Goal: Task Accomplishment & Management: Use online tool/utility

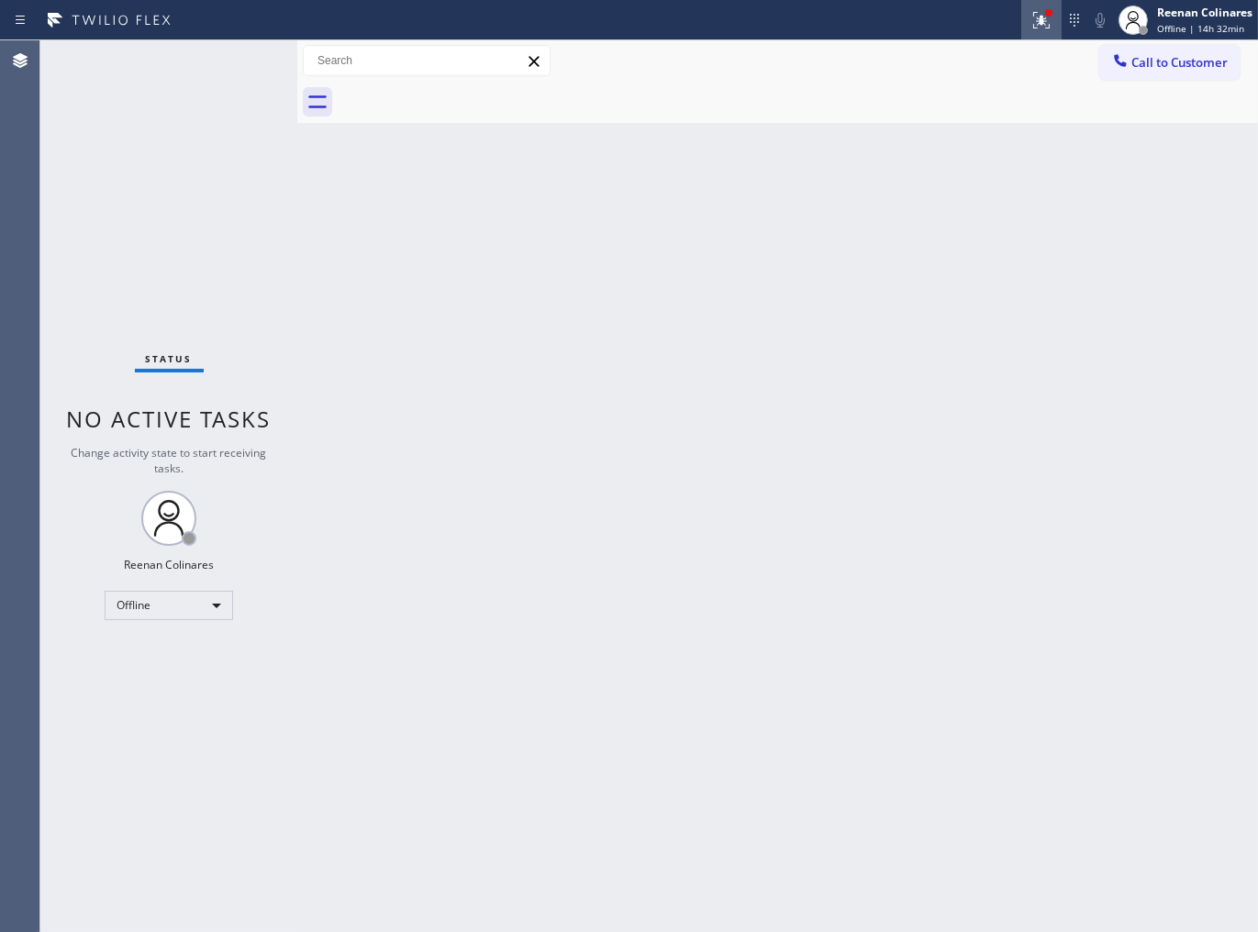
click at [1037, 22] on icon at bounding box center [1041, 20] width 22 height 22
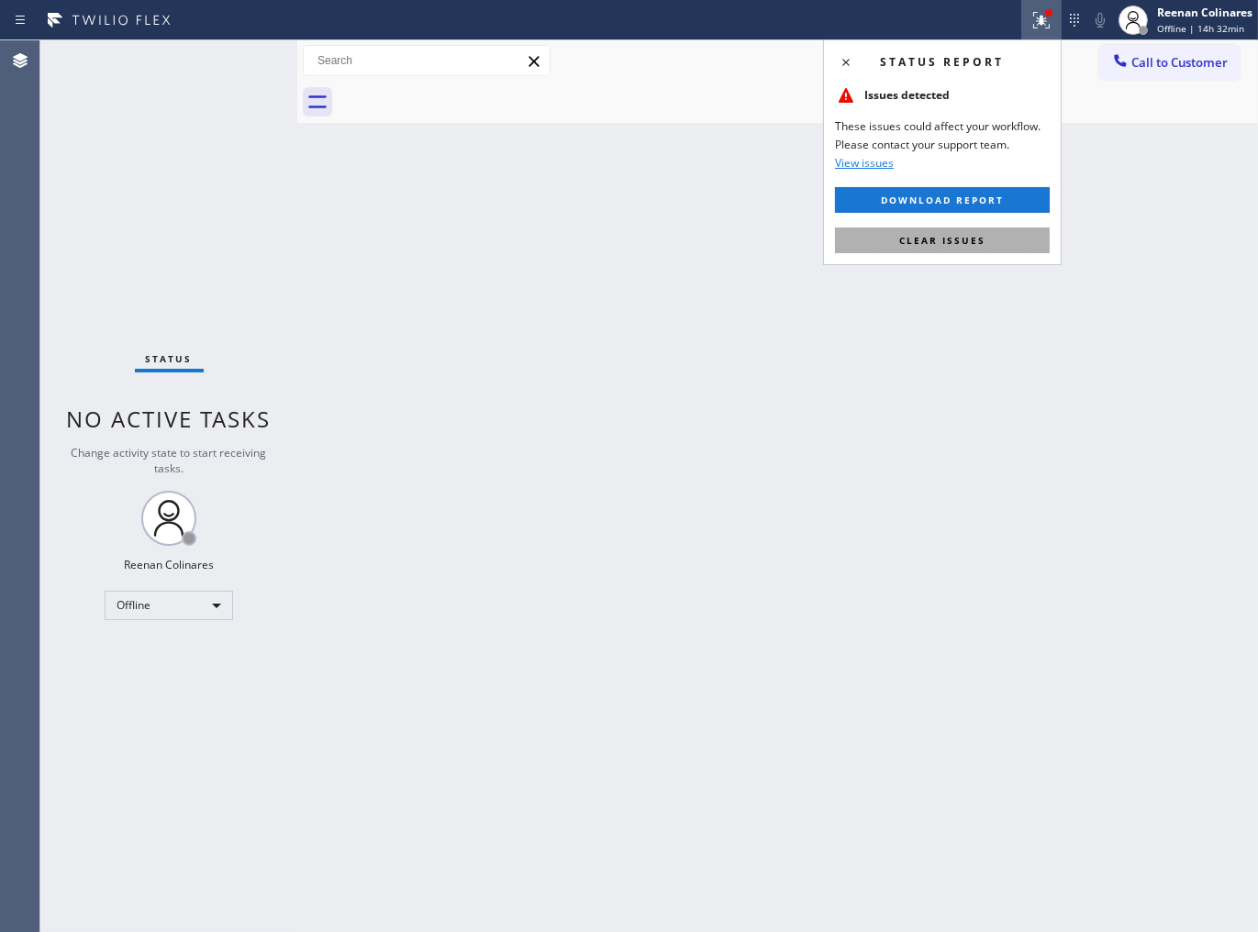
click at [959, 249] on button "Clear issues" at bounding box center [942, 240] width 215 height 26
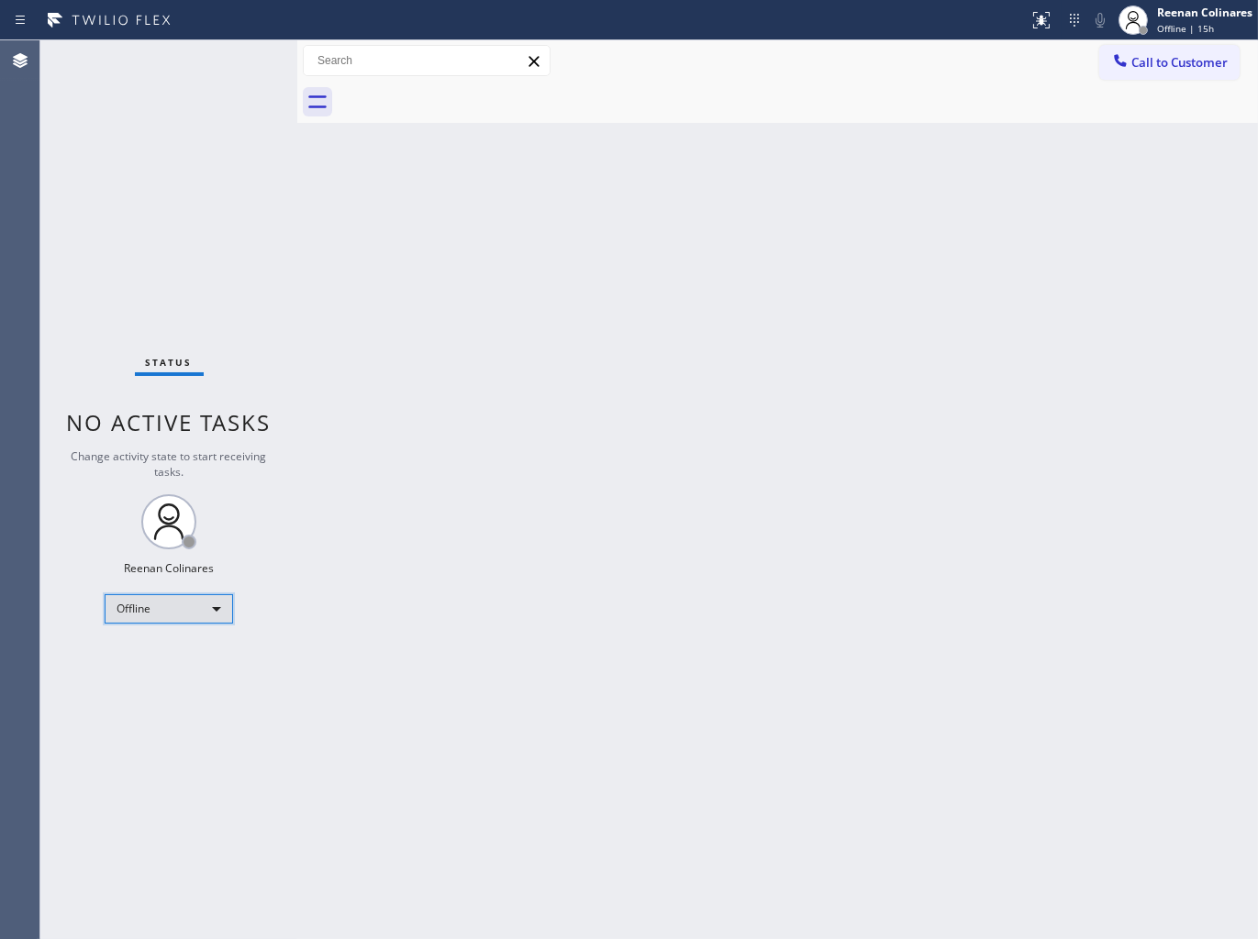
click at [172, 607] on div "Offline" at bounding box center [169, 608] width 128 height 29
click at [157, 654] on li "Available" at bounding box center [167, 657] width 125 height 22
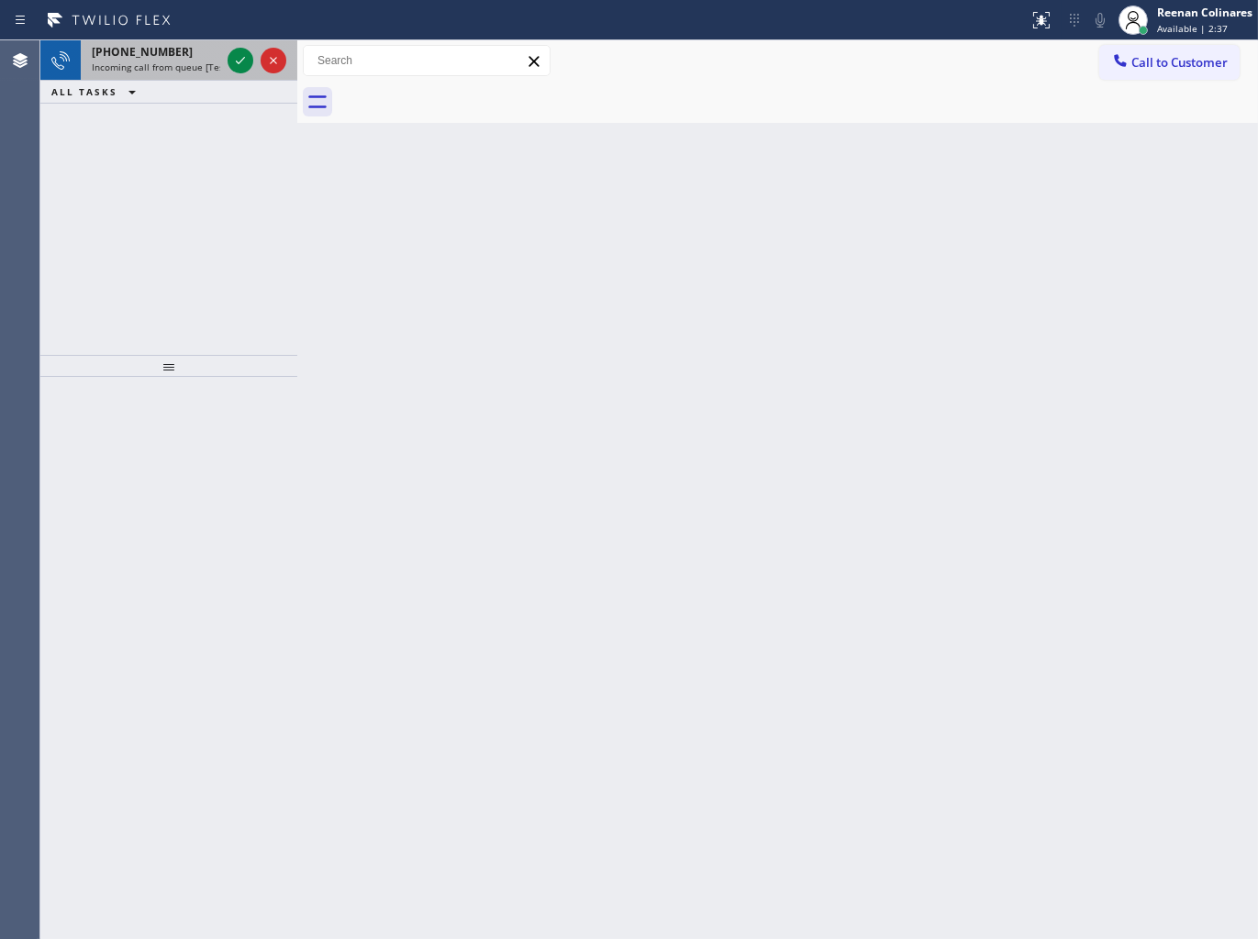
click at [204, 52] on div "[PHONE_NUMBER]" at bounding box center [156, 52] width 128 height 16
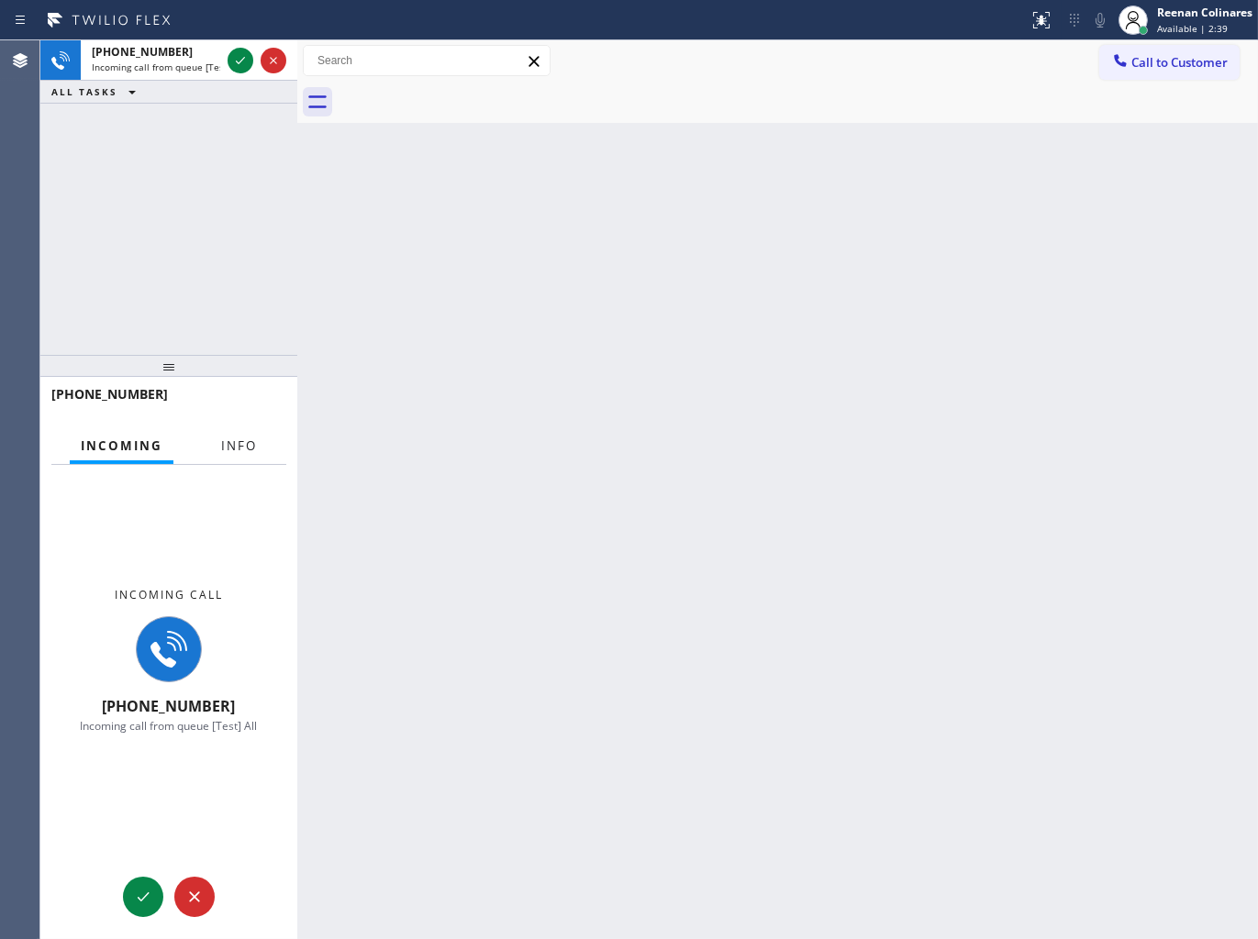
drag, startPoint x: 236, startPoint y: 435, endPoint x: 264, endPoint y: 408, distance: 38.9
click at [237, 435] on button "Info" at bounding box center [239, 446] width 58 height 36
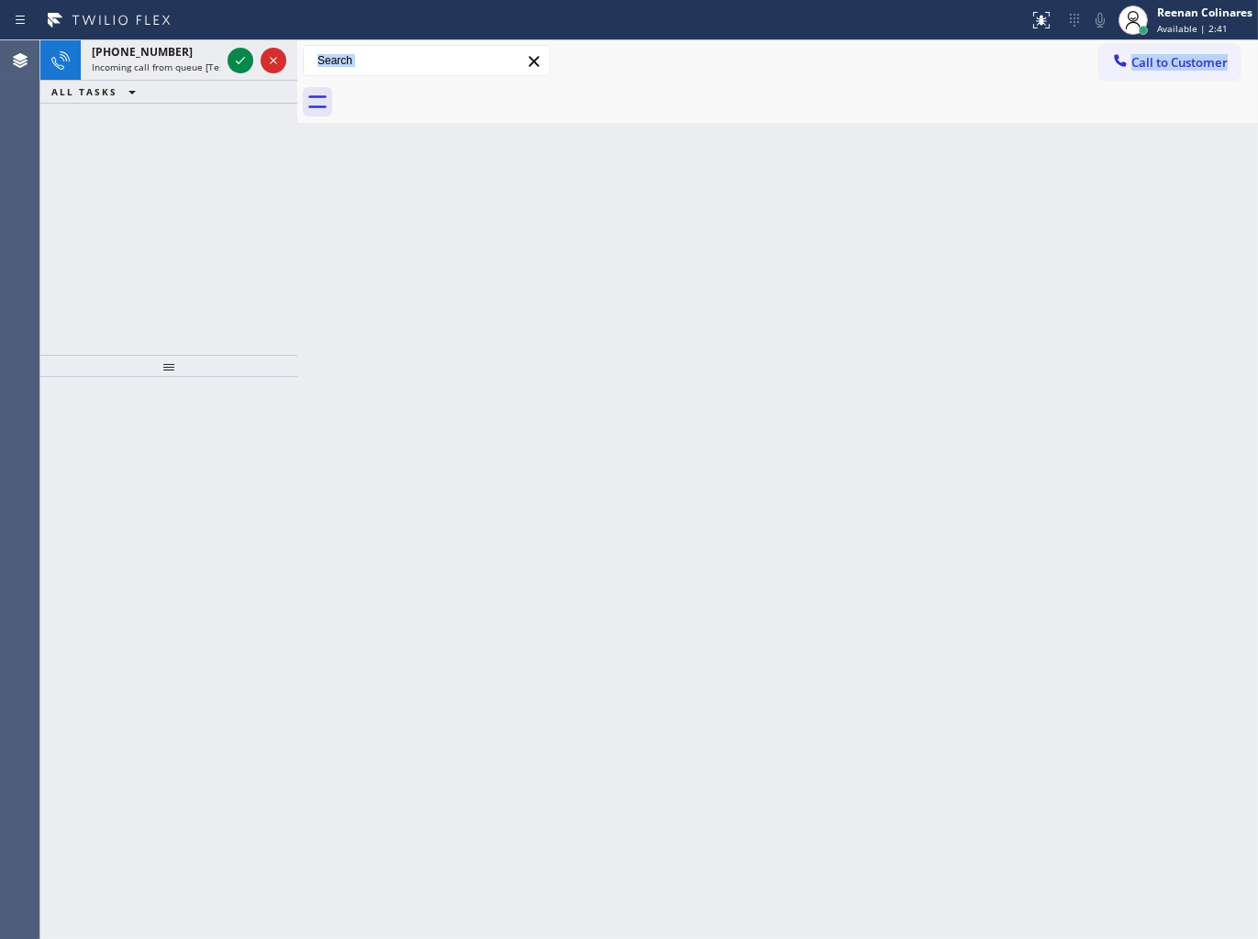
drag, startPoint x: 291, startPoint y: 188, endPoint x: 326, endPoint y: 187, distance: 34.9
click at [326, 187] on div "[PHONE_NUMBER] Incoming call from queue [Test] All ALL TASKS ALL TASKS ACTIVE T…" at bounding box center [648, 489] width 1217 height 899
drag, startPoint x: 322, startPoint y: 136, endPoint x: 416, endPoint y: 160, distance: 97.4
click at [360, 160] on div at bounding box center [360, 489] width 0 height 899
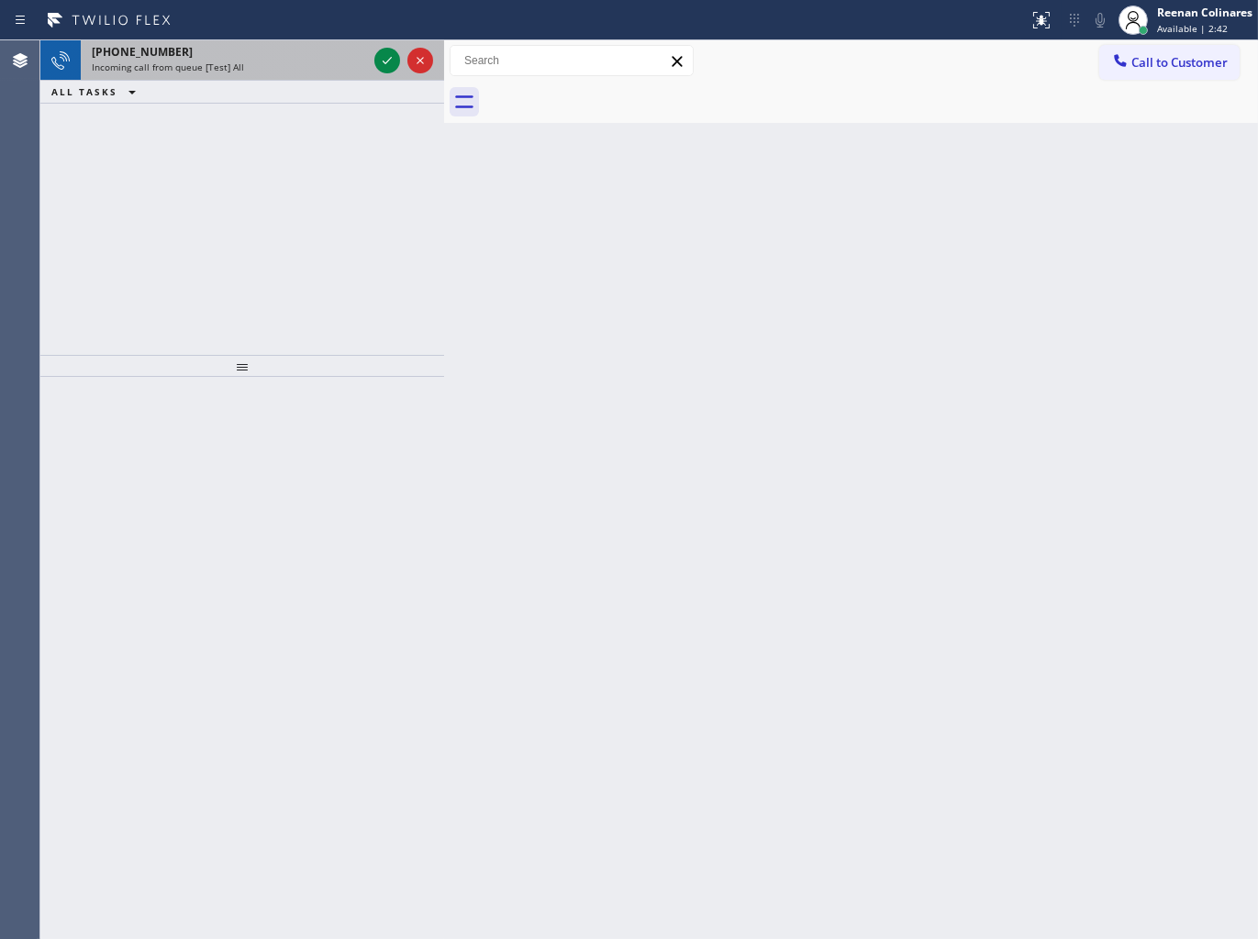
click at [263, 75] on div "[PHONE_NUMBER] Incoming call from queue [Test] All" at bounding box center [226, 60] width 290 height 40
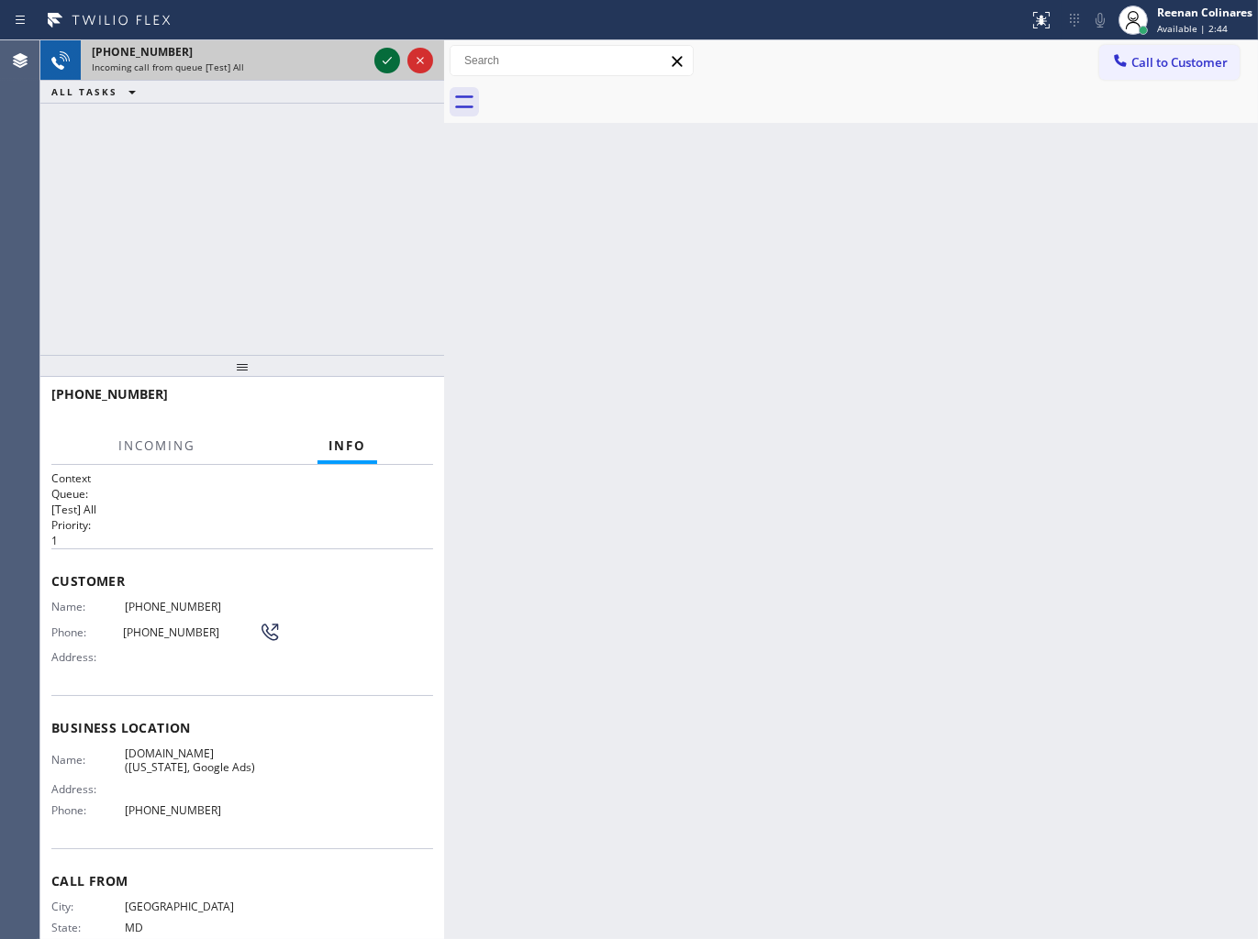
click at [380, 65] on icon at bounding box center [387, 61] width 22 height 22
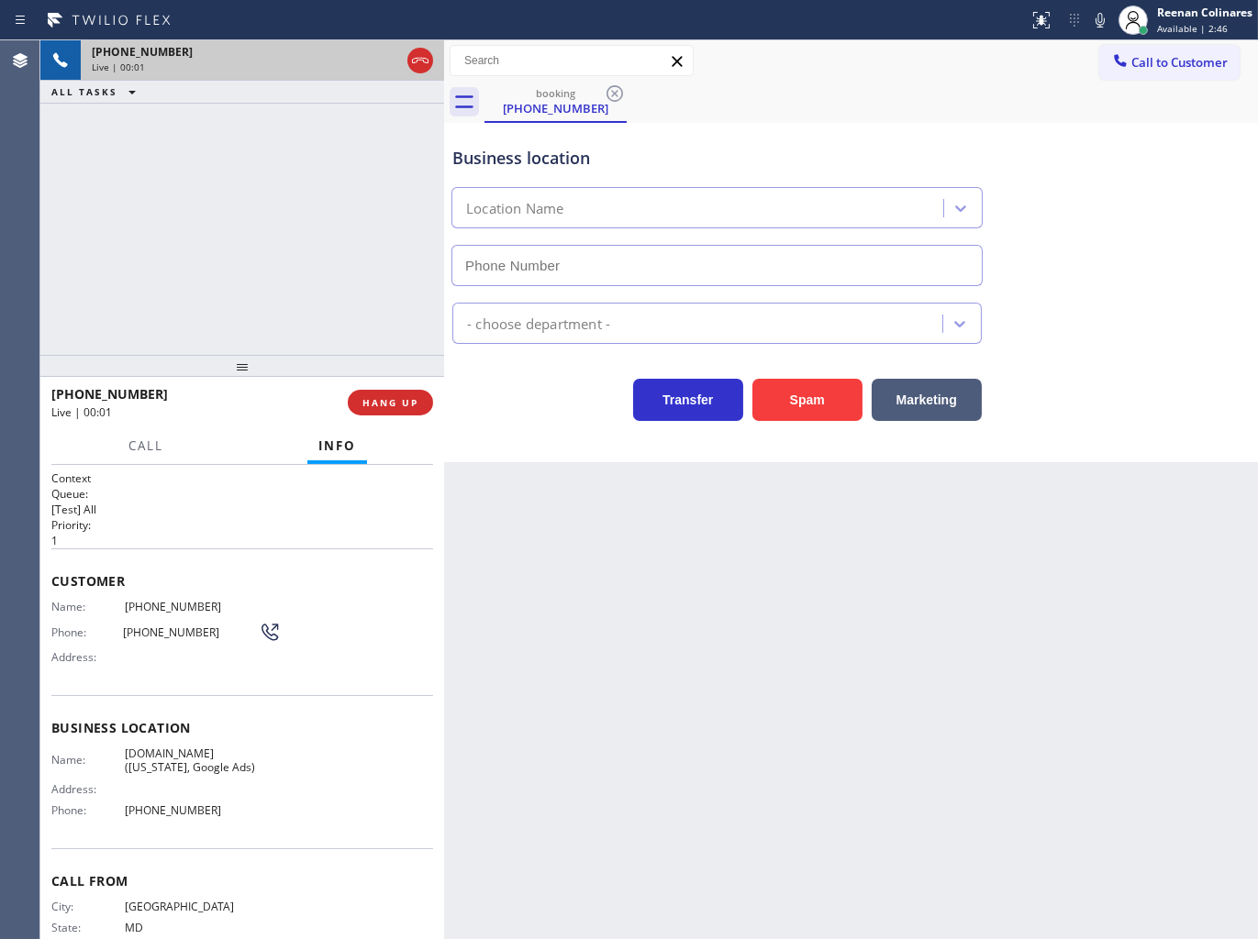
type input "[PHONE_NUMBER]"
click at [409, 410] on button "HANG UP" at bounding box center [390, 403] width 85 height 26
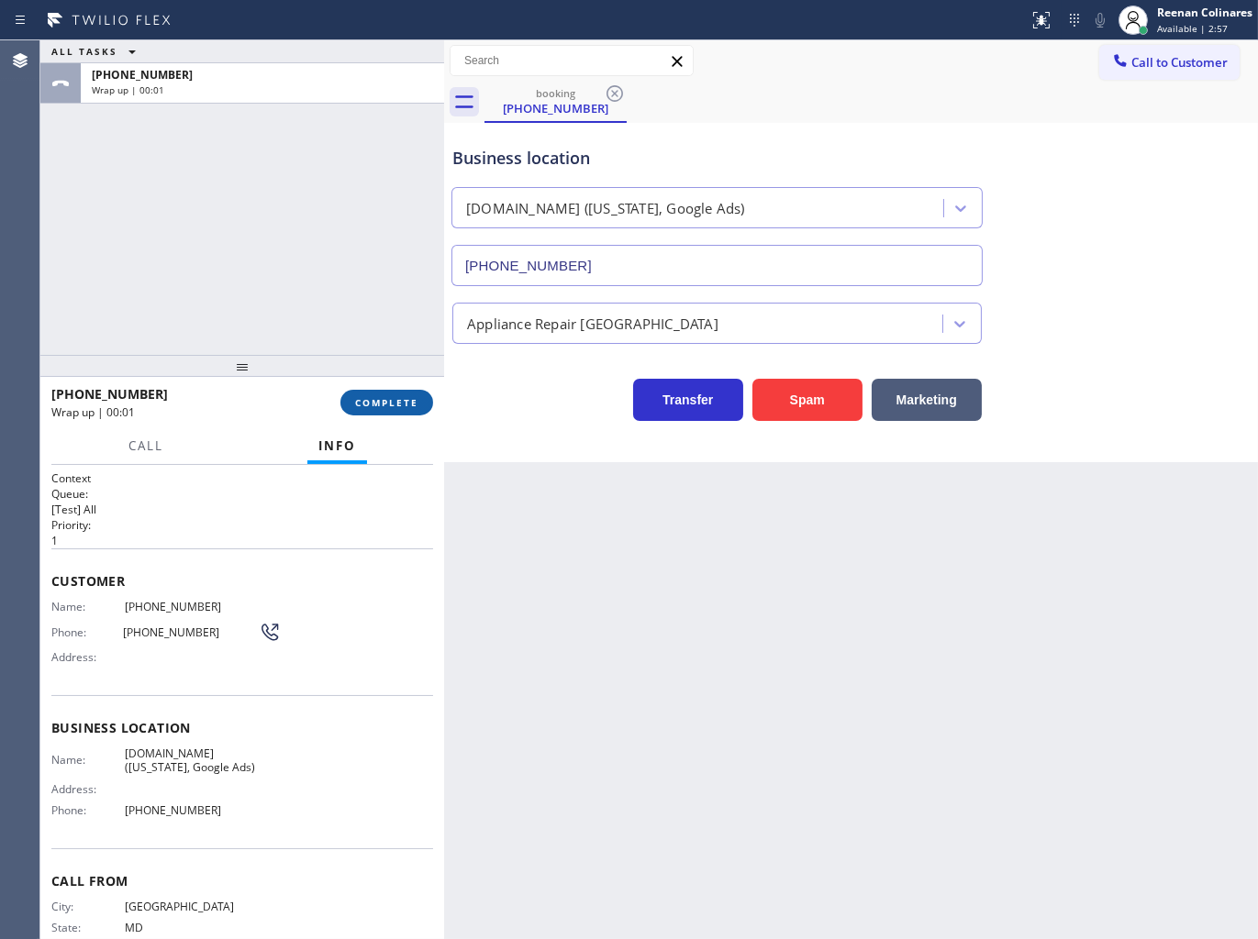
click at [408, 405] on span "COMPLETE" at bounding box center [386, 402] width 63 height 13
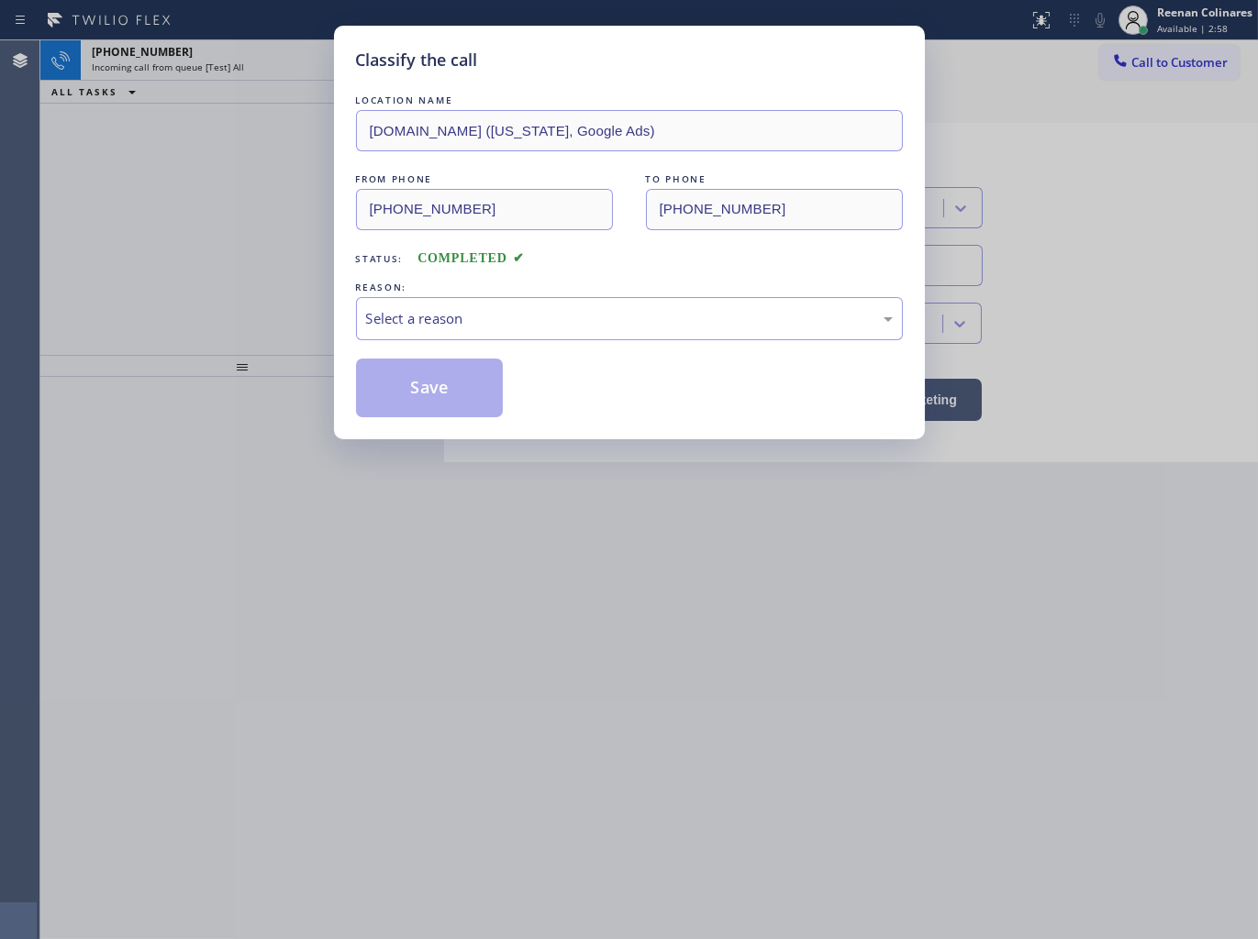
drag, startPoint x: 468, startPoint y: 350, endPoint x: 486, endPoint y: 344, distance: 19.4
click at [481, 346] on div "LOCATION NAME [DOMAIN_NAME] ([US_STATE], Google Ads) FROM PHONE [PHONE_NUMBER] …" at bounding box center [629, 254] width 547 height 327
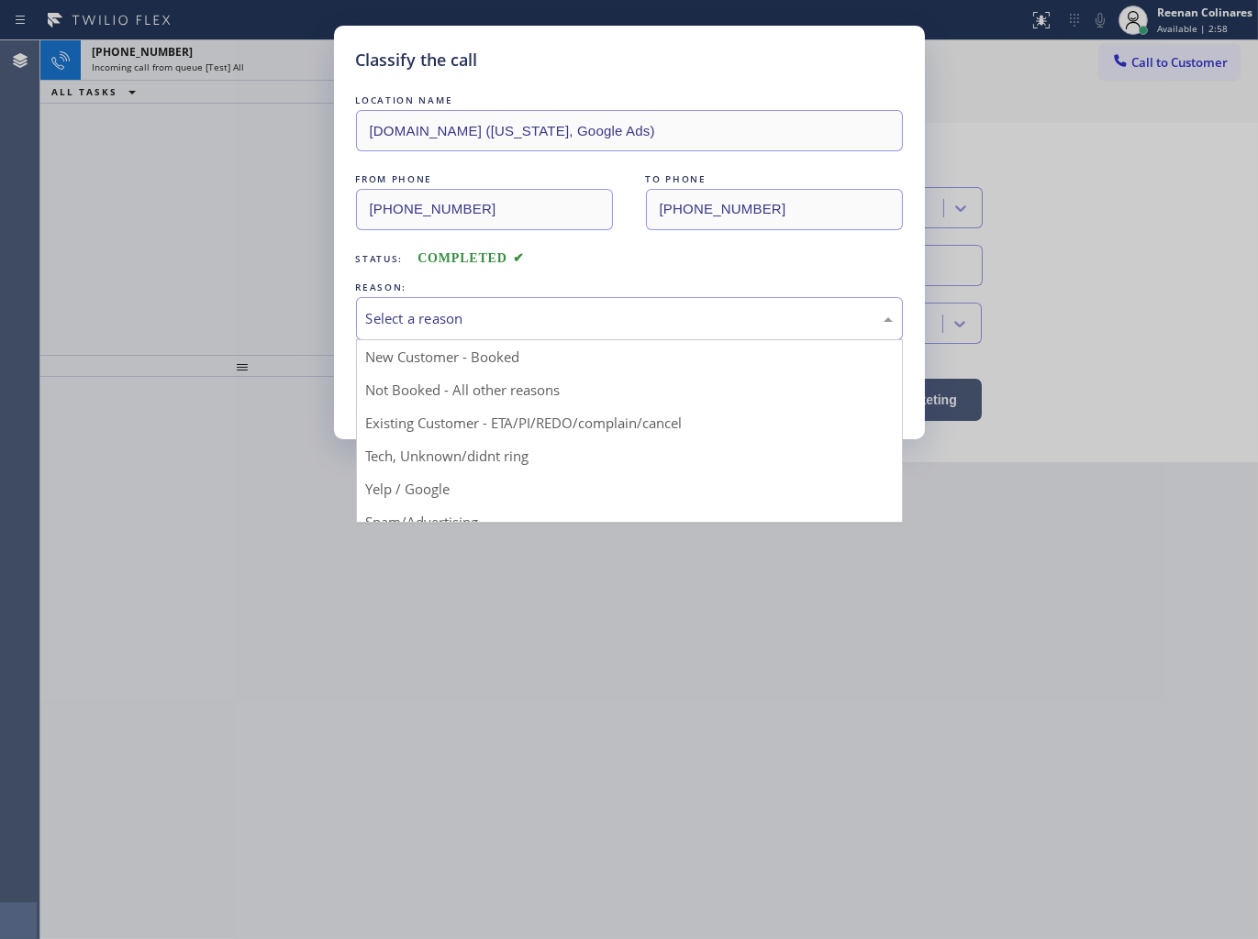
click at [532, 325] on div "Select a reason" at bounding box center [629, 318] width 527 height 21
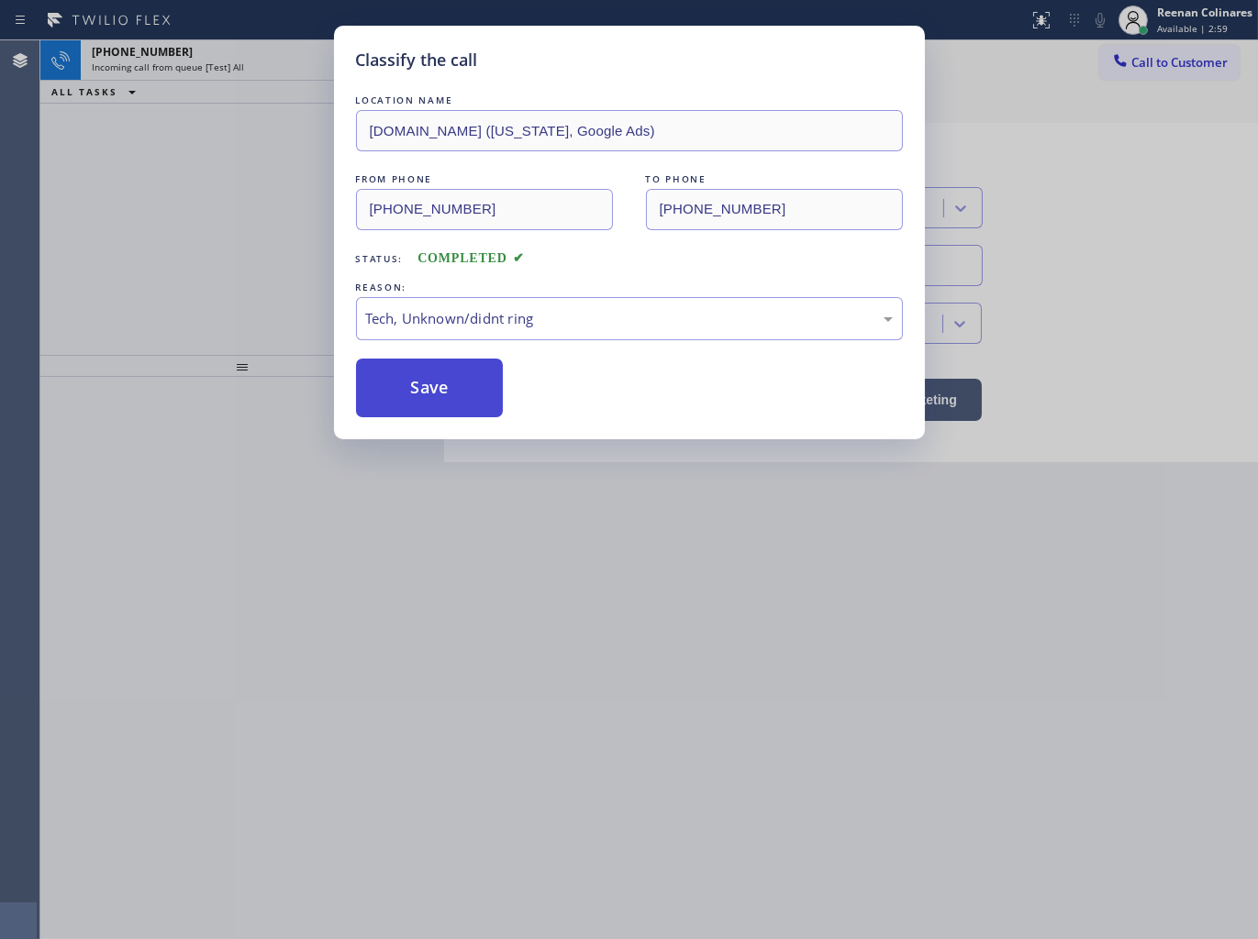
click at [420, 408] on button "Save" at bounding box center [430, 388] width 148 height 59
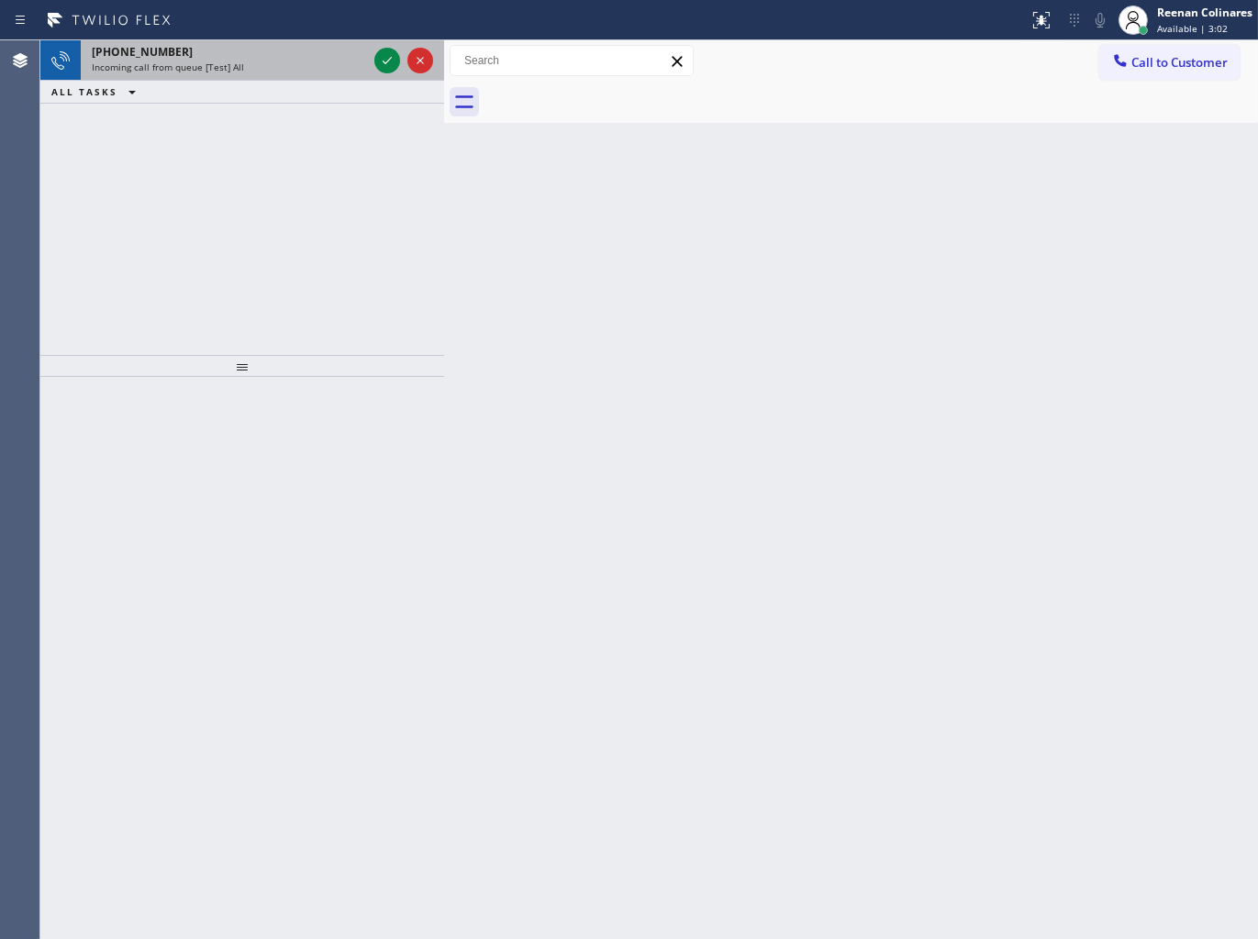
click at [273, 76] on div "[PHONE_NUMBER] Incoming call from queue [Test] All" at bounding box center [226, 60] width 290 height 40
click at [327, 53] on div "[PHONE_NUMBER]" at bounding box center [229, 52] width 275 height 16
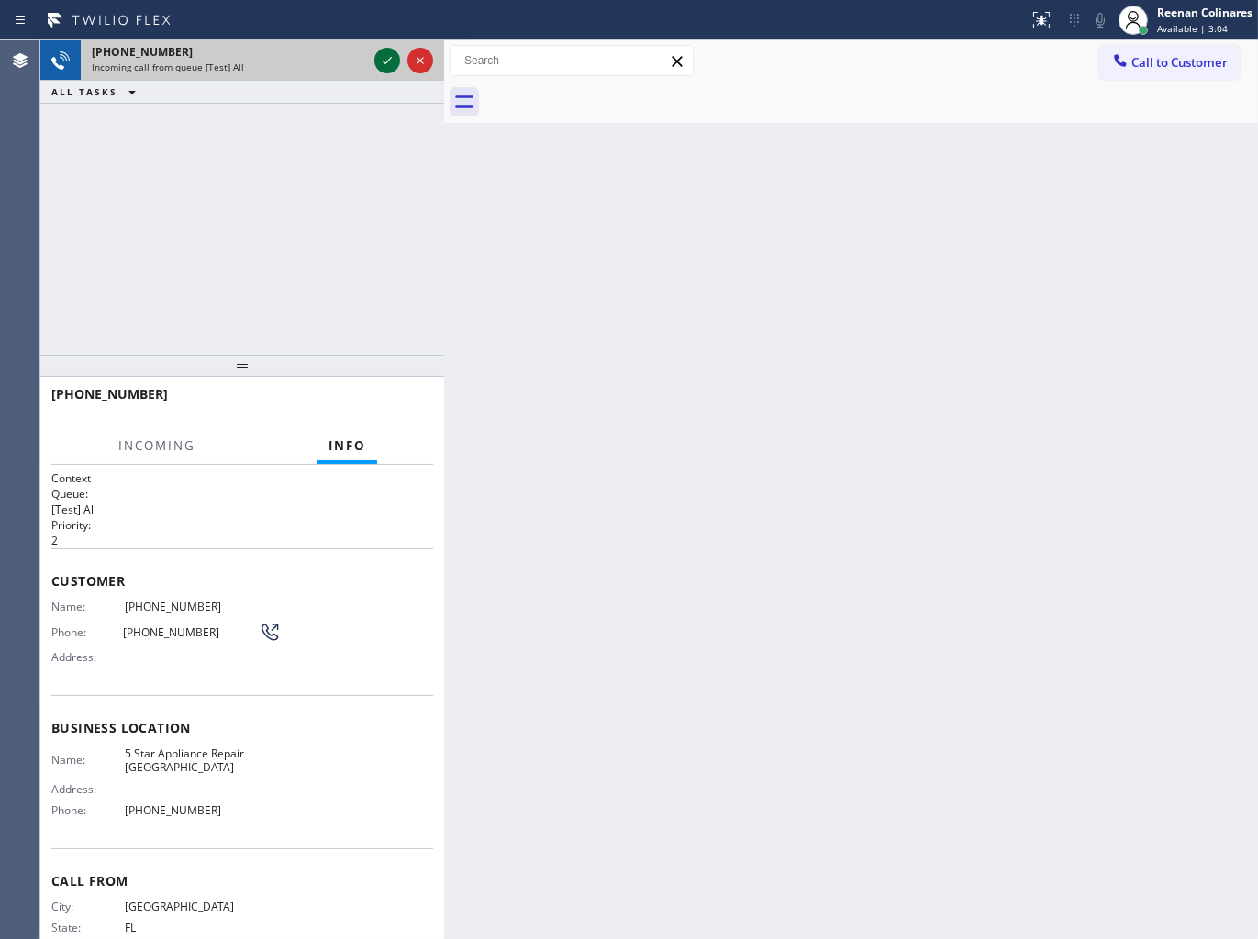
click at [381, 62] on icon at bounding box center [387, 61] width 22 height 22
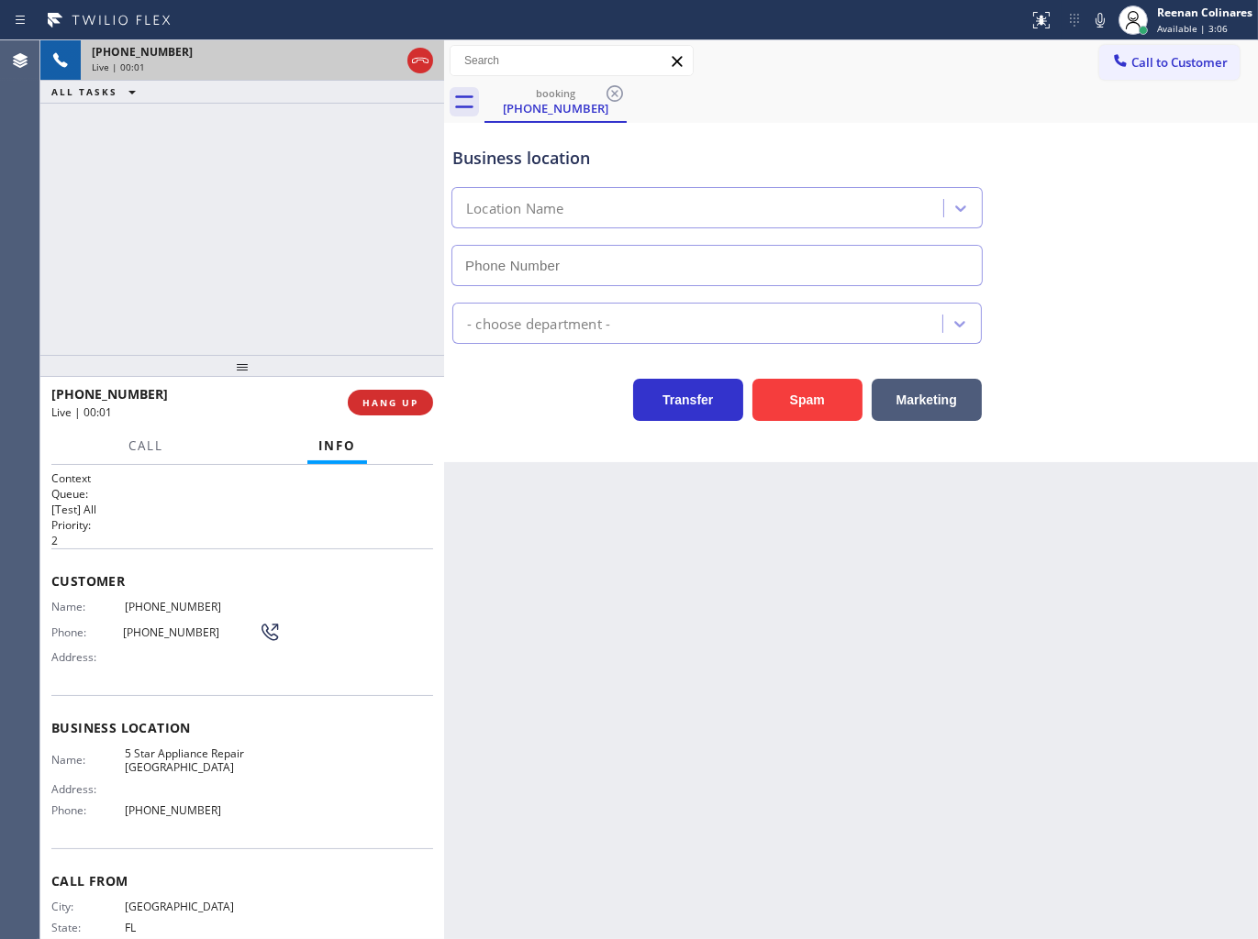
type input "[PHONE_NUMBER]"
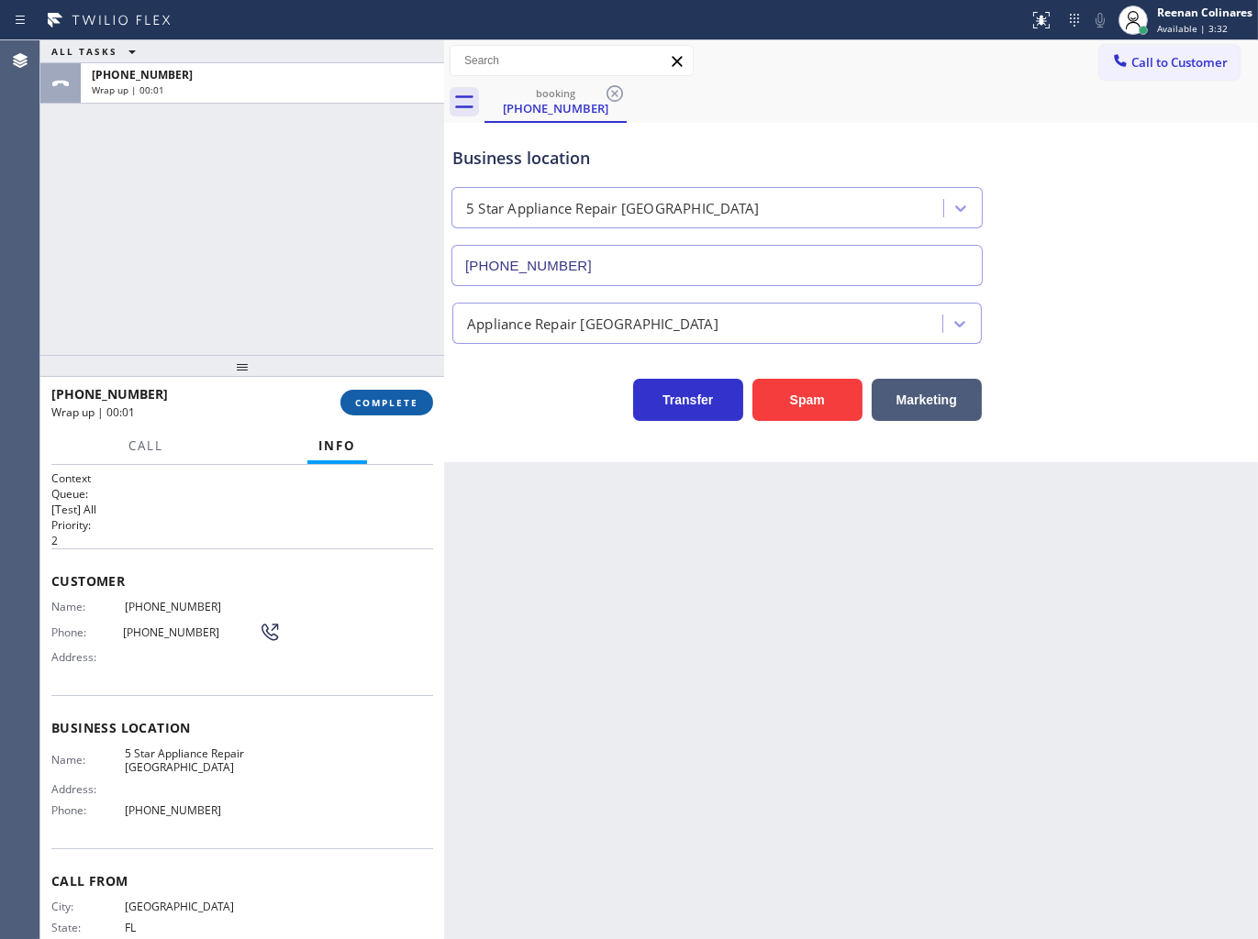
click at [381, 400] on span "COMPLETE" at bounding box center [386, 402] width 63 height 13
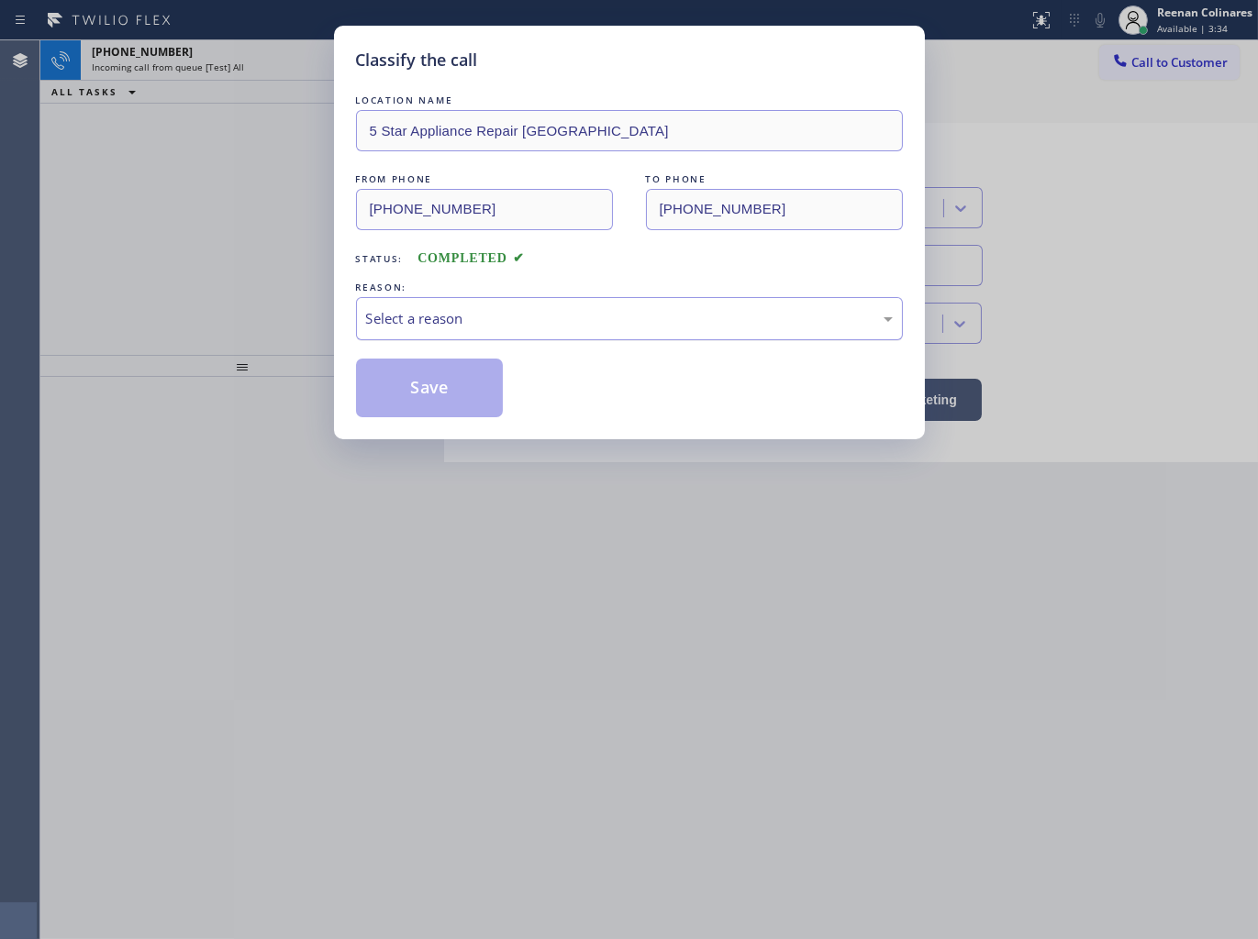
click at [463, 299] on div "Select a reason" at bounding box center [629, 318] width 547 height 43
click at [434, 399] on button "Save" at bounding box center [430, 388] width 148 height 59
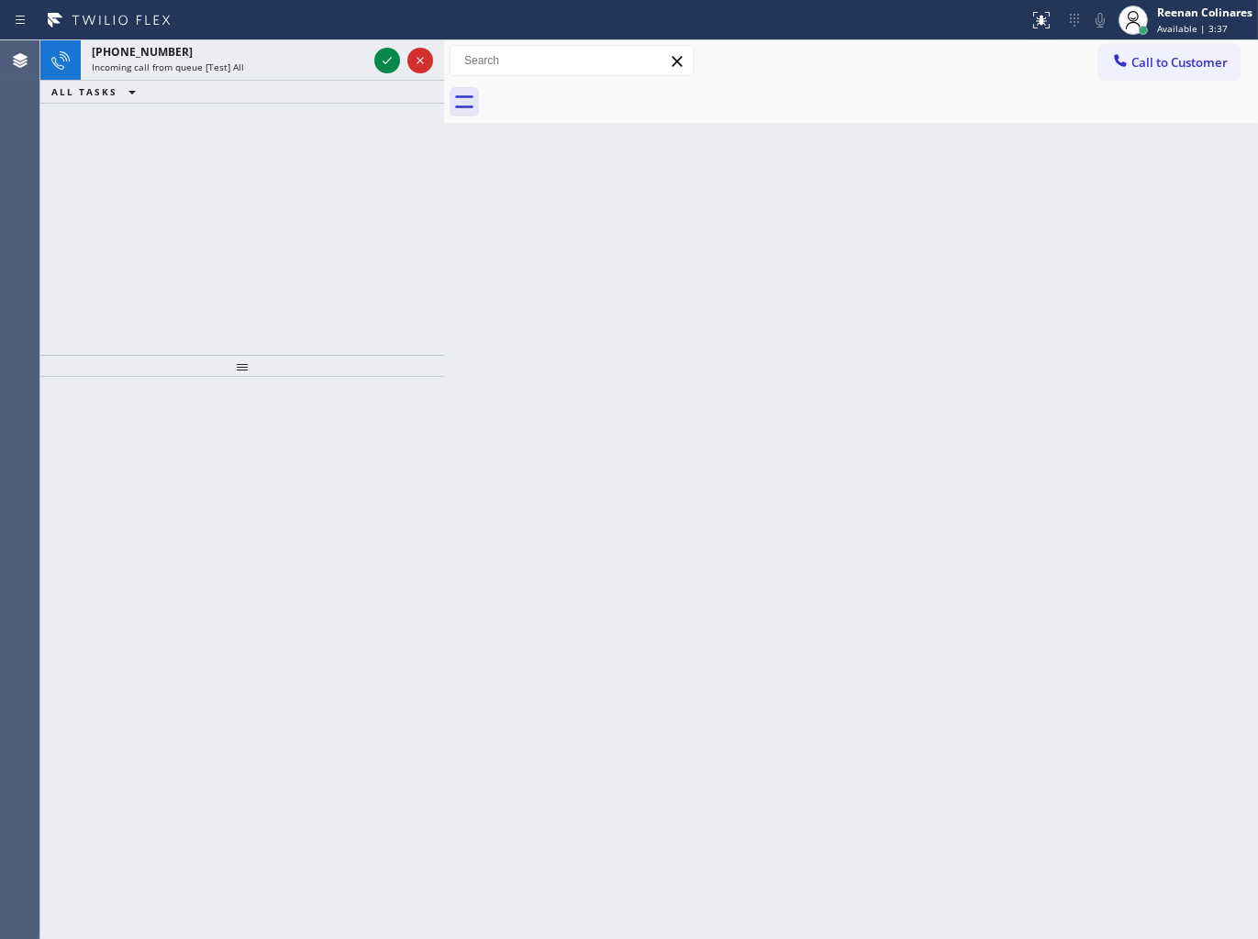
click at [480, 461] on div "Back to Dashboard Change Sender ID Customers Technicians Select a contact Outbo…" at bounding box center [851, 489] width 814 height 899
click at [285, 85] on div "ALL TASKS ALL TASKS ACTIVE TASKS TASKS IN WRAP UP" at bounding box center [242, 92] width 404 height 23
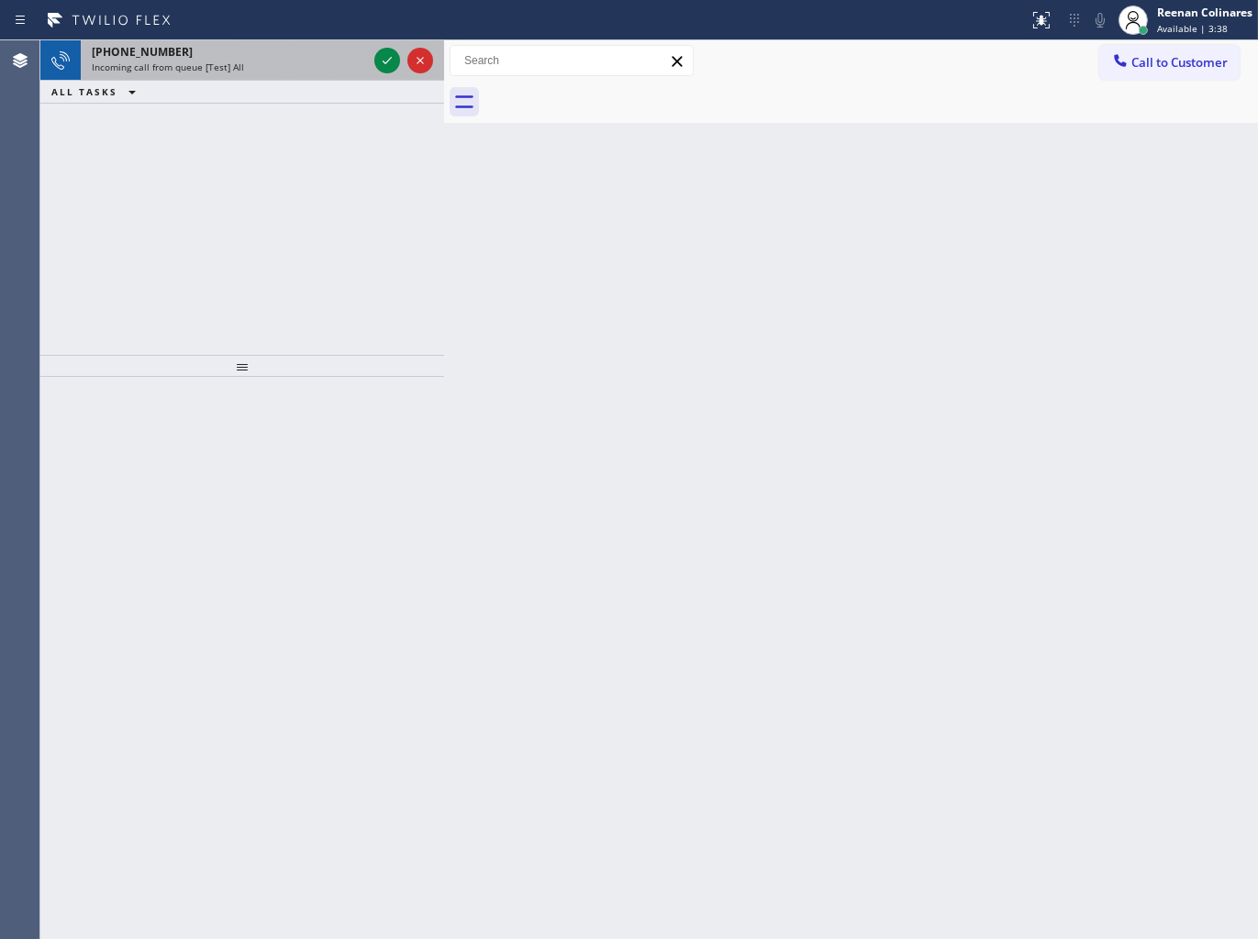
click at [292, 61] on div "Incoming call from queue [Test] All" at bounding box center [229, 67] width 275 height 13
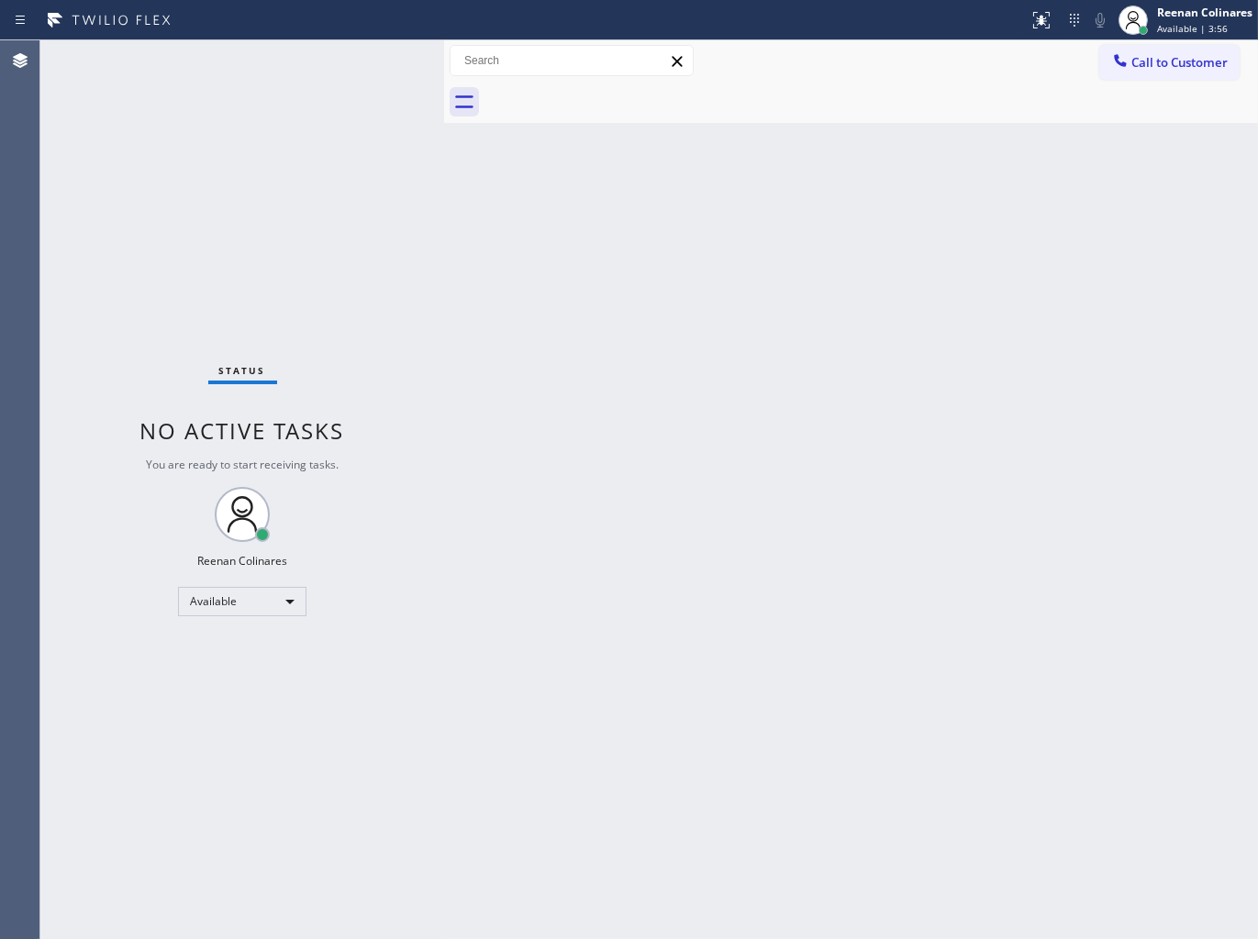
click at [903, 363] on div "Back to Dashboard Change Sender ID Customers Technicians Select a contact Outbo…" at bounding box center [851, 489] width 814 height 899
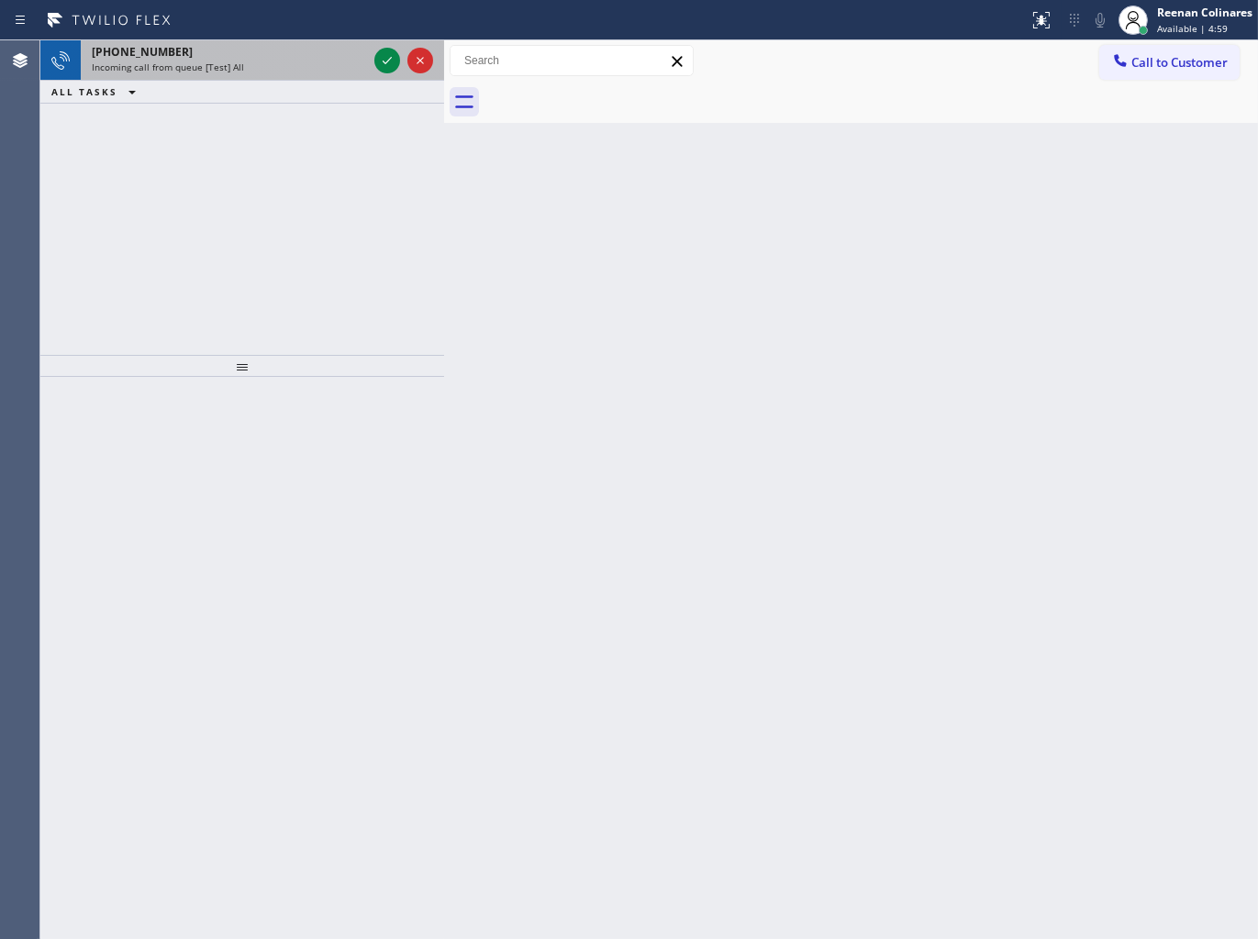
click at [165, 64] on span "Incoming call from queue [Test] All" at bounding box center [168, 67] width 152 height 13
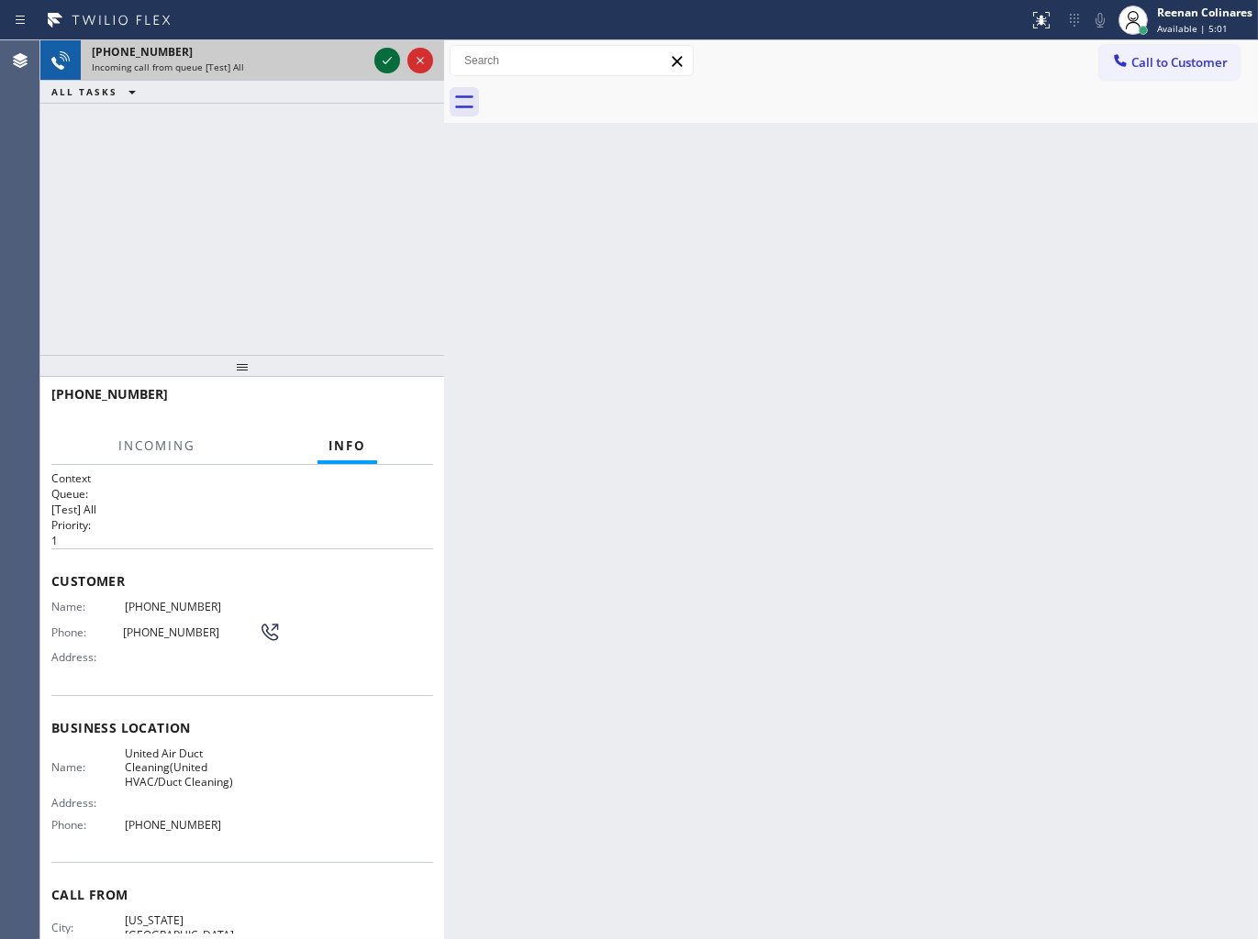
click at [383, 55] on icon at bounding box center [387, 61] width 22 height 22
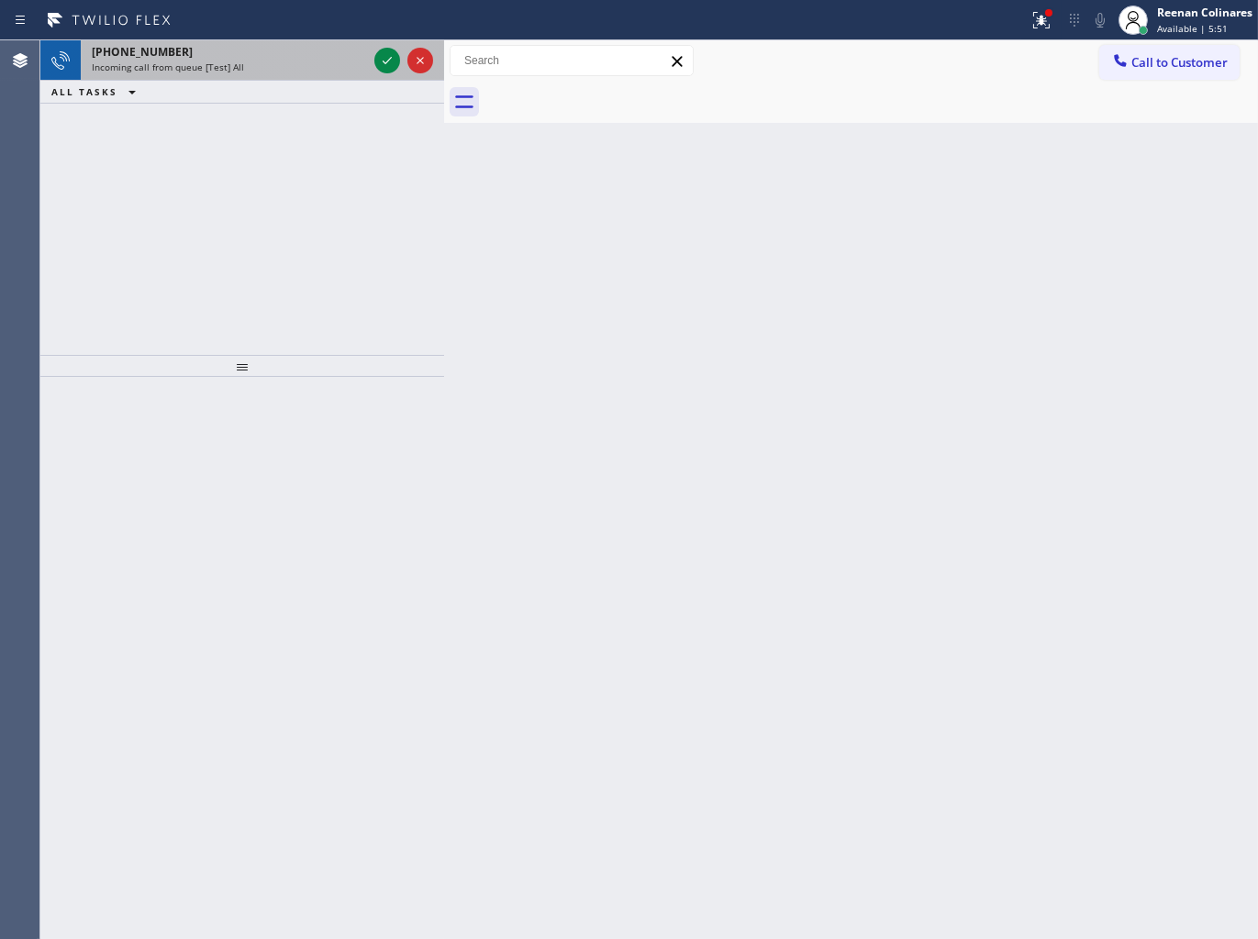
click at [294, 71] on div "Incoming call from queue [Test] All" at bounding box center [229, 67] width 275 height 13
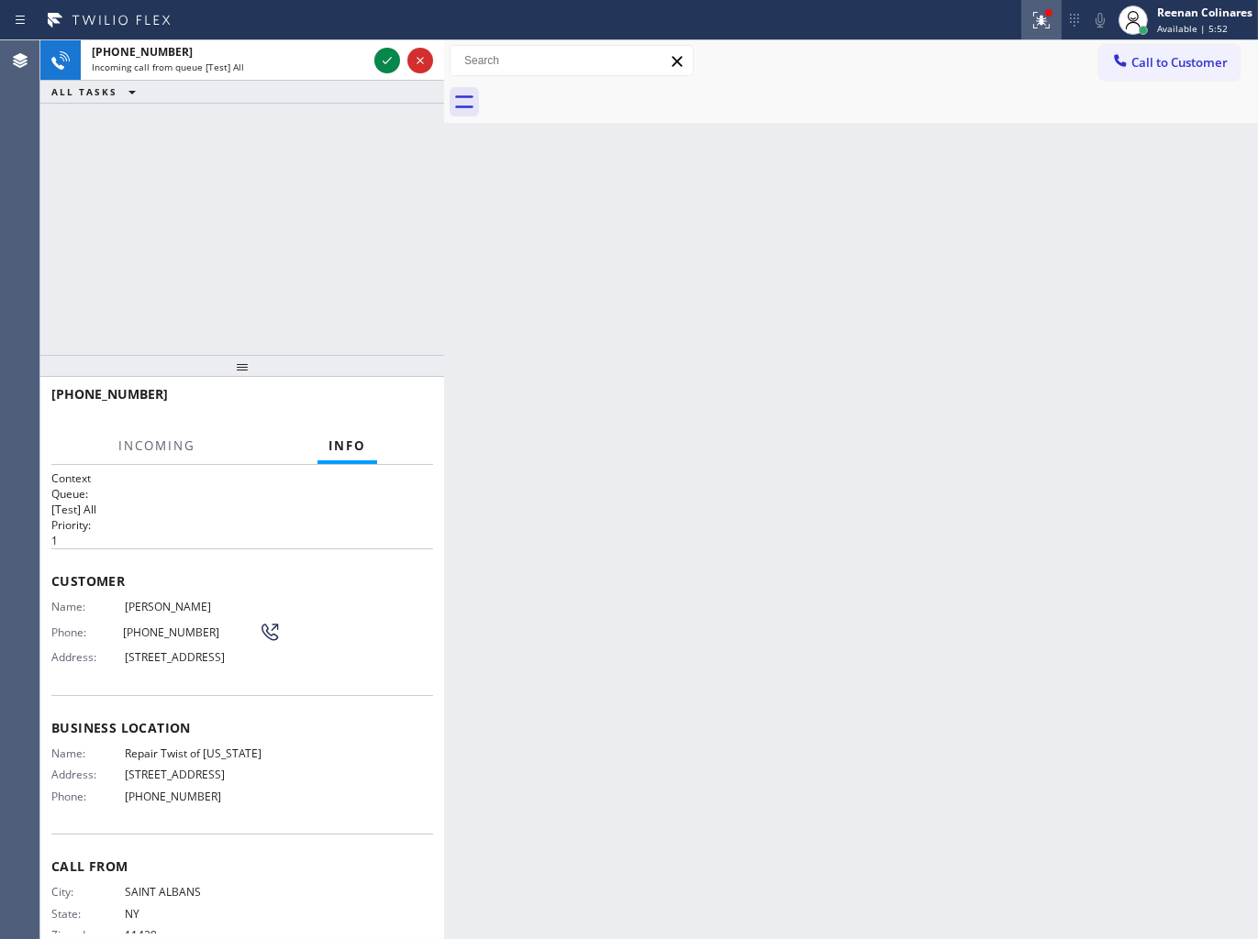
click at [1046, 28] on icon at bounding box center [1041, 20] width 22 height 22
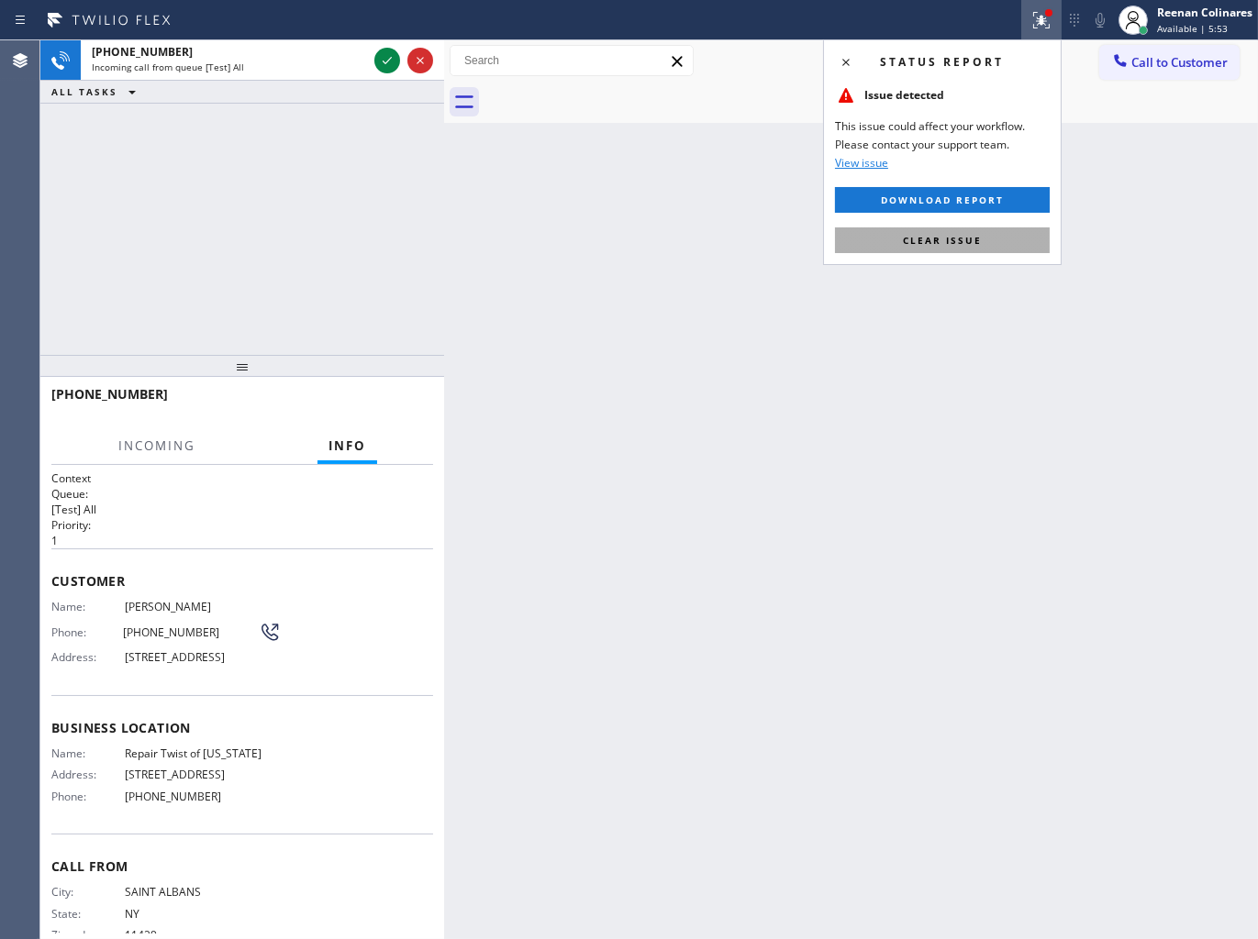
click at [988, 241] on button "Clear issue" at bounding box center [942, 240] width 215 height 26
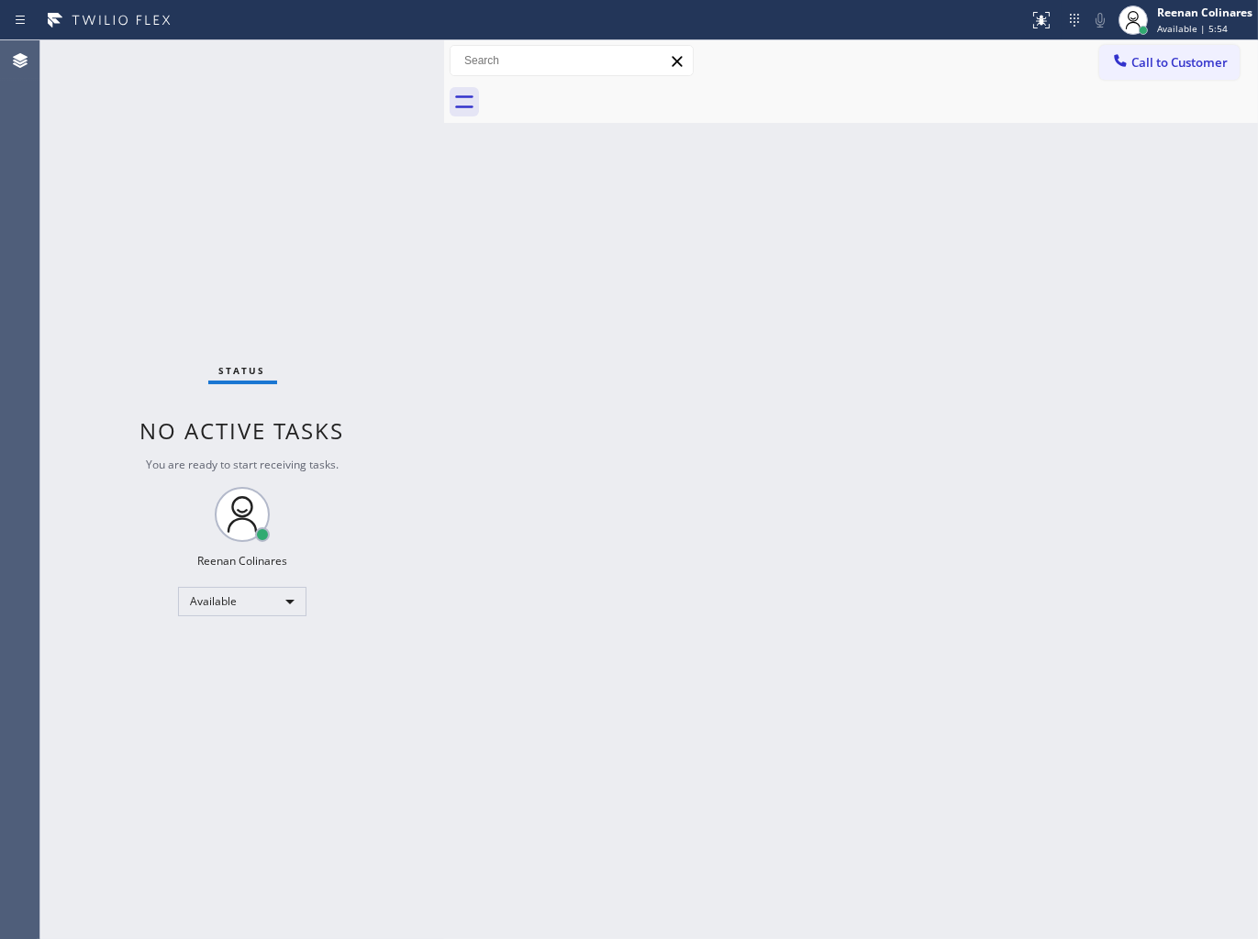
click at [527, 217] on div "Back to Dashboard Change Sender ID Customers Technicians Select a contact Outbo…" at bounding box center [851, 489] width 814 height 899
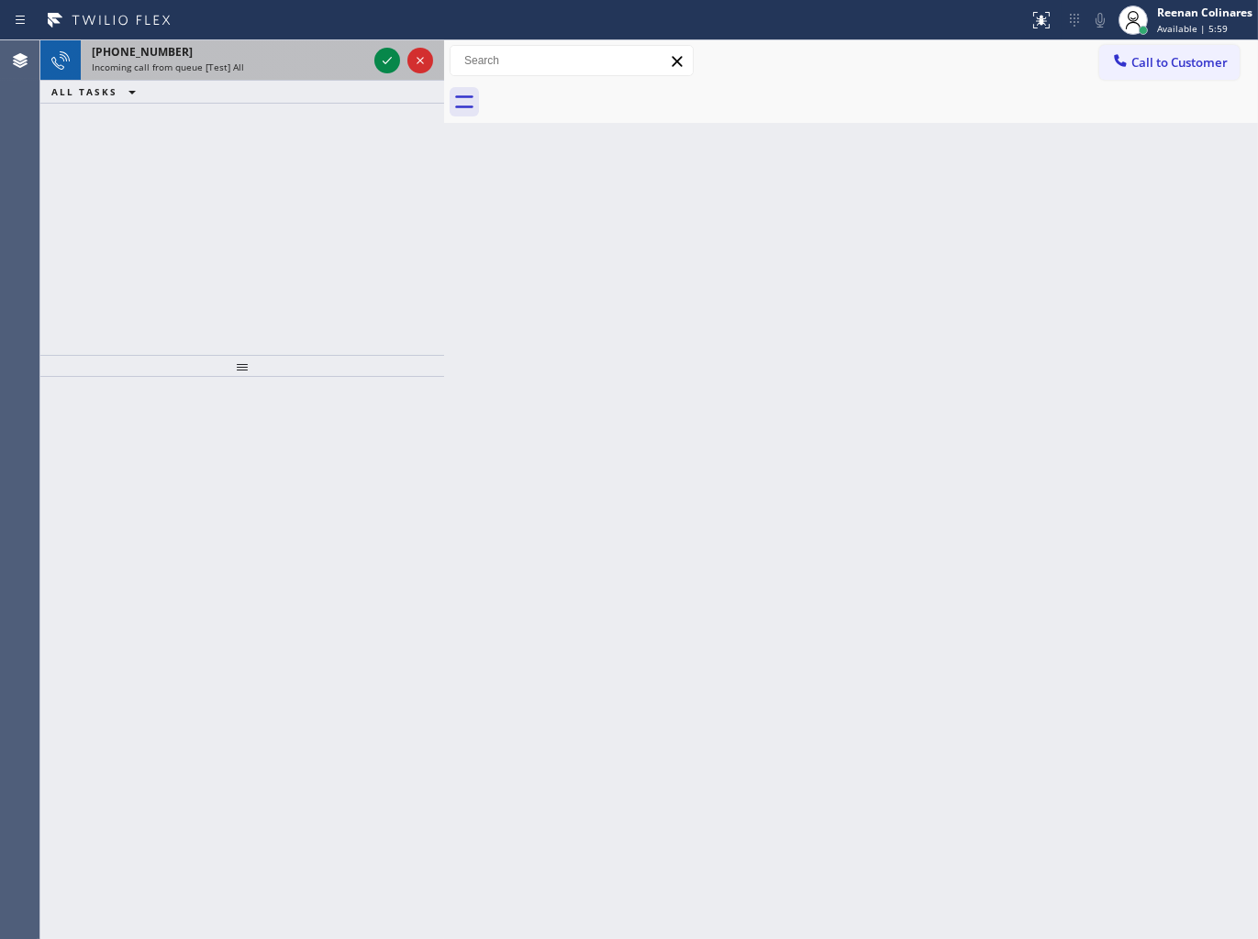
click at [266, 75] on div "[PHONE_NUMBER] Incoming call from queue [Test] All" at bounding box center [226, 60] width 290 height 40
click at [344, 59] on div "[PHONE_NUMBER]" at bounding box center [229, 52] width 275 height 16
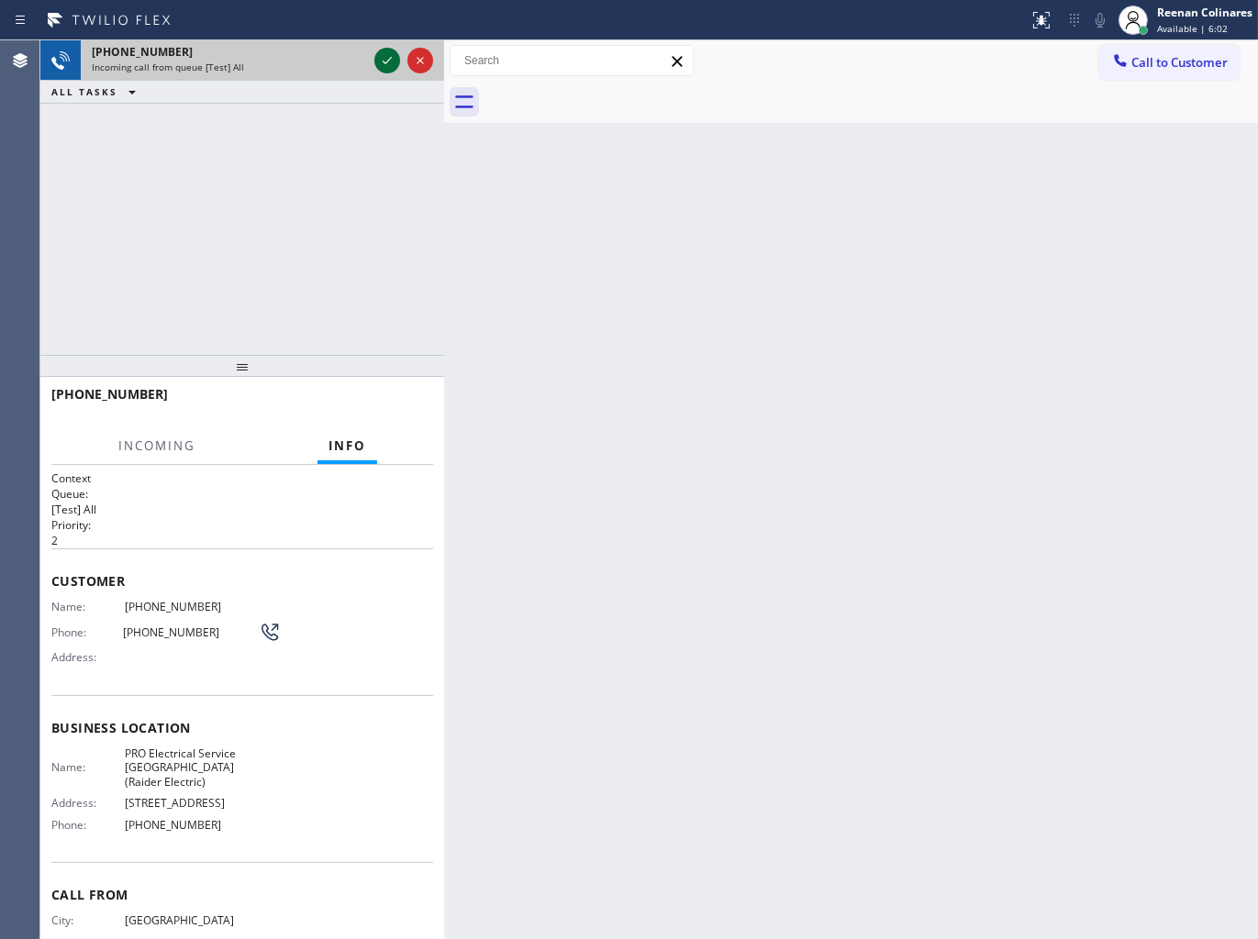
click at [377, 58] on icon at bounding box center [387, 61] width 22 height 22
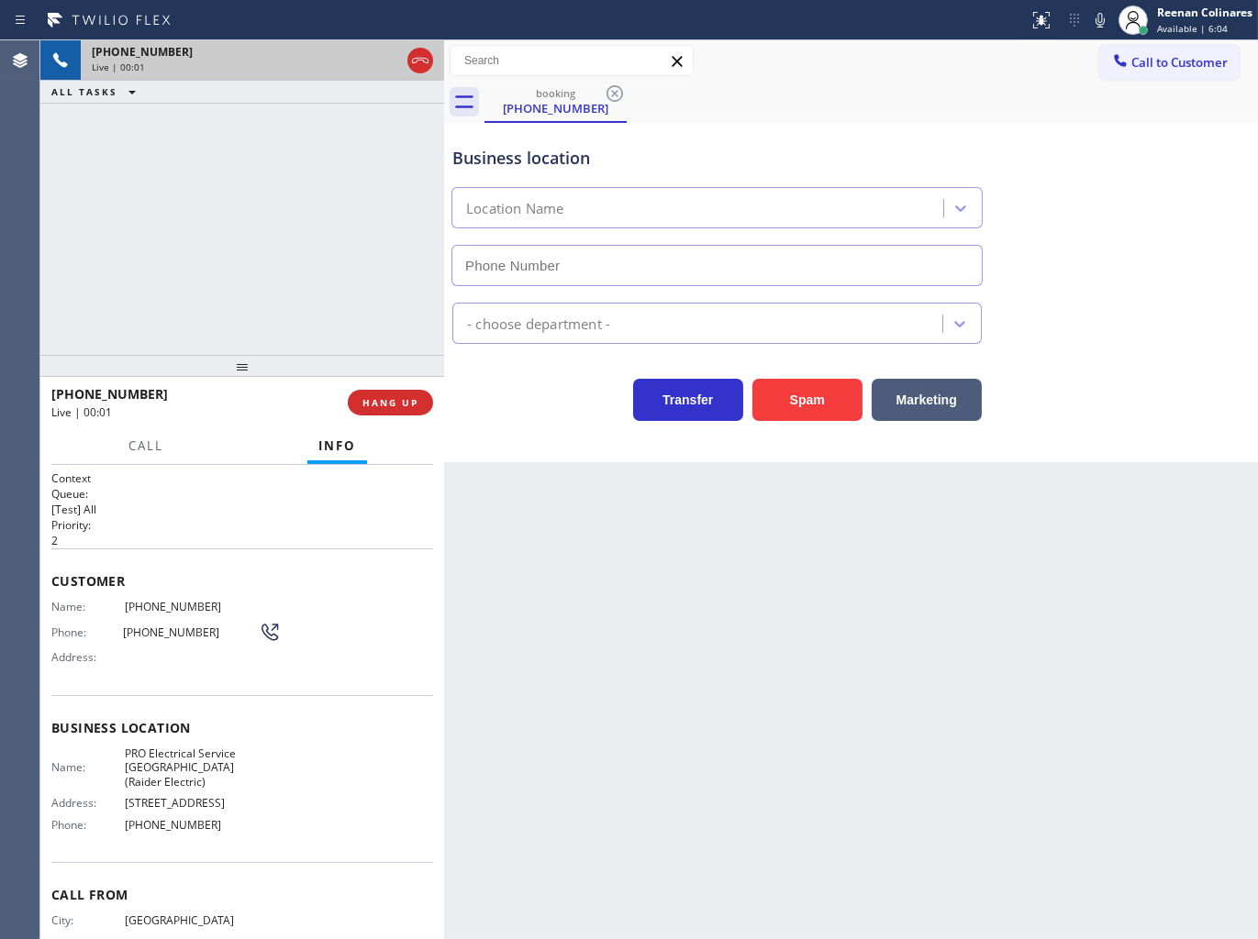
type input "[PHONE_NUMBER]"
click at [1093, 19] on icon at bounding box center [1100, 20] width 22 height 22
click at [1095, 20] on icon at bounding box center [1099, 20] width 9 height 15
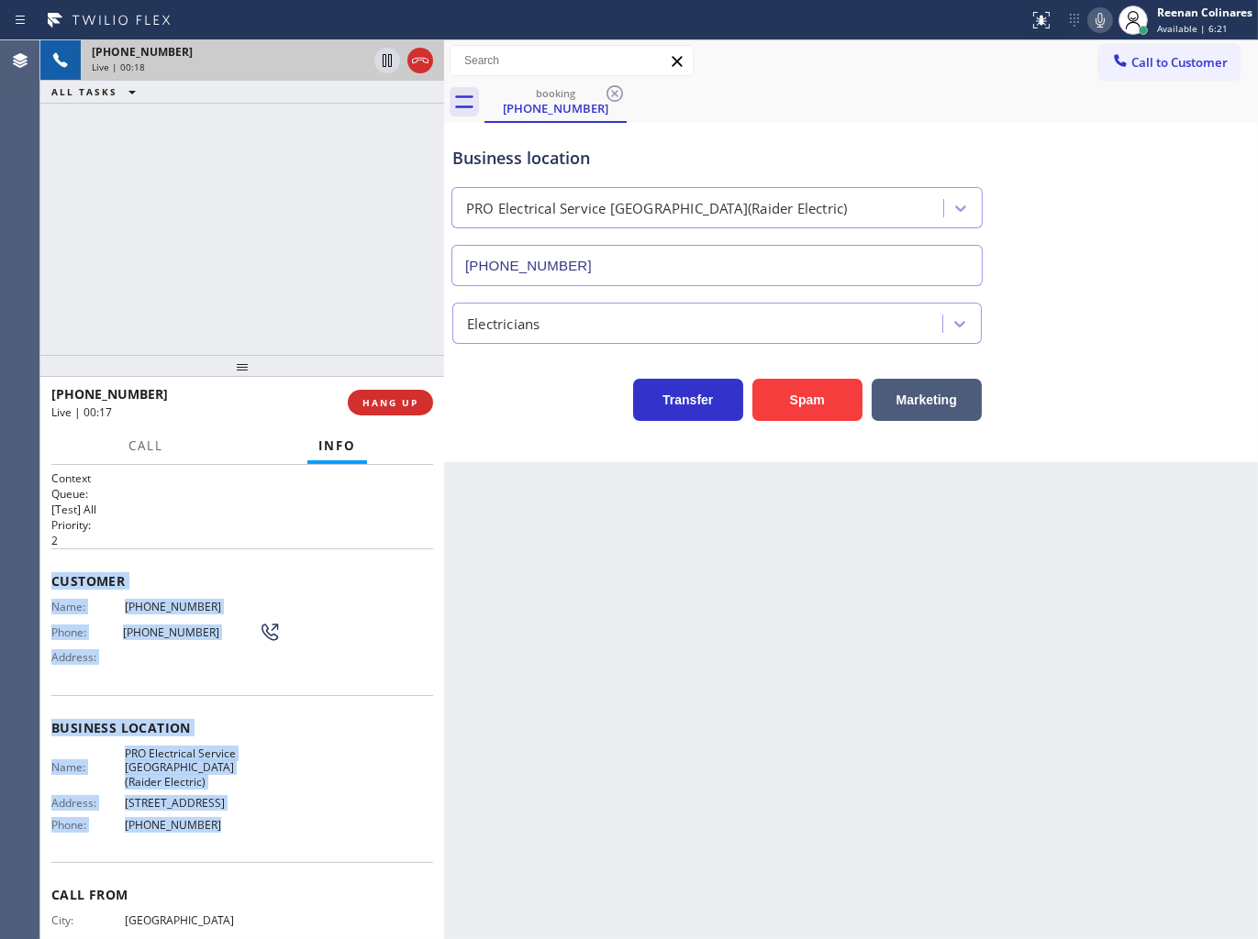
copy div "Customer Name: [PHONE_NUMBER] Phone: [PHONE_NUMBER] Address: Business location …"
drag, startPoint x: 52, startPoint y: 571, endPoint x: 1181, endPoint y: 837, distance: 1159.2
click at [336, 881] on div "Context Queue: [Test] All Priority: 2 Customer Name: [PHONE_NUMBER] Phone: [PHO…" at bounding box center [242, 736] width 382 height 531
click at [1099, 16] on icon at bounding box center [1100, 20] width 22 height 22
click at [1099, 16] on icon at bounding box center [1099, 20] width 9 height 15
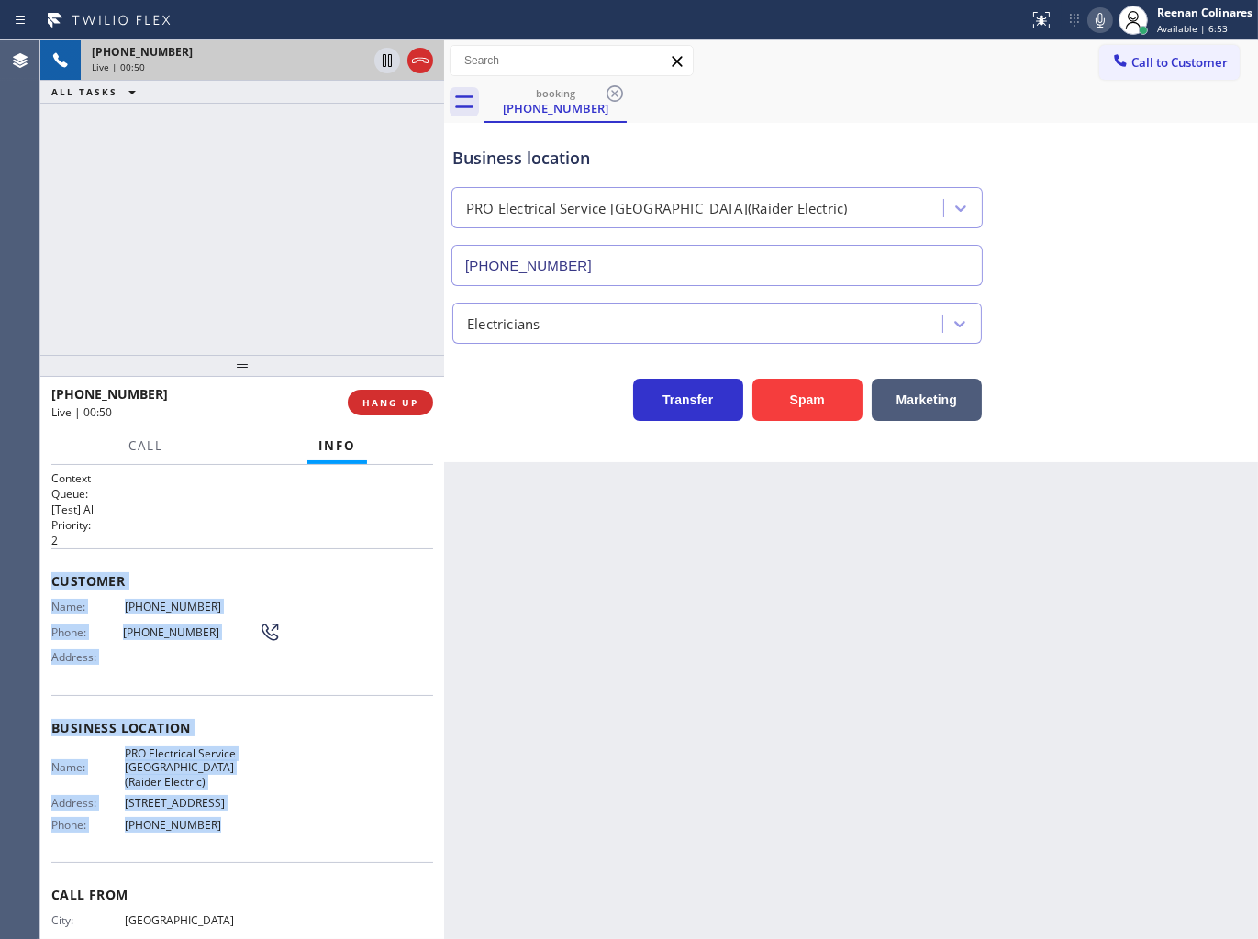
click at [1095, 15] on icon at bounding box center [1100, 20] width 22 height 22
click at [156, 441] on span "Call" at bounding box center [145, 446] width 35 height 17
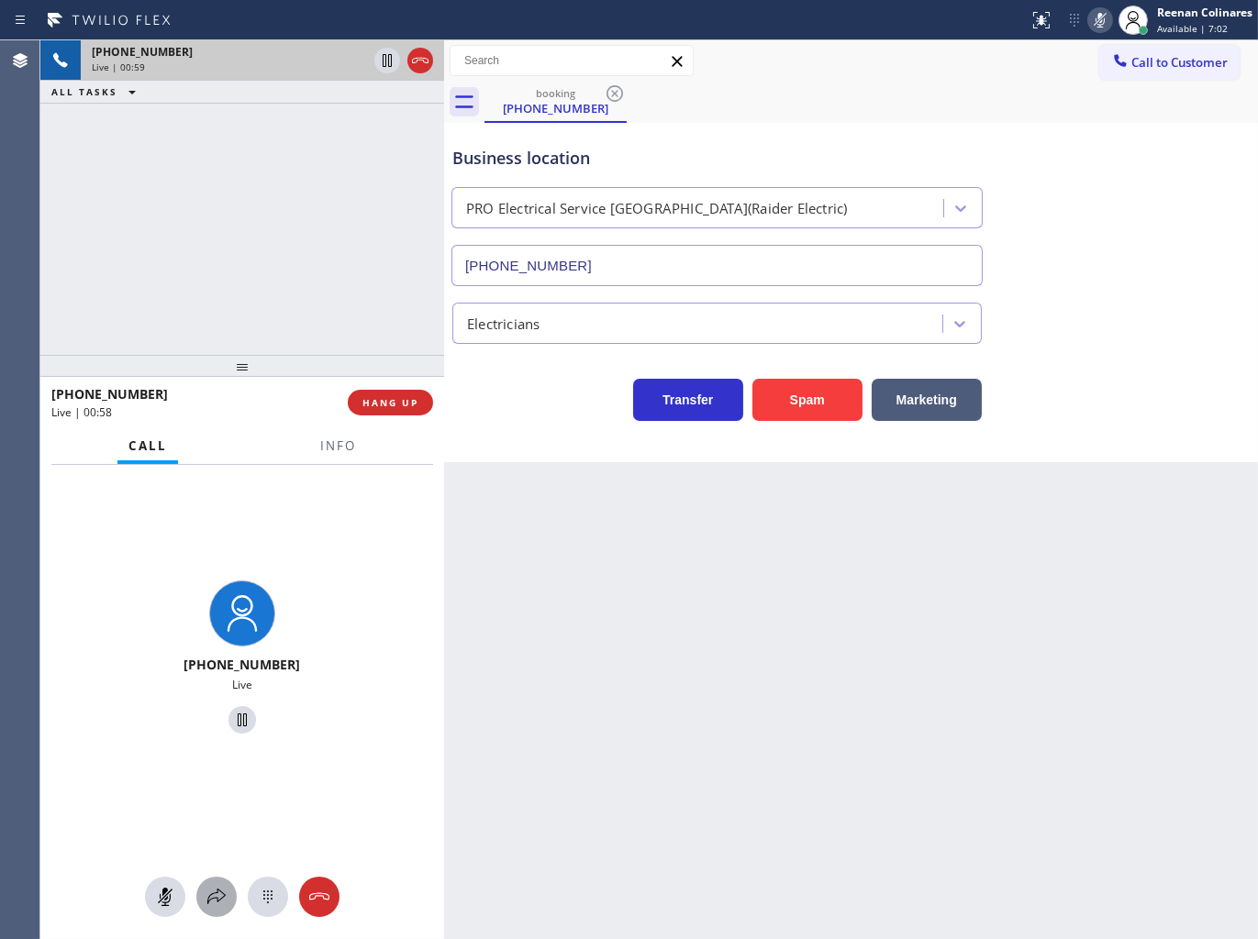
click at [233, 903] on div at bounding box center [216, 897] width 40 height 22
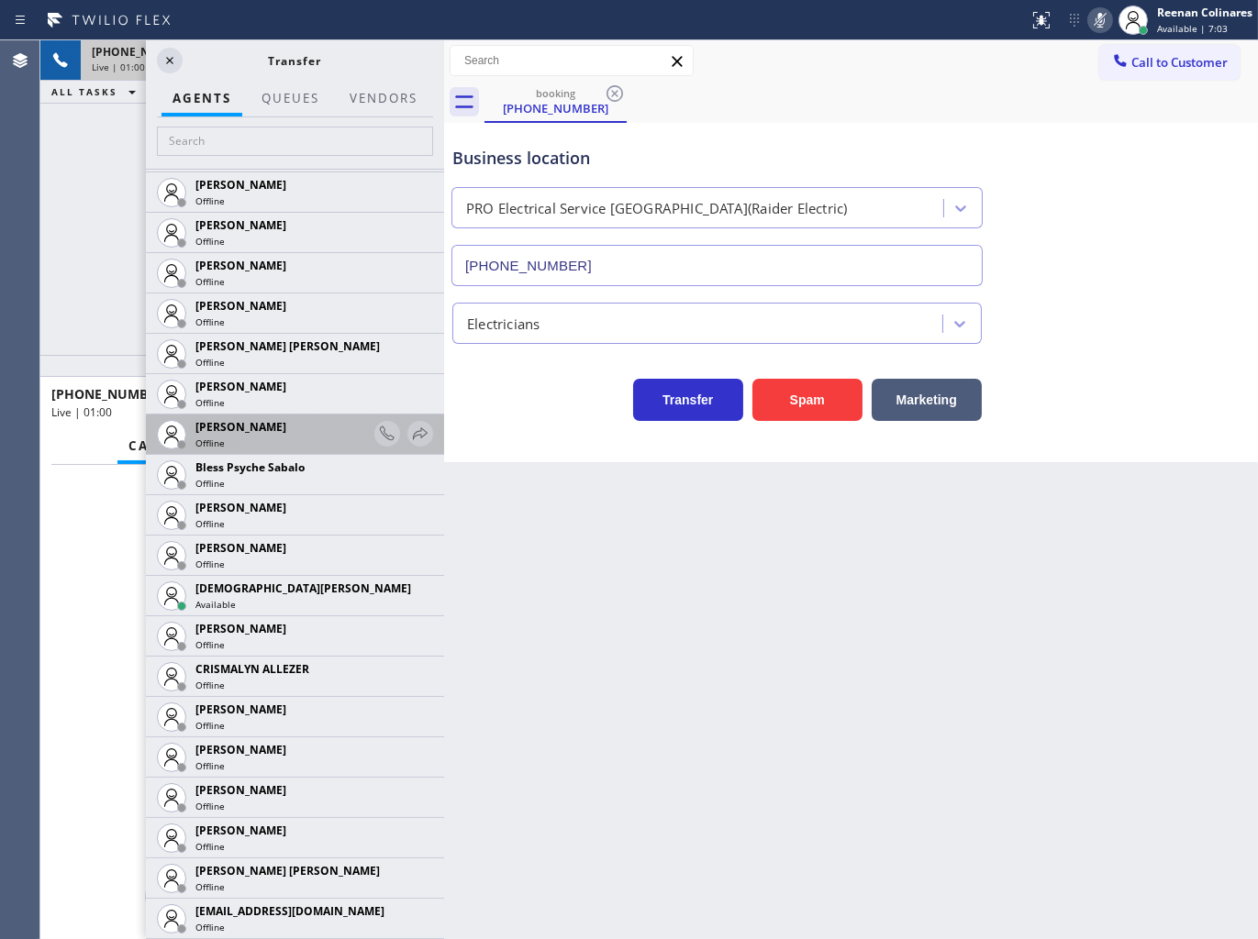
scroll to position [407, 0]
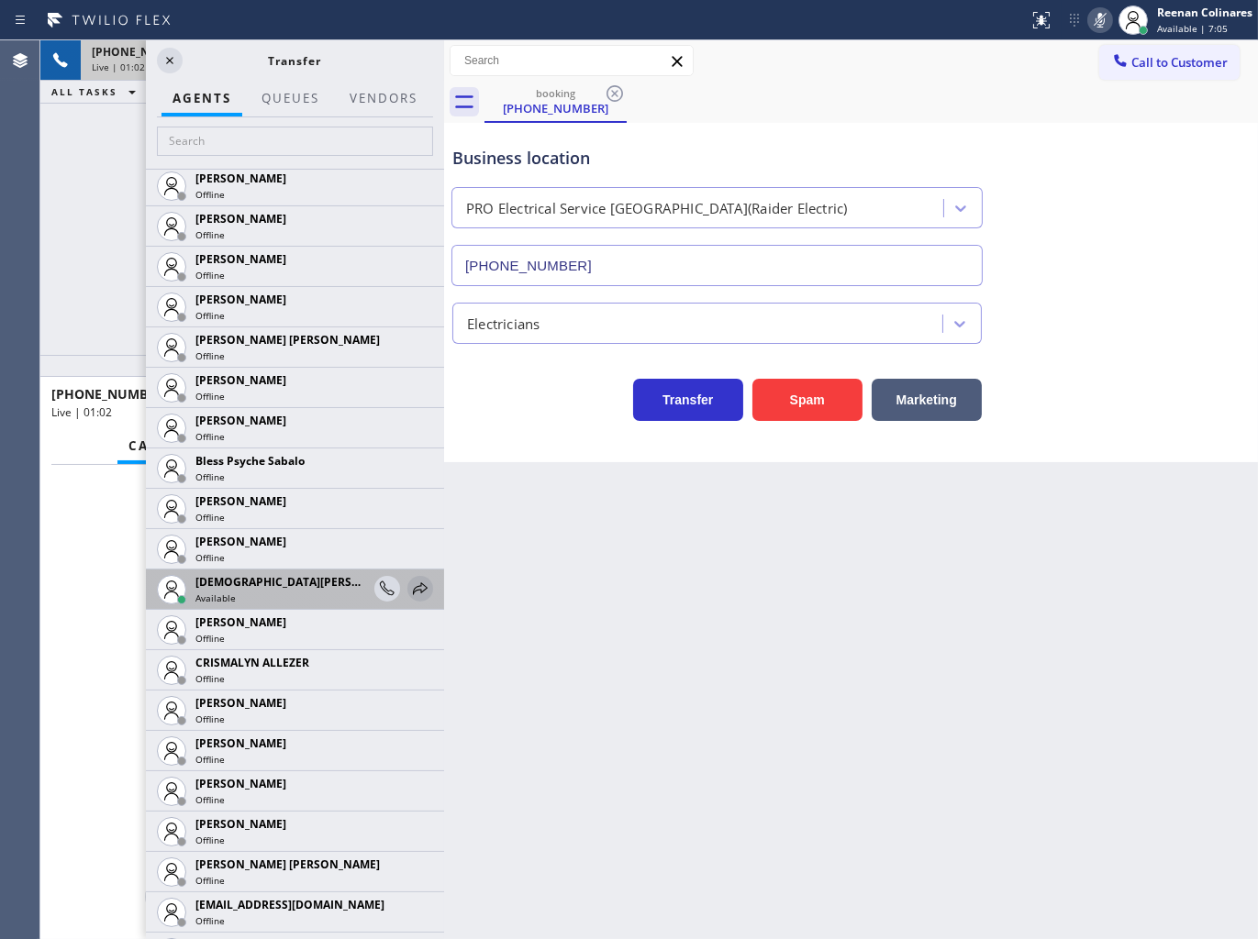
click at [411, 592] on icon at bounding box center [420, 589] width 22 height 22
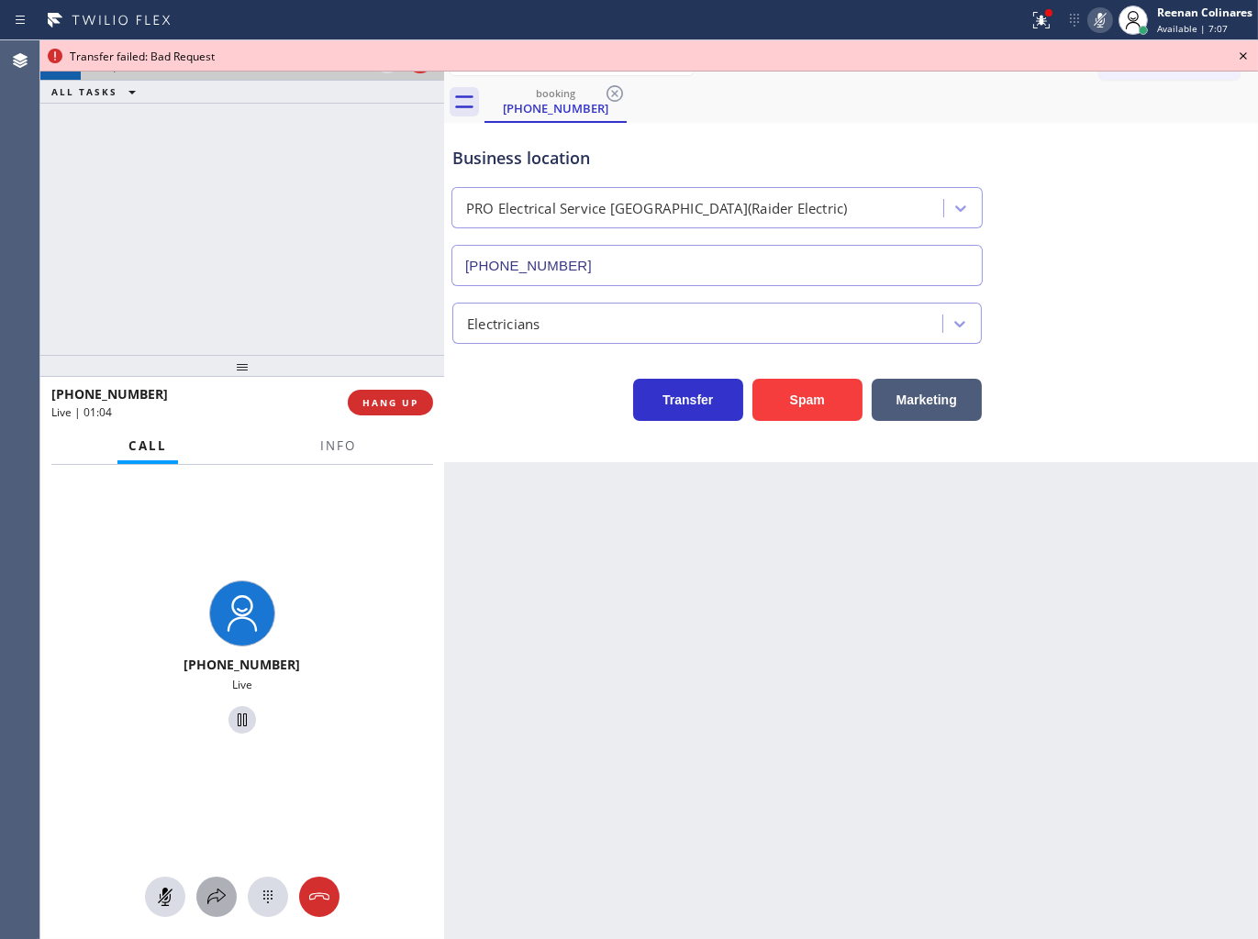
click at [209, 899] on icon at bounding box center [216, 897] width 22 height 22
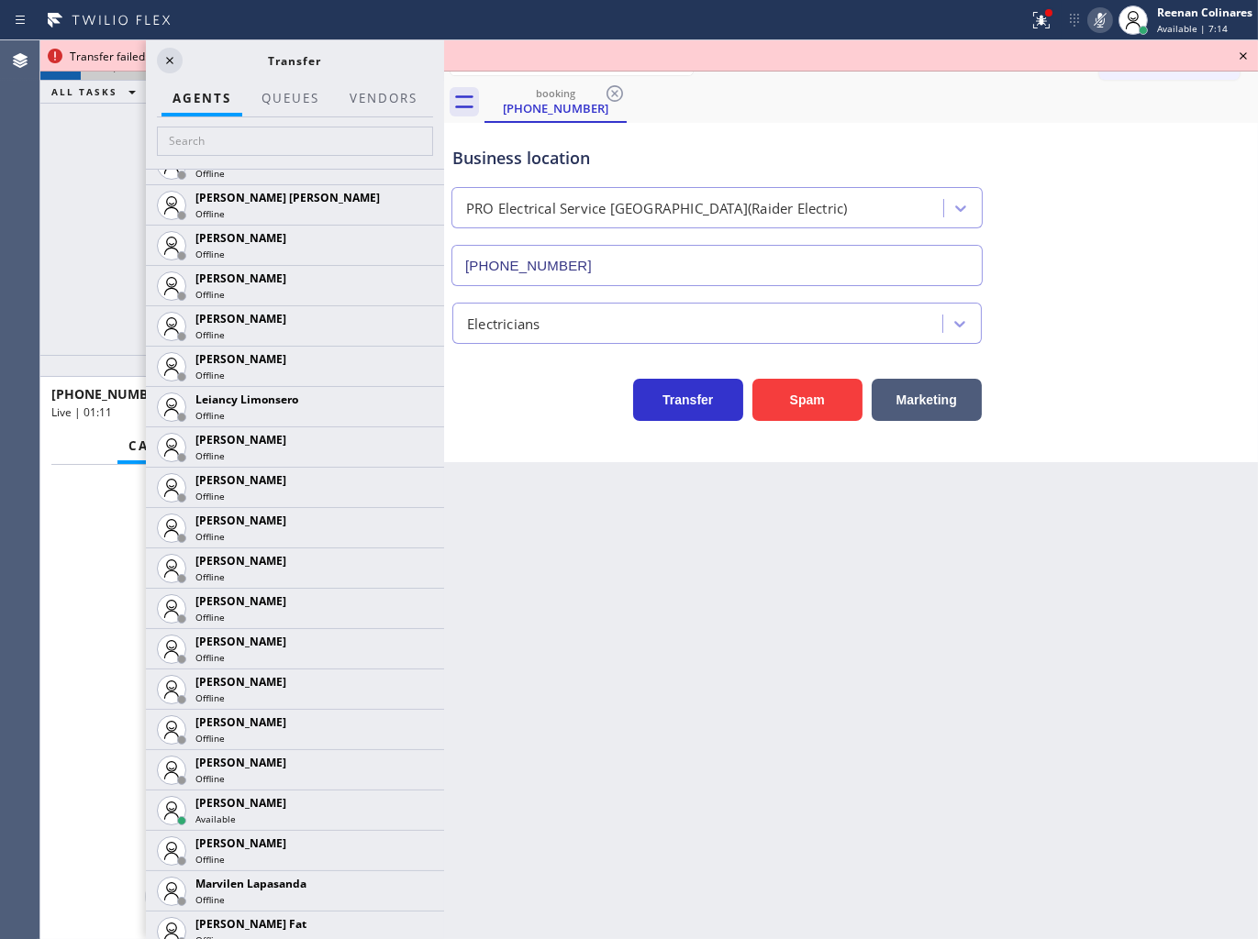
scroll to position [2752, 0]
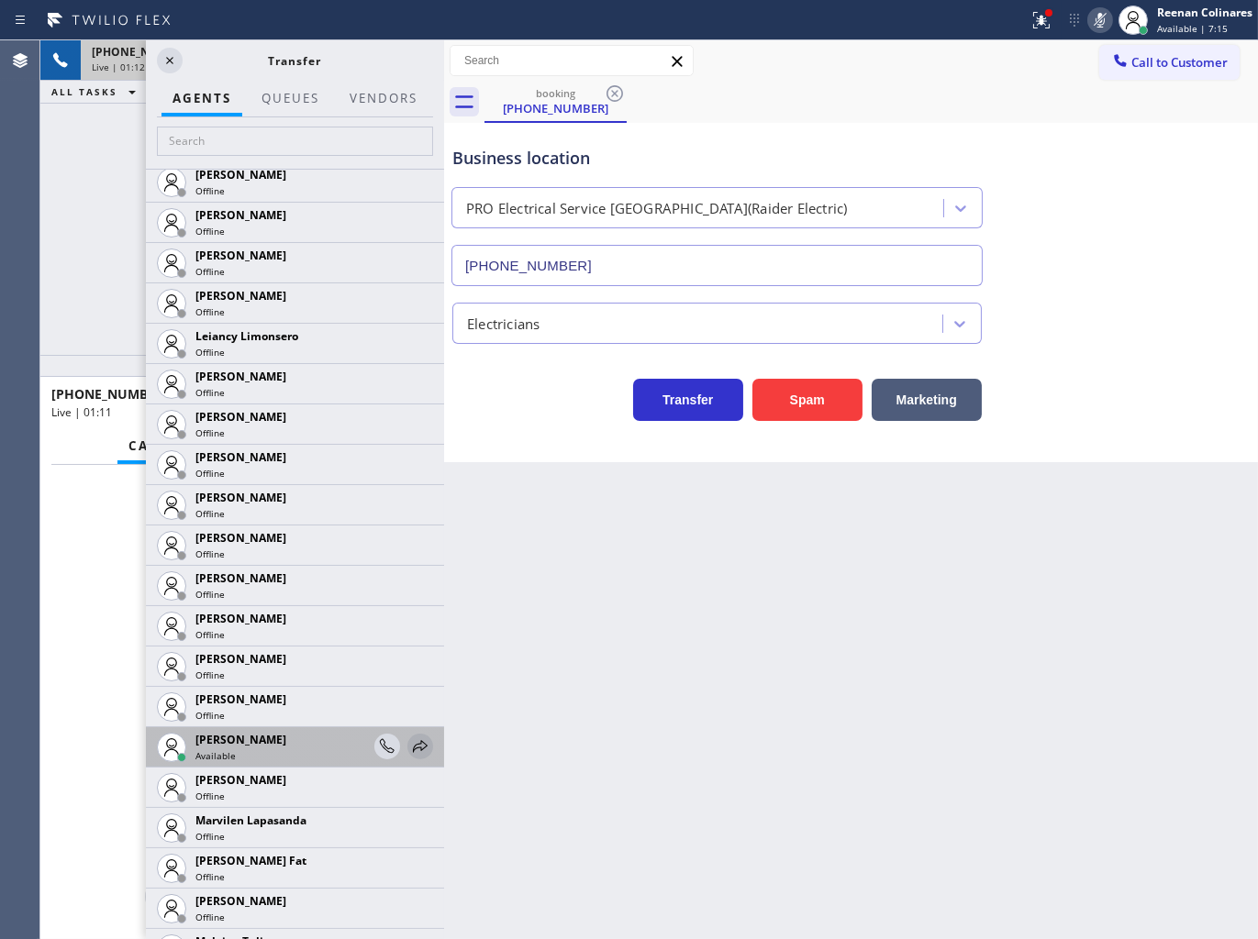
click at [409, 745] on icon at bounding box center [420, 747] width 22 height 22
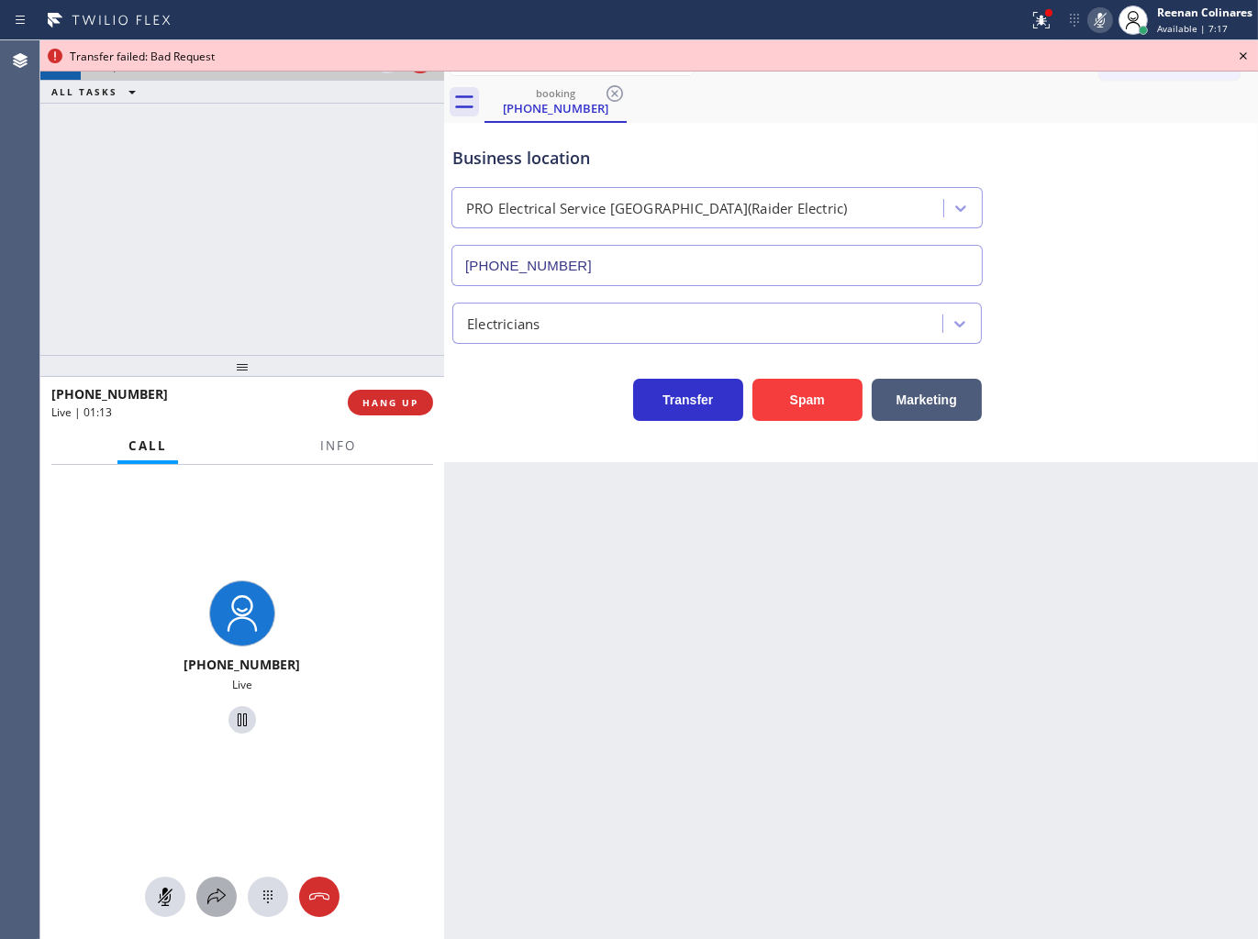
click at [212, 900] on icon at bounding box center [216, 897] width 22 height 22
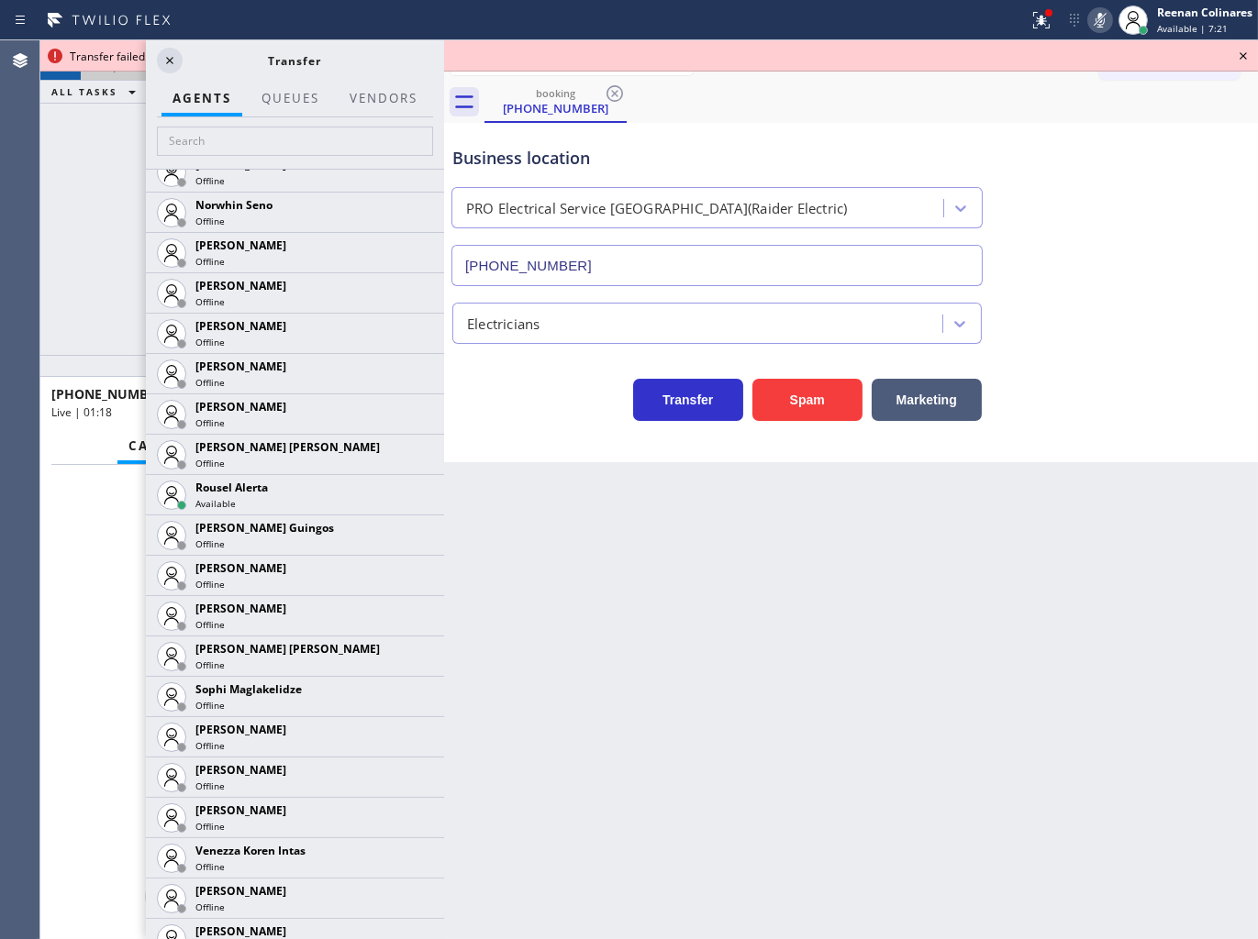
scroll to position [3830, 0]
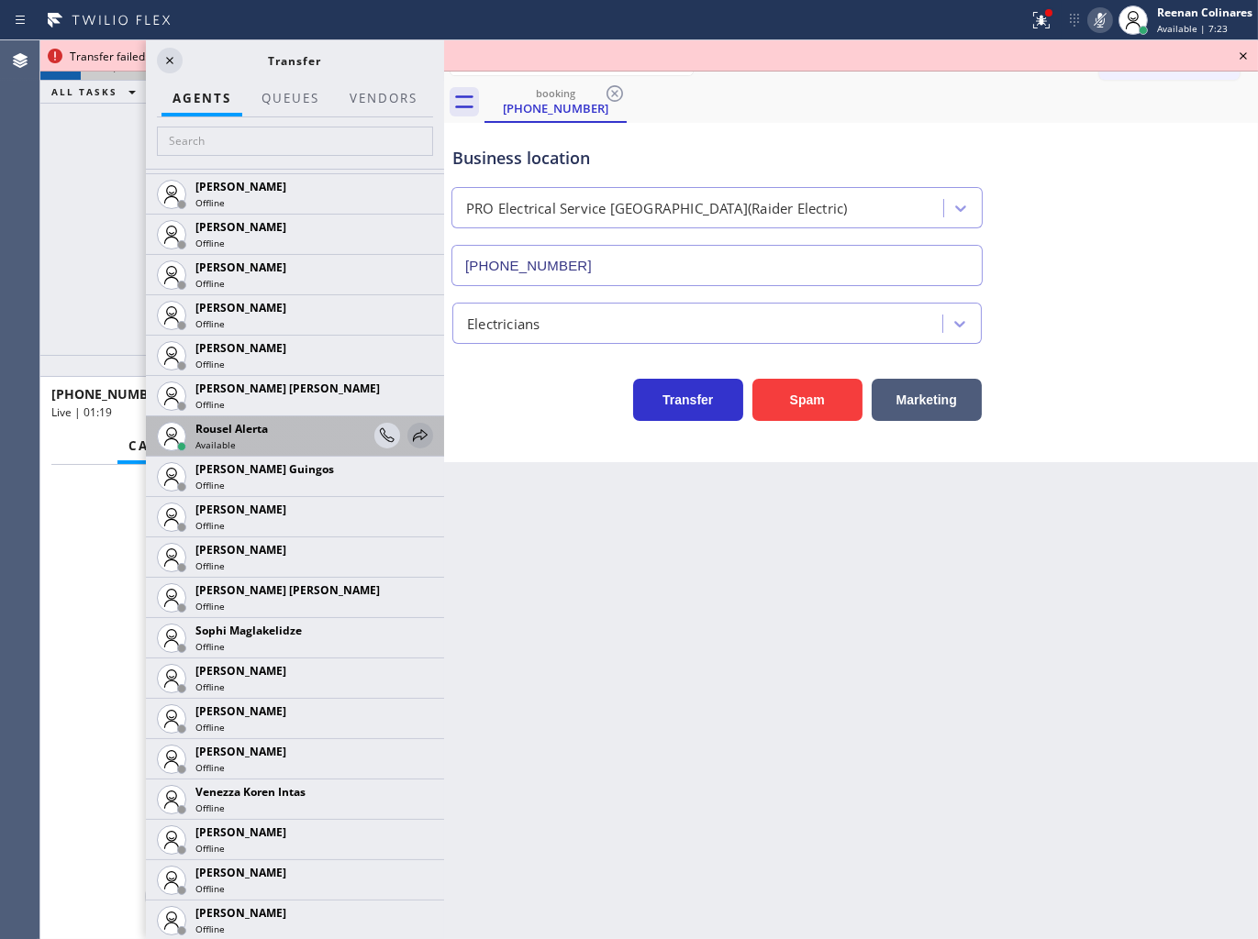
click at [411, 433] on icon at bounding box center [420, 436] width 22 height 22
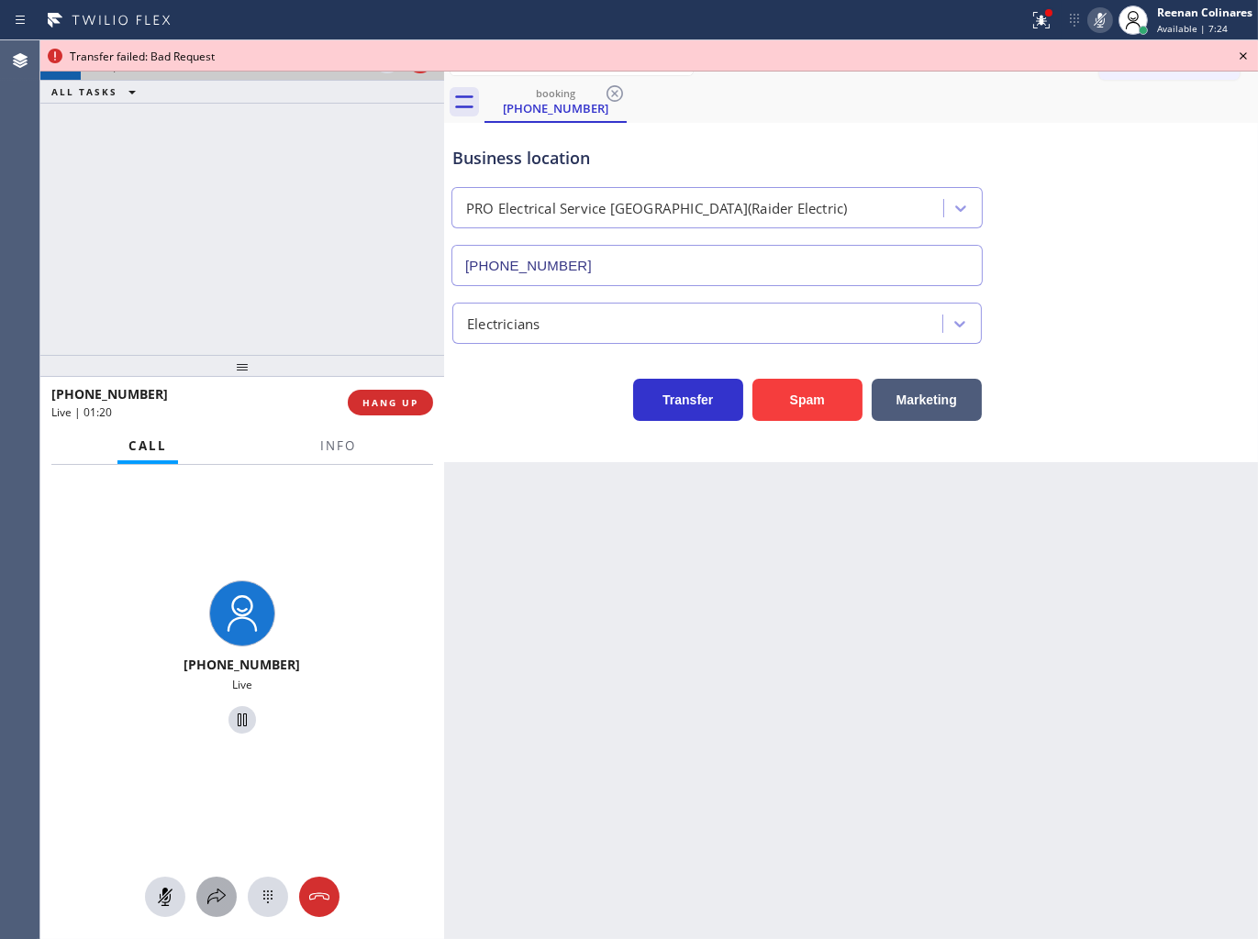
click at [221, 895] on icon at bounding box center [216, 897] width 22 height 22
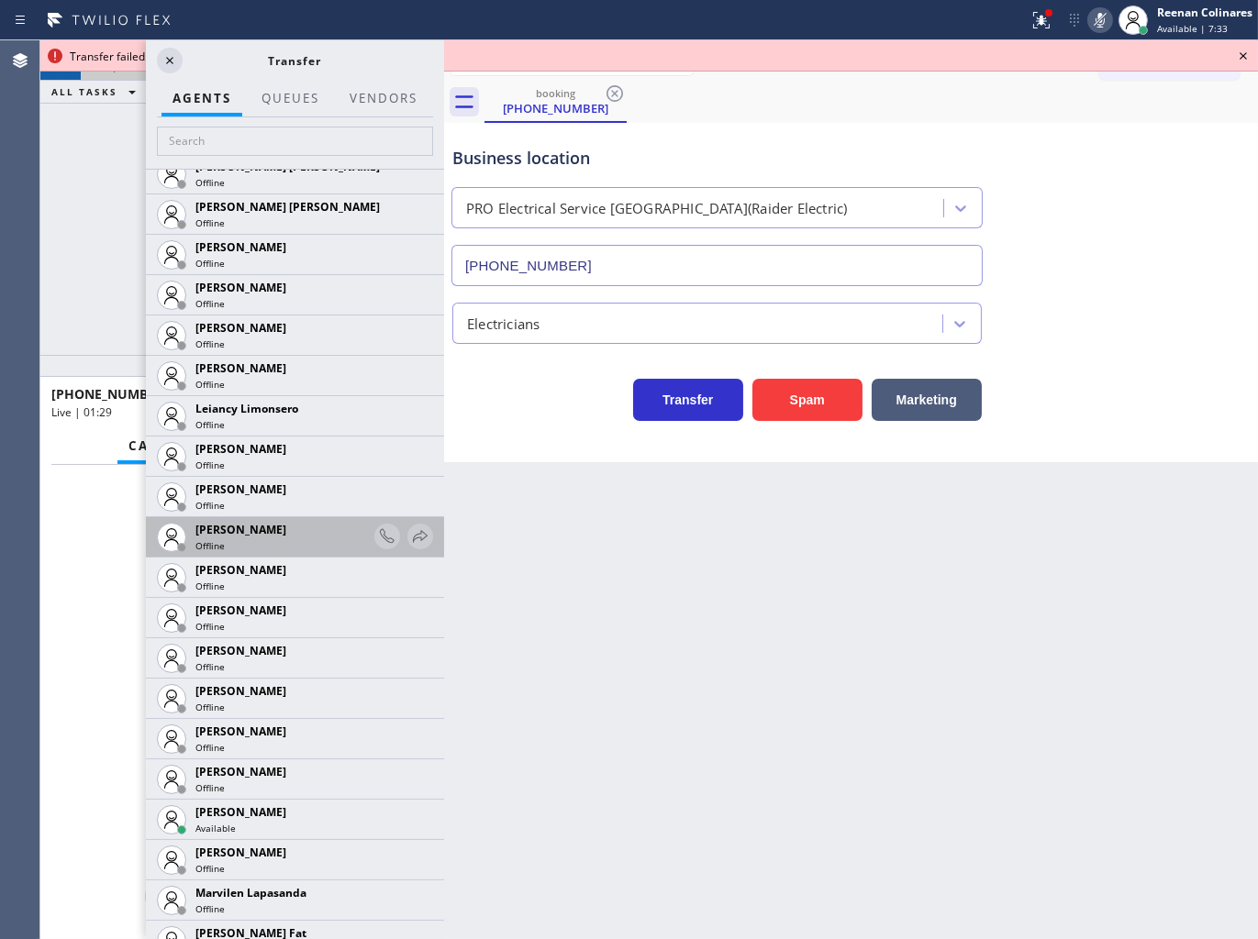
scroll to position [2854, 0]
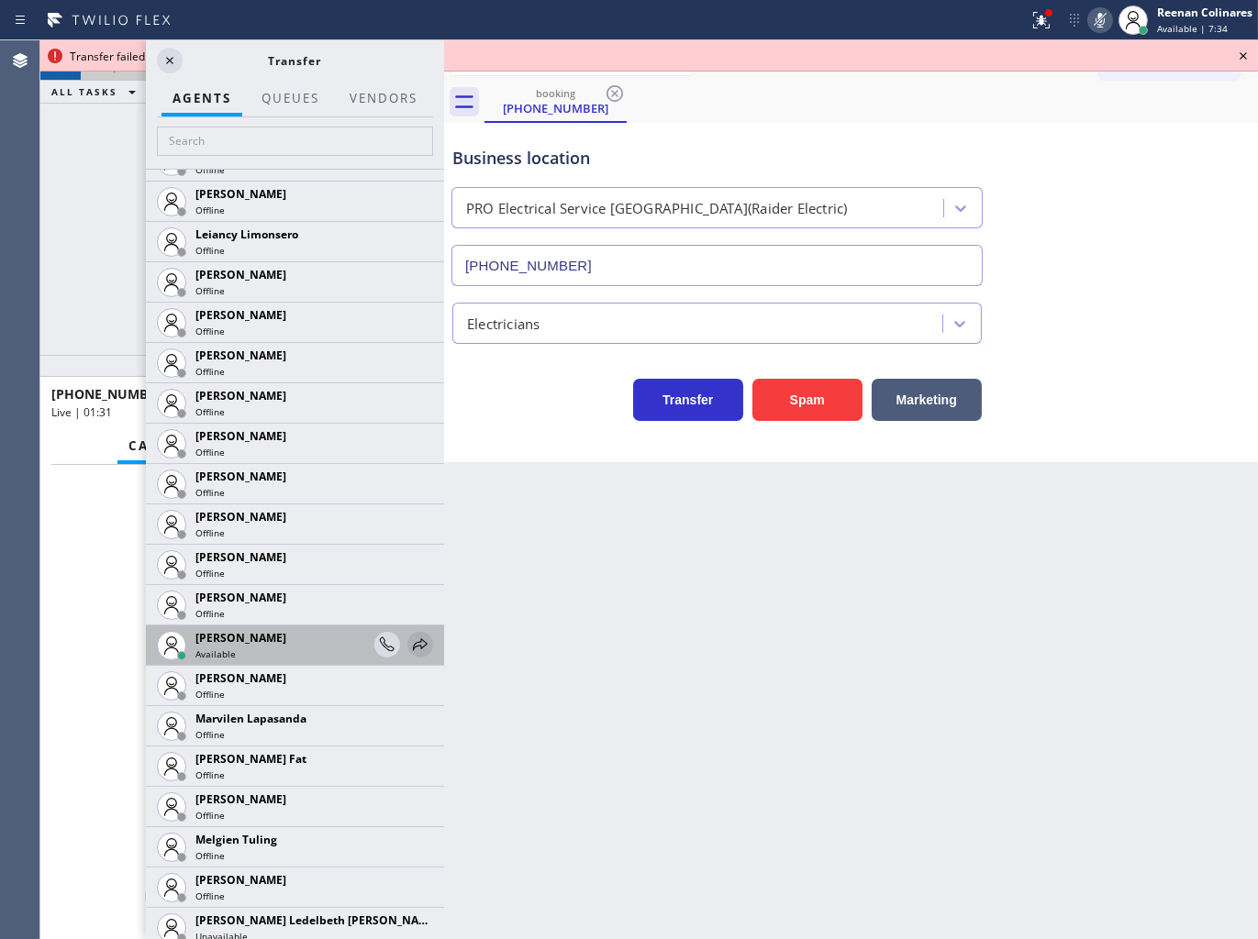
click at [409, 644] on icon at bounding box center [420, 645] width 22 height 22
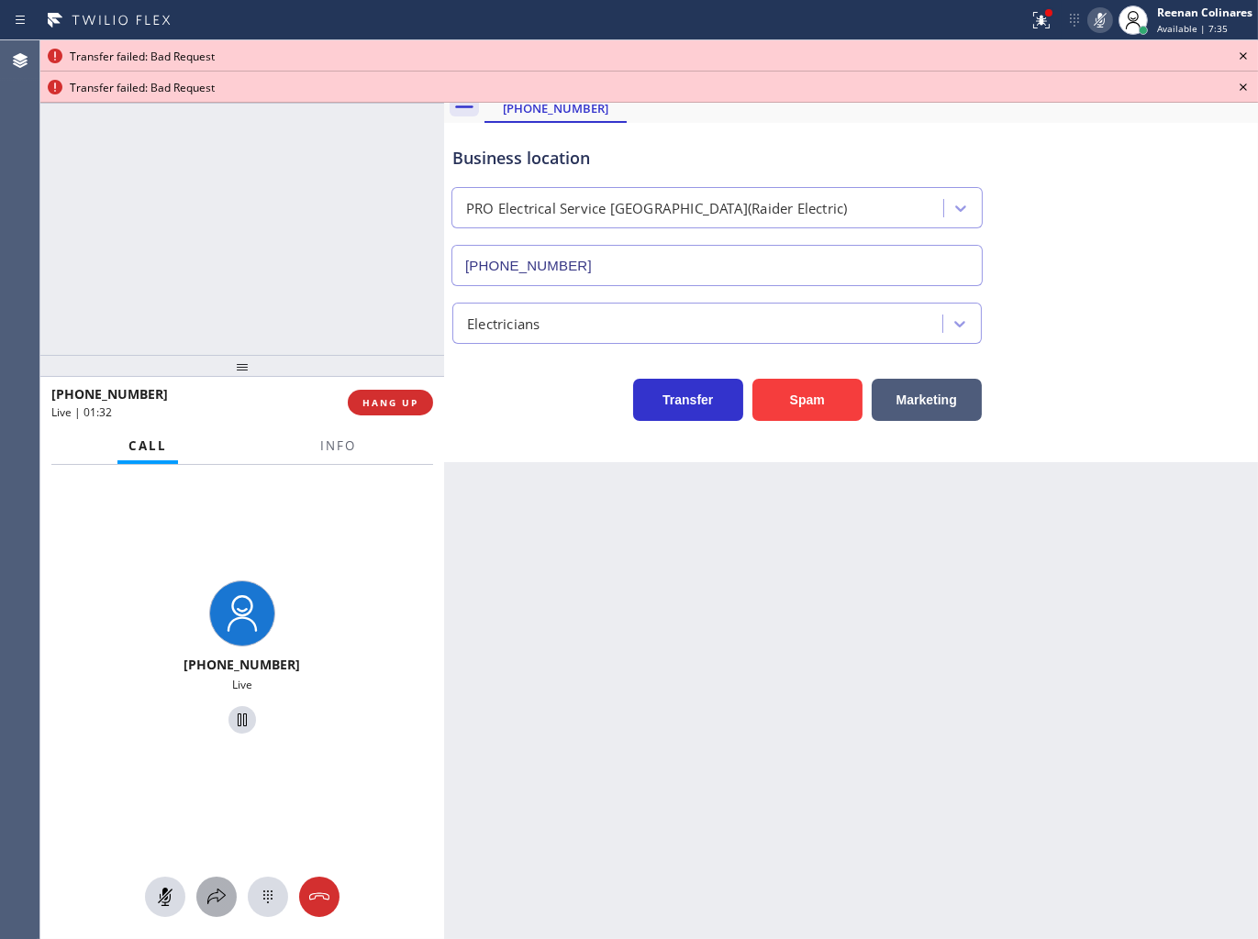
click at [215, 900] on icon at bounding box center [216, 897] width 22 height 22
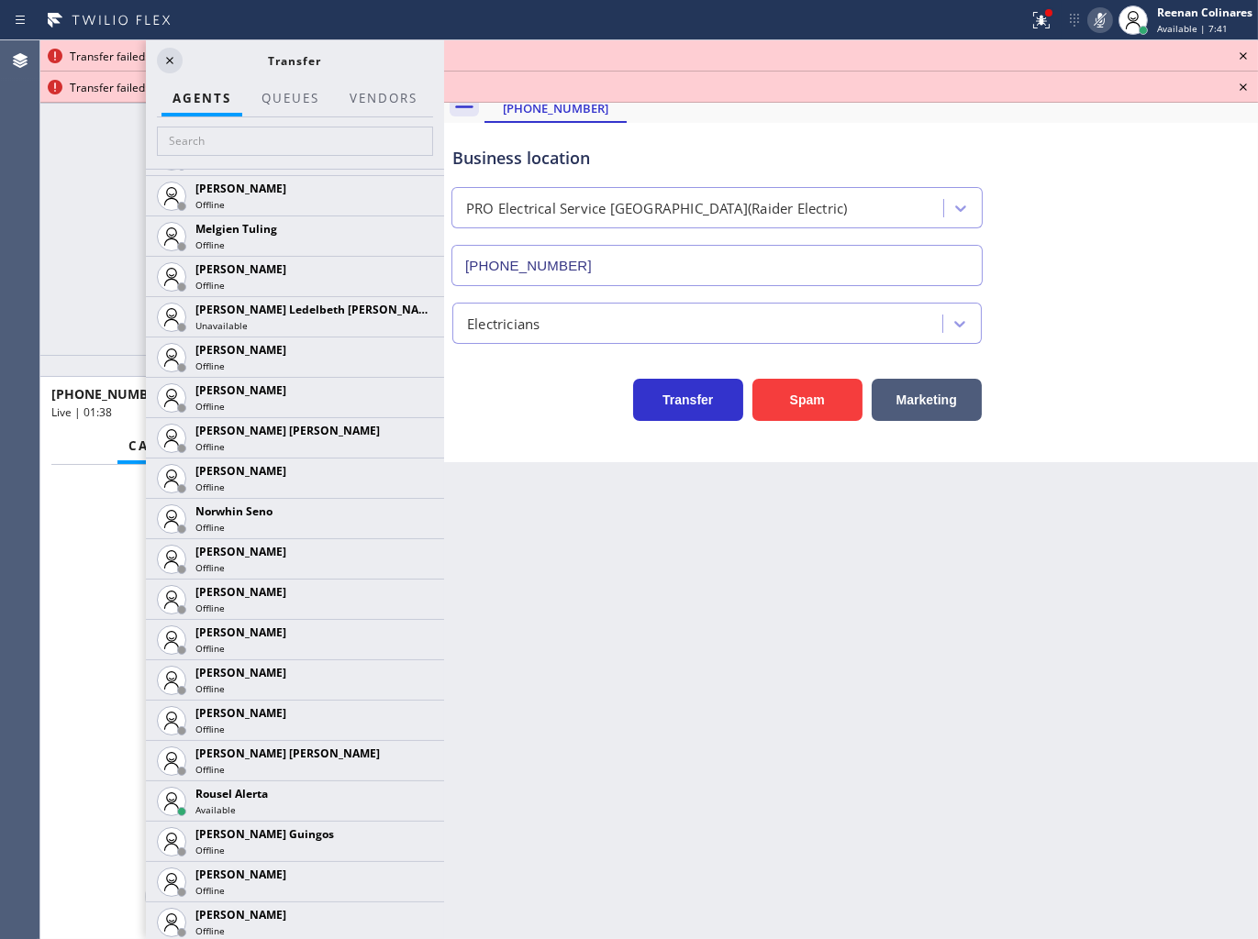
scroll to position [3669, 0]
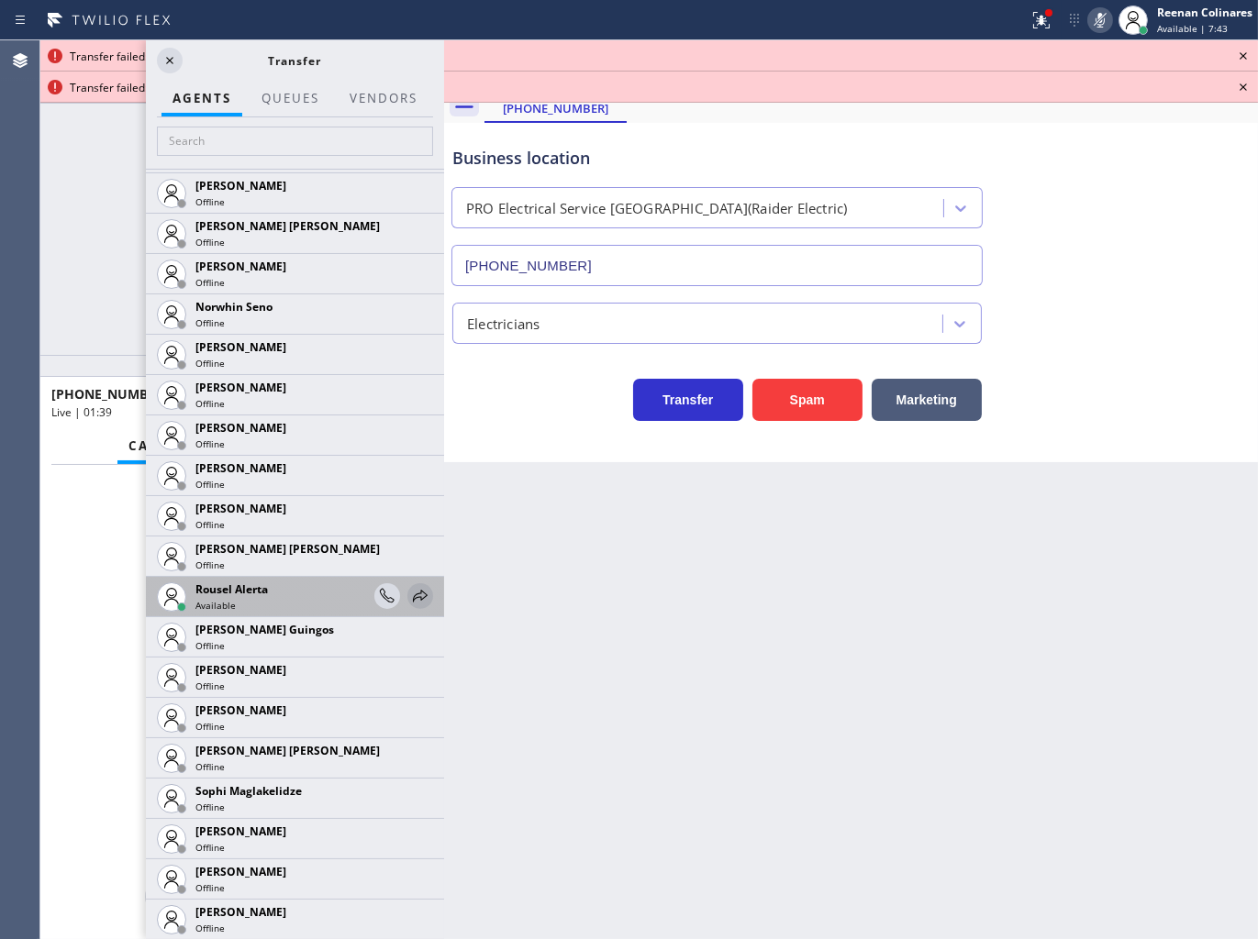
click at [409, 590] on icon at bounding box center [420, 596] width 22 height 22
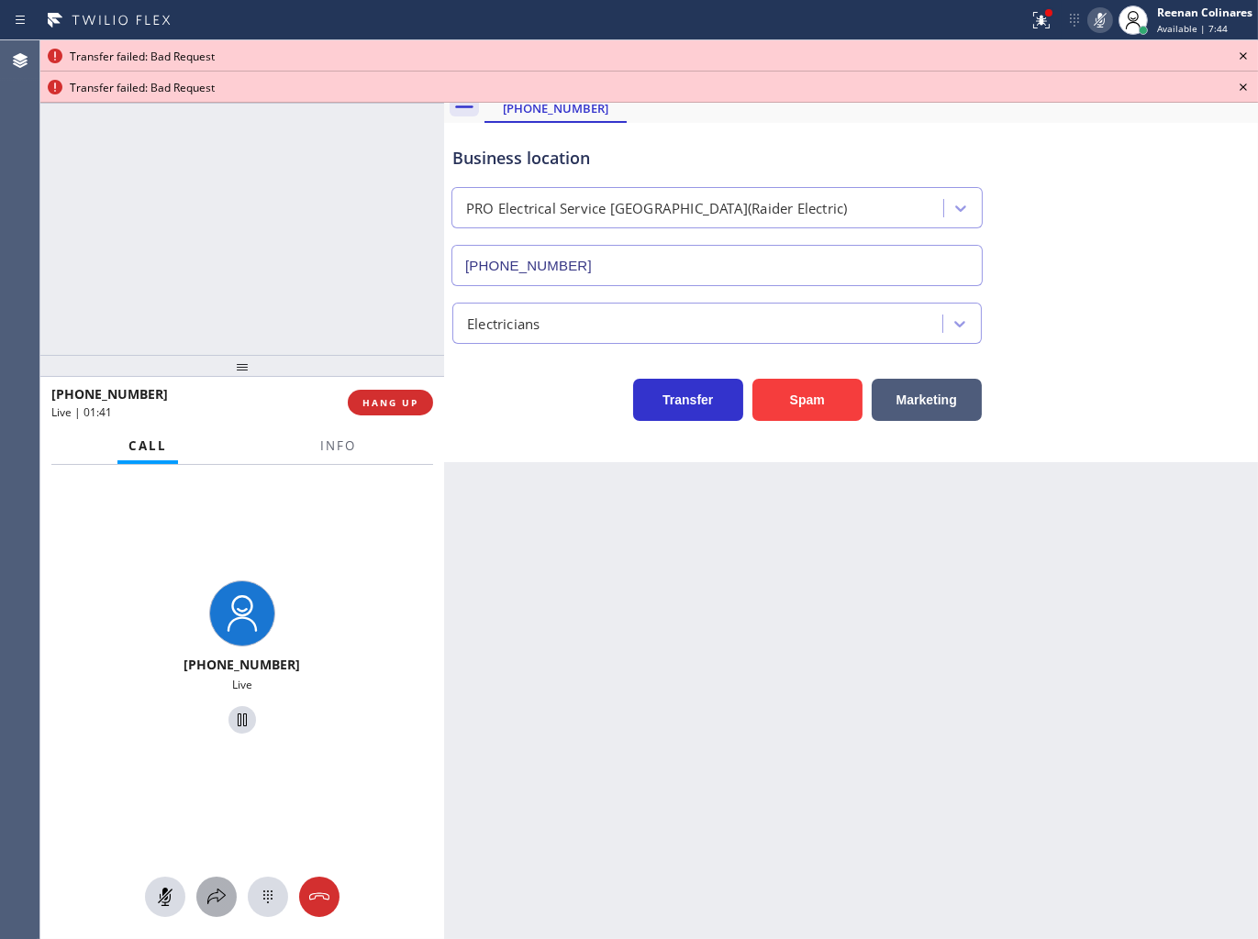
click at [199, 886] on div at bounding box center [216, 897] width 40 height 22
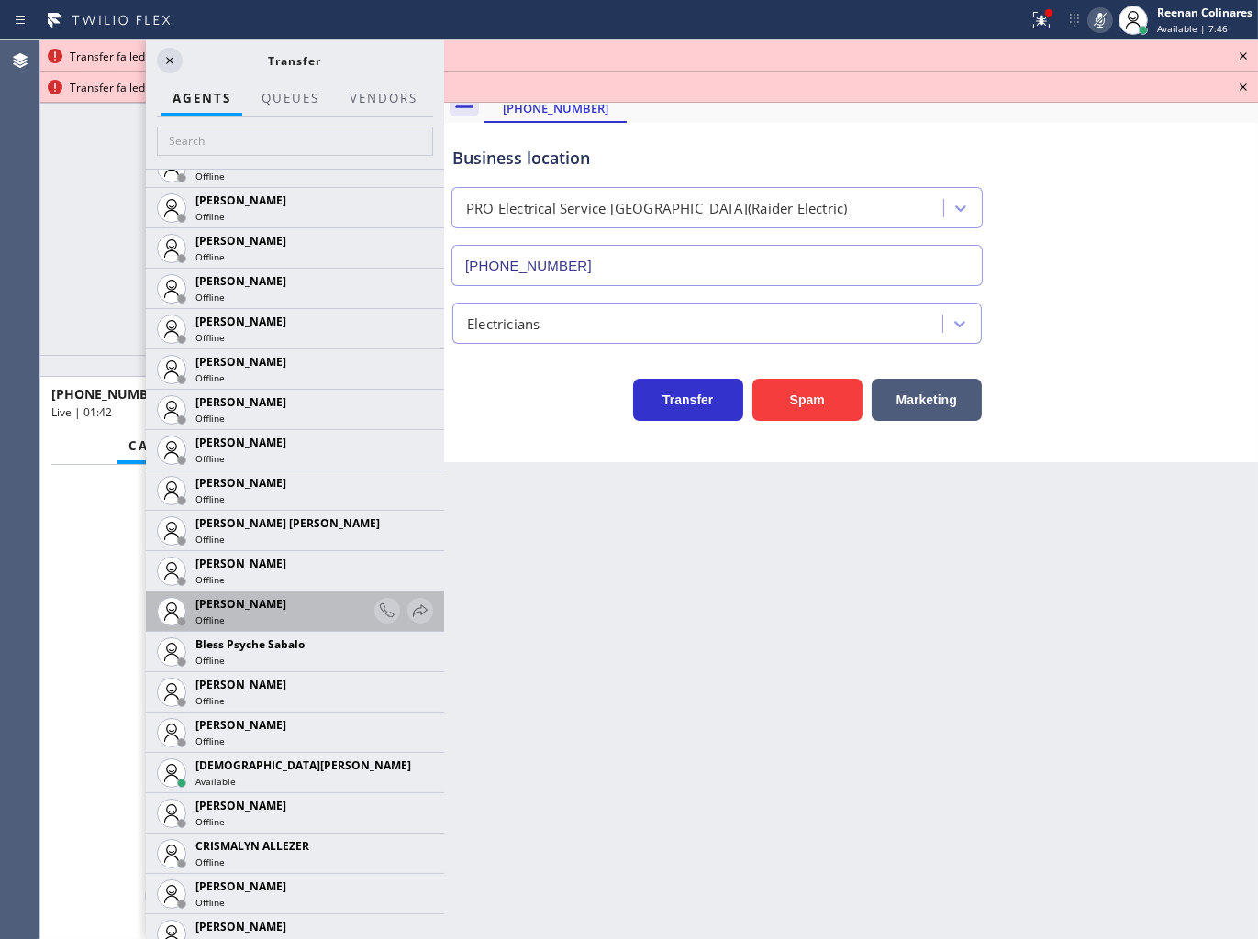
scroll to position [305, 0]
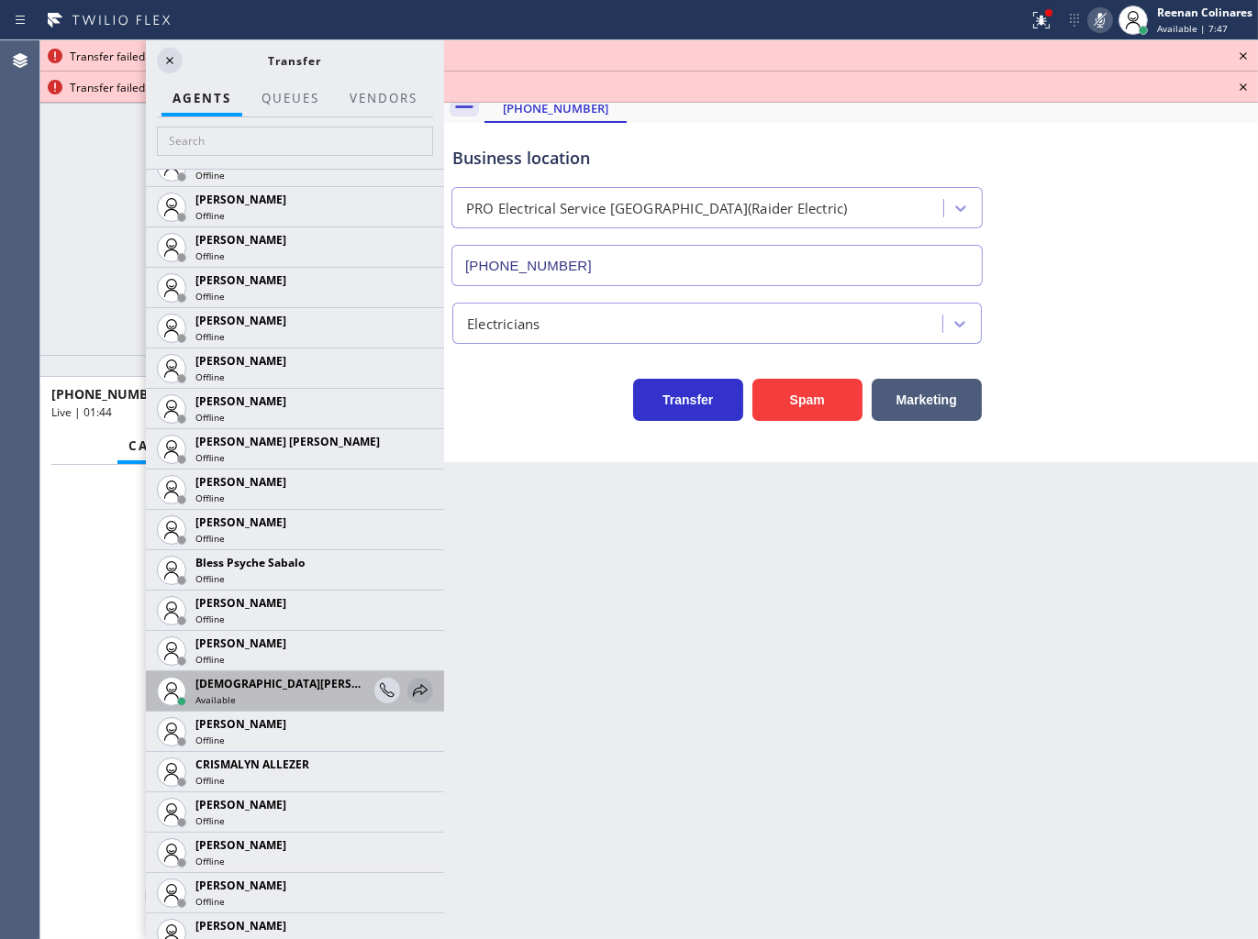
click at [409, 690] on icon at bounding box center [420, 691] width 22 height 22
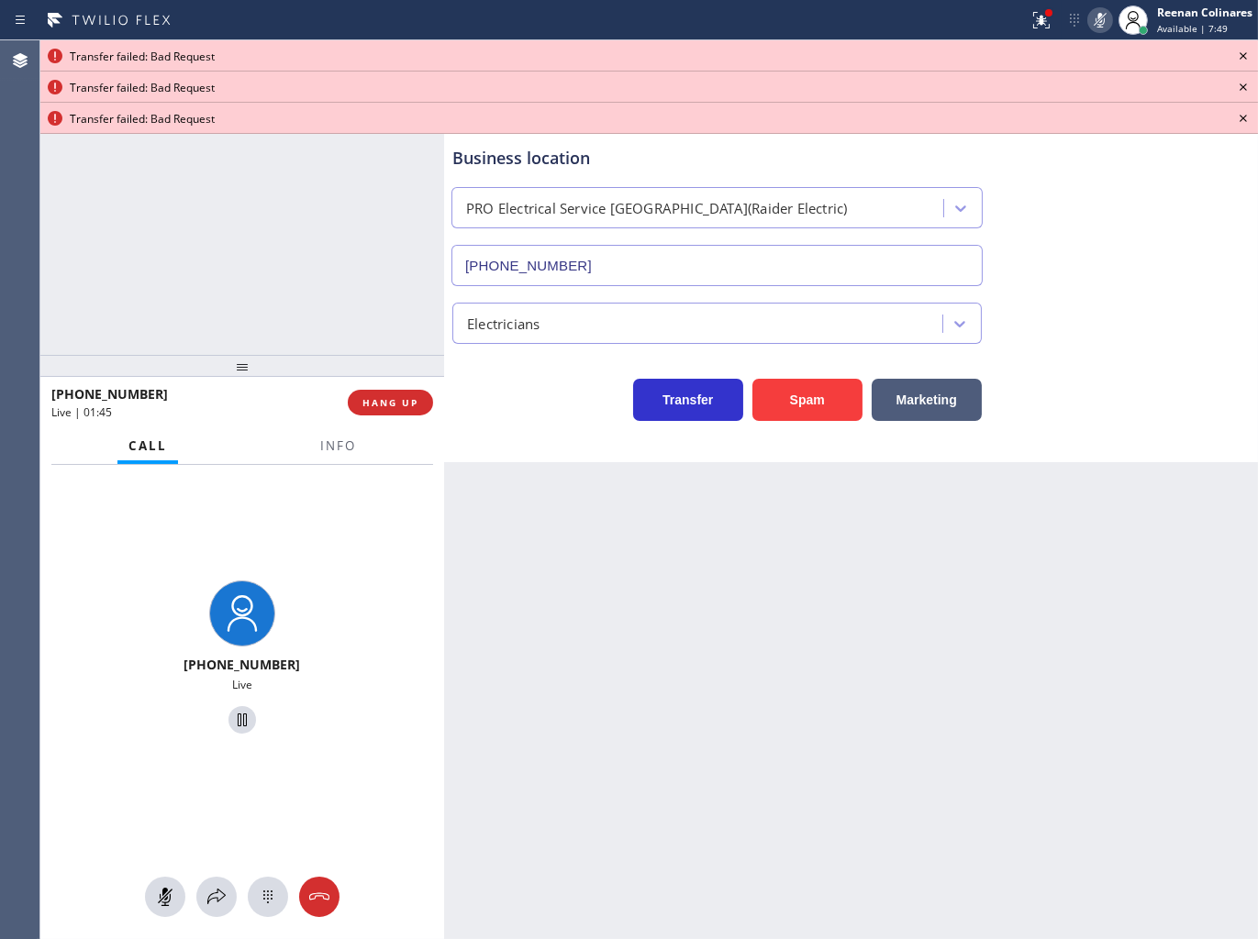
click at [1242, 50] on icon at bounding box center [1243, 56] width 22 height 22
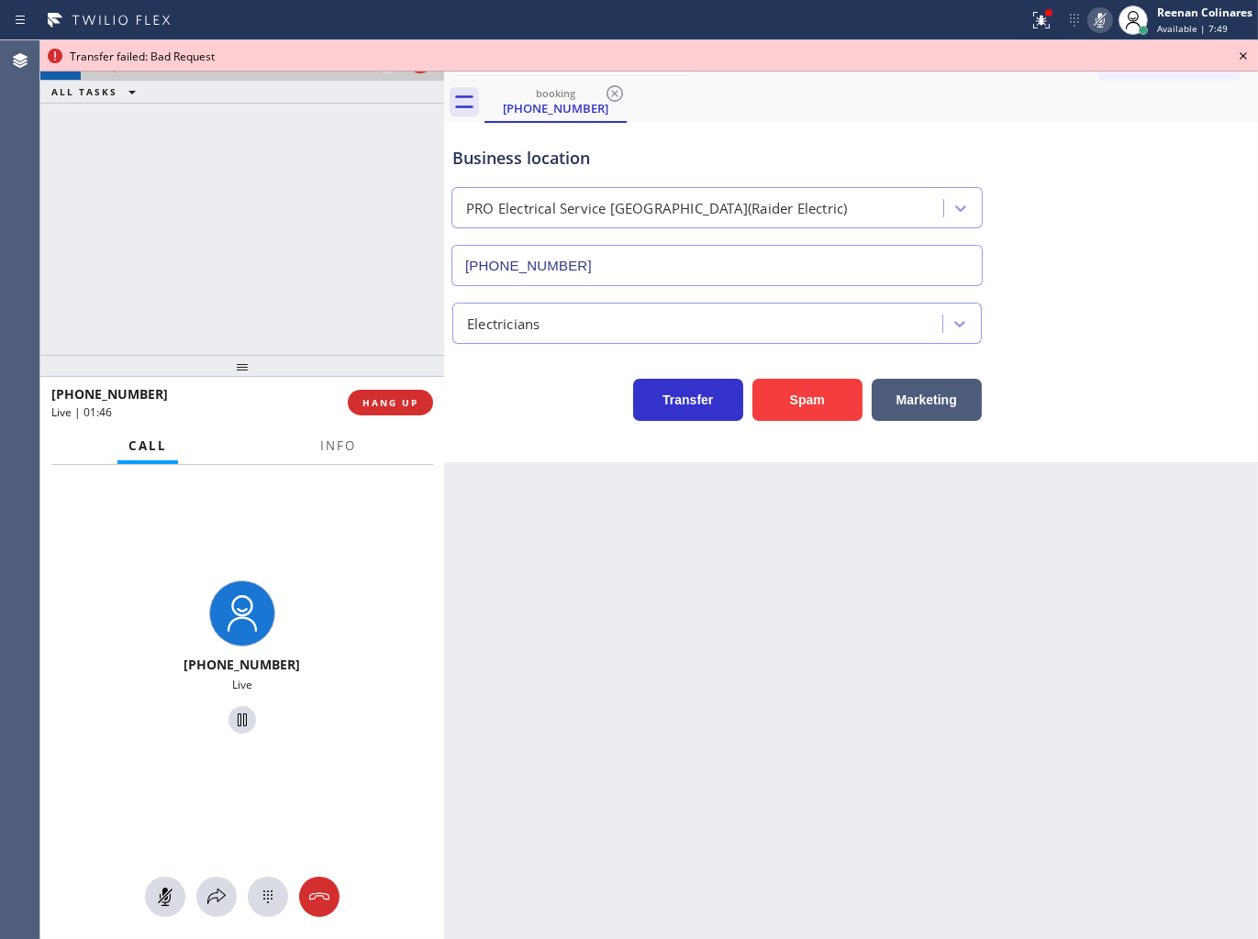
click at [1242, 50] on icon at bounding box center [1243, 56] width 22 height 22
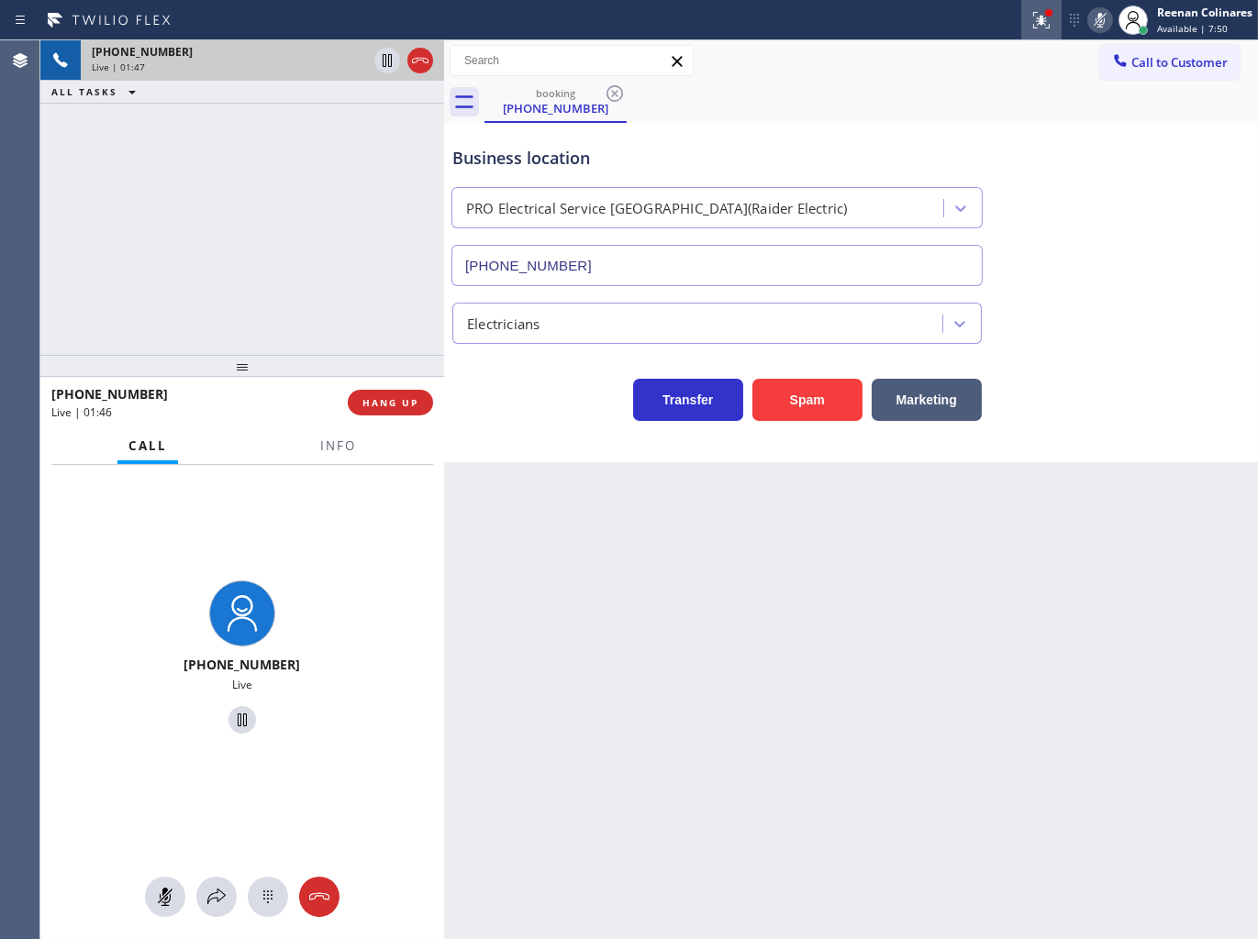
click at [1037, 17] on icon at bounding box center [1041, 20] width 22 height 22
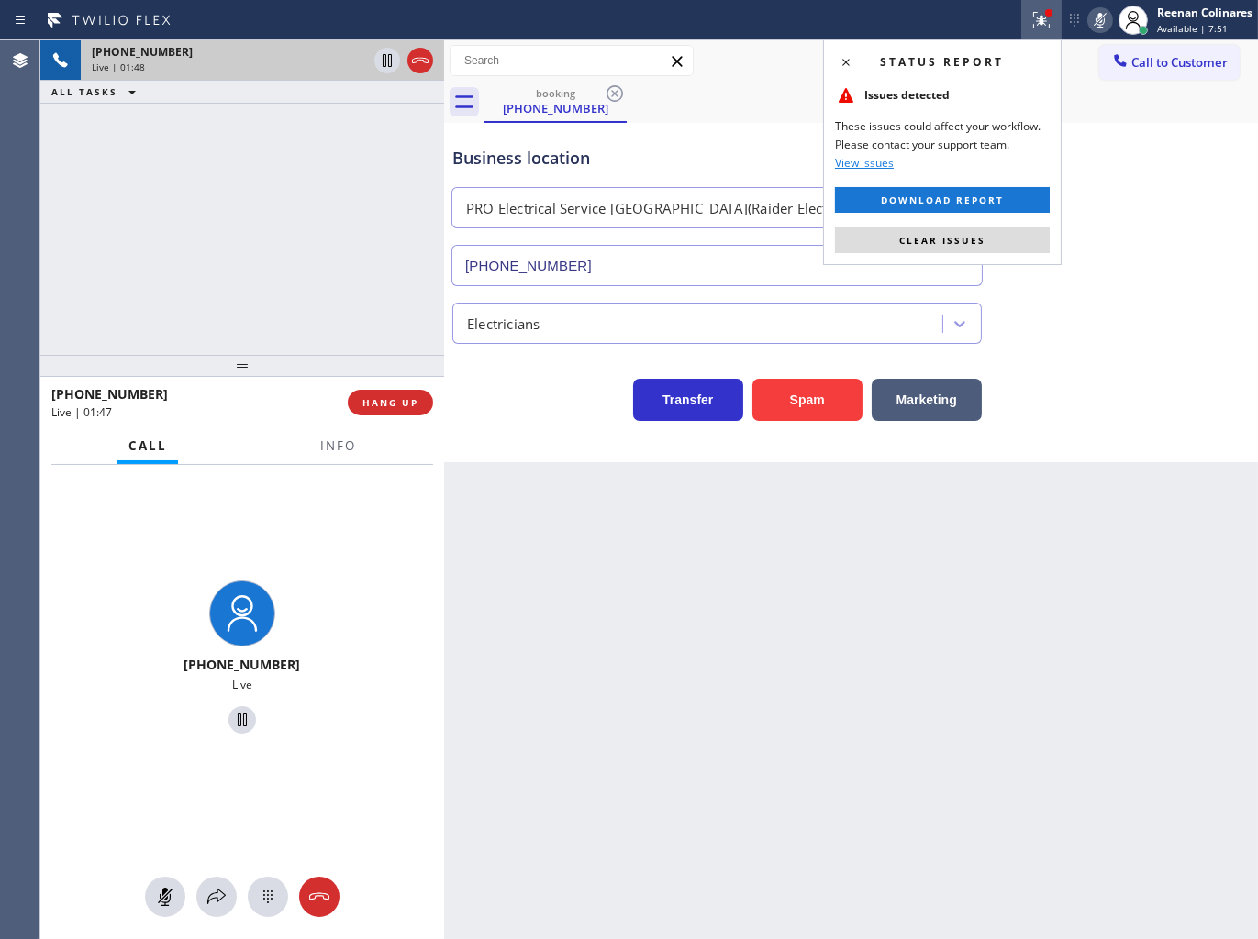
click at [998, 235] on button "Clear issues" at bounding box center [942, 240] width 215 height 26
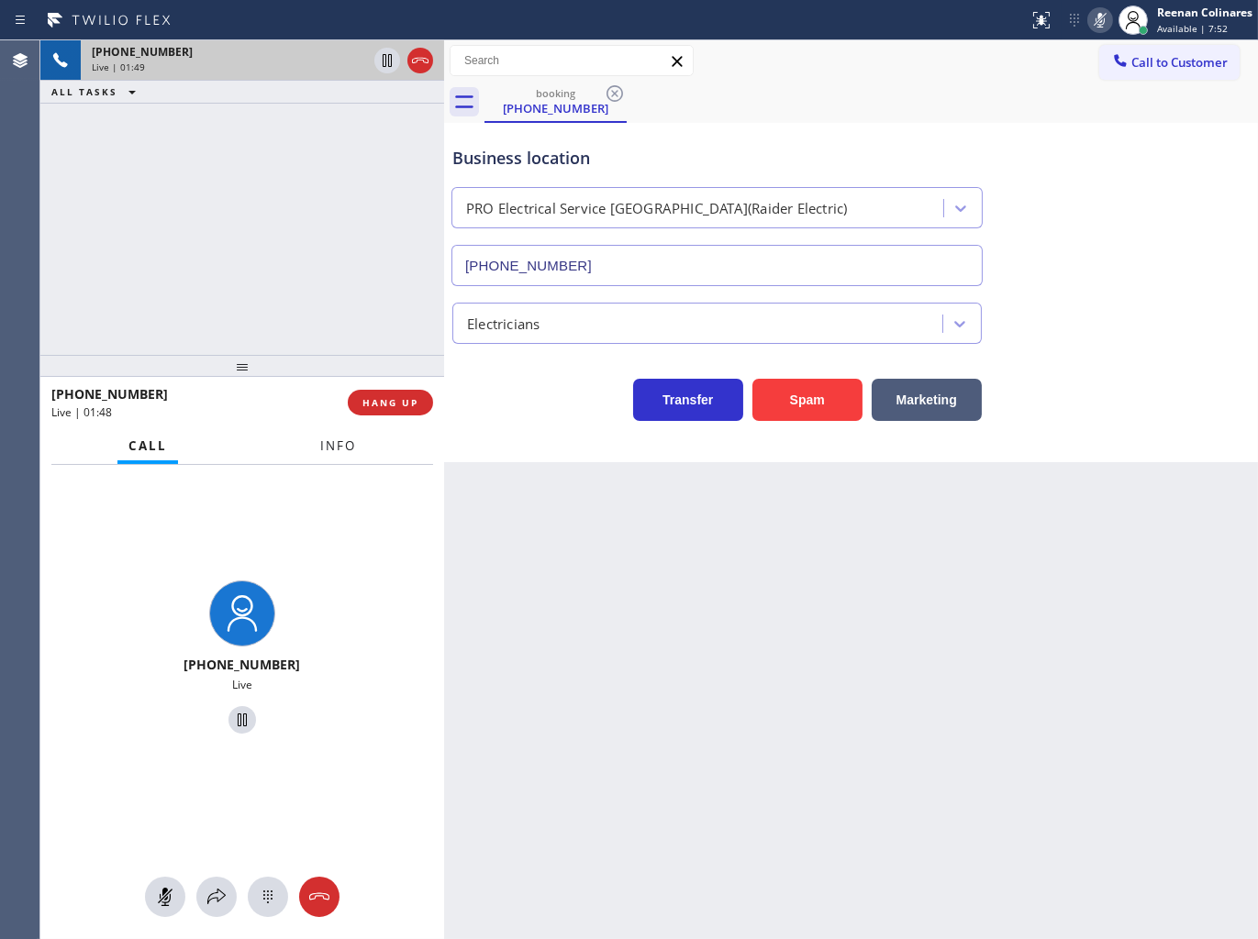
click at [335, 451] on span "Info" at bounding box center [338, 446] width 36 height 17
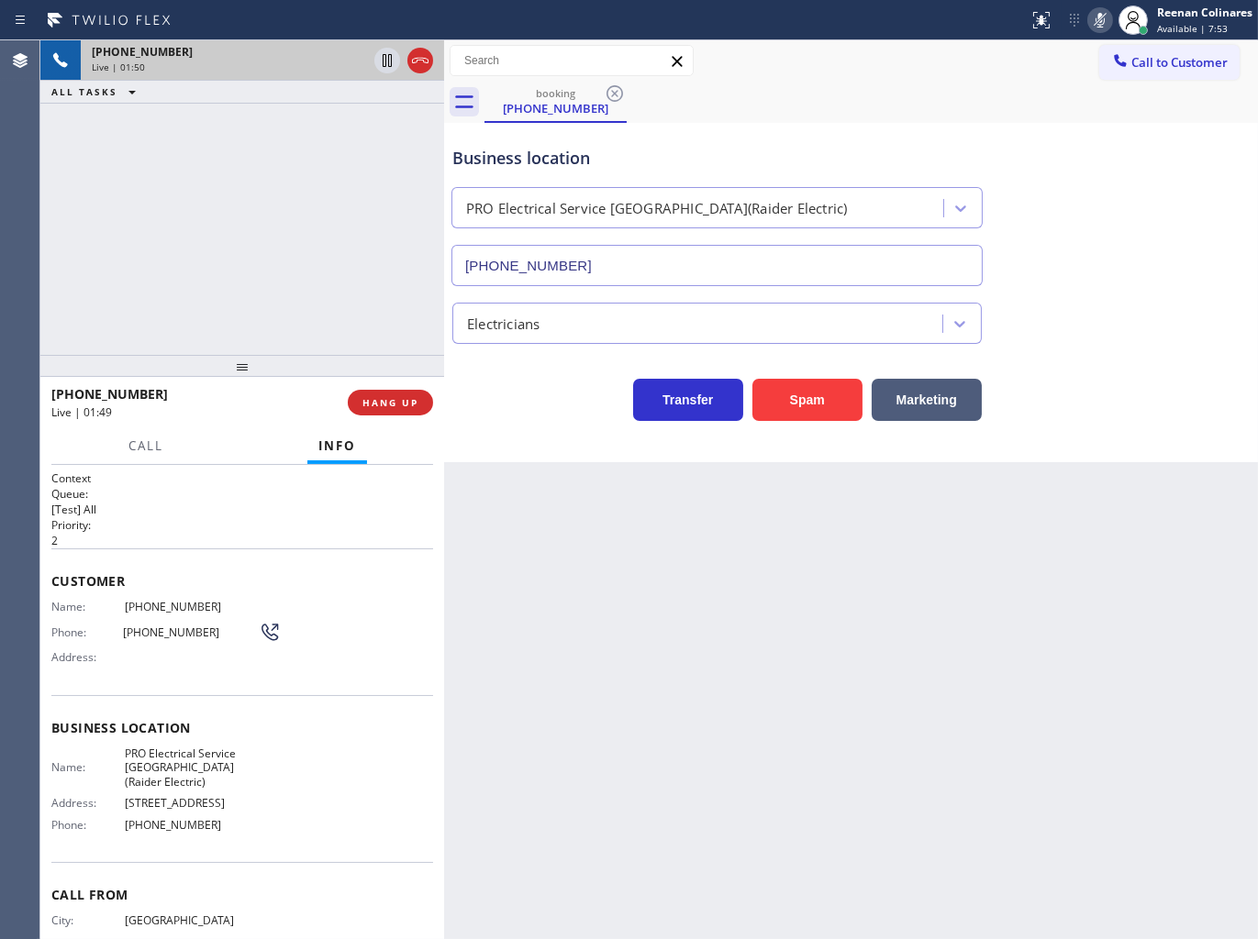
click at [1102, 18] on icon at bounding box center [1100, 20] width 22 height 22
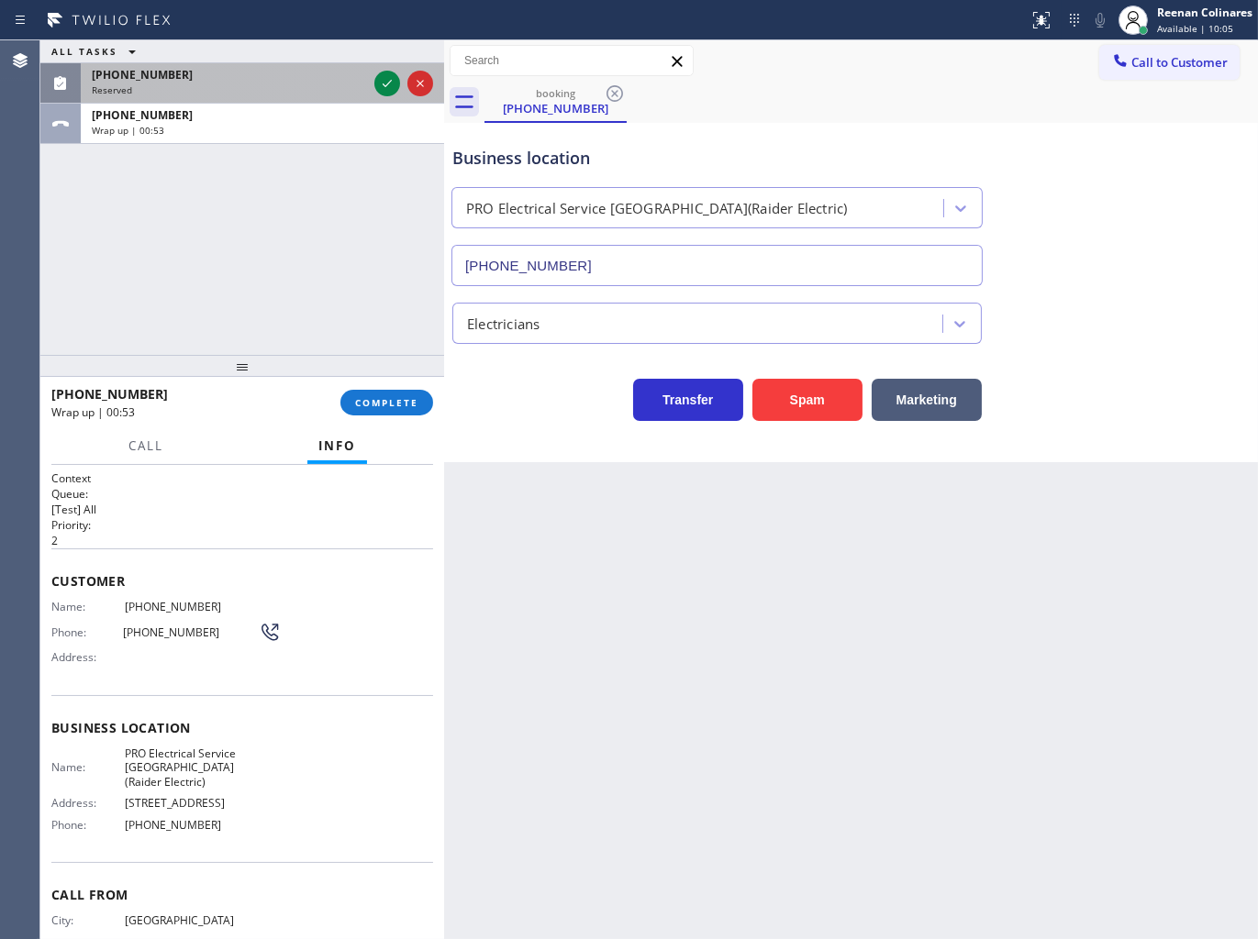
click at [237, 81] on div "[PHONE_NUMBER]" at bounding box center [229, 75] width 275 height 16
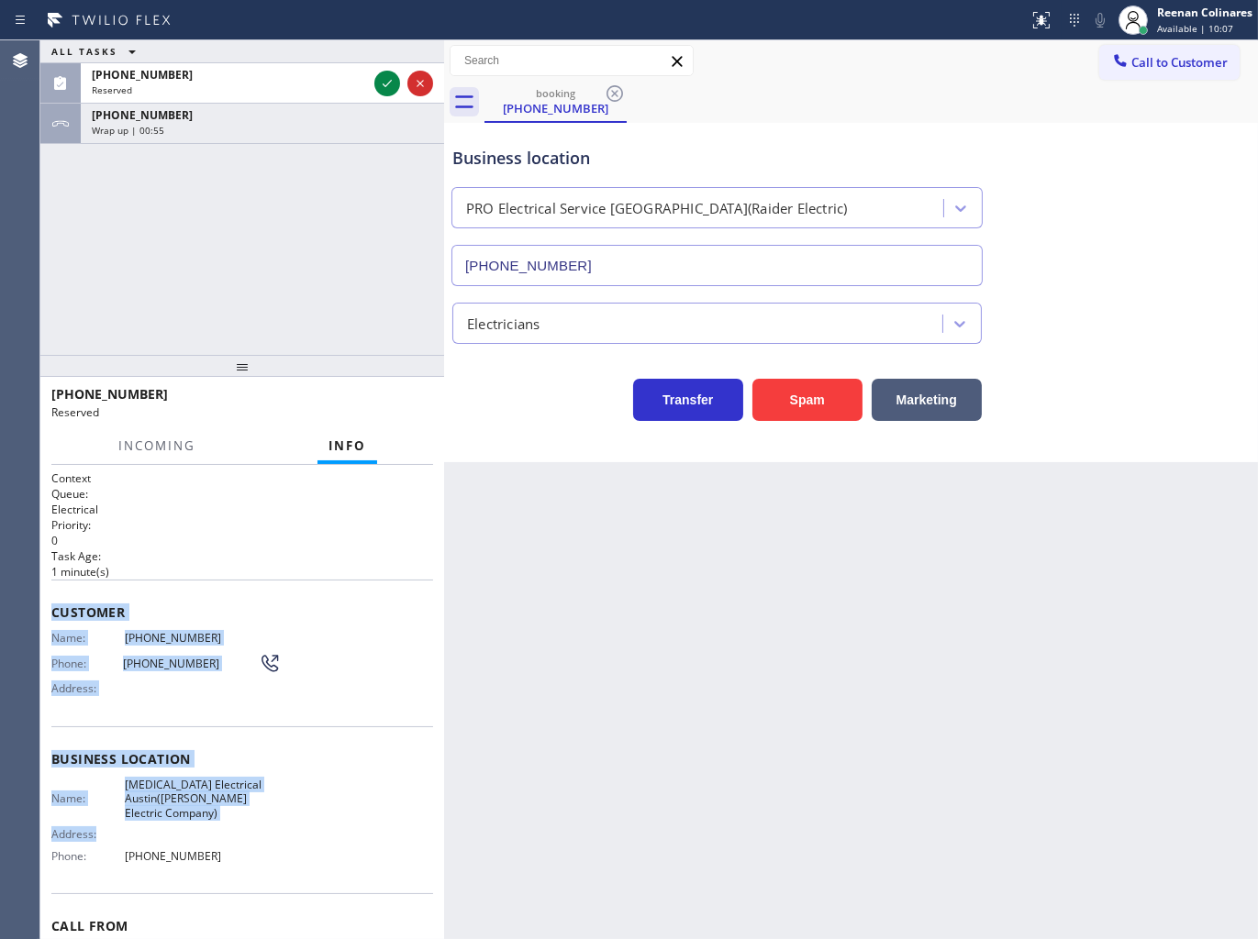
drag, startPoint x: 110, startPoint y: 681, endPoint x: 395, endPoint y: 850, distance: 331.9
click at [333, 845] on div "Context Queue: Electrical Priority: 0 Task Age: [DEMOGRAPHIC_DATA] minute(s) Cu…" at bounding box center [242, 702] width 404 height 475
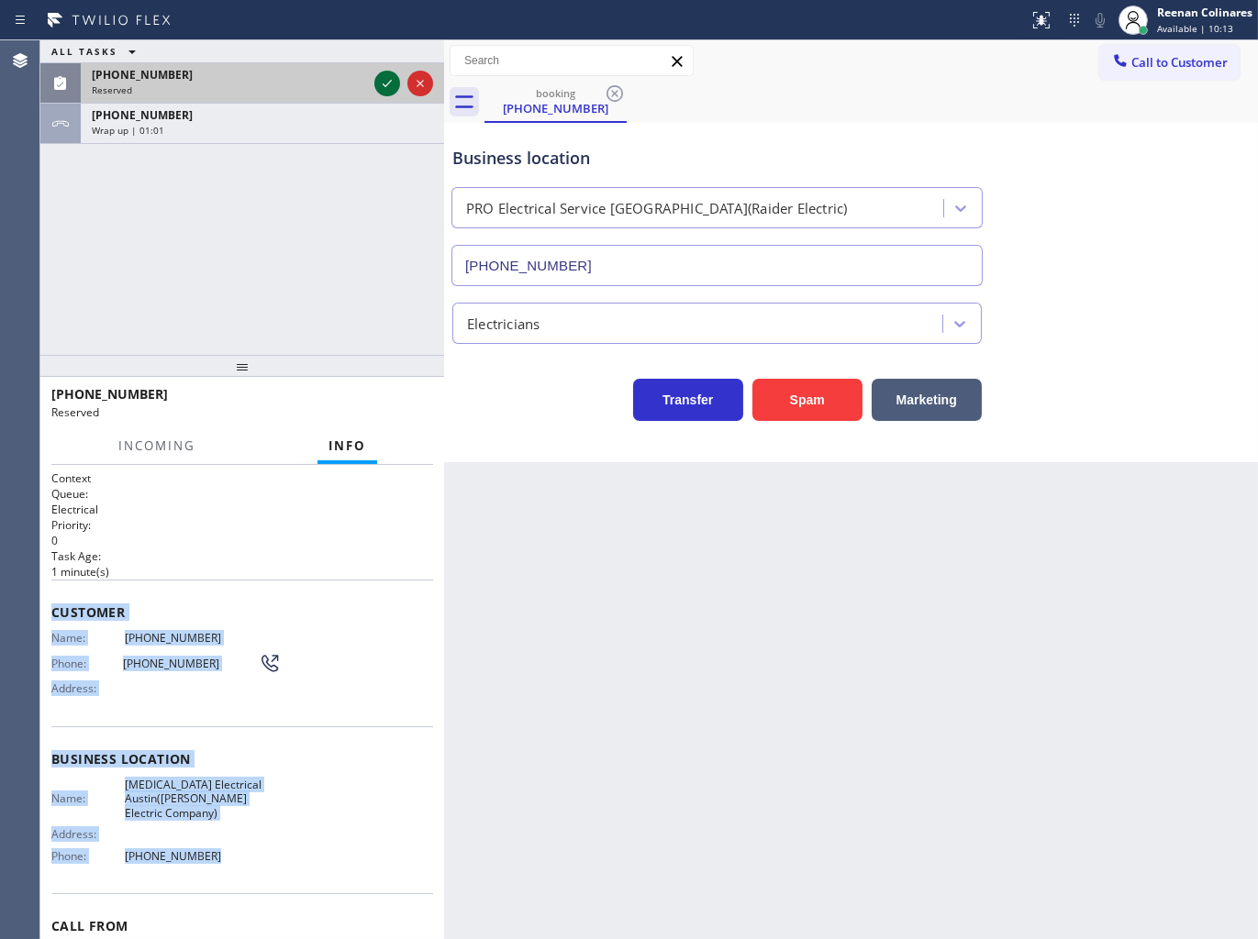
click at [383, 81] on icon at bounding box center [387, 83] width 22 height 22
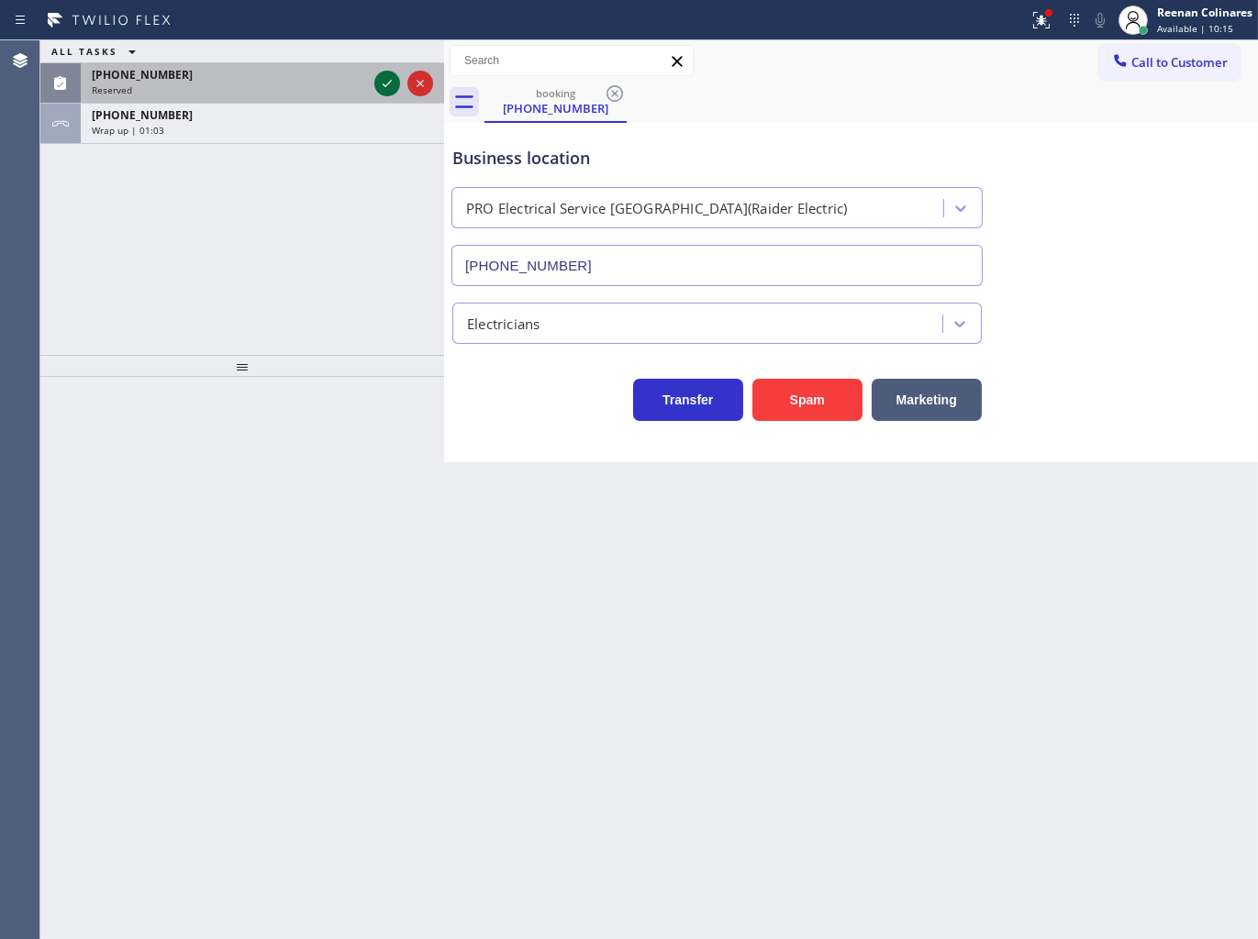
click at [385, 78] on icon at bounding box center [387, 83] width 22 height 22
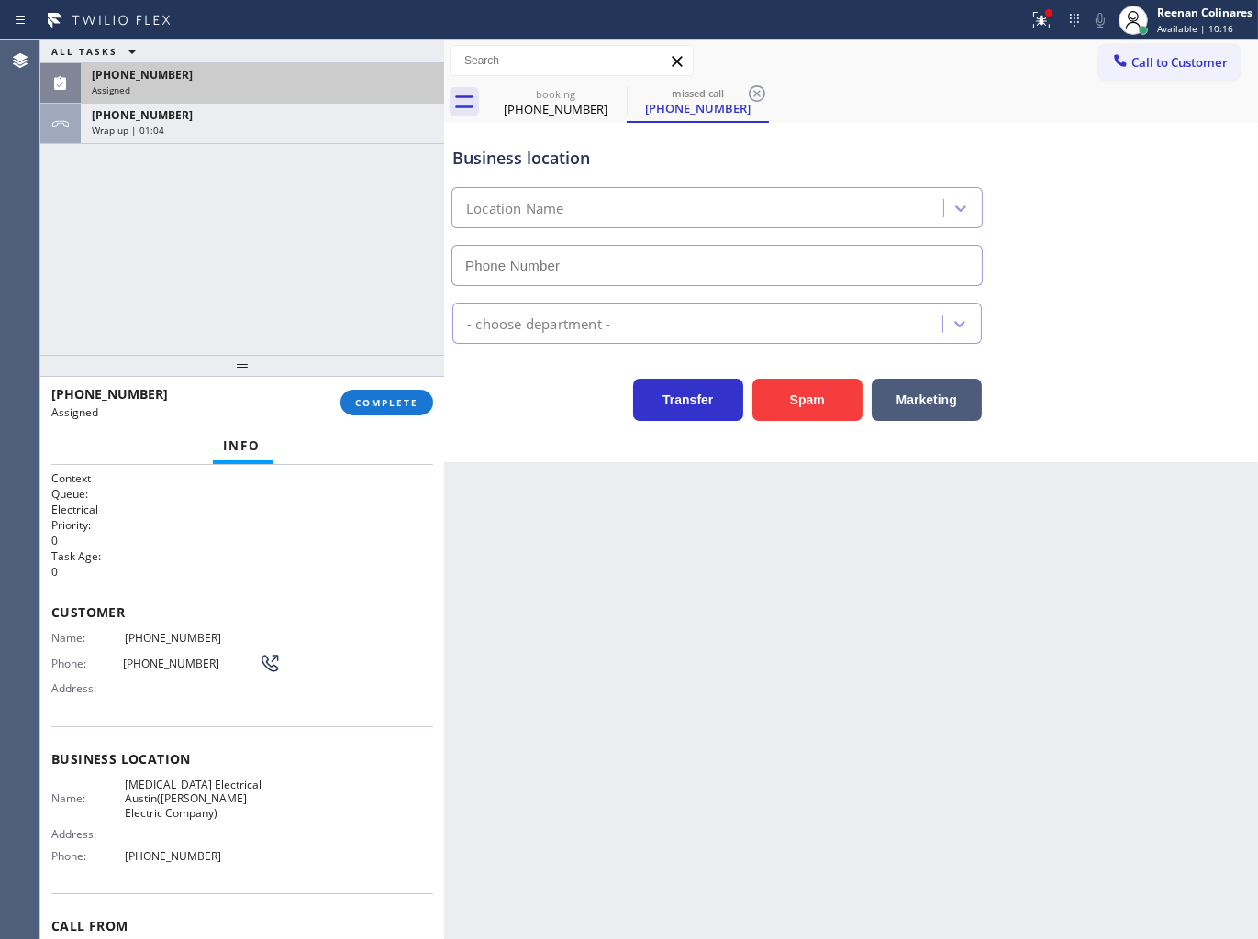
type input "[PHONE_NUMBER]"
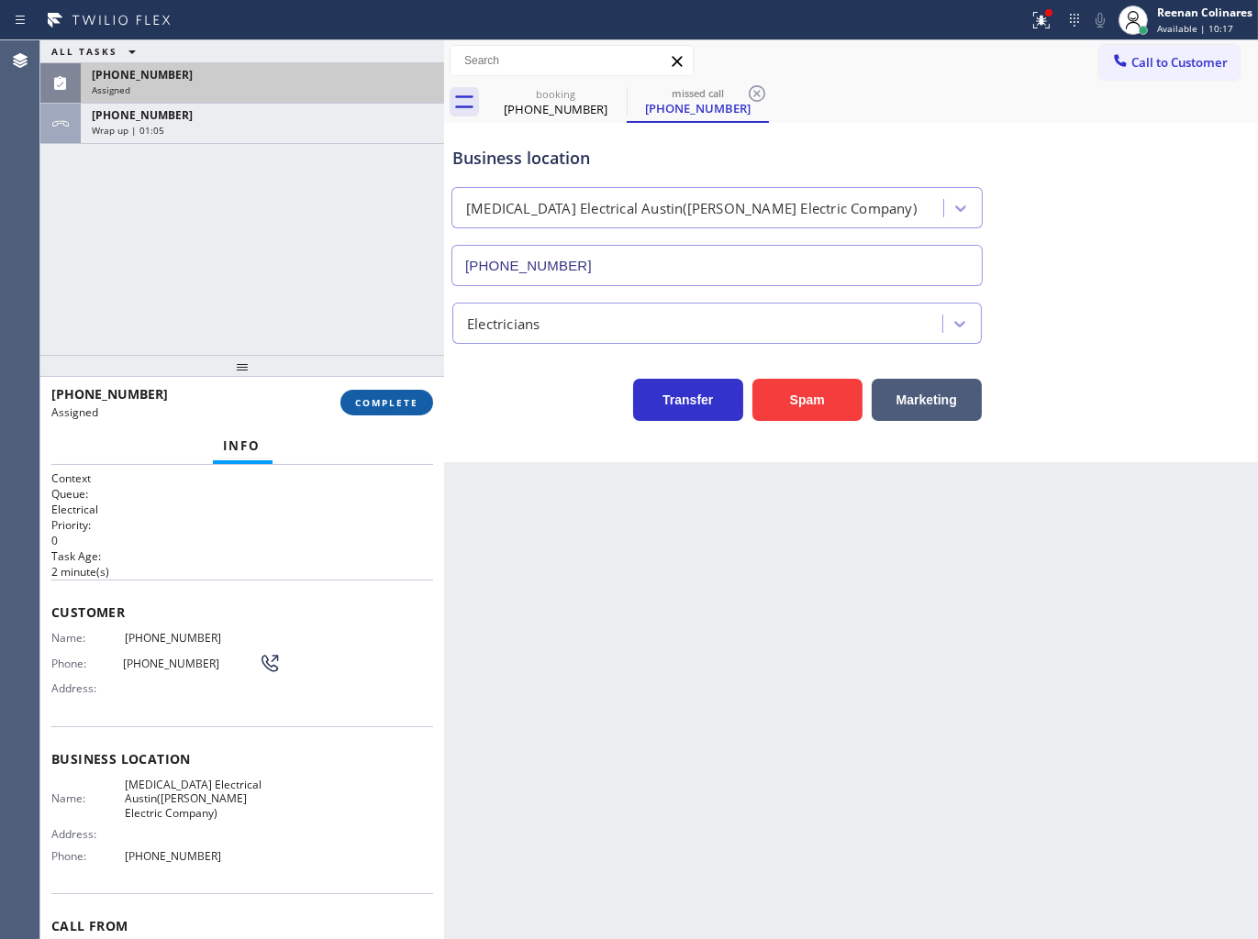
click at [400, 408] on span "COMPLETE" at bounding box center [386, 402] width 63 height 13
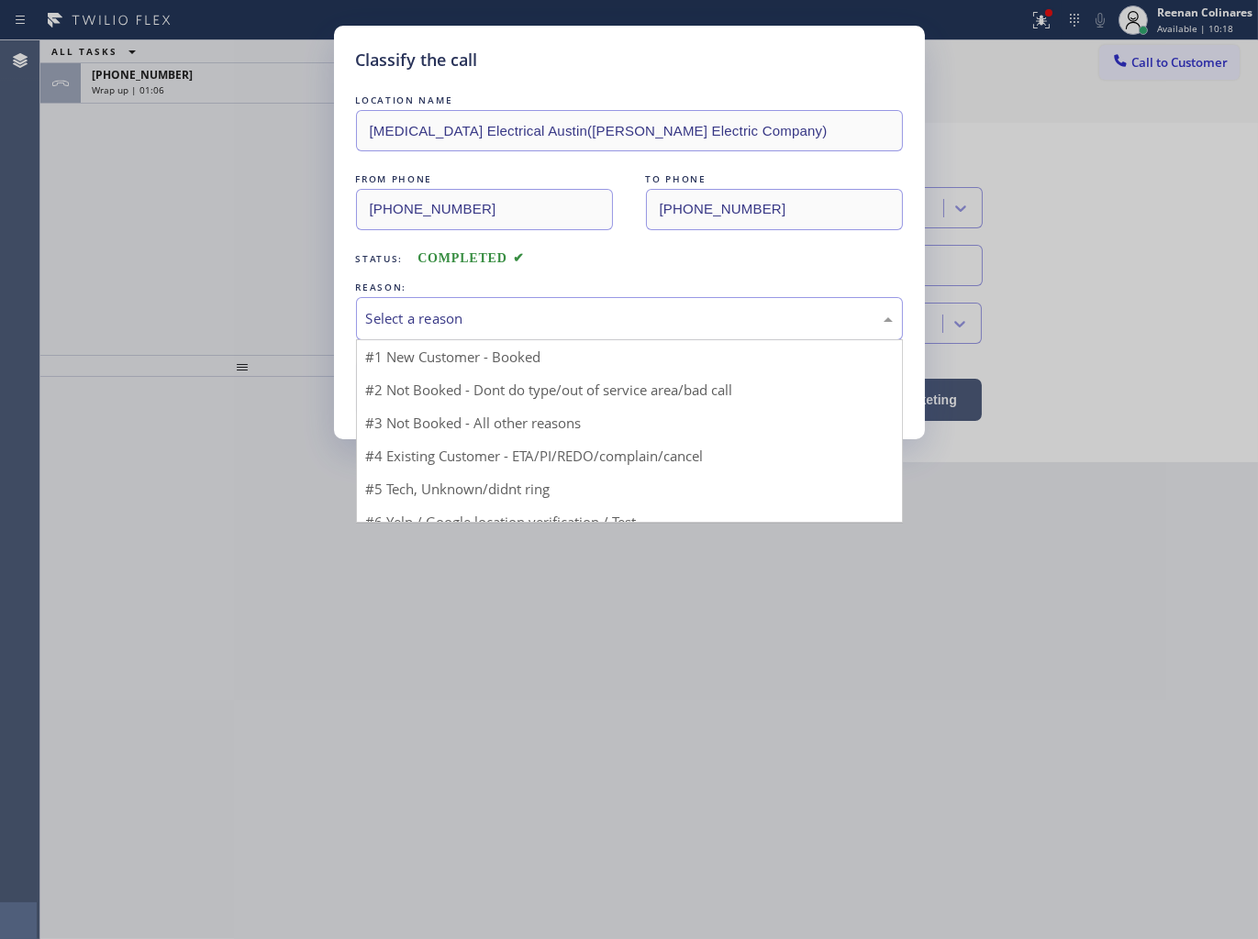
click at [460, 297] on div "Select a reason" at bounding box center [629, 318] width 547 height 43
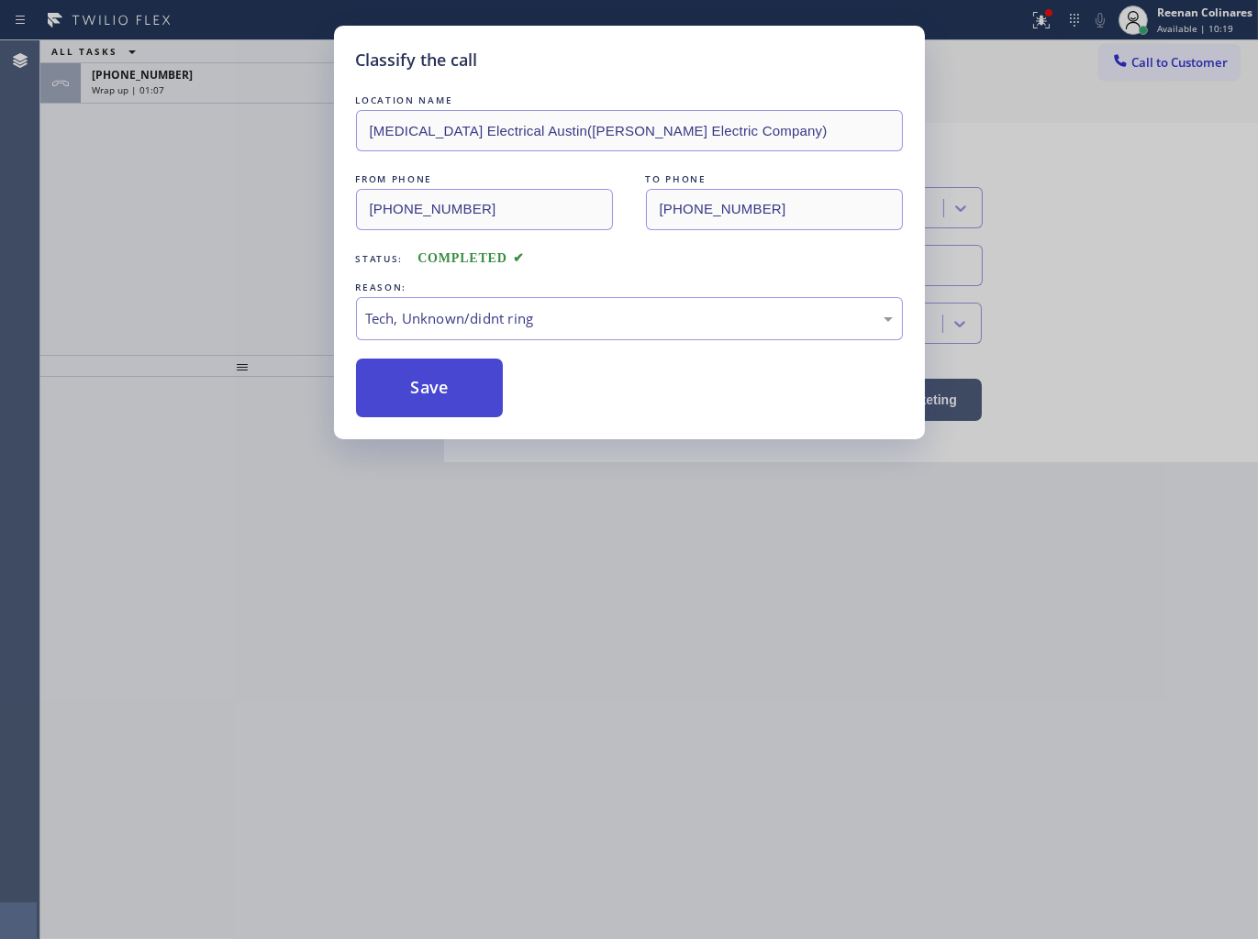
click at [399, 411] on button "Save" at bounding box center [430, 388] width 148 height 59
click at [231, 88] on div "Classify the call LOCATION NAME [MEDICAL_DATA] Electrical Austin([PERSON_NAME] …" at bounding box center [629, 469] width 1258 height 939
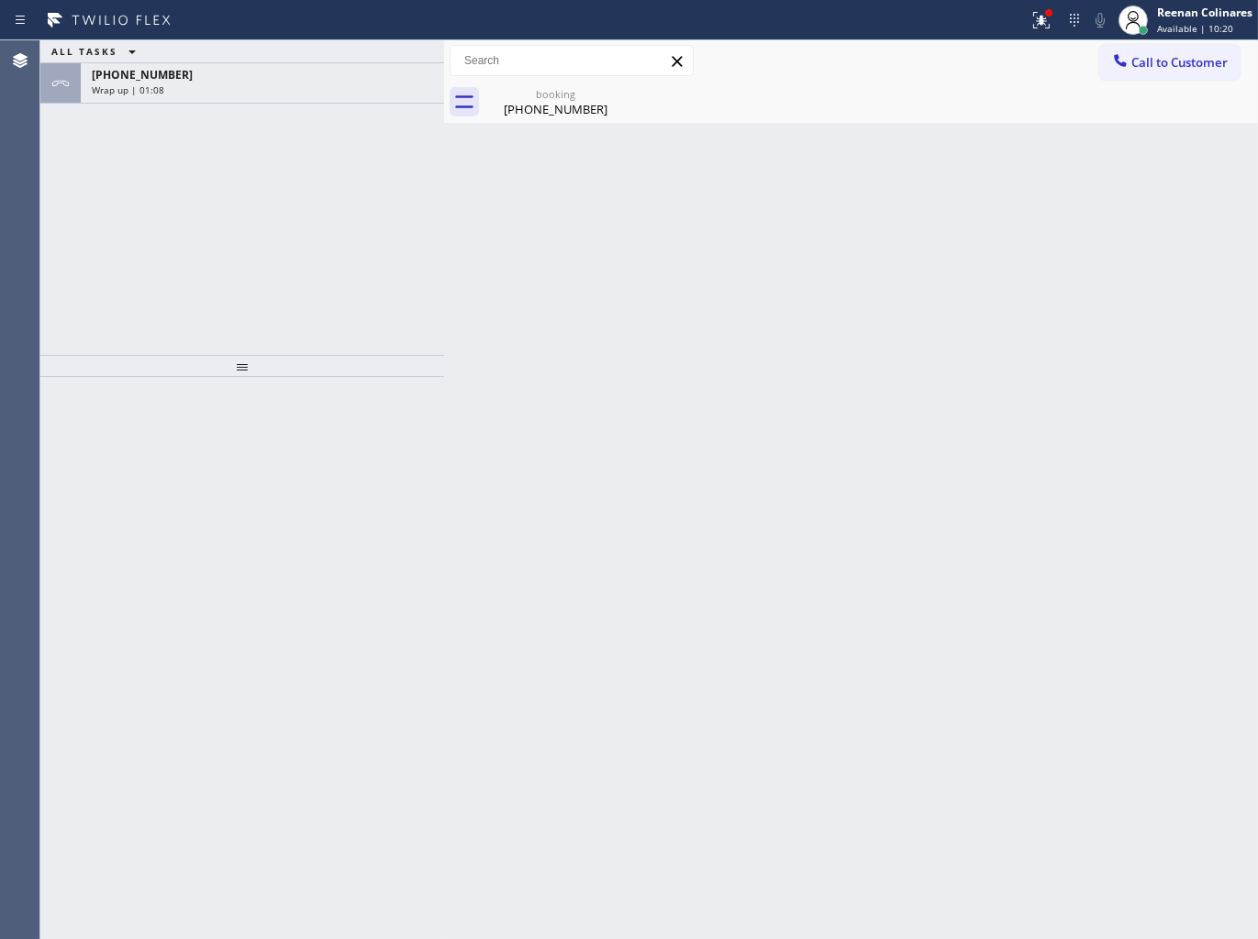
click at [231, 88] on div "Wrap up | 01:08" at bounding box center [262, 89] width 341 height 13
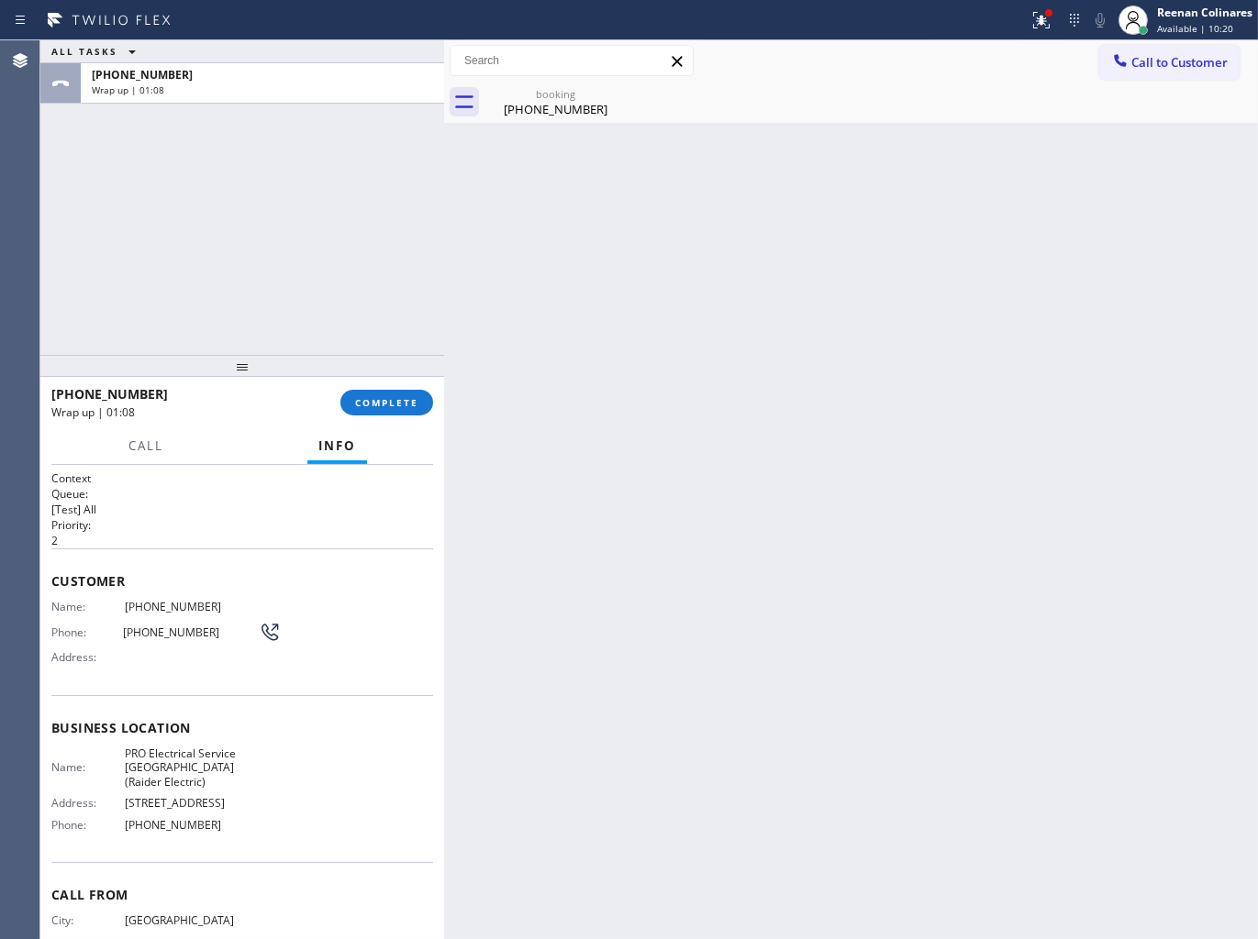
click at [231, 88] on div "Wrap up | 01:08" at bounding box center [262, 89] width 341 height 13
click at [395, 405] on span "COMPLETE" at bounding box center [386, 402] width 63 height 13
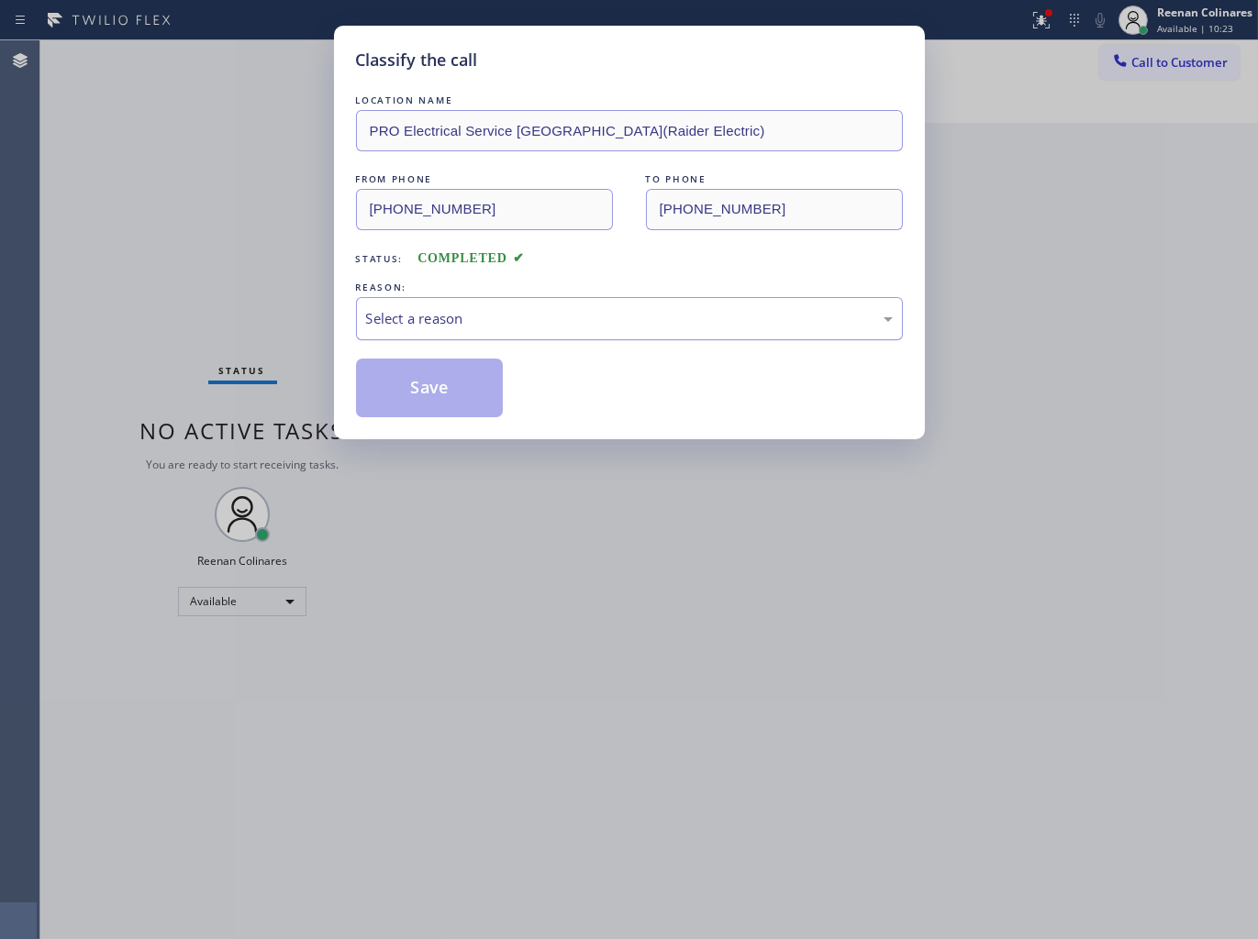
click at [451, 317] on div "Select a reason" at bounding box center [629, 318] width 527 height 21
click at [390, 391] on button "Save" at bounding box center [430, 388] width 148 height 59
click at [136, 306] on div "Classify the call LOCATION NAME PRO Electrical Service [GEOGRAPHIC_DATA](Raider…" at bounding box center [629, 469] width 1258 height 939
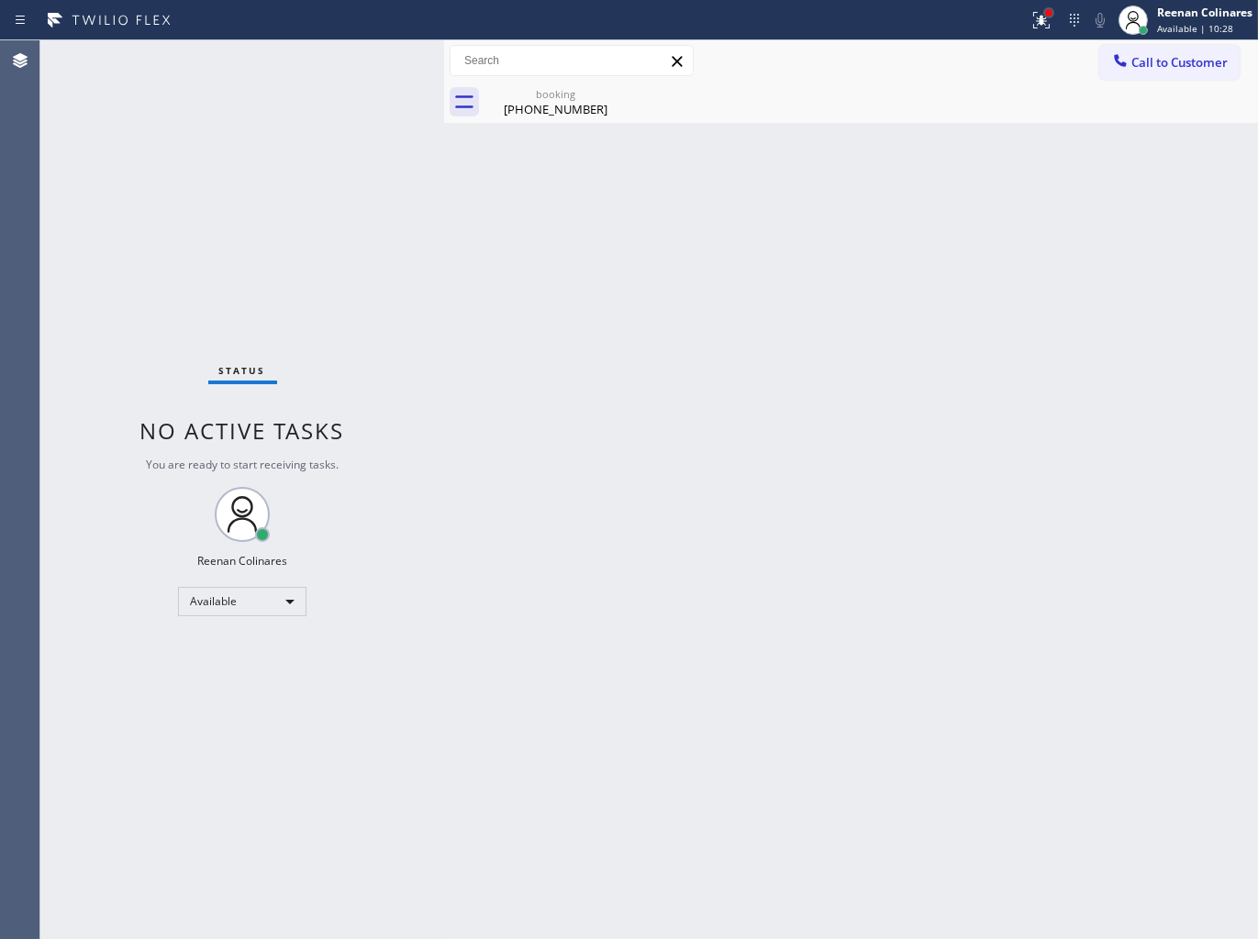
click at [1050, 9] on div at bounding box center [1048, 12] width 11 height 11
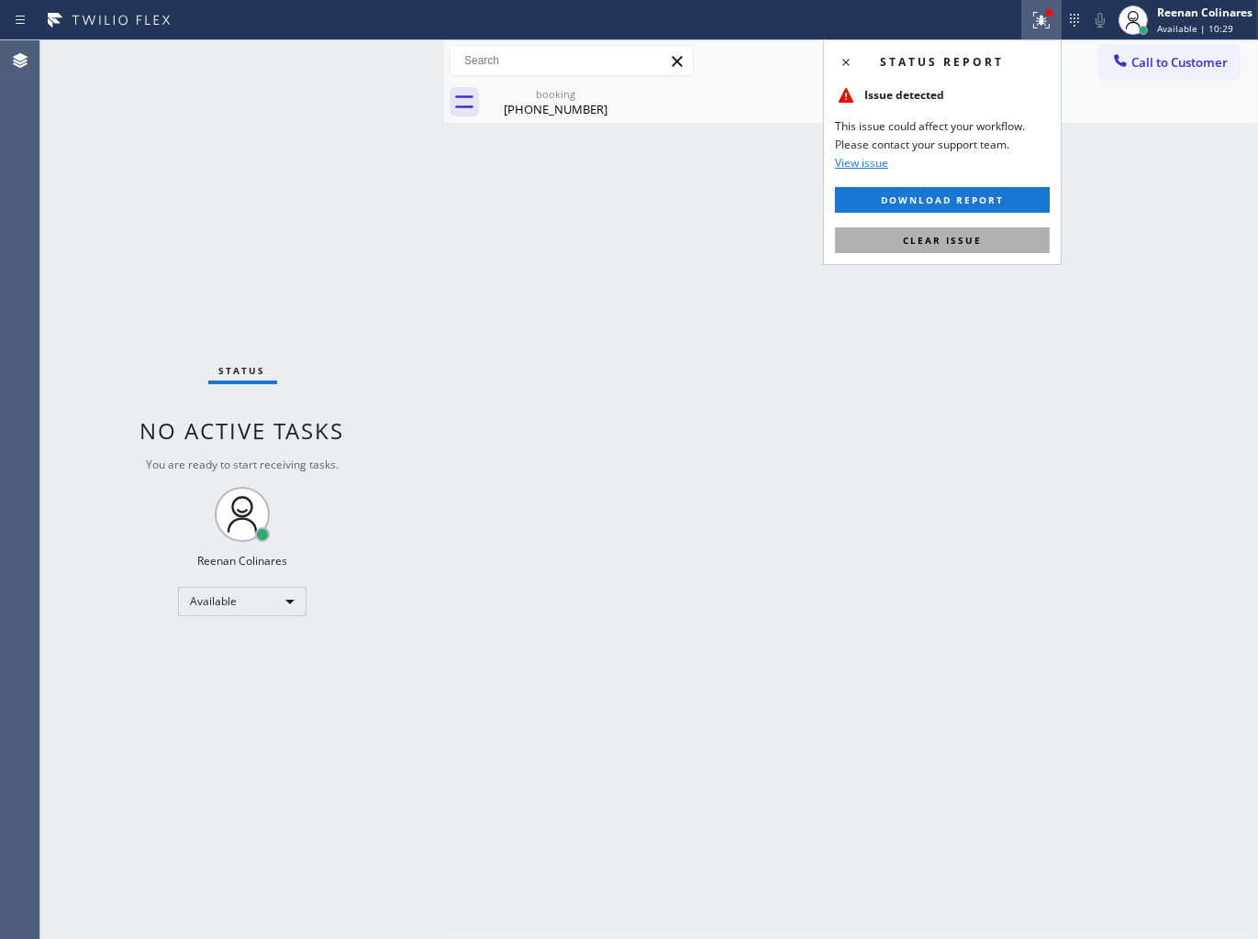
click at [915, 240] on span "Clear issue" at bounding box center [942, 240] width 79 height 13
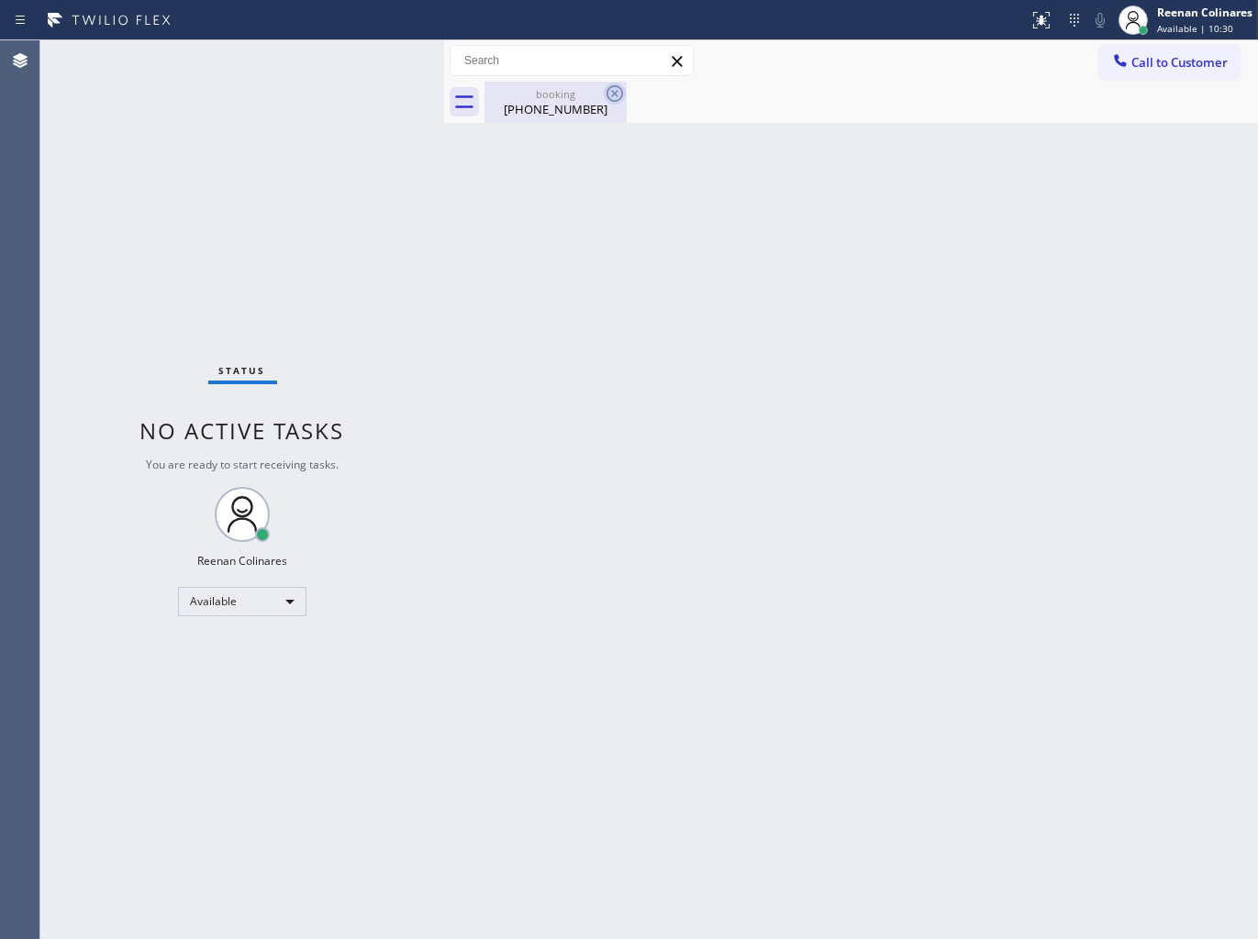
click at [620, 88] on icon at bounding box center [614, 93] width 17 height 17
click at [778, 572] on div "Back to Dashboard Change Sender ID Customers Technicians Select a contact Outbo…" at bounding box center [851, 489] width 814 height 899
click at [605, 94] on icon at bounding box center [615, 94] width 22 height 22
click at [607, 94] on icon at bounding box center [614, 93] width 17 height 17
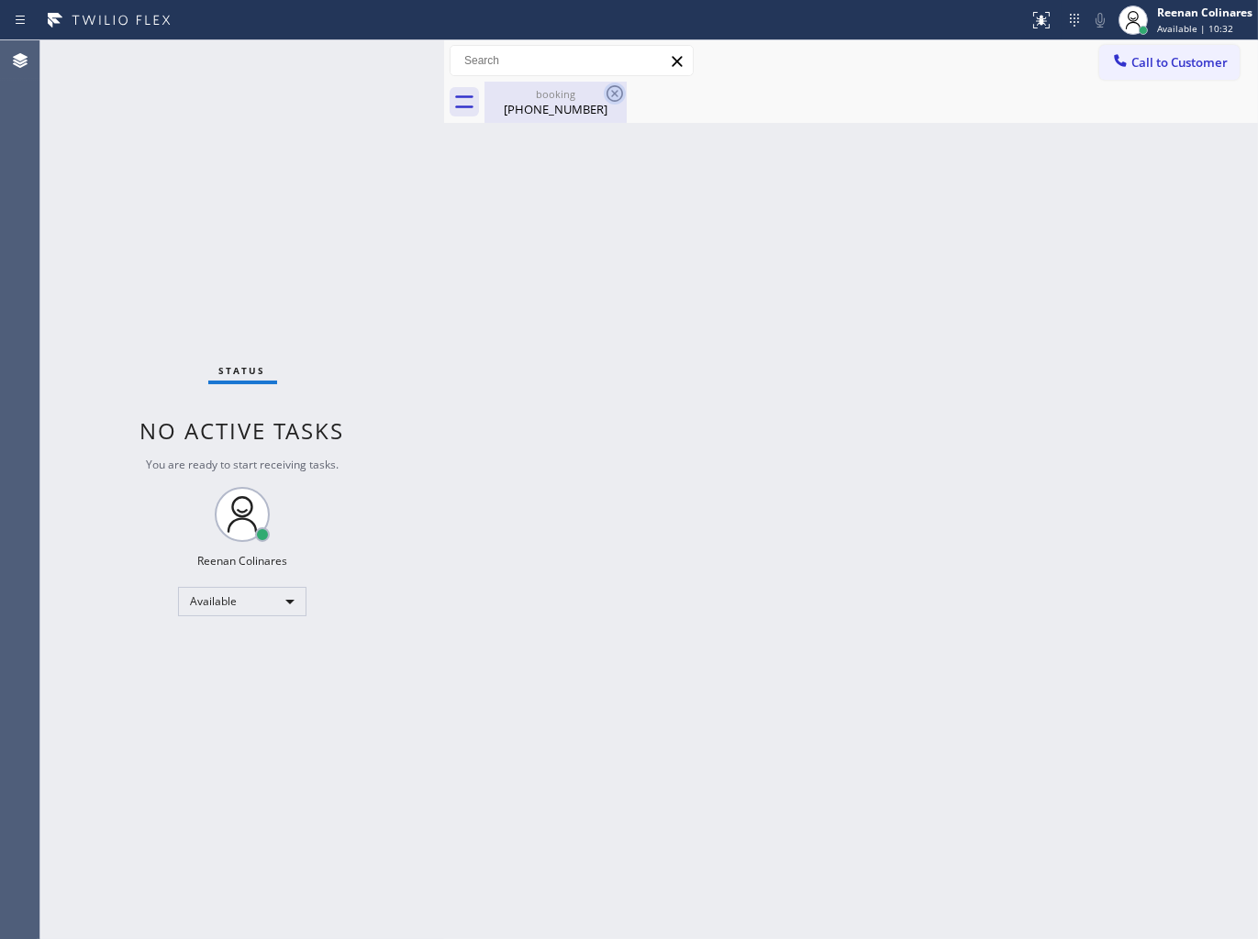
click at [611, 92] on icon at bounding box center [615, 94] width 22 height 22
click at [613, 89] on icon at bounding box center [615, 94] width 22 height 22
click at [615, 89] on icon at bounding box center [615, 94] width 22 height 22
click at [575, 95] on div "booking" at bounding box center [555, 94] width 139 height 14
click at [604, 90] on div at bounding box center [870, 102] width 773 height 41
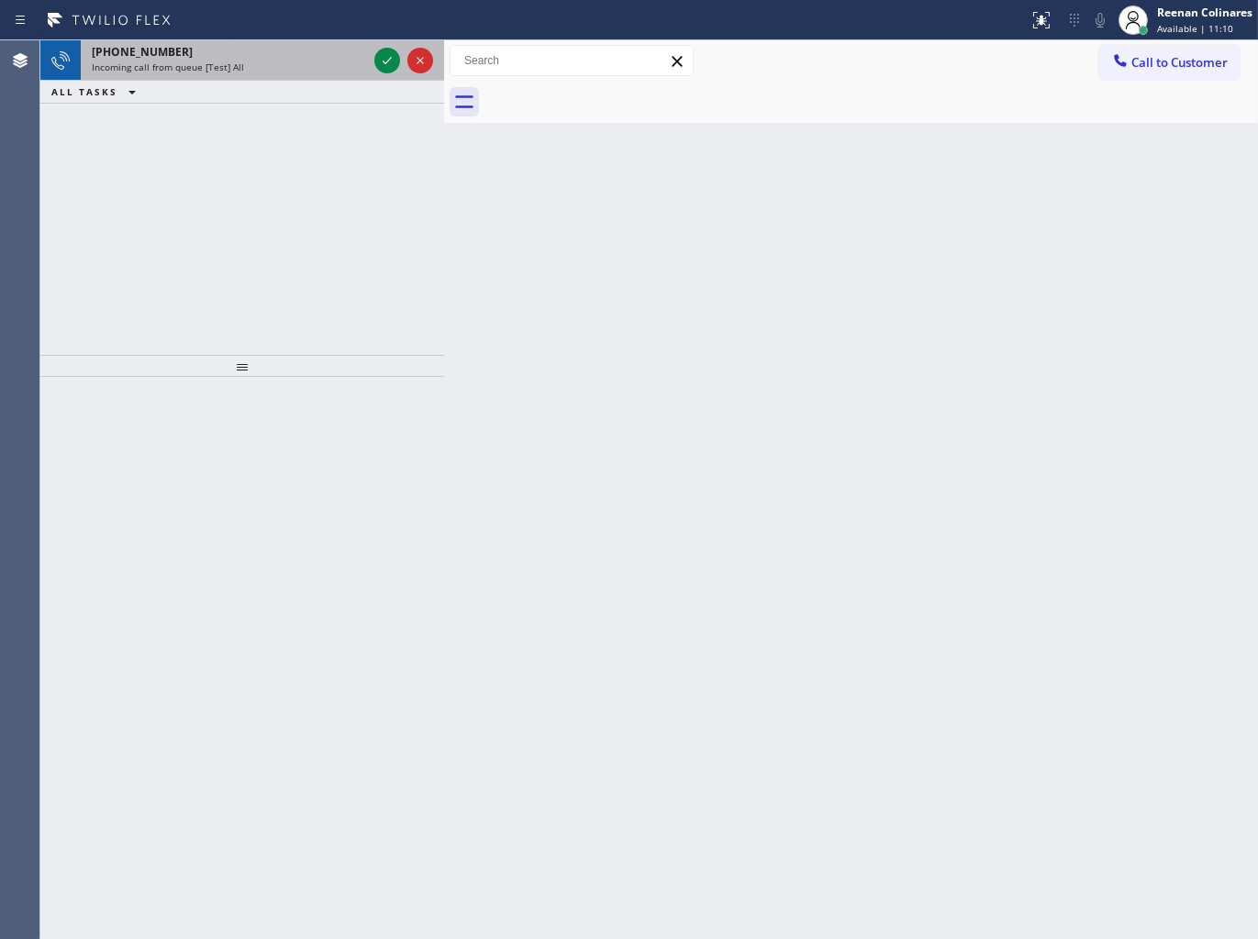
click at [231, 64] on span "Incoming call from queue [Test] All" at bounding box center [168, 67] width 152 height 13
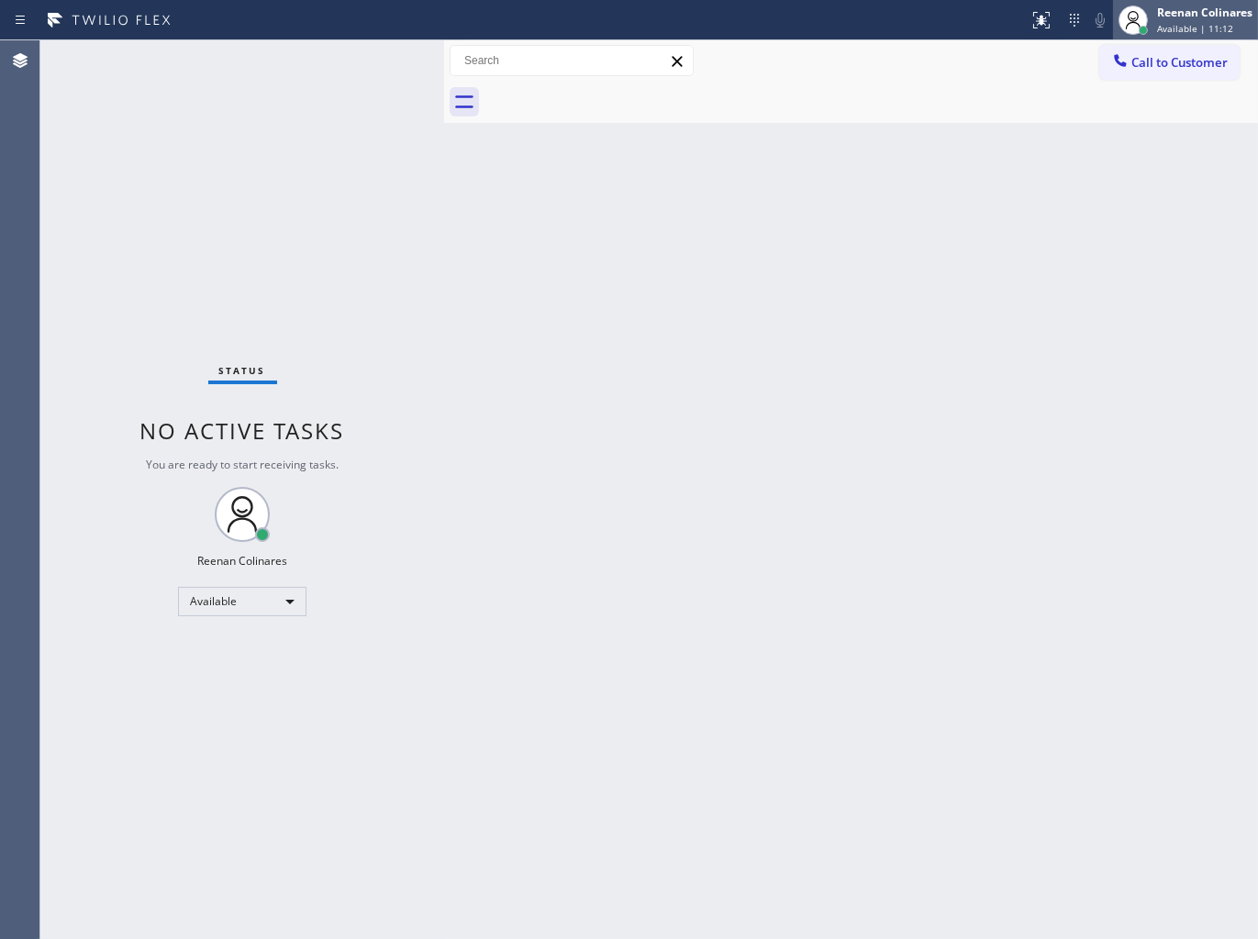
click at [1172, 23] on span "Available | 11:12" at bounding box center [1195, 28] width 76 height 13
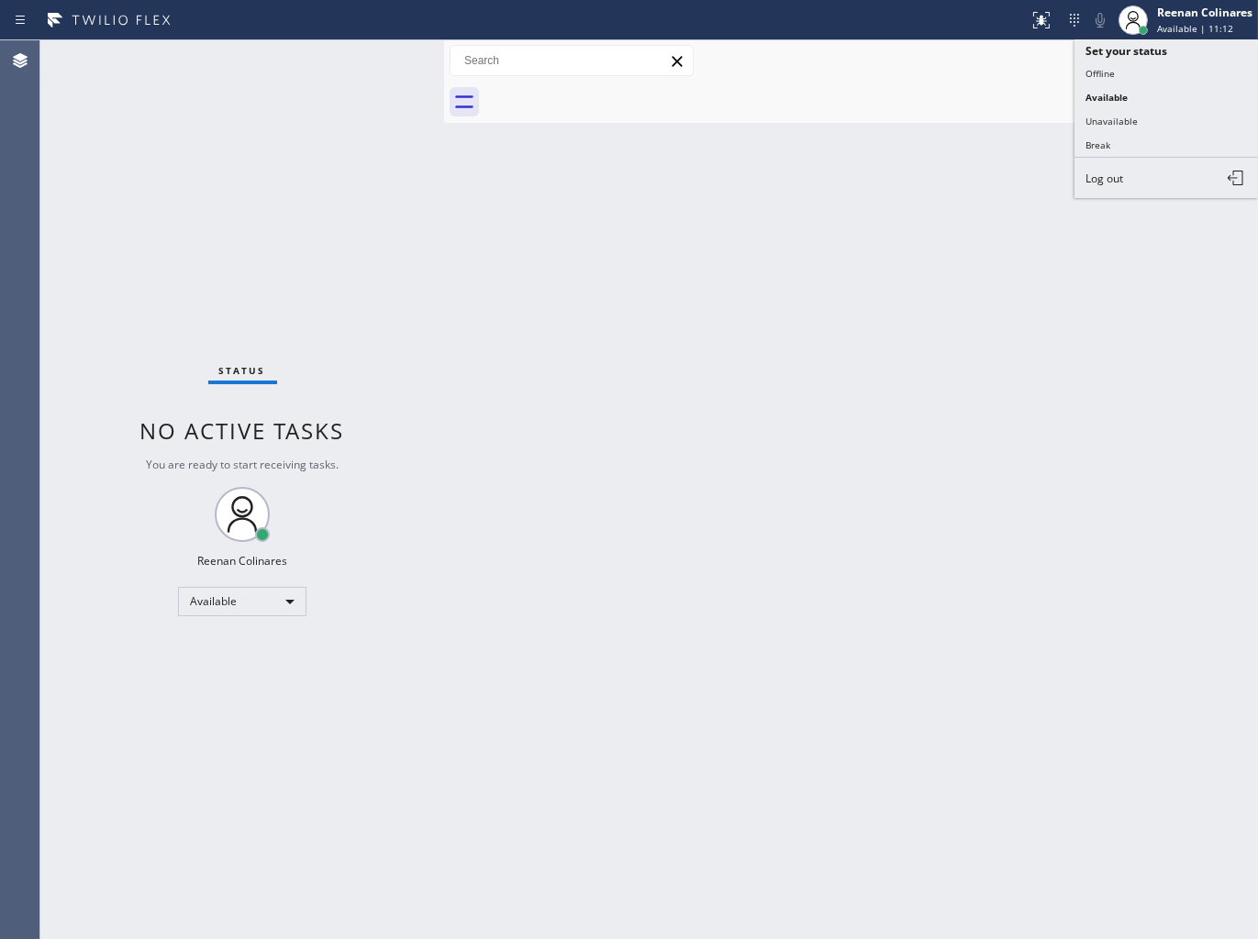
click at [345, 248] on div "Status No active tasks You are ready to start receiving tasks. Reenan Colinares…" at bounding box center [242, 489] width 404 height 899
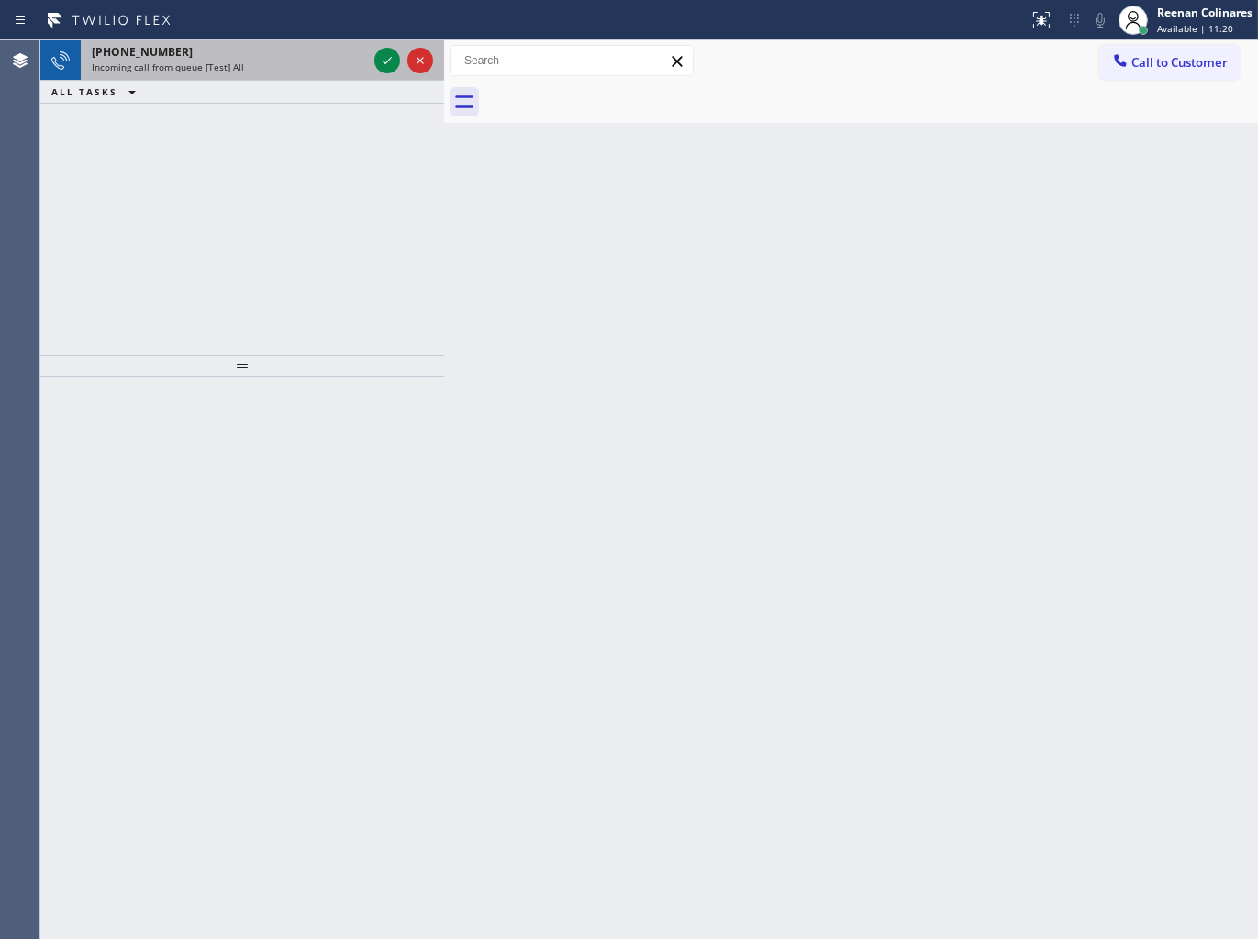
click at [288, 65] on div "Incoming call from queue [Test] All" at bounding box center [229, 67] width 275 height 13
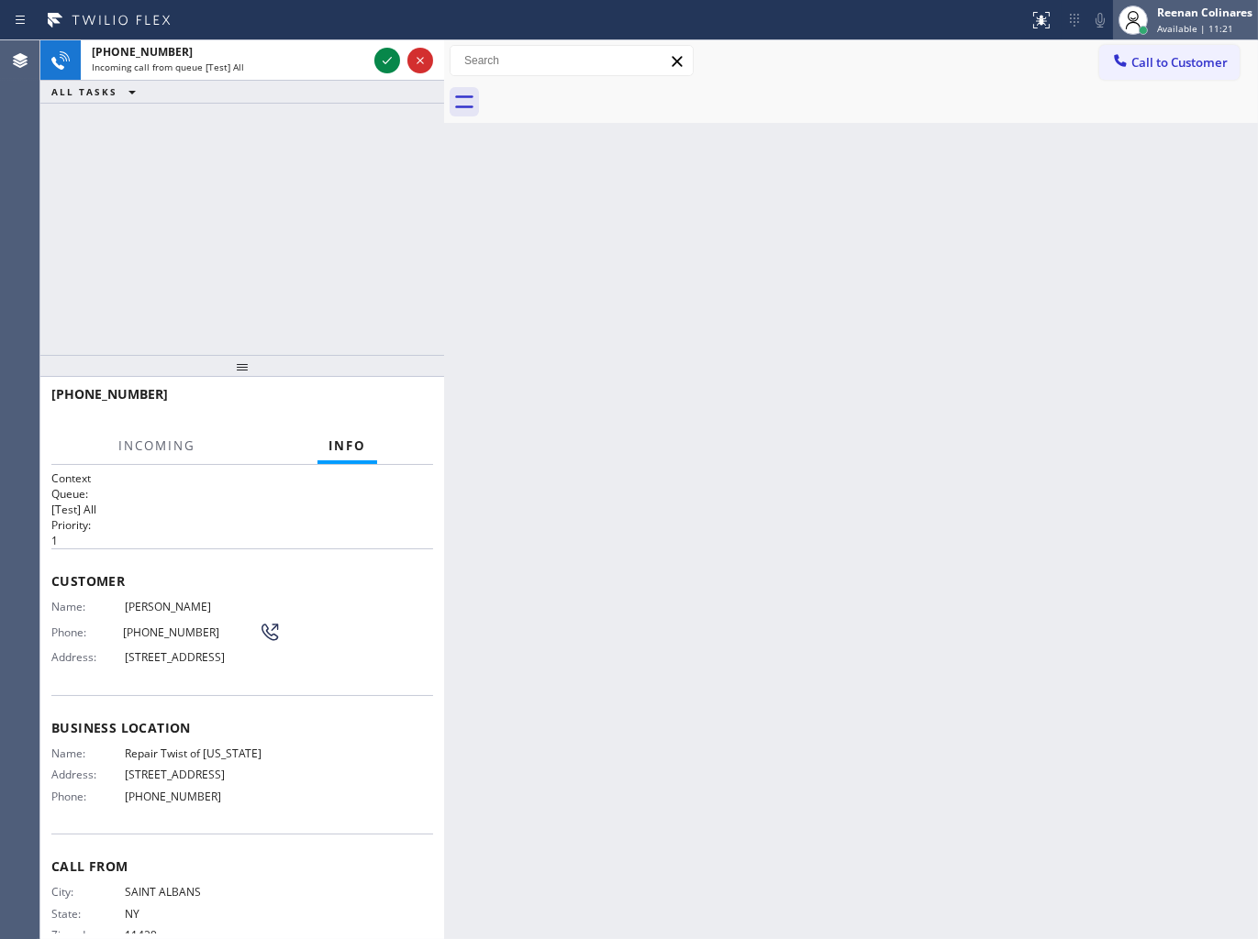
click at [1162, 22] on span "Available | 11:21" at bounding box center [1195, 28] width 76 height 13
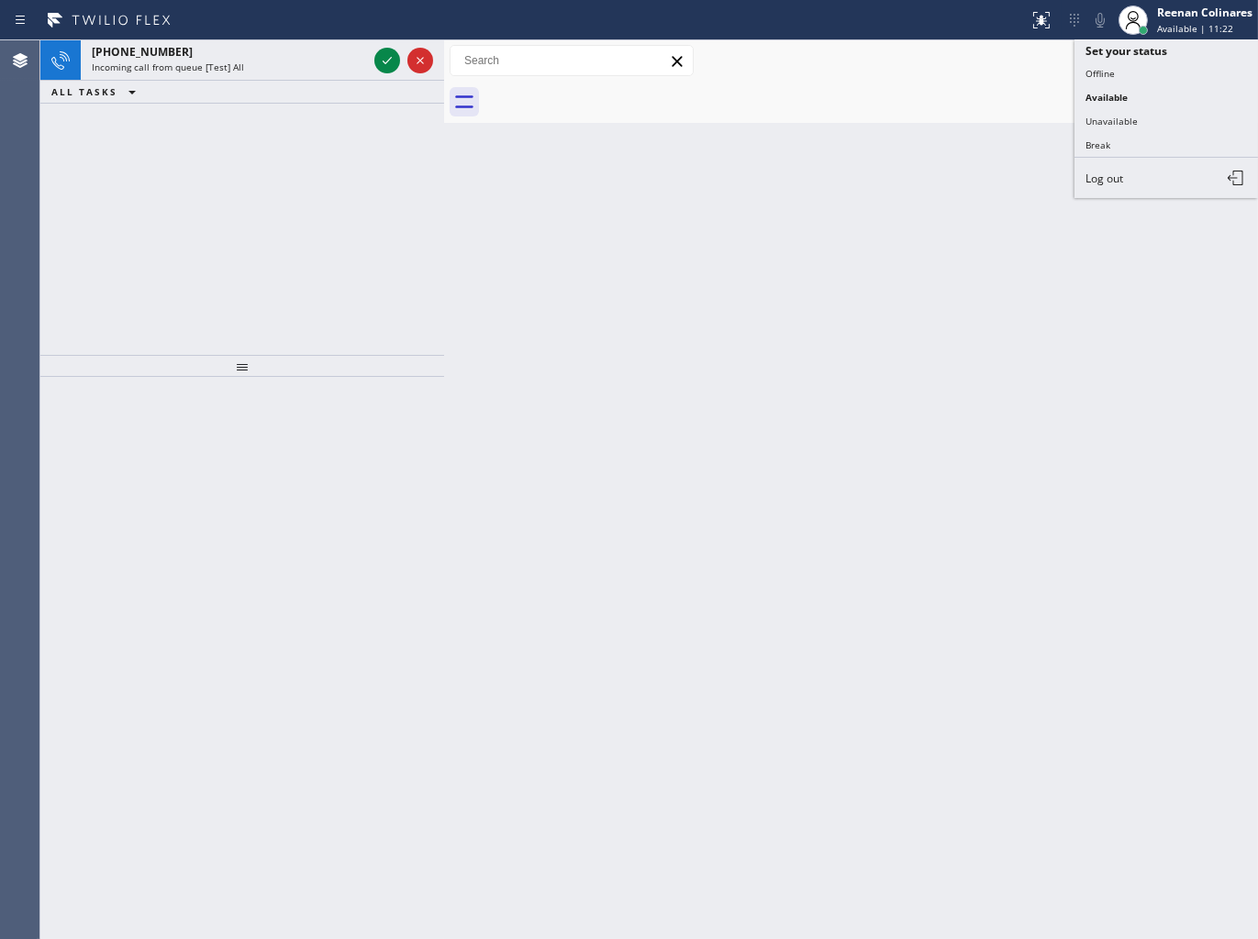
click at [1115, 115] on button "Unavailable" at bounding box center [1165, 121] width 183 height 24
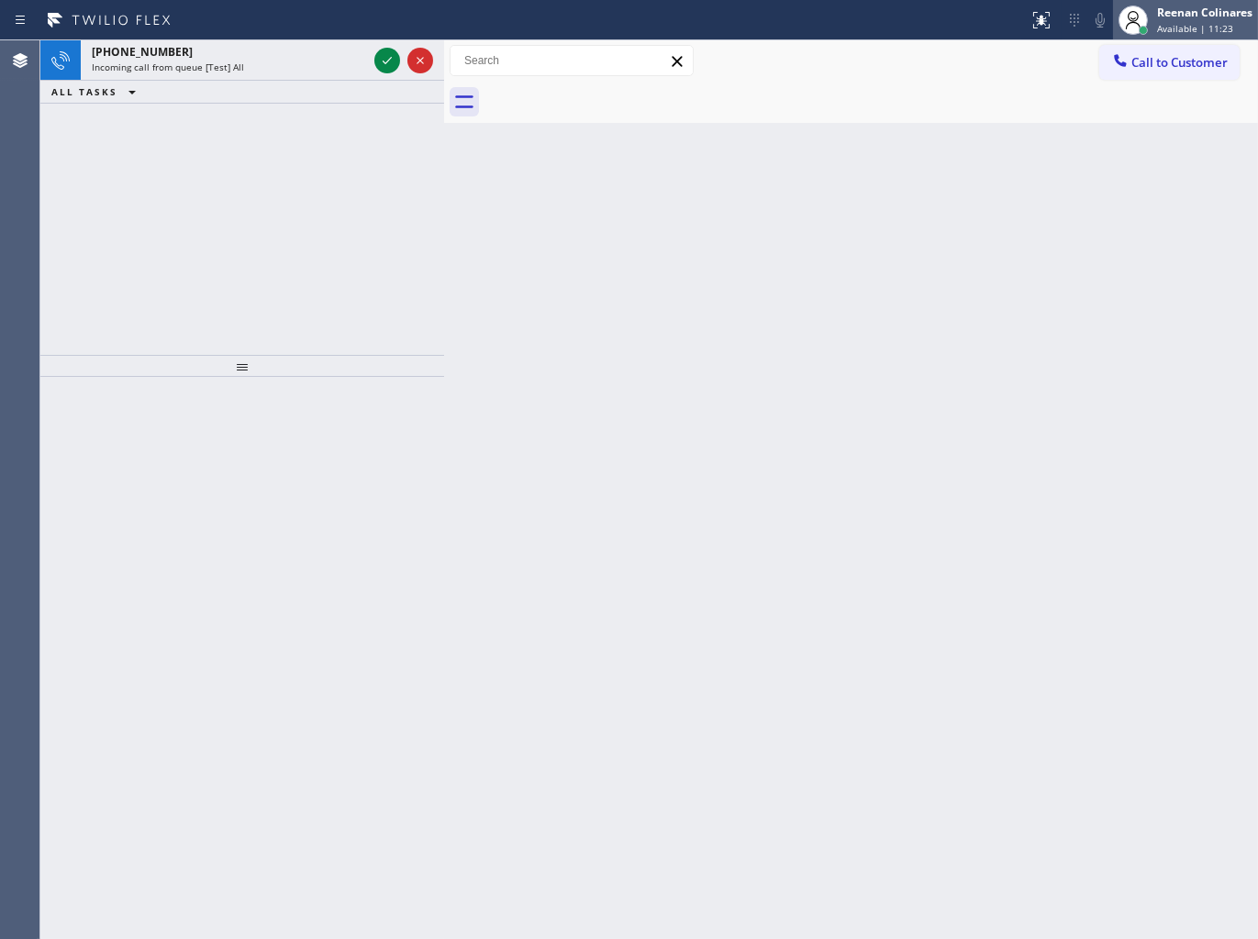
click at [1152, 25] on div at bounding box center [1133, 20] width 40 height 40
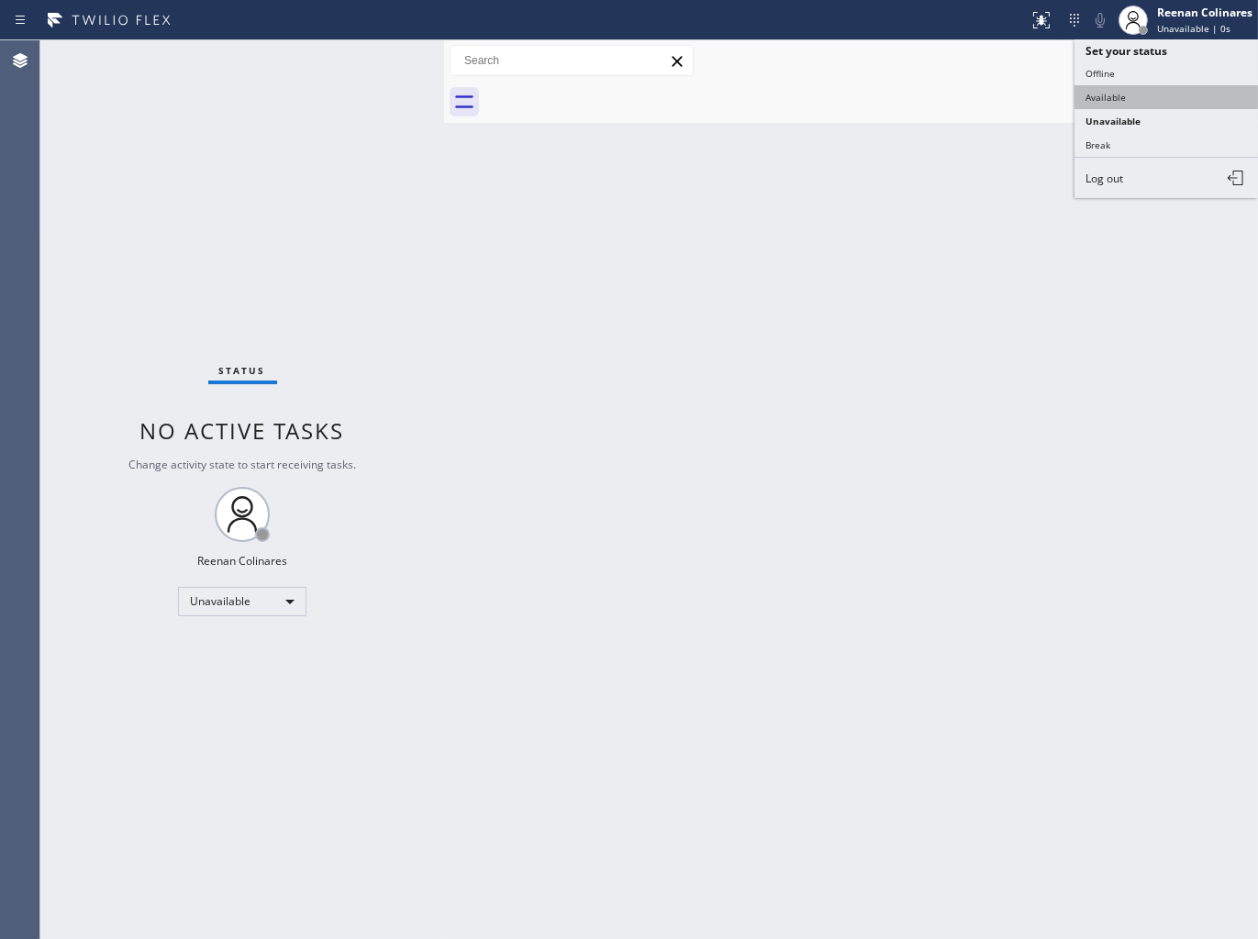
click at [1095, 94] on button "Available" at bounding box center [1165, 97] width 183 height 24
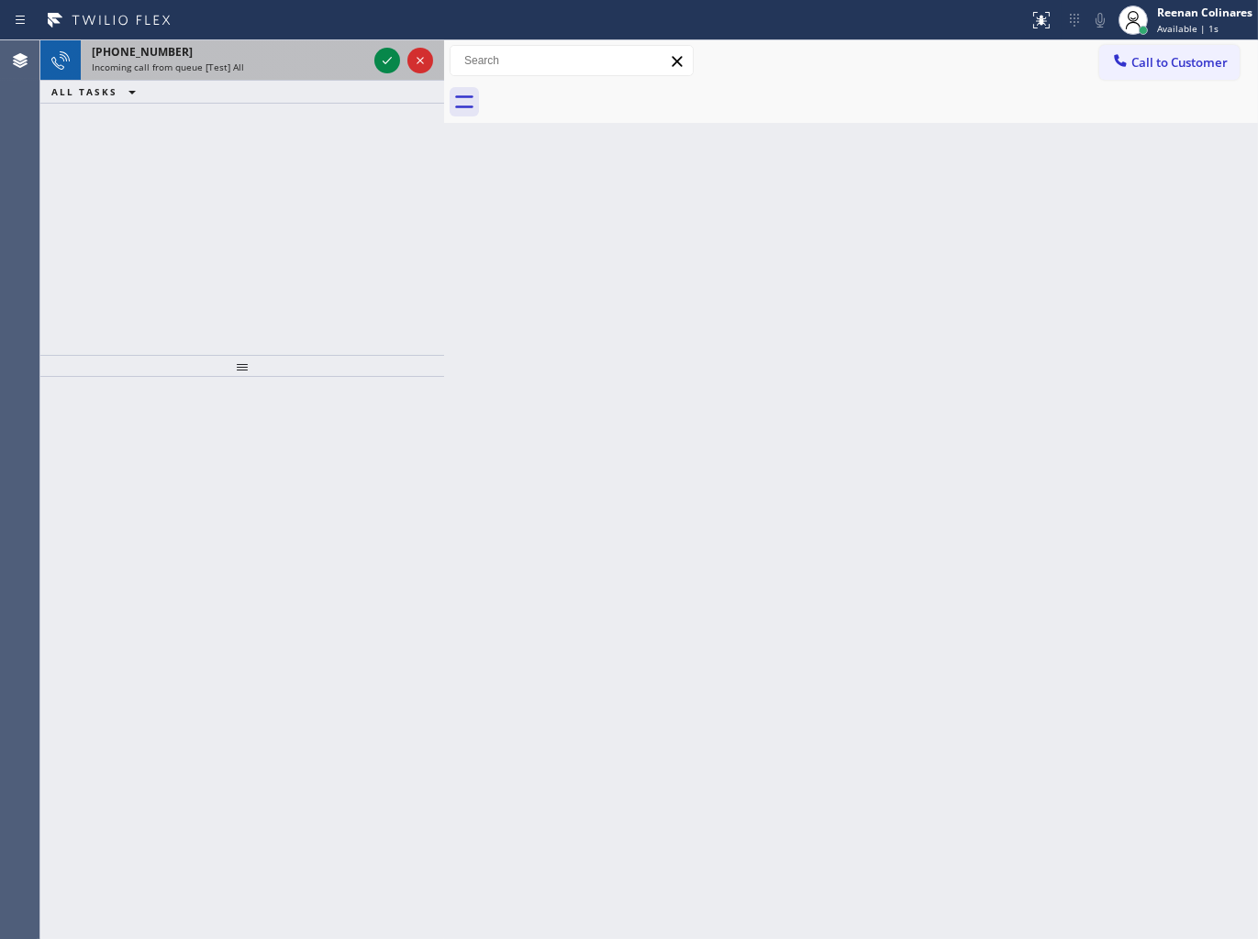
click at [235, 70] on span "Incoming call from queue [Test] All" at bounding box center [168, 67] width 152 height 13
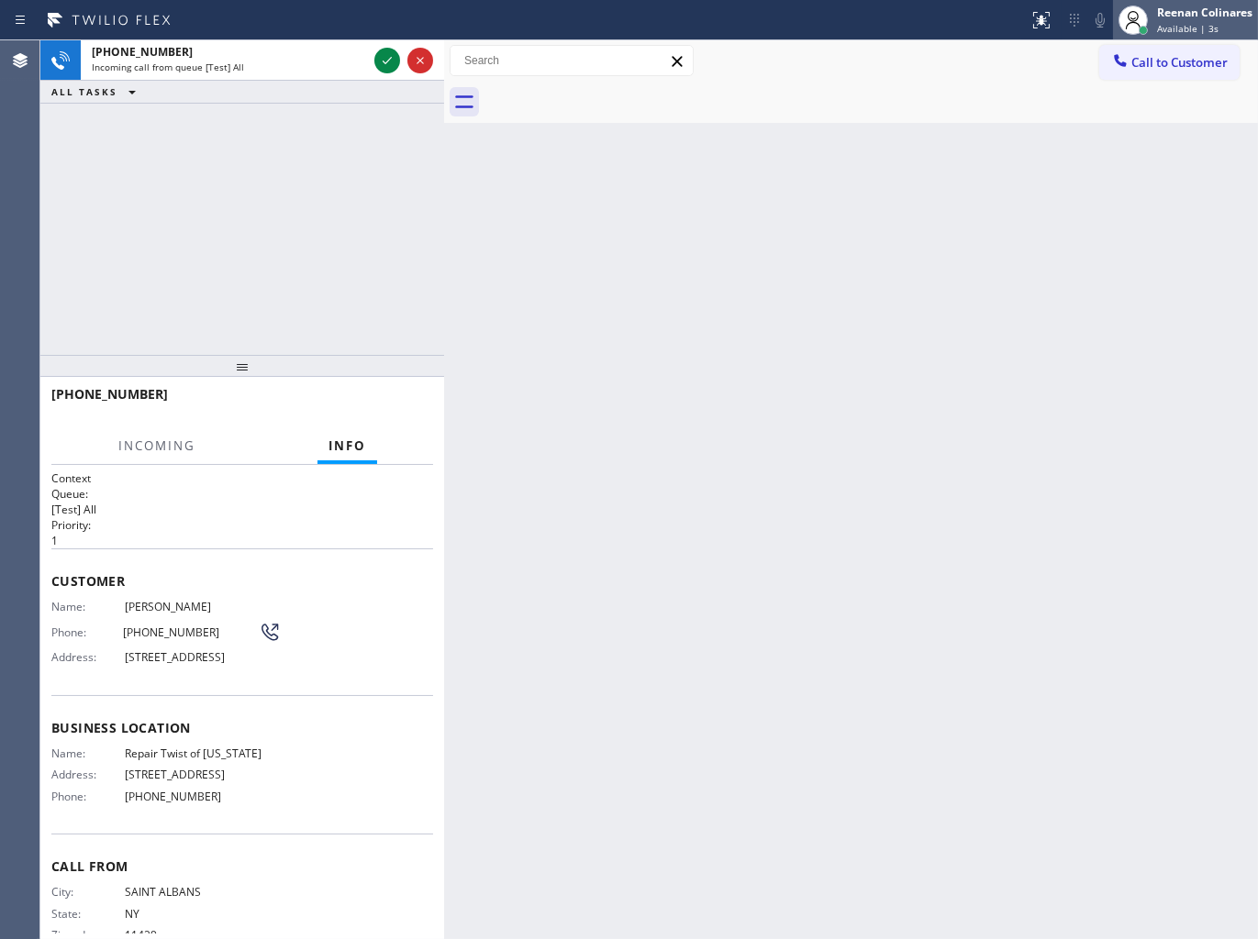
click at [1152, 6] on div at bounding box center [1133, 20] width 40 height 40
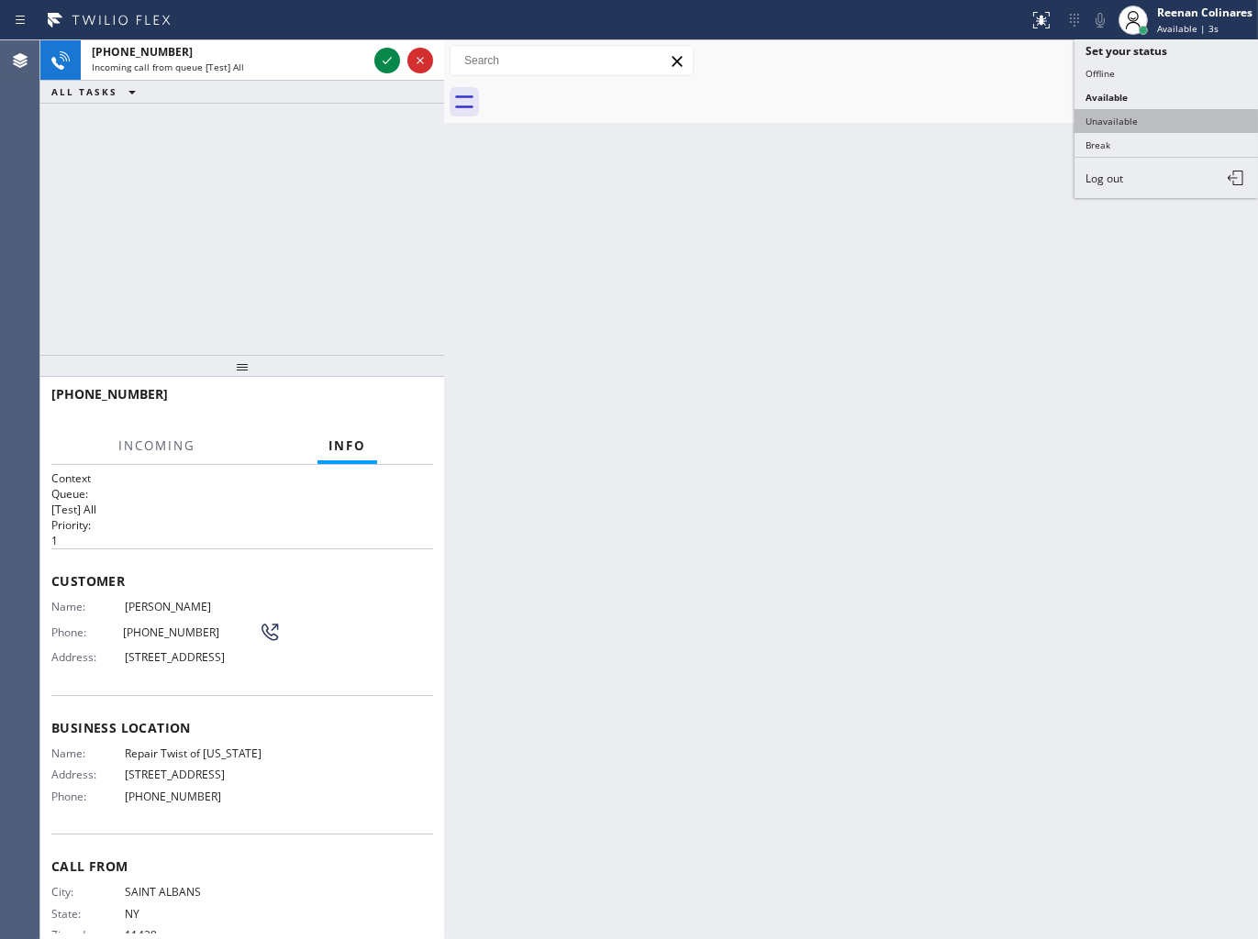
click at [1113, 116] on button "Unavailable" at bounding box center [1165, 121] width 183 height 24
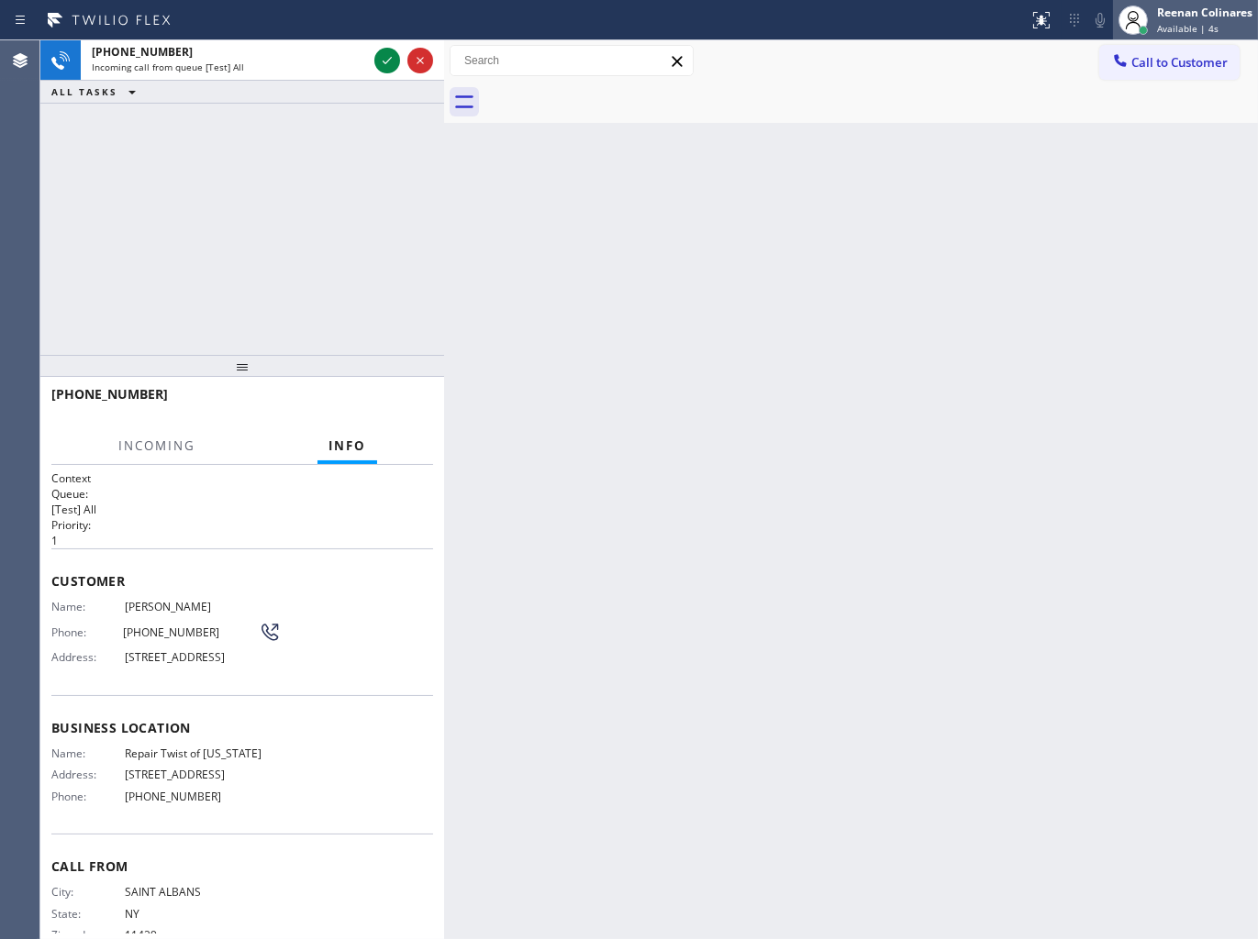
click at [1151, 21] on div at bounding box center [1133, 20] width 40 height 40
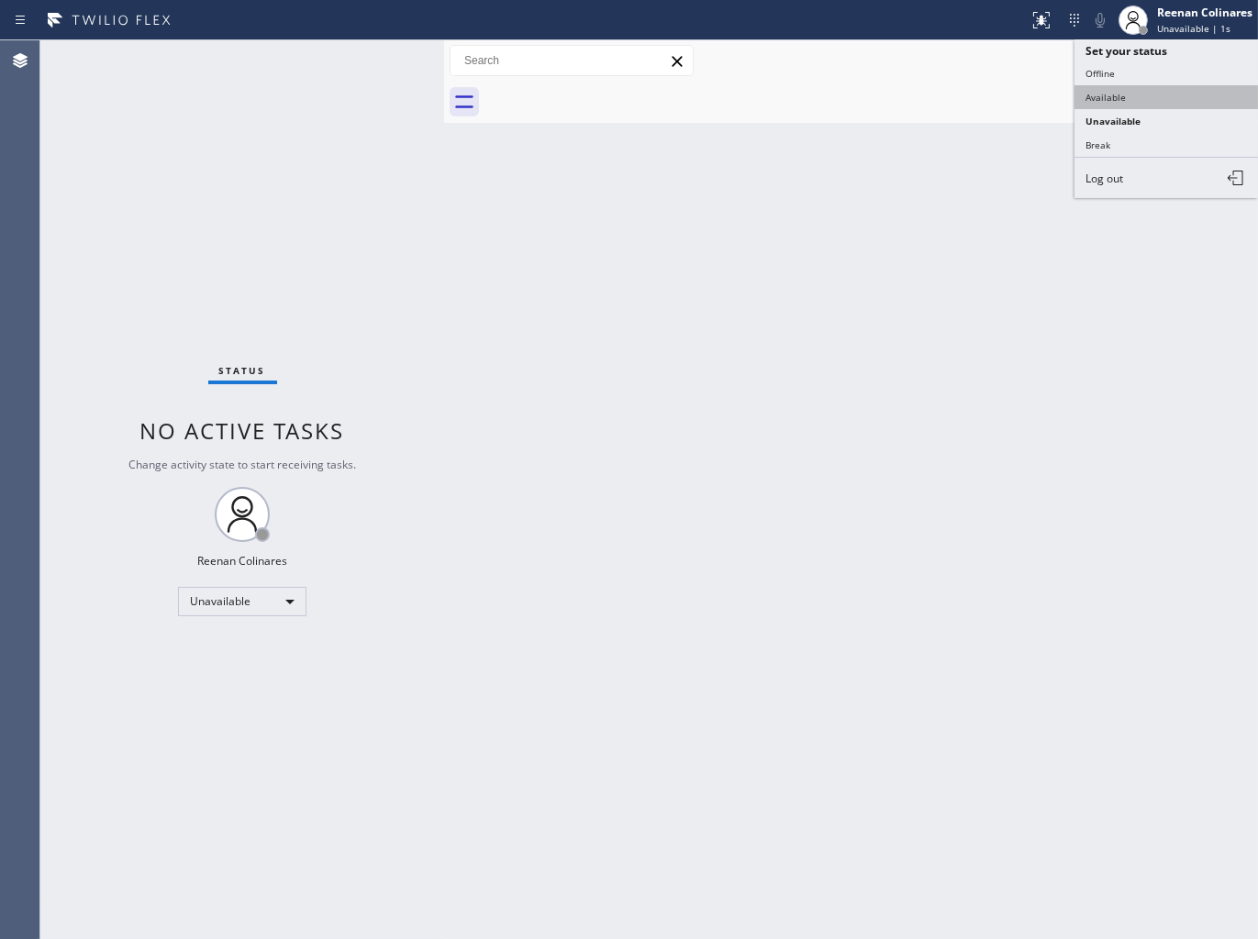
click at [1116, 89] on button "Available" at bounding box center [1165, 97] width 183 height 24
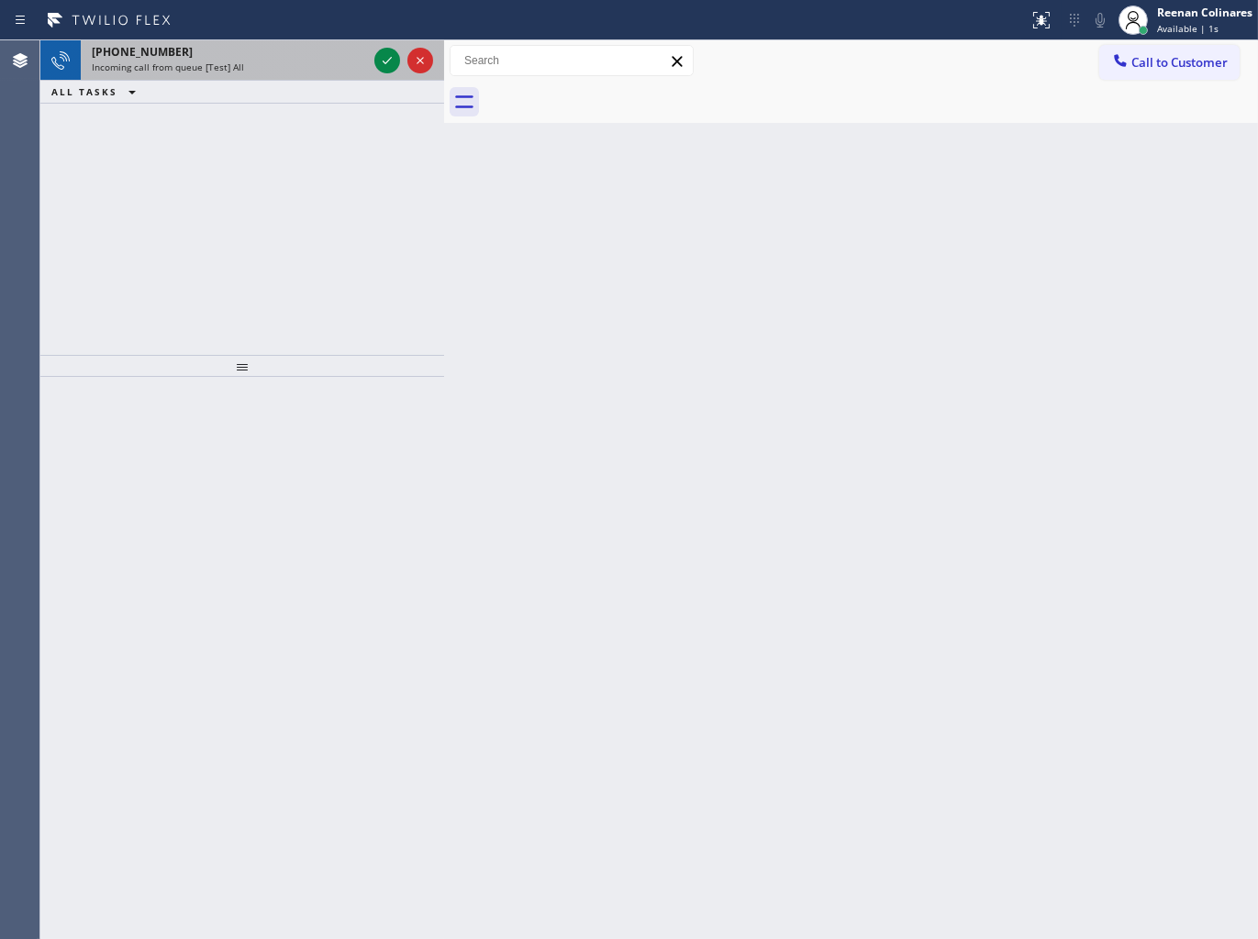
click at [261, 71] on div "Incoming call from queue [Test] All" at bounding box center [229, 67] width 275 height 13
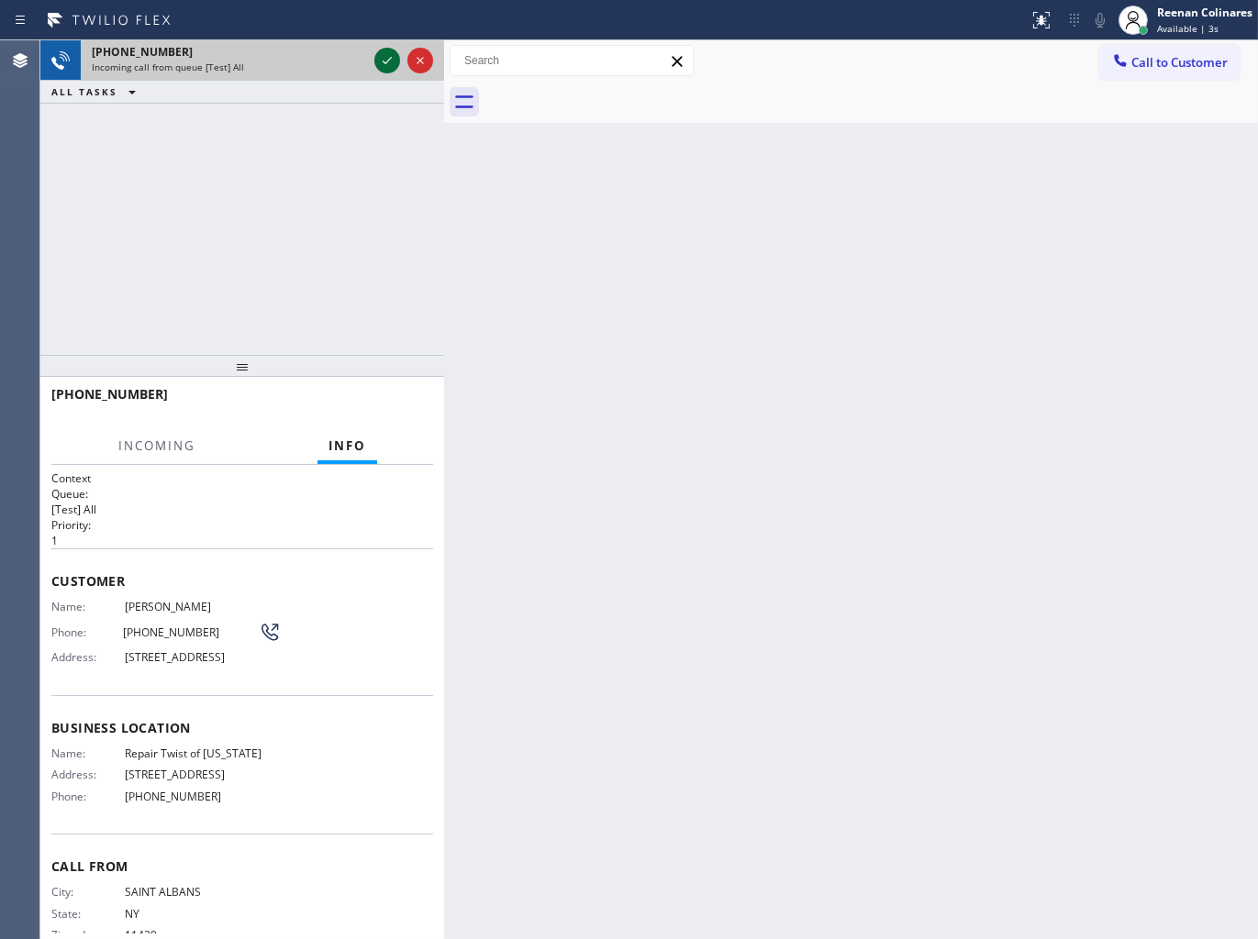
click at [383, 61] on icon at bounding box center [387, 60] width 9 height 7
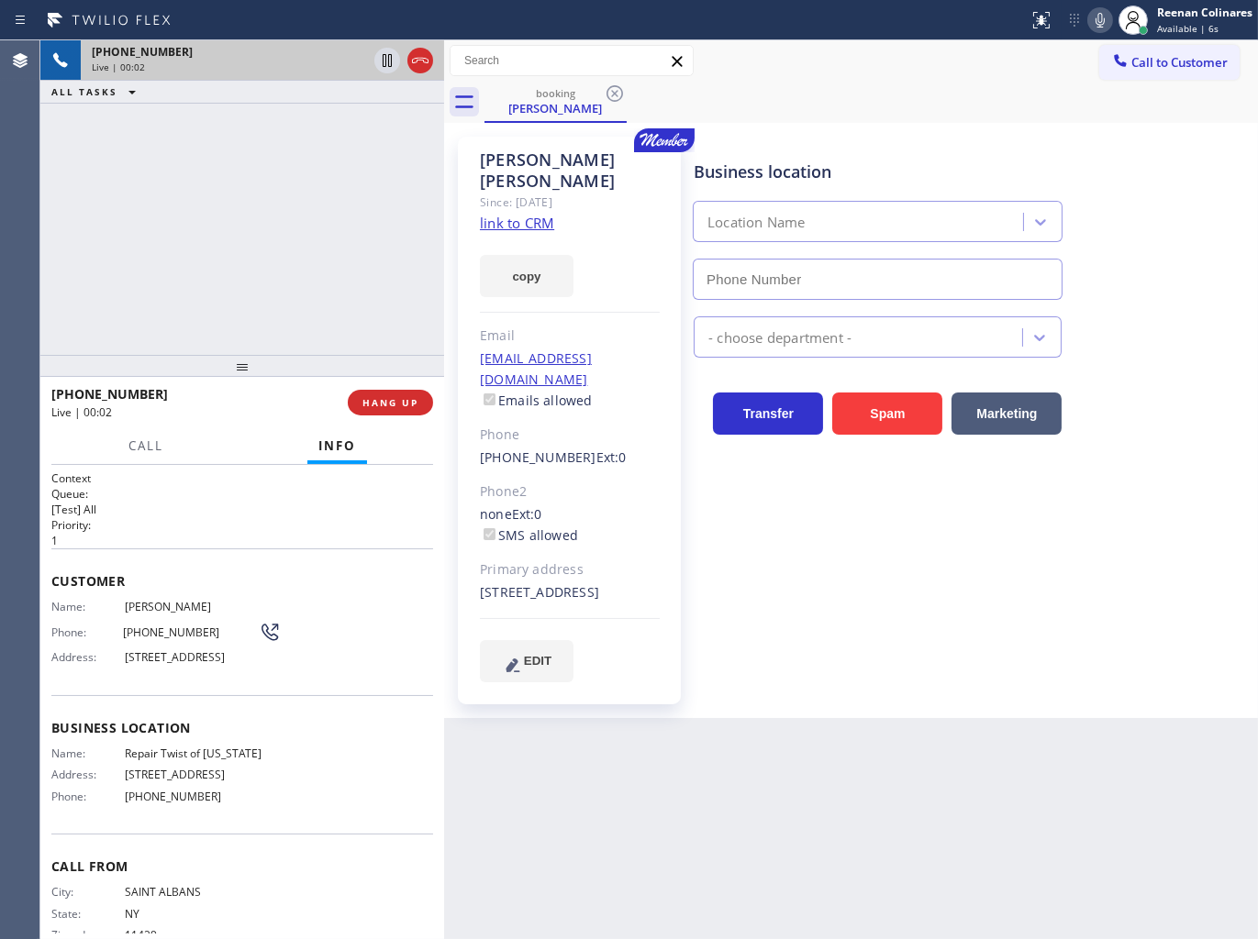
type input "[PHONE_NUMBER]"
click at [548, 257] on button "copy" at bounding box center [527, 276] width 94 height 42
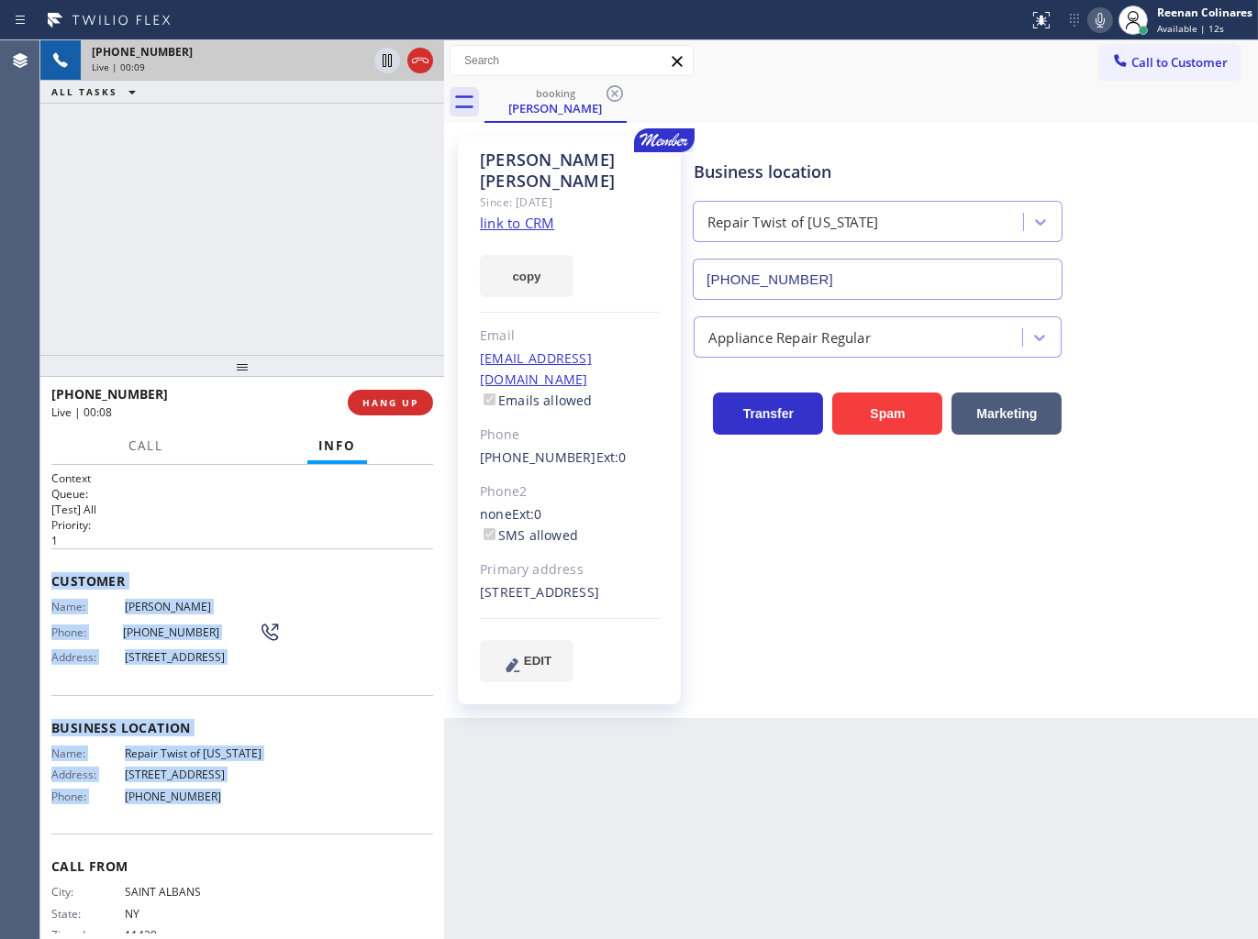
drag, startPoint x: 49, startPoint y: 571, endPoint x: 392, endPoint y: 827, distance: 428.6
click at [334, 828] on div "Context Queue: [Test] All Priority: 1 Customer Name: [PERSON_NAME] Phone: [PHON…" at bounding box center [242, 702] width 404 height 475
click at [1094, 20] on icon at bounding box center [1100, 20] width 22 height 22
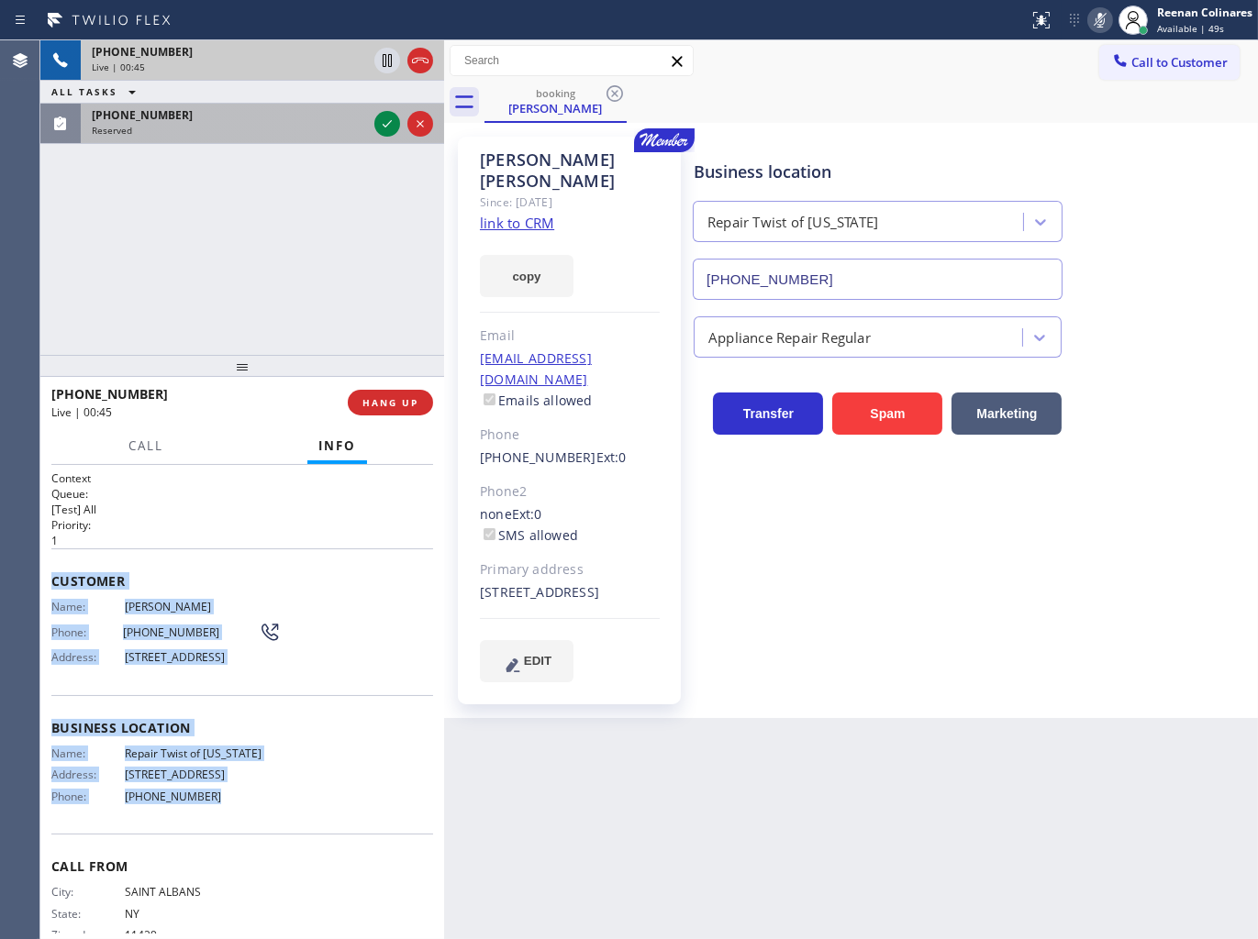
click at [229, 132] on div "Reserved" at bounding box center [229, 130] width 275 height 13
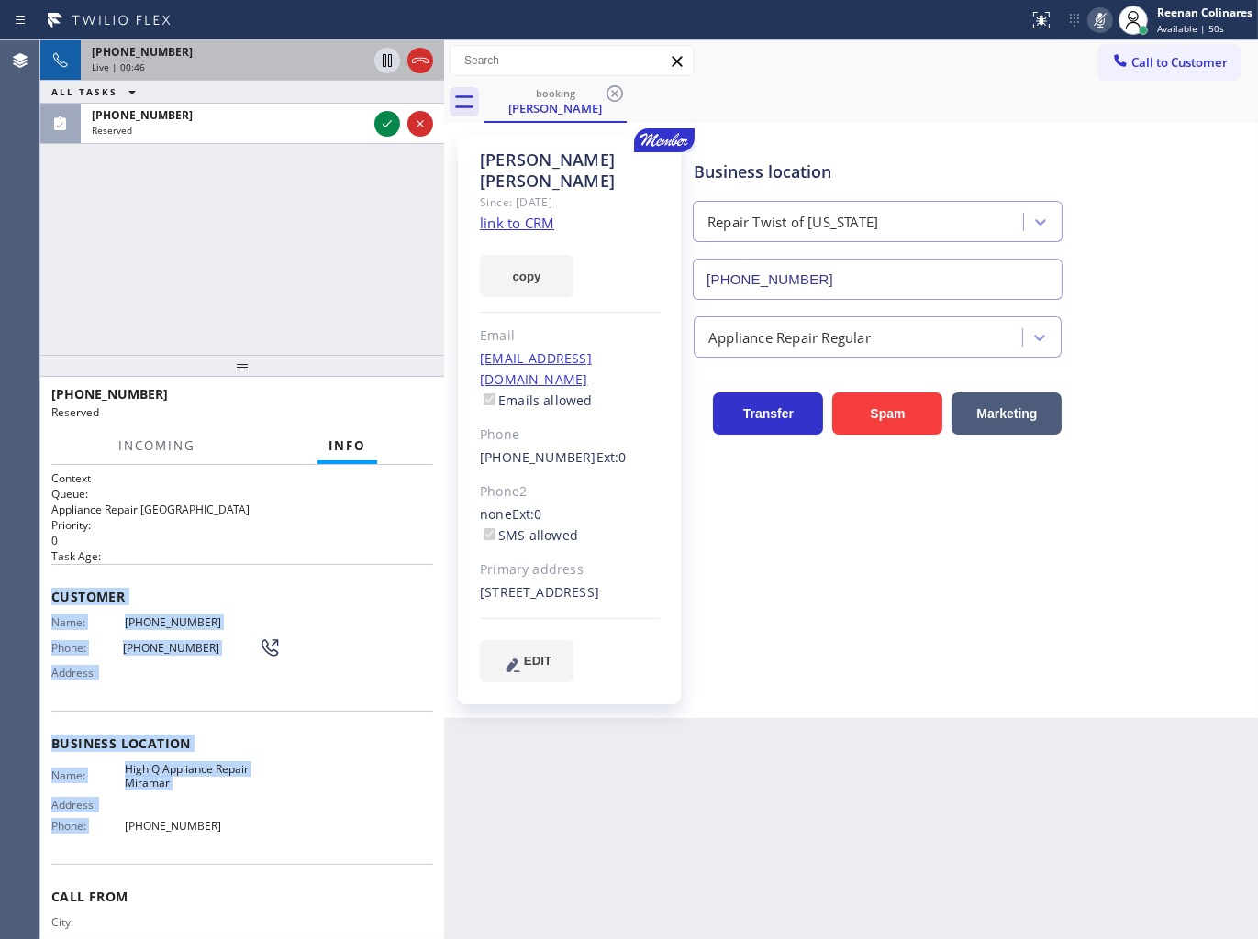
click at [287, 673] on div "Name: [PHONE_NUMBER] Phone: [PHONE_NUMBER] Address:" at bounding box center [242, 651] width 382 height 72
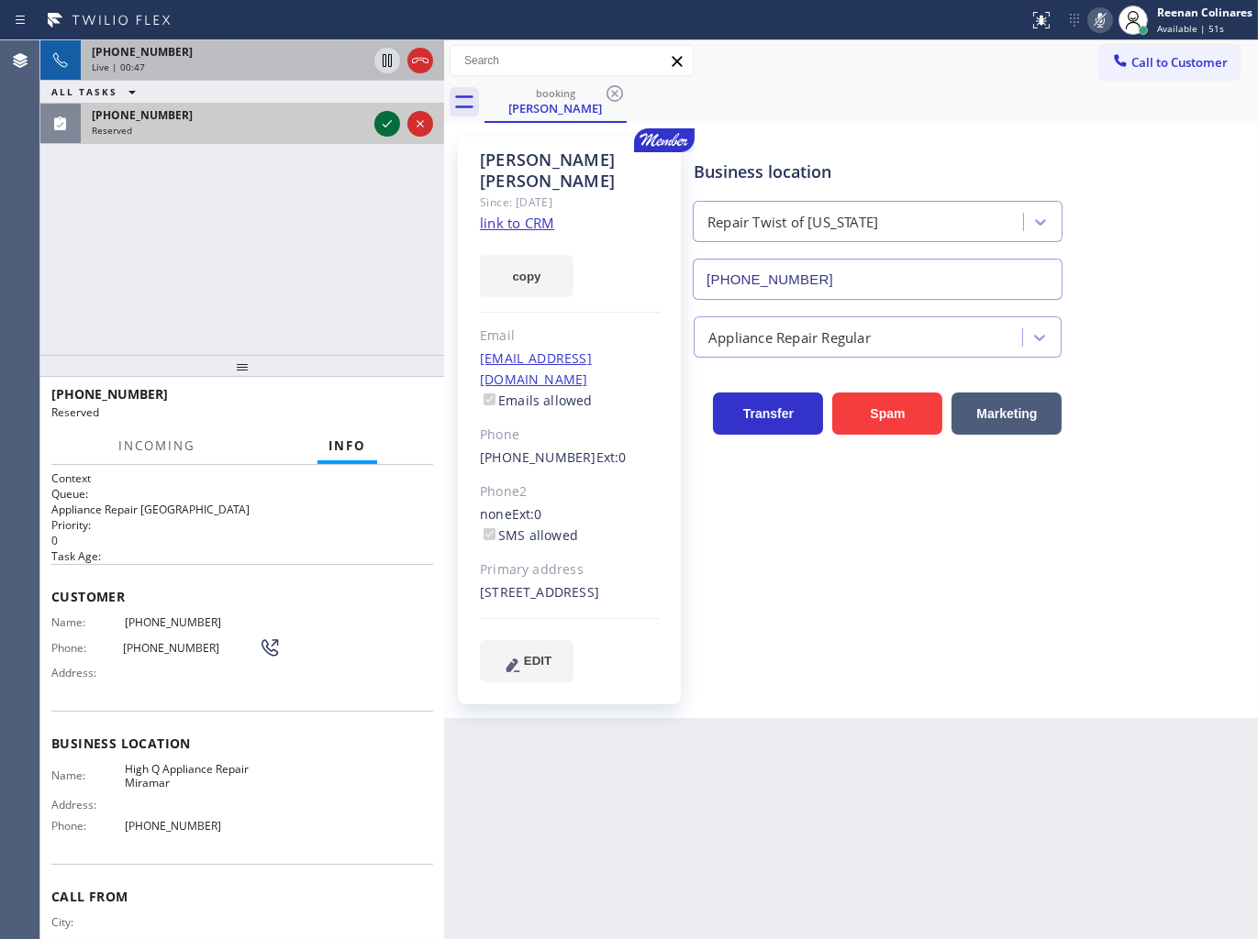
click at [380, 117] on icon at bounding box center [387, 124] width 22 height 22
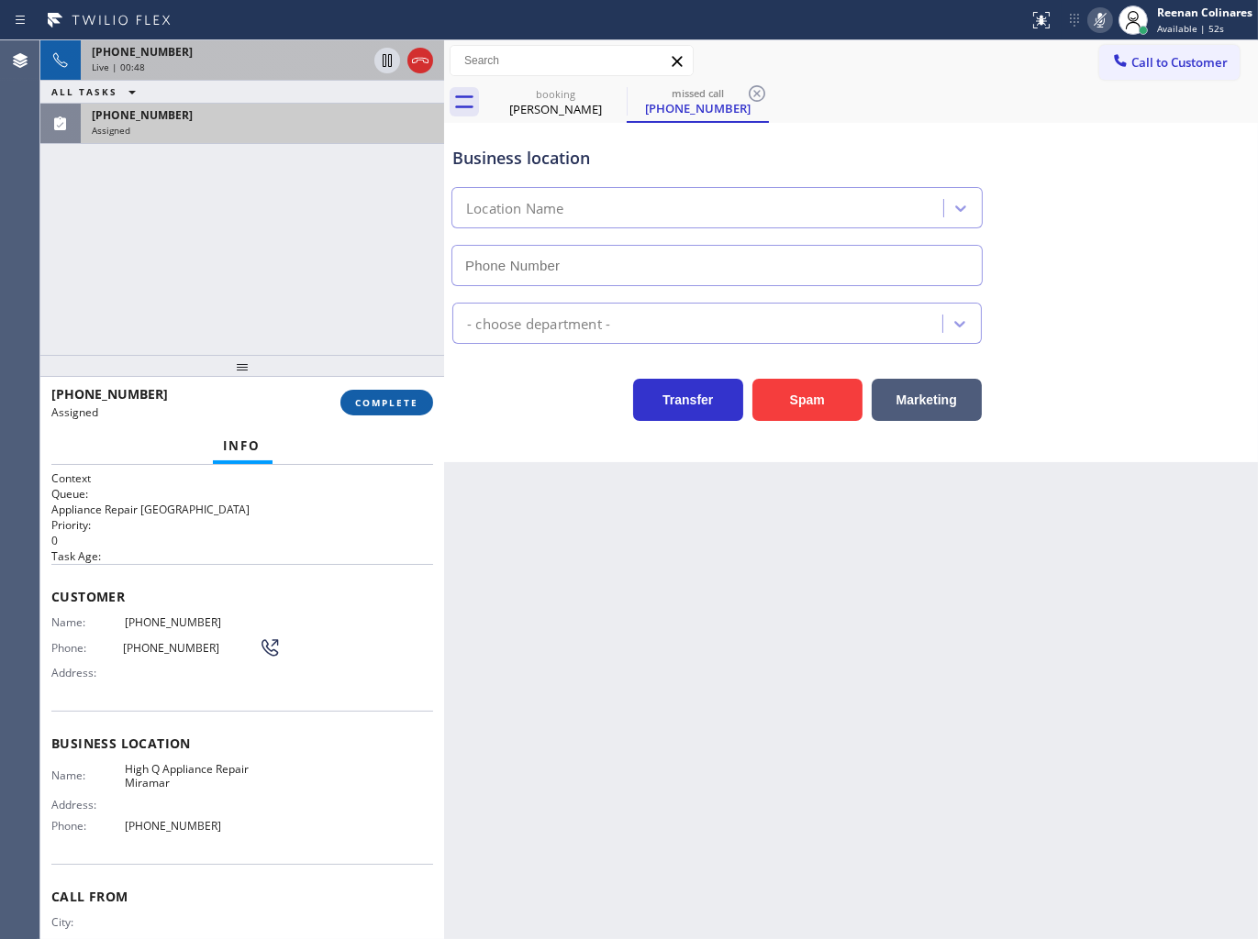
type input "[PHONE_NUMBER]"
click at [382, 388] on div "[PHONE_NUMBER] Assigned COMPLETE" at bounding box center [242, 403] width 382 height 48
click at [392, 396] on span "COMPLETE" at bounding box center [386, 402] width 63 height 13
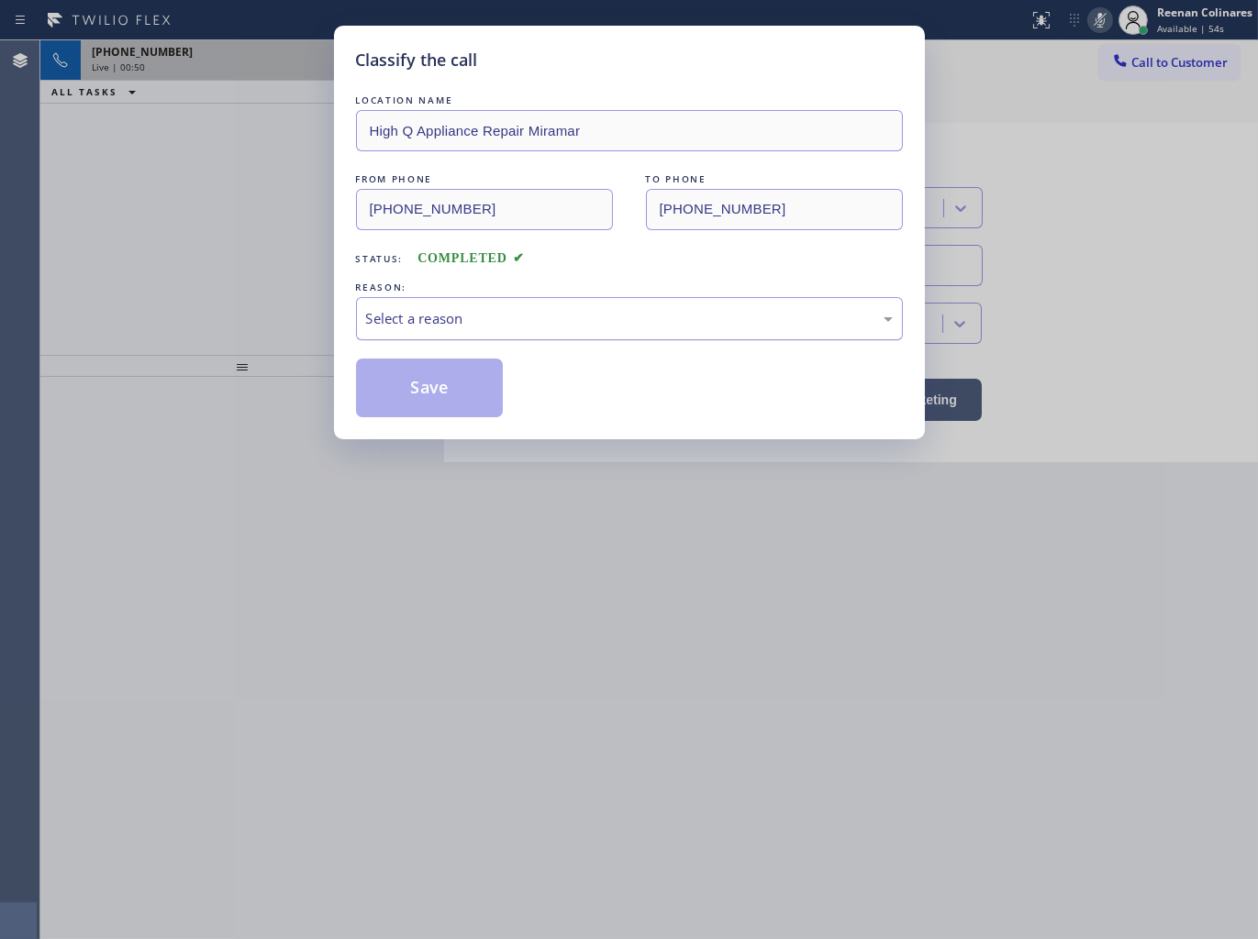
click at [501, 323] on div "Select a reason" at bounding box center [629, 318] width 527 height 21
click at [423, 372] on button "Save" at bounding box center [430, 388] width 148 height 59
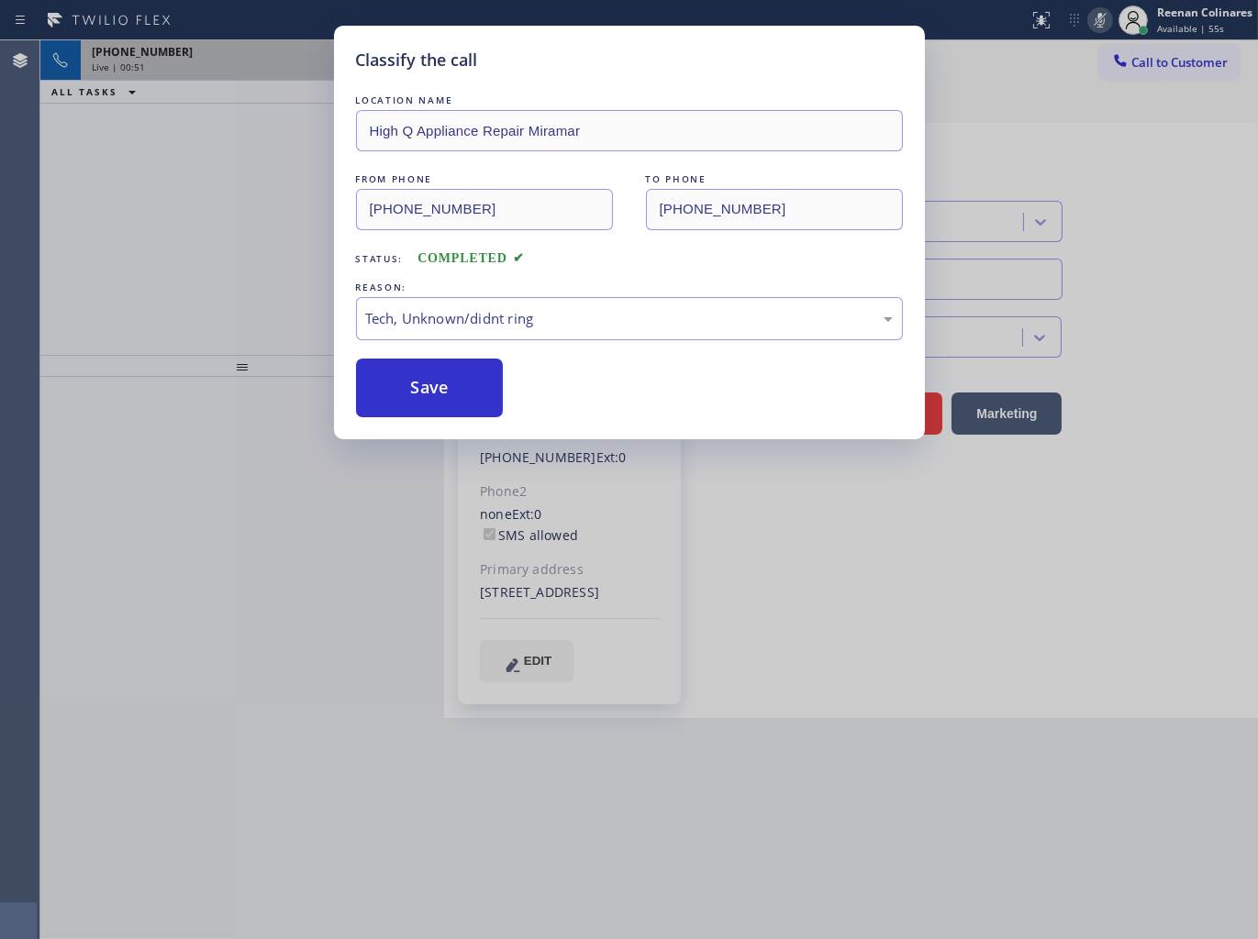
click at [187, 66] on div "Classify the call LOCATION NAME High Q Appliance Repair Miramar FROM PHONE [PHO…" at bounding box center [629, 469] width 1258 height 939
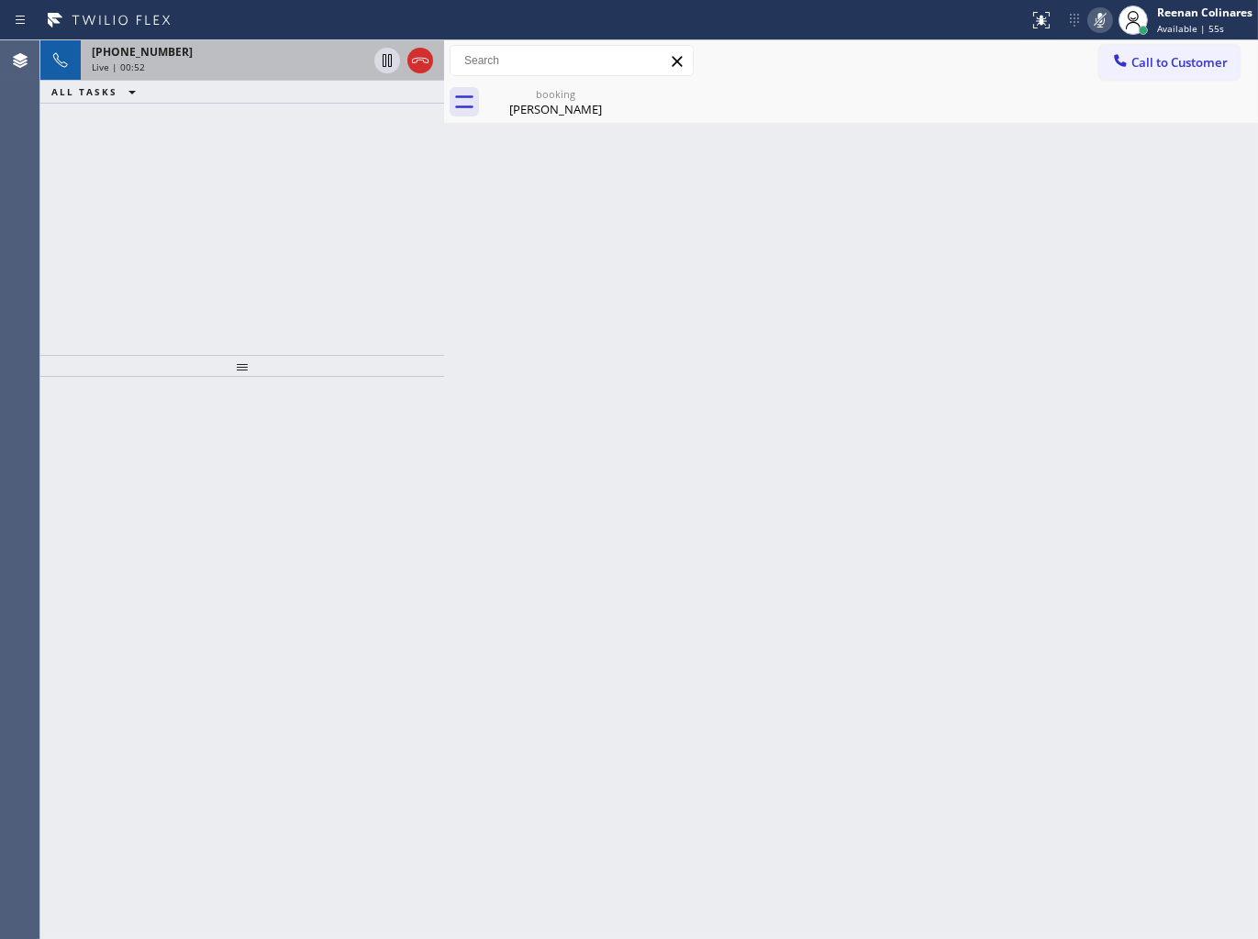
click at [187, 66] on div "Live | 00:52" at bounding box center [229, 67] width 275 height 13
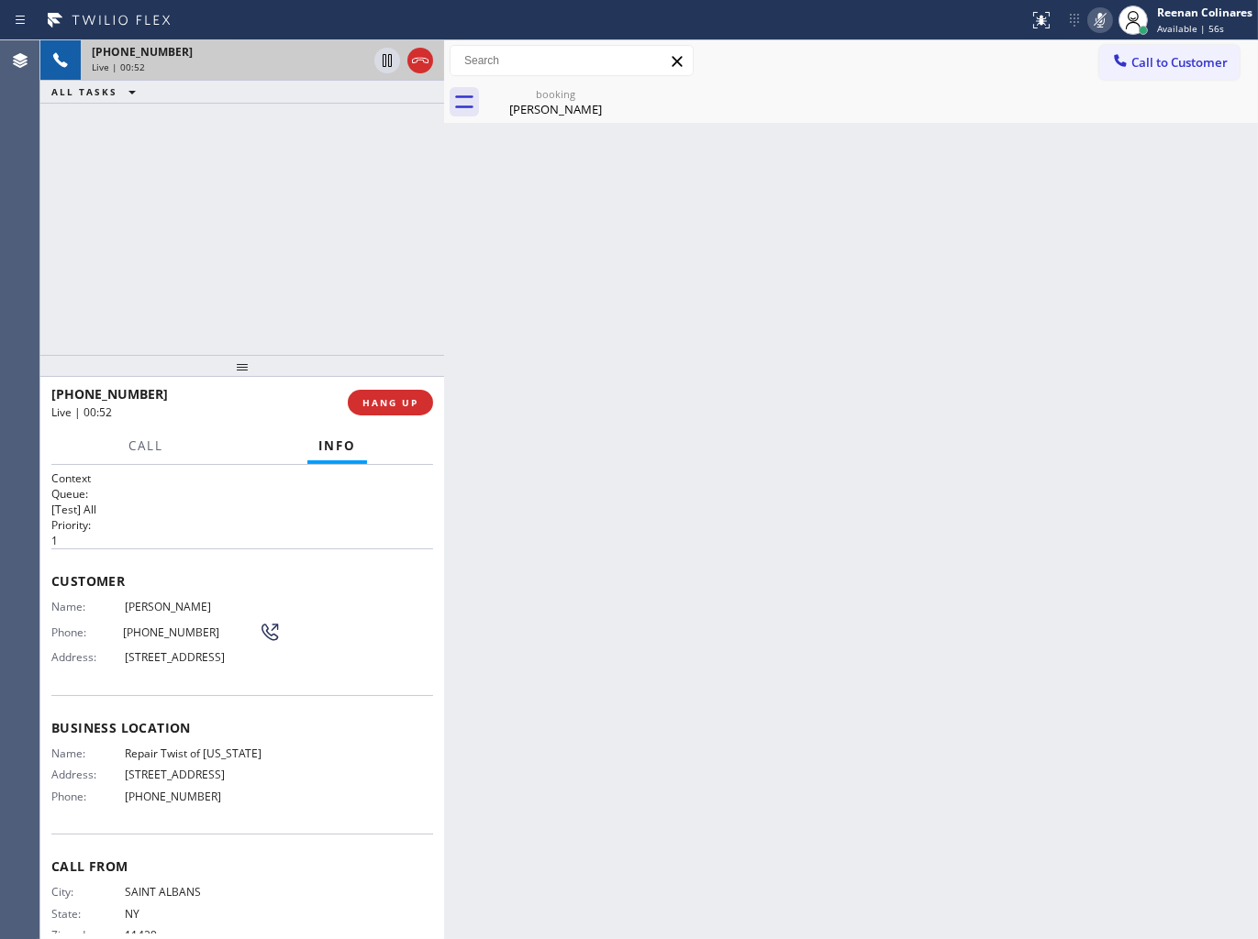
click at [187, 66] on div "Live | 00:52" at bounding box center [229, 67] width 275 height 13
click at [139, 438] on span "Call" at bounding box center [145, 446] width 35 height 17
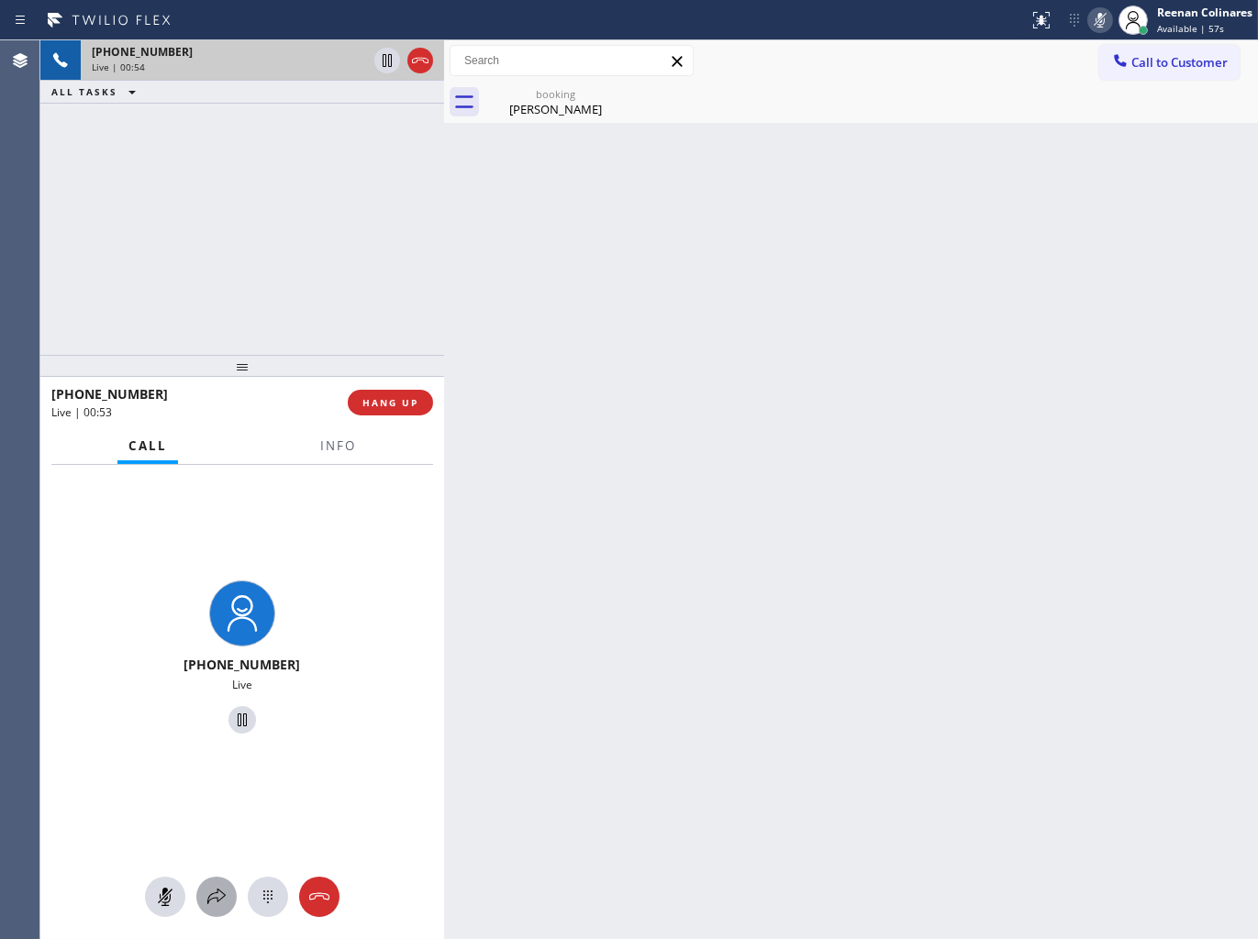
click at [216, 887] on icon at bounding box center [216, 897] width 22 height 22
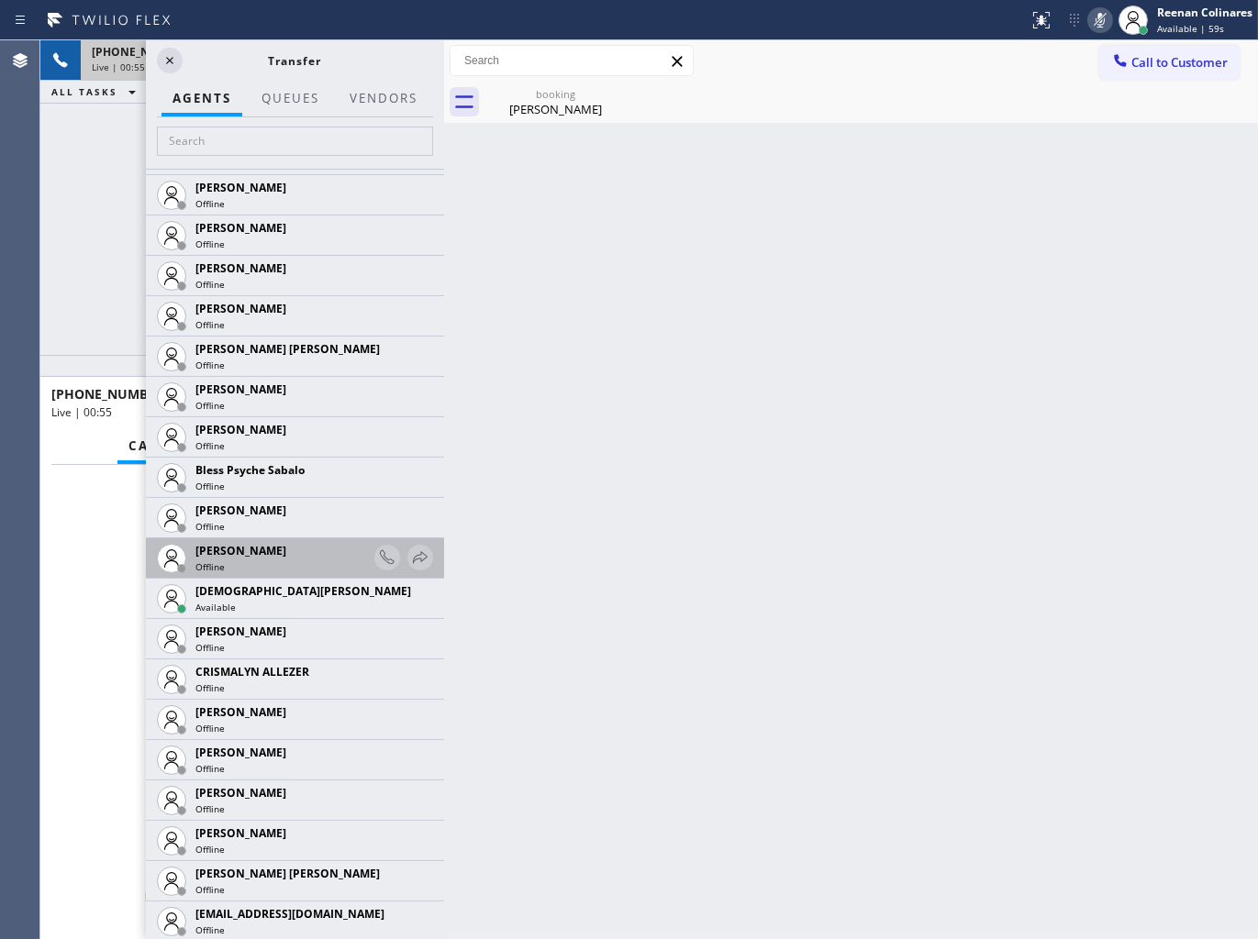
scroll to position [407, 0]
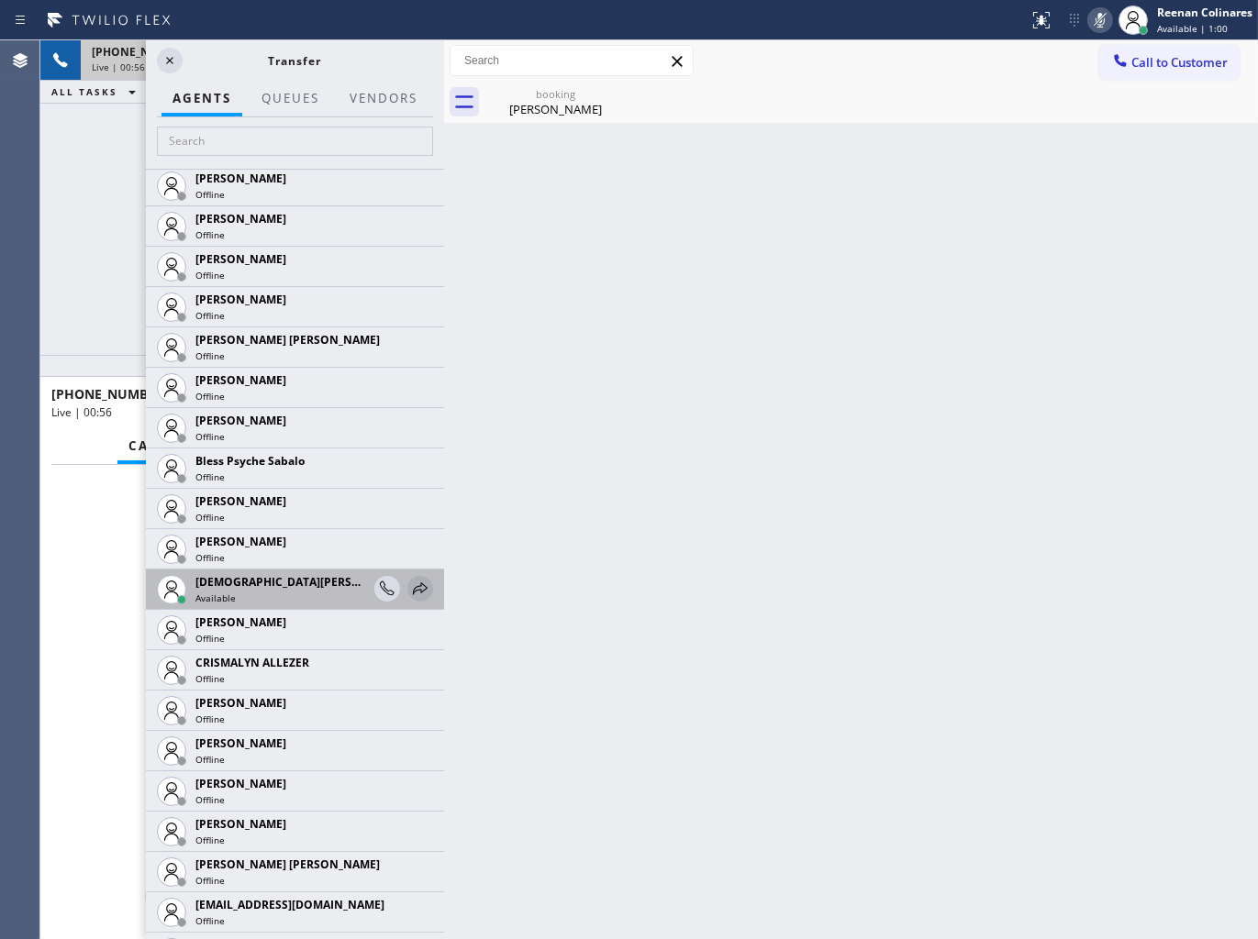
click at [413, 589] on icon at bounding box center [420, 589] width 22 height 22
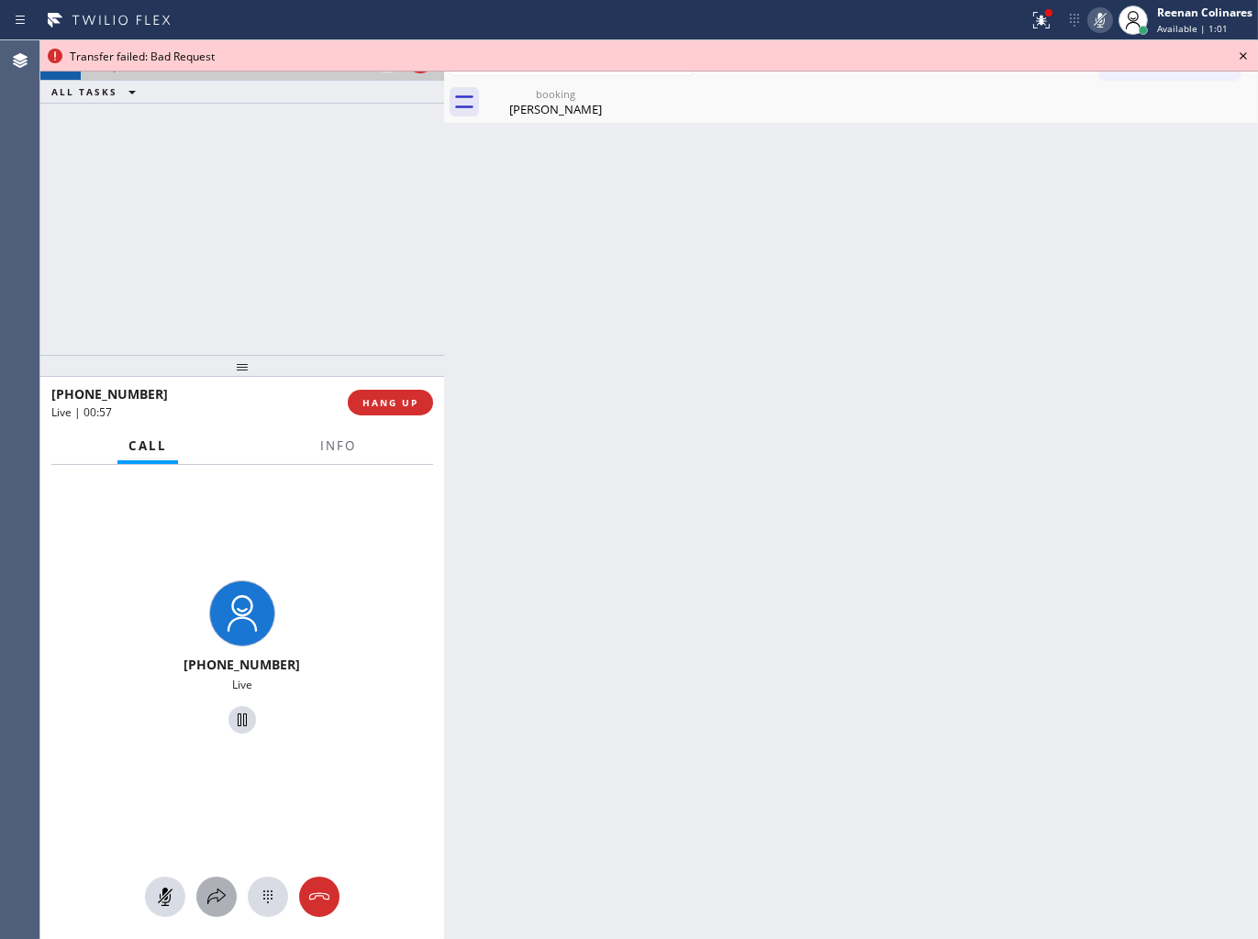
click at [214, 902] on icon at bounding box center [216, 897] width 22 height 22
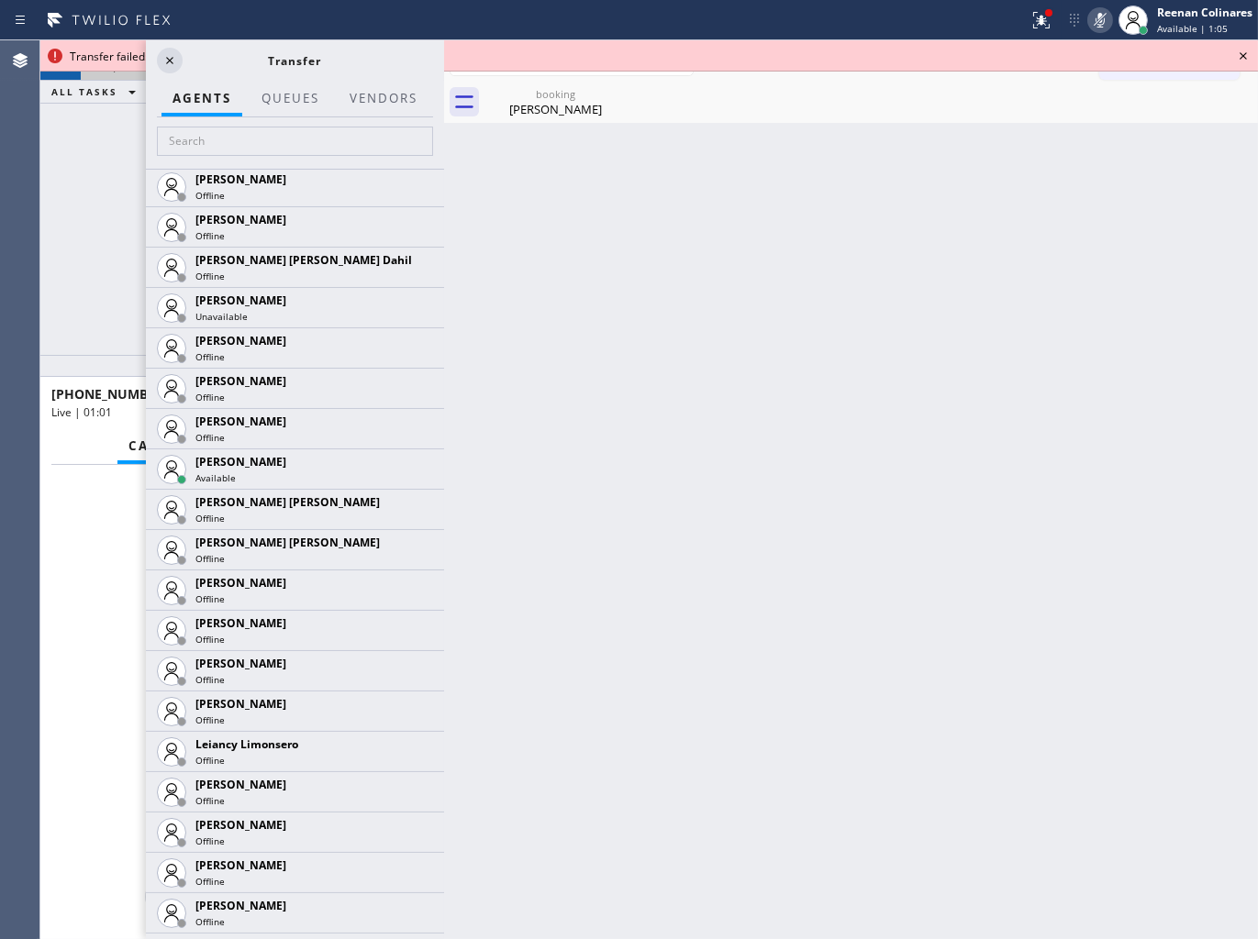
scroll to position [2854, 0]
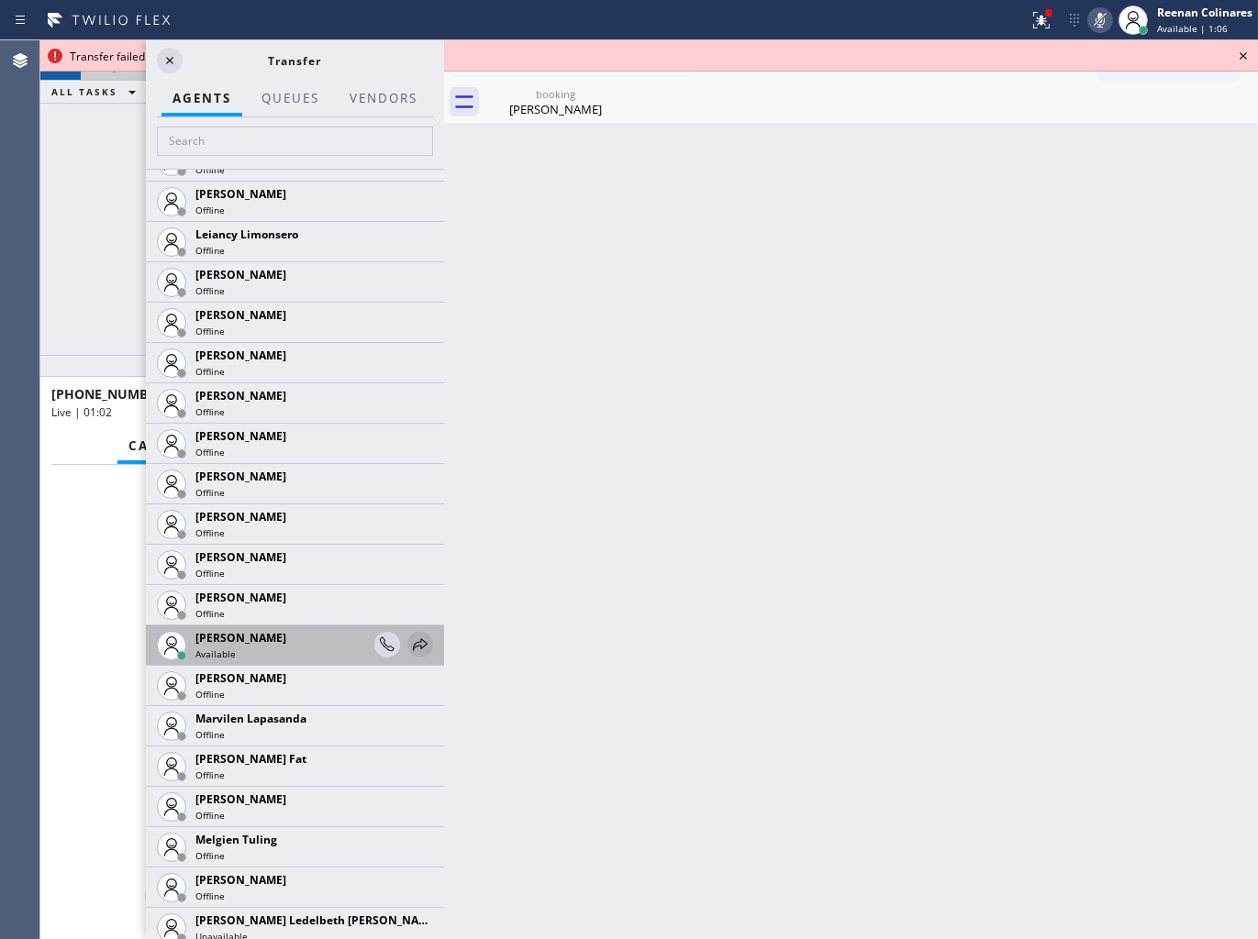
click at [416, 645] on div at bounding box center [420, 645] width 26 height 22
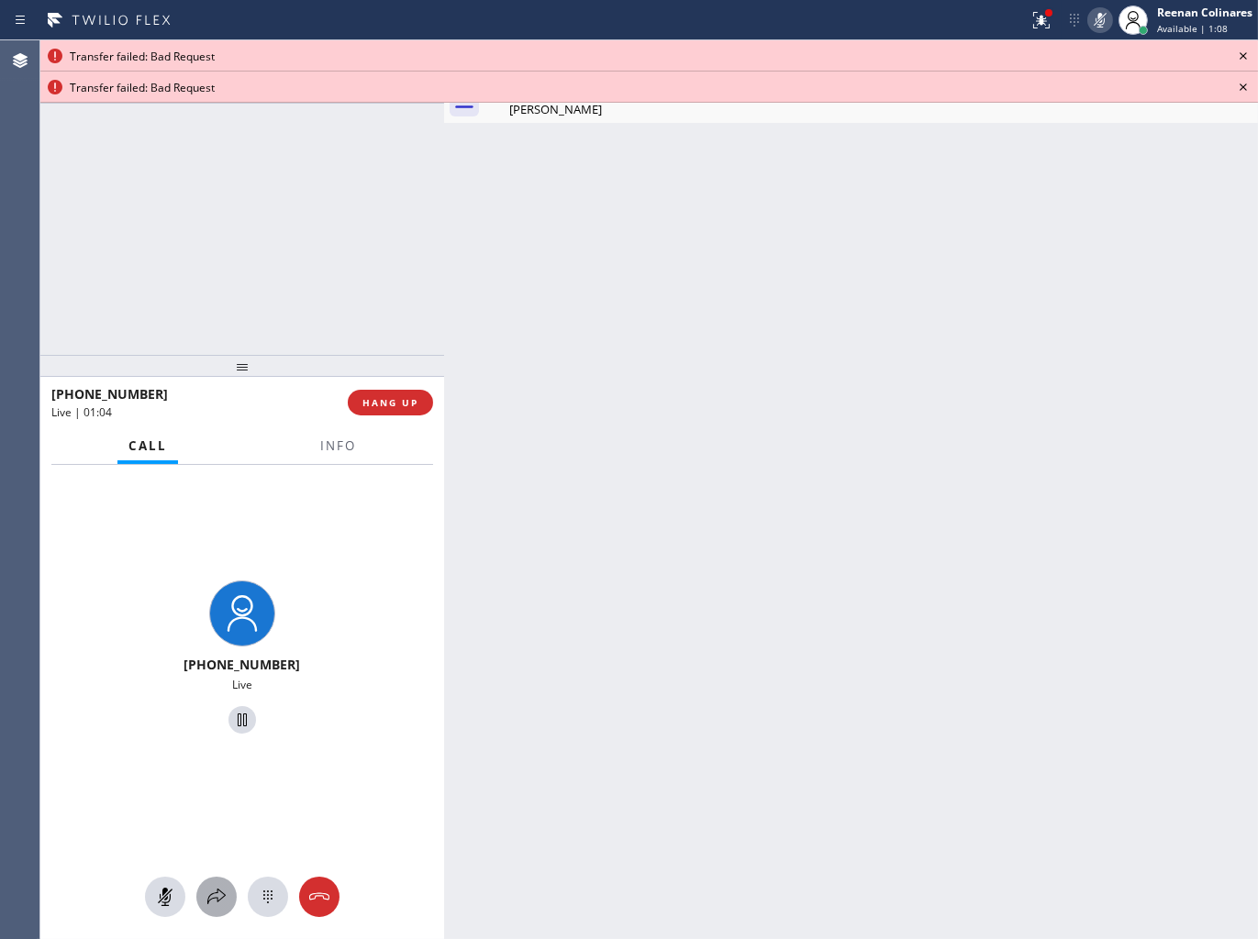
click at [215, 897] on icon at bounding box center [216, 897] width 22 height 22
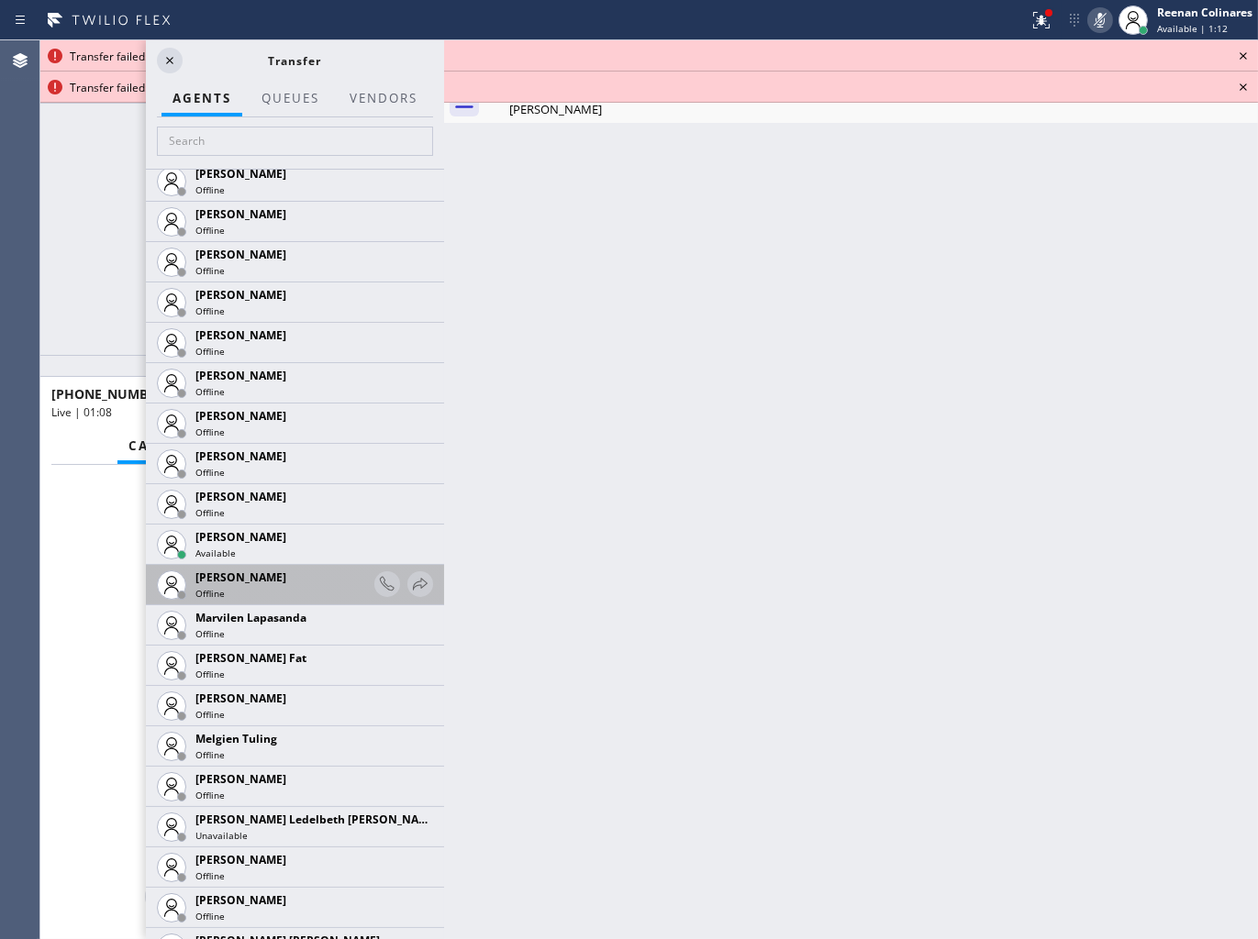
scroll to position [2955, 0]
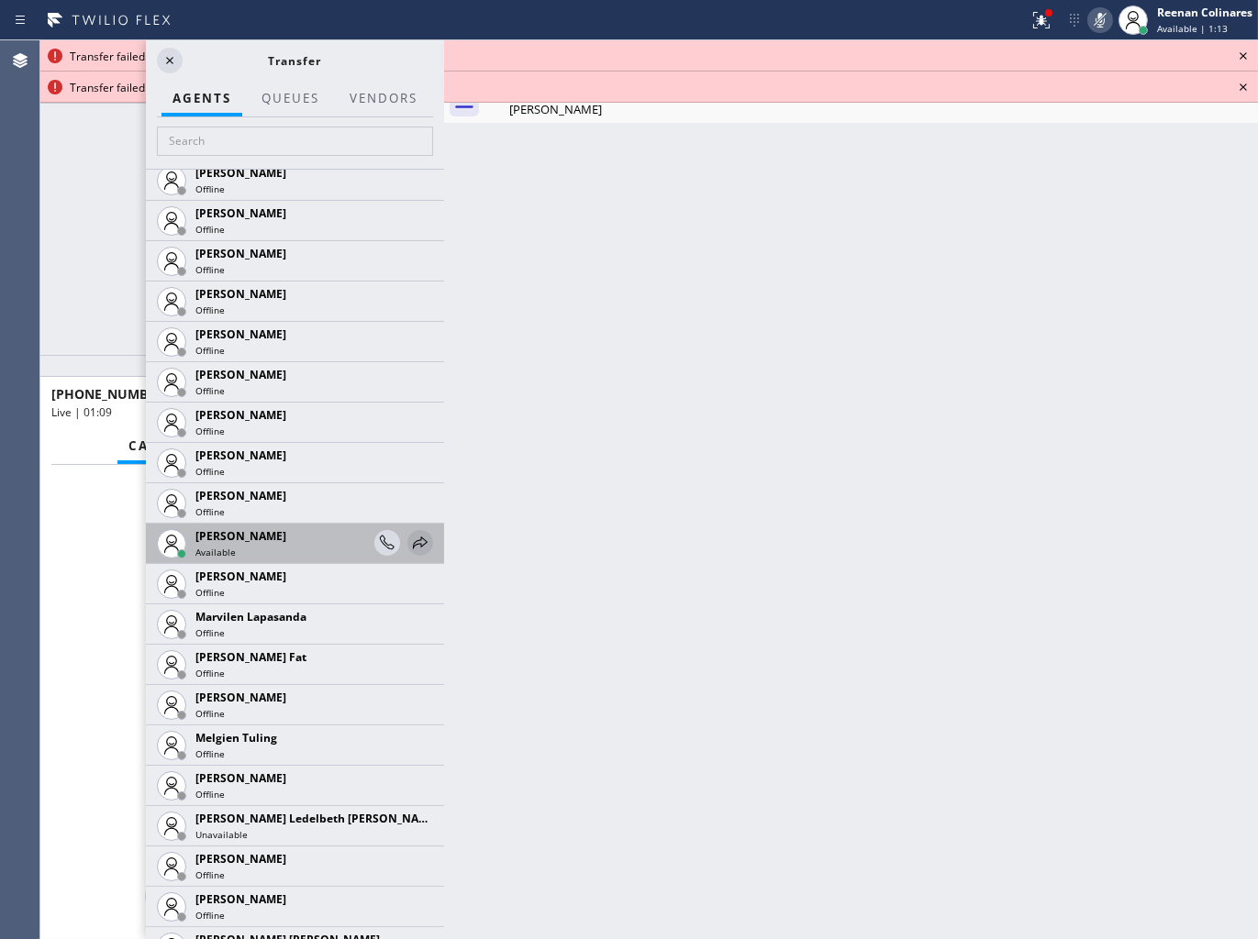
click at [409, 547] on icon at bounding box center [420, 543] width 22 height 22
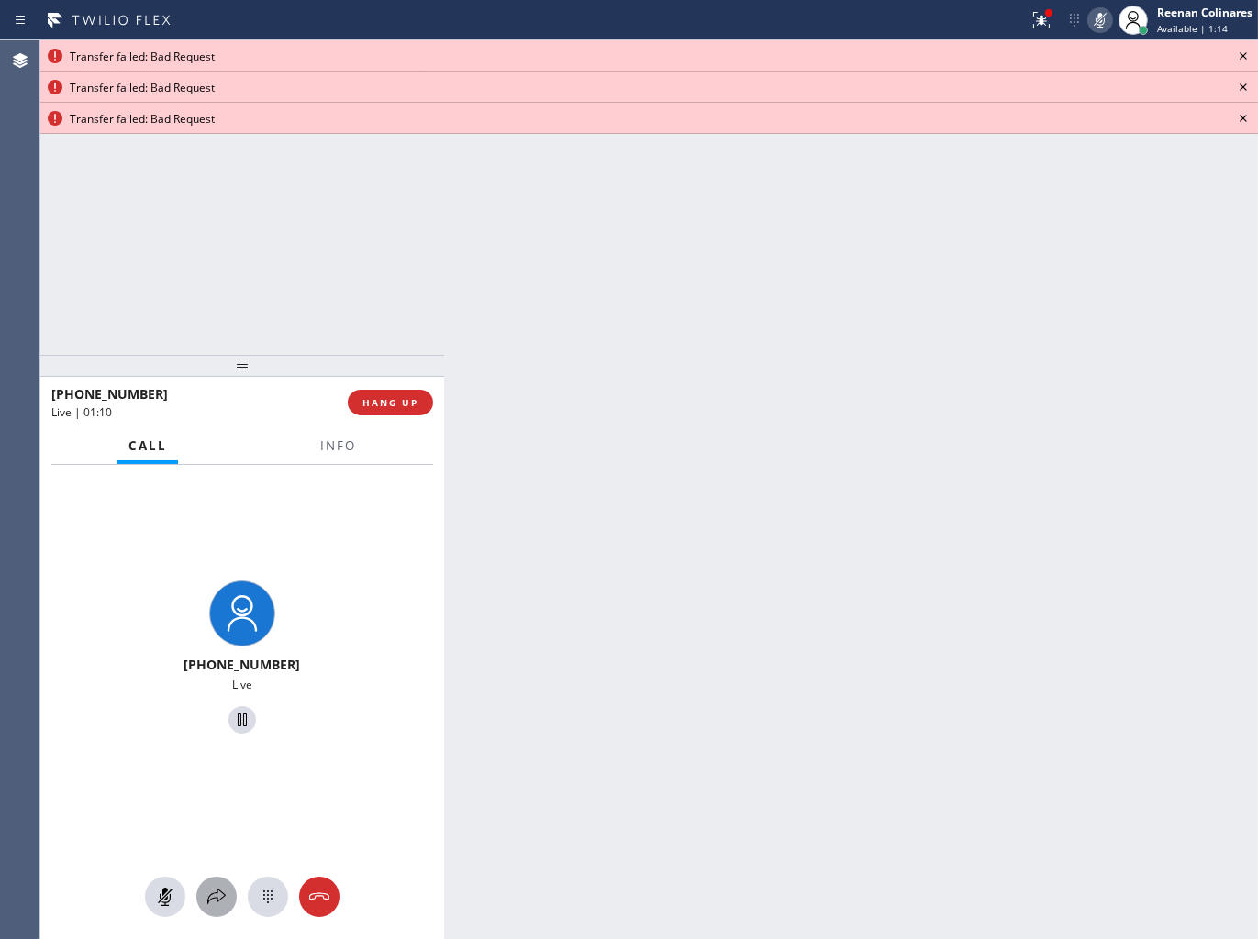
click at [216, 908] on icon at bounding box center [216, 897] width 22 height 22
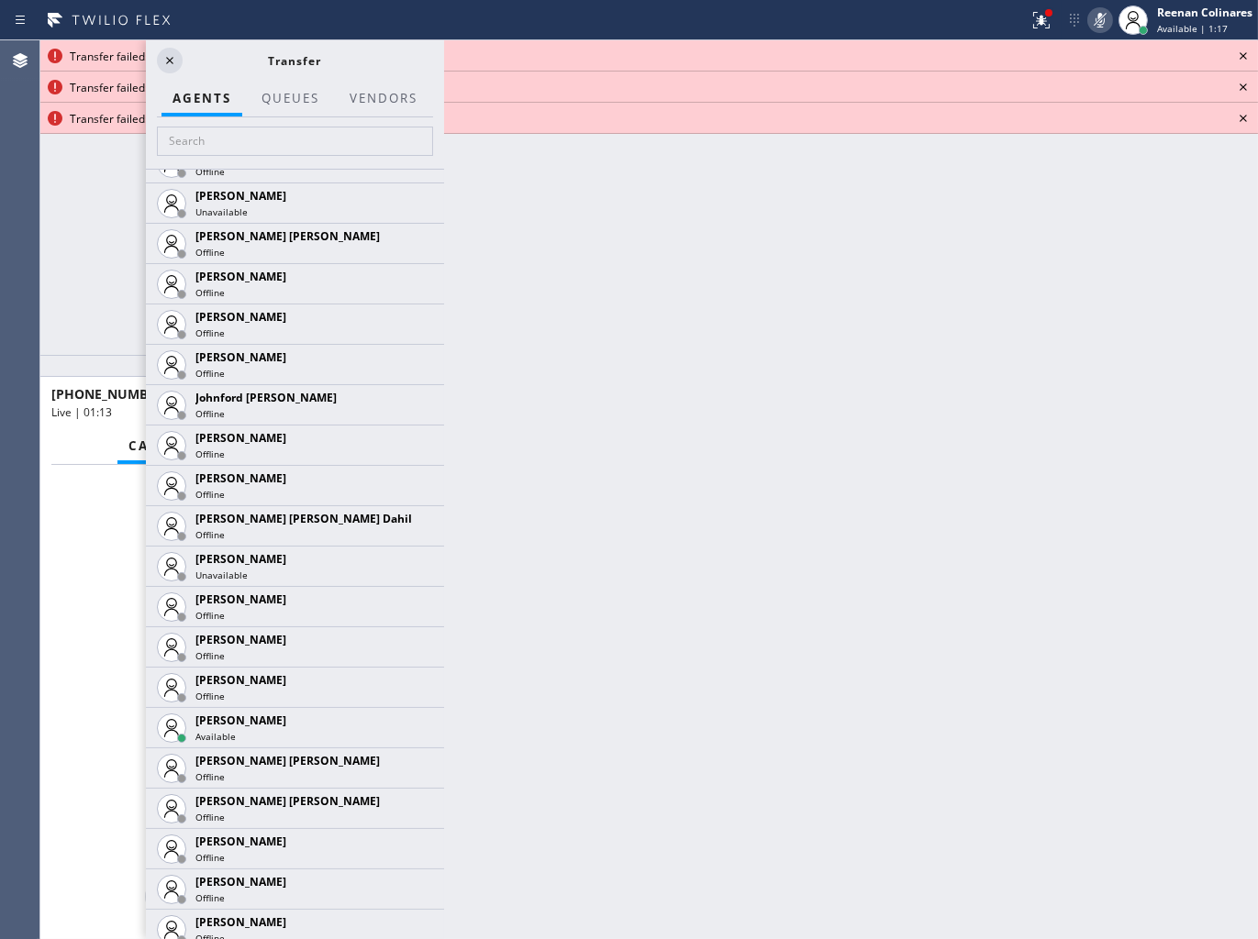
scroll to position [2242, 0]
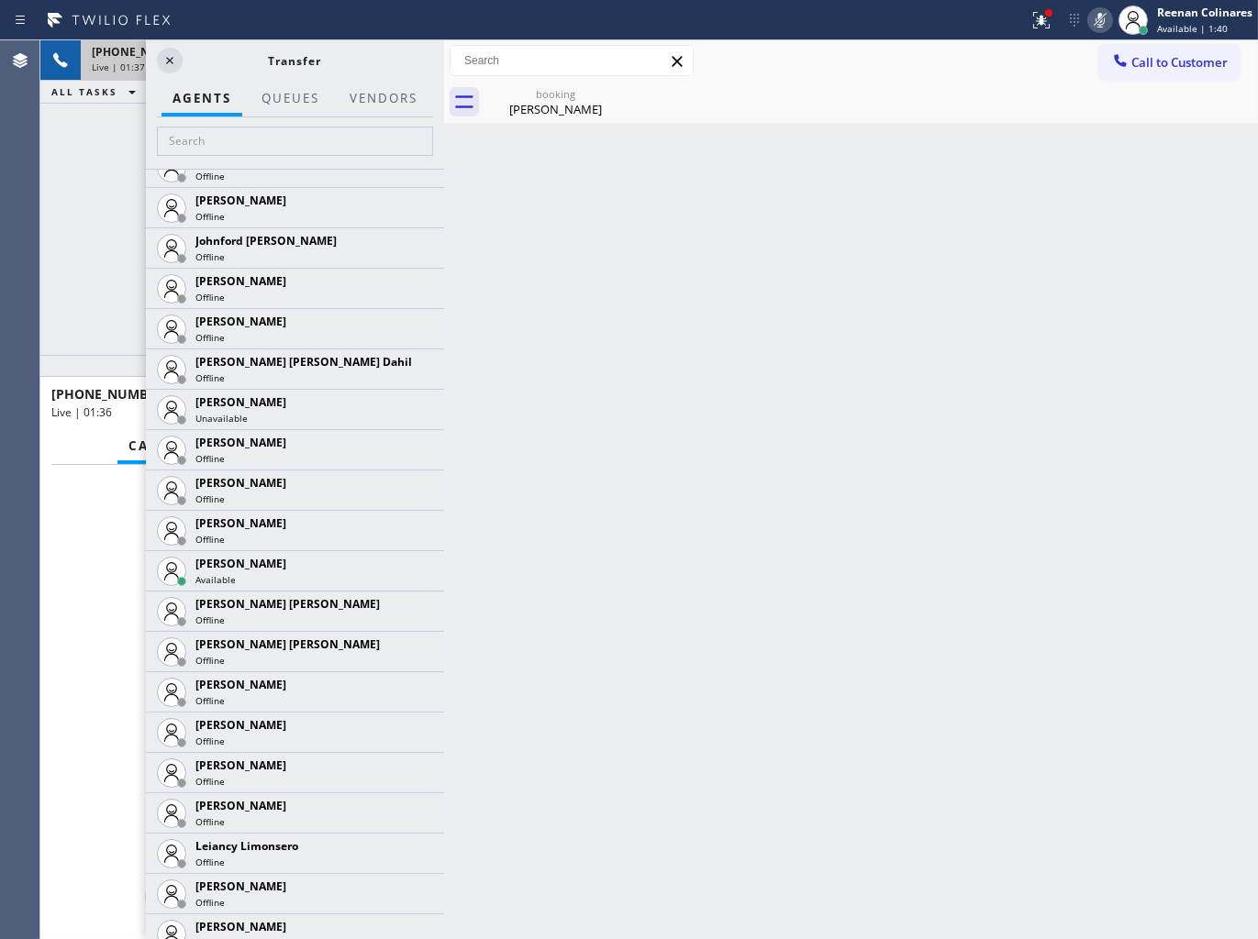
click at [625, 427] on div "Back to Dashboard Change Sender ID Customers Technicians Select a contact Outbo…" at bounding box center [851, 489] width 814 height 899
click at [87, 175] on div "[PHONE_NUMBER] Live | 01:39 ALL TASKS ALL TASKS ACTIVE TASKS TASKS IN WRAP UP" at bounding box center [242, 197] width 404 height 315
click at [159, 56] on icon at bounding box center [170, 61] width 22 height 22
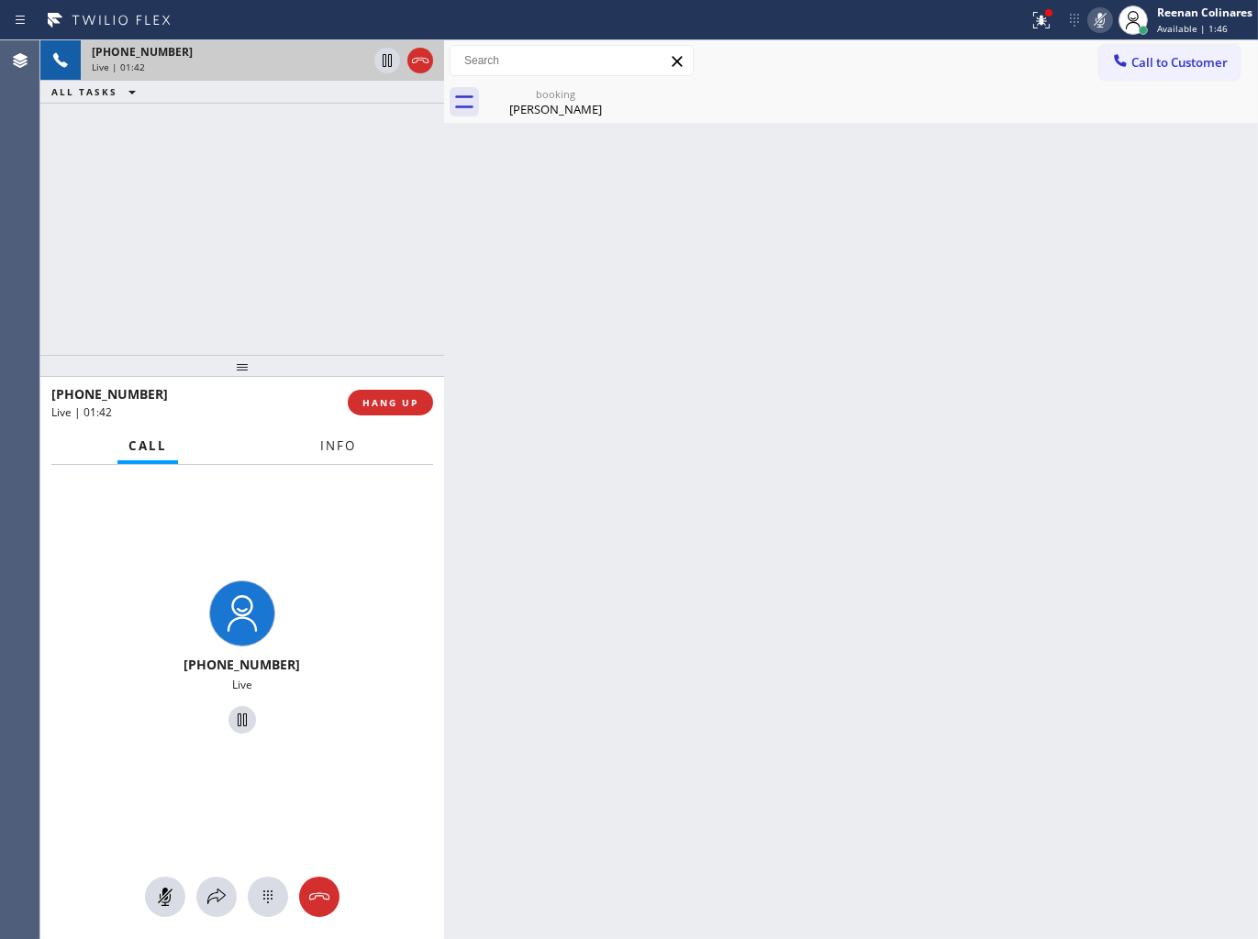
click at [330, 444] on span "Info" at bounding box center [338, 446] width 36 height 17
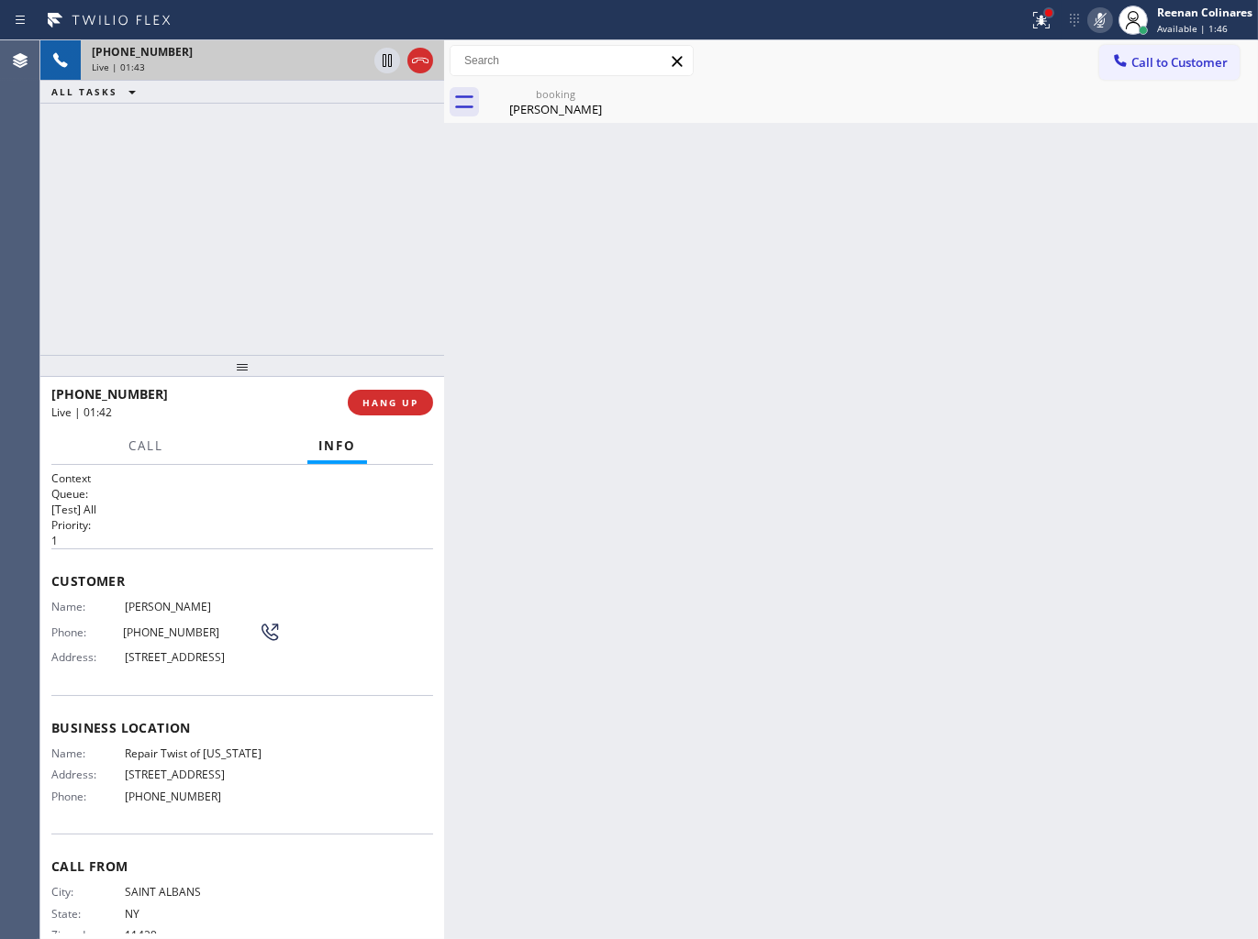
click at [1050, 11] on div at bounding box center [1048, 12] width 7 height 7
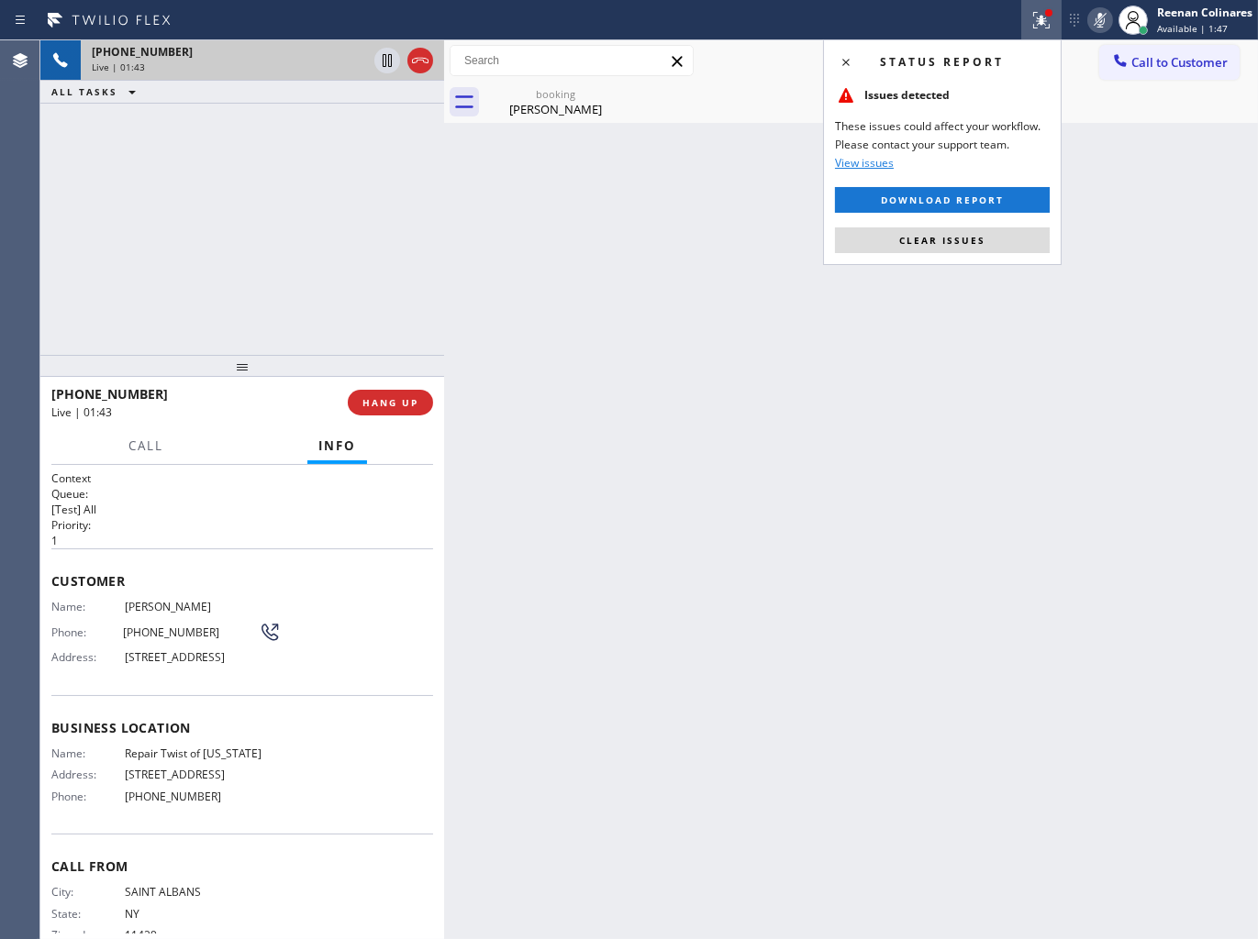
click at [926, 250] on button "Clear issues" at bounding box center [942, 240] width 215 height 26
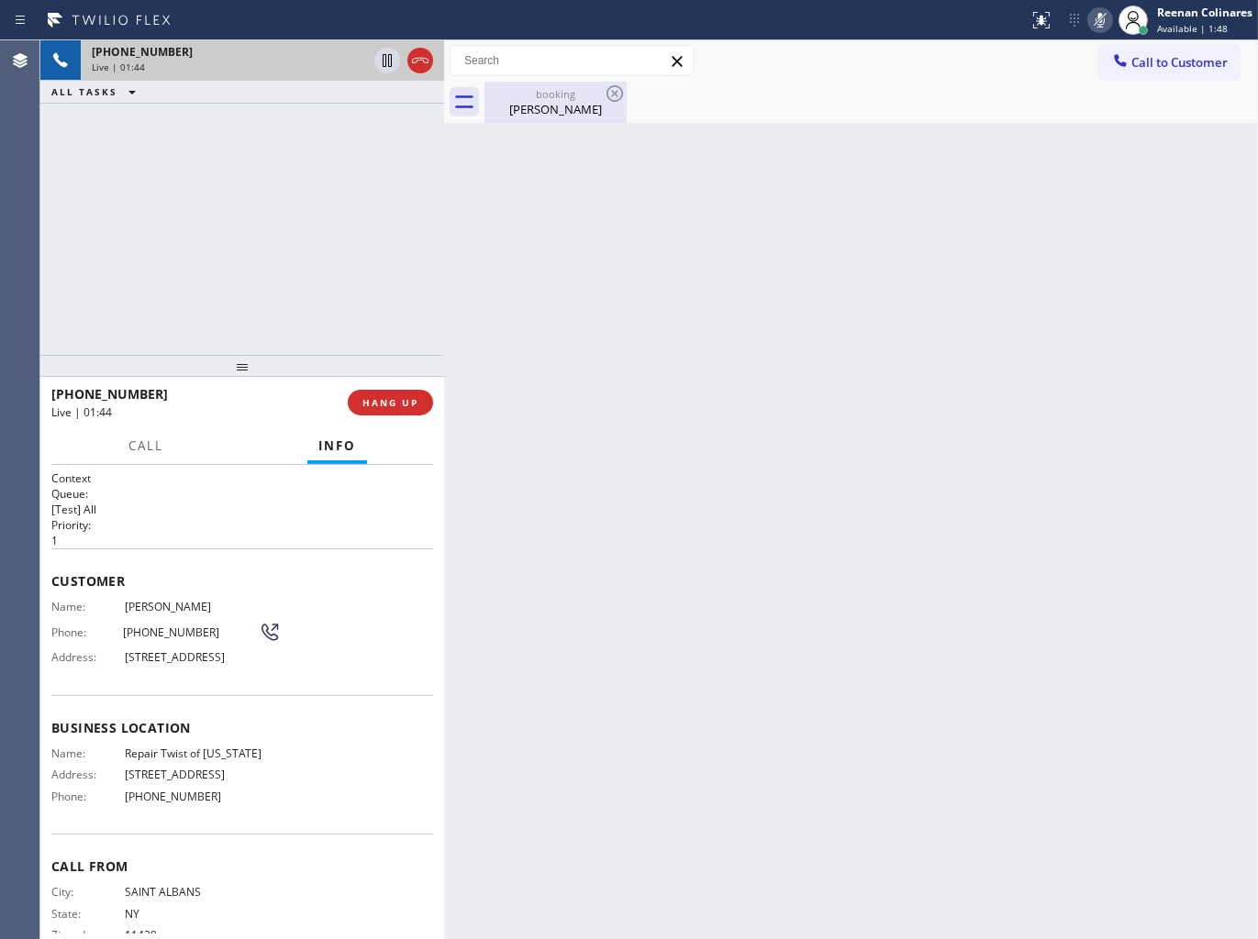
click at [549, 94] on div "booking" at bounding box center [555, 94] width 139 height 14
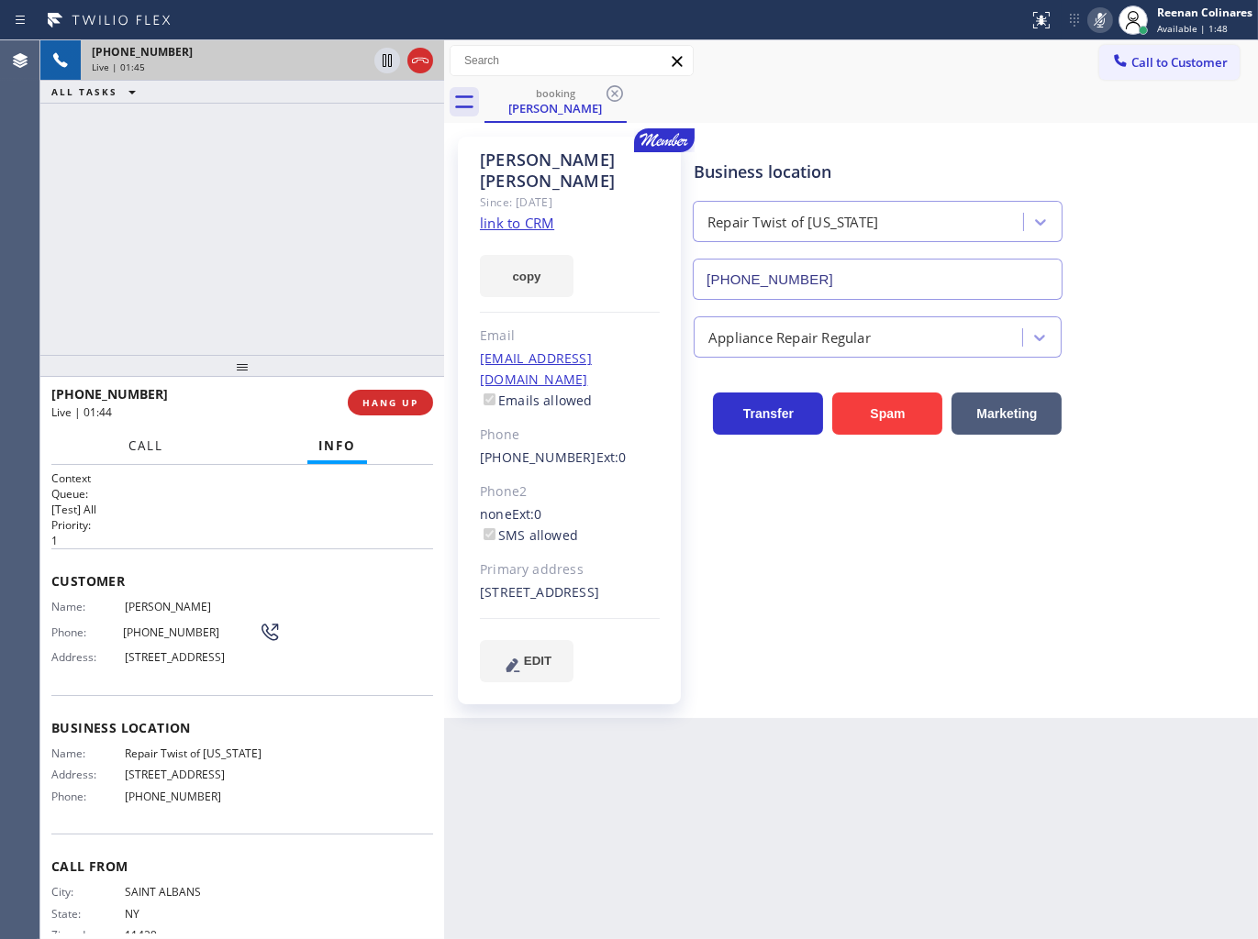
drag, startPoint x: 145, startPoint y: 448, endPoint x: 147, endPoint y: 424, distance: 23.9
click at [144, 448] on span "Call" at bounding box center [145, 446] width 35 height 17
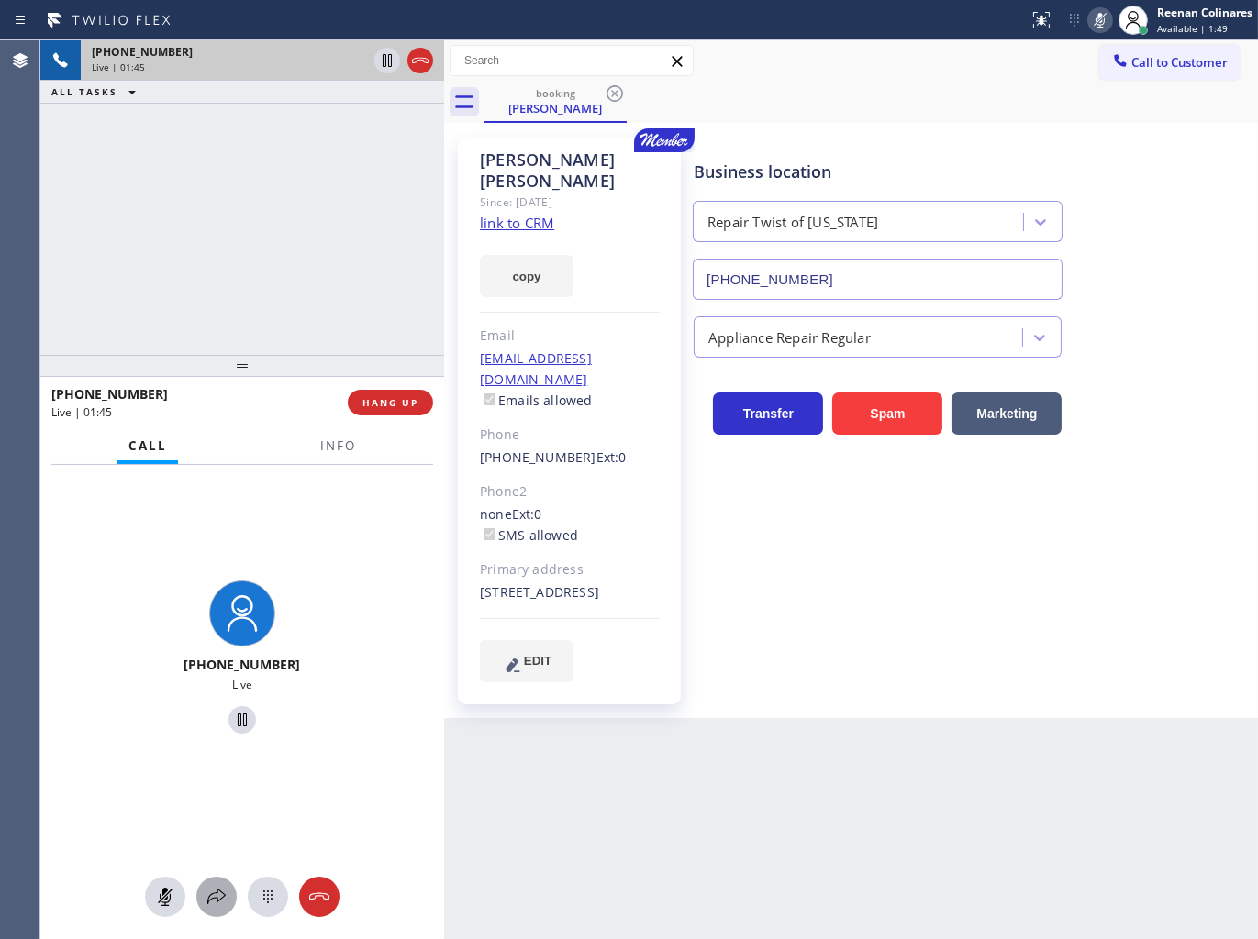
click at [224, 904] on icon at bounding box center [216, 897] width 22 height 22
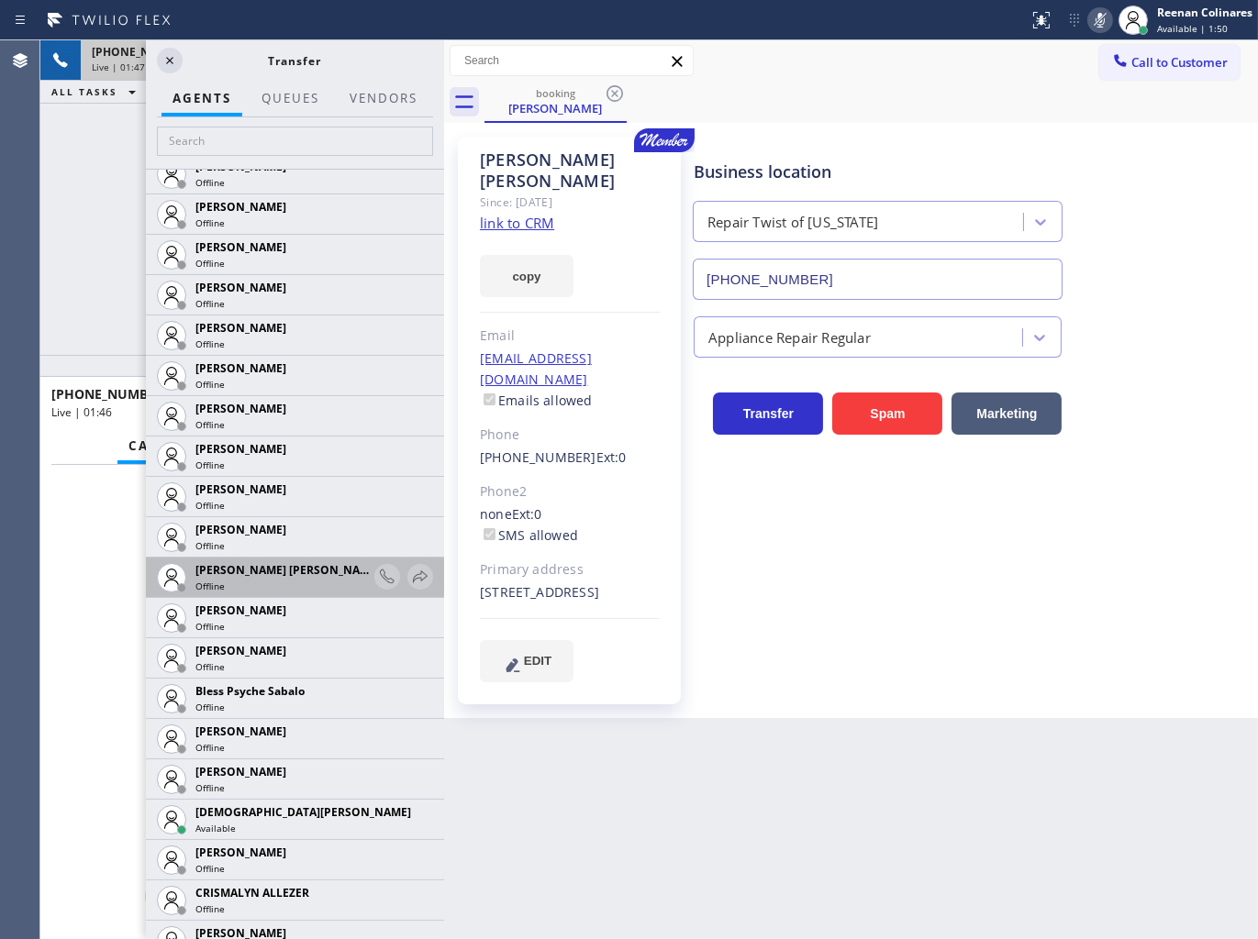
scroll to position [305, 0]
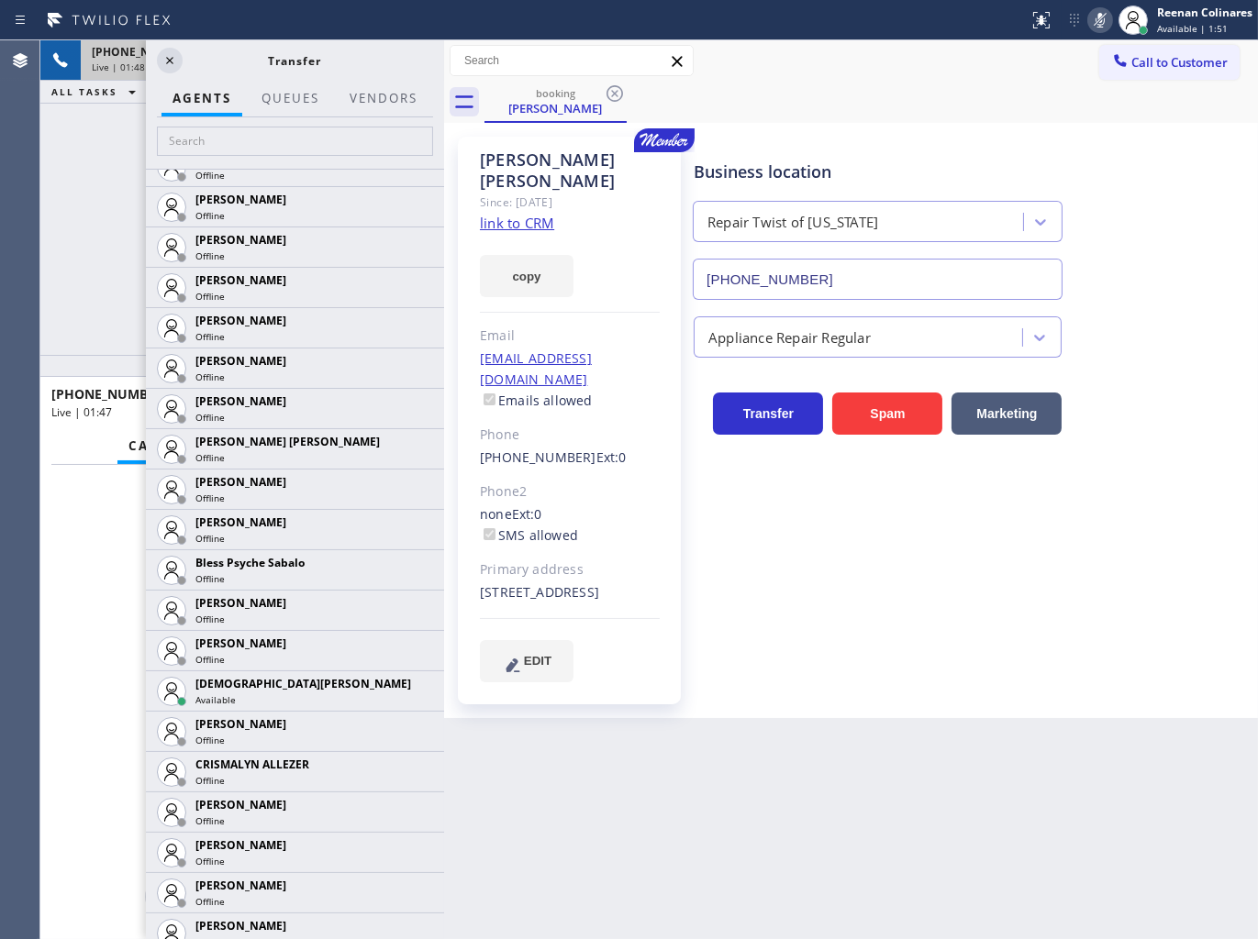
drag, startPoint x: 406, startPoint y: 688, endPoint x: 398, endPoint y: 682, distance: 10.5
click at [0, 0] on icon at bounding box center [0, 0] width 0 height 0
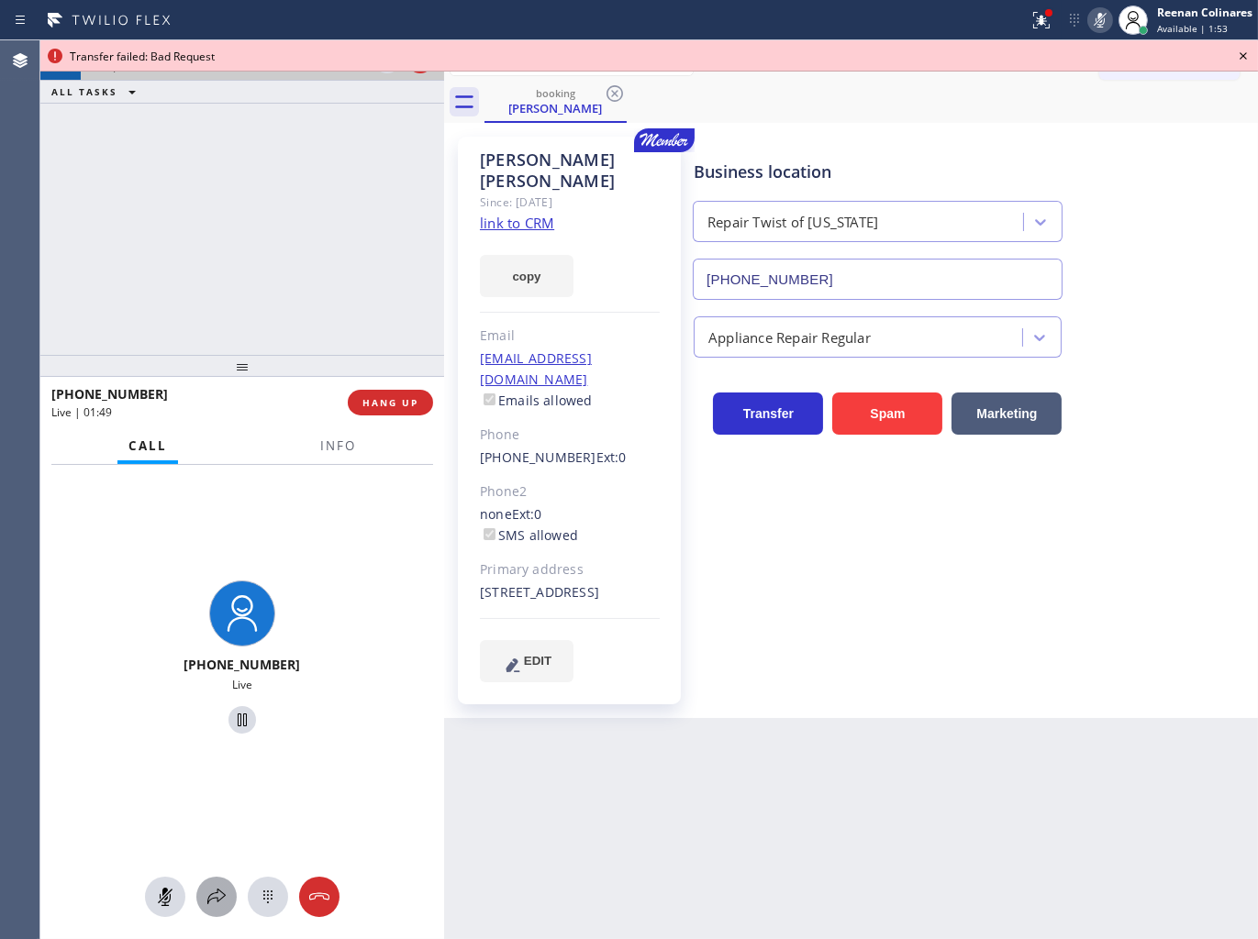
click at [220, 894] on icon at bounding box center [216, 897] width 22 height 22
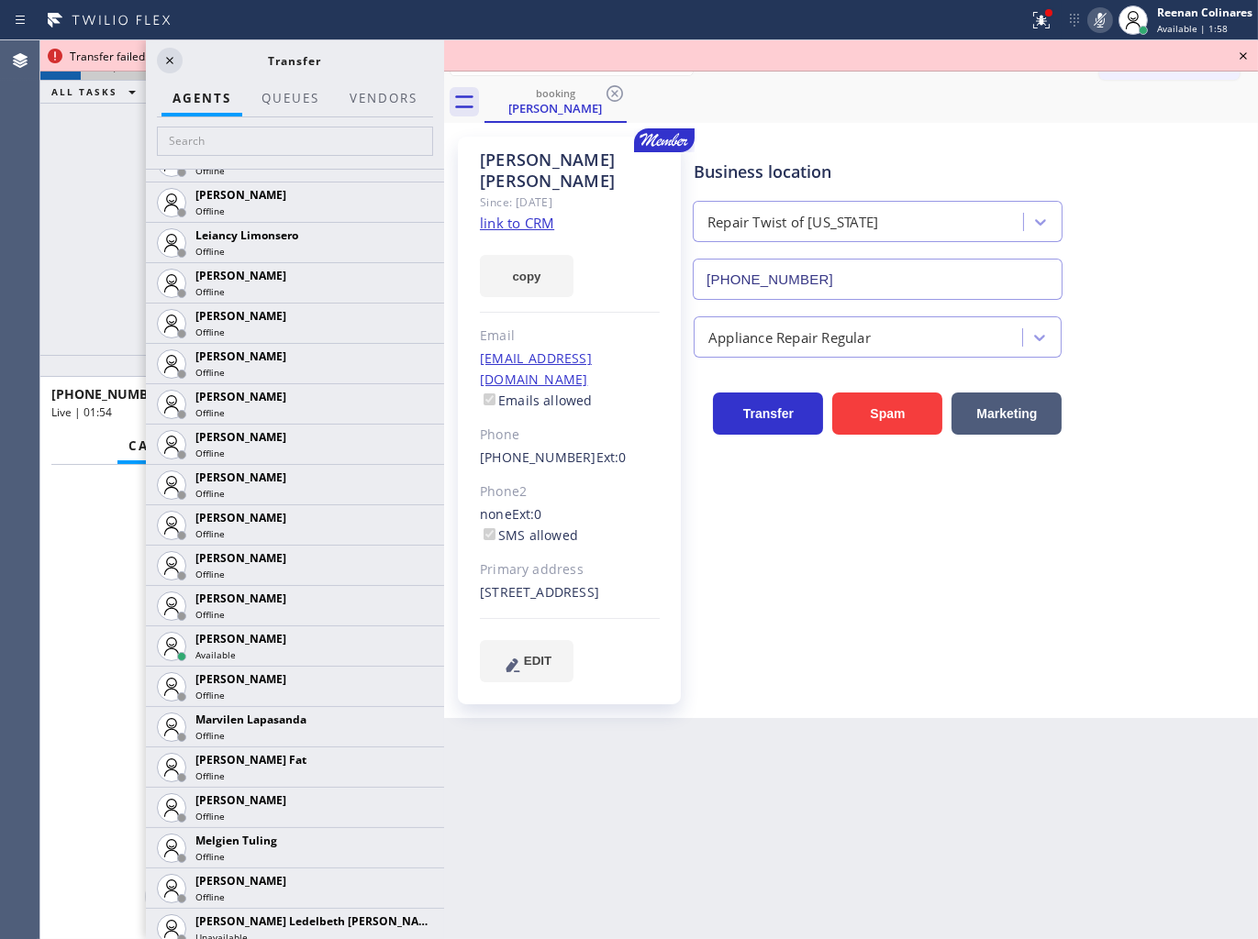
scroll to position [2854, 0]
click at [409, 644] on icon at bounding box center [420, 645] width 22 height 22
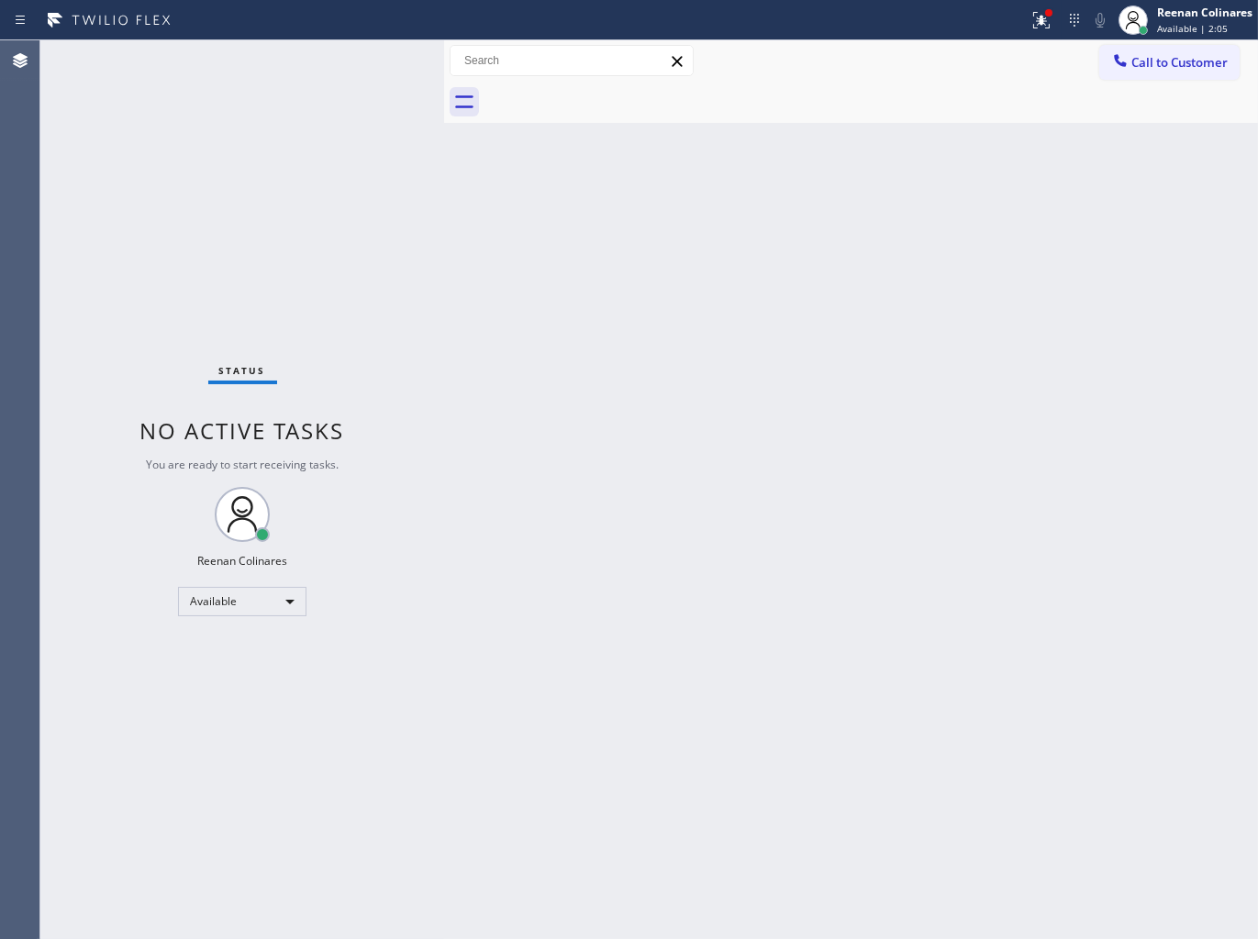
click at [915, 599] on div "Back to Dashboard Change Sender ID Customers Technicians Select a contact Outbo…" at bounding box center [851, 489] width 814 height 899
click at [1035, 28] on icon at bounding box center [1041, 20] width 17 height 17
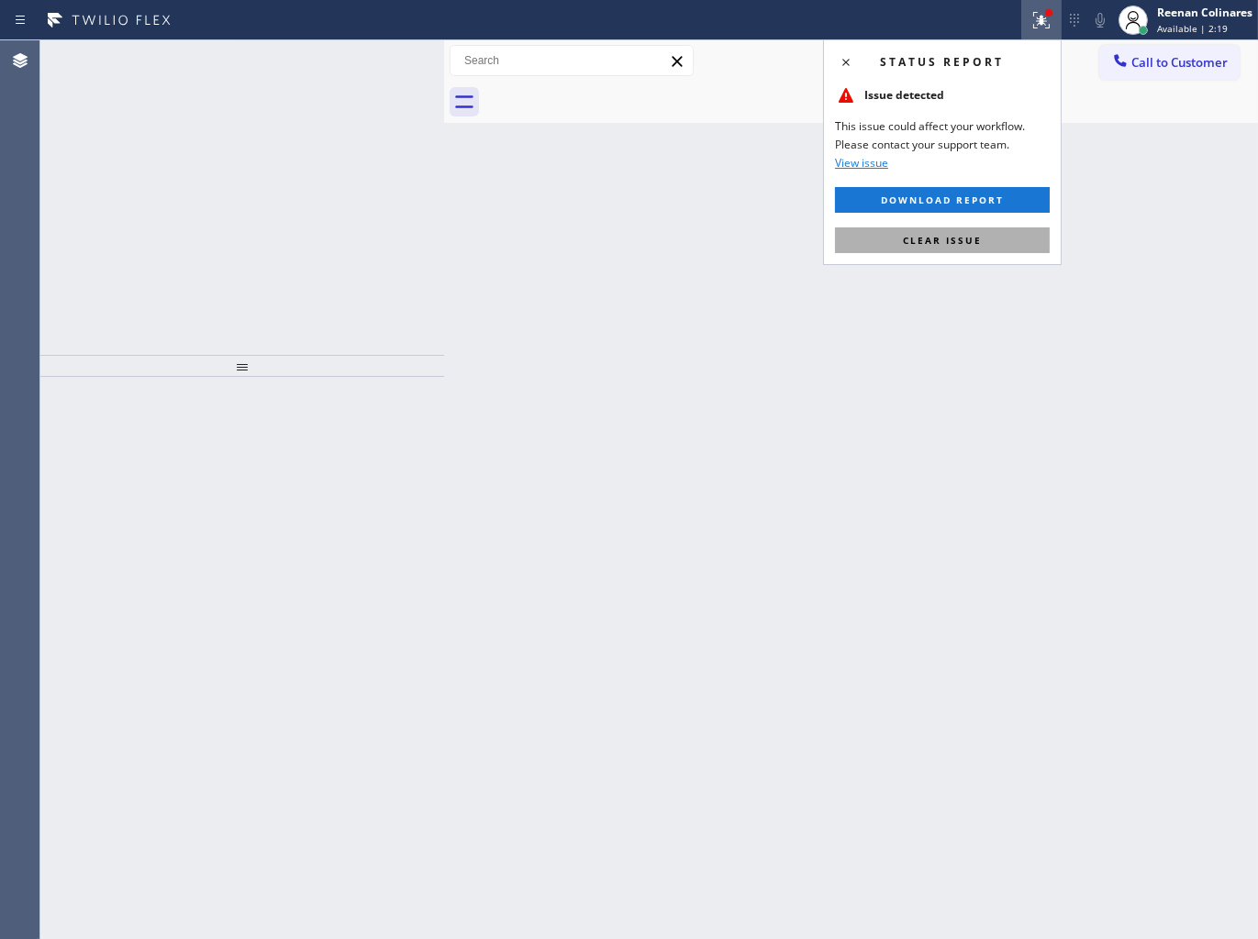
click at [937, 242] on span "Clear issue" at bounding box center [942, 240] width 79 height 13
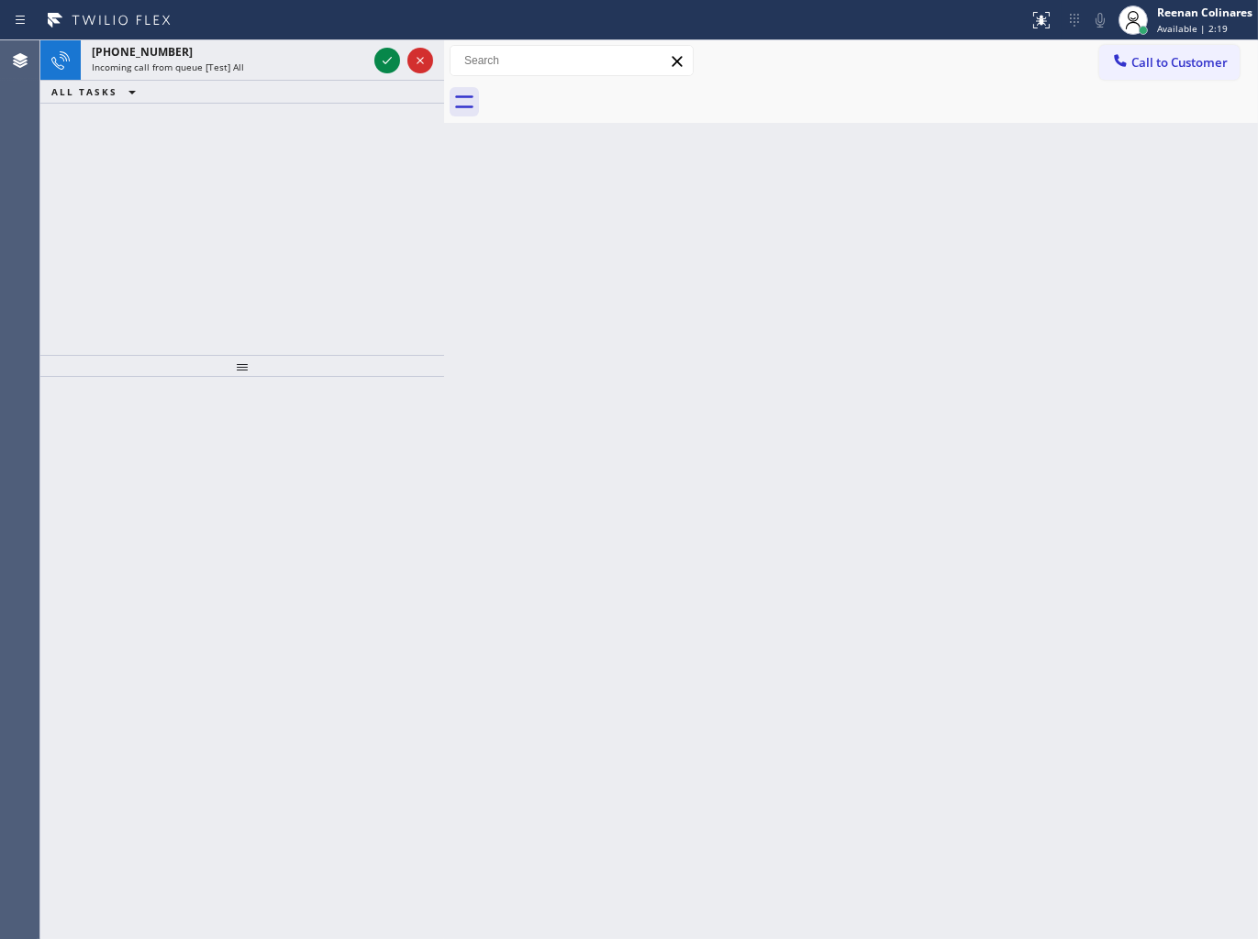
click at [711, 241] on div "Back to Dashboard Change Sender ID Customers Technicians Select a contact Outbo…" at bounding box center [851, 489] width 814 height 899
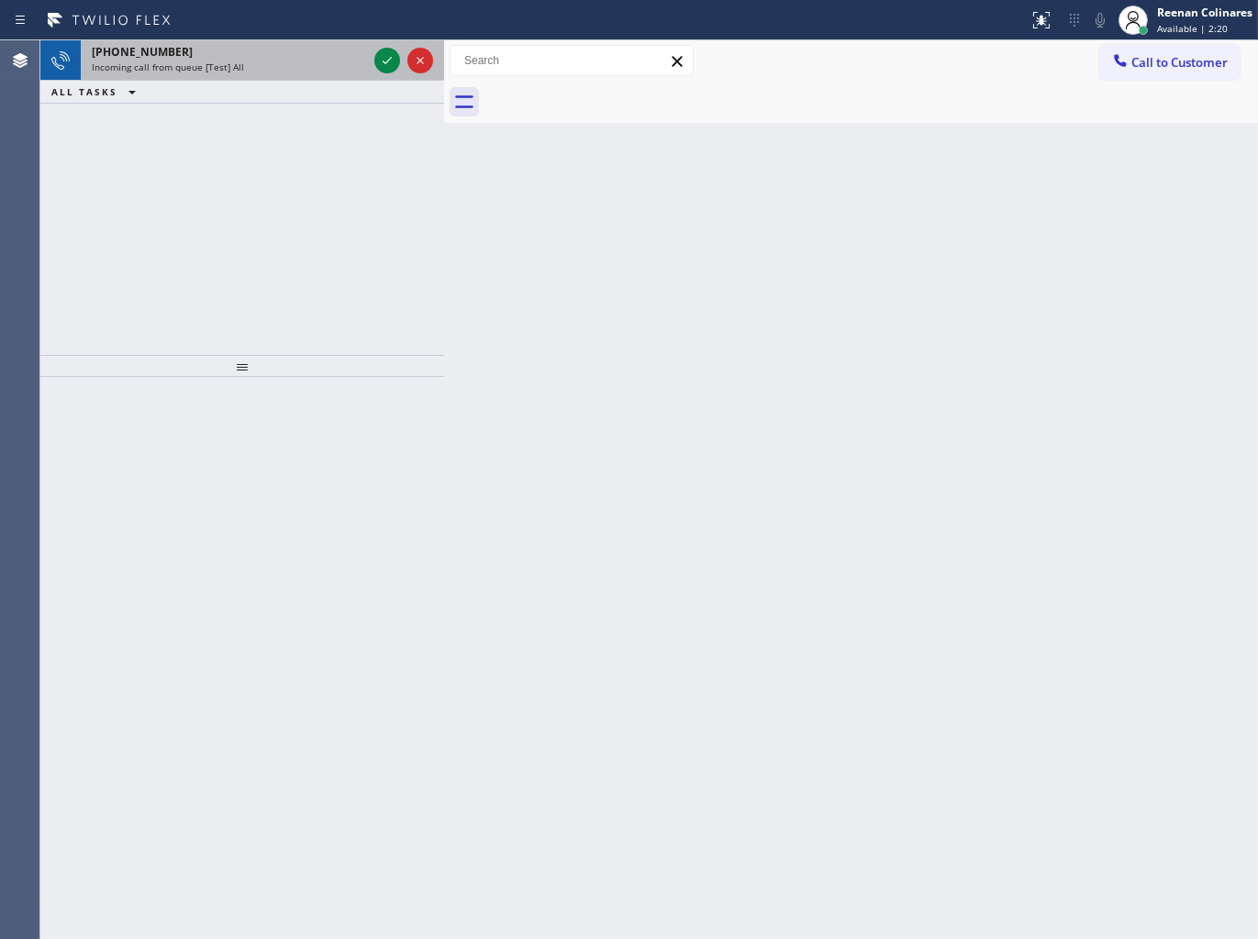
click at [269, 71] on div "Incoming call from queue [Test] All" at bounding box center [229, 67] width 275 height 13
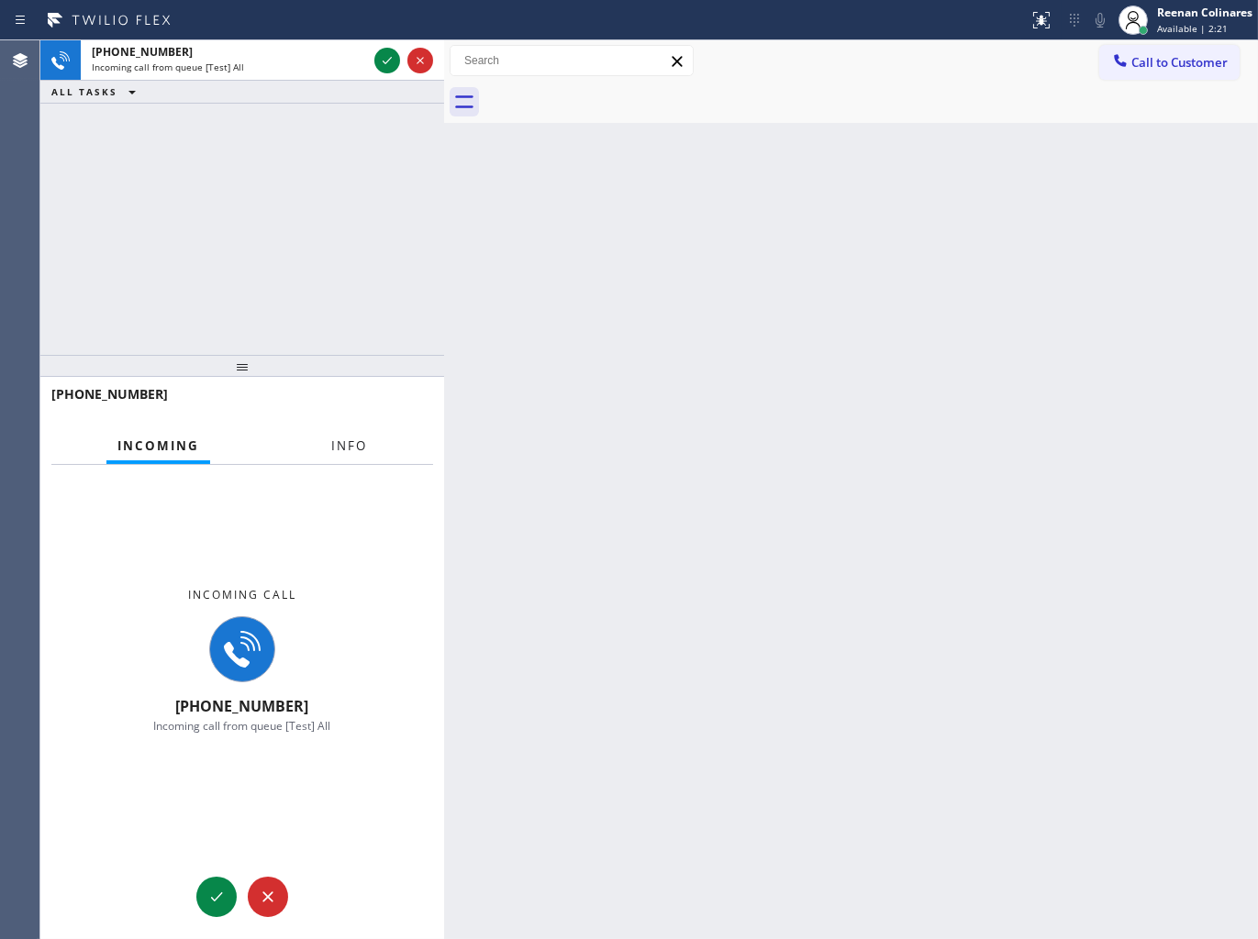
click at [354, 442] on span "Info" at bounding box center [349, 446] width 36 height 17
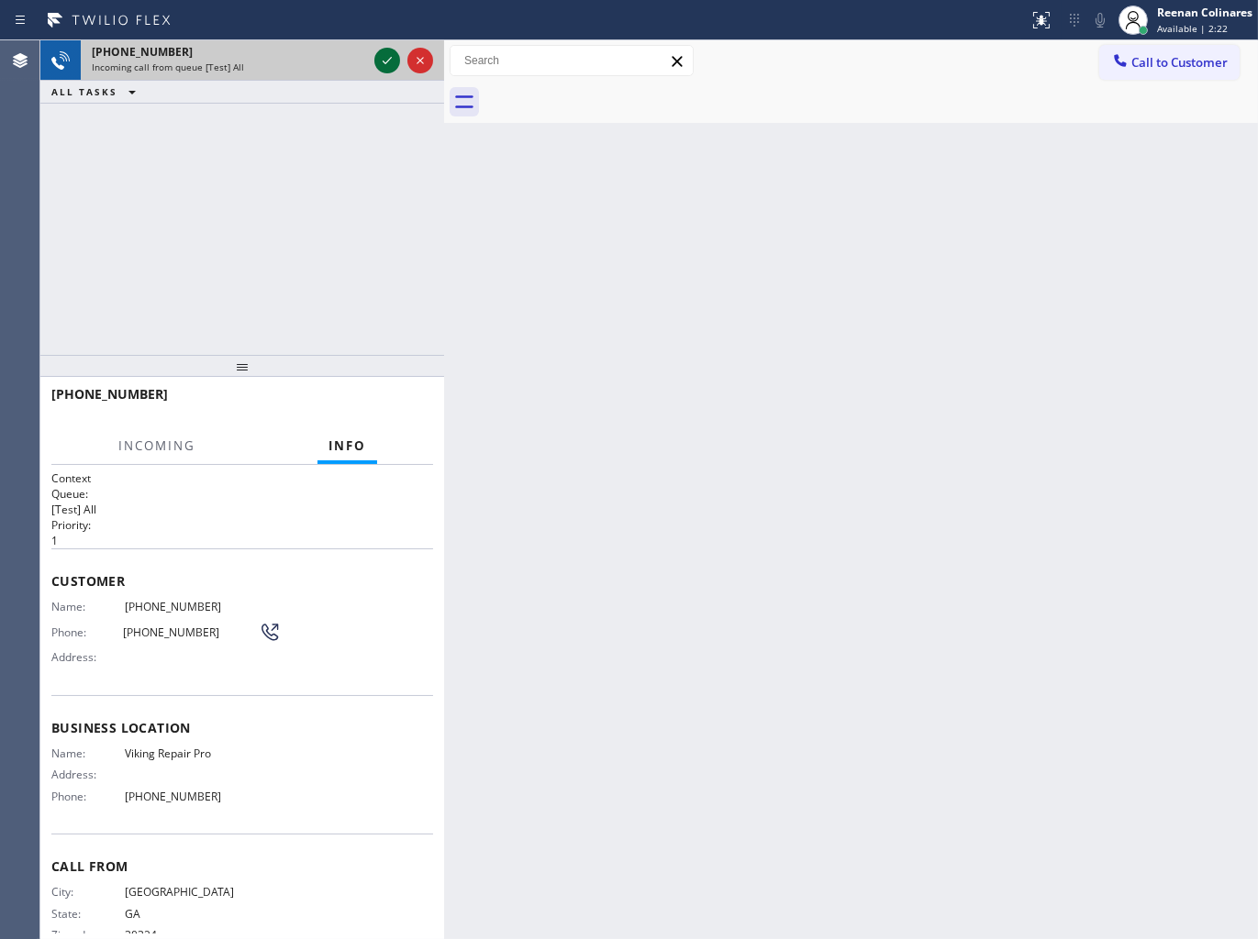
click at [379, 64] on icon at bounding box center [387, 61] width 22 height 22
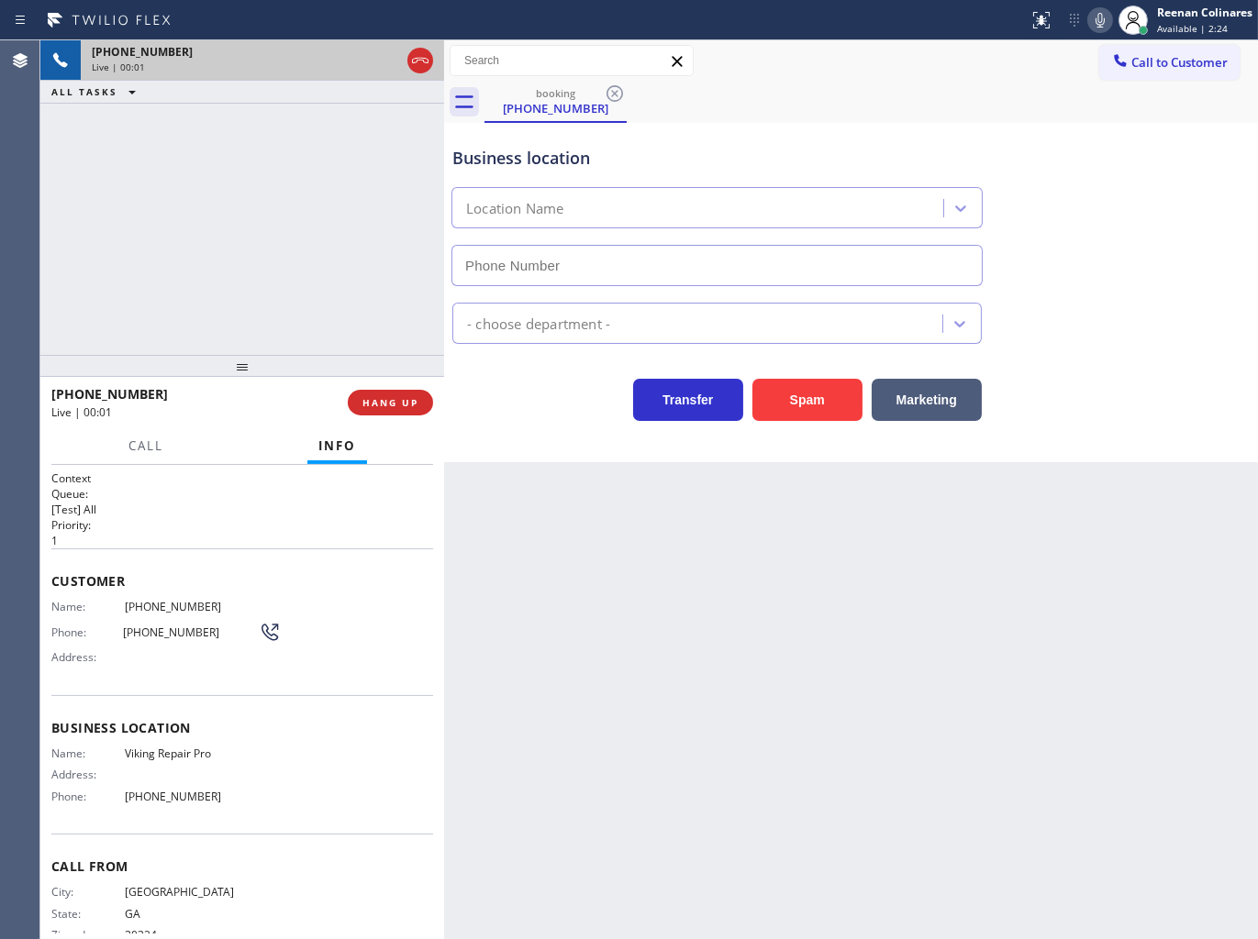
type input "[PHONE_NUMBER]"
click at [1101, 22] on icon at bounding box center [1100, 20] width 22 height 22
click at [1094, 20] on icon at bounding box center [1100, 20] width 22 height 22
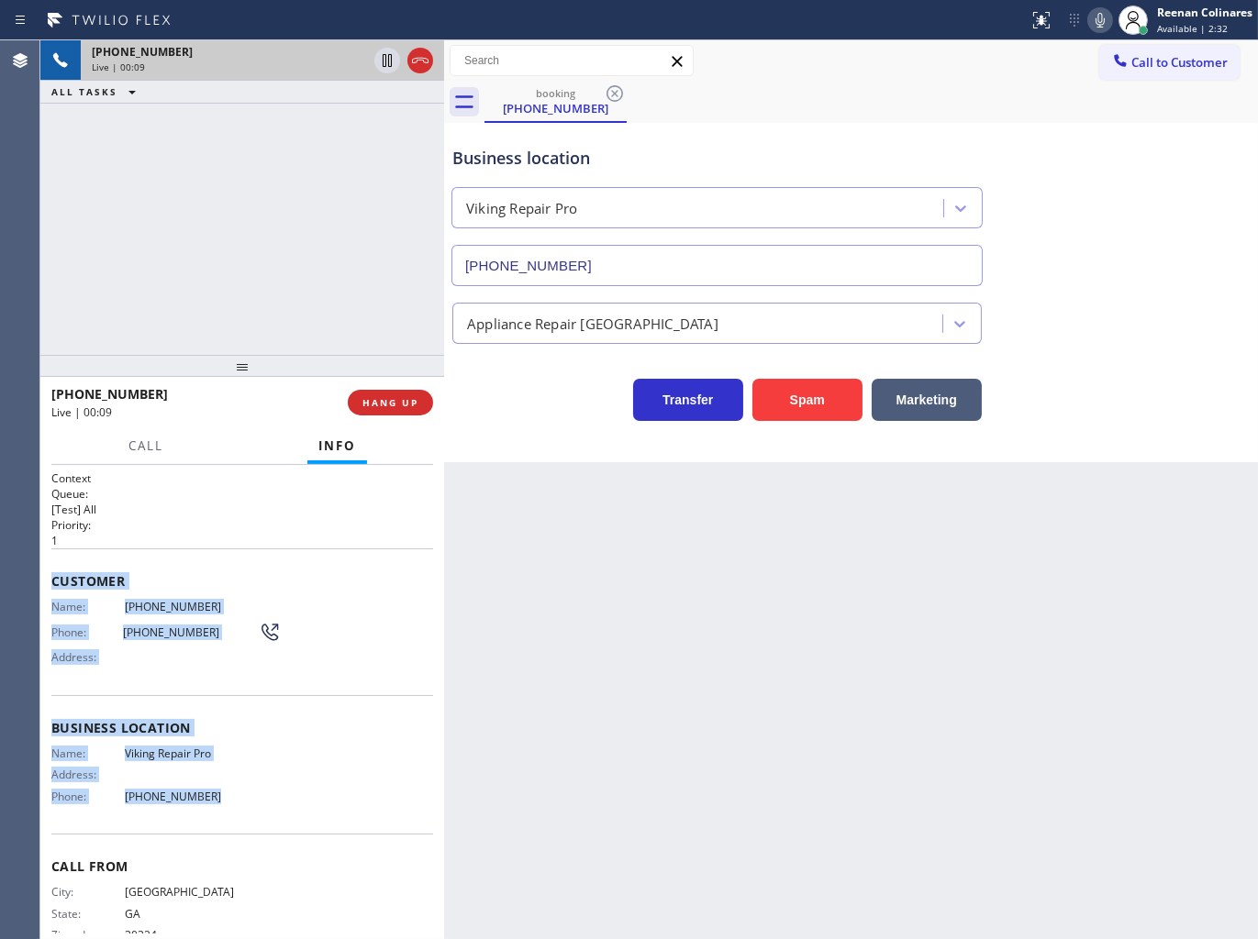
drag, startPoint x: 116, startPoint y: 683, endPoint x: 869, endPoint y: 864, distance: 773.6
click at [225, 813] on div "Context Queue: [Test] All Priority: 1 Customer Name: [PHONE_NUMBER] Phone: [PHO…" at bounding box center [242, 702] width 404 height 475
copy div "Customer Name: [PHONE_NUMBER] Phone: [PHONE_NUMBER] Address: Business location …"
click at [1101, 18] on icon at bounding box center [1100, 20] width 22 height 22
click at [153, 436] on button "Call" at bounding box center [145, 446] width 57 height 36
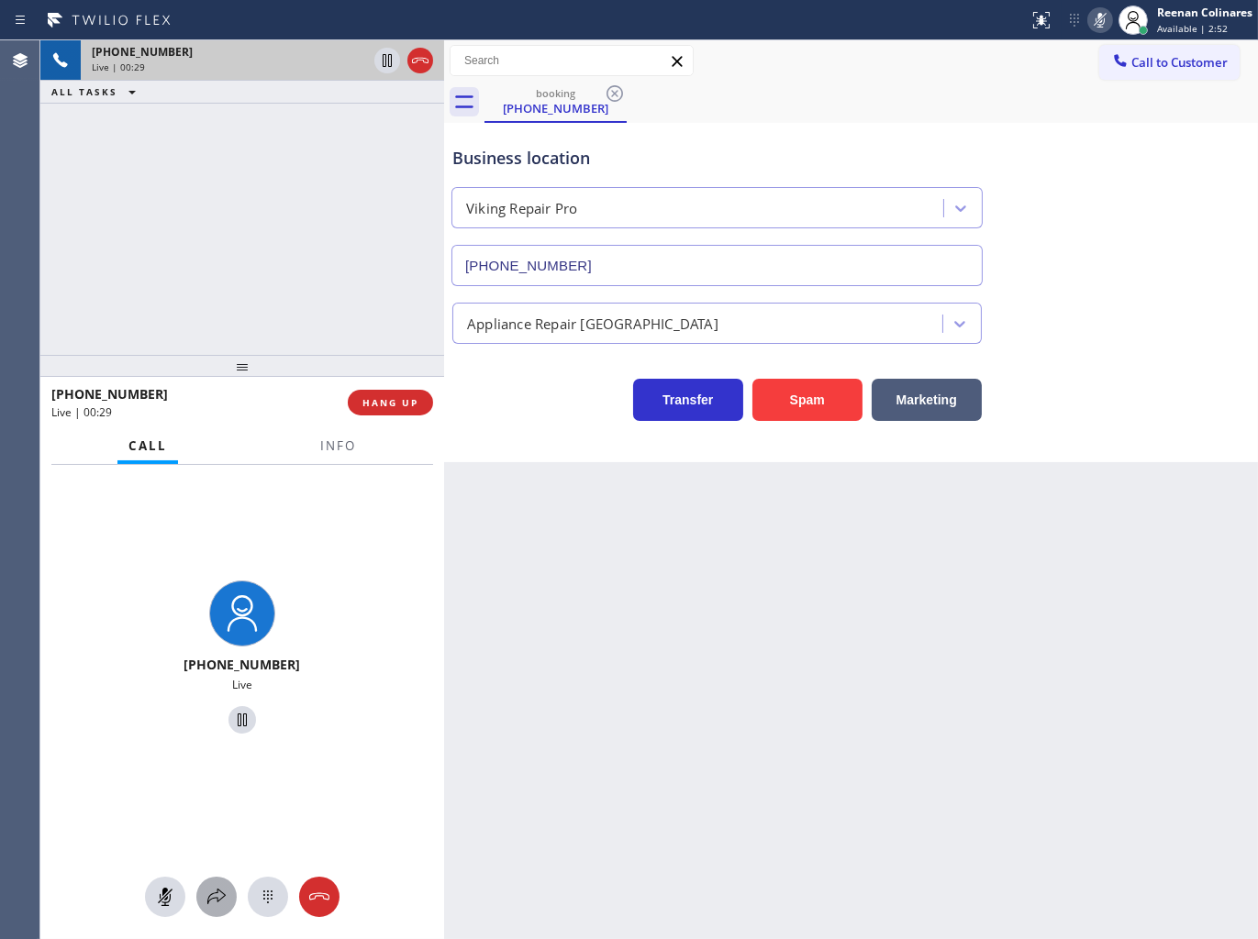
click at [218, 893] on icon at bounding box center [216, 897] width 22 height 22
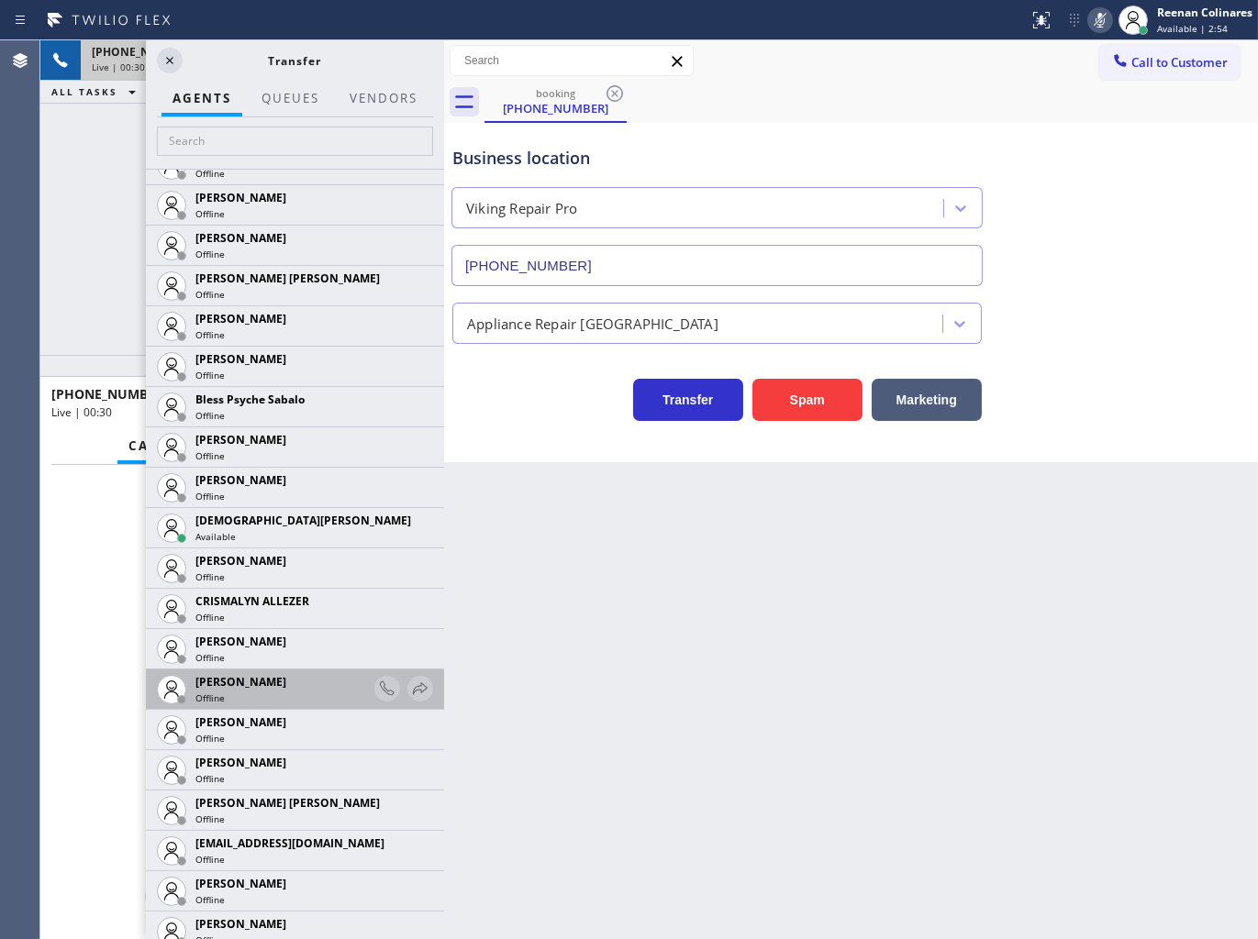
scroll to position [611, 0]
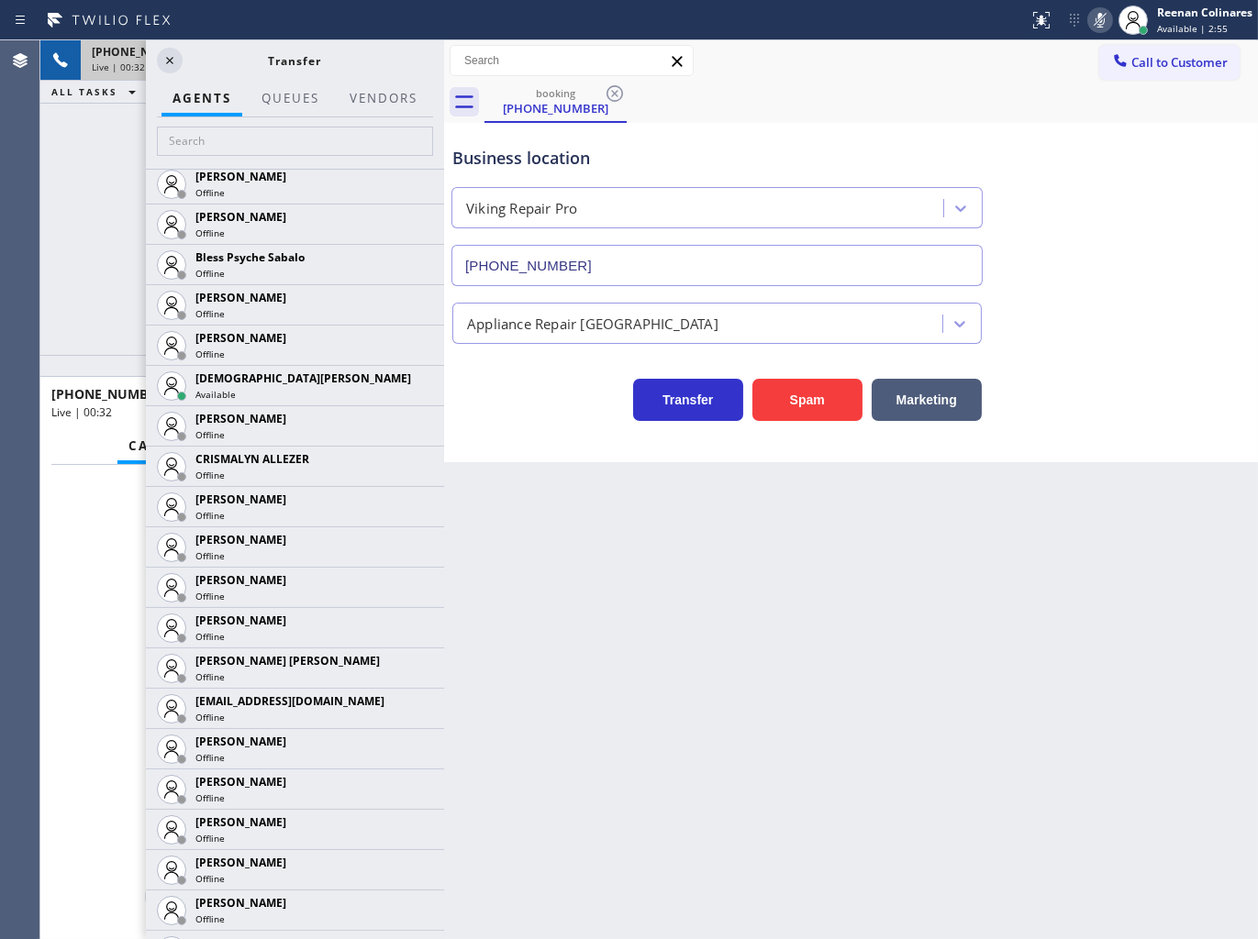
click at [0, 0] on icon at bounding box center [0, 0] width 0 height 0
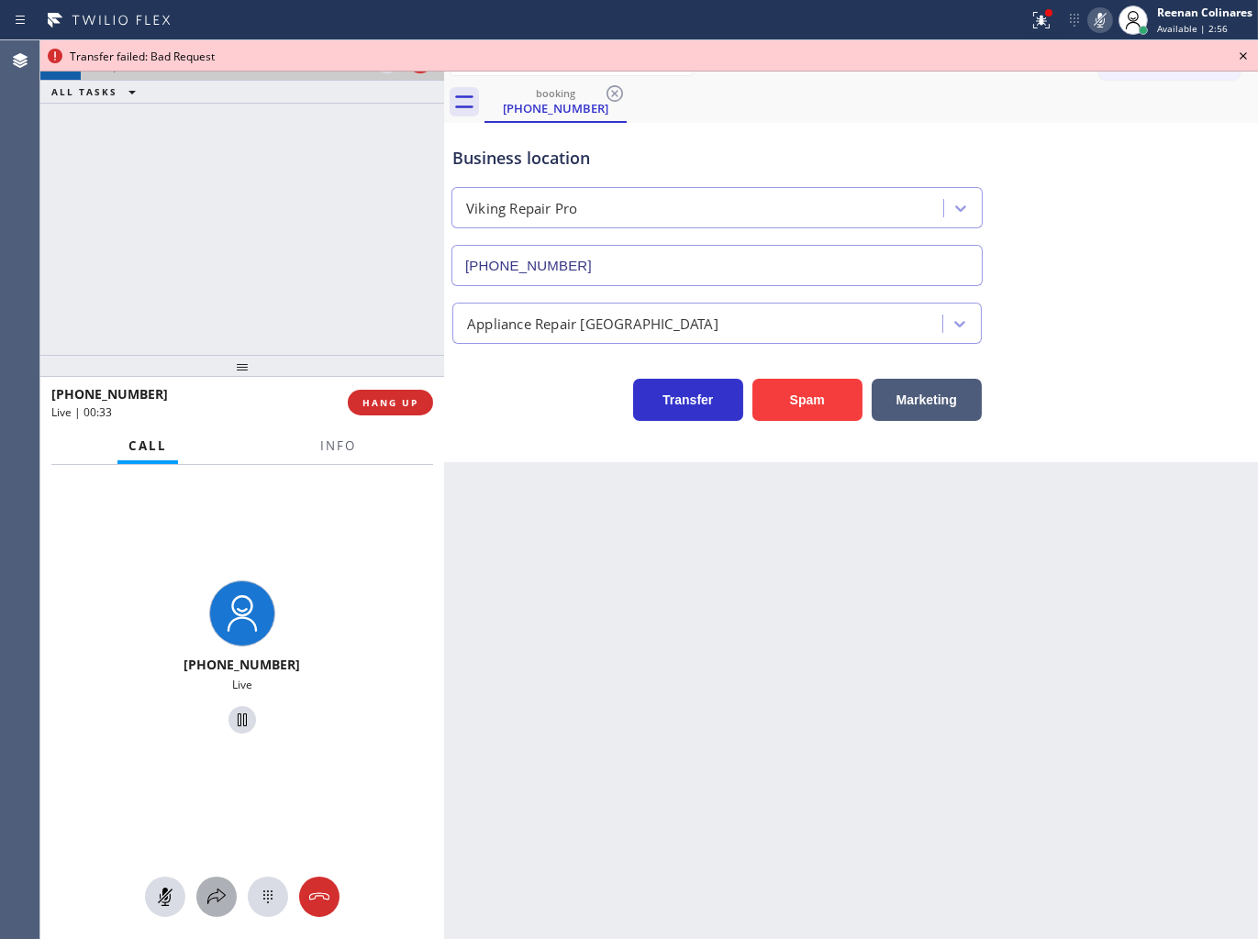
click at [217, 896] on icon at bounding box center [216, 897] width 22 height 22
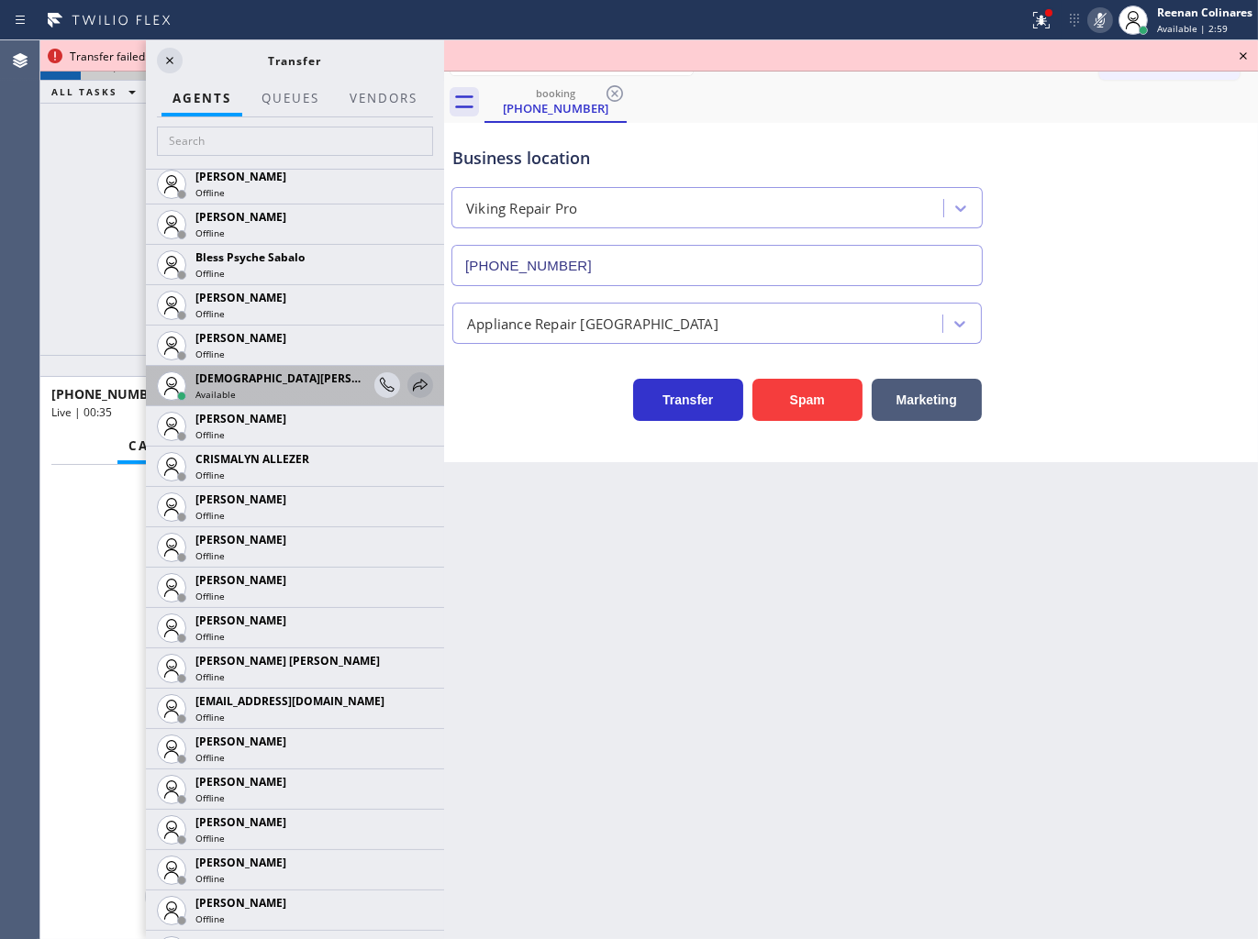
click at [409, 386] on icon at bounding box center [420, 385] width 22 height 22
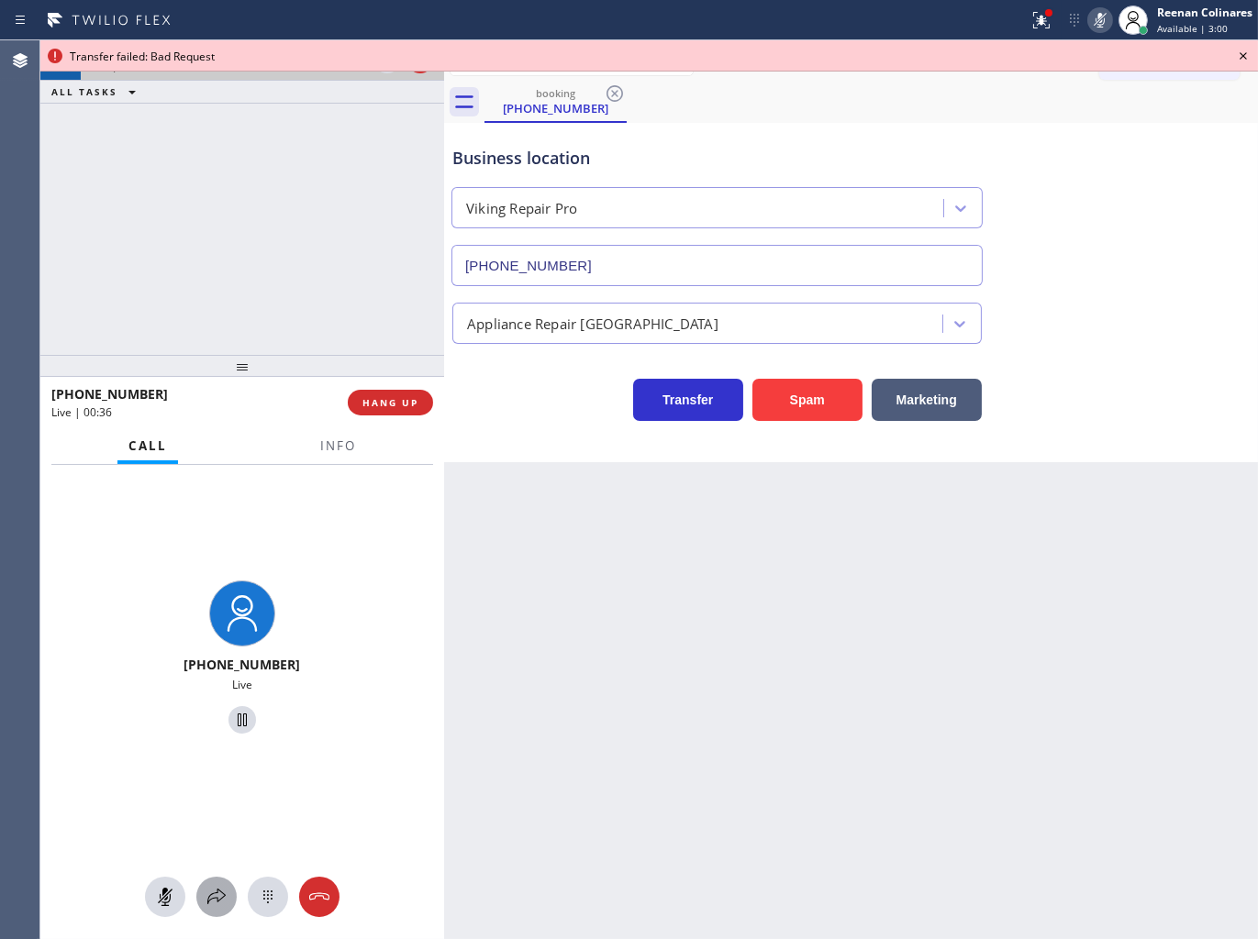
click at [211, 903] on icon at bounding box center [216, 897] width 22 height 22
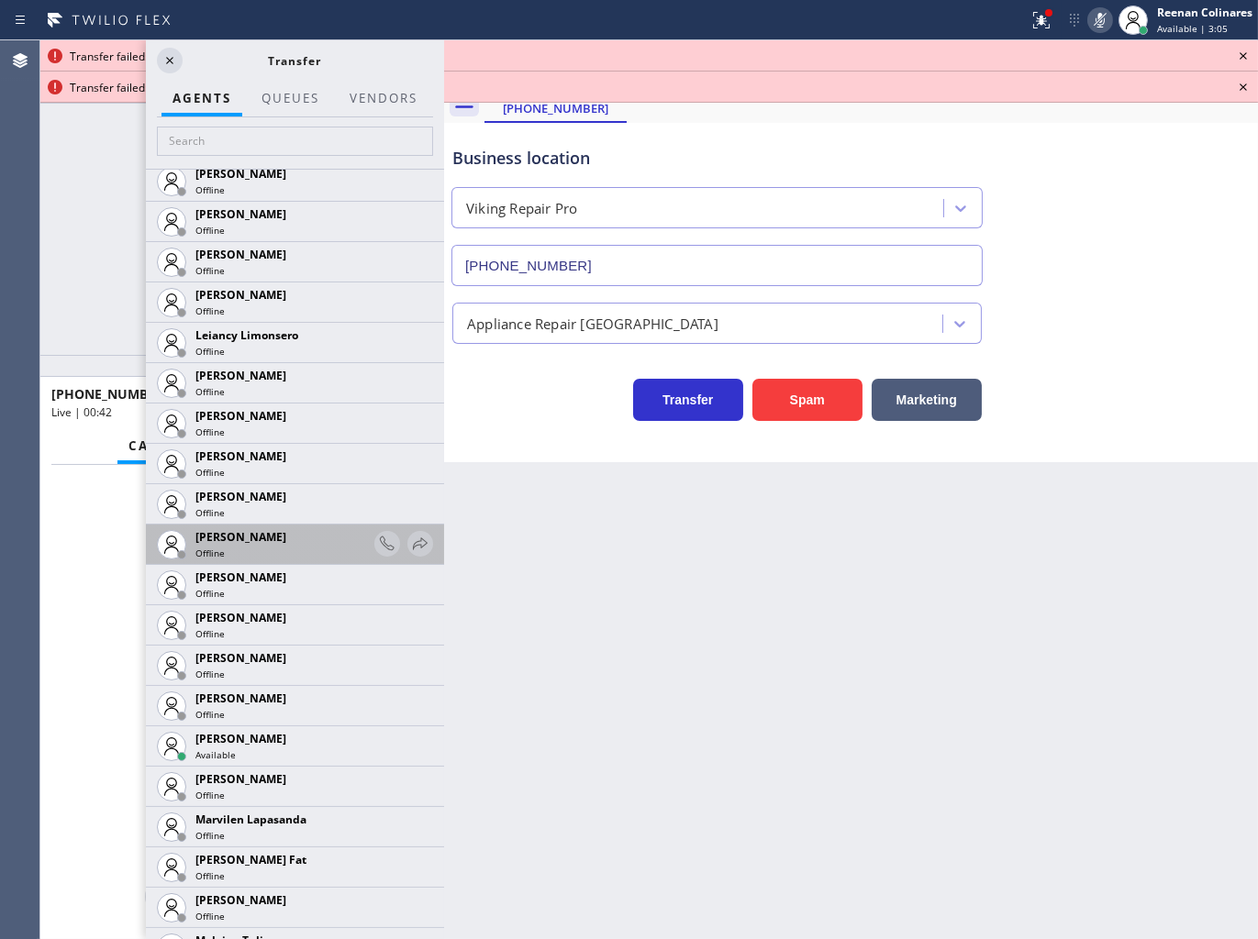
scroll to position [2955, 0]
click at [413, 541] on icon at bounding box center [420, 543] width 15 height 12
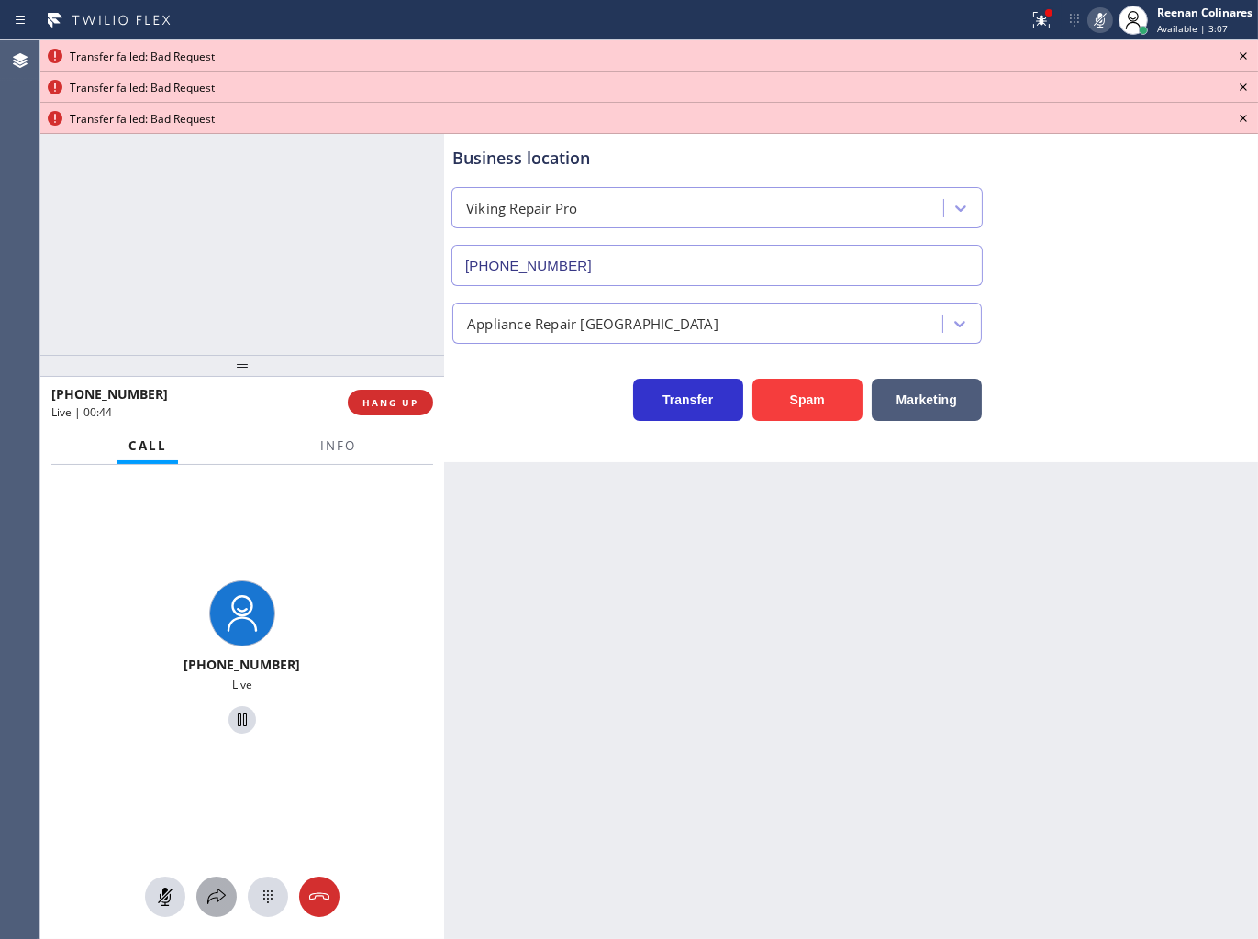
click at [216, 897] on icon at bounding box center [216, 897] width 22 height 22
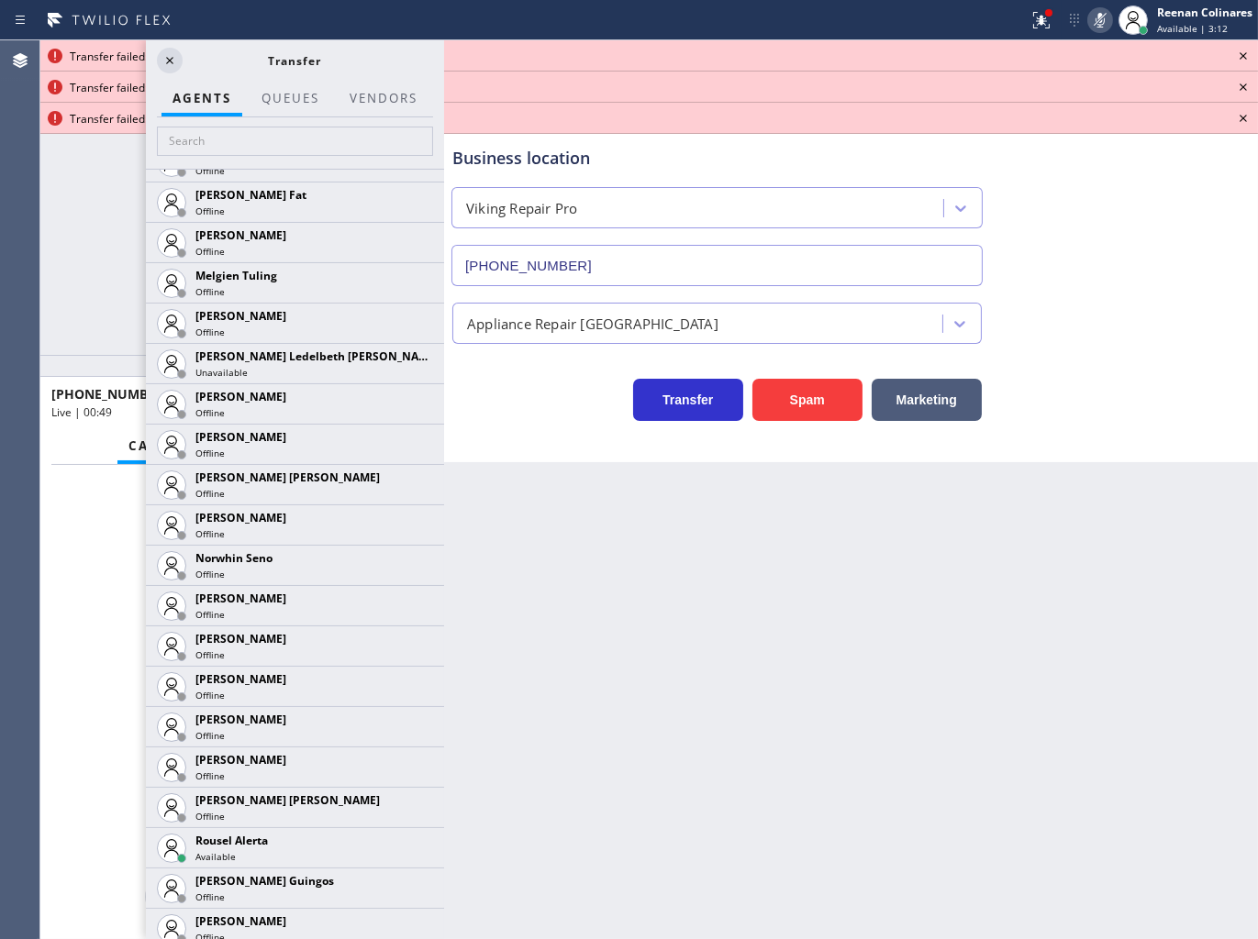
scroll to position [3669, 0]
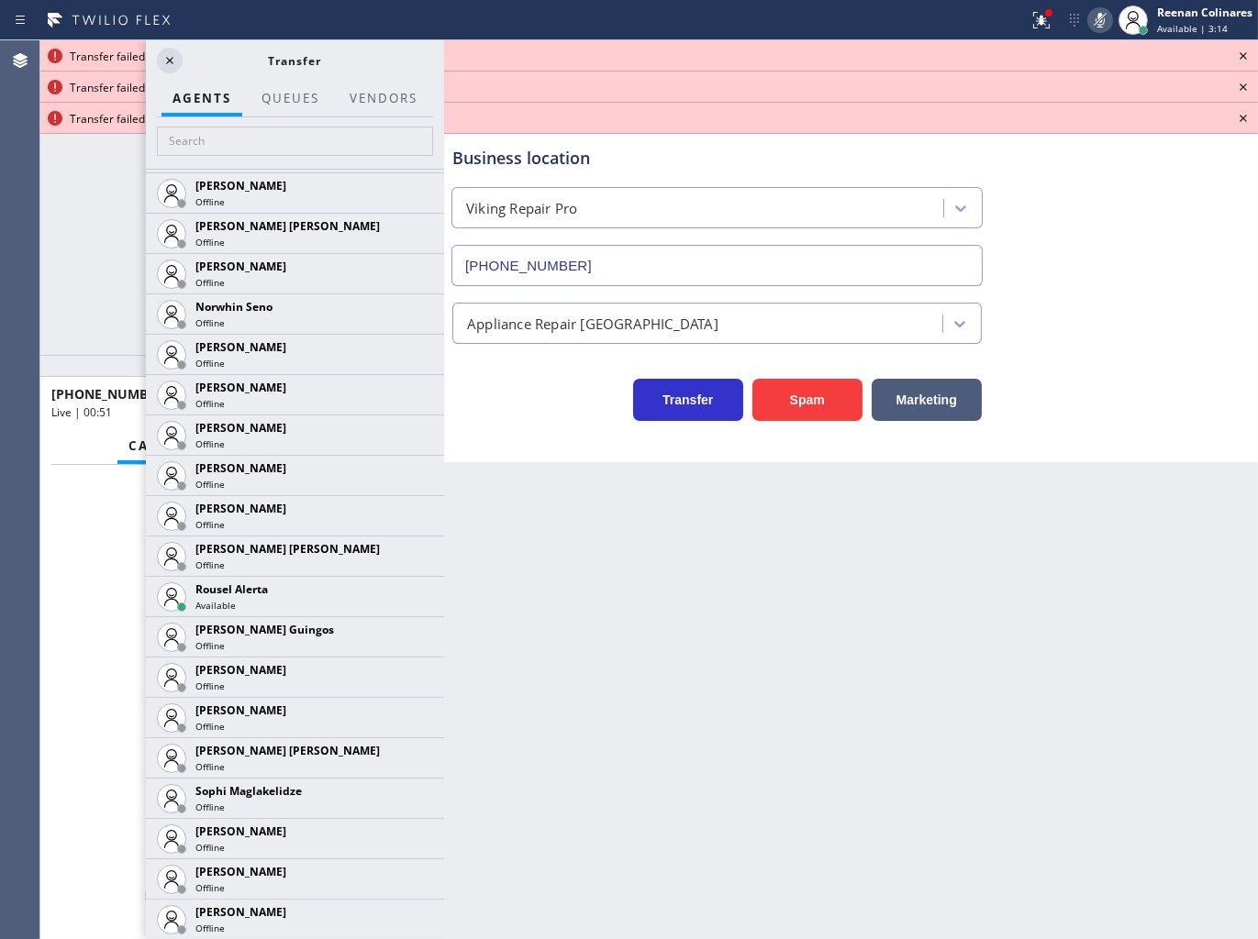
click at [0, 0] on icon at bounding box center [0, 0] width 0 height 0
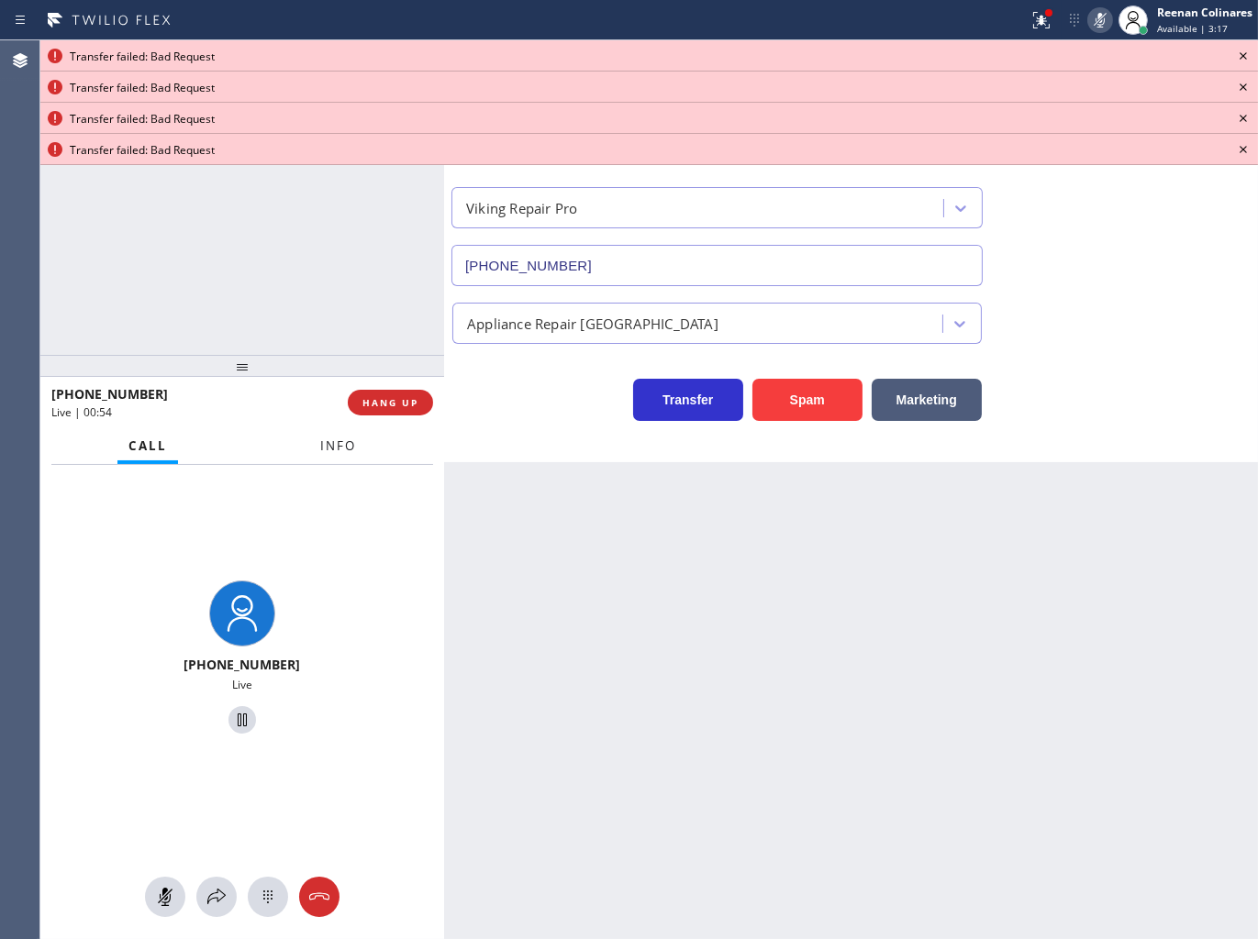
click at [334, 445] on span "Info" at bounding box center [338, 446] width 36 height 17
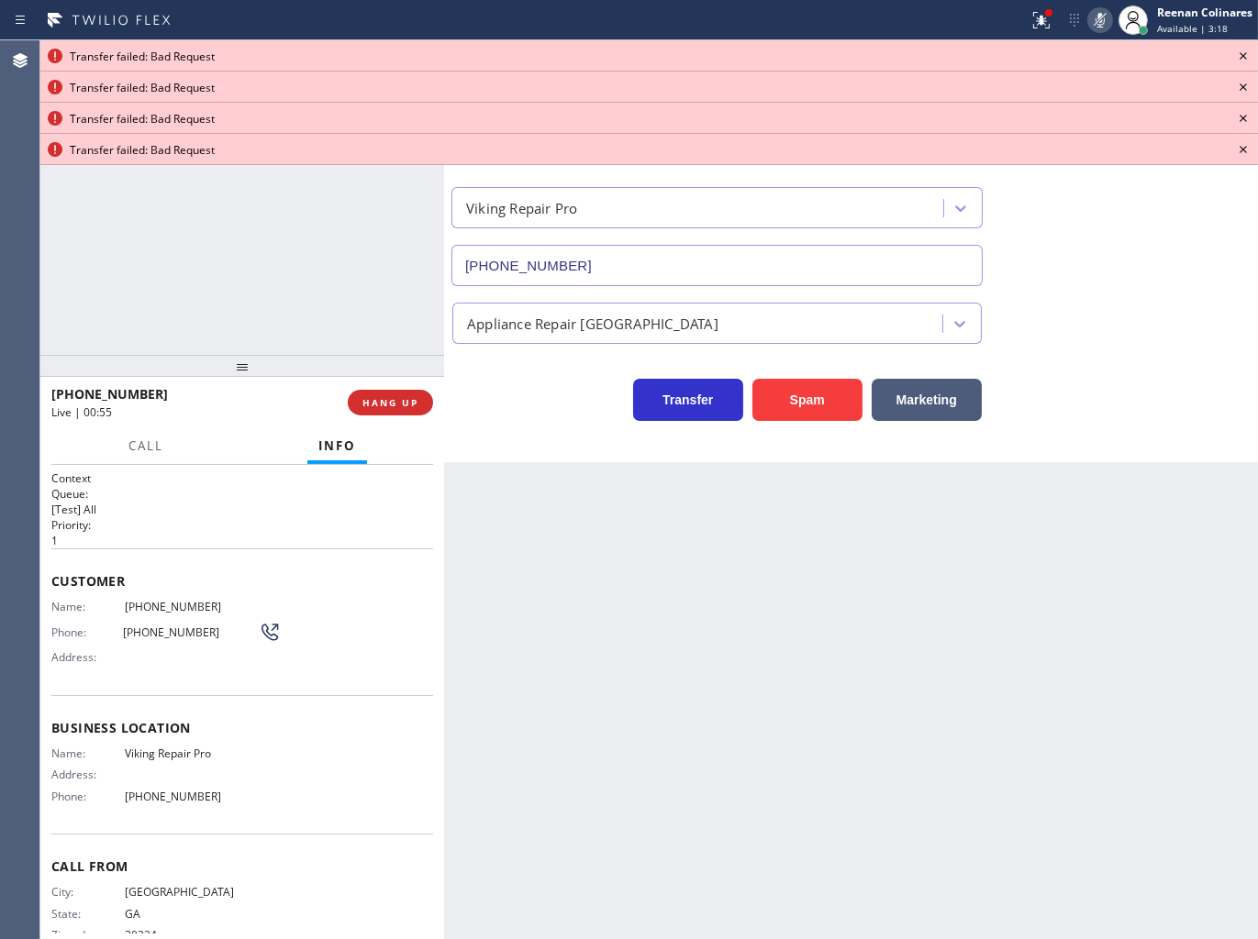
click at [1249, 51] on icon at bounding box center [1243, 56] width 22 height 22
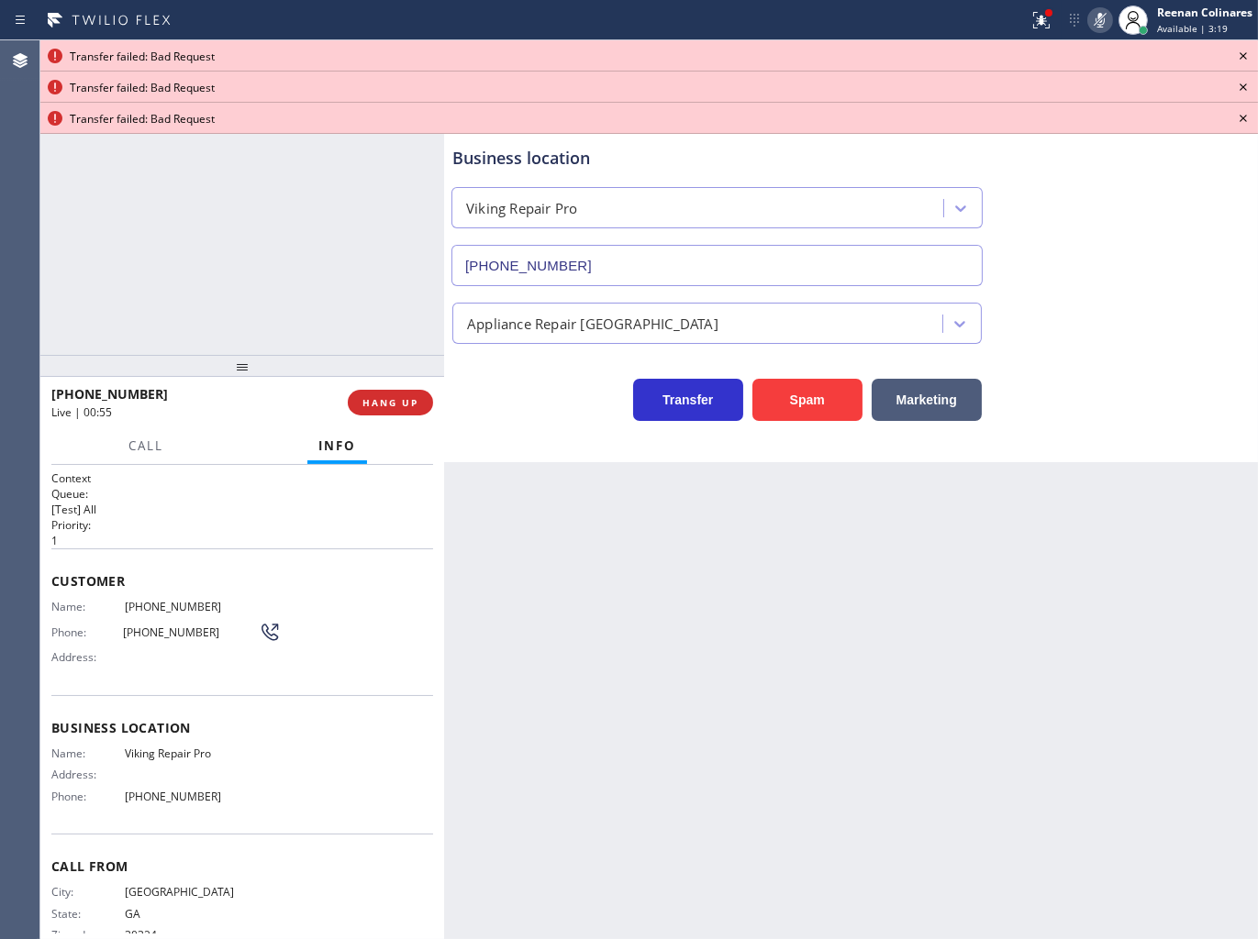
click at [1248, 51] on icon at bounding box center [1243, 56] width 22 height 22
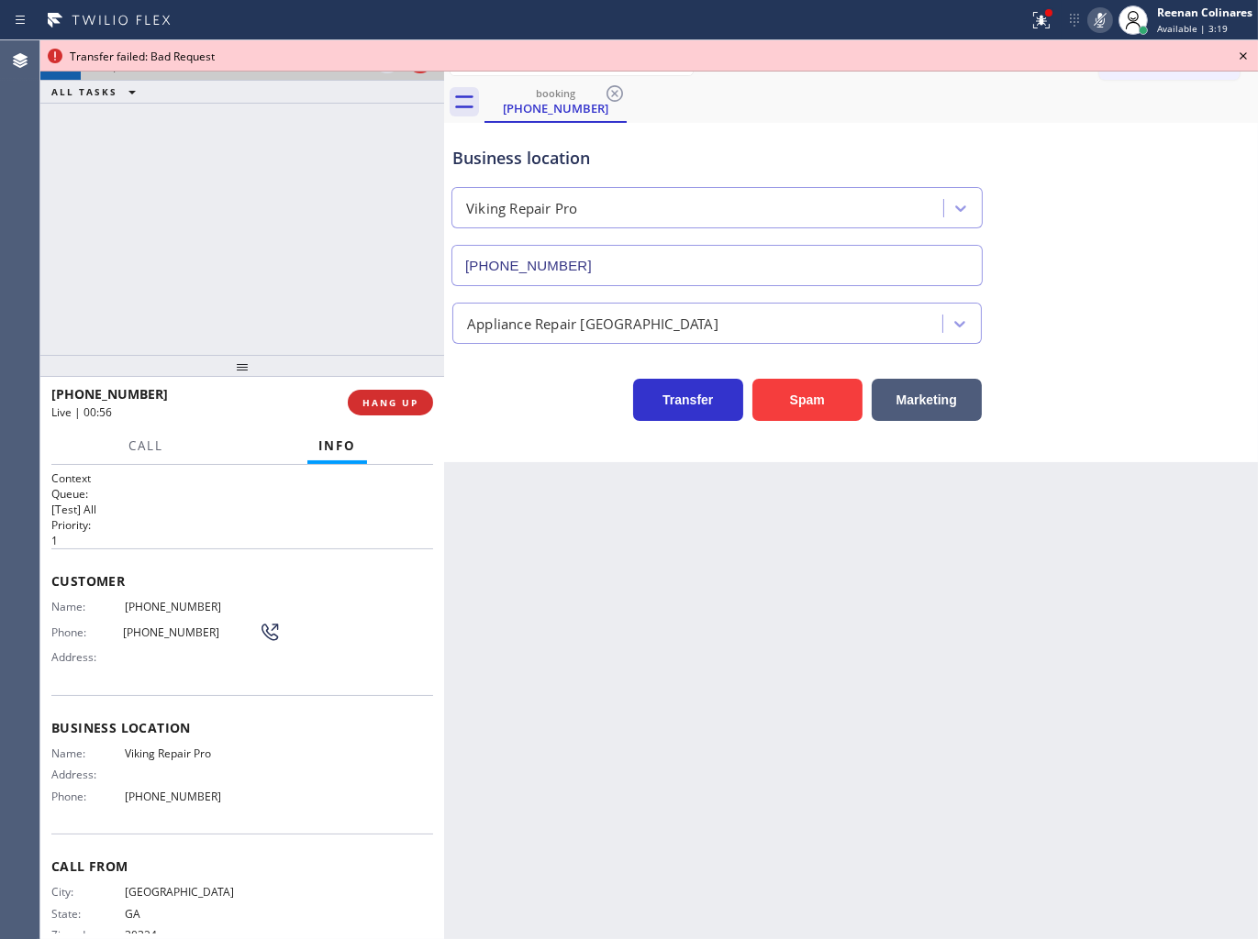
click at [1248, 51] on icon at bounding box center [1243, 56] width 22 height 22
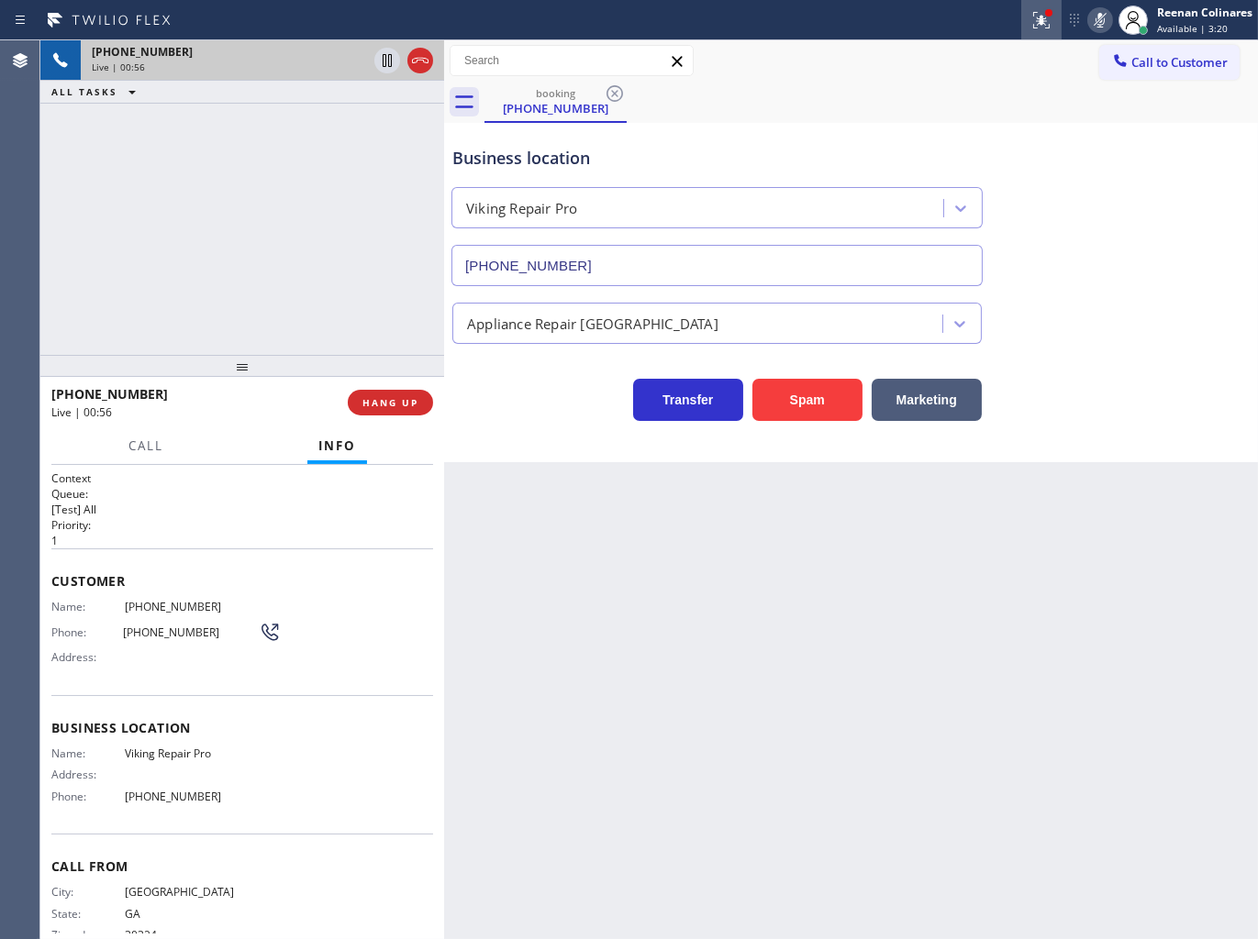
click at [1032, 13] on icon at bounding box center [1041, 20] width 22 height 22
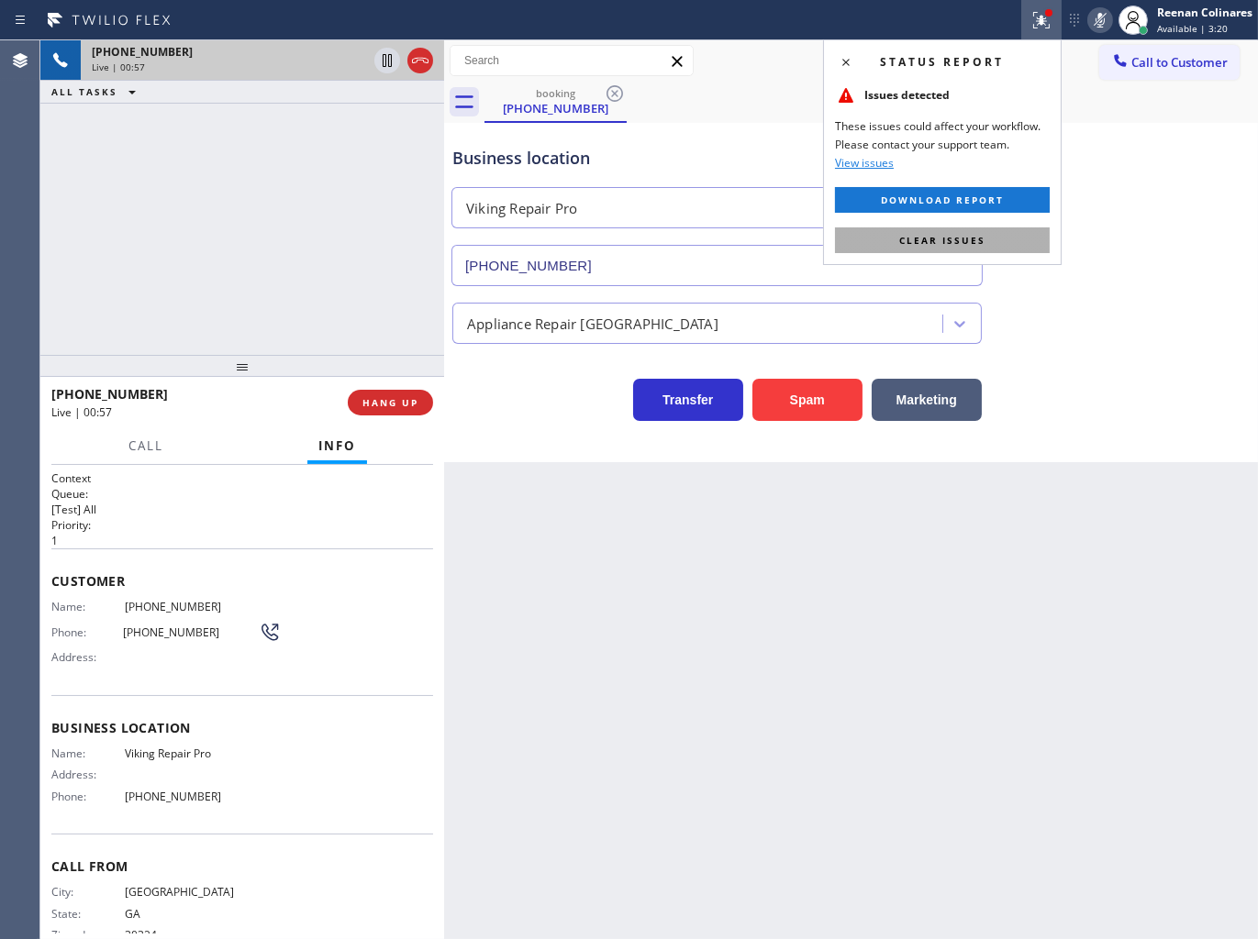
click at [1007, 236] on button "Clear issues" at bounding box center [942, 240] width 215 height 26
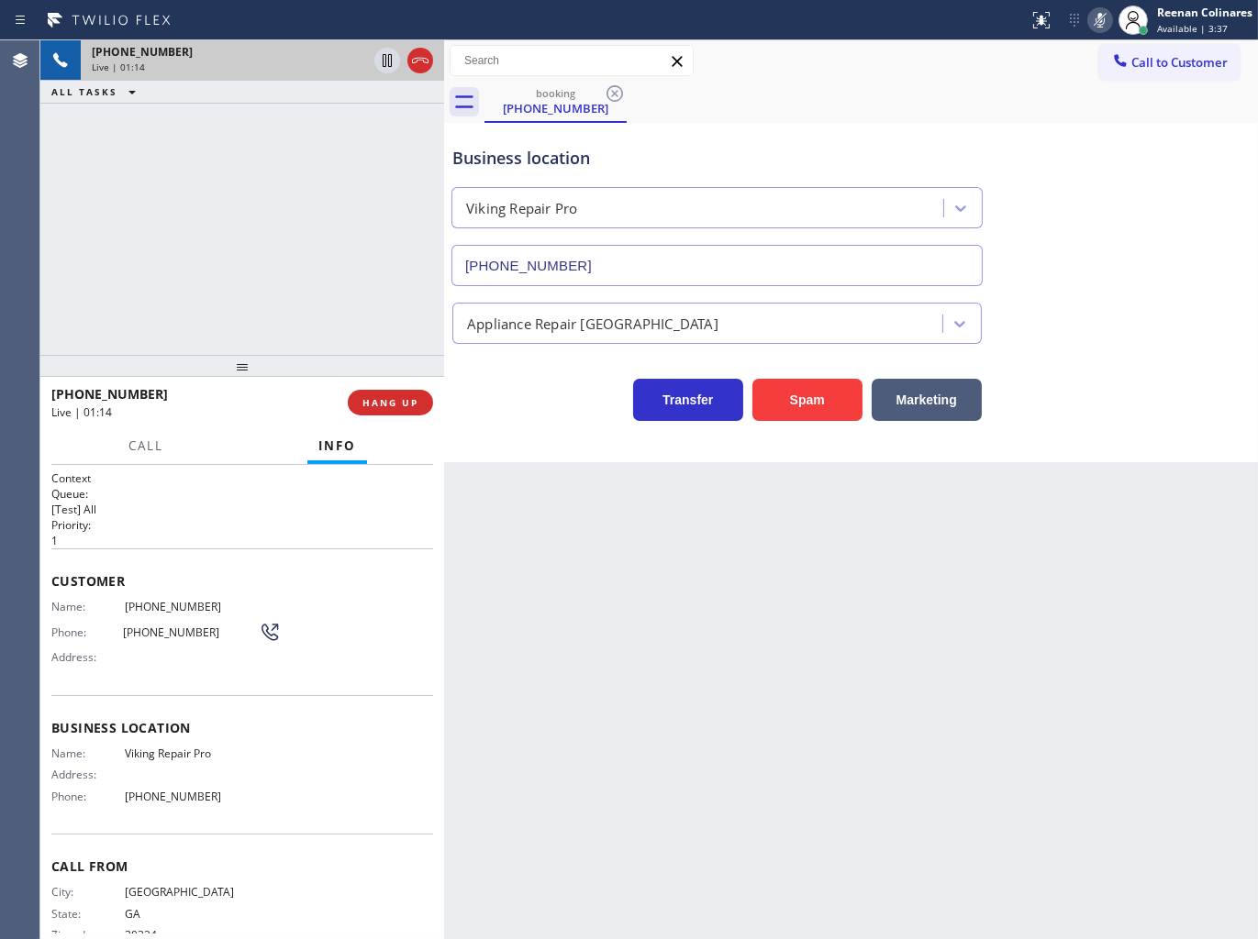
click at [1103, 18] on icon at bounding box center [1100, 20] width 22 height 22
click at [1096, 19] on icon at bounding box center [1100, 20] width 22 height 22
click at [409, 410] on button "HANG UP" at bounding box center [390, 403] width 85 height 26
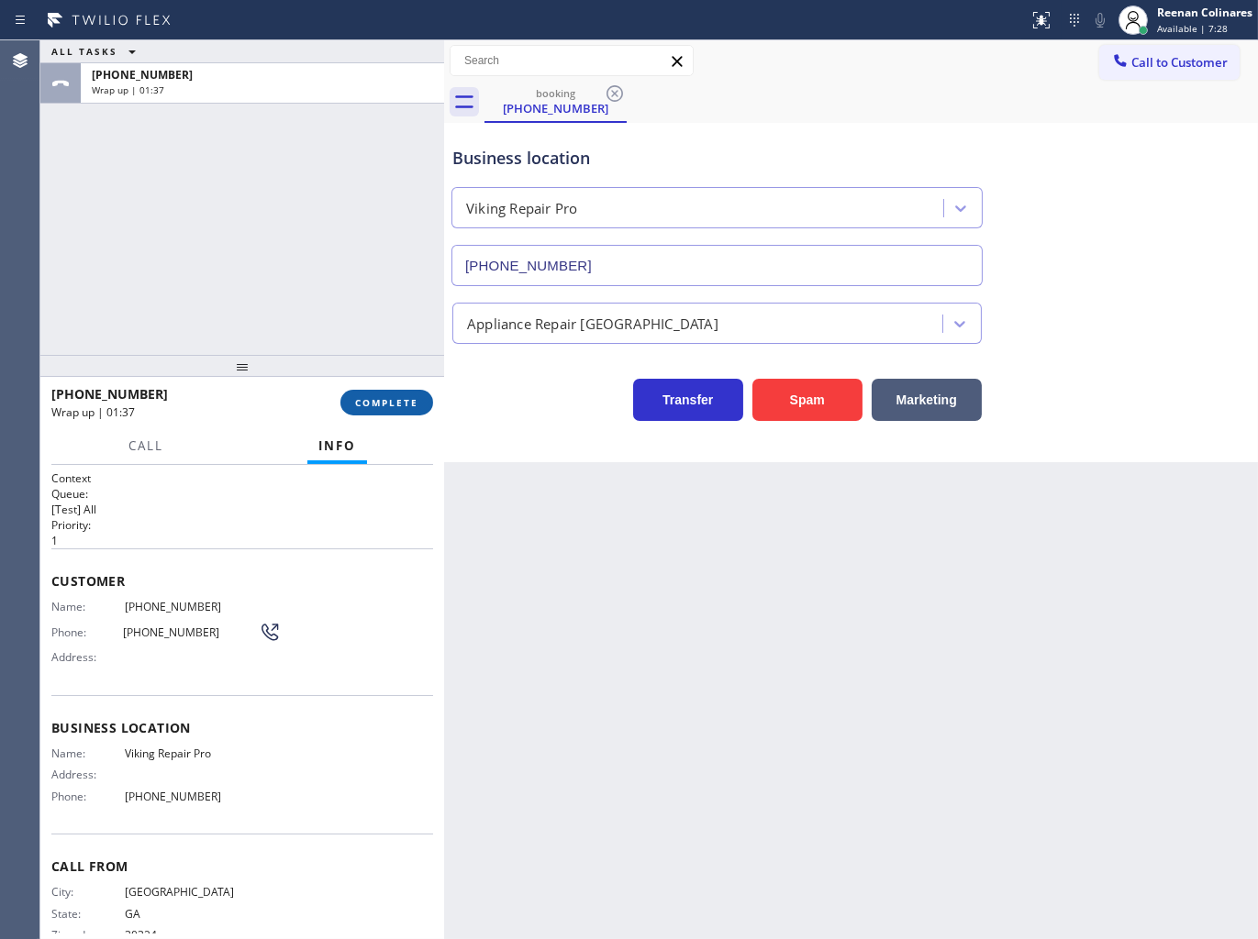
click at [383, 393] on button "COMPLETE" at bounding box center [386, 403] width 93 height 26
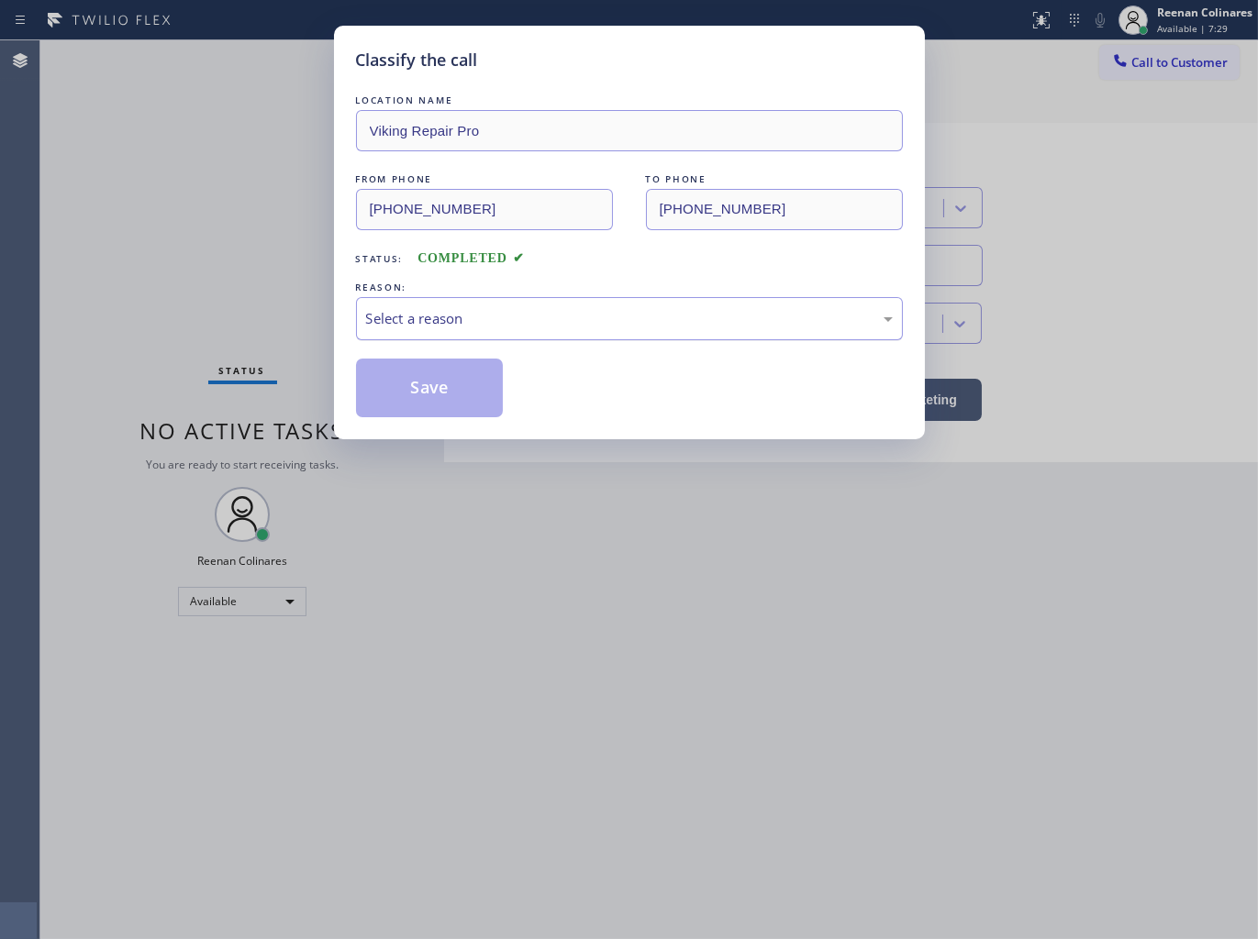
drag, startPoint x: 479, startPoint y: 340, endPoint x: 499, endPoint y: 321, distance: 27.9
click at [482, 335] on div "Select a reason" at bounding box center [629, 318] width 547 height 43
click at [400, 393] on button "Save" at bounding box center [430, 388] width 148 height 59
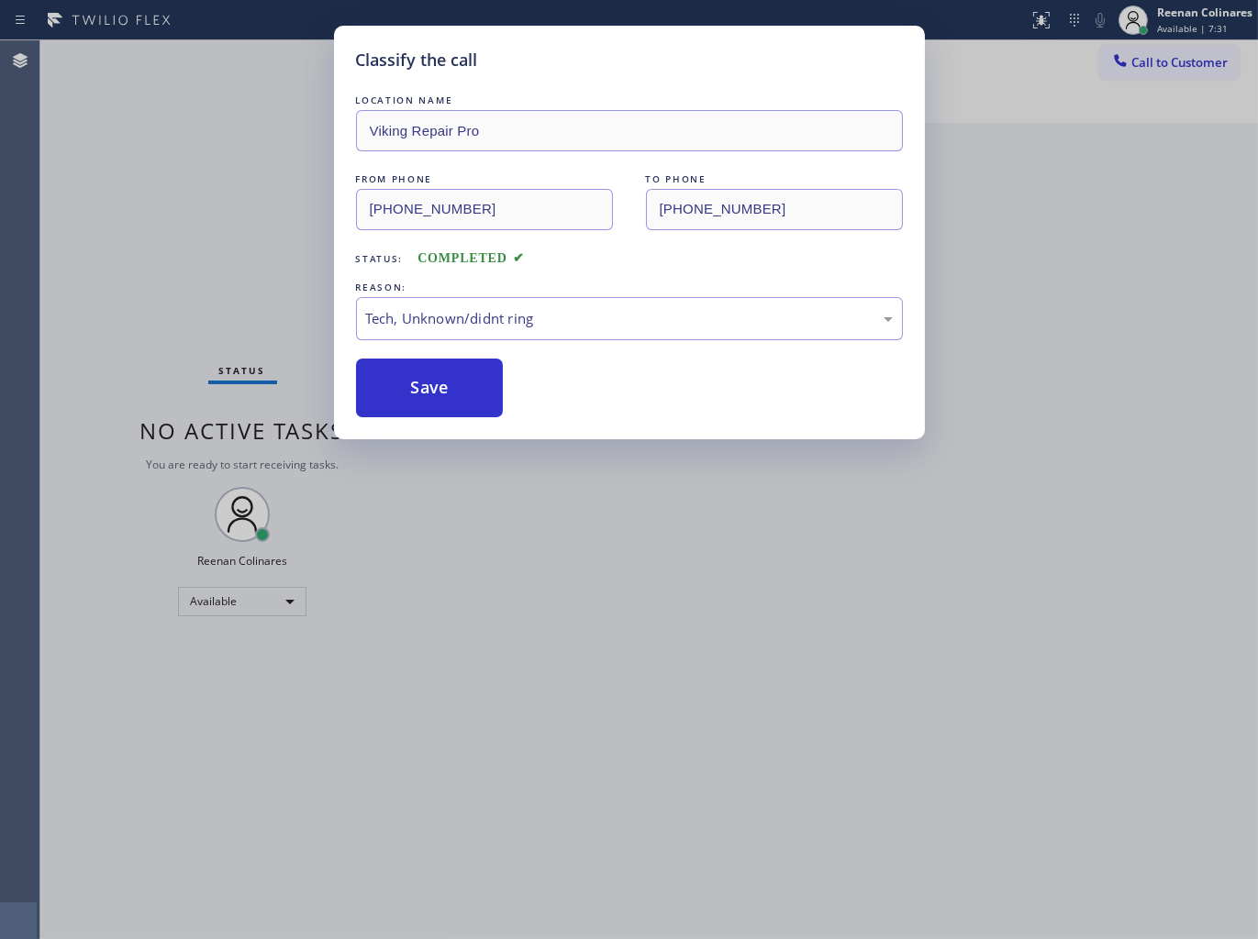
click at [147, 315] on div "Classify the call LOCATION NAME Viking Repair Pro FROM PHONE [PHONE_NUMBER] TO …" at bounding box center [629, 469] width 1258 height 939
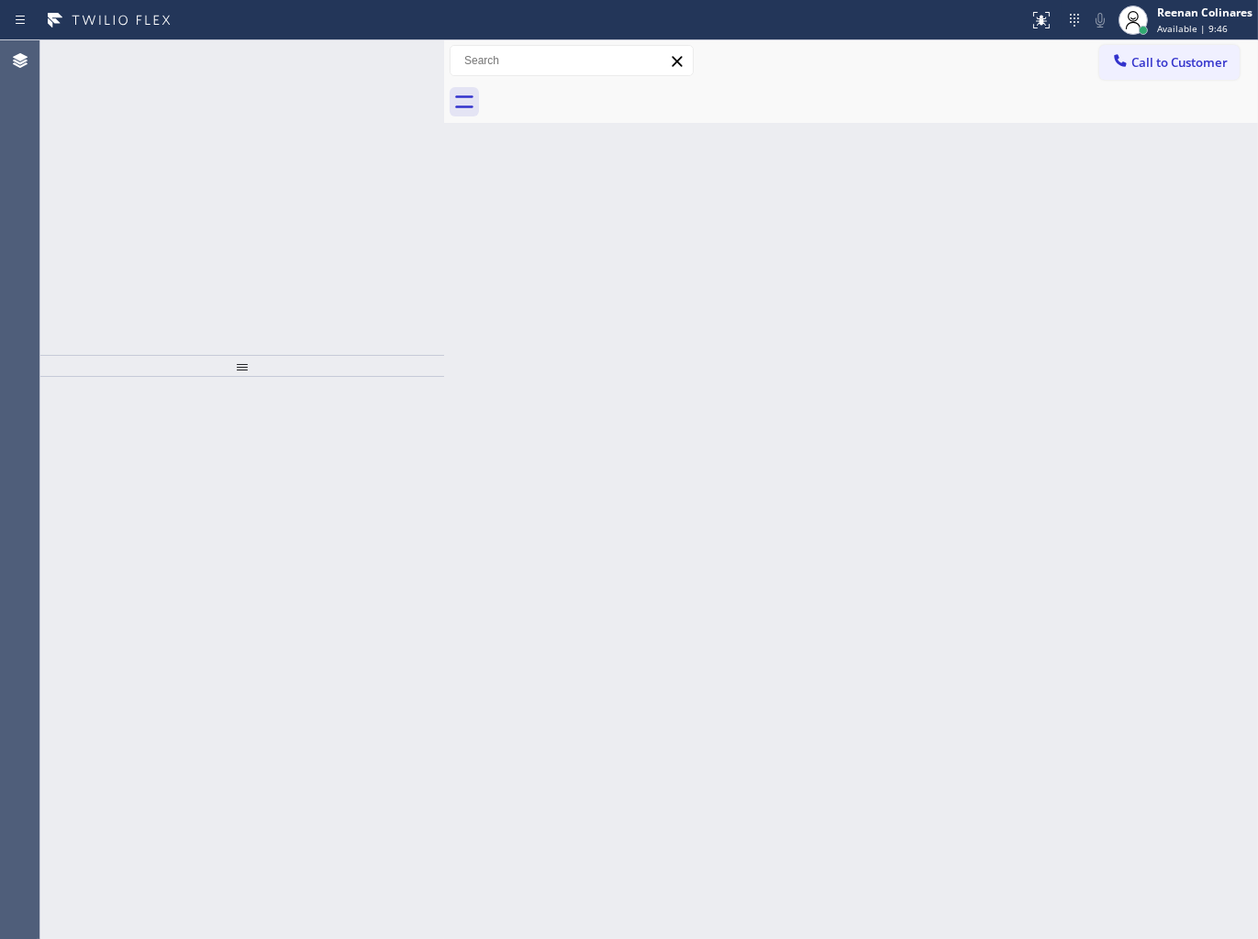
click at [611, 220] on div "Back to Dashboard Change Sender ID Customers Technicians Select a contact Outbo…" at bounding box center [851, 489] width 814 height 899
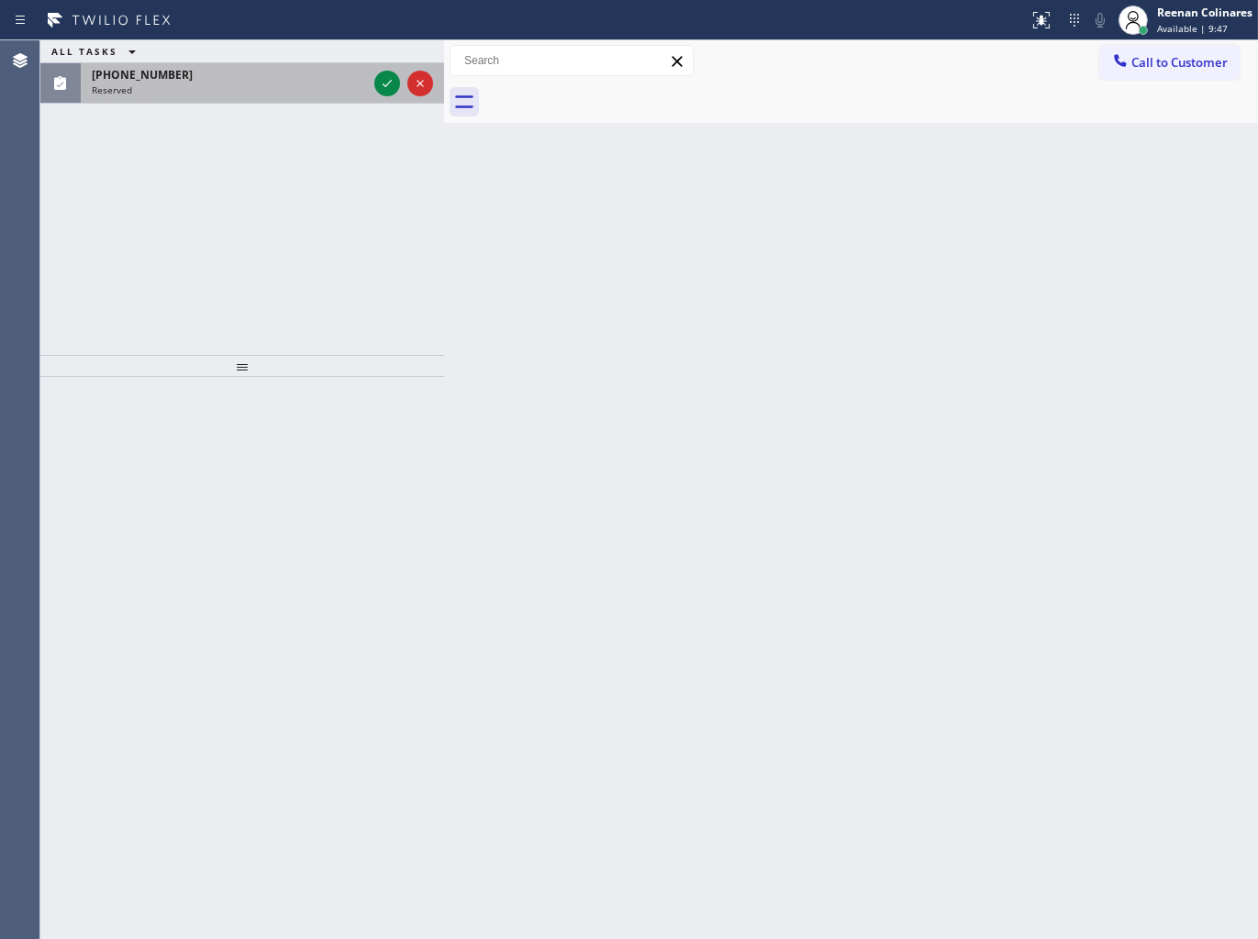
click at [220, 92] on div "Reserved" at bounding box center [229, 89] width 275 height 13
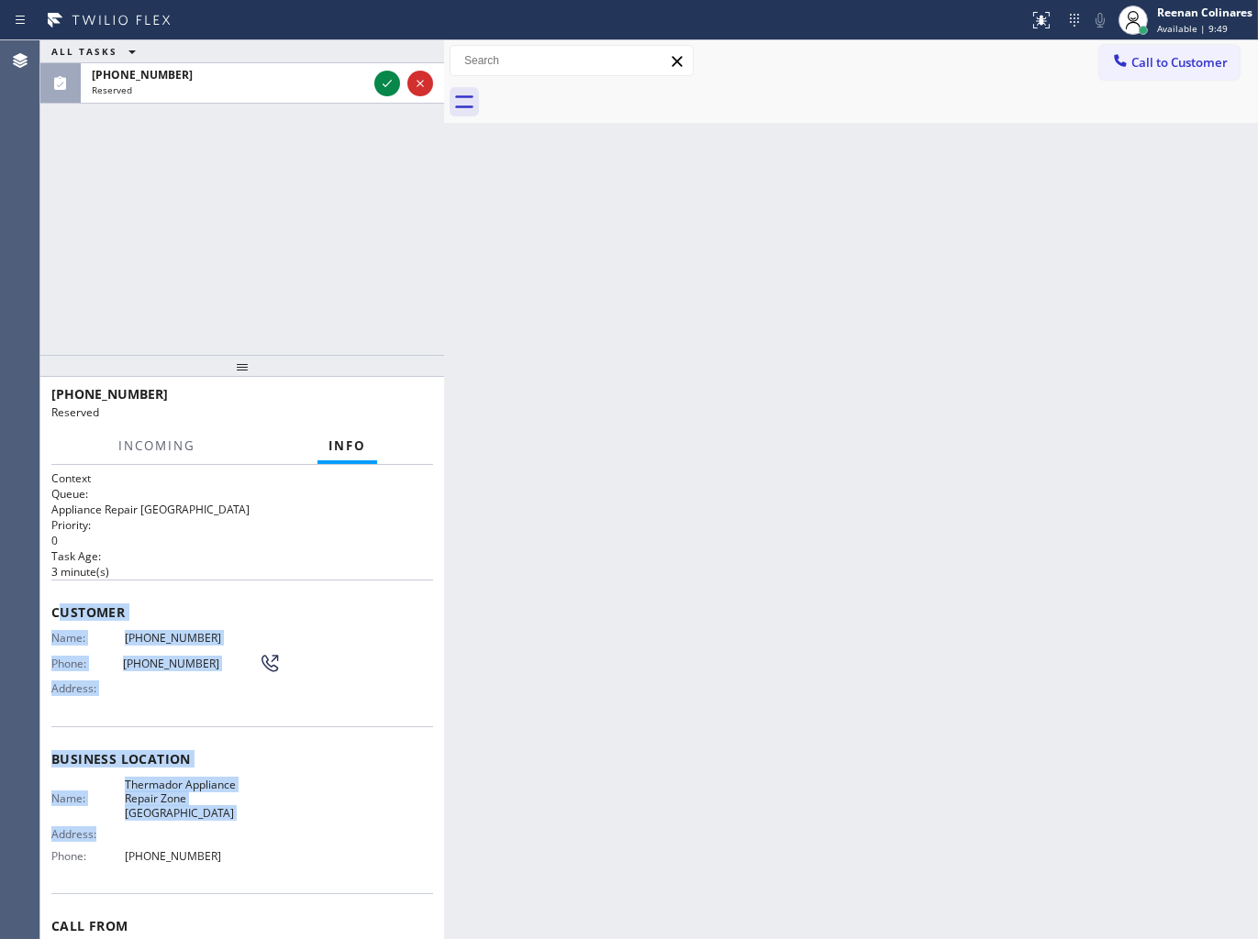
copy div "ustomer Name: [PHONE_NUMBER] Phone: [PHONE_NUMBER] Address: Business location N…"
drag, startPoint x: 56, startPoint y: 608, endPoint x: 359, endPoint y: 826, distance: 373.2
click at [359, 826] on div "Context Queue: Appliance Repair High End Priority: 0 Task Age: [DEMOGRAPHIC_DAT…" at bounding box center [242, 752] width 382 height 562
click at [136, 604] on span "Customer" at bounding box center [242, 612] width 382 height 17
copy div "Customer Name: [PHONE_NUMBER] Phone: [PHONE_NUMBER] Address: Business location …"
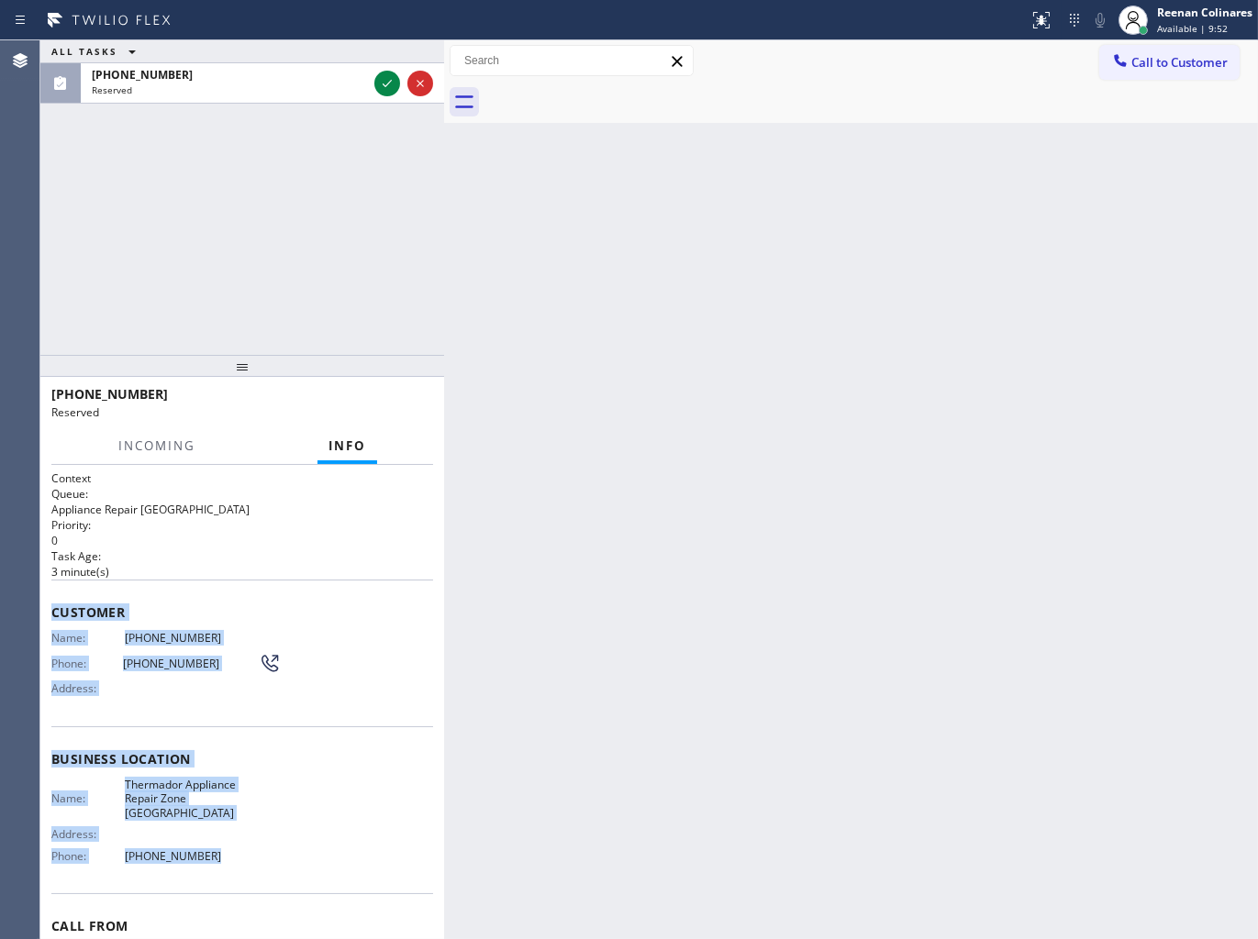
drag, startPoint x: 58, startPoint y: 629, endPoint x: 461, endPoint y: 899, distance: 485.4
click at [299, 848] on div "Context Queue: Appliance Repair High End Priority: 0 Task Age: [DEMOGRAPHIC_DAT…" at bounding box center [242, 702] width 404 height 475
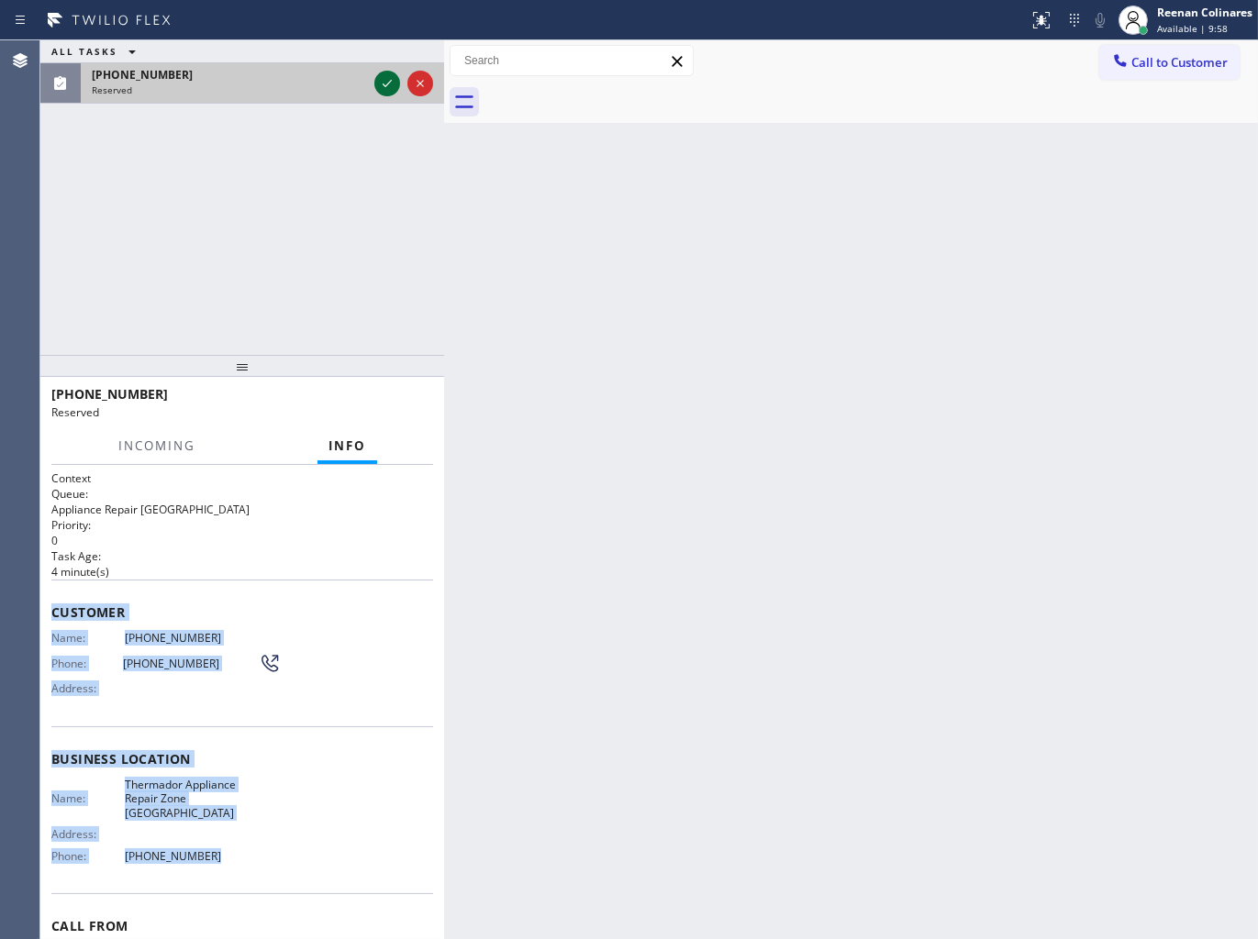
click at [386, 84] on icon at bounding box center [387, 83] width 22 height 22
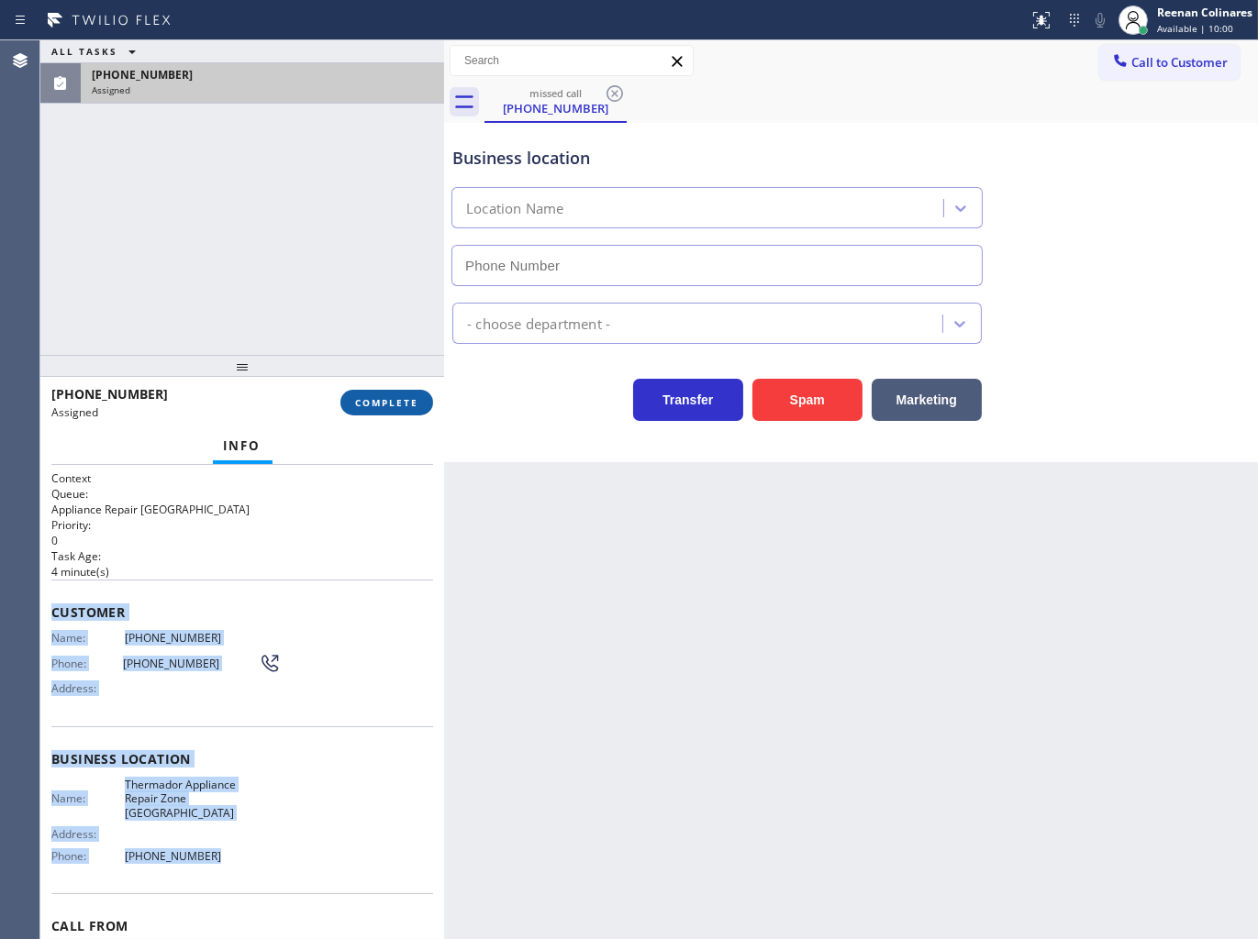
type input "[PHONE_NUMBER]"
click at [395, 399] on span "COMPLETE" at bounding box center [386, 402] width 63 height 13
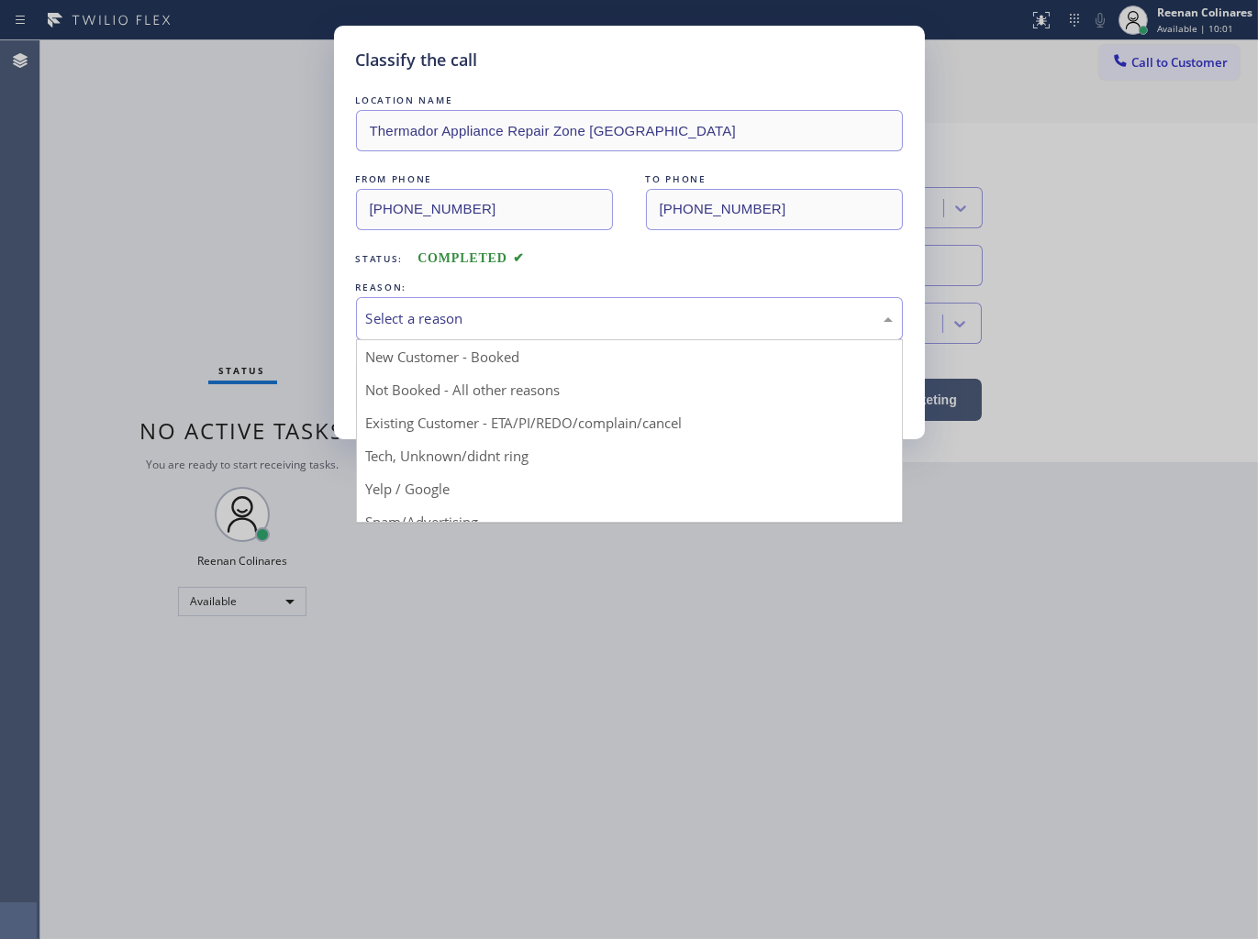
click at [468, 324] on div "Select a reason" at bounding box center [629, 318] width 527 height 21
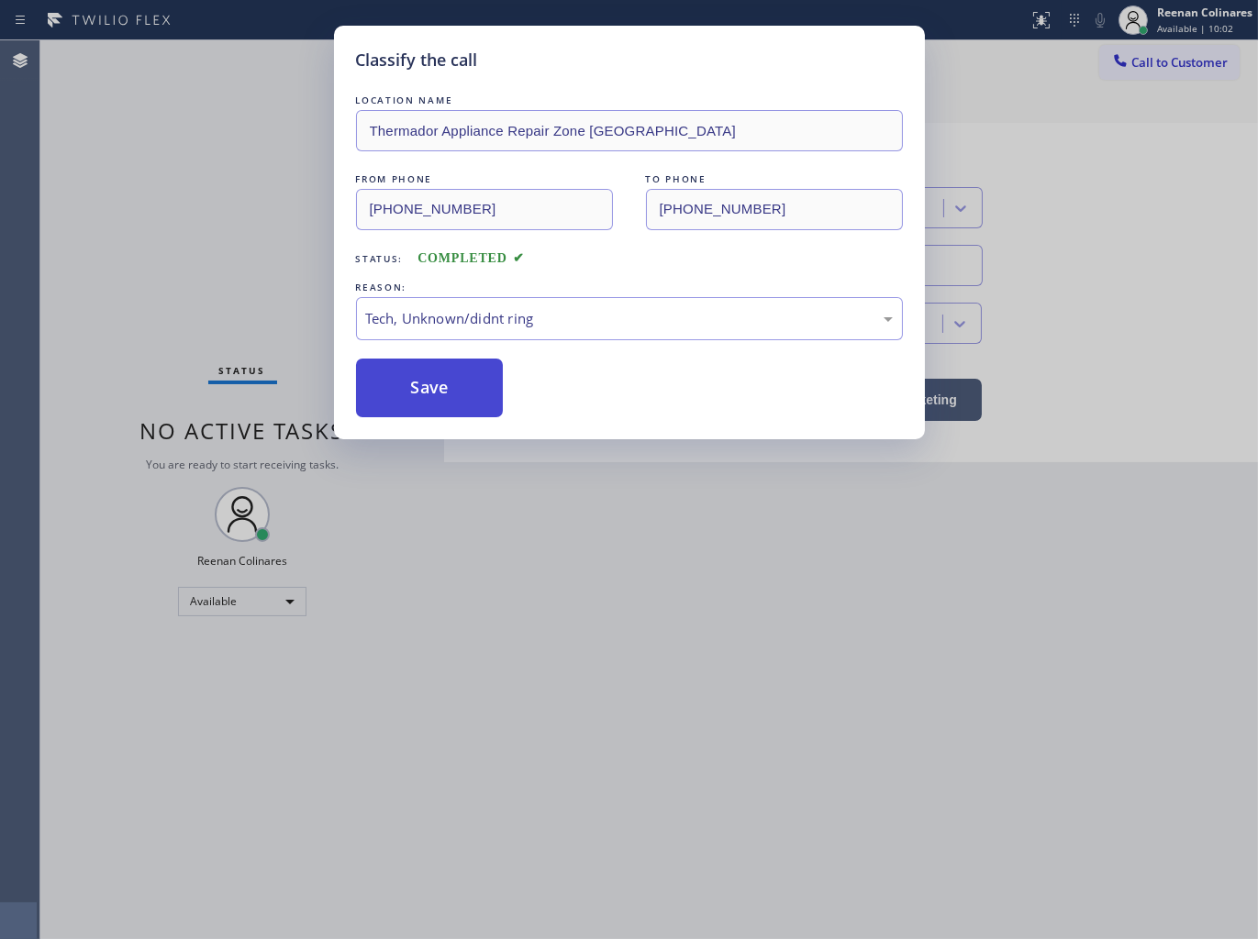
click at [405, 387] on button "Save" at bounding box center [430, 388] width 148 height 59
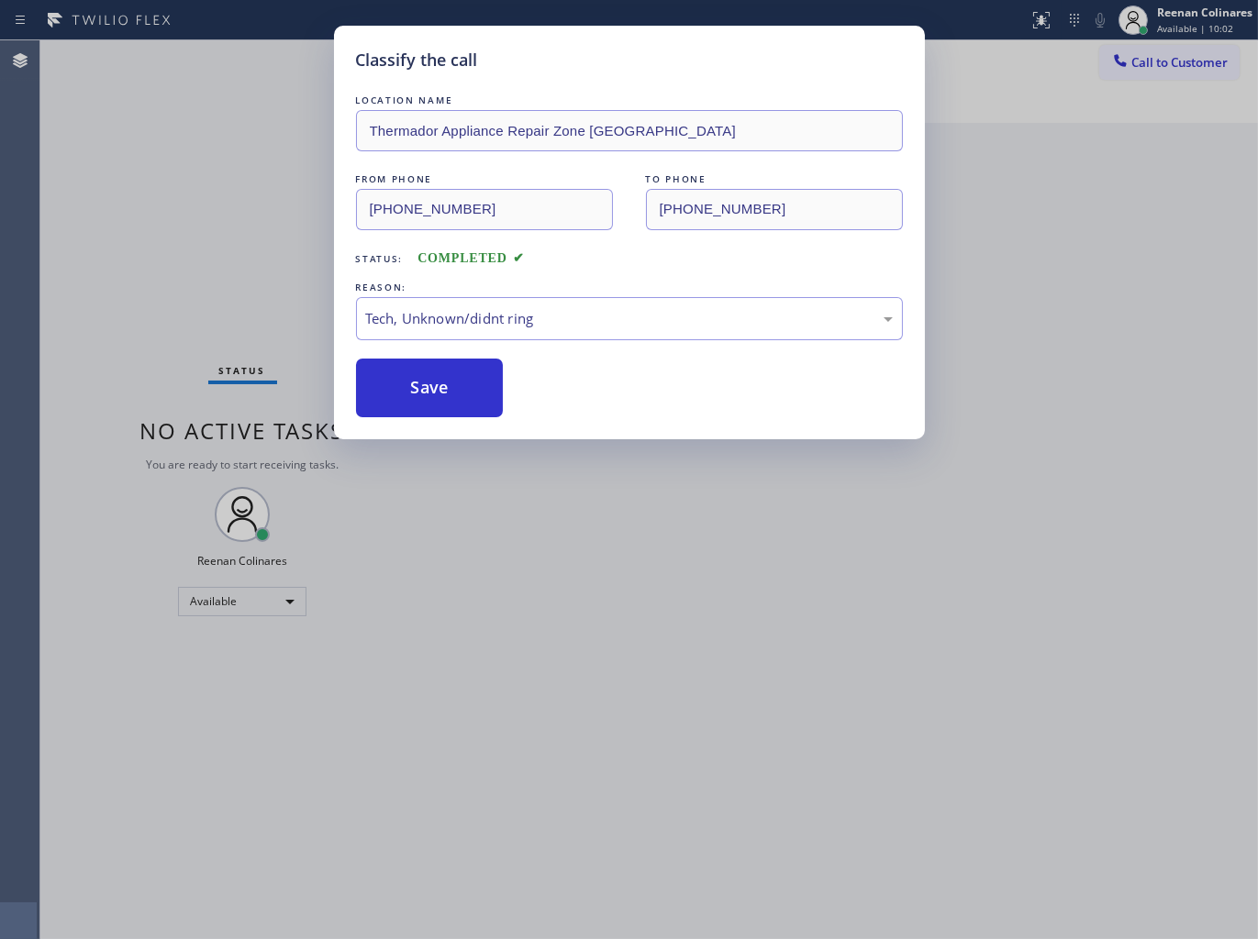
click at [74, 252] on div "Classify the call LOCATION NAME Thermador Appliance Repair Zone [GEOGRAPHIC_DAT…" at bounding box center [629, 469] width 1258 height 939
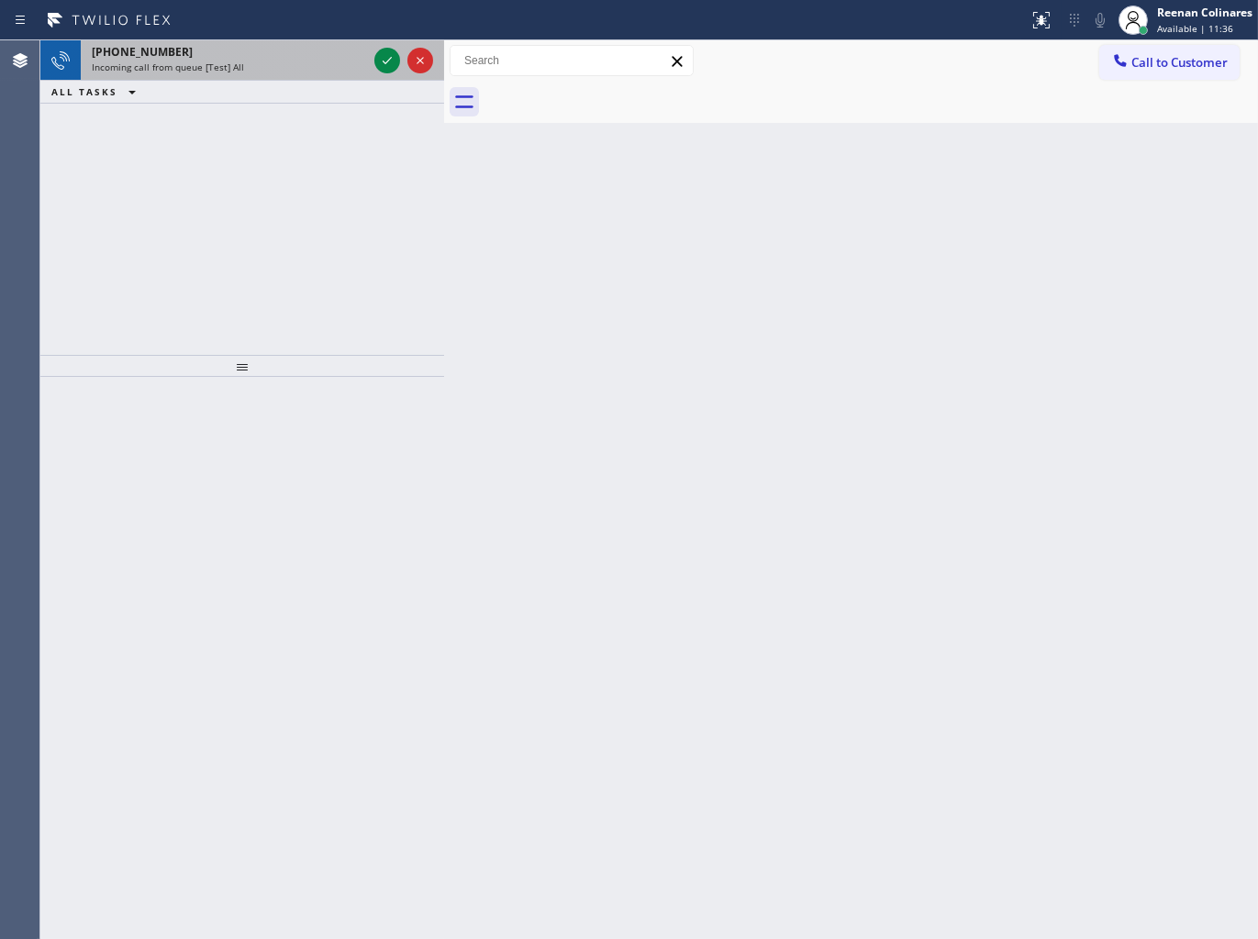
click at [289, 58] on div "[PHONE_NUMBER]" at bounding box center [229, 52] width 275 height 16
click at [327, 61] on div "Incoming call from queue [Test] All" at bounding box center [229, 67] width 275 height 13
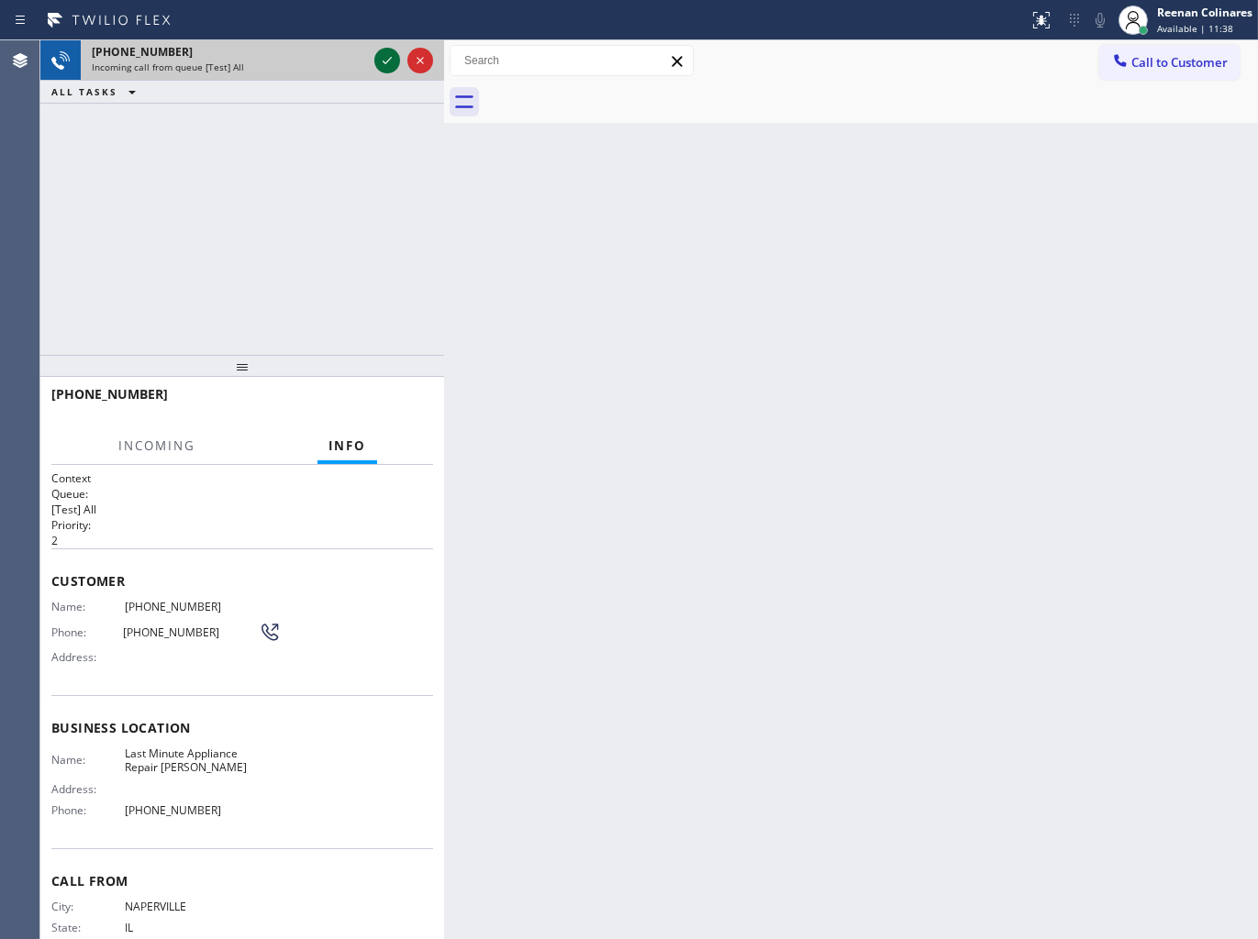
click at [379, 56] on icon at bounding box center [387, 61] width 22 height 22
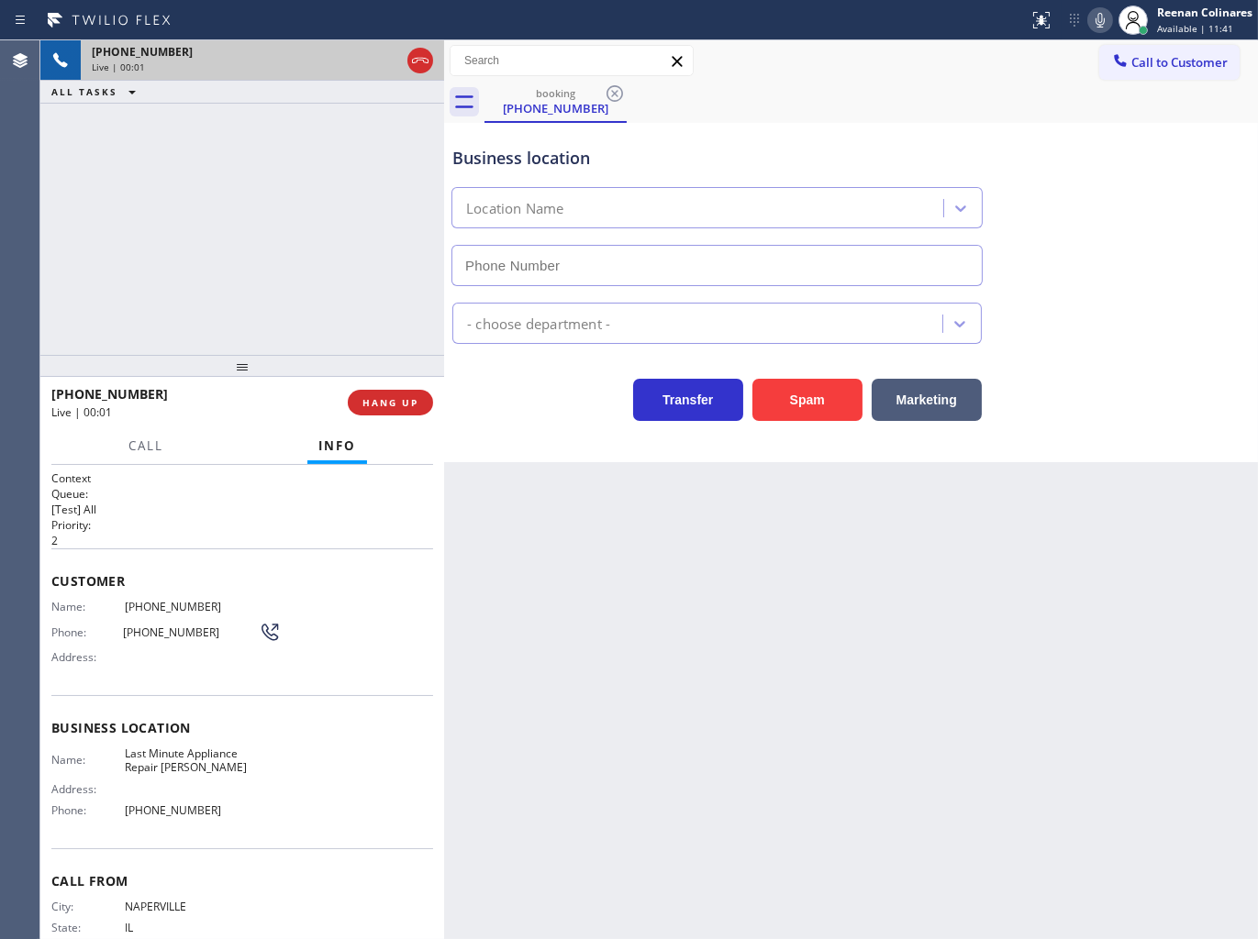
type input "[PHONE_NUMBER]"
click at [815, 394] on button "Spam" at bounding box center [807, 400] width 110 height 42
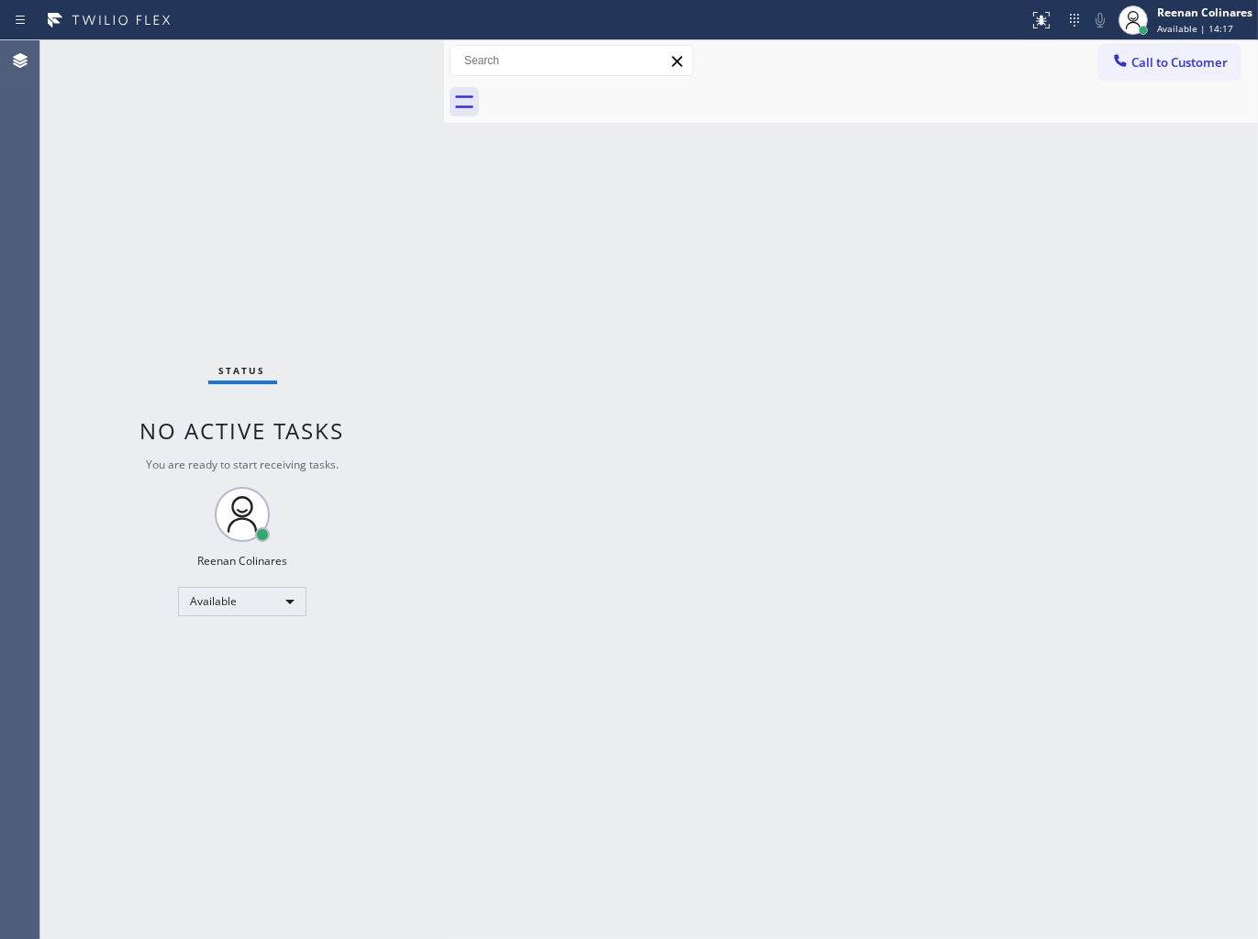
click at [804, 206] on div "Back to Dashboard Change Sender ID Customers Technicians Select a contact Outbo…" at bounding box center [851, 489] width 814 height 899
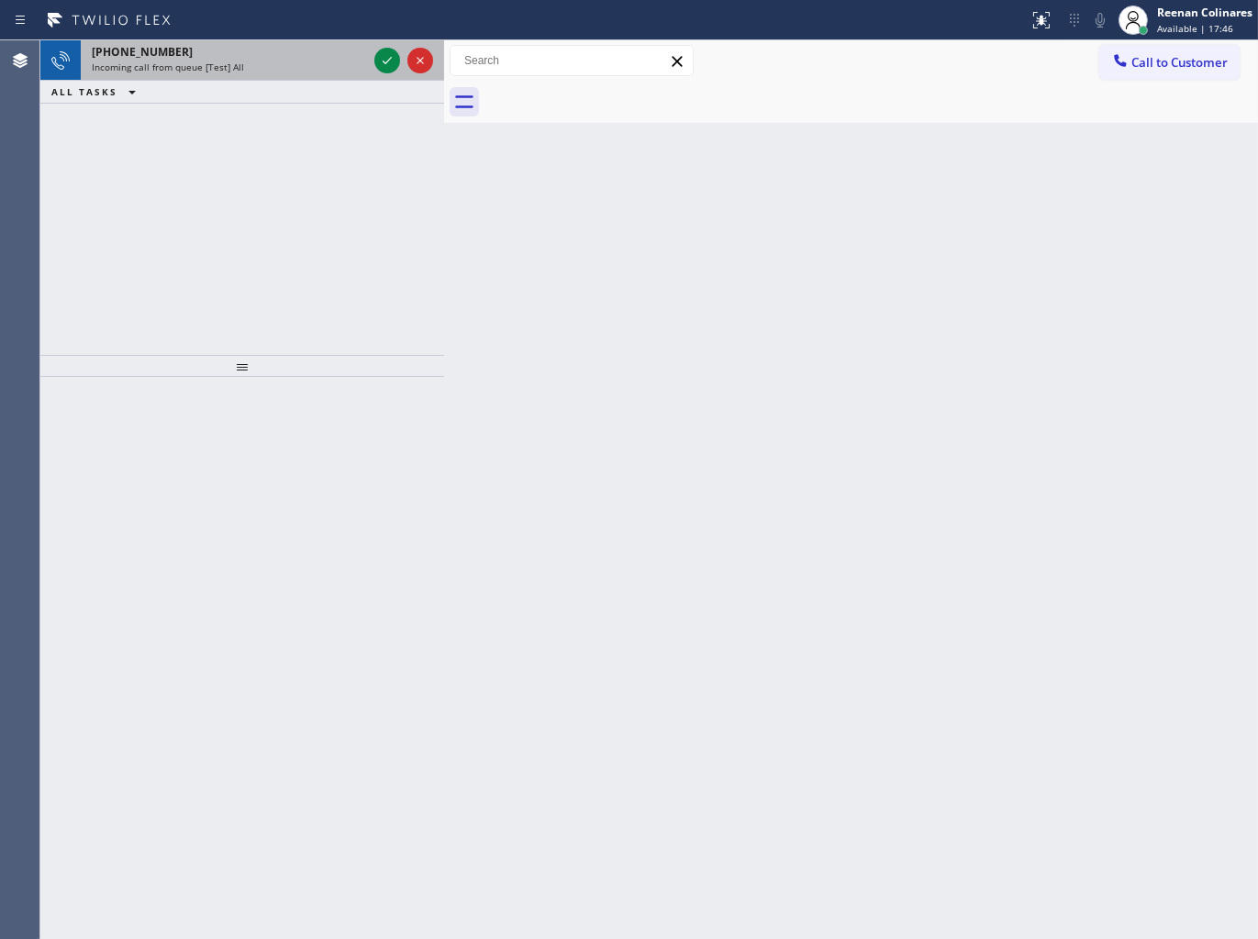
click at [235, 65] on span "Incoming call from queue [Test] All" at bounding box center [168, 67] width 152 height 13
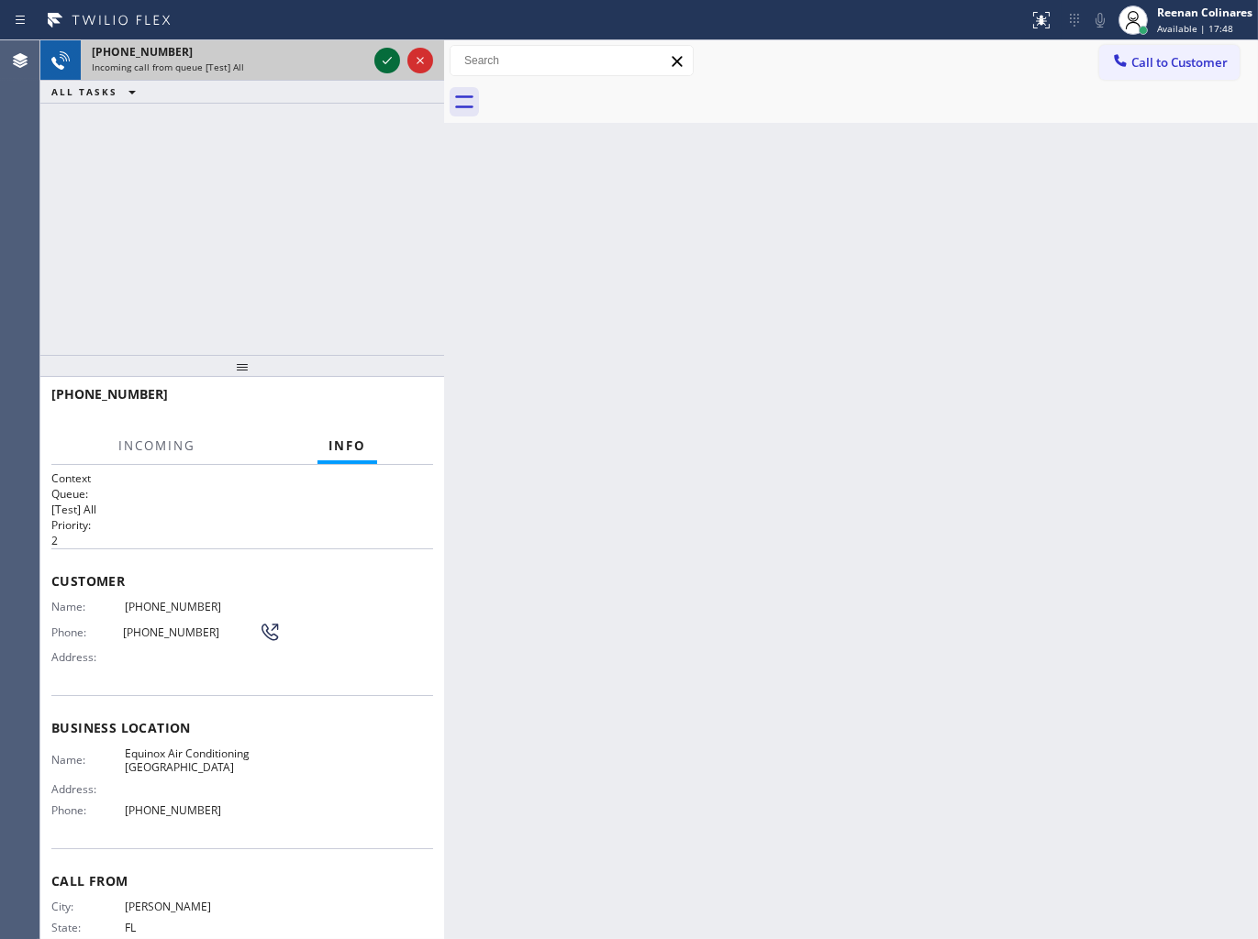
click at [385, 55] on icon at bounding box center [387, 61] width 22 height 22
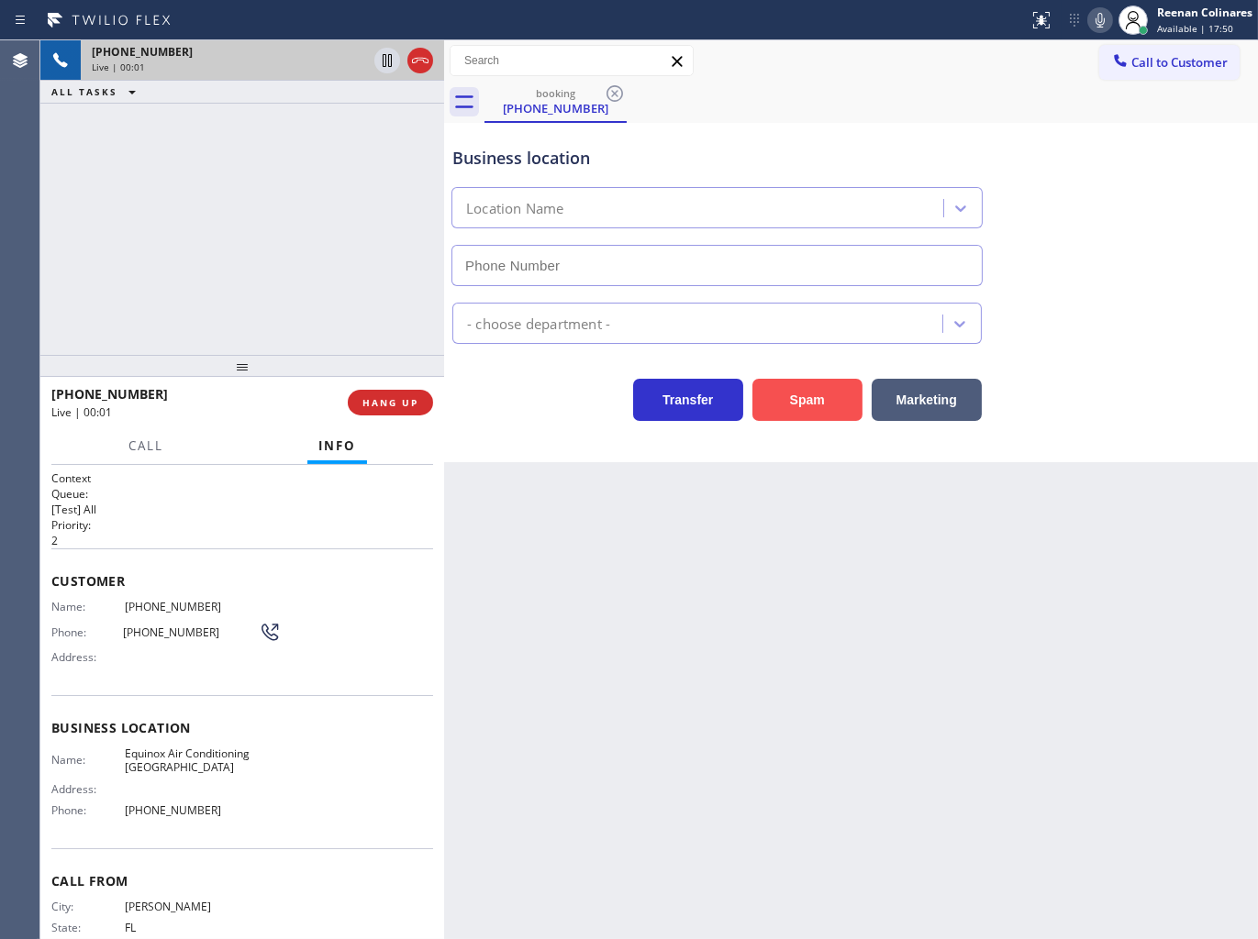
type input "[PHONE_NUMBER]"
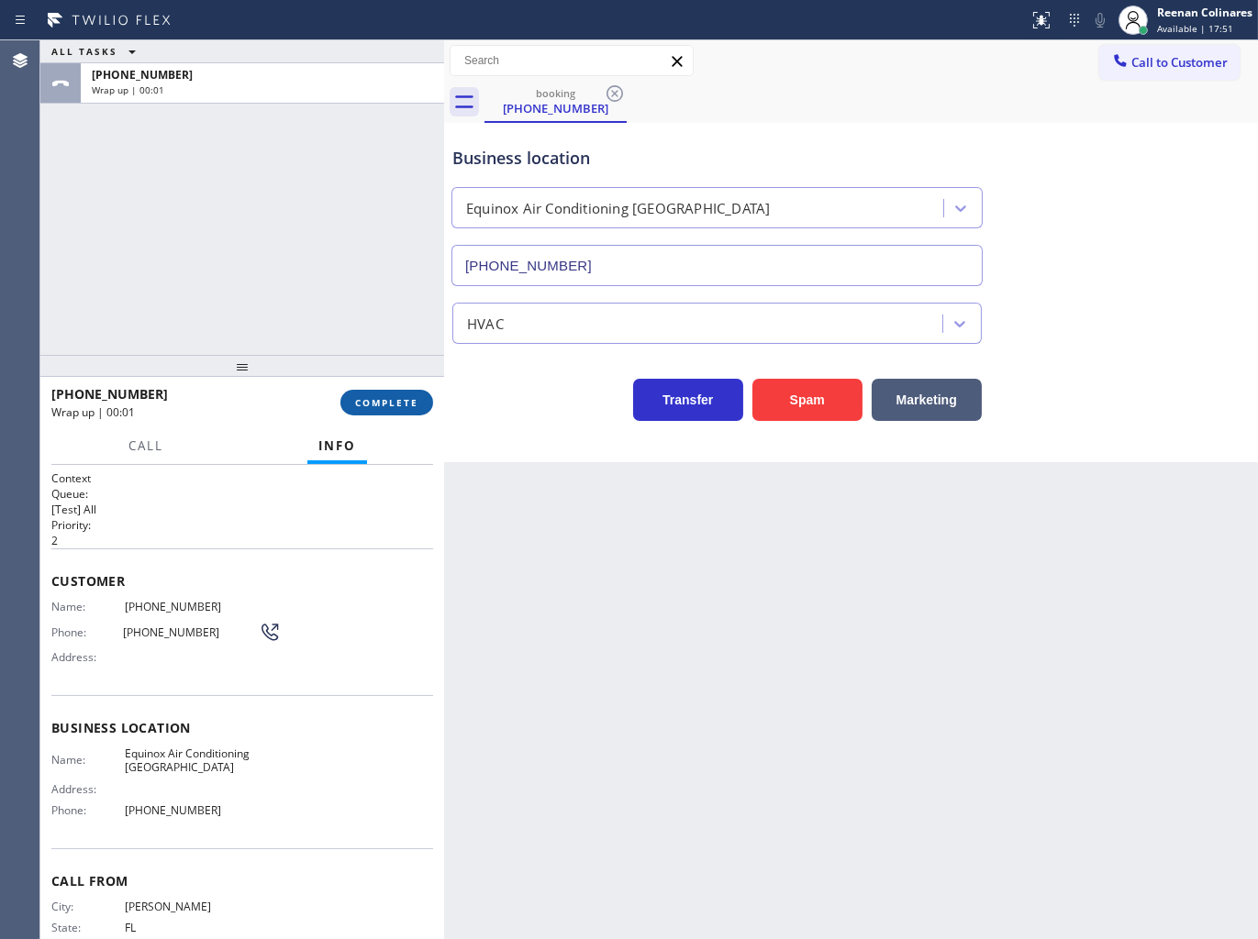
click at [397, 399] on span "COMPLETE" at bounding box center [386, 402] width 63 height 13
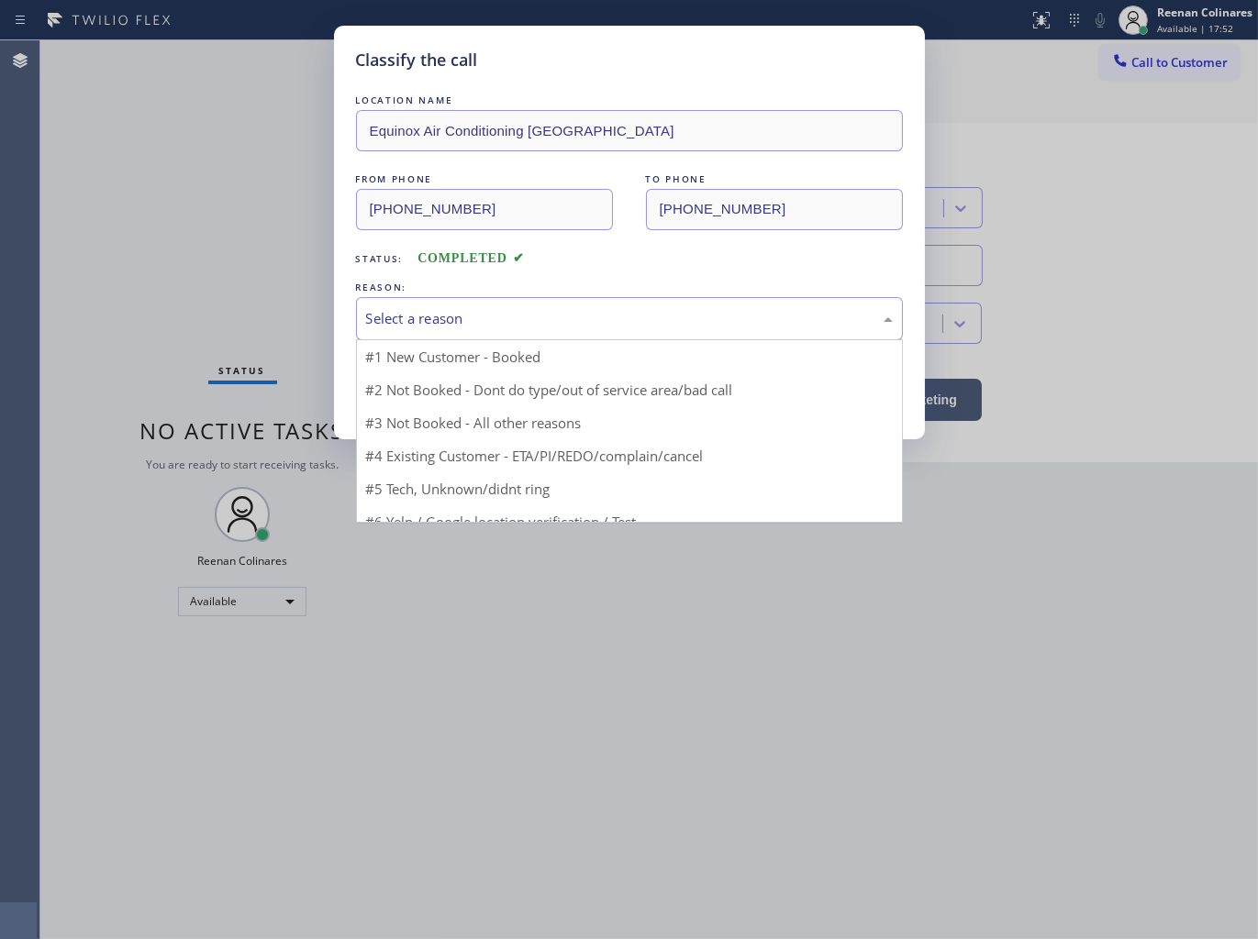
click at [508, 317] on div "Select a reason" at bounding box center [629, 318] width 527 height 21
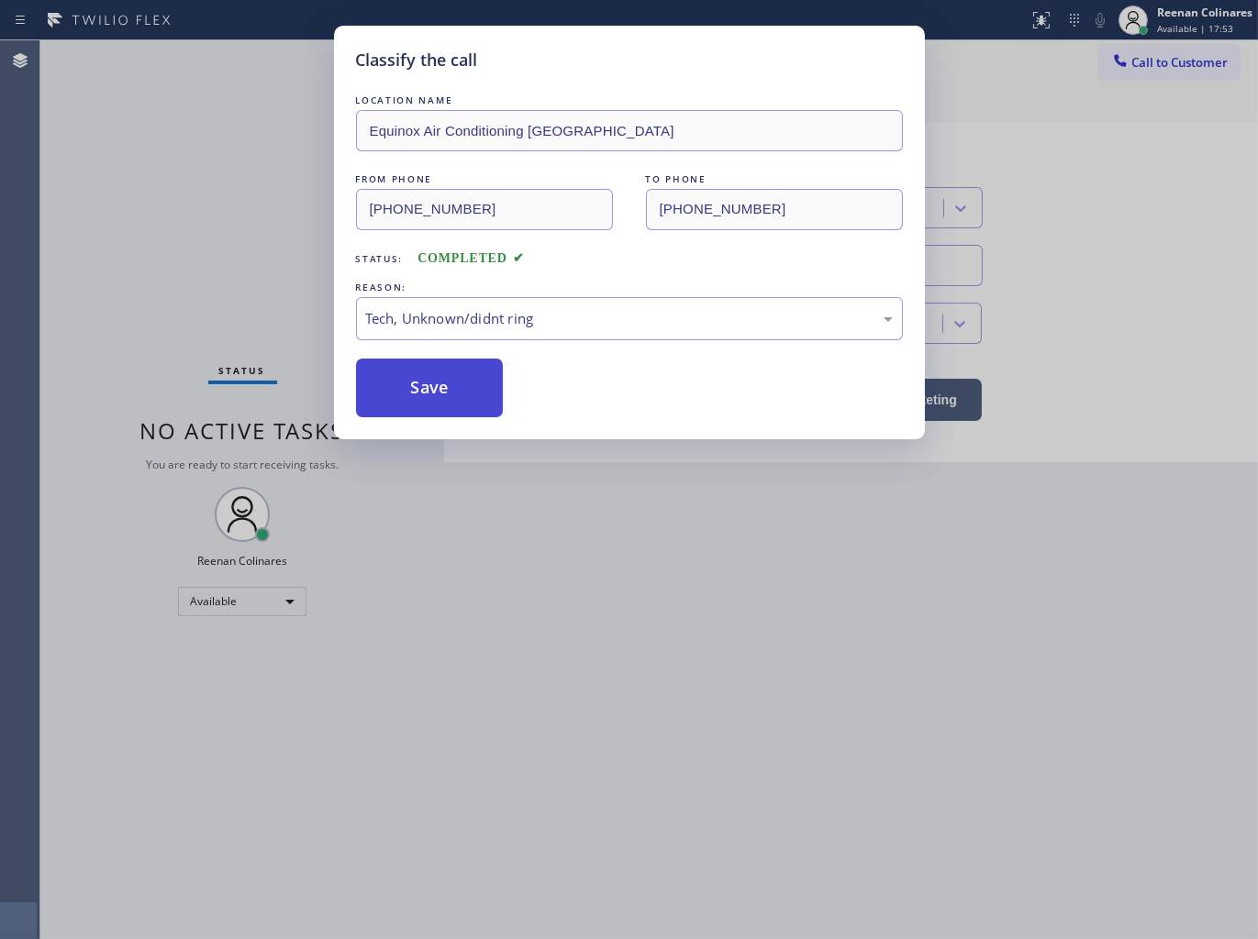
click at [423, 404] on button "Save" at bounding box center [430, 388] width 148 height 59
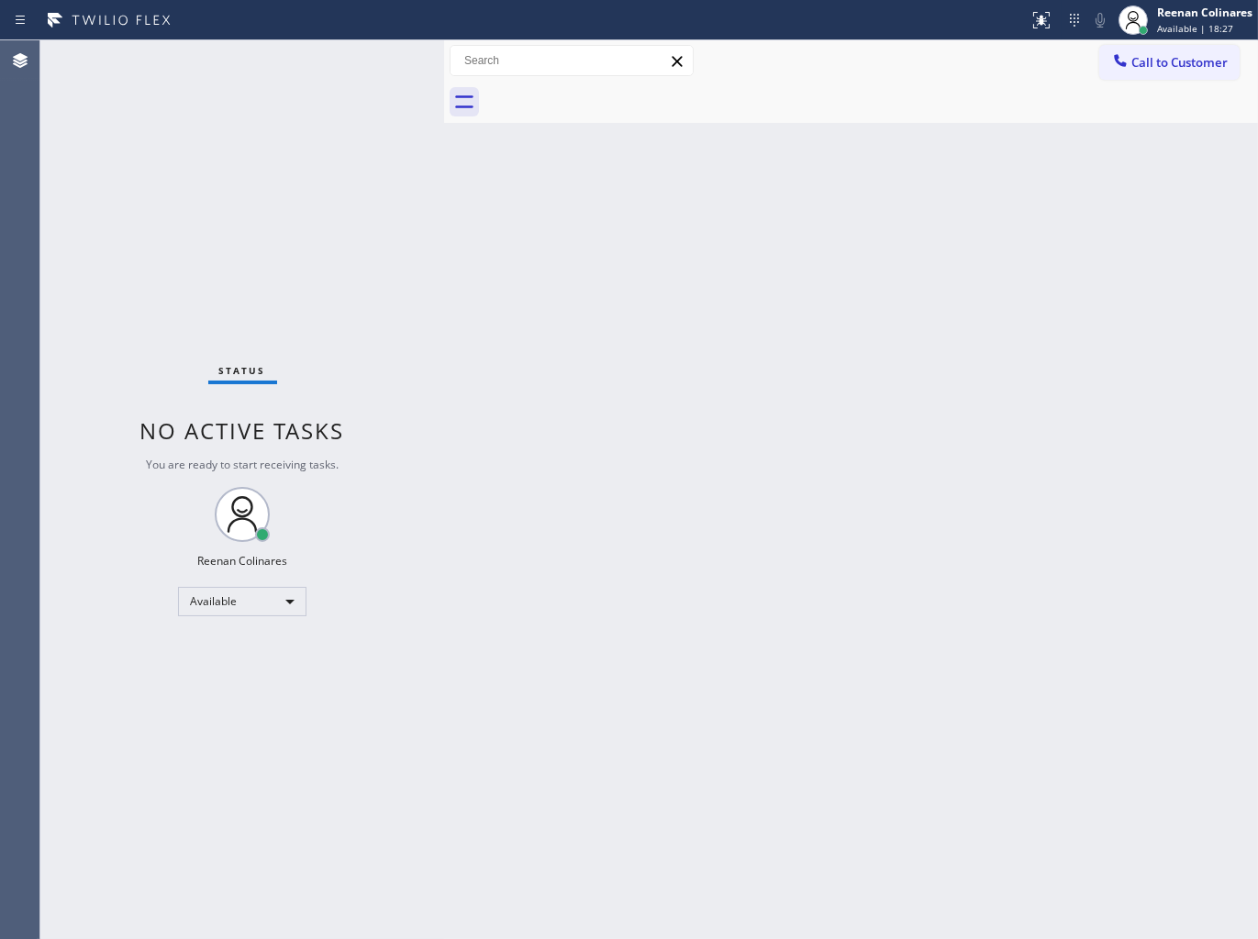
click at [283, 61] on div "Status No active tasks You are ready to start receiving tasks. Reenan Colinares…" at bounding box center [242, 489] width 404 height 899
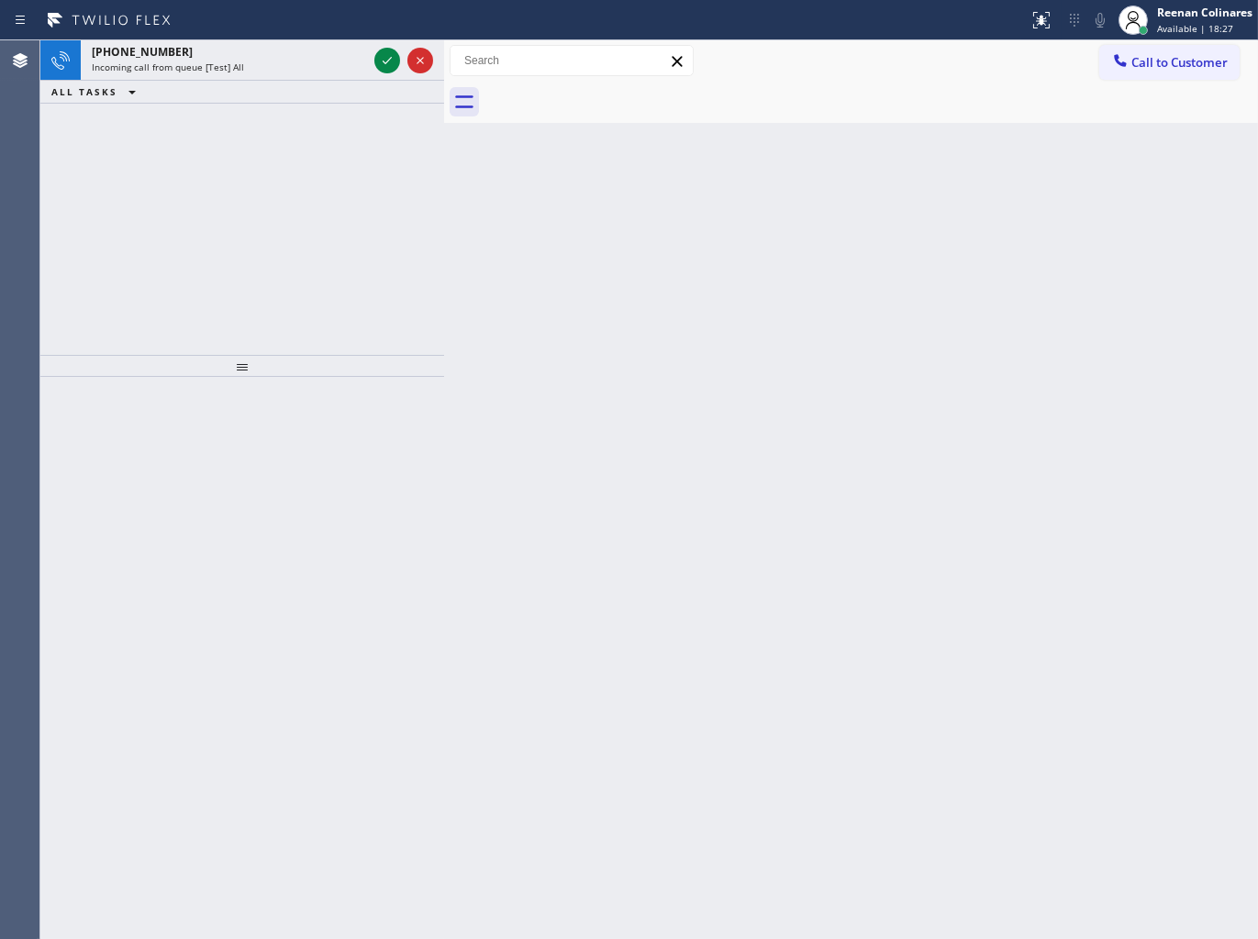
click at [283, 61] on div "Incoming call from queue [Test] All" at bounding box center [229, 67] width 275 height 13
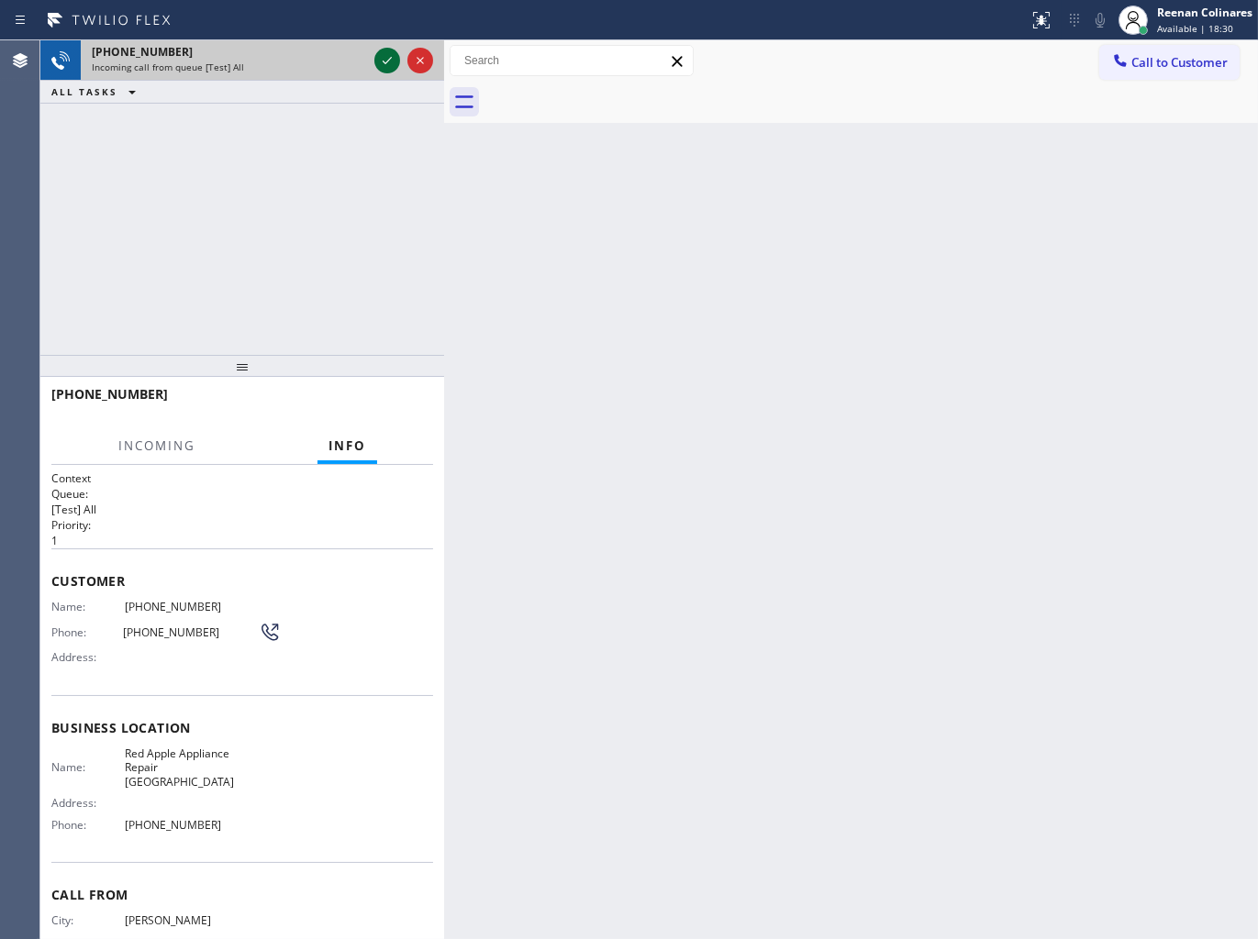
click at [380, 61] on icon at bounding box center [387, 61] width 22 height 22
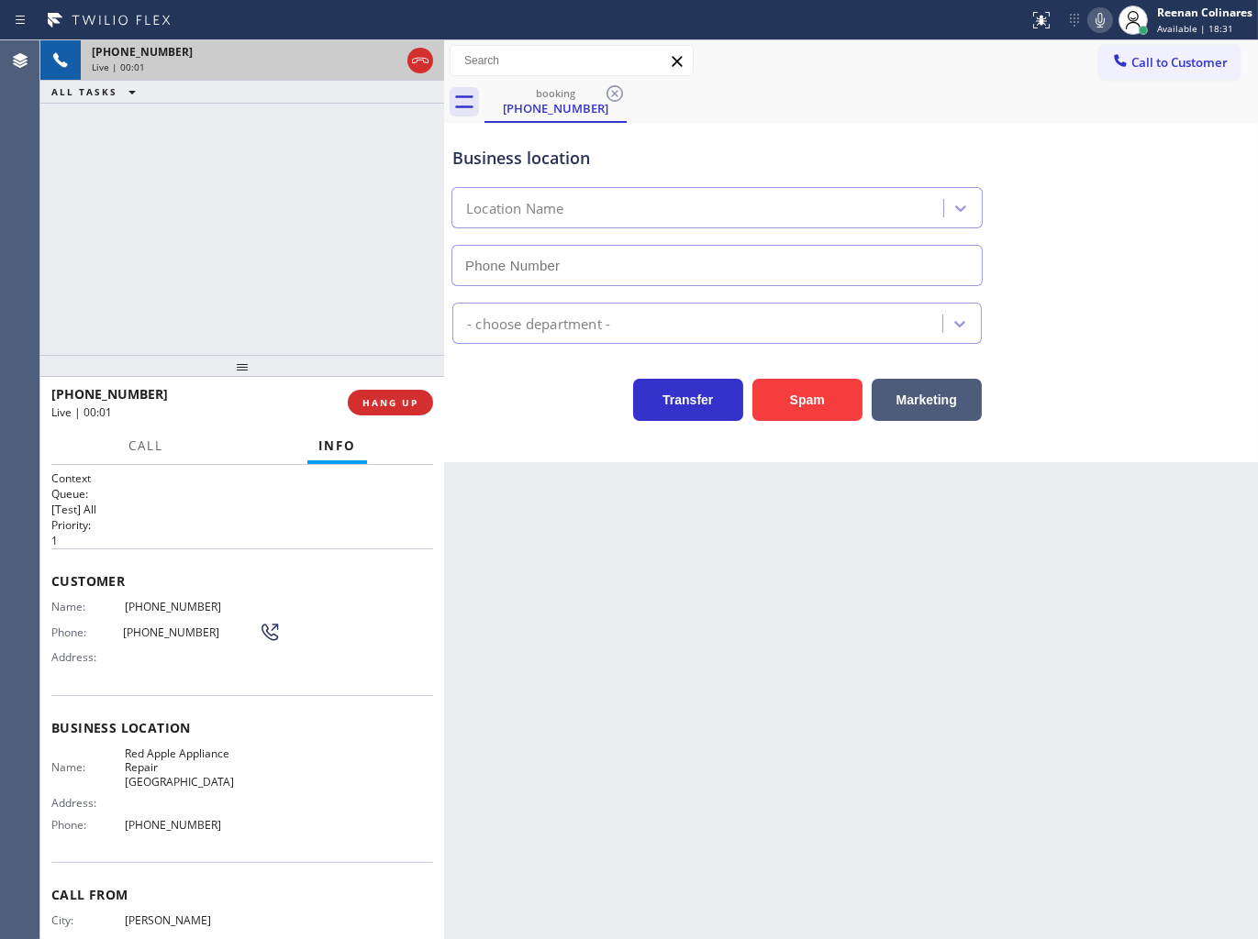
type input "[PHONE_NUMBER]"
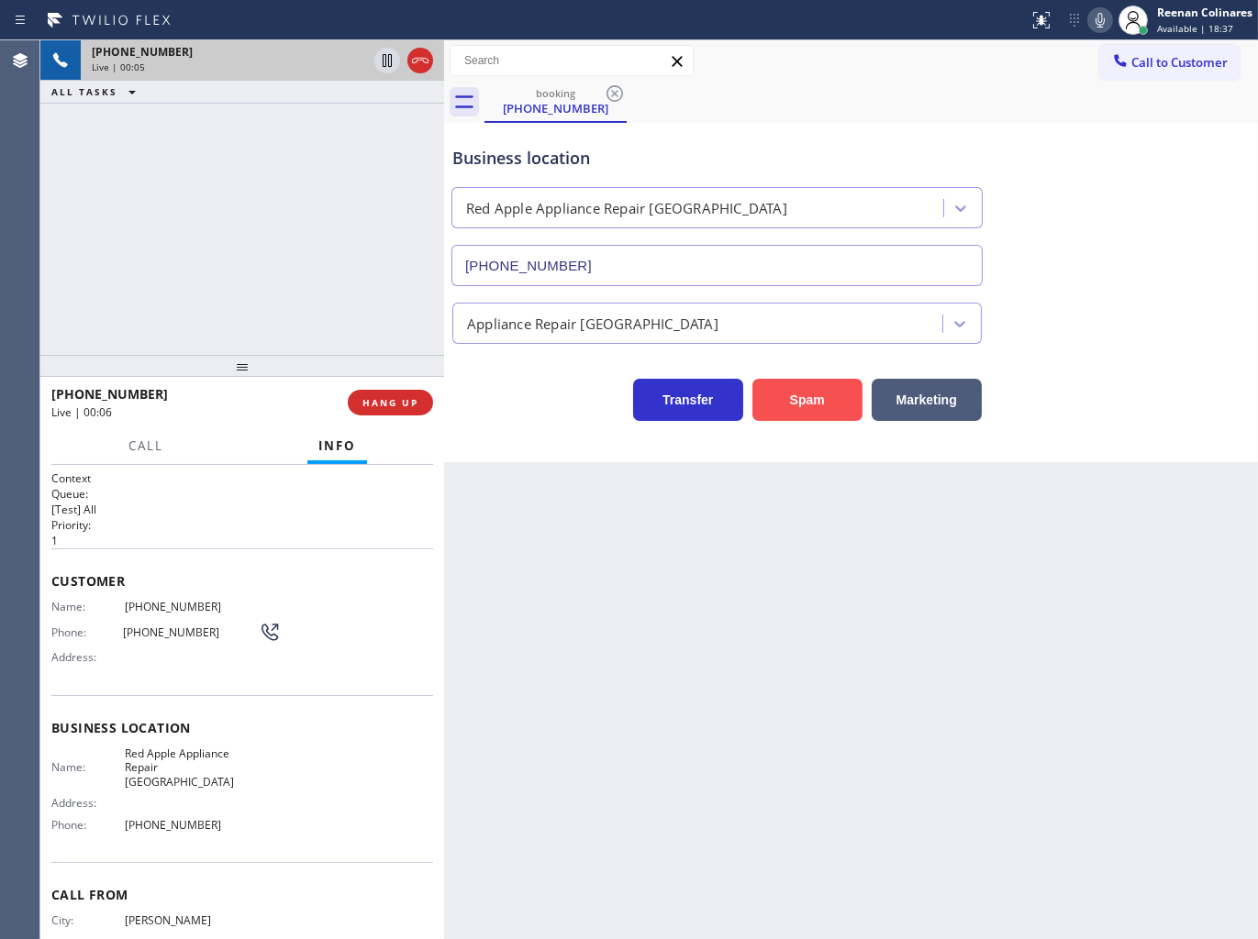
click at [815, 411] on button "Spam" at bounding box center [807, 400] width 110 height 42
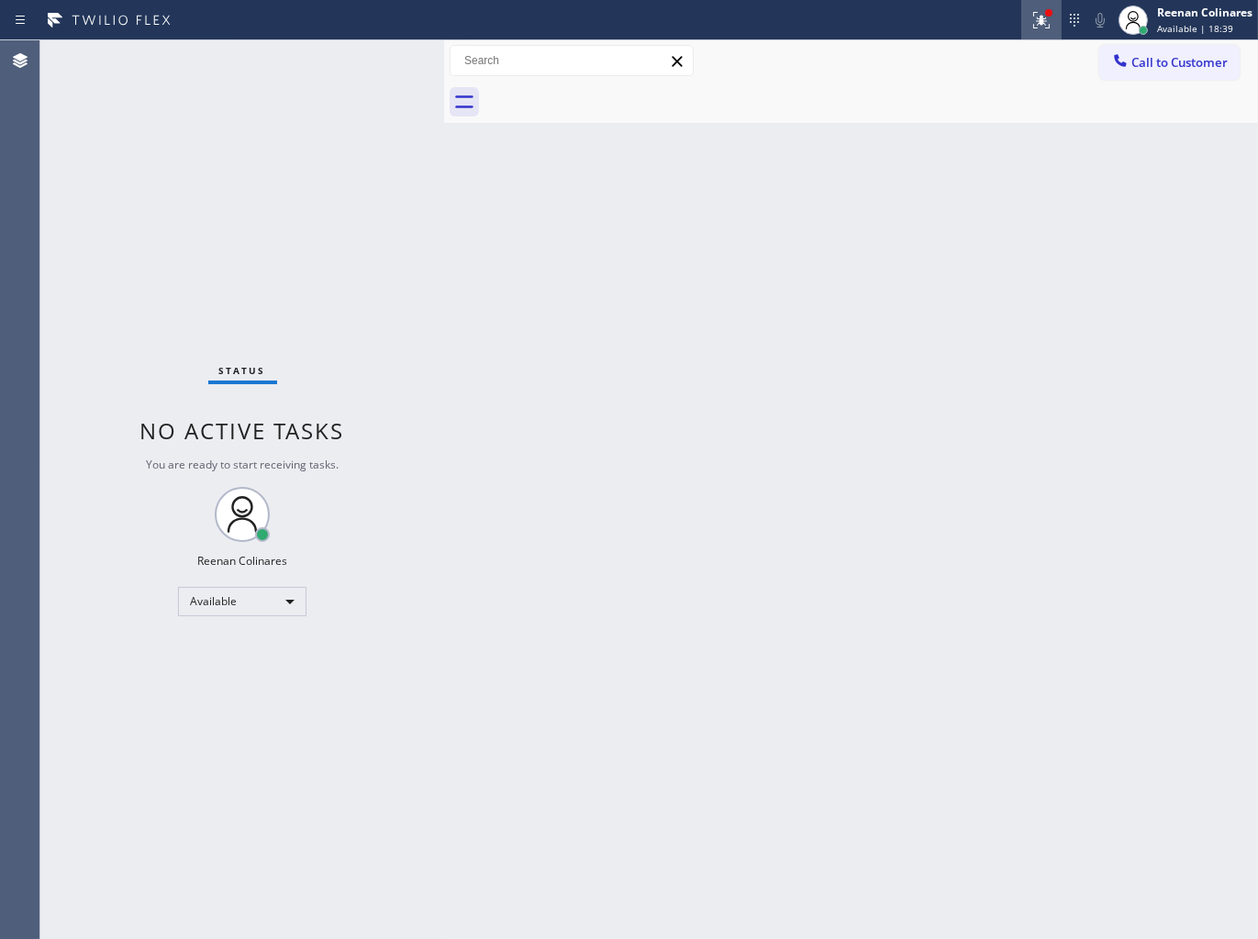
click at [1042, 1] on button at bounding box center [1041, 20] width 40 height 40
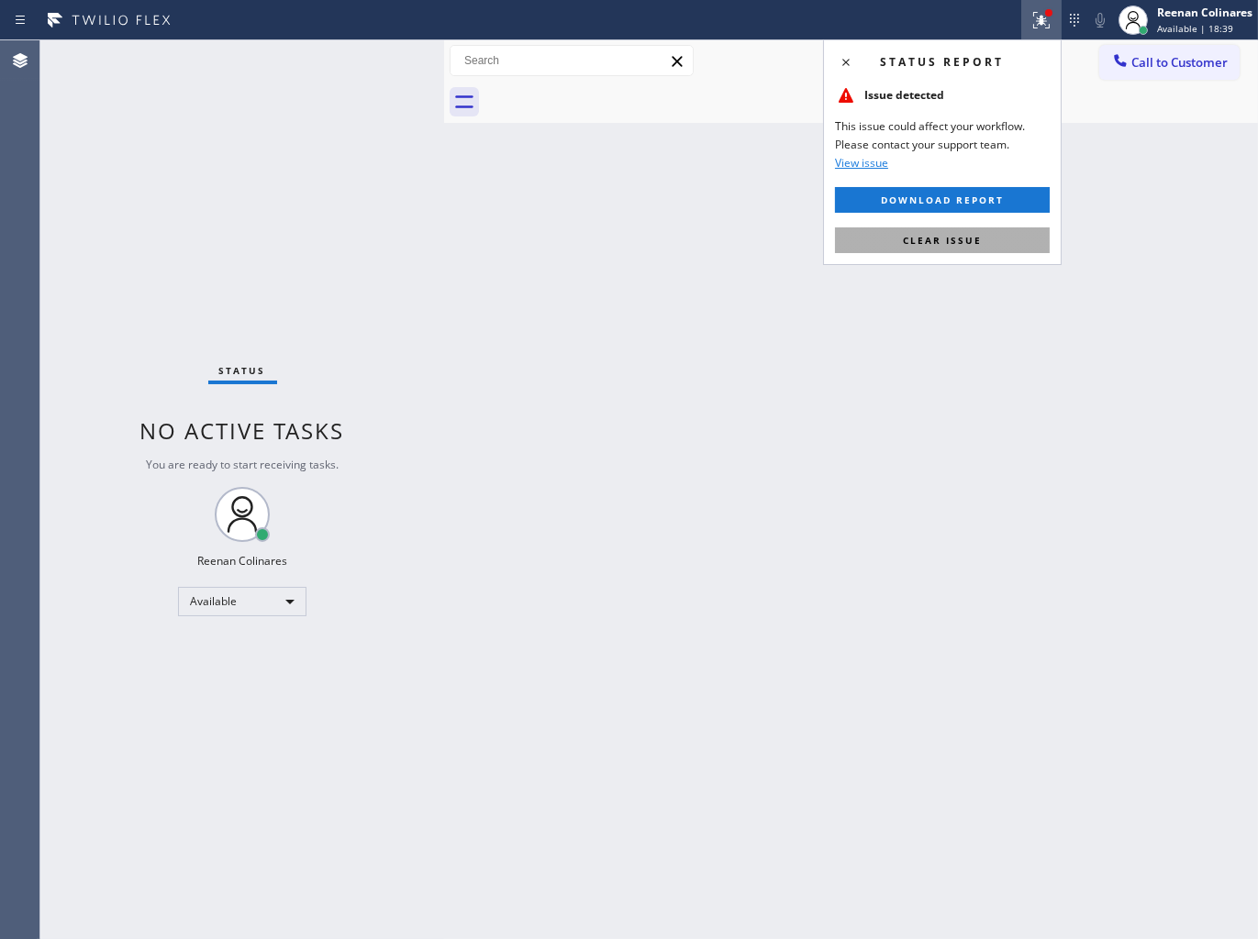
click at [913, 244] on span "Clear issue" at bounding box center [942, 240] width 79 height 13
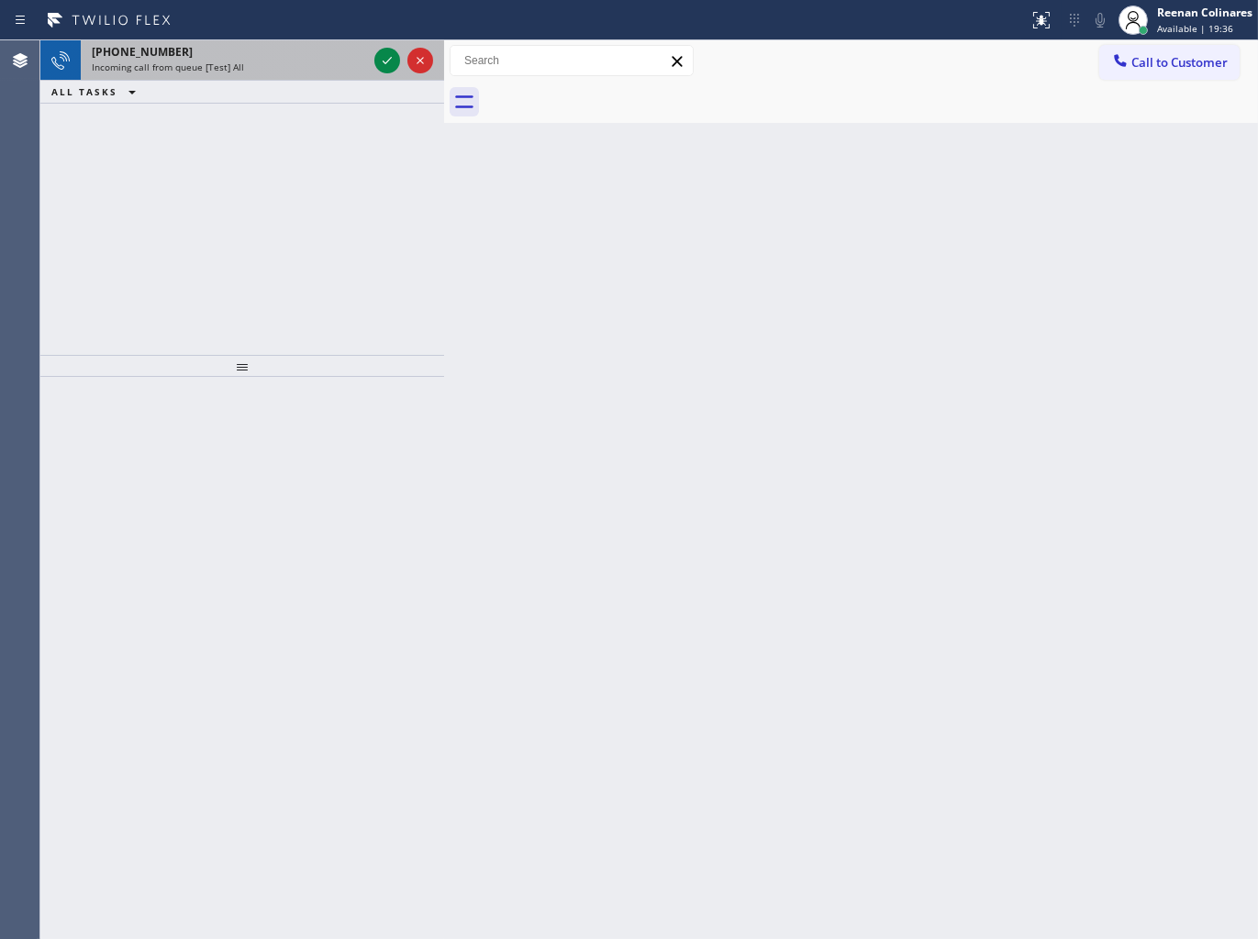
click at [305, 57] on div "[PHONE_NUMBER]" at bounding box center [229, 52] width 275 height 16
click at [246, 57] on div "[PHONE_NUMBER]" at bounding box center [229, 52] width 275 height 16
click at [272, 65] on div "Incoming call from queue [Test] All" at bounding box center [229, 67] width 275 height 13
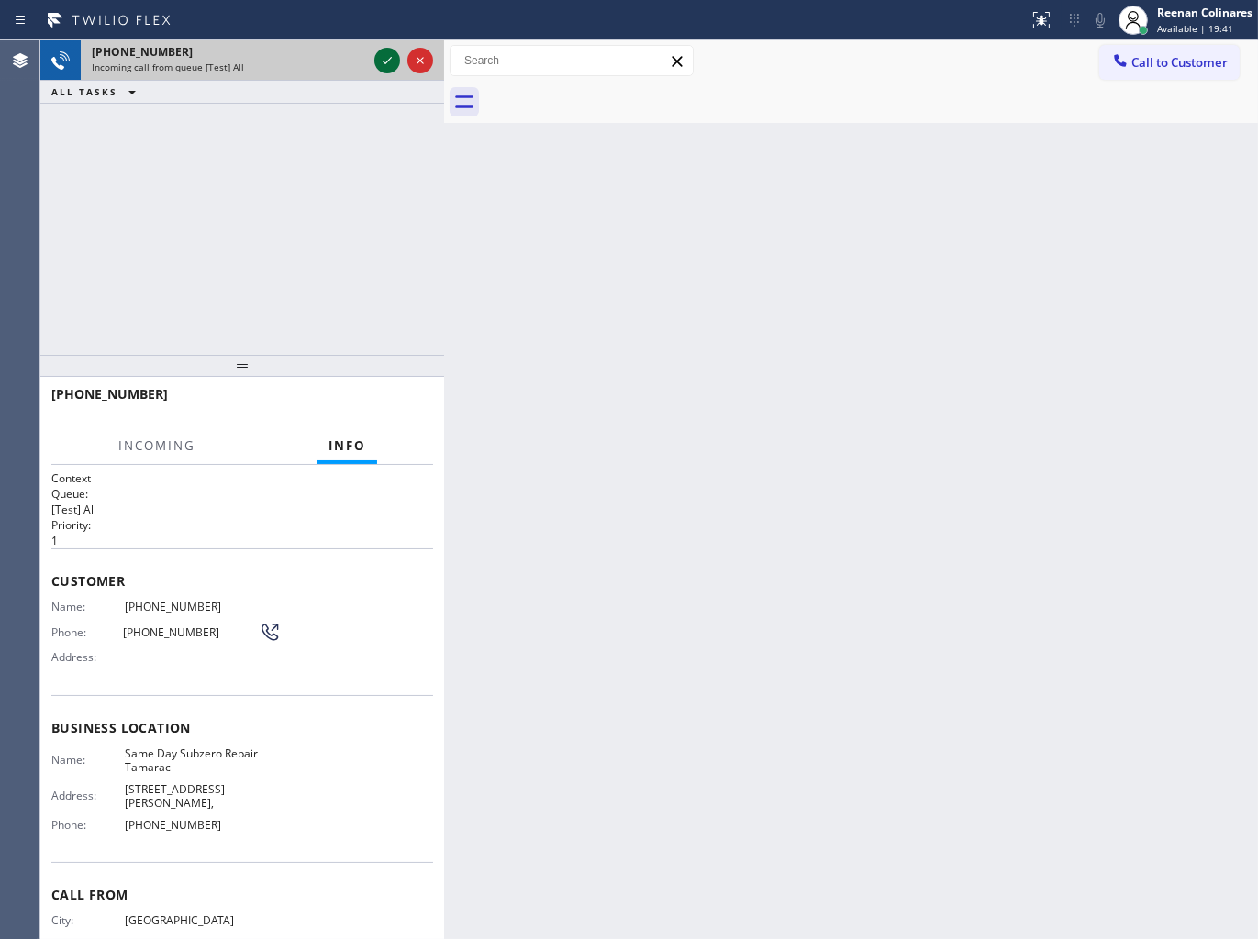
click at [380, 61] on icon at bounding box center [387, 61] width 22 height 22
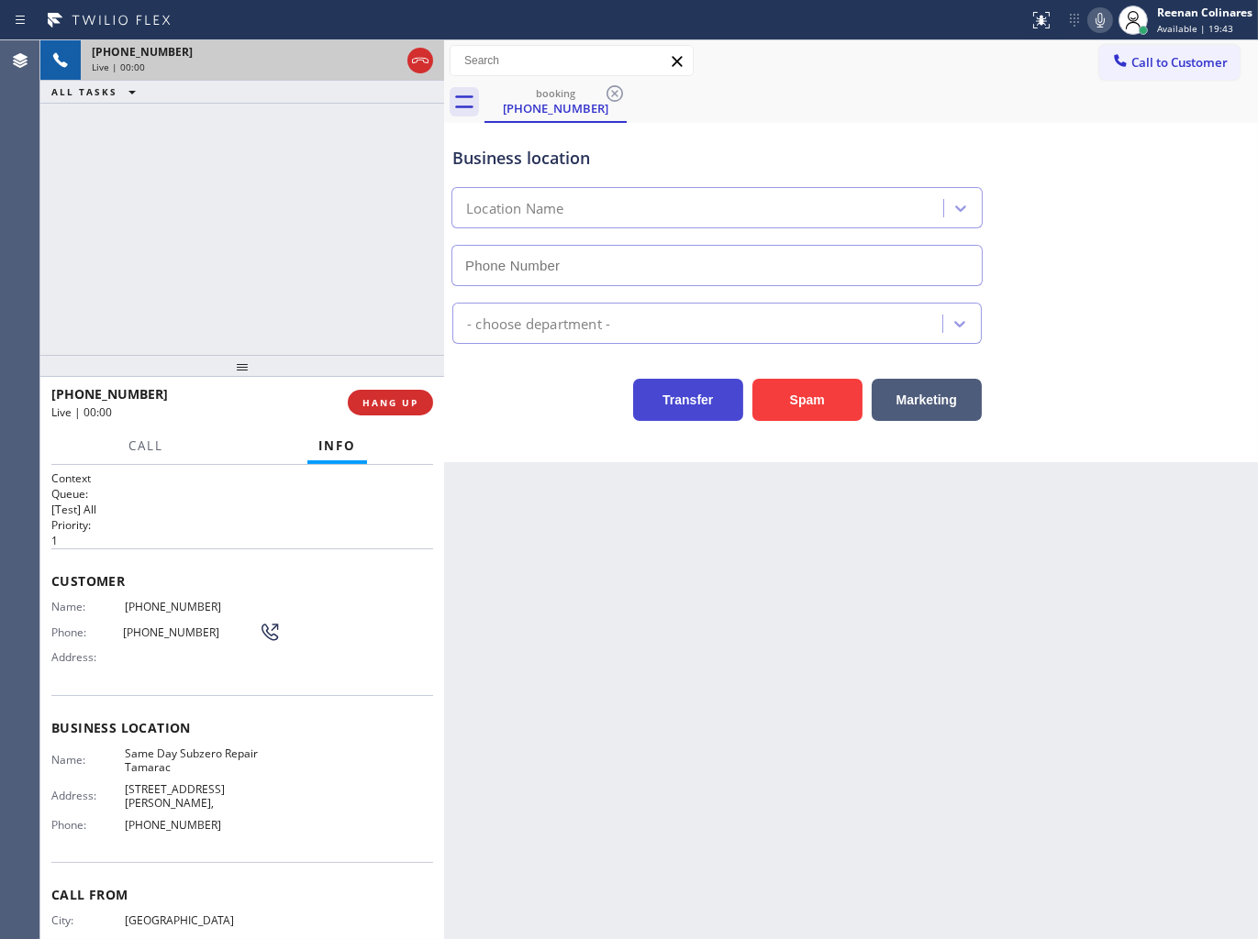
type input "[PHONE_NUMBER]"
click at [798, 396] on button "Spam" at bounding box center [807, 400] width 110 height 42
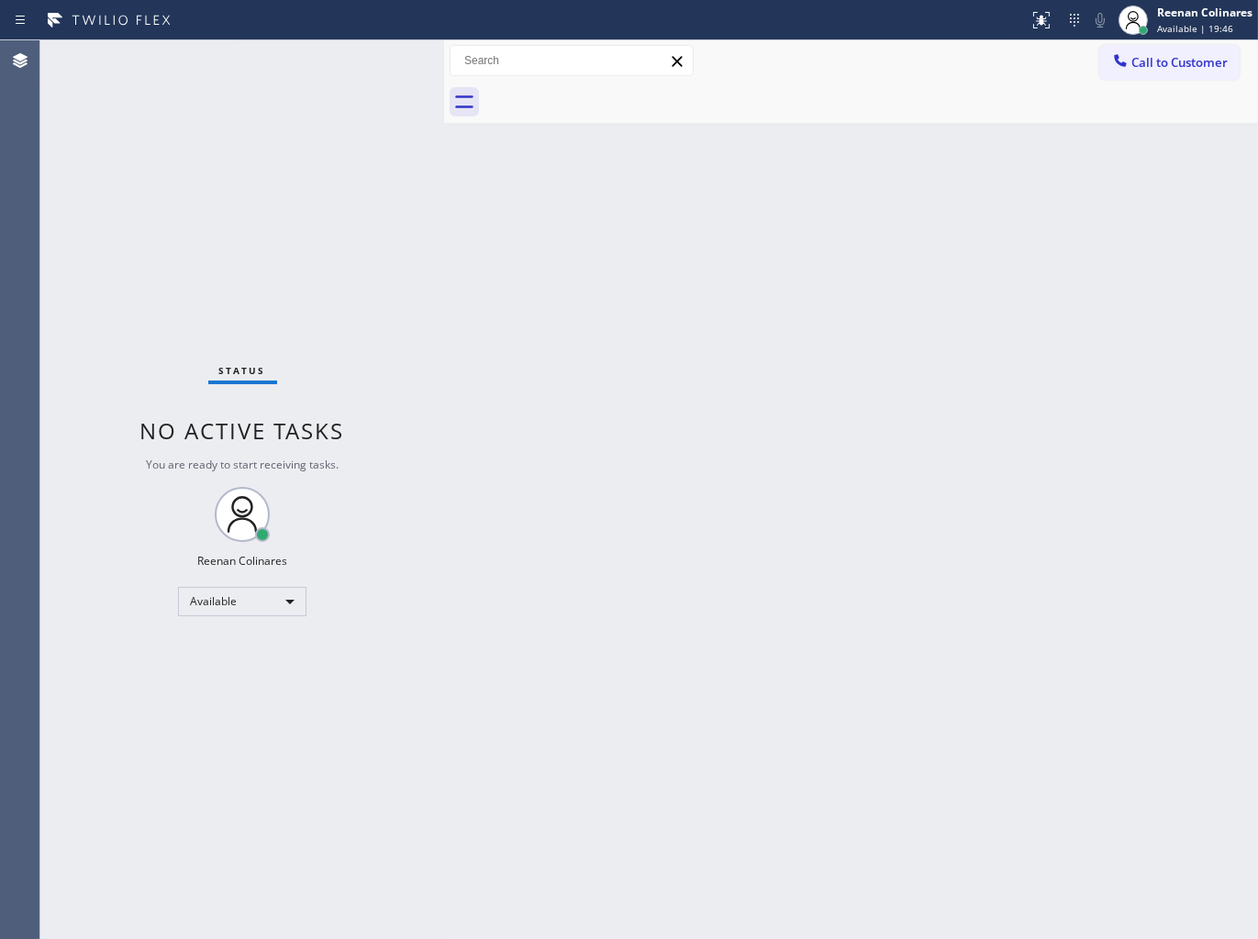
click at [832, 251] on div "Back to Dashboard Change Sender ID Customers Technicians Select a contact Outbo…" at bounding box center [851, 489] width 814 height 899
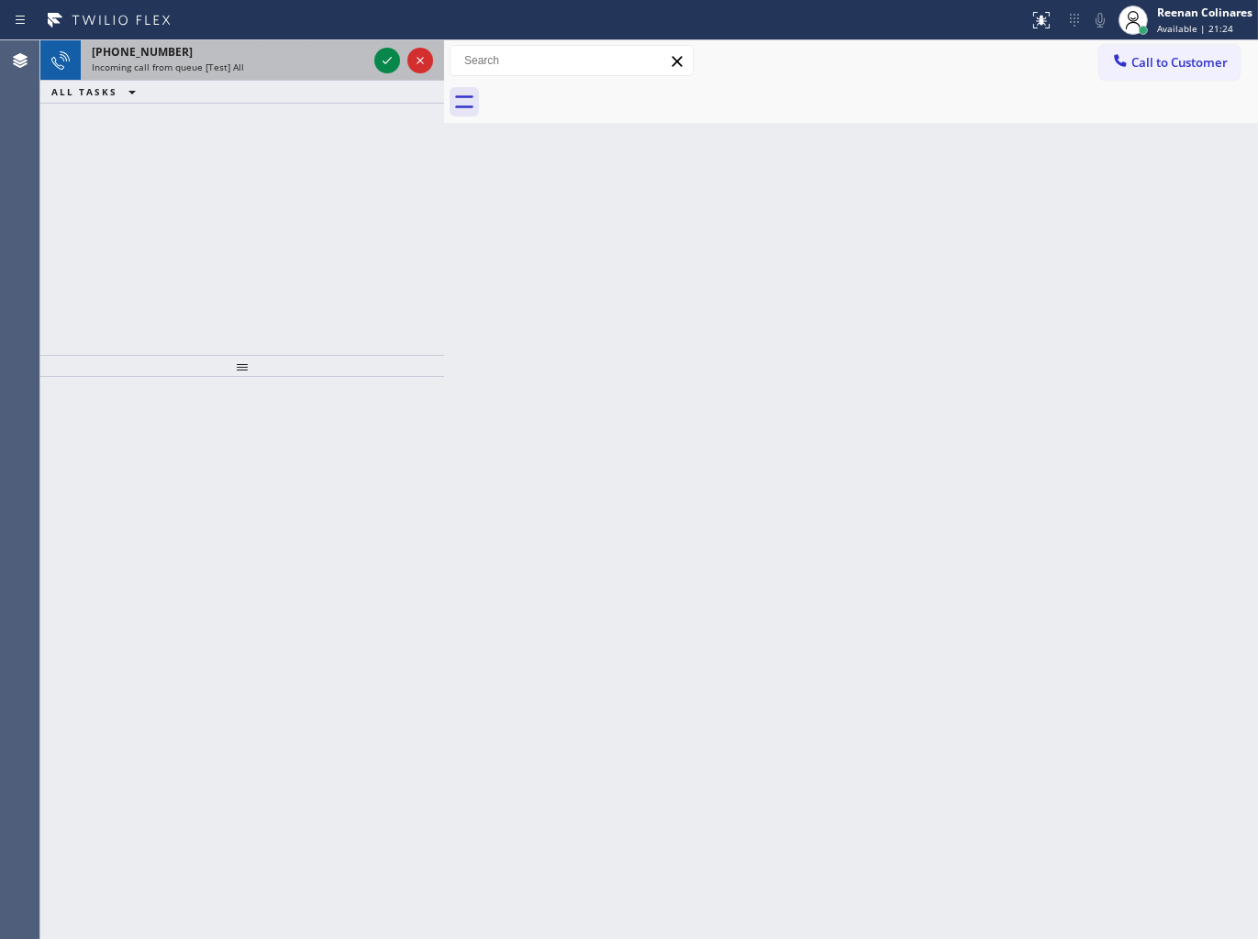
click at [239, 72] on div "Incoming call from queue [Test] All" at bounding box center [229, 67] width 275 height 13
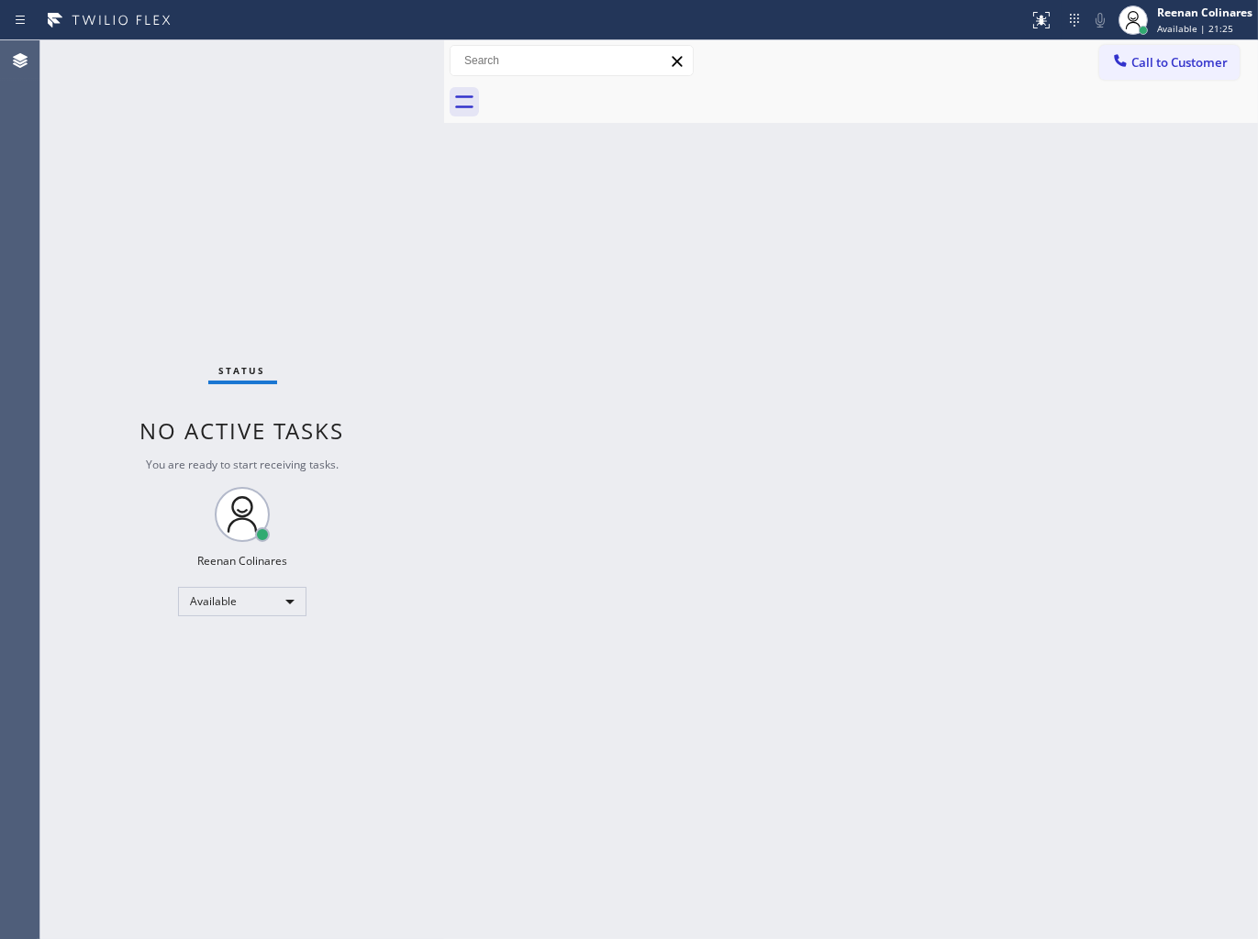
click at [310, 68] on div "Status No active tasks You are ready to start receiving tasks. Reenan Colinares…" at bounding box center [242, 489] width 404 height 899
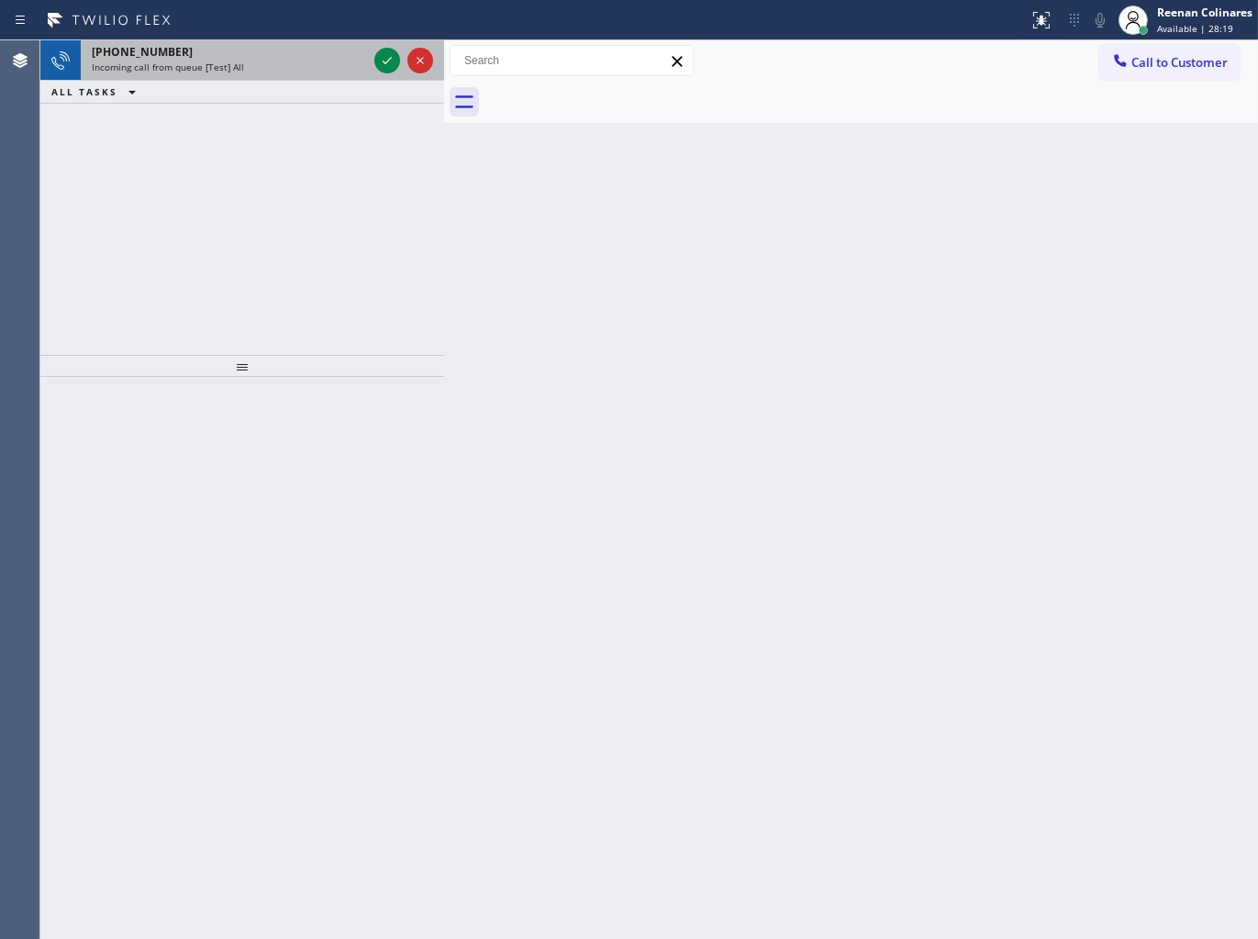
click at [212, 76] on div "[PHONE_NUMBER] Incoming call from queue [Test] All" at bounding box center [226, 60] width 290 height 40
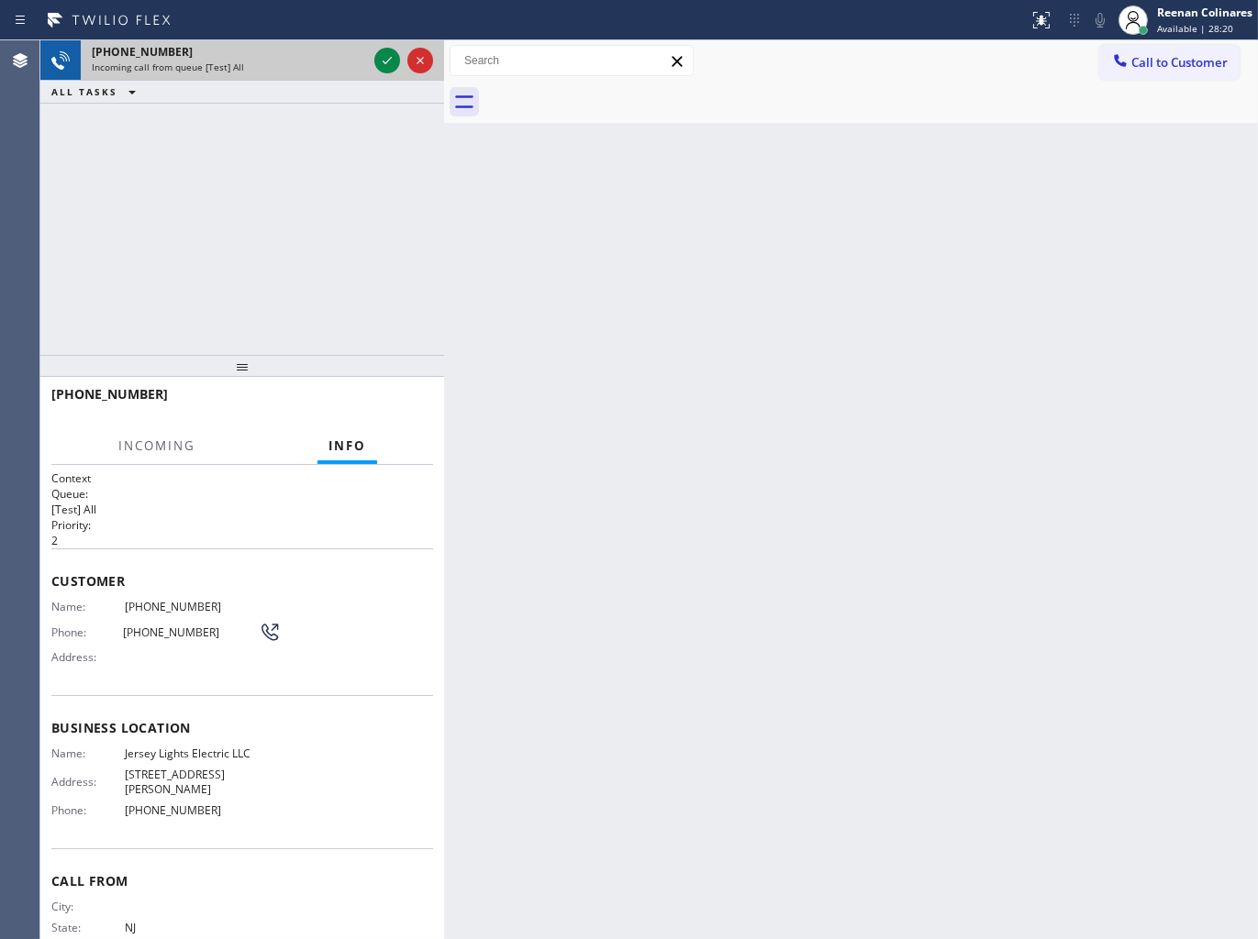
drag, startPoint x: 376, startPoint y: 60, endPoint x: 377, endPoint y: 74, distance: 14.7
click at [377, 60] on icon at bounding box center [387, 61] width 22 height 22
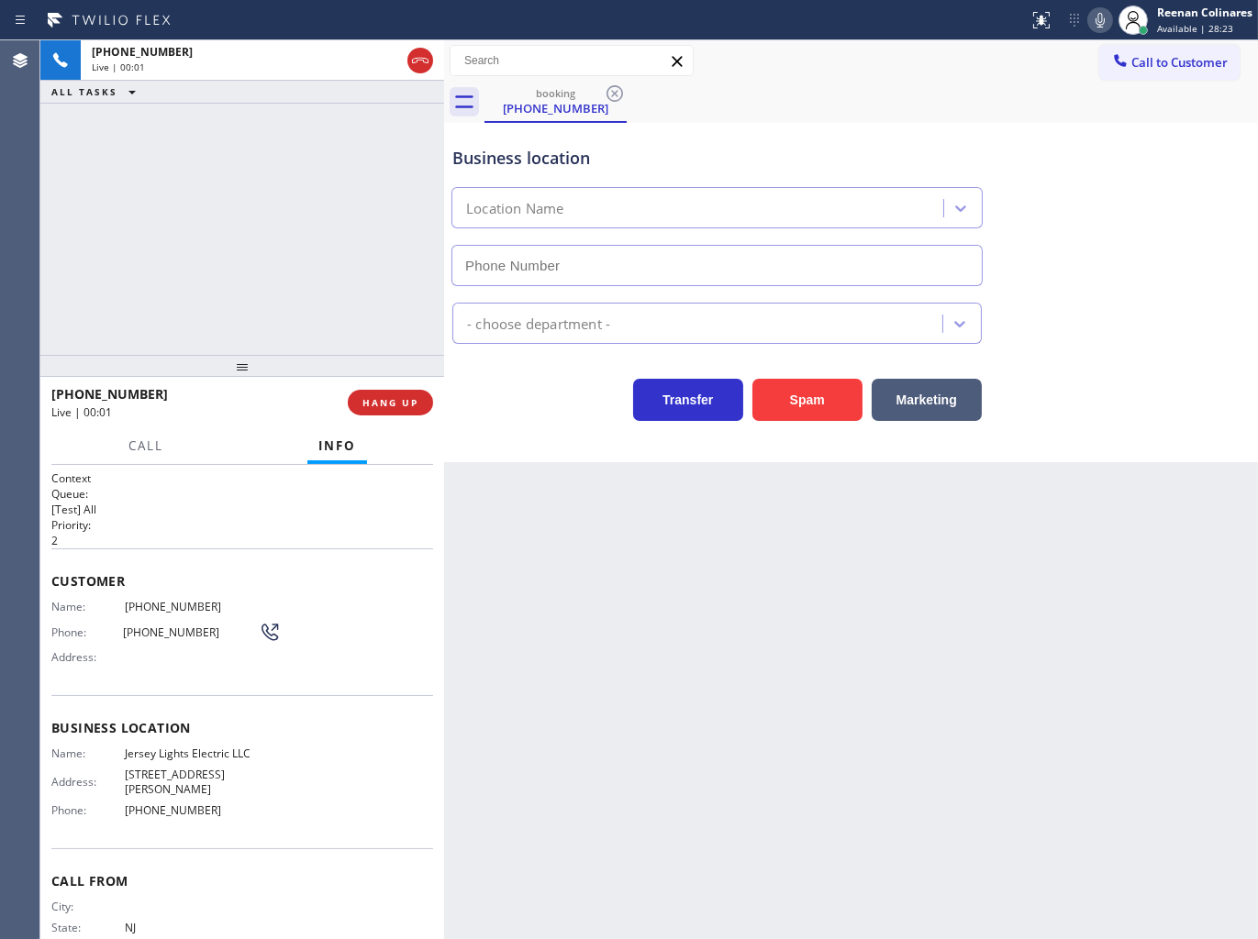
type input "[PHONE_NUMBER]"
drag, startPoint x: 799, startPoint y: 406, endPoint x: 1151, endPoint y: 101, distance: 466.2
click at [799, 407] on button "Spam" at bounding box center [807, 400] width 110 height 42
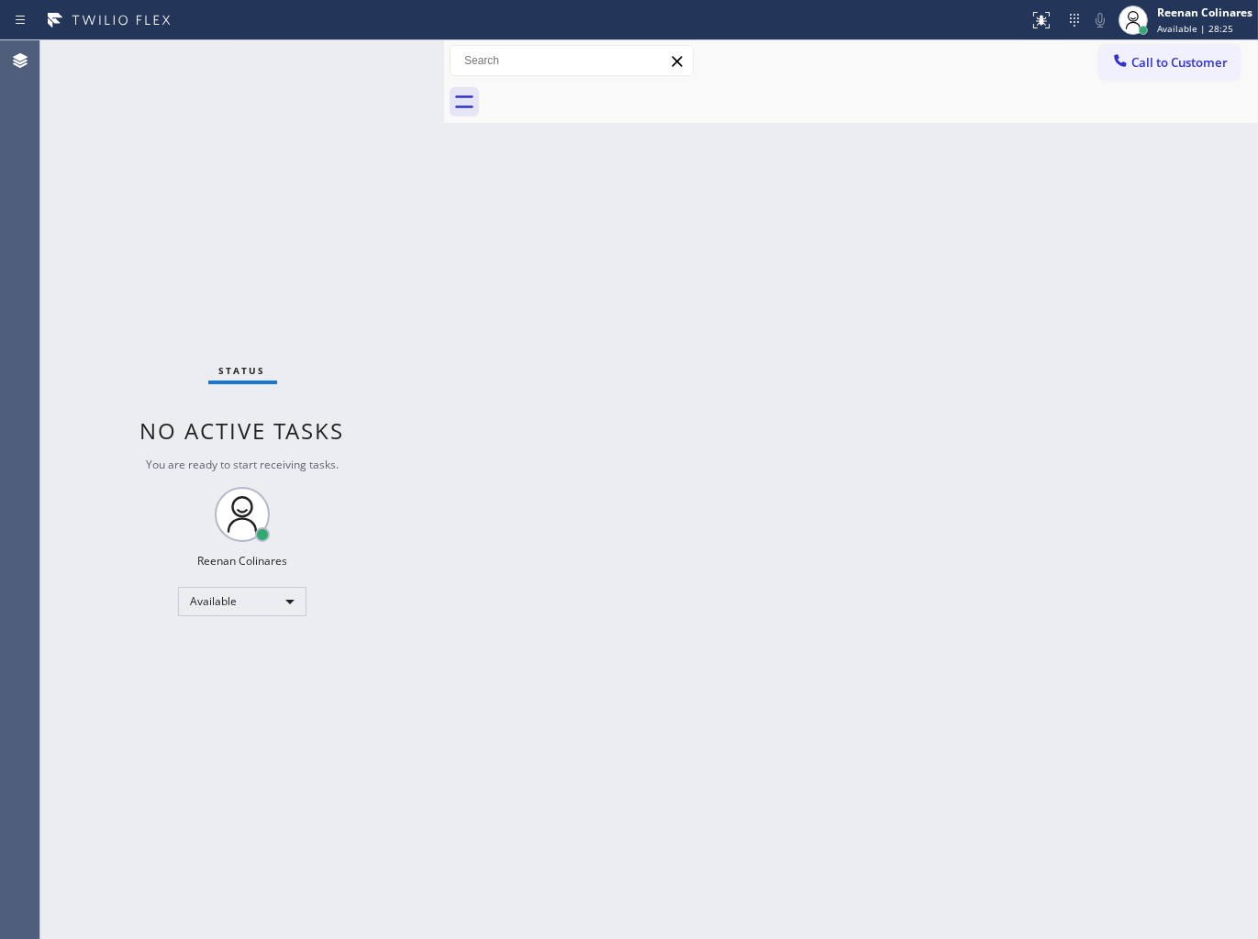
click at [873, 360] on div "Back to Dashboard Change Sender ID Customers Technicians Select a contact Outbo…" at bounding box center [851, 489] width 814 height 899
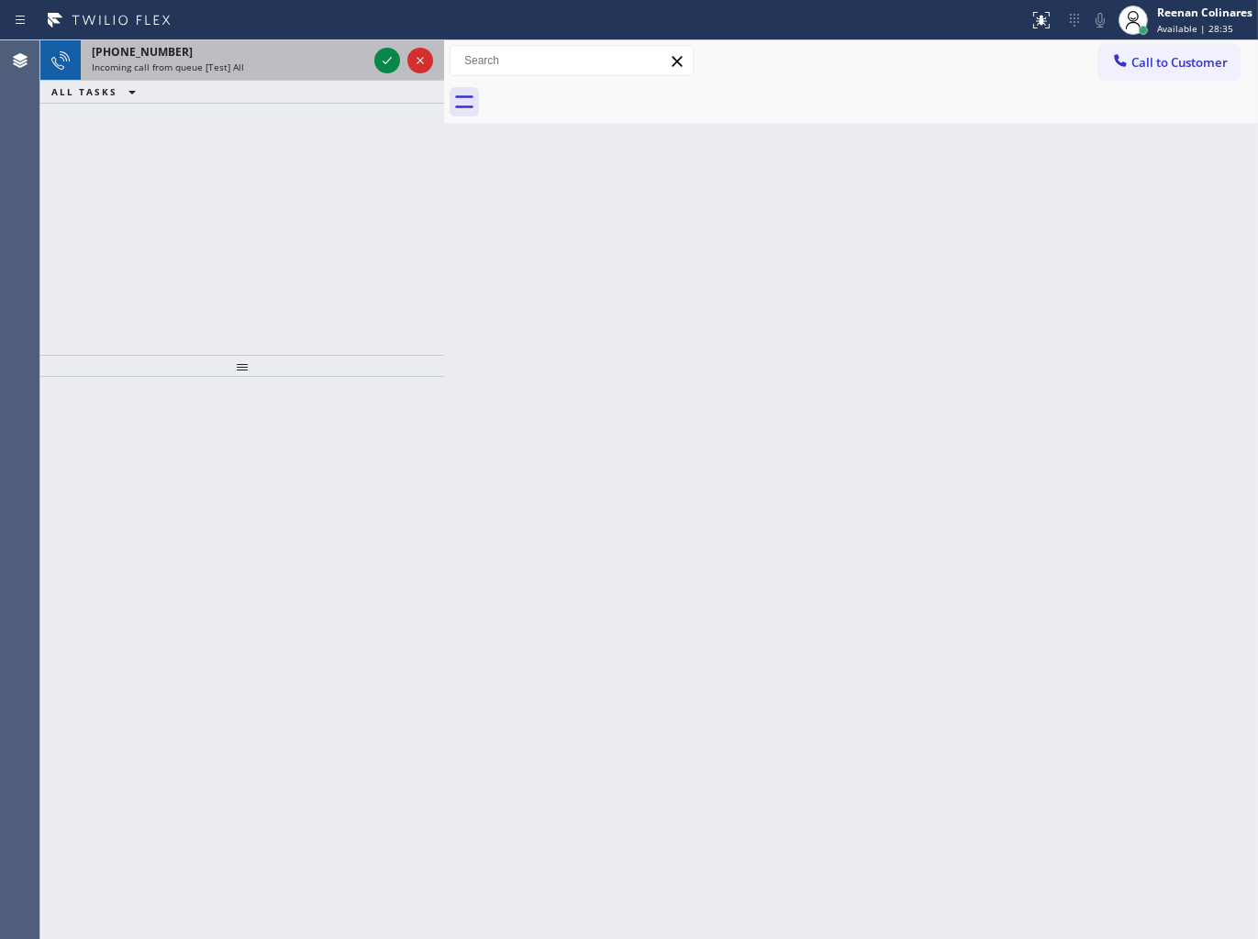
click at [270, 70] on div "Incoming call from queue [Test] All" at bounding box center [229, 67] width 275 height 13
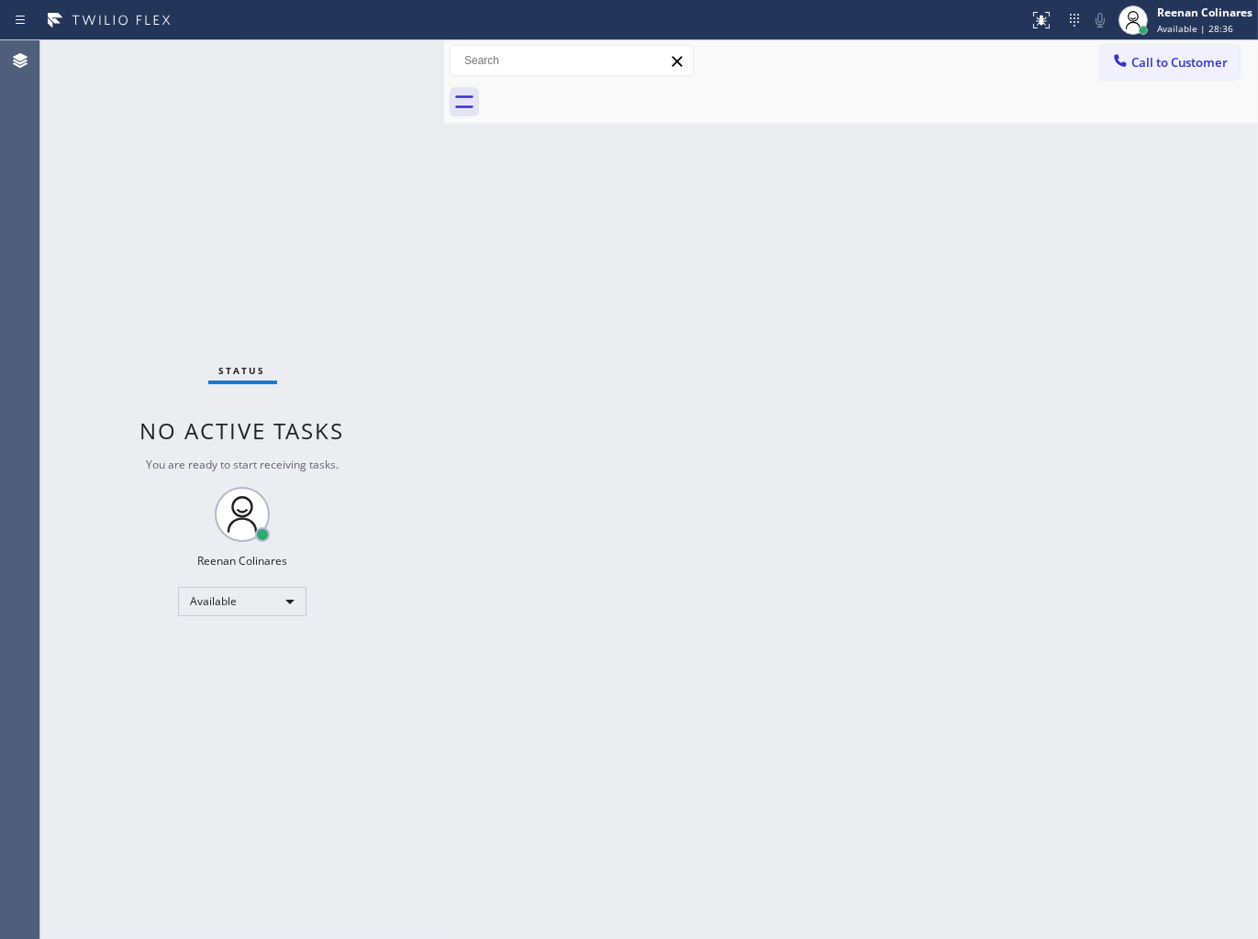
click at [389, 67] on div "Status No active tasks You are ready to start receiving tasks. Reenan Colinares…" at bounding box center [242, 489] width 404 height 899
click at [383, 67] on div "Status No active tasks You are ready to start receiving tasks. Reenan Colinares…" at bounding box center [242, 489] width 404 height 899
drag, startPoint x: 383, startPoint y: 67, endPoint x: 615, endPoint y: 692, distance: 666.4
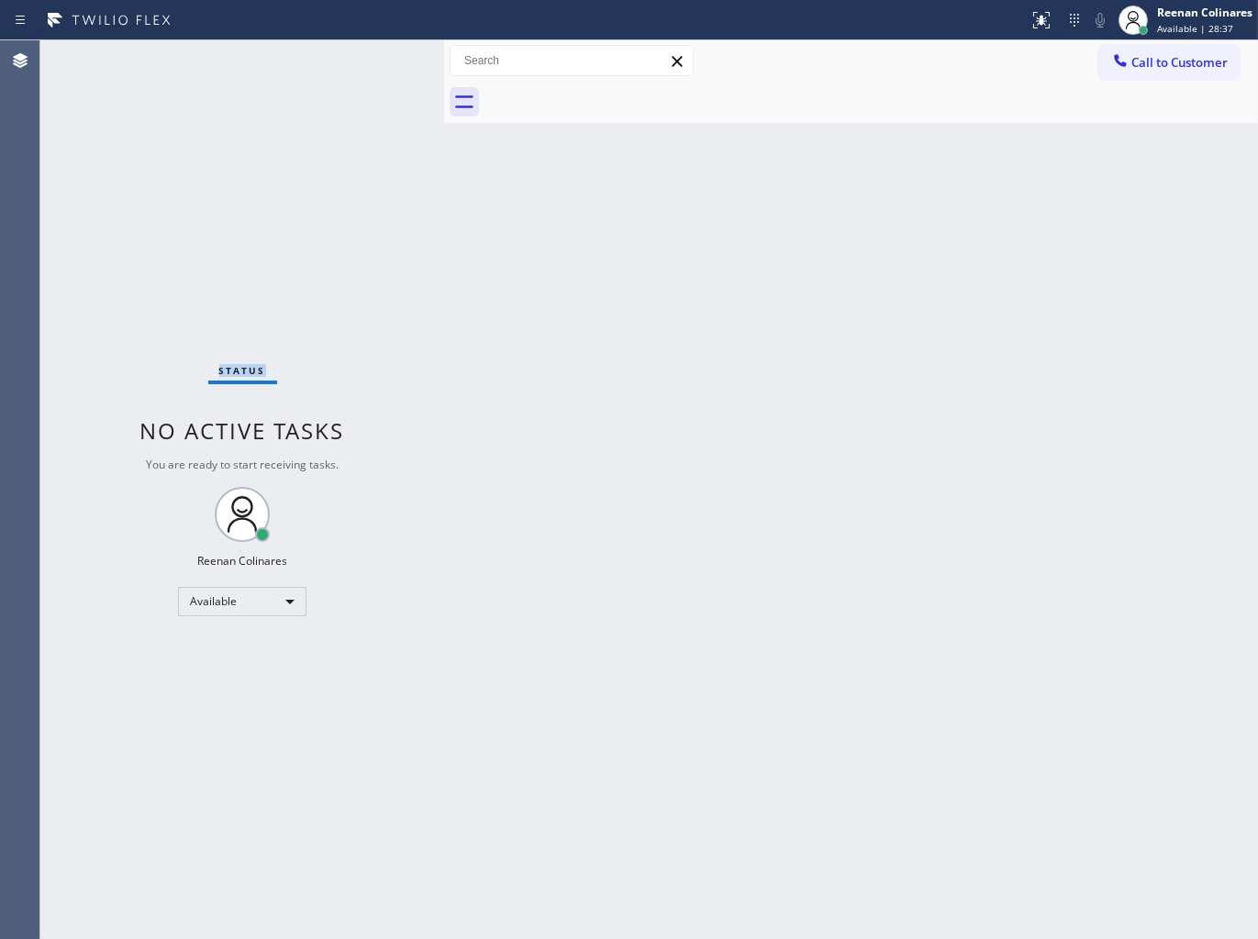
click at [383, 75] on div "Status No active tasks You are ready to start receiving tasks. Reenan Colinares…" at bounding box center [242, 489] width 404 height 899
click at [815, 193] on div "Back to Dashboard Change Sender ID Customers Technicians Select a contact Outbo…" at bounding box center [851, 489] width 814 height 899
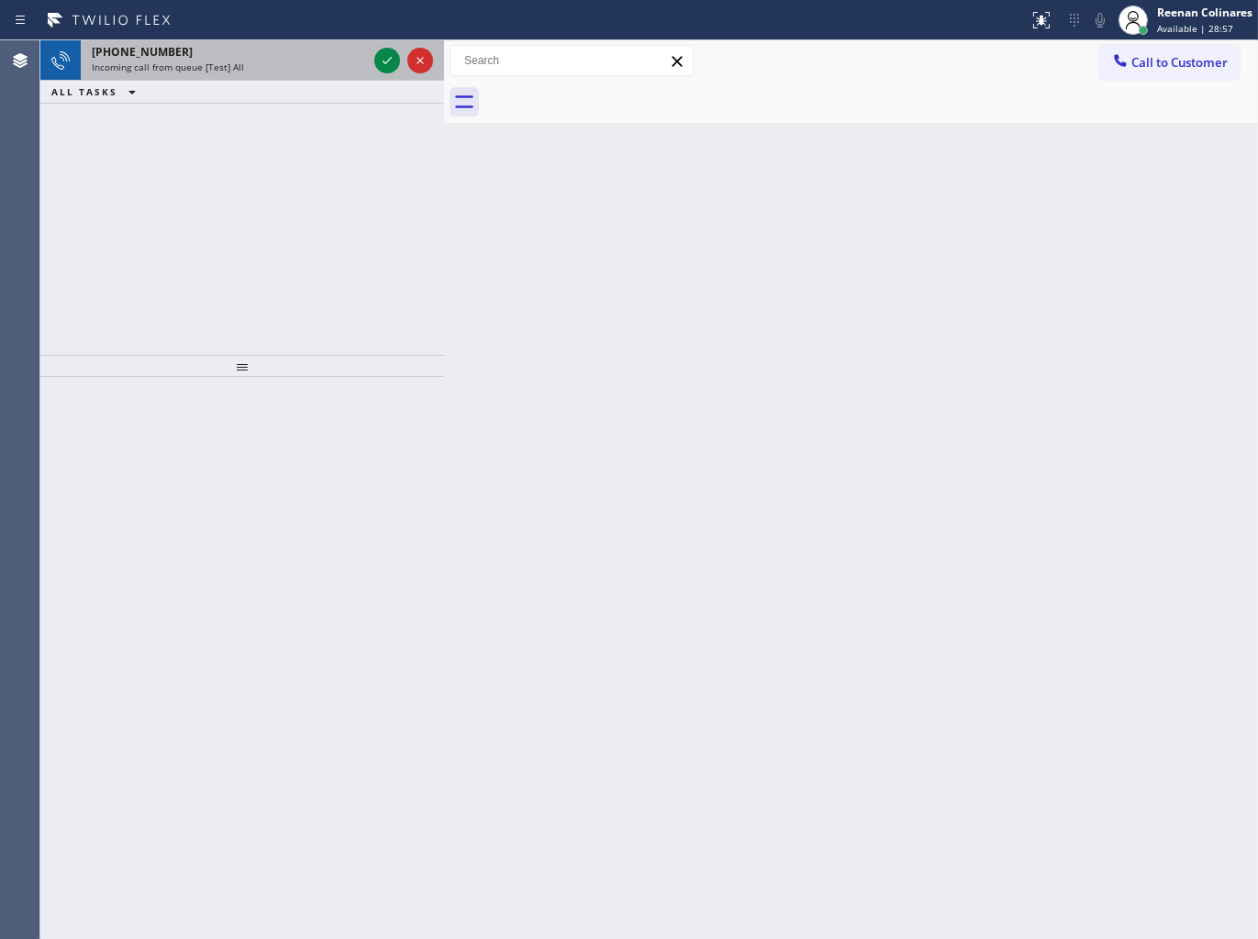
click at [314, 70] on div "Incoming call from queue [Test] All" at bounding box center [229, 67] width 275 height 13
click at [316, 70] on div "Incoming call from queue [Test] All" at bounding box center [229, 67] width 275 height 13
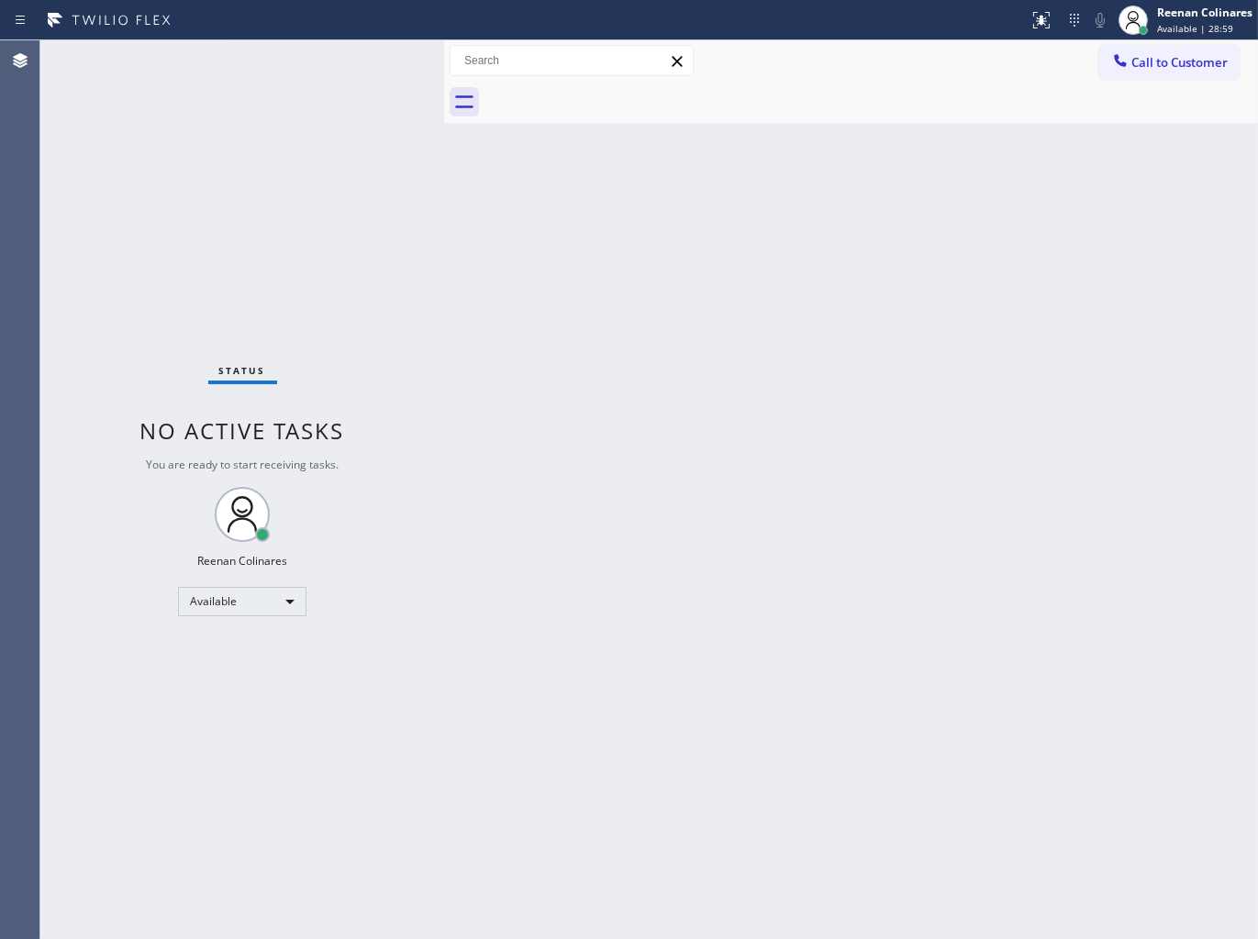
click at [389, 52] on div "Status No active tasks You are ready to start receiving tasks. Reenan Colinares…" at bounding box center [242, 489] width 404 height 899
click at [346, 61] on div "Status No active tasks You are ready to start receiving tasks. Reenan Colinares…" at bounding box center [242, 489] width 404 height 899
click at [282, 74] on div "Status No active tasks You are ready to start receiving tasks. Reenan Colinares…" at bounding box center [242, 489] width 404 height 899
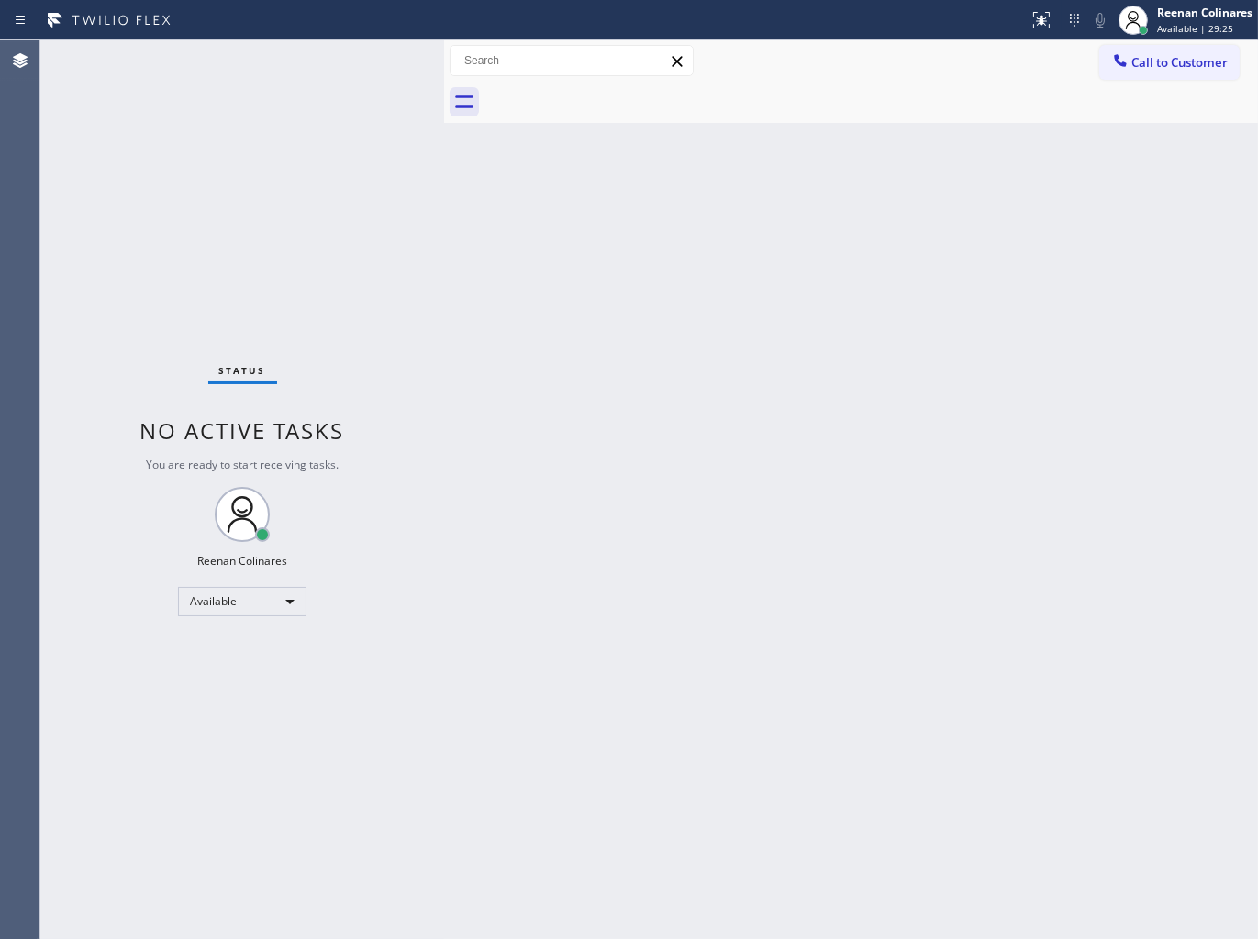
click at [282, 74] on div "Status No active tasks You are ready to start receiving tasks. Reenan Colinares…" at bounding box center [242, 489] width 404 height 899
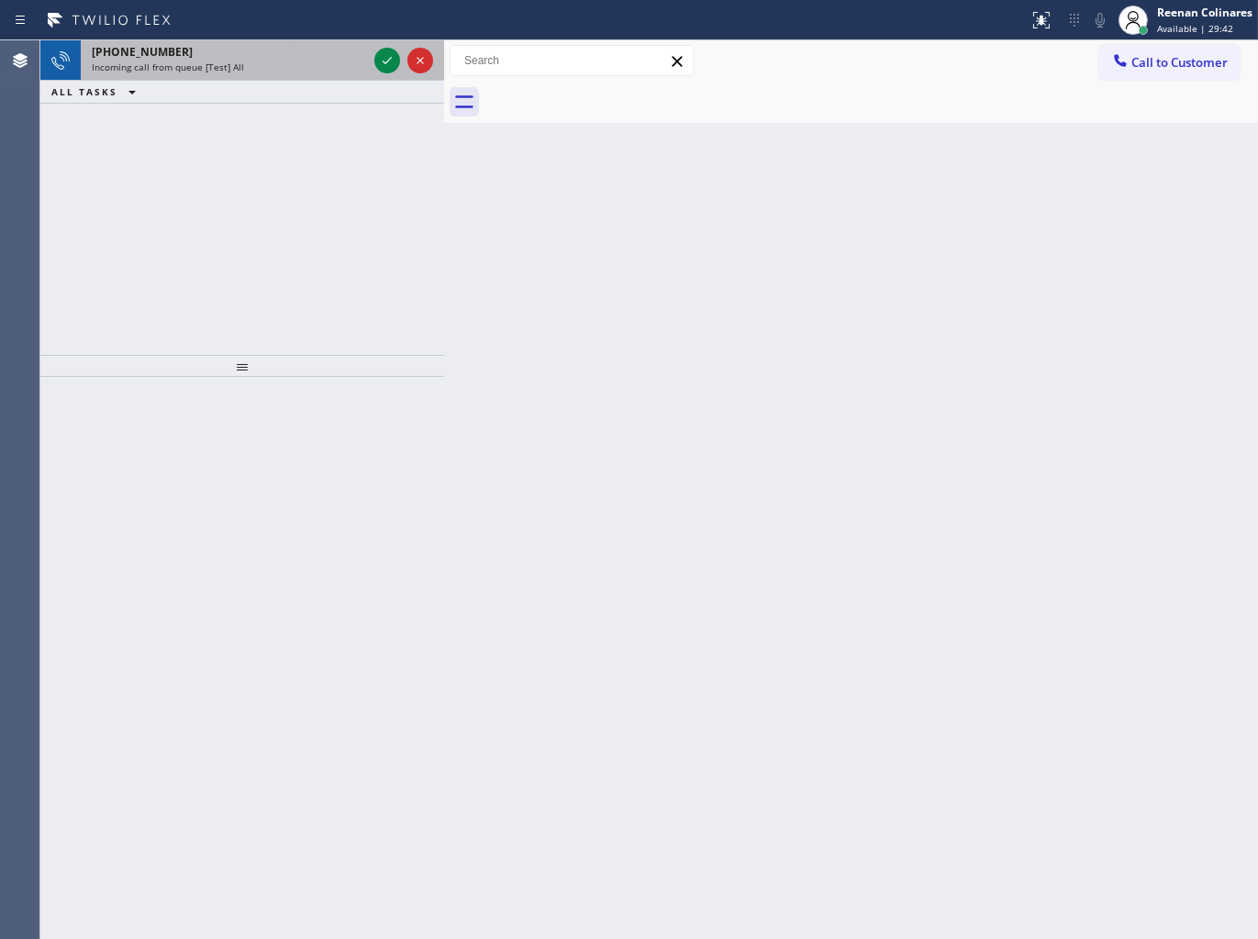
drag, startPoint x: 280, startPoint y: 74, endPoint x: 253, endPoint y: 78, distance: 26.9
click at [279, 74] on div "[PHONE_NUMBER] Incoming call from queue [Test] All" at bounding box center [226, 60] width 290 height 40
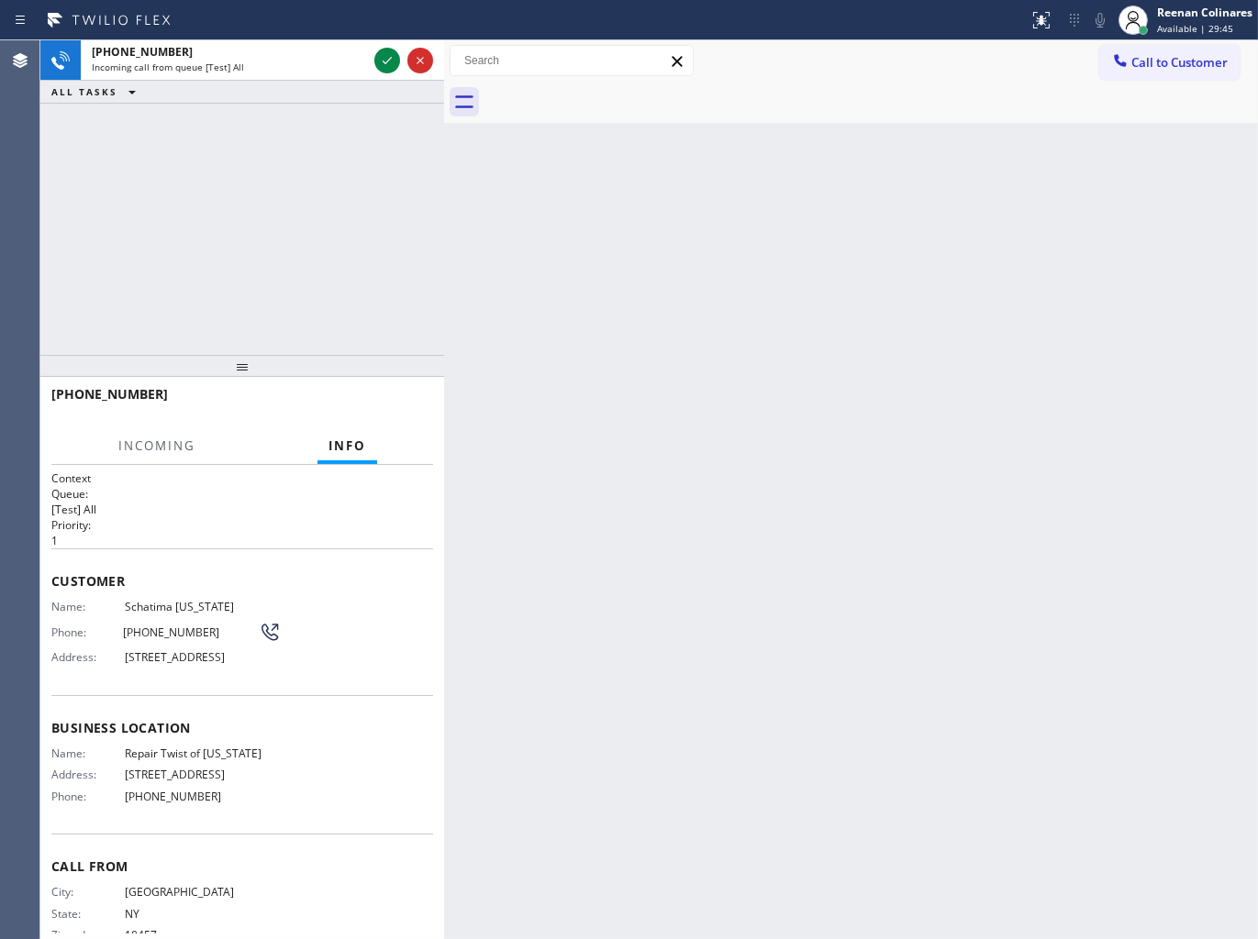
drag, startPoint x: 1175, startPoint y: 17, endPoint x: 1156, endPoint y: 67, distance: 54.0
click at [1175, 18] on div "Reenan Colinares" at bounding box center [1204, 13] width 95 height 16
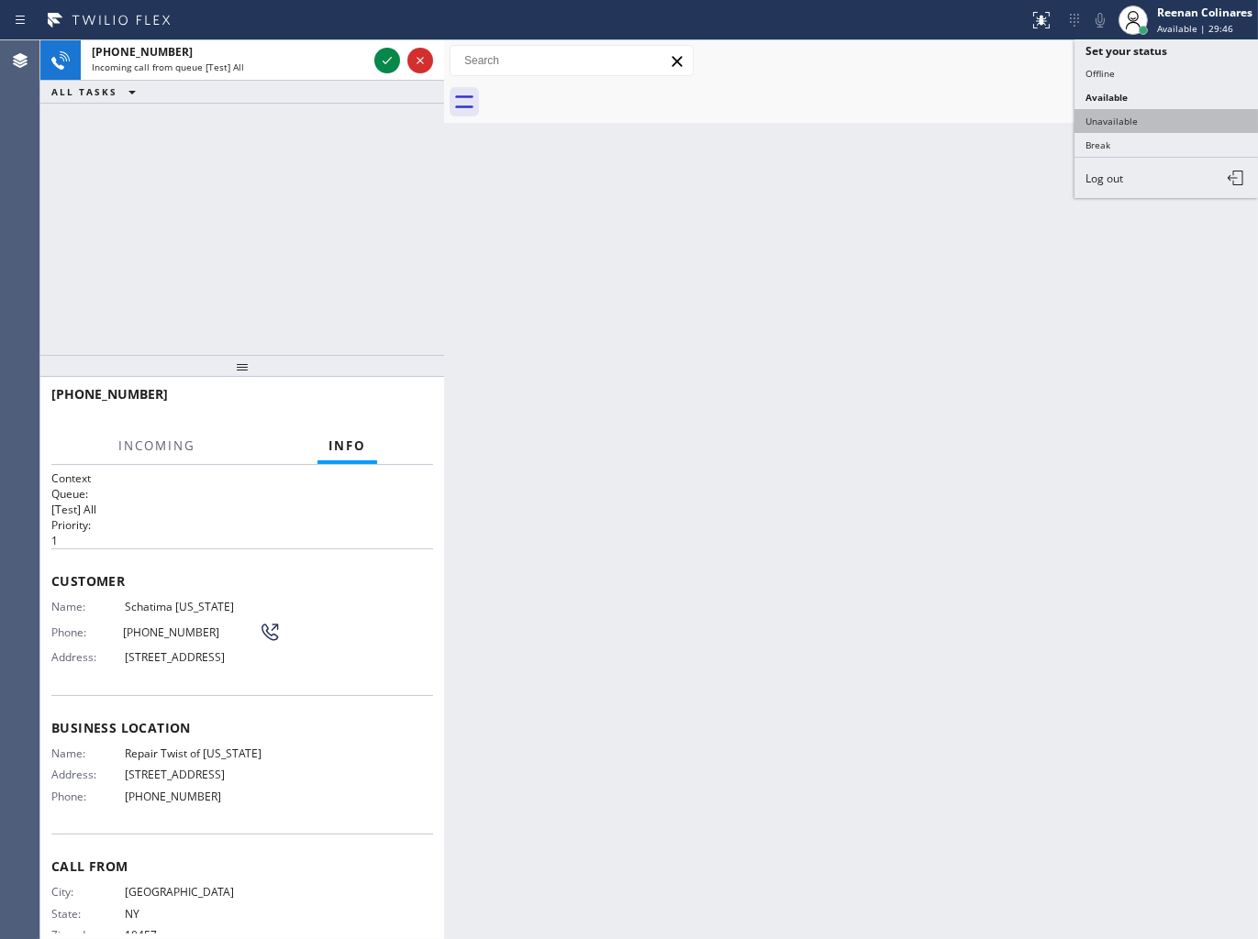
click at [1124, 123] on button "Unavailable" at bounding box center [1165, 121] width 183 height 24
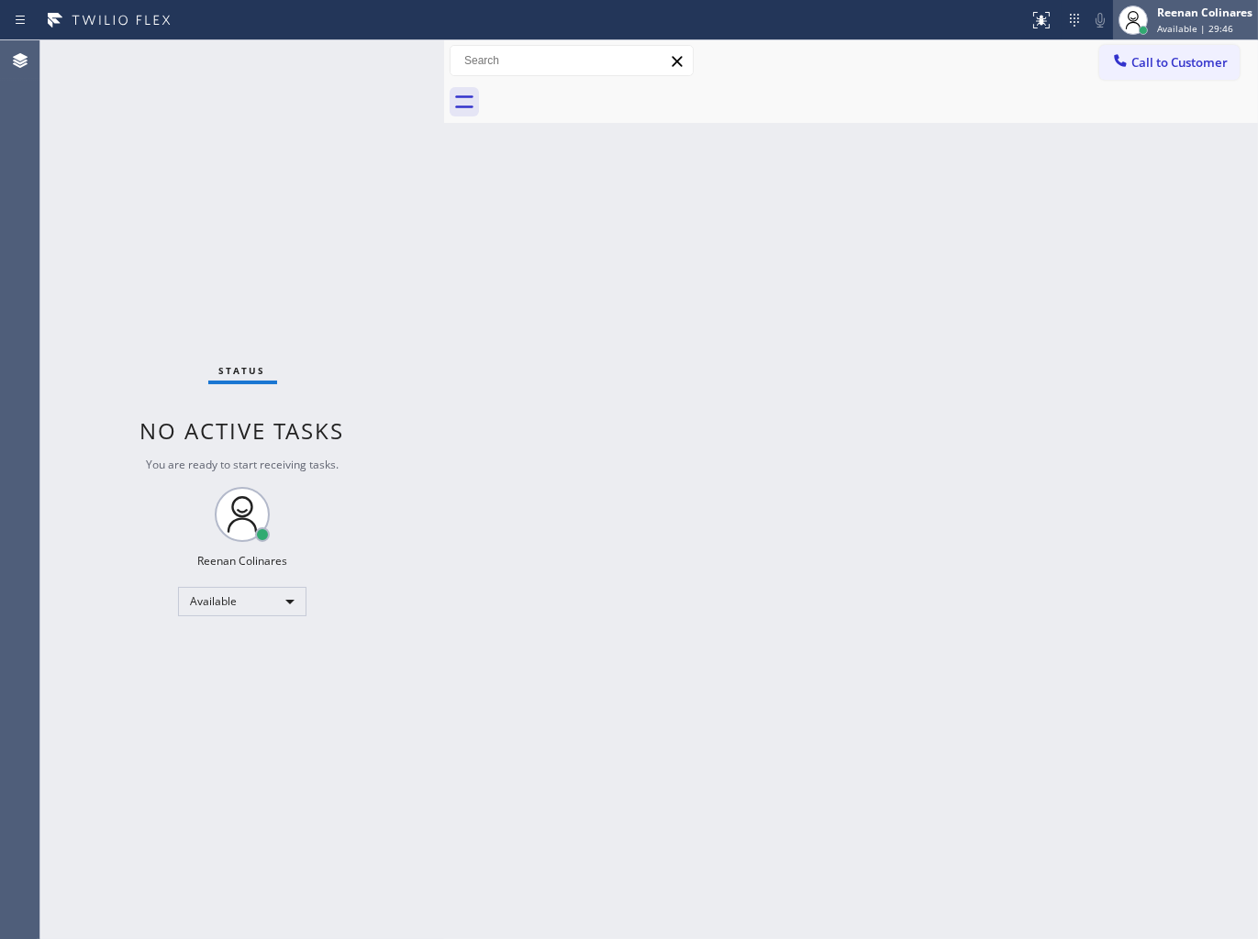
click at [1176, 32] on span "Available | 29:46" at bounding box center [1195, 28] width 76 height 13
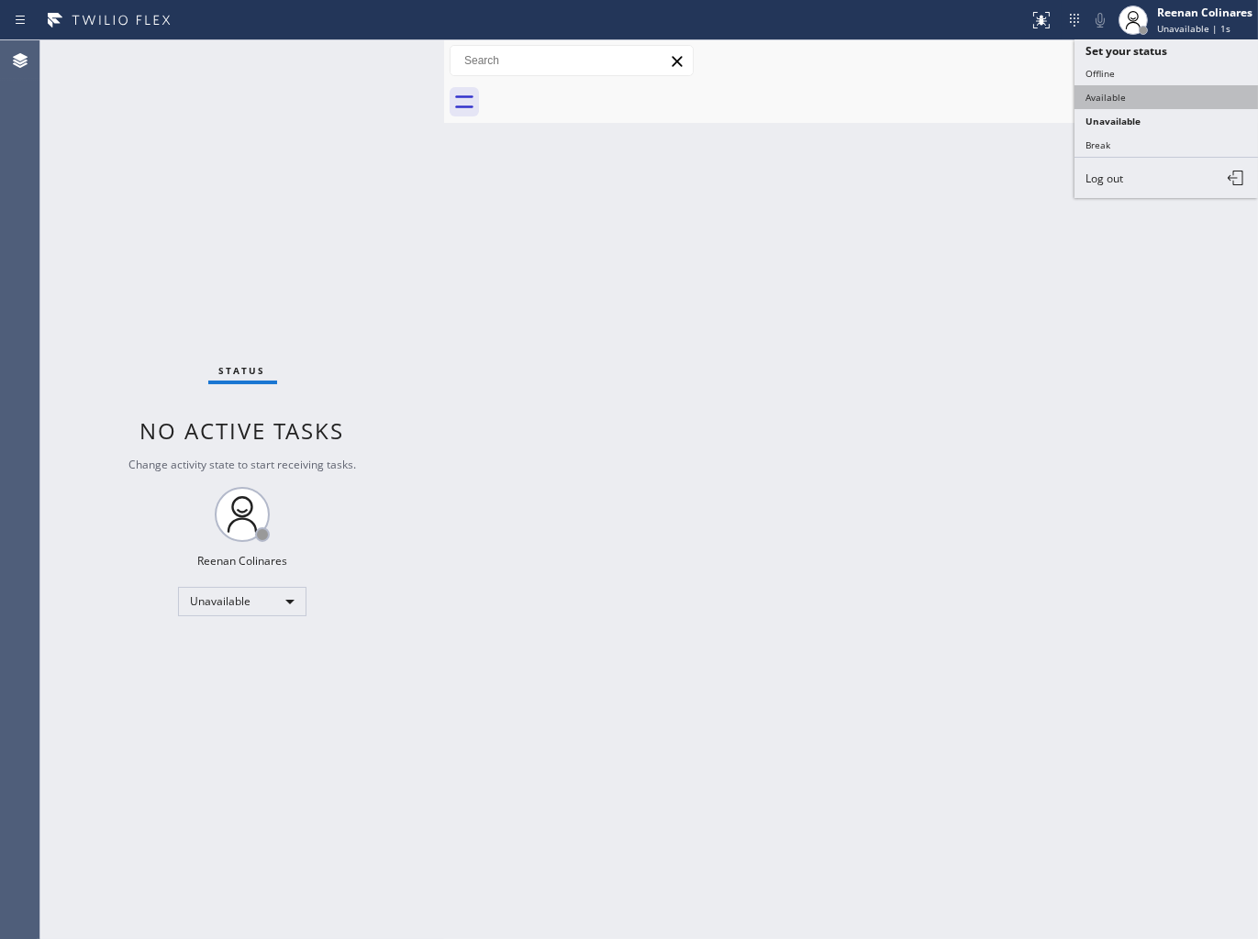
click at [1114, 90] on button "Available" at bounding box center [1165, 97] width 183 height 24
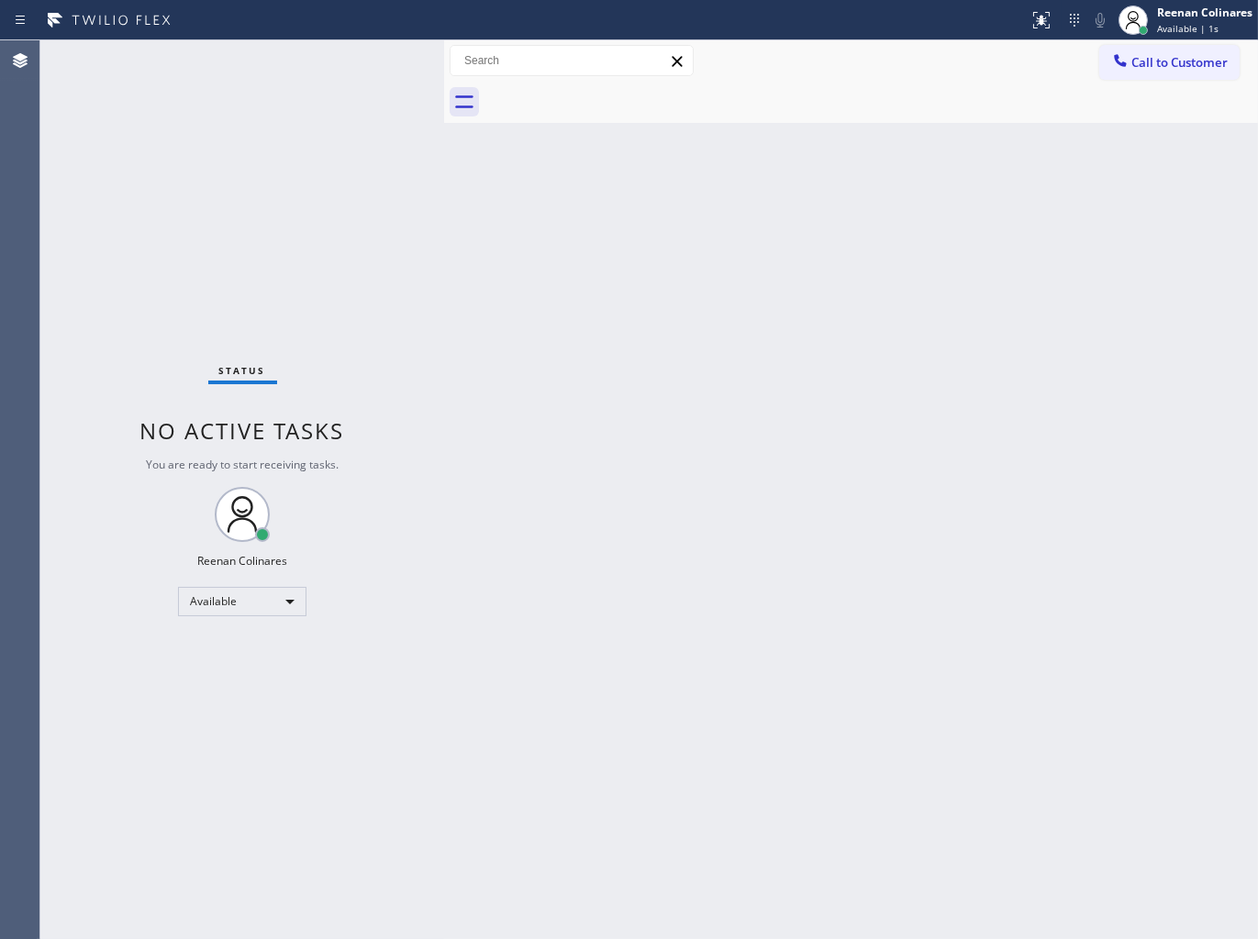
click at [363, 141] on div "Status No active tasks You are ready to start receiving tasks. Reenan Colinares…" at bounding box center [242, 489] width 404 height 899
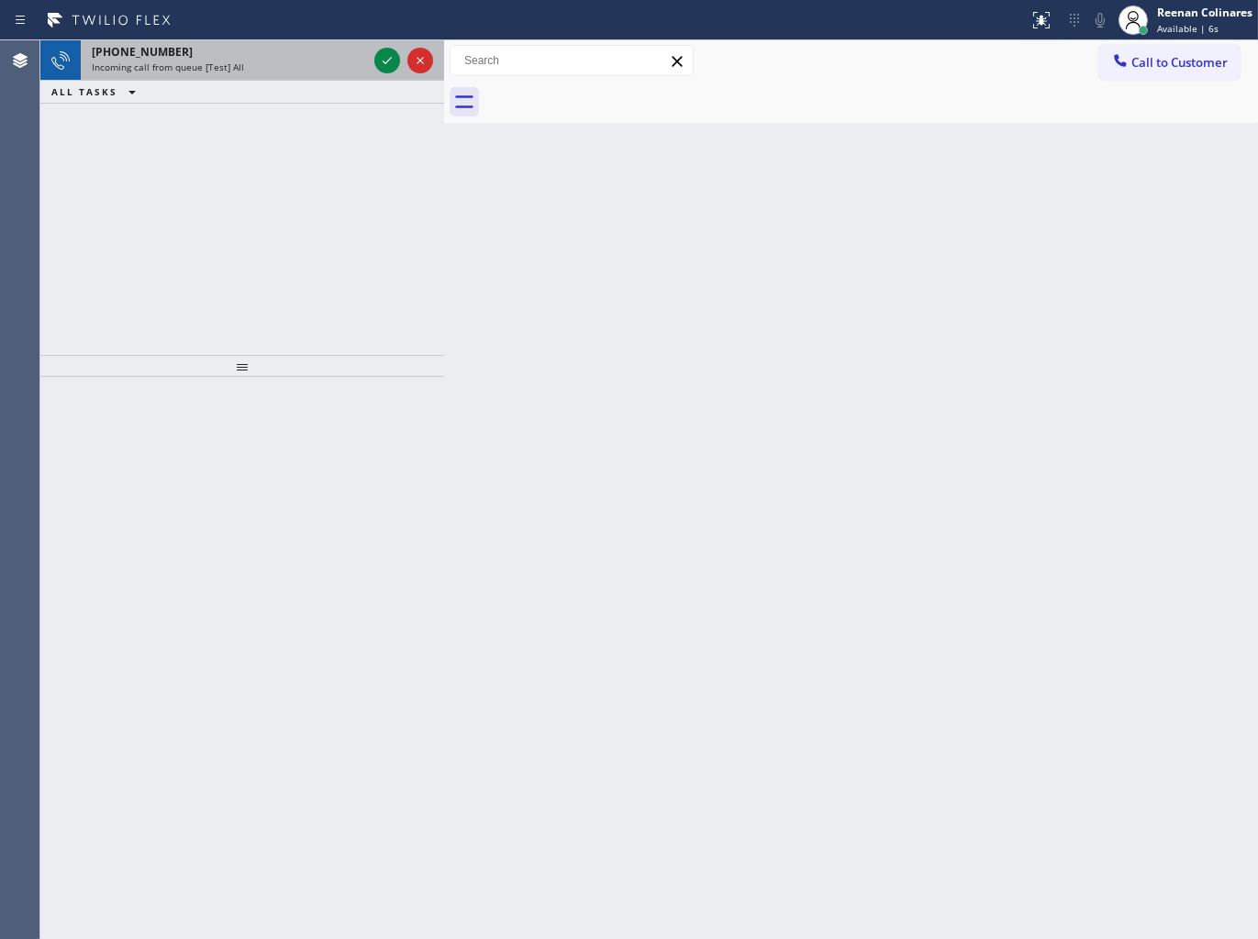
click at [345, 62] on div "Incoming call from queue [Test] All" at bounding box center [229, 67] width 275 height 13
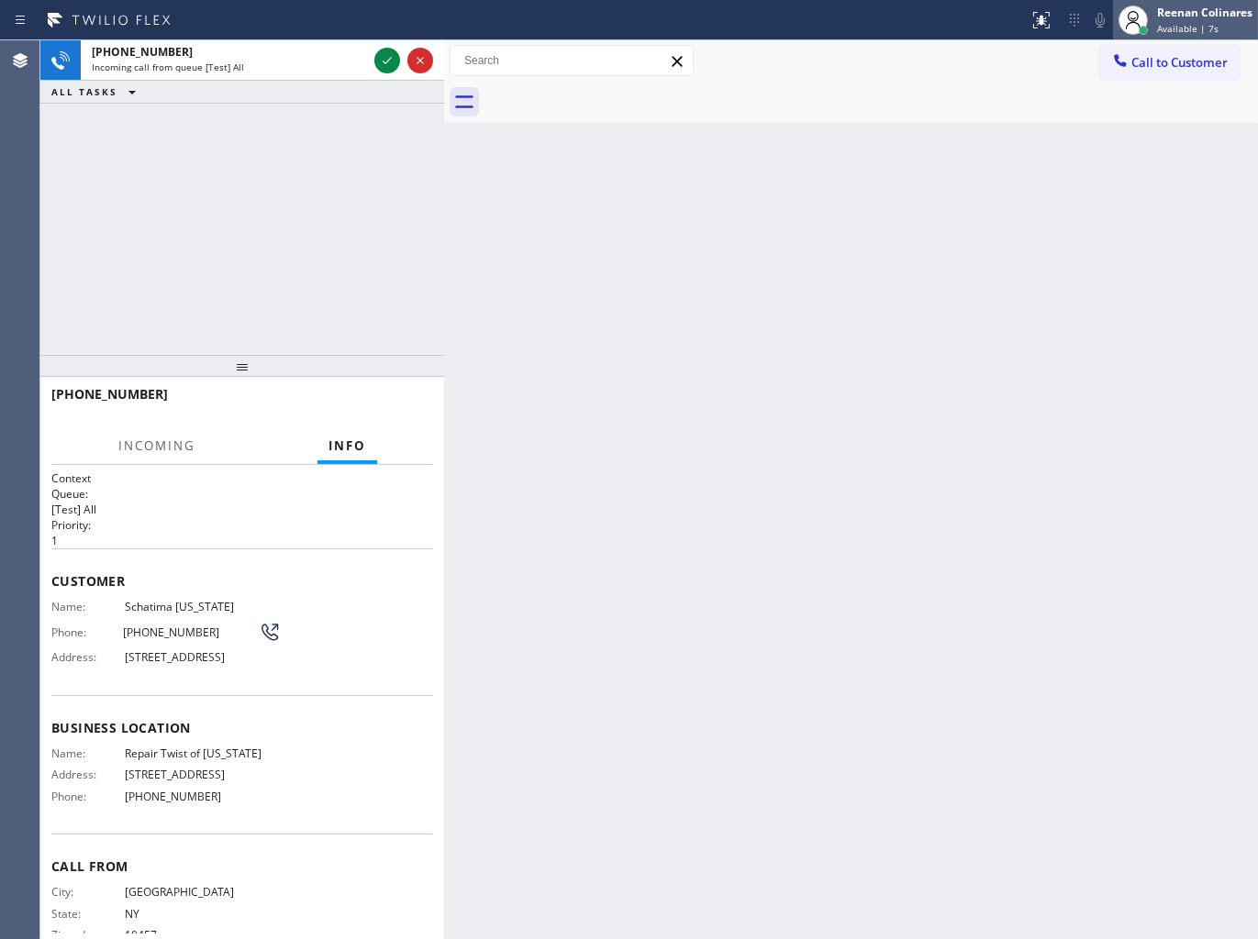
click at [1204, 35] on div "Reenan Colinares Available | 7s" at bounding box center [1205, 20] width 105 height 32
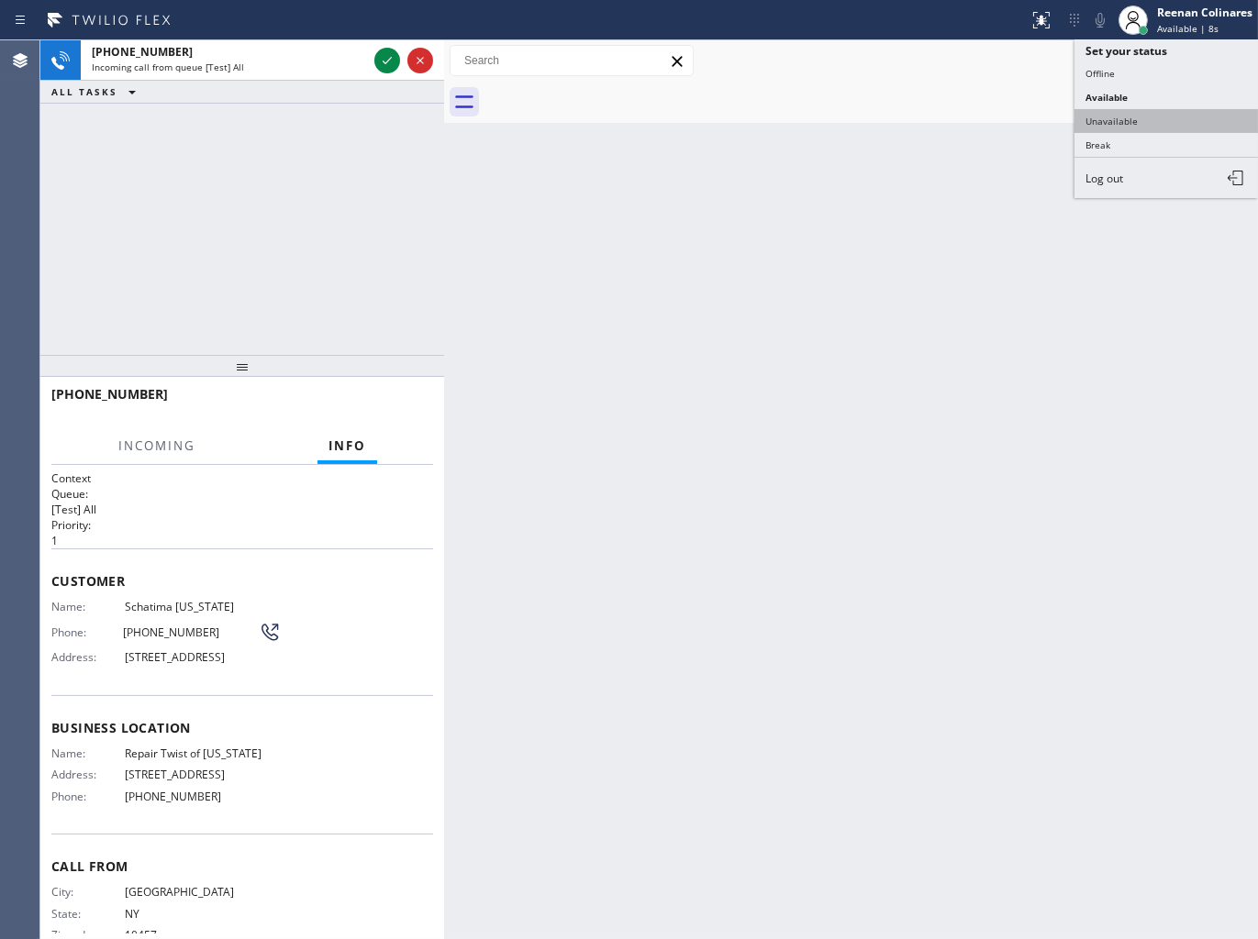
click at [1133, 128] on button "Unavailable" at bounding box center [1165, 121] width 183 height 24
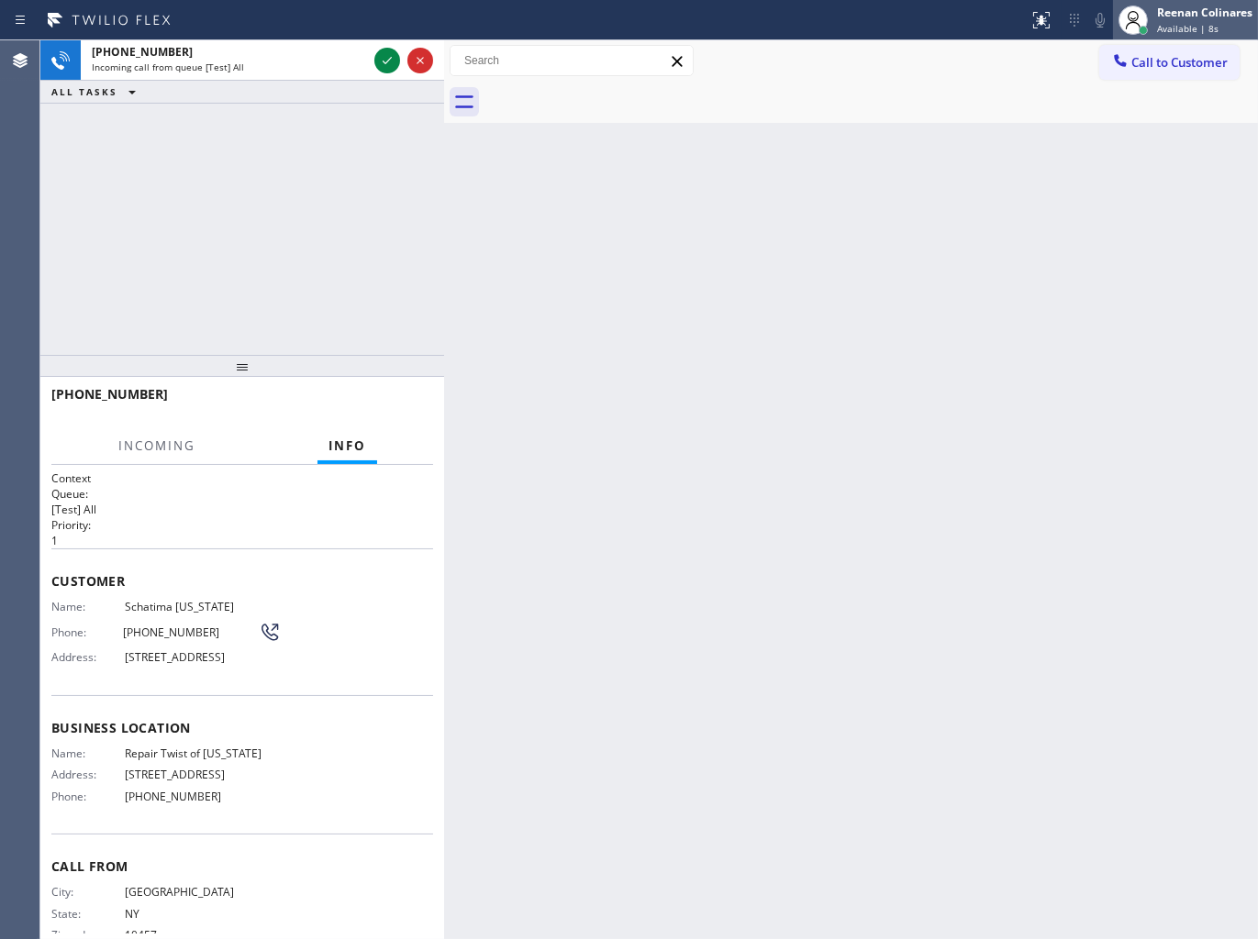
click at [1186, 16] on div "Reenan Colinares" at bounding box center [1204, 13] width 95 height 16
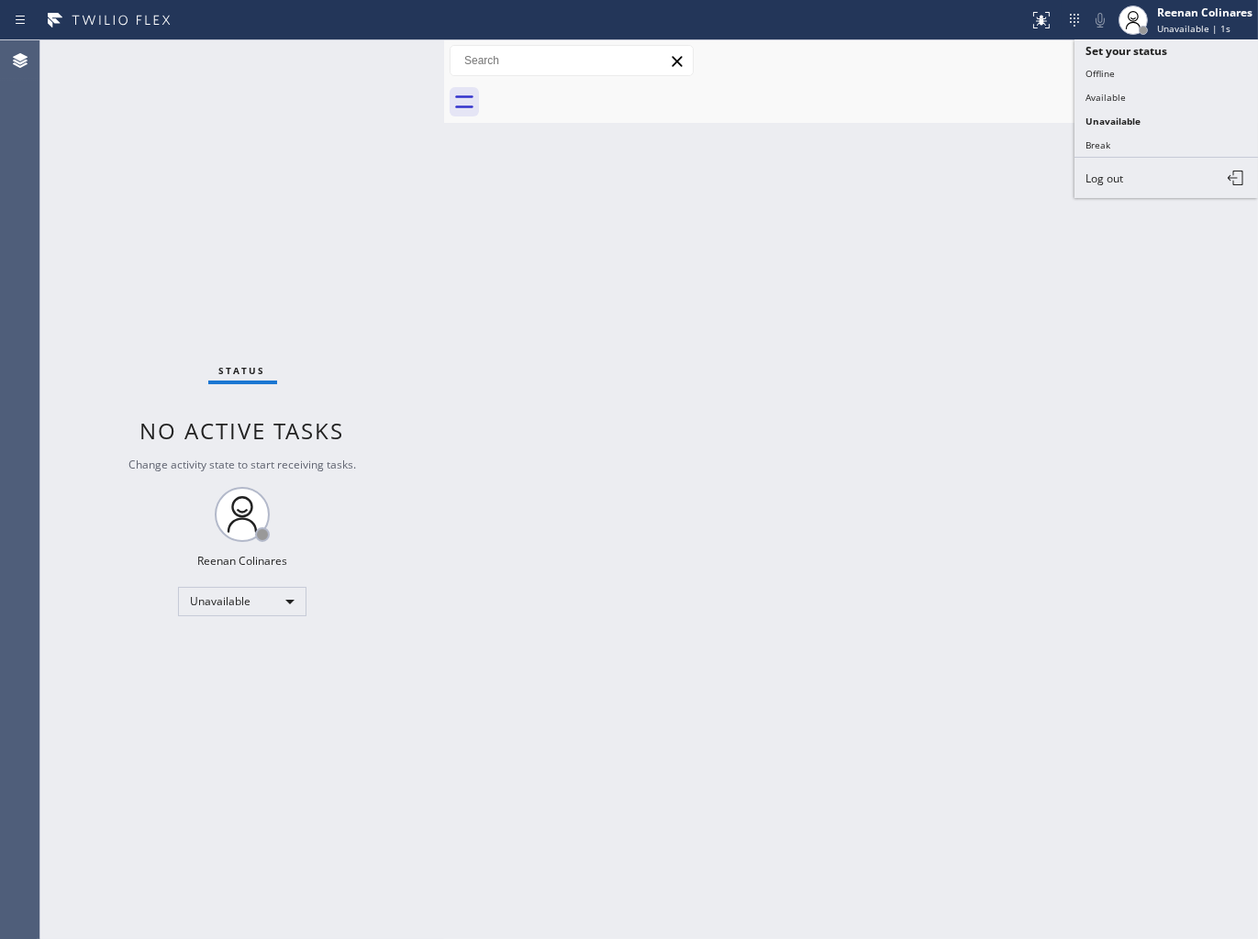
click at [1110, 93] on button "Available" at bounding box center [1165, 97] width 183 height 24
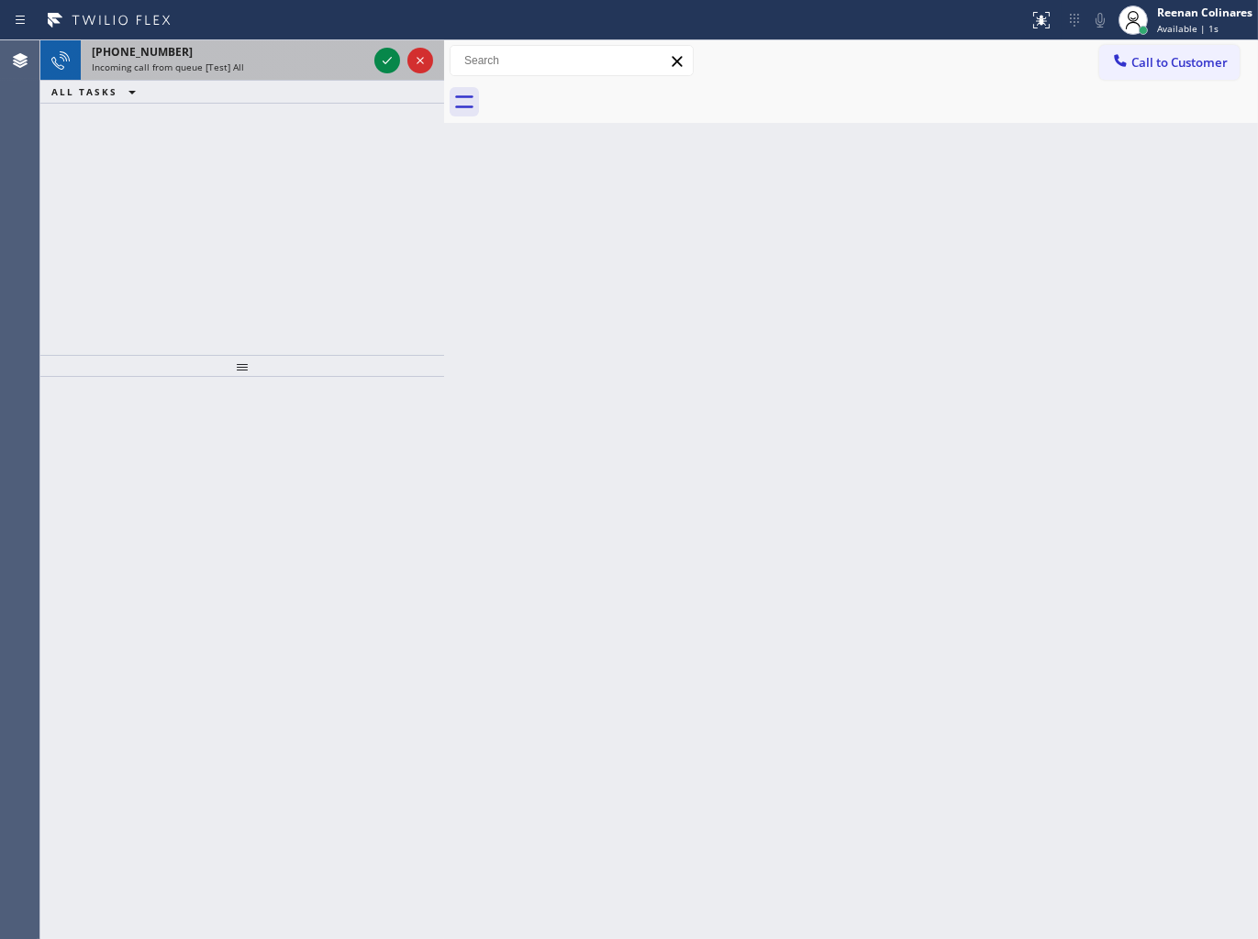
click at [294, 66] on div "Incoming call from queue [Test] All" at bounding box center [229, 67] width 275 height 13
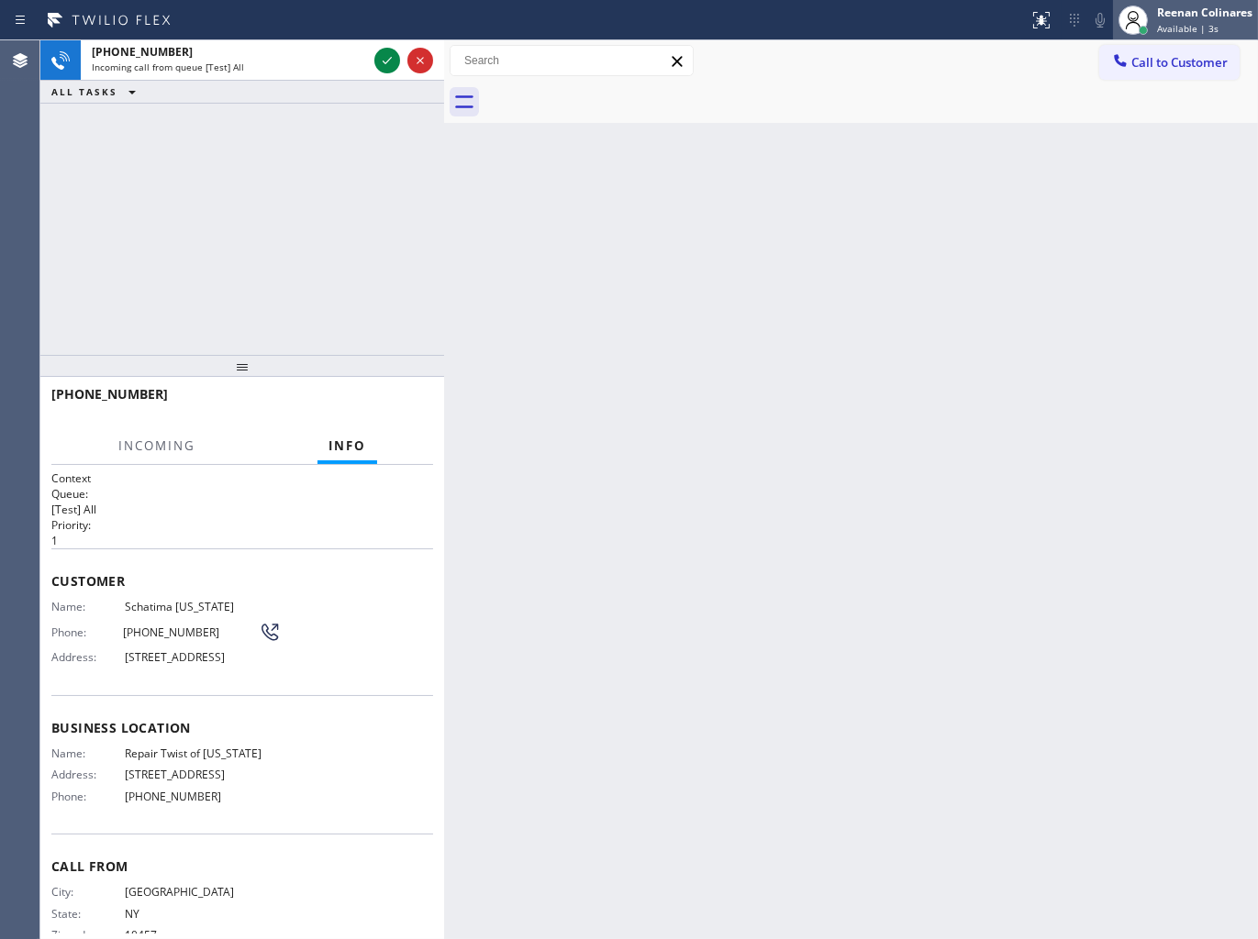
click at [1163, 17] on div "Reenan Colinares" at bounding box center [1204, 13] width 95 height 16
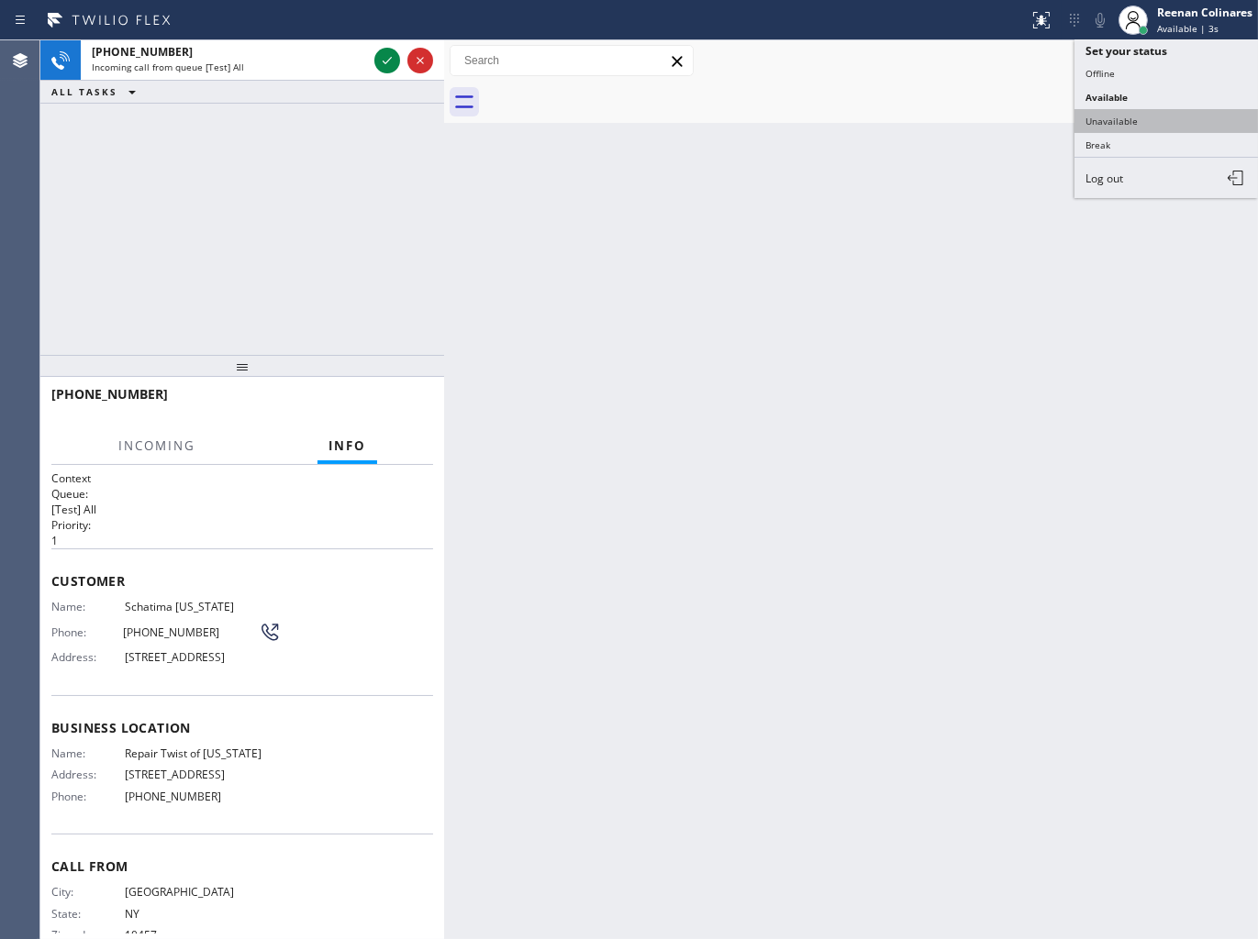
click at [1103, 114] on button "Unavailable" at bounding box center [1165, 121] width 183 height 24
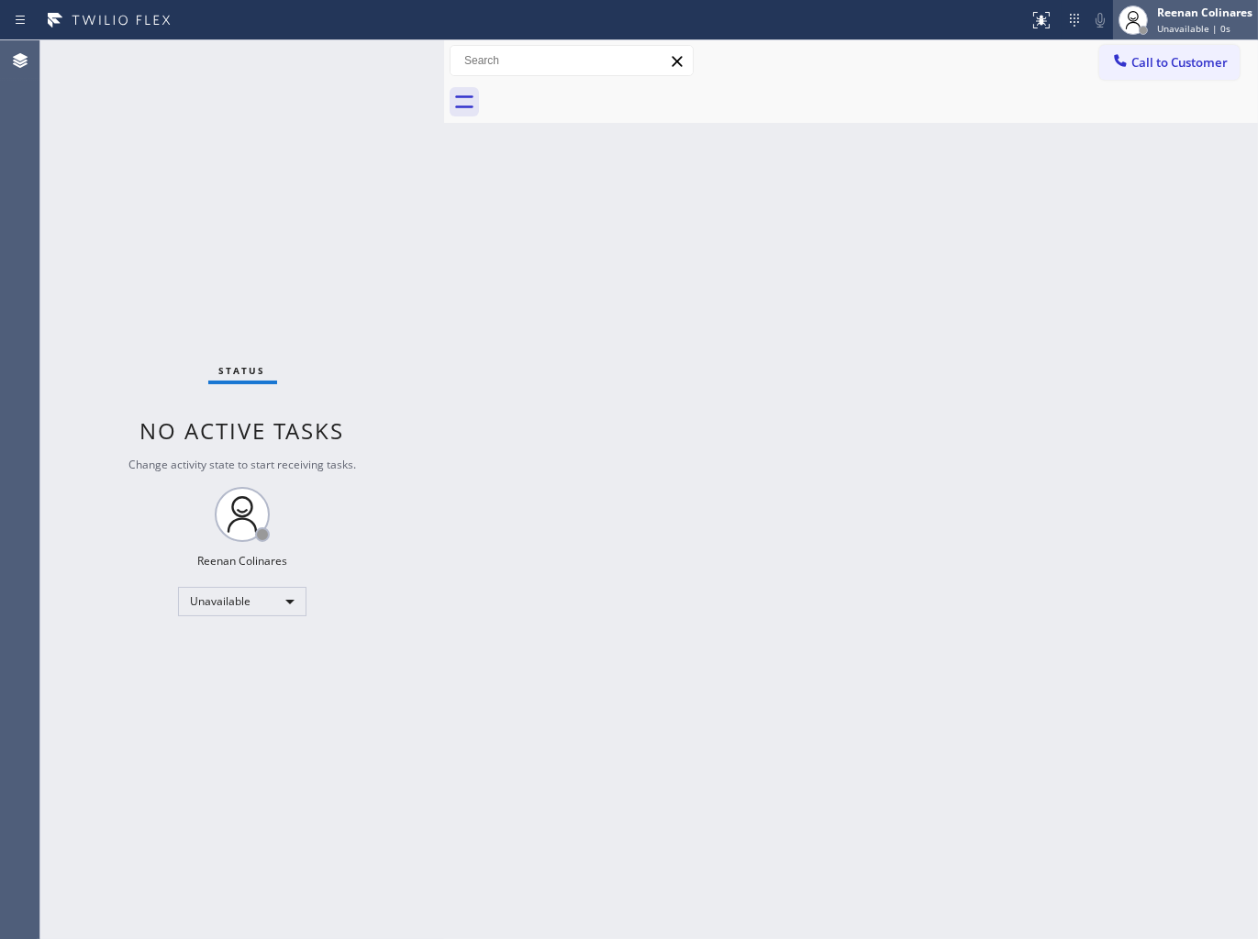
click at [1211, 14] on div "Reenan Colinares" at bounding box center [1204, 13] width 95 height 16
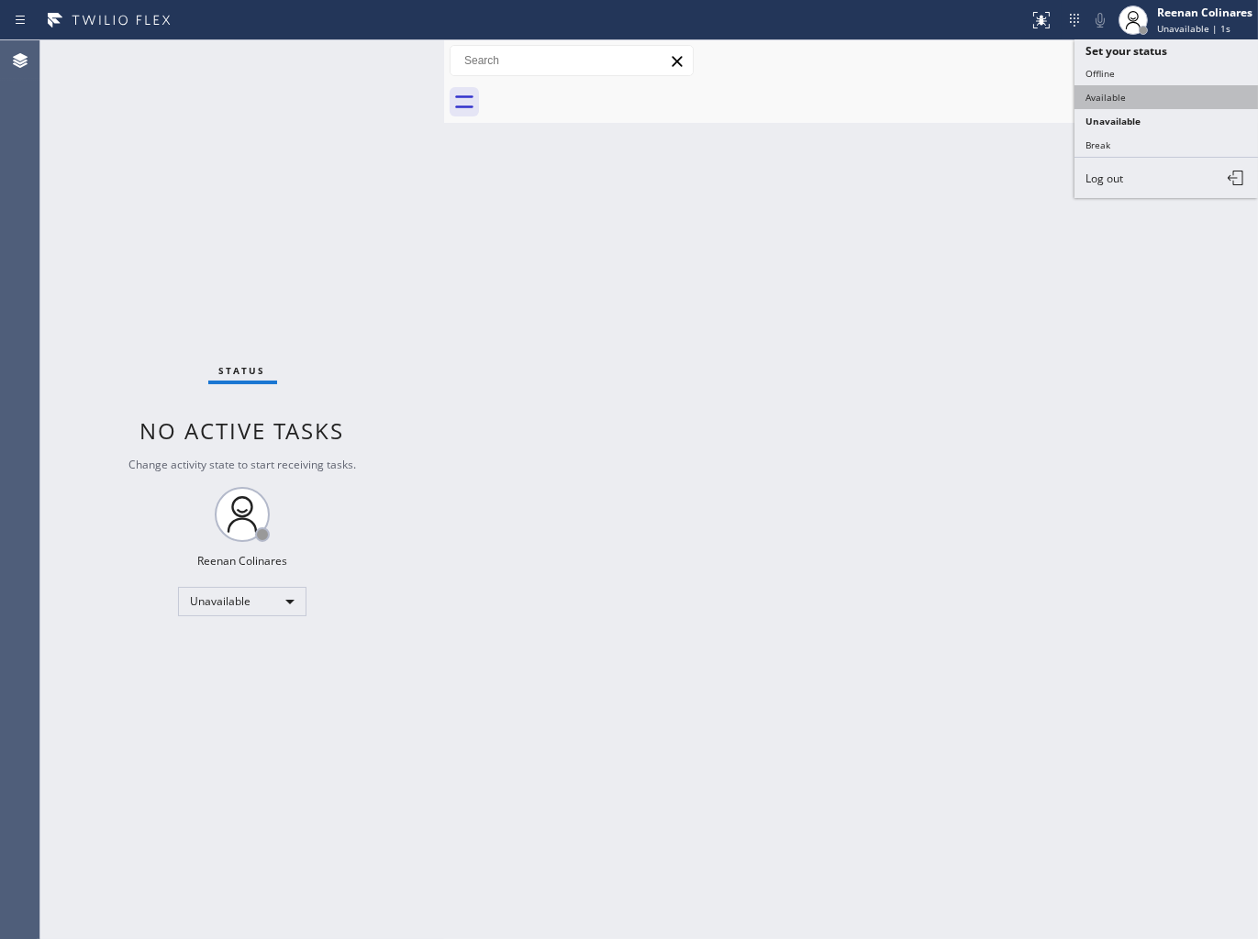
click at [1103, 95] on button "Available" at bounding box center [1165, 97] width 183 height 24
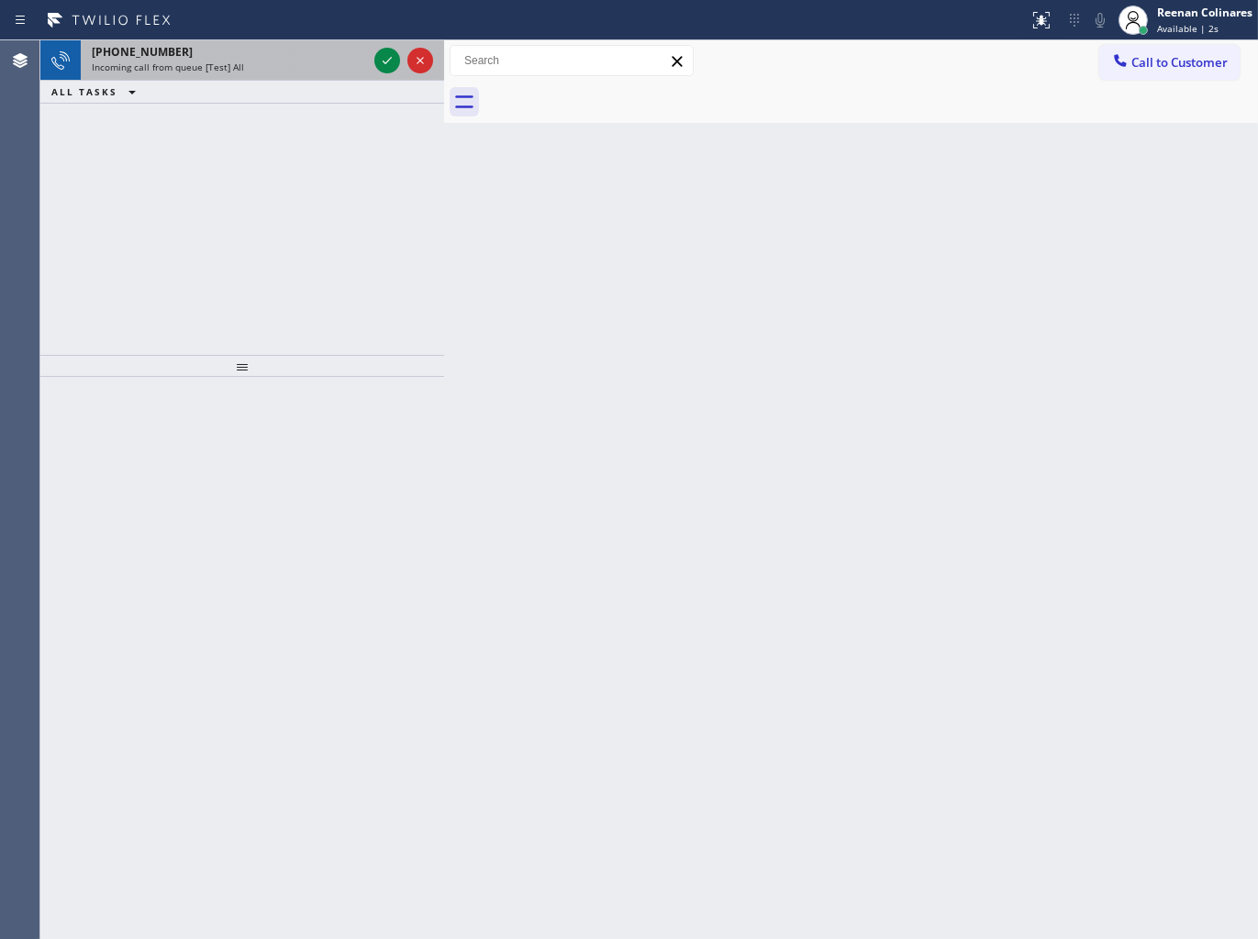
click at [297, 57] on div "[PHONE_NUMBER]" at bounding box center [229, 52] width 275 height 16
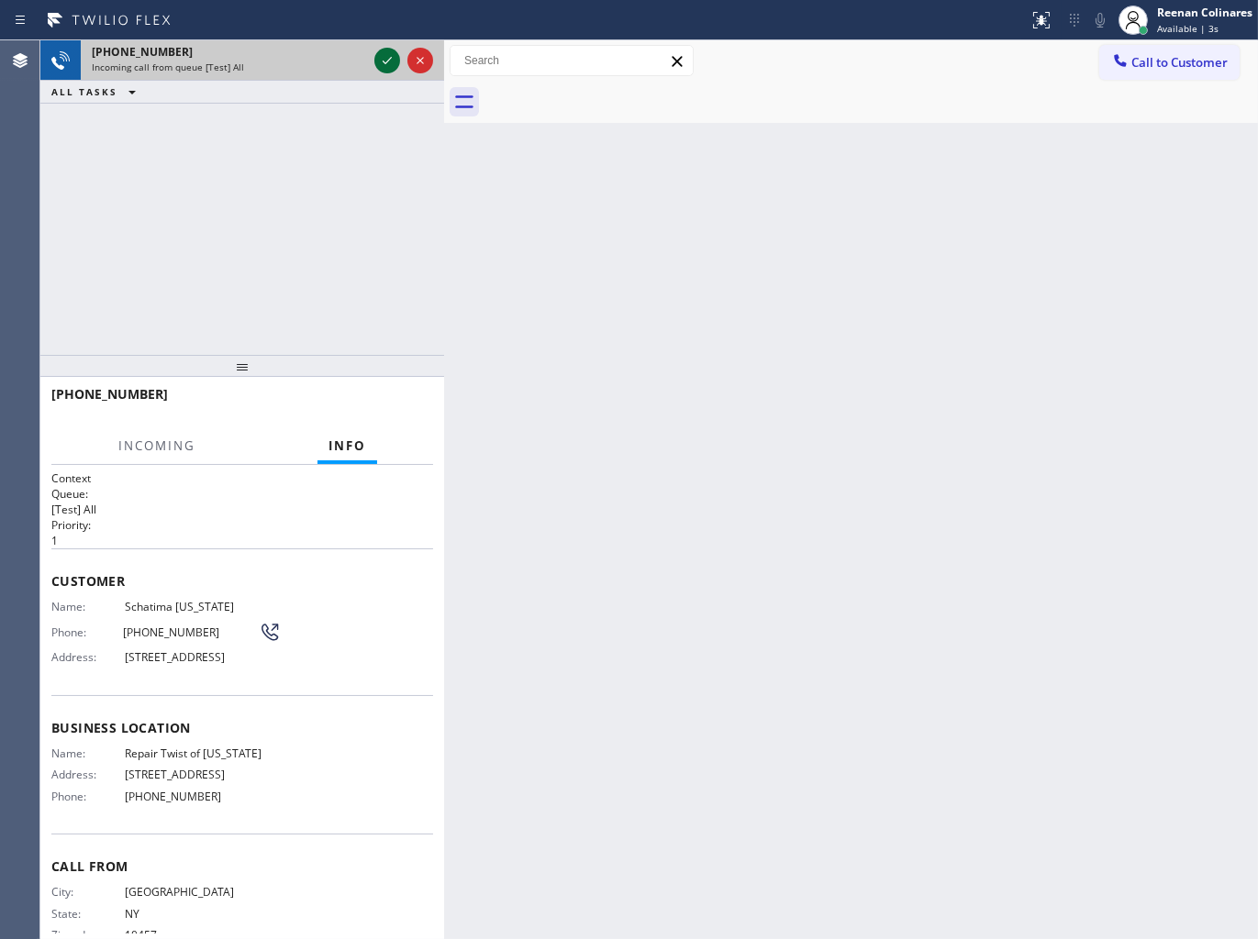
click at [382, 67] on icon at bounding box center [387, 61] width 22 height 22
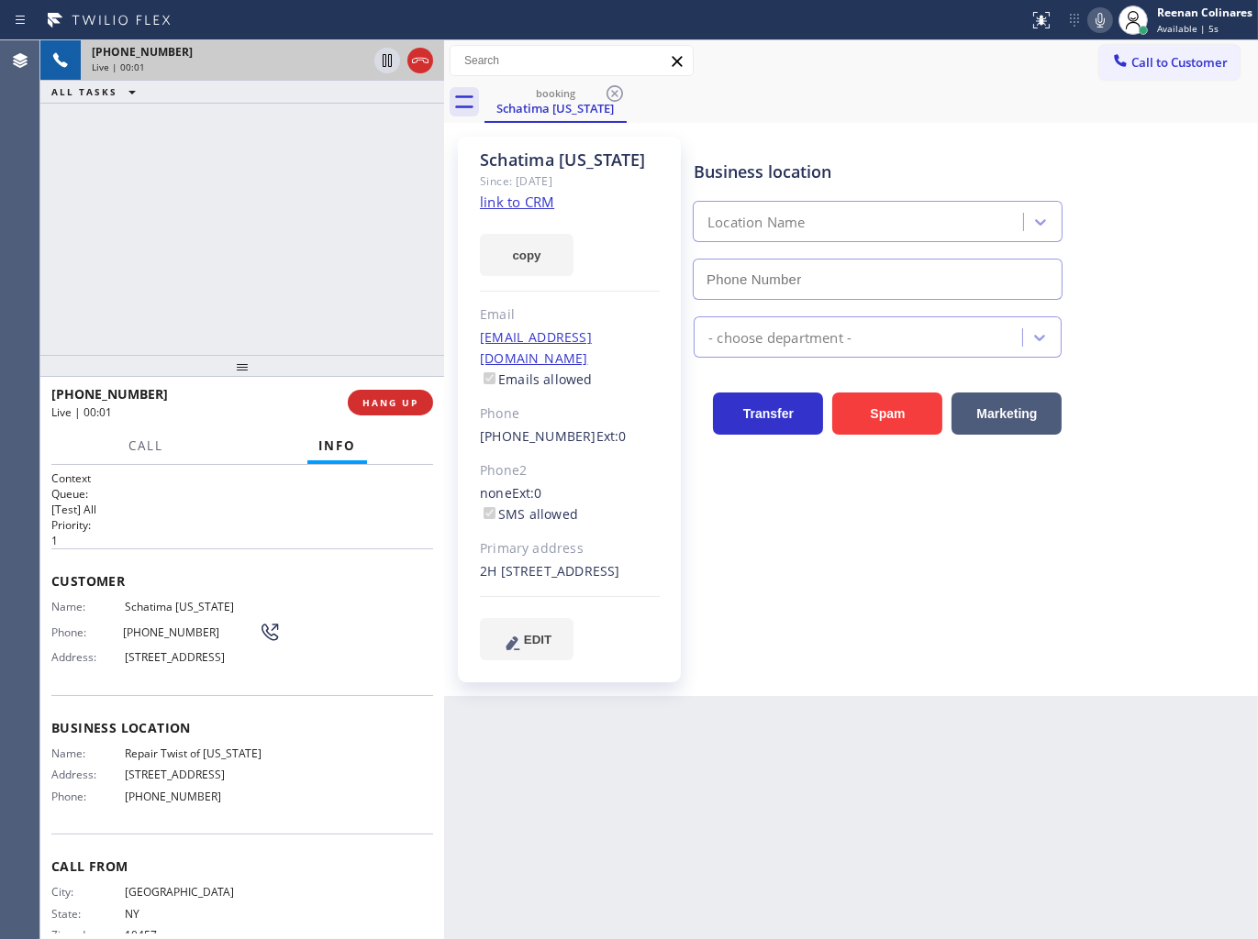
type input "[PHONE_NUMBER]"
click at [536, 258] on button "copy" at bounding box center [527, 255] width 94 height 42
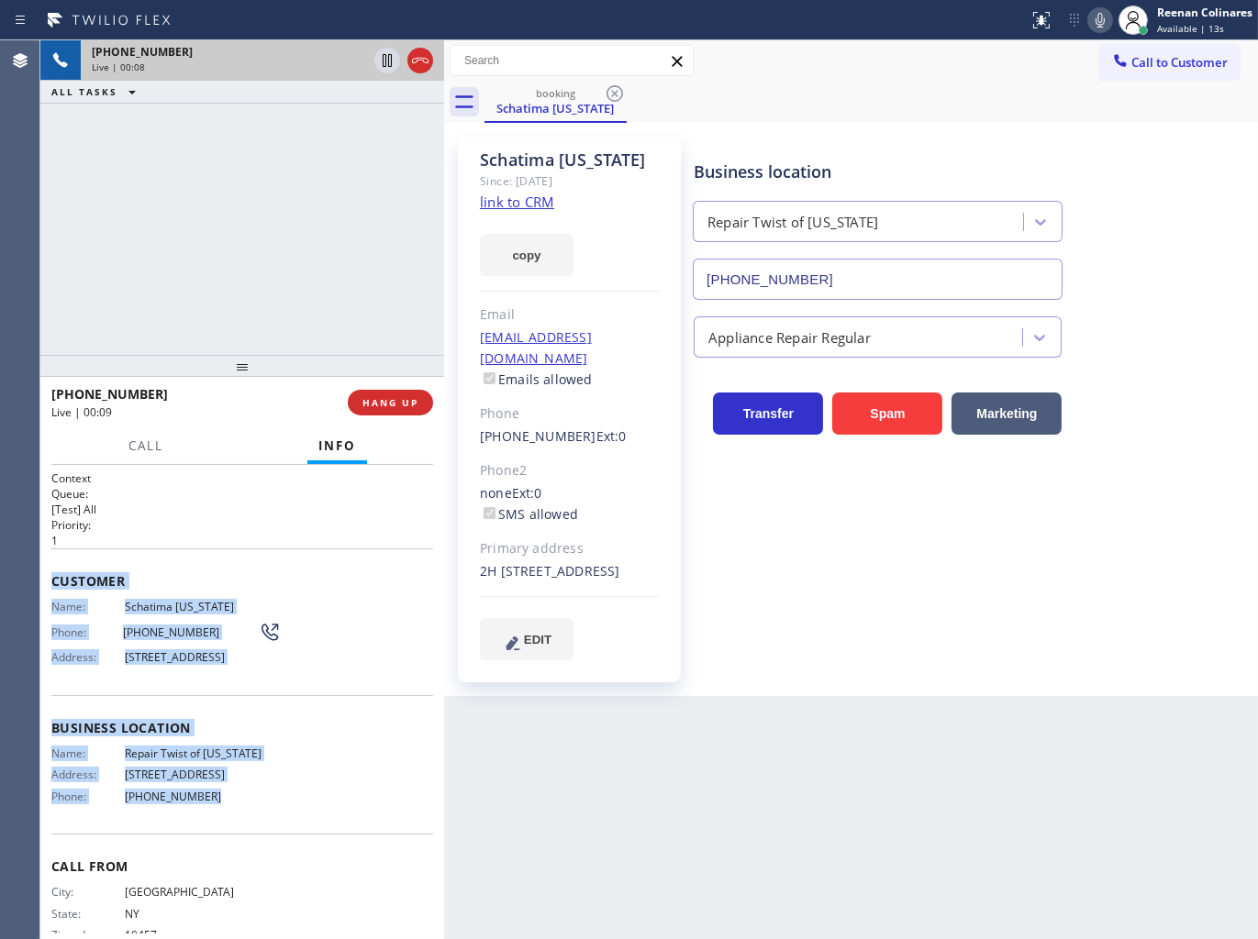
drag, startPoint x: 50, startPoint y: 570, endPoint x: 391, endPoint y: 827, distance: 426.9
click at [338, 828] on div "Context Queue: [Test] All Priority: 1 Customer Name: [GEOGRAPHIC_DATA] [US_STAT…" at bounding box center [242, 722] width 382 height 503
copy div "Customer Name: [GEOGRAPHIC_DATA] [US_STATE] Phone: [PHONE_NUMBER] Address: [STR…"
click at [1099, 9] on icon at bounding box center [1100, 20] width 22 height 22
click at [1097, 17] on icon at bounding box center [1099, 20] width 9 height 15
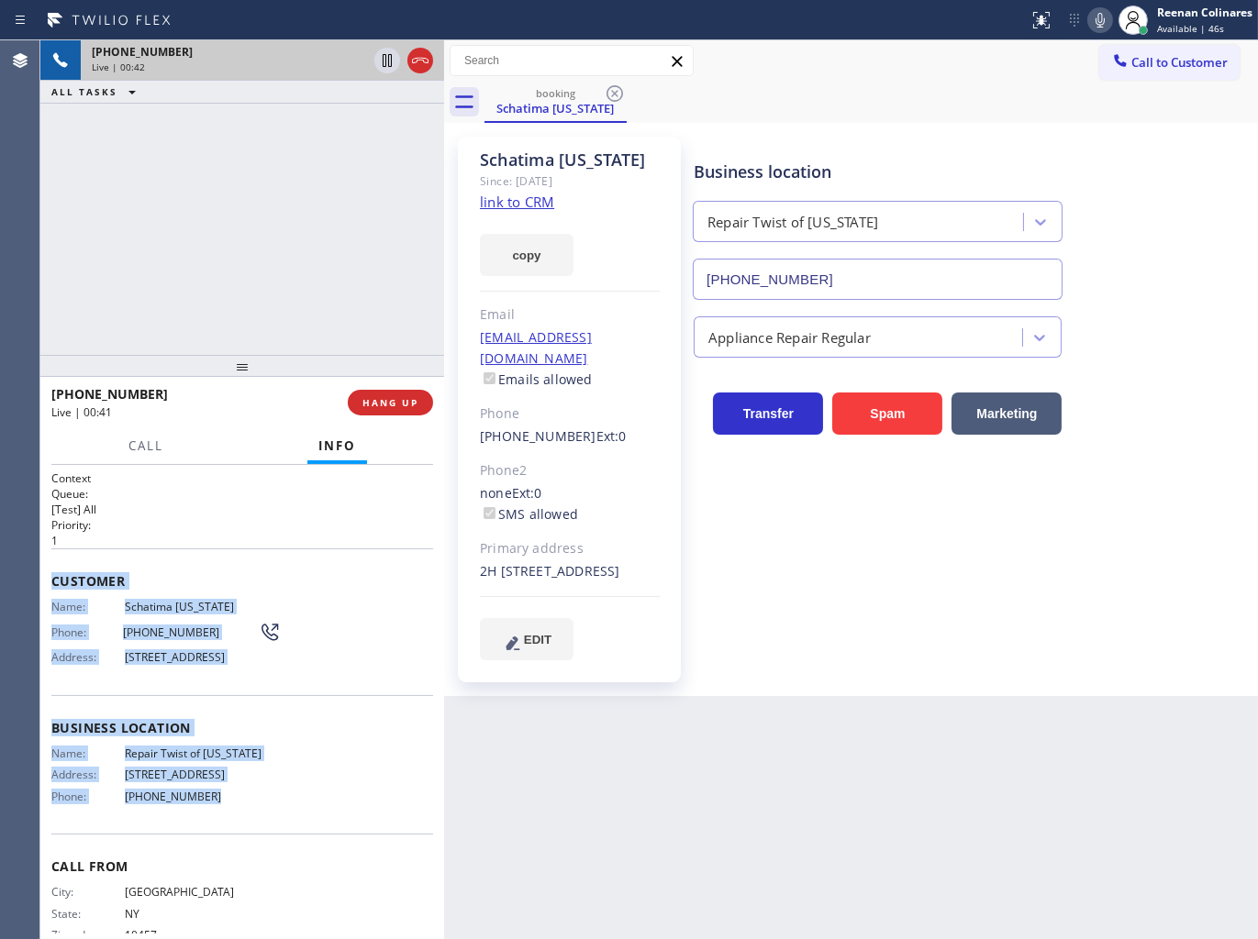
click at [1094, 24] on icon at bounding box center [1100, 20] width 22 height 22
click at [139, 449] on span "Call" at bounding box center [145, 446] width 35 height 17
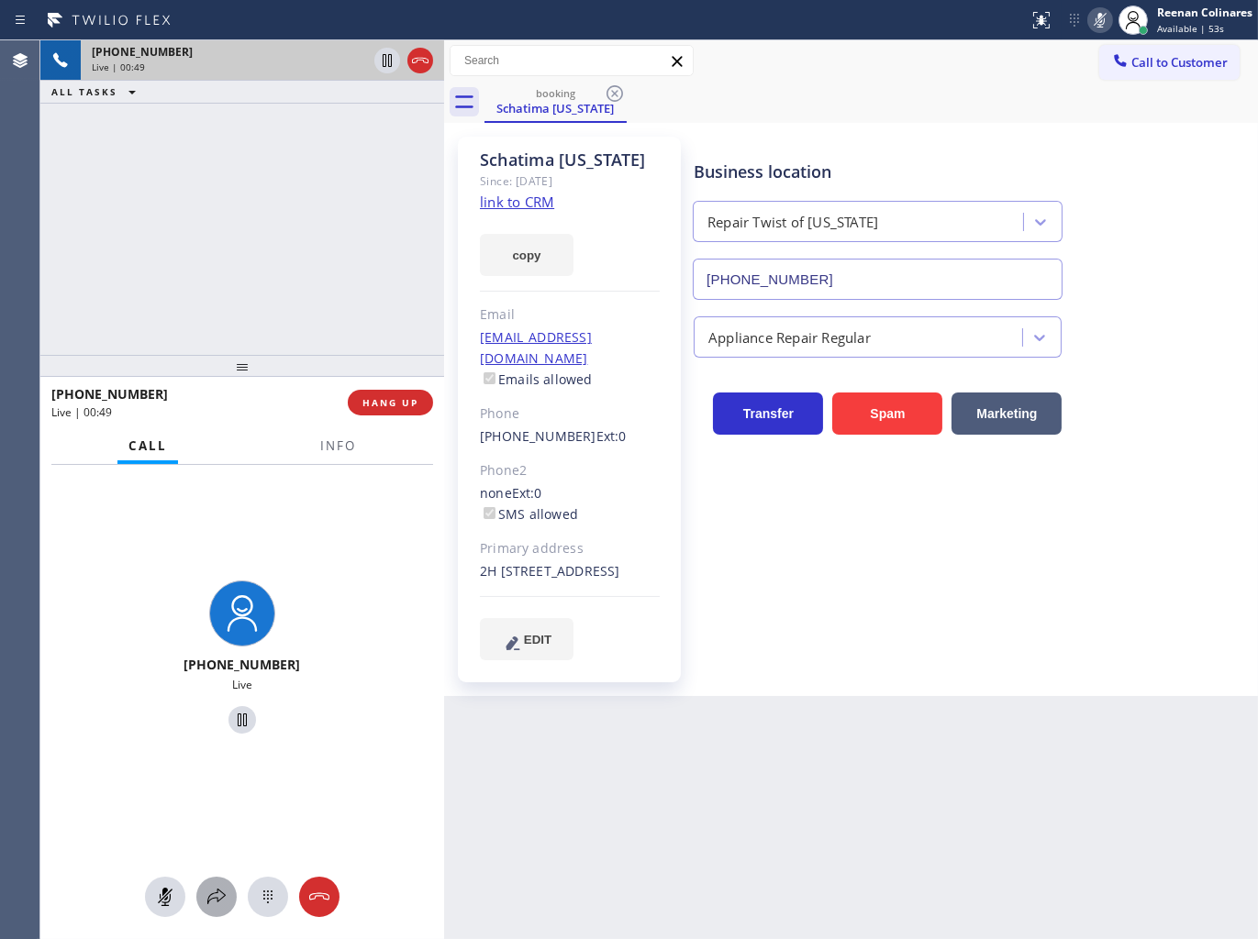
click at [216, 893] on icon at bounding box center [216, 897] width 22 height 22
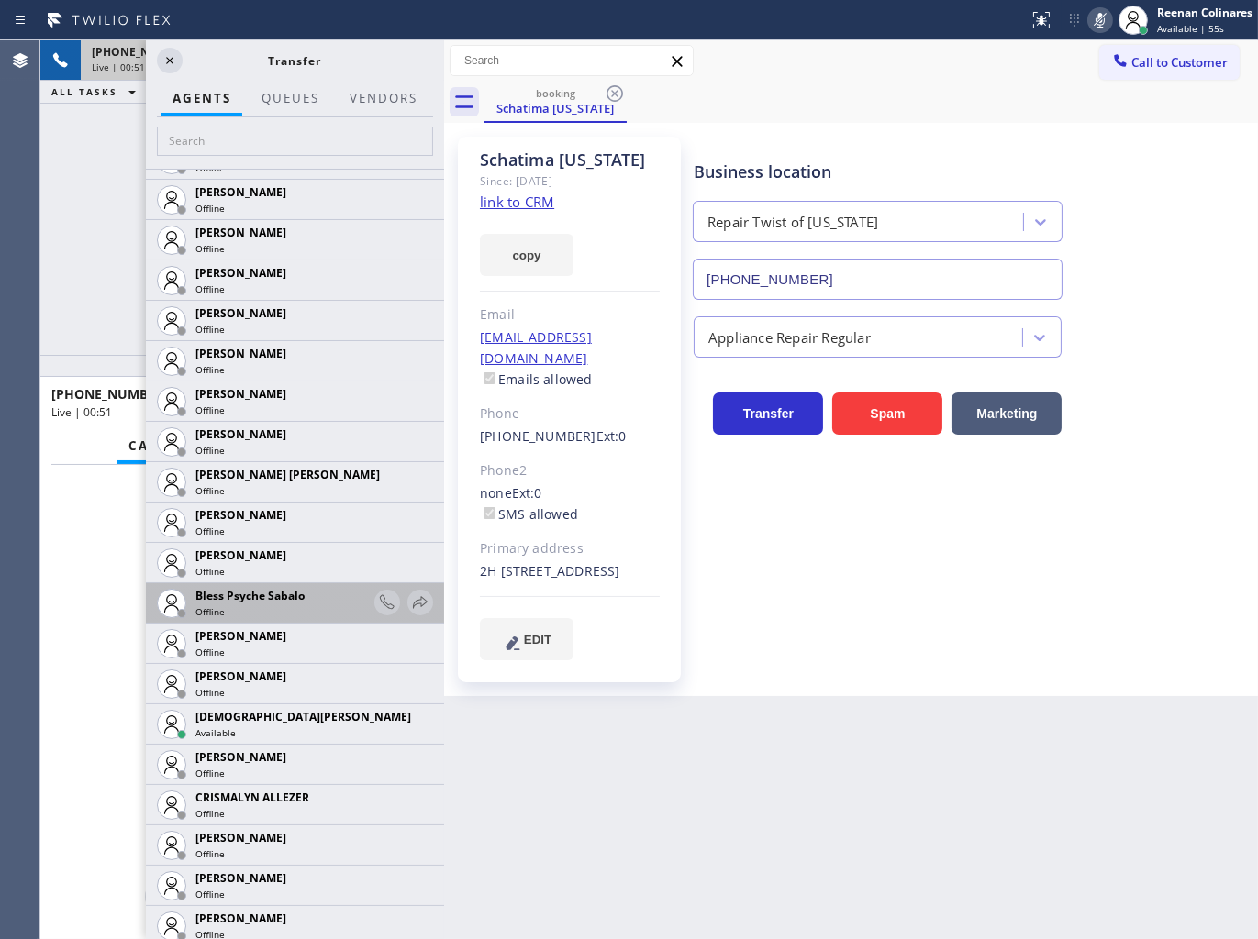
scroll to position [305, 0]
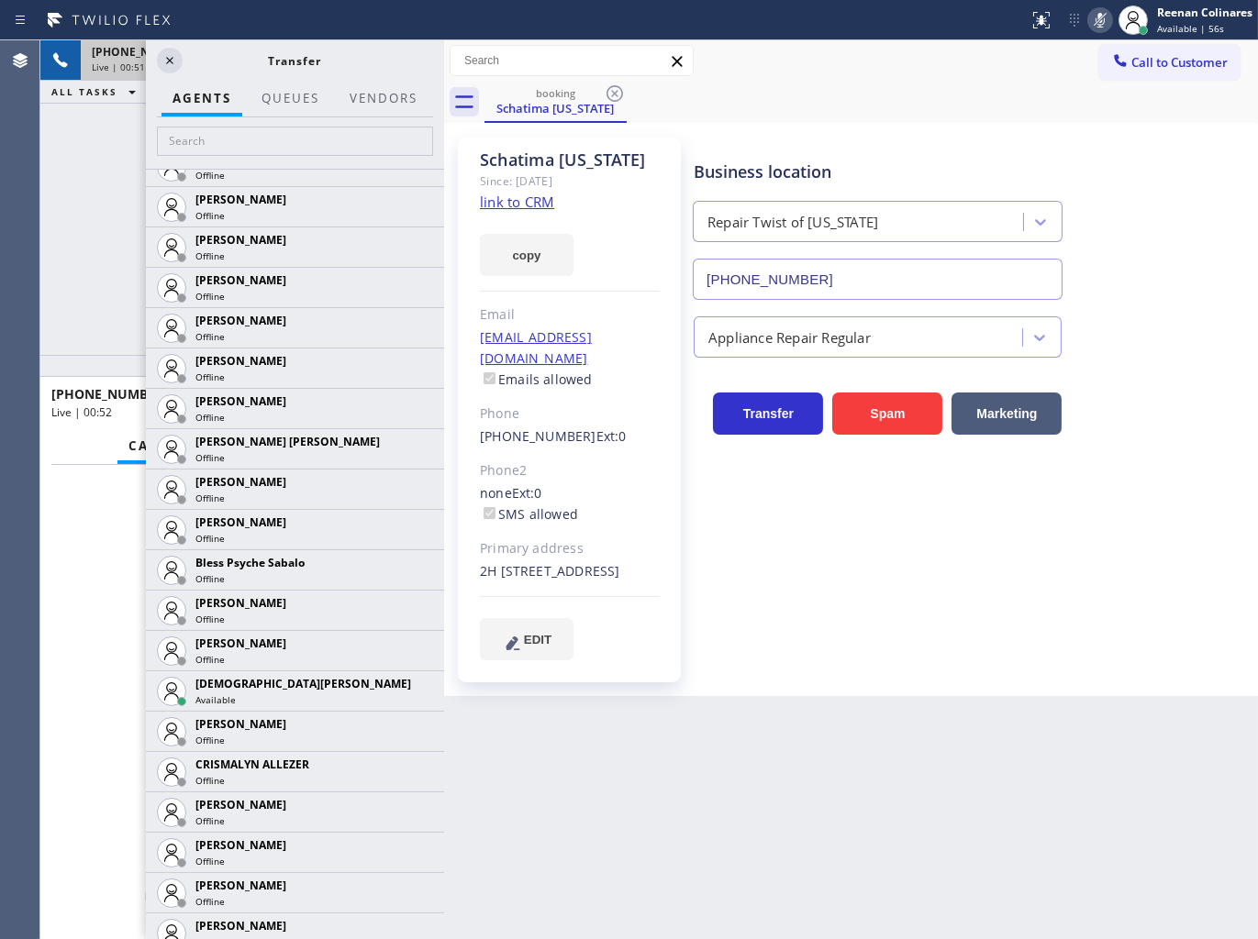
click at [0, 0] on icon at bounding box center [0, 0] width 0 height 0
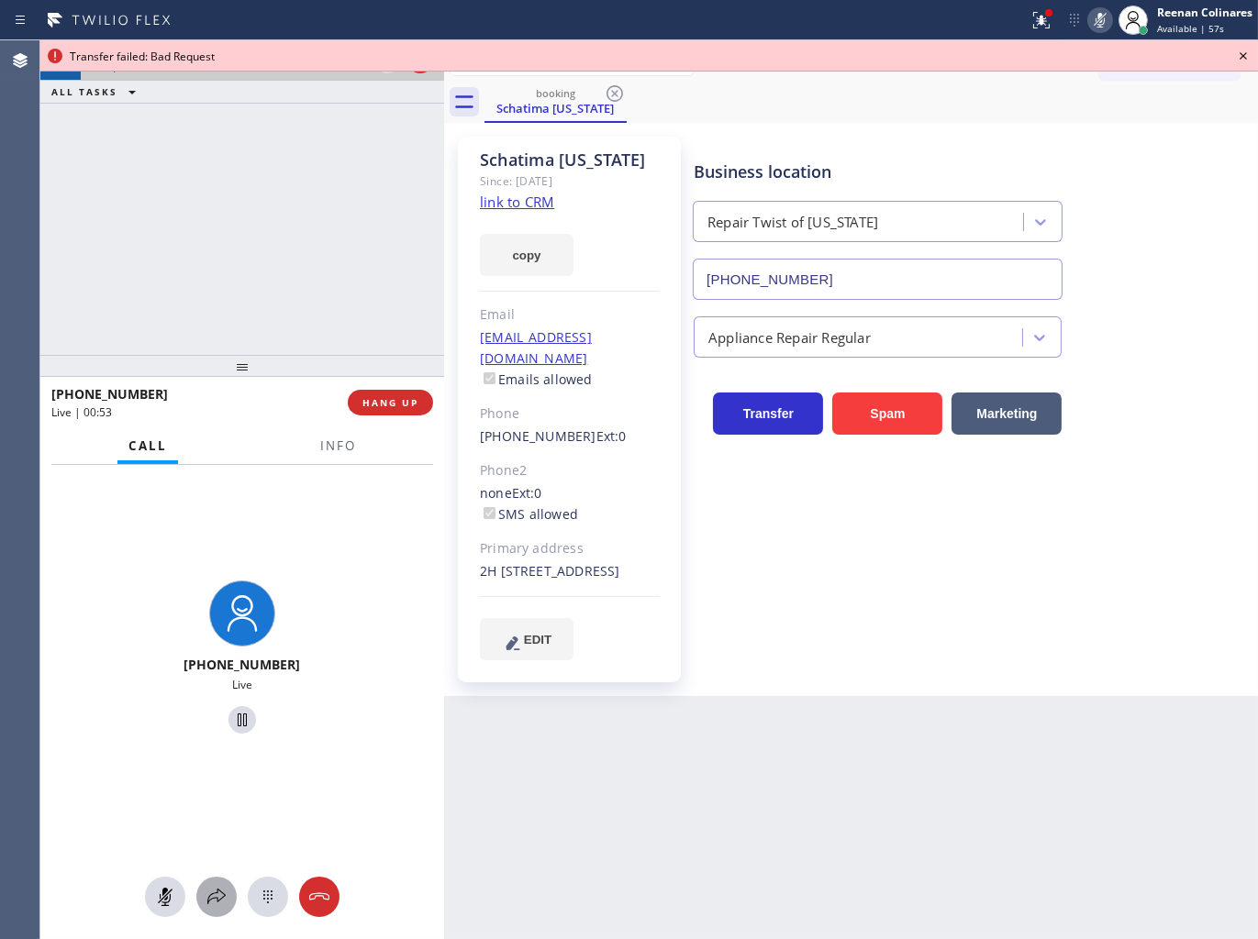
click at [218, 887] on icon at bounding box center [216, 897] width 22 height 22
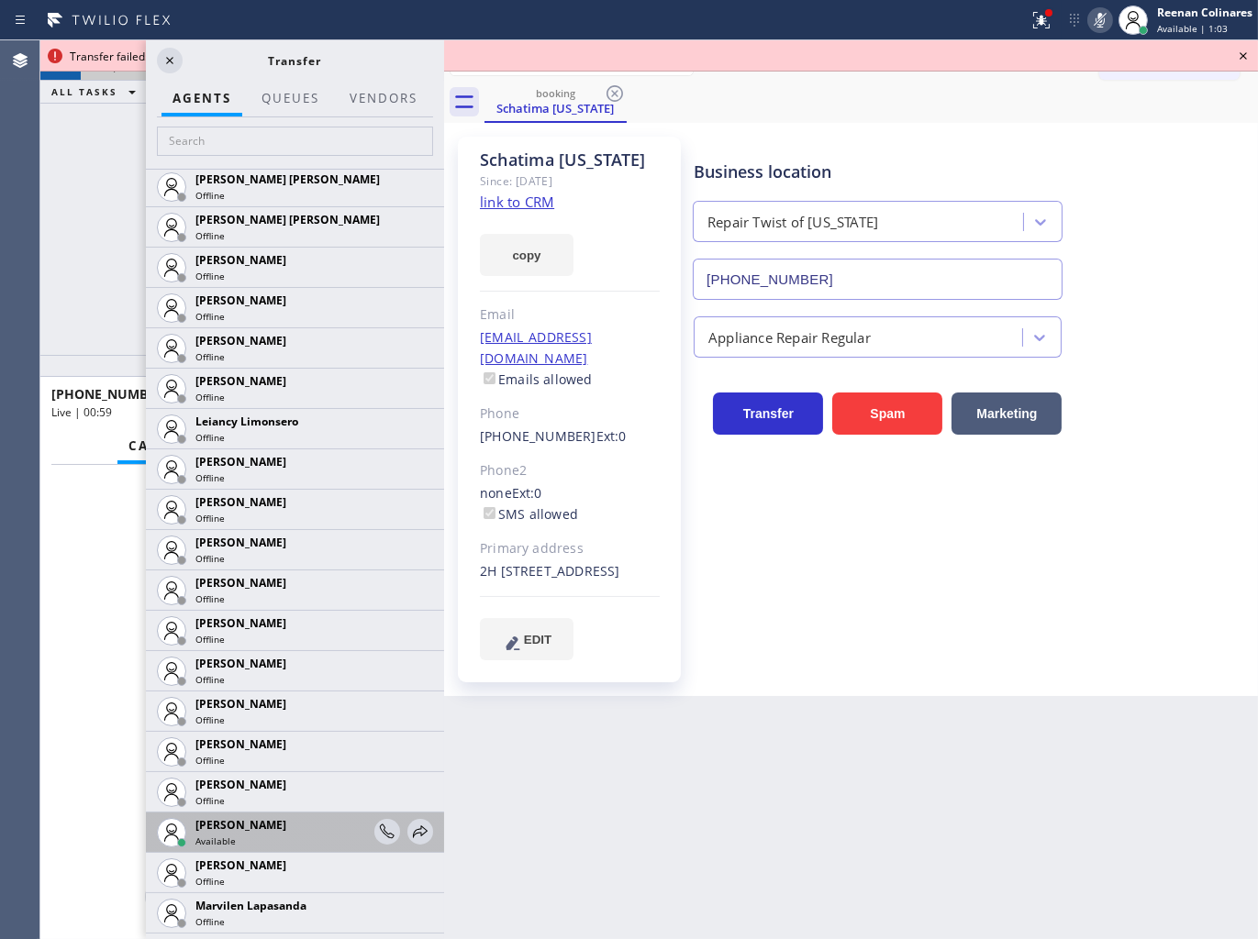
scroll to position [2854, 0]
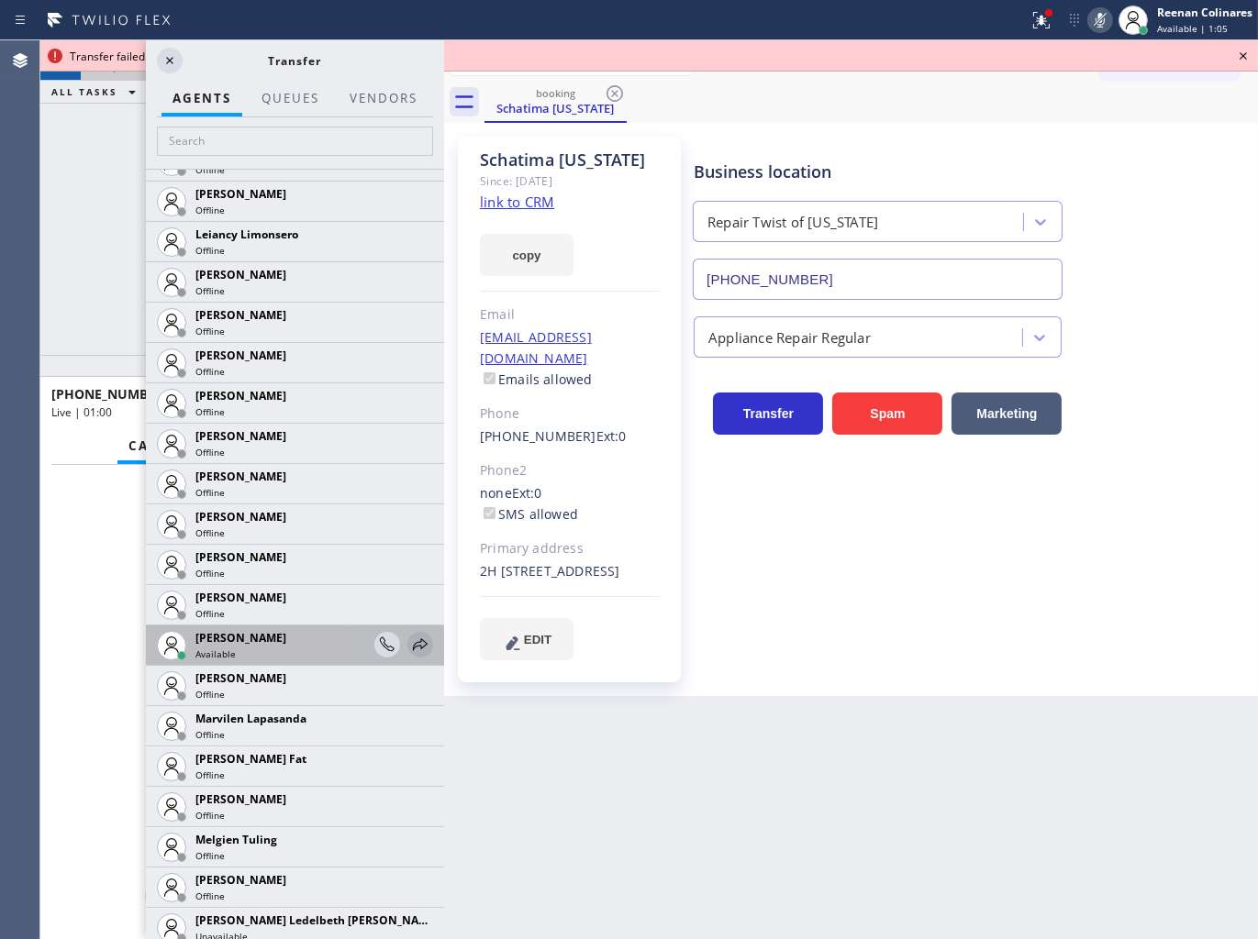
click at [409, 649] on icon at bounding box center [420, 645] width 22 height 22
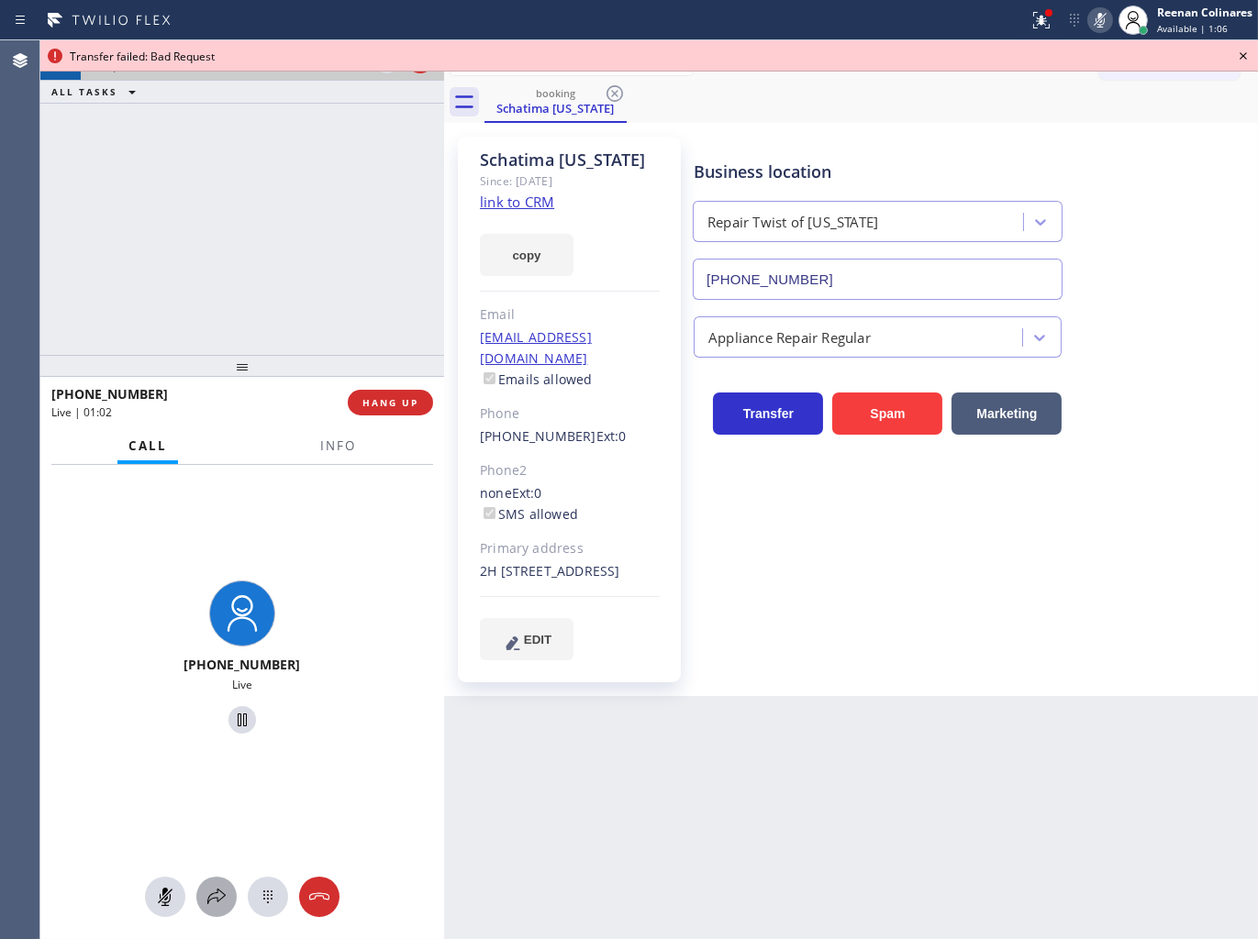
click at [213, 895] on icon at bounding box center [216, 897] width 22 height 22
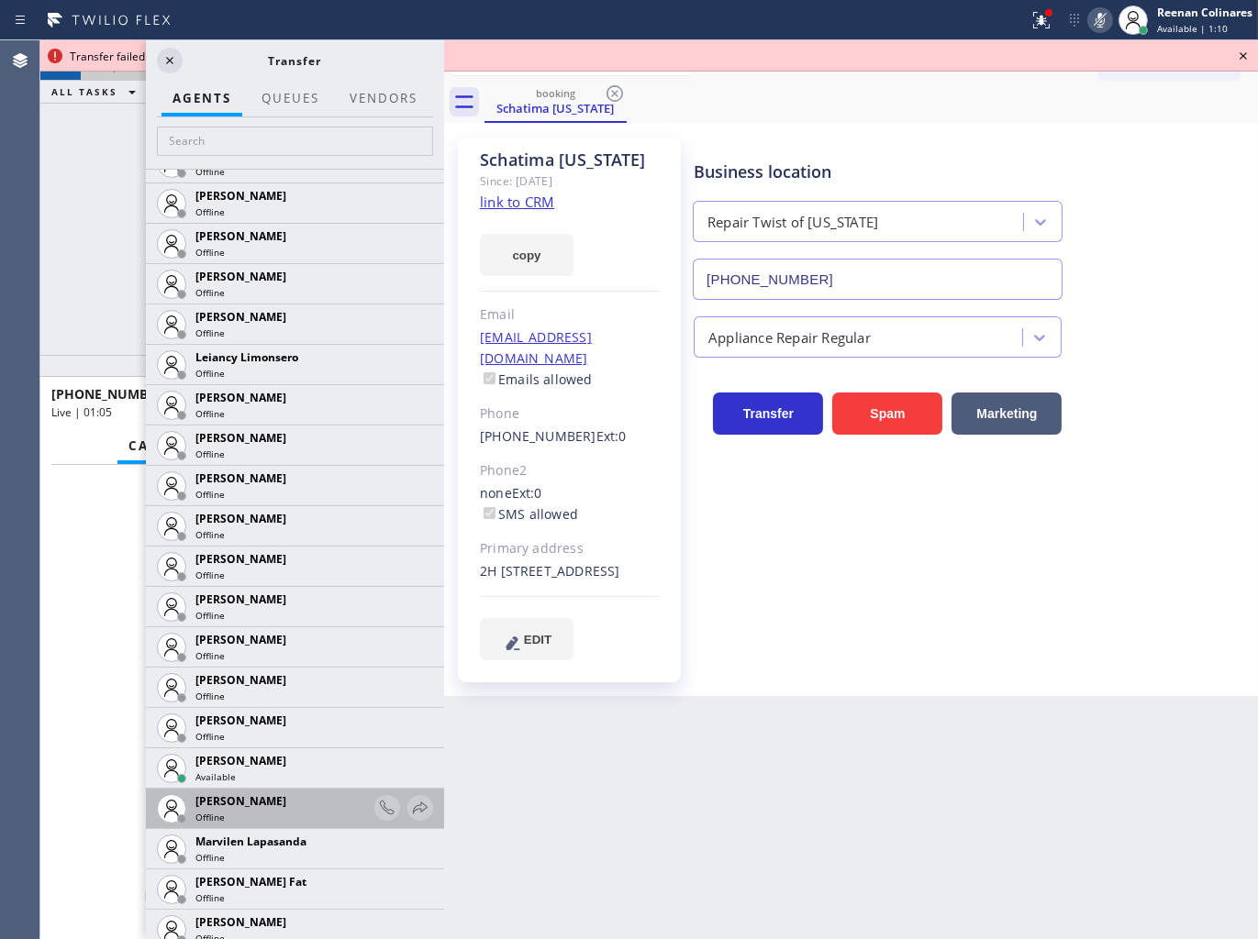
scroll to position [2752, 0]
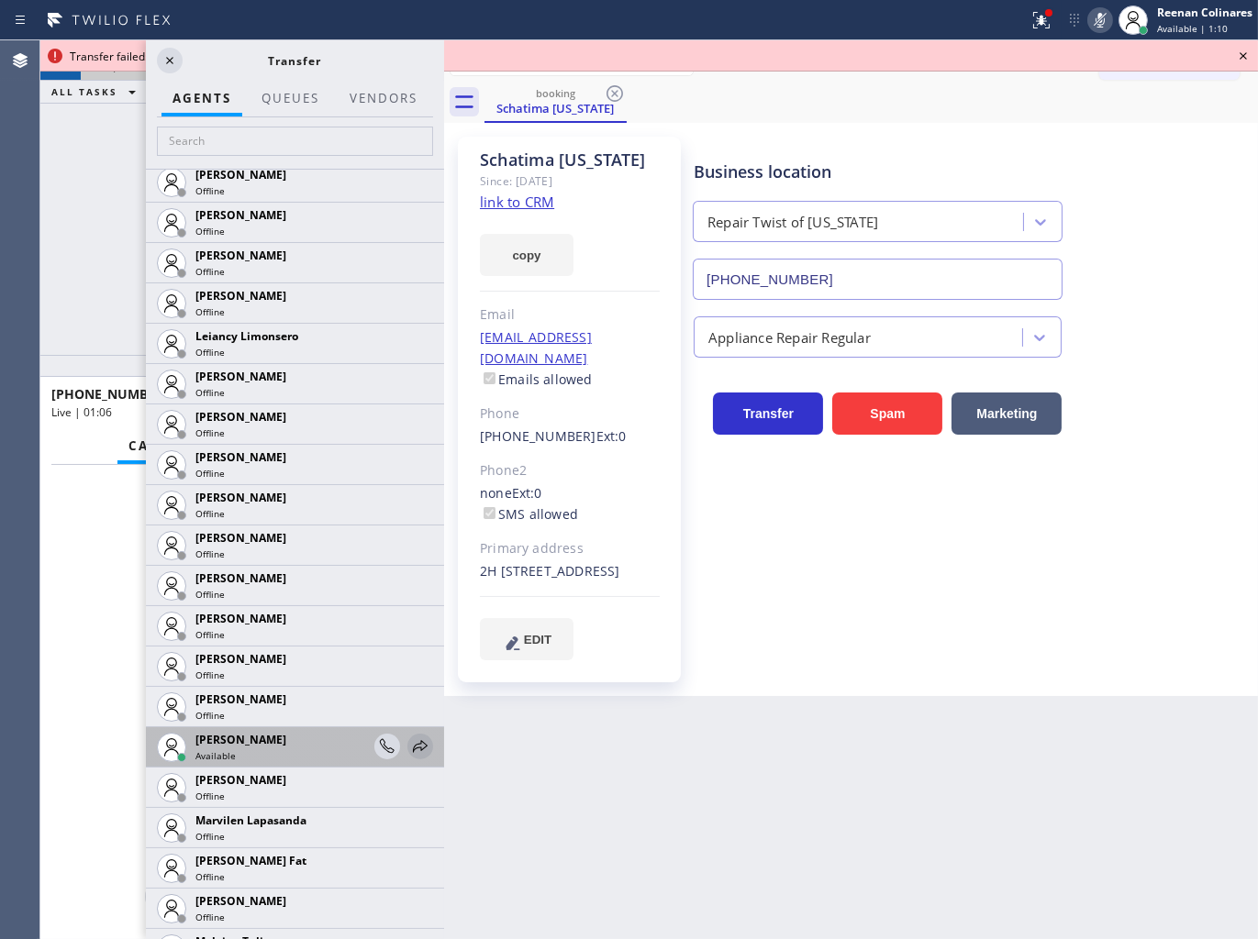
click at [411, 749] on icon at bounding box center [420, 747] width 22 height 22
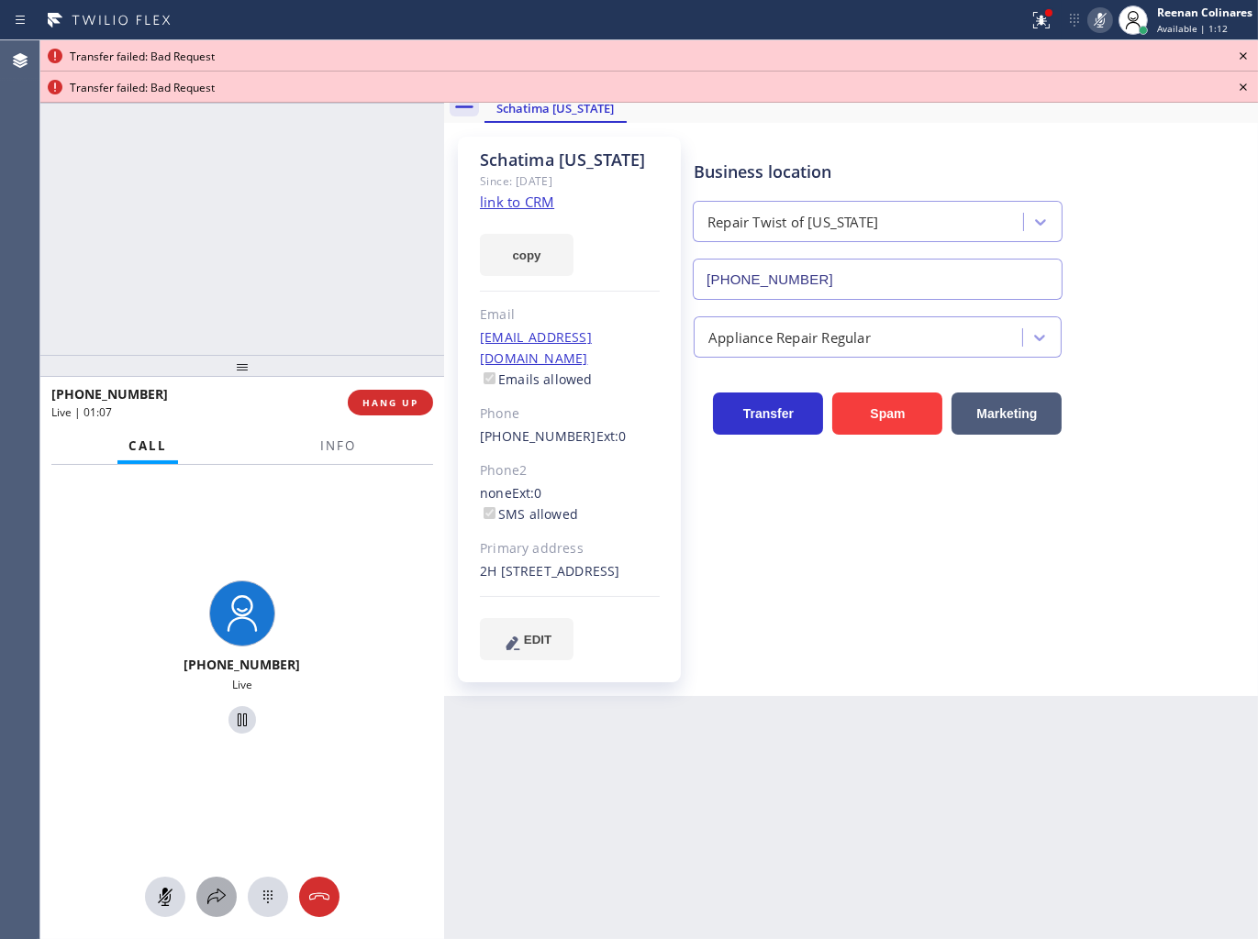
click at [218, 887] on icon at bounding box center [216, 897] width 22 height 22
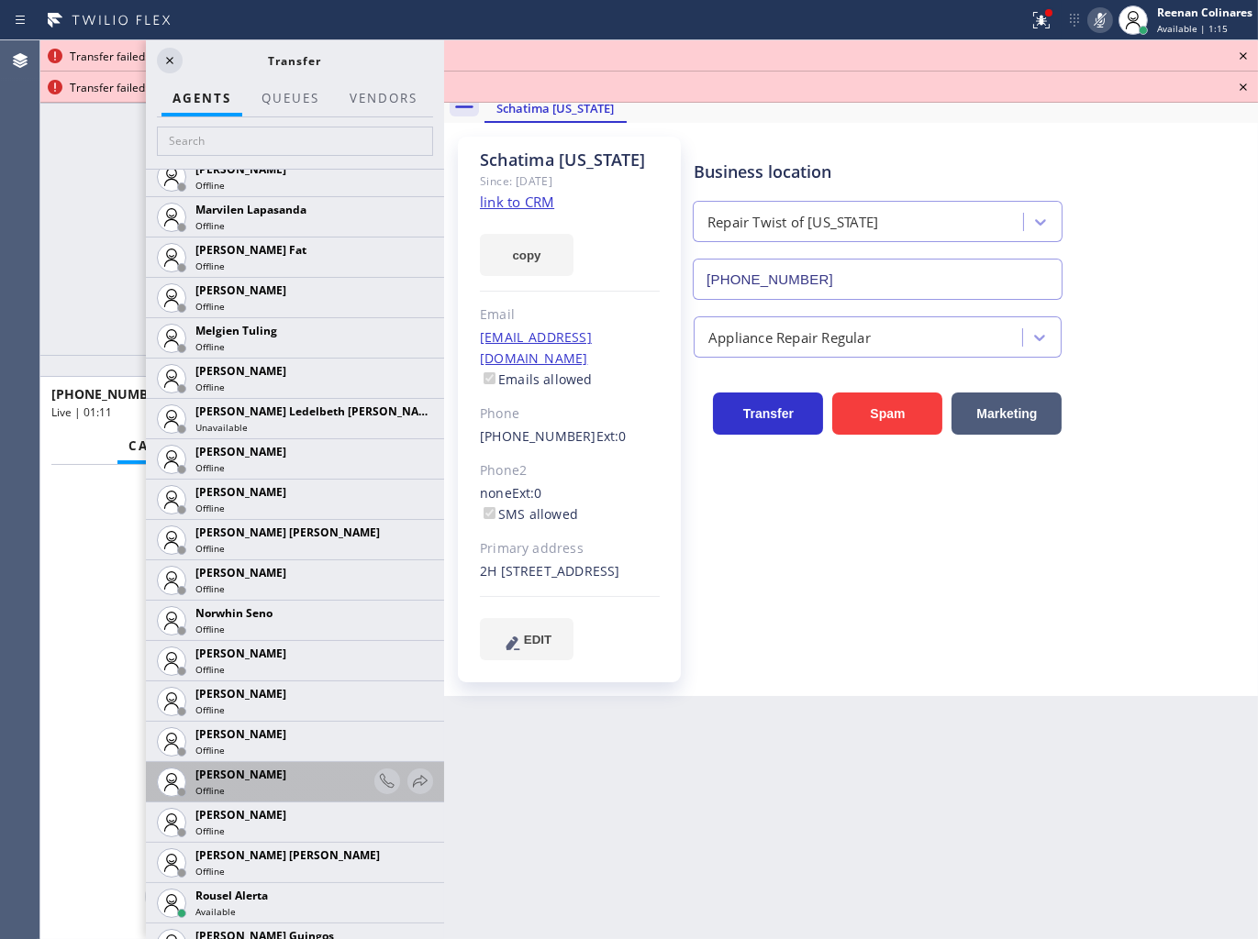
scroll to position [3669, 0]
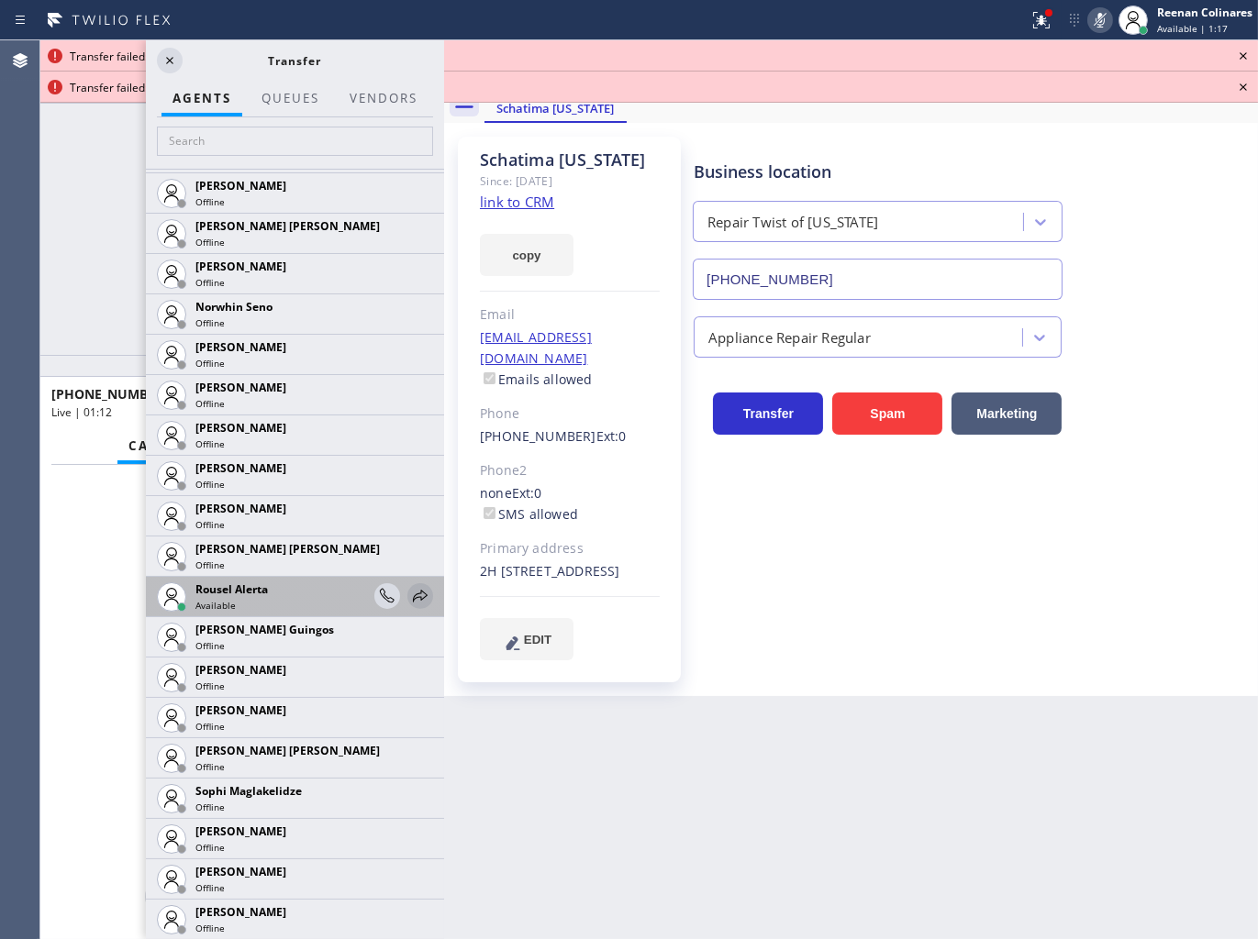
click at [409, 598] on icon at bounding box center [420, 596] width 22 height 22
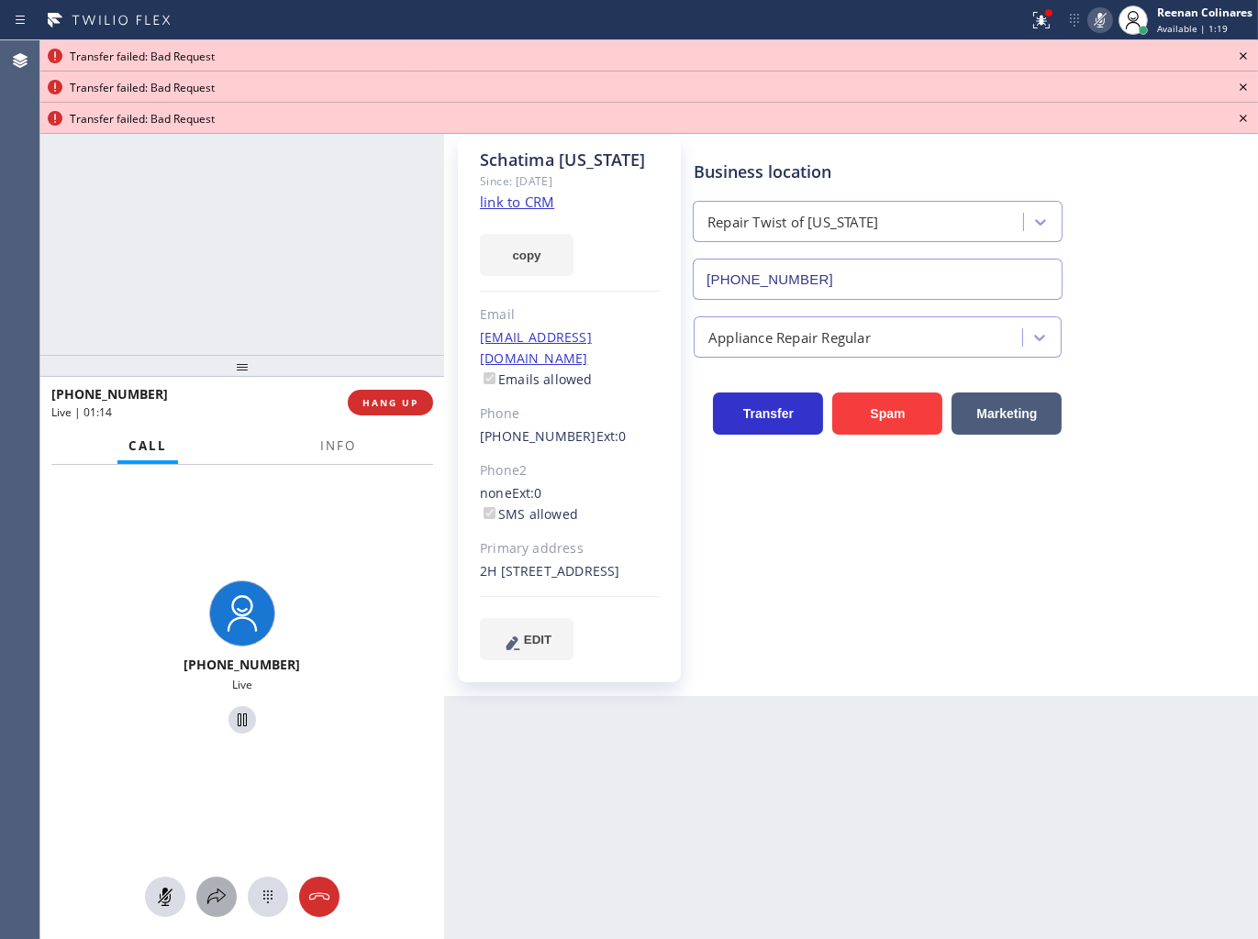
click at [220, 891] on icon at bounding box center [216, 897] width 22 height 22
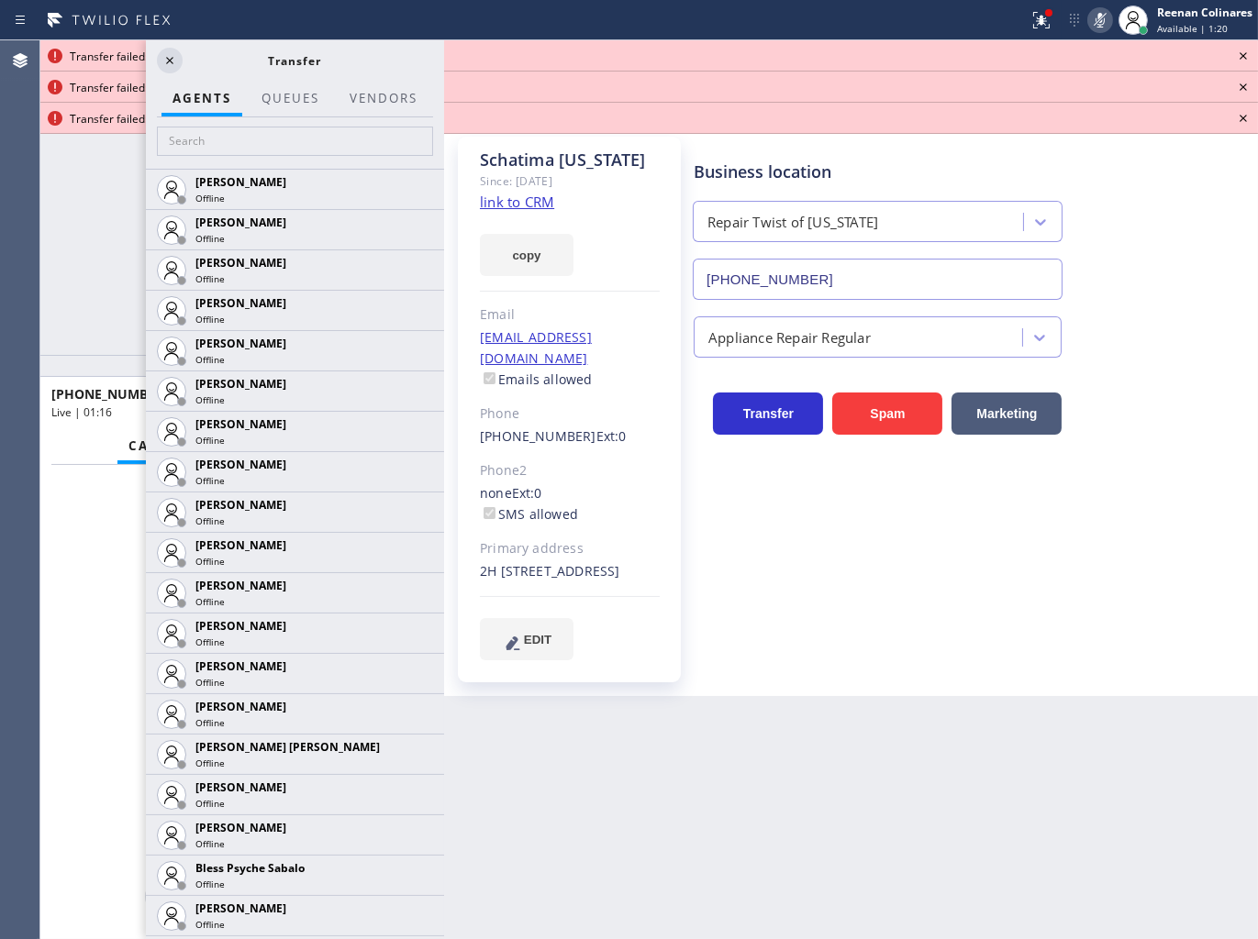
click at [1248, 53] on icon at bounding box center [1243, 56] width 22 height 22
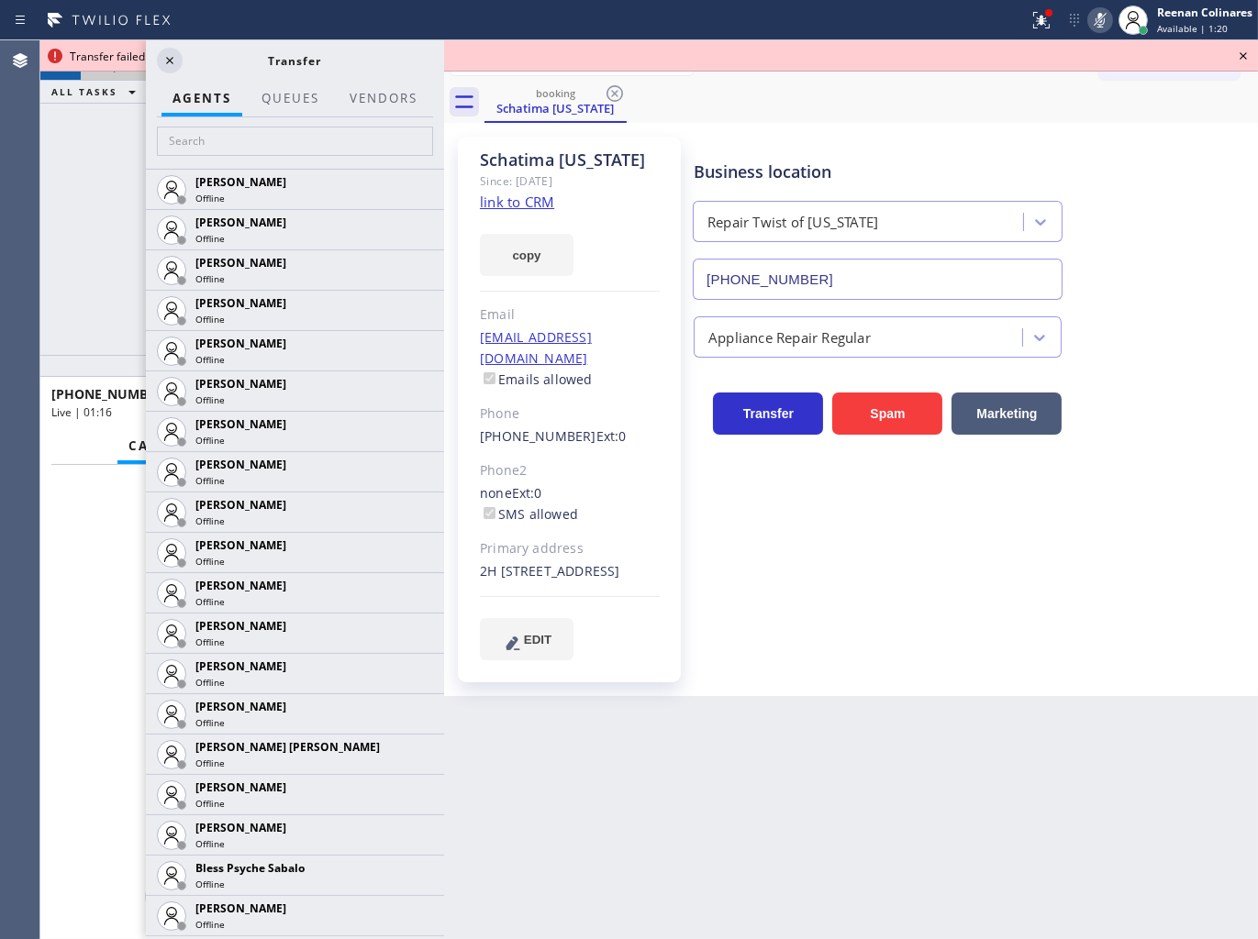
click at [1248, 53] on icon at bounding box center [1243, 56] width 22 height 22
click at [1248, 53] on div "Call to Customer Outbound call Location Search location Your caller id phone nu…" at bounding box center [1178, 61] width 159 height 32
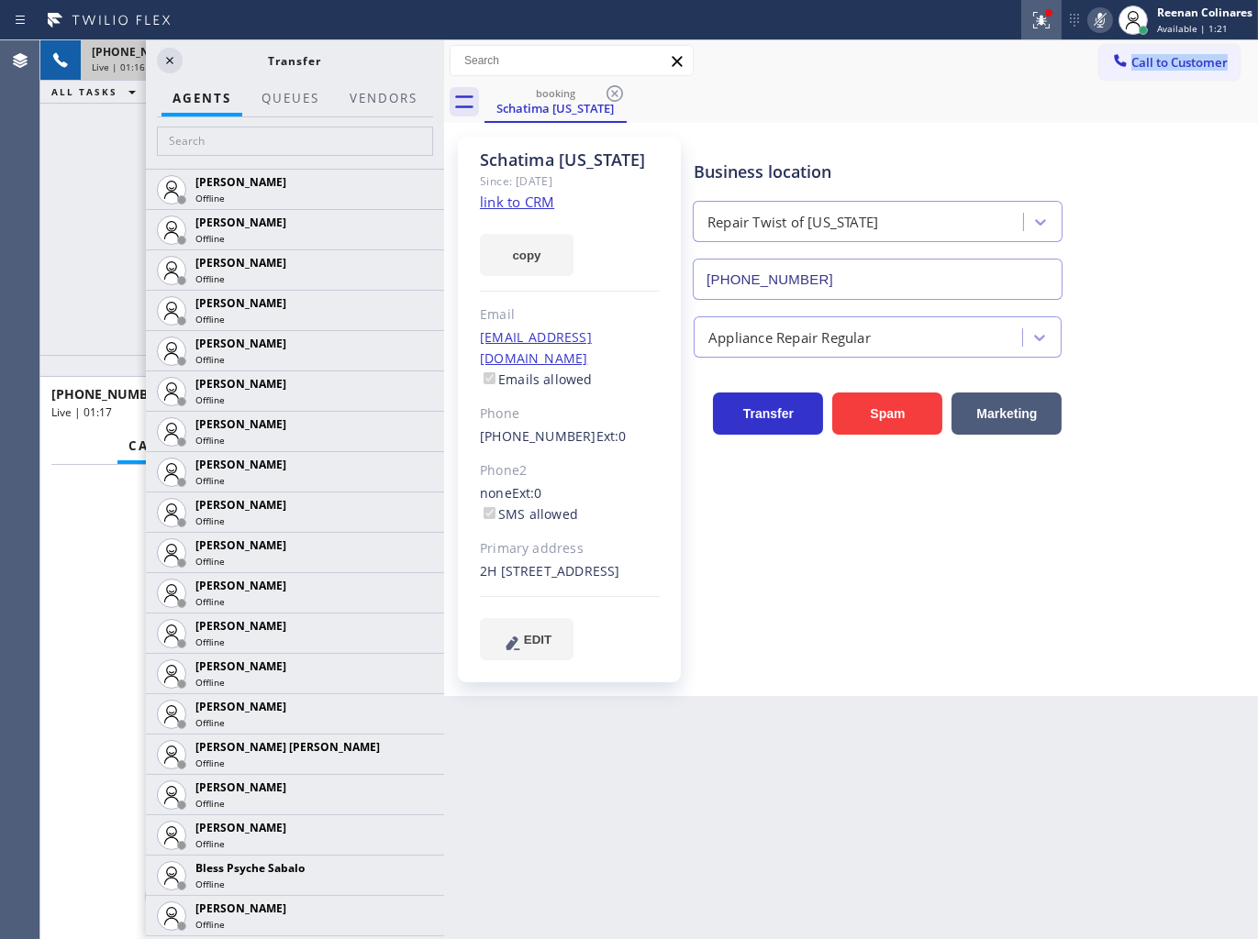
click at [1031, 22] on icon at bounding box center [1041, 20] width 22 height 22
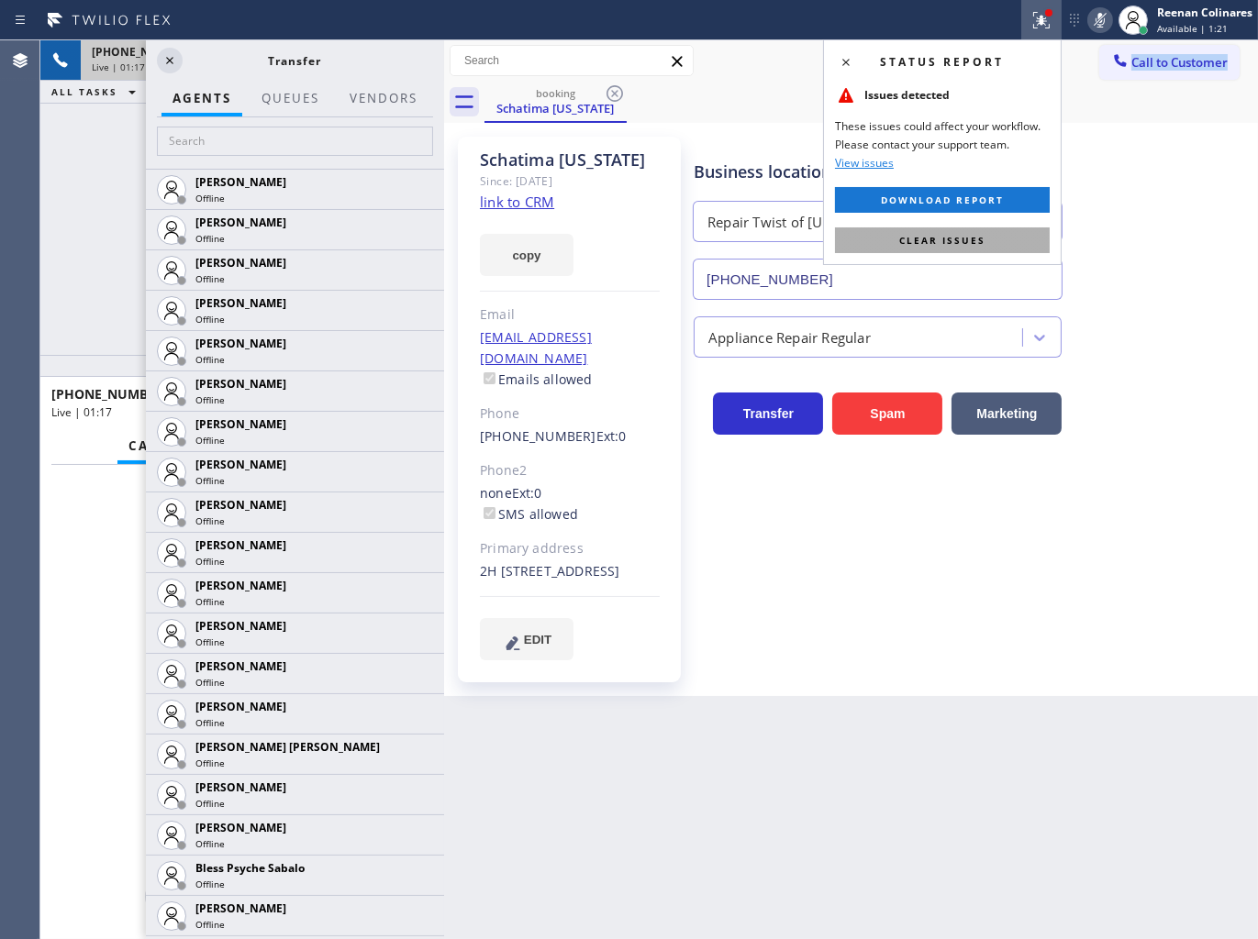
click at [913, 237] on span "Clear issues" at bounding box center [942, 240] width 86 height 13
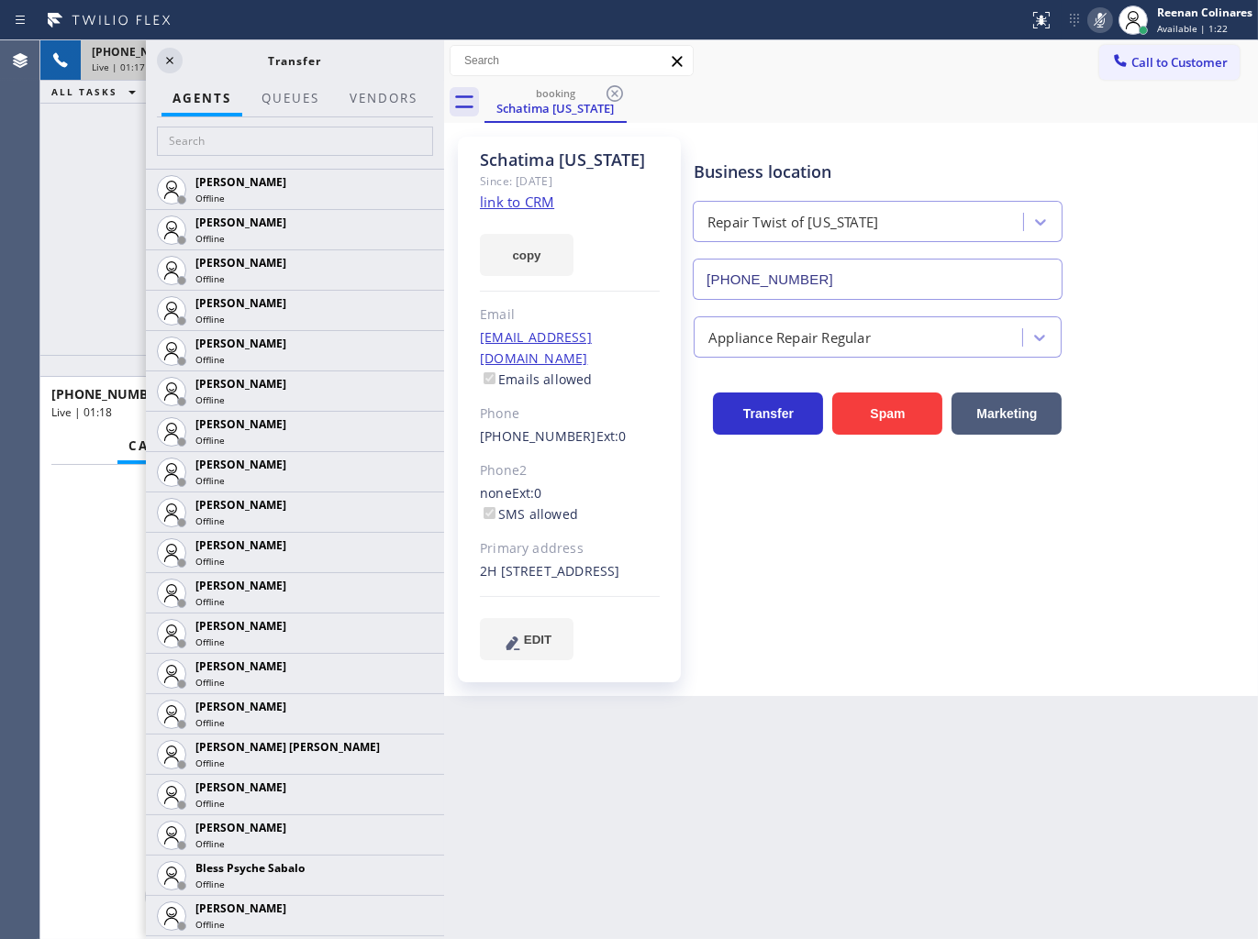
click at [83, 131] on div "[PHONE_NUMBER] Live | 01:17 ALL TASKS ALL TASKS ACTIVE TASKS TASKS IN WRAP UP" at bounding box center [242, 197] width 404 height 315
click at [163, 58] on icon at bounding box center [170, 61] width 22 height 22
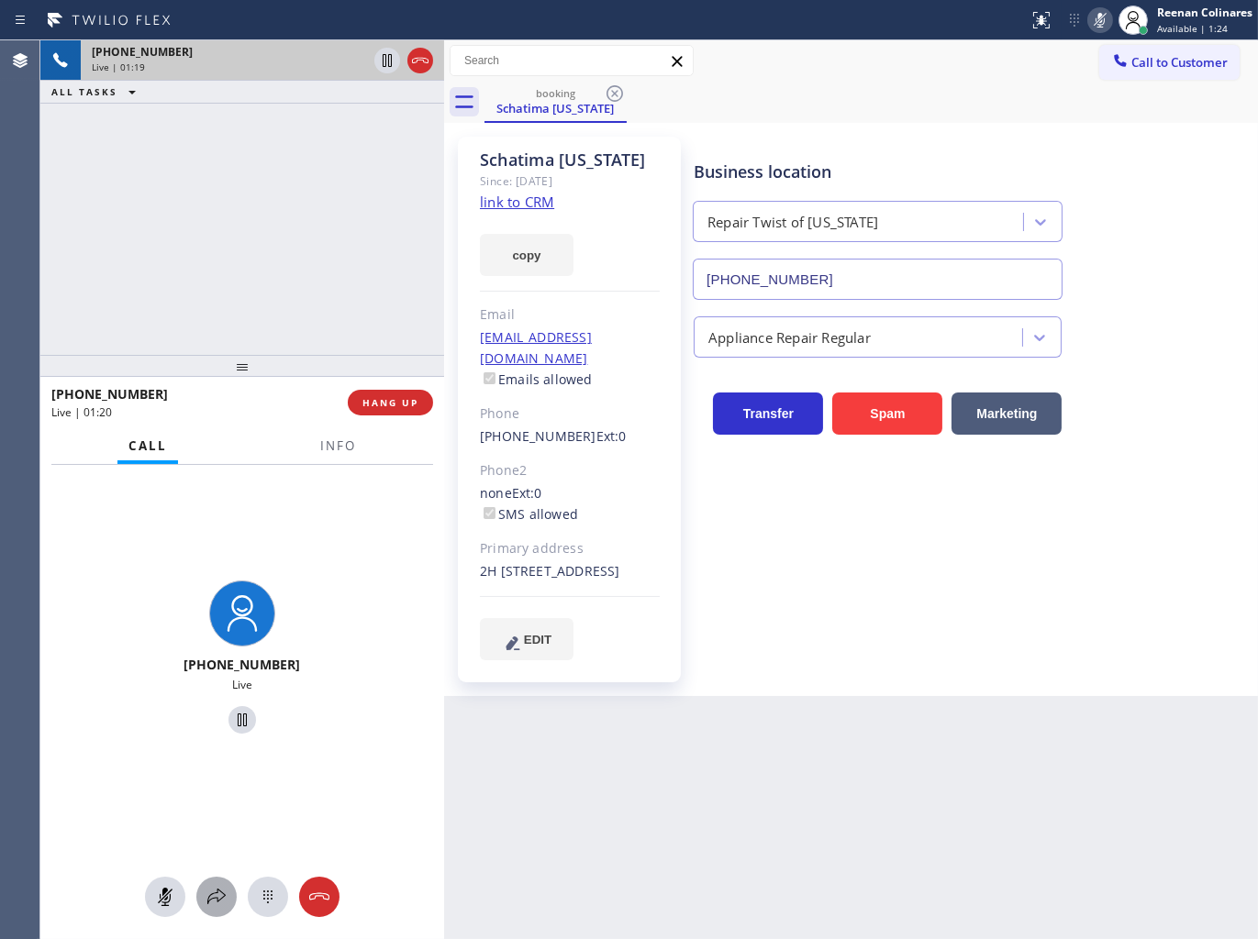
click at [213, 900] on icon at bounding box center [216, 897] width 22 height 22
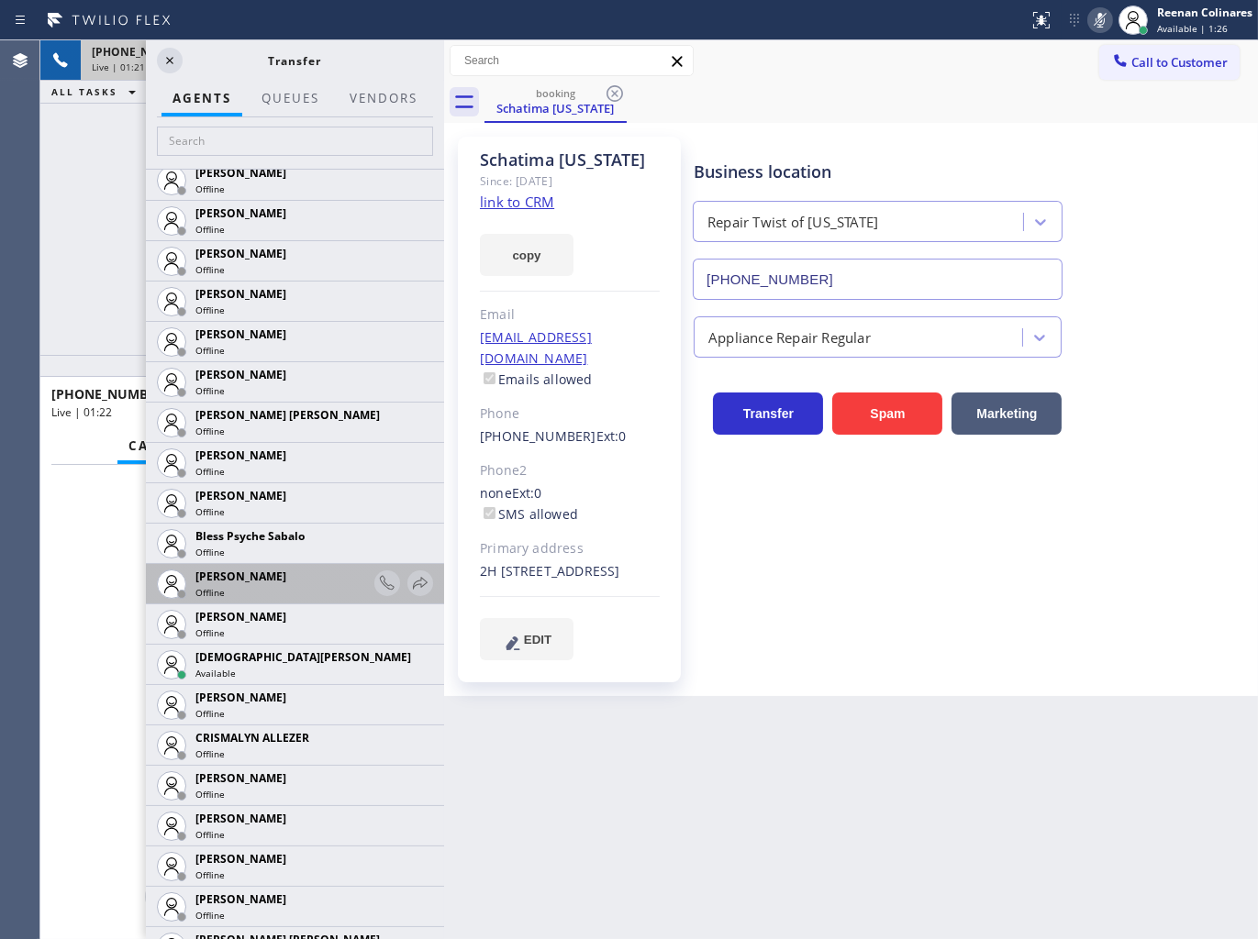
scroll to position [407, 0]
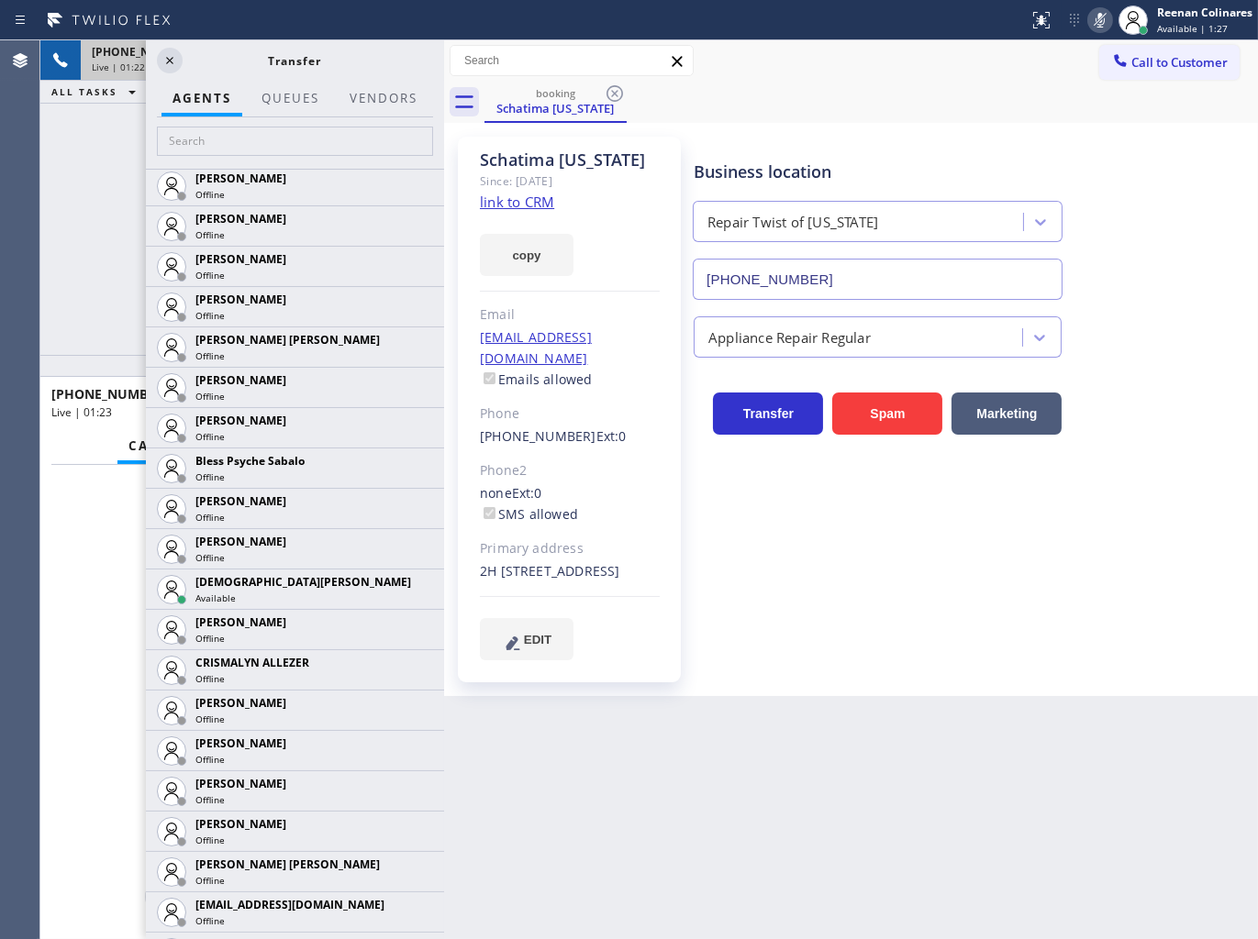
drag, startPoint x: 407, startPoint y: 584, endPoint x: 388, endPoint y: 582, distance: 19.4
click at [0, 0] on icon at bounding box center [0, 0] width 0 height 0
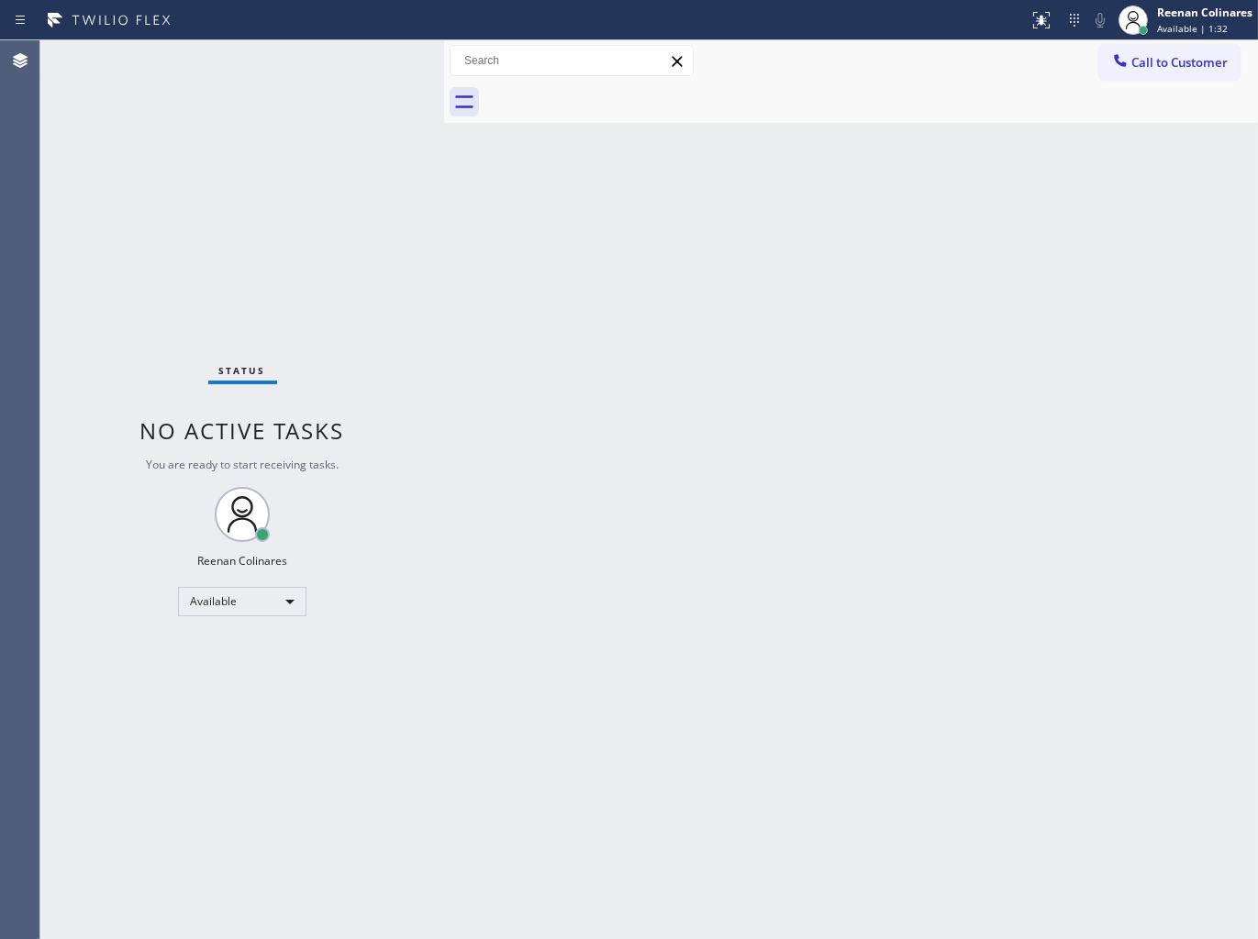
drag, startPoint x: 1128, startPoint y: 617, endPoint x: 1092, endPoint y: 616, distance: 36.7
click at [1103, 617] on div "Back to Dashboard Change Sender ID Customers Technicians Select a contact Outbo…" at bounding box center [851, 489] width 814 height 899
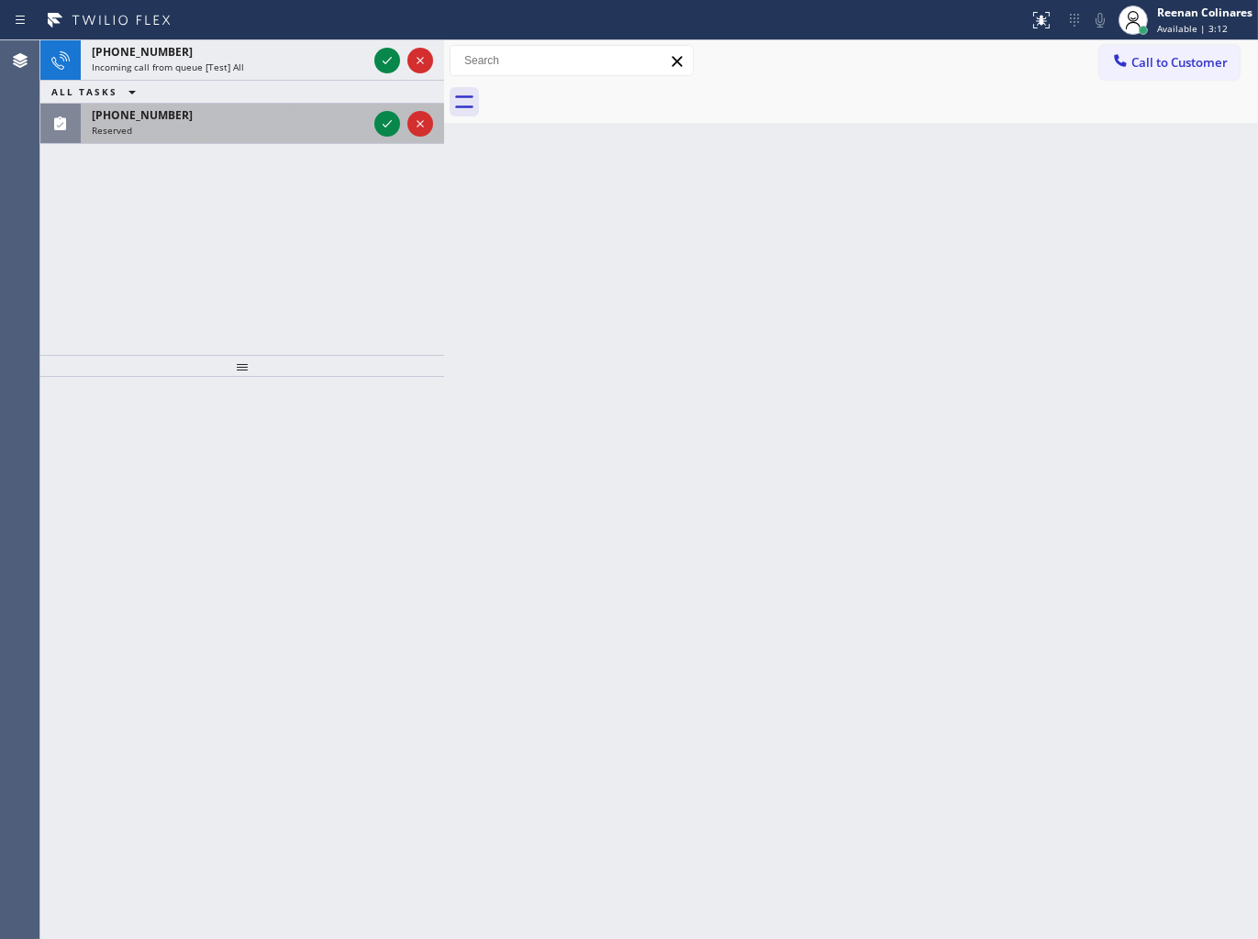
click at [338, 124] on div "Reserved" at bounding box center [229, 130] width 275 height 13
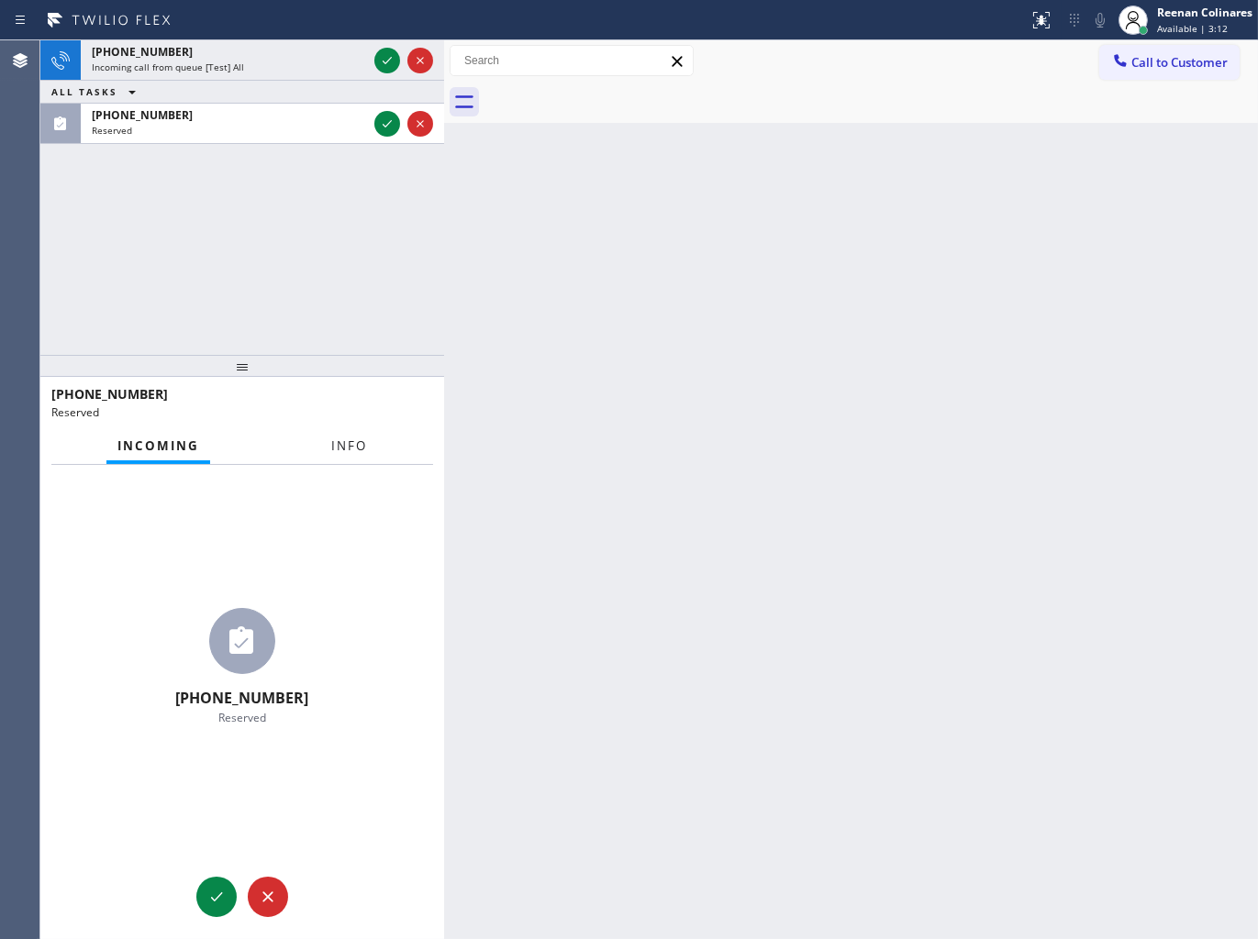
click at [371, 432] on button "Info" at bounding box center [349, 446] width 58 height 36
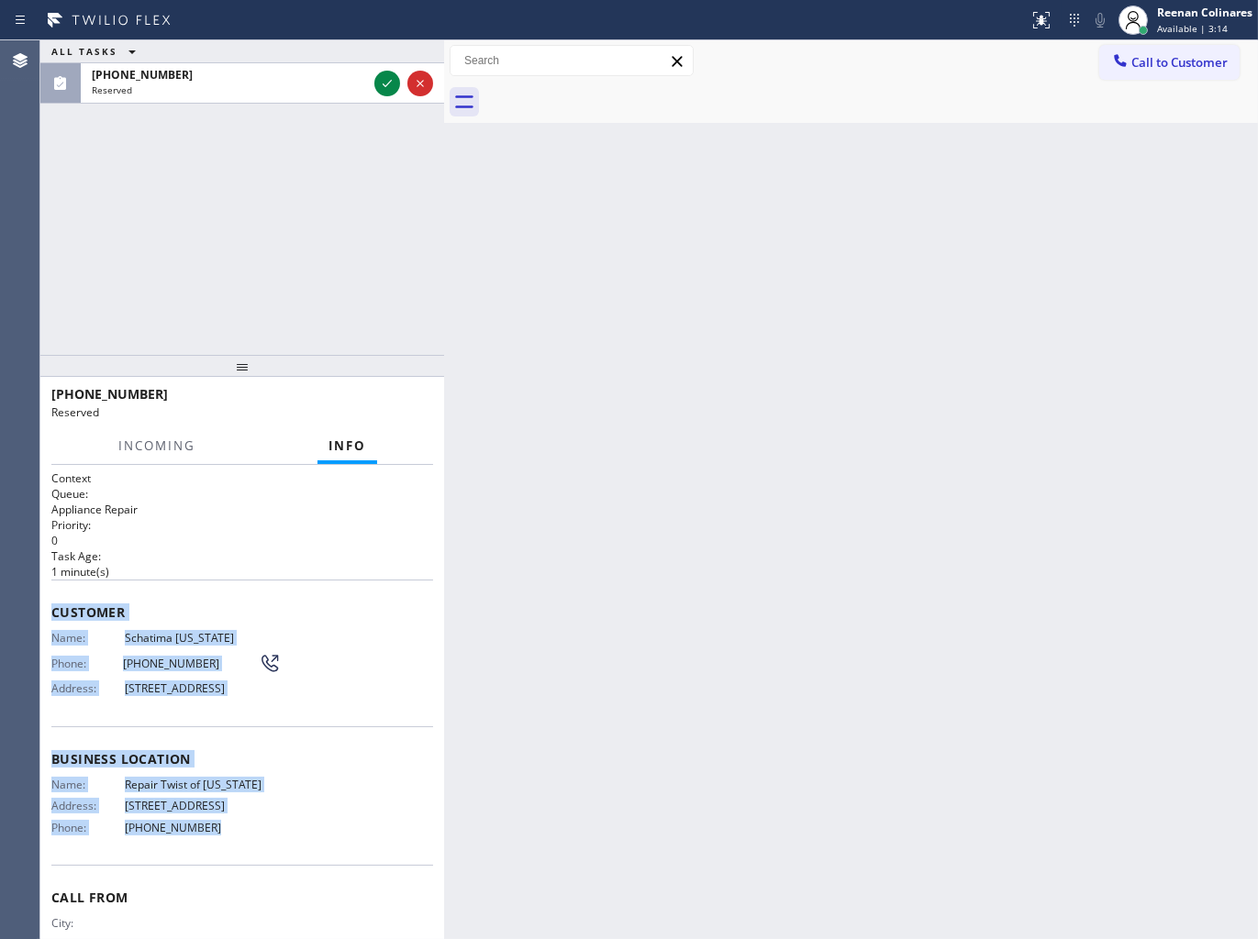
drag, startPoint x: 44, startPoint y: 601, endPoint x: 757, endPoint y: 910, distance: 776.9
click at [317, 867] on div "Context Queue: Appliance Repair Priority: 0 Task Age: [DEMOGRAPHIC_DATA] minute…" at bounding box center [242, 702] width 404 height 475
copy div "Customer Name: [GEOGRAPHIC_DATA] [US_STATE] Phone: [PHONE_NUMBER] Address: [STR…"
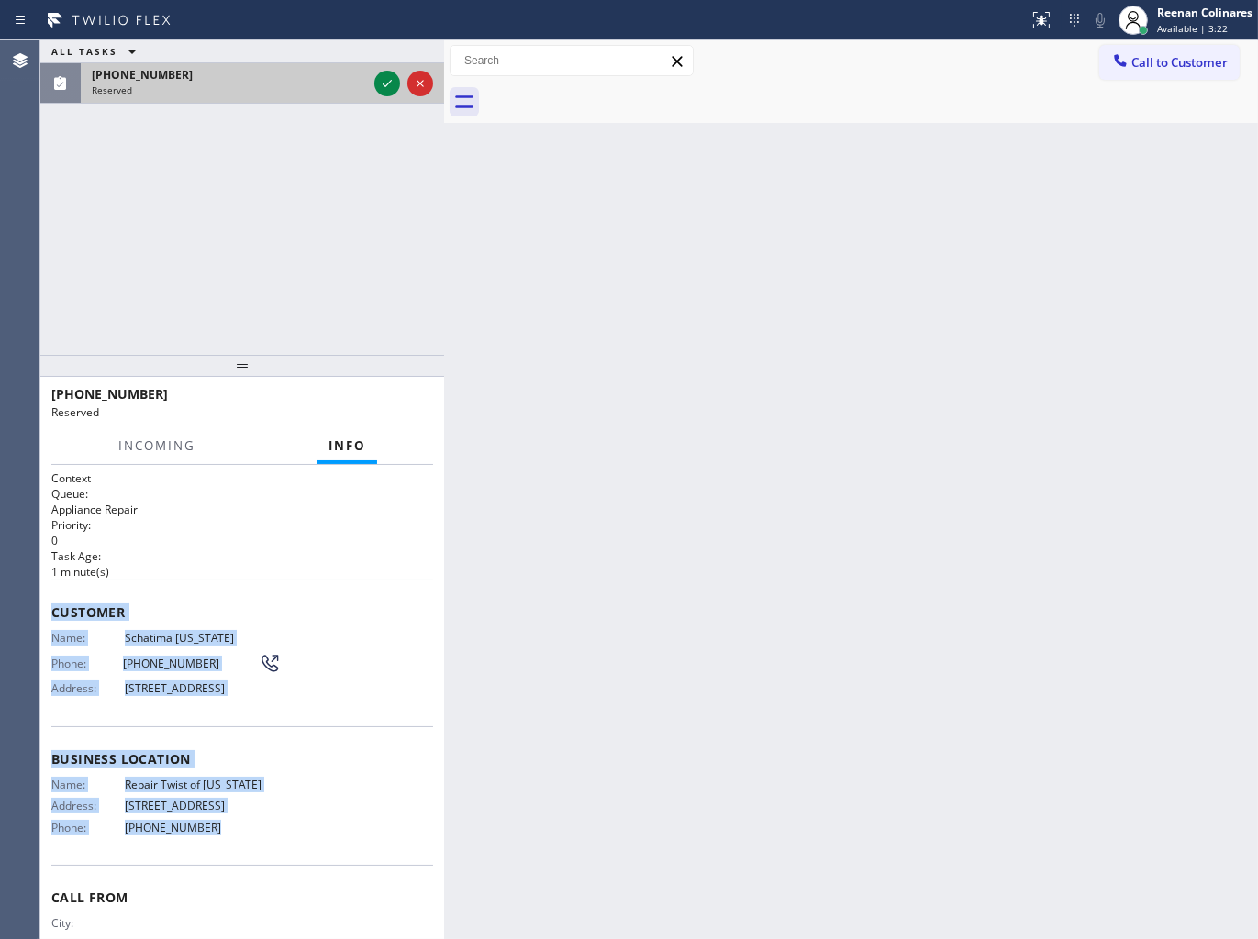
click at [262, 93] on div "Reserved" at bounding box center [229, 89] width 275 height 13
click at [377, 87] on icon at bounding box center [387, 83] width 22 height 22
click at [369, 405] on span "COMPLETE" at bounding box center [386, 402] width 63 height 13
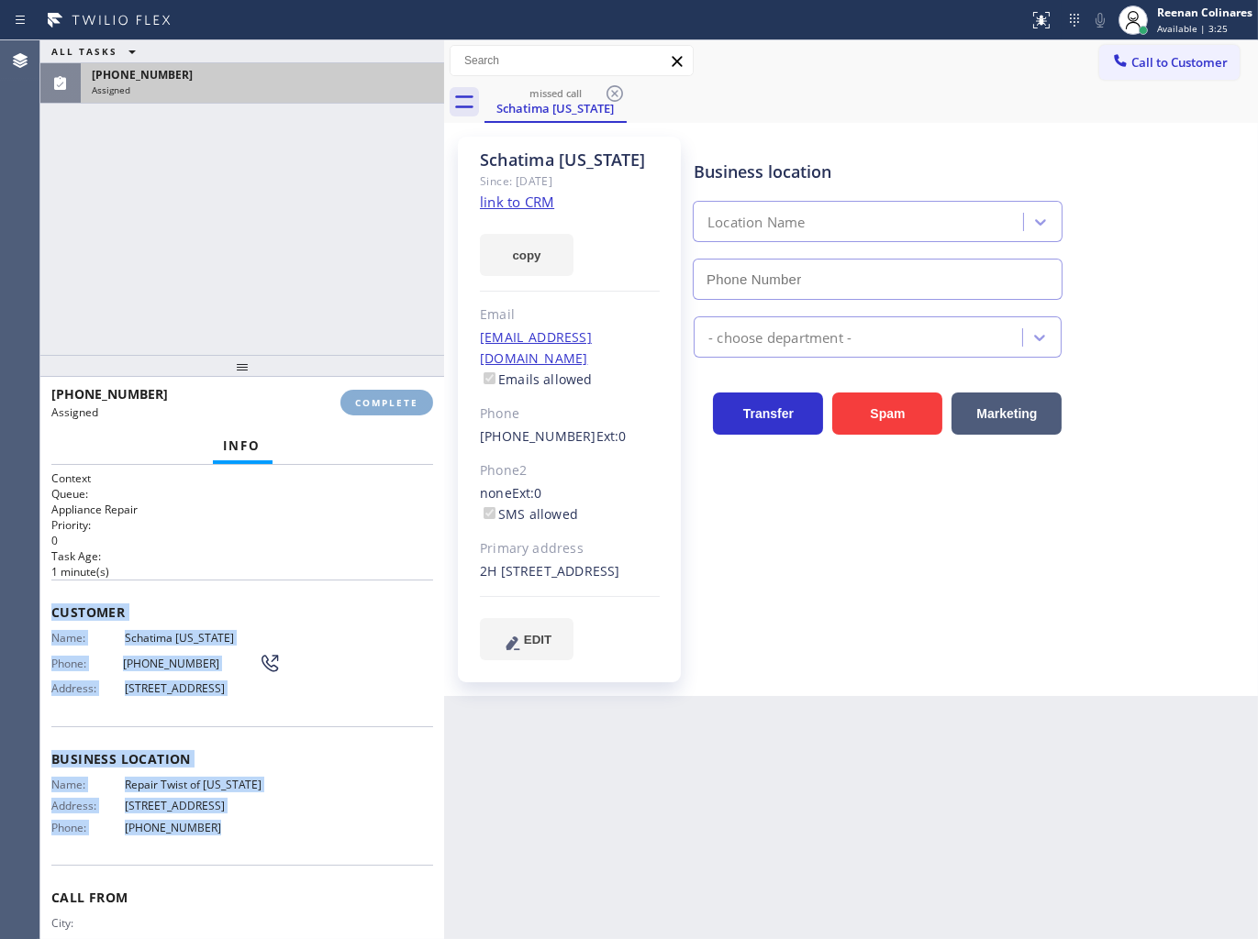
type input "[PHONE_NUMBER]"
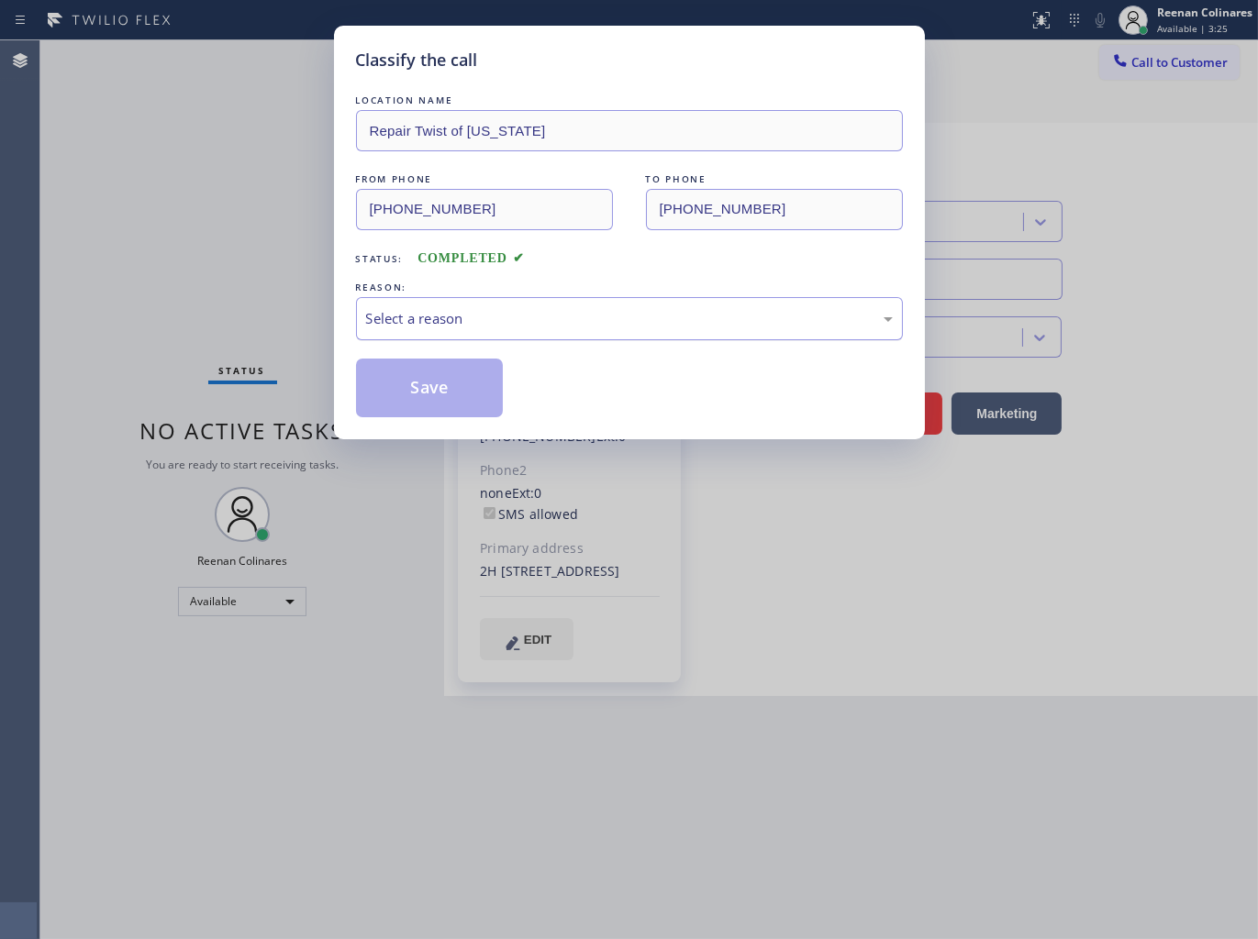
click at [472, 316] on div "Select a reason" at bounding box center [629, 318] width 527 height 21
click at [398, 370] on button "Save" at bounding box center [430, 388] width 148 height 59
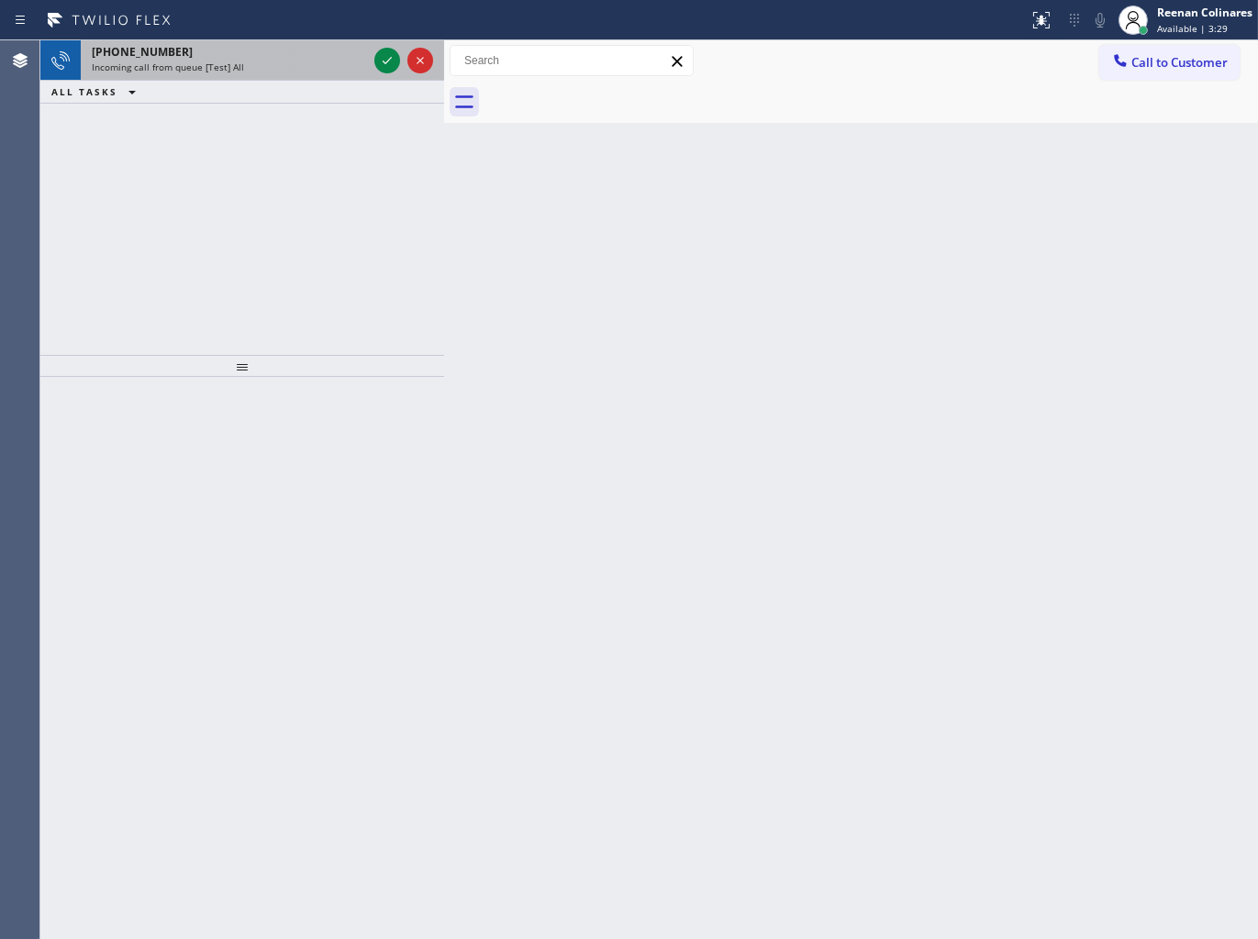
click at [284, 72] on div "Incoming call from queue [Test] All" at bounding box center [229, 67] width 275 height 13
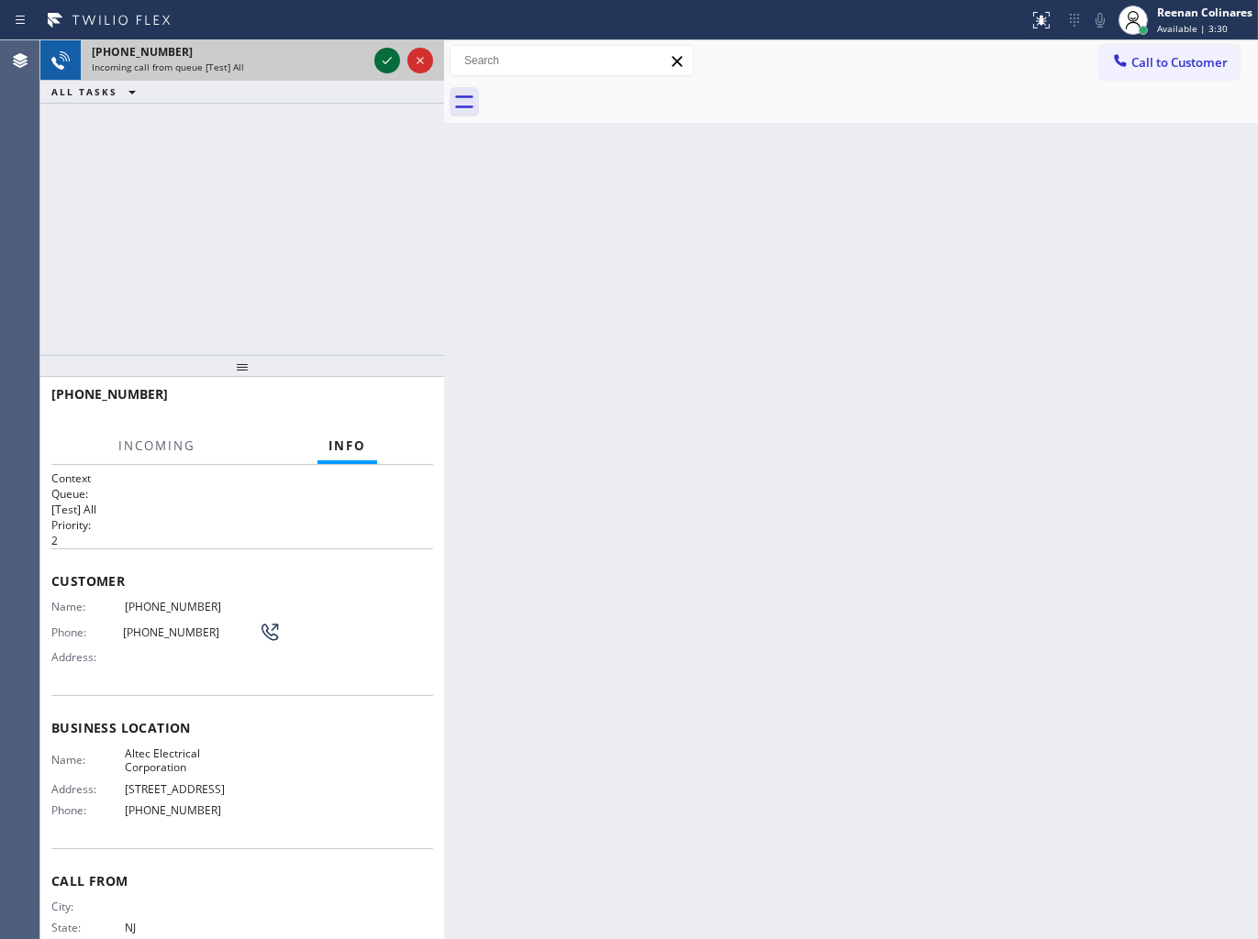
click at [389, 65] on icon at bounding box center [387, 61] width 22 height 22
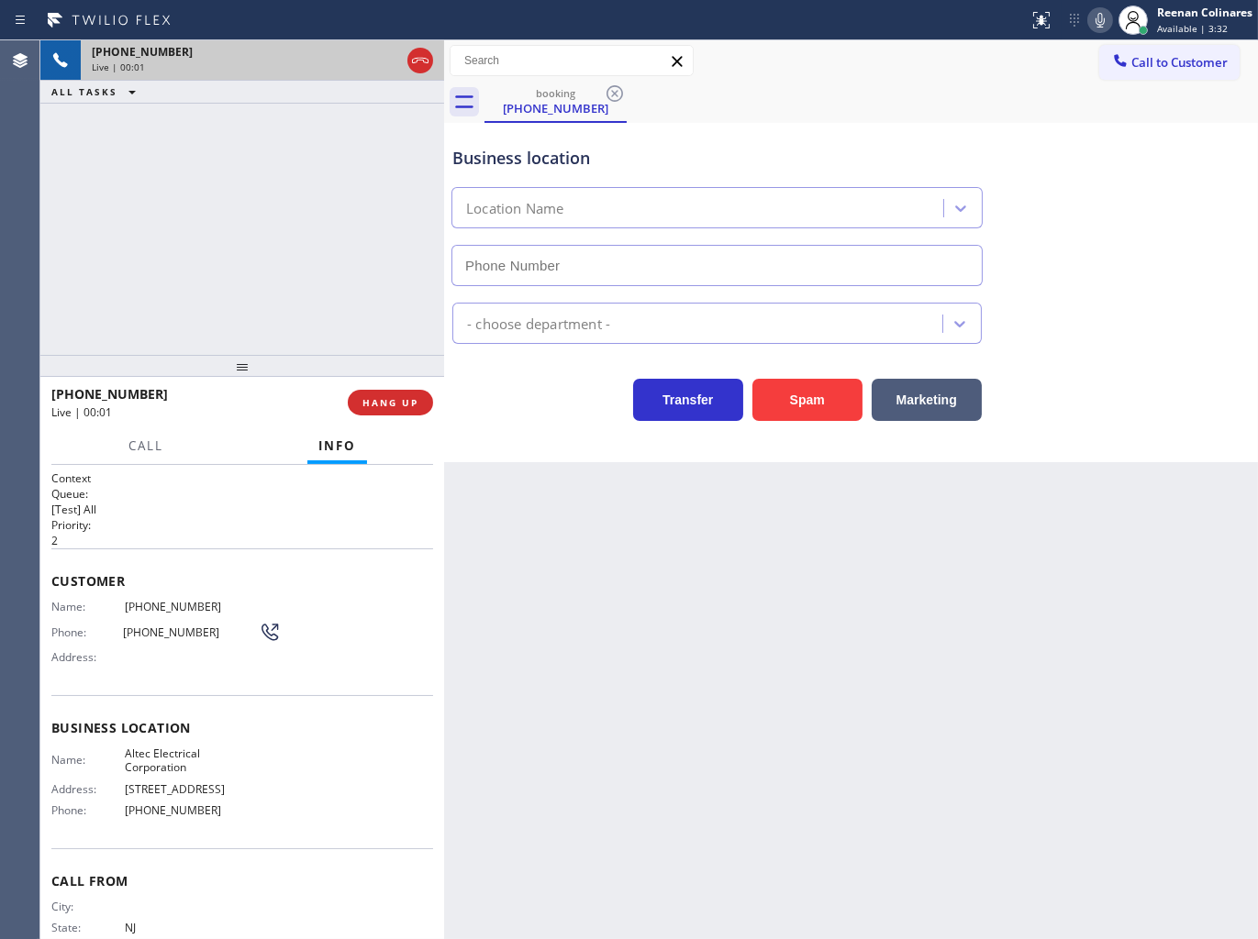
type input "[PHONE_NUMBER]"
click at [807, 406] on button "Spam" at bounding box center [807, 400] width 110 height 42
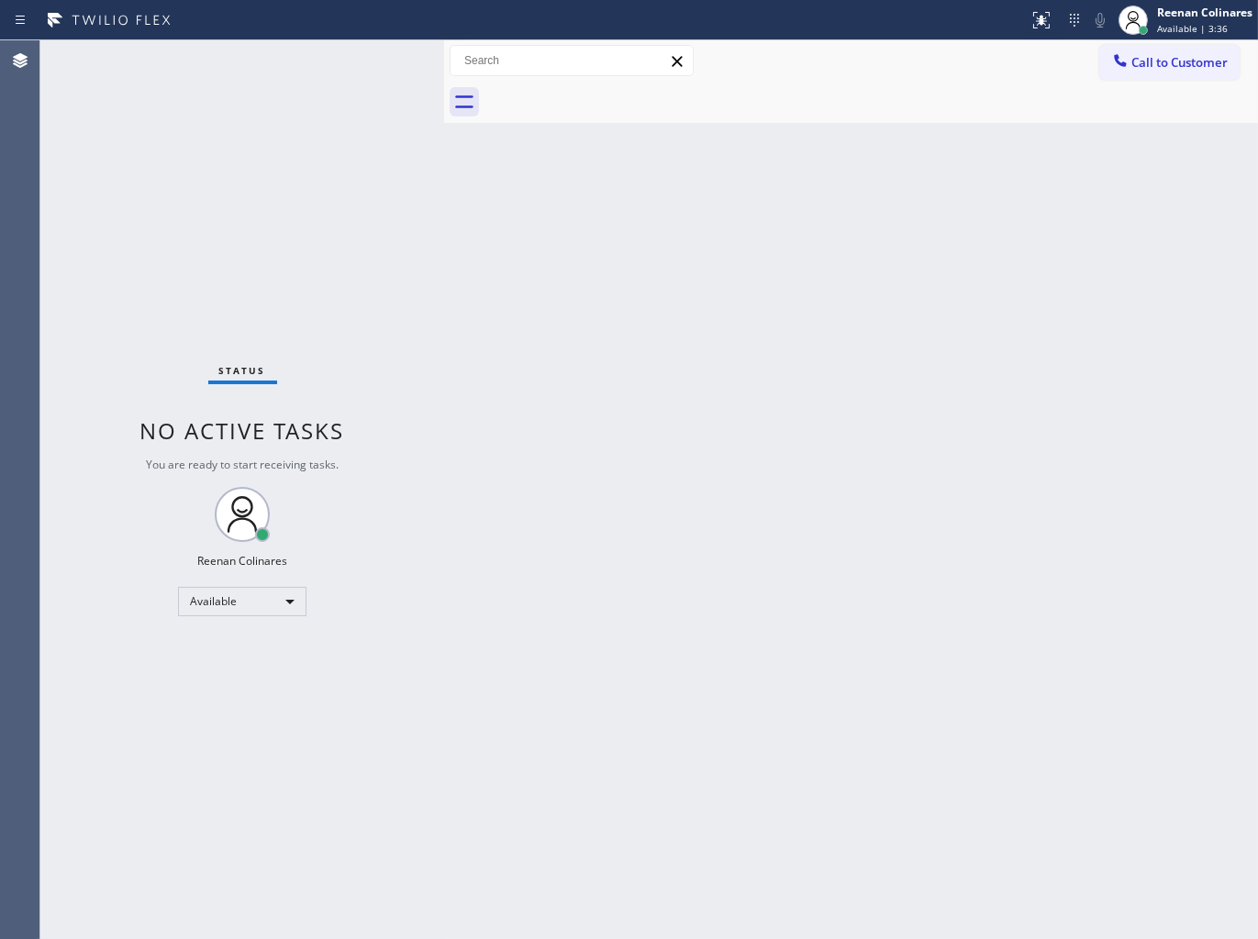
click at [804, 502] on div "Back to Dashboard Change Sender ID Customers Technicians Select a contact Outbo…" at bounding box center [851, 489] width 814 height 899
click at [877, 128] on div "Back to Dashboard Change Sender ID Customers Technicians Select a contact Outbo…" at bounding box center [851, 489] width 814 height 899
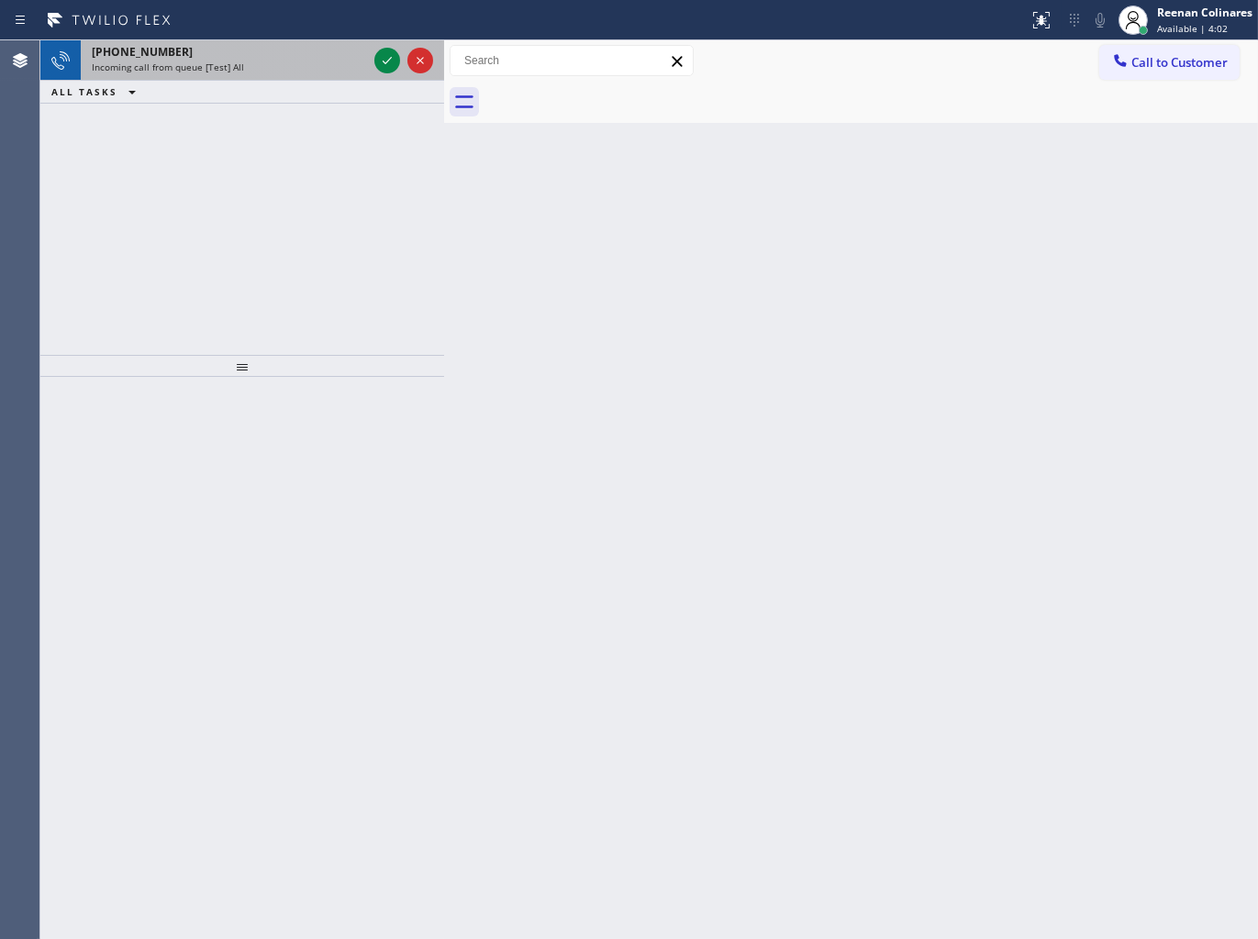
click at [285, 42] on div "[PHONE_NUMBER] Incoming call from queue [Test] All" at bounding box center [226, 60] width 290 height 40
click at [313, 72] on div "Incoming call from queue [Test] All" at bounding box center [229, 67] width 275 height 13
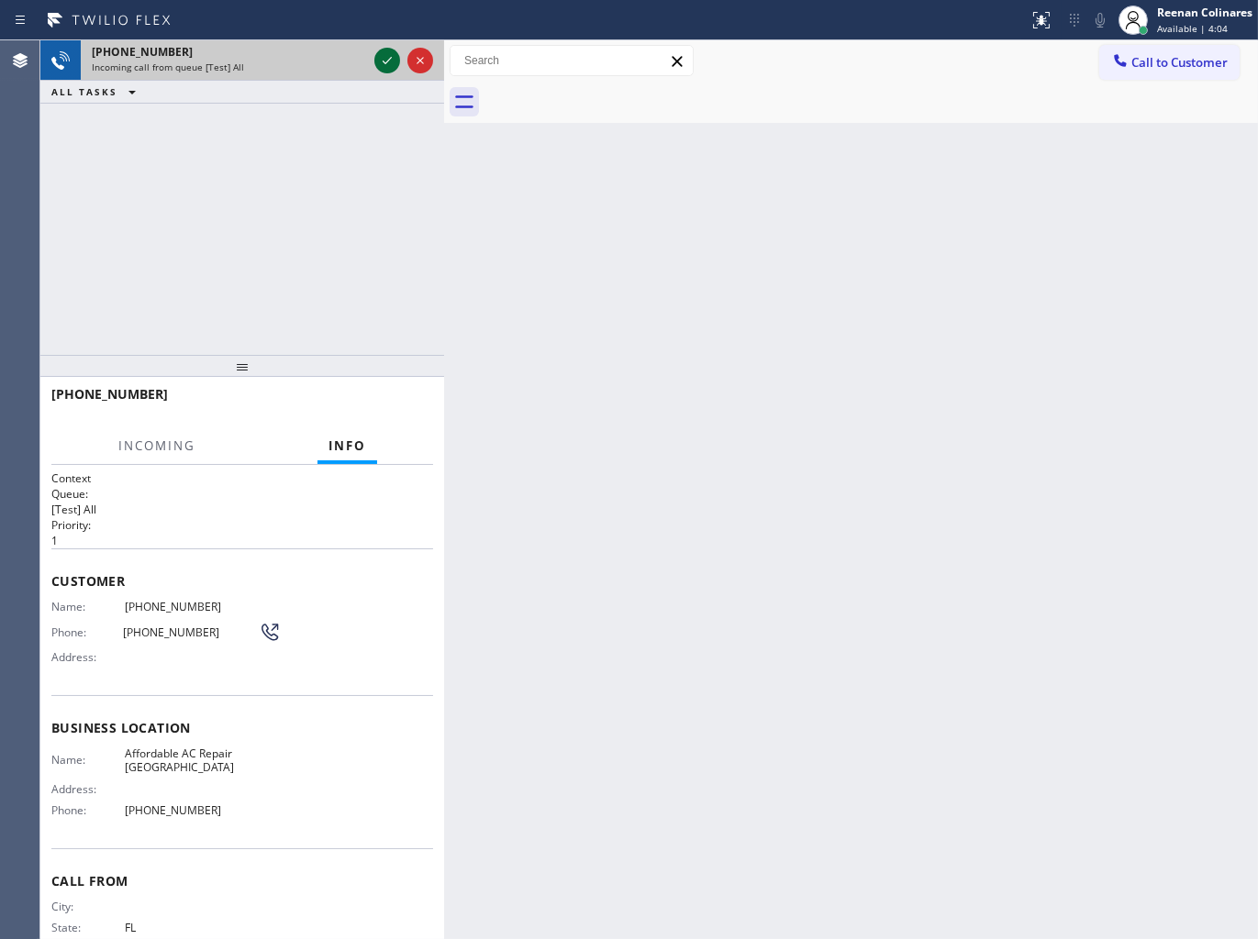
click at [378, 61] on icon at bounding box center [387, 61] width 22 height 22
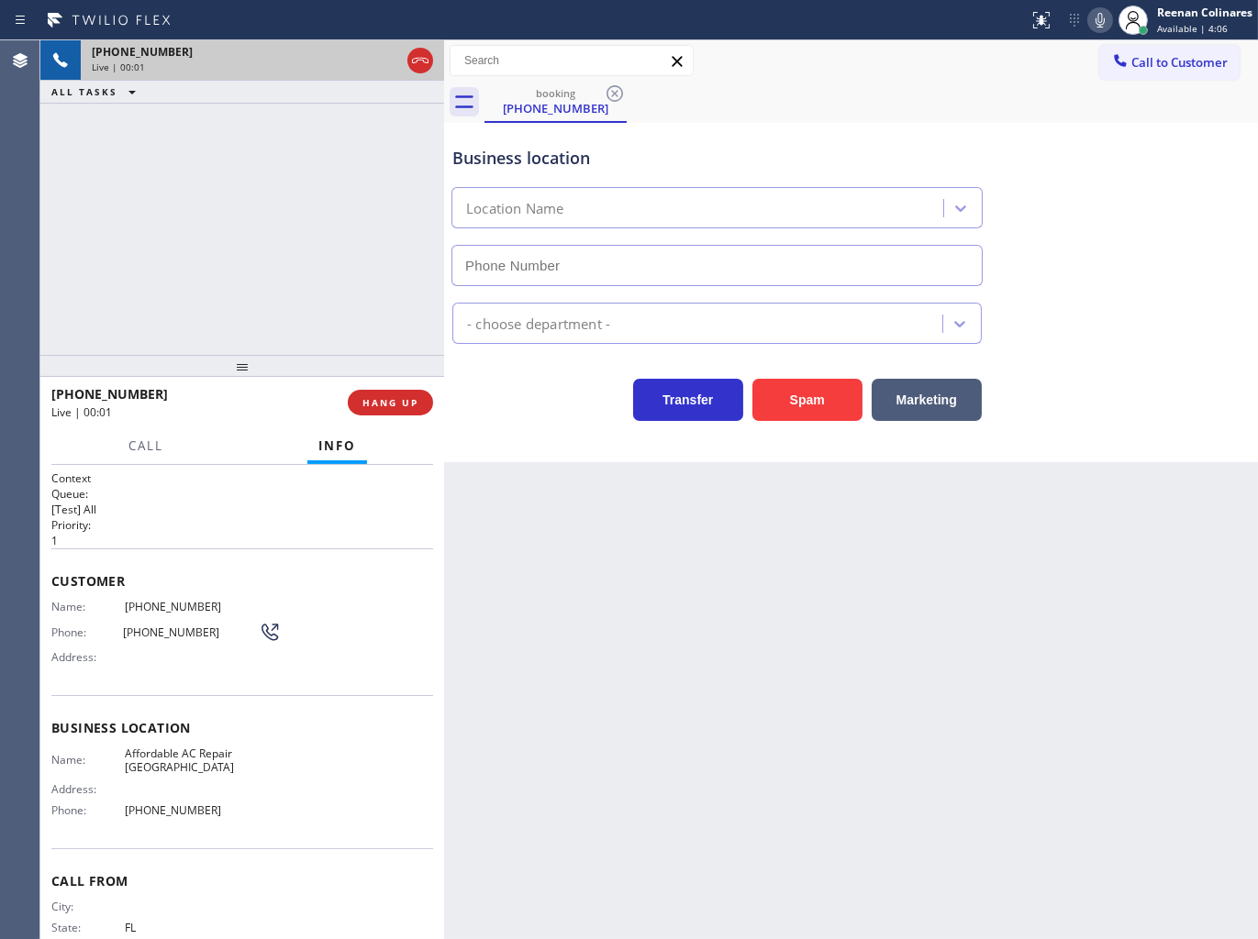
type input "[PHONE_NUMBER]"
click at [1102, 18] on icon at bounding box center [1099, 20] width 9 height 15
click at [1102, 18] on icon at bounding box center [1100, 20] width 22 height 22
click at [803, 398] on button "Spam" at bounding box center [807, 400] width 110 height 42
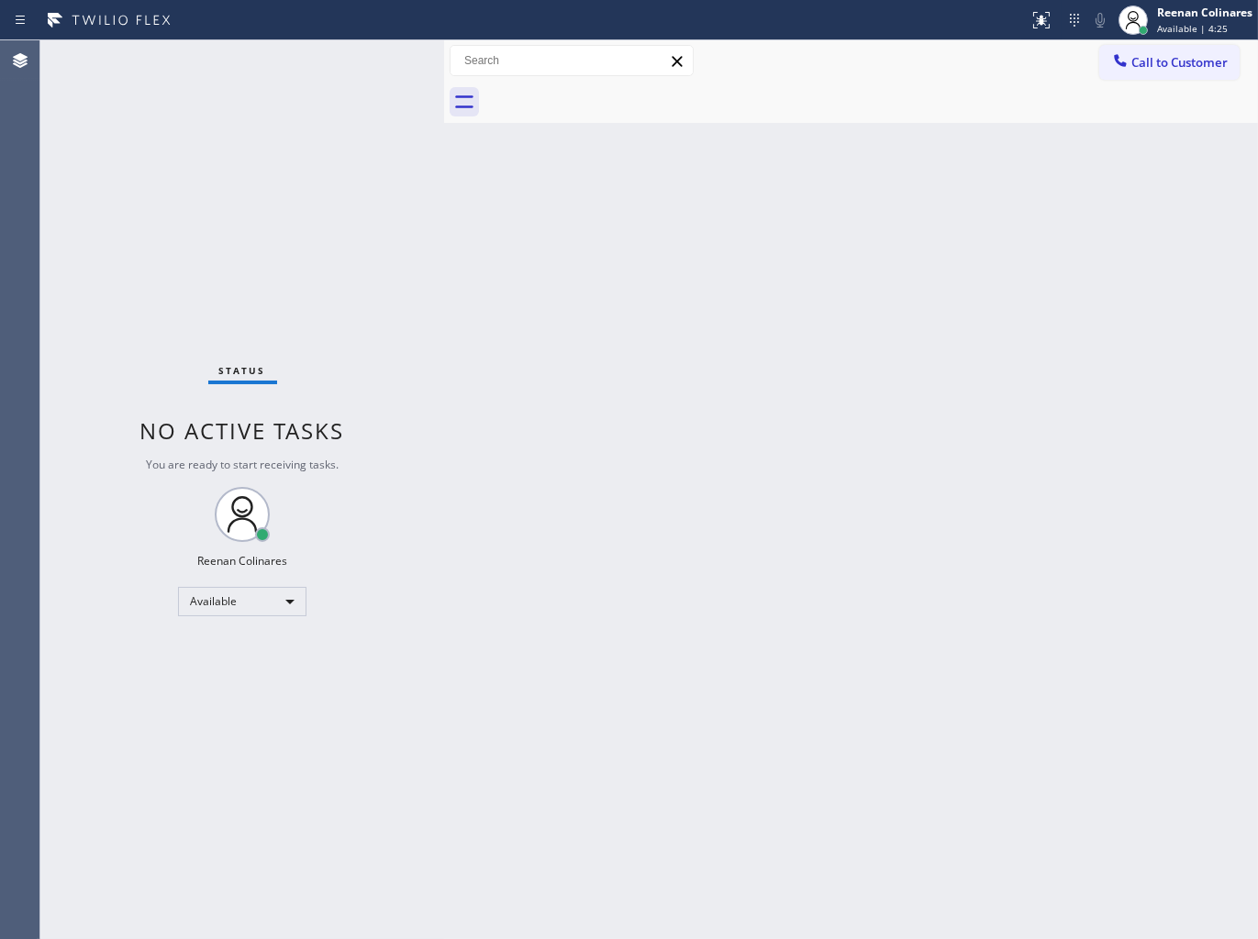
drag, startPoint x: 900, startPoint y: 408, endPoint x: 670, endPoint y: 630, distance: 319.8
click at [882, 427] on div "Back to Dashboard Change Sender ID Customers Technicians Select a contact Outbo…" at bounding box center [851, 489] width 814 height 899
click at [699, 198] on div "Back to Dashboard Change Sender ID Customers Technicians Select a contact Outbo…" at bounding box center [851, 489] width 814 height 899
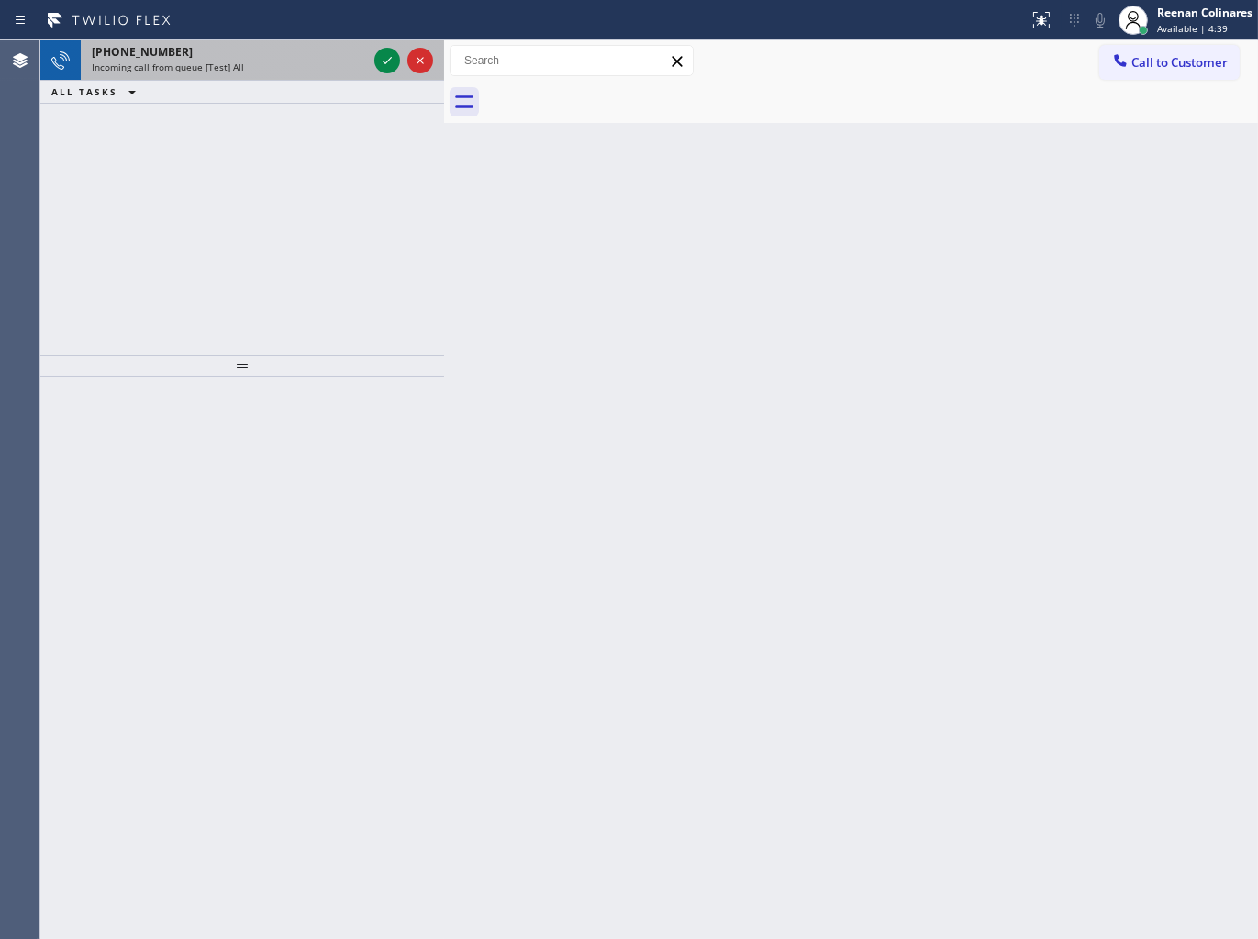
click at [359, 75] on div "[PHONE_NUMBER] Incoming call from queue [Test] All" at bounding box center [226, 60] width 290 height 40
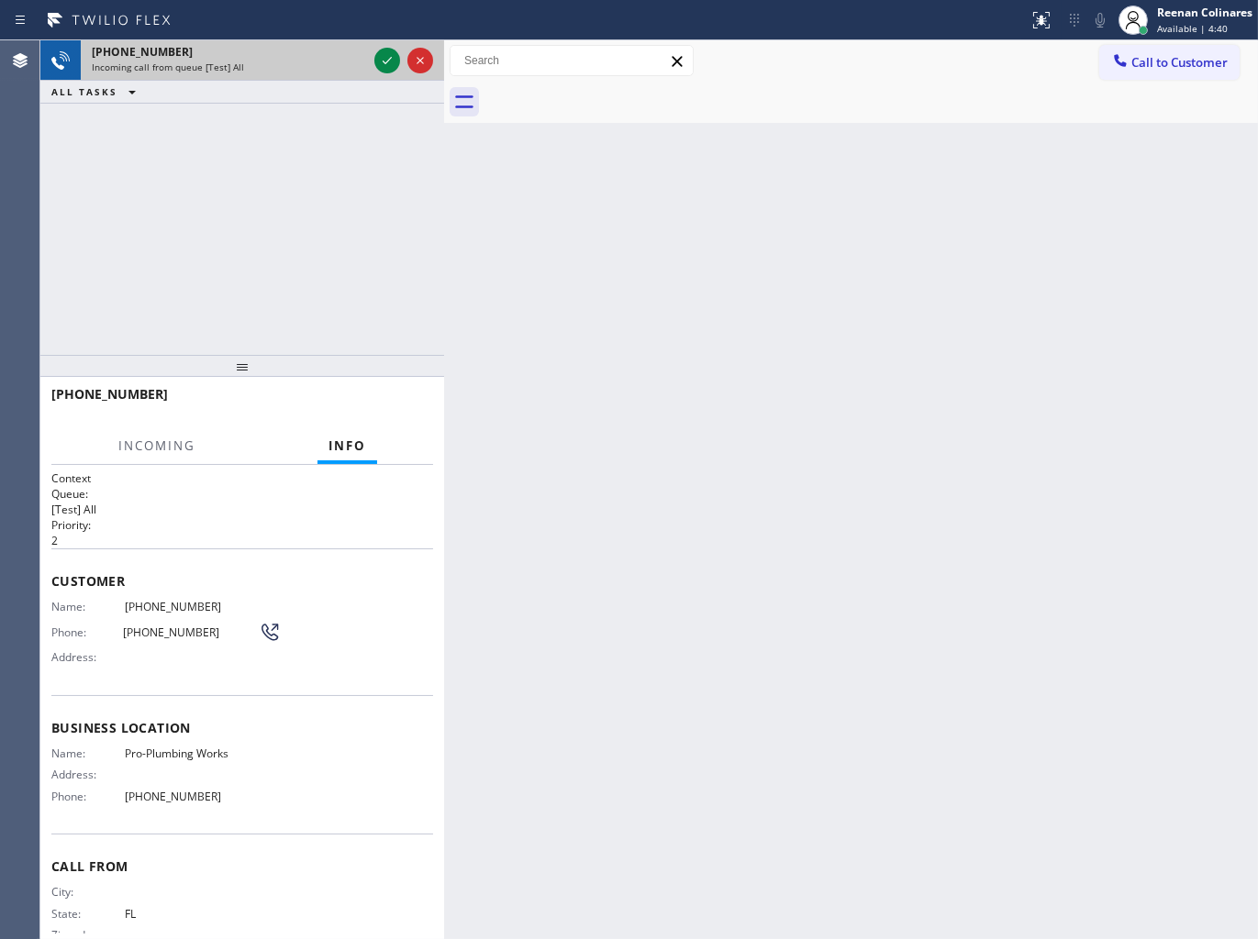
click at [405, 50] on div at bounding box center [404, 60] width 66 height 40
click at [383, 58] on icon at bounding box center [387, 61] width 22 height 22
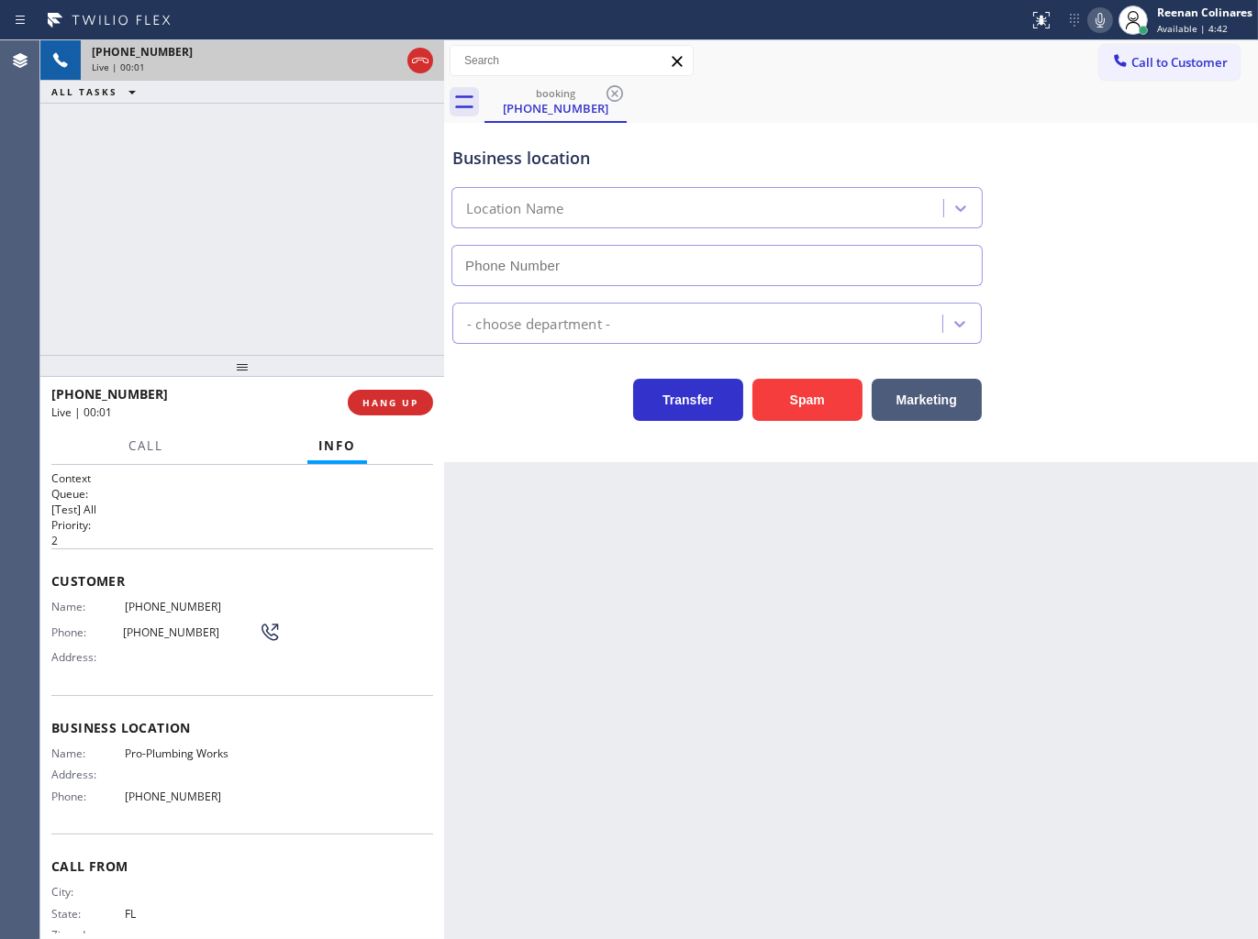
type input "[PHONE_NUMBER]"
drag, startPoint x: 839, startPoint y: 402, endPoint x: 1148, endPoint y: 126, distance: 414.5
click at [840, 402] on button "Spam" at bounding box center [807, 400] width 110 height 42
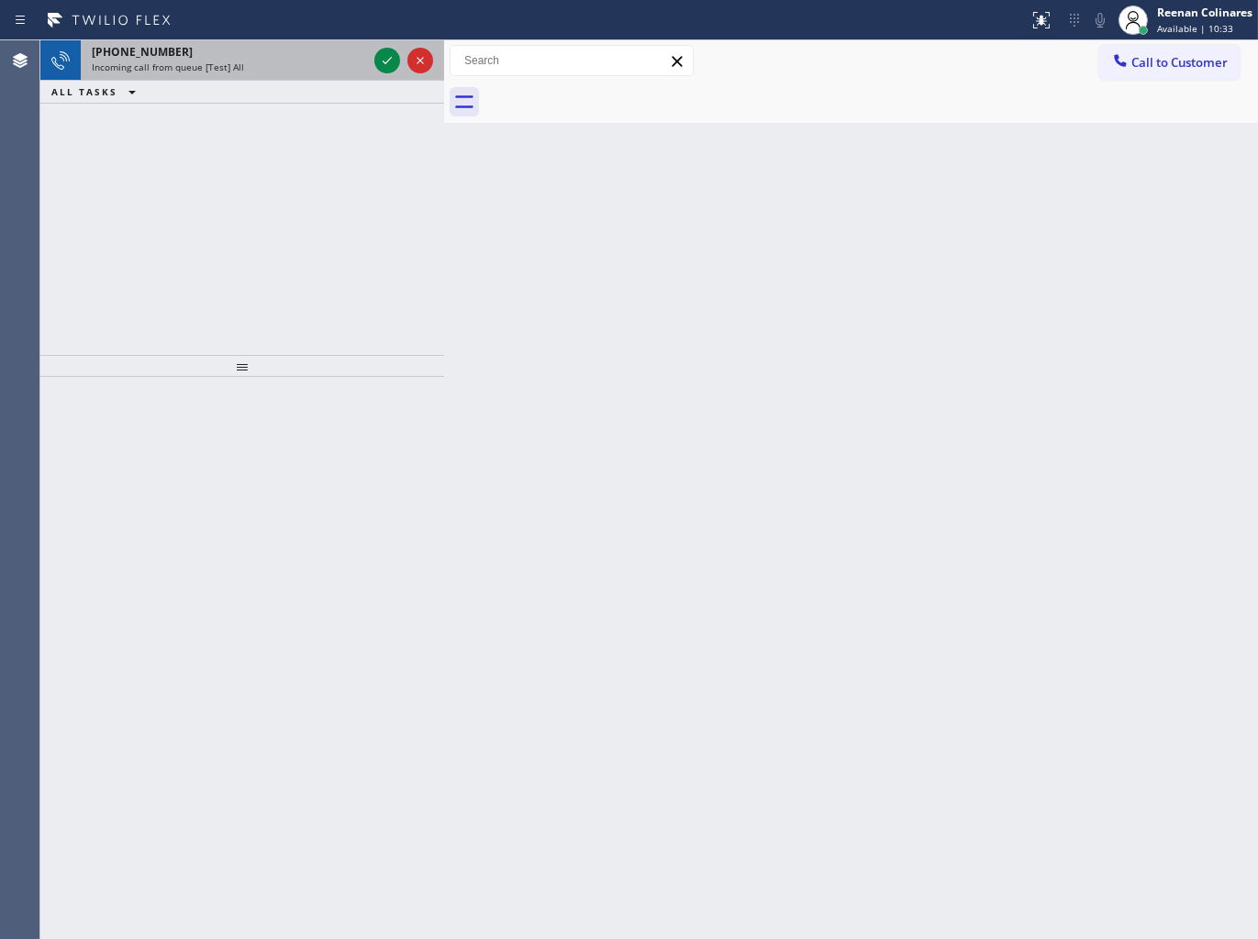
click at [221, 75] on div "[PHONE_NUMBER] Incoming call from queue [Test] All" at bounding box center [226, 60] width 290 height 40
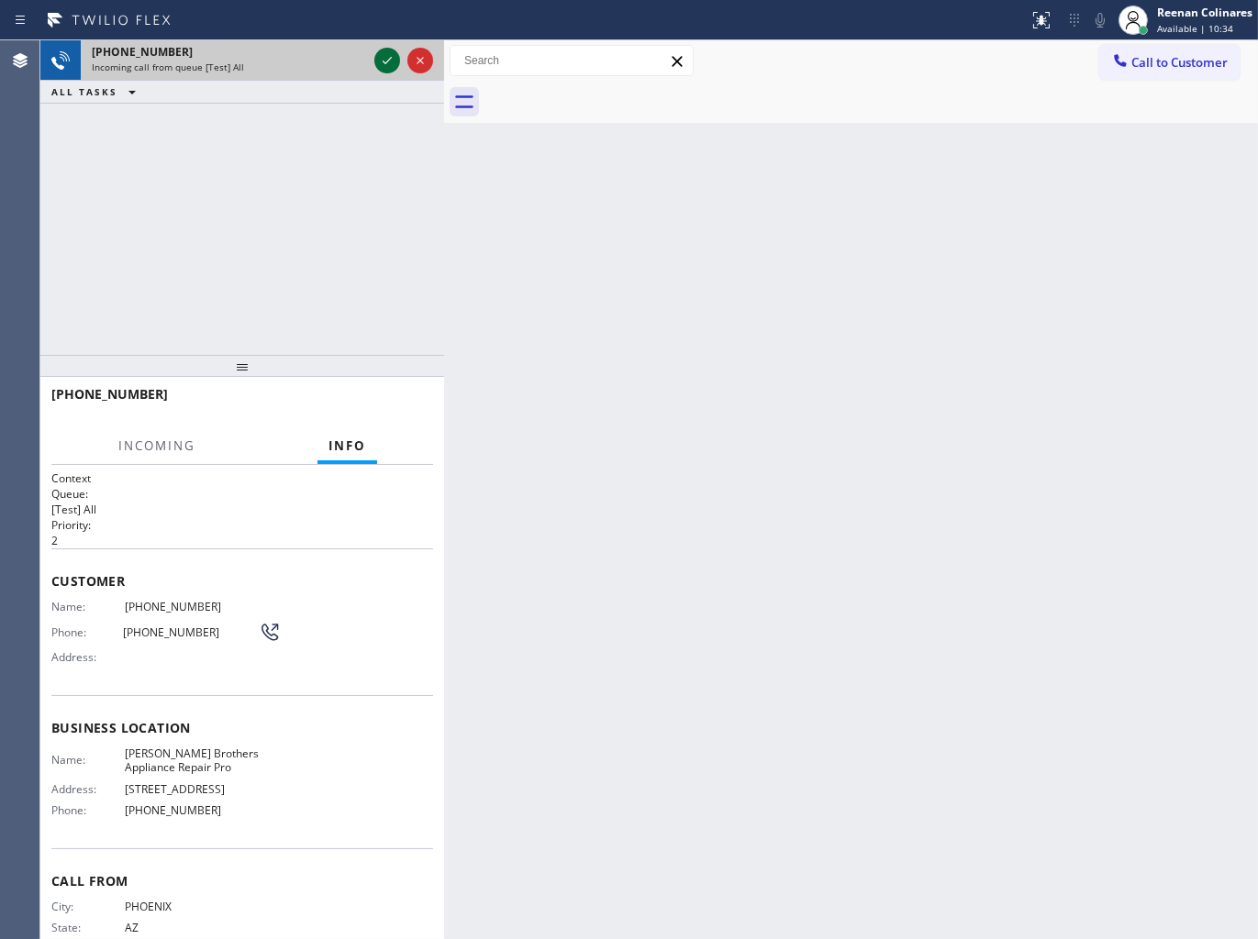
click at [380, 66] on icon at bounding box center [387, 61] width 22 height 22
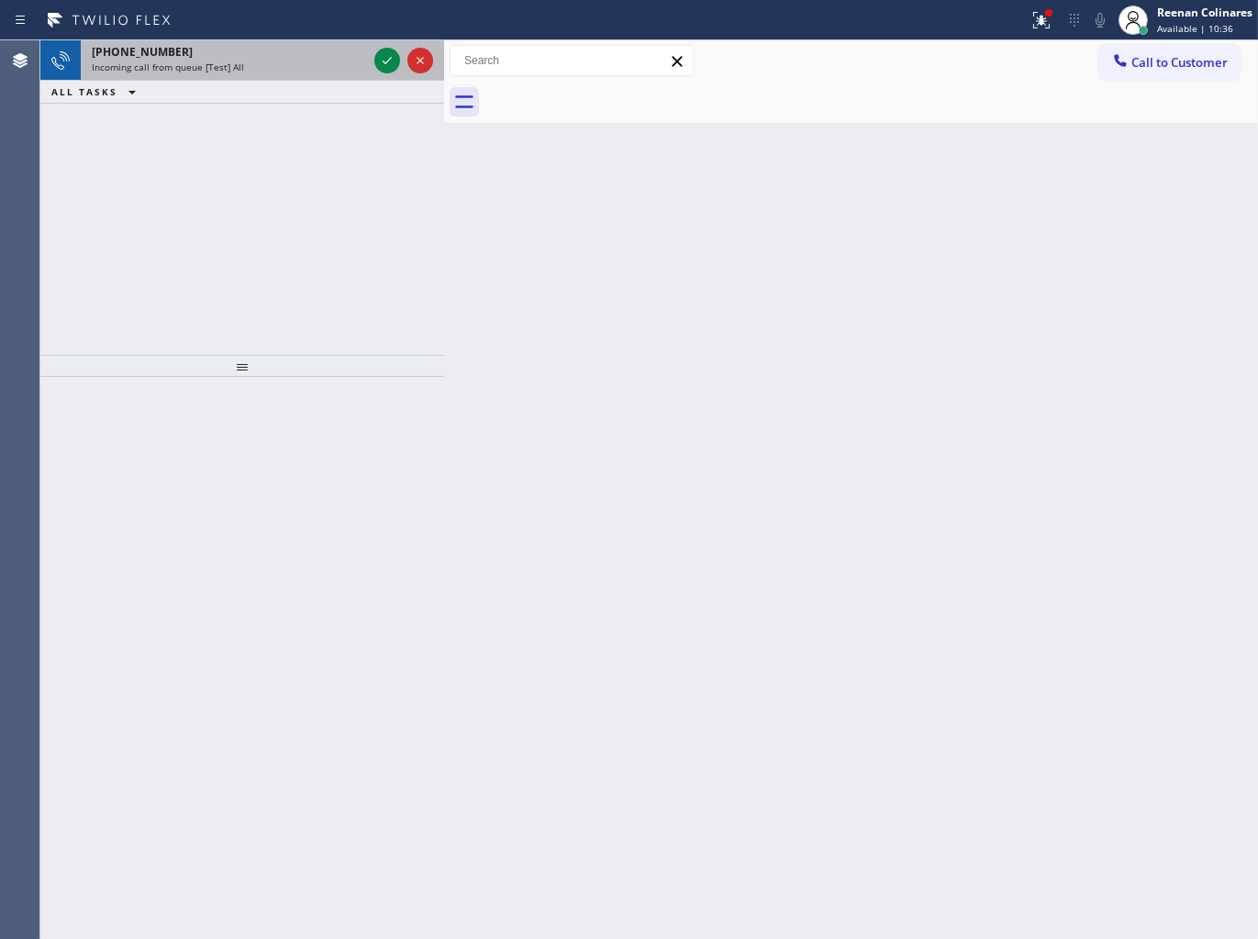
click at [292, 61] on div "Incoming call from queue [Test] All" at bounding box center [229, 67] width 275 height 13
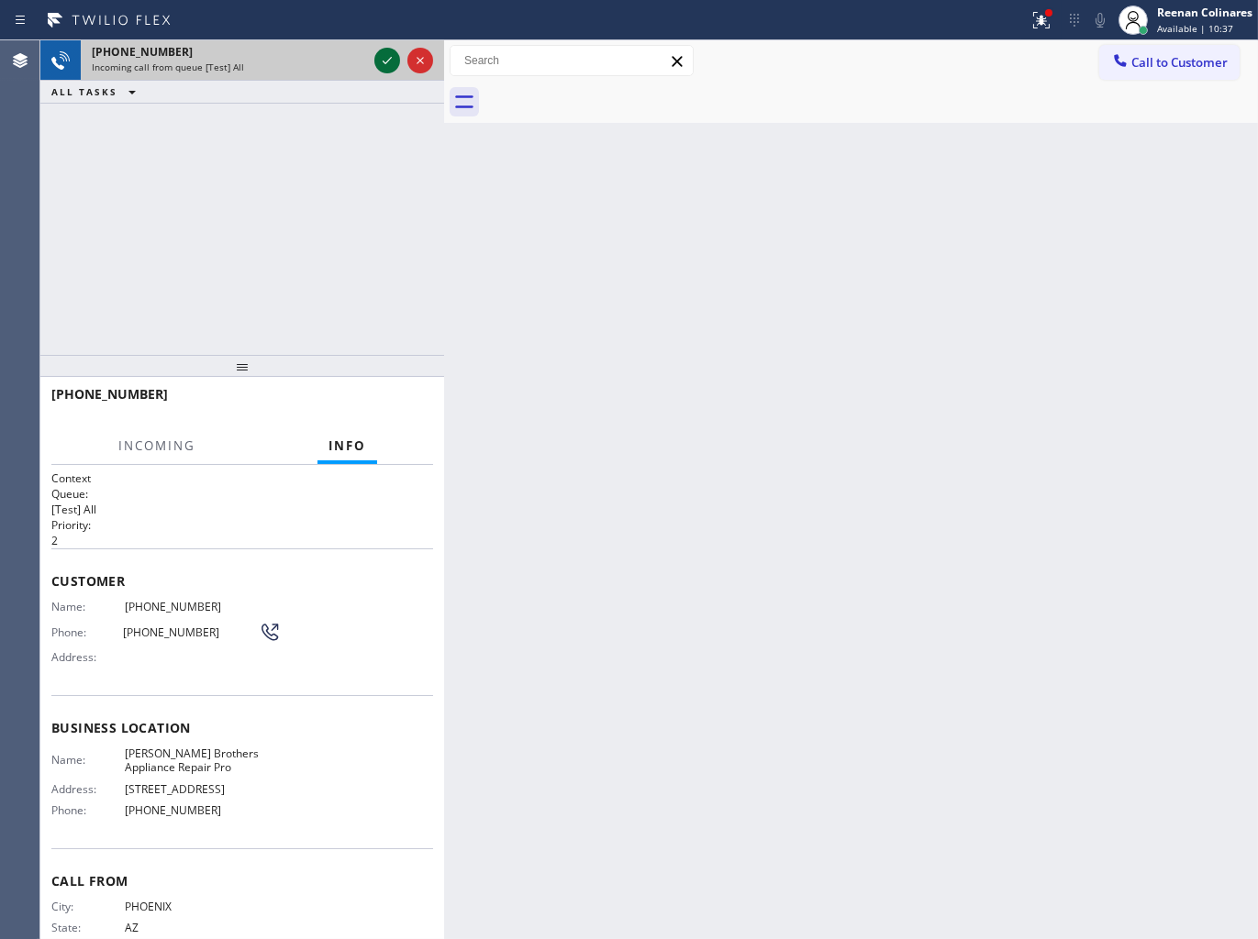
click at [382, 60] on icon at bounding box center [387, 61] width 22 height 22
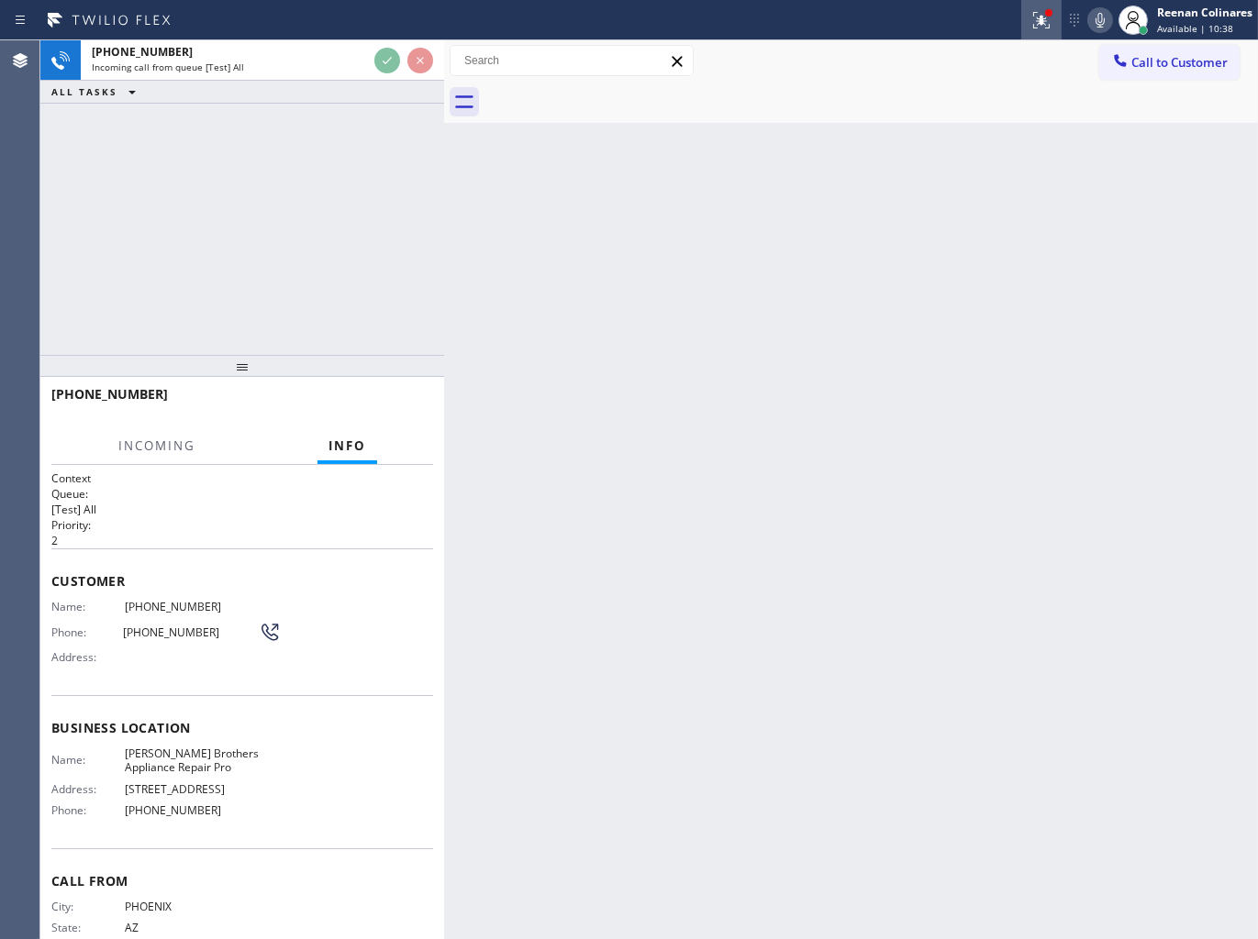
click at [1041, 26] on icon at bounding box center [1041, 20] width 22 height 22
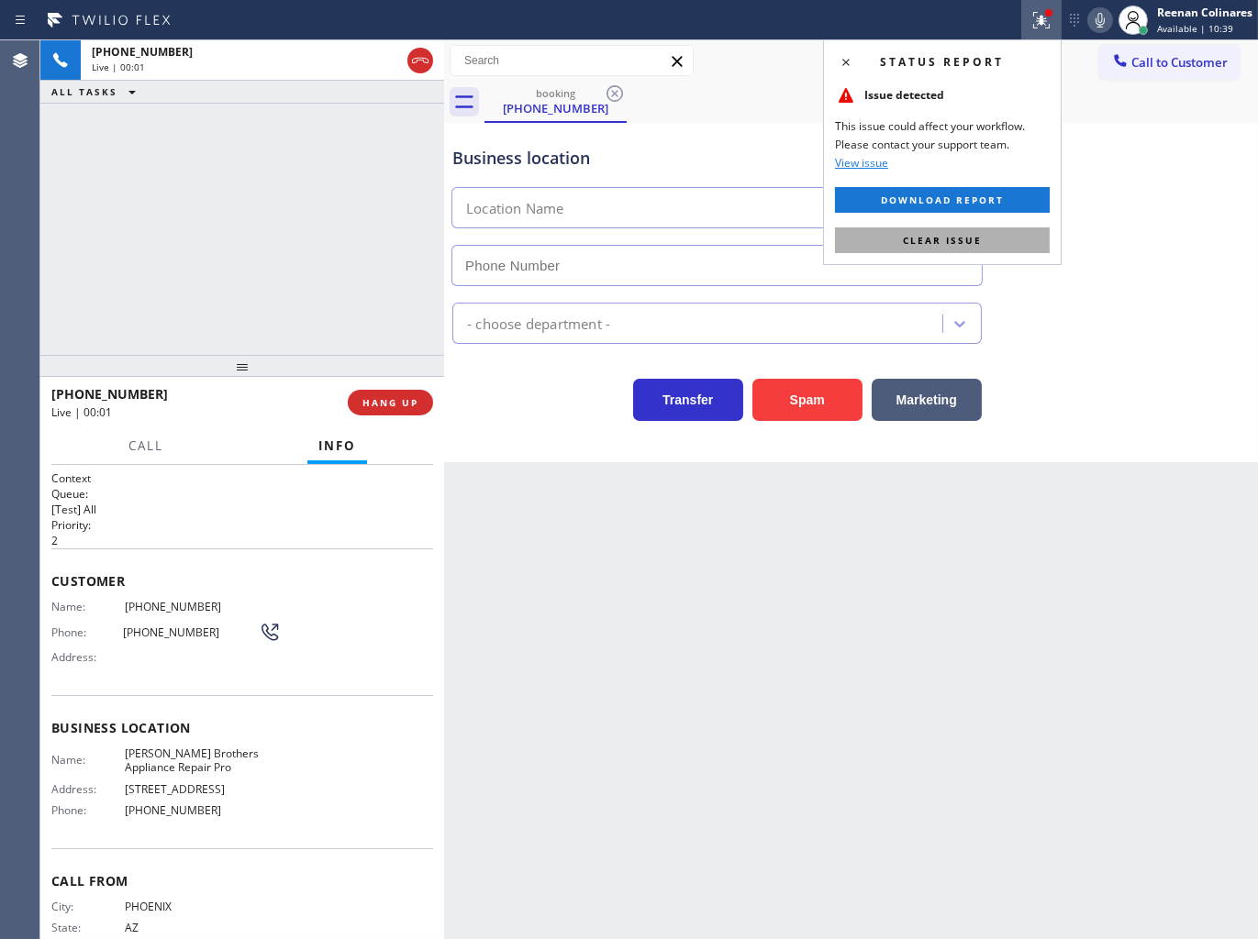
click at [960, 240] on span "Clear issue" at bounding box center [942, 240] width 79 height 13
type input "[PHONE_NUMBER]"
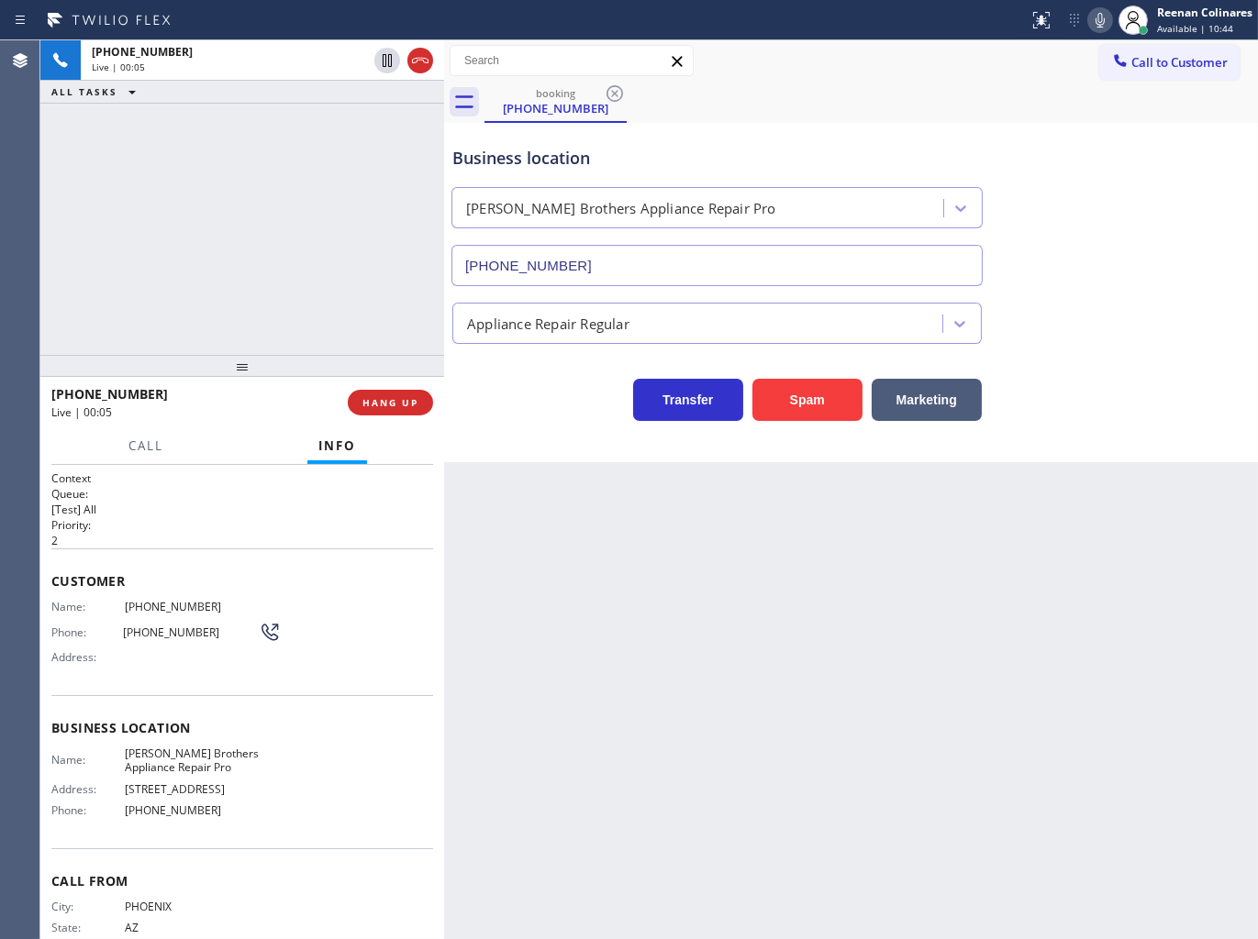
click at [1098, 13] on icon at bounding box center [1099, 20] width 9 height 15
click at [1104, 18] on icon at bounding box center [1100, 20] width 22 height 22
click at [1103, 18] on icon at bounding box center [1100, 20] width 22 height 22
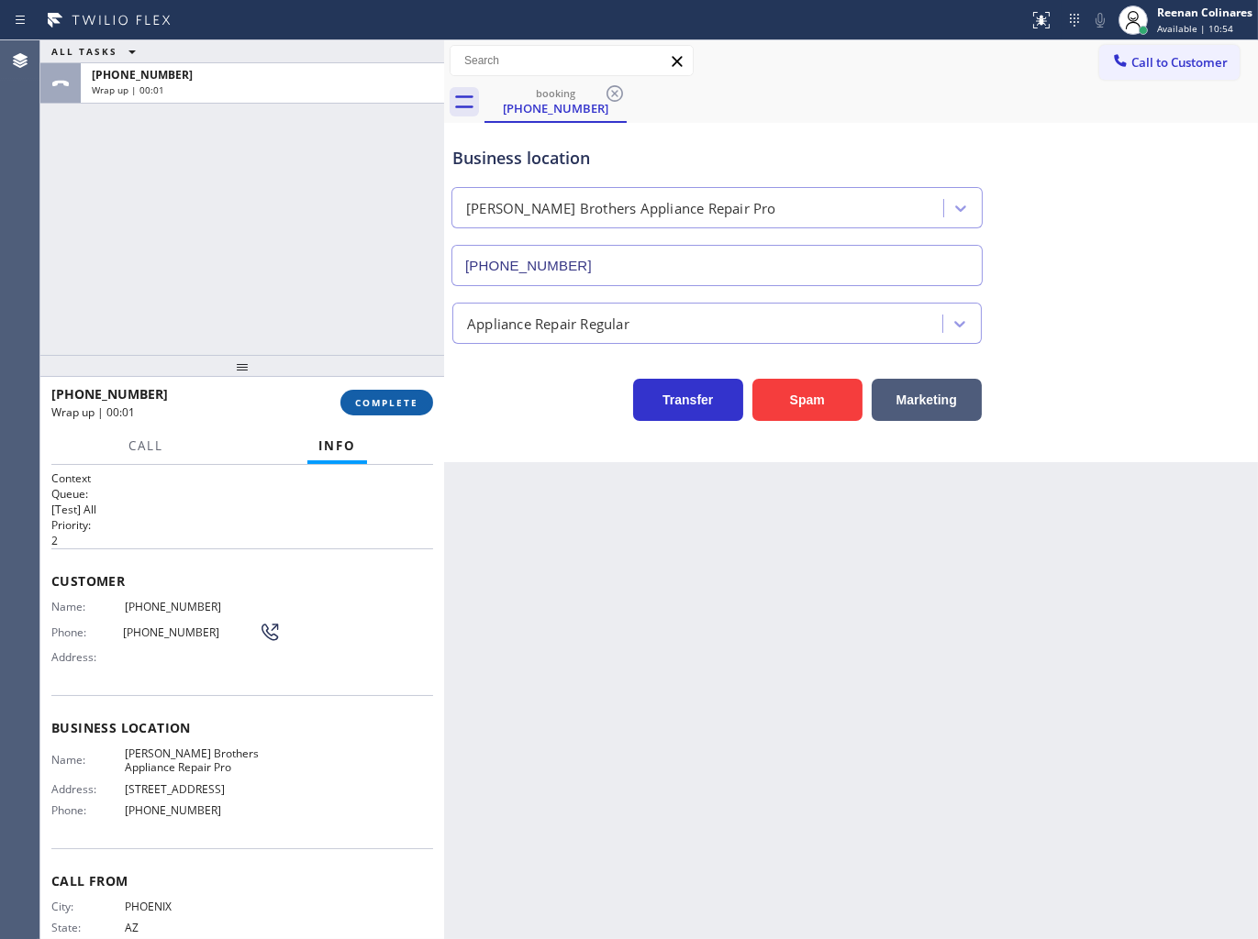
drag, startPoint x: 433, startPoint y: 406, endPoint x: 424, endPoint y: 404, distance: 9.6
click at [433, 405] on div "[PHONE_NUMBER] Wrap up | 00:01 COMPLETE" at bounding box center [242, 402] width 404 height 51
click at [424, 404] on button "COMPLETE" at bounding box center [386, 403] width 93 height 26
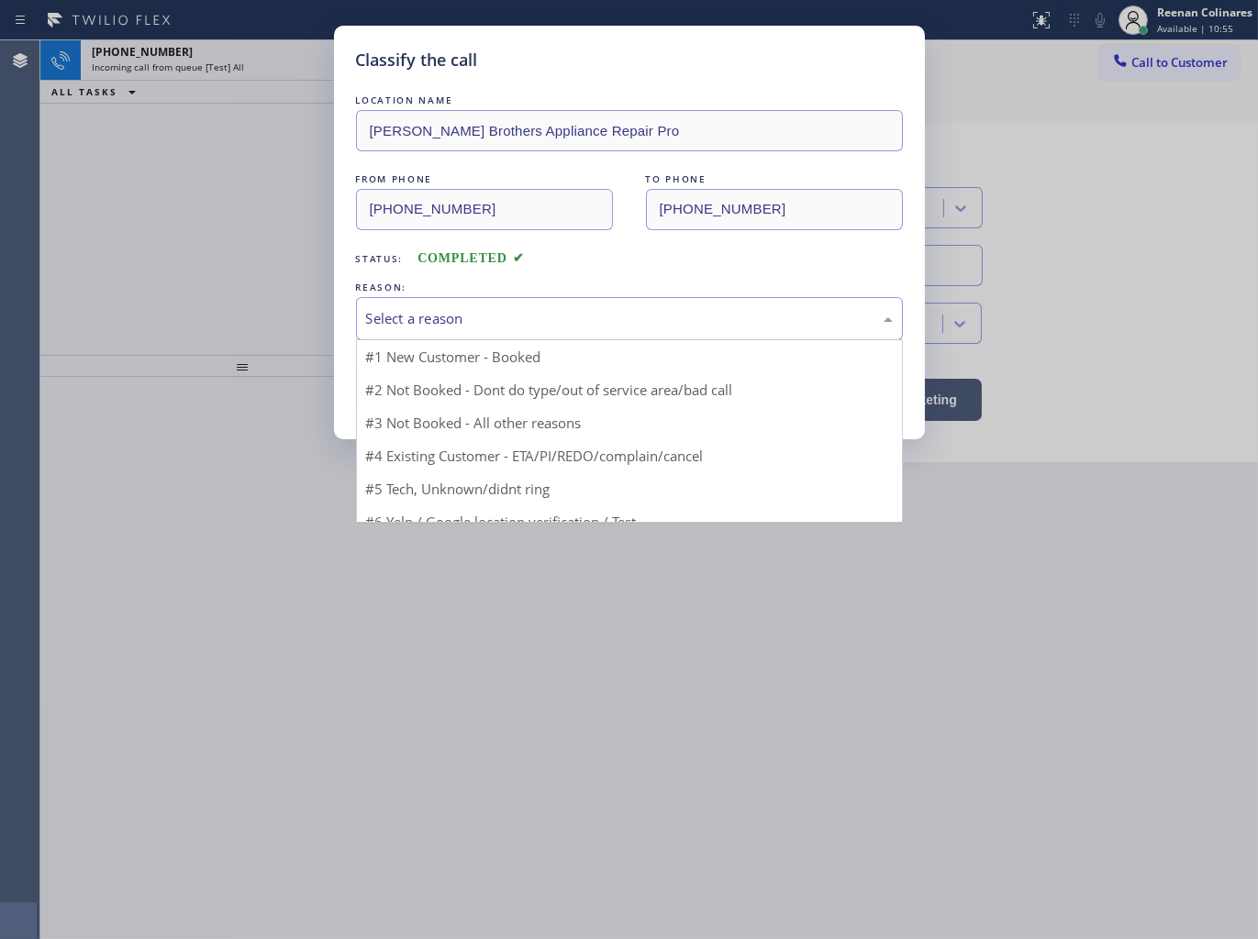
click at [466, 315] on div "Select a reason" at bounding box center [629, 318] width 527 height 21
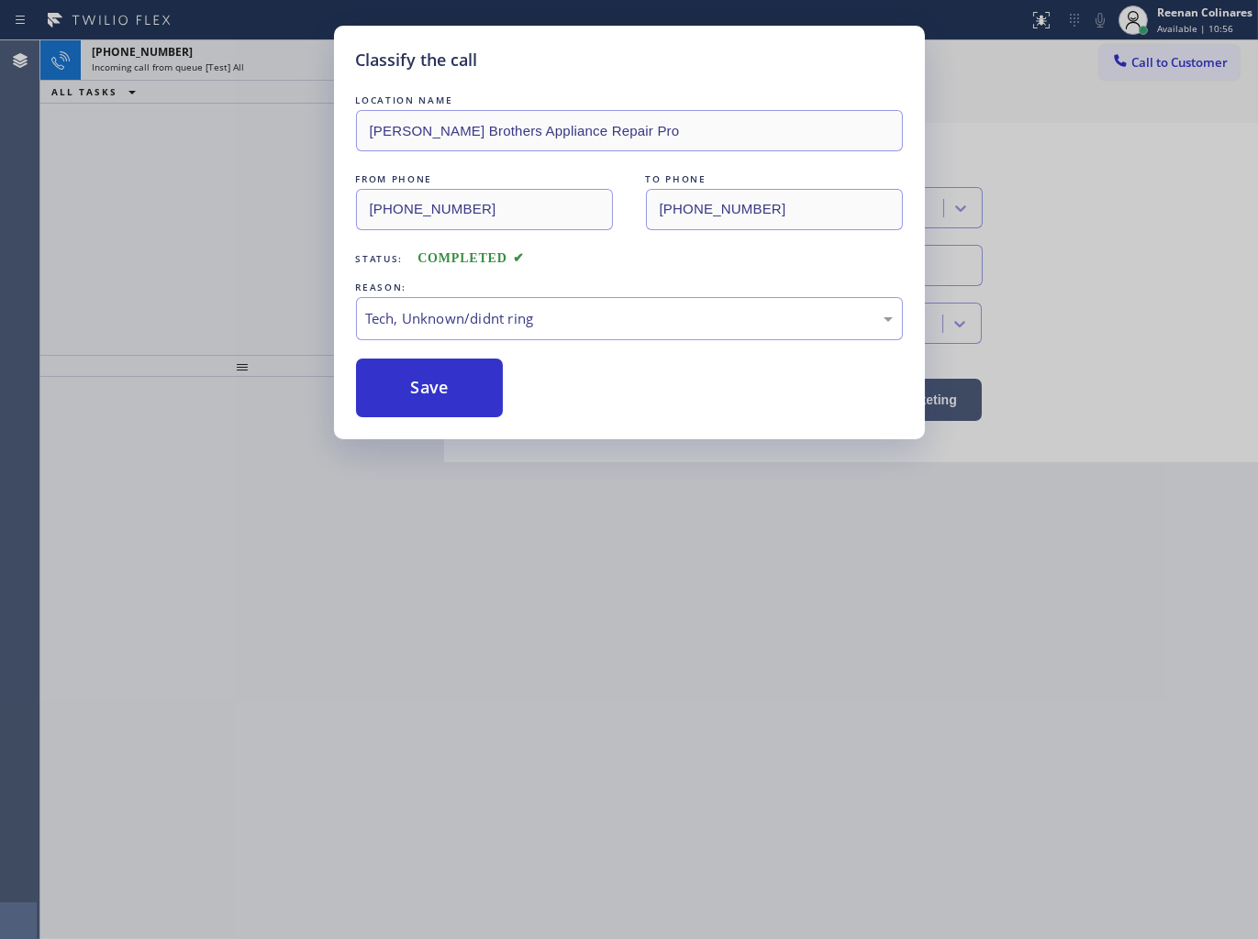
drag, startPoint x: 407, startPoint y: 390, endPoint x: 985, endPoint y: 199, distance: 608.6
click at [408, 390] on button "Save" at bounding box center [430, 388] width 148 height 59
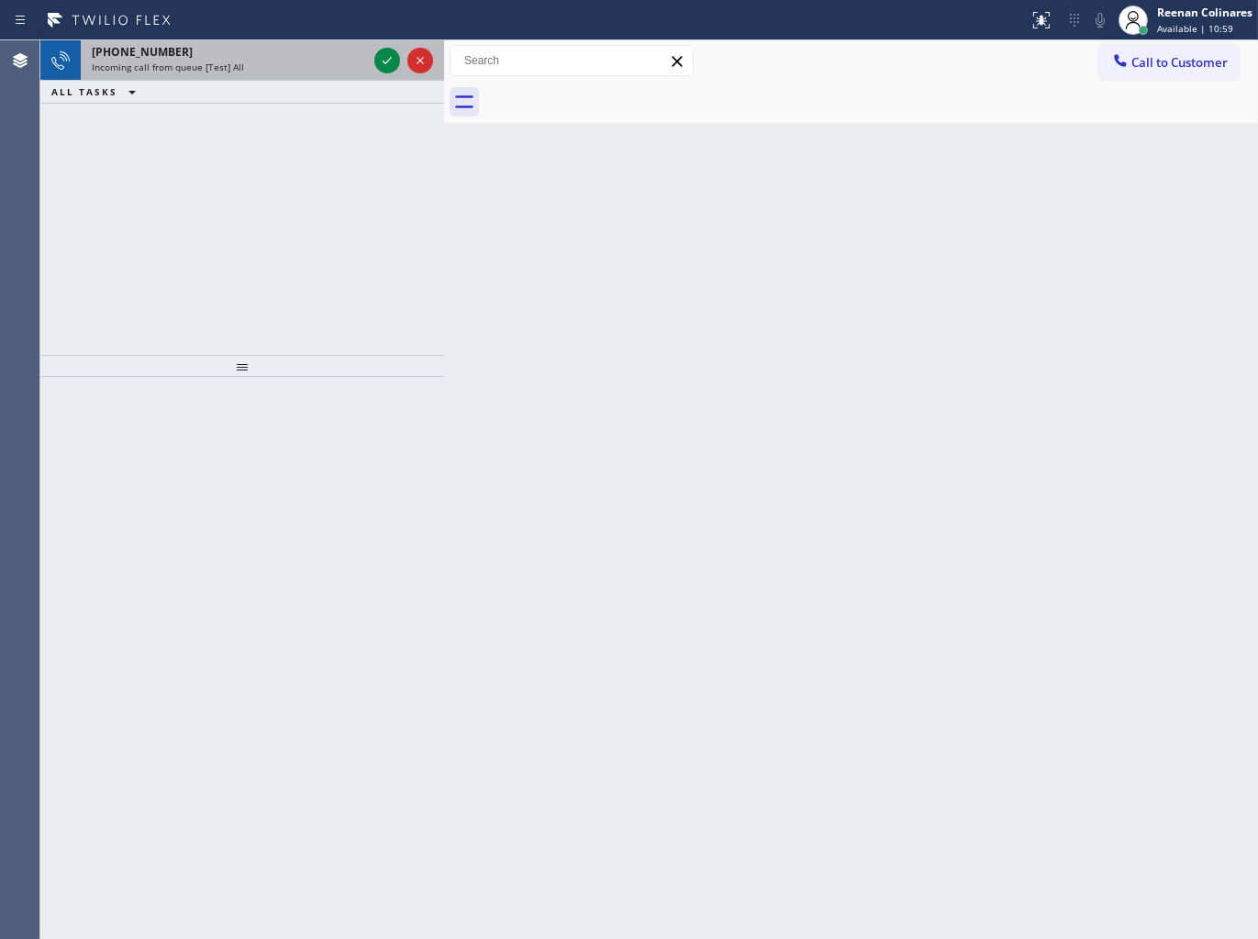
click at [196, 65] on span "Incoming call from queue [Test] All" at bounding box center [168, 67] width 152 height 13
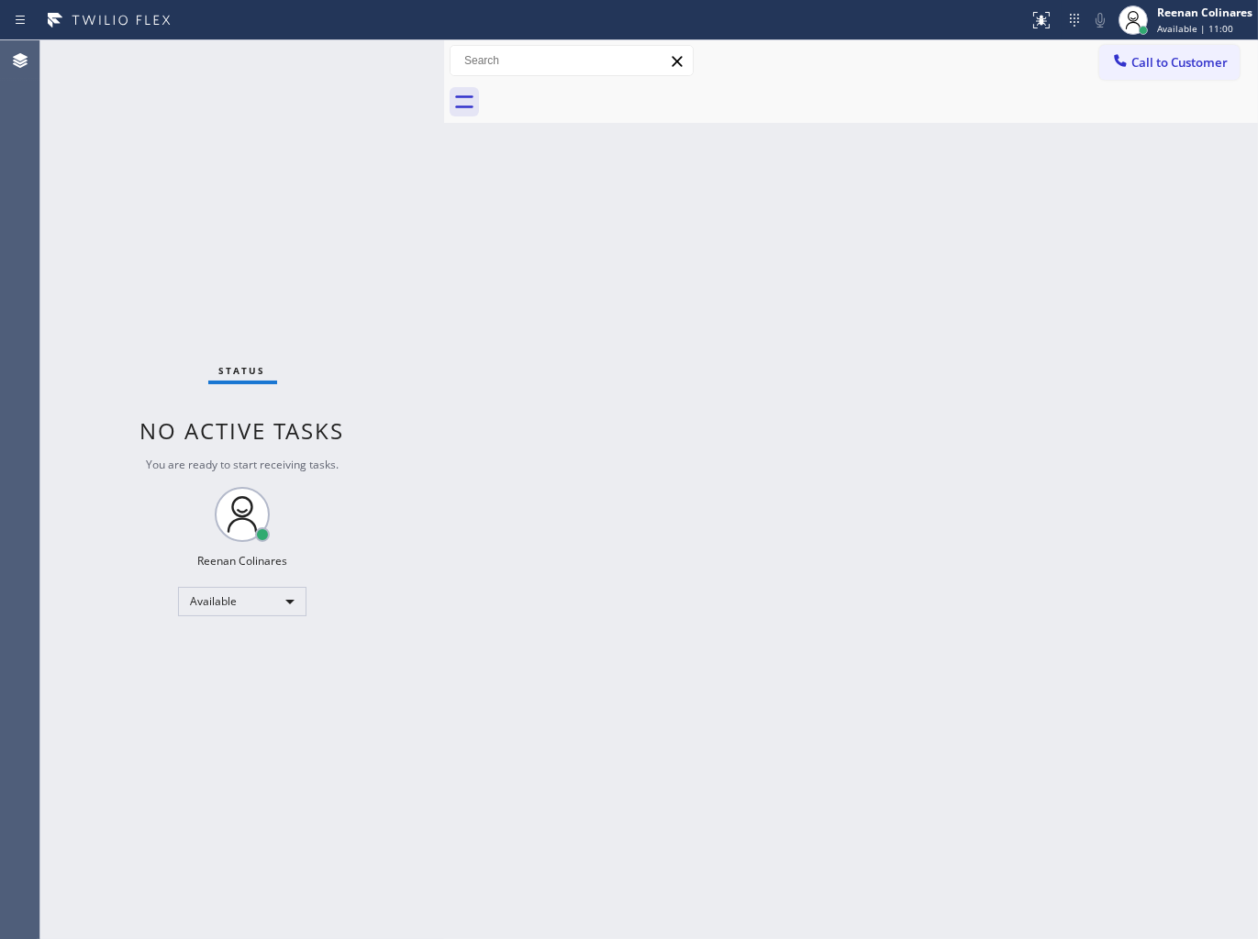
click at [383, 58] on div "Status No active tasks You are ready to start receiving tasks. Reenan Colinares…" at bounding box center [242, 489] width 404 height 899
click at [318, 57] on div "Status No active tasks You are ready to start receiving tasks. Reenan Colinares…" at bounding box center [242, 489] width 404 height 899
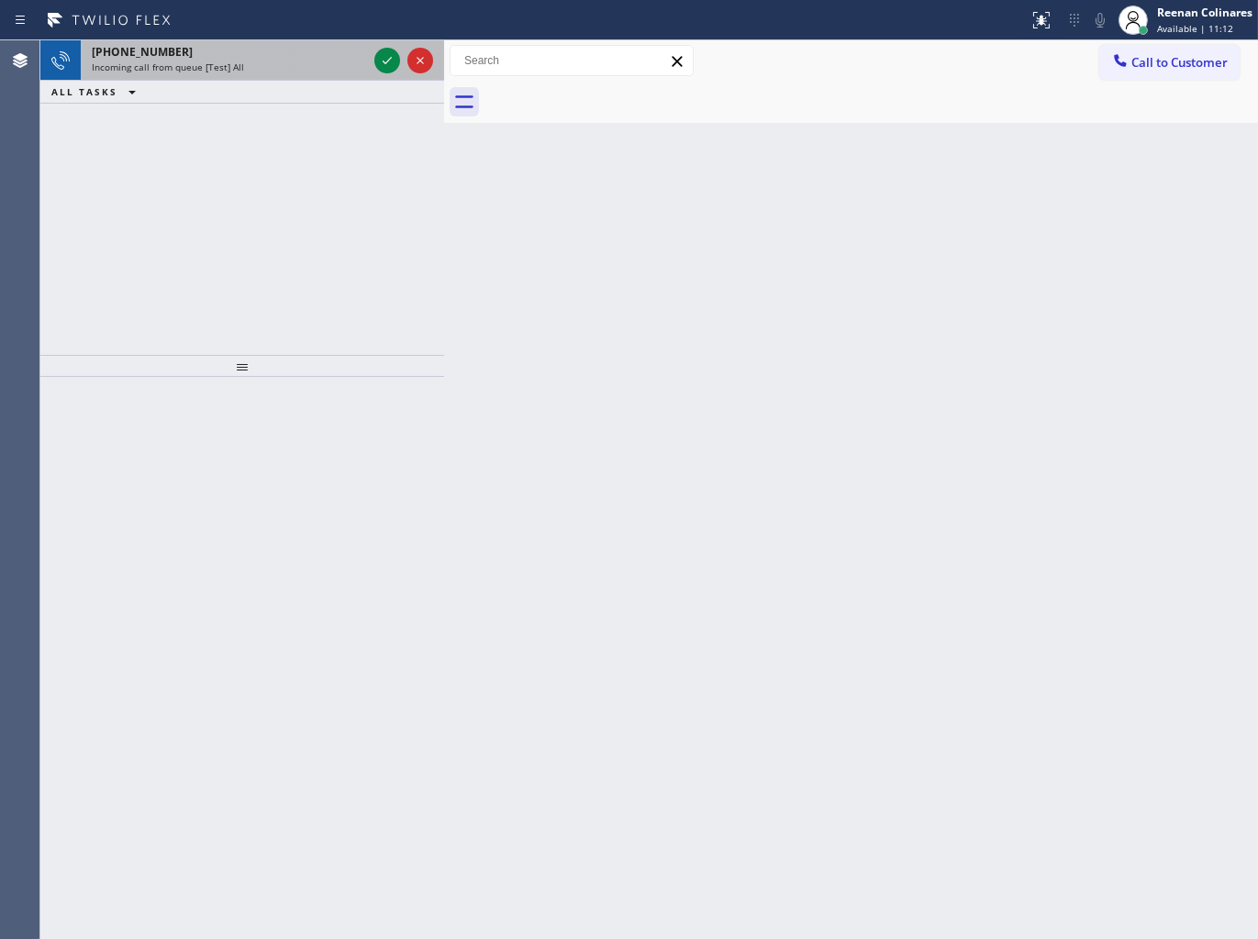
click at [277, 49] on div "[PHONE_NUMBER]" at bounding box center [229, 52] width 275 height 16
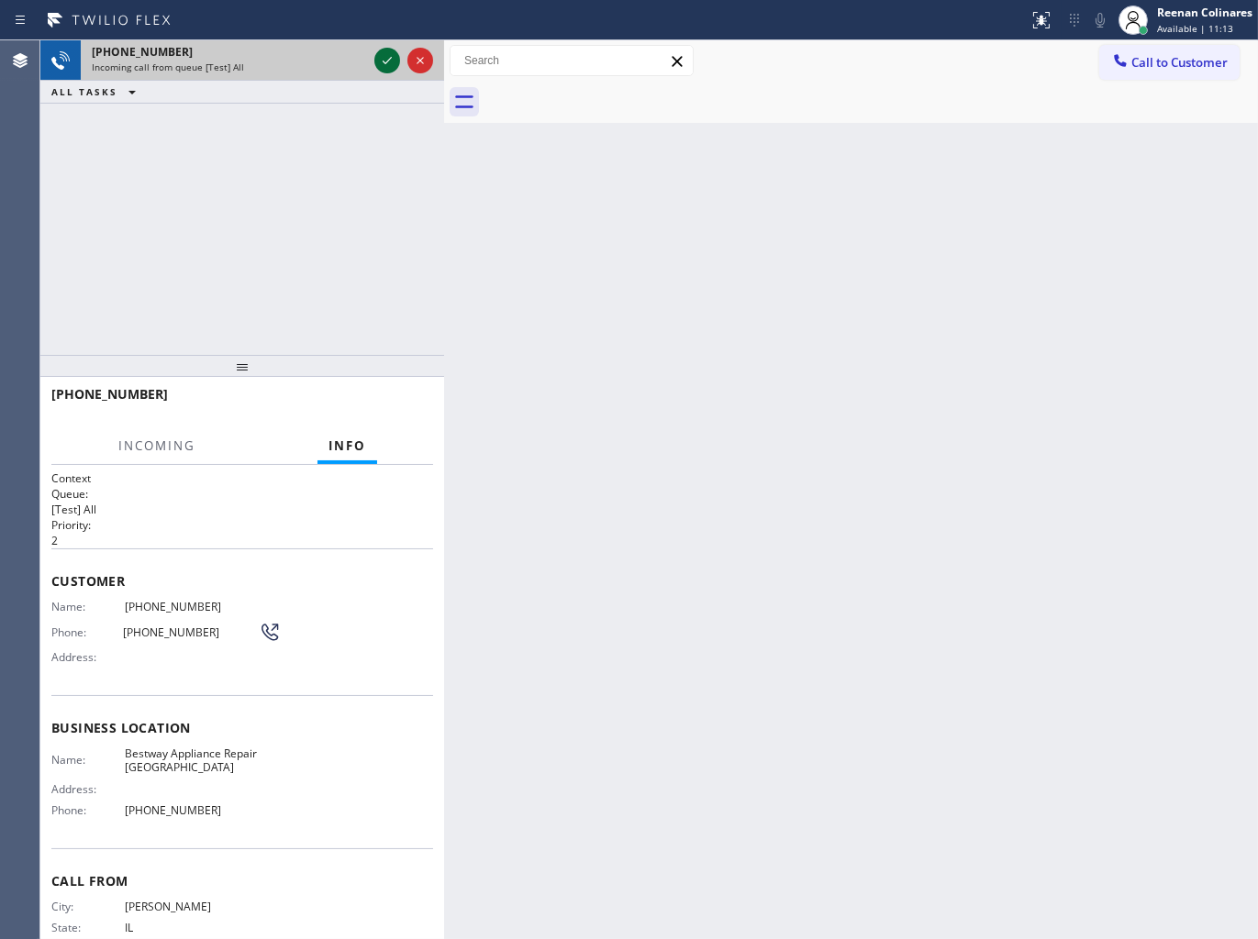
click at [383, 64] on icon at bounding box center [387, 61] width 22 height 22
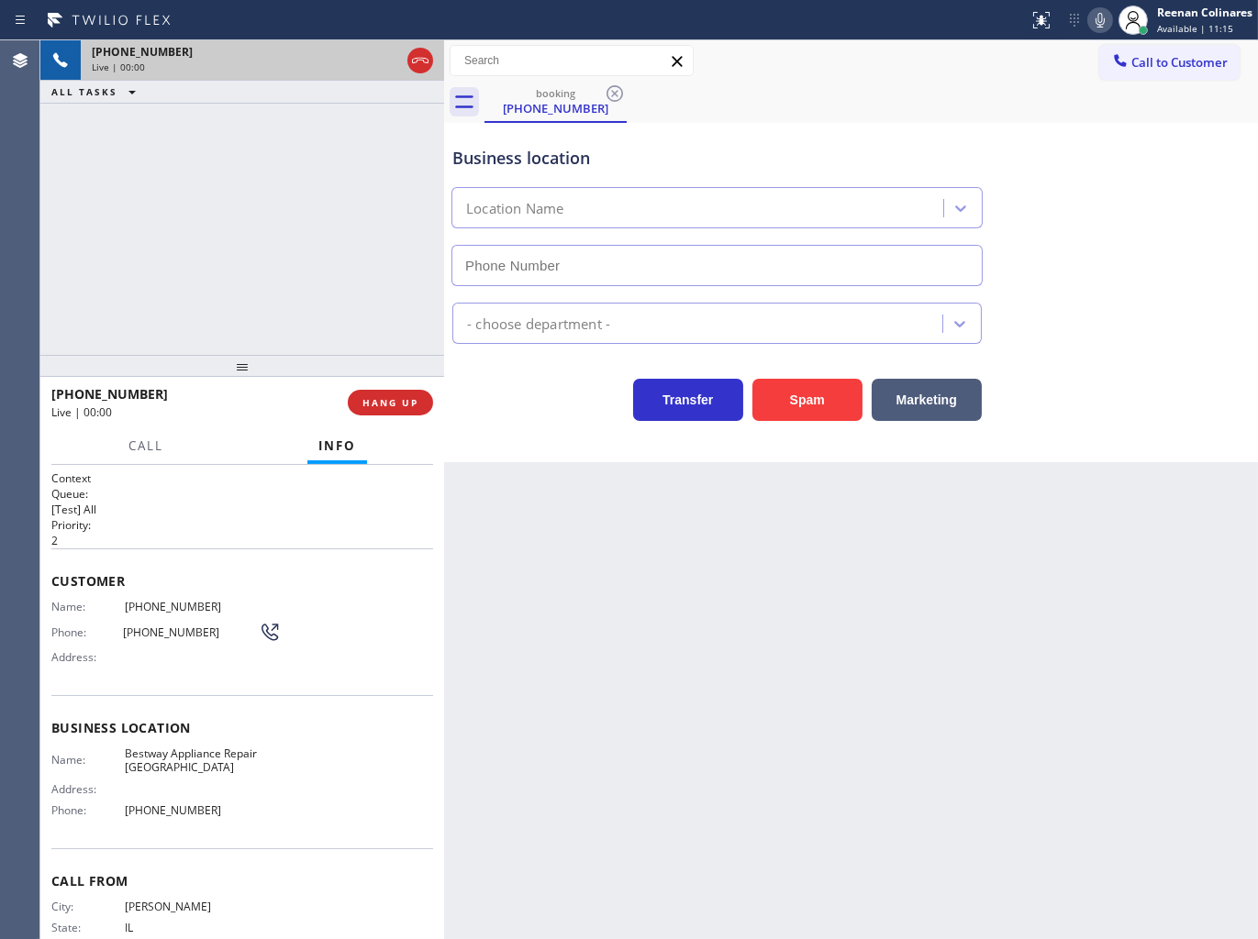
type input "[PHONE_NUMBER]"
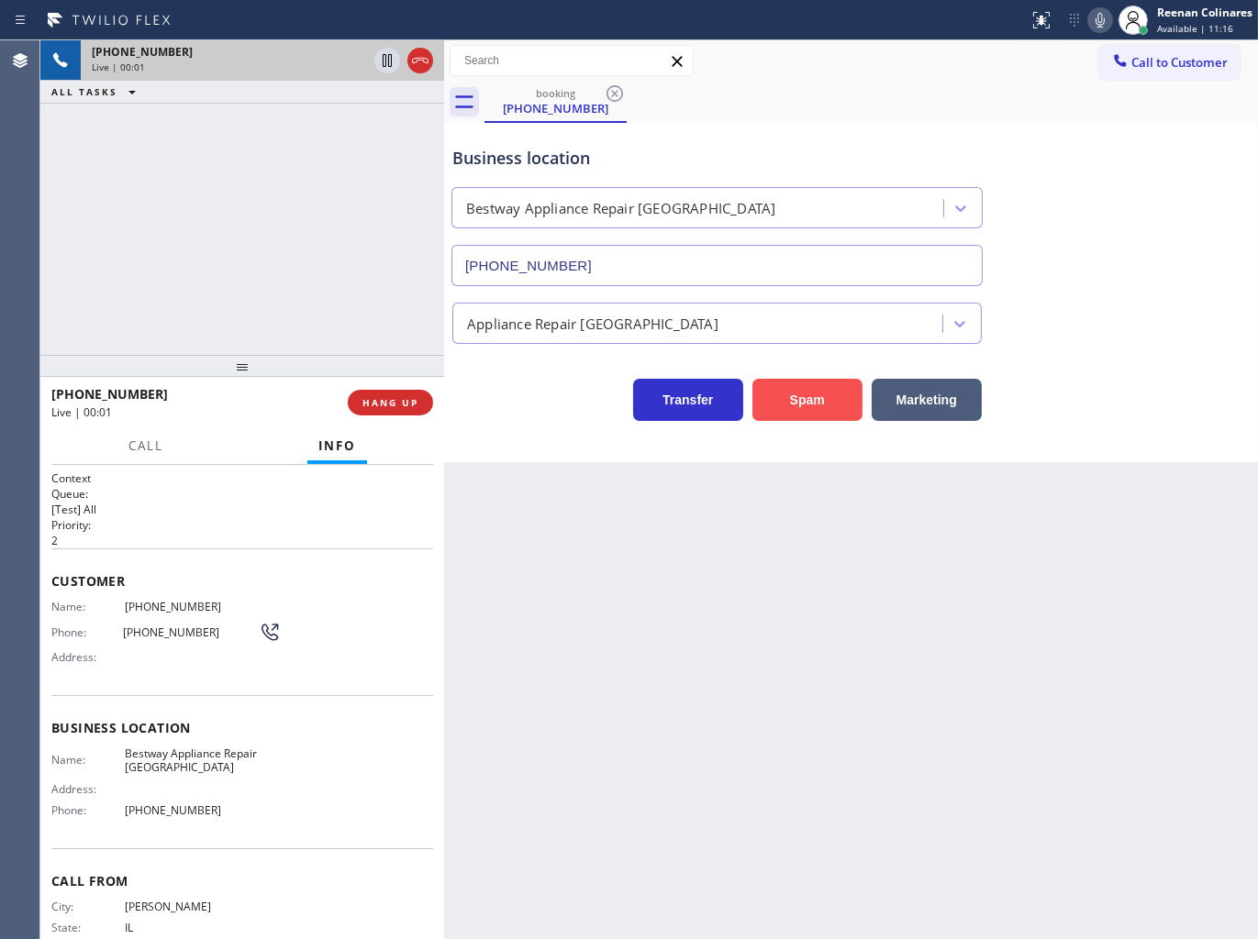
click at [799, 396] on button "Spam" at bounding box center [807, 400] width 110 height 42
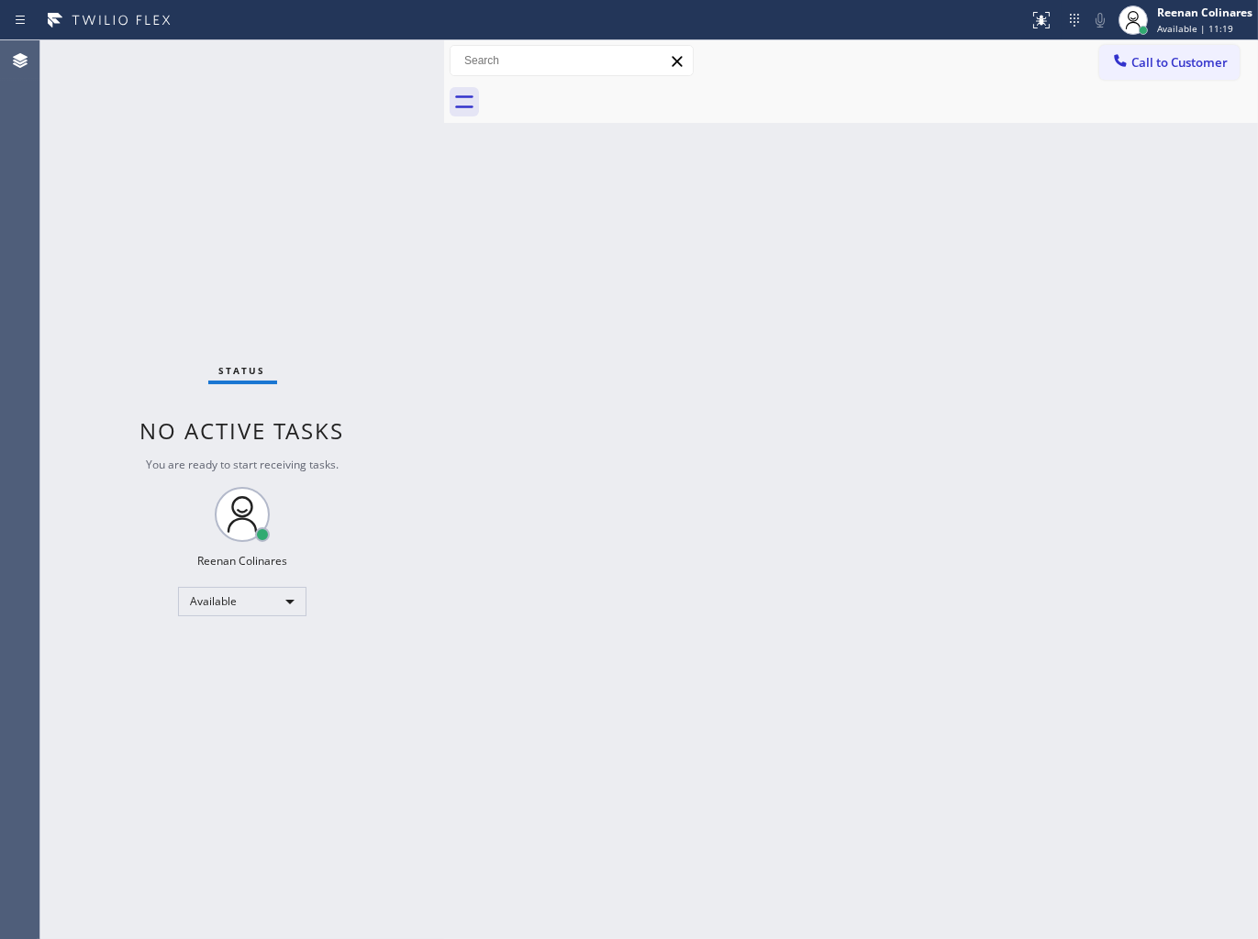
click at [959, 243] on div "Back to Dashboard Change Sender ID Customers Technicians Select a contact Outbo…" at bounding box center [851, 489] width 814 height 899
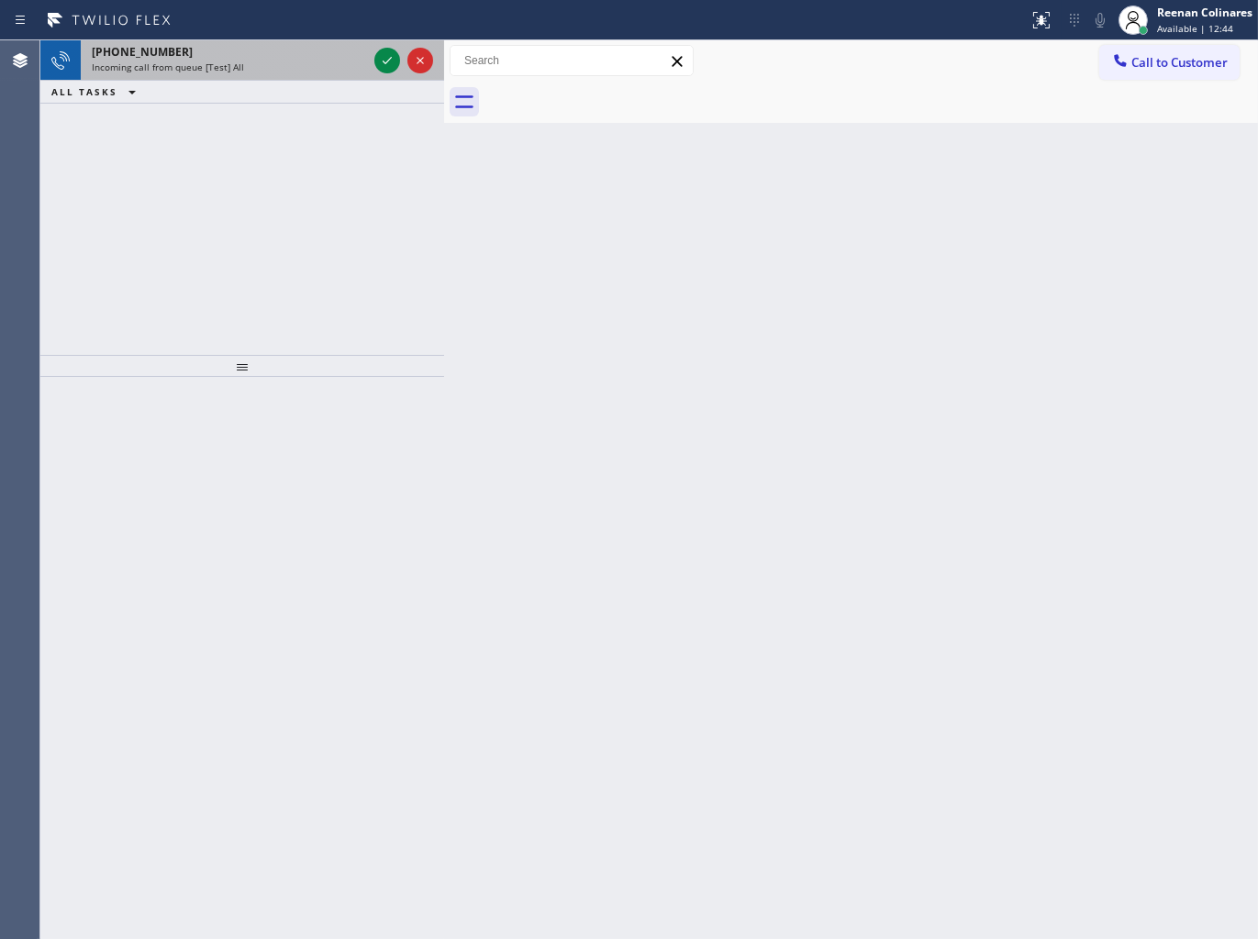
click at [273, 69] on div "Incoming call from queue [Test] All" at bounding box center [229, 67] width 275 height 13
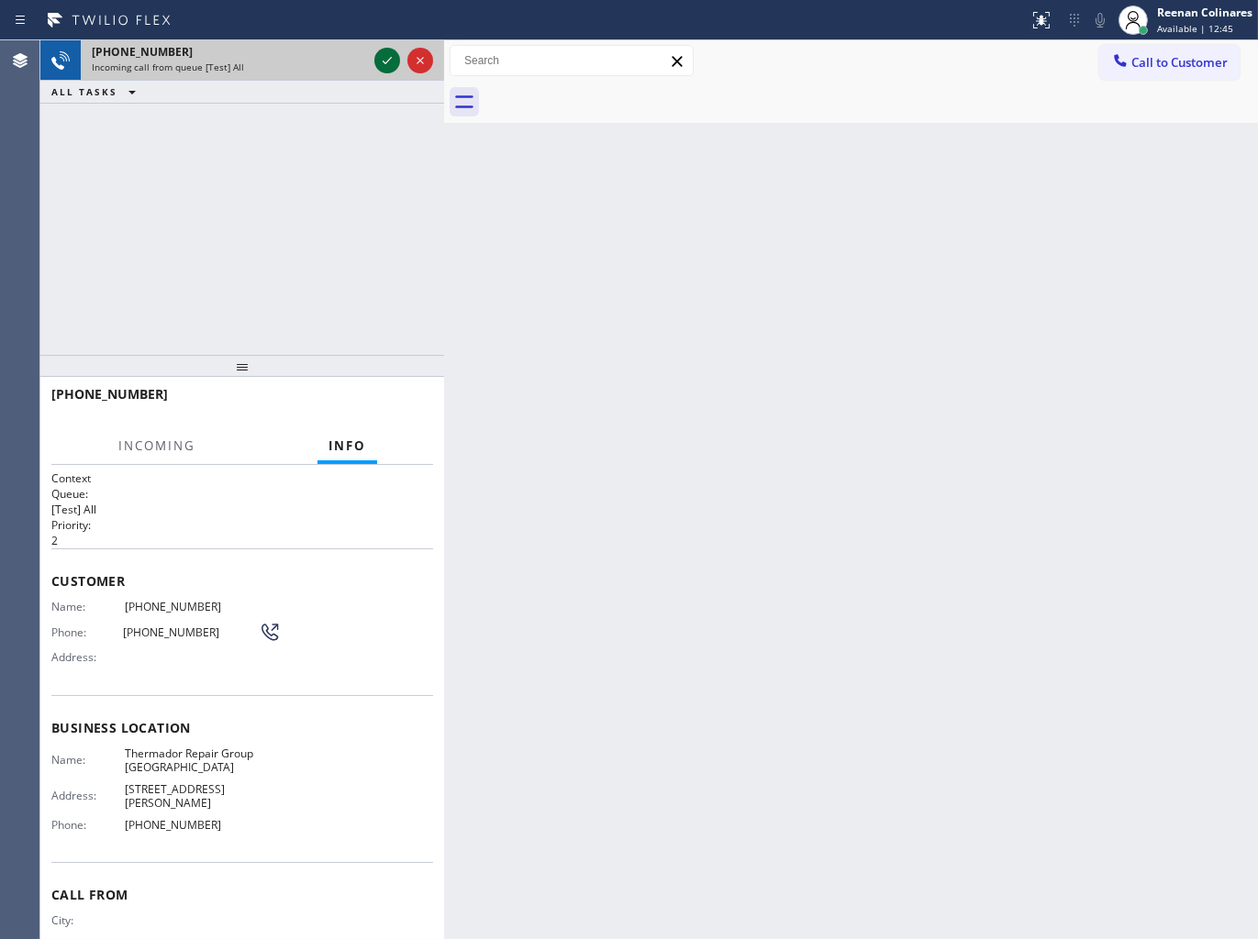
click at [381, 61] on icon at bounding box center [387, 61] width 22 height 22
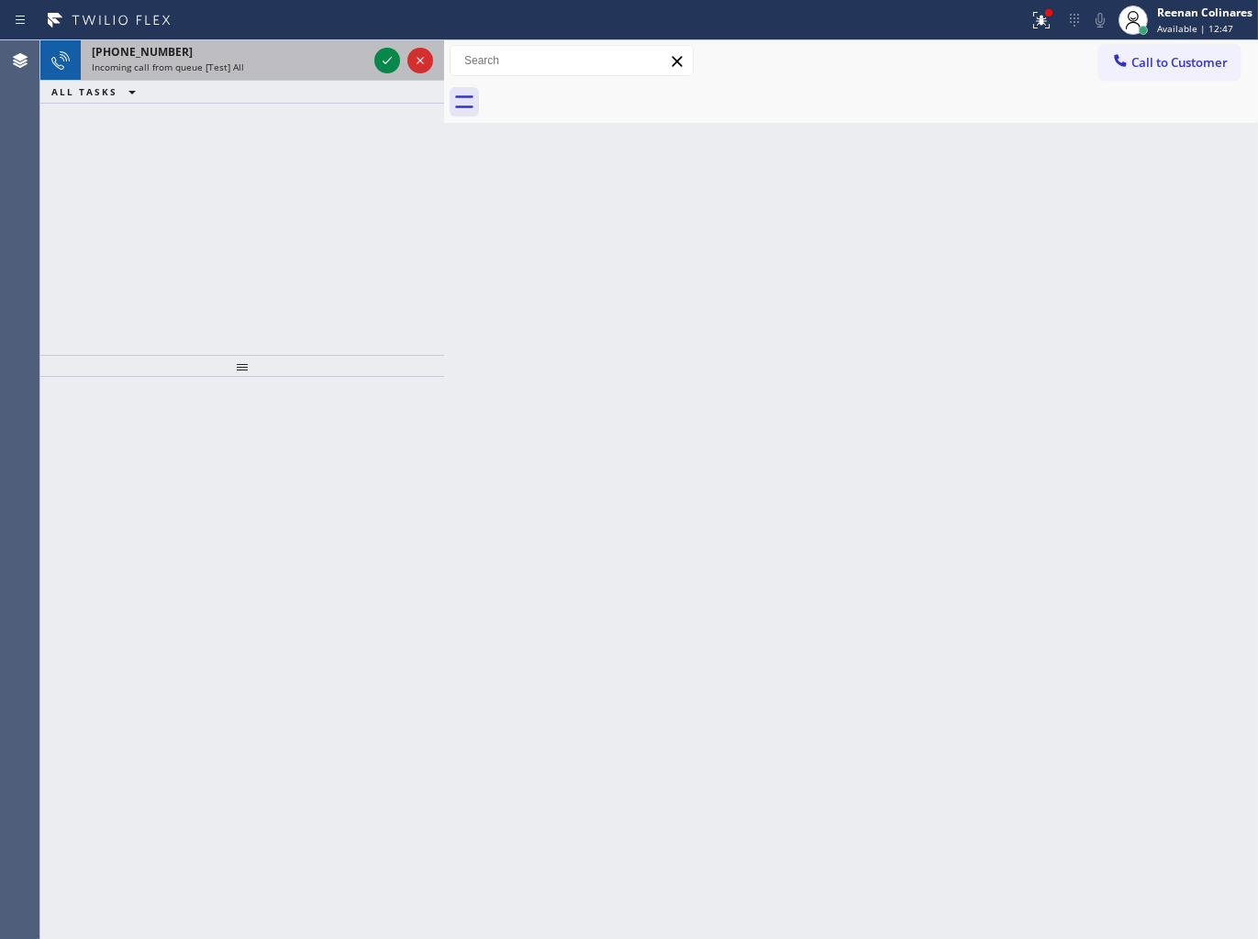
drag, startPoint x: 300, startPoint y: 51, endPoint x: 360, endPoint y: 58, distance: 60.0
click at [305, 52] on div "[PHONE_NUMBER]" at bounding box center [229, 52] width 275 height 16
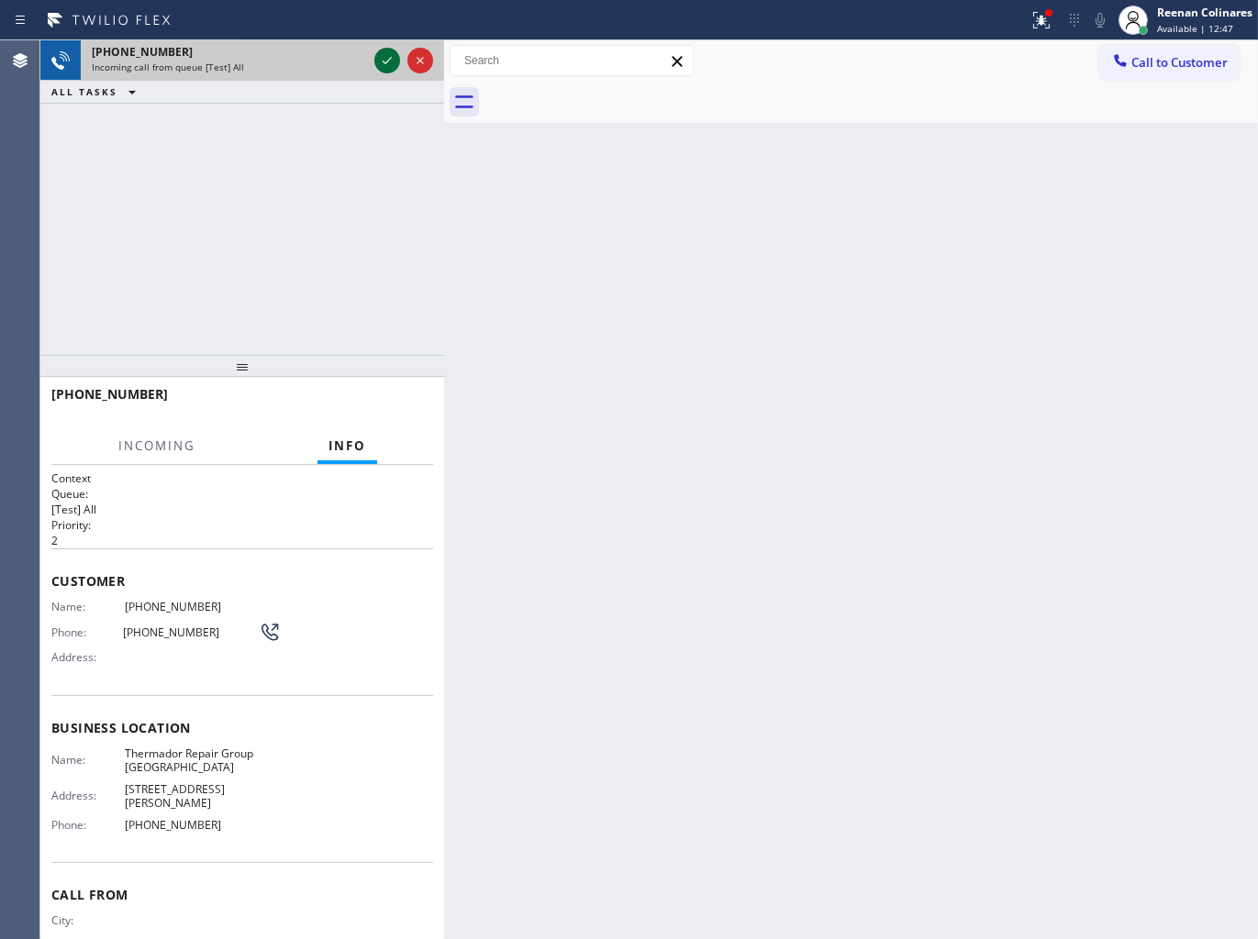
click at [379, 55] on icon at bounding box center [387, 61] width 22 height 22
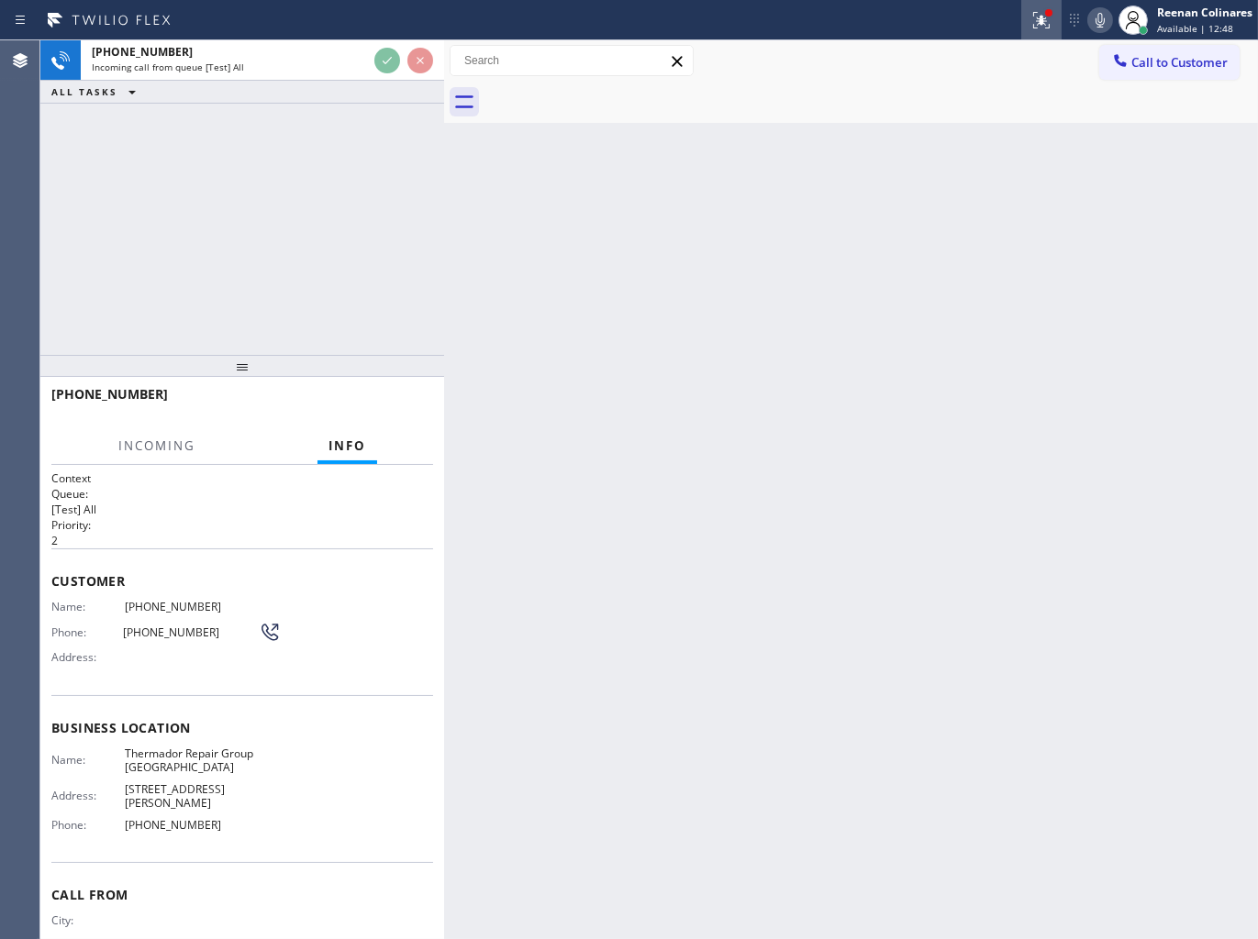
click at [1044, 21] on icon at bounding box center [1041, 20] width 22 height 22
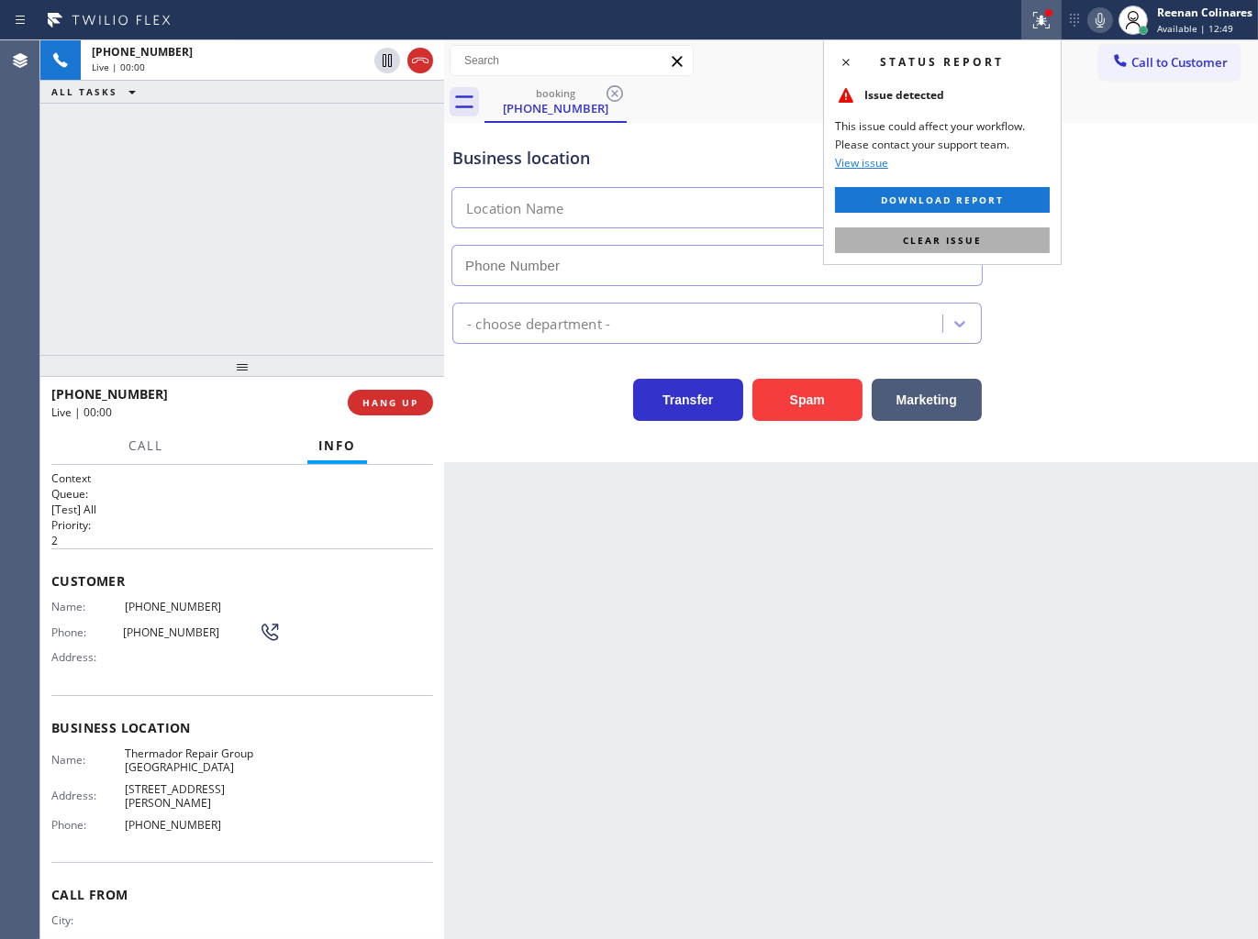
click at [937, 237] on span "Clear issue" at bounding box center [942, 240] width 79 height 13
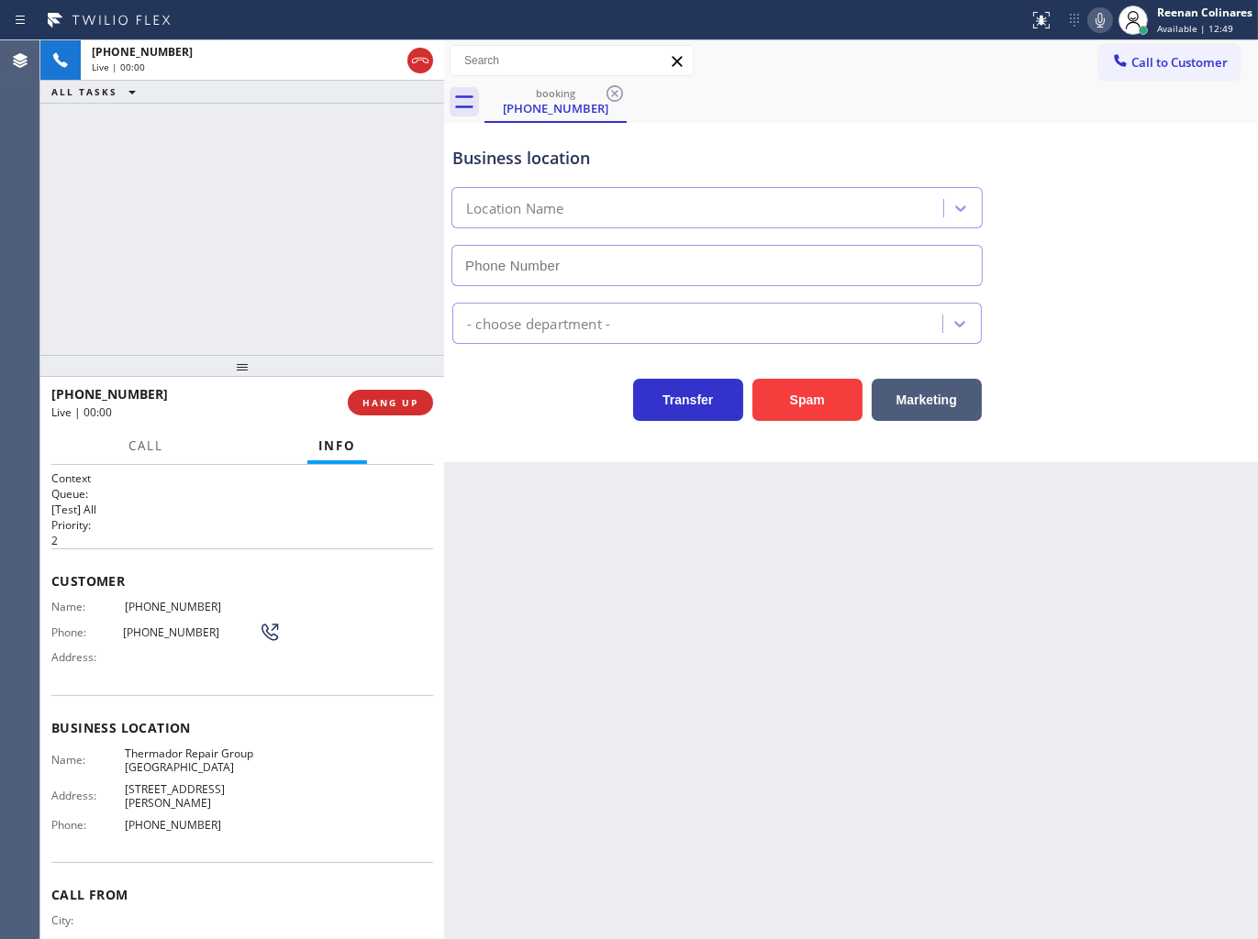
type input "[PHONE_NUMBER]"
click at [826, 396] on button "Spam" at bounding box center [807, 400] width 110 height 42
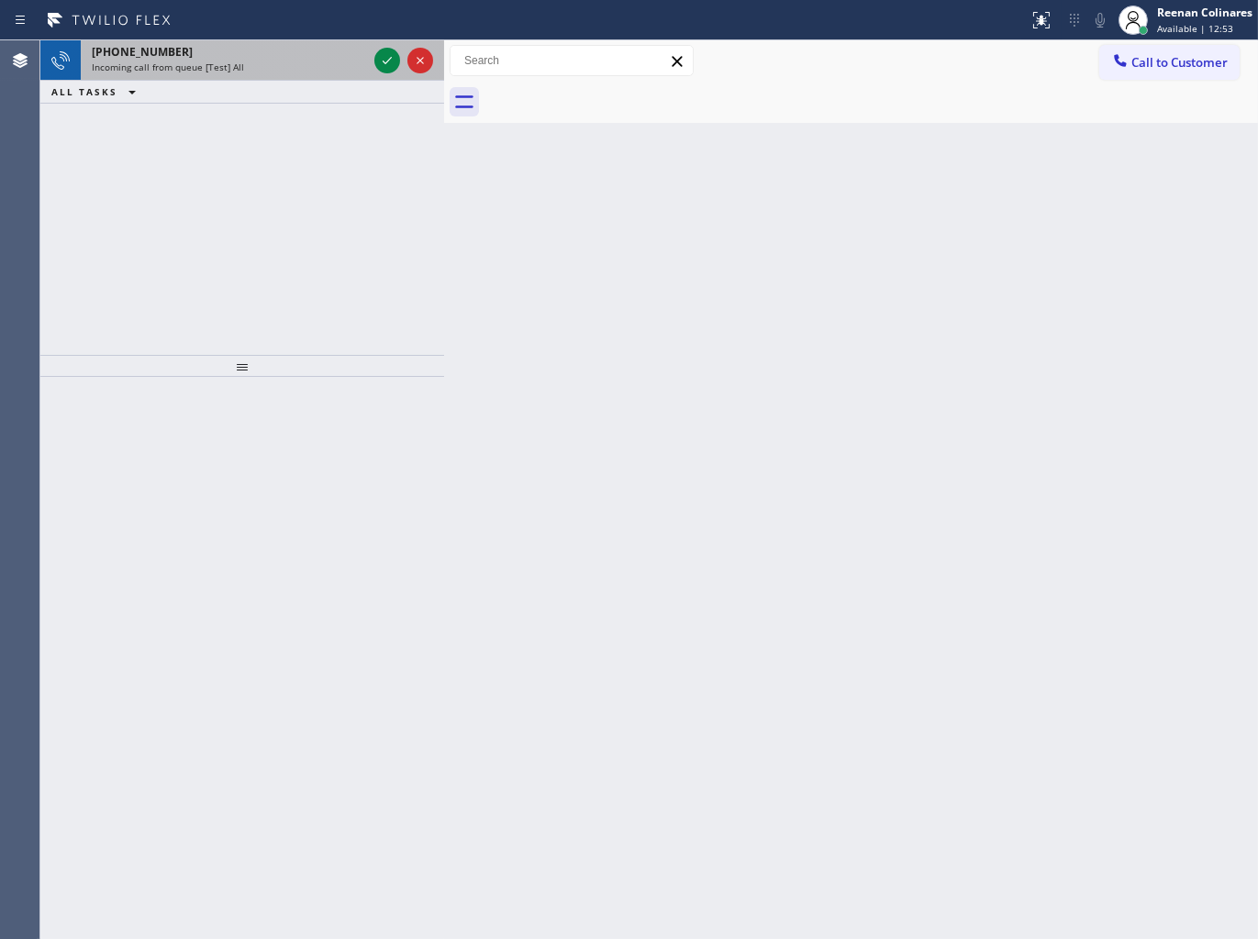
click at [284, 59] on div "[PHONE_NUMBER]" at bounding box center [229, 52] width 275 height 16
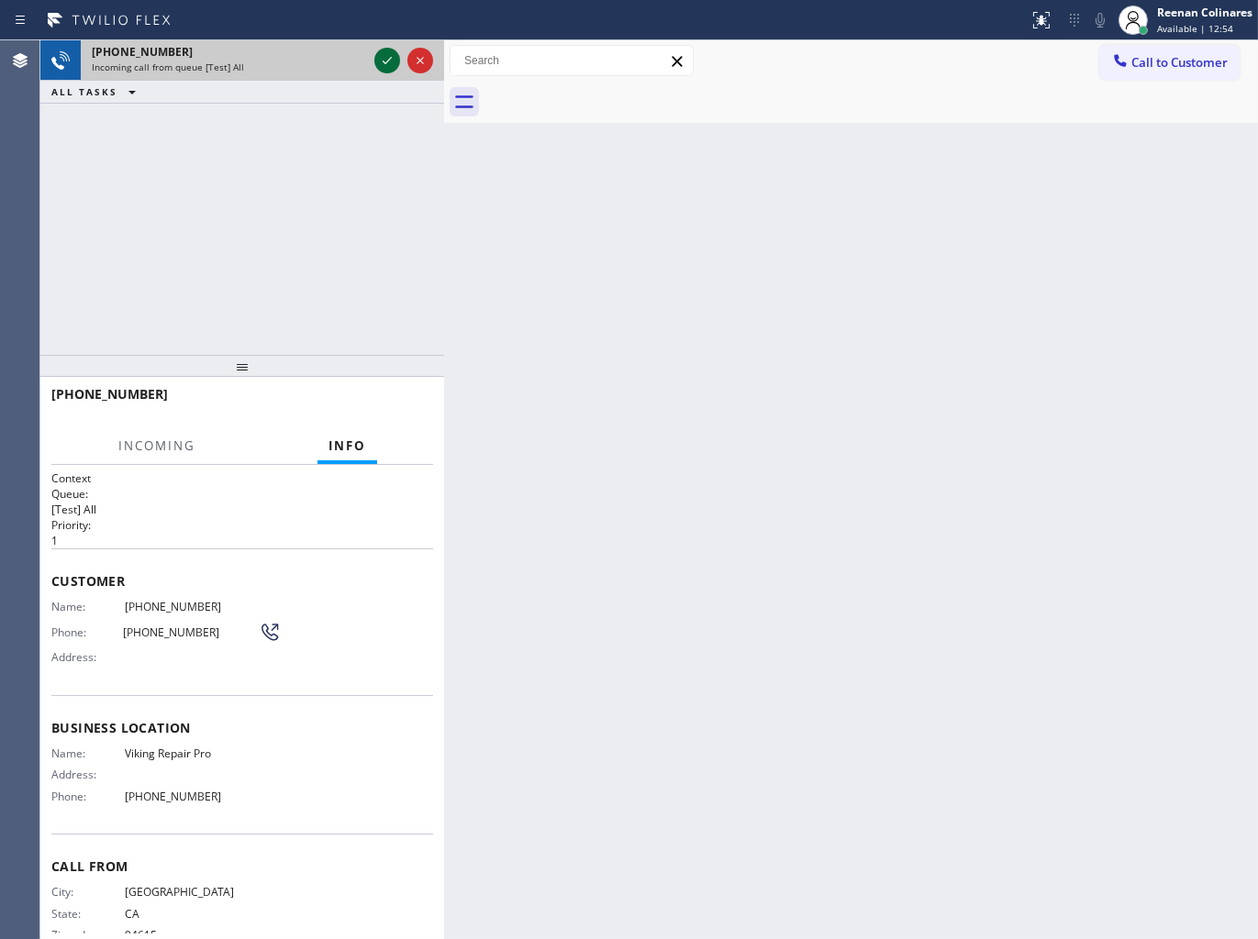
click at [386, 55] on icon at bounding box center [387, 61] width 22 height 22
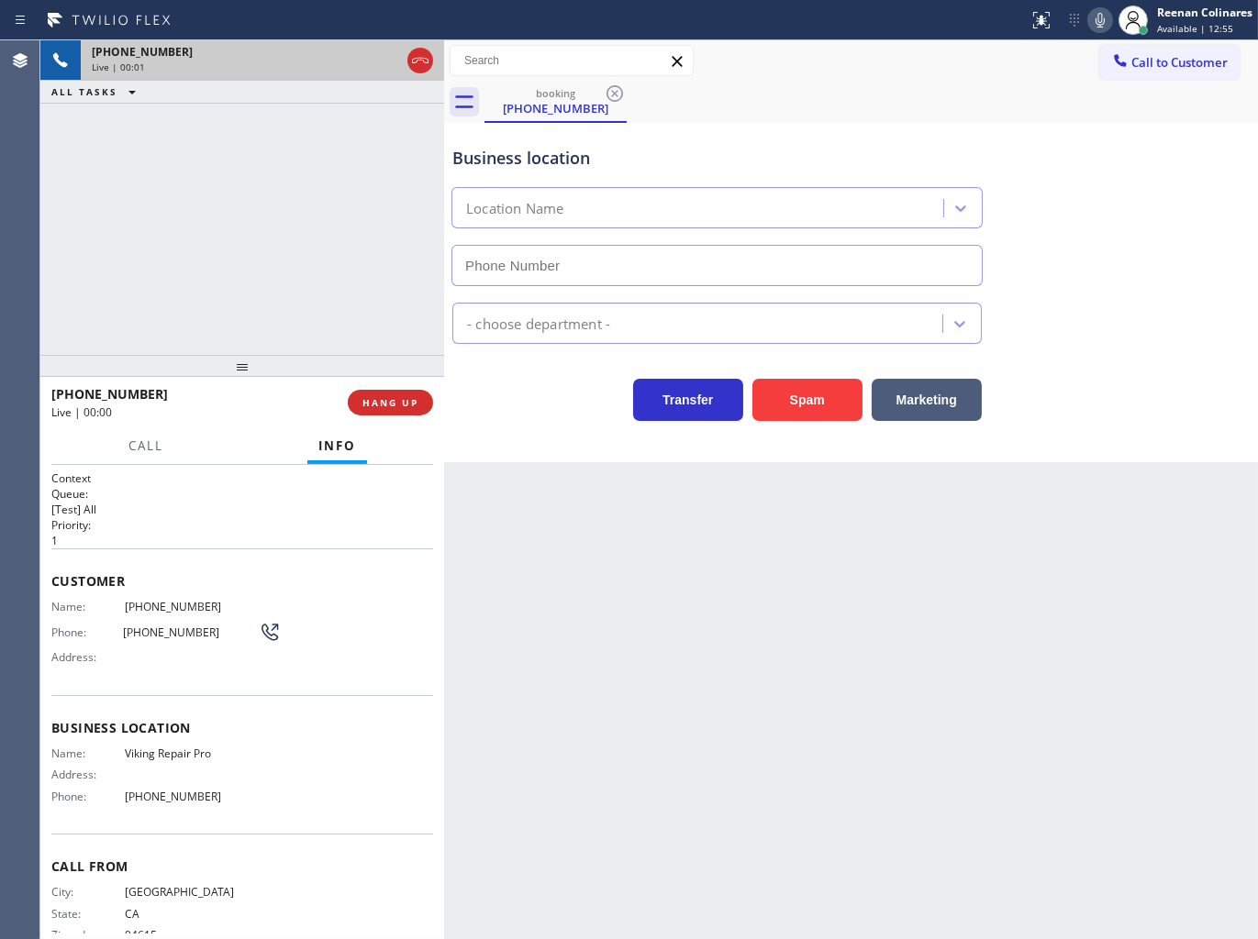
type input "[PHONE_NUMBER]"
click at [1096, 20] on icon at bounding box center [1100, 20] width 22 height 22
click at [1095, 21] on icon at bounding box center [1100, 20] width 22 height 22
click at [1096, 20] on icon at bounding box center [1100, 20] width 22 height 22
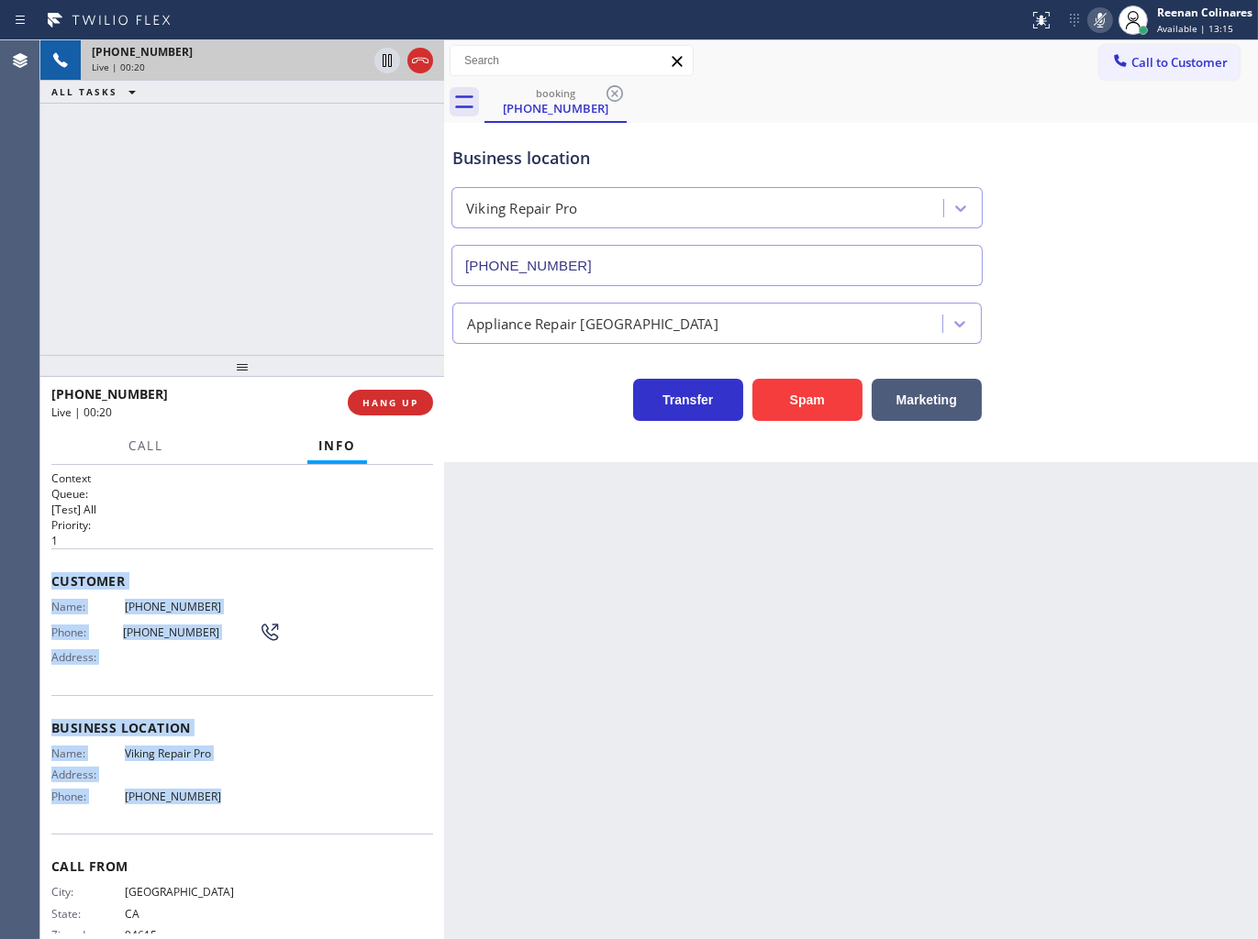
copy div "Customer Name: [PHONE_NUMBER] Phone: [PHONE_NUMBER] Address: Business location …"
drag, startPoint x: 46, startPoint y: 580, endPoint x: 314, endPoint y: 810, distance: 353.2
click at [314, 810] on div "Context Queue: [Test] All Priority: 1 Customer Name: [PHONE_NUMBER] Phone: [PHO…" at bounding box center [242, 702] width 404 height 475
click at [1096, 19] on icon at bounding box center [1100, 20] width 22 height 22
click at [147, 448] on span "Call" at bounding box center [145, 446] width 35 height 17
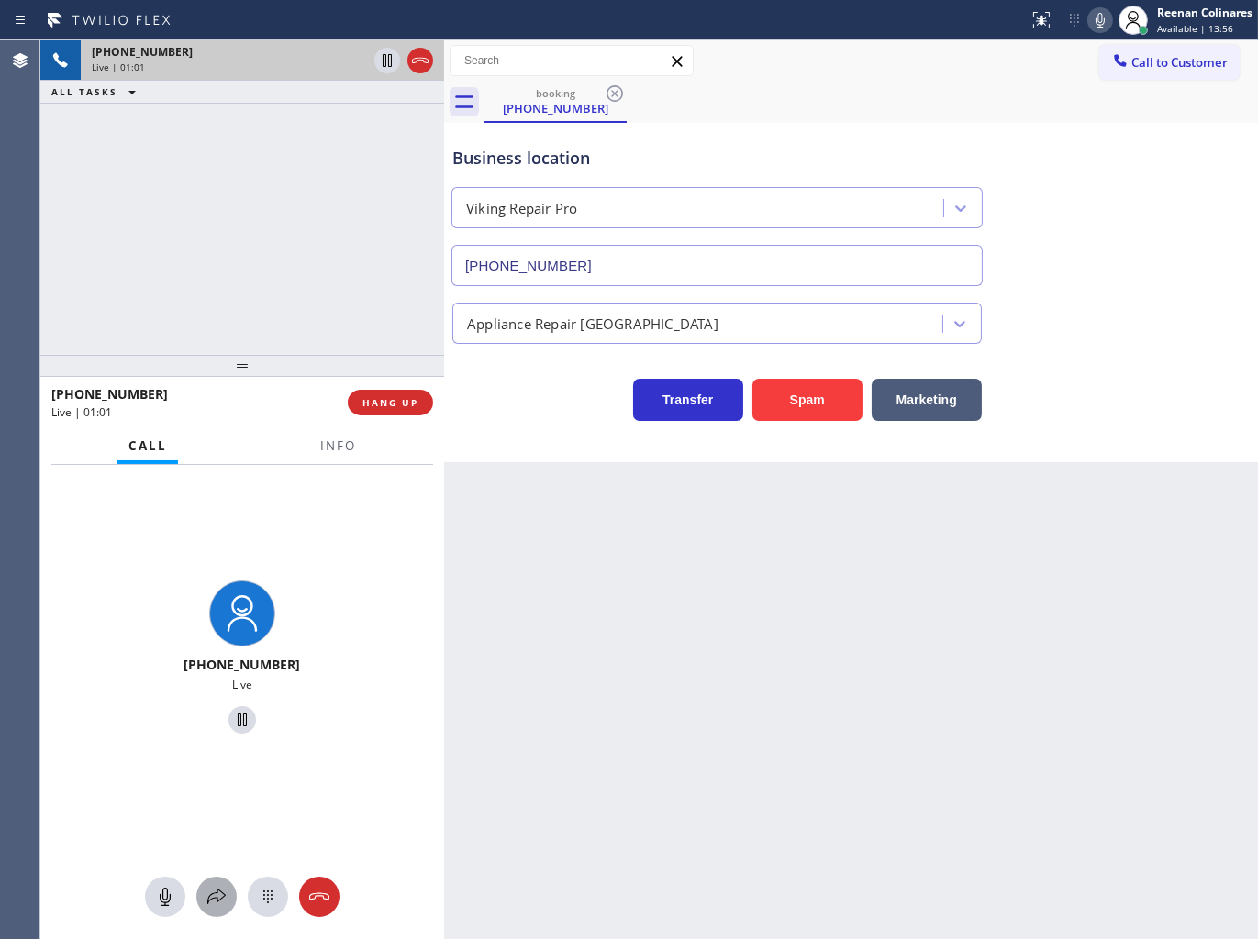
click at [216, 904] on icon at bounding box center [216, 897] width 22 height 22
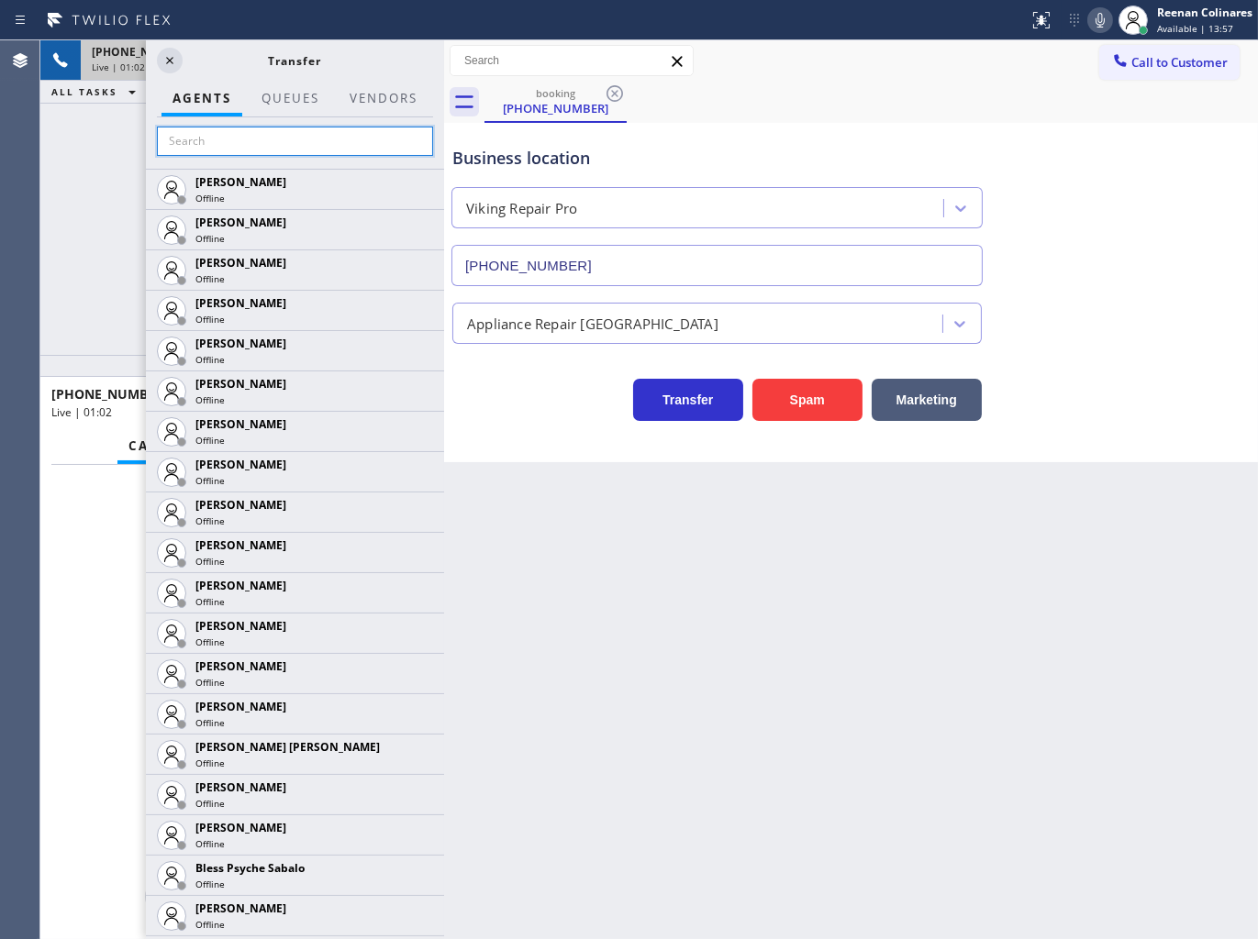
click at [212, 138] on input "text" at bounding box center [295, 141] width 276 height 29
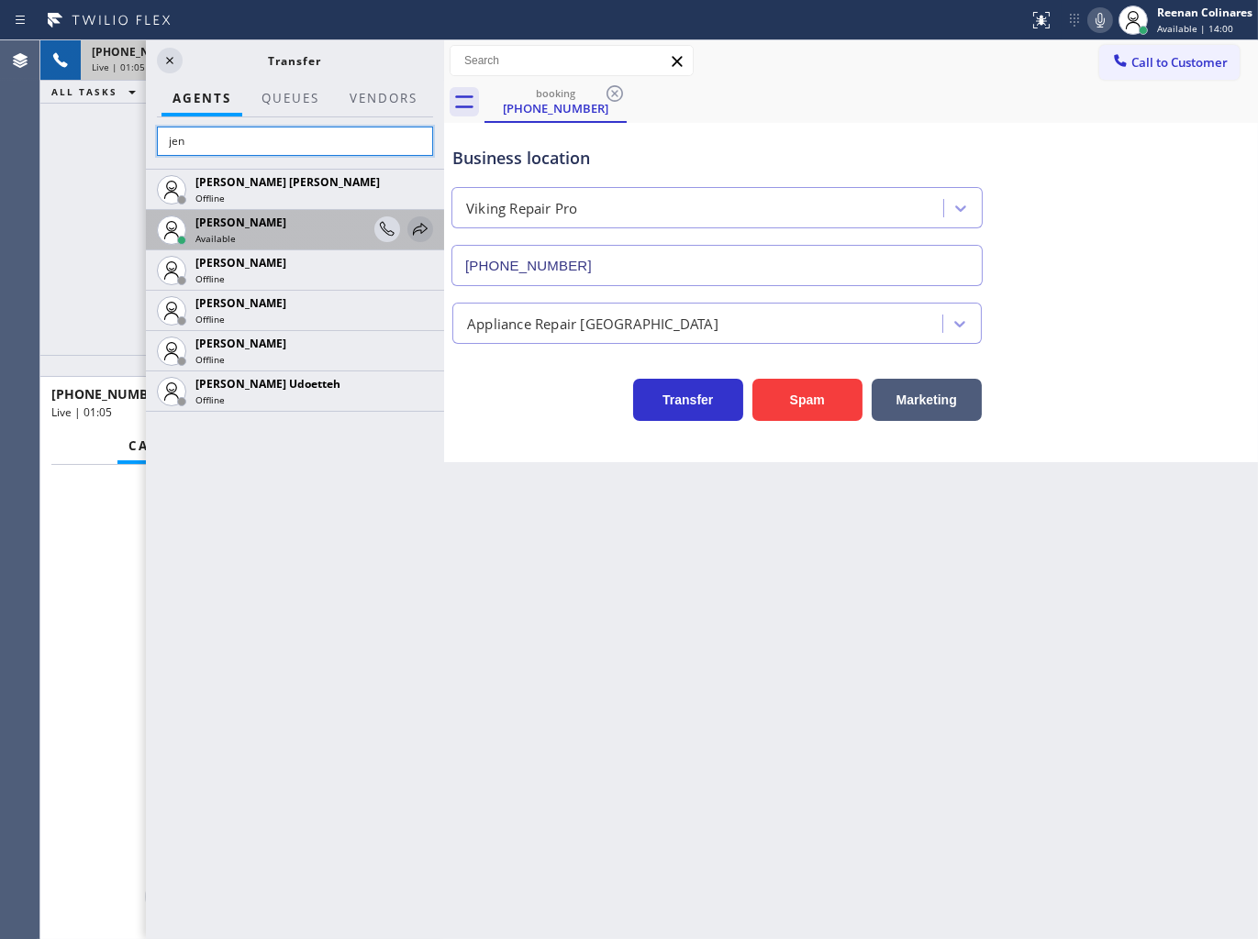
type input "jen"
click at [420, 231] on icon at bounding box center [420, 229] width 15 height 12
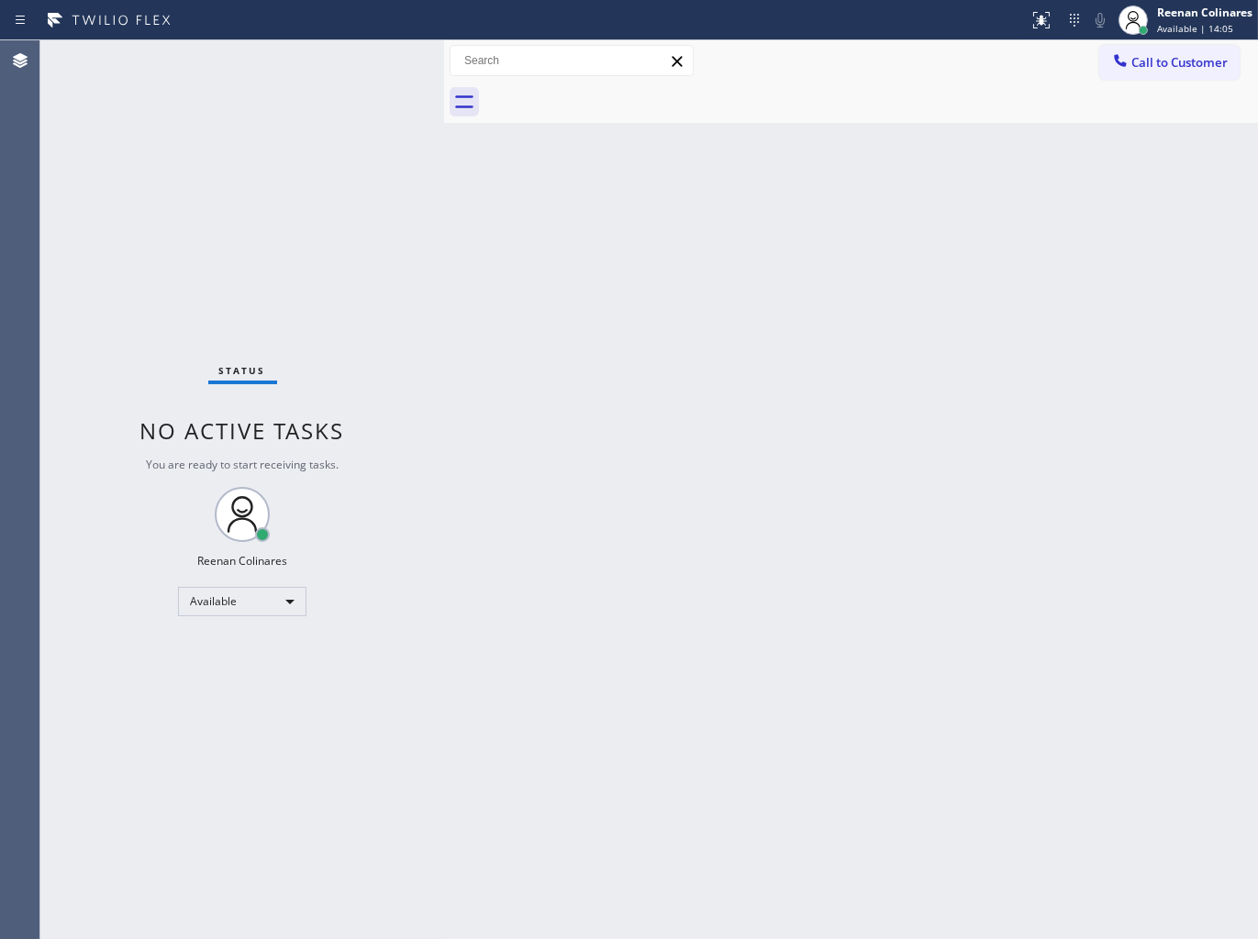
click at [947, 389] on div "Back to Dashboard Change Sender ID Customers Technicians Select a contact Outbo…" at bounding box center [851, 489] width 814 height 899
click at [777, 202] on div "Back to Dashboard Change Sender ID Customers Technicians Select a contact Outbo…" at bounding box center [851, 489] width 814 height 899
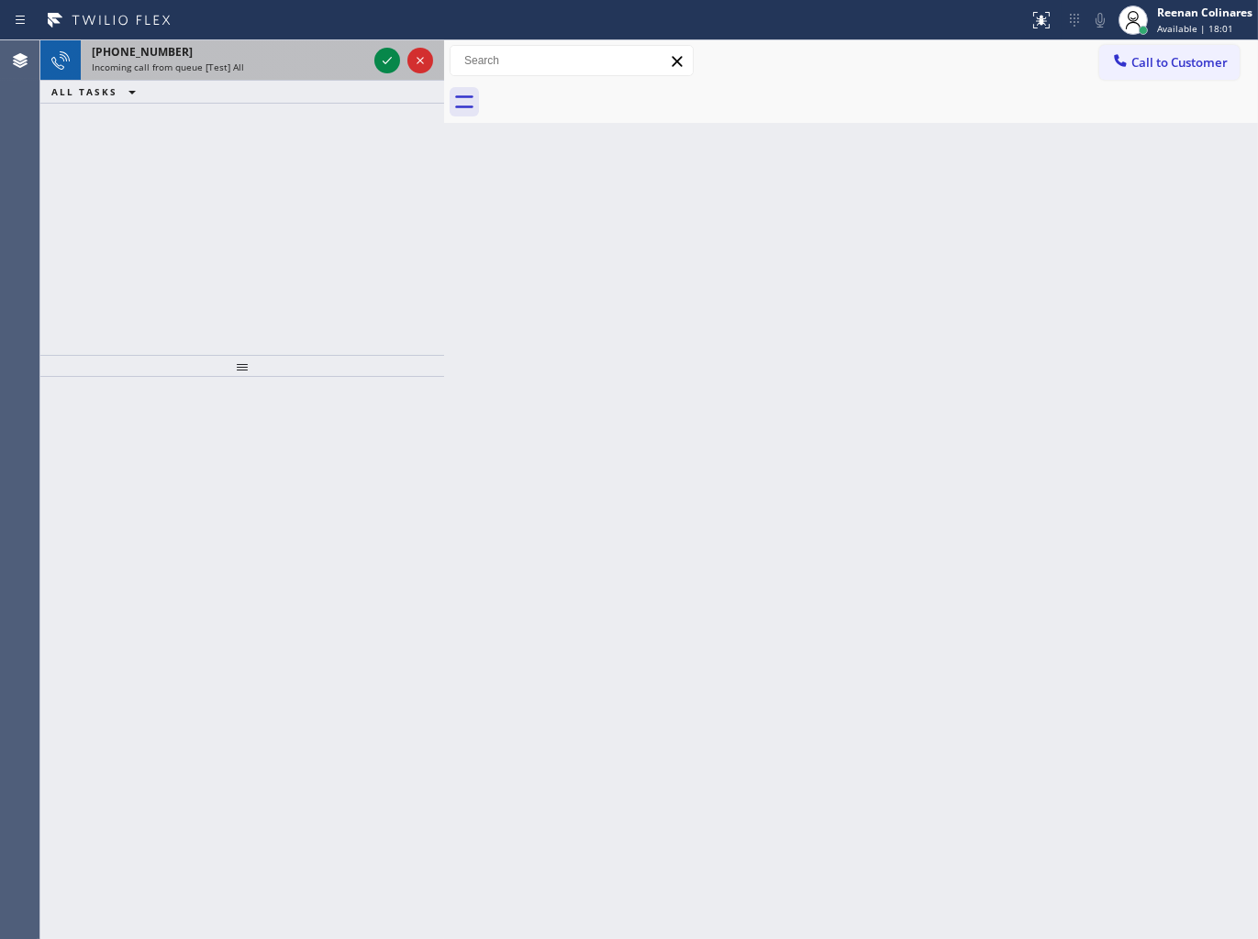
click at [275, 72] on div "Incoming call from queue [Test] All" at bounding box center [229, 67] width 275 height 13
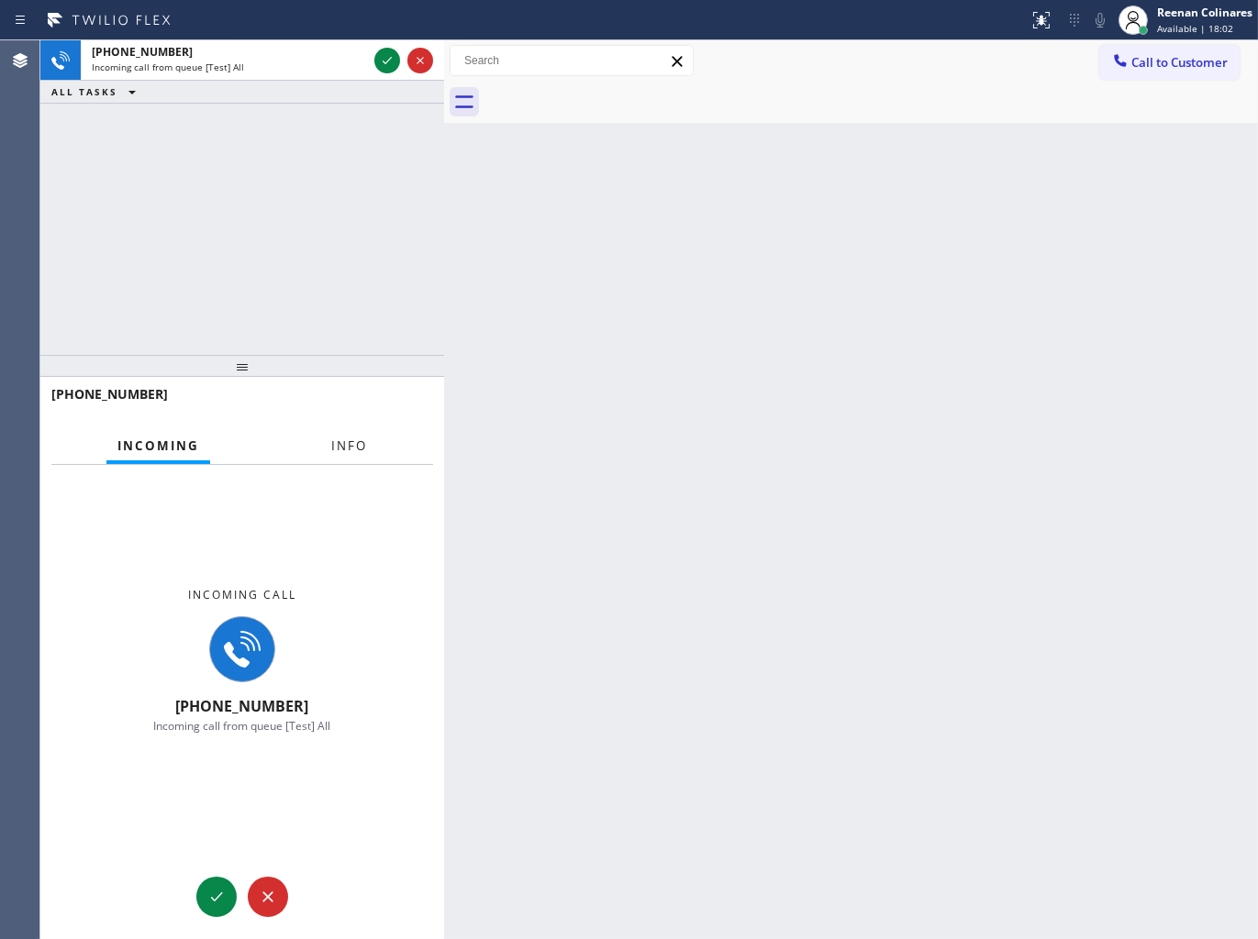
drag, startPoint x: 328, startPoint y: 449, endPoint x: 355, endPoint y: 435, distance: 30.4
click at [332, 449] on button "Info" at bounding box center [349, 446] width 58 height 36
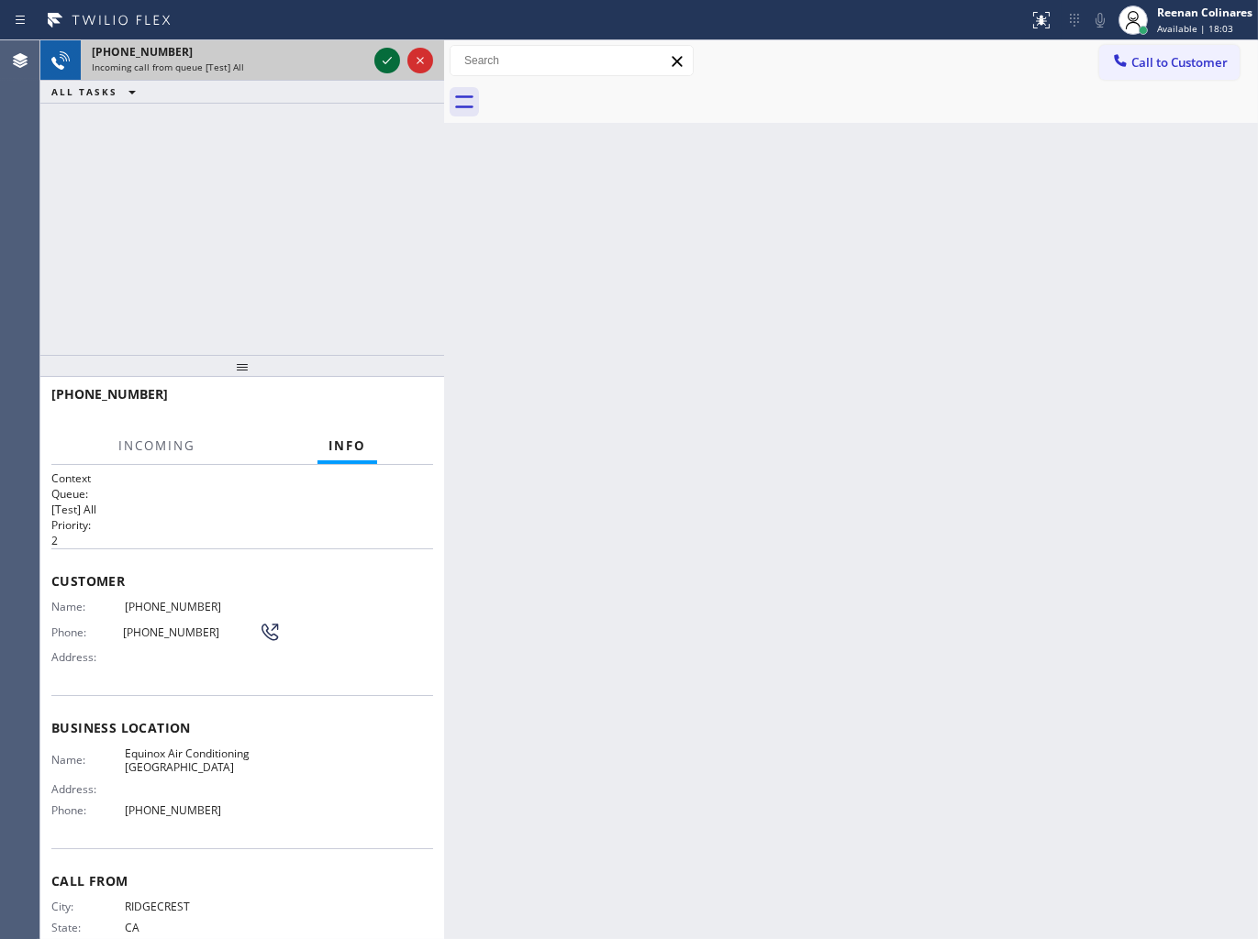
click at [378, 57] on icon at bounding box center [387, 61] width 22 height 22
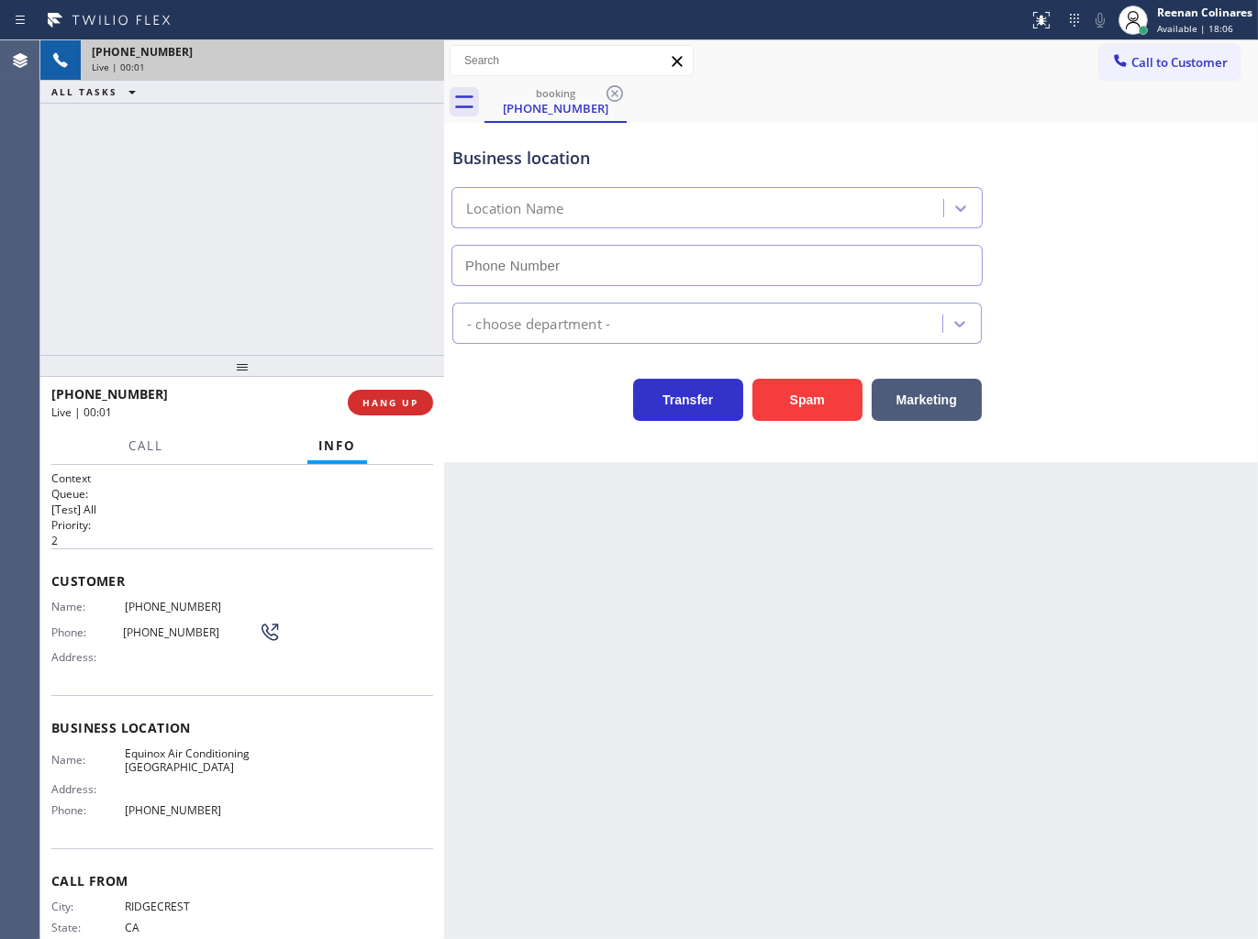
type input "[PHONE_NUMBER]"
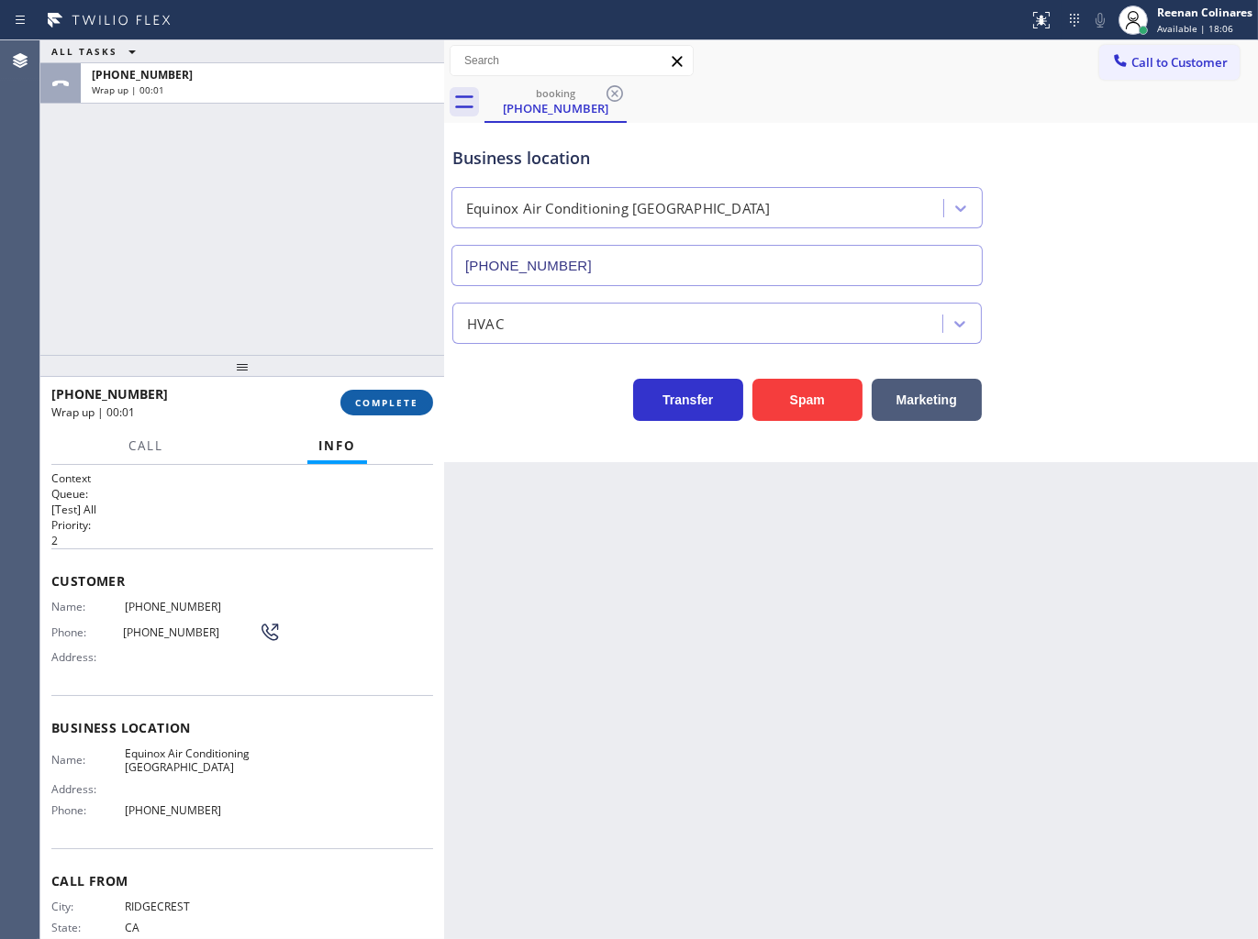
click at [404, 396] on span "COMPLETE" at bounding box center [386, 402] width 63 height 13
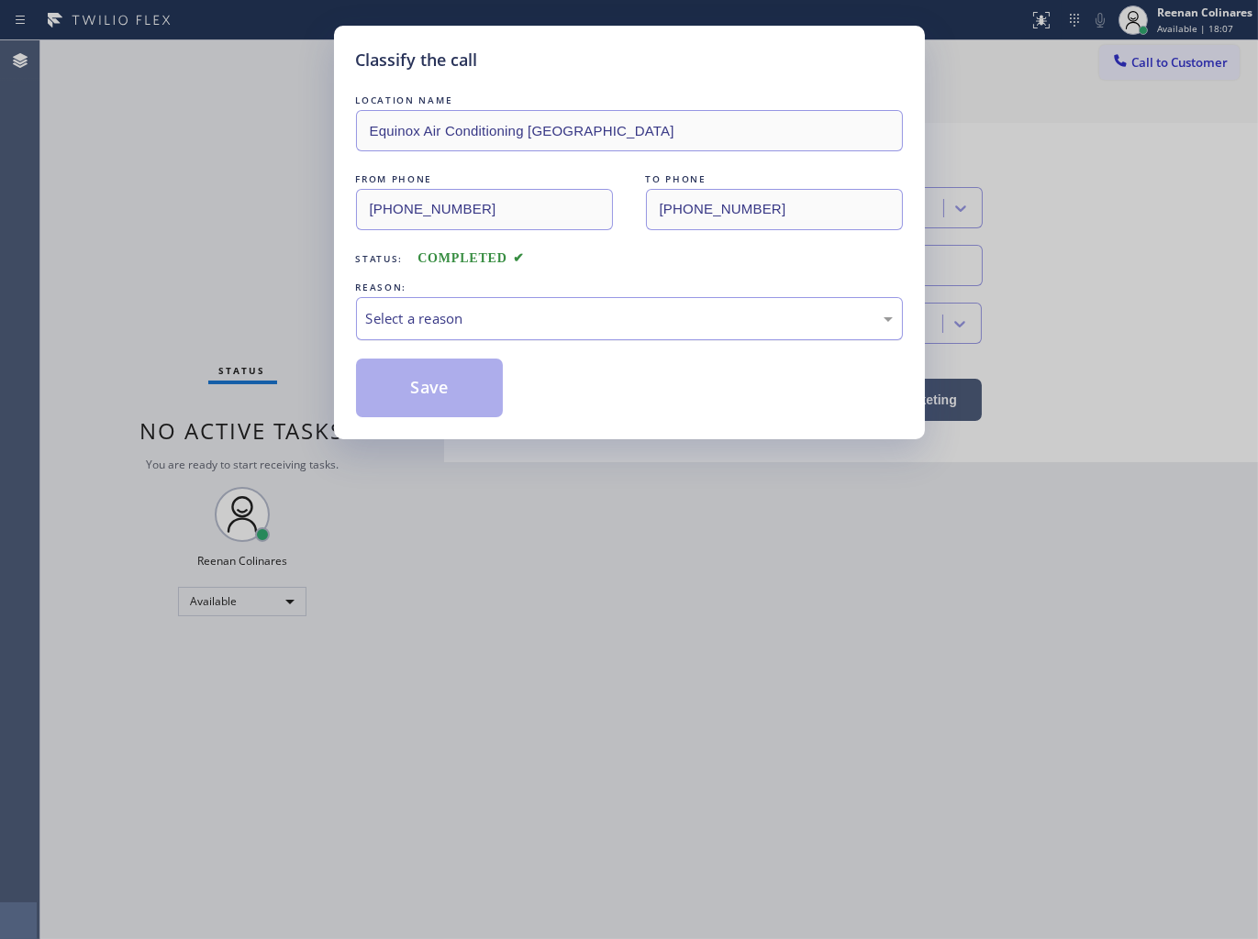
click at [471, 324] on div "Select a reason" at bounding box center [629, 318] width 527 height 21
click at [427, 379] on button "Save" at bounding box center [430, 388] width 148 height 59
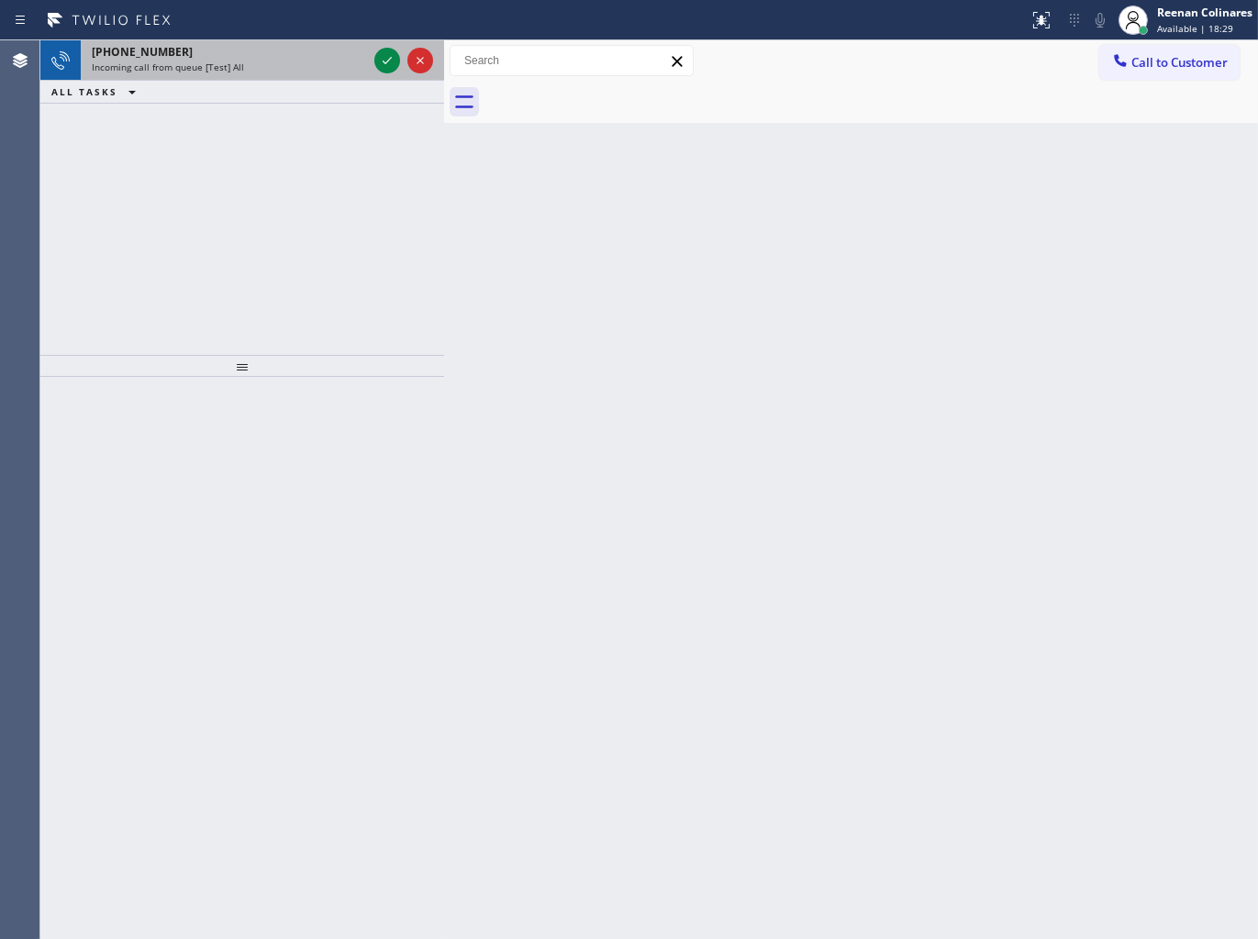
drag, startPoint x: 259, startPoint y: 61, endPoint x: 354, endPoint y: 61, distance: 95.4
click at [268, 61] on div "Incoming call from queue [Test] All" at bounding box center [229, 67] width 275 height 13
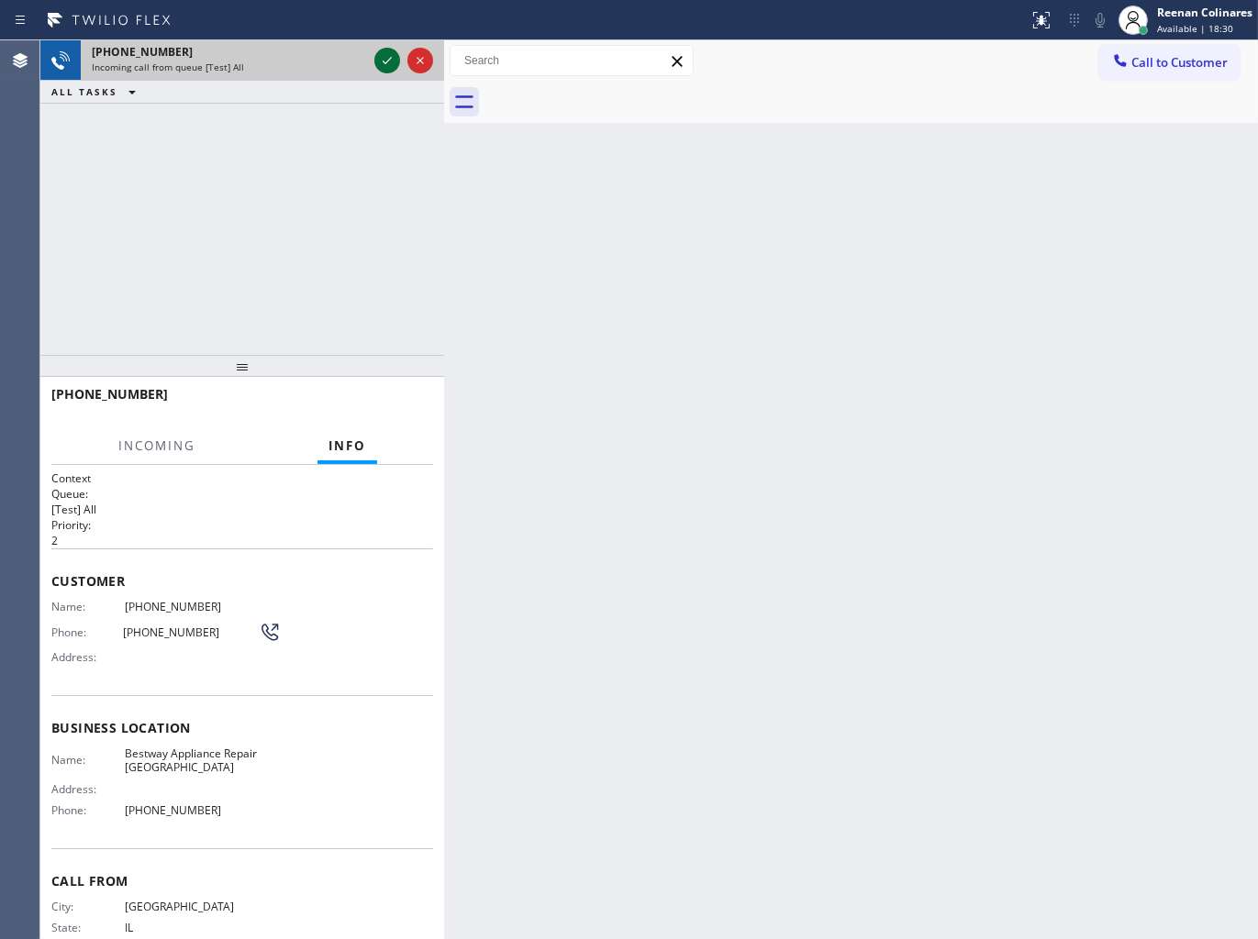
click at [382, 56] on icon at bounding box center [387, 61] width 22 height 22
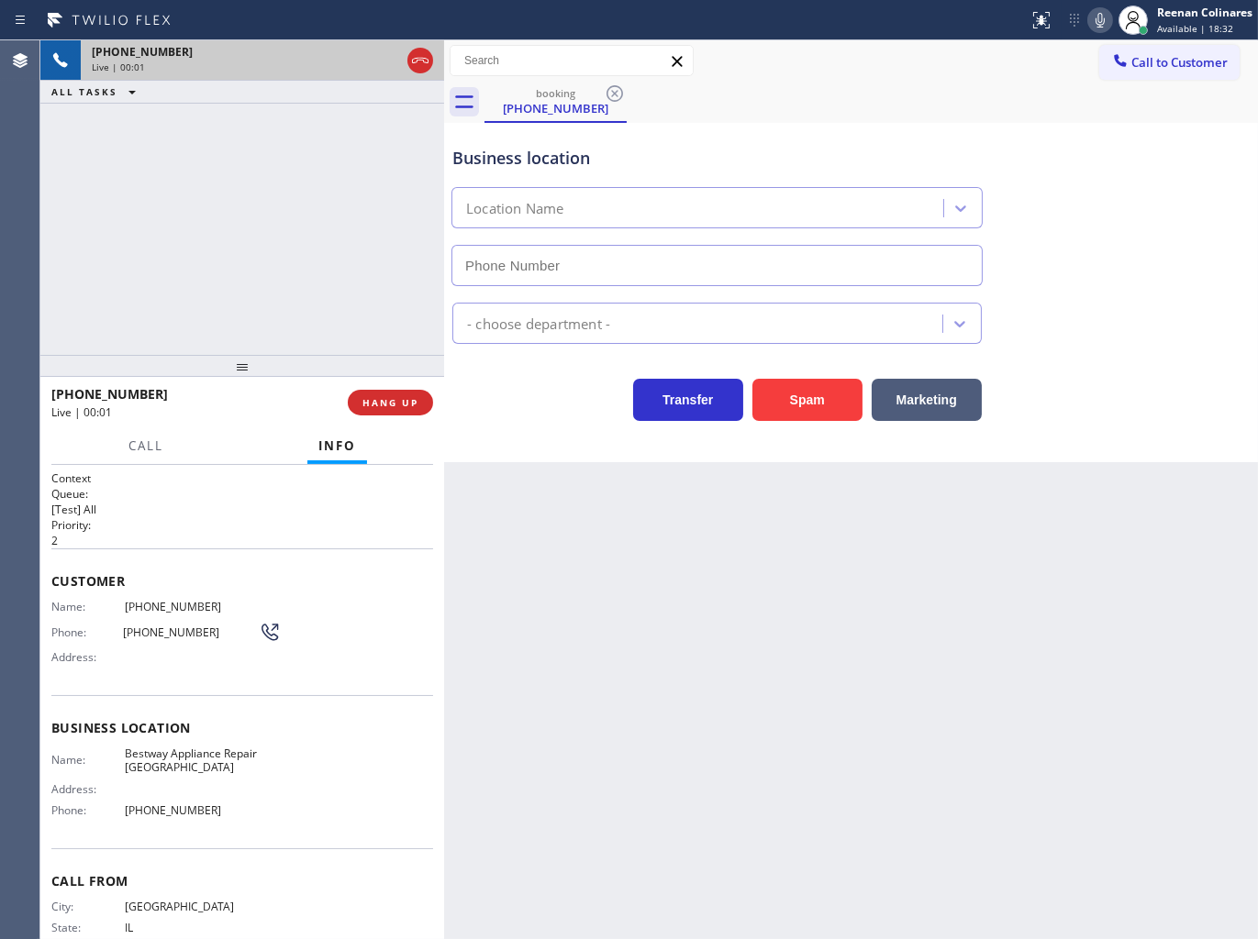
type input "[PHONE_NUMBER]"
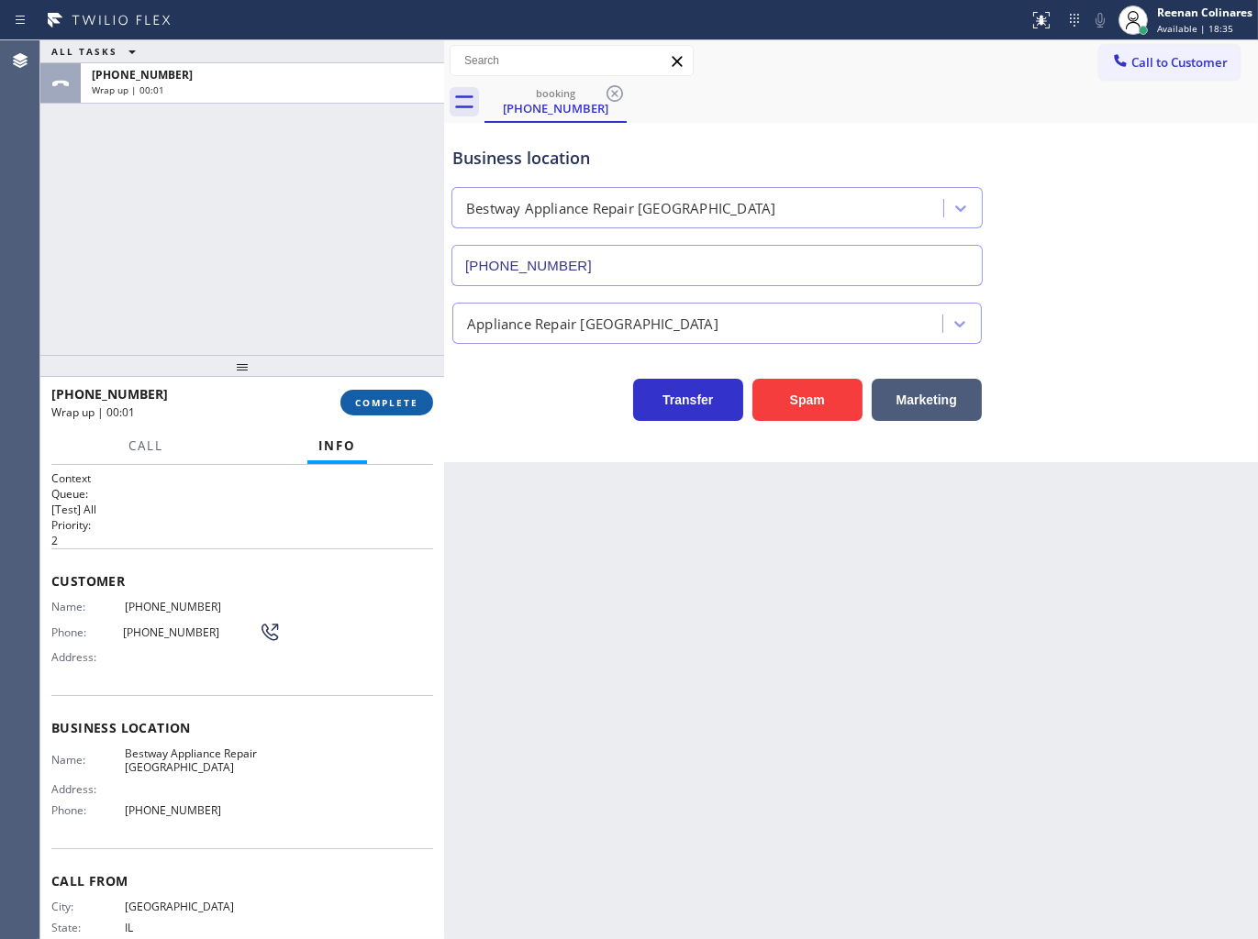
click at [370, 405] on span "COMPLETE" at bounding box center [386, 402] width 63 height 13
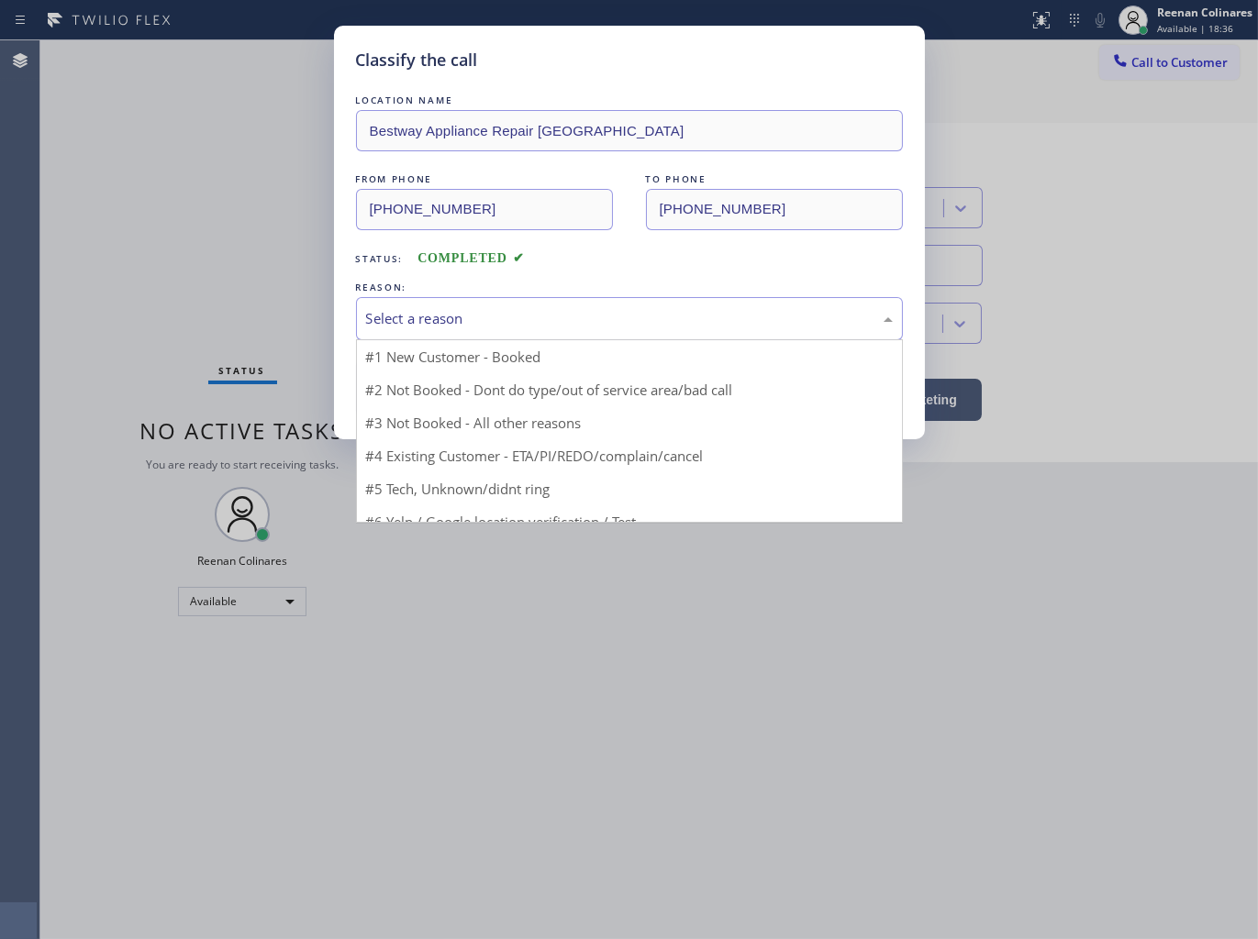
click at [486, 318] on div "Select a reason" at bounding box center [629, 318] width 527 height 21
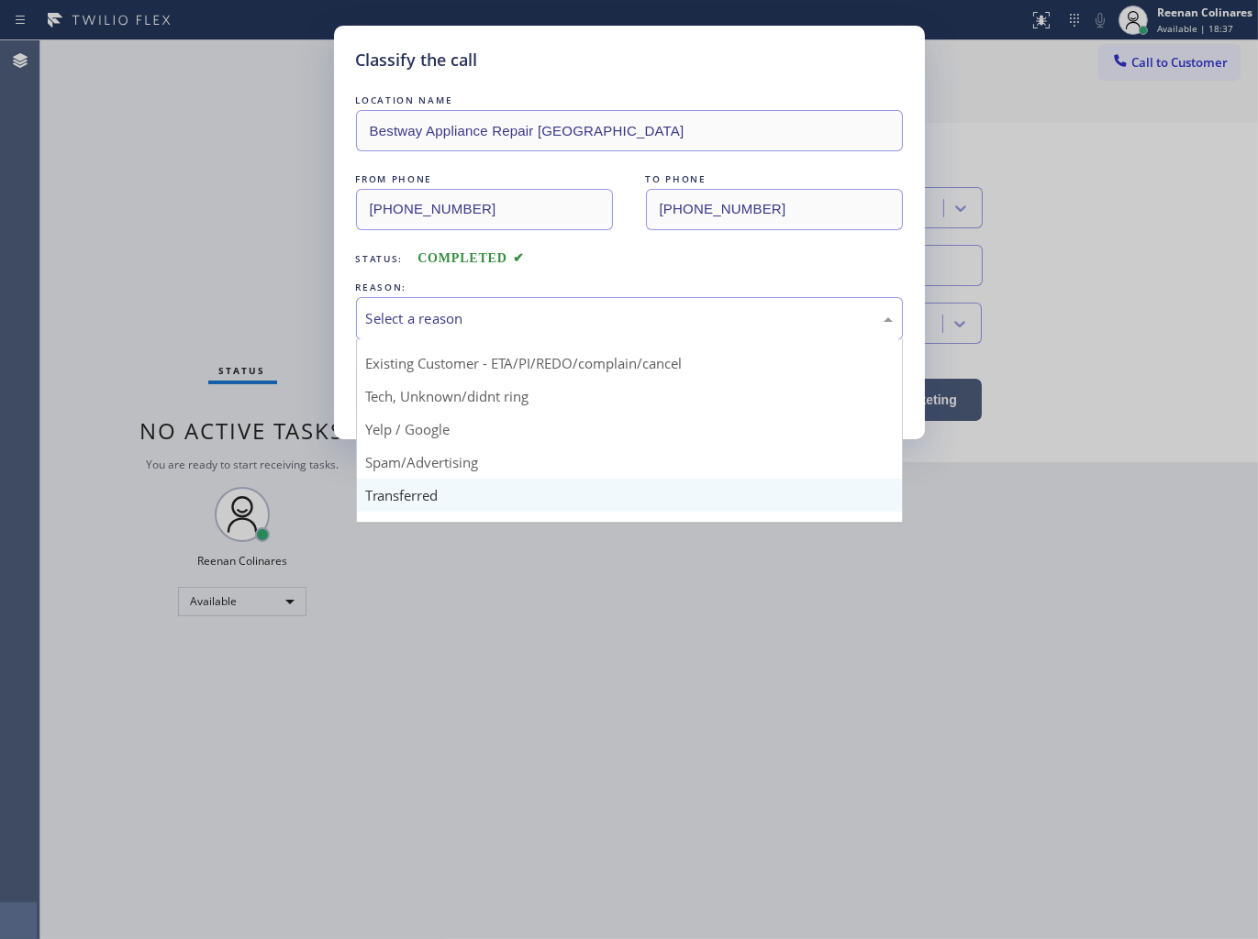
scroll to position [115, 0]
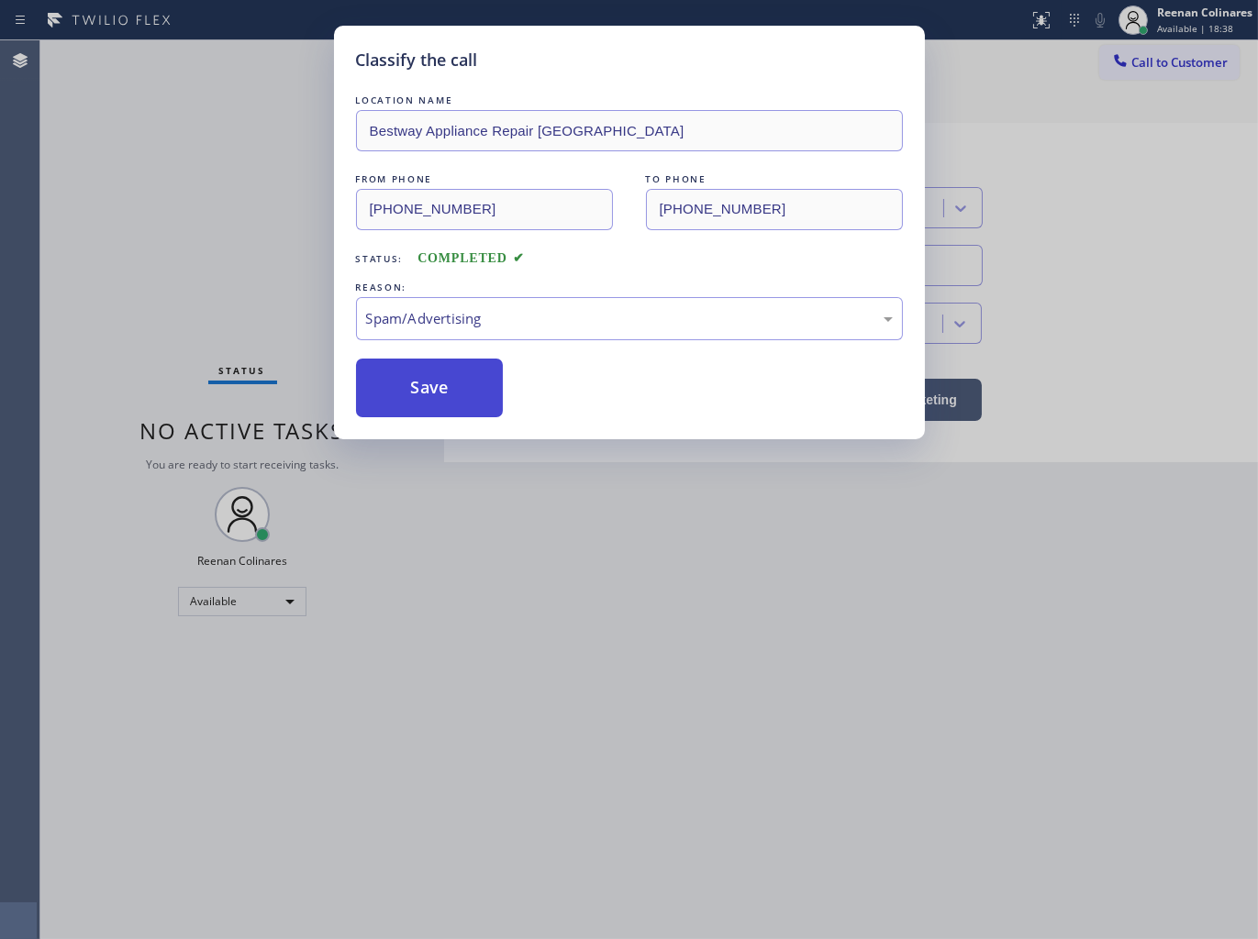
click at [415, 363] on button "Save" at bounding box center [430, 388] width 148 height 59
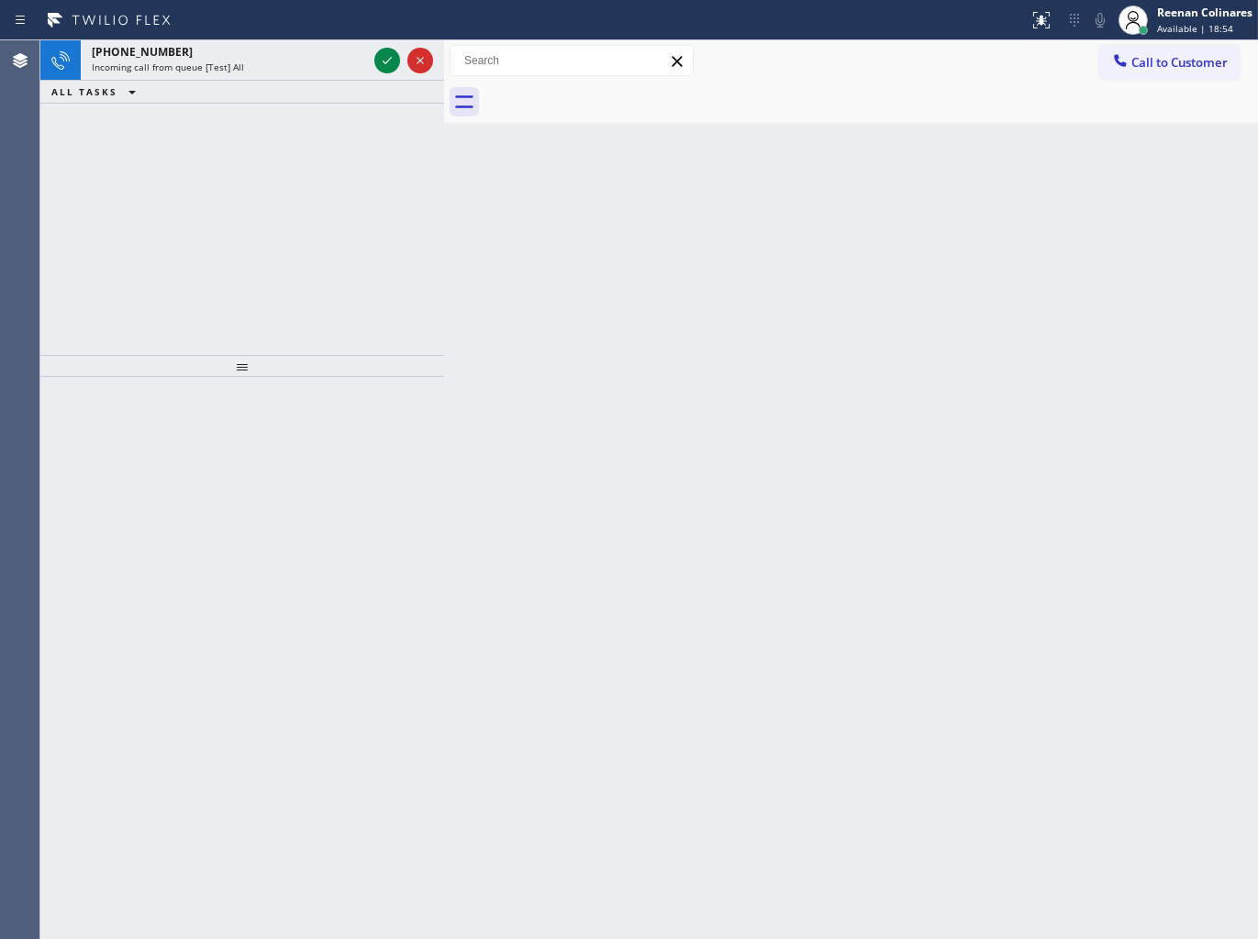
click at [208, 83] on div "ALL TASKS ALL TASKS ACTIVE TASKS TASKS IN WRAP UP" at bounding box center [242, 92] width 404 height 23
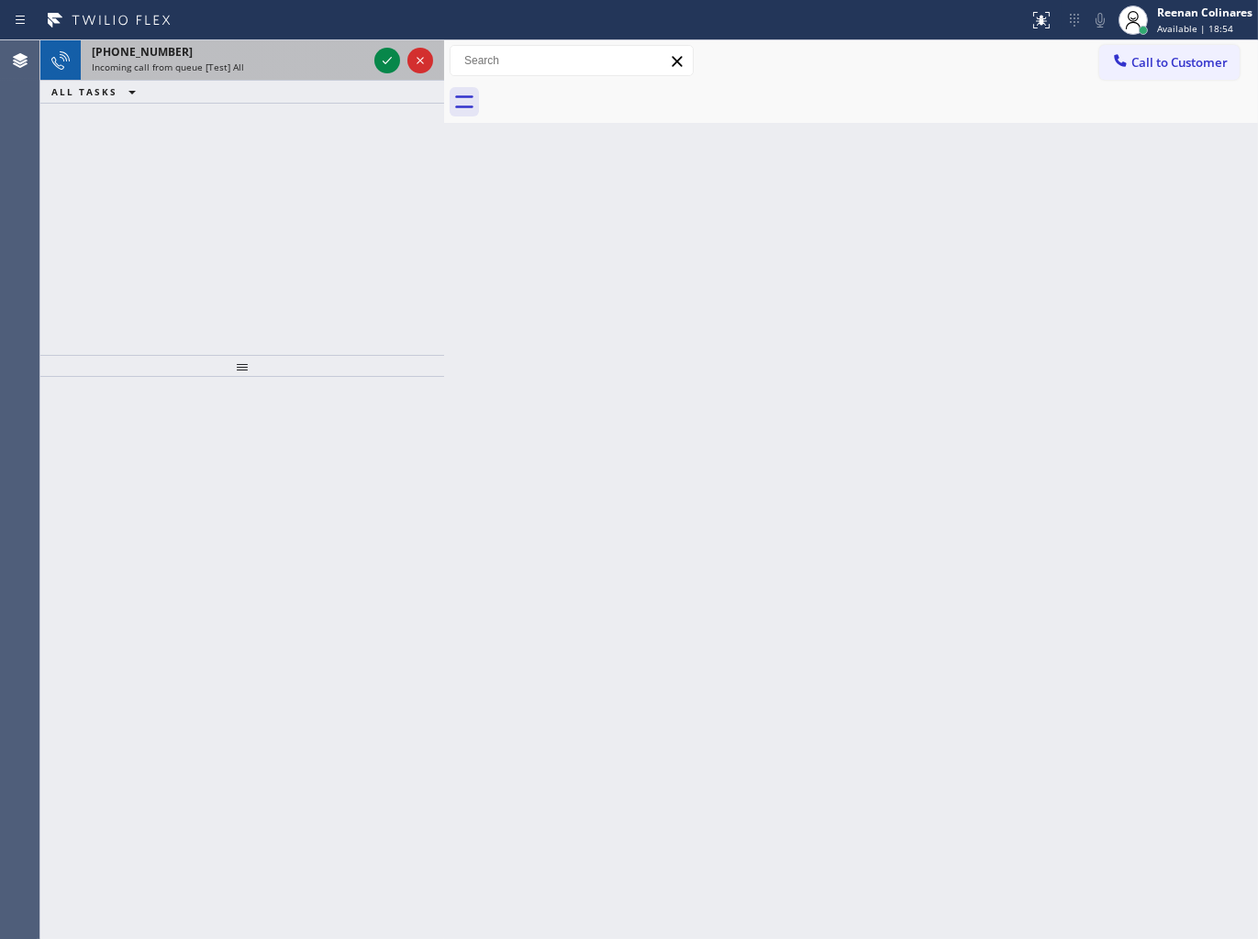
click at [242, 61] on div "Incoming call from queue [Test] All" at bounding box center [229, 67] width 275 height 13
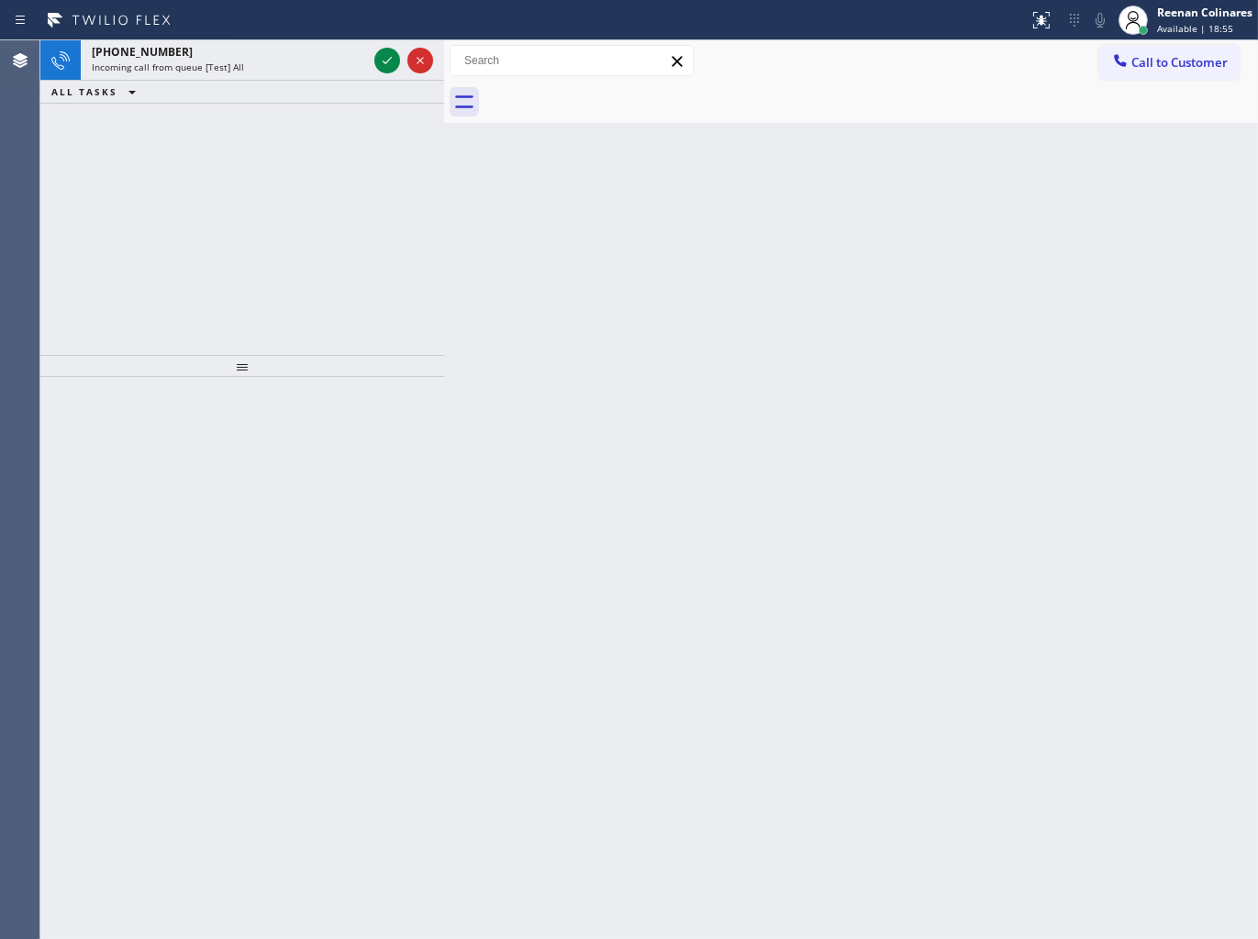
click at [325, 69] on div "Incoming call from queue [Test] All" at bounding box center [229, 67] width 275 height 13
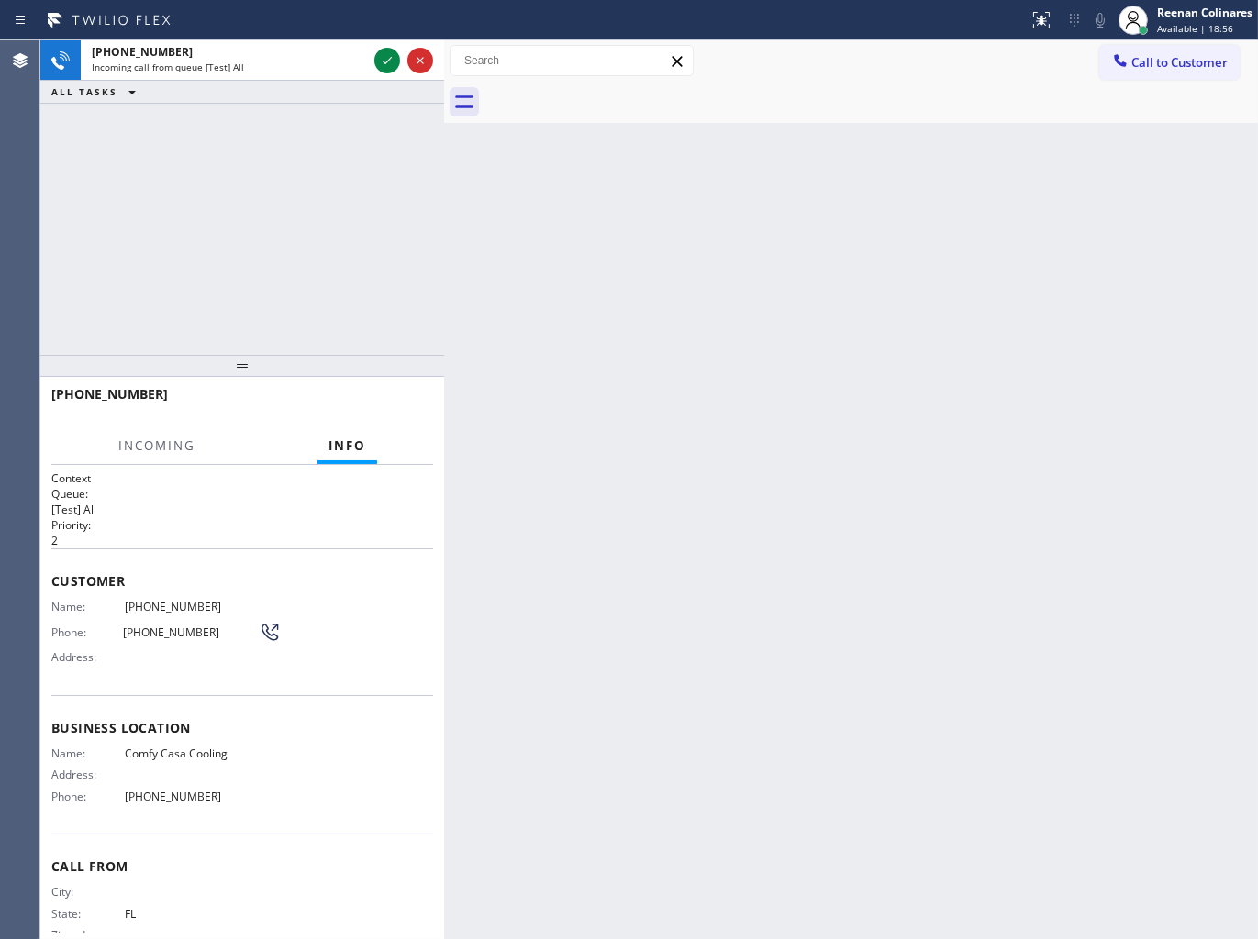
click at [325, 69] on div "Incoming call from queue [Test] All" at bounding box center [229, 67] width 275 height 13
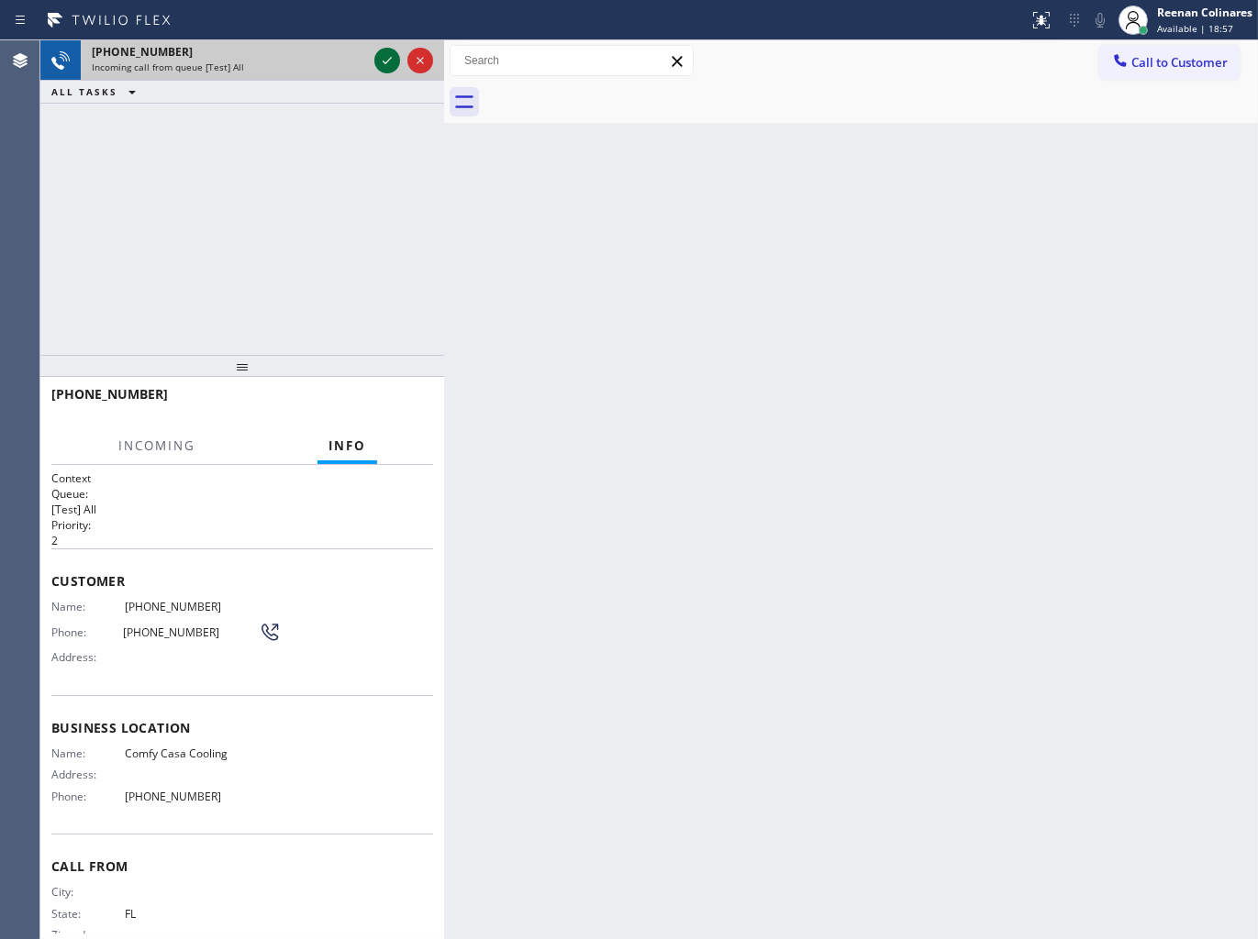
click at [377, 55] on div at bounding box center [387, 61] width 26 height 22
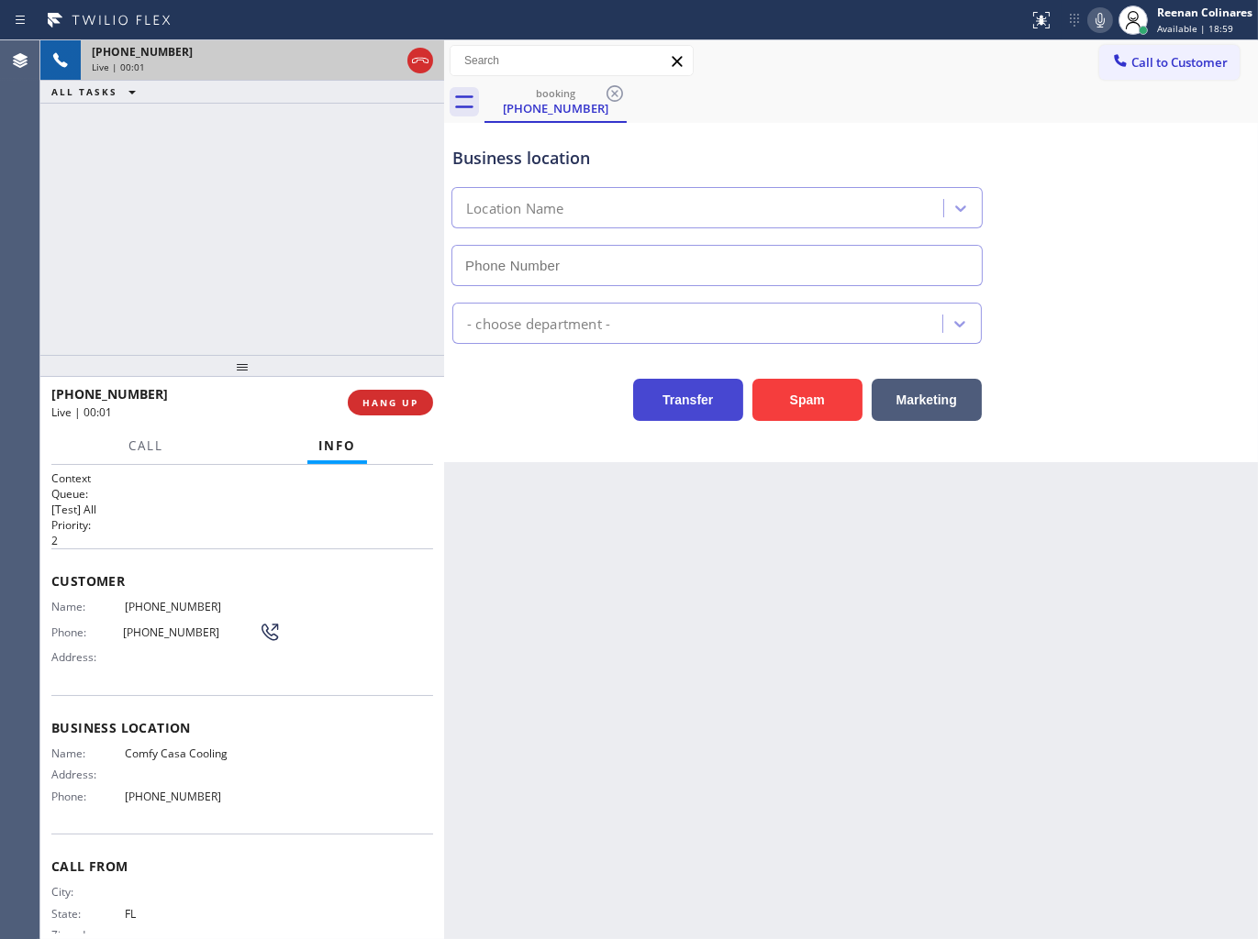
type input "[PHONE_NUMBER]"
click at [815, 401] on button "Spam" at bounding box center [807, 400] width 110 height 42
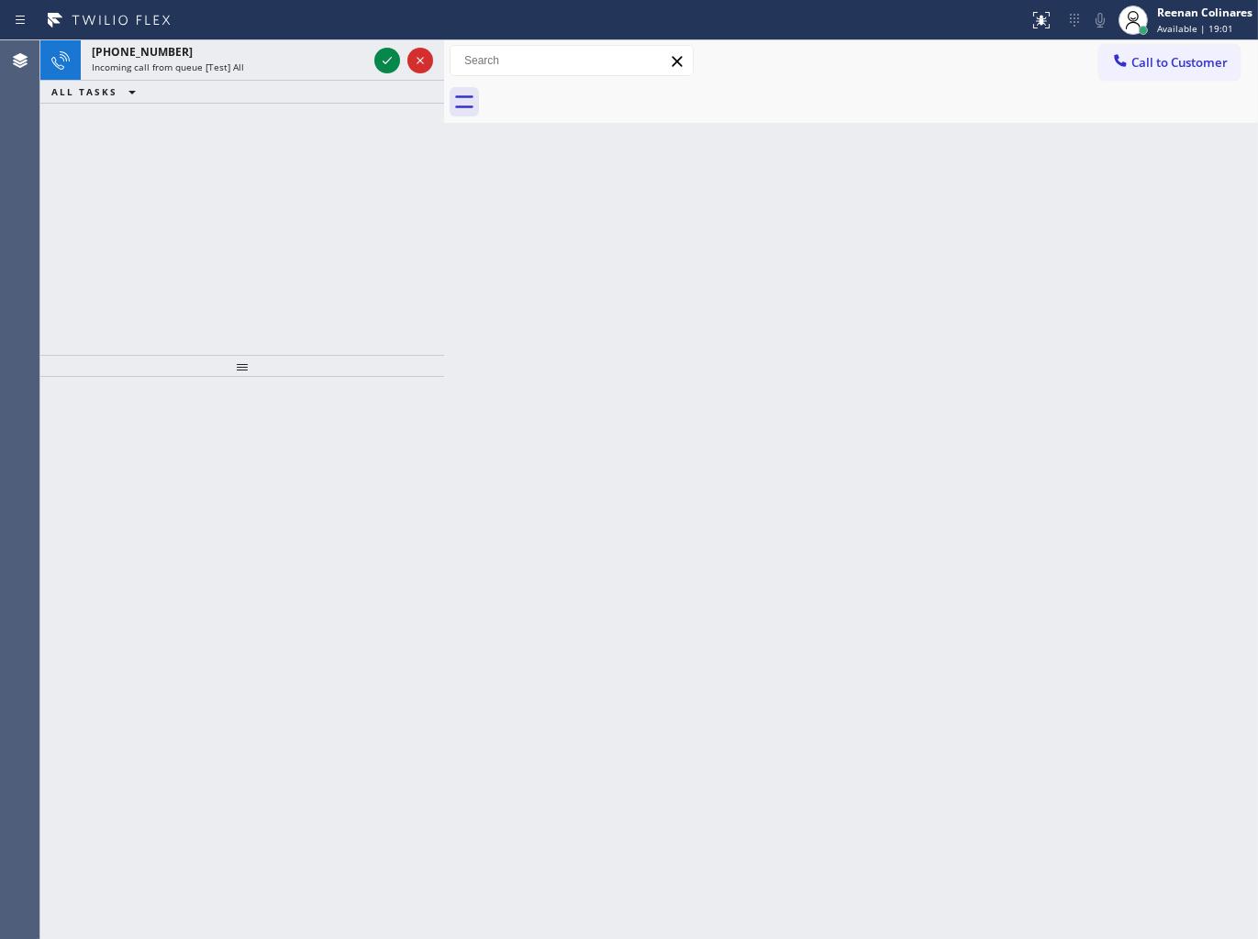
drag, startPoint x: 671, startPoint y: 387, endPoint x: 229, endPoint y: 171, distance: 491.5
click at [622, 345] on div "Back to Dashboard Change Sender ID Customers Technicians Select a contact Outbo…" at bounding box center [851, 489] width 814 height 899
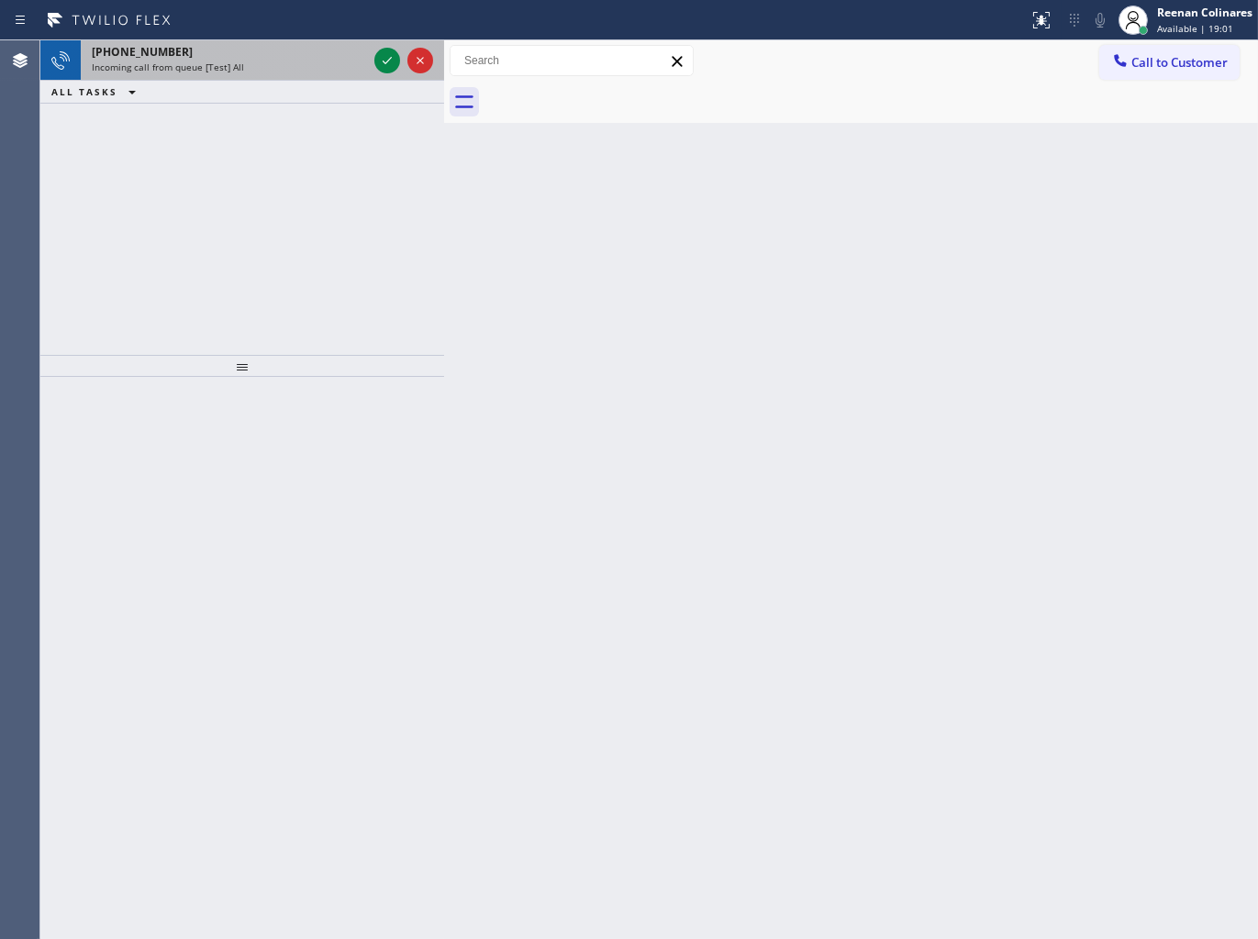
click at [260, 70] on div "Incoming call from queue [Test] All" at bounding box center [229, 67] width 275 height 13
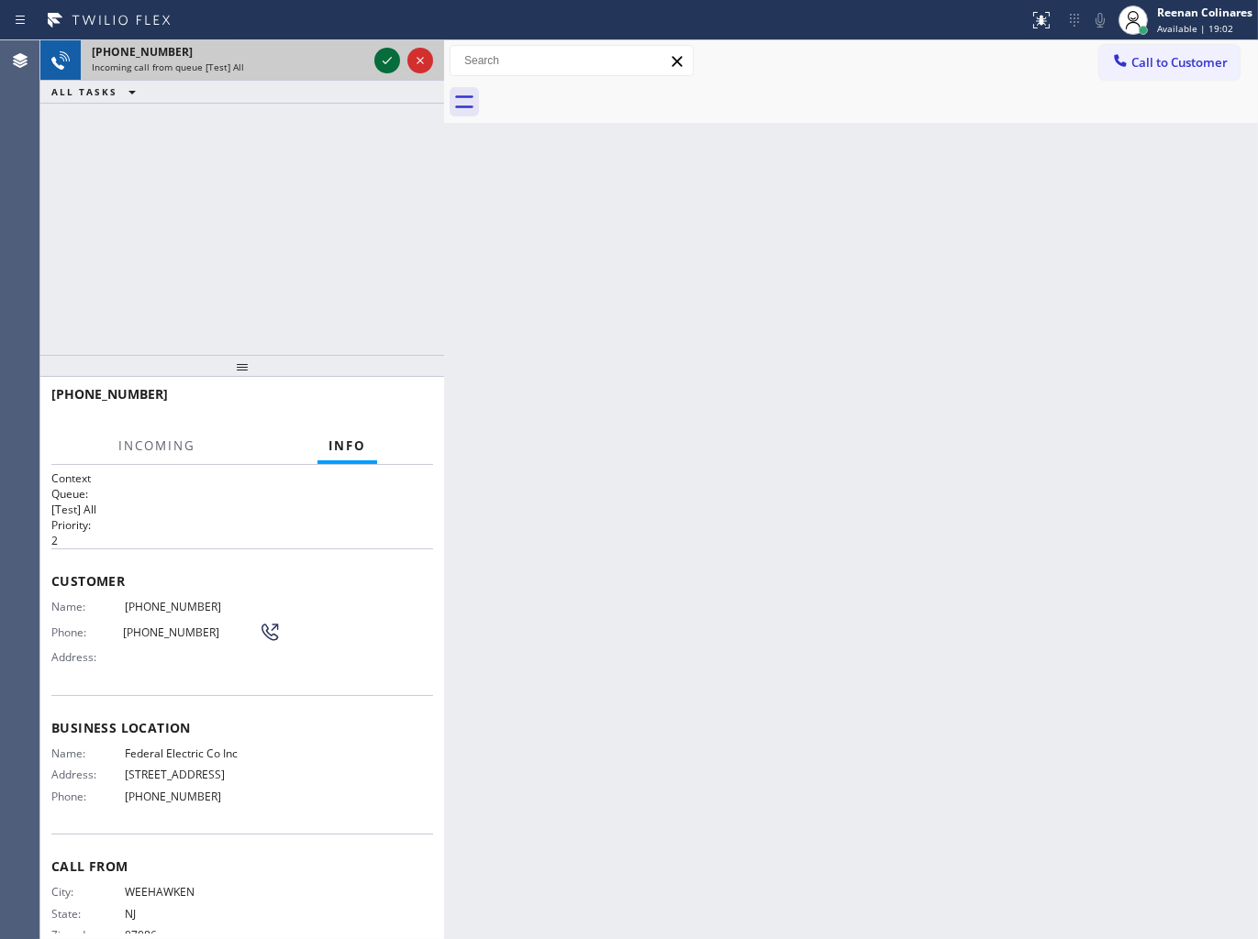
click at [386, 64] on icon at bounding box center [387, 61] width 22 height 22
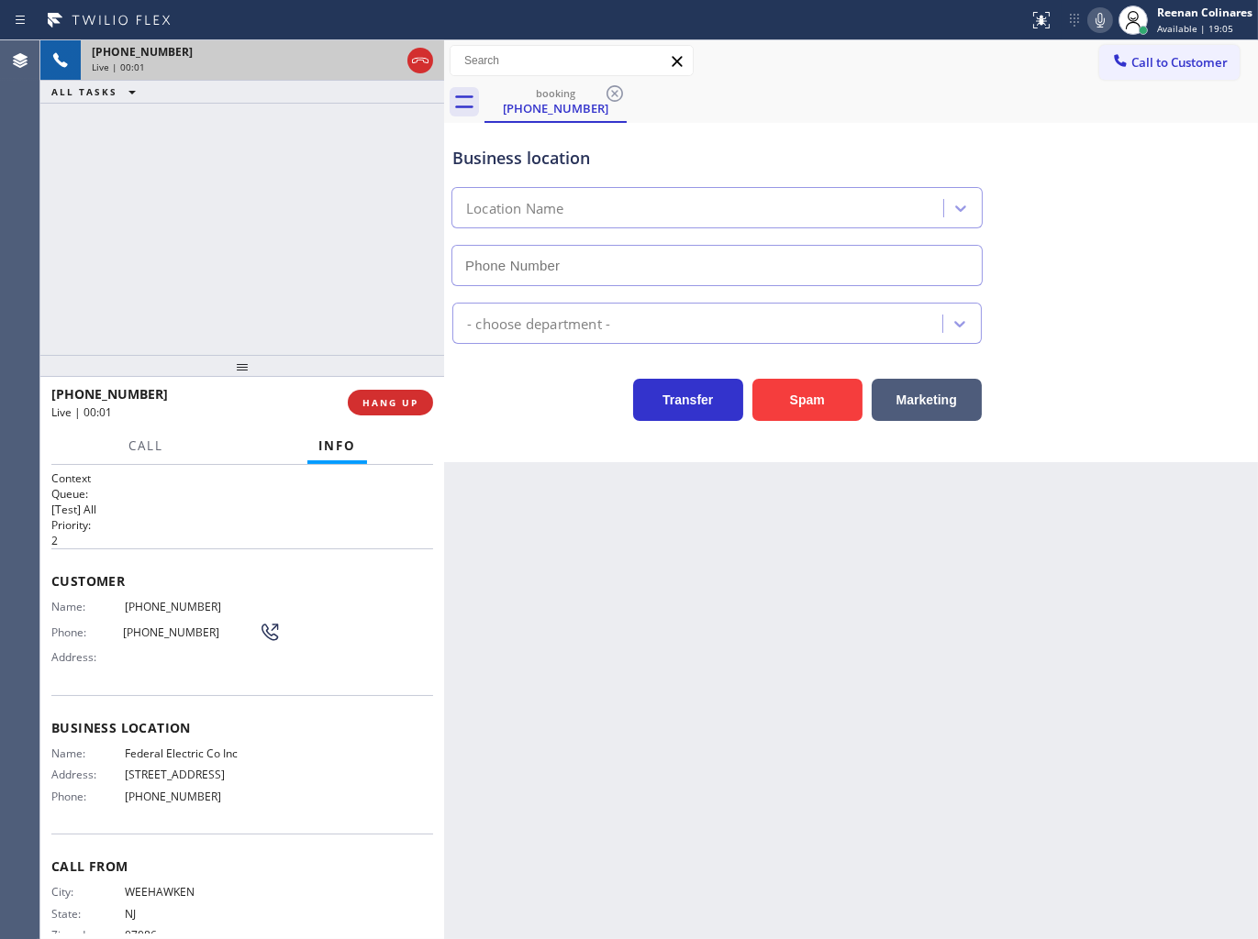
type input "[PHONE_NUMBER]"
click at [809, 405] on button "Spam" at bounding box center [807, 400] width 110 height 42
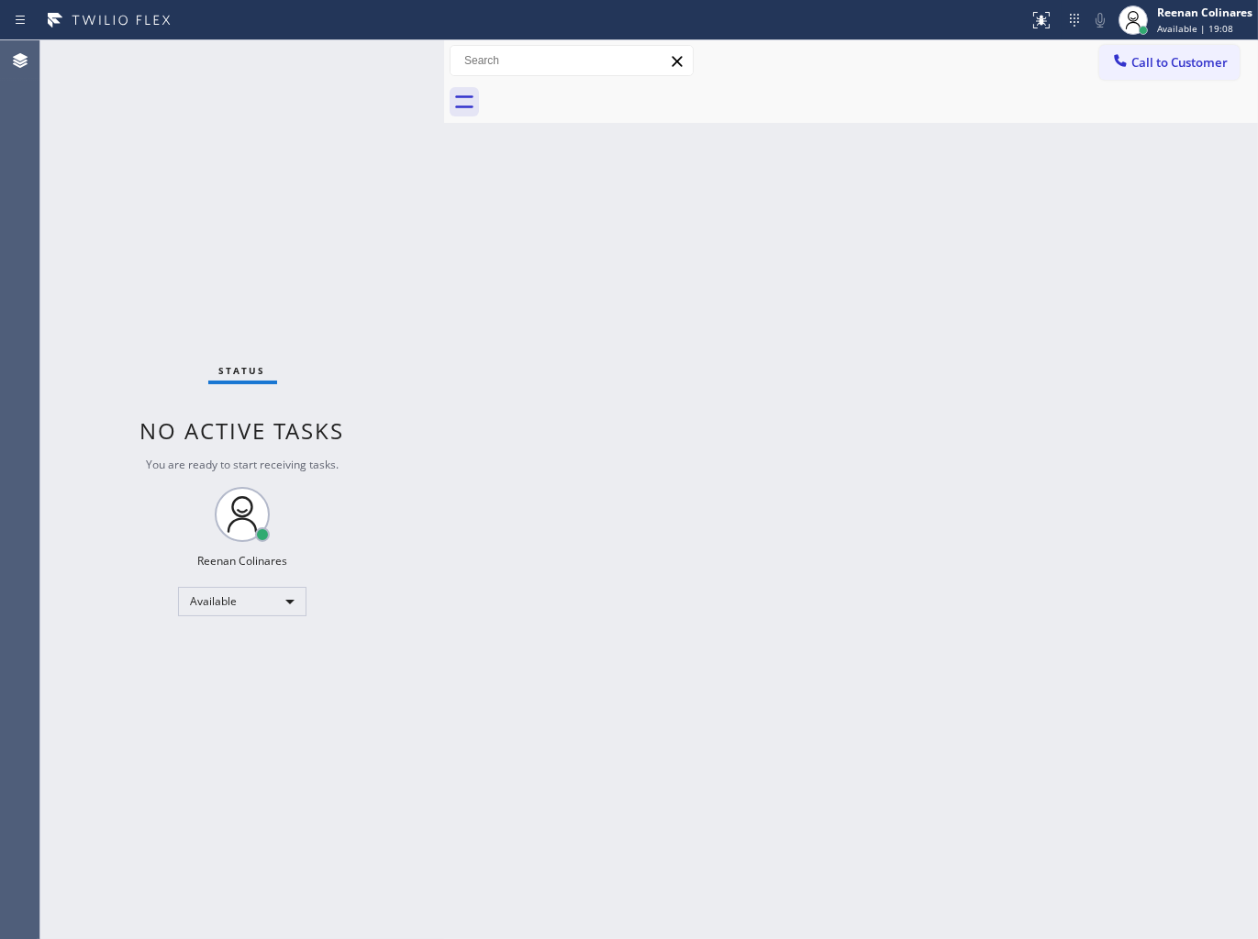
drag, startPoint x: 782, startPoint y: 599, endPoint x: 752, endPoint y: 736, distance: 139.8
click at [782, 593] on div "Back to Dashboard Change Sender ID Customers Technicians Select a contact Outbo…" at bounding box center [851, 489] width 814 height 899
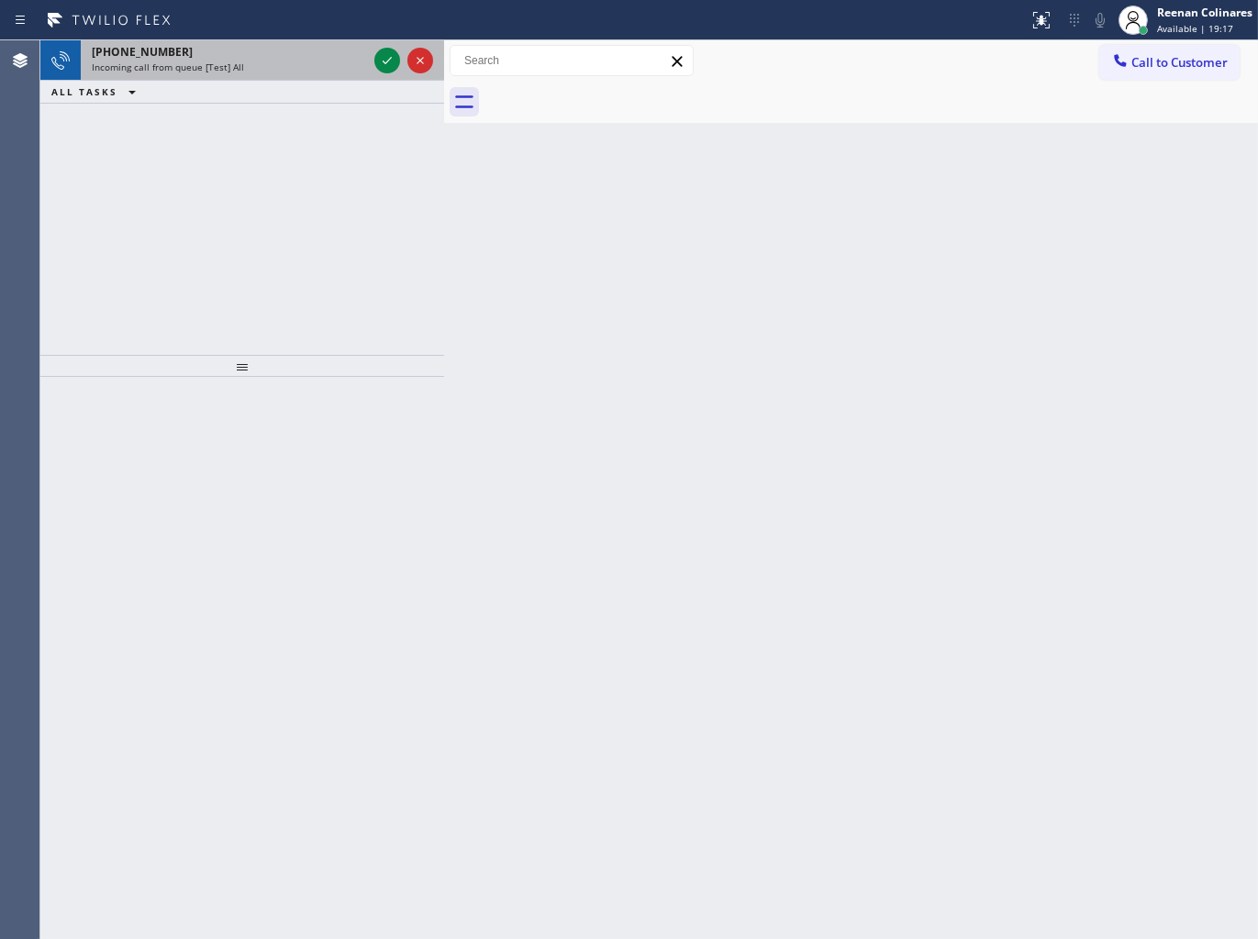
click at [326, 75] on div "[PHONE_NUMBER] Incoming call from queue [Test] All" at bounding box center [226, 60] width 290 height 40
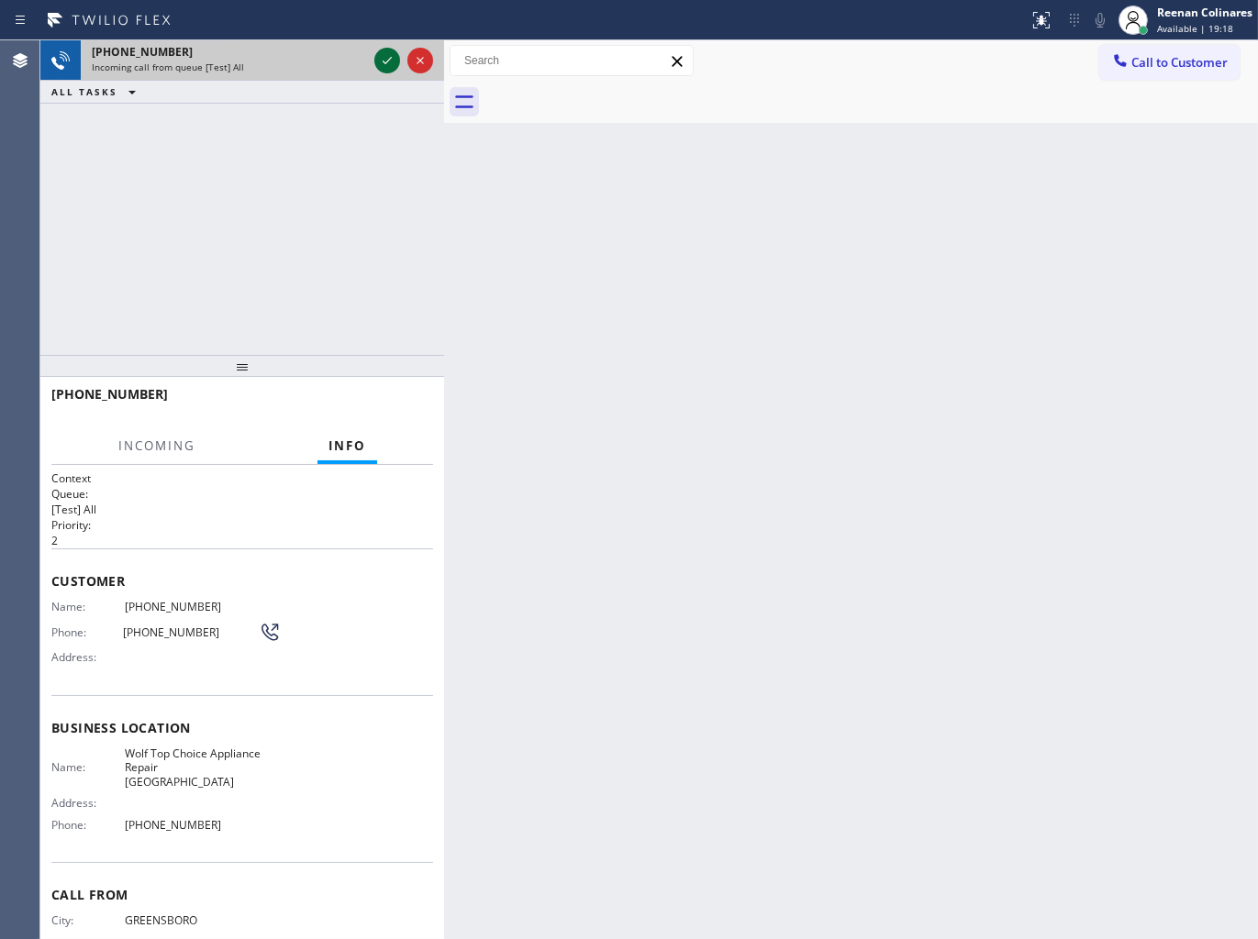
click at [380, 58] on icon at bounding box center [387, 61] width 22 height 22
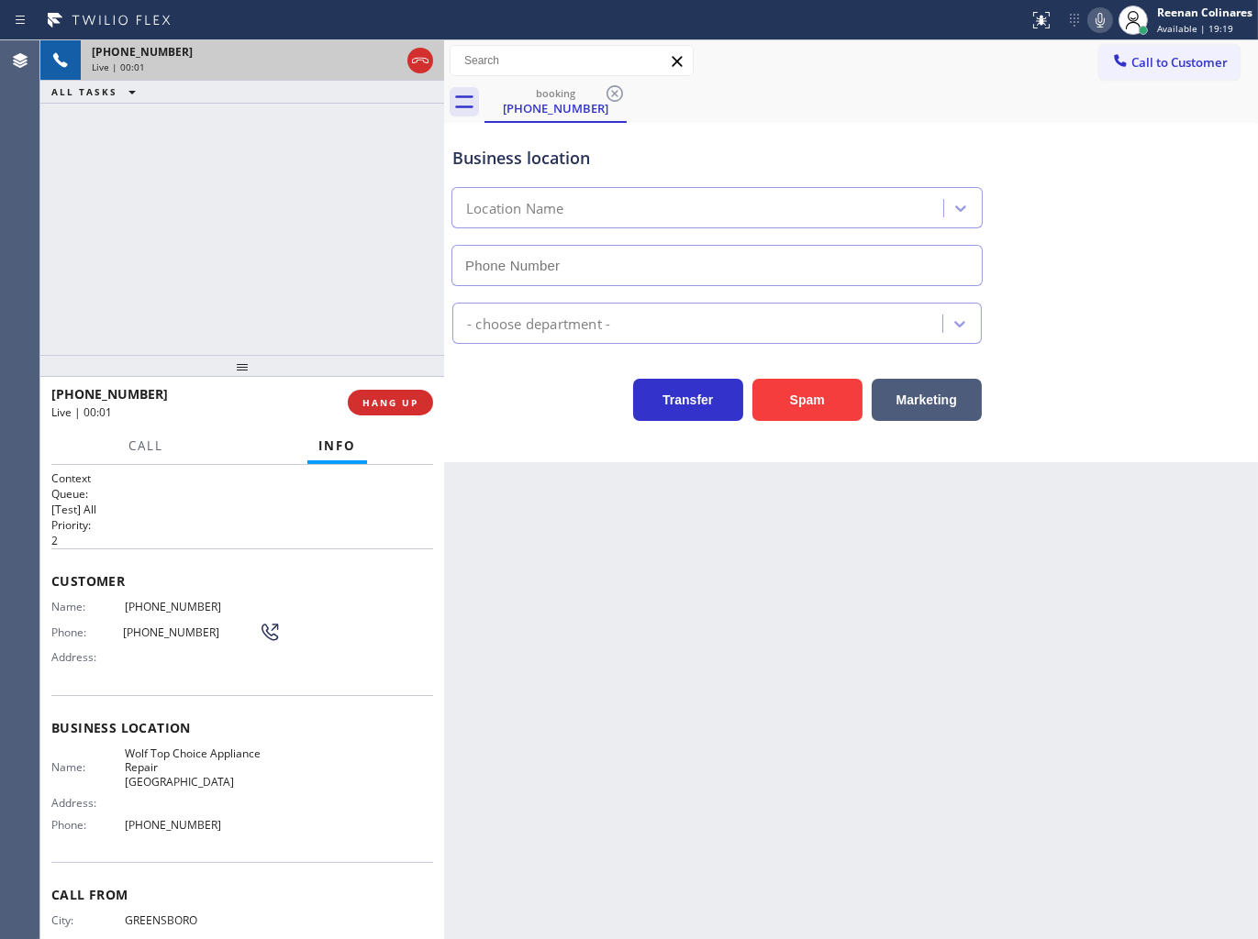
type input "[PHONE_NUMBER]"
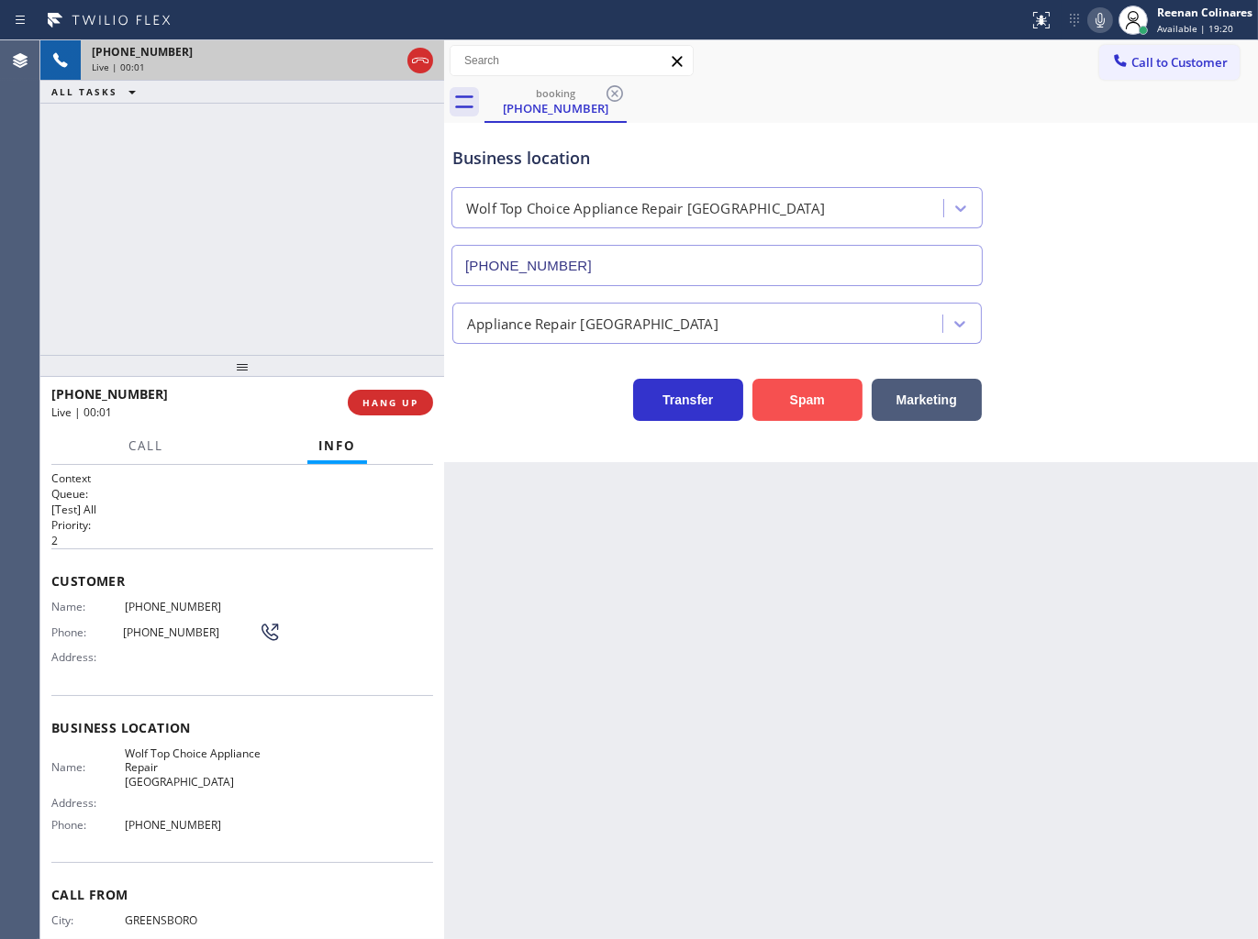
click at [808, 404] on button "Spam" at bounding box center [807, 400] width 110 height 42
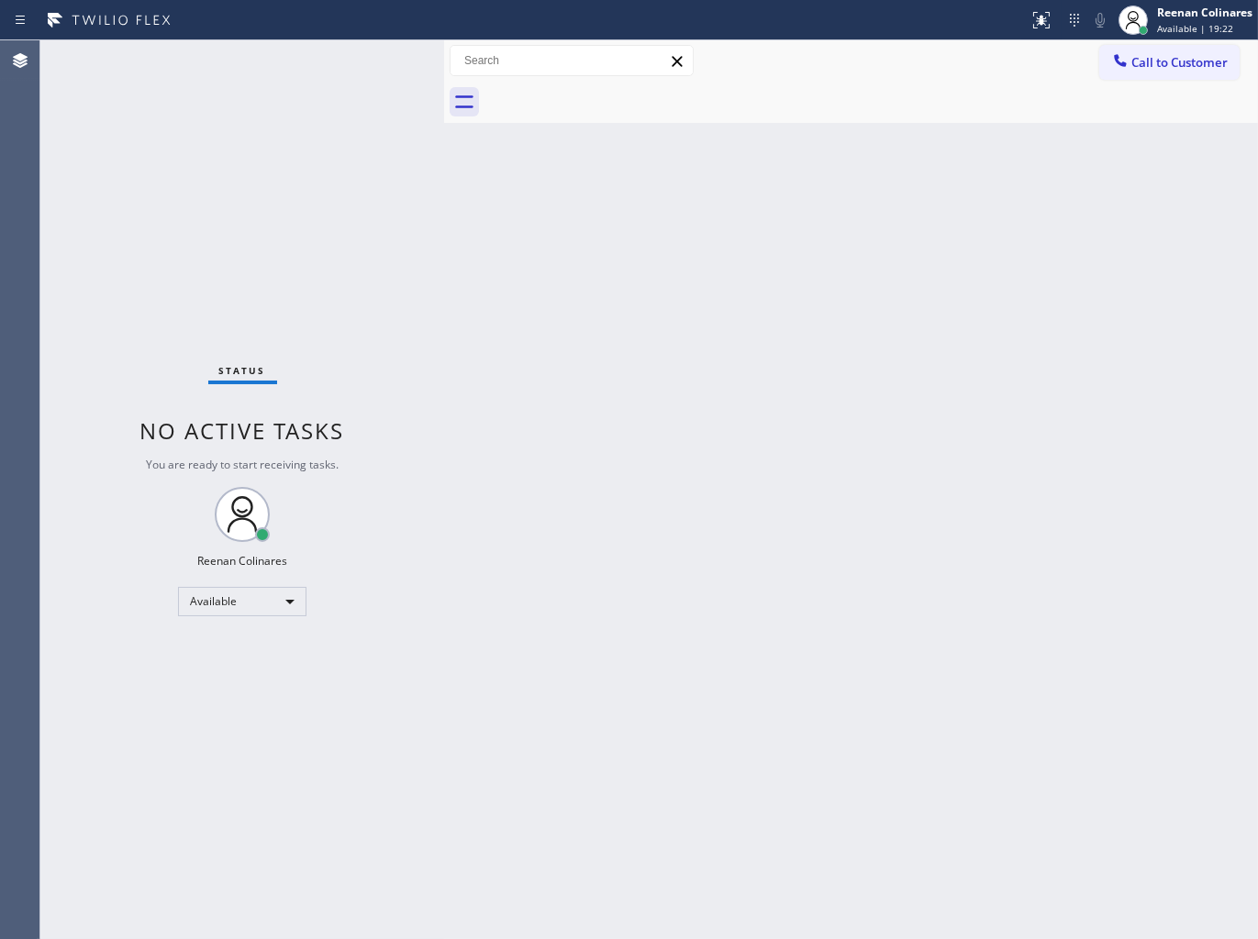
click at [722, 438] on div "Back to Dashboard Change Sender ID Customers Technicians Select a contact Outbo…" at bounding box center [851, 489] width 814 height 899
click at [721, 189] on div "Back to Dashboard Change Sender ID Customers Technicians Select a contact Outbo…" at bounding box center [851, 489] width 814 height 899
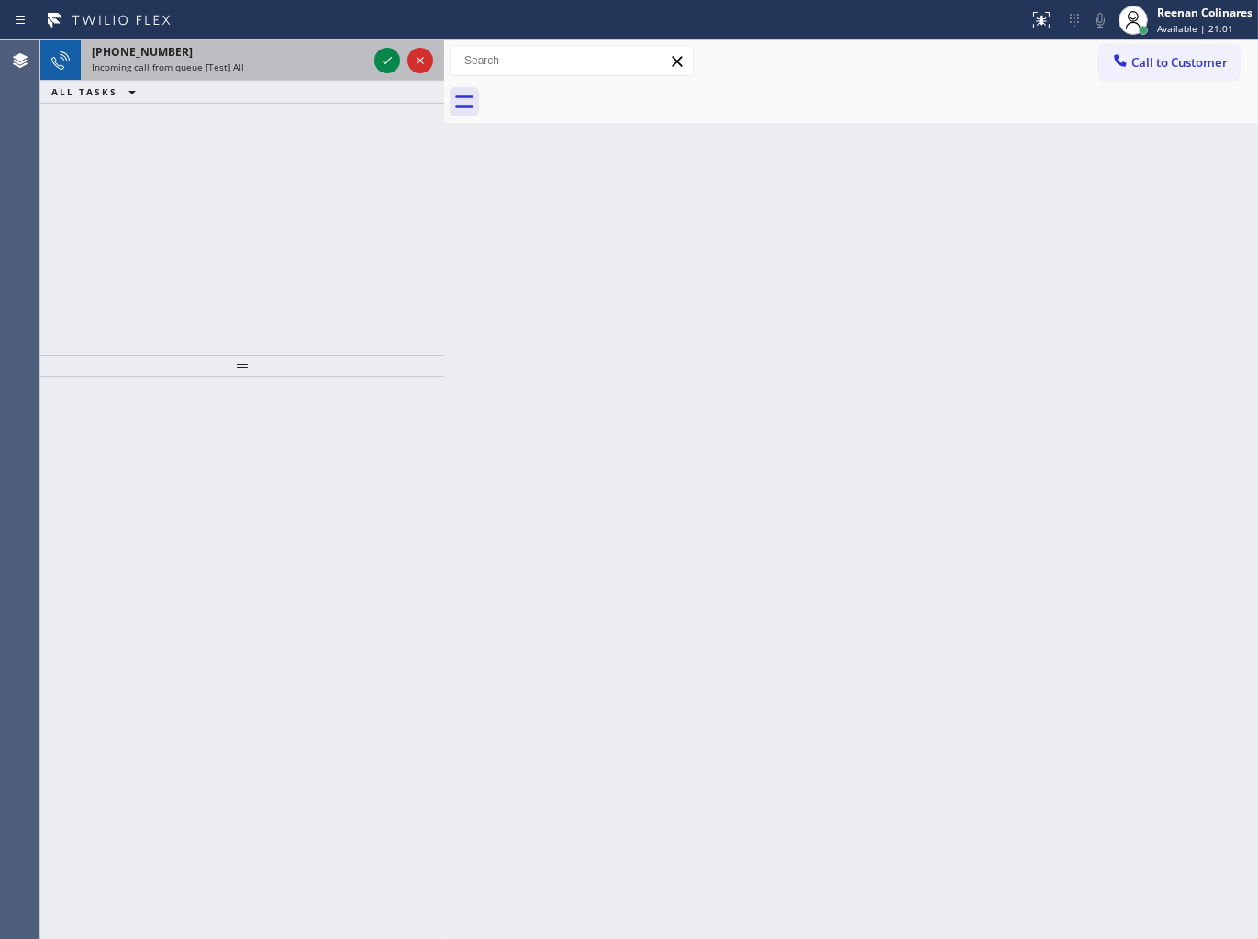
click at [268, 61] on div "Incoming call from queue [Test] All" at bounding box center [229, 67] width 275 height 13
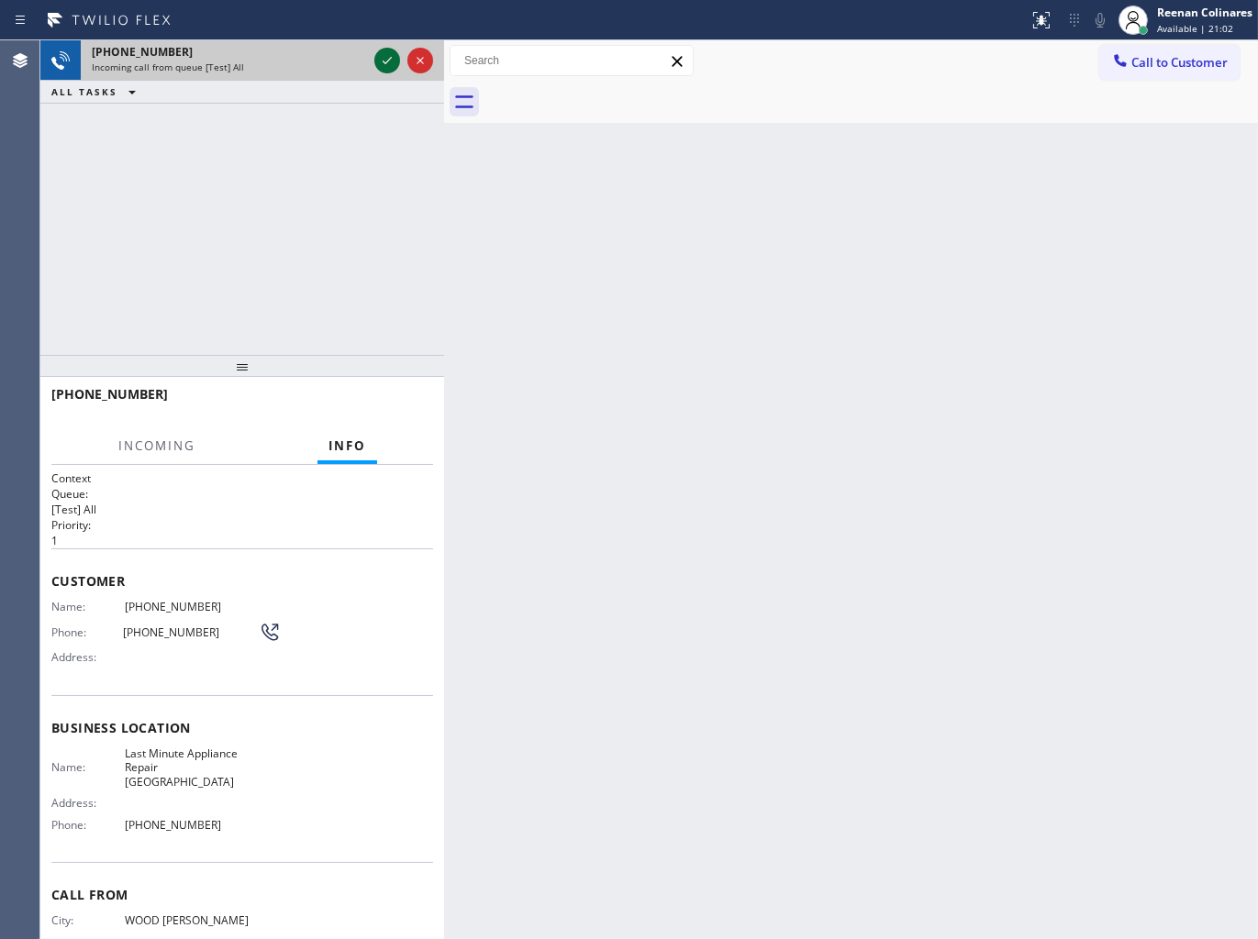
click at [383, 57] on icon at bounding box center [387, 61] width 22 height 22
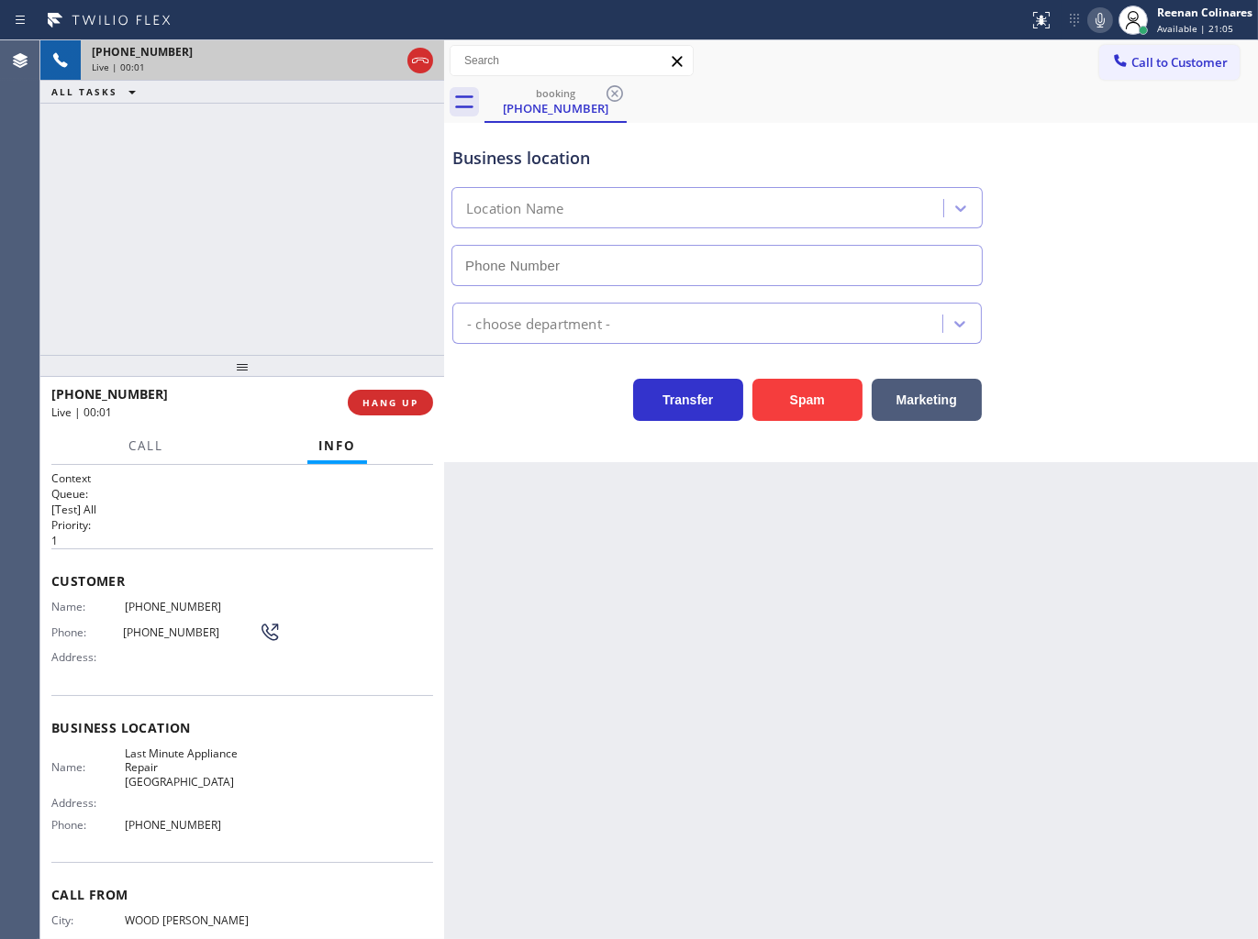
type input "[PHONE_NUMBER]"
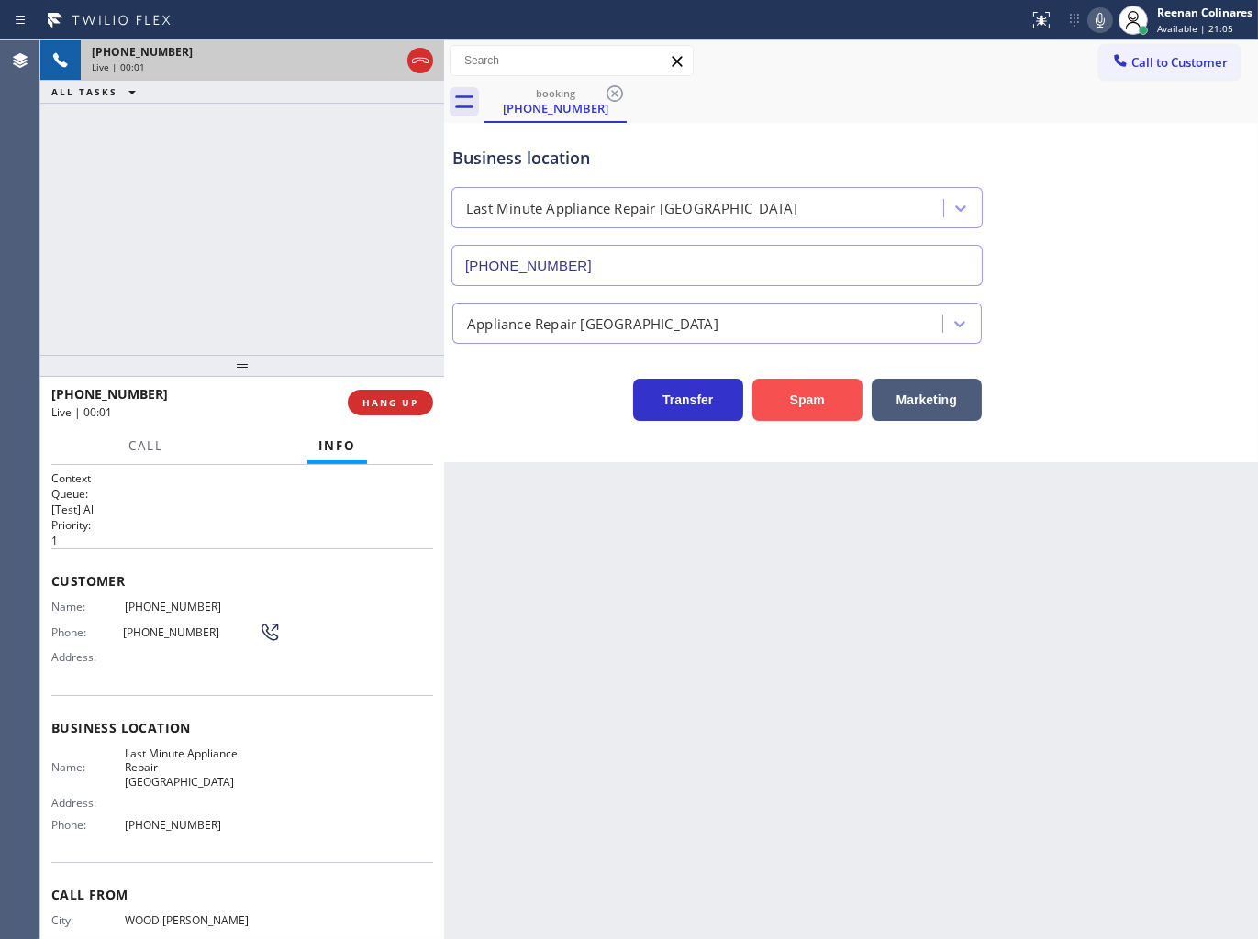
drag, startPoint x: 808, startPoint y: 399, endPoint x: 816, endPoint y: 390, distance: 12.3
click at [809, 398] on button "Spam" at bounding box center [807, 400] width 110 height 42
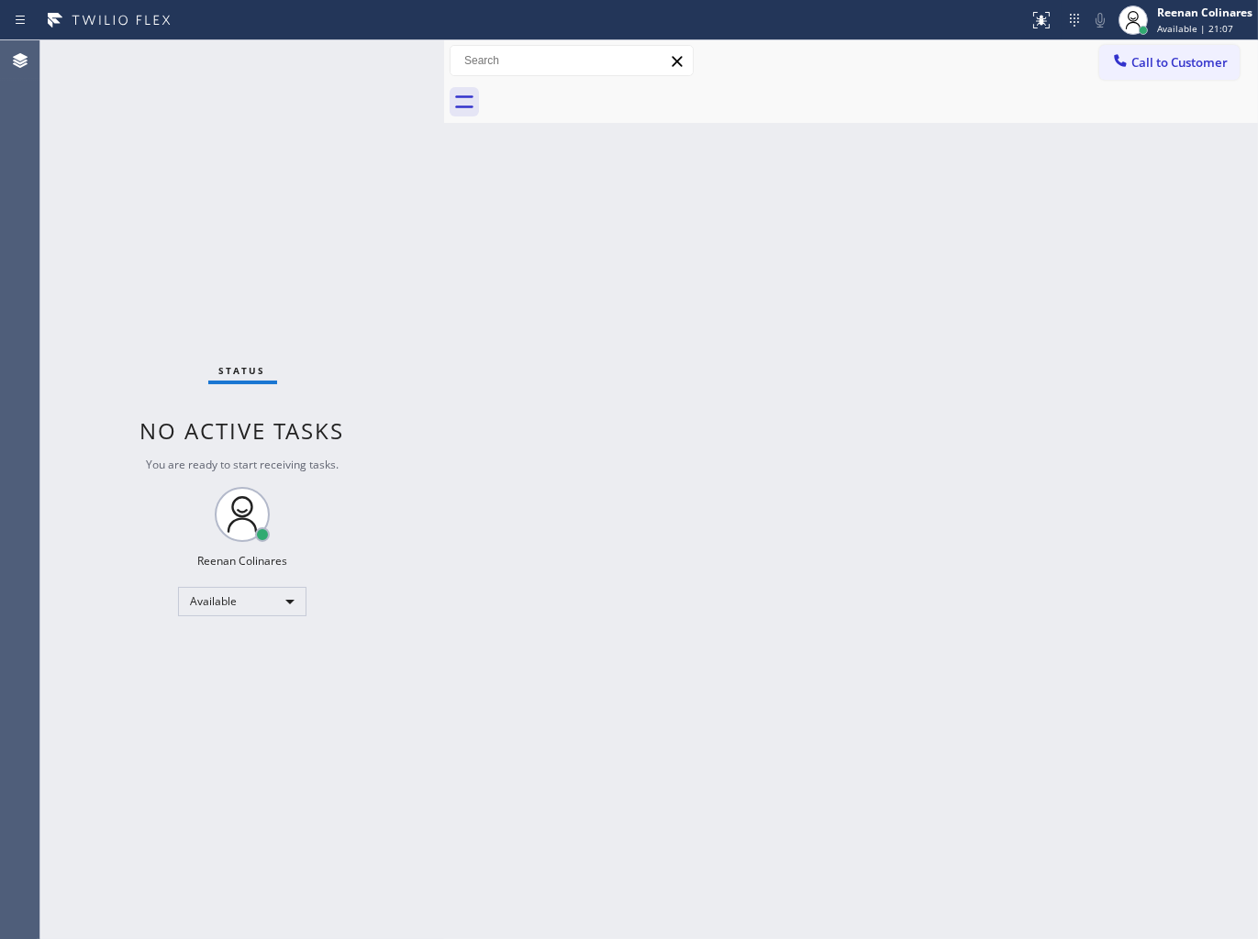
click at [715, 269] on div "Back to Dashboard Change Sender ID Customers Technicians Select a contact Outbo…" at bounding box center [851, 489] width 814 height 899
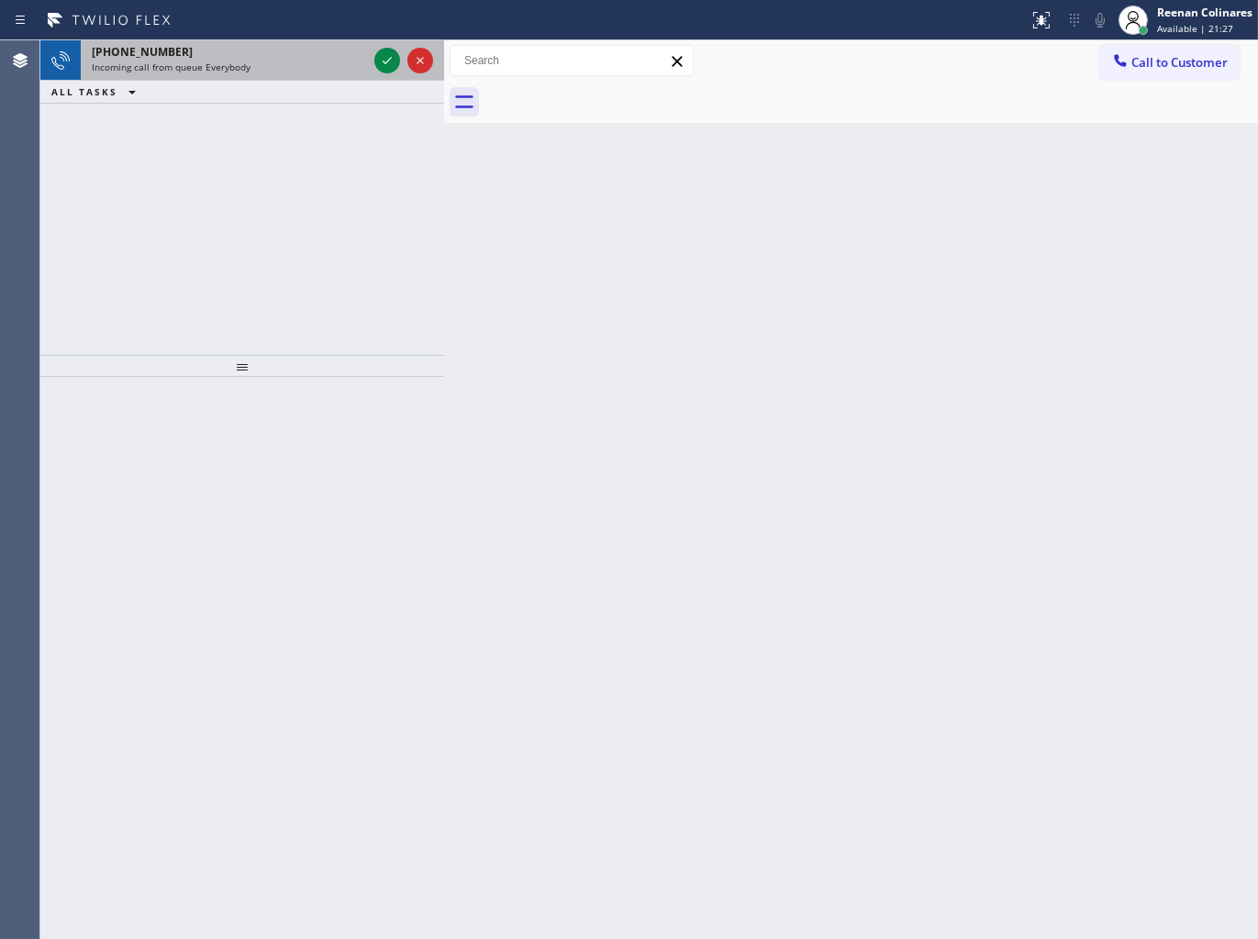
click at [212, 56] on div "[PHONE_NUMBER]" at bounding box center [229, 52] width 275 height 16
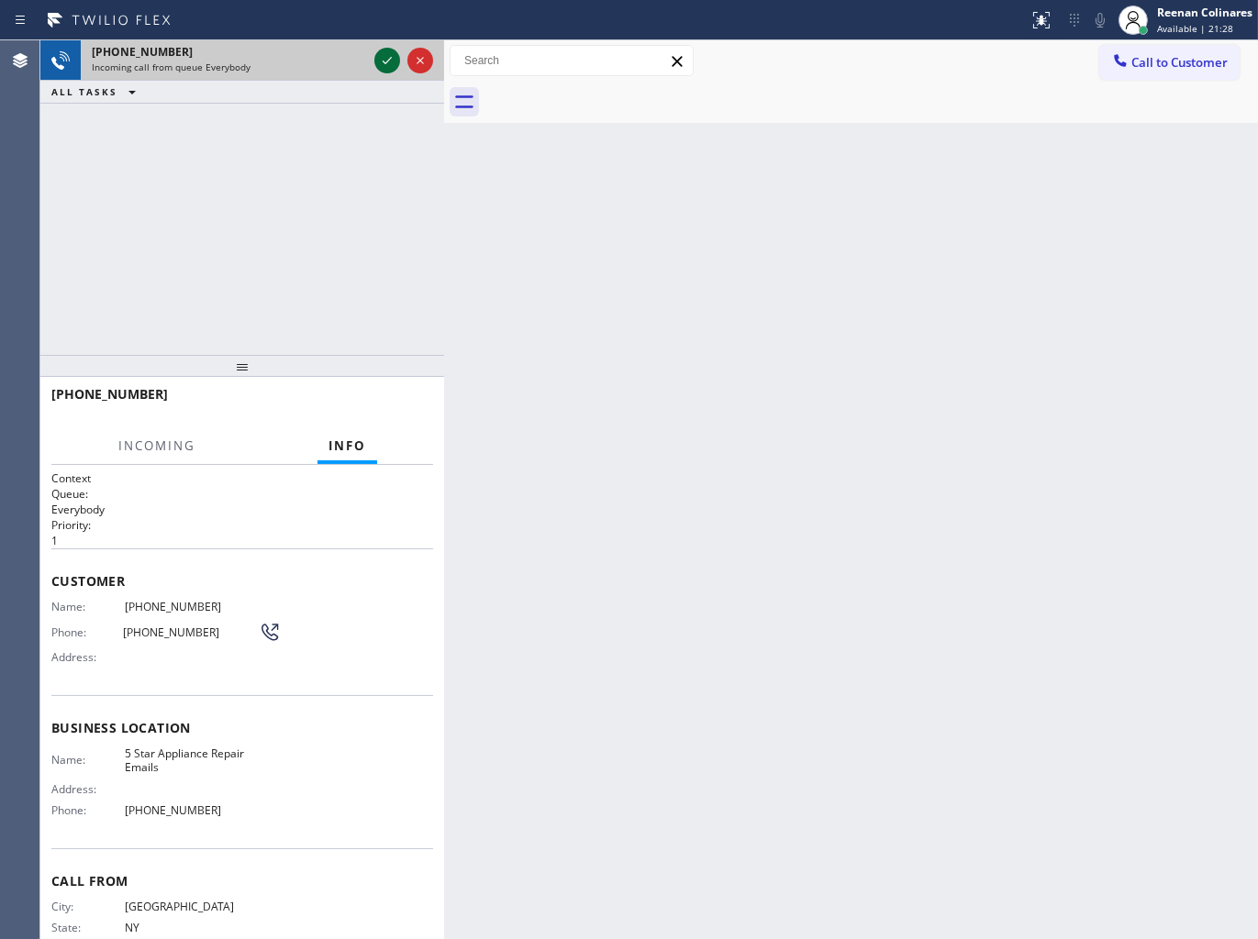
click at [394, 62] on icon at bounding box center [387, 61] width 22 height 22
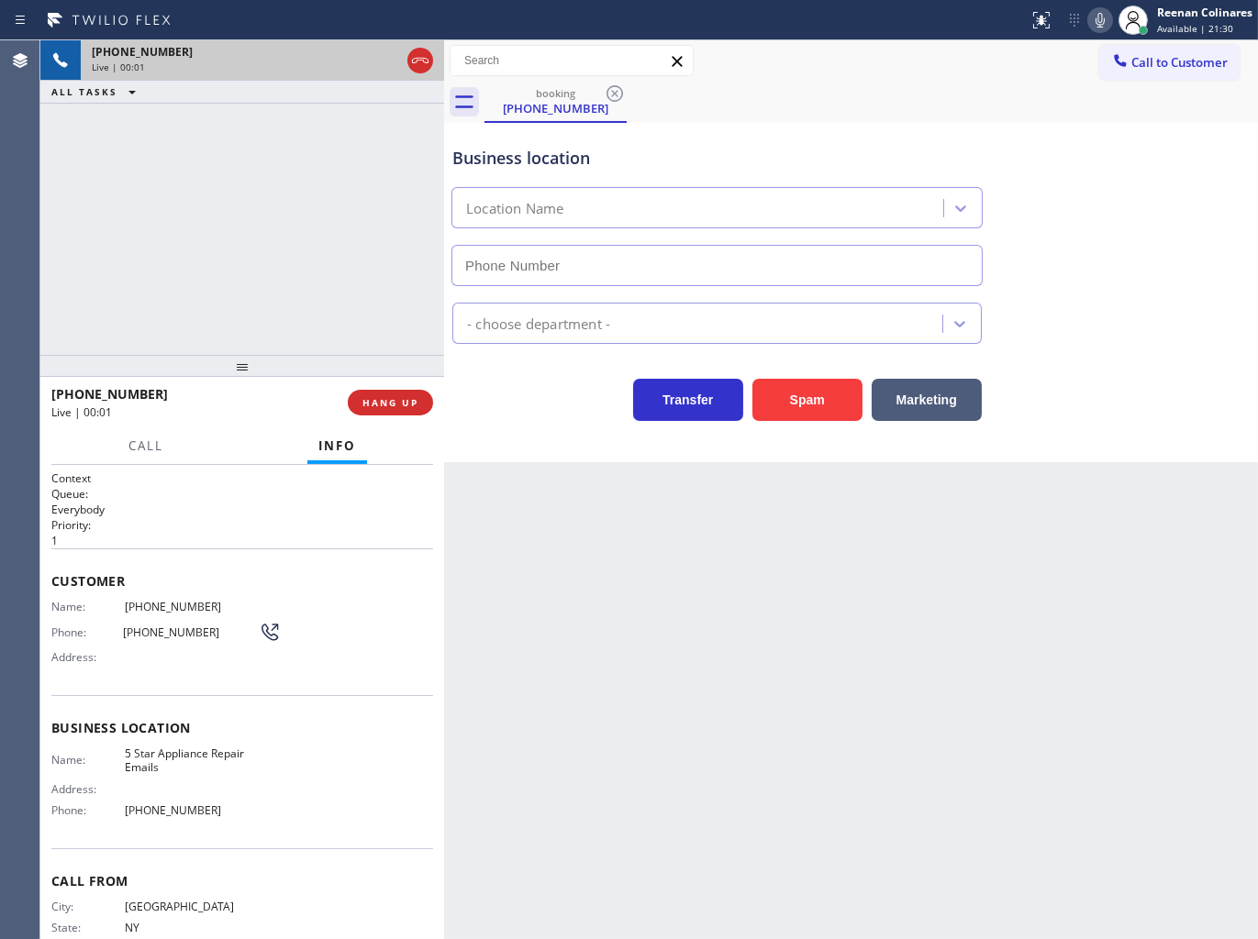
type input "[PHONE_NUMBER]"
drag, startPoint x: 48, startPoint y: 572, endPoint x: 157, endPoint y: 596, distance: 111.7
click at [113, 626] on div "Context Queue: Everybody Priority: 1 Customer Name: [PHONE_NUMBER] Phone: [PHON…" at bounding box center [242, 702] width 404 height 475
click at [1097, 21] on icon at bounding box center [1100, 20] width 22 height 22
click at [167, 442] on button "Call" at bounding box center [145, 446] width 57 height 36
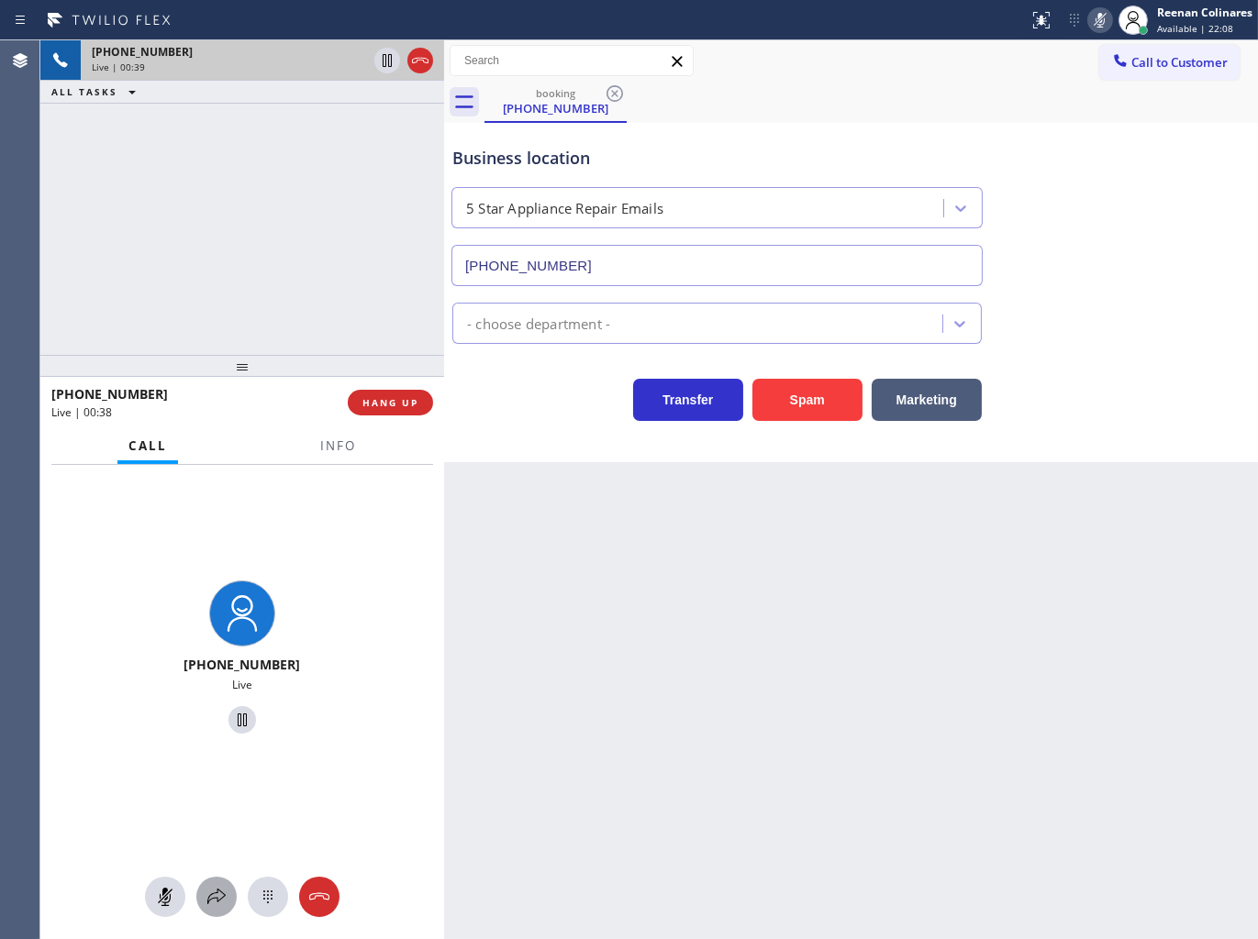
click at [203, 893] on div at bounding box center [216, 897] width 40 height 22
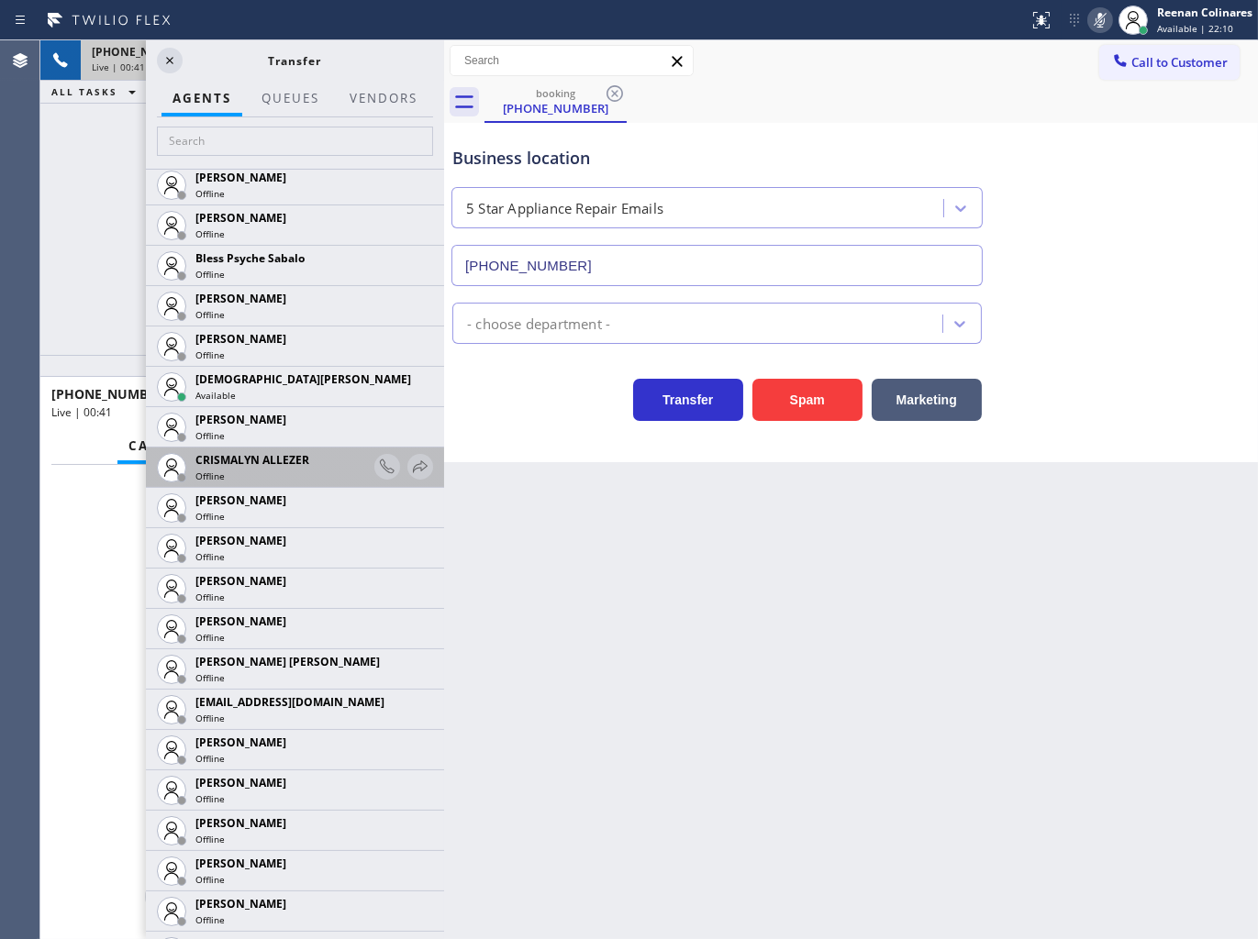
scroll to position [611, 0]
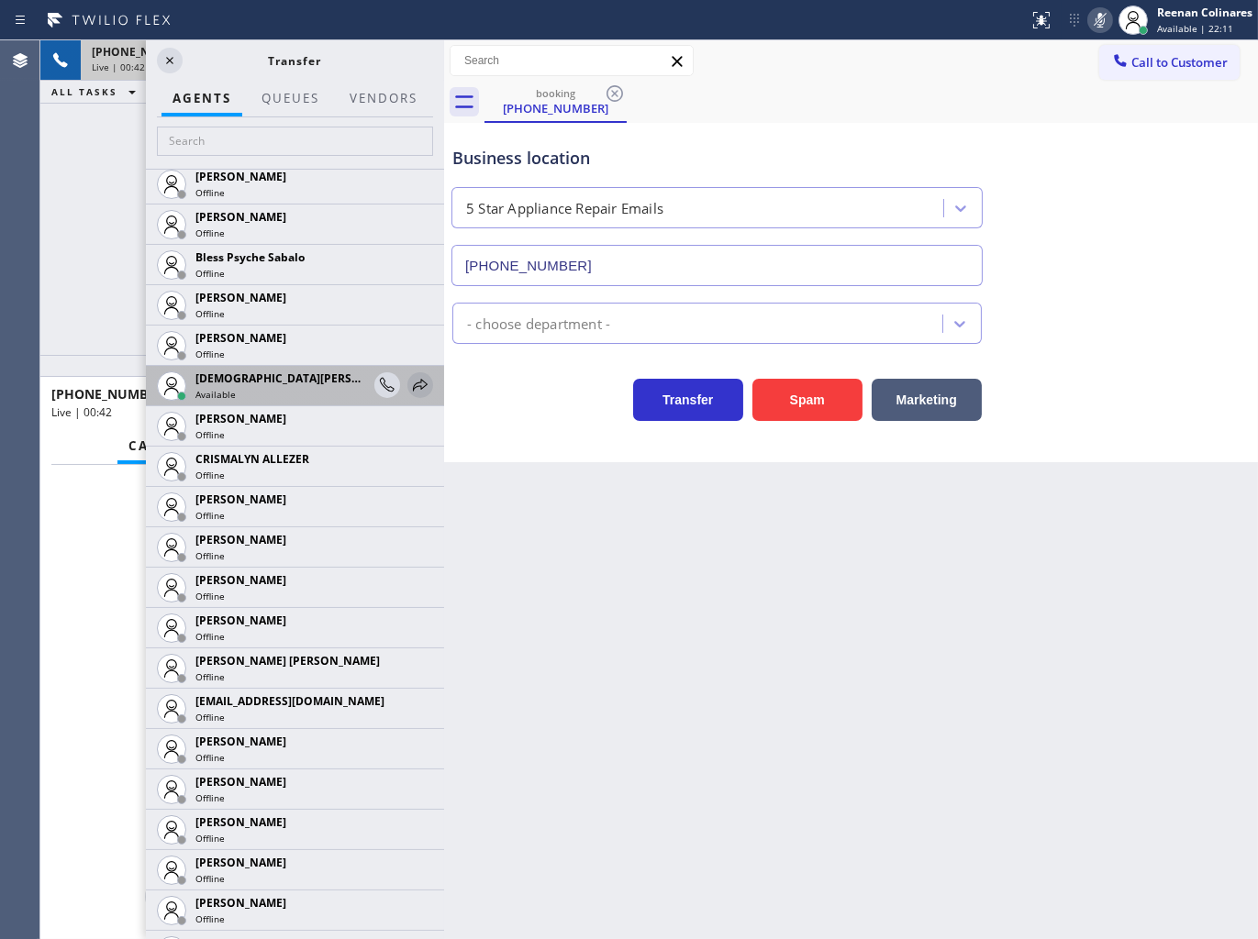
click at [416, 380] on div at bounding box center [420, 385] width 26 height 22
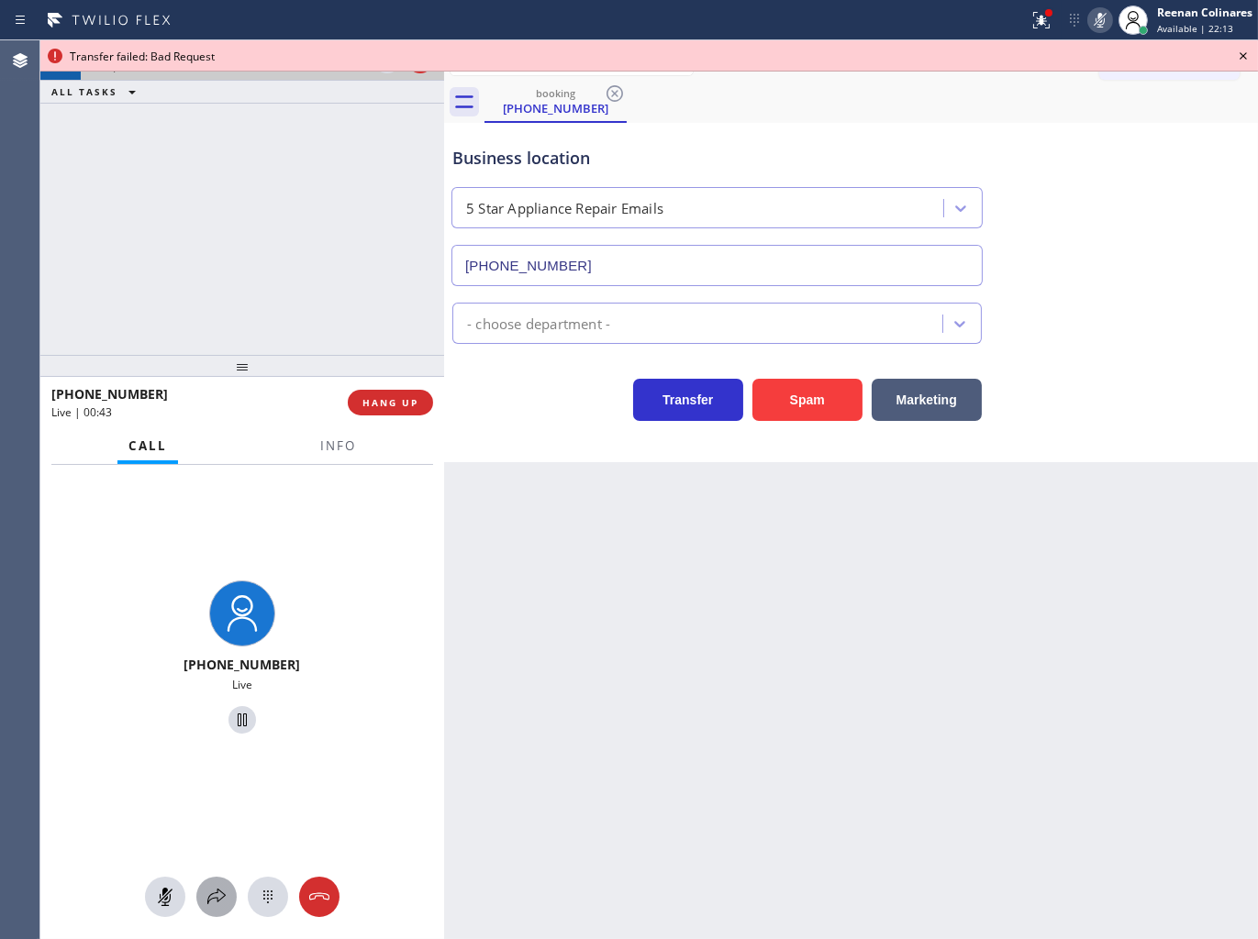
click at [214, 893] on icon at bounding box center [216, 897] width 18 height 16
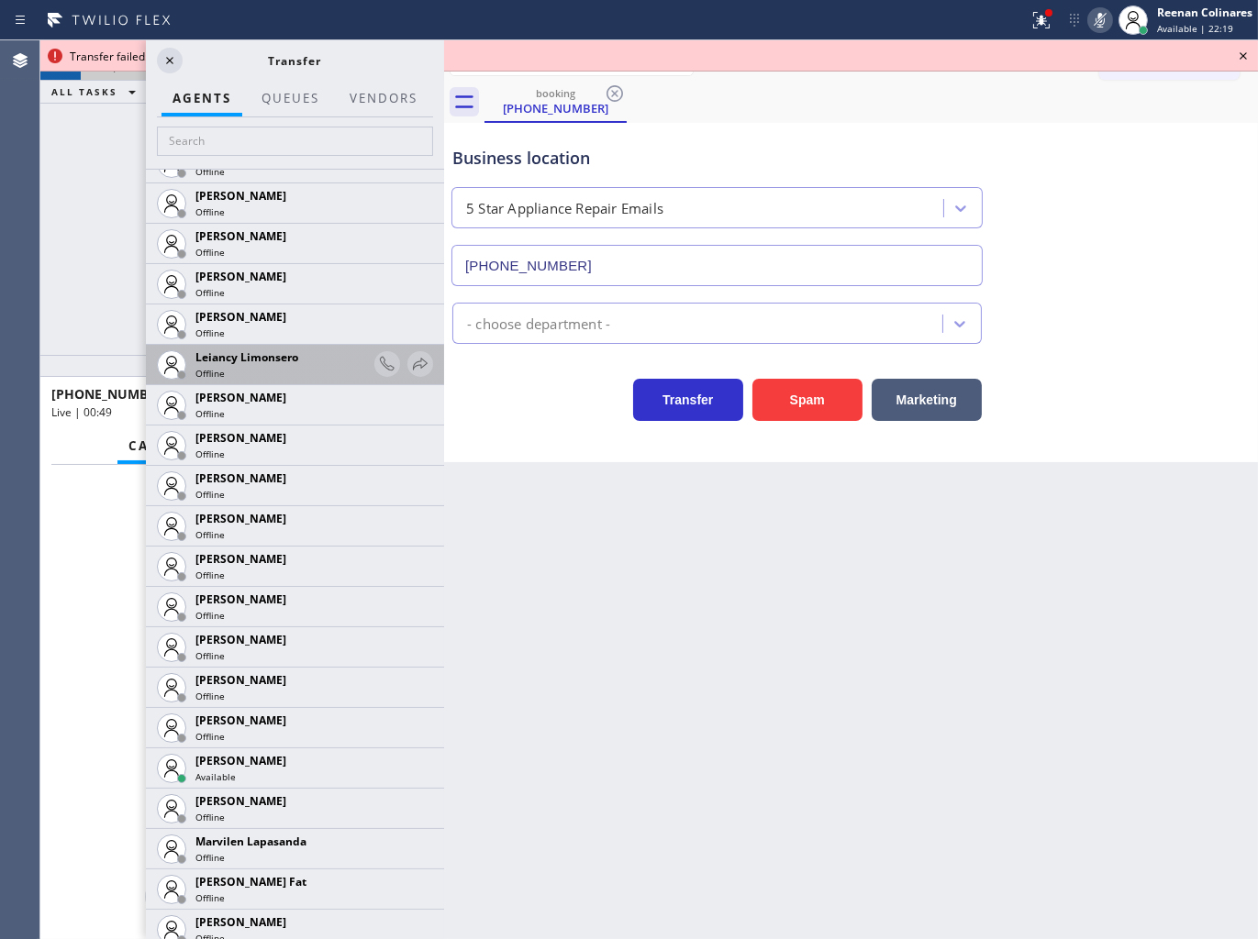
scroll to position [2752, 0]
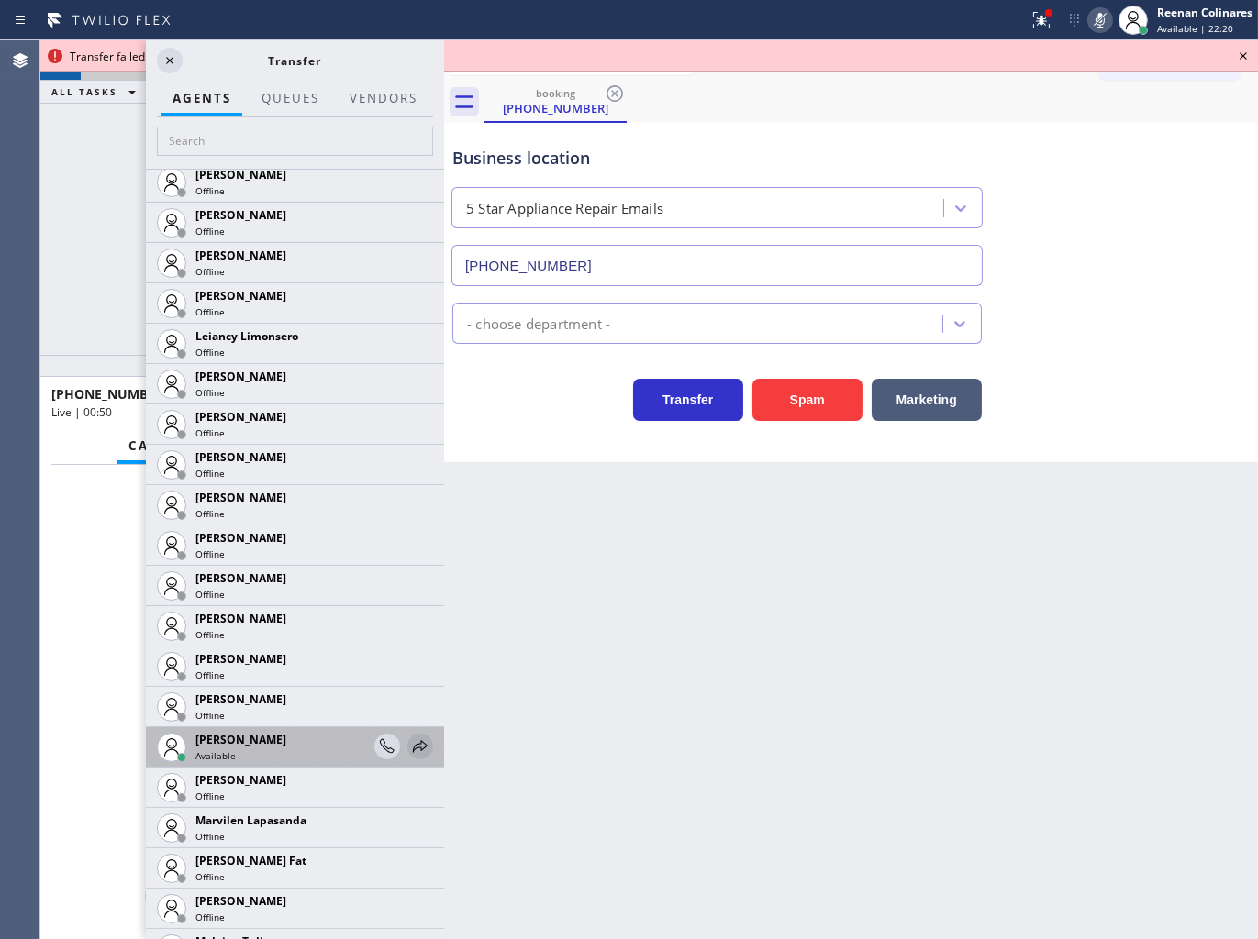
click at [413, 748] on icon at bounding box center [420, 746] width 15 height 12
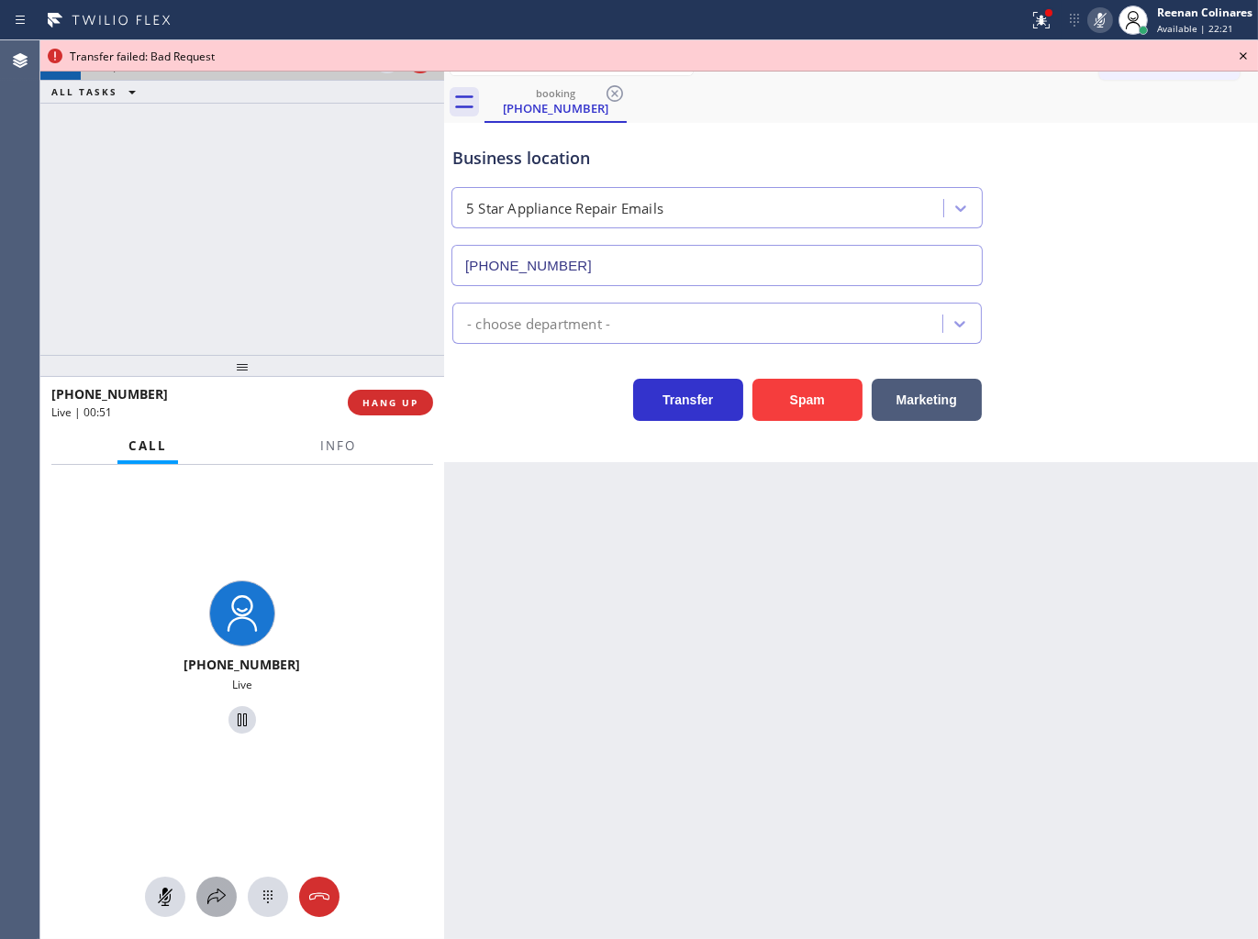
click at [222, 893] on icon at bounding box center [216, 897] width 22 height 22
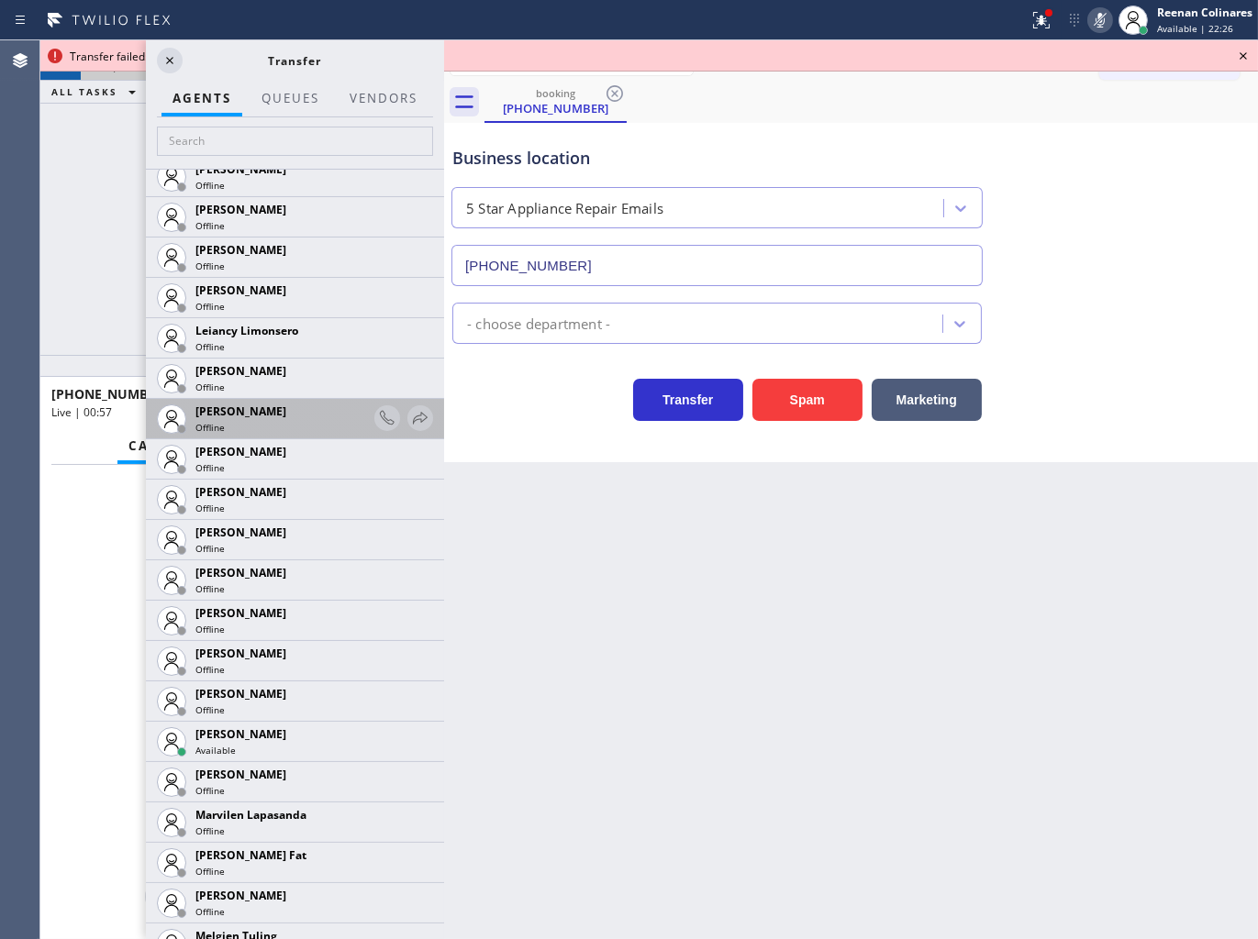
scroll to position [2854, 0]
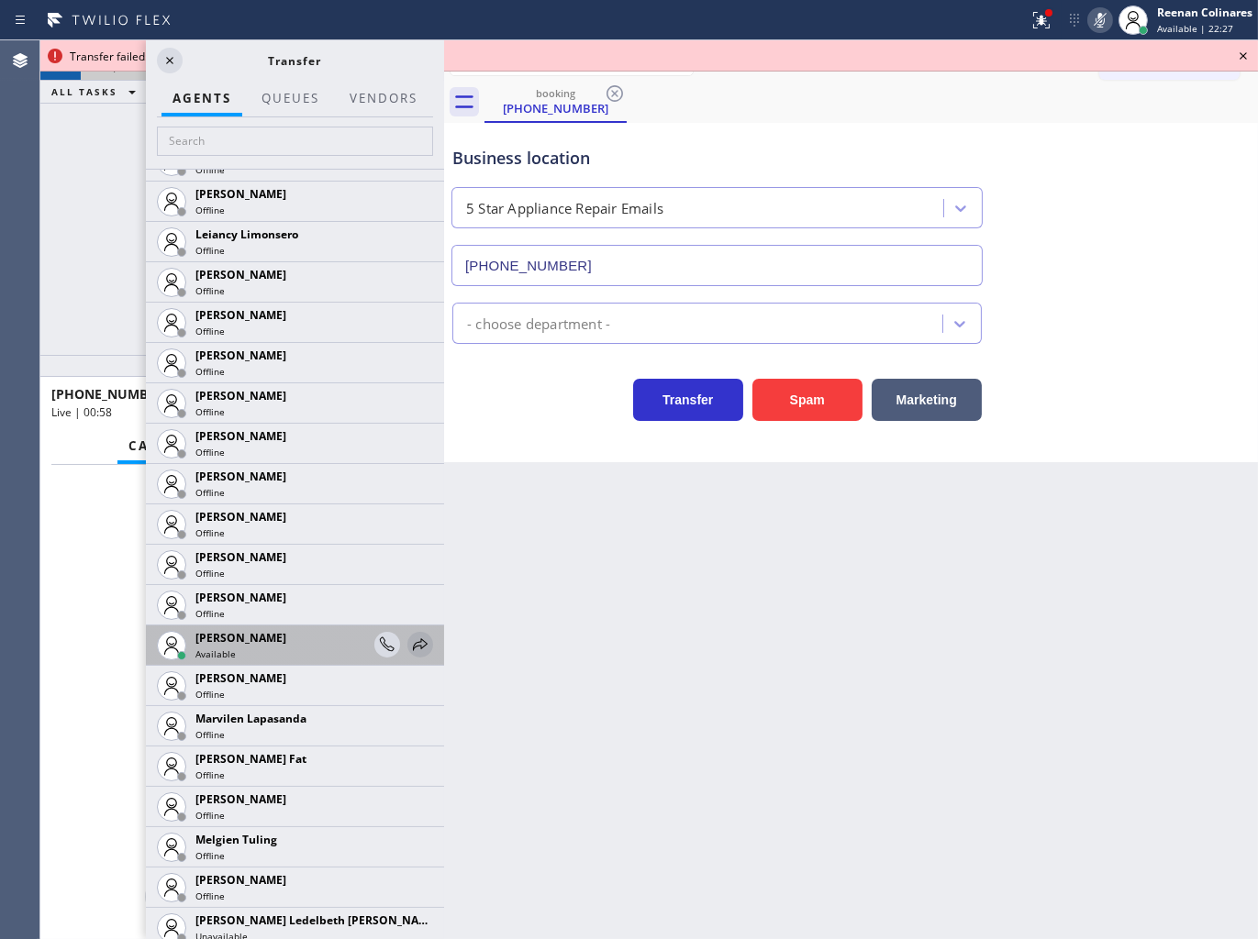
click at [409, 644] on icon at bounding box center [420, 645] width 22 height 22
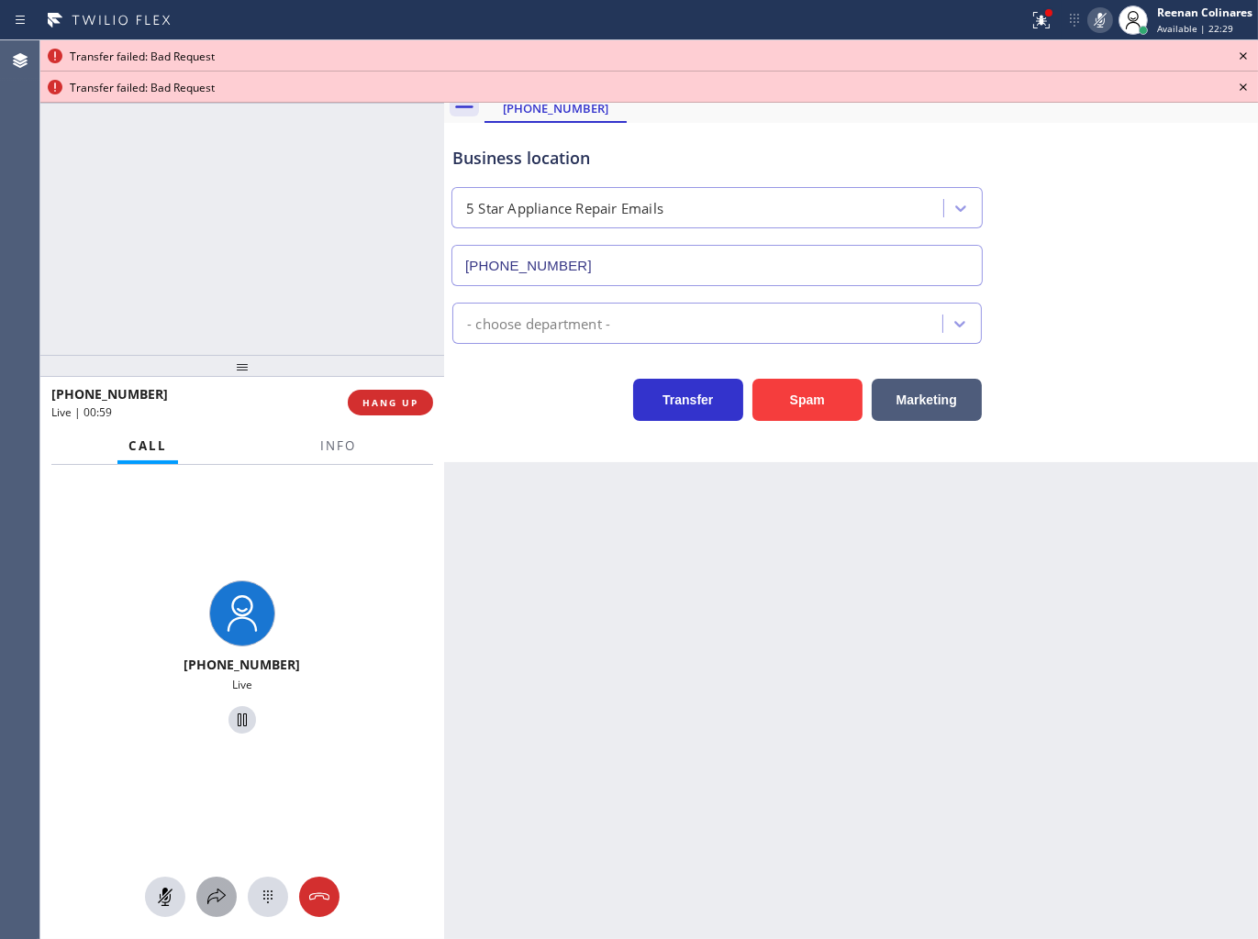
click at [206, 906] on icon at bounding box center [216, 897] width 22 height 22
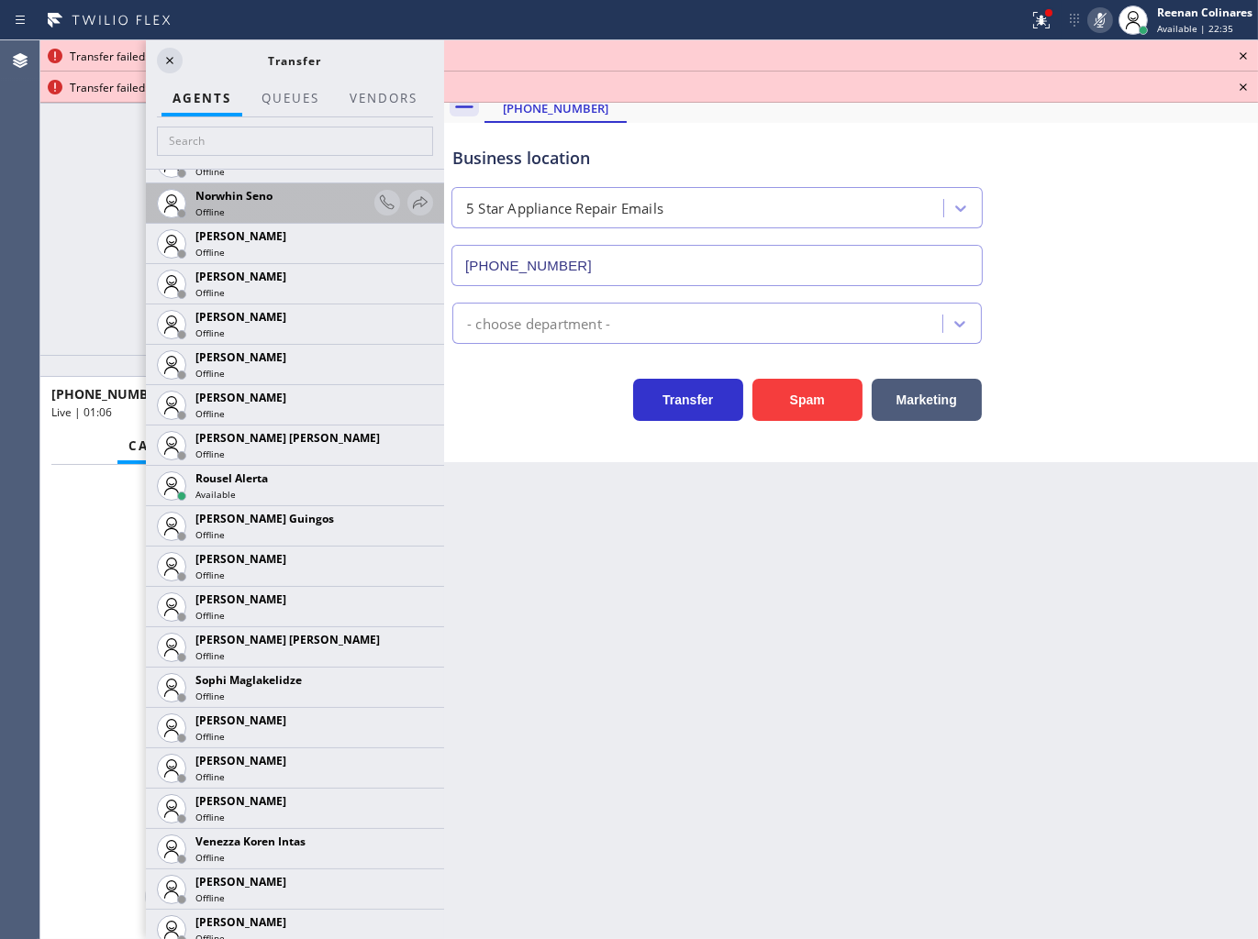
scroll to position [3830, 0]
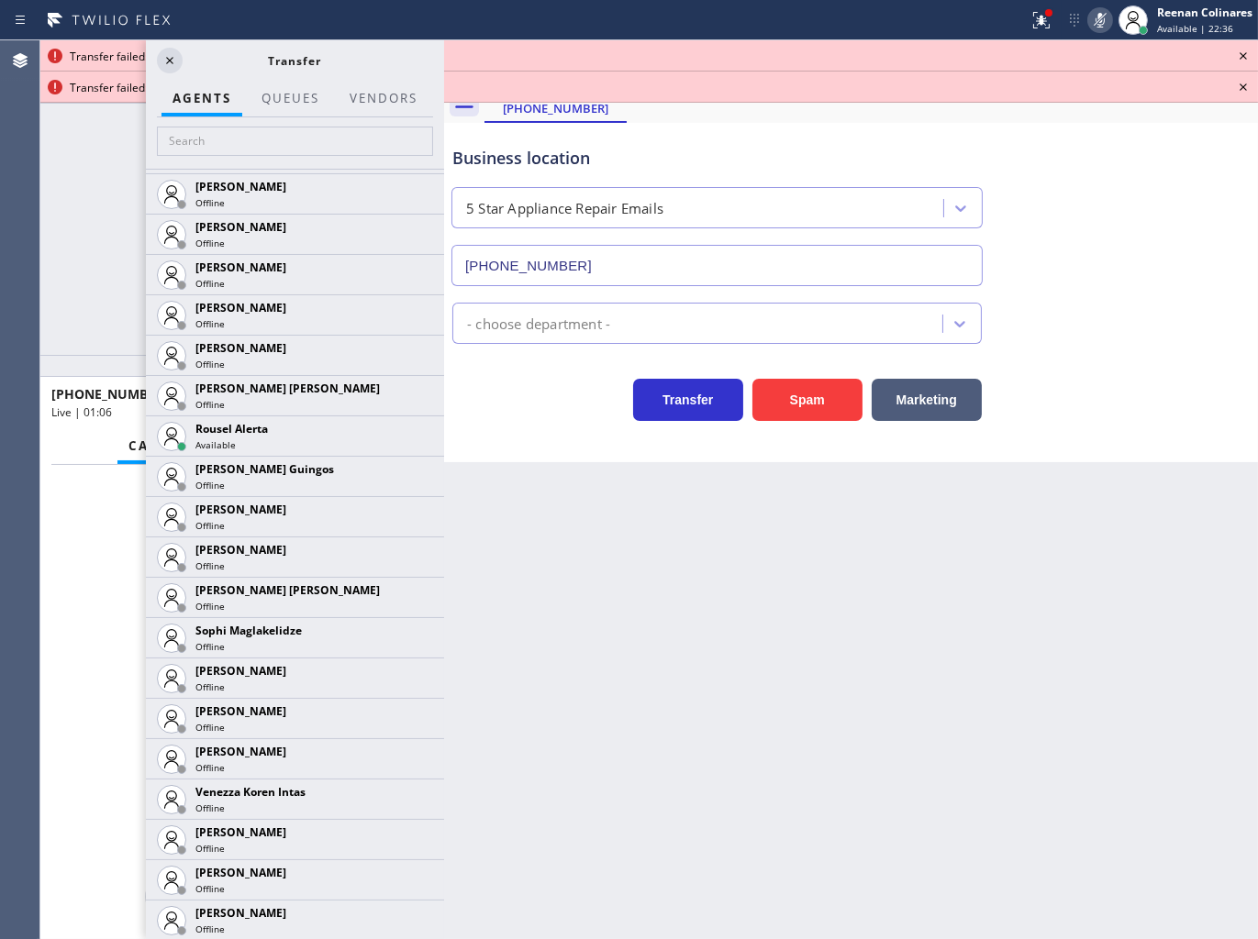
click at [122, 198] on div "[PHONE_NUMBER] Live | 01:07 ALL TASKS ALL TASKS ACTIVE TASKS TASKS IN WRAP UP" at bounding box center [242, 197] width 404 height 315
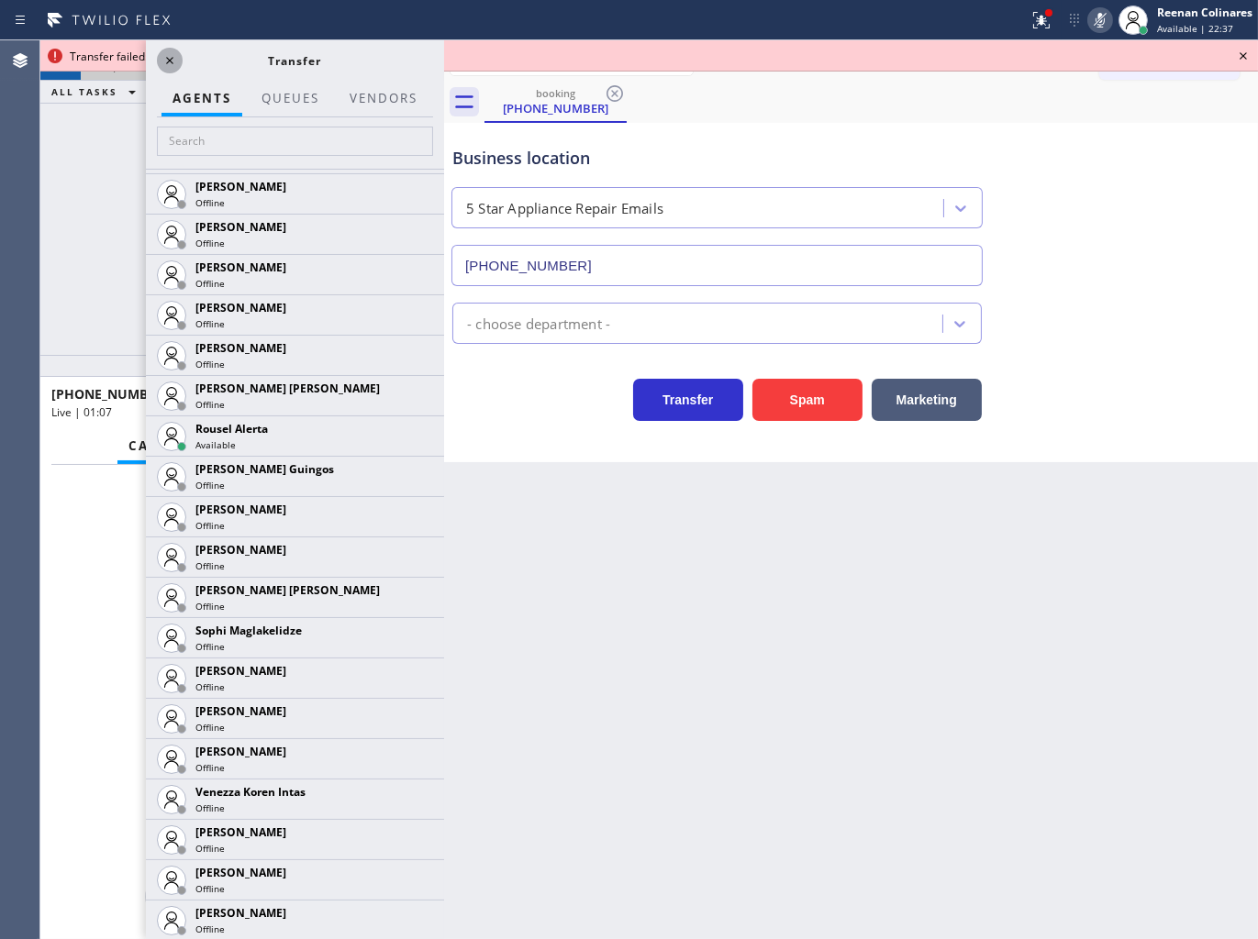
click at [168, 61] on icon at bounding box center [169, 60] width 7 height 7
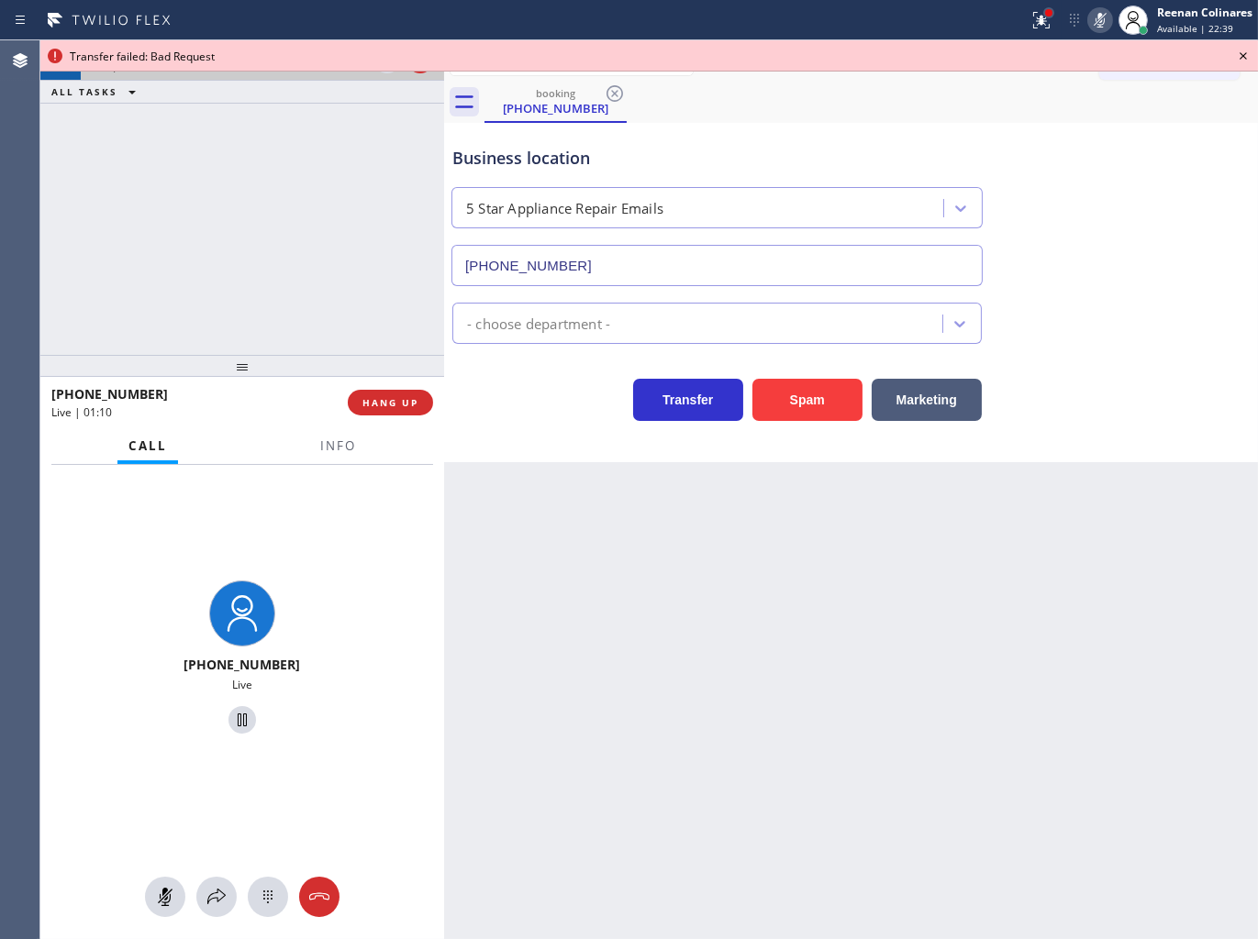
click at [1043, 15] on div at bounding box center [1048, 12] width 11 height 11
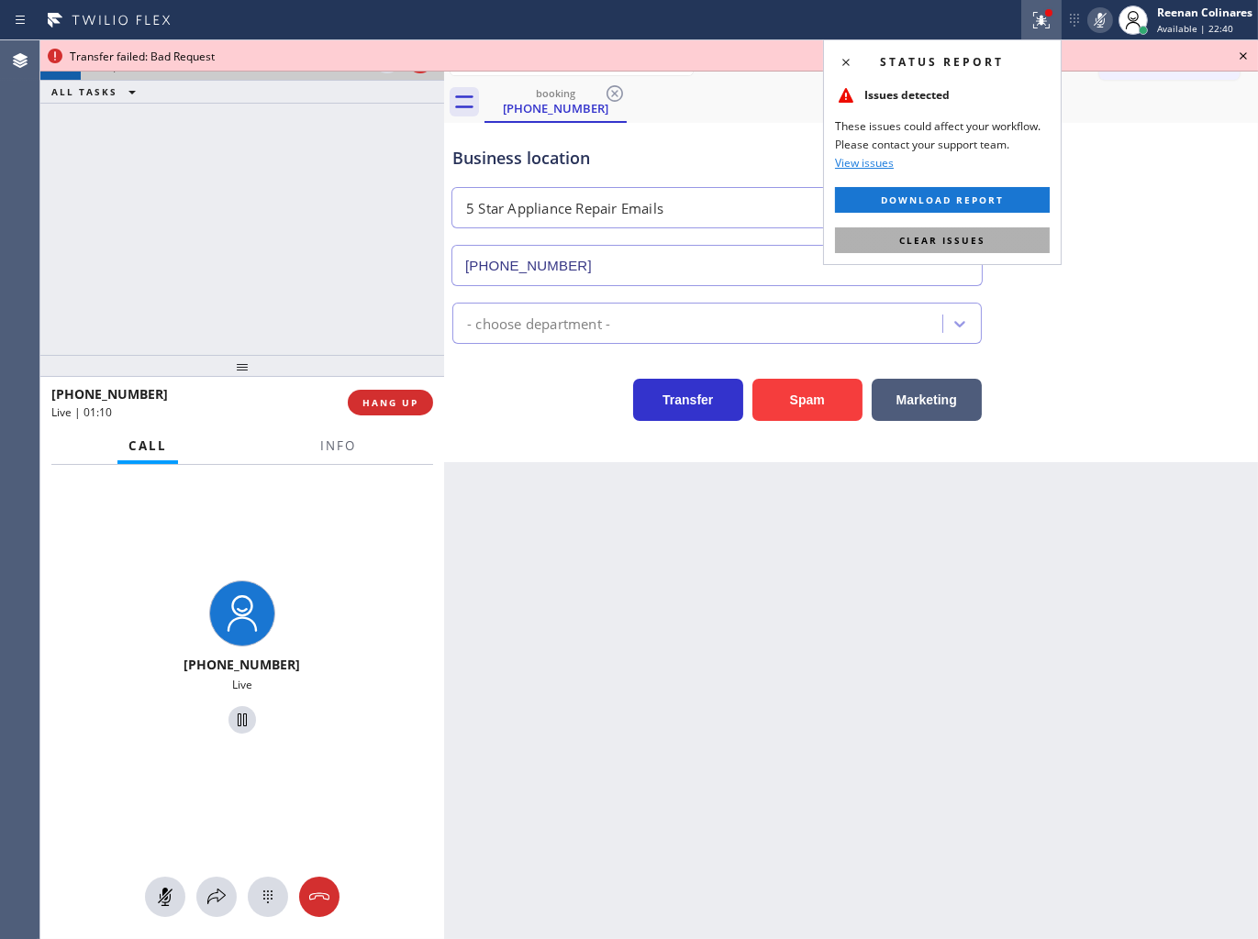
click at [1007, 240] on button "Clear issues" at bounding box center [942, 240] width 215 height 26
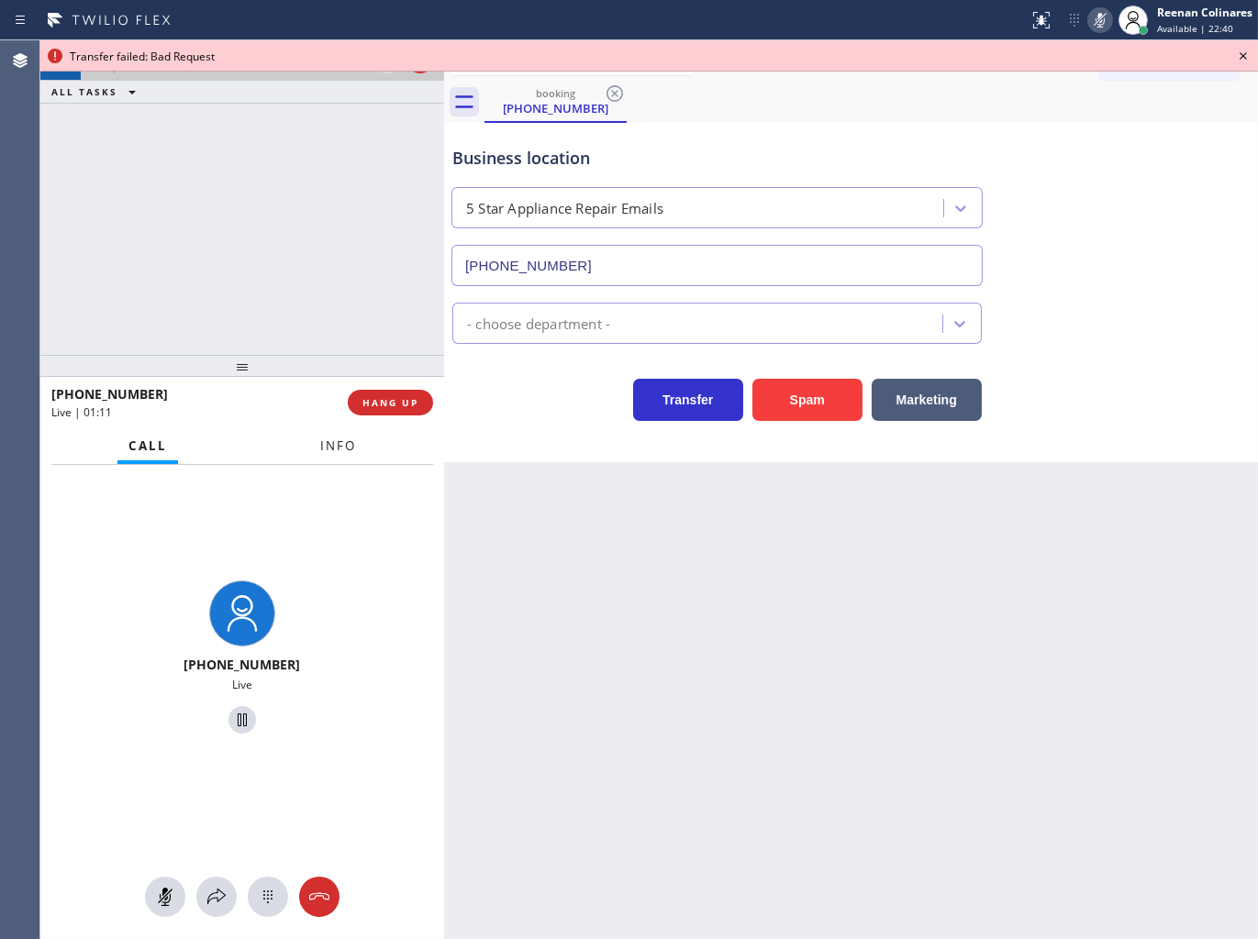
click at [340, 456] on button "Info" at bounding box center [338, 446] width 58 height 36
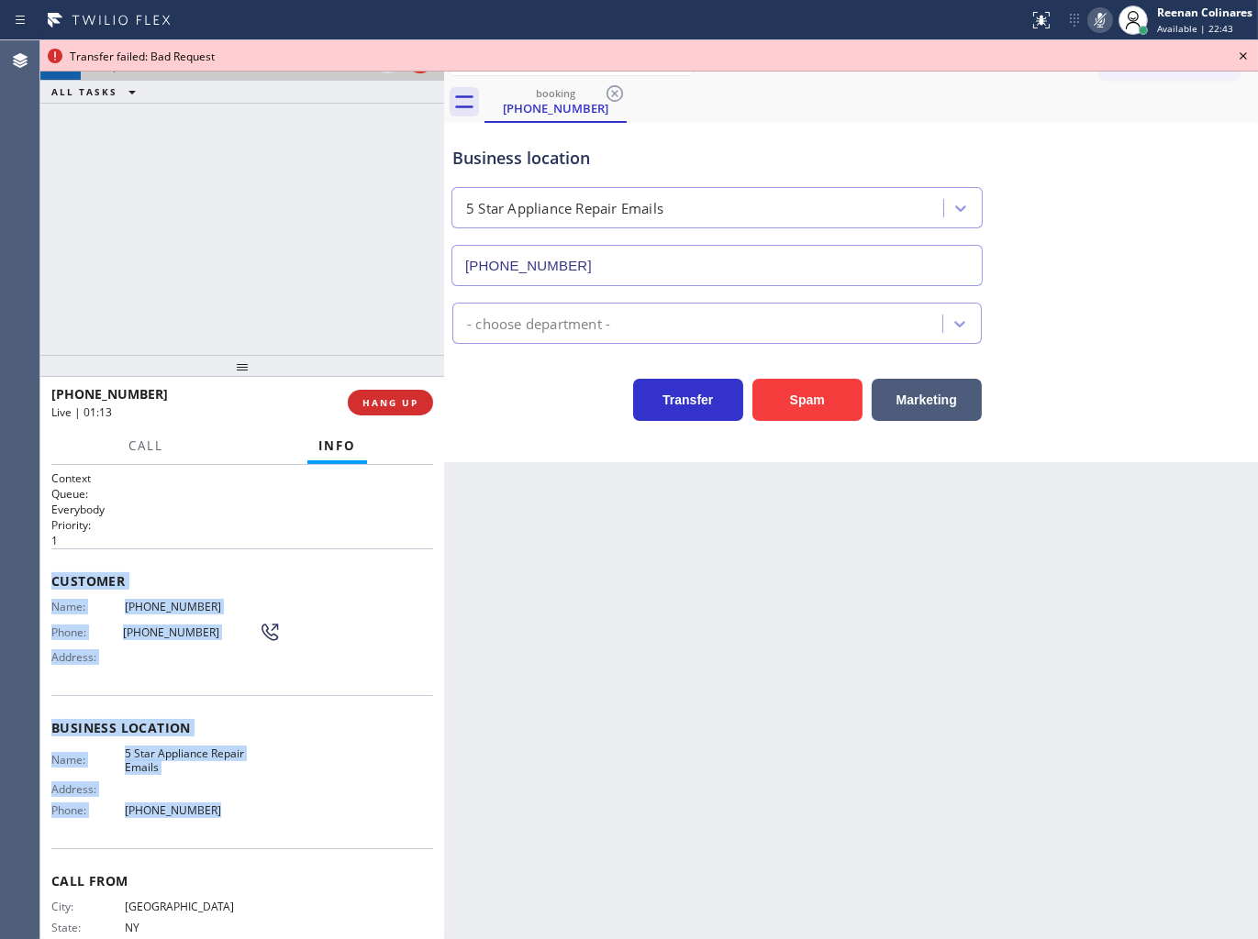
drag, startPoint x: 50, startPoint y: 574, endPoint x: 538, endPoint y: 816, distance: 544.8
click at [300, 814] on div "Context Queue: Everybody Priority: 1 Customer Name: [PHONE_NUMBER] Phone: [PHON…" at bounding box center [242, 702] width 404 height 475
copy div "Customer Name: [PHONE_NUMBER] Phone: [PHONE_NUMBER] Address: Business location …"
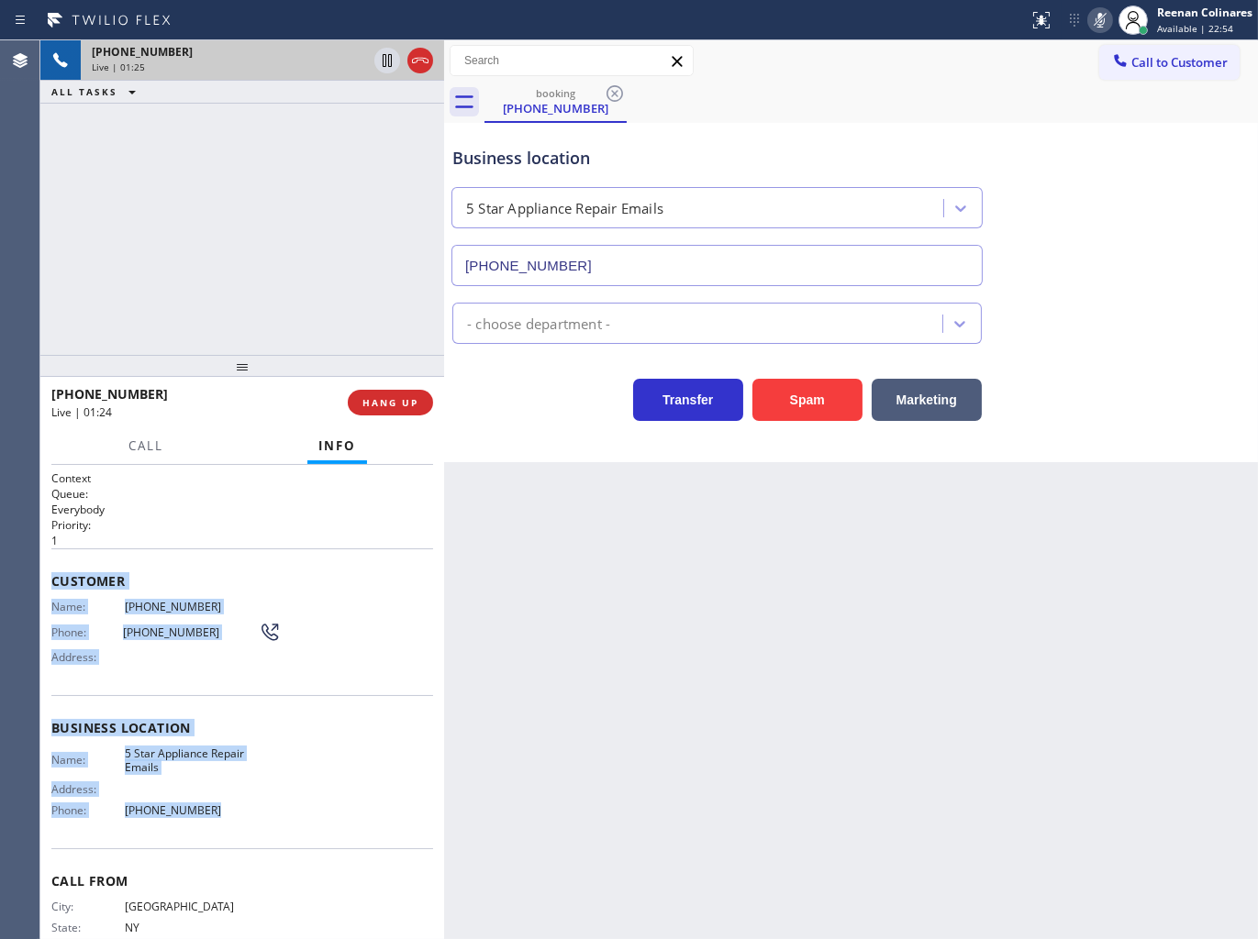
click at [1094, 17] on icon at bounding box center [1100, 20] width 22 height 22
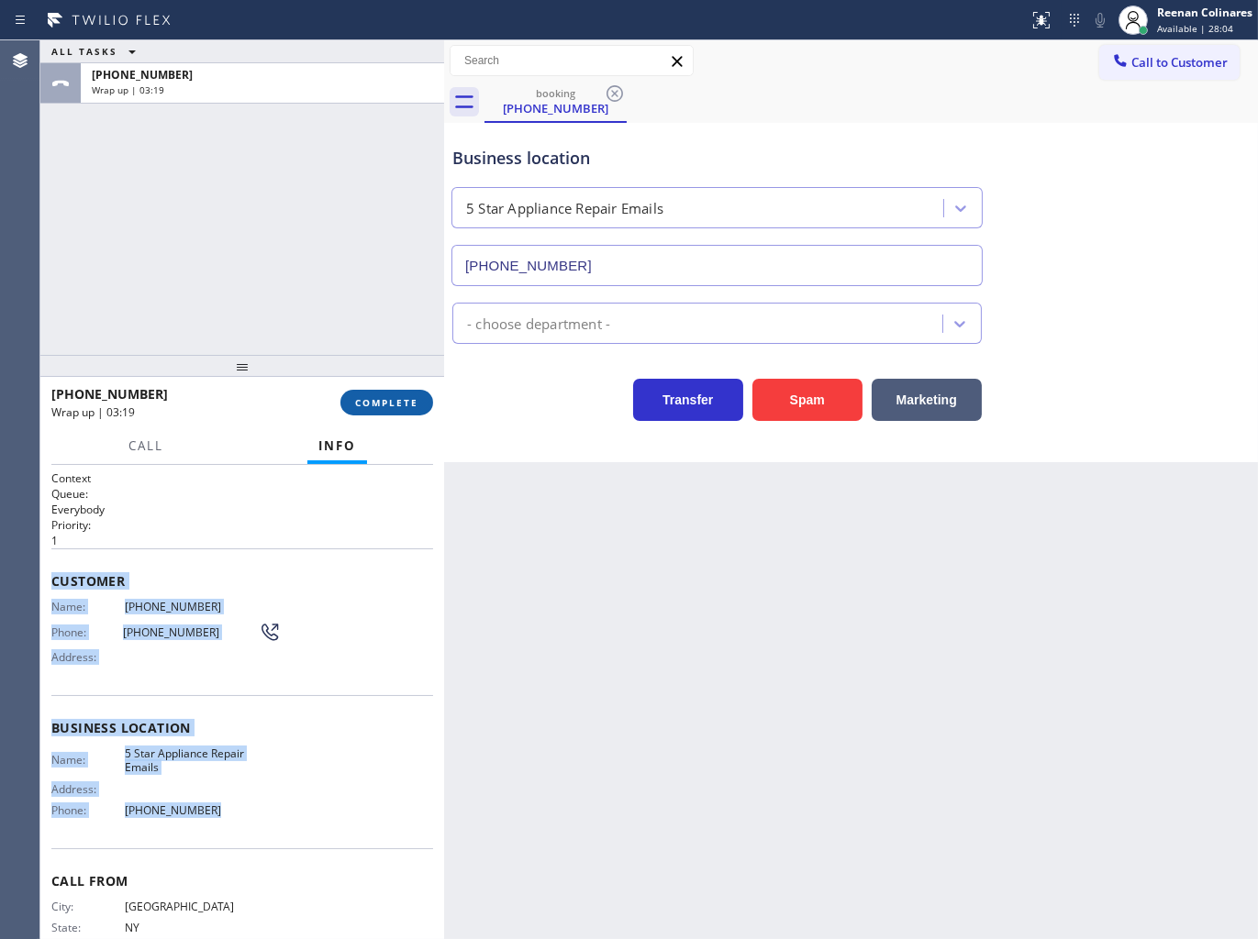
click at [374, 399] on span "COMPLETE" at bounding box center [386, 402] width 63 height 13
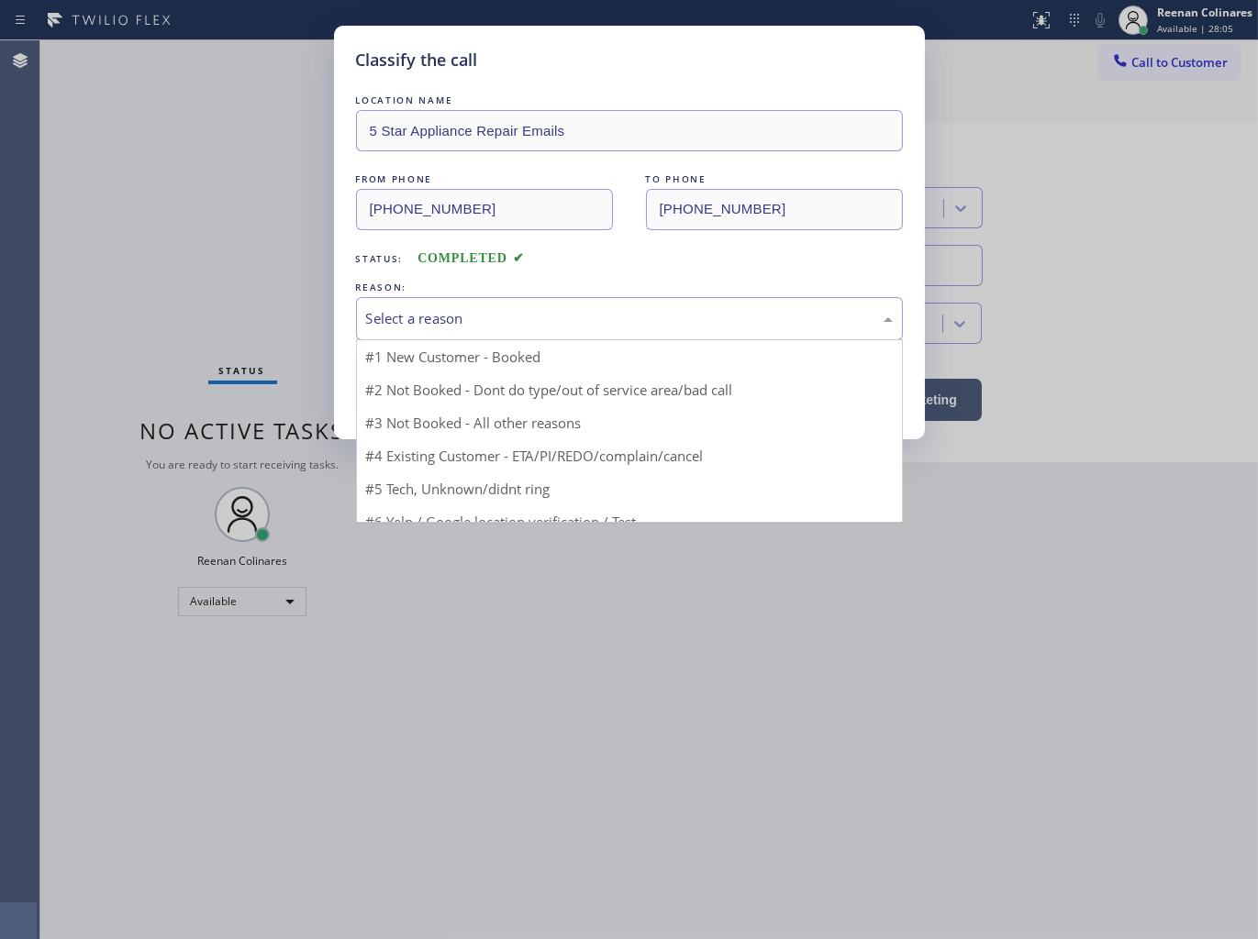
click at [480, 314] on div "Select a reason" at bounding box center [629, 318] width 527 height 21
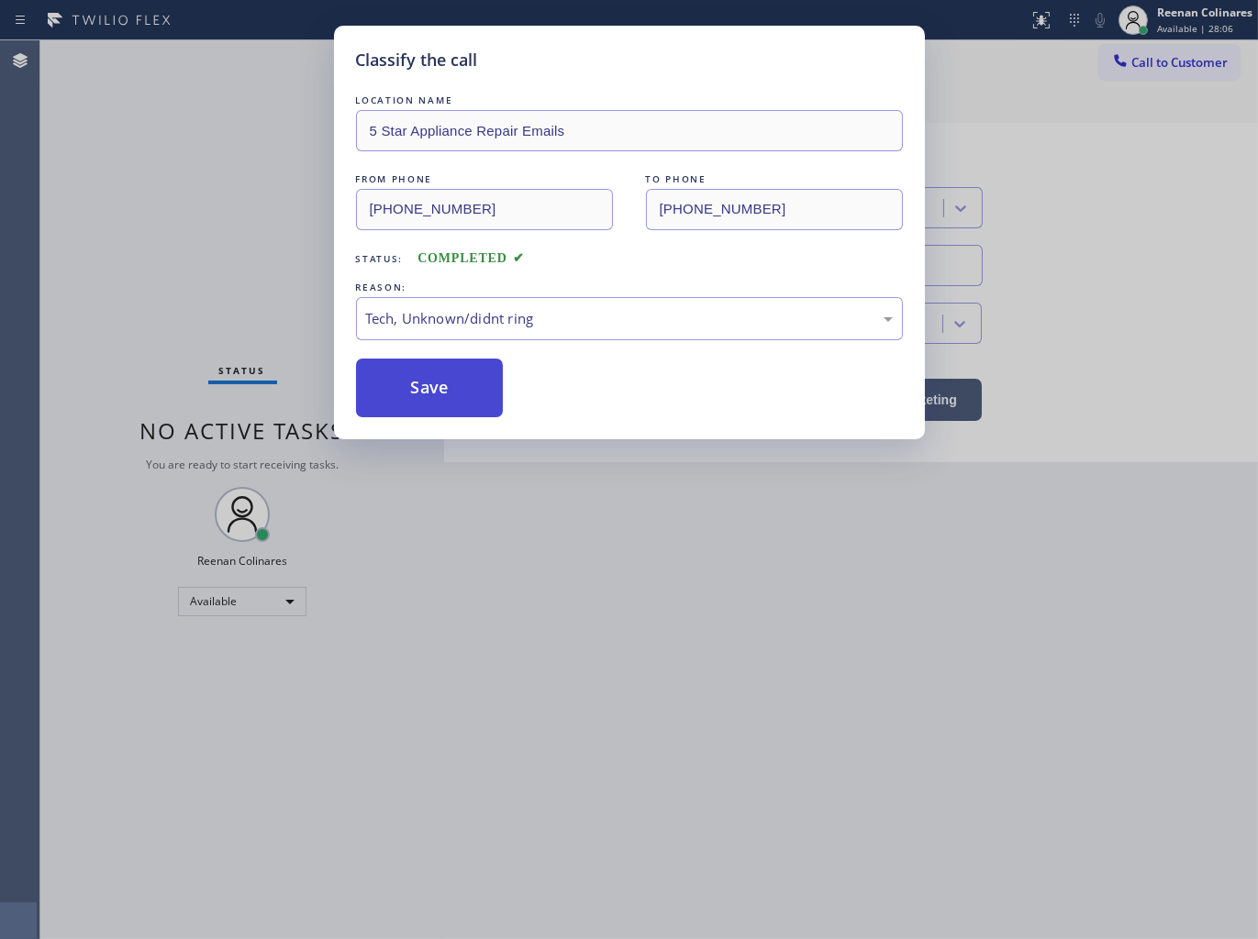
click at [411, 405] on button "Save" at bounding box center [430, 388] width 148 height 59
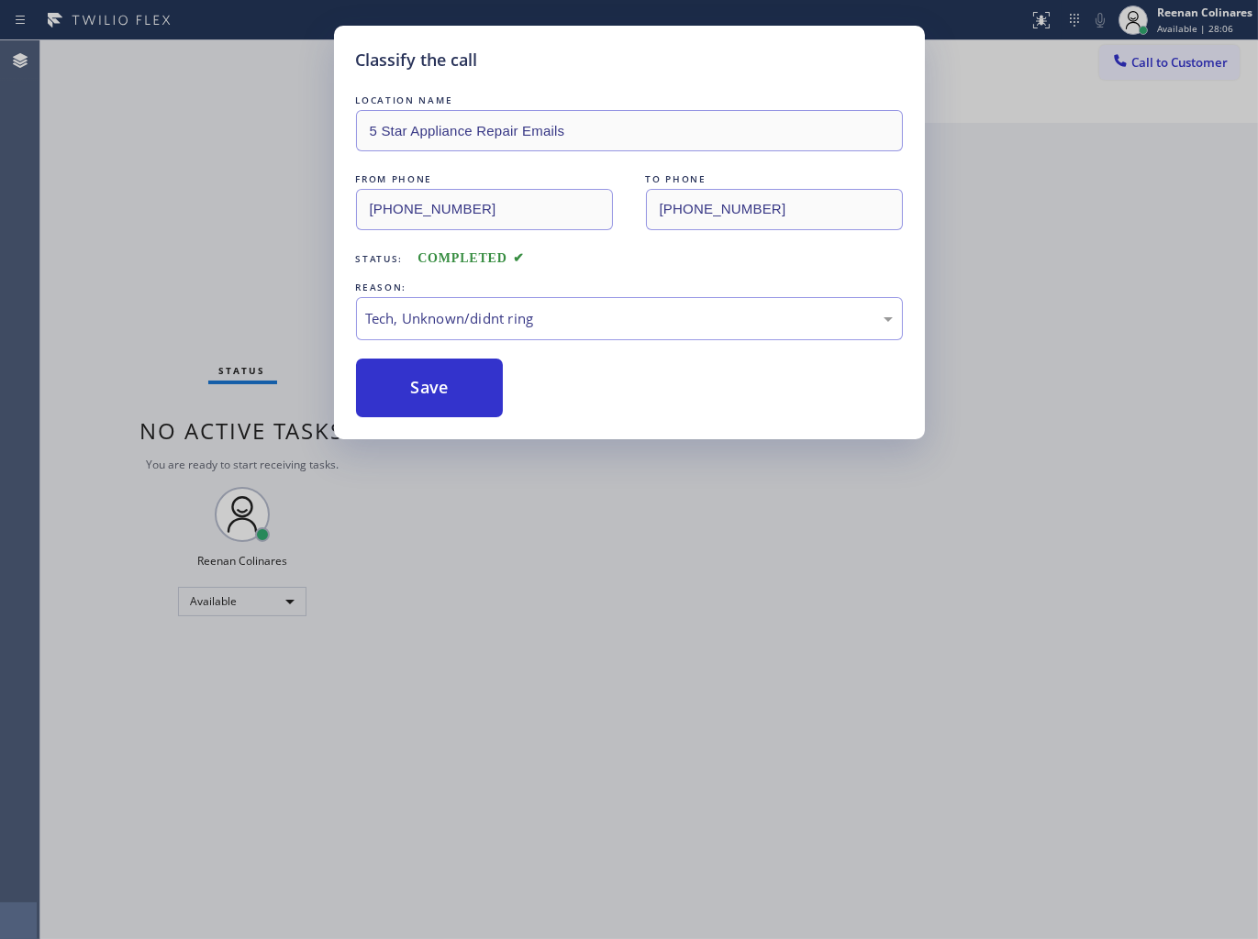
click at [199, 296] on div "Classify the call LOCATION NAME 5 Star Appliance Repair Emails FROM PHONE [PHON…" at bounding box center [629, 469] width 1258 height 939
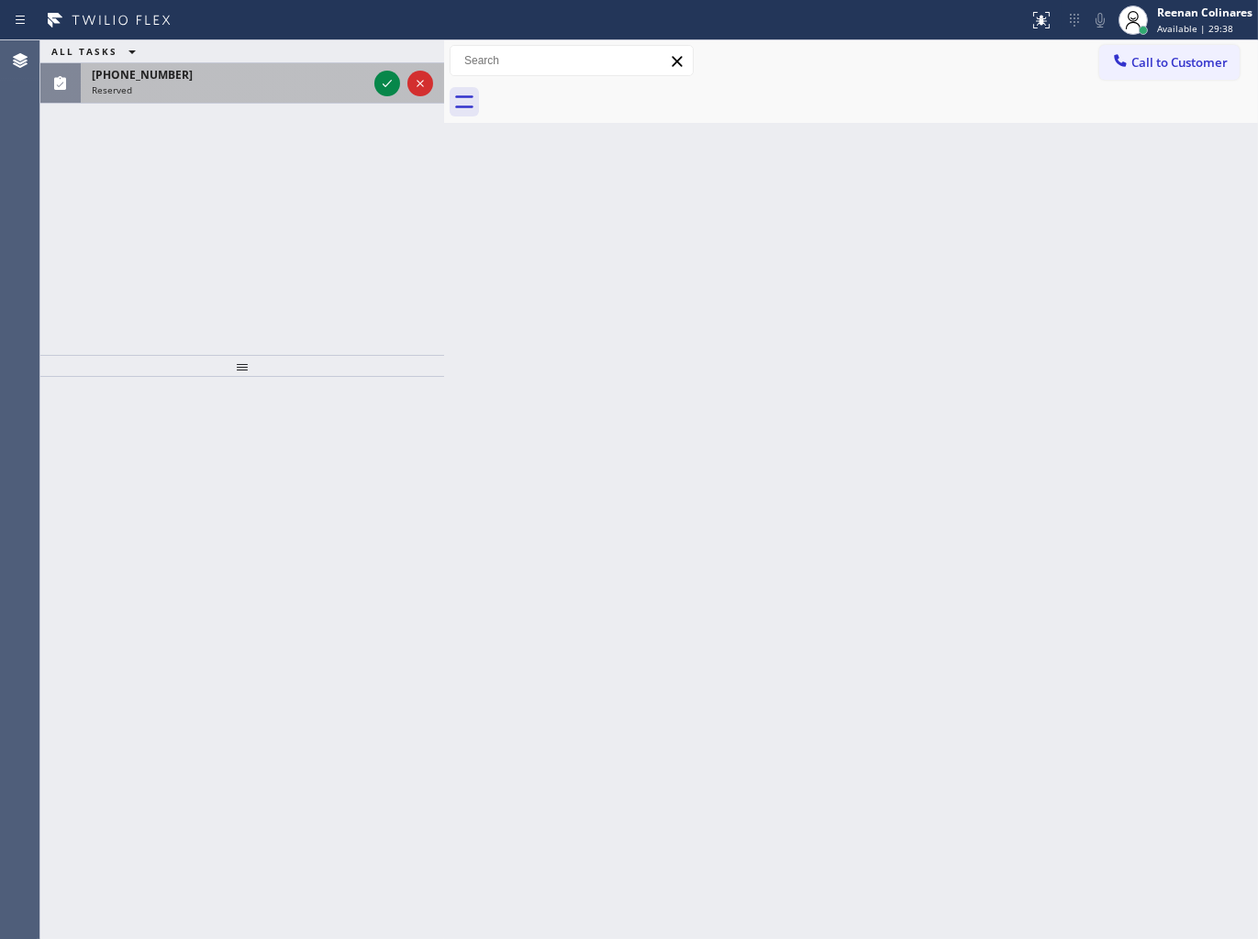
click at [254, 95] on div "Reserved" at bounding box center [229, 89] width 275 height 13
click at [288, 73] on div "[PHONE_NUMBER]" at bounding box center [229, 75] width 275 height 16
click at [306, 80] on div "[PHONE_NUMBER]" at bounding box center [229, 75] width 275 height 16
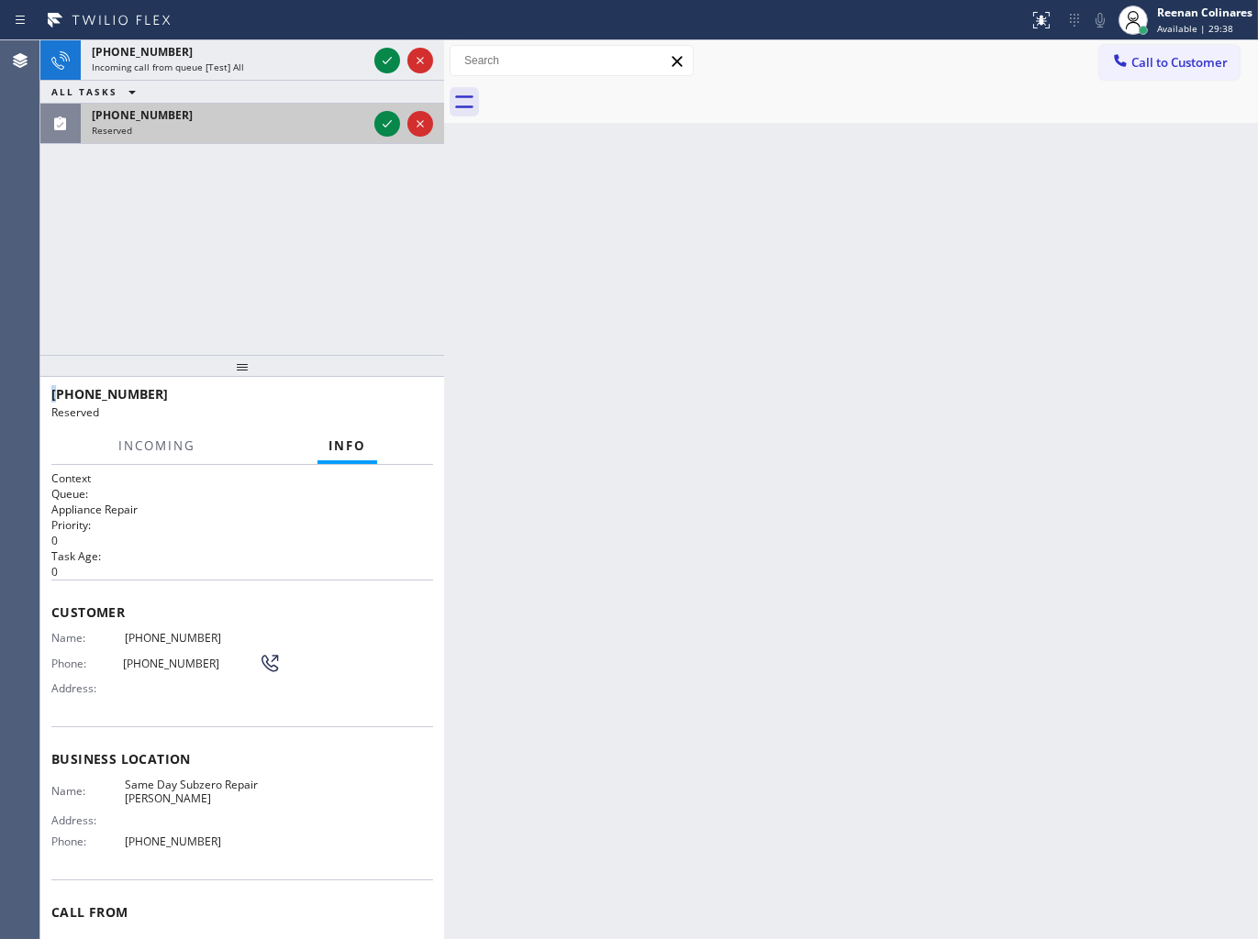
click at [306, 81] on div "ALL TASKS ALL TASKS ACTIVE TASKS TASKS IN WRAP UP" at bounding box center [242, 92] width 404 height 23
click at [290, 112] on div "[PHONE_NUMBER]" at bounding box center [229, 115] width 275 height 16
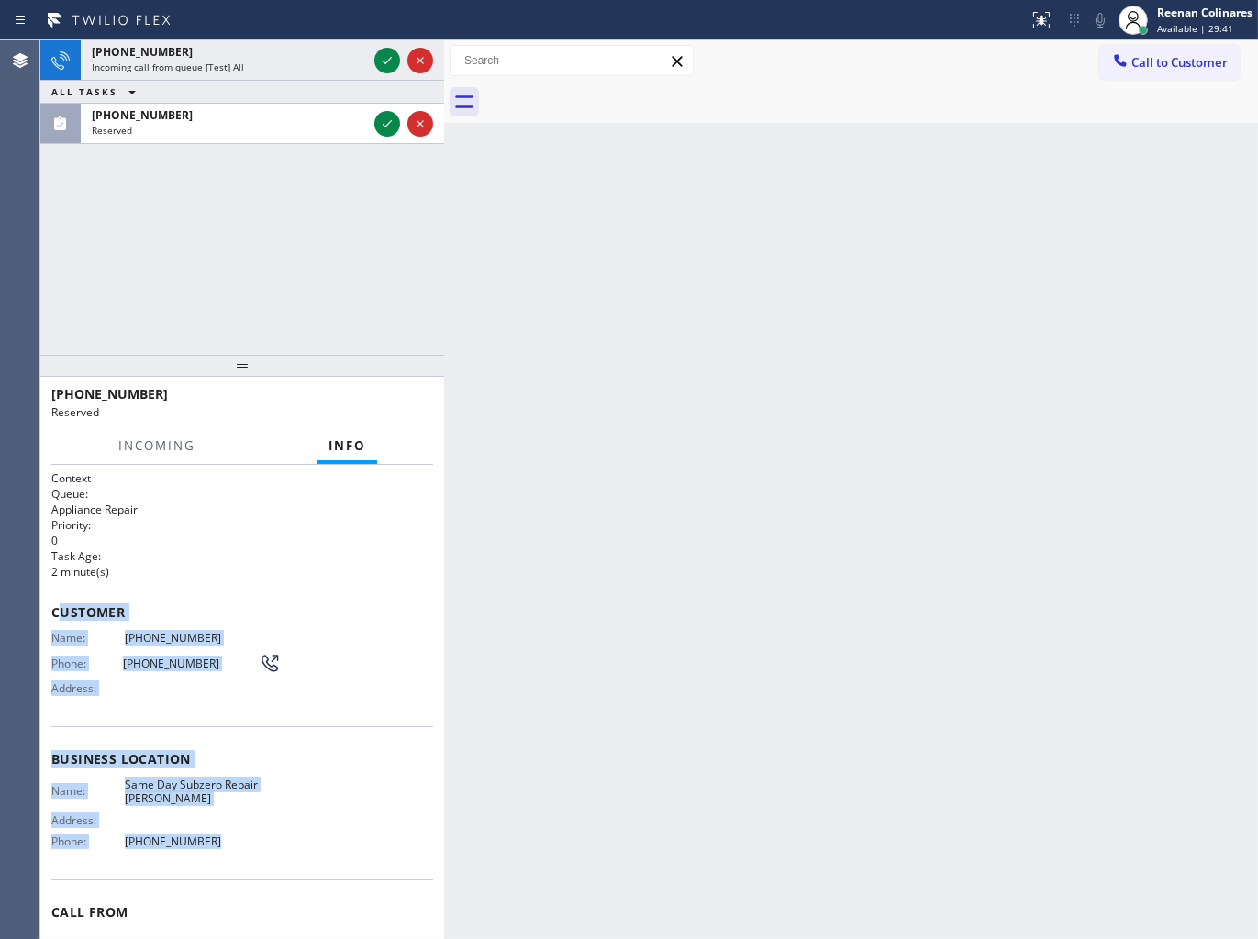
copy div "ustomer Name: [PHONE_NUMBER] Phone: [PHONE_NUMBER] Address: Business location N…"
drag, startPoint x: 56, startPoint y: 604, endPoint x: 299, endPoint y: 847, distance: 343.8
click at [290, 846] on div "Context Queue: Appliance Repair Priority: 0 Task Age: [DEMOGRAPHIC_DATA] minute…" at bounding box center [242, 745] width 382 height 548
click at [371, 115] on div at bounding box center [404, 124] width 66 height 40
click at [382, 125] on icon at bounding box center [387, 124] width 22 height 22
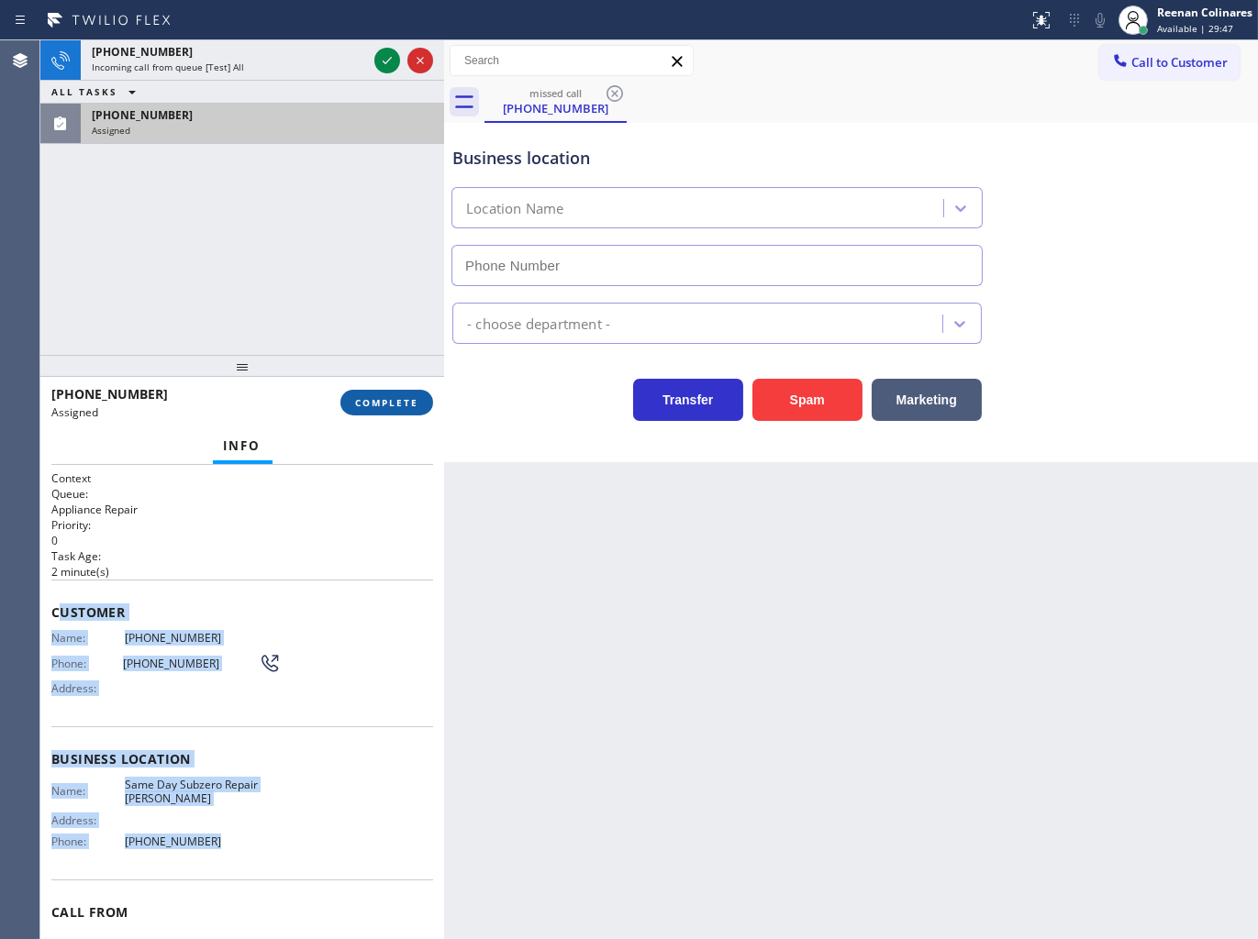
type input "[PHONE_NUMBER]"
click at [399, 405] on span "COMPLETE" at bounding box center [386, 402] width 63 height 13
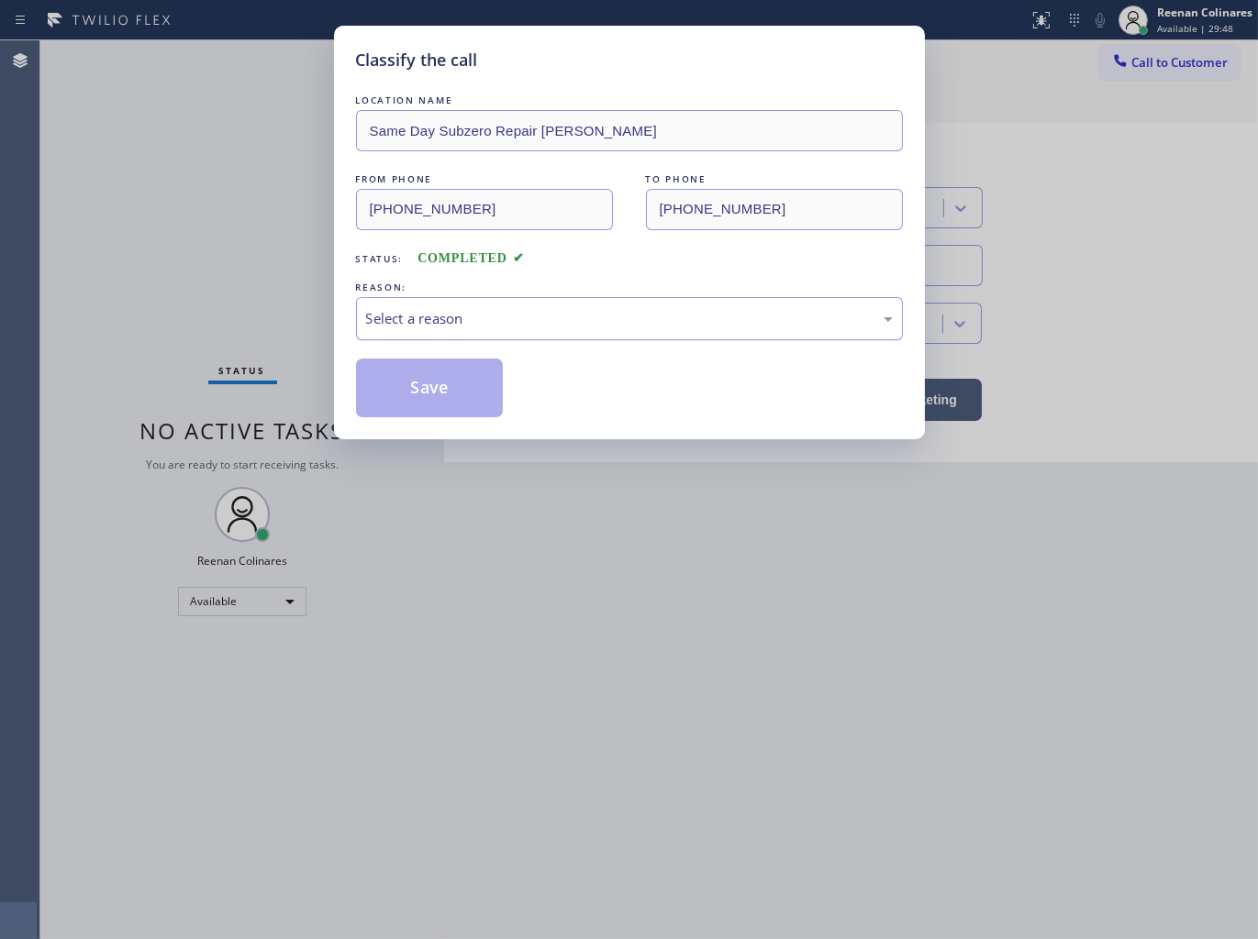
drag, startPoint x: 463, startPoint y: 322, endPoint x: 459, endPoint y: 331, distance: 10.3
click at [464, 321] on div "Select a reason" at bounding box center [629, 318] width 527 height 21
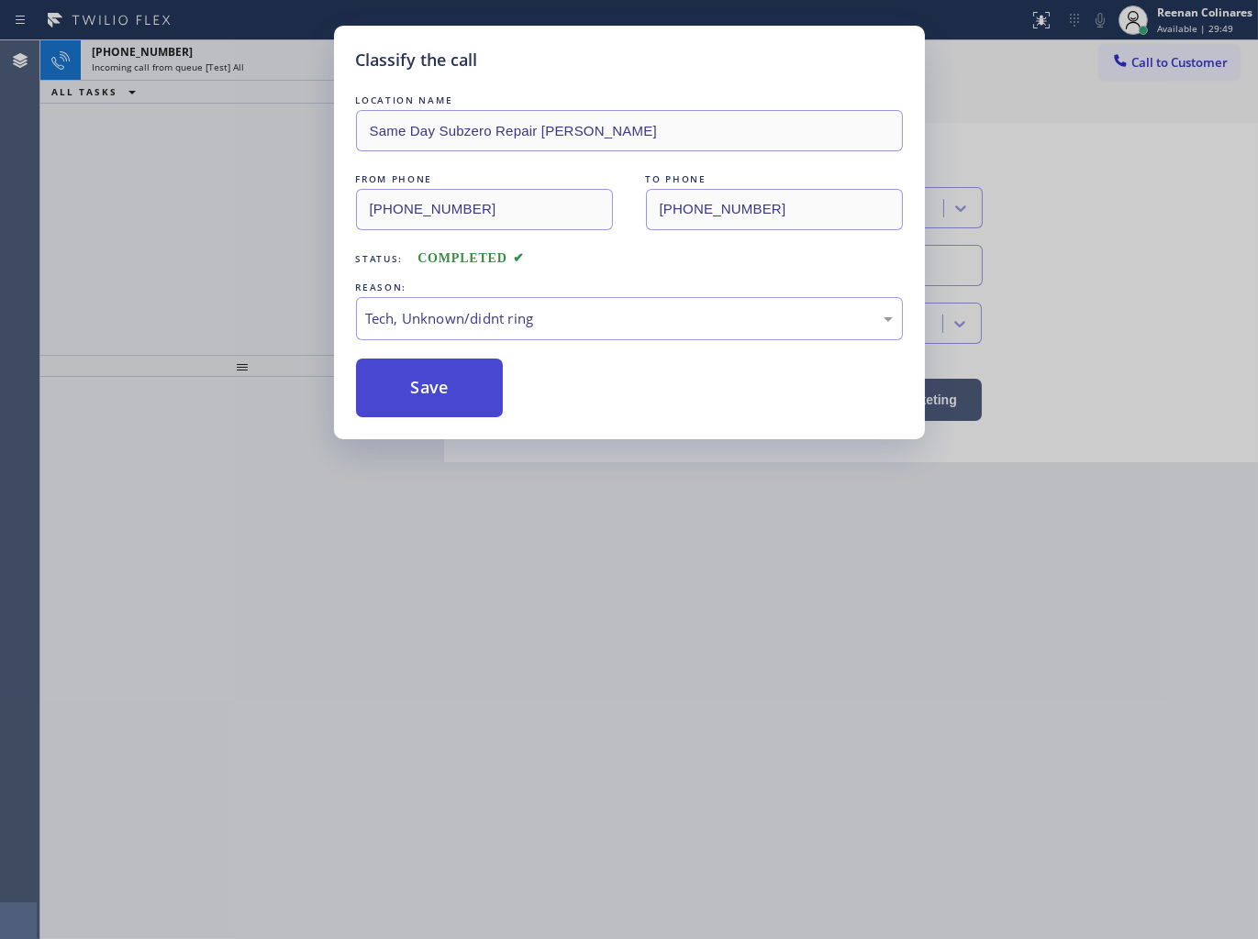
click at [396, 391] on button "Save" at bounding box center [430, 388] width 148 height 59
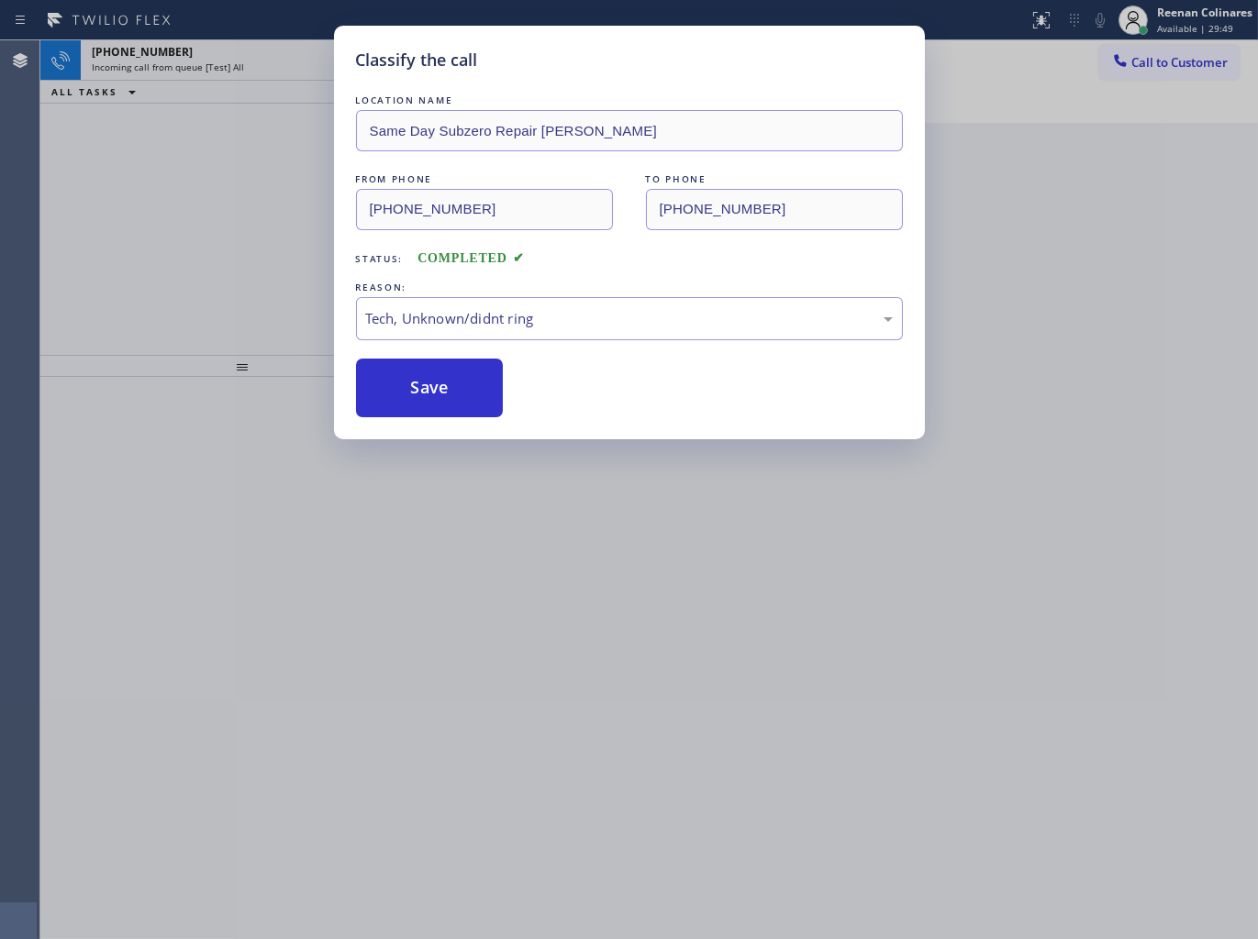
click at [239, 50] on div "Classify the call LOCATION NAME Same Day Subzero Repair [PERSON_NAME] FROM PHON…" at bounding box center [629, 469] width 1258 height 939
click at [239, 50] on div "Classify the call LOCATION NAME [DOMAIN_NAME] ([US_STATE], Google Ads) FROM PHO…" at bounding box center [648, 489] width 1217 height 899
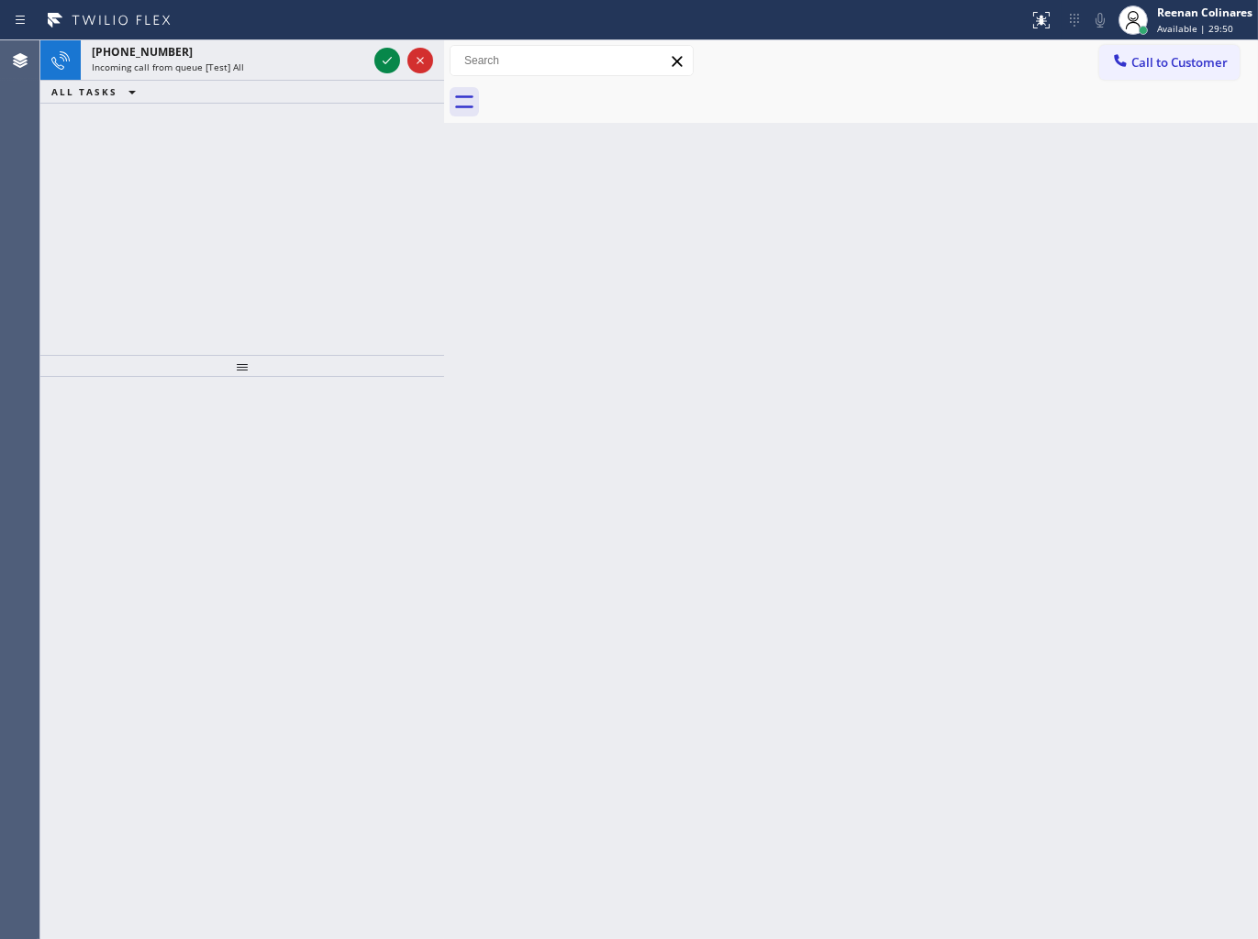
click at [239, 50] on div "[PHONE_NUMBER]" at bounding box center [229, 52] width 275 height 16
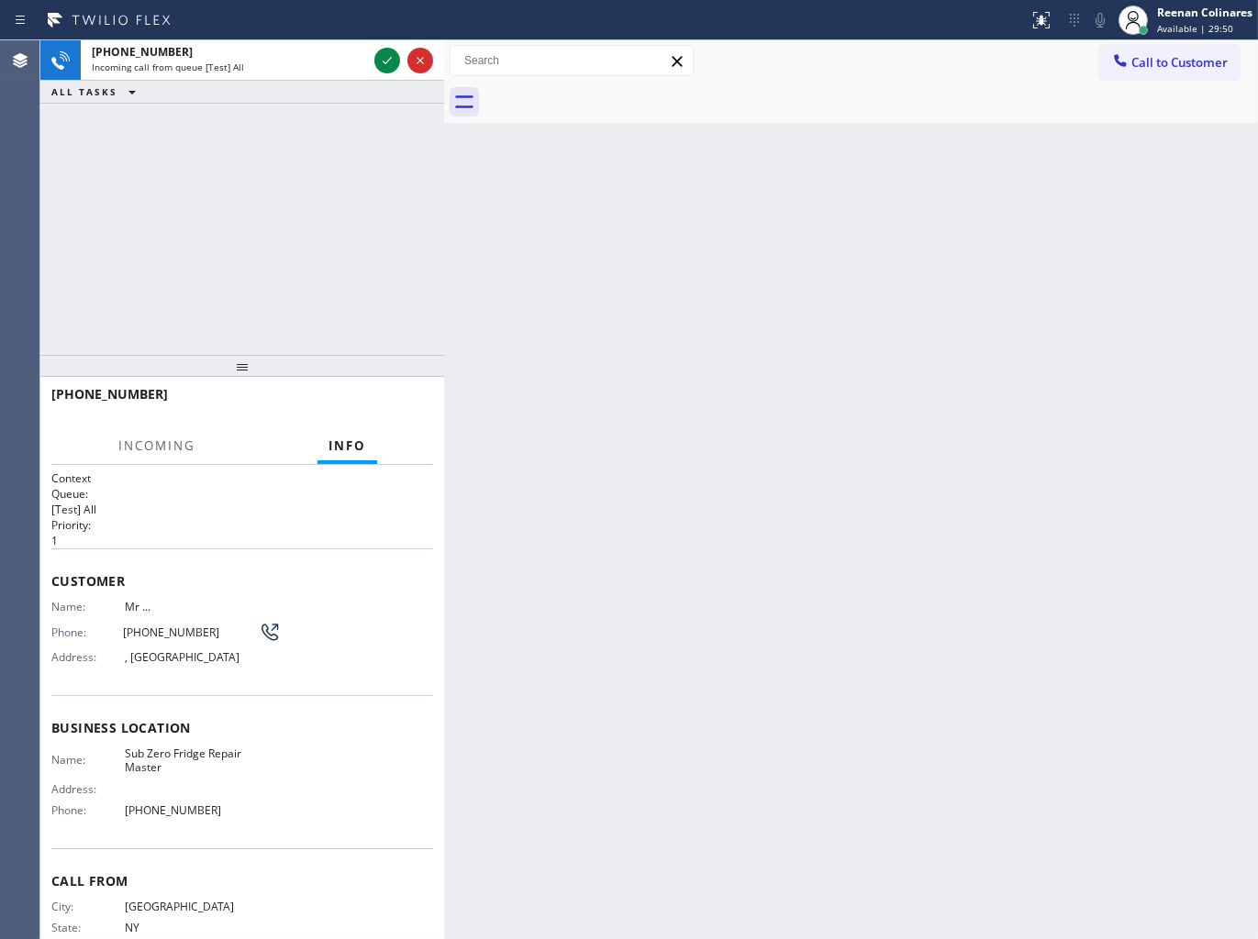
click at [239, 50] on div "[PHONE_NUMBER]" at bounding box center [229, 52] width 275 height 16
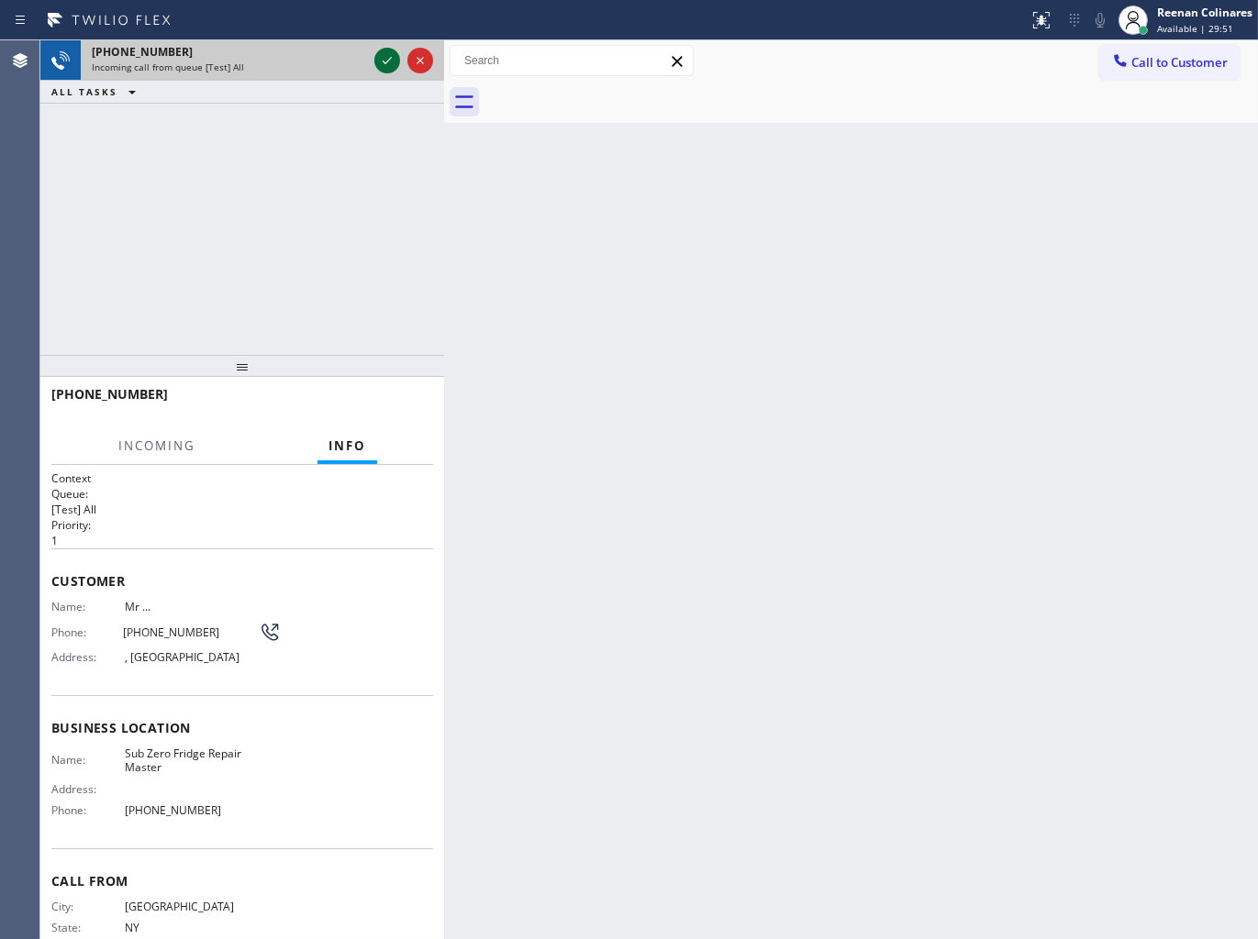
click at [381, 62] on icon at bounding box center [387, 61] width 22 height 22
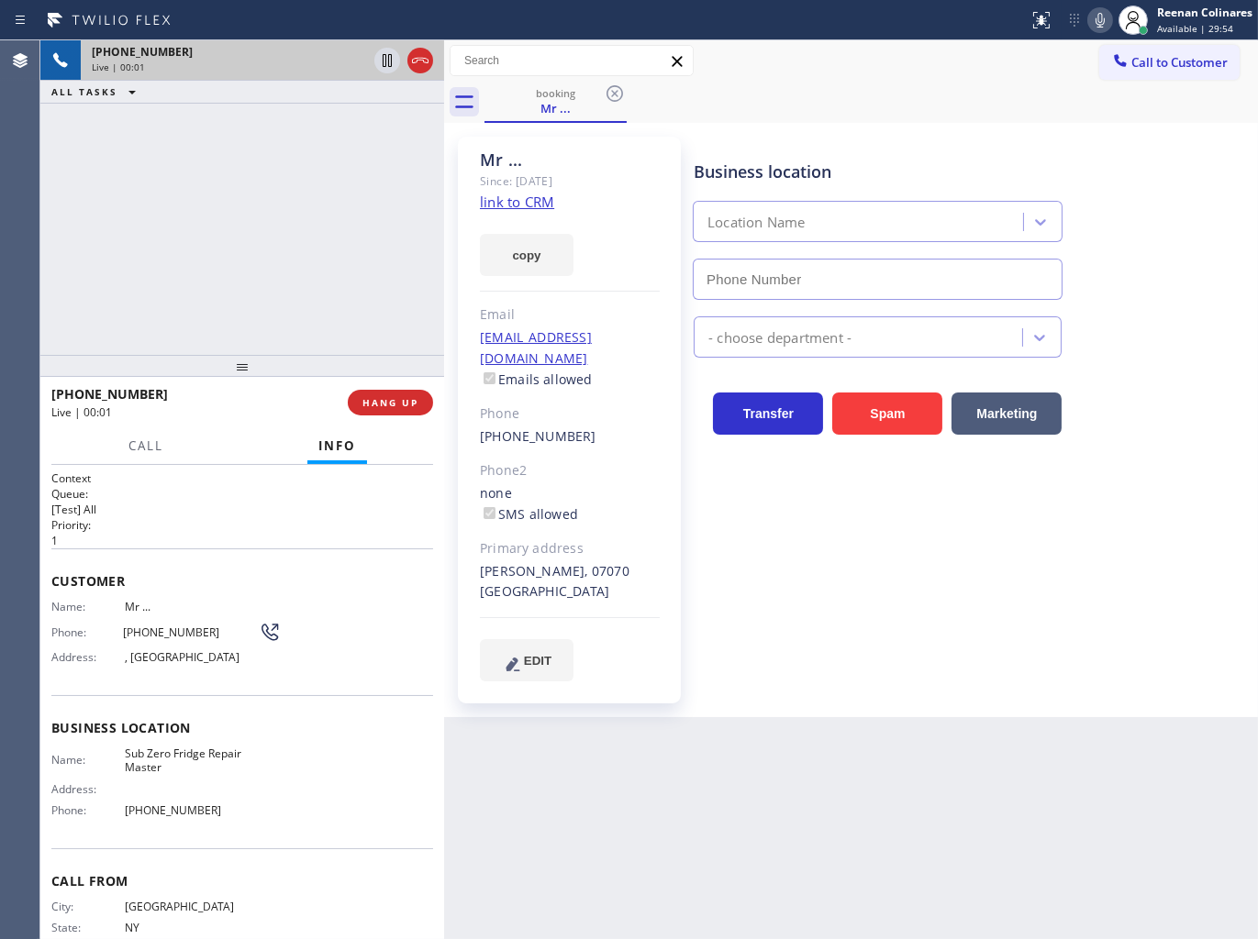
type input "[PHONE_NUMBER]"
click at [549, 240] on button "copy" at bounding box center [527, 255] width 94 height 42
click at [1103, 22] on icon at bounding box center [1100, 20] width 22 height 22
click at [1103, 22] on icon at bounding box center [1099, 20] width 9 height 15
click at [1089, 25] on icon at bounding box center [1100, 20] width 22 height 22
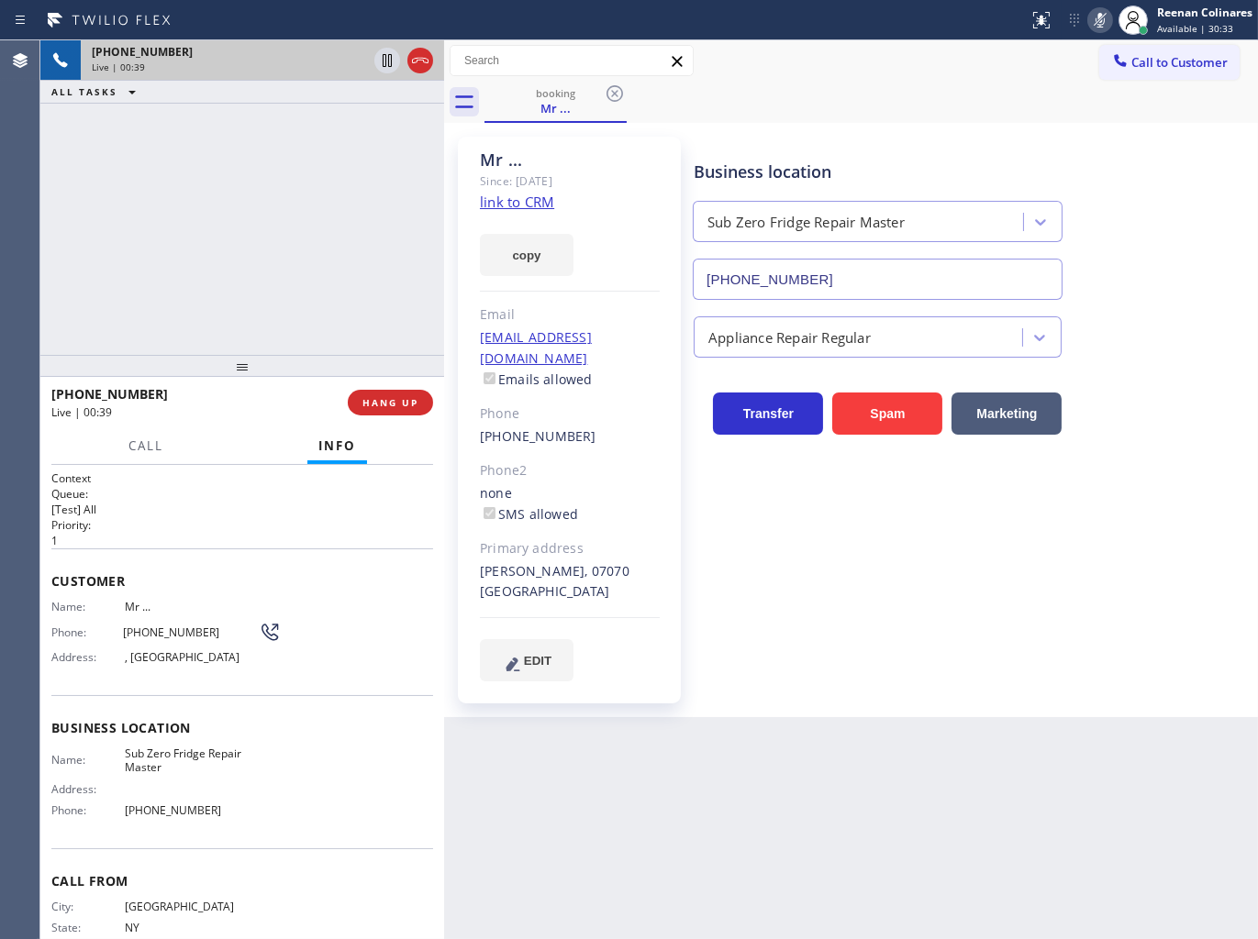
click at [1094, 18] on icon at bounding box center [1100, 20] width 22 height 22
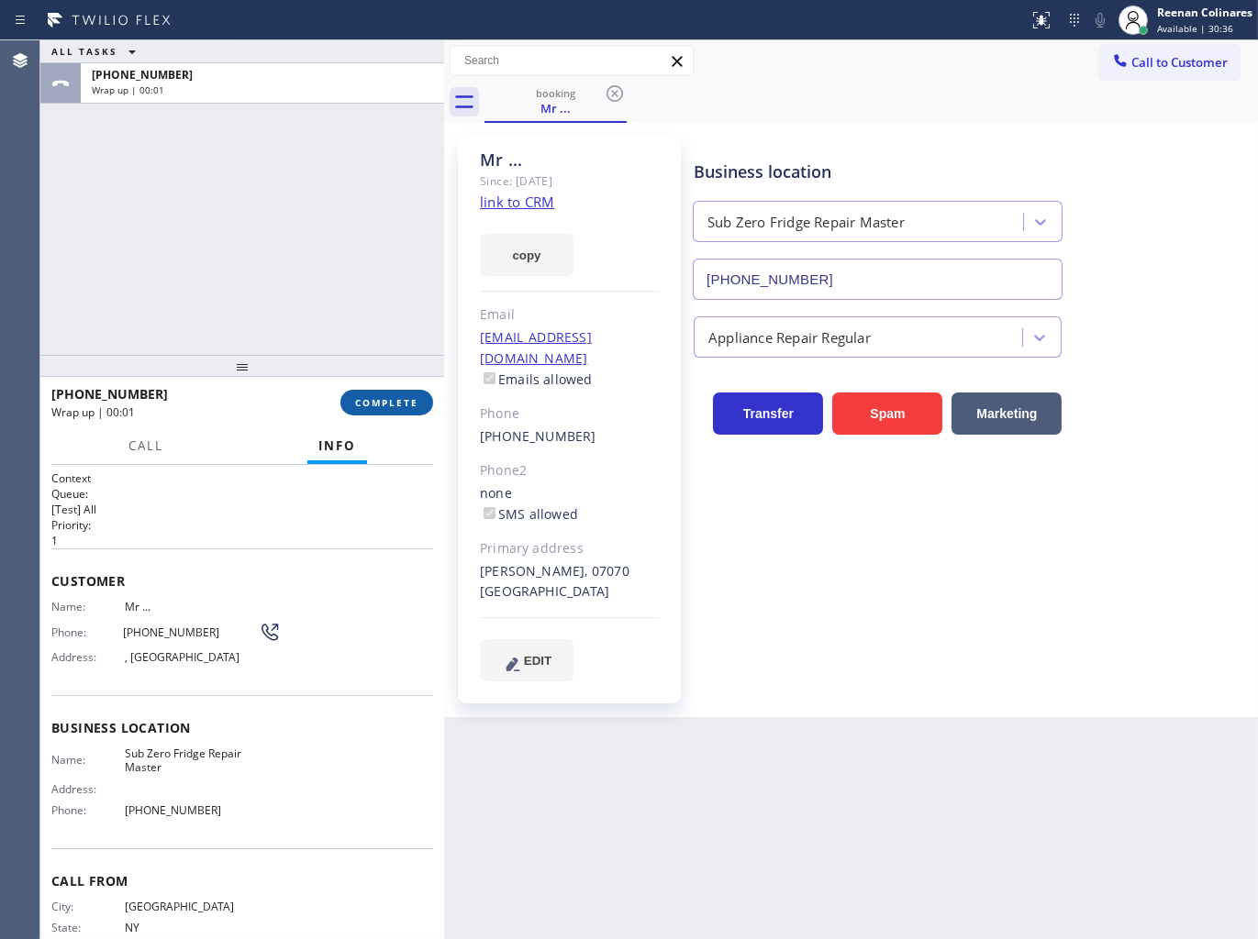
click at [400, 404] on span "COMPLETE" at bounding box center [386, 402] width 63 height 13
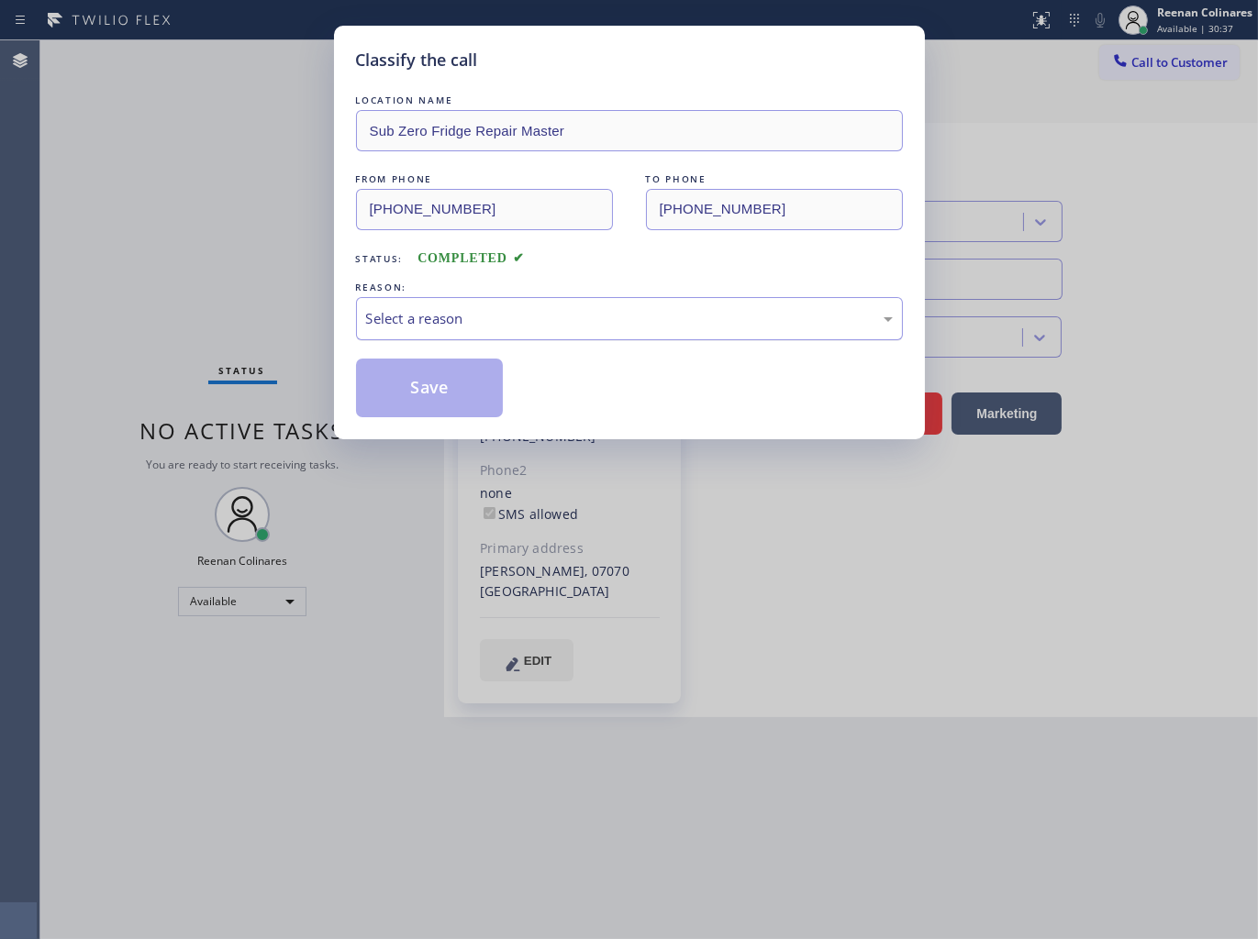
click at [480, 305] on div "Select a reason" at bounding box center [629, 318] width 547 height 43
click at [454, 342] on div "LOCATION NAME Sub Zero Fridge Repair Master FROM PHONE [PHONE_NUMBER] TO PHONE …" at bounding box center [629, 254] width 547 height 327
click at [404, 316] on div "Tech, Unknown/didnt ring" at bounding box center [629, 318] width 527 height 21
drag, startPoint x: 373, startPoint y: 372, endPoint x: 308, endPoint y: 363, distance: 65.8
click at [372, 372] on button "Save" at bounding box center [430, 388] width 148 height 59
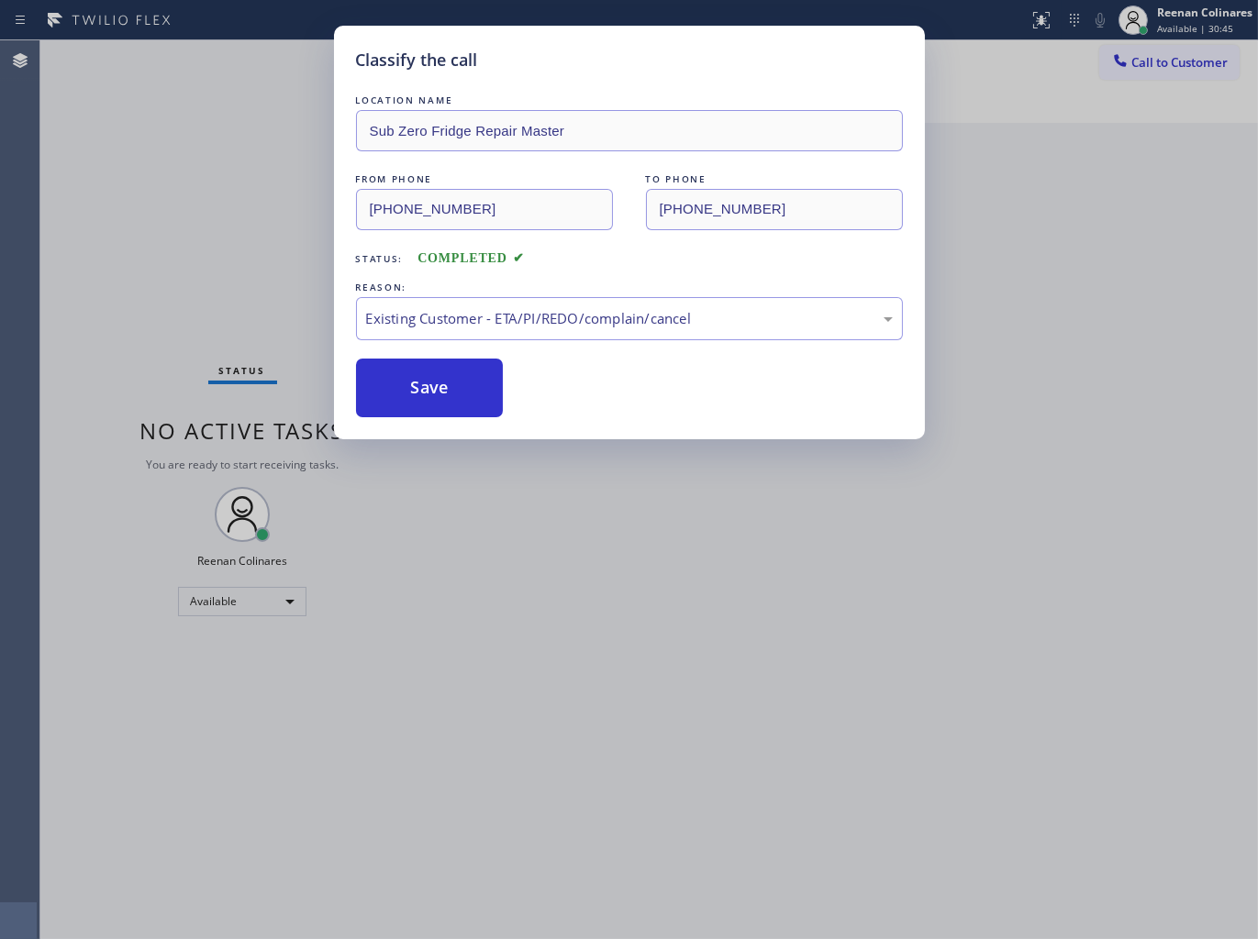
click at [175, 312] on div "Classify the call LOCATION NAME Sub Zero Fridge Repair Master FROM PHONE [PHONE…" at bounding box center [629, 469] width 1258 height 939
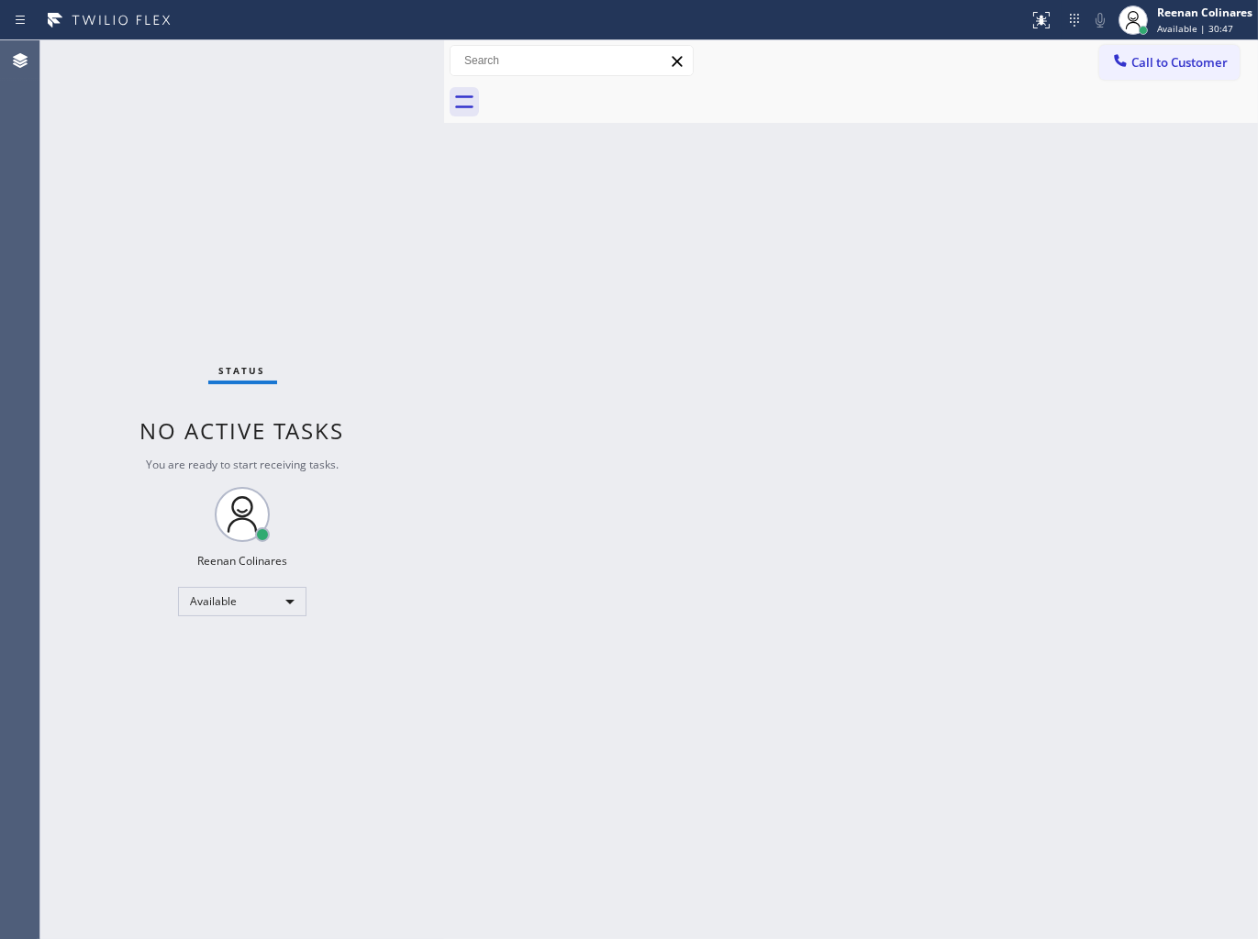
drag, startPoint x: 708, startPoint y: 654, endPoint x: 698, endPoint y: 686, distance: 33.7
click at [708, 654] on div "Back to Dashboard Change Sender ID Customers Technicians Select a contact Outbo…" at bounding box center [851, 489] width 814 height 899
click at [884, 167] on div "Back to Dashboard Change Sender ID Customers Technicians Select a contact Outbo…" at bounding box center [851, 489] width 814 height 899
click at [287, 594] on div "Available" at bounding box center [242, 601] width 128 height 29
click at [208, 691] on li "Break" at bounding box center [241, 695] width 125 height 22
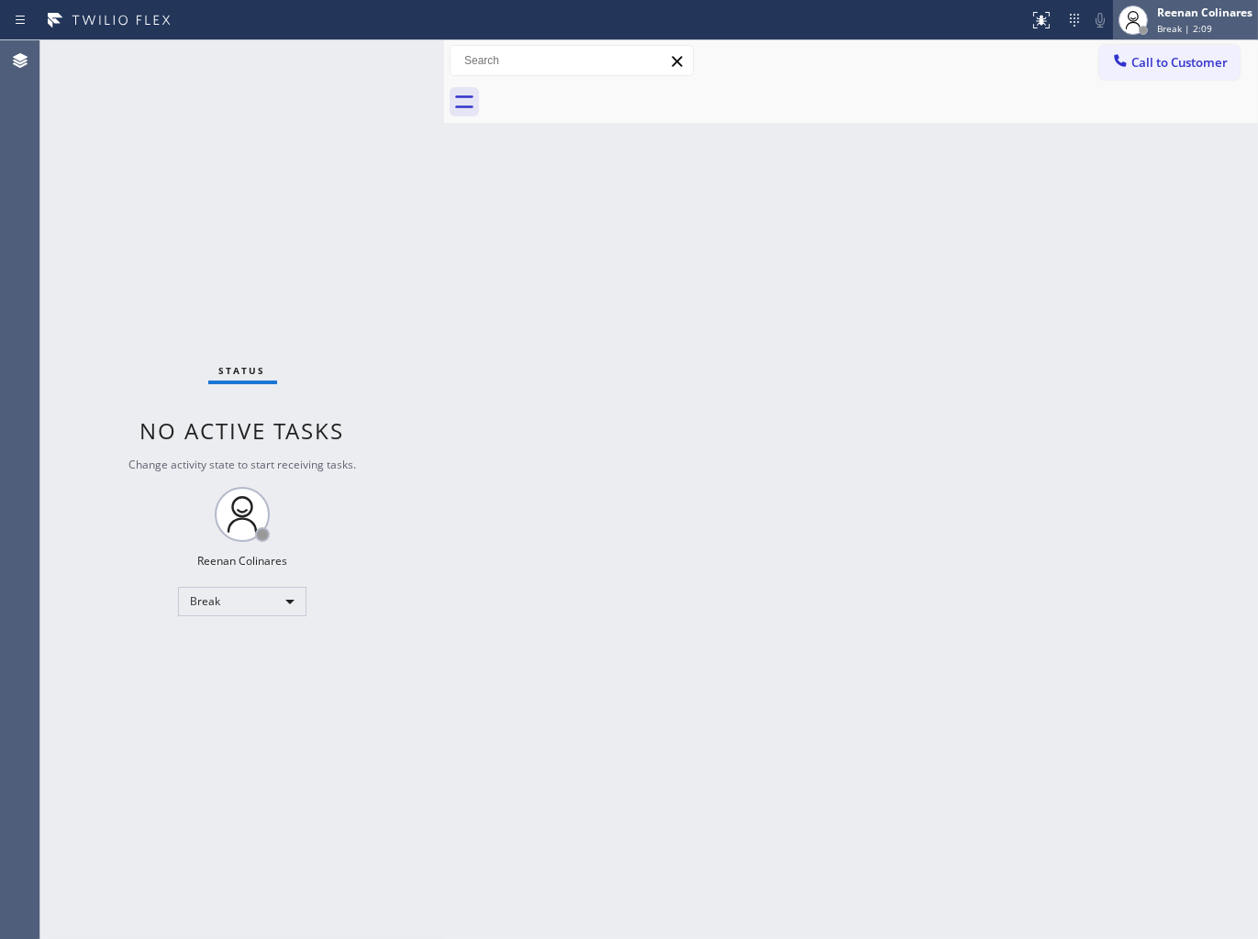
click at [1209, 24] on div "Break | 2:09" at bounding box center [1204, 28] width 95 height 13
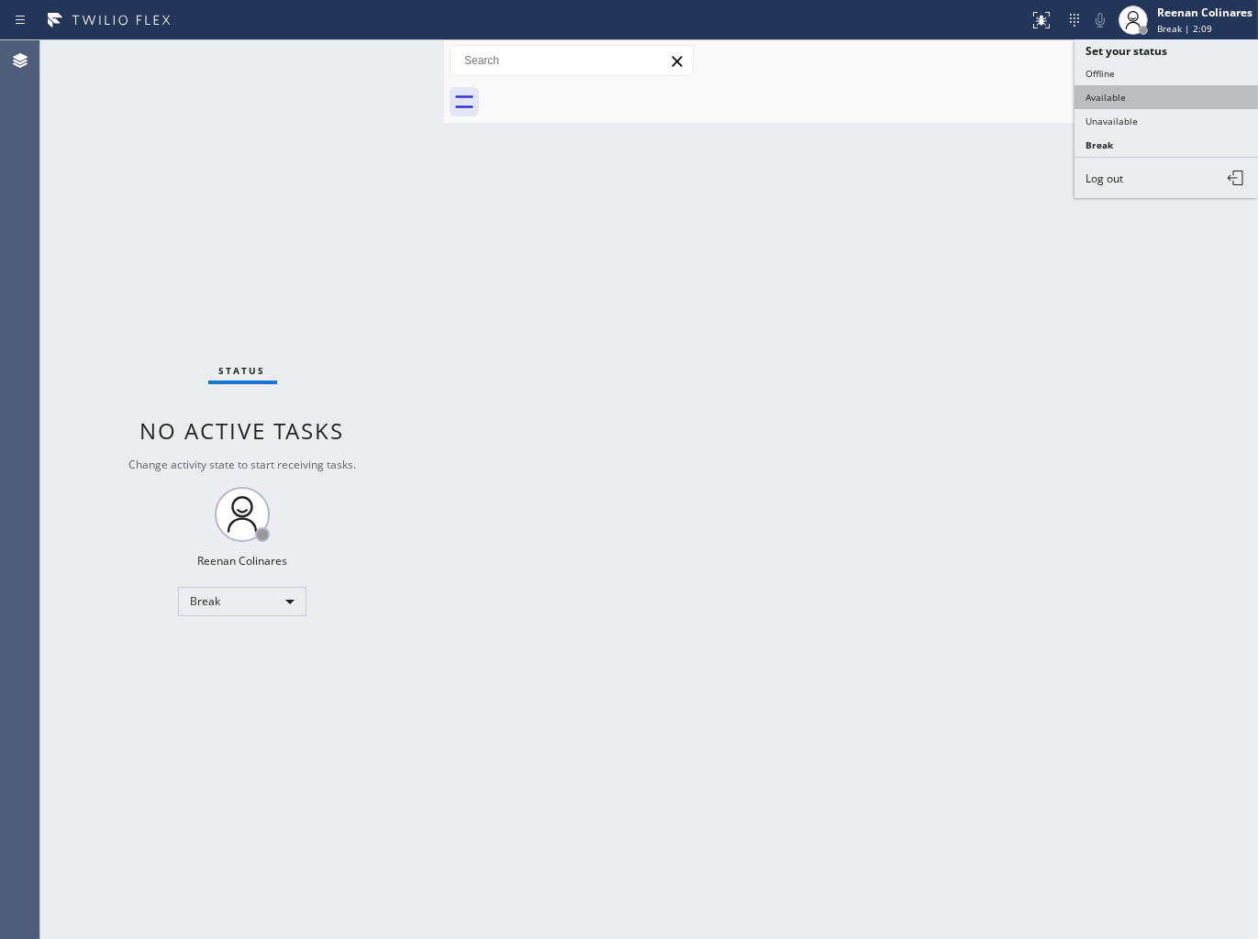
click at [1112, 93] on button "Available" at bounding box center [1165, 97] width 183 height 24
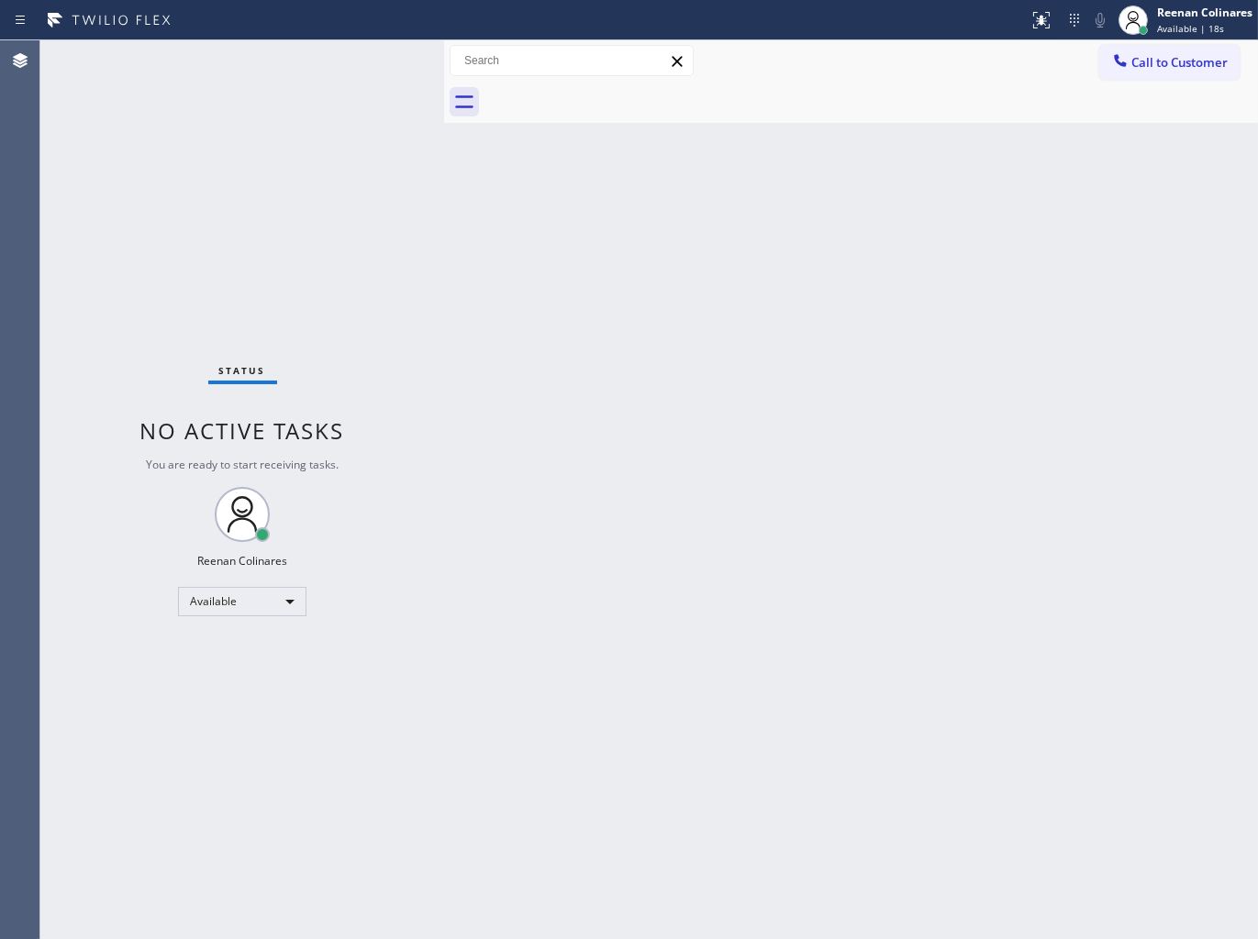
click at [850, 218] on div "Back to Dashboard Change Sender ID Customers Technicians Select a contact Outbo…" at bounding box center [851, 489] width 814 height 899
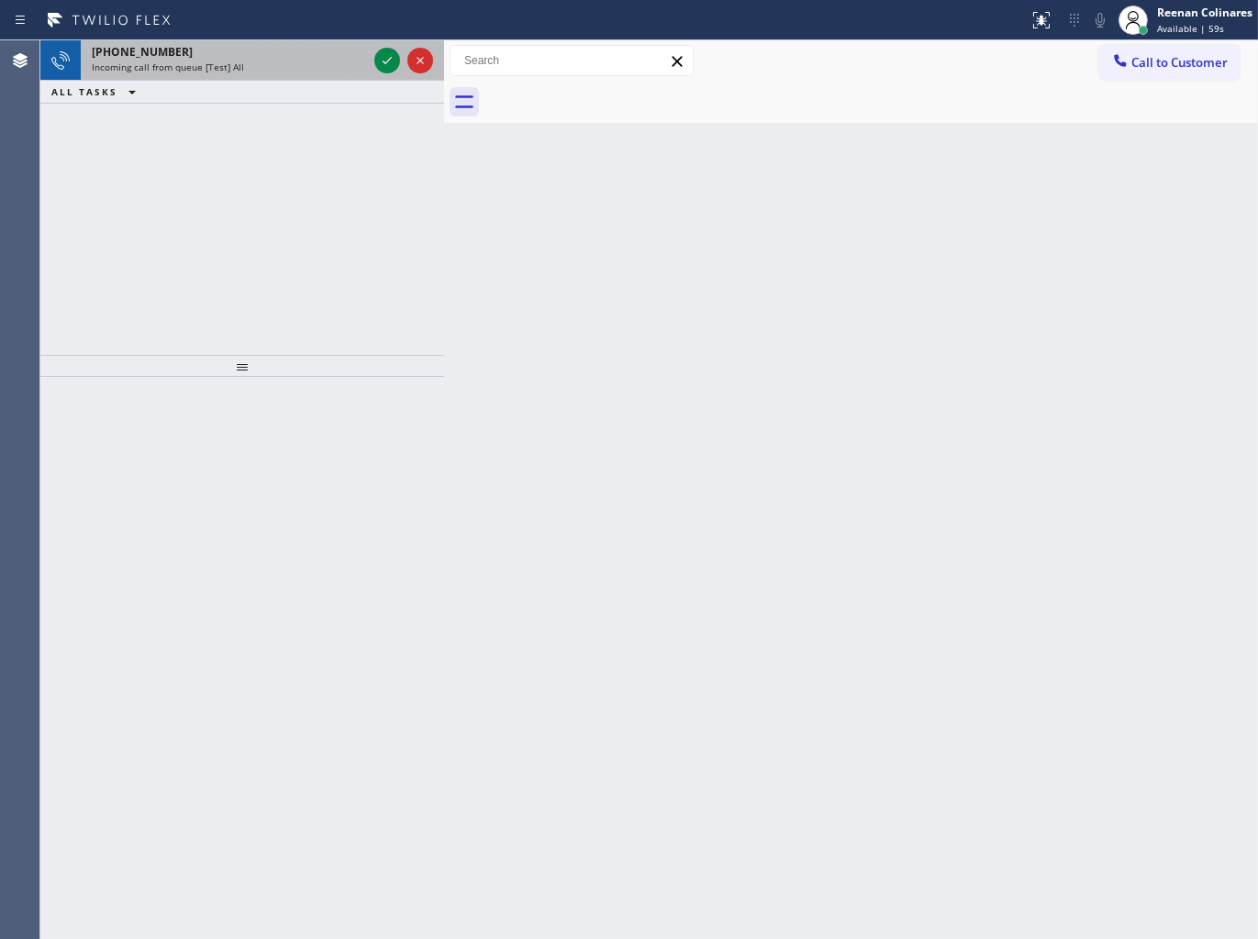
click at [300, 50] on div "[PHONE_NUMBER]" at bounding box center [229, 52] width 275 height 16
click at [317, 69] on div "Incoming call from queue [Test] All" at bounding box center [229, 67] width 275 height 13
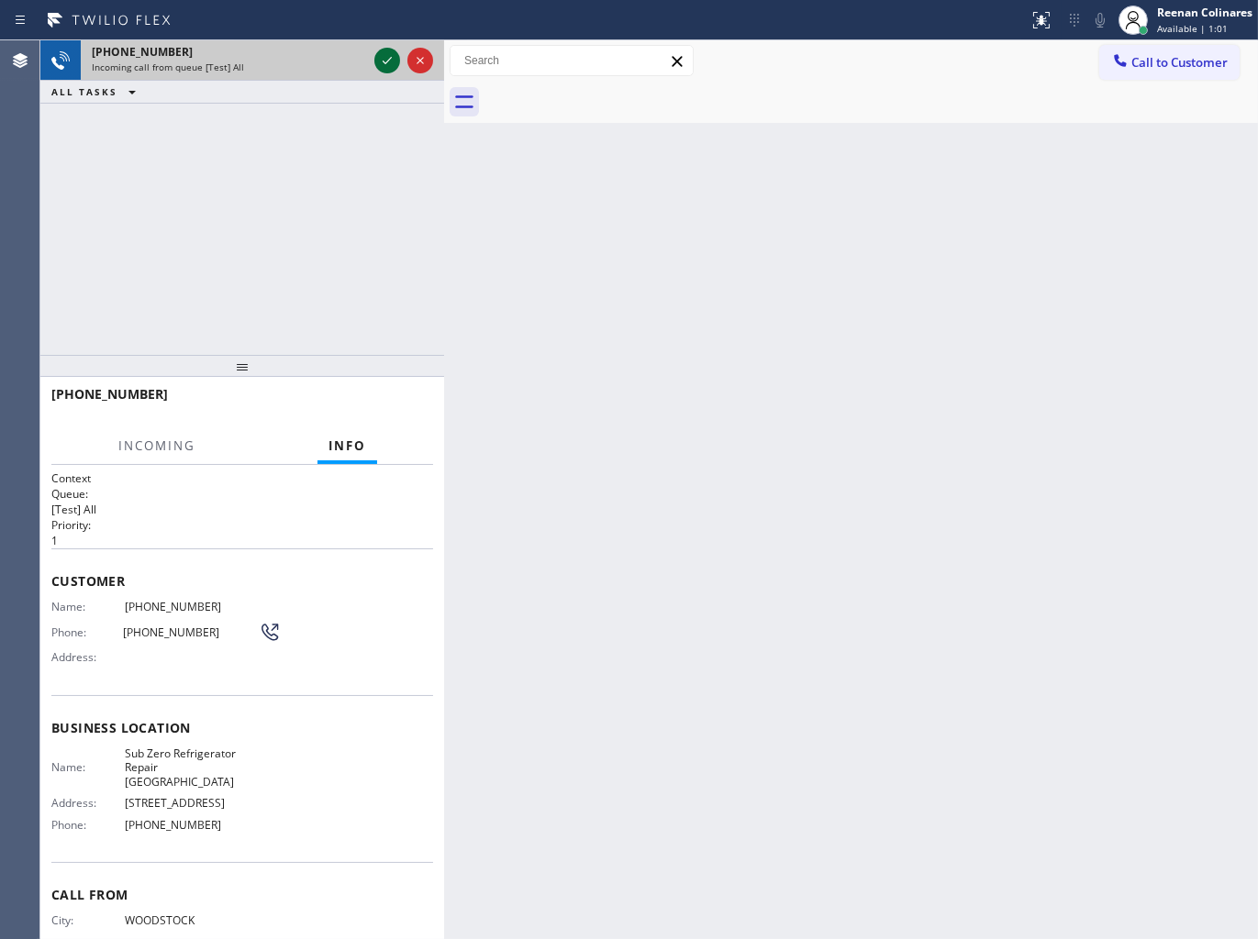
click at [381, 58] on icon at bounding box center [387, 61] width 22 height 22
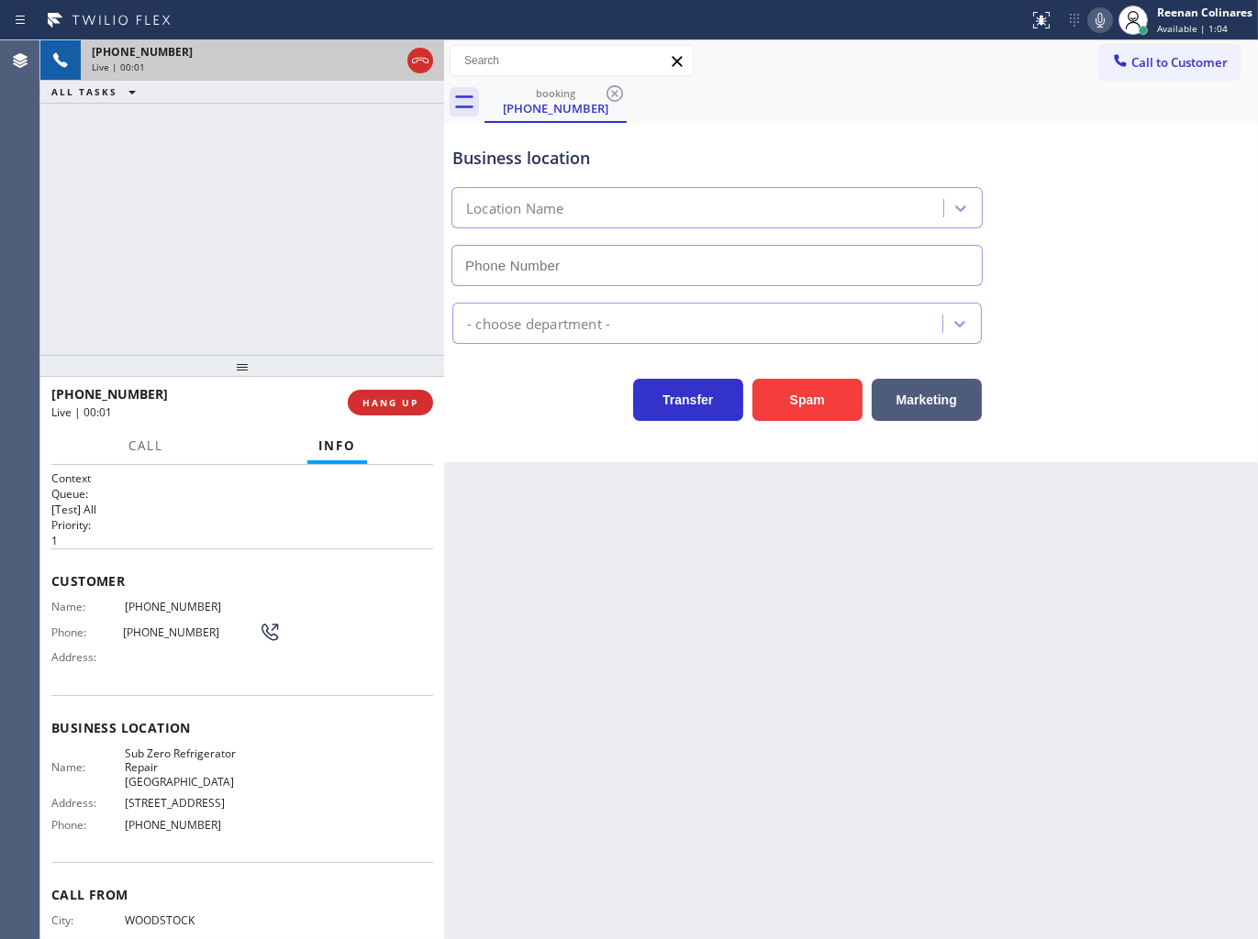
type input "[PHONE_NUMBER]"
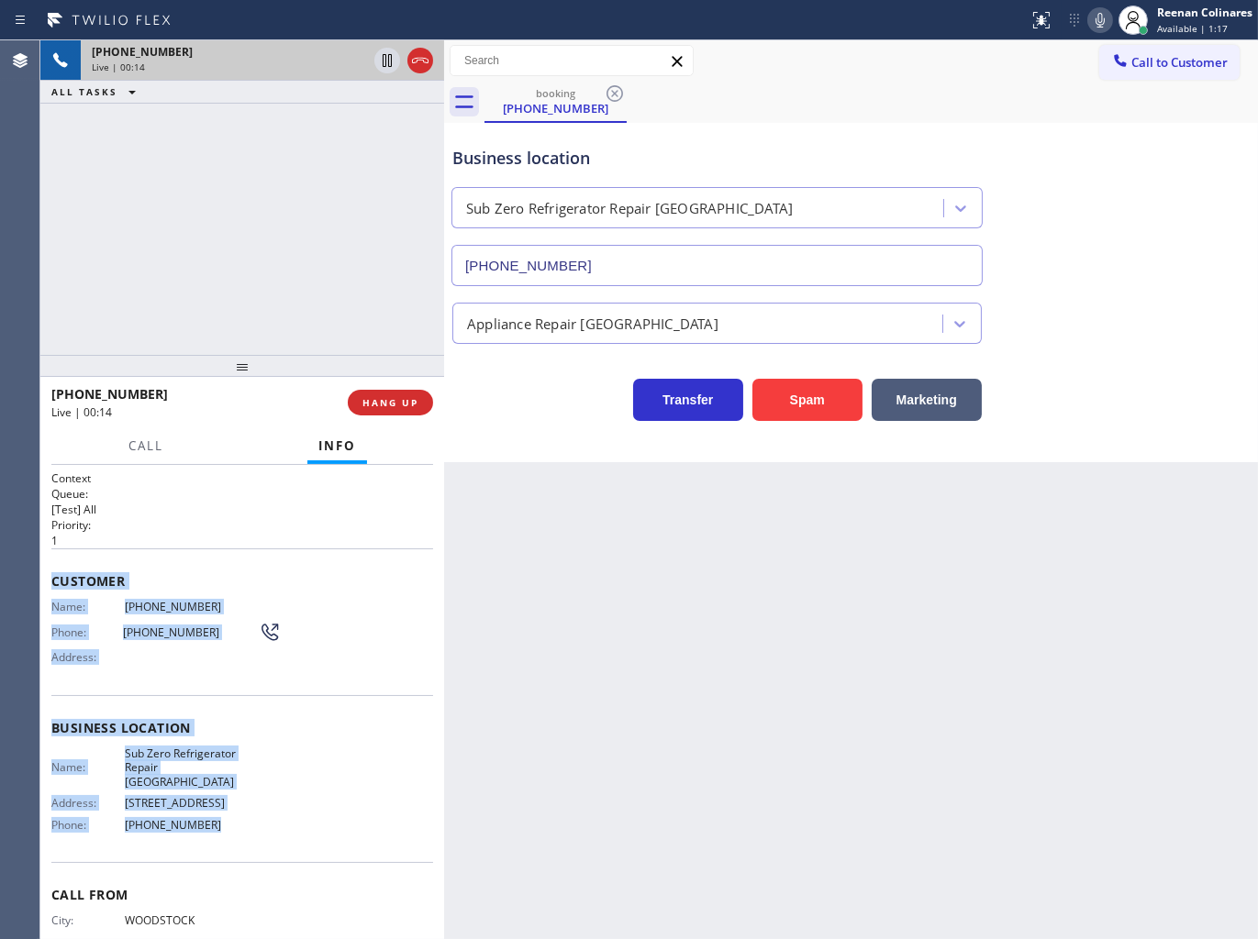
drag, startPoint x: 77, startPoint y: 611, endPoint x: 312, endPoint y: 829, distance: 320.6
click at [303, 829] on div "Context Queue: [Test] All Priority: 1 Customer Name: [PHONE_NUMBER] Phone: [PHO…" at bounding box center [242, 736] width 382 height 531
copy div "Customer Name: [PHONE_NUMBER] Phone: [PHONE_NUMBER] Address: Business location …"
drag, startPoint x: 1098, startPoint y: 21, endPoint x: 1083, endPoint y: 42, distance: 25.7
click at [1098, 21] on icon at bounding box center [1099, 20] width 9 height 15
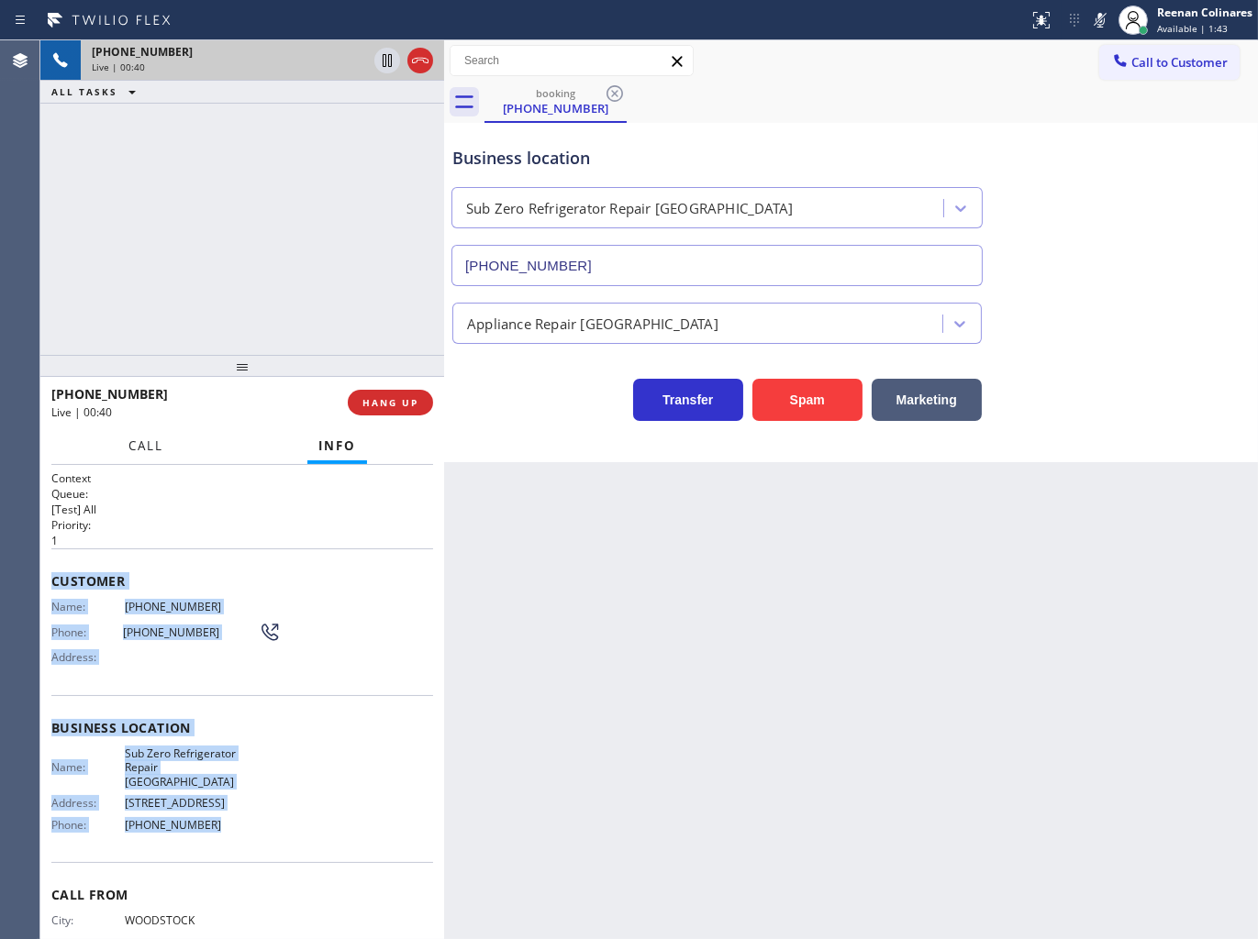
click at [129, 448] on span "Call" at bounding box center [145, 446] width 35 height 17
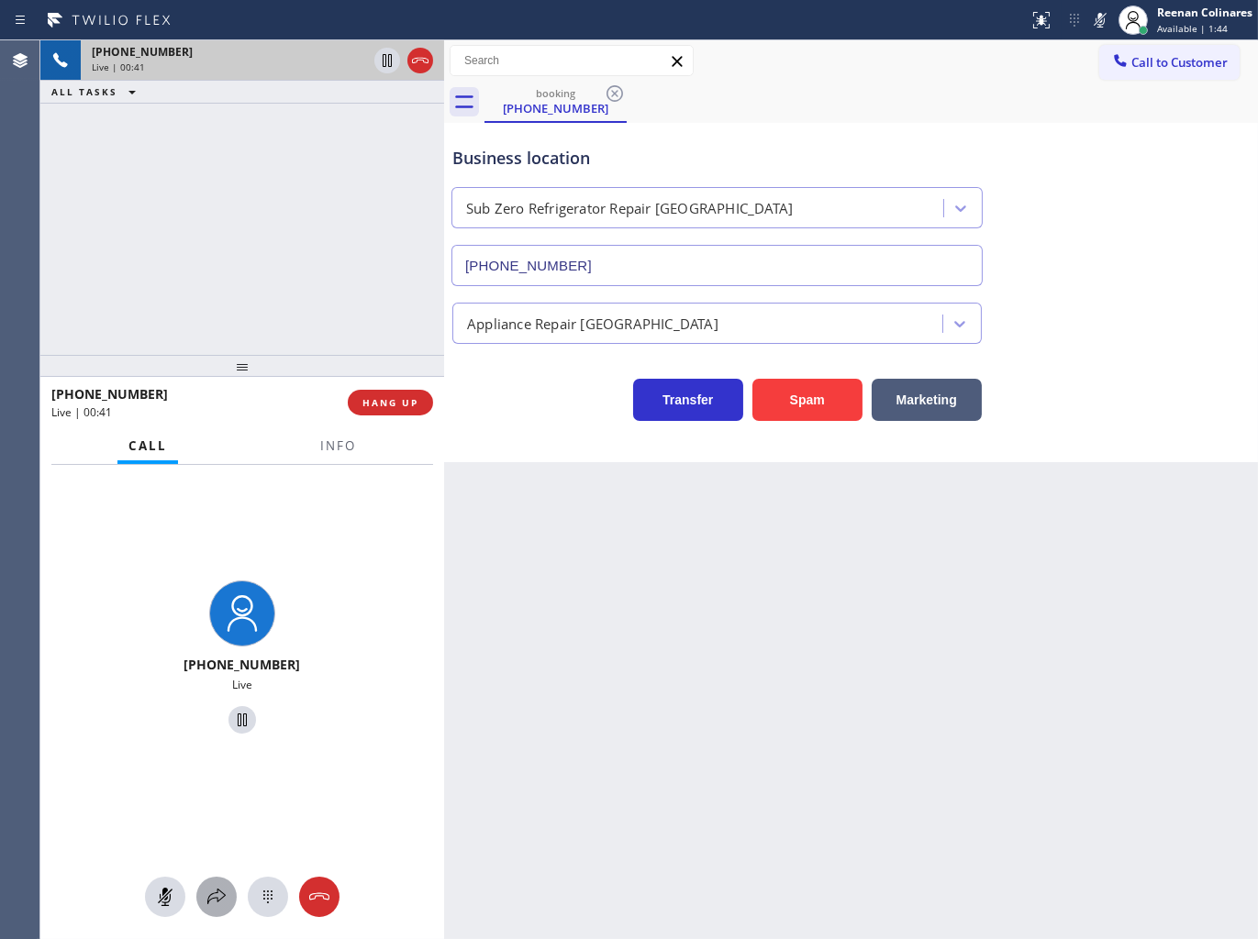
click at [215, 893] on icon at bounding box center [216, 897] width 22 height 22
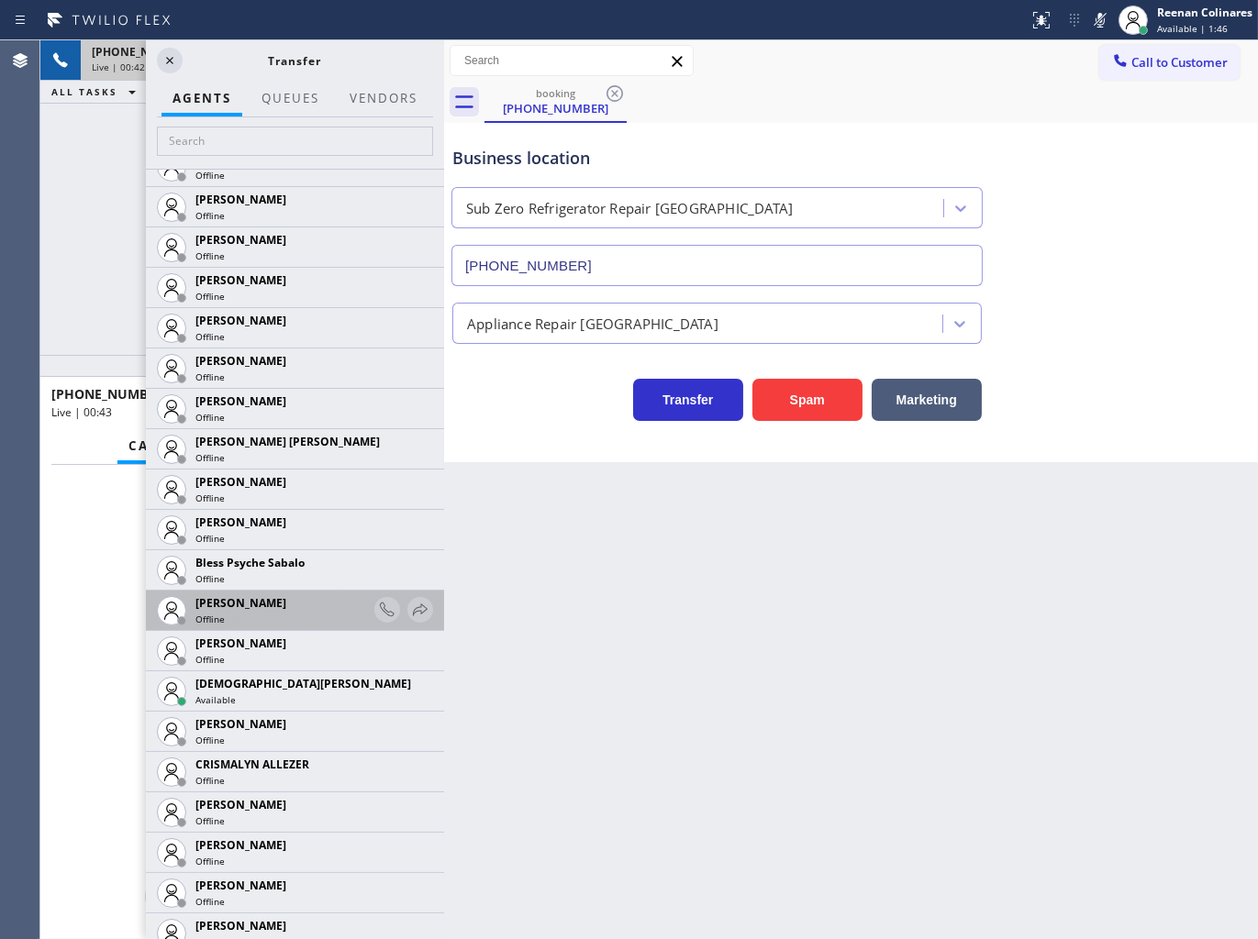
scroll to position [509, 0]
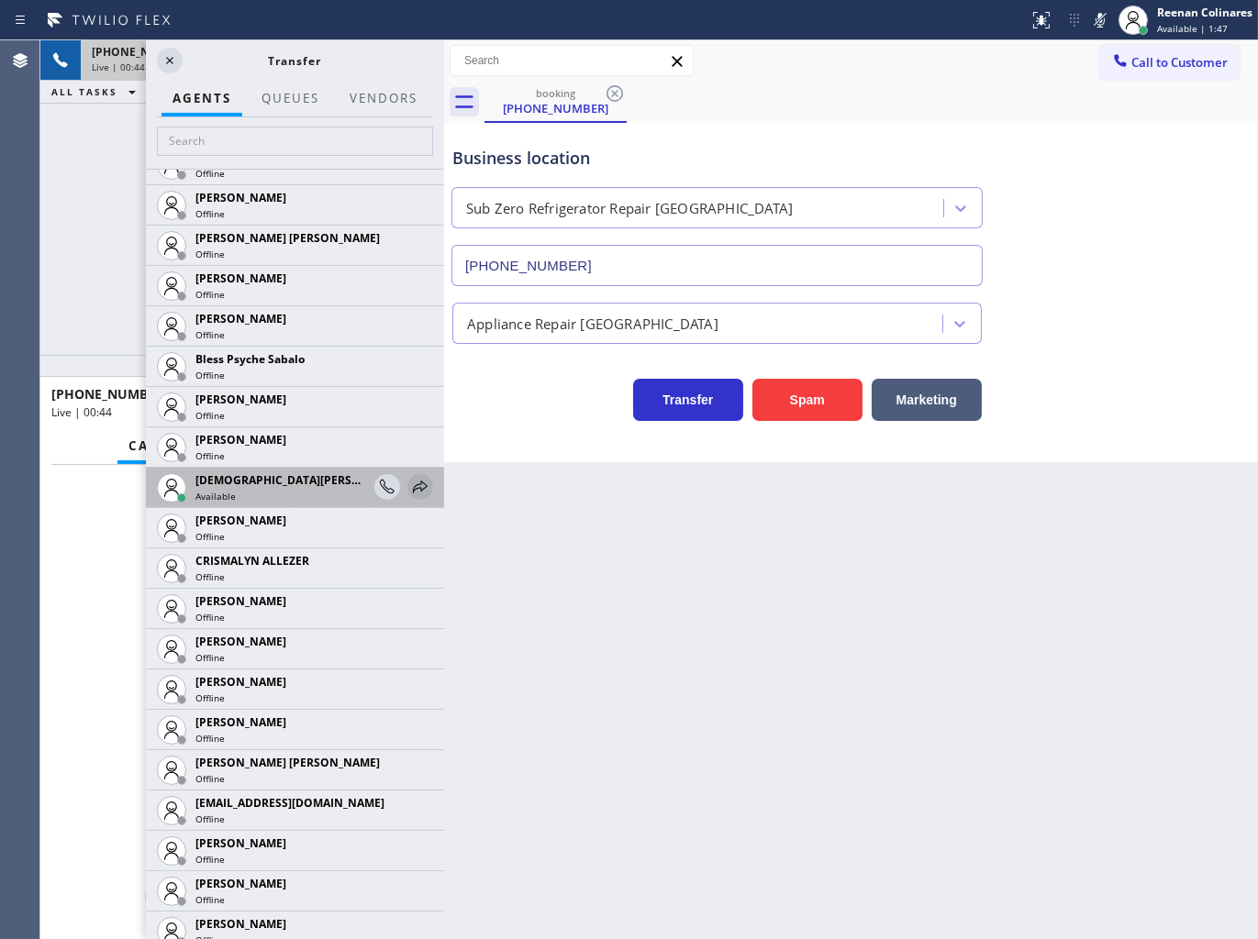
click at [409, 487] on icon at bounding box center [420, 487] width 22 height 22
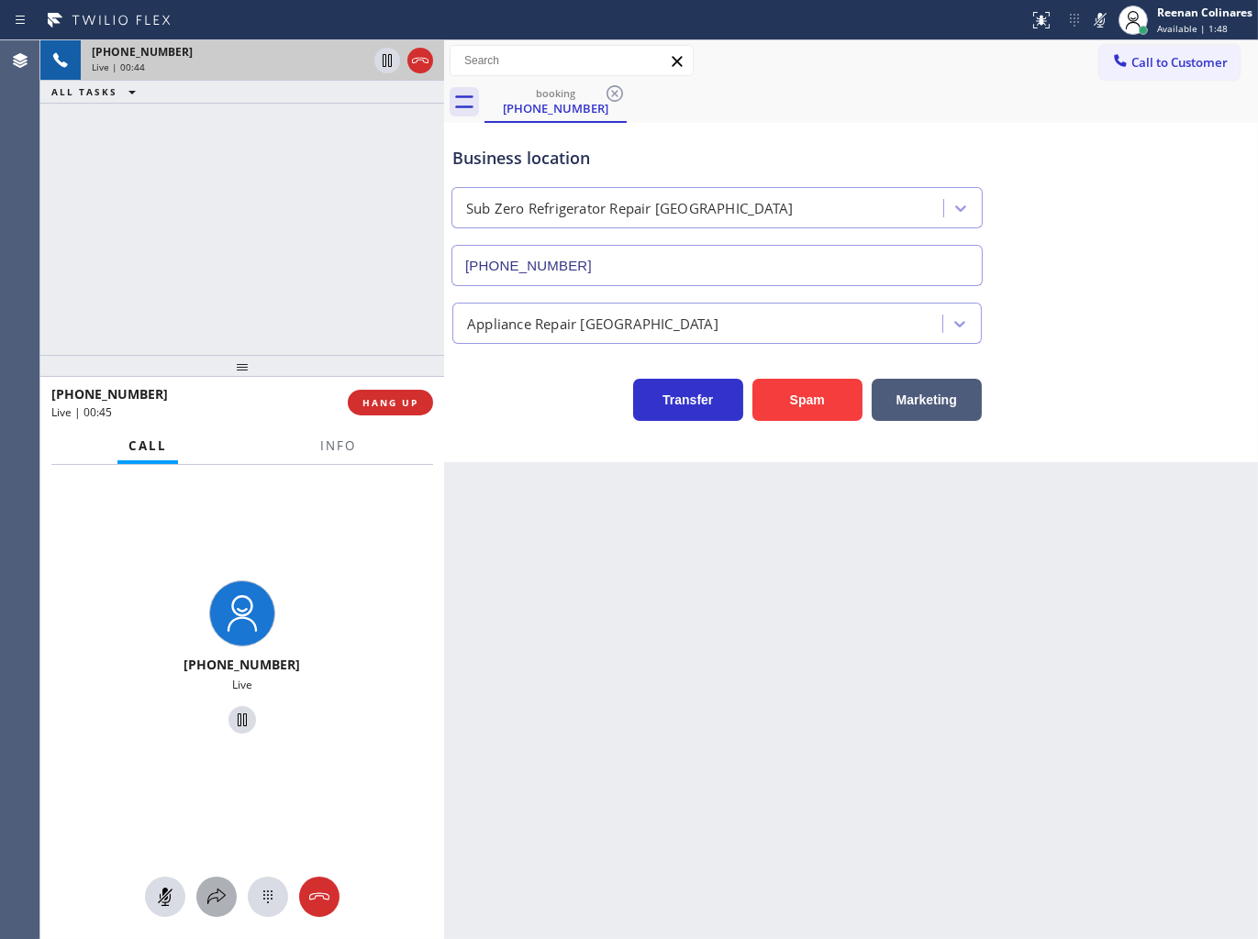
click at [216, 888] on icon at bounding box center [216, 897] width 22 height 22
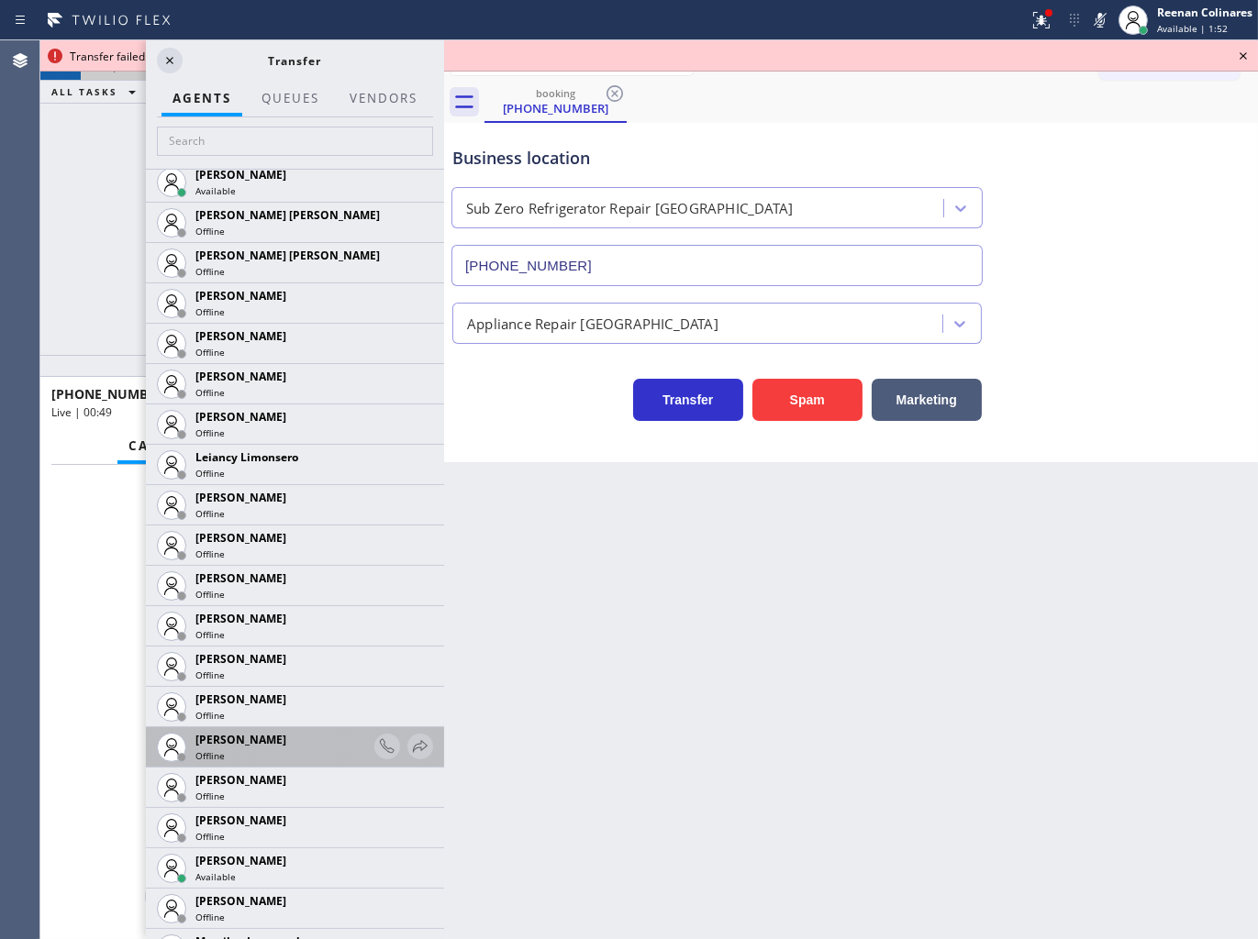
scroll to position [2649, 0]
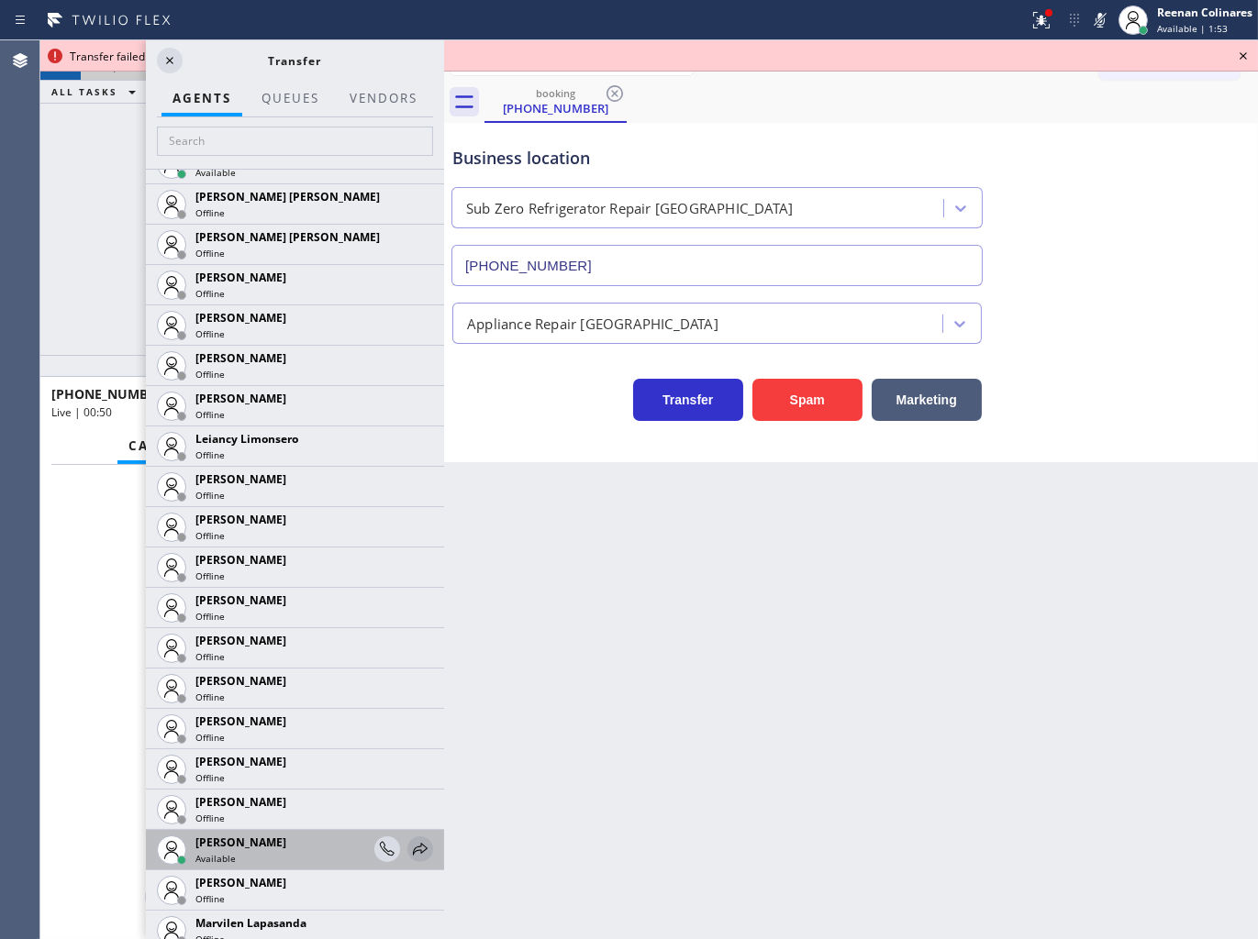
drag, startPoint x: 410, startPoint y: 844, endPoint x: 396, endPoint y: 819, distance: 28.3
click at [411, 844] on icon at bounding box center [420, 849] width 22 height 22
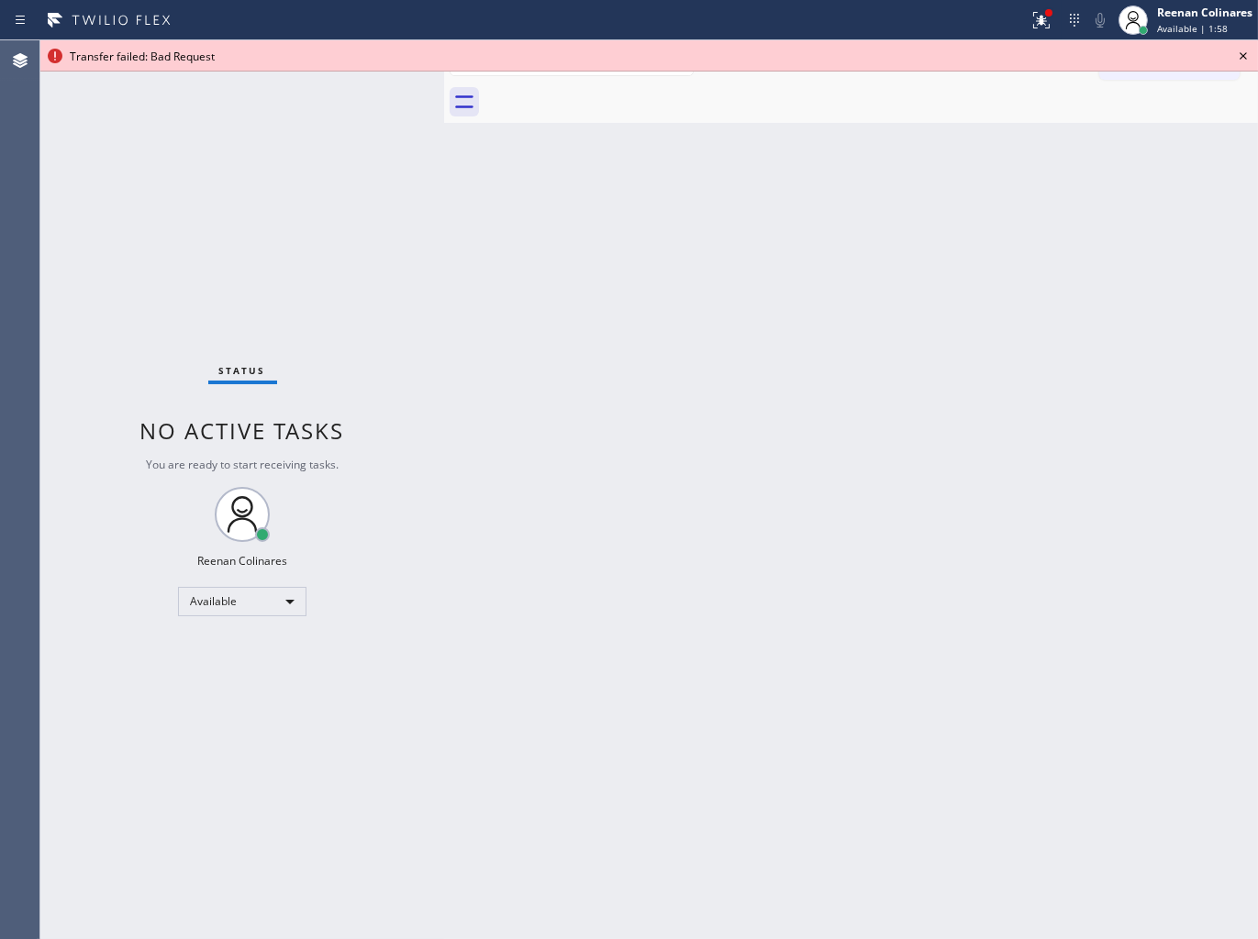
drag, startPoint x: 1035, startPoint y: 611, endPoint x: 1007, endPoint y: 409, distance: 203.7
click at [1021, 597] on div "Back to Dashboard Change Sender ID Customers Technicians Select a contact Outbo…" at bounding box center [851, 489] width 814 height 899
click at [1031, 15] on icon at bounding box center [1041, 20] width 22 height 22
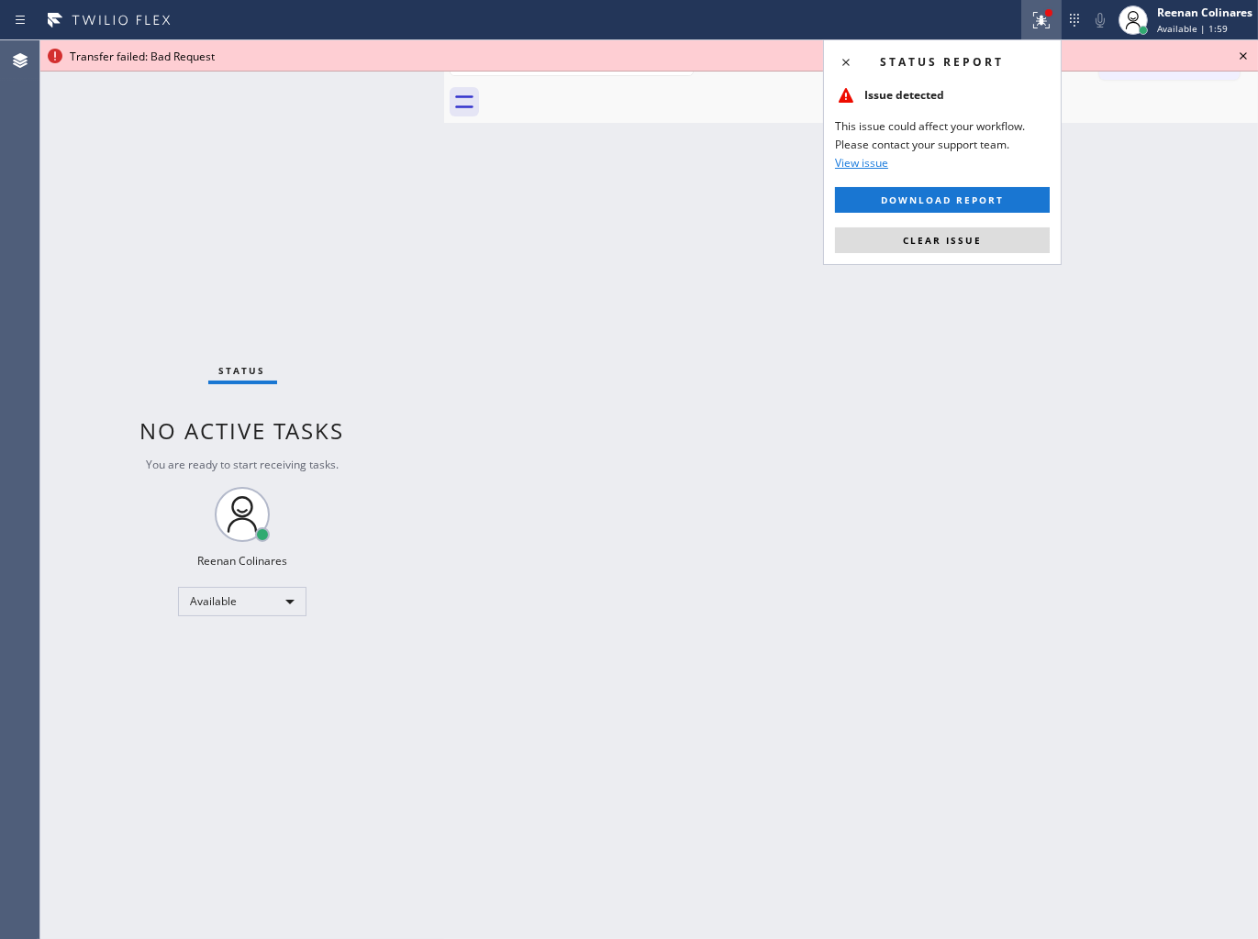
click at [986, 240] on button "Clear issue" at bounding box center [942, 240] width 215 height 26
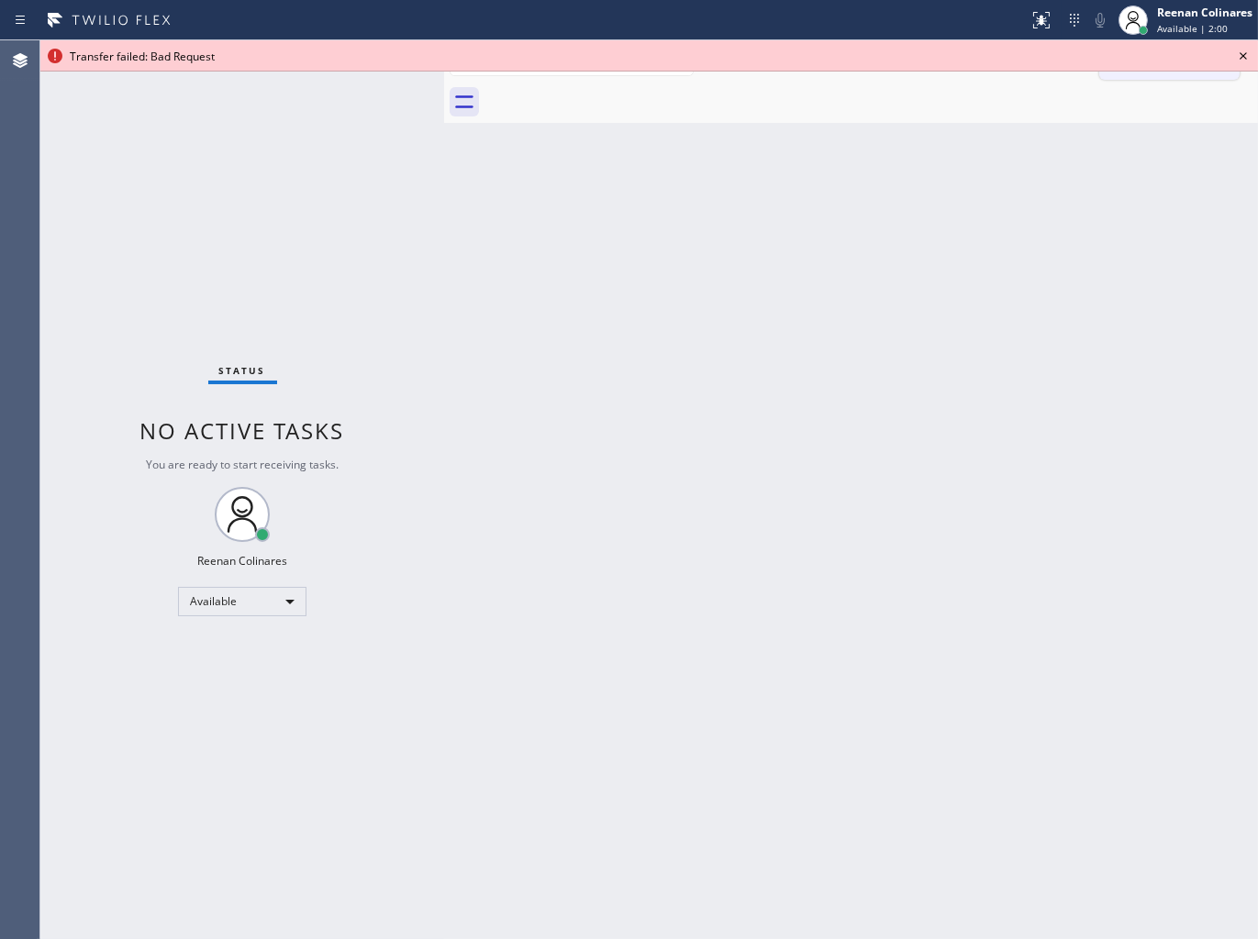
click at [1238, 56] on icon at bounding box center [1243, 56] width 22 height 22
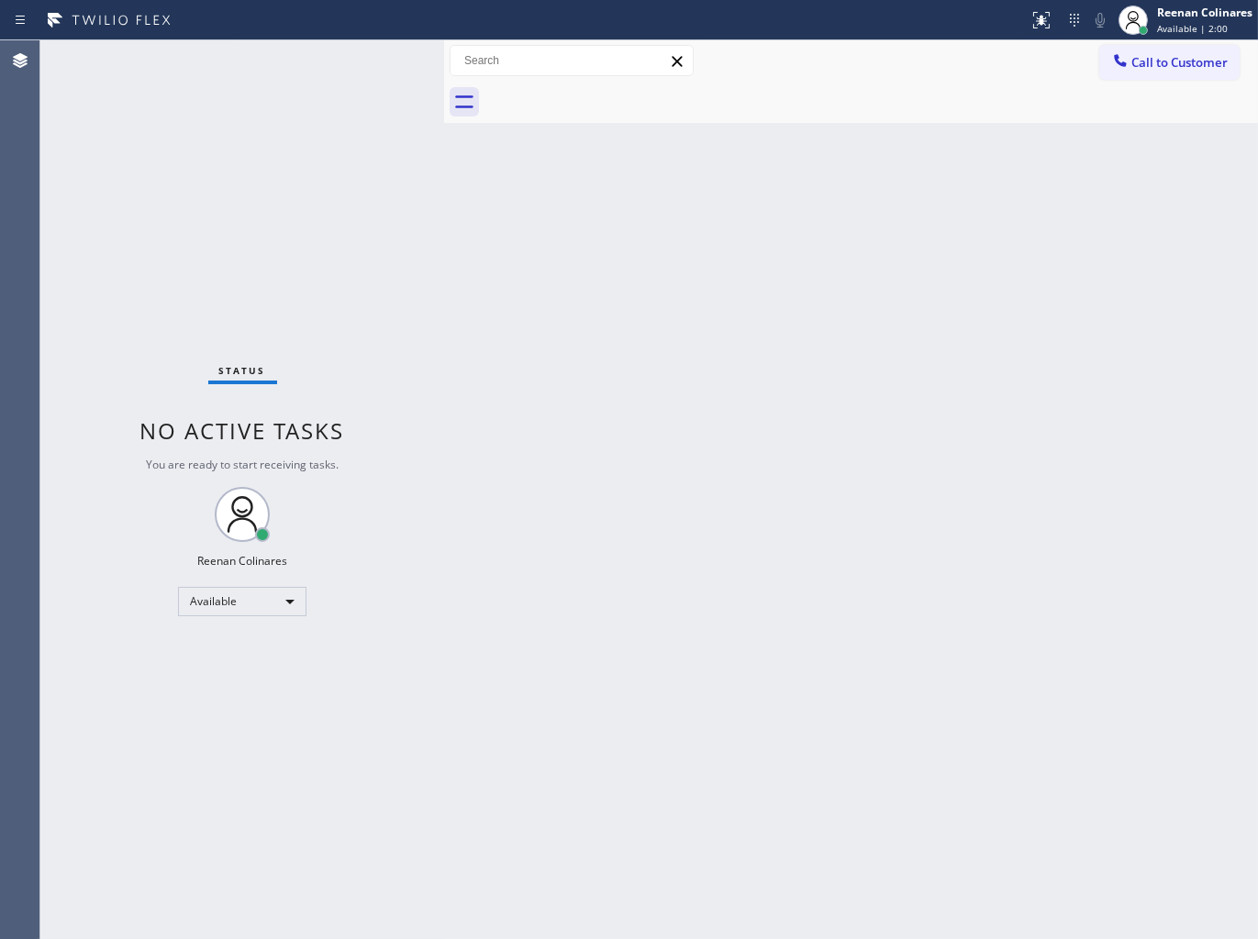
drag, startPoint x: 811, startPoint y: 407, endPoint x: 755, endPoint y: 536, distance: 140.1
click at [811, 413] on div "Back to Dashboard Change Sender ID Customers Technicians Select a contact Outbo…" at bounding box center [851, 489] width 814 height 899
click at [762, 170] on div "Back to Dashboard Change Sender ID Customers Technicians Select a contact Outbo…" at bounding box center [851, 489] width 814 height 899
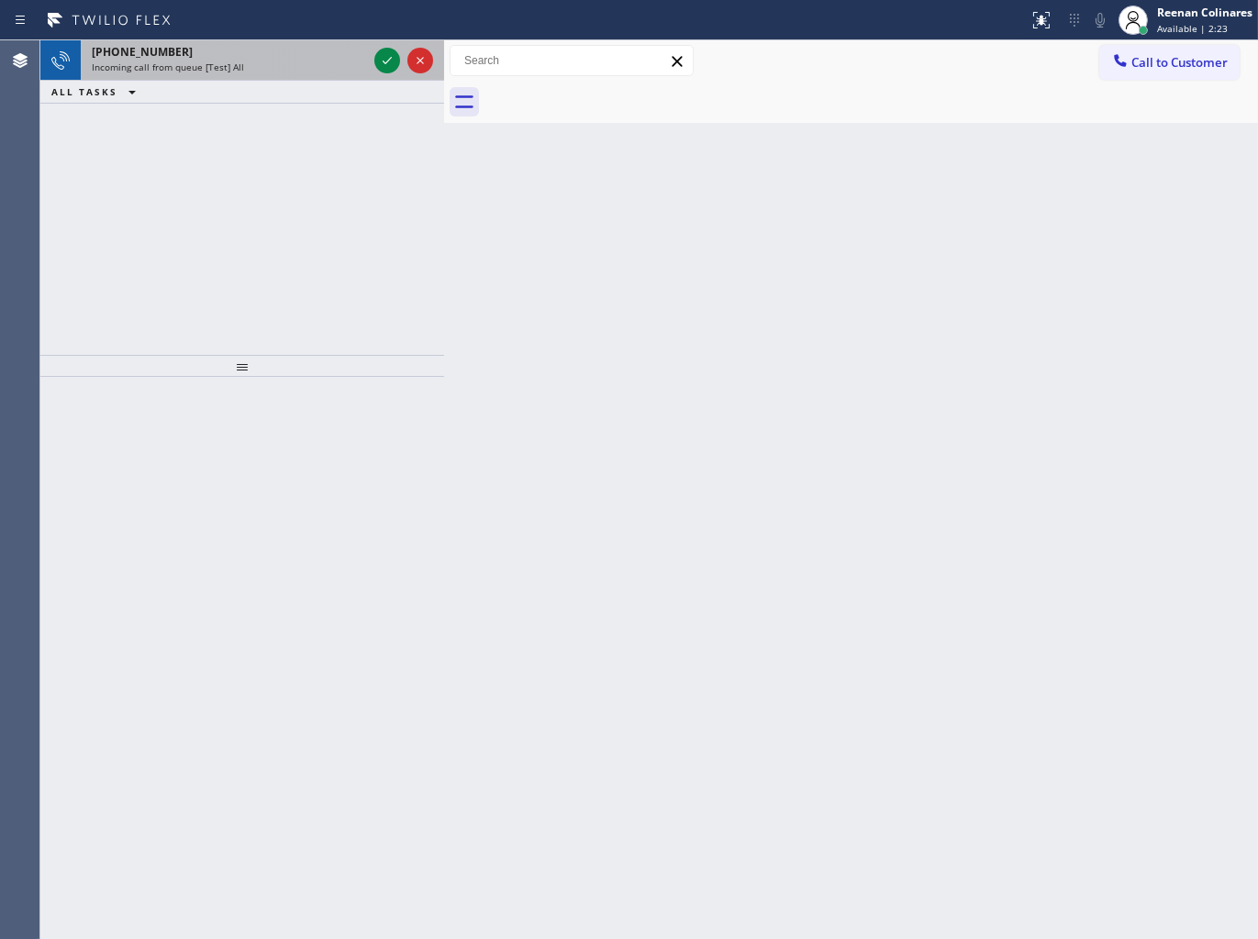
click at [281, 61] on div "Incoming call from queue [Test] All" at bounding box center [229, 67] width 275 height 13
click at [283, 53] on div "[PHONE_NUMBER]" at bounding box center [229, 52] width 275 height 16
click at [328, 62] on div "Incoming call from queue [Test] All" at bounding box center [229, 67] width 275 height 13
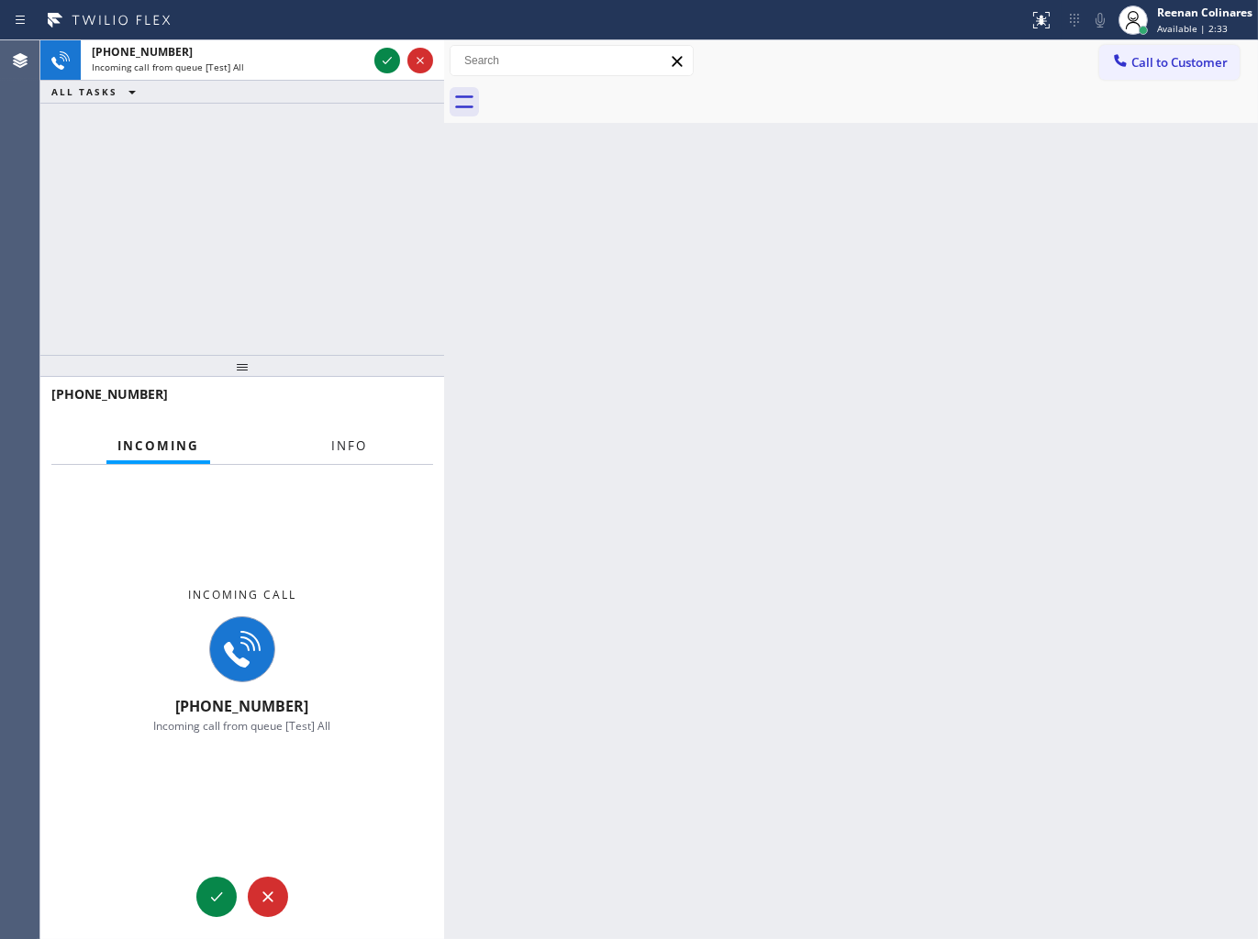
click at [344, 443] on span "Info" at bounding box center [349, 446] width 36 height 17
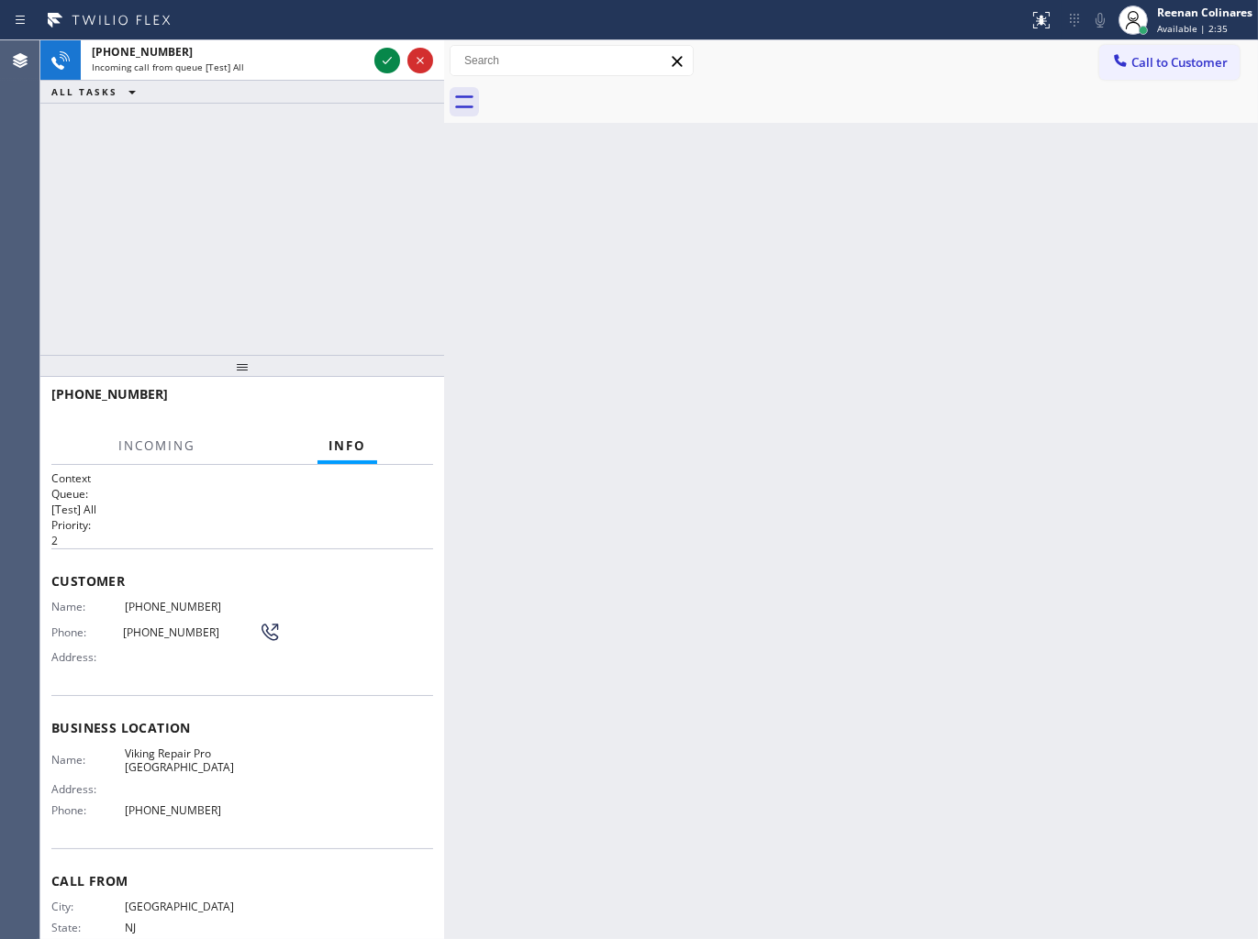
click at [323, 81] on div "ALL TASKS ALL TASKS ACTIVE TASKS TASKS IN WRAP UP" at bounding box center [242, 92] width 404 height 23
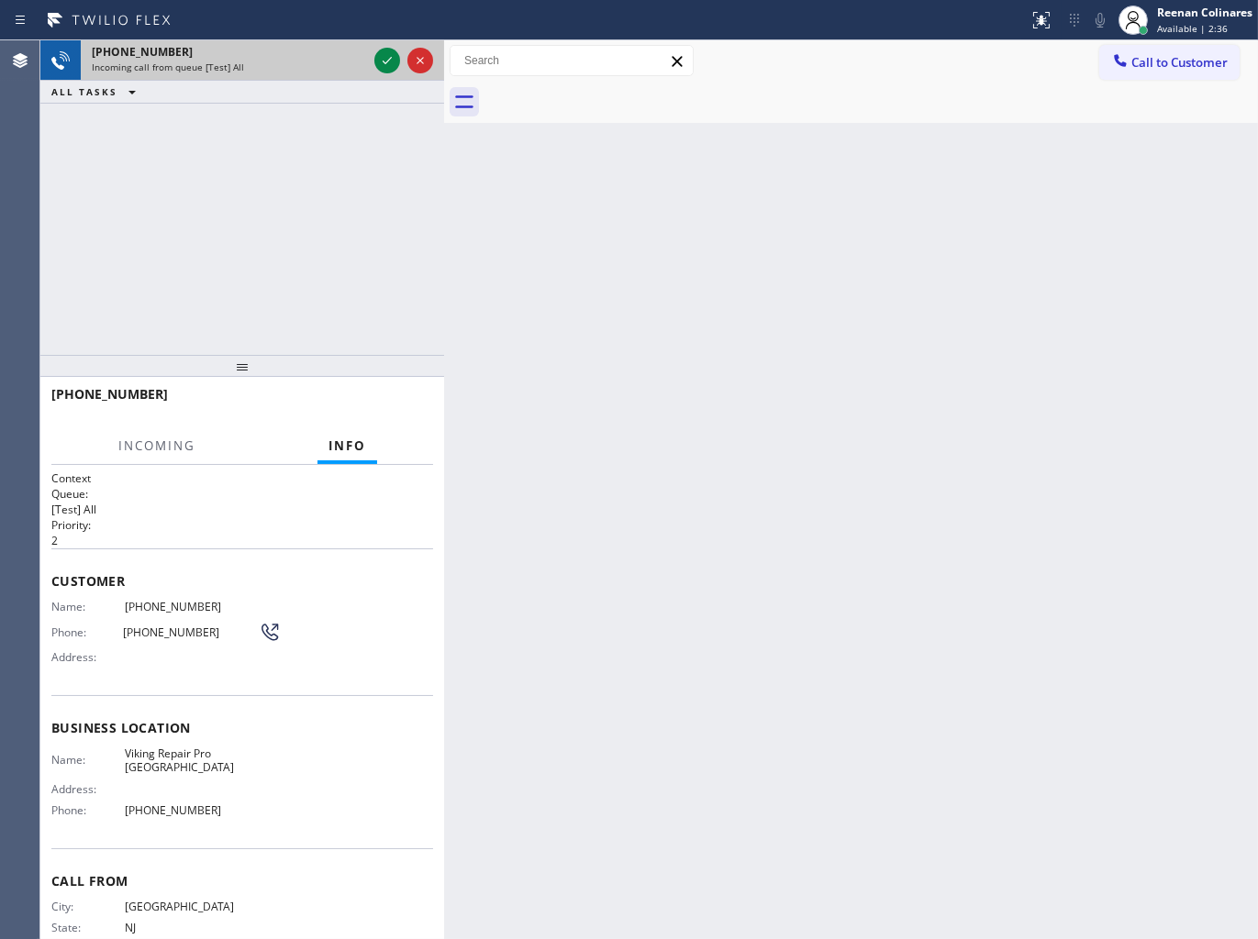
click at [315, 61] on div "Incoming call from queue [Test] All" at bounding box center [229, 67] width 275 height 13
click at [377, 57] on icon at bounding box center [387, 61] width 22 height 22
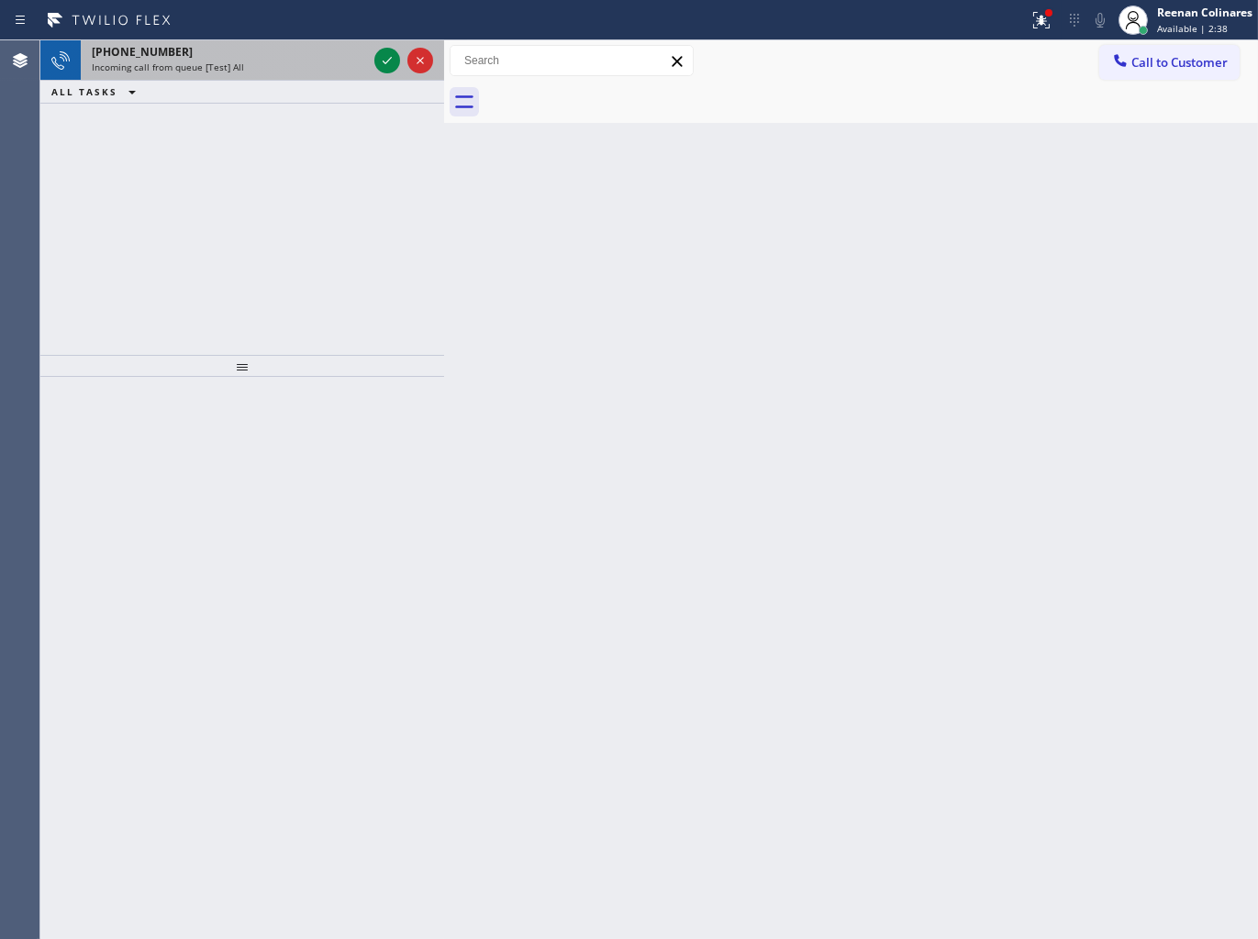
click at [346, 61] on div "Incoming call from queue [Test] All" at bounding box center [229, 67] width 275 height 13
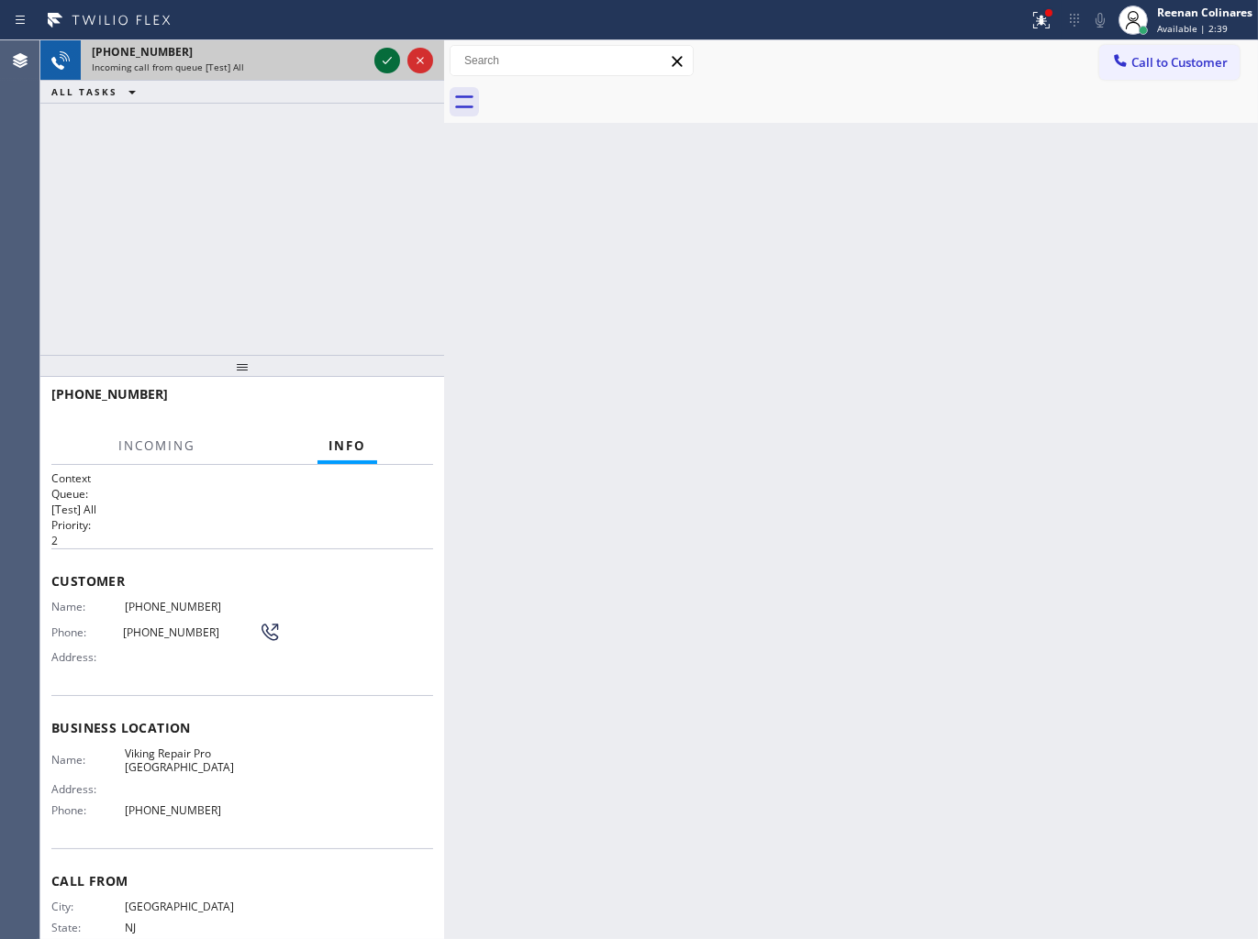
click at [383, 55] on icon at bounding box center [387, 61] width 22 height 22
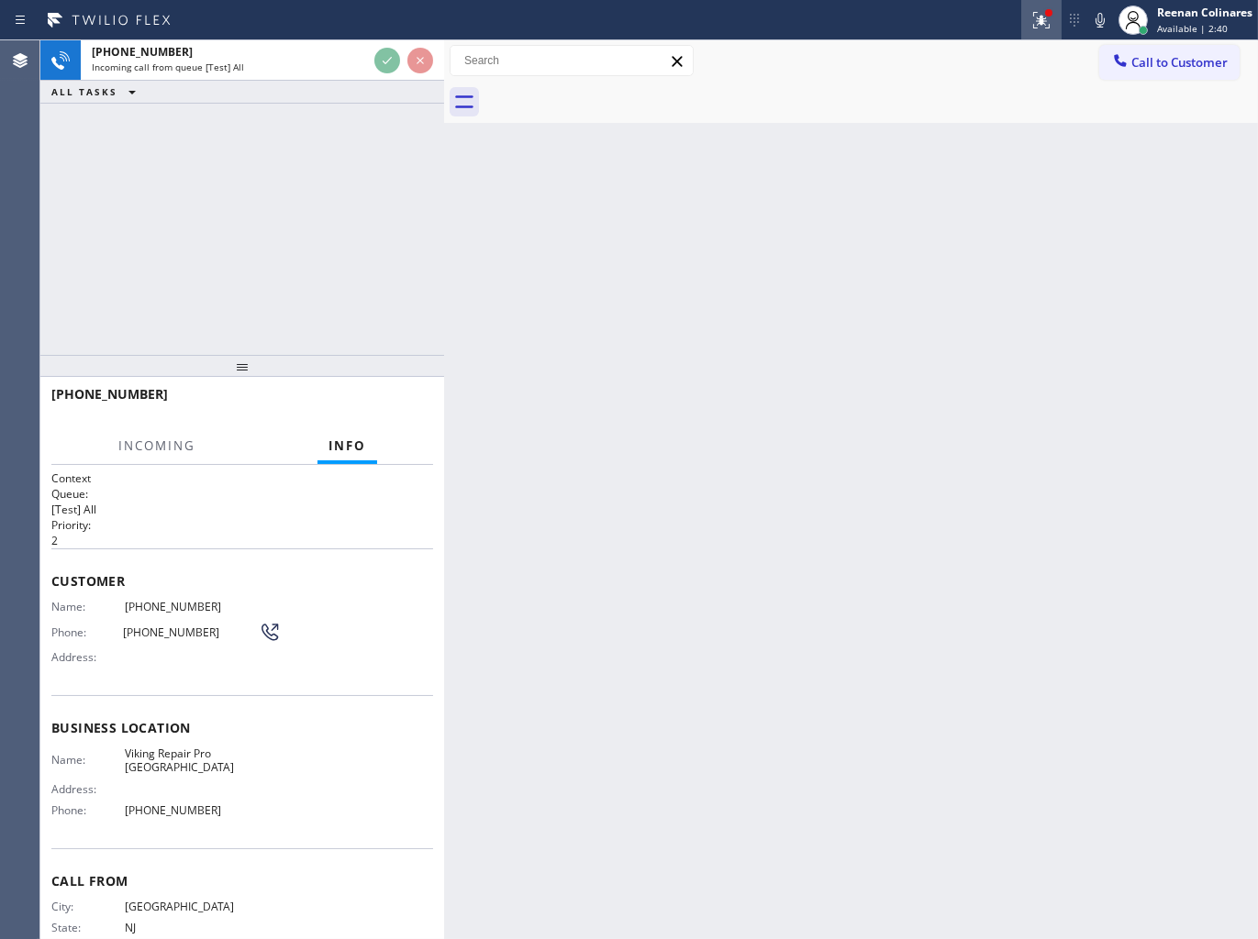
click at [1039, 16] on icon at bounding box center [1041, 18] width 11 height 6
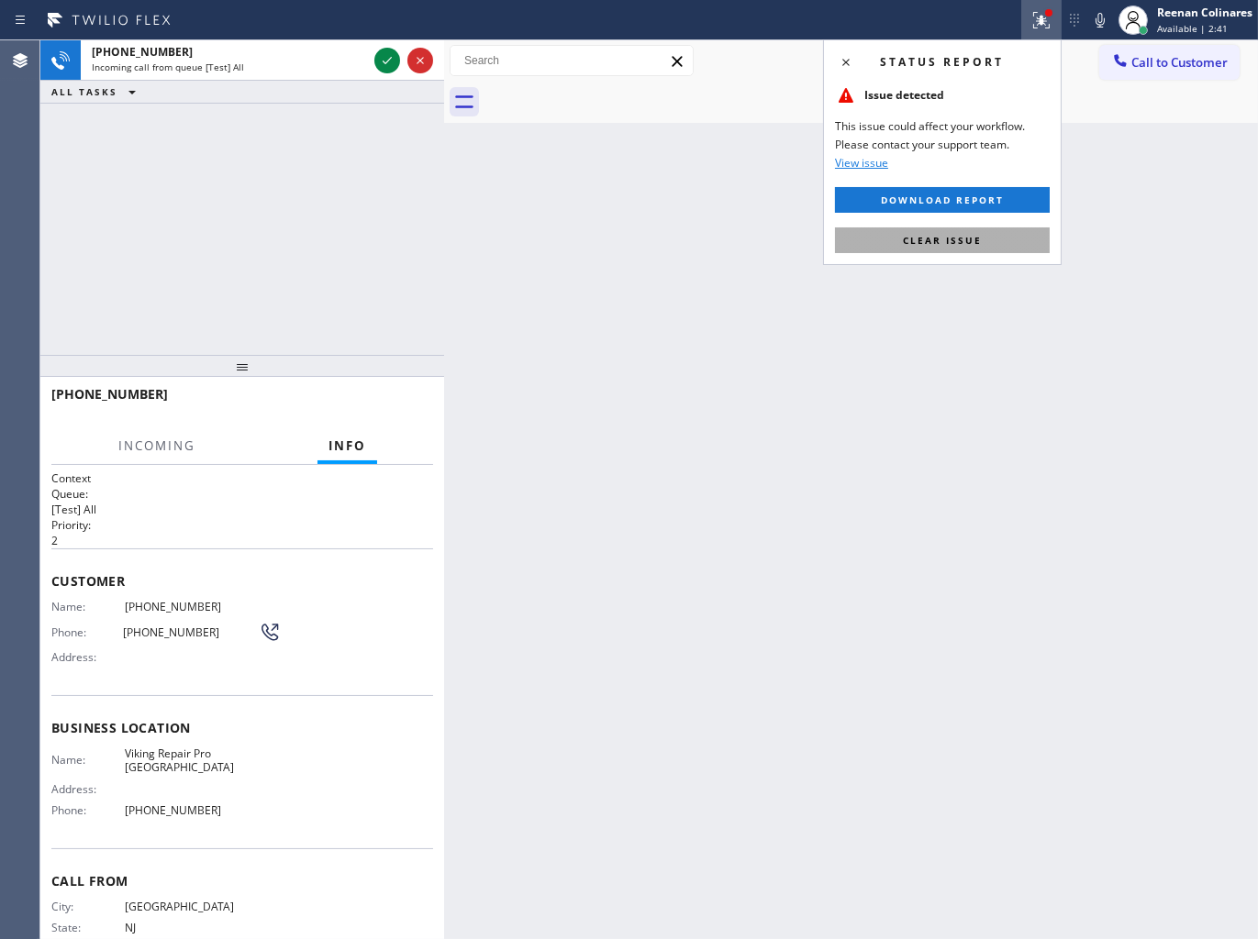
click at [945, 243] on span "Clear issue" at bounding box center [942, 240] width 79 height 13
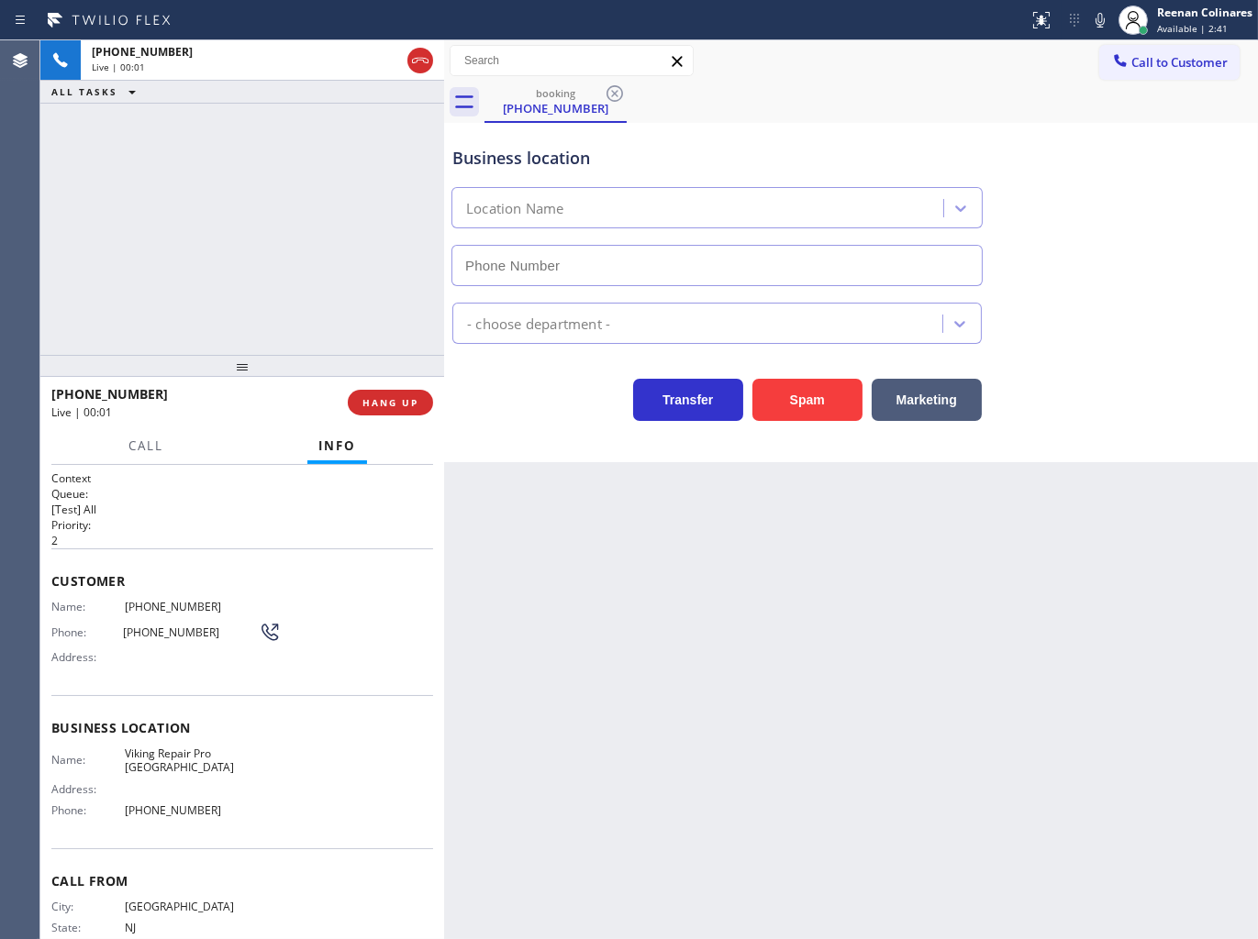
type input "[PHONE_NUMBER]"
click at [835, 399] on button "Spam" at bounding box center [807, 400] width 110 height 42
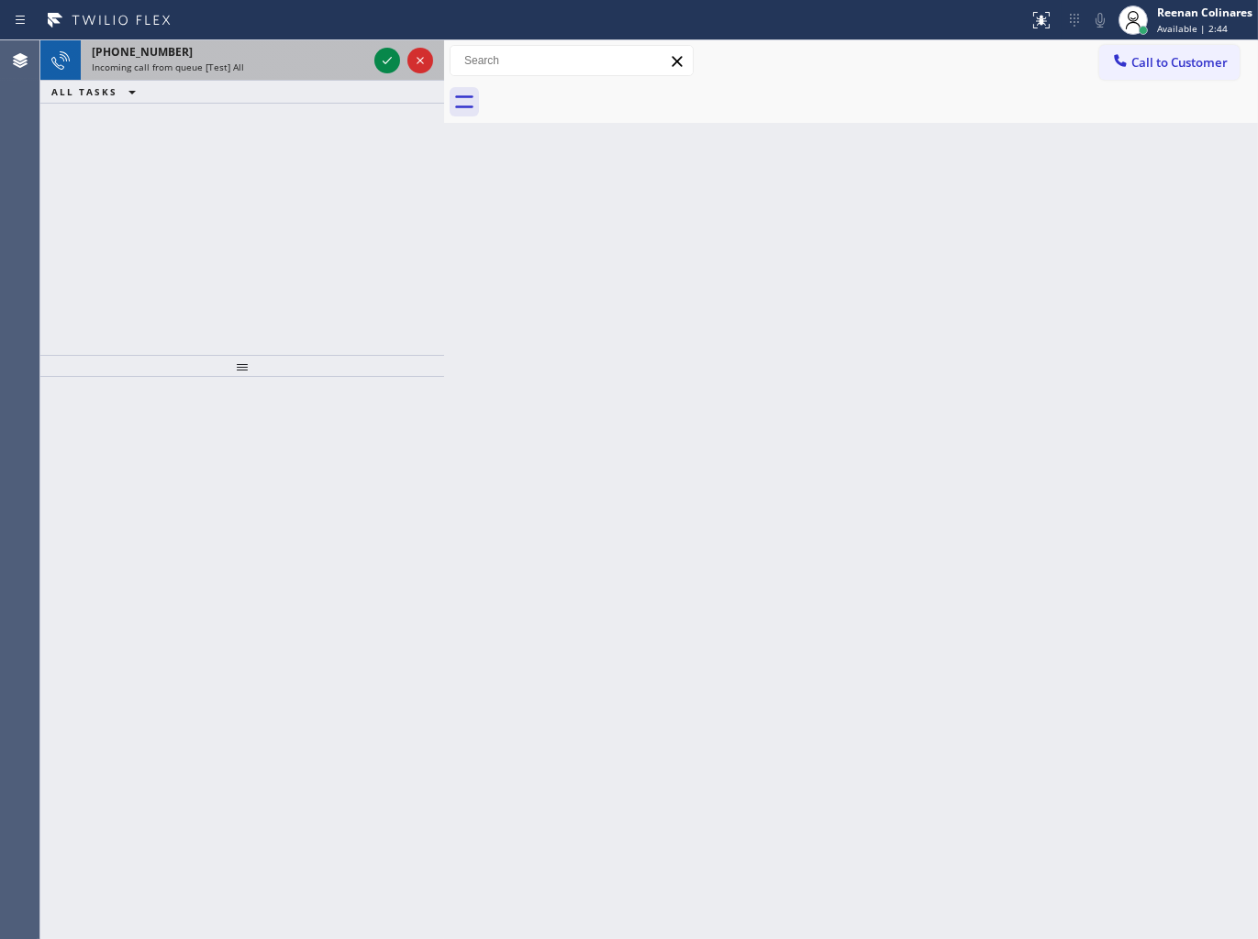
click at [257, 67] on div "Incoming call from queue [Test] All" at bounding box center [229, 67] width 275 height 13
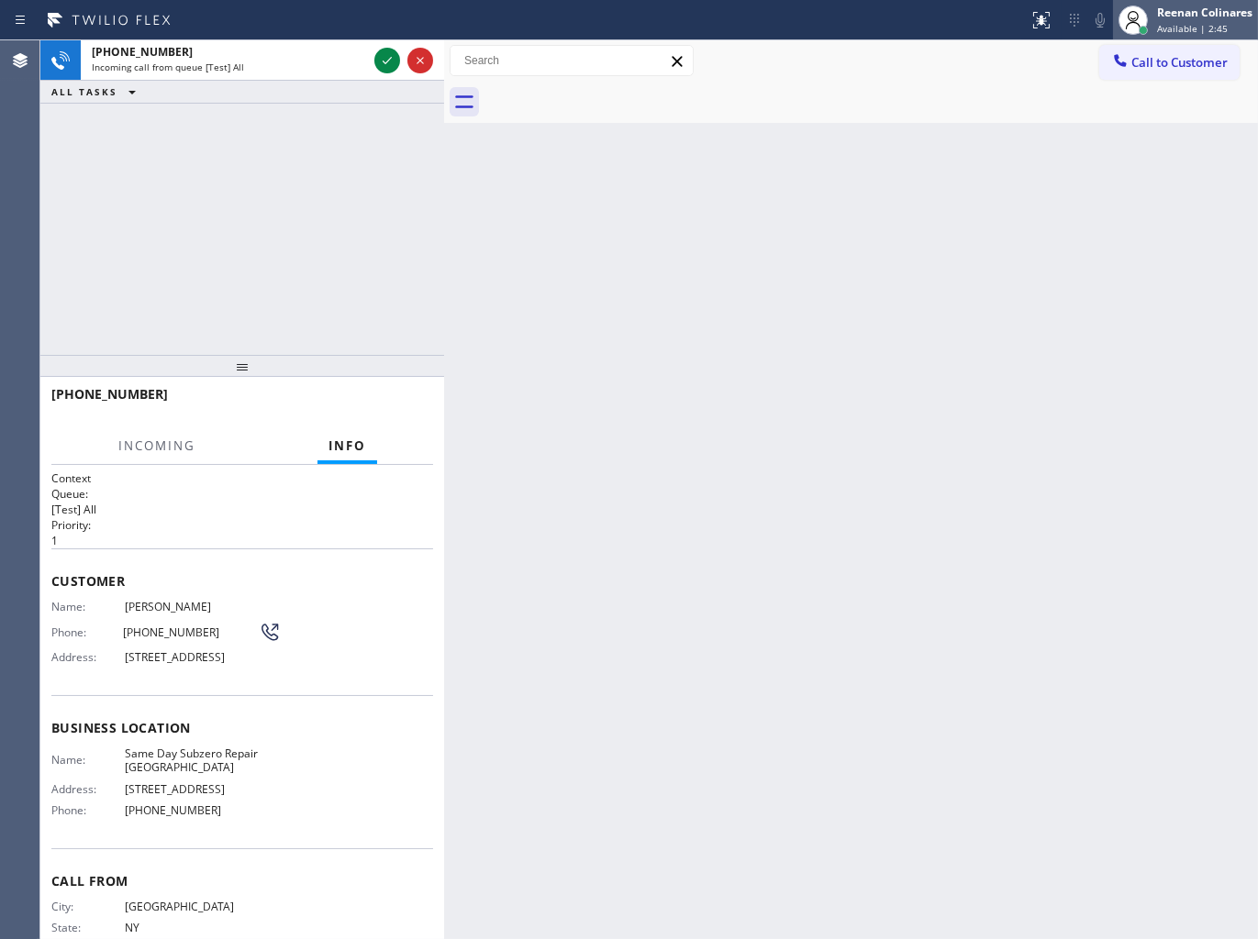
click at [1211, 24] on span "Available | 2:45" at bounding box center [1192, 28] width 71 height 13
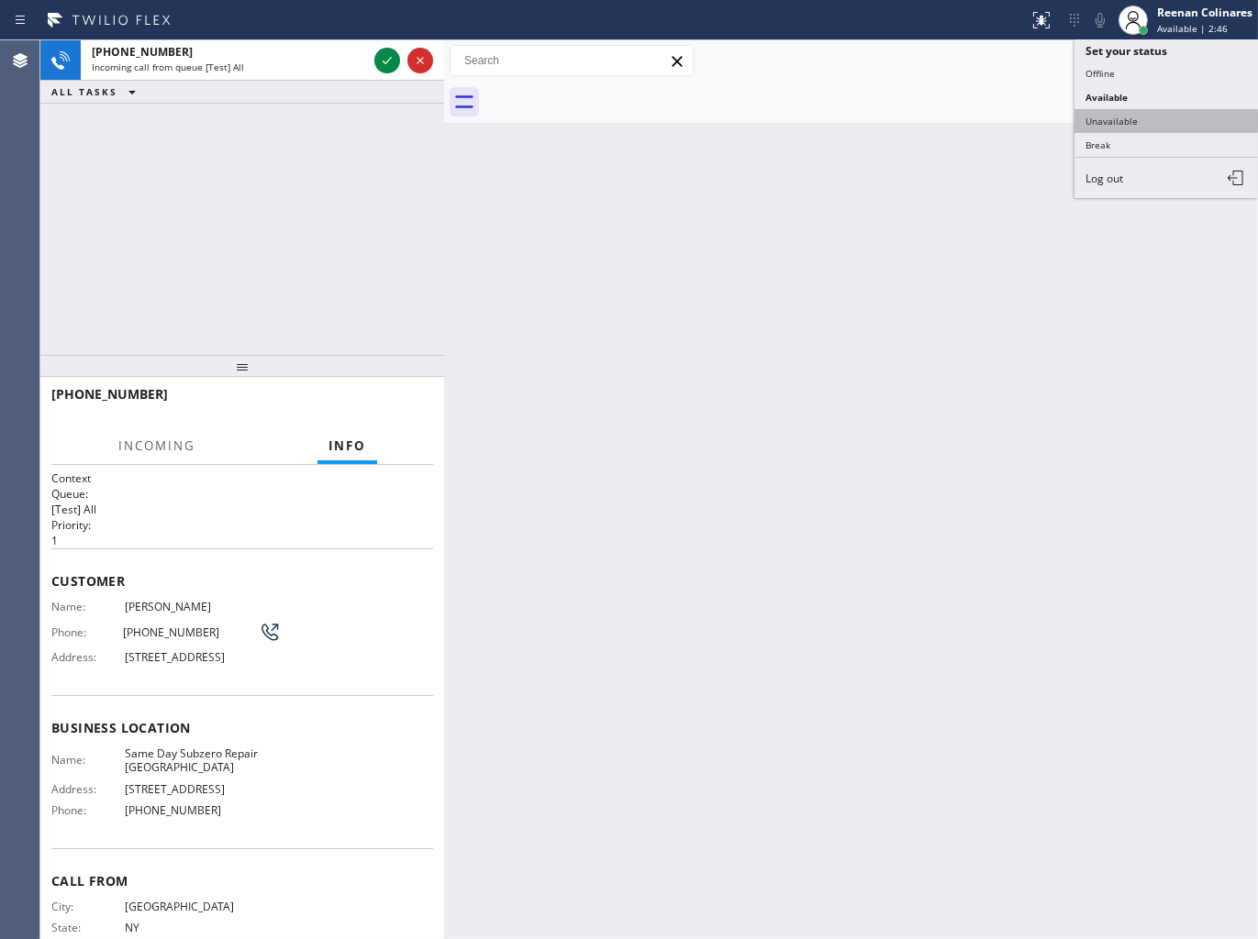
click at [1108, 120] on button "Unavailable" at bounding box center [1165, 121] width 183 height 24
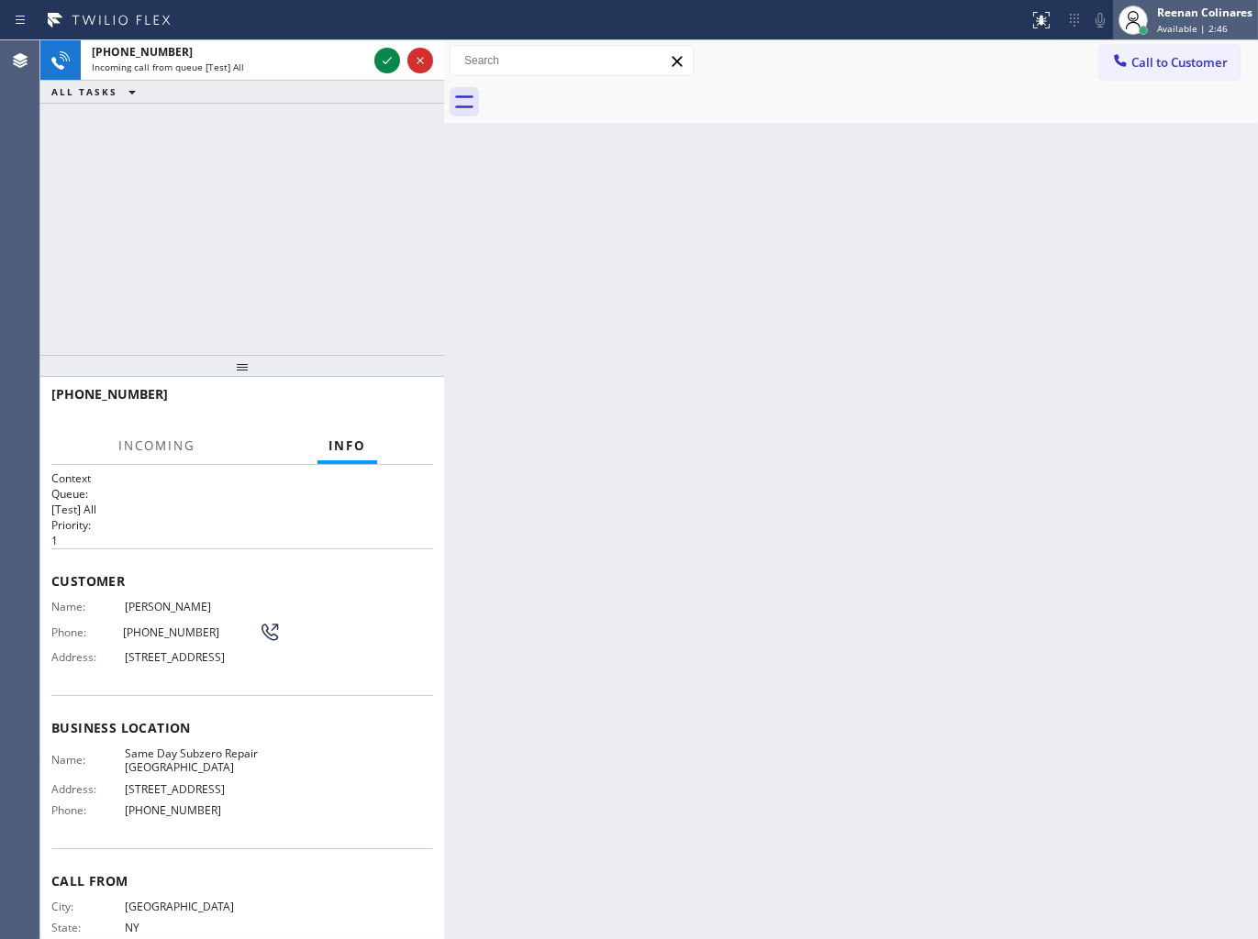
click at [1163, 17] on div "Reenan Colinares" at bounding box center [1204, 13] width 95 height 16
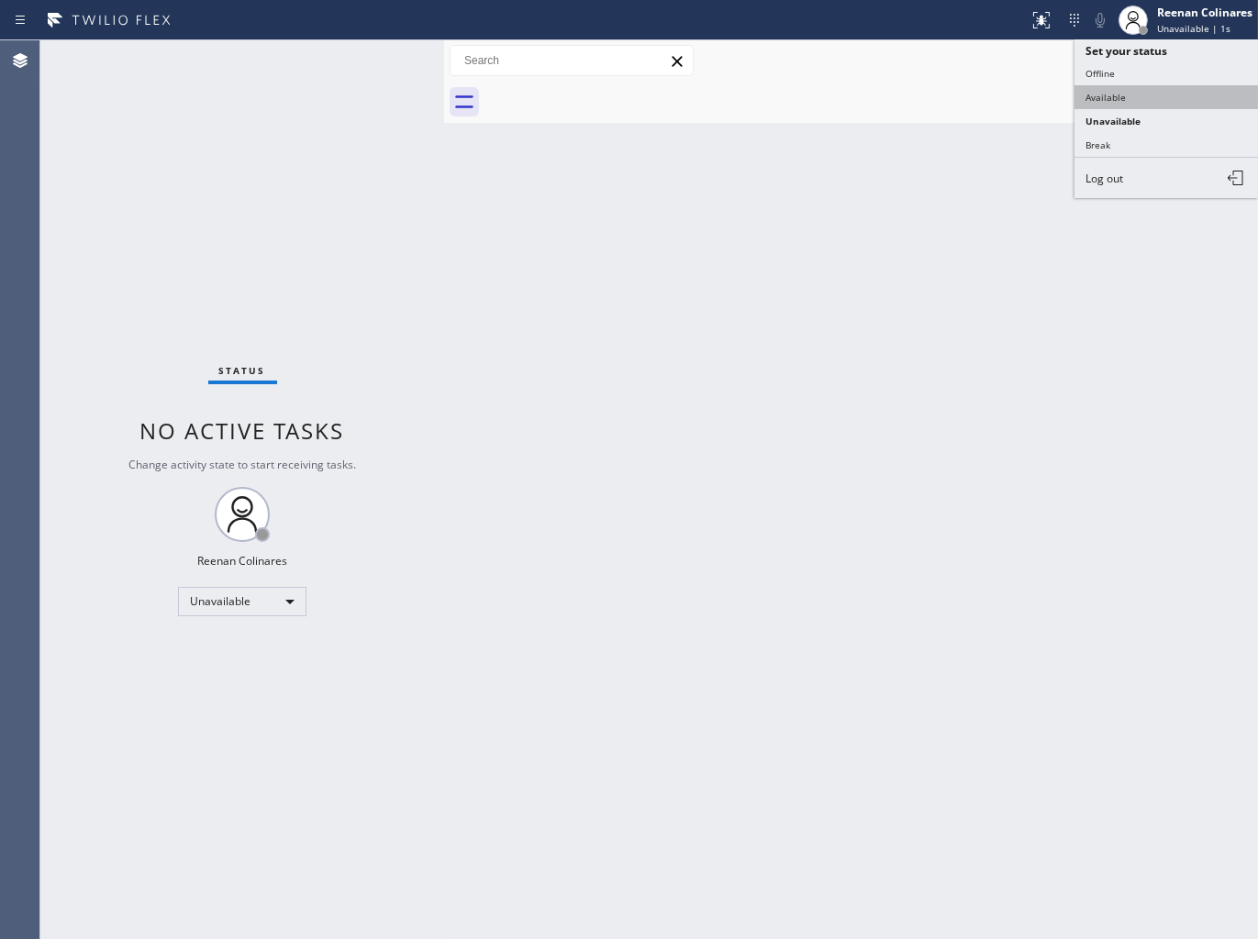
click at [1102, 95] on button "Available" at bounding box center [1165, 97] width 183 height 24
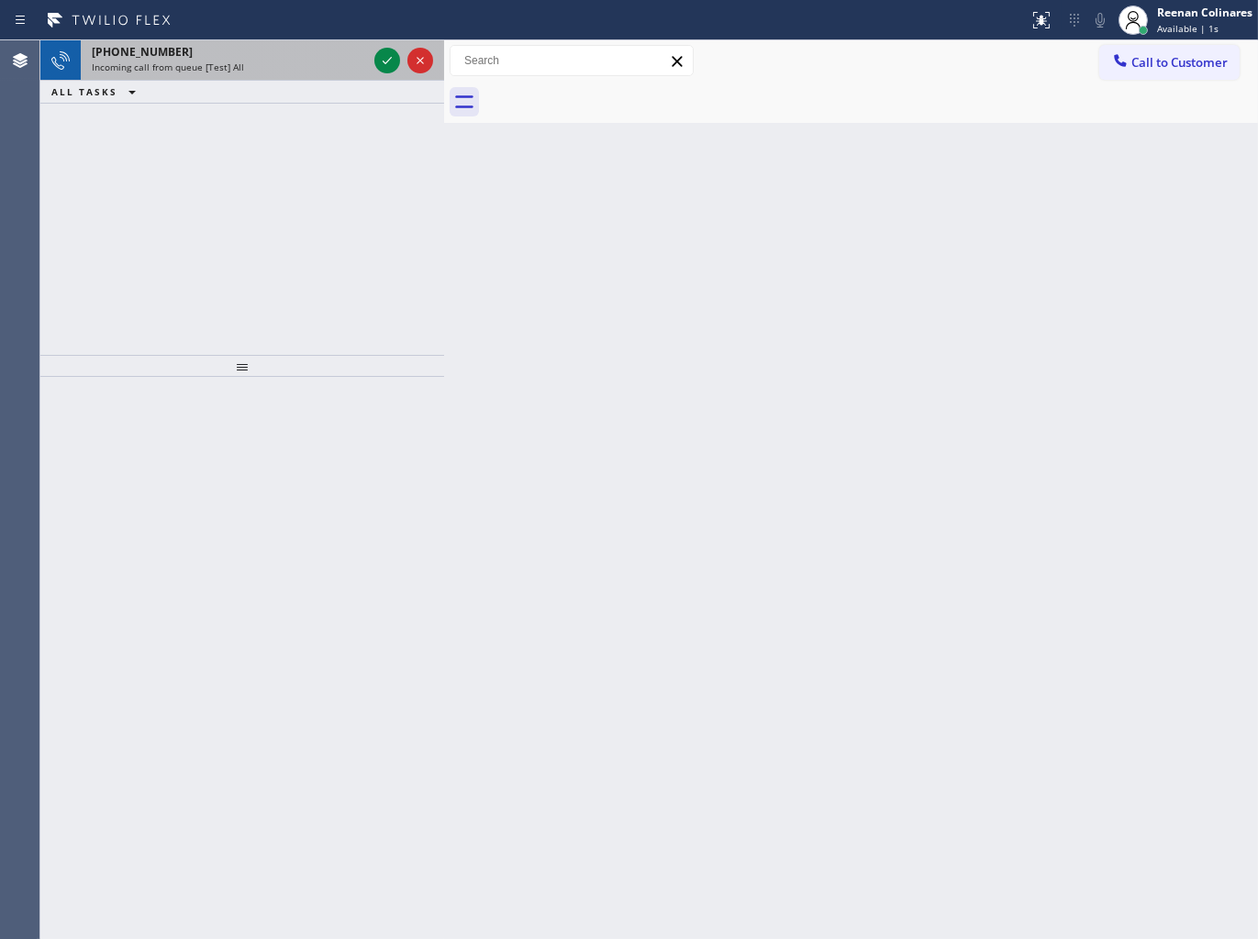
click at [299, 68] on div "Incoming call from queue [Test] All" at bounding box center [229, 67] width 275 height 13
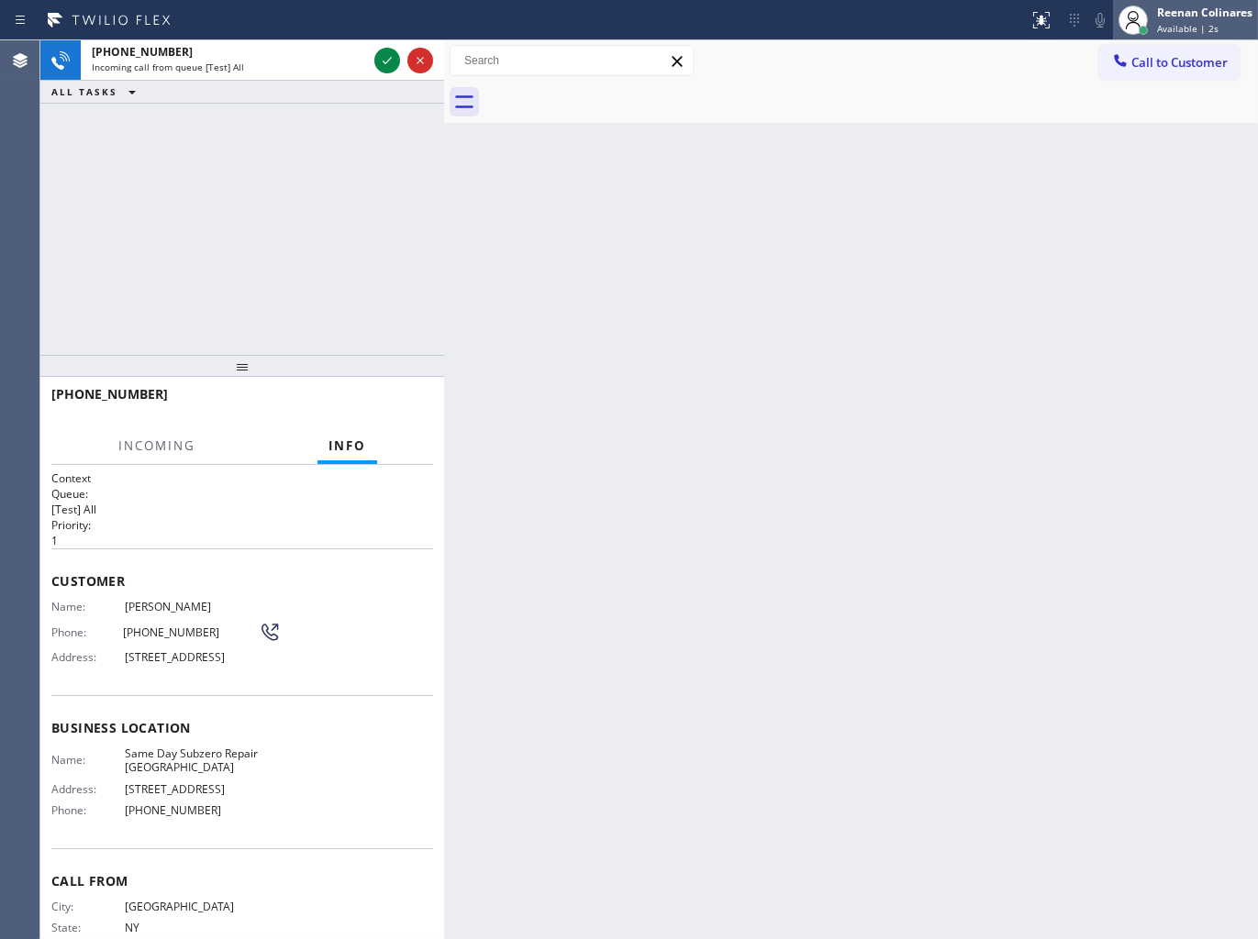
click at [1180, 9] on div "Reenan Colinares" at bounding box center [1204, 13] width 95 height 16
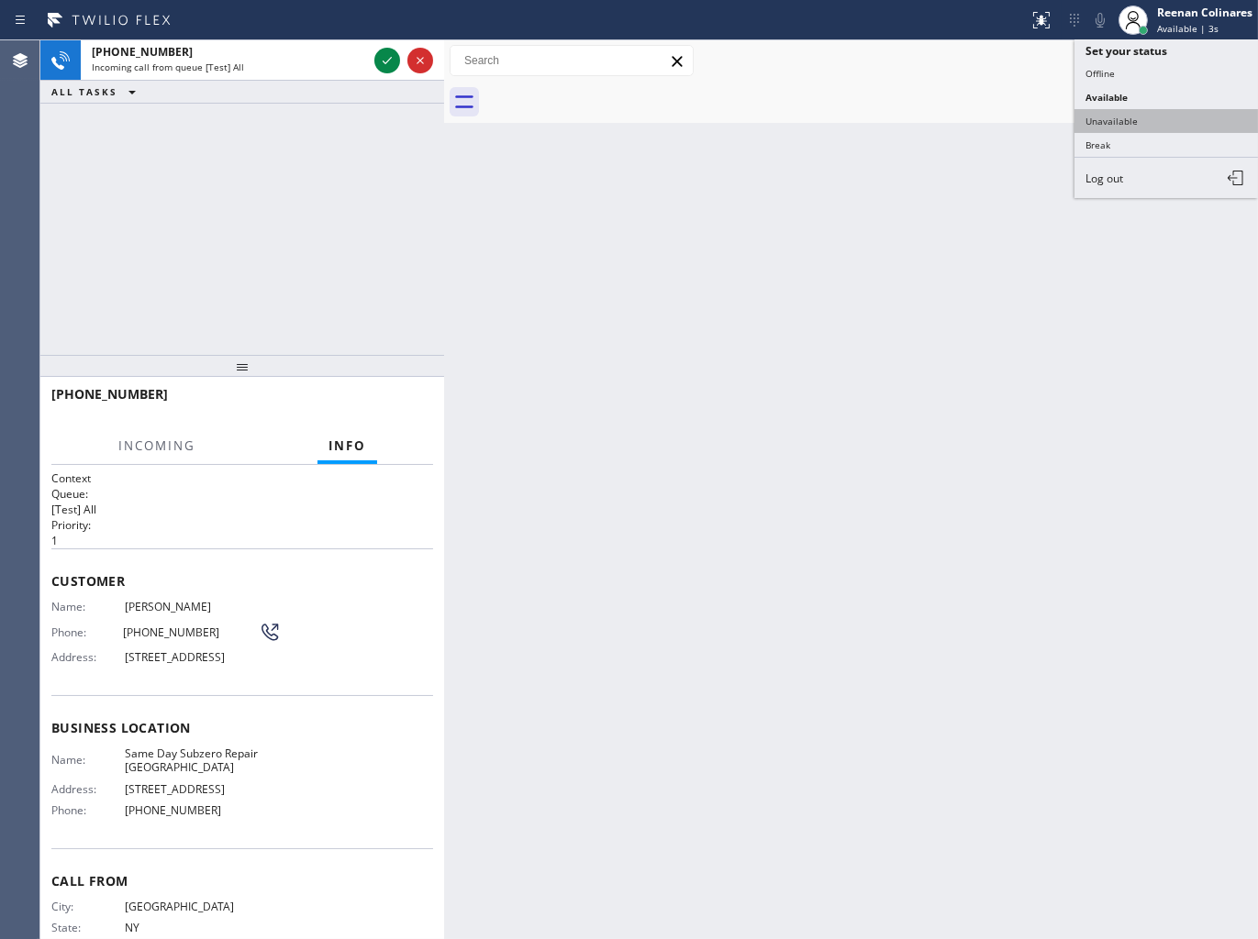
click at [1107, 129] on button "Unavailable" at bounding box center [1165, 121] width 183 height 24
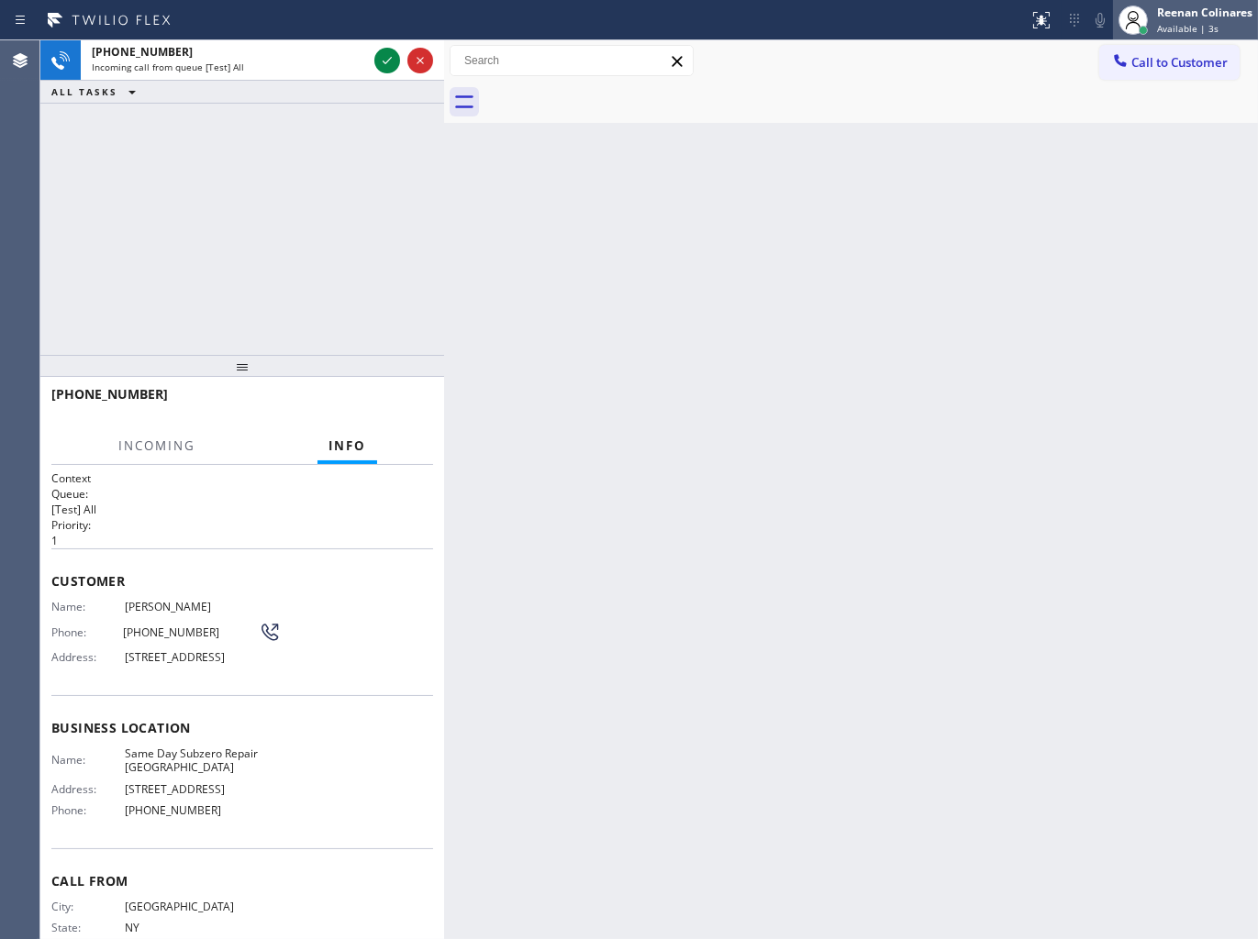
click at [1185, 20] on div "Reenan Colinares Available | 3s" at bounding box center [1205, 20] width 105 height 32
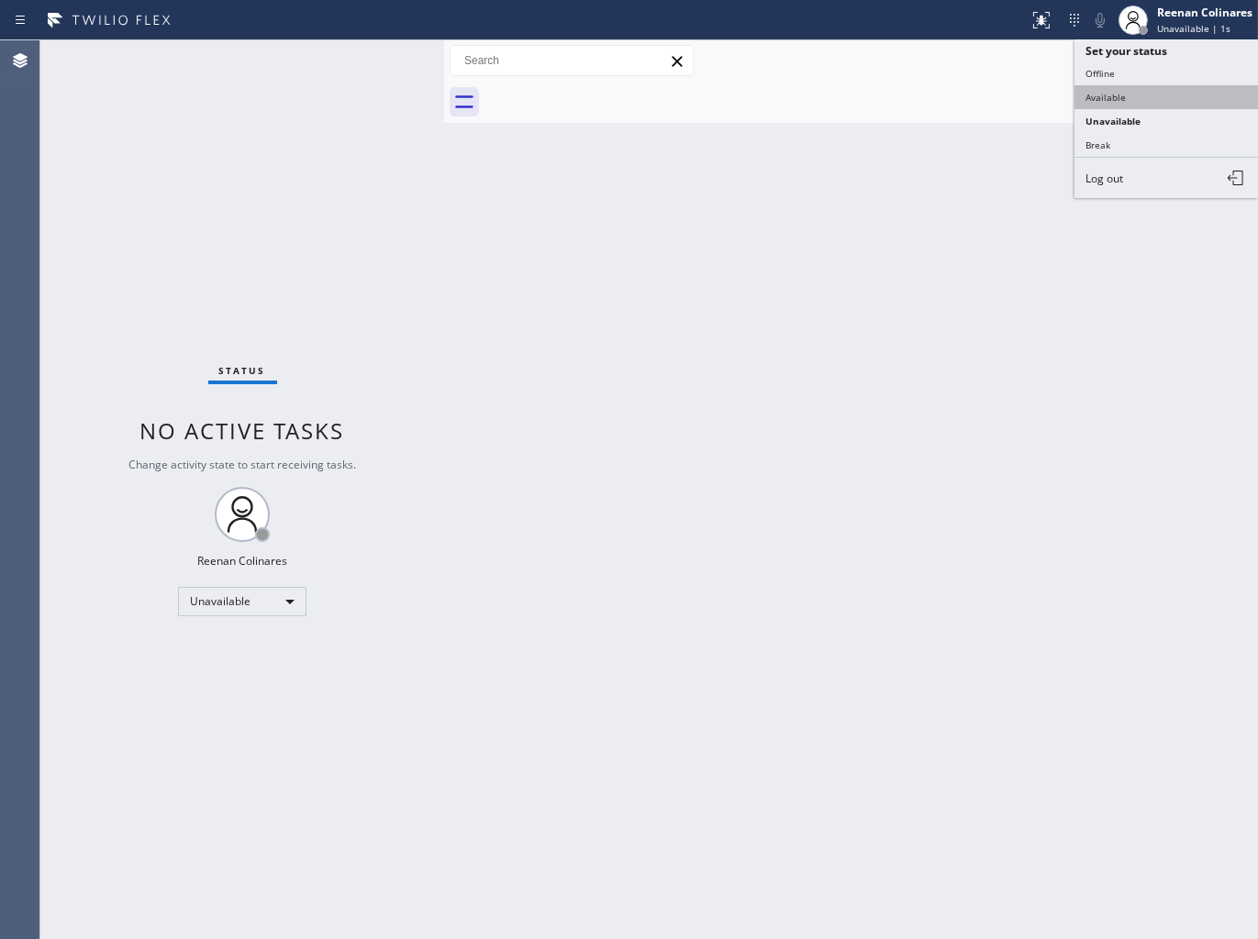
click at [1119, 104] on button "Available" at bounding box center [1165, 97] width 183 height 24
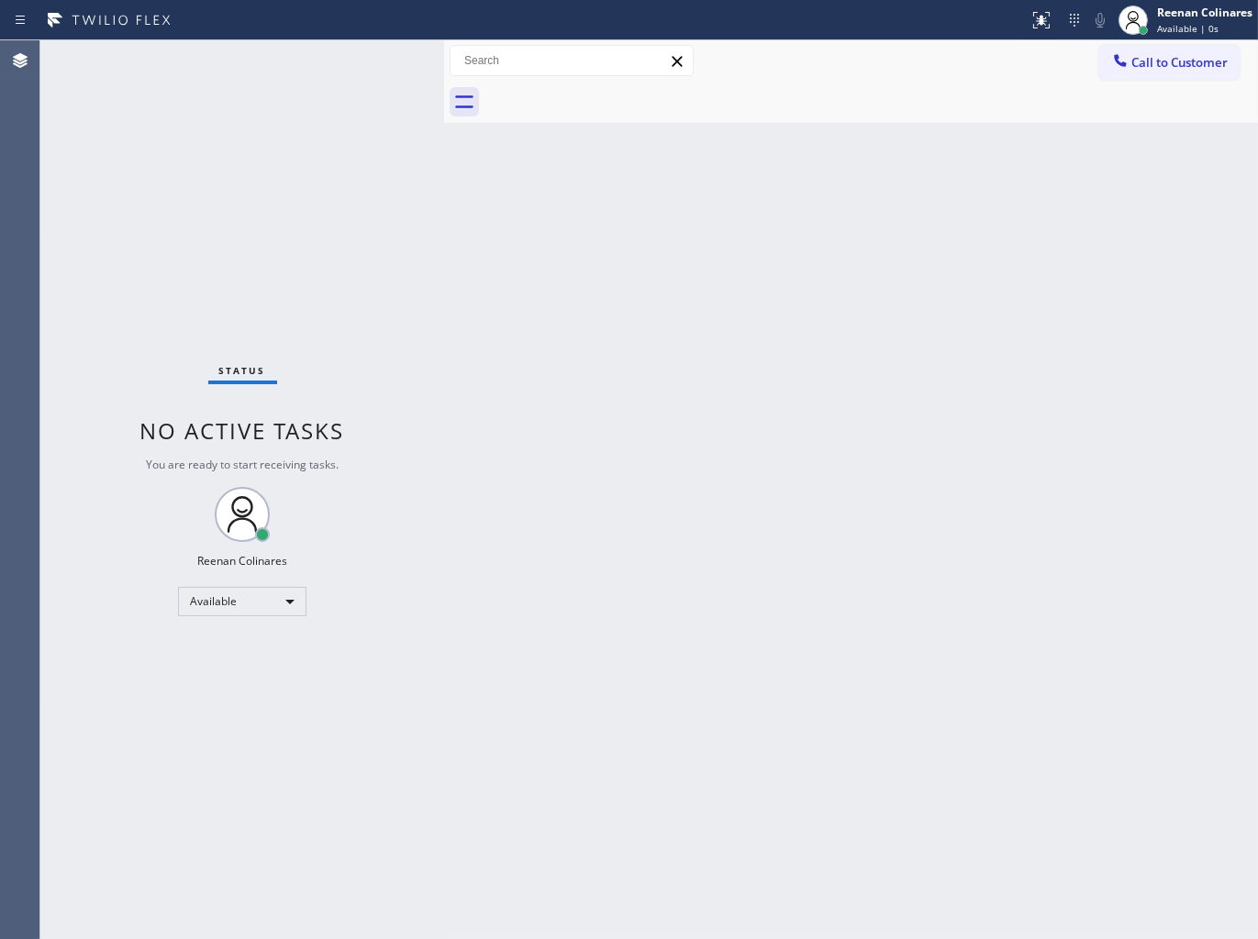
click at [552, 240] on div "Back to Dashboard Change Sender ID Customers Technicians Select a contact Outbo…" at bounding box center [851, 489] width 814 height 899
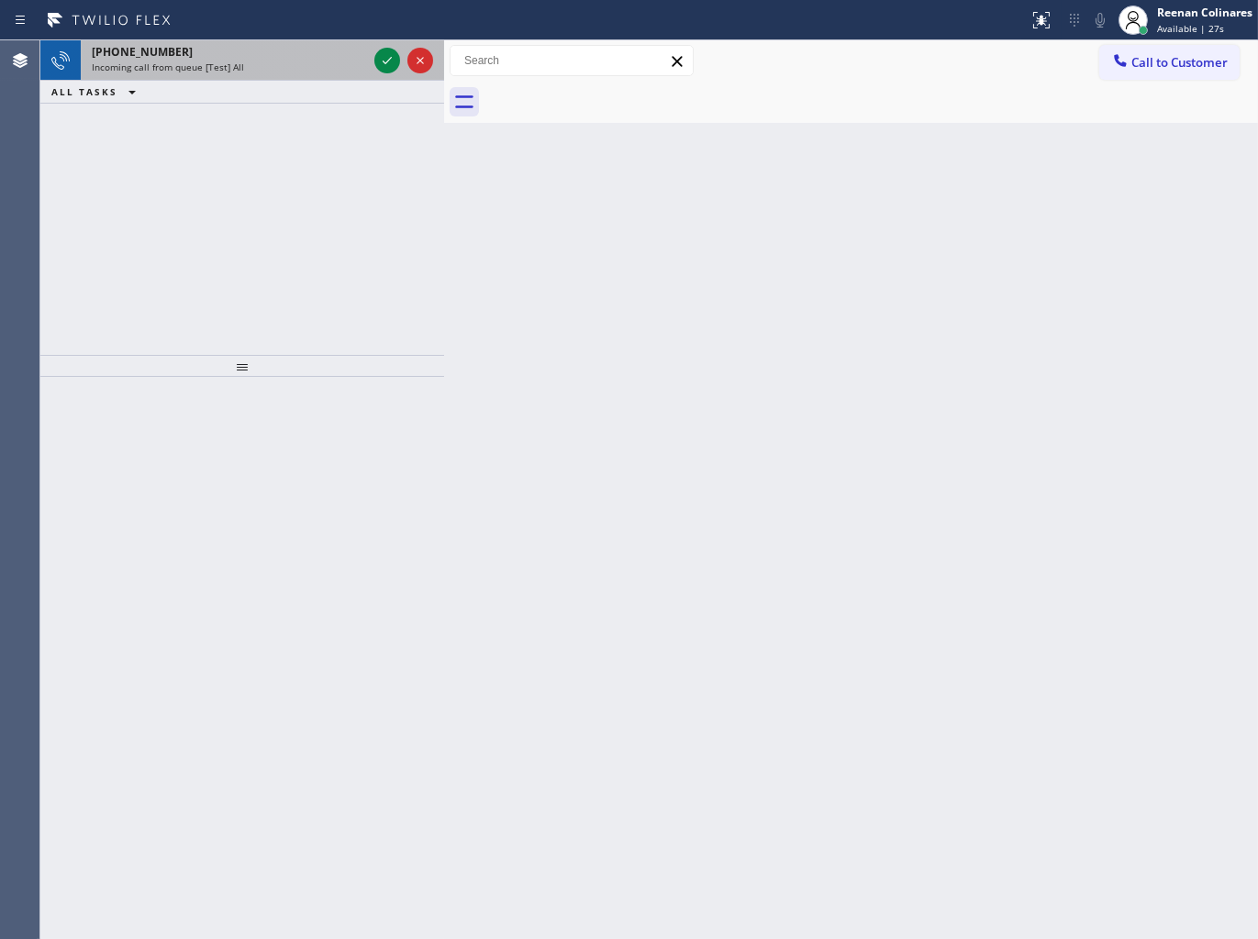
click at [276, 68] on div "Incoming call from queue [Test] All" at bounding box center [229, 67] width 275 height 13
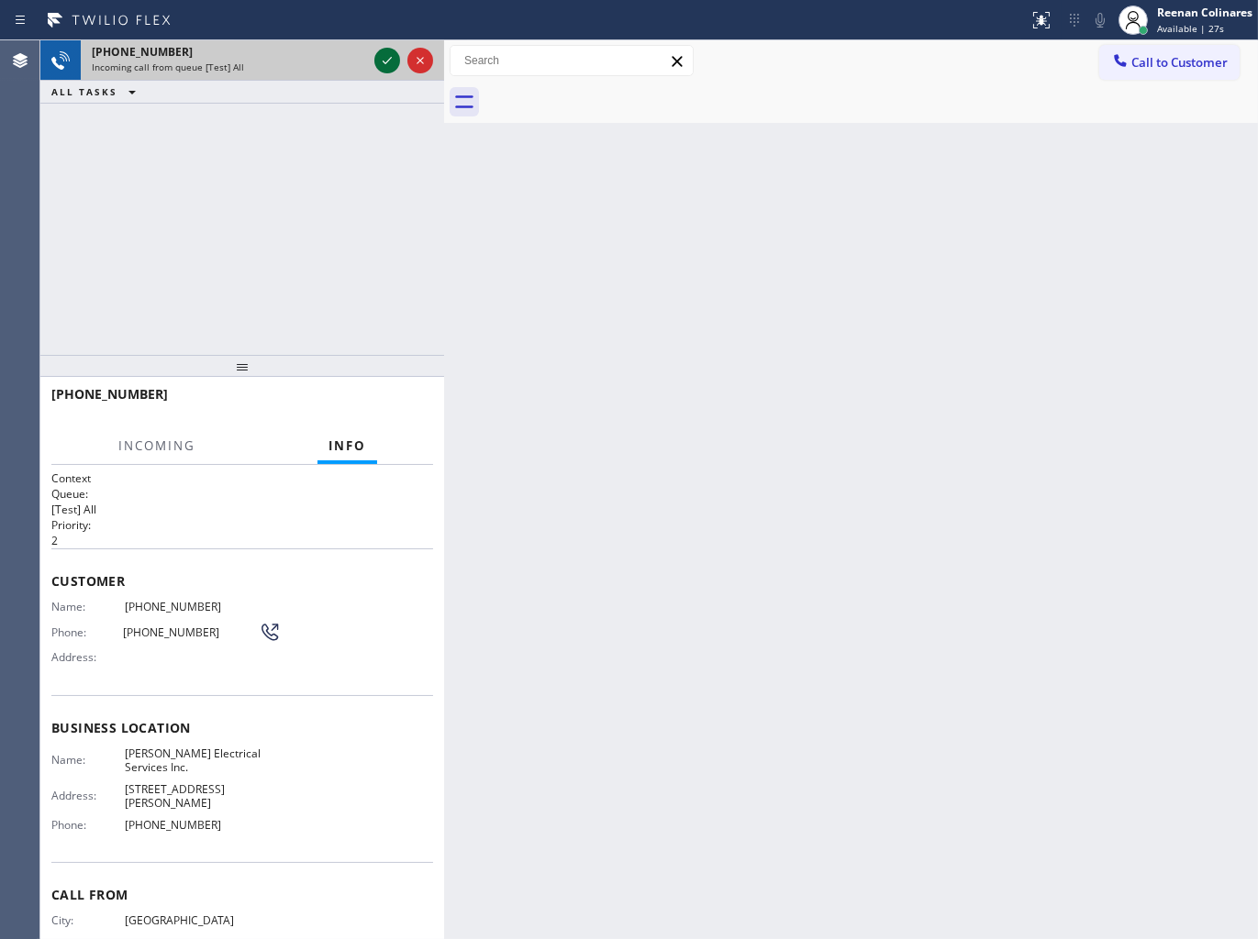
click at [379, 60] on icon at bounding box center [387, 61] width 22 height 22
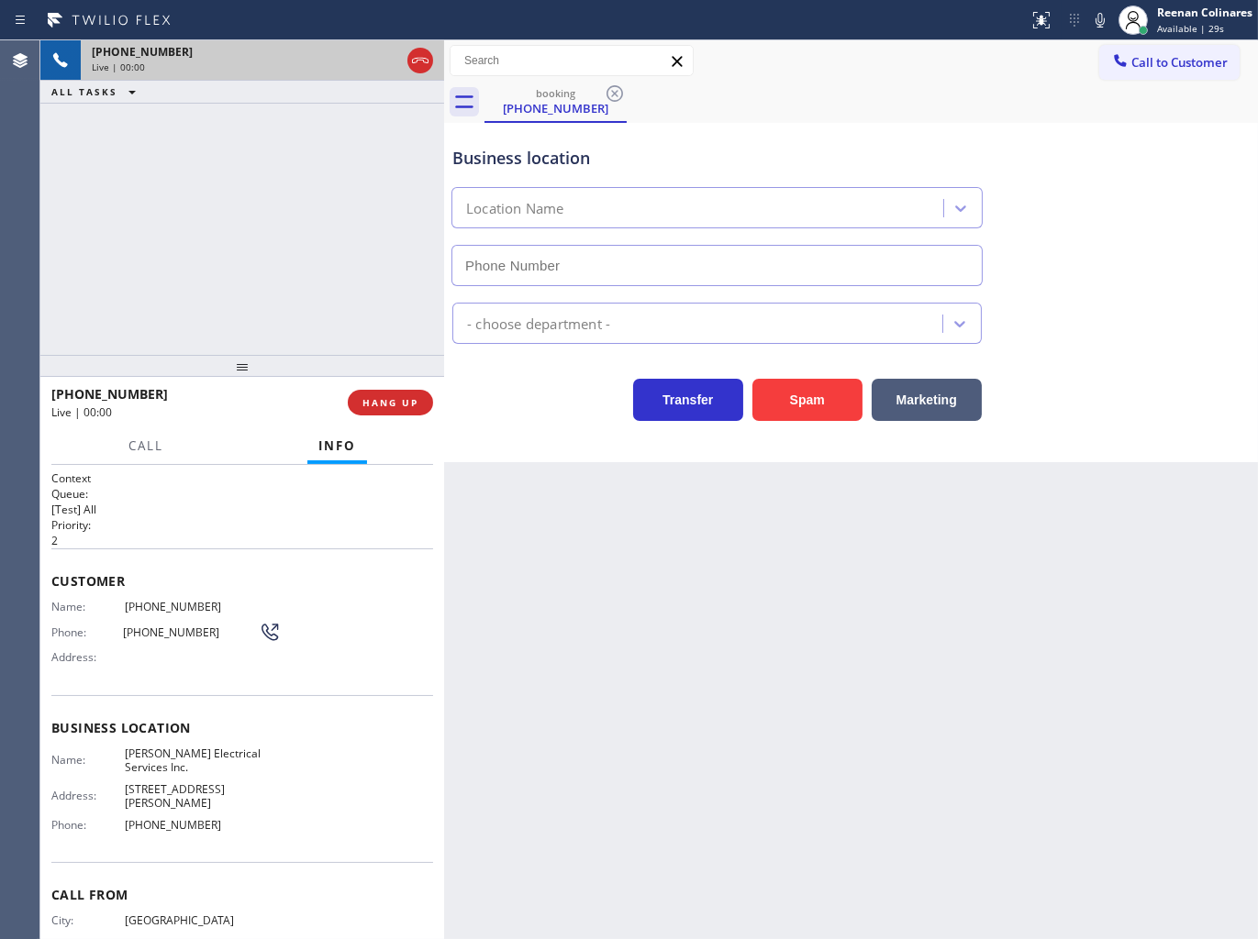
type input "[PHONE_NUMBER]"
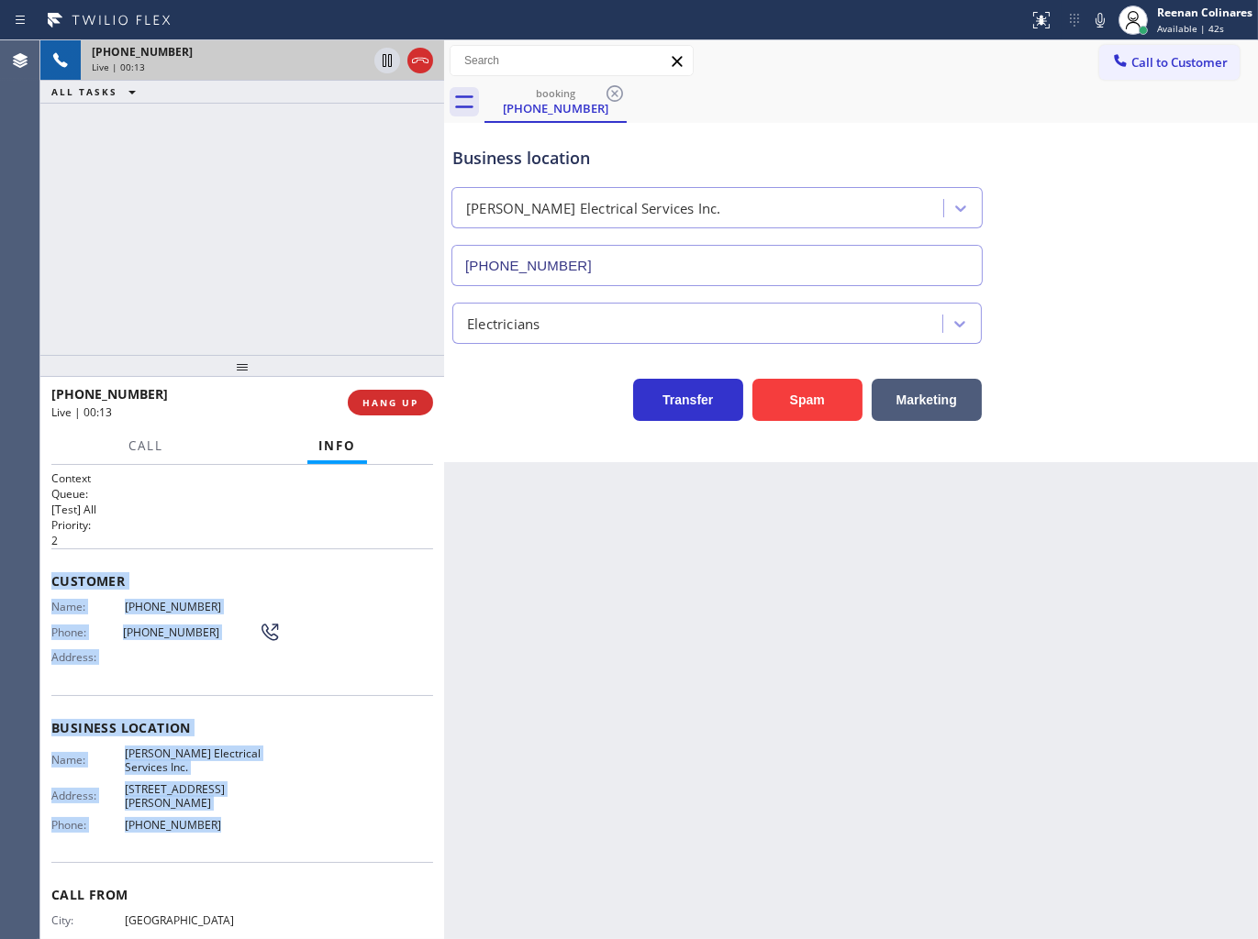
drag, startPoint x: 52, startPoint y: 579, endPoint x: 290, endPoint y: 837, distance: 350.5
click at [290, 837] on div "Context Queue: [Test] All Priority: 2 Customer Name: [PHONE_NUMBER] Phone: [PHO…" at bounding box center [242, 736] width 382 height 531
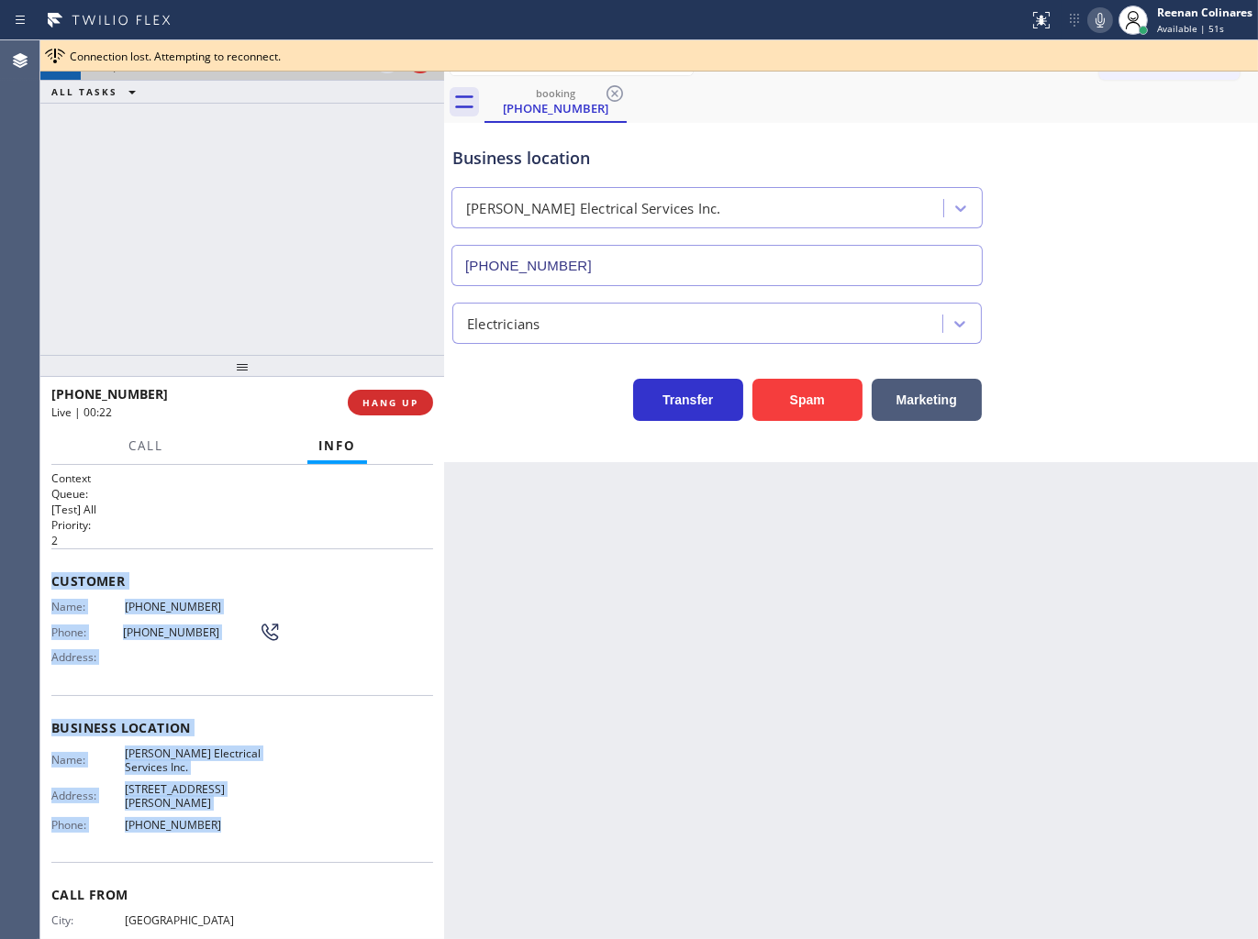
click at [1097, 18] on icon at bounding box center [1099, 20] width 9 height 15
click at [156, 448] on span "Call" at bounding box center [145, 446] width 35 height 17
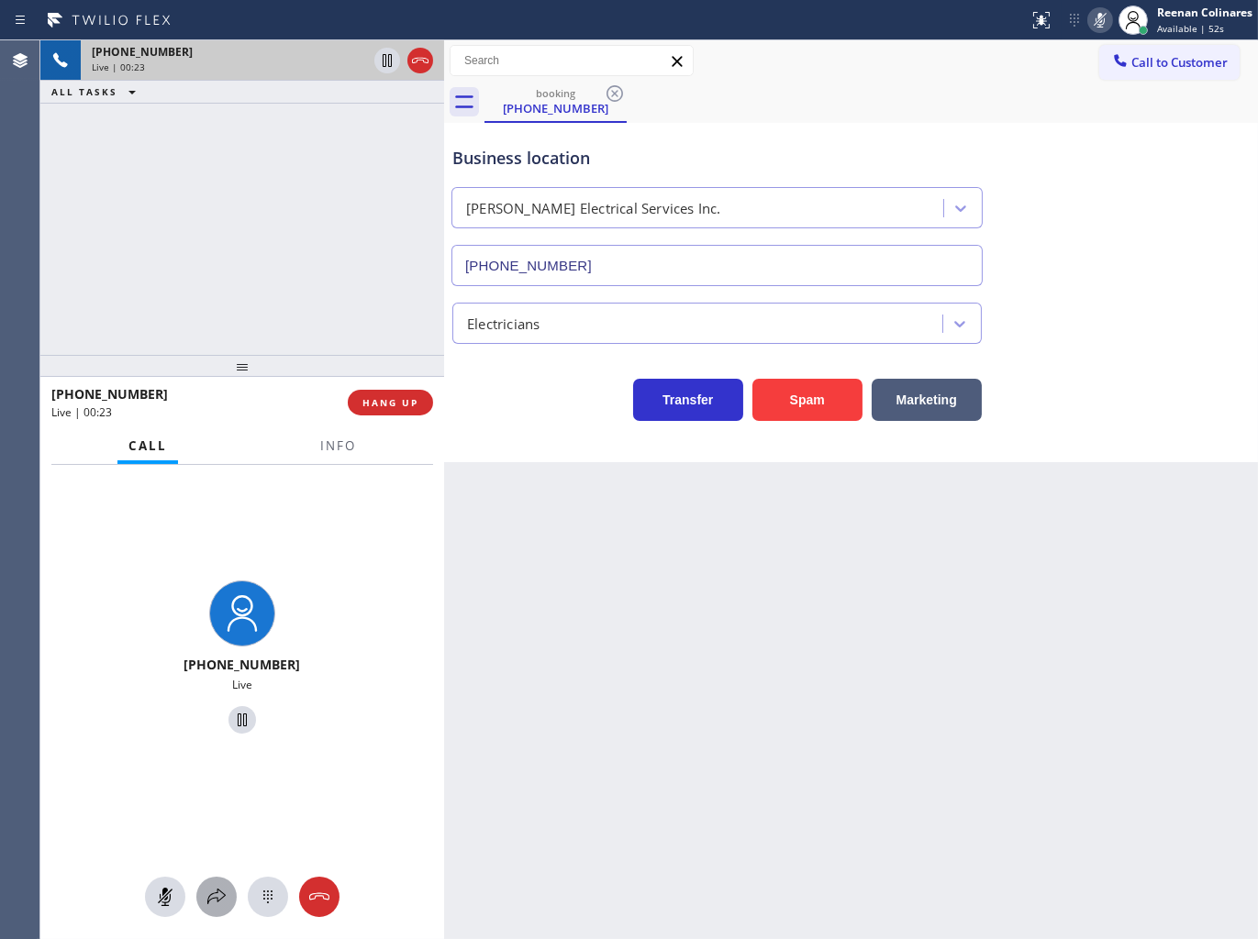
click at [215, 887] on icon at bounding box center [216, 897] width 22 height 22
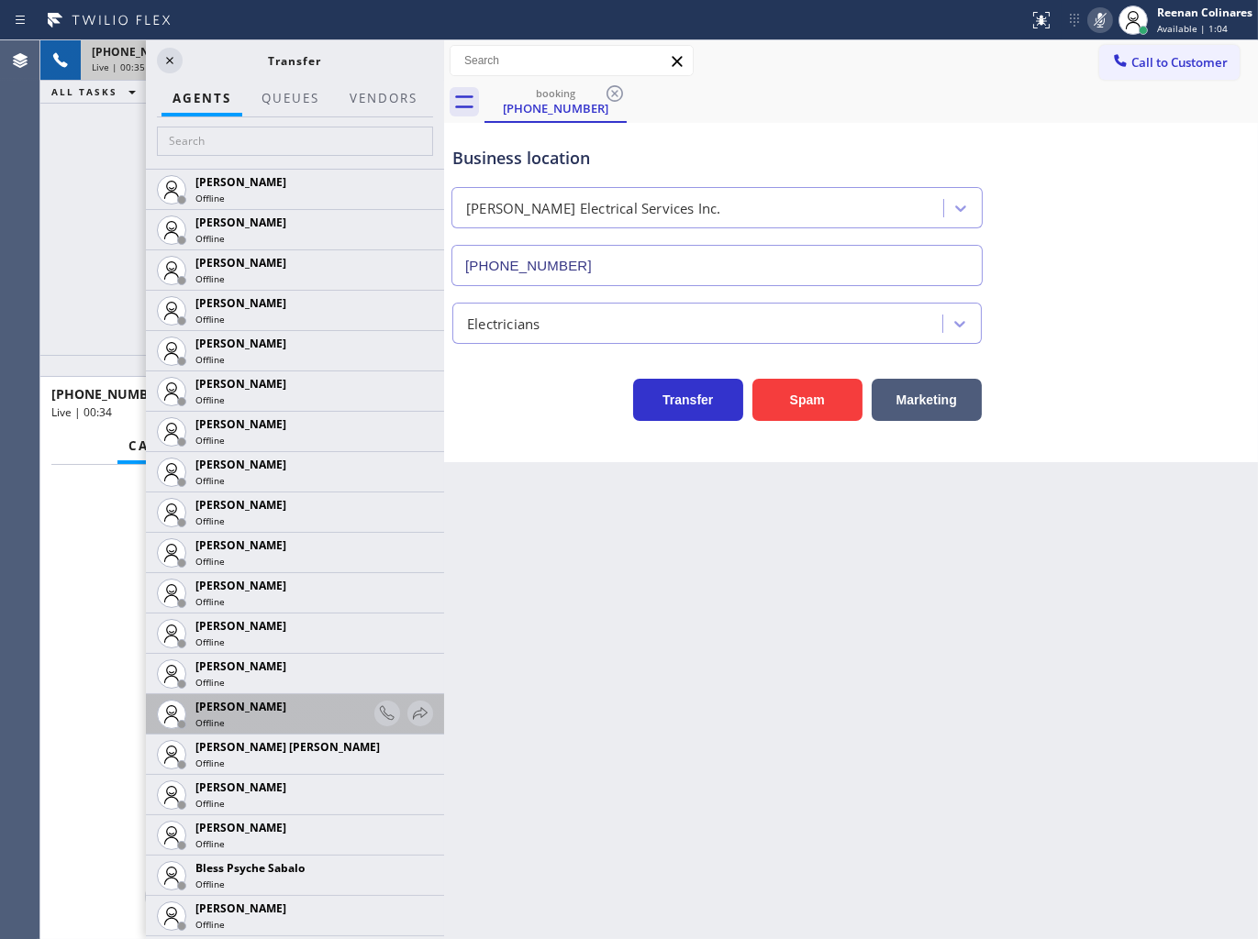
scroll to position [407, 0]
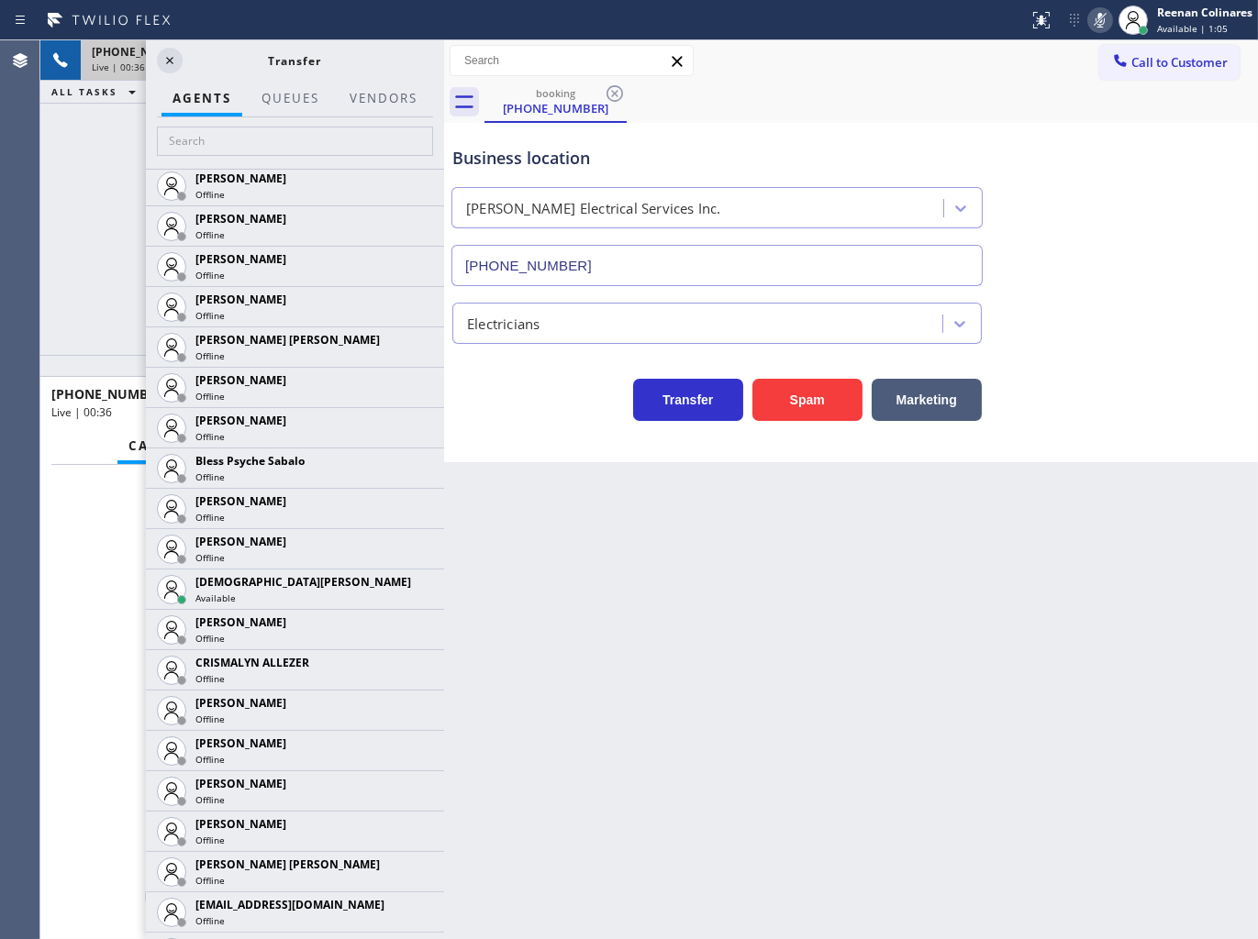
click at [0, 0] on icon at bounding box center [0, 0] width 0 height 0
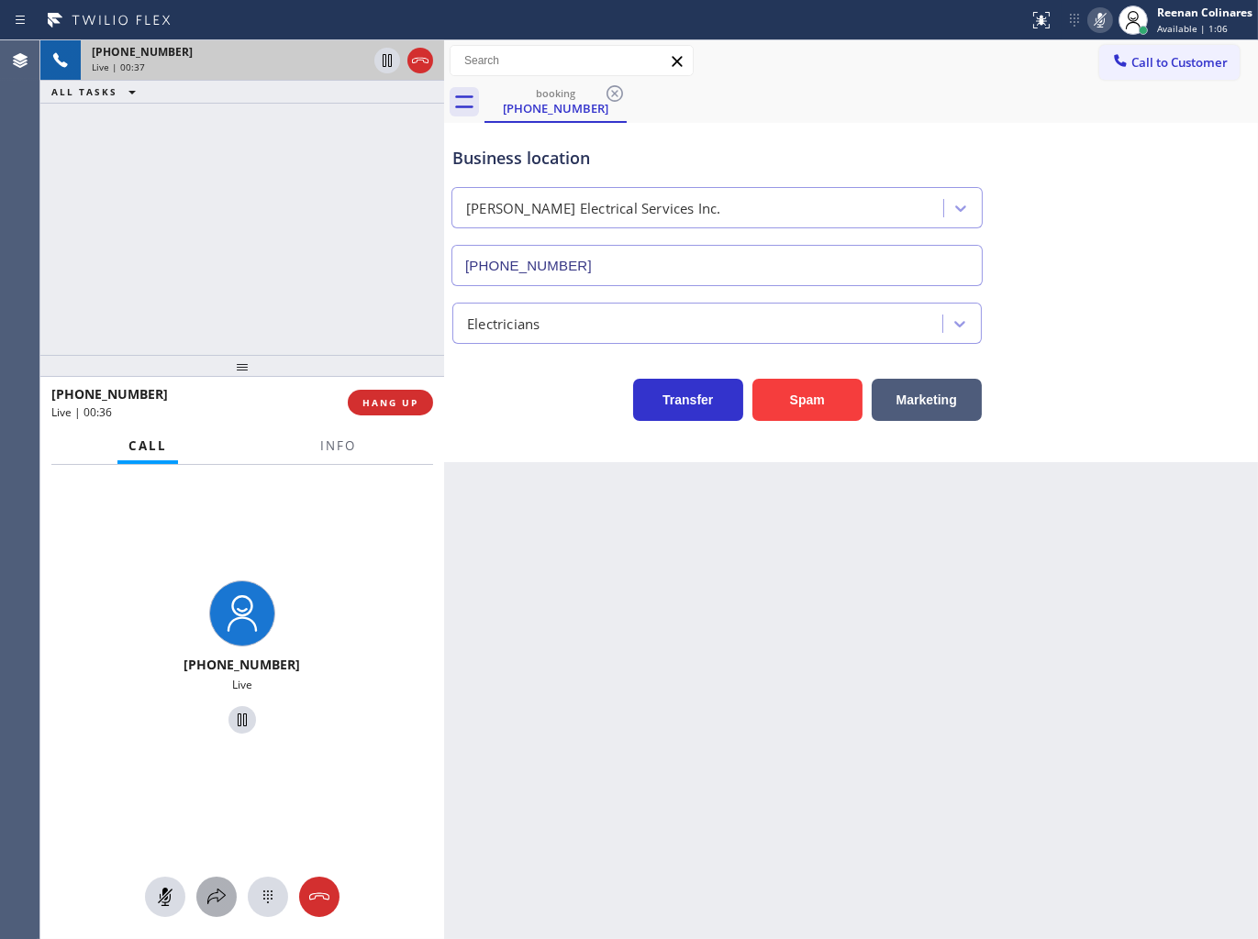
click at [218, 899] on icon at bounding box center [216, 897] width 22 height 22
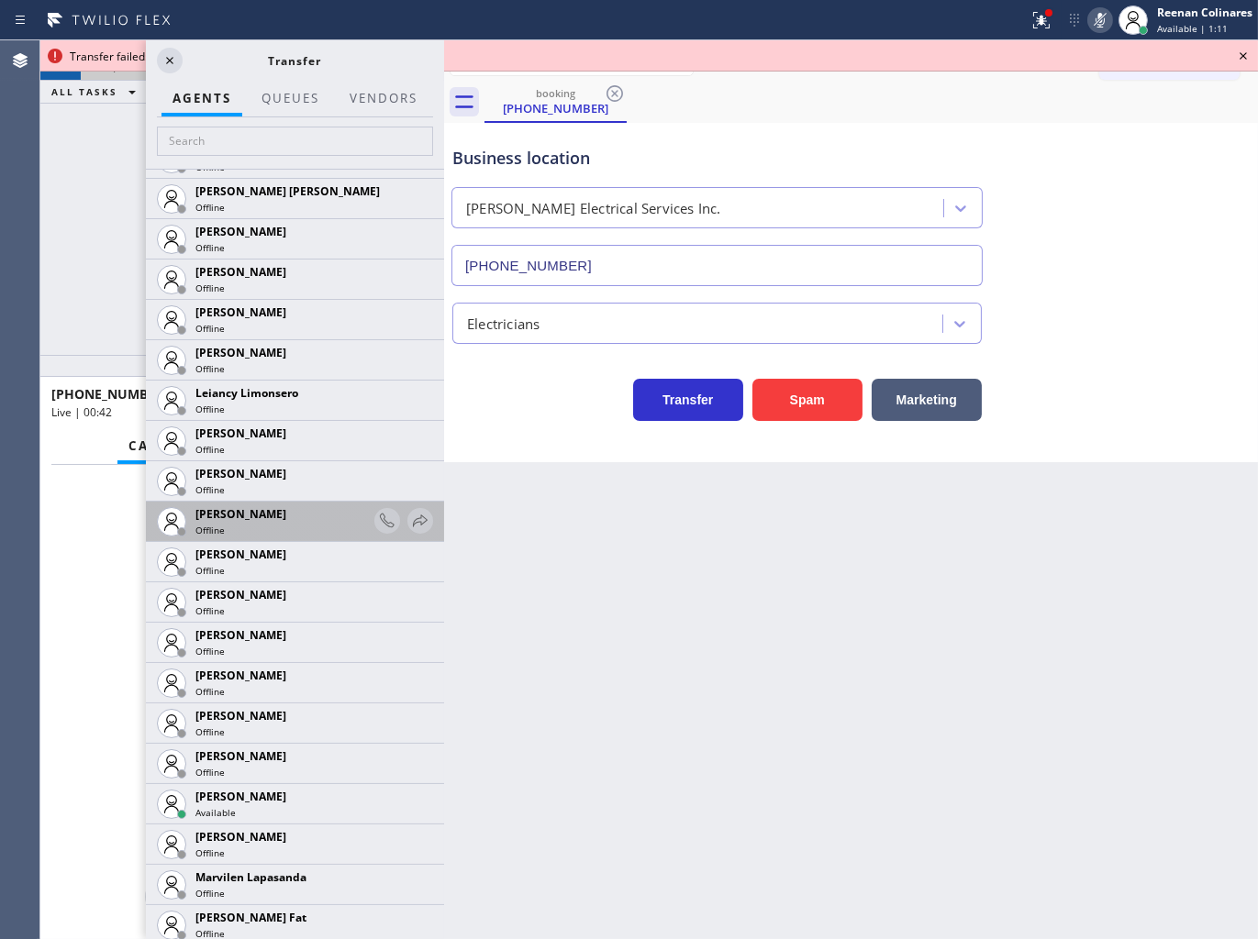
scroll to position [2854, 0]
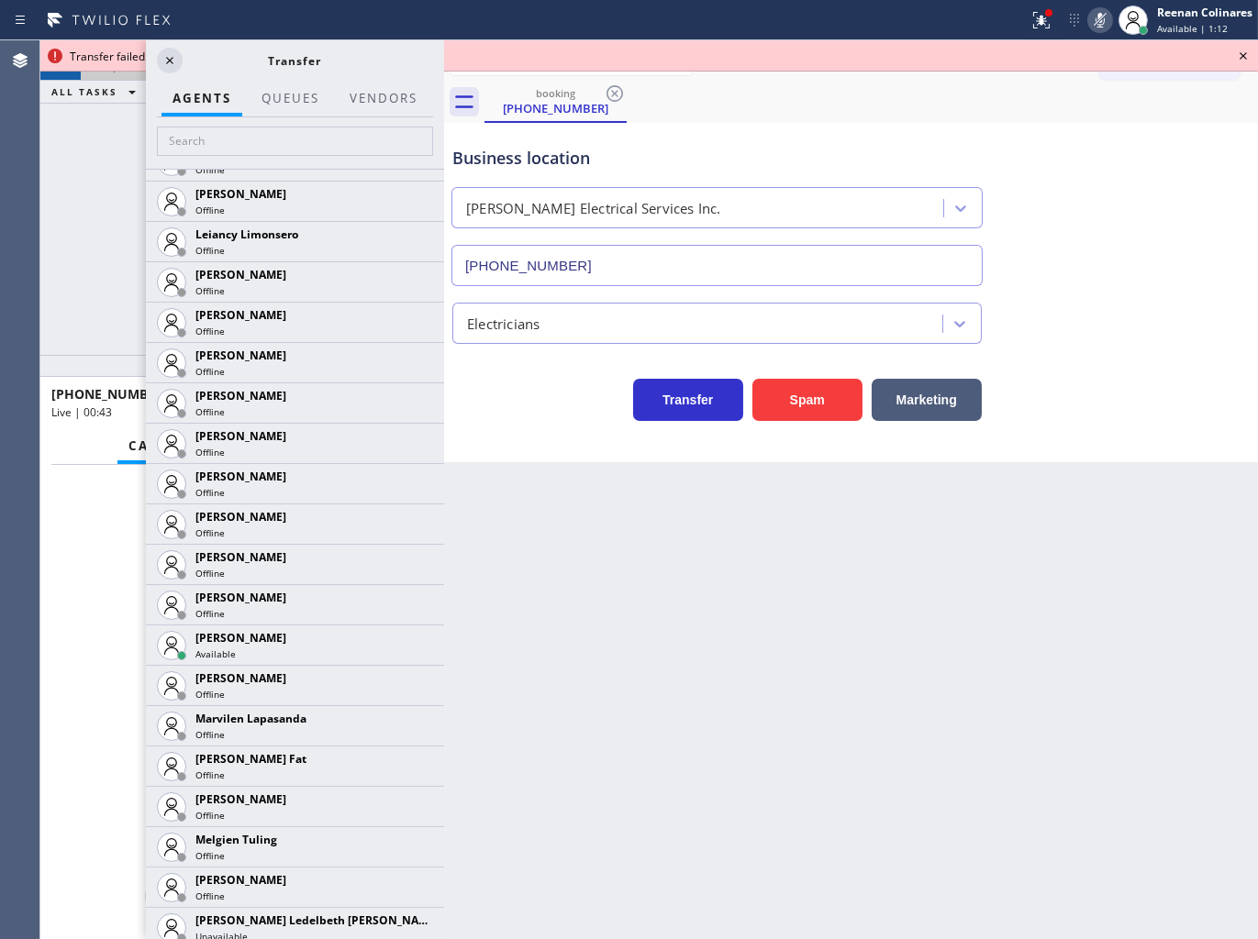
click at [0, 0] on icon at bounding box center [0, 0] width 0 height 0
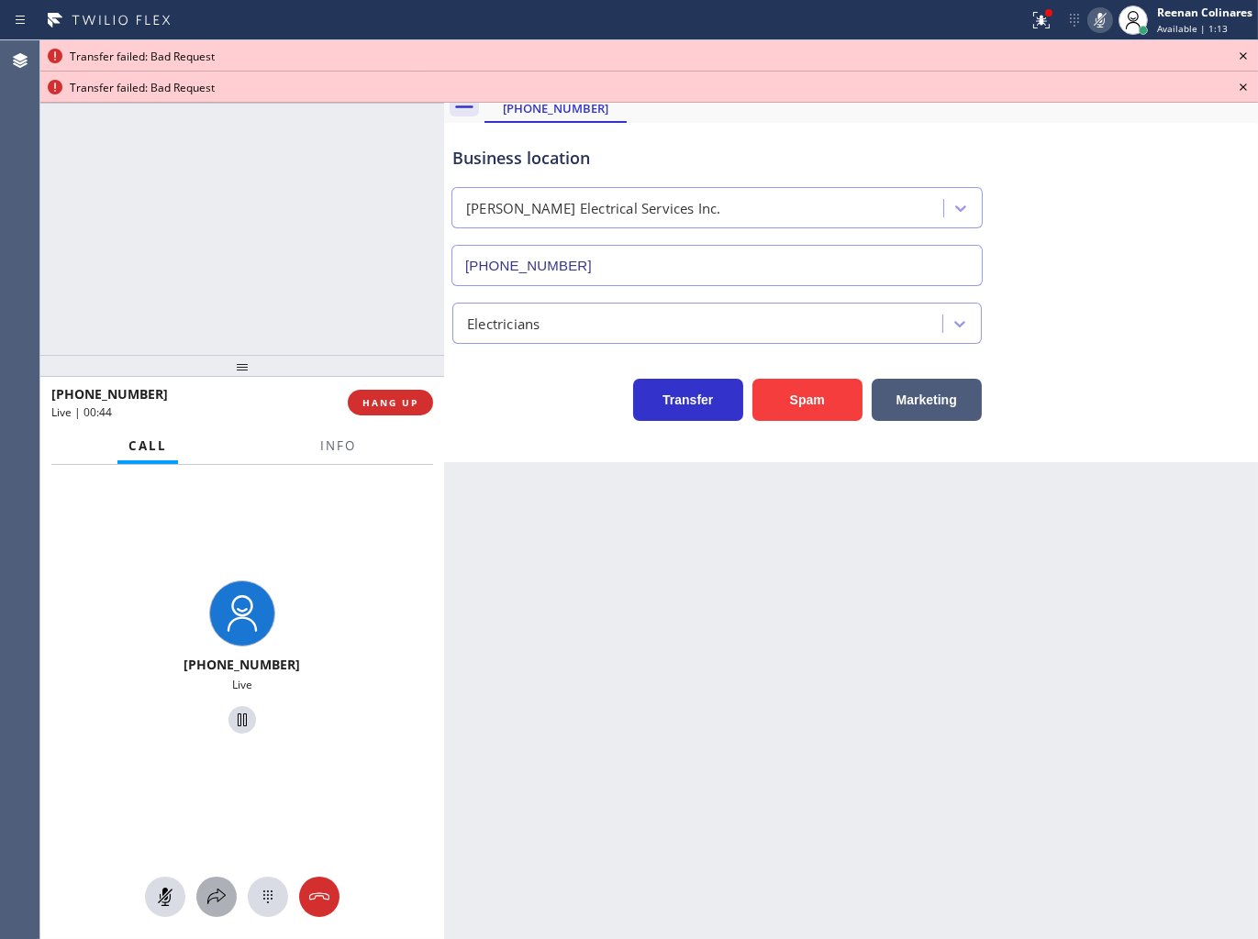
click at [221, 893] on icon at bounding box center [216, 897] width 18 height 16
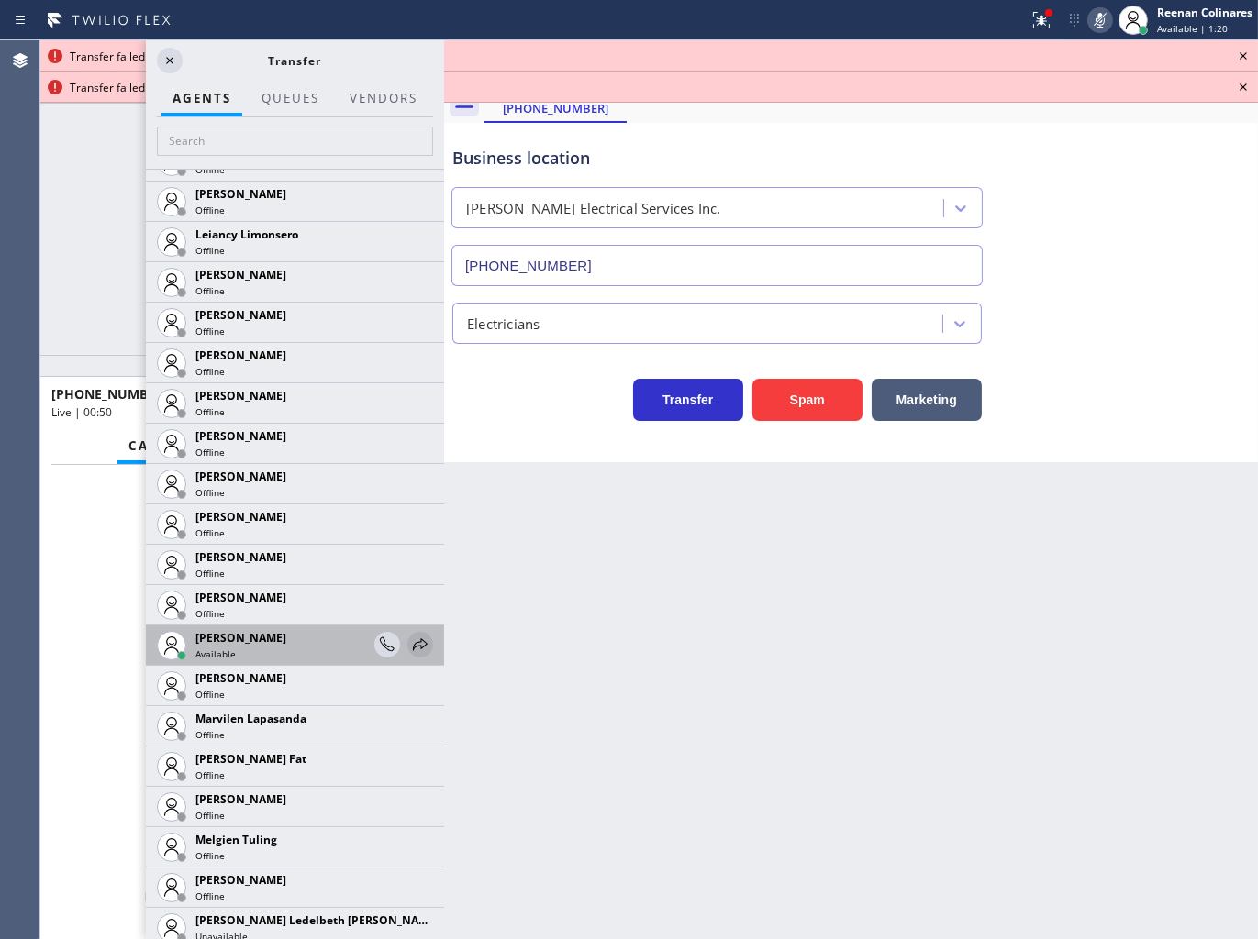
click at [409, 645] on icon at bounding box center [420, 645] width 22 height 22
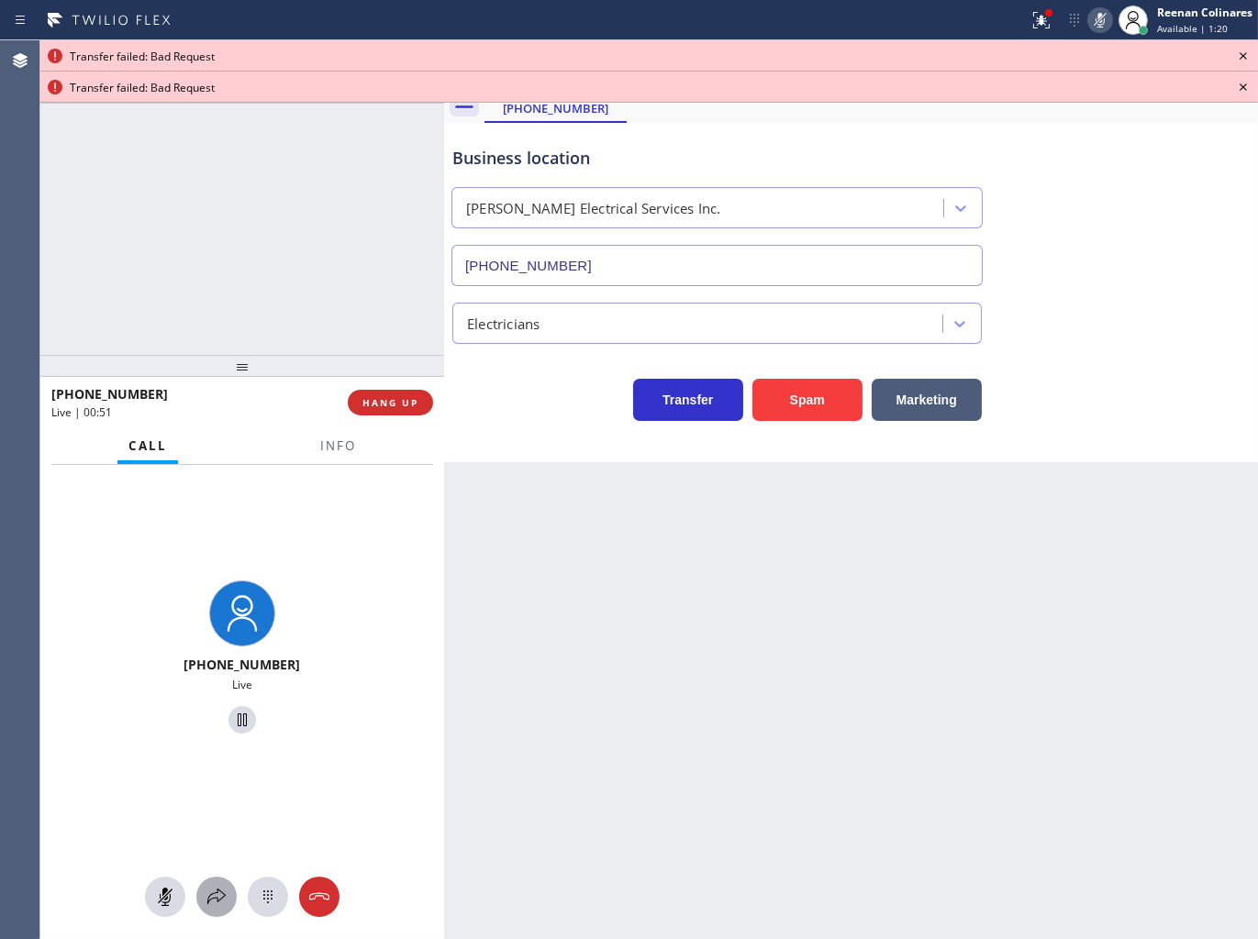
click at [215, 896] on icon at bounding box center [216, 897] width 22 height 22
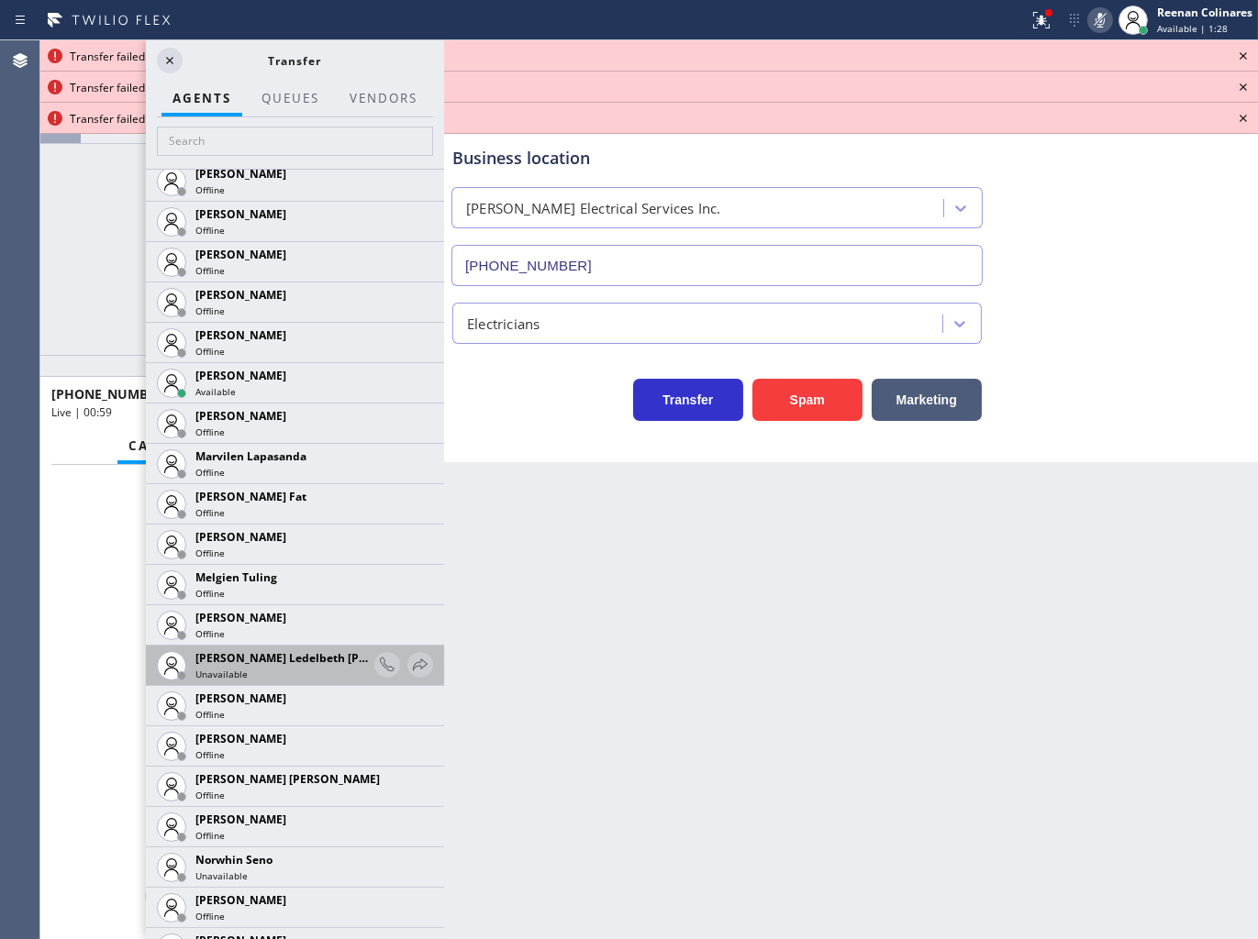
scroll to position [2912, 0]
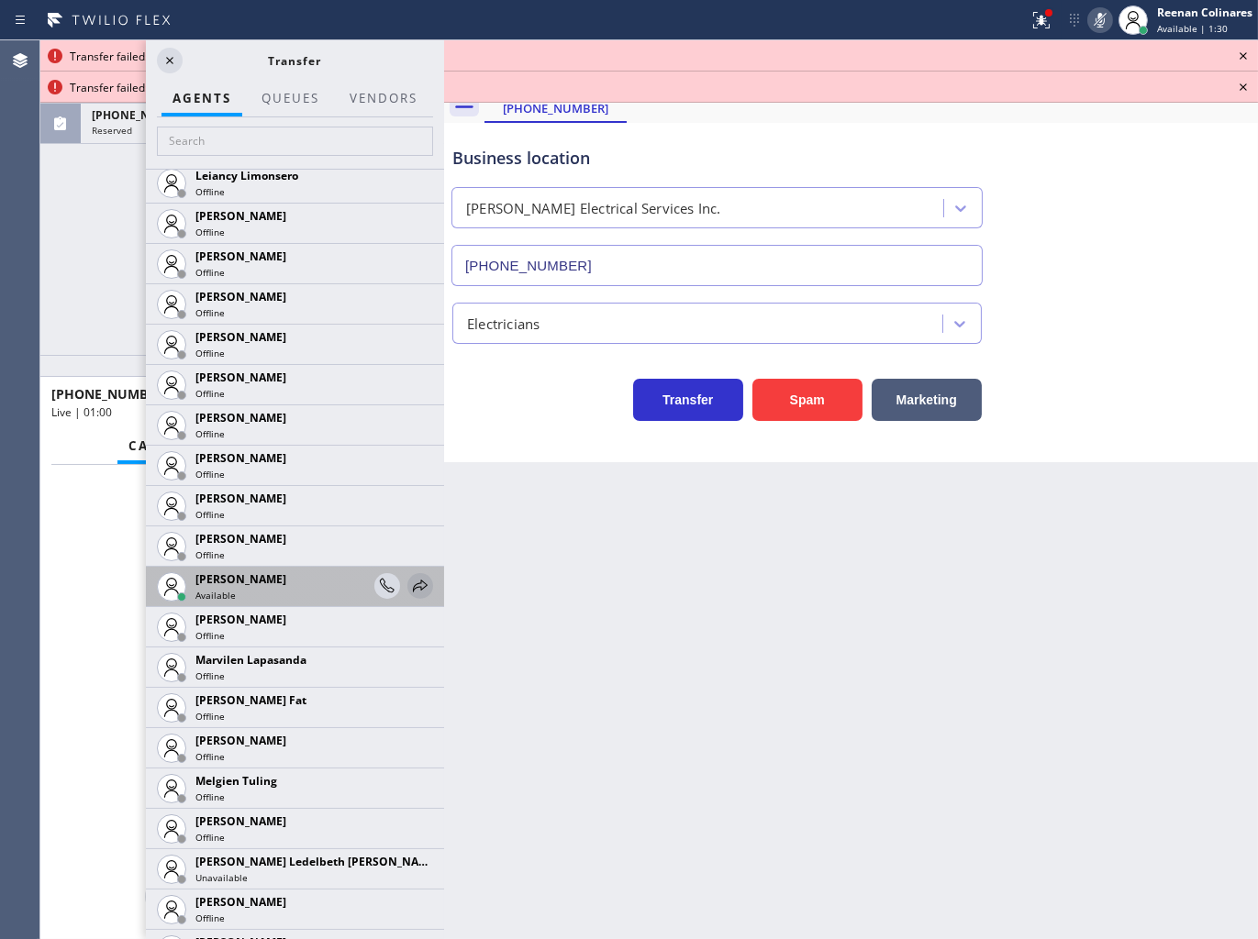
click at [409, 589] on icon at bounding box center [420, 586] width 22 height 22
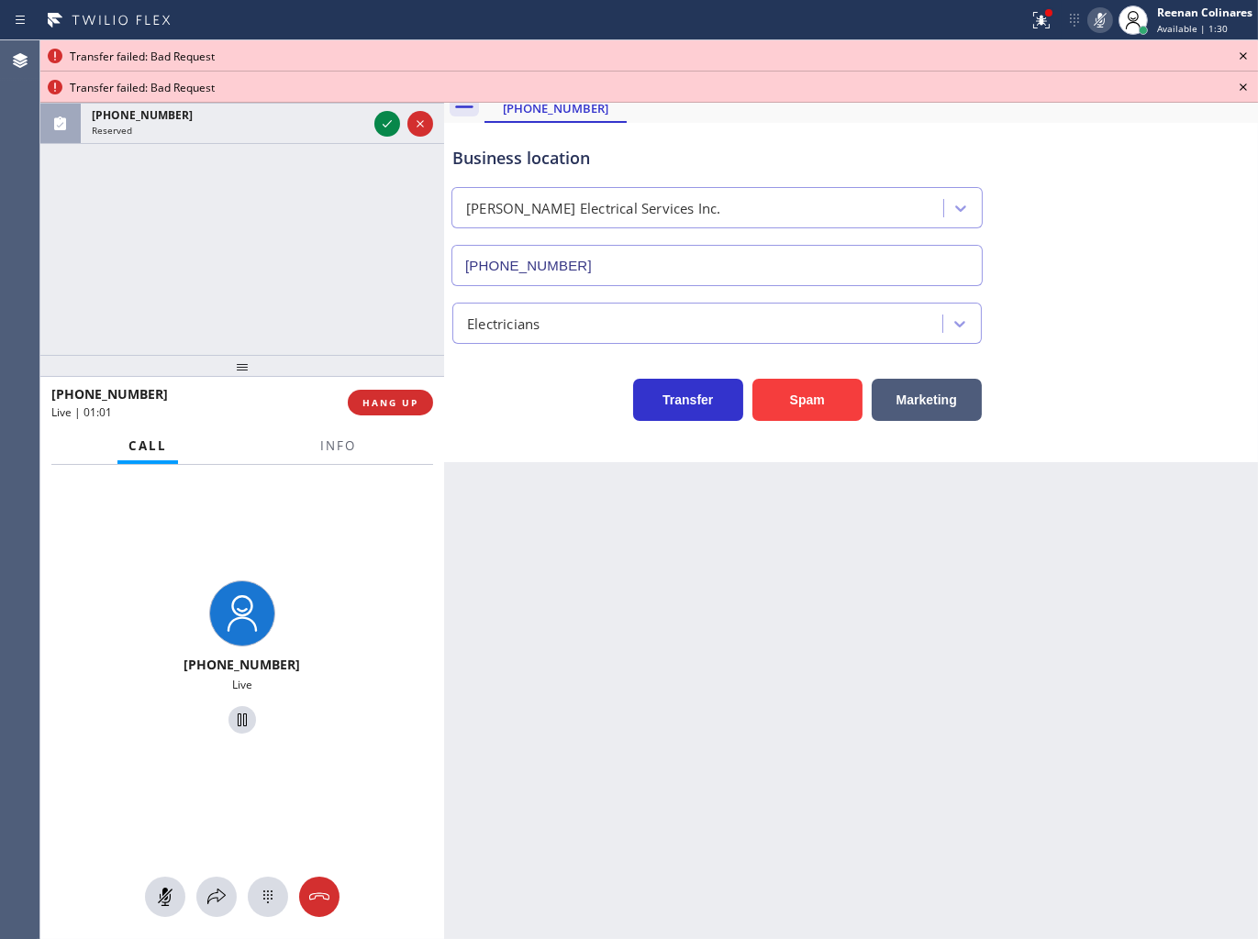
click at [325, 194] on div "[PHONE_NUMBER] Live | 01:01 ALL TASKS ALL TASKS ACTIVE TASKS TASKS IN WRAP UP […" at bounding box center [242, 197] width 404 height 315
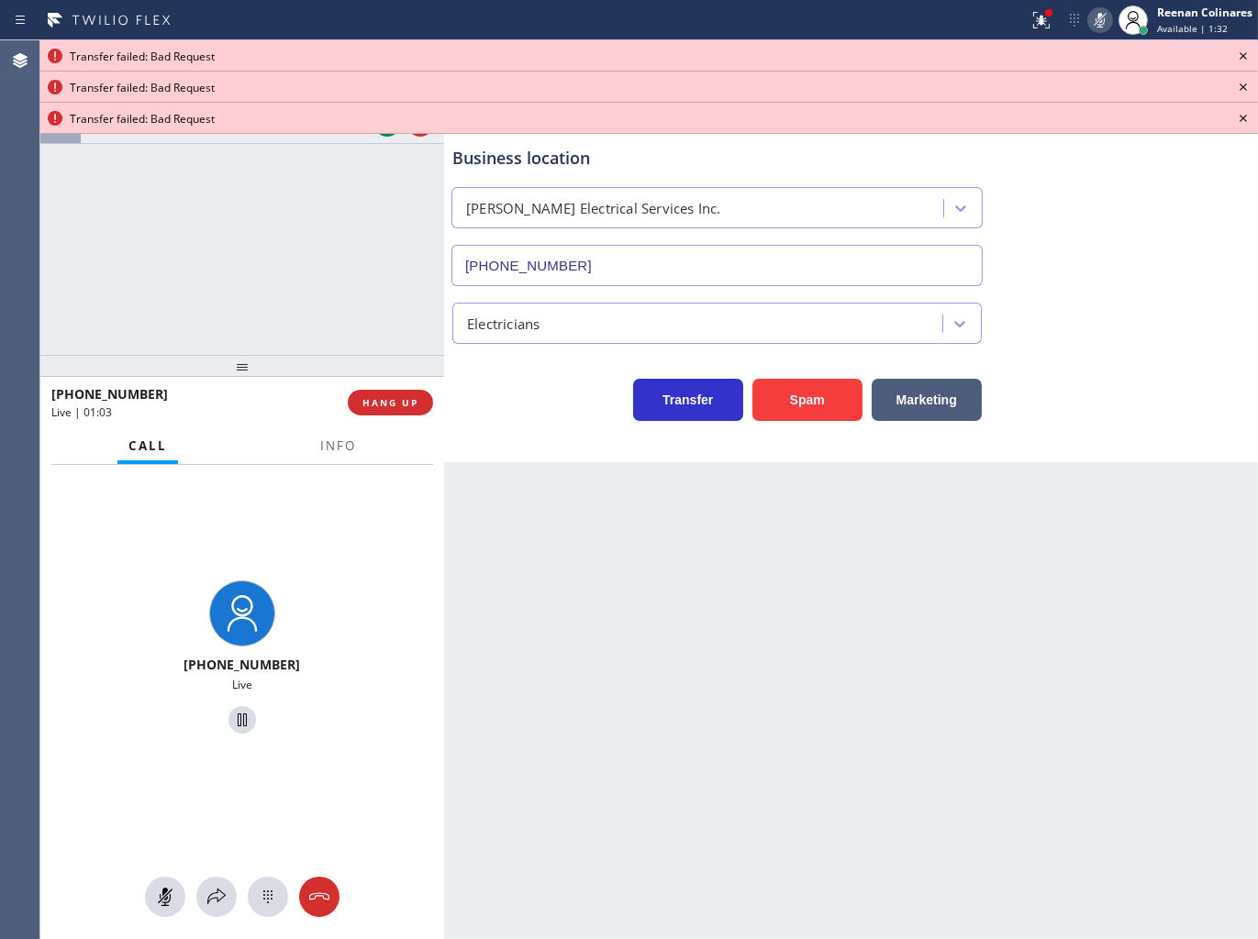
click at [1239, 55] on icon at bounding box center [1243, 56] width 22 height 22
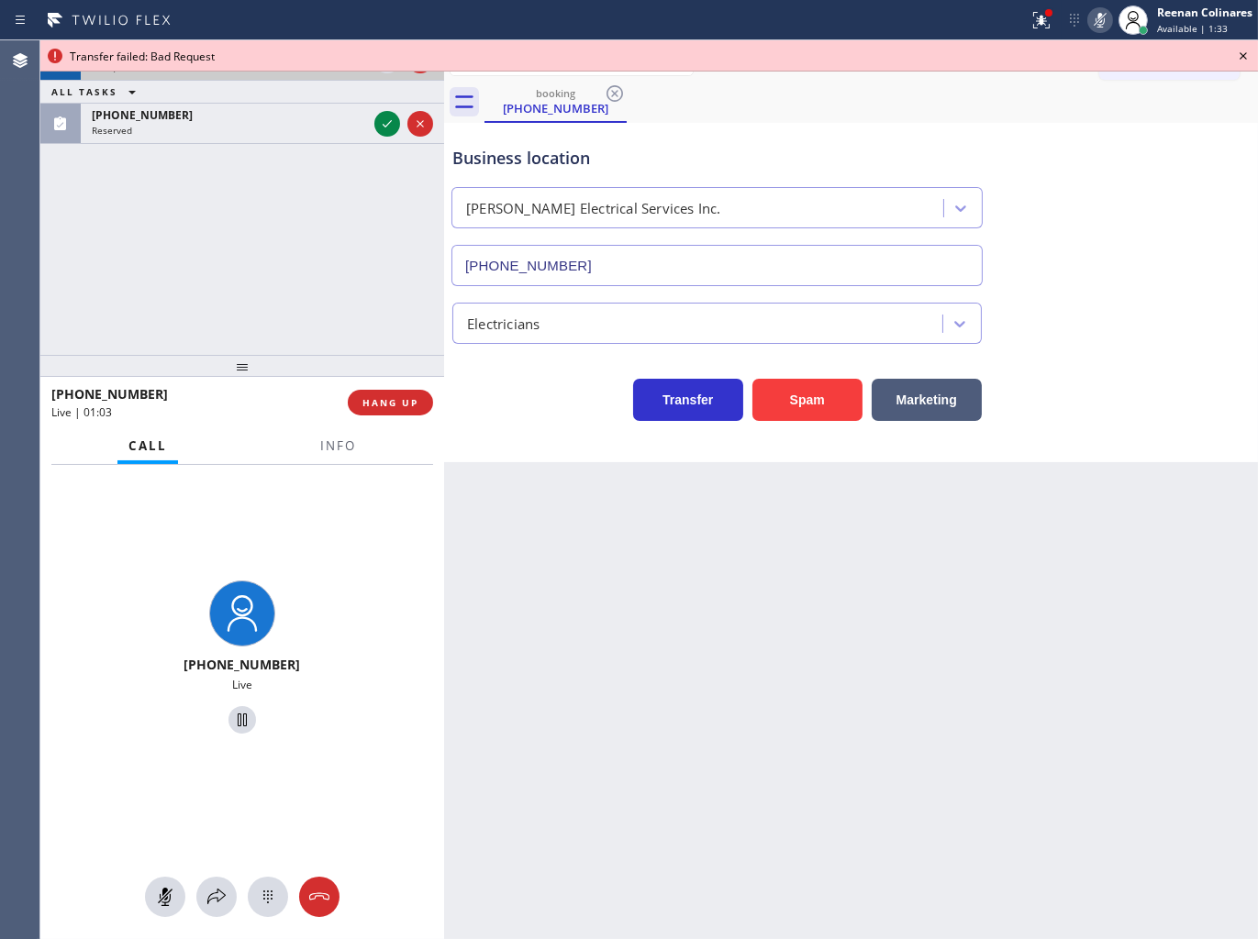
click at [1239, 55] on icon at bounding box center [1243, 56] width 22 height 22
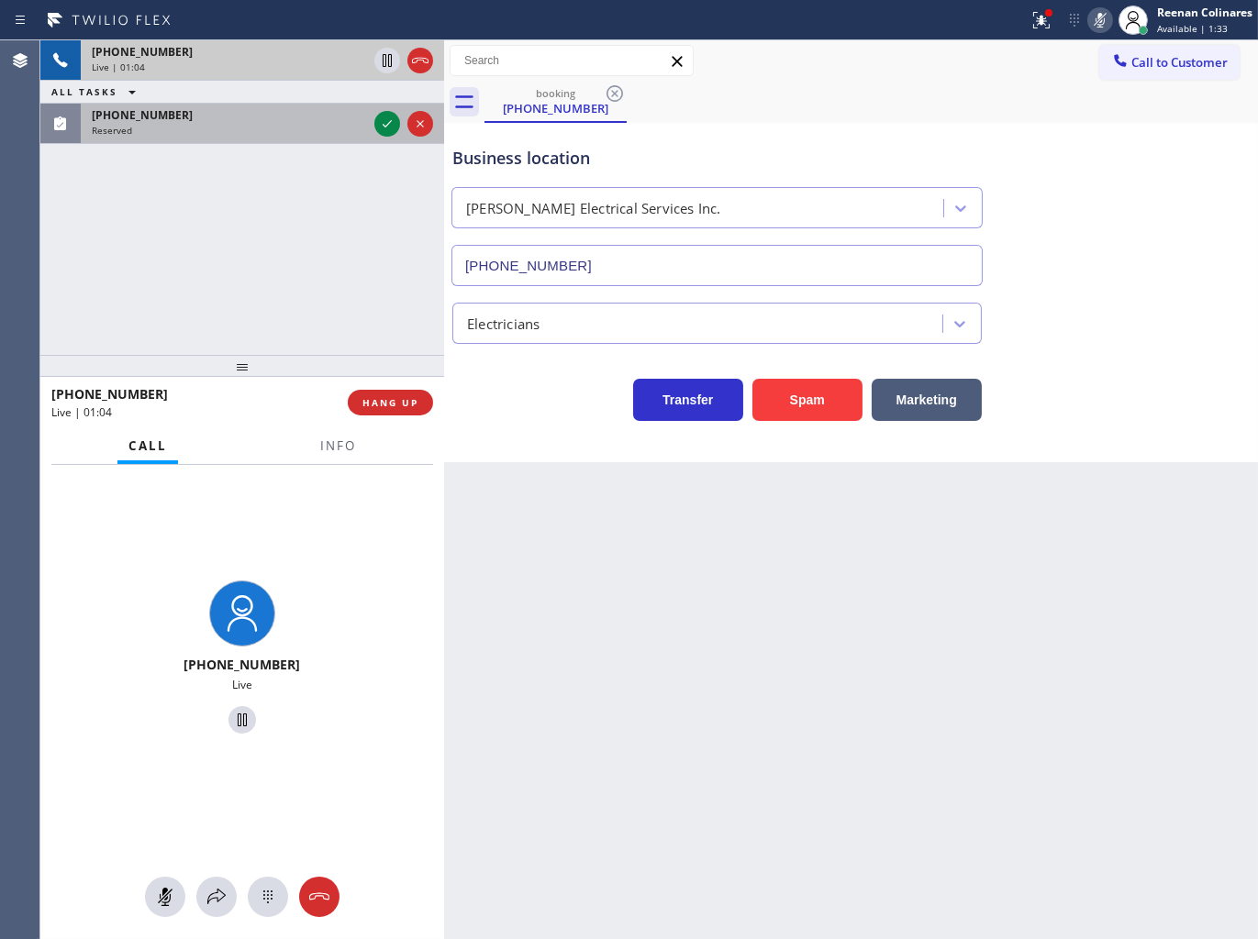
click at [337, 131] on div "Reserved" at bounding box center [229, 130] width 275 height 13
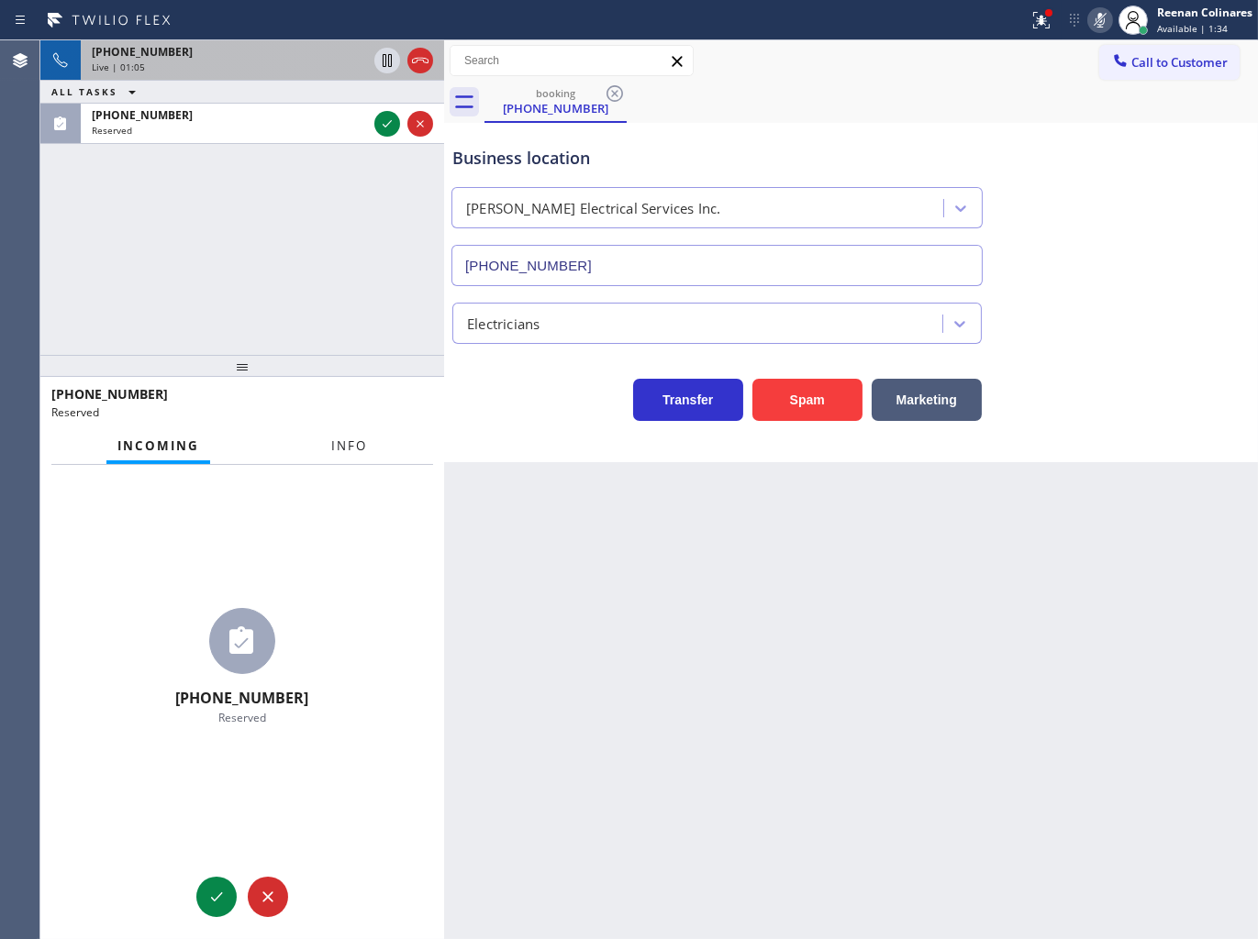
click at [327, 451] on div "Incoming Info" at bounding box center [242, 446] width 382 height 37
click at [349, 444] on span "Info" at bounding box center [349, 446] width 36 height 17
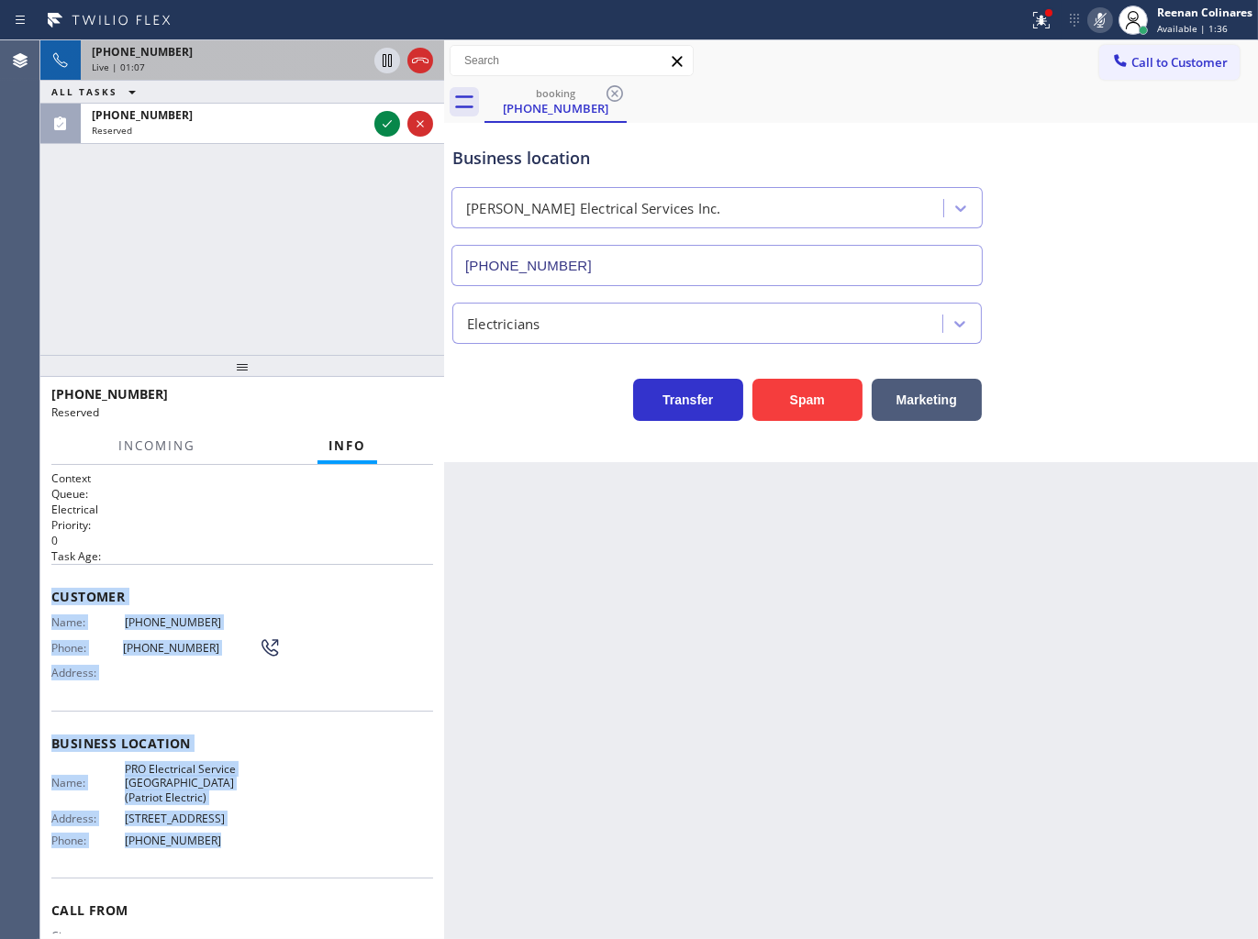
drag, startPoint x: 50, startPoint y: 581, endPoint x: 352, endPoint y: 867, distance: 416.6
click at [276, 856] on div "Context Queue: Electrical Priority: 0 Task Age: Customer Name: [PHONE_NUMBER] P…" at bounding box center [242, 702] width 404 height 475
click at [1042, 23] on icon at bounding box center [1038, 18] width 11 height 13
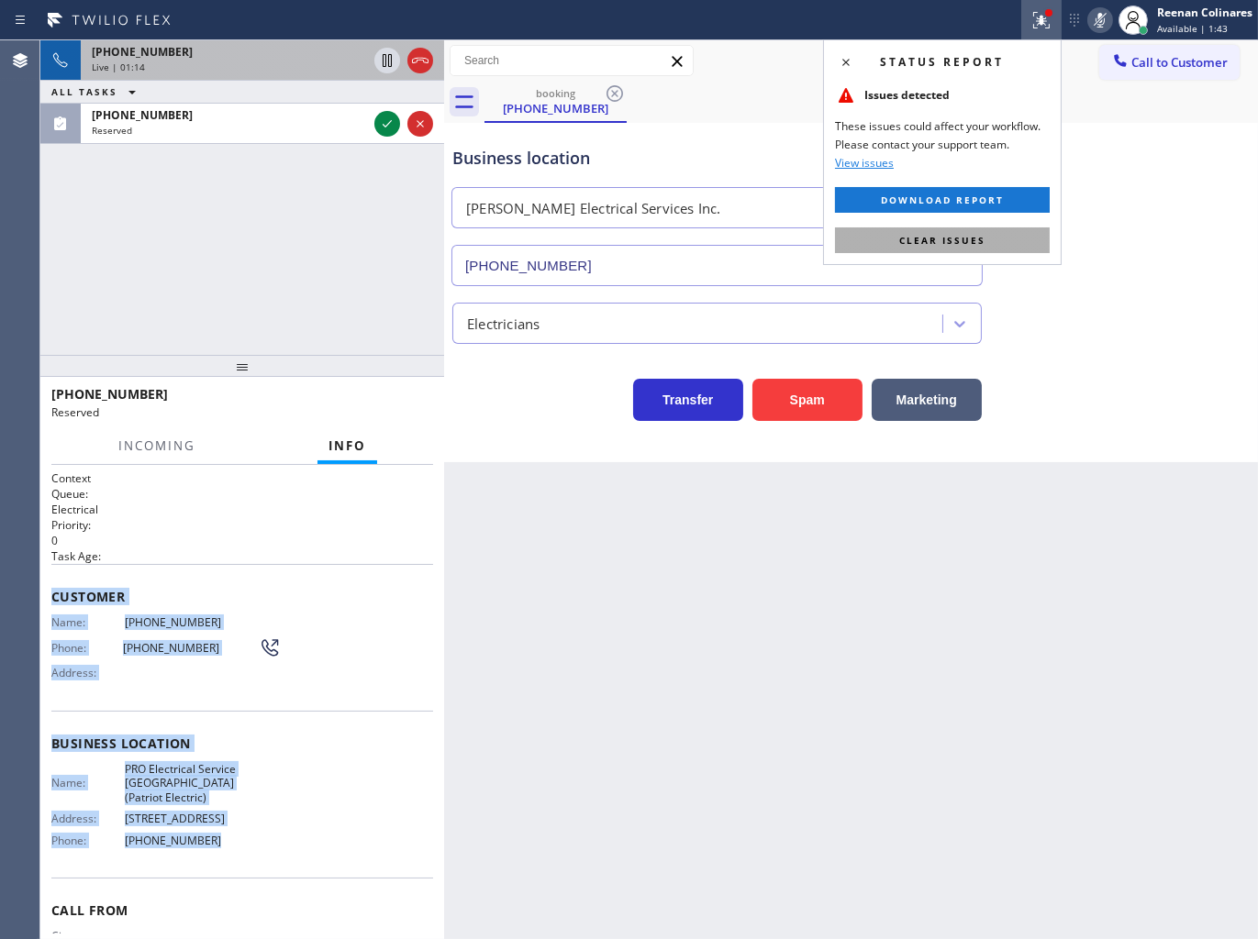
click at [997, 230] on button "Clear issues" at bounding box center [942, 240] width 215 height 26
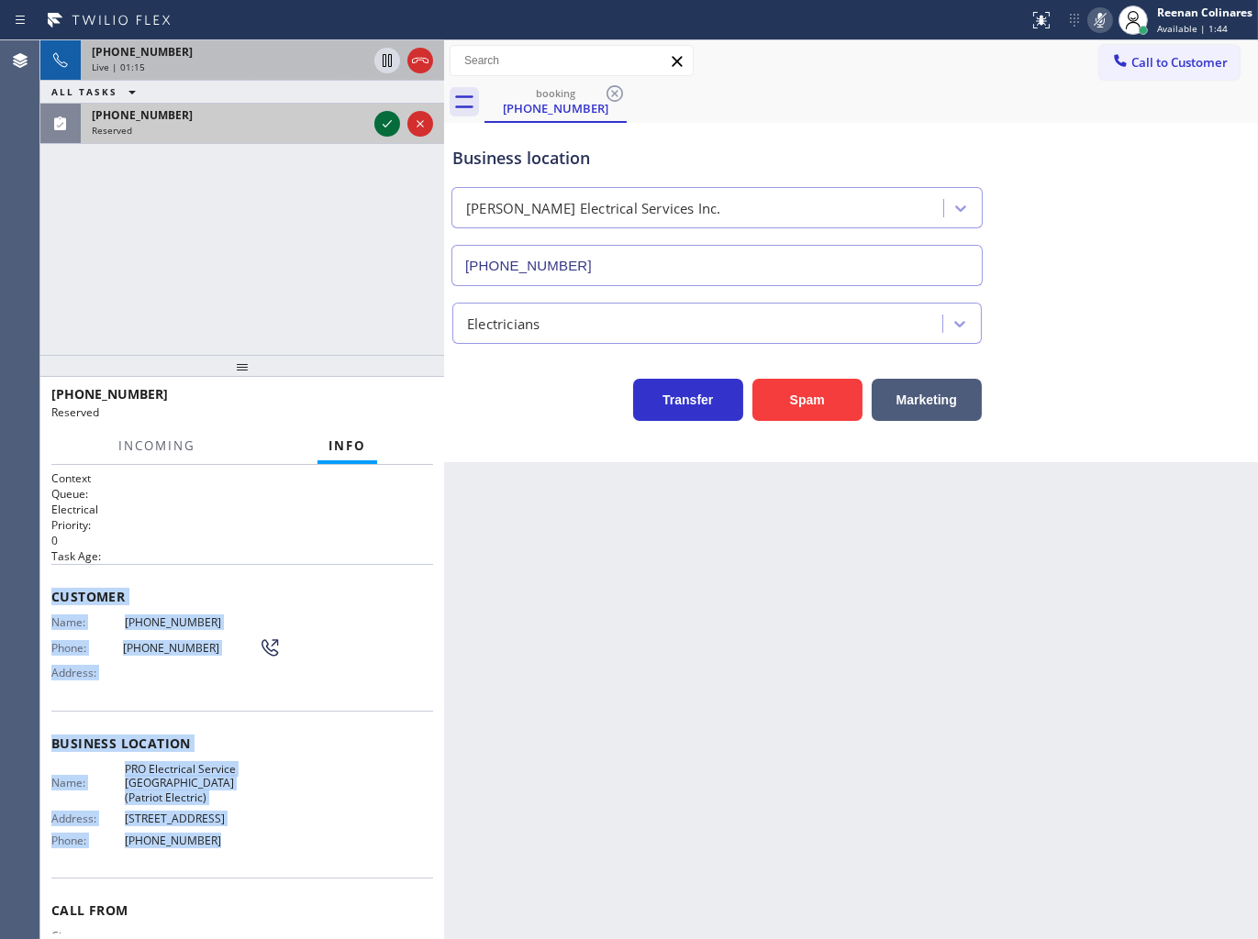
drag, startPoint x: 325, startPoint y: 129, endPoint x: 385, endPoint y: 121, distance: 61.1
click at [332, 128] on div "Reserved" at bounding box center [229, 130] width 275 height 13
click at [390, 117] on icon at bounding box center [387, 124] width 22 height 22
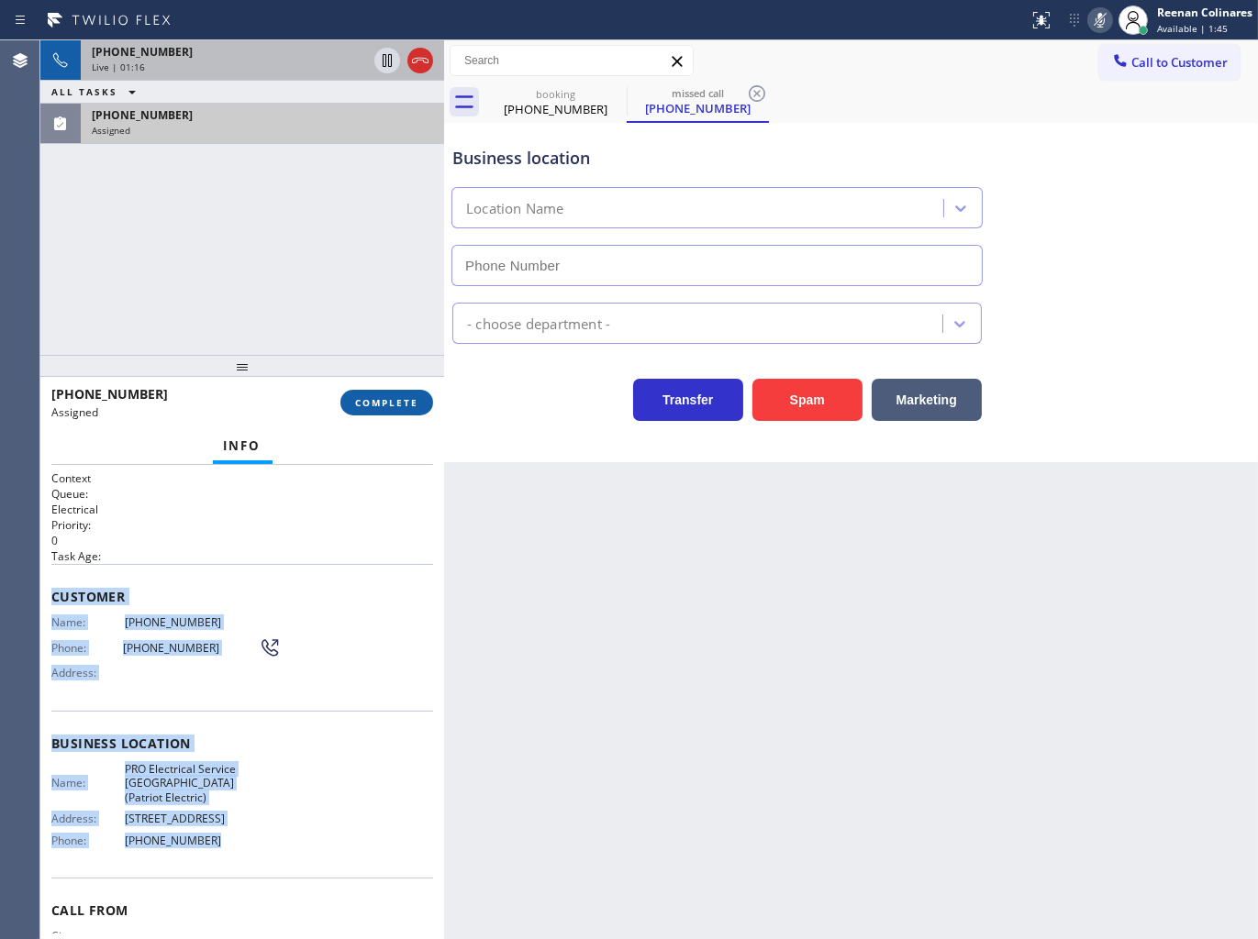
type input "[PHONE_NUMBER]"
click at [365, 415] on button "COMPLETE" at bounding box center [386, 403] width 93 height 26
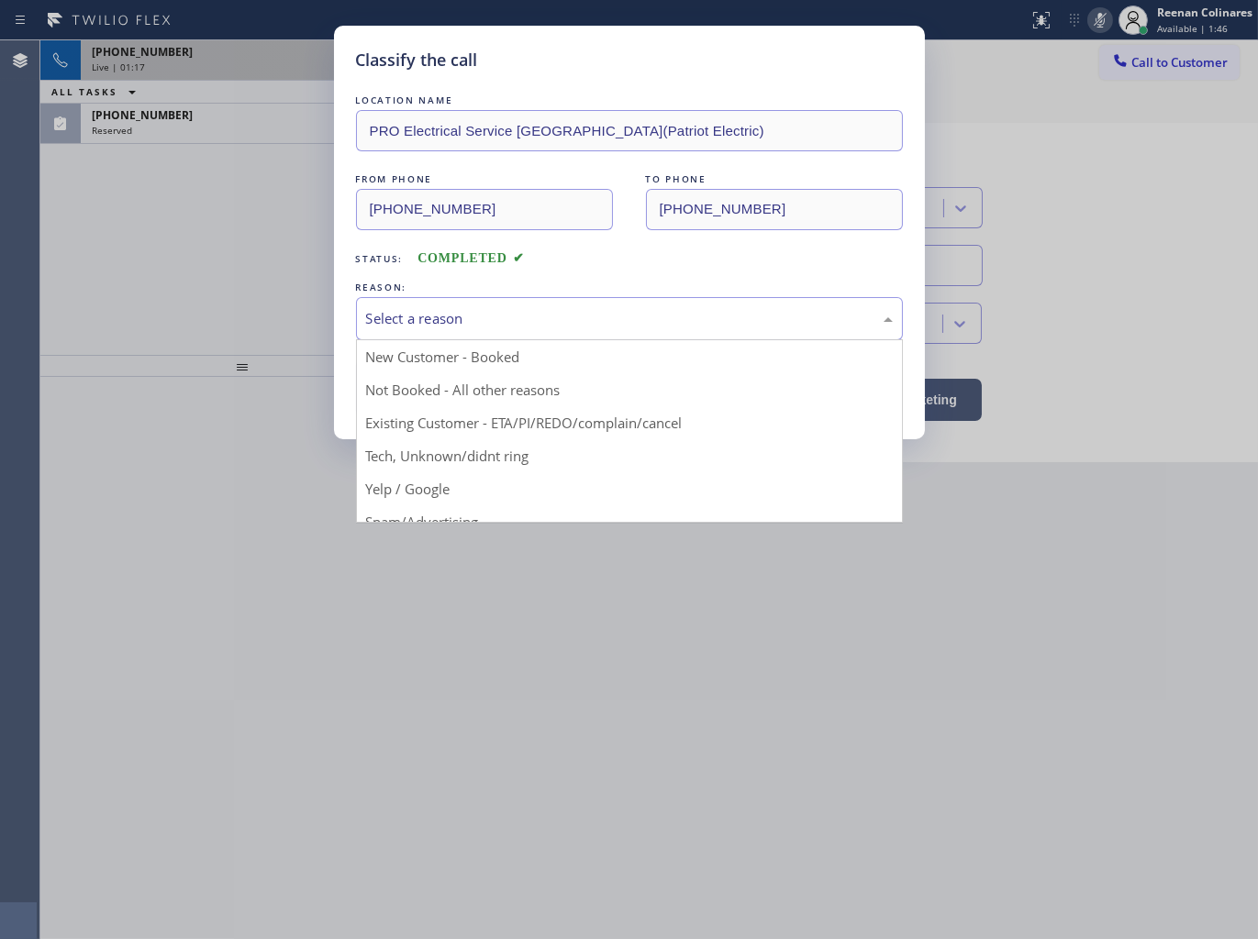
click at [491, 313] on div "Select a reason" at bounding box center [629, 318] width 527 height 21
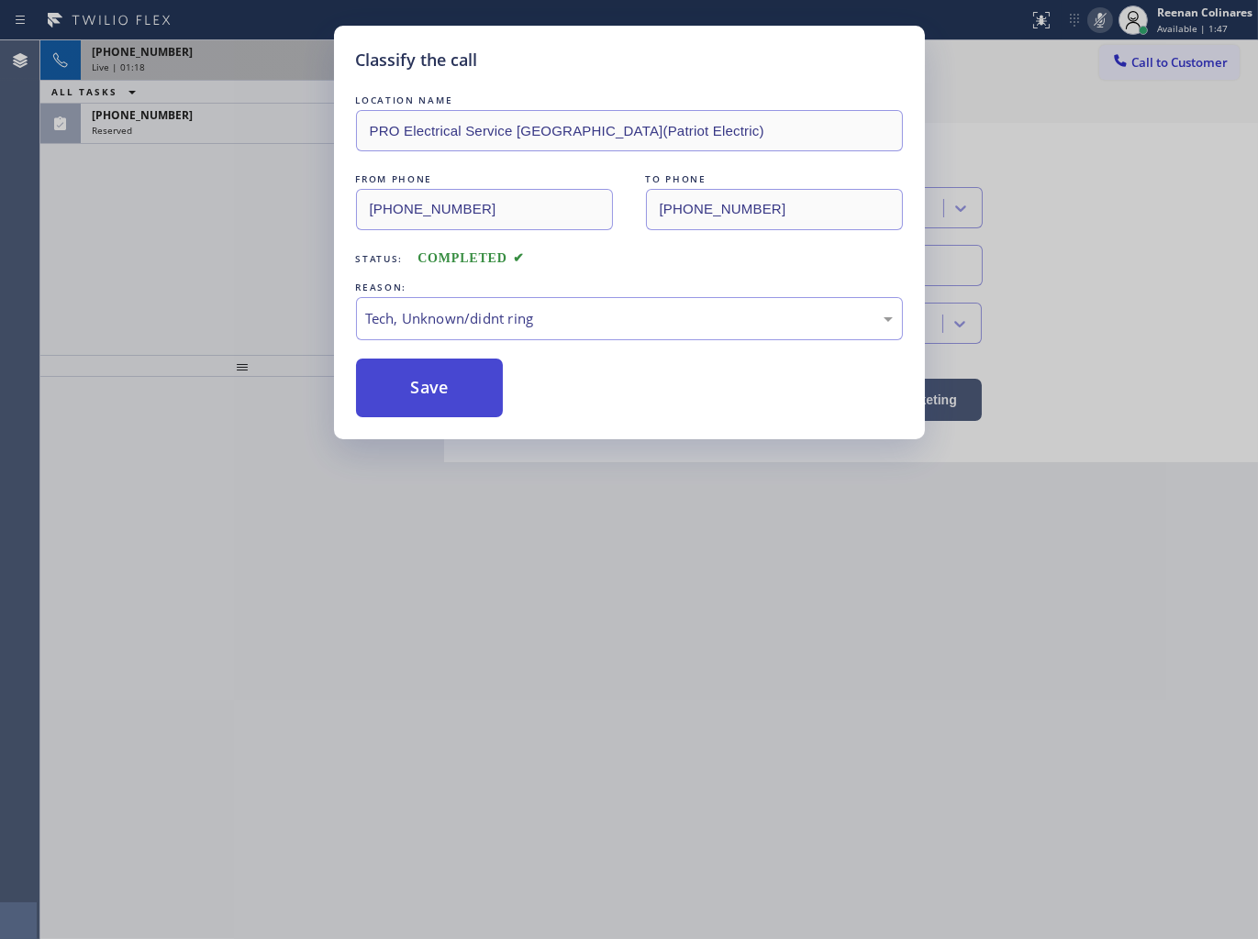
click at [429, 404] on button "Save" at bounding box center [430, 388] width 148 height 59
click at [289, 315] on div "Classify the call LOCATION NAME PRO Electrical Service [GEOGRAPHIC_DATA](Patrio…" at bounding box center [629, 469] width 1258 height 939
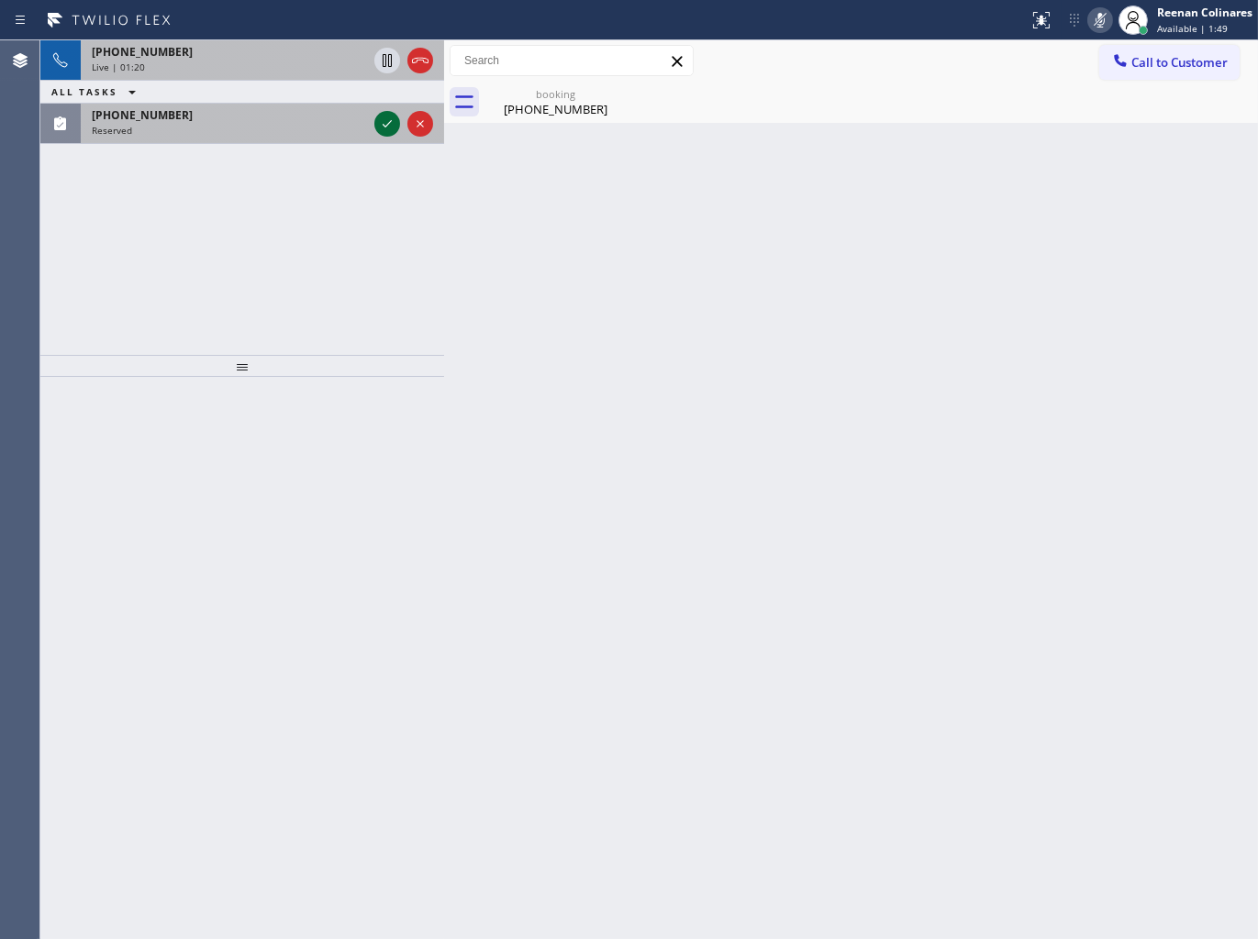
click at [388, 117] on icon at bounding box center [387, 124] width 22 height 22
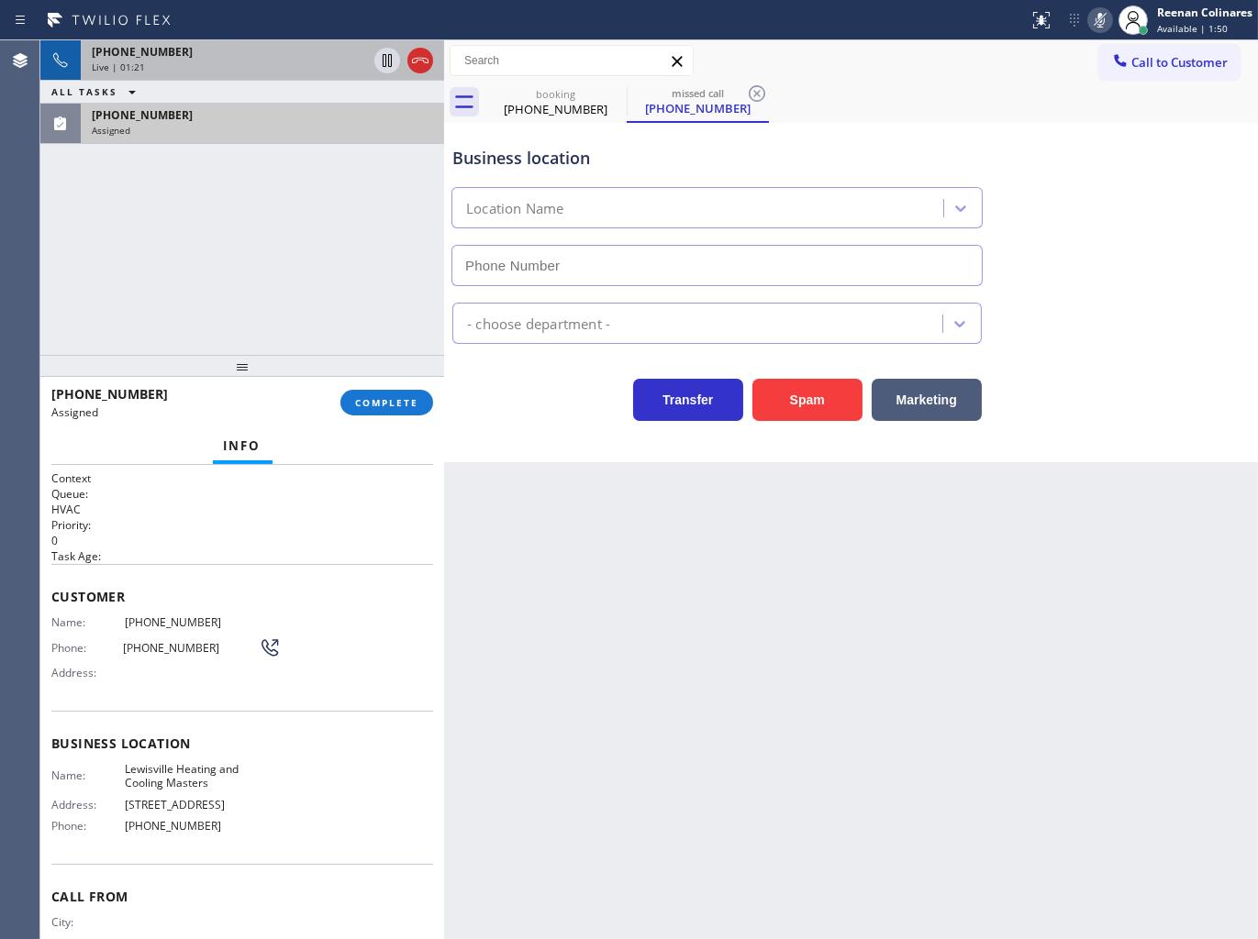
type input "[PHONE_NUMBER]"
click at [297, 57] on div "[PHONE_NUMBER]" at bounding box center [229, 52] width 275 height 16
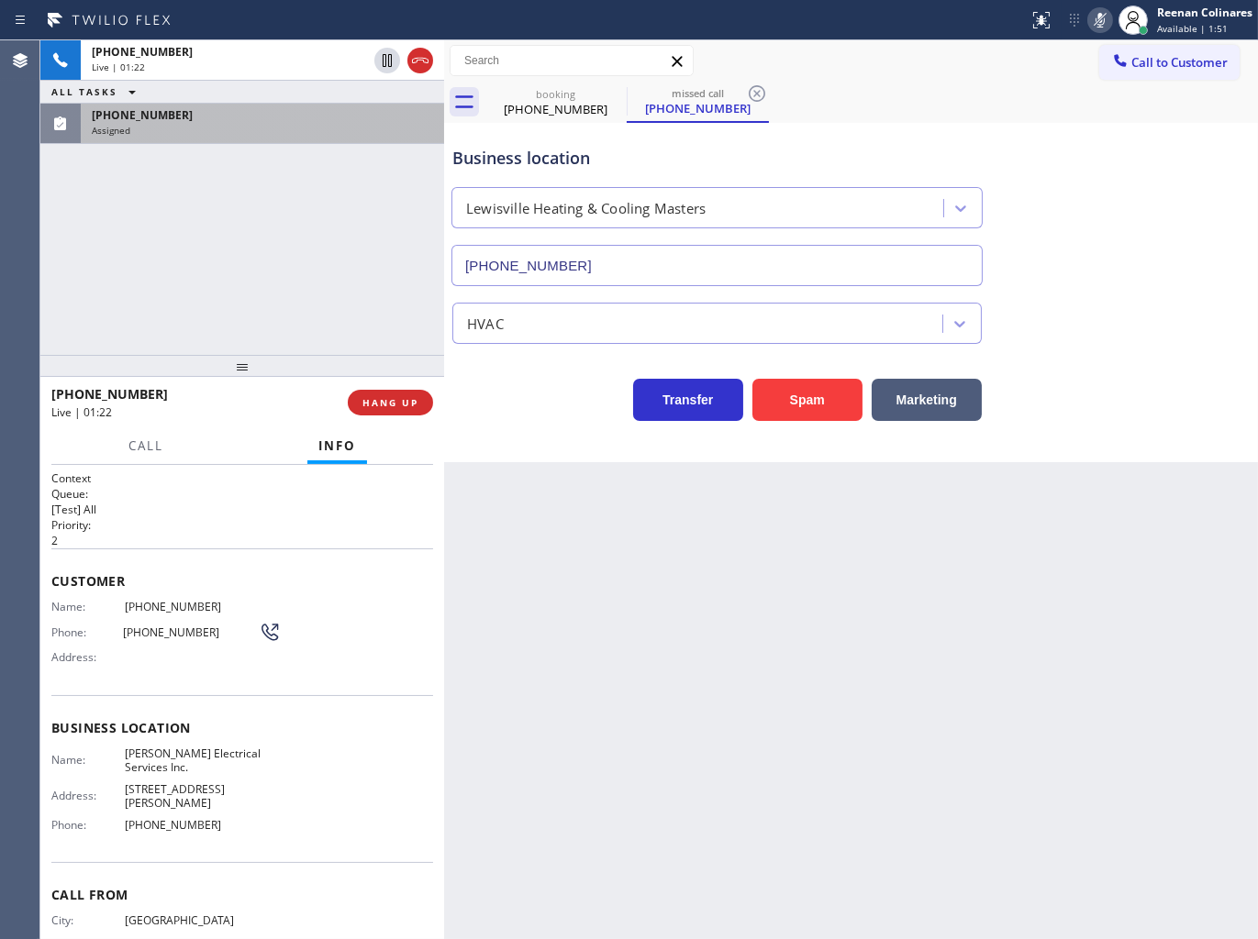
click at [1094, 18] on icon at bounding box center [1100, 20] width 22 height 22
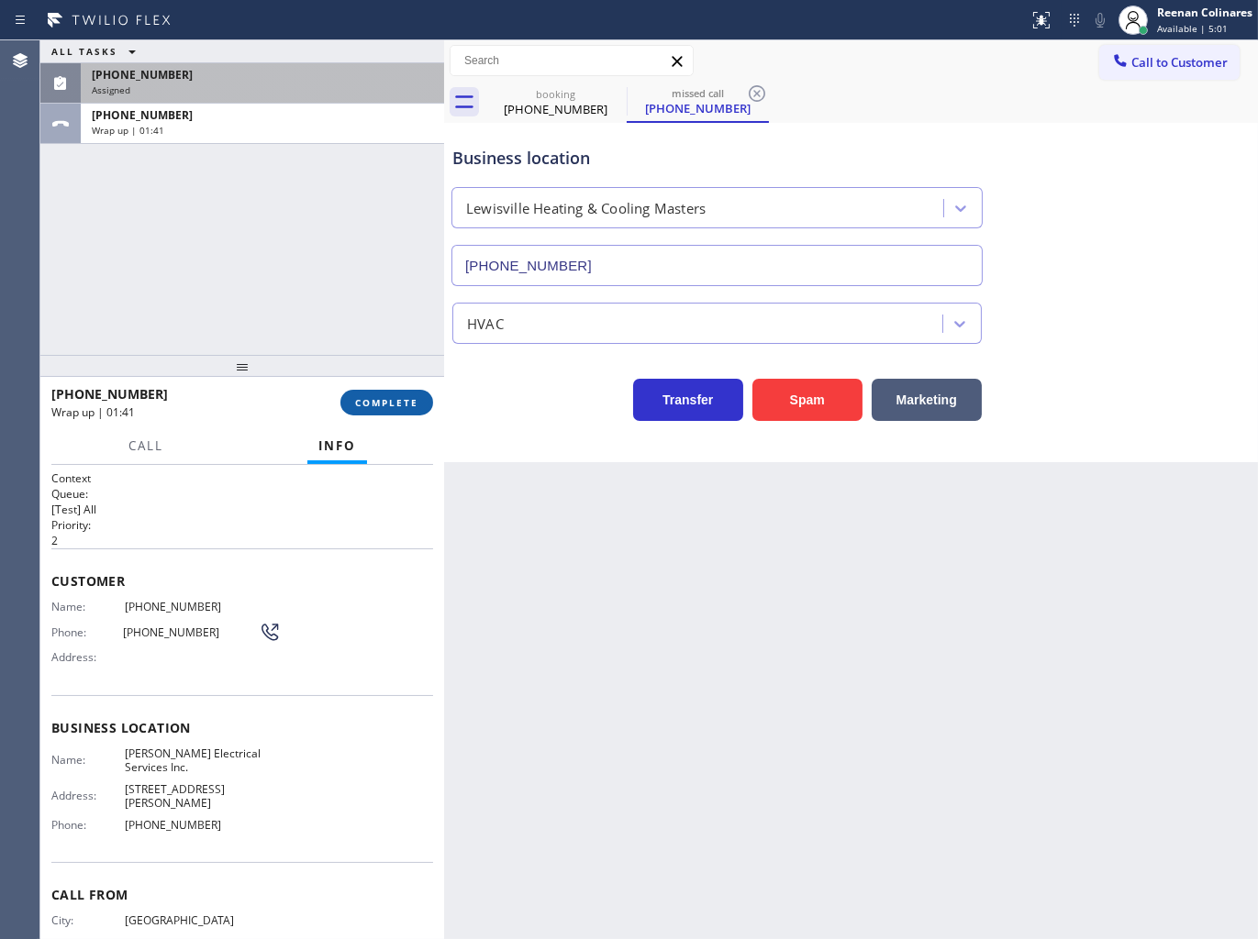
click at [387, 399] on span "COMPLETE" at bounding box center [386, 402] width 63 height 13
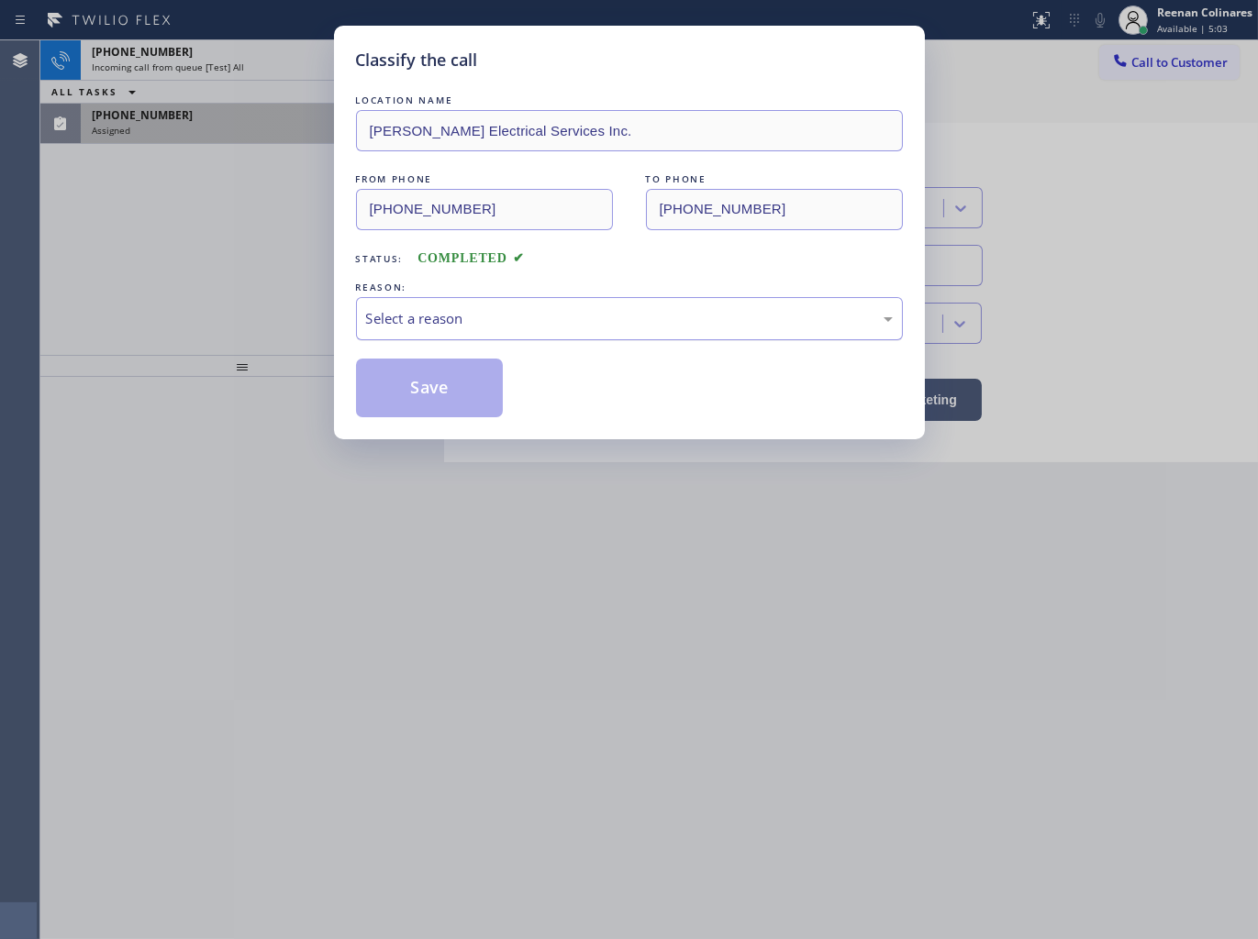
click at [466, 330] on div "Select a reason" at bounding box center [629, 318] width 547 height 43
click at [413, 410] on button "Save" at bounding box center [430, 388] width 148 height 59
drag, startPoint x: 263, startPoint y: 259, endPoint x: 254, endPoint y: 249, distance: 13.6
click at [258, 252] on div "Classify the call LOCATION NAME [PERSON_NAME] Electrical Services Inc. FROM PHO…" at bounding box center [629, 469] width 1258 height 939
click at [208, 124] on div "Classify the call LOCATION NAME [PERSON_NAME] Electrical Services Inc. FROM PHO…" at bounding box center [629, 469] width 1258 height 939
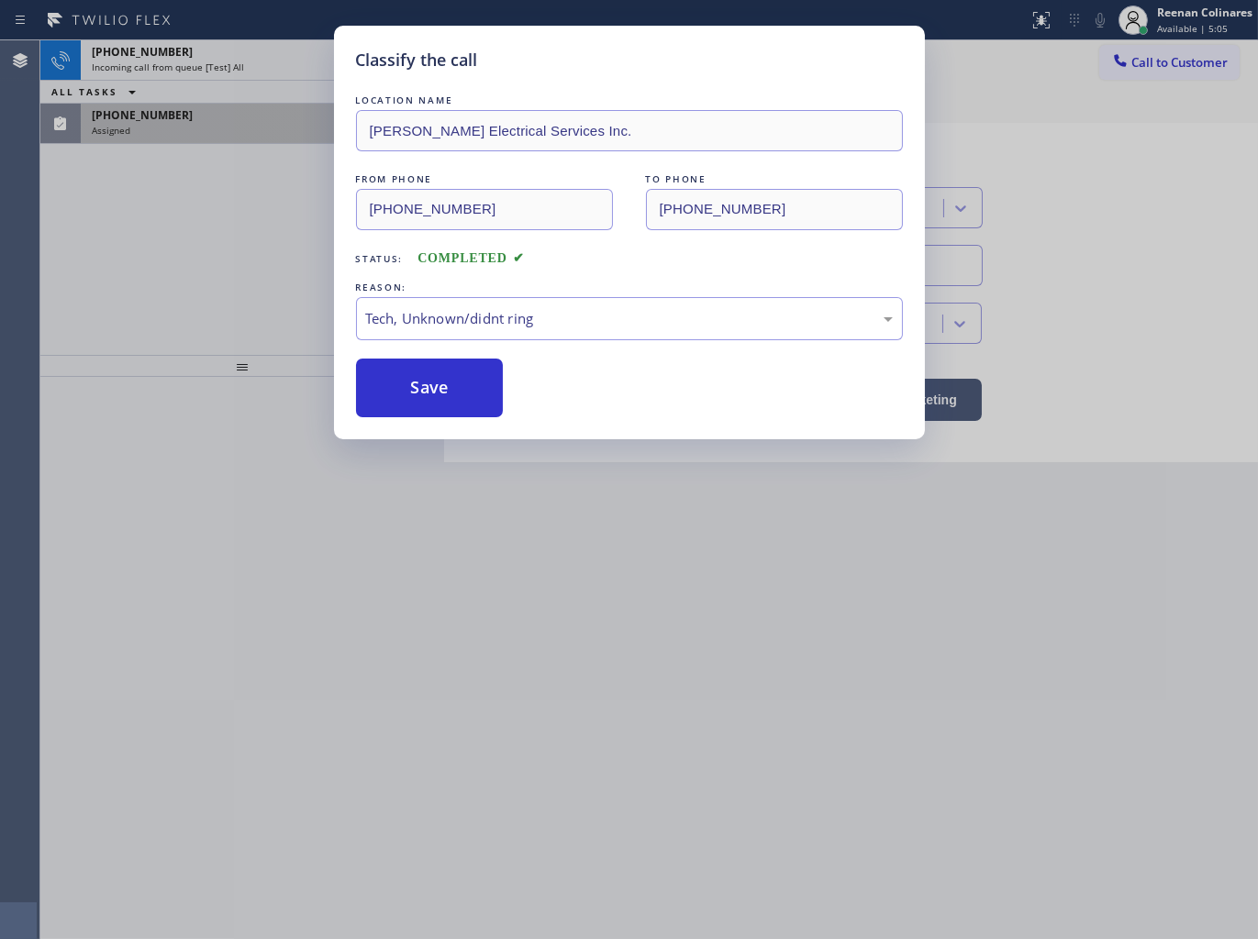
click at [208, 124] on div "Assigned" at bounding box center [262, 130] width 341 height 13
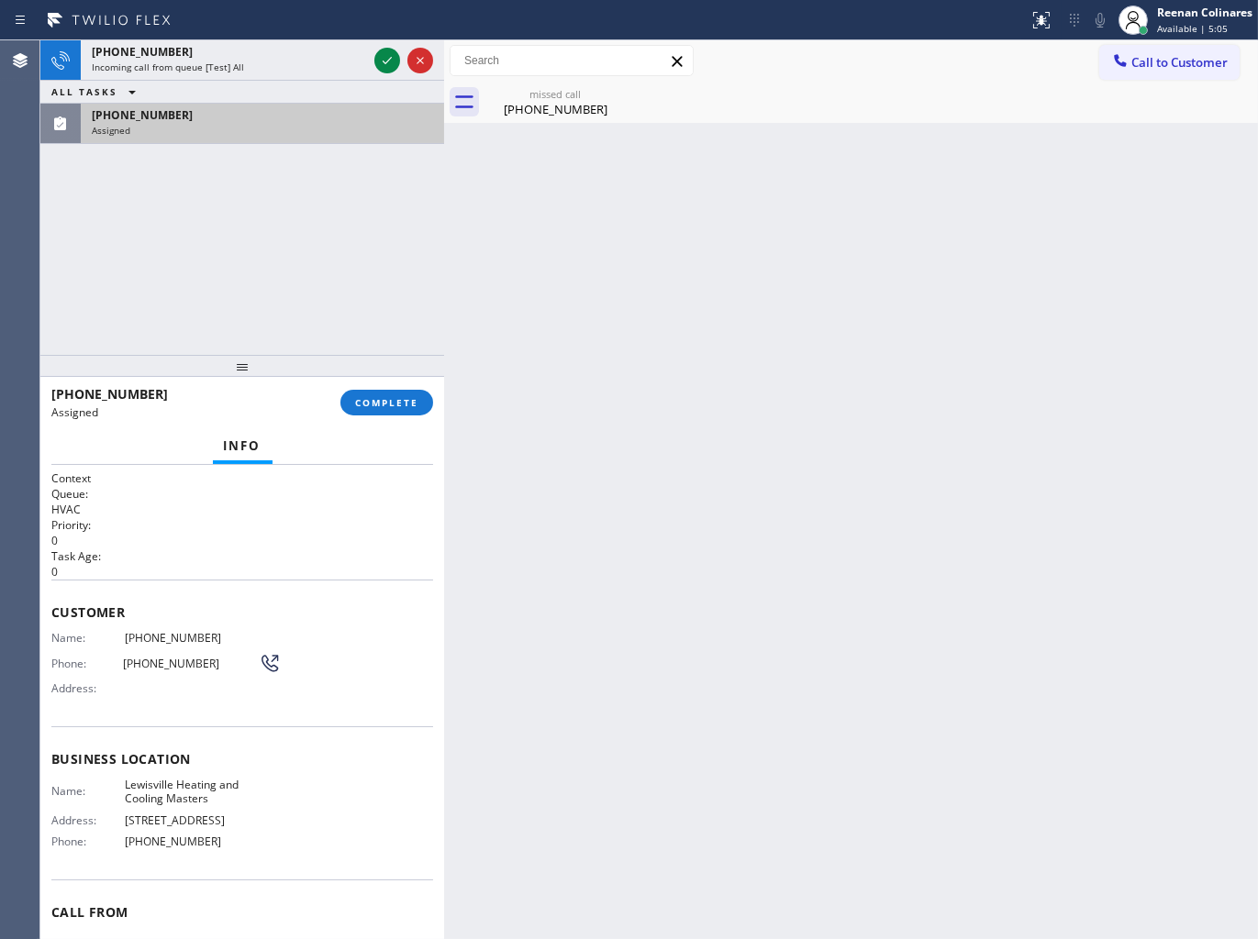
click at [208, 124] on div "Assigned" at bounding box center [262, 130] width 341 height 13
click at [391, 422] on div "[PHONE_NUMBER] Assigned COMPLETE" at bounding box center [242, 403] width 382 height 48
click at [399, 408] on span "COMPLETE" at bounding box center [386, 402] width 63 height 13
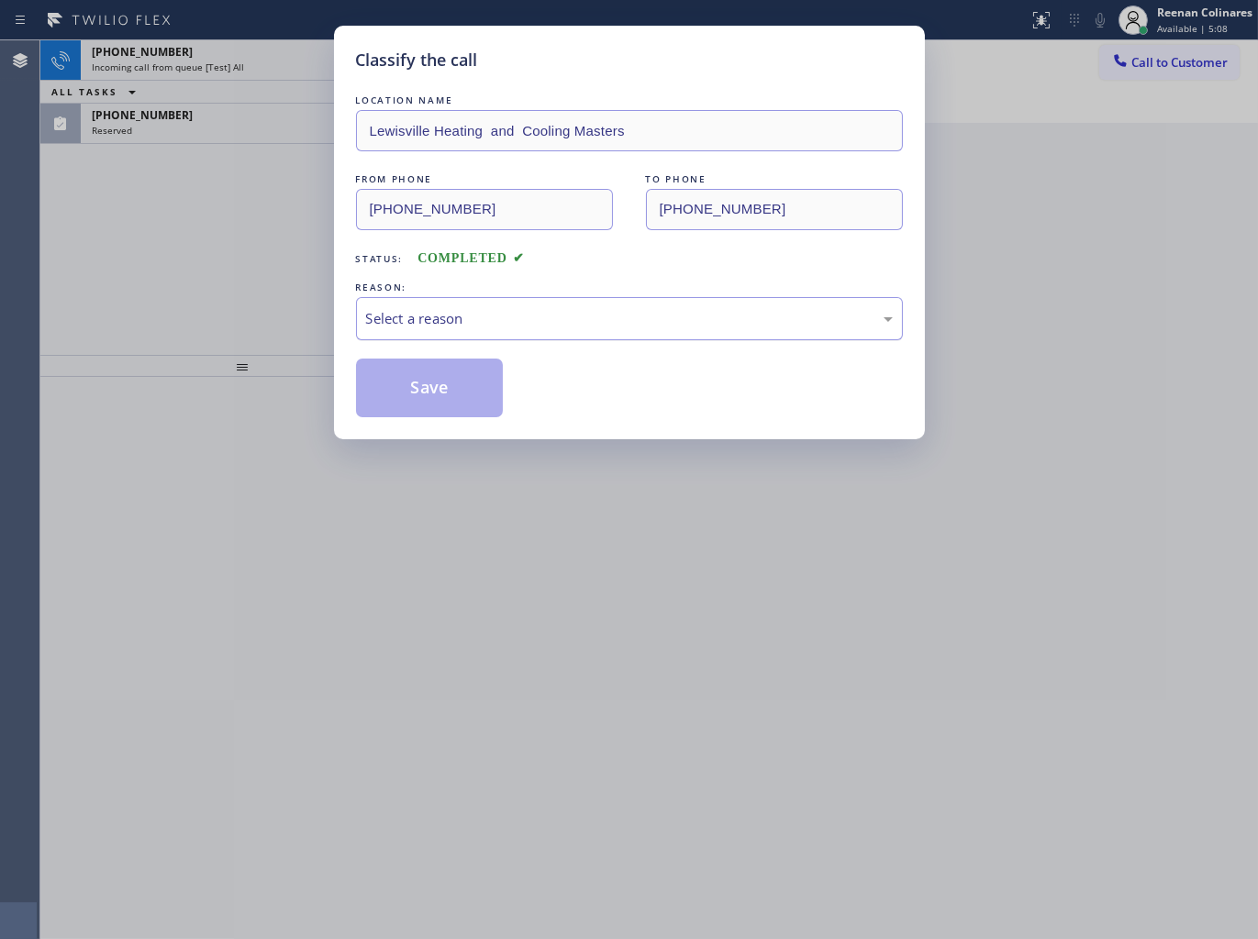
click at [466, 331] on div "Select a reason" at bounding box center [629, 318] width 547 height 43
click at [407, 405] on button "Save" at bounding box center [430, 388] width 148 height 59
drag, startPoint x: 196, startPoint y: 204, endPoint x: 189, endPoint y: 113, distance: 91.1
click at [196, 200] on div "Classify the call LOCATION NAME [GEOGRAPHIC_DATA] Heating and Cooling Masters F…" at bounding box center [629, 469] width 1258 height 939
click at [212, 67] on div "Classify the call LOCATION NAME [GEOGRAPHIC_DATA] Heating and Cooling Masters F…" at bounding box center [629, 469] width 1258 height 939
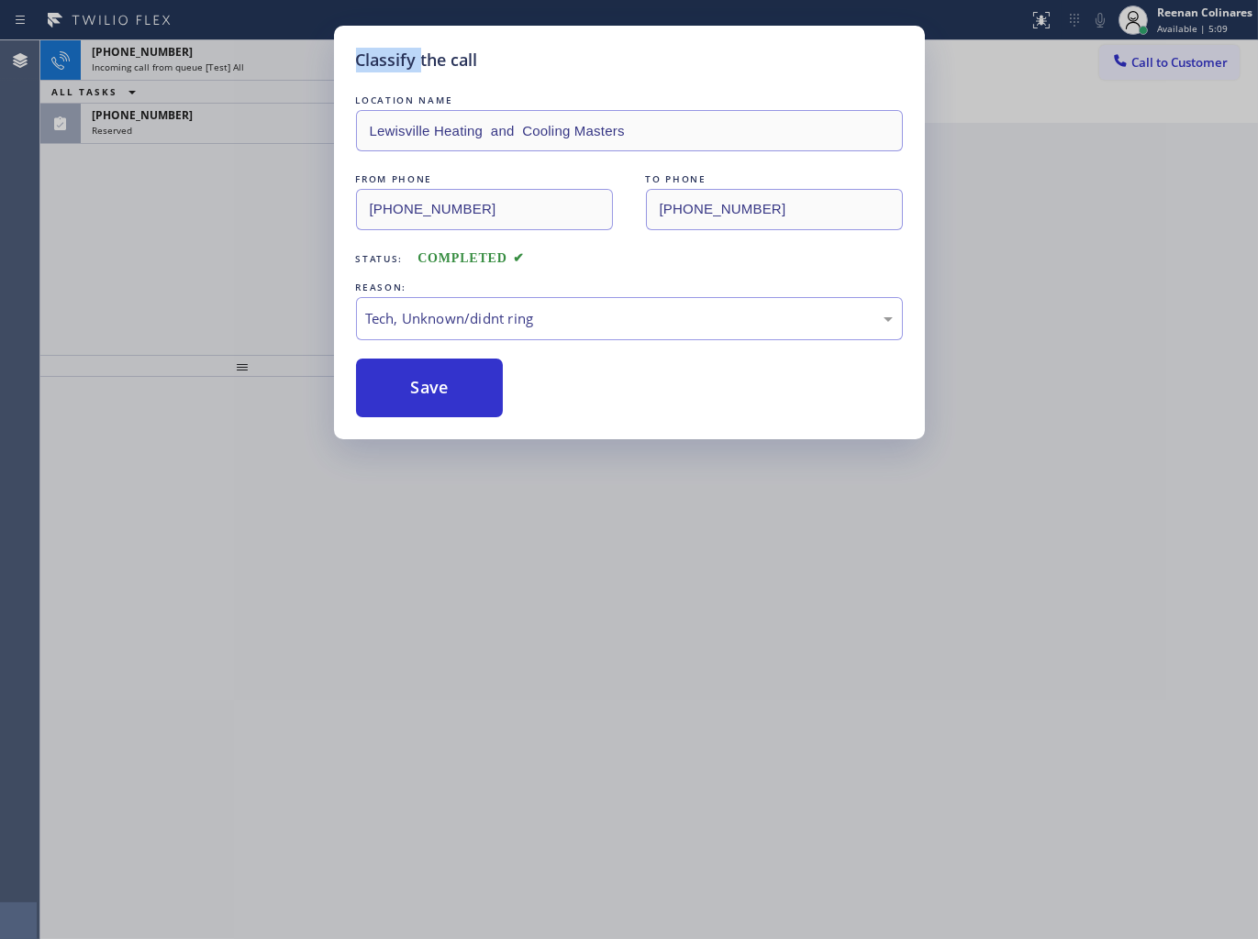
click at [212, 67] on div "Classify the call LOCATION NAME [DOMAIN_NAME] ([US_STATE], Google Ads) FROM PHO…" at bounding box center [648, 489] width 1217 height 899
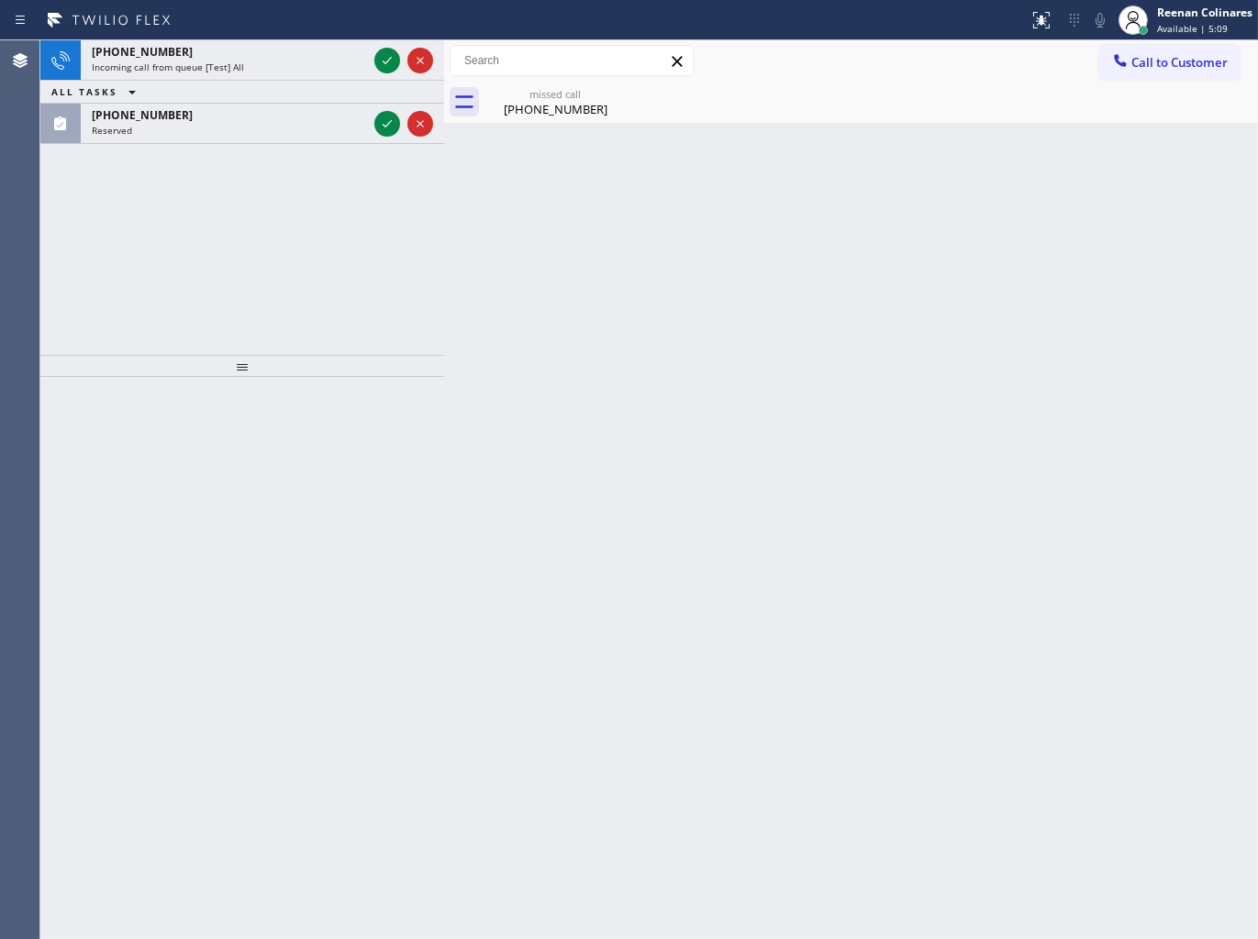
click at [212, 67] on span "Incoming call from queue [Test] All" at bounding box center [168, 67] width 152 height 13
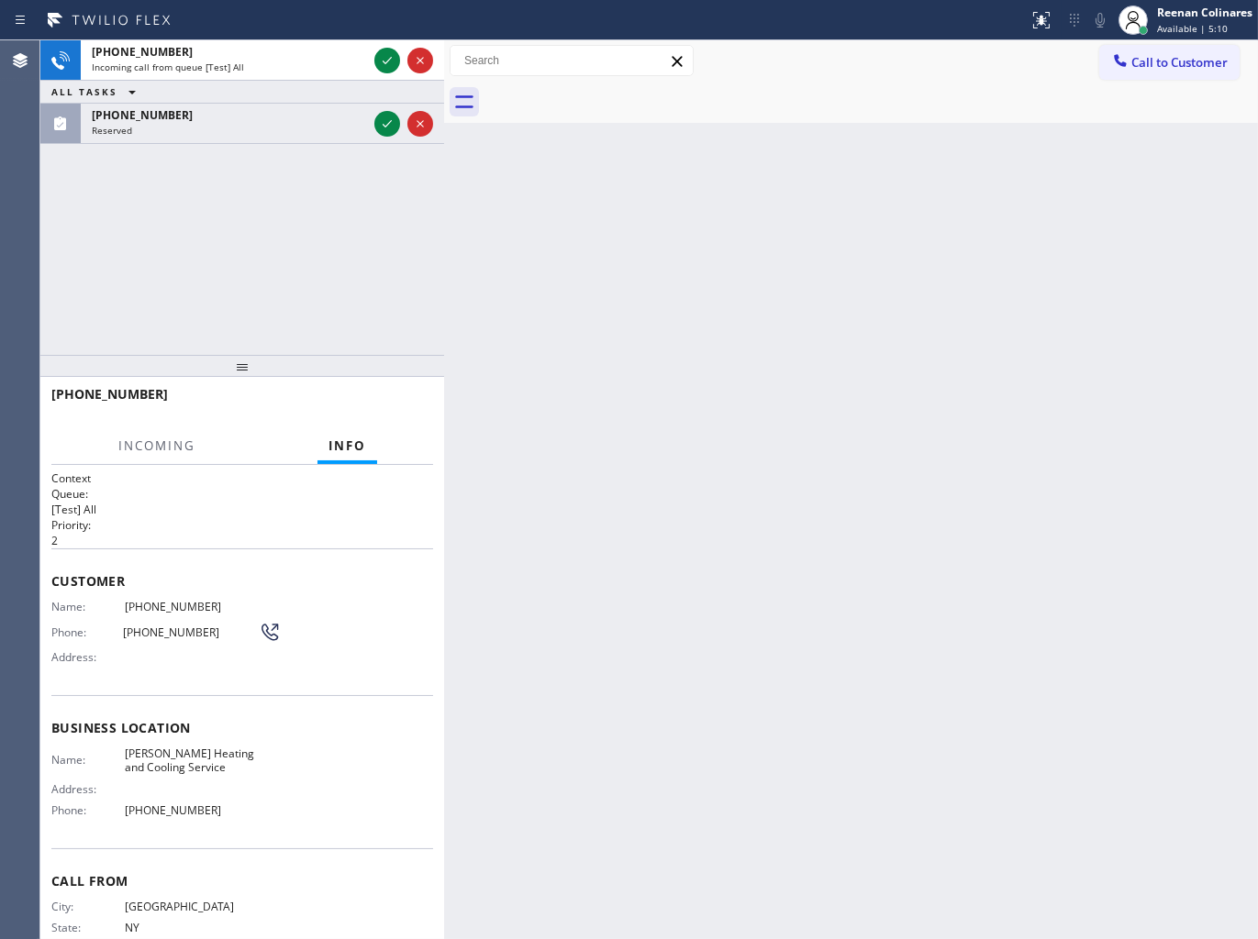
click at [212, 67] on span "Incoming call from queue [Test] All" at bounding box center [168, 67] width 152 height 13
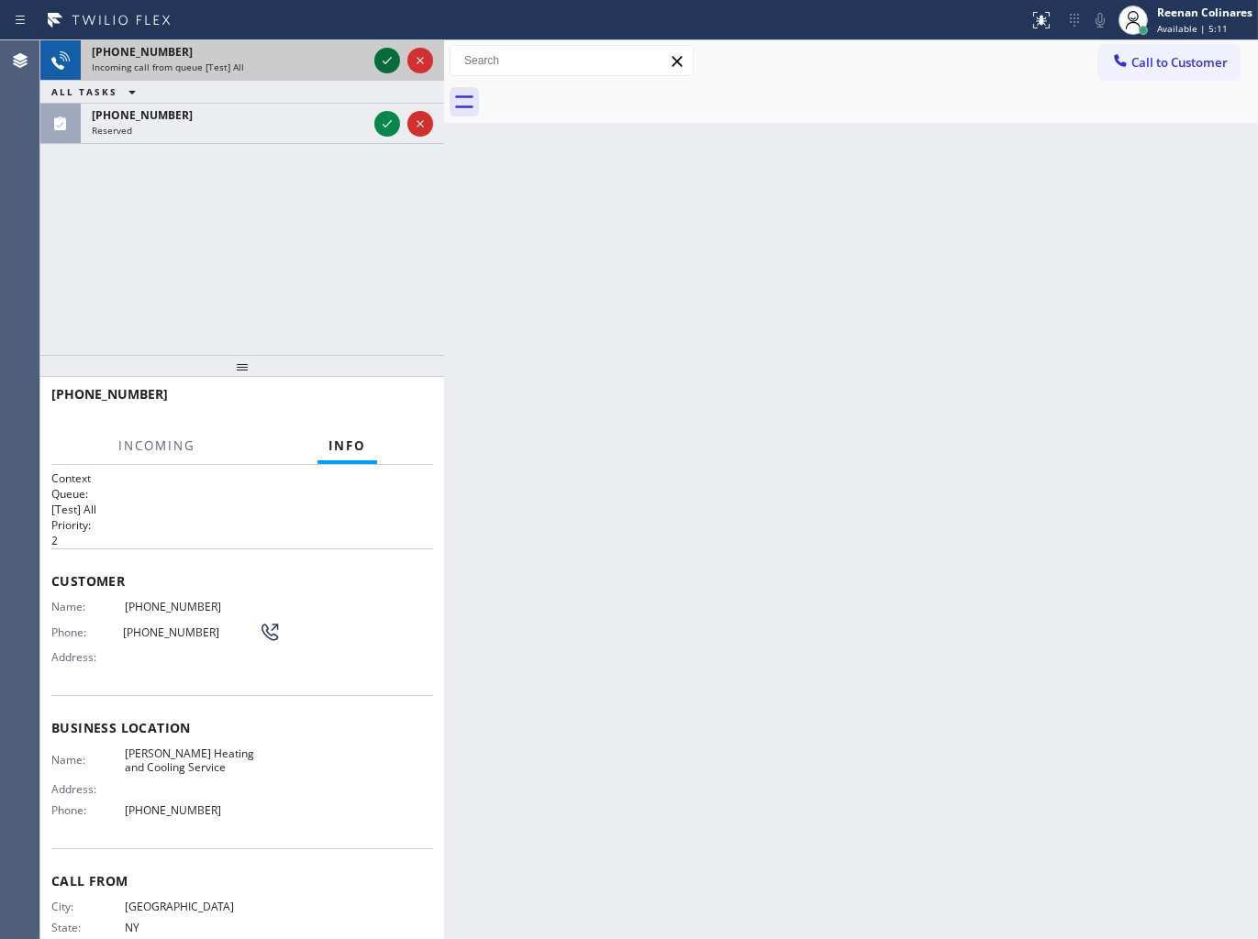
click at [391, 57] on icon at bounding box center [387, 60] width 9 height 7
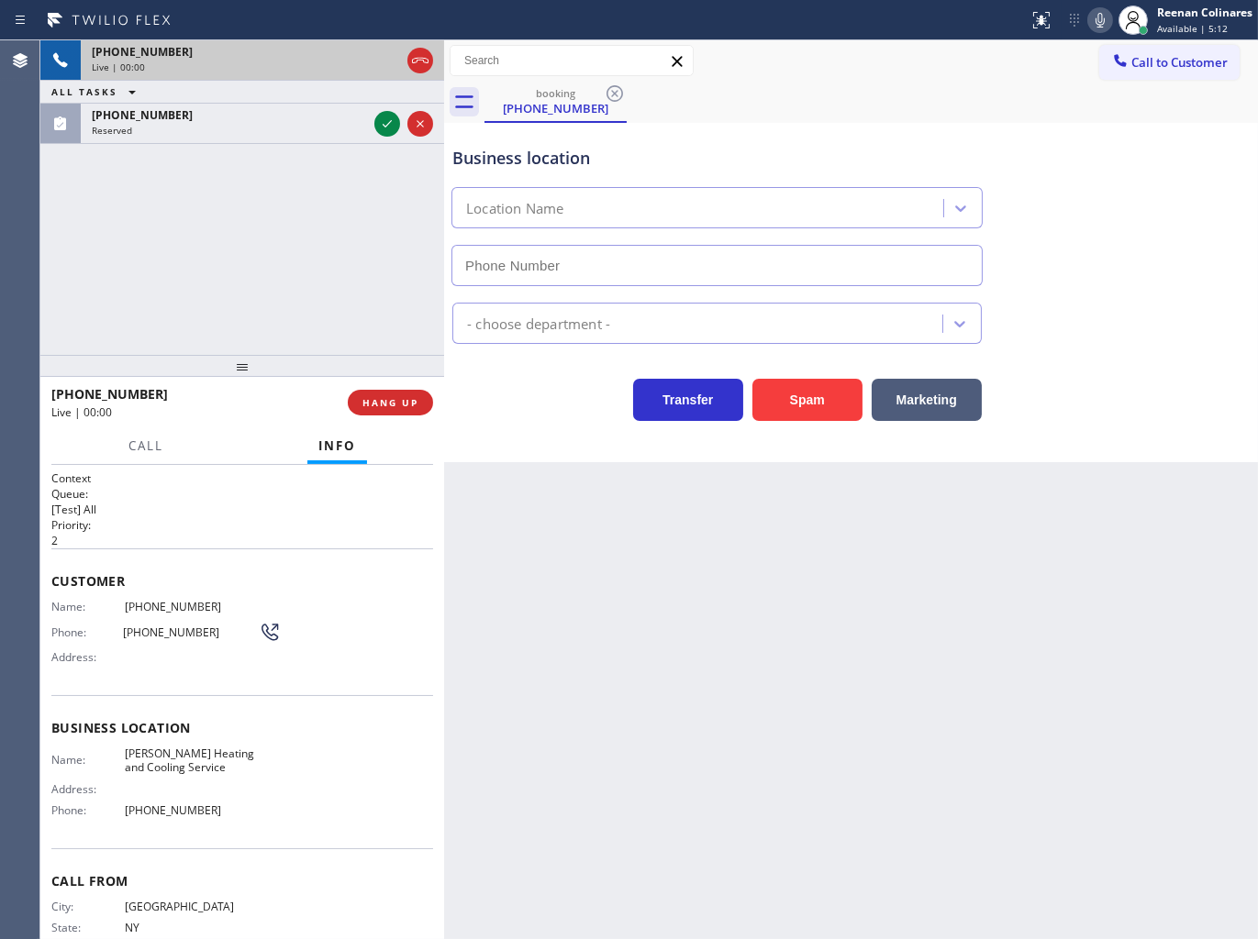
type input "[PHONE_NUMBER]"
drag, startPoint x: 816, startPoint y: 405, endPoint x: 892, endPoint y: 327, distance: 107.7
click at [816, 405] on button "Spam" at bounding box center [807, 400] width 110 height 42
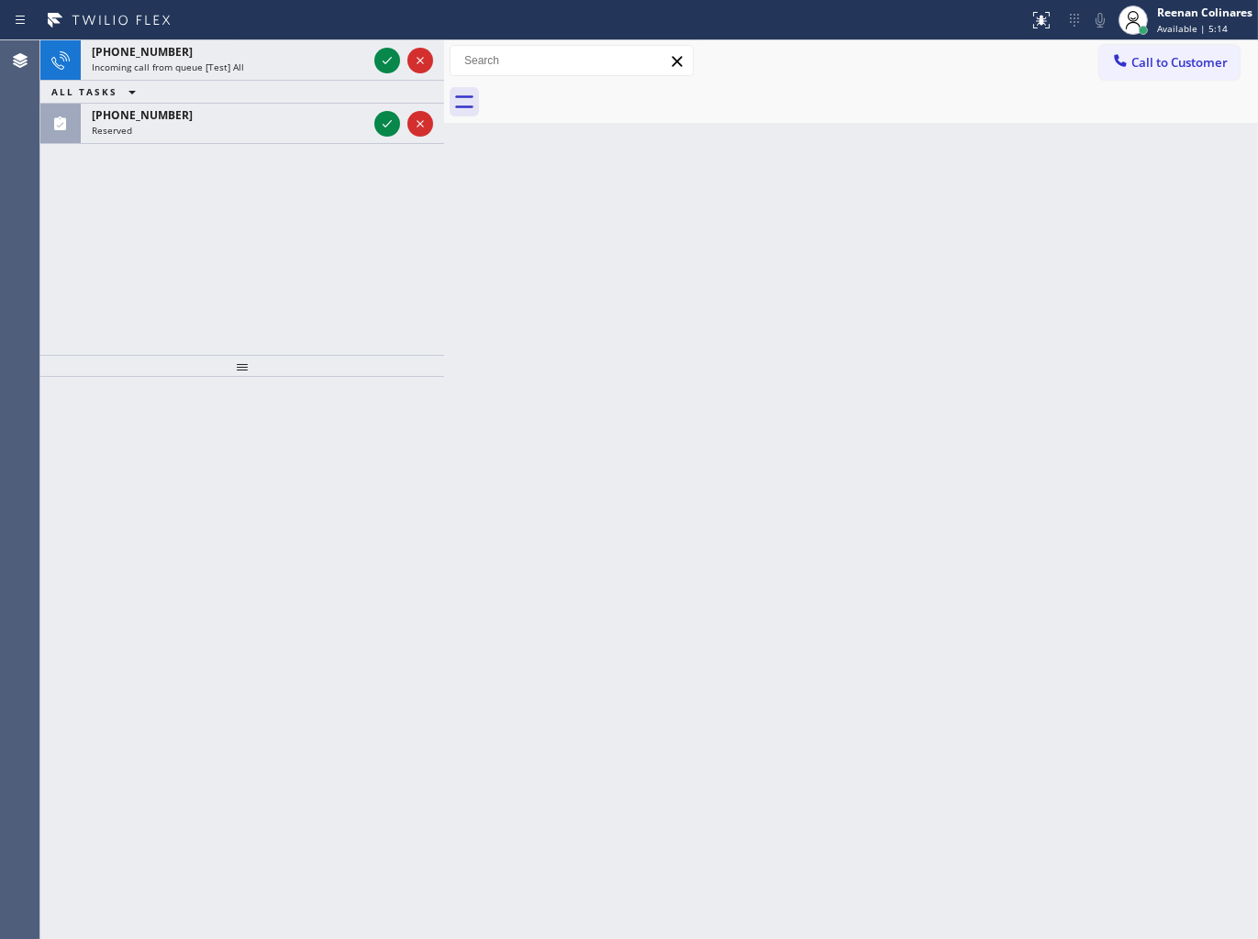
click at [649, 287] on div "Back to Dashboard Change Sender ID Customers Technicians Select a contact Outbo…" at bounding box center [851, 489] width 814 height 899
click at [305, 133] on div "Reserved" at bounding box center [229, 130] width 275 height 13
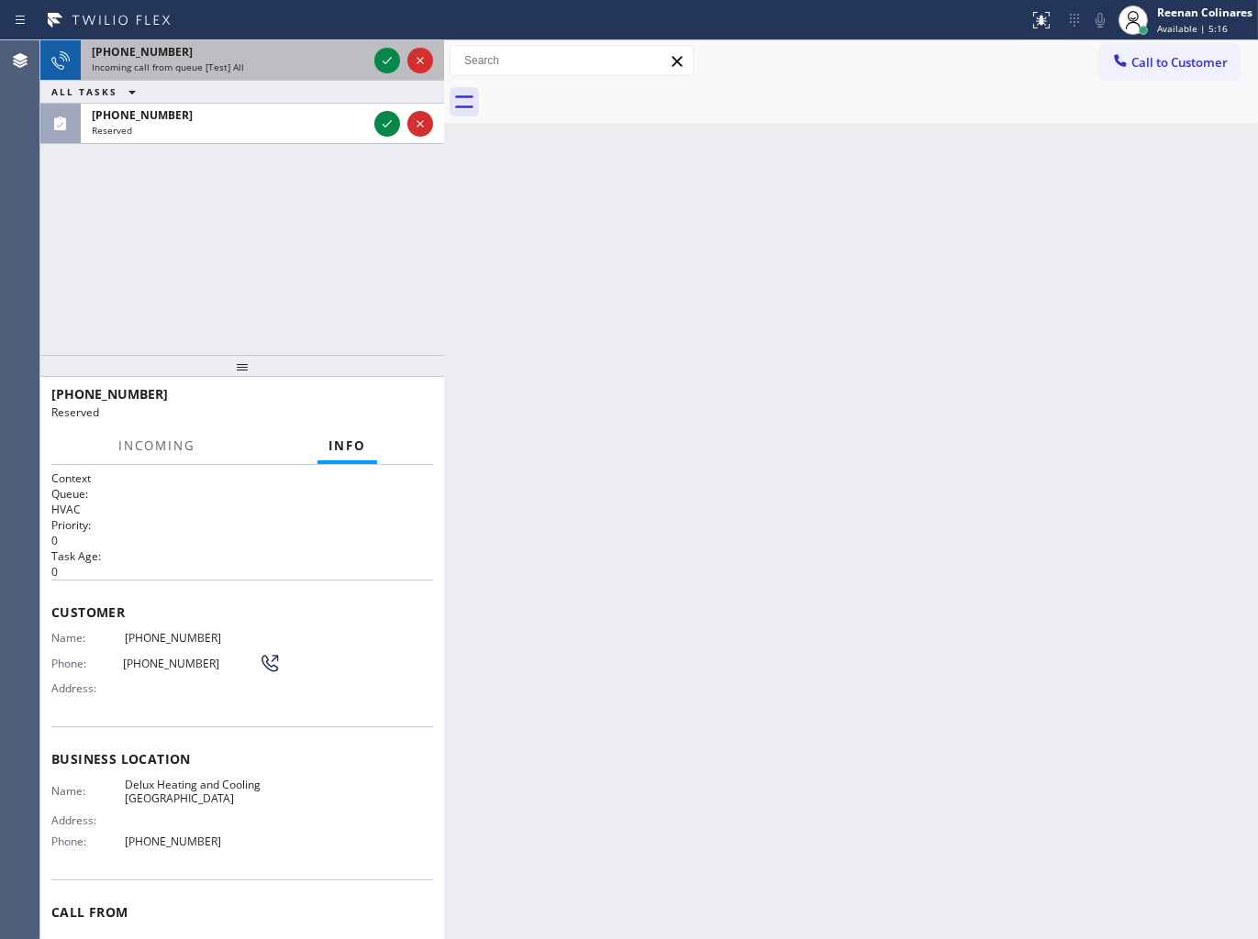
click at [352, 50] on div "[PHONE_NUMBER]" at bounding box center [229, 52] width 275 height 16
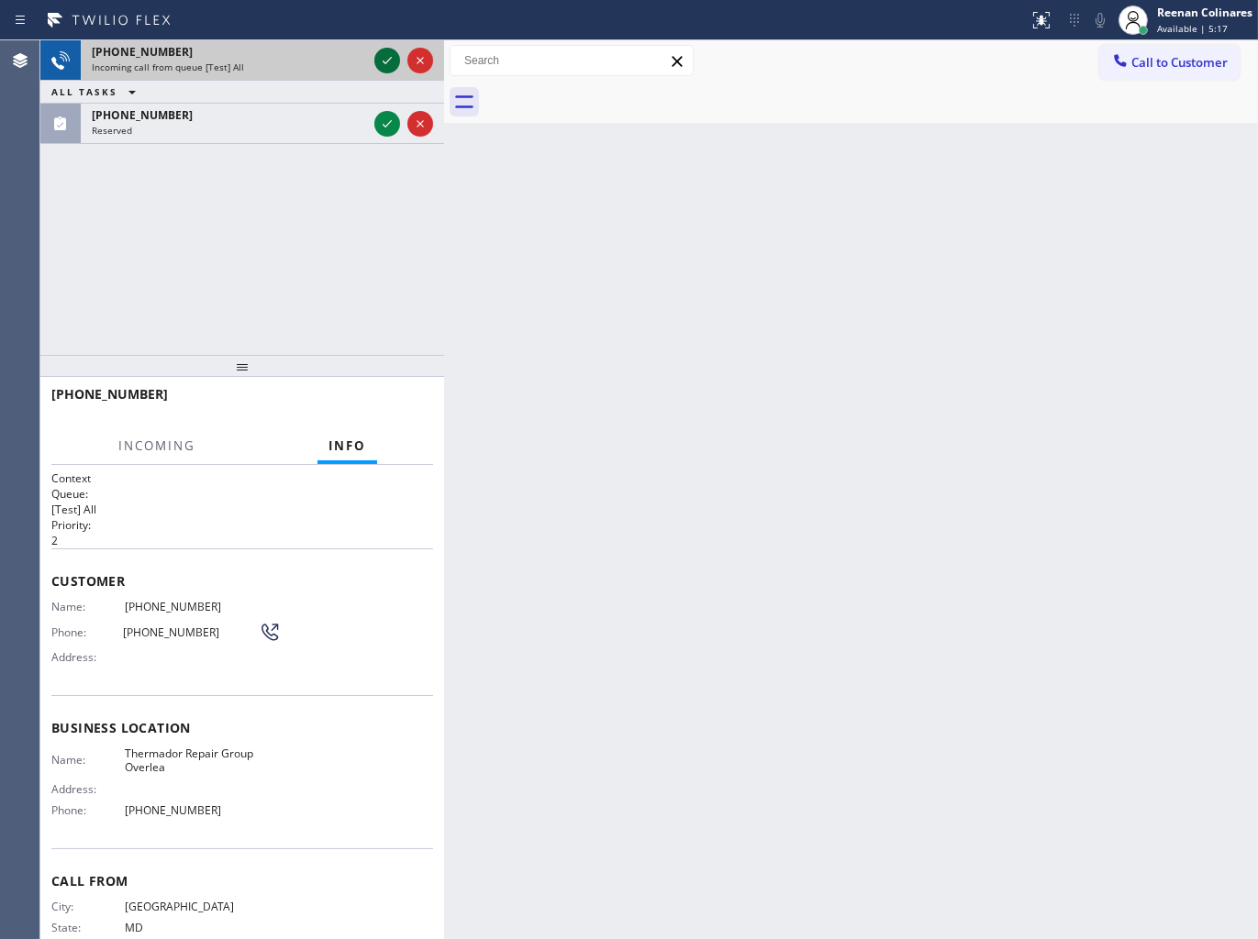
click at [380, 55] on icon at bounding box center [387, 61] width 22 height 22
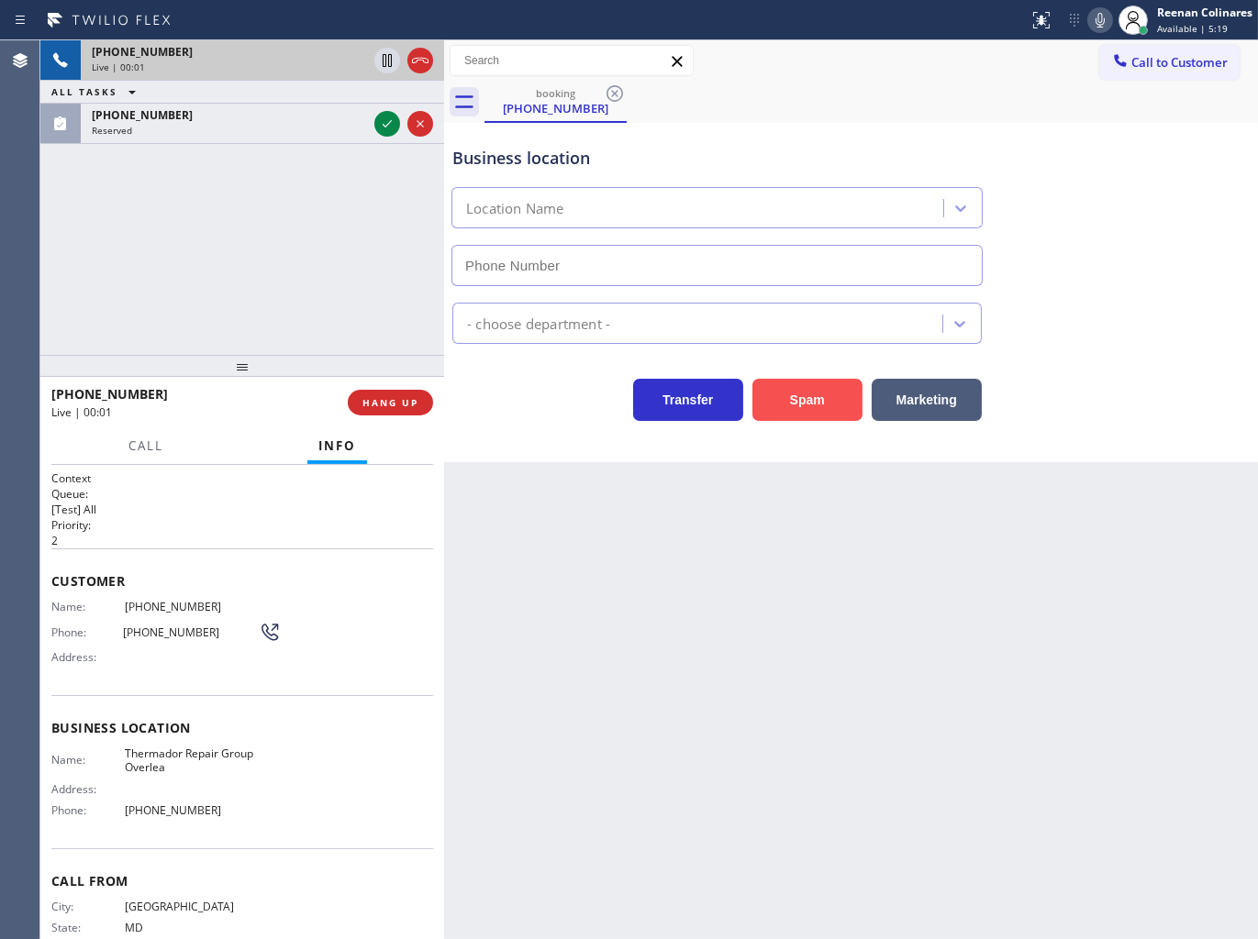
type input "[PHONE_NUMBER]"
click at [796, 405] on button "Spam" at bounding box center [807, 400] width 110 height 42
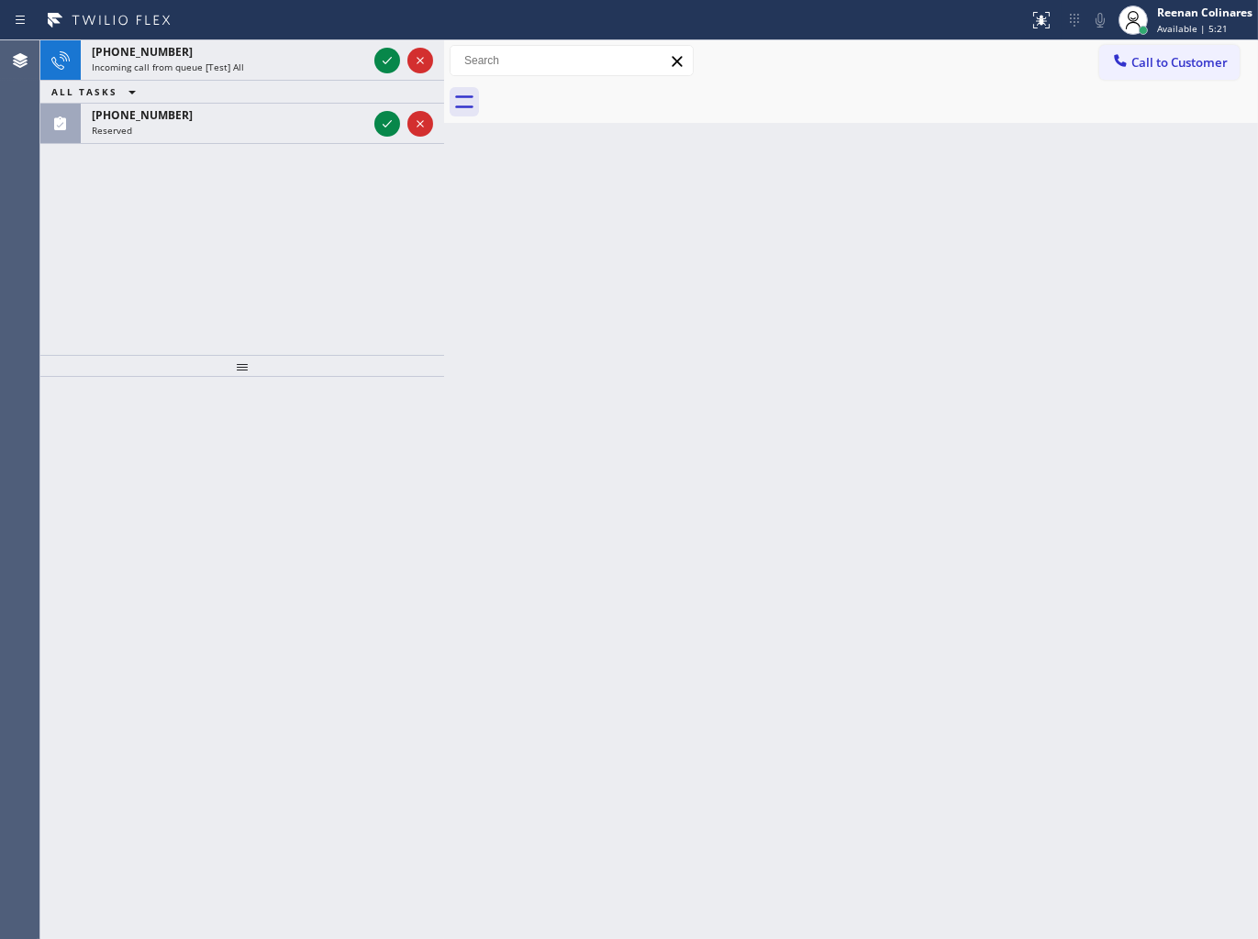
drag, startPoint x: 670, startPoint y: 551, endPoint x: 580, endPoint y: 480, distance: 114.9
click at [642, 527] on div "Back to Dashboard Change Sender ID Customers Technicians Select a contact Outbo…" at bounding box center [851, 489] width 814 height 899
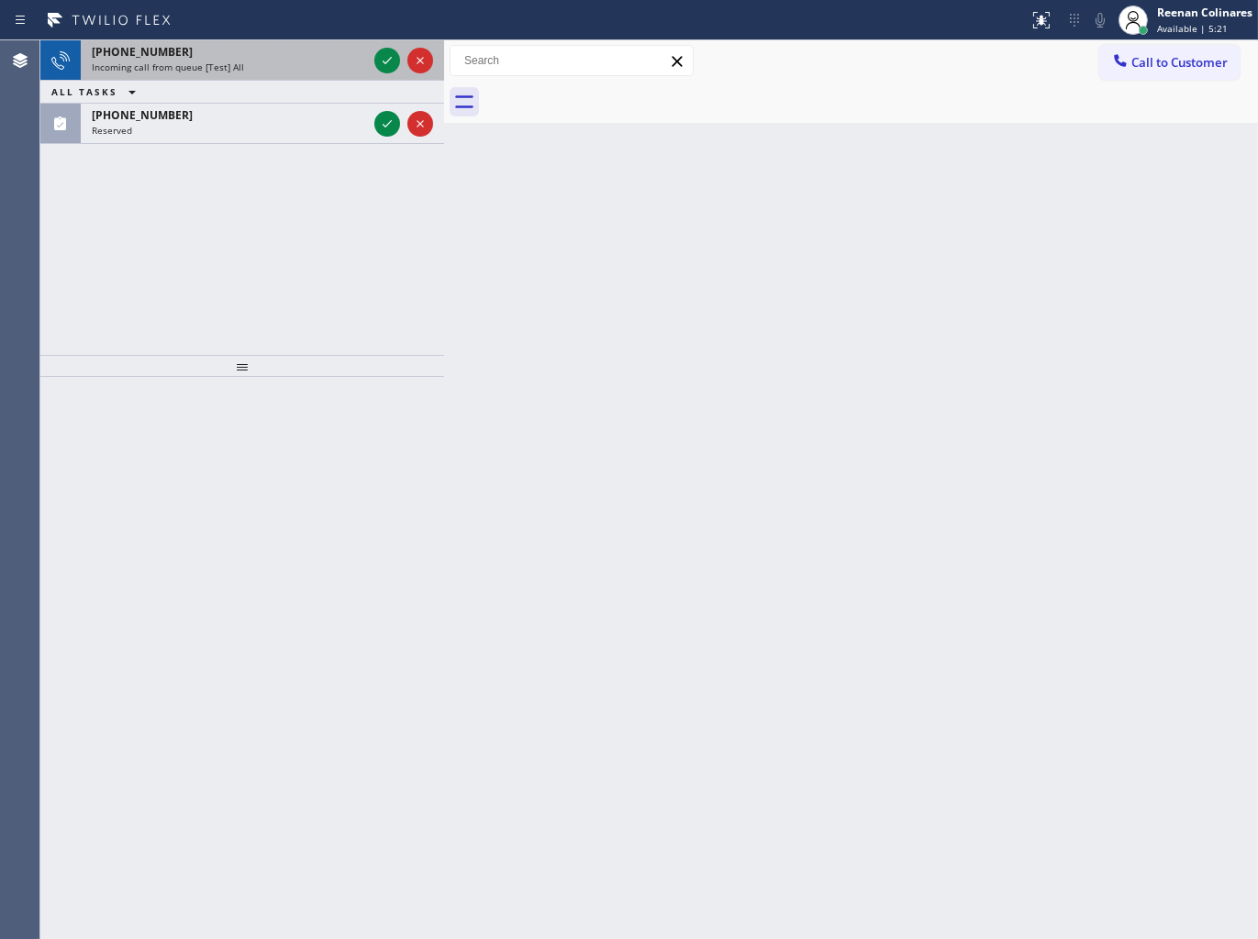
click at [278, 53] on div "[PHONE_NUMBER]" at bounding box center [229, 52] width 275 height 16
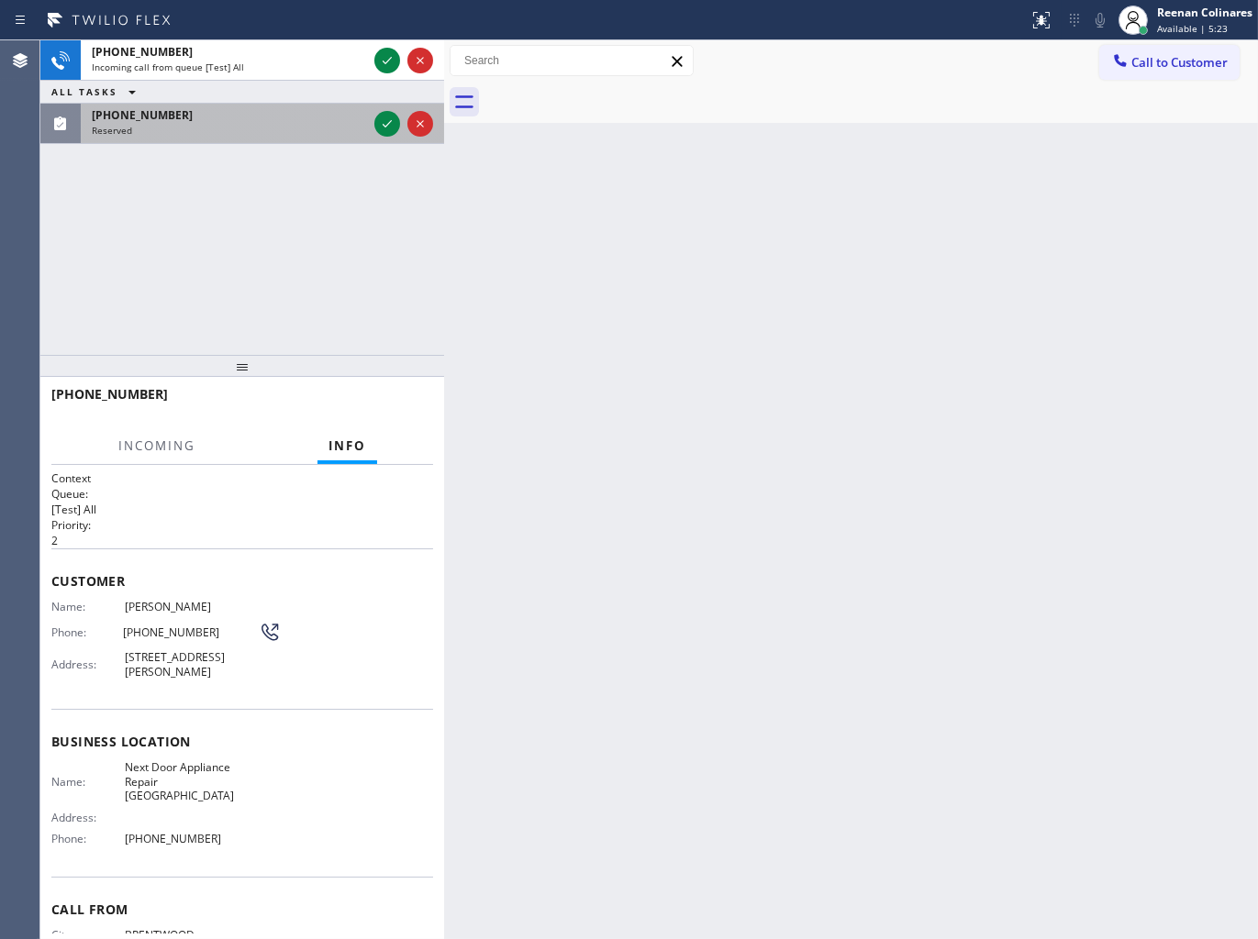
click at [294, 129] on div "Reserved" at bounding box center [229, 130] width 275 height 13
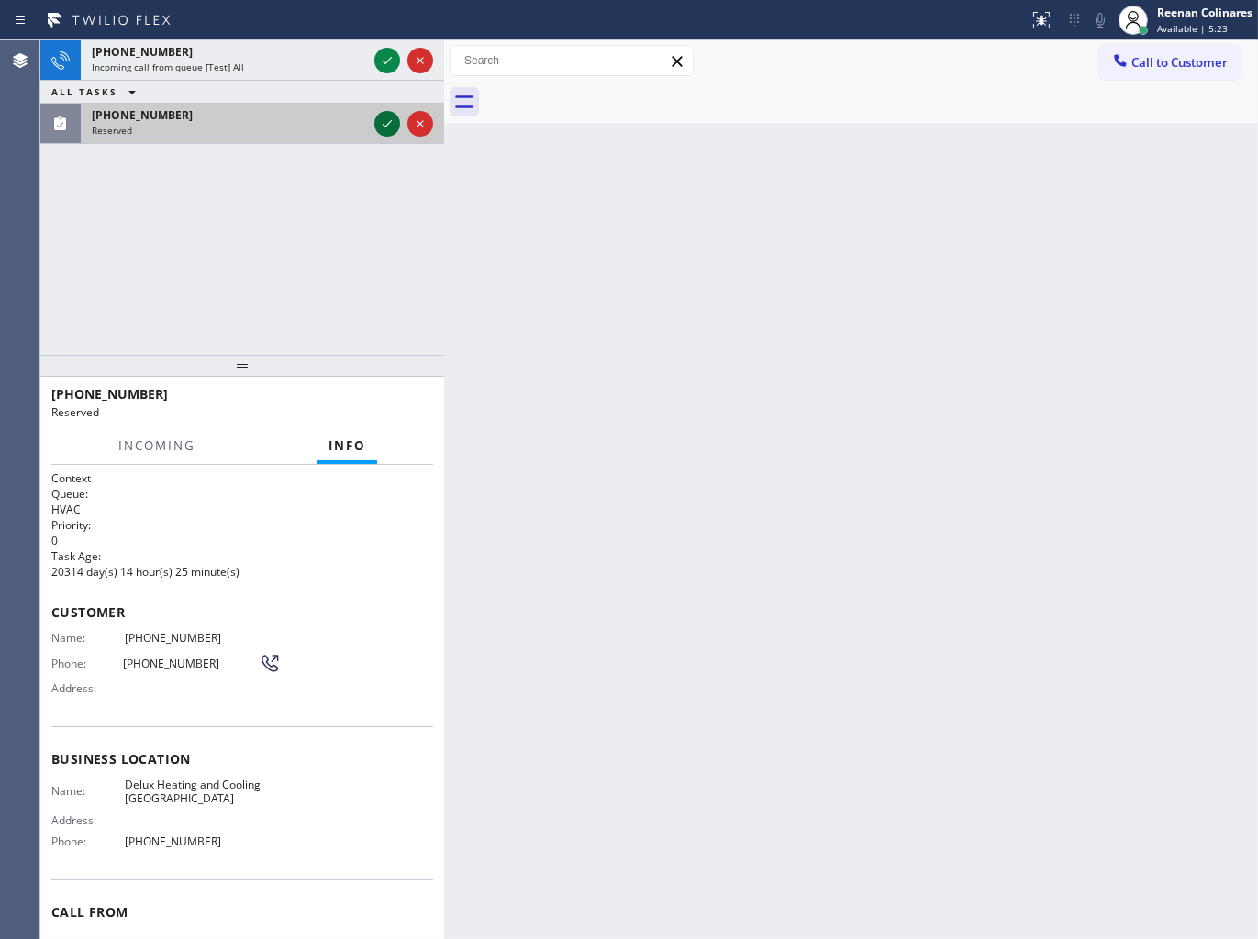
click at [383, 121] on icon at bounding box center [387, 124] width 22 height 22
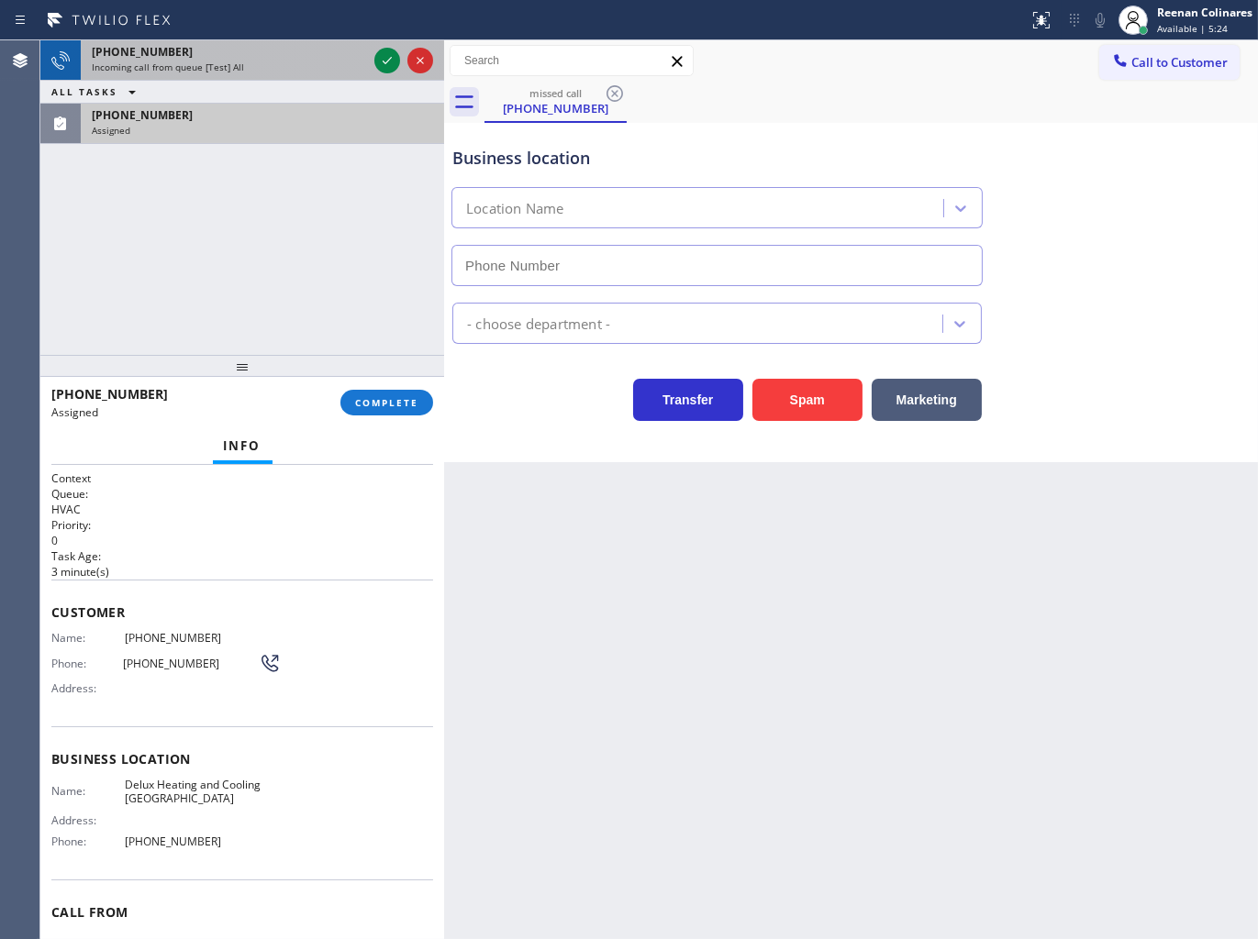
type input "[PHONE_NUMBER]"
click at [319, 65] on div "Incoming call from queue [Test] All" at bounding box center [229, 67] width 275 height 13
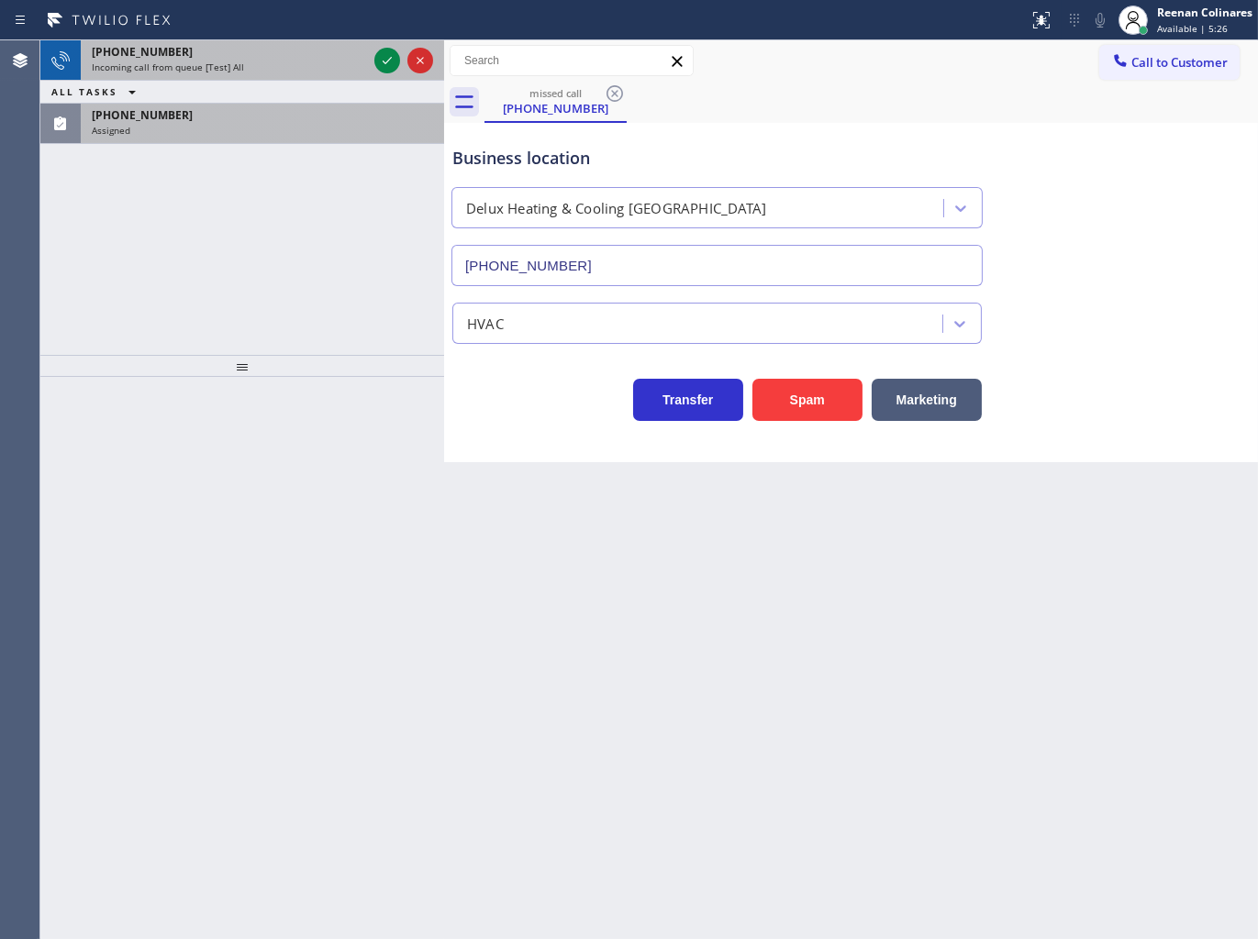
click at [264, 69] on div "Incoming call from queue [Test] All" at bounding box center [229, 67] width 275 height 13
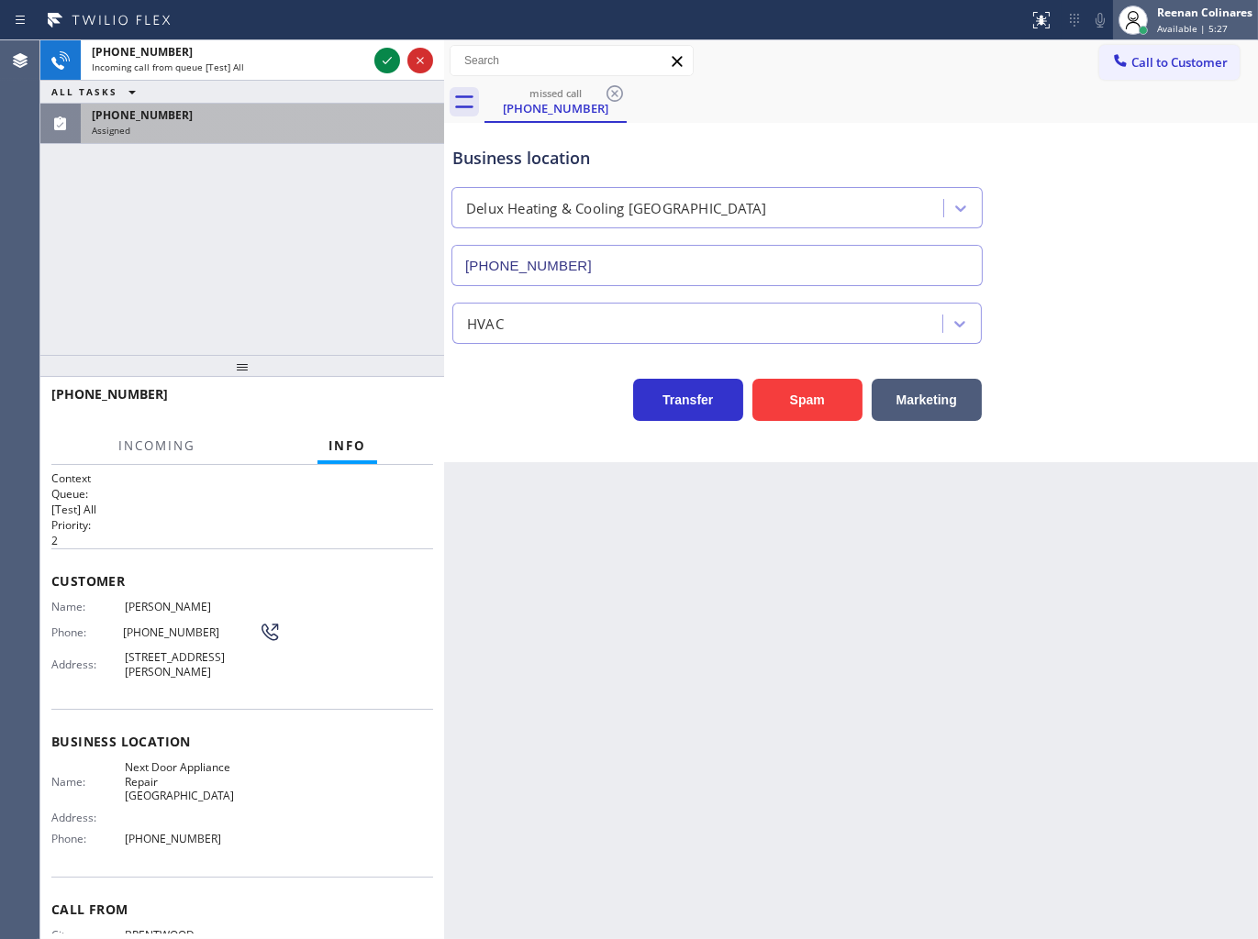
click at [1170, 16] on div "Reenan Colinares" at bounding box center [1204, 13] width 95 height 16
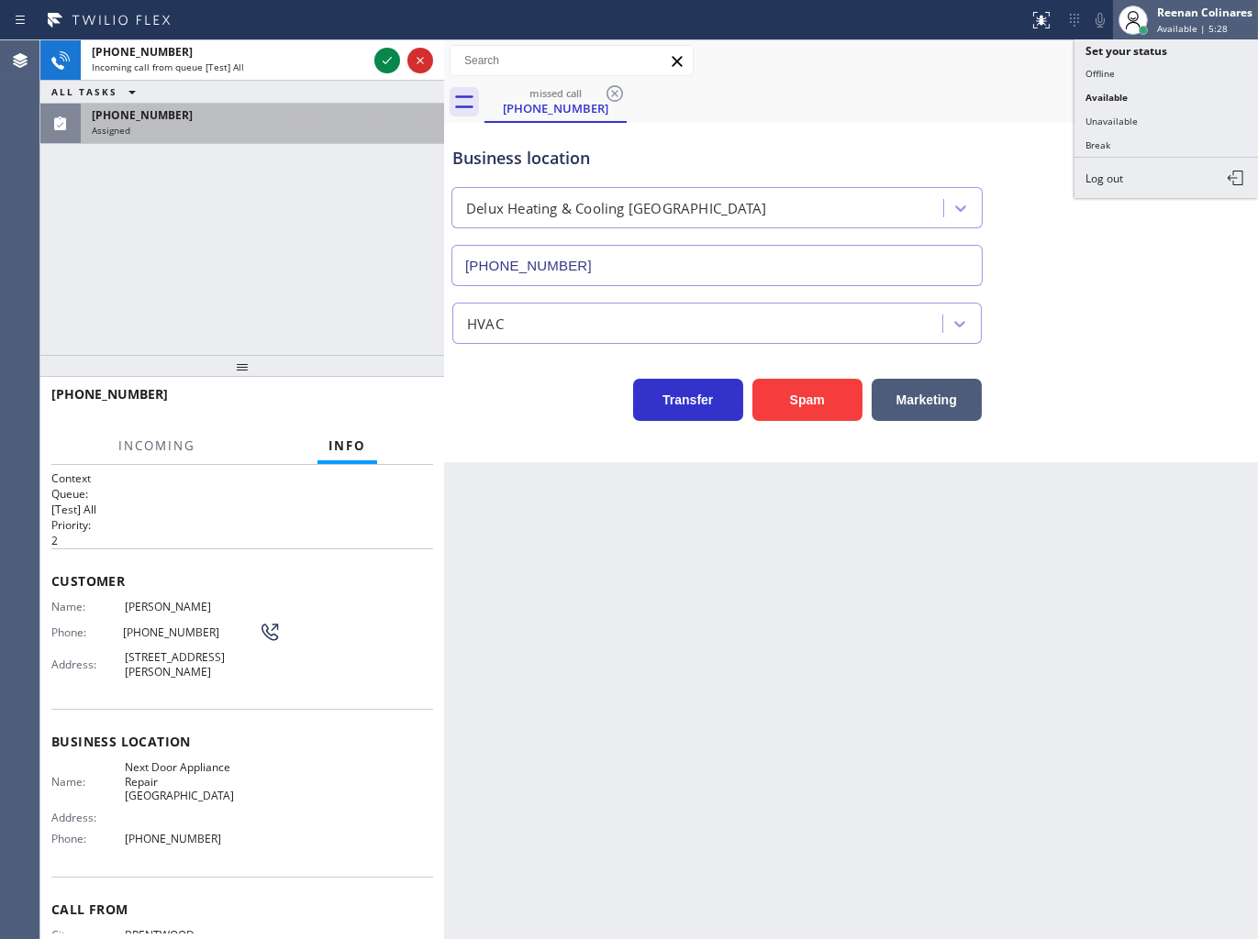
drag, startPoint x: 1111, startPoint y: 108, endPoint x: 1152, endPoint y: 29, distance: 89.0
click at [1113, 106] on ul "Set your status Offline Available Unavailable Break Log out" at bounding box center [1165, 118] width 183 height 159
click at [1167, 5] on div "Reenan Colinares" at bounding box center [1204, 13] width 95 height 16
click at [1101, 119] on button "Unavailable" at bounding box center [1165, 121] width 183 height 24
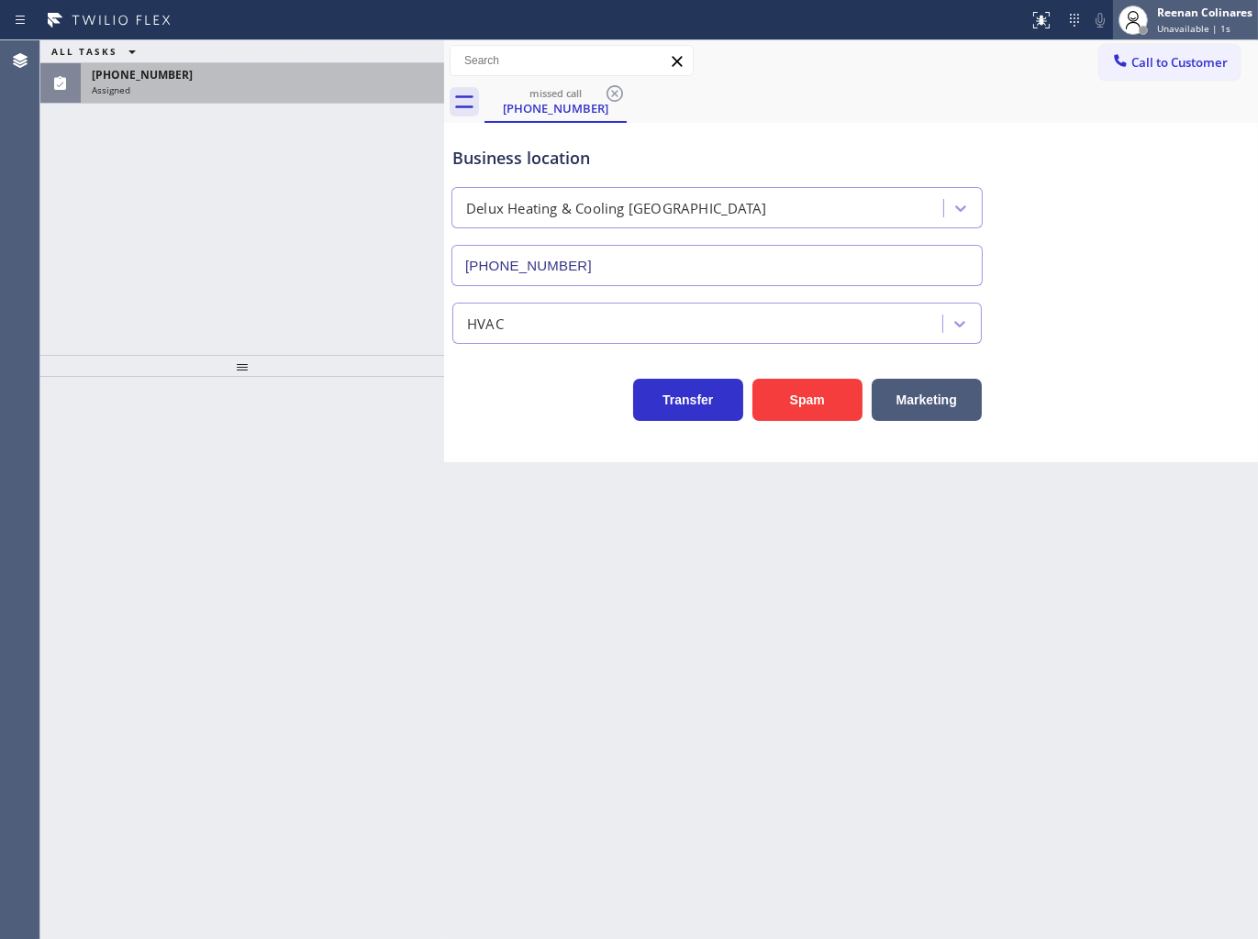
click at [1149, 10] on div at bounding box center [1133, 20] width 40 height 40
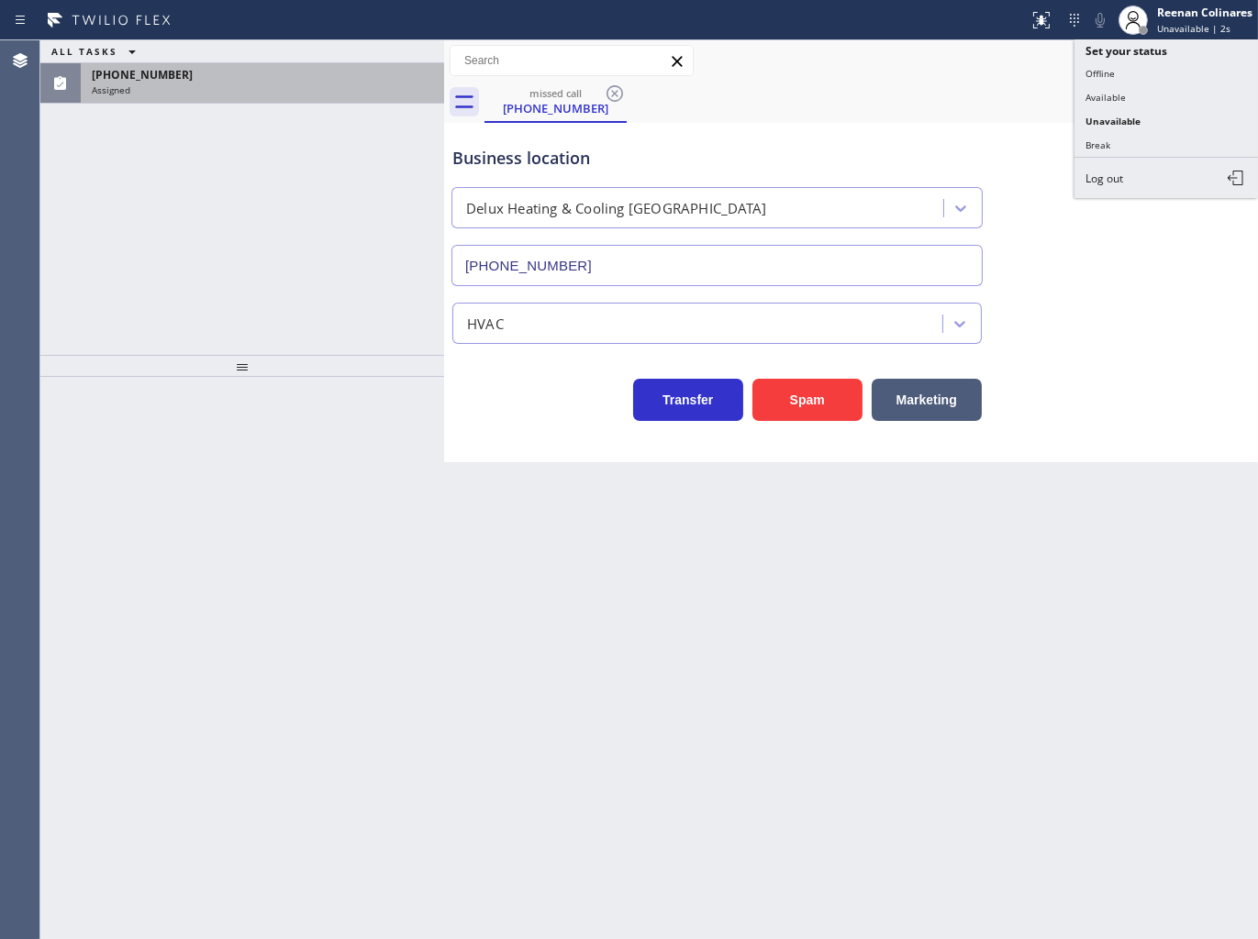
click at [1110, 117] on button "Unavailable" at bounding box center [1165, 121] width 183 height 24
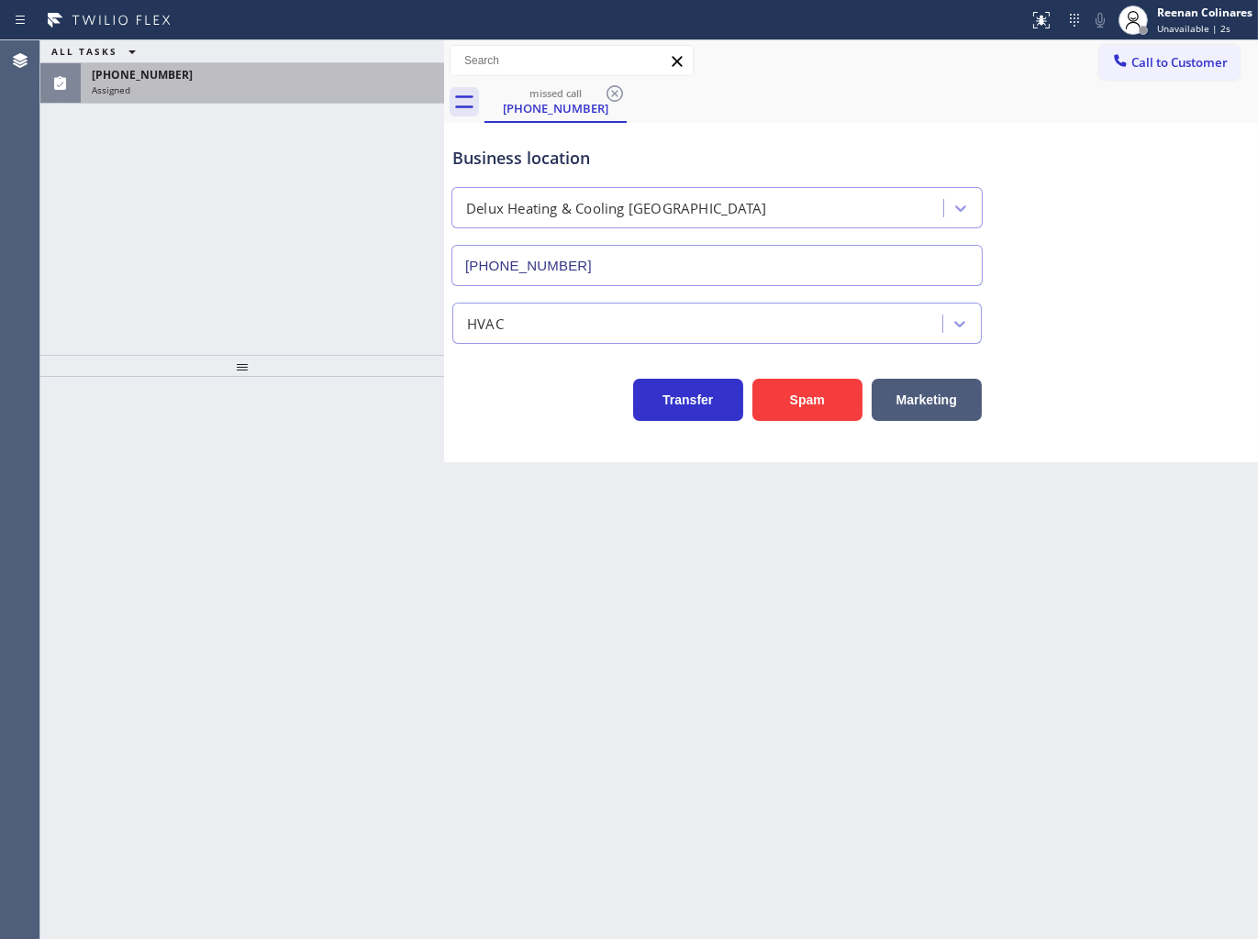
click at [1110, 97] on div "missed call [PHONE_NUMBER]" at bounding box center [870, 102] width 773 height 41
click at [1168, 22] on span "Unavailable | 3s" at bounding box center [1193, 28] width 73 height 13
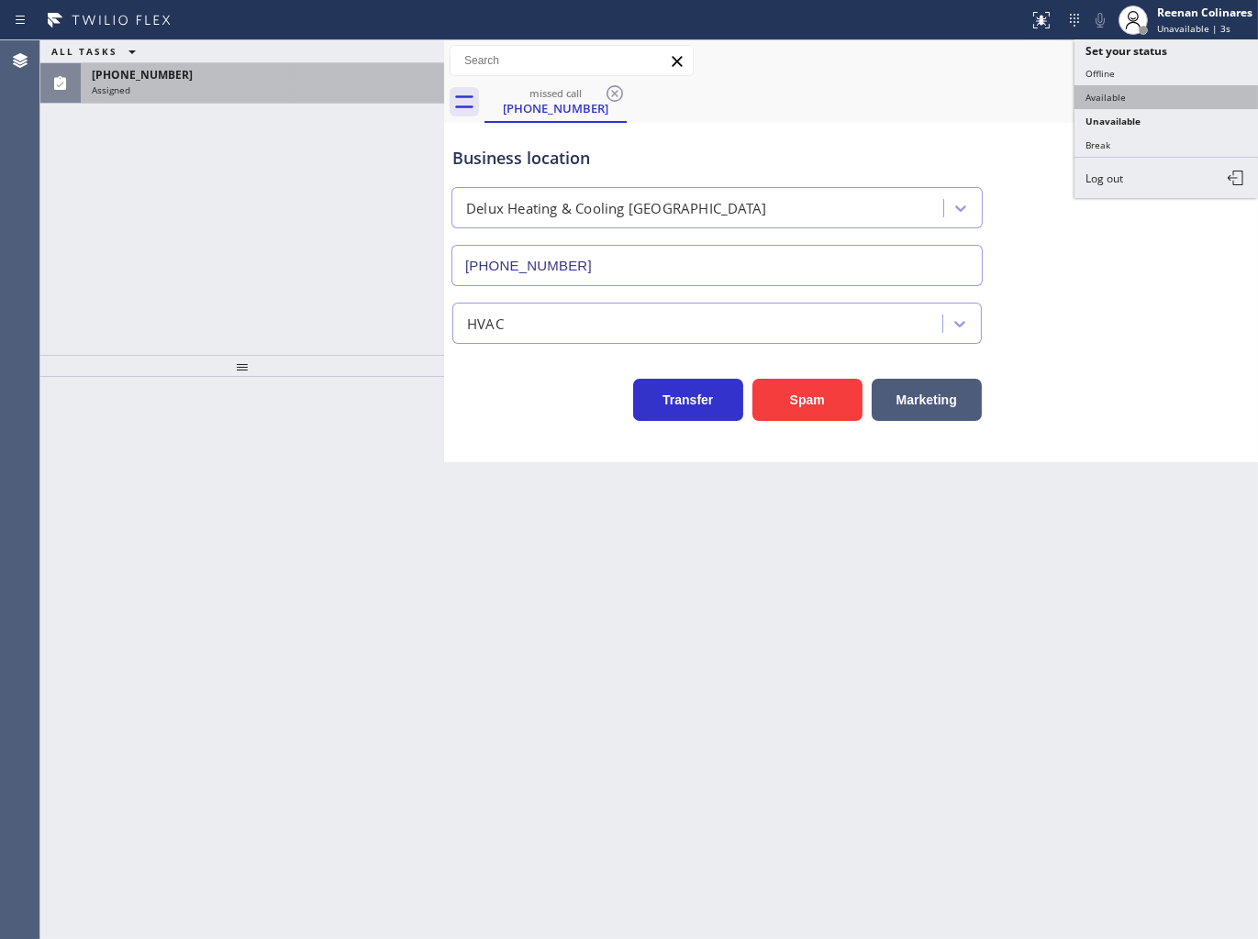
click at [1114, 98] on button "Available" at bounding box center [1165, 97] width 183 height 24
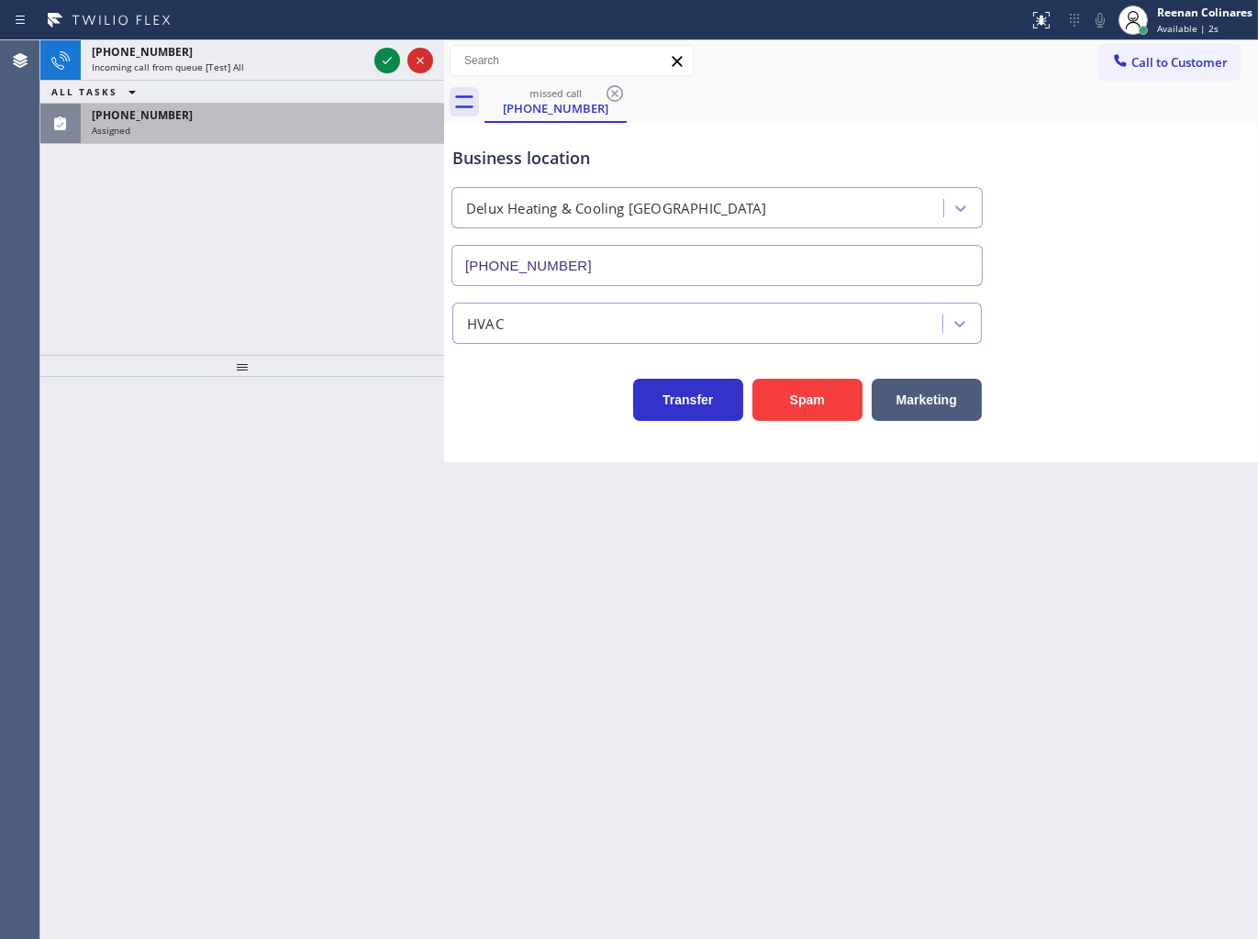
click at [203, 92] on div "ALL TASKS ALL TASKS ACTIVE TASKS TASKS IN WRAP UP" at bounding box center [242, 92] width 404 height 23
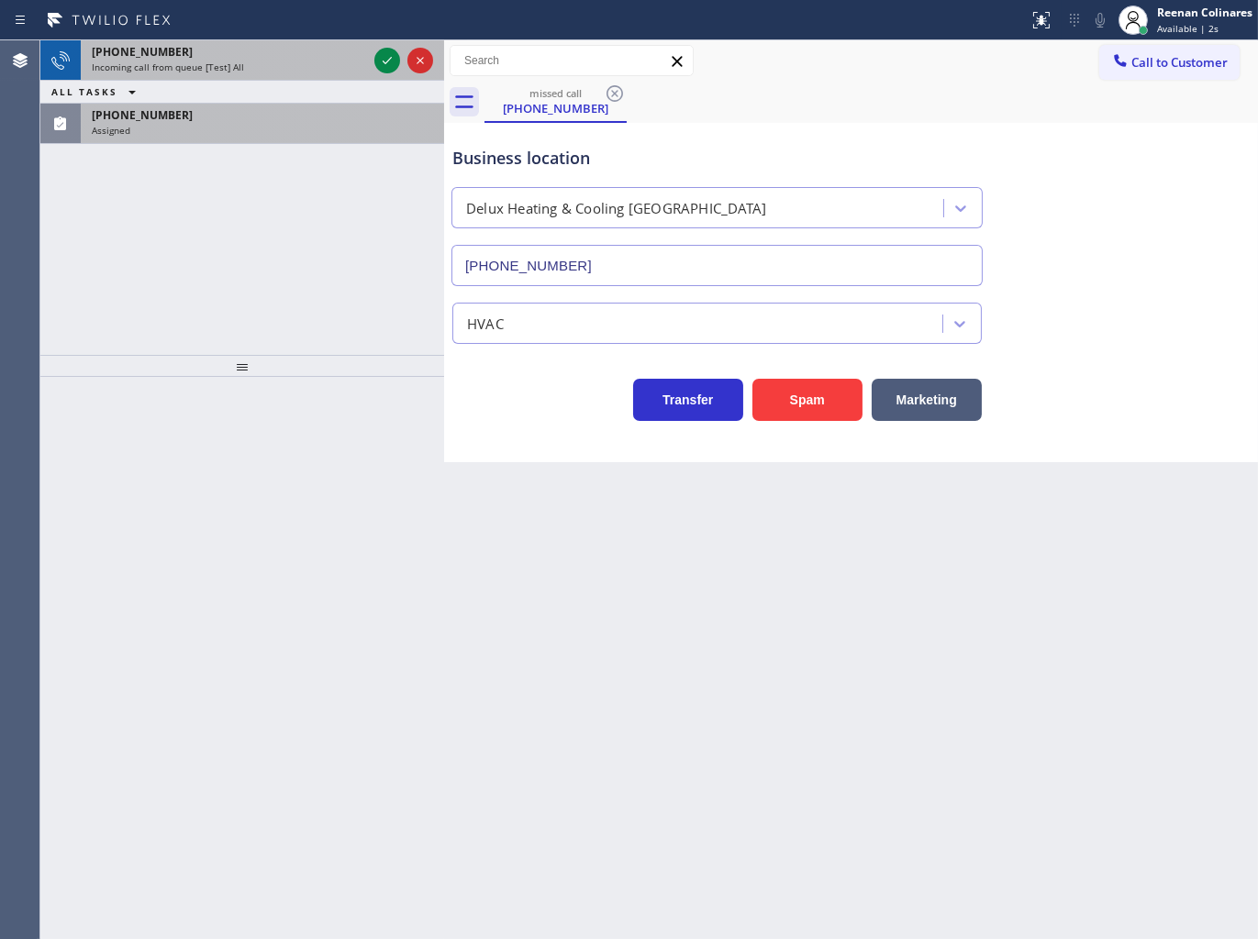
click at [221, 70] on span "Incoming call from queue [Test] All" at bounding box center [168, 67] width 152 height 13
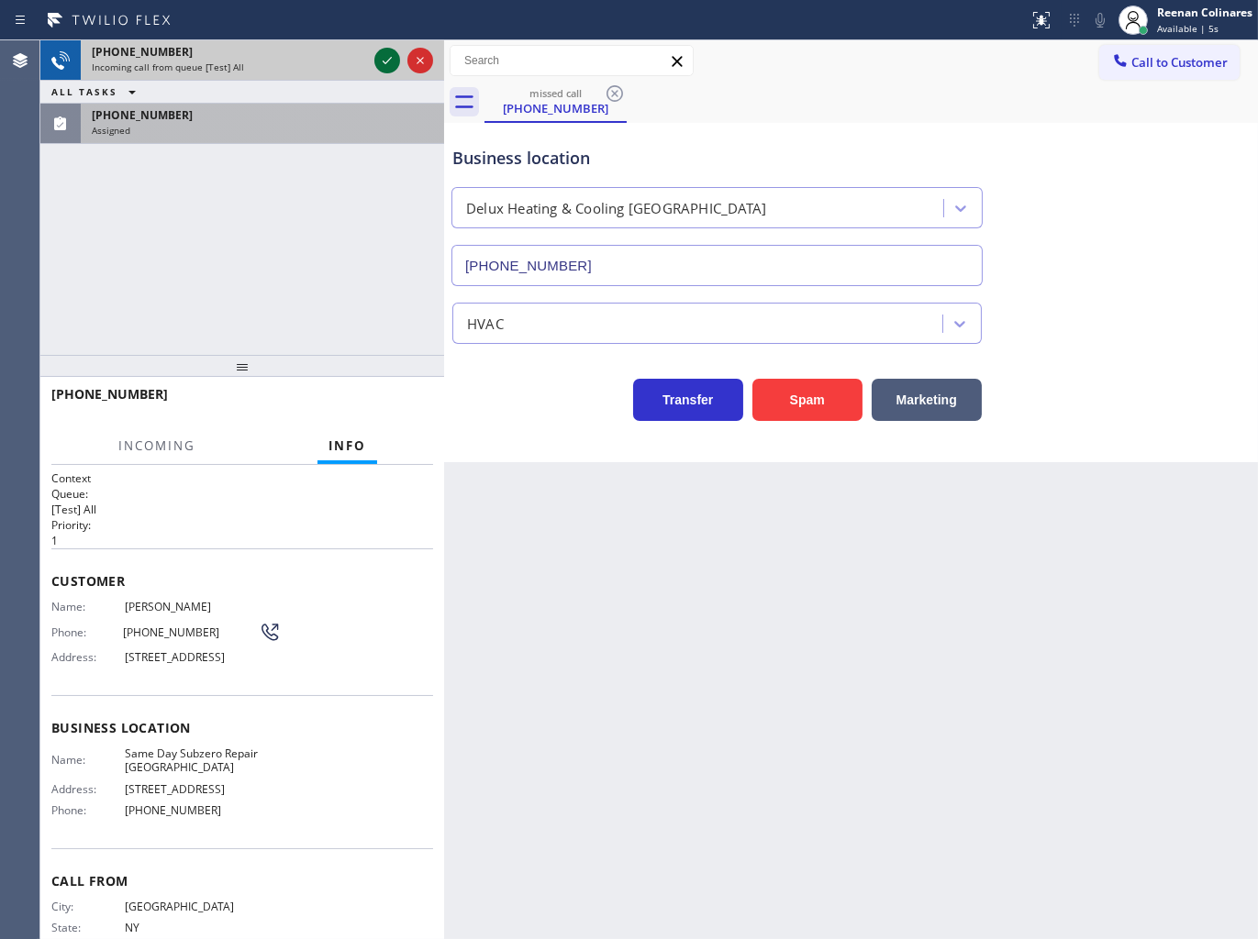
click at [381, 59] on icon at bounding box center [387, 61] width 22 height 22
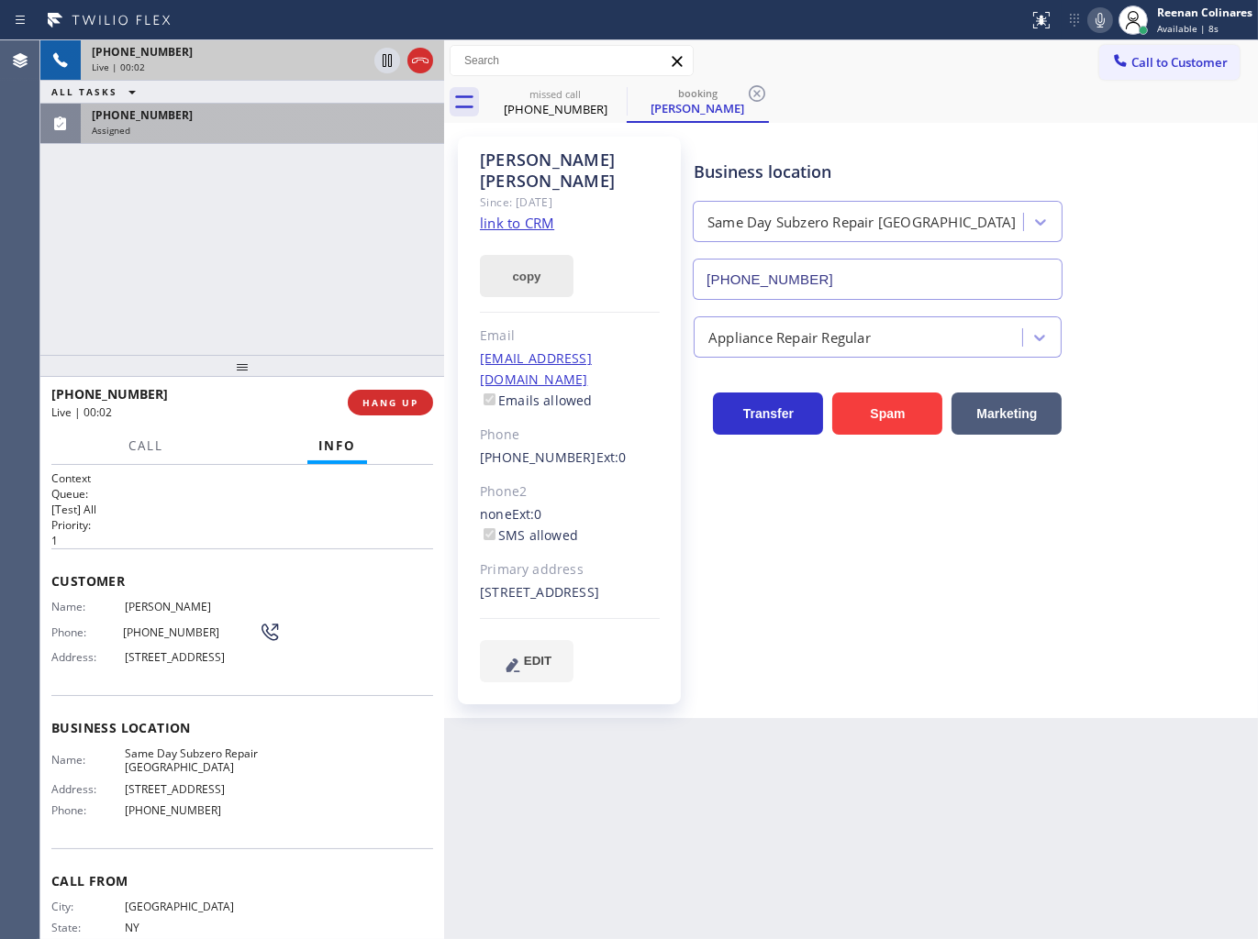
click at [549, 257] on button "copy" at bounding box center [527, 276] width 94 height 42
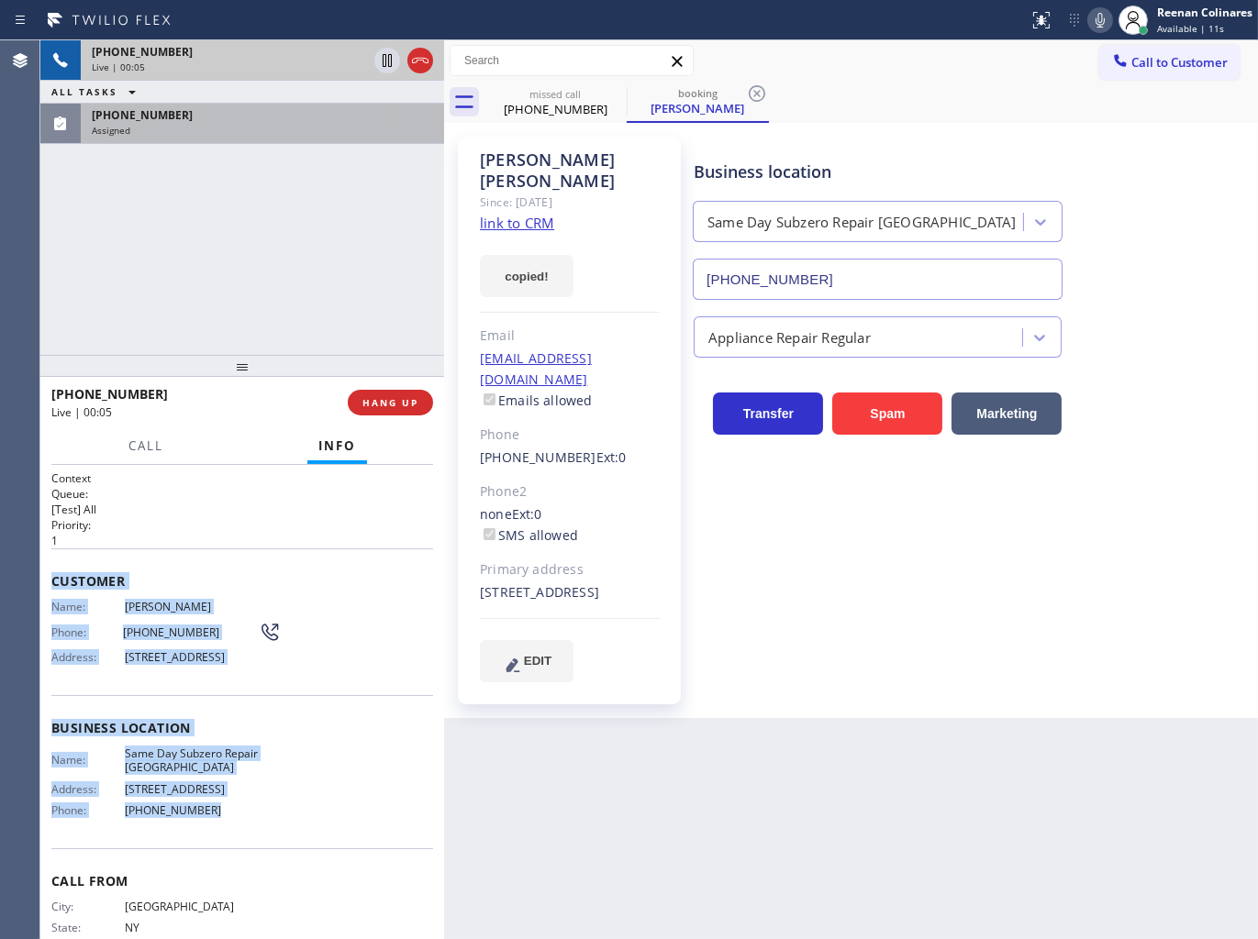
drag, startPoint x: 51, startPoint y: 579, endPoint x: 973, endPoint y: 869, distance: 966.4
click at [321, 841] on div "Context Queue: [Test] All Priority: 1 Customer Name: [PERSON_NAME] Phone: [PHON…" at bounding box center [242, 729] width 382 height 516
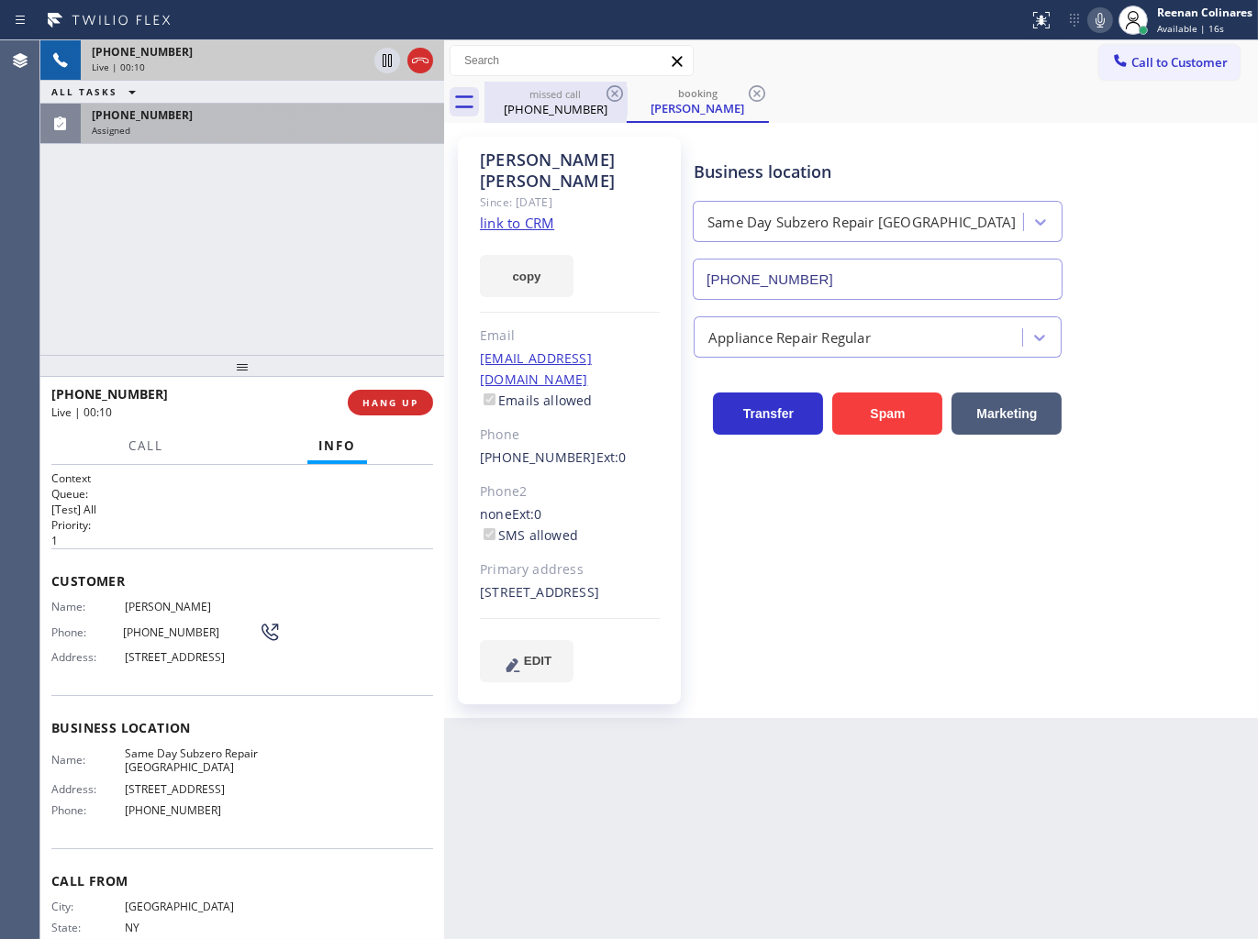
drag, startPoint x: 549, startPoint y: 108, endPoint x: 584, endPoint y: 99, distance: 36.9
click at [549, 108] on div "[PHONE_NUMBER]" at bounding box center [555, 109] width 139 height 17
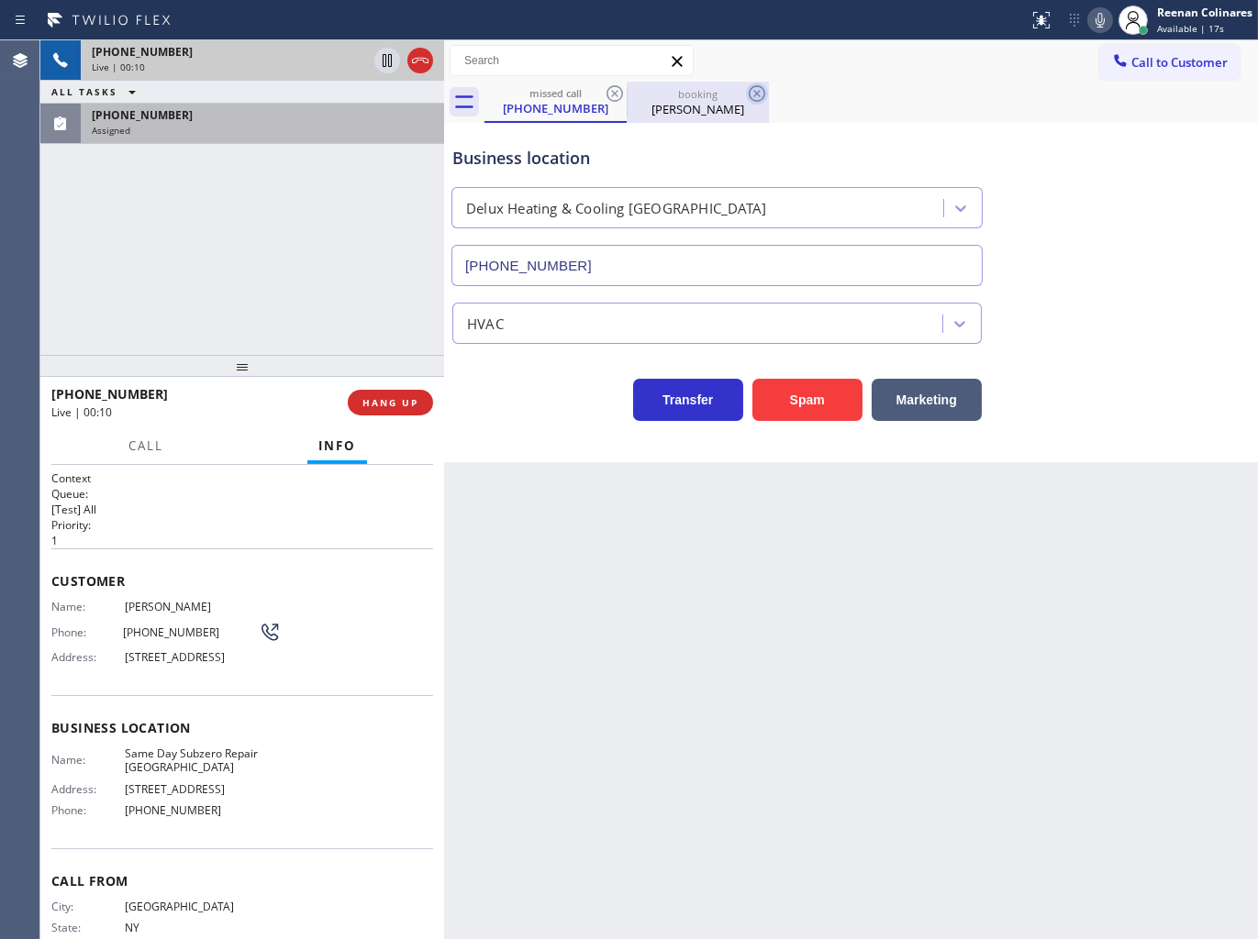
click at [606, 94] on icon at bounding box center [615, 94] width 22 height 22
type input "[PHONE_NUMBER]"
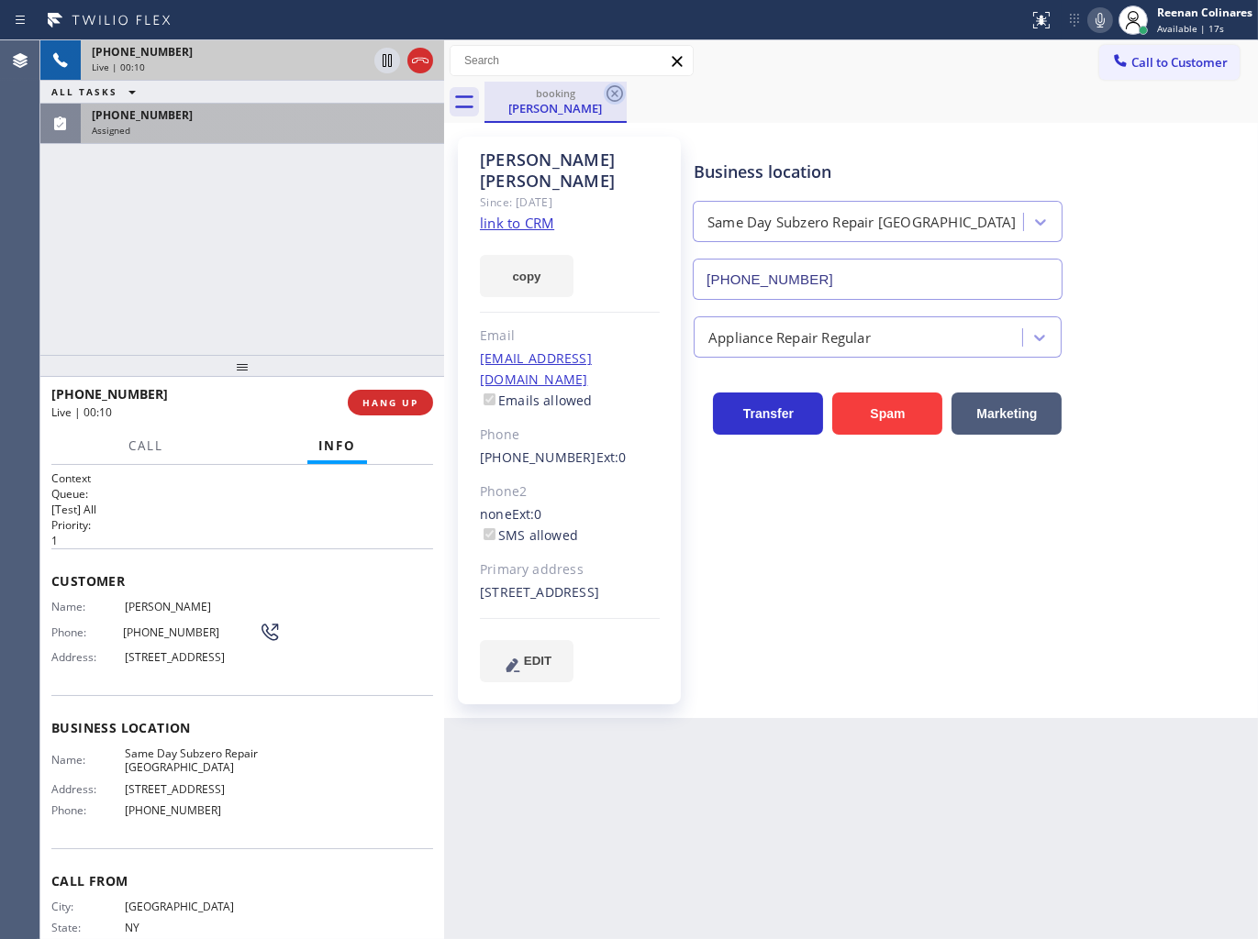
click at [609, 94] on icon at bounding box center [615, 94] width 22 height 22
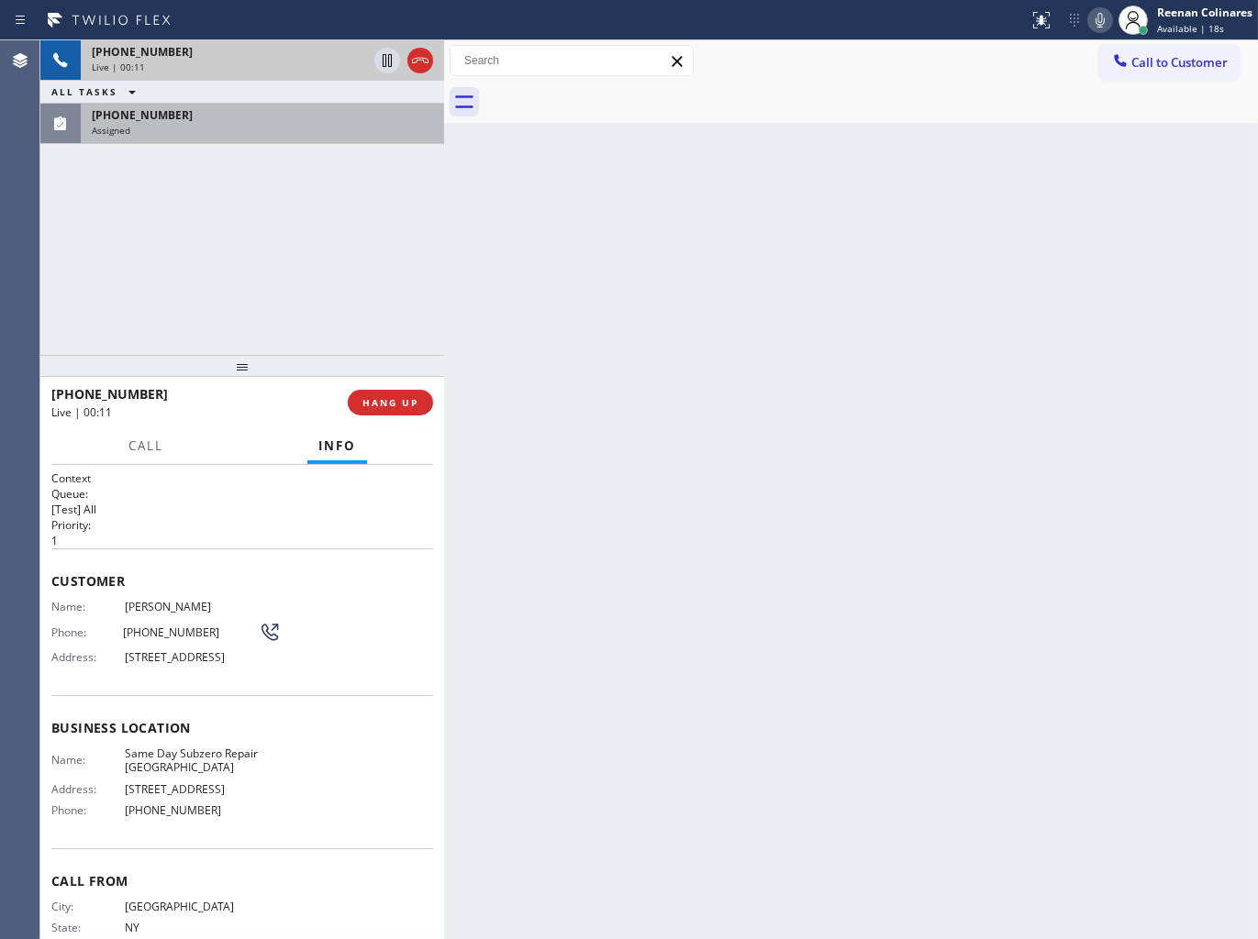
click at [254, 67] on div "Live | 00:11" at bounding box center [229, 67] width 275 height 13
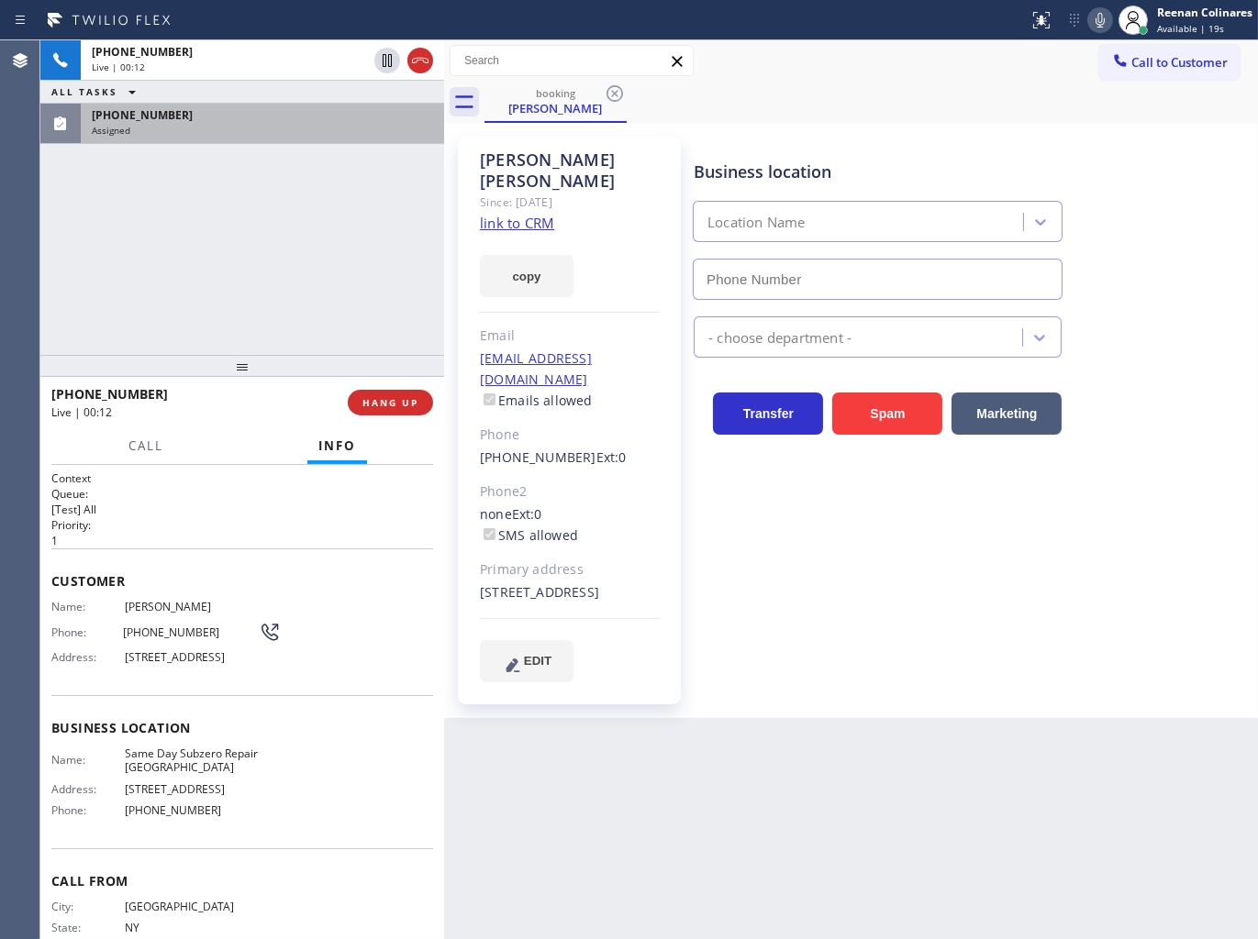
click at [257, 120] on div "[PHONE_NUMBER]" at bounding box center [262, 115] width 341 height 16
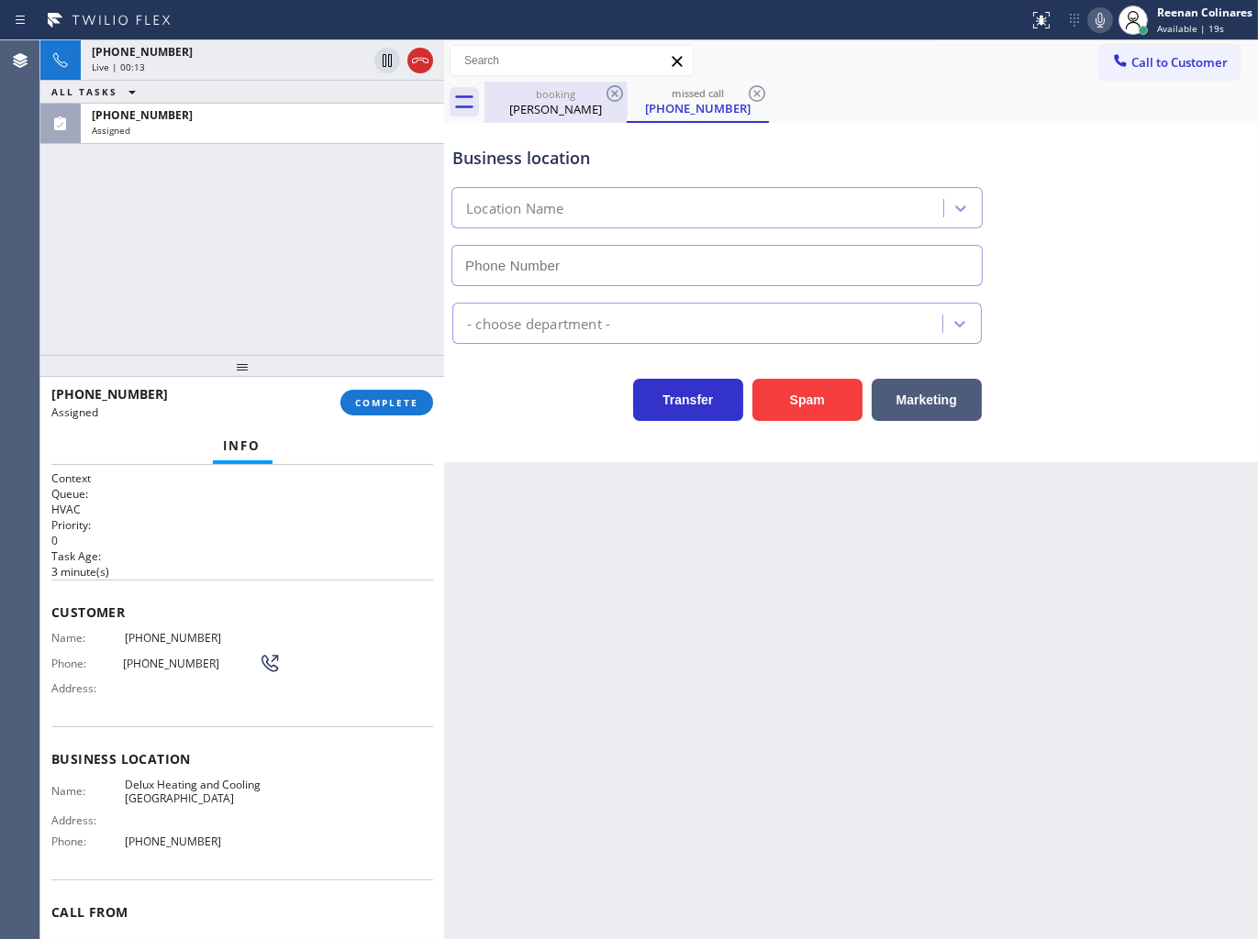
type input "[PHONE_NUMBER]"
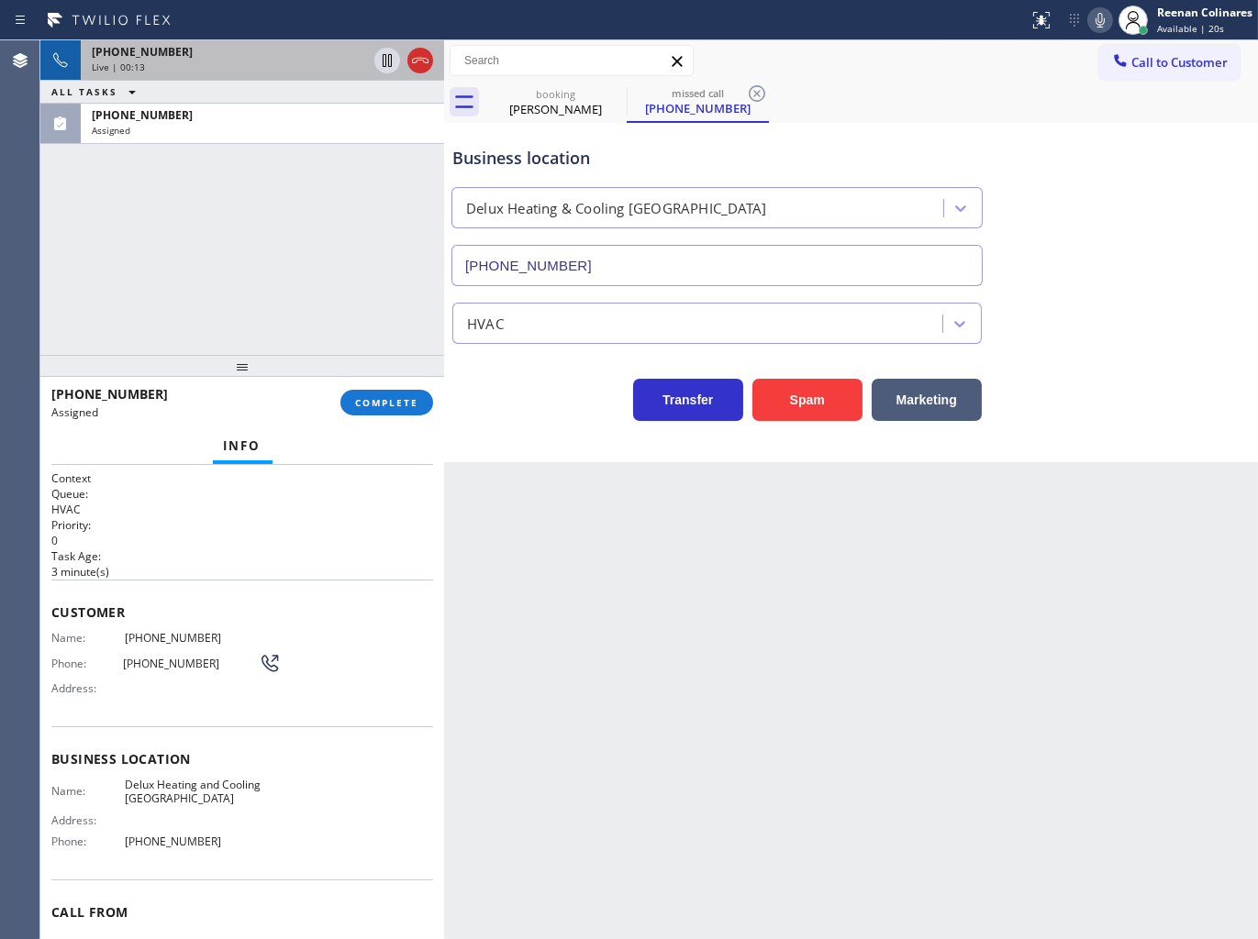
click at [327, 65] on div "Live | 00:13" at bounding box center [229, 67] width 275 height 13
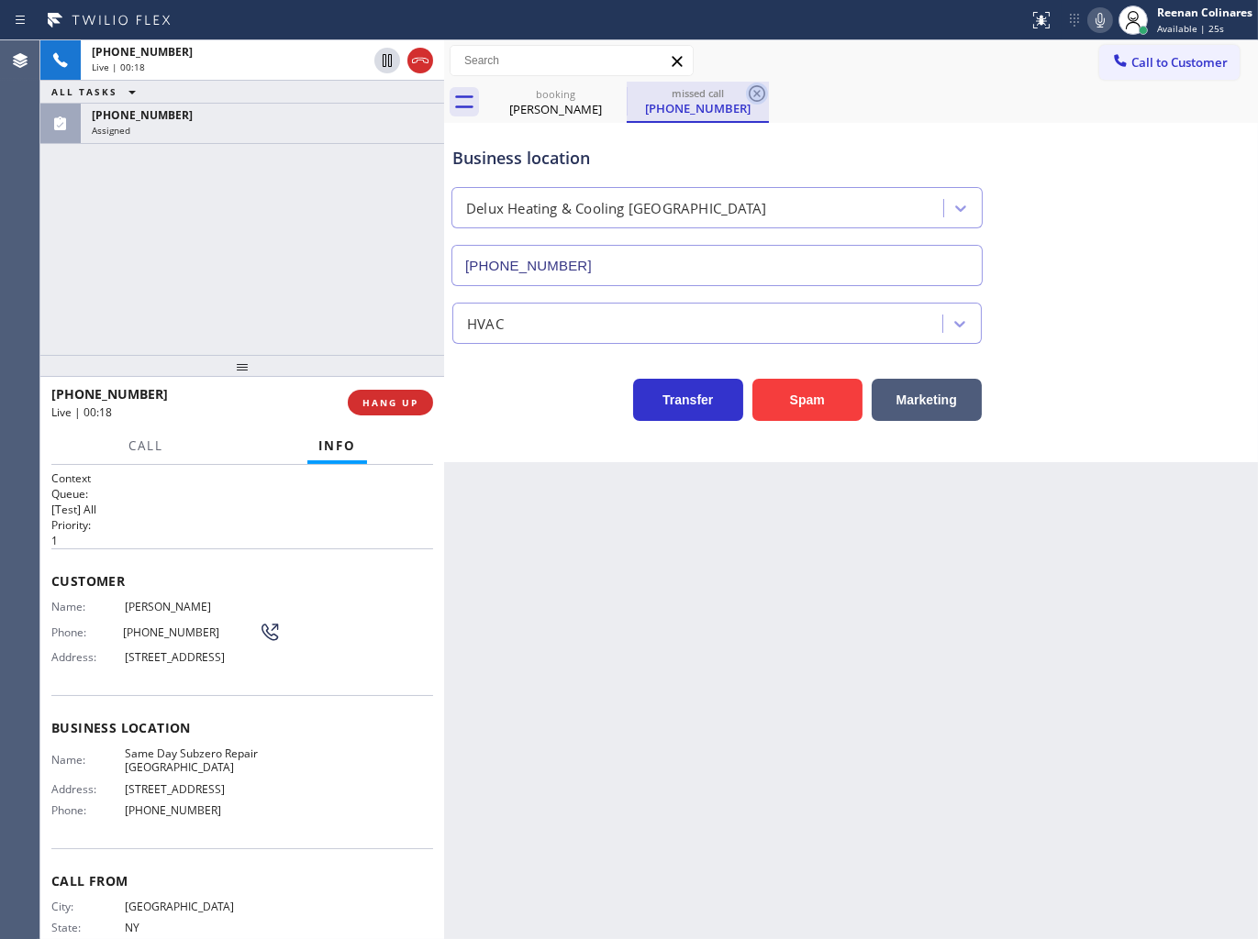
click at [755, 93] on icon at bounding box center [757, 93] width 17 height 17
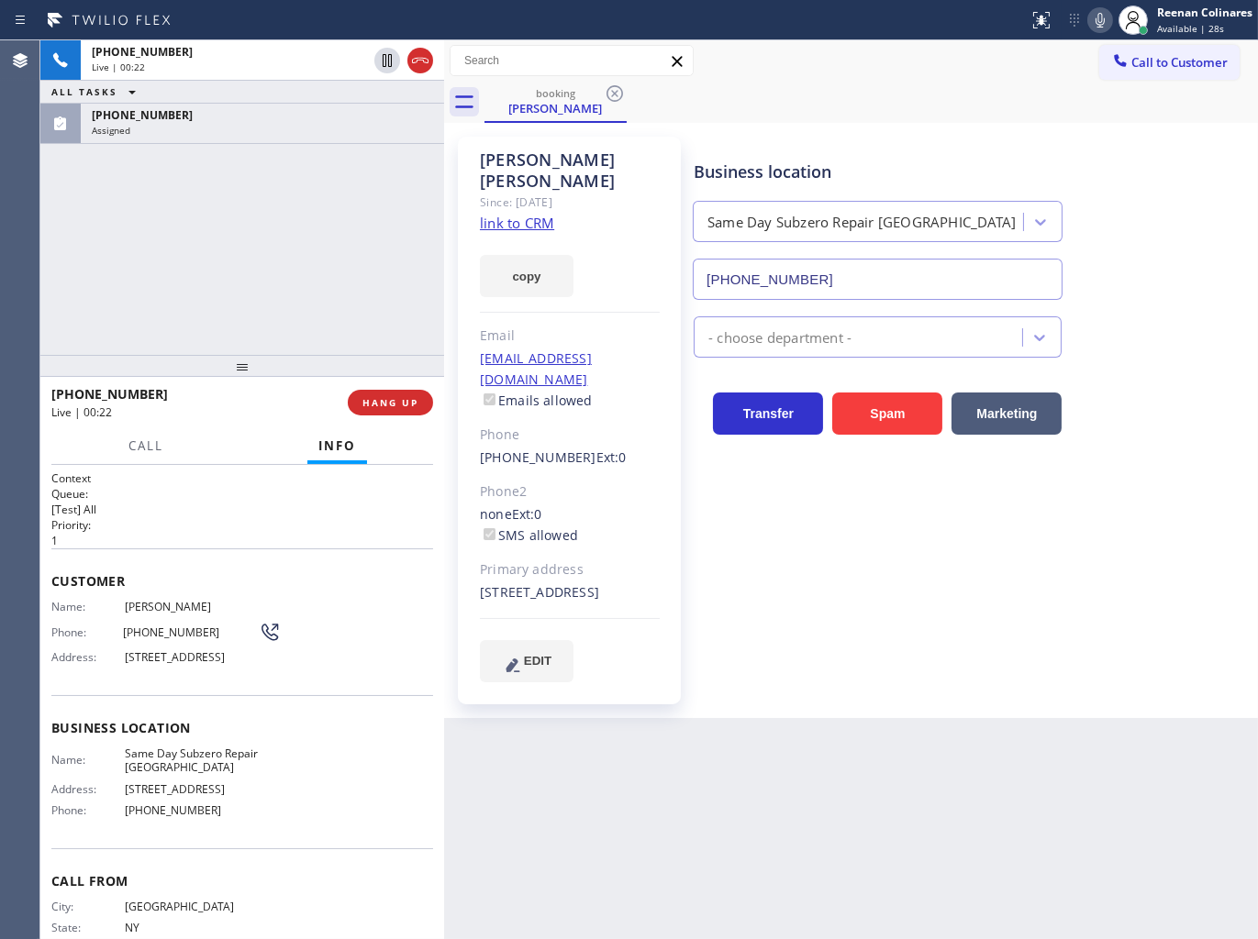
click at [1101, 20] on icon at bounding box center [1100, 20] width 22 height 22
click at [142, 435] on button "Call" at bounding box center [145, 446] width 57 height 36
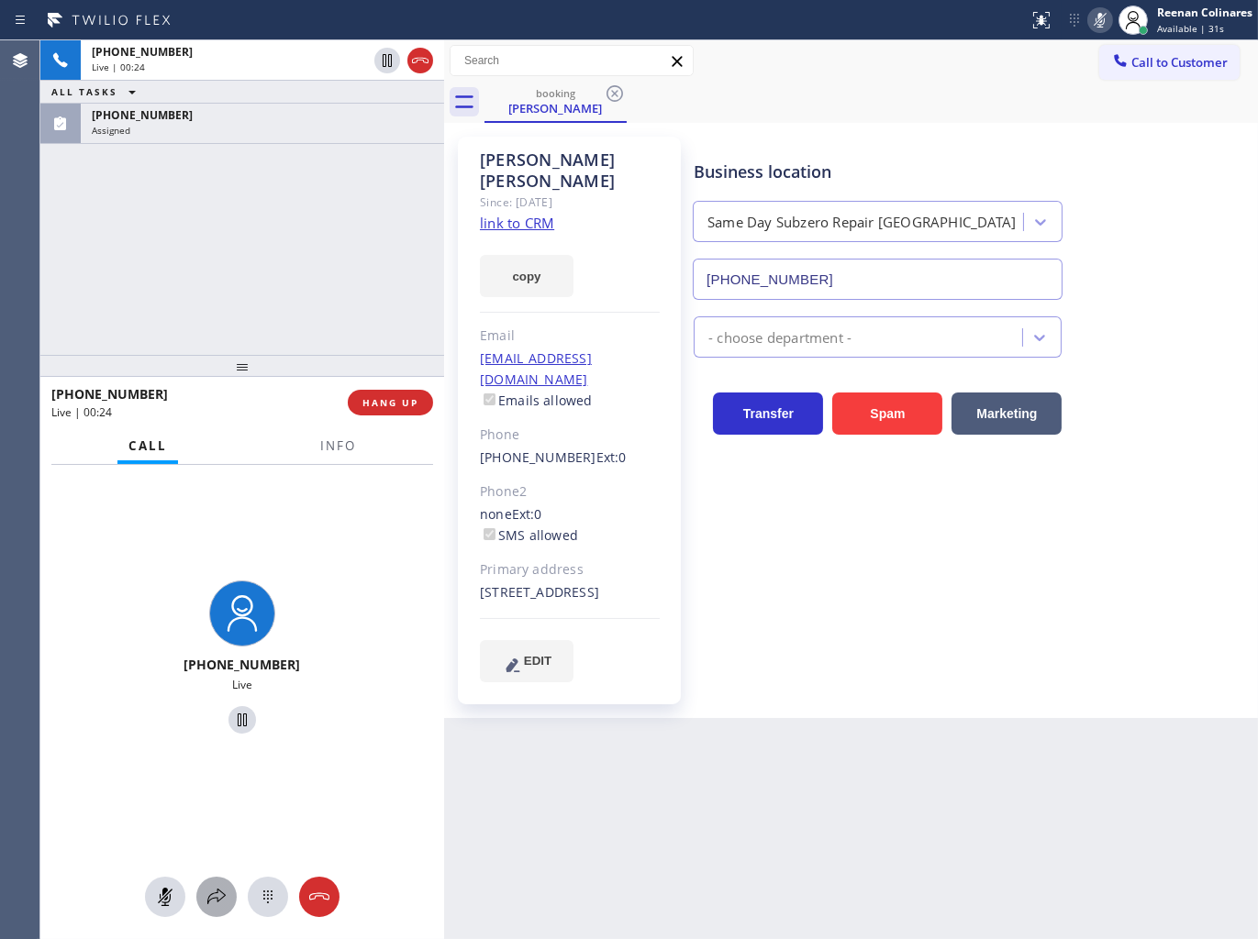
click at [211, 892] on icon at bounding box center [216, 897] width 22 height 22
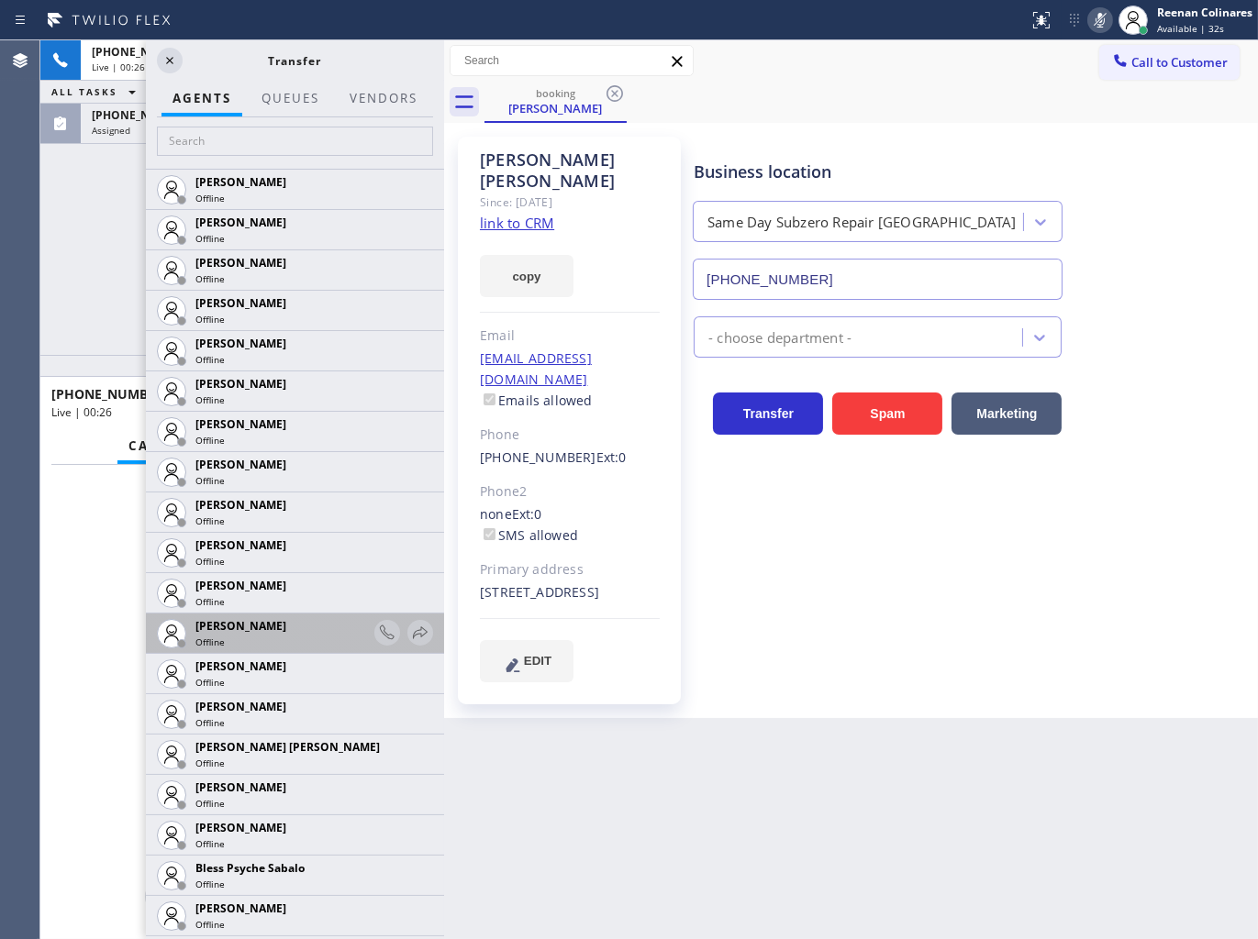
scroll to position [407, 0]
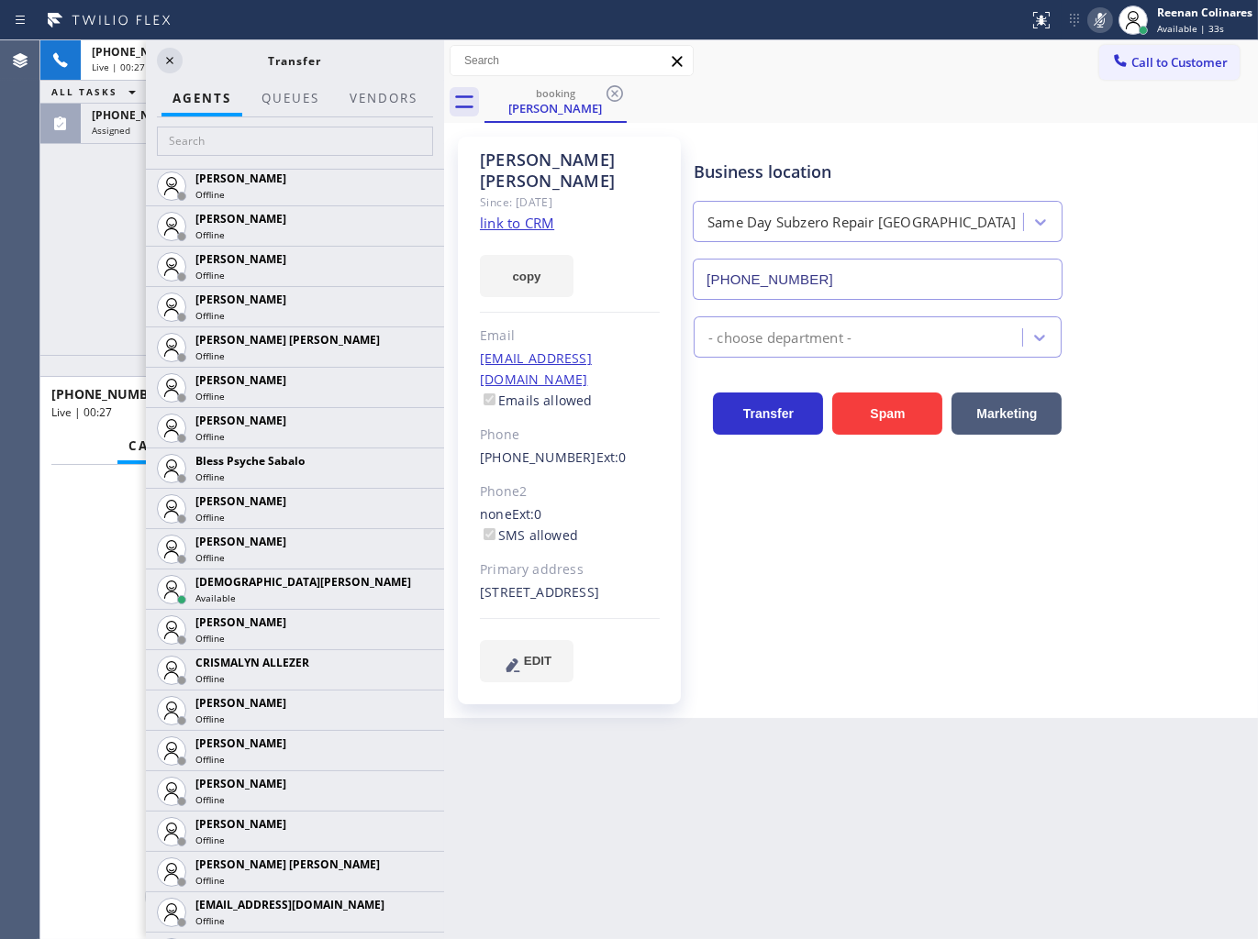
click at [0, 0] on icon at bounding box center [0, 0] width 0 height 0
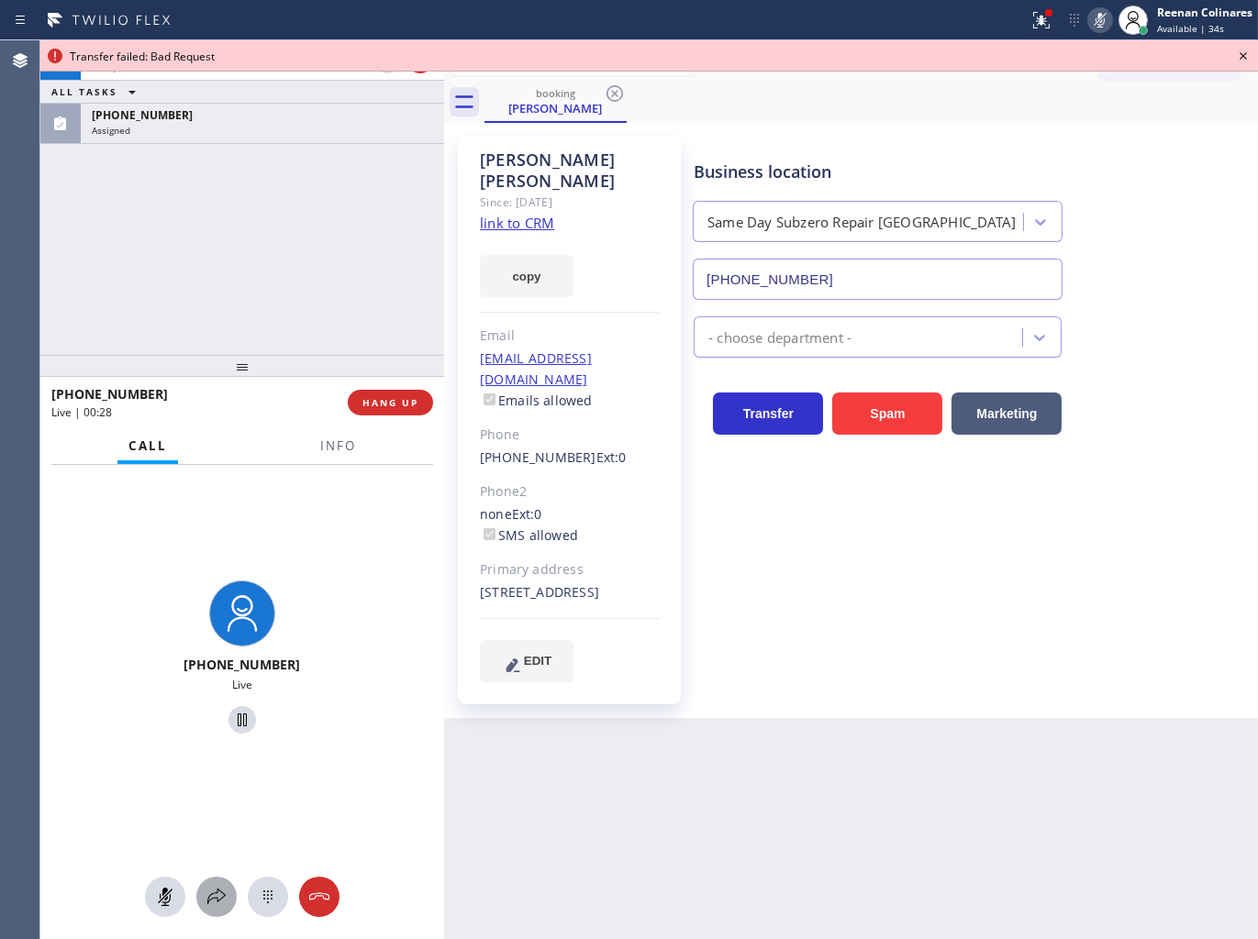
click at [213, 899] on icon at bounding box center [216, 897] width 18 height 16
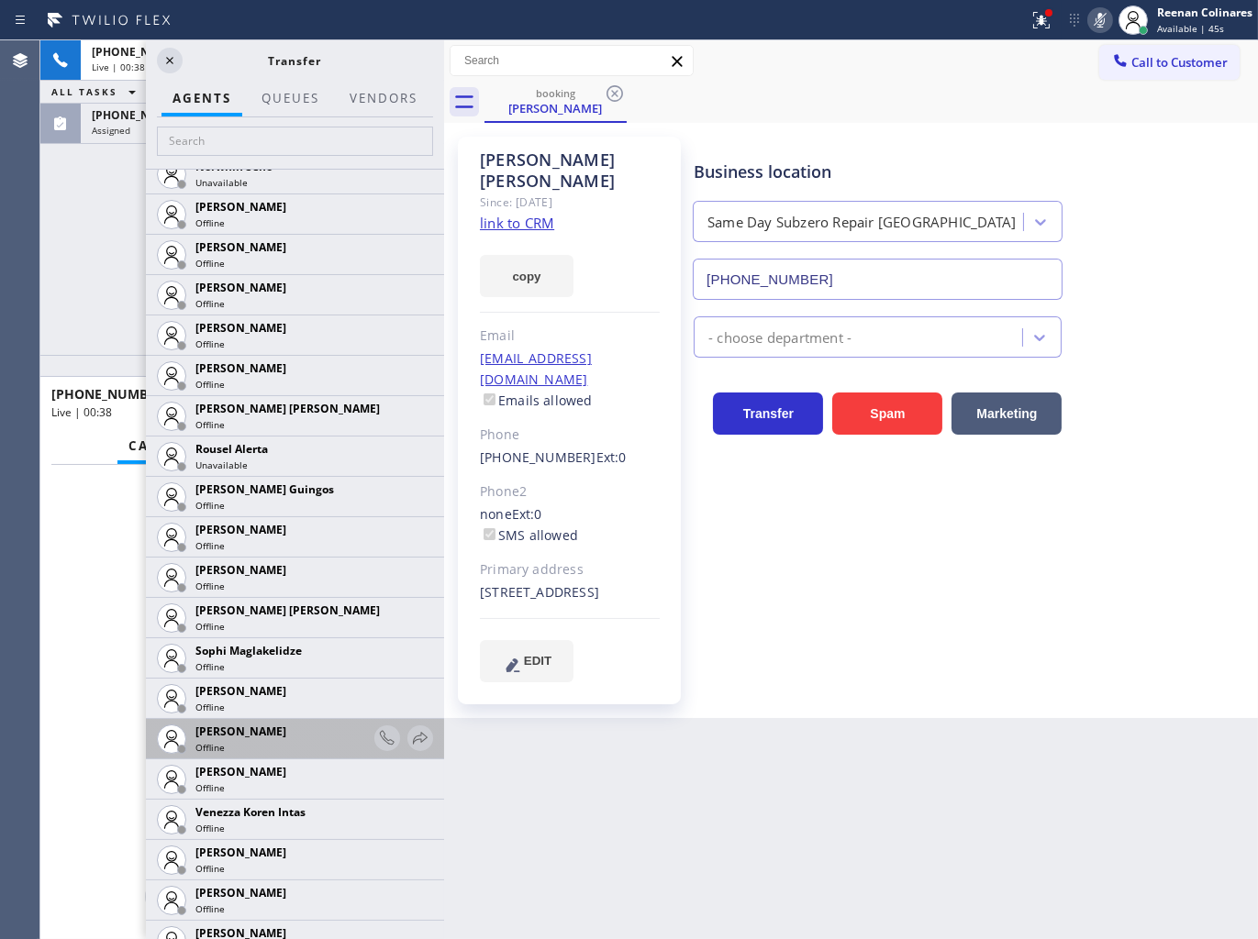
scroll to position [3830, 0]
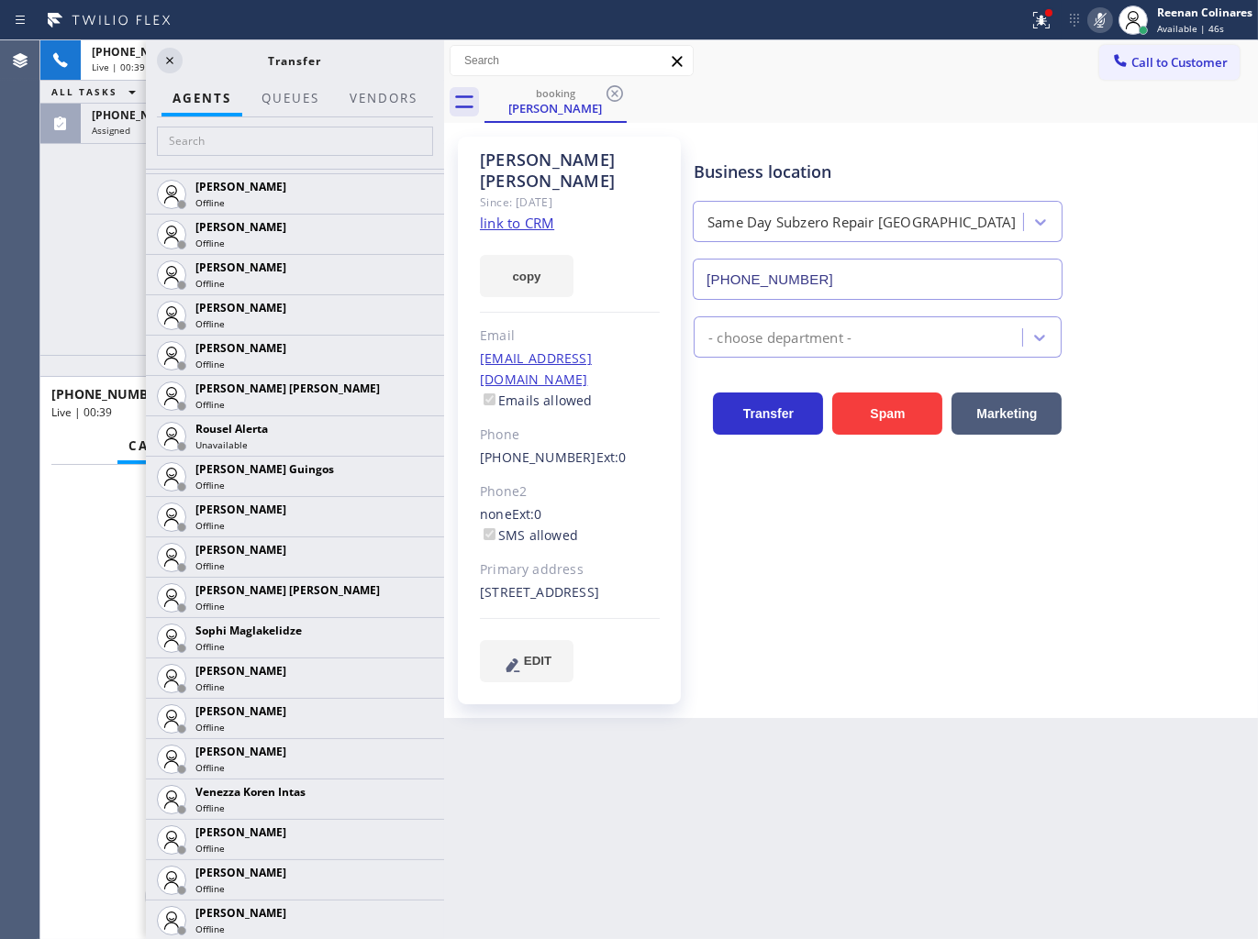
click at [83, 235] on div "[PHONE_NUMBER] Live | 00:39 ALL TASKS ALL TASKS ACTIVE TASKS TASKS IN WRAP UP […" at bounding box center [242, 197] width 404 height 315
click at [537, 214] on link "link to CRM" at bounding box center [517, 223] width 74 height 18
click at [209, 147] on input "text" at bounding box center [295, 141] width 276 height 29
click at [67, 284] on div "[PHONE_NUMBER] Live | 01:01 ALL TASKS ALL TASKS ACTIVE TASKS TASKS IN WRAP UP […" at bounding box center [242, 197] width 404 height 315
click at [120, 168] on div "[PHONE_NUMBER] Live | 01:01 ALL TASKS ALL TASKS ACTIVE TASKS TASKS IN WRAP UP […" at bounding box center [242, 197] width 404 height 315
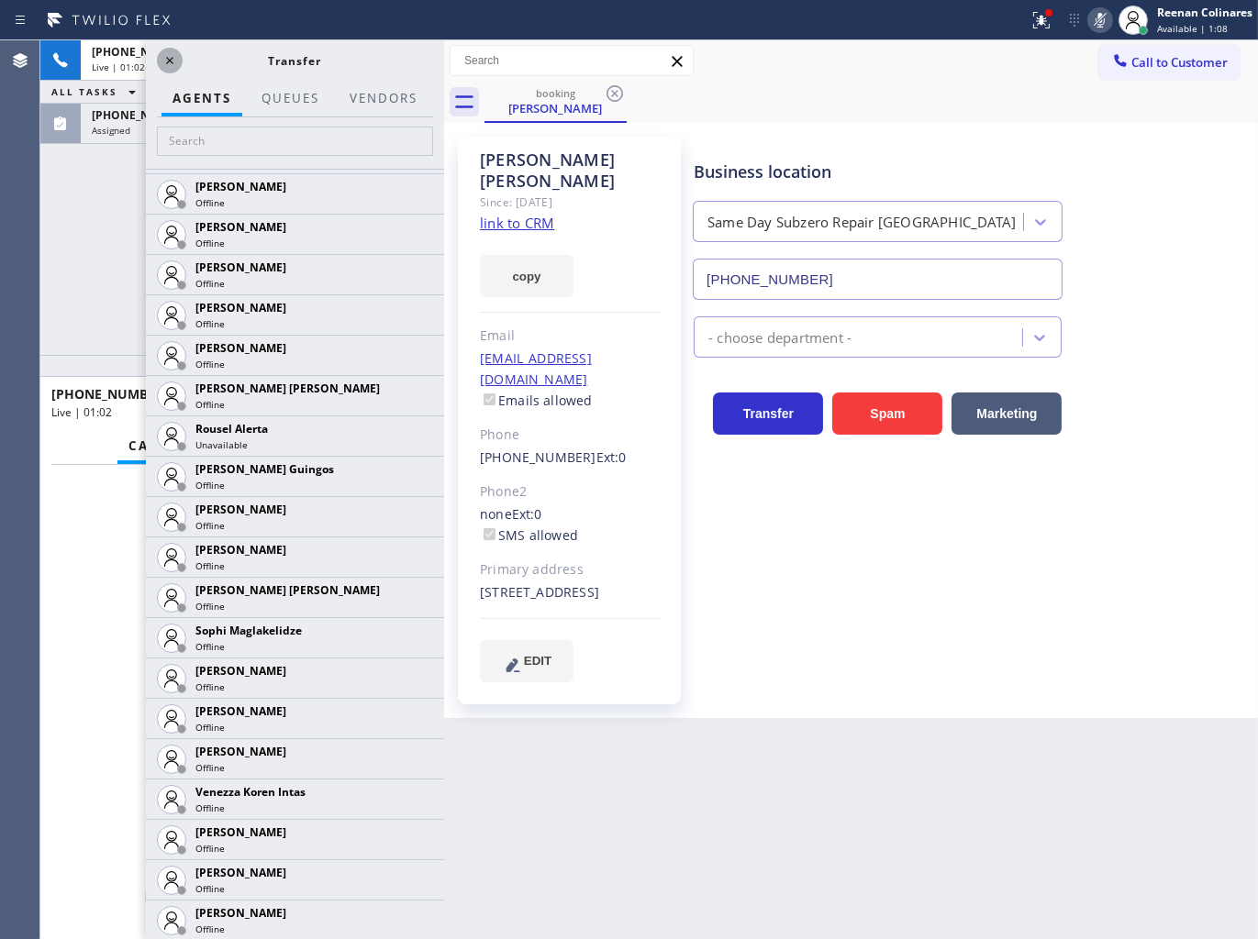
click at [177, 53] on icon at bounding box center [170, 61] width 22 height 22
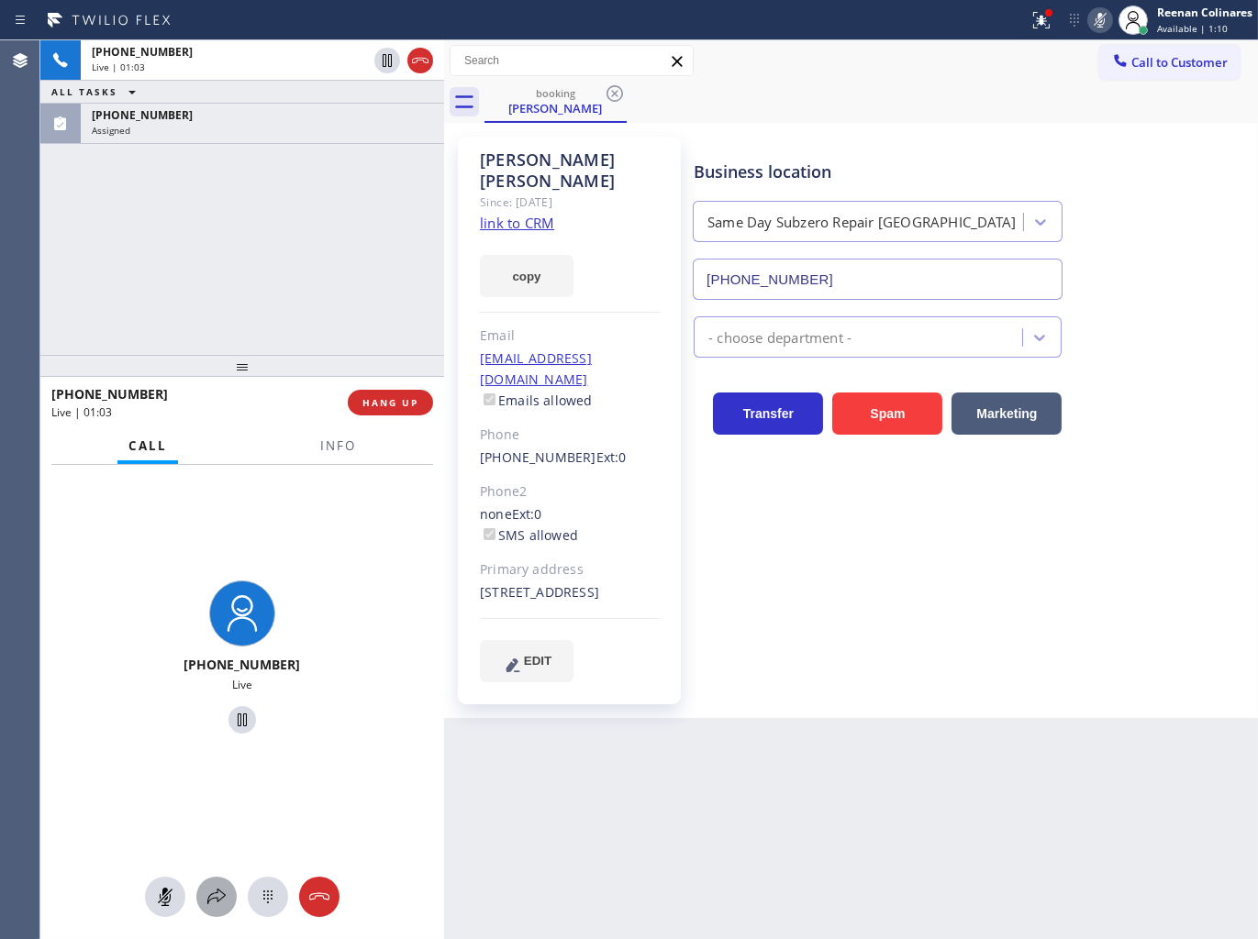
click at [212, 897] on icon at bounding box center [216, 897] width 22 height 22
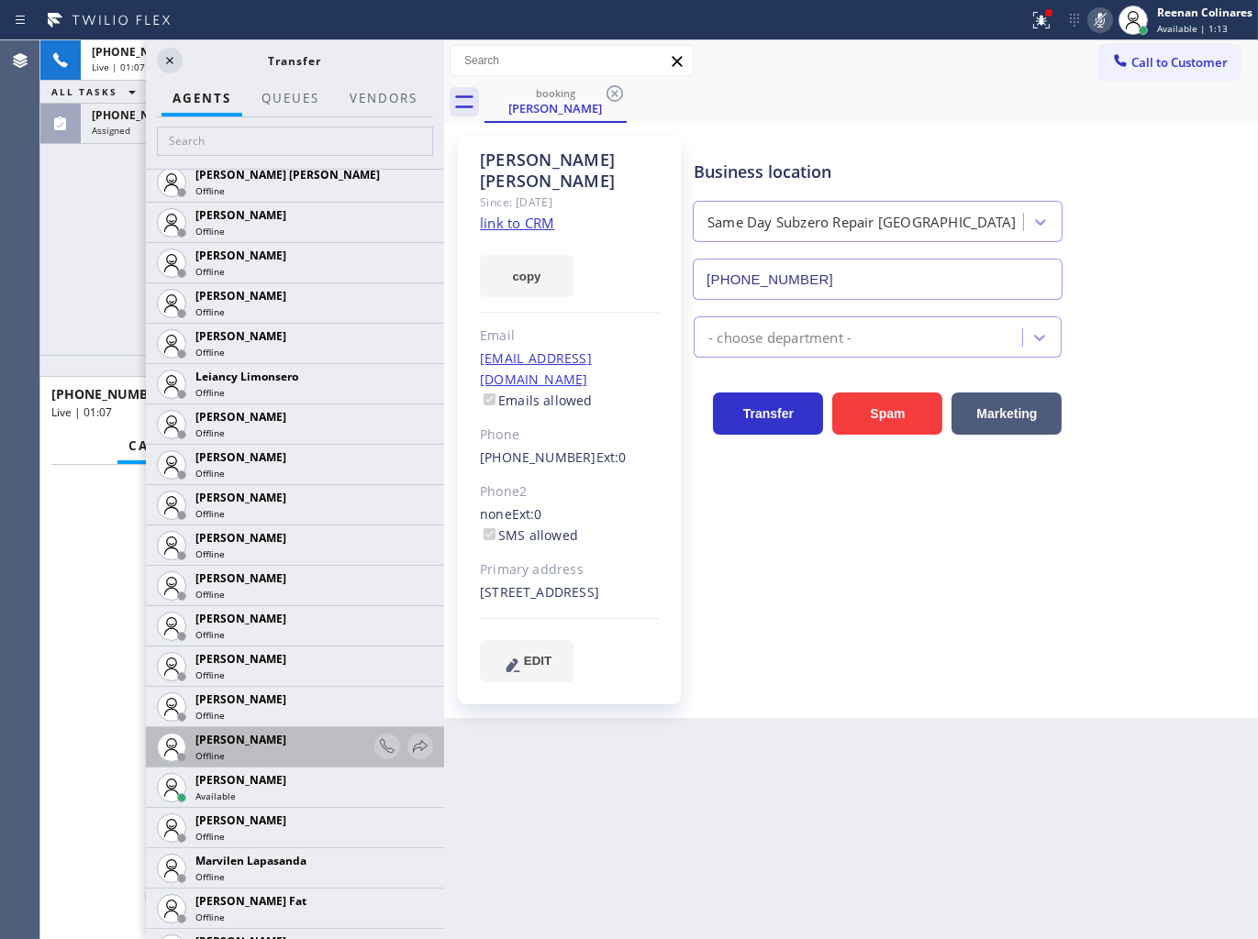
scroll to position [2752, 0]
click at [409, 749] on icon at bounding box center [420, 747] width 22 height 22
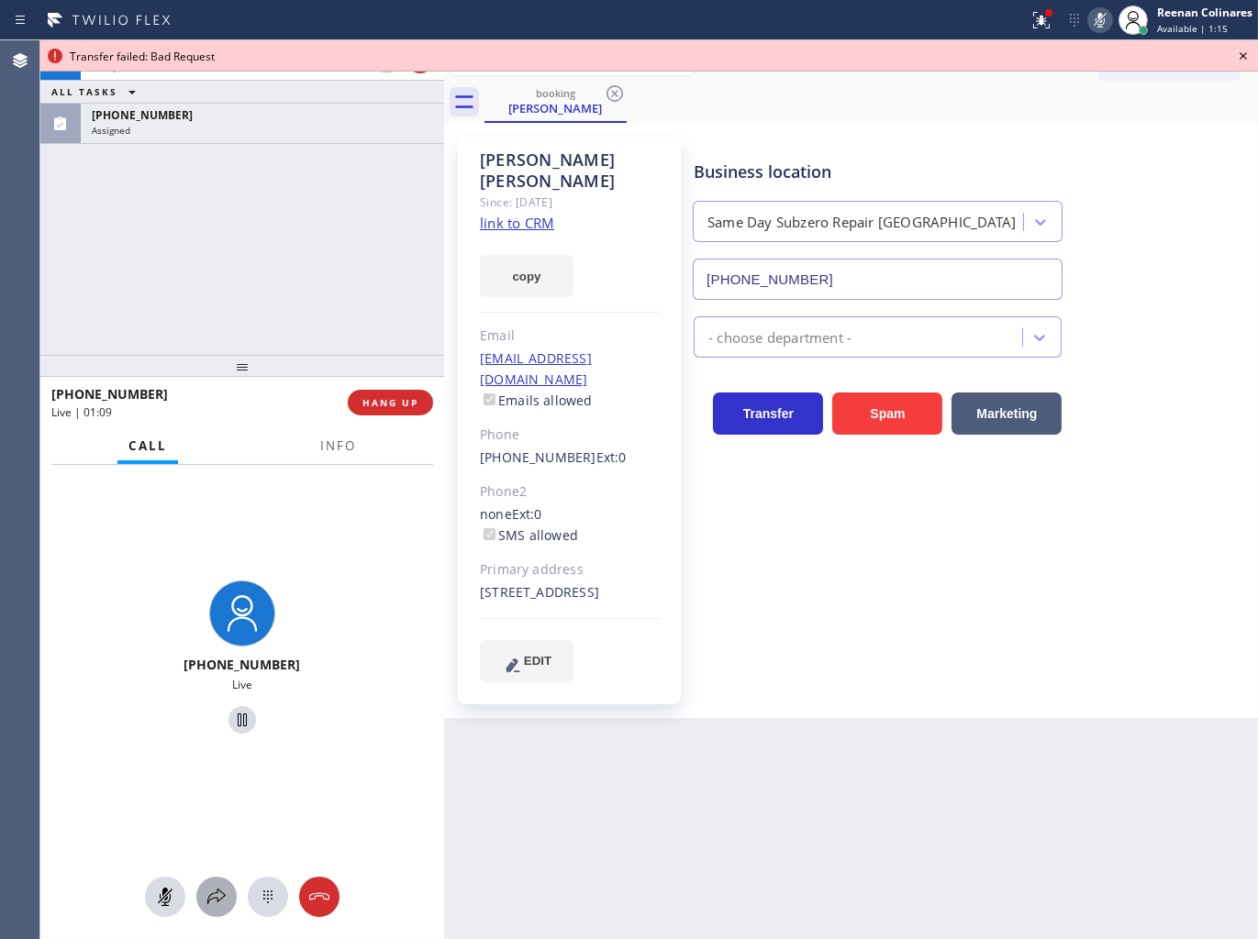
click at [216, 901] on icon at bounding box center [216, 897] width 22 height 22
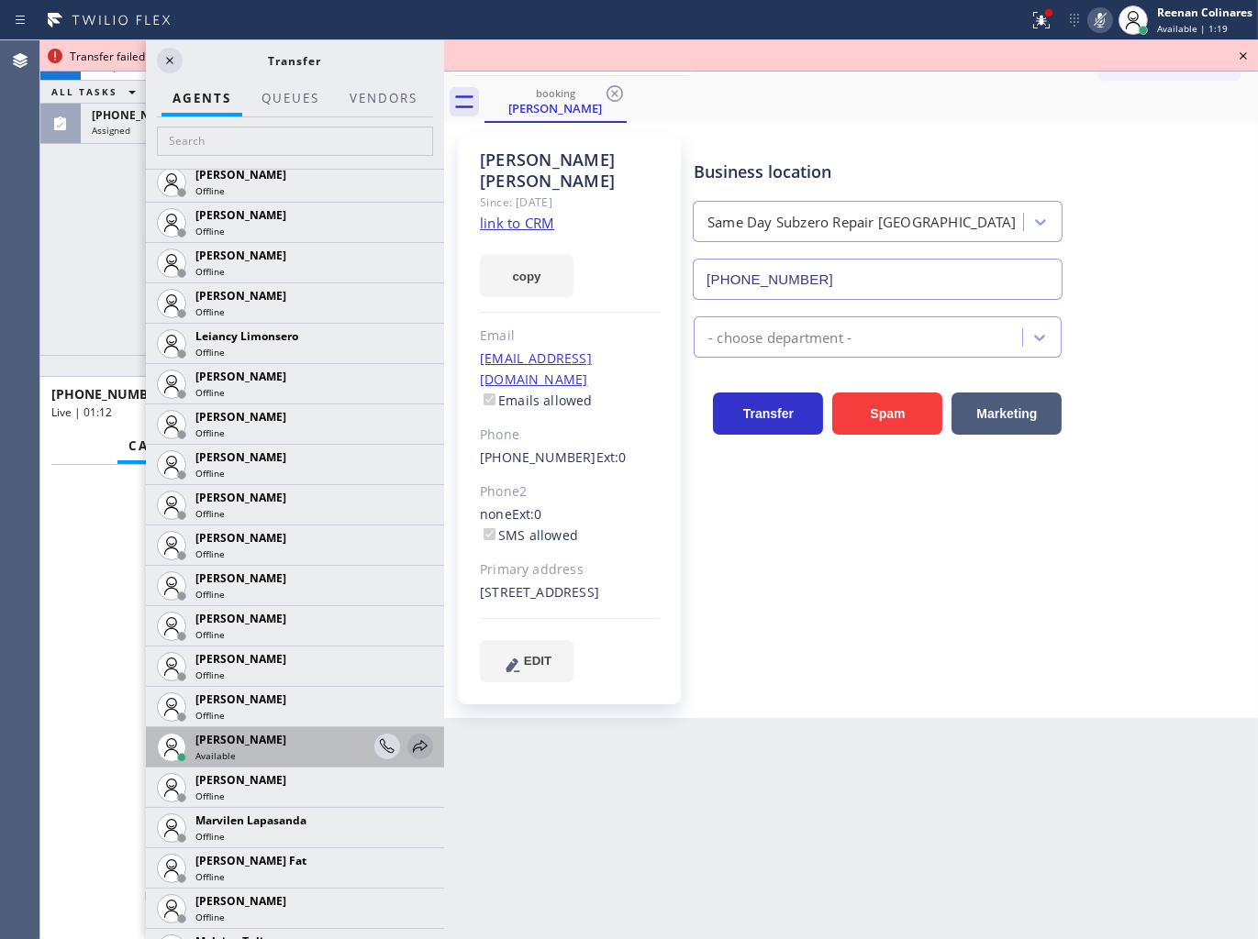
click at [414, 748] on icon at bounding box center [420, 747] width 22 height 22
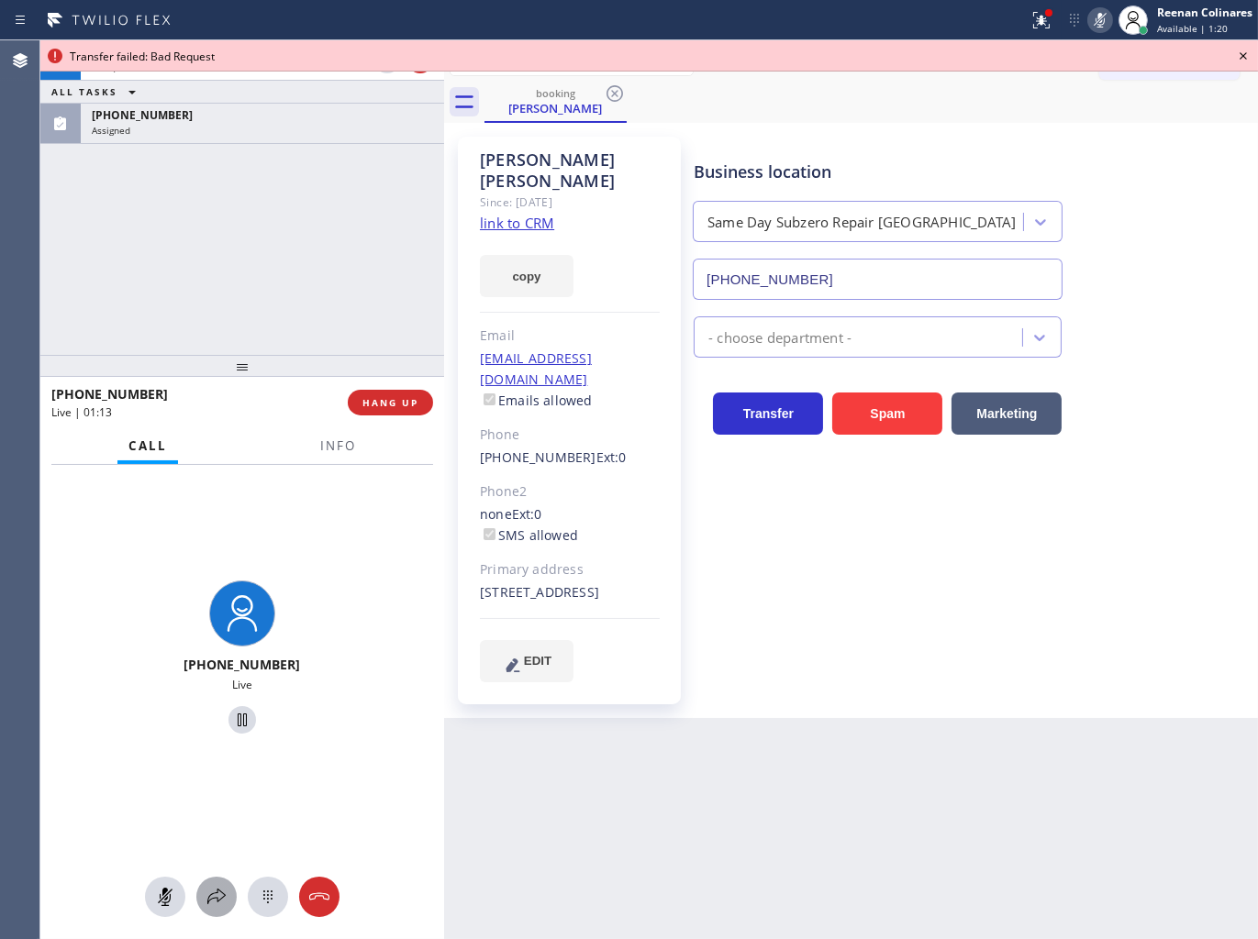
click at [214, 899] on icon at bounding box center [216, 897] width 22 height 22
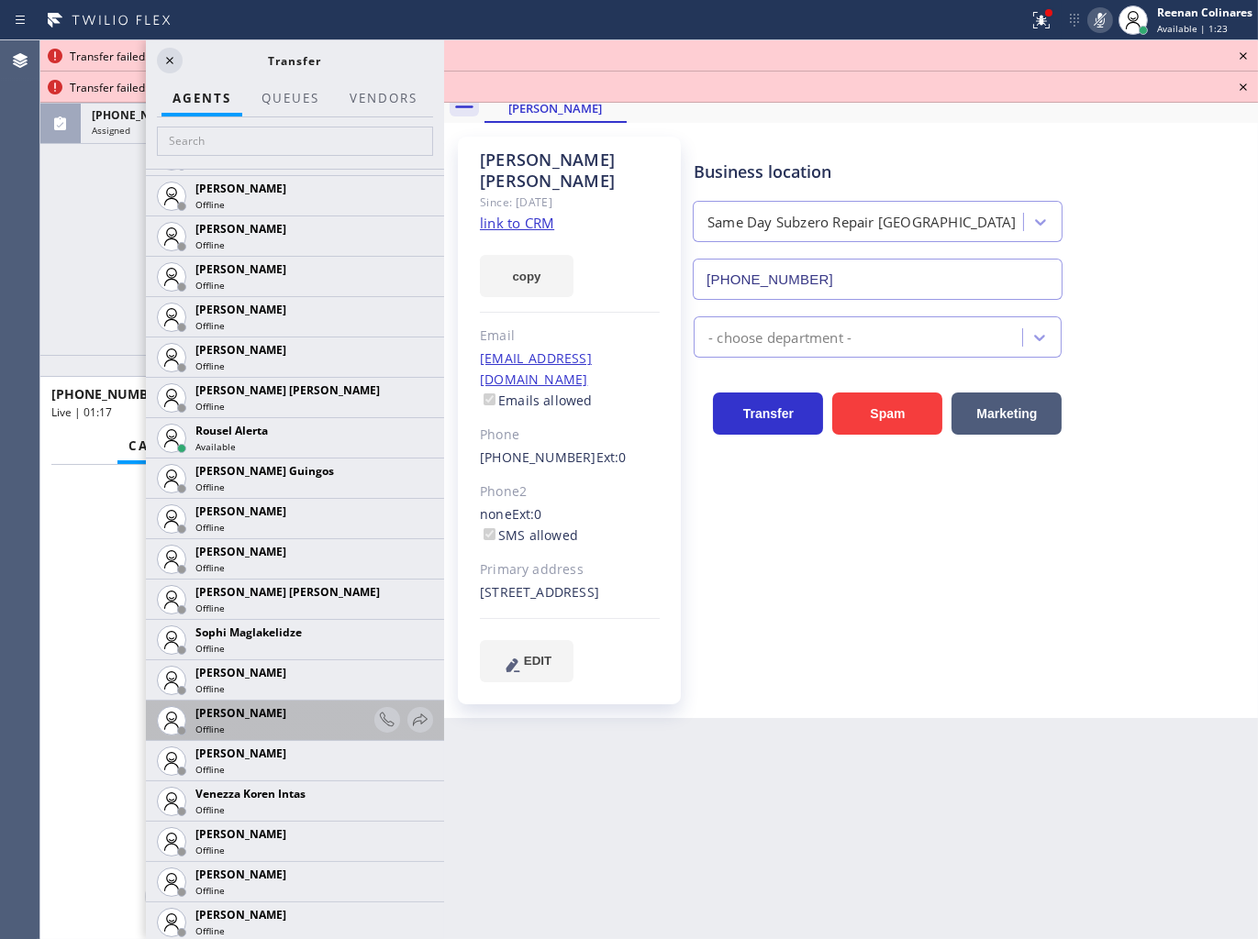
scroll to position [3830, 0]
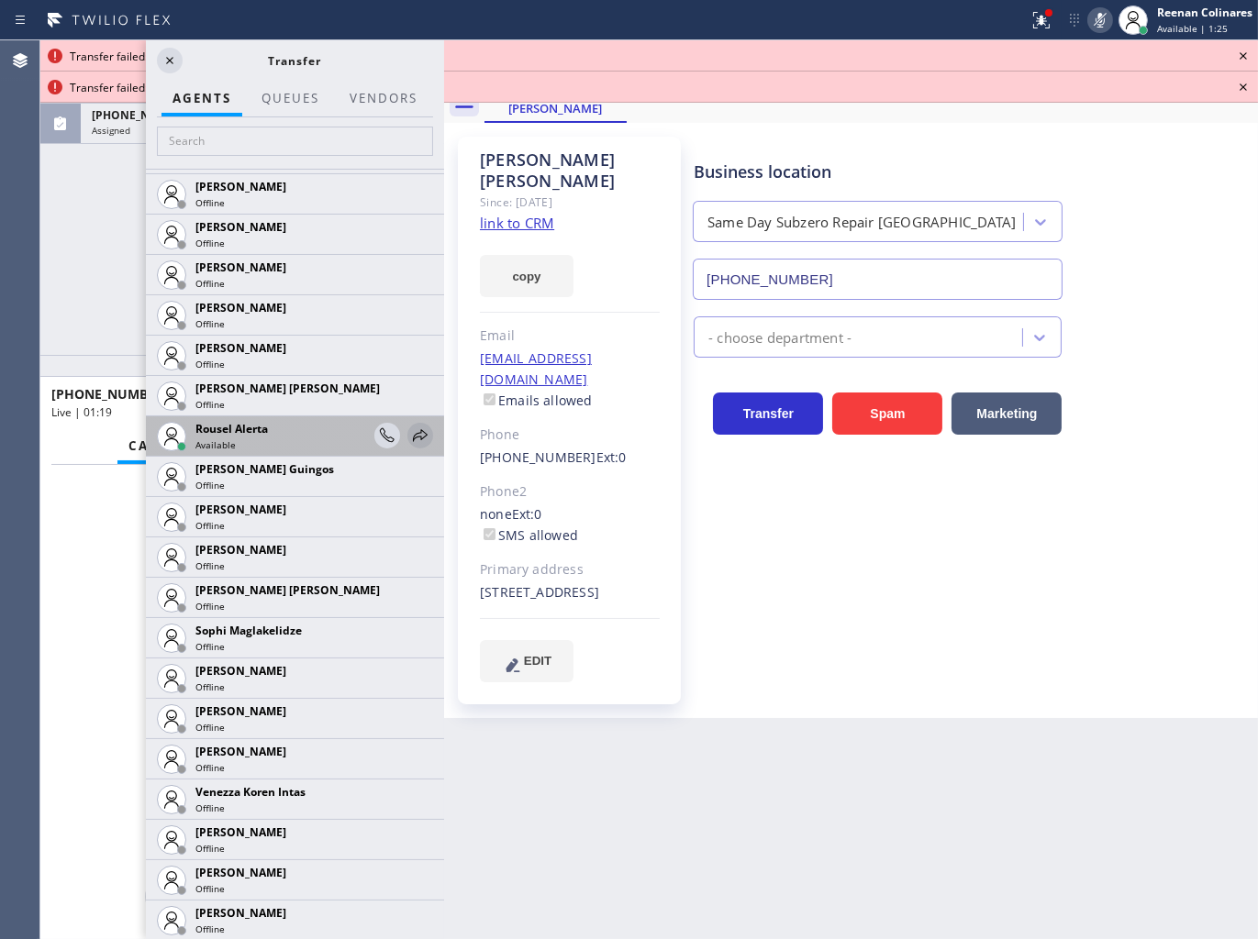
click at [413, 437] on icon at bounding box center [420, 435] width 15 height 12
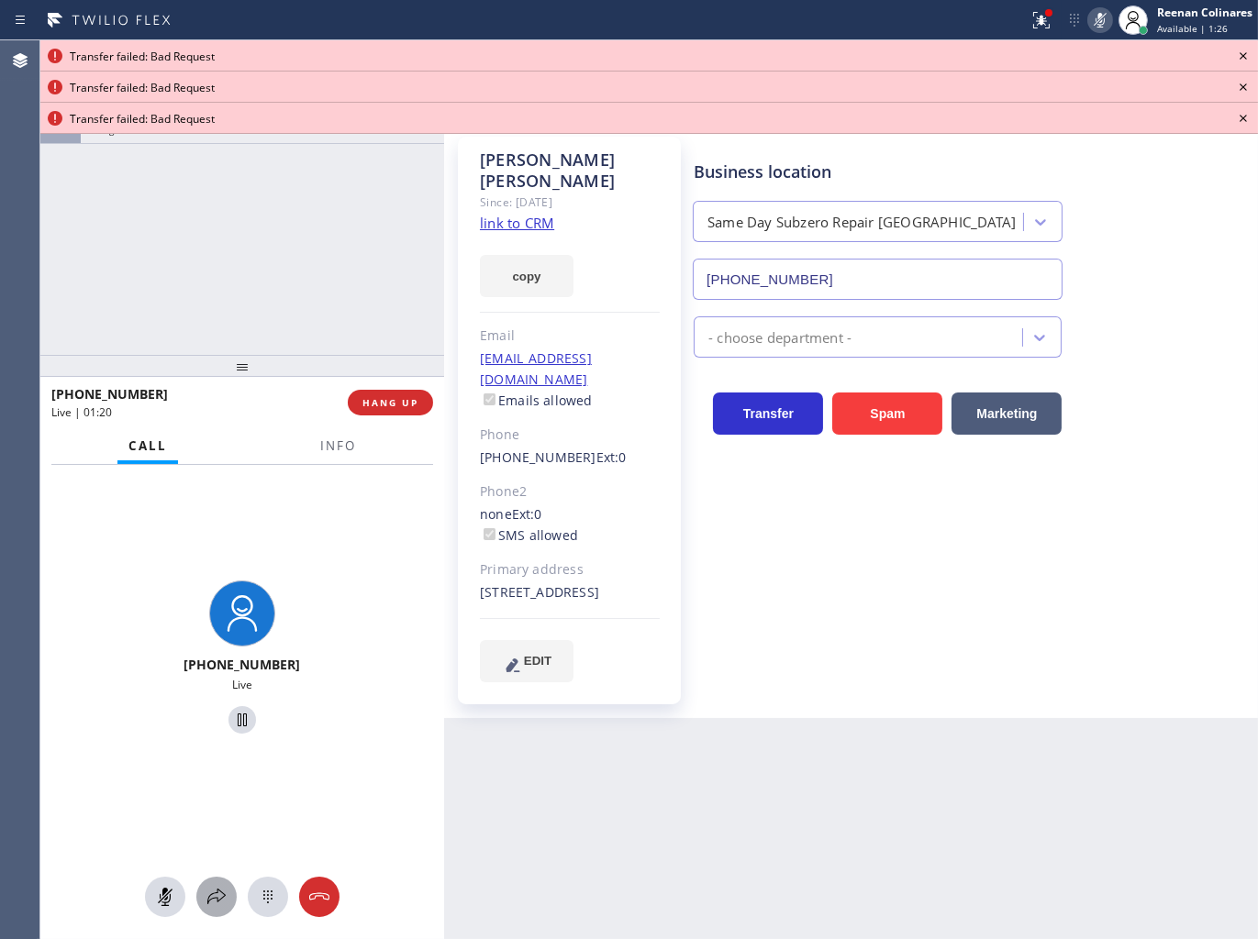
click at [212, 893] on icon at bounding box center [216, 897] width 22 height 22
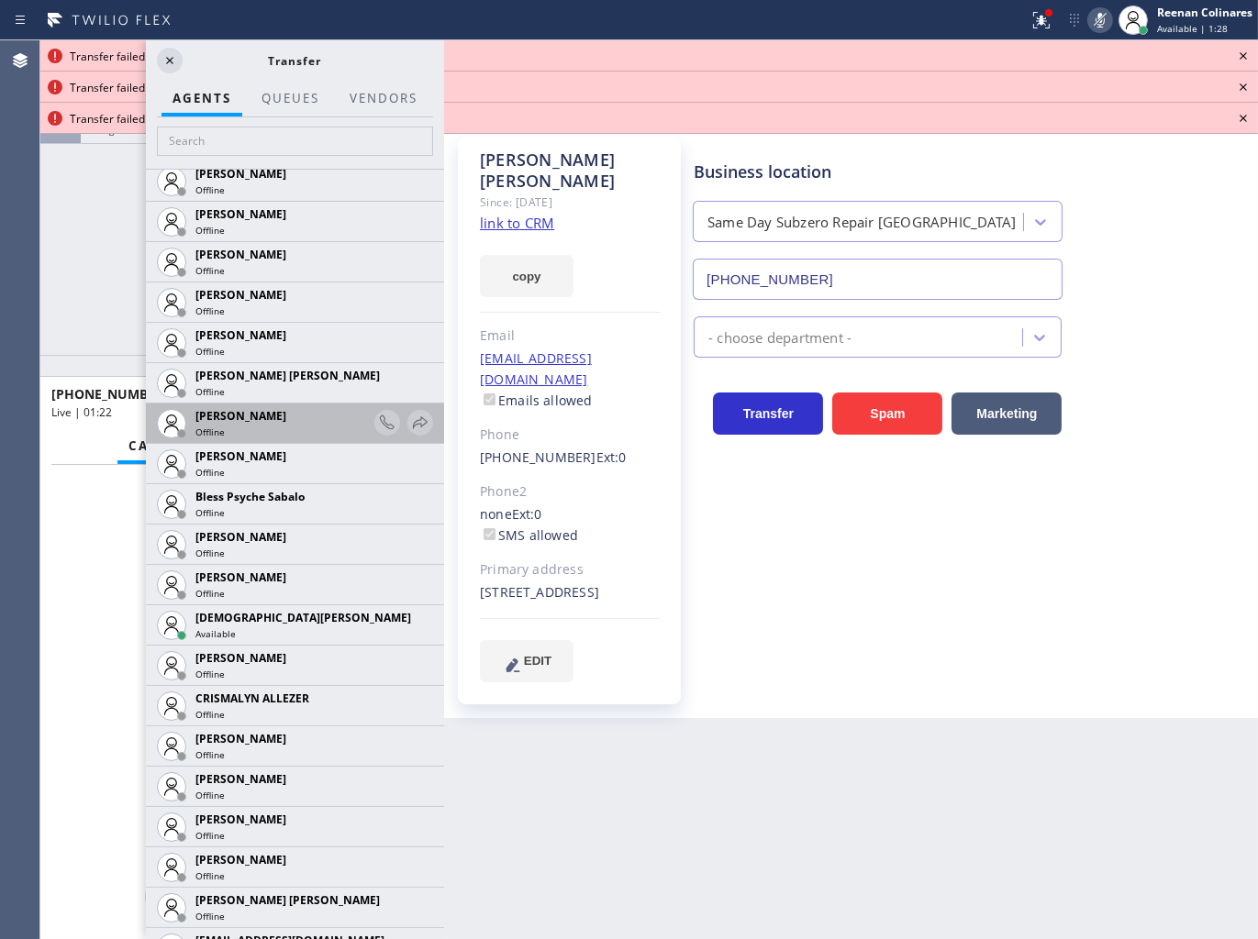
scroll to position [407, 0]
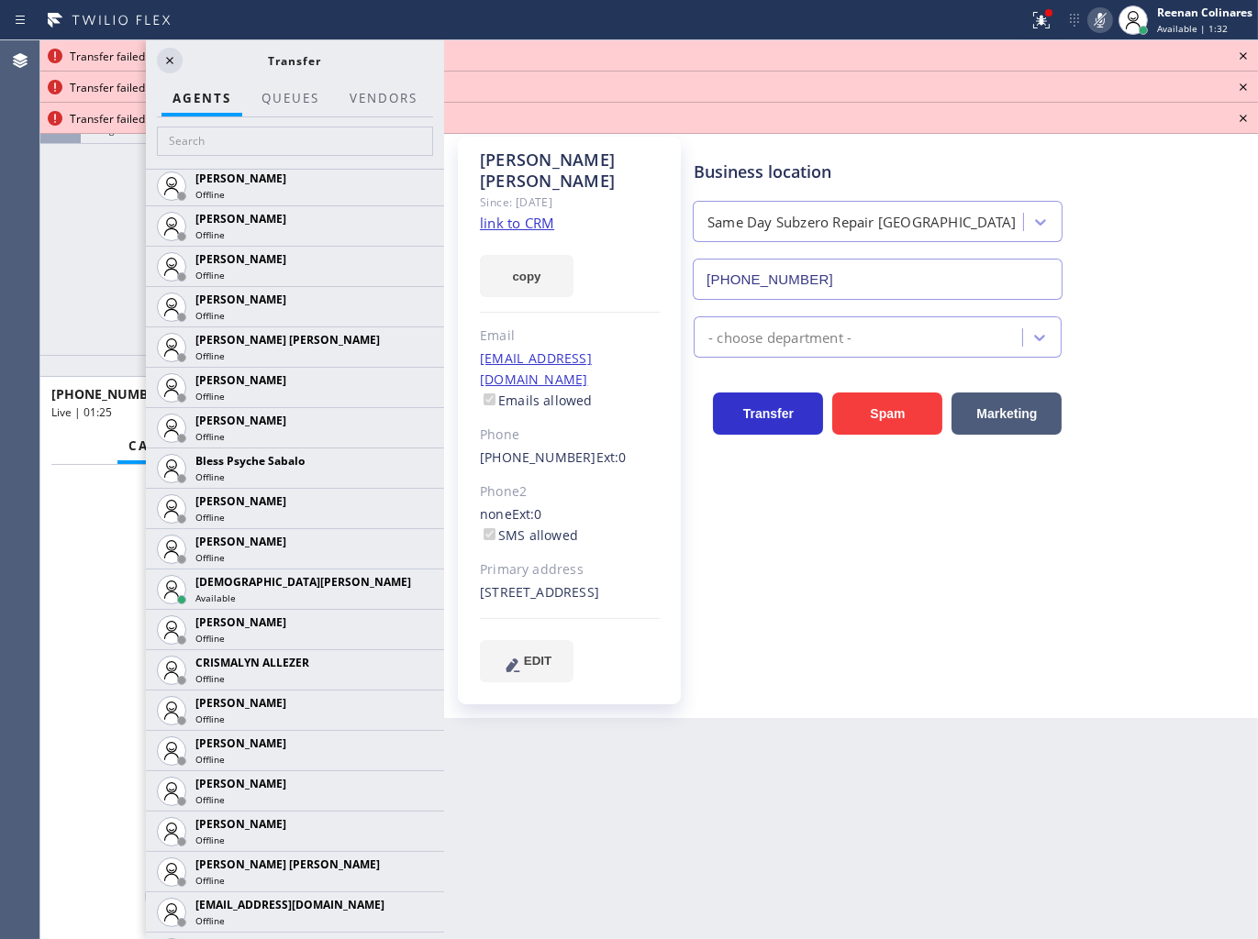
click at [0, 0] on icon at bounding box center [0, 0] width 0 height 0
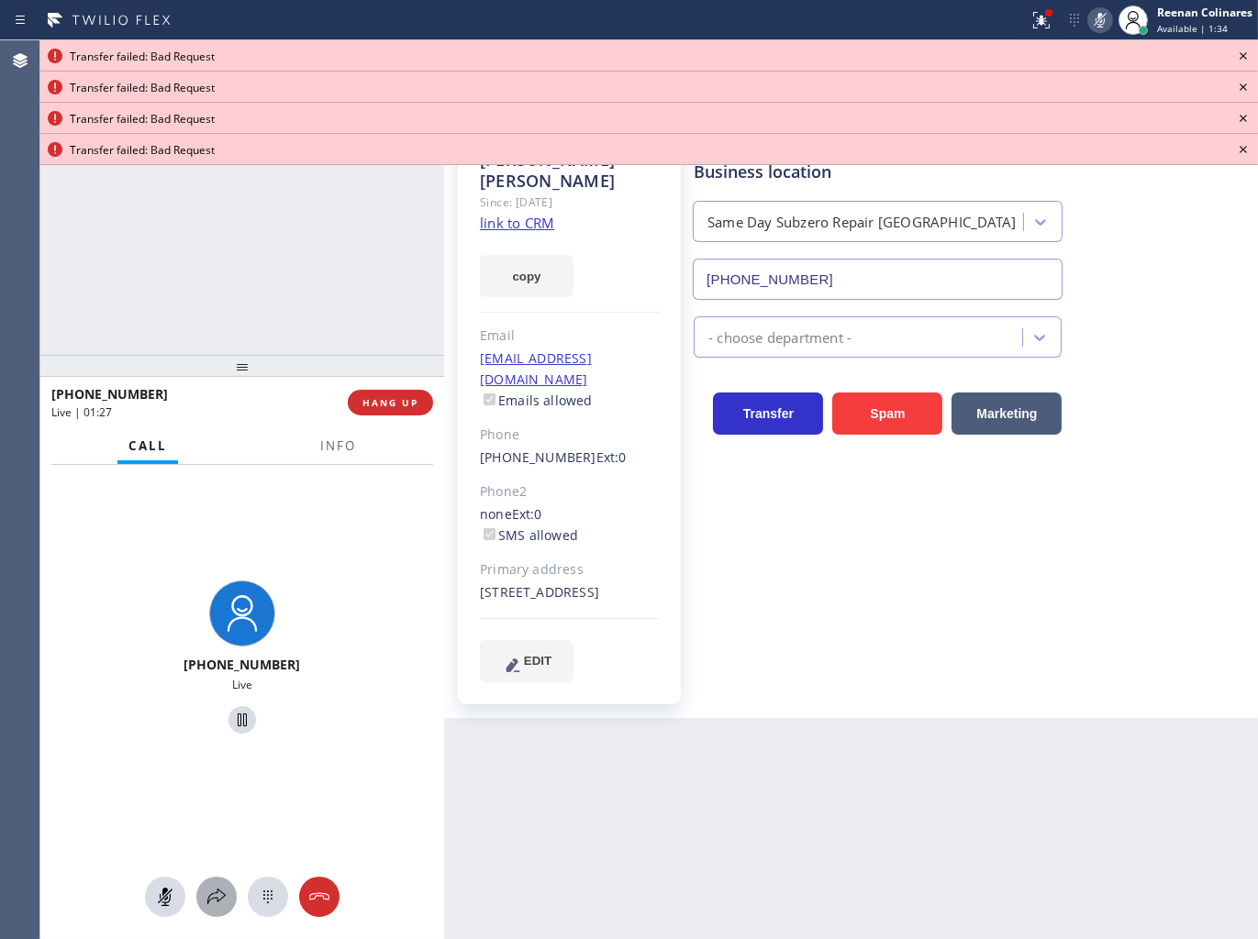
click at [223, 906] on icon at bounding box center [216, 897] width 22 height 22
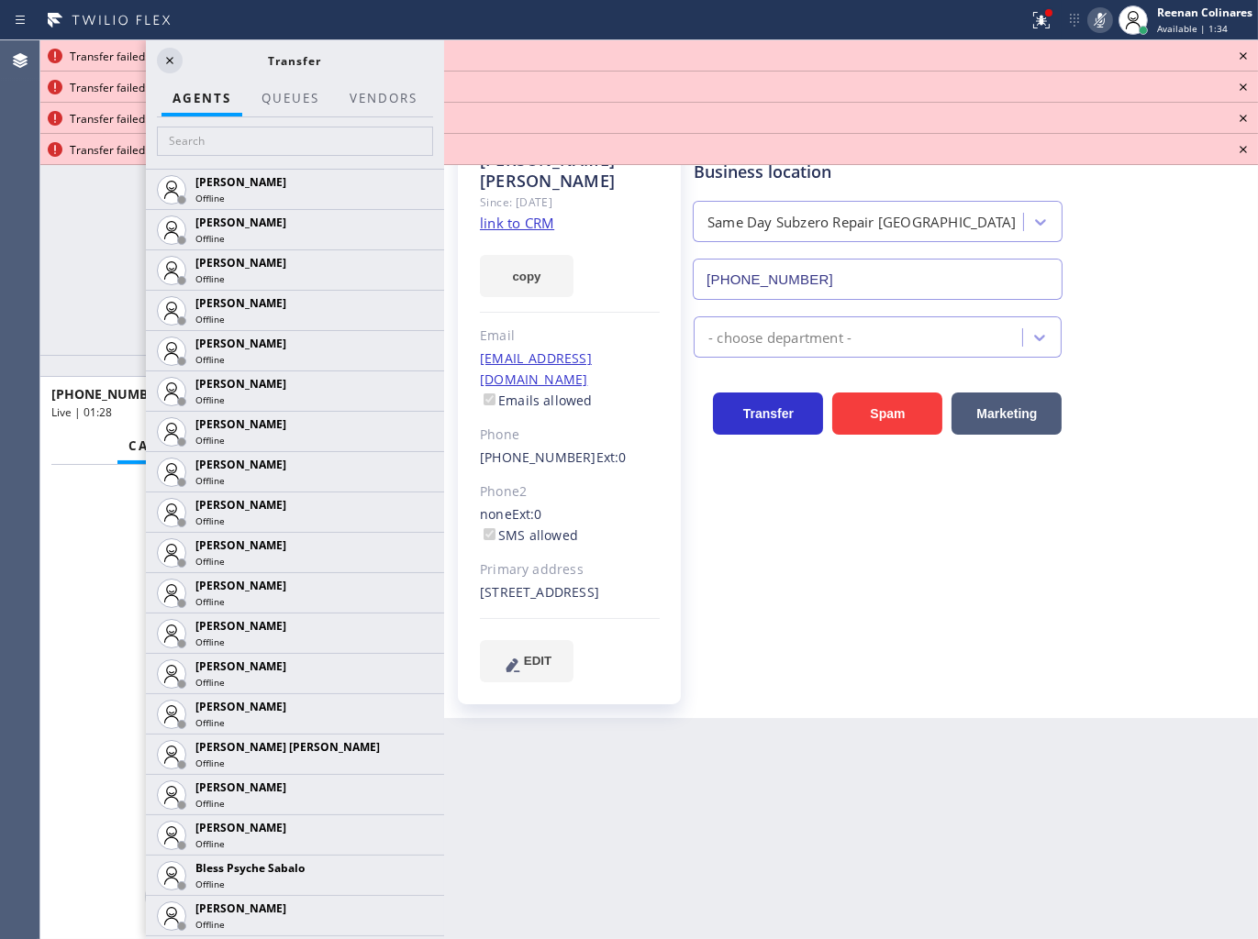
click at [1242, 52] on icon at bounding box center [1243, 56] width 22 height 22
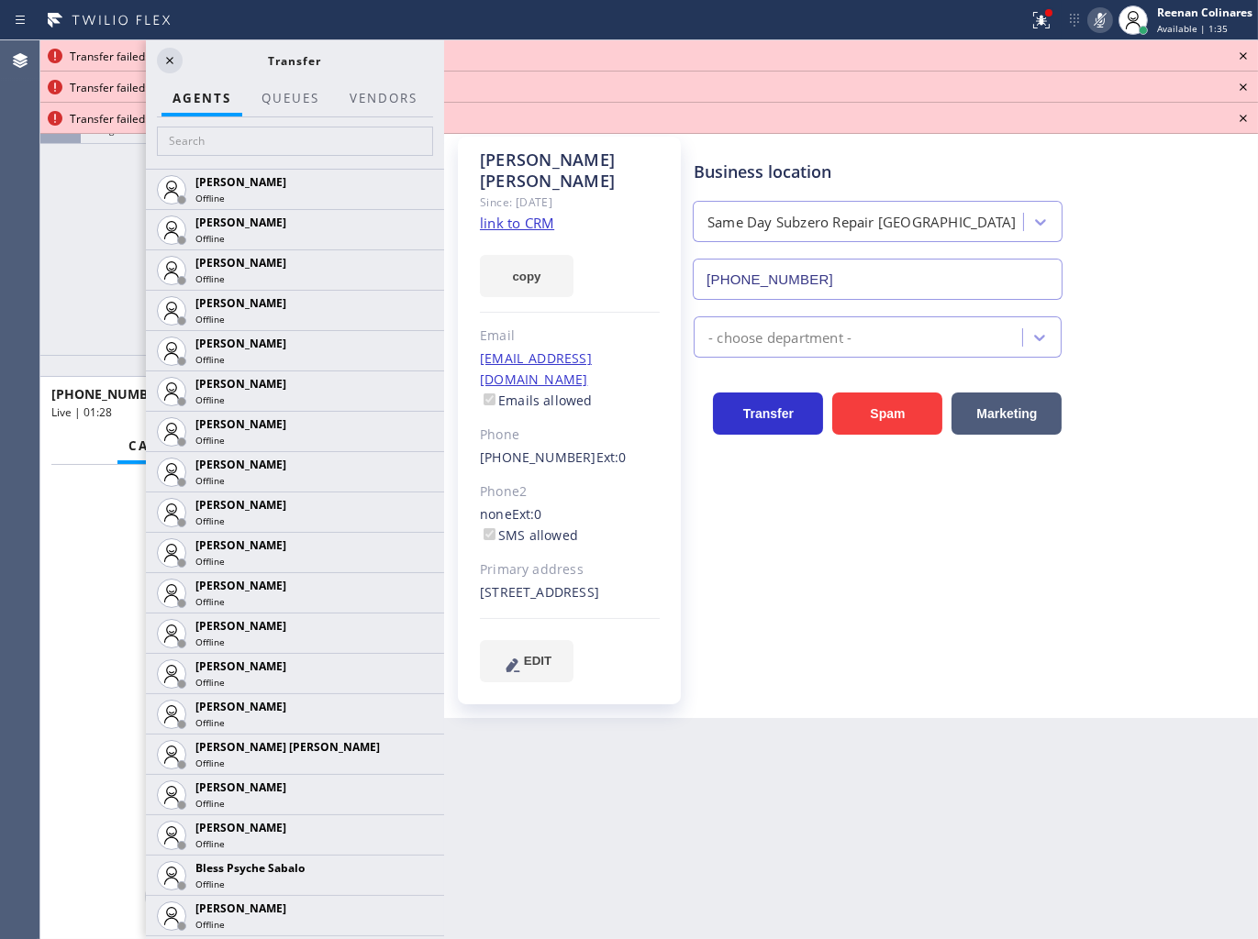
click at [1242, 52] on icon at bounding box center [1243, 56] width 22 height 22
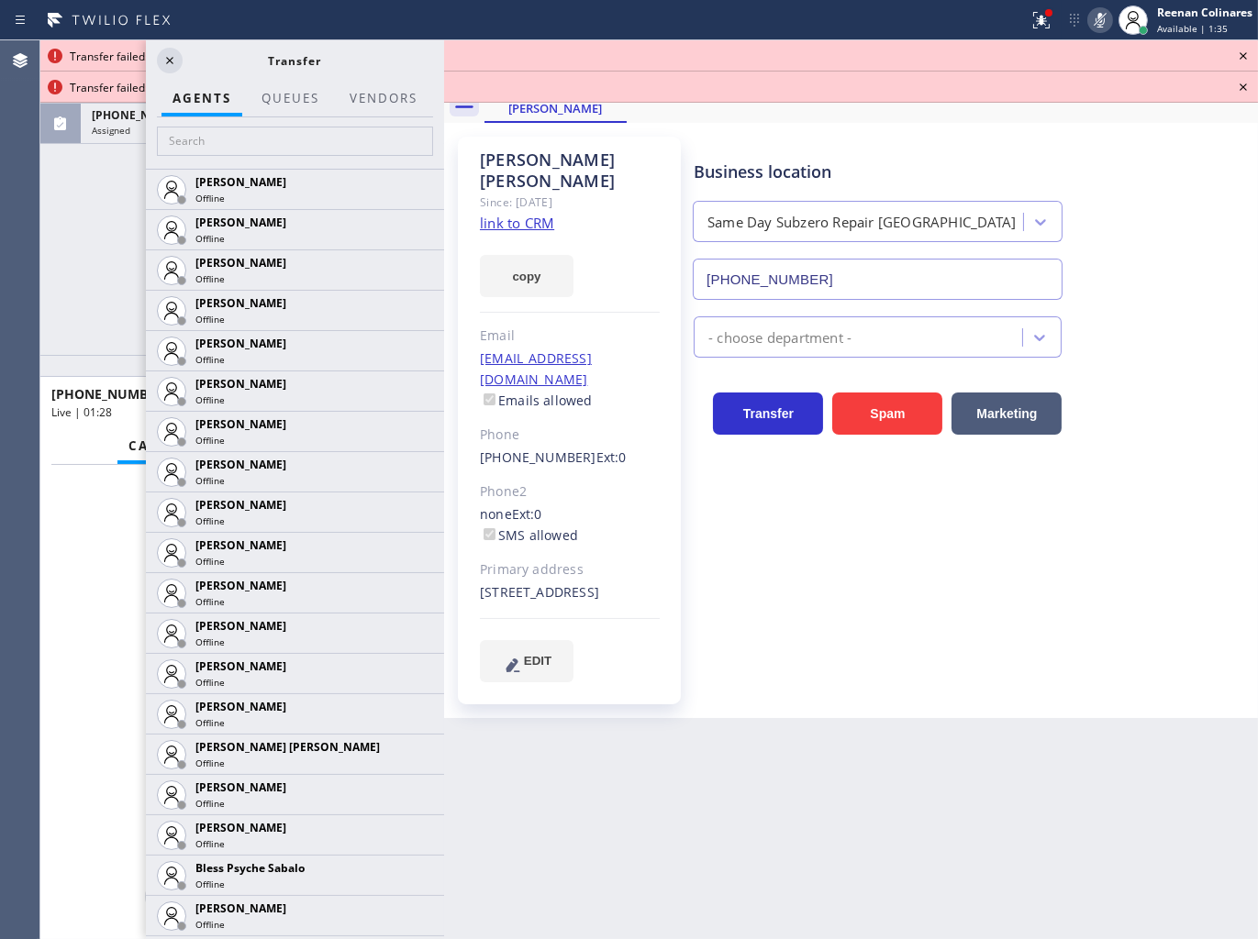
click at [1242, 52] on icon at bounding box center [1243, 56] width 22 height 22
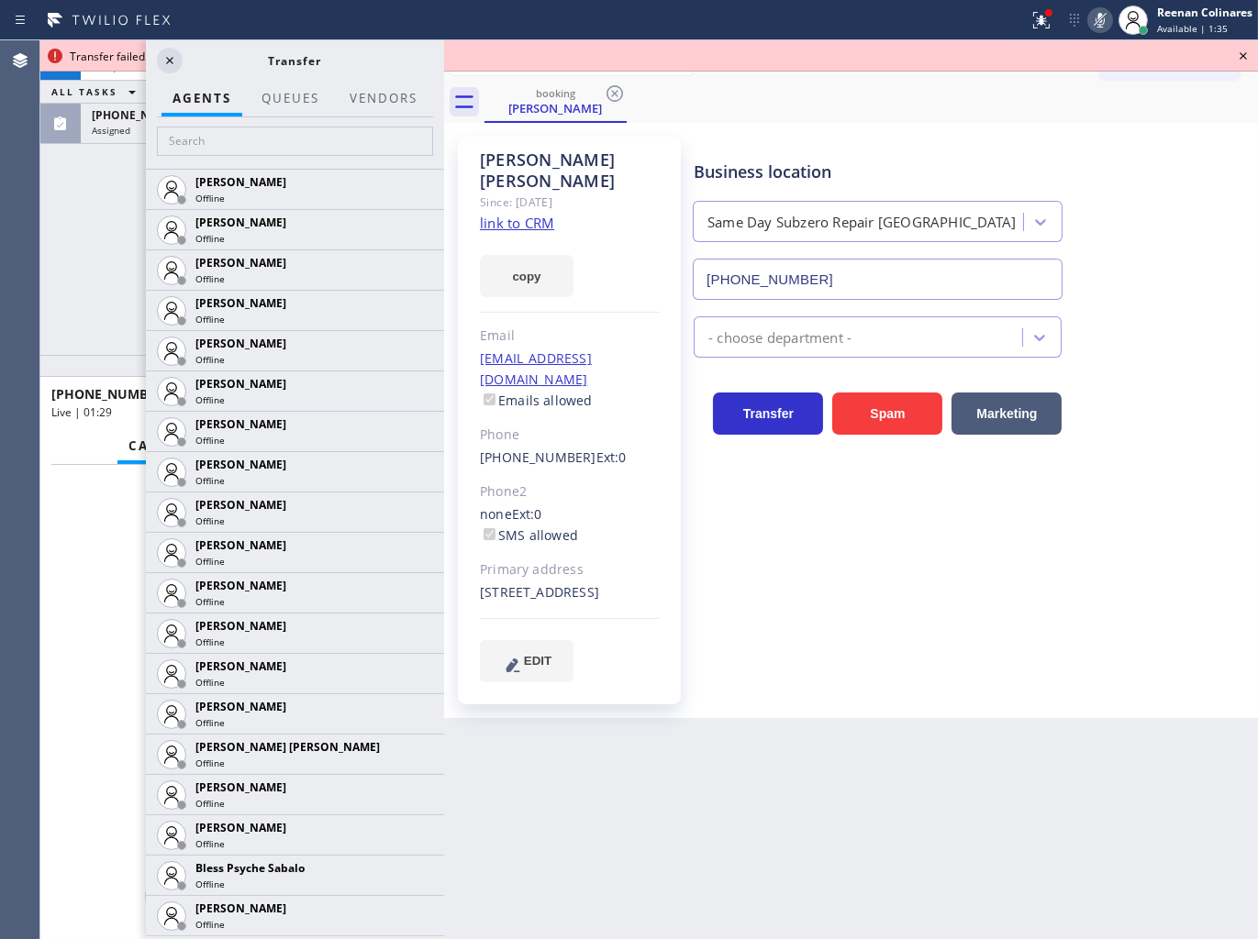
click at [1242, 52] on icon at bounding box center [1243, 56] width 22 height 22
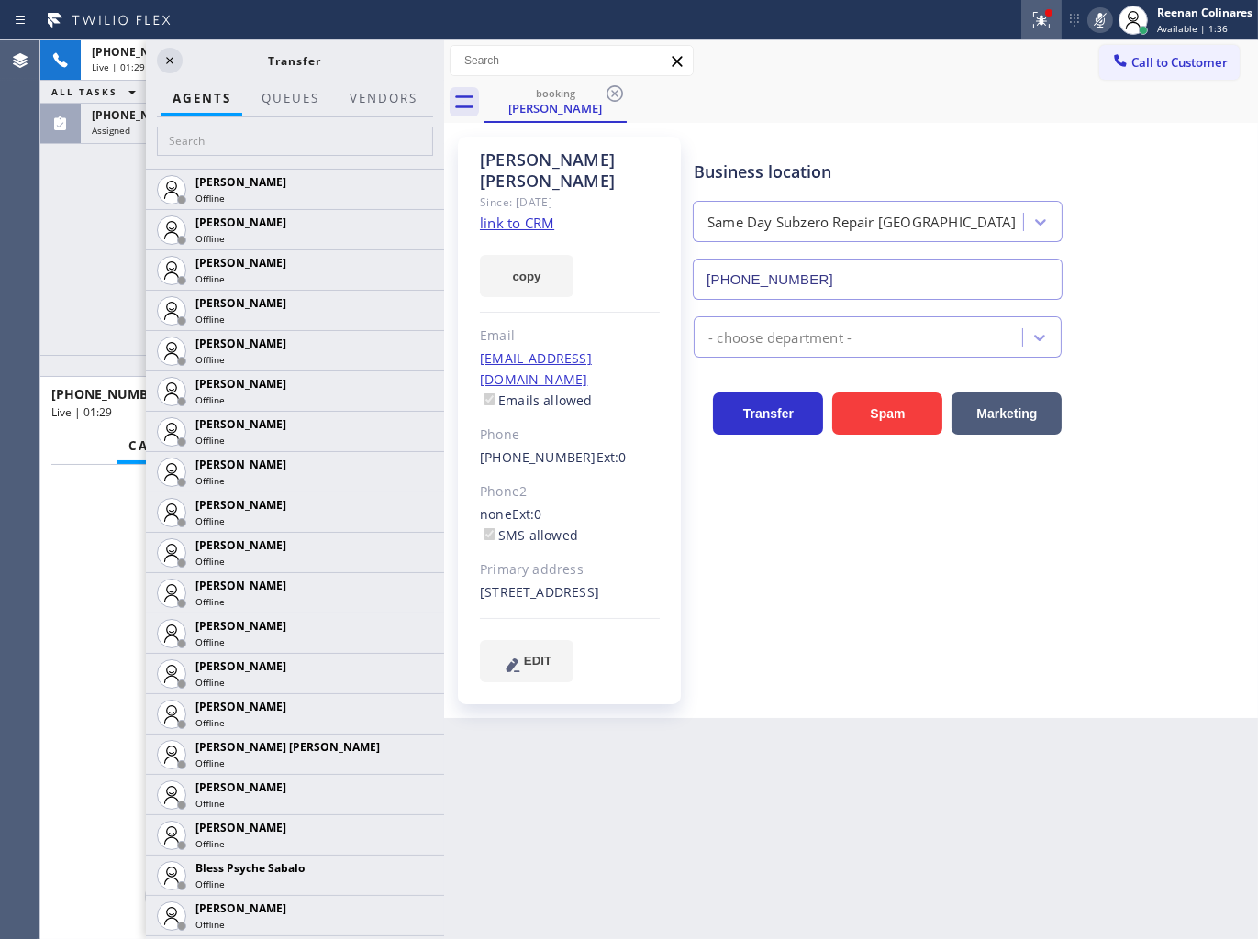
click at [1039, 20] on icon at bounding box center [1038, 18] width 11 height 13
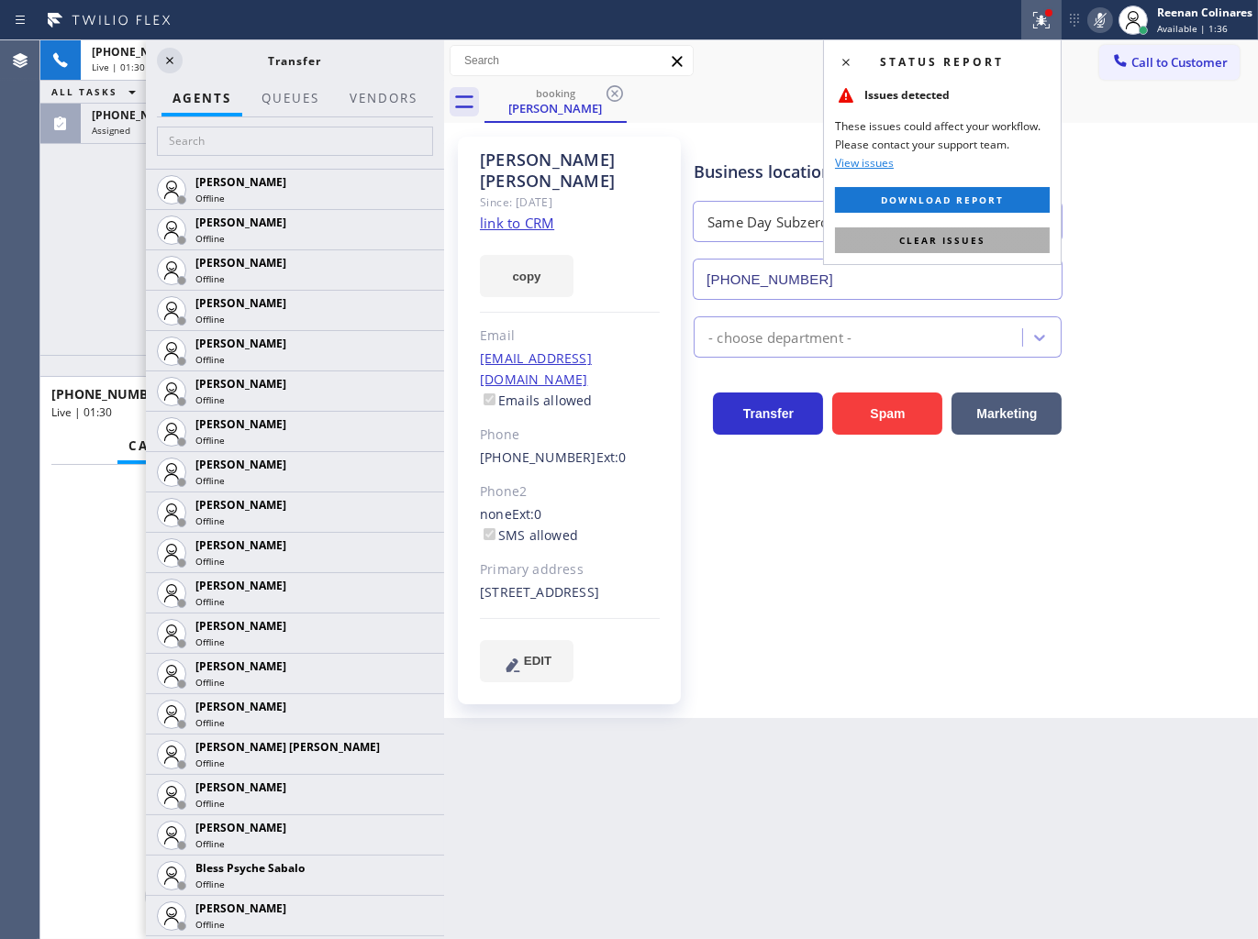
click at [937, 242] on span "Clear issues" at bounding box center [942, 240] width 86 height 13
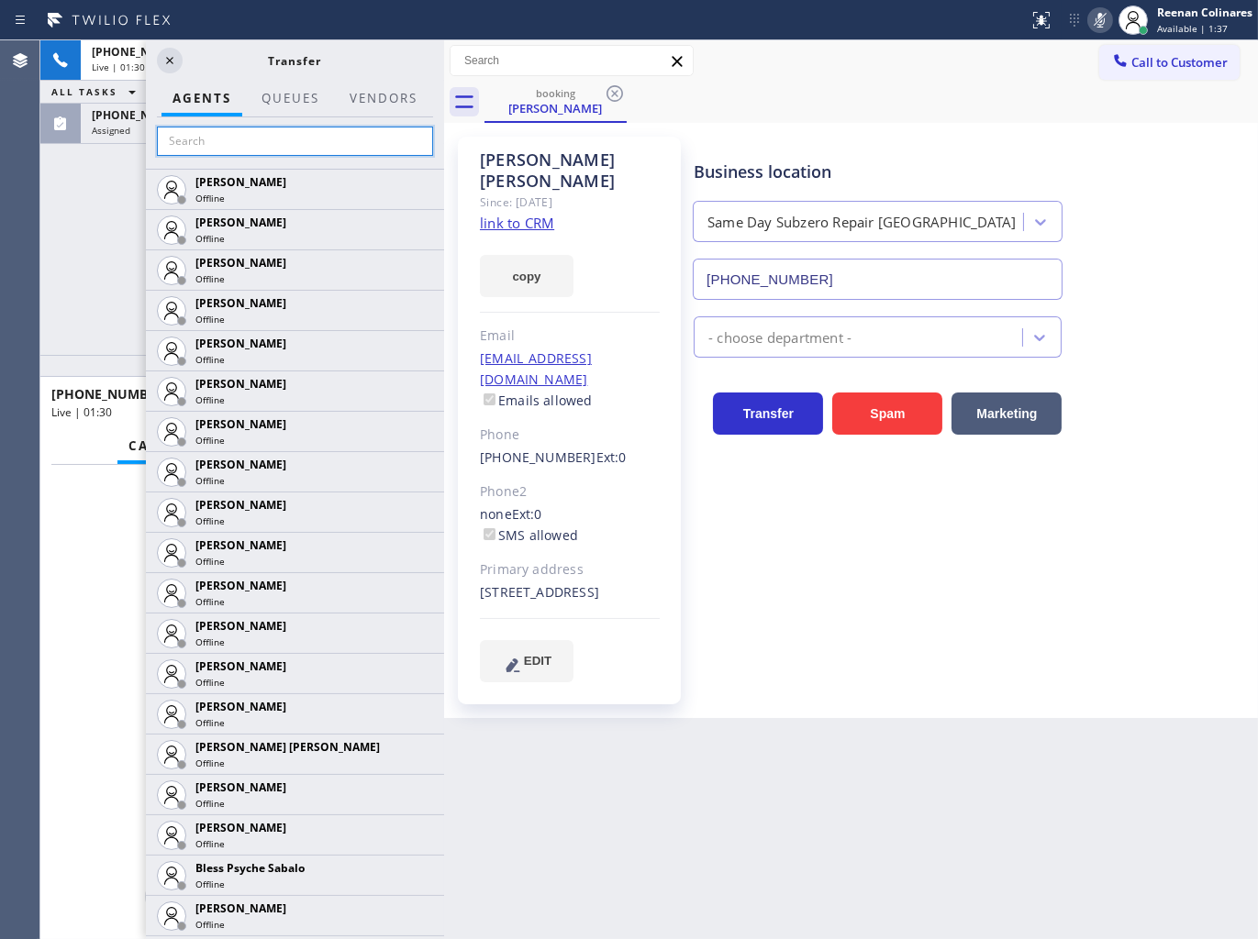
click at [246, 139] on input "text" at bounding box center [295, 141] width 276 height 29
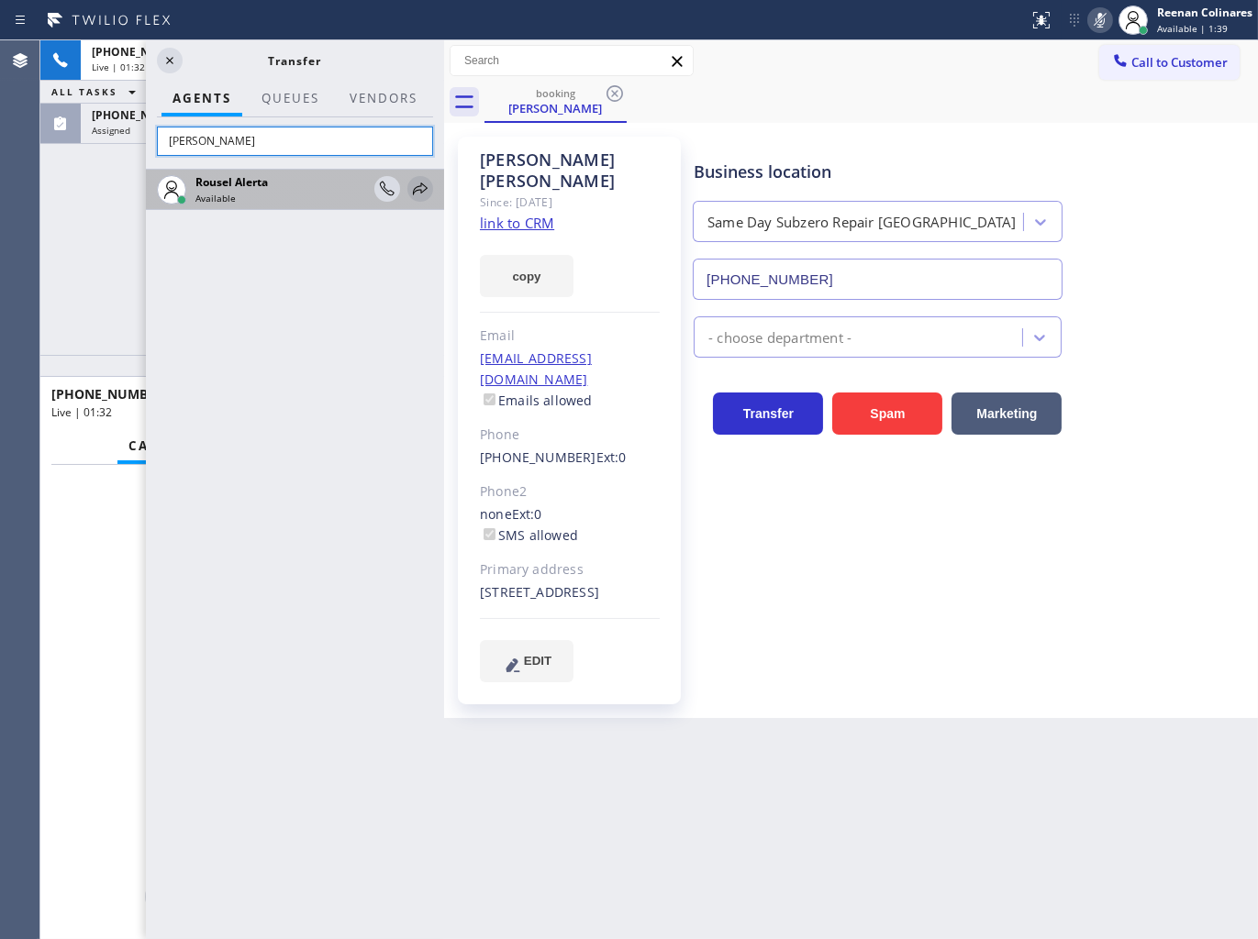
type input "[PERSON_NAME]"
click at [426, 188] on icon at bounding box center [420, 189] width 22 height 22
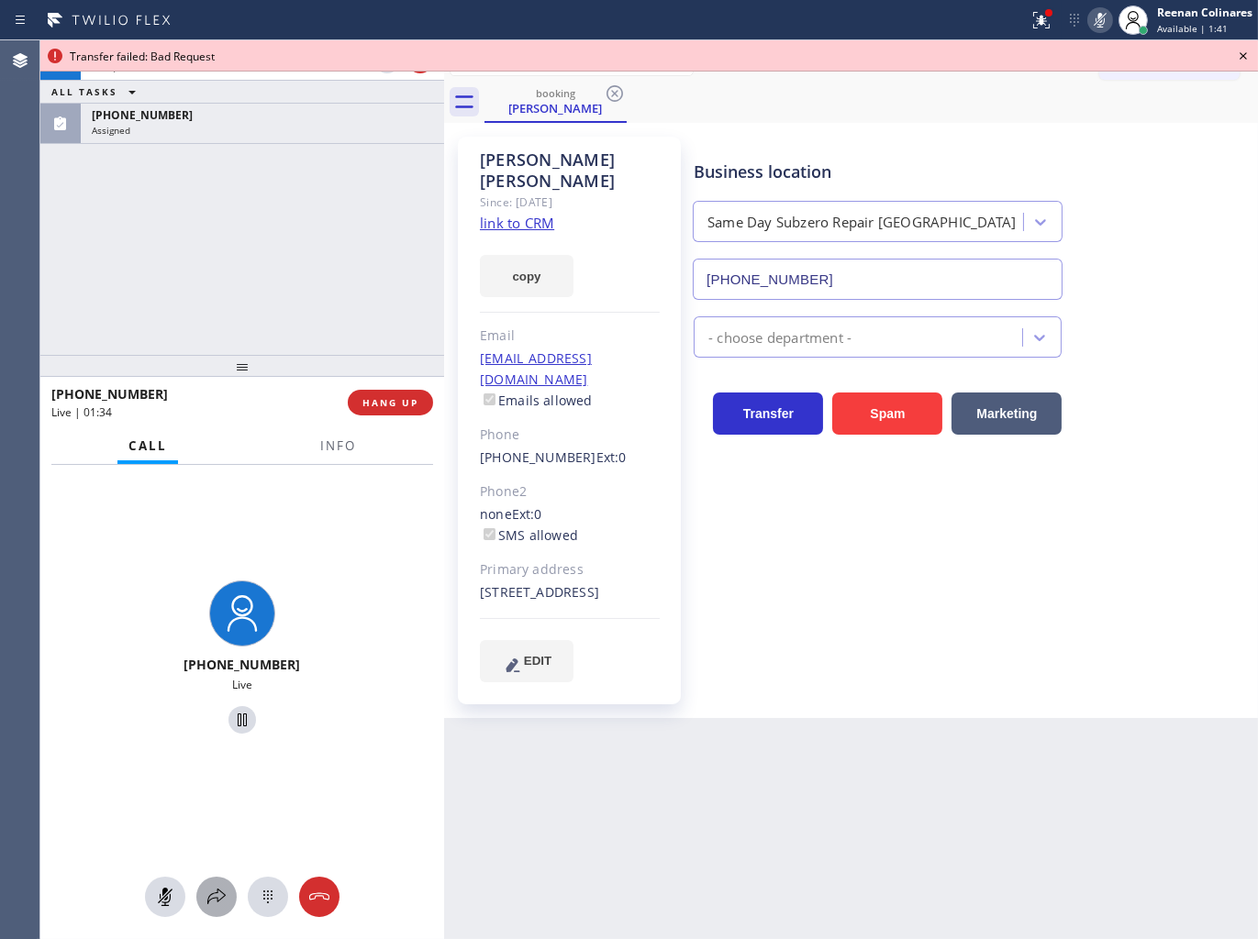
click at [217, 890] on icon at bounding box center [216, 897] width 22 height 22
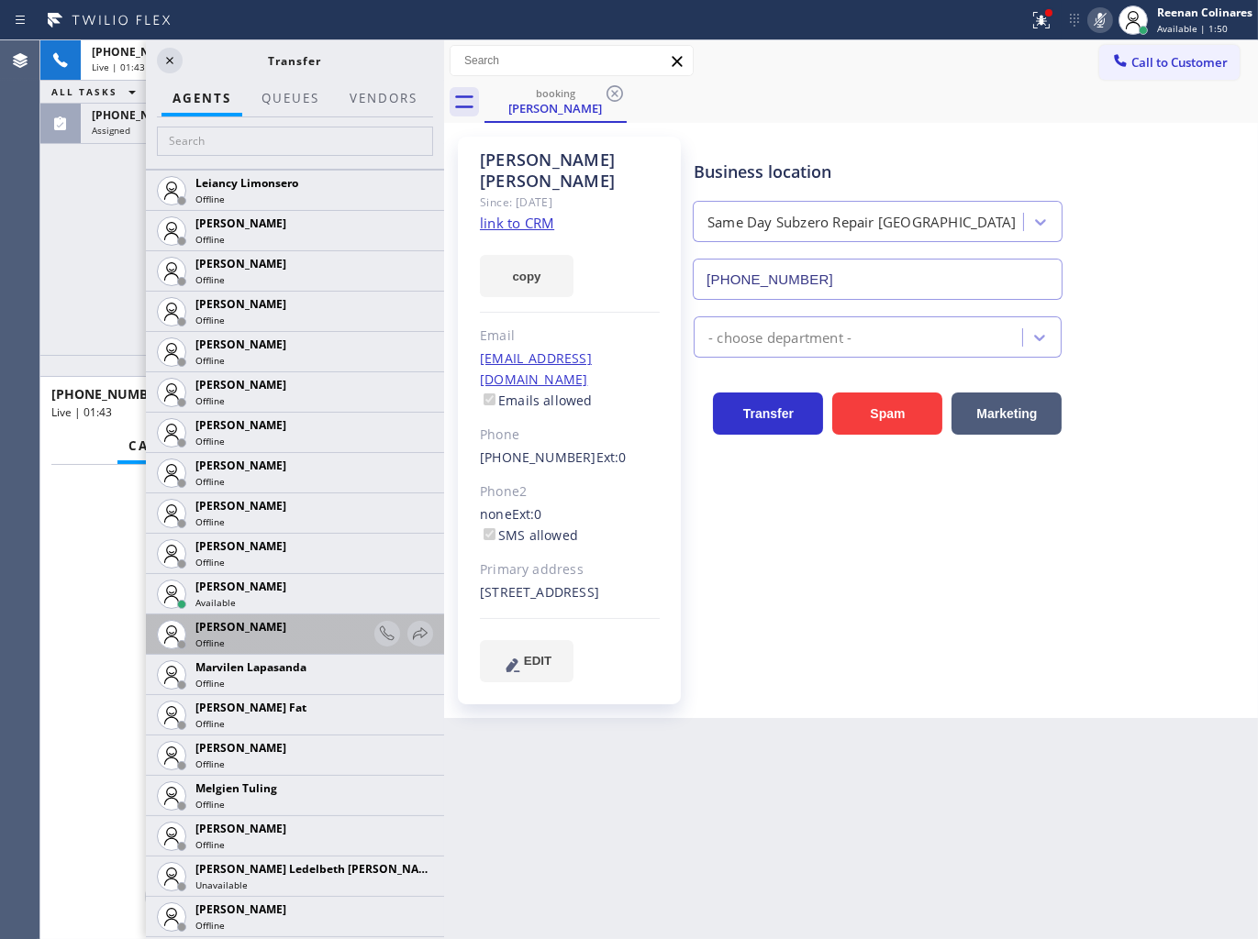
scroll to position [2955, 0]
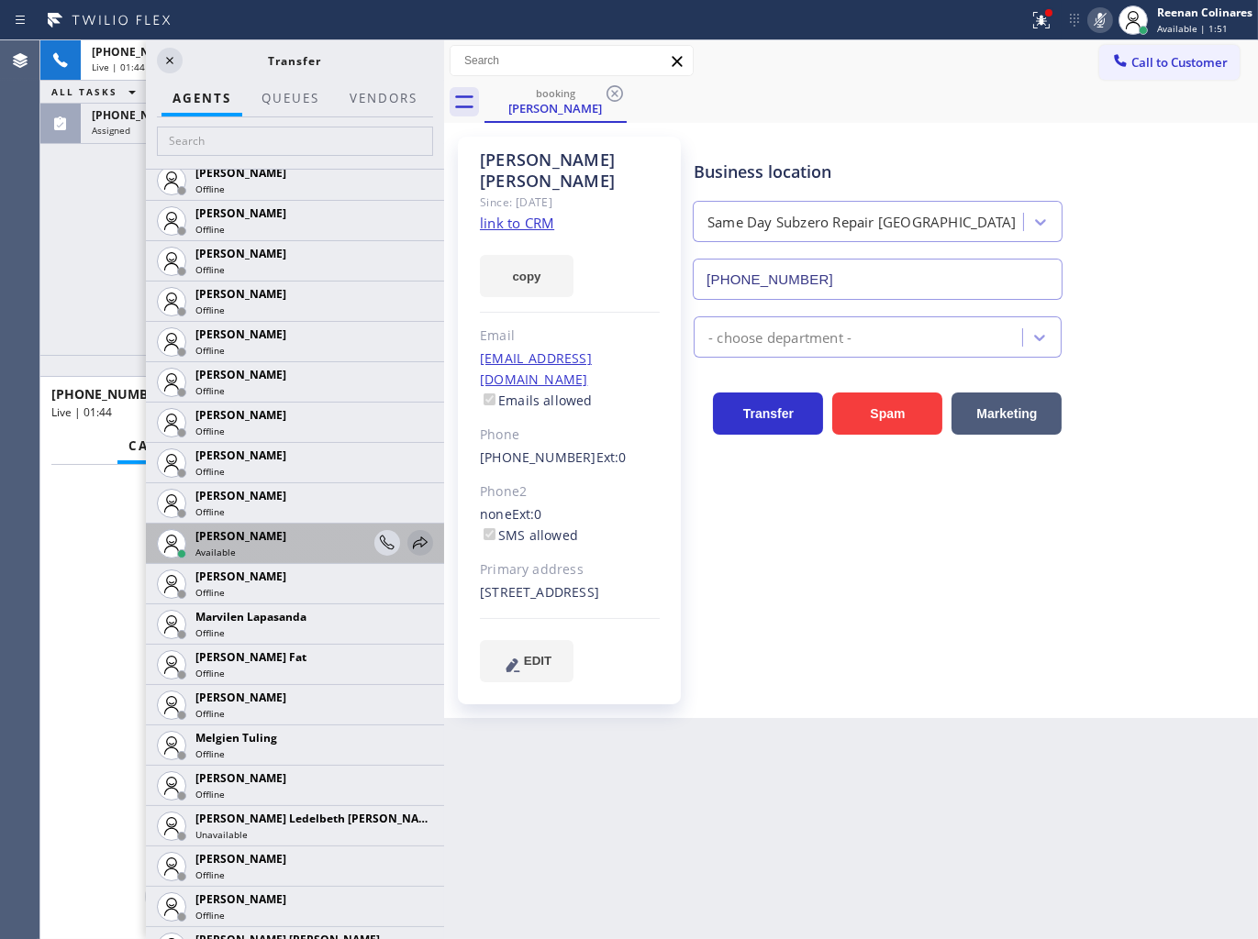
click at [409, 539] on icon at bounding box center [420, 543] width 22 height 22
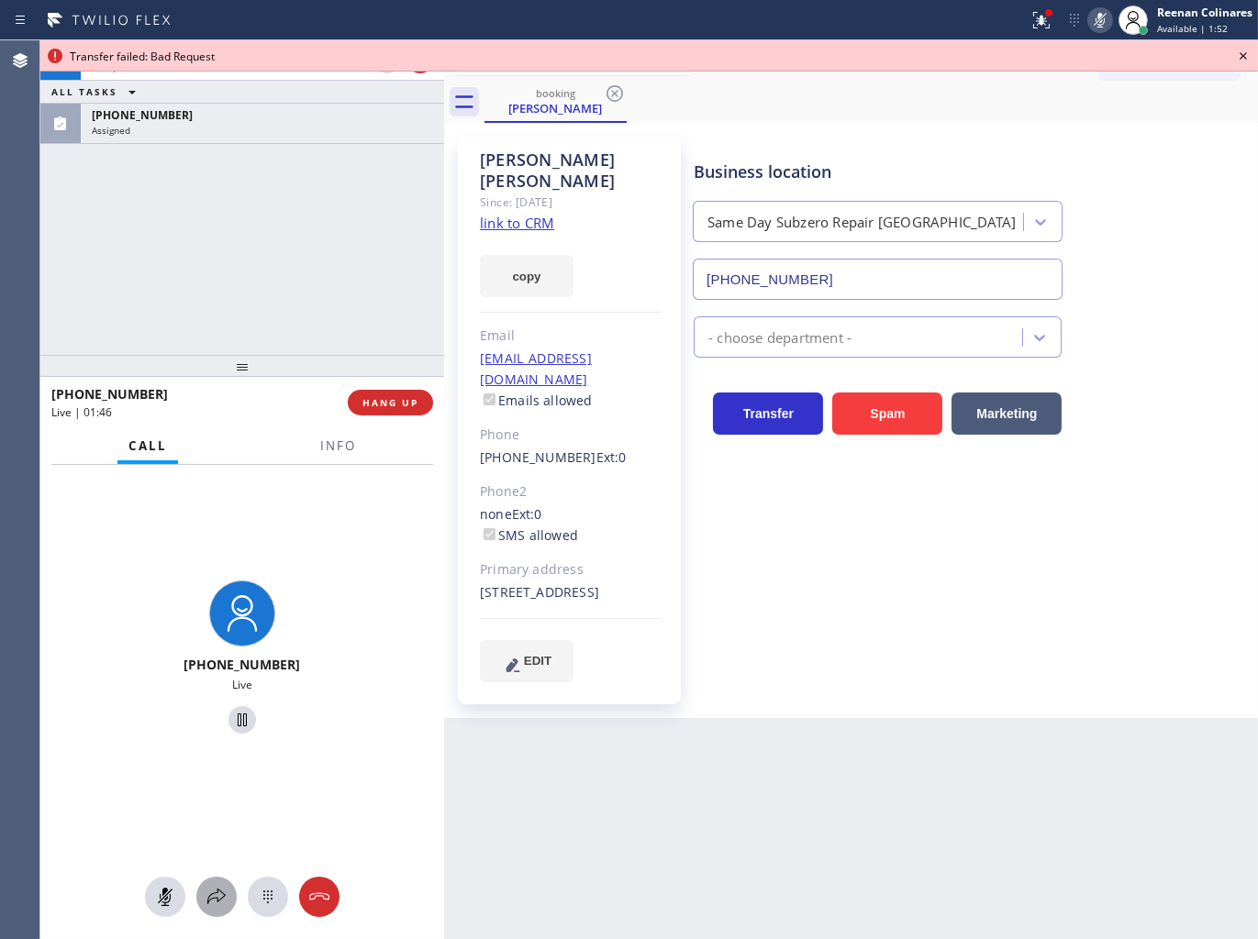
click at [220, 897] on icon at bounding box center [216, 897] width 22 height 22
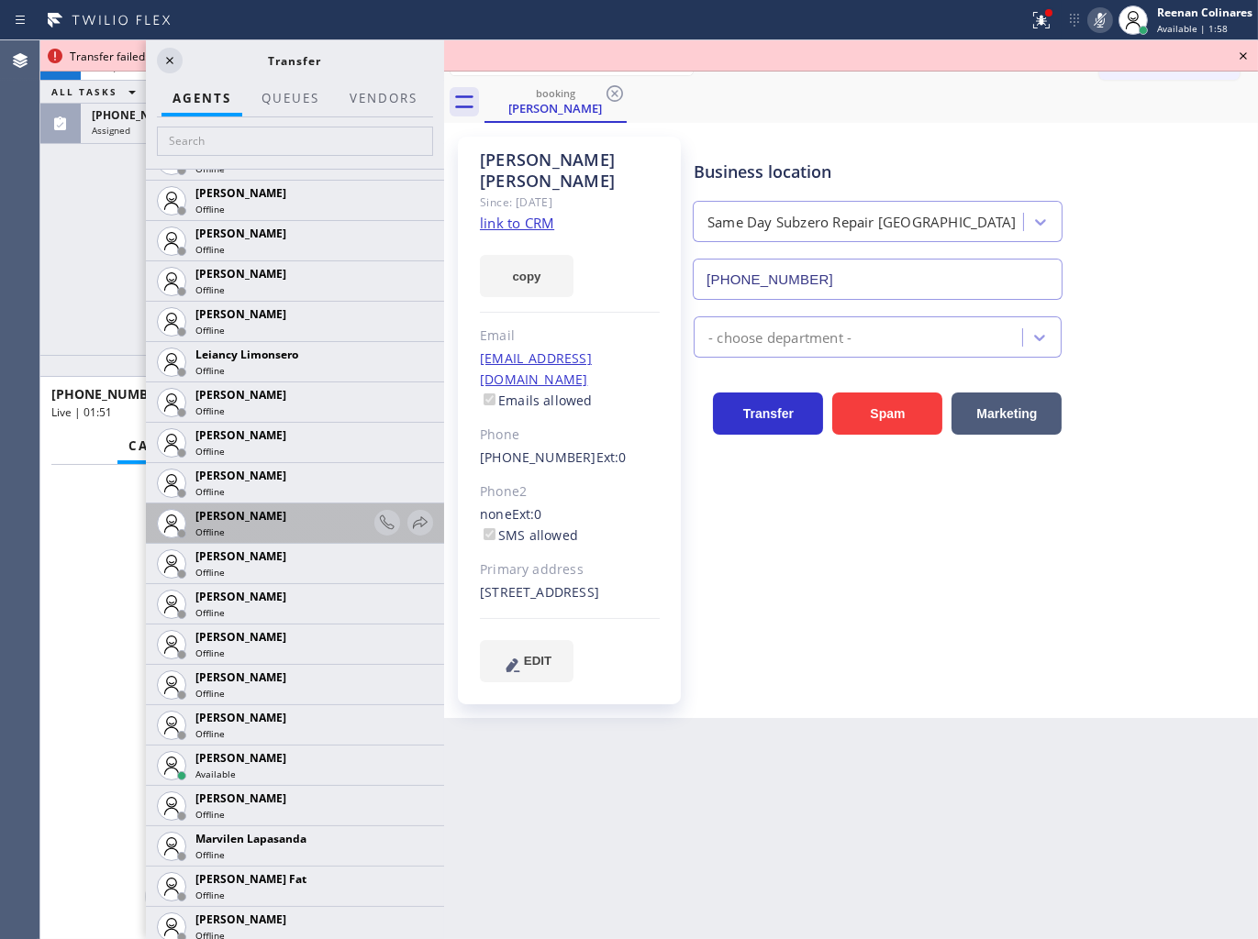
scroll to position [2752, 0]
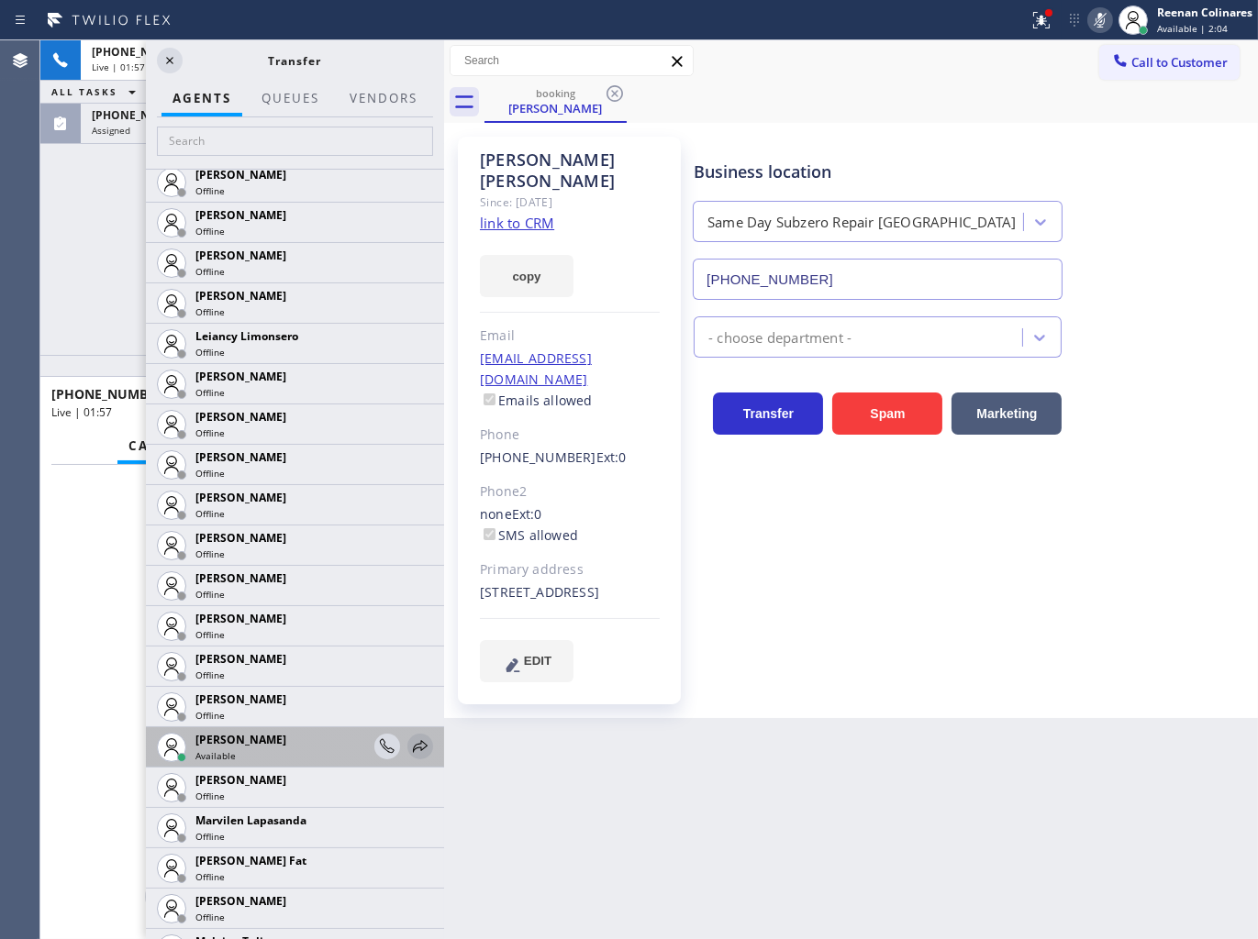
click at [409, 743] on icon at bounding box center [420, 747] width 22 height 22
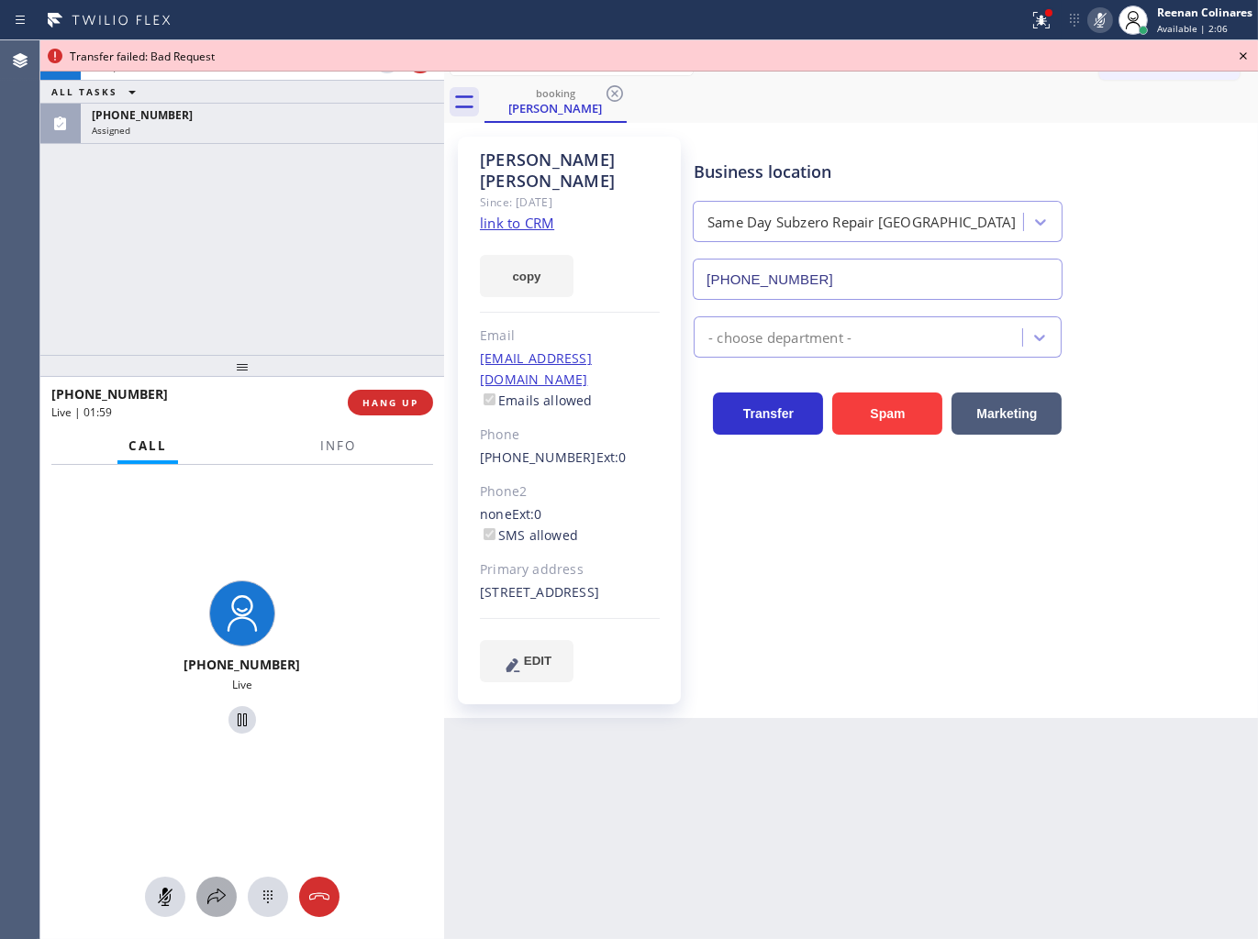
click at [211, 893] on icon at bounding box center [216, 897] width 22 height 22
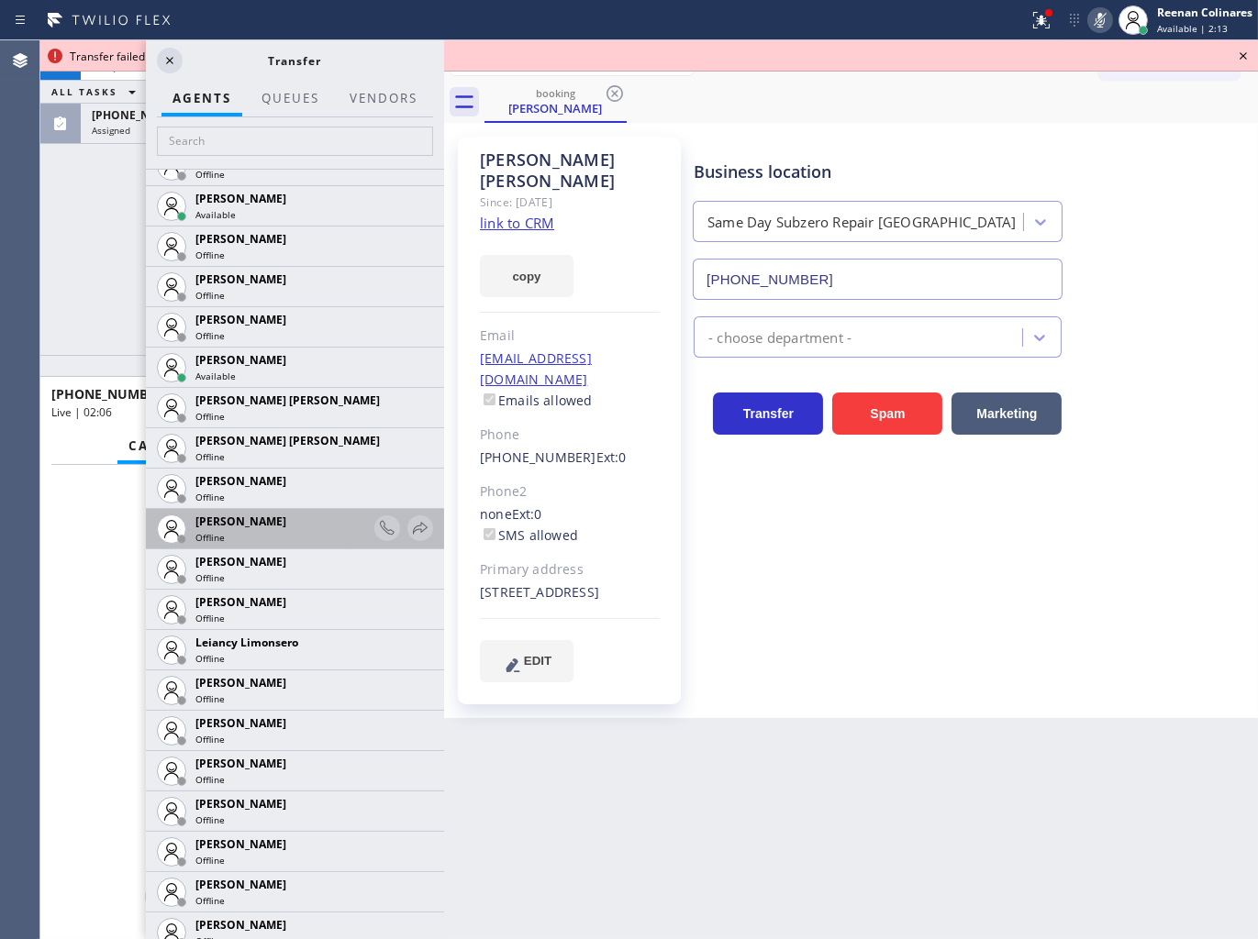
scroll to position [2649, 0]
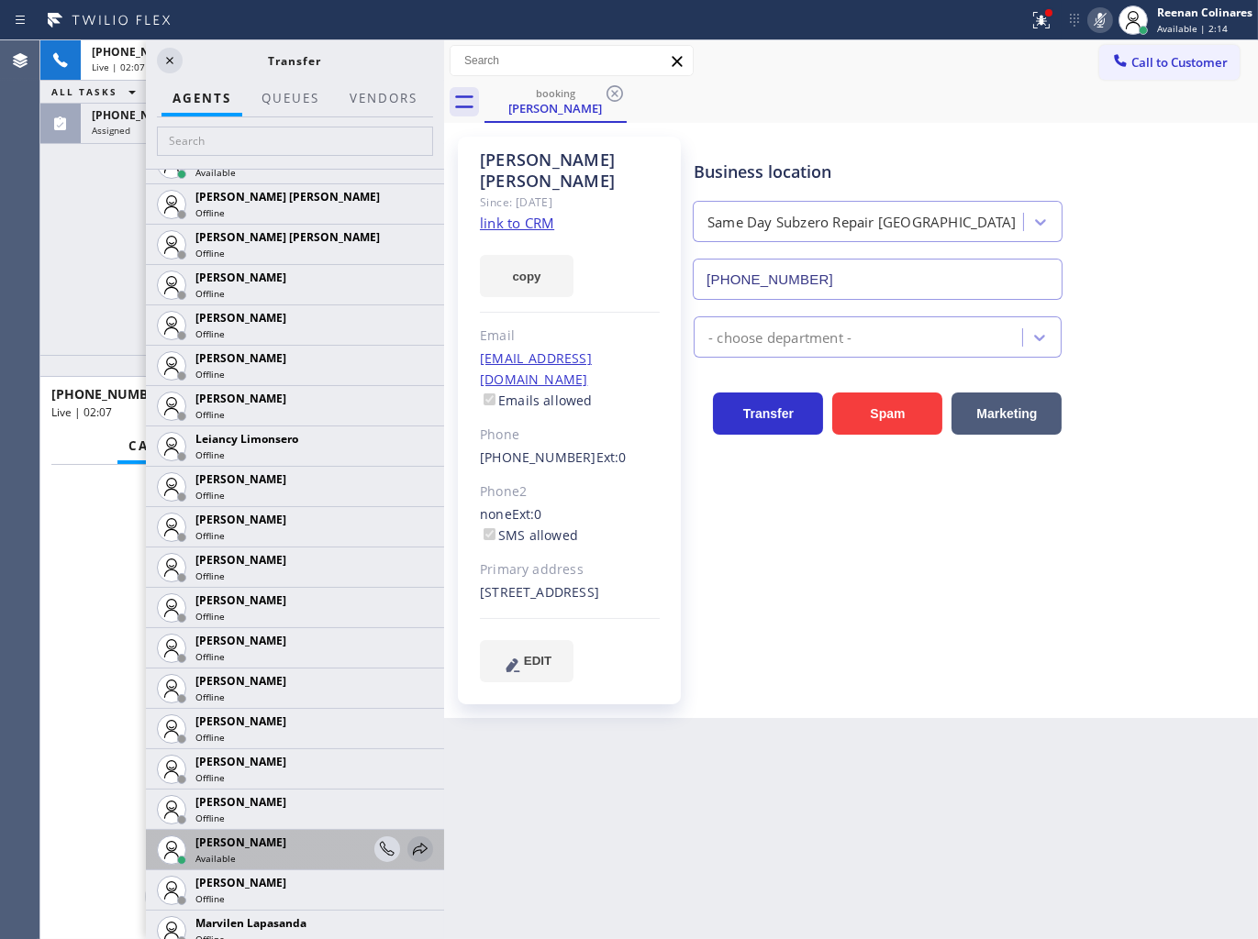
click at [413, 847] on icon at bounding box center [420, 849] width 15 height 12
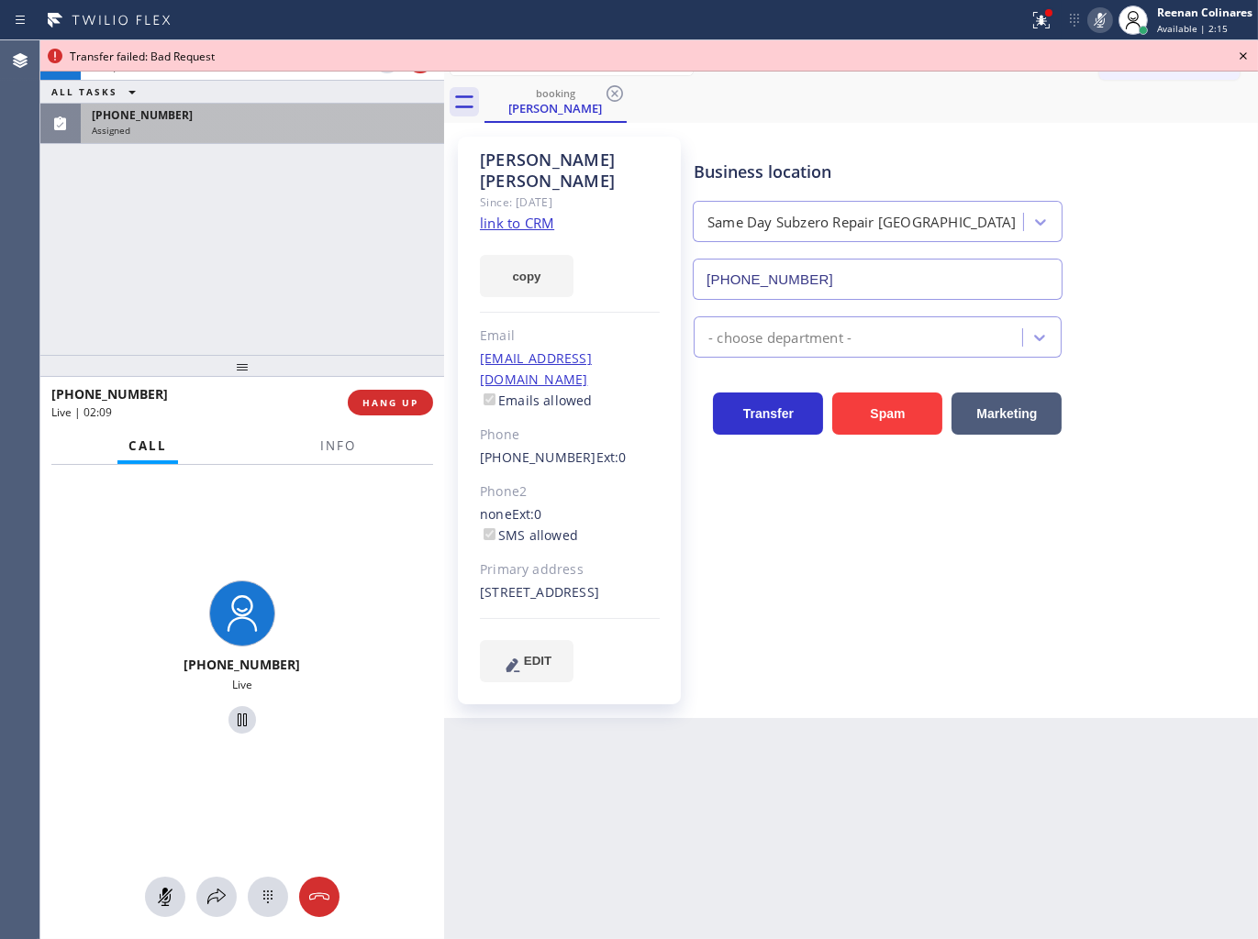
click at [270, 125] on div "Assigned" at bounding box center [262, 130] width 341 height 13
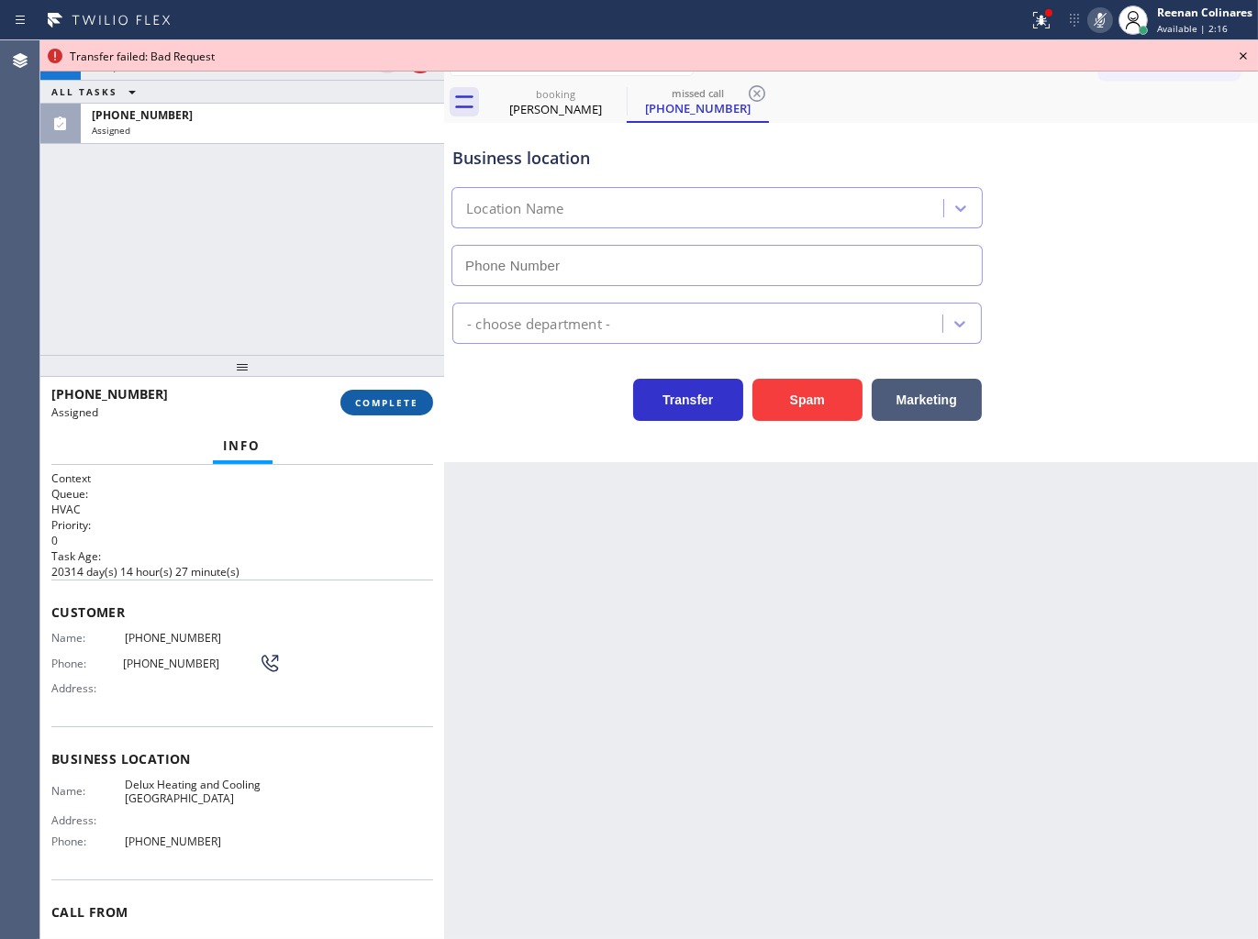
type input "[PHONE_NUMBER]"
drag, startPoint x: 361, startPoint y: 405, endPoint x: 351, endPoint y: 402, distance: 10.5
click at [363, 405] on span "COMPLETE" at bounding box center [386, 402] width 63 height 13
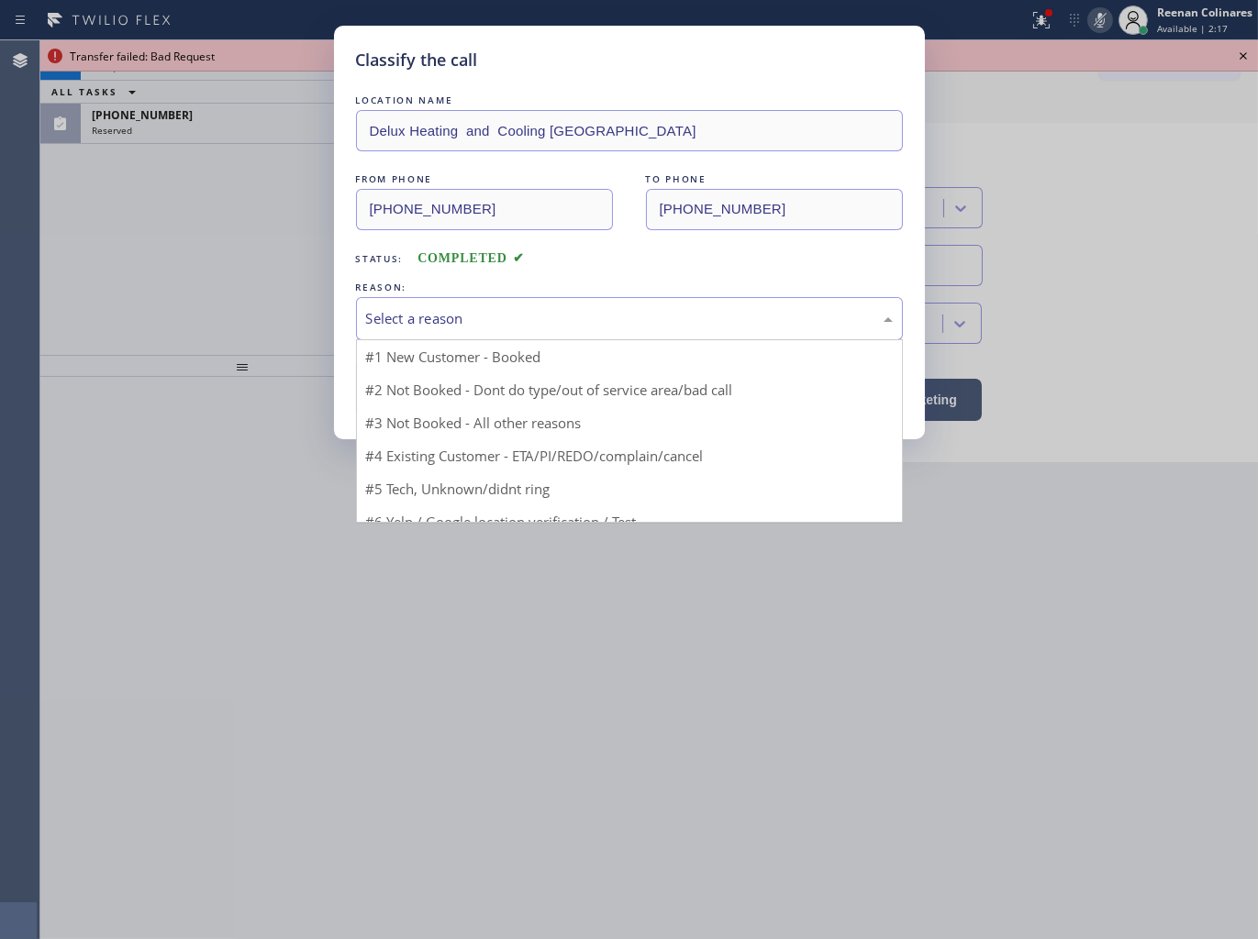
click at [422, 326] on div "Select a reason" at bounding box center [629, 318] width 527 height 21
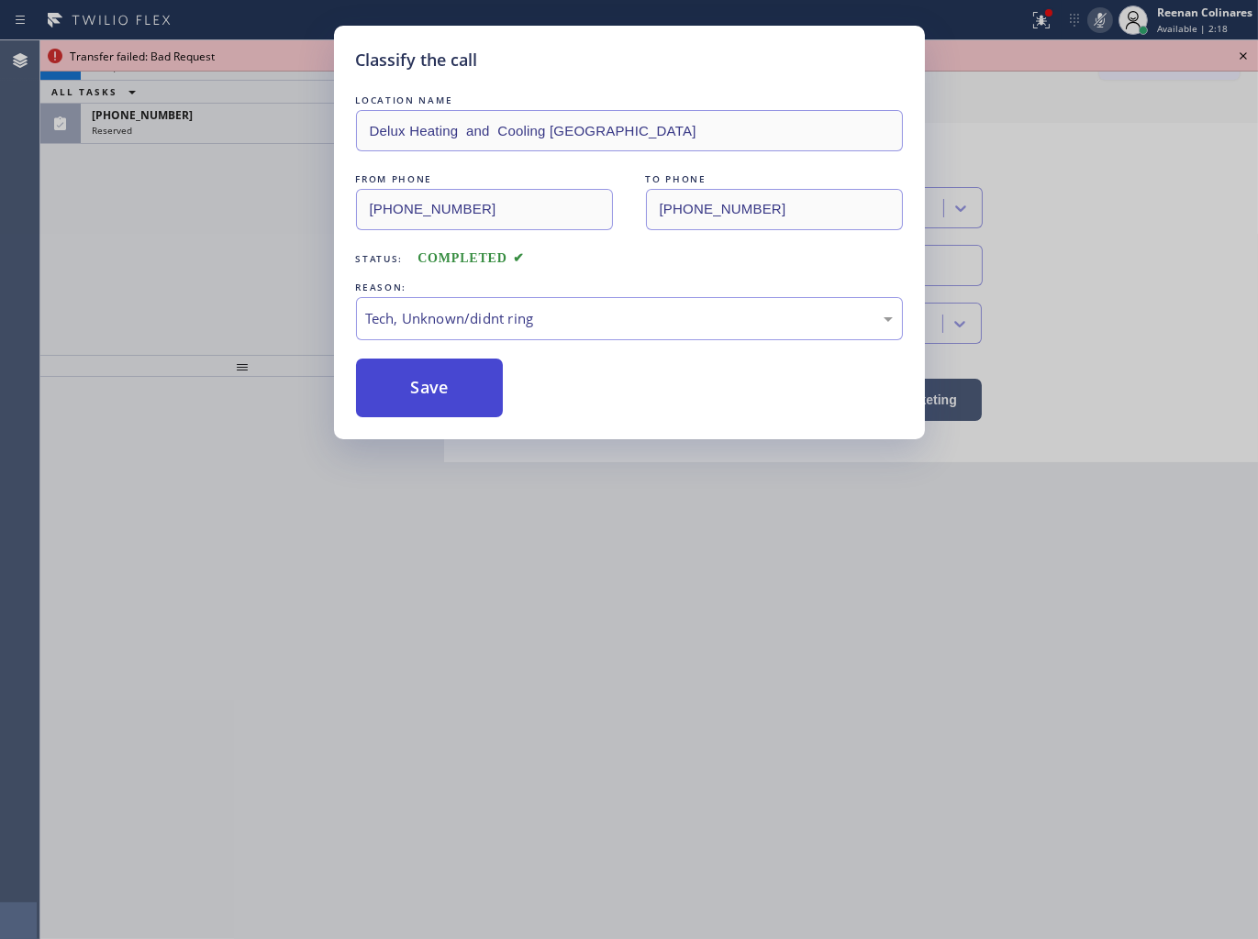
drag, startPoint x: 389, startPoint y: 383, endPoint x: 152, endPoint y: 196, distance: 301.1
click at [389, 380] on button "Save" at bounding box center [430, 388] width 148 height 59
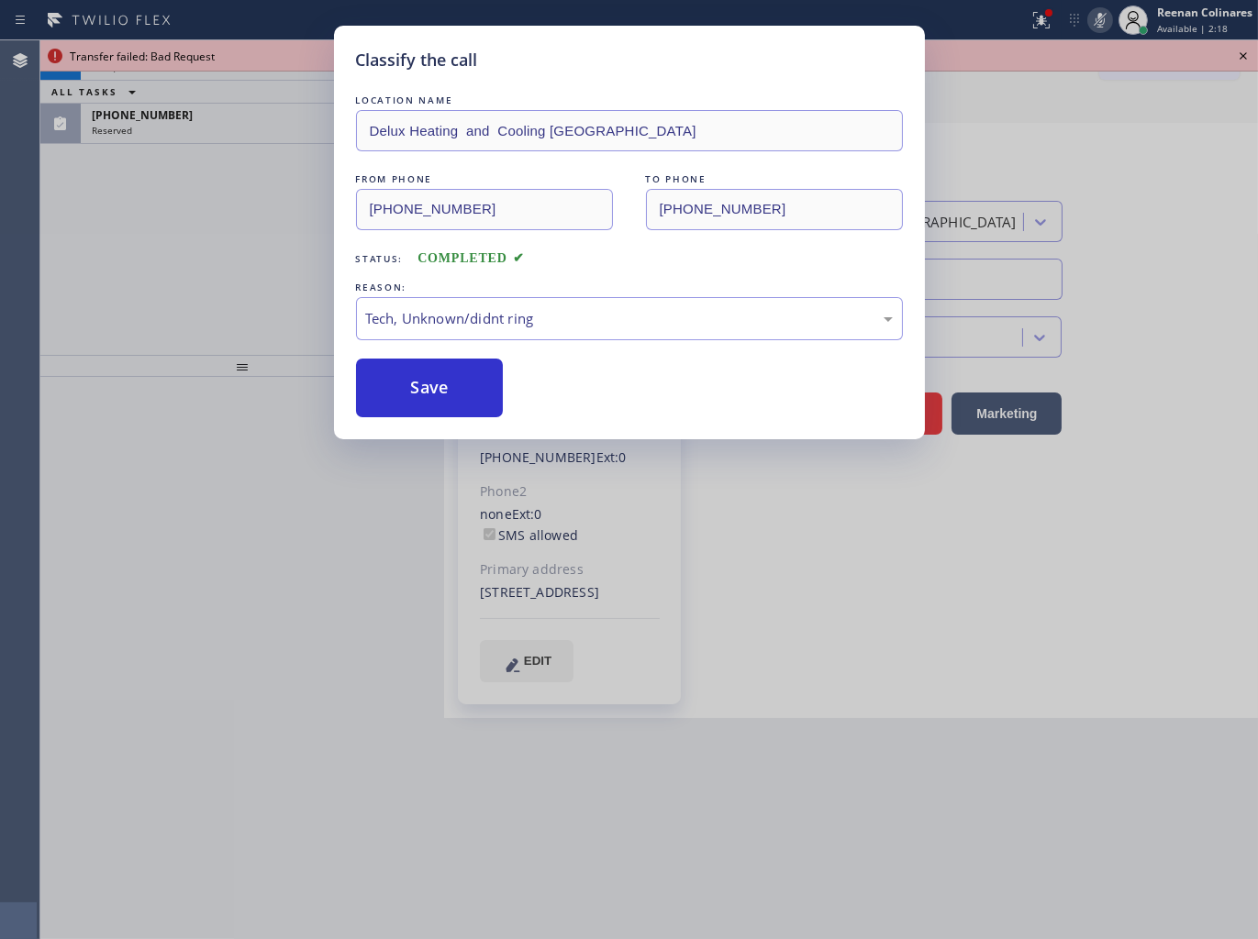
click at [152, 195] on div "Classify the call LOCATION NAME Delux Heating and Cooling [GEOGRAPHIC_DATA] FRO…" at bounding box center [629, 469] width 1258 height 939
click at [149, 136] on div "Classify the call LOCATION NAME Delux Heating and Cooling [GEOGRAPHIC_DATA] FRO…" at bounding box center [629, 469] width 1258 height 939
click at [160, 125] on div "Classify the call LOCATION NAME Delux Heating and Cooling [GEOGRAPHIC_DATA] FRO…" at bounding box center [629, 469] width 1258 height 939
click at [160, 125] on div "Classify the call LOCATION NAME [DOMAIN_NAME] ([US_STATE], Google Ads) FROM PHO…" at bounding box center [648, 489] width 1217 height 899
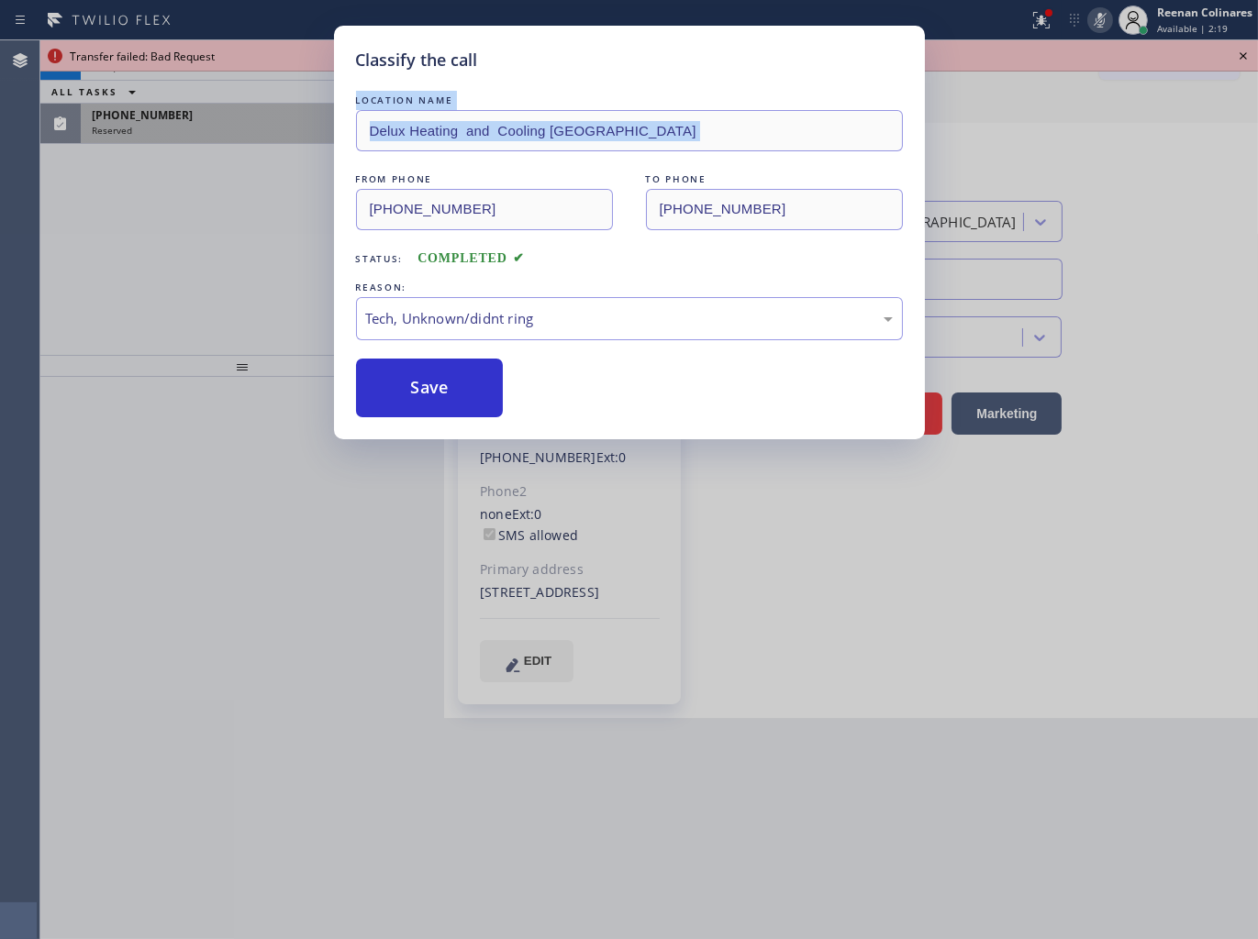
click at [165, 130] on div "Reserved" at bounding box center [229, 130] width 275 height 13
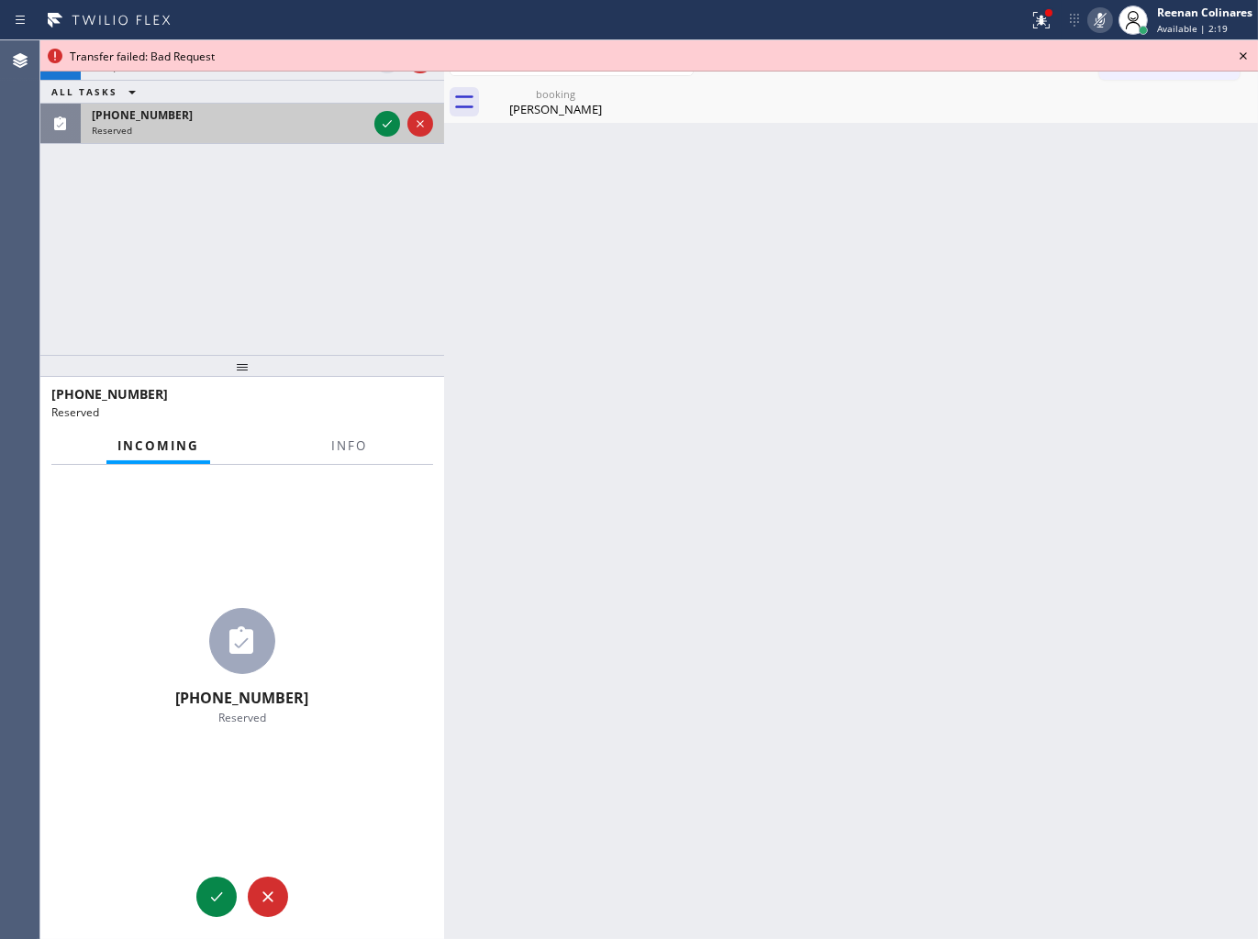
click at [166, 134] on div "Reserved" at bounding box center [229, 130] width 275 height 13
click at [169, 127] on div "Reserved" at bounding box center [229, 130] width 275 height 13
click at [341, 446] on span "Info" at bounding box center [349, 446] width 36 height 17
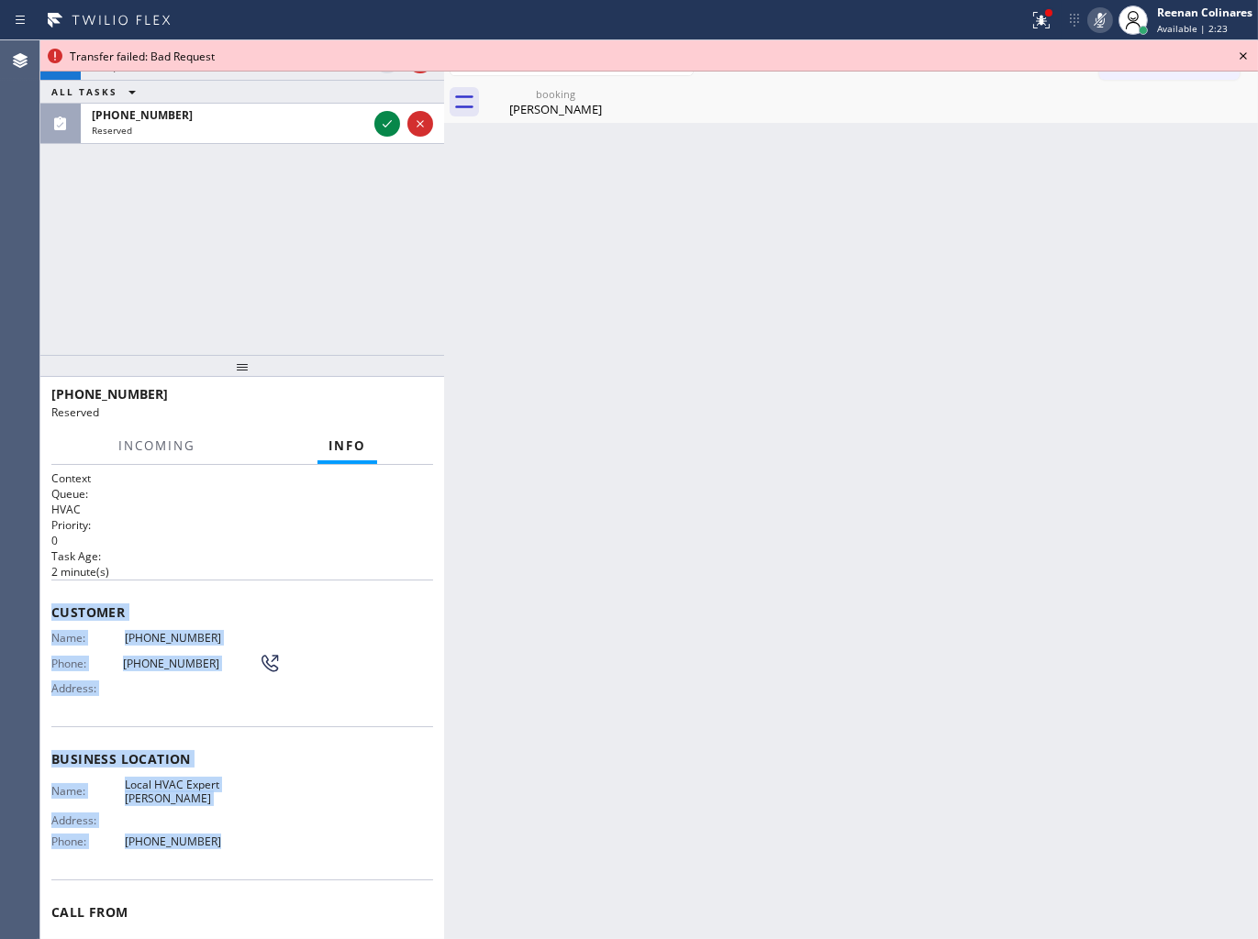
drag, startPoint x: 48, startPoint y: 609, endPoint x: 557, endPoint y: 888, distance: 580.5
click at [309, 845] on div "Context Queue: HVAC Priority: 0 Task Age: [DEMOGRAPHIC_DATA] minute(s) Customer…" at bounding box center [242, 702] width 404 height 475
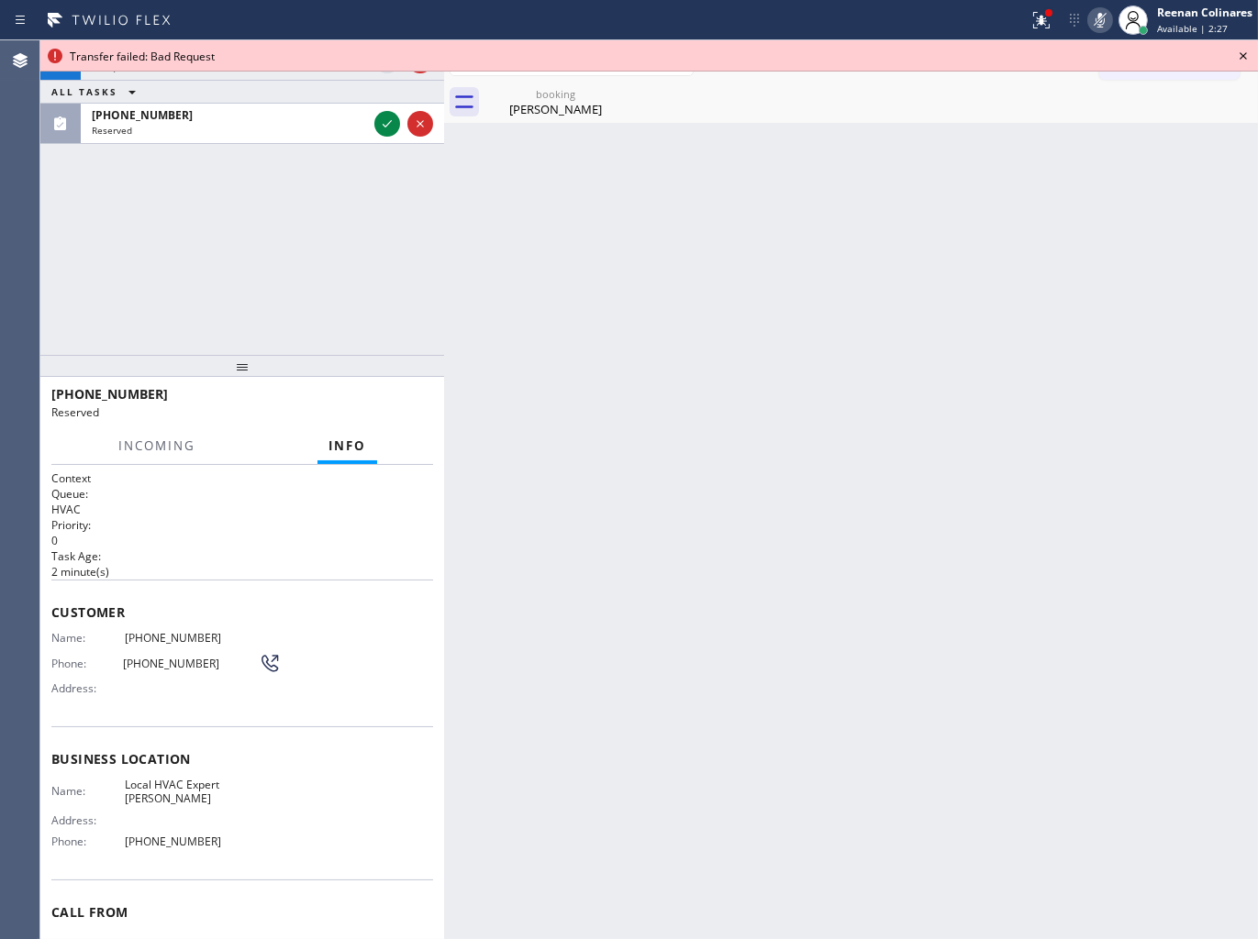
click at [849, 46] on div "Call to Customer Outbound call Location Search location Your caller id phone nu…" at bounding box center [851, 61] width 814 height 32
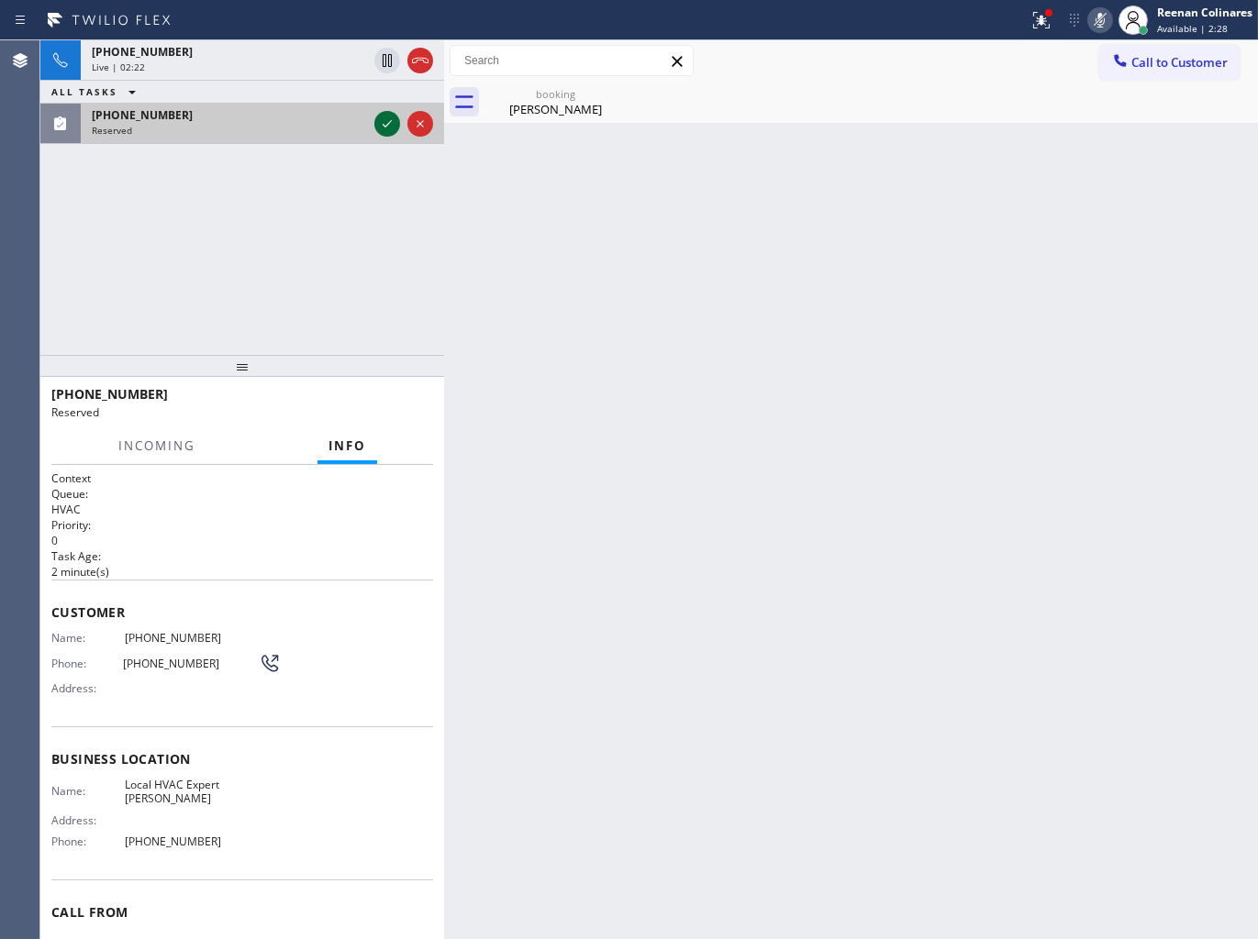
click at [383, 126] on icon at bounding box center [387, 124] width 22 height 22
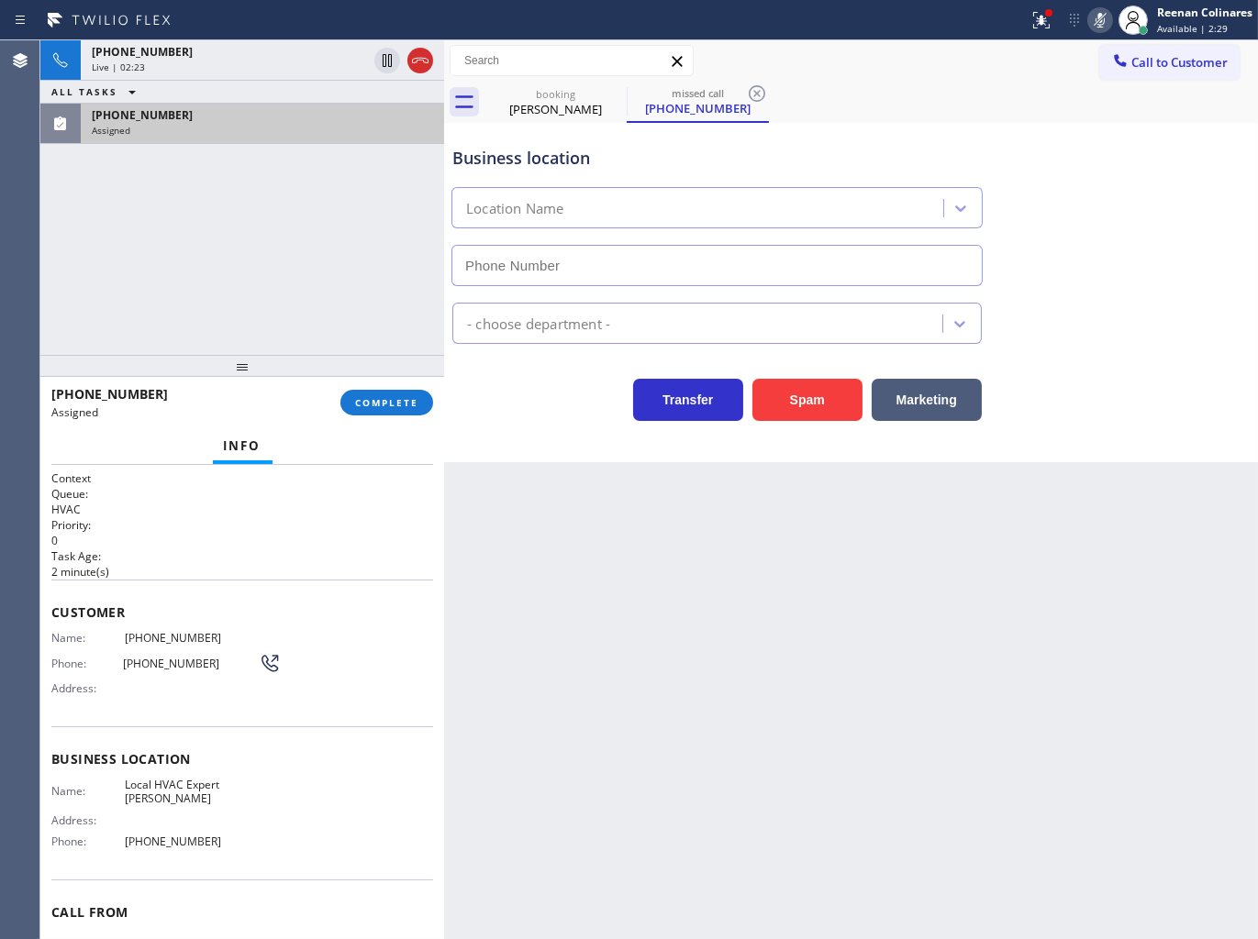
type input "[PHONE_NUMBER]"
click at [390, 410] on button "COMPLETE" at bounding box center [386, 403] width 93 height 26
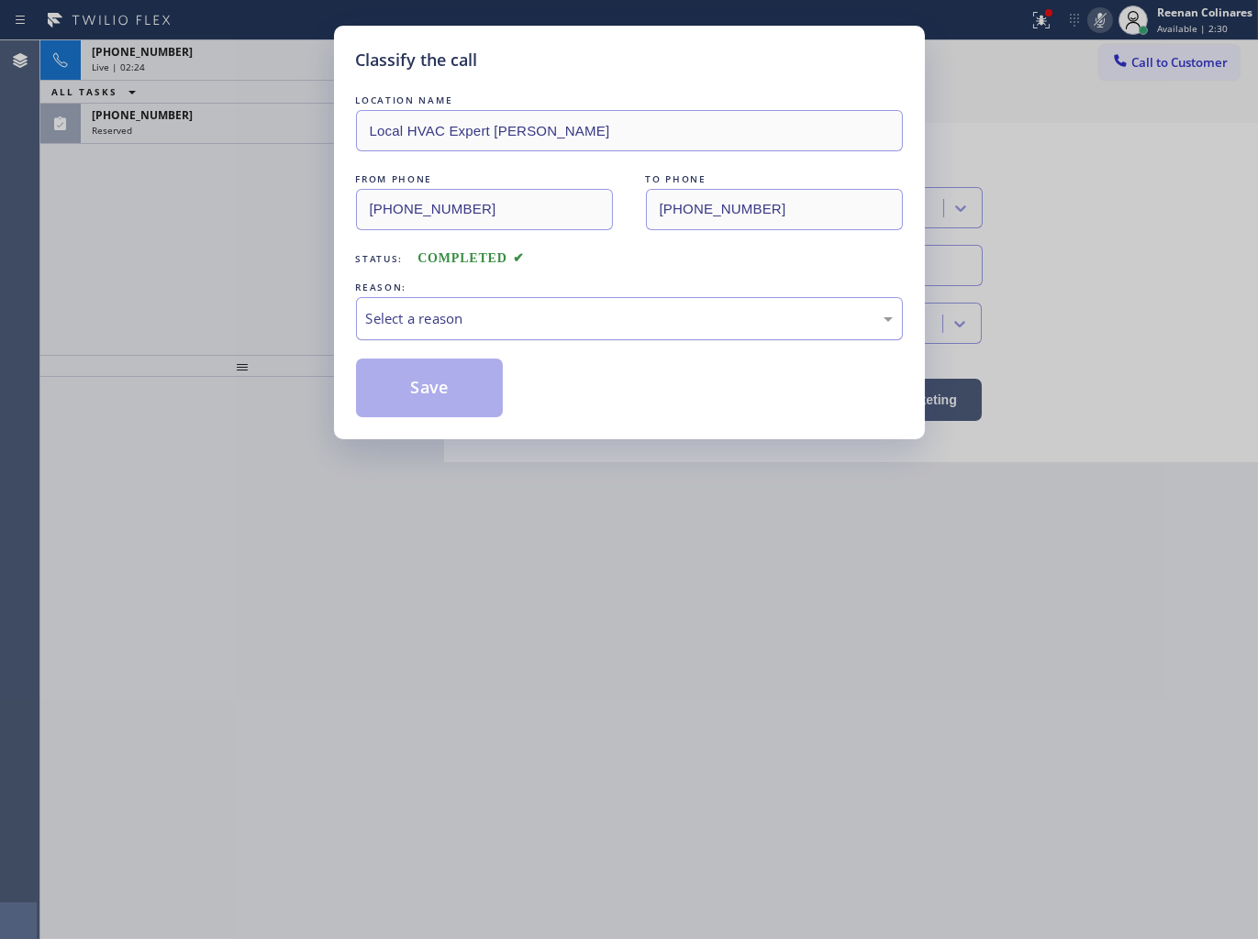
click at [462, 324] on div "Select a reason" at bounding box center [629, 318] width 527 height 21
click at [405, 410] on button "Save" at bounding box center [430, 388] width 148 height 59
drag, startPoint x: 361, startPoint y: 331, endPoint x: 292, endPoint y: 281, distance: 86.1
click at [358, 327] on div "Tech, Unknown/didnt ring" at bounding box center [629, 318] width 547 height 43
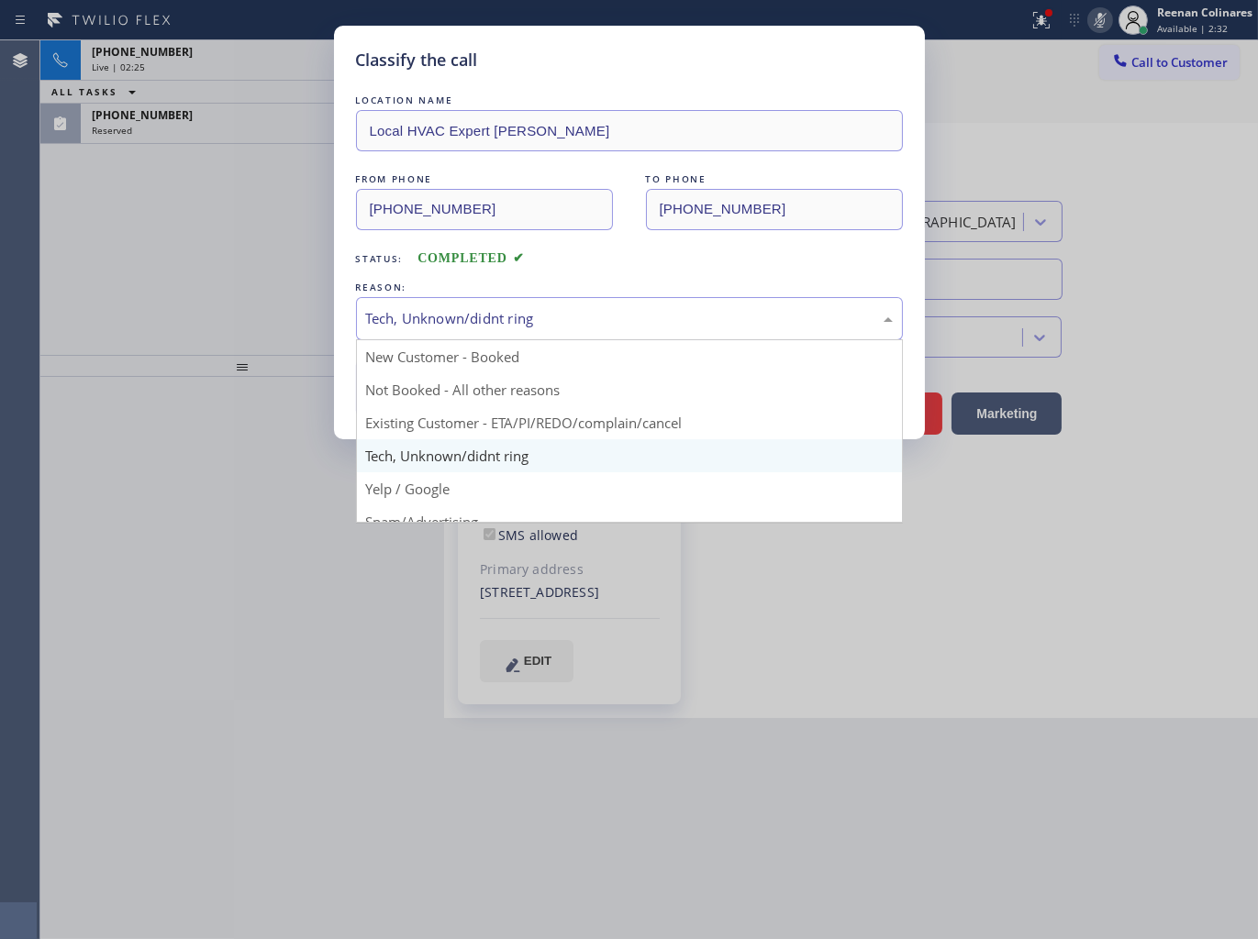
click at [203, 122] on div "Classify the call LOCATION NAME Local HVAC Expert [PERSON_NAME] FROM PHONE [PHO…" at bounding box center [629, 469] width 1258 height 939
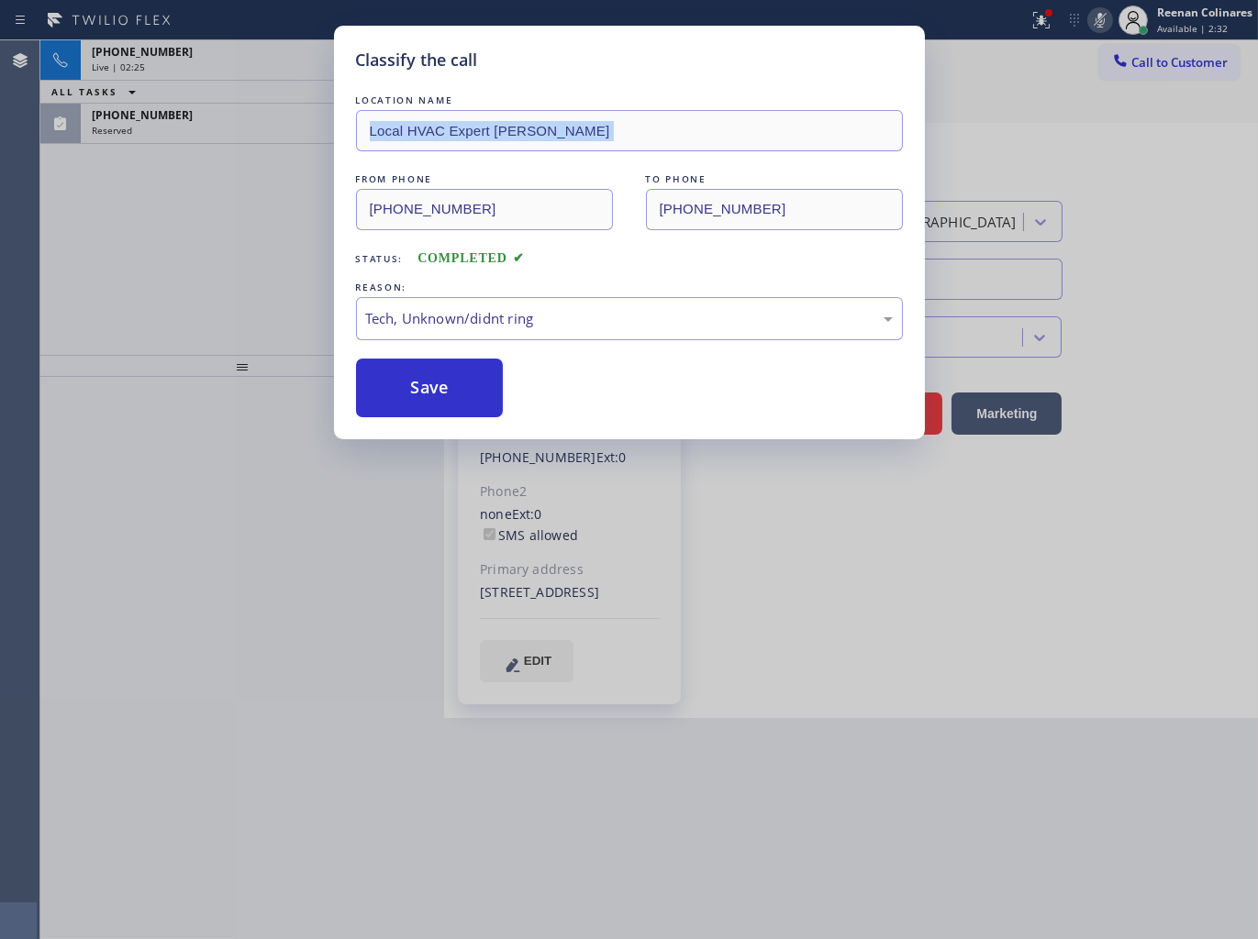
click at [203, 122] on div "Classify the call LOCATION NAME Local HVAC Expert [PERSON_NAME] FROM PHONE [PHO…" at bounding box center [629, 469] width 1258 height 939
click at [203, 122] on div "[PHONE_NUMBER]" at bounding box center [229, 115] width 275 height 16
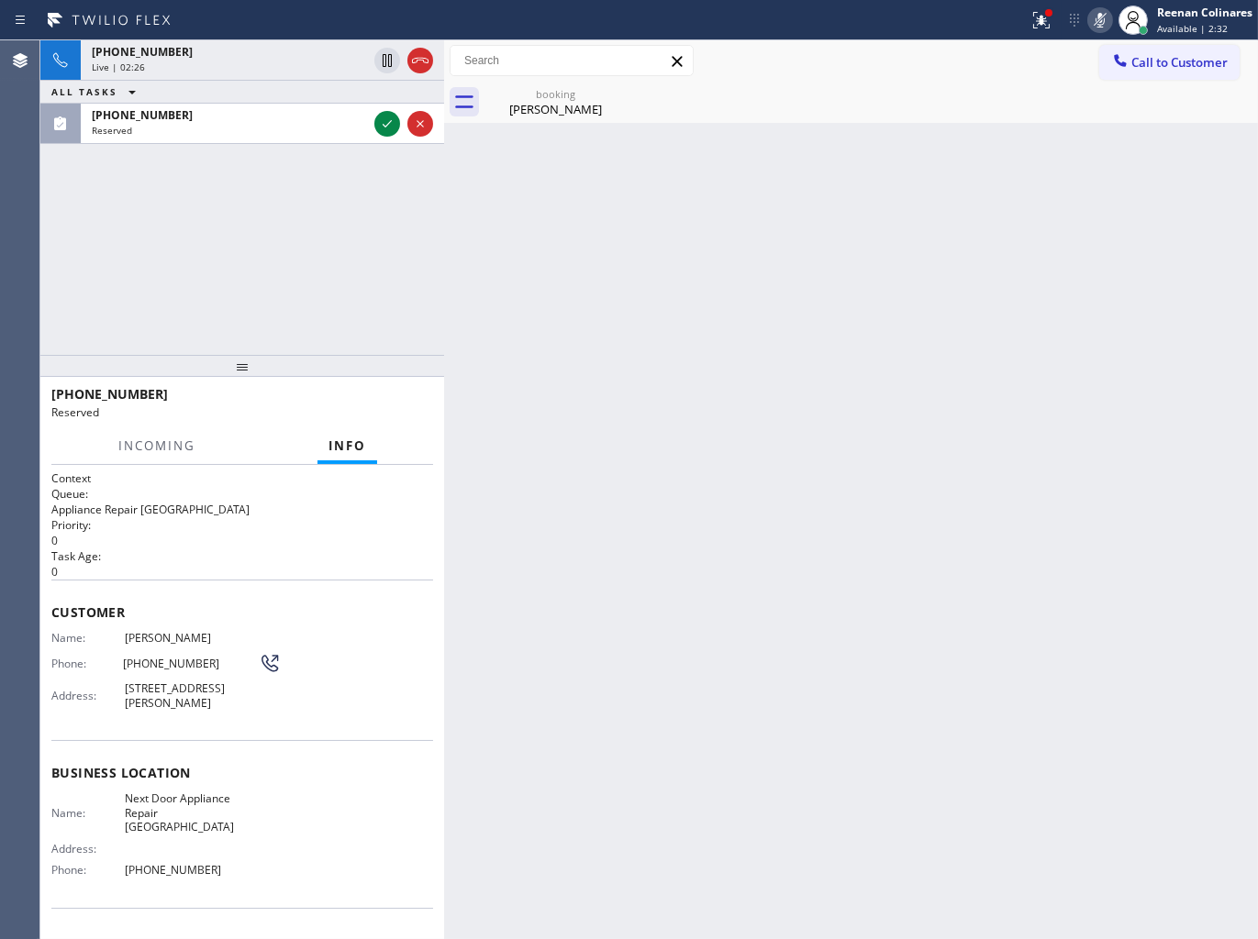
click at [203, 122] on div "[PHONE_NUMBER]" at bounding box center [229, 115] width 275 height 16
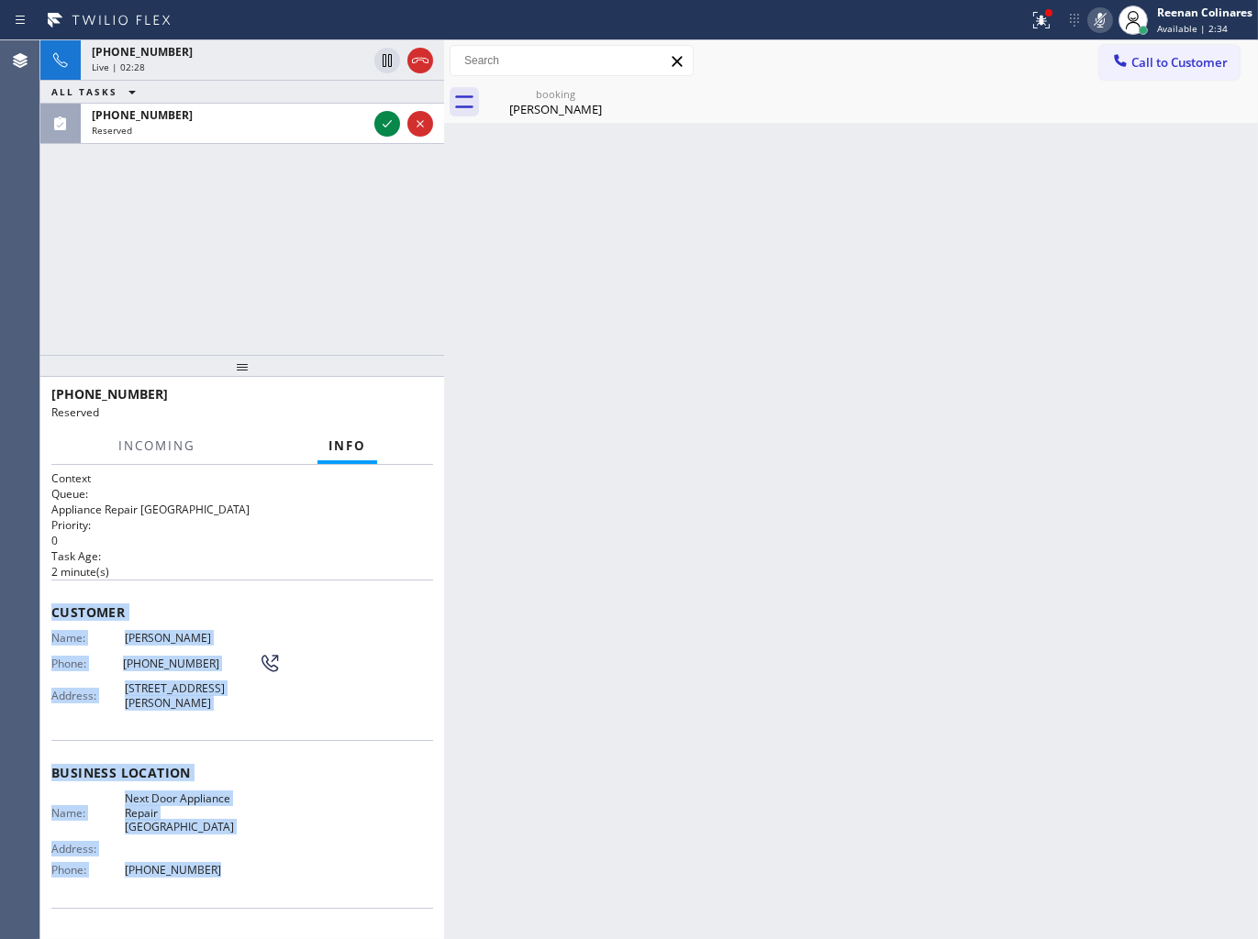
drag, startPoint x: 50, startPoint y: 592, endPoint x: 575, endPoint y: 921, distance: 619.5
click at [285, 869] on div "Context Queue: Appliance Repair High End Priority: 0 Task Age: [DEMOGRAPHIC_DAT…" at bounding box center [242, 759] width 382 height 576
click at [379, 125] on icon at bounding box center [387, 124] width 22 height 22
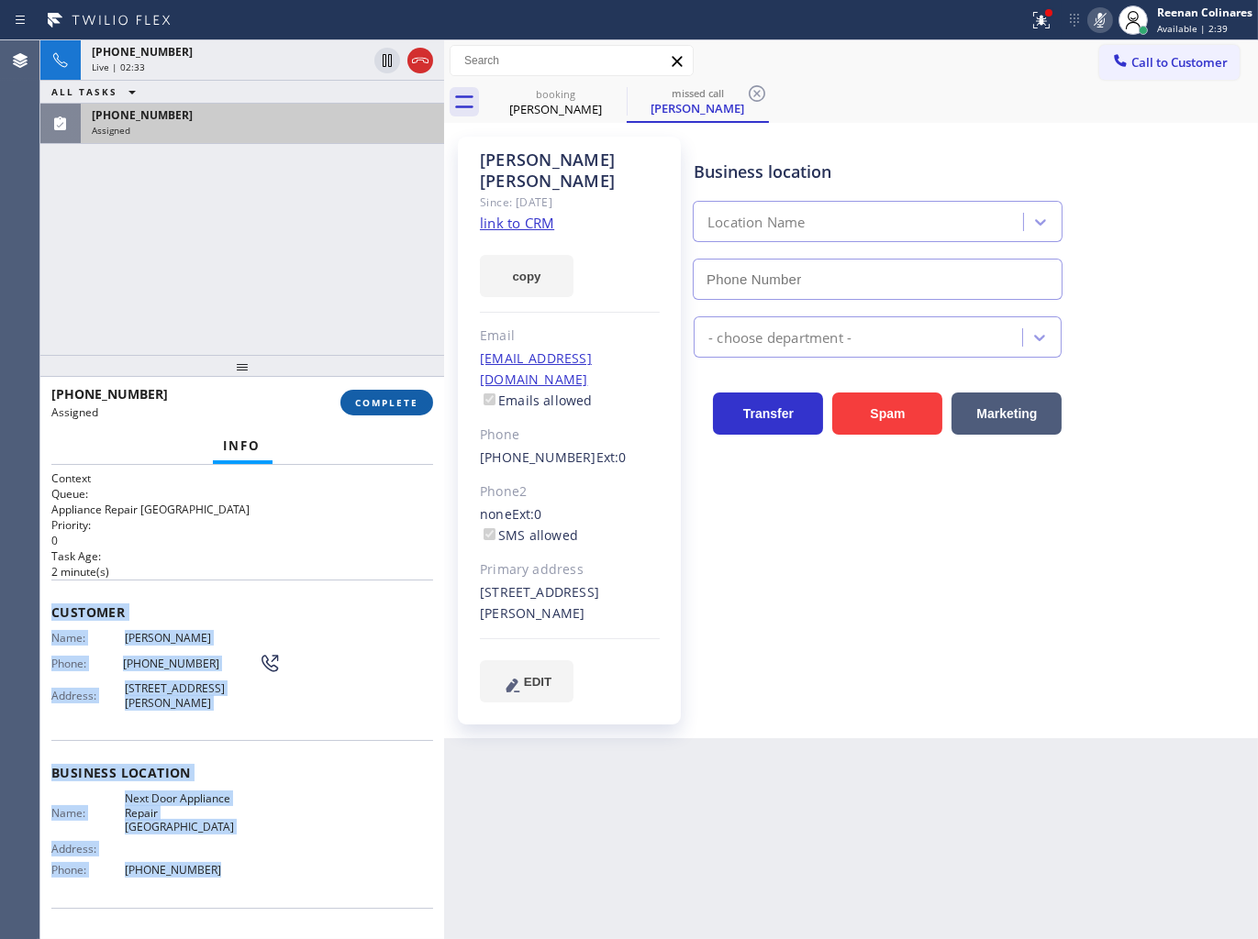
click at [415, 411] on button "COMPLETE" at bounding box center [386, 403] width 93 height 26
type input "[PHONE_NUMBER]"
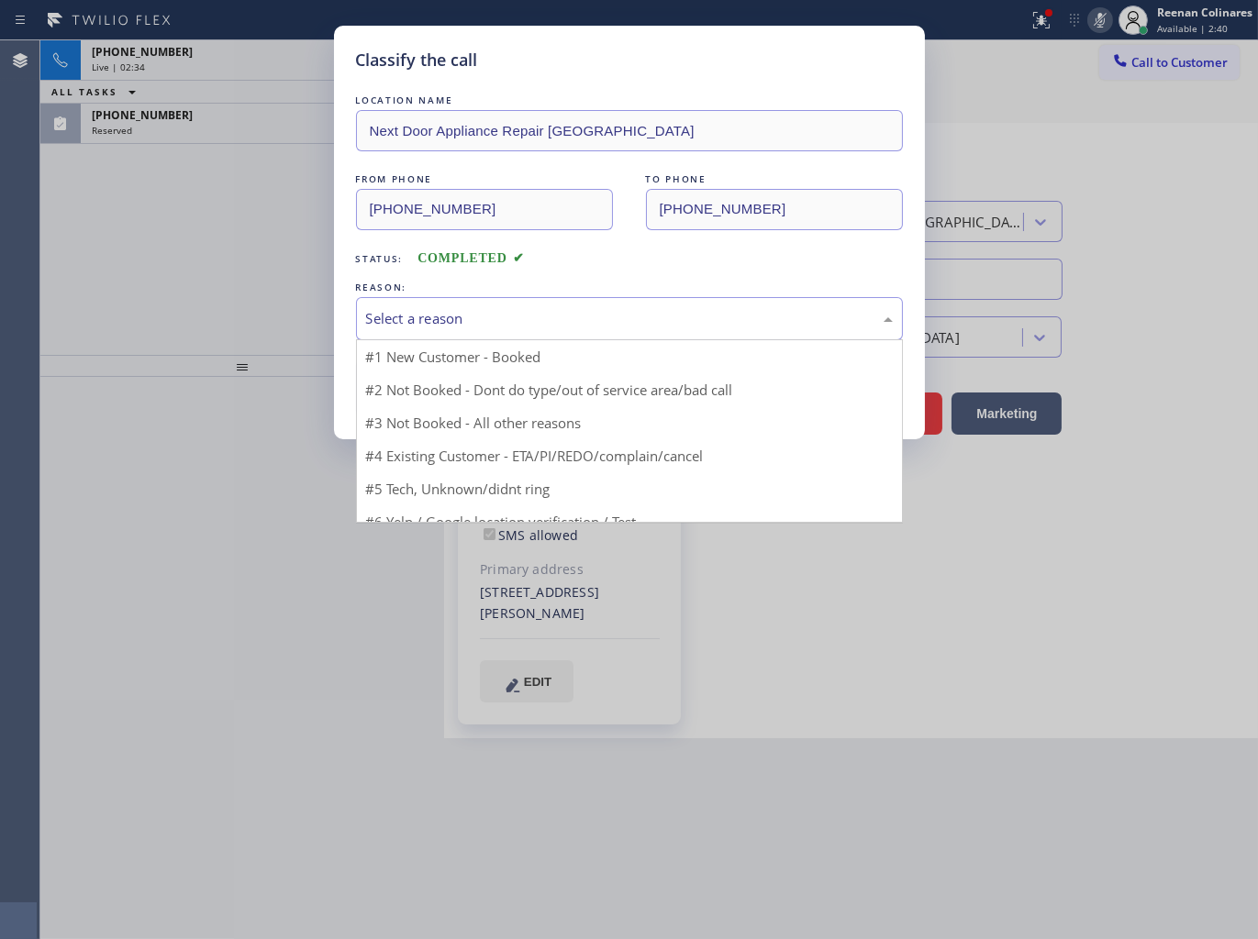
click at [440, 309] on div "Select a reason" at bounding box center [629, 318] width 527 height 21
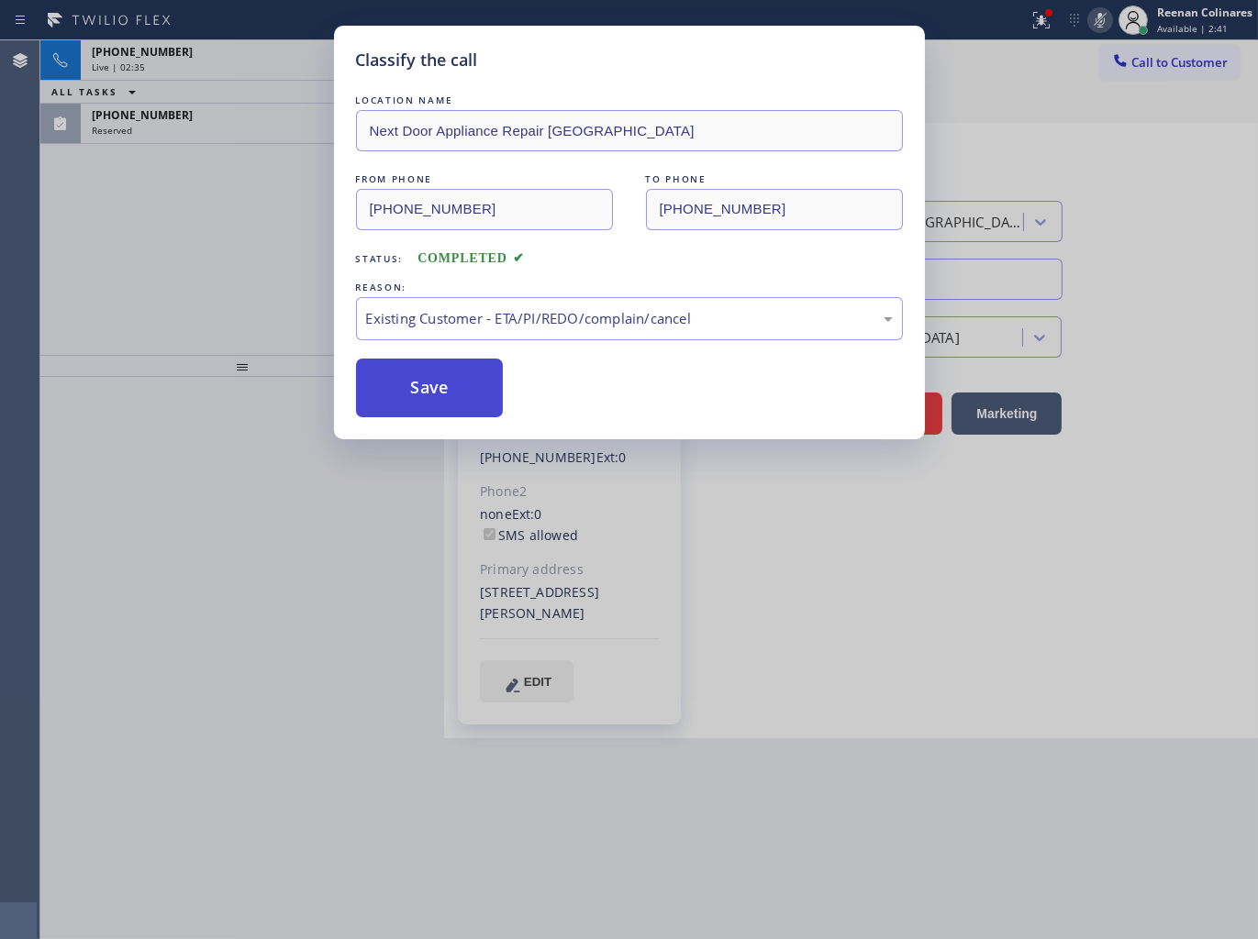
drag, startPoint x: 400, startPoint y: 380, endPoint x: 190, endPoint y: 174, distance: 293.8
click at [395, 370] on button "Save" at bounding box center [430, 388] width 148 height 59
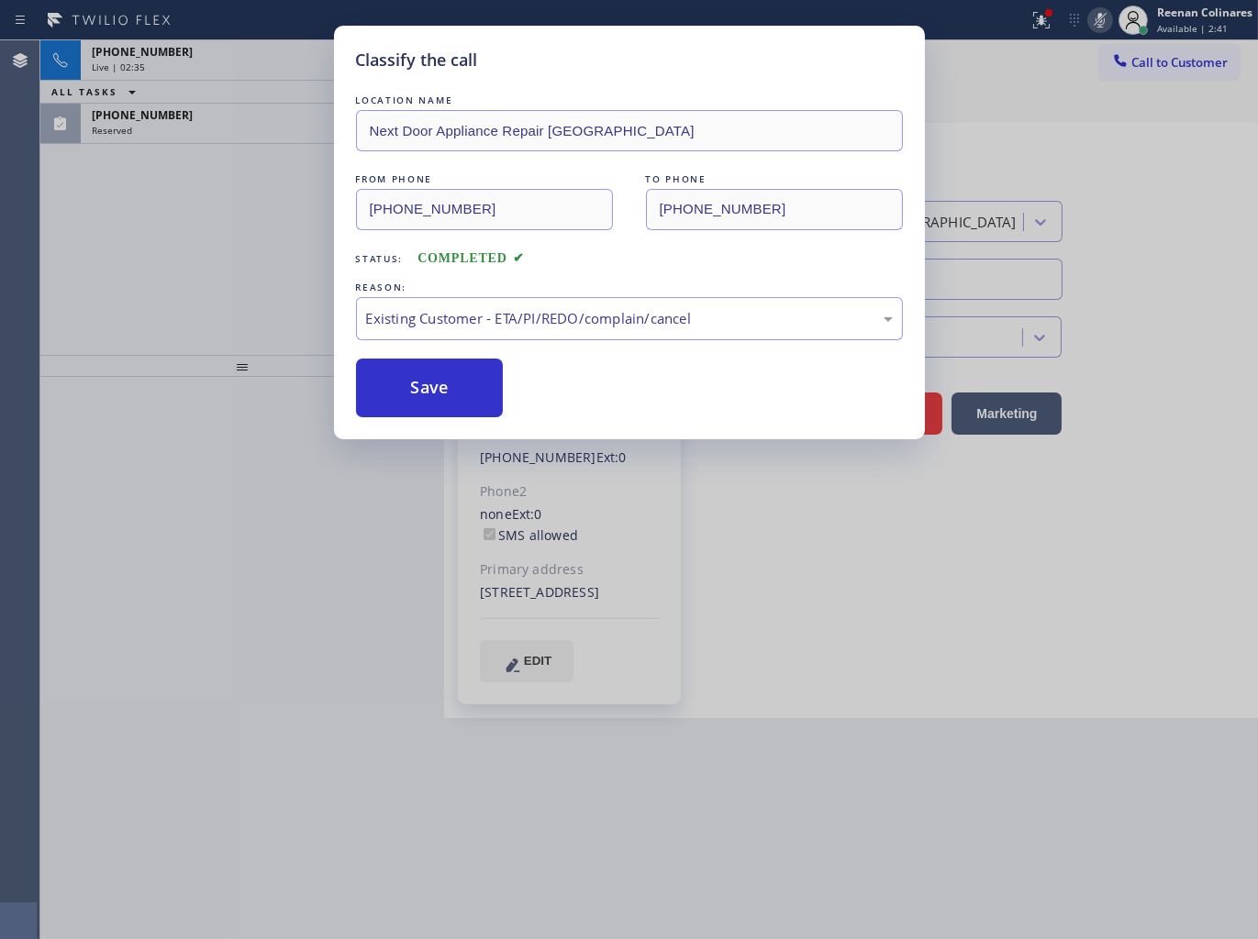
click at [129, 101] on div "Classify the call LOCATION NAME Next Door Appliance Repair [GEOGRAPHIC_DATA] FR…" at bounding box center [629, 469] width 1258 height 939
click at [135, 121] on div "Classify the call LOCATION NAME Next Door Appliance Repair [GEOGRAPHIC_DATA] FR…" at bounding box center [629, 469] width 1258 height 939
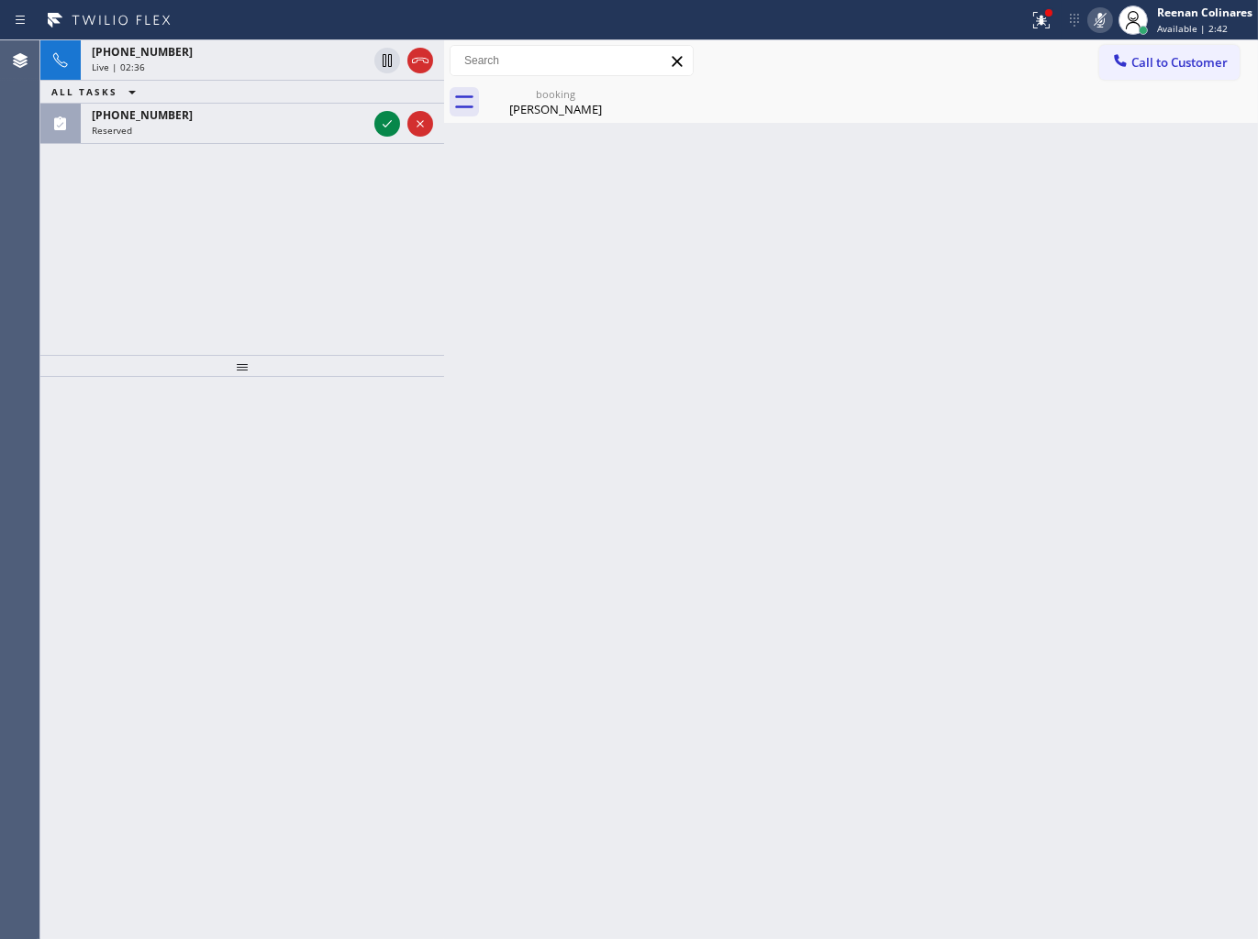
click at [135, 121] on div "Classify the call LOCATION NAME [DOMAIN_NAME] ([US_STATE], Google Ads) FROM PHO…" at bounding box center [648, 489] width 1217 height 899
click at [135, 121] on span "[PHONE_NUMBER]" at bounding box center [142, 115] width 101 height 16
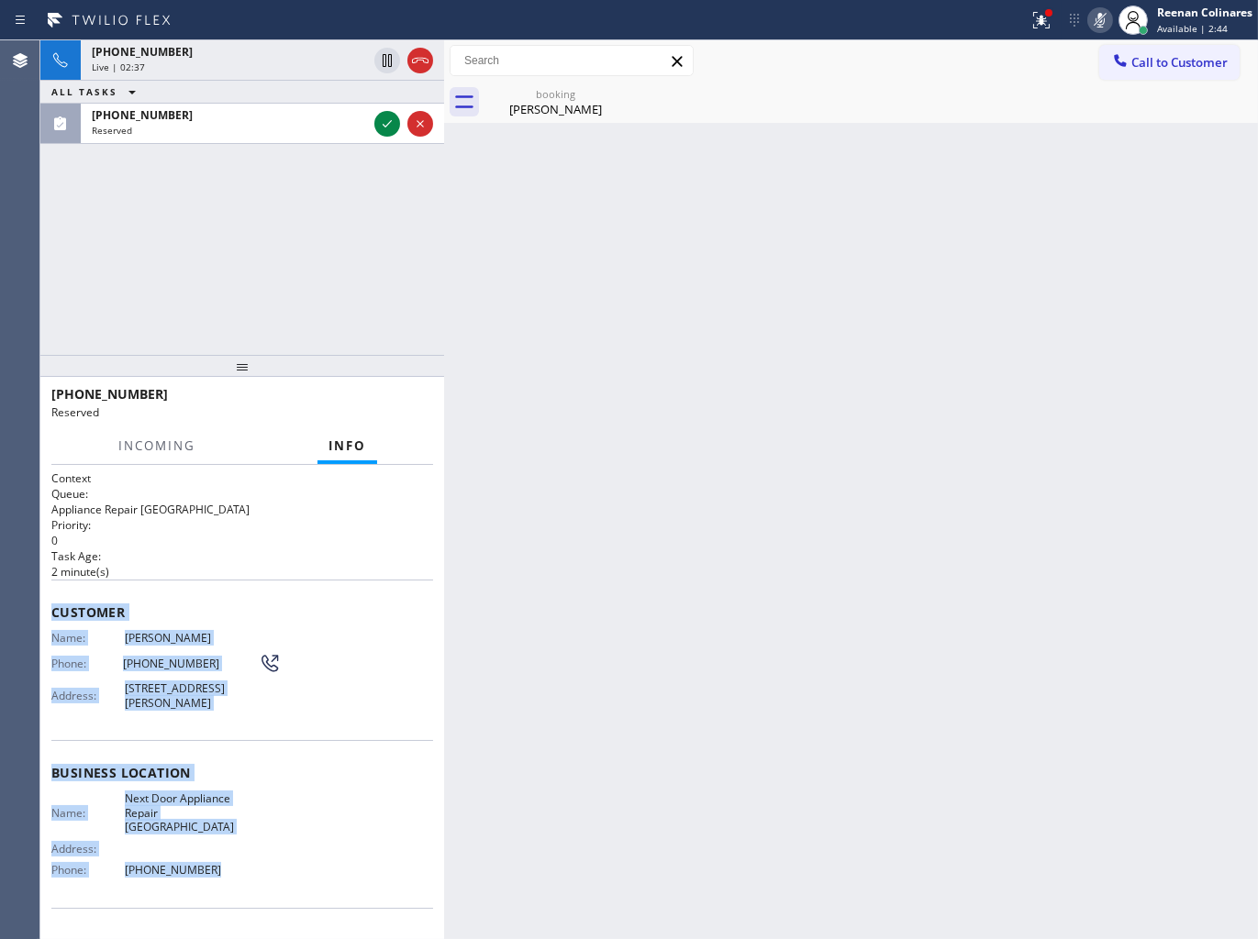
drag, startPoint x: 50, startPoint y: 602, endPoint x: 470, endPoint y: 910, distance: 521.0
click at [296, 865] on div "Context Queue: Appliance Repair High End Priority: 0 Task Age: [DEMOGRAPHIC_DAT…" at bounding box center [242, 702] width 404 height 475
click at [376, 130] on div at bounding box center [387, 124] width 26 height 22
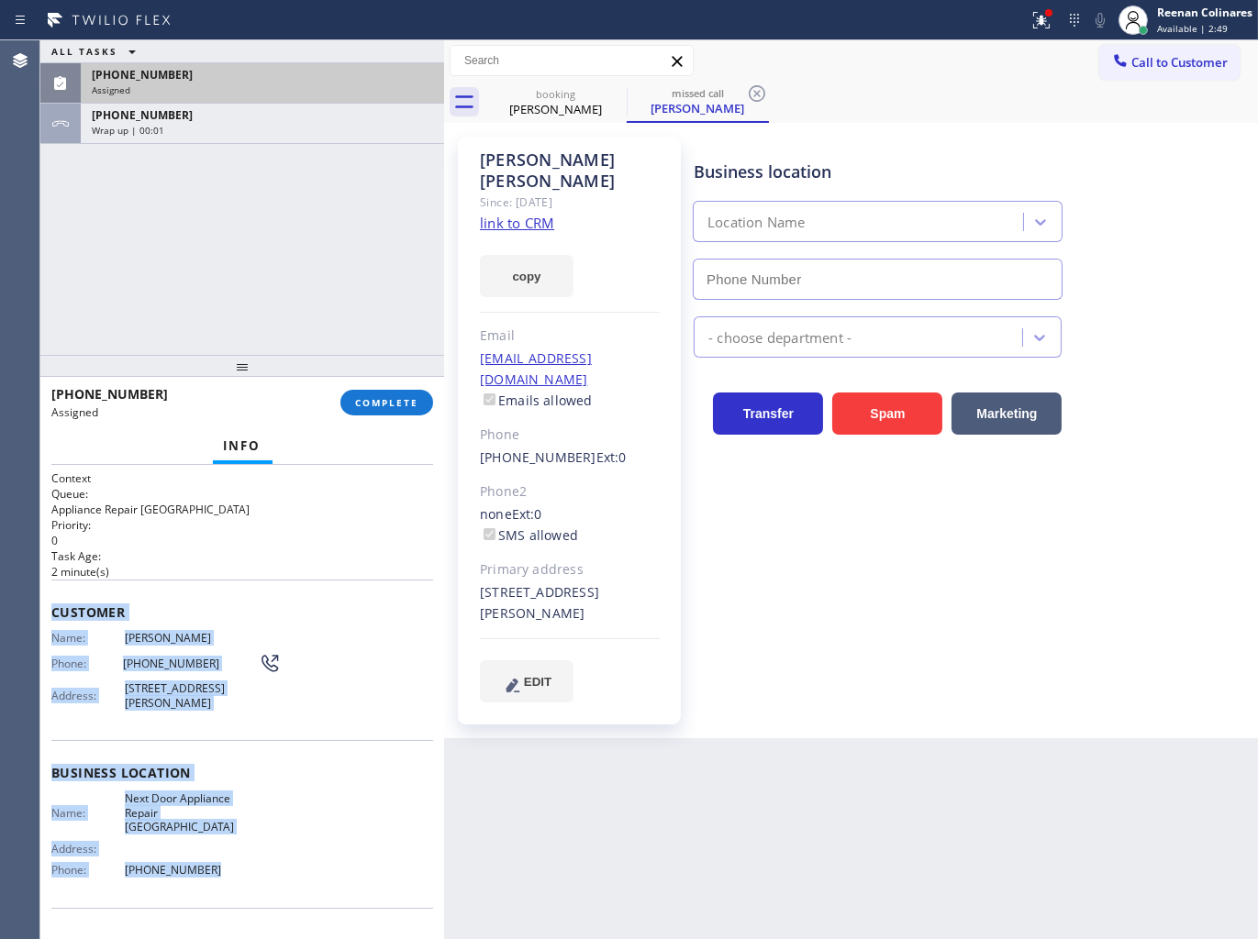
type input "[PHONE_NUMBER]"
click at [414, 410] on button "COMPLETE" at bounding box center [386, 403] width 93 height 26
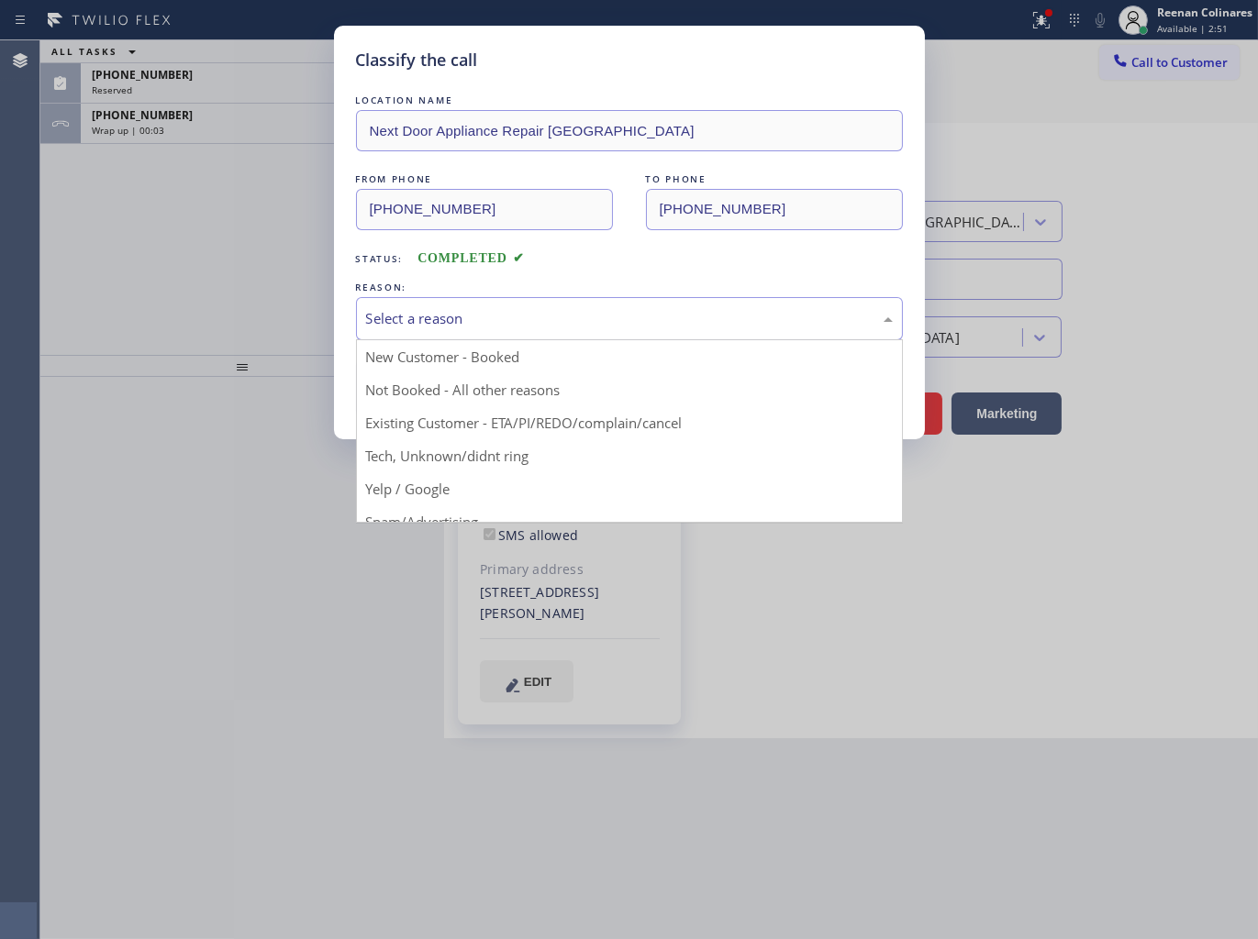
click at [418, 316] on div "Select a reason" at bounding box center [629, 318] width 527 height 21
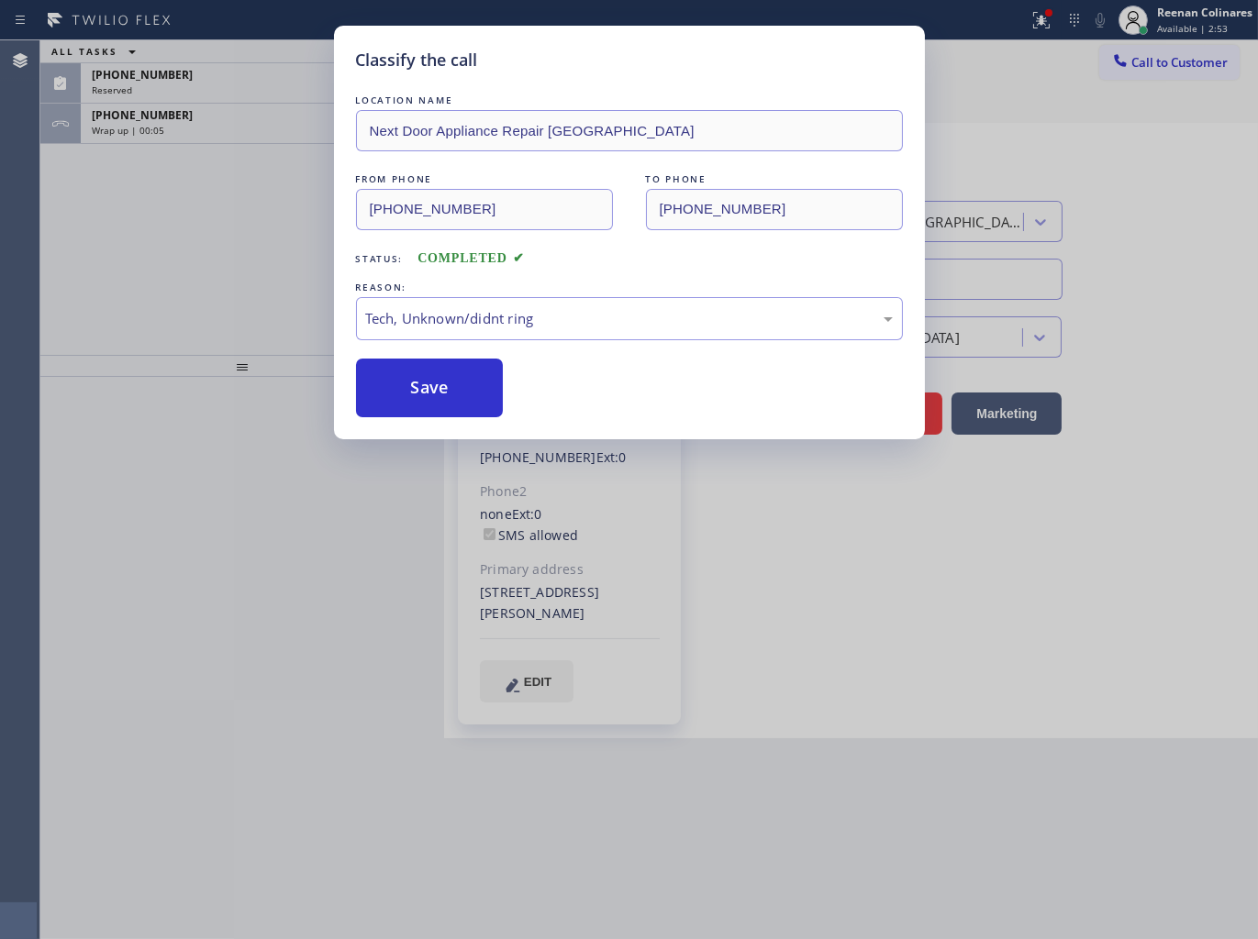
drag, startPoint x: 404, startPoint y: 391, endPoint x: 151, endPoint y: 234, distance: 297.0
click at [405, 391] on button "Save" at bounding box center [430, 388] width 148 height 59
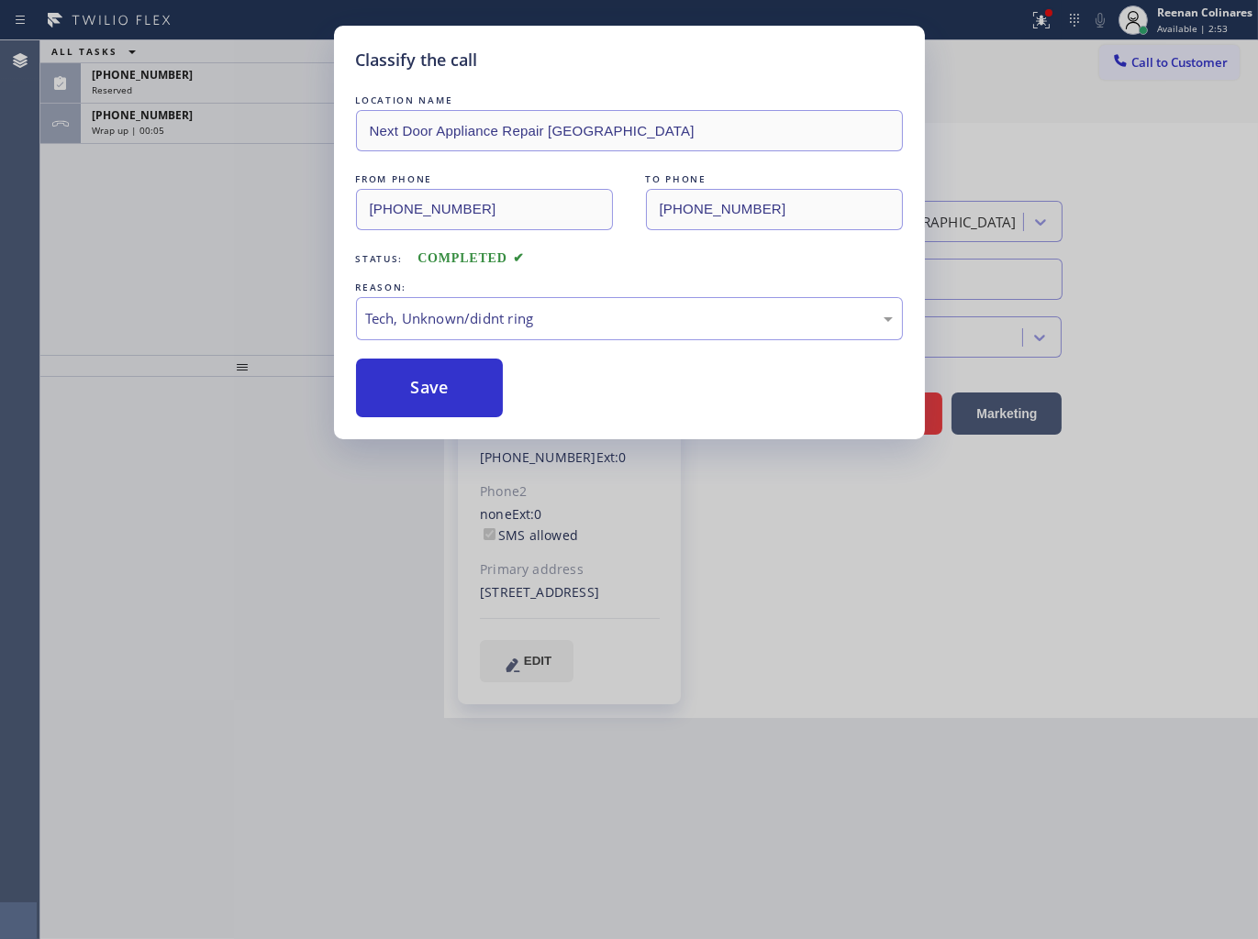
drag, startPoint x: 132, startPoint y: 222, endPoint x: 130, endPoint y: 211, distance: 11.2
click at [131, 222] on div "Classify the call LOCATION NAME Next Door Appliance Repair [GEOGRAPHIC_DATA] FR…" at bounding box center [629, 469] width 1258 height 939
click at [119, 129] on div "Classify the call LOCATION NAME Next Door Appliance Repair [GEOGRAPHIC_DATA] FR…" at bounding box center [629, 469] width 1258 height 939
click at [121, 128] on div "Classify the call LOCATION NAME Next Door Appliance Repair [GEOGRAPHIC_DATA] FR…" at bounding box center [629, 469] width 1258 height 939
click at [121, 128] on div "Classify the call LOCATION NAME [DOMAIN_NAME] ([US_STATE], Google Ads) FROM PHO…" at bounding box center [648, 489] width 1217 height 899
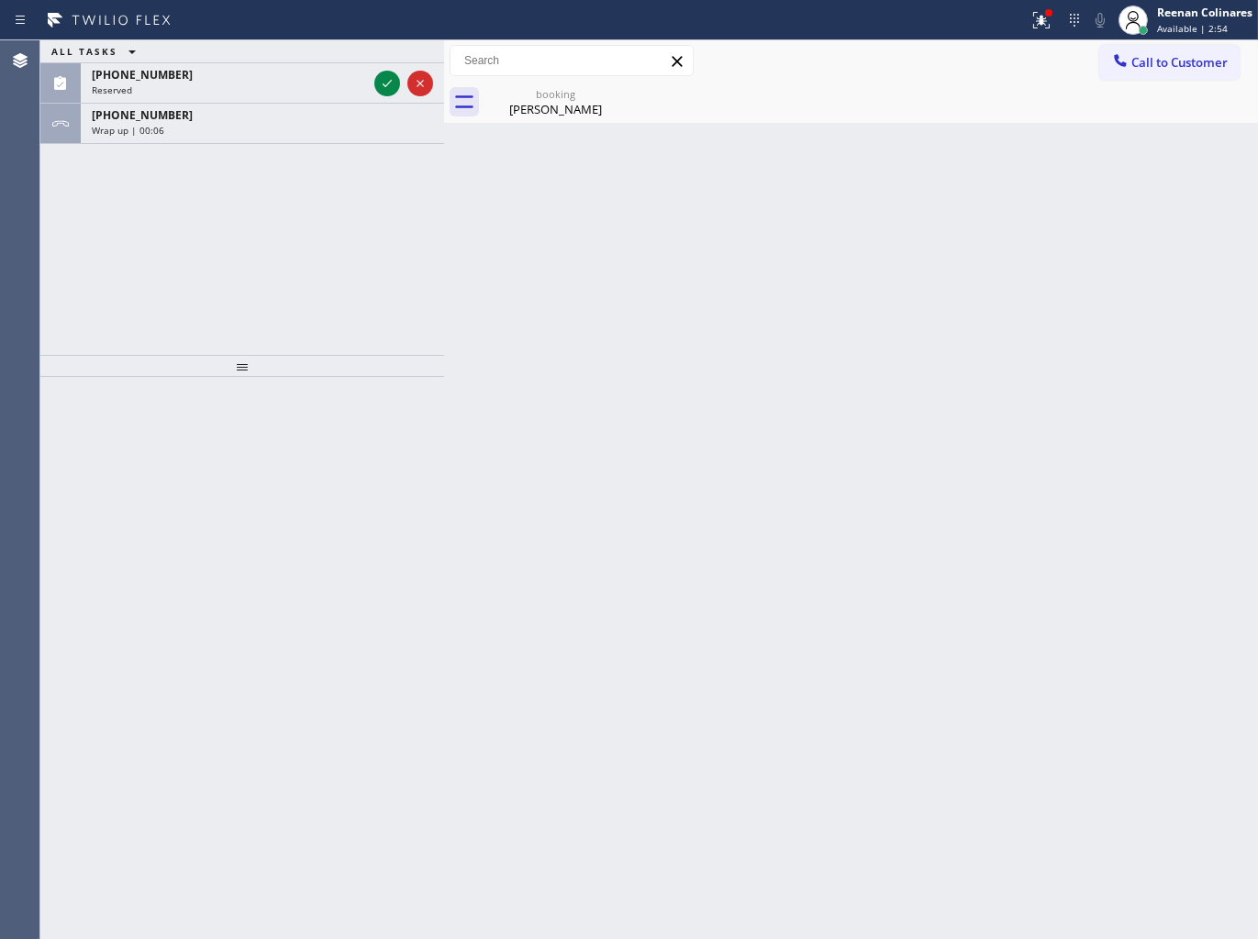
click at [121, 128] on span "Wrap up | 00:06" at bounding box center [128, 130] width 72 height 13
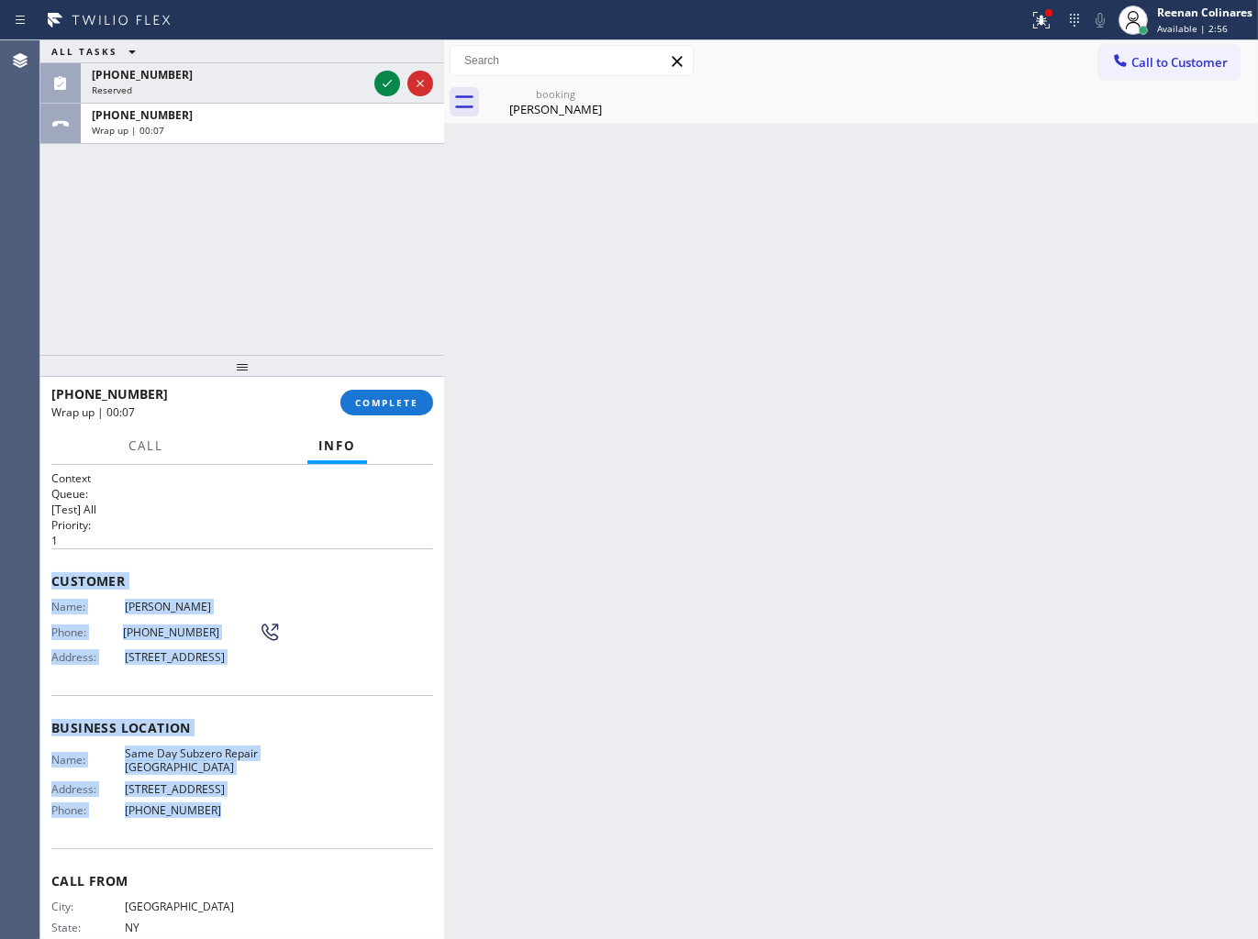
drag, startPoint x: 52, startPoint y: 582, endPoint x: 277, endPoint y: 857, distance: 354.6
click at [277, 857] on div "Context Queue: [Test] All Priority: 1 Customer Name: [PERSON_NAME] Phone: [PHON…" at bounding box center [242, 729] width 382 height 516
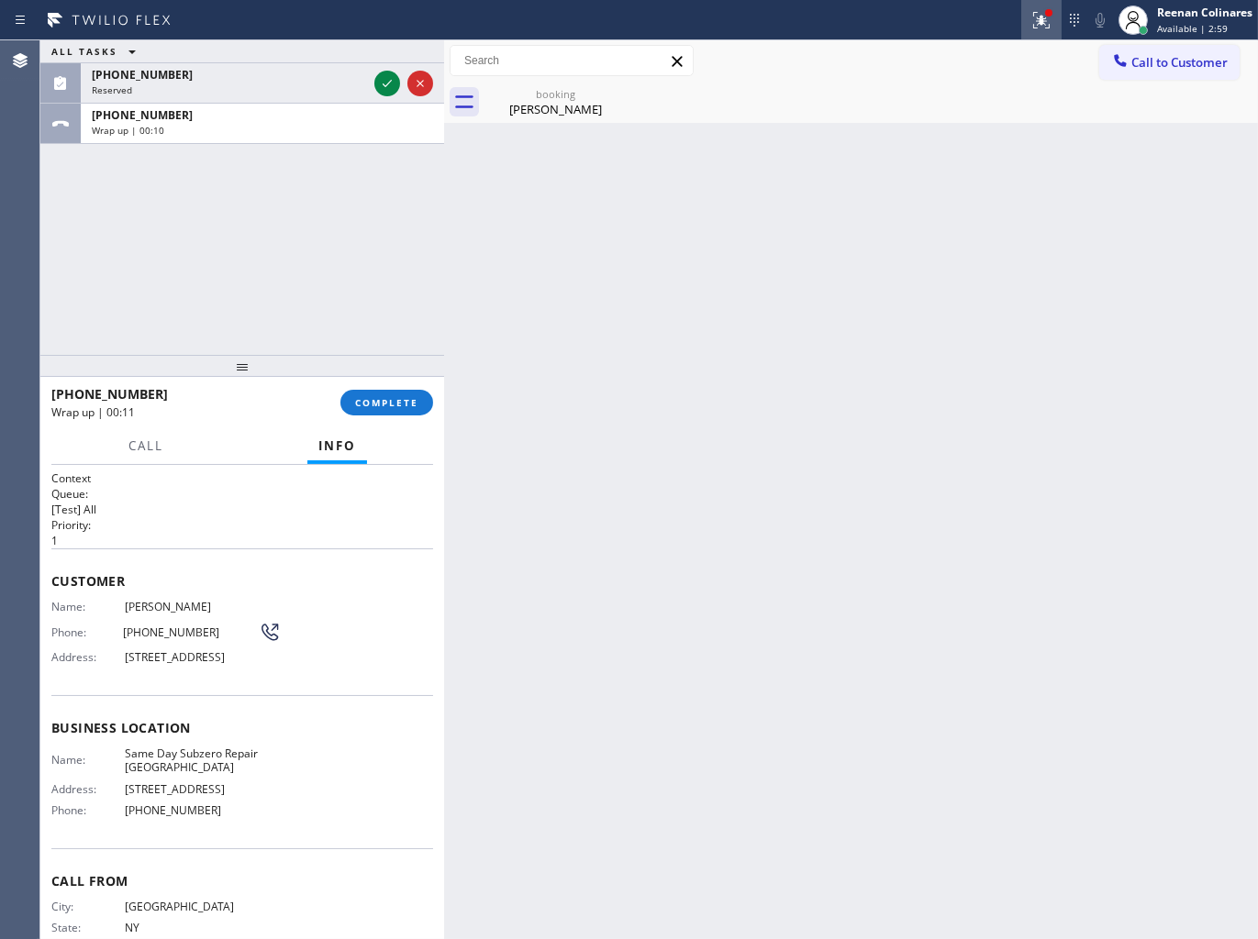
drag, startPoint x: 1042, startPoint y: 12, endPoint x: 1040, endPoint y: 21, distance: 9.4
click at [1044, 12] on div at bounding box center [1048, 12] width 11 height 11
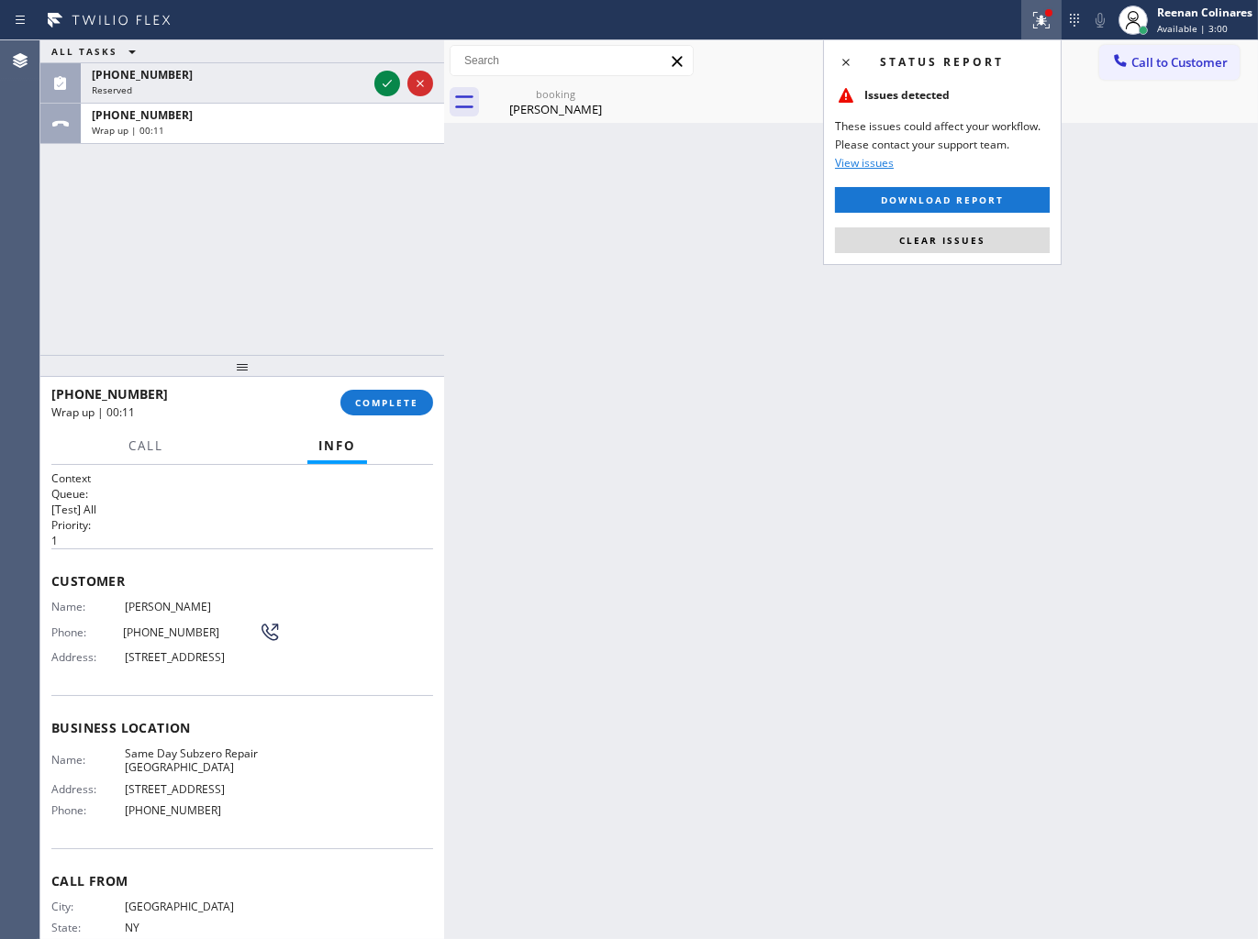
click at [942, 241] on span "Clear issues" at bounding box center [942, 240] width 86 height 13
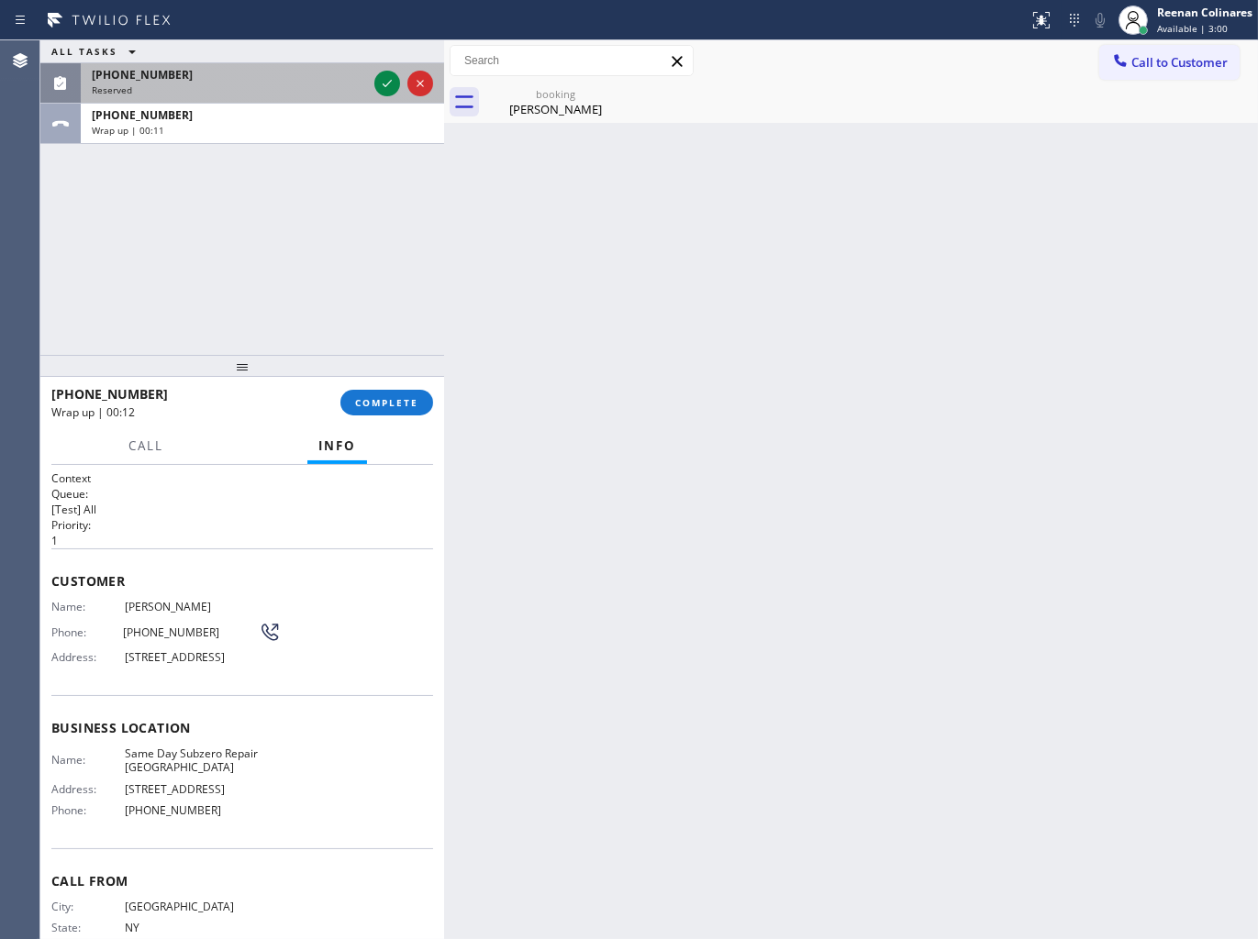
click at [216, 83] on div "Reserved" at bounding box center [229, 89] width 275 height 13
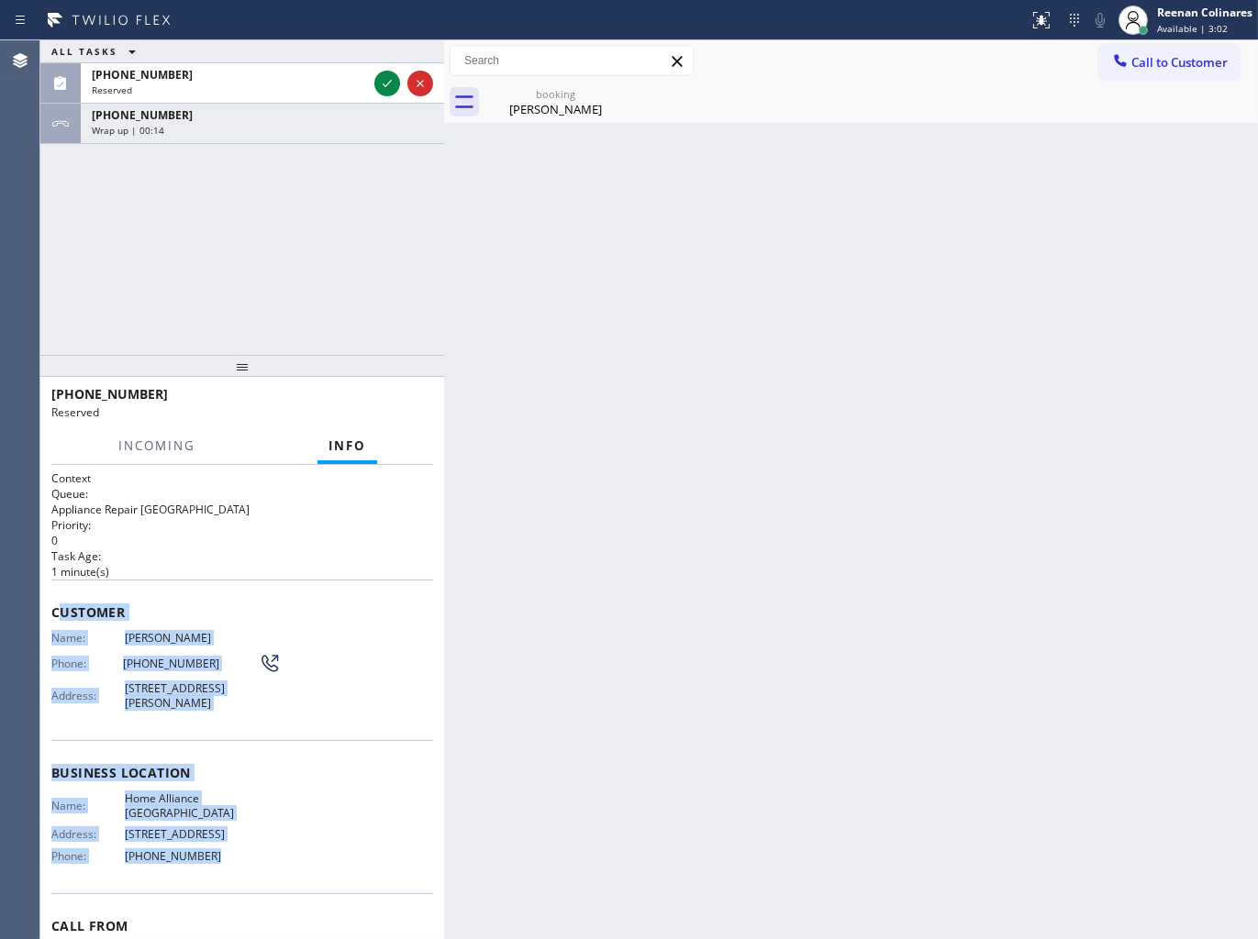
drag, startPoint x: 59, startPoint y: 603, endPoint x: 588, endPoint y: 913, distance: 613.4
click at [305, 853] on div "Context Queue: Appliance Repair High End Priority: 0 Task Age: [DEMOGRAPHIC_DAT…" at bounding box center [242, 752] width 382 height 562
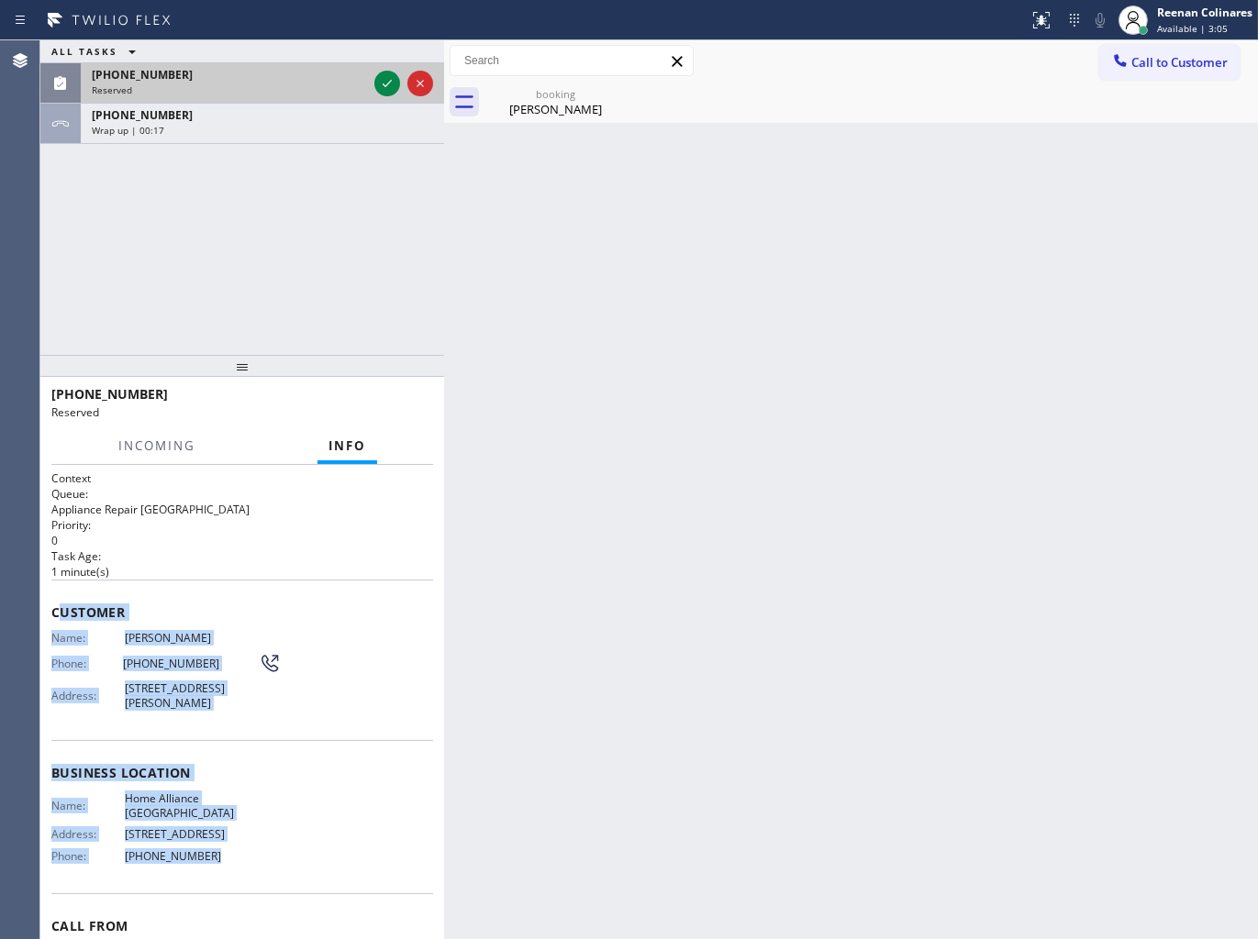
click at [326, 93] on div "Reserved" at bounding box center [229, 89] width 275 height 13
drag, startPoint x: 381, startPoint y: 77, endPoint x: 393, endPoint y: 85, distance: 14.5
click at [382, 77] on icon at bounding box center [387, 83] width 22 height 22
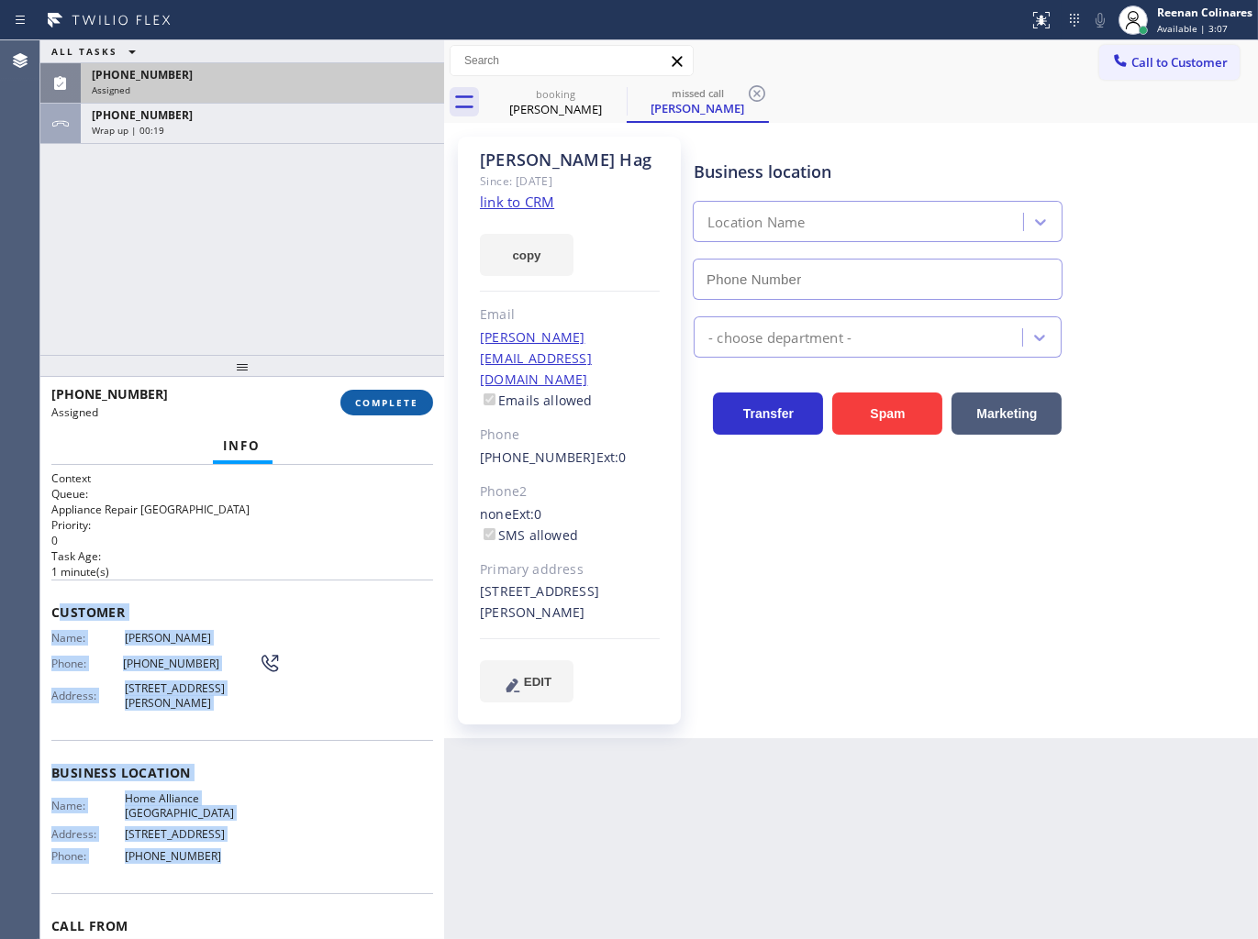
drag, startPoint x: 401, startPoint y: 404, endPoint x: 391, endPoint y: 400, distance: 10.7
click at [402, 404] on span "COMPLETE" at bounding box center [386, 402] width 63 height 13
type input "[PHONE_NUMBER]"
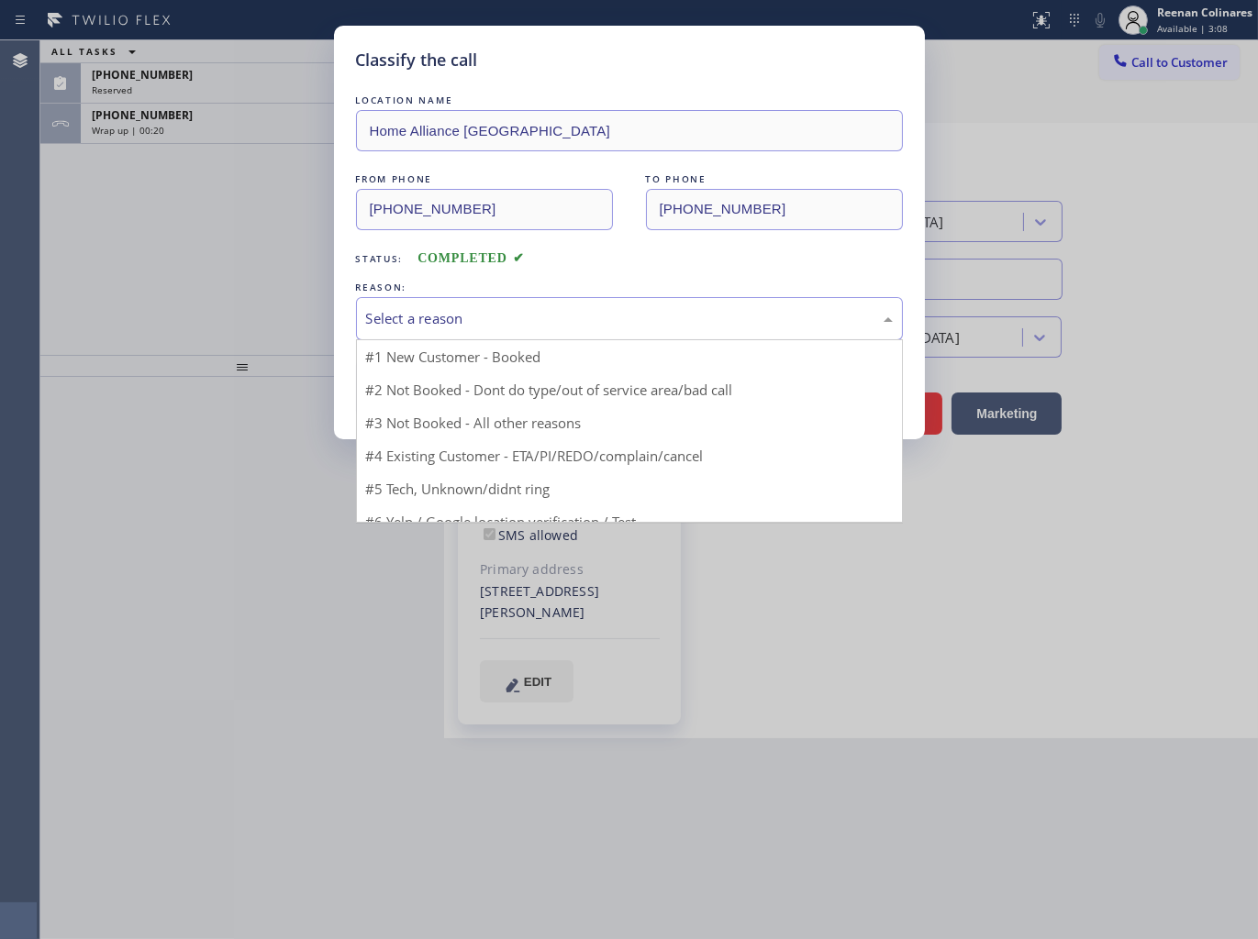
click at [468, 315] on div "Select a reason" at bounding box center [629, 318] width 527 height 21
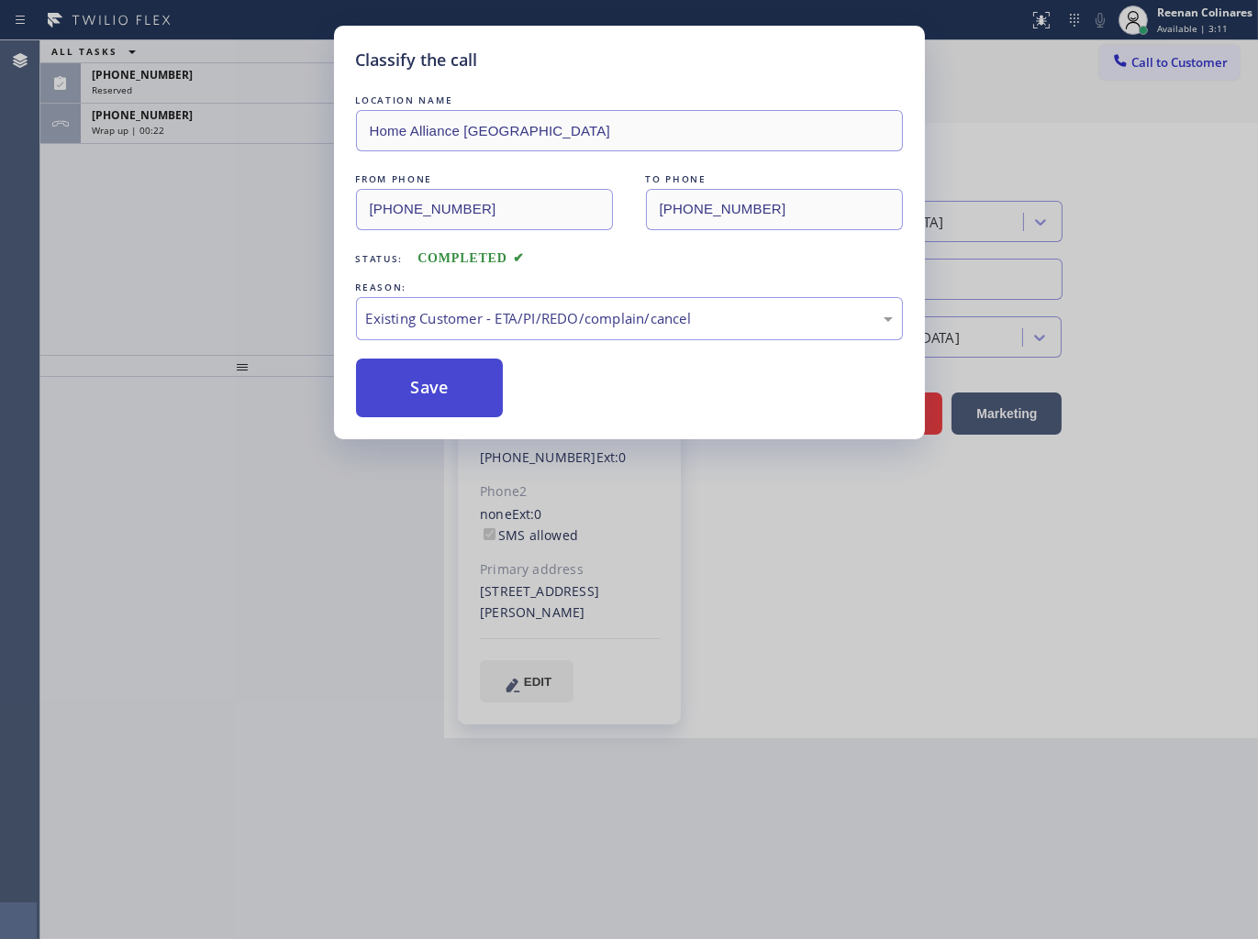
click at [404, 398] on button "Save" at bounding box center [430, 388] width 148 height 59
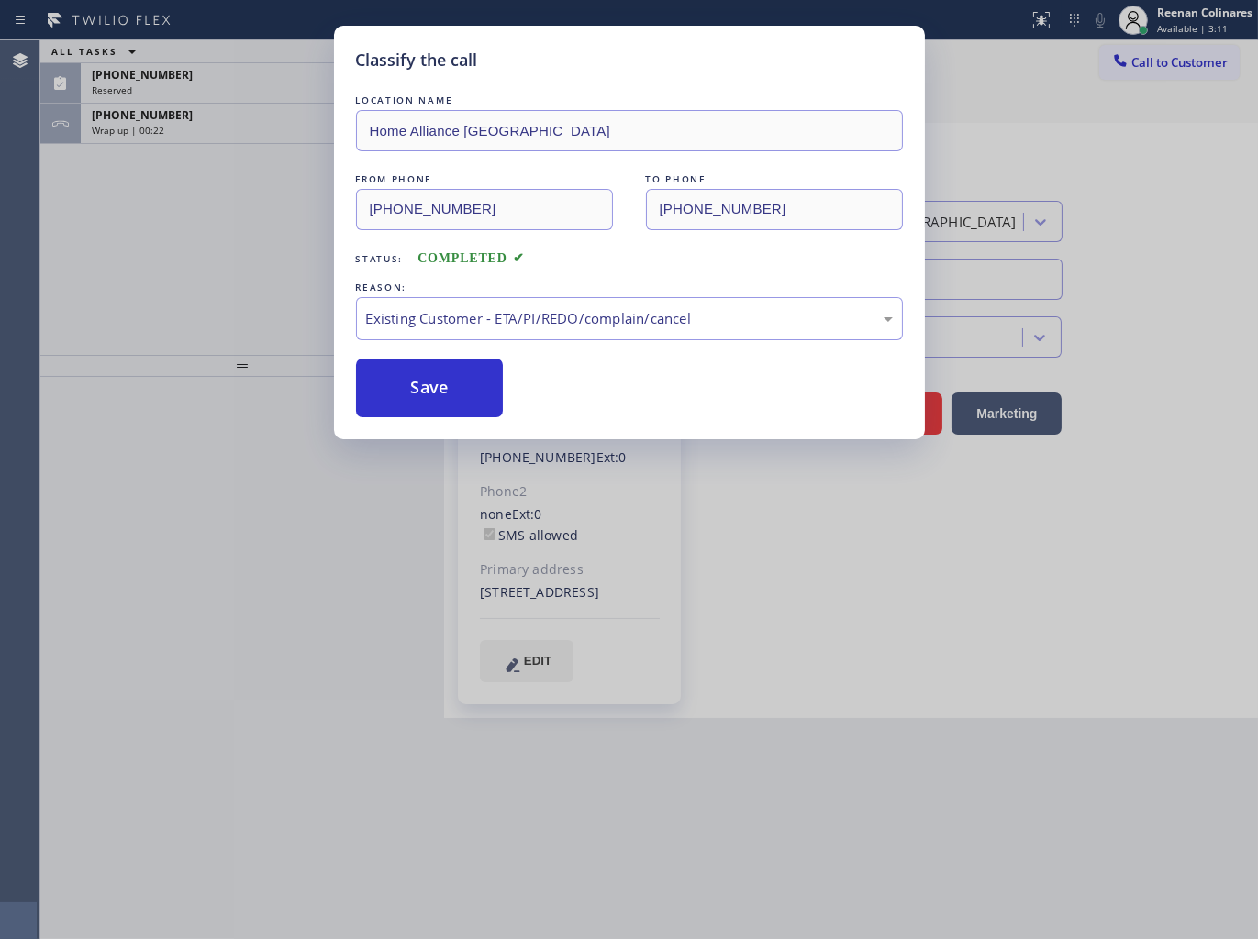
drag, startPoint x: 232, startPoint y: 242, endPoint x: 229, endPoint y: 233, distance: 9.6
click at [232, 239] on div "Classify the call LOCATION NAME Home Alliance Chicago FROM PHONE [PHONE_NUMBER]…" at bounding box center [629, 469] width 1258 height 939
click at [235, 130] on div "Classify the call LOCATION NAME Home Alliance Chicago FROM PHONE [PHONE_NUMBER]…" at bounding box center [629, 469] width 1258 height 939
click at [235, 130] on div "Wrap up | 00:23" at bounding box center [262, 130] width 341 height 13
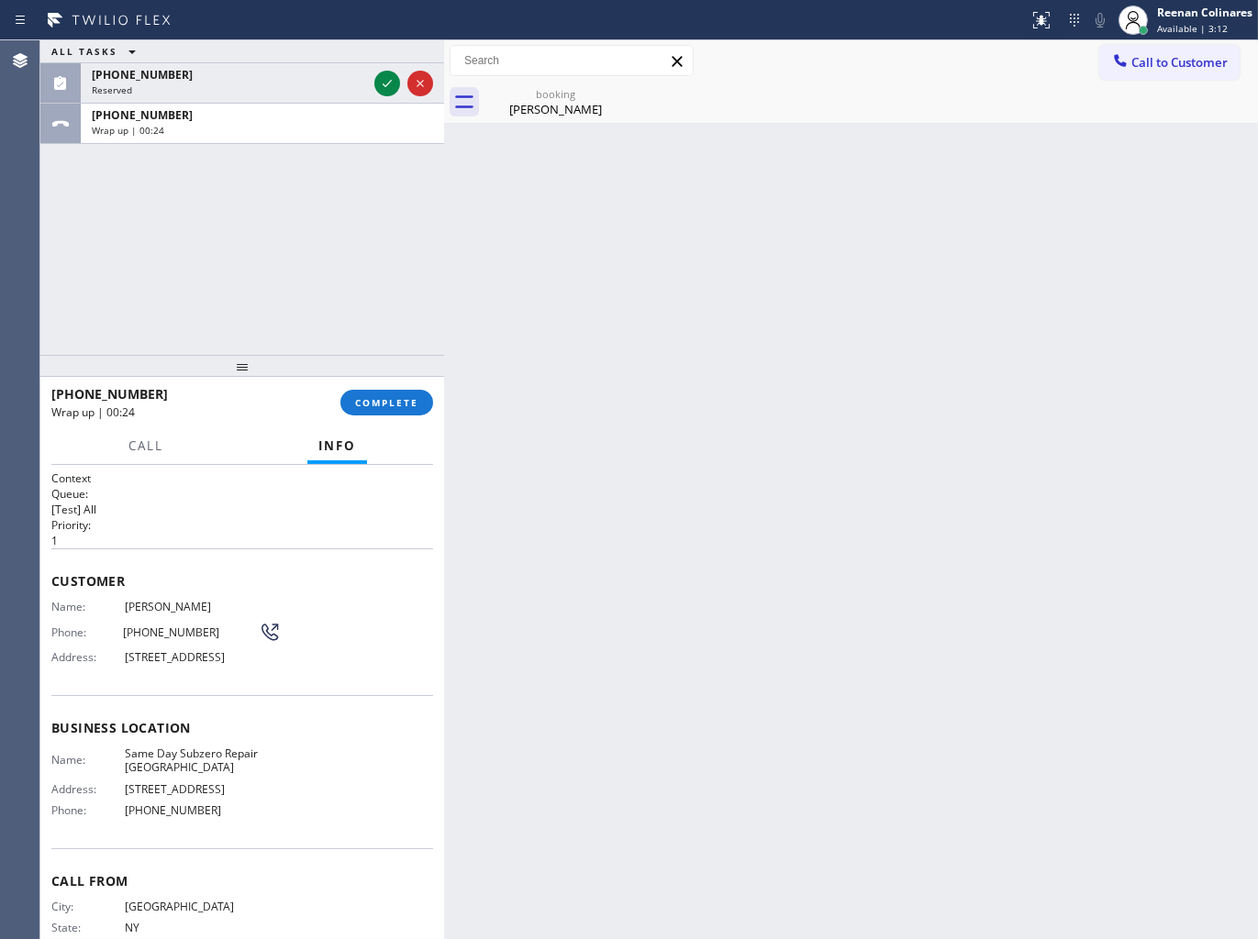
click at [235, 130] on div "Wrap up | 00:24" at bounding box center [262, 130] width 341 height 13
click at [383, 405] on span "COMPLETE" at bounding box center [386, 402] width 63 height 13
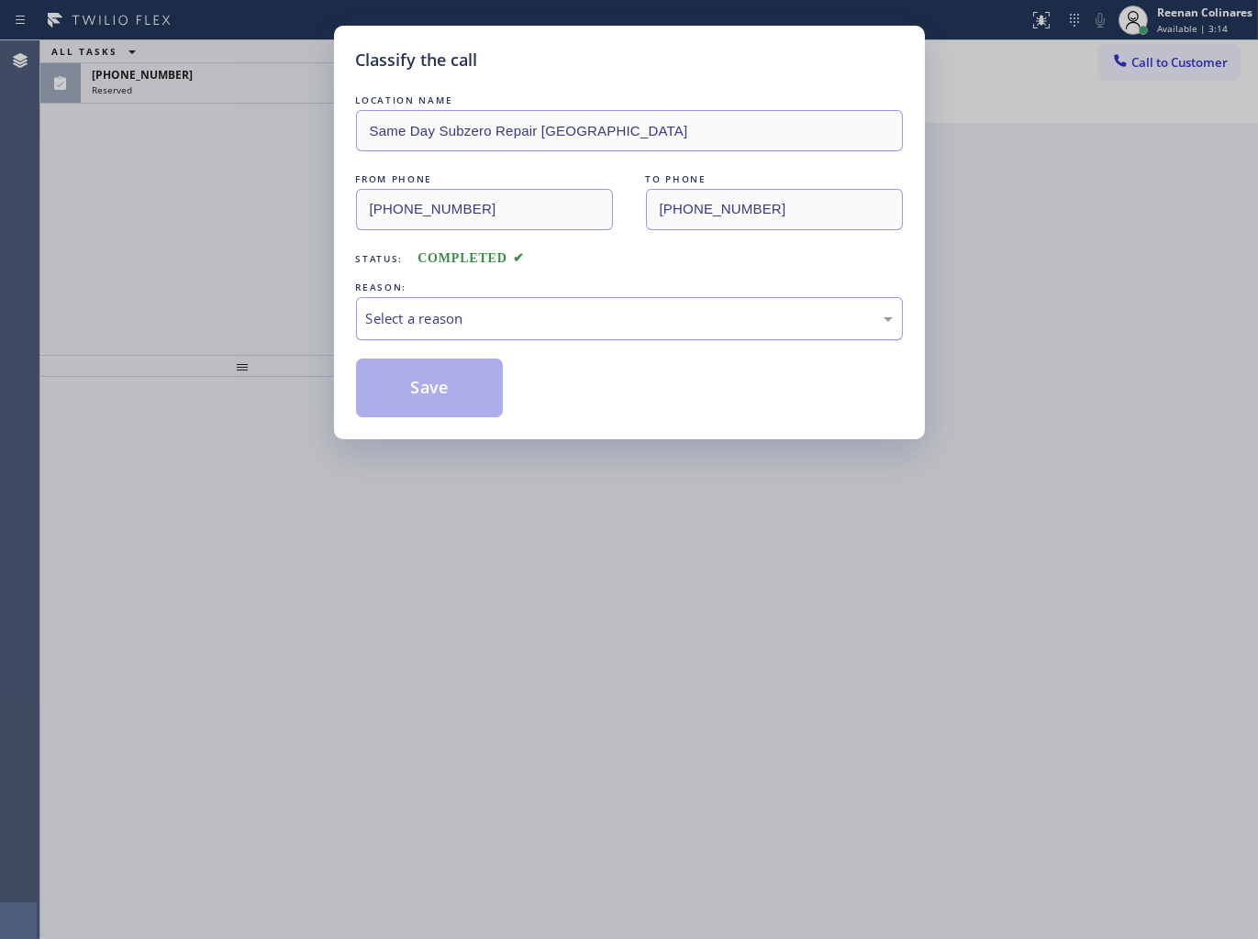
click at [471, 322] on div "Select a reason" at bounding box center [629, 318] width 527 height 21
click at [435, 390] on button "Save" at bounding box center [430, 388] width 148 height 59
click at [202, 167] on div "Classify the call LOCATION NAME Same Day Subzero Repair [GEOGRAPHIC_DATA] FROM …" at bounding box center [629, 469] width 1258 height 939
click at [194, 104] on div "Classify the call LOCATION NAME Same Day Subzero Repair [GEOGRAPHIC_DATA] FROM …" at bounding box center [629, 469] width 1258 height 939
click at [202, 95] on div "Classify the call LOCATION NAME Same Day Subzero Repair [GEOGRAPHIC_DATA] FROM …" at bounding box center [629, 469] width 1258 height 939
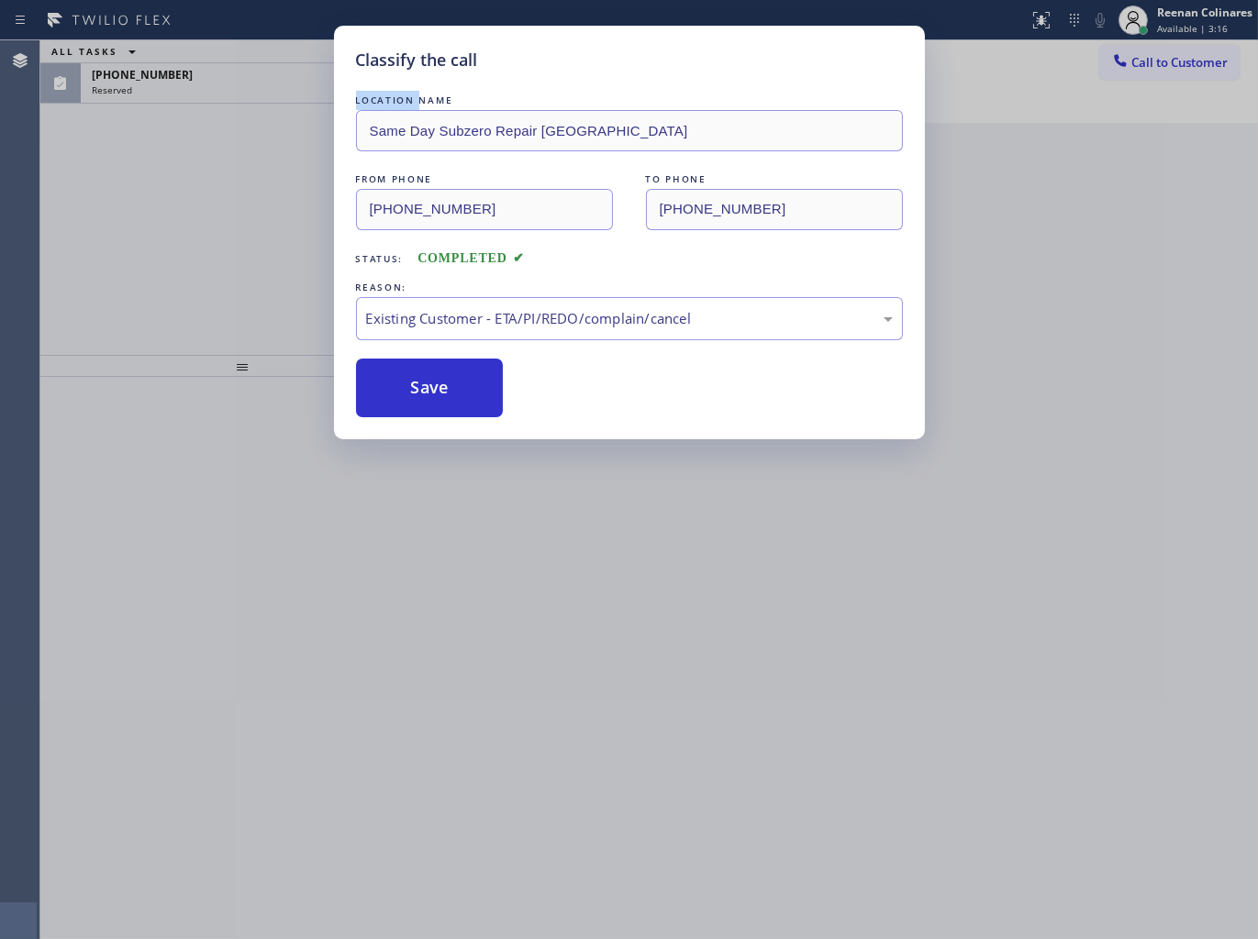
click at [203, 94] on div "Classify the call LOCATION NAME Same Day Subzero Repair [GEOGRAPHIC_DATA] FROM …" at bounding box center [629, 469] width 1258 height 939
click at [203, 94] on div "Reserved" at bounding box center [229, 89] width 275 height 13
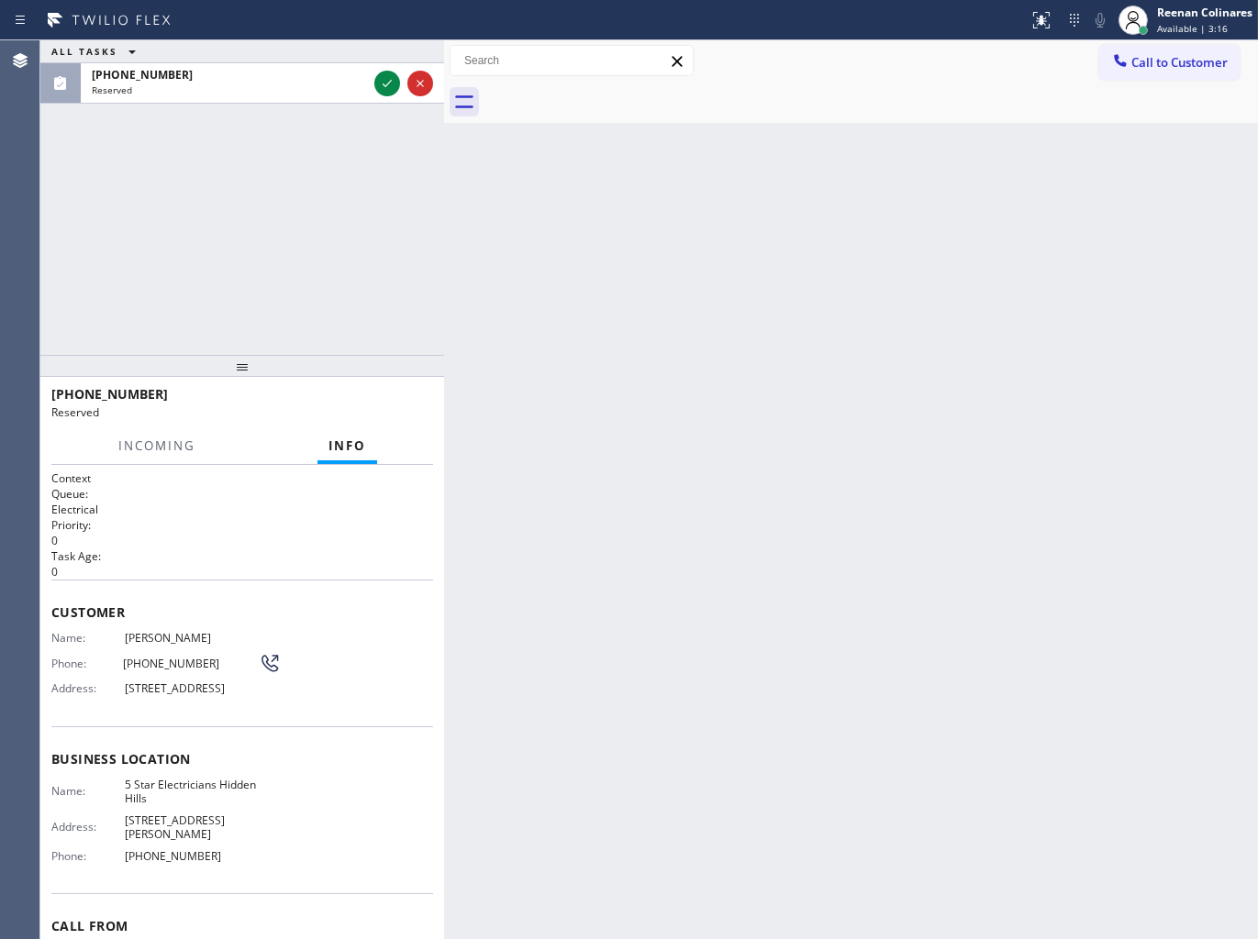
click at [203, 94] on div "Reserved" at bounding box center [229, 89] width 275 height 13
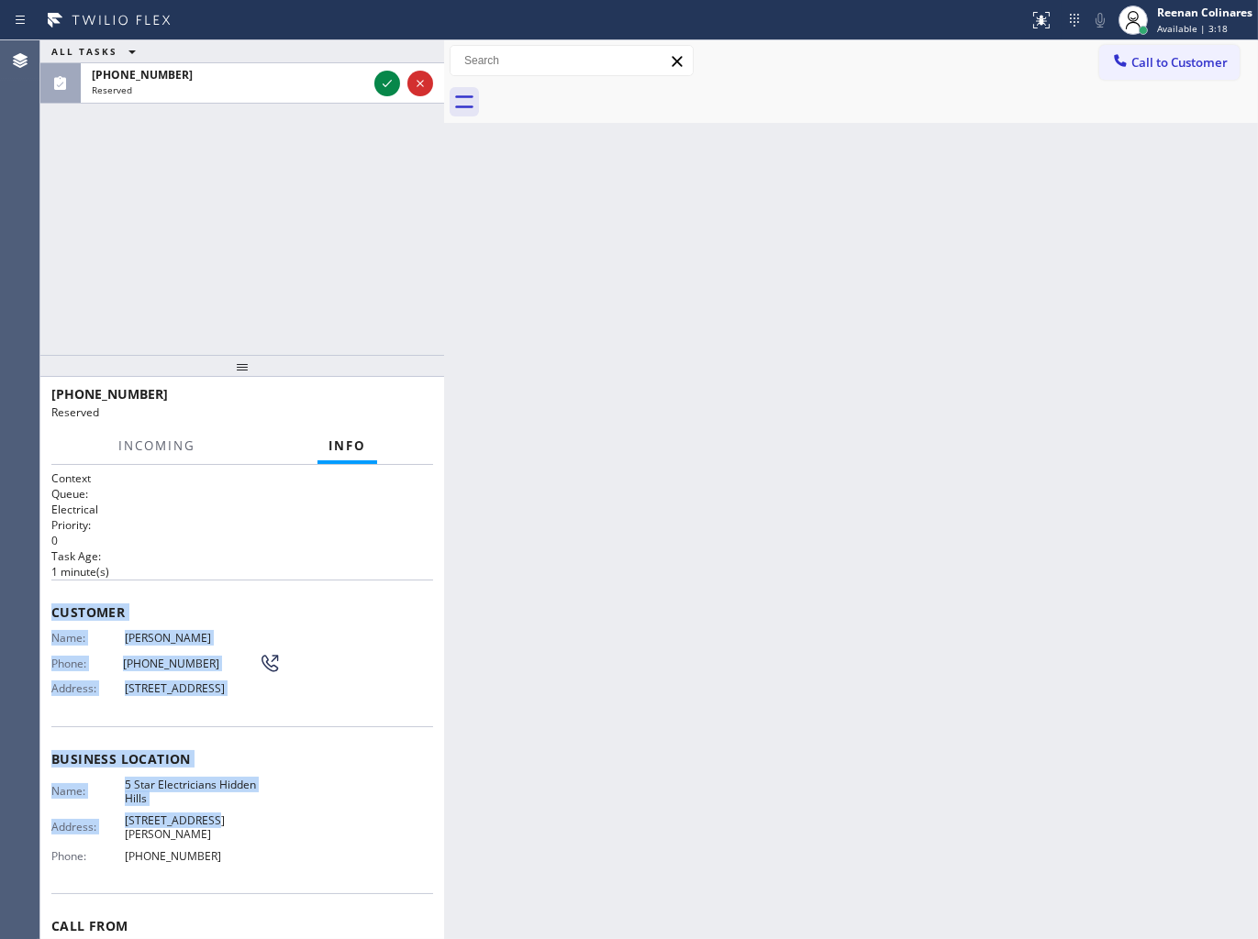
drag, startPoint x: 46, startPoint y: 593, endPoint x: 296, endPoint y: 318, distance: 372.1
click at [266, 796] on div "Context Queue: Electrical Priority: 0 Task Age: [DEMOGRAPHIC_DATA] minute(s) Cu…" at bounding box center [242, 702] width 404 height 475
click at [196, 607] on span "Customer" at bounding box center [242, 612] width 382 height 17
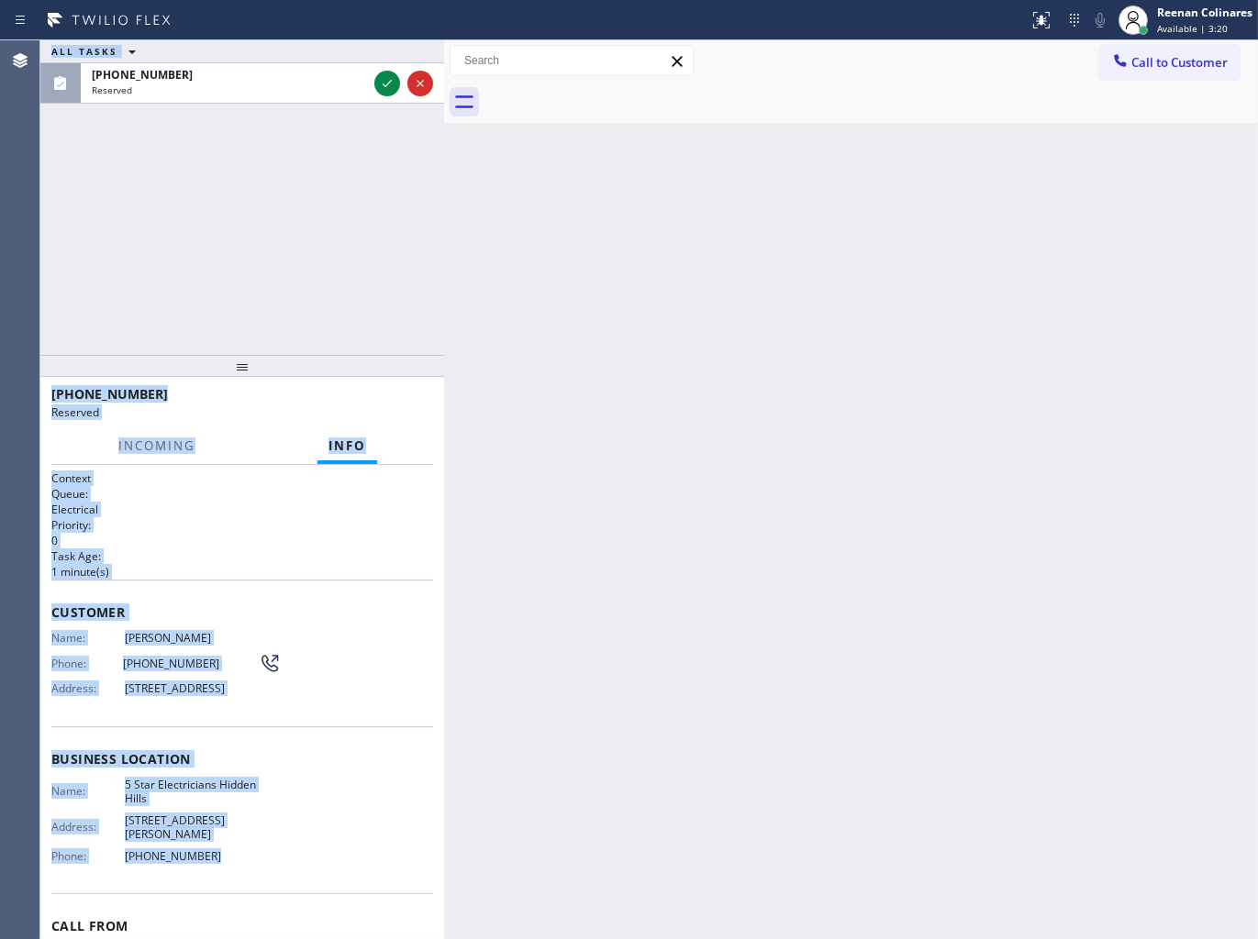
drag, startPoint x: 38, startPoint y: 602, endPoint x: 172, endPoint y: 676, distance: 153.2
click at [255, 871] on div "Agent Desktop Classify the call LOCATION NAME [DOMAIN_NAME] ([US_STATE], Google…" at bounding box center [629, 489] width 1258 height 899
click at [125, 594] on div "Customer Name: [PERSON_NAME] Phone: [PHONE_NUMBER] Address: [STREET_ADDRESS]" at bounding box center [242, 653] width 382 height 147
drag, startPoint x: 153, startPoint y: 738, endPoint x: 585, endPoint y: 933, distance: 473.8
click at [291, 878] on div "Context Queue: Electrical Priority: 0 Task Age: [DEMOGRAPHIC_DATA] minute(s) Cu…" at bounding box center [242, 702] width 404 height 475
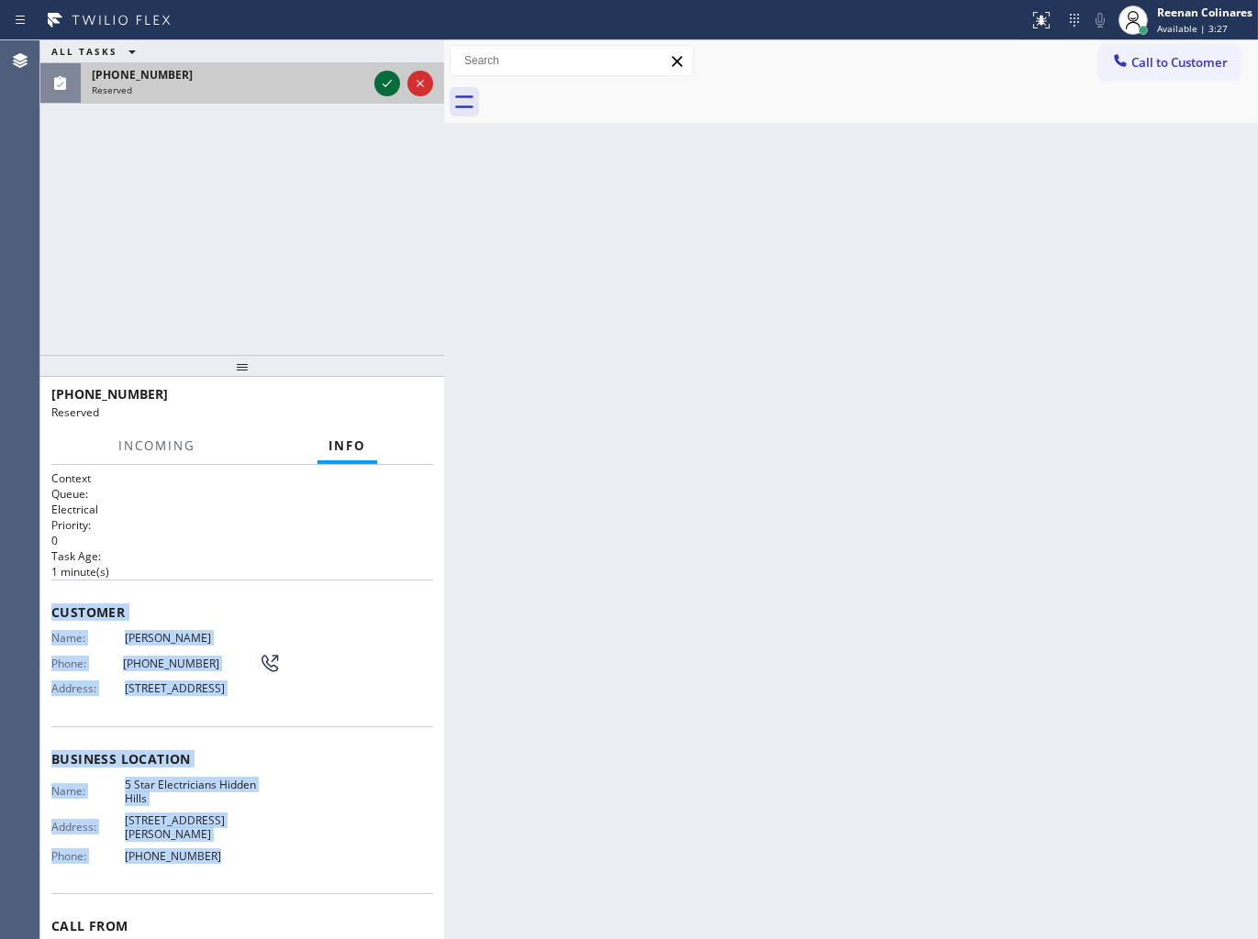
click at [383, 86] on icon at bounding box center [387, 83] width 22 height 22
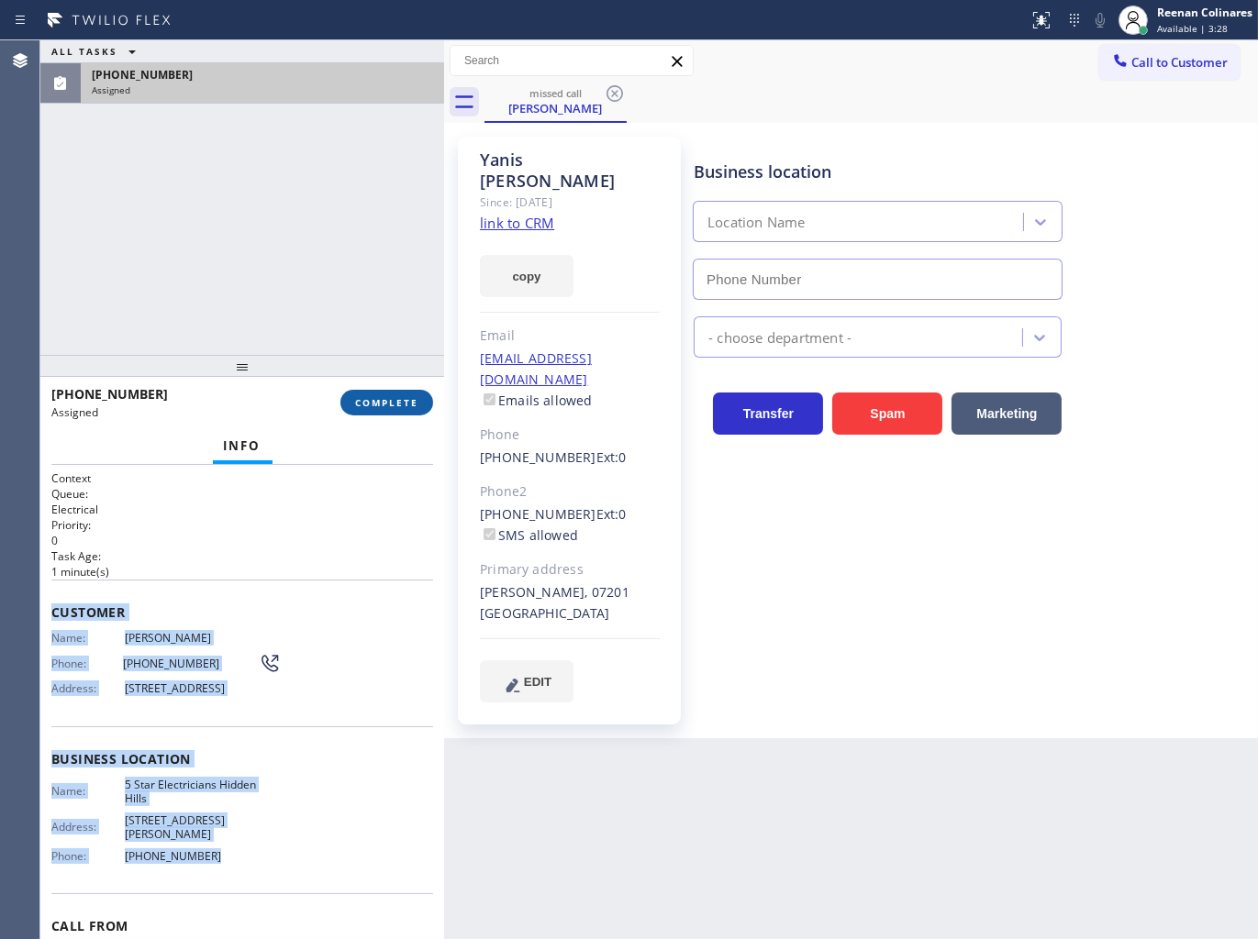
click at [425, 399] on button "COMPLETE" at bounding box center [386, 403] width 93 height 26
type input "[PHONE_NUMBER]"
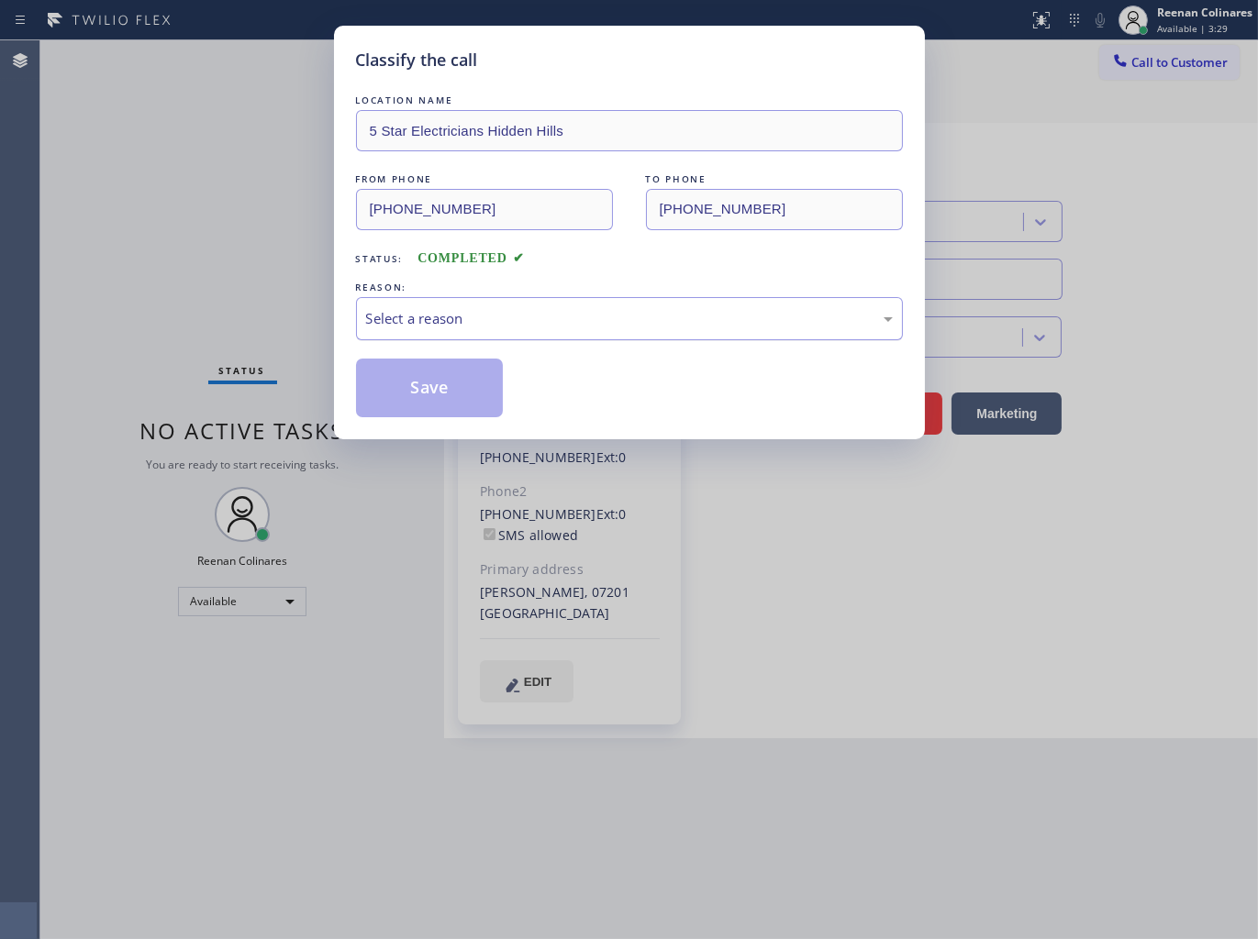
click at [447, 319] on div "Select a reason" at bounding box center [629, 318] width 527 height 21
click at [408, 382] on button "Save" at bounding box center [430, 388] width 148 height 59
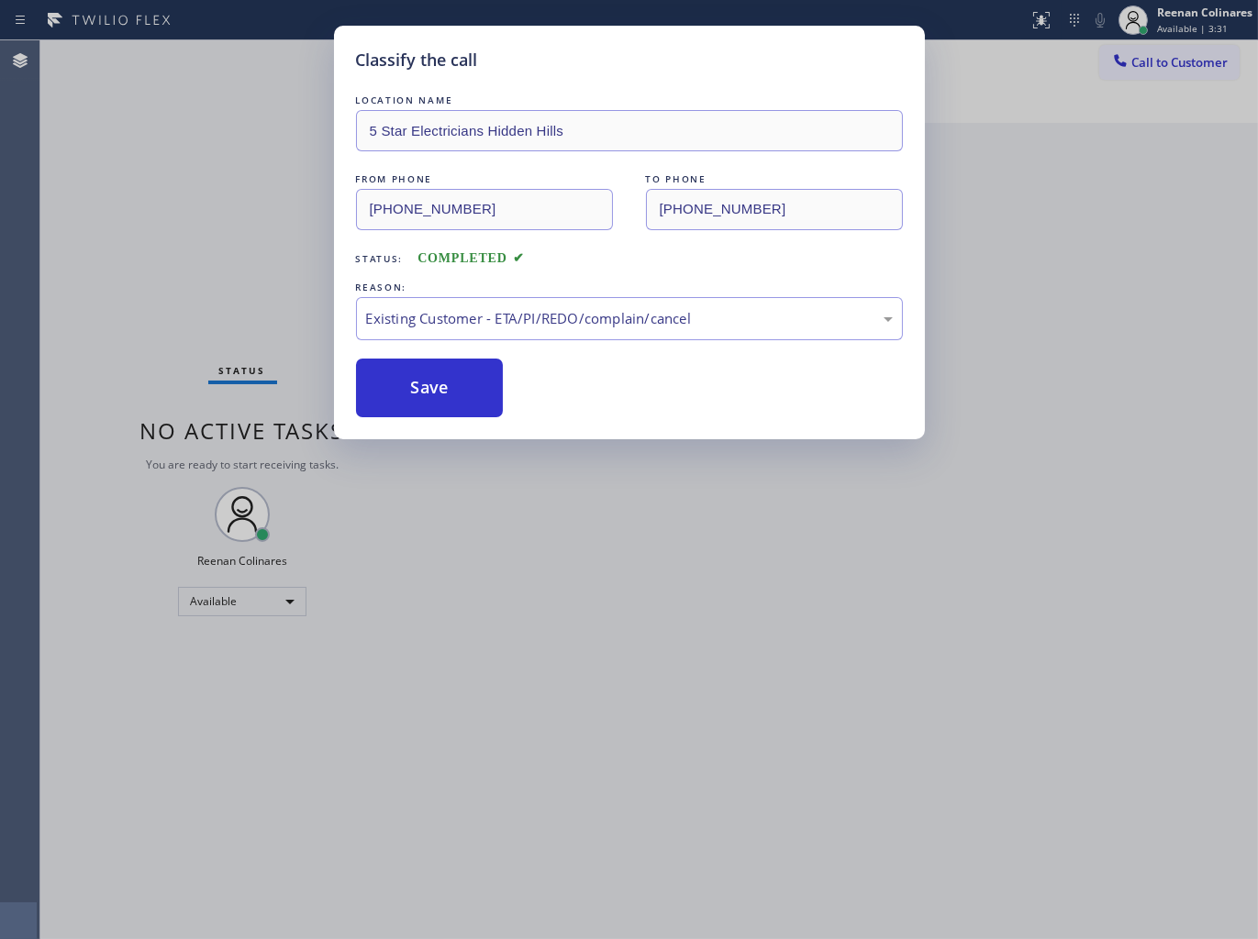
click at [184, 207] on div "Classify the call LOCATION NAME 5 Star Electricians Hidden Hills FROM PHONE [PH…" at bounding box center [629, 469] width 1258 height 939
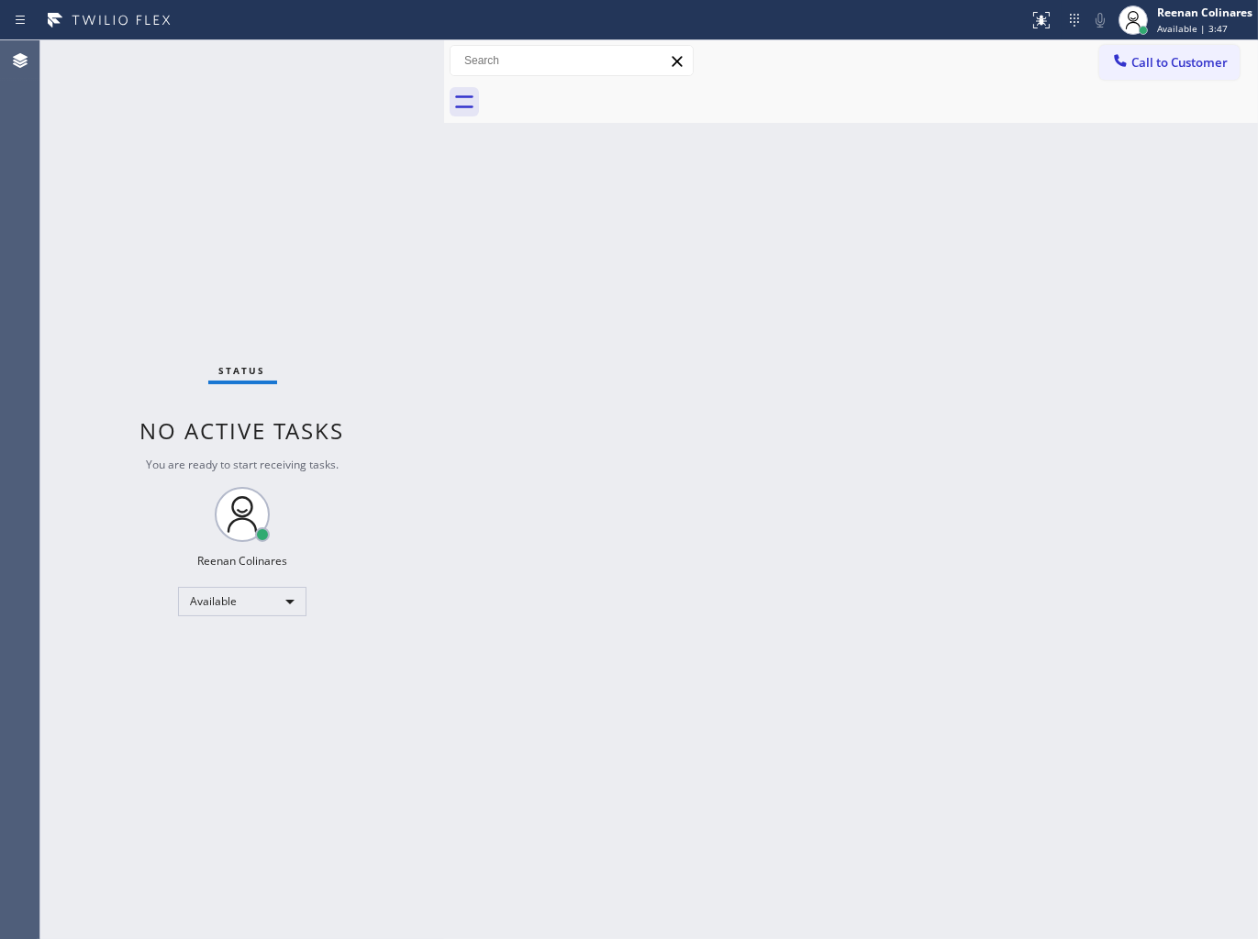
click at [802, 148] on div "Back to Dashboard Change Sender ID Customers Technicians Select a contact Outbo…" at bounding box center [851, 489] width 814 height 899
click at [876, 560] on div "Back to Dashboard Change Sender ID Customers Technicians Select a contact Outbo…" at bounding box center [851, 489] width 814 height 899
click at [481, 245] on div "Back to Dashboard Change Sender ID Customers Technicians Select a contact Outbo…" at bounding box center [851, 489] width 814 height 899
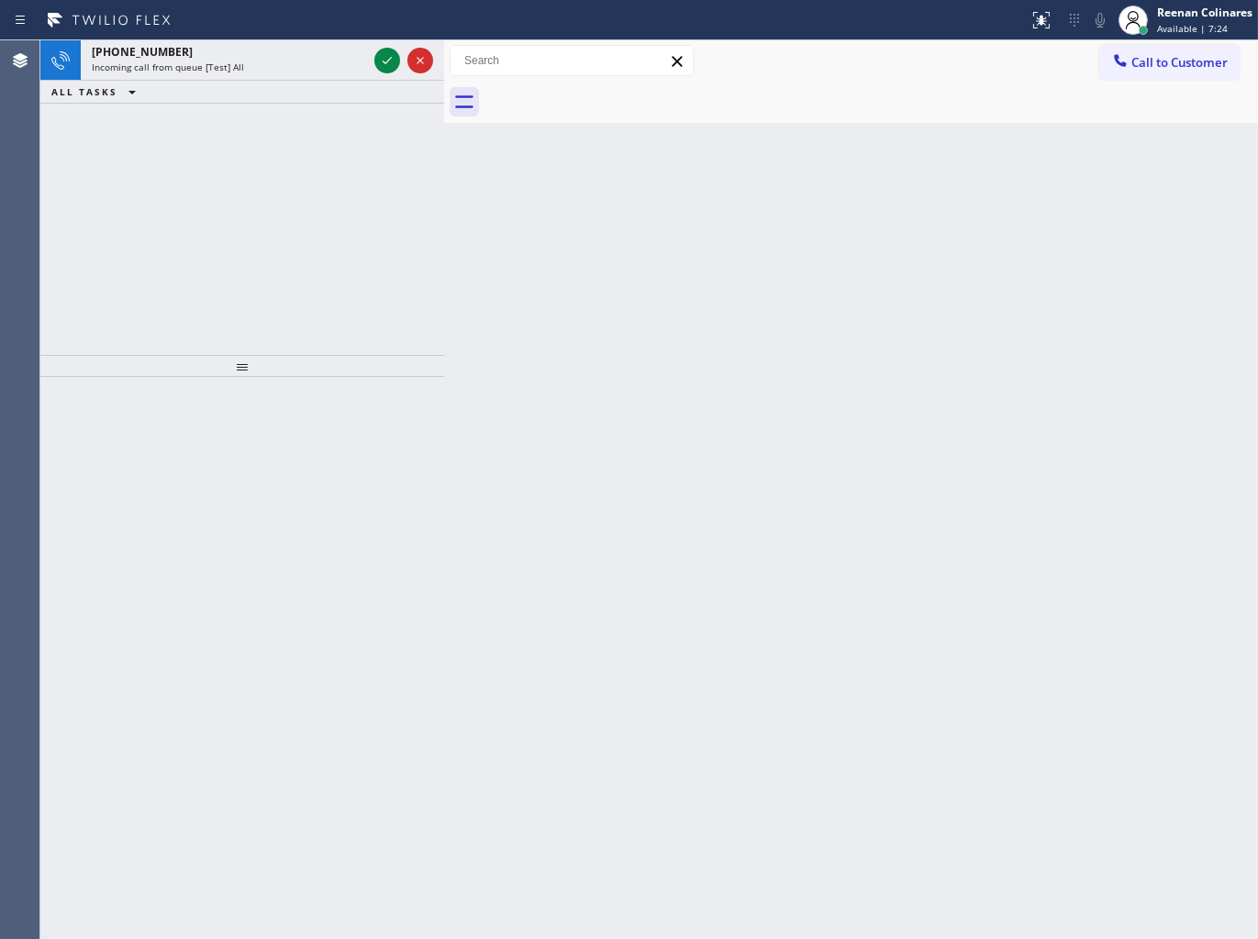
click at [314, 58] on div "[PHONE_NUMBER]" at bounding box center [229, 52] width 275 height 16
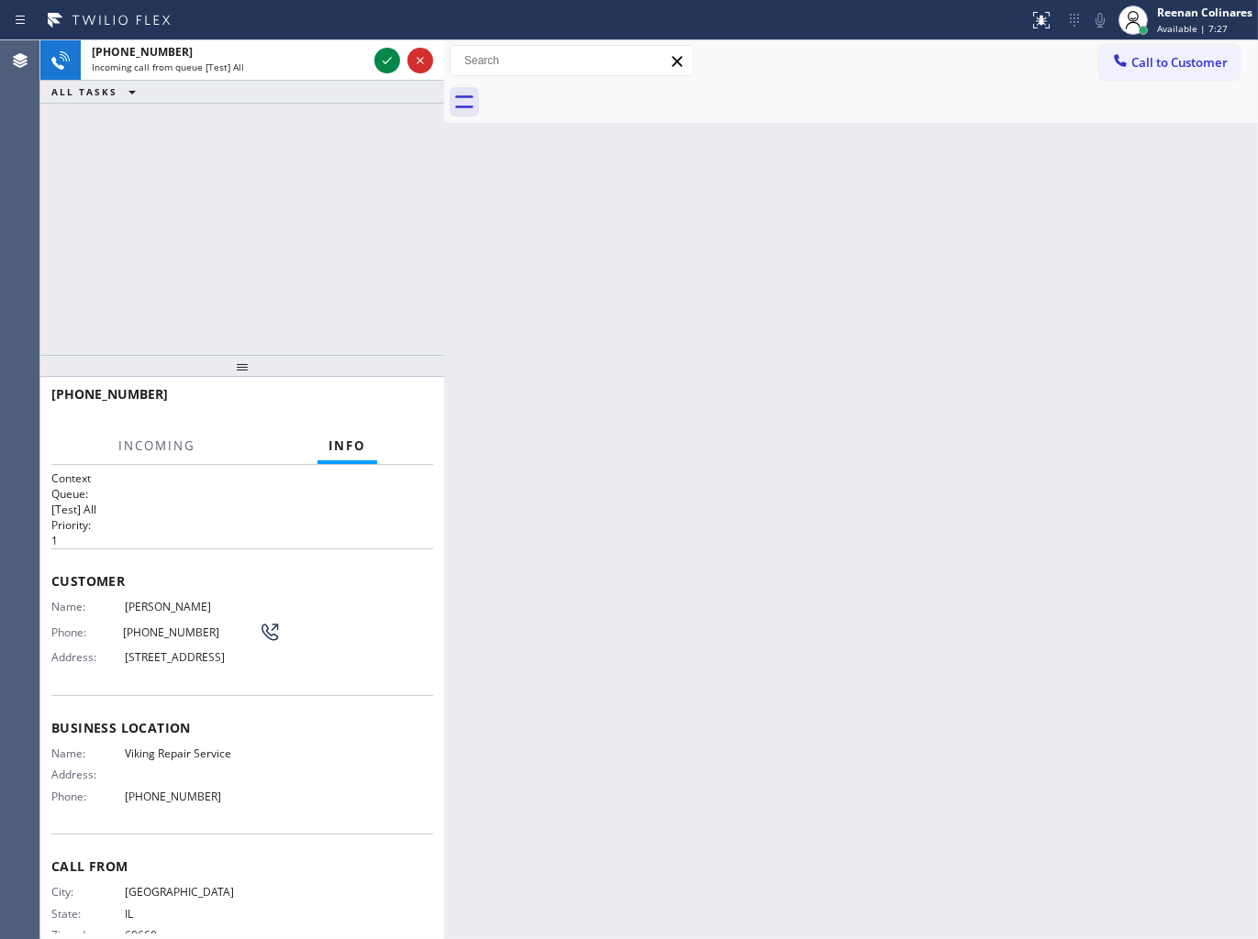
drag, startPoint x: 305, startPoint y: 64, endPoint x: 573, endPoint y: 37, distance: 269.3
click at [313, 64] on div "Incoming call from queue [Test] All" at bounding box center [229, 67] width 275 height 13
click at [1221, 7] on div "Reenan Colinares" at bounding box center [1204, 13] width 95 height 16
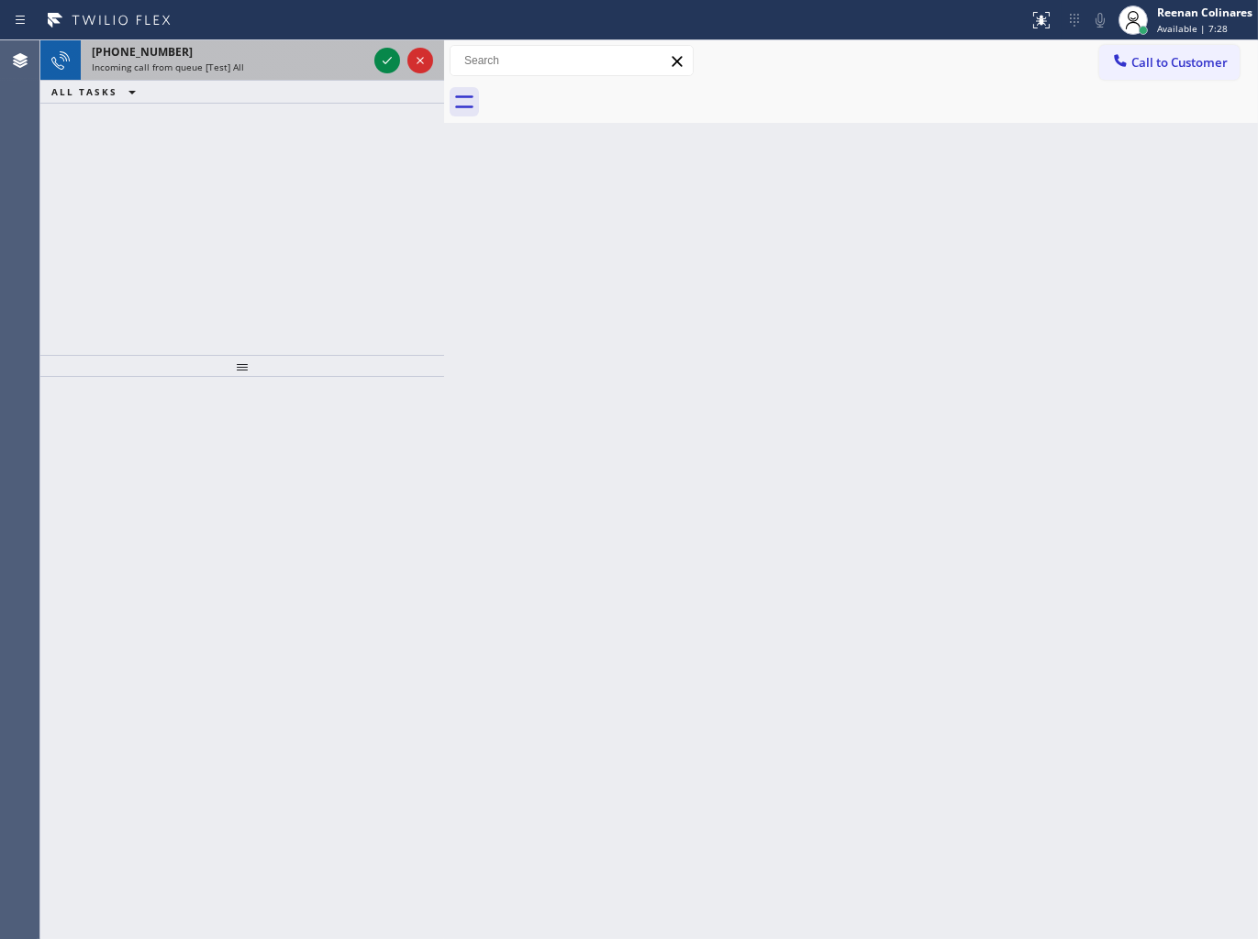
click at [286, 69] on div "Incoming call from queue [Test] All" at bounding box center [229, 67] width 275 height 13
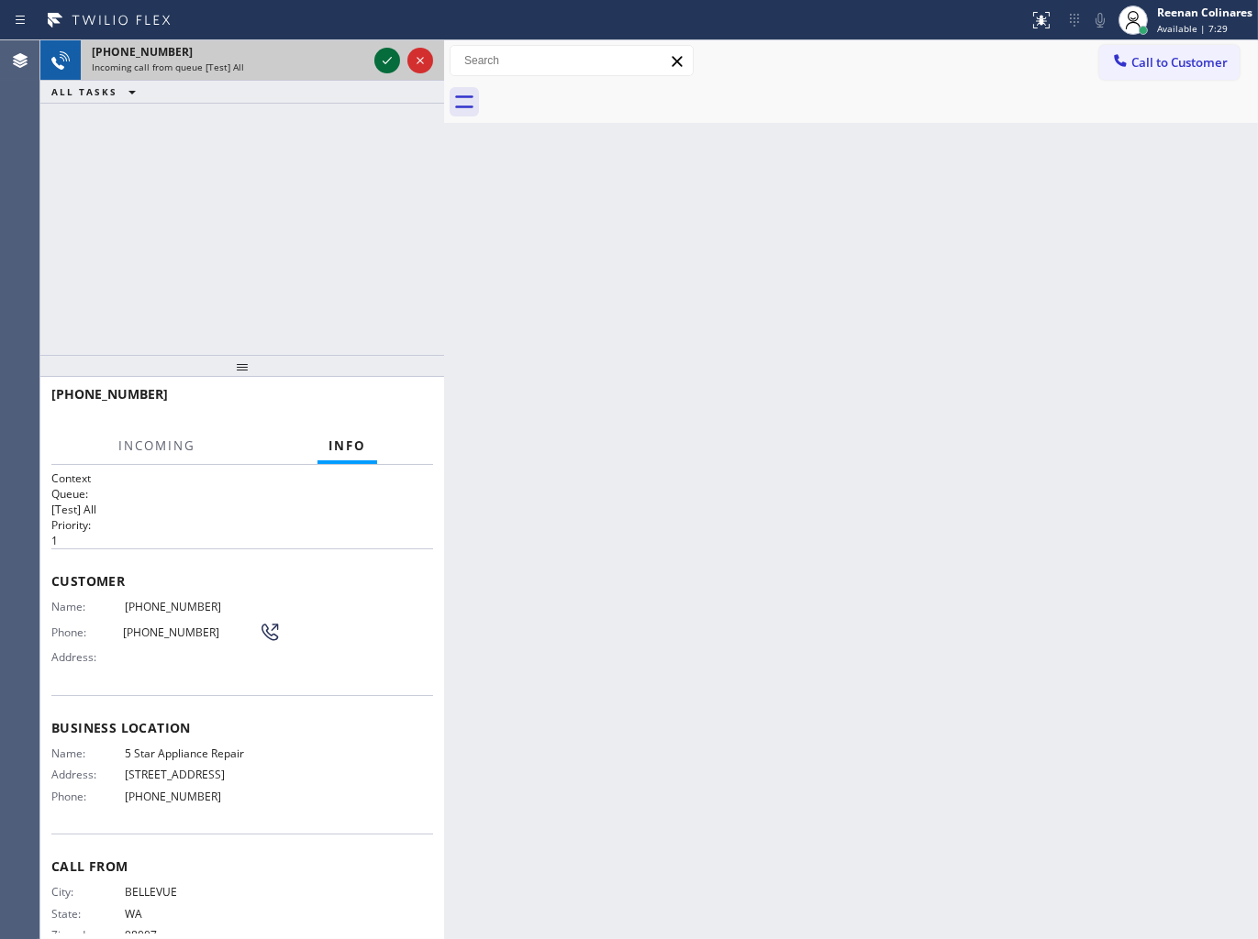
click at [385, 57] on icon at bounding box center [387, 61] width 22 height 22
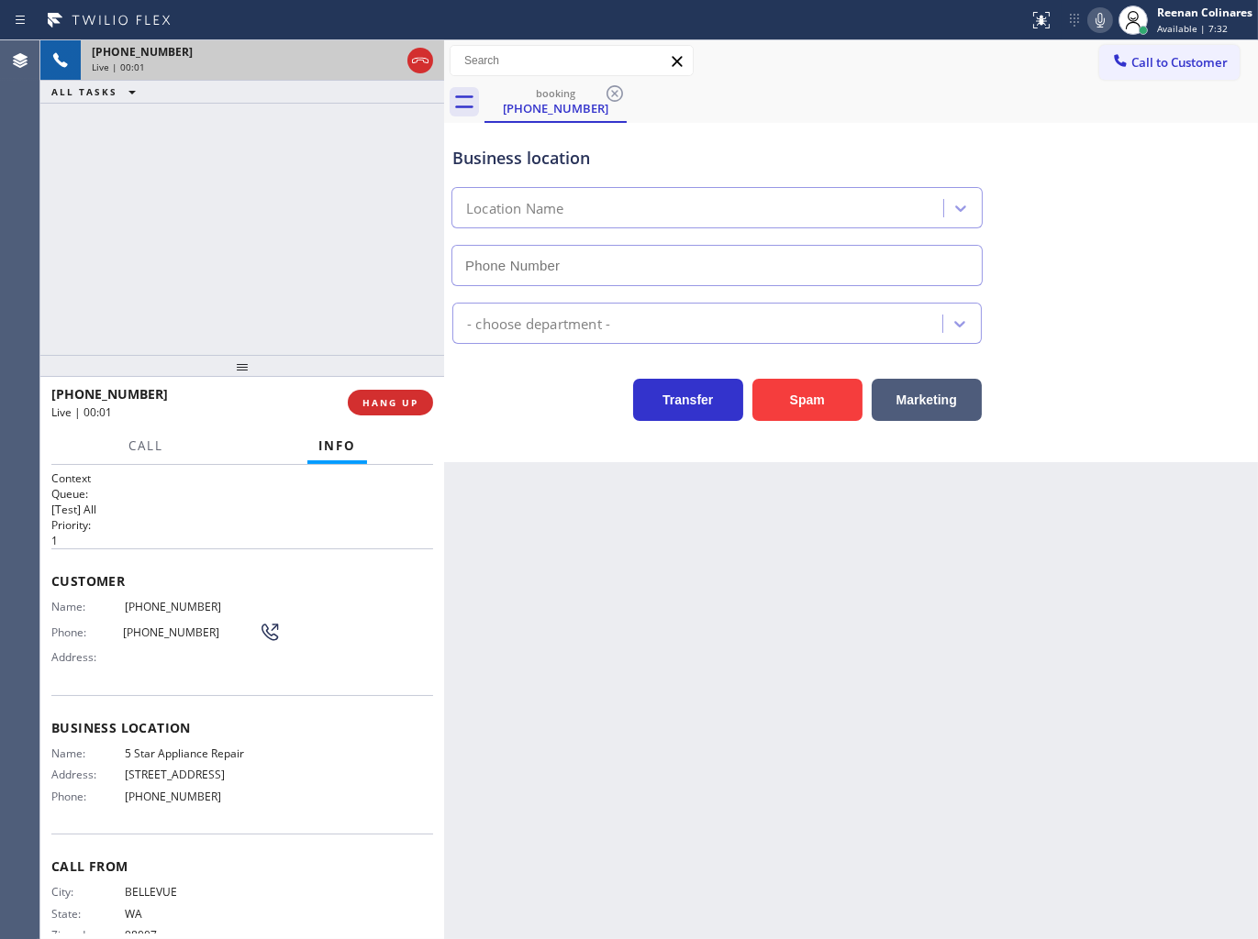
type input "[PHONE_NUMBER]"
click at [1098, 26] on icon at bounding box center [1099, 20] width 9 height 15
click at [1098, 14] on icon at bounding box center [1099, 20] width 9 height 15
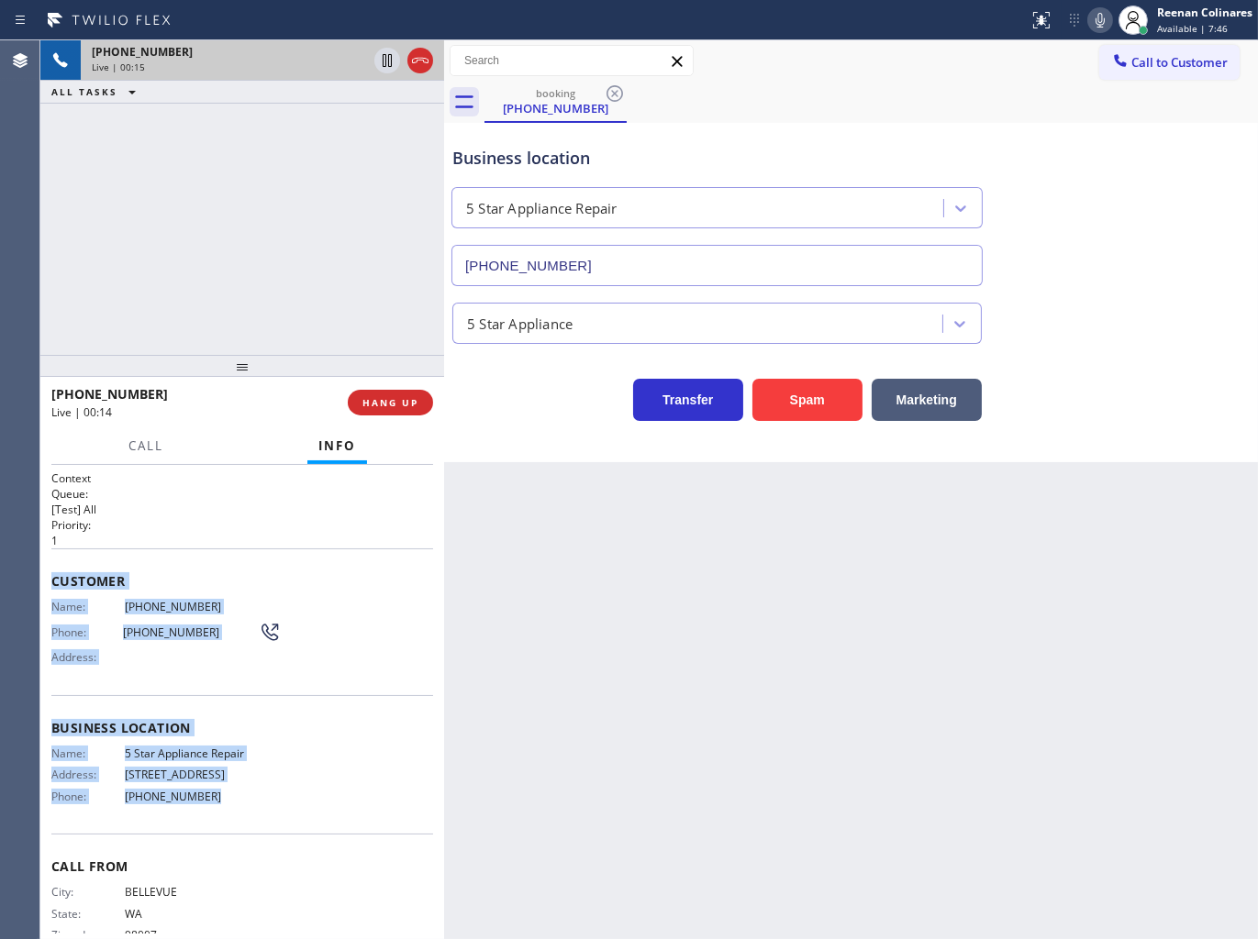
drag, startPoint x: 53, startPoint y: 570, endPoint x: 503, endPoint y: 780, distance: 496.1
click at [354, 826] on div "Context Queue: [Test] All Priority: 1 Customer Name: [PHONE_NUMBER] Phone: [PHO…" at bounding box center [242, 722] width 382 height 503
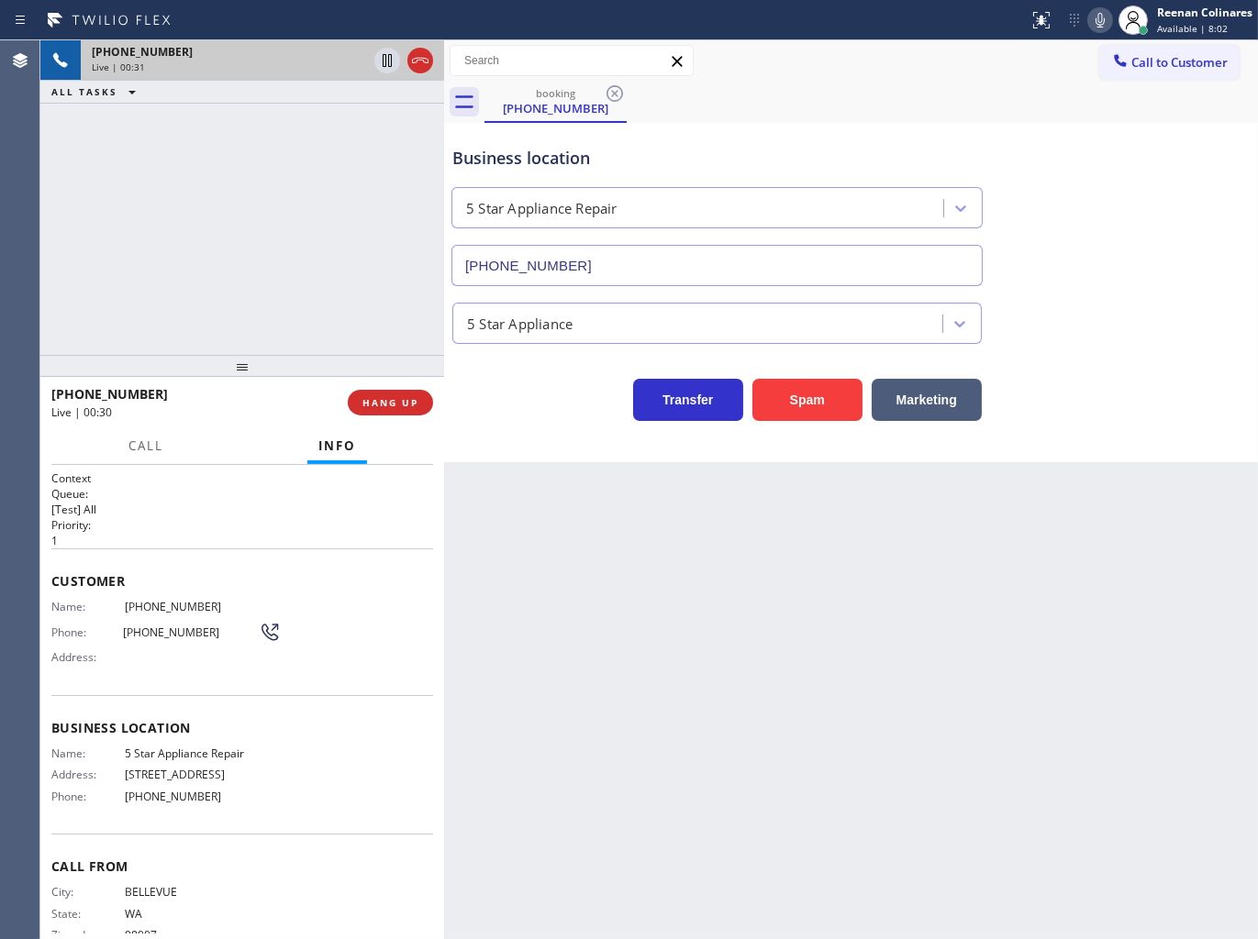
click at [1070, 51] on div "Call to Customer Outbound call Location Search location Your caller id phone nu…" at bounding box center [851, 61] width 814 height 32
drag, startPoint x: 1098, startPoint y: 19, endPoint x: 1096, endPoint y: 43, distance: 23.9
click at [1099, 19] on icon at bounding box center [1100, 20] width 22 height 22
click at [159, 452] on span "Call" at bounding box center [145, 446] width 35 height 17
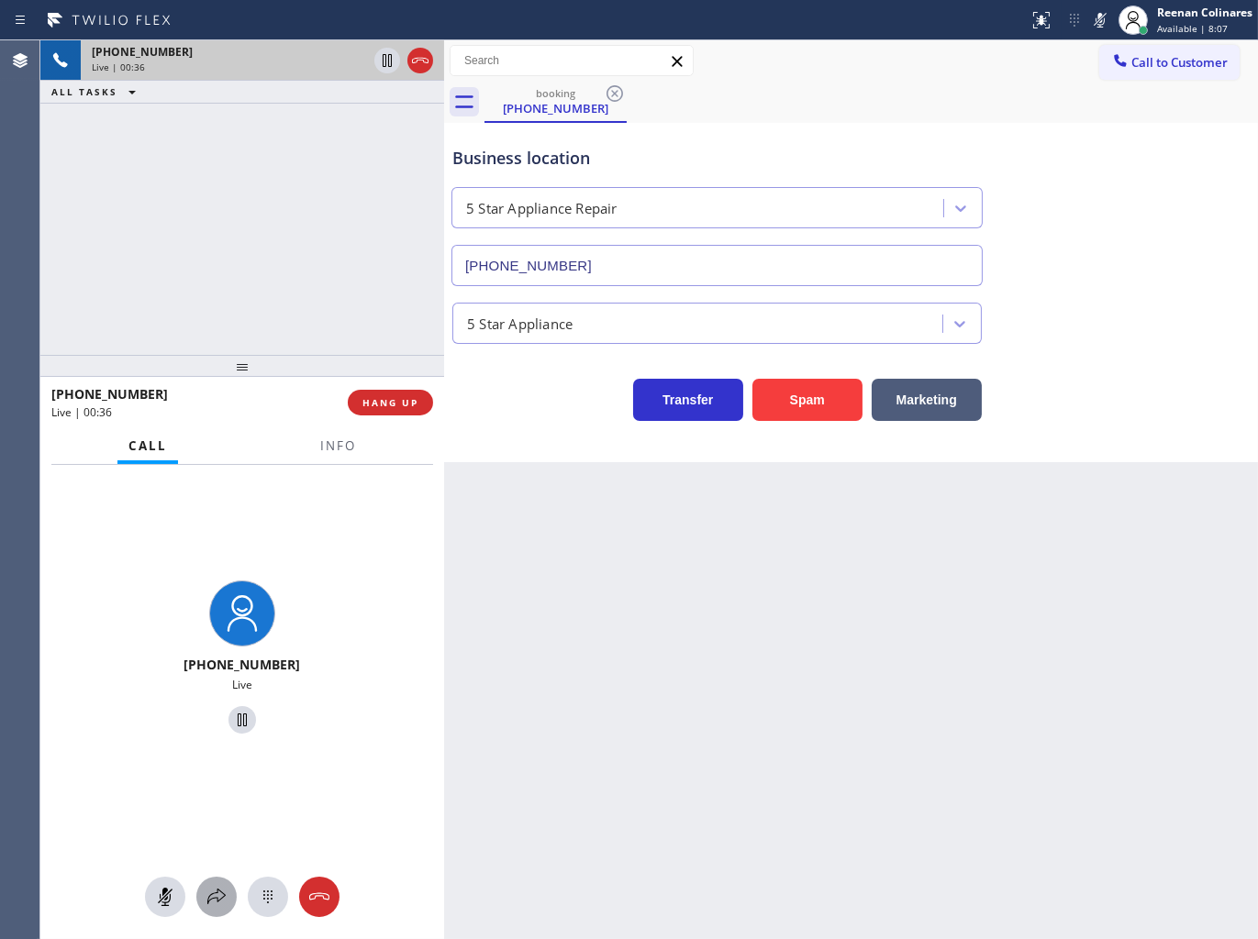
click at [212, 906] on icon at bounding box center [216, 897] width 22 height 22
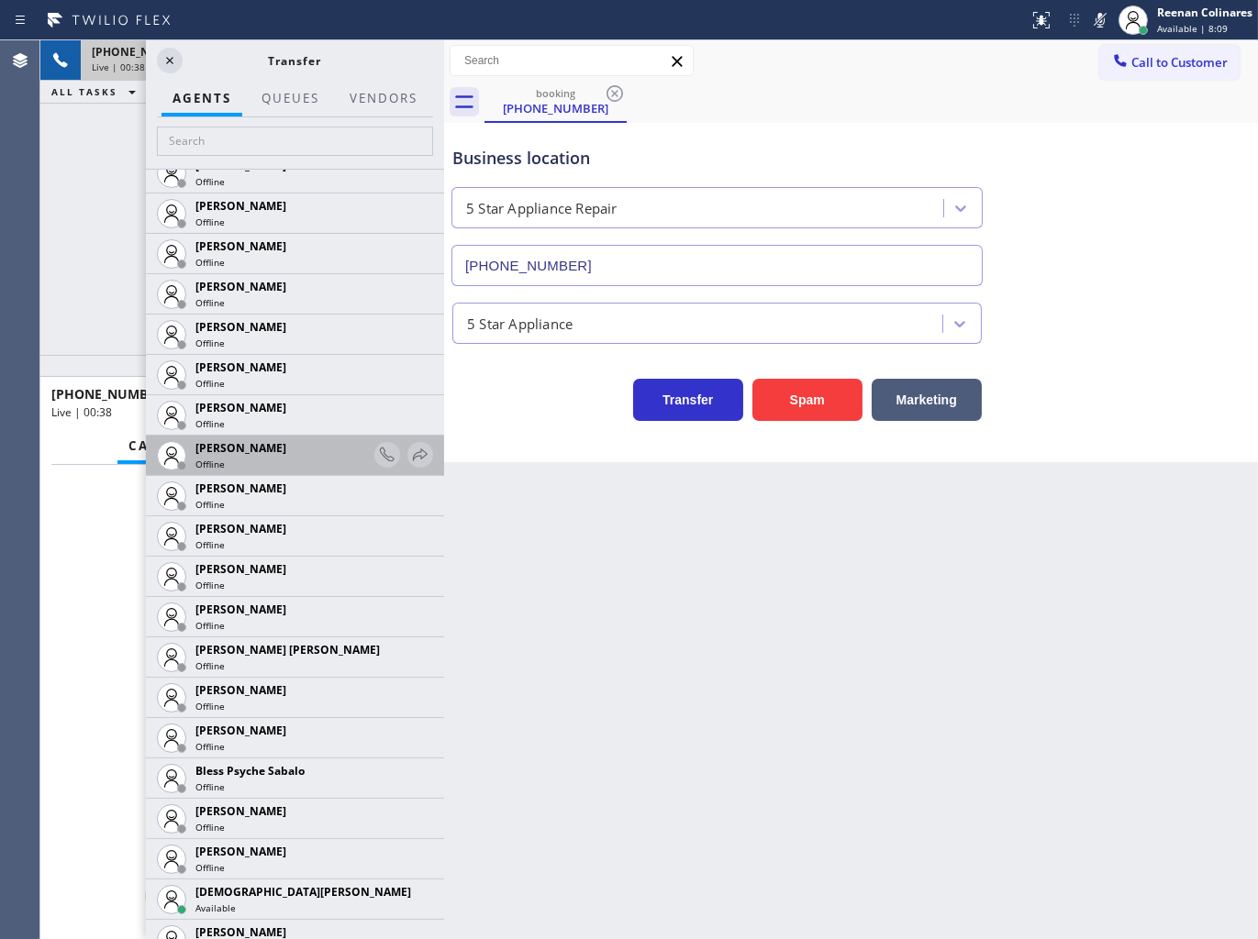
scroll to position [204, 0]
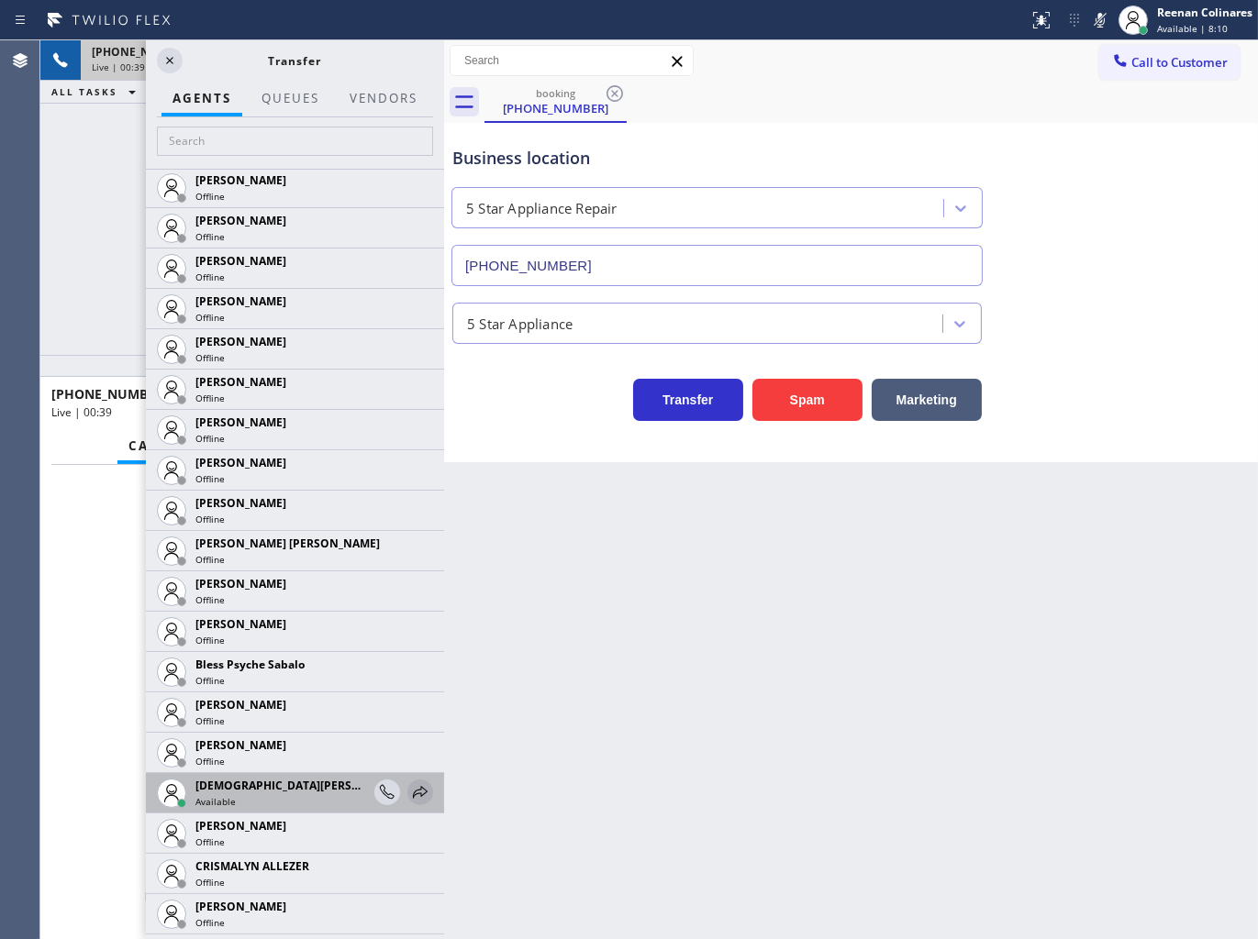
click at [413, 787] on icon at bounding box center [420, 792] width 15 height 12
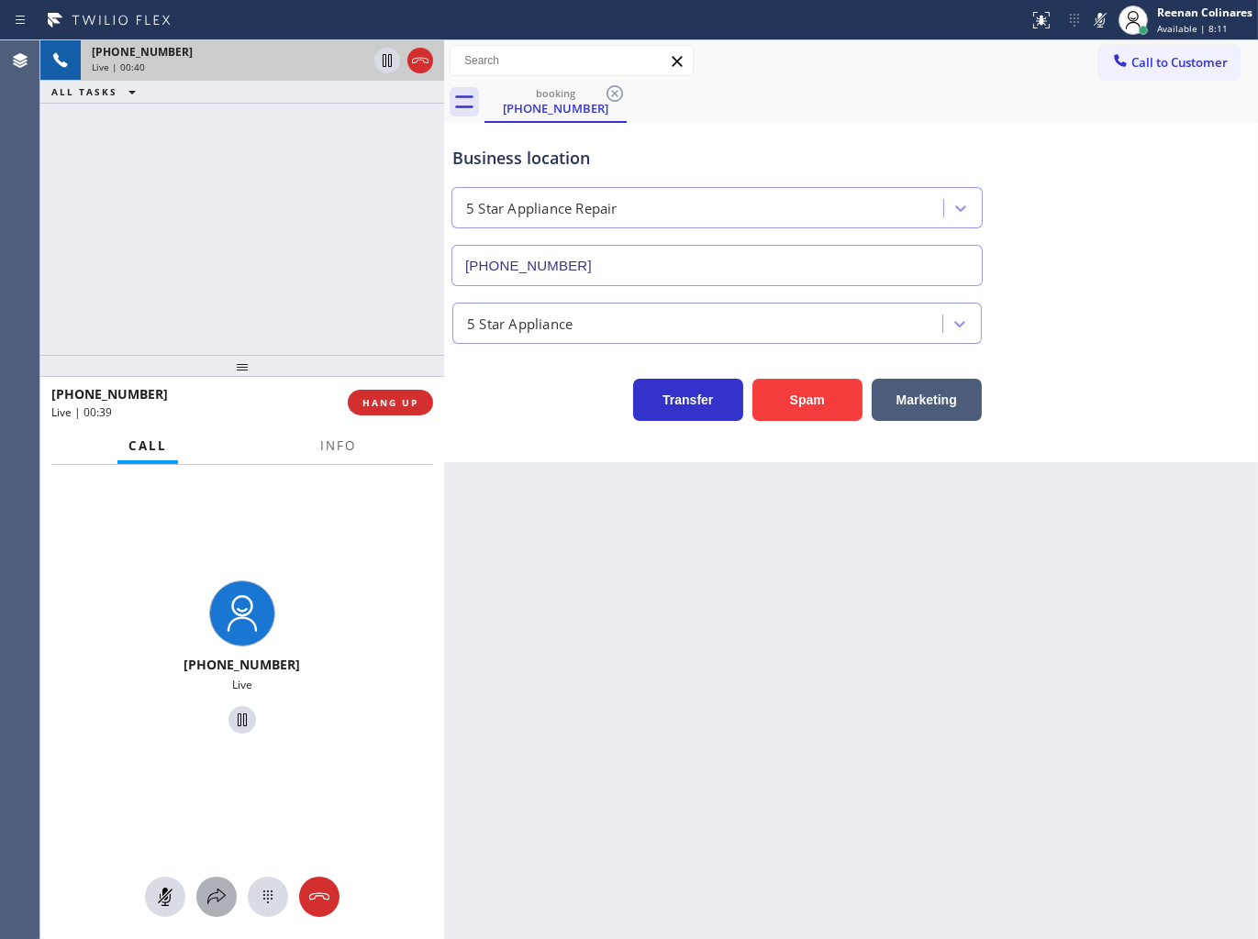
click at [216, 895] on icon at bounding box center [216, 897] width 22 height 22
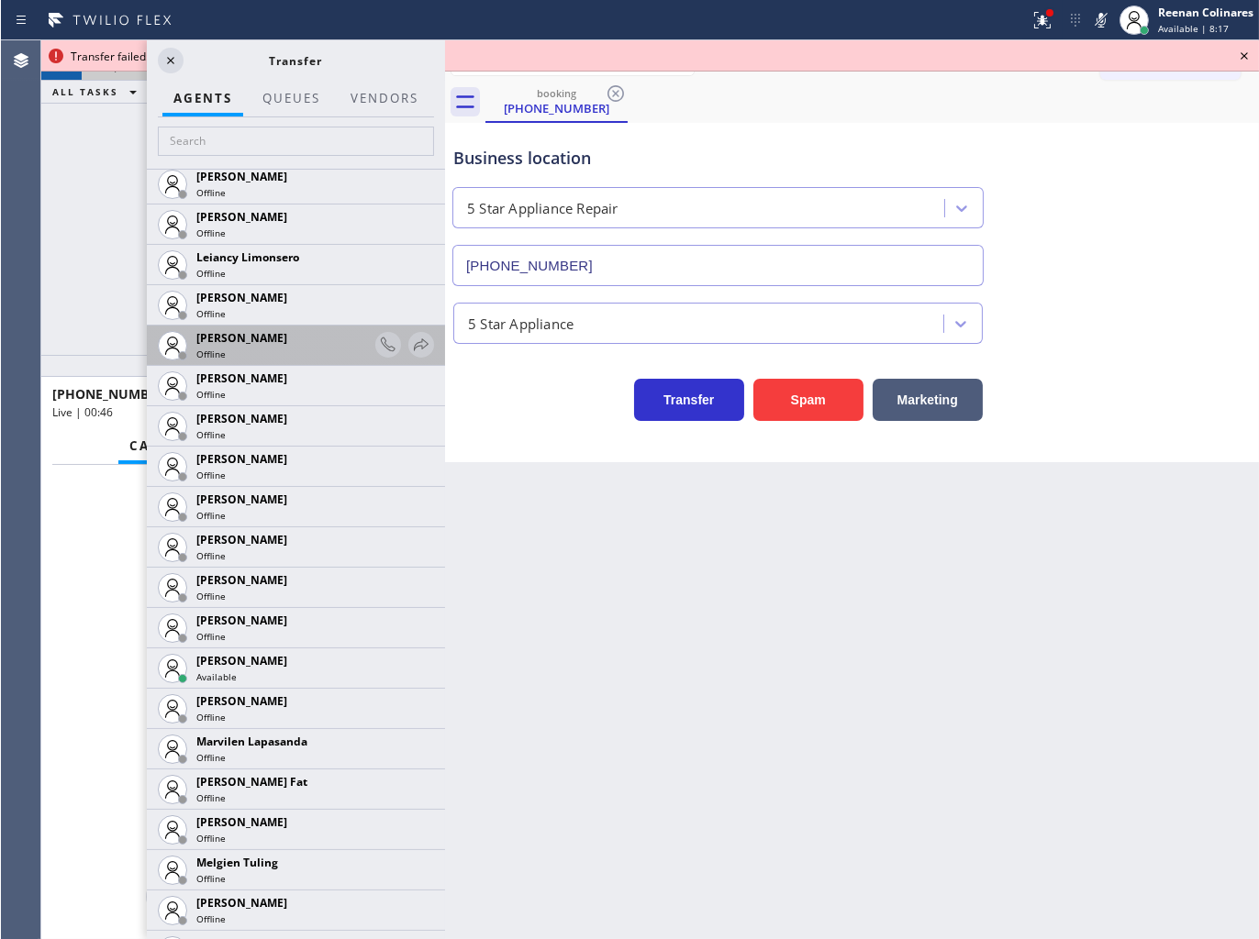
scroll to position [2854, 0]
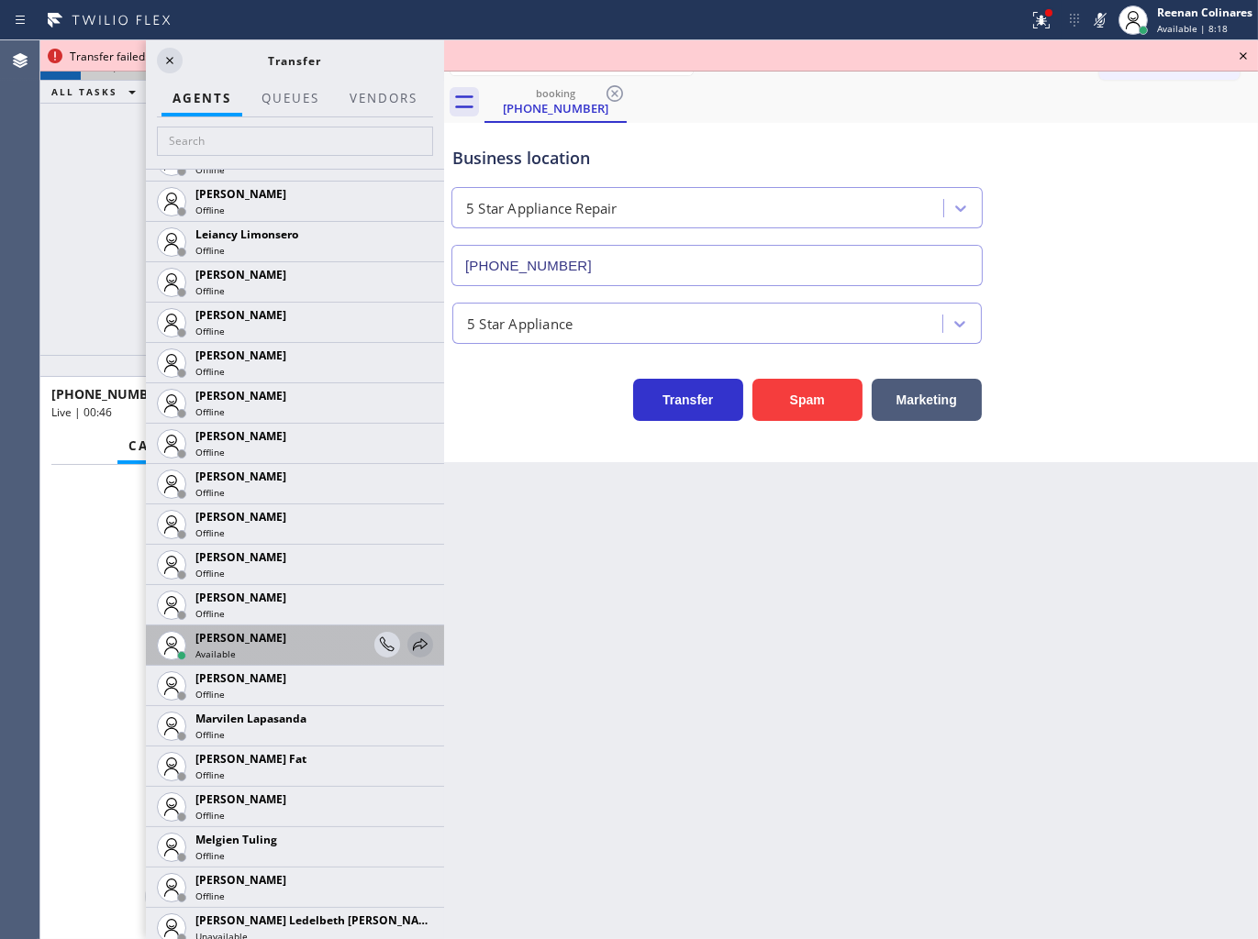
click at [409, 638] on icon at bounding box center [420, 645] width 22 height 22
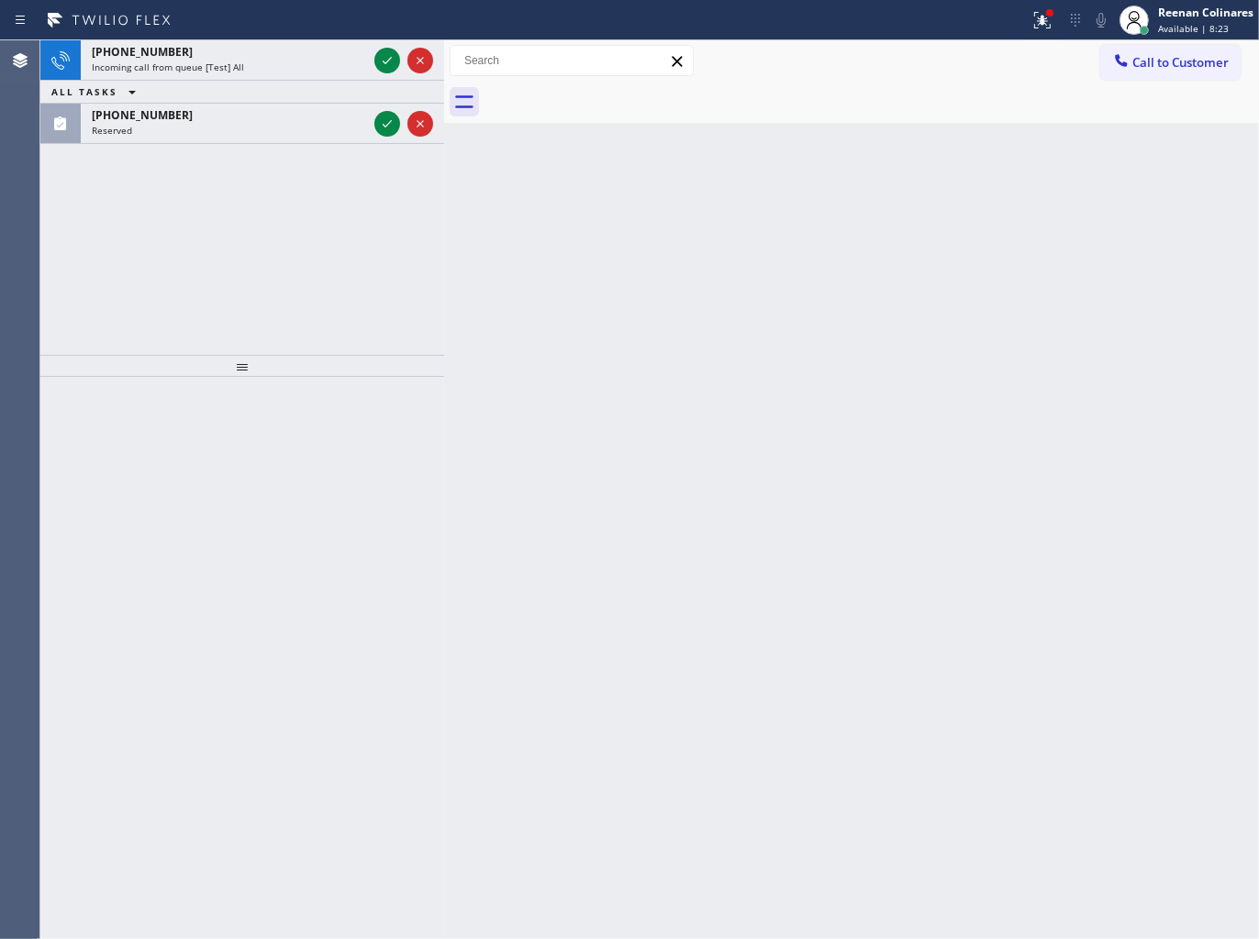
drag, startPoint x: 915, startPoint y: 616, endPoint x: 913, endPoint y: 606, distance: 10.5
click at [913, 606] on div "Back to Dashboard Change Sender ID Customers Technicians Select a contact Outbo…" at bounding box center [851, 489] width 815 height 899
click at [277, 97] on div "ALL TASKS ALL TASKS ACTIVE TASKS TASKS IN WRAP UP" at bounding box center [242, 92] width 404 height 23
click at [278, 128] on div "Reserved" at bounding box center [229, 130] width 275 height 13
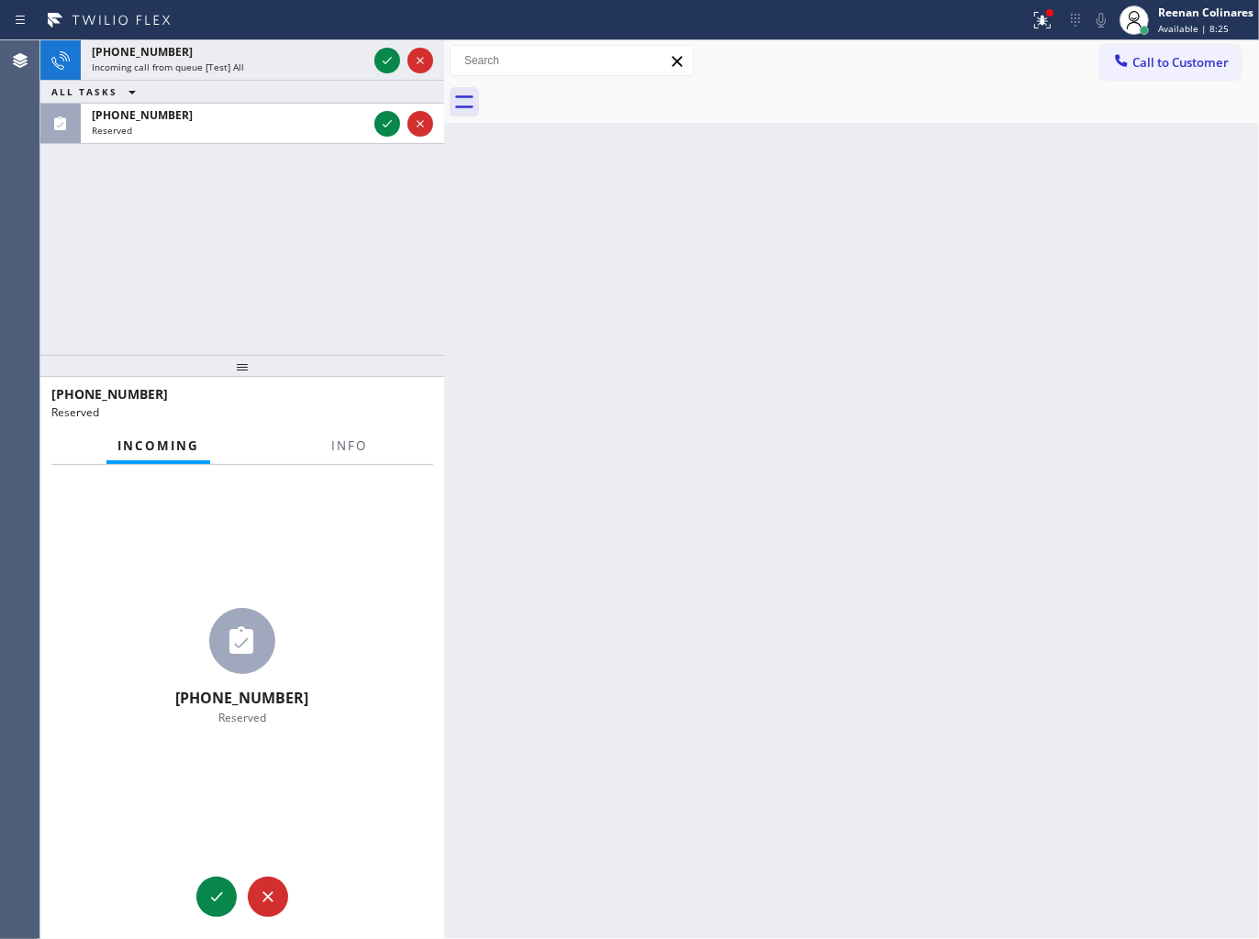
click at [280, 81] on div "ALL TASKS ALL TASKS ACTIVE TASKS TASKS IN WRAP UP" at bounding box center [242, 92] width 404 height 23
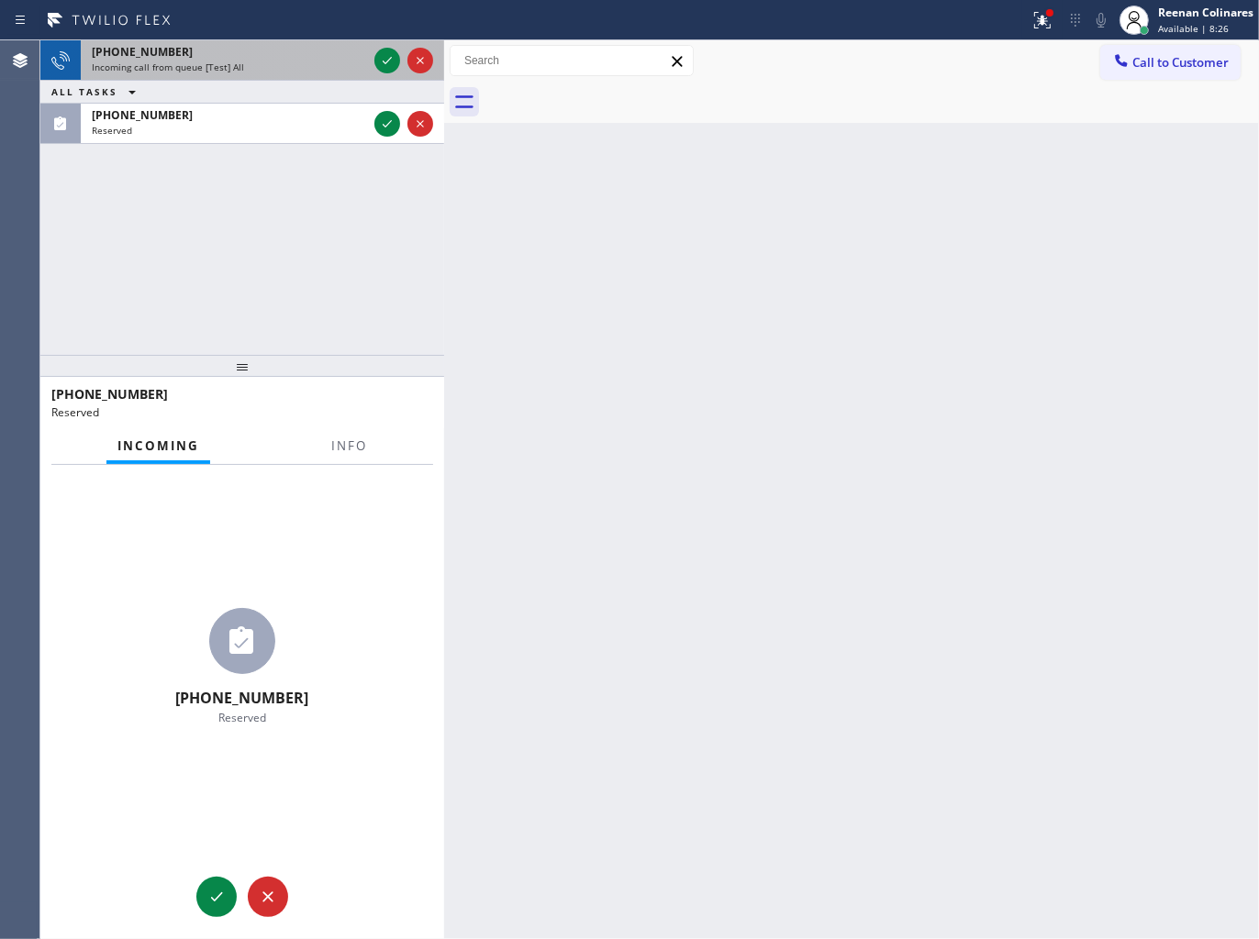
drag, startPoint x: 281, startPoint y: 64, endPoint x: 331, endPoint y: 61, distance: 50.5
click at [283, 64] on div "Incoming call from queue [Test] All" at bounding box center [229, 67] width 275 height 13
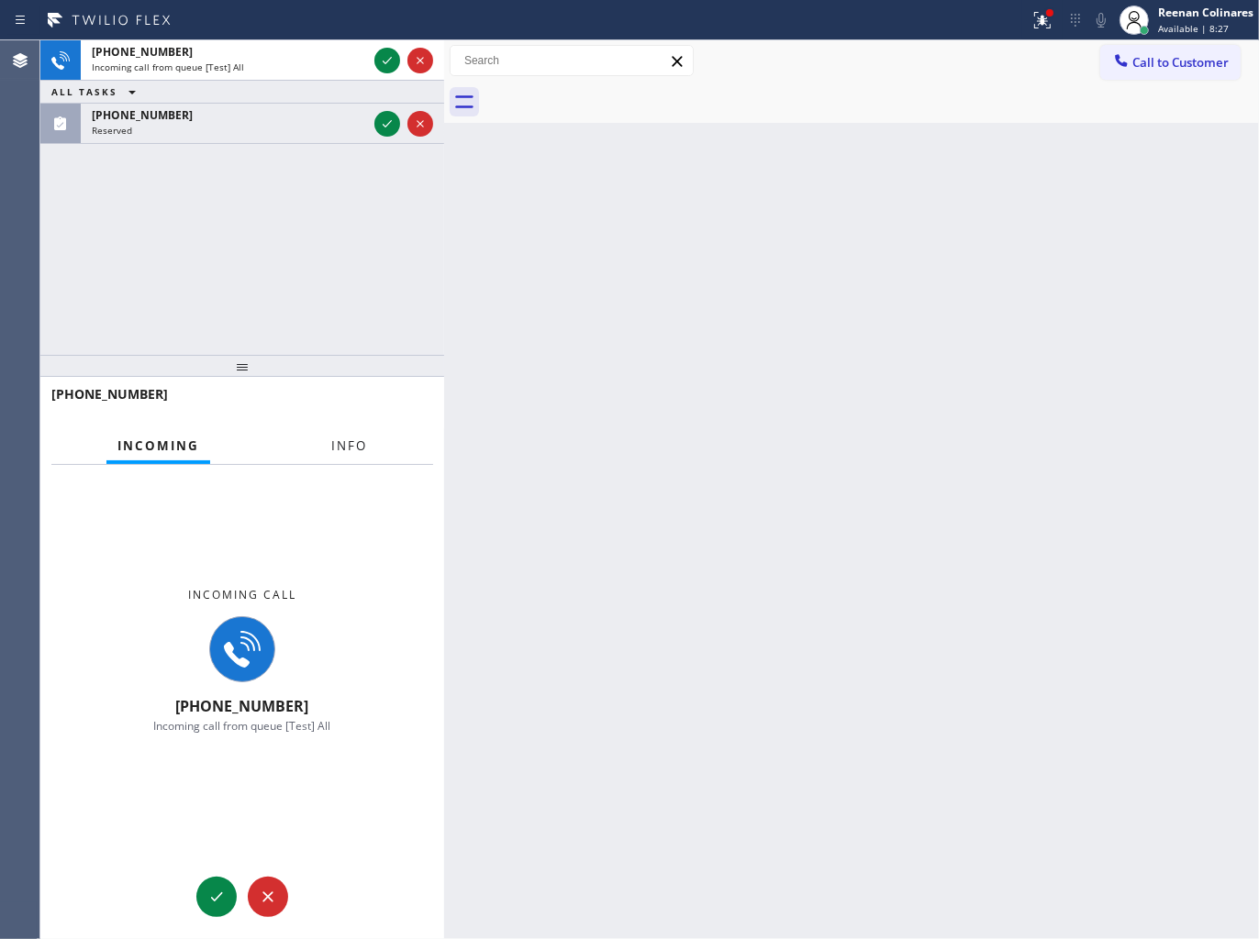
click at [371, 431] on button "Info" at bounding box center [349, 446] width 58 height 36
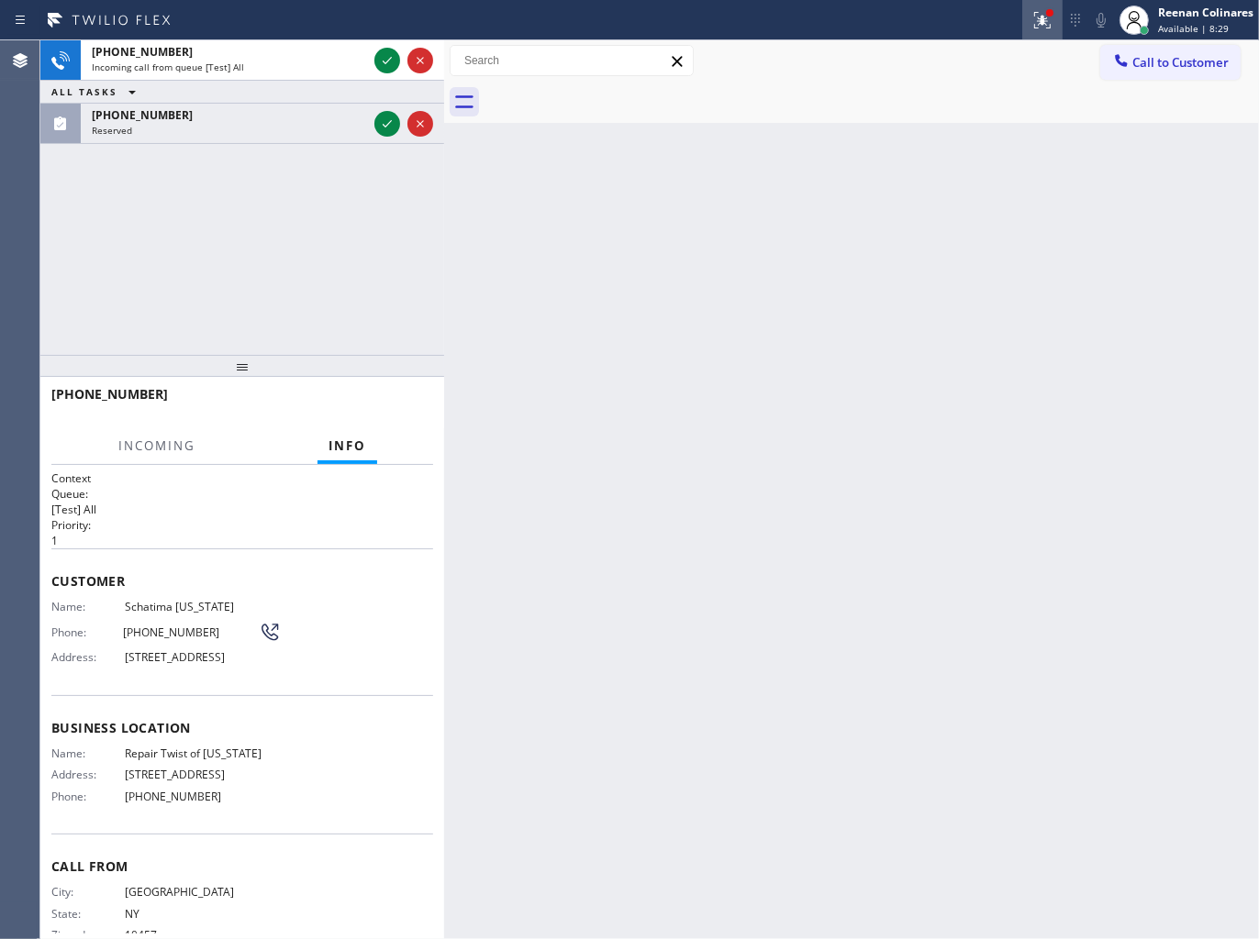
click at [1024, 16] on div at bounding box center [1042, 20] width 40 height 22
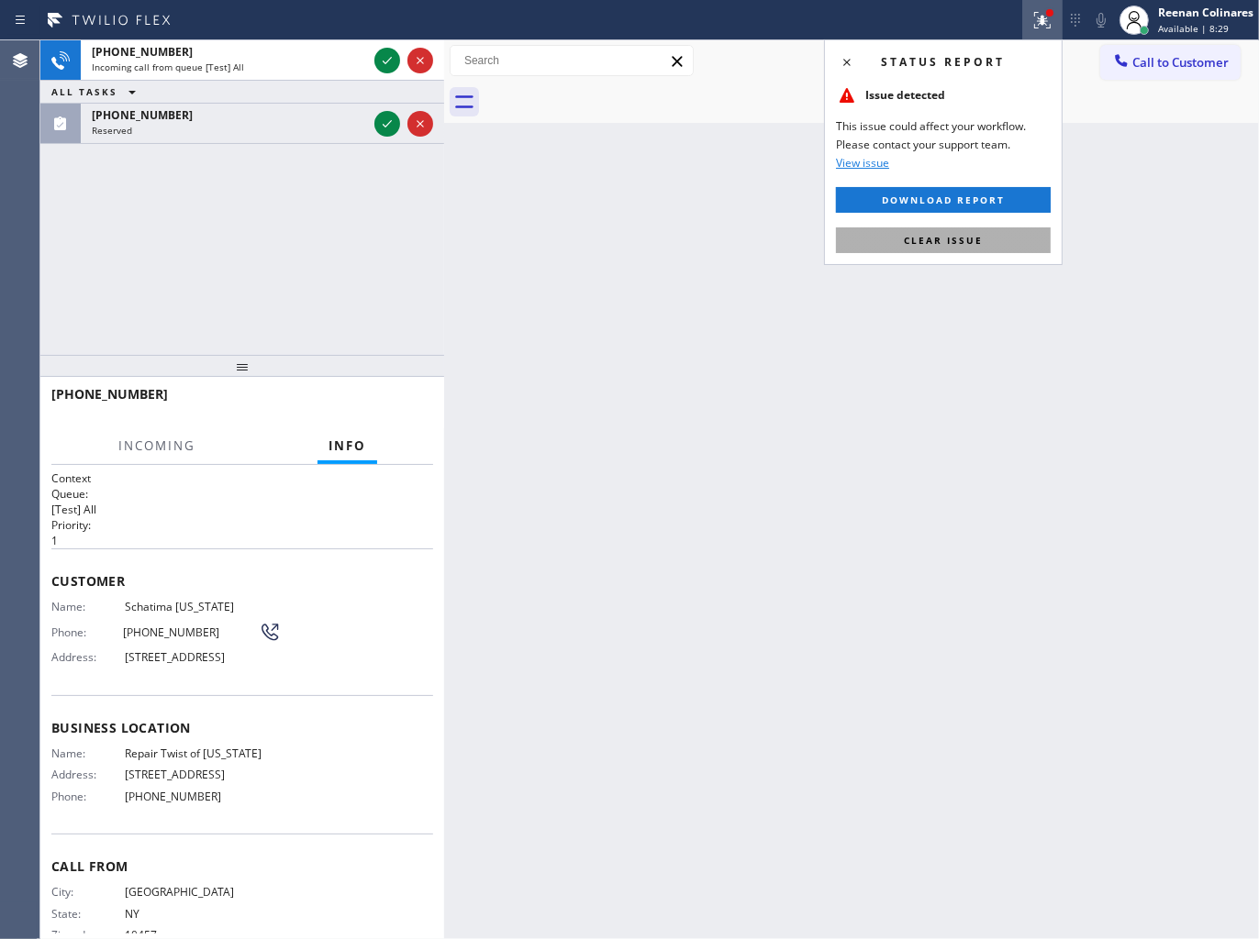
click at [970, 240] on span "Clear issue" at bounding box center [943, 240] width 79 height 13
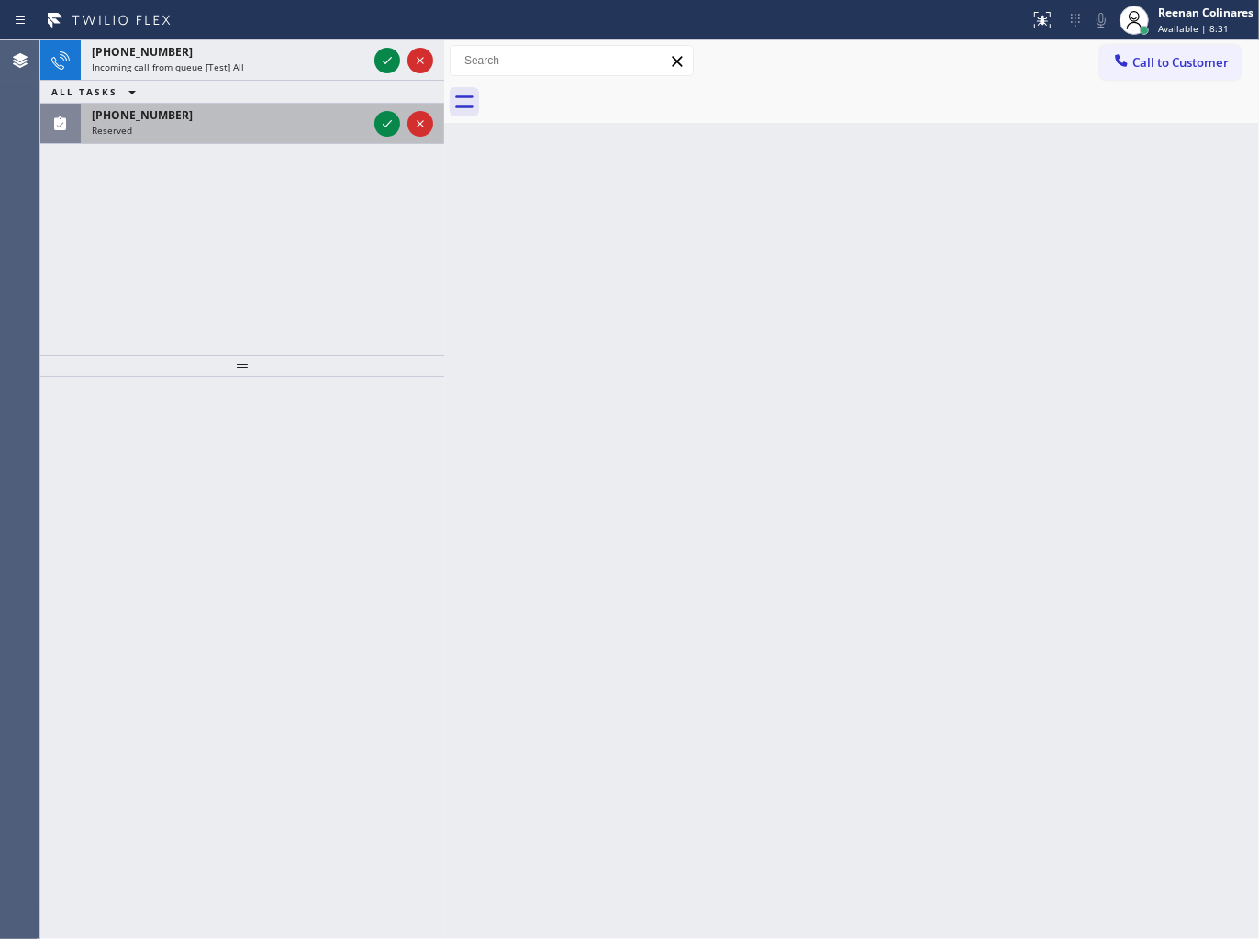
click at [271, 122] on div "[PHONE_NUMBER]" at bounding box center [229, 115] width 275 height 16
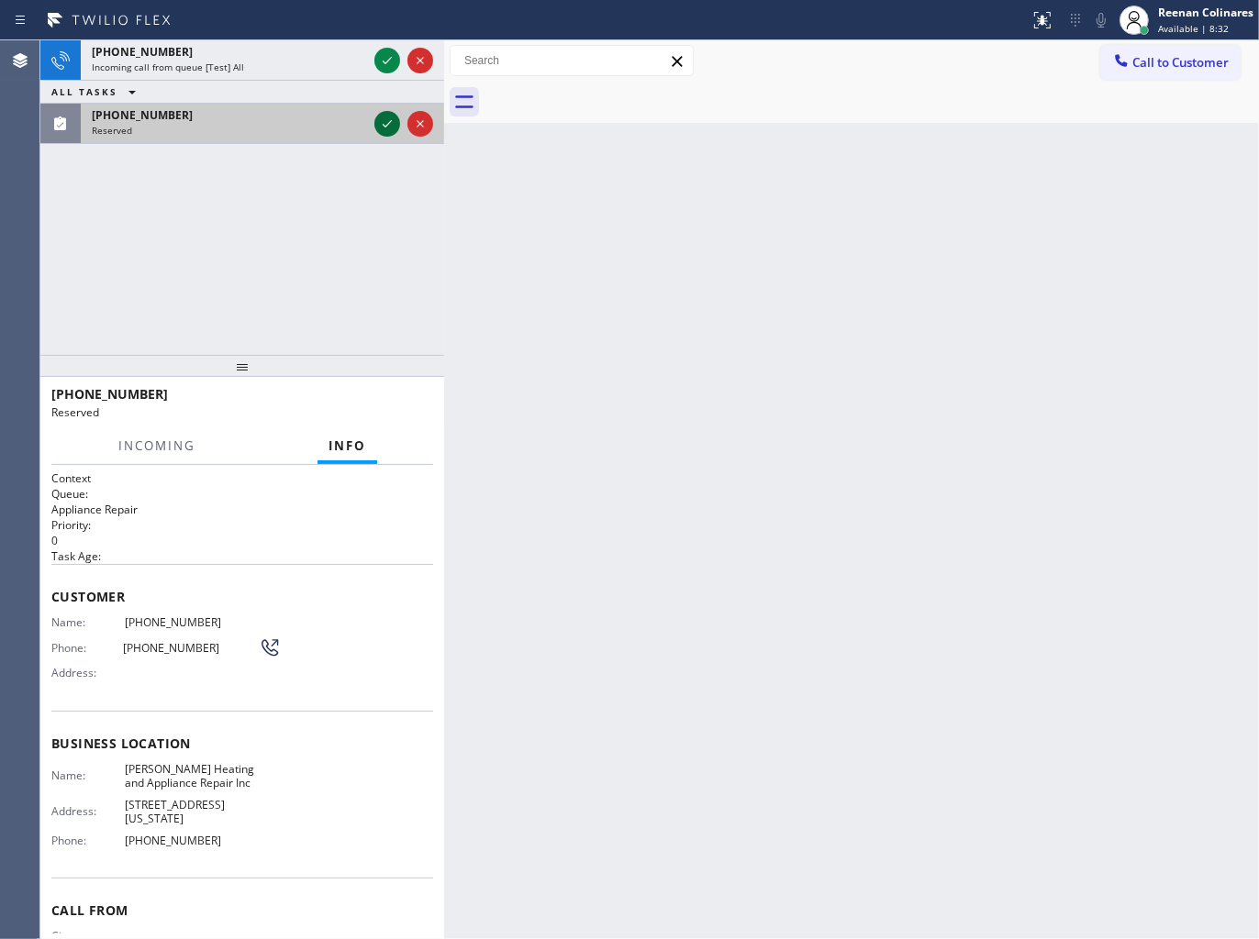
click at [380, 125] on icon at bounding box center [387, 124] width 22 height 22
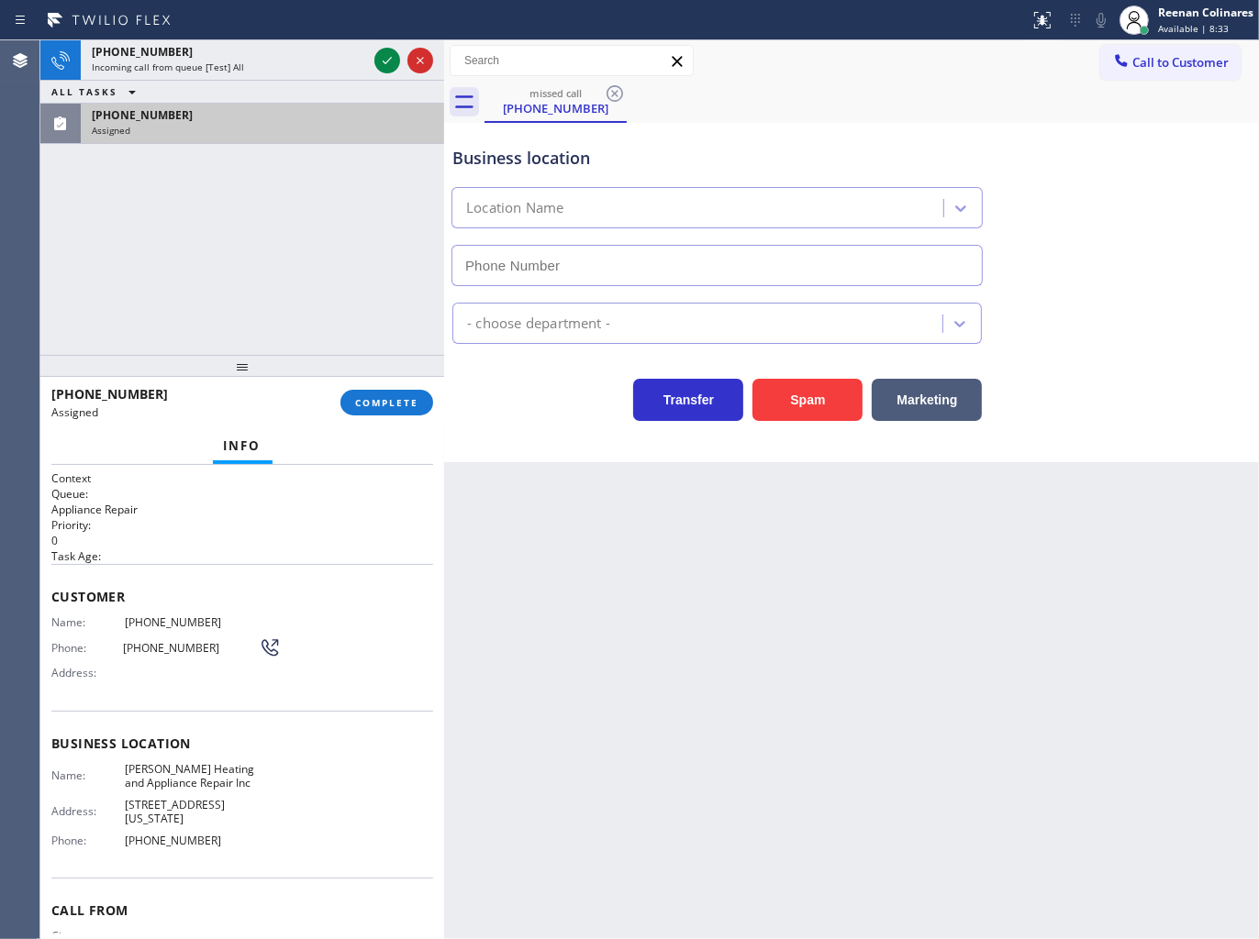
type input "[PHONE_NUMBER]"
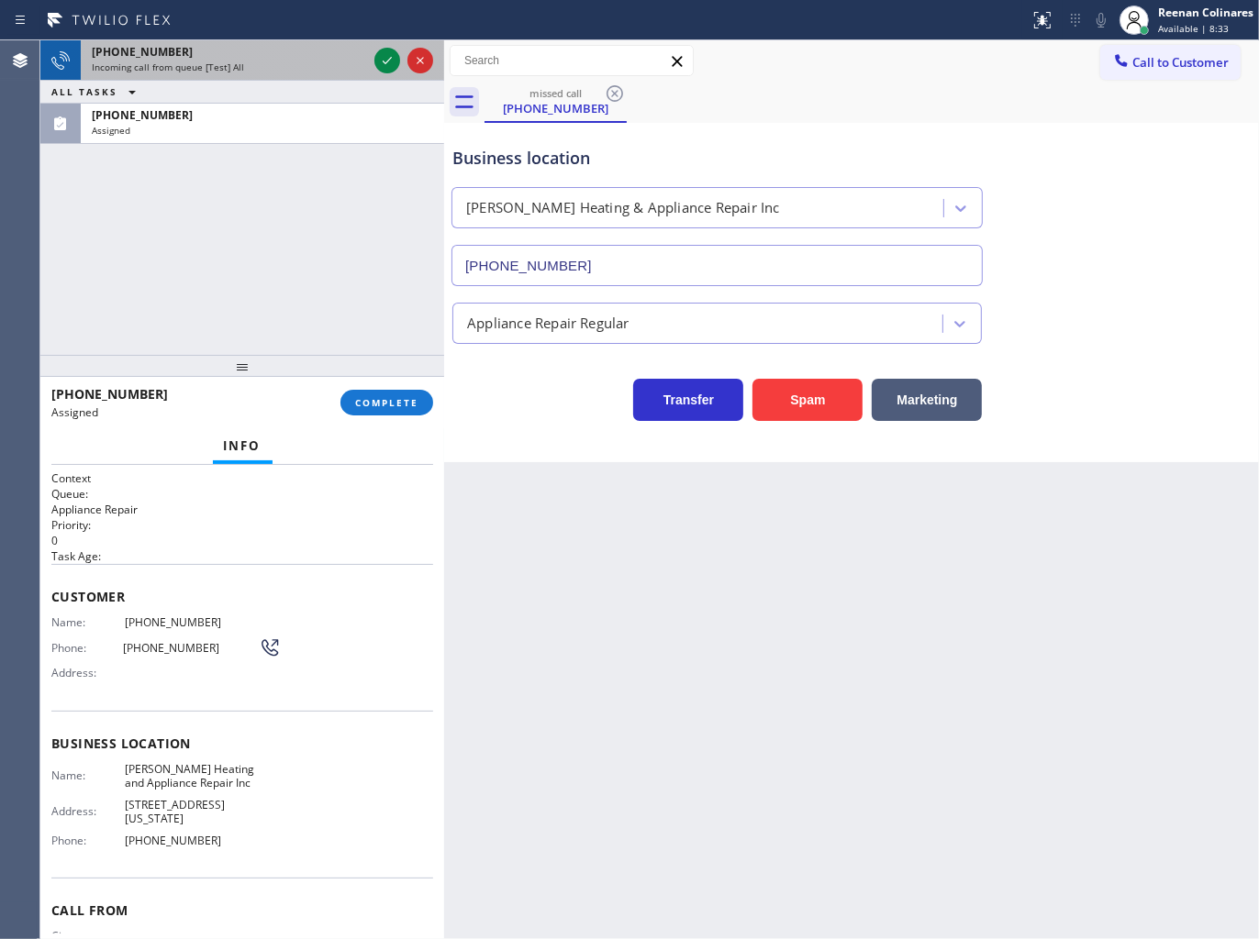
click at [340, 69] on div "Incoming call from queue [Test] All" at bounding box center [229, 67] width 275 height 13
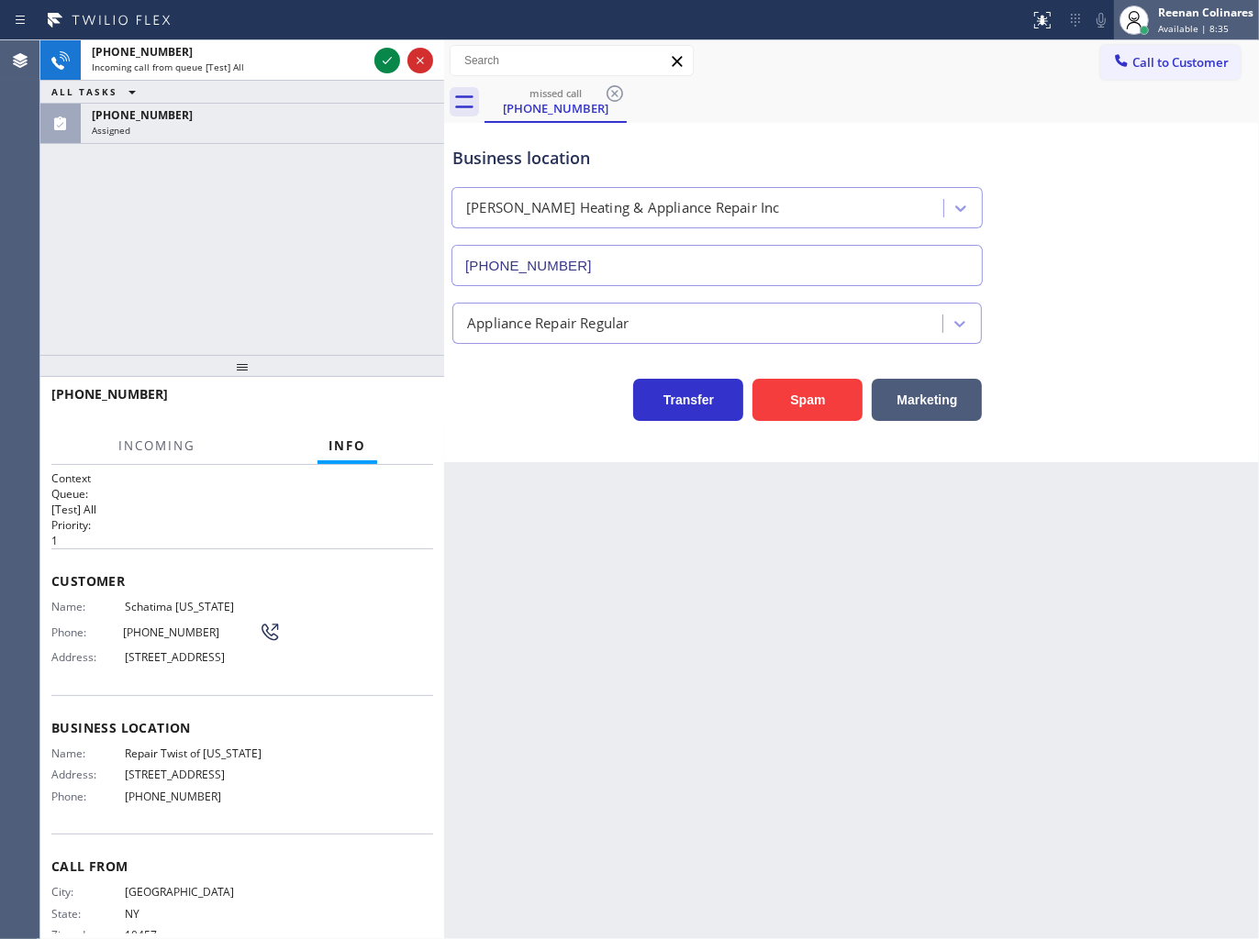
click at [1209, 19] on div "Reenan Colinares" at bounding box center [1205, 13] width 95 height 16
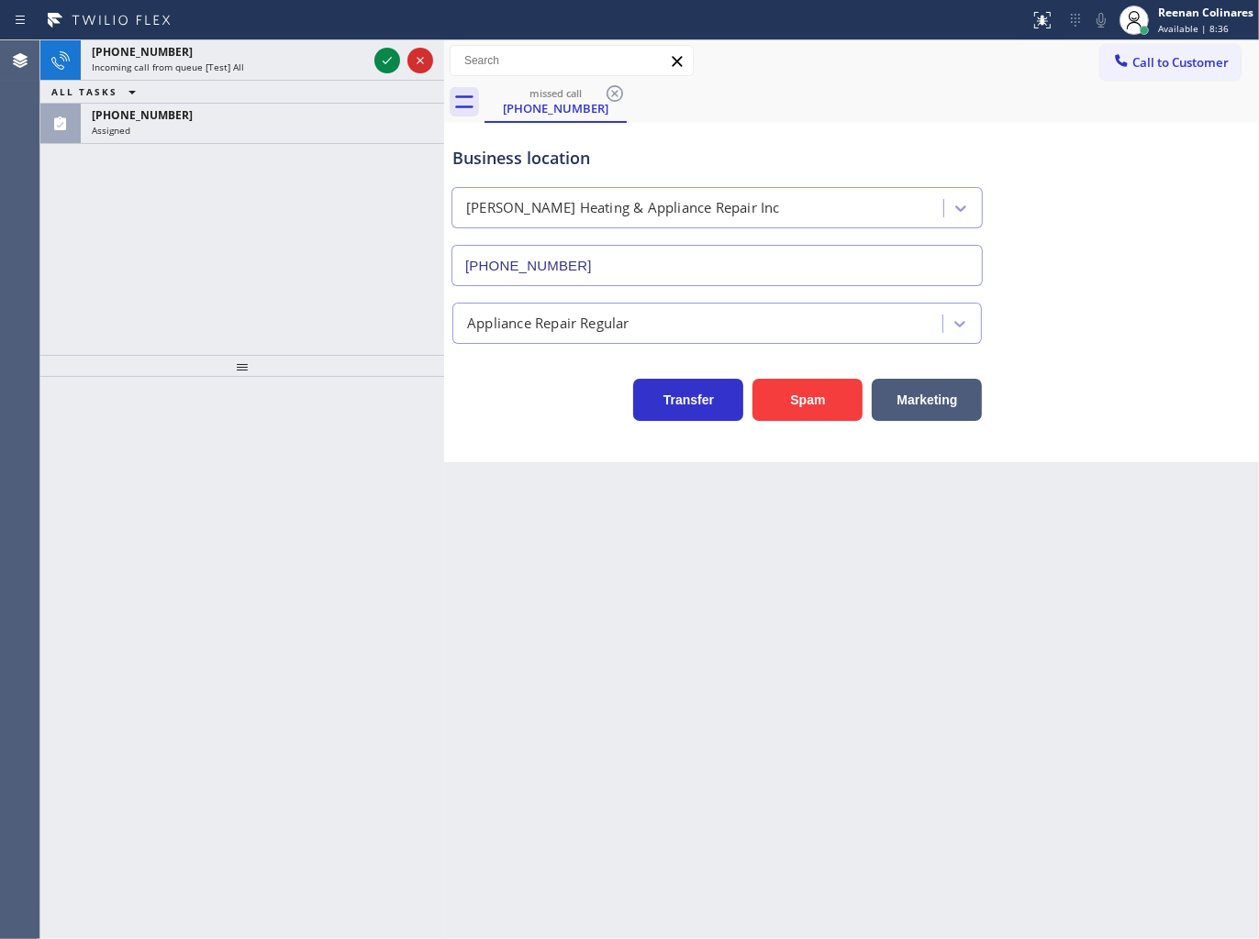
click at [312, 66] on div "[PHONE_NUMBER] Incoming call from queue [Test] All ALL TASKS ALL TASKS ACTIVE T…" at bounding box center [242, 92] width 404 height 104
click at [312, 66] on div "Incoming call from queue [Test] All" at bounding box center [229, 67] width 275 height 13
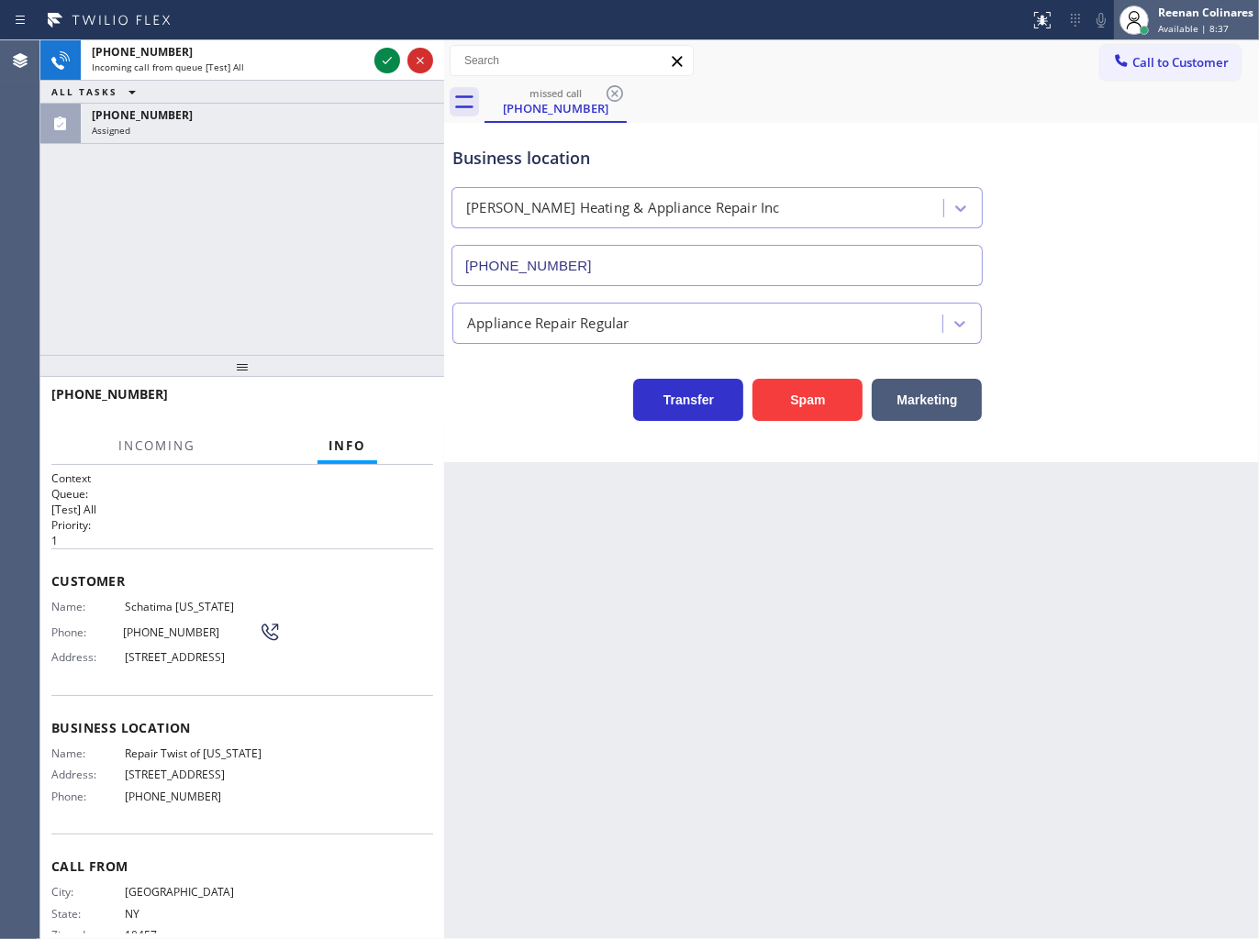
click at [1234, 12] on div "Reenan Colinares" at bounding box center [1205, 13] width 95 height 16
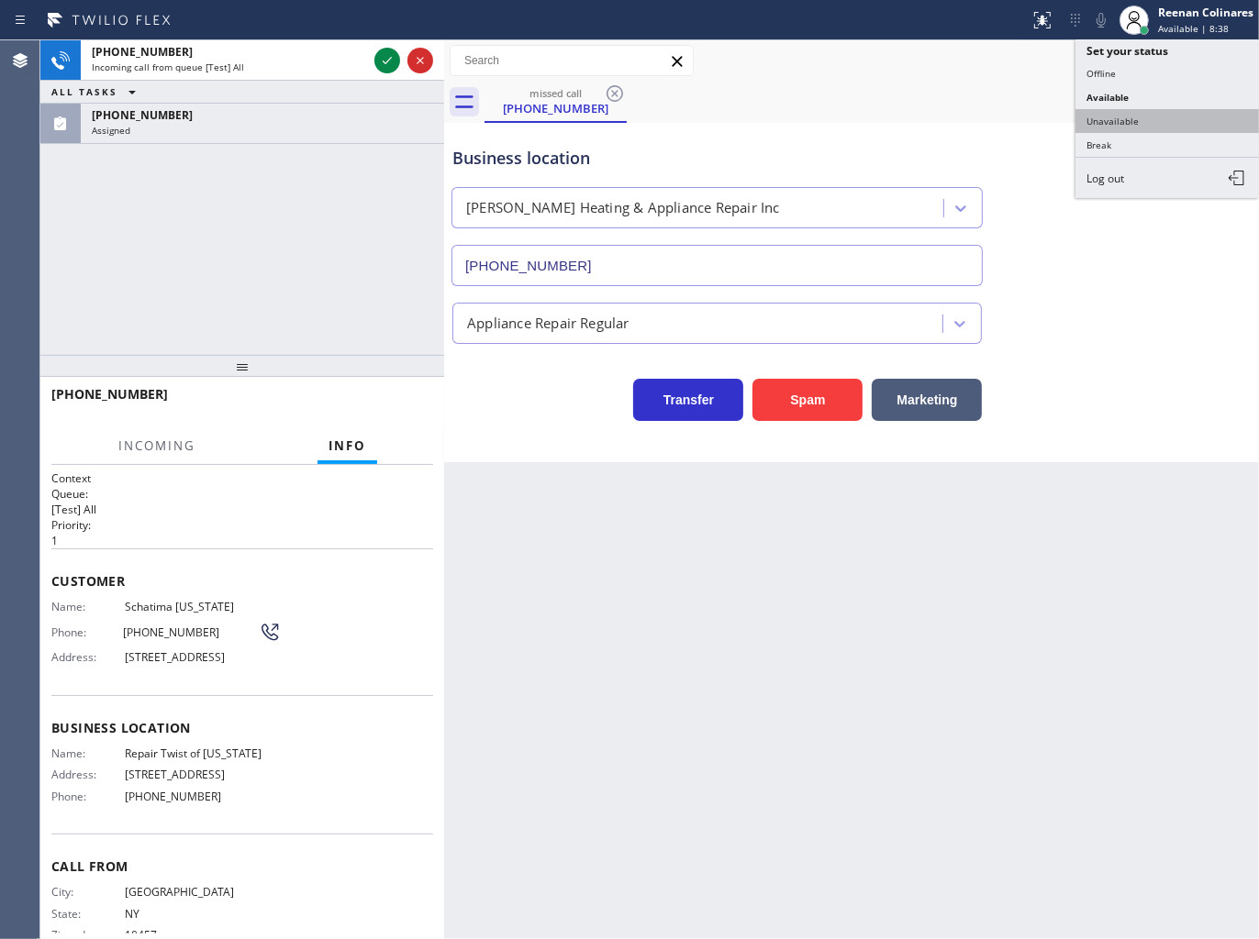
click at [1112, 120] on button "Unavailable" at bounding box center [1166, 121] width 183 height 24
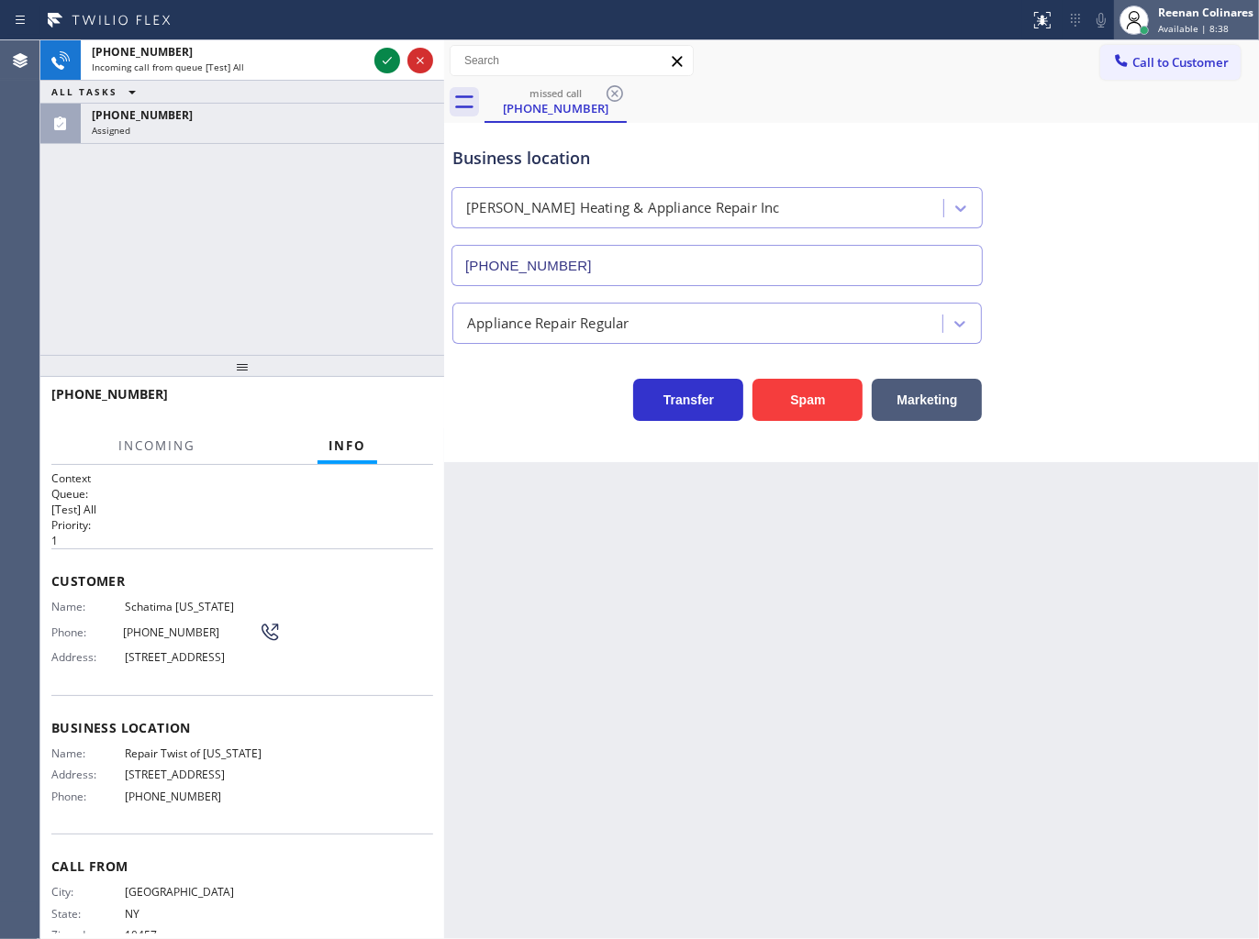
click at [1187, 13] on div "Reenan Colinares" at bounding box center [1205, 13] width 95 height 16
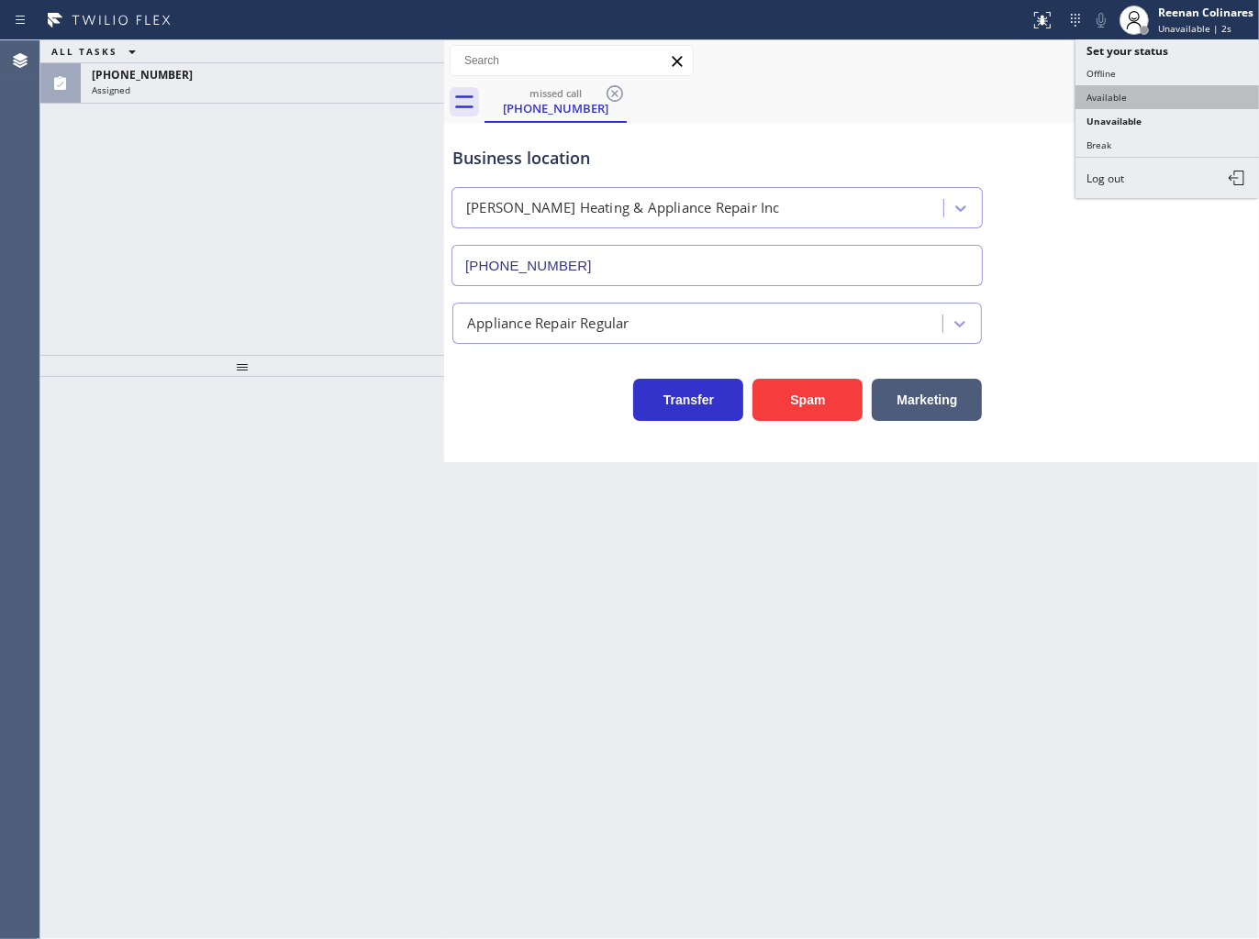
click at [1121, 89] on button "Available" at bounding box center [1166, 97] width 183 height 24
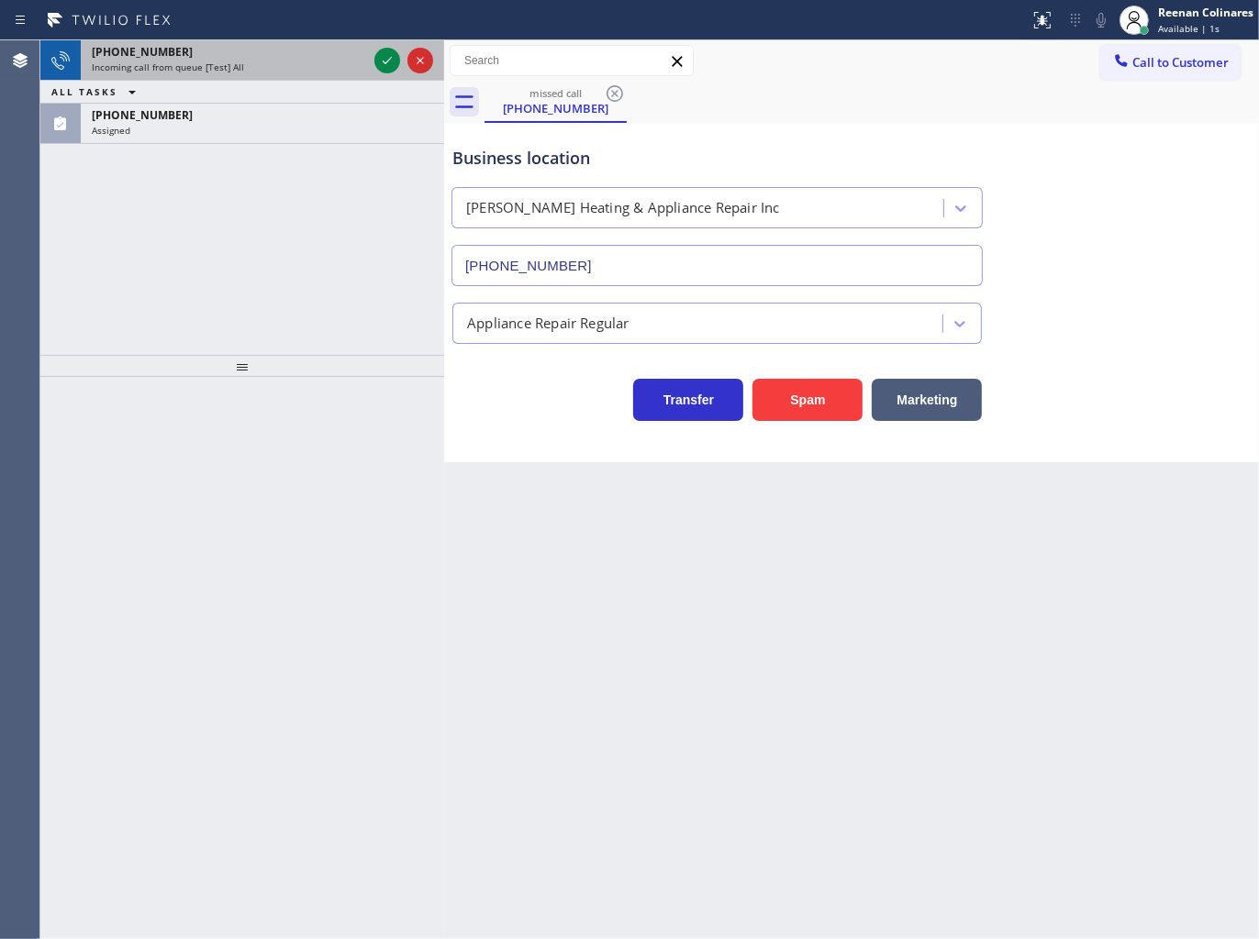
click at [239, 61] on div "Incoming call from queue [Test] All" at bounding box center [229, 67] width 275 height 13
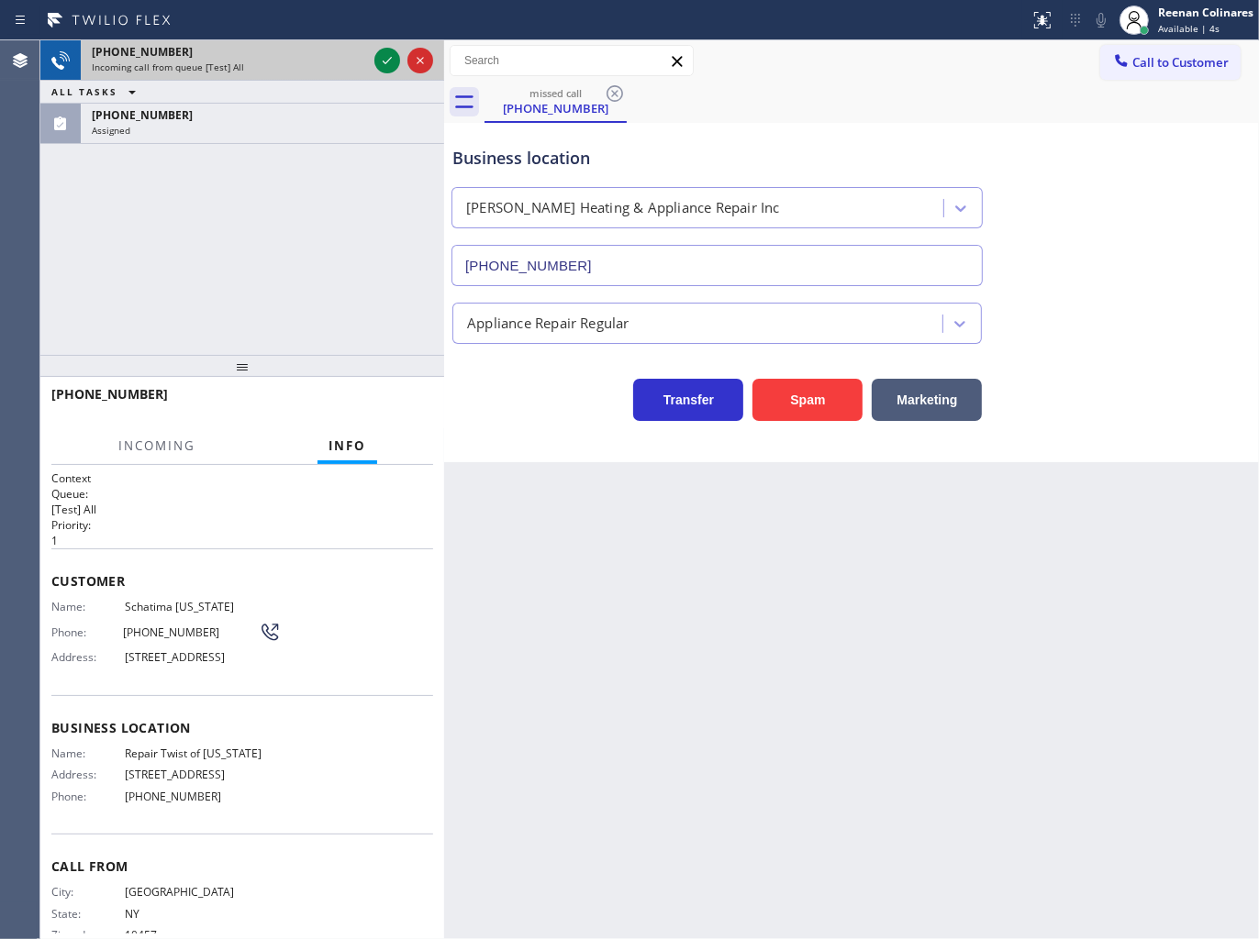
drag, startPoint x: 221, startPoint y: 55, endPoint x: 227, endPoint y: 44, distance: 12.3
click at [227, 44] on div "[PHONE_NUMBER]" at bounding box center [229, 52] width 275 height 16
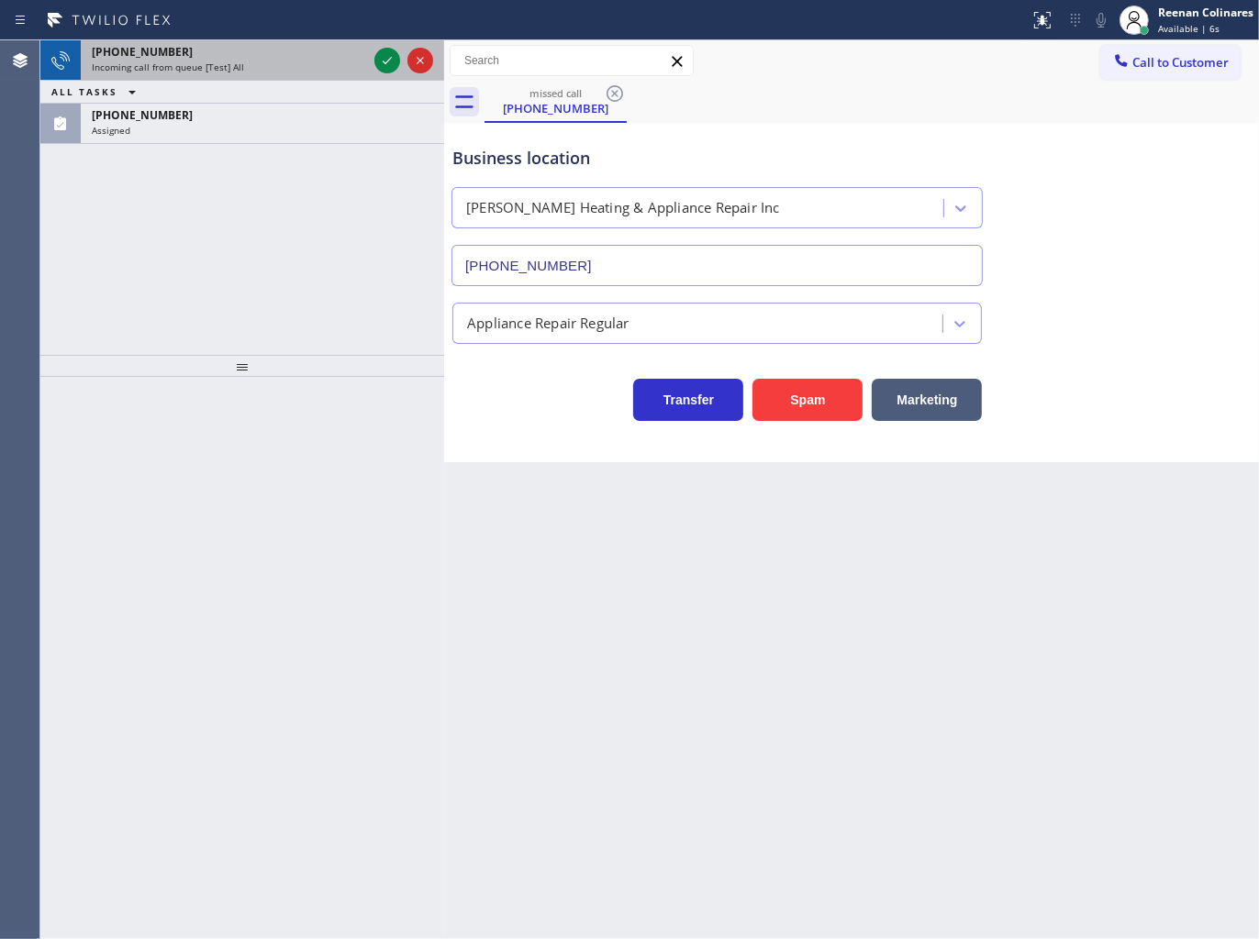
click at [251, 62] on div "Incoming call from queue [Test] All" at bounding box center [229, 67] width 275 height 13
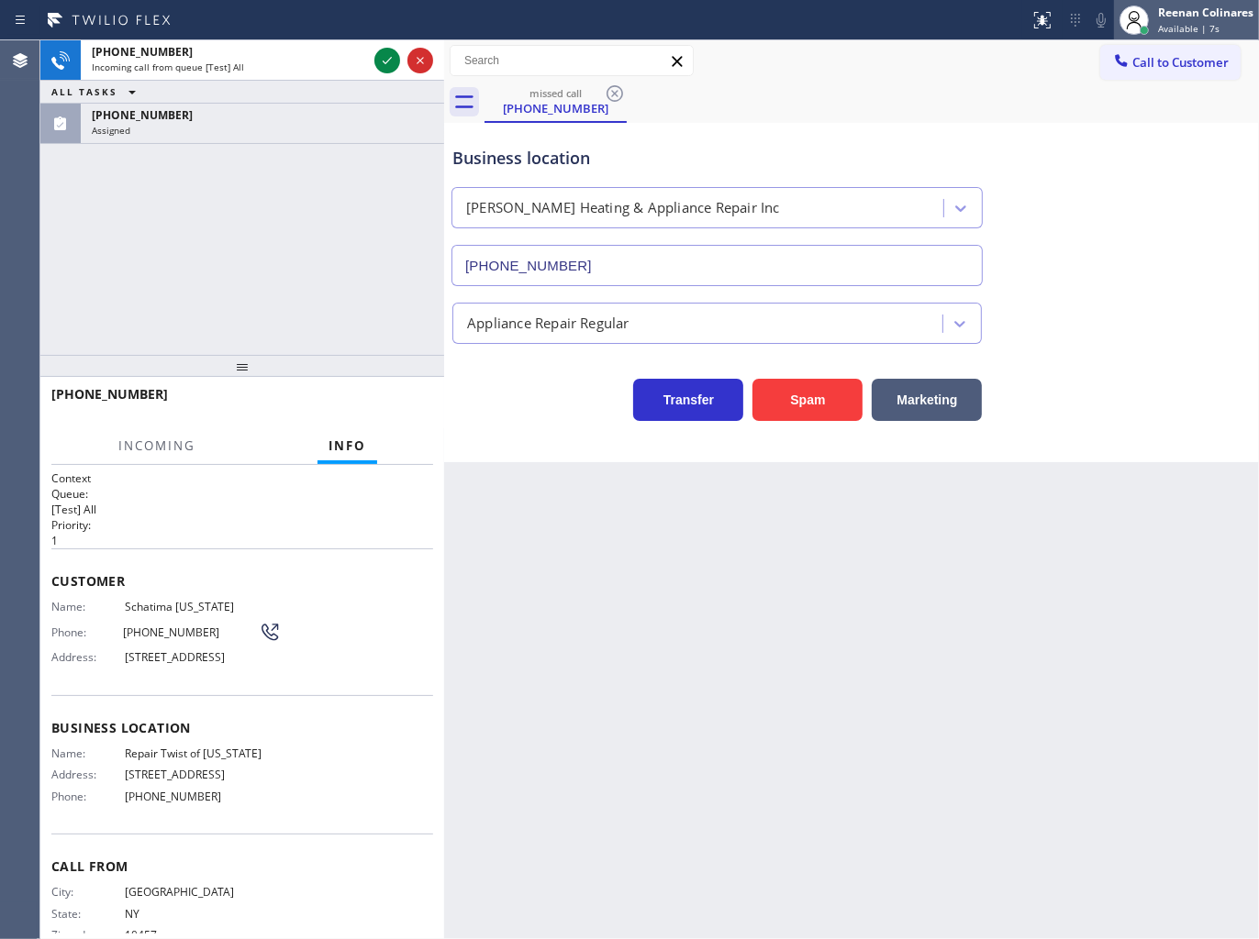
click at [1242, 18] on div "Reenan Colinares" at bounding box center [1205, 13] width 95 height 16
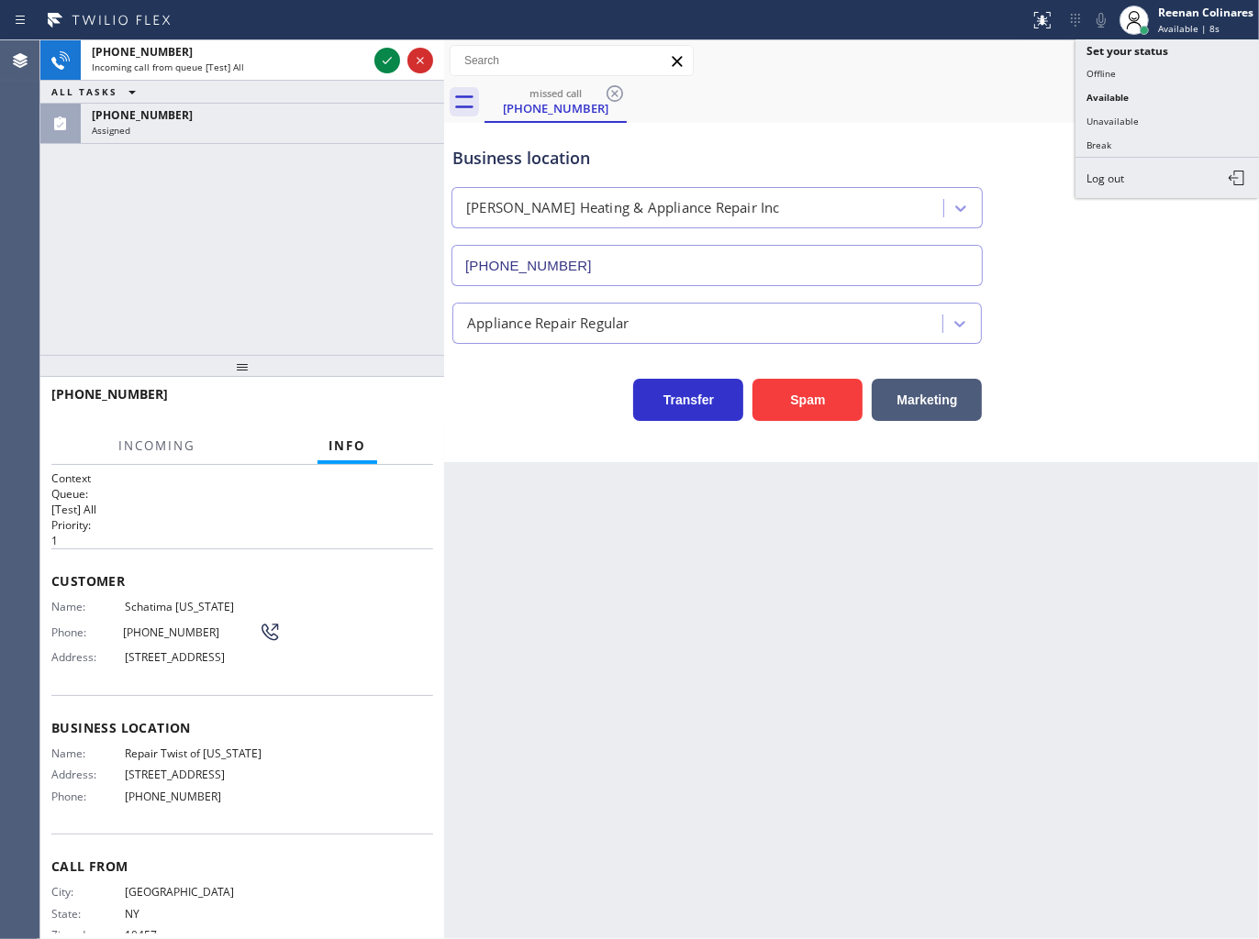
click at [1119, 116] on button "Unavailable" at bounding box center [1166, 121] width 183 height 24
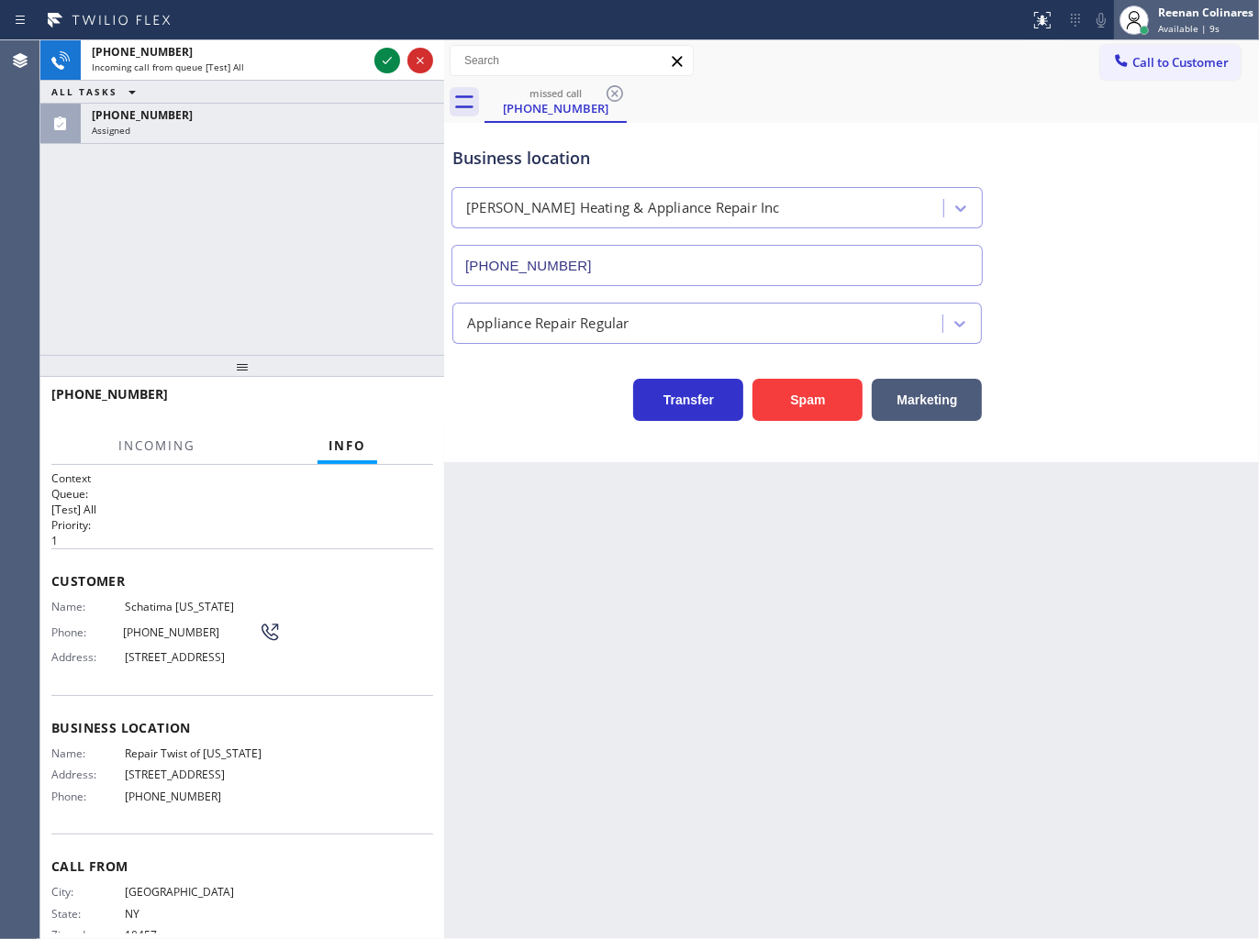
click at [1179, 26] on span "Available | 9s" at bounding box center [1188, 28] width 61 height 13
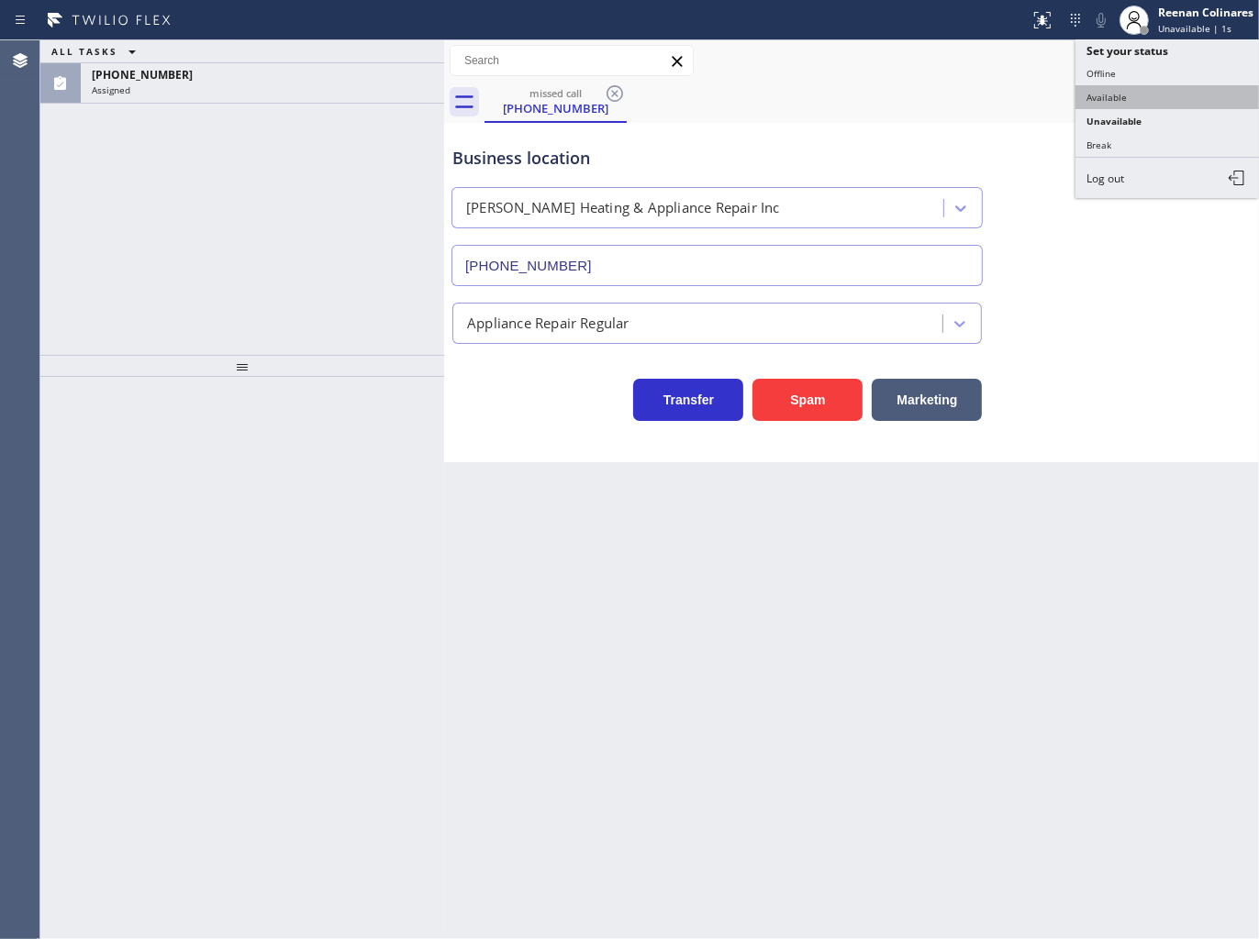
click at [1125, 88] on button "Available" at bounding box center [1166, 97] width 183 height 24
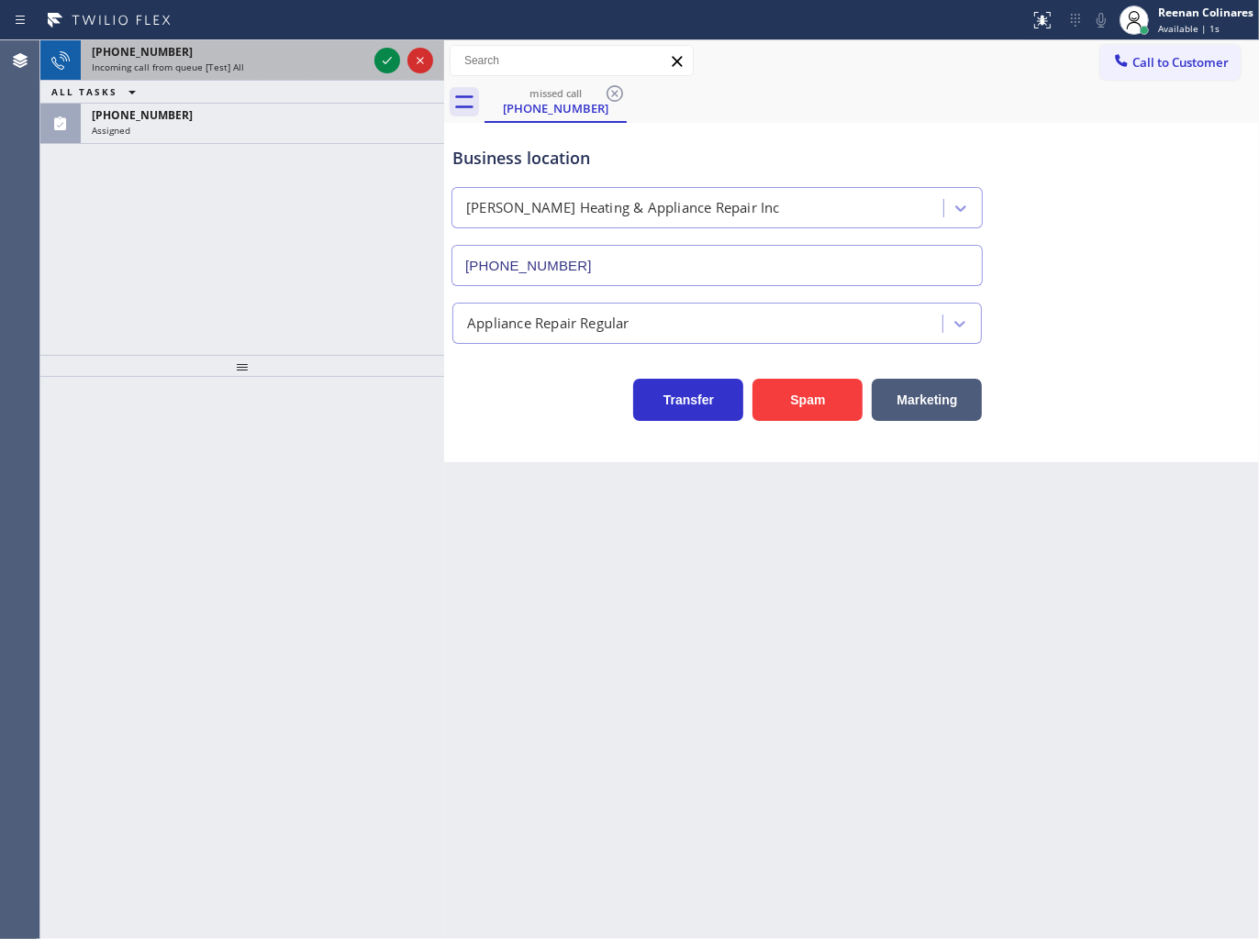
click at [224, 67] on span "Incoming call from queue [Test] All" at bounding box center [168, 67] width 152 height 13
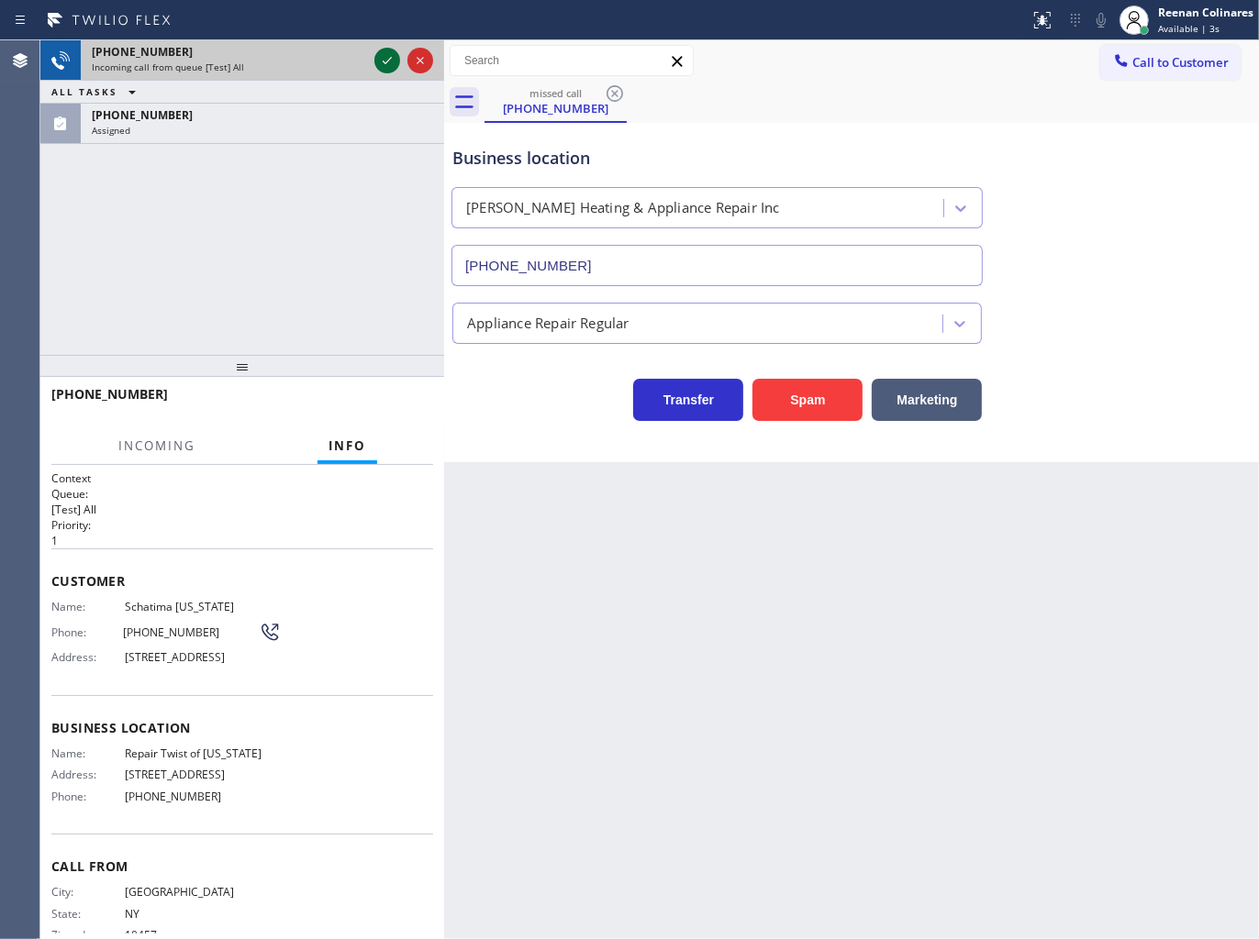
click at [378, 61] on icon at bounding box center [387, 61] width 22 height 22
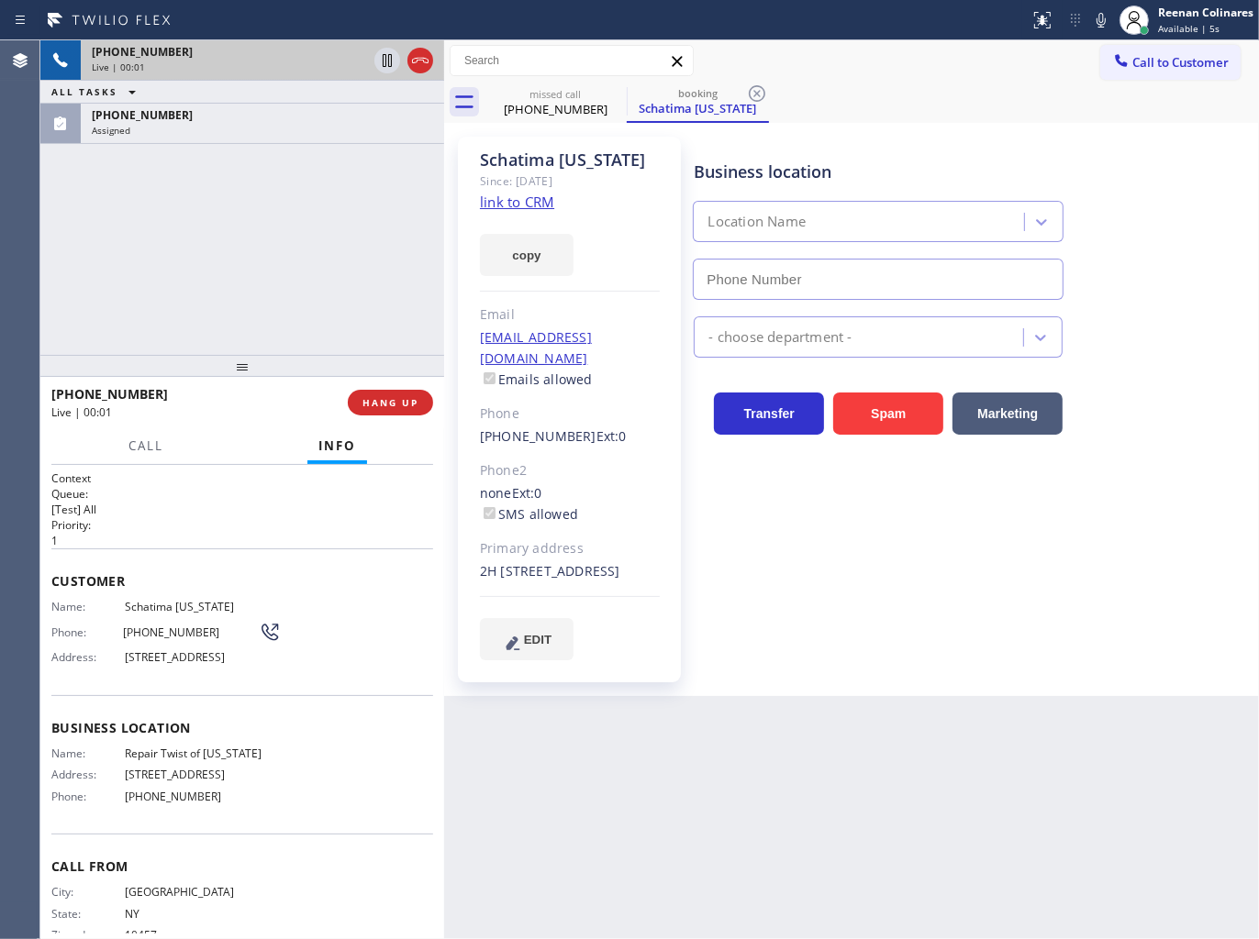
type input "[PHONE_NUMBER]"
click at [587, 89] on div "missed call" at bounding box center [555, 94] width 139 height 14
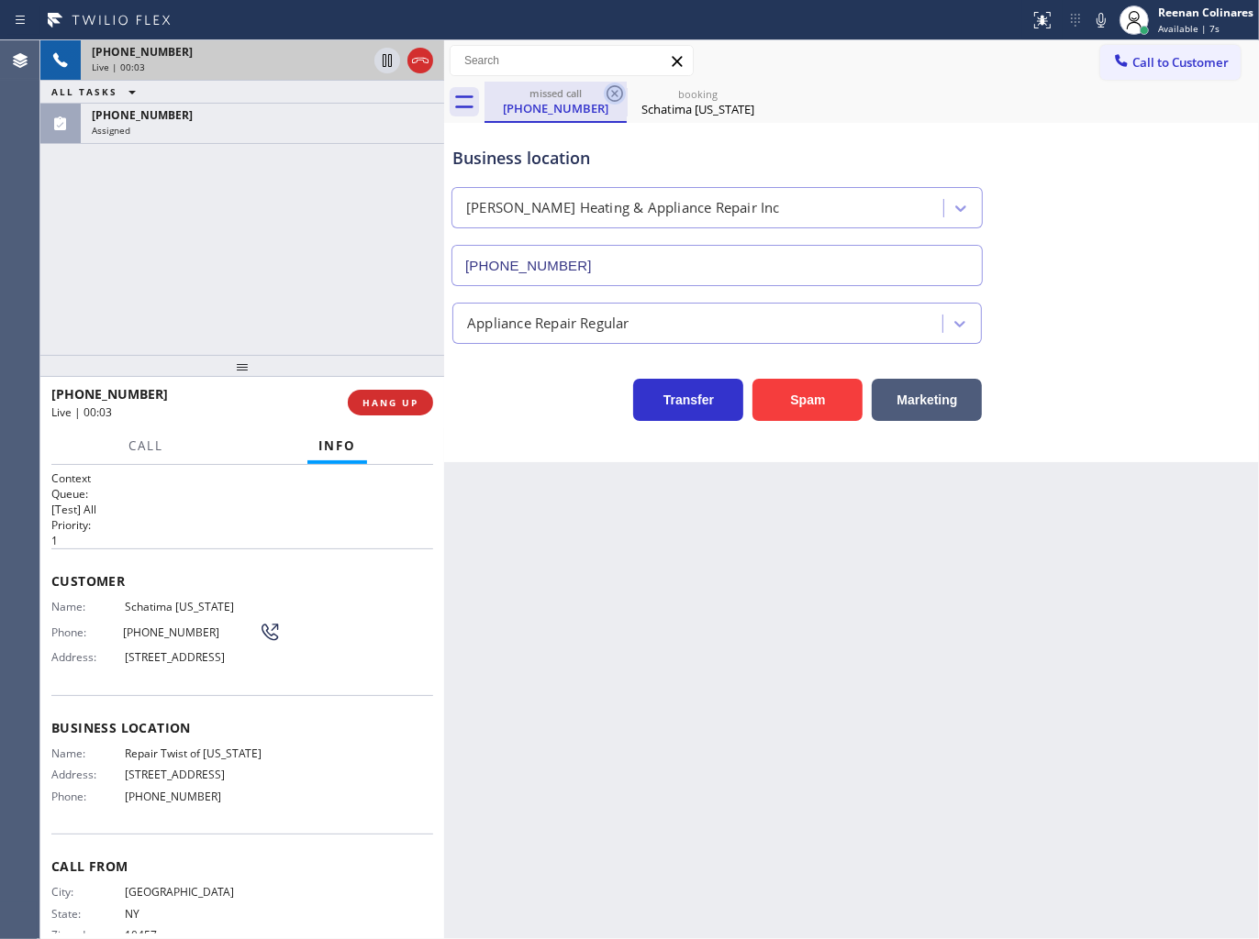
click at [615, 94] on icon at bounding box center [614, 93] width 17 height 17
type input "[PHONE_NUMBER]"
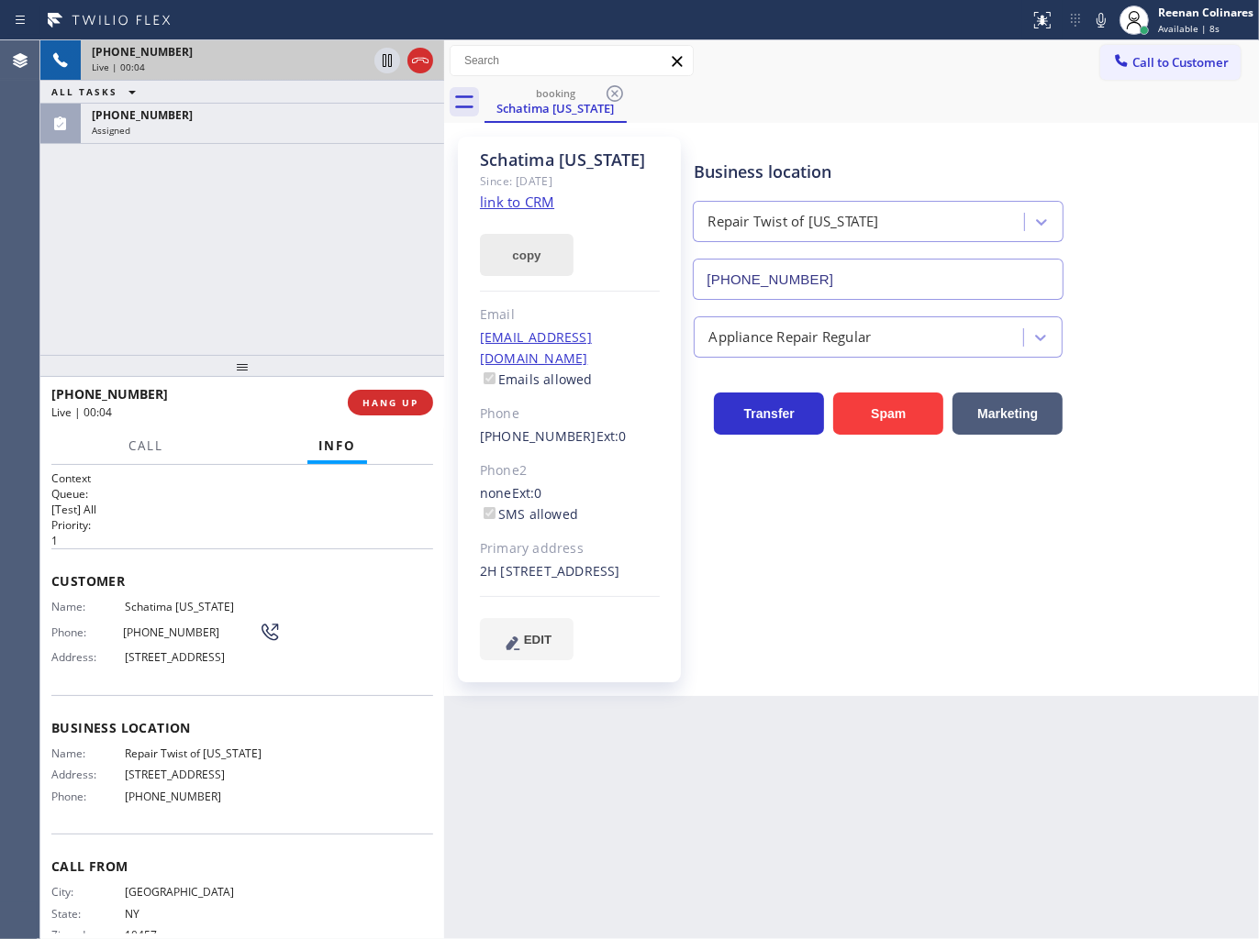
click at [510, 252] on button "copy" at bounding box center [527, 255] width 94 height 42
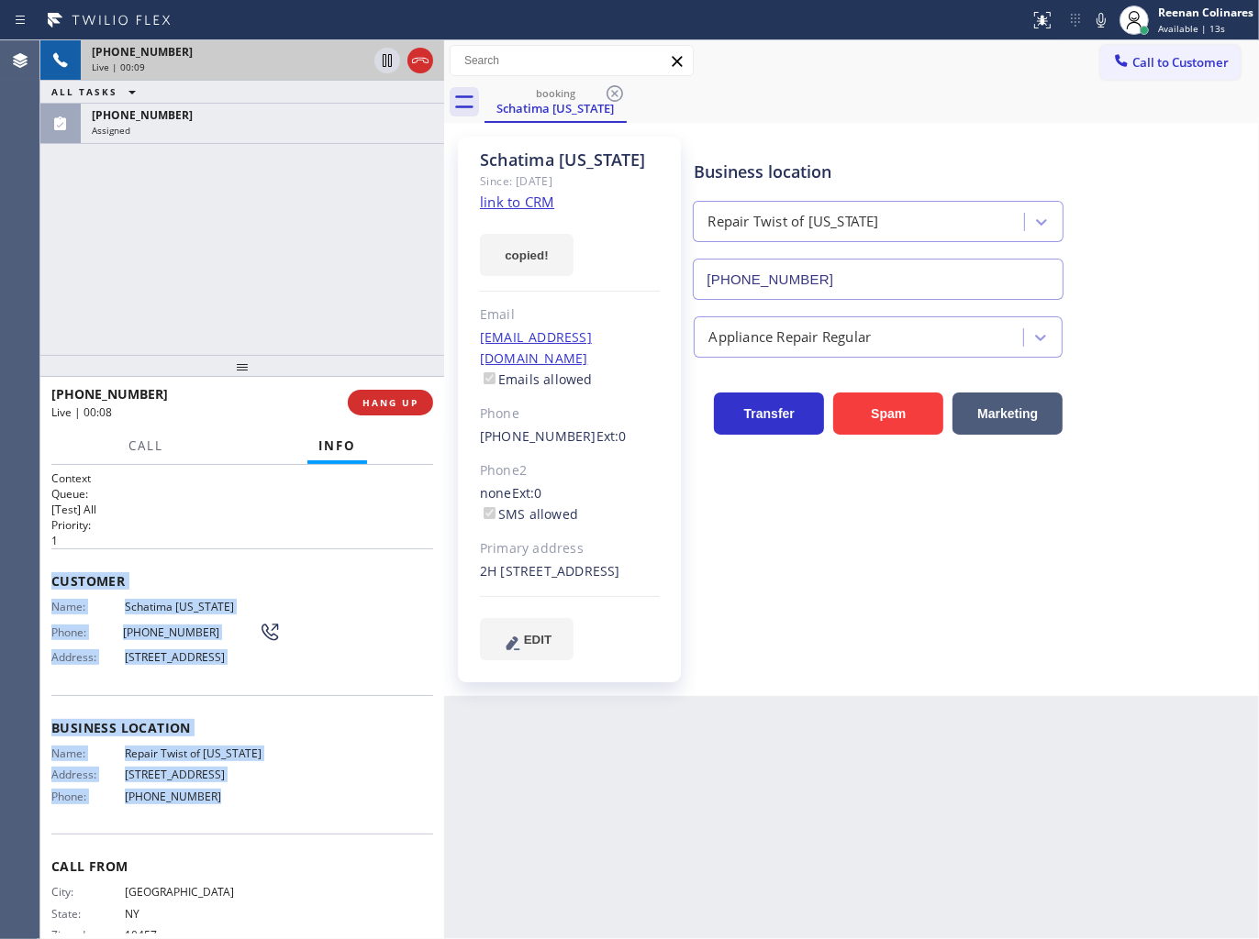
drag, startPoint x: 52, startPoint y: 569, endPoint x: 390, endPoint y: 817, distance: 419.2
click at [354, 832] on div "Context Queue: [Test] All Priority: 1 Customer Name: [GEOGRAPHIC_DATA] [US_STAT…" at bounding box center [242, 722] width 382 height 503
click at [1101, 19] on icon at bounding box center [1101, 20] width 22 height 22
click at [518, 197] on link "link to CRM" at bounding box center [517, 202] width 74 height 18
click at [150, 443] on span "Call" at bounding box center [145, 446] width 35 height 17
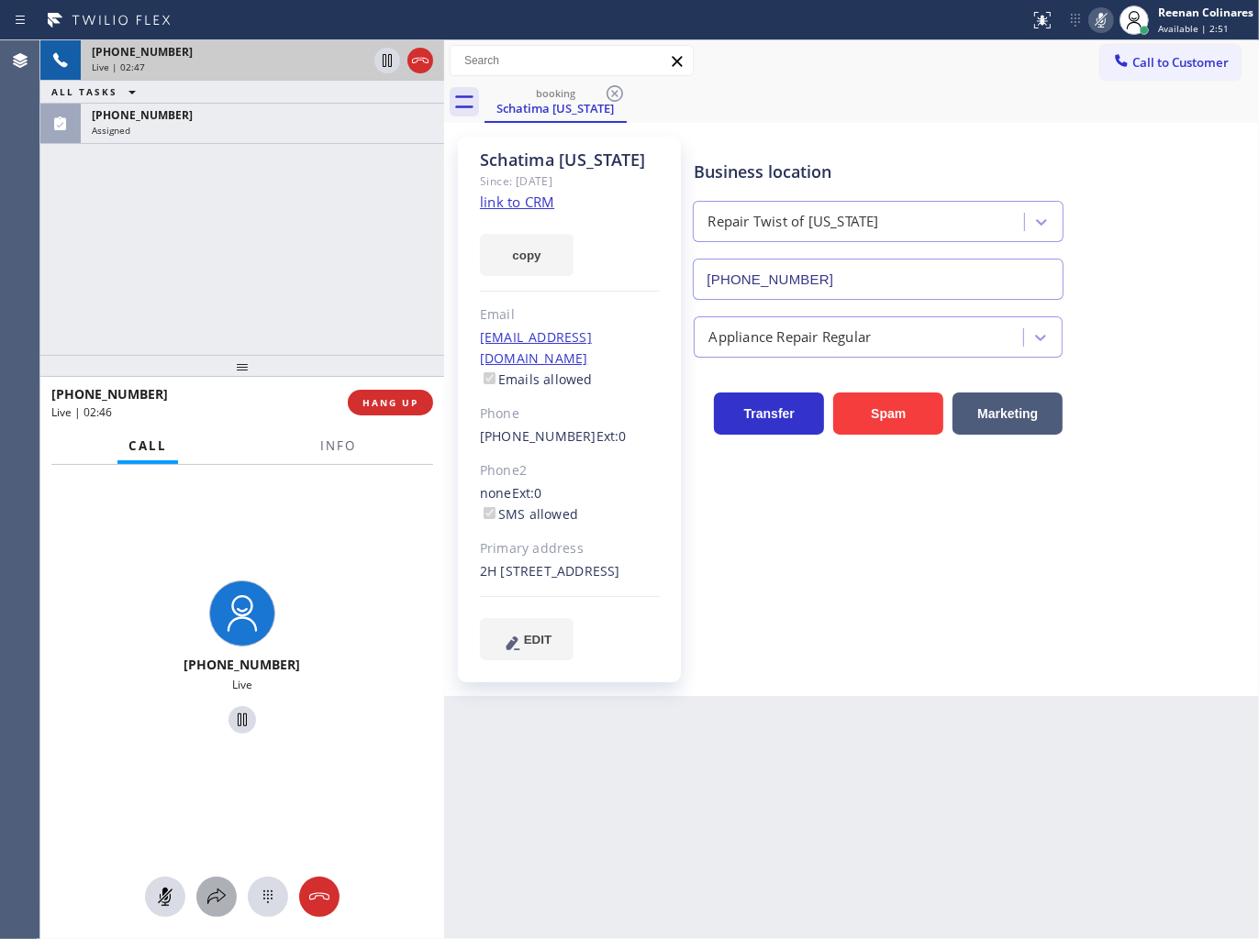
click at [216, 895] on icon at bounding box center [216, 897] width 22 height 22
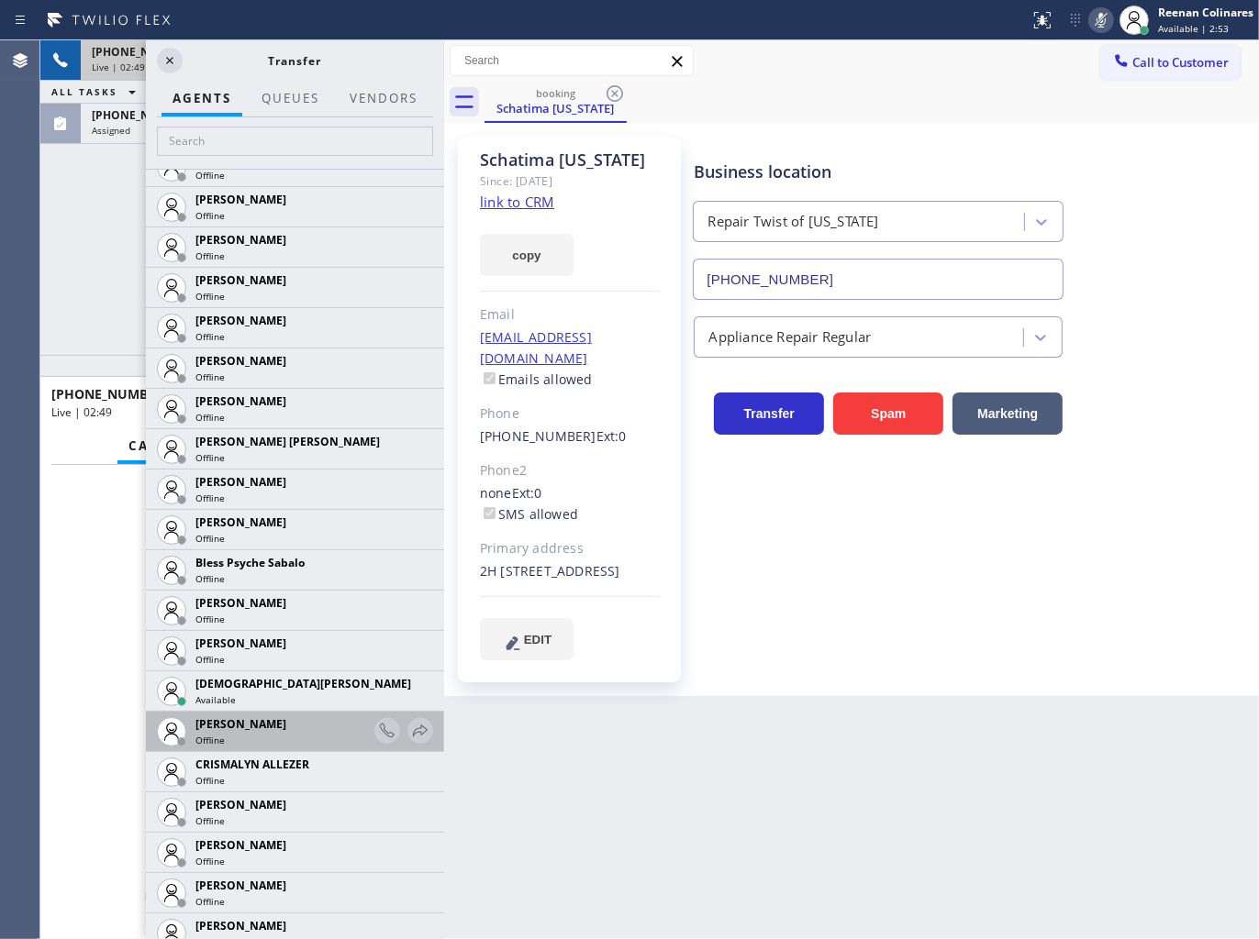
scroll to position [611, 0]
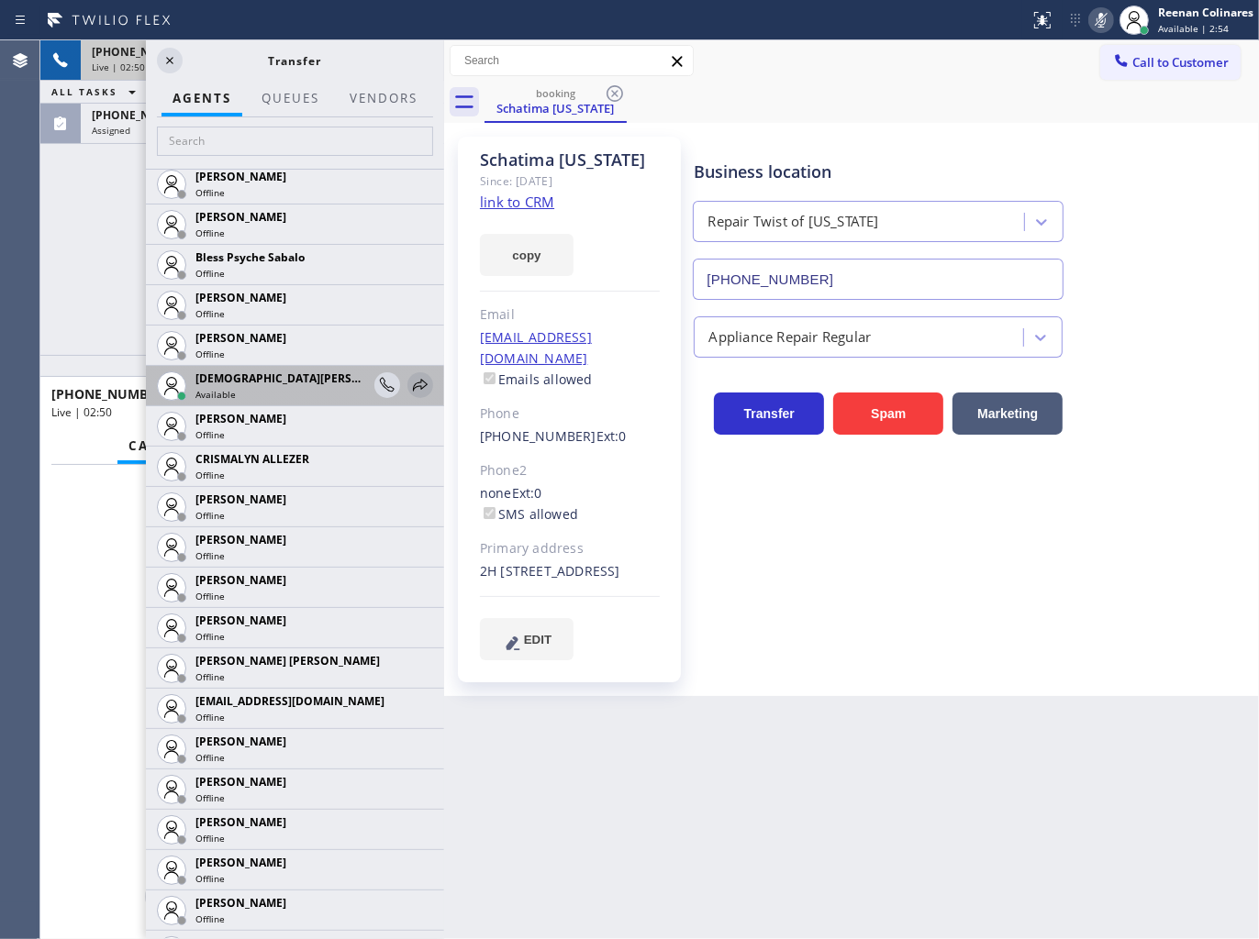
click at [409, 387] on icon at bounding box center [420, 385] width 22 height 22
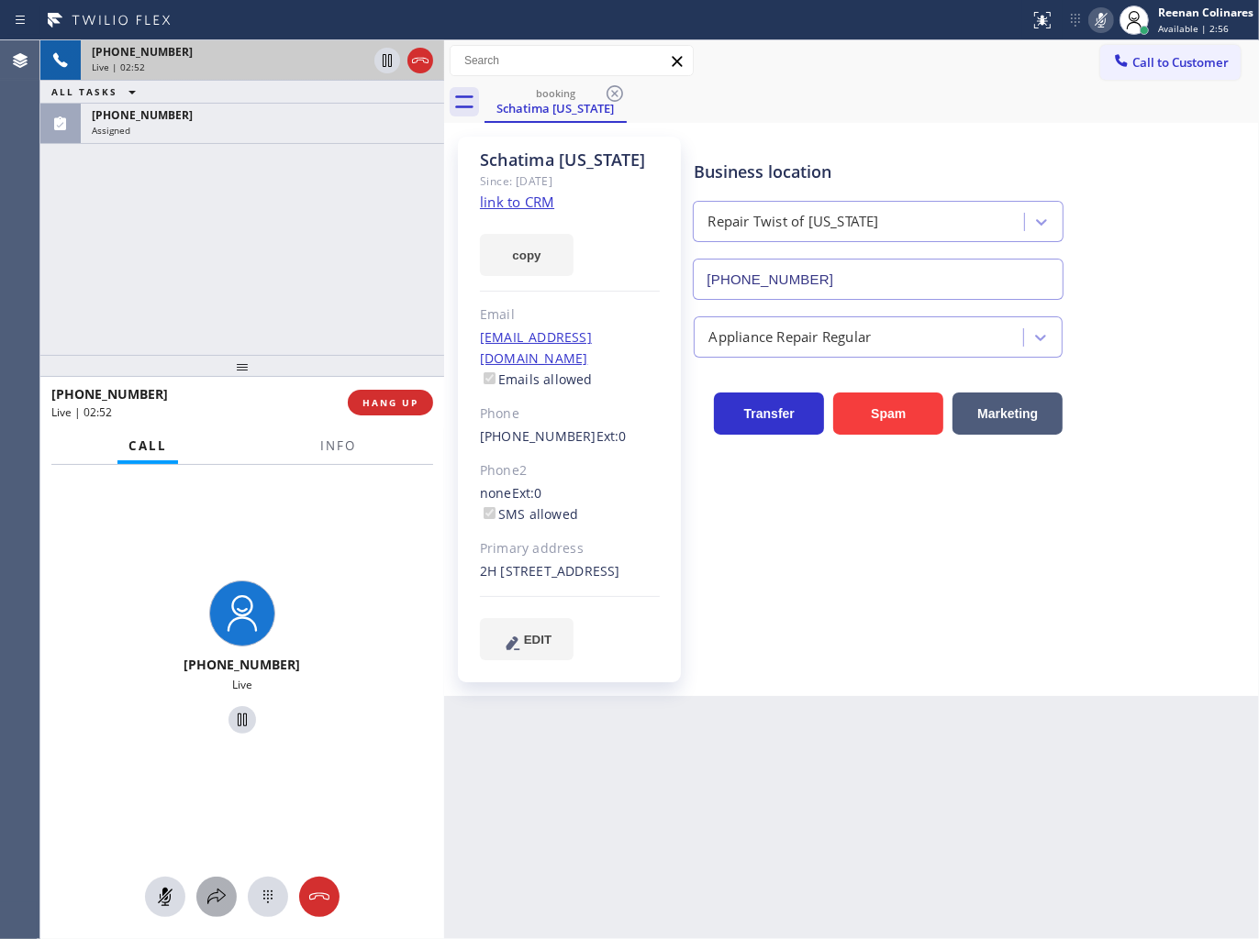
click at [216, 901] on icon at bounding box center [216, 897] width 22 height 22
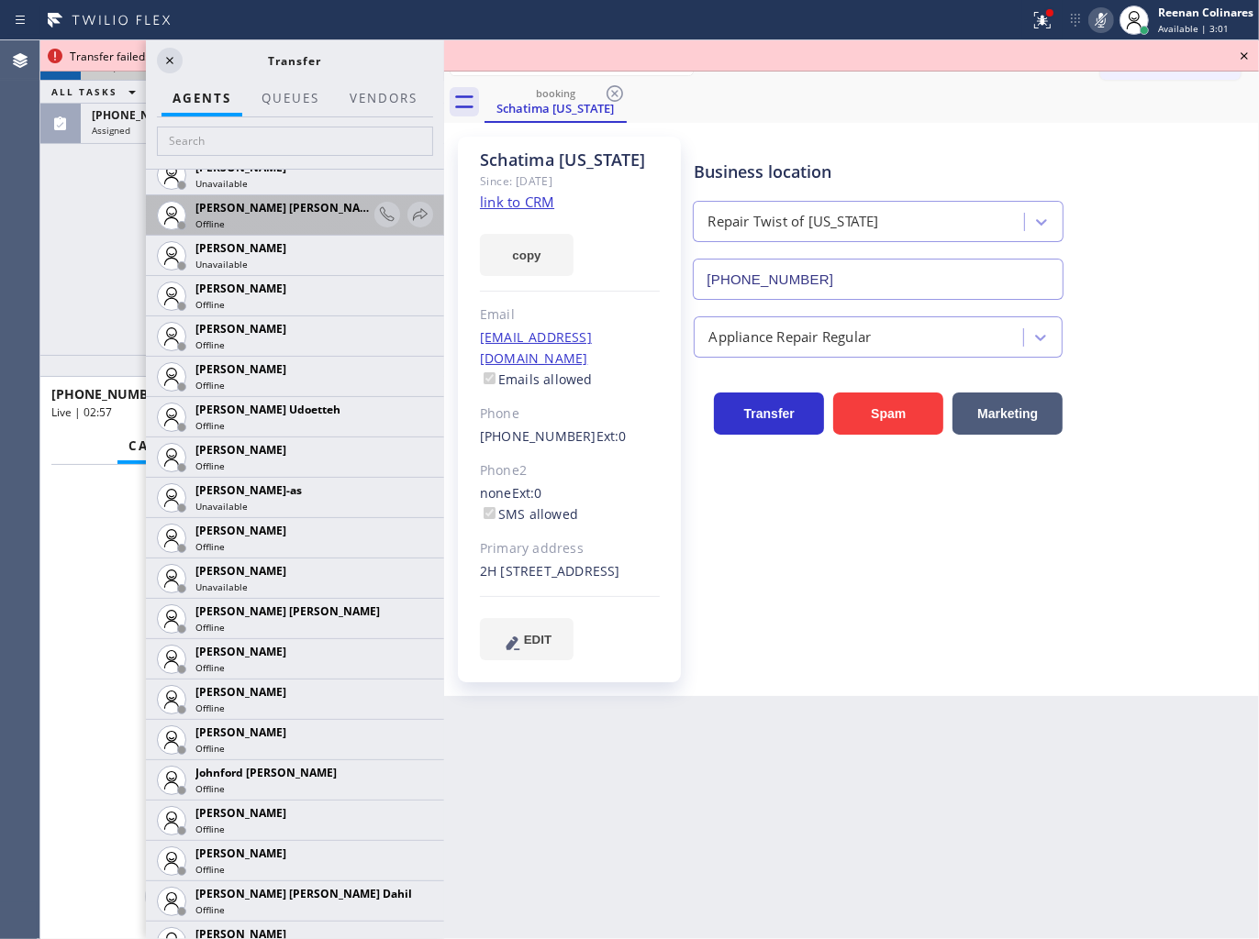
scroll to position [1732, 0]
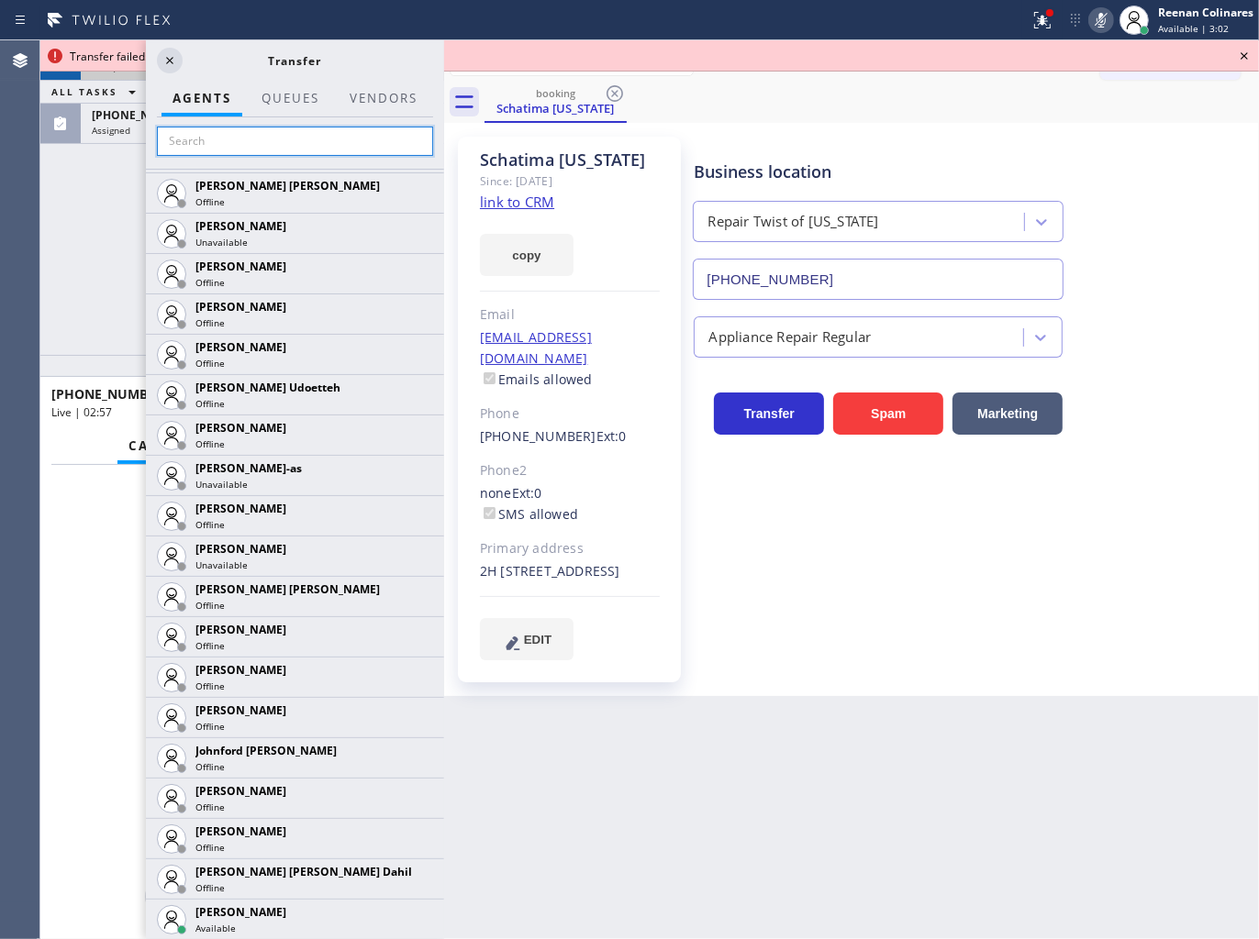
click at [255, 144] on input "text" at bounding box center [295, 141] width 276 height 29
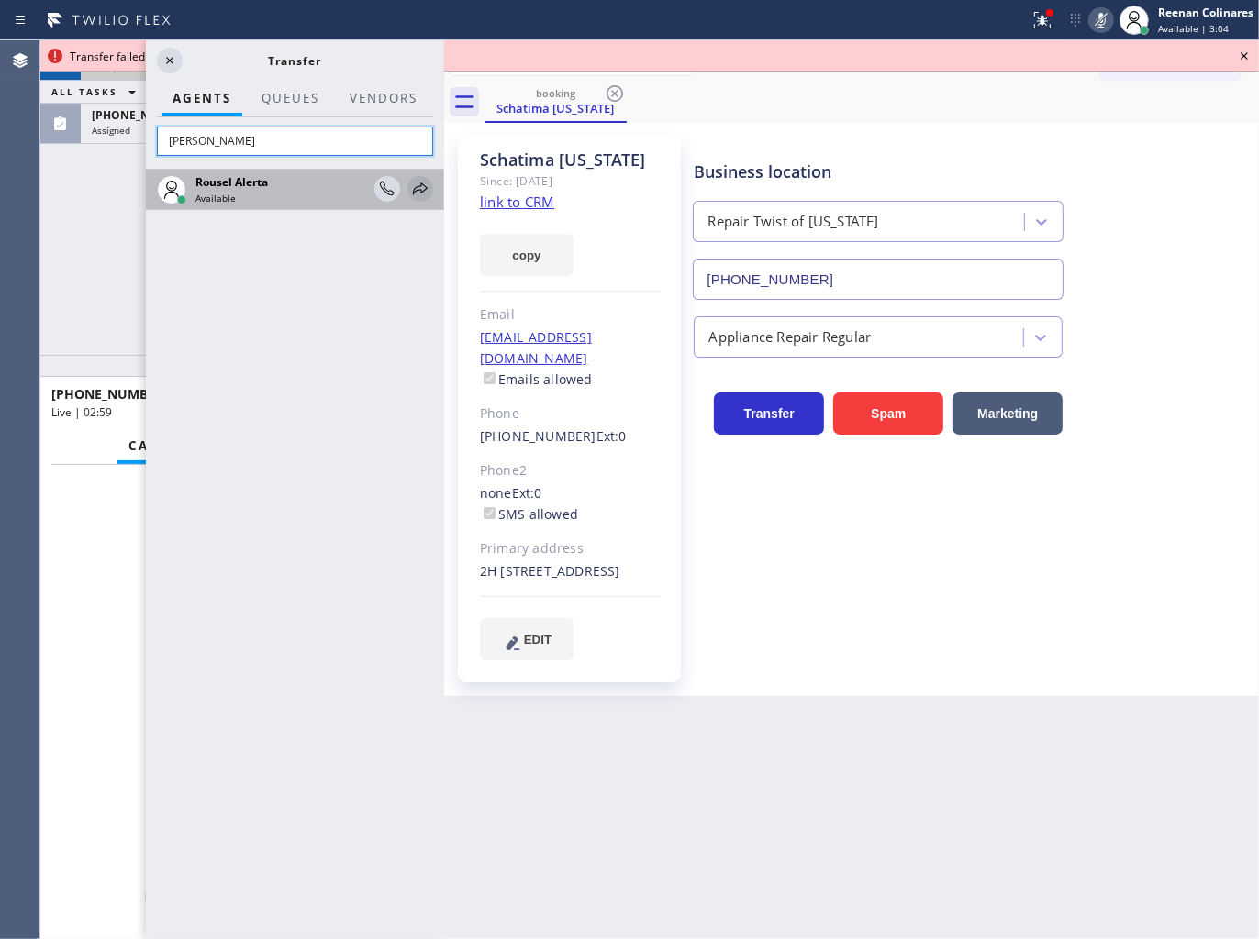
type input "[PERSON_NAME]"
click at [420, 187] on icon at bounding box center [420, 189] width 22 height 22
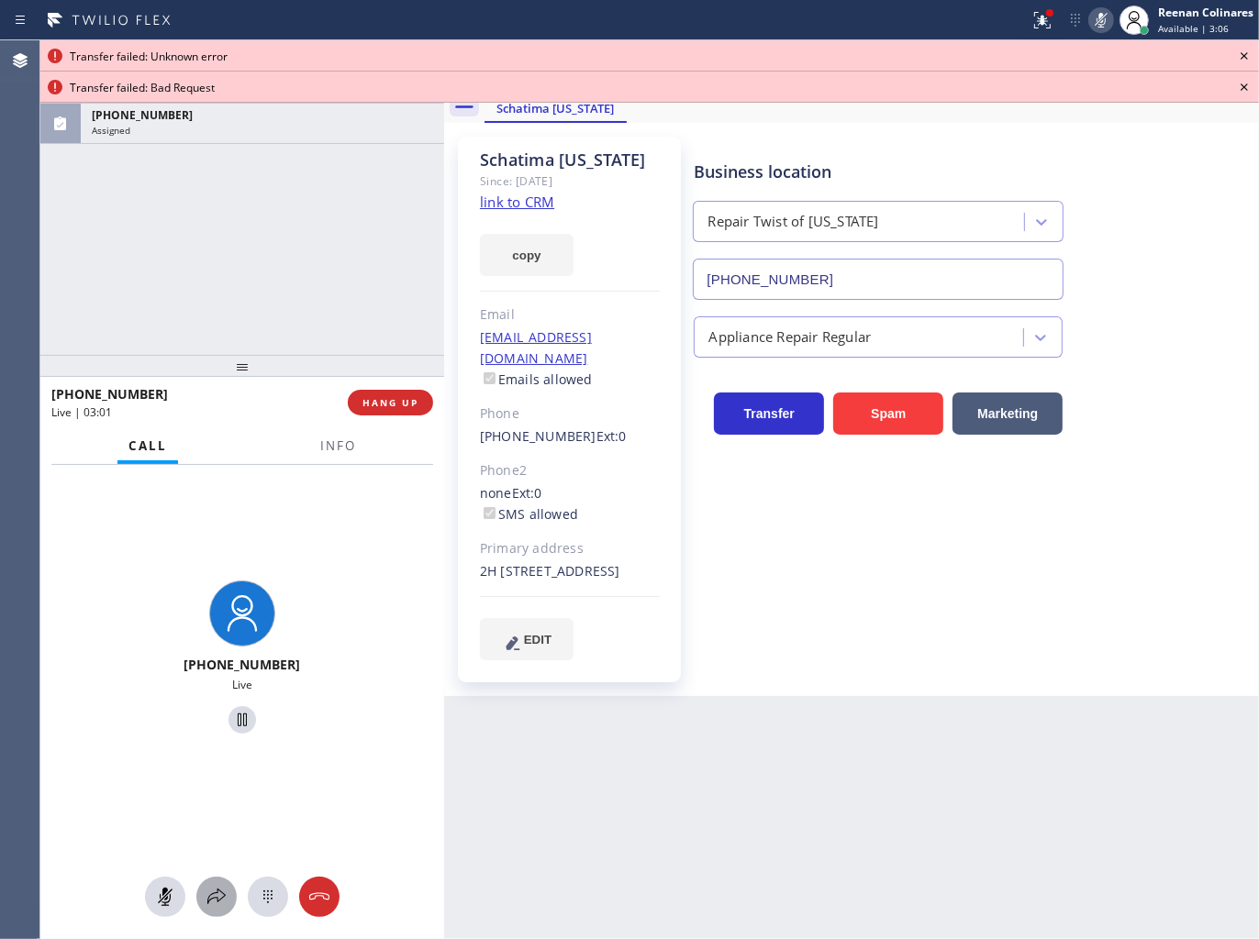
click at [220, 896] on icon at bounding box center [216, 897] width 22 height 22
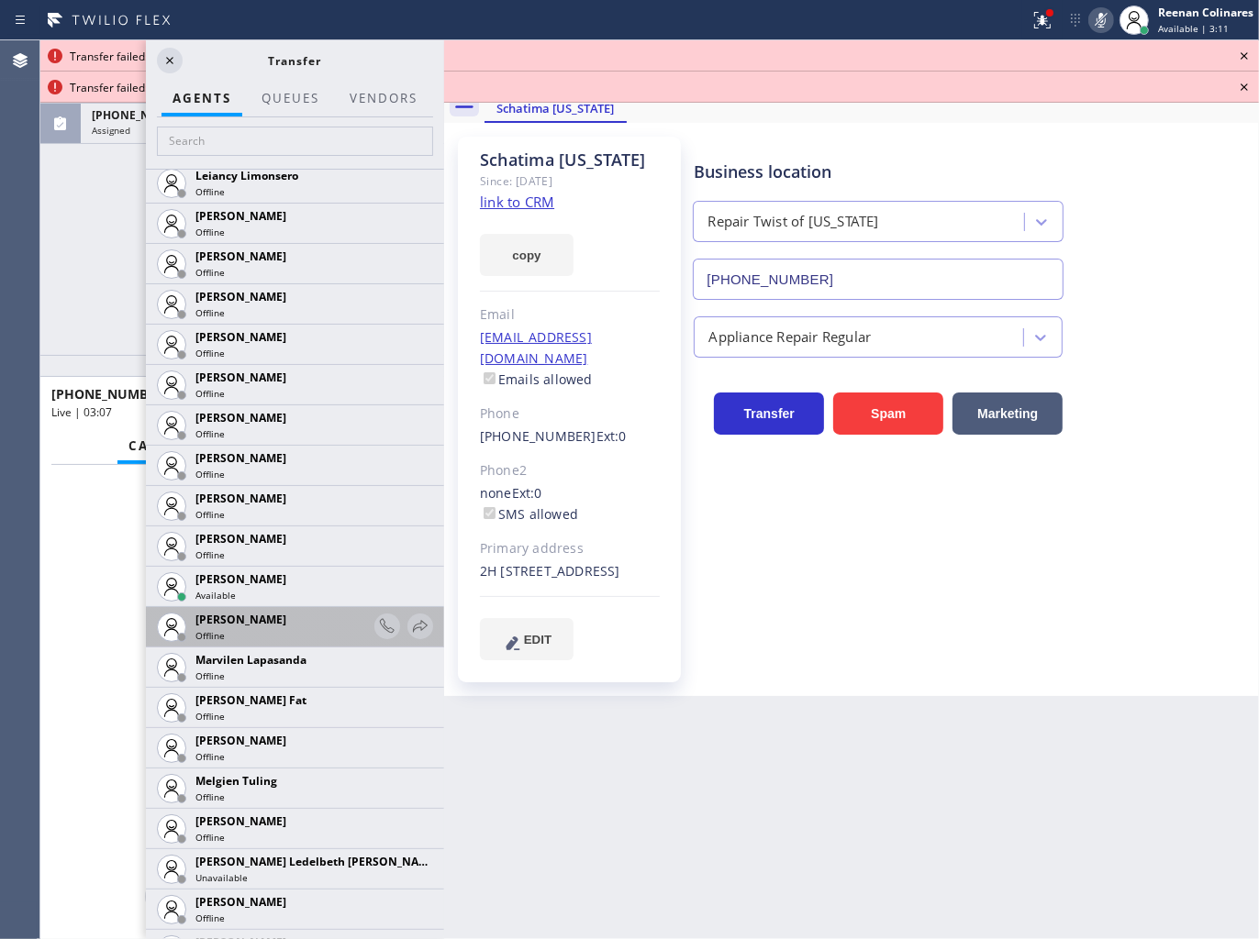
scroll to position [2955, 0]
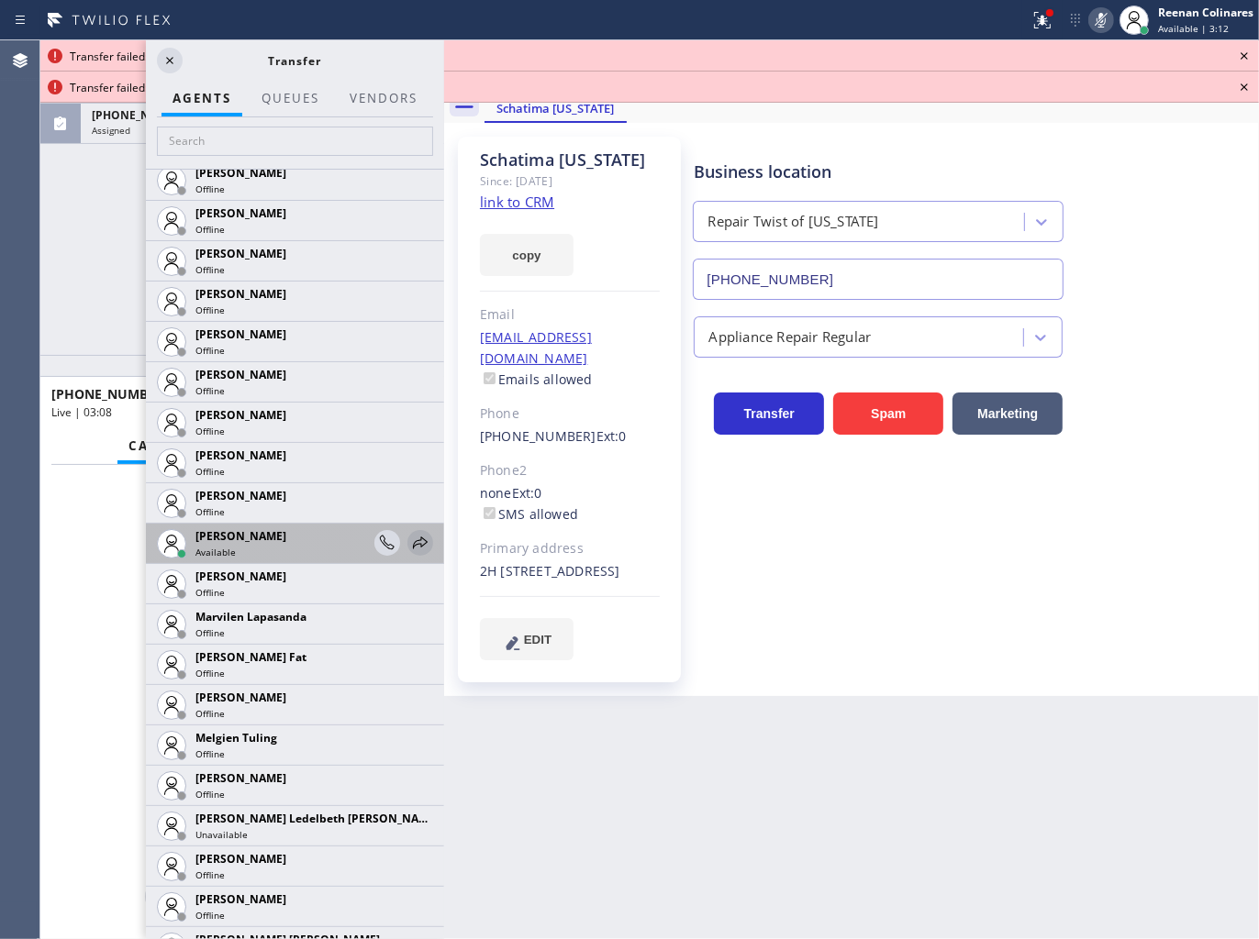
click at [409, 541] on icon at bounding box center [420, 543] width 22 height 22
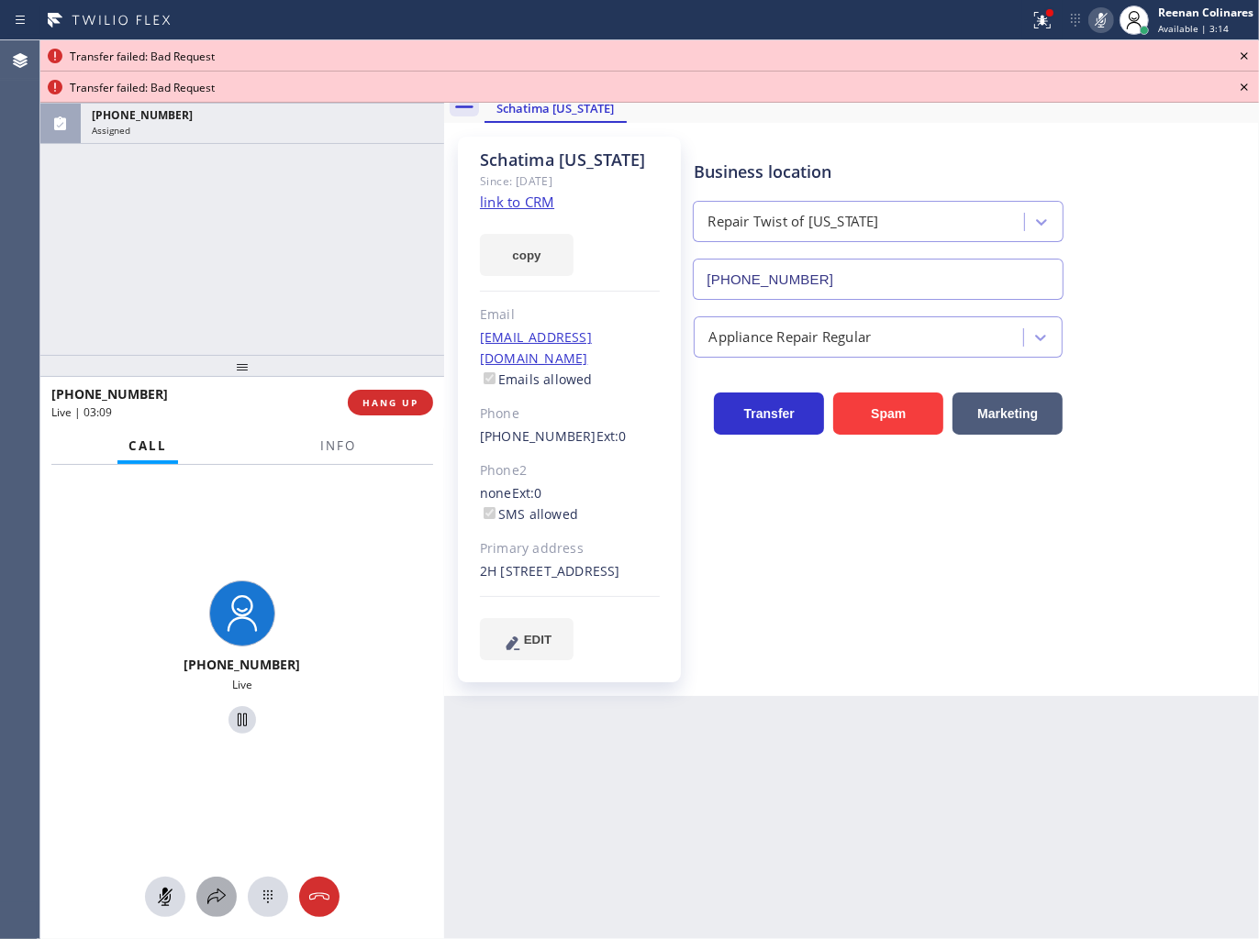
click at [215, 893] on icon at bounding box center [216, 897] width 22 height 22
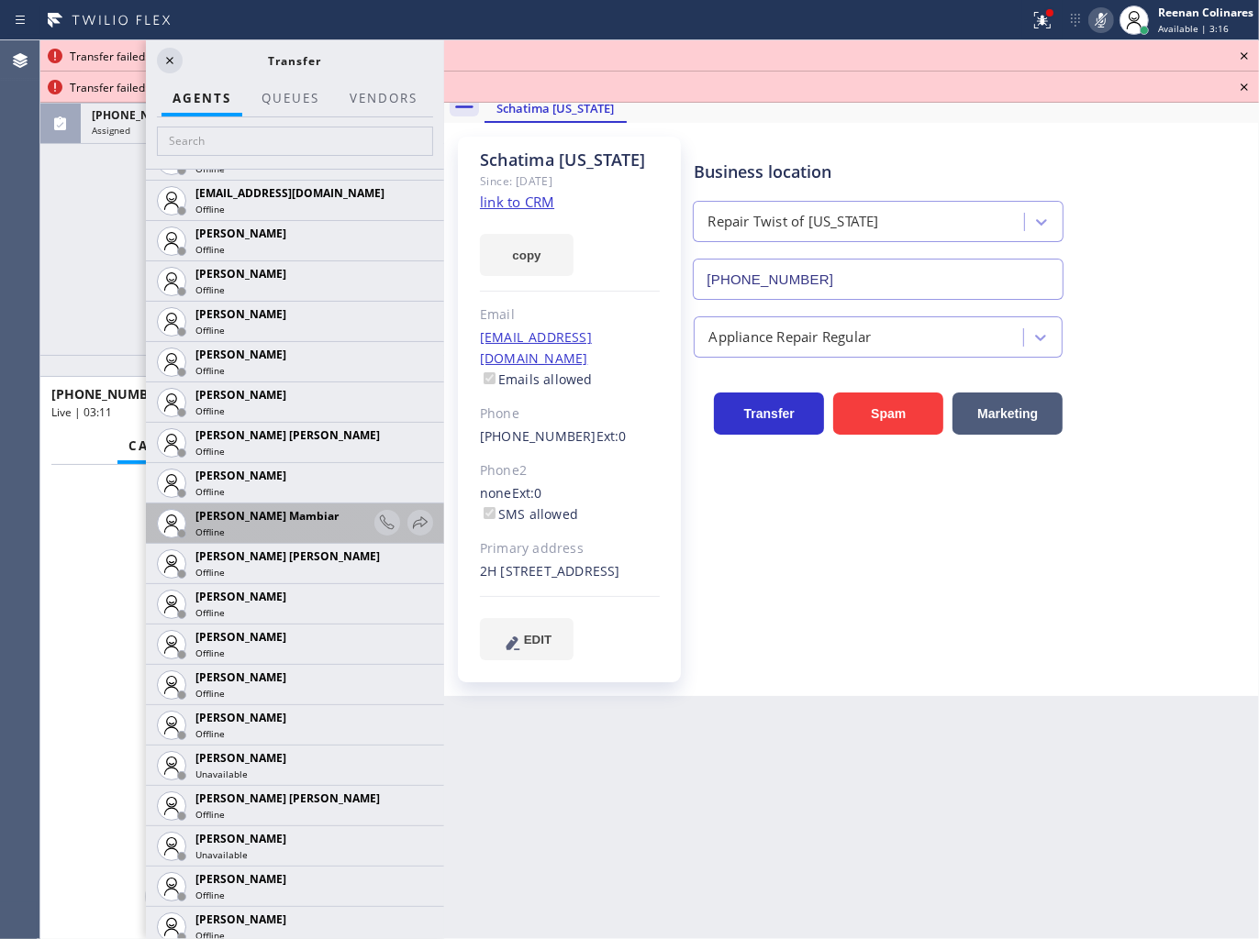
scroll to position [1121, 0]
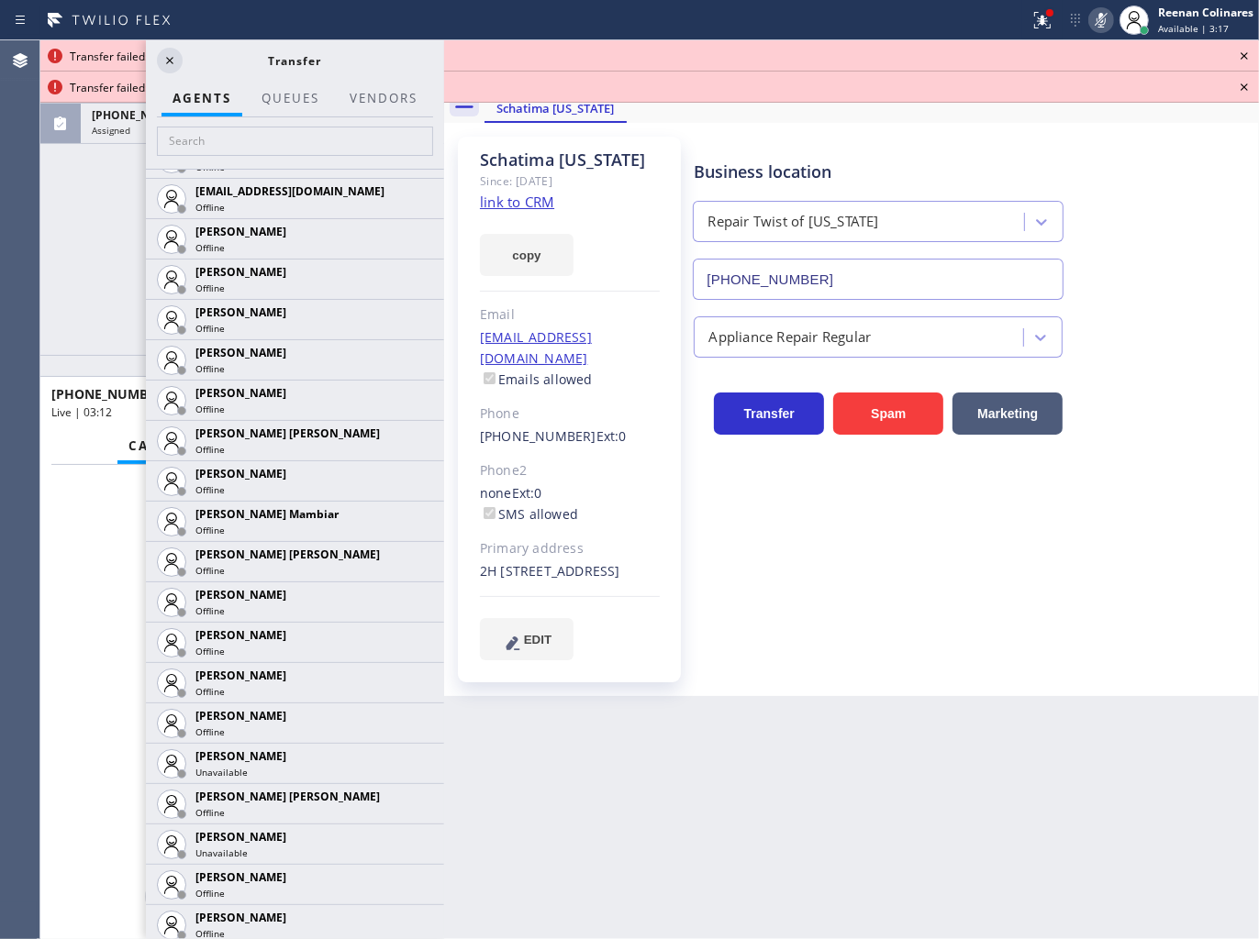
click at [98, 289] on div "[PHONE_NUMBER] Live | 03:13 ALL TASKS ALL TASKS ACTIVE TASKS TASKS IN WRAP UP […" at bounding box center [242, 197] width 404 height 315
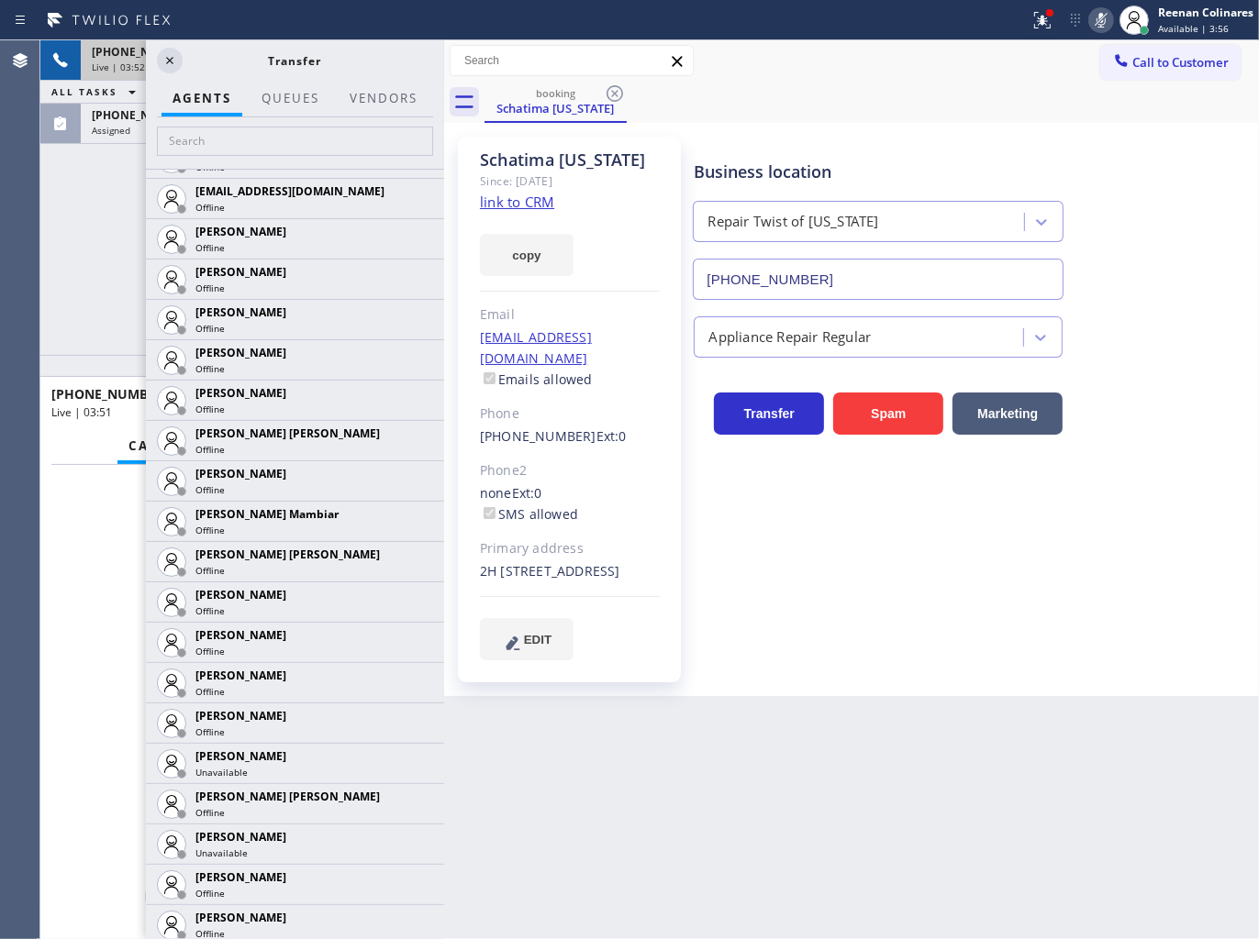
drag, startPoint x: 959, startPoint y: 58, endPoint x: 1059, endPoint y: 50, distance: 99.4
click at [964, 60] on div "Call to Customer Outbound call Location Search location Your caller id phone nu…" at bounding box center [851, 61] width 815 height 32
click at [1097, 22] on rect at bounding box center [1100, 18] width 13 height 13
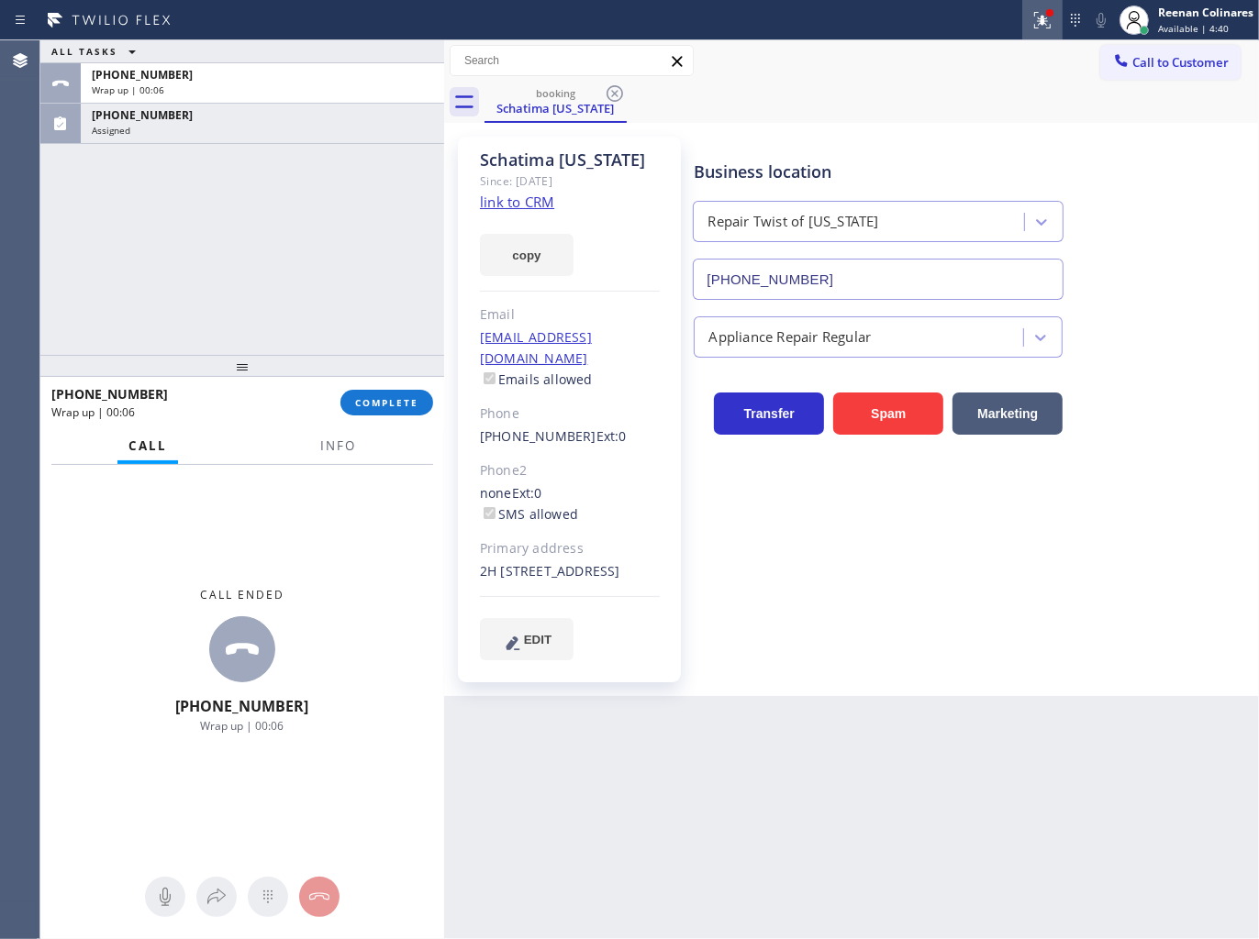
click at [1040, 21] on icon at bounding box center [1039, 18] width 11 height 13
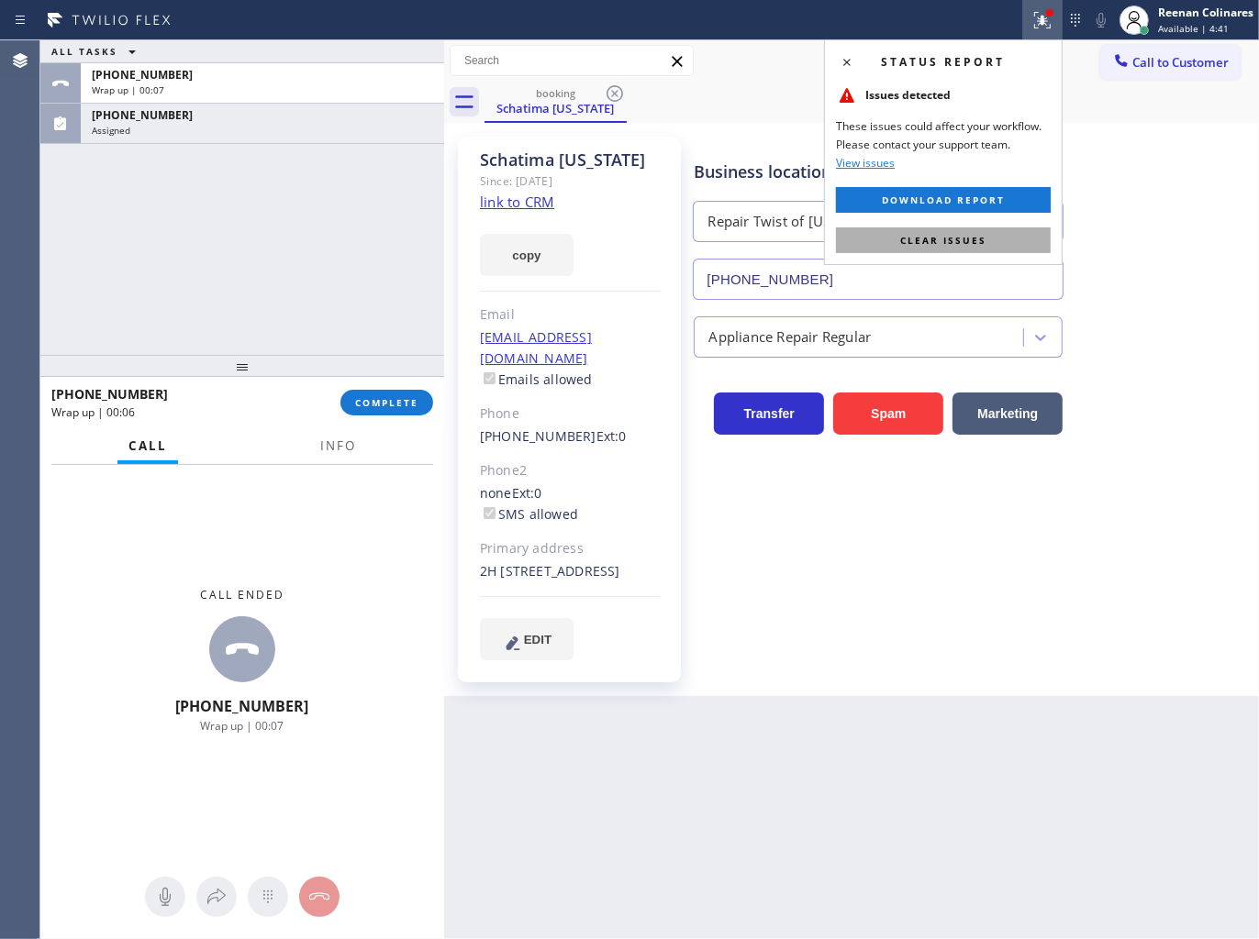
click at [903, 235] on span "Clear issues" at bounding box center [943, 240] width 86 height 13
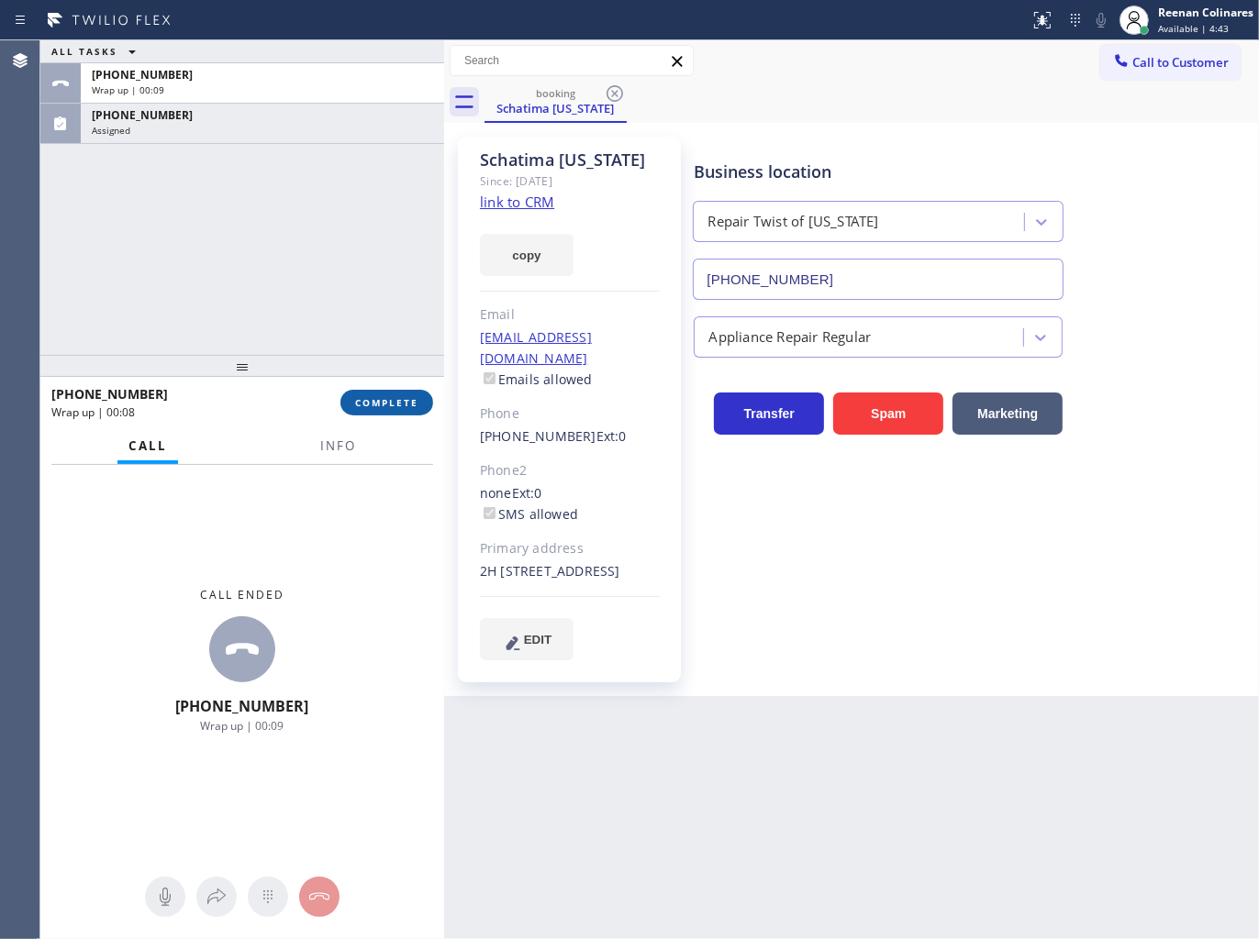
click at [395, 409] on button "COMPLETE" at bounding box center [386, 403] width 93 height 26
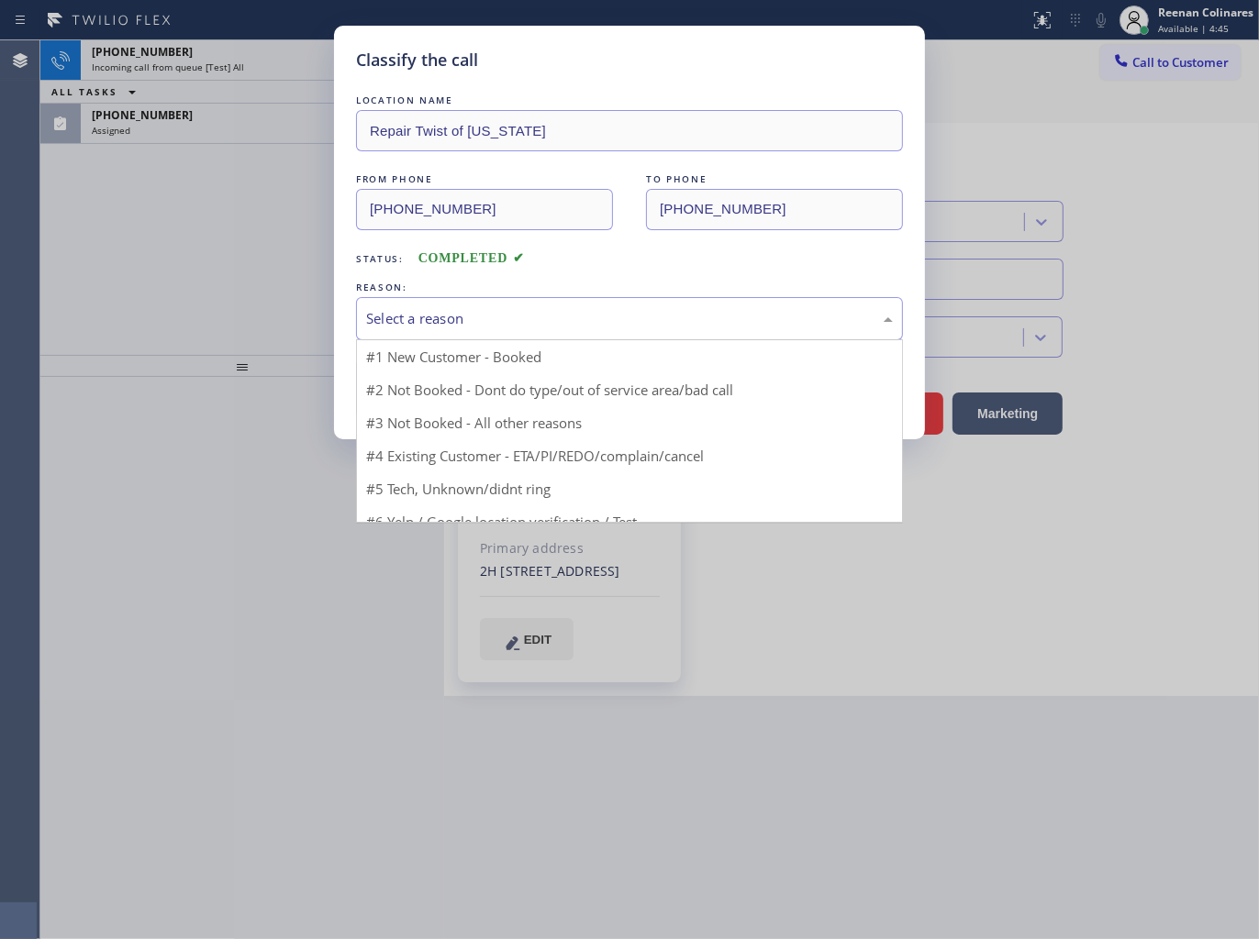
click at [491, 309] on div "Select a reason" at bounding box center [629, 318] width 527 height 21
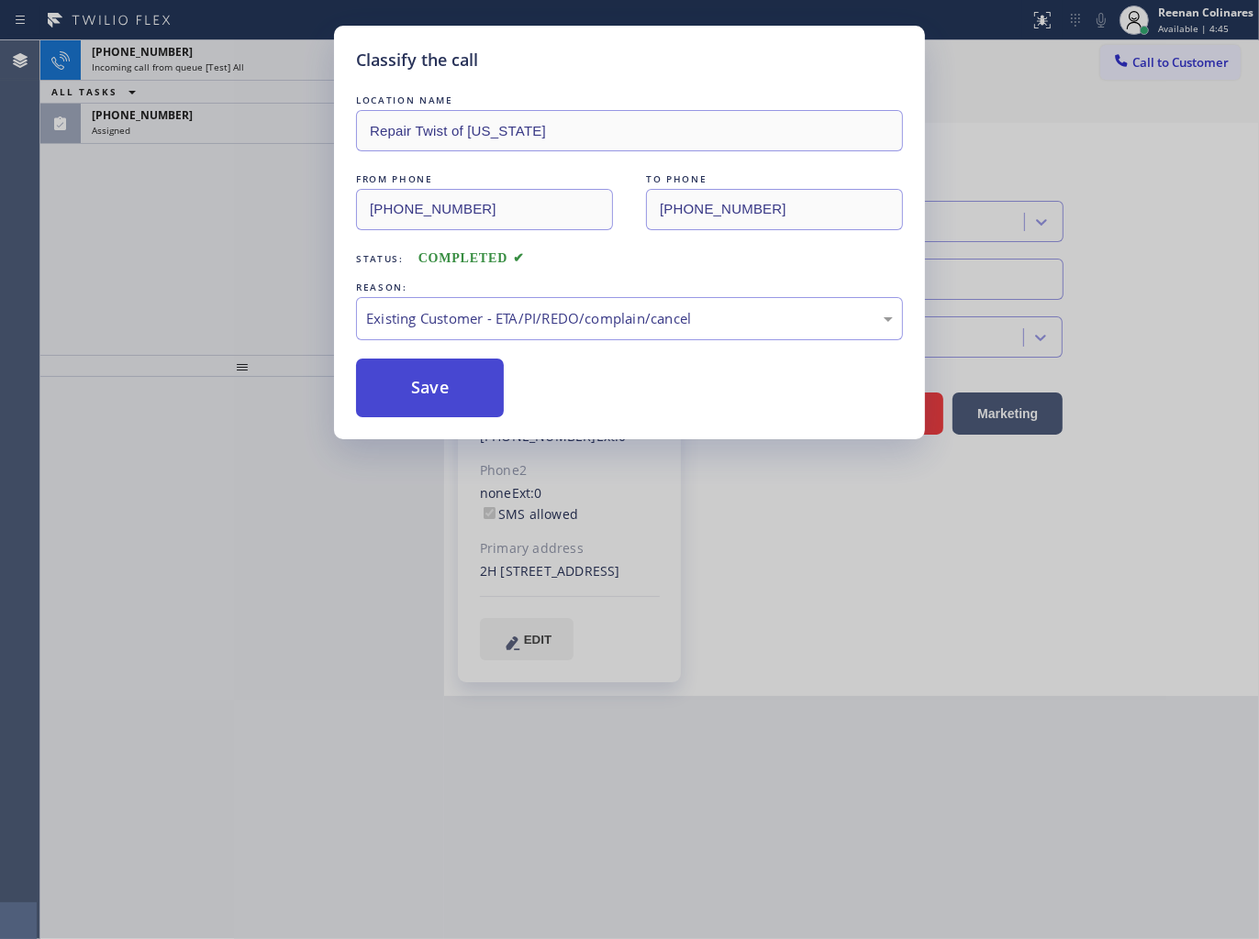
click at [416, 390] on button "Save" at bounding box center [430, 388] width 148 height 59
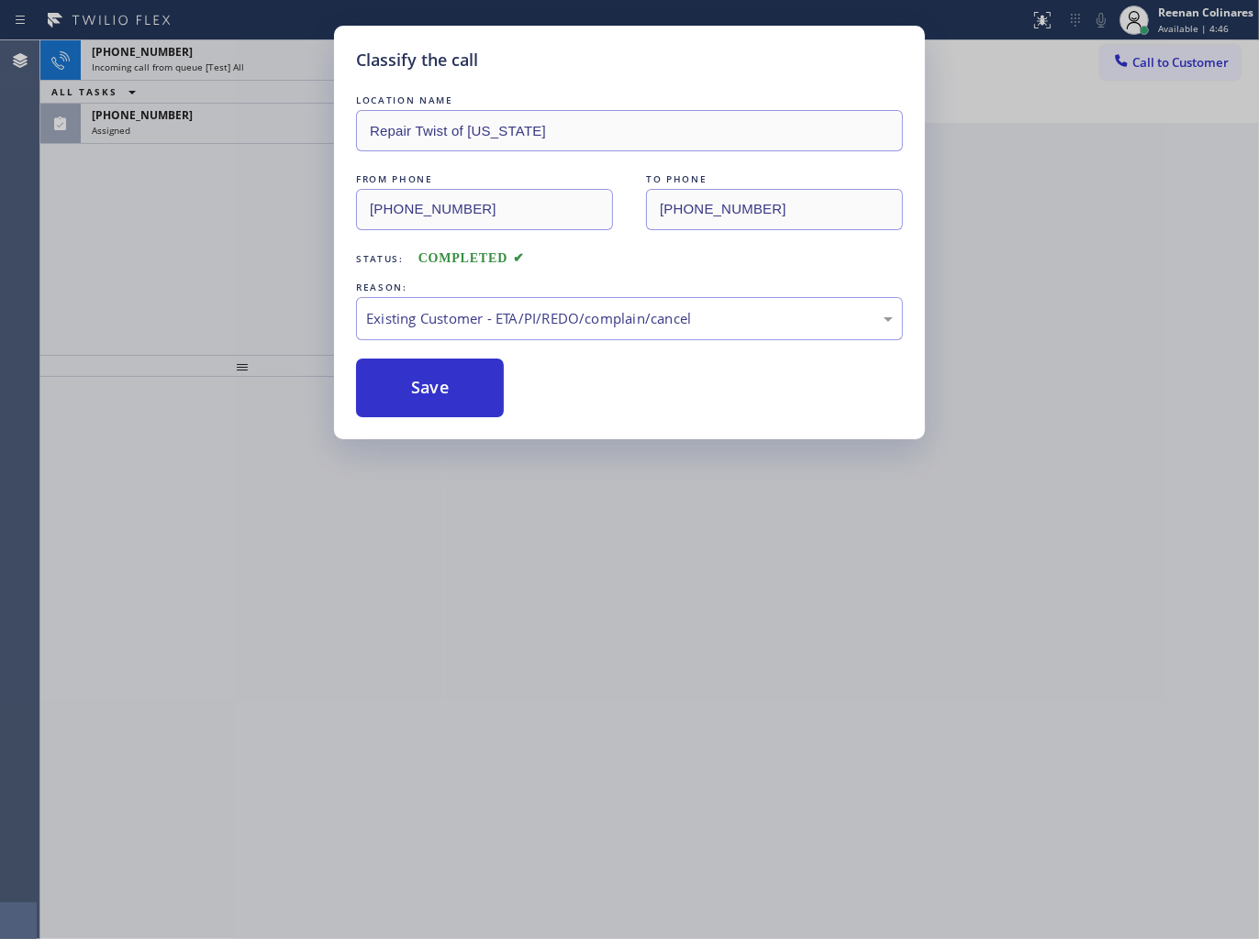
click at [126, 83] on div "Classify the call LOCATION NAME Repair Twist of [US_STATE] FROM PHONE [PHONE_NU…" at bounding box center [629, 469] width 1259 height 939
click at [145, 120] on div "Classify the call LOCATION NAME Repair Twist of [US_STATE] FROM PHONE [PHONE_NU…" at bounding box center [629, 469] width 1259 height 939
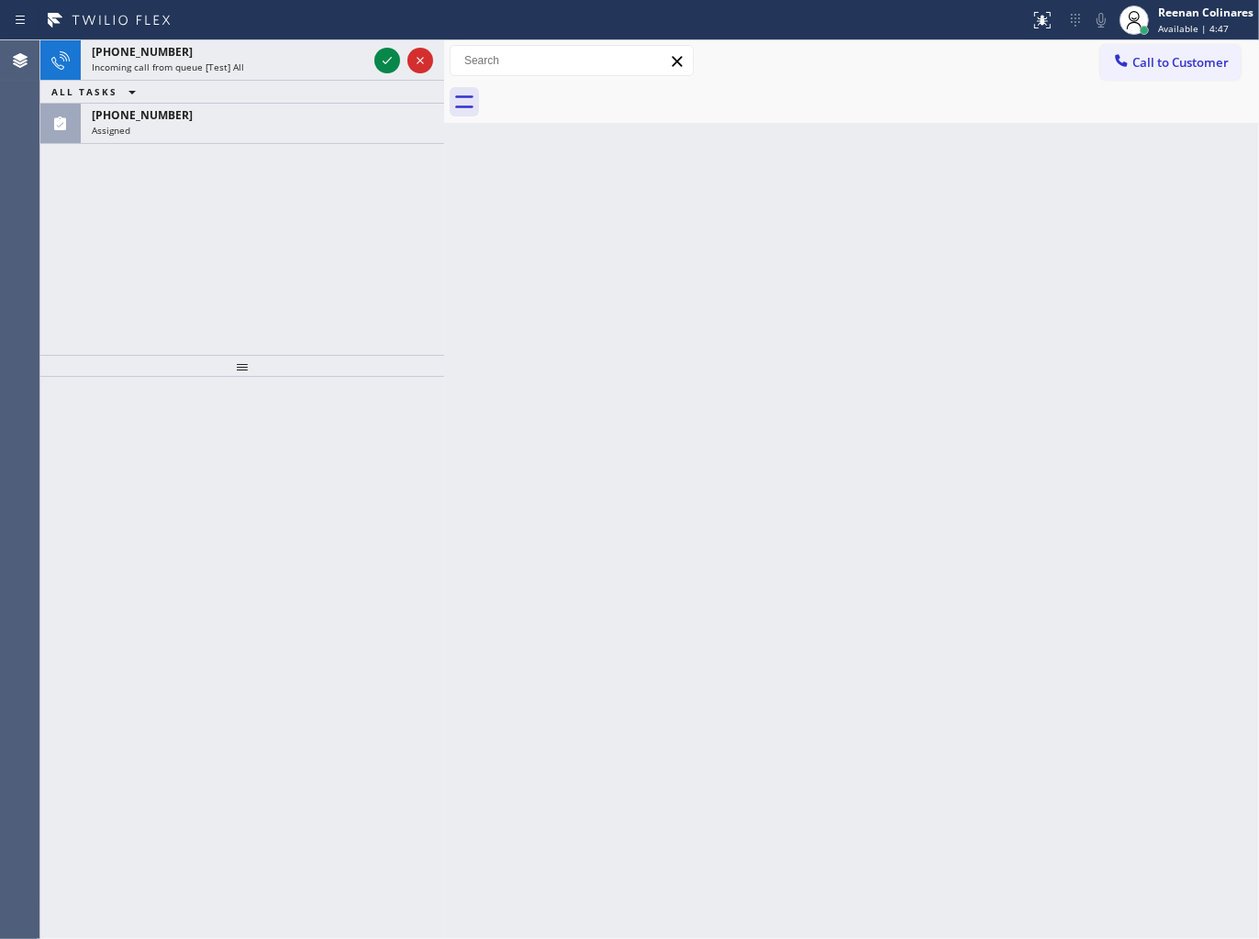
click at [145, 120] on span "[PHONE_NUMBER]" at bounding box center [142, 115] width 101 height 16
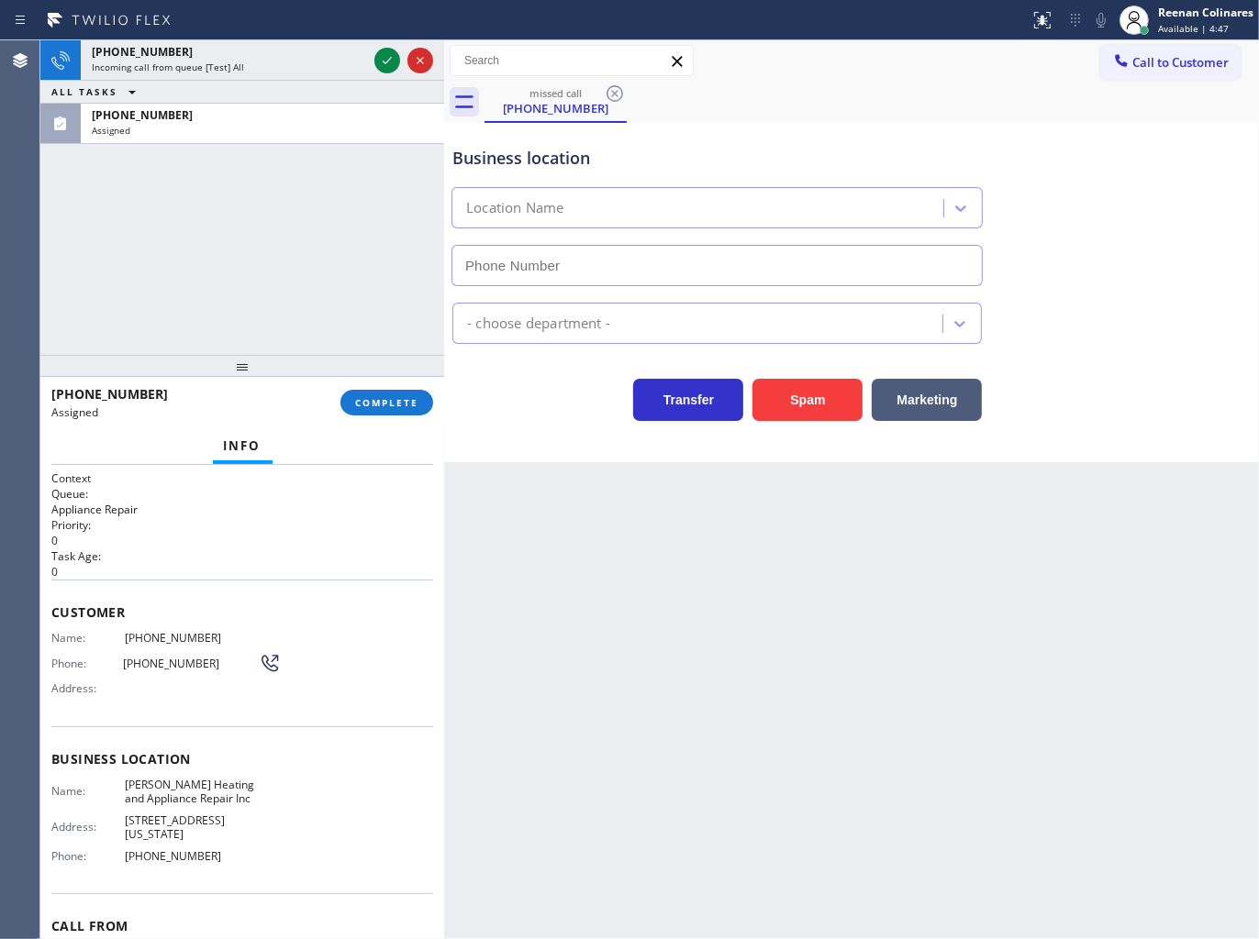
type input "[PHONE_NUMBER]"
click at [373, 404] on span "COMPLETE" at bounding box center [386, 402] width 63 height 13
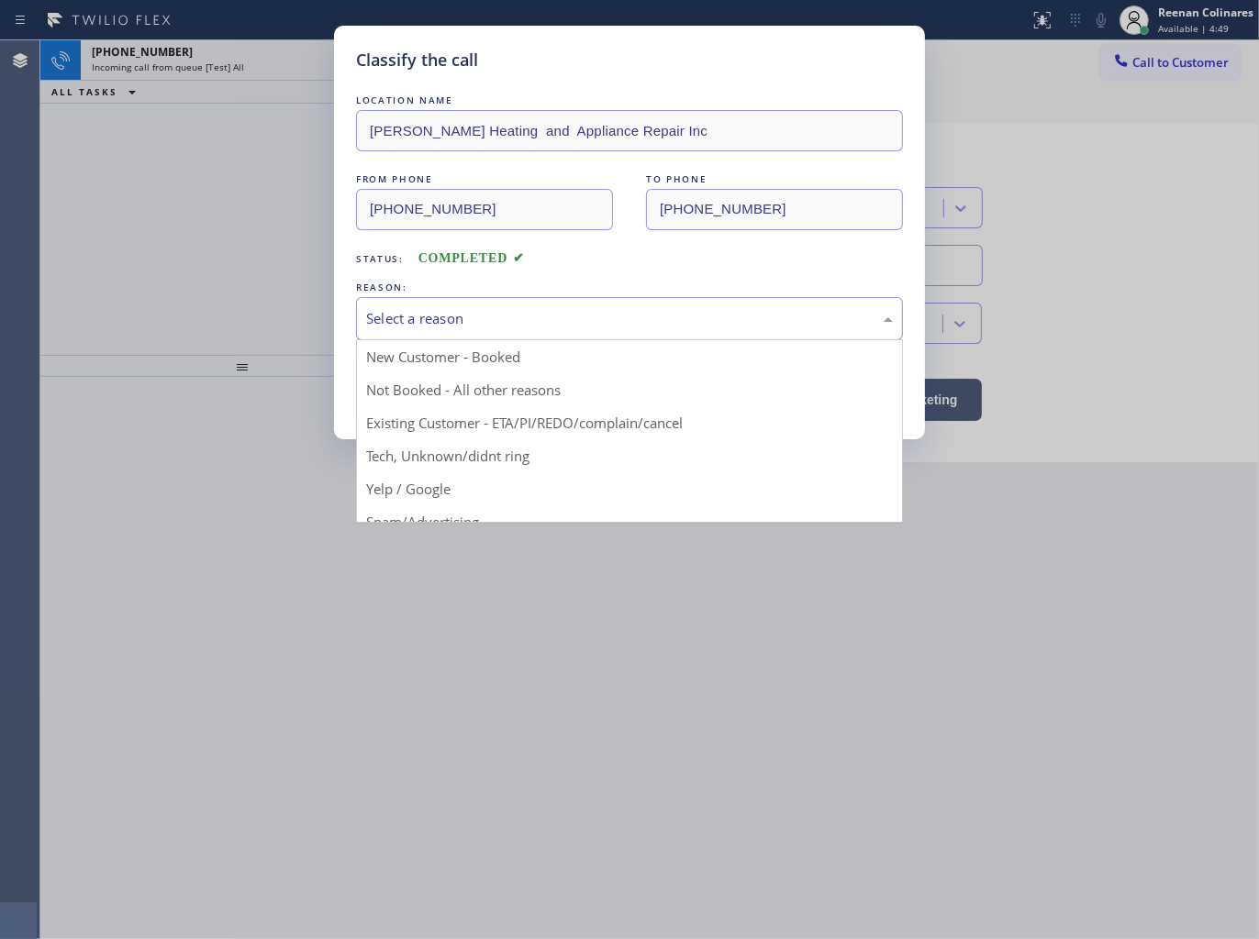
click at [408, 316] on div "Select a reason" at bounding box center [629, 318] width 527 height 21
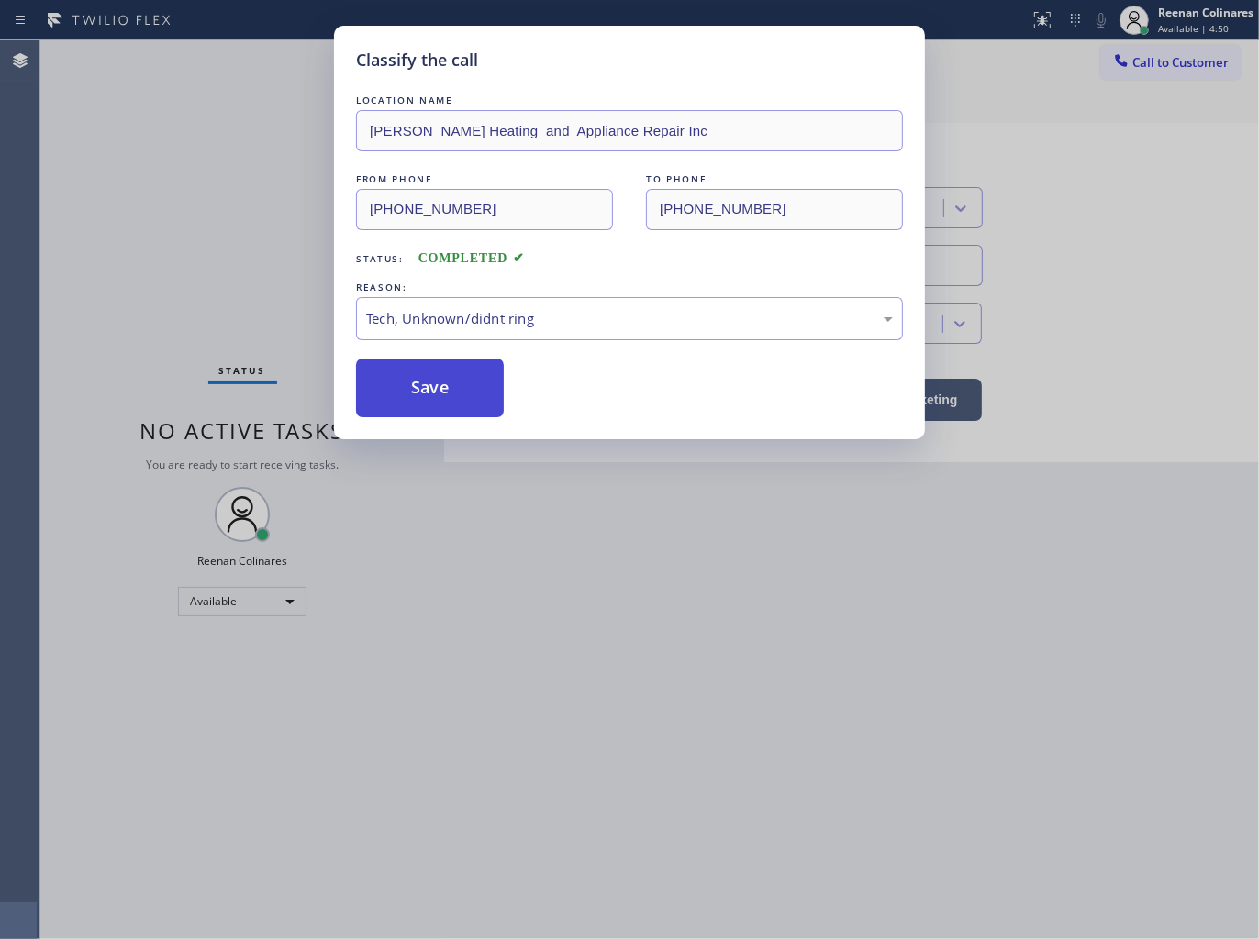
click at [387, 396] on button "Save" at bounding box center [430, 388] width 148 height 59
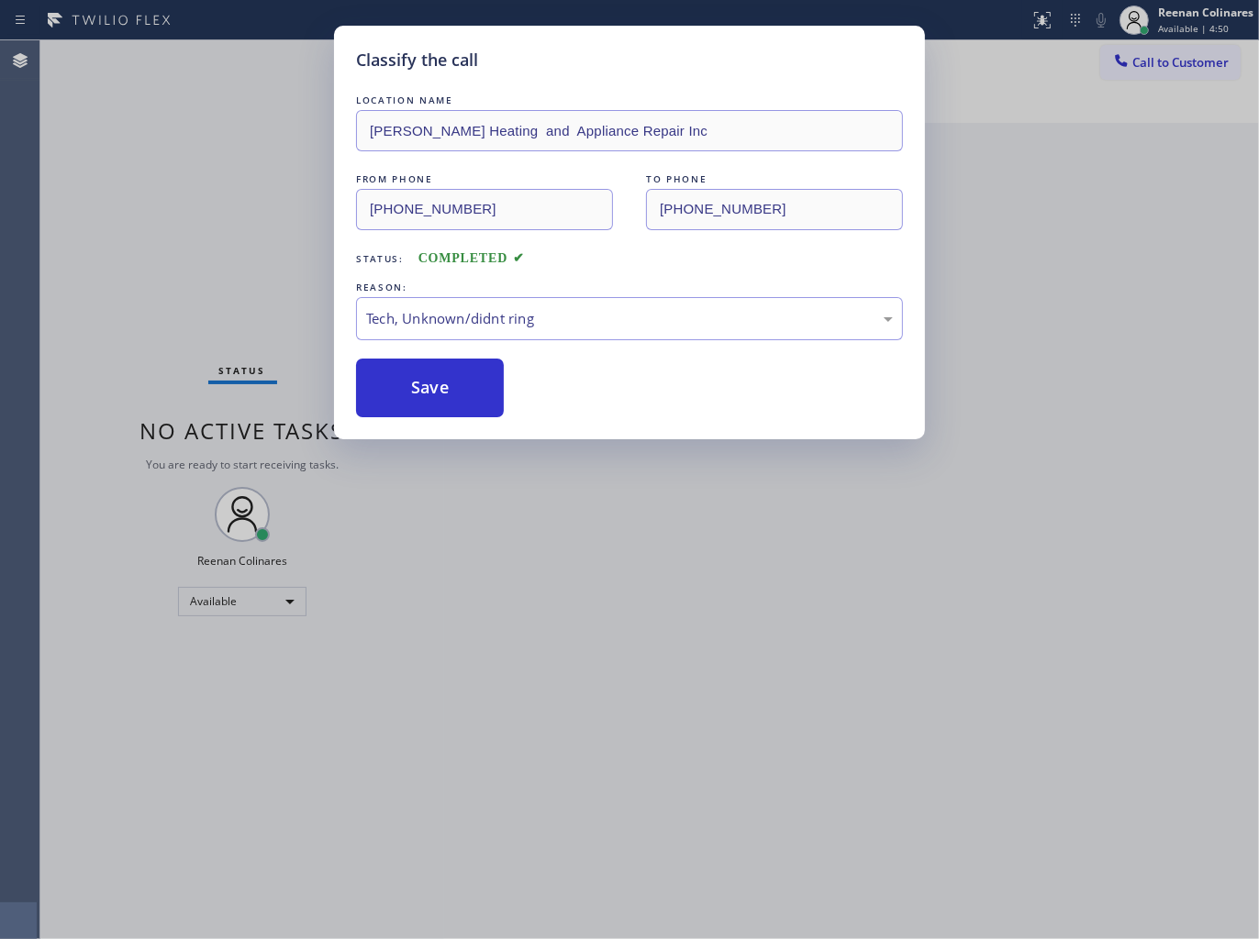
drag, startPoint x: 305, startPoint y: 291, endPoint x: 250, endPoint y: 244, distance: 71.5
click at [297, 290] on div "Classify the call LOCATION NAME [PERSON_NAME] Heating and Appliance Repair Inc …" at bounding box center [629, 469] width 1259 height 939
click at [250, 243] on div "Classify the call LOCATION NAME [PERSON_NAME] Heating and Appliance Repair Inc …" at bounding box center [629, 469] width 1259 height 939
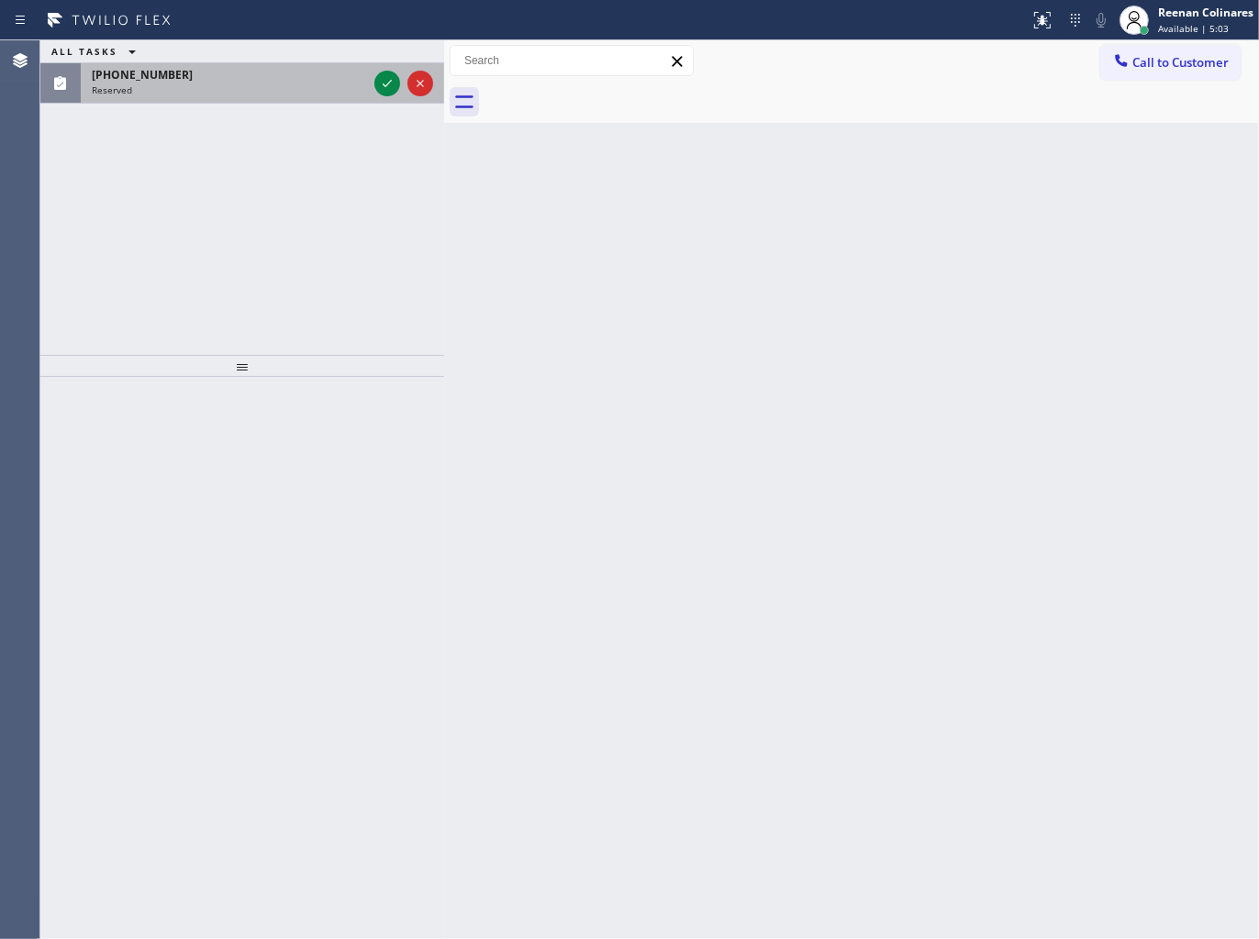
click at [290, 81] on div "[PHONE_NUMBER]" at bounding box center [229, 75] width 275 height 16
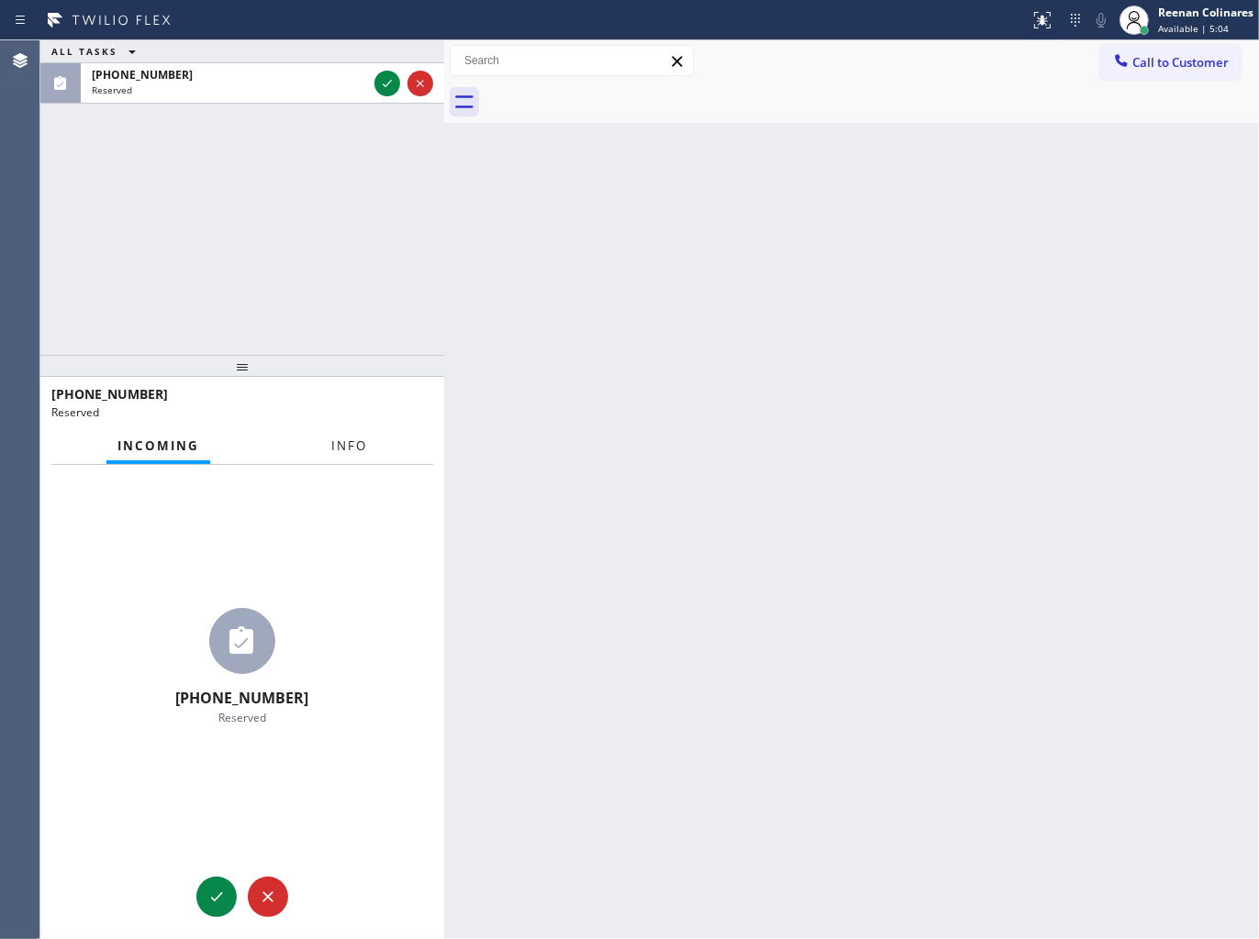
click at [346, 444] on span "Info" at bounding box center [349, 446] width 36 height 17
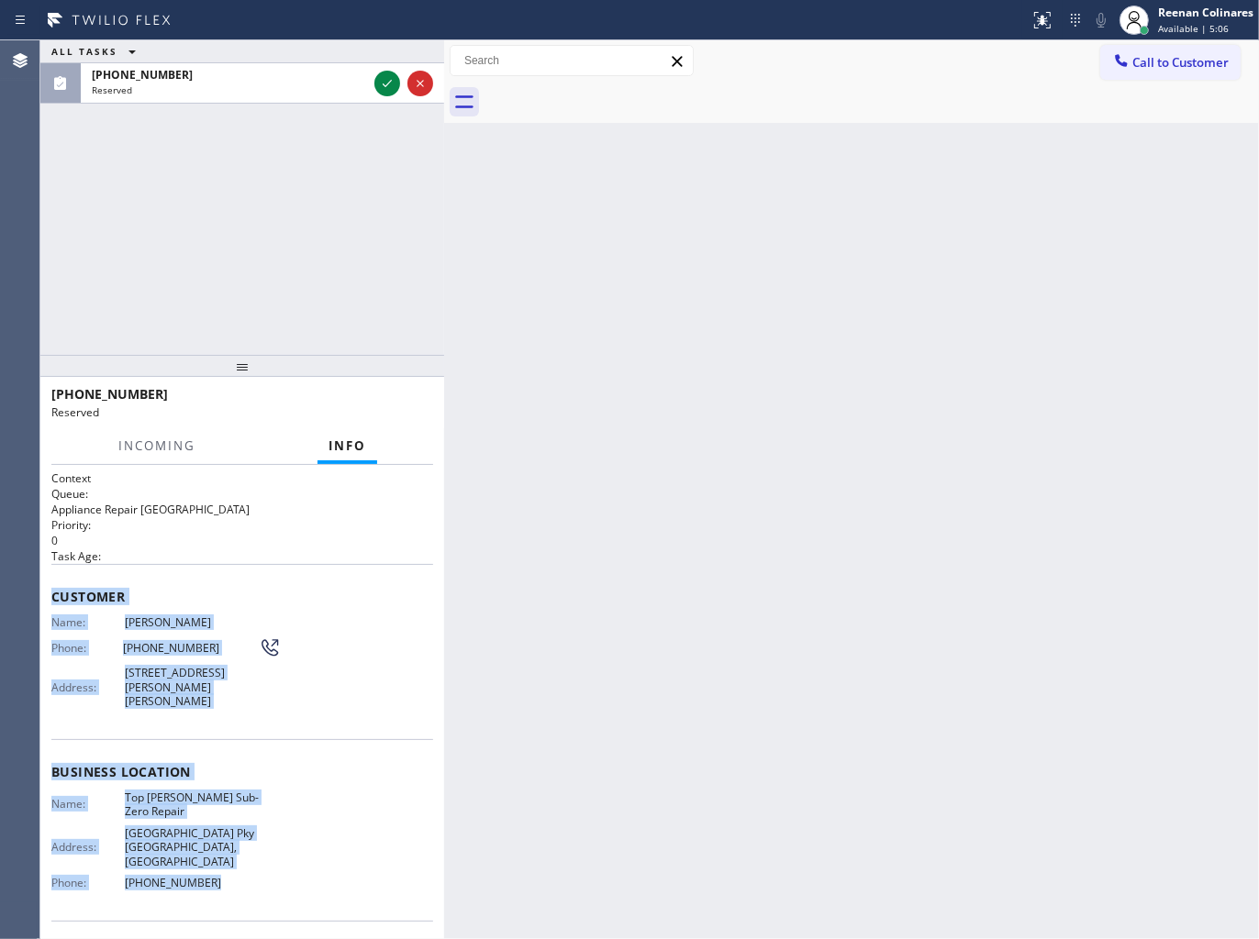
drag, startPoint x: 49, startPoint y: 576, endPoint x: 437, endPoint y: 892, distance: 500.1
click at [288, 874] on div "Context Queue: Appliance Repair High End Priority: 0 Task Age: Customer Name: […" at bounding box center [242, 702] width 404 height 475
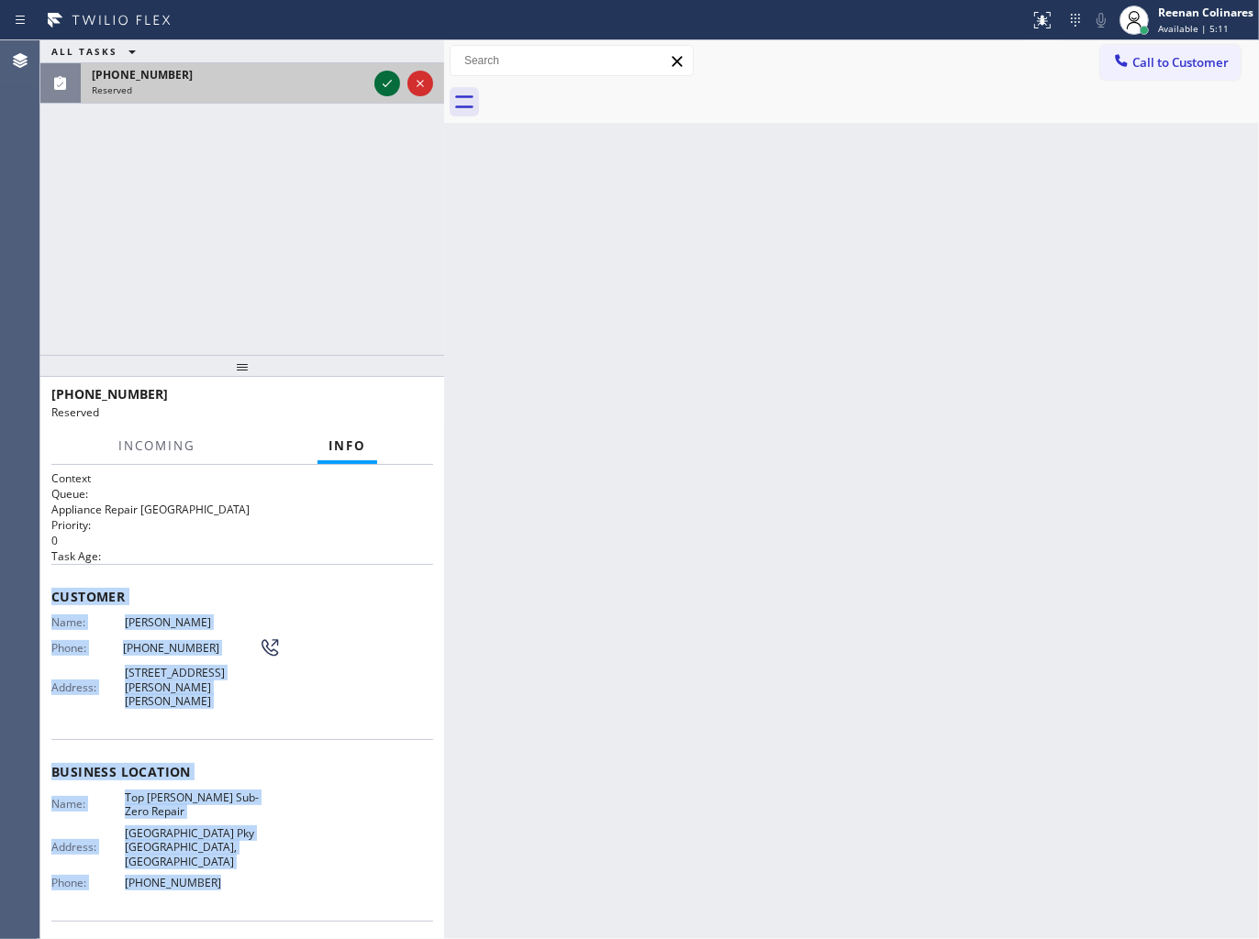
click at [388, 79] on icon at bounding box center [387, 83] width 22 height 22
click at [388, 398] on span "COMPLETE" at bounding box center [386, 402] width 63 height 13
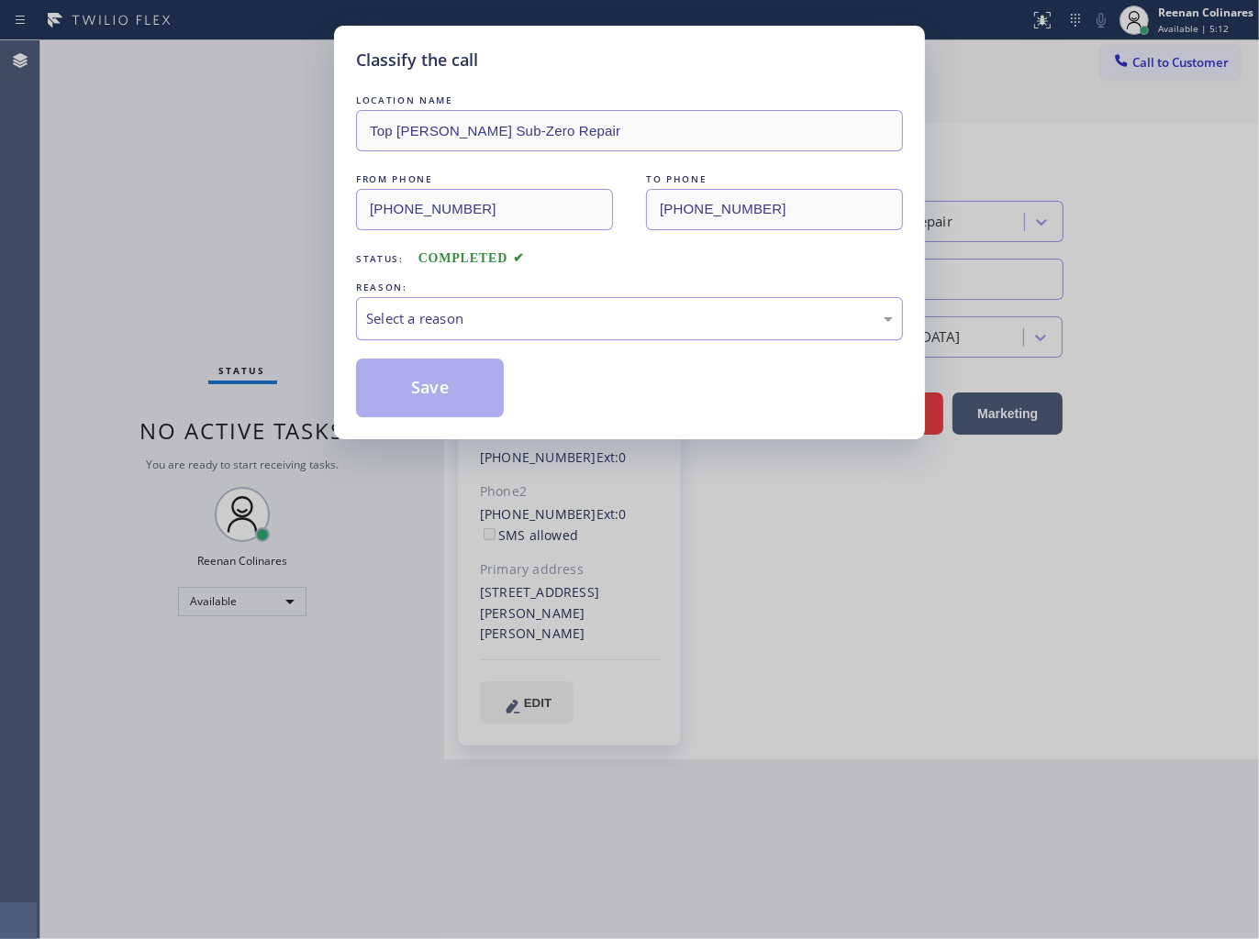
type input "[PHONE_NUMBER]"
click at [510, 305] on div "Select a reason" at bounding box center [629, 318] width 547 height 43
click at [420, 376] on button "Save" at bounding box center [430, 388] width 148 height 59
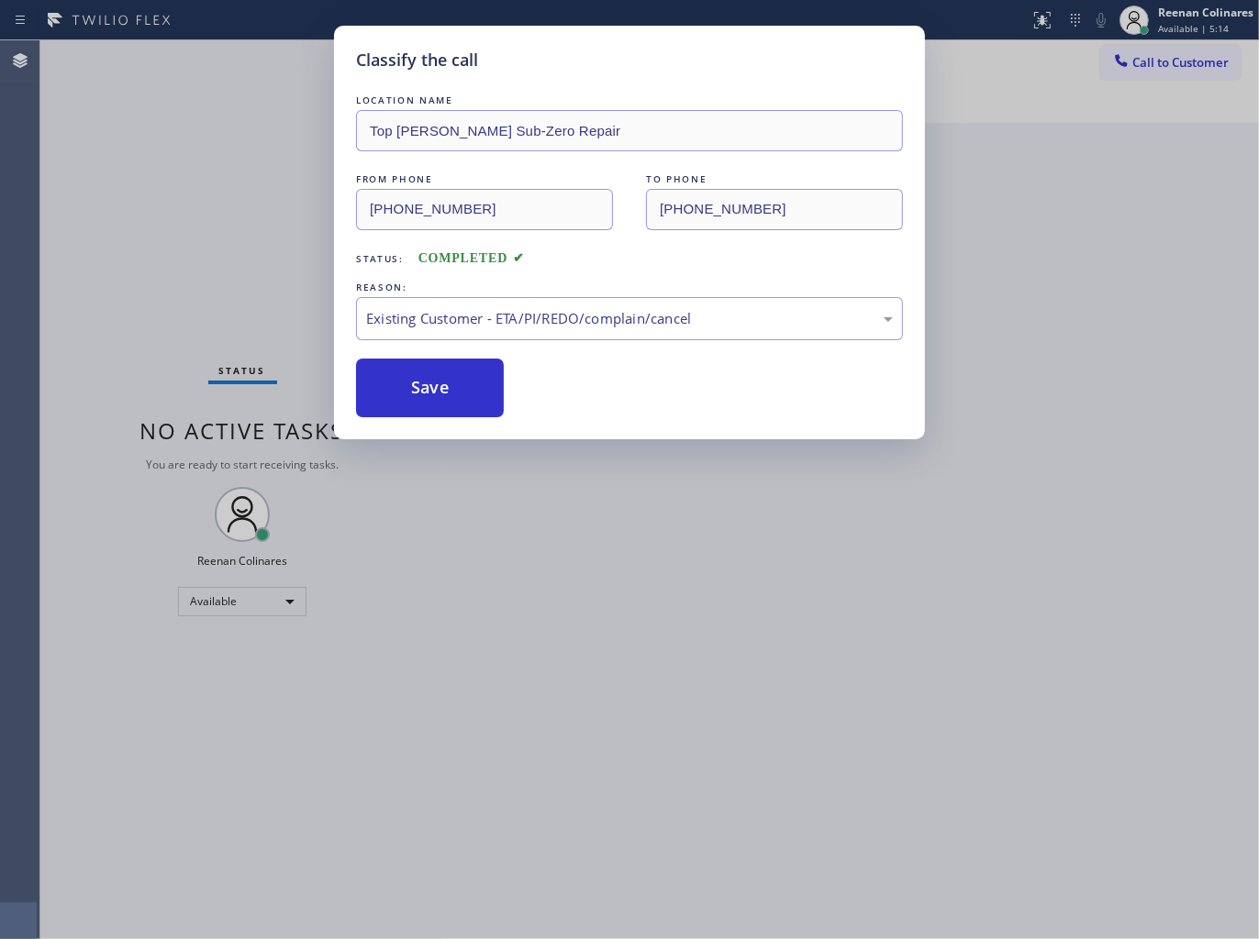
click at [168, 261] on div "Classify the call LOCATION NAME Top [PERSON_NAME] Sub-Zero Repair FROM PHONE [P…" at bounding box center [629, 469] width 1259 height 939
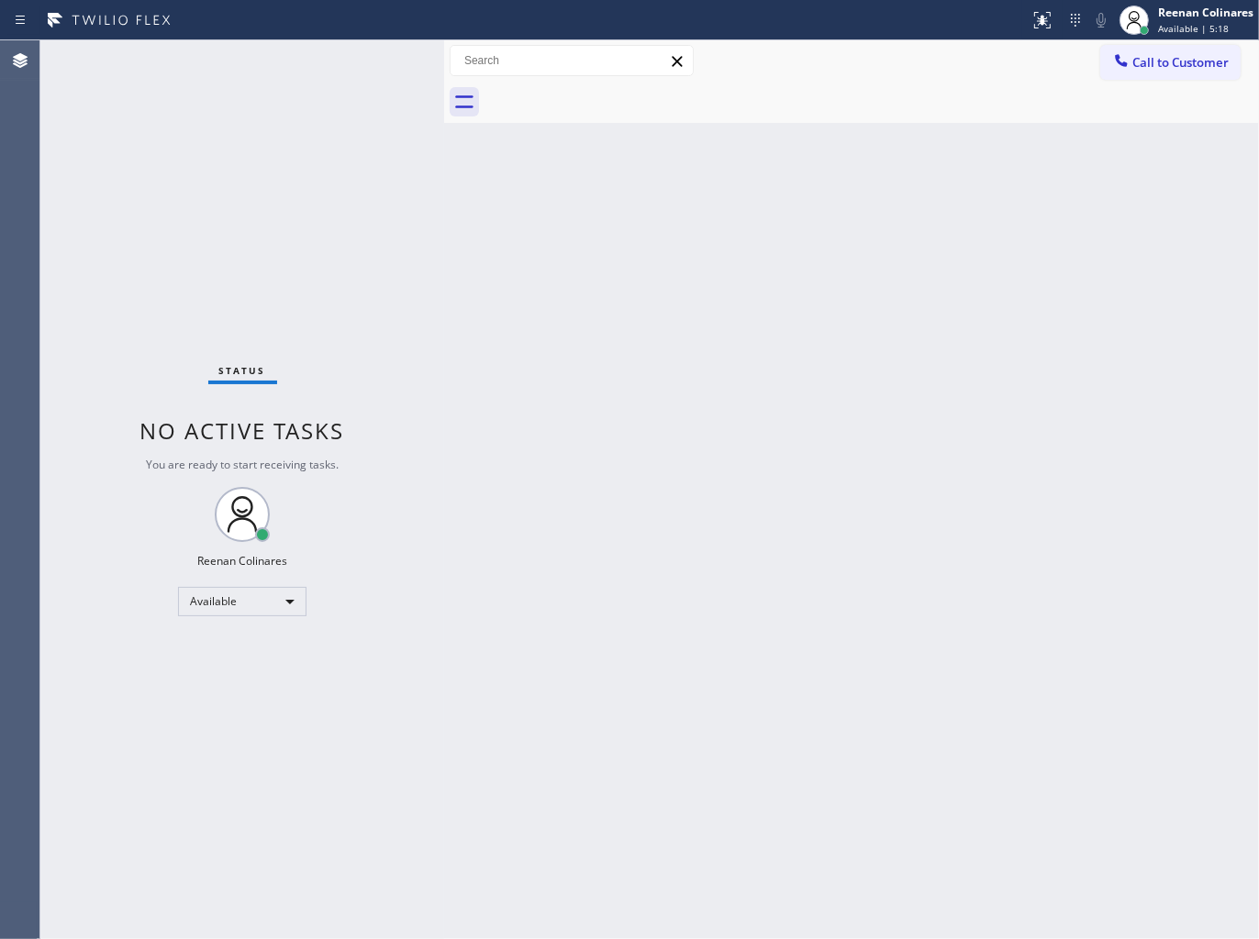
click at [576, 181] on div "Back to Dashboard Change Sender ID Customers Technicians Select a contact Outbo…" at bounding box center [851, 489] width 815 height 899
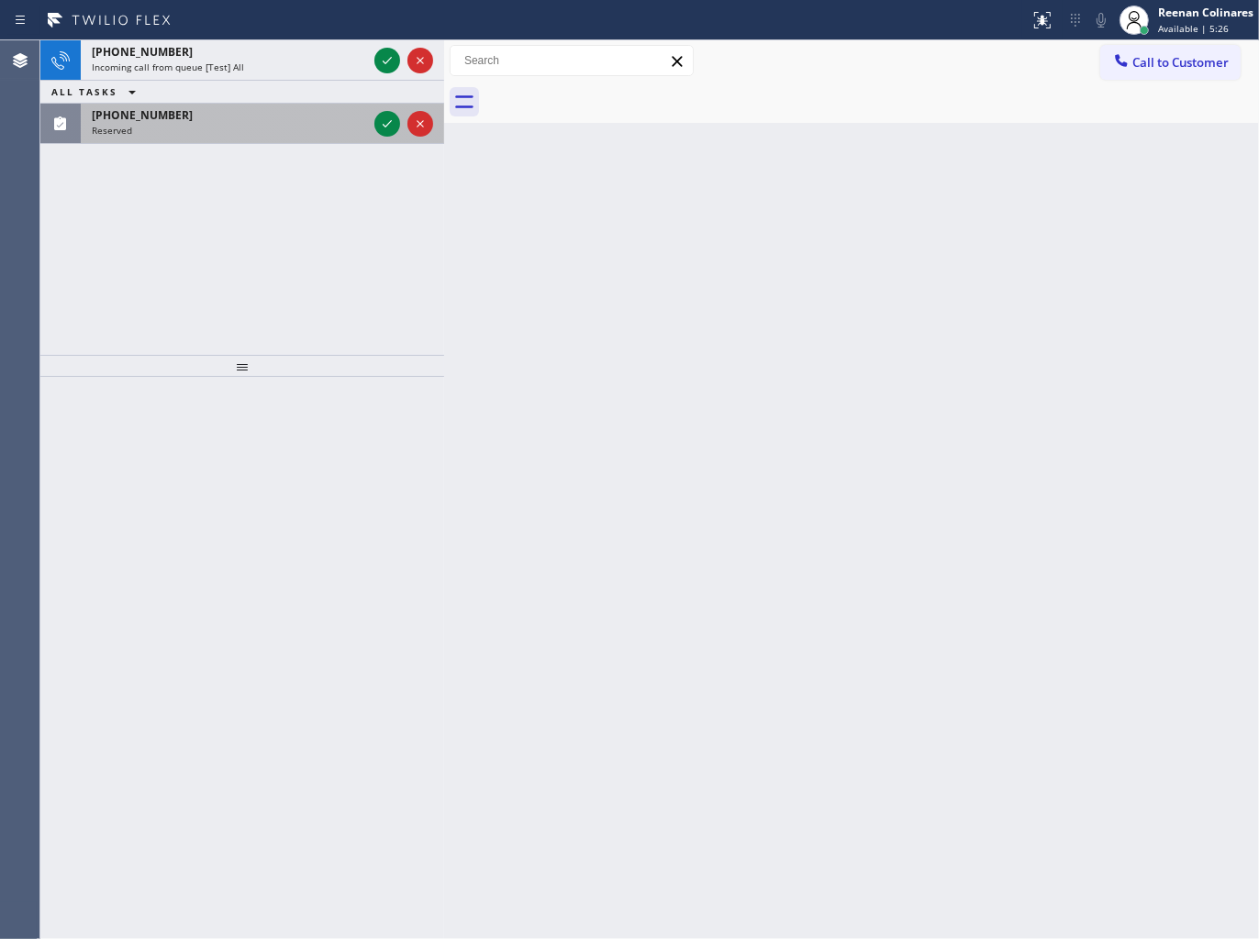
click at [245, 99] on div "ALL TASKS ALL TASKS ACTIVE TASKS TASKS IN WRAP UP" at bounding box center [242, 92] width 404 height 23
click at [285, 120] on div "[PHONE_NUMBER]" at bounding box center [229, 115] width 275 height 16
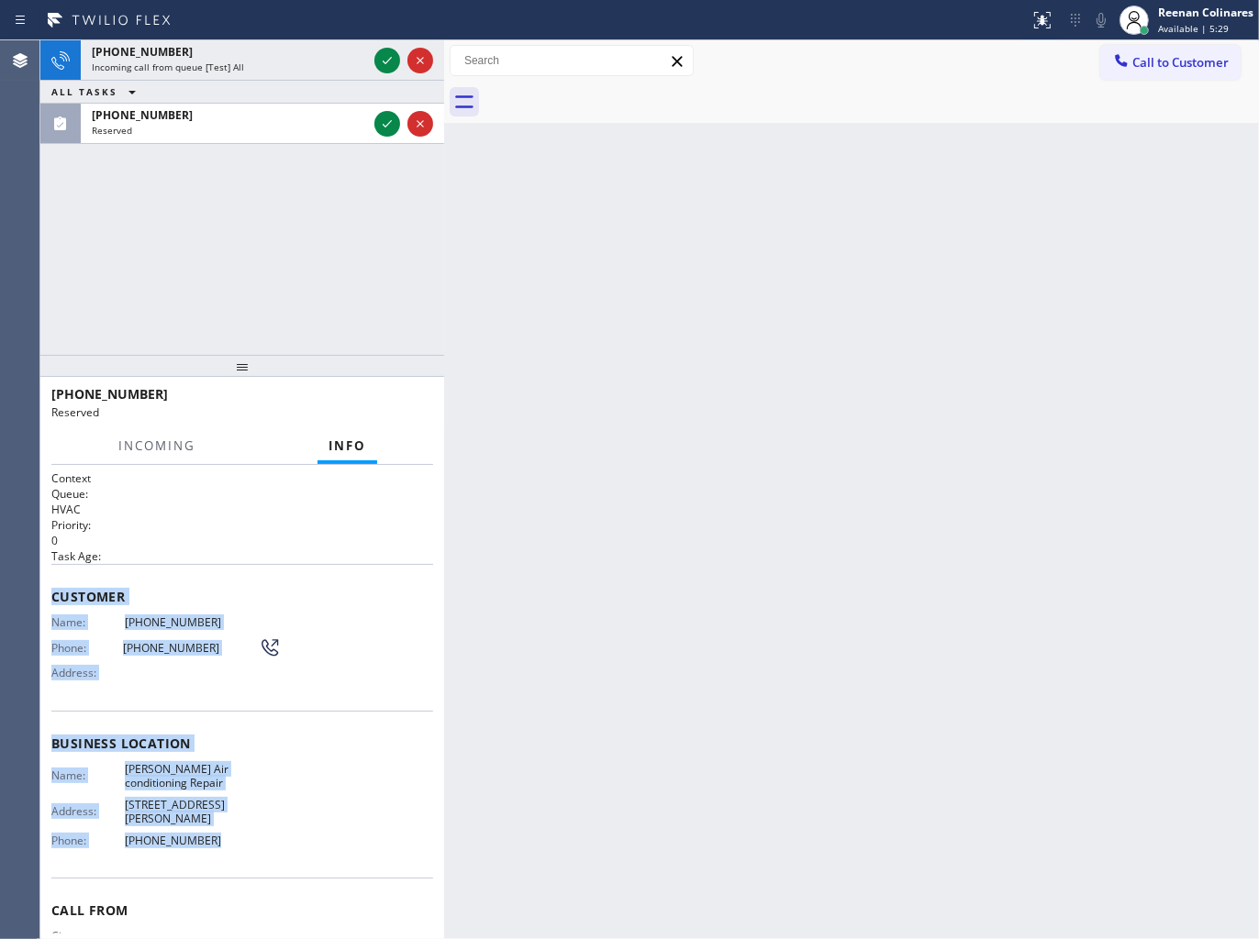
drag, startPoint x: 42, startPoint y: 605, endPoint x: 404, endPoint y: 881, distance: 454.3
click at [316, 866] on div "Context Queue: HVAC Priority: 0 Task Age: Customer Name: [PHONE_NUMBER] Phone: …" at bounding box center [242, 702] width 404 height 475
click at [386, 126] on icon at bounding box center [387, 124] width 22 height 22
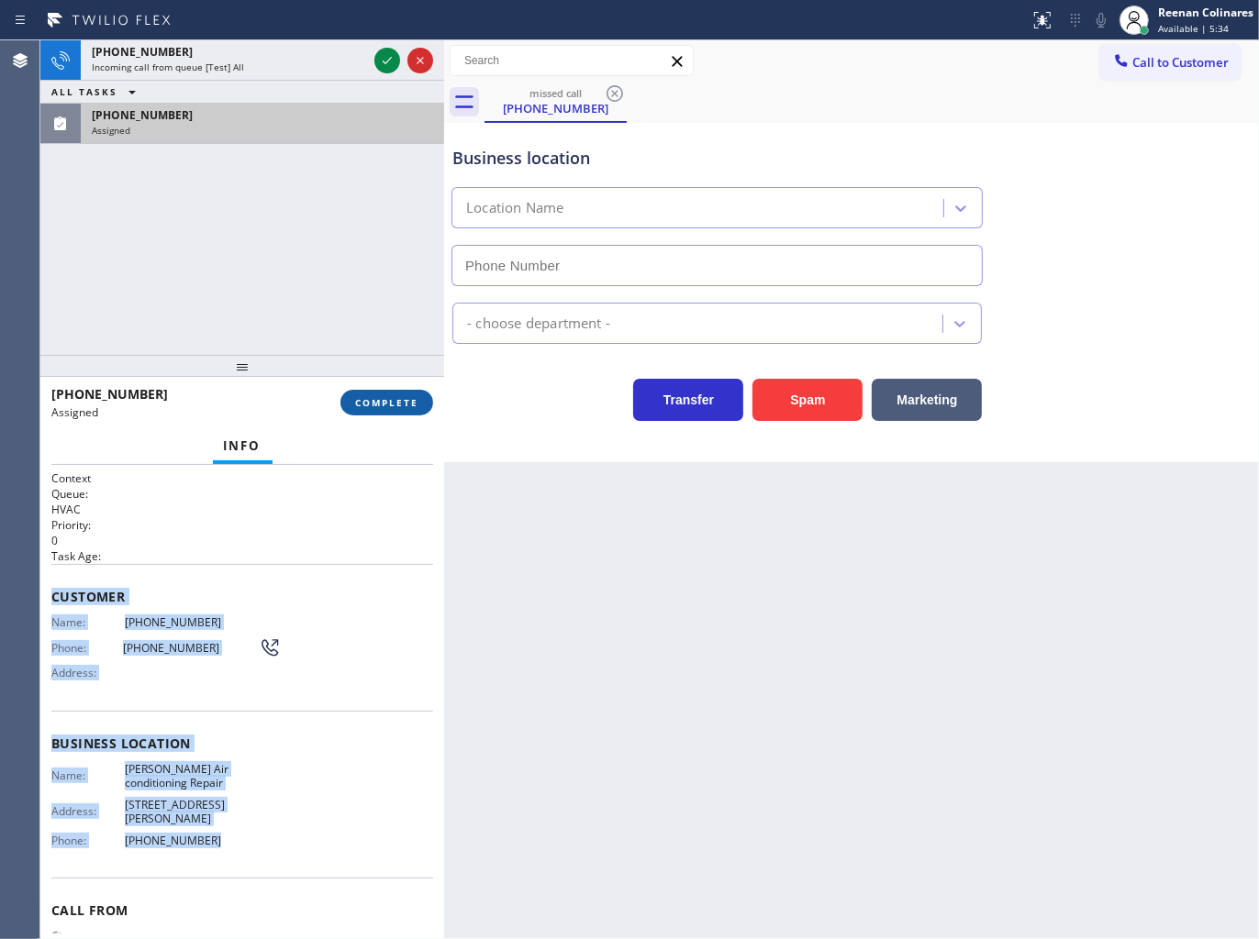
type input "[PHONE_NUMBER]"
click at [359, 405] on span "COMPLETE" at bounding box center [386, 402] width 63 height 13
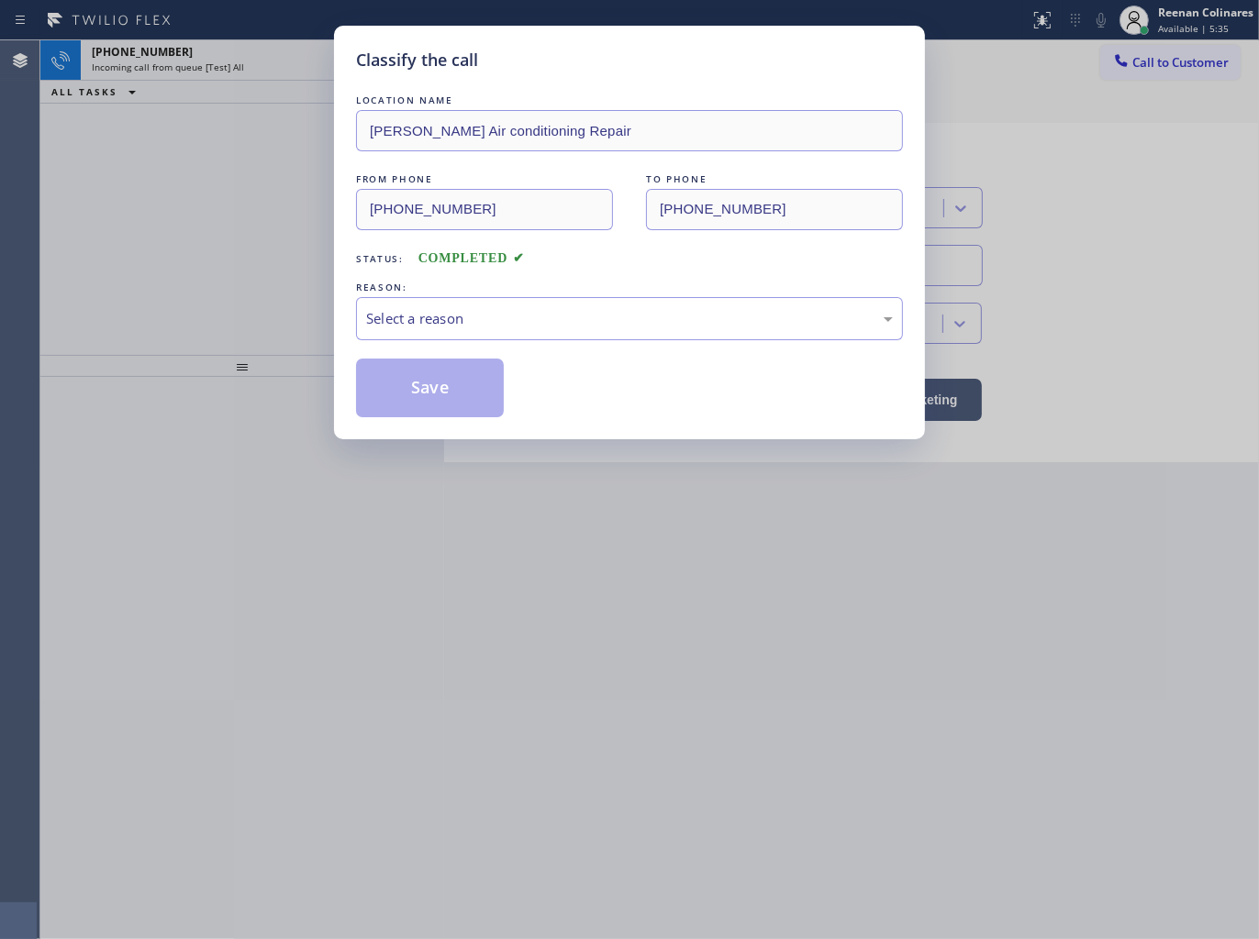
click at [486, 321] on div "Select a reason" at bounding box center [629, 318] width 527 height 21
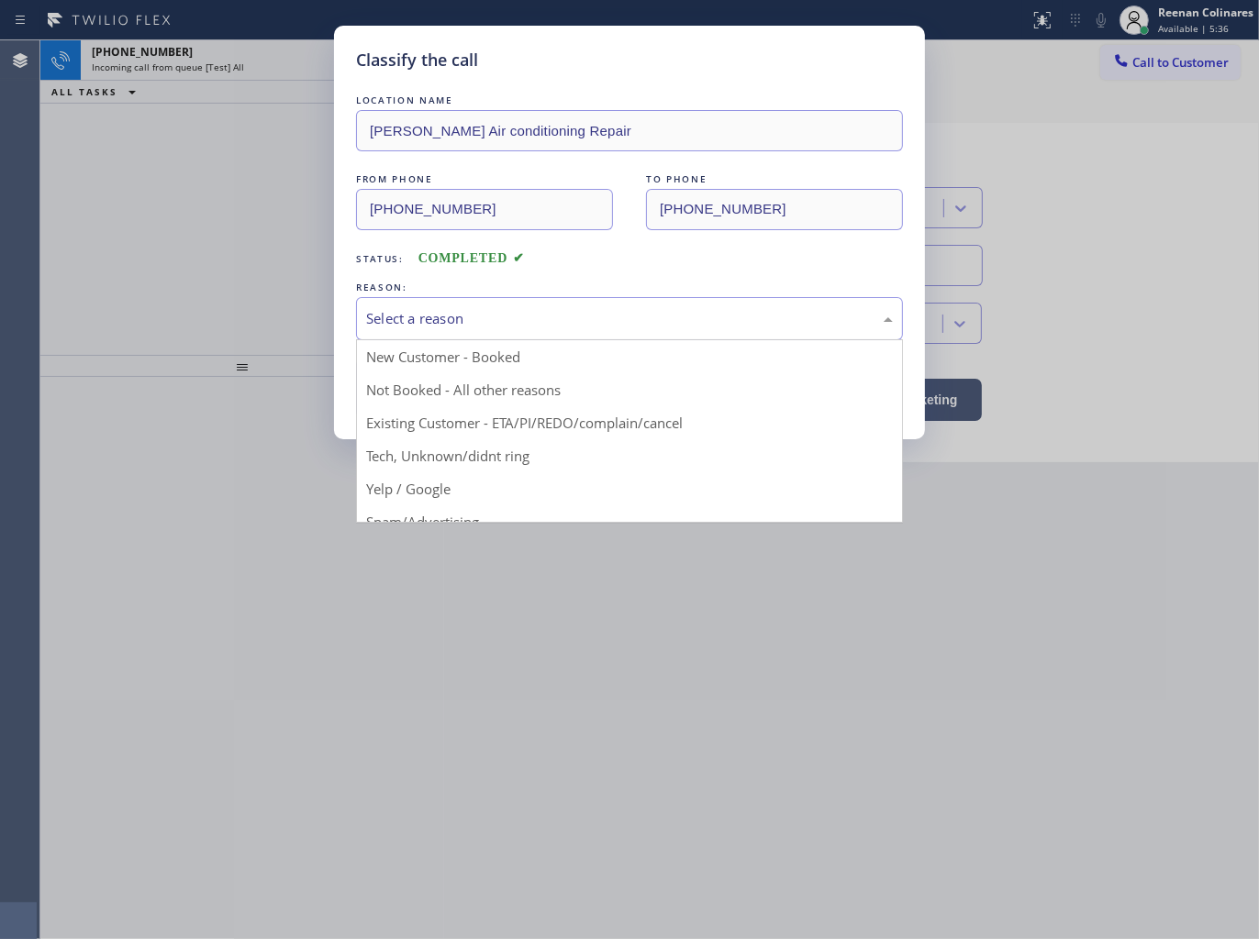
drag, startPoint x: 393, startPoint y: 444, endPoint x: 398, endPoint y: 418, distance: 26.3
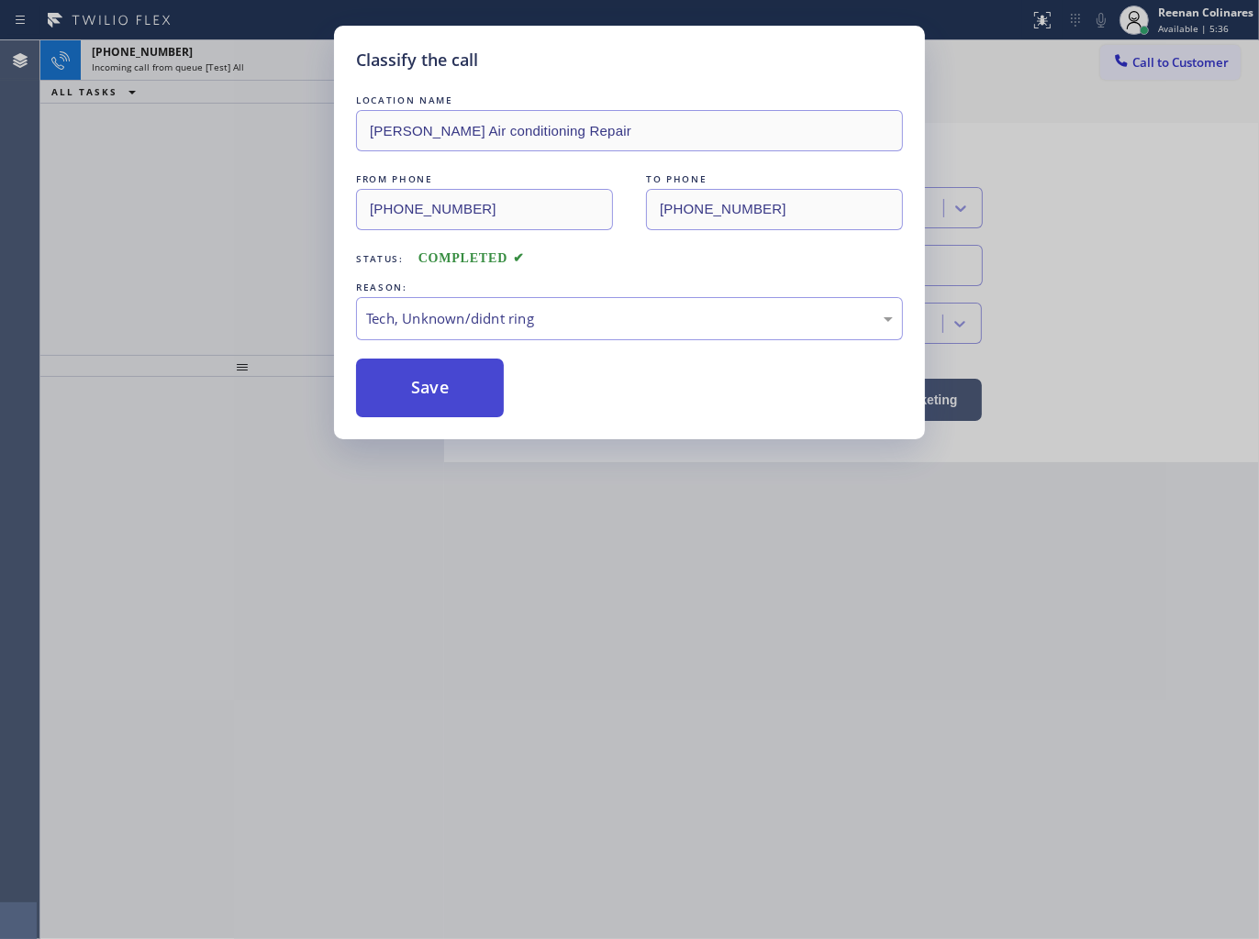
click at [402, 405] on button "Save" at bounding box center [430, 388] width 148 height 59
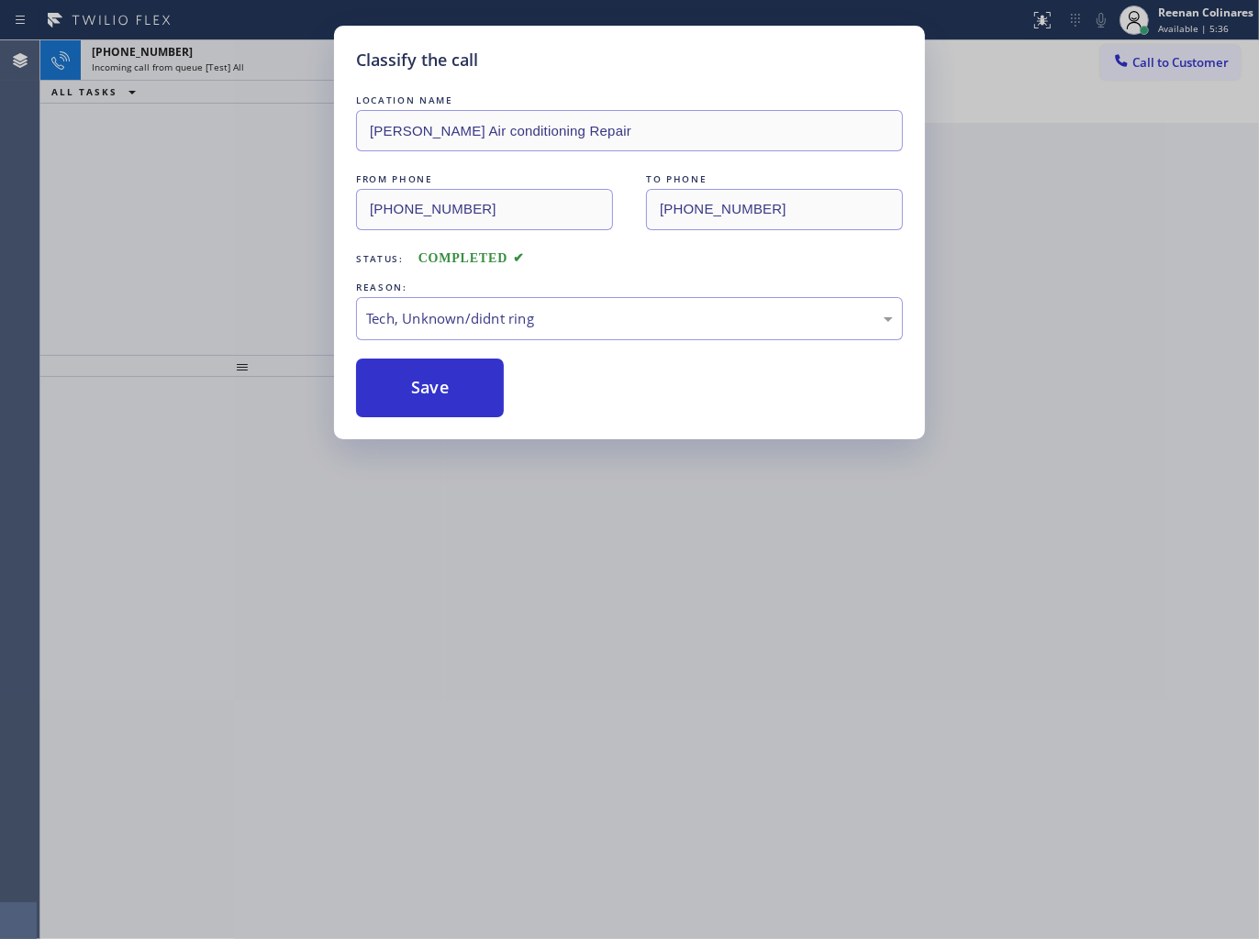
click at [200, 230] on div "Classify the call LOCATION NAME [PERSON_NAME] Air conditioning Repair FROM PHON…" at bounding box center [629, 469] width 1259 height 939
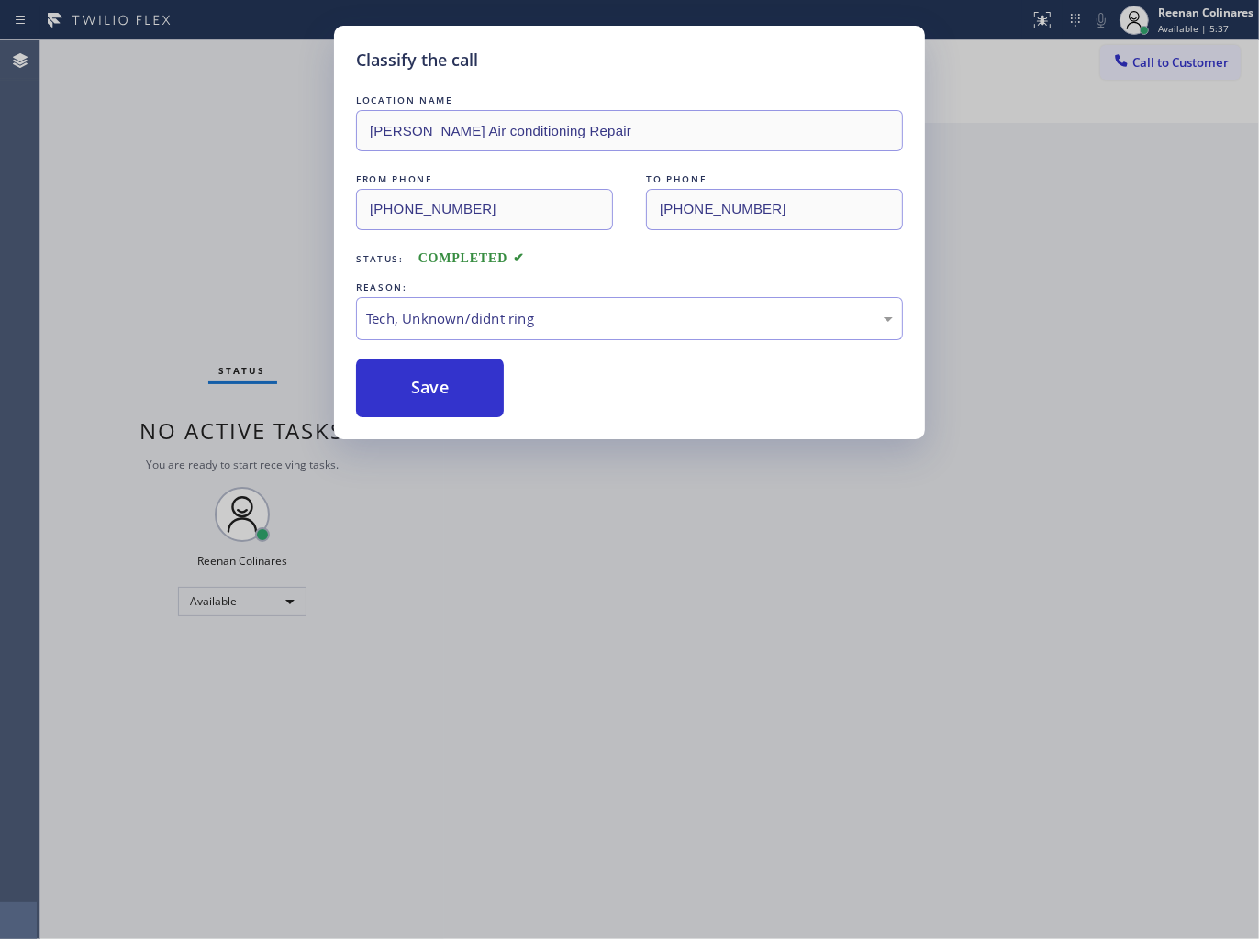
click at [260, 71] on div "Classify the call LOCATION NAME [PERSON_NAME] Air conditioning Repair FROM PHON…" at bounding box center [629, 469] width 1259 height 939
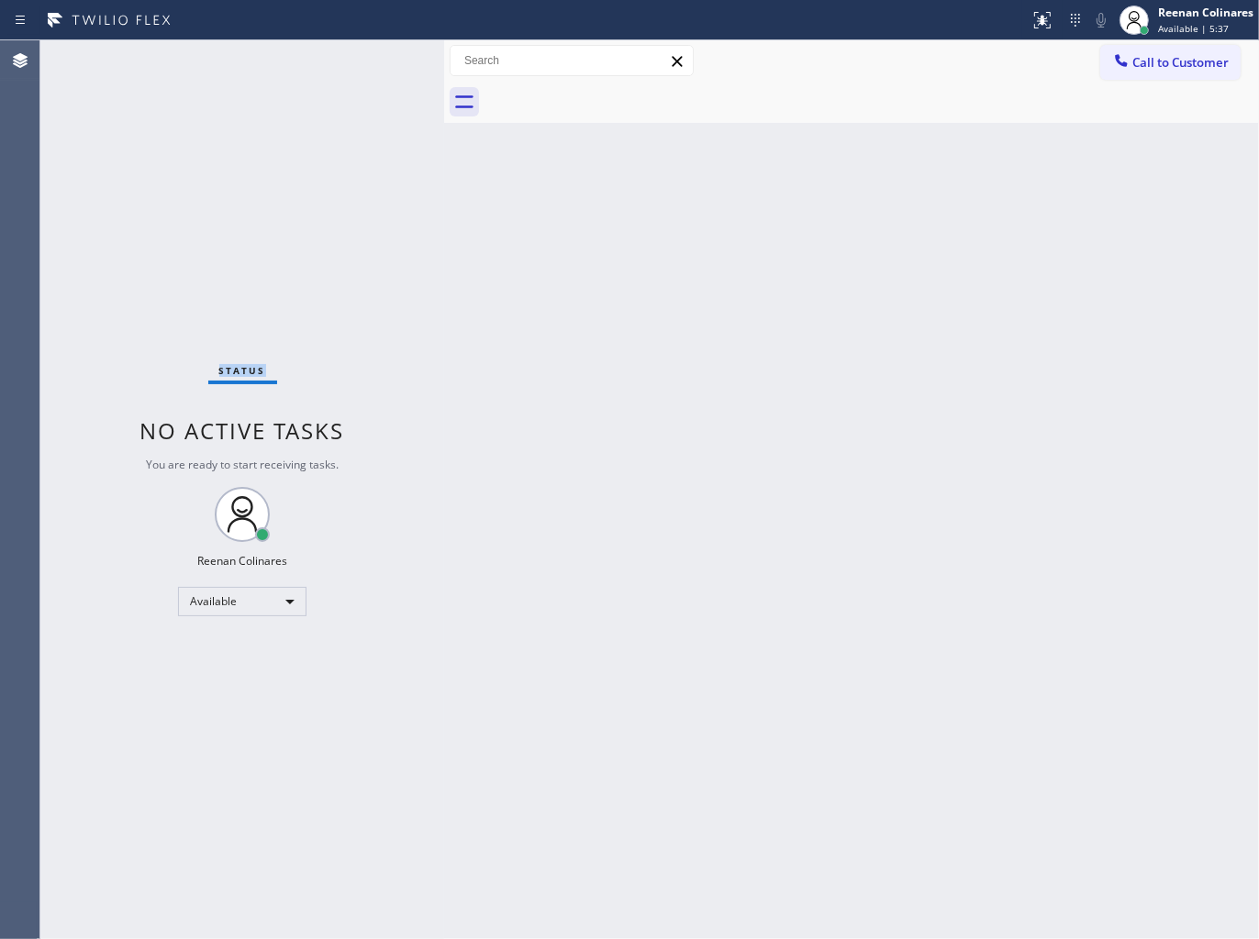
click at [260, 71] on div "Status No active tasks You are ready to start receiving tasks. Reenan Colinares…" at bounding box center [242, 489] width 404 height 899
click at [312, 126] on div "Status No active tasks You are ready to start receiving tasks. Reenan Colinares…" at bounding box center [242, 489] width 404 height 899
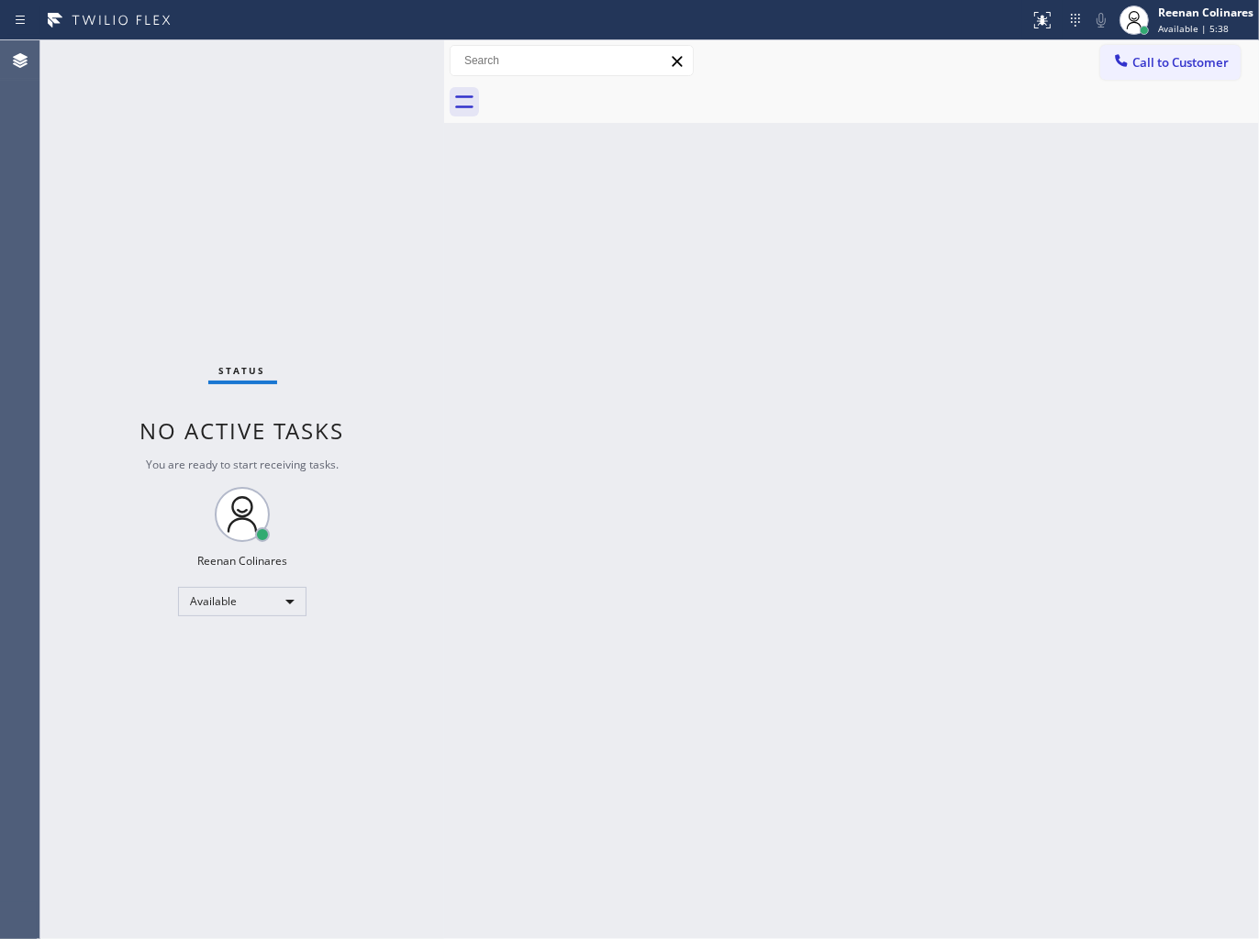
click at [372, 154] on div "Status No active tasks You are ready to start receiving tasks. Reenan Colinares…" at bounding box center [242, 489] width 404 height 899
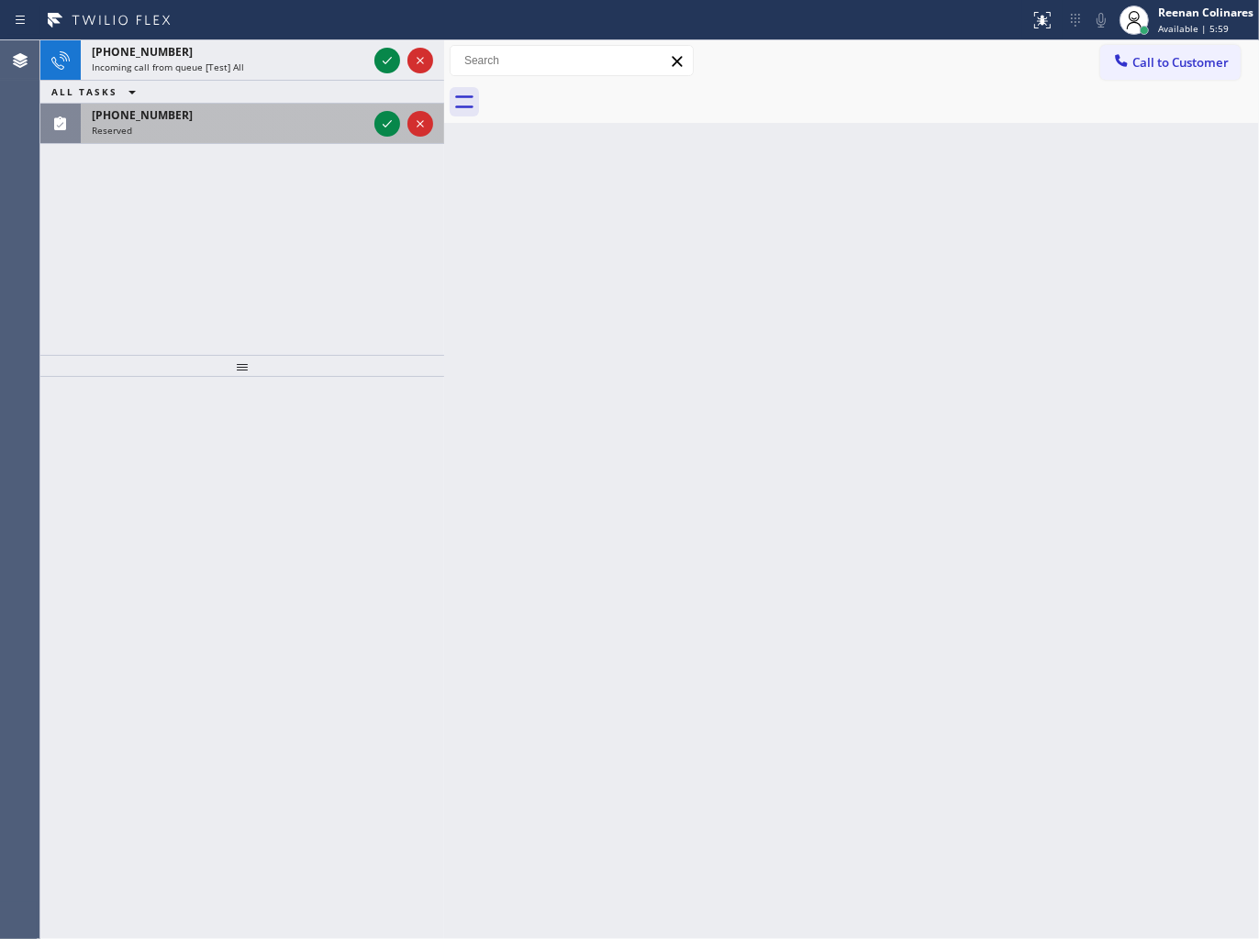
click at [314, 128] on div "Reserved" at bounding box center [229, 130] width 275 height 13
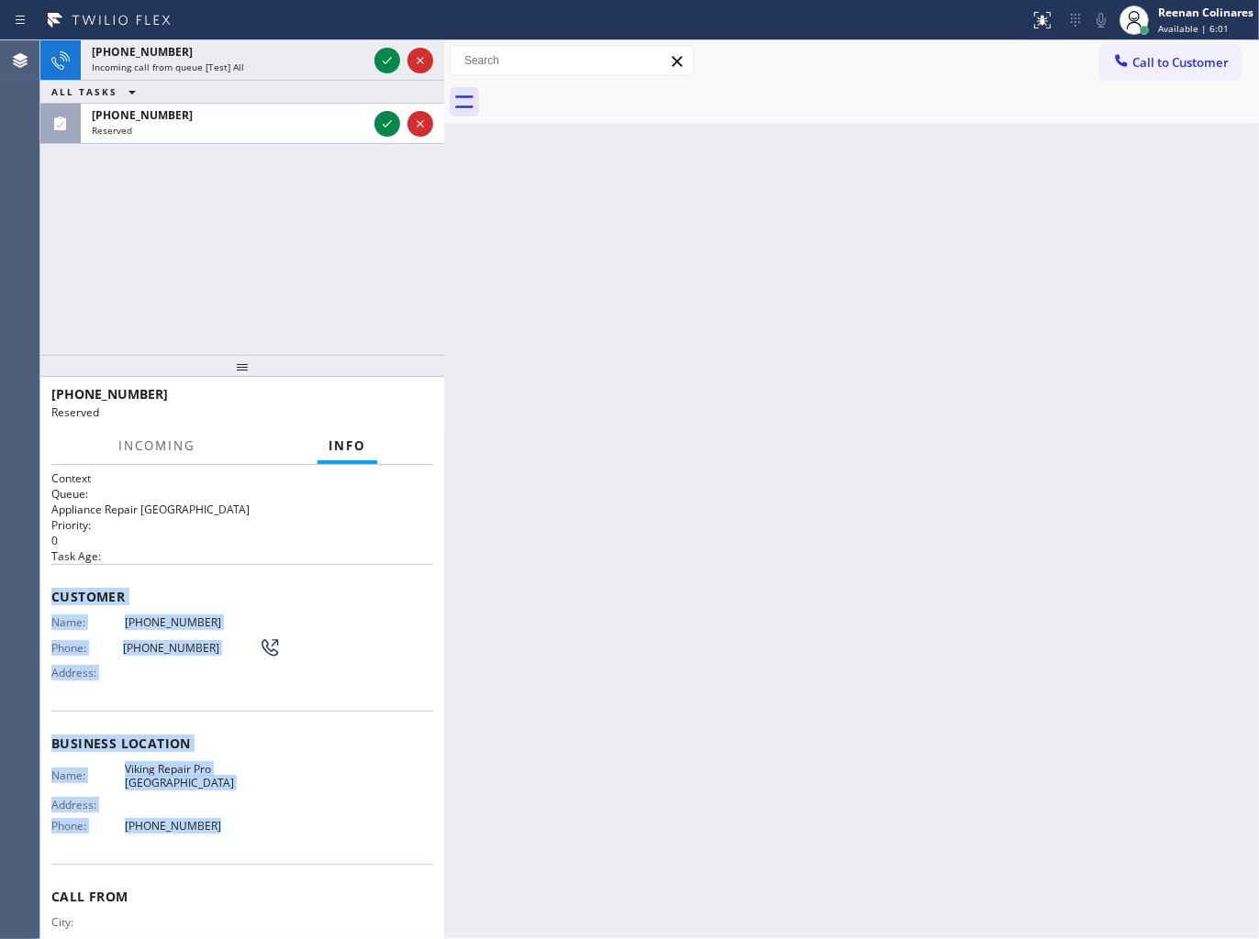
drag, startPoint x: 42, startPoint y: 584, endPoint x: 546, endPoint y: 859, distance: 573.4
click at [244, 841] on div "Context Queue: Appliance Repair High End Priority: 0 Task Age: Customer Name: […" at bounding box center [242, 702] width 404 height 475
click at [387, 125] on icon at bounding box center [387, 123] width 9 height 7
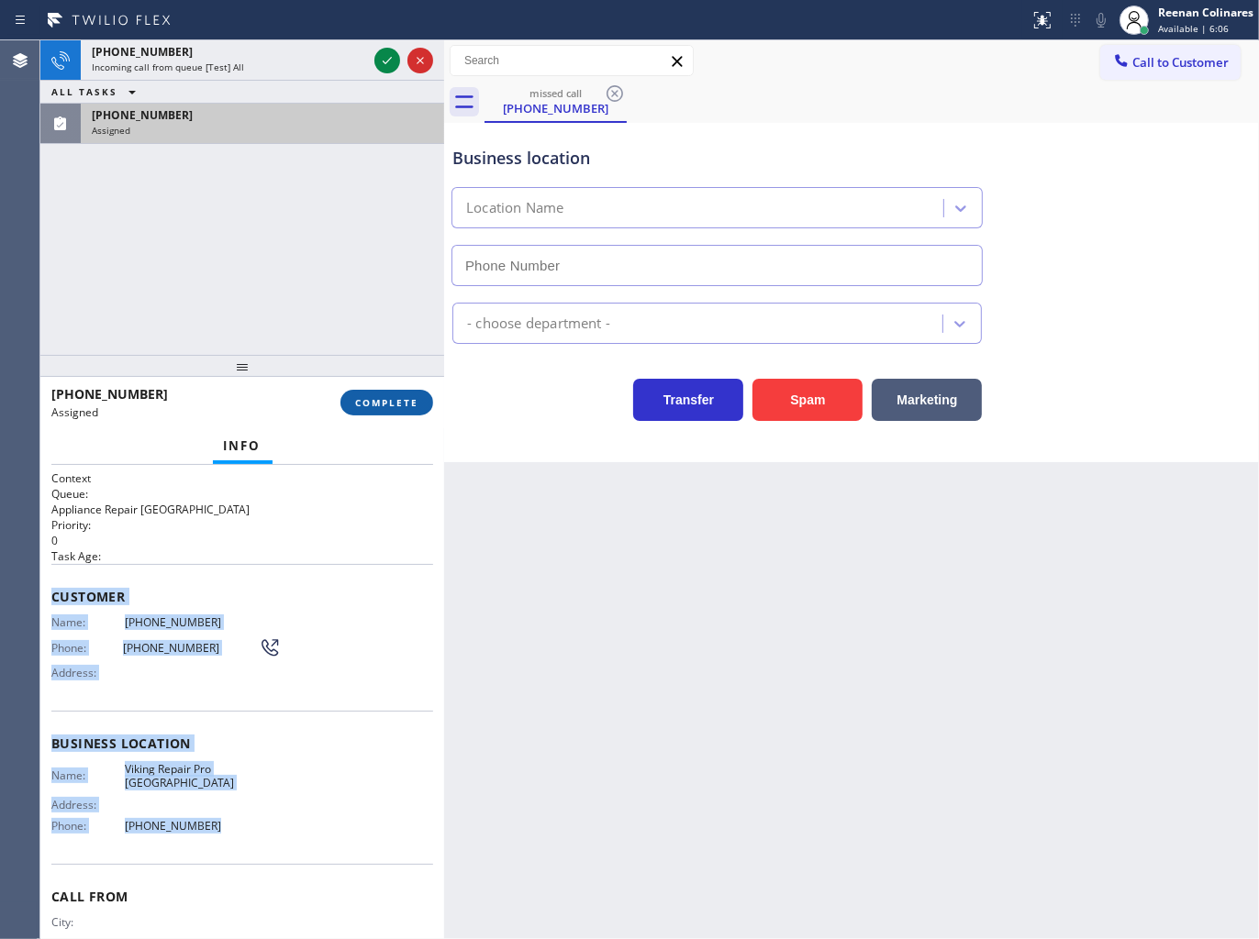
type input "[PHONE_NUMBER]"
click at [378, 414] on button "COMPLETE" at bounding box center [386, 403] width 93 height 26
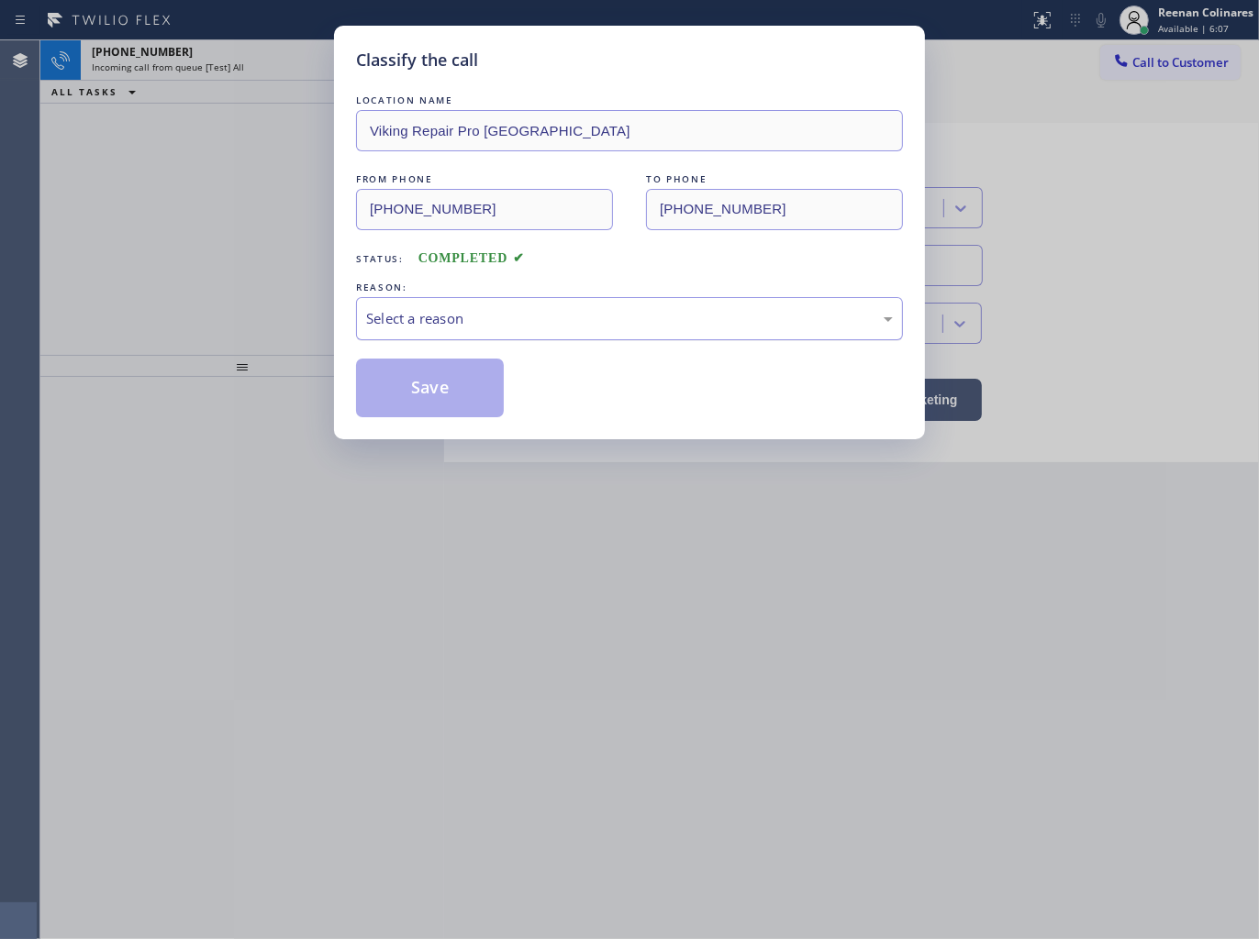
click at [489, 337] on div "Select a reason" at bounding box center [629, 318] width 547 height 43
click at [427, 402] on button "Save" at bounding box center [430, 388] width 148 height 59
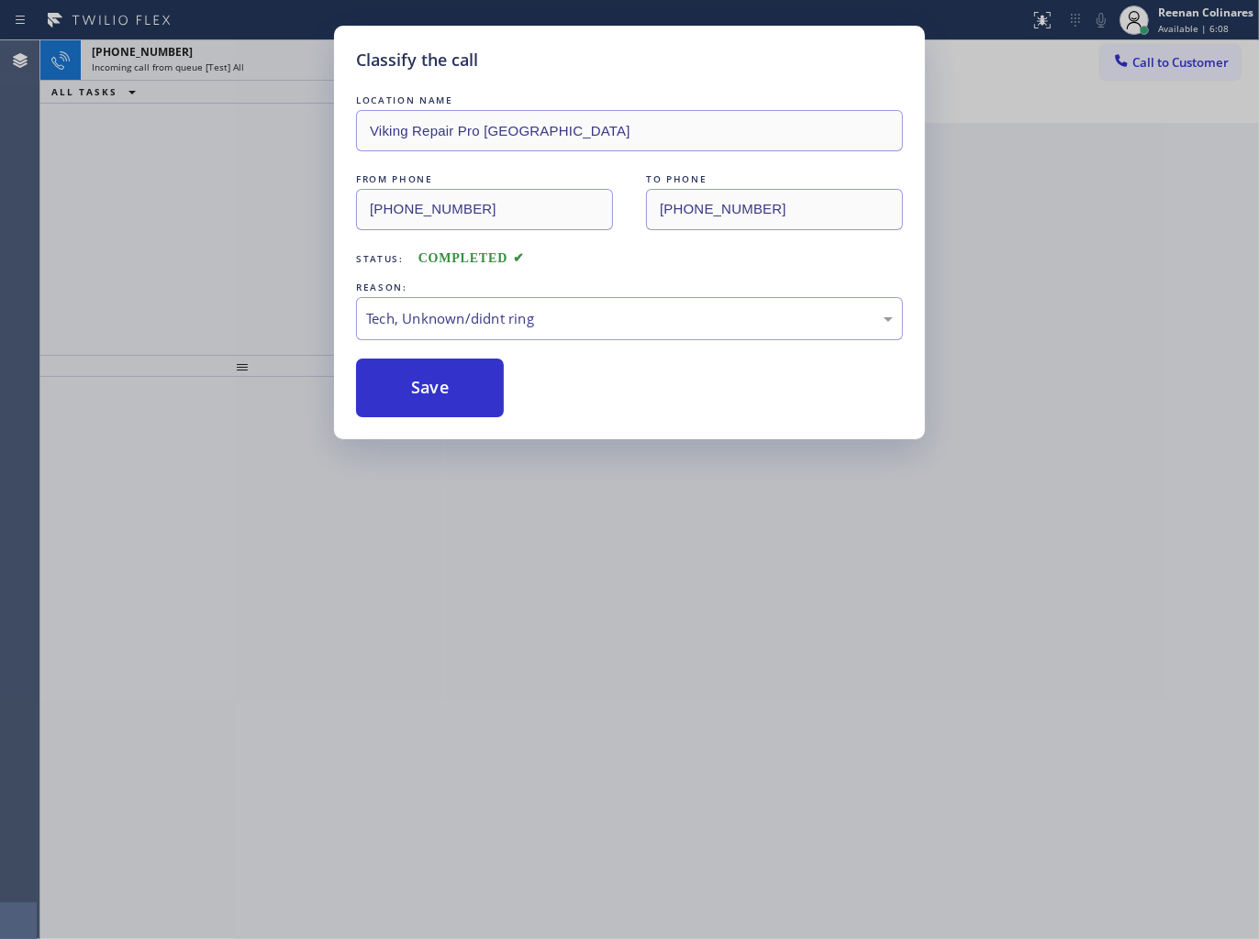
click at [261, 51] on div "Classify the call LOCATION NAME Viking Repair Pro [GEOGRAPHIC_DATA] FROM PHONE …" at bounding box center [629, 469] width 1259 height 939
click at [261, 51] on div "[PHONE_NUMBER]" at bounding box center [229, 52] width 275 height 16
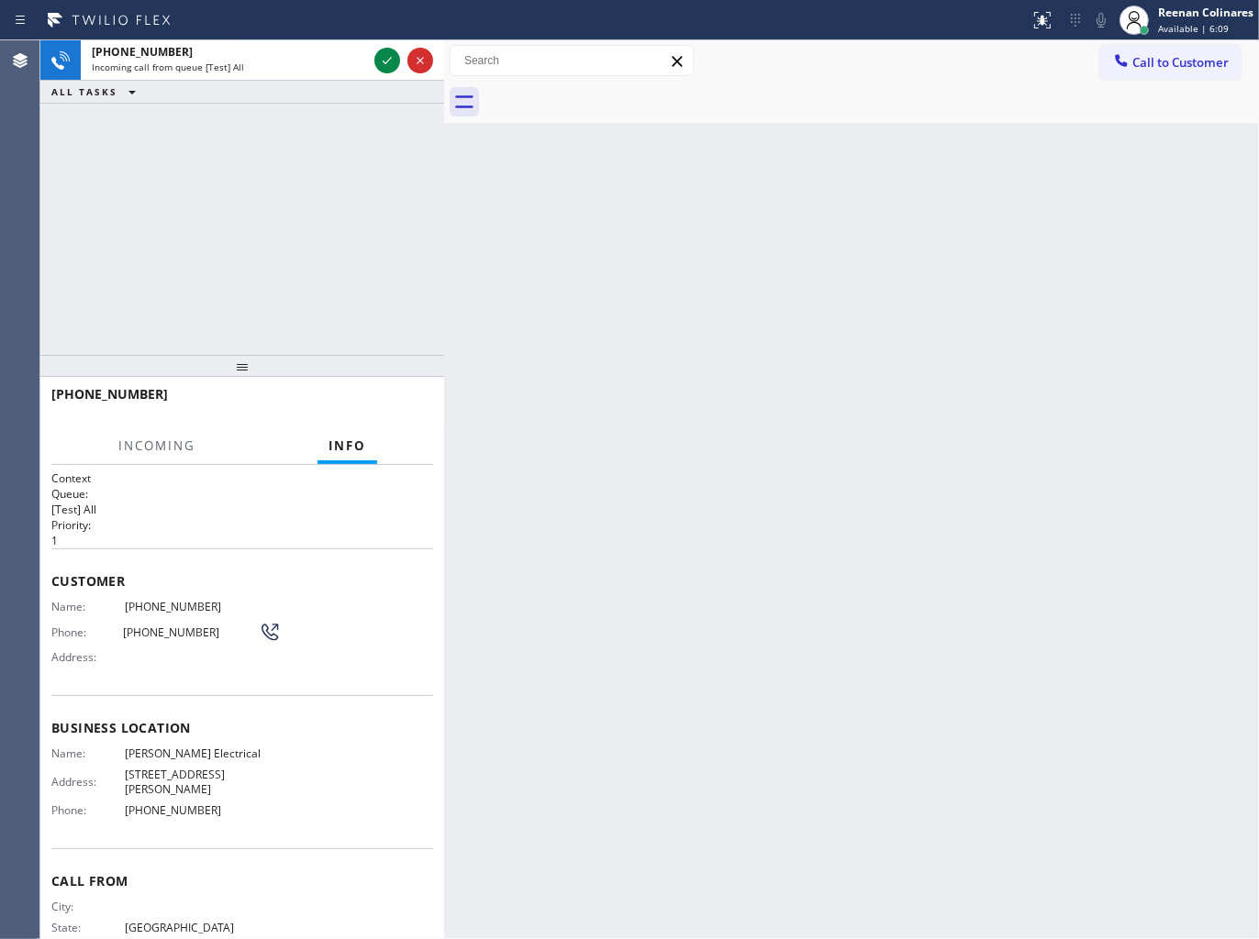
click at [261, 51] on div "[PHONE_NUMBER]" at bounding box center [229, 52] width 275 height 16
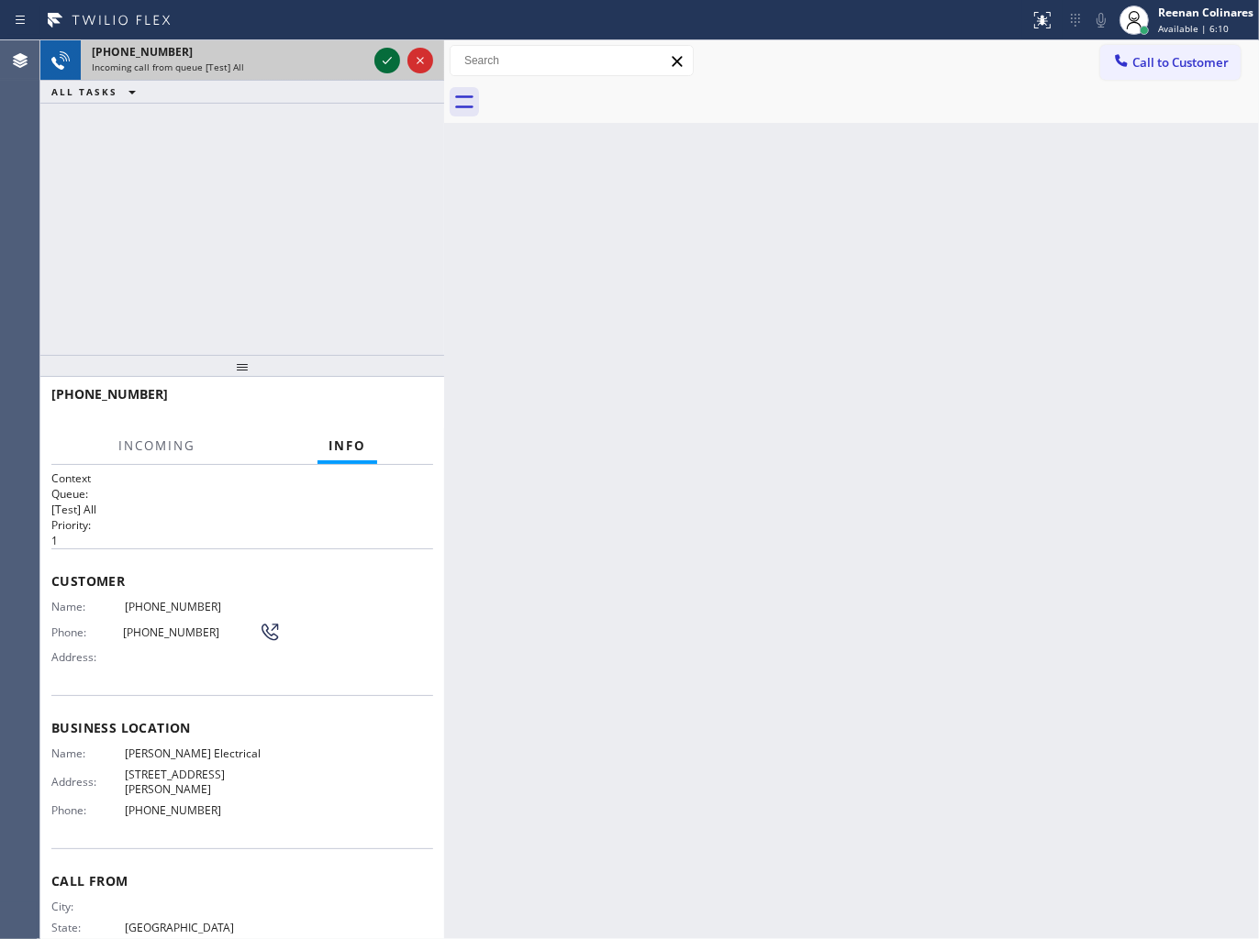
click at [380, 55] on icon at bounding box center [387, 61] width 22 height 22
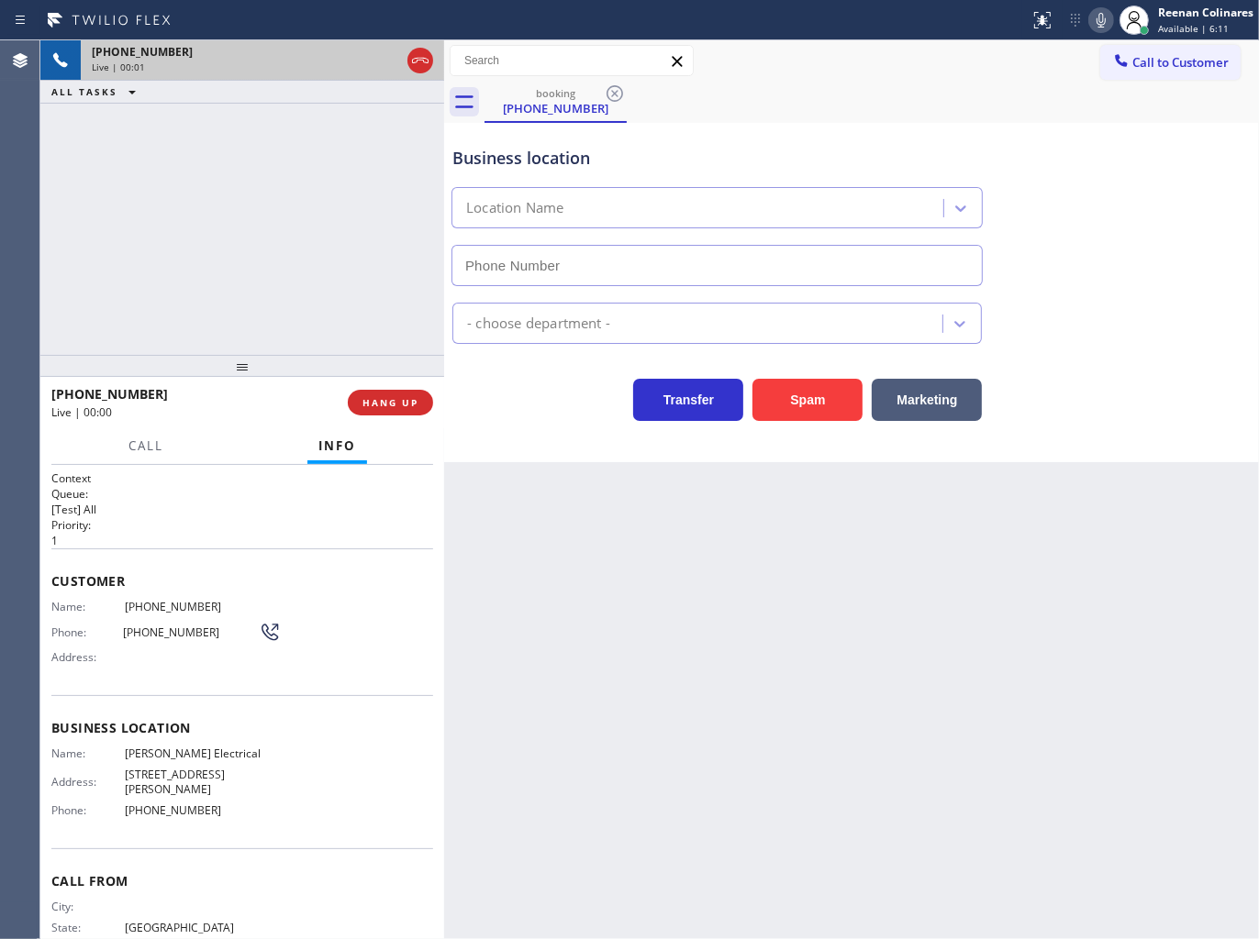
type input "[PHONE_NUMBER]"
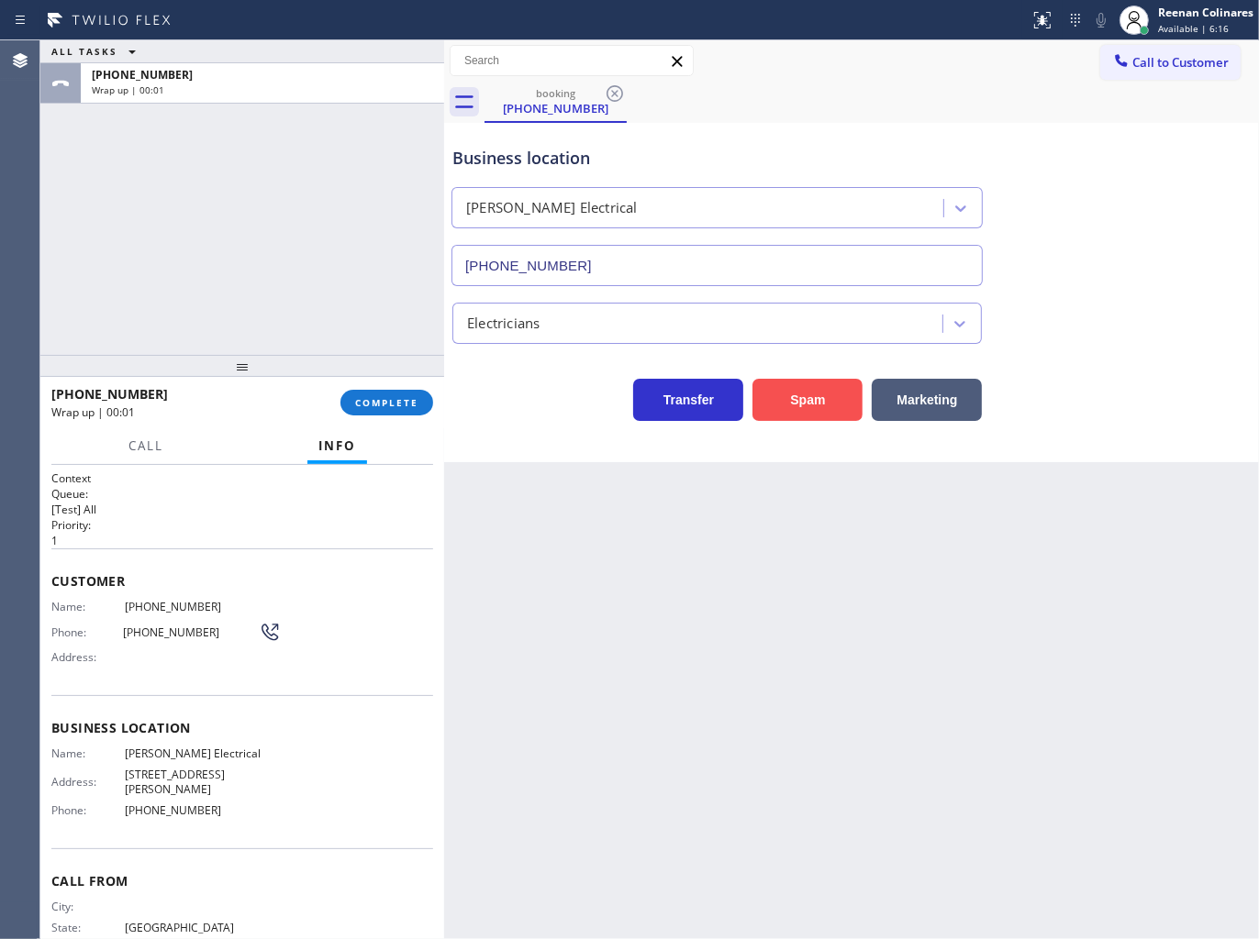
drag, startPoint x: 815, startPoint y: 401, endPoint x: 835, endPoint y: 390, distance: 23.0
click at [815, 401] on button "Spam" at bounding box center [807, 400] width 110 height 42
click at [425, 390] on div "[PHONE_NUMBER] Wrap up | 00:03 COMPLETE" at bounding box center [242, 403] width 382 height 48
click at [422, 394] on button "COMPLETE" at bounding box center [386, 403] width 93 height 26
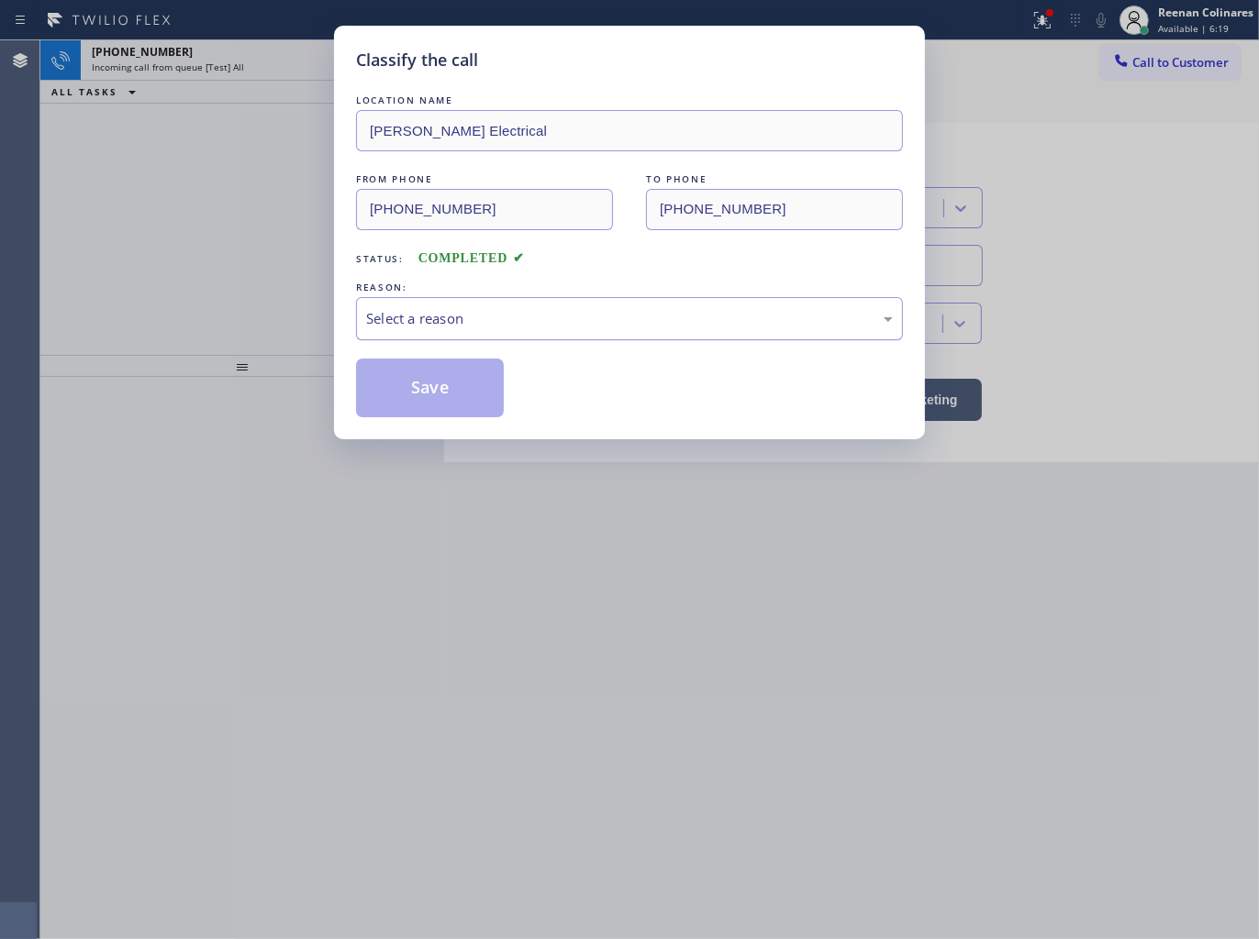
click at [441, 303] on div "Select a reason" at bounding box center [629, 318] width 547 height 43
click at [435, 303] on div "Tech, Unknown/didnt ring" at bounding box center [629, 318] width 547 height 43
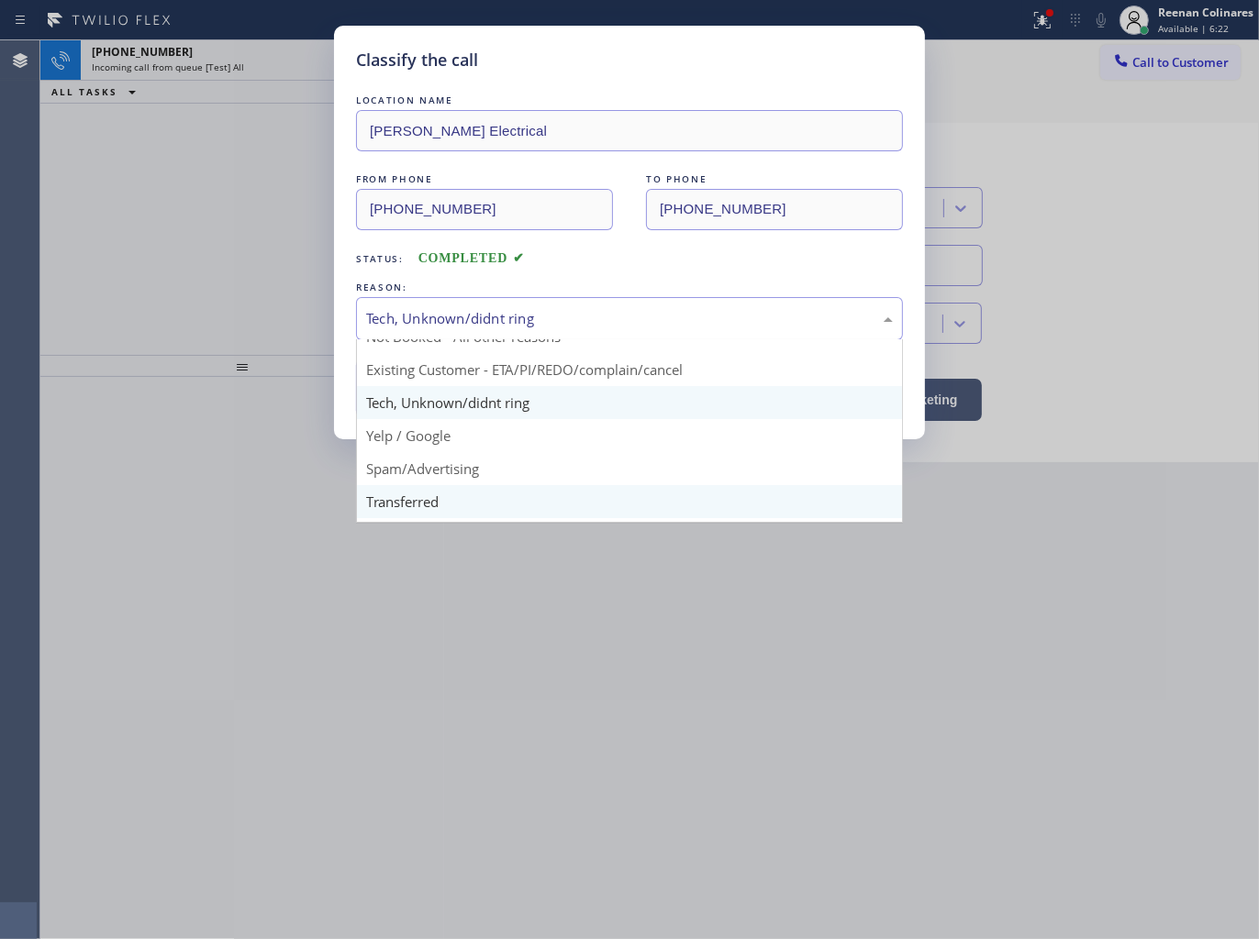
scroll to position [102, 0]
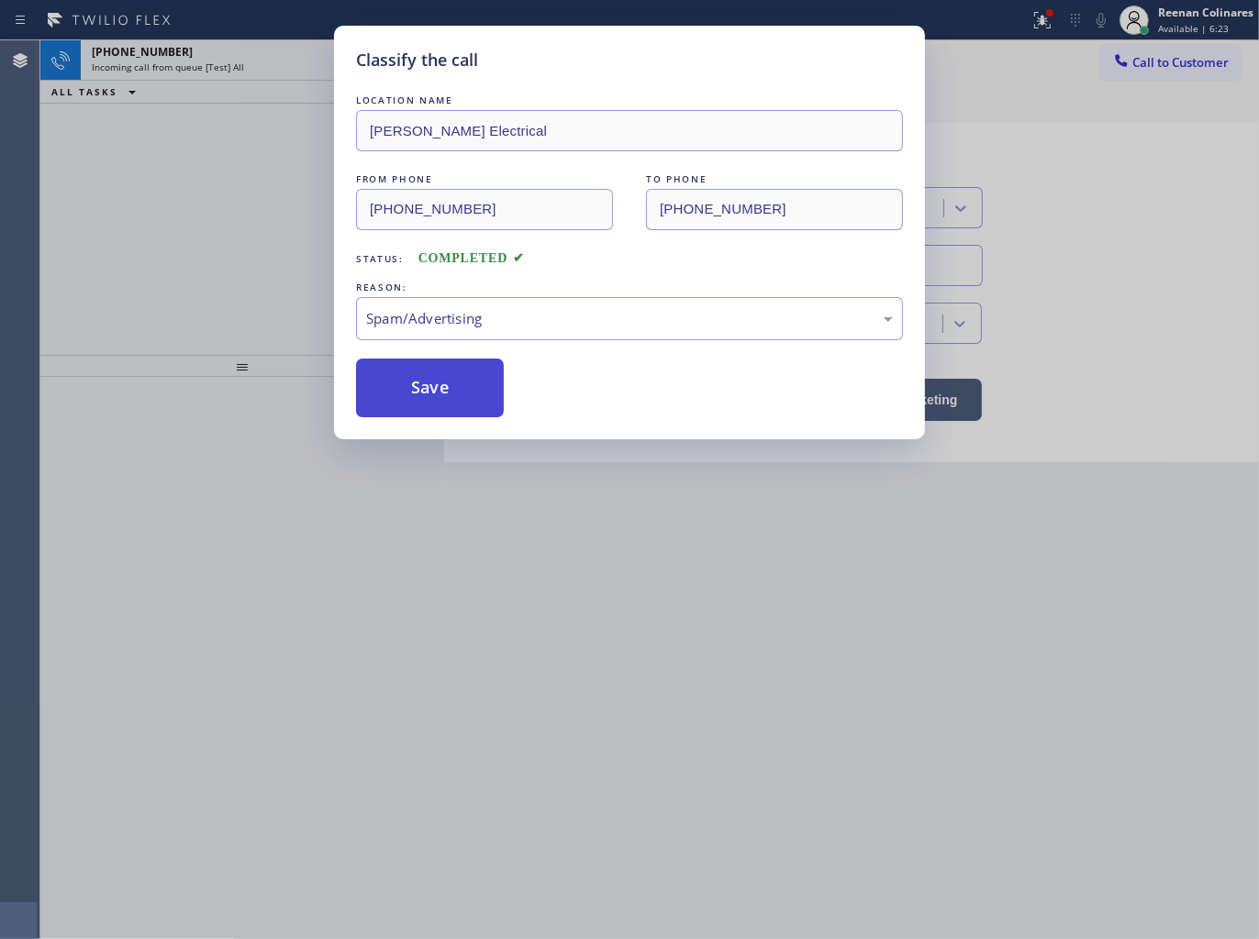
drag, startPoint x: 416, startPoint y: 388, endPoint x: 459, endPoint y: 368, distance: 46.8
click at [417, 388] on button "Save" at bounding box center [430, 388] width 148 height 59
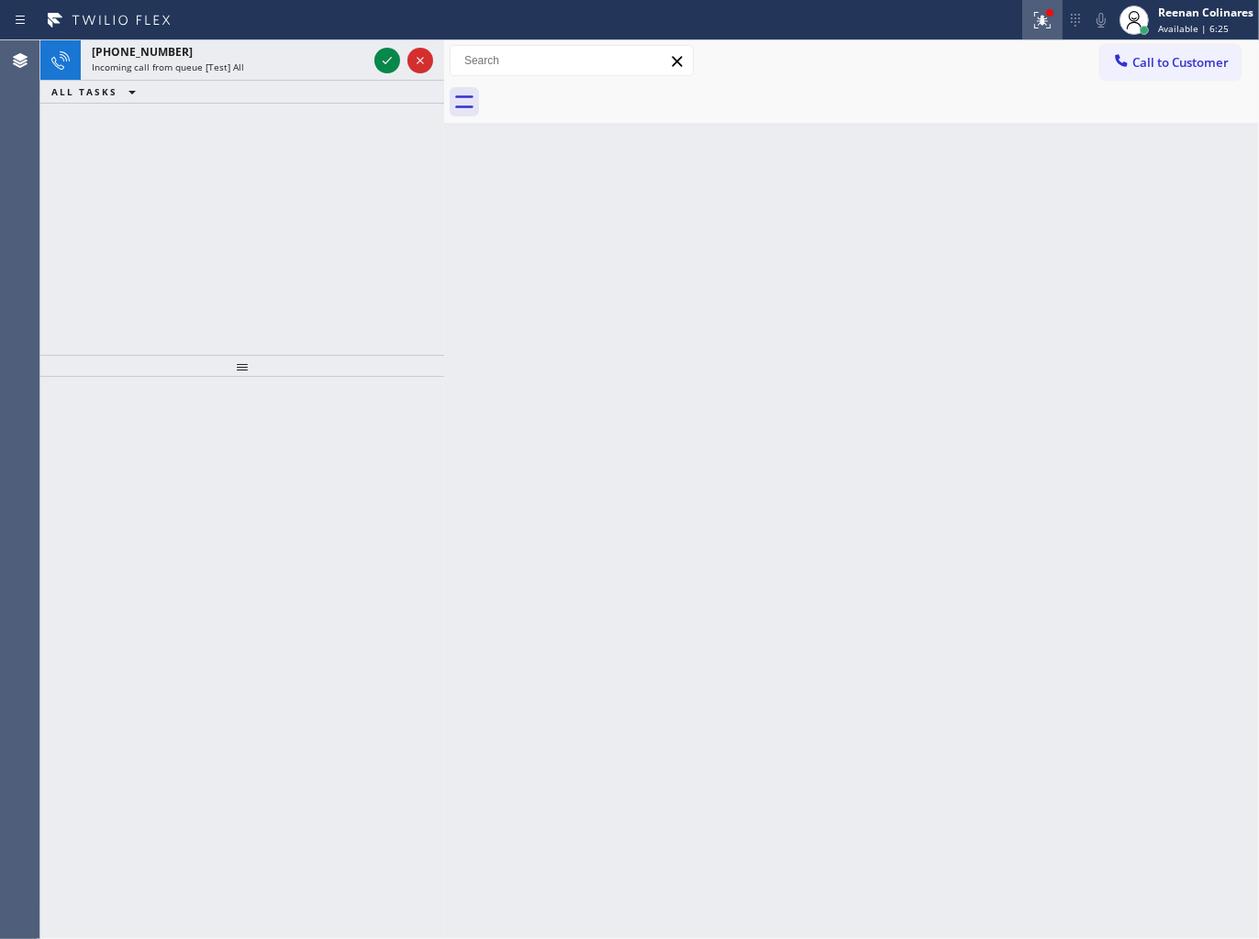
click at [1033, 15] on icon at bounding box center [1042, 20] width 22 height 22
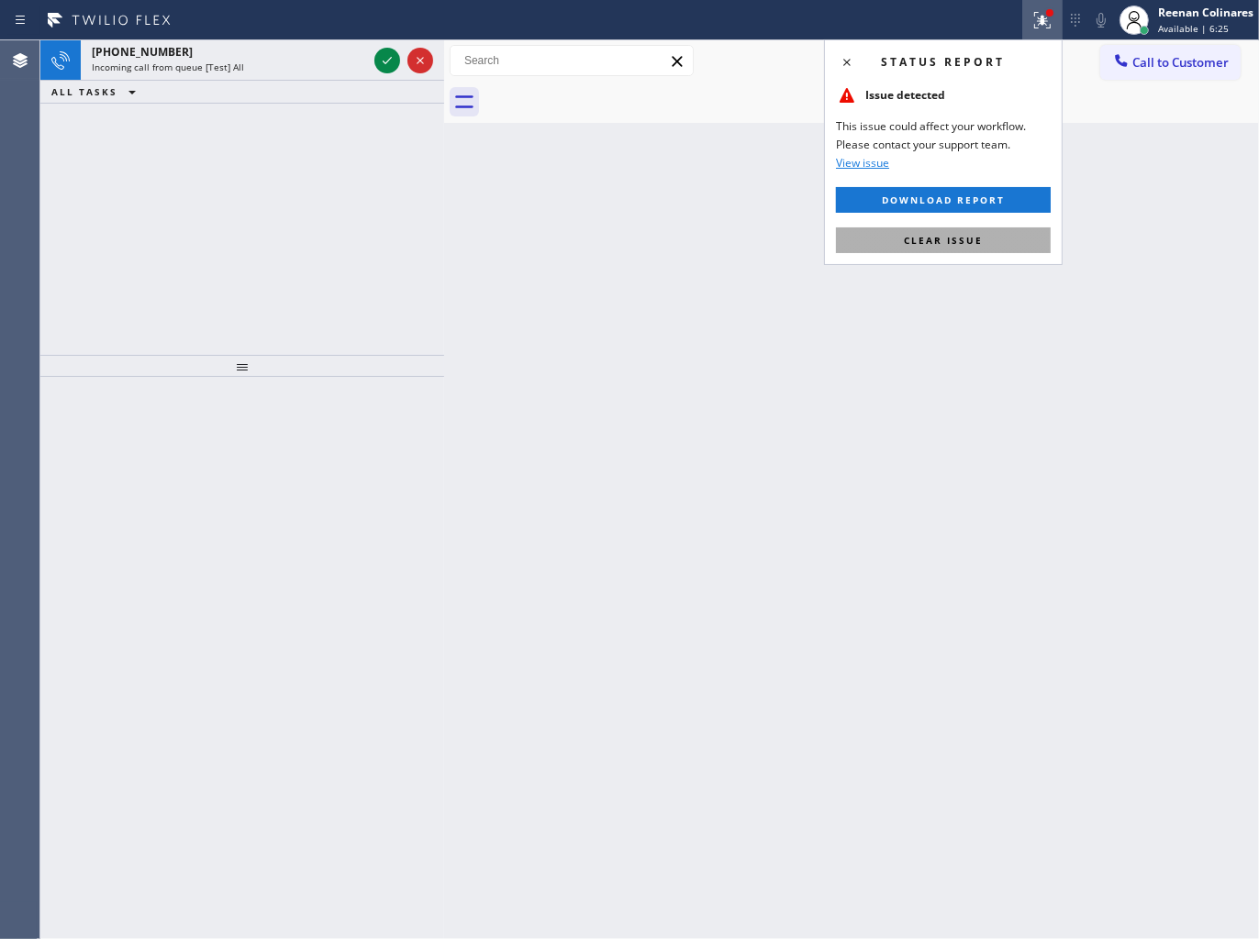
click at [934, 243] on span "Clear issue" at bounding box center [943, 240] width 79 height 13
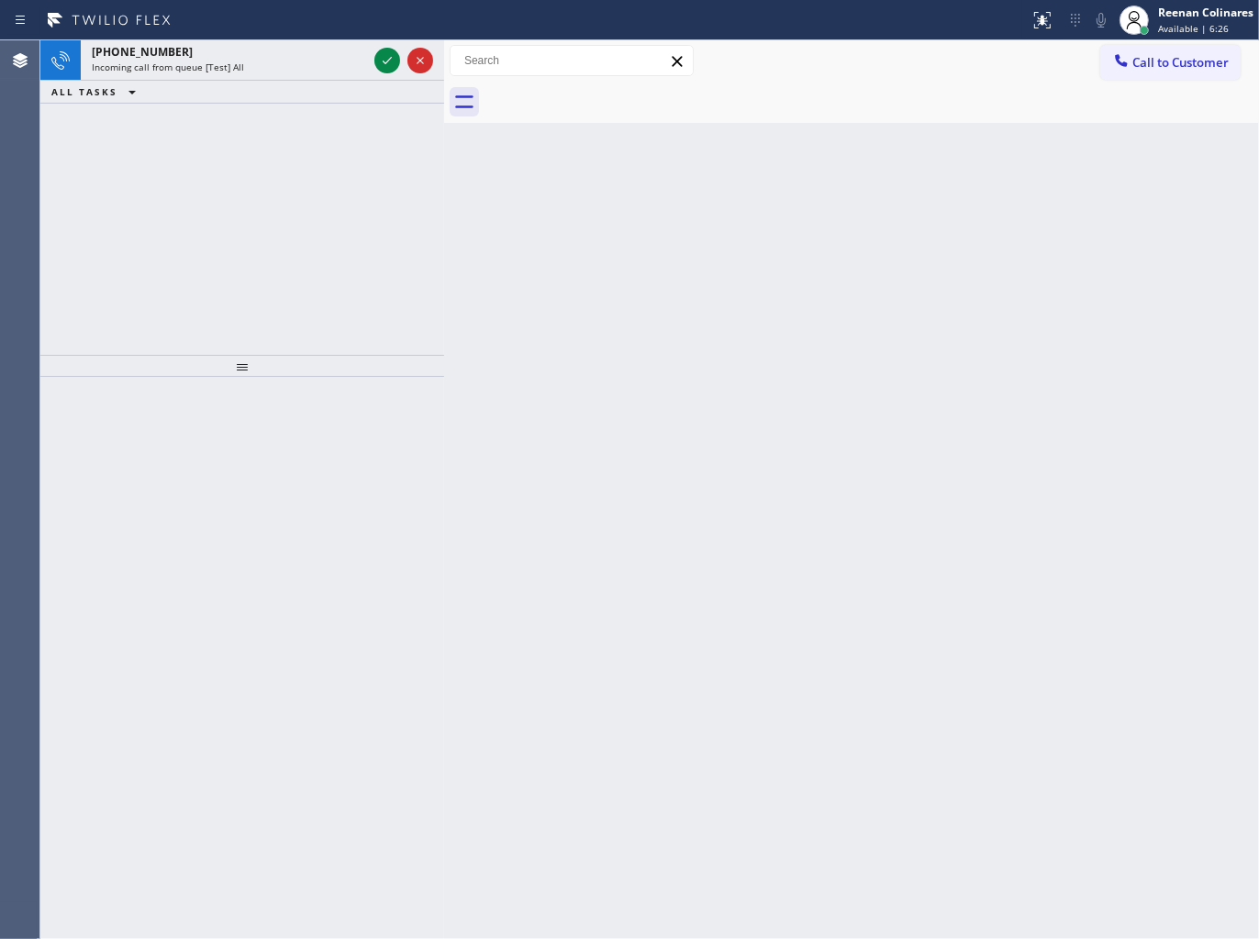
click at [511, 355] on div "Back to Dashboard Change Sender ID Customers Technicians Select a contact Outbo…" at bounding box center [851, 489] width 815 height 899
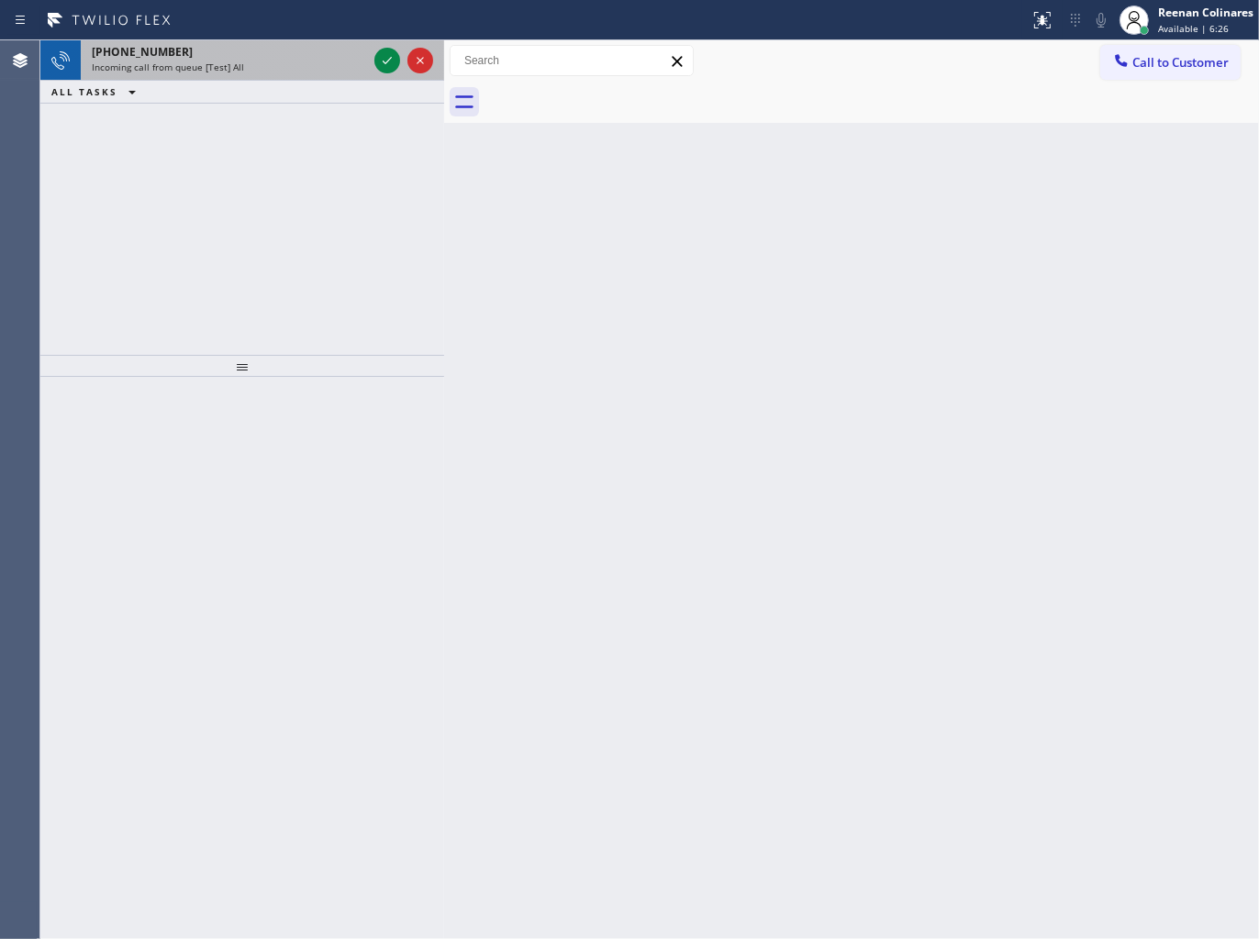
click at [278, 79] on div "[PHONE_NUMBER] Incoming call from queue [Test] All" at bounding box center [226, 60] width 290 height 40
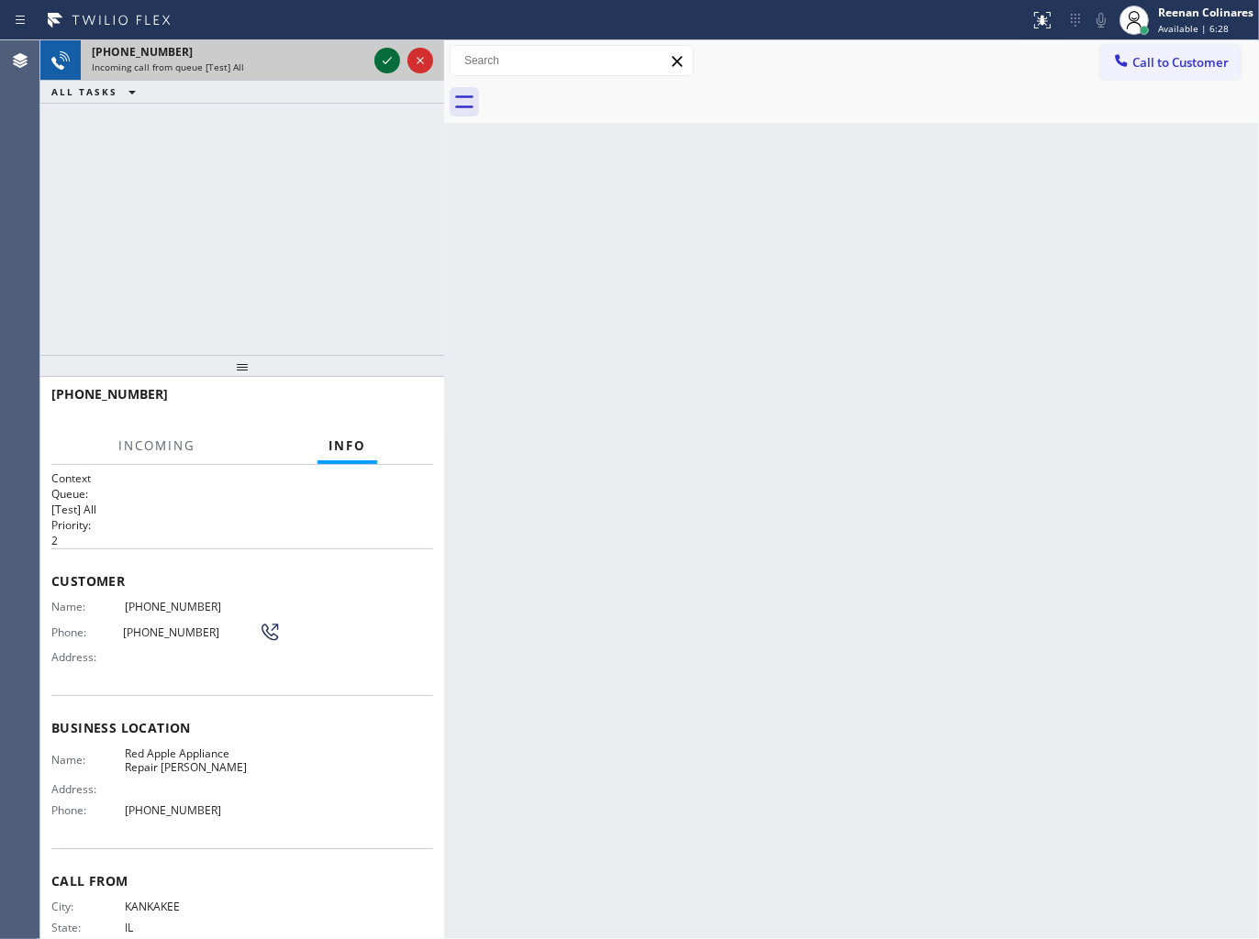
click at [385, 62] on icon at bounding box center [387, 60] width 9 height 7
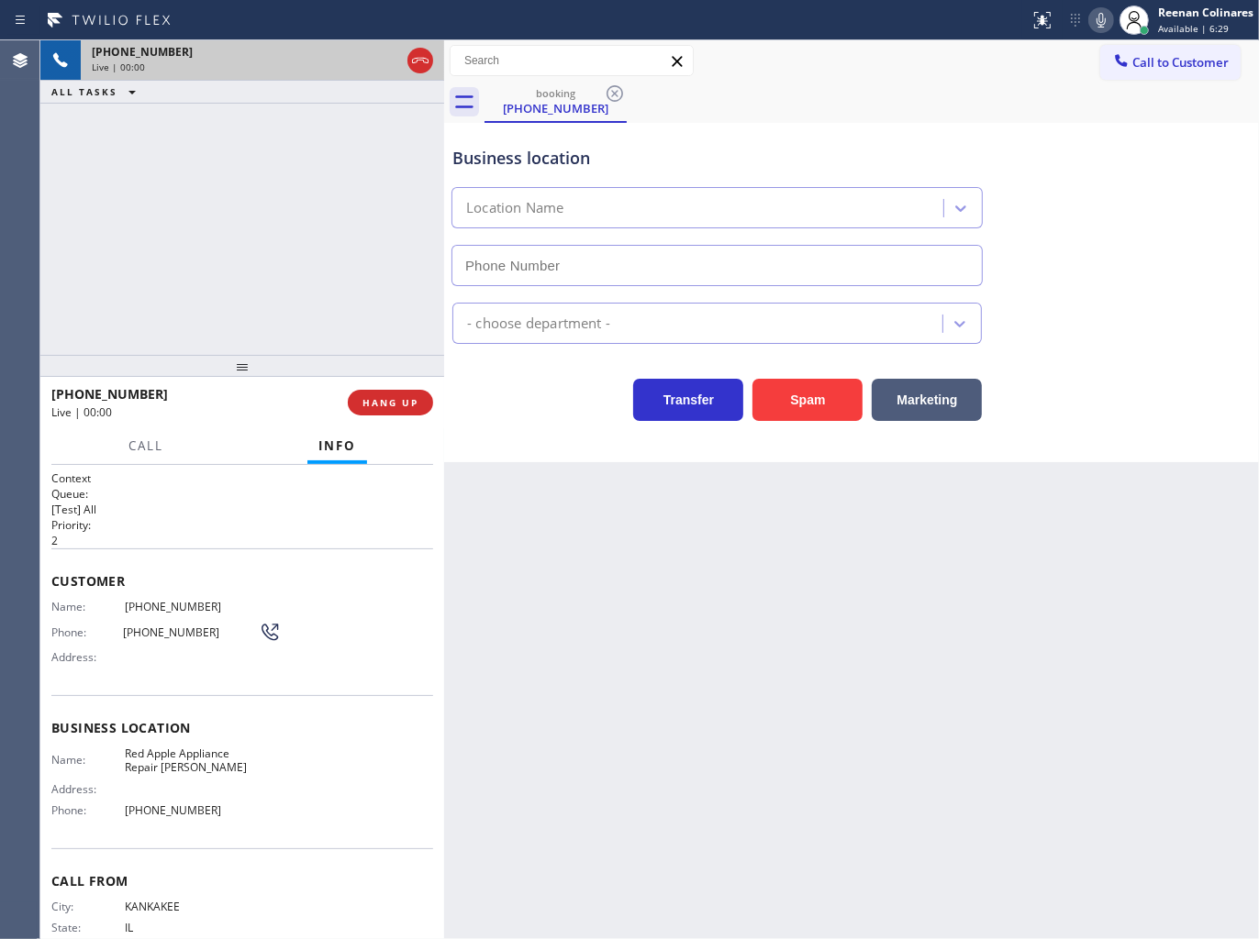
type input "[PHONE_NUMBER]"
click at [809, 415] on button "Spam" at bounding box center [807, 400] width 110 height 42
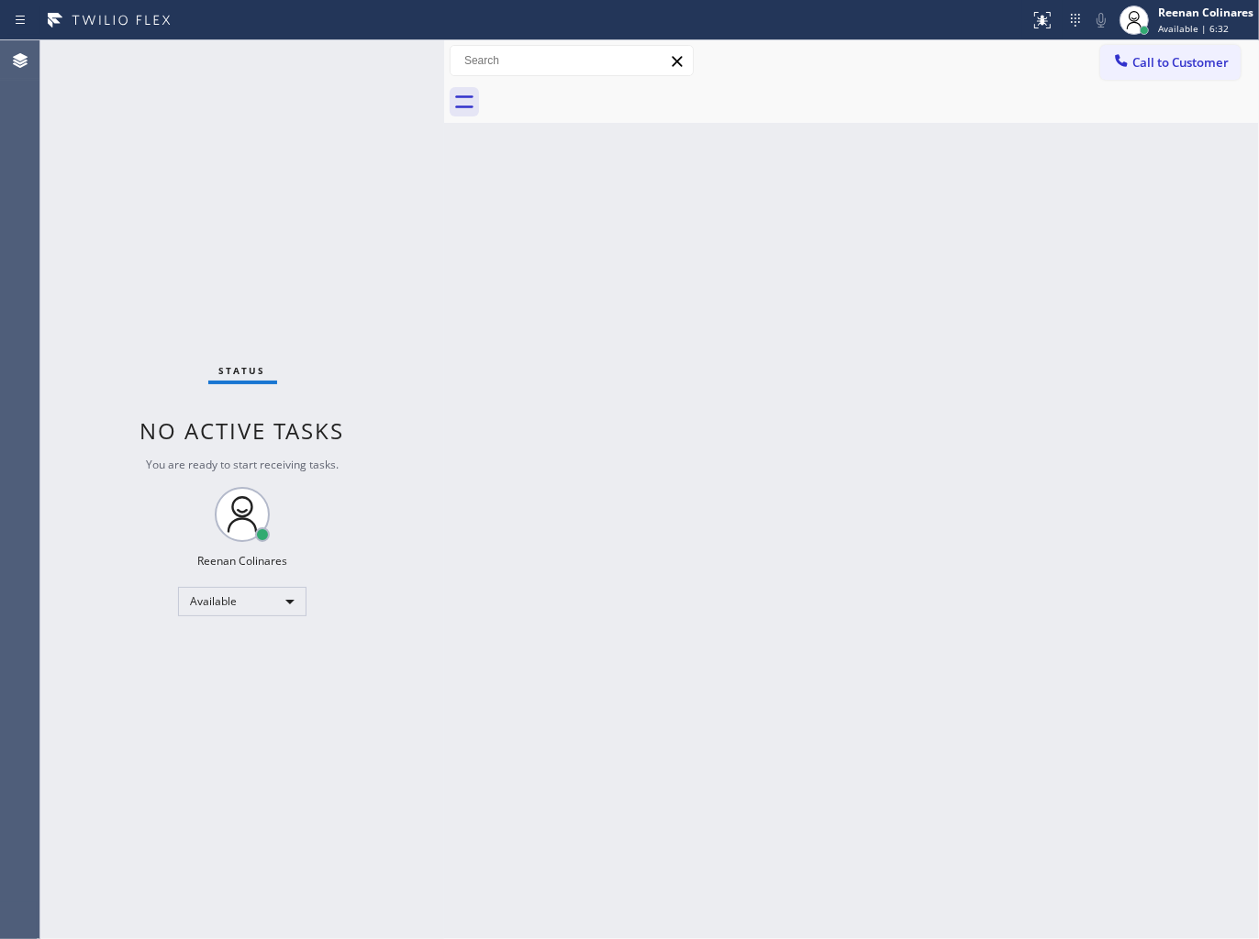
click at [1021, 396] on div "Back to Dashboard Change Sender ID Customers Technicians Select a contact Outbo…" at bounding box center [851, 489] width 815 height 899
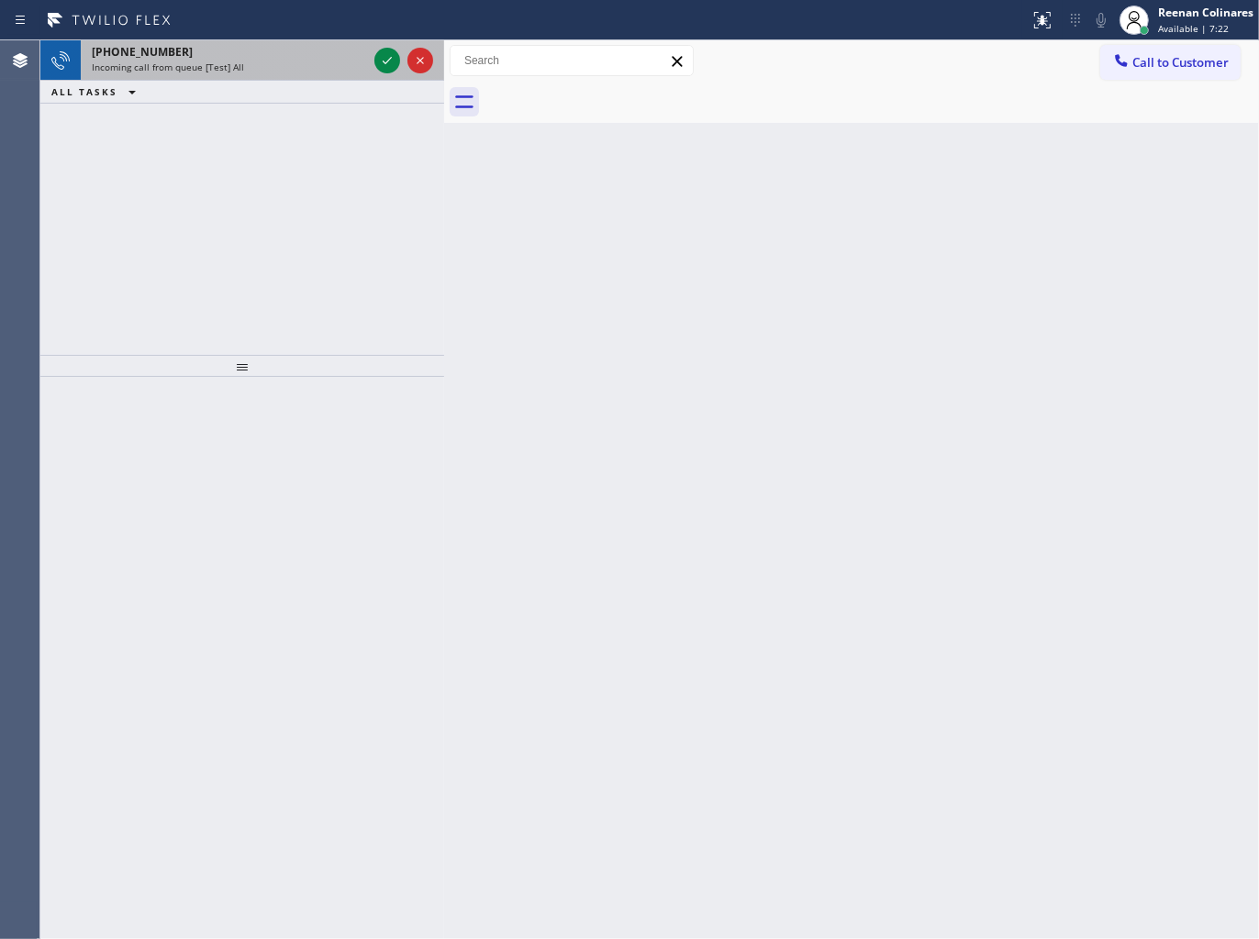
click at [284, 69] on div "Incoming call from queue [Test] All" at bounding box center [229, 67] width 275 height 13
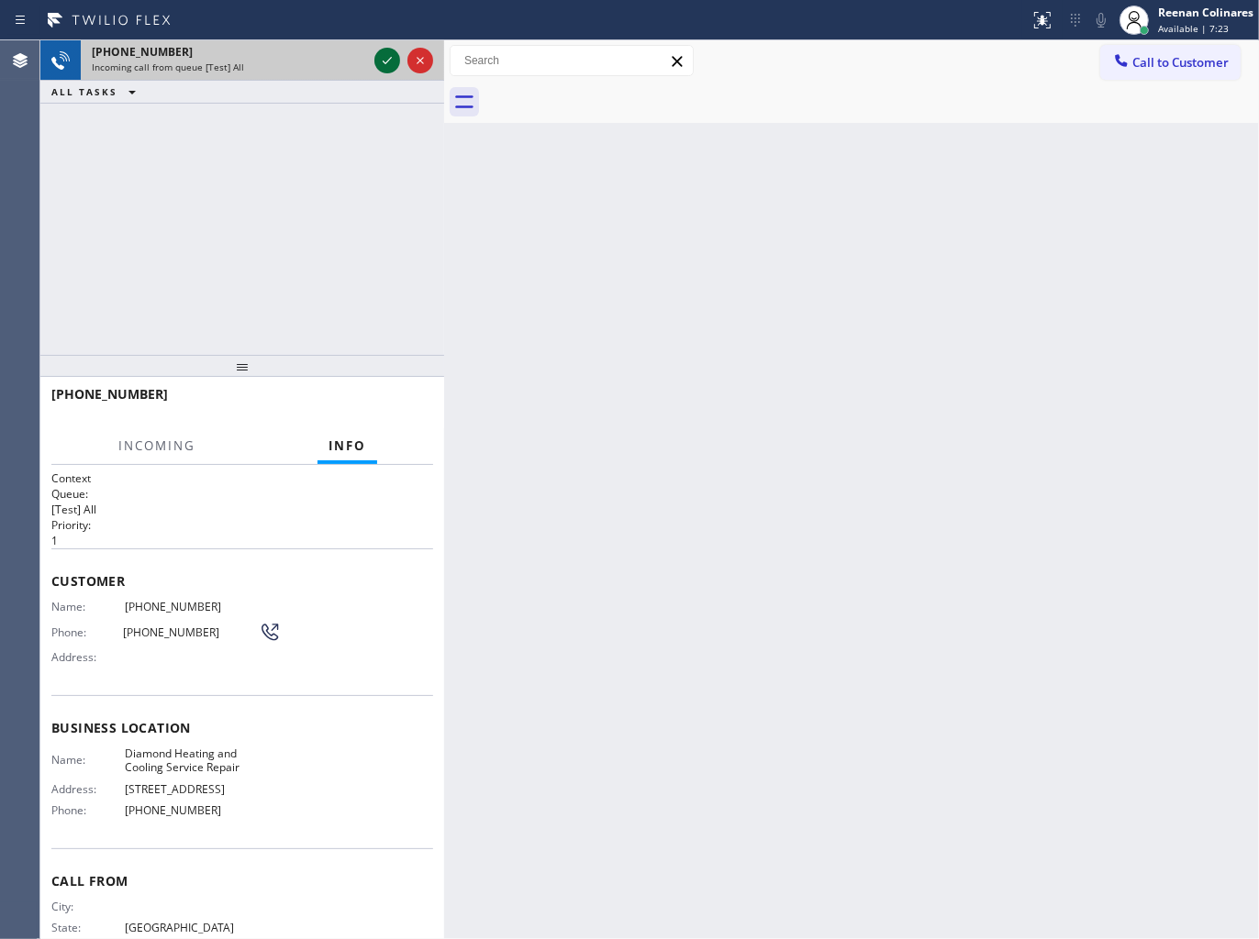
click at [383, 53] on icon at bounding box center [387, 61] width 22 height 22
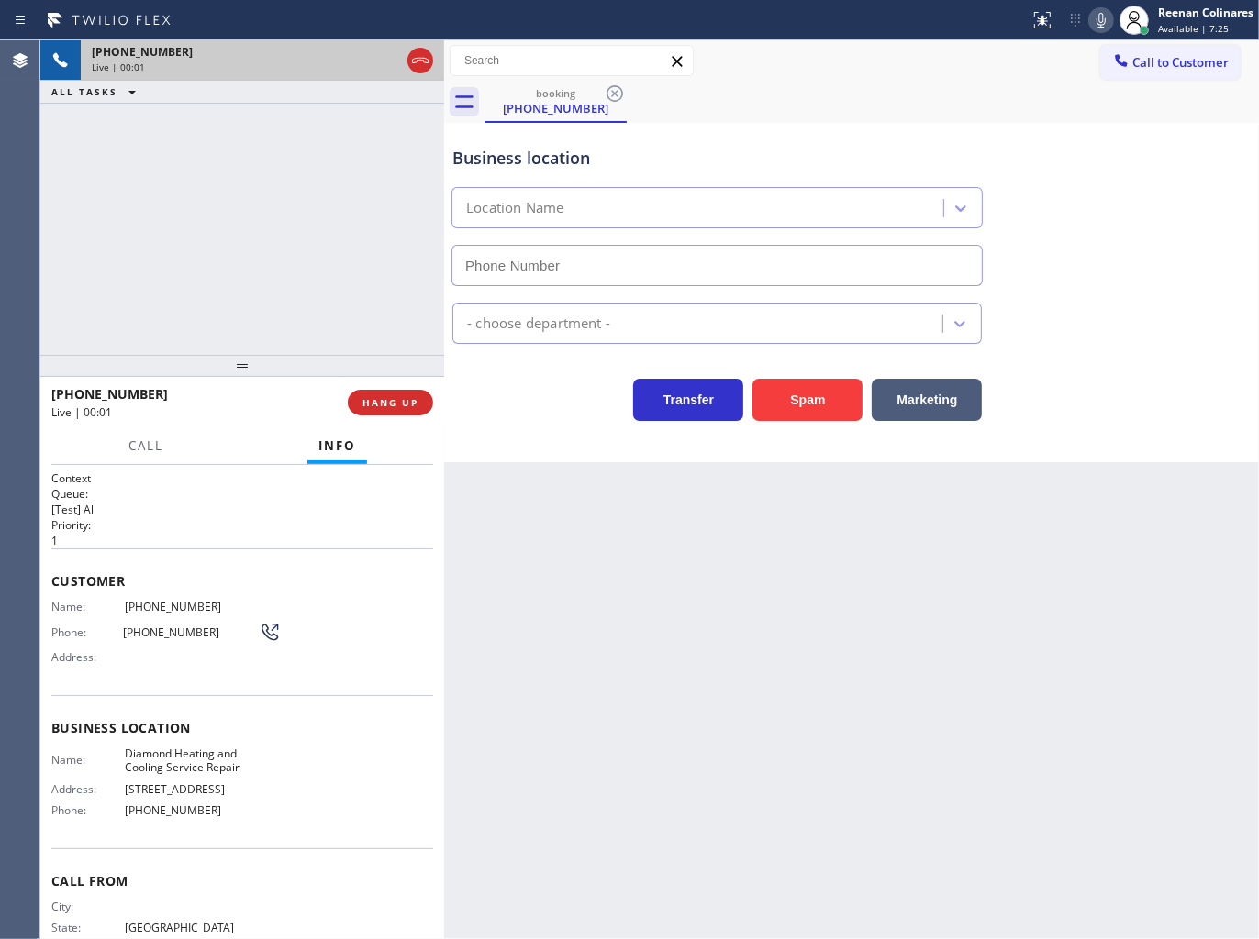
type input "[PHONE_NUMBER]"
click at [837, 406] on button "Spam" at bounding box center [807, 400] width 110 height 42
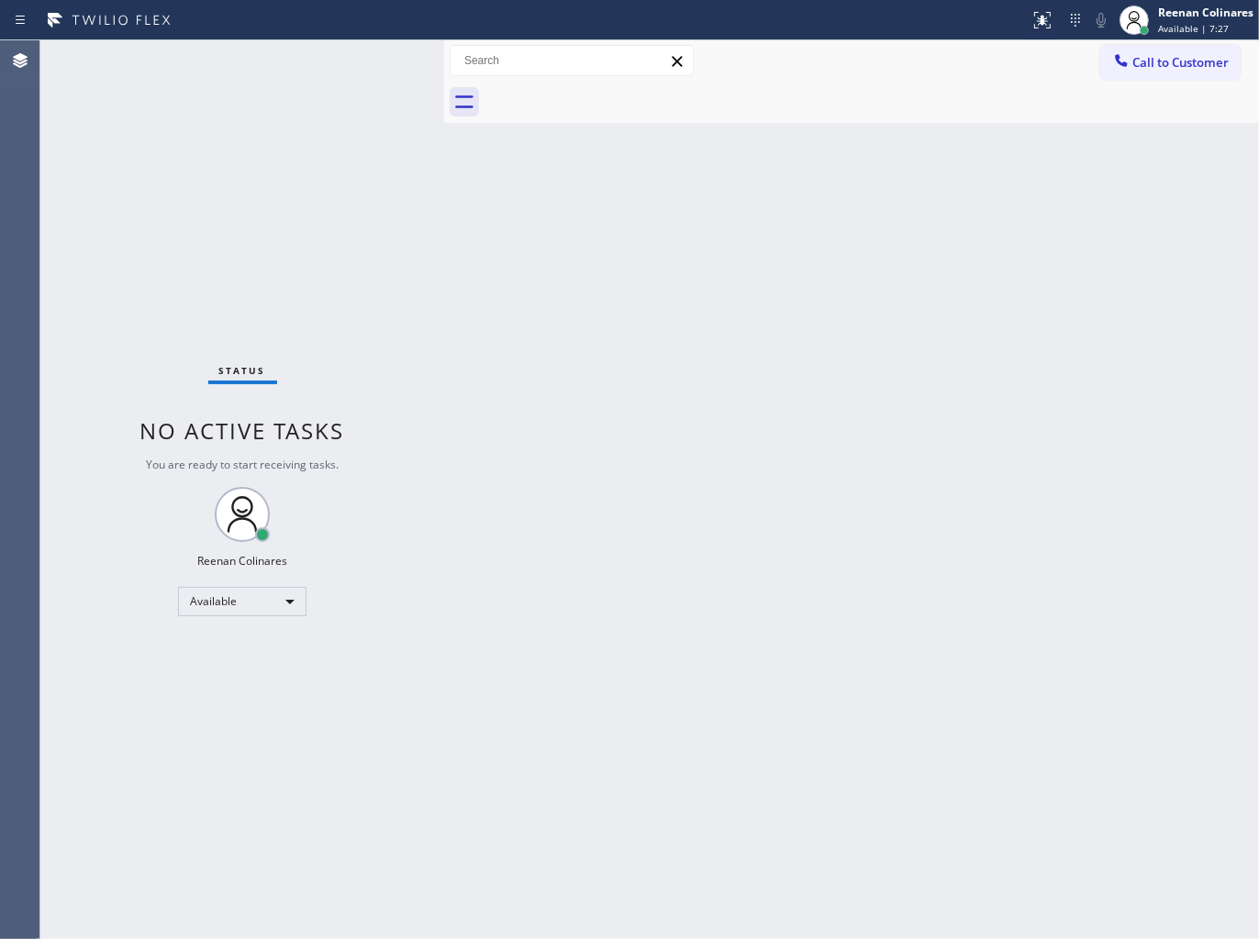
drag, startPoint x: 884, startPoint y: 404, endPoint x: 872, endPoint y: 419, distance: 19.6
click at [879, 413] on div "Back to Dashboard Change Sender ID Customers Technicians Select a contact Outbo…" at bounding box center [851, 489] width 815 height 899
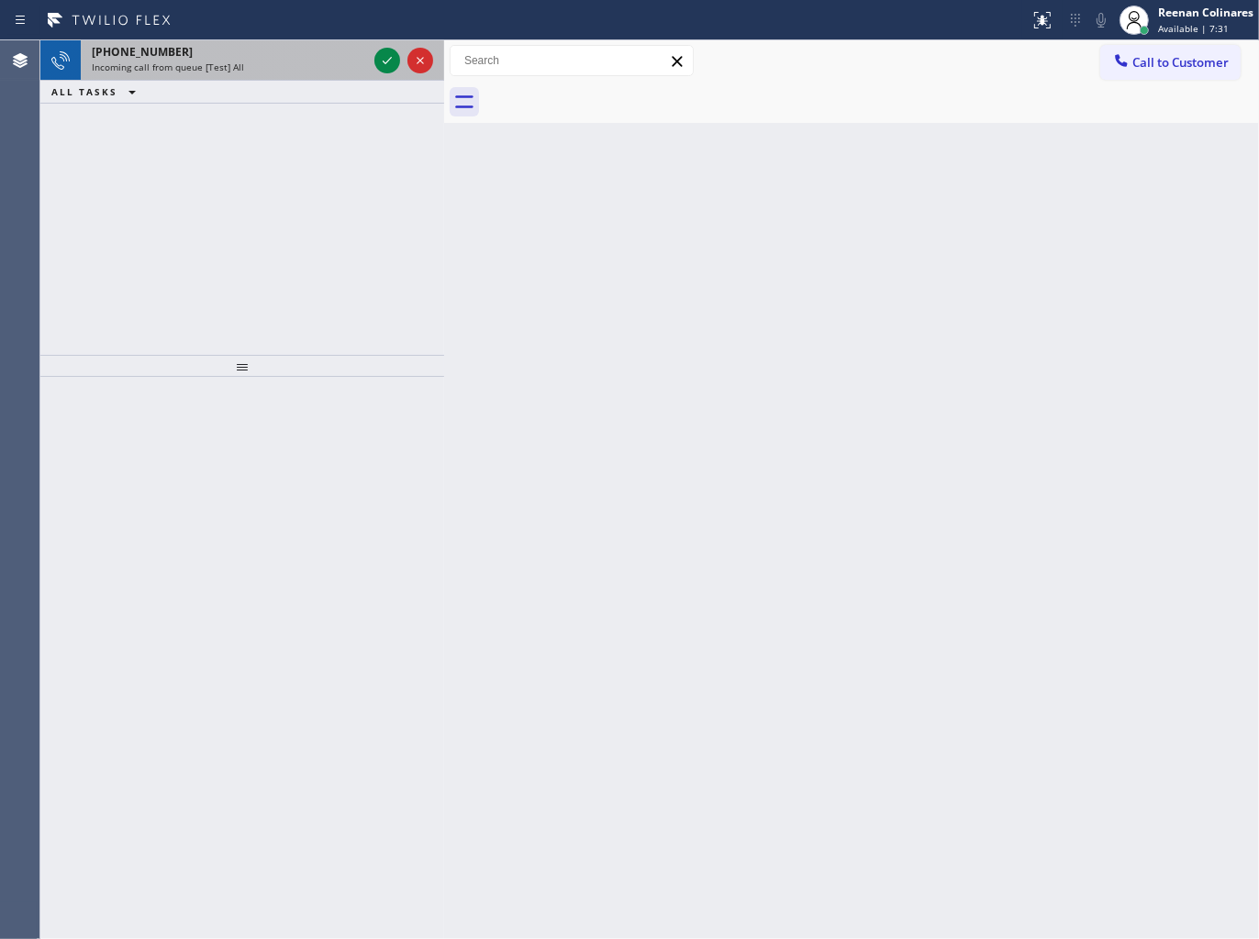
click at [276, 62] on div "Incoming call from queue [Test] All" at bounding box center [229, 67] width 275 height 13
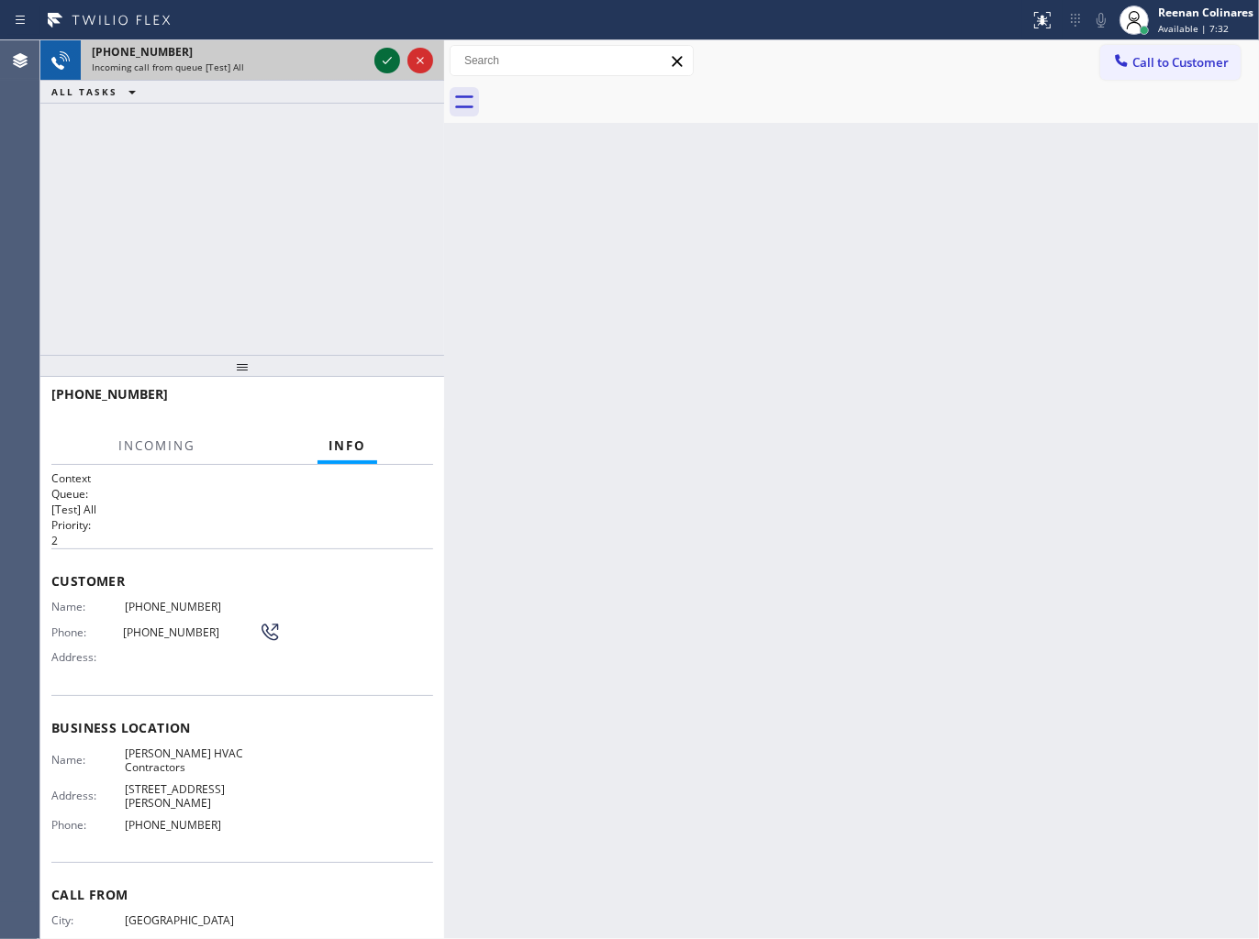
click at [387, 57] on icon at bounding box center [387, 61] width 22 height 22
click at [367, 61] on div "Incoming call from queue [Test] All" at bounding box center [229, 67] width 275 height 13
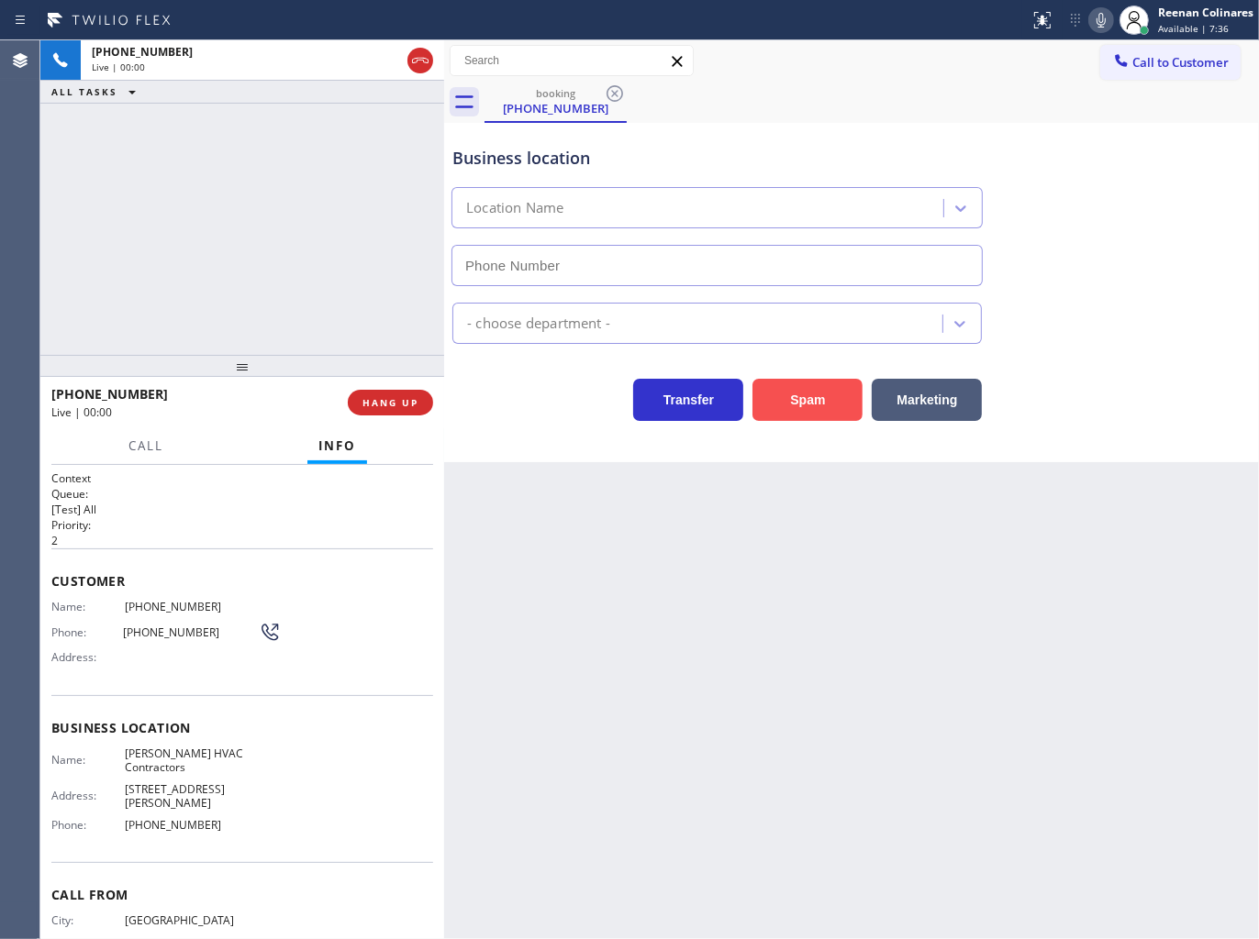
type input "[PHONE_NUMBER]"
click at [812, 389] on button "Spam" at bounding box center [807, 400] width 110 height 42
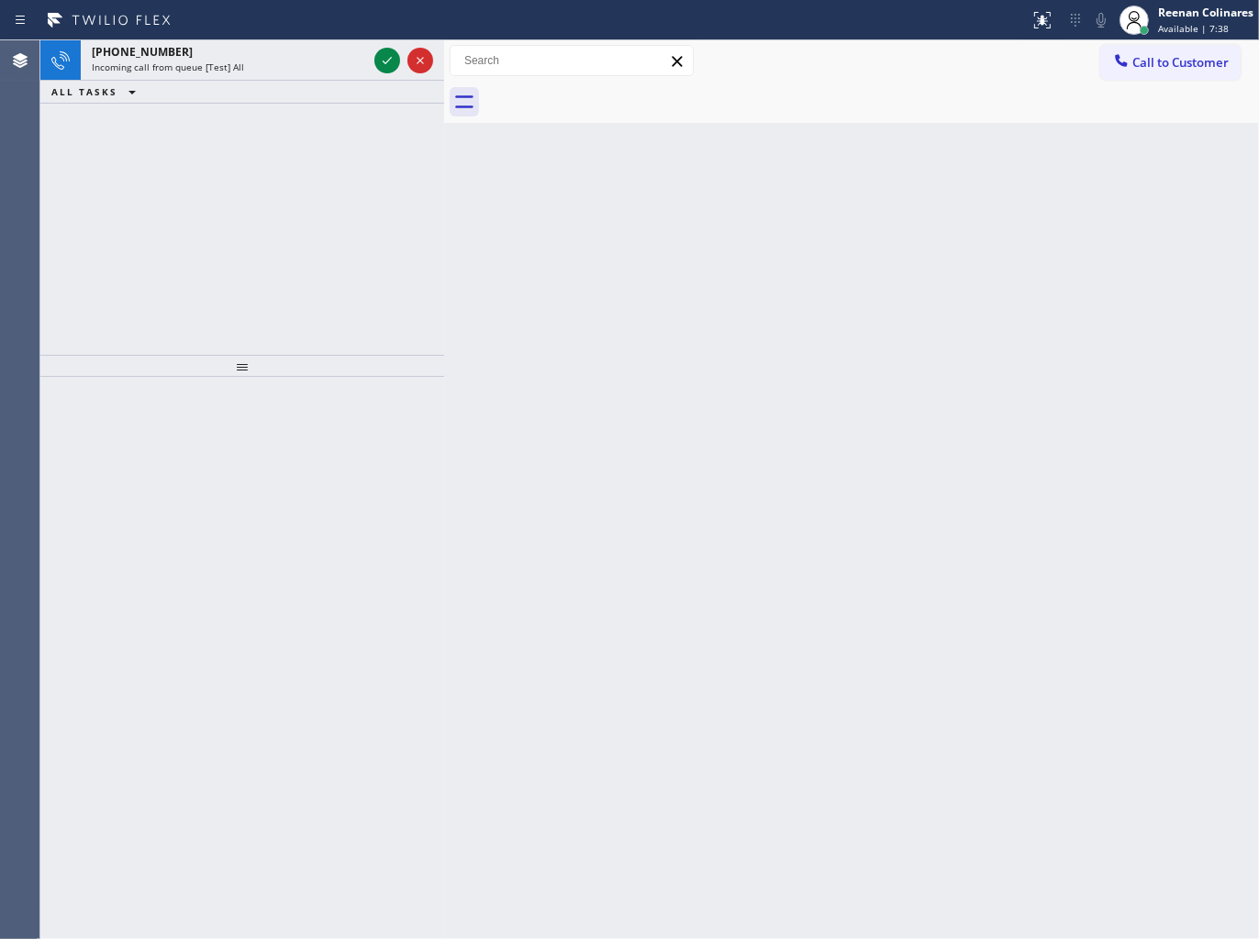
click at [1000, 479] on div "Back to Dashboard Change Sender ID Customers Technicians Select a contact Outbo…" at bounding box center [851, 489] width 815 height 899
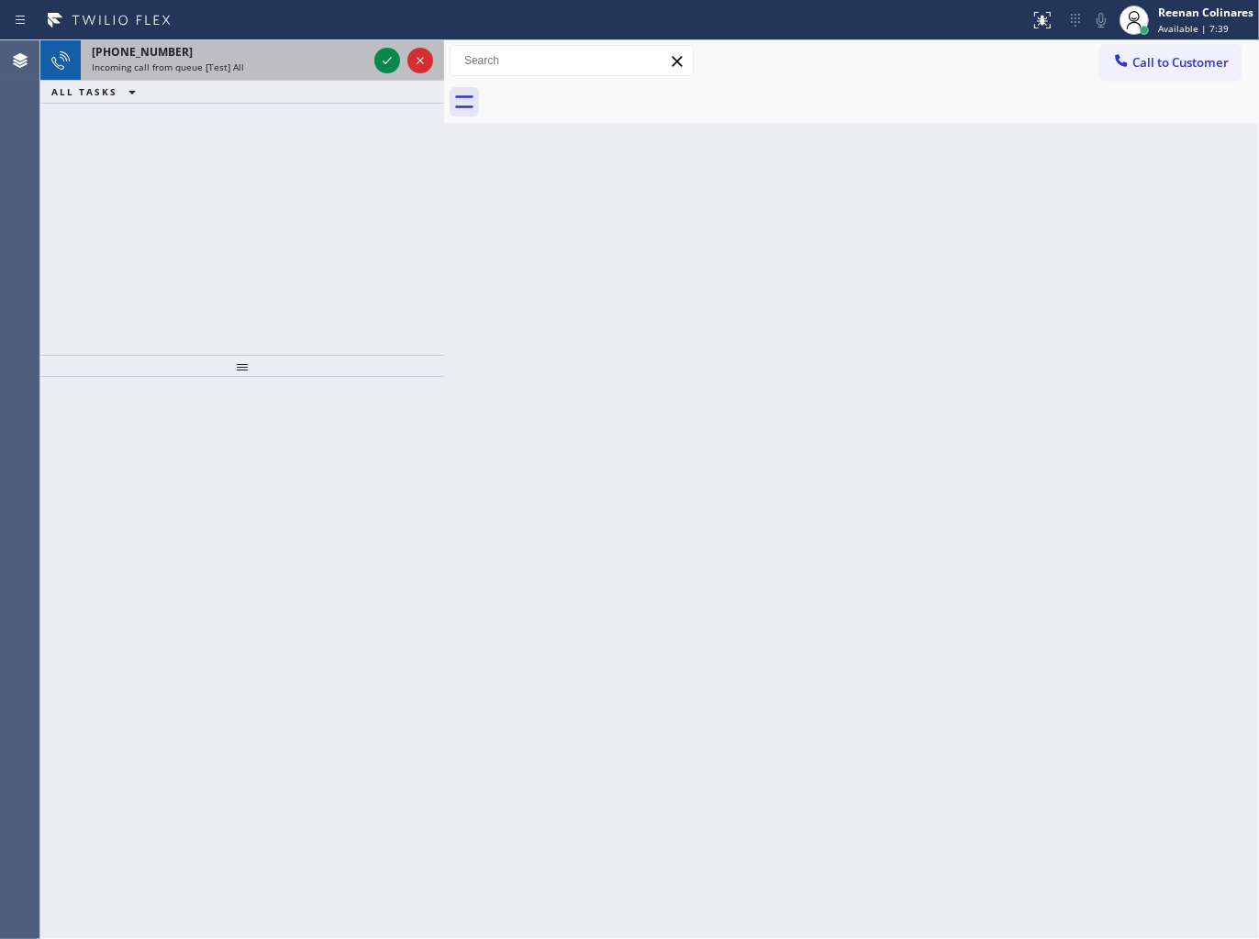
click at [344, 62] on div "Incoming call from queue [Test] All" at bounding box center [229, 67] width 275 height 13
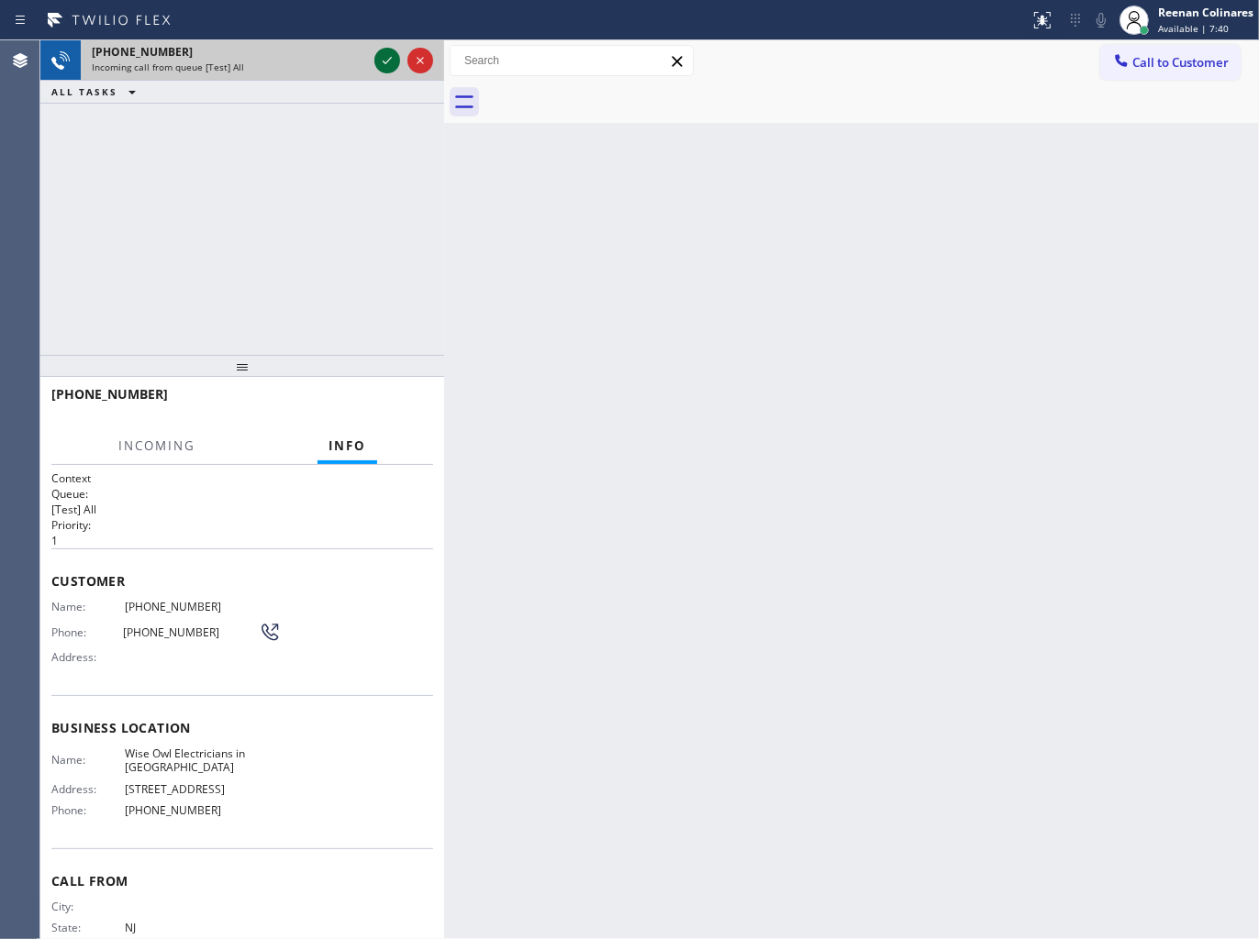
click at [391, 64] on icon at bounding box center [387, 61] width 22 height 22
click at [371, 67] on div at bounding box center [404, 60] width 66 height 40
click at [372, 66] on div at bounding box center [404, 60] width 66 height 40
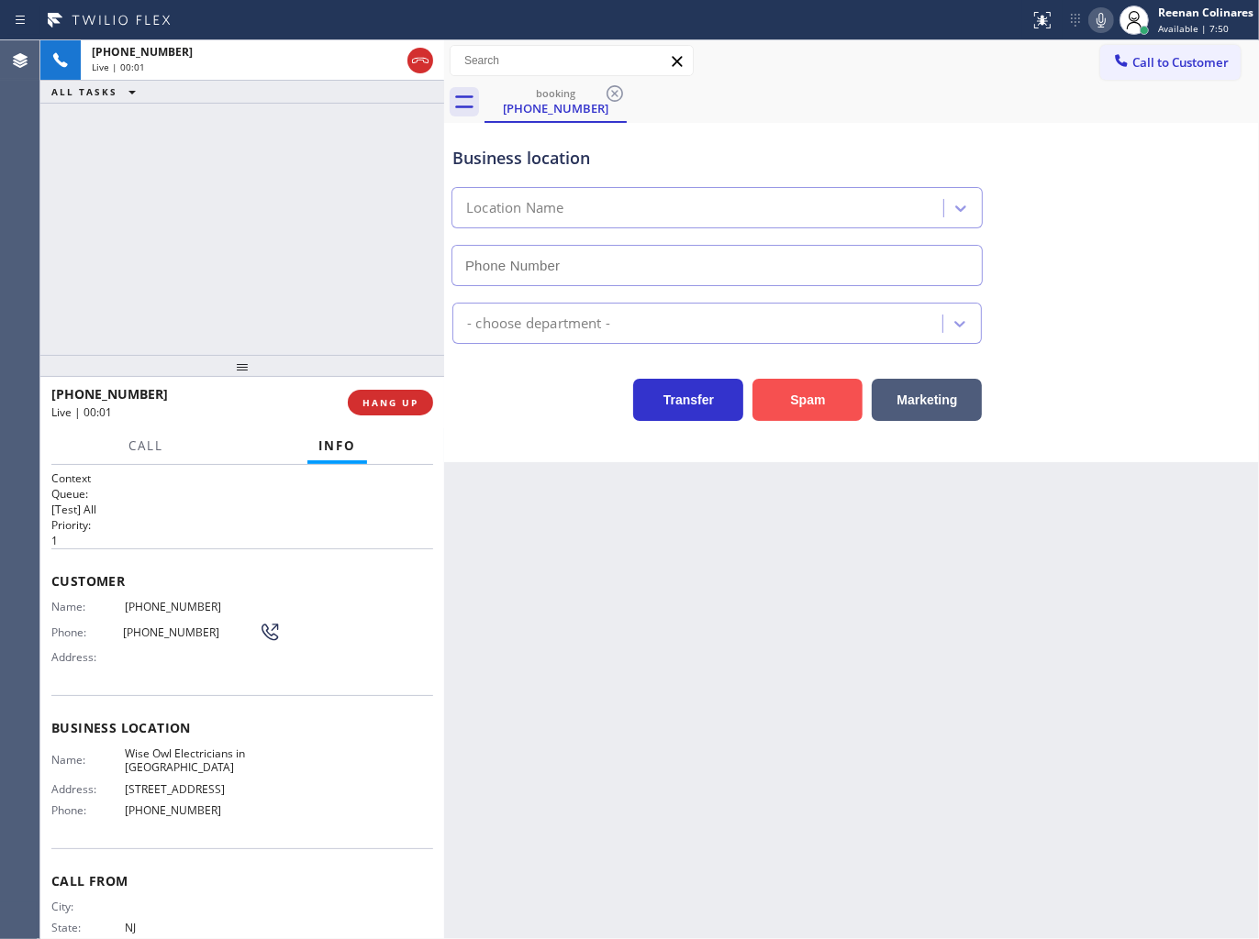
type input "[PHONE_NUMBER]"
drag, startPoint x: 794, startPoint y: 402, endPoint x: 1094, endPoint y: 119, distance: 412.1
click at [796, 402] on button "Spam" at bounding box center [807, 400] width 110 height 42
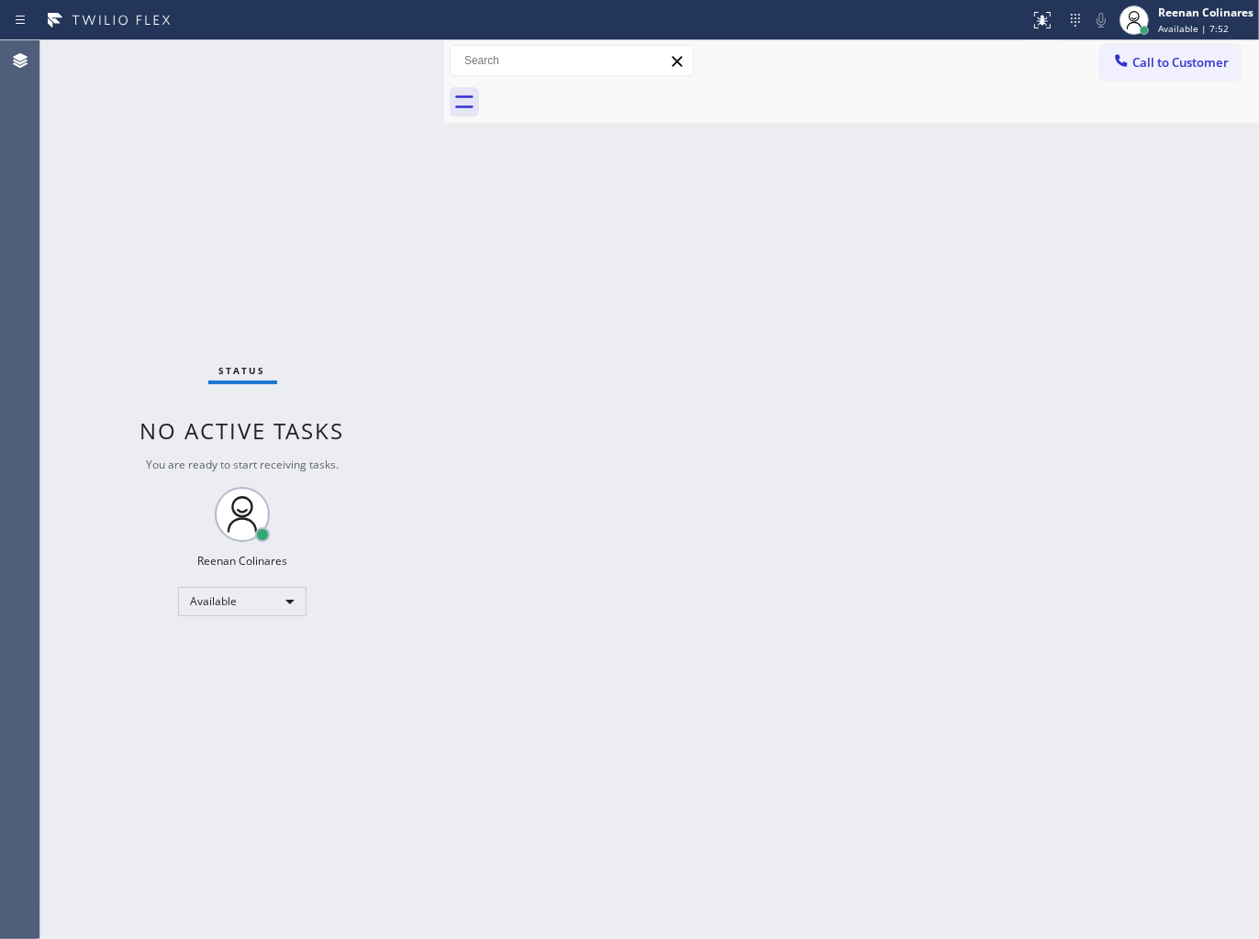
click at [693, 438] on div "Back to Dashboard Change Sender ID Customers Technicians Select a contact Outbo…" at bounding box center [851, 489] width 815 height 899
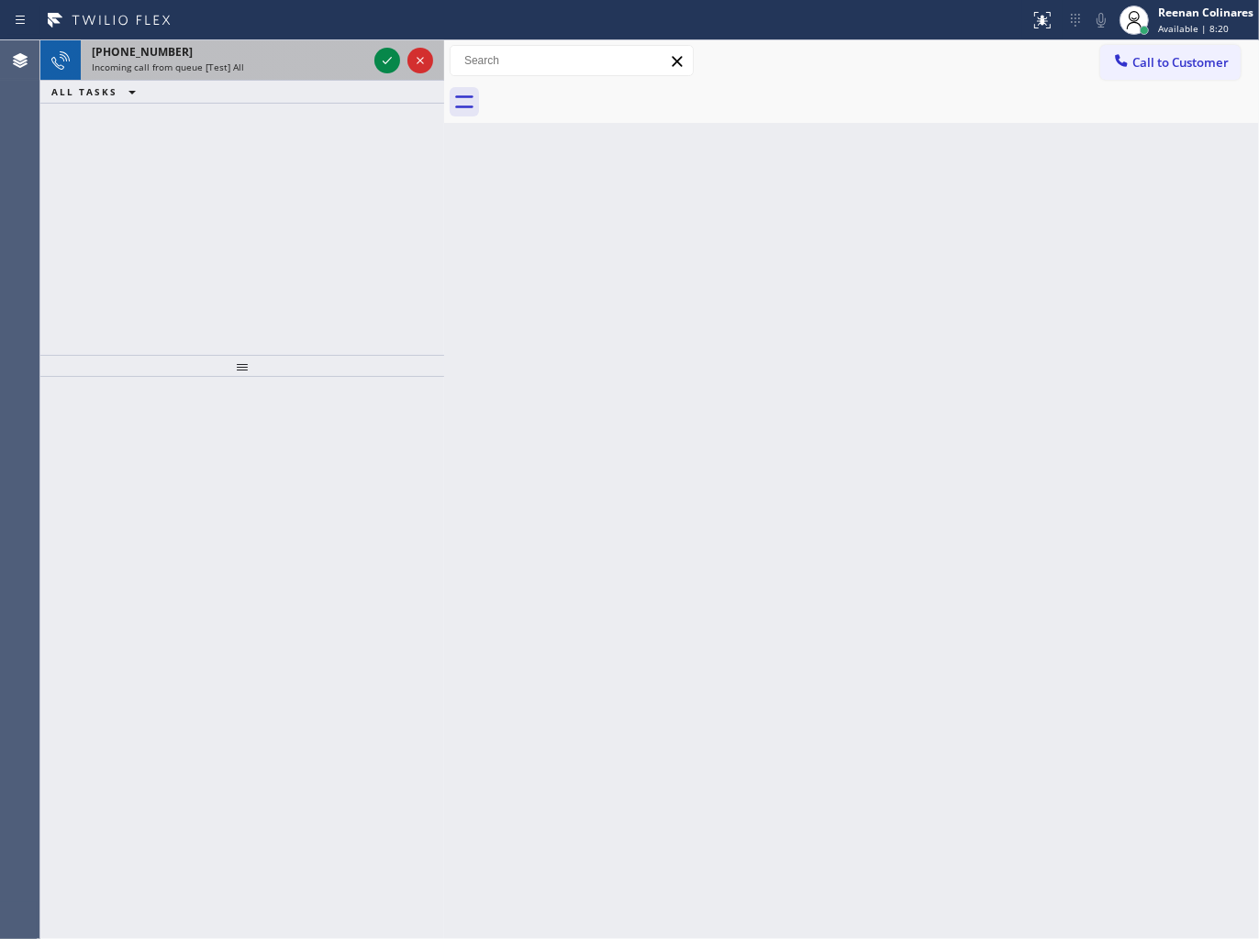
click at [249, 75] on div "[PHONE_NUMBER] Incoming call from queue [Test] All" at bounding box center [226, 60] width 290 height 40
click at [288, 68] on div "Incoming call from queue [Test] All" at bounding box center [229, 67] width 275 height 13
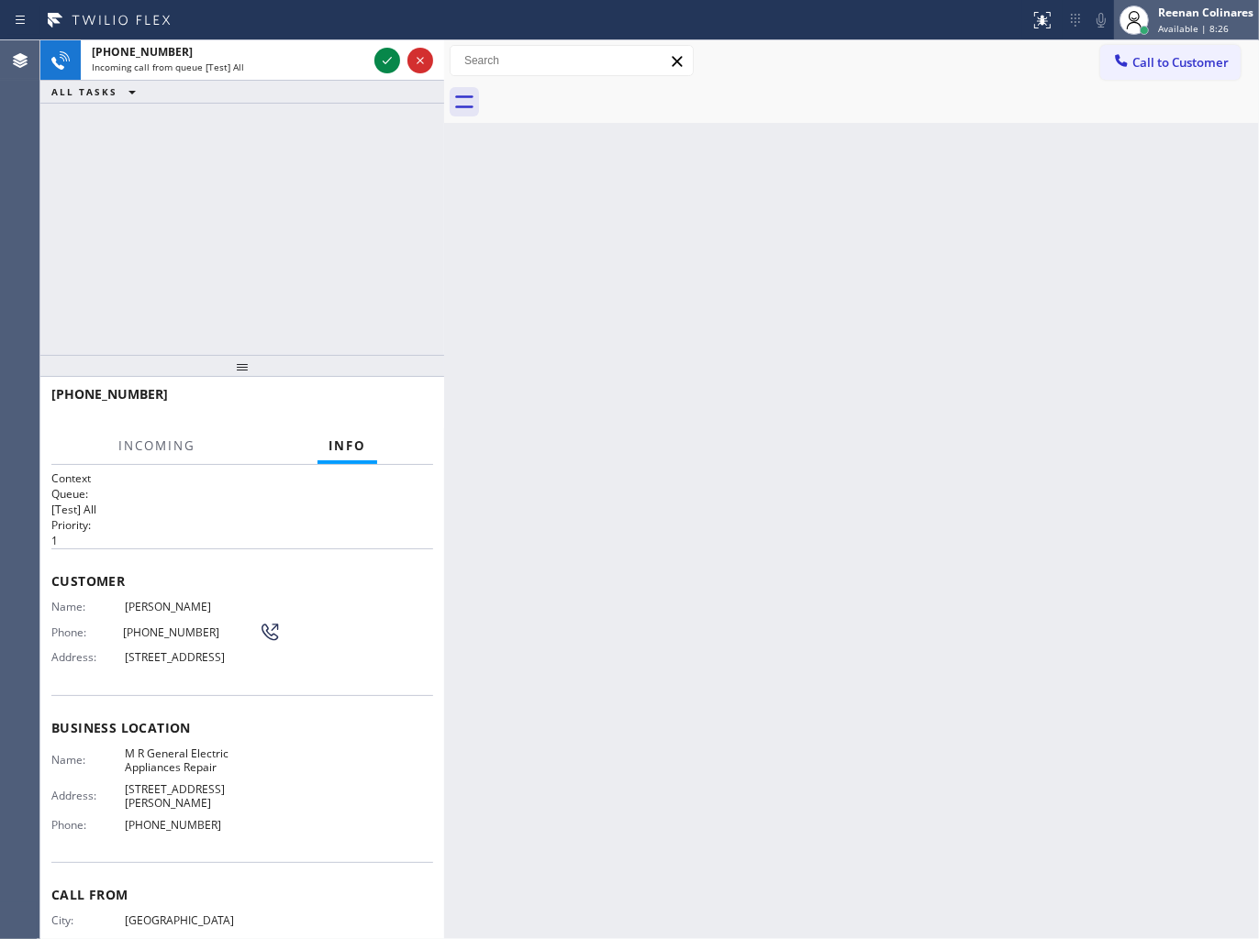
click at [1190, 22] on span "Available | 8:26" at bounding box center [1193, 28] width 71 height 13
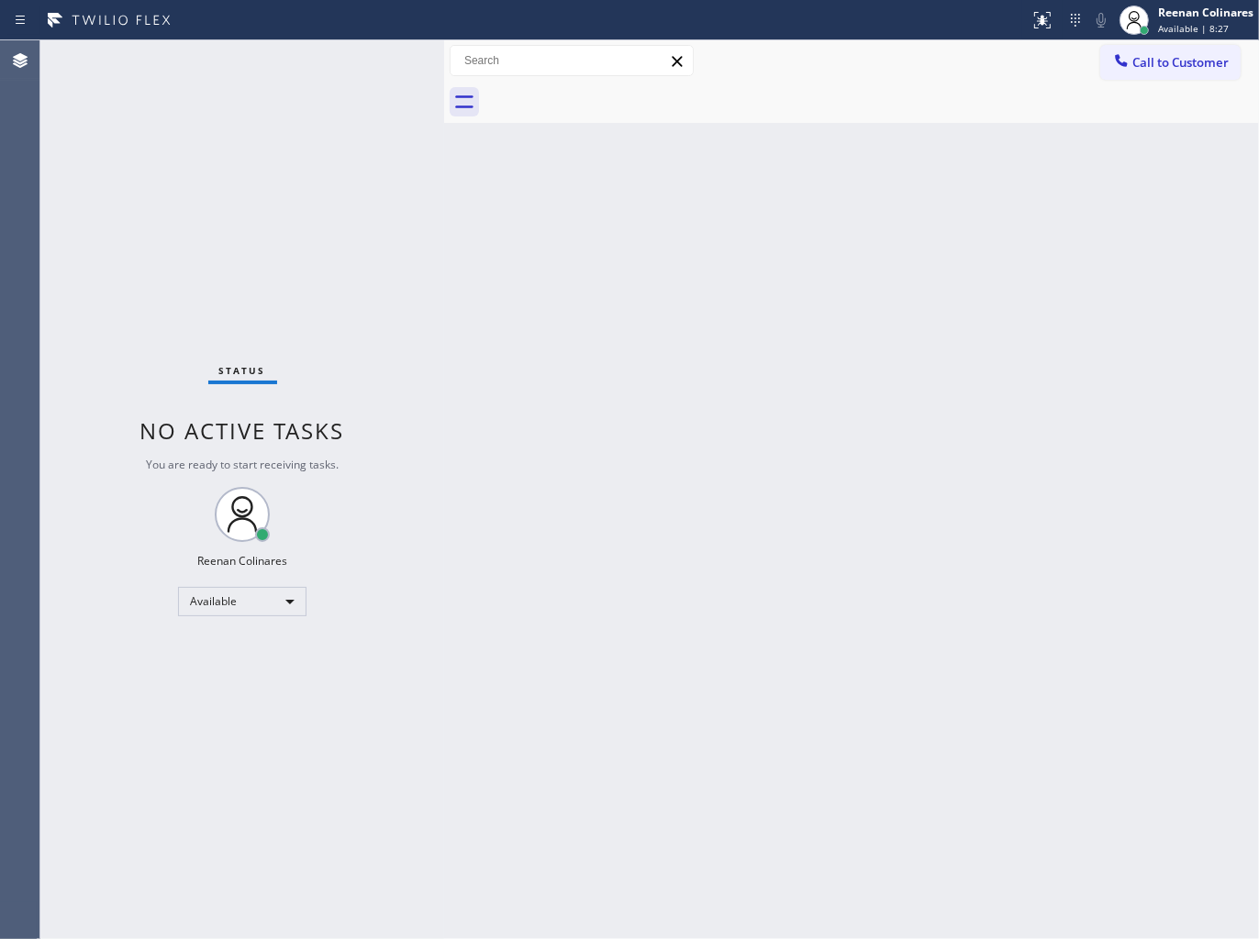
click at [324, 114] on div "Status No active tasks You are ready to start receiving tasks. Reenan Colinares…" at bounding box center [242, 489] width 404 height 899
click at [666, 592] on div "Back to Dashboard Change Sender ID Customers Technicians Select a contact Outbo…" at bounding box center [851, 489] width 815 height 899
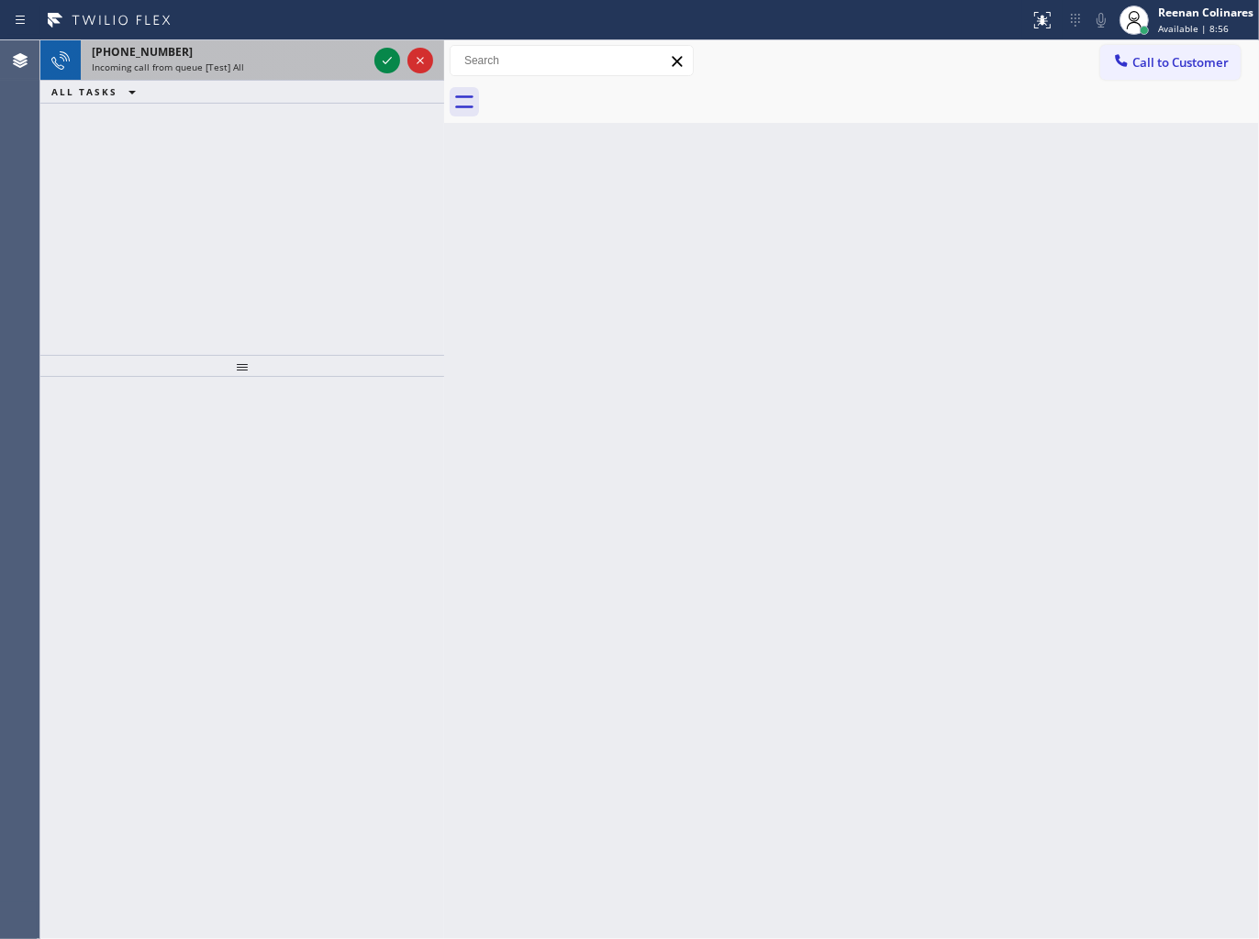
click at [305, 71] on div "Incoming call from queue [Test] All" at bounding box center [229, 67] width 275 height 13
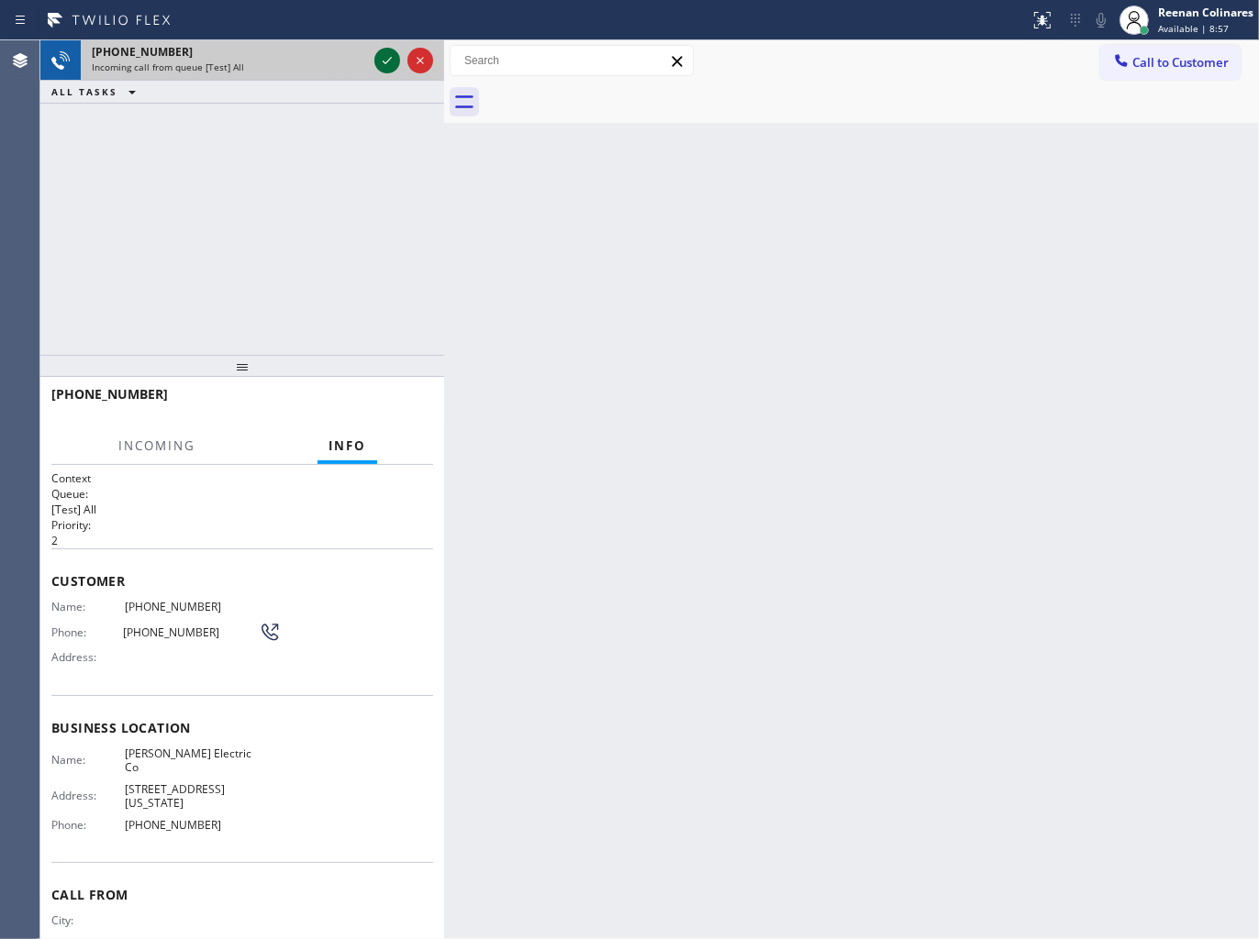
click at [382, 60] on icon at bounding box center [387, 61] width 22 height 22
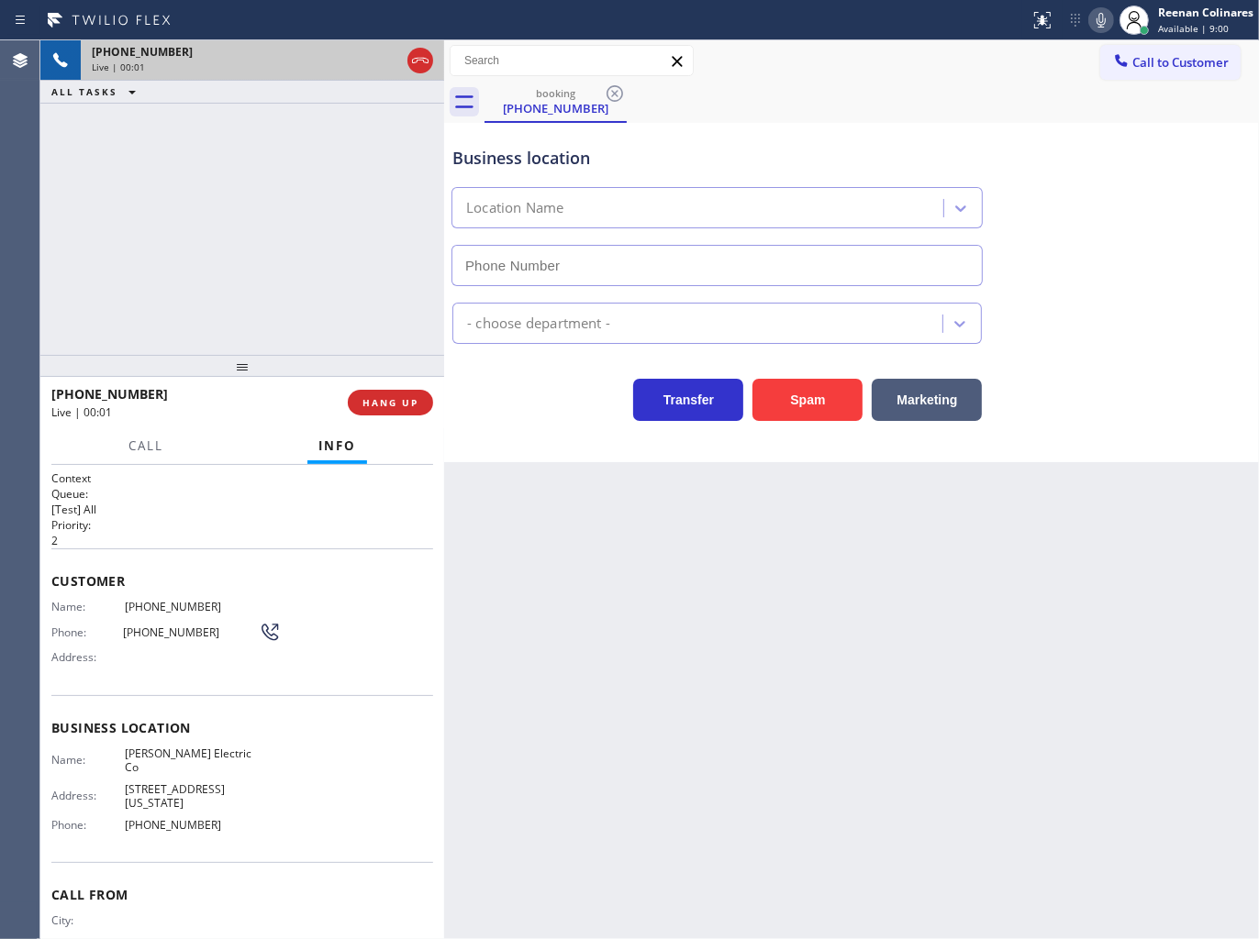
type input "[PHONE_NUMBER]"
click at [812, 407] on button "Spam" at bounding box center [807, 400] width 110 height 42
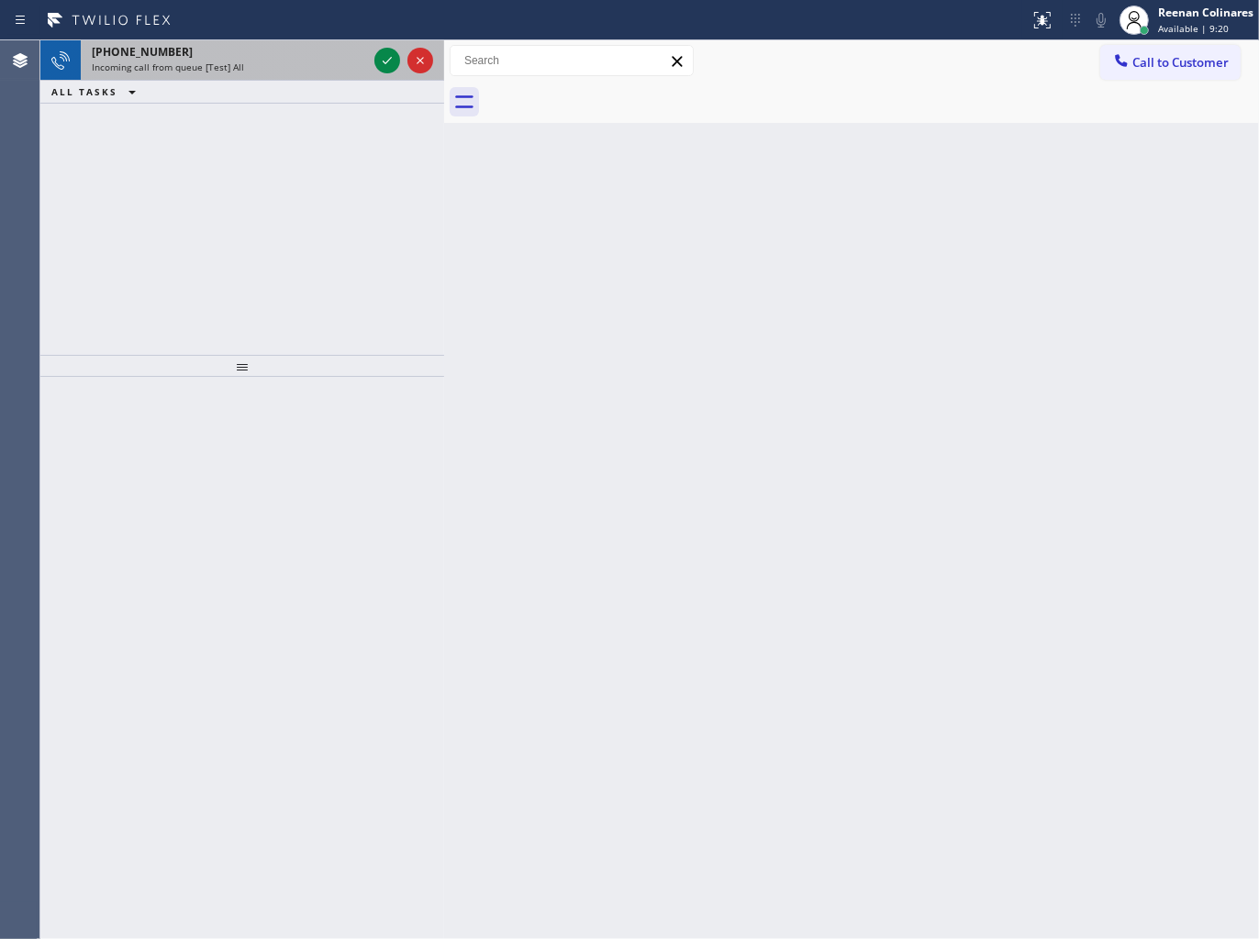
click at [197, 61] on span "Incoming call from queue [Test] All" at bounding box center [168, 67] width 152 height 13
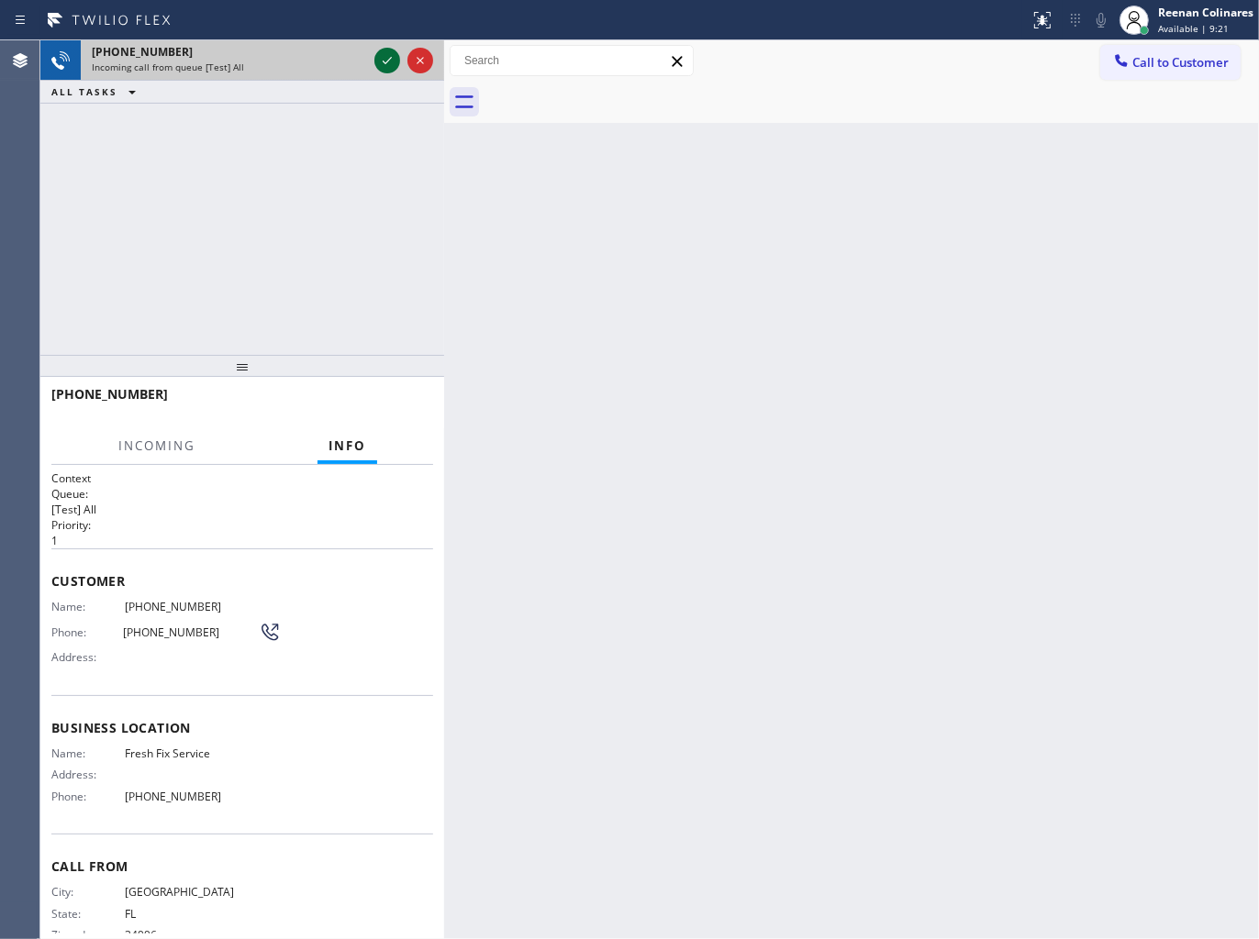
click at [383, 61] on icon at bounding box center [387, 60] width 9 height 7
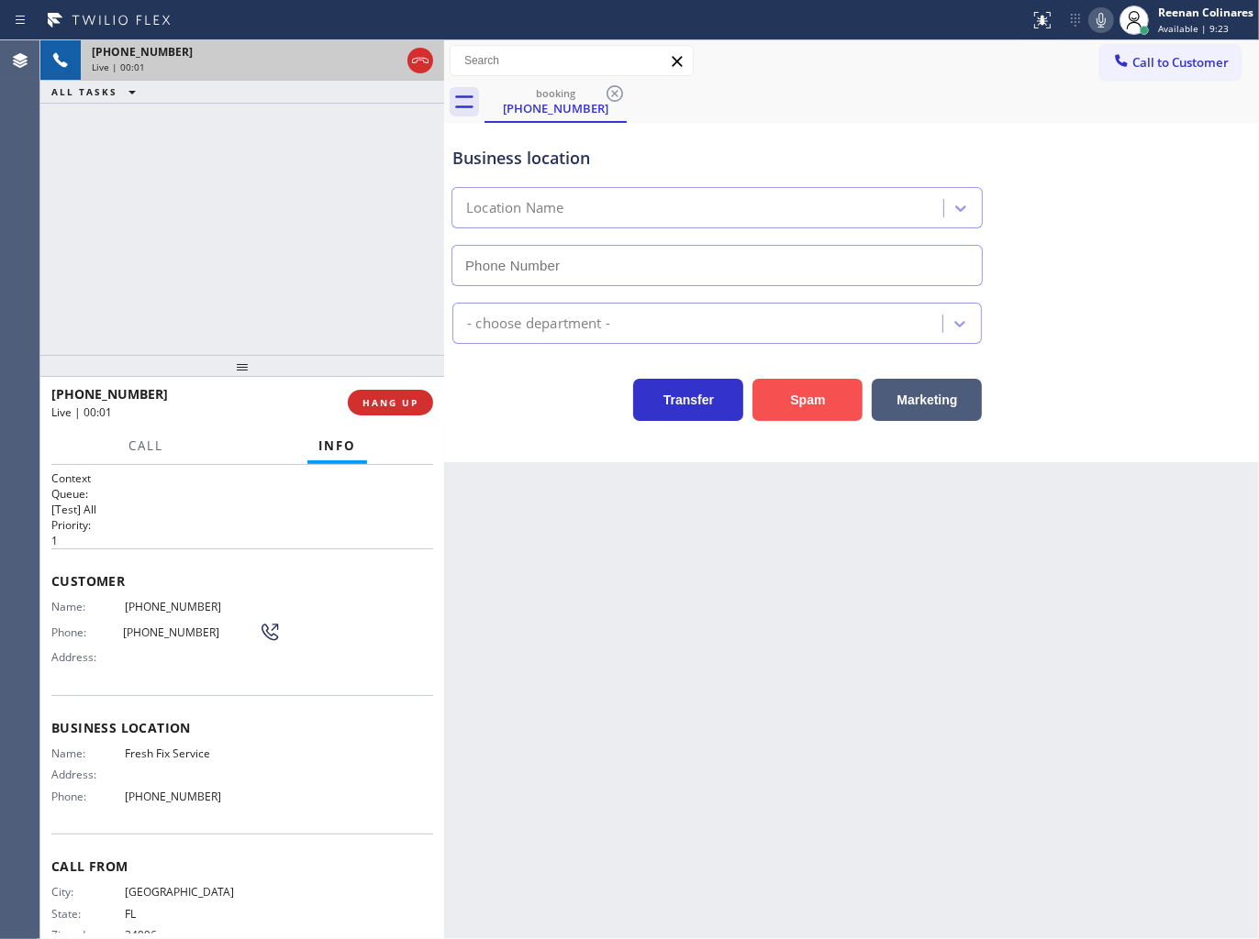
type input "[PHONE_NUMBER]"
click at [783, 414] on button "Spam" at bounding box center [807, 400] width 110 height 42
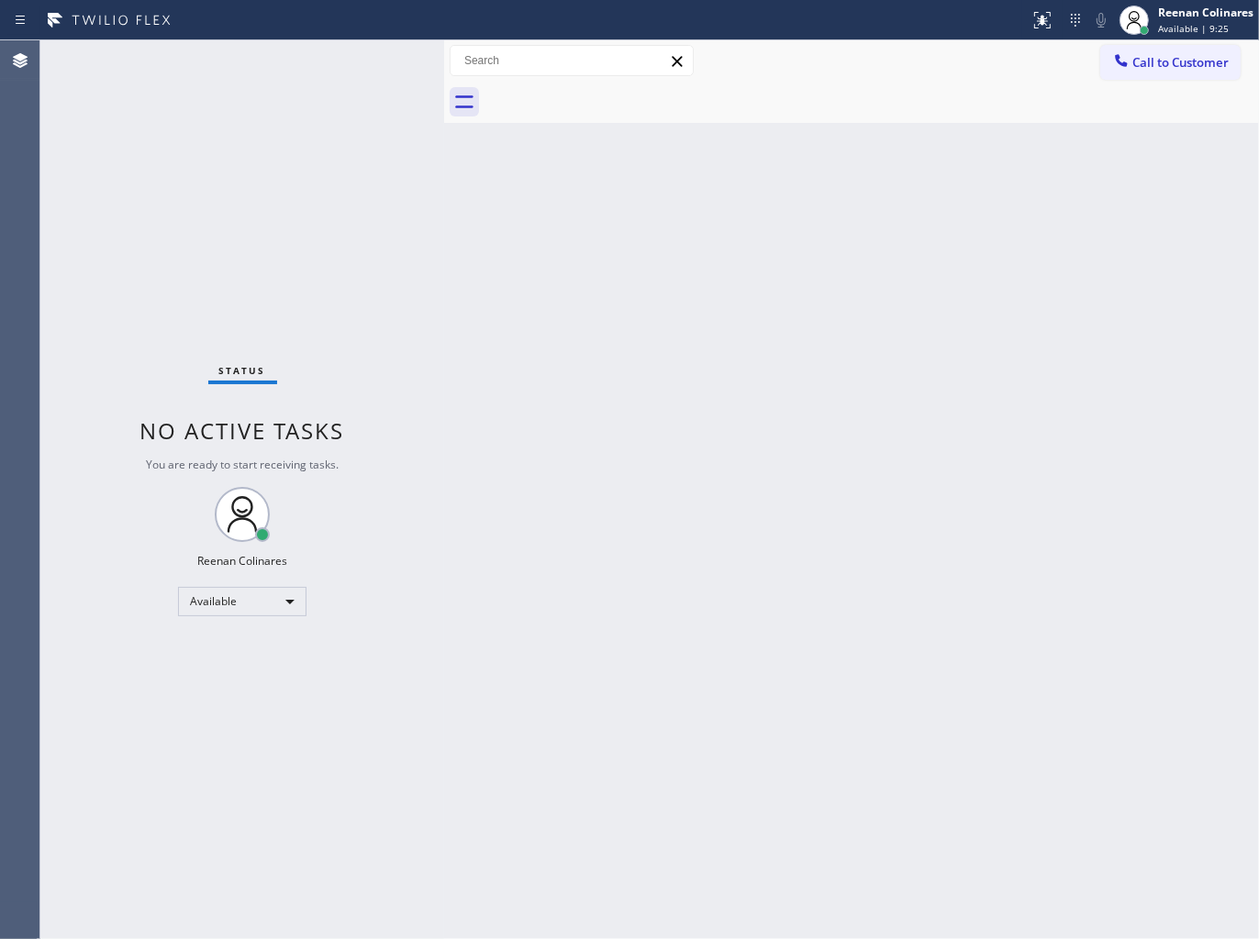
click at [690, 469] on div "Back to Dashboard Change Sender ID Customers Technicians Select a contact Outbo…" at bounding box center [851, 489] width 815 height 899
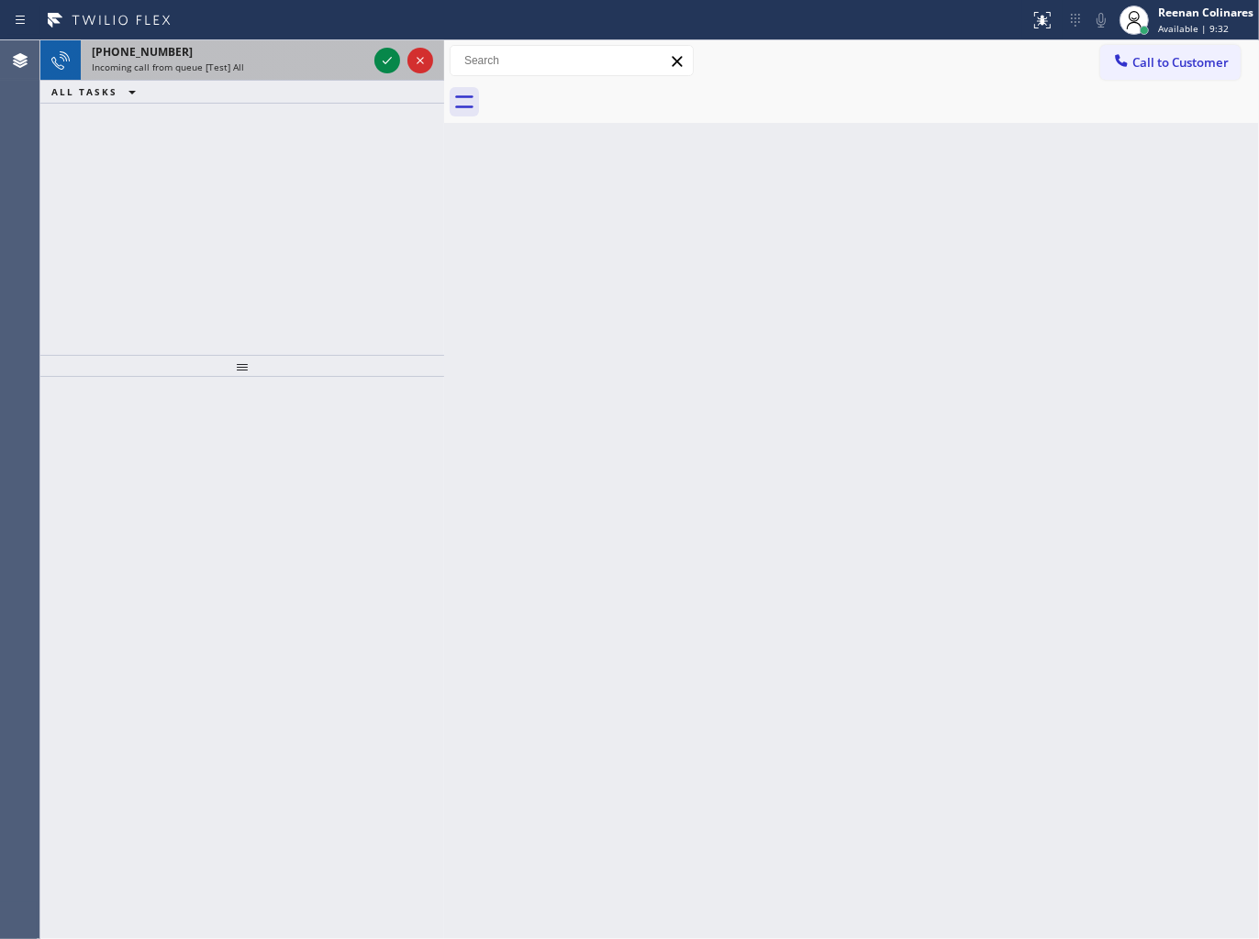
click at [262, 61] on div "Incoming call from queue [Test] All" at bounding box center [229, 67] width 275 height 13
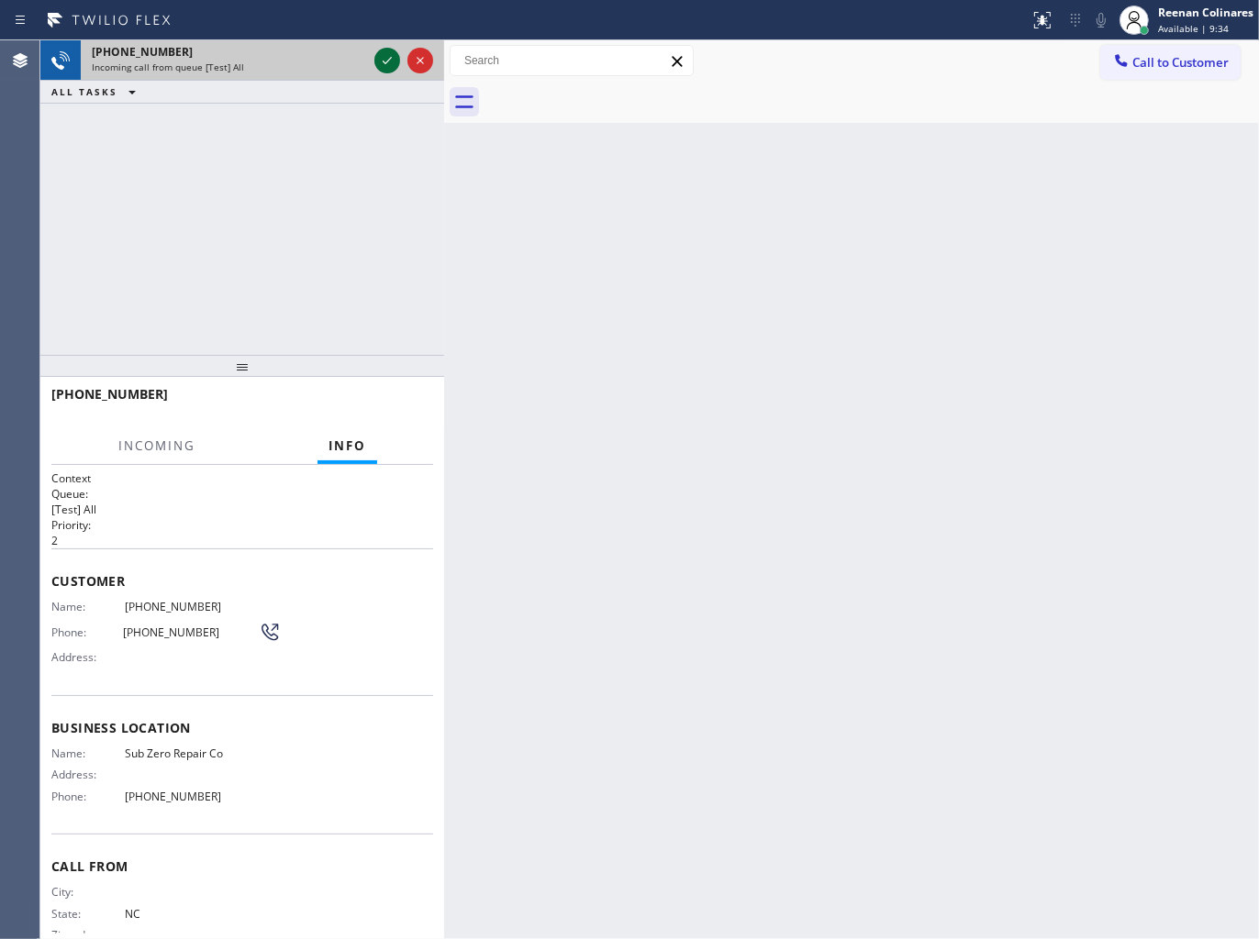
click at [379, 56] on icon at bounding box center [387, 61] width 22 height 22
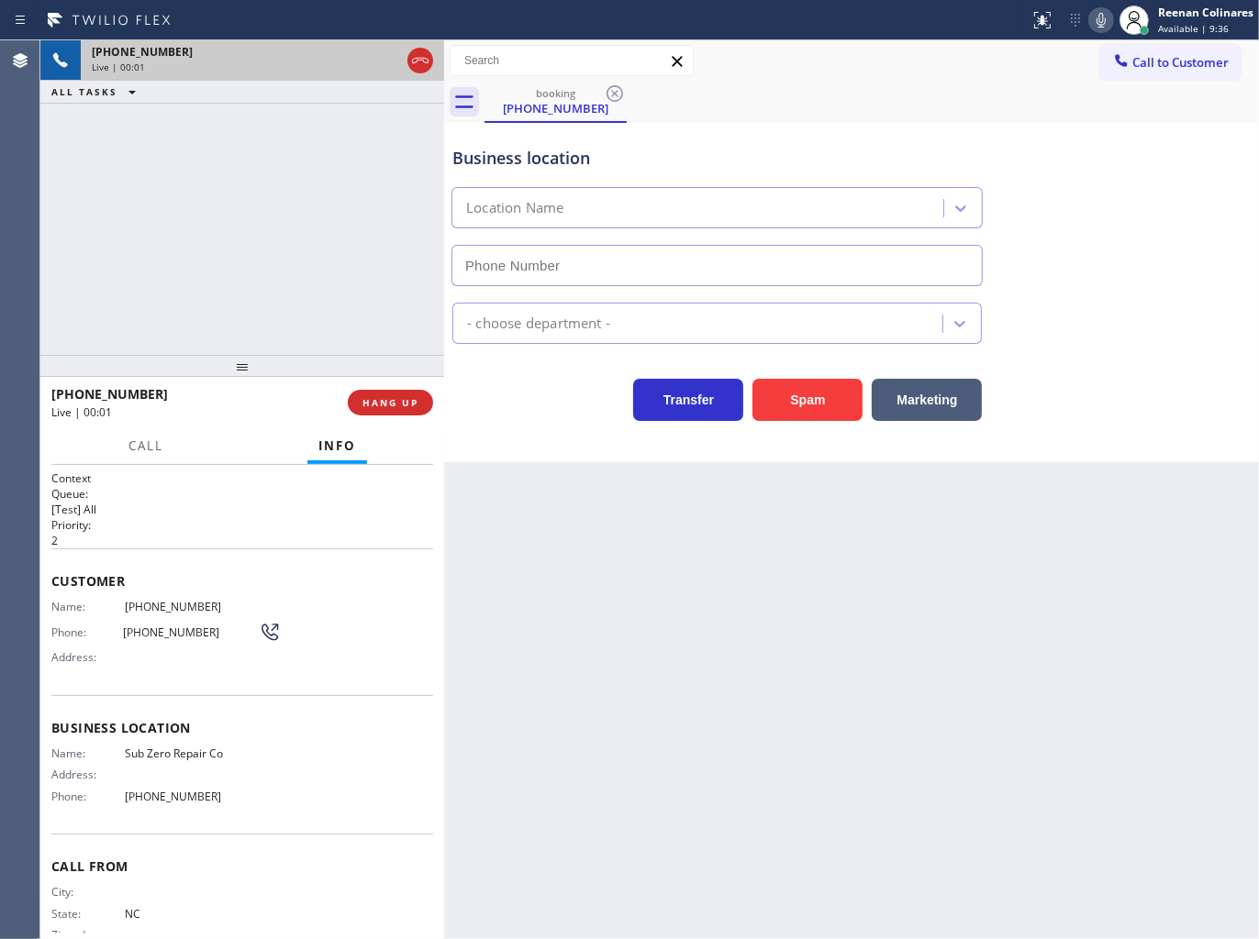
type input "[PHONE_NUMBER]"
click at [819, 404] on button "Spam" at bounding box center [807, 400] width 110 height 42
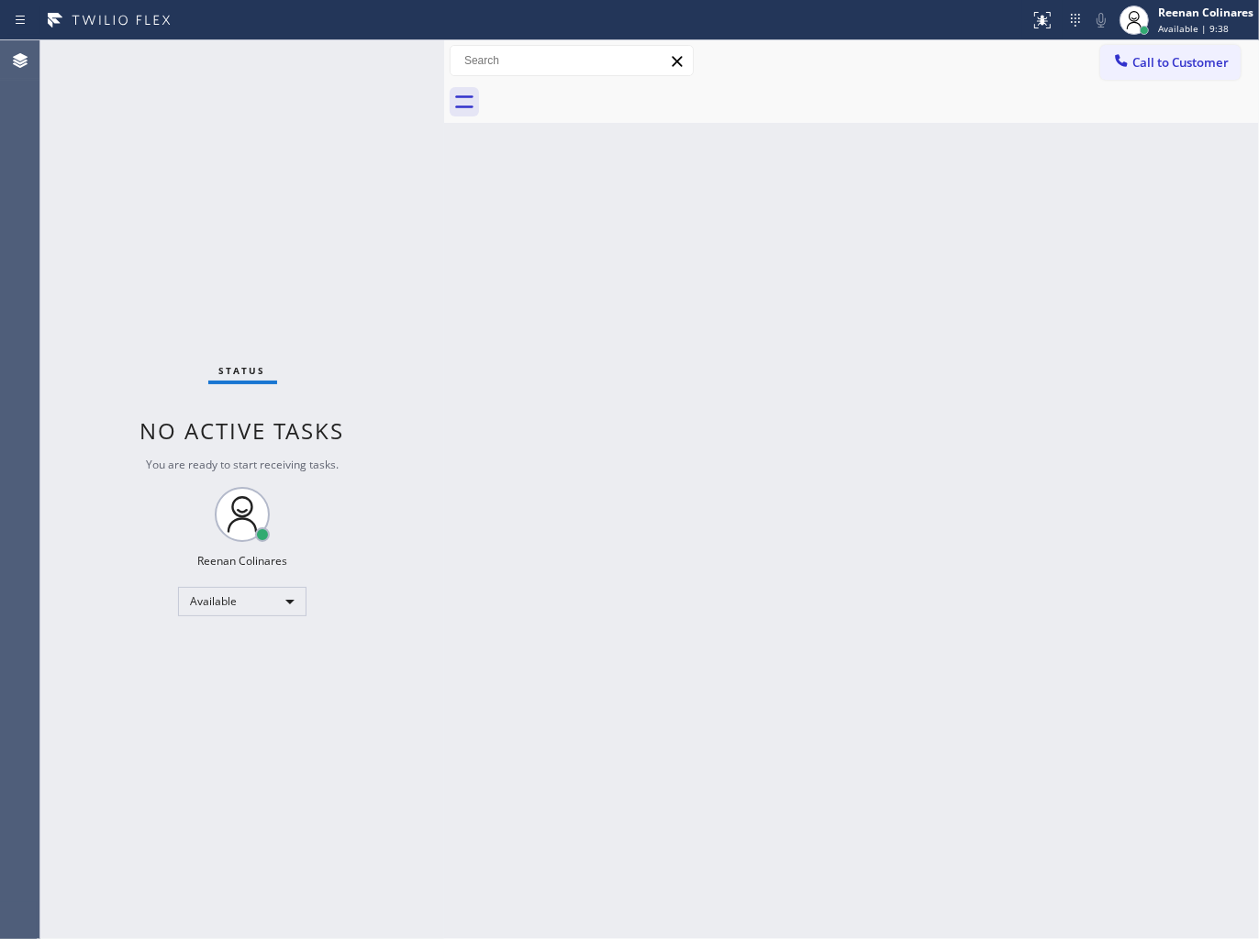
click at [675, 465] on div "Back to Dashboard Change Sender ID Customers Technicians Select a contact Outbo…" at bounding box center [851, 489] width 815 height 899
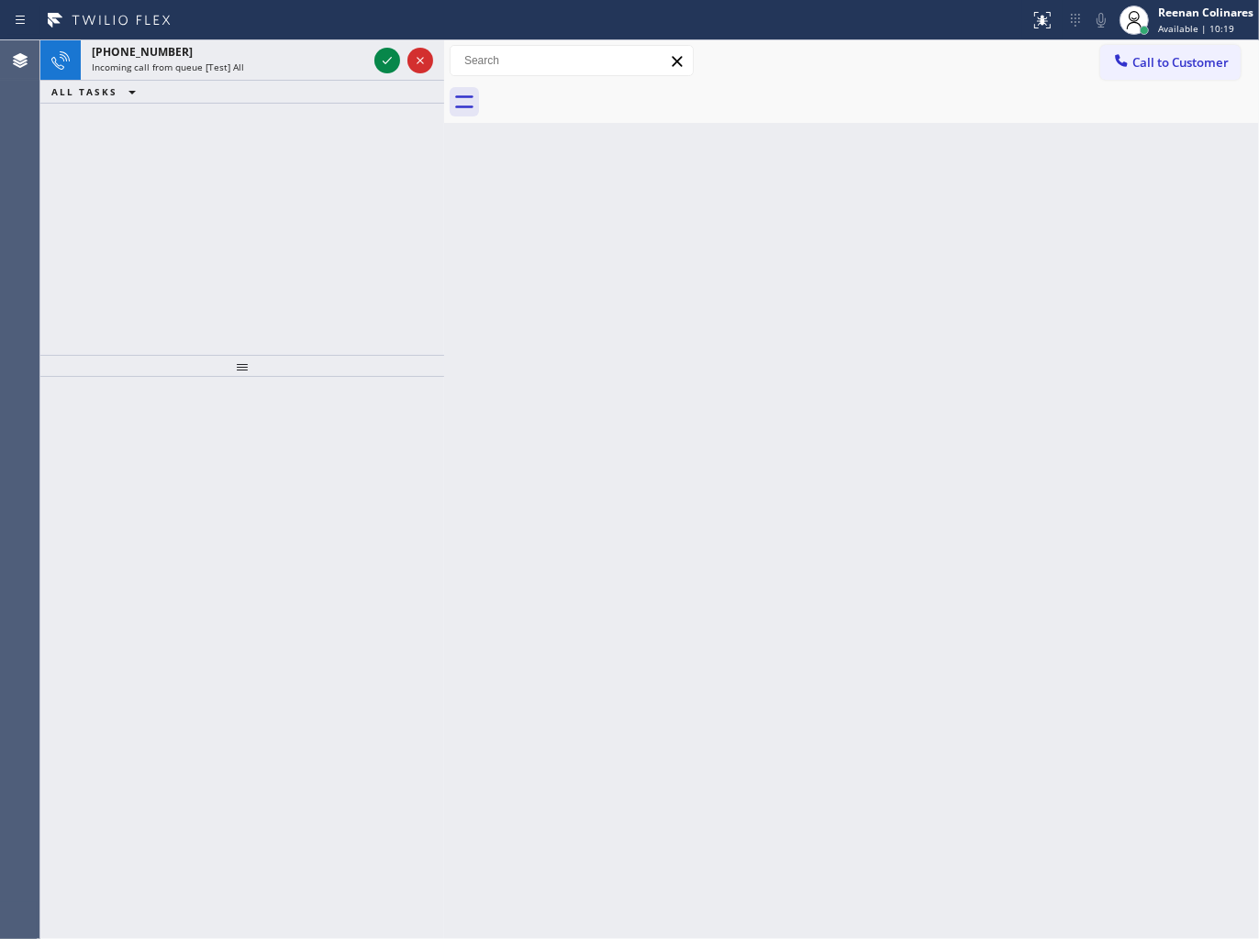
click at [285, 69] on div "Incoming call from queue [Test] All" at bounding box center [229, 67] width 275 height 13
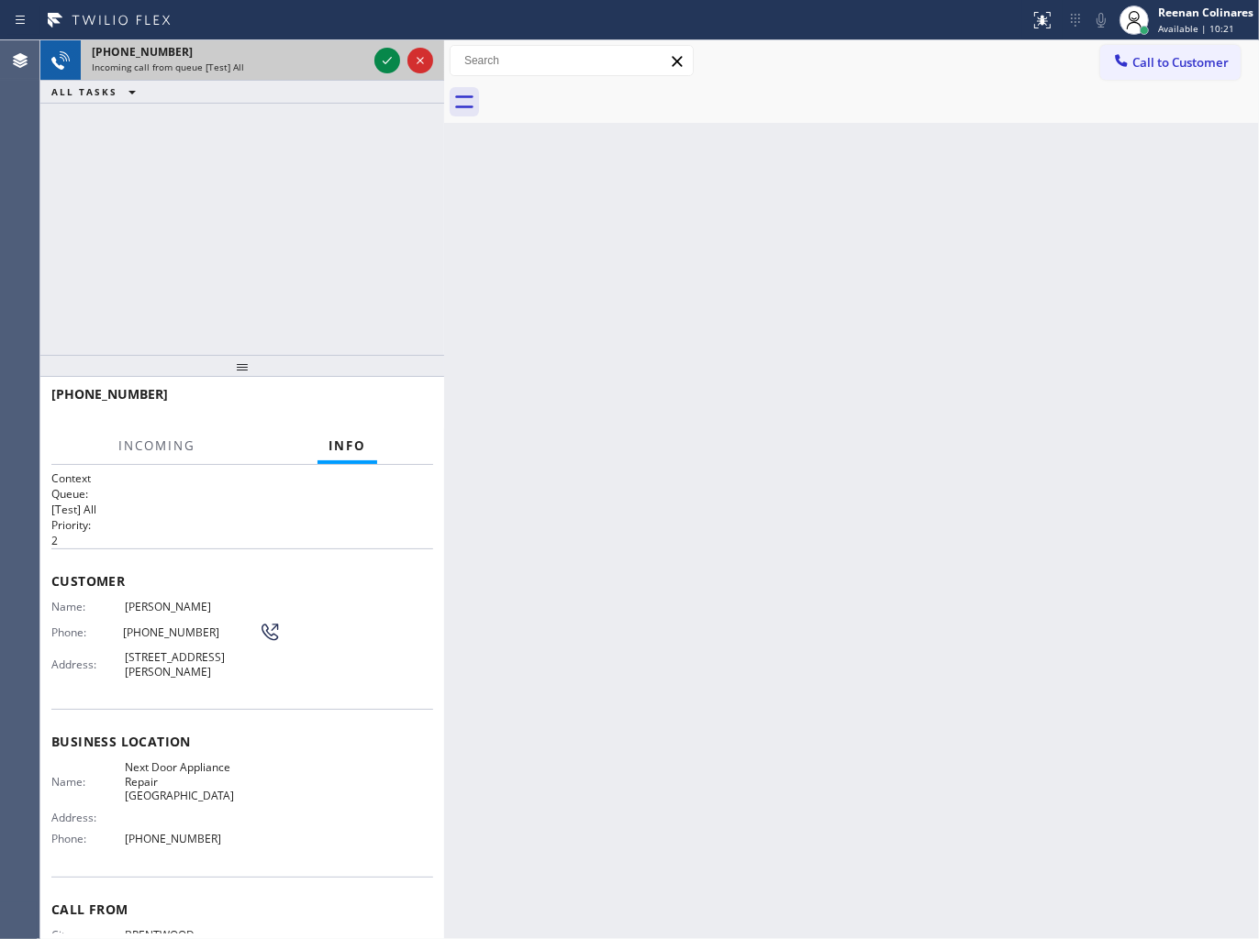
click at [346, 66] on div "Incoming call from queue [Test] All" at bounding box center [229, 67] width 275 height 13
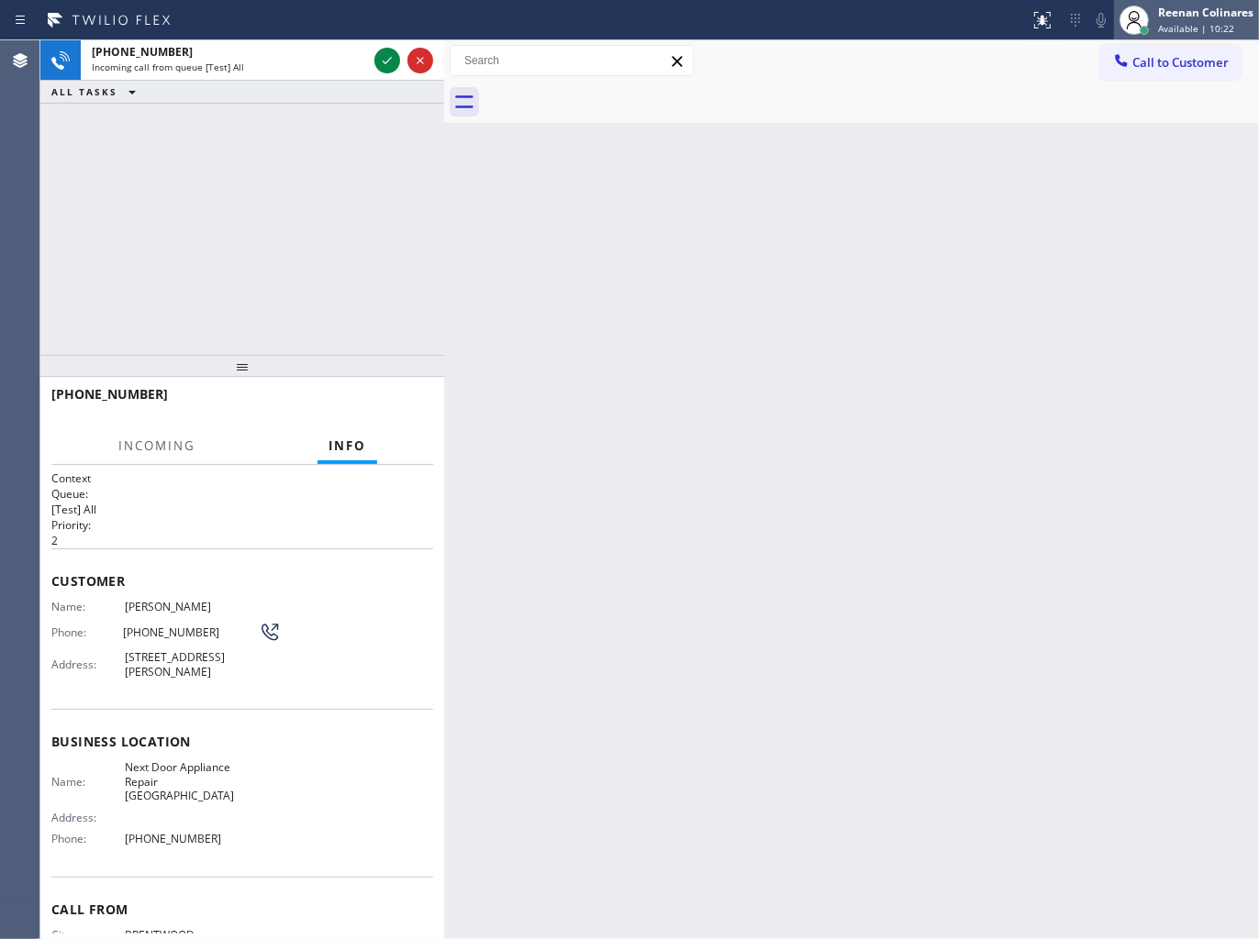
click at [1194, 16] on div "Reenan Colinares" at bounding box center [1205, 13] width 95 height 16
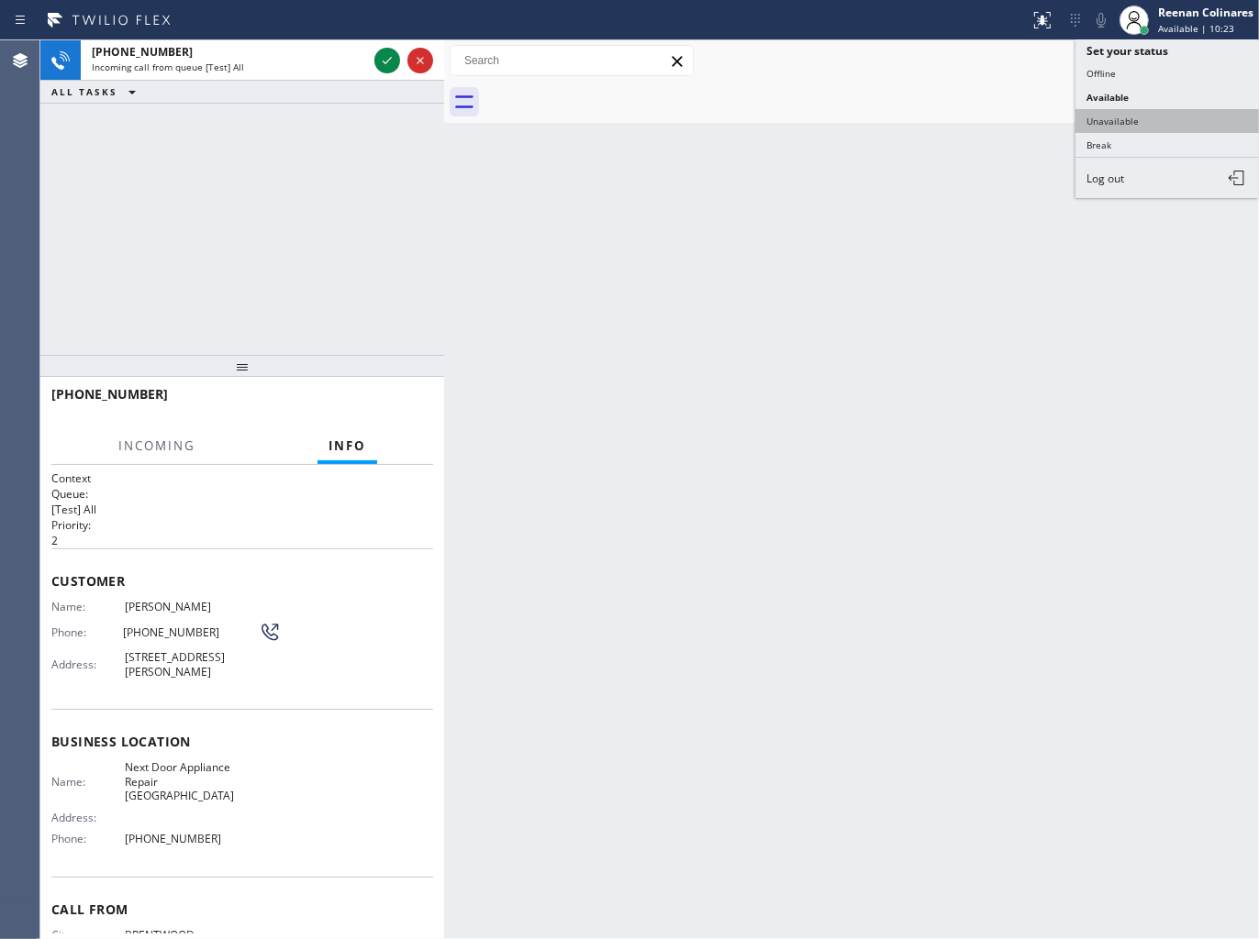
click at [1116, 126] on button "Unavailable" at bounding box center [1166, 121] width 183 height 24
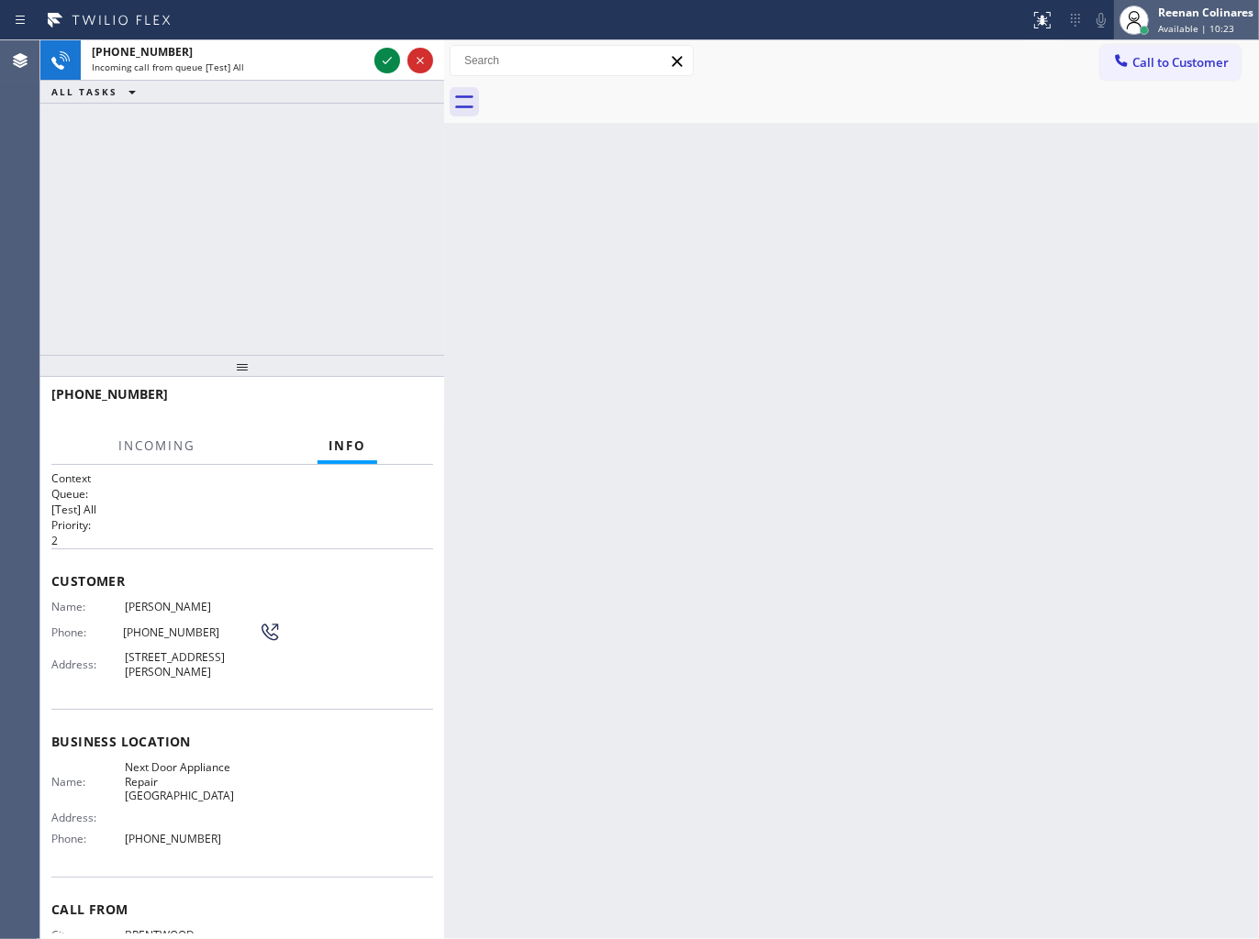
click at [1190, 22] on span "Available | 10:23" at bounding box center [1196, 28] width 76 height 13
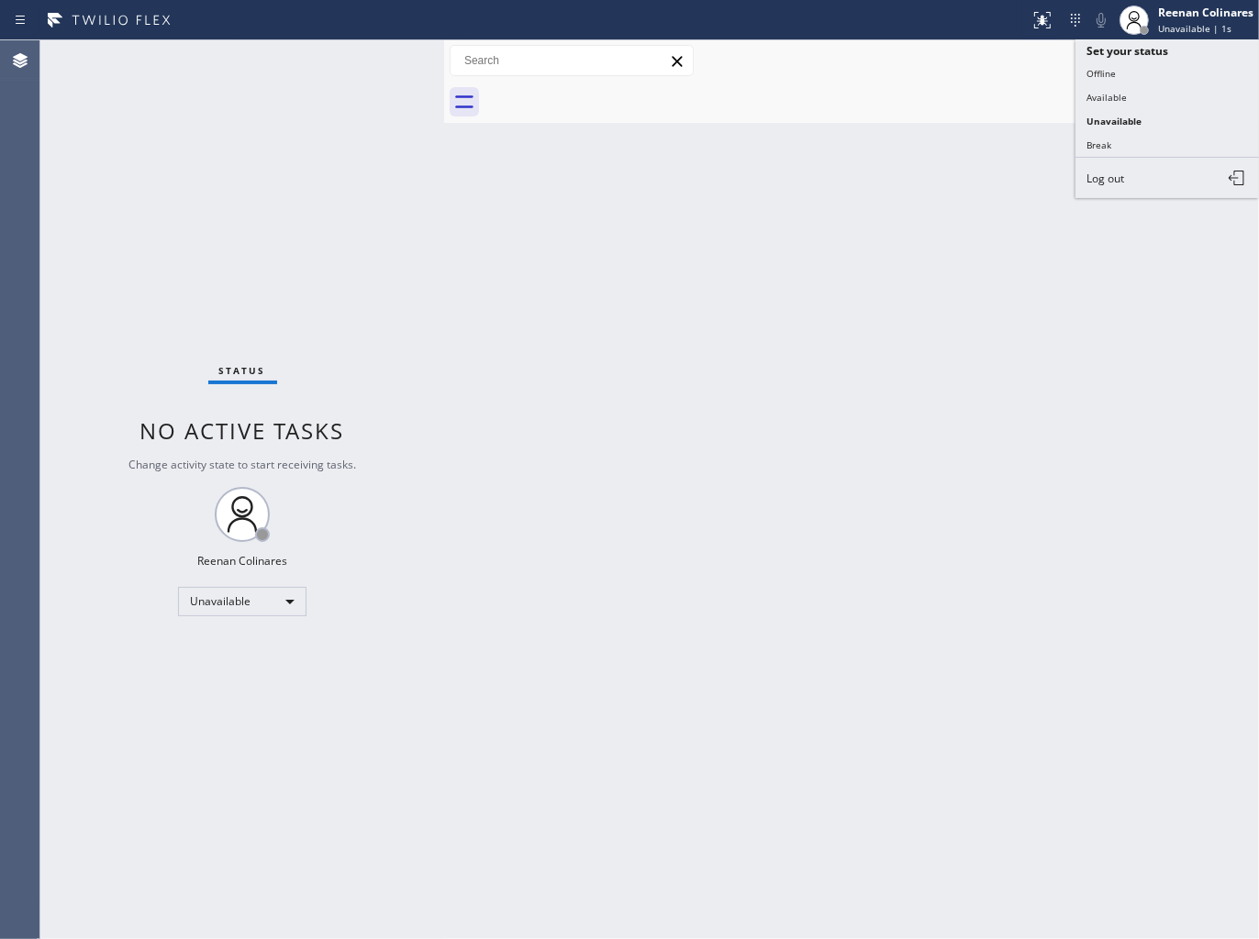
click at [1113, 93] on button "Available" at bounding box center [1166, 97] width 183 height 24
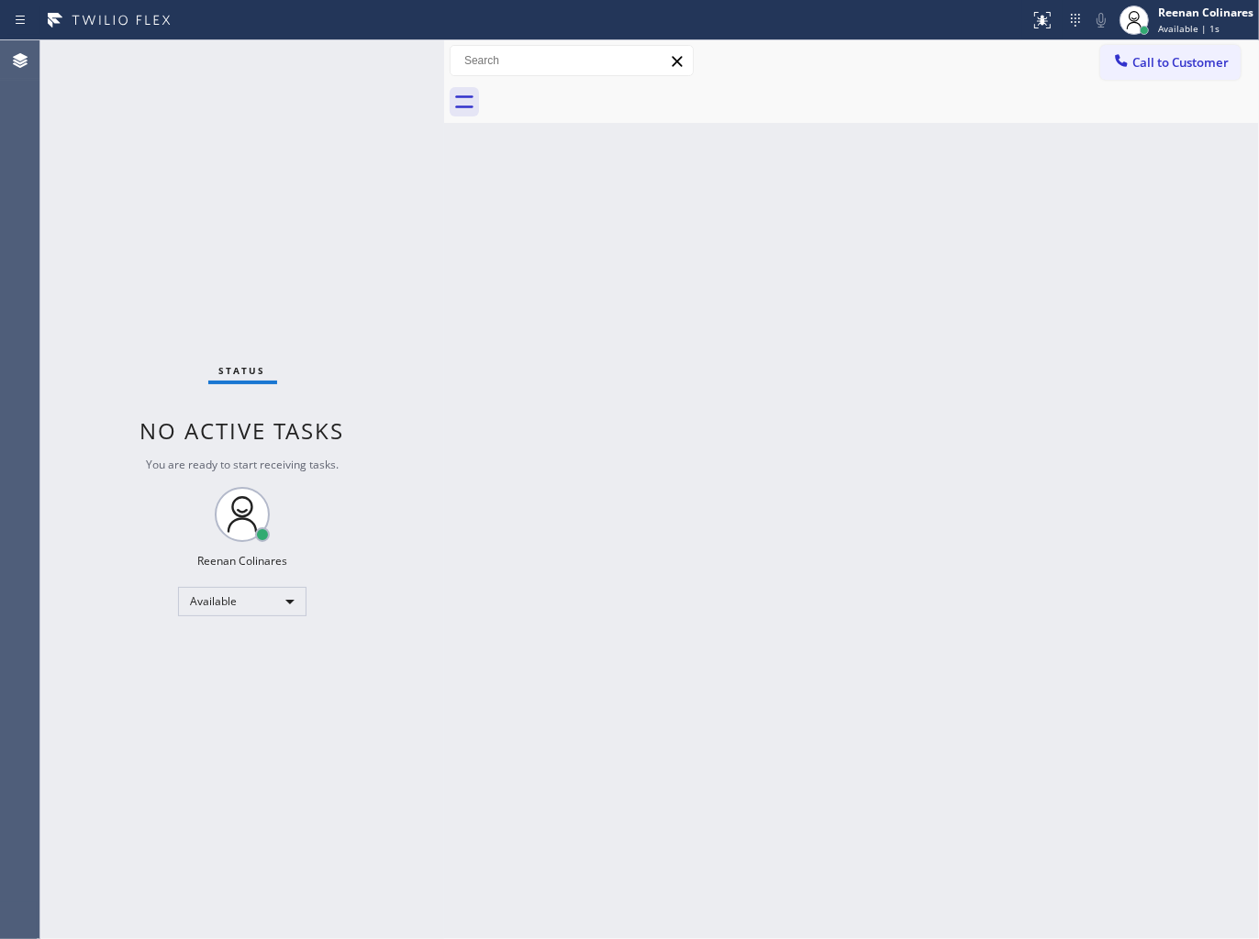
click at [290, 56] on div "Status No active tasks You are ready to start receiving tasks. Reenan Colinares…" at bounding box center [242, 489] width 404 height 899
click at [746, 205] on div "Back to Dashboard Change Sender ID Customers Technicians Select a contact Outbo…" at bounding box center [851, 489] width 815 height 899
click at [863, 193] on div "Back to Dashboard Change Sender ID Customers Technicians Select a contact Outbo…" at bounding box center [851, 489] width 815 height 899
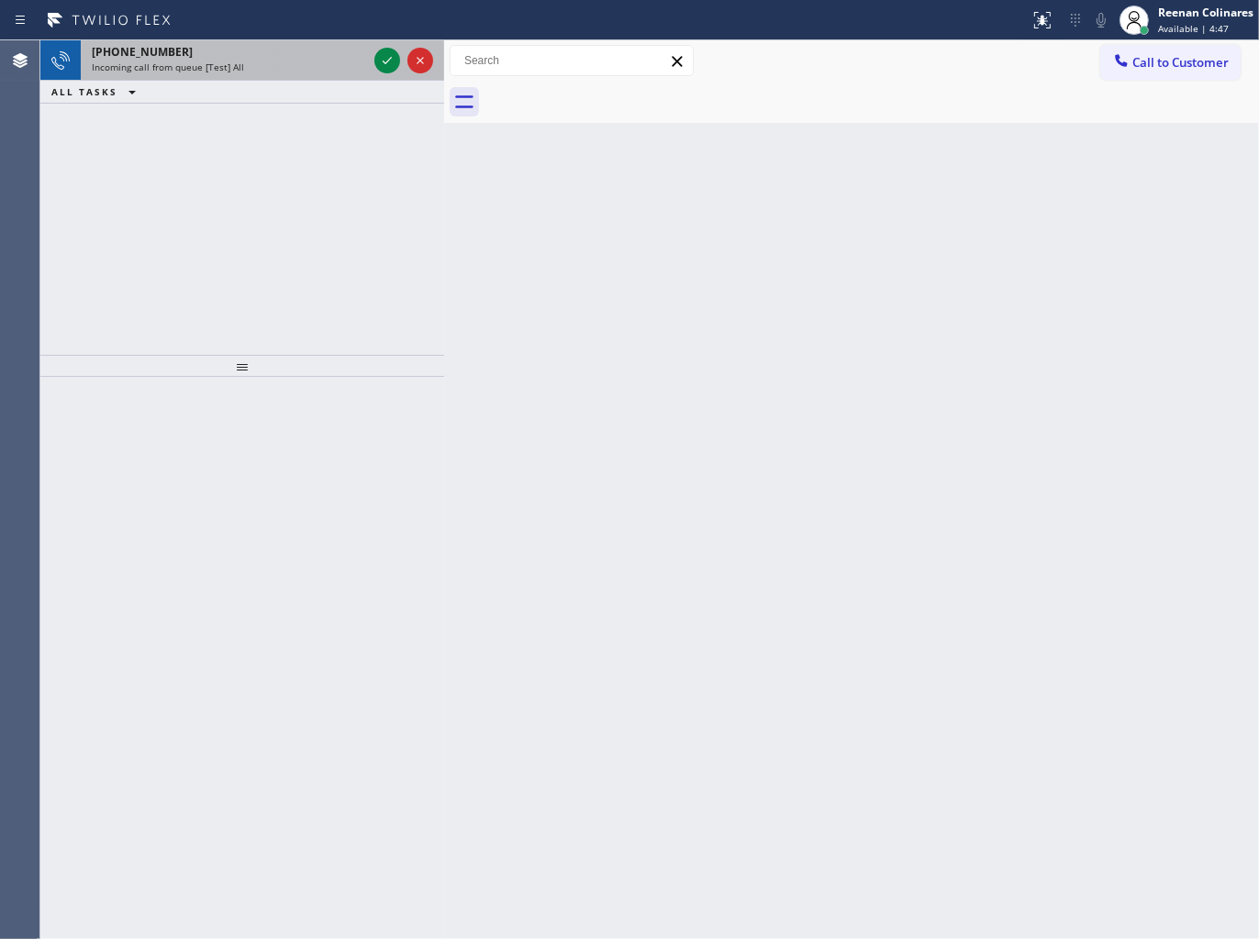
click at [253, 67] on div "Incoming call from queue [Test] All" at bounding box center [229, 67] width 275 height 13
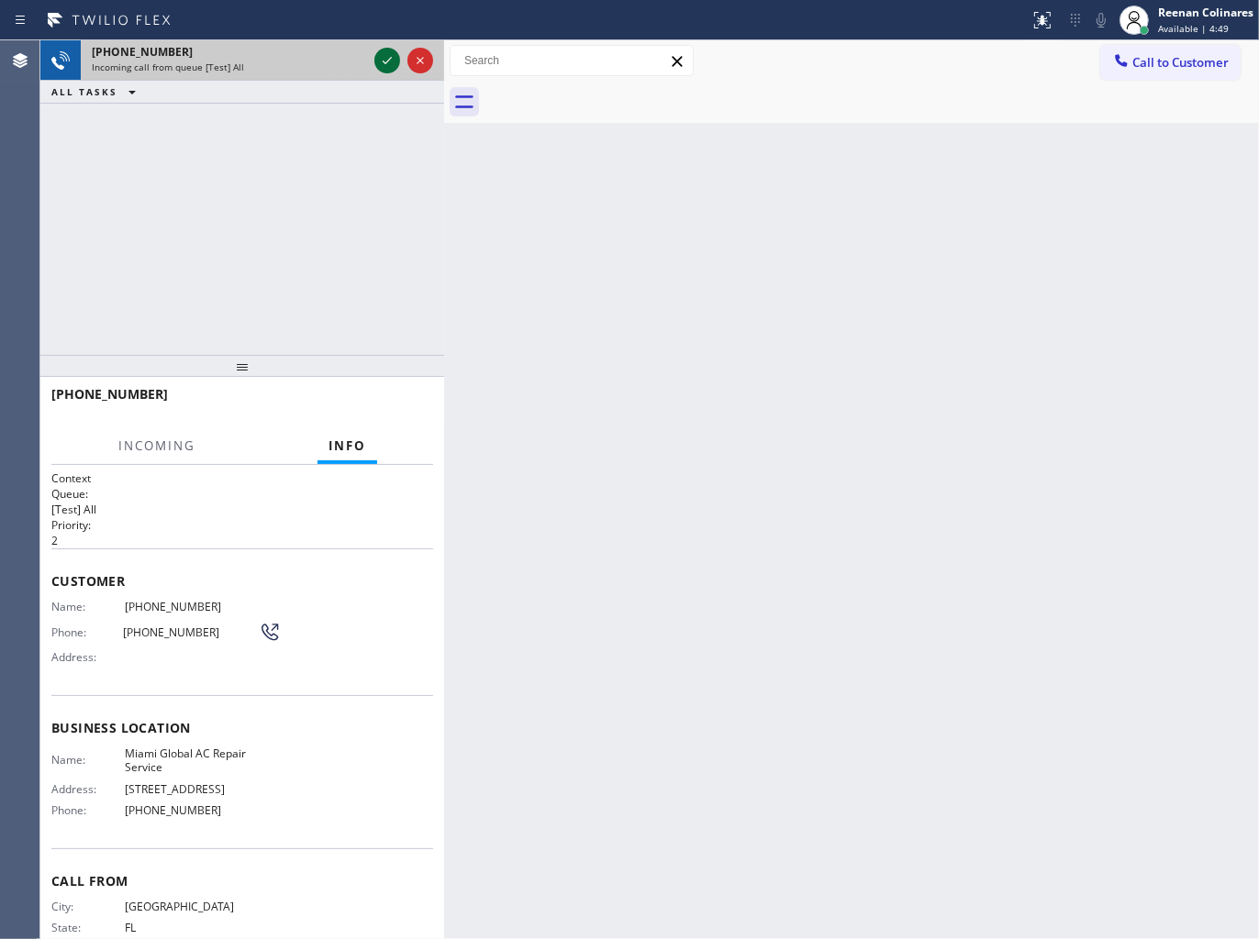
click at [392, 55] on icon at bounding box center [387, 61] width 22 height 22
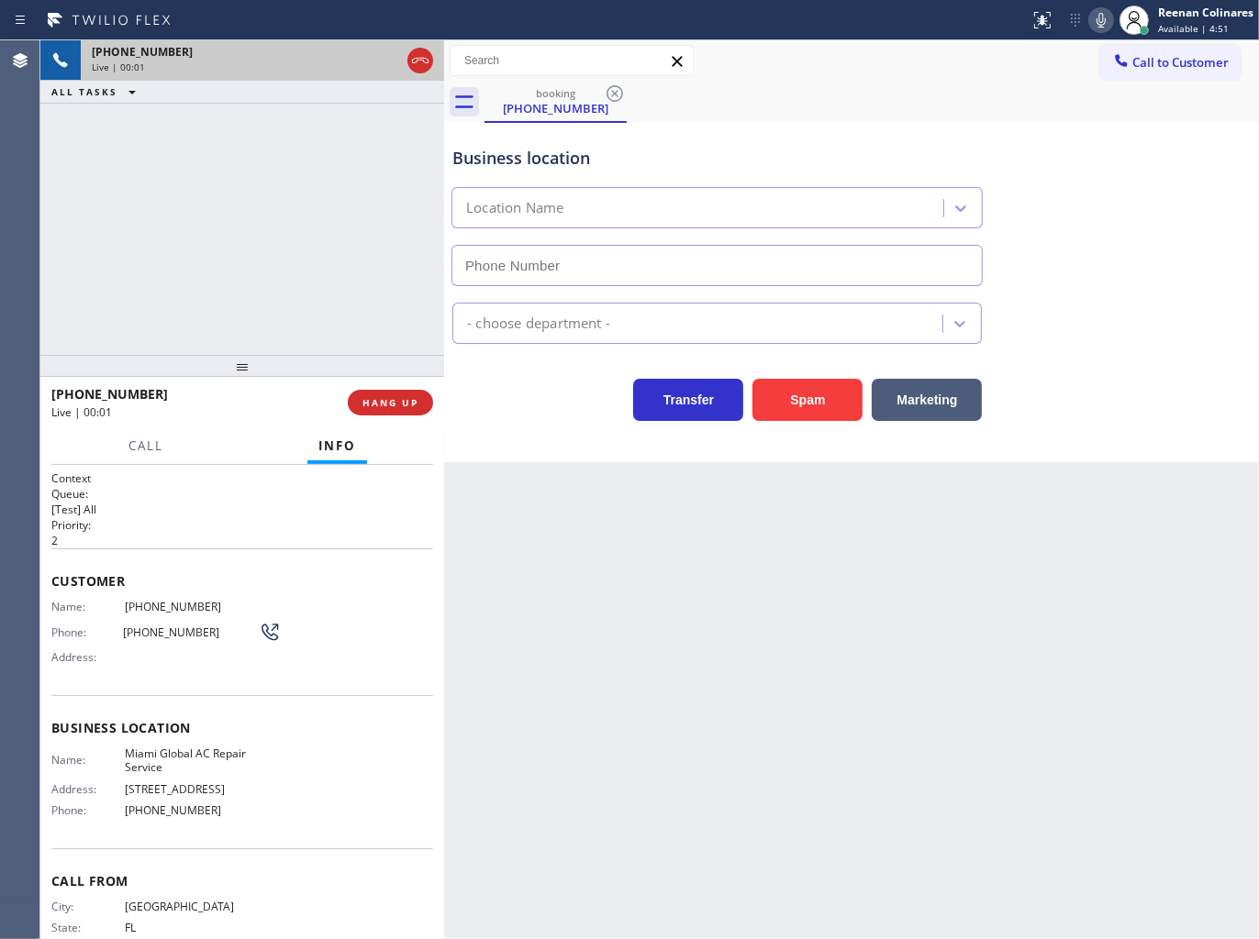
type input "[PHONE_NUMBER]"
click at [1096, 24] on icon at bounding box center [1101, 20] width 22 height 22
click at [1103, 23] on icon at bounding box center [1101, 20] width 22 height 22
click at [1105, 15] on icon at bounding box center [1101, 20] width 22 height 22
click at [1105, 13] on rect at bounding box center [1100, 18] width 13 height 13
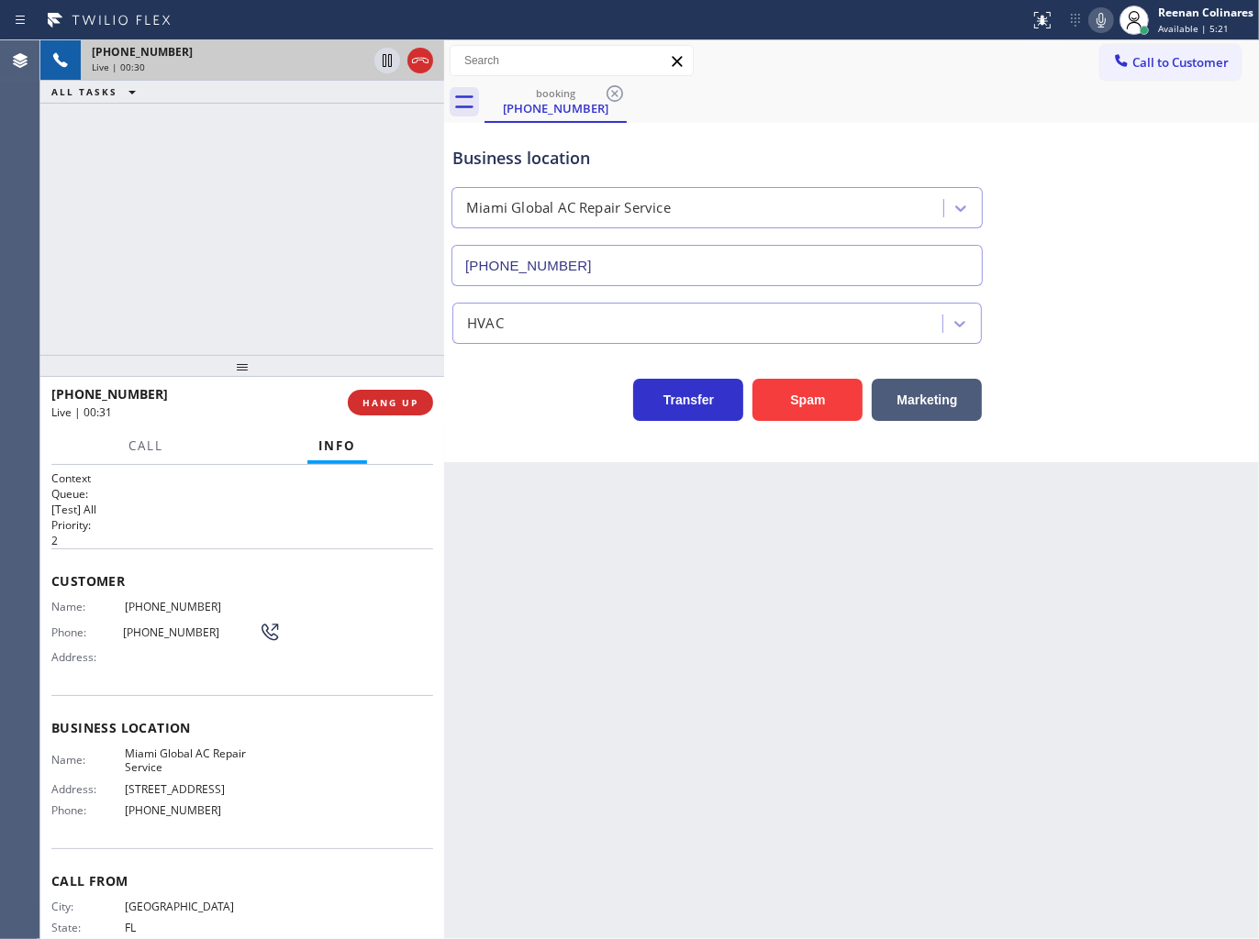
click at [1097, 21] on icon at bounding box center [1101, 20] width 22 height 22
drag, startPoint x: 943, startPoint y: 393, endPoint x: 1214, endPoint y: 105, distance: 395.2
click at [946, 393] on button "Marketing" at bounding box center [926, 400] width 110 height 42
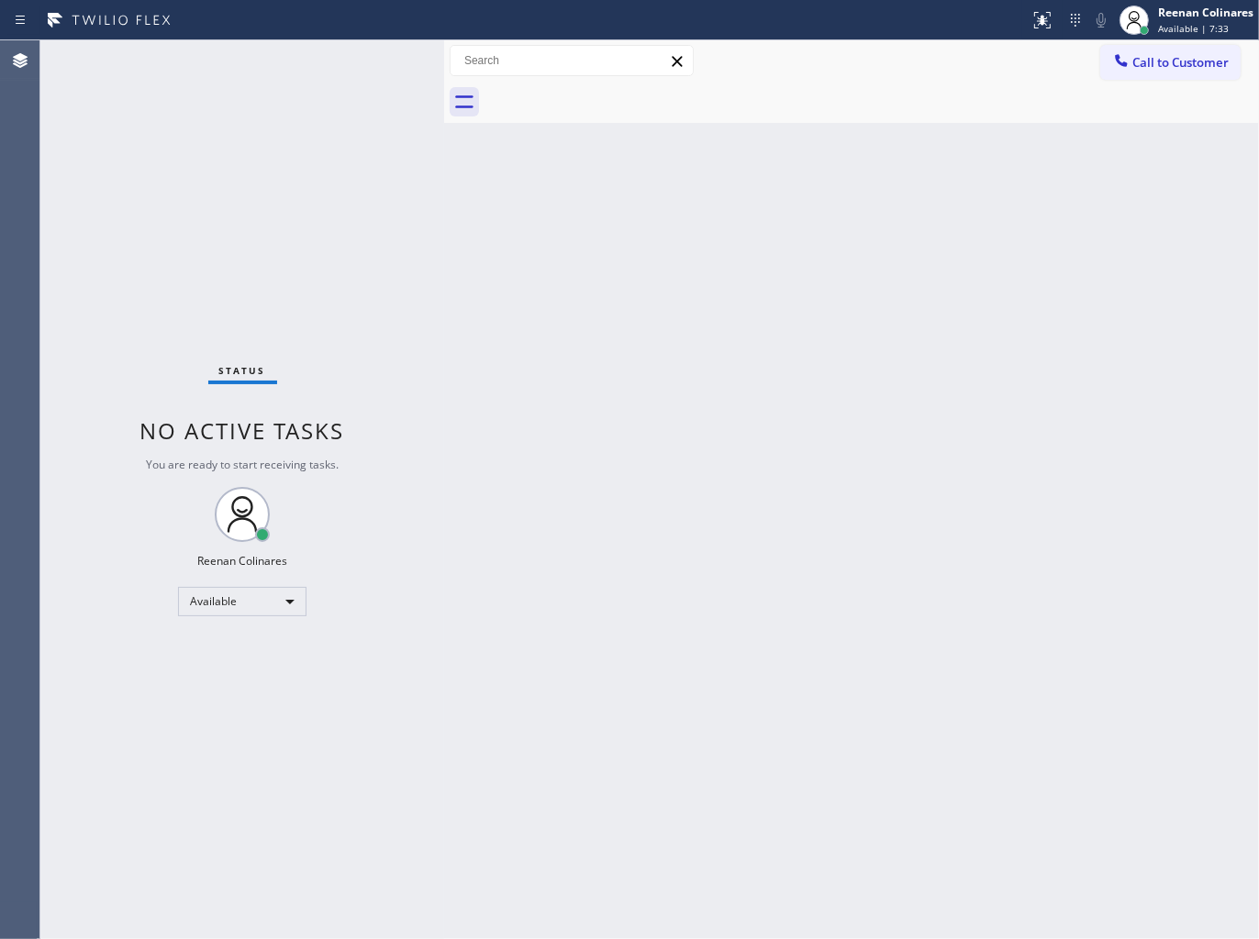
click at [798, 248] on div "Back to Dashboard Change Sender ID Customers Technicians Select a contact Outbo…" at bounding box center [851, 489] width 815 height 899
click at [1062, 436] on div "Back to Dashboard Change Sender ID Customers Technicians Select a contact Outbo…" at bounding box center [851, 489] width 815 height 899
click at [431, 382] on div "Status No active tasks You are ready to start receiving tasks. Reenan Colinares…" at bounding box center [242, 489] width 404 height 899
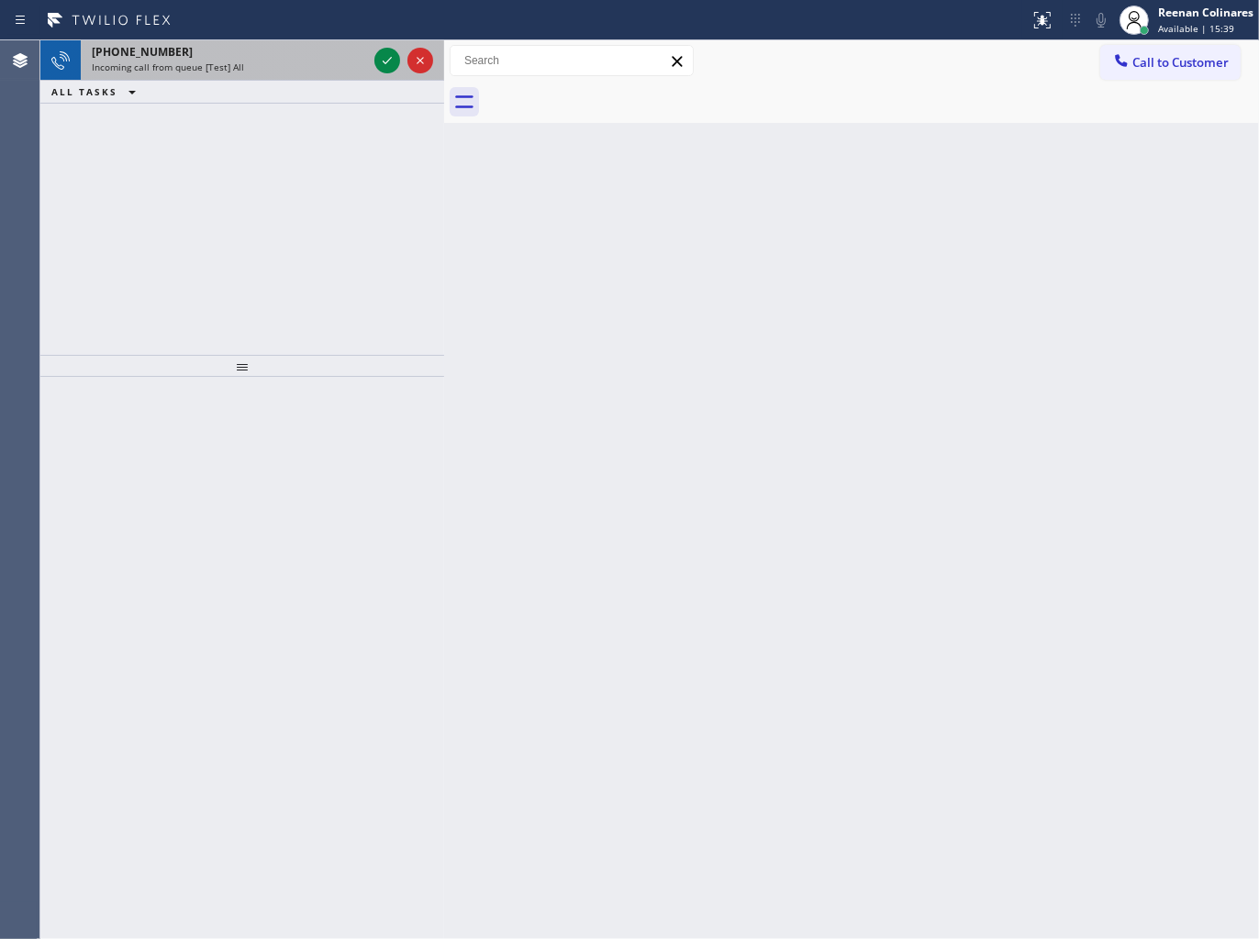
click at [294, 68] on div "Incoming call from queue [Test] All" at bounding box center [229, 67] width 275 height 13
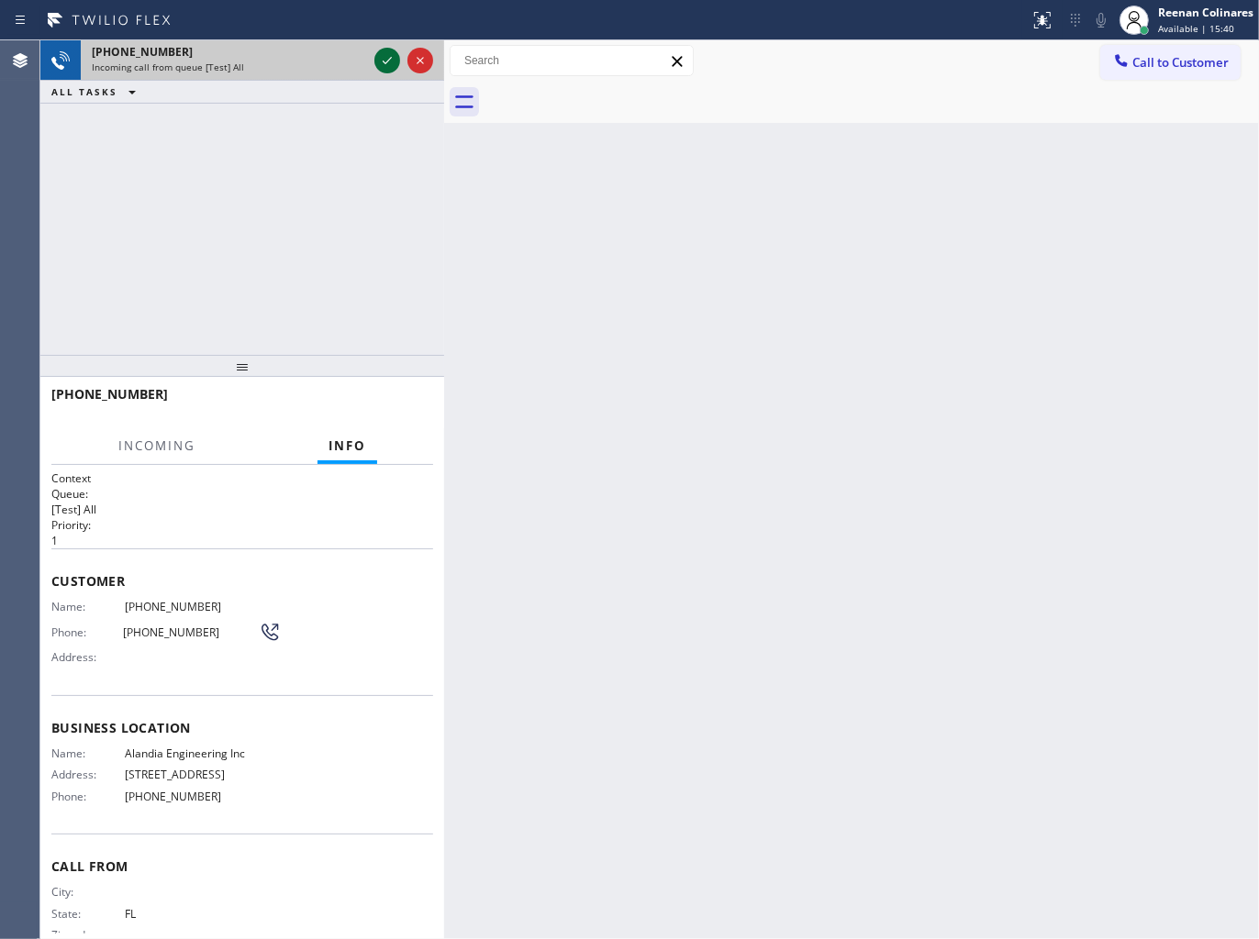
click at [376, 58] on icon at bounding box center [387, 61] width 22 height 22
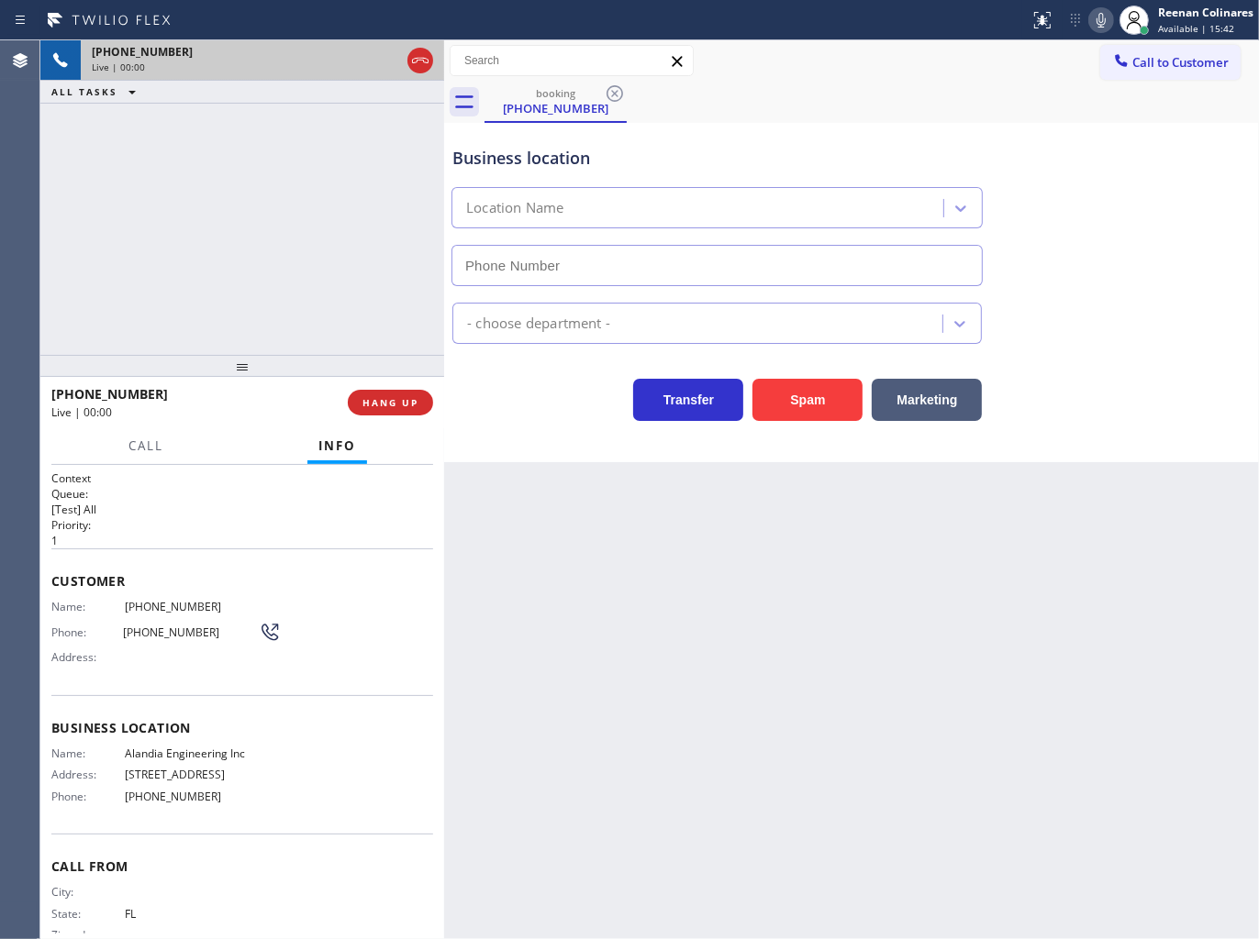
type input "[PHONE_NUMBER]"
click at [814, 407] on button "Spam" at bounding box center [807, 400] width 110 height 42
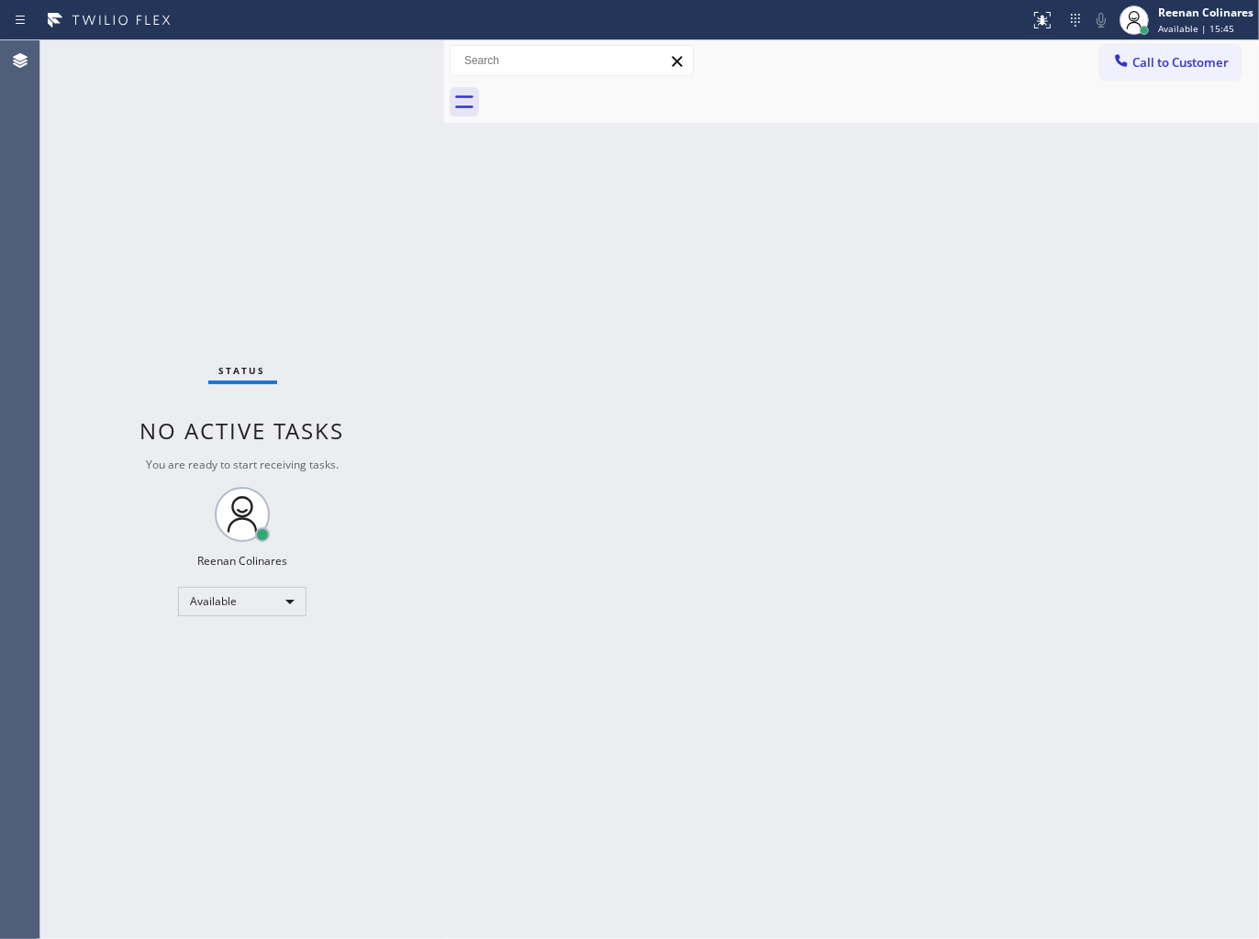
click at [867, 288] on div "Back to Dashboard Change Sender ID Customers Technicians Select a contact Outbo…" at bounding box center [851, 489] width 815 height 899
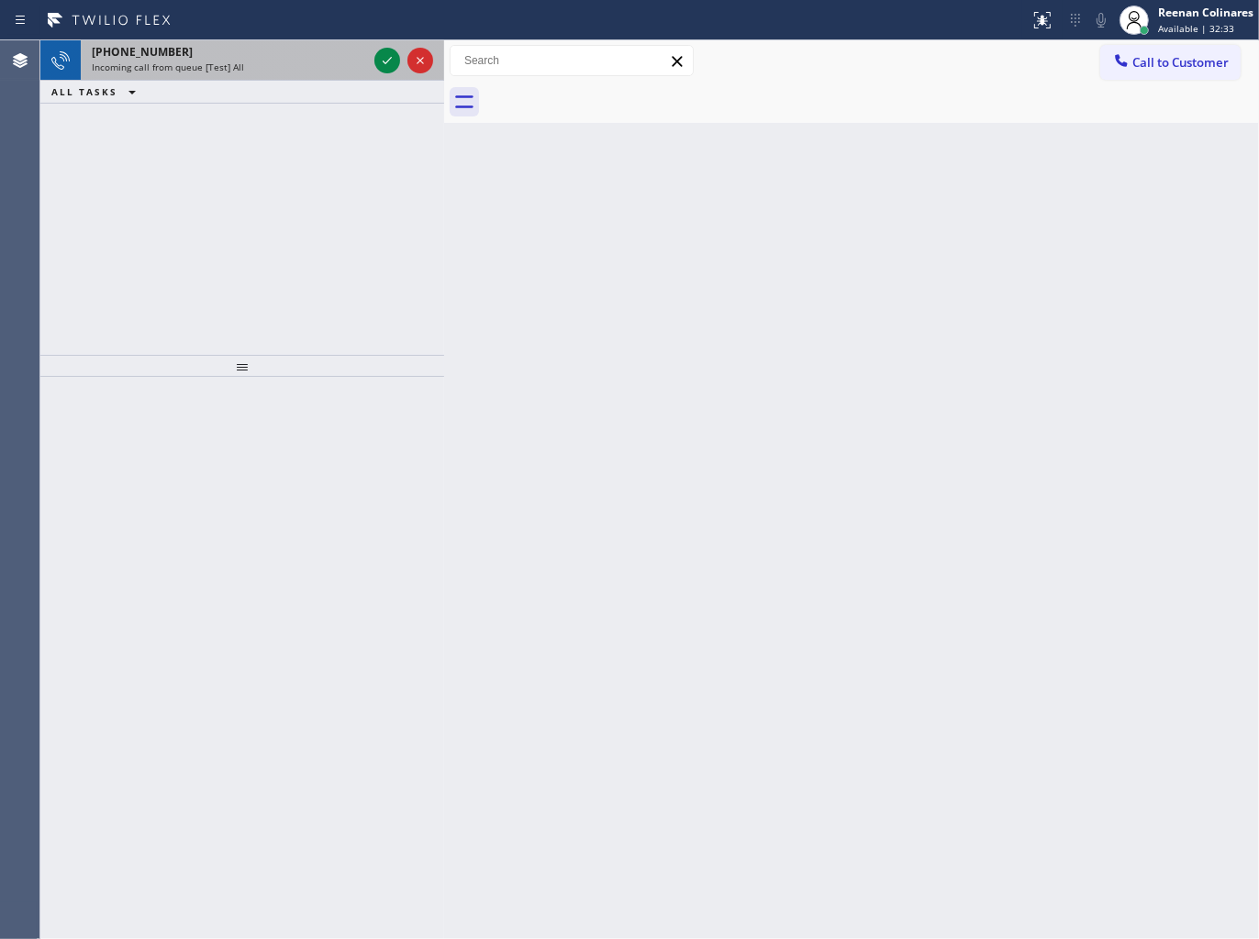
click at [154, 61] on span "Incoming call from queue [Test] All" at bounding box center [168, 67] width 152 height 13
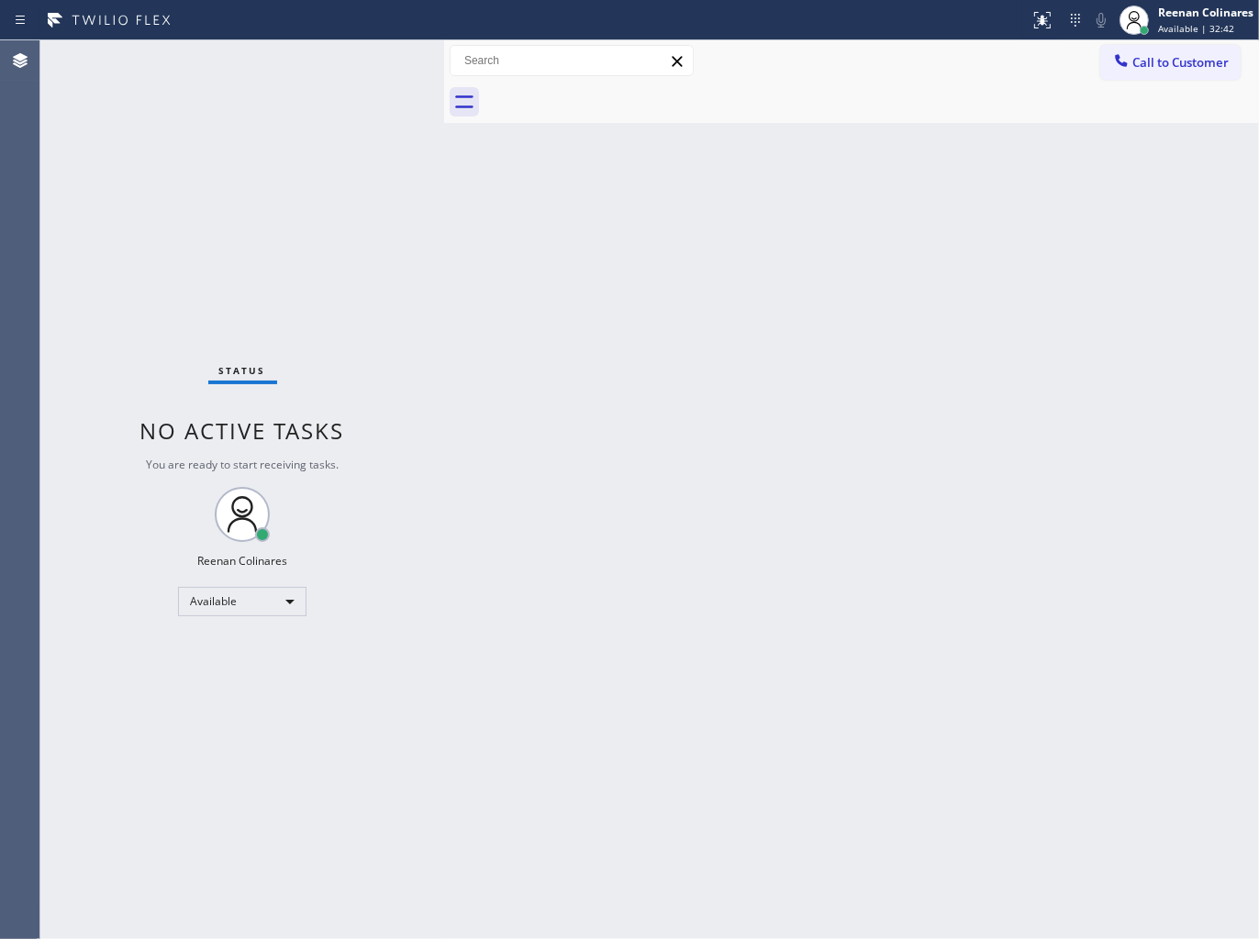
click at [275, 47] on div "Status No active tasks You are ready to start receiving tasks. Reenan Colinares…" at bounding box center [242, 489] width 404 height 899
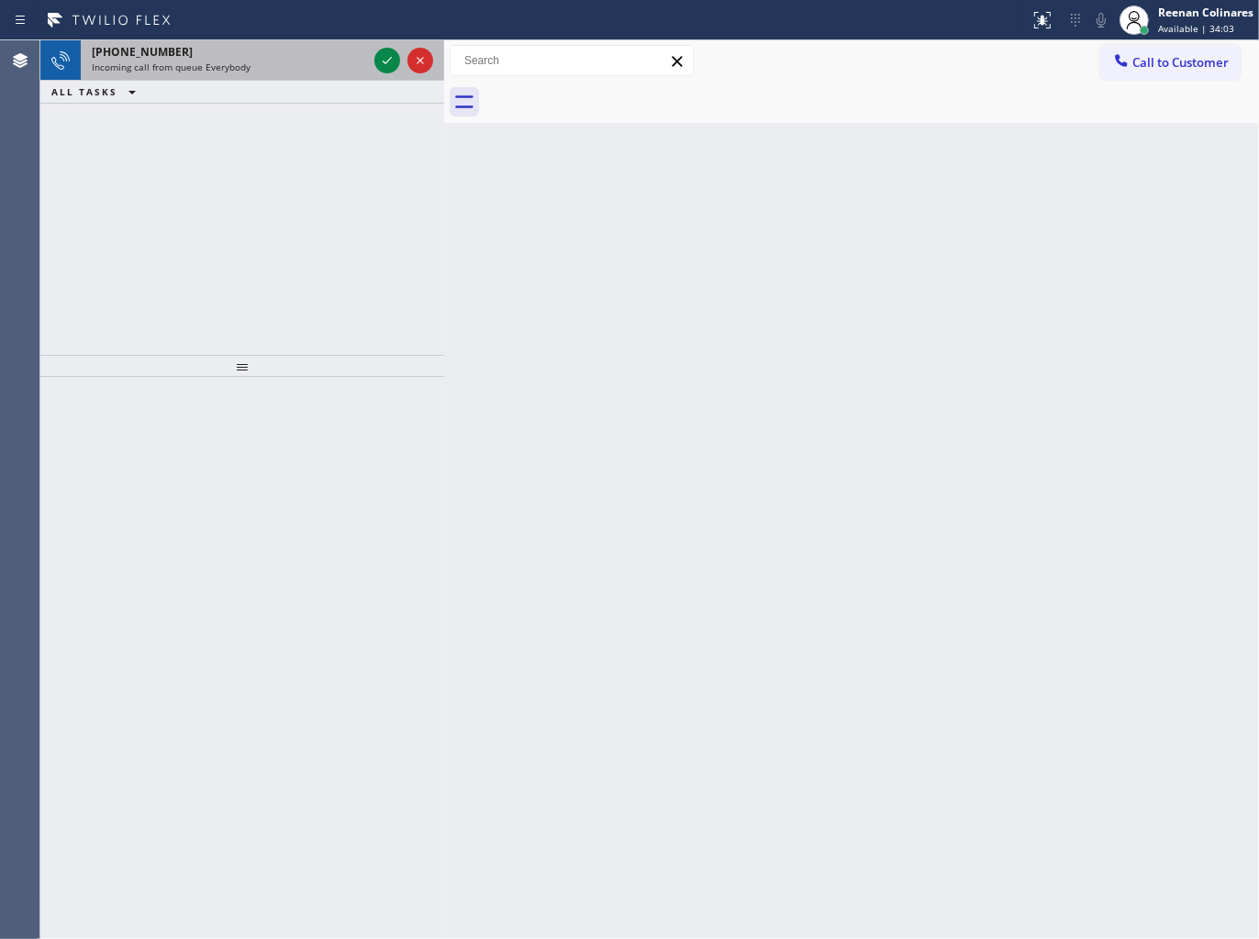
click at [248, 76] on div "[PHONE_NUMBER] Incoming call from queue Everybody" at bounding box center [226, 60] width 290 height 40
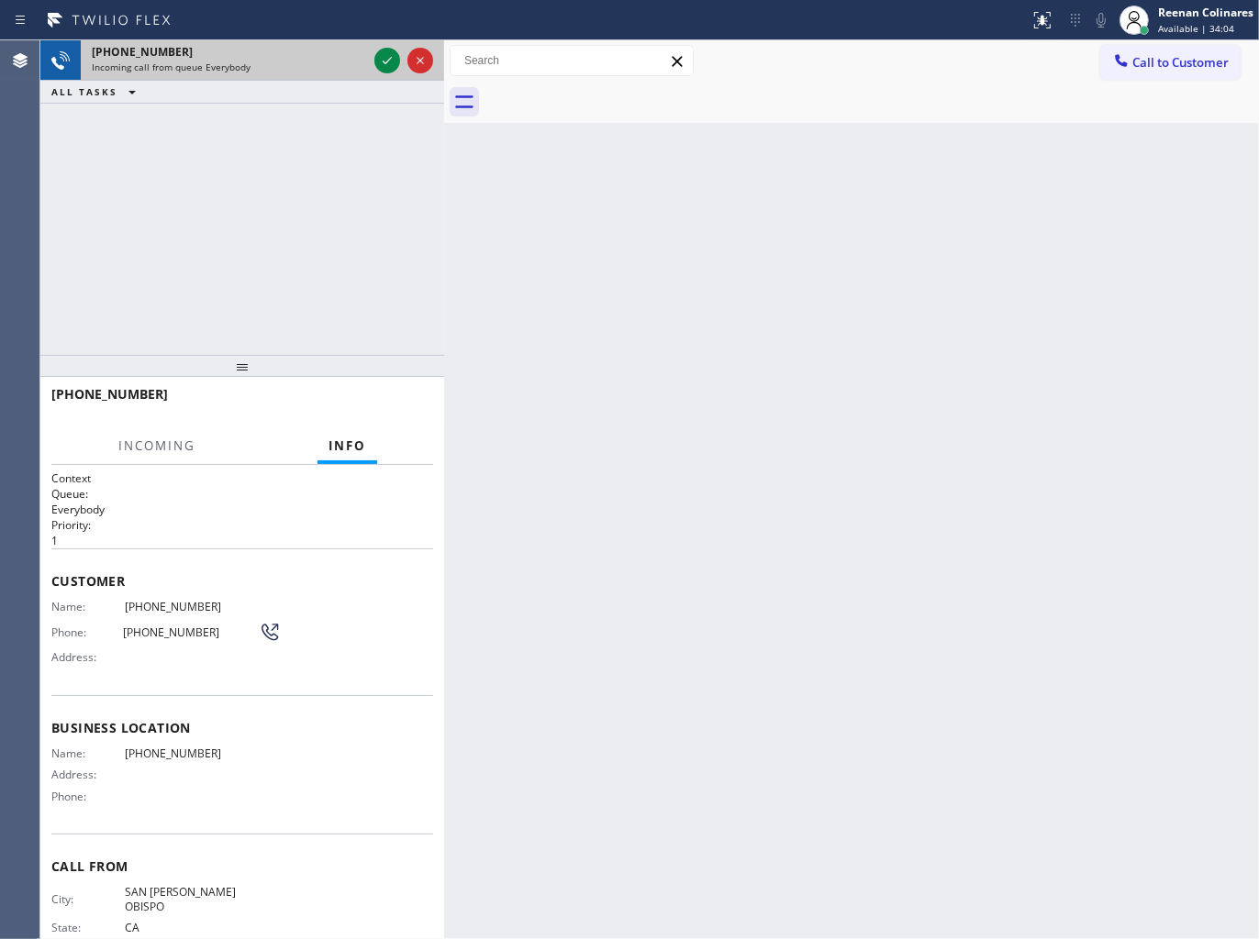
drag, startPoint x: 336, startPoint y: 73, endPoint x: 376, endPoint y: 70, distance: 40.5
click at [339, 73] on div "Incoming call from queue Everybody" at bounding box center [229, 67] width 275 height 13
click at [383, 64] on icon at bounding box center [387, 61] width 22 height 22
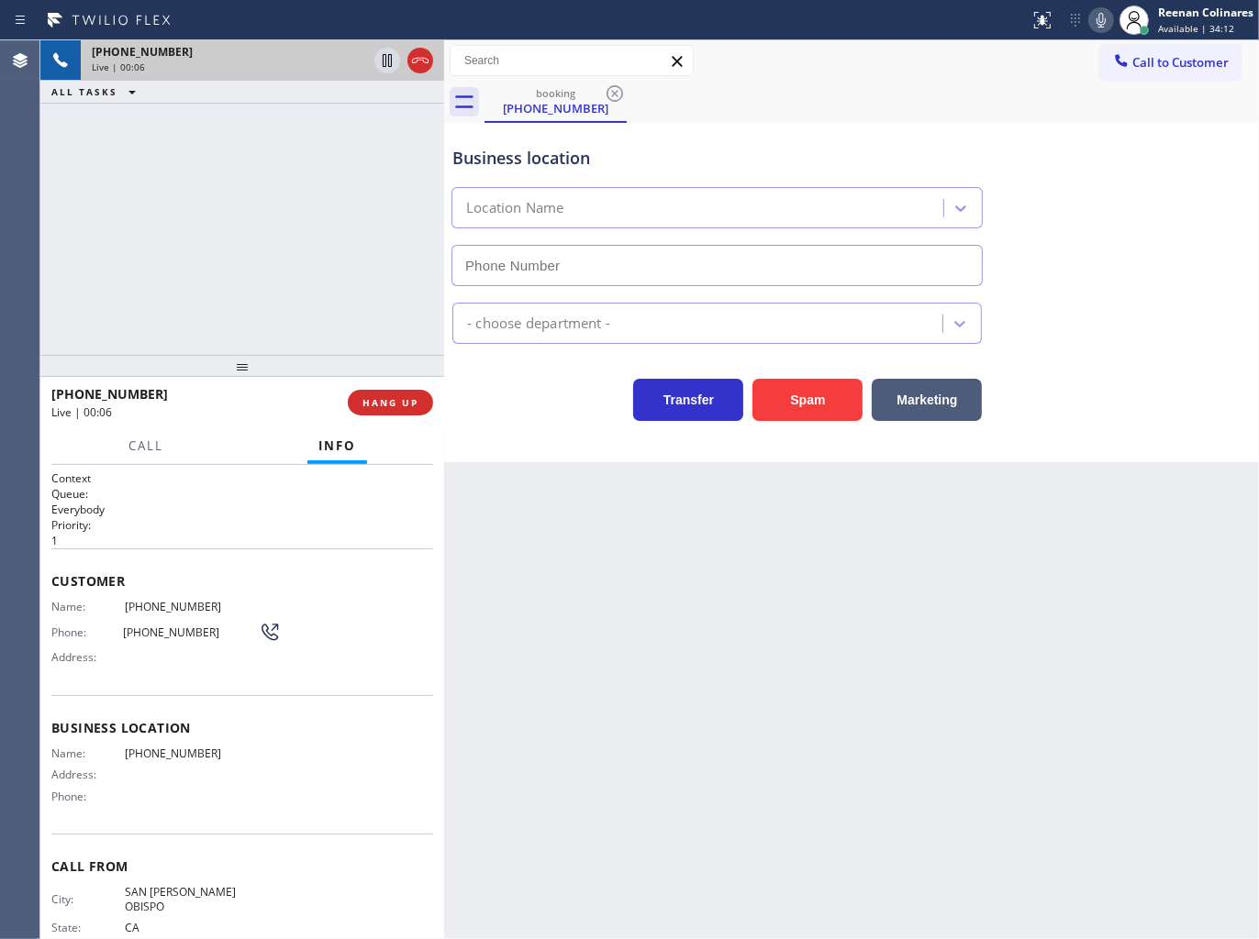
click at [1094, 19] on icon at bounding box center [1101, 20] width 22 height 22
click at [416, 400] on span "HANG UP" at bounding box center [390, 402] width 56 height 13
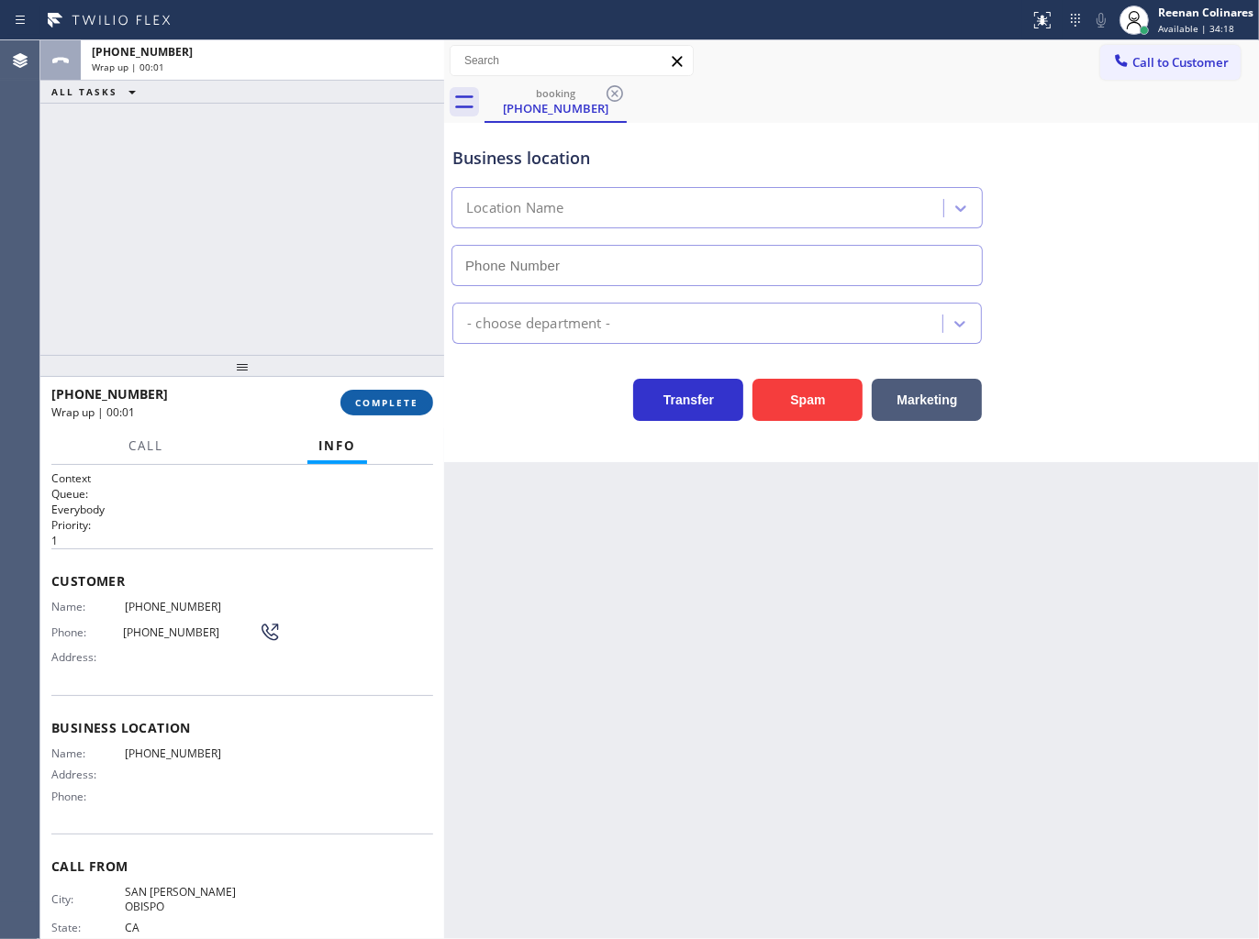
click at [416, 400] on span "COMPLETE" at bounding box center [386, 402] width 63 height 13
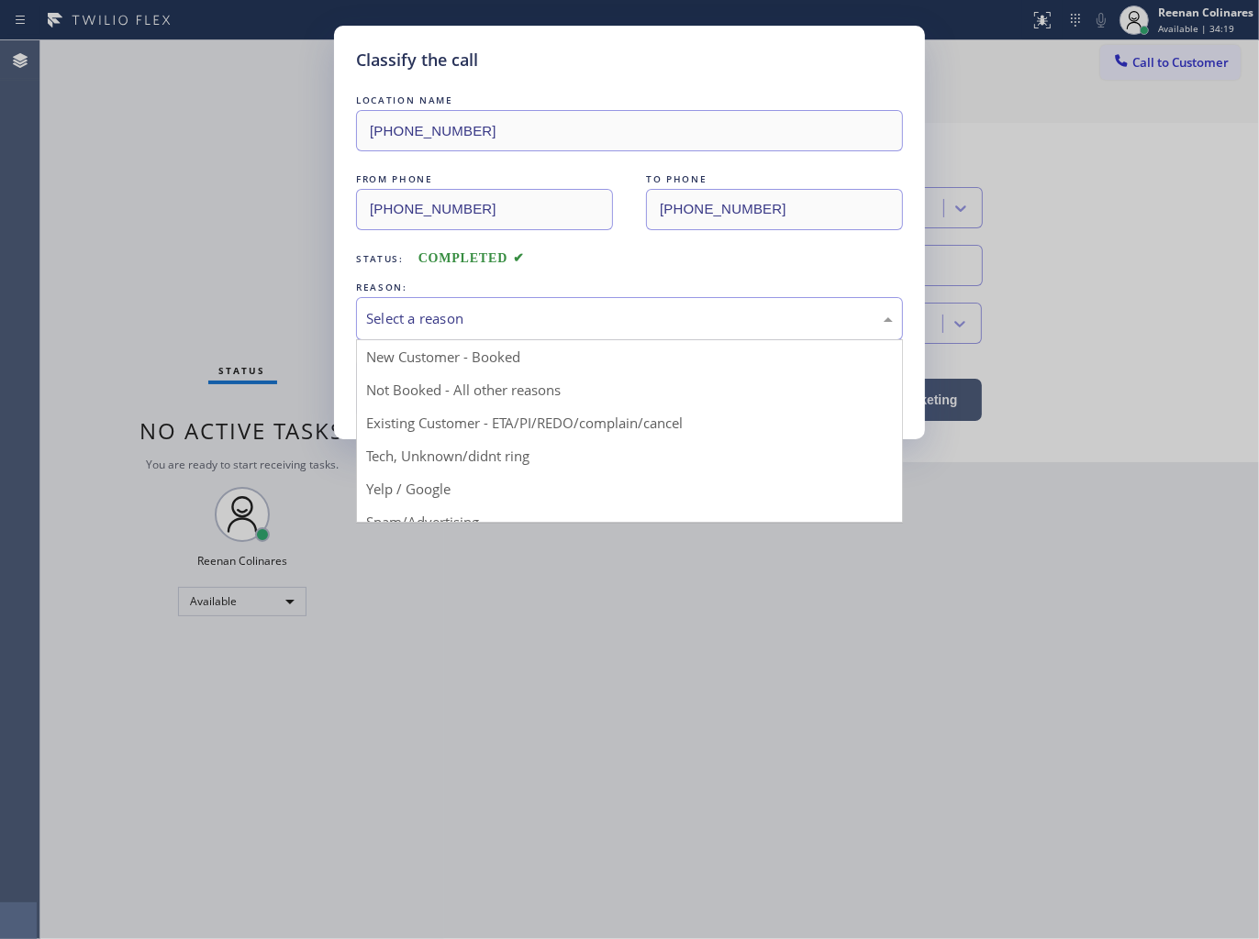
click at [474, 309] on div "Select a reason" at bounding box center [629, 318] width 527 height 21
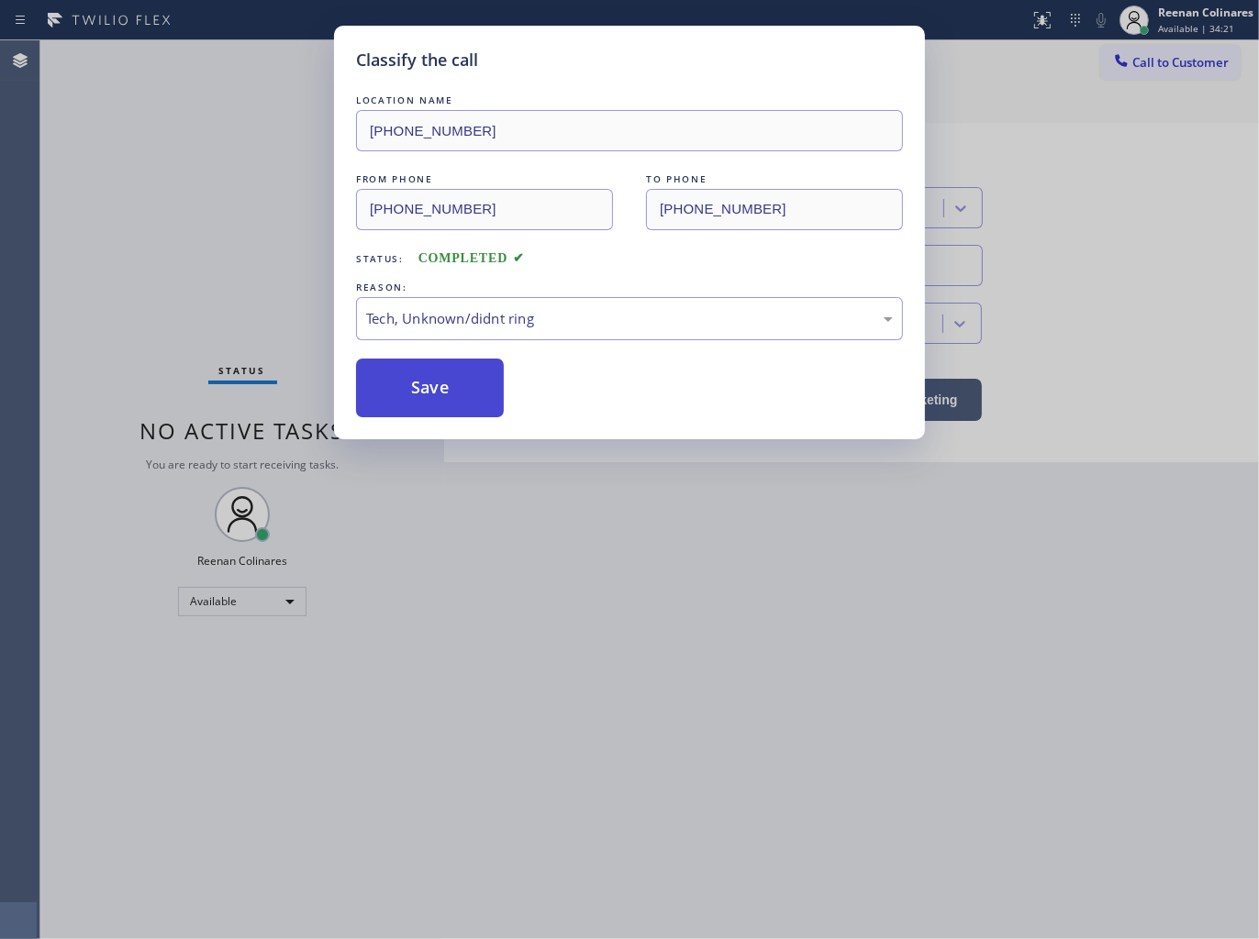
click at [397, 395] on button "Save" at bounding box center [430, 388] width 148 height 59
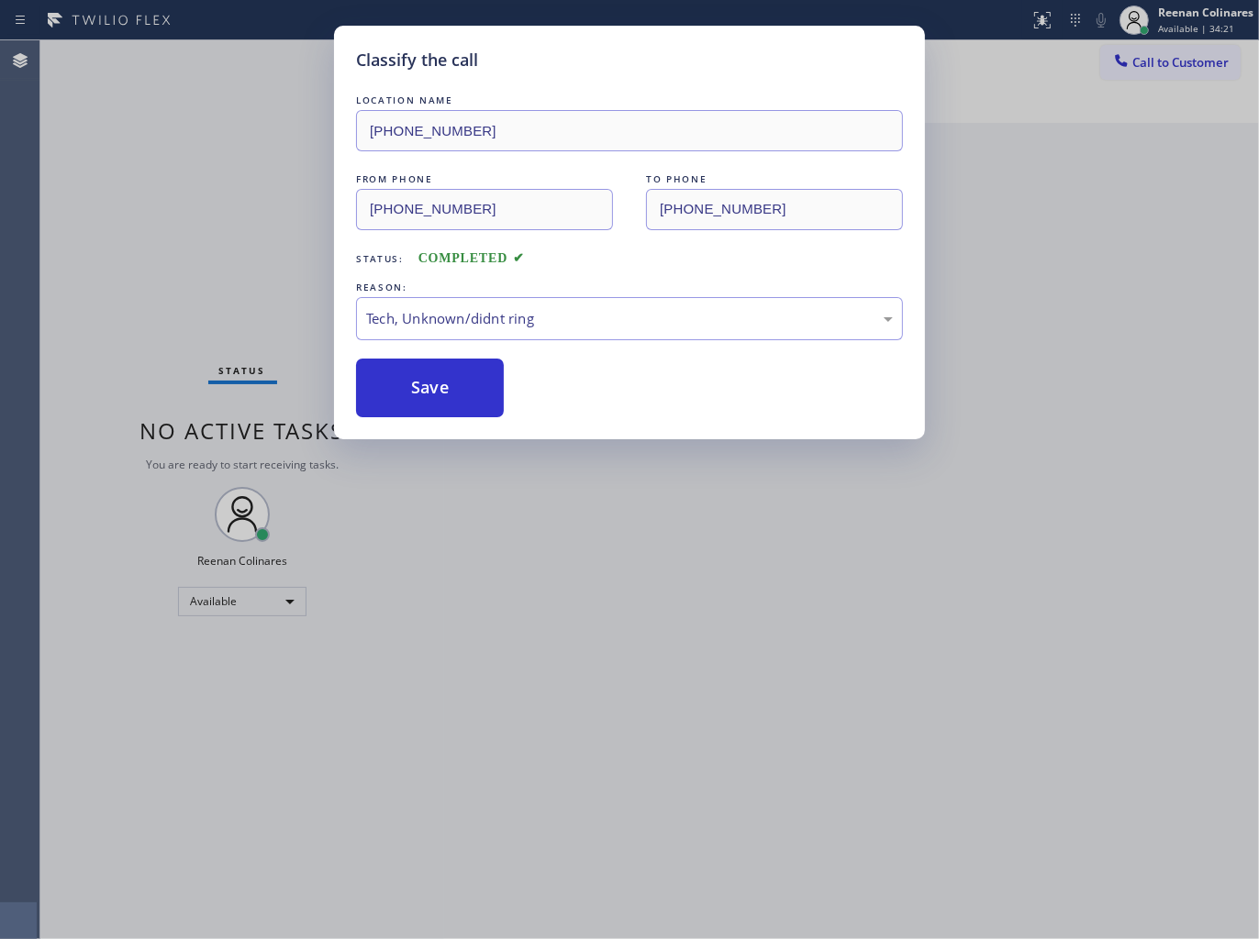
click at [261, 321] on div "Classify the call LOCATION NAME [PHONE_NUMBER] FROM PHONE [PHONE_NUMBER] TO PHO…" at bounding box center [629, 469] width 1259 height 939
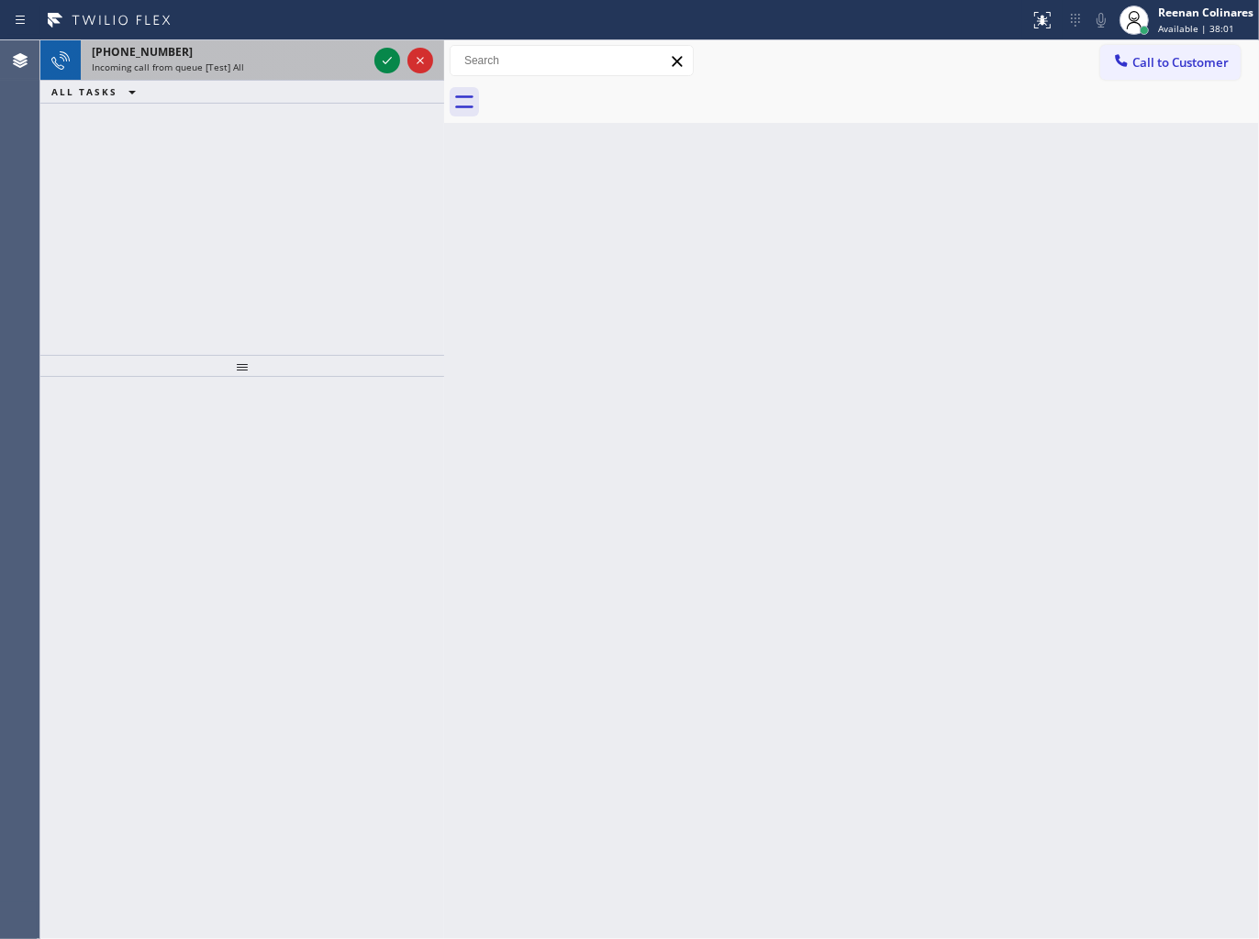
click at [222, 62] on span "Incoming call from queue [Test] All" at bounding box center [168, 67] width 152 height 13
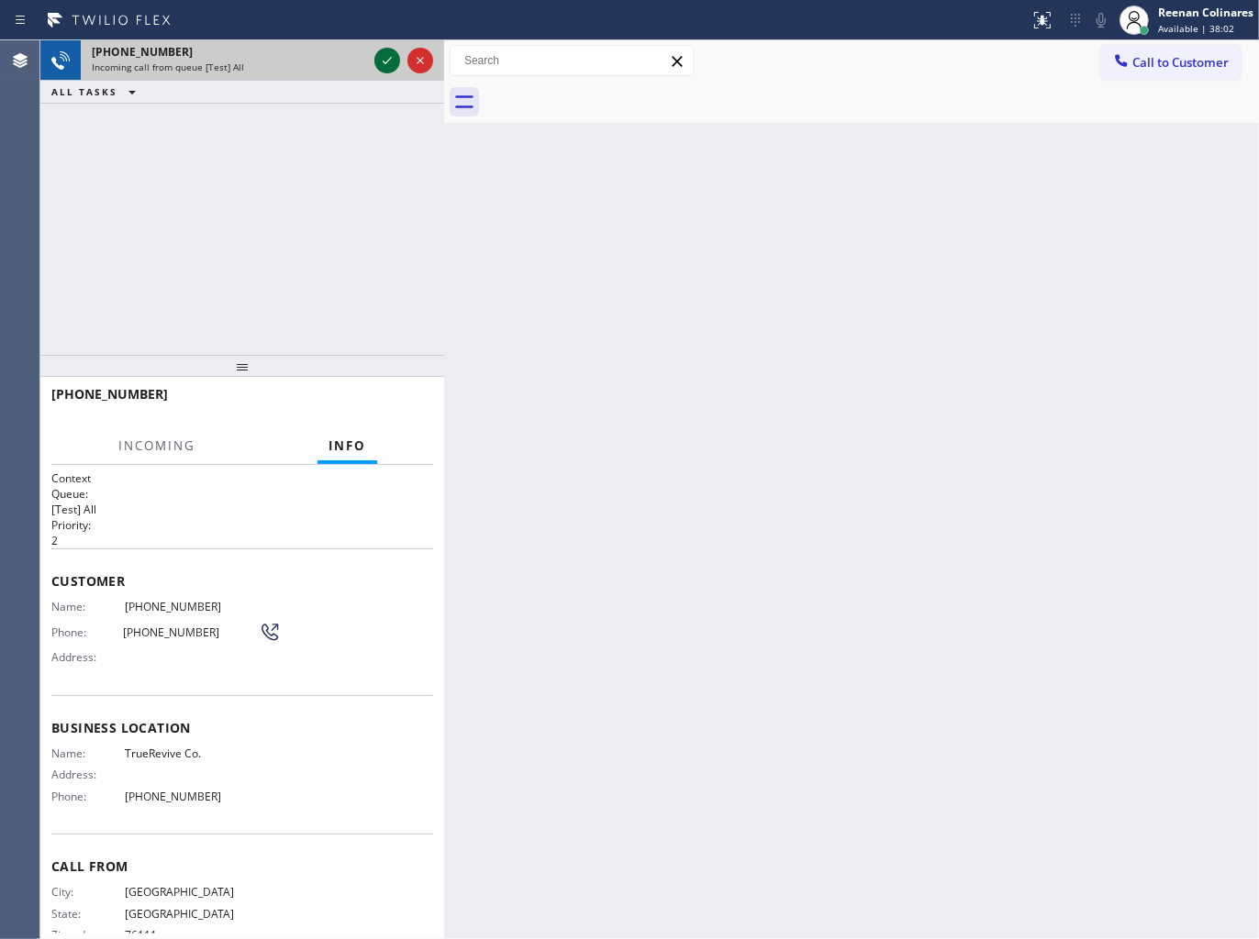
click at [391, 65] on icon at bounding box center [387, 61] width 22 height 22
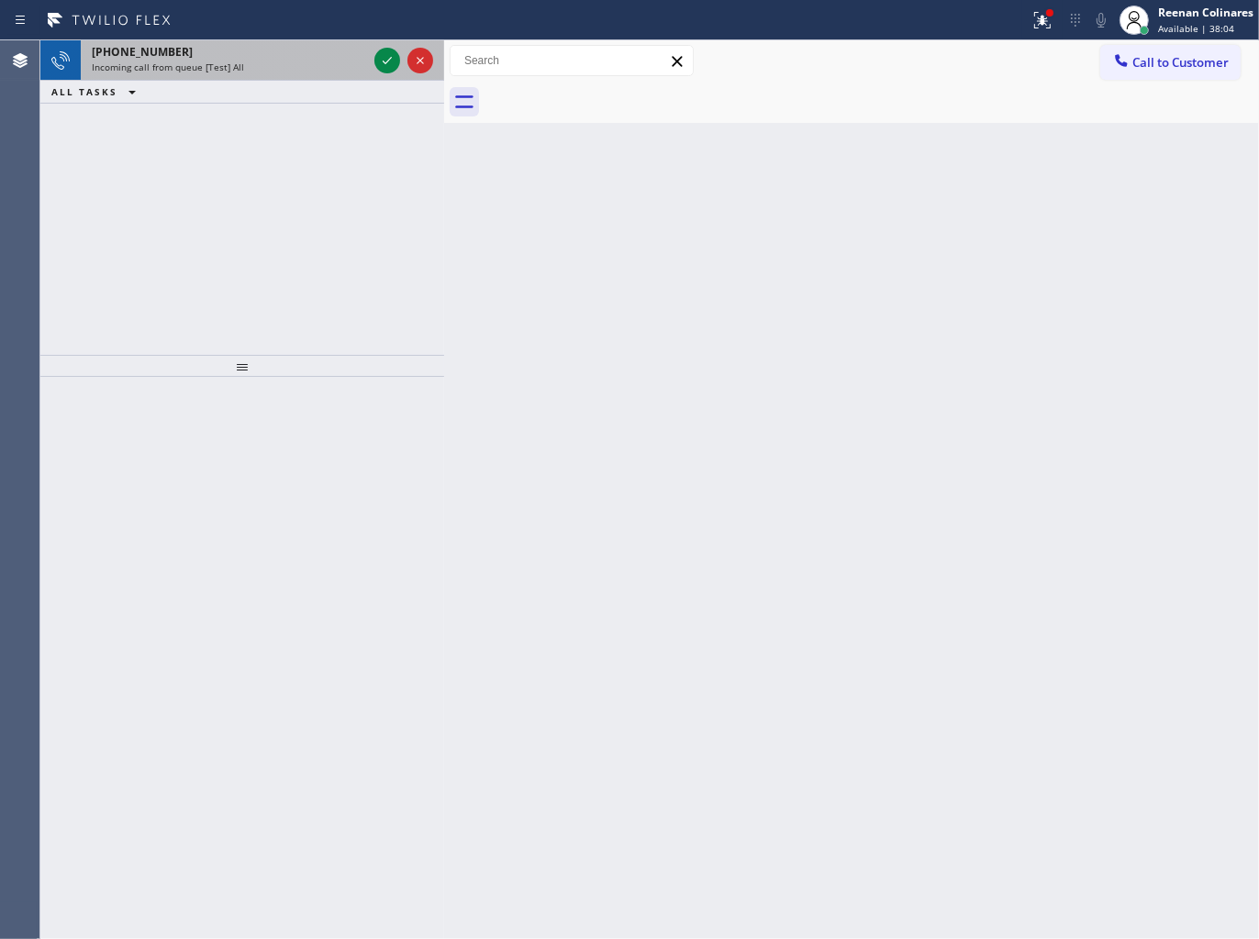
click at [339, 61] on div "Incoming call from queue [Test] All" at bounding box center [229, 67] width 275 height 13
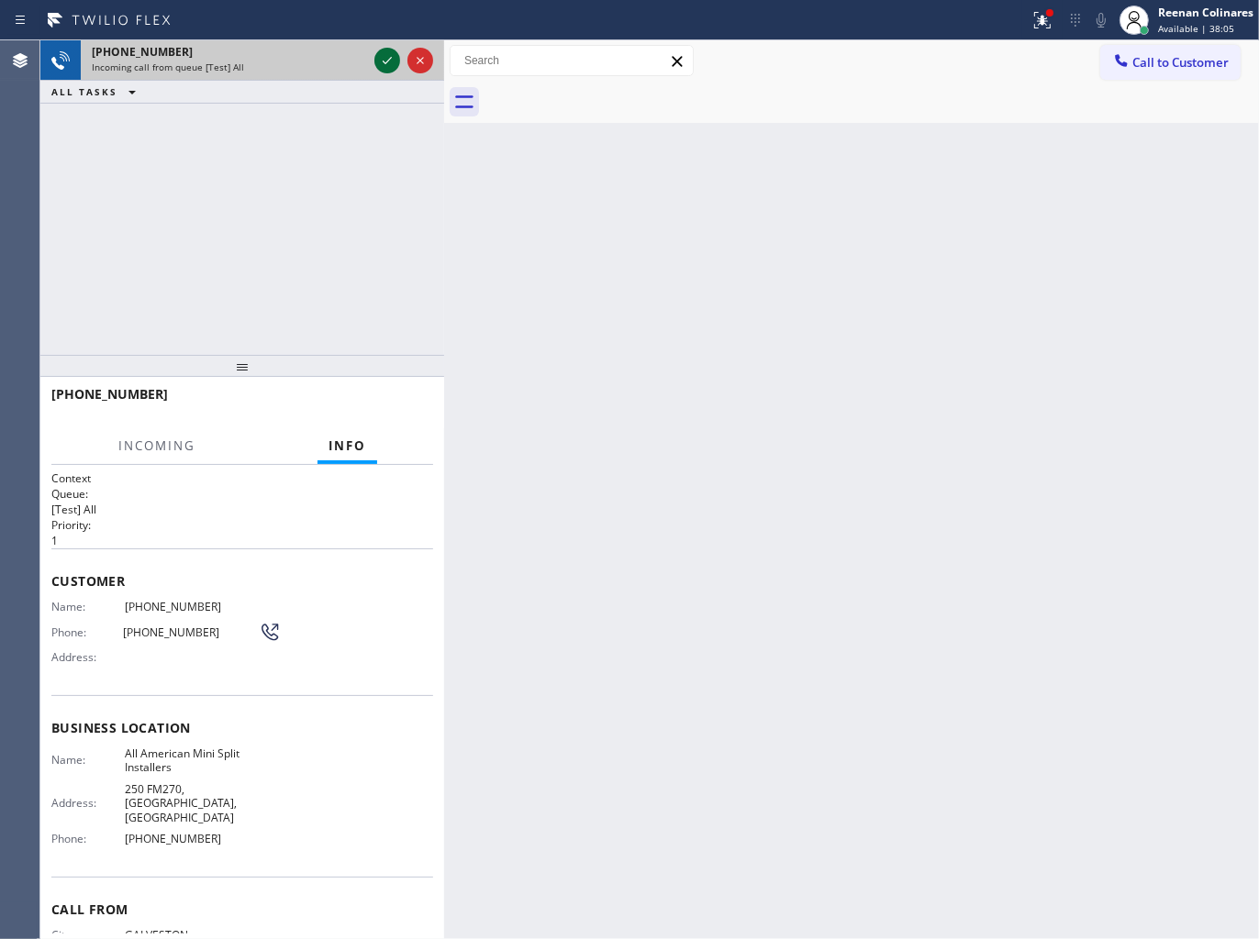
click at [386, 64] on icon at bounding box center [387, 61] width 22 height 22
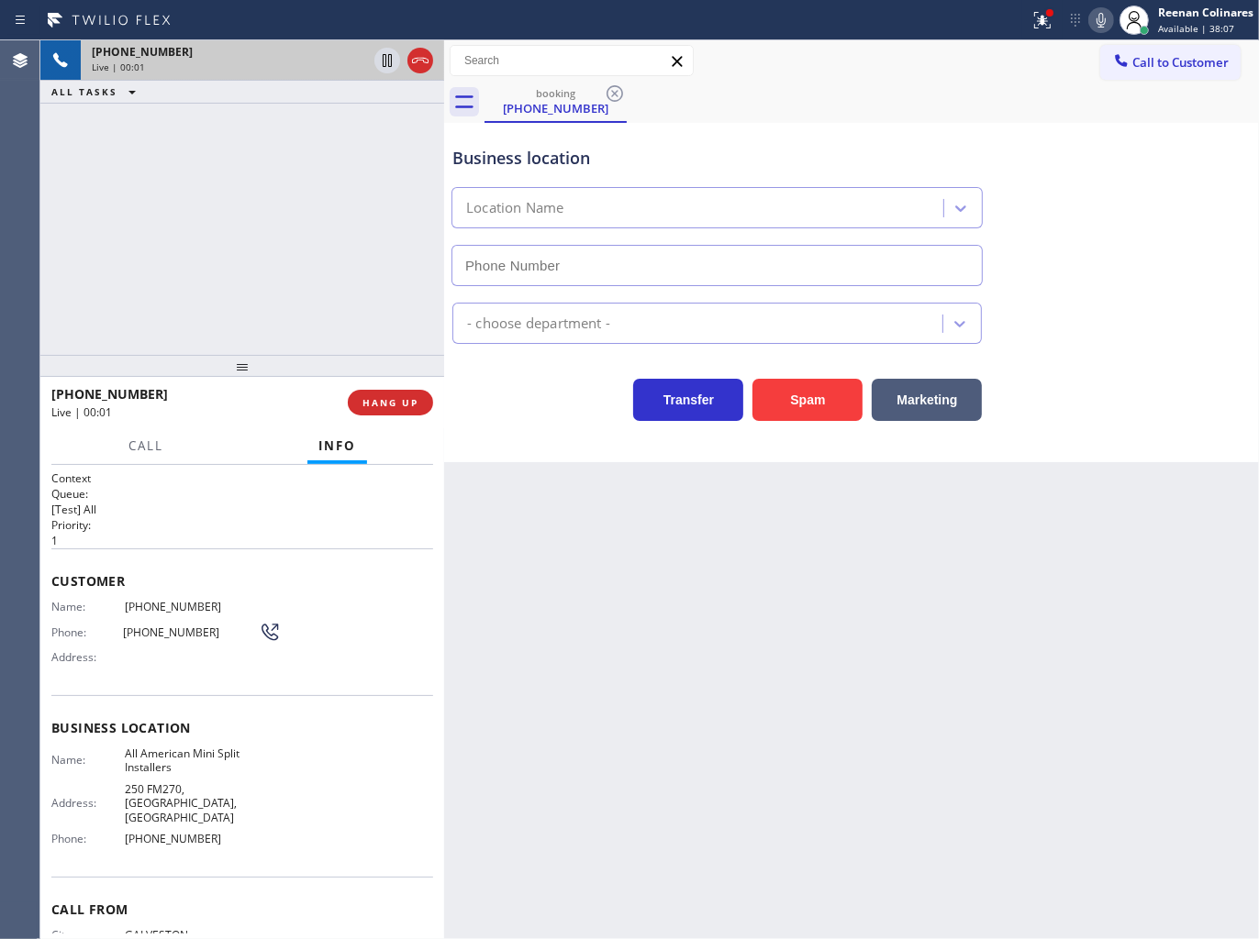
type input "[PHONE_NUMBER]"
click at [1037, 33] on button at bounding box center [1042, 20] width 40 height 40
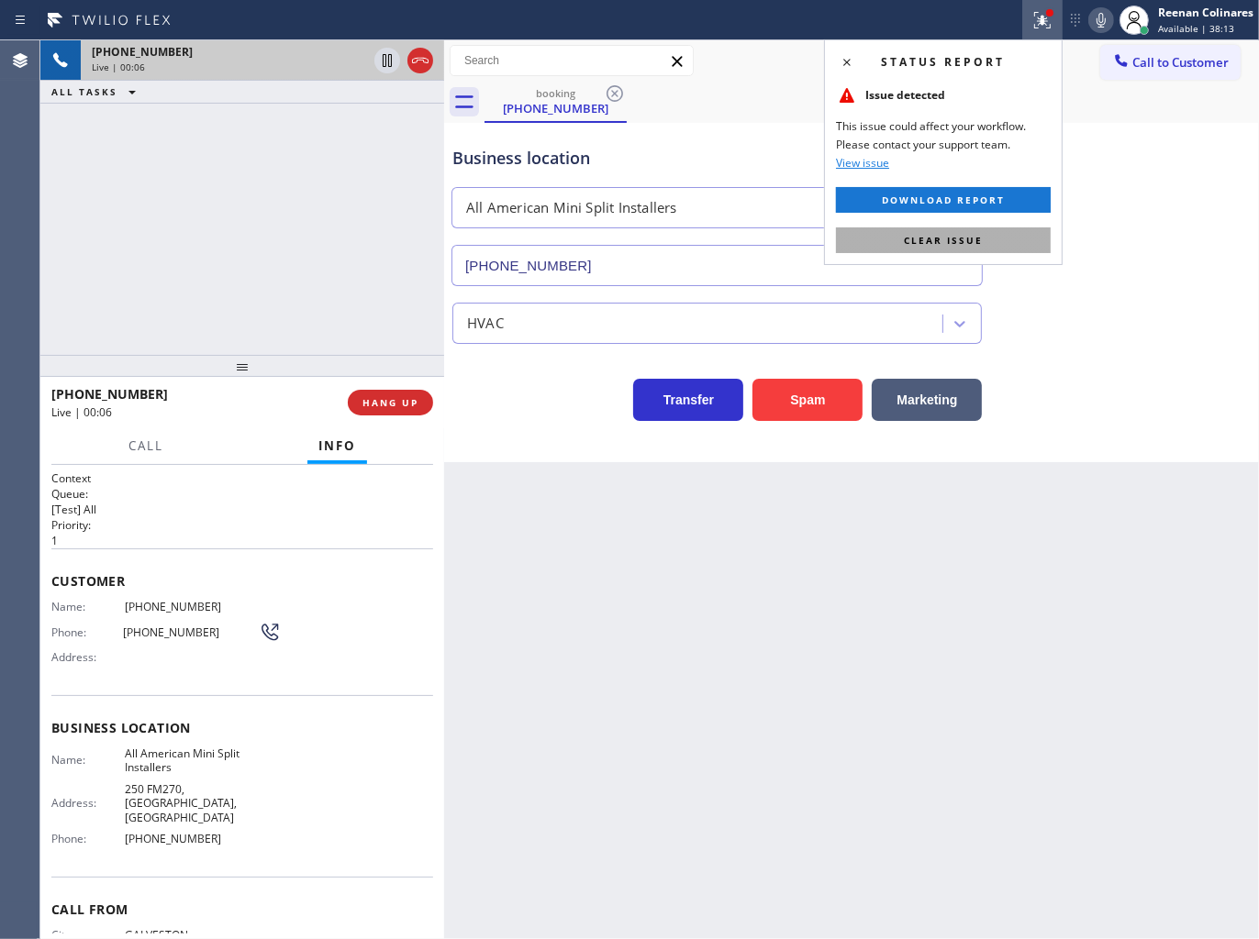
click at [1019, 240] on button "Clear issue" at bounding box center [943, 240] width 215 height 26
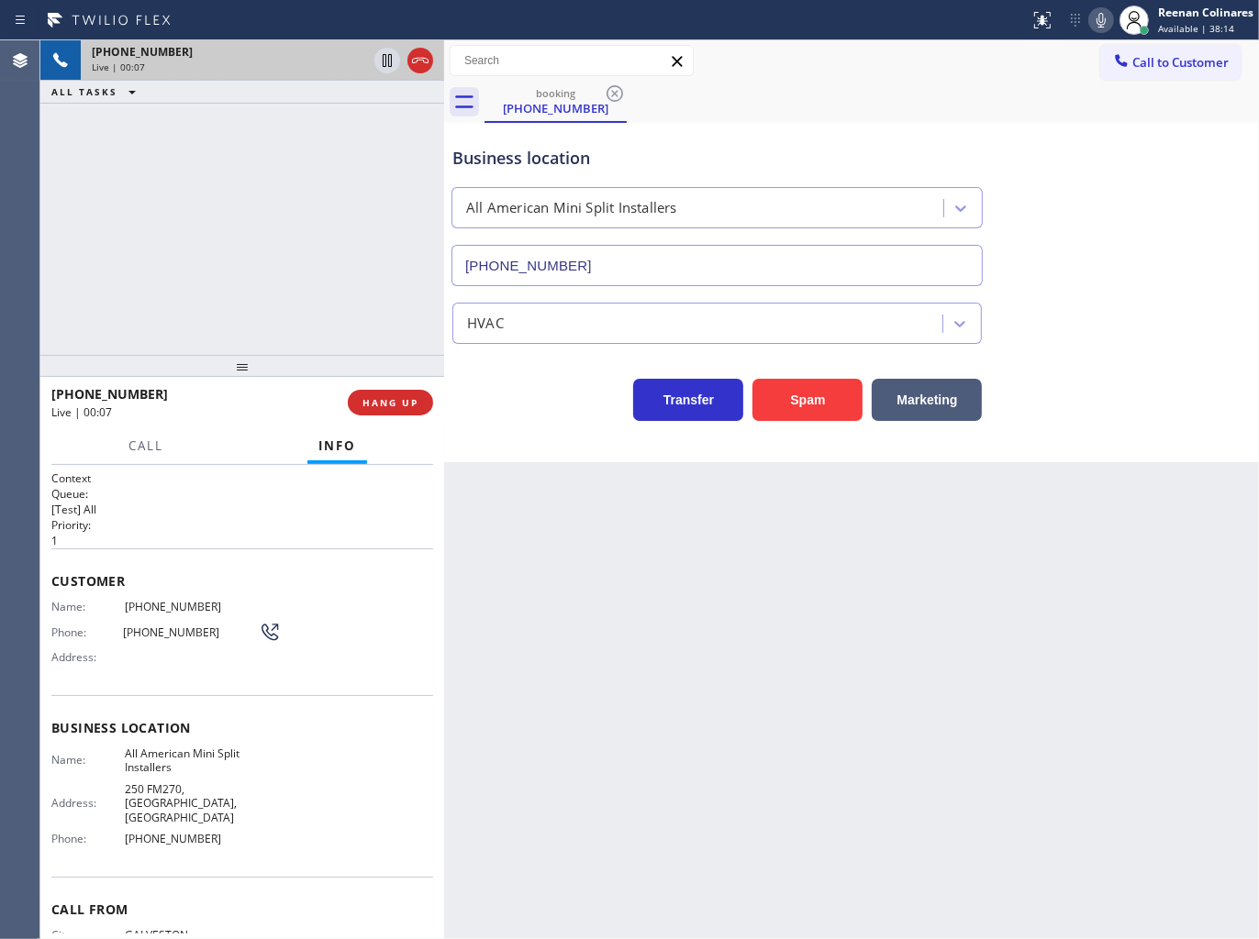
click at [1103, 18] on icon at bounding box center [1101, 20] width 22 height 22
click at [1096, 16] on icon at bounding box center [1101, 20] width 22 height 22
click at [1097, 23] on icon at bounding box center [1100, 20] width 9 height 15
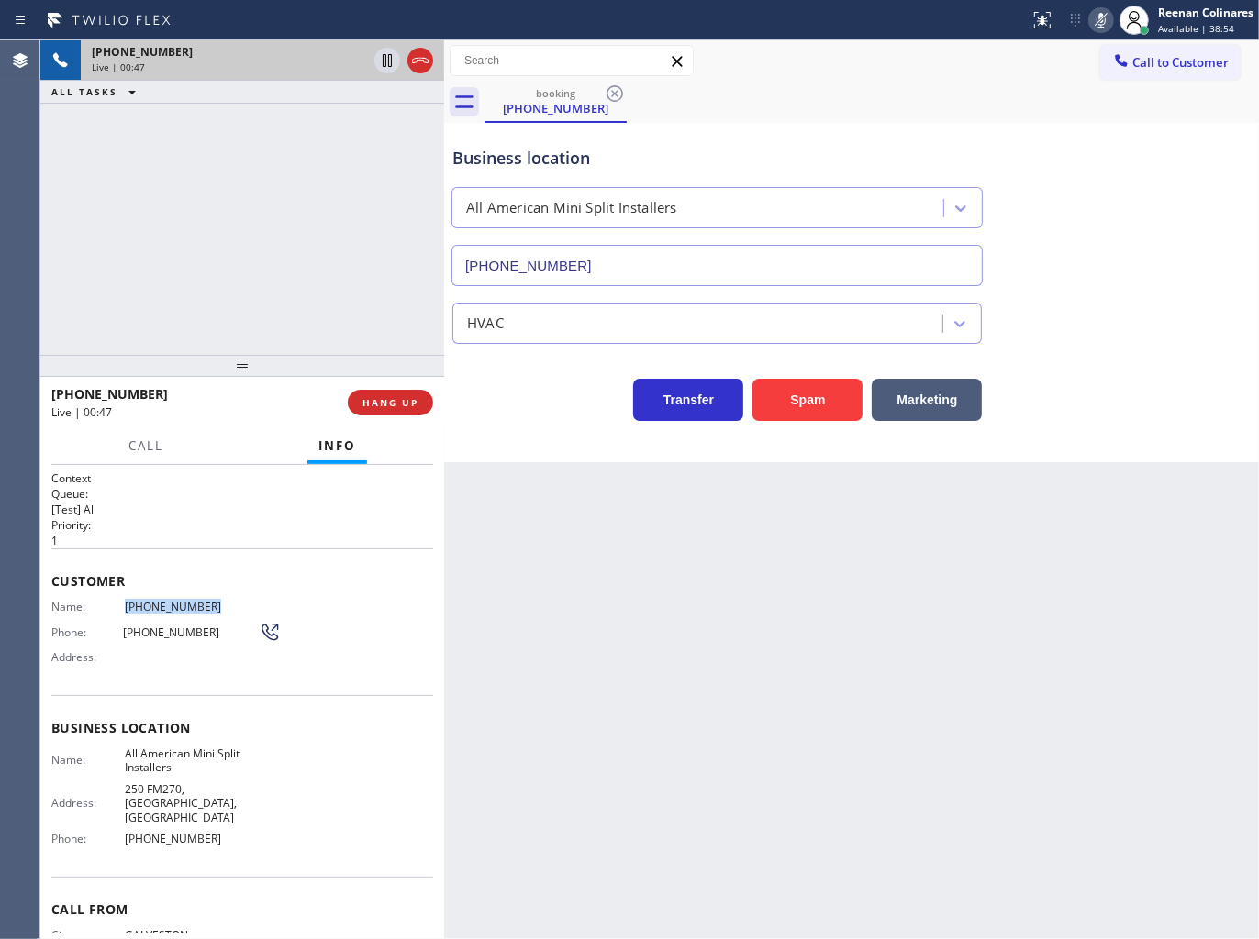
drag, startPoint x: 117, startPoint y: 609, endPoint x: 225, endPoint y: 606, distance: 107.4
click at [225, 606] on div "Name: [PHONE_NUMBER]" at bounding box center [165, 607] width 229 height 14
click at [932, 97] on div "booking [PHONE_NUMBER]" at bounding box center [871, 102] width 774 height 41
click at [174, 442] on button "Call" at bounding box center [145, 446] width 57 height 36
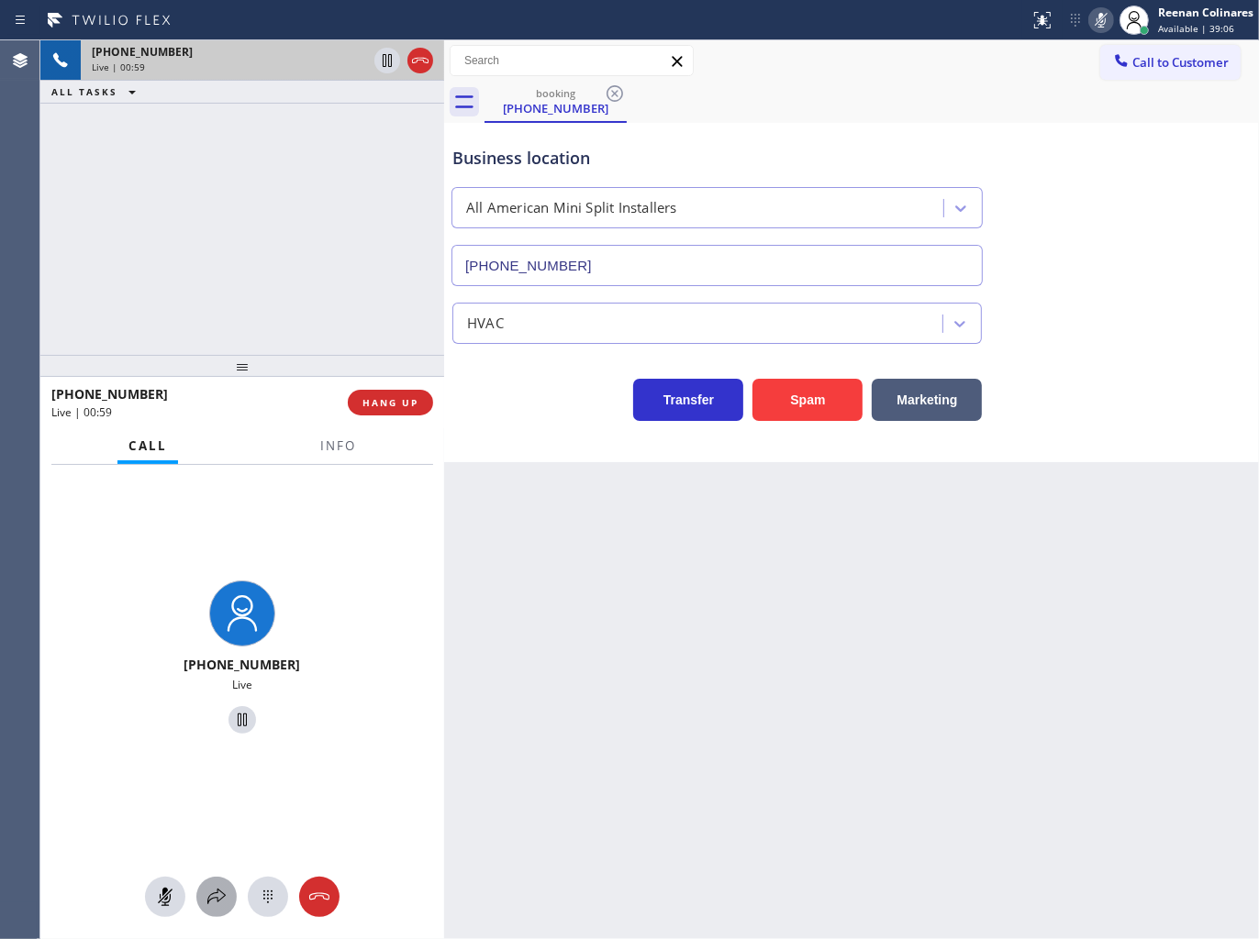
click at [214, 905] on icon at bounding box center [216, 897] width 22 height 22
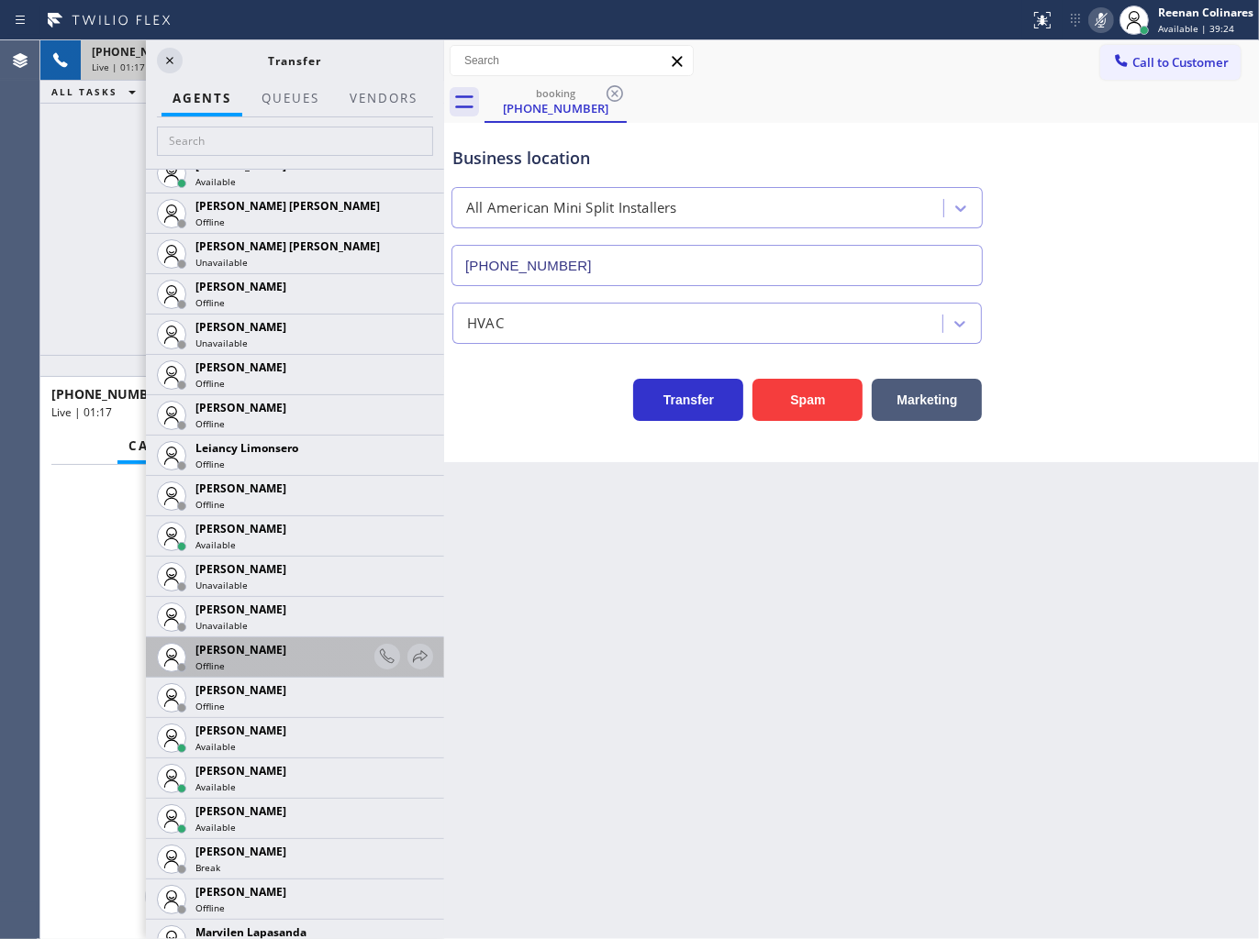
scroll to position [2649, 0]
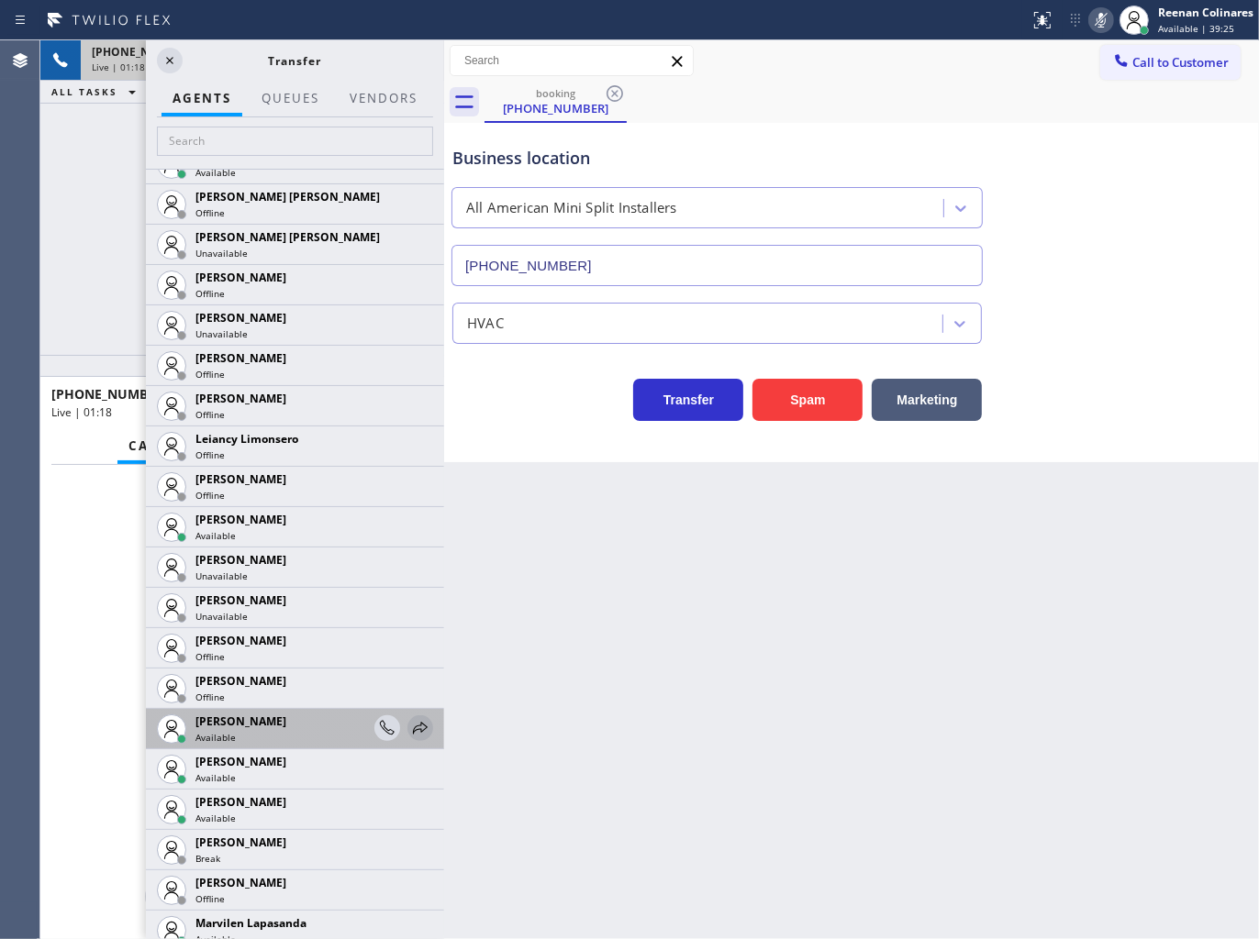
click at [413, 727] on icon at bounding box center [420, 728] width 15 height 12
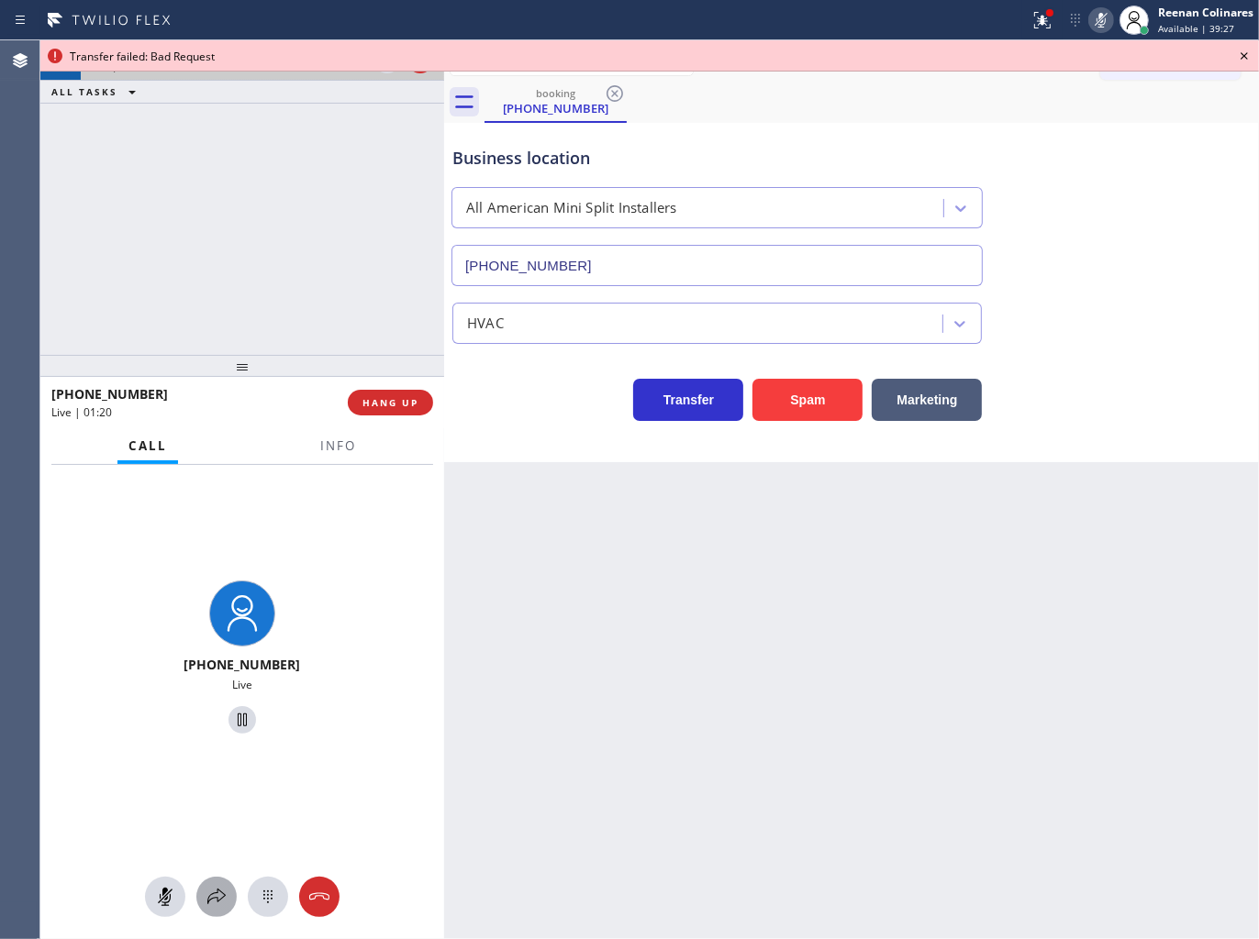
click at [222, 896] on icon at bounding box center [216, 897] width 22 height 22
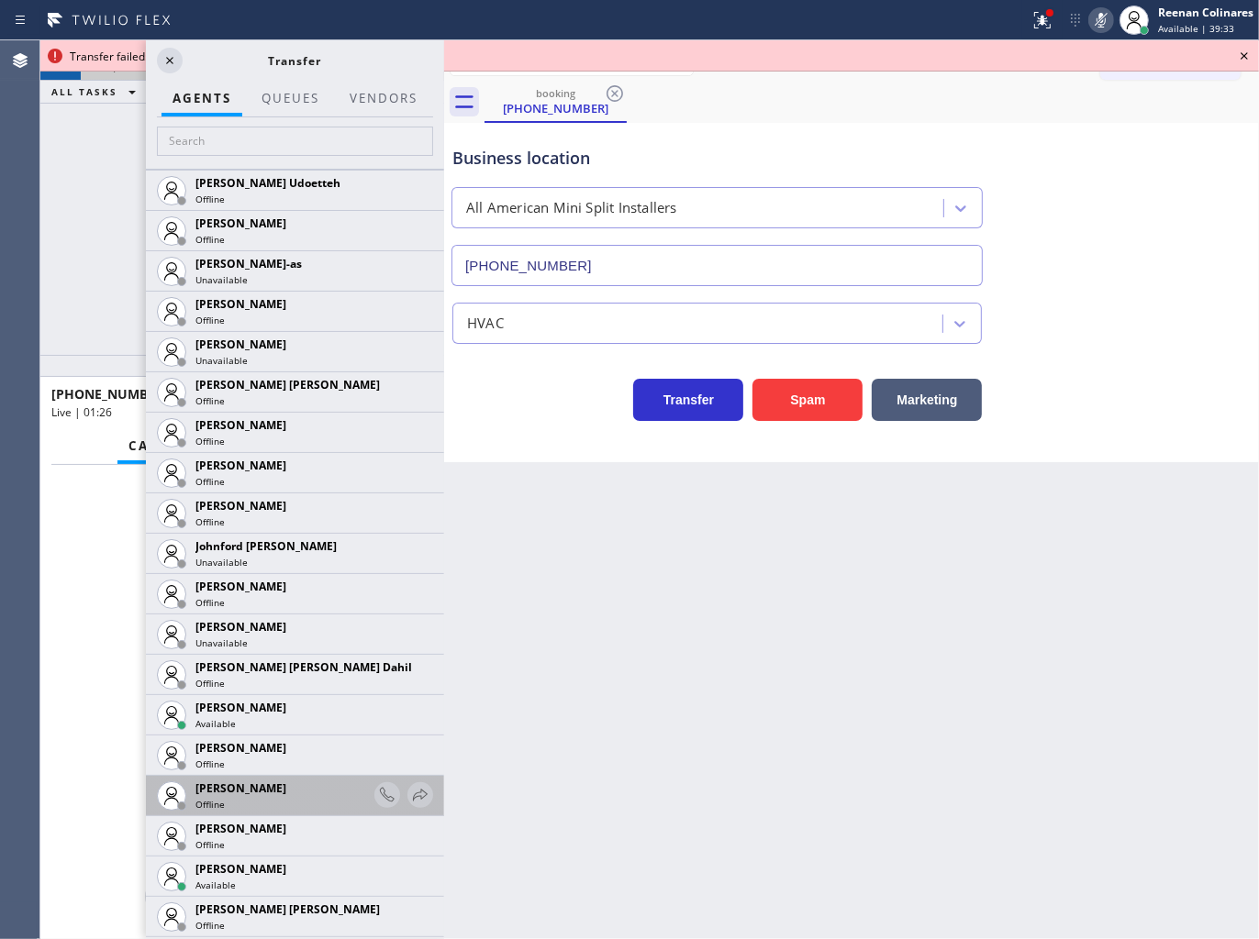
scroll to position [2445, 0]
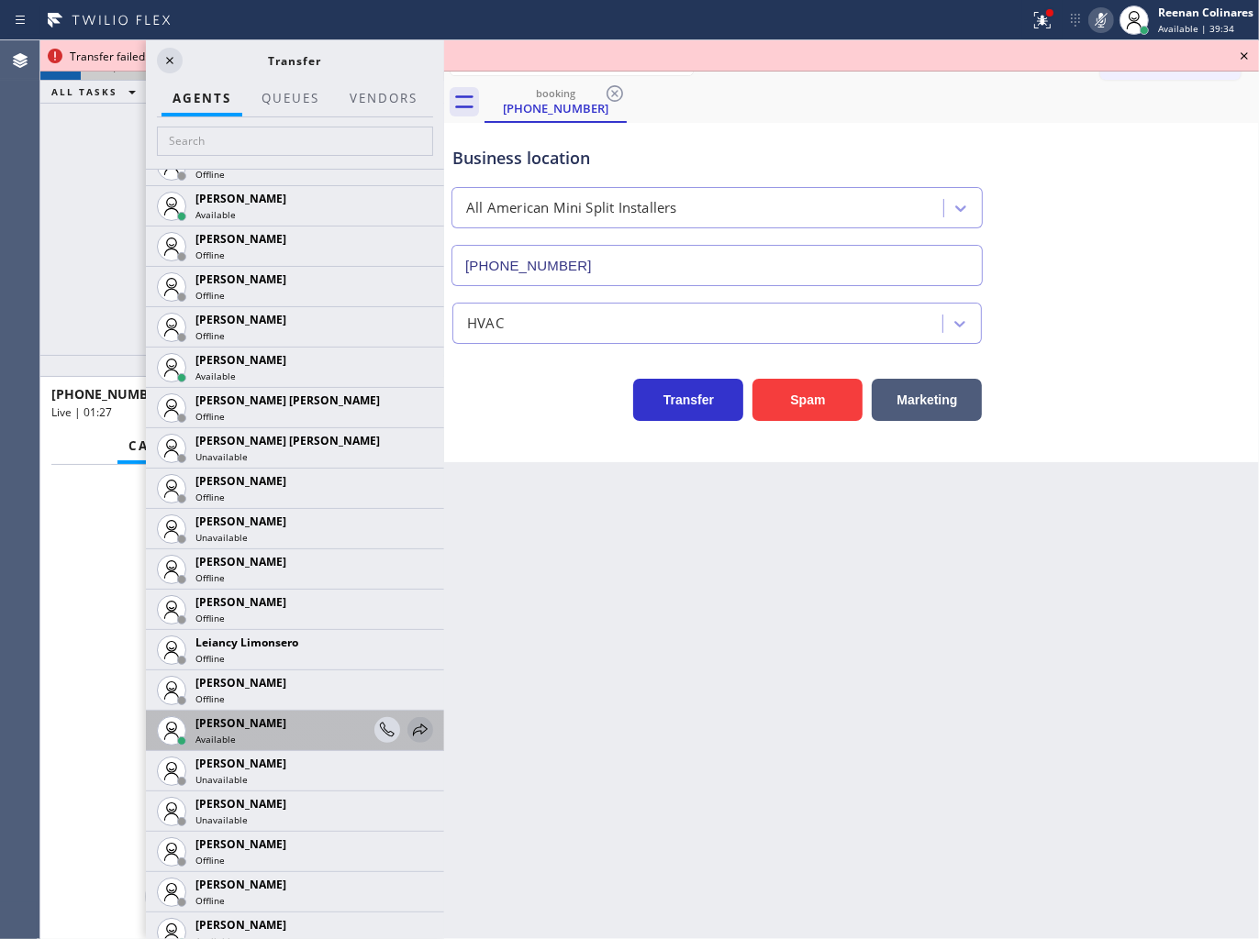
click at [409, 728] on icon at bounding box center [420, 730] width 22 height 22
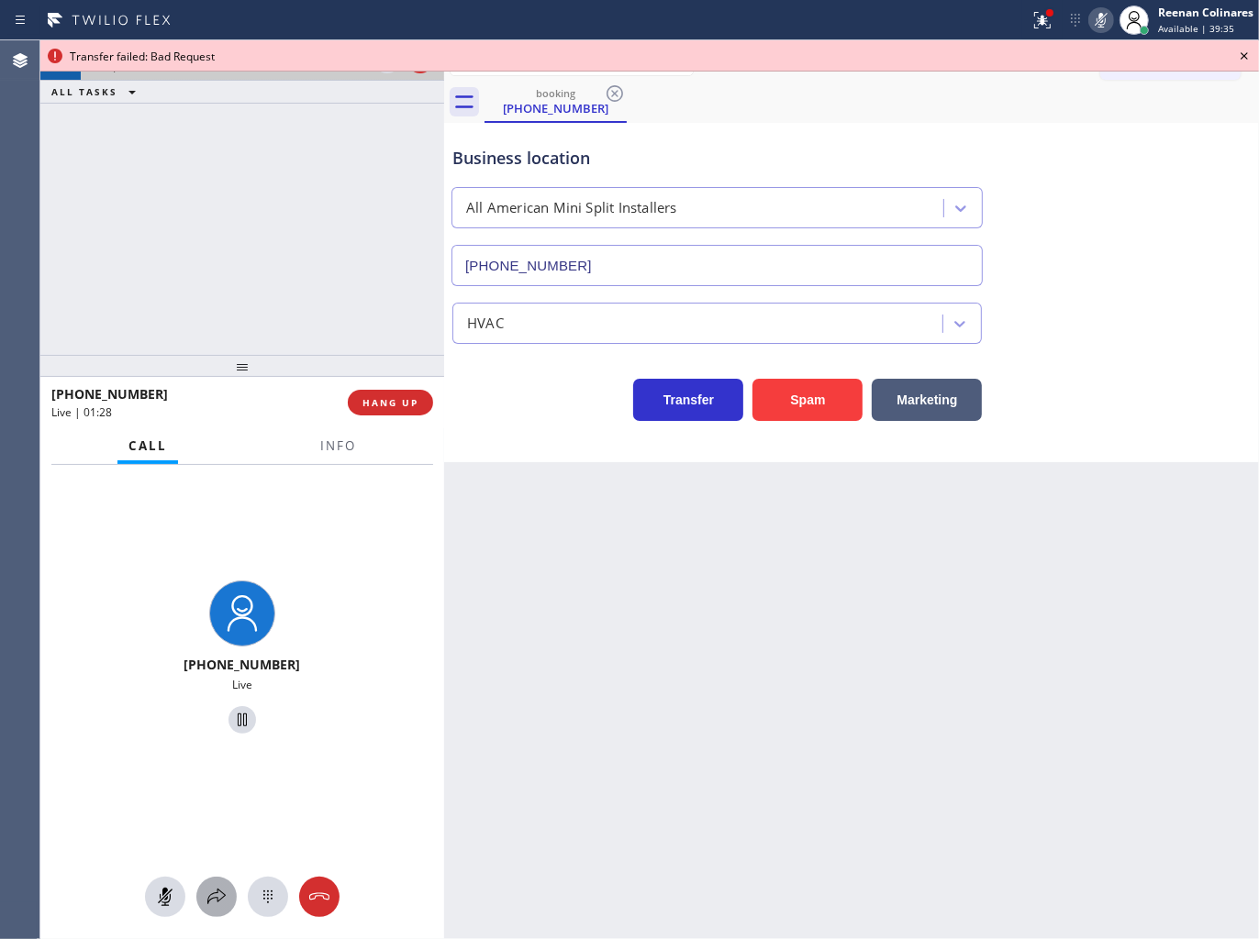
click at [218, 900] on icon at bounding box center [216, 897] width 22 height 22
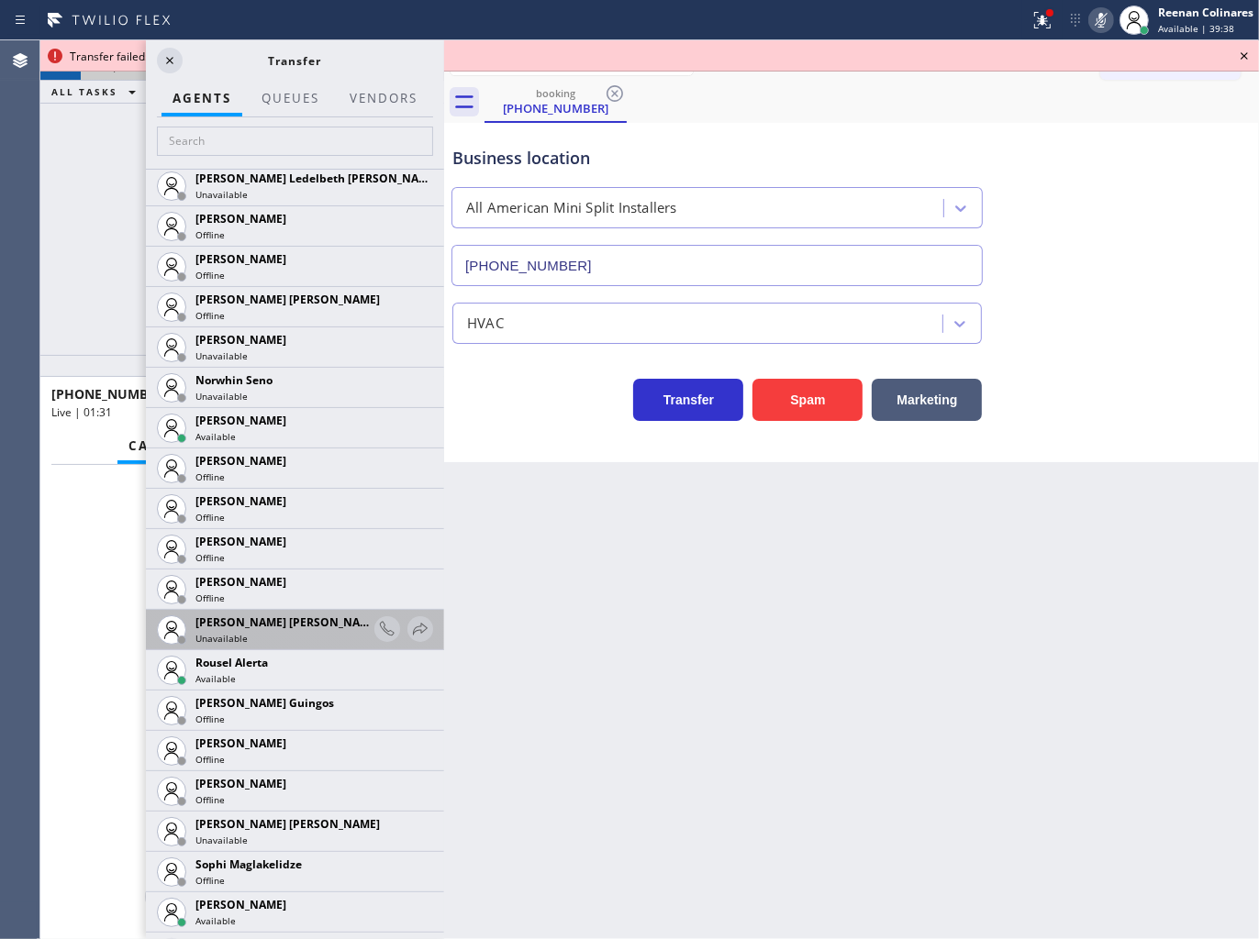
scroll to position [3830, 0]
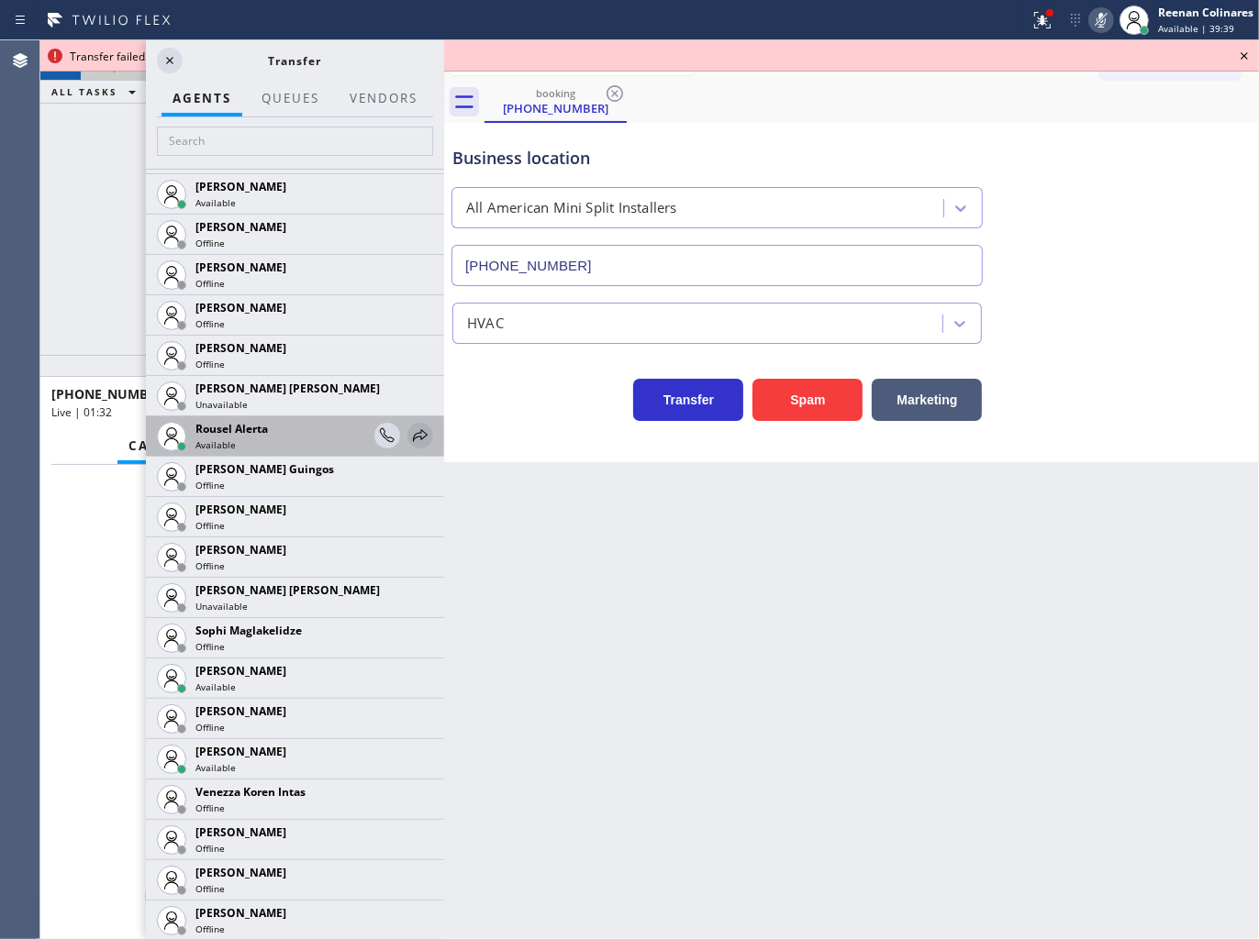
click at [409, 435] on icon at bounding box center [420, 436] width 22 height 22
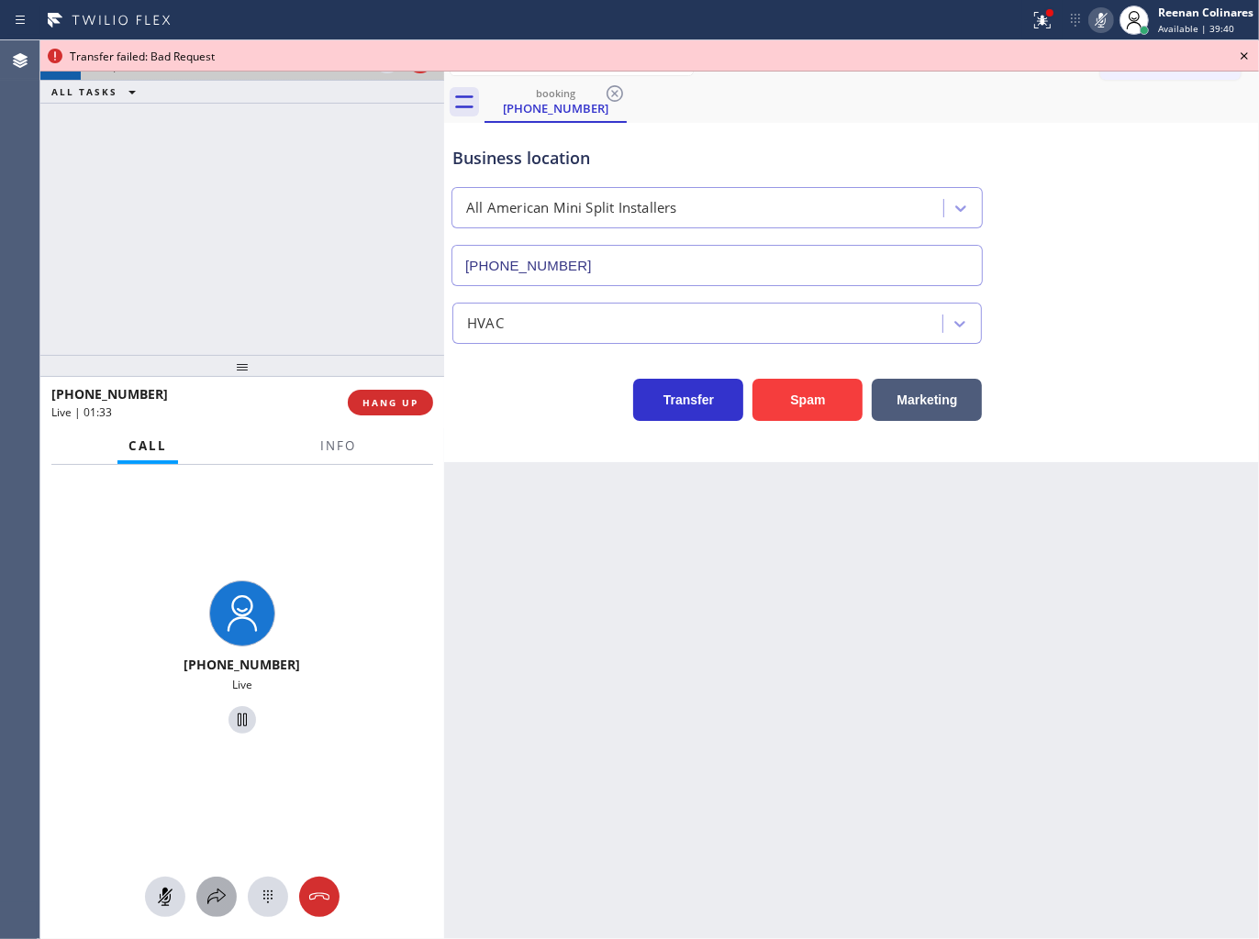
click at [220, 883] on button at bounding box center [216, 897] width 40 height 40
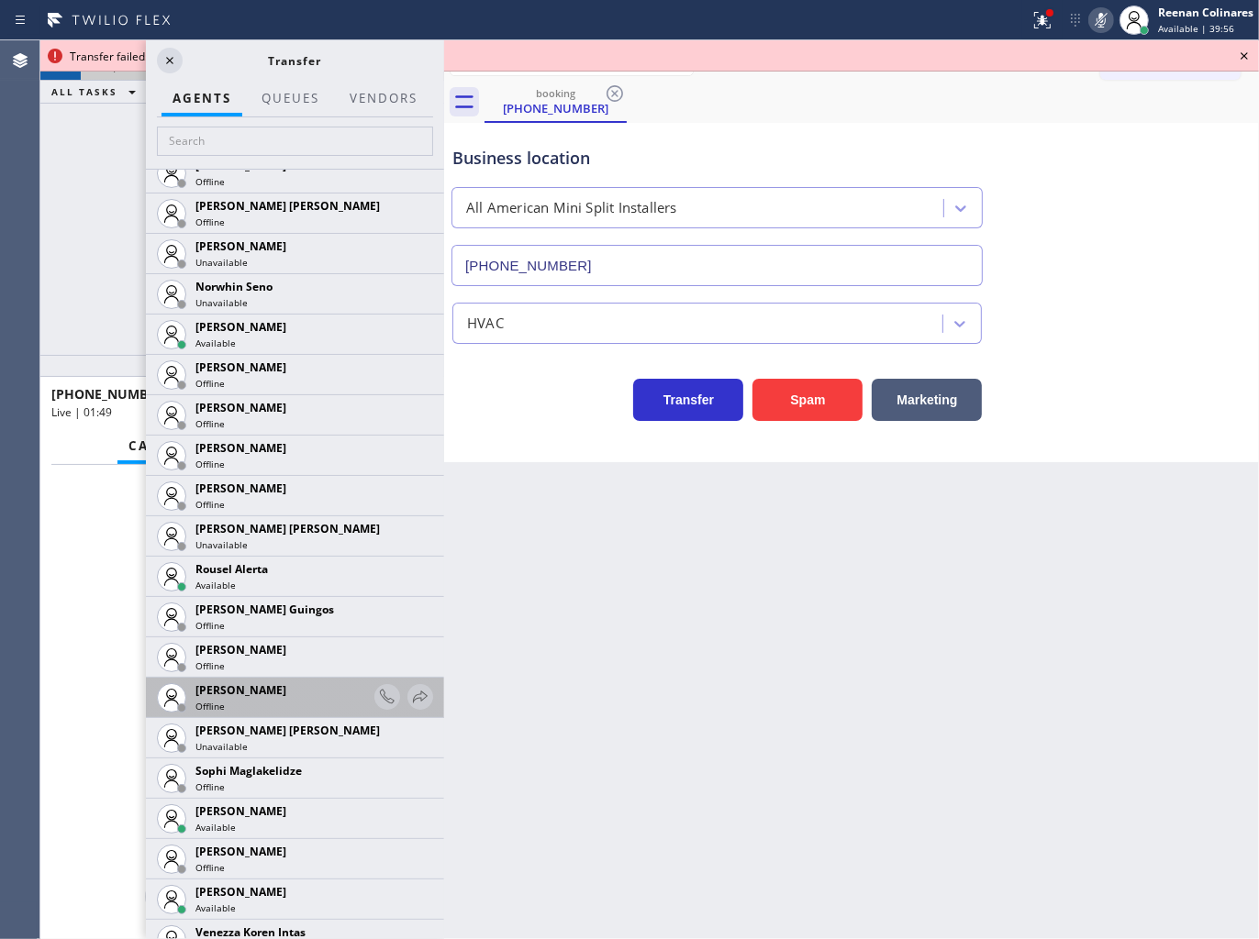
scroll to position [3626, 0]
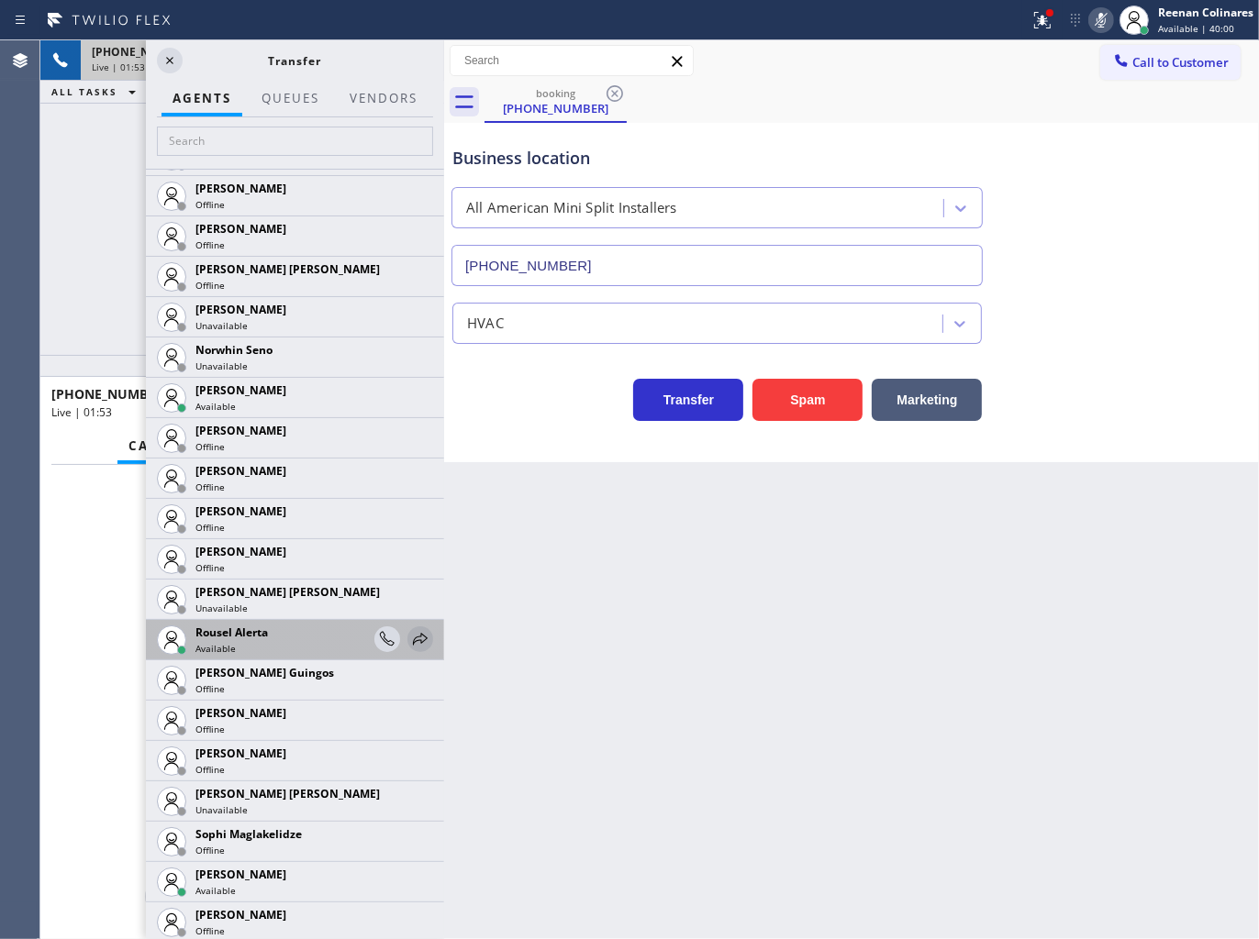
click at [413, 637] on icon at bounding box center [420, 639] width 15 height 12
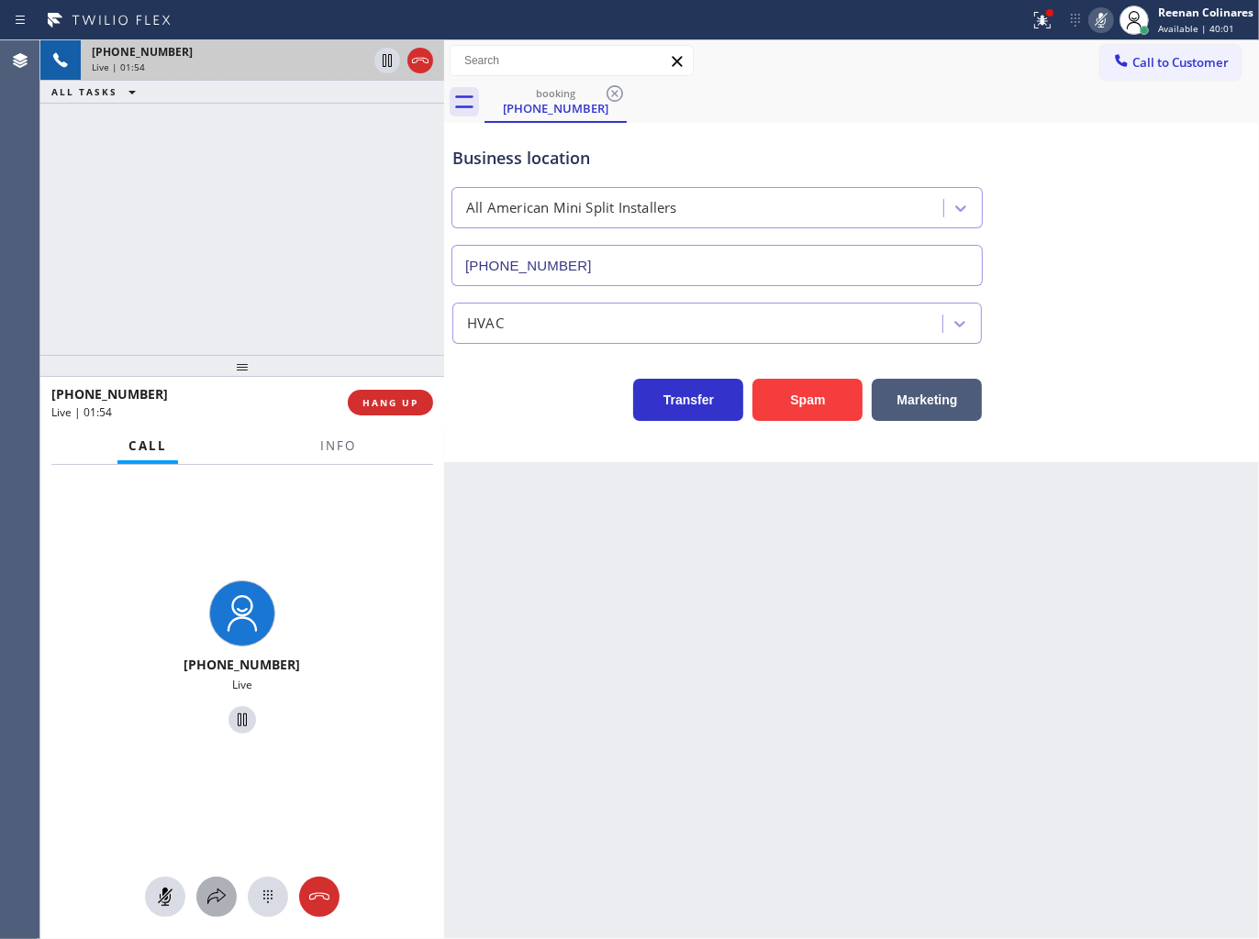
click at [203, 899] on div at bounding box center [216, 897] width 40 height 22
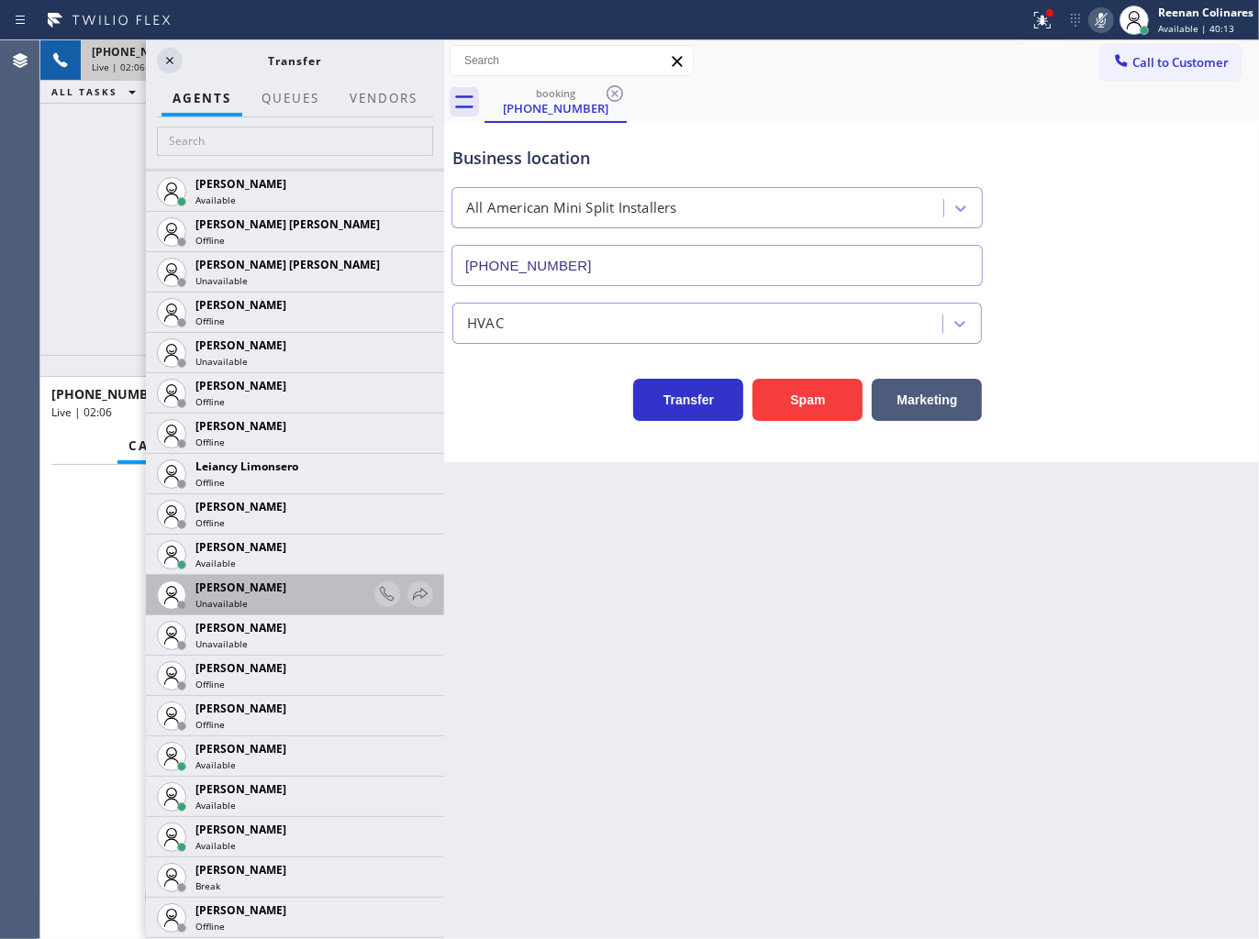
scroll to position [2752, 0]
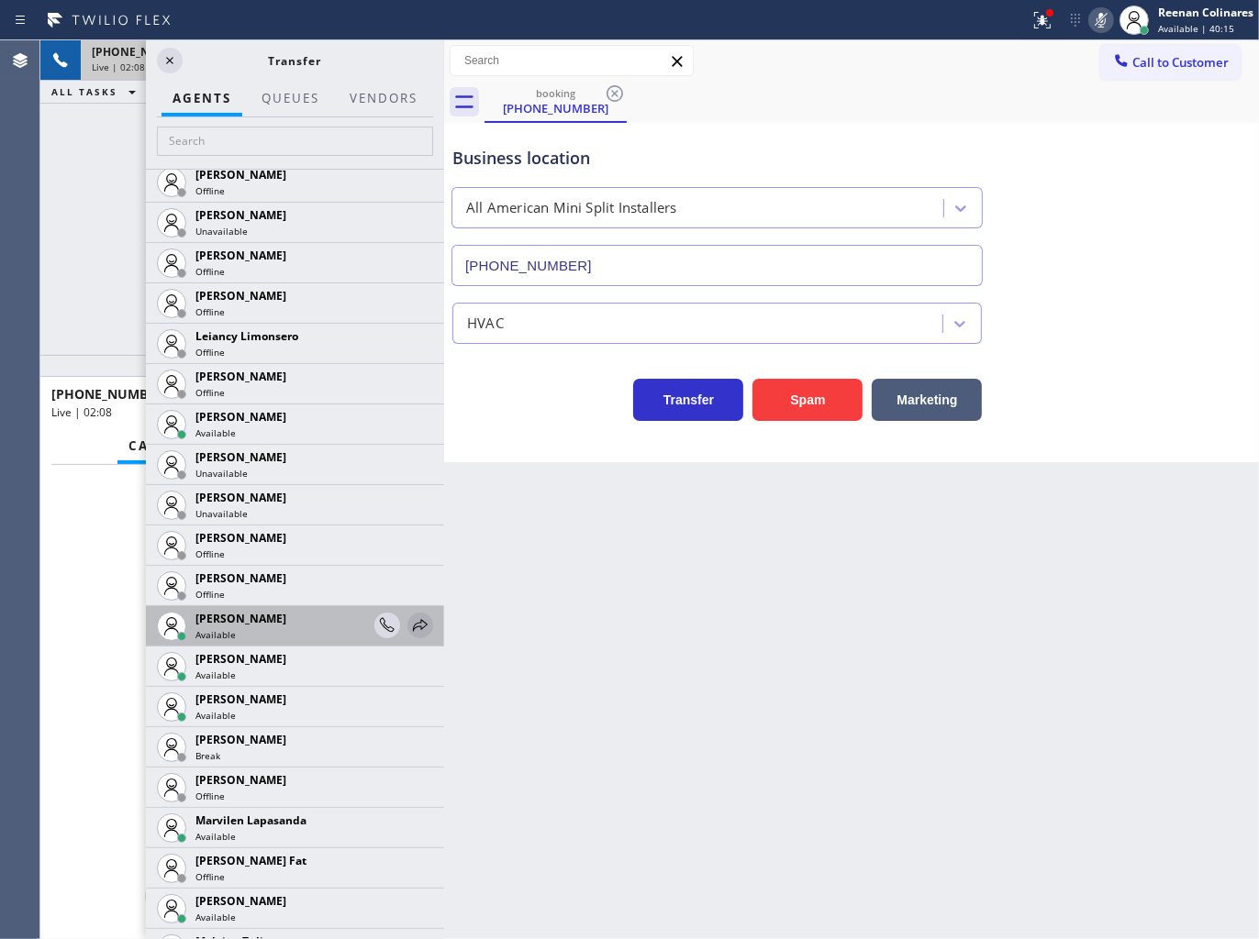
click at [413, 625] on icon at bounding box center [420, 625] width 15 height 12
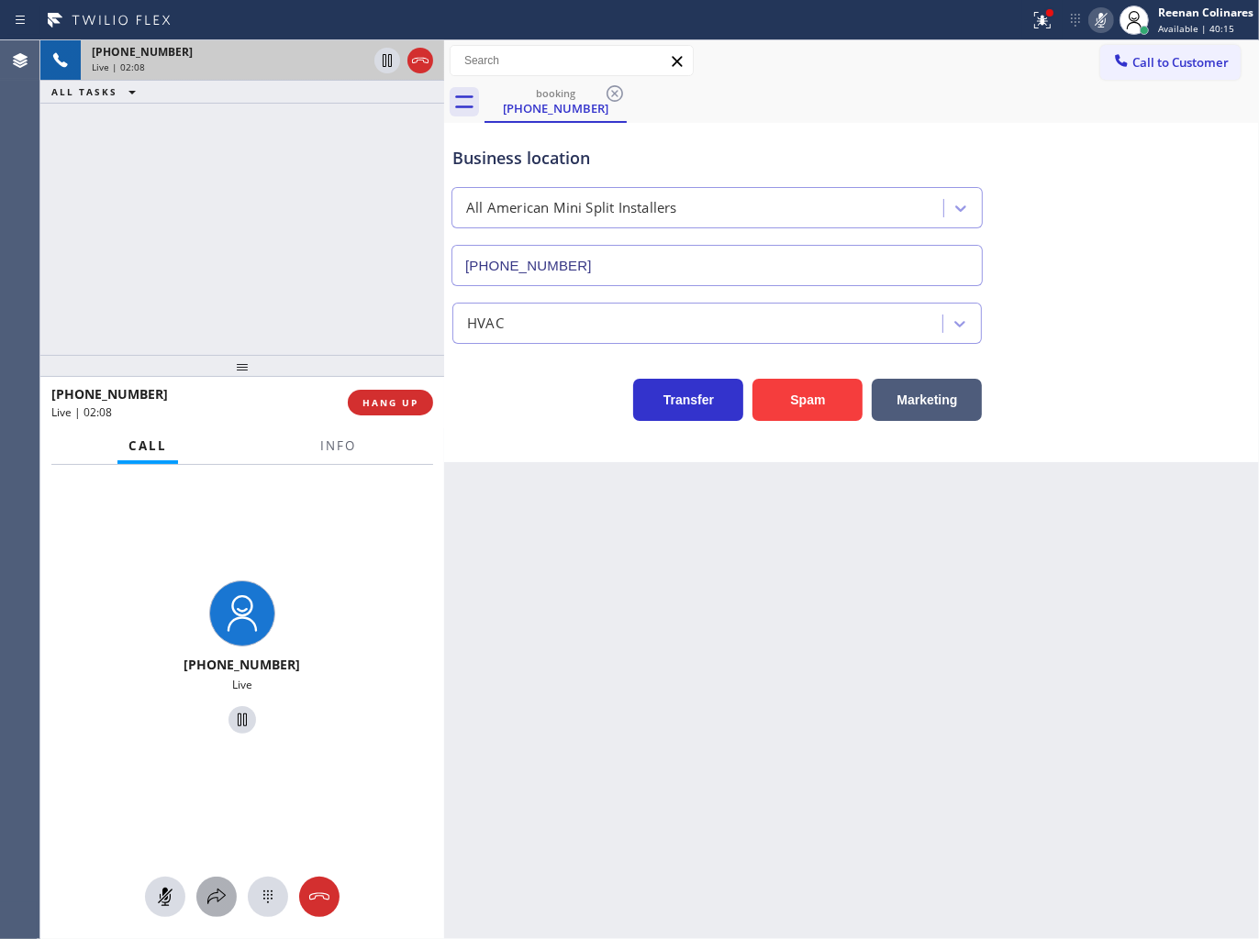
click at [222, 891] on icon at bounding box center [216, 897] width 22 height 22
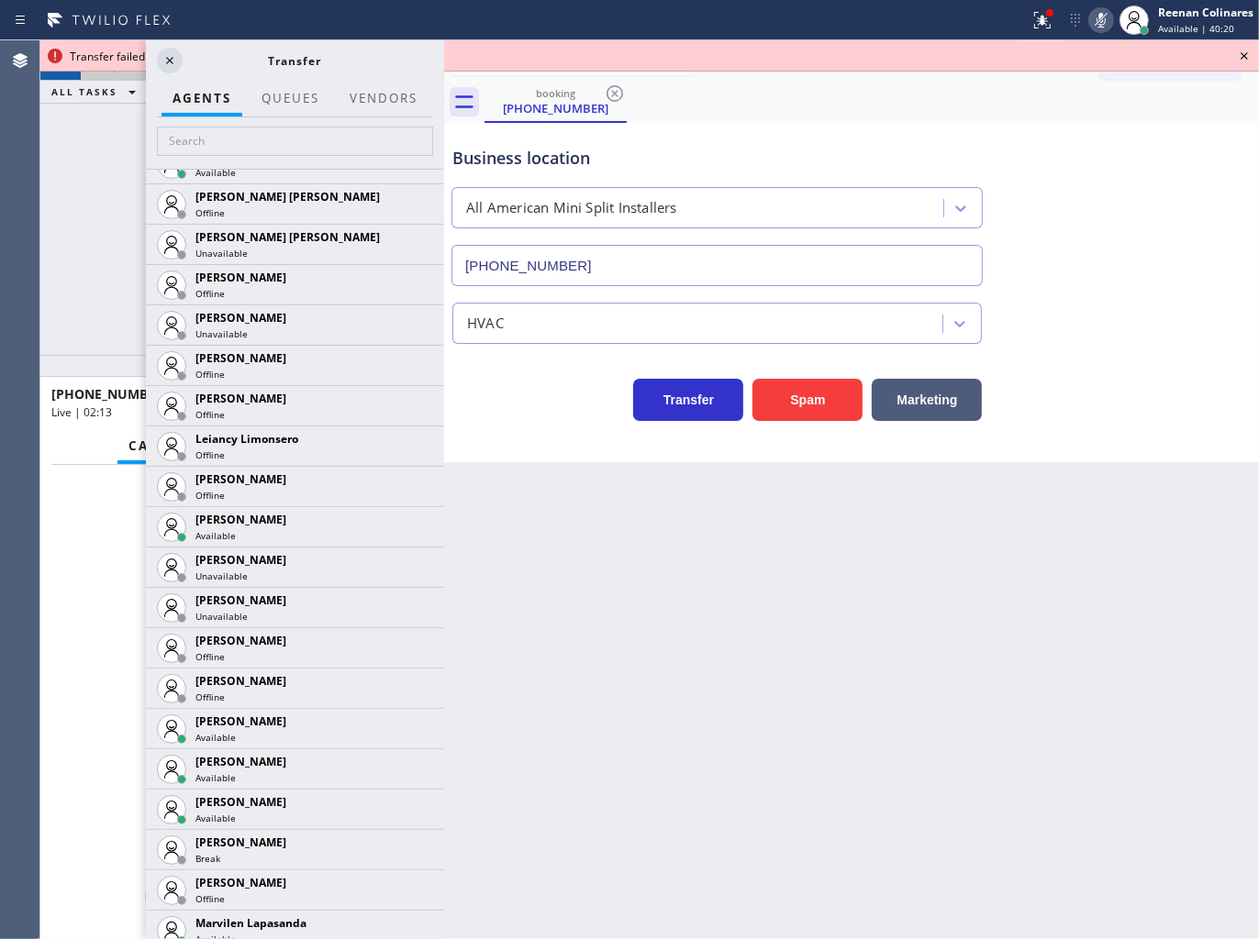
scroll to position [2854, 0]
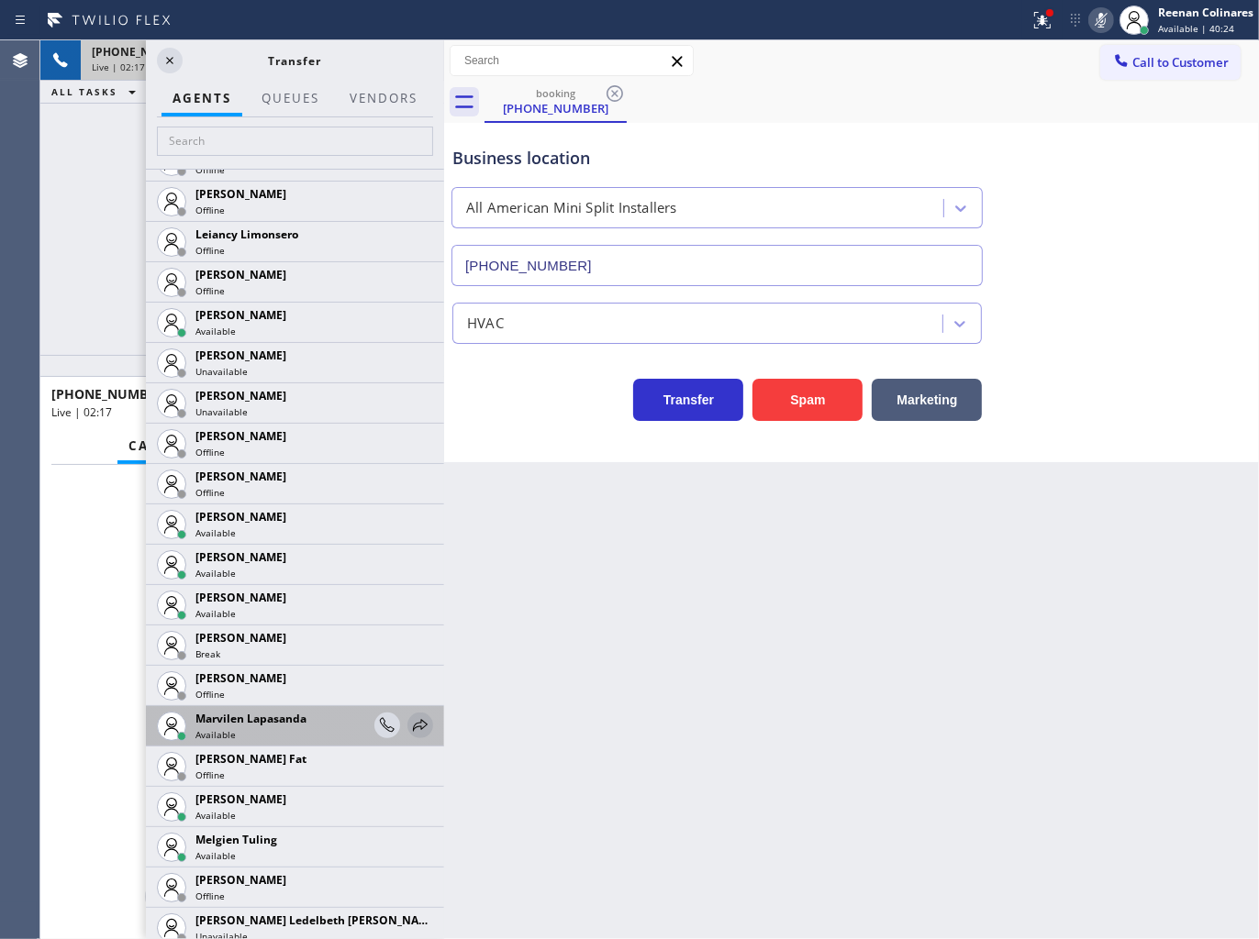
click at [409, 727] on icon at bounding box center [420, 726] width 22 height 22
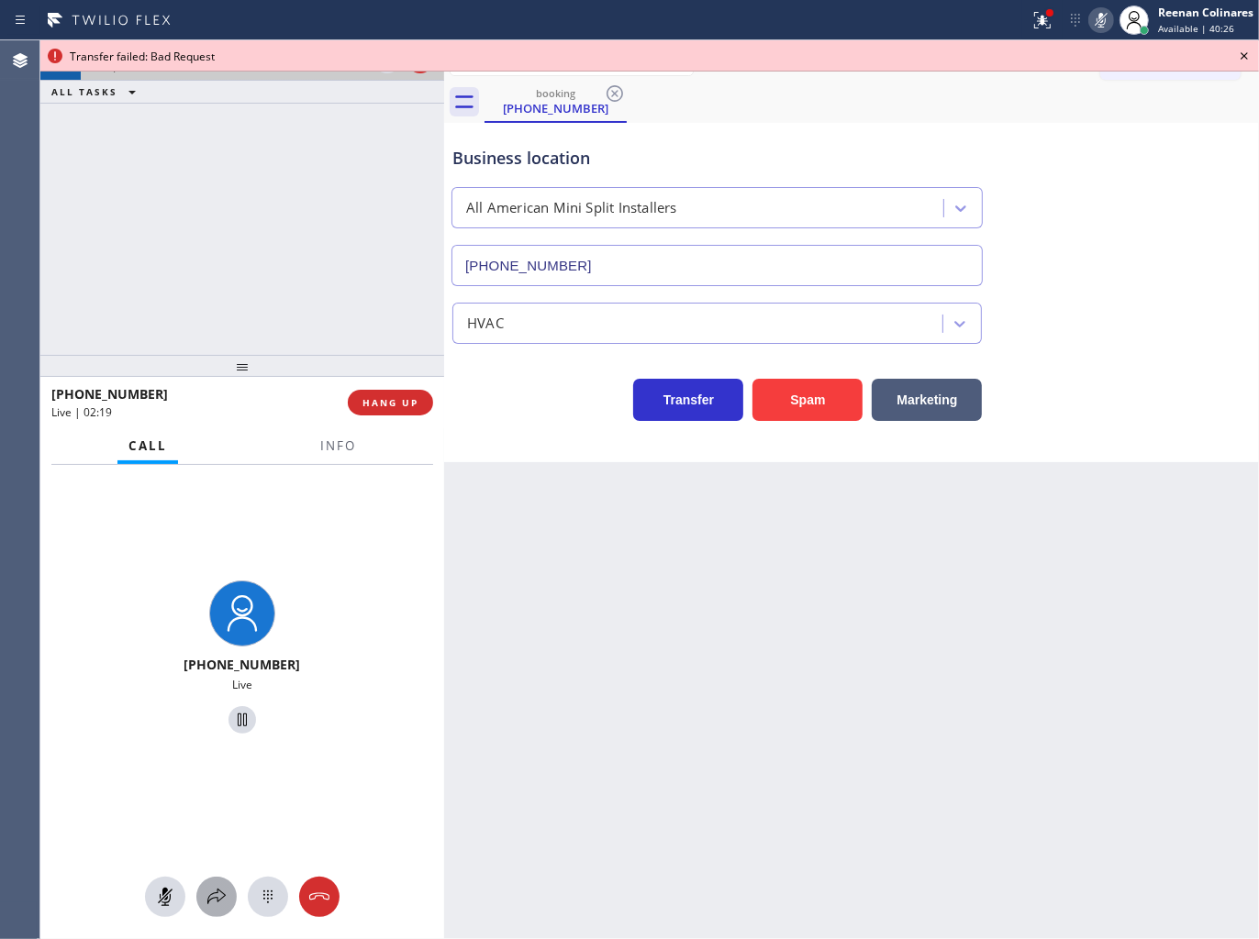
click at [222, 902] on icon at bounding box center [216, 897] width 22 height 22
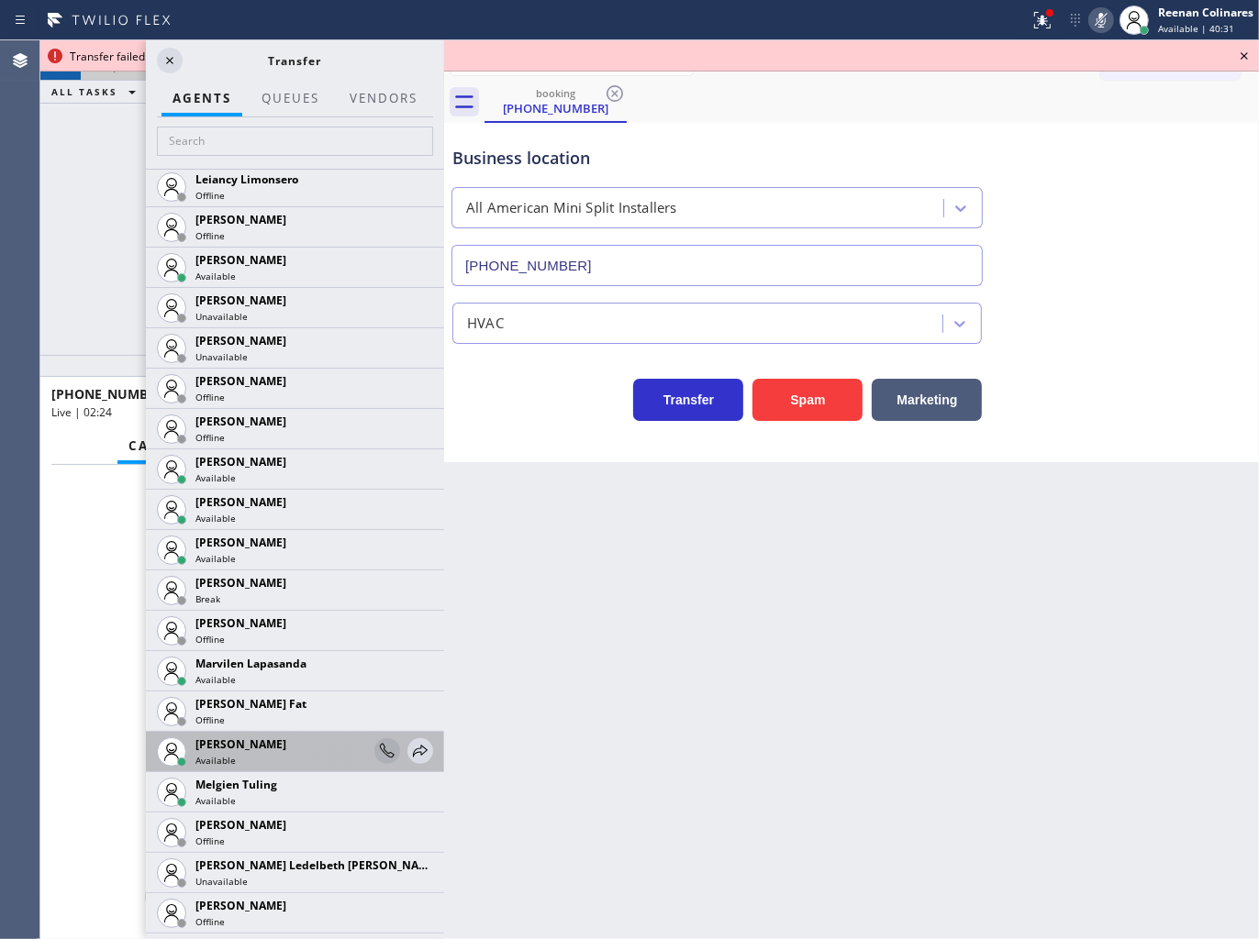
scroll to position [2955, 0]
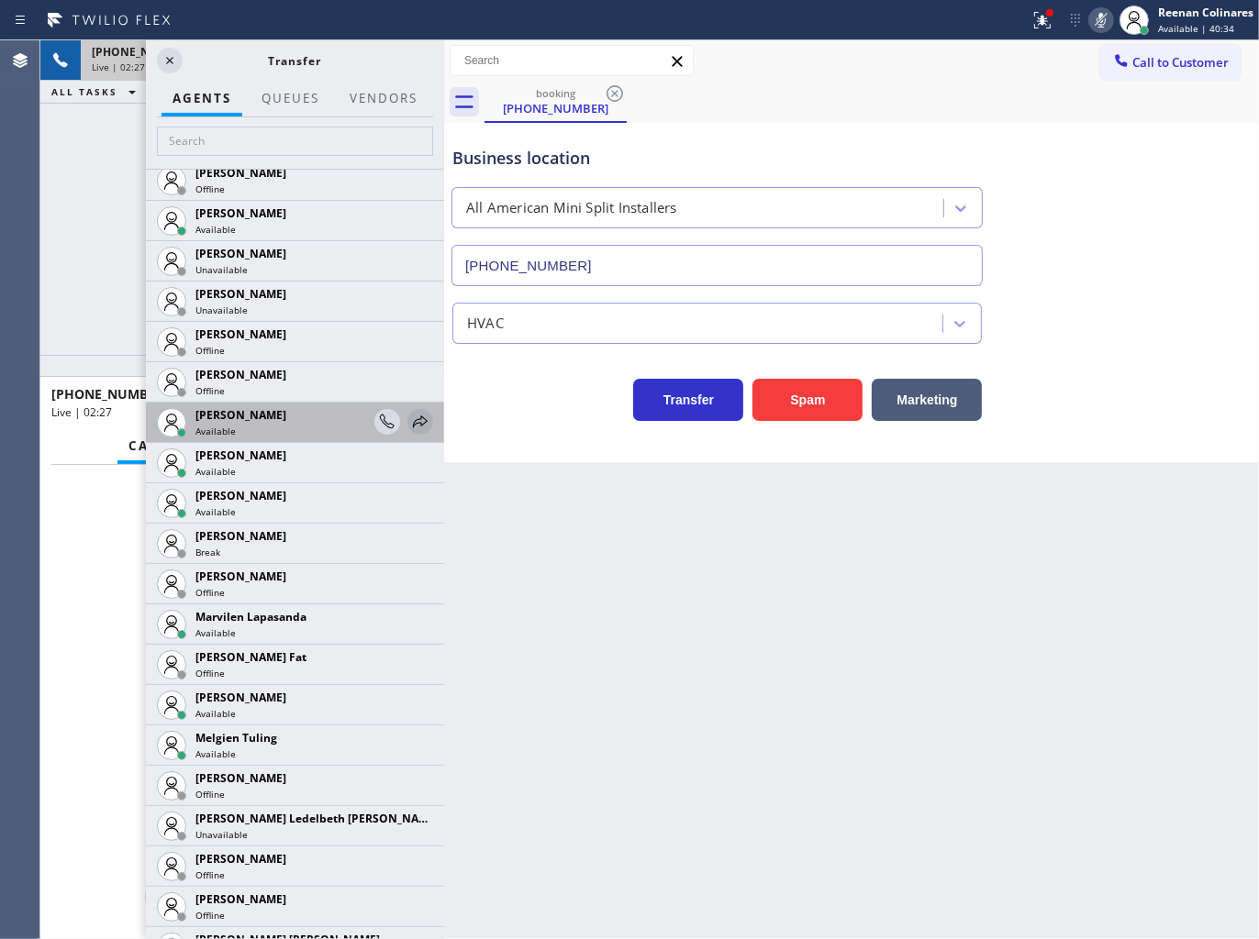
click at [411, 419] on icon at bounding box center [420, 422] width 22 height 22
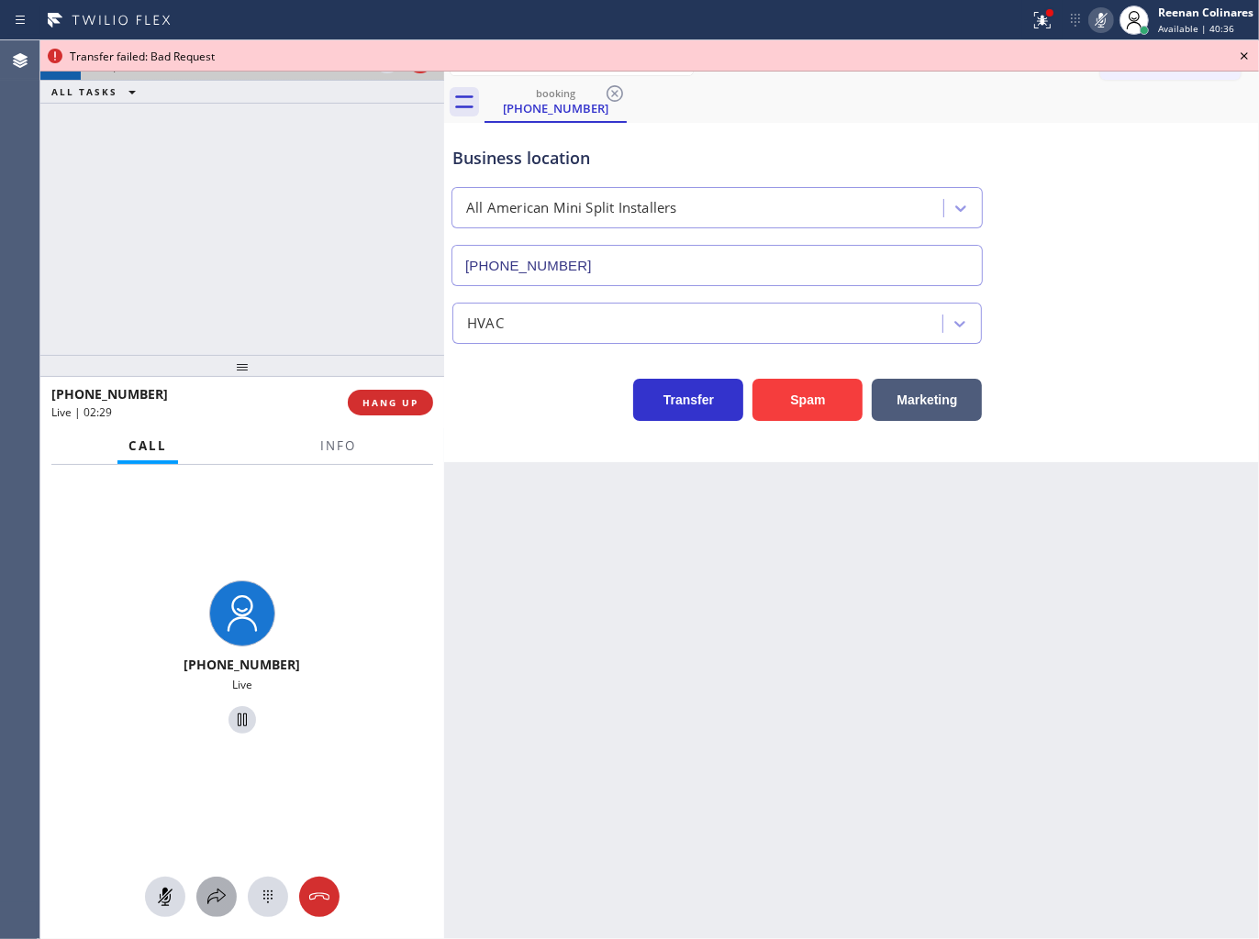
click at [214, 896] on icon at bounding box center [216, 897] width 22 height 22
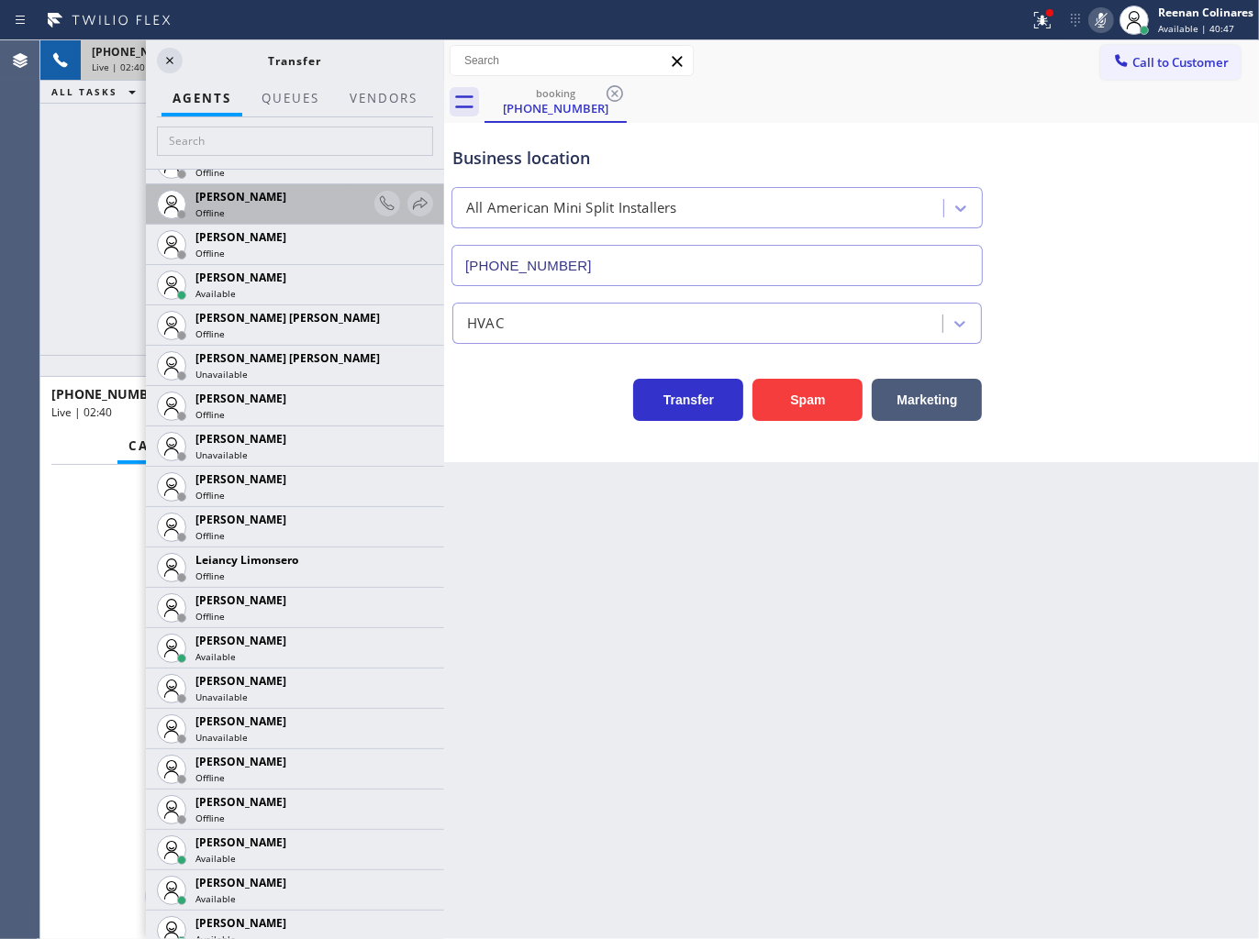
scroll to position [2547, 0]
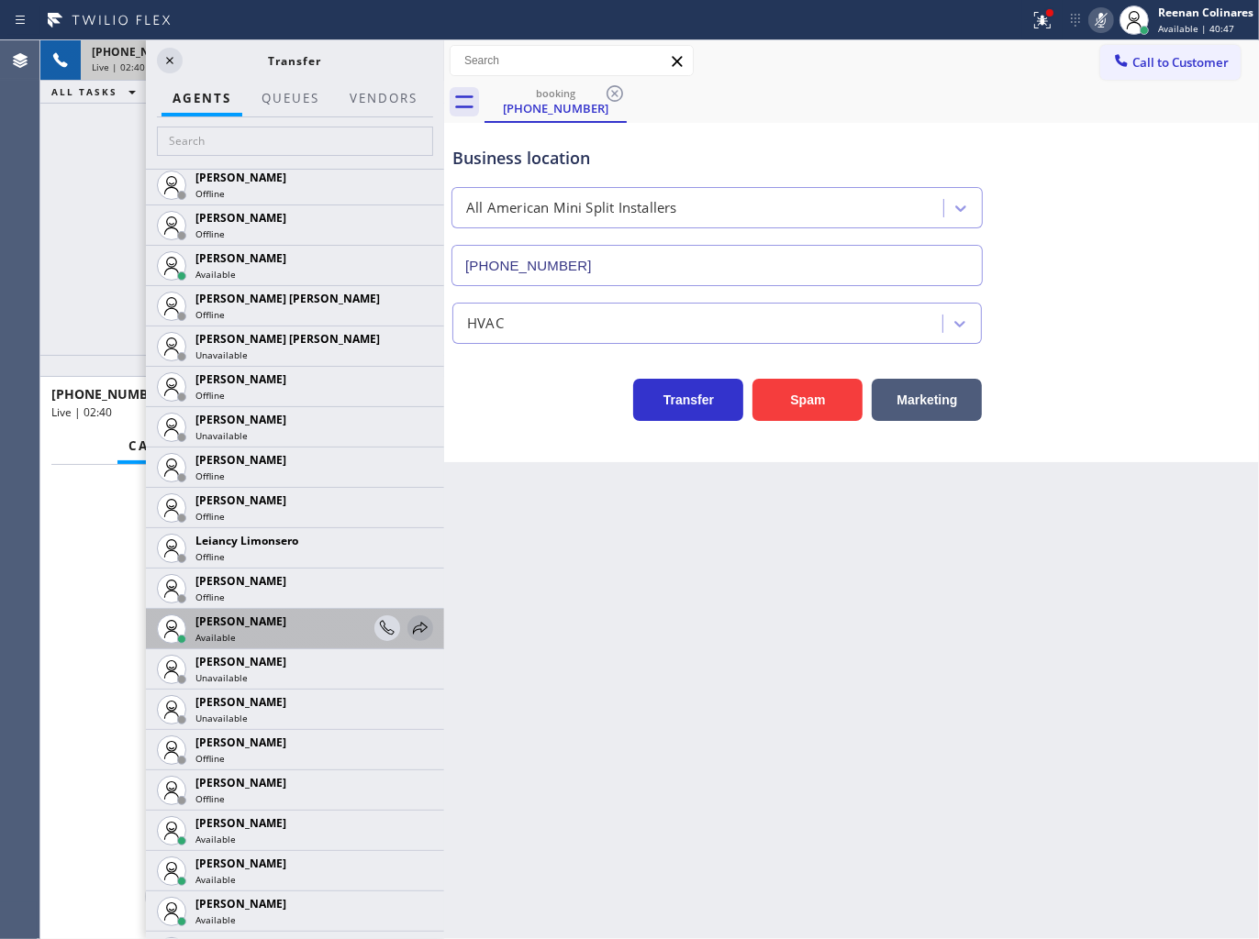
click at [409, 626] on icon at bounding box center [420, 628] width 22 height 22
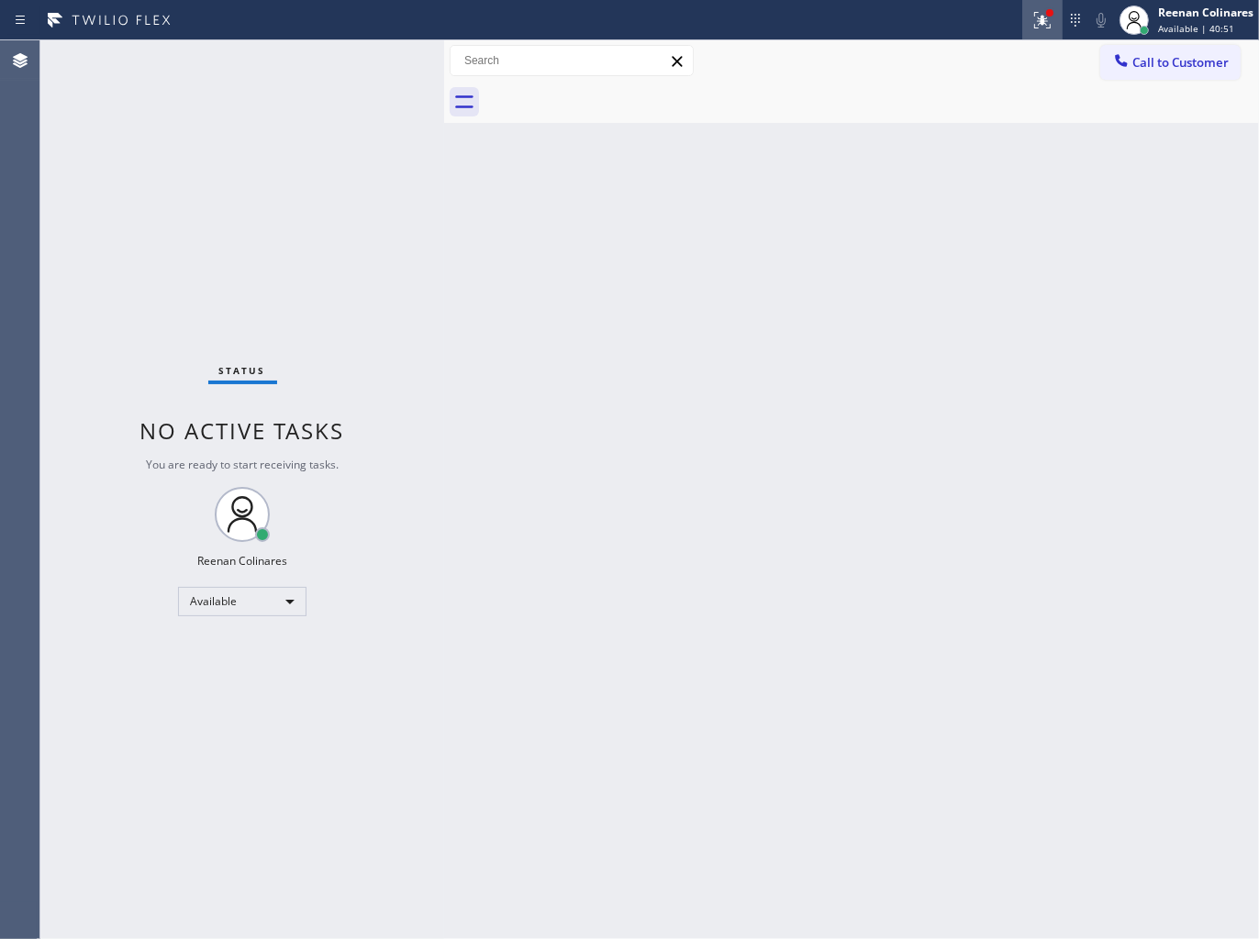
click at [1040, 19] on icon at bounding box center [1039, 18] width 11 height 13
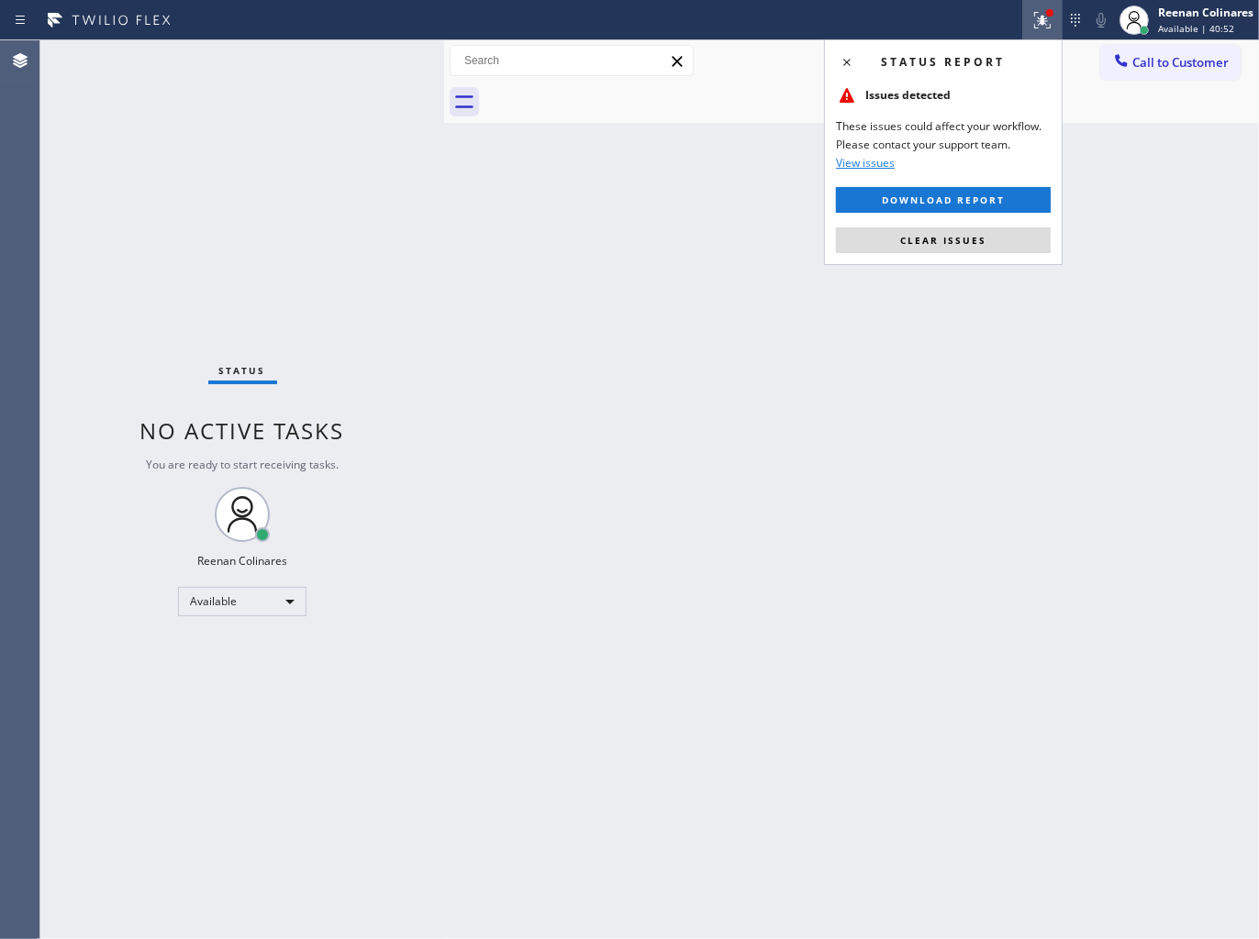
click at [957, 239] on span "Clear issues" at bounding box center [943, 240] width 86 height 13
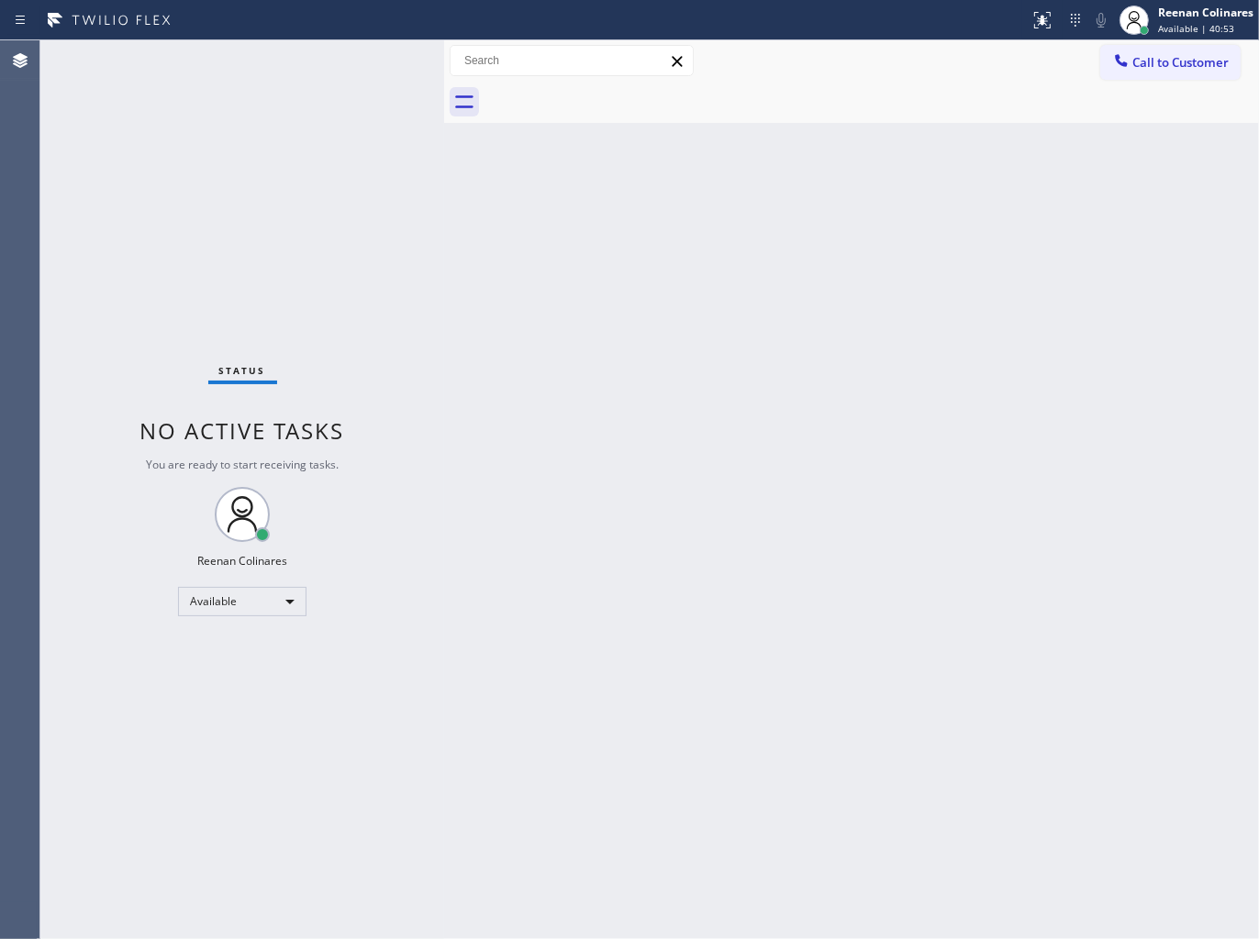
click at [671, 630] on div "Back to Dashboard Change Sender ID Customers Technicians Select a contact Outbo…" at bounding box center [851, 489] width 815 height 899
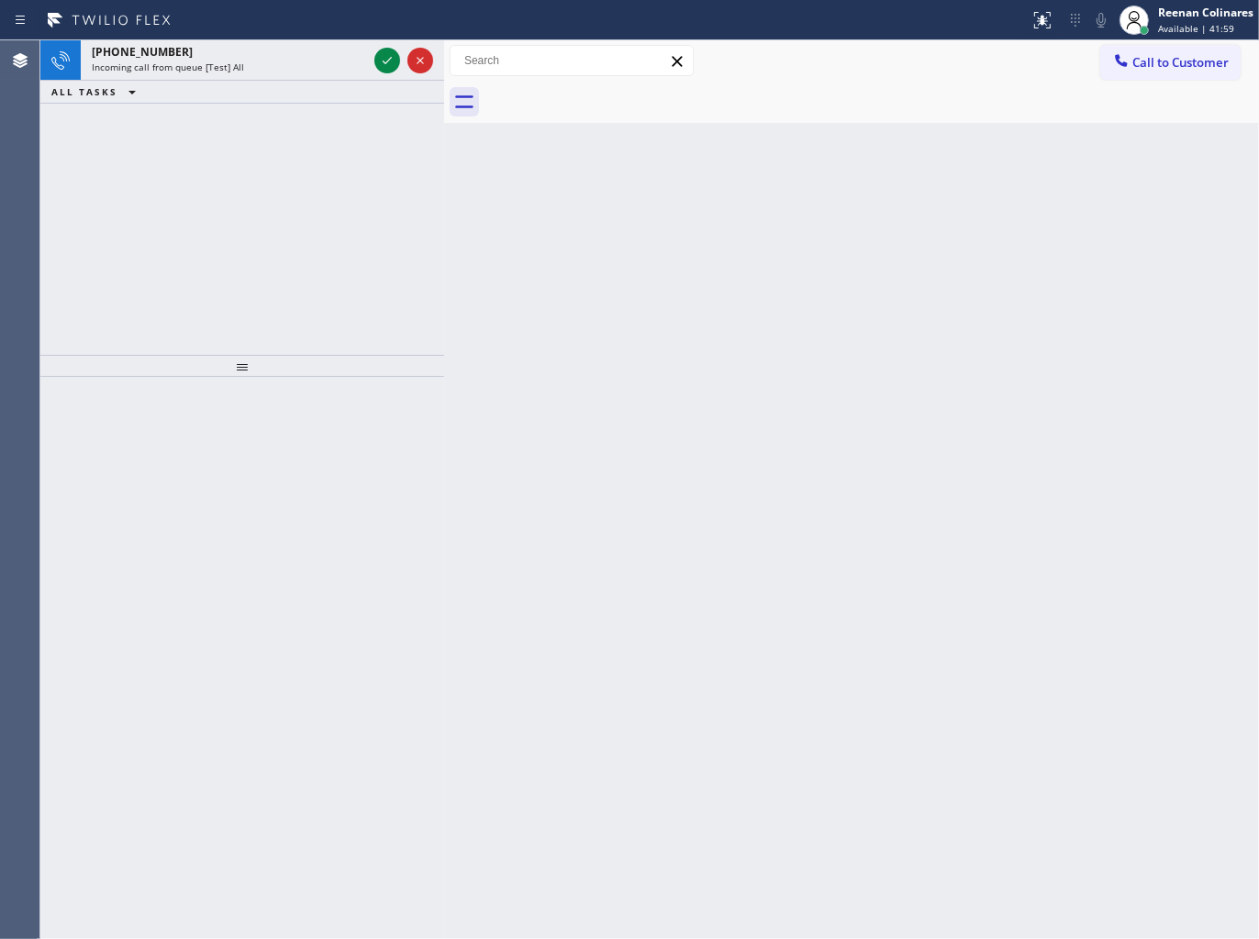
click at [250, 64] on div "Incoming call from queue [Test] All" at bounding box center [229, 67] width 275 height 13
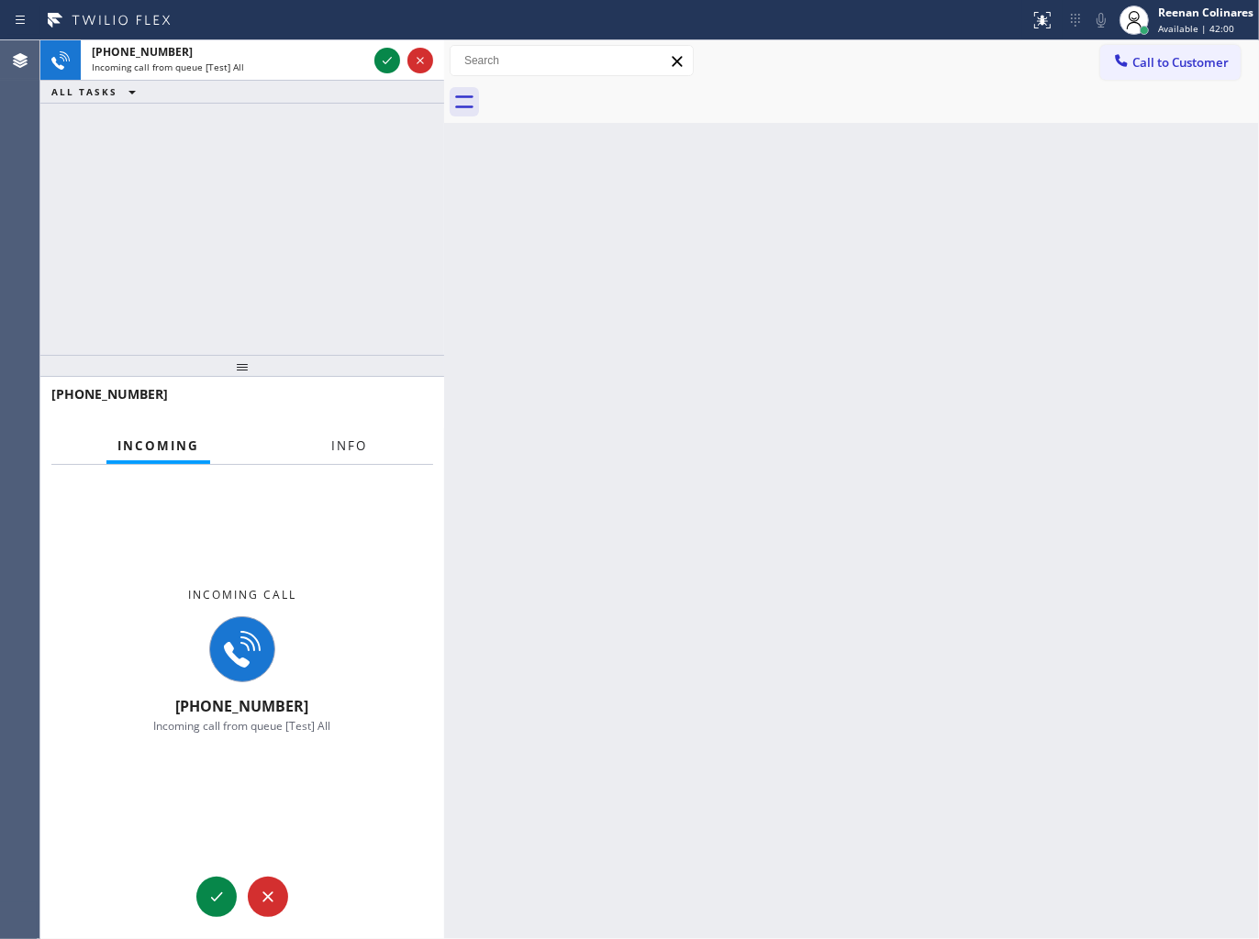
drag, startPoint x: 332, startPoint y: 451, endPoint x: 324, endPoint y: 441, distance: 13.0
click at [334, 453] on span "Info" at bounding box center [349, 446] width 36 height 17
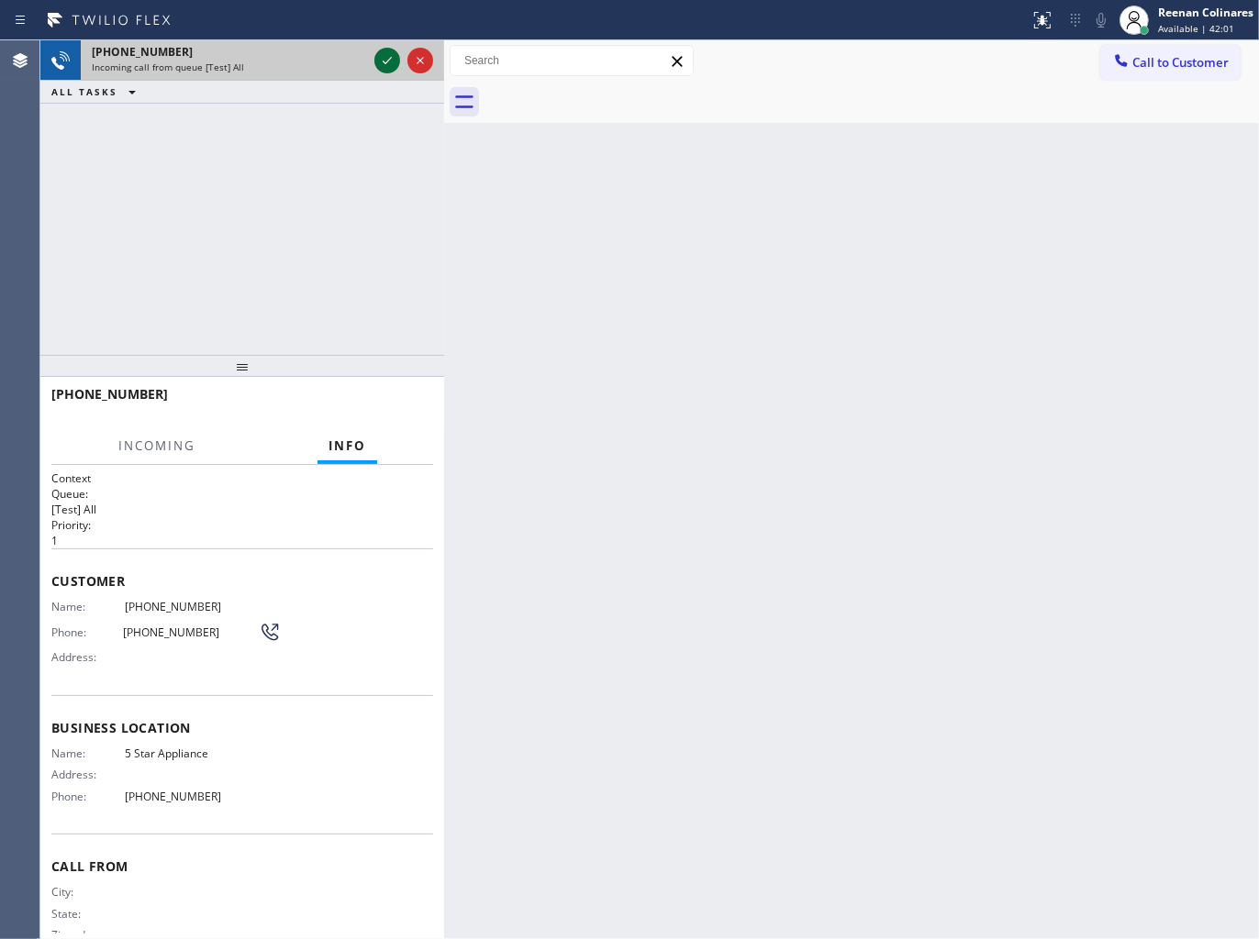
click at [377, 57] on icon at bounding box center [387, 61] width 22 height 22
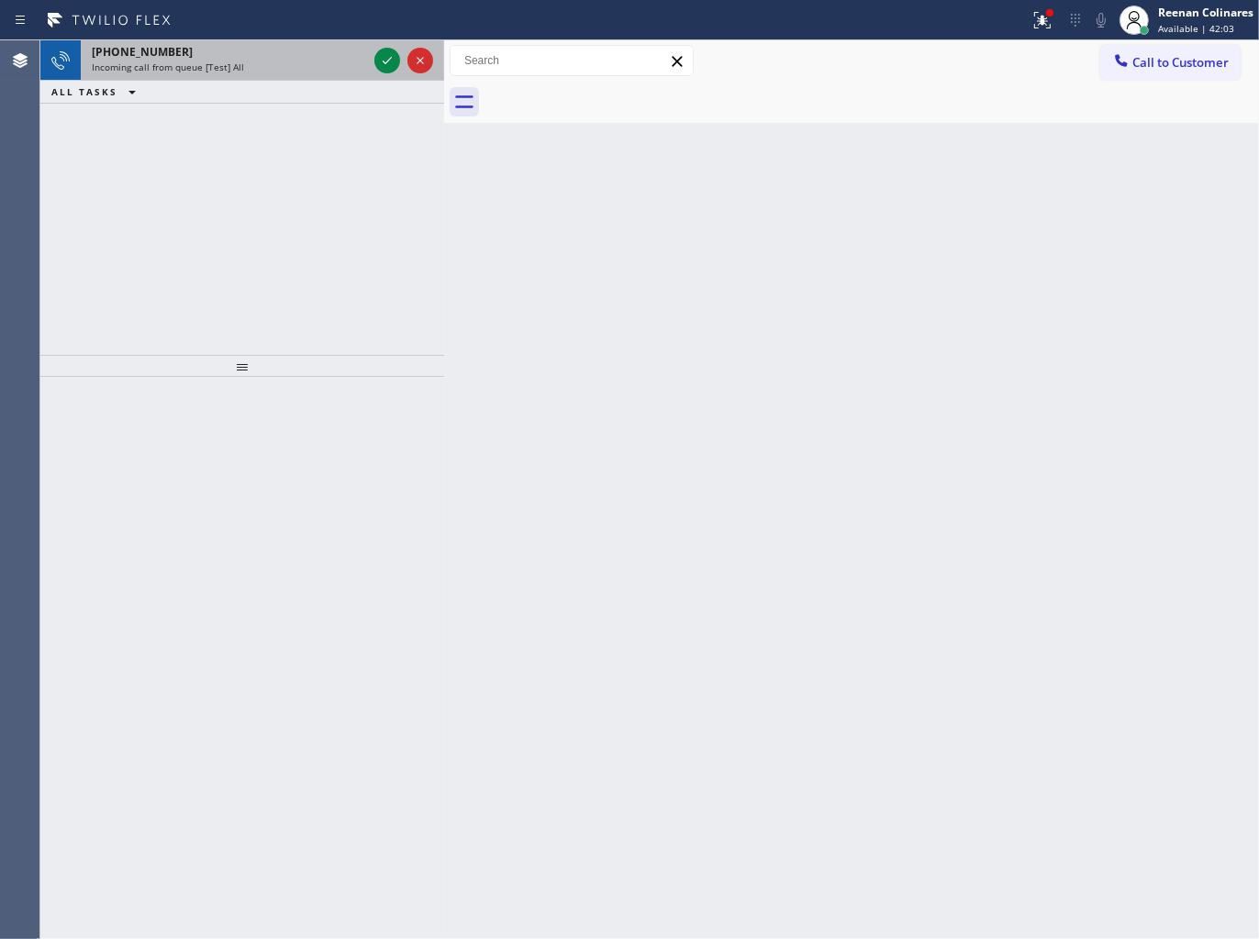
click at [298, 57] on div "[PHONE_NUMBER]" at bounding box center [229, 52] width 275 height 16
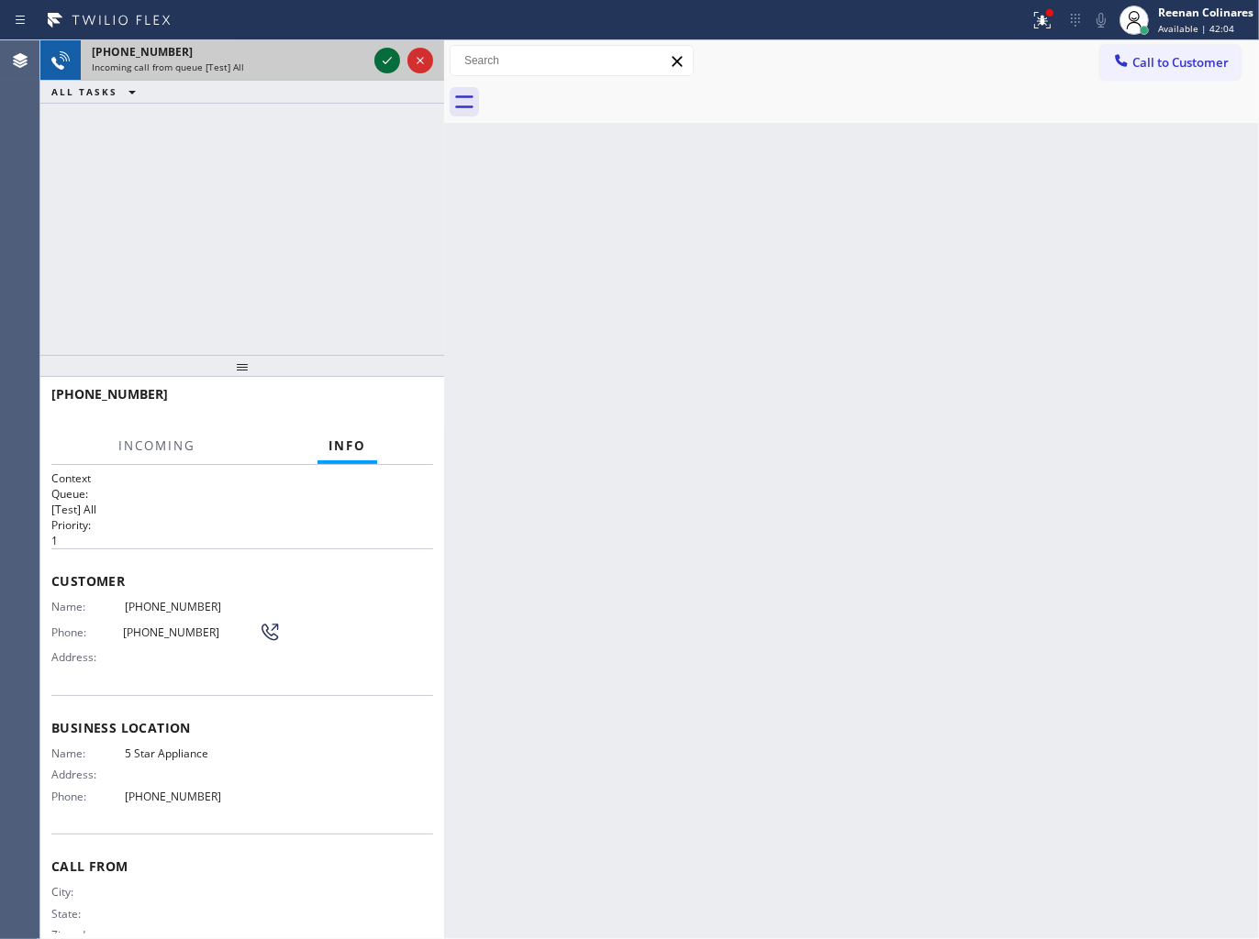
click at [376, 59] on icon at bounding box center [387, 61] width 22 height 22
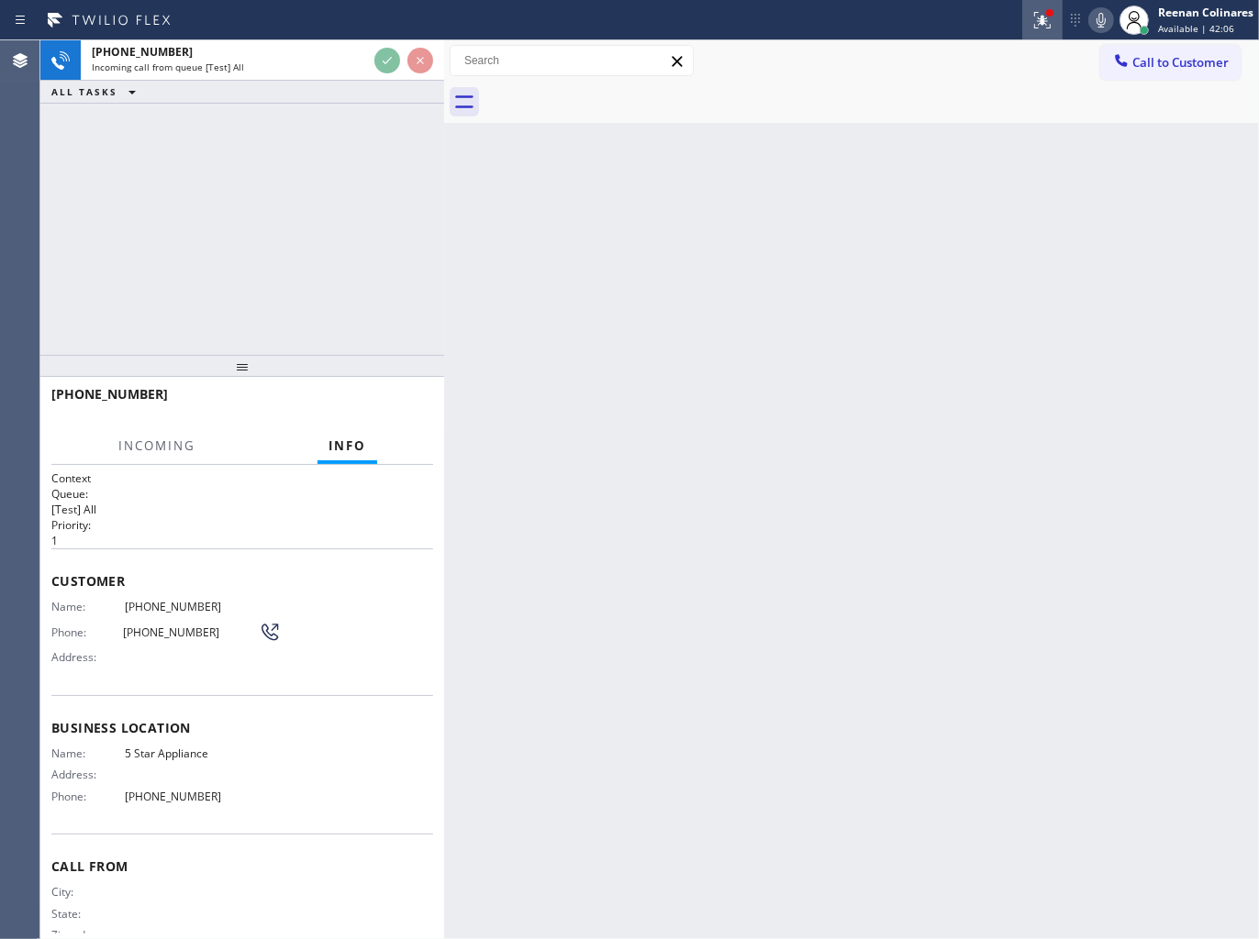
click at [1037, 9] on icon at bounding box center [1042, 20] width 22 height 22
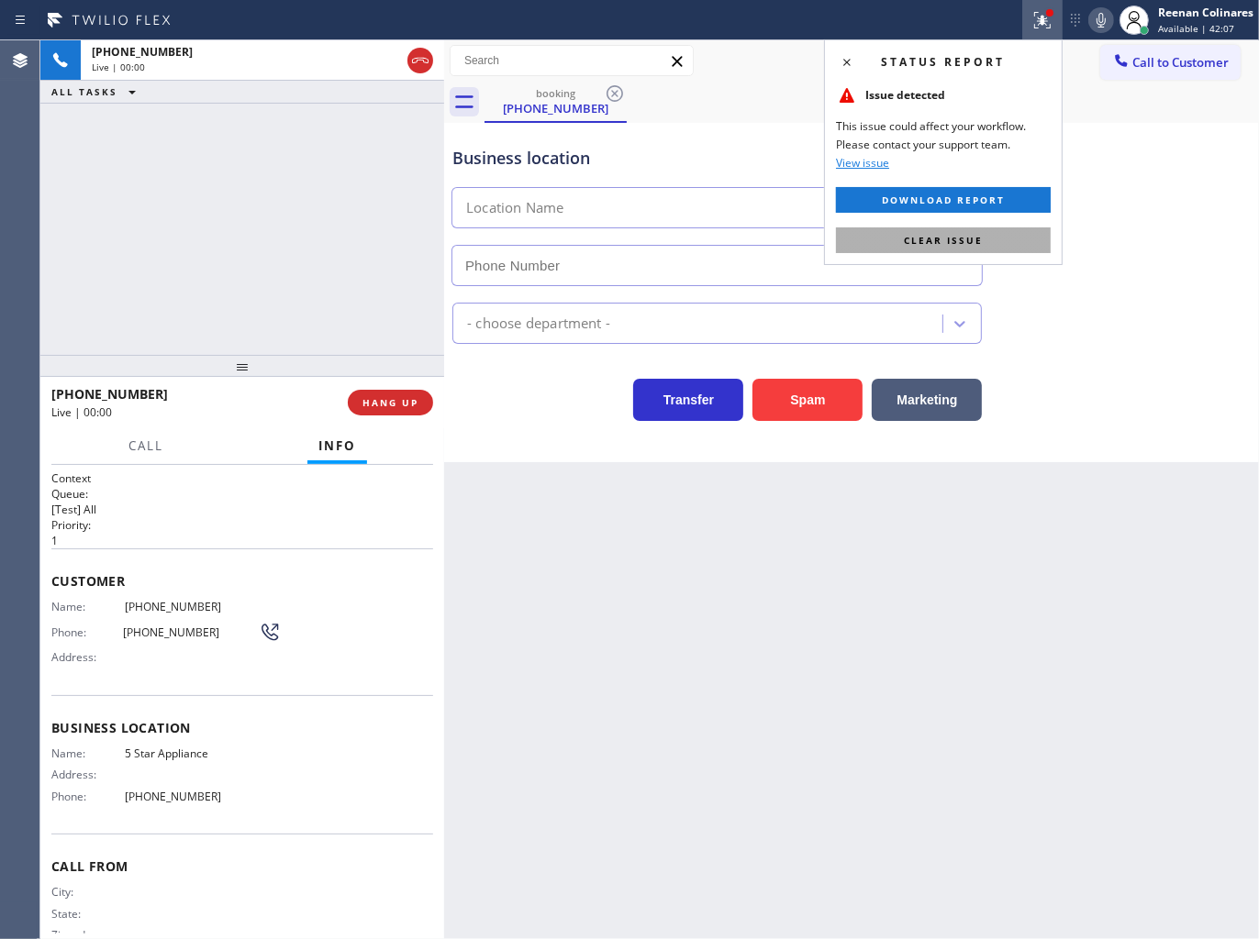
click at [955, 234] on span "Clear issue" at bounding box center [943, 240] width 79 height 13
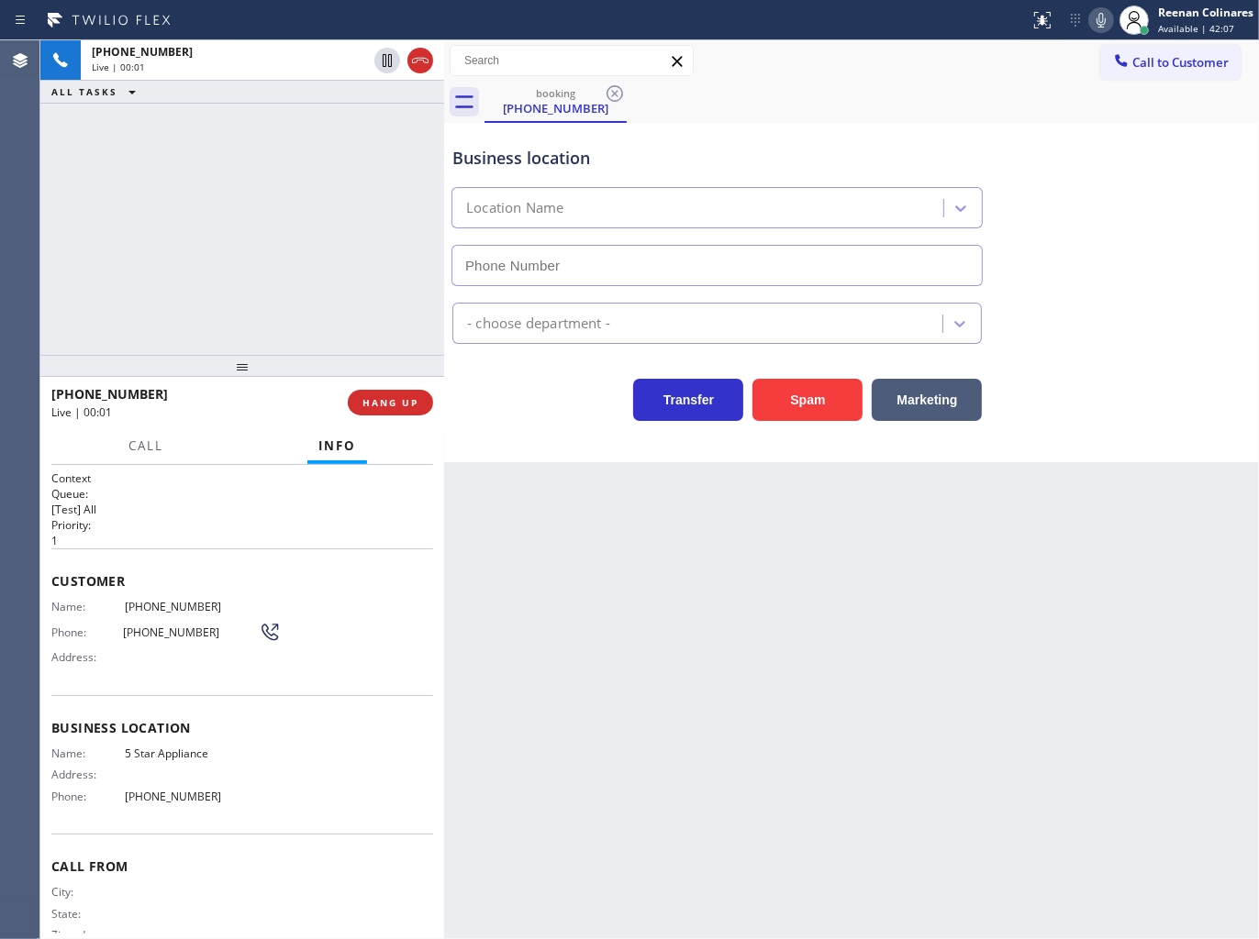
type input "[PHONE_NUMBER]"
click at [1093, 20] on icon at bounding box center [1101, 20] width 22 height 22
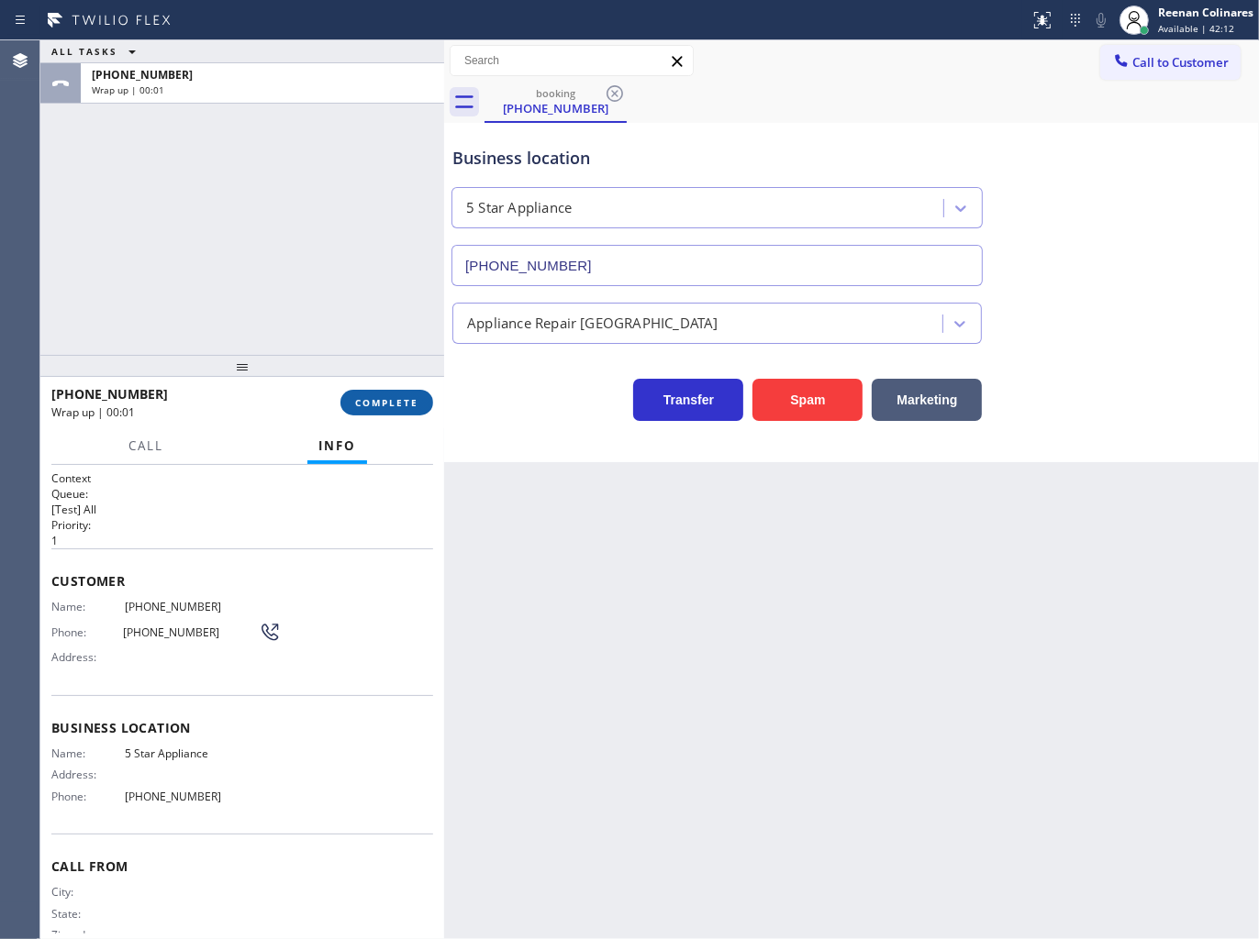
click at [401, 405] on span "COMPLETE" at bounding box center [386, 402] width 63 height 13
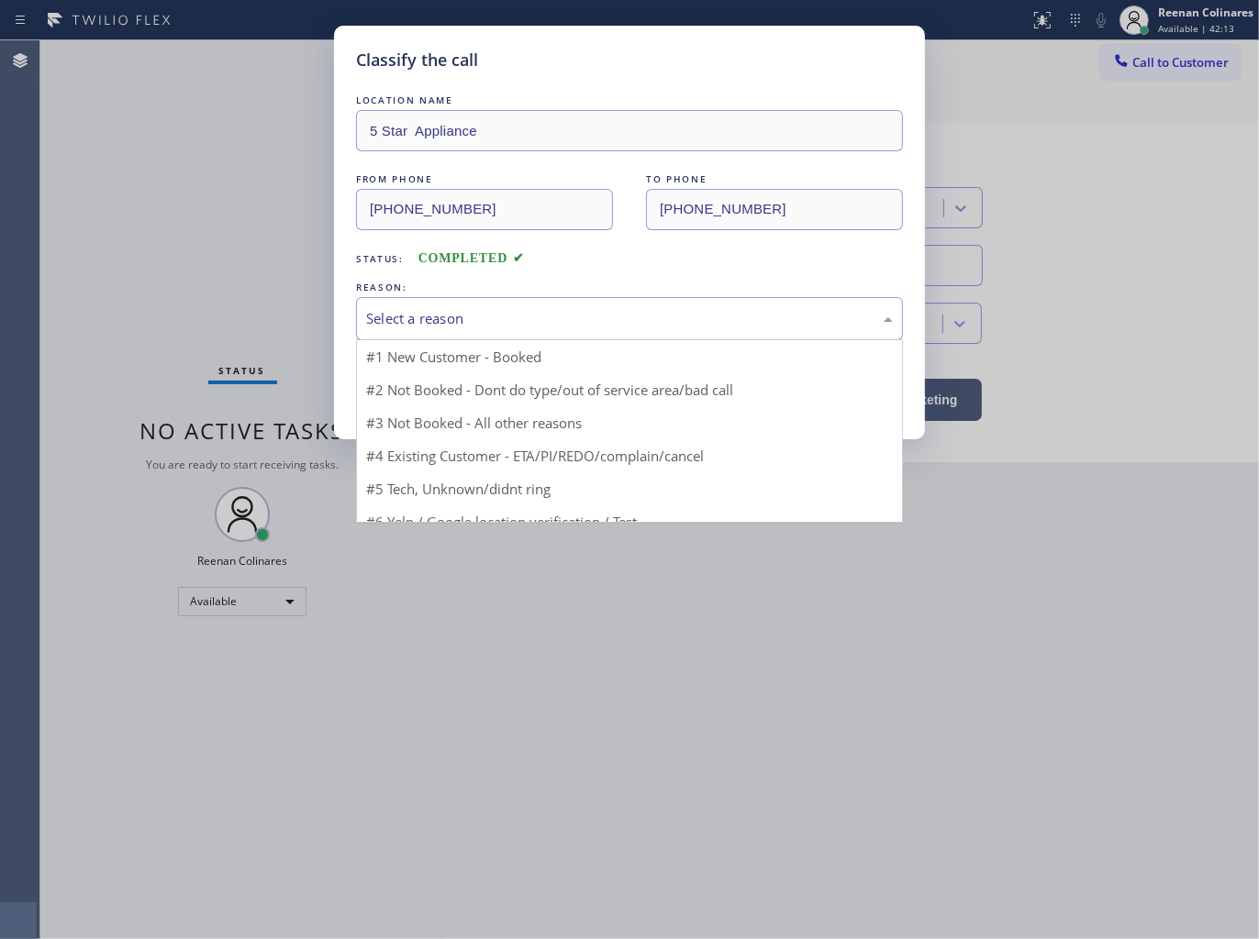
drag, startPoint x: 461, startPoint y: 335, endPoint x: 472, endPoint y: 328, distance: 12.7
click at [461, 334] on div "Select a reason" at bounding box center [629, 318] width 547 height 43
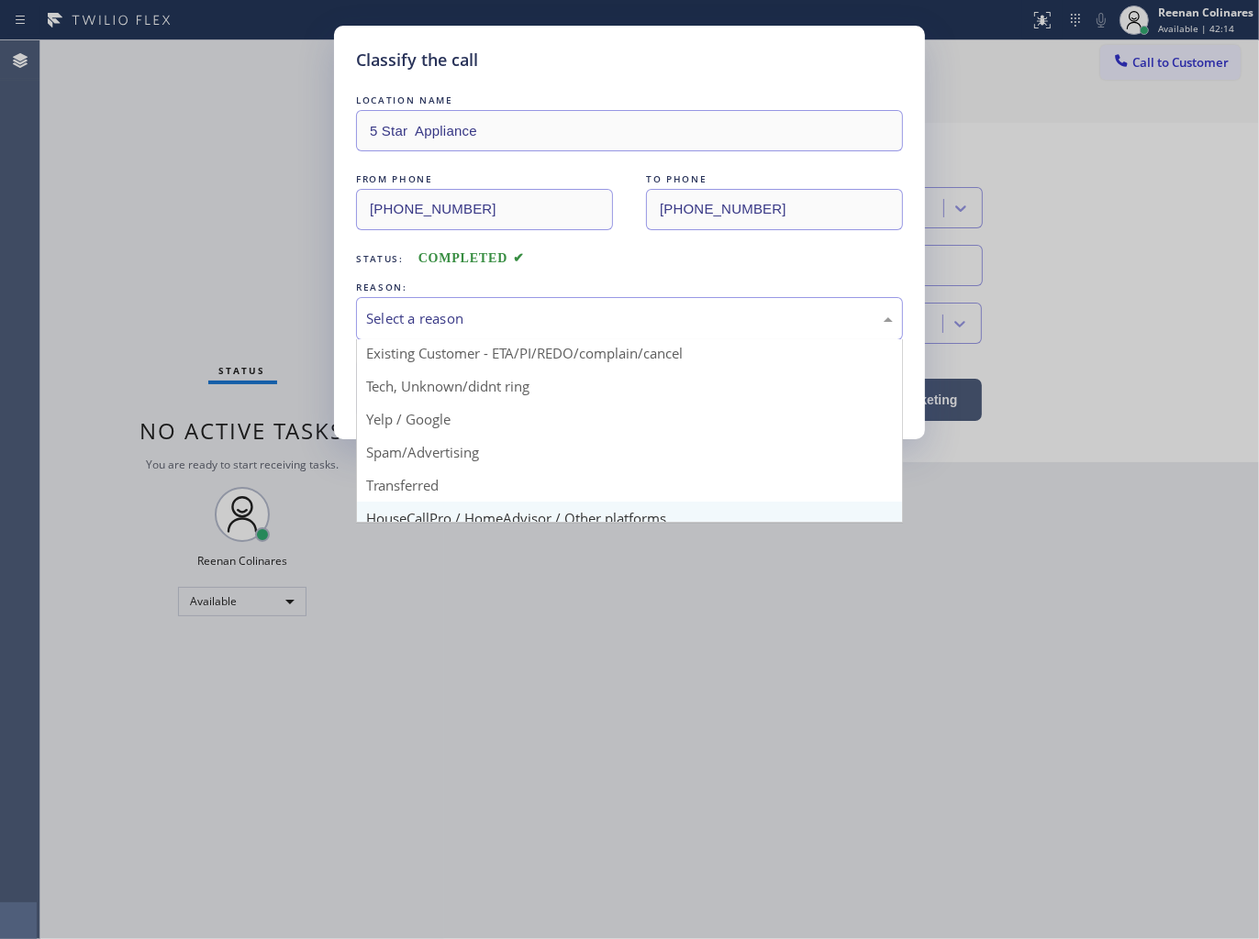
scroll to position [115, 0]
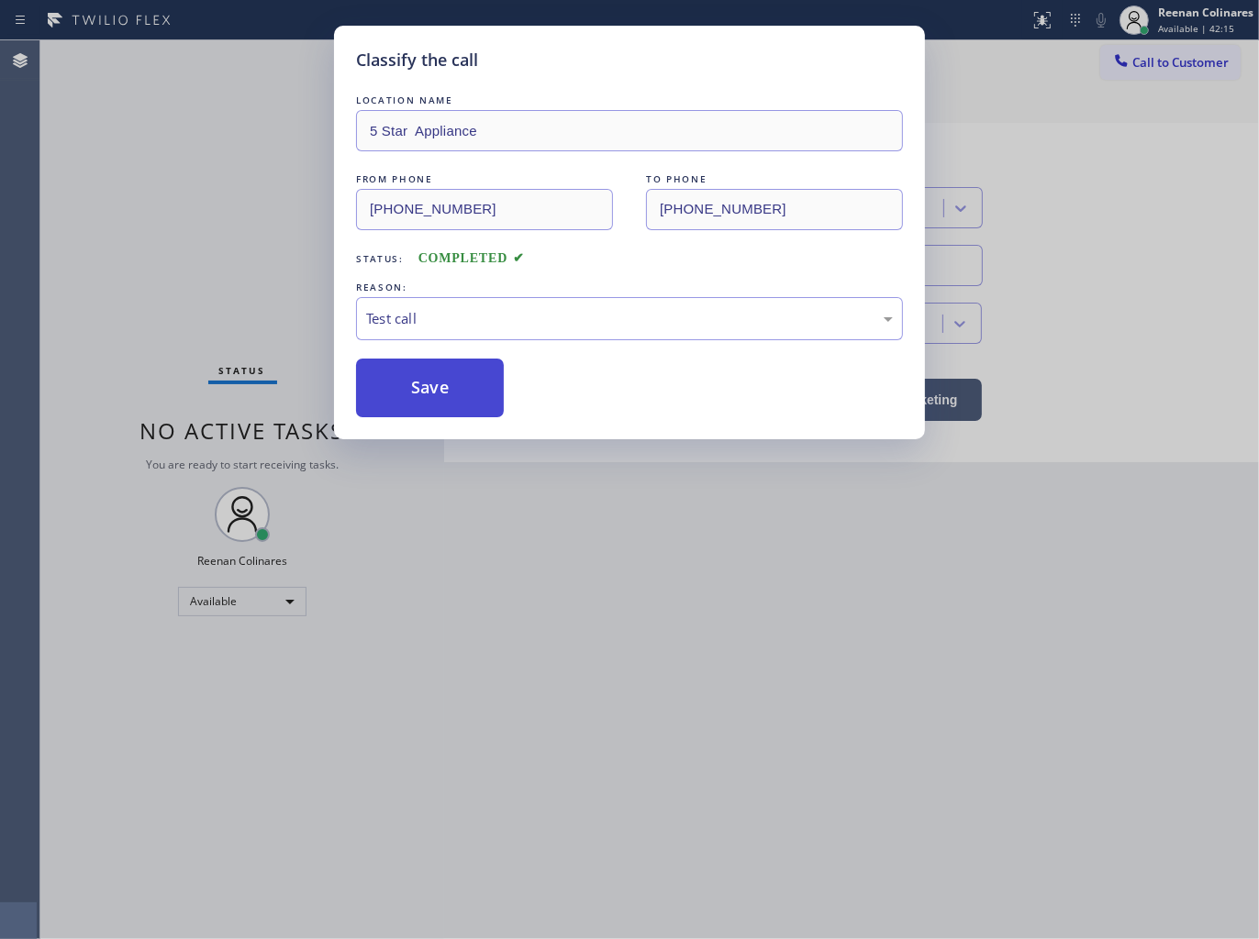
click at [409, 389] on button "Save" at bounding box center [430, 388] width 148 height 59
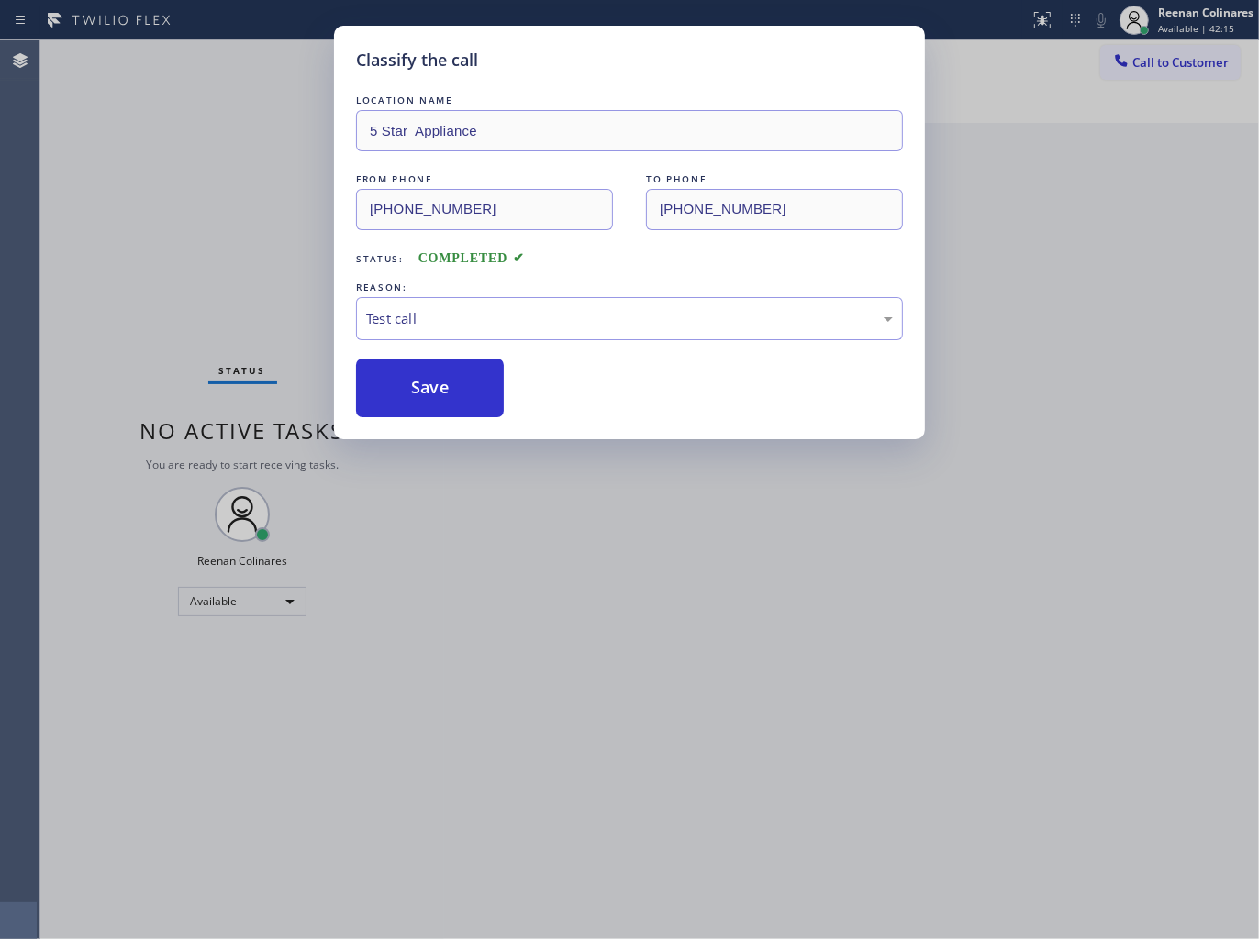
click at [268, 333] on div "Classify the call LOCATION NAME 5 Star Appliance FROM PHONE [PHONE_NUMBER] TO P…" at bounding box center [629, 469] width 1259 height 939
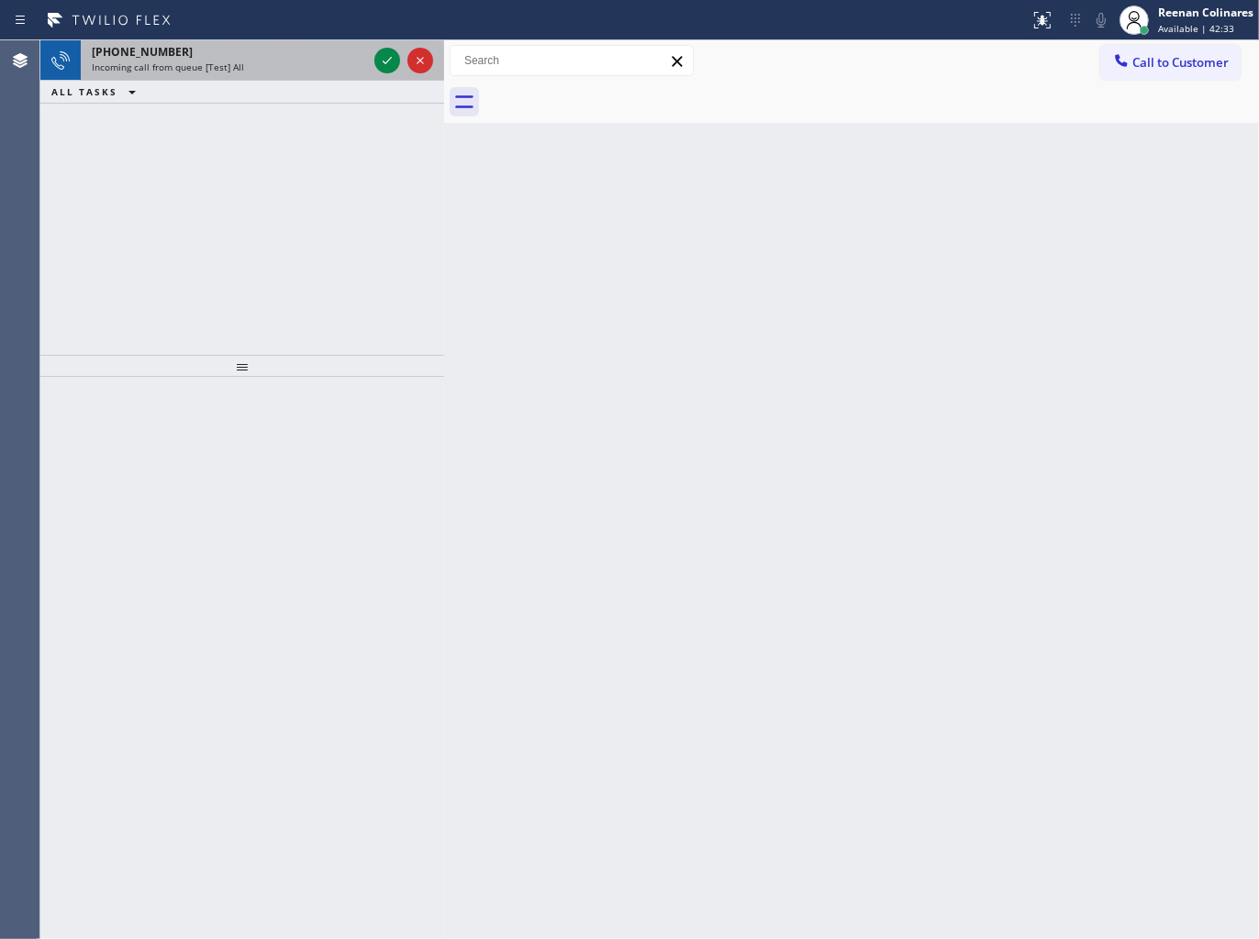
click at [316, 62] on div "Incoming call from queue [Test] All" at bounding box center [229, 67] width 275 height 13
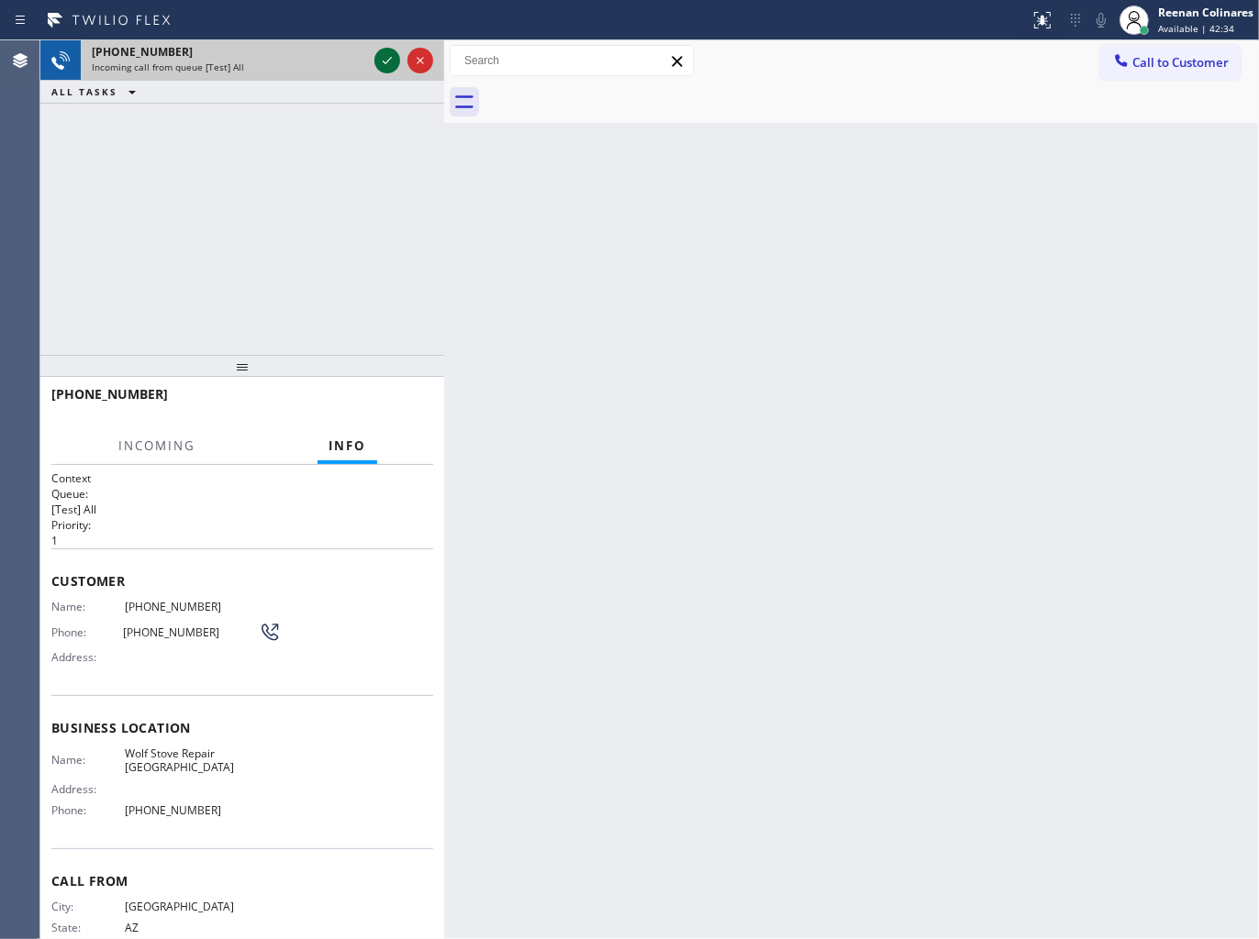
click at [381, 61] on icon at bounding box center [387, 61] width 22 height 22
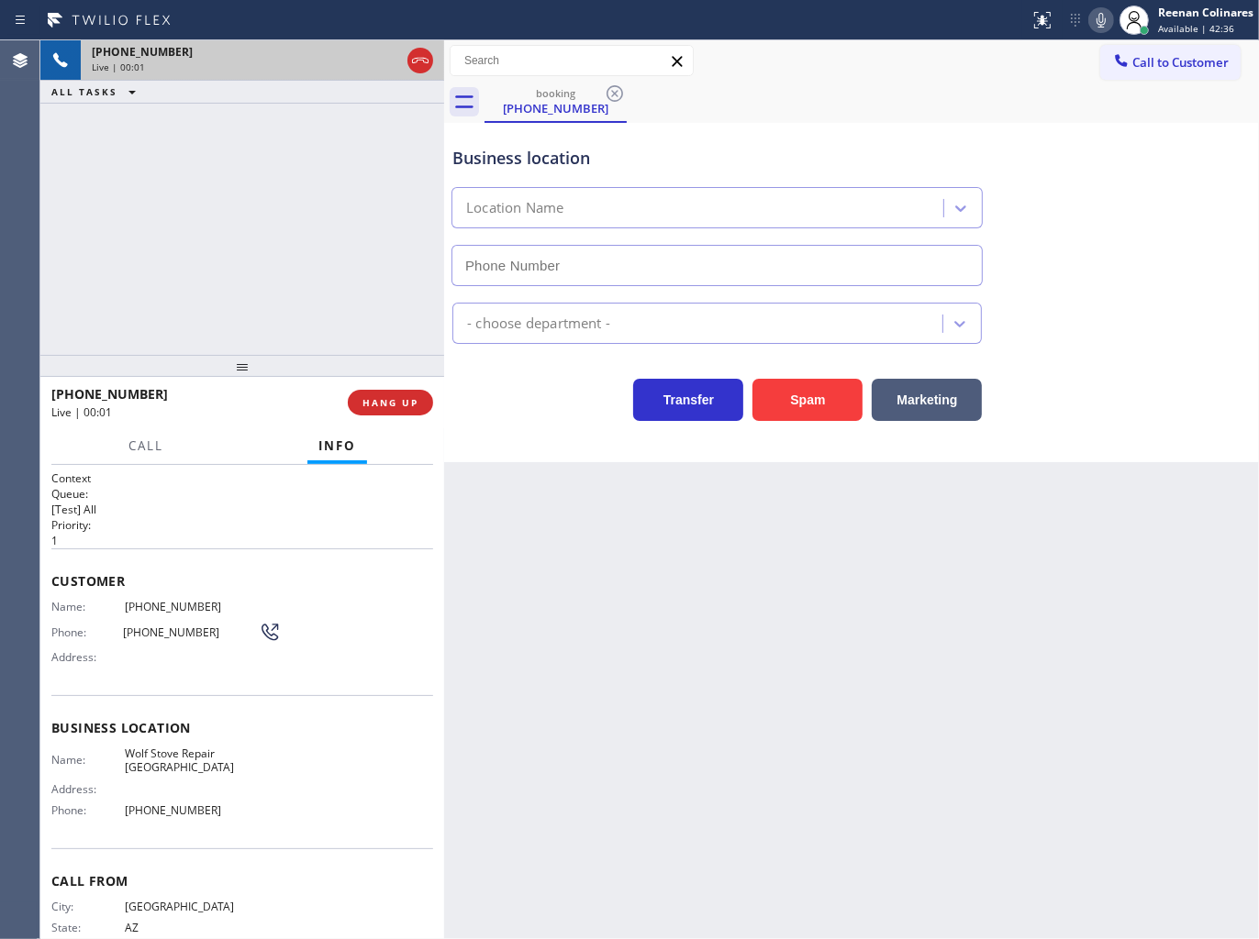
type input "[PHONE_NUMBER]"
click at [1103, 14] on icon at bounding box center [1101, 20] width 22 height 22
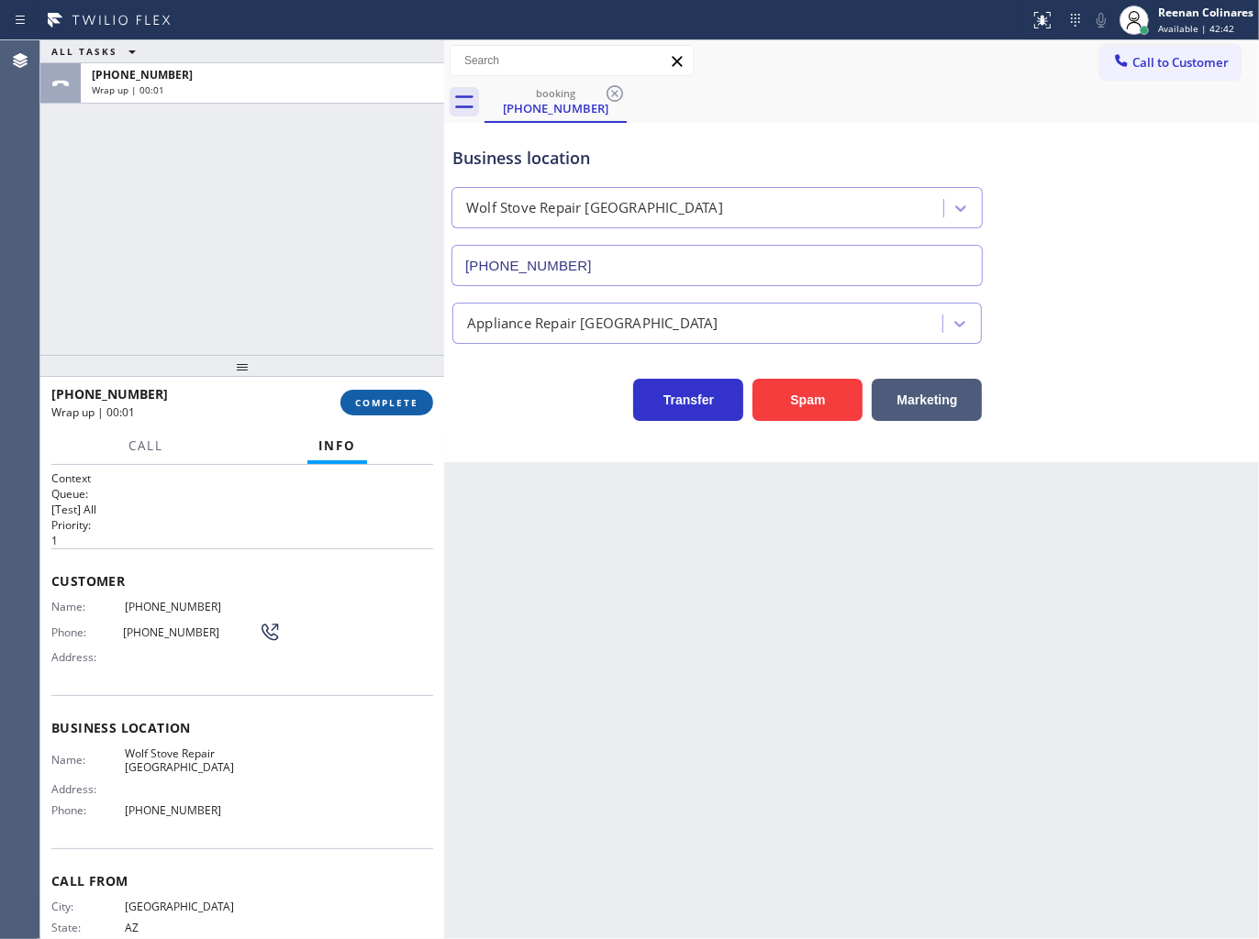
click at [387, 401] on span "COMPLETE" at bounding box center [386, 402] width 63 height 13
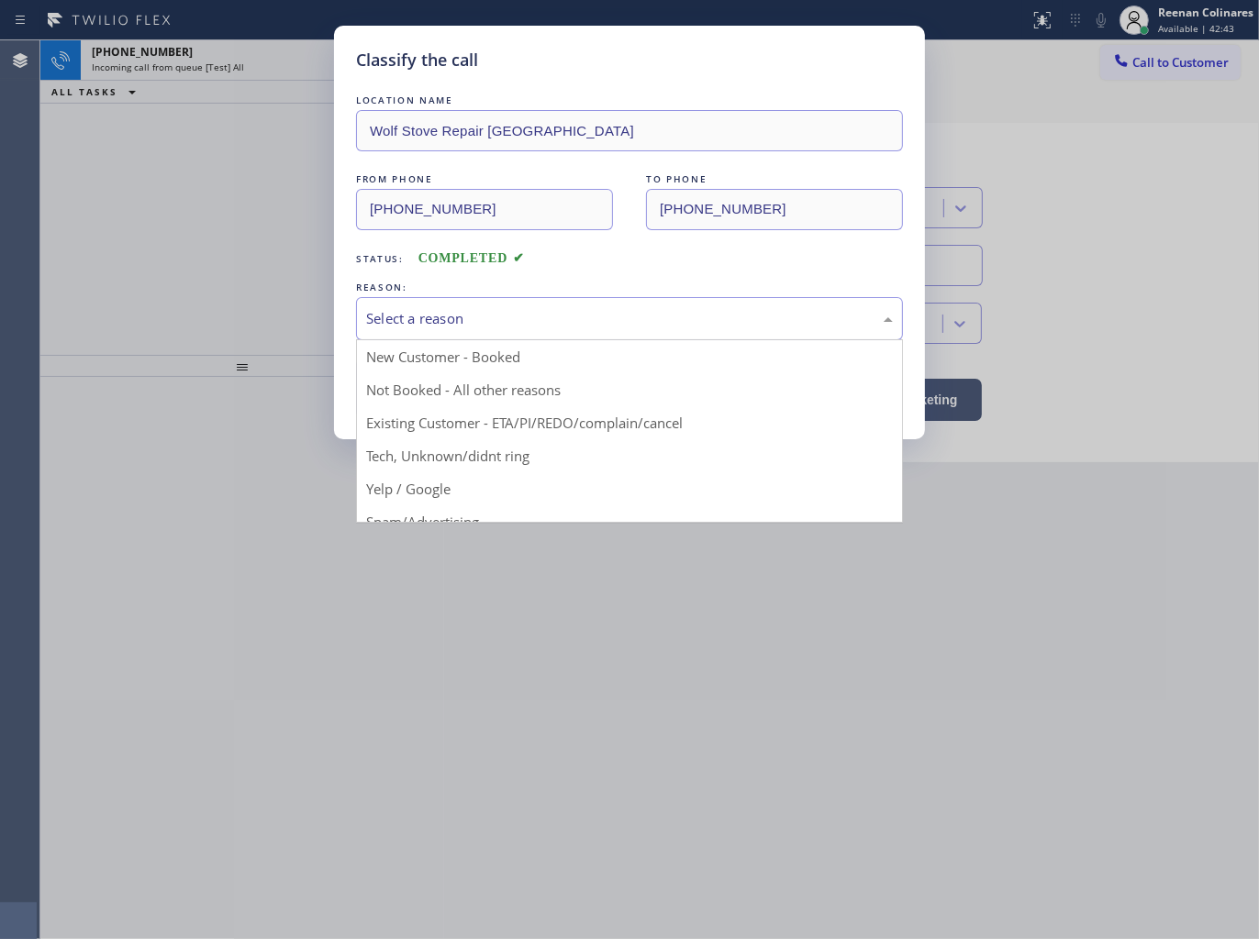
click at [472, 321] on div "Select a reason" at bounding box center [629, 318] width 527 height 21
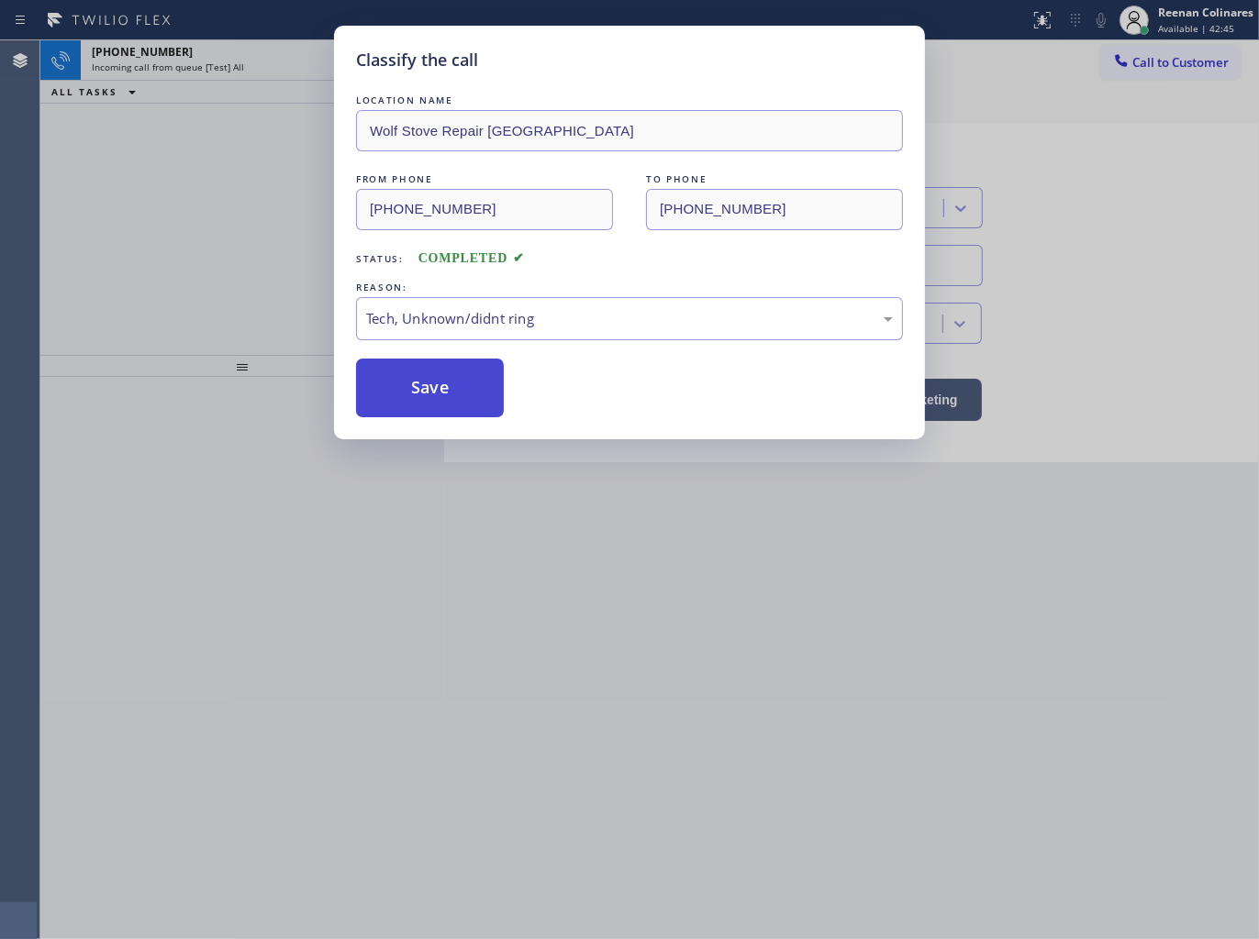
click at [419, 404] on button "Save" at bounding box center [430, 388] width 148 height 59
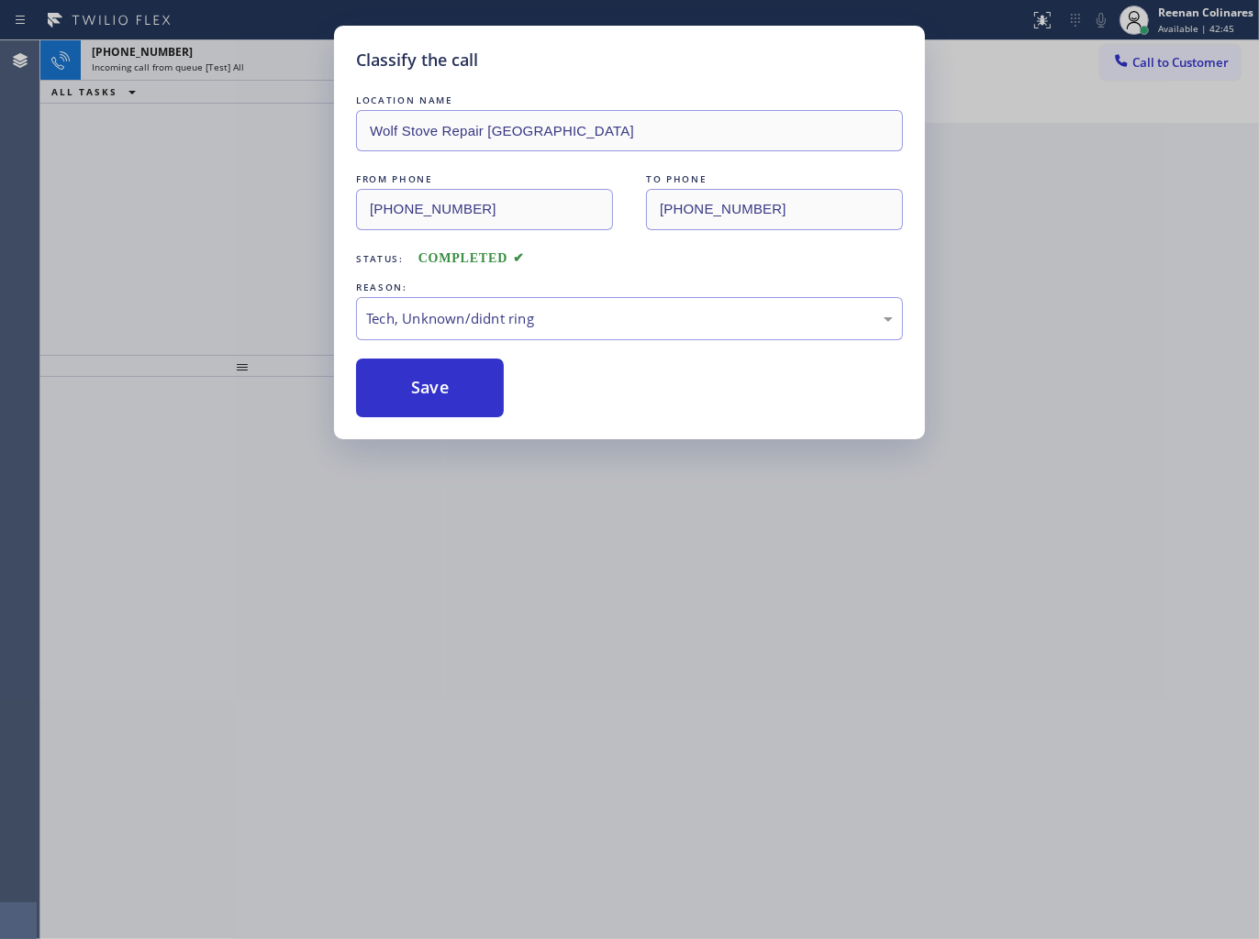
click at [196, 163] on div "Classify the call LOCATION NAME Wolf Stove Repair [GEOGRAPHIC_DATA] FROM PHONE …" at bounding box center [629, 469] width 1259 height 939
click at [222, 37] on div "Classify the call LOCATION NAME Wolf Stove Repair [GEOGRAPHIC_DATA] FROM PHONE …" at bounding box center [629, 469] width 1259 height 939
click at [226, 61] on div "Classify the call LOCATION NAME Wolf Stove Repair [GEOGRAPHIC_DATA] FROM PHONE …" at bounding box center [629, 469] width 1259 height 939
click at [226, 61] on div "Classify the call LOCATION NAME [DOMAIN_NAME] ([US_STATE], Google Ads) FROM PHO…" at bounding box center [649, 489] width 1218 height 899
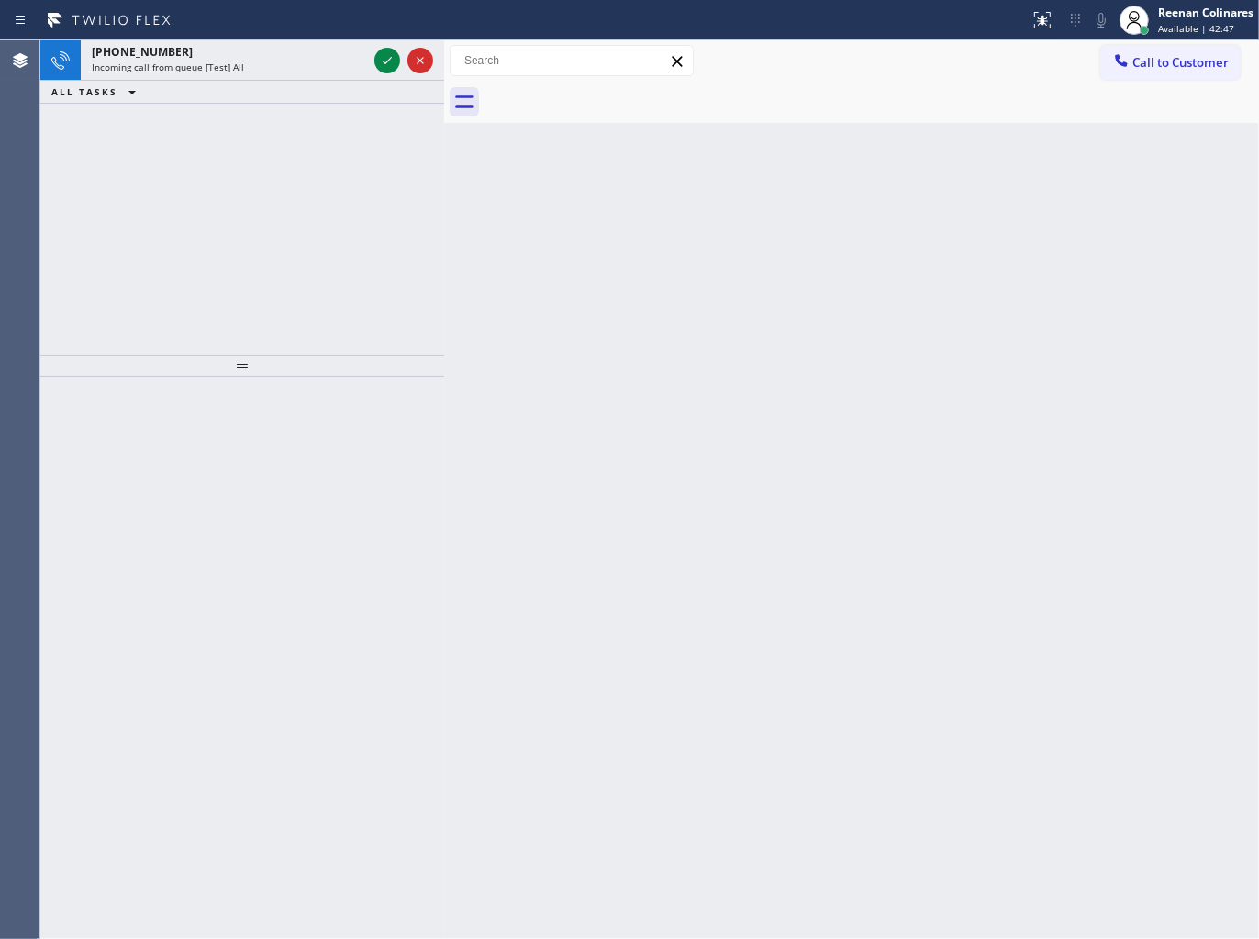
click at [226, 61] on span "Incoming call from queue [Test] All" at bounding box center [168, 67] width 152 height 13
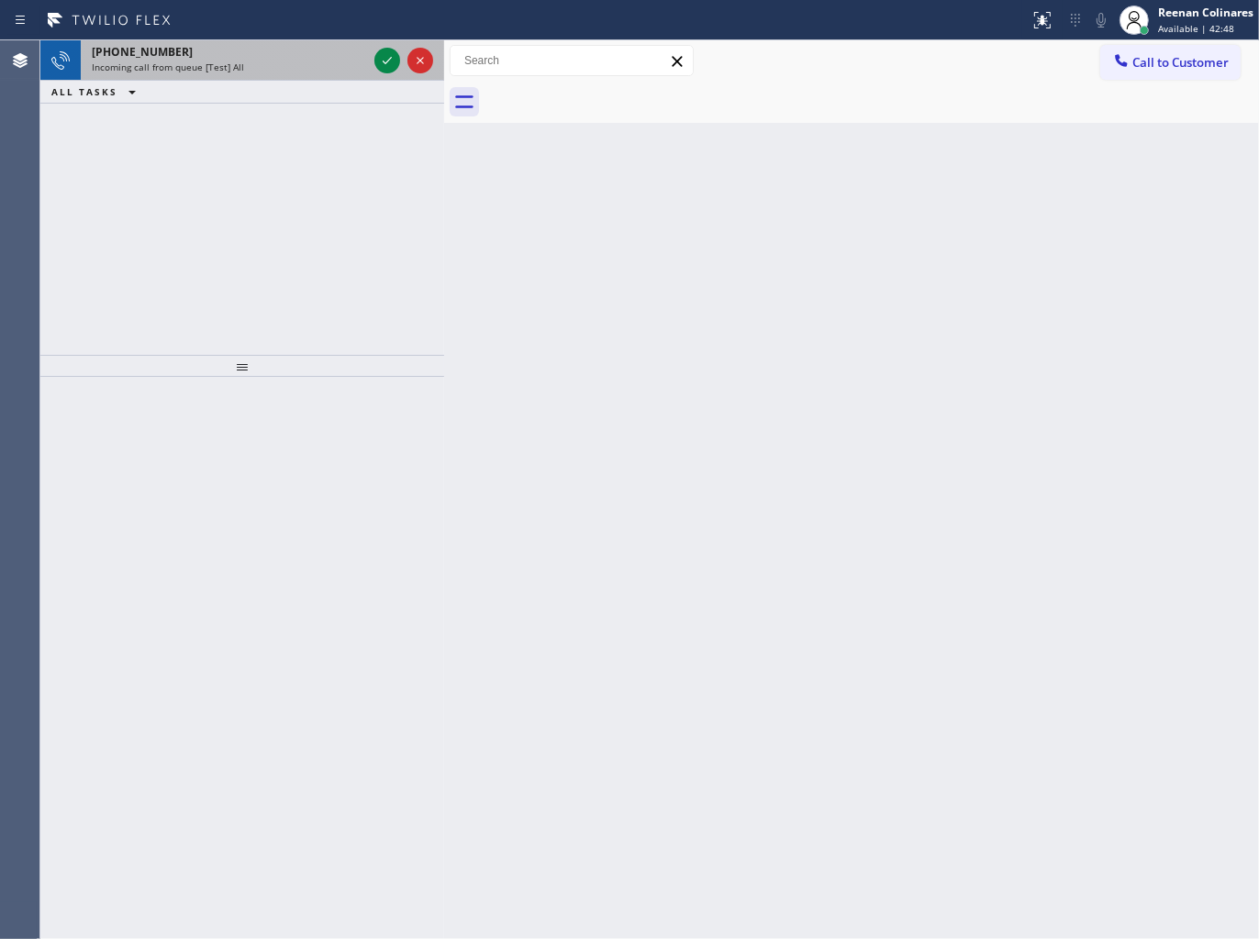
drag, startPoint x: 340, startPoint y: 60, endPoint x: 368, endPoint y: 61, distance: 27.5
click at [346, 62] on div "Incoming call from queue [Test] All" at bounding box center [229, 67] width 275 height 13
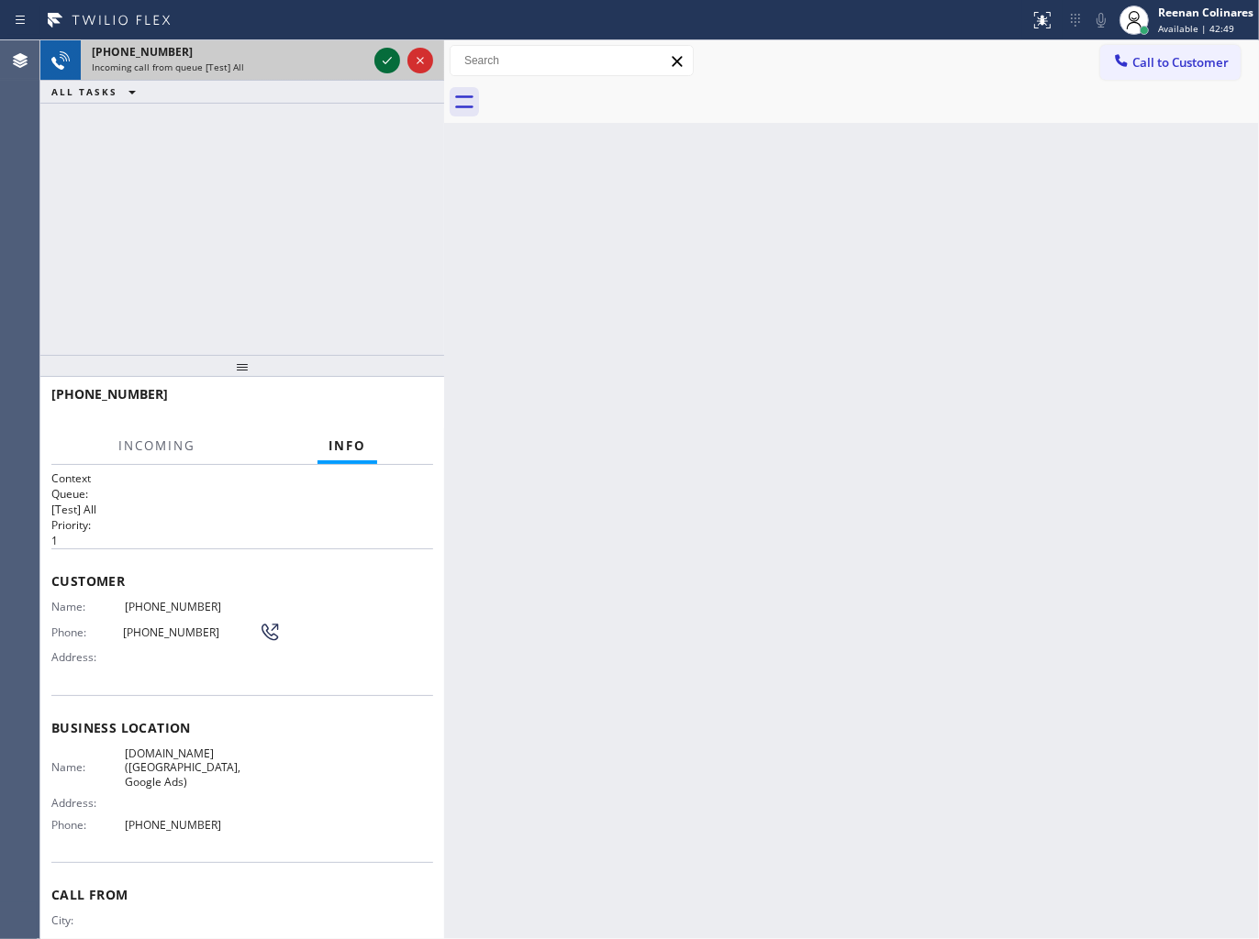
click at [382, 60] on icon at bounding box center [387, 61] width 22 height 22
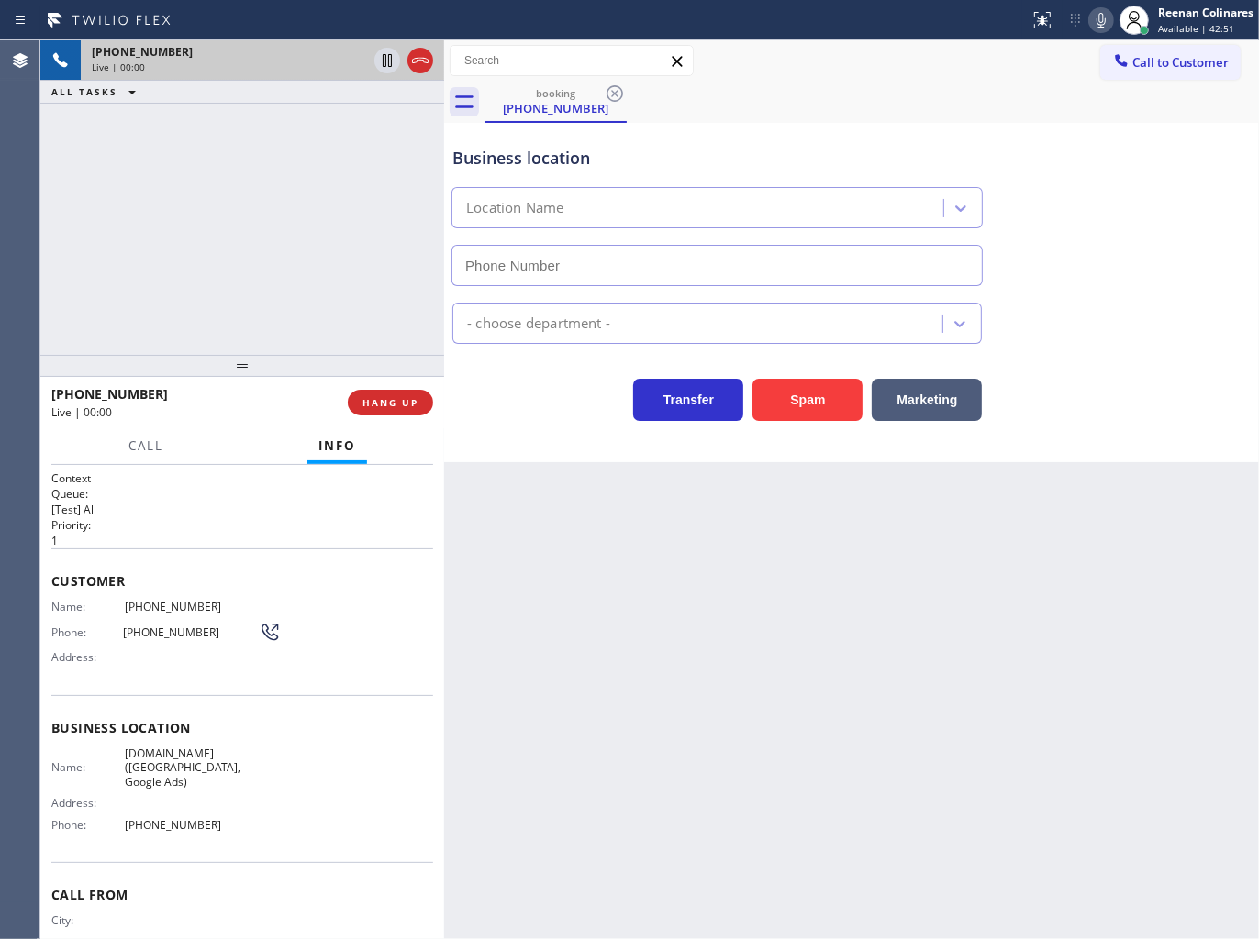
type input "[PHONE_NUMBER]"
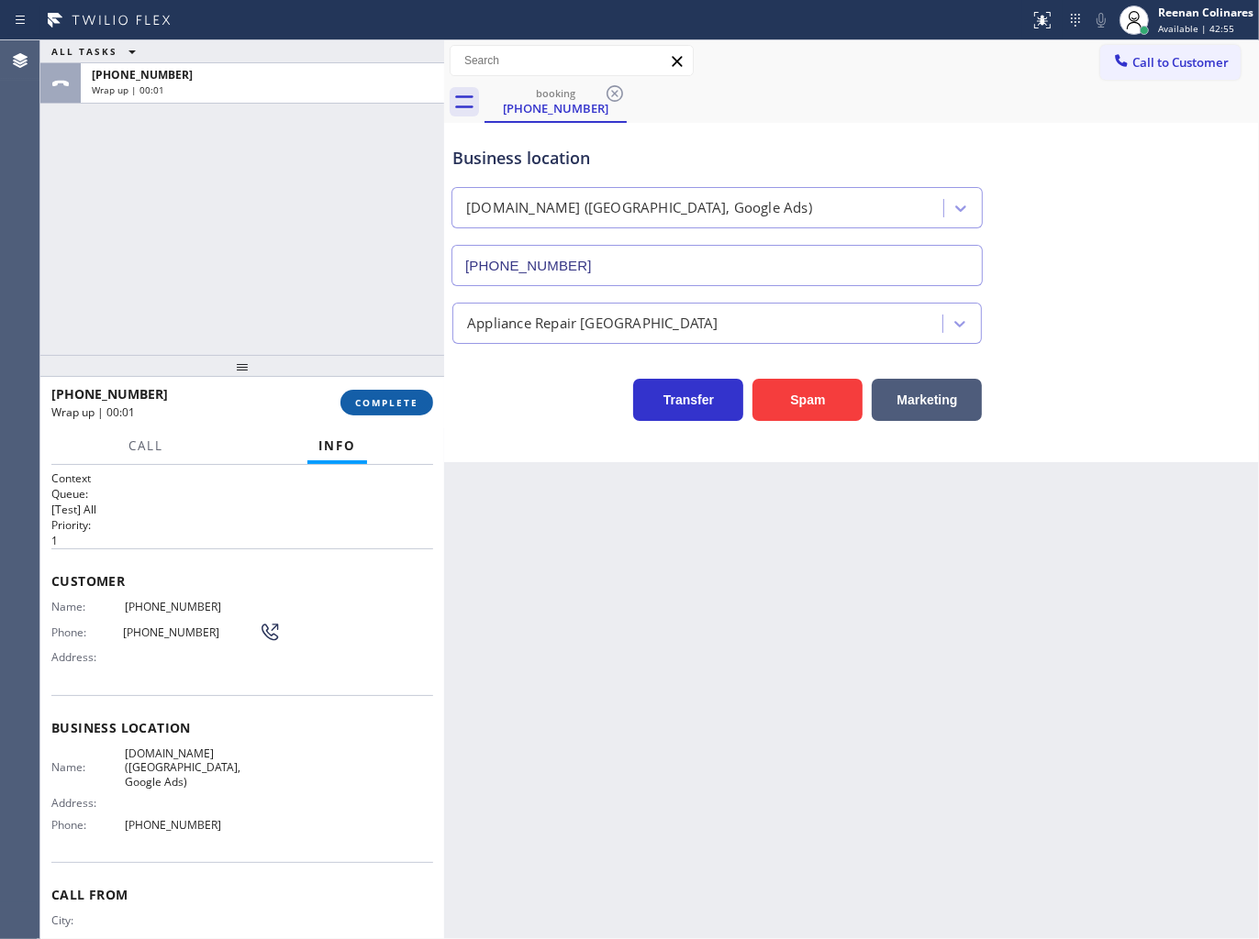
click at [392, 396] on button "COMPLETE" at bounding box center [386, 403] width 93 height 26
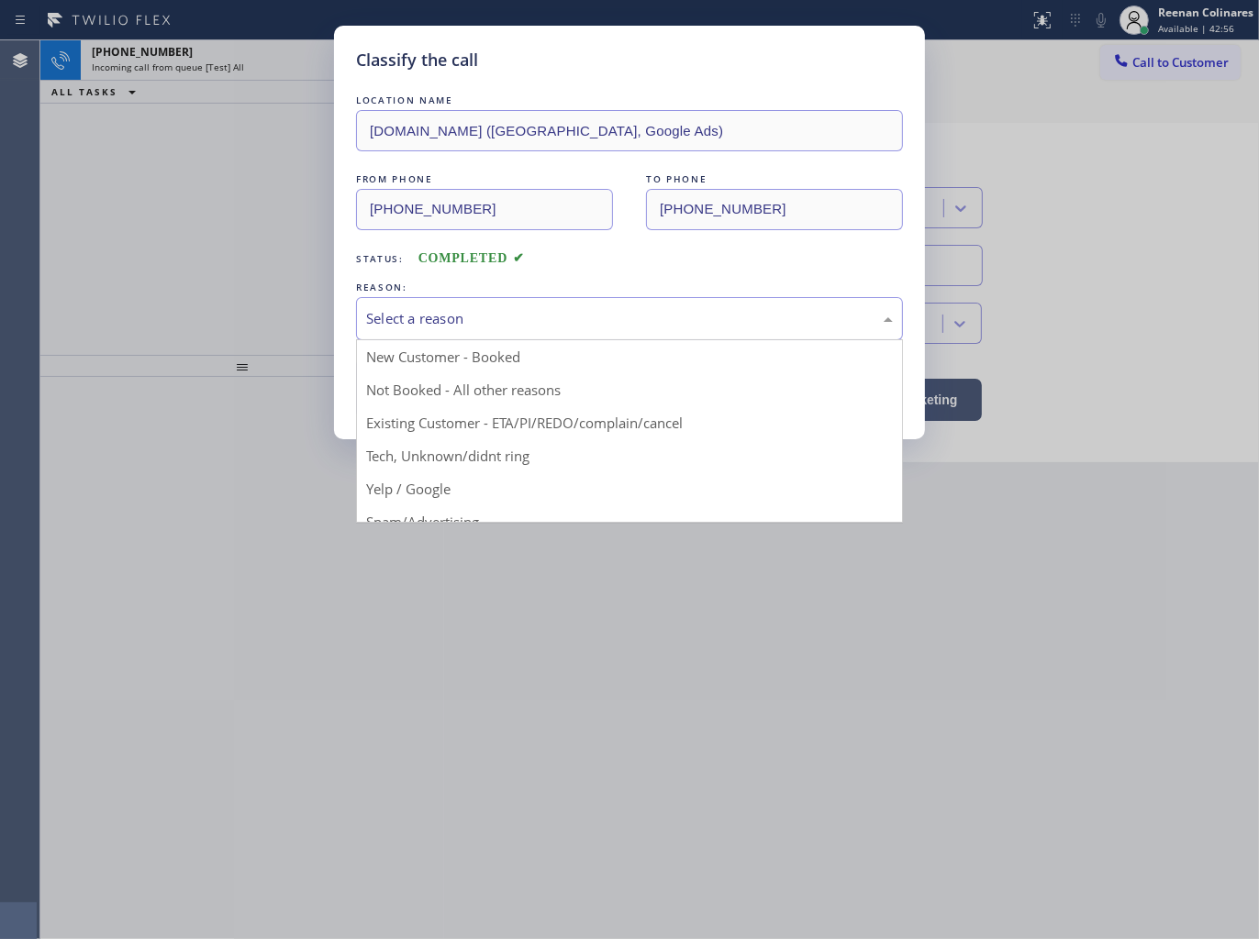
click at [500, 322] on div "Select a reason" at bounding box center [629, 318] width 527 height 21
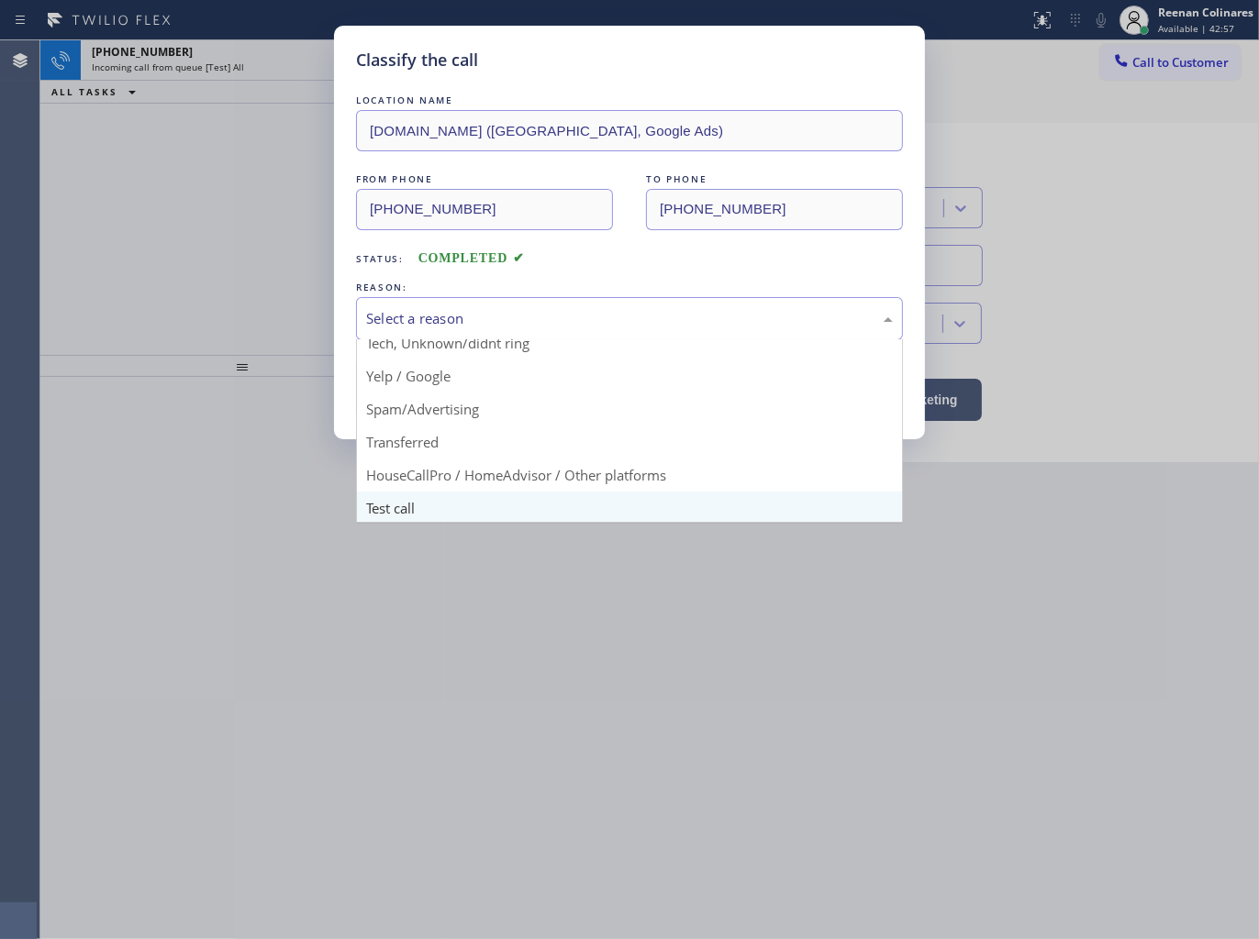
scroll to position [115, 0]
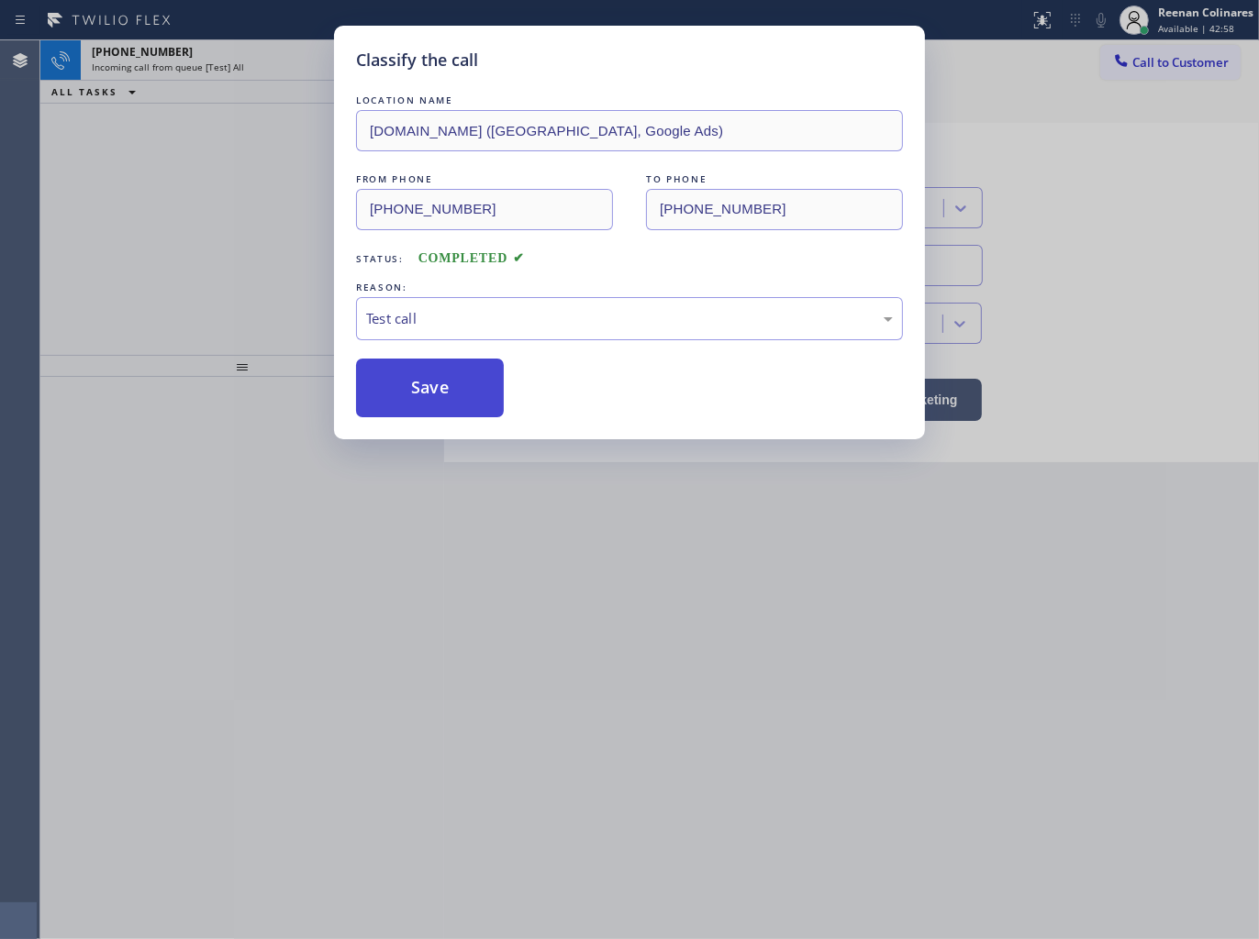
click at [399, 396] on button "Save" at bounding box center [430, 388] width 148 height 59
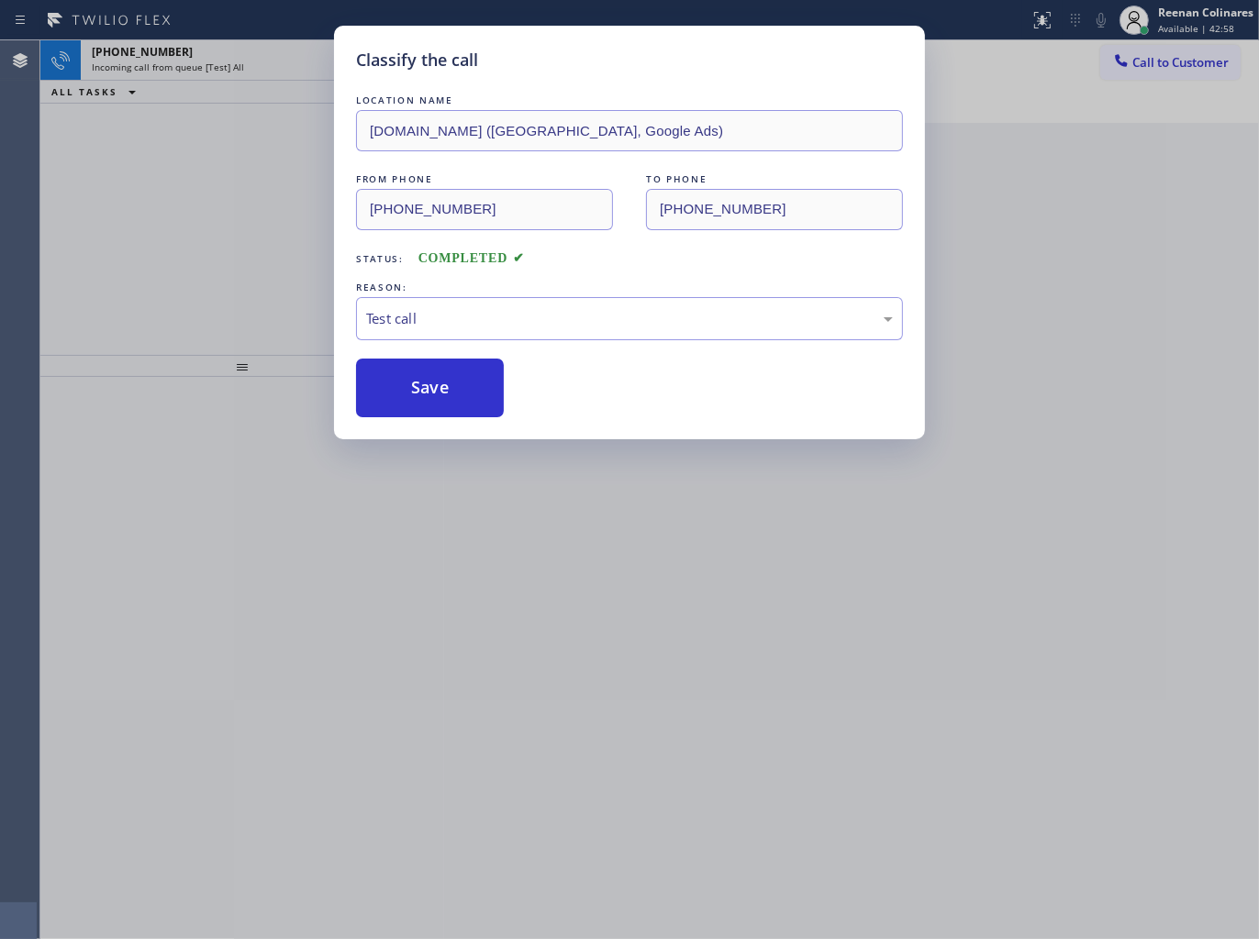
click at [216, 205] on div "Classify the call LOCATION NAME [DOMAIN_NAME] ([GEOGRAPHIC_DATA], Google Ads) F…" at bounding box center [629, 469] width 1259 height 939
click at [240, 66] on div "Classify the call LOCATION NAME [DOMAIN_NAME] ([GEOGRAPHIC_DATA], Google Ads) F…" at bounding box center [629, 469] width 1259 height 939
click at [240, 66] on div "Incoming call from queue [Test] All" at bounding box center [229, 67] width 275 height 13
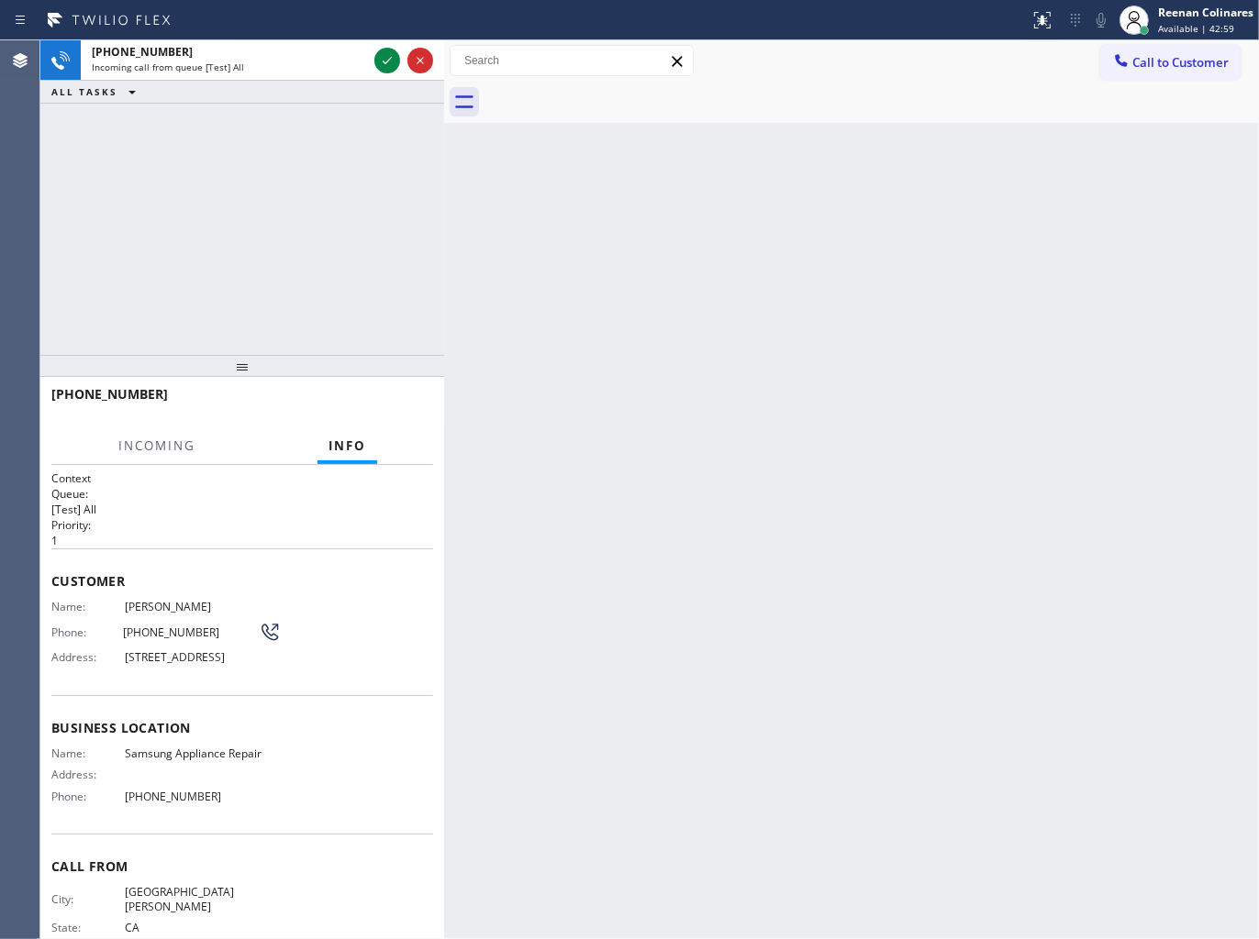
click at [240, 66] on div "Incoming call from queue [Test] All" at bounding box center [229, 67] width 275 height 13
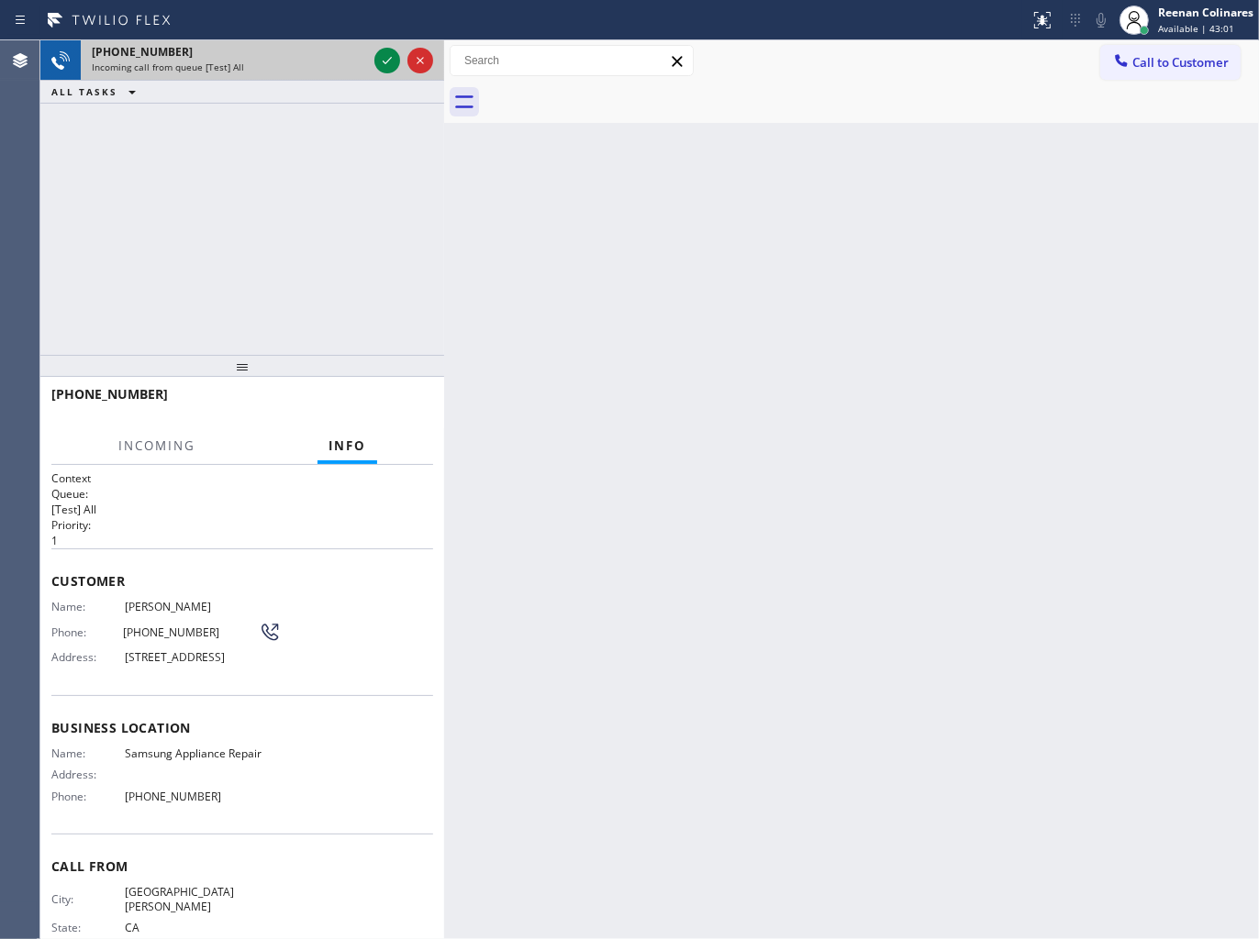
click at [349, 52] on div "[PHONE_NUMBER]" at bounding box center [229, 52] width 275 height 16
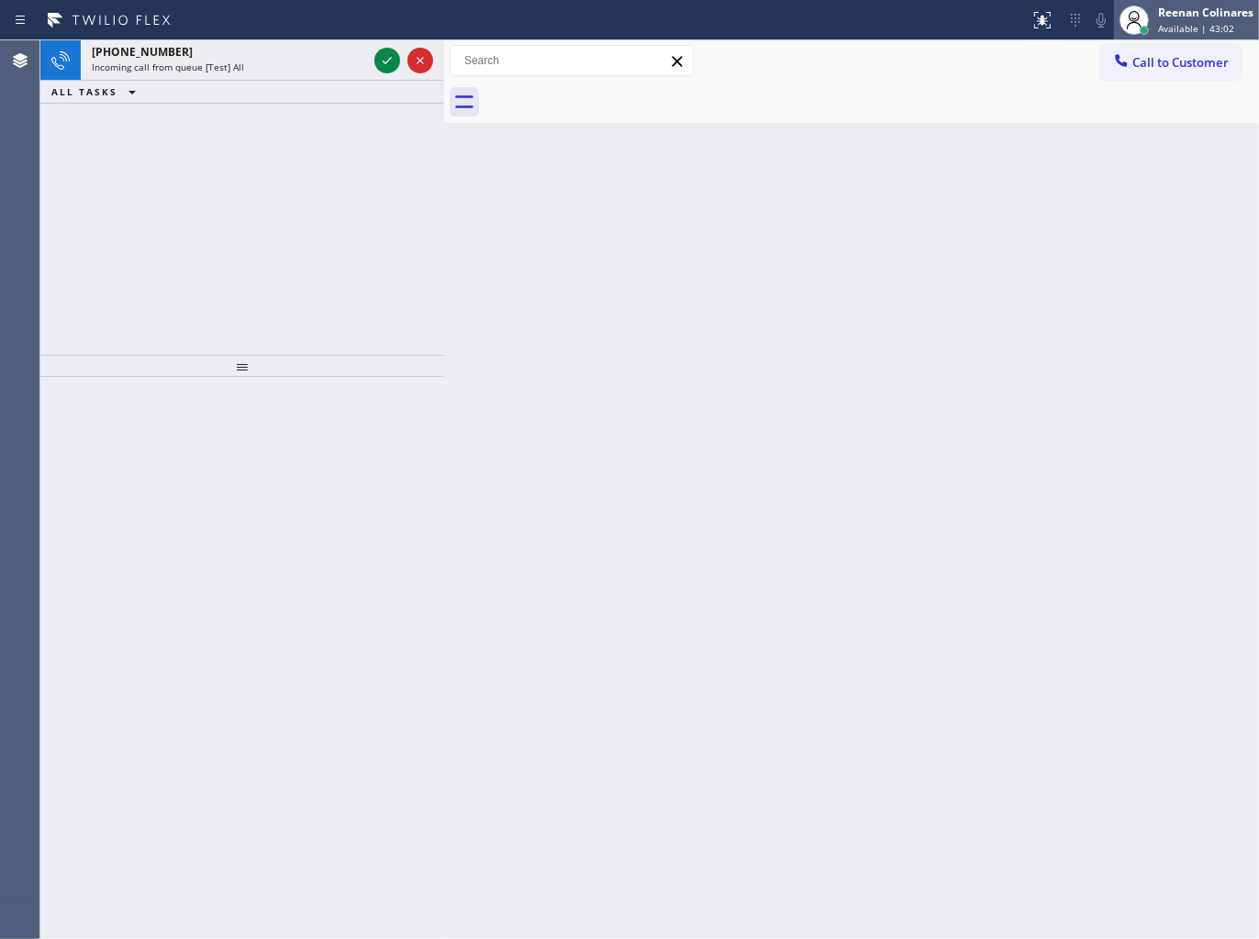
click at [1168, 26] on span "Available | 43:02" at bounding box center [1196, 28] width 76 height 13
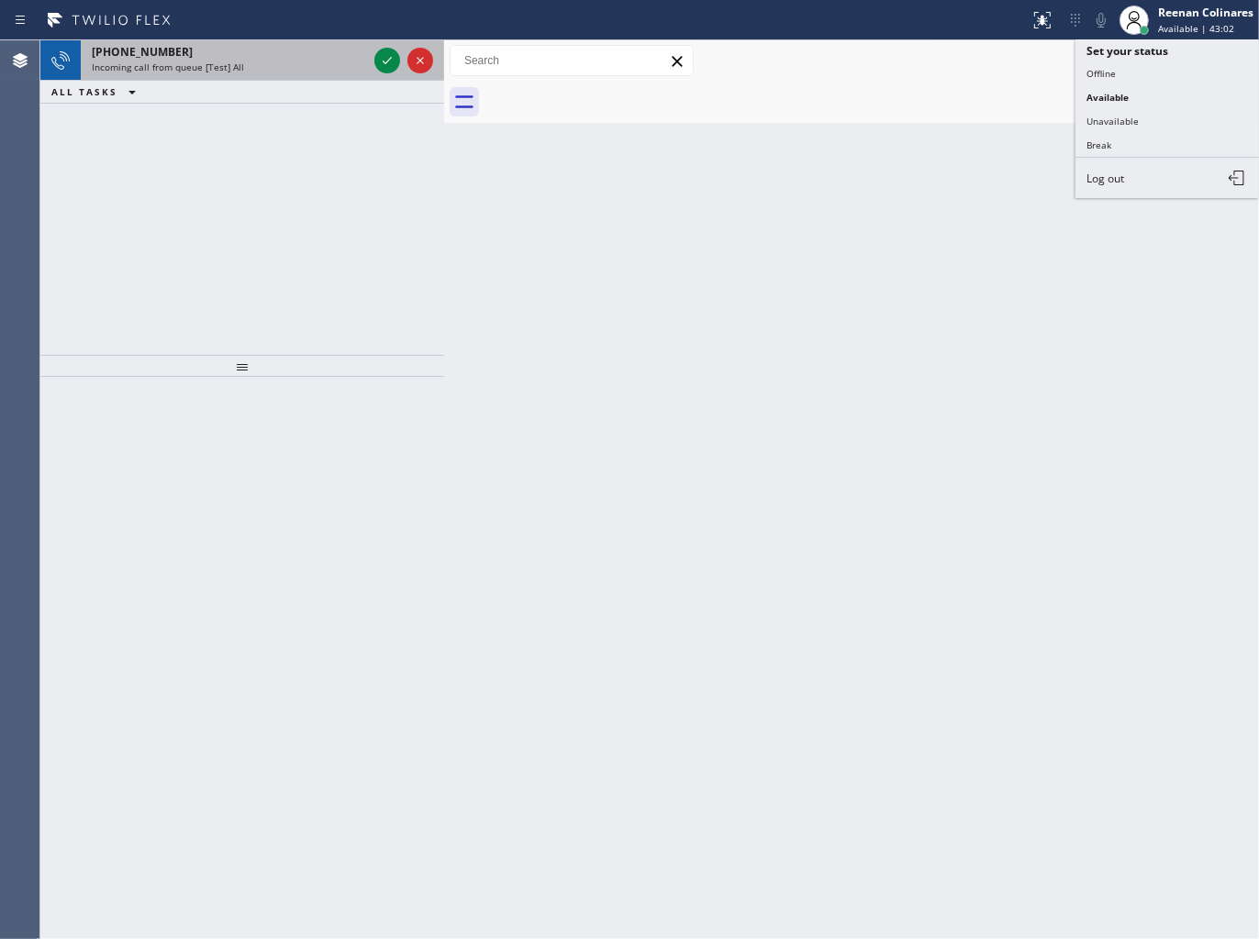
click at [324, 49] on div "[PHONE_NUMBER]" at bounding box center [229, 52] width 275 height 16
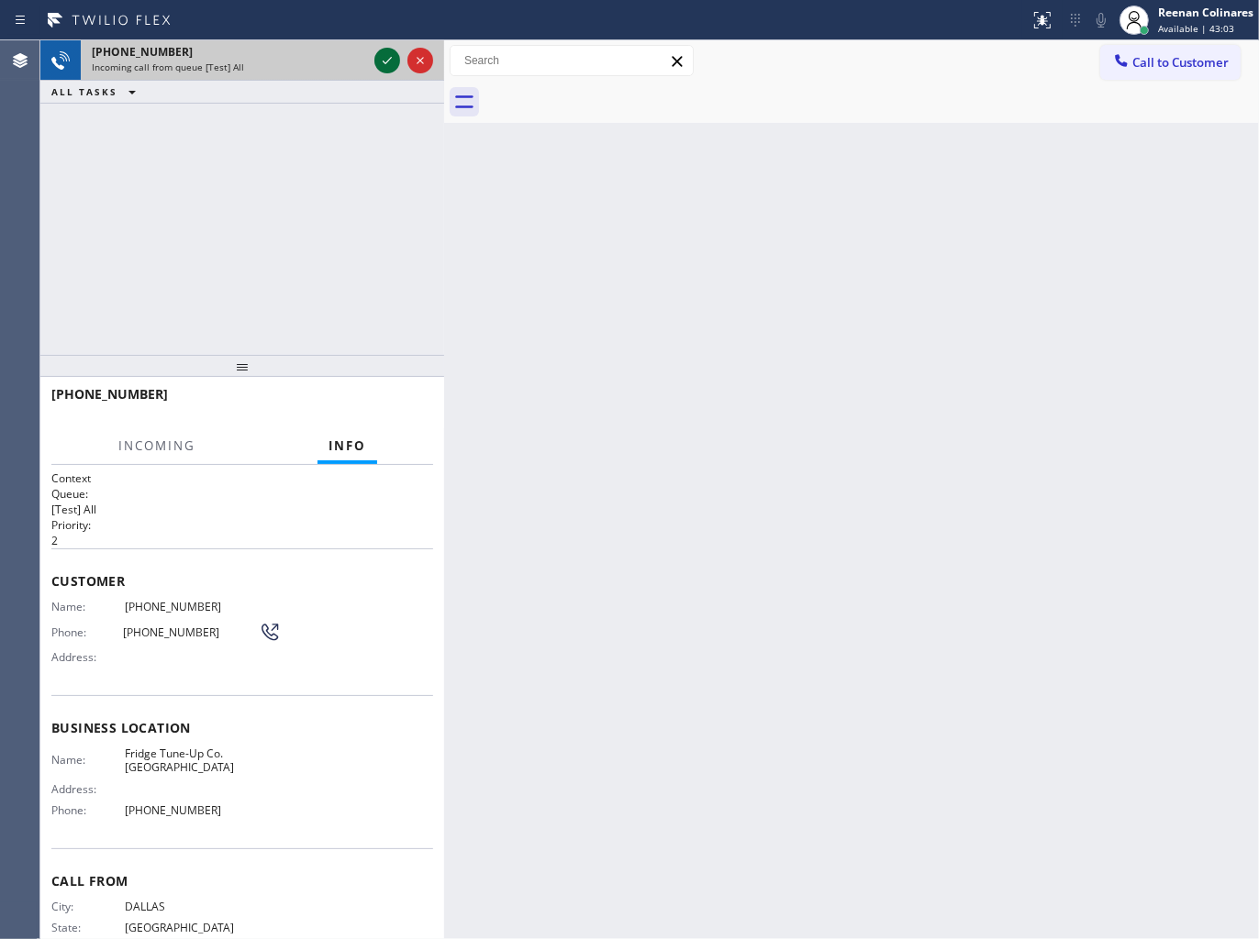
click at [389, 61] on icon at bounding box center [387, 61] width 22 height 22
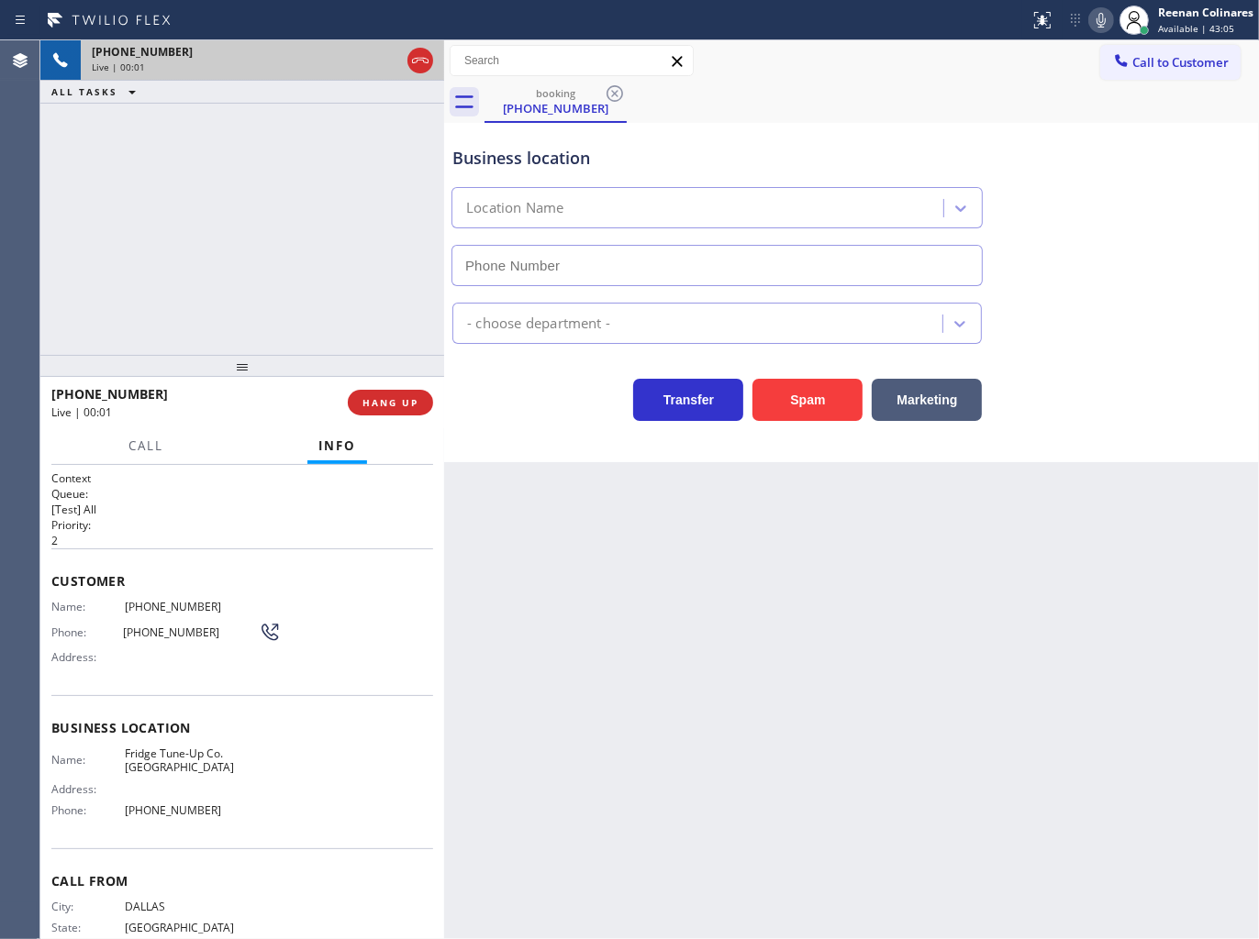
type input "[PHONE_NUMBER]"
drag, startPoint x: 803, startPoint y: 396, endPoint x: 873, endPoint y: 316, distance: 107.3
click at [804, 397] on button "Spam" at bounding box center [807, 400] width 110 height 42
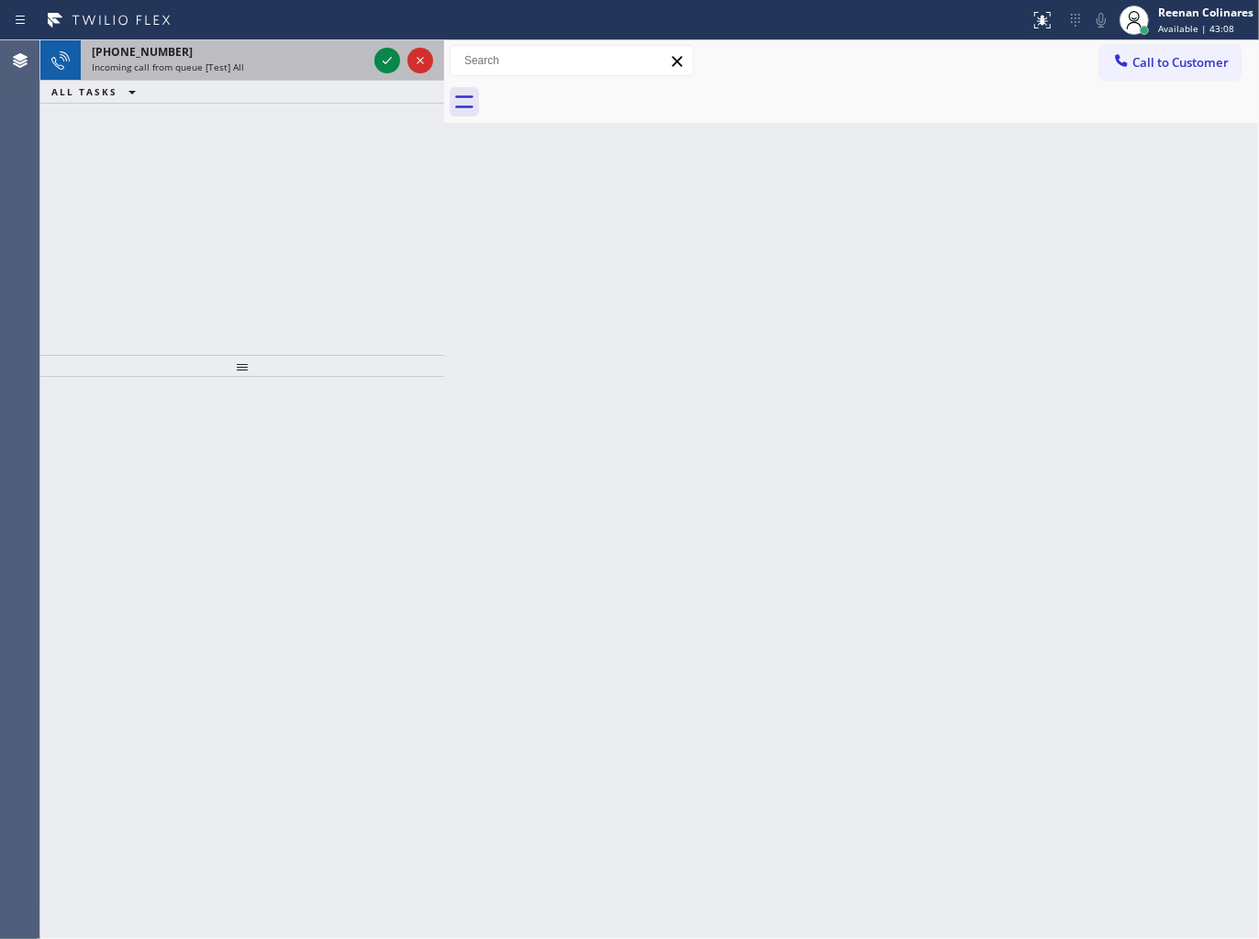
click at [234, 64] on span "Incoming call from queue [Test] All" at bounding box center [168, 67] width 152 height 13
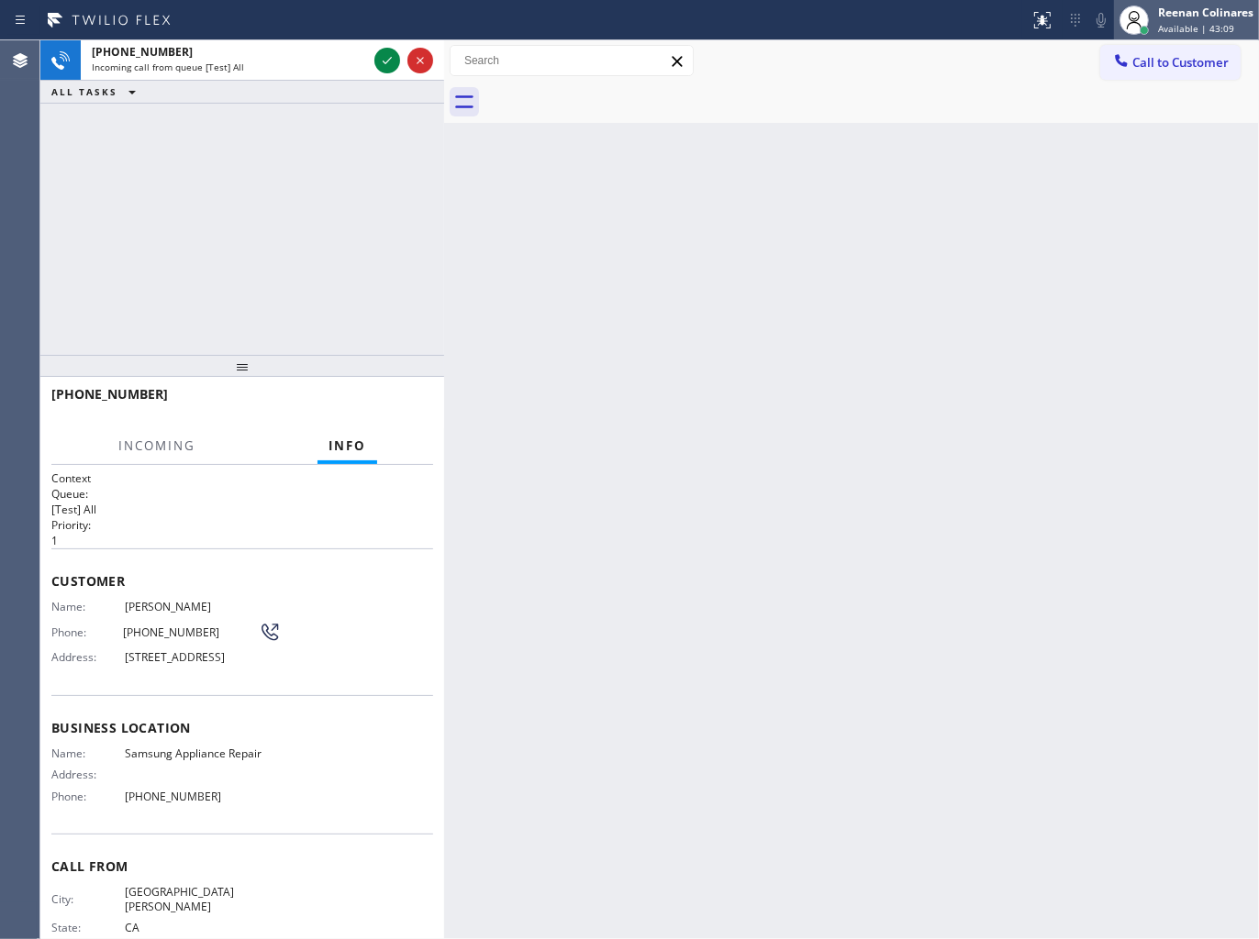
click at [1204, 15] on div "Reenan Colinares" at bounding box center [1205, 13] width 95 height 16
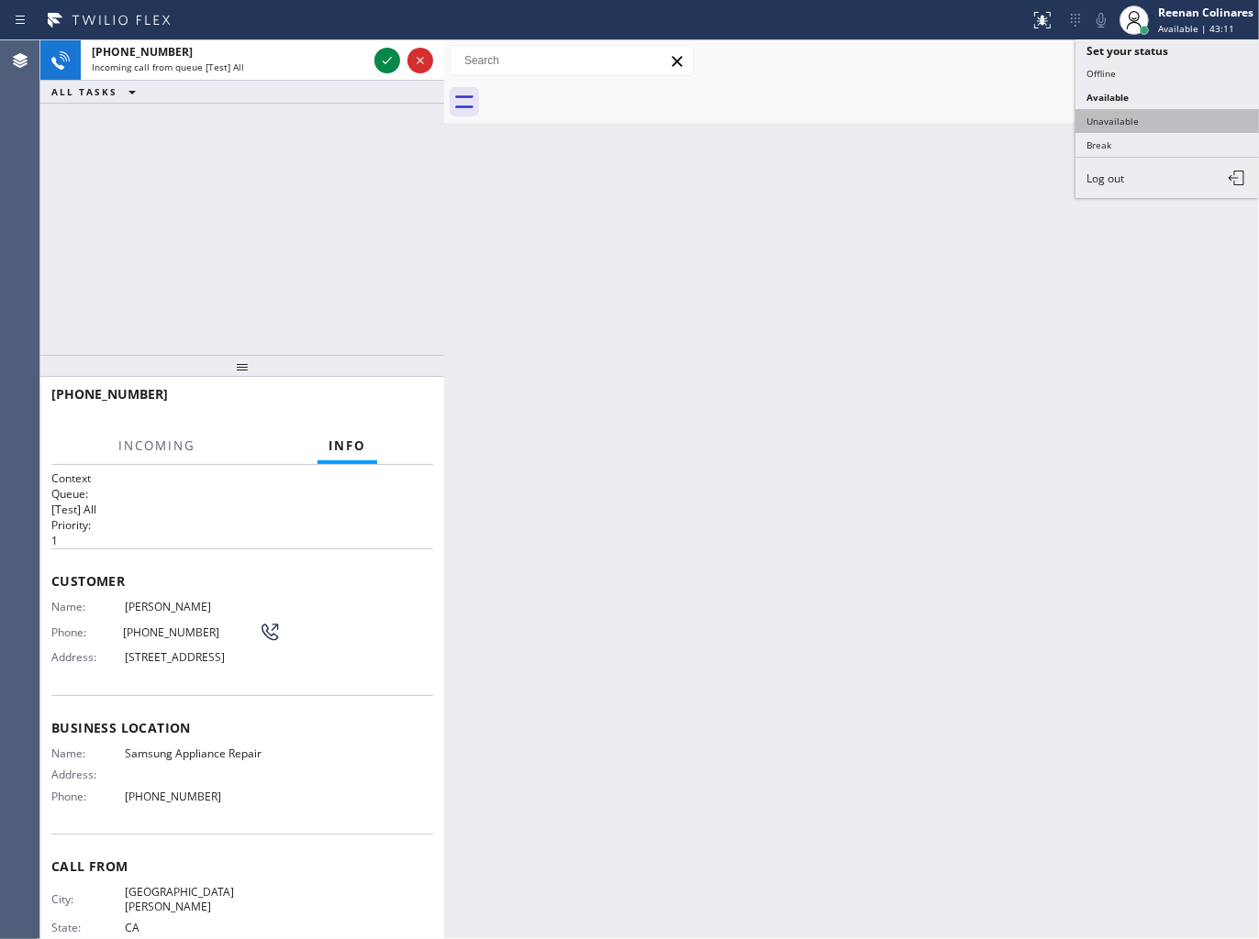
click at [1137, 119] on button "Unavailable" at bounding box center [1166, 121] width 183 height 24
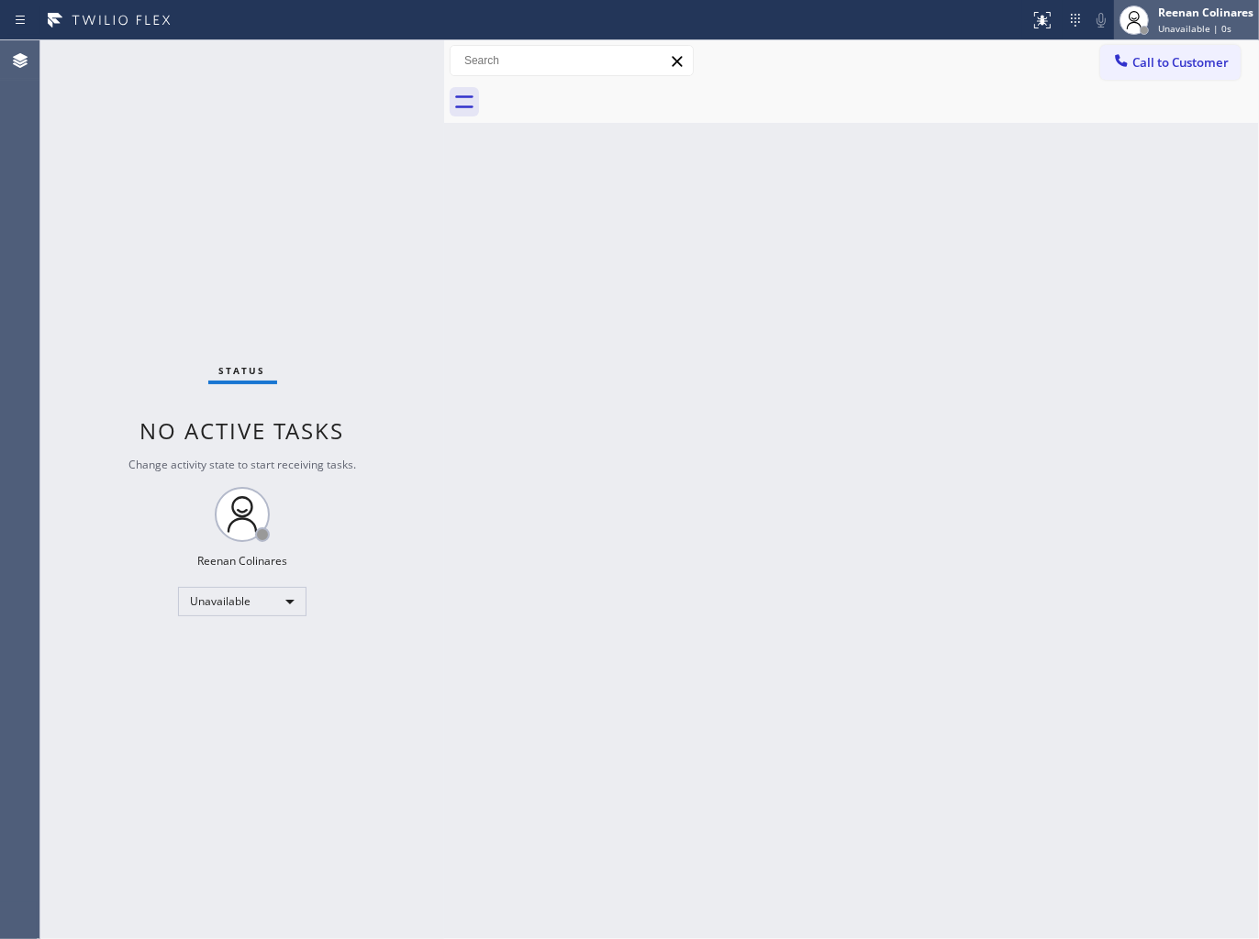
click at [1170, 19] on div "Reenan Colinares" at bounding box center [1205, 13] width 95 height 16
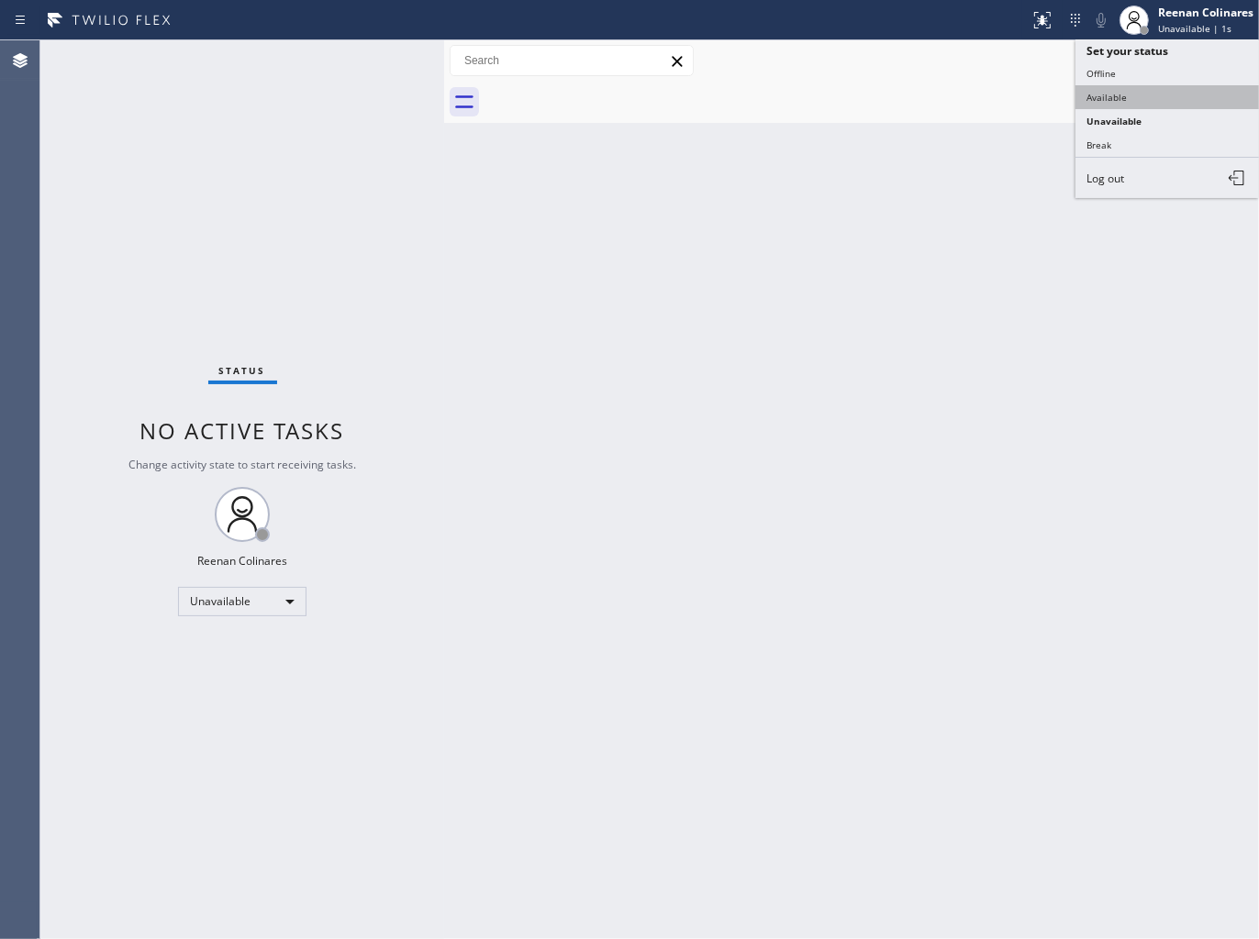
click at [1095, 97] on button "Available" at bounding box center [1166, 97] width 183 height 24
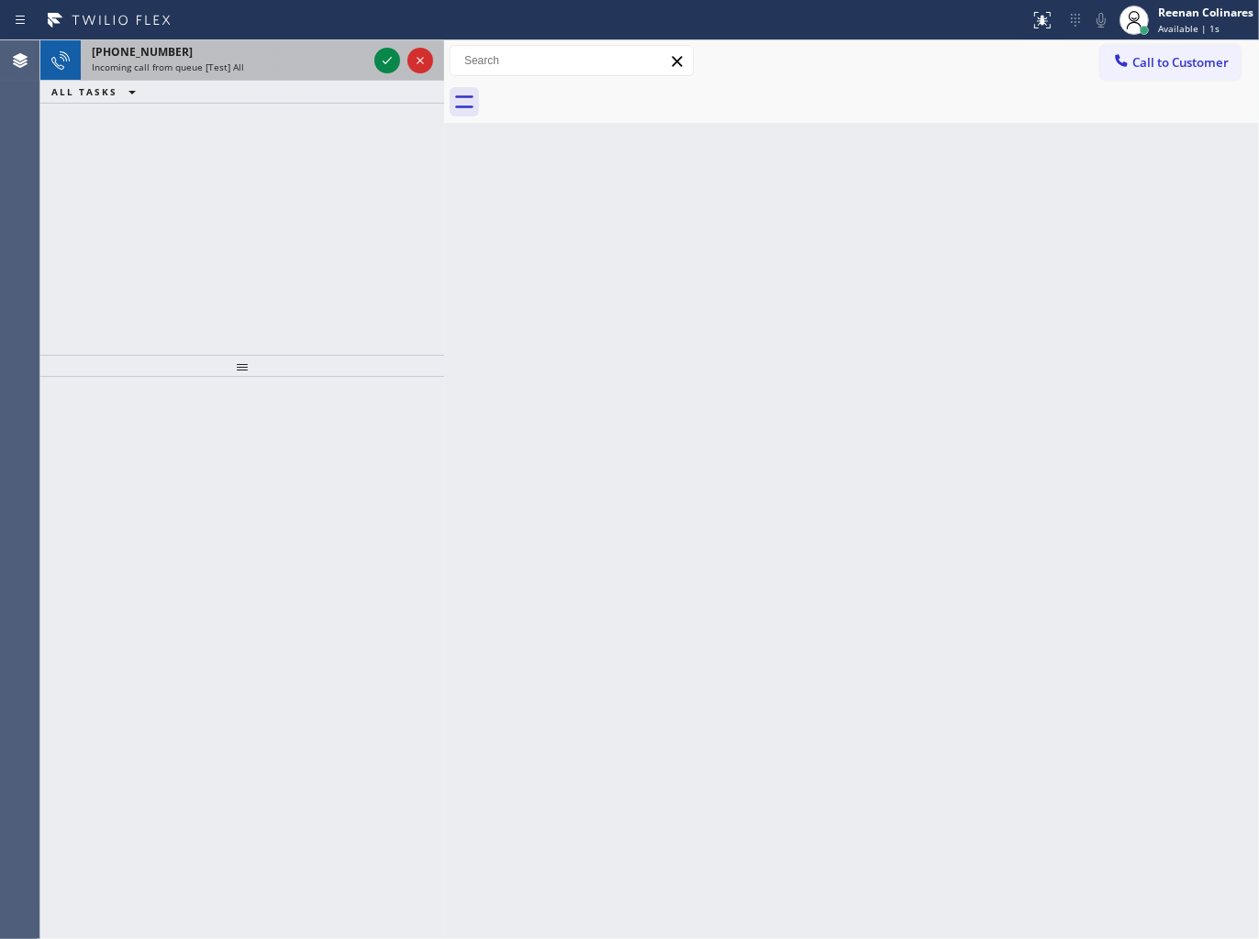
click at [257, 56] on div "[PHONE_NUMBER]" at bounding box center [229, 52] width 275 height 16
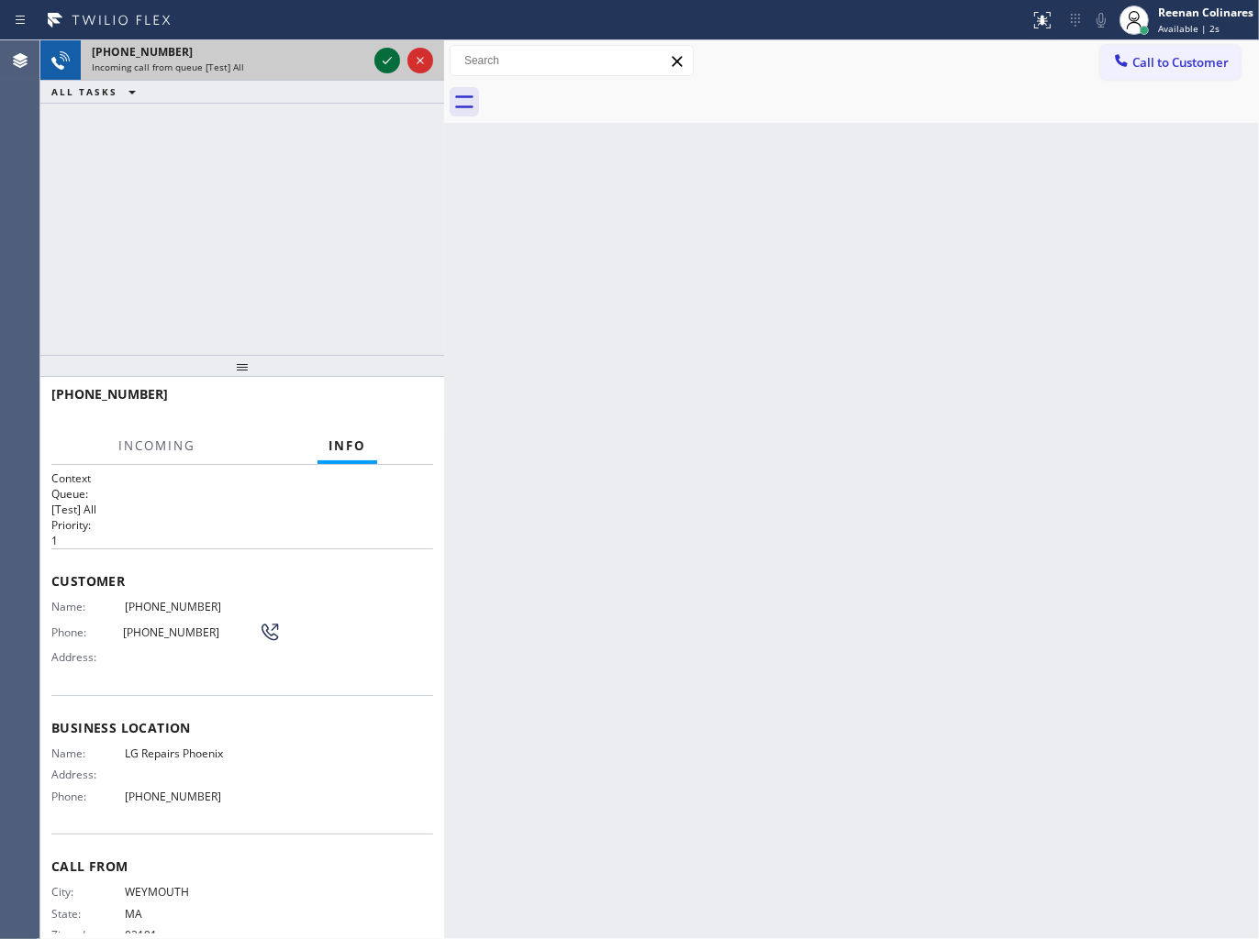
click at [383, 61] on icon at bounding box center [387, 61] width 22 height 22
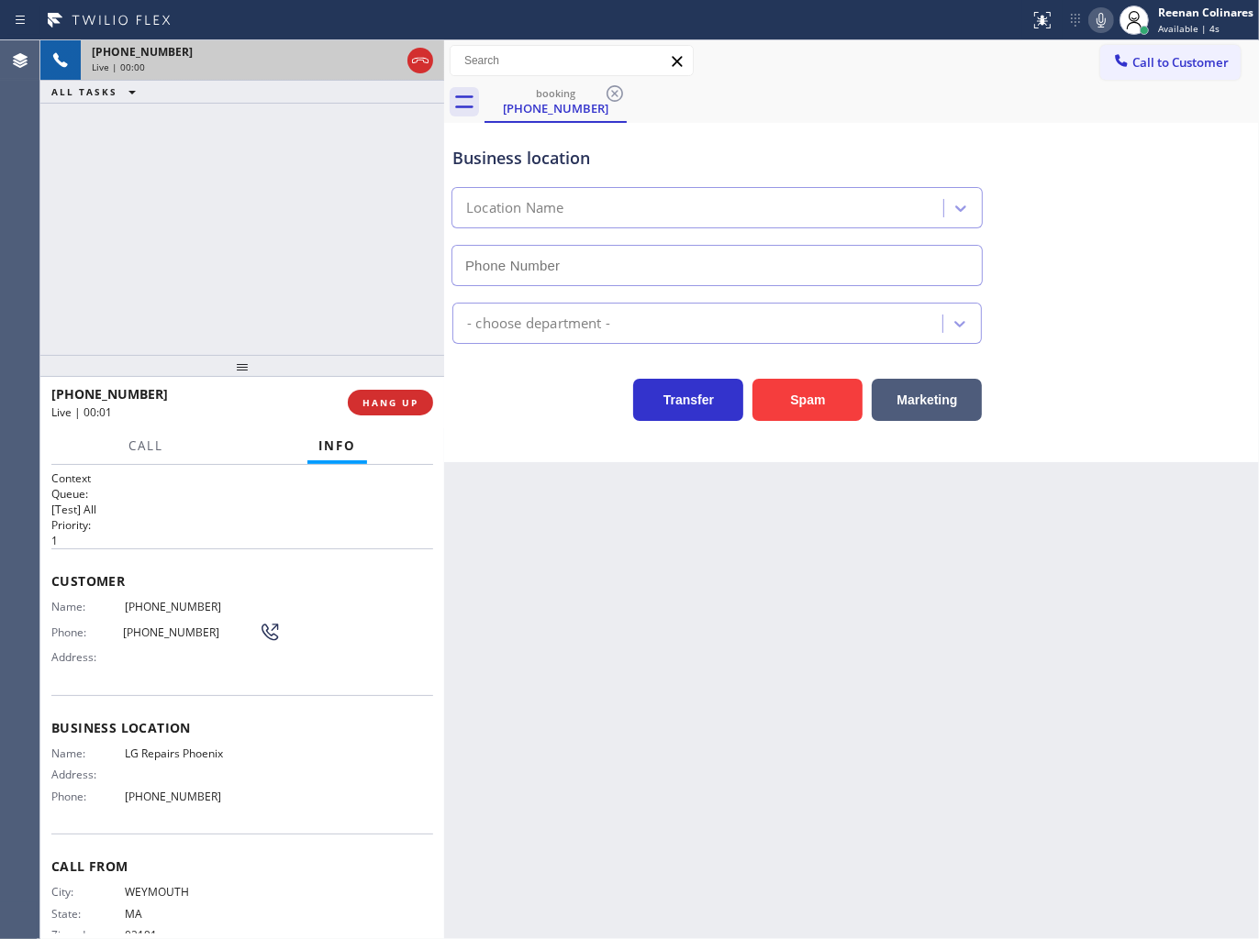
type input "[PHONE_NUMBER]"
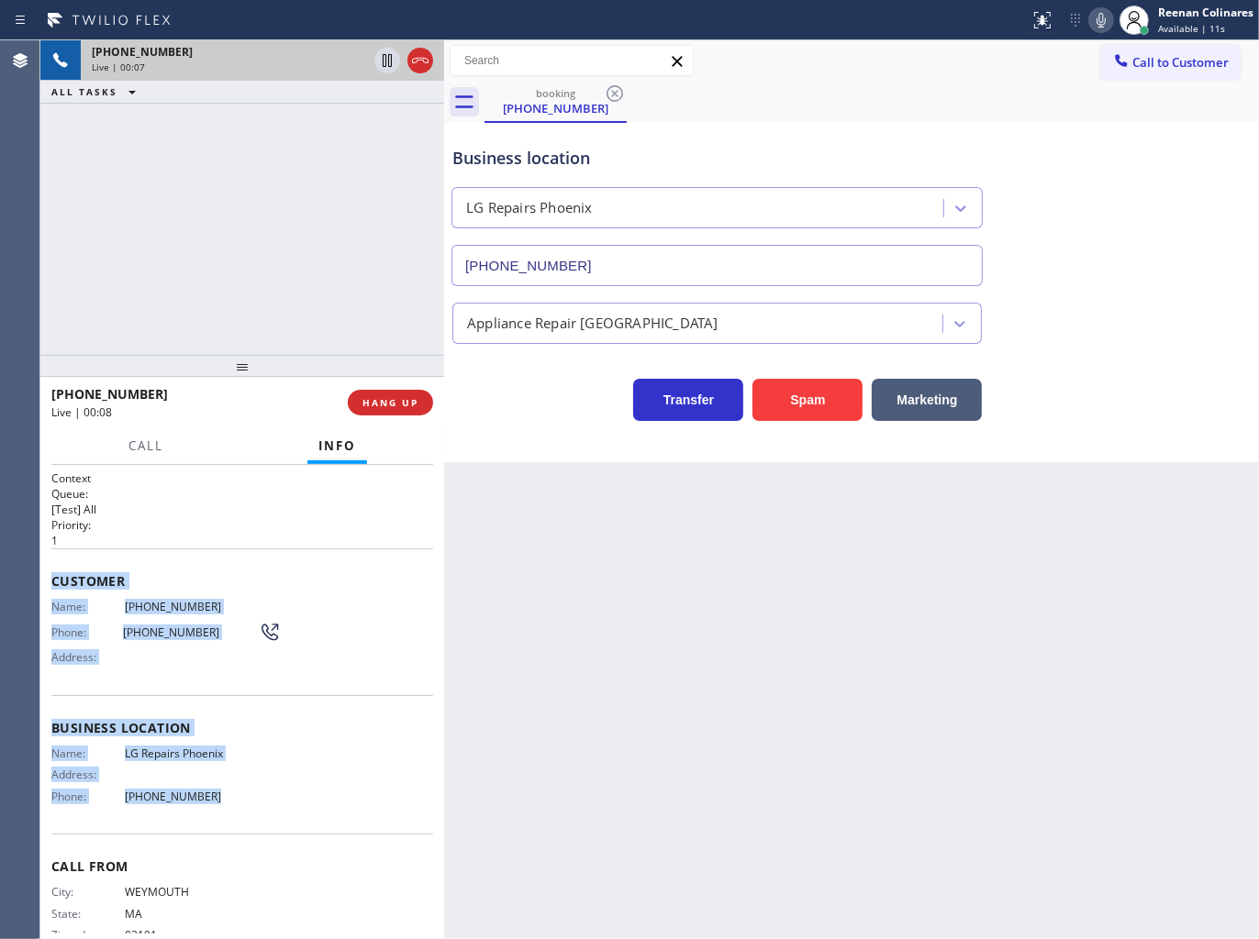
drag, startPoint x: 53, startPoint y: 566, endPoint x: 236, endPoint y: 801, distance: 297.4
click at [232, 801] on div "Context Queue: [Test] All Priority: 1 Customer Name: [PHONE_NUMBER] Phone: [PHO…" at bounding box center [242, 722] width 382 height 503
drag, startPoint x: 1095, startPoint y: 19, endPoint x: 1034, endPoint y: 49, distance: 68.1
click at [1095, 19] on icon at bounding box center [1101, 20] width 22 height 22
click at [149, 445] on span "Call" at bounding box center [145, 446] width 35 height 17
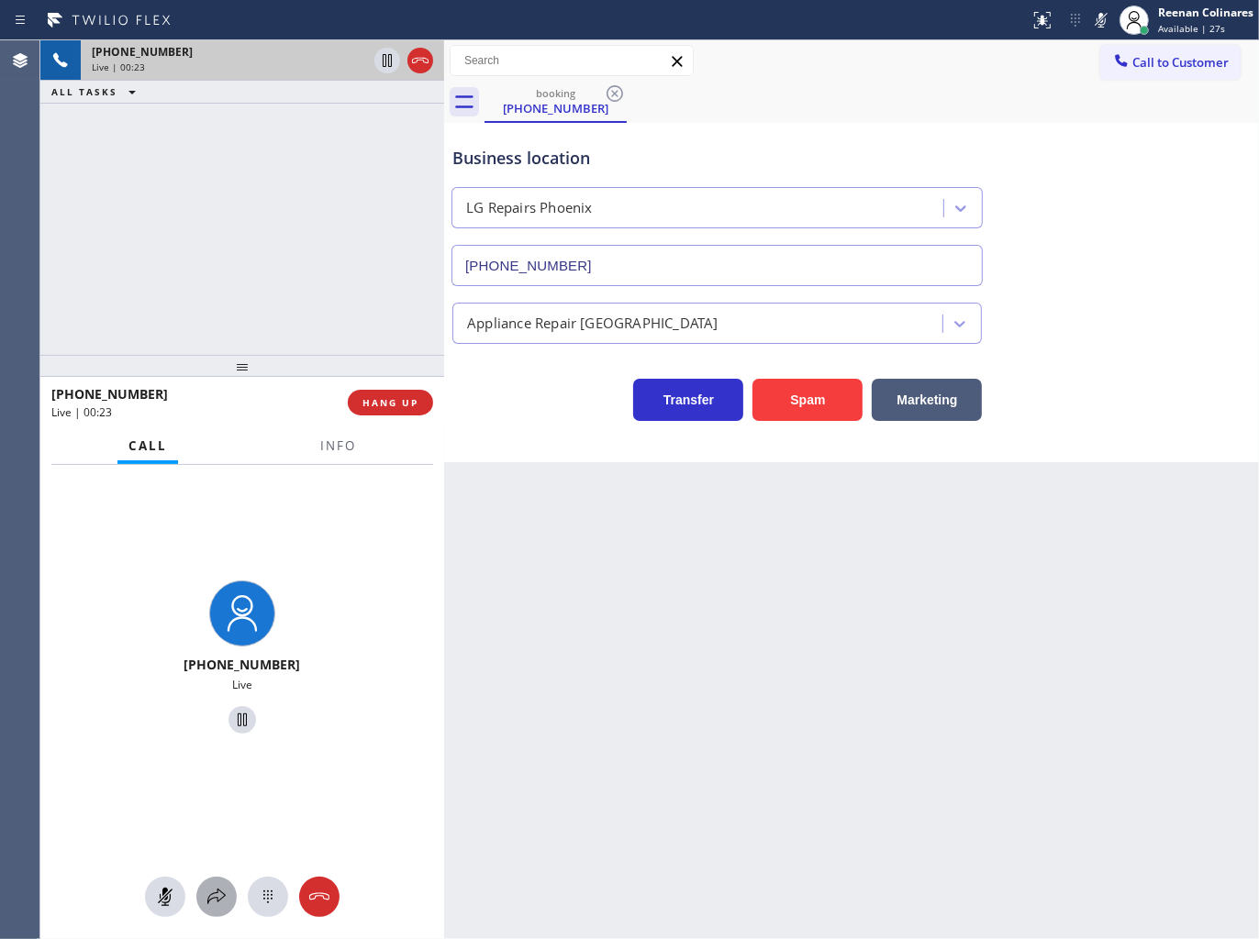
click at [203, 913] on div at bounding box center [242, 897] width 404 height 40
click at [205, 902] on icon at bounding box center [216, 897] width 22 height 22
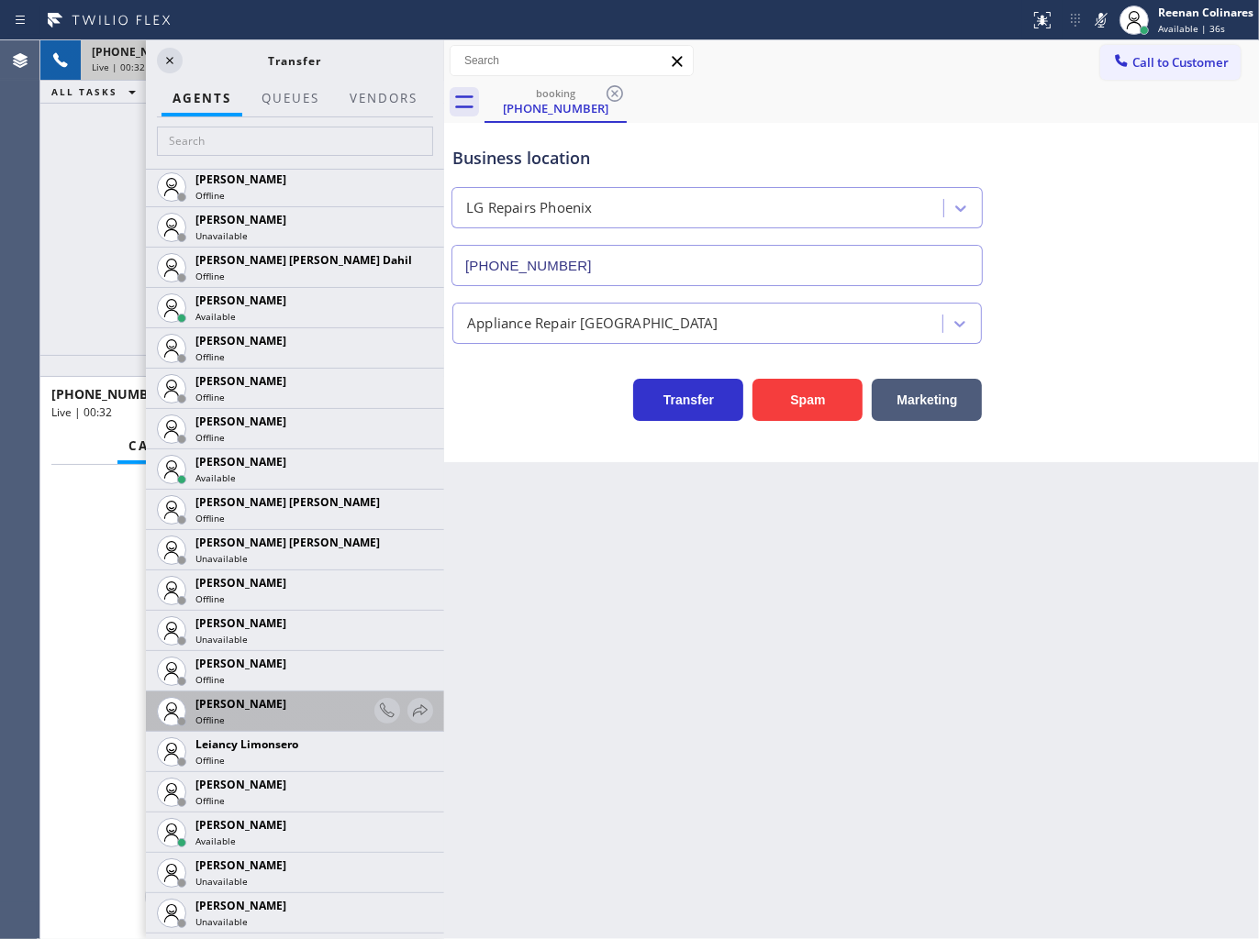
scroll to position [2445, 0]
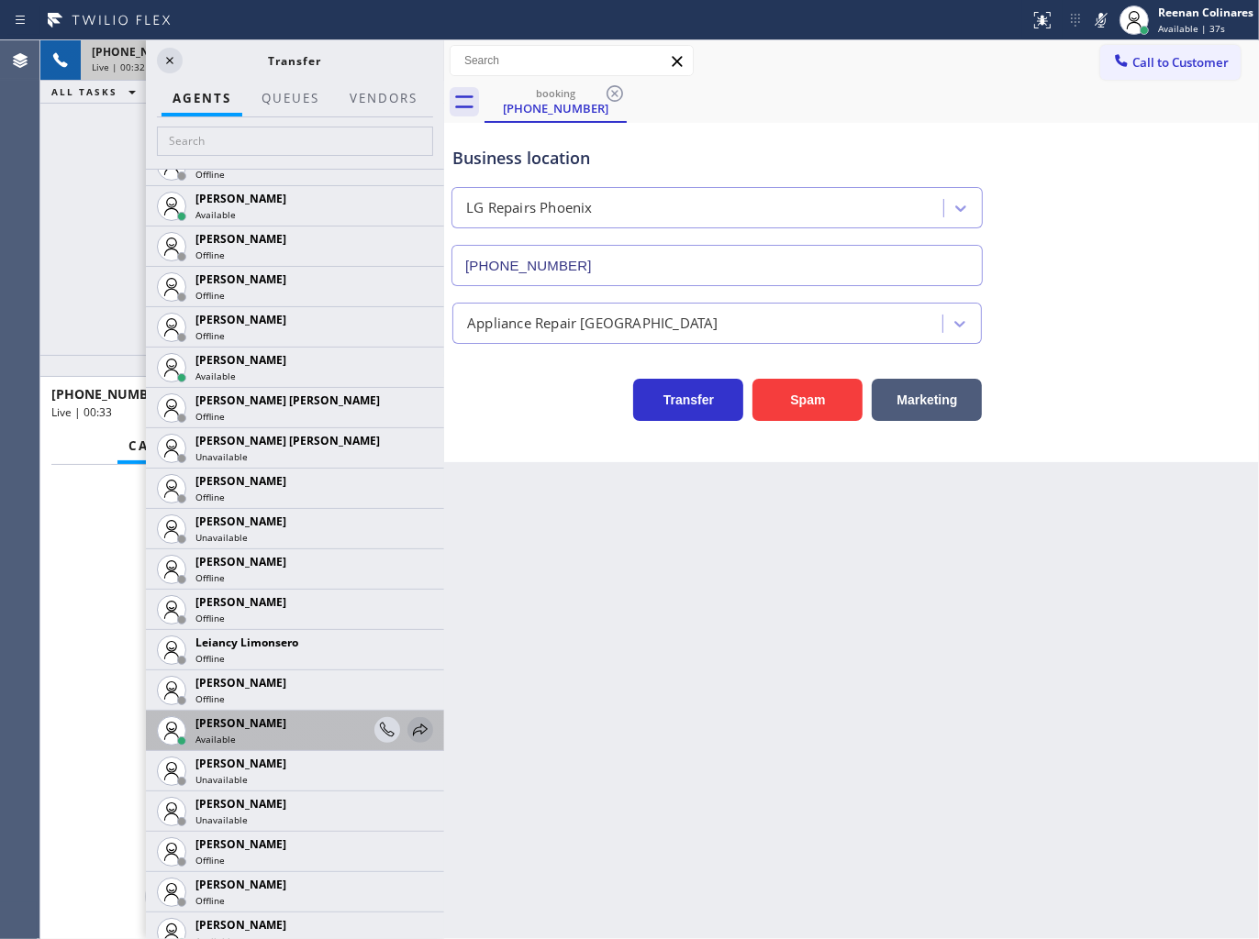
click at [409, 730] on icon at bounding box center [420, 730] width 22 height 22
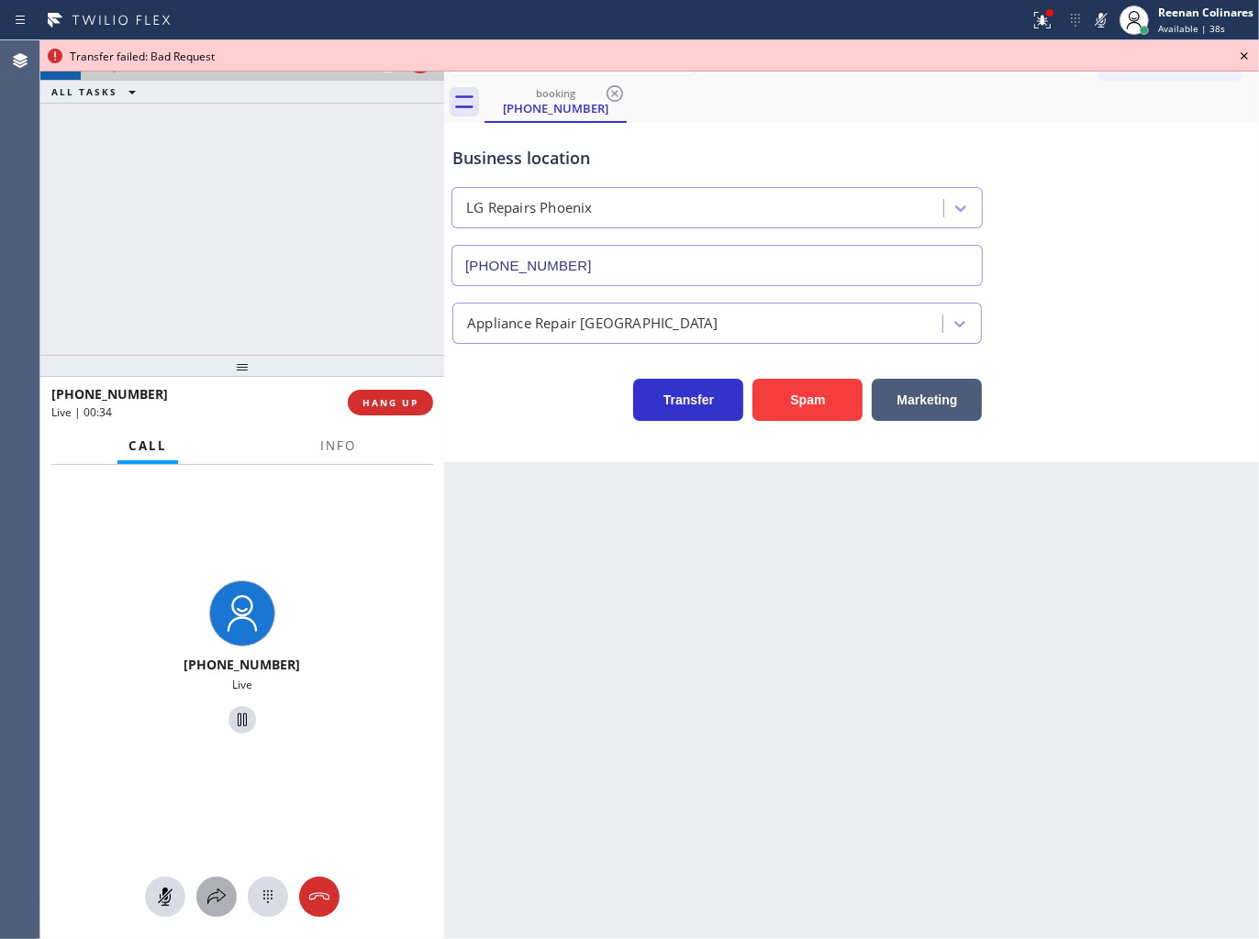
click at [217, 890] on icon at bounding box center [216, 897] width 18 height 16
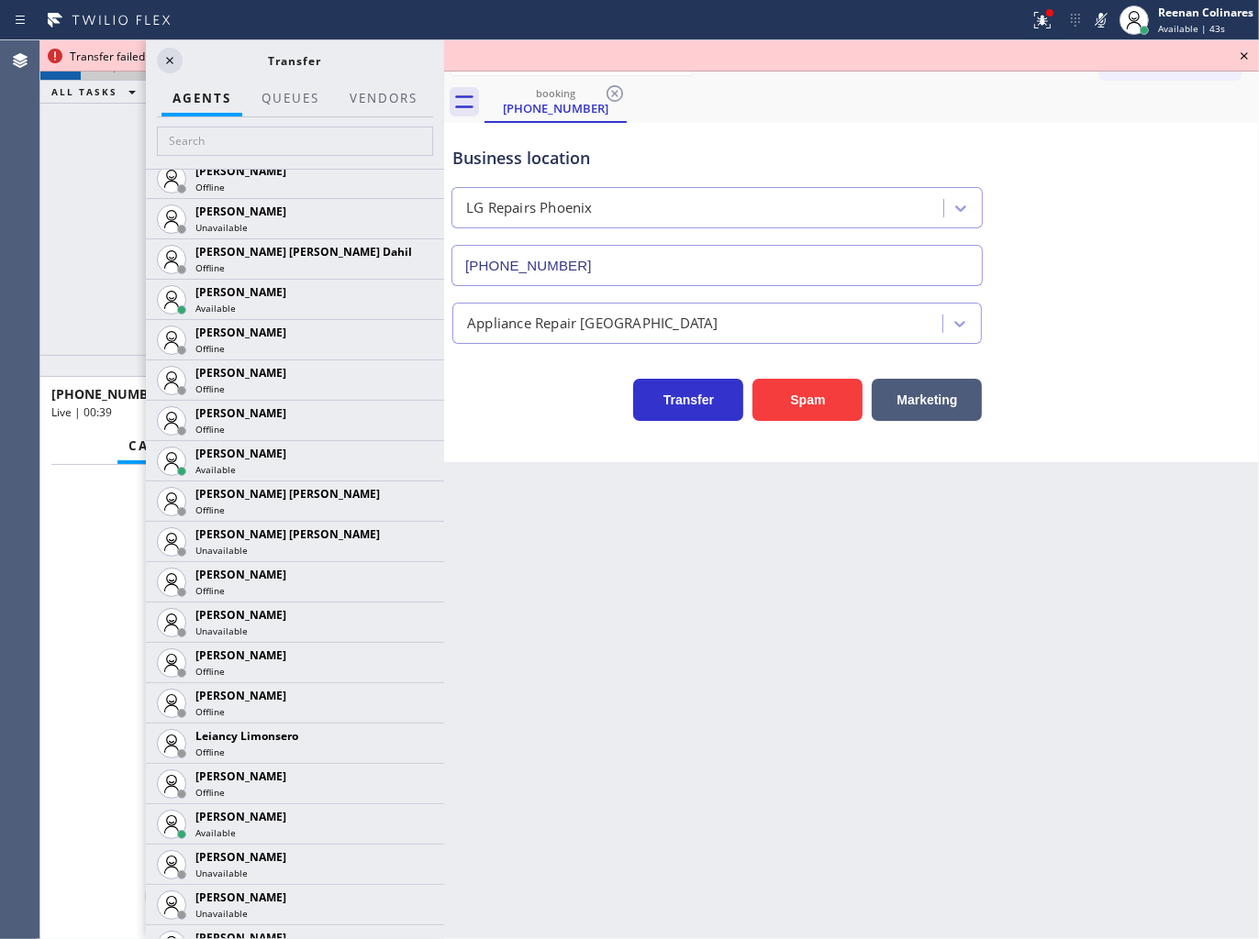
scroll to position [2649, 0]
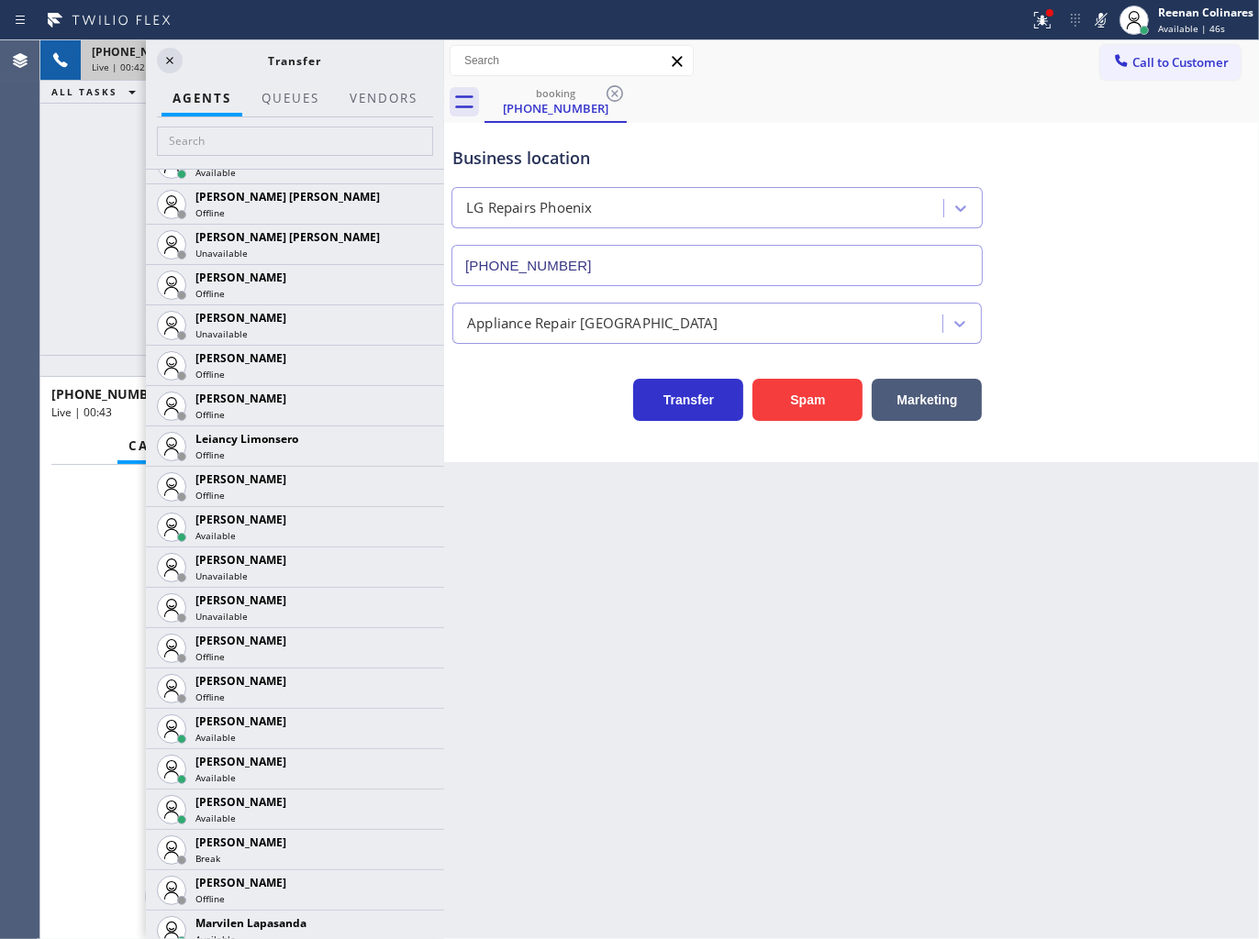
drag, startPoint x: 402, startPoint y: 804, endPoint x: 538, endPoint y: 863, distance: 149.1
click at [538, 863] on div "[PHONE_NUMBER] Live | 00:42 ALL TASKS ALL TASKS ACTIVE TASKS TASKS IN WRAP UP […" at bounding box center [649, 489] width 1218 height 899
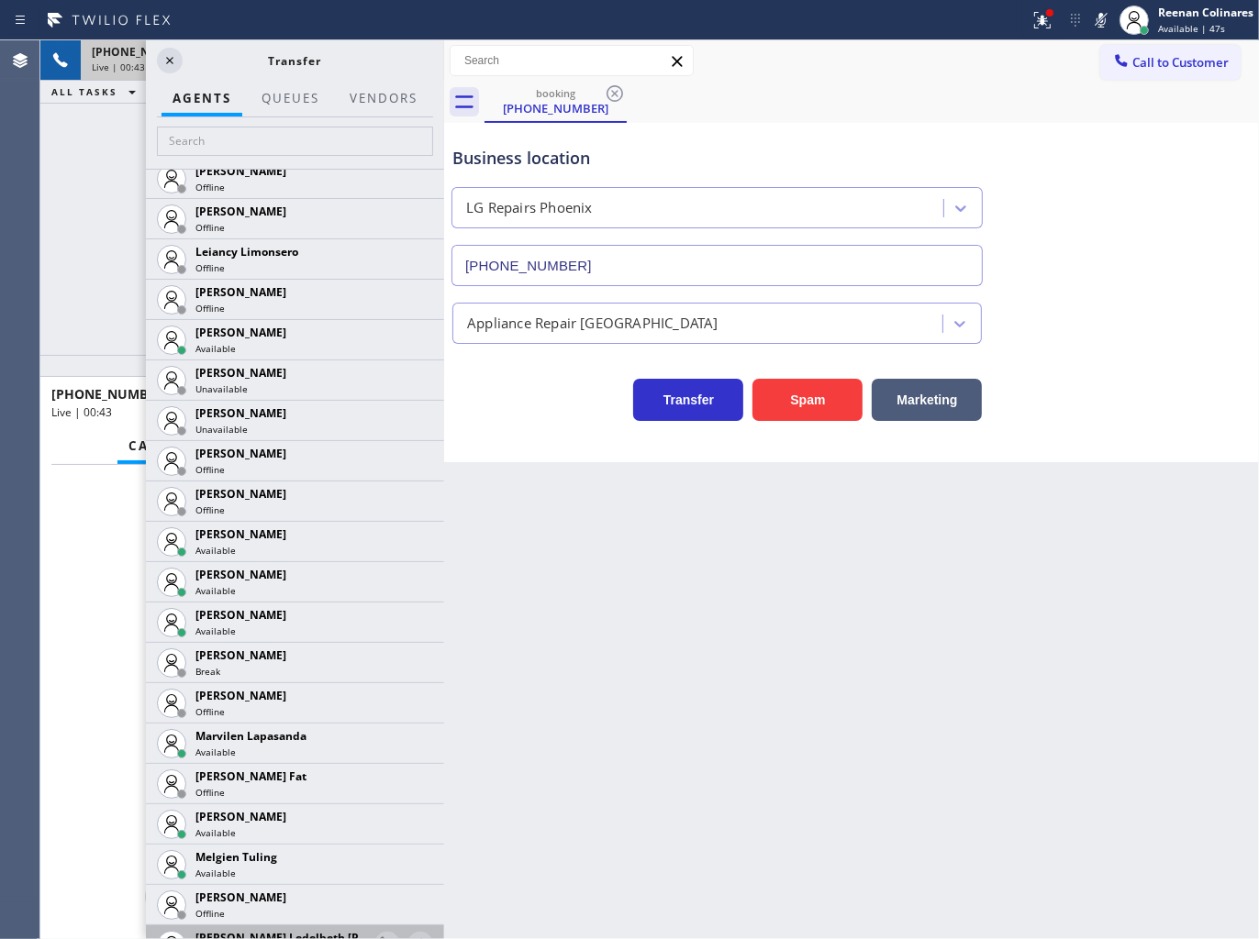
scroll to position [2955, 0]
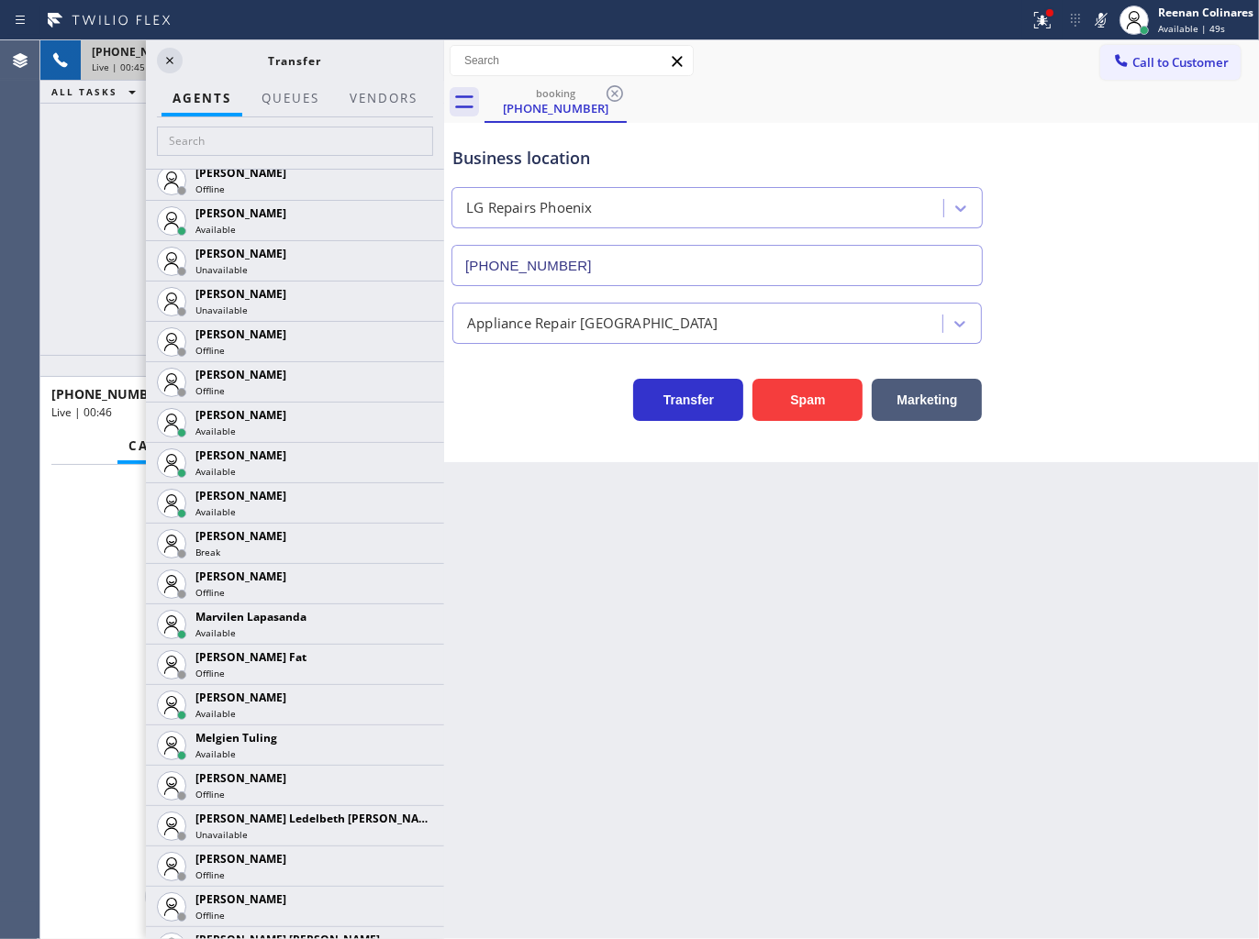
click at [524, 593] on div "[PHONE_NUMBER] Live | 00:45 ALL TASKS ALL TASKS ACTIVE TASKS TASKS IN WRAP UP […" at bounding box center [649, 489] width 1218 height 899
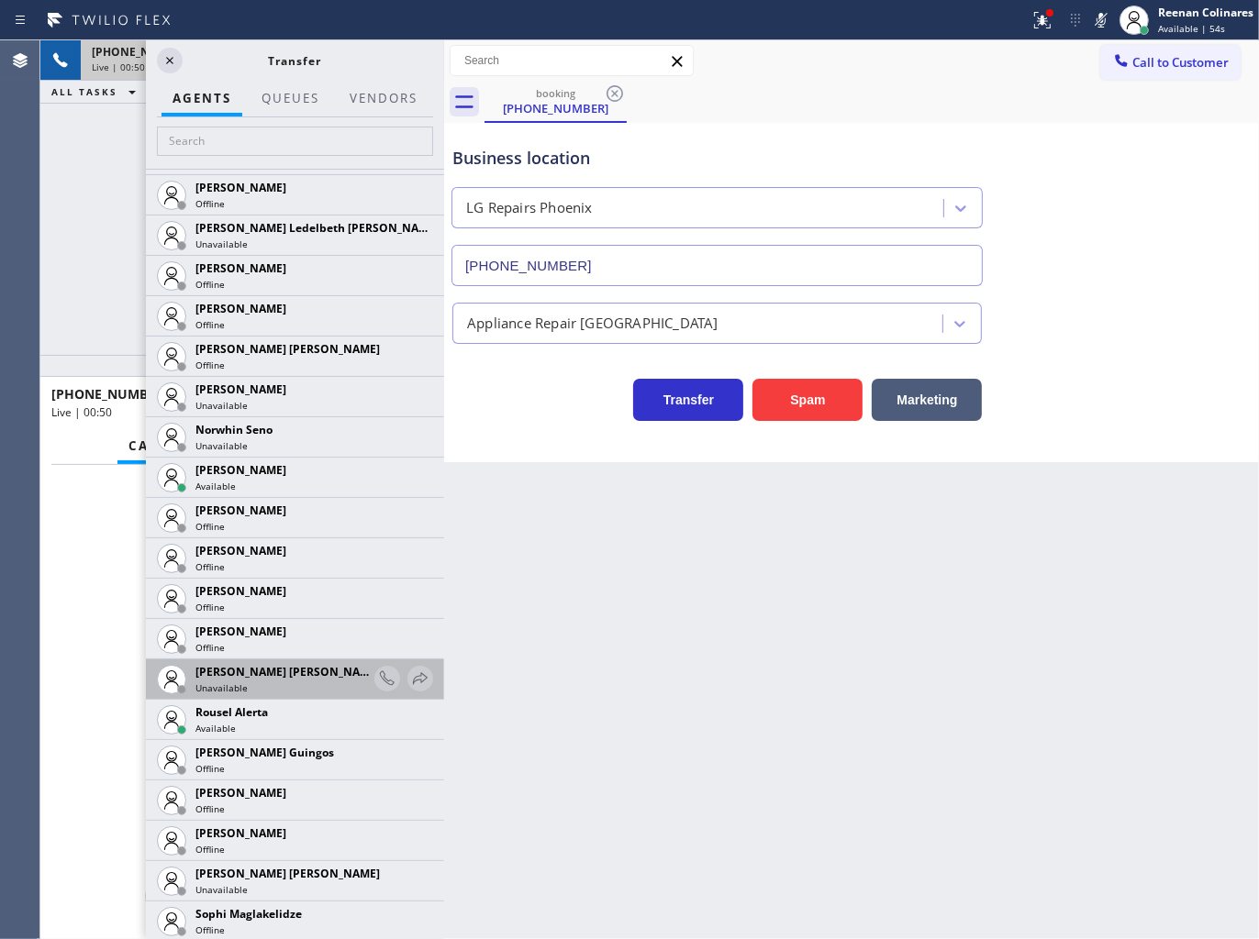
scroll to position [3566, 0]
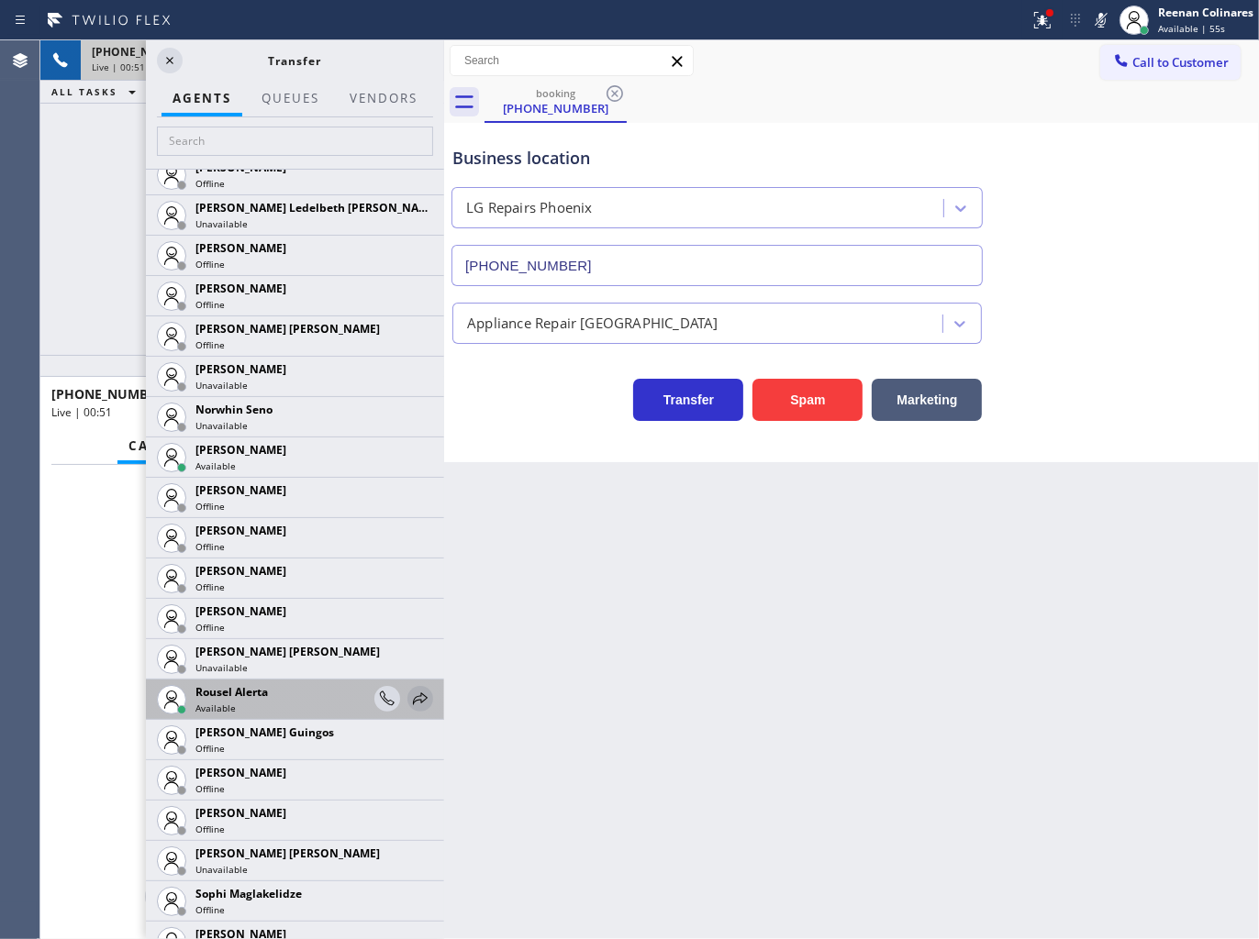
click at [409, 693] on icon at bounding box center [420, 699] width 22 height 22
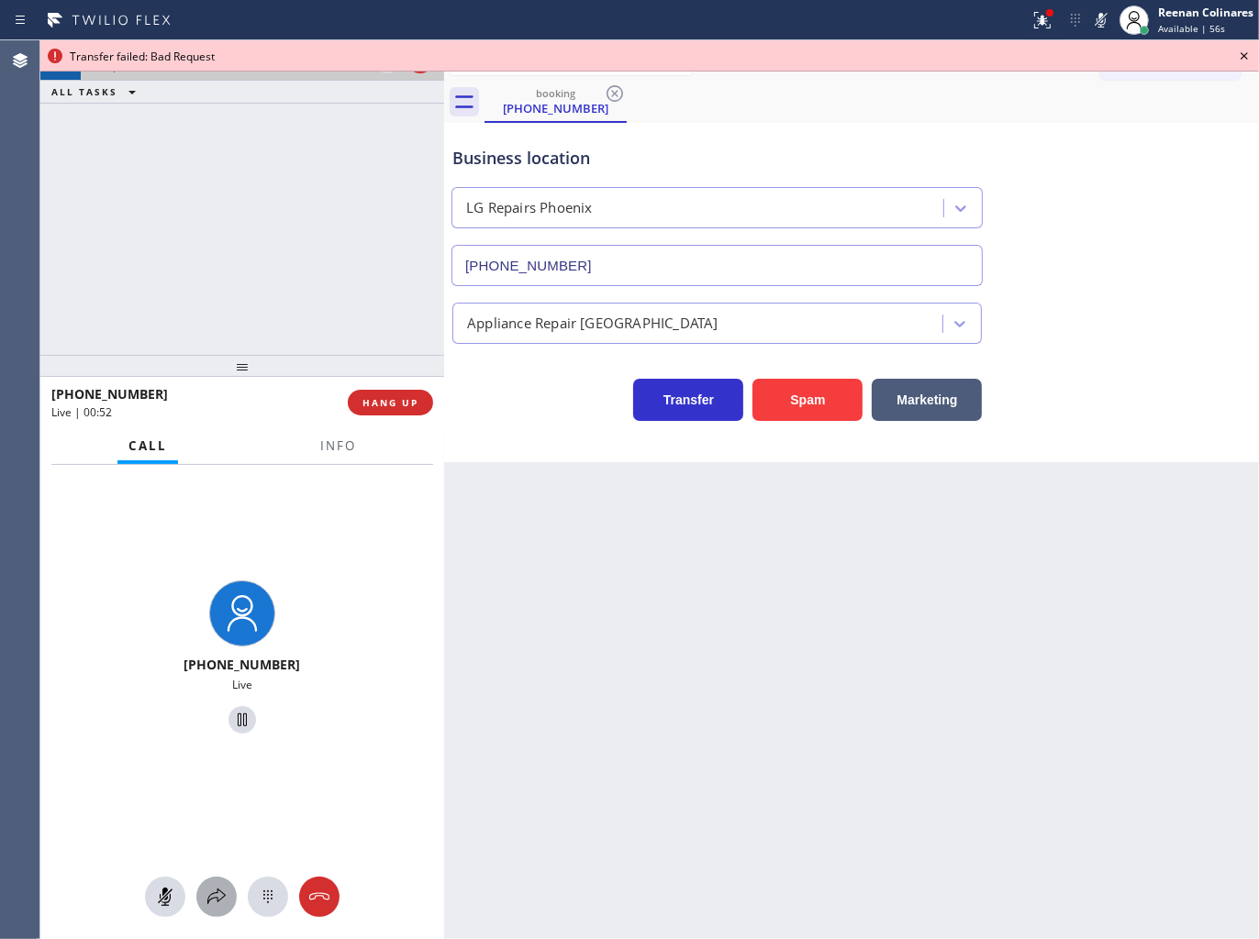
click at [214, 904] on icon at bounding box center [216, 897] width 22 height 22
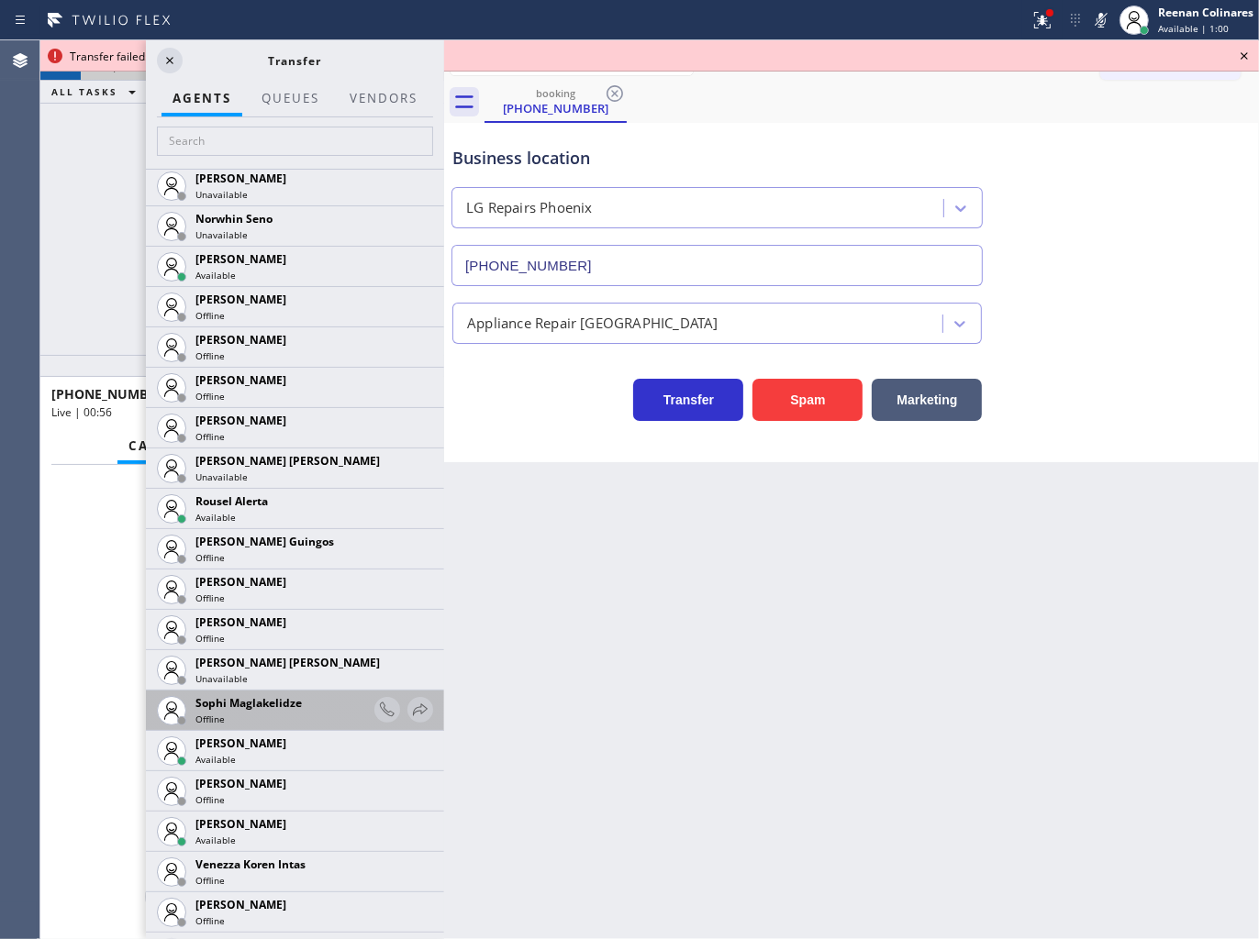
scroll to position [3771, 0]
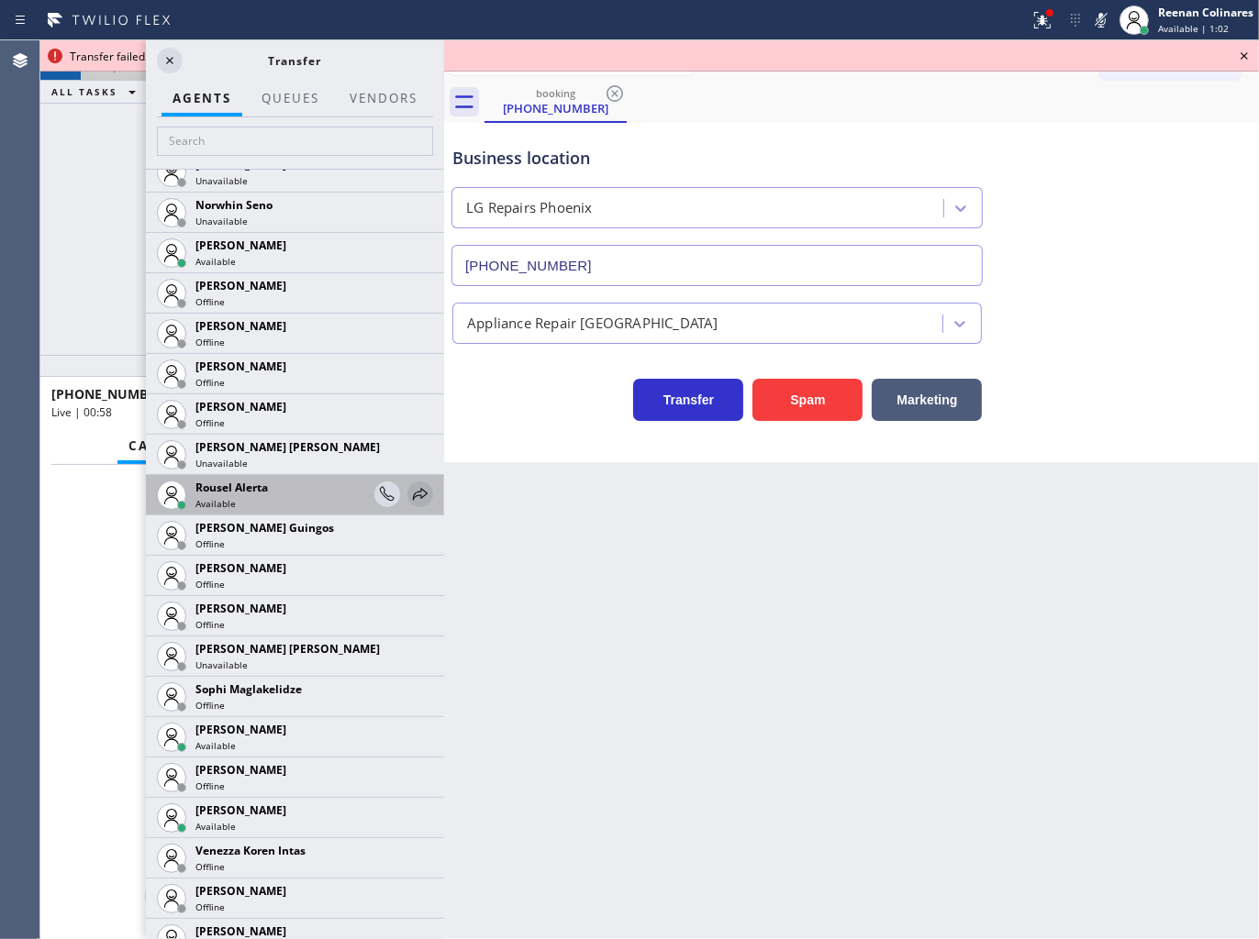
click at [409, 496] on icon at bounding box center [420, 494] width 22 height 22
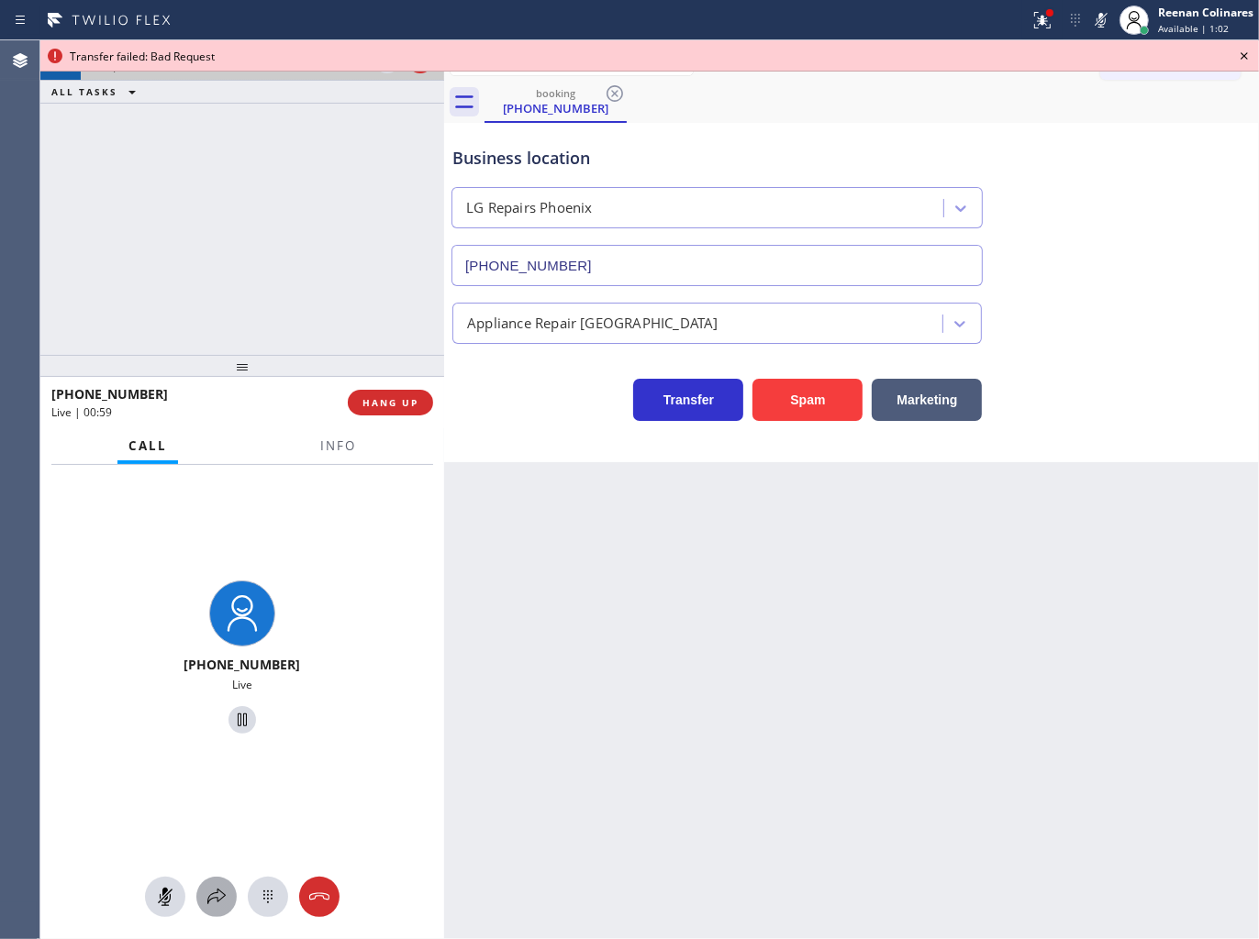
click at [212, 886] on icon at bounding box center [216, 897] width 22 height 22
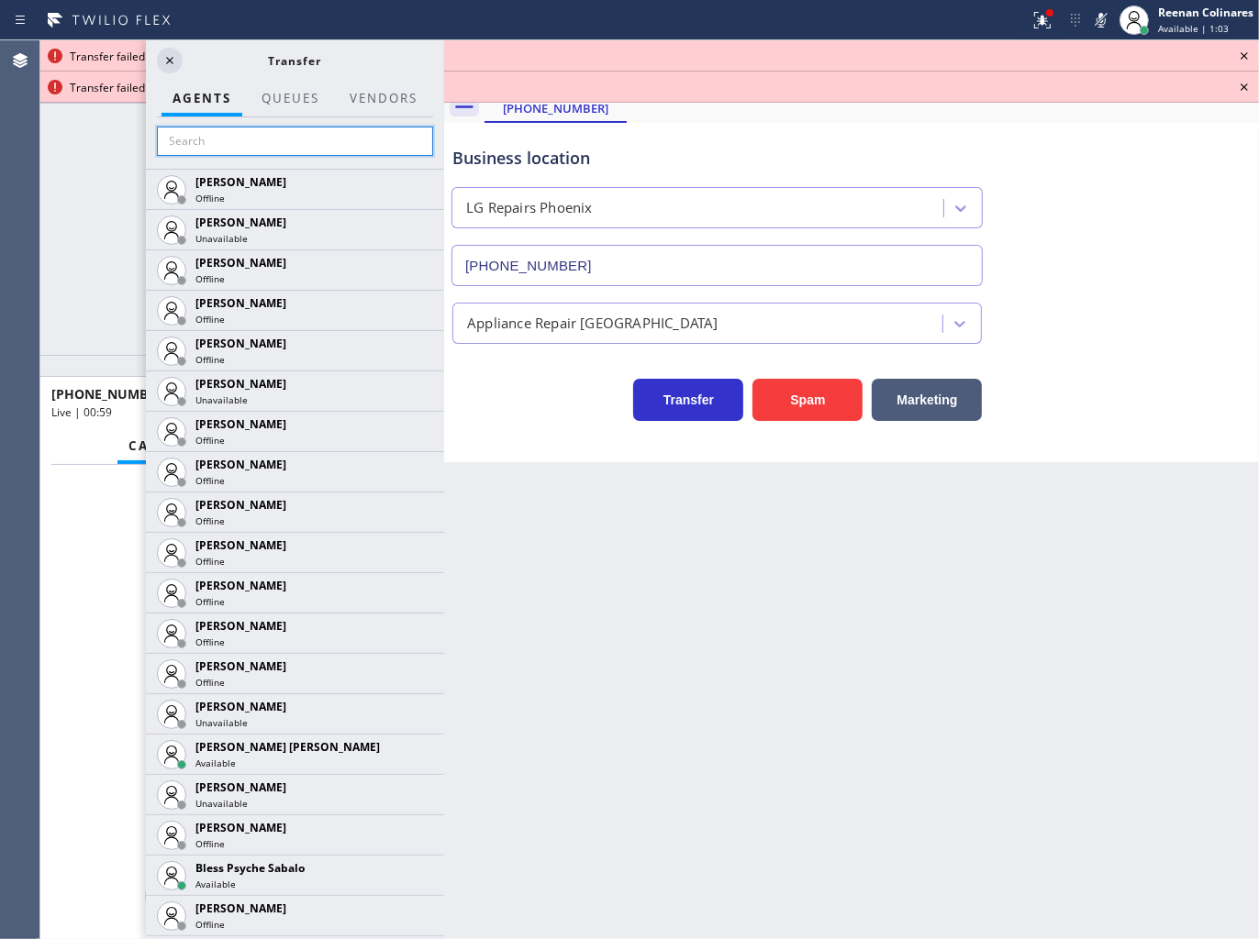
click at [199, 143] on input "text" at bounding box center [295, 141] width 276 height 29
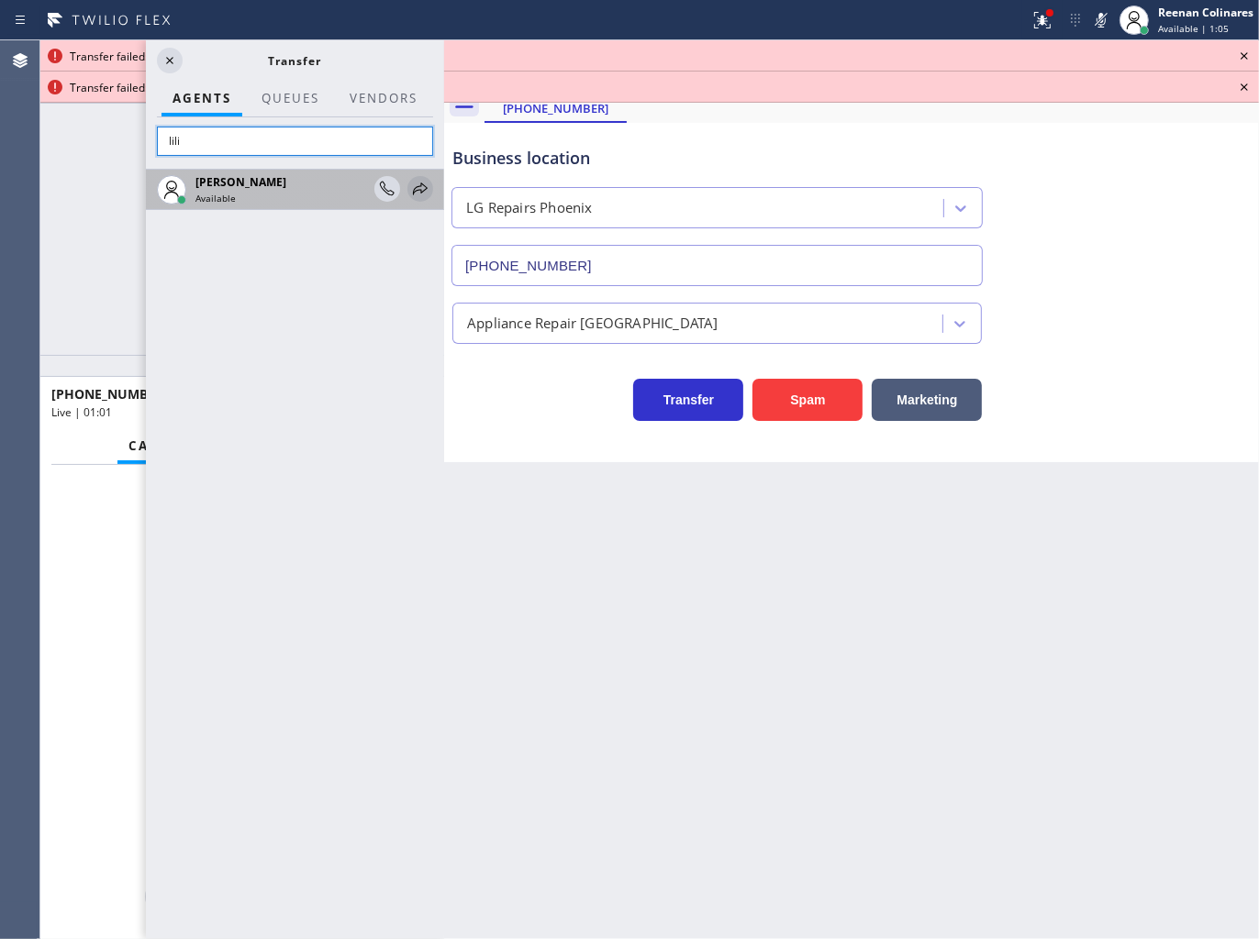
type input "lili"
click at [410, 191] on icon at bounding box center [420, 189] width 22 height 22
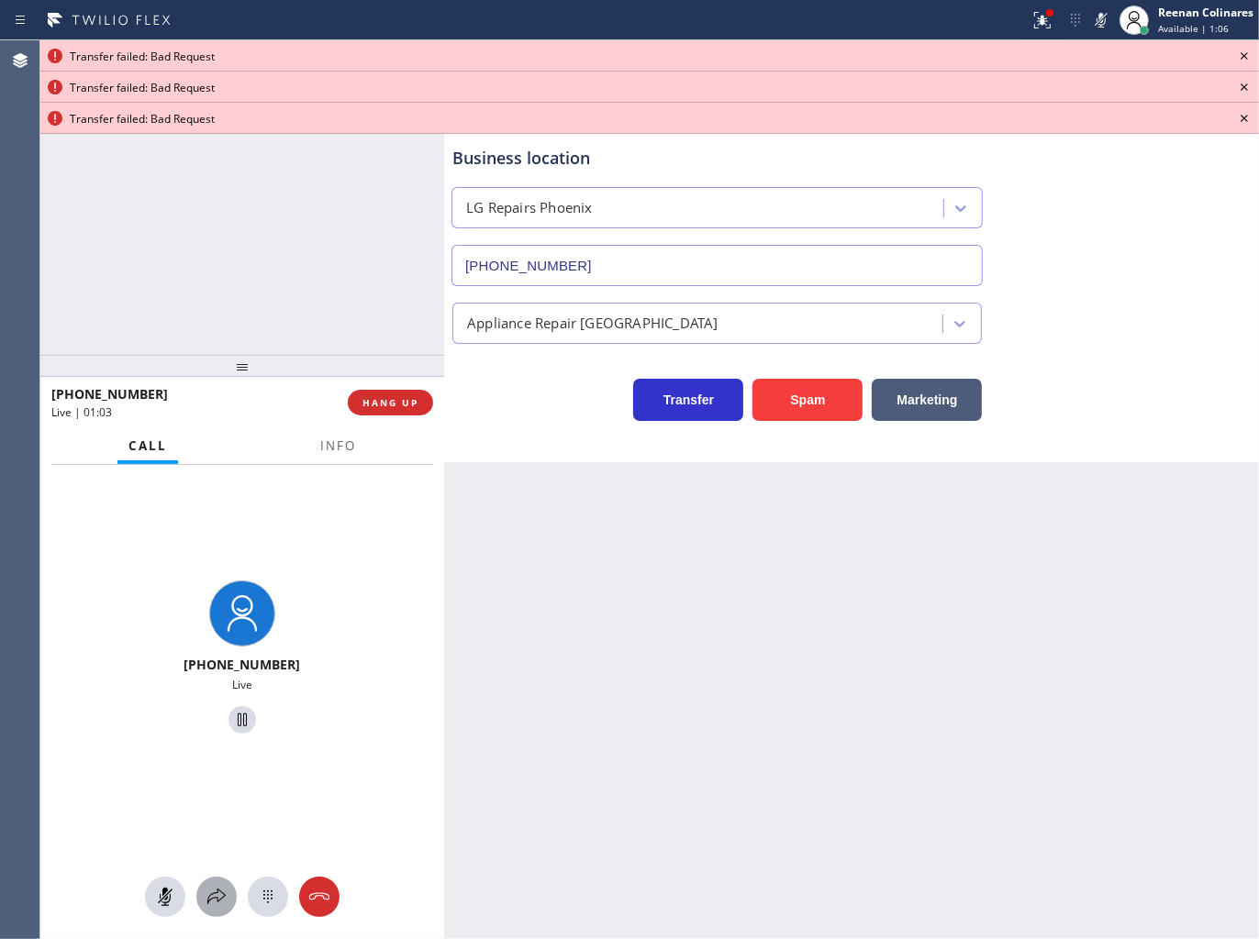
click at [222, 894] on icon at bounding box center [216, 897] width 22 height 22
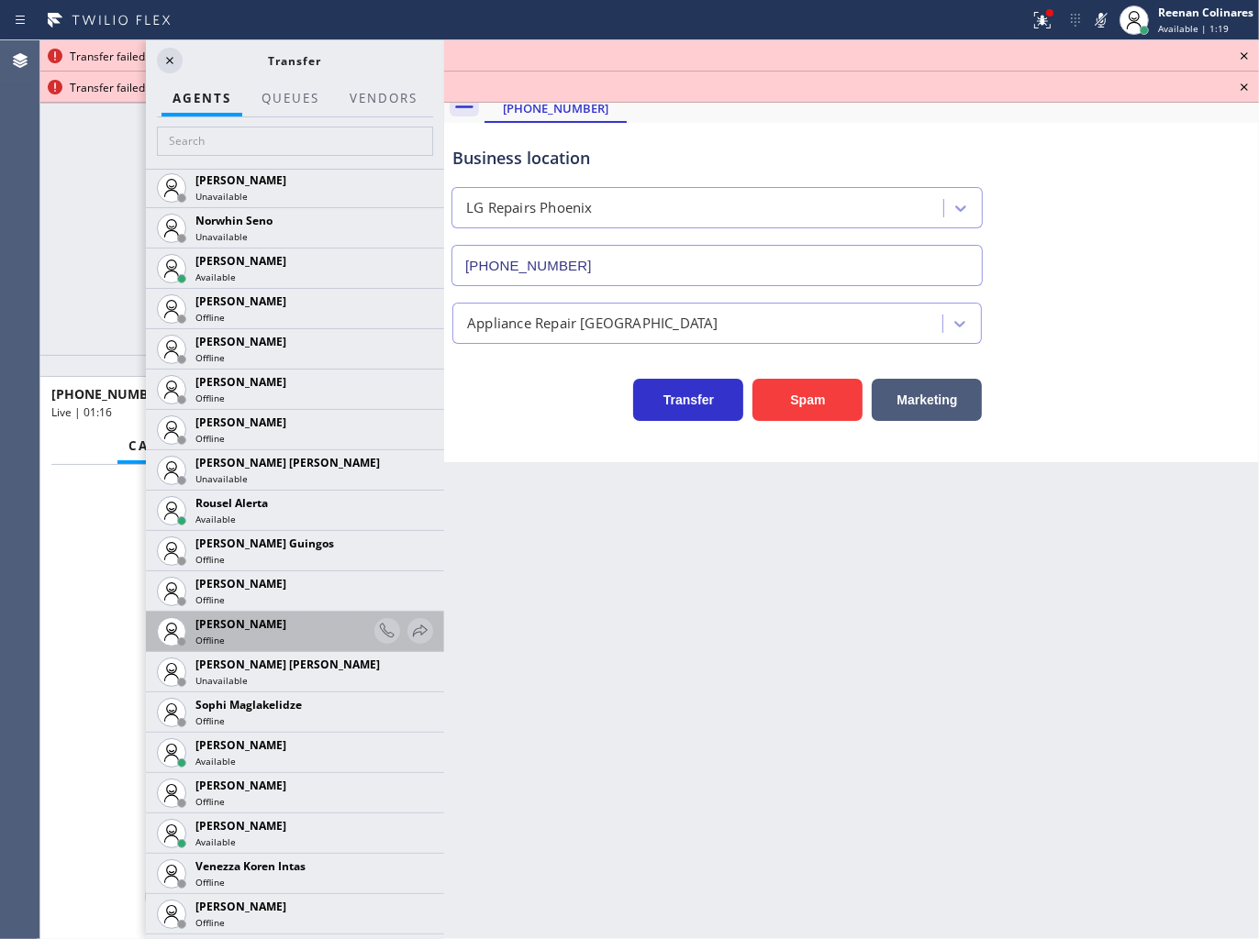
scroll to position [3830, 0]
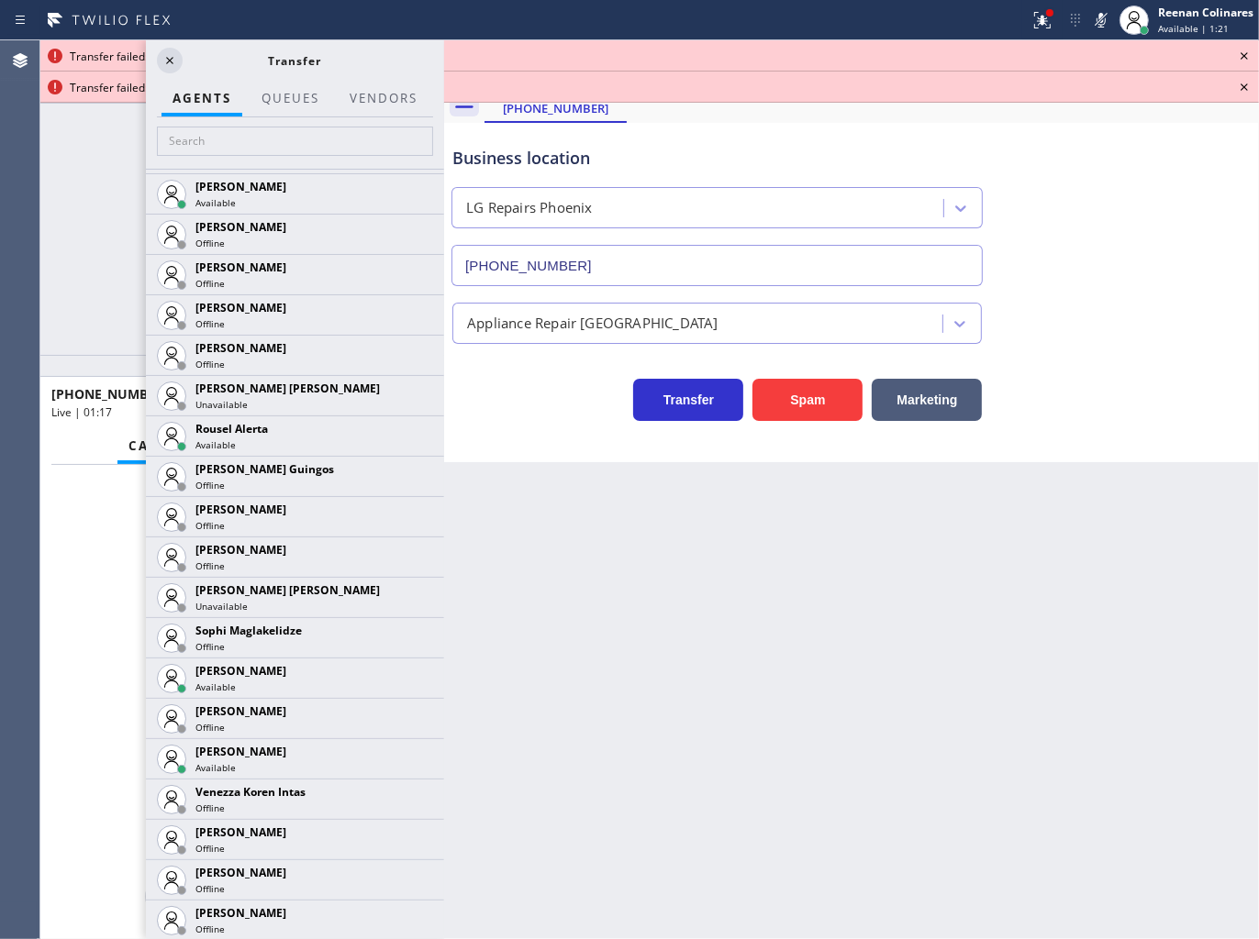
click at [112, 266] on div "[PHONE_NUMBER] Live | 01:17 ALL TASKS ALL TASKS ACTIVE TASKS TASKS IN WRAP UP" at bounding box center [242, 197] width 404 height 315
click at [172, 64] on icon at bounding box center [170, 61] width 22 height 22
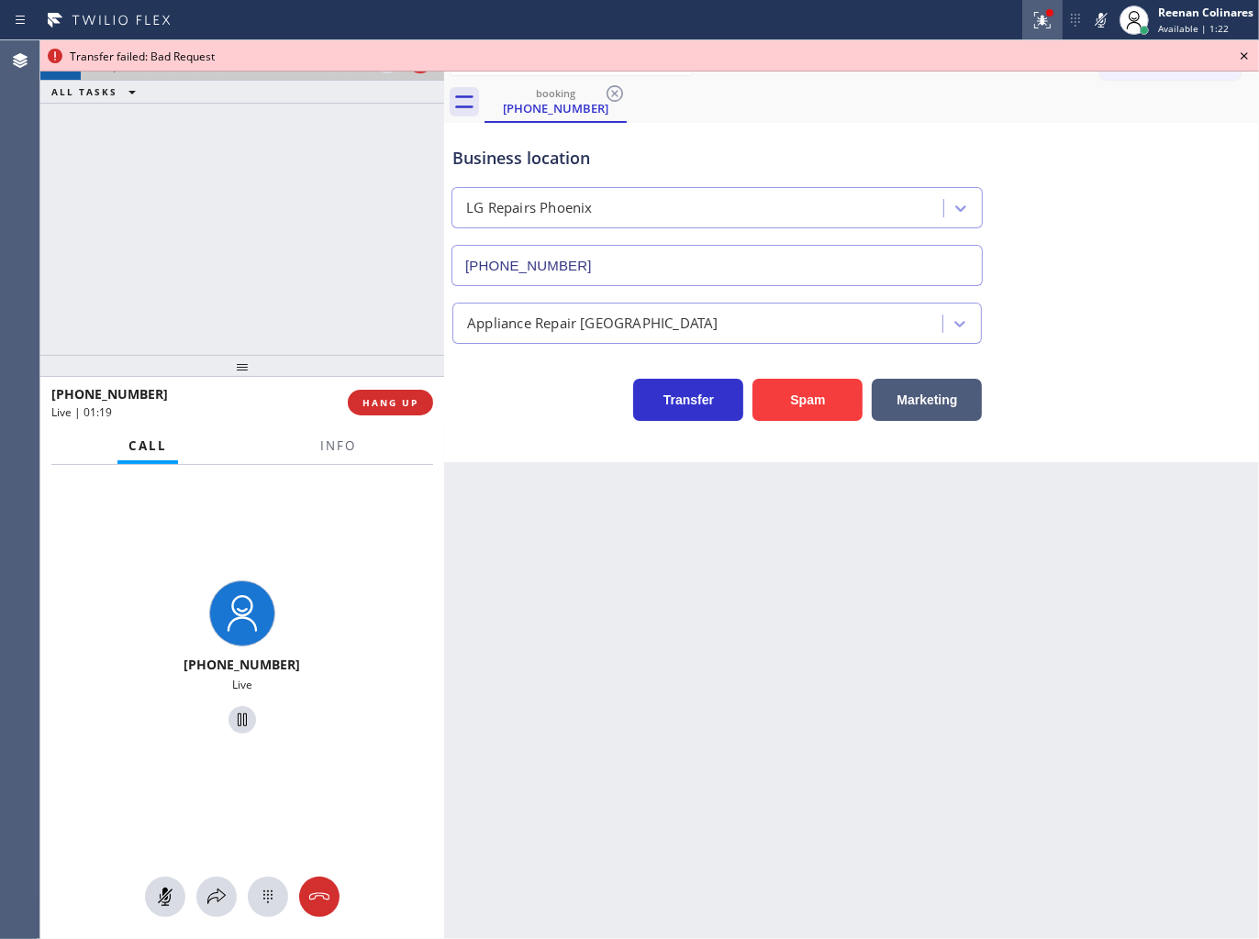
click at [1034, 14] on icon at bounding box center [1039, 18] width 11 height 13
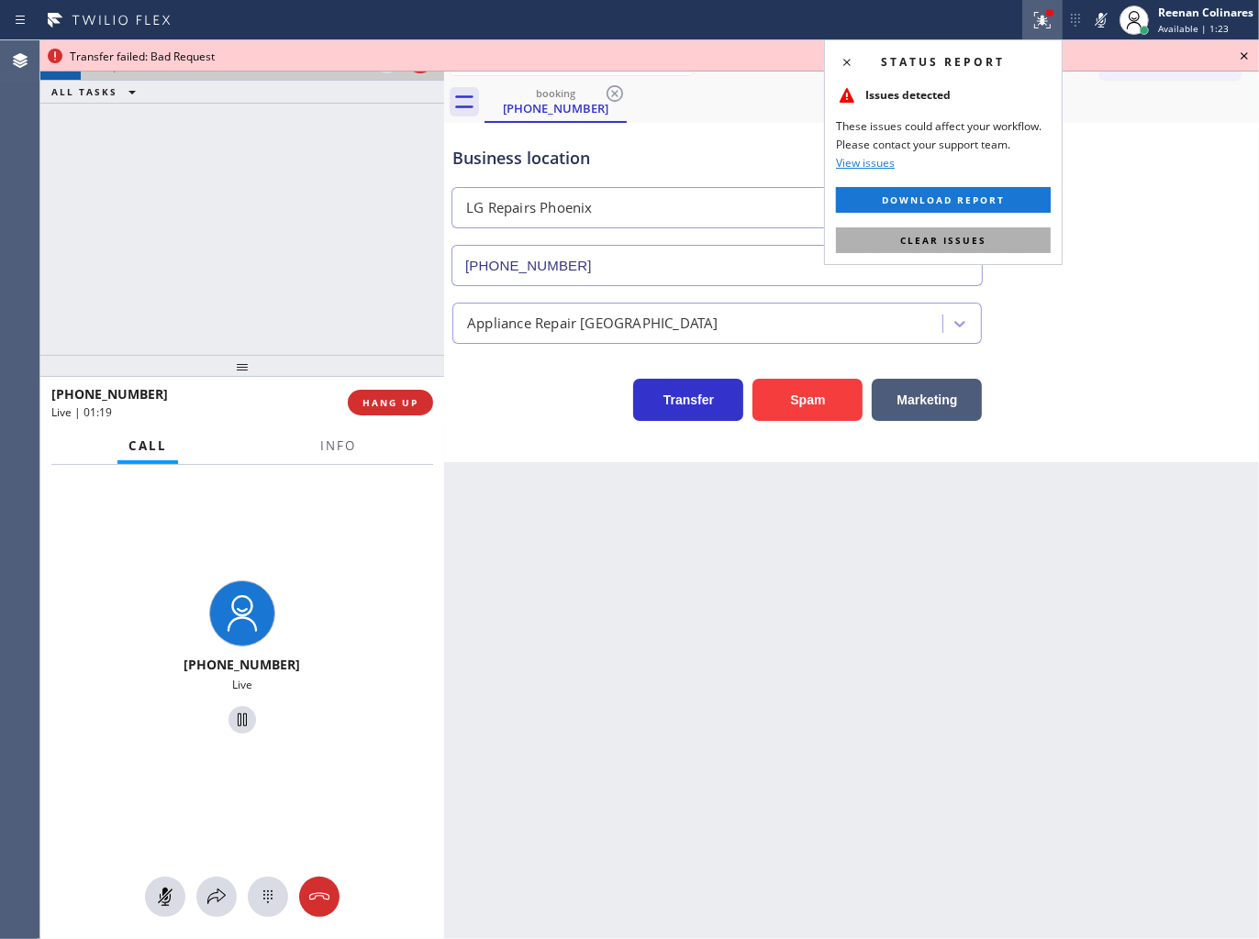
click at [972, 235] on span "Clear issues" at bounding box center [943, 240] width 86 height 13
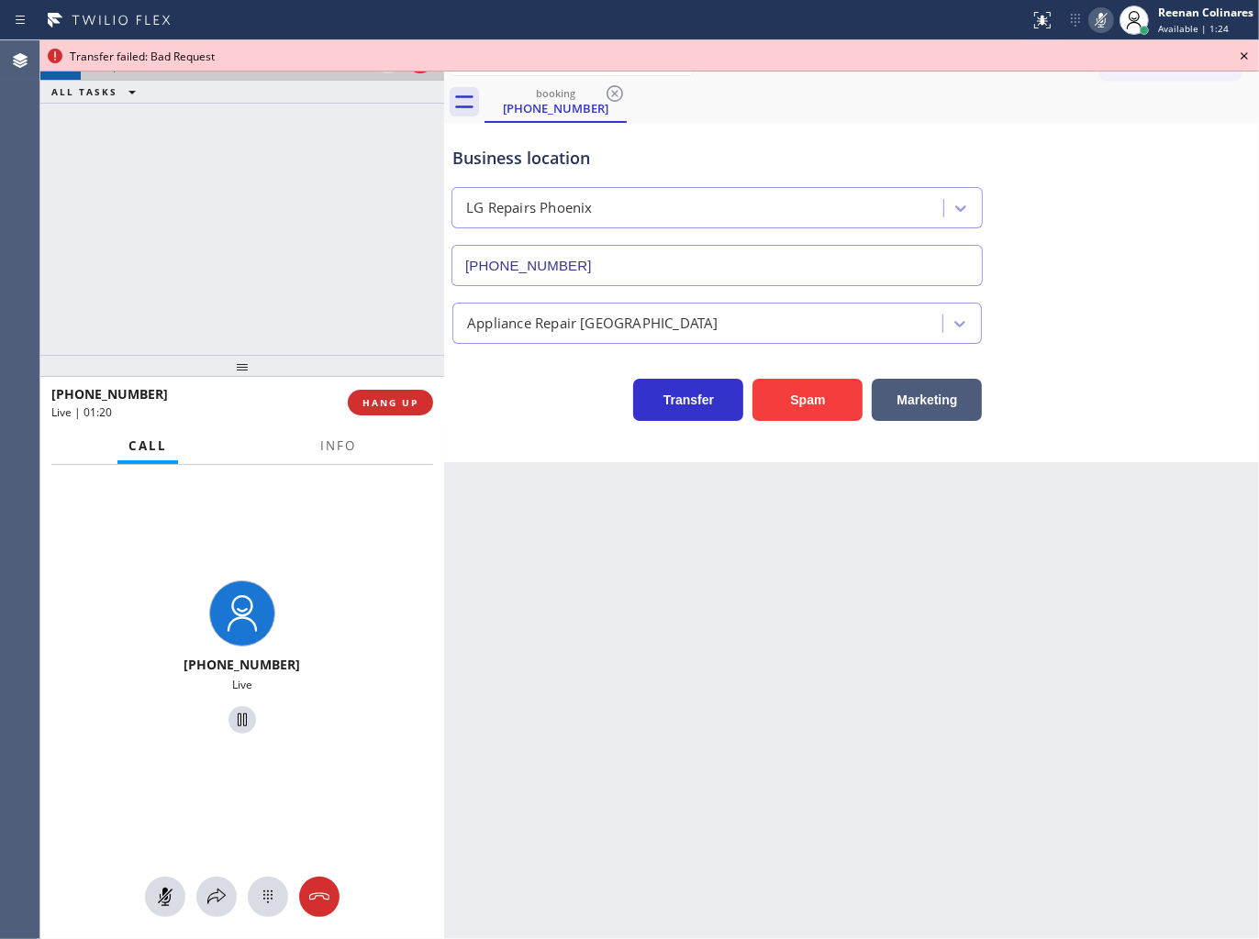
click at [1110, 19] on icon at bounding box center [1101, 20] width 22 height 22
click at [343, 446] on span "Info" at bounding box center [338, 446] width 36 height 17
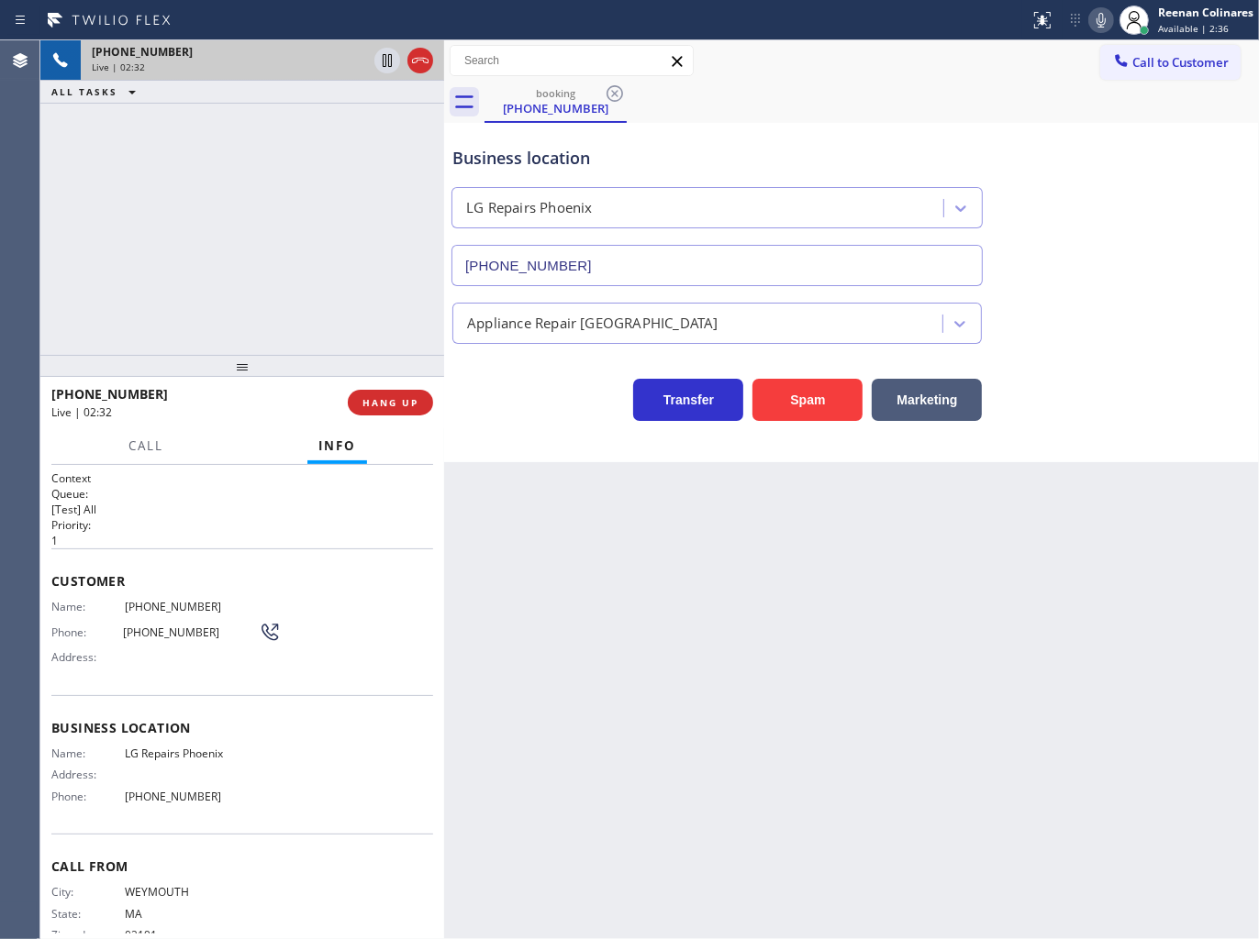
click at [1098, 19] on icon at bounding box center [1100, 20] width 9 height 15
click at [393, 400] on span "HANG UP" at bounding box center [390, 402] width 56 height 13
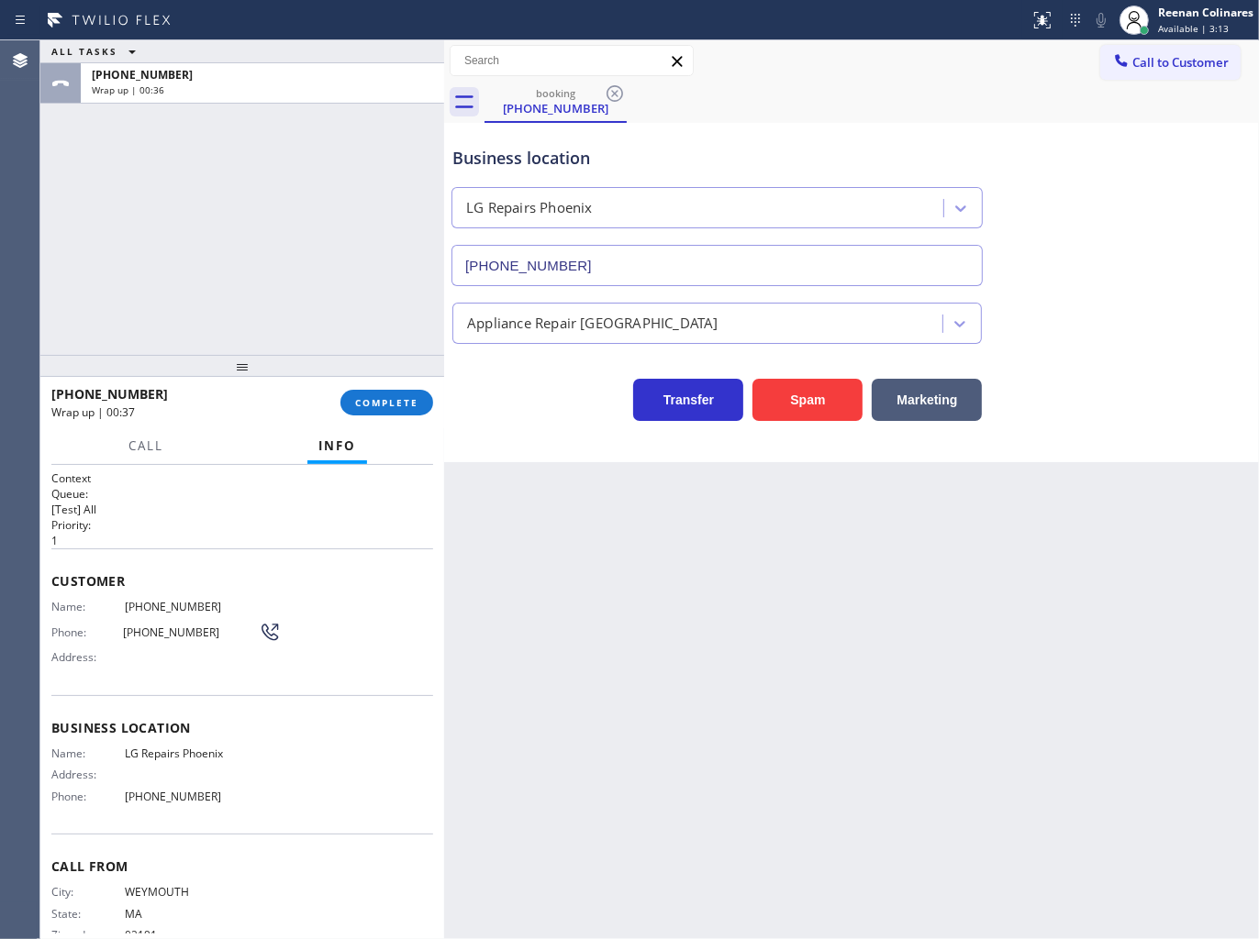
drag, startPoint x: 946, startPoint y: 106, endPoint x: 832, endPoint y: 131, distance: 116.4
click at [946, 106] on div "booking [PHONE_NUMBER]" at bounding box center [871, 102] width 774 height 41
click at [385, 413] on button "COMPLETE" at bounding box center [386, 403] width 93 height 26
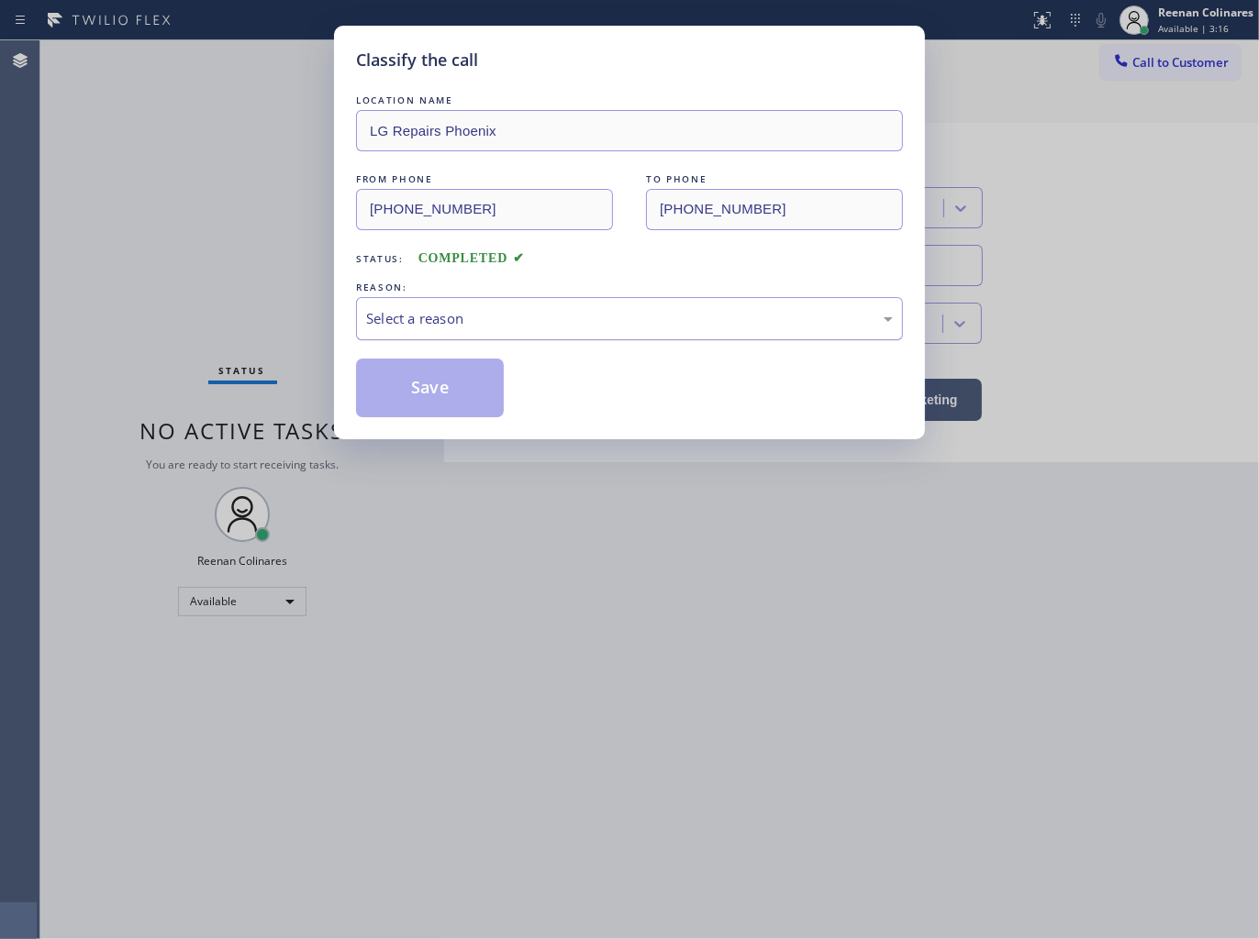
click at [438, 314] on div "Select a reason" at bounding box center [629, 318] width 527 height 21
click at [416, 398] on button "Save" at bounding box center [430, 388] width 148 height 59
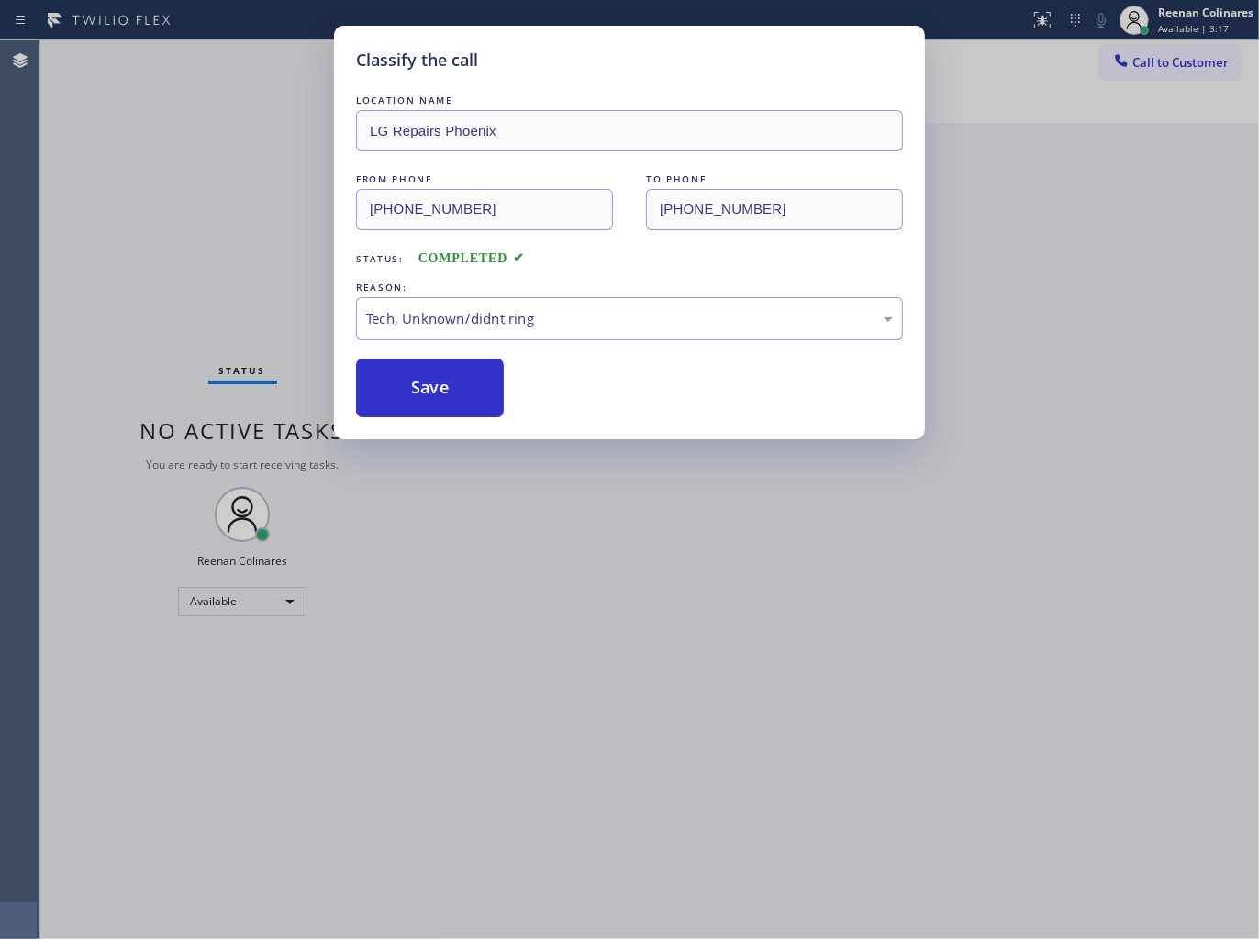
drag, startPoint x: 189, startPoint y: 292, endPoint x: 170, endPoint y: 290, distance: 19.4
click at [187, 292] on div "Classify the call LOCATION NAME LG Repairs Phoenix FROM PHONE [PHONE_NUMBER] TO…" at bounding box center [629, 469] width 1259 height 939
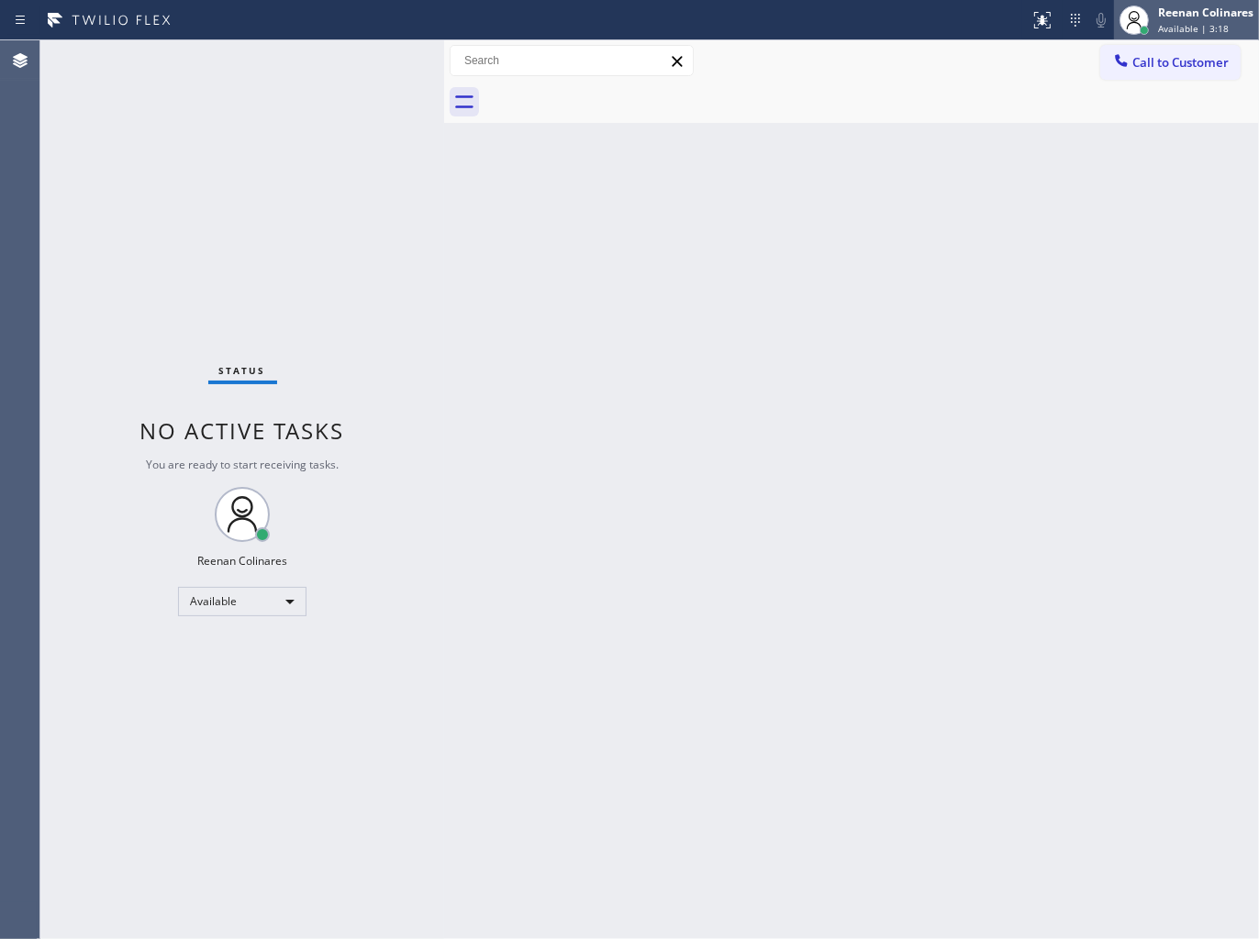
click at [1192, 24] on span "Available | 3:18" at bounding box center [1193, 28] width 71 height 13
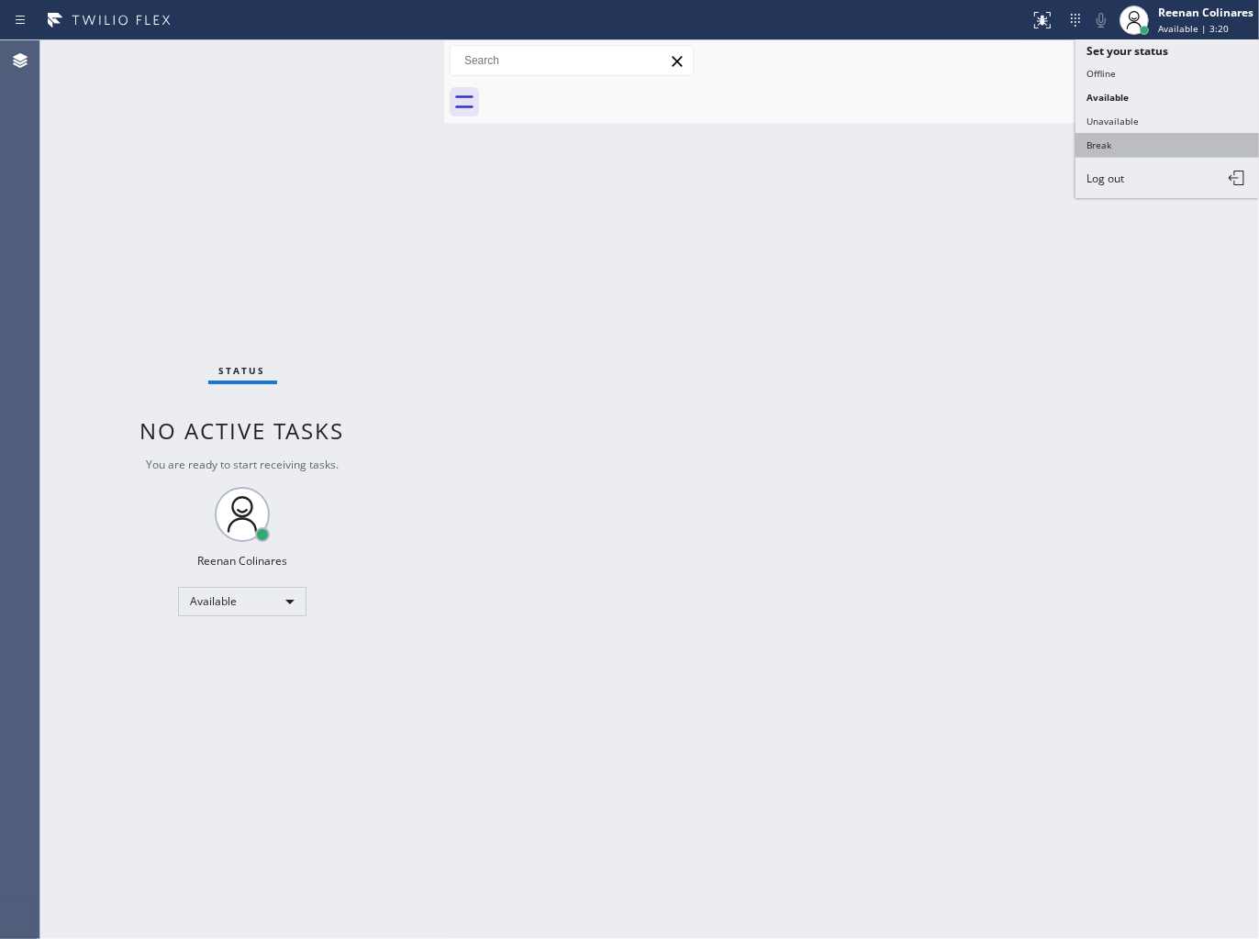
click at [1107, 140] on button "Break" at bounding box center [1166, 145] width 183 height 24
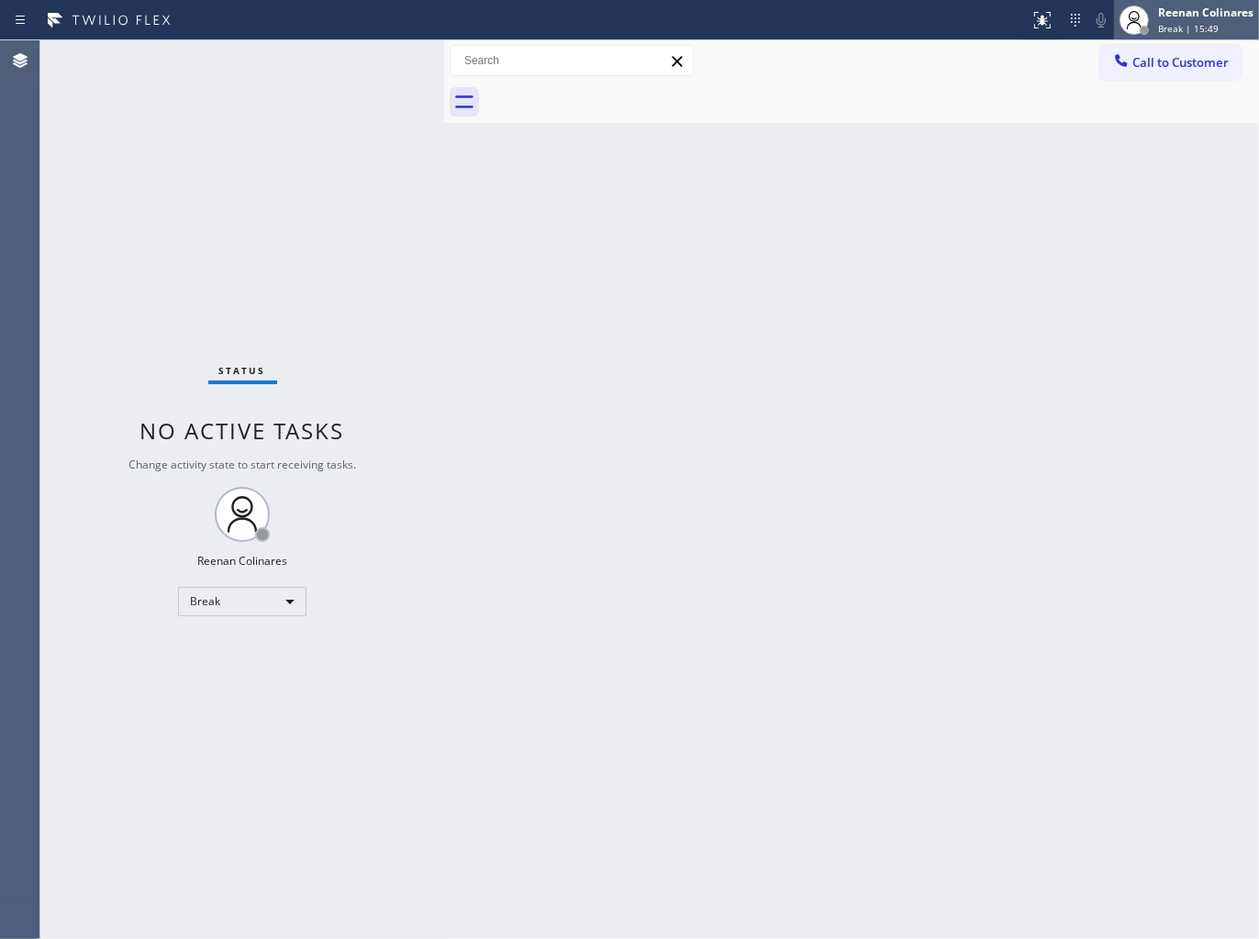
click at [1159, 19] on div "Reenan Colinares" at bounding box center [1205, 13] width 95 height 16
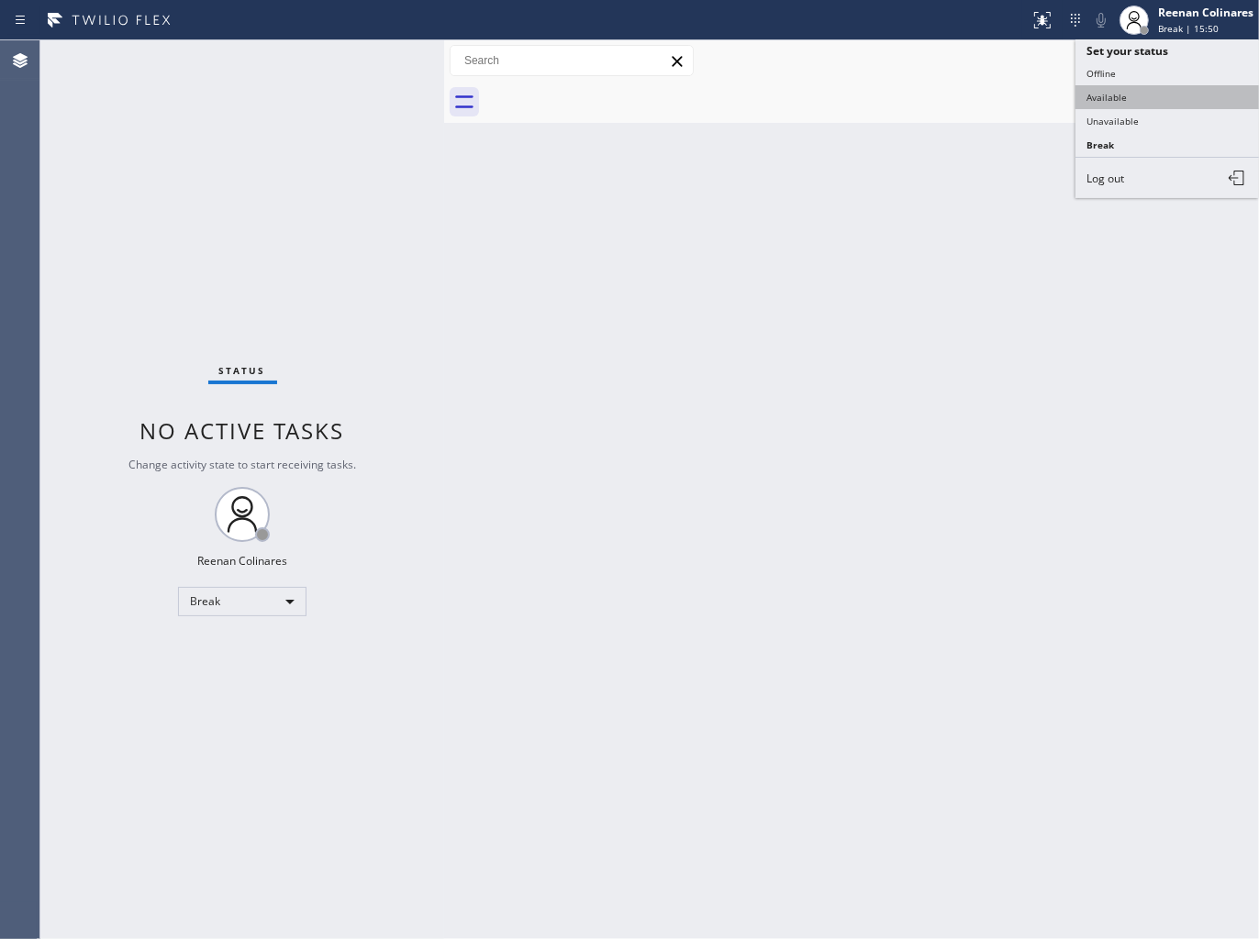
click at [1113, 94] on button "Available" at bounding box center [1166, 97] width 183 height 24
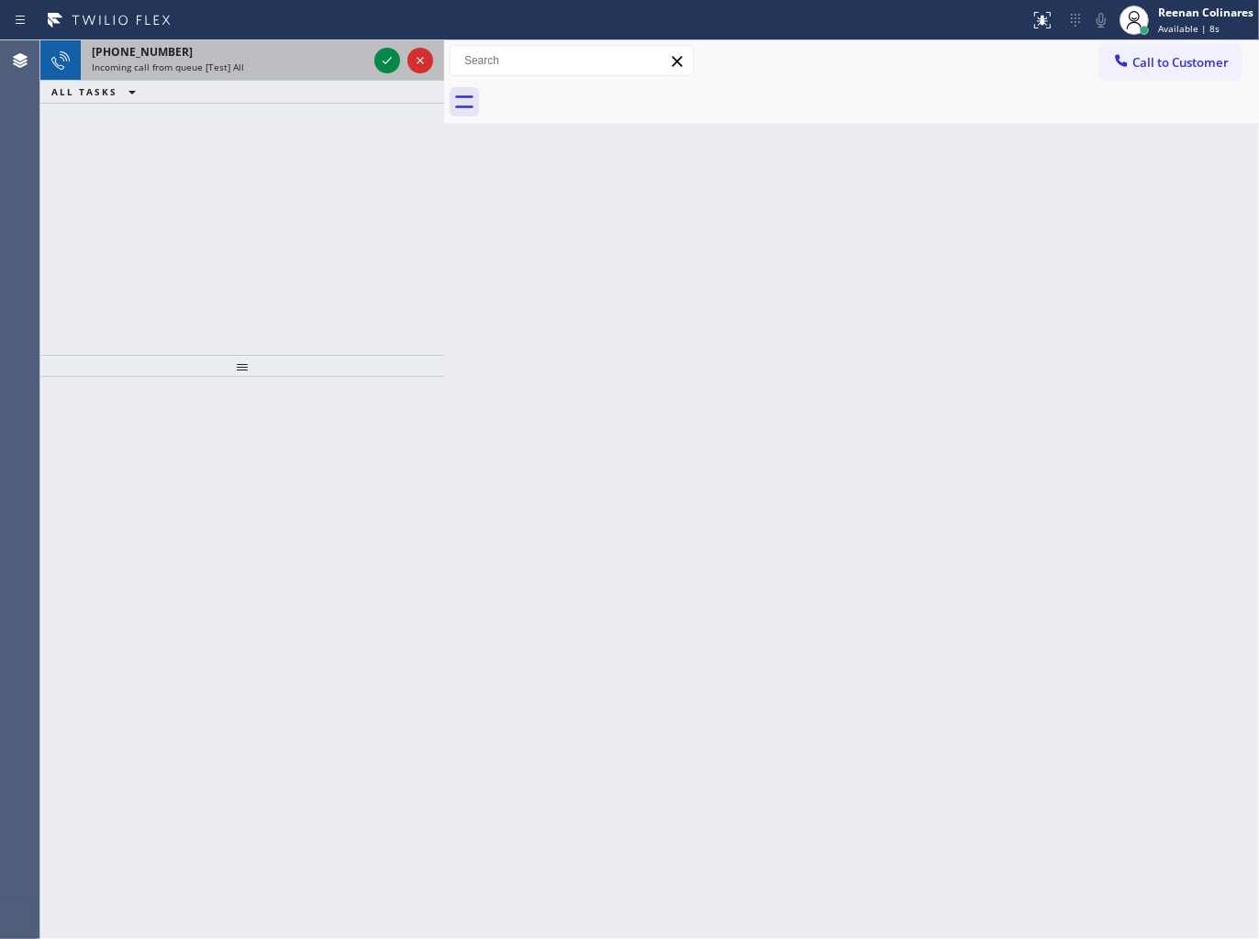
click at [290, 64] on div "Incoming call from queue [Test] All" at bounding box center [229, 67] width 275 height 13
click at [319, 62] on div "Incoming call from queue [Test] All" at bounding box center [229, 67] width 275 height 13
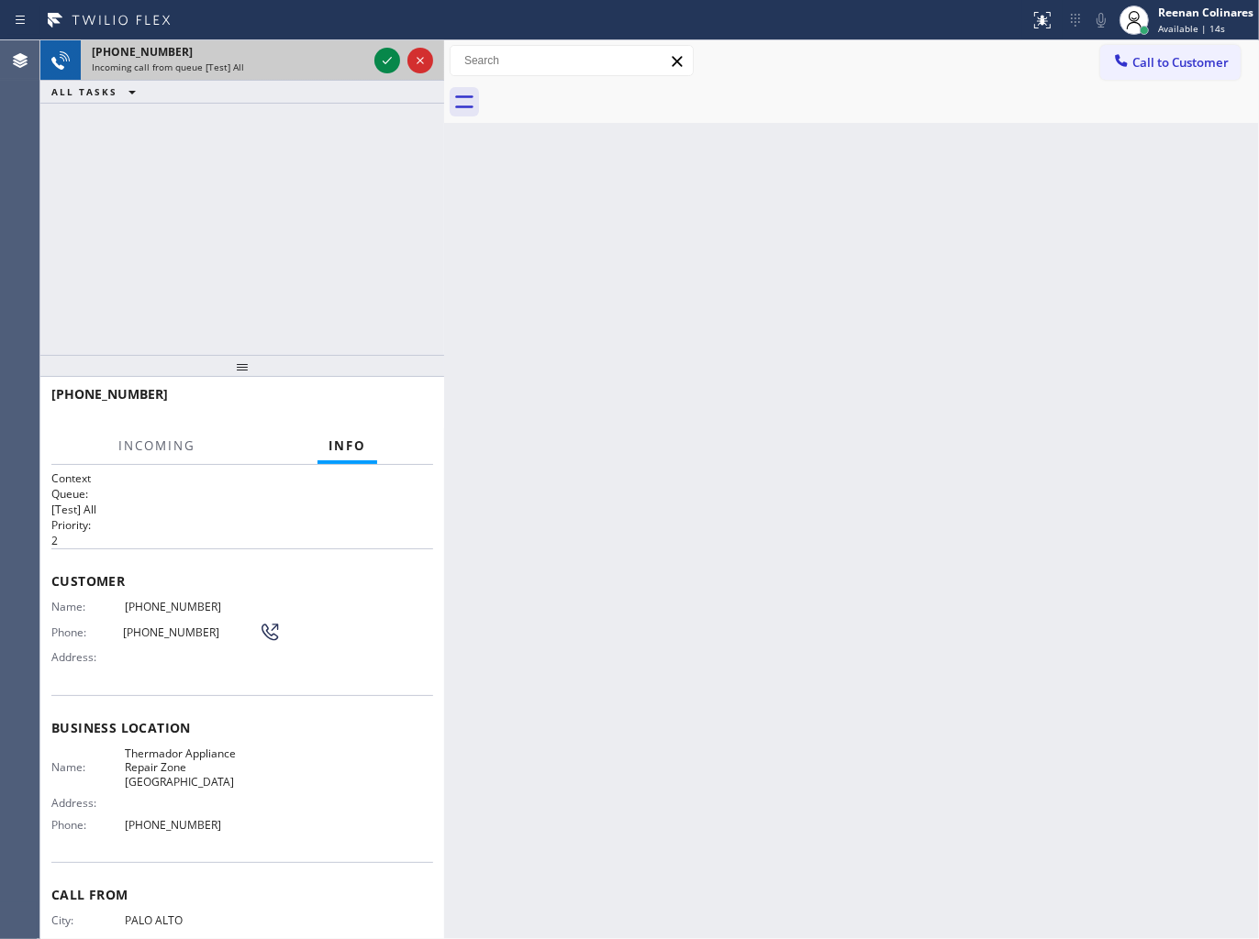
click at [306, 67] on div "Incoming call from queue [Test] All" at bounding box center [229, 67] width 275 height 13
click at [381, 61] on icon at bounding box center [387, 61] width 22 height 22
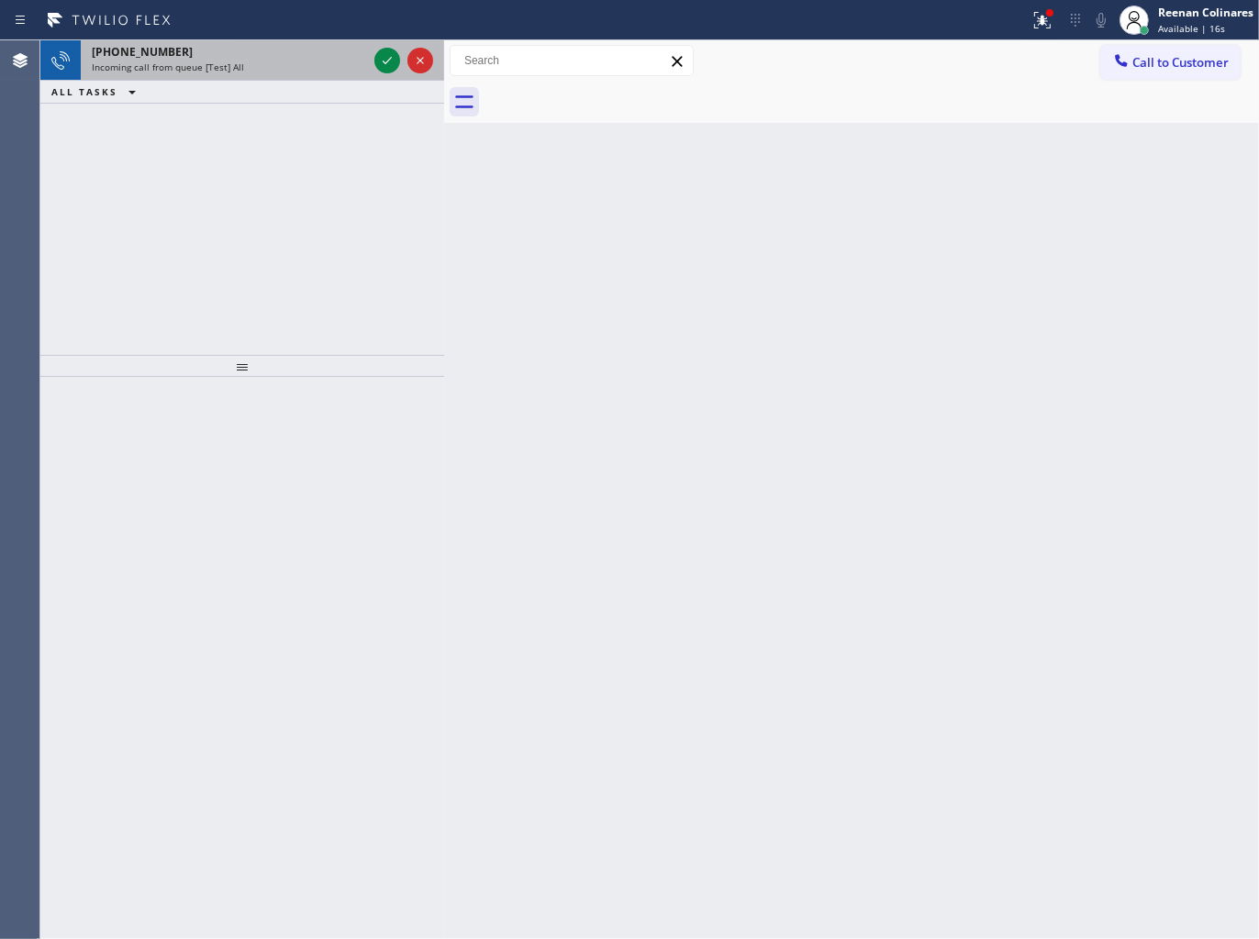
click at [291, 65] on div "Incoming call from queue [Test] All" at bounding box center [229, 67] width 275 height 13
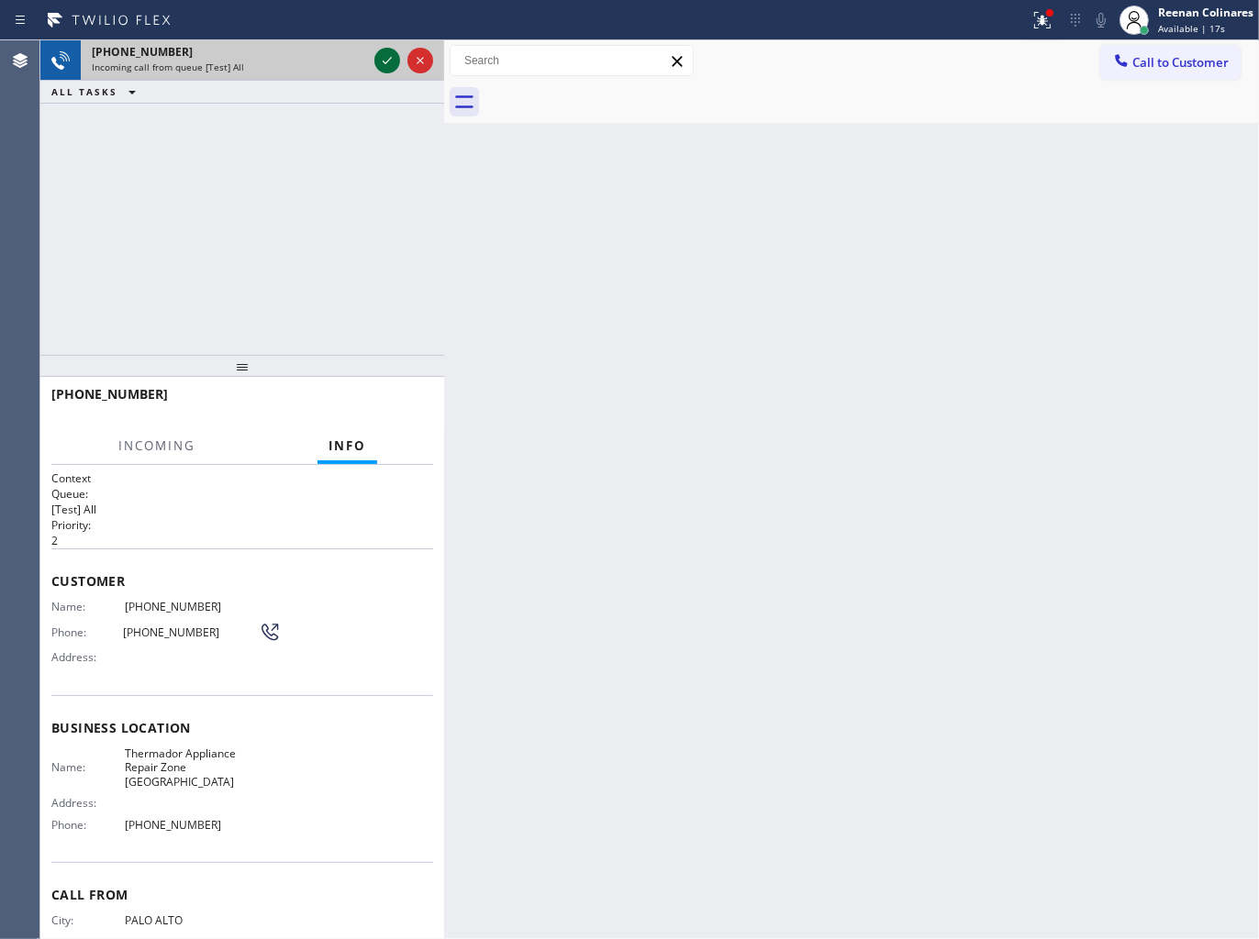
click at [381, 58] on icon at bounding box center [387, 61] width 22 height 22
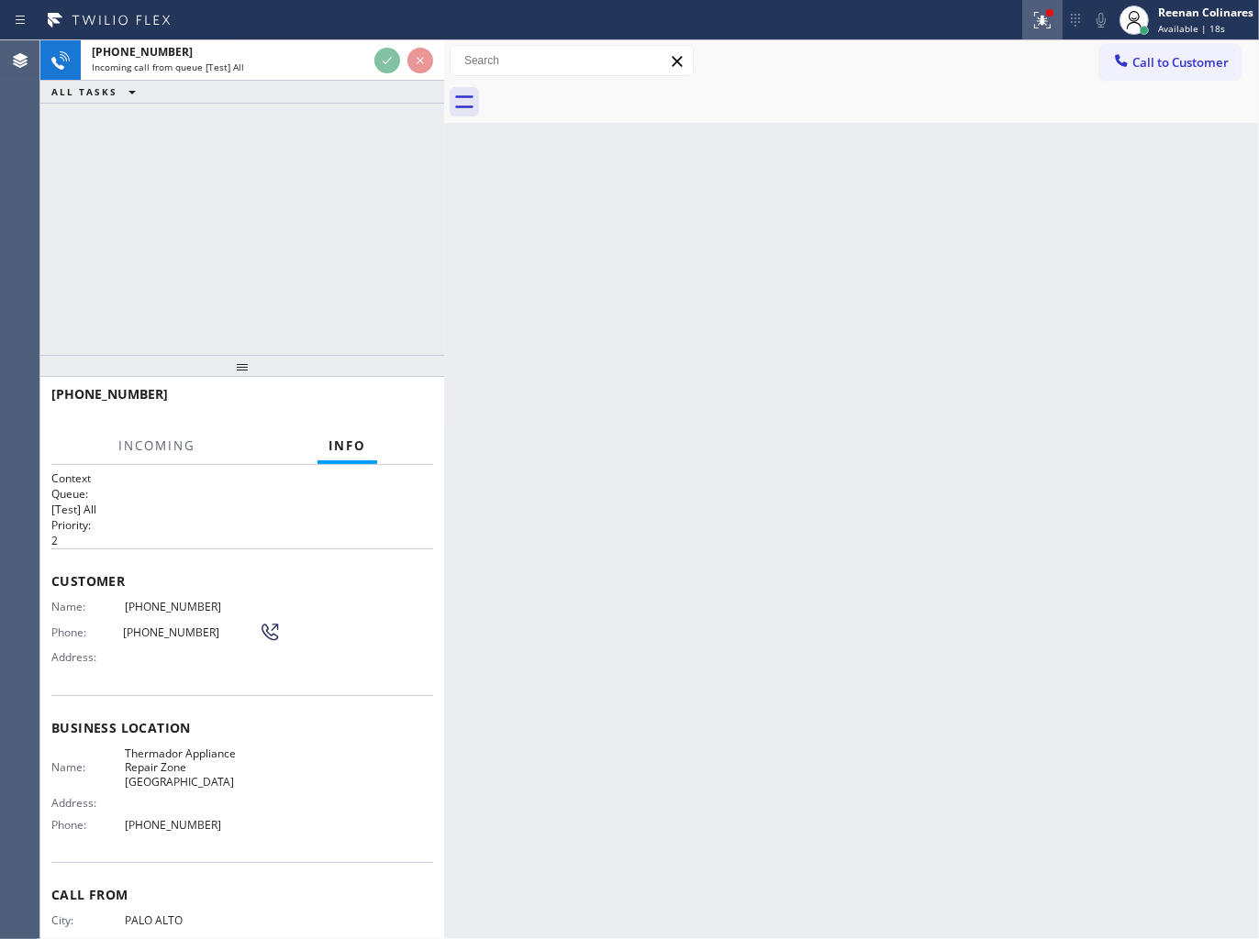
click at [1046, 21] on icon at bounding box center [1042, 20] width 22 height 22
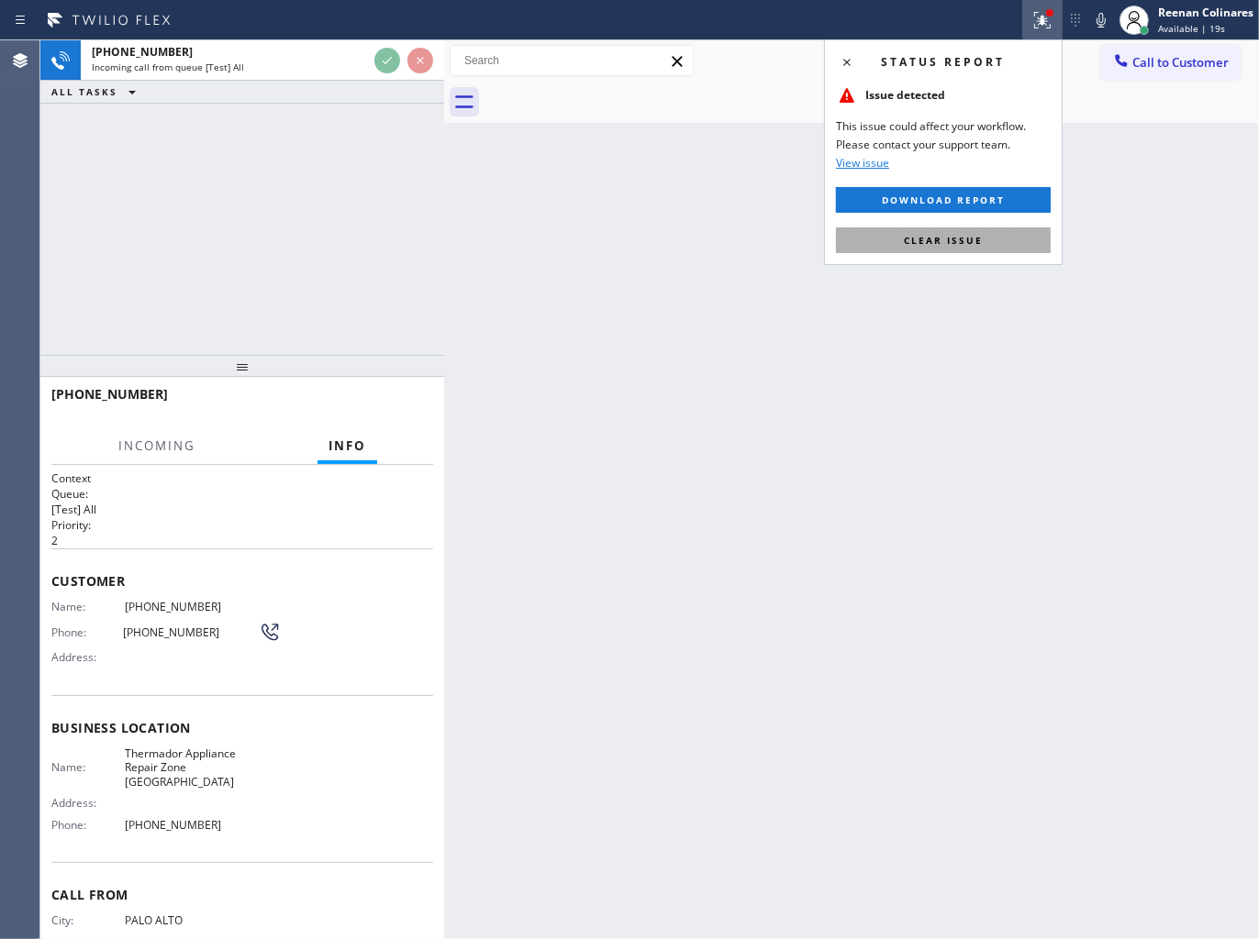
click at [979, 239] on span "Clear issue" at bounding box center [943, 240] width 79 height 13
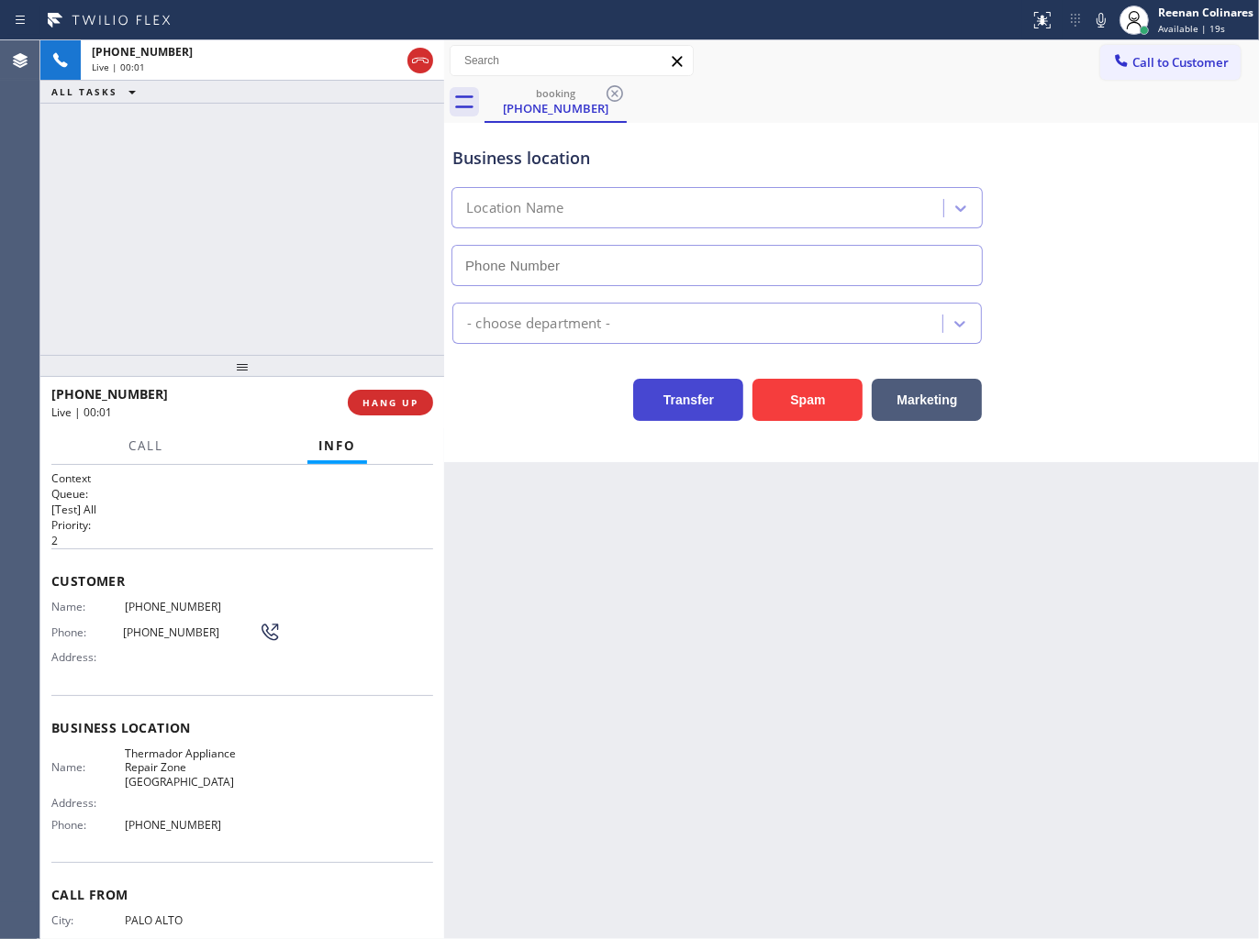
type input "(650) 699-6095"
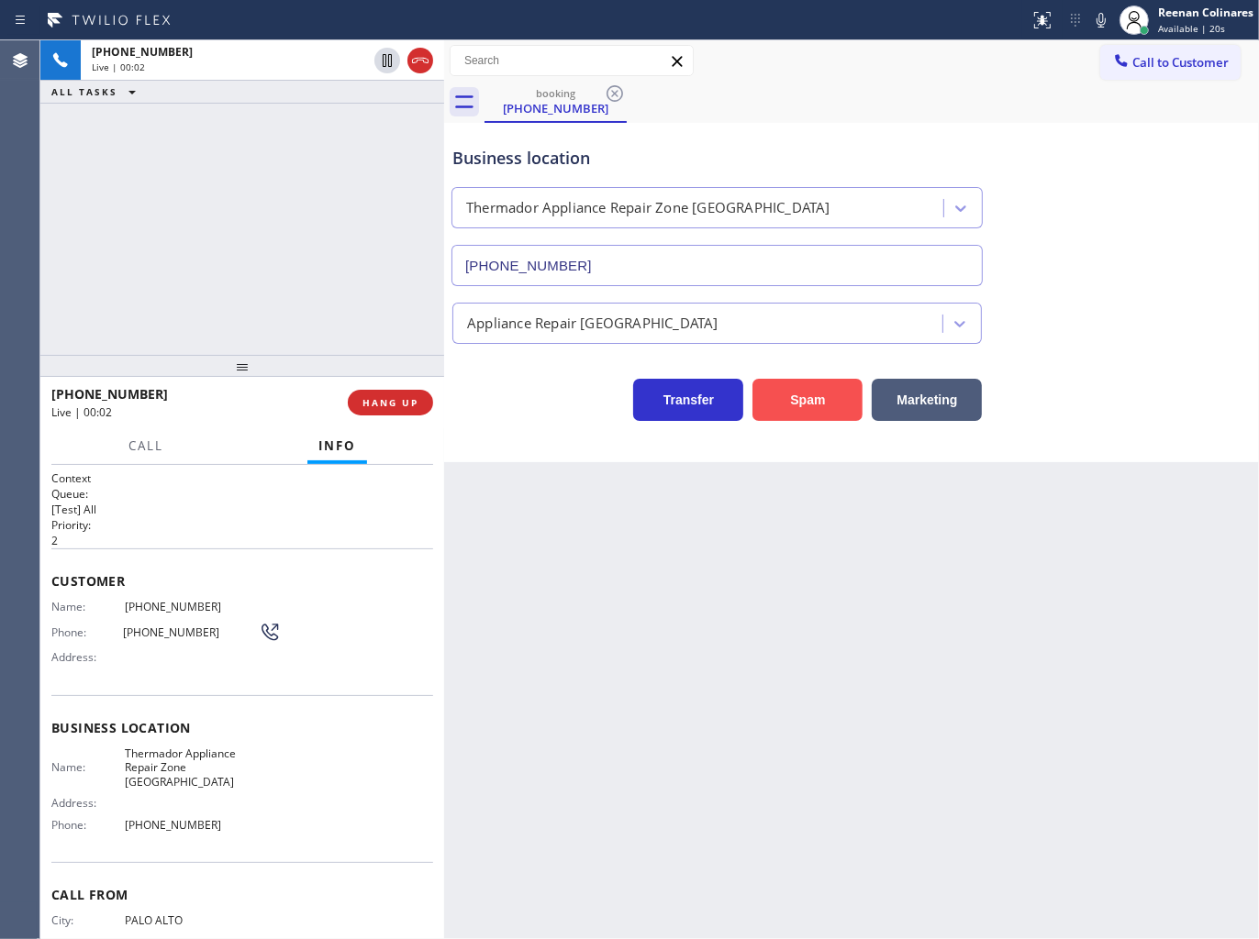
drag, startPoint x: 798, startPoint y: 391, endPoint x: 1246, endPoint y: 7, distance: 589.4
click at [803, 387] on button "Spam" at bounding box center [807, 400] width 110 height 42
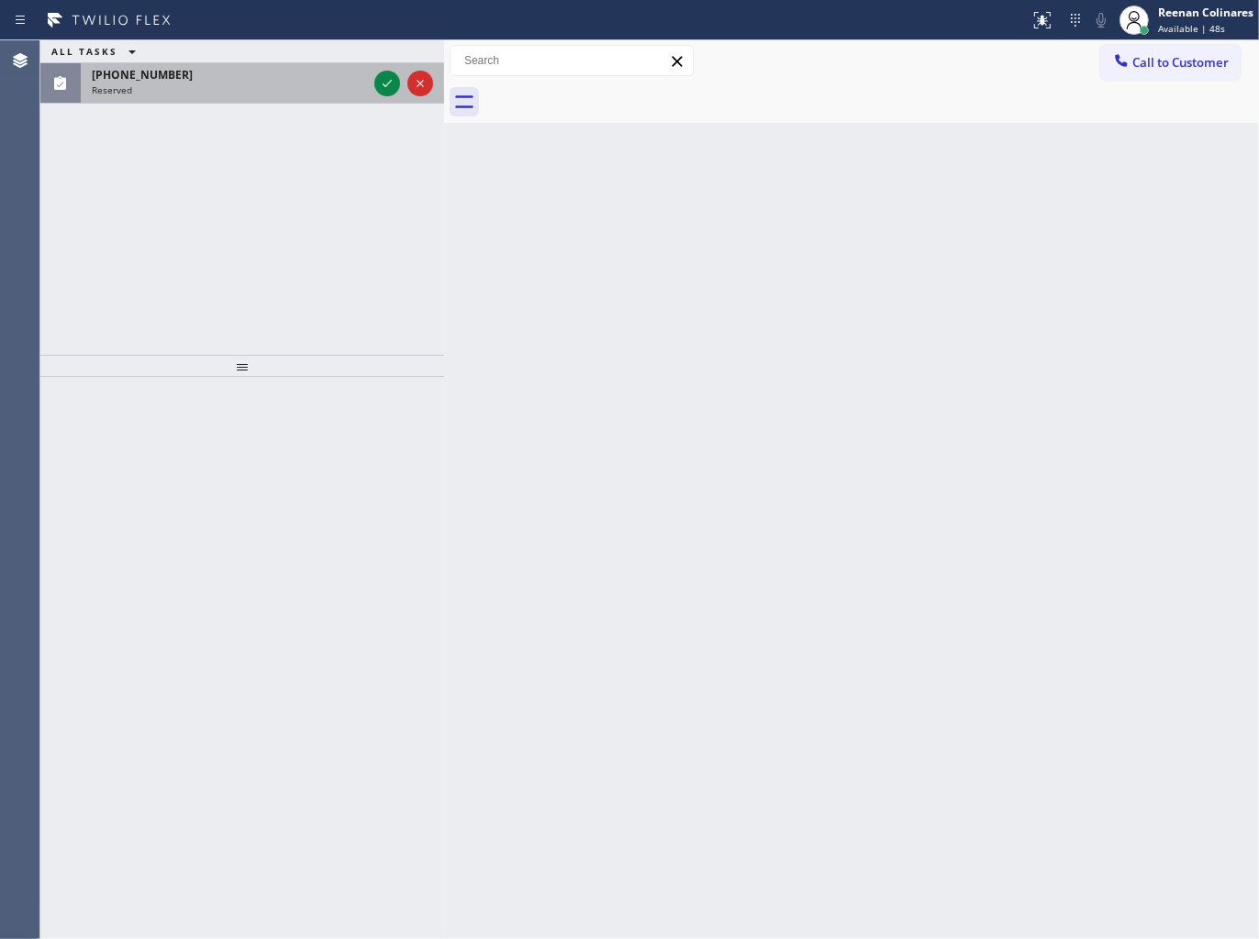
click at [323, 87] on div "Reserved" at bounding box center [229, 89] width 275 height 13
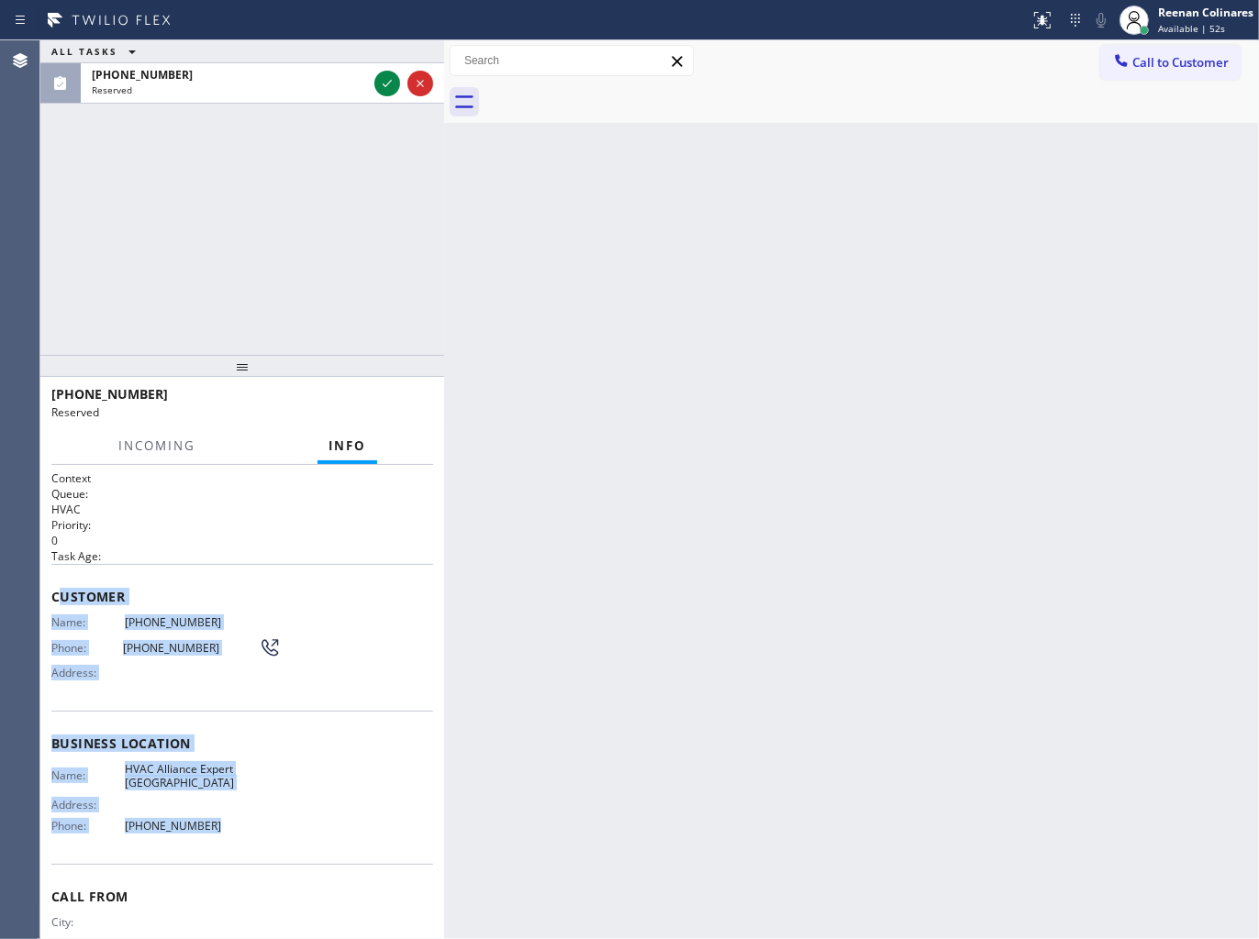
drag, startPoint x: 56, startPoint y: 582, endPoint x: 281, endPoint y: 845, distance: 346.1
click at [281, 845] on div "Context Queue: HVAC Priority: 0 Task Age: Customer Name: (805) 330-2947 Phone: …" at bounding box center [242, 737] width 382 height 532
copy div "ustomer Name: (805) 330-2947 Phone: (805) 330-2947 Address: Business location N…"
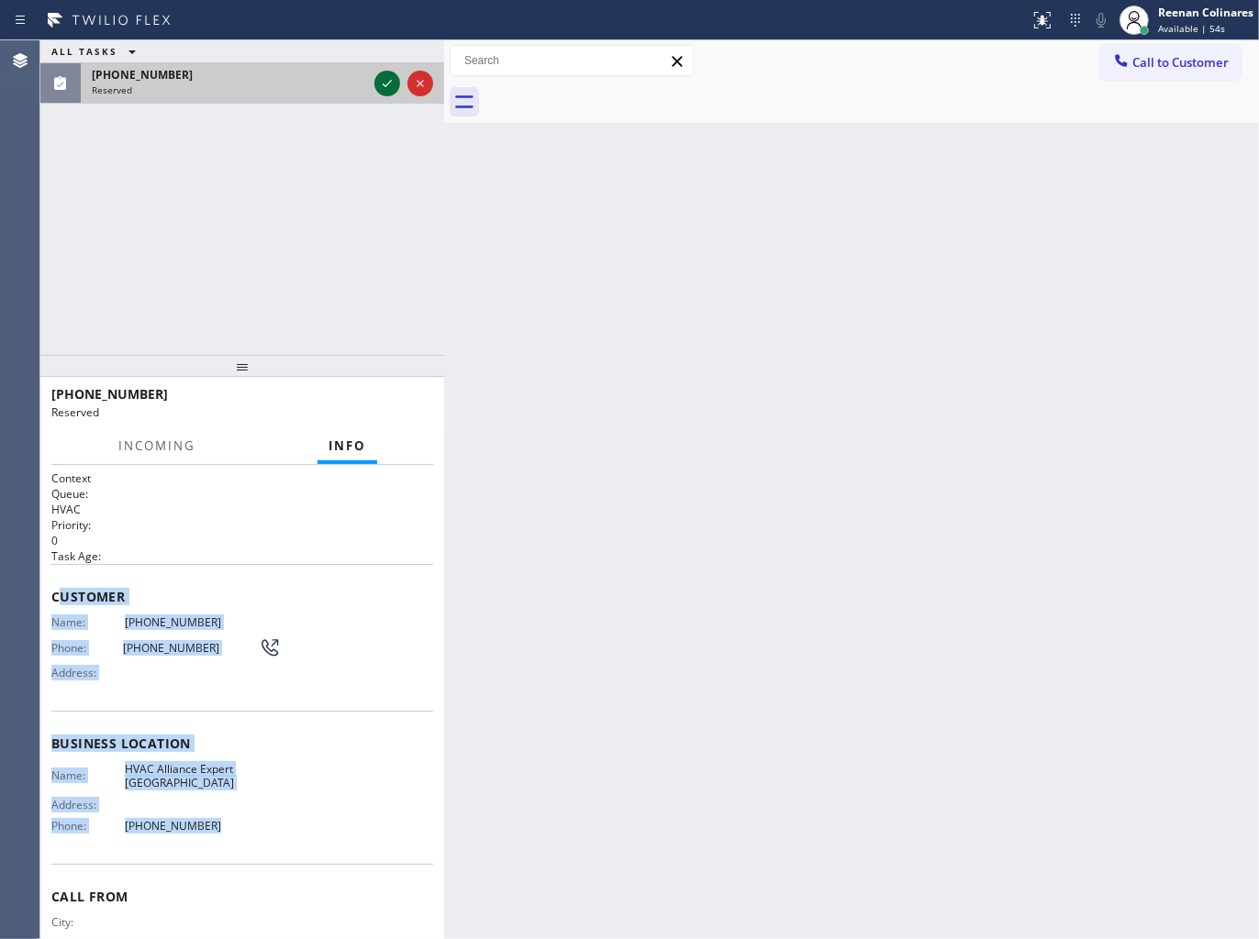
click at [382, 84] on icon at bounding box center [387, 83] width 22 height 22
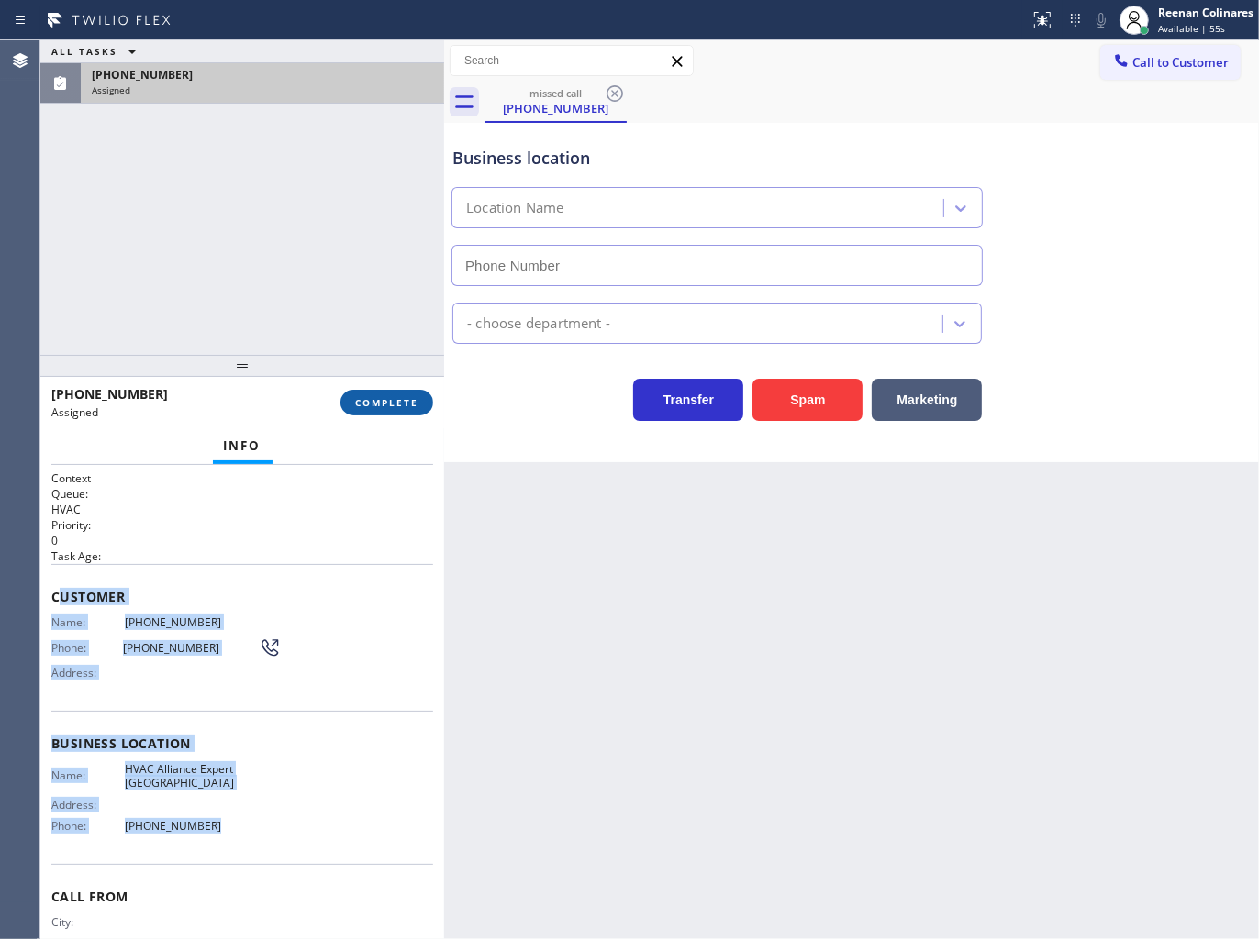
drag, startPoint x: 381, startPoint y: 409, endPoint x: 371, endPoint y: 399, distance: 14.3
click at [382, 409] on button "COMPLETE" at bounding box center [386, 403] width 93 height 26
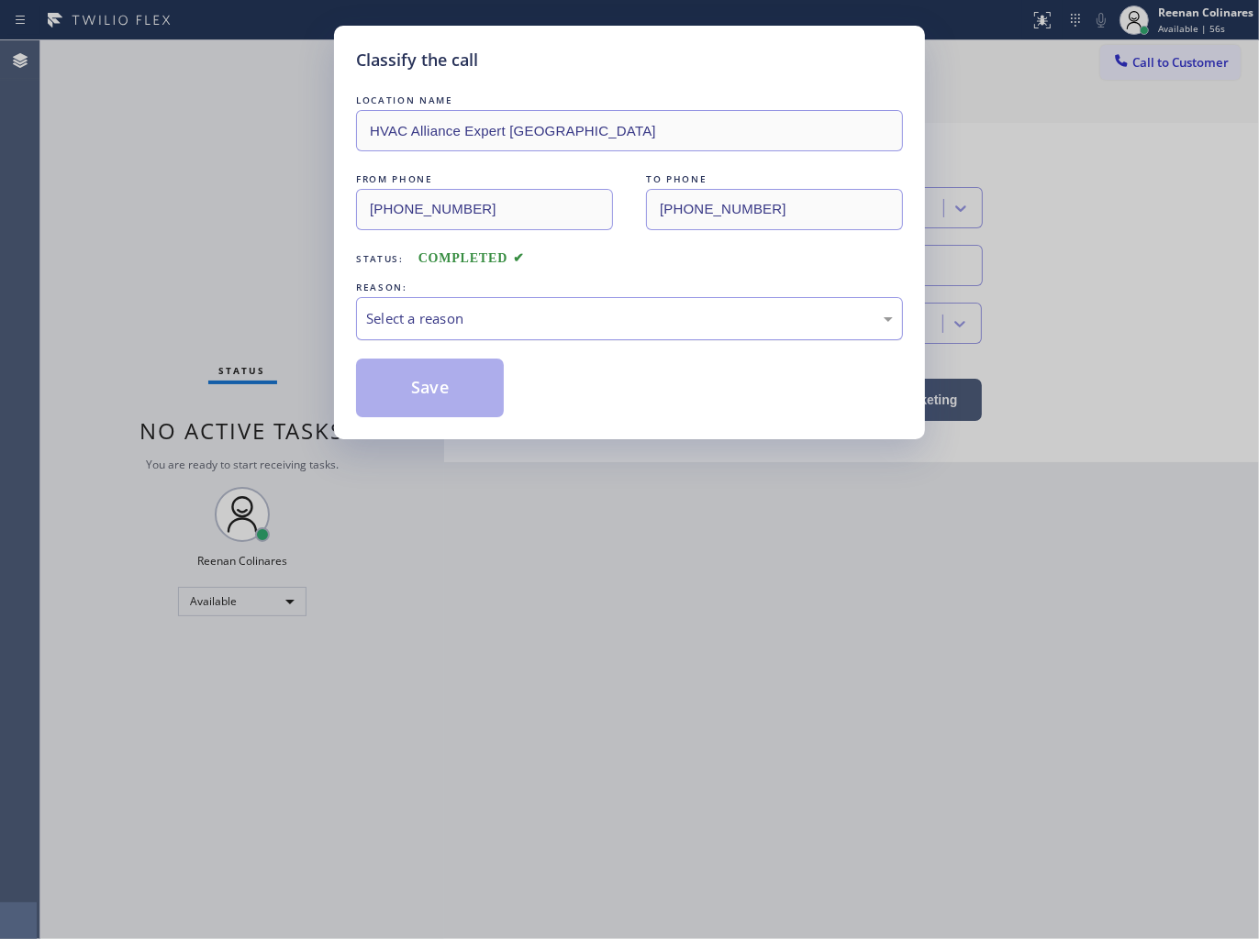
drag, startPoint x: 470, startPoint y: 312, endPoint x: 460, endPoint y: 332, distance: 22.2
click at [470, 315] on div "Select a reason" at bounding box center [629, 318] width 527 height 21
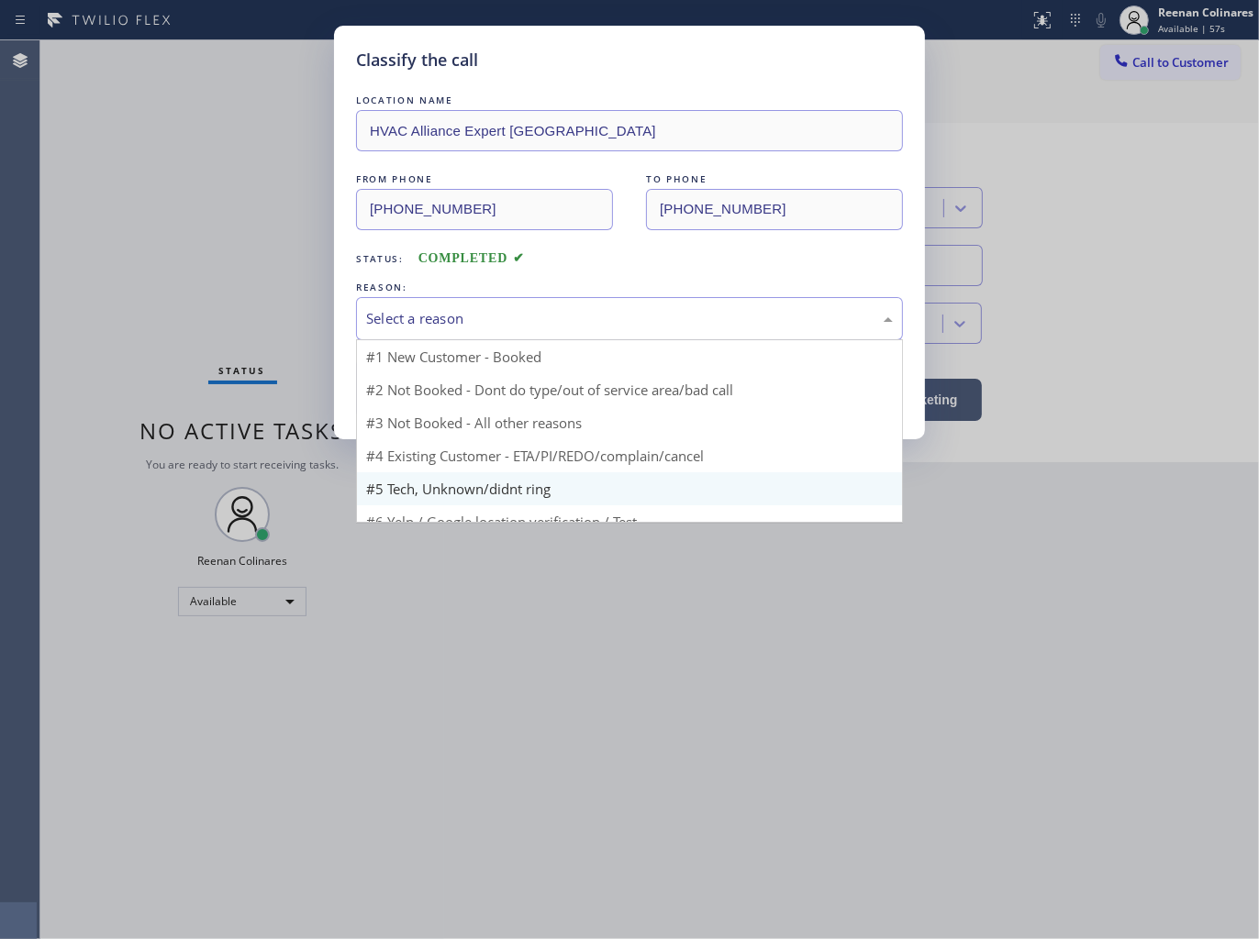
type input "(805) 549-4465"
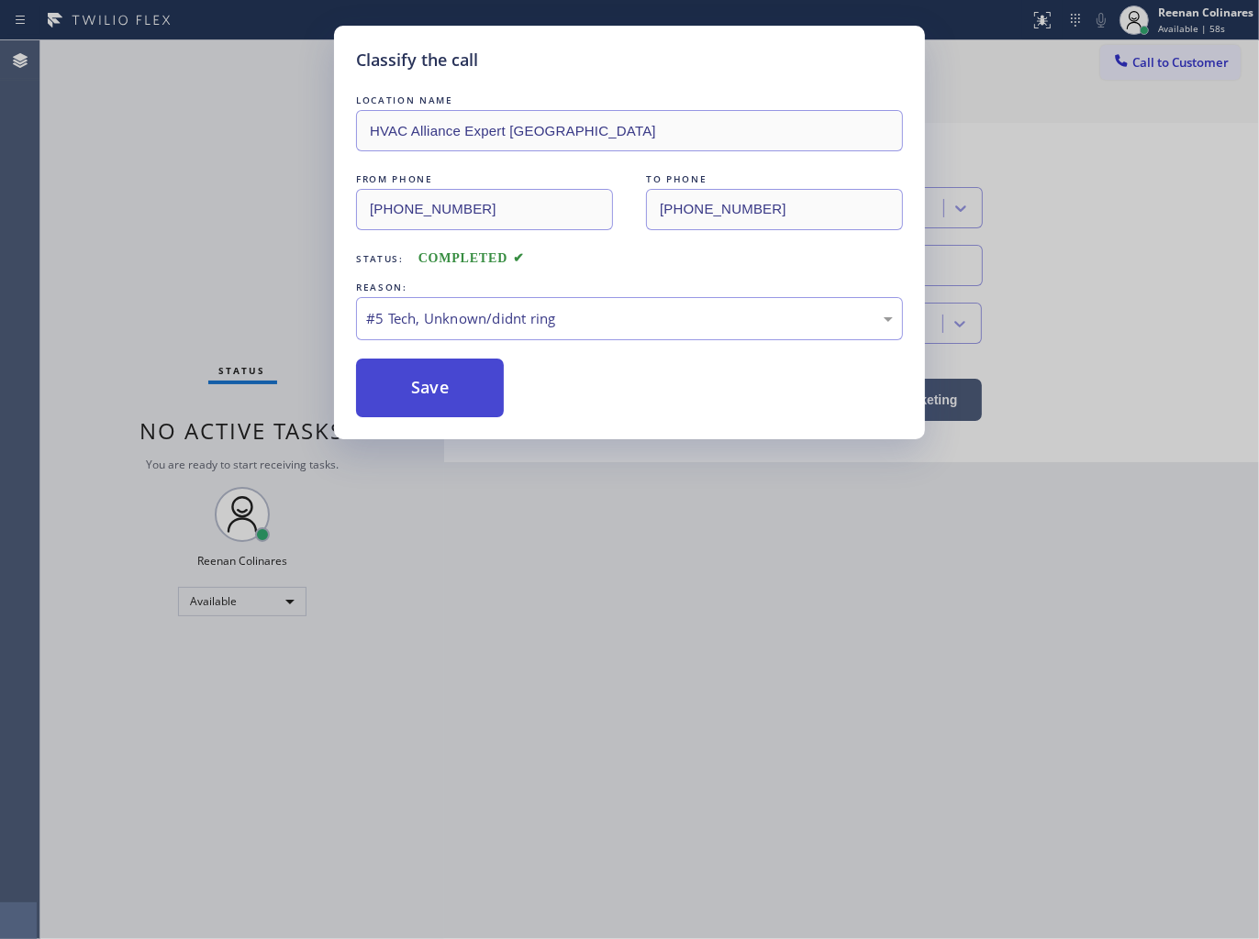
click at [415, 392] on button "Save" at bounding box center [430, 388] width 148 height 59
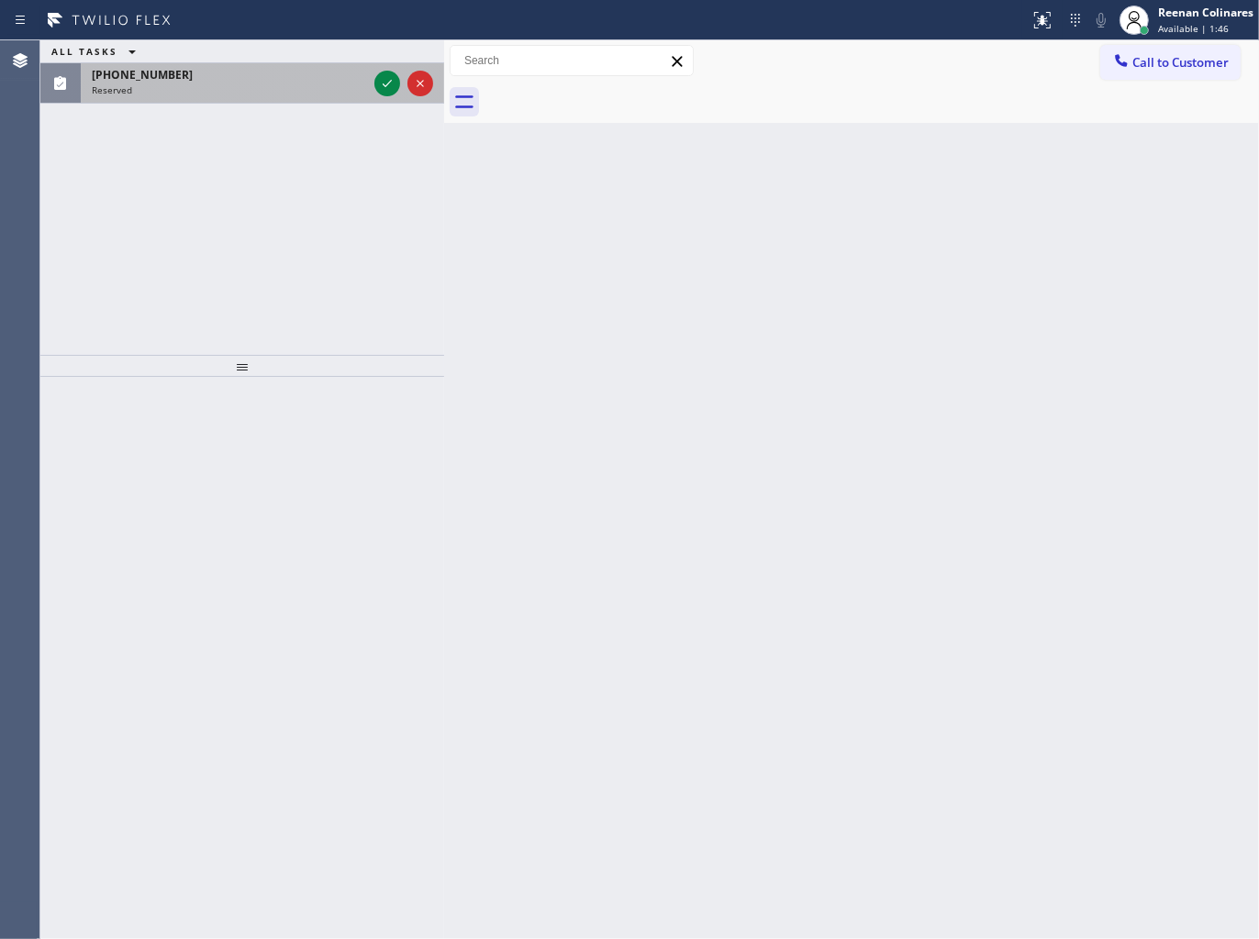
click at [270, 99] on div "(954) 239-2457 Reserved" at bounding box center [226, 83] width 290 height 40
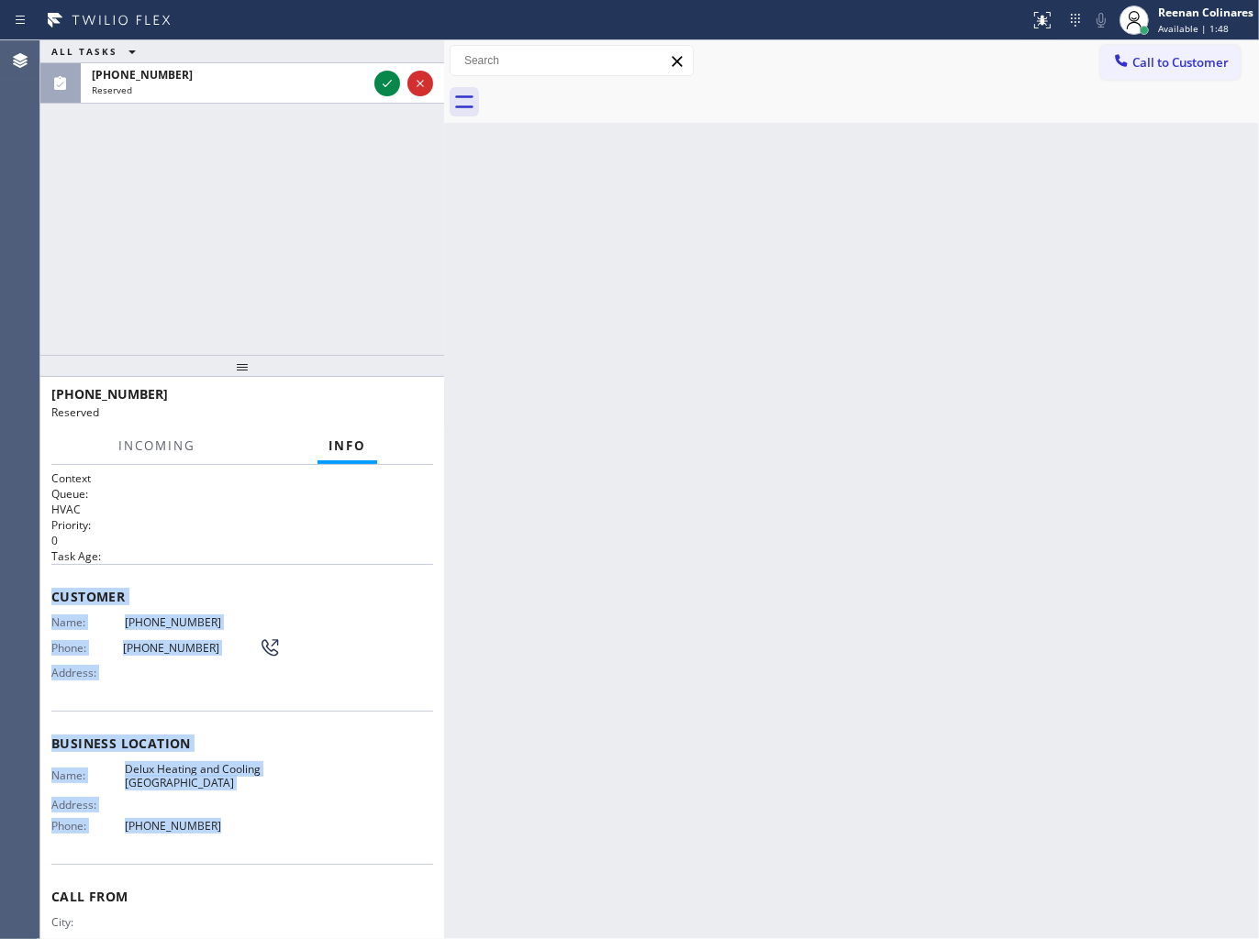
drag, startPoint x: 62, startPoint y: 620, endPoint x: 260, endPoint y: 822, distance: 282.2
click at [260, 822] on div "Context Queue: HVAC Priority: 0 Task Age: Customer Name: (954) 239-2457 Phone: …" at bounding box center [242, 737] width 382 height 532
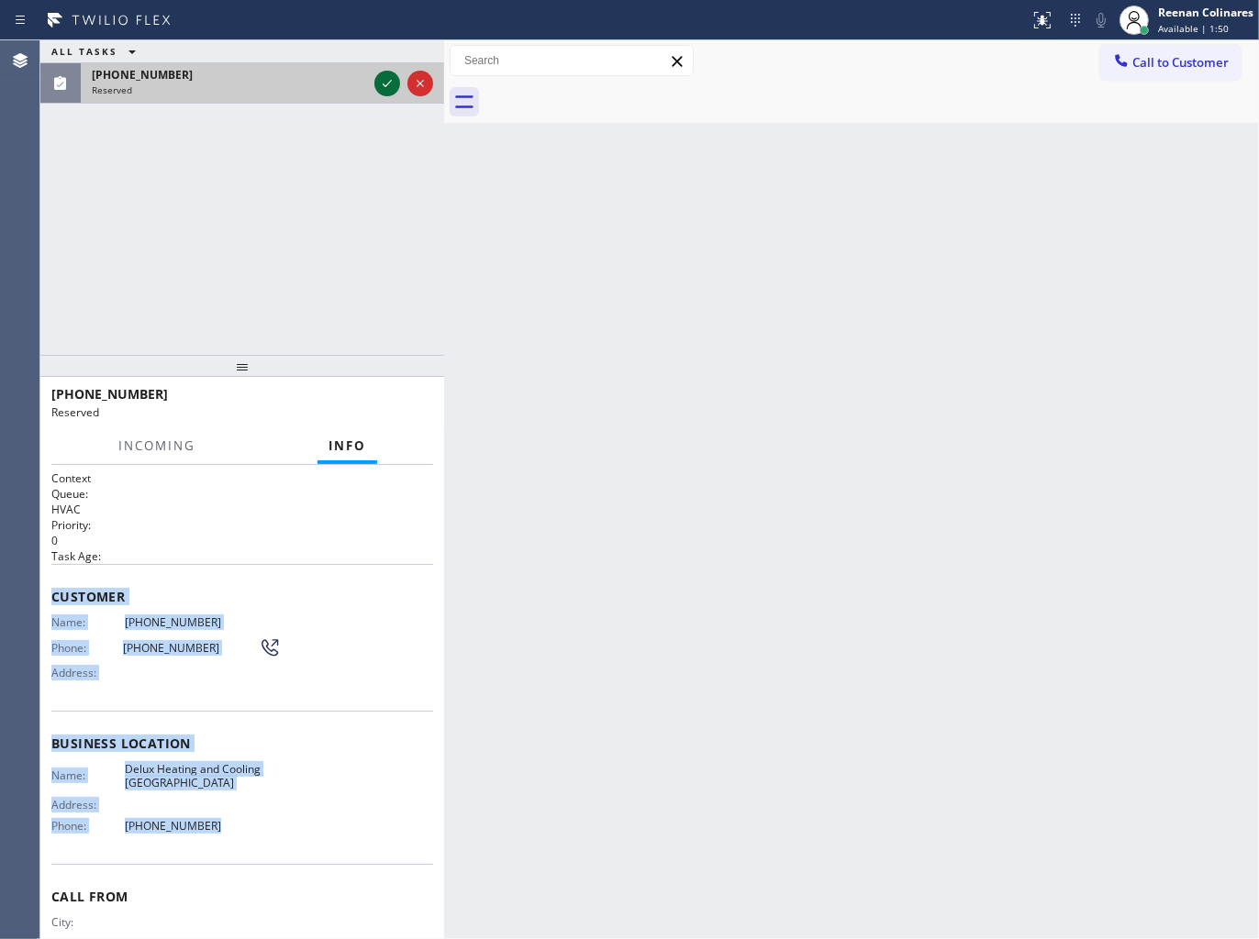
click at [386, 77] on icon at bounding box center [387, 83] width 22 height 22
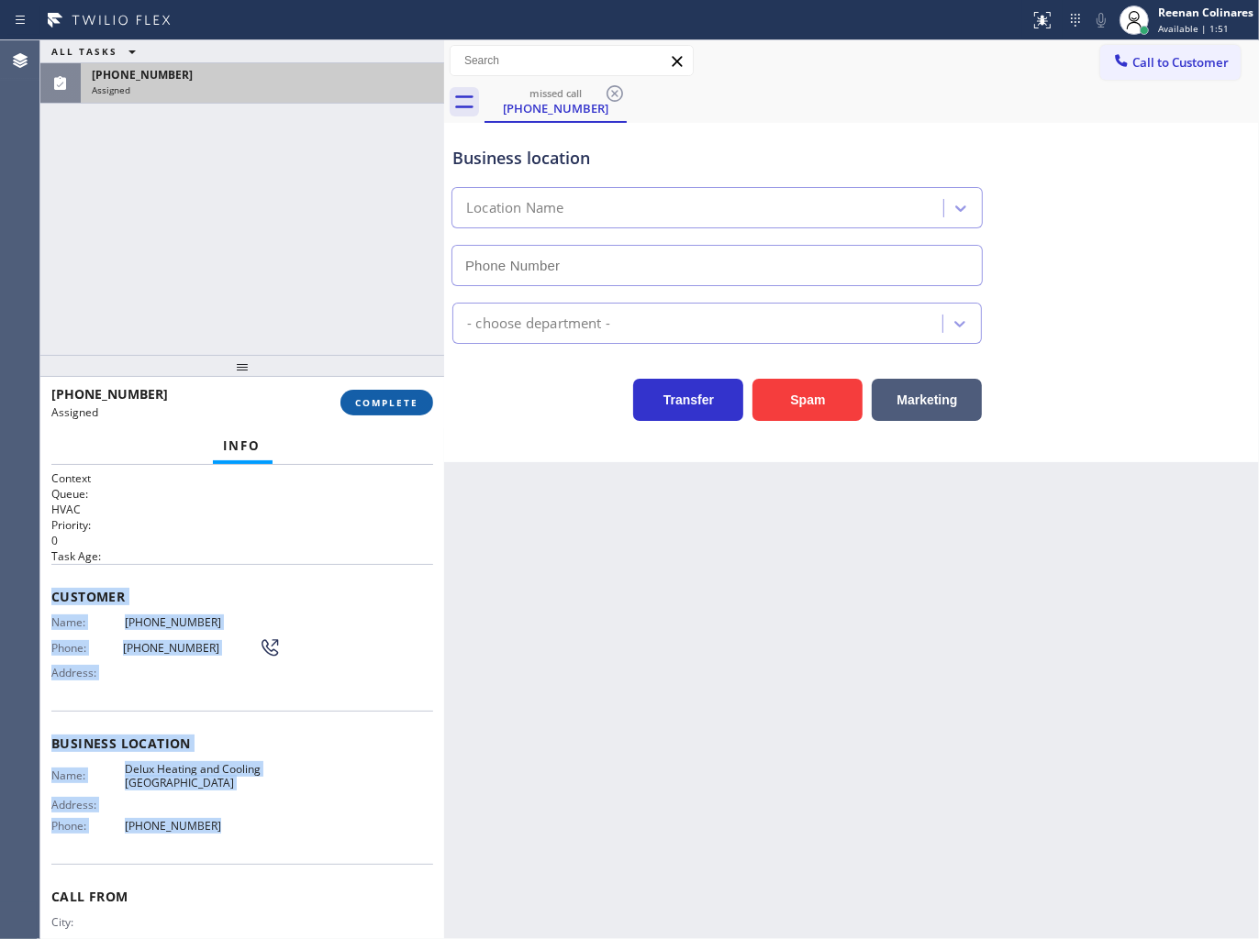
click at [392, 399] on span "COMPLETE" at bounding box center [386, 402] width 63 height 13
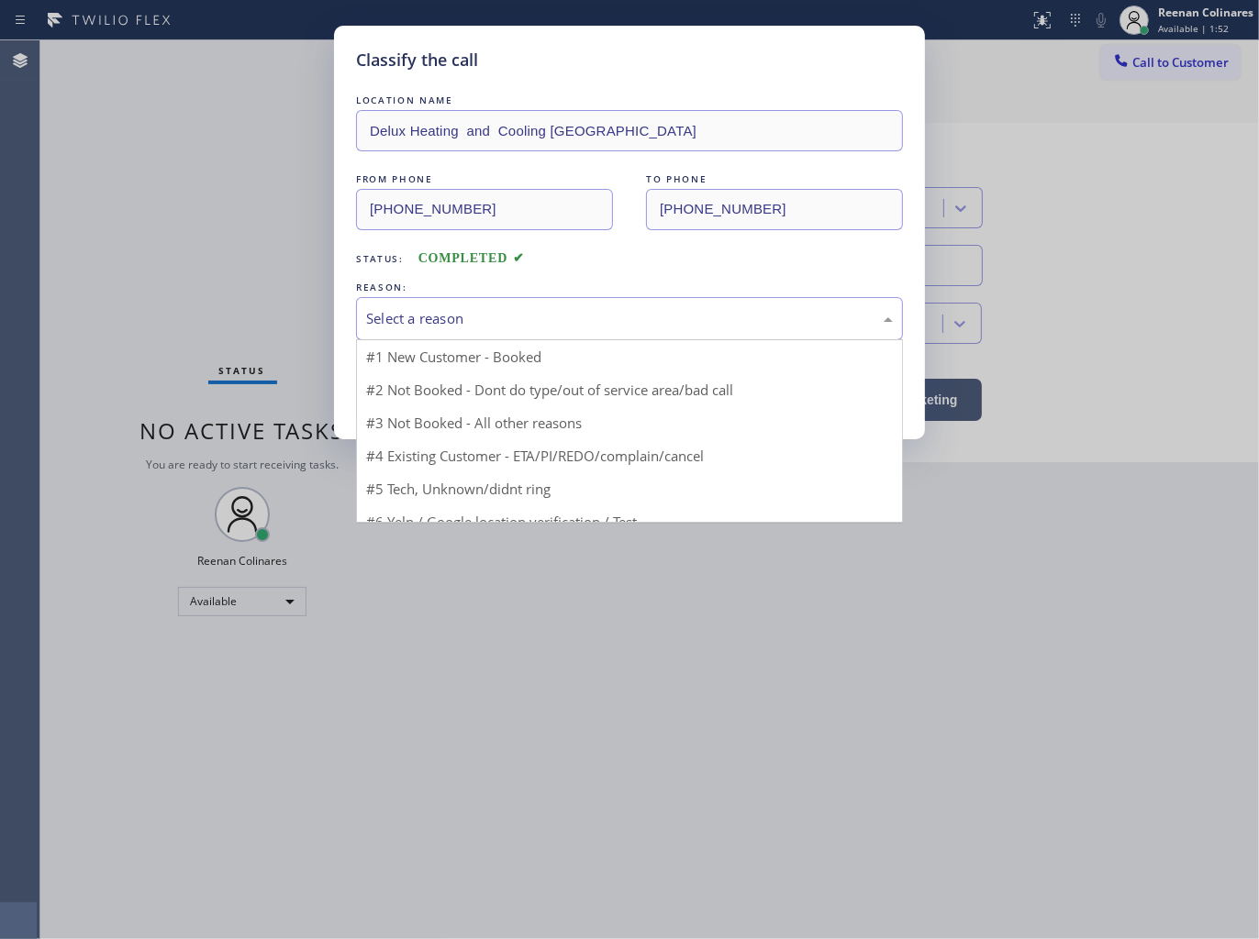
click at [455, 303] on div "Select a reason" at bounding box center [629, 318] width 547 height 43
type input "(954) 417-1764"
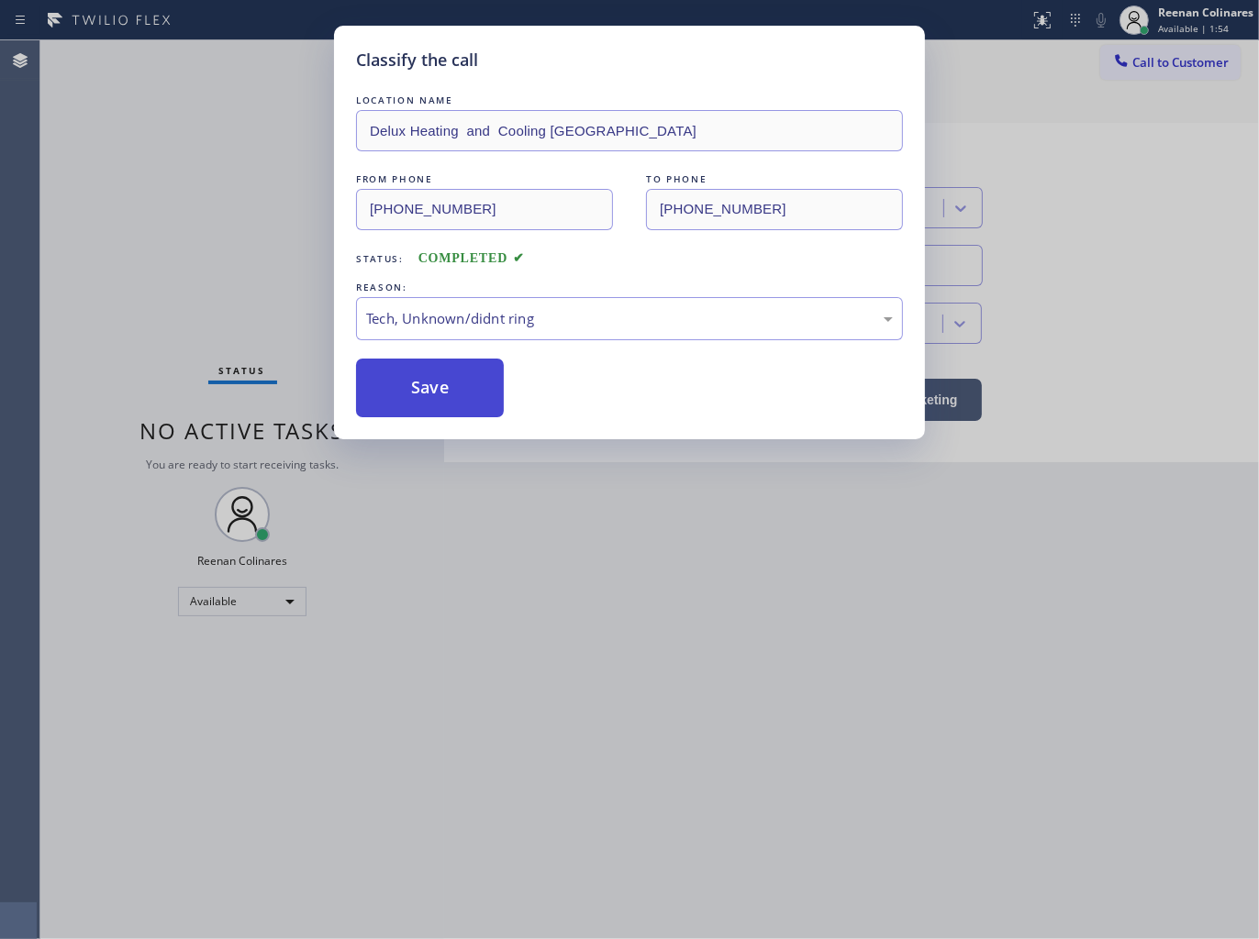
click at [418, 402] on button "Save" at bounding box center [430, 388] width 148 height 59
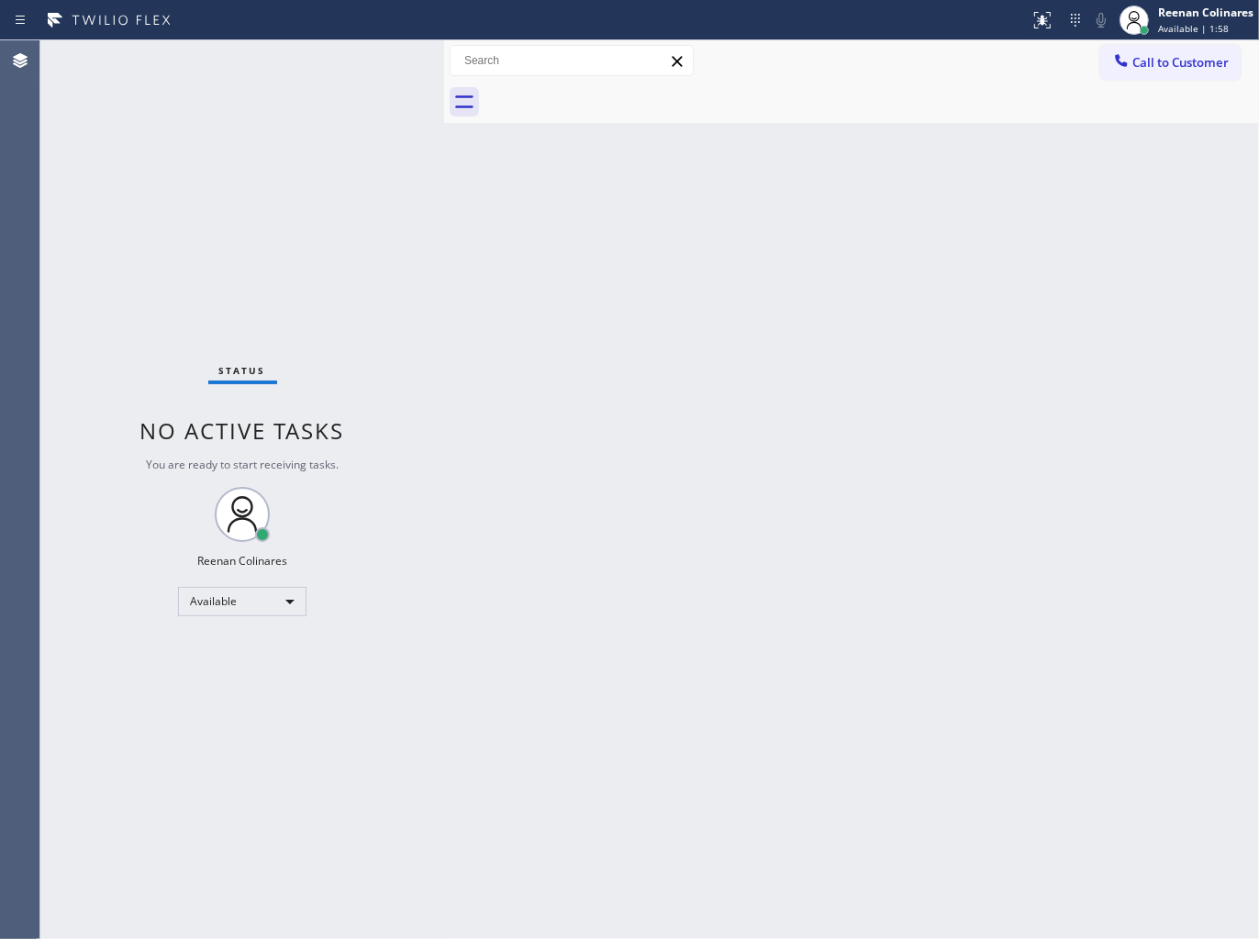
click at [949, 116] on div at bounding box center [871, 102] width 774 height 41
click at [973, 80] on div "Call to Customer Outbound call Location Search location Your caller id phone nu…" at bounding box center [851, 60] width 815 height 41
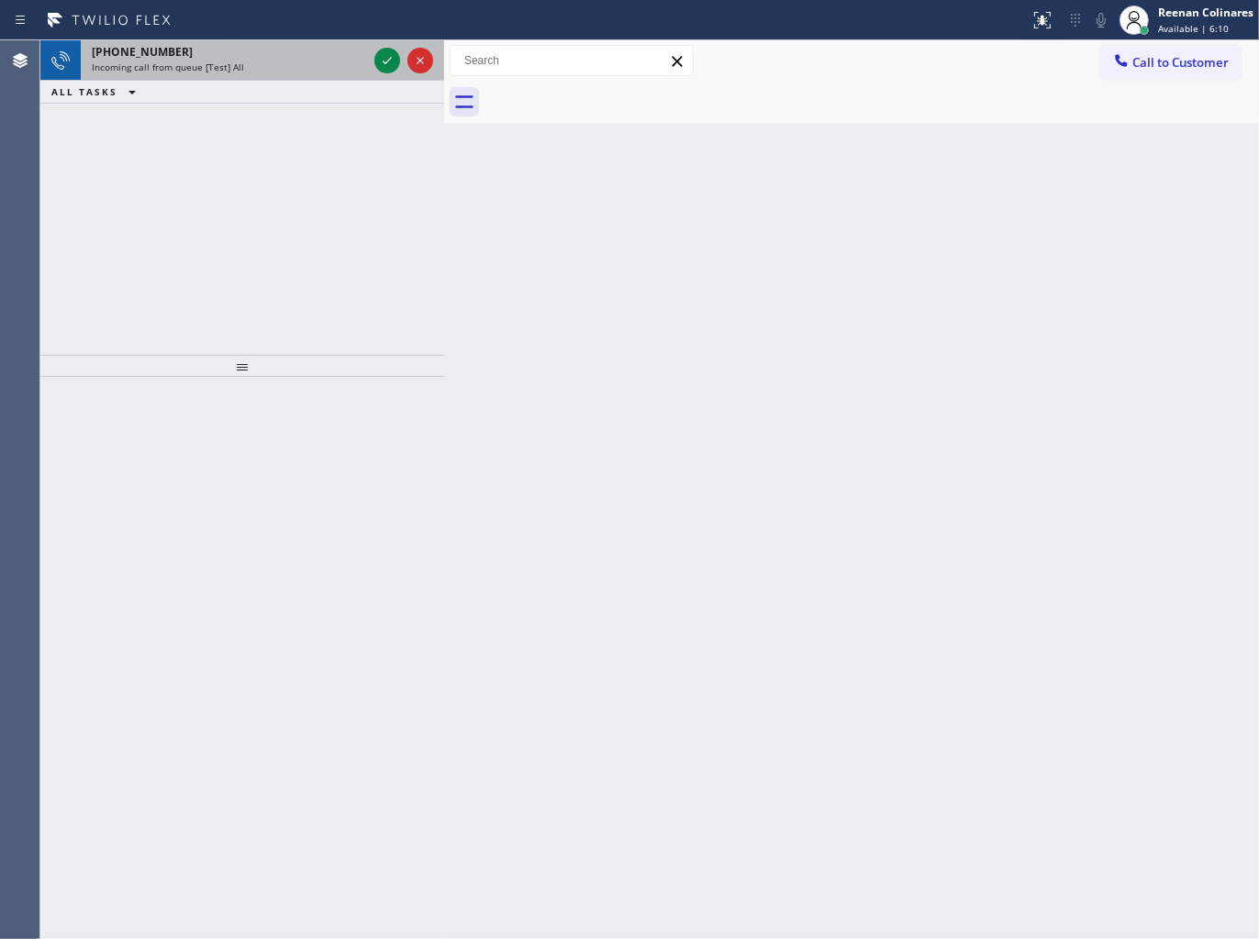
click at [303, 70] on div "Incoming call from queue [Test] All" at bounding box center [229, 67] width 275 height 13
click at [305, 69] on div "Incoming call from queue [Test] All" at bounding box center [229, 67] width 275 height 13
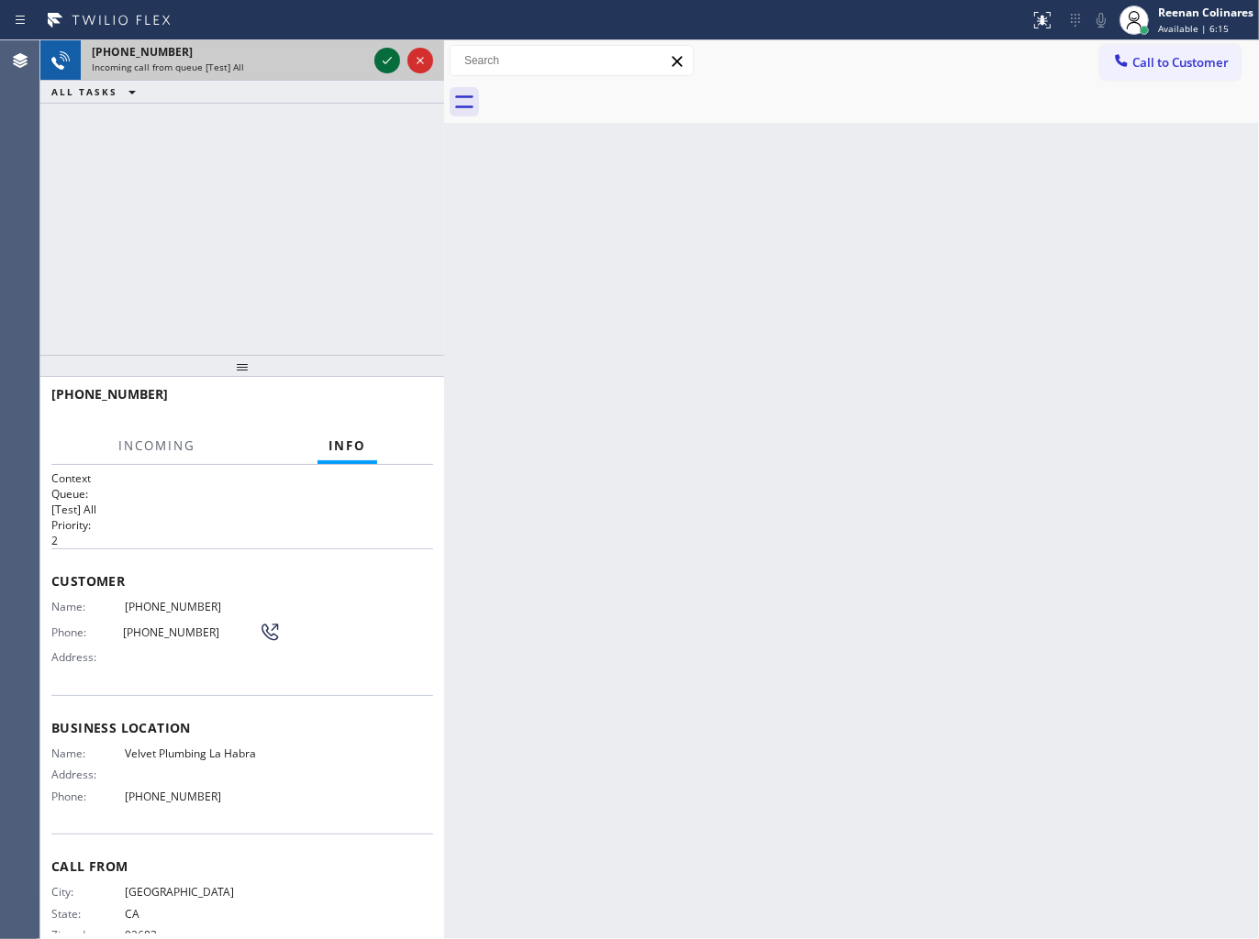
click at [383, 59] on icon at bounding box center [387, 61] width 22 height 22
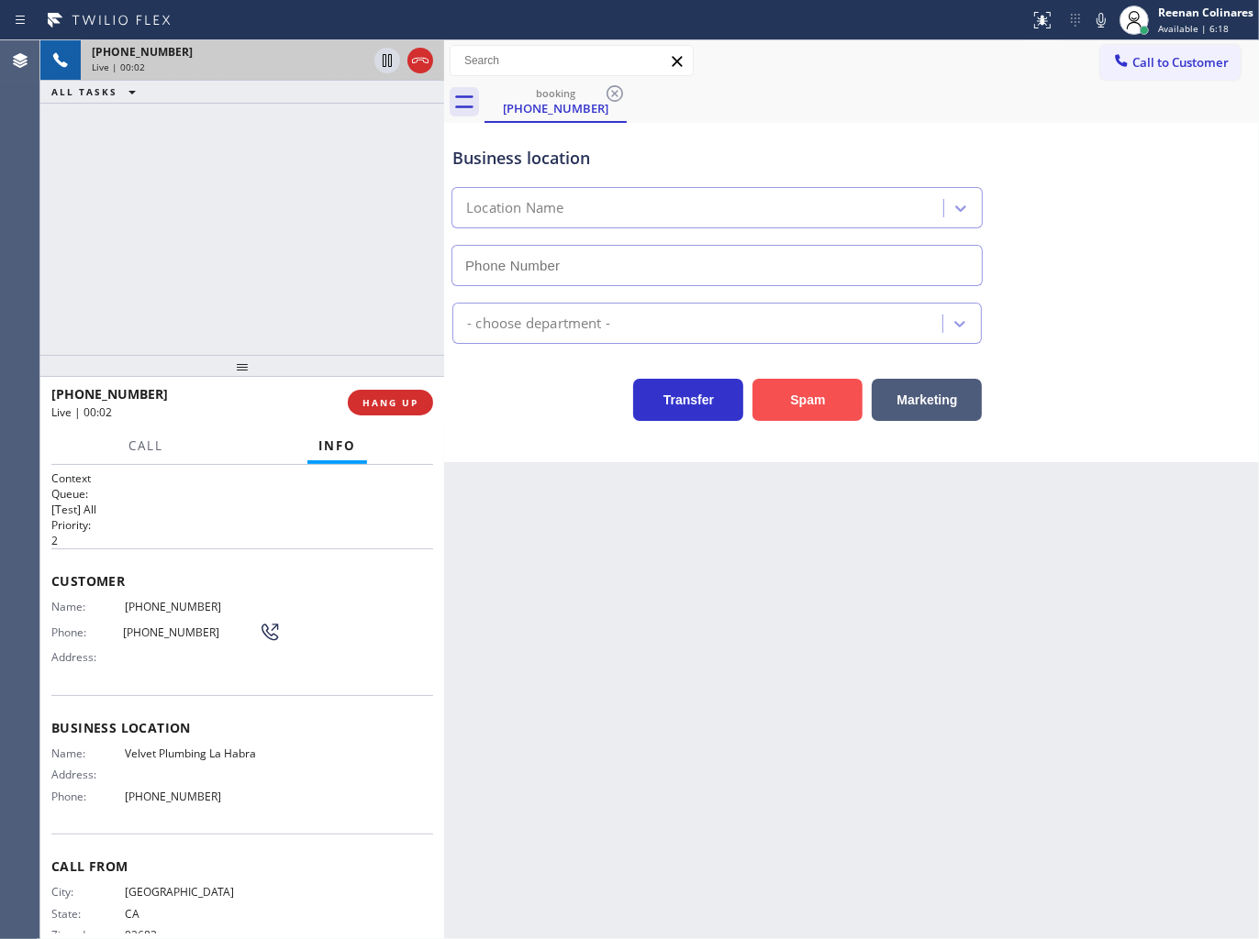
click at [798, 407] on button "Spam" at bounding box center [807, 400] width 110 height 42
type input "(714) 415-2311"
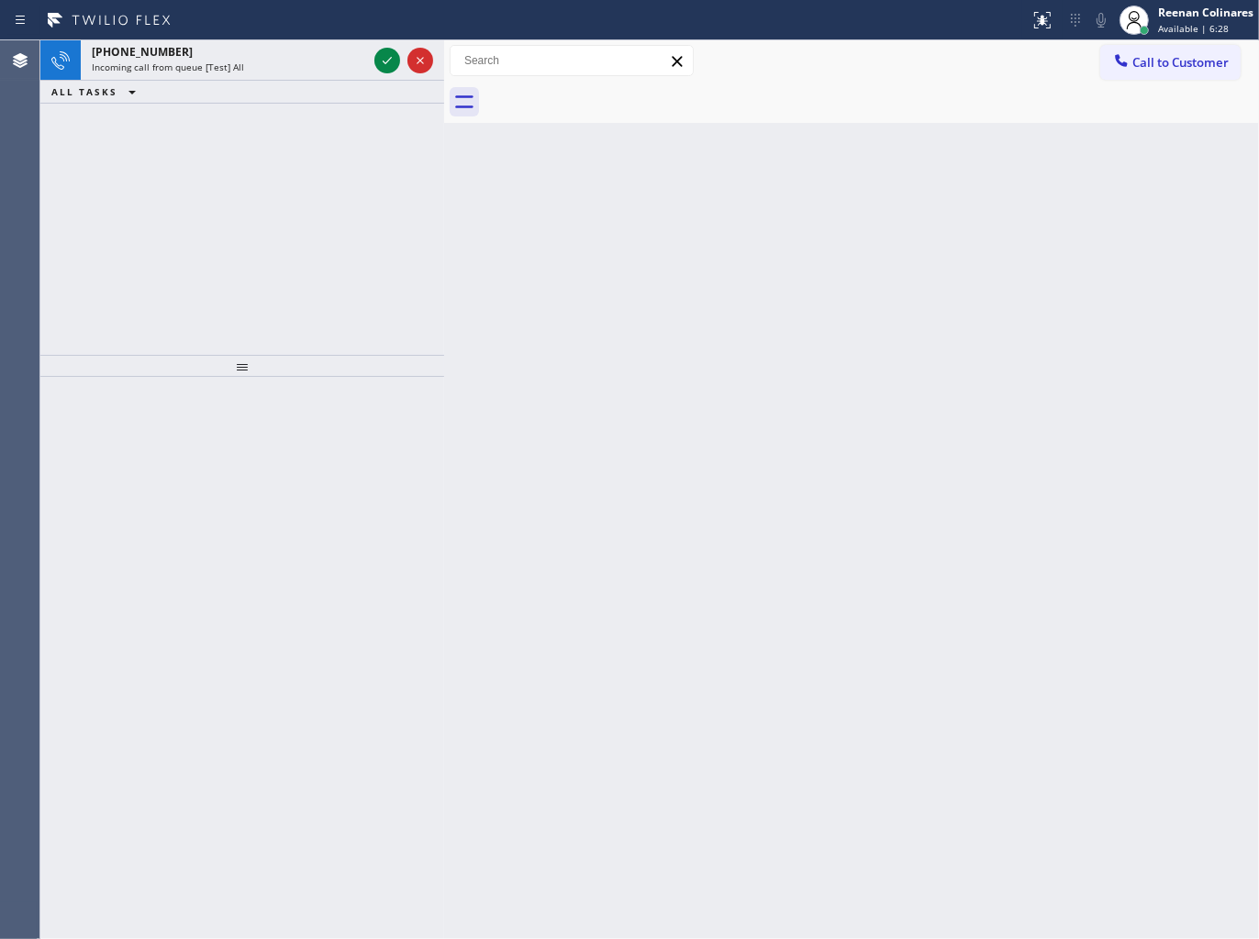
click at [863, 94] on div at bounding box center [871, 102] width 774 height 41
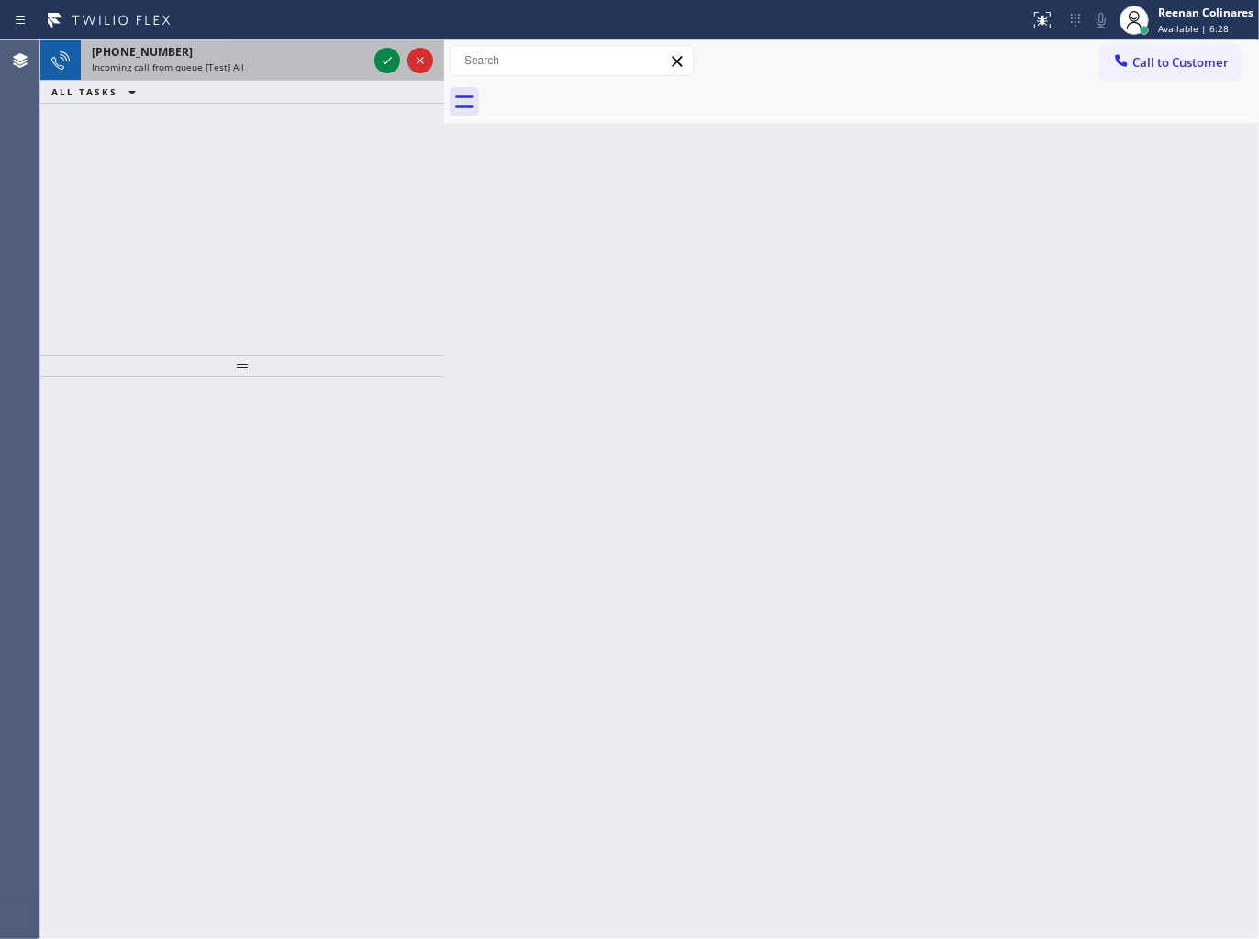
click at [288, 61] on div "Incoming call from queue [Test] All" at bounding box center [229, 67] width 275 height 13
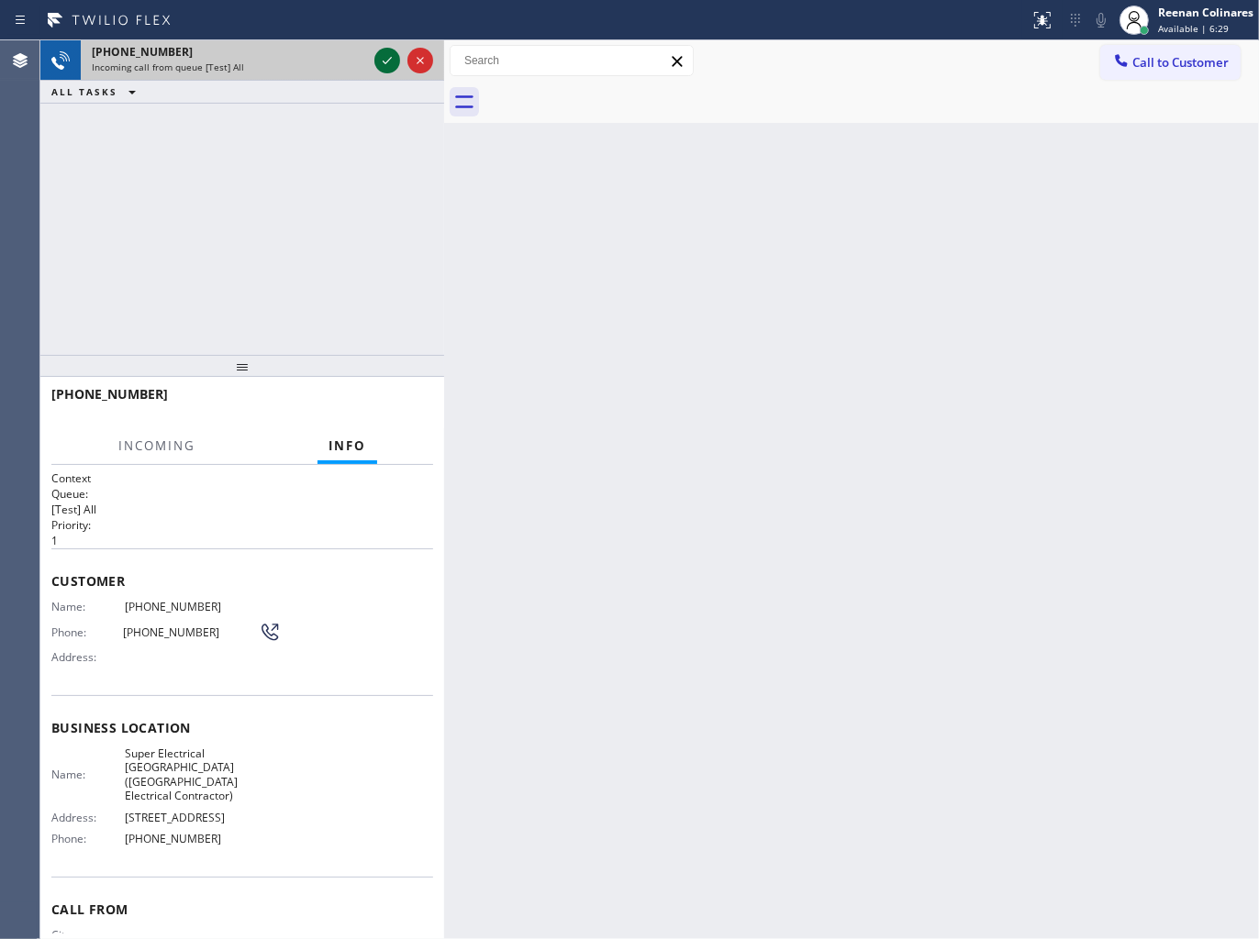
click at [385, 62] on icon at bounding box center [387, 60] width 9 height 7
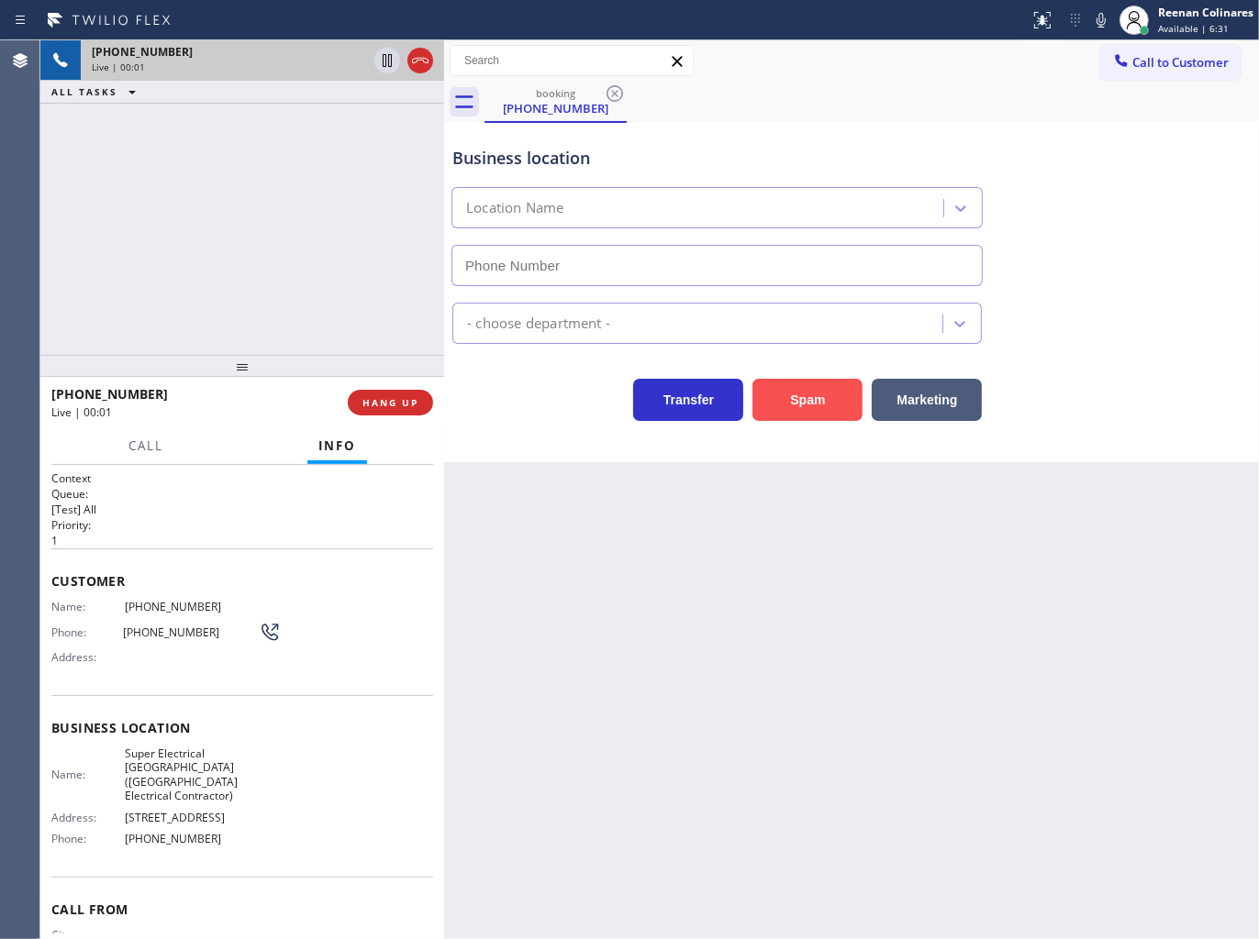
drag, startPoint x: 793, startPoint y: 406, endPoint x: 1222, endPoint y: 127, distance: 512.4
click at [805, 400] on button "Spam" at bounding box center [807, 400] width 110 height 42
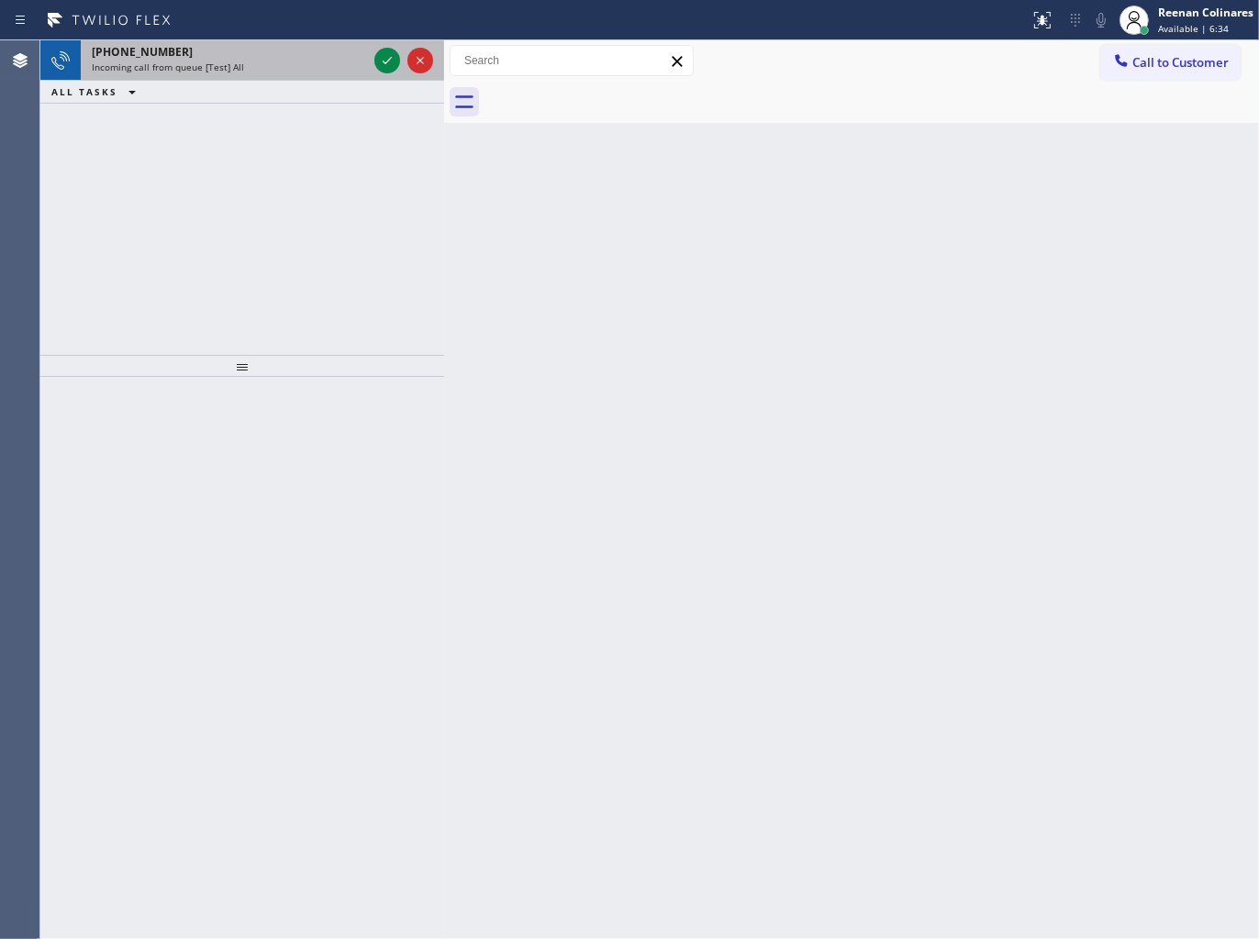
click at [296, 56] on div "+14154468559" at bounding box center [229, 52] width 275 height 16
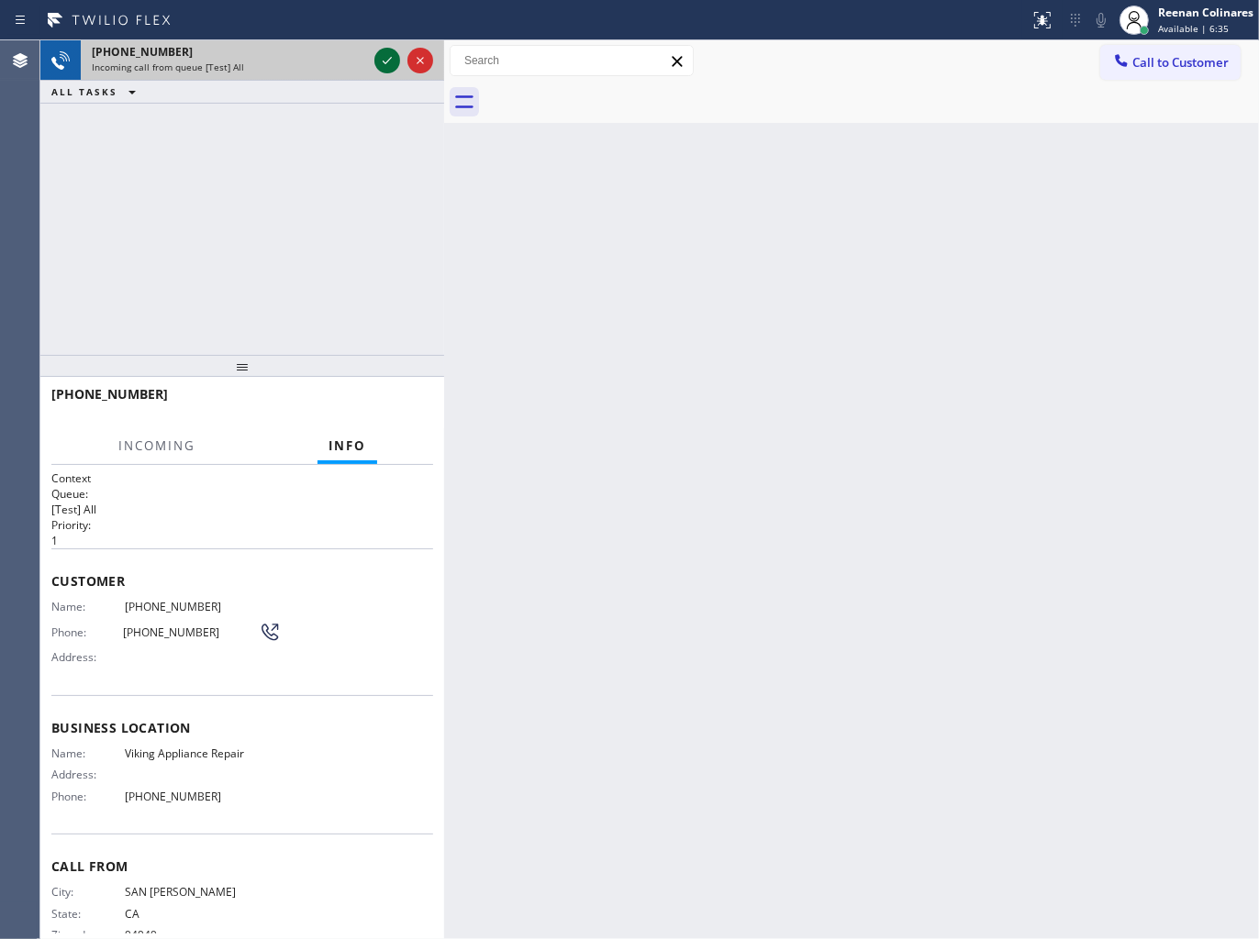
click at [381, 64] on icon at bounding box center [387, 61] width 22 height 22
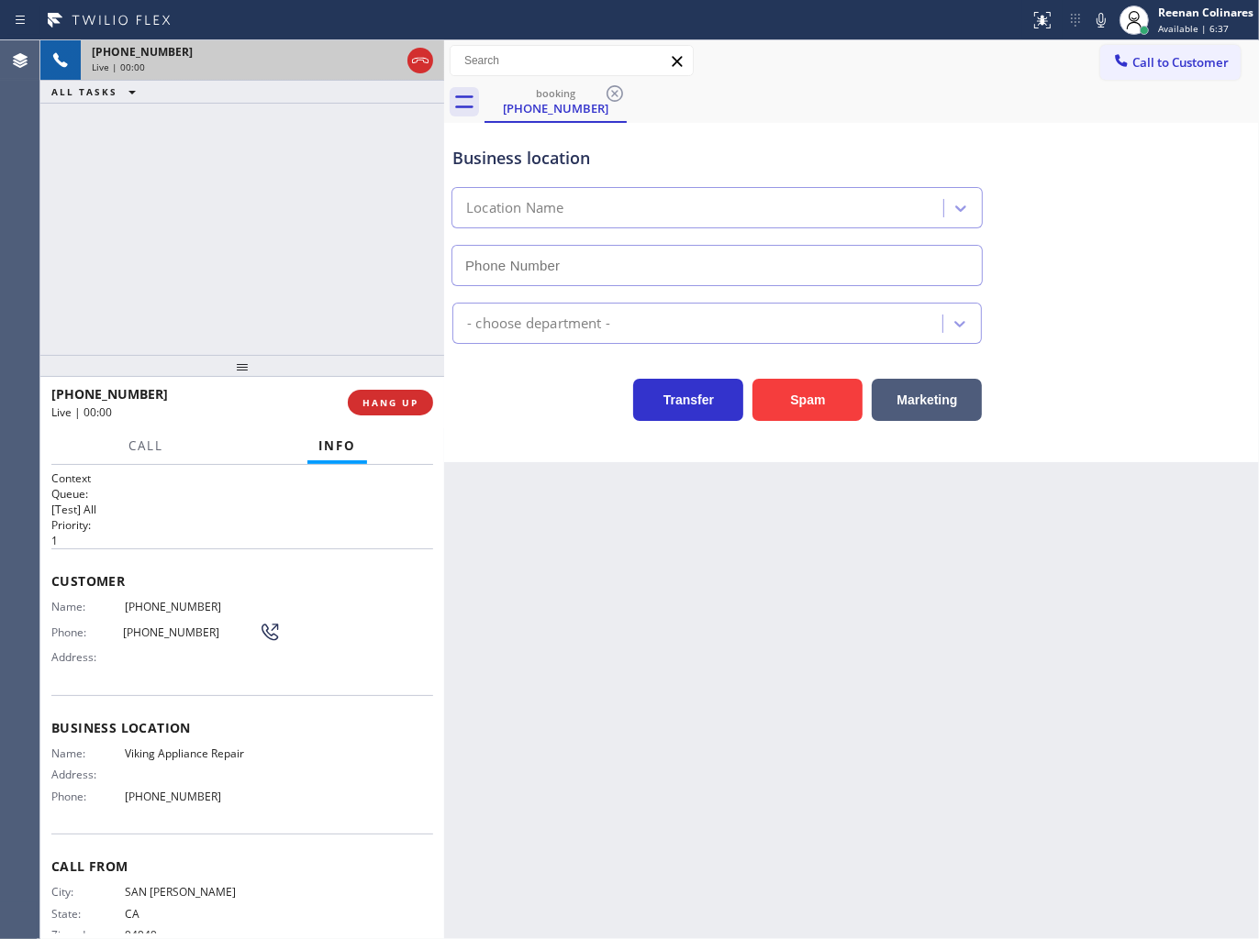
type input "(855) 393-3634"
click at [1103, 21] on icon at bounding box center [1101, 20] width 22 height 22
click at [1103, 20] on icon at bounding box center [1100, 20] width 9 height 15
click at [150, 450] on span "Call" at bounding box center [145, 446] width 35 height 17
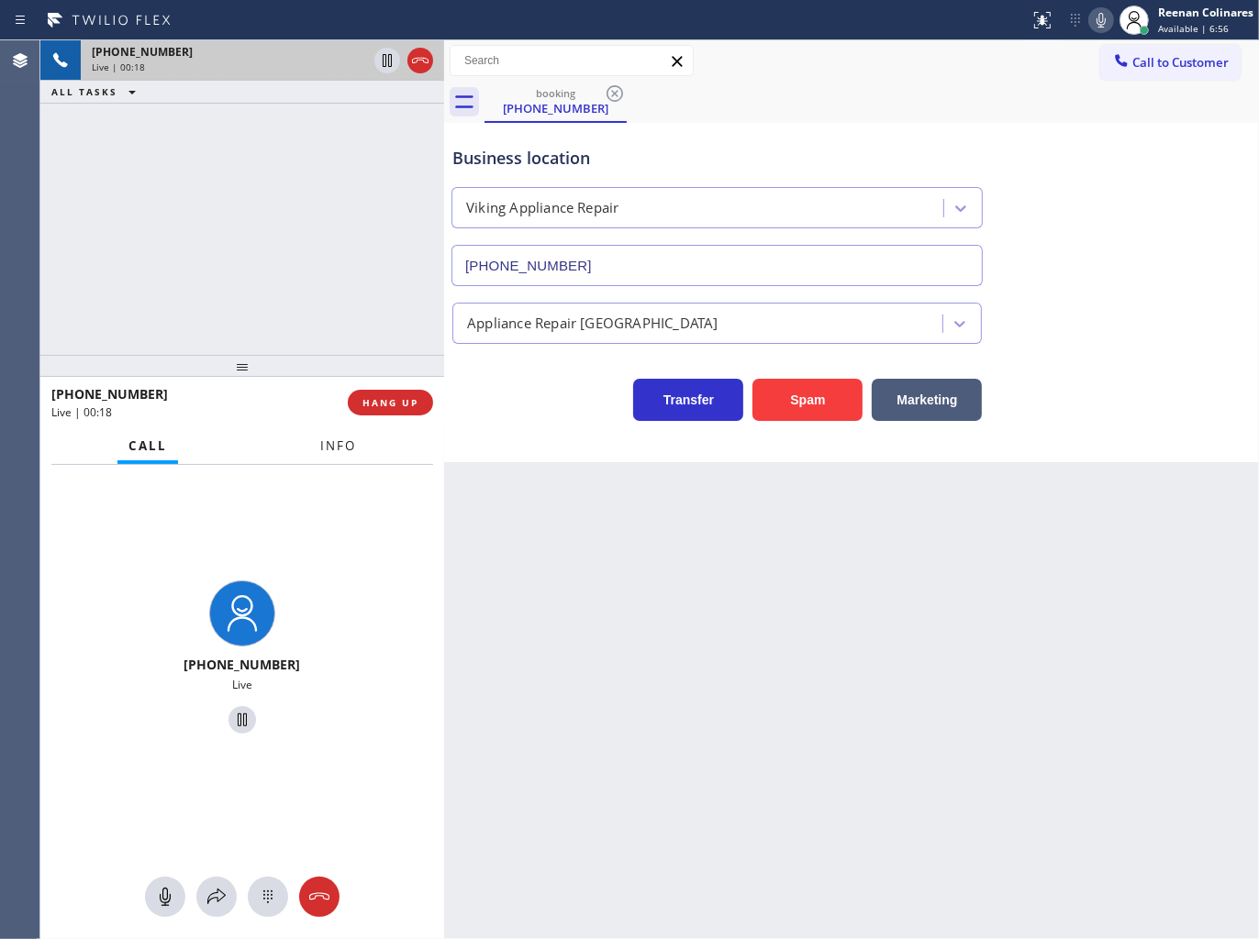
click at [349, 449] on span "Info" at bounding box center [338, 446] width 36 height 17
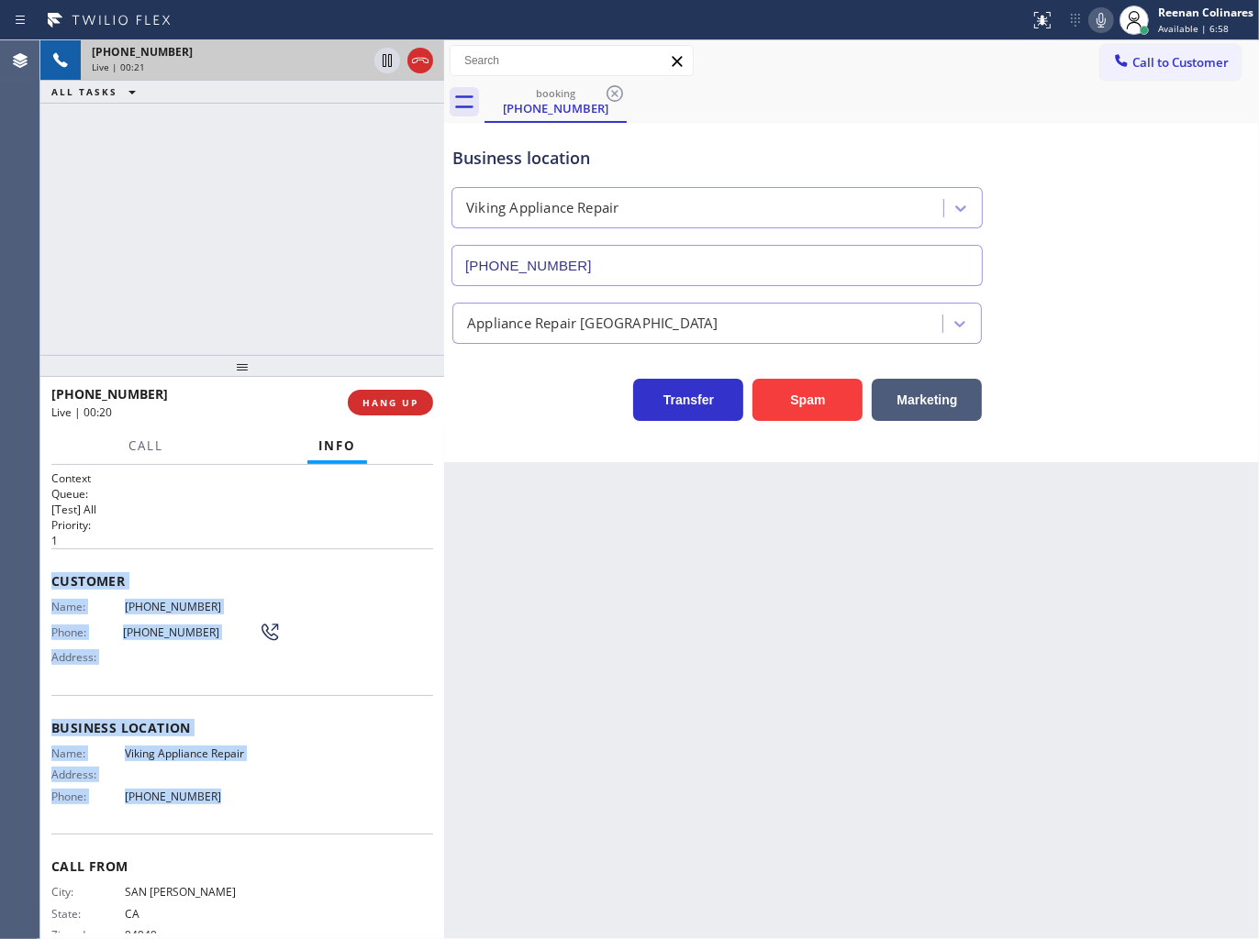
drag, startPoint x: 65, startPoint y: 576, endPoint x: 301, endPoint y: 801, distance: 325.7
click at [301, 801] on div "Context Queue: [Test] All Priority: 1 Customer Name: (415) 446-8559 Phone: (415…" at bounding box center [242, 702] width 404 height 475
click at [1101, 9] on icon at bounding box center [1101, 20] width 22 height 22
click at [132, 438] on span "Call" at bounding box center [145, 446] width 35 height 17
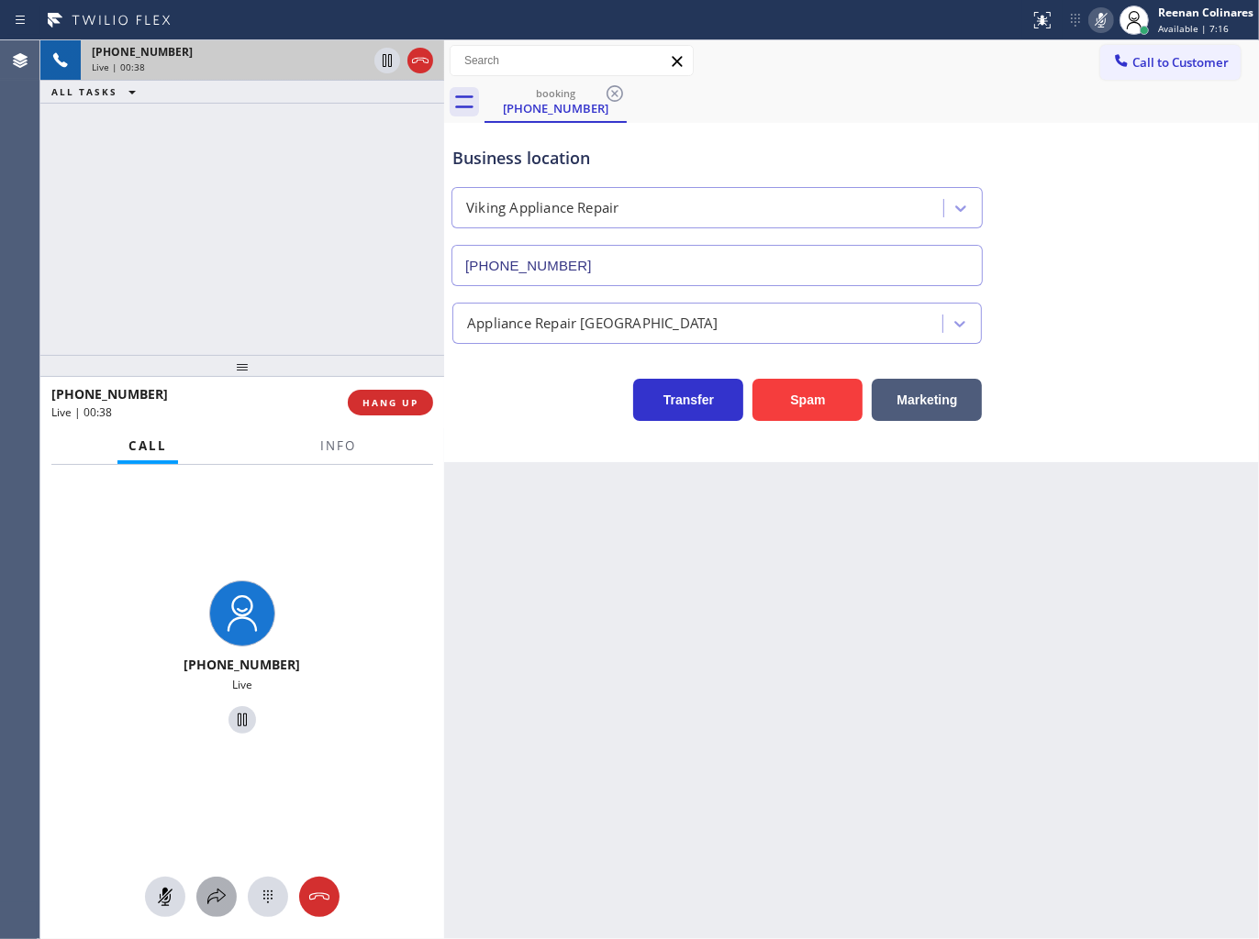
click at [218, 913] on button at bounding box center [216, 897] width 40 height 40
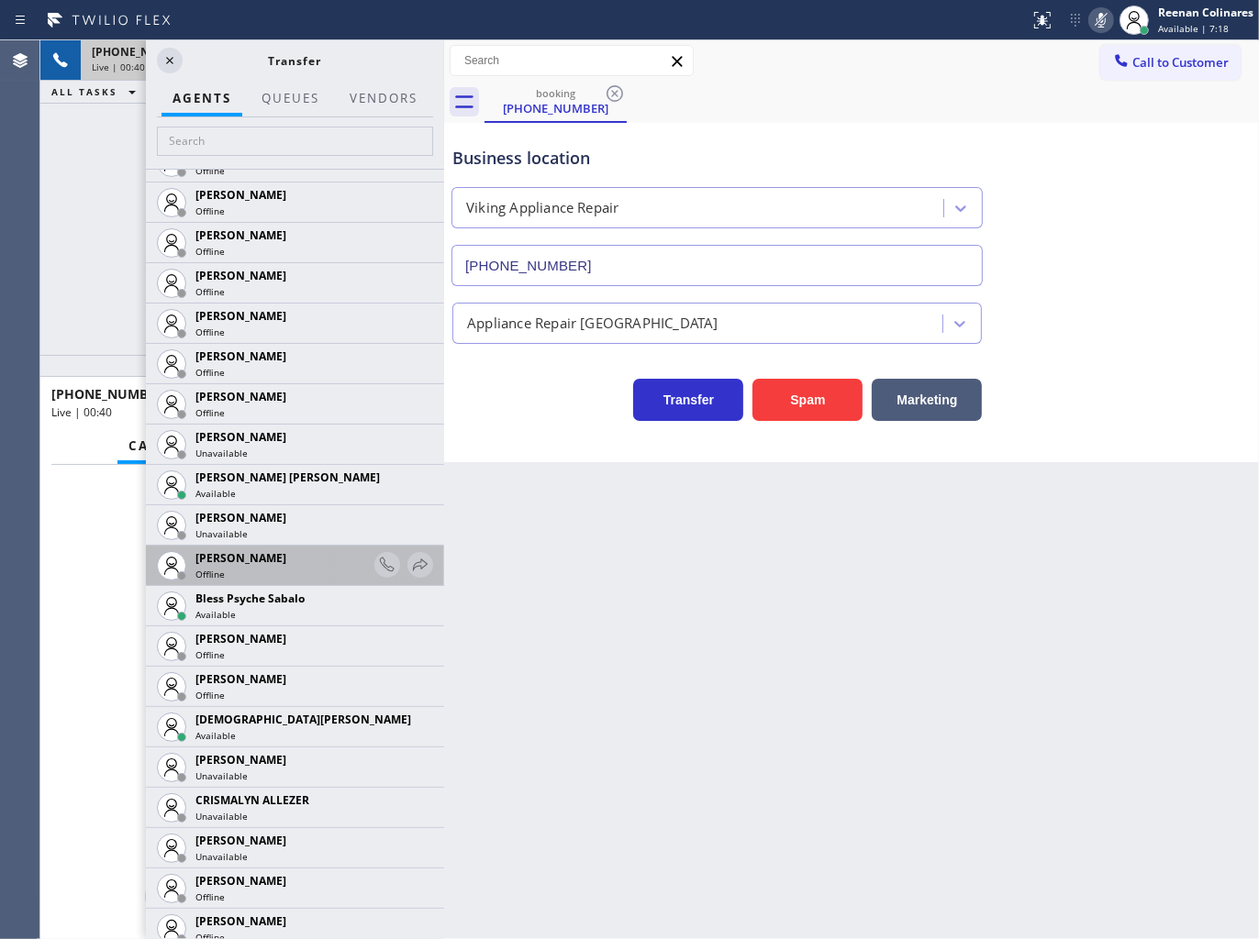
scroll to position [305, 0]
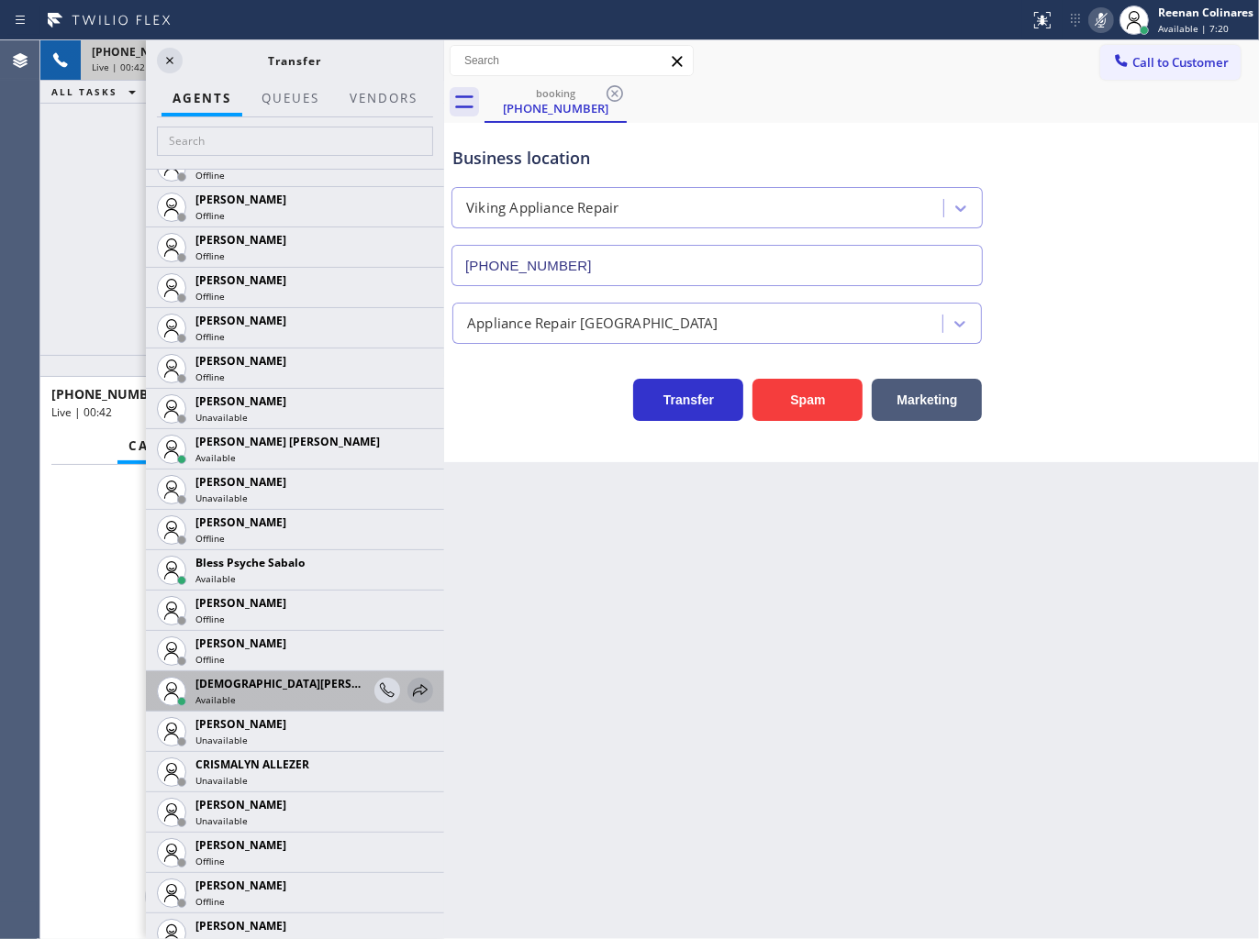
click at [409, 682] on icon at bounding box center [420, 691] width 22 height 22
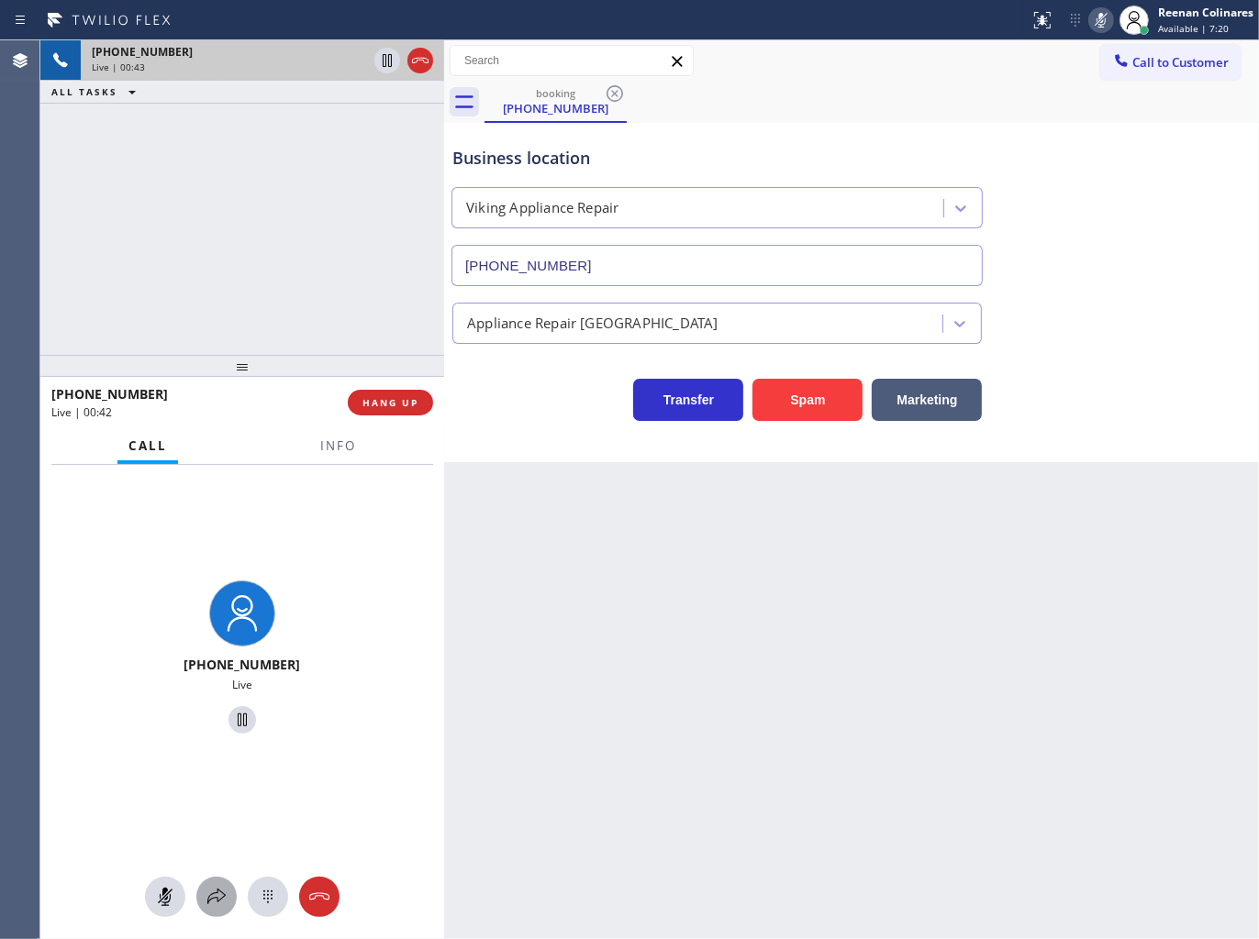
click at [213, 890] on icon at bounding box center [216, 897] width 22 height 22
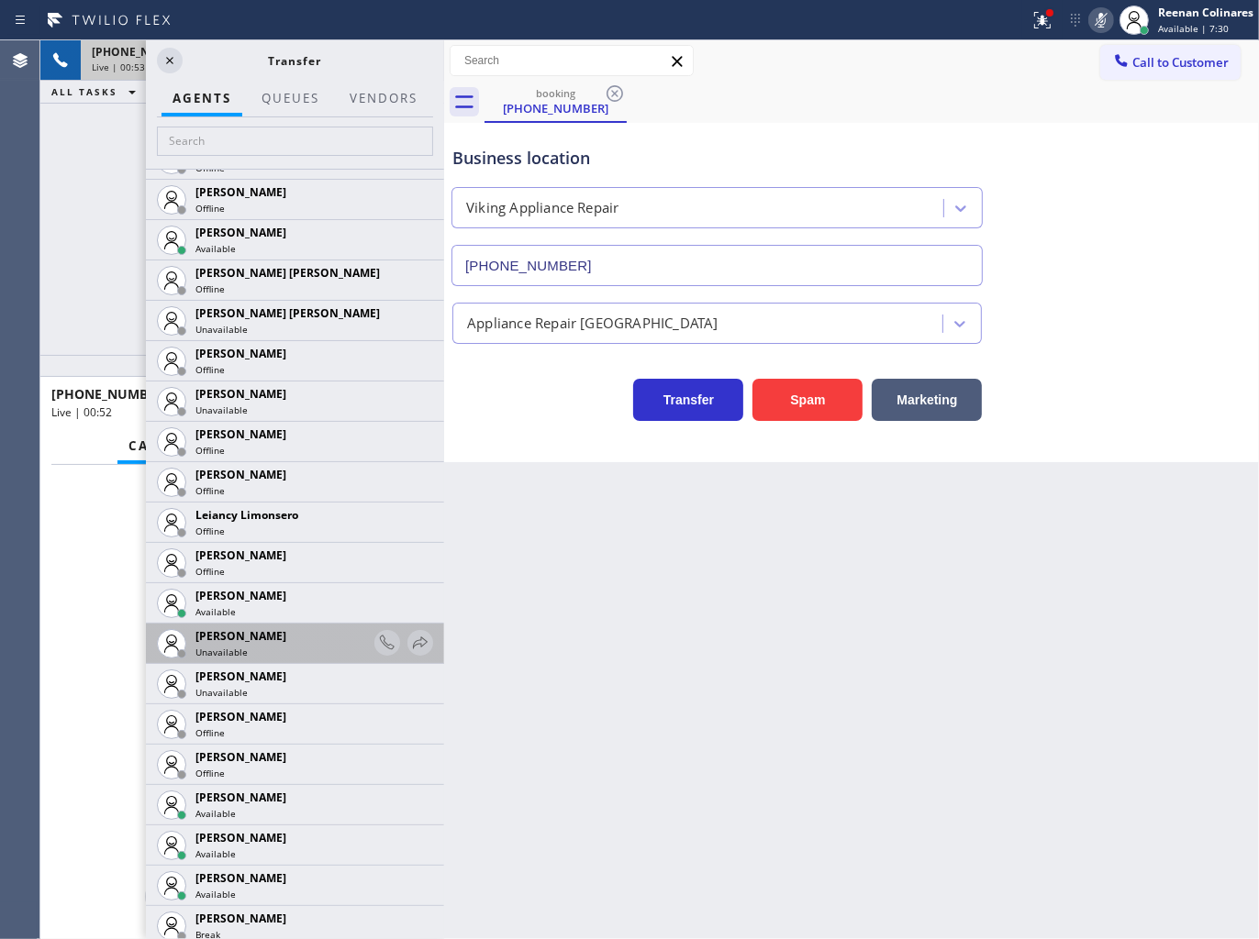
scroll to position [2752, 0]
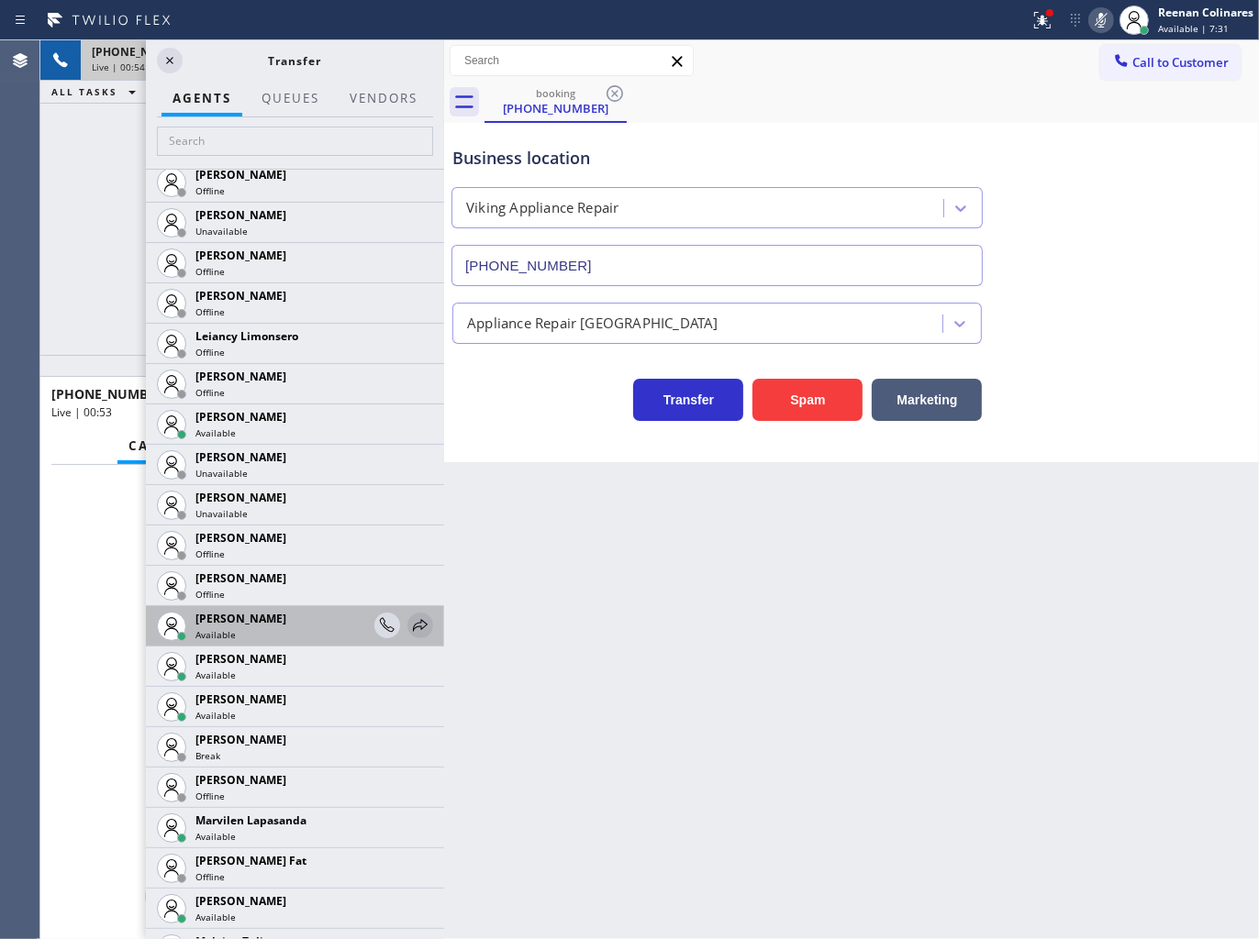
click at [409, 624] on icon at bounding box center [420, 626] width 22 height 22
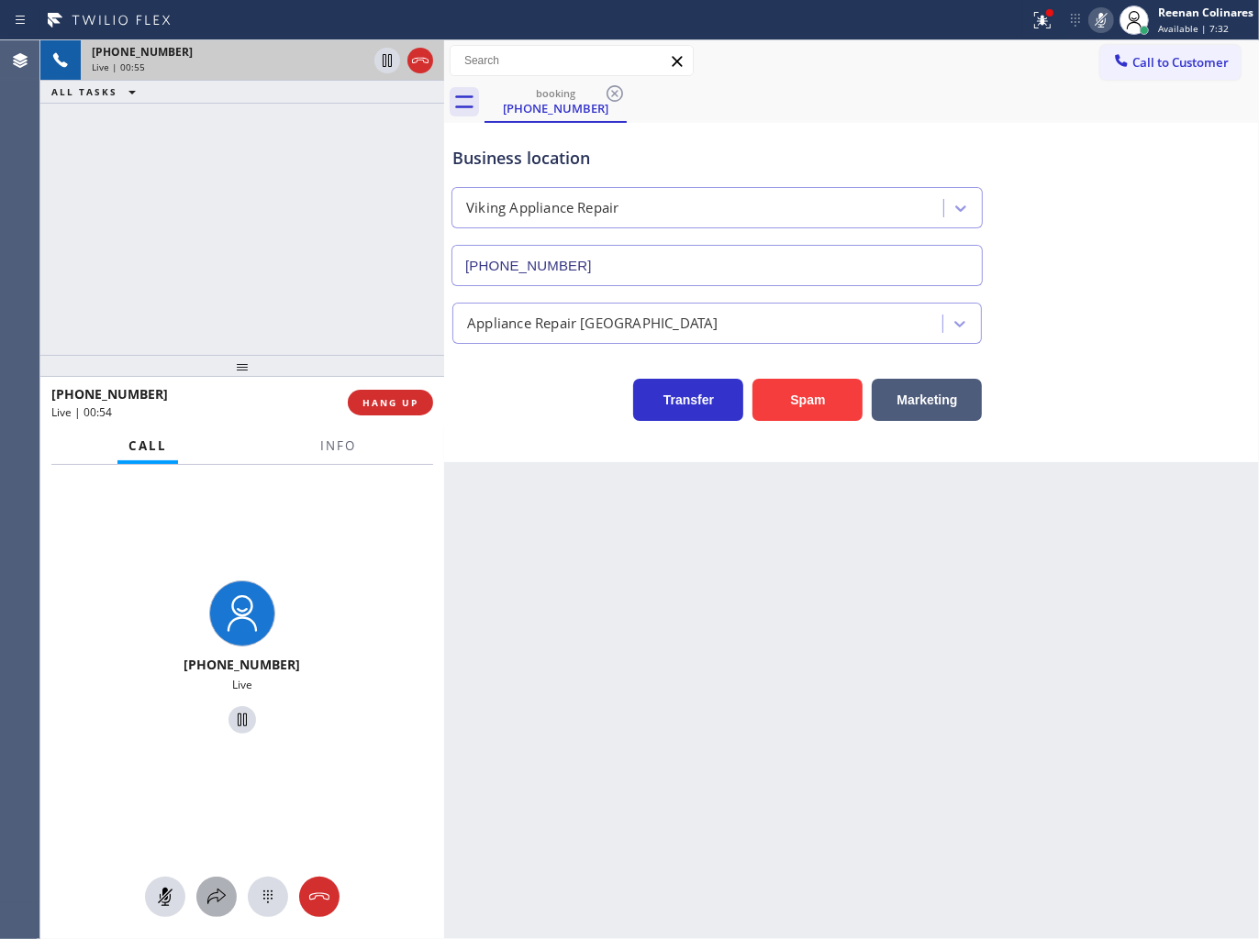
click at [215, 895] on icon at bounding box center [216, 897] width 22 height 22
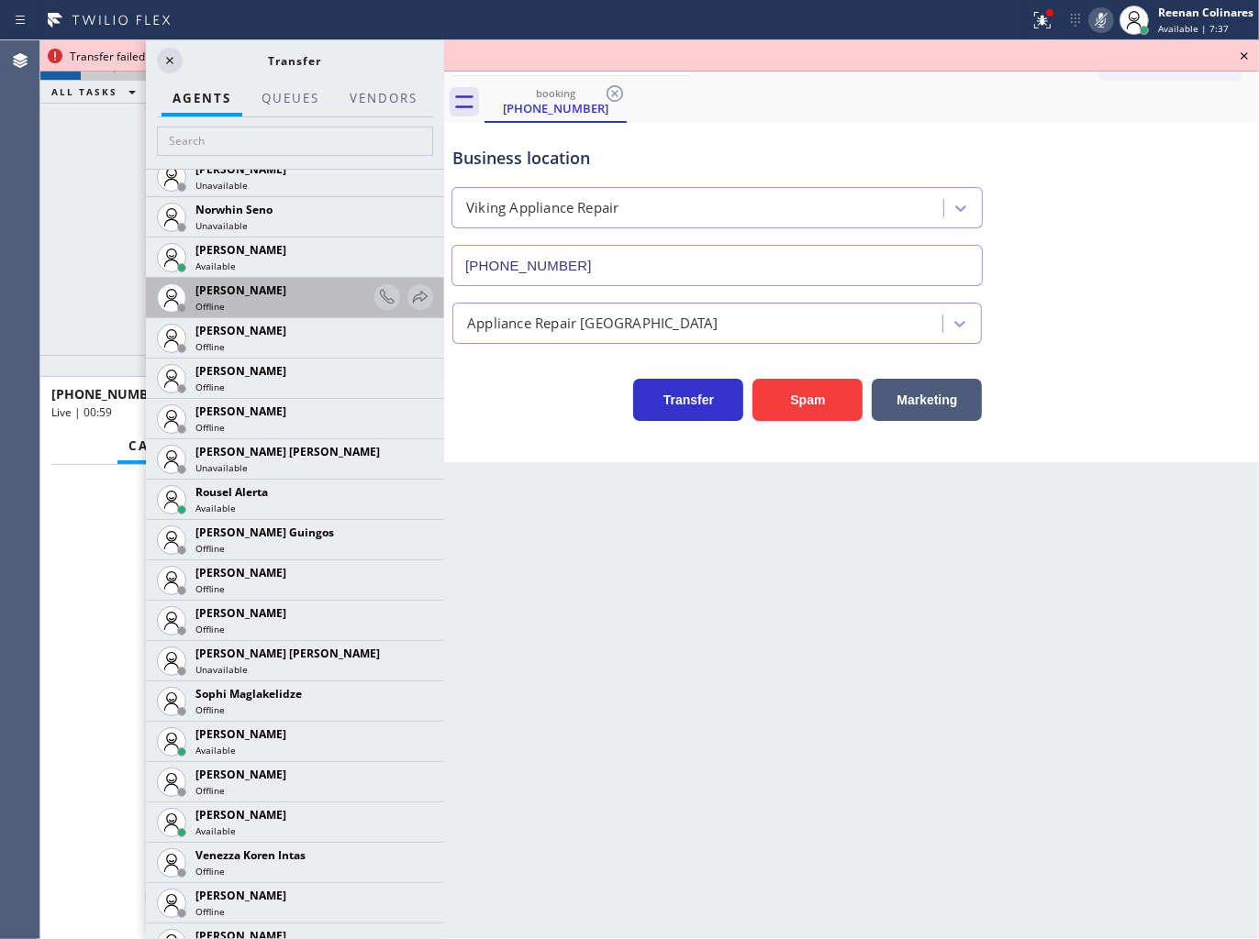
scroll to position [3830, 0]
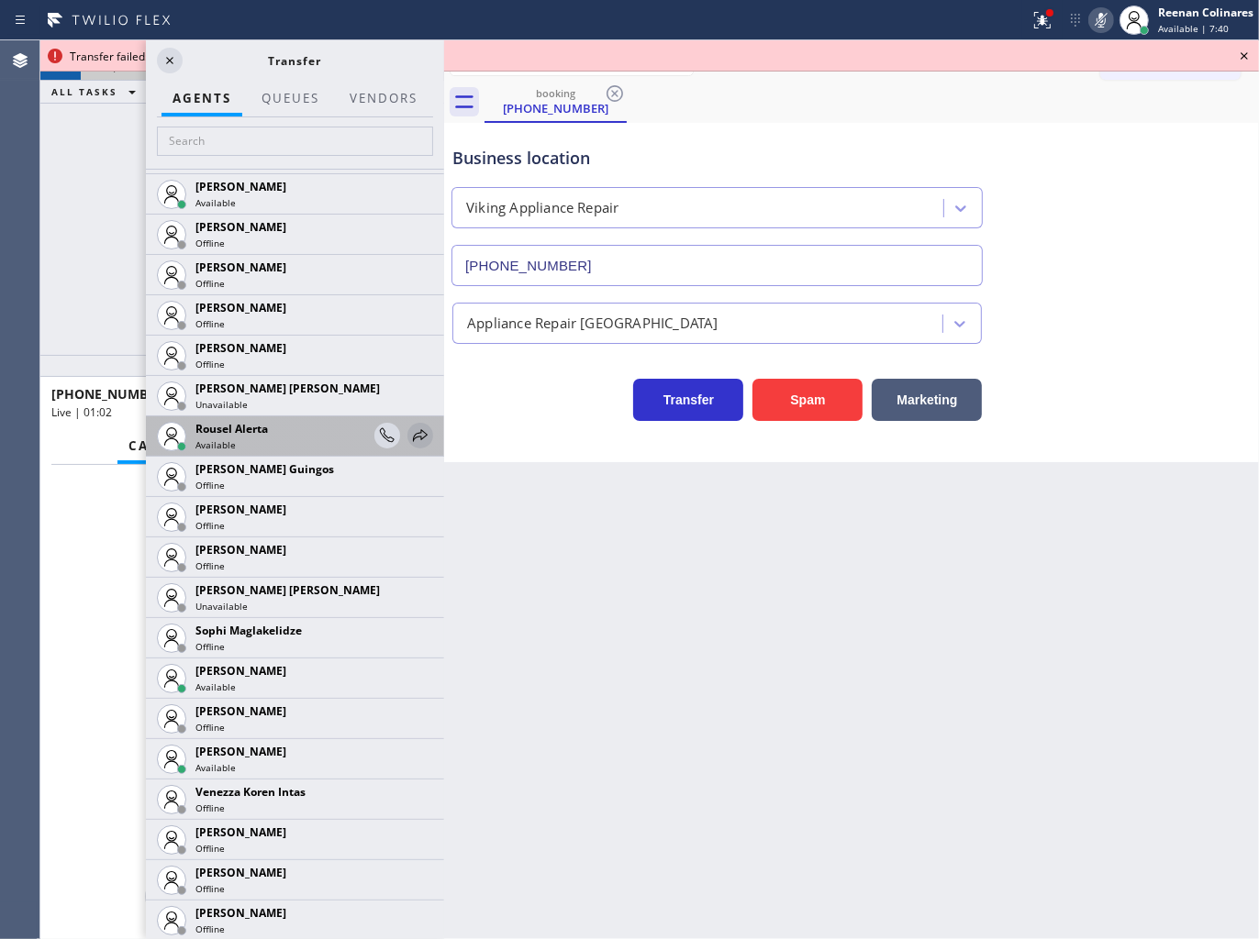
click at [409, 434] on icon at bounding box center [420, 436] width 22 height 22
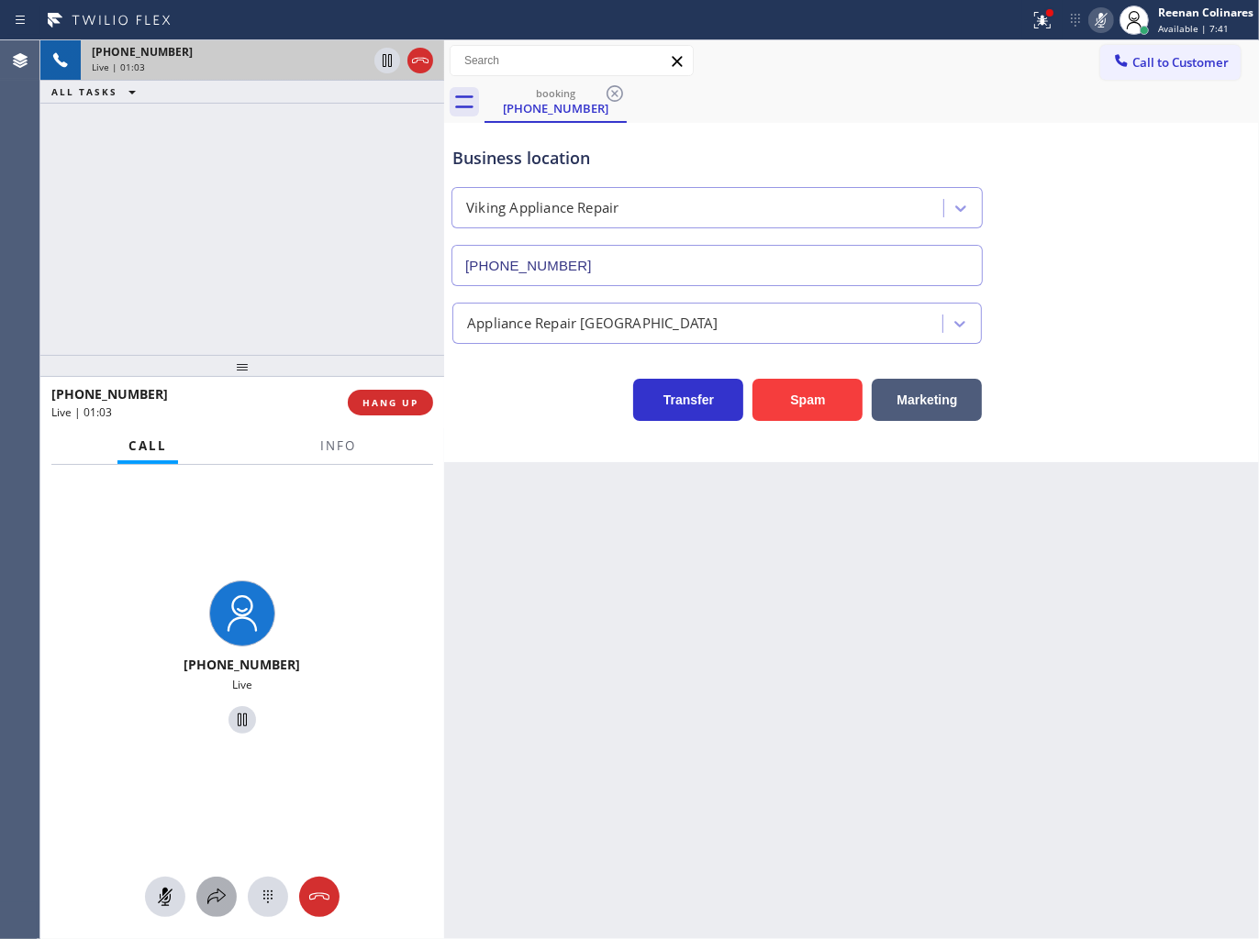
click at [212, 904] on icon at bounding box center [216, 897] width 22 height 22
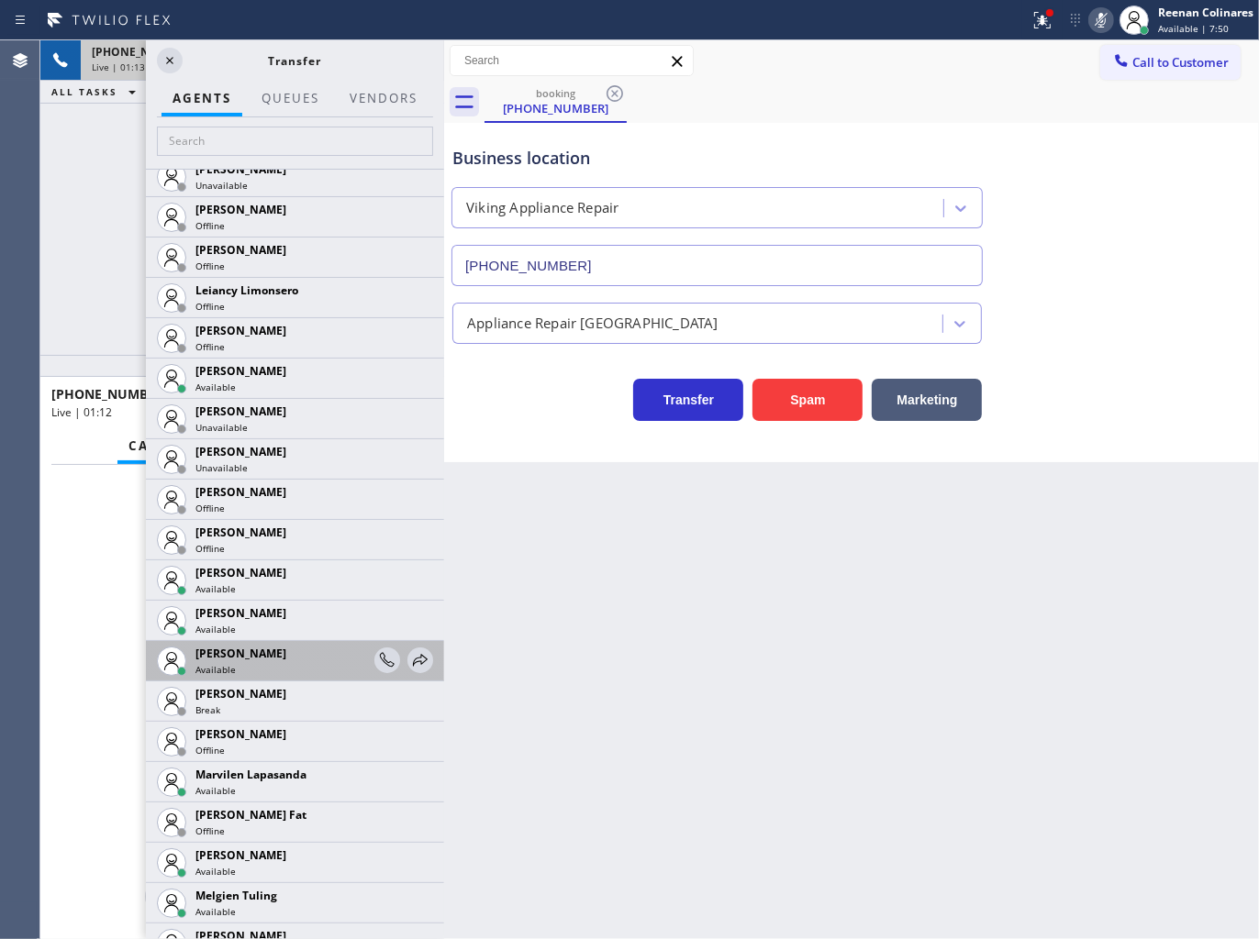
scroll to position [2955, 0]
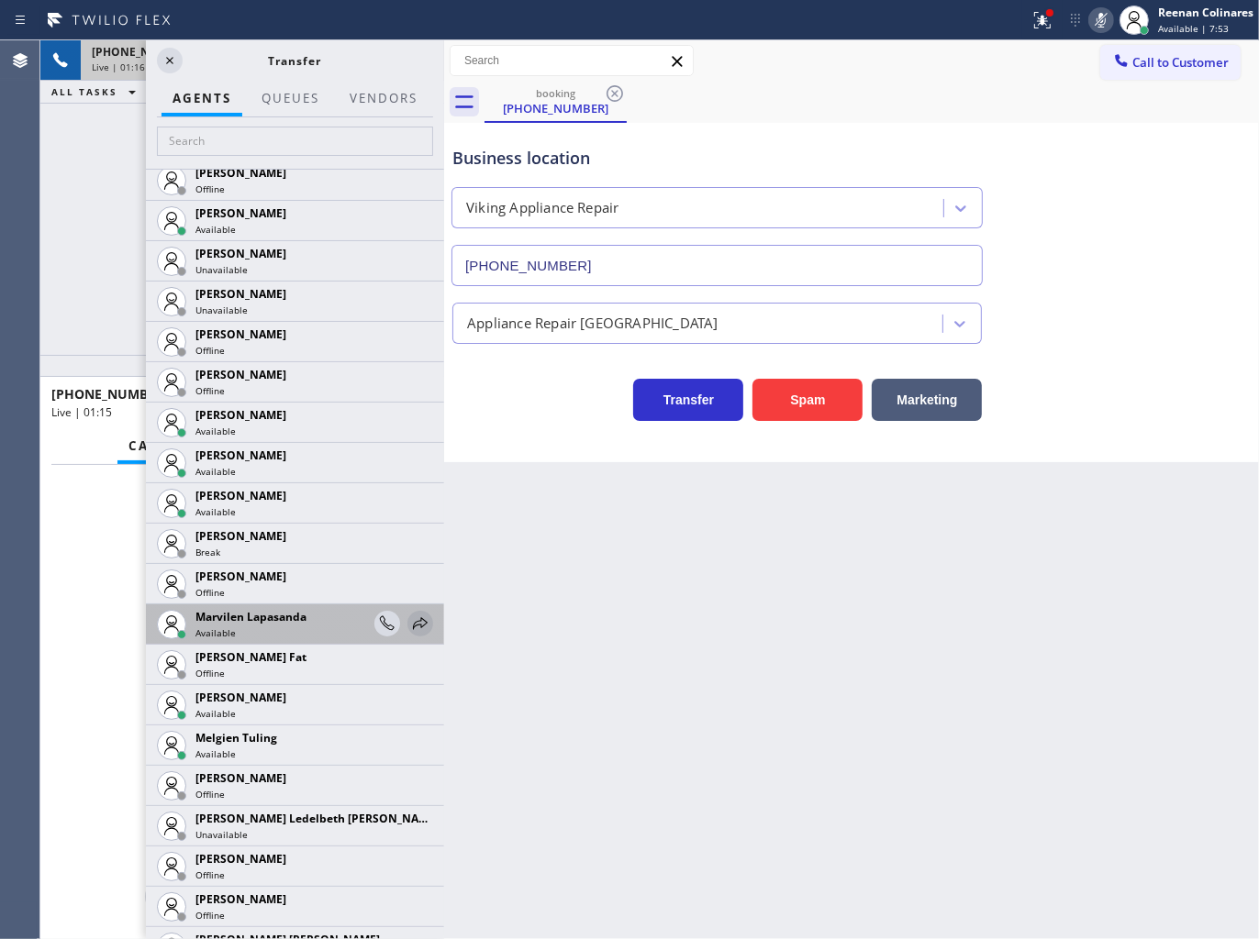
click at [413, 622] on icon at bounding box center [420, 623] width 15 height 12
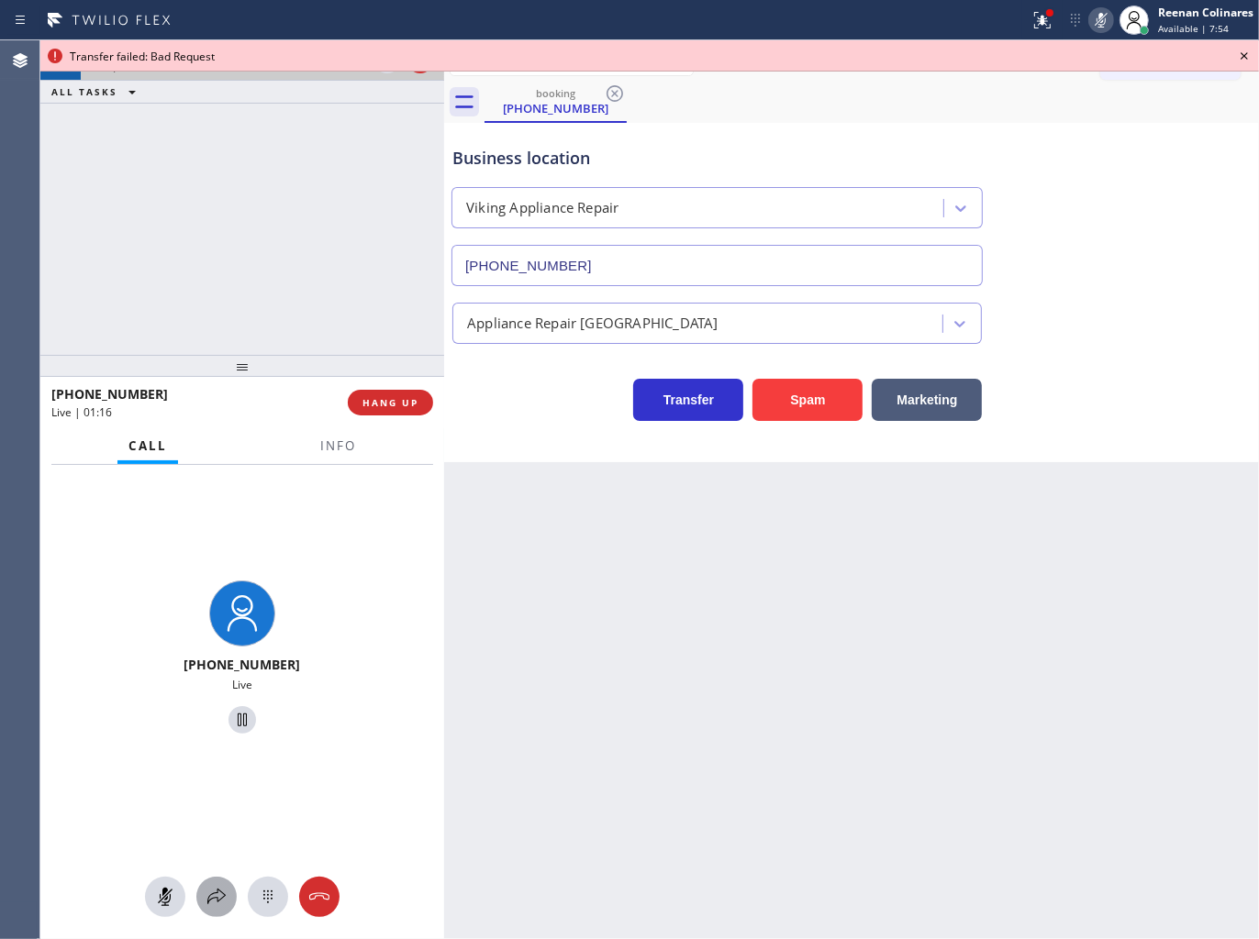
click at [222, 893] on icon at bounding box center [216, 897] width 22 height 22
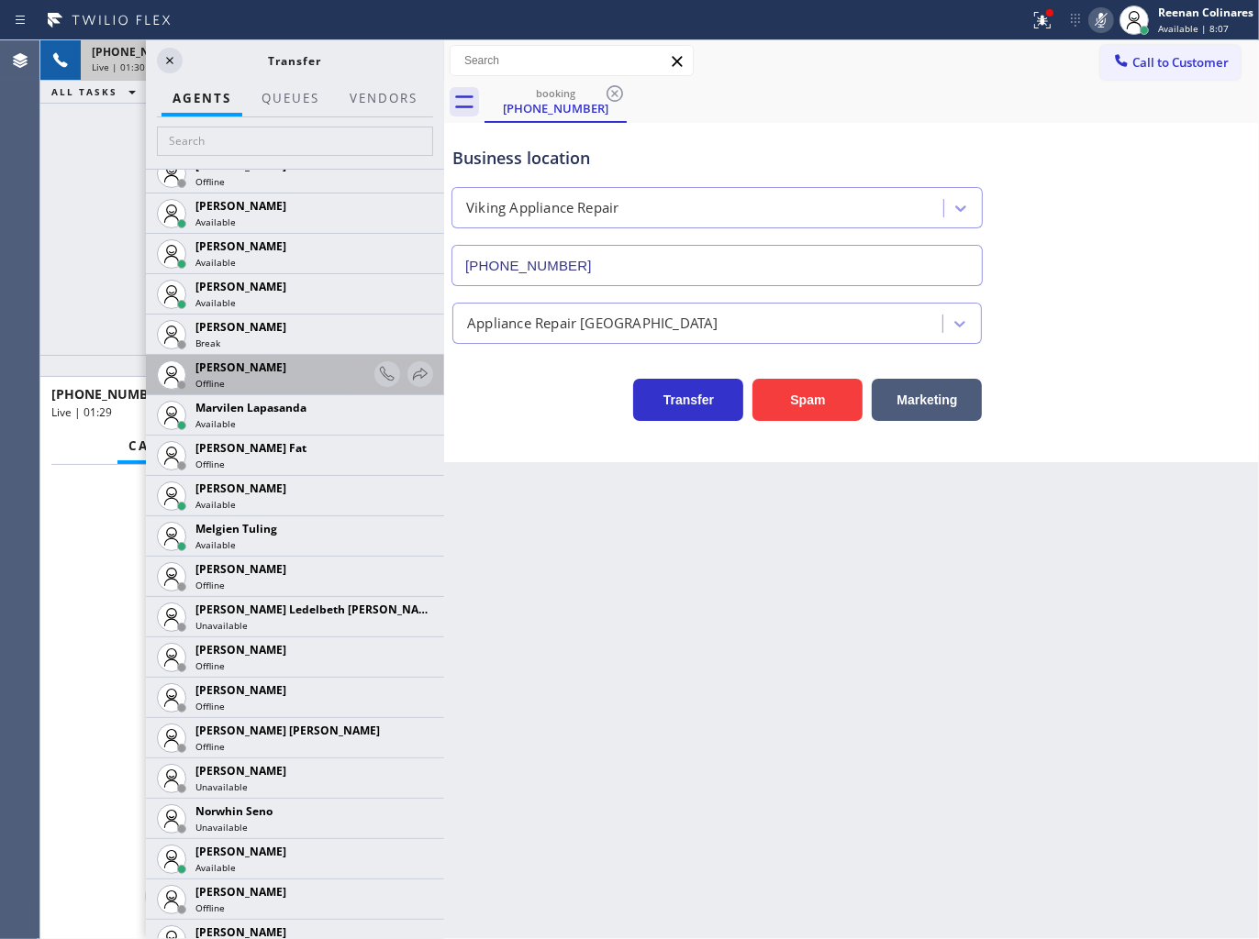
scroll to position [3116, 0]
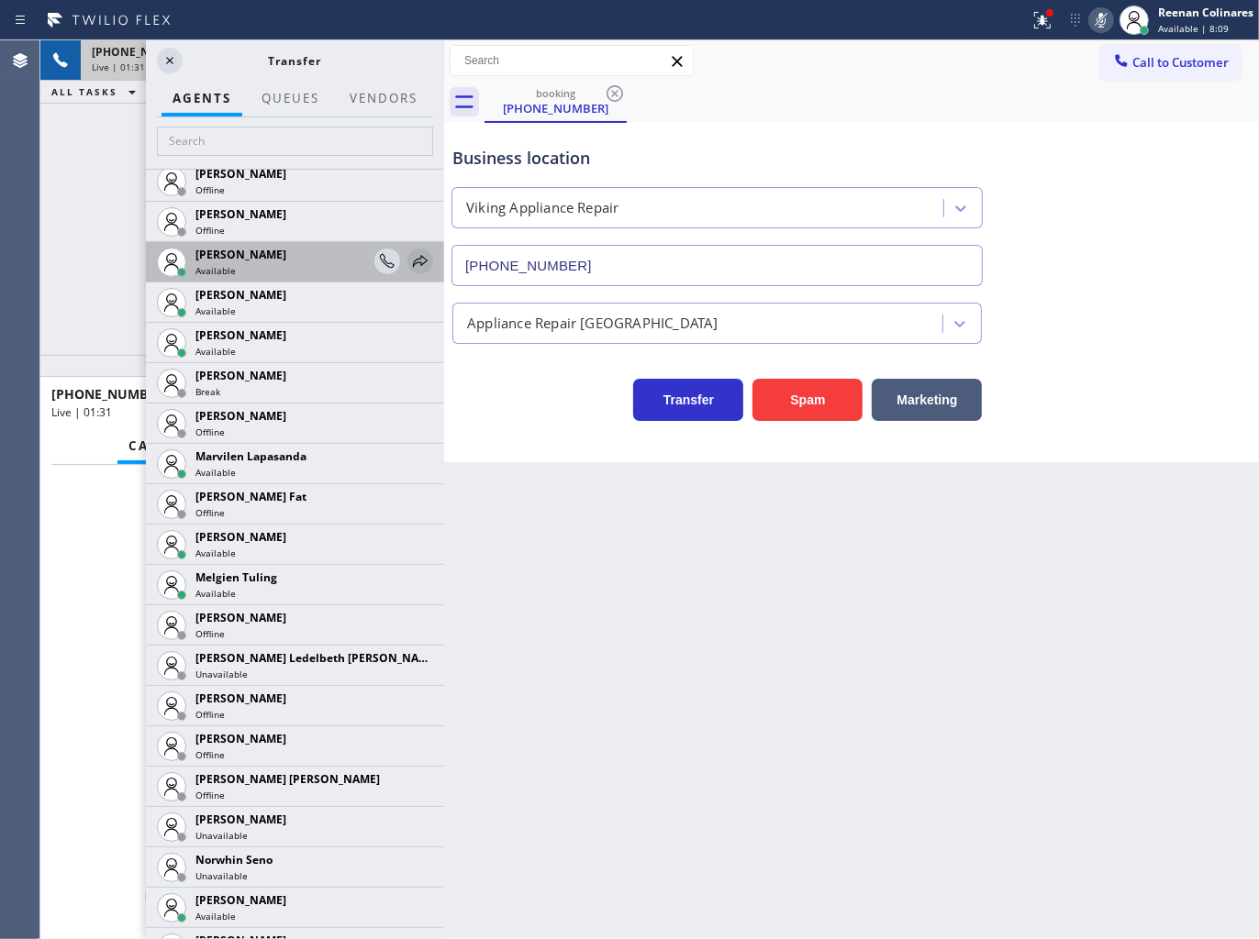
click at [409, 251] on icon at bounding box center [420, 261] width 22 height 22
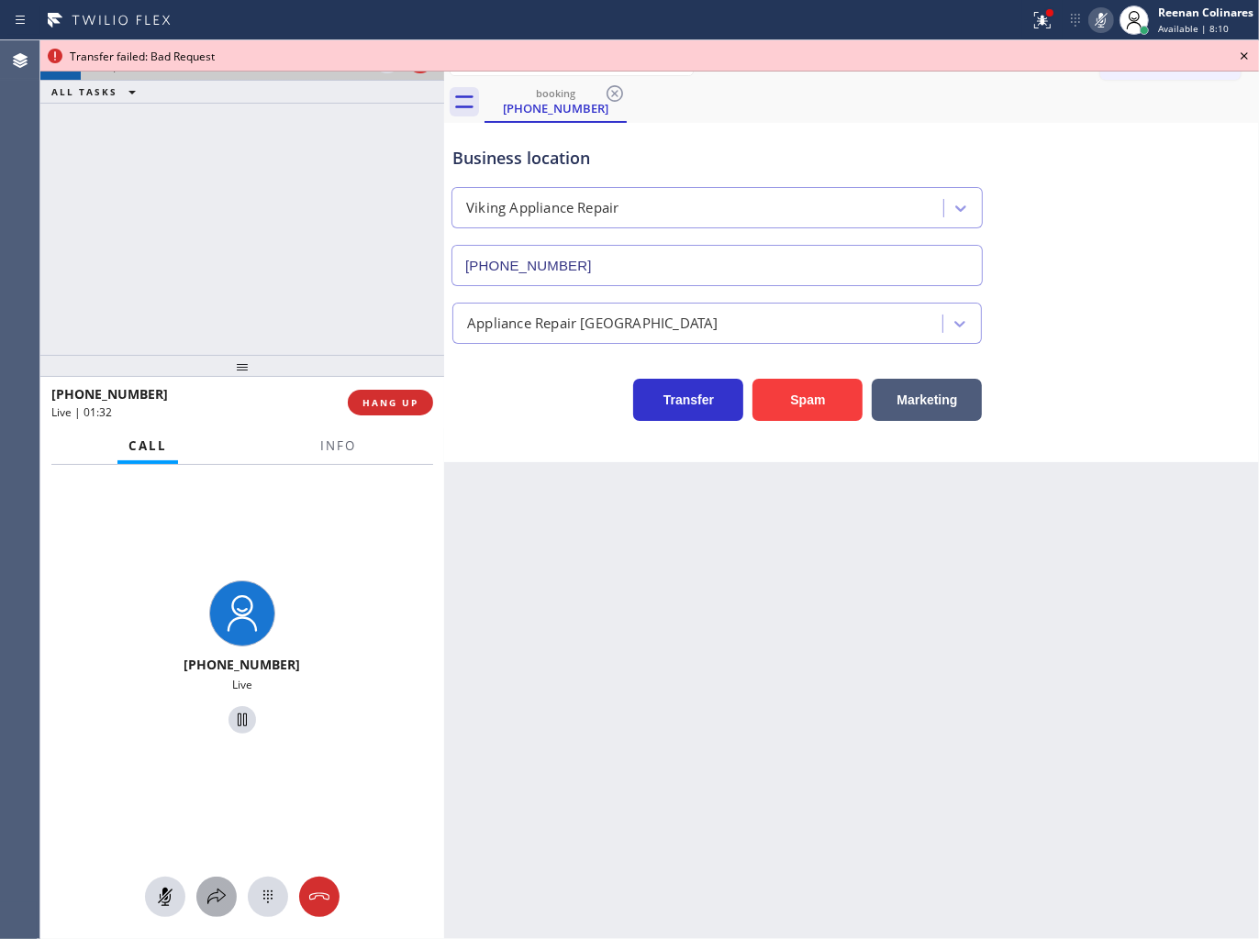
click at [216, 887] on icon at bounding box center [216, 897] width 22 height 22
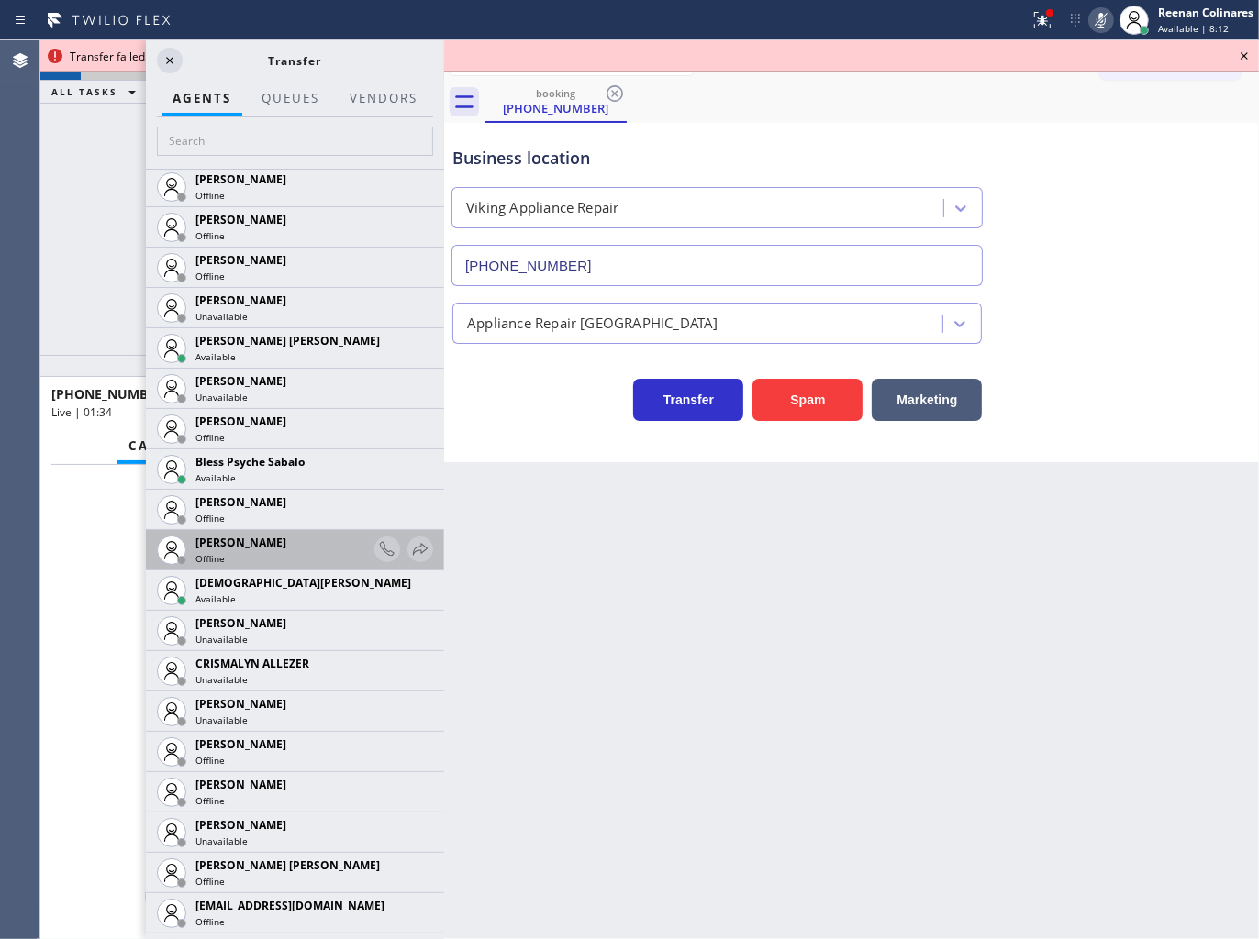
scroll to position [407, 0]
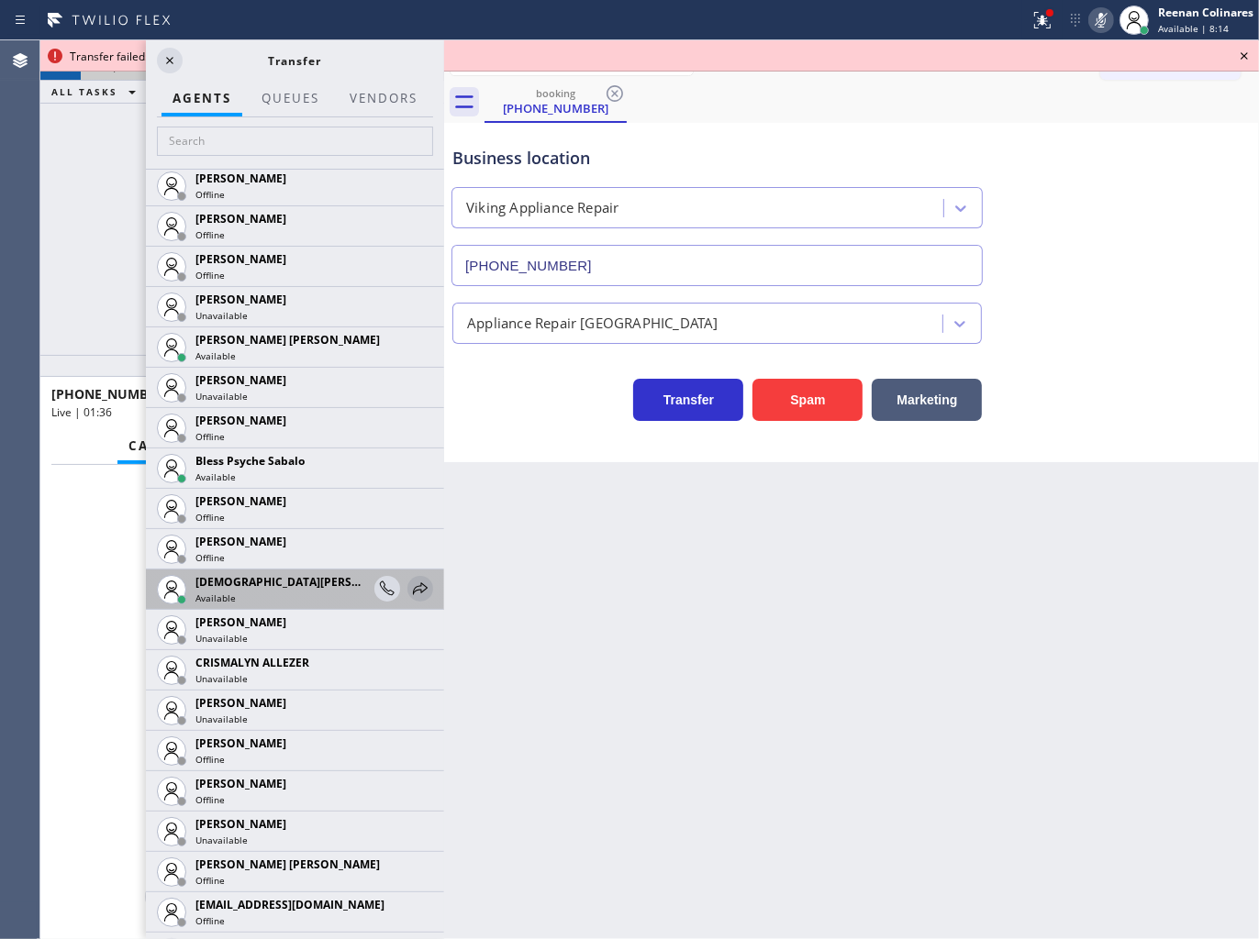
click at [409, 588] on icon at bounding box center [420, 589] width 22 height 22
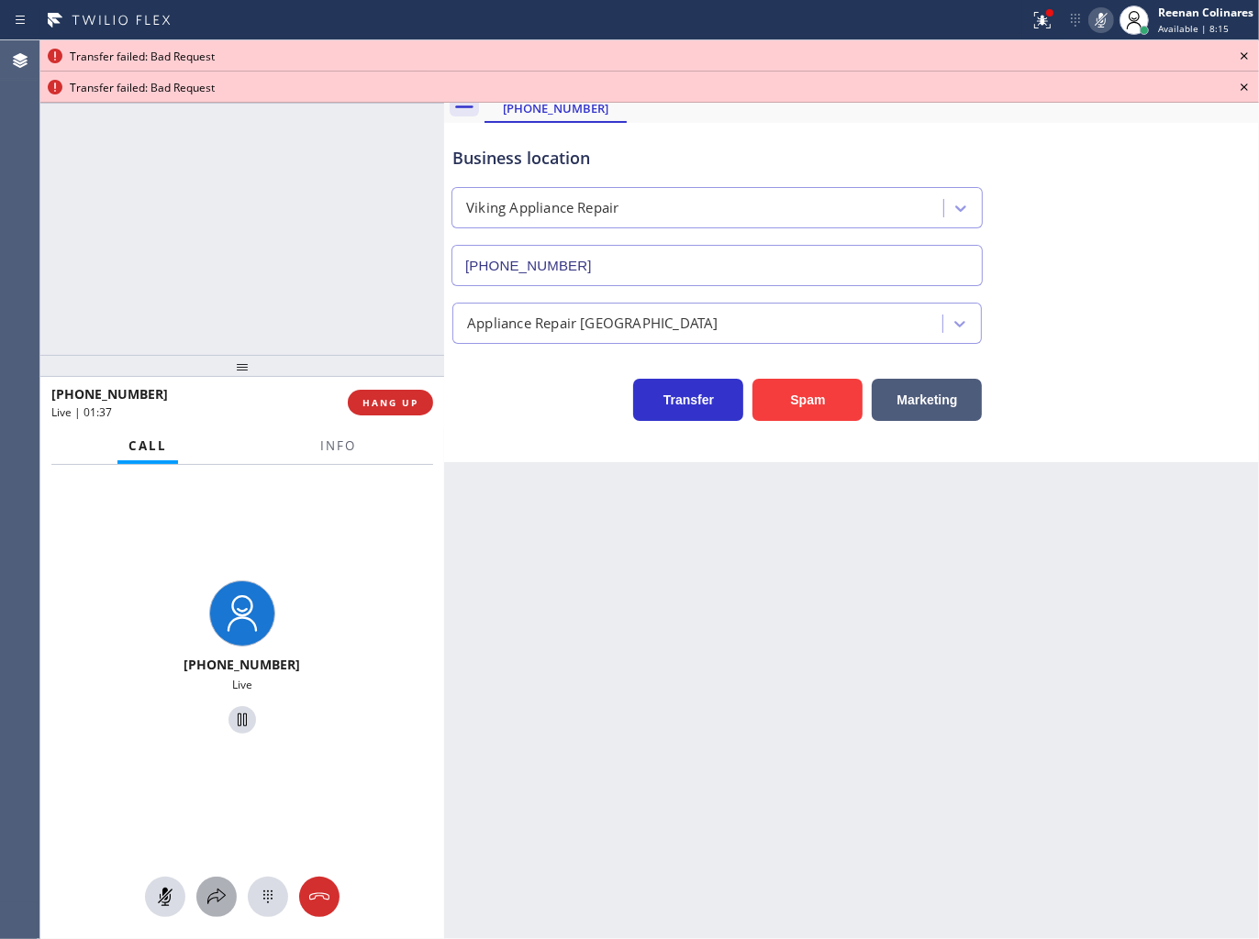
click at [222, 888] on icon at bounding box center [216, 897] width 22 height 22
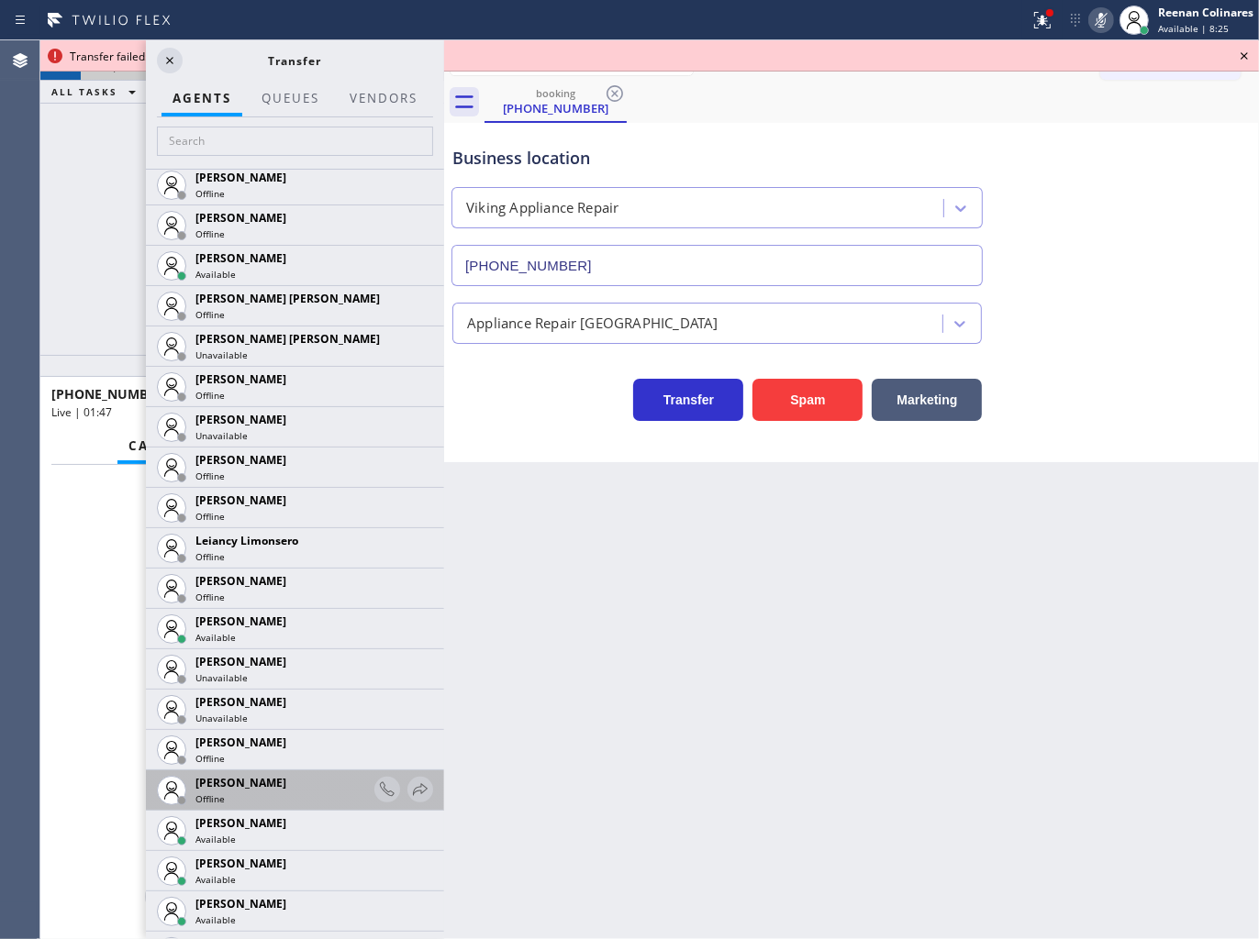
scroll to position [2752, 0]
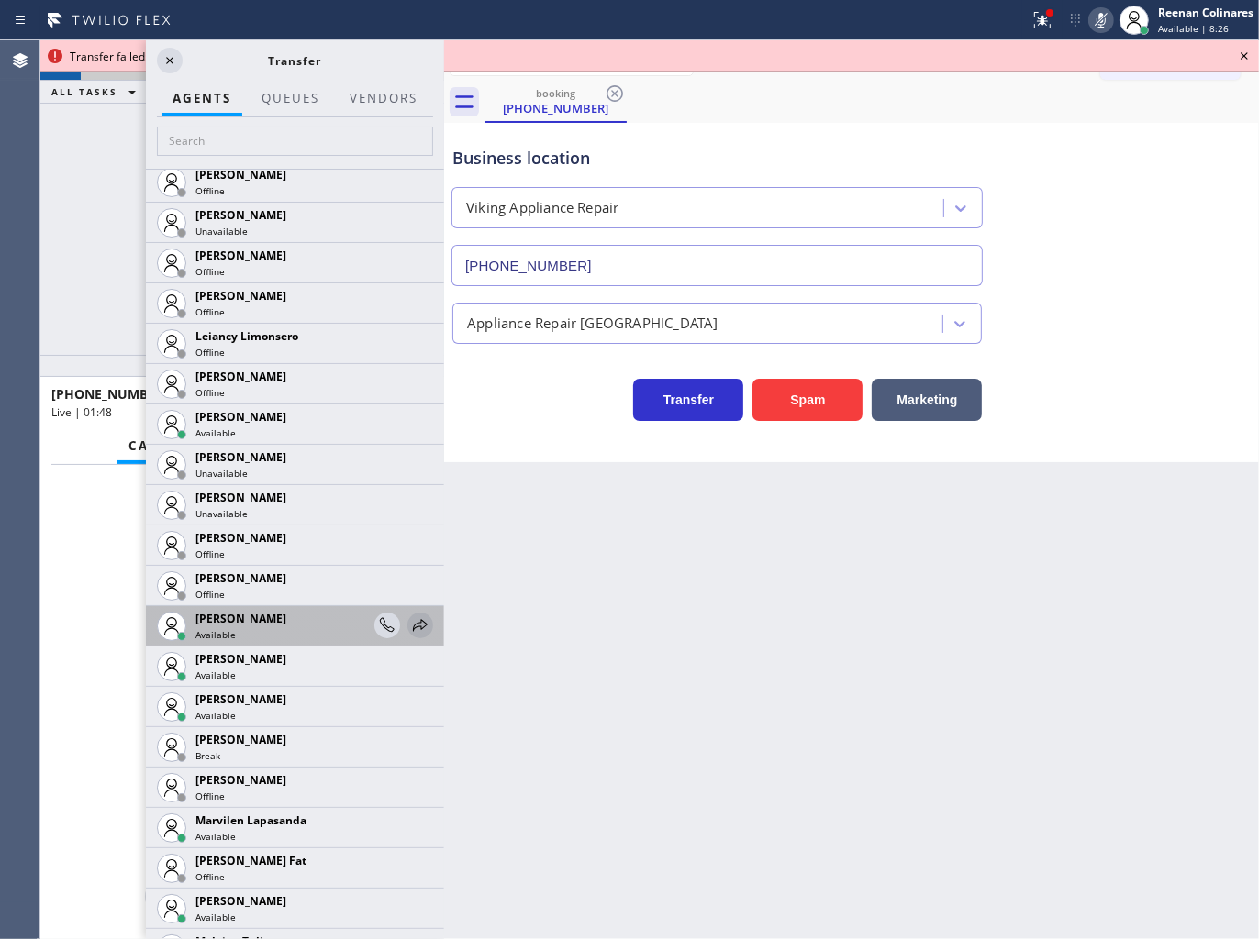
click at [409, 617] on icon at bounding box center [420, 626] width 22 height 22
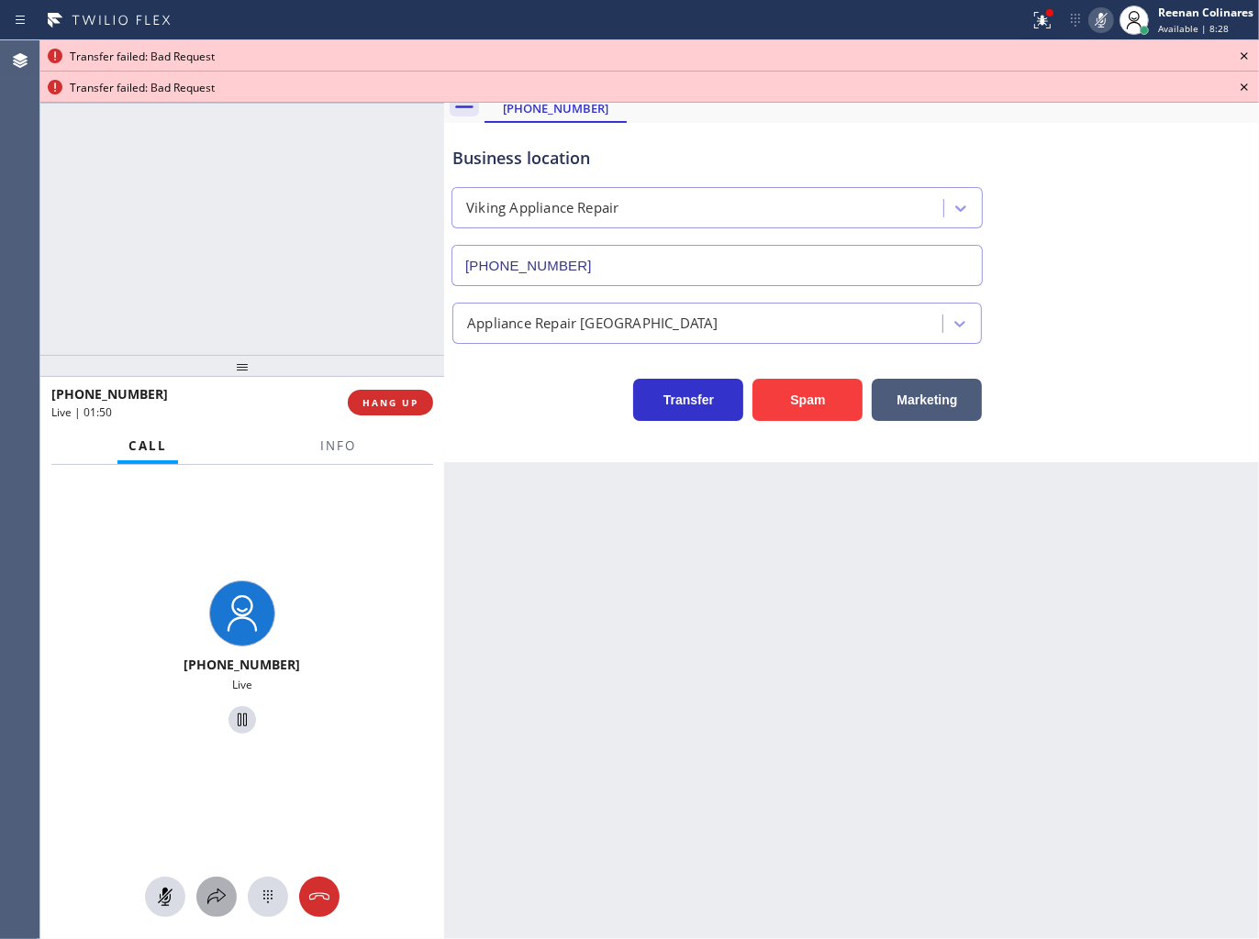
click at [208, 901] on icon at bounding box center [216, 897] width 22 height 22
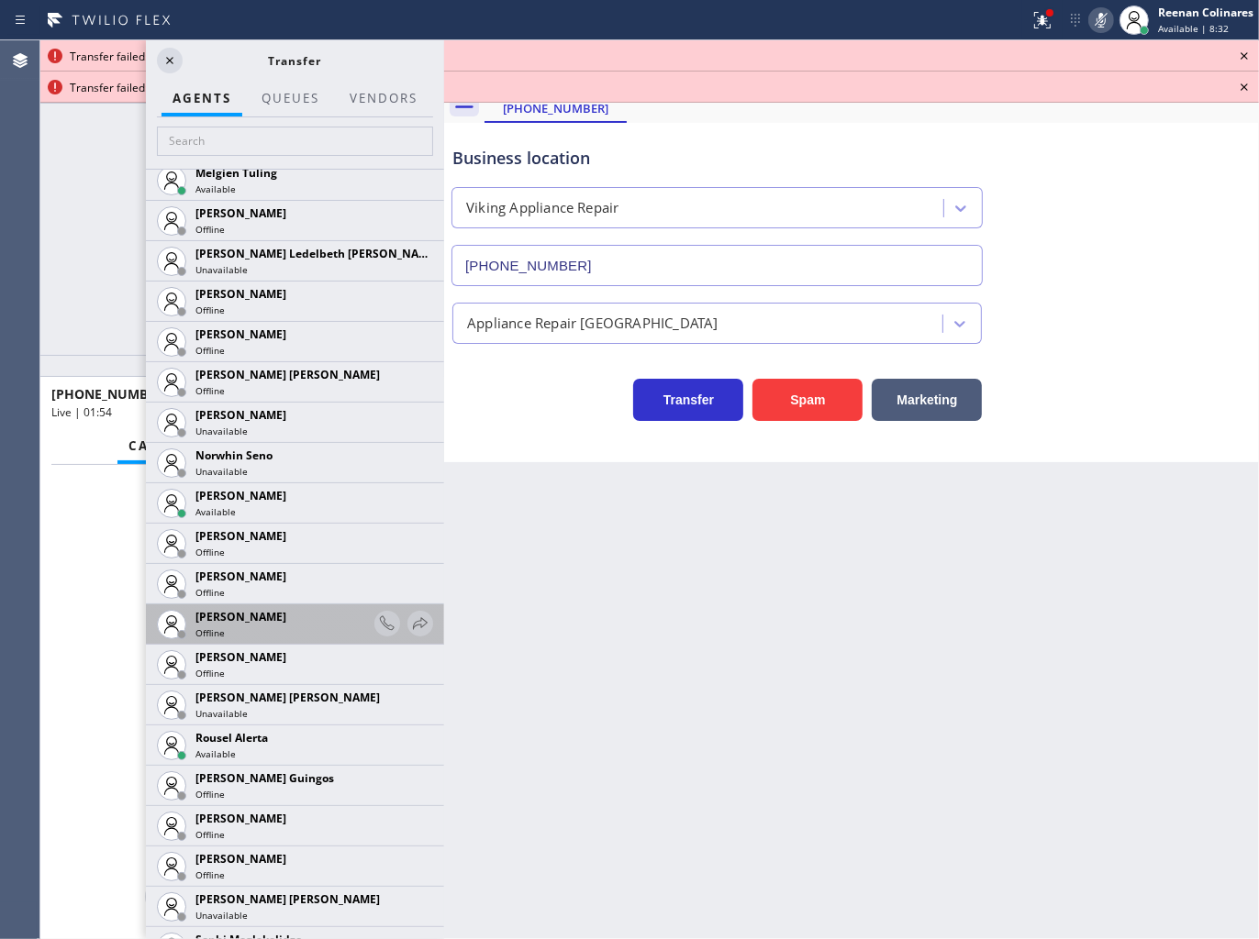
scroll to position [3669, 0]
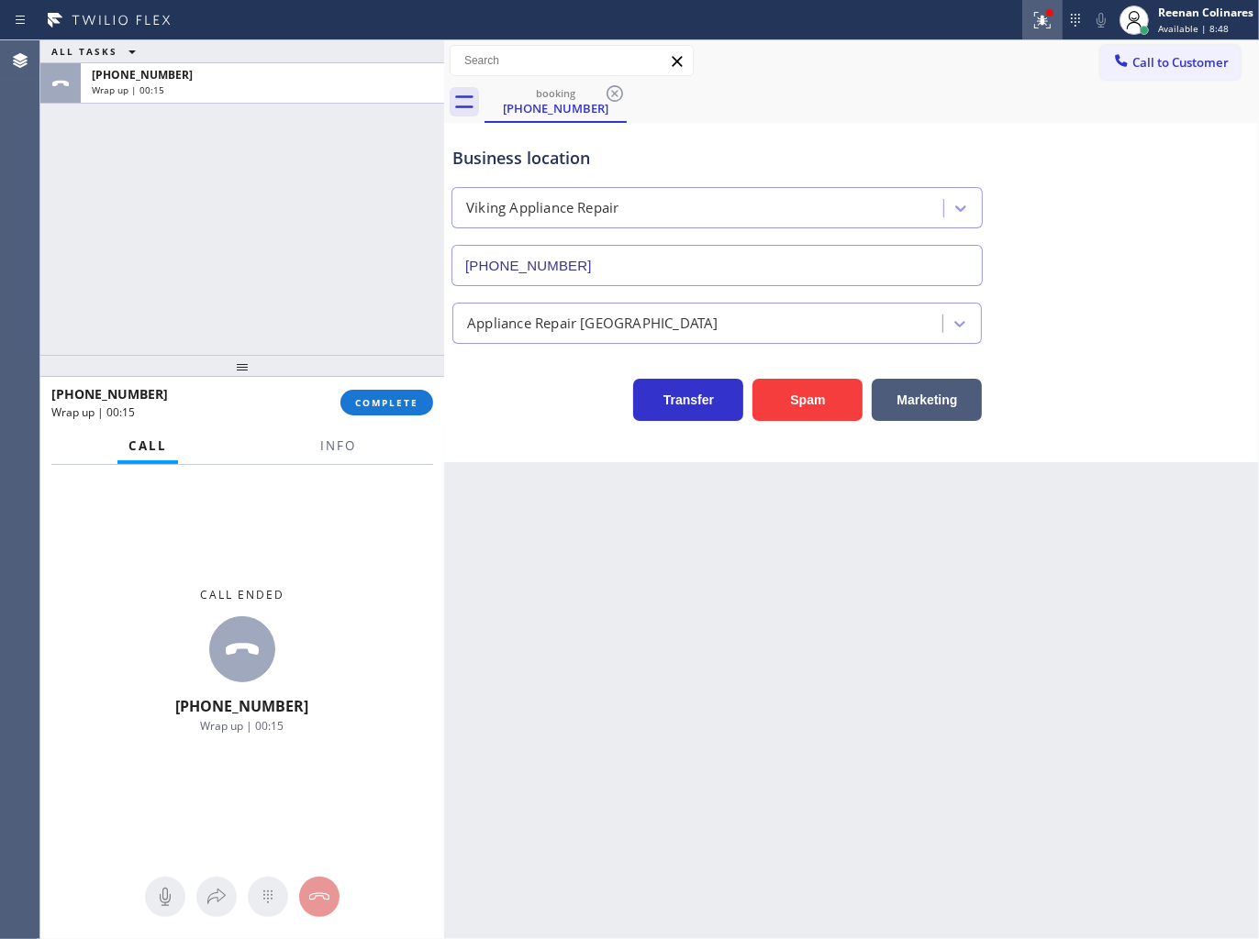
click at [1038, 20] on icon at bounding box center [1042, 20] width 22 height 22
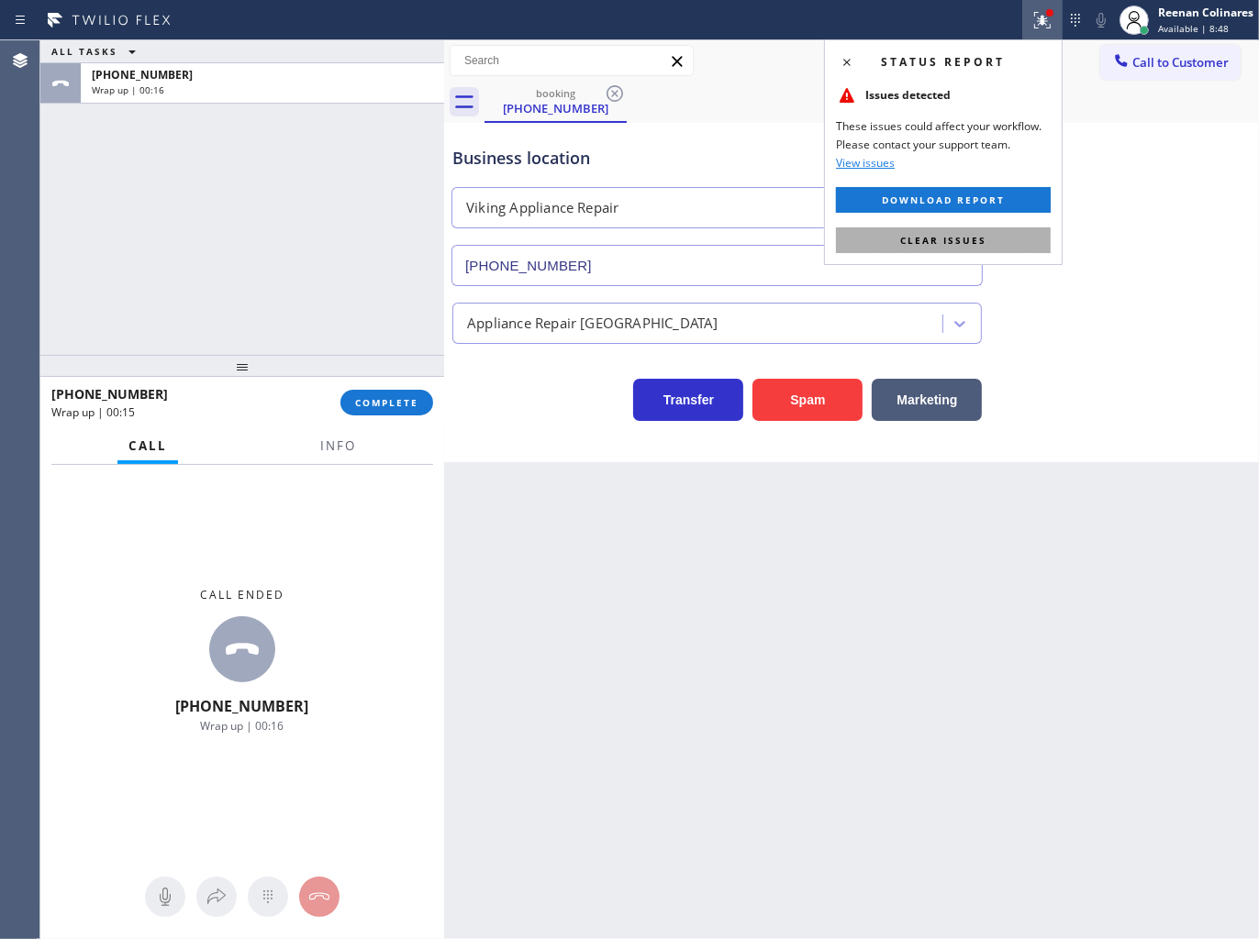
click at [942, 235] on span "Clear issues" at bounding box center [943, 240] width 86 height 13
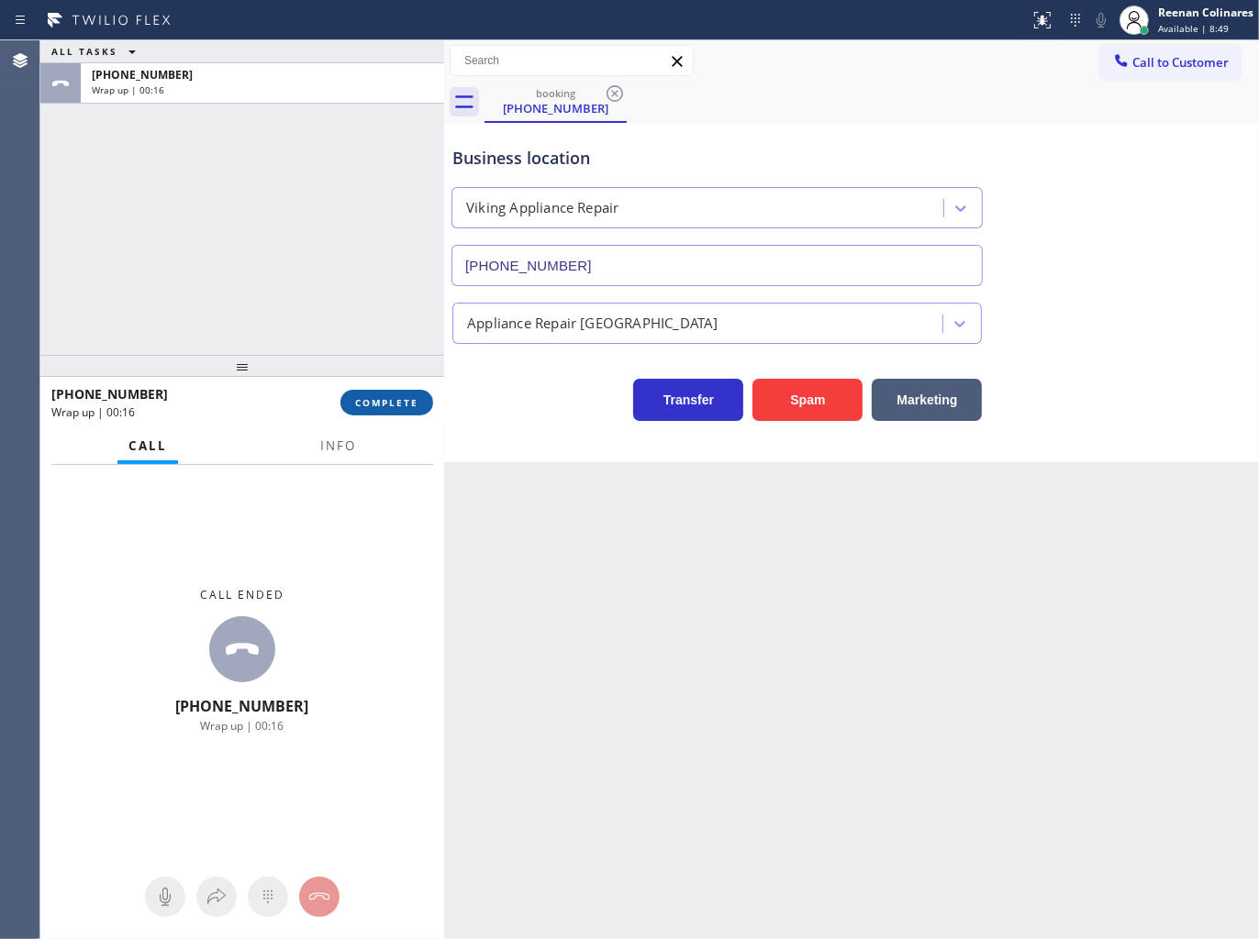
click at [385, 402] on span "COMPLETE" at bounding box center [386, 402] width 63 height 13
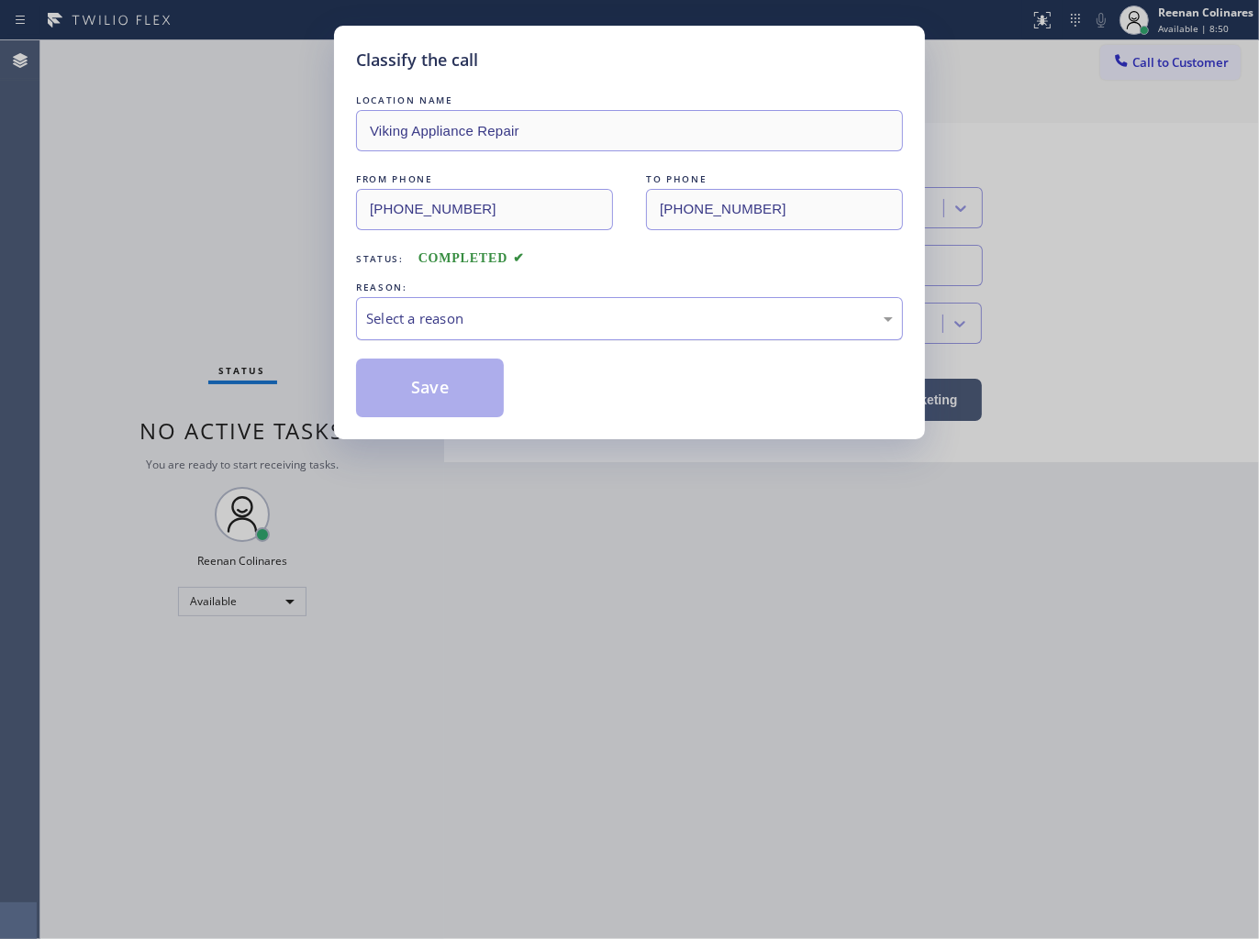
click at [480, 309] on div "Select a reason" at bounding box center [629, 318] width 527 height 21
click at [424, 394] on button "Save" at bounding box center [430, 388] width 148 height 59
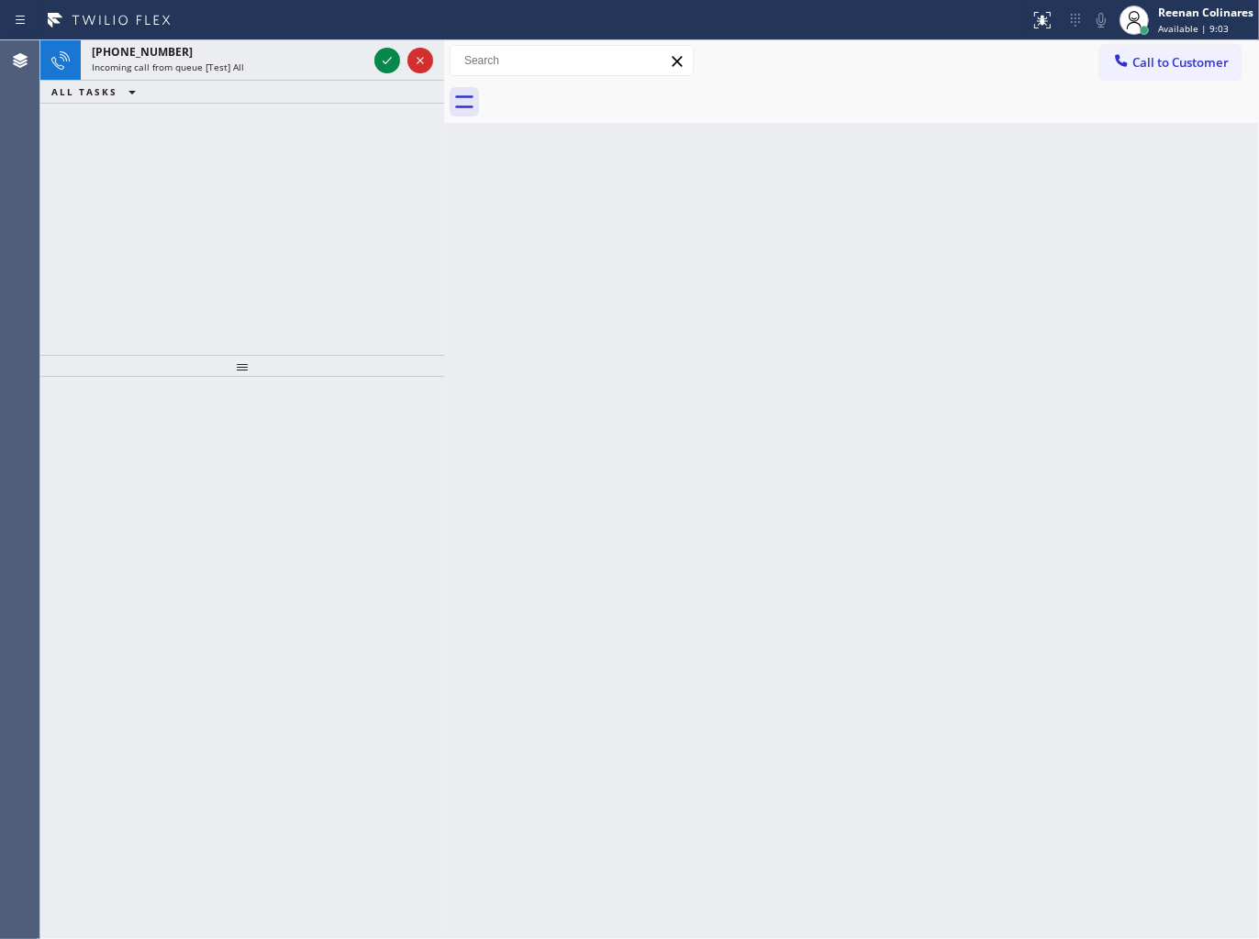
click at [229, 81] on div "ALL TASKS ALL TASKS ACTIVE TASKS TASKS IN WRAP UP" at bounding box center [242, 92] width 404 height 23
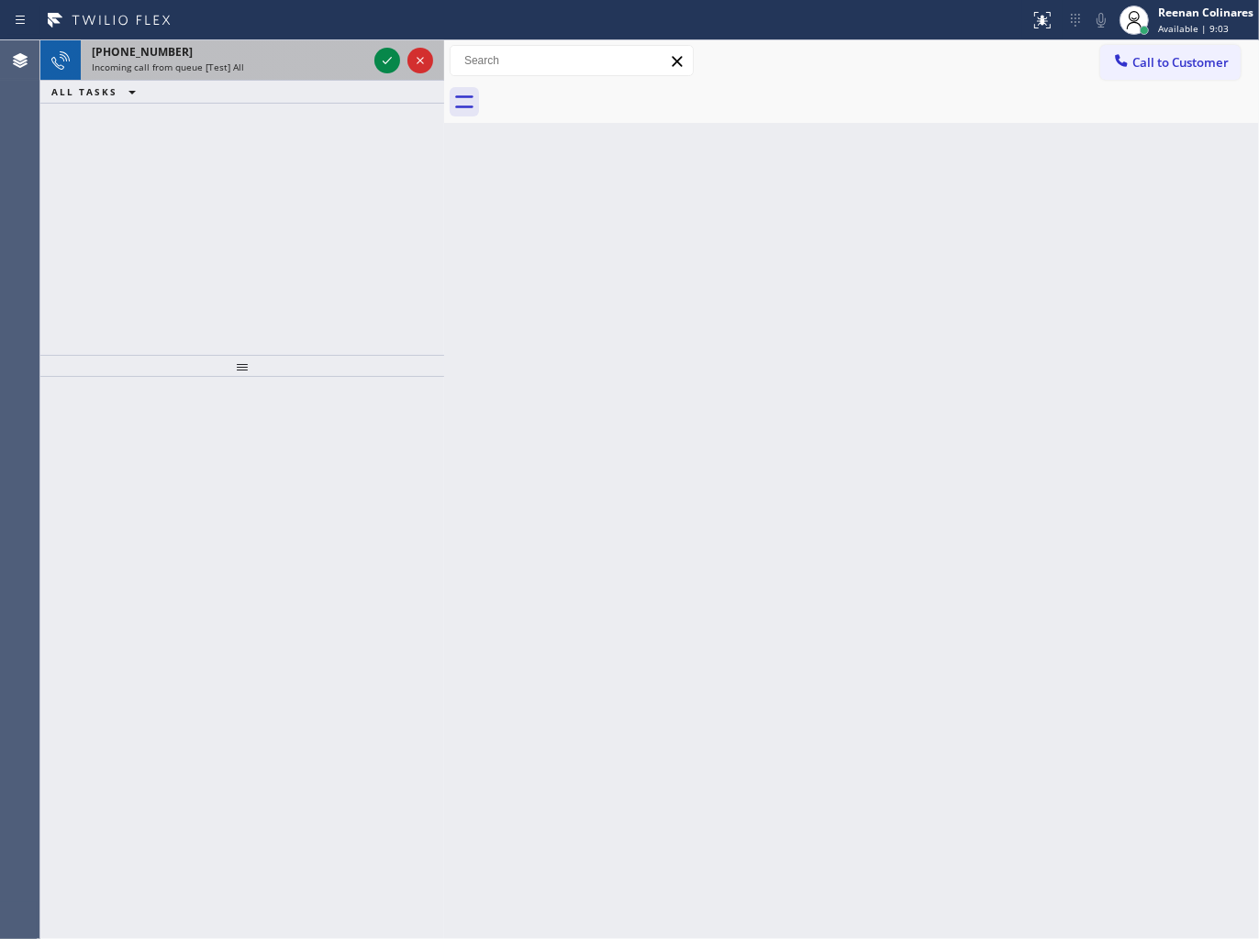
click at [269, 57] on div "+14154468559" at bounding box center [229, 52] width 275 height 16
click at [264, 61] on div "Incoming call from queue [Test] All" at bounding box center [229, 67] width 275 height 13
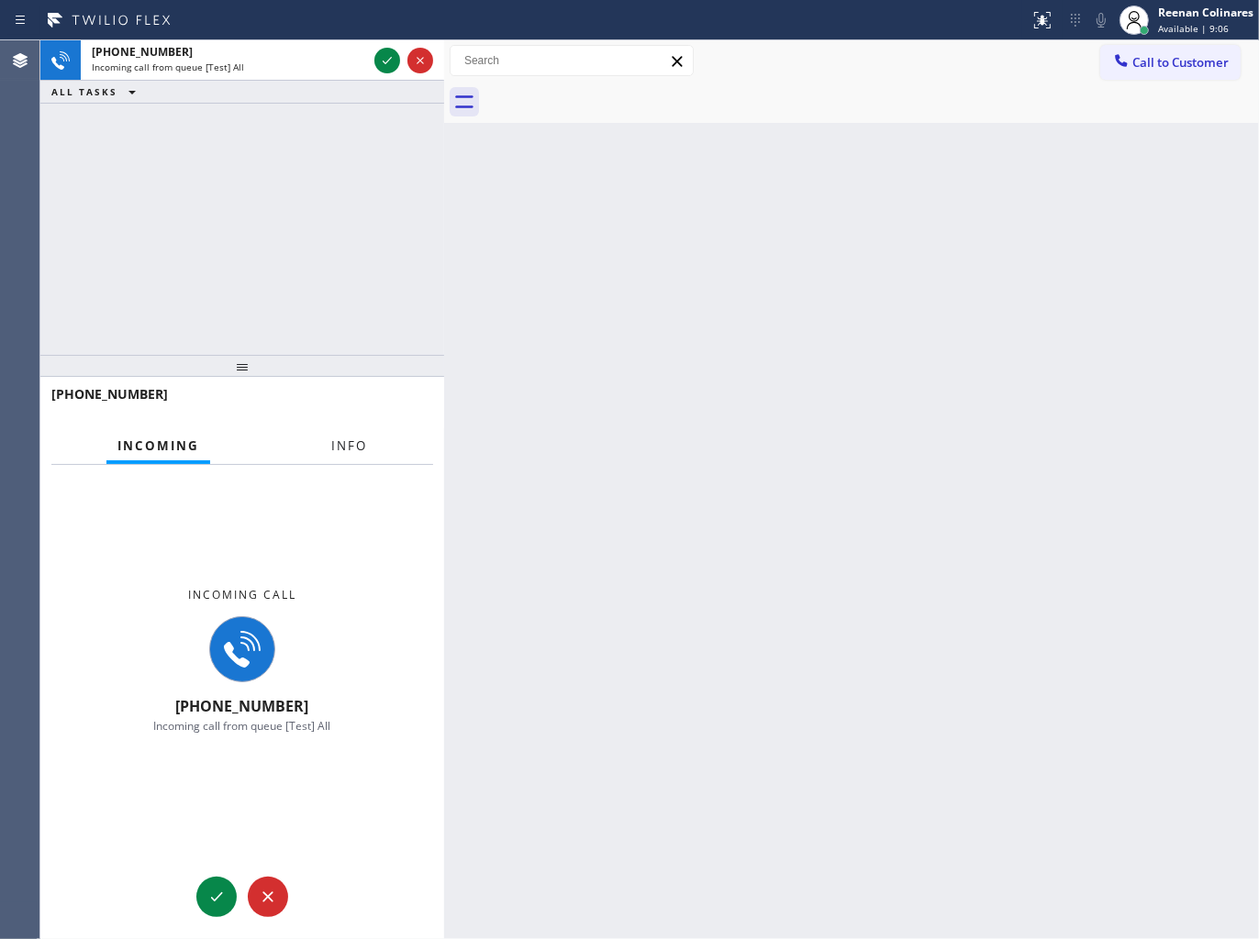
click at [360, 432] on button "Info" at bounding box center [349, 446] width 58 height 36
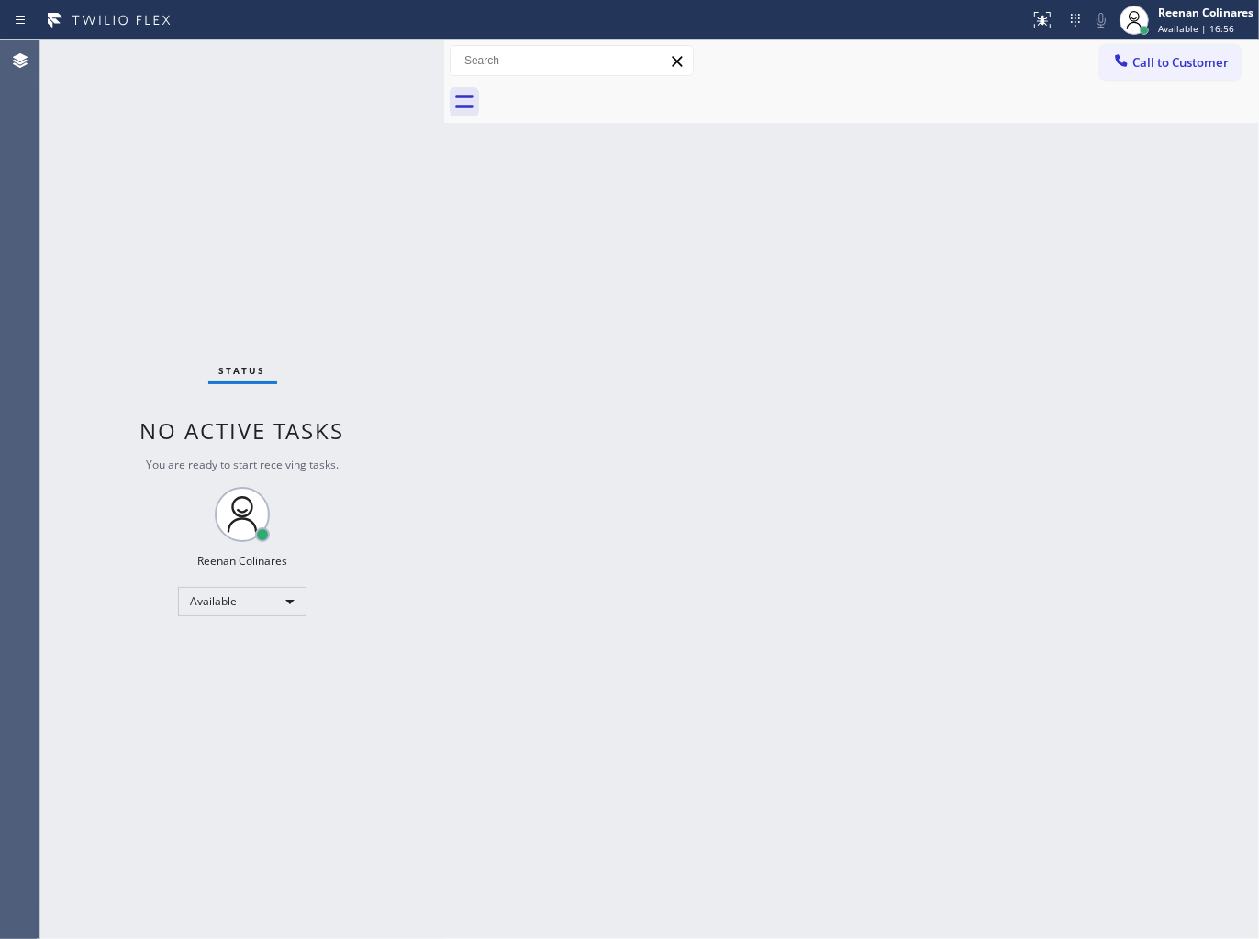
click at [826, 198] on div "Back to Dashboard Change Sender ID Customers Technicians Select a contact Outbo…" at bounding box center [851, 489] width 815 height 899
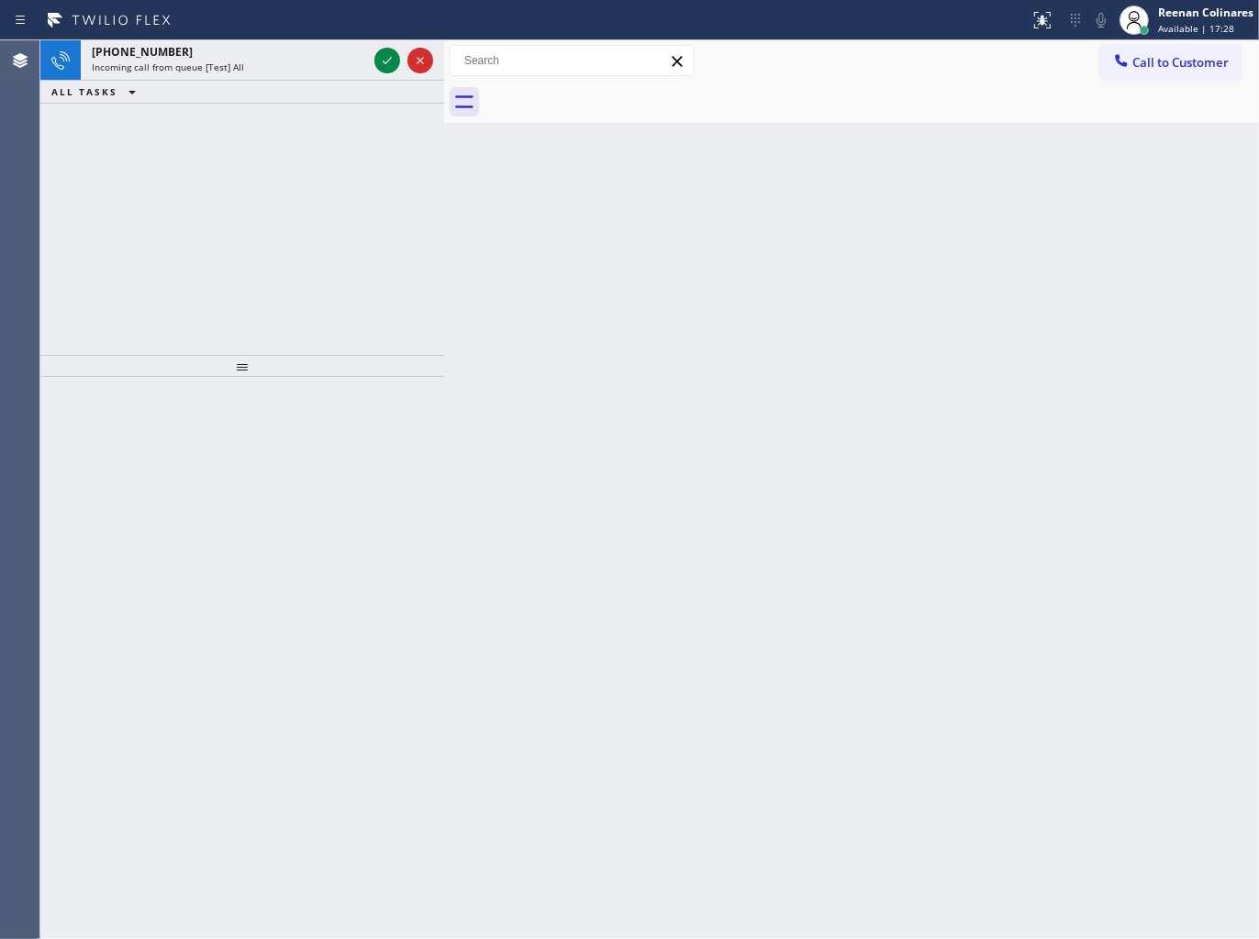
click at [755, 95] on div at bounding box center [871, 102] width 774 height 41
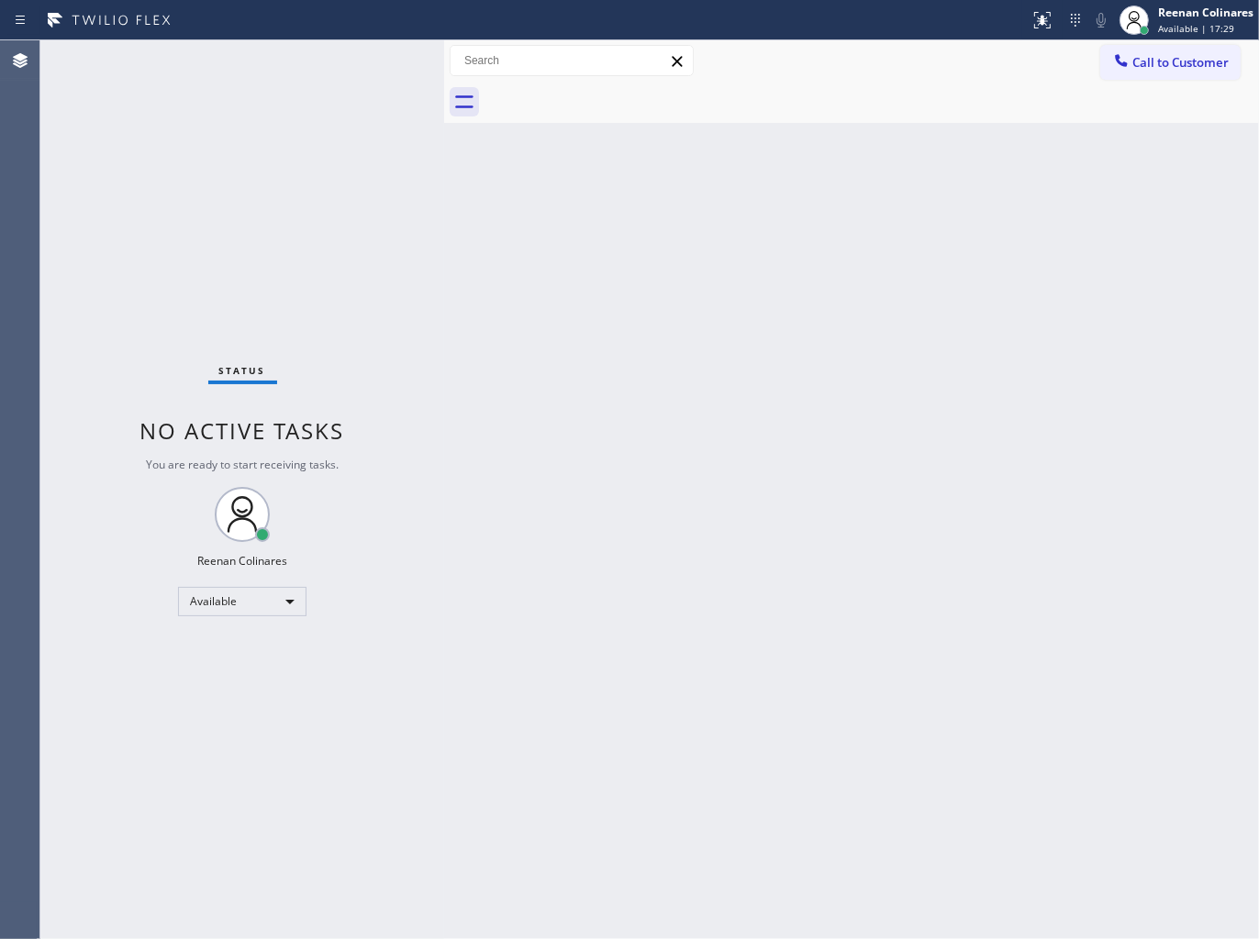
click at [288, 65] on div "Status No active tasks You are ready to start receiving tasks. Reenan Colinares…" at bounding box center [242, 489] width 404 height 899
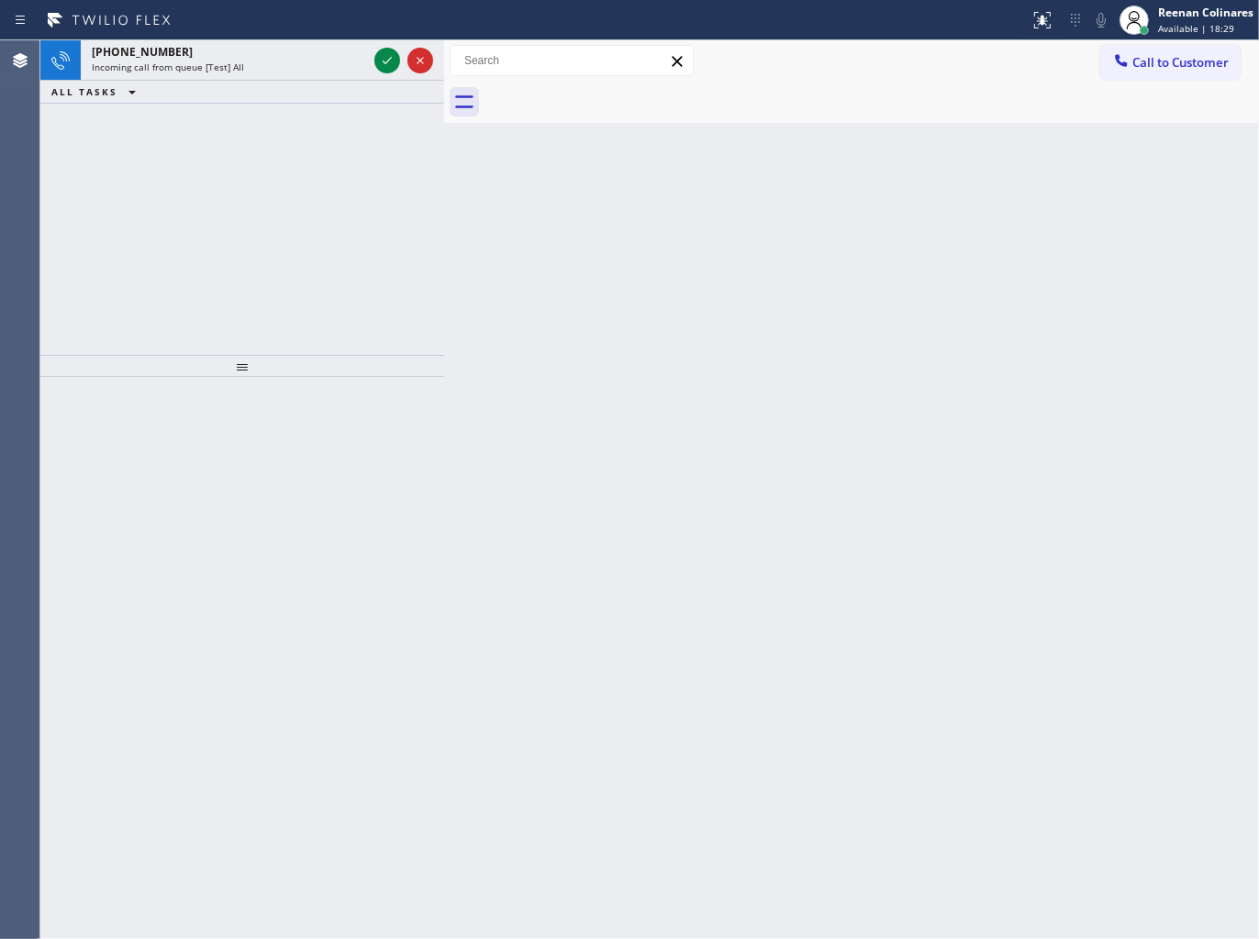
drag, startPoint x: 260, startPoint y: 80, endPoint x: 271, endPoint y: 77, distance: 11.3
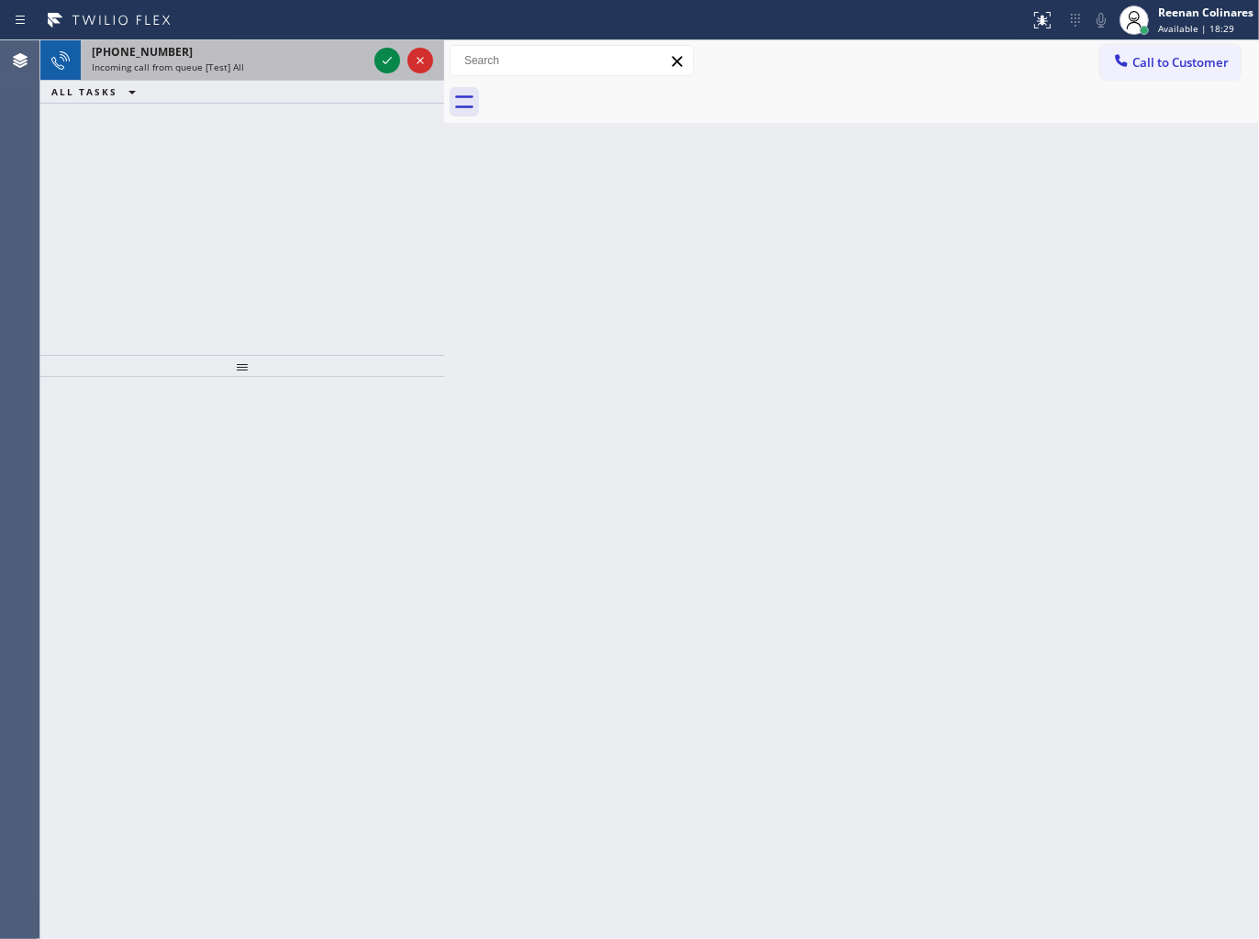
click at [261, 81] on div "ALL TASKS ALL TASKS ACTIVE TASKS TASKS IN WRAP UP" at bounding box center [242, 92] width 404 height 23
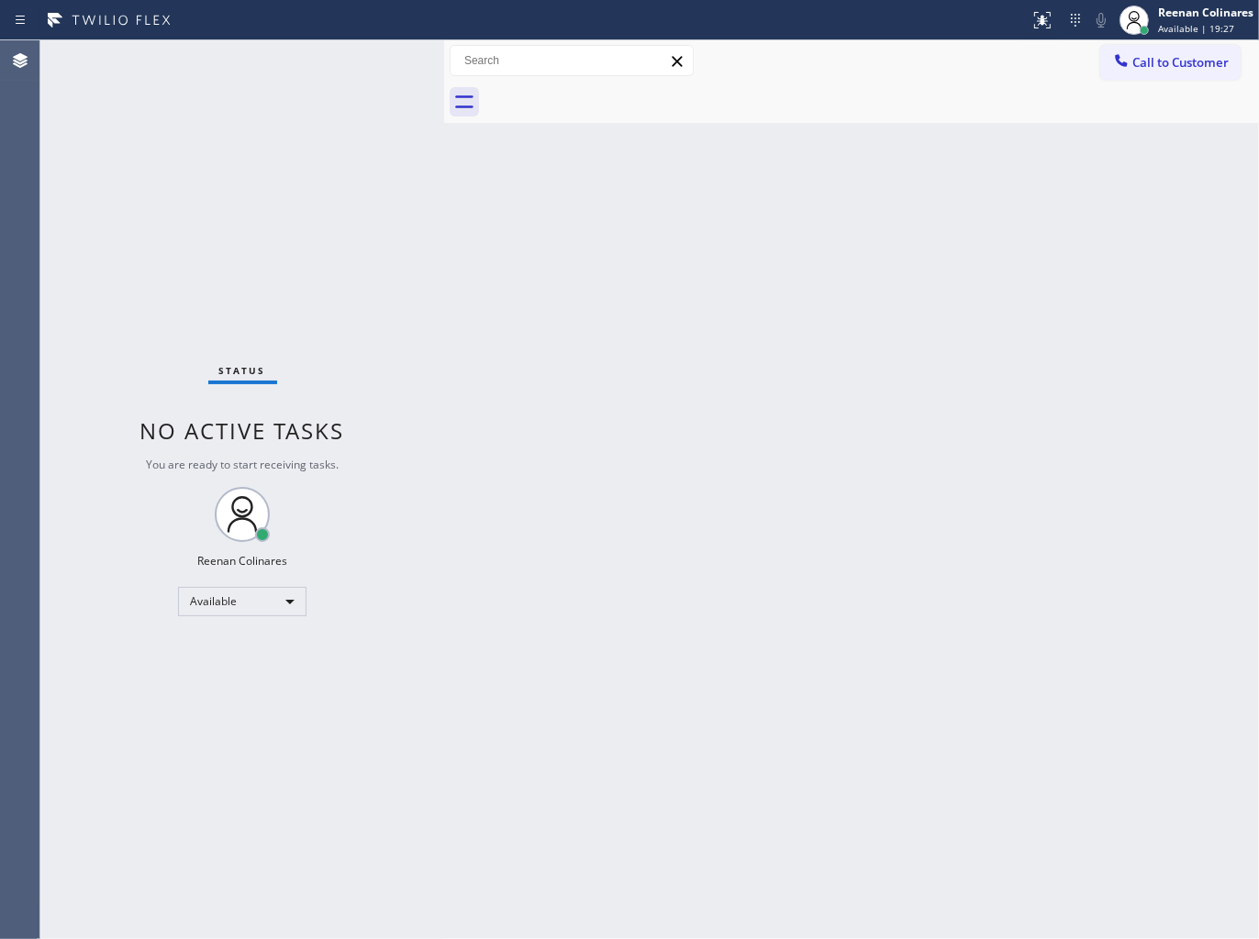
click at [294, 65] on div "Status No active tasks You are ready to start receiving tasks. Reenan Colinares…" at bounding box center [242, 489] width 404 height 899
click at [800, 213] on div "Back to Dashboard Change Sender ID Customers Technicians Select a contact Outbo…" at bounding box center [851, 489] width 815 height 899
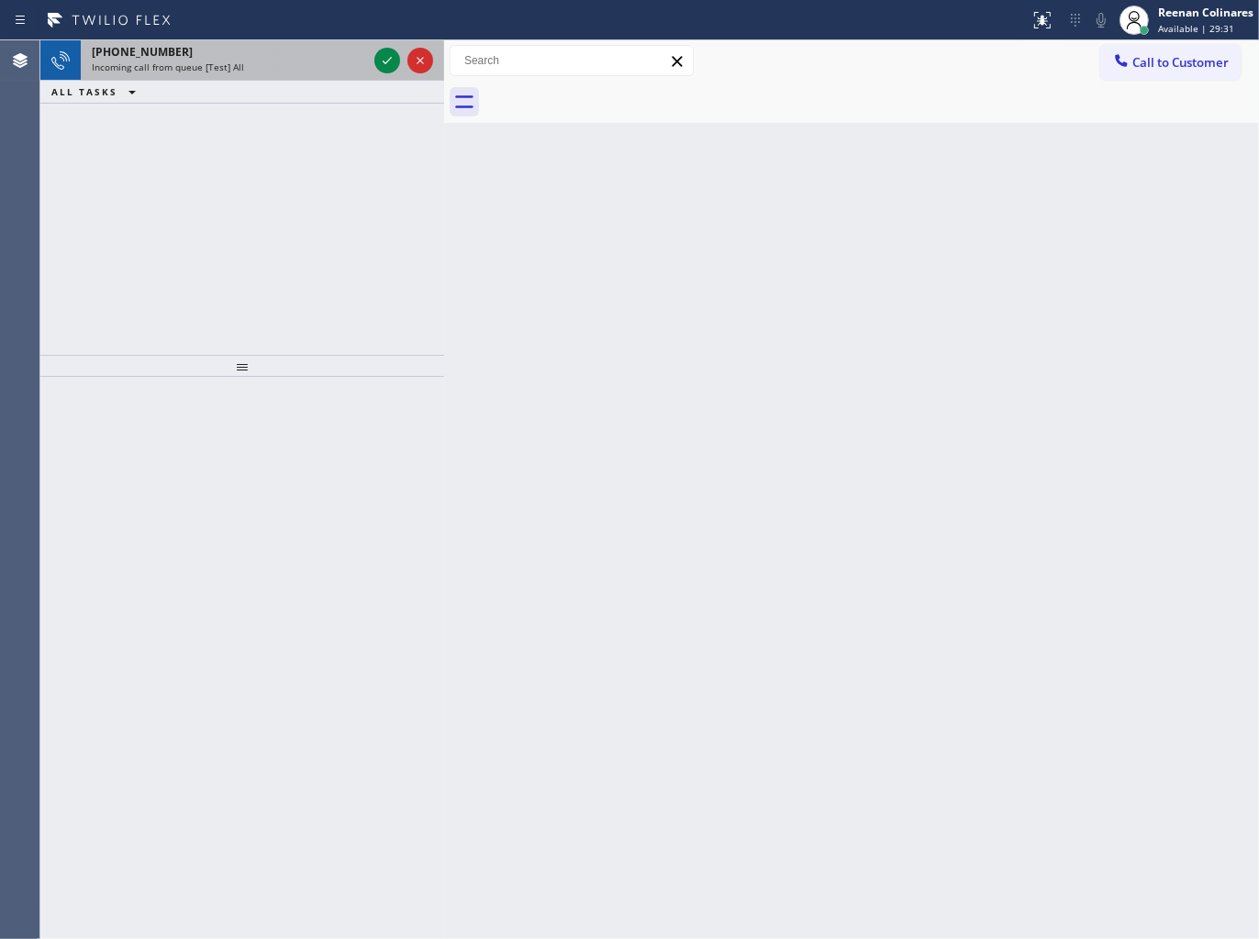
click at [298, 65] on div "Incoming call from queue [Test] All" at bounding box center [229, 67] width 275 height 13
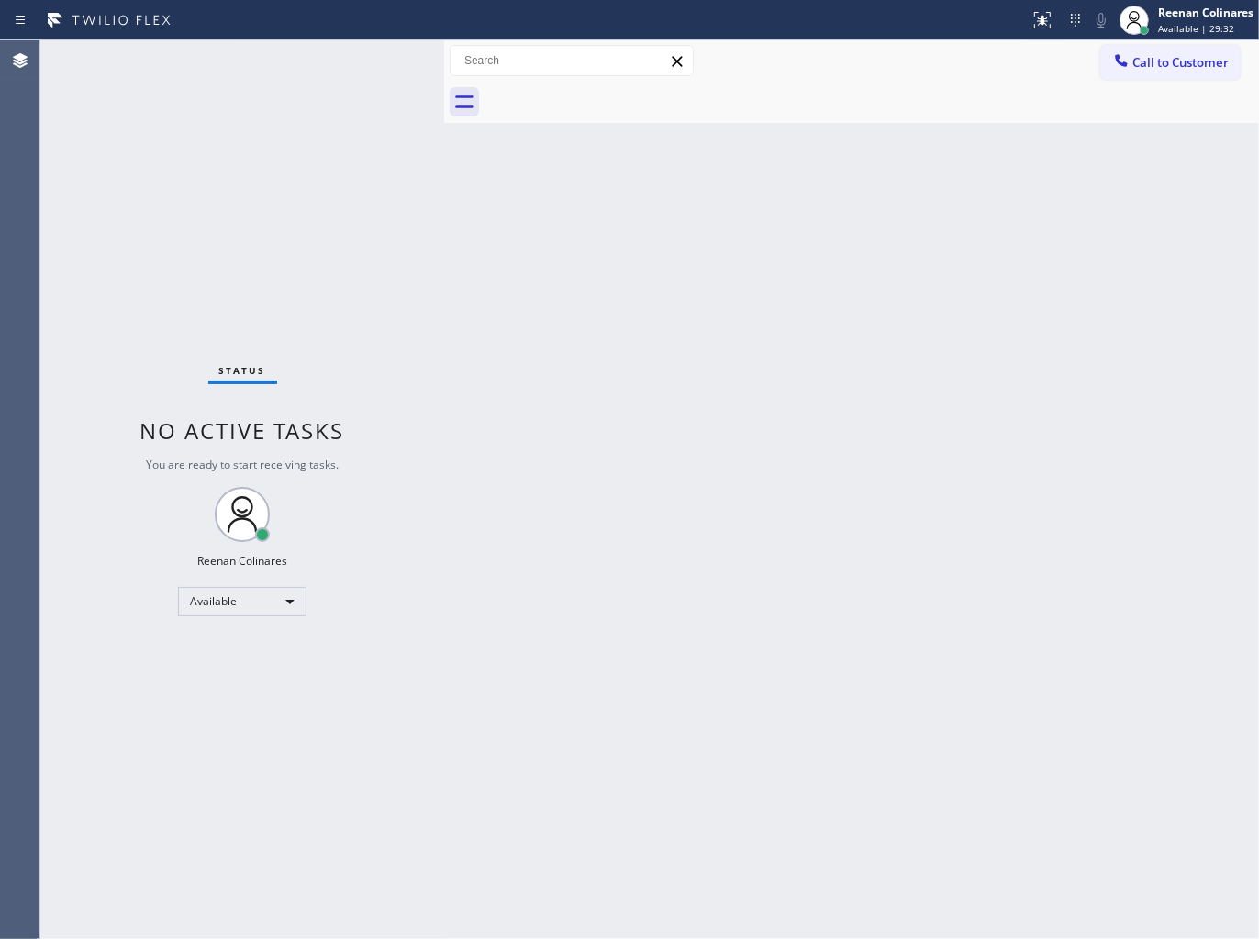
click at [317, 94] on div "Status No active tasks You are ready to start receiving tasks. Reenan Colinares…" at bounding box center [242, 489] width 404 height 899
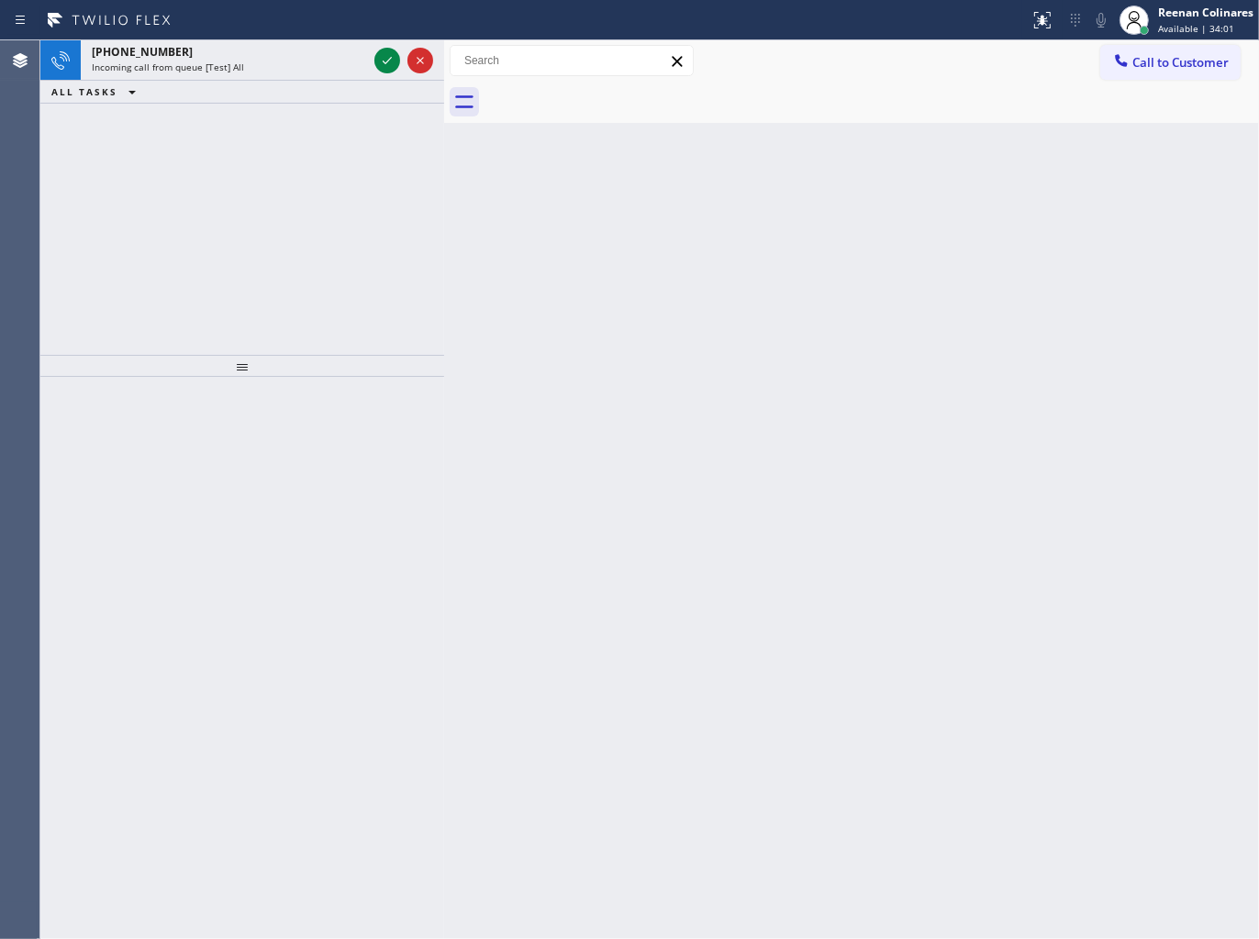
click at [261, 92] on div "ALL TASKS ALL TASKS ACTIVE TASKS TASKS IN WRAP UP" at bounding box center [242, 92] width 404 height 23
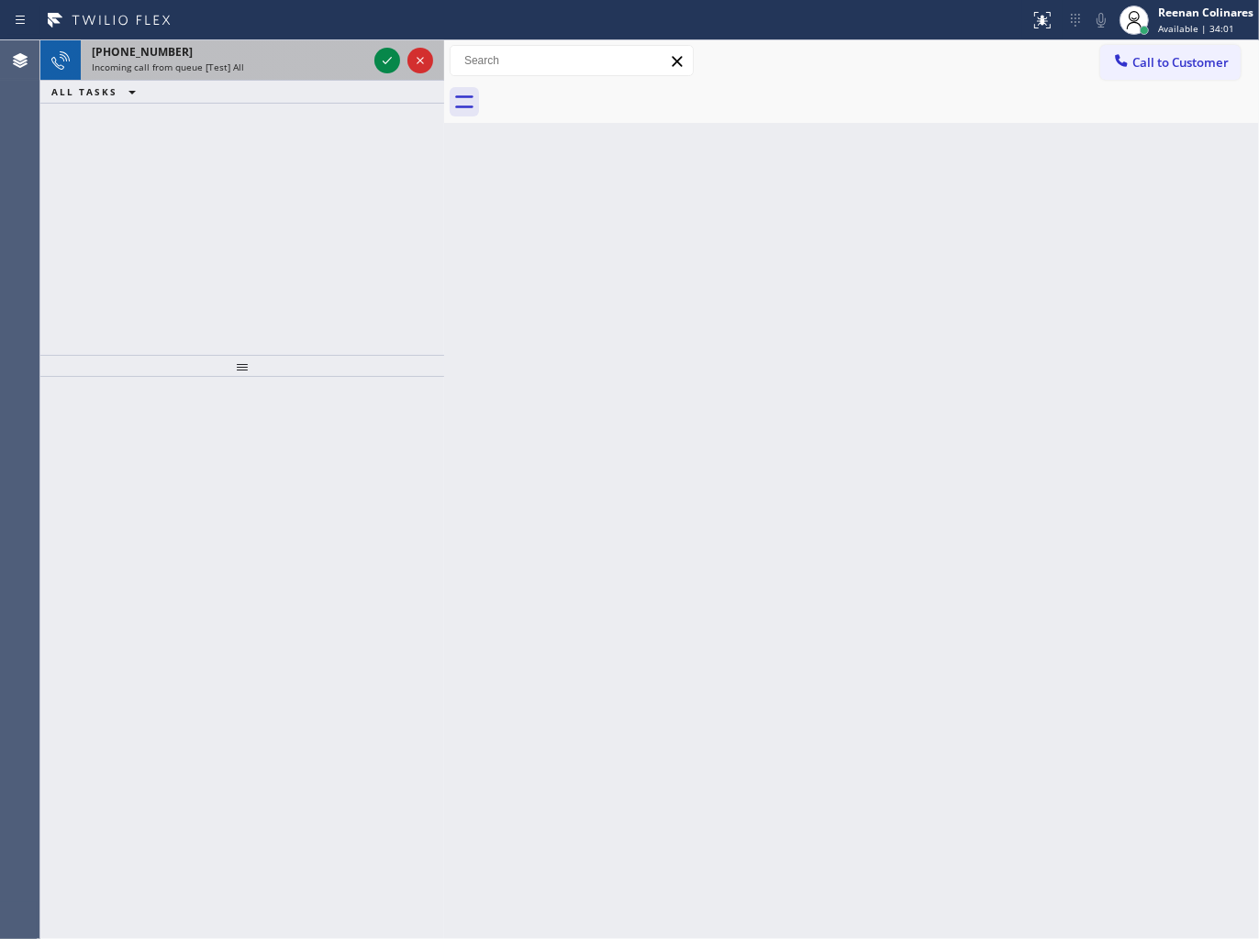
click at [291, 53] on div "[PHONE_NUMBER]" at bounding box center [229, 52] width 275 height 16
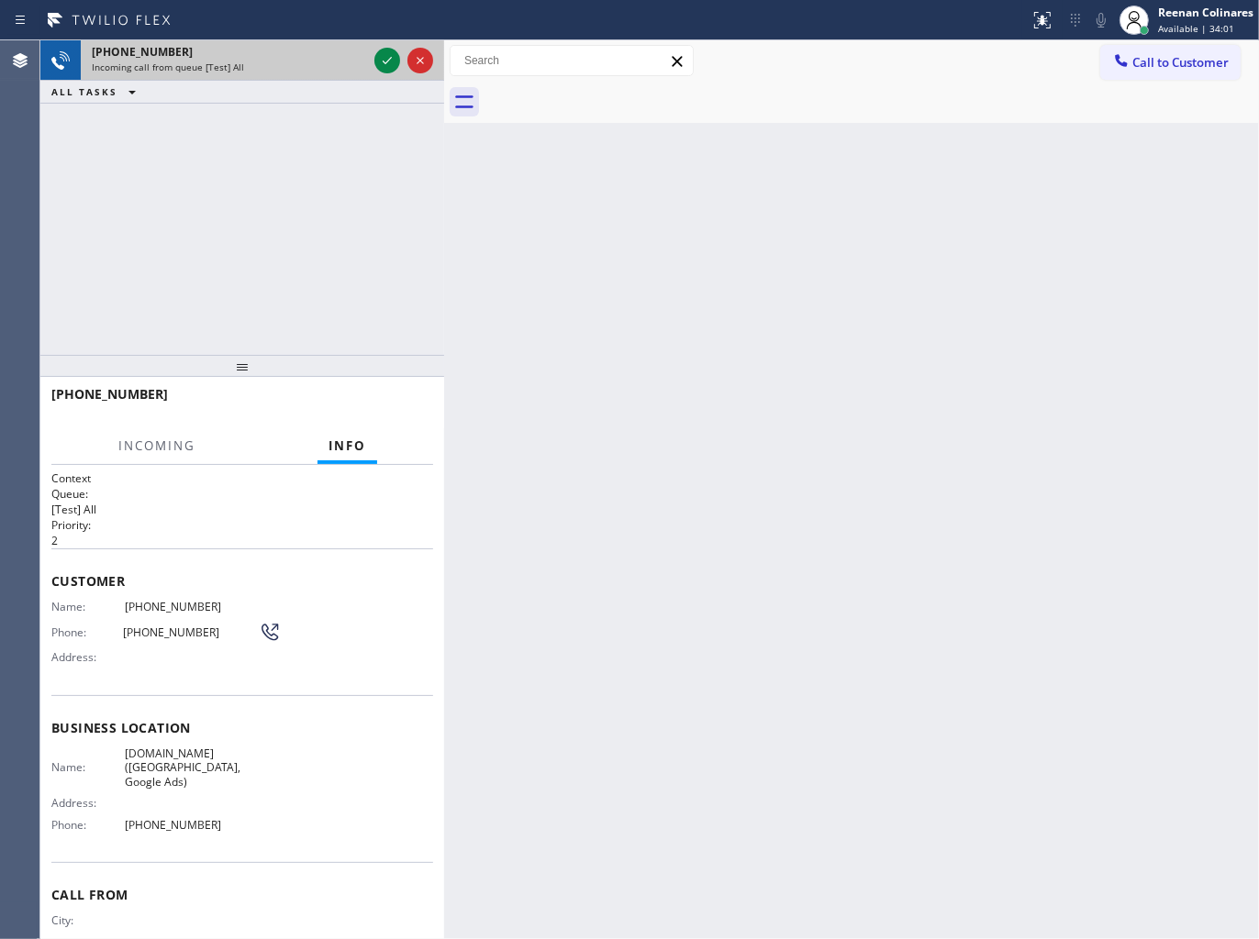
click at [291, 53] on div "[PHONE_NUMBER]" at bounding box center [229, 52] width 275 height 16
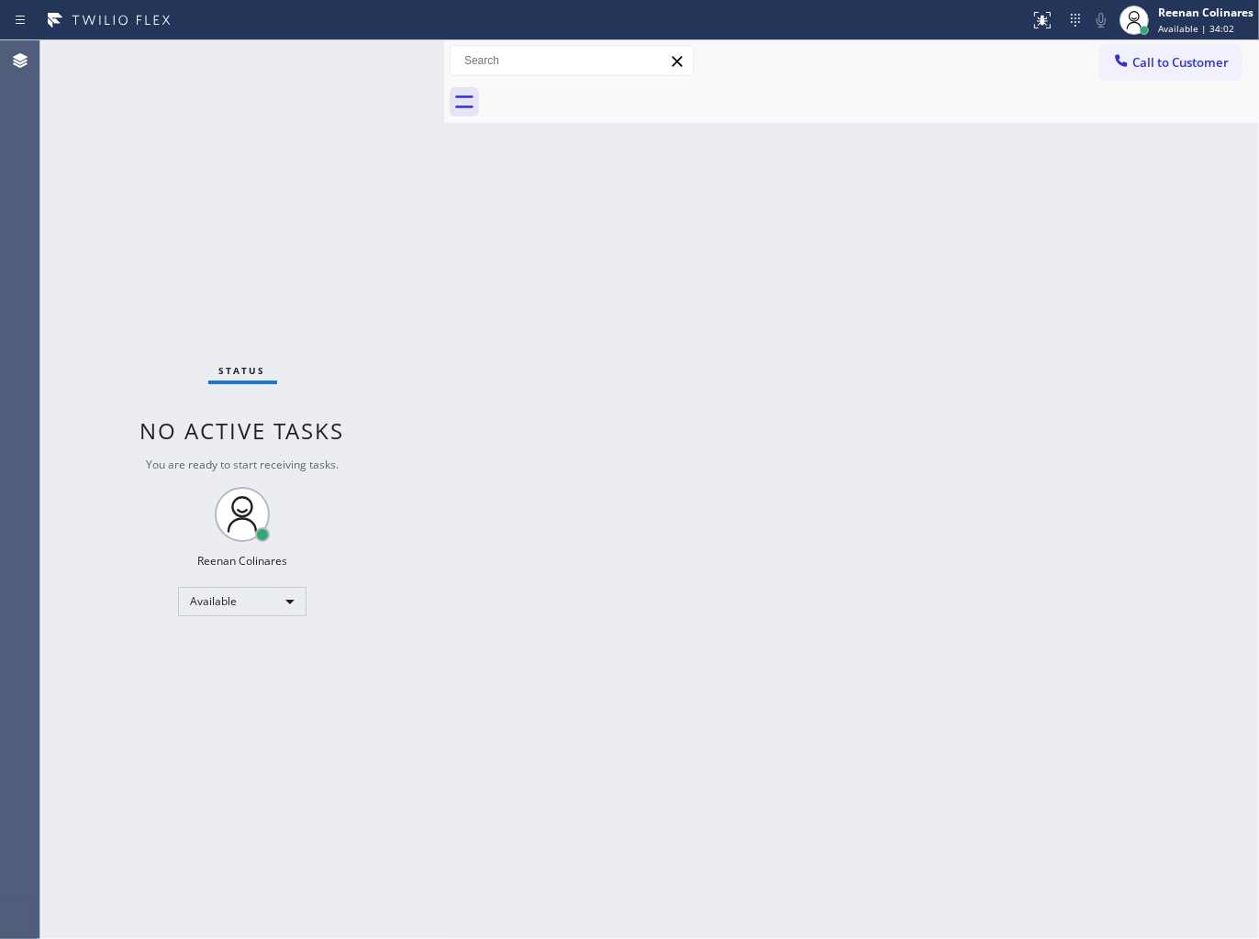
click at [291, 53] on div "Status No active tasks You are ready to start receiving tasks. Reenan Colinares…" at bounding box center [242, 489] width 404 height 899
click at [444, 399] on div at bounding box center [444, 489] width 0 height 899
click at [738, 198] on div "Back to Dashboard Change Sender ID Customers Technicians Select a contact Outbo…" at bounding box center [851, 489] width 815 height 899
click at [301, 71] on div "Status No active tasks You are ready to start receiving tasks. Reenan Colinares…" at bounding box center [242, 489] width 404 height 899
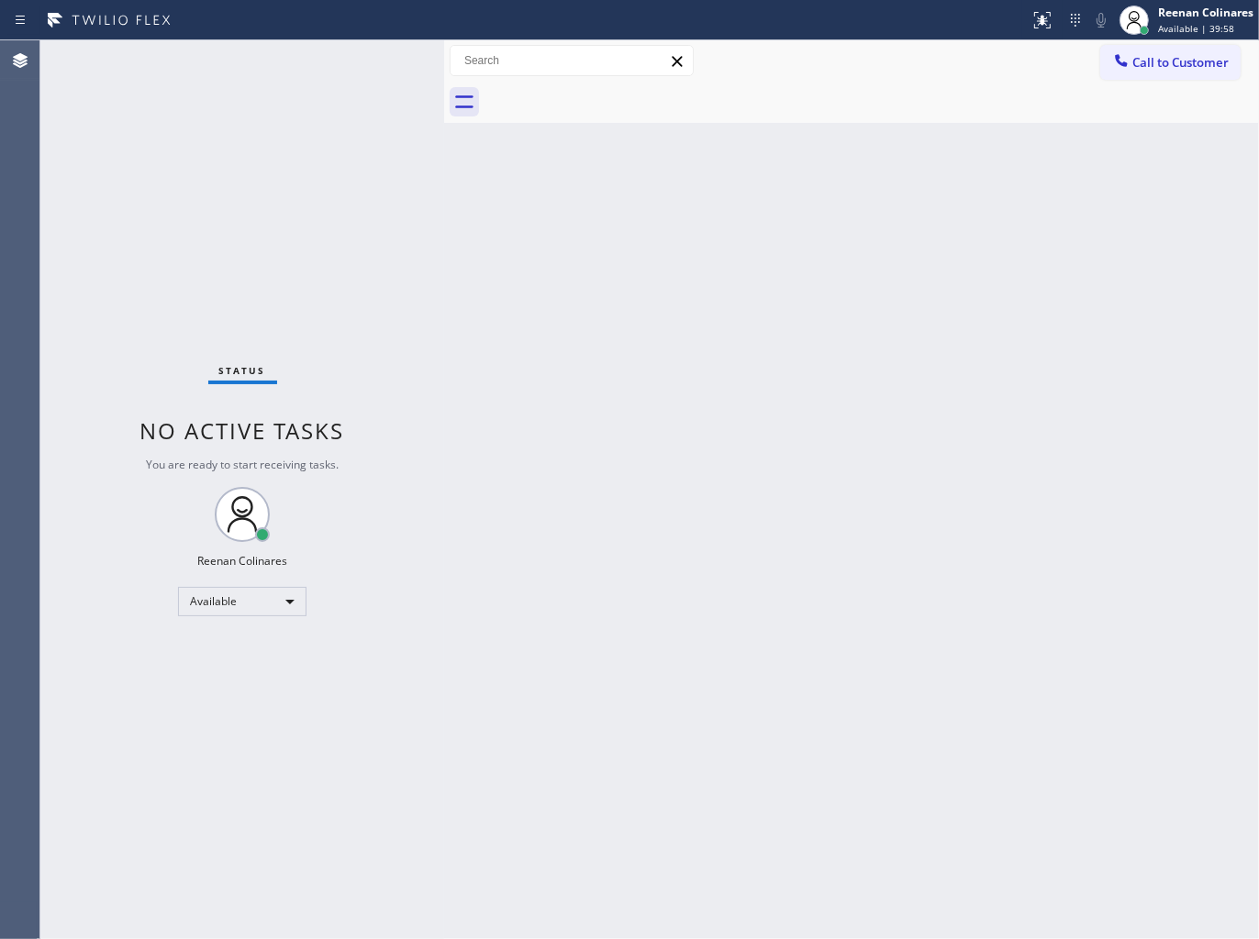
click at [668, 405] on div "Back to Dashboard Change Sender ID Customers Technicians Select a contact Outbo…" at bounding box center [851, 489] width 815 height 899
click at [796, 243] on div "Back to Dashboard Change Sender ID Customers Technicians Select a contact Outbo…" at bounding box center [851, 489] width 815 height 899
click at [226, 610] on div "Available" at bounding box center [242, 601] width 128 height 29
click at [221, 698] on li "Break" at bounding box center [241, 695] width 125 height 22
click at [1154, 16] on div "Reenan Colinares Break | 2:02" at bounding box center [1206, 20] width 105 height 32
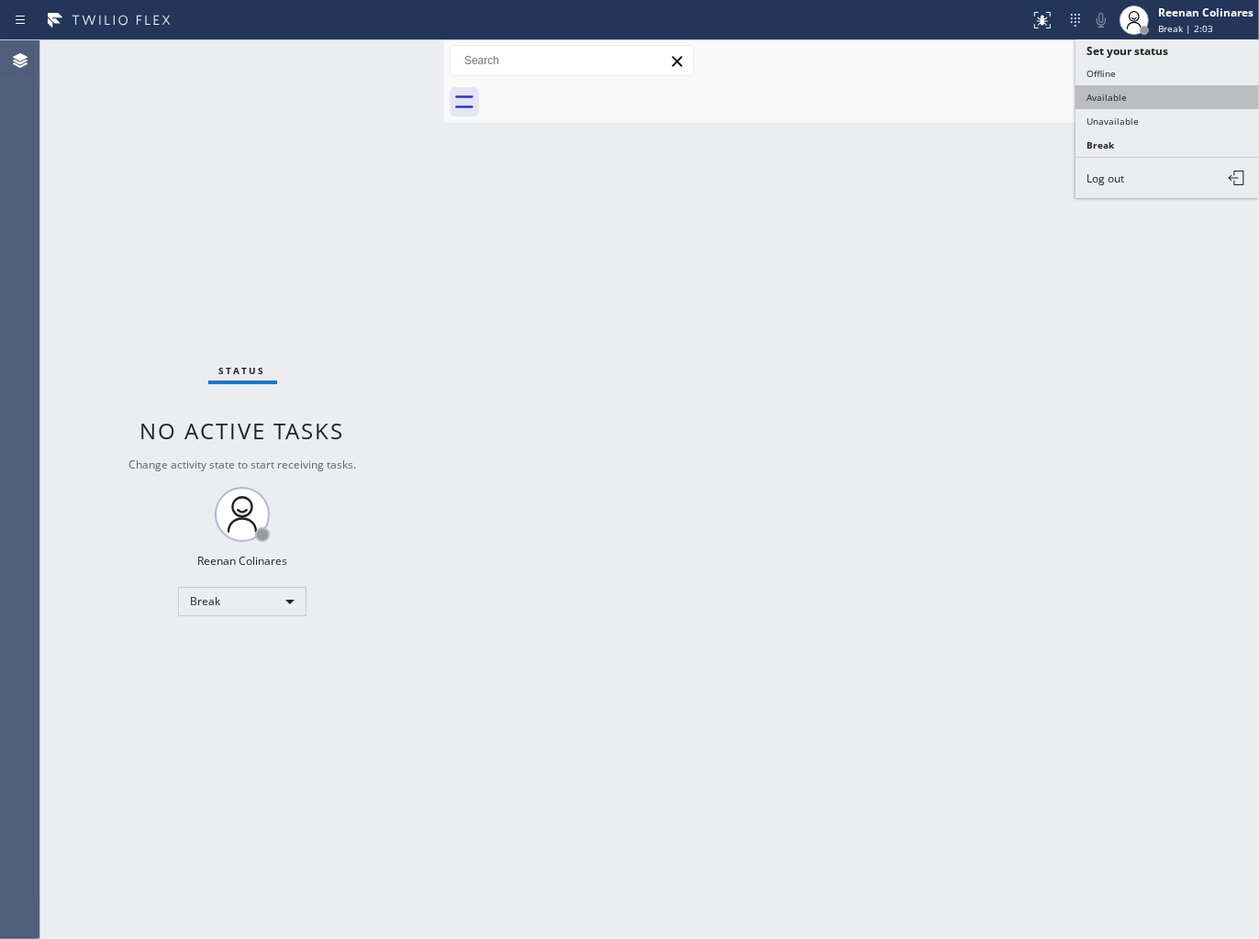
click at [1114, 102] on button "Available" at bounding box center [1166, 97] width 183 height 24
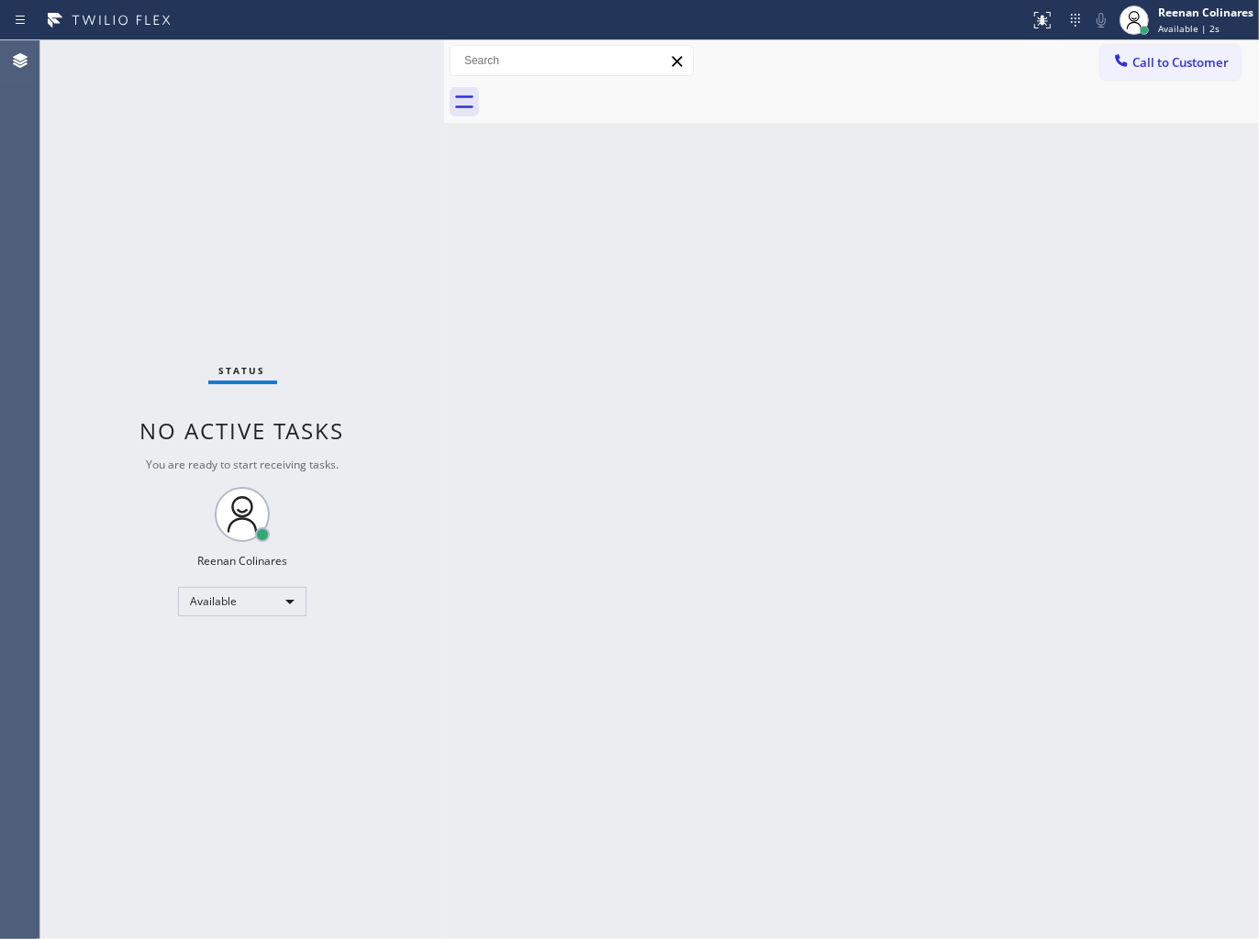
click at [655, 427] on div "Back to Dashboard Change Sender ID Customers Technicians Select a contact Outbo…" at bounding box center [851, 489] width 815 height 899
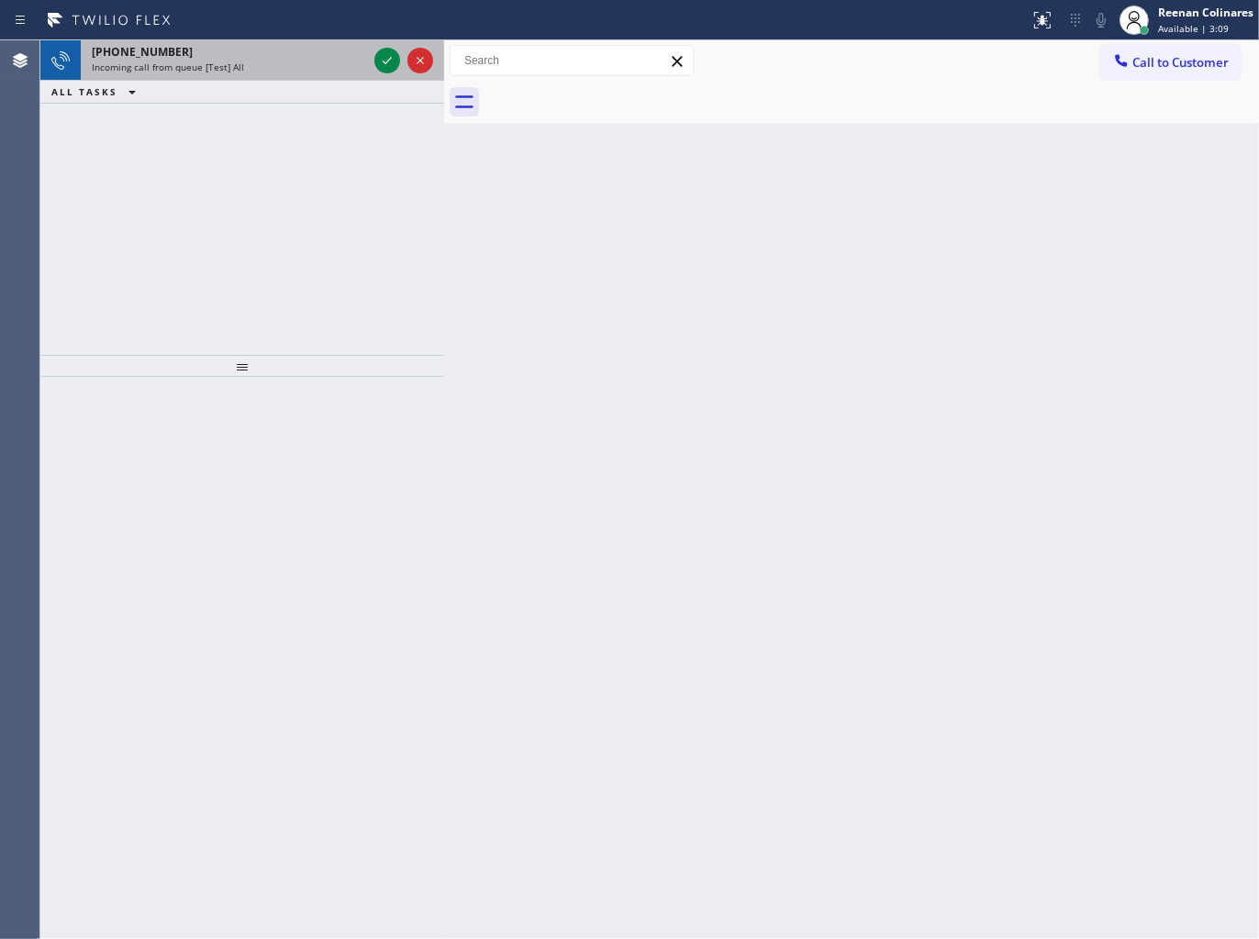
click at [294, 44] on div "+17322935417" at bounding box center [229, 52] width 275 height 16
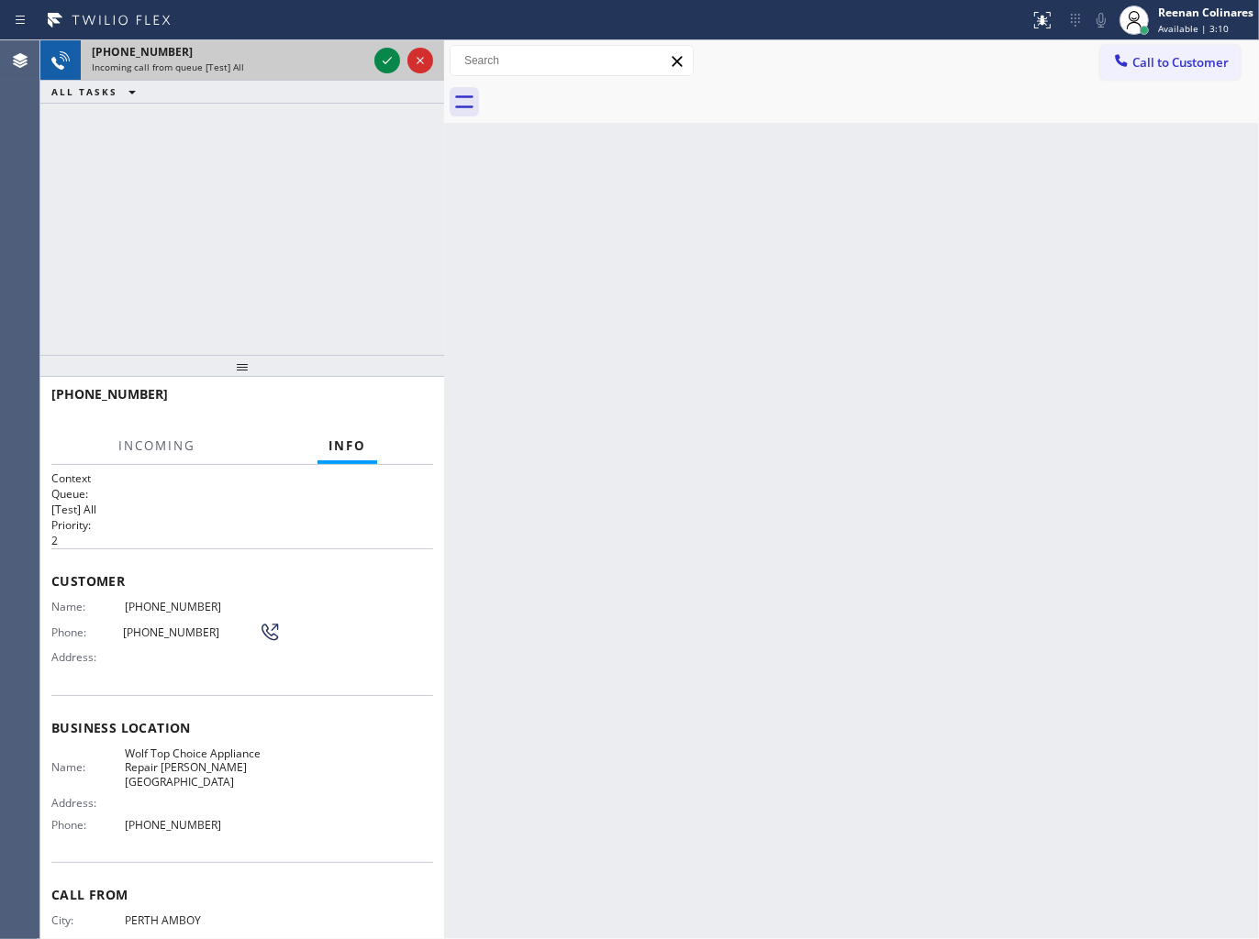
click at [301, 72] on div "Incoming call from queue [Test] All" at bounding box center [229, 67] width 275 height 13
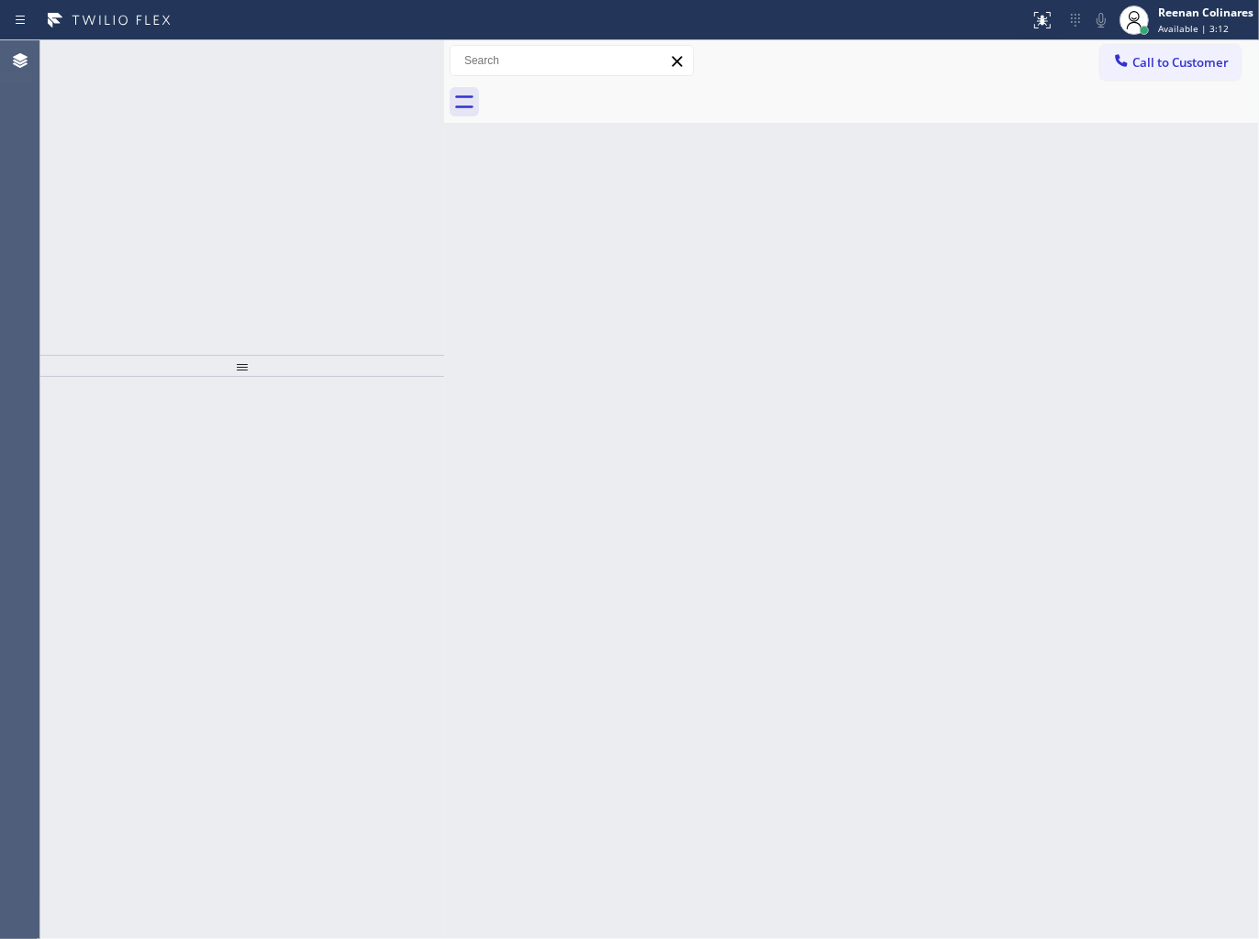
click at [333, 66] on div "Incoming call from queue [Test] All" at bounding box center [229, 67] width 275 height 13
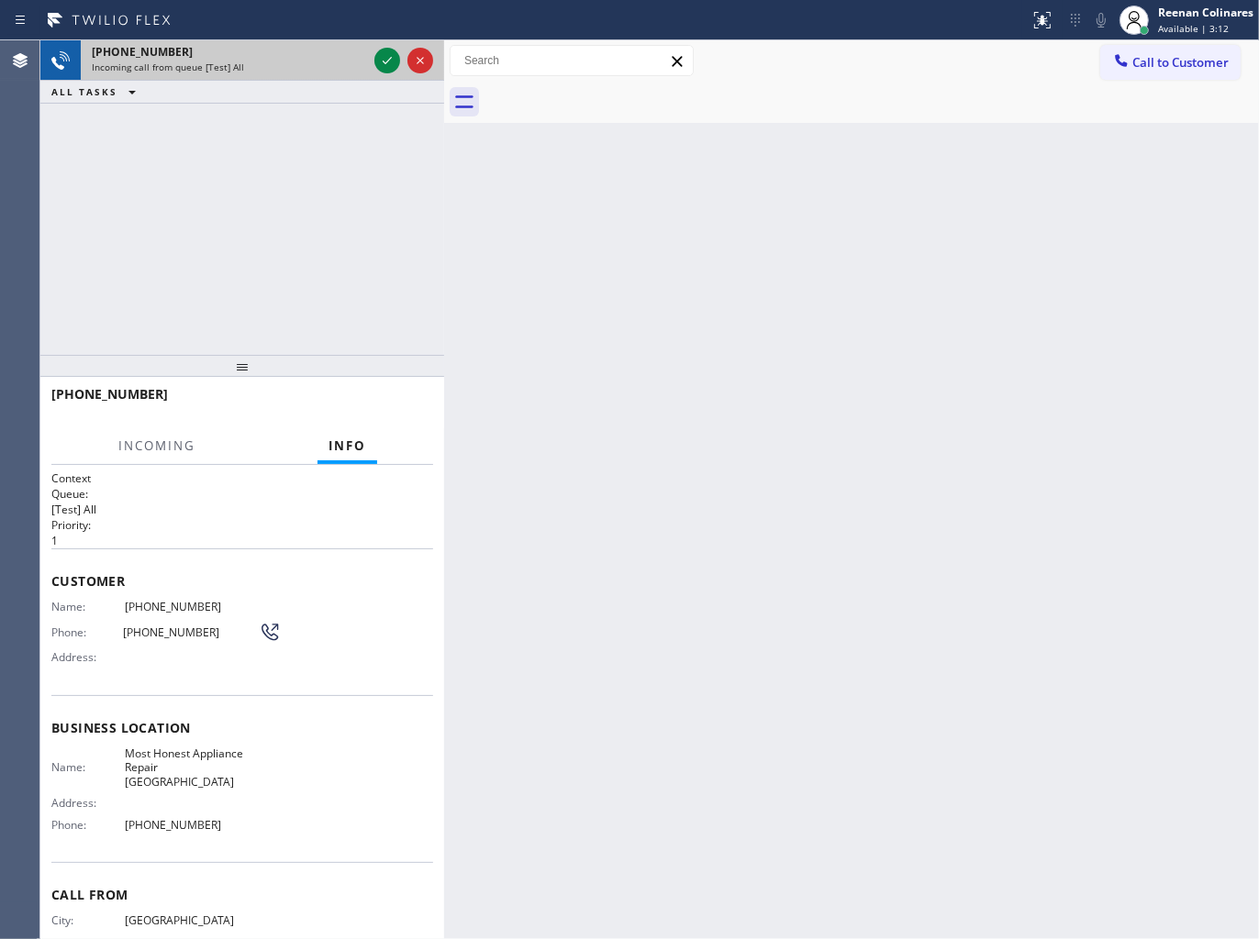
click at [333, 66] on div "Incoming call from queue [Test] All" at bounding box center [229, 67] width 275 height 13
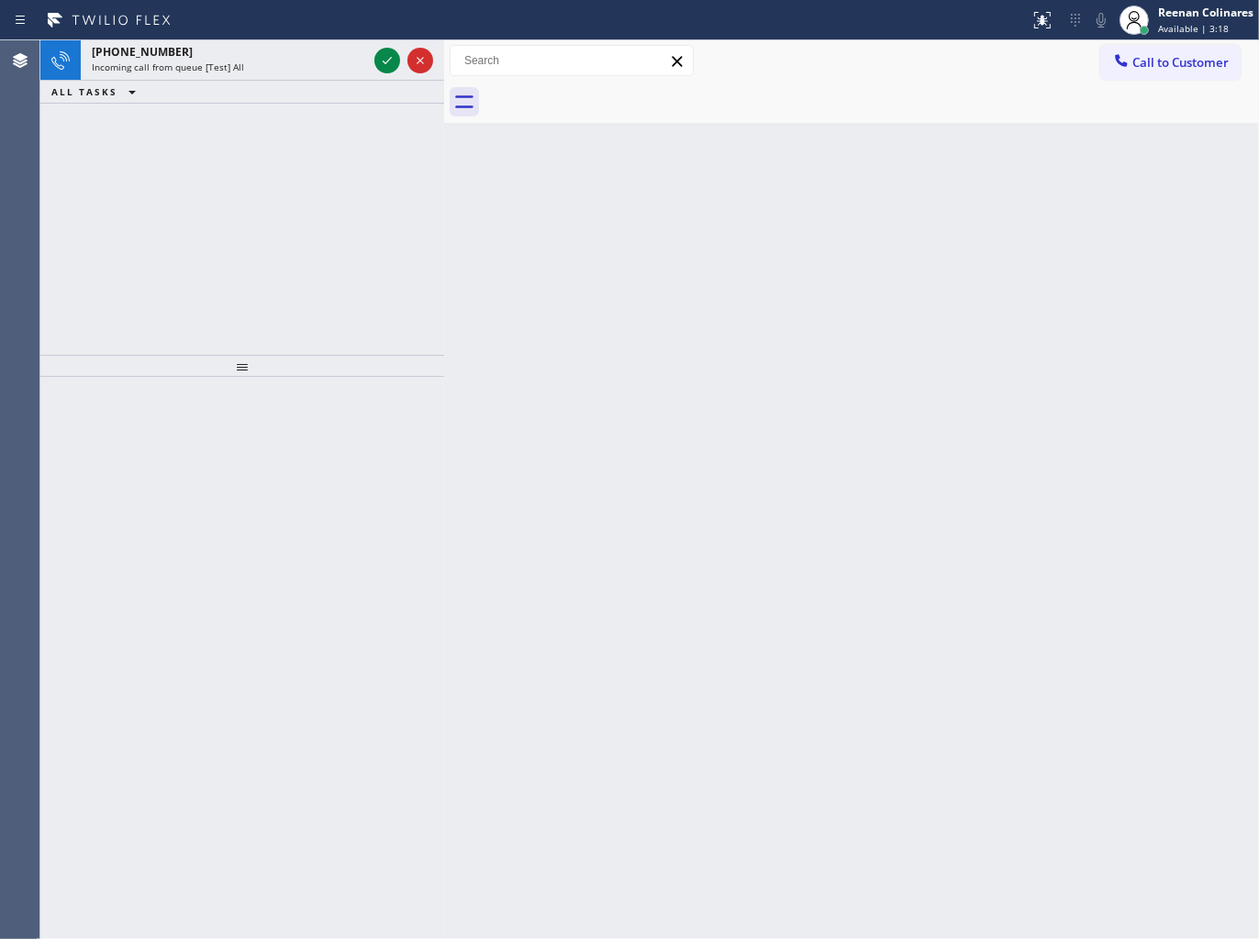
click at [342, 58] on div "+16614000675" at bounding box center [229, 52] width 275 height 16
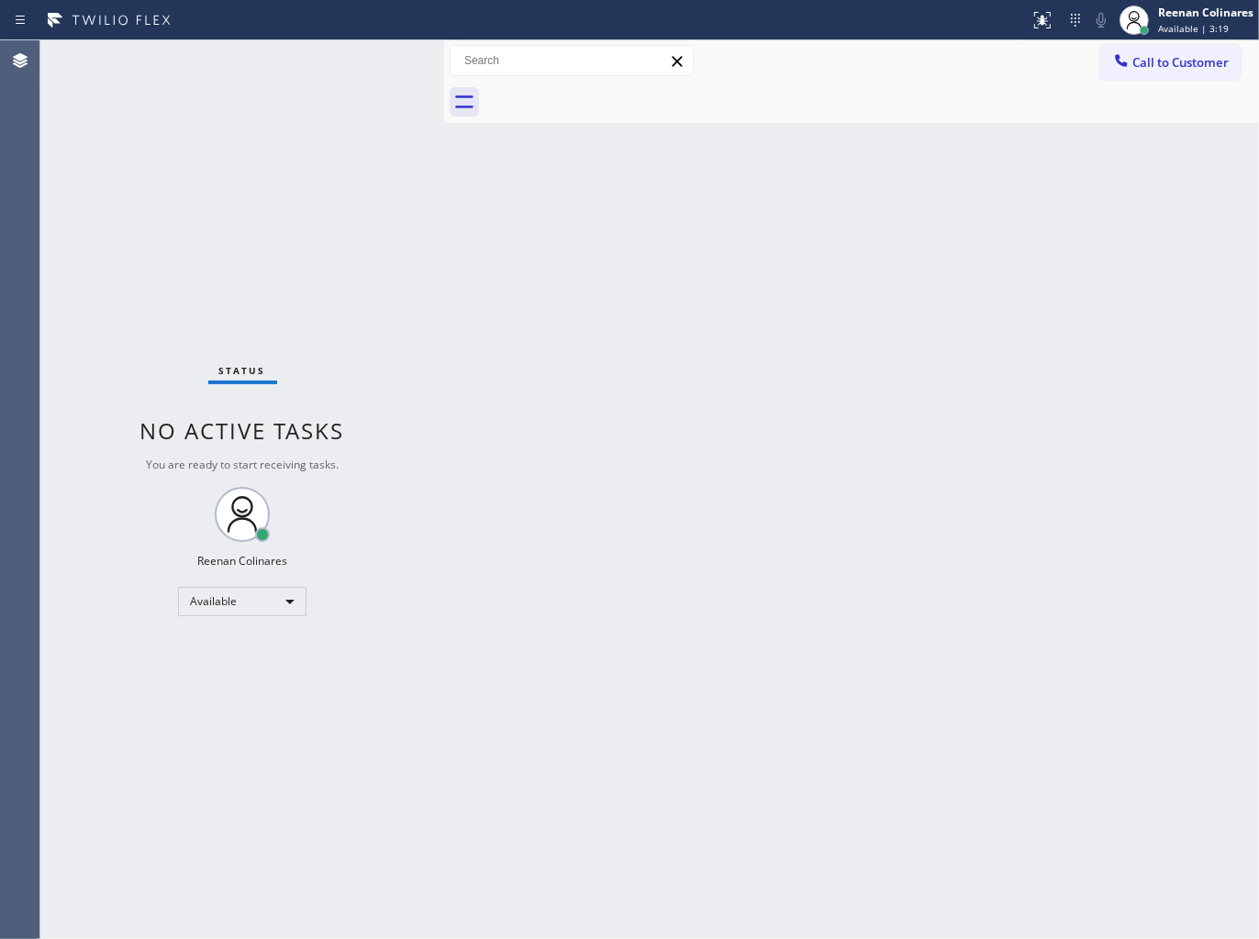
click at [340, 57] on div "Status No active tasks You are ready to start receiving tasks. Reenan Colinares…" at bounding box center [242, 489] width 404 height 899
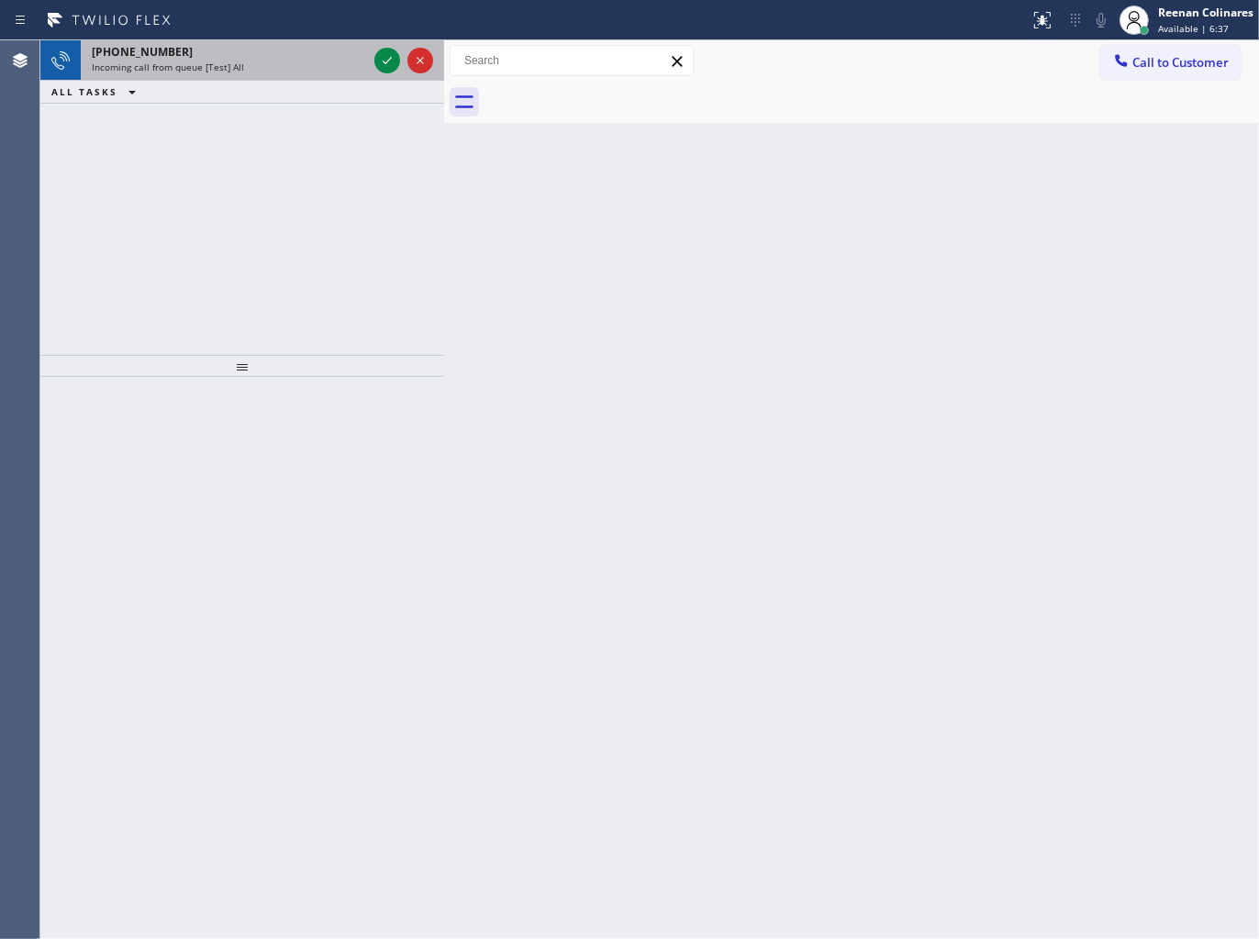
drag, startPoint x: 276, startPoint y: 57, endPoint x: 278, endPoint y: 67, distance: 10.3
click at [277, 61] on div "+18057908321 Incoming call from queue [Test] All" at bounding box center [226, 60] width 290 height 40
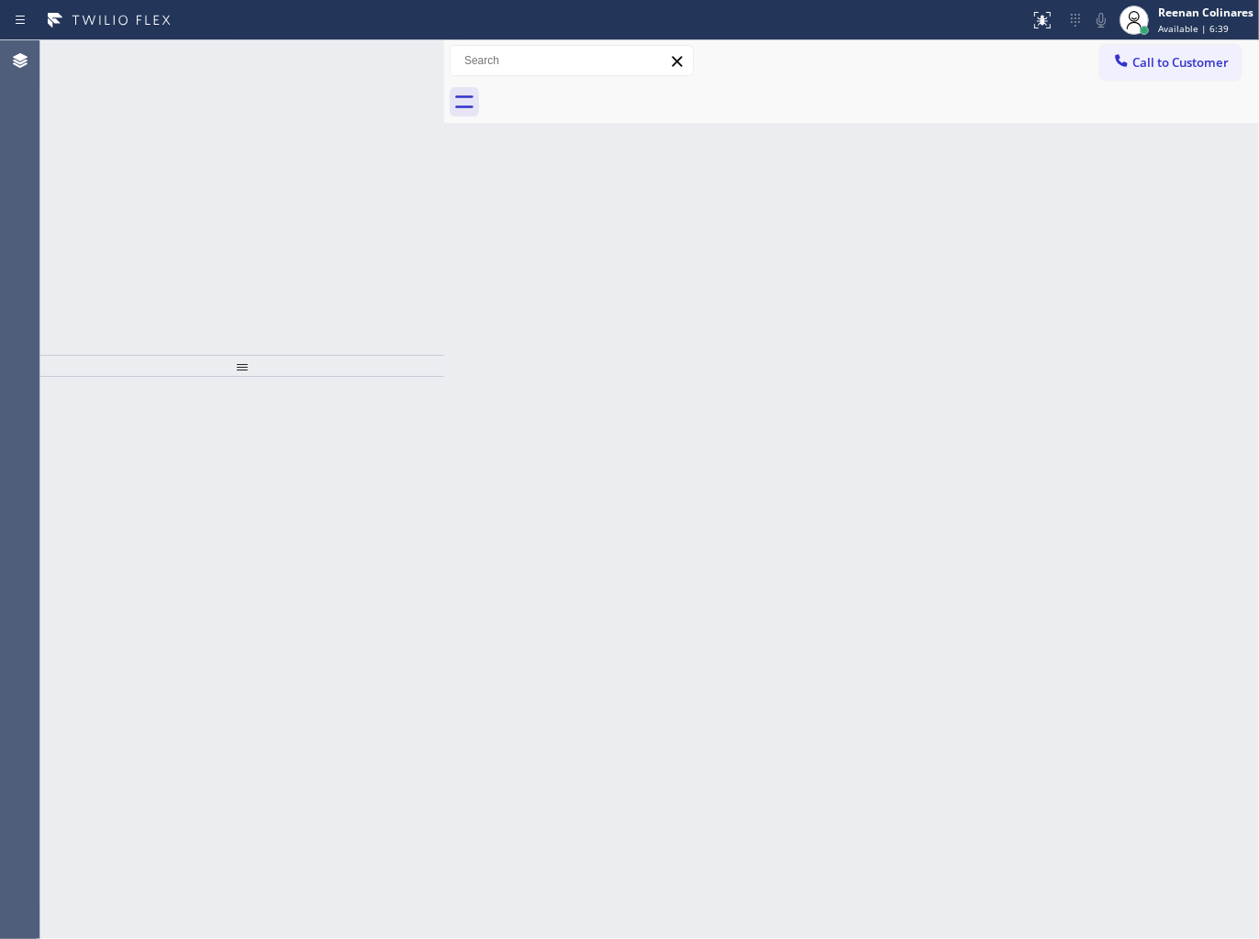
click at [328, 42] on div "+14252324283 Incoming call from queue [Test] All" at bounding box center [226, 60] width 290 height 40
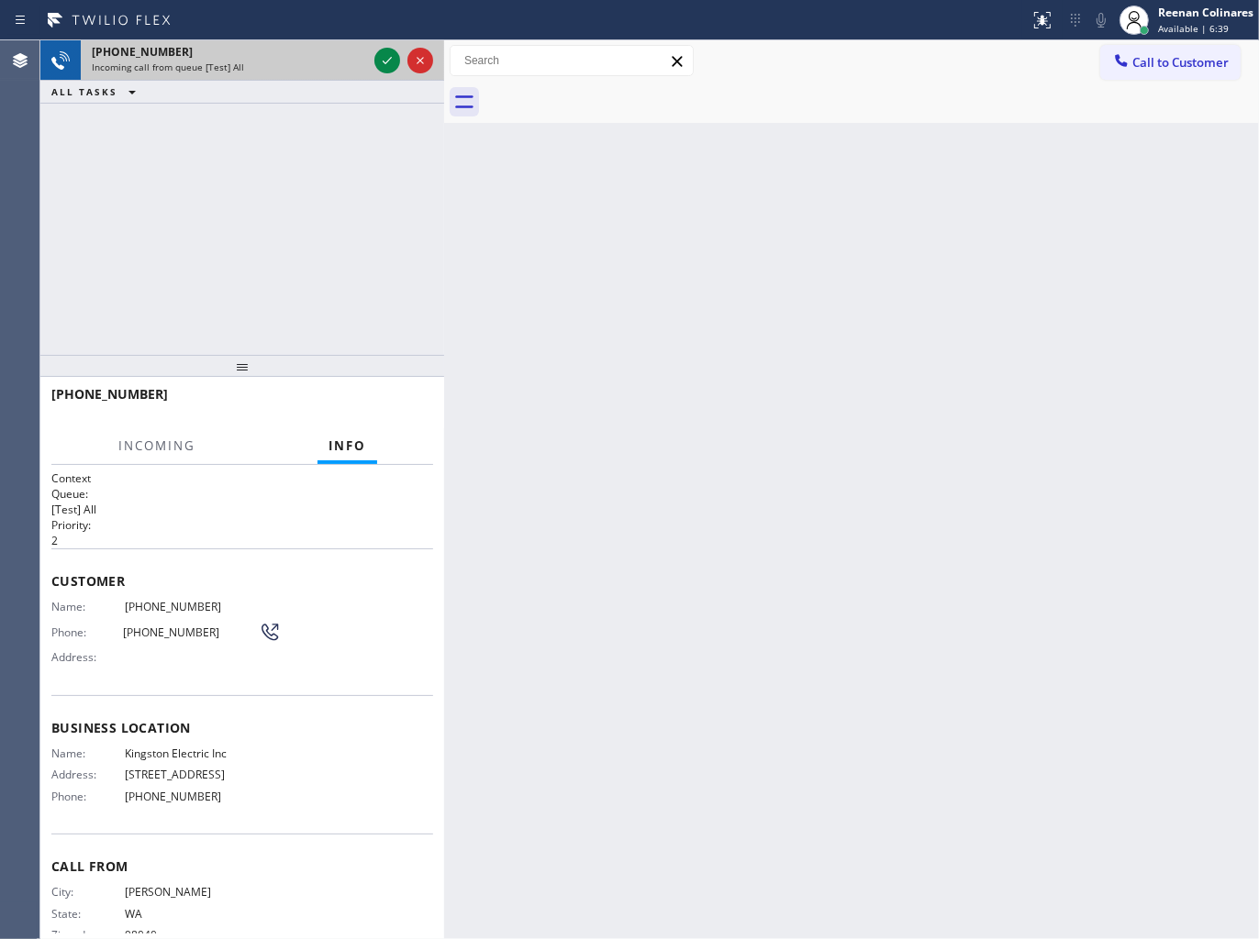
click at [359, 74] on div "+14252324283 Incoming call from queue [Test] All" at bounding box center [226, 60] width 290 height 40
click at [382, 66] on icon at bounding box center [387, 61] width 22 height 22
click at [383, 73] on div at bounding box center [404, 60] width 66 height 40
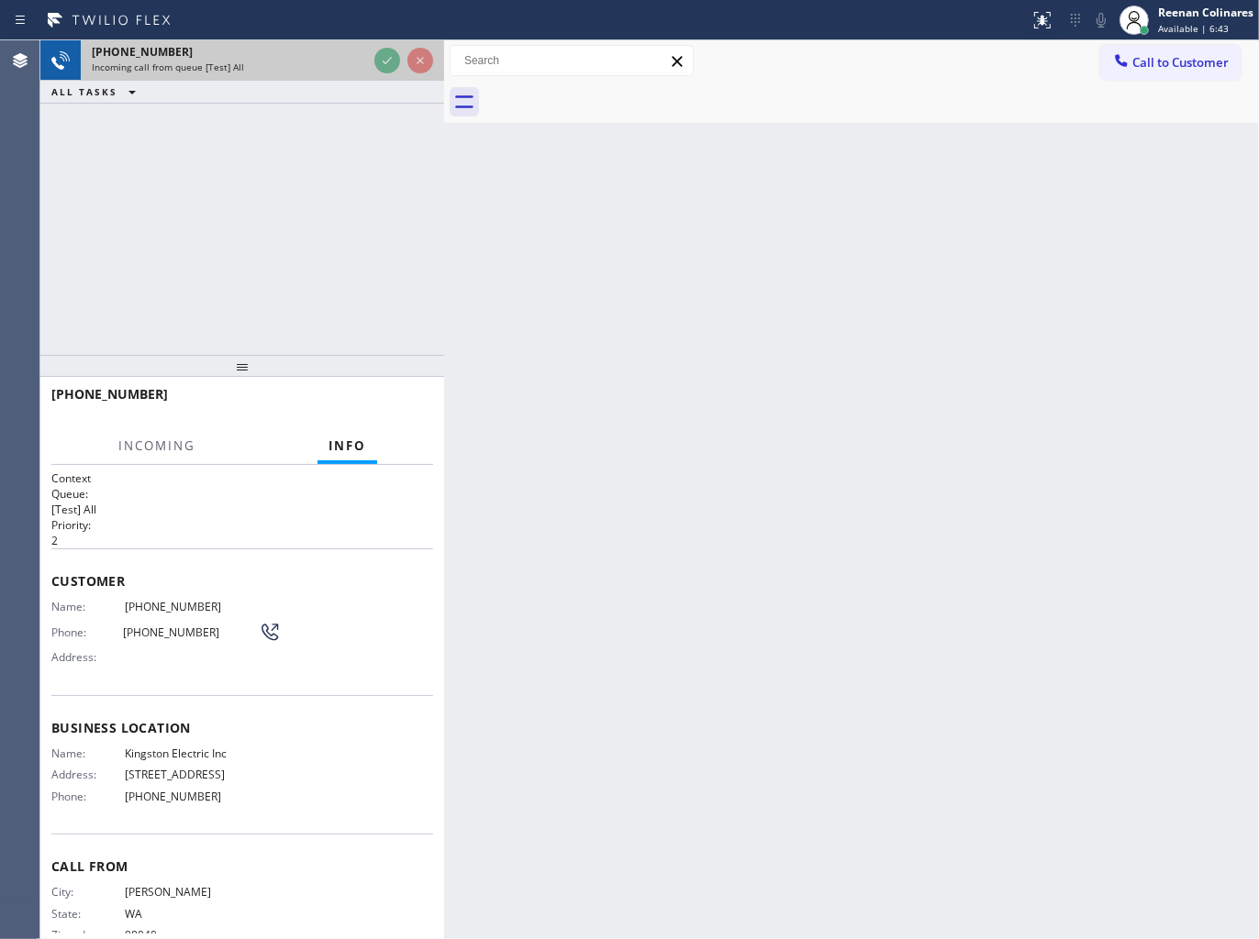
click at [383, 73] on div at bounding box center [404, 60] width 66 height 40
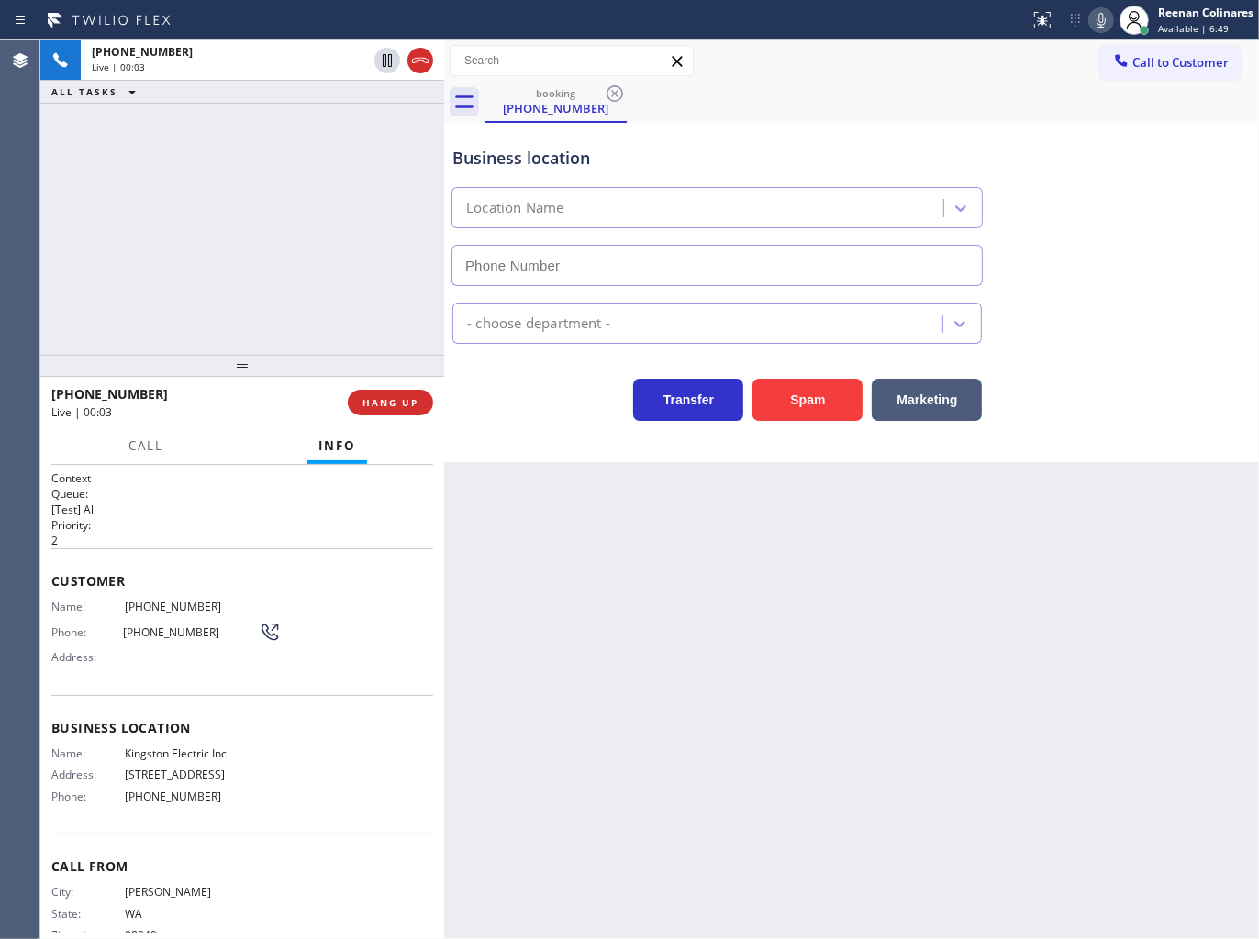
type input "(425) 517-1088"
click at [1098, 20] on icon at bounding box center [1100, 20] width 9 height 15
click at [1097, 20] on icon at bounding box center [1101, 20] width 22 height 22
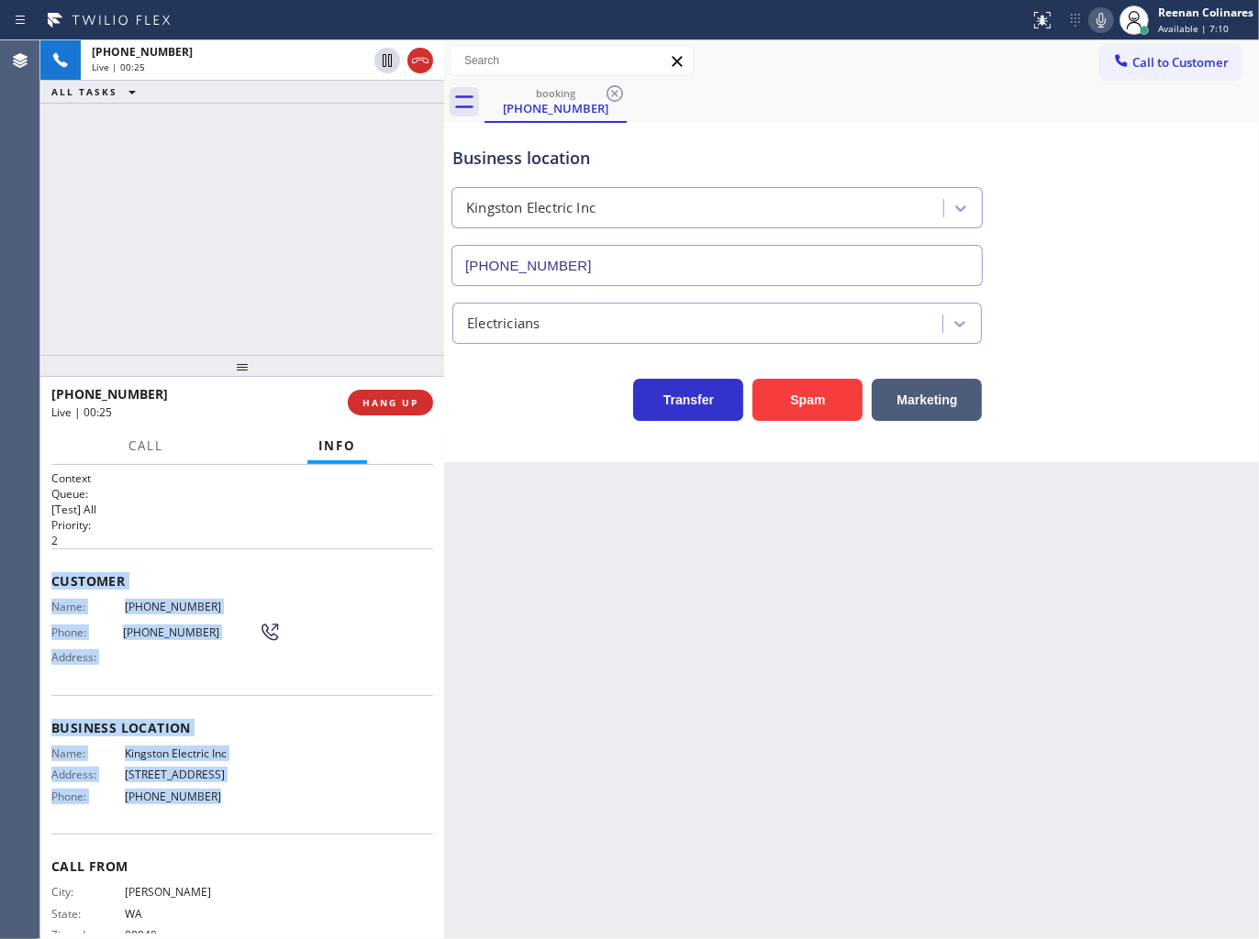
drag, startPoint x: 51, startPoint y: 572, endPoint x: 379, endPoint y: 791, distance: 393.6
click at [331, 820] on div "Context Queue: [Test] All Priority: 2 Customer Name: (425) 232-4283 Phone: (425…" at bounding box center [242, 722] width 382 height 503
copy div "Customer Name: (425) 232-4283 Phone: (425) 232-4283 Address: Business location …"
click at [1096, 22] on icon at bounding box center [1100, 20] width 9 height 15
click at [131, 453] on span "Call" at bounding box center [145, 446] width 35 height 17
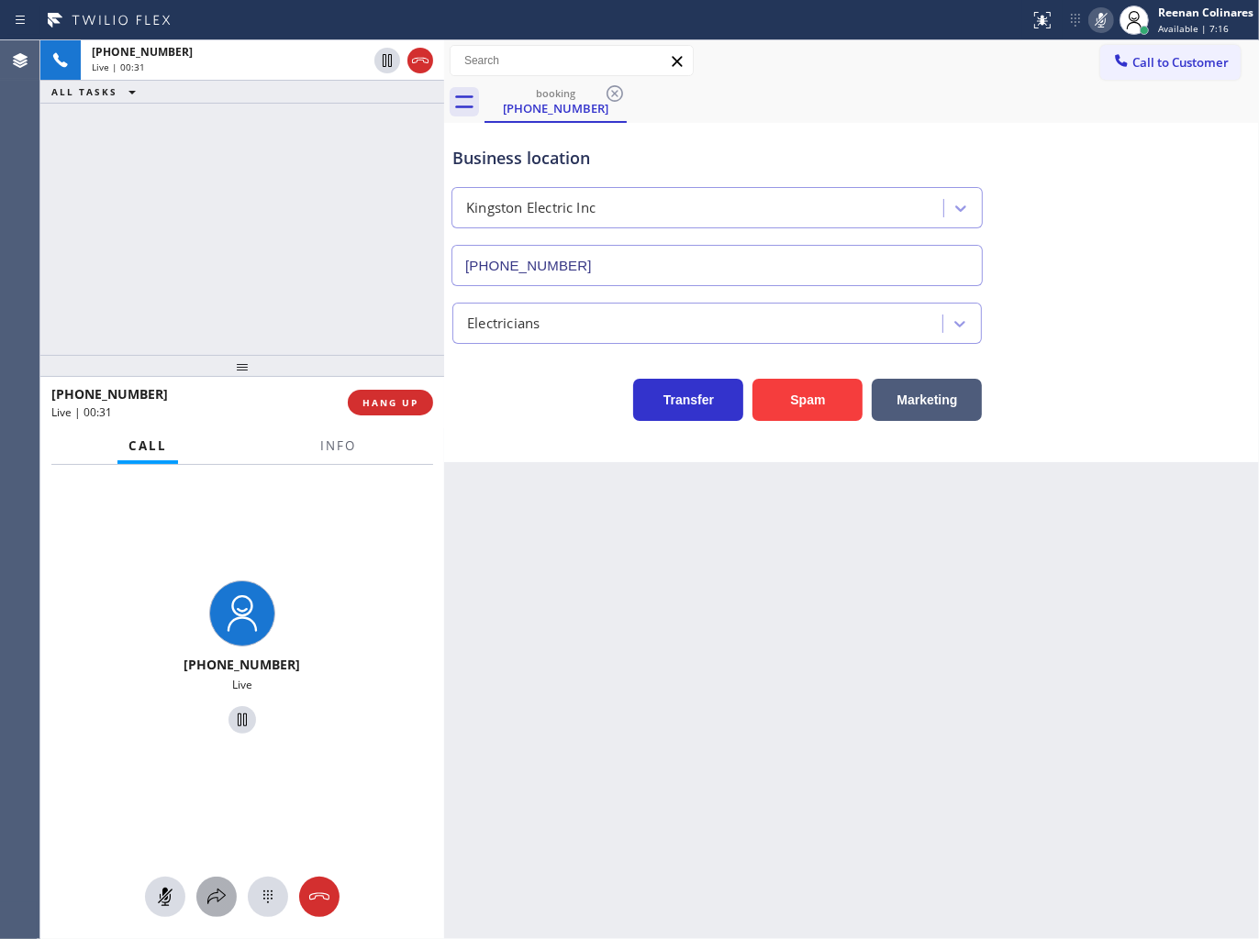
click at [205, 887] on icon at bounding box center [216, 897] width 22 height 22
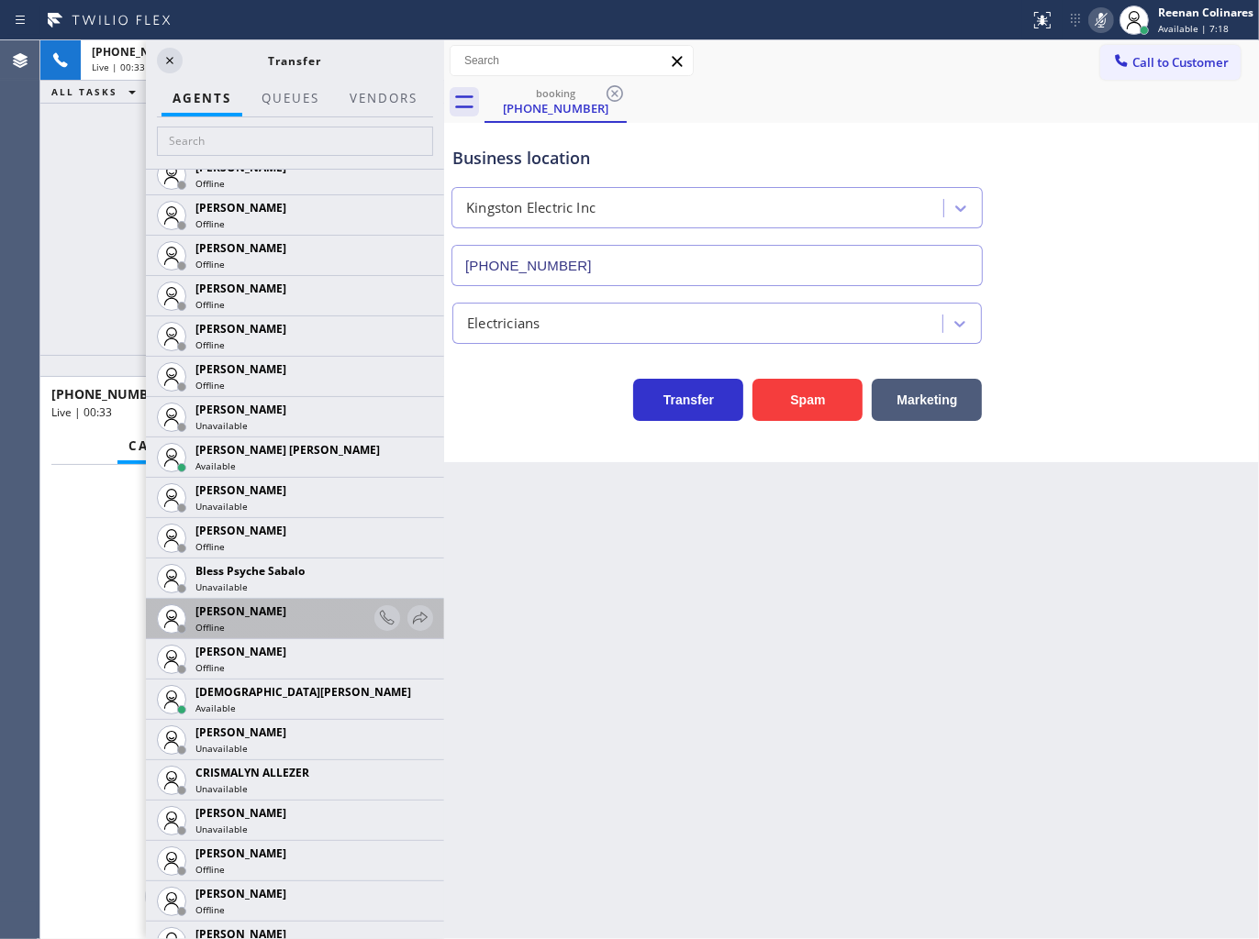
scroll to position [305, 0]
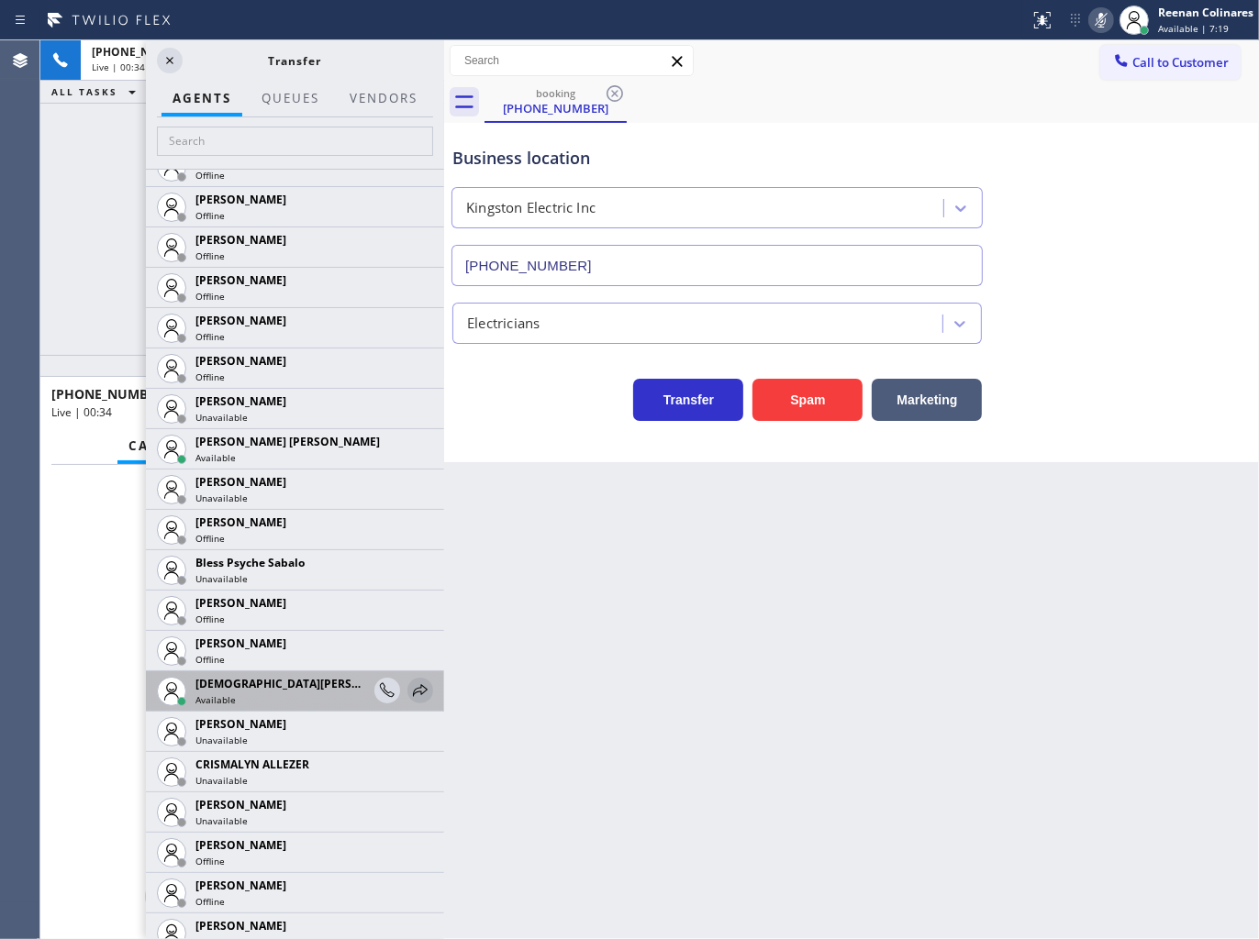
click at [409, 694] on icon at bounding box center [420, 691] width 22 height 22
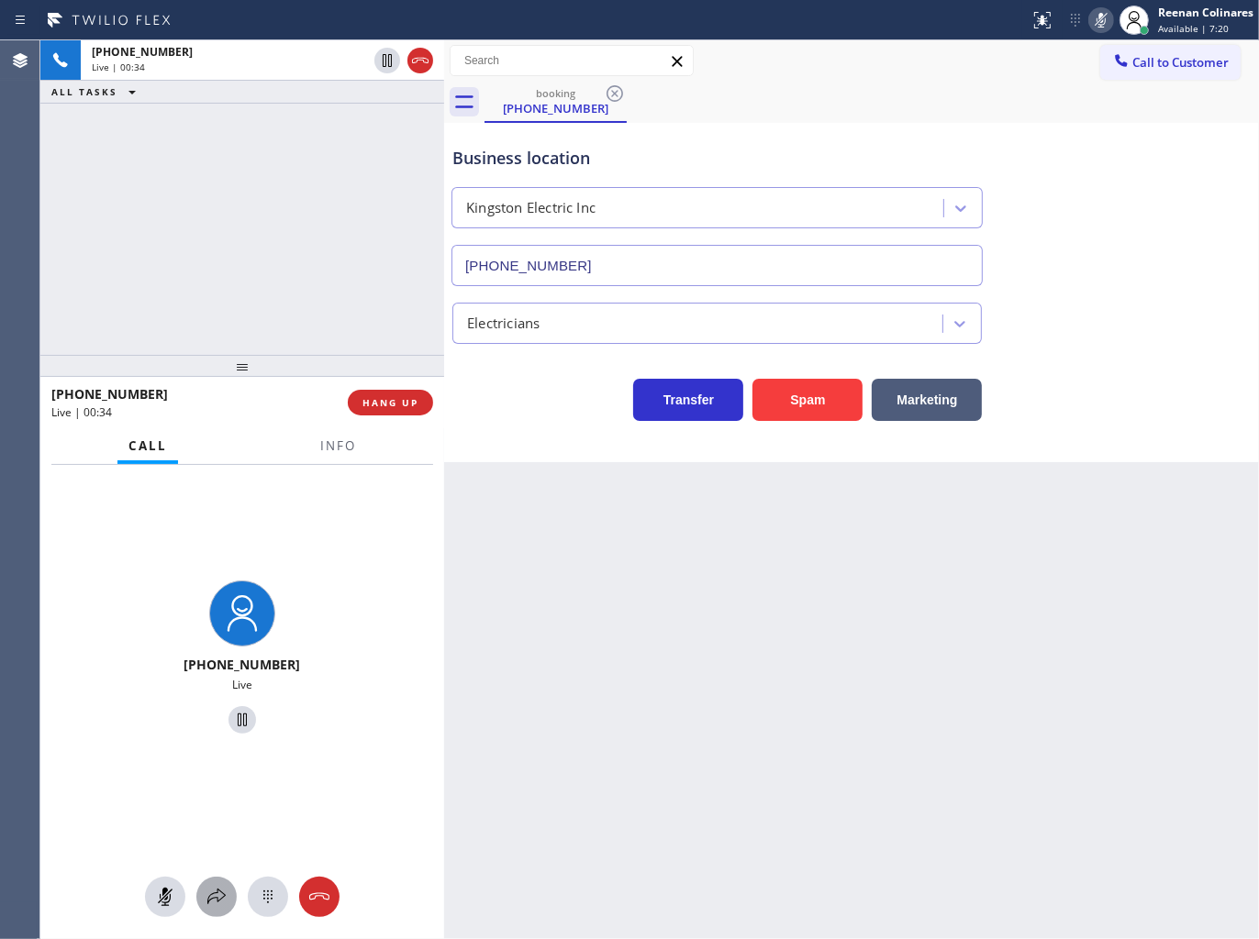
click at [223, 897] on icon at bounding box center [216, 897] width 22 height 22
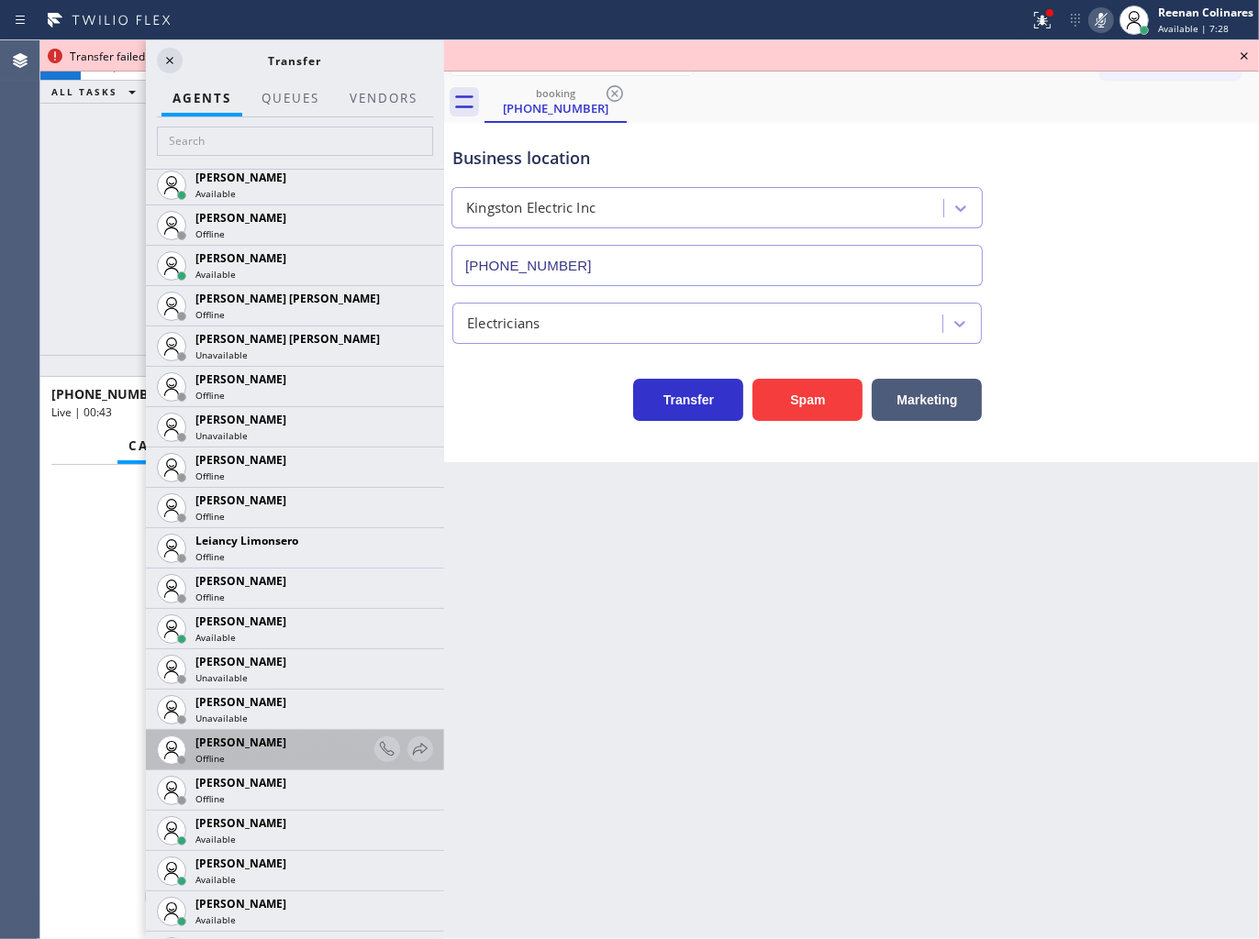
scroll to position [2649, 0]
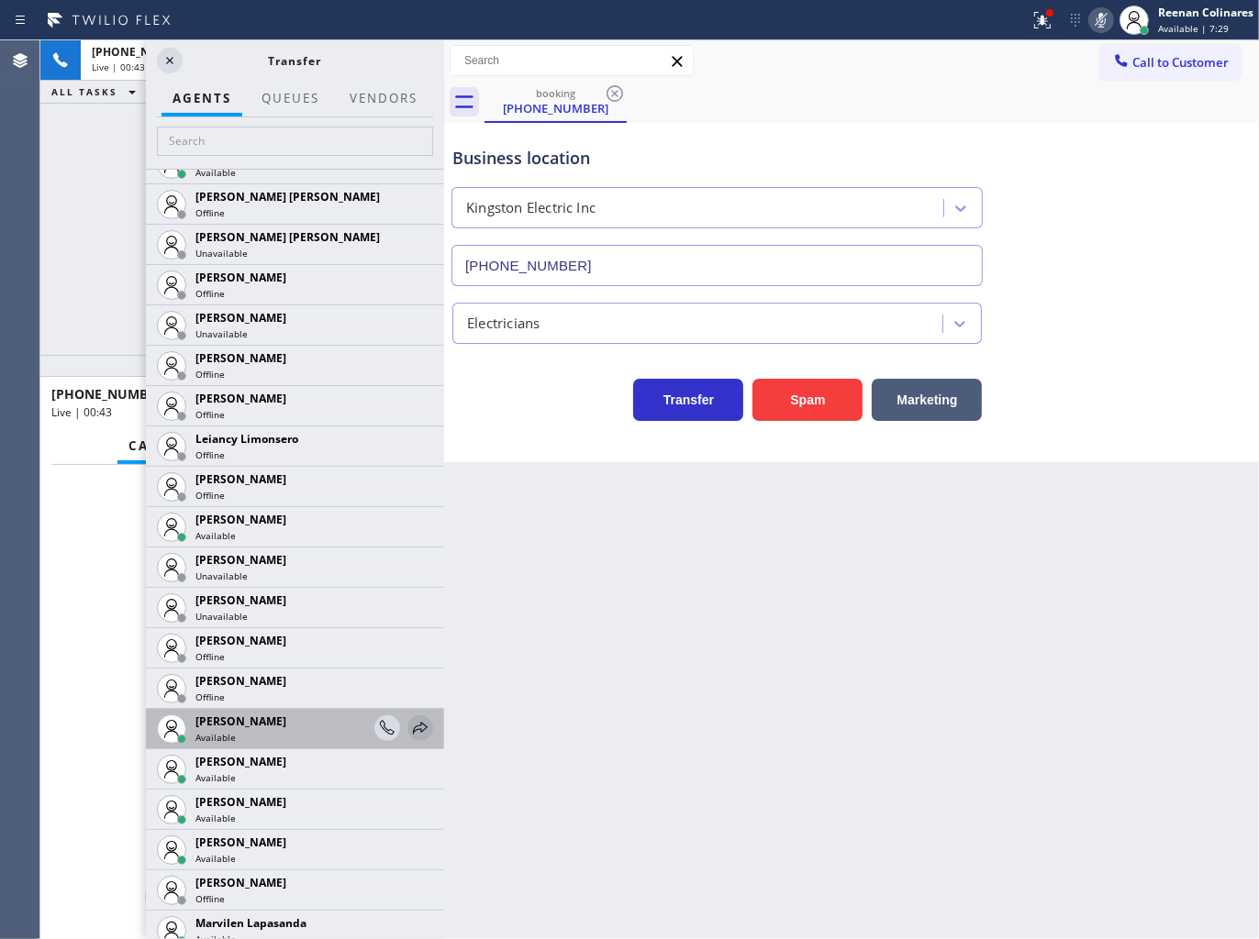
click at [409, 731] on icon at bounding box center [420, 728] width 22 height 22
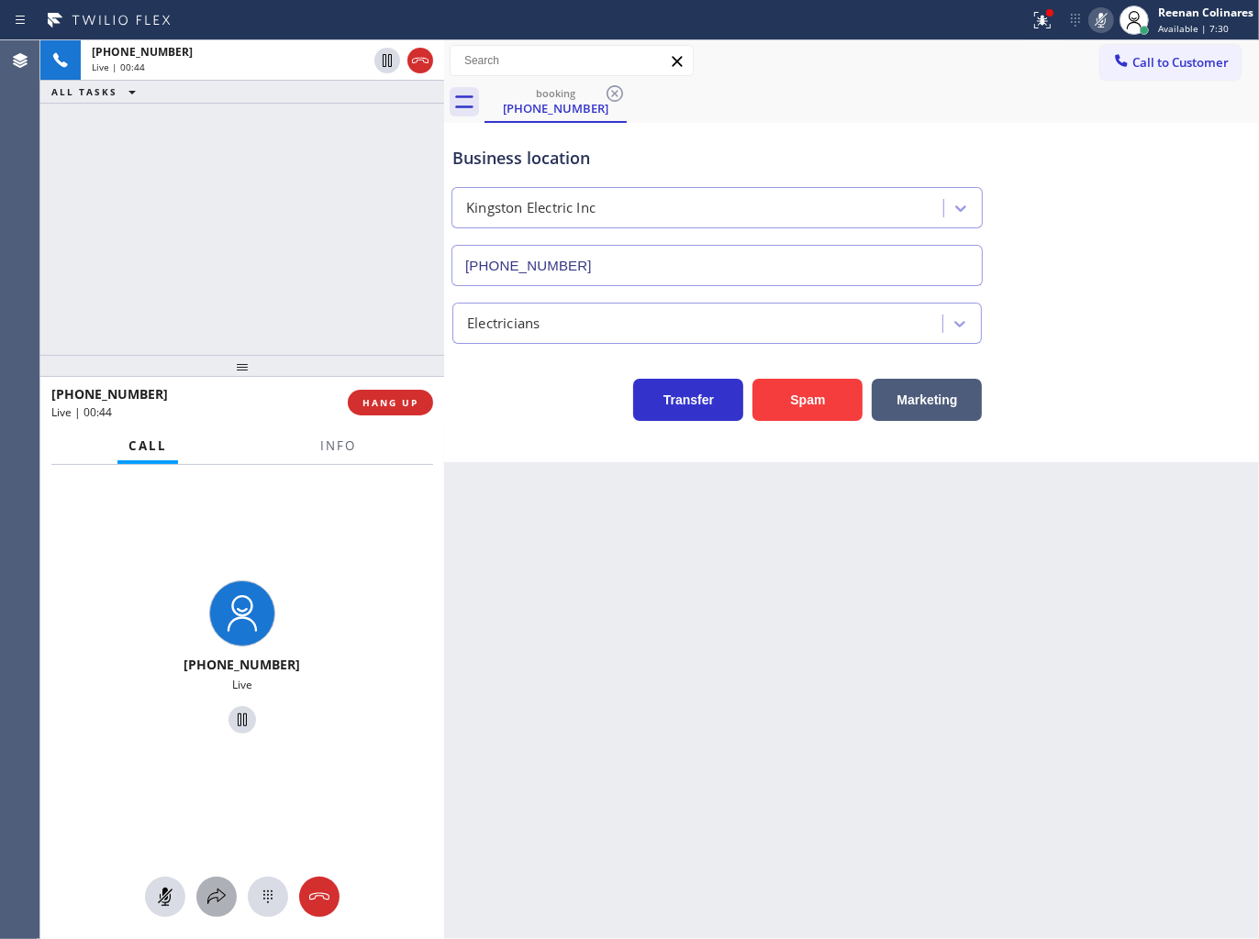
click at [218, 894] on icon at bounding box center [216, 897] width 22 height 22
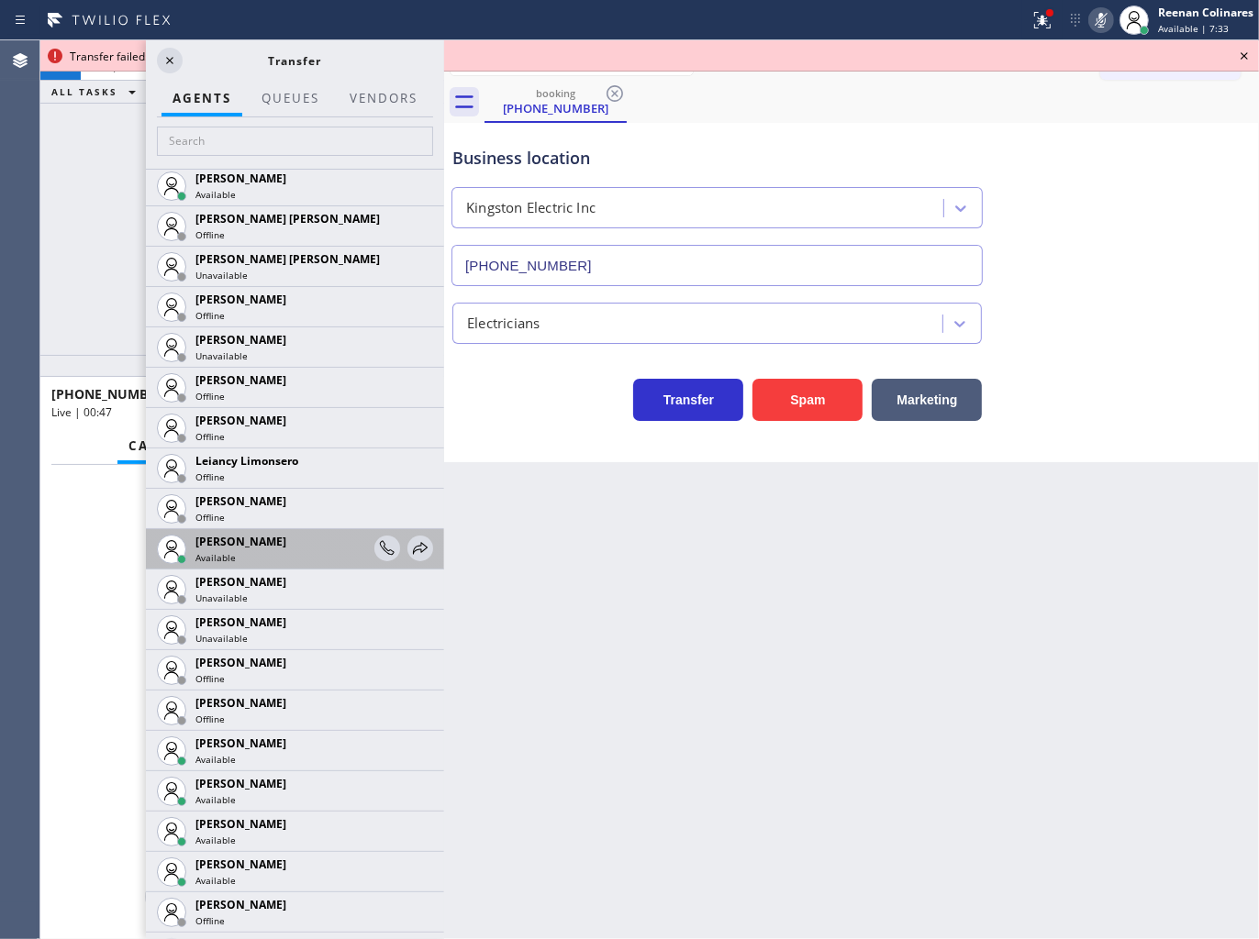
scroll to position [2752, 0]
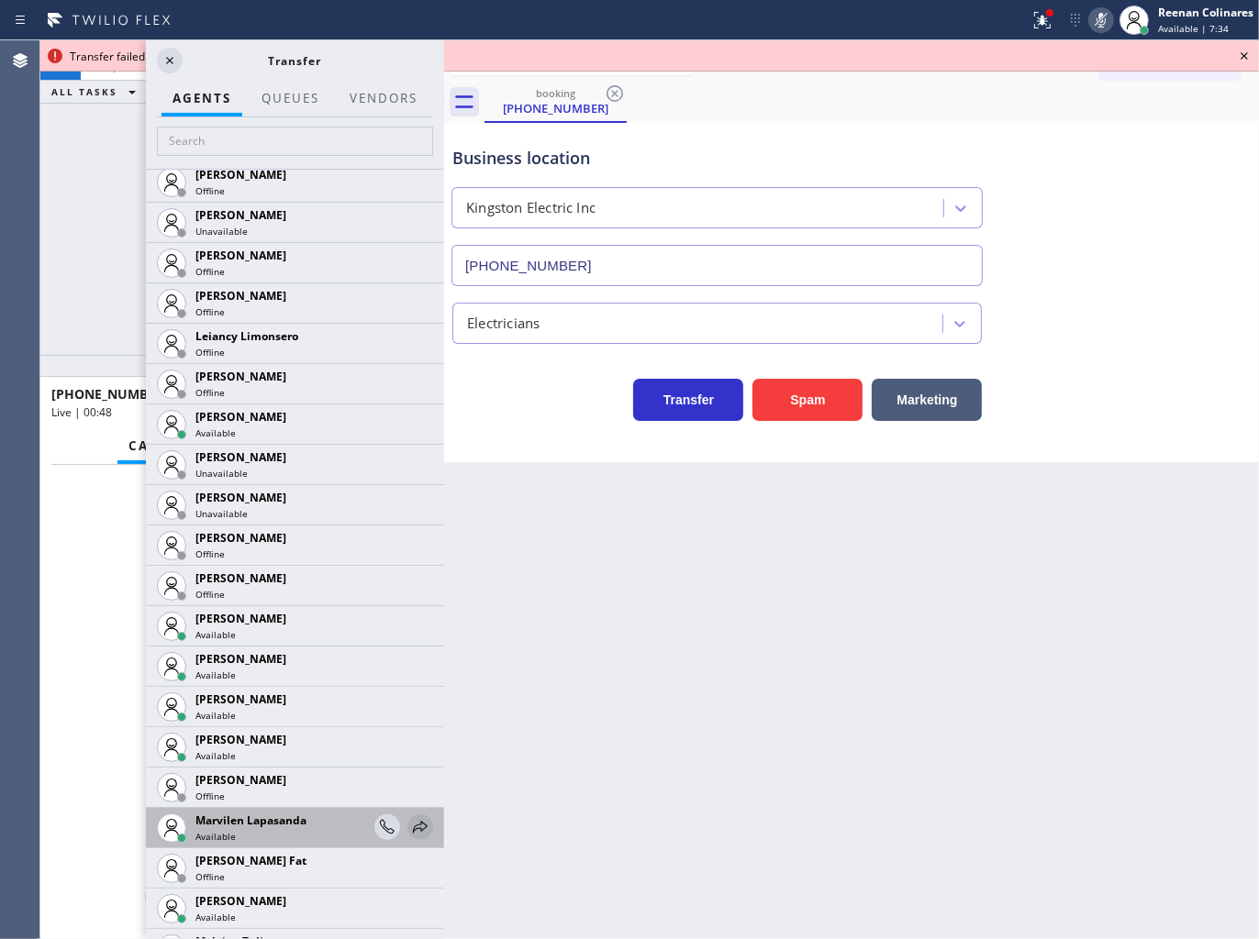
click at [413, 830] on icon at bounding box center [420, 827] width 15 height 12
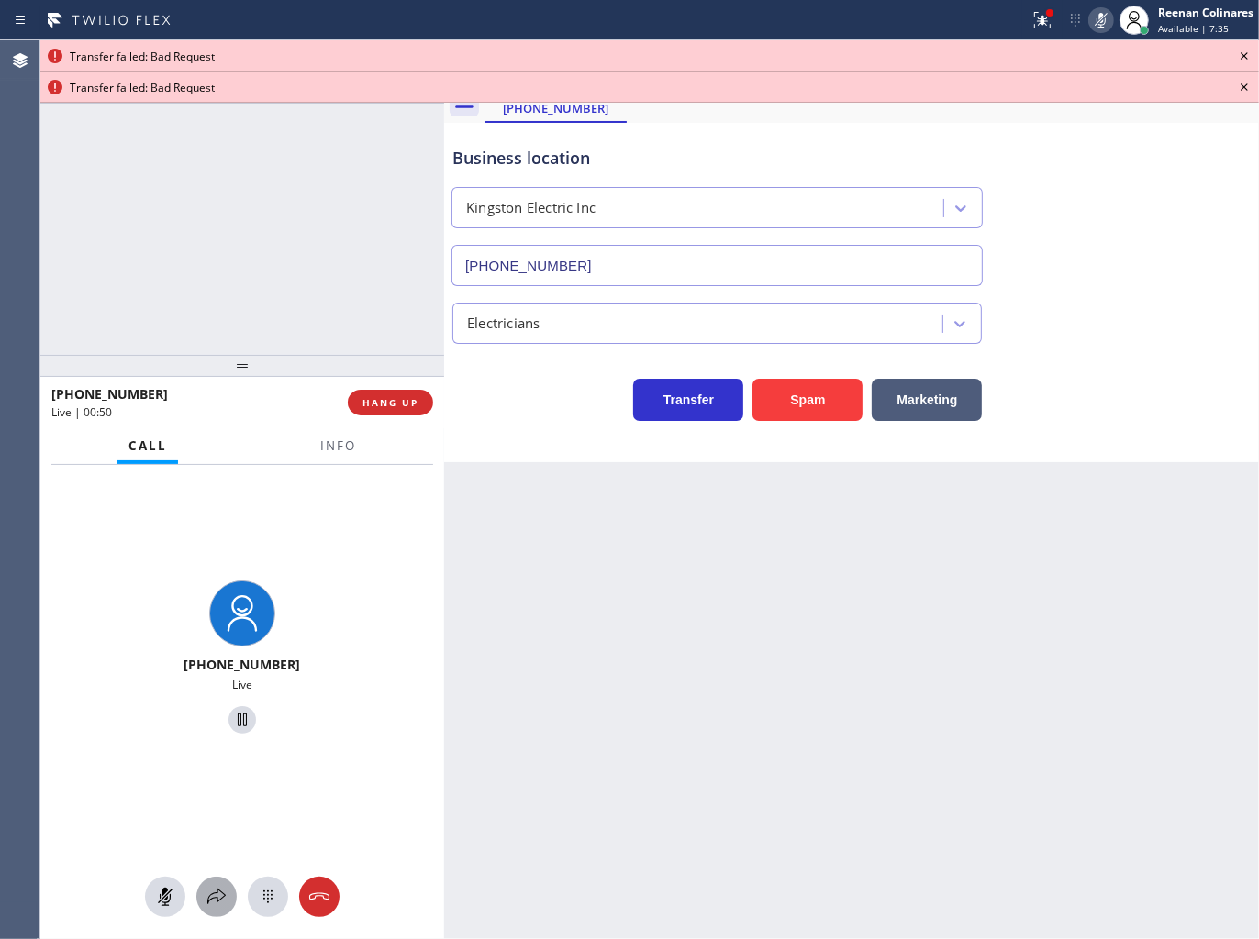
click at [213, 902] on icon at bounding box center [216, 897] width 22 height 22
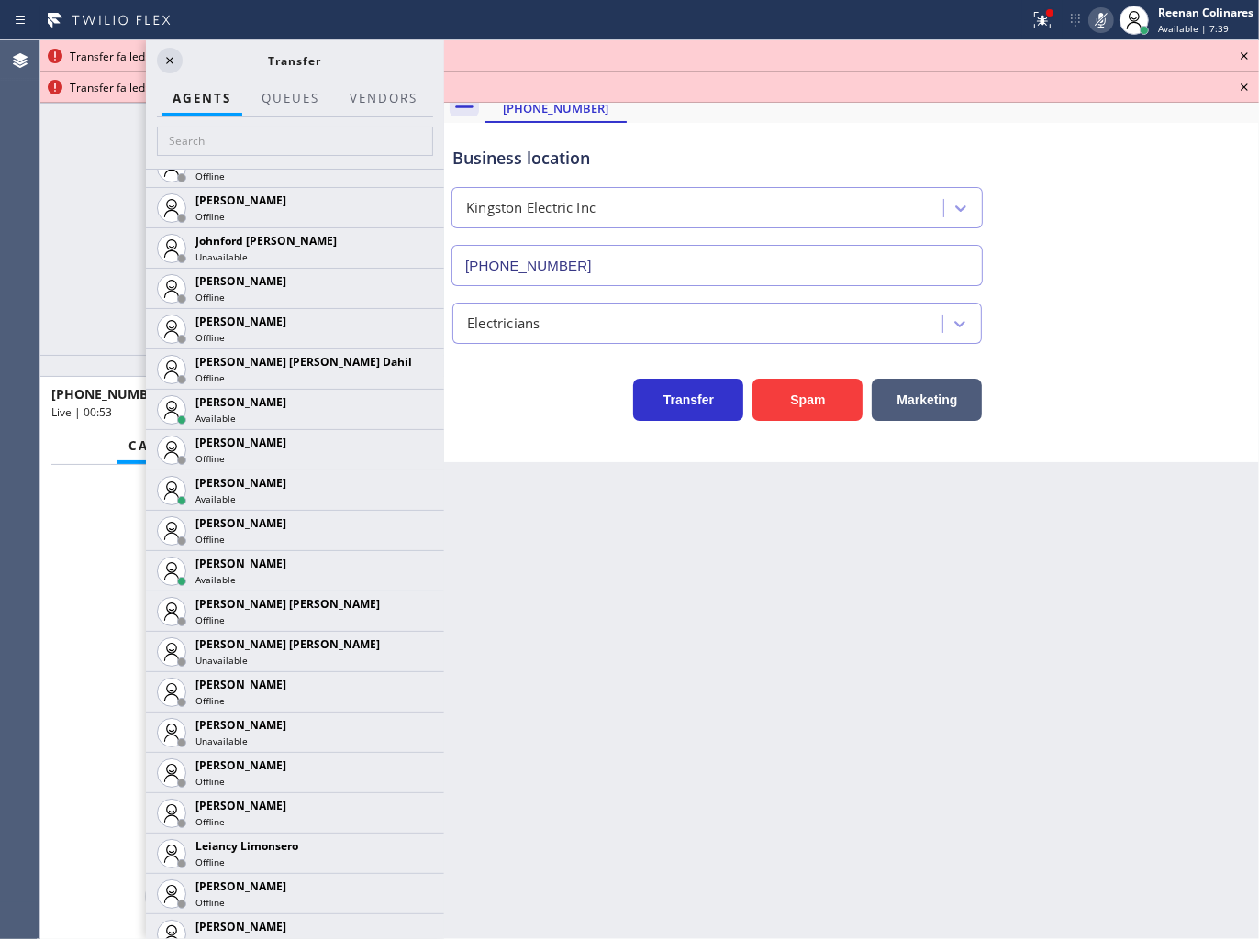
scroll to position [2649, 0]
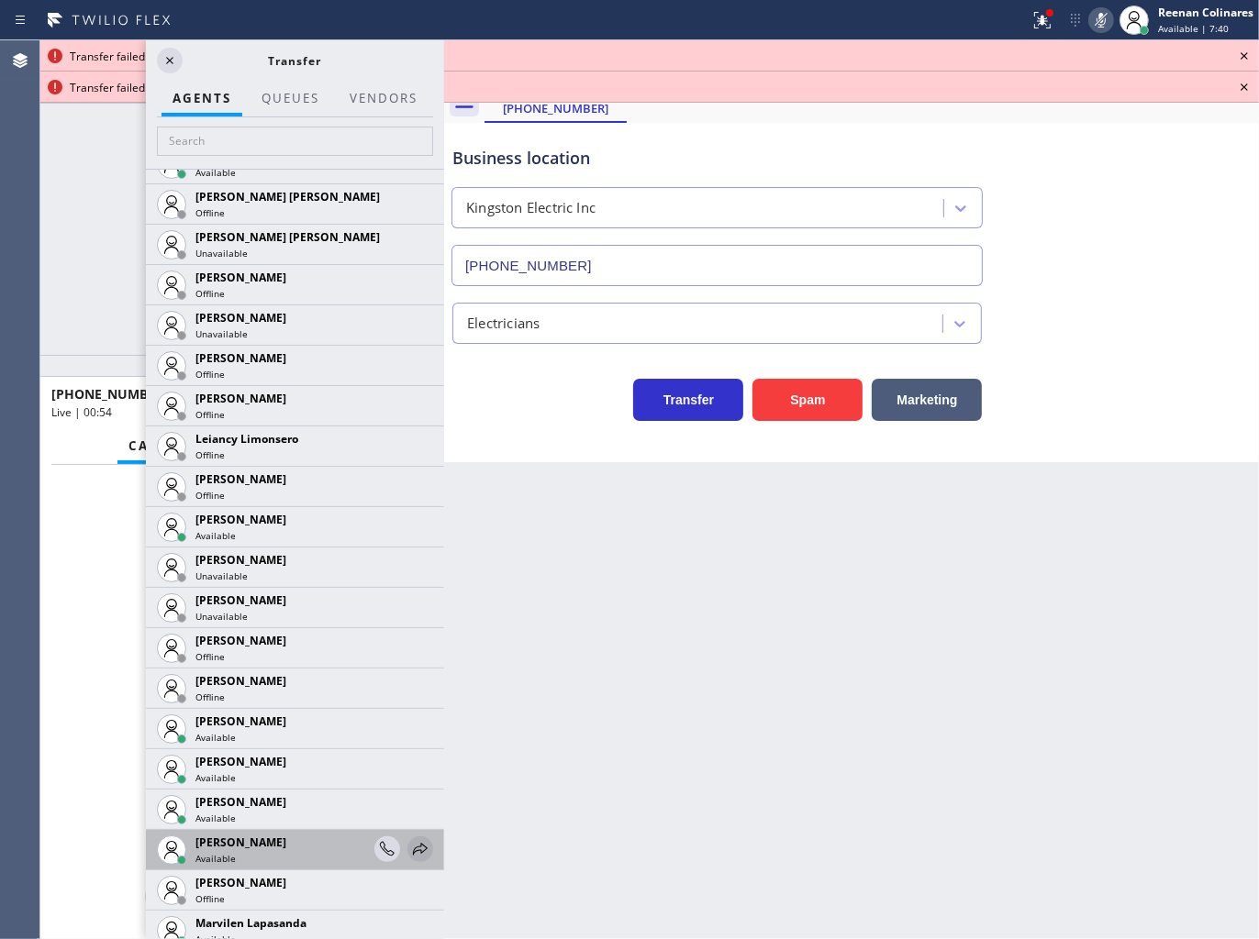
click at [409, 848] on icon at bounding box center [420, 849] width 22 height 22
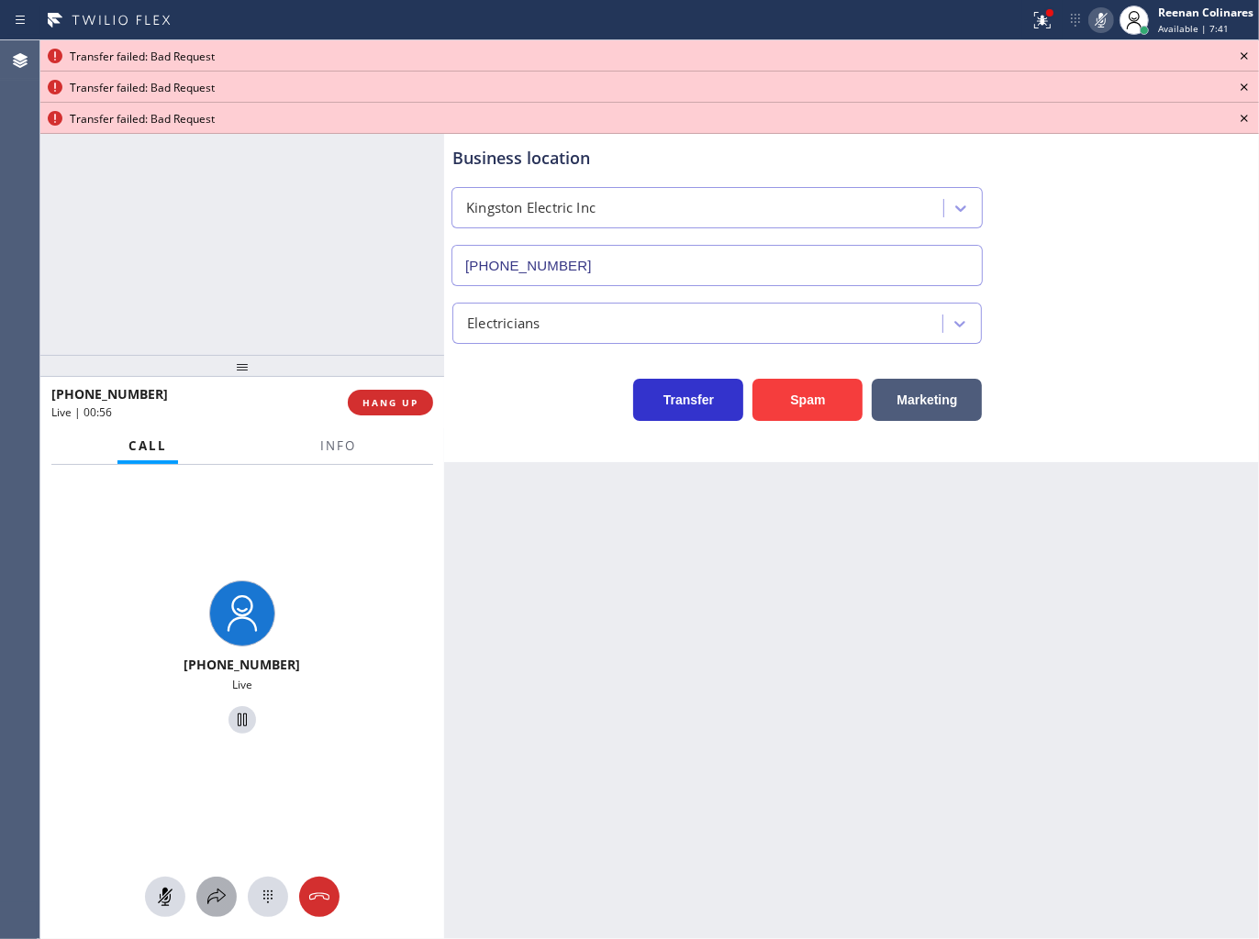
click at [207, 899] on icon at bounding box center [216, 897] width 22 height 22
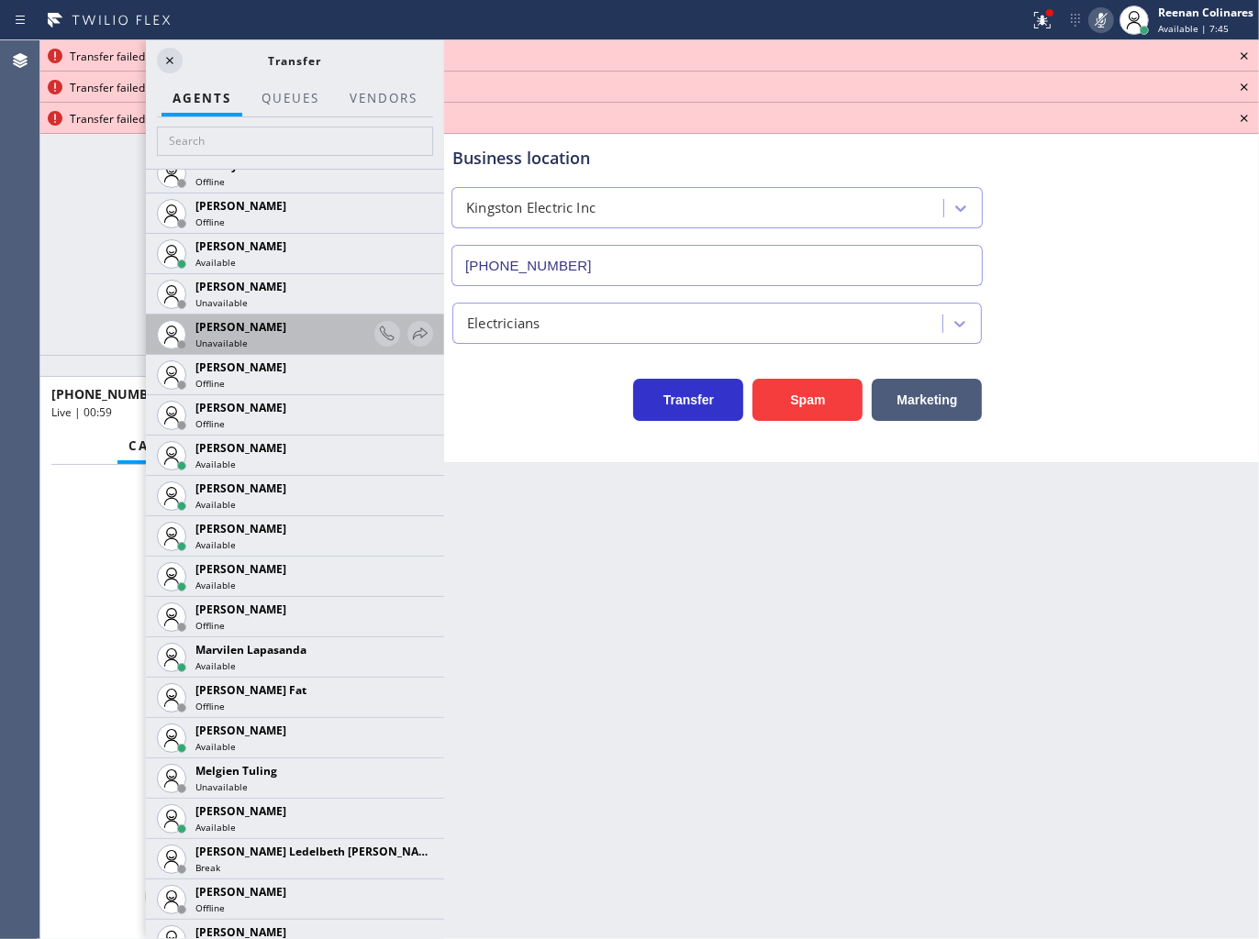
scroll to position [2955, 0]
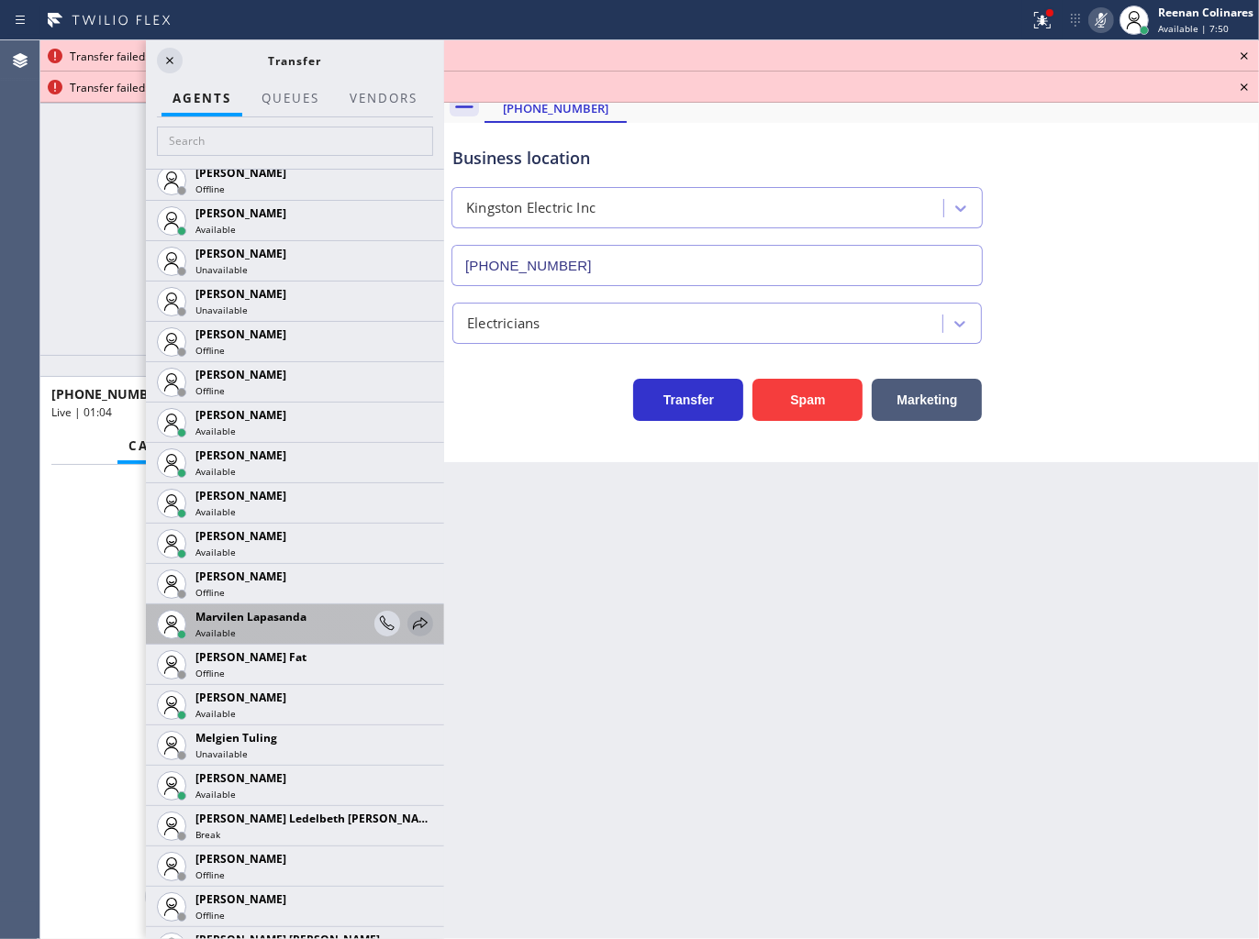
click at [409, 618] on icon at bounding box center [420, 624] width 22 height 22
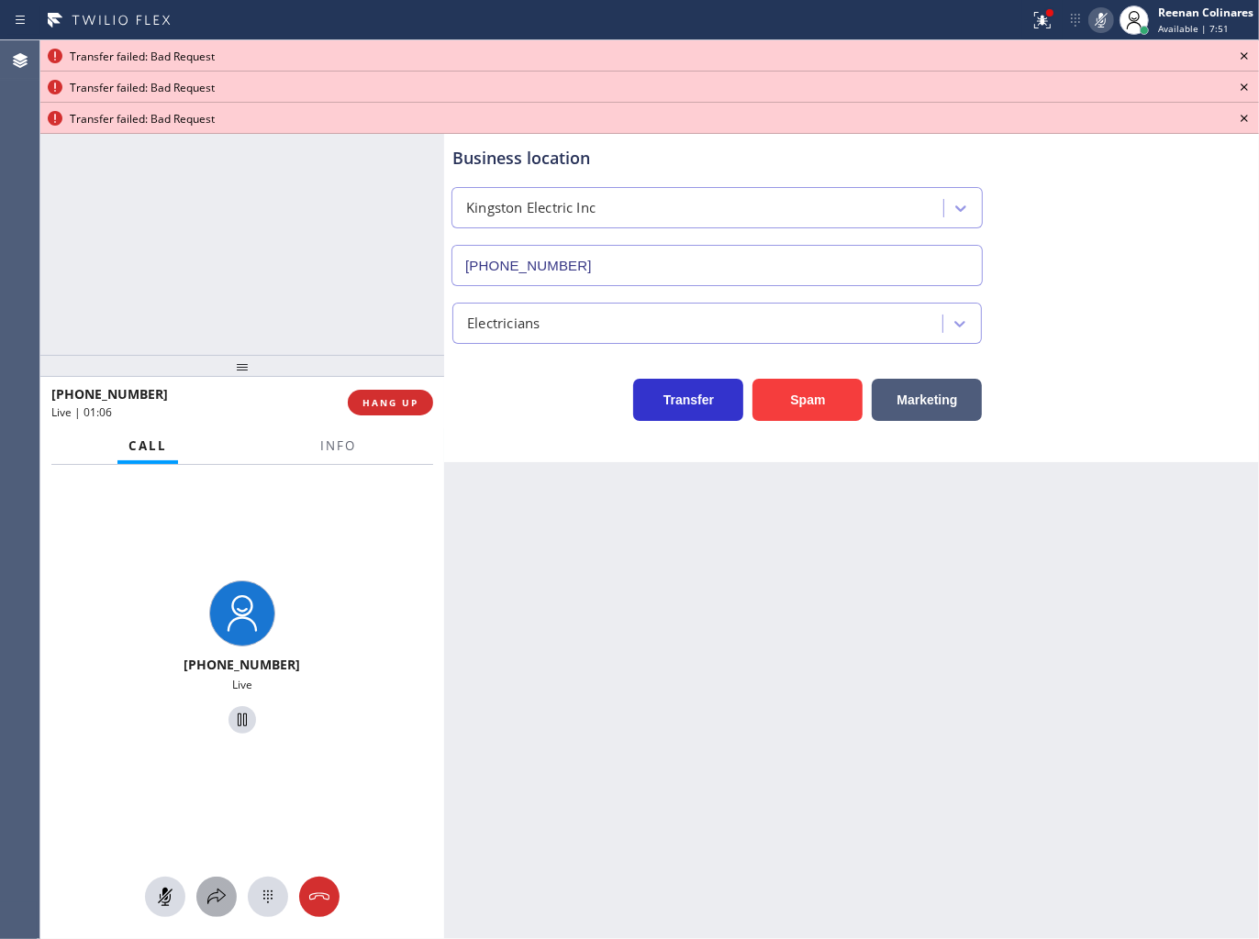
click at [215, 894] on icon at bounding box center [216, 897] width 22 height 22
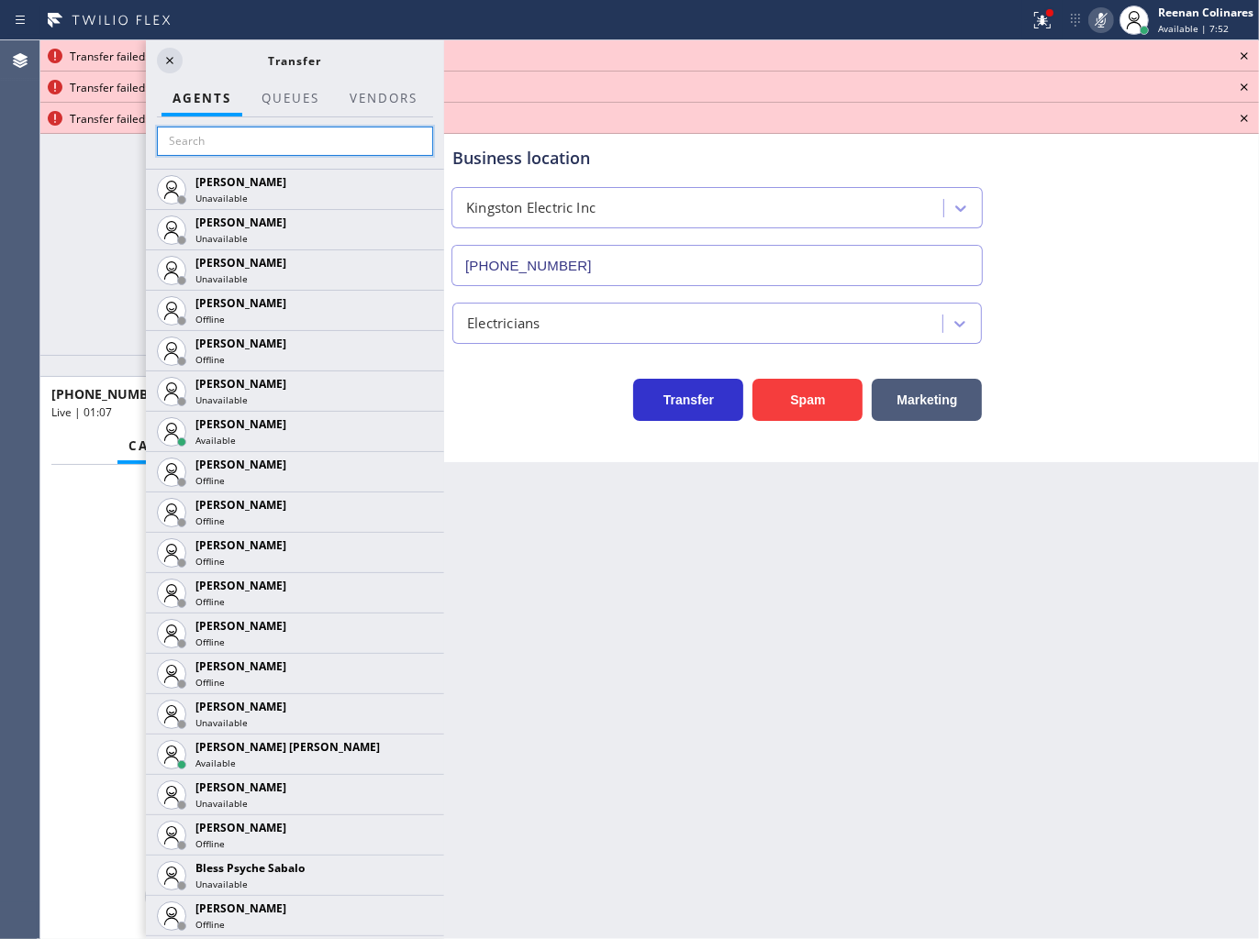
click at [275, 144] on input "text" at bounding box center [295, 141] width 276 height 29
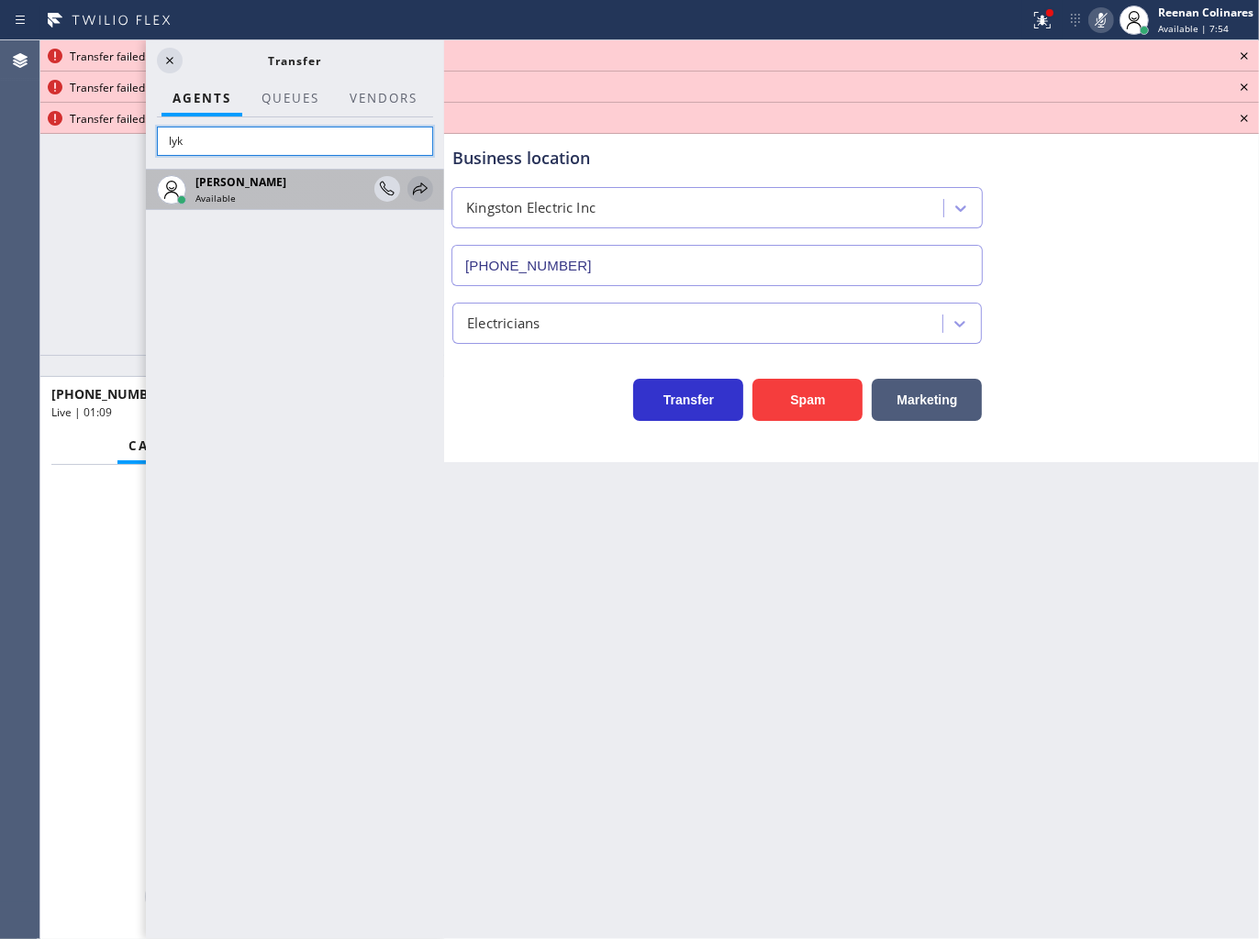
type input "lyk"
click at [419, 184] on icon at bounding box center [420, 189] width 22 height 22
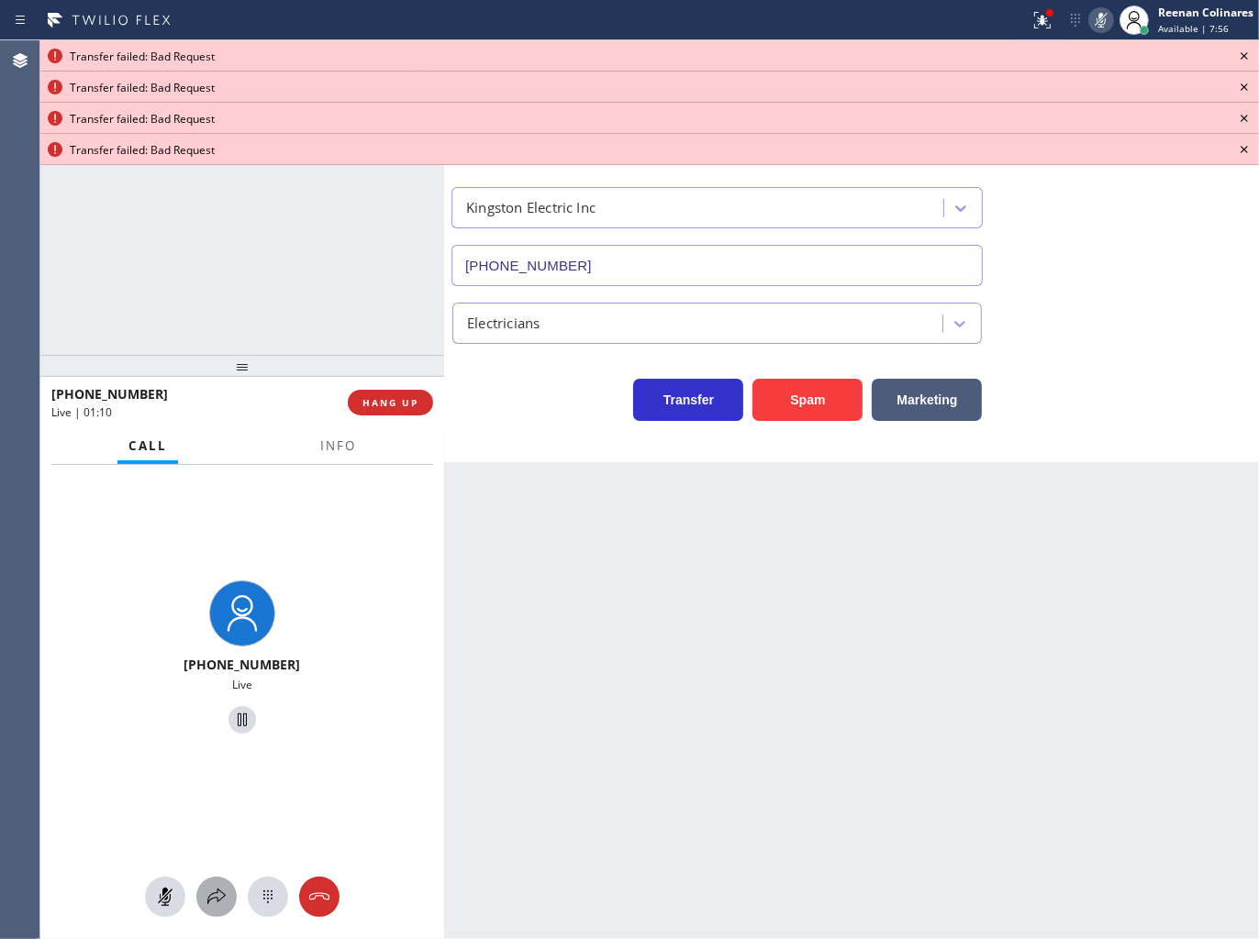
click at [204, 899] on div at bounding box center [216, 897] width 40 height 22
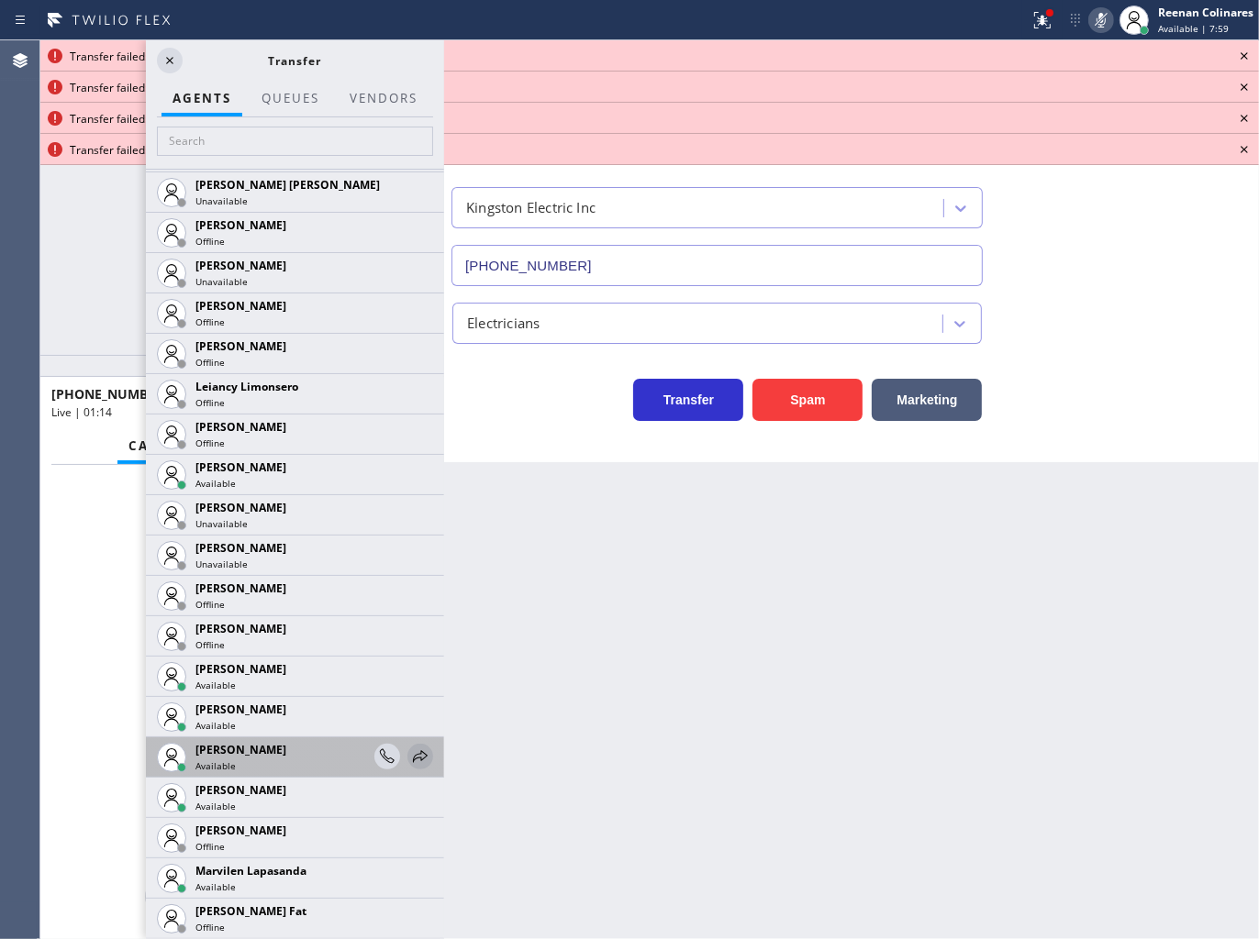
scroll to position [2752, 0]
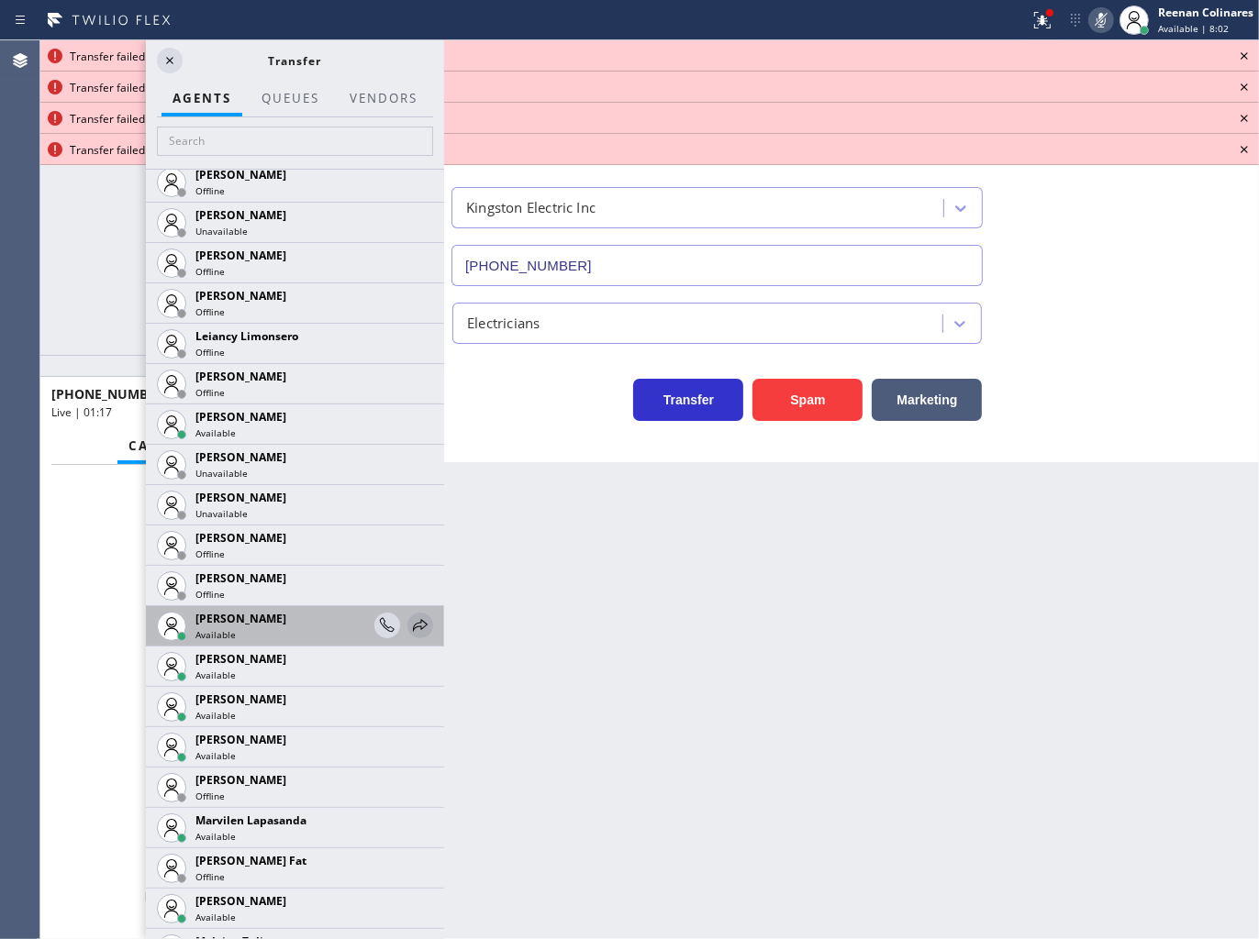
click at [409, 624] on icon at bounding box center [420, 626] width 22 height 22
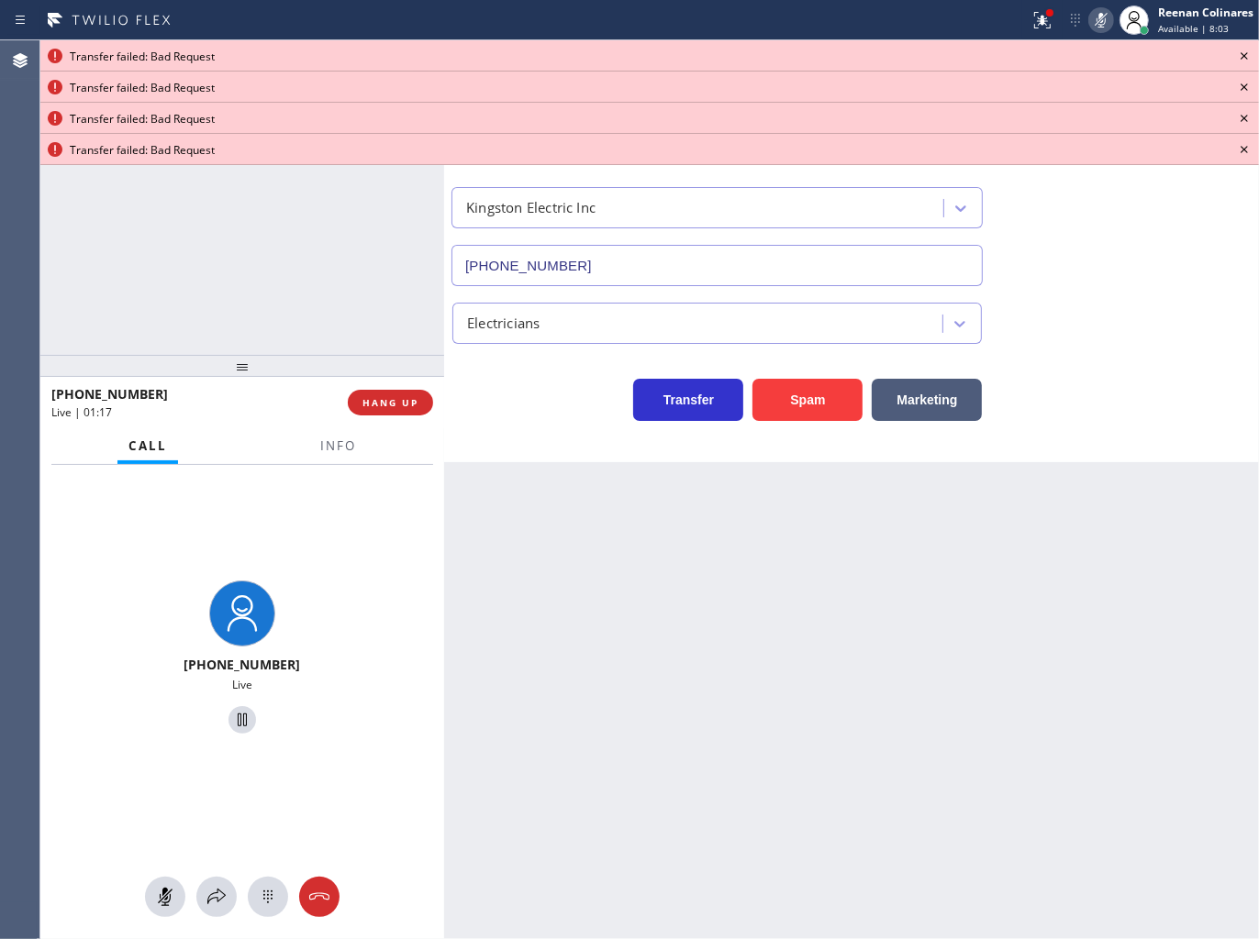
click at [194, 905] on div at bounding box center [242, 897] width 404 height 40
click at [209, 899] on icon at bounding box center [216, 897] width 22 height 22
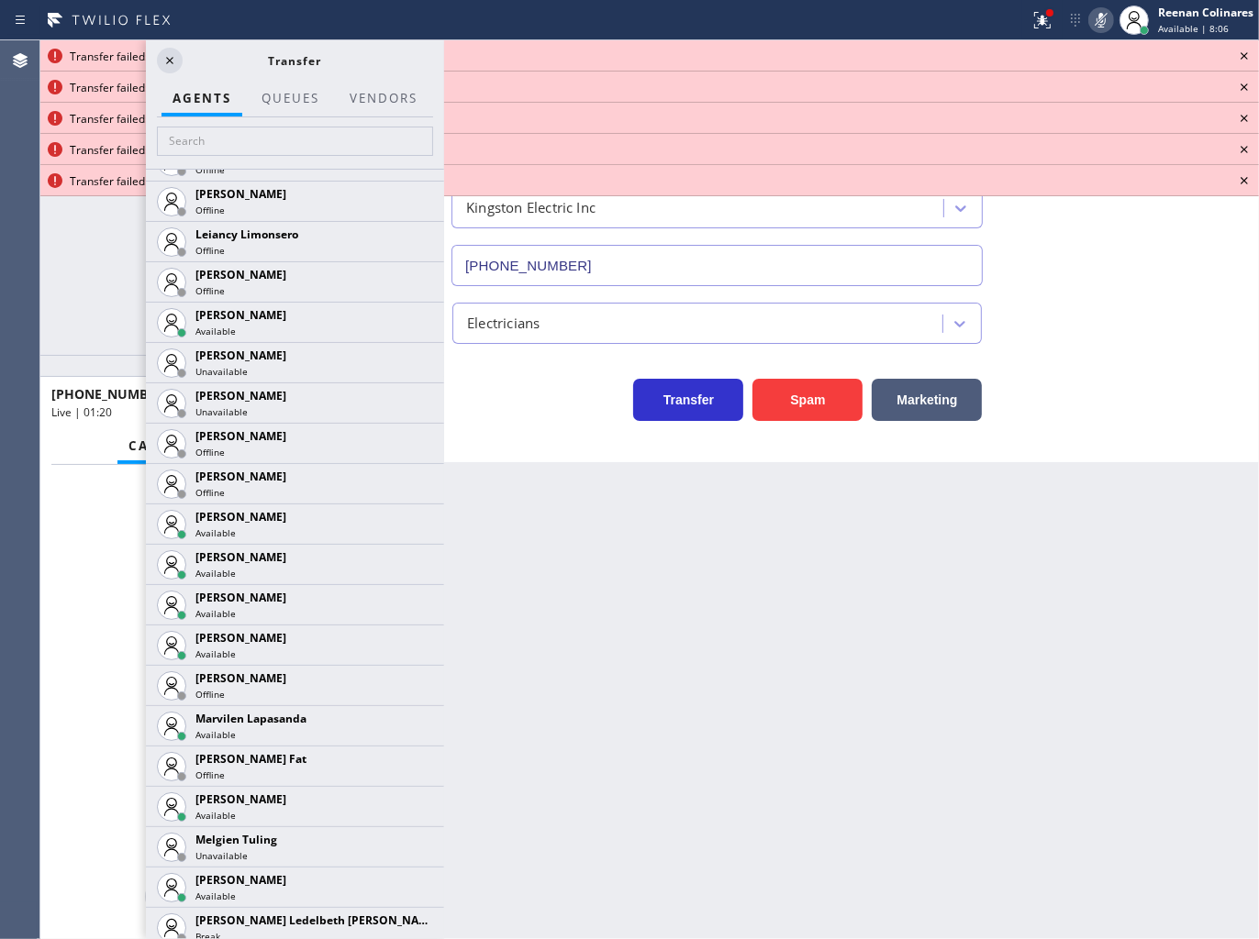
scroll to position [3363, 0]
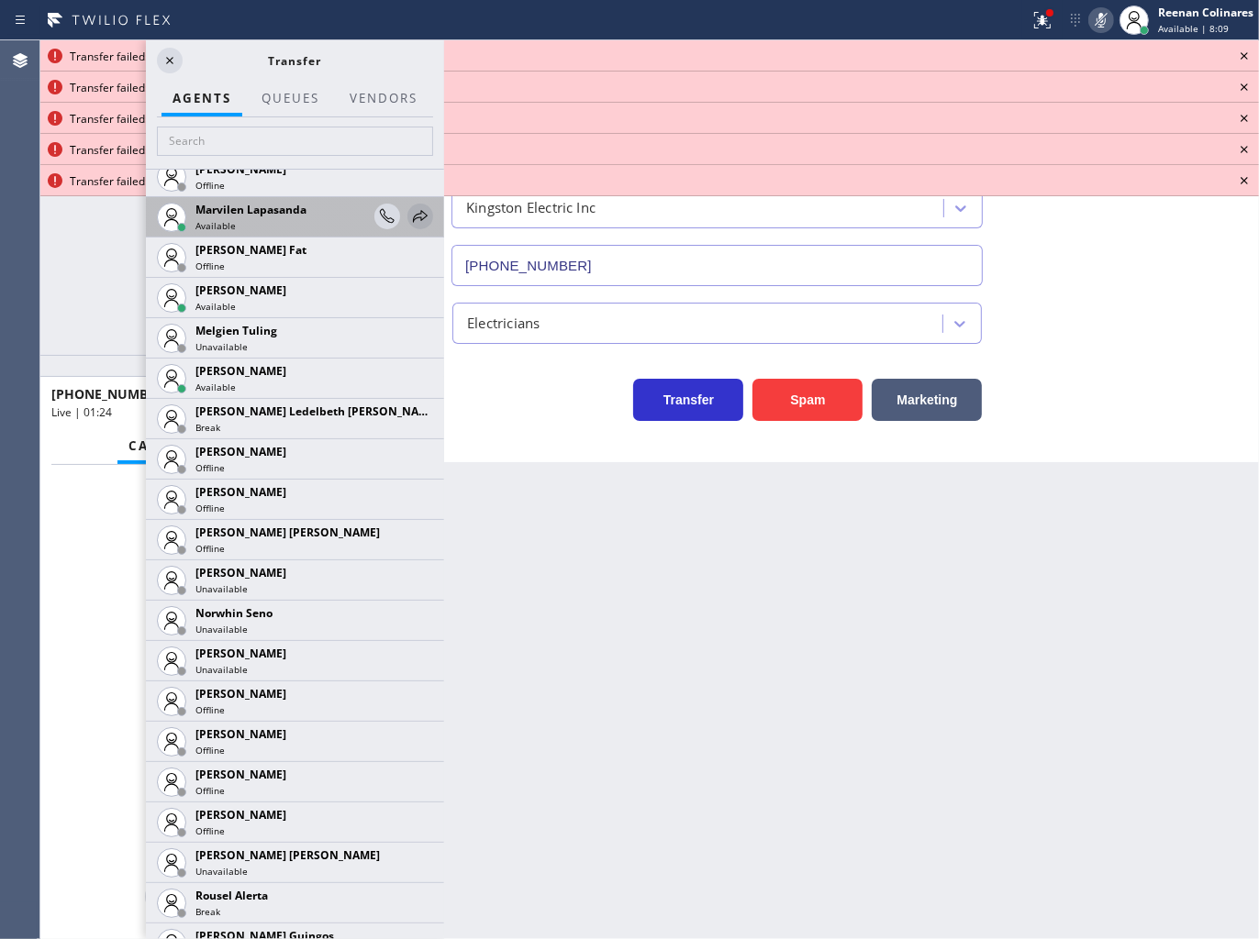
click at [409, 214] on icon at bounding box center [420, 216] width 22 height 22
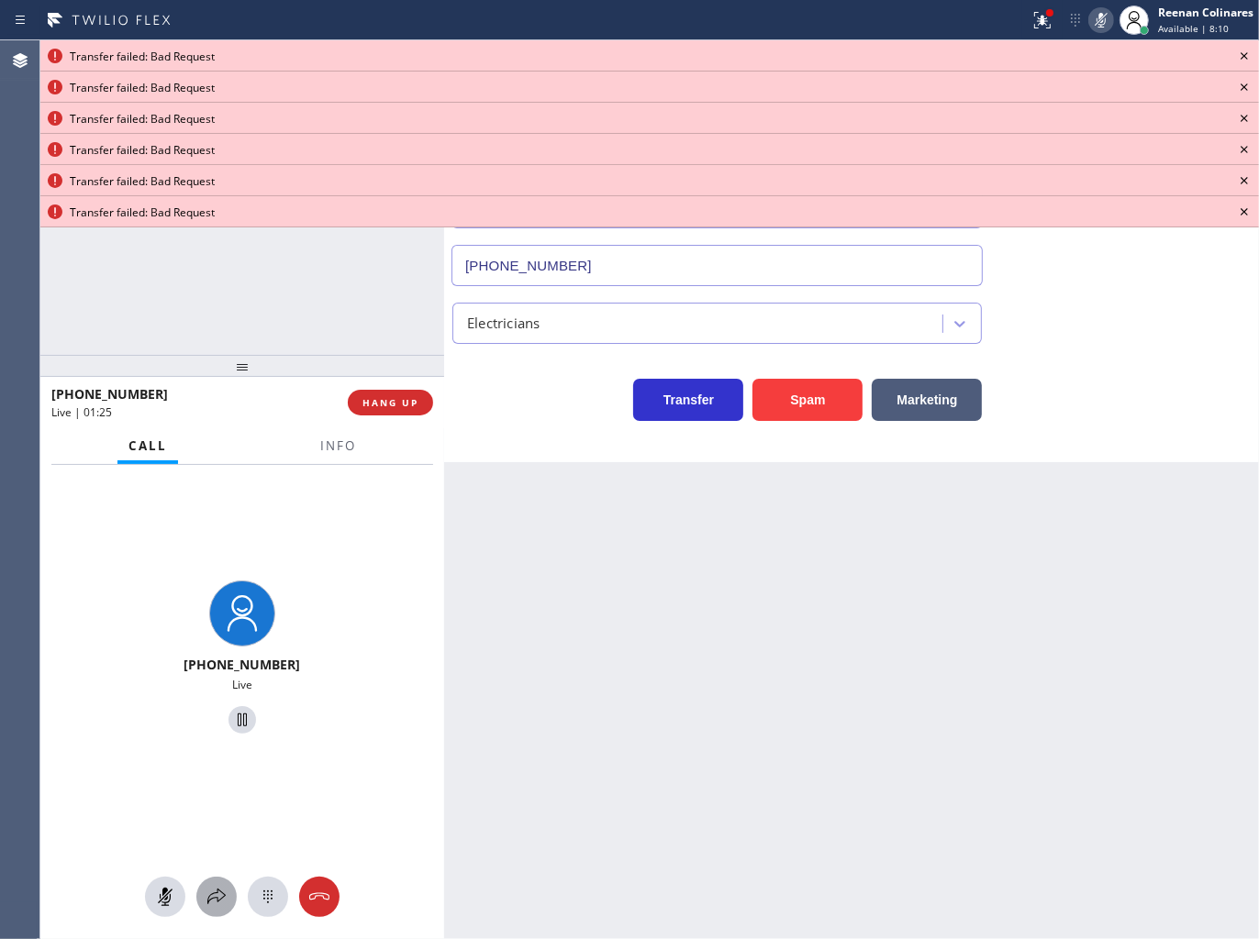
click at [230, 893] on div at bounding box center [216, 897] width 40 height 22
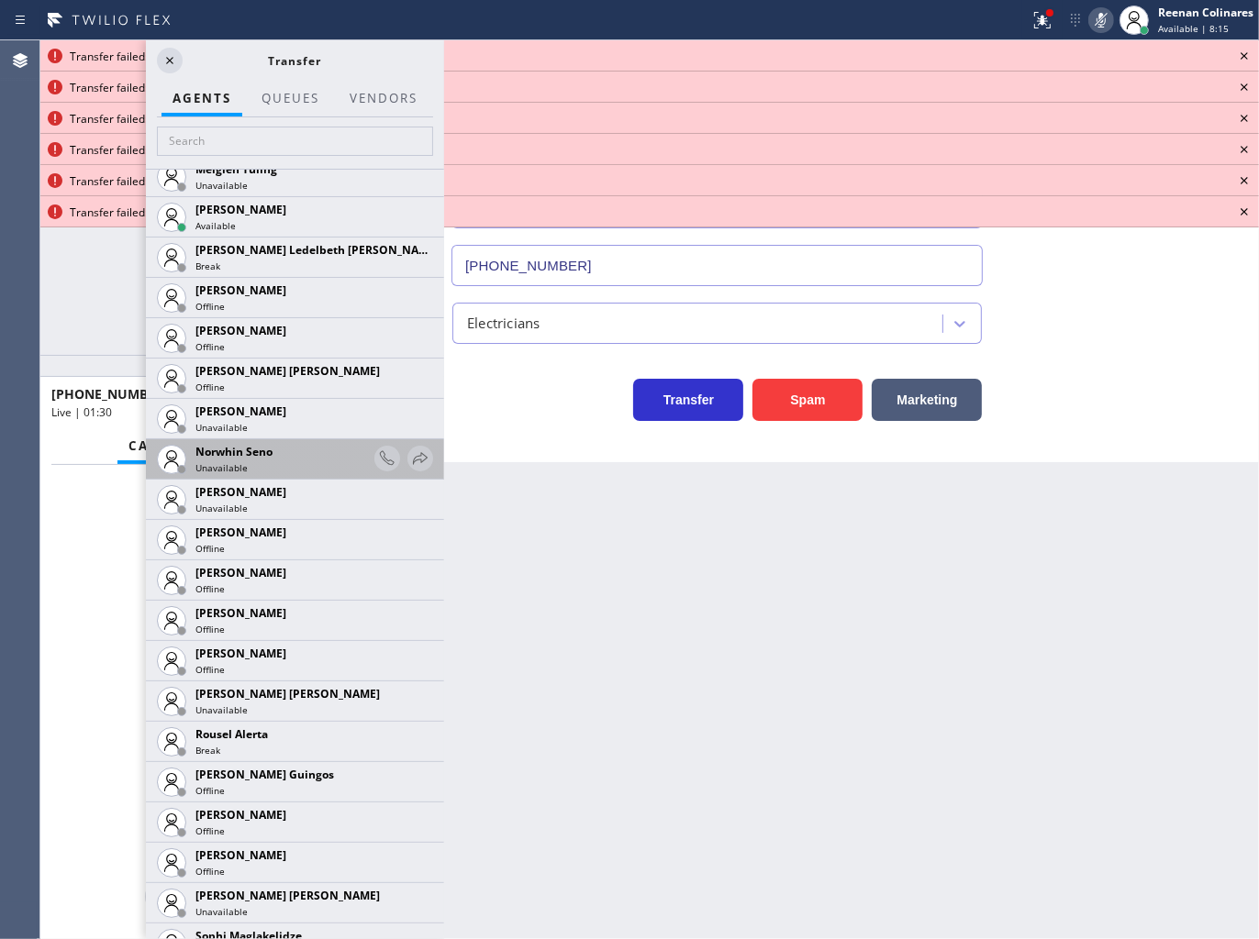
scroll to position [3218, 0]
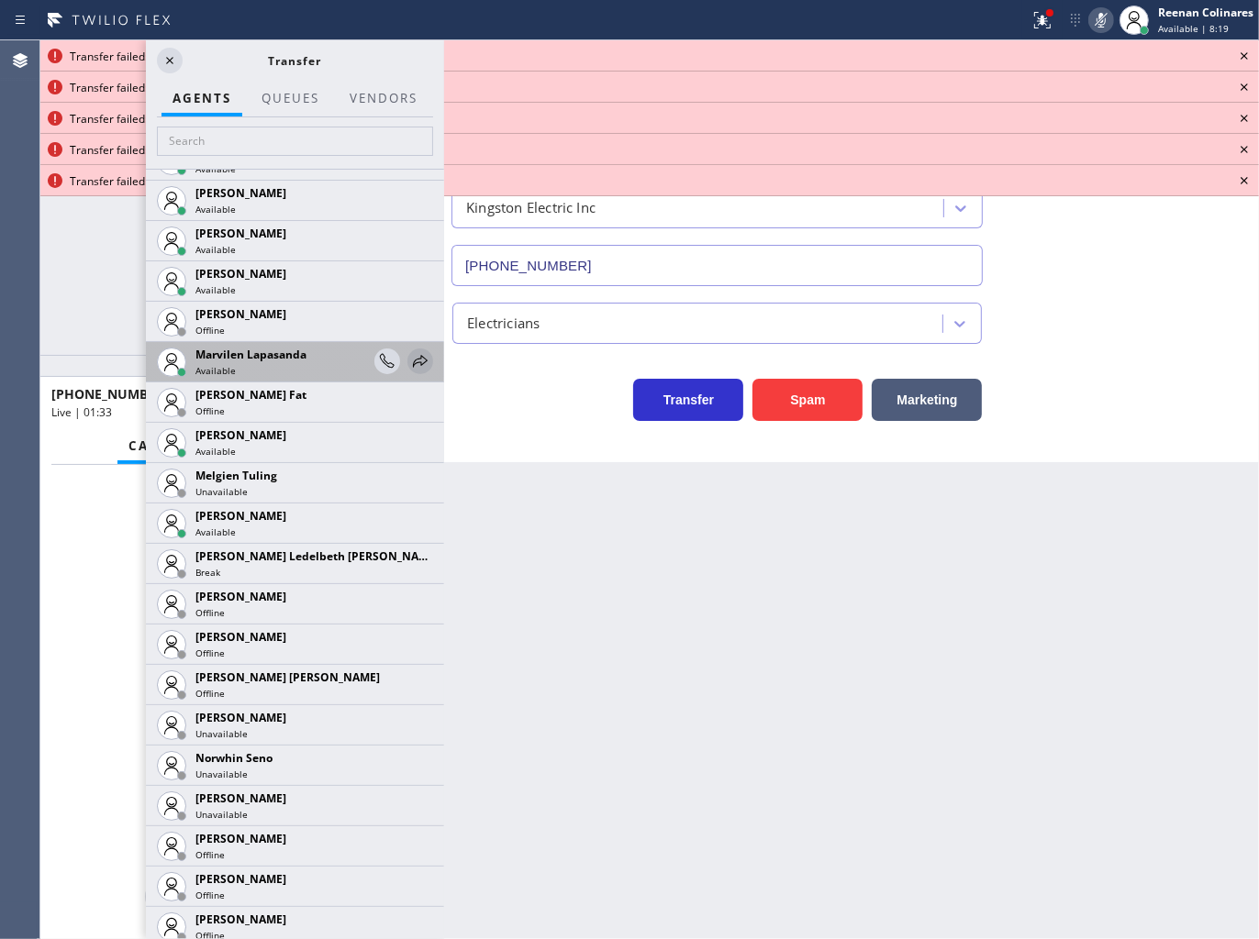
click at [416, 360] on div at bounding box center [420, 361] width 26 height 22
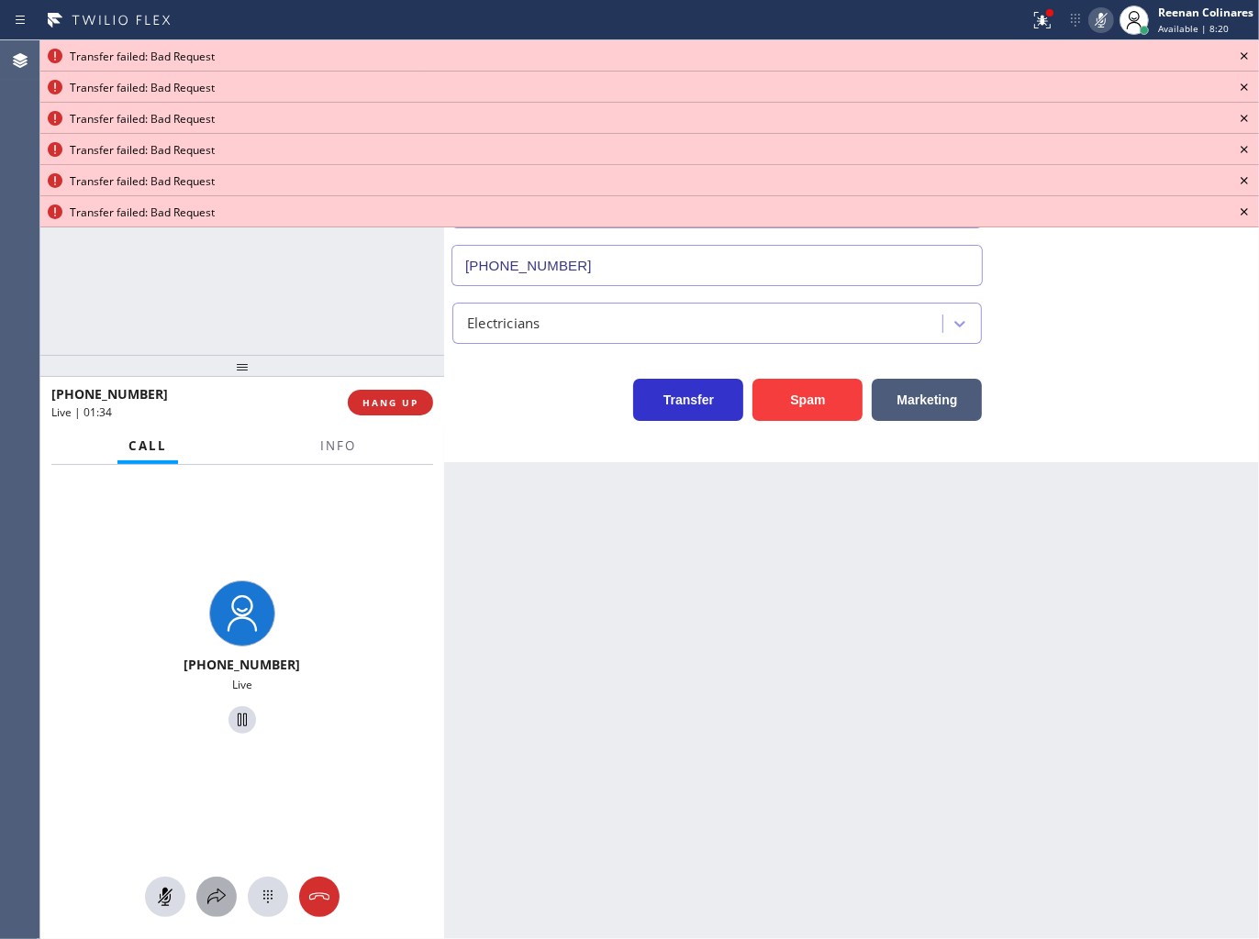
click at [223, 897] on icon at bounding box center [216, 897] width 18 height 16
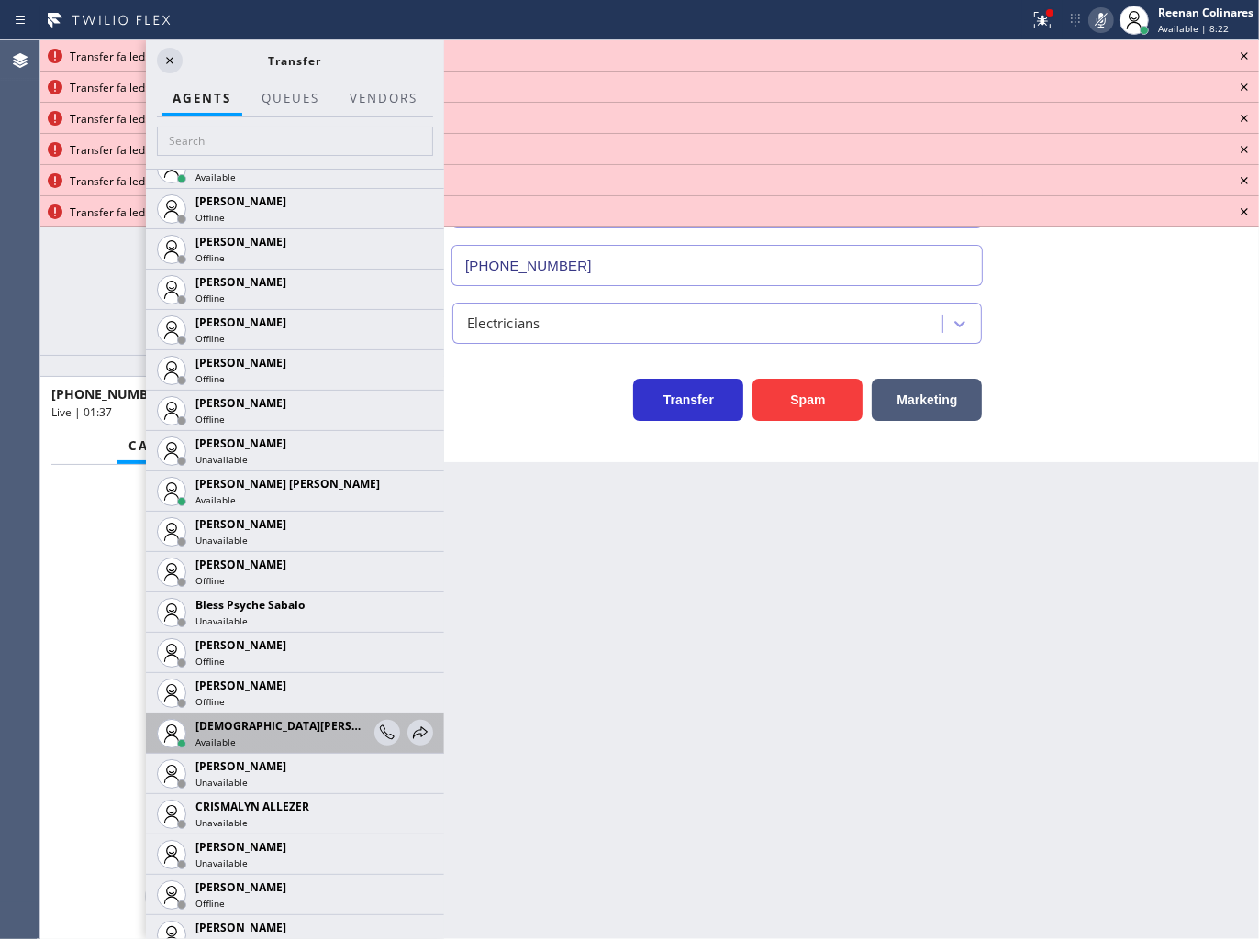
scroll to position [407, 0]
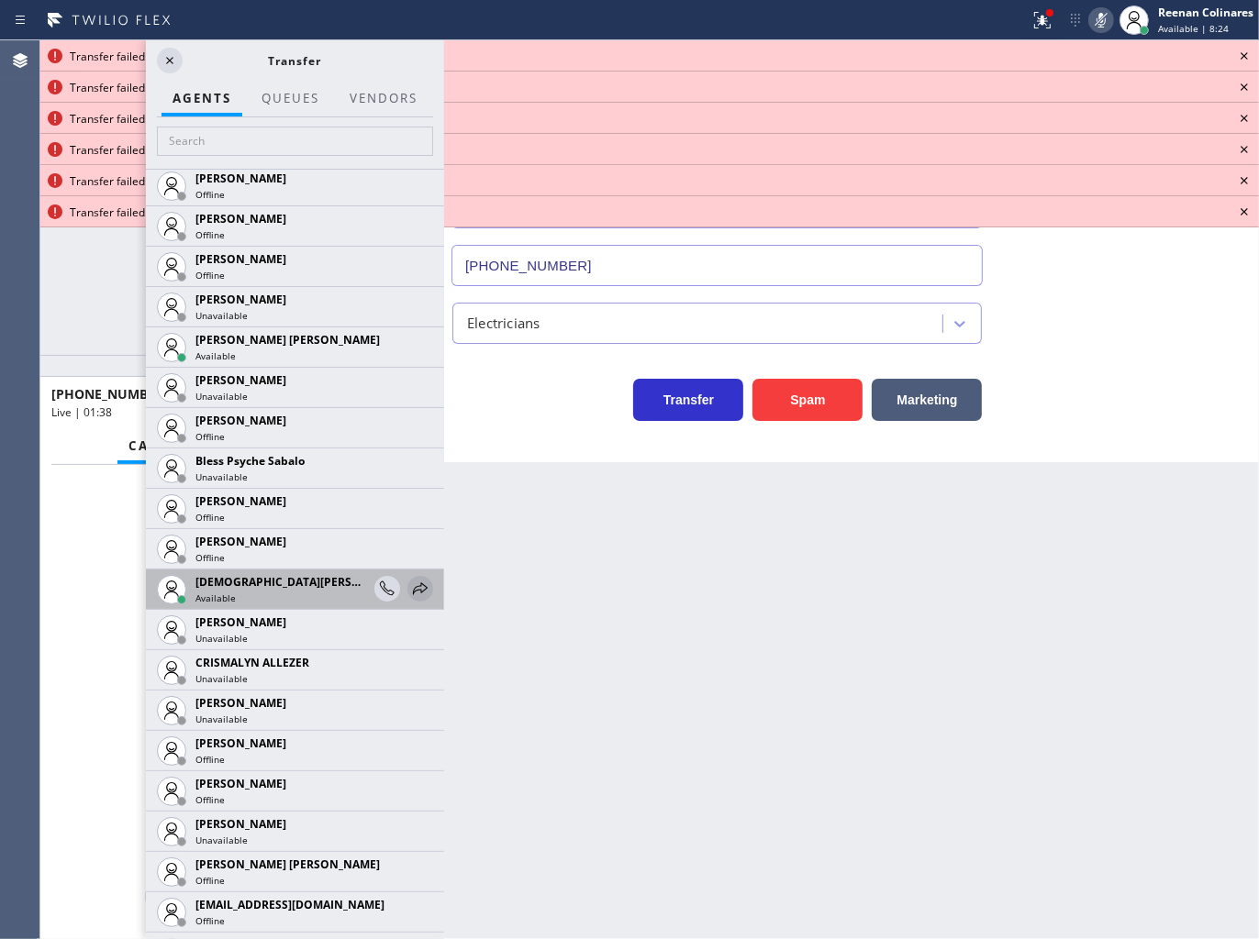
click at [413, 592] on icon at bounding box center [420, 589] width 22 height 22
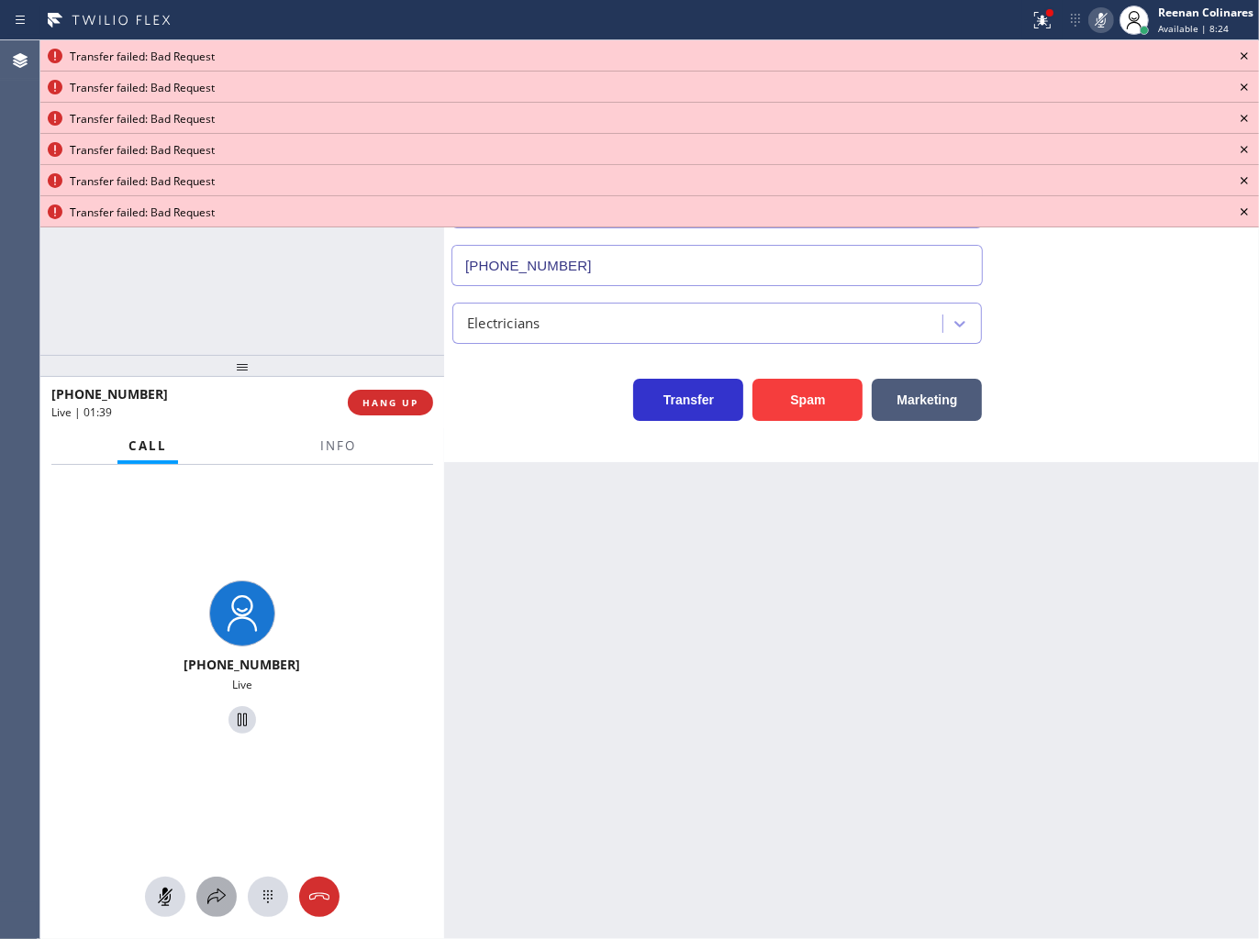
click at [226, 901] on icon at bounding box center [216, 897] width 22 height 22
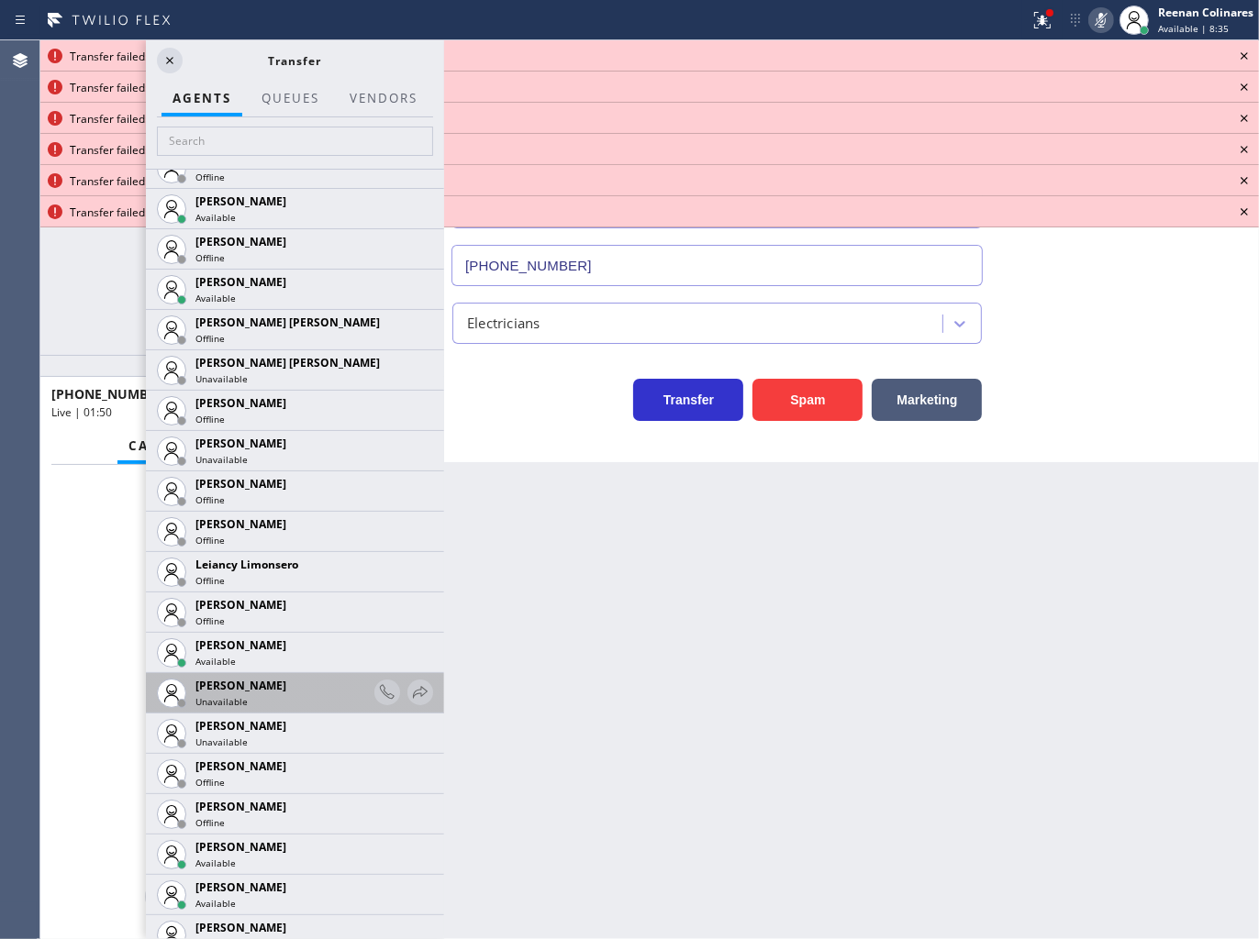
scroll to position [2752, 0]
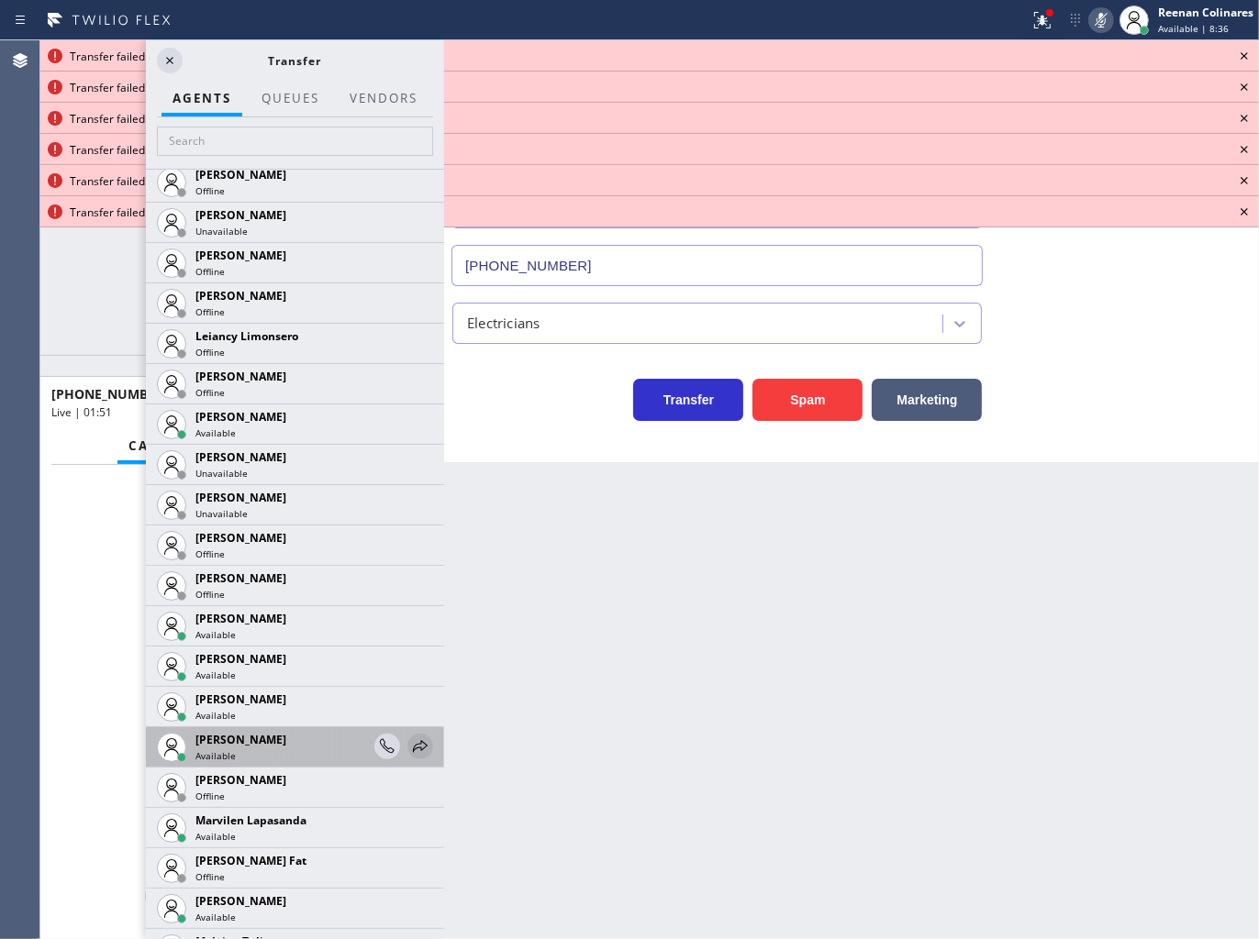
click at [409, 743] on icon at bounding box center [420, 747] width 22 height 22
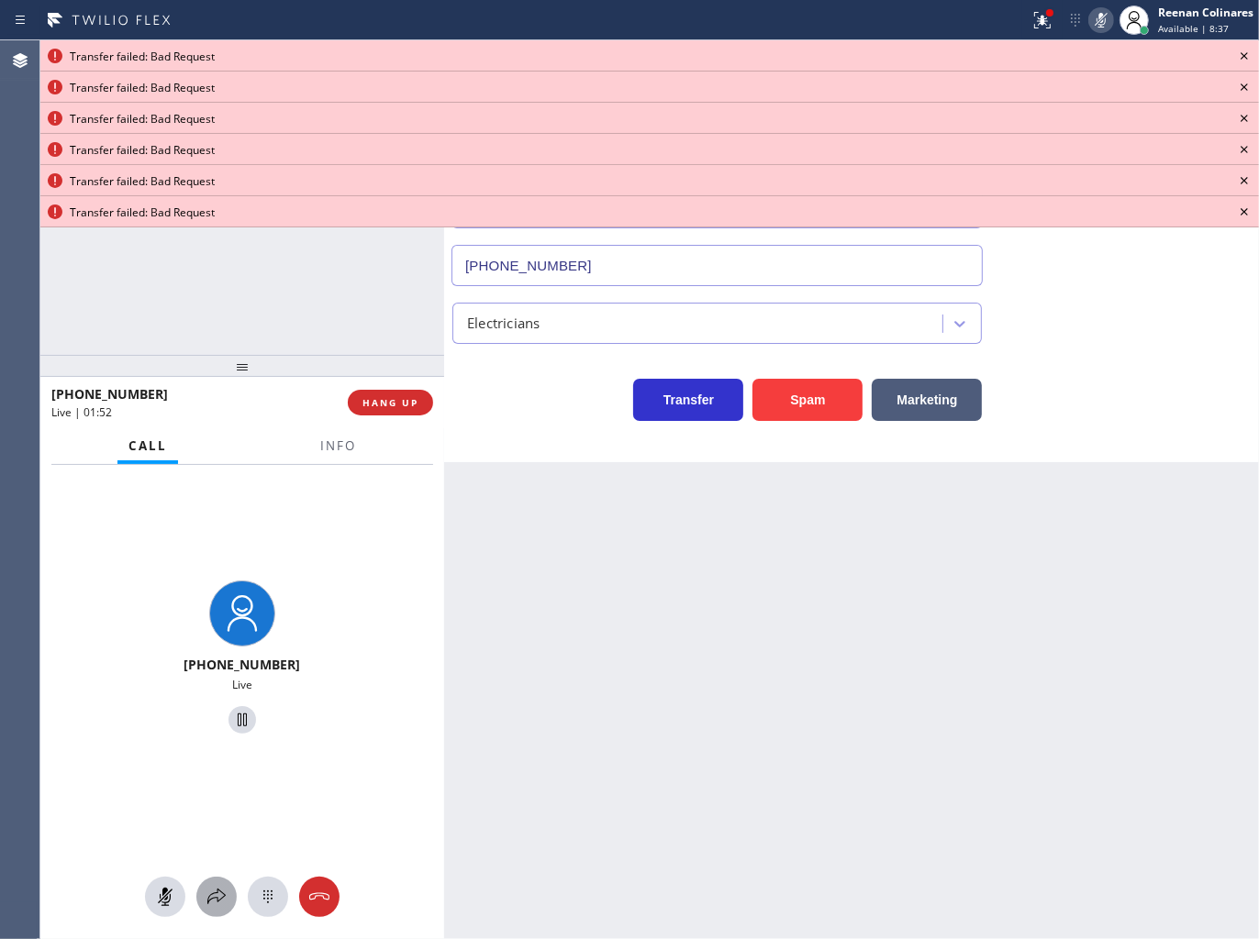
click at [214, 896] on icon at bounding box center [216, 897] width 22 height 22
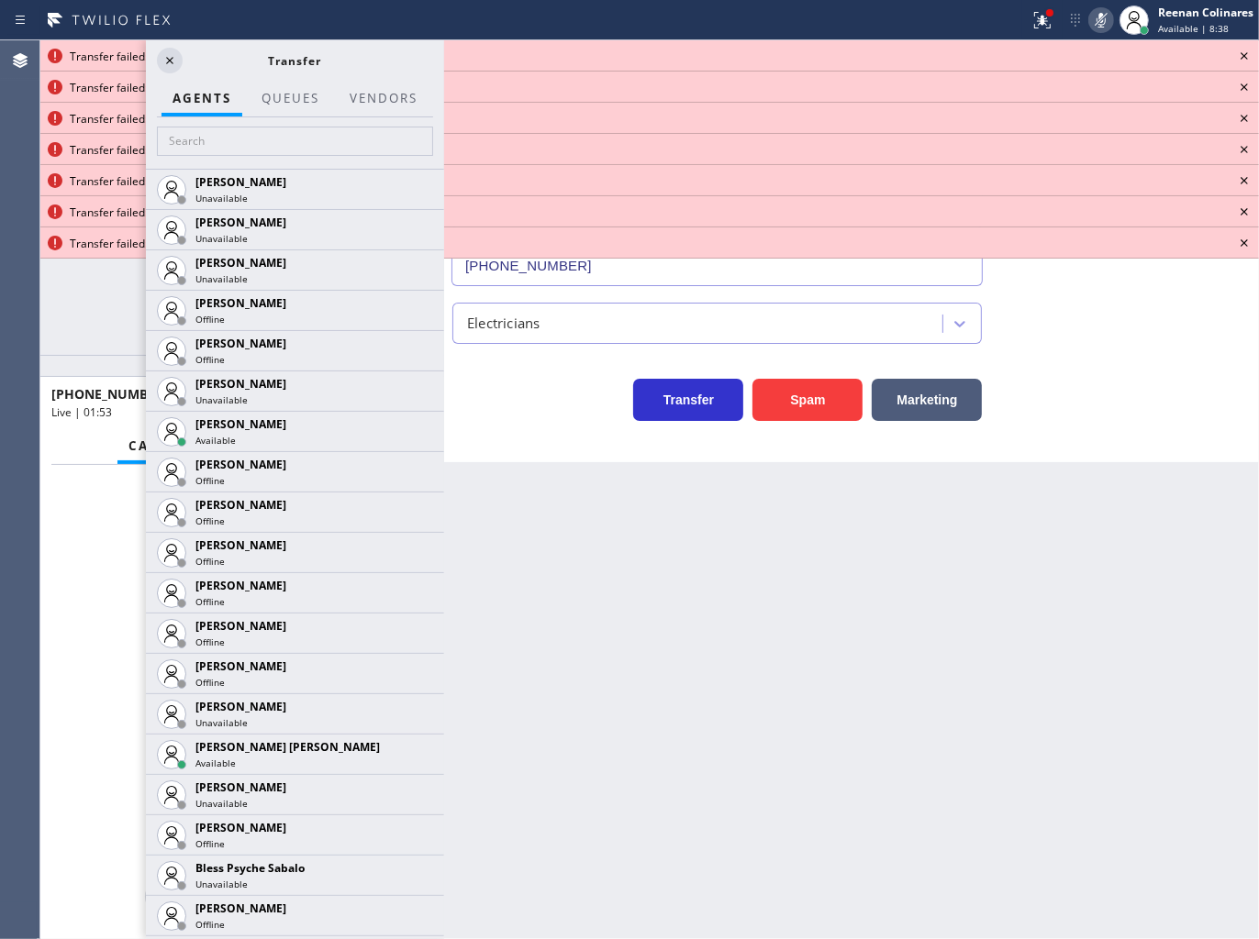
click at [269, 156] on div at bounding box center [295, 142] width 298 height 51
click at [276, 140] on input "text" at bounding box center [295, 141] width 276 height 29
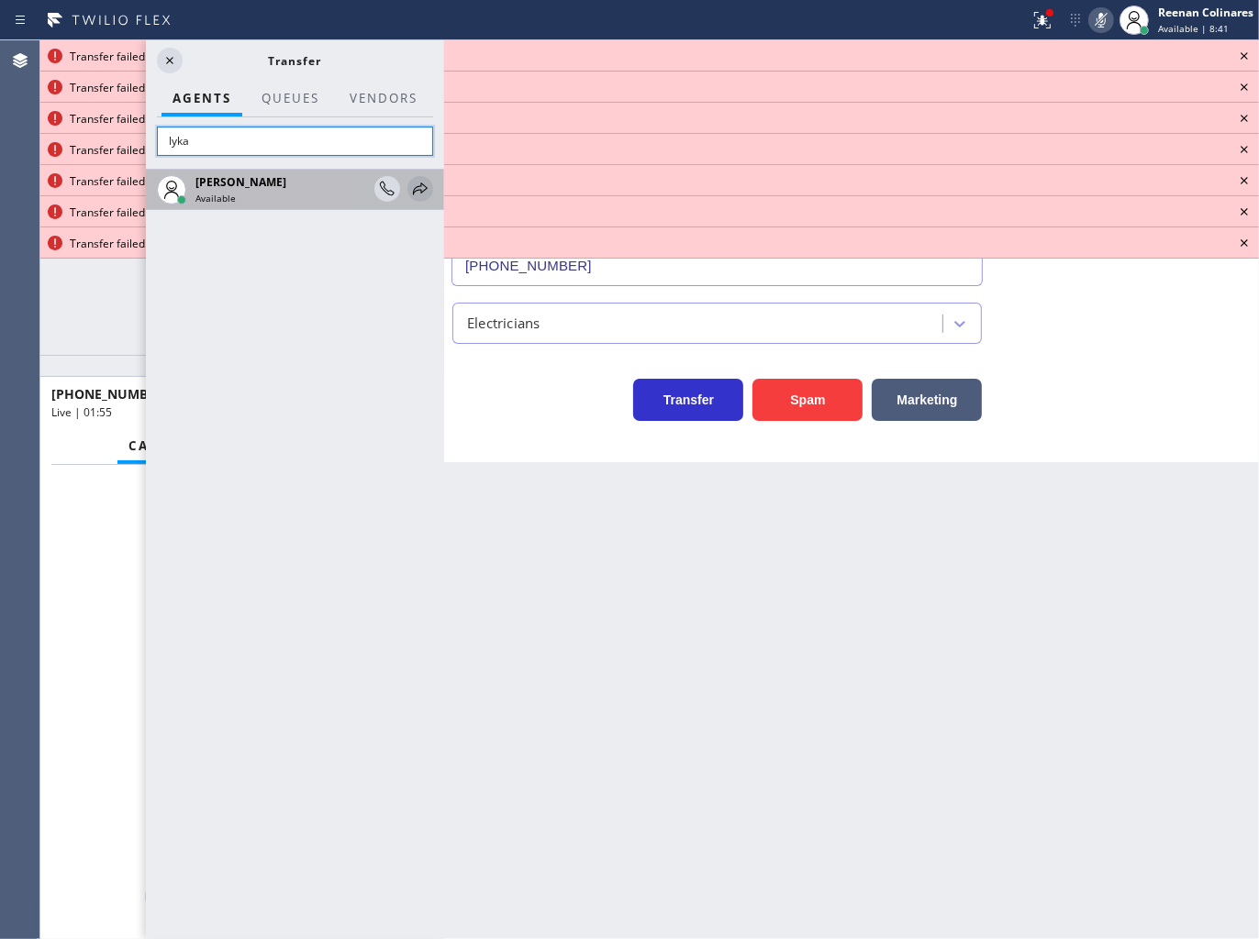
type input "lyka"
click at [410, 194] on icon at bounding box center [420, 189] width 22 height 22
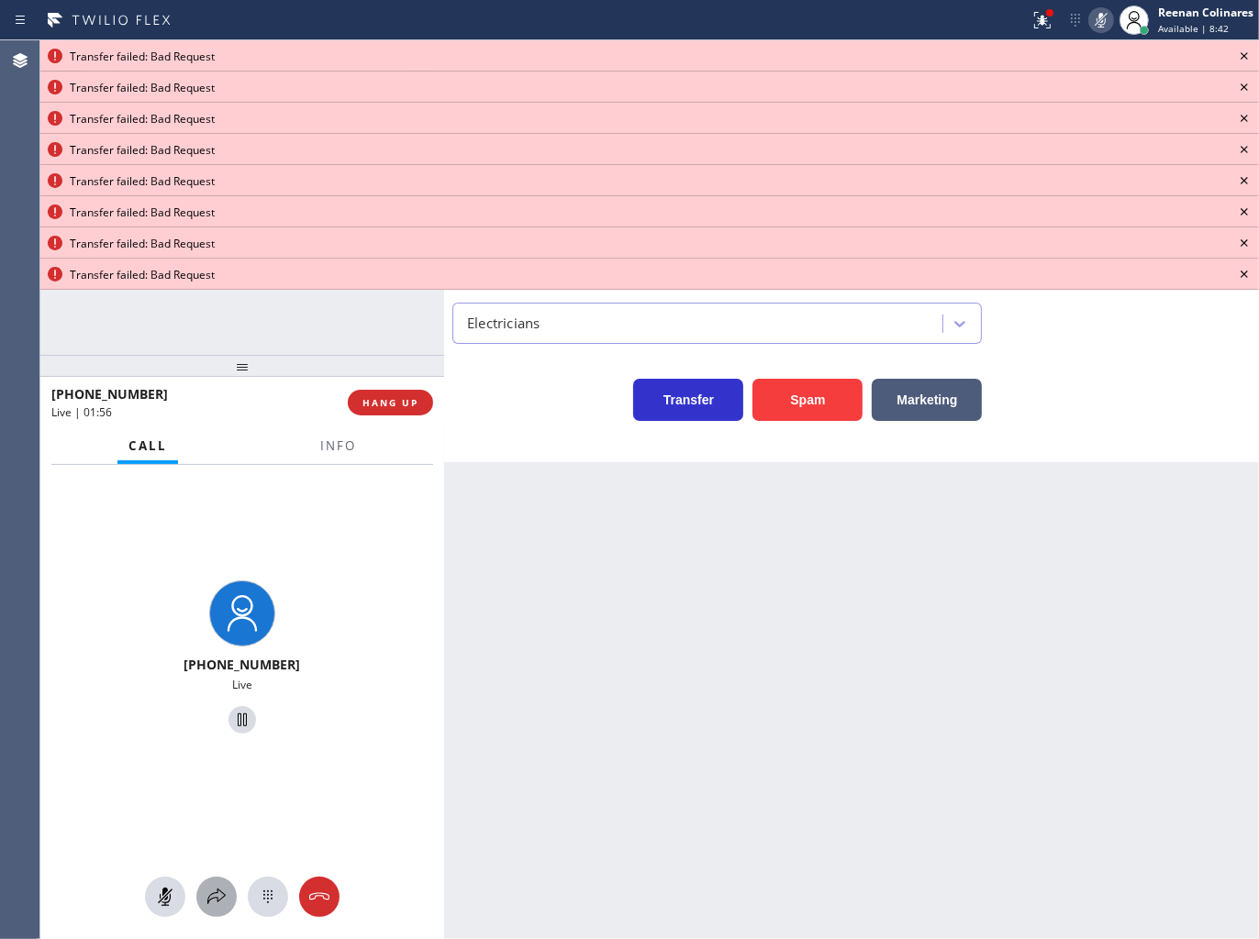
click at [211, 903] on icon at bounding box center [216, 897] width 22 height 22
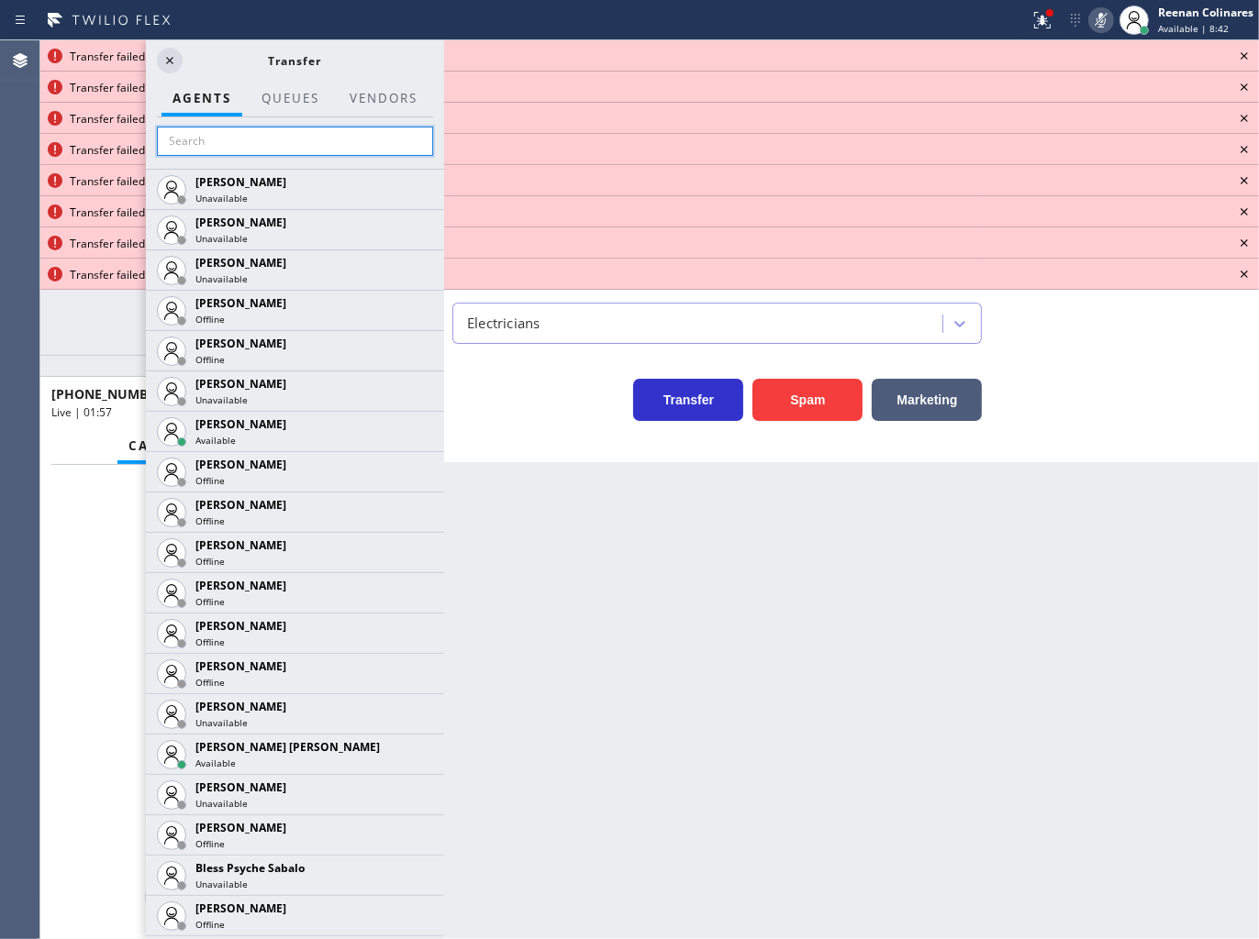
click at [217, 136] on input "text" at bounding box center [295, 141] width 276 height 29
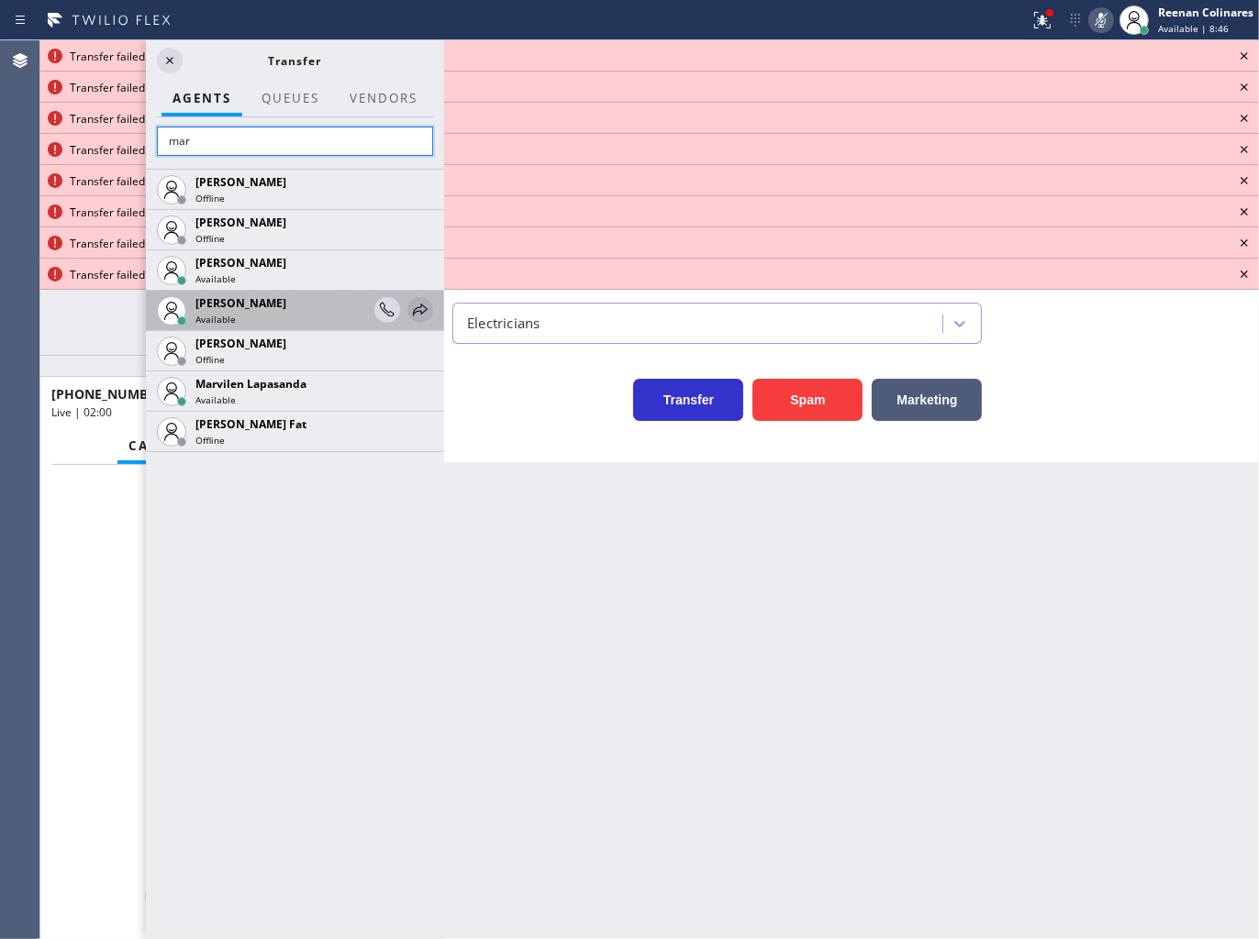
type input "mar"
click at [416, 306] on icon at bounding box center [420, 310] width 22 height 22
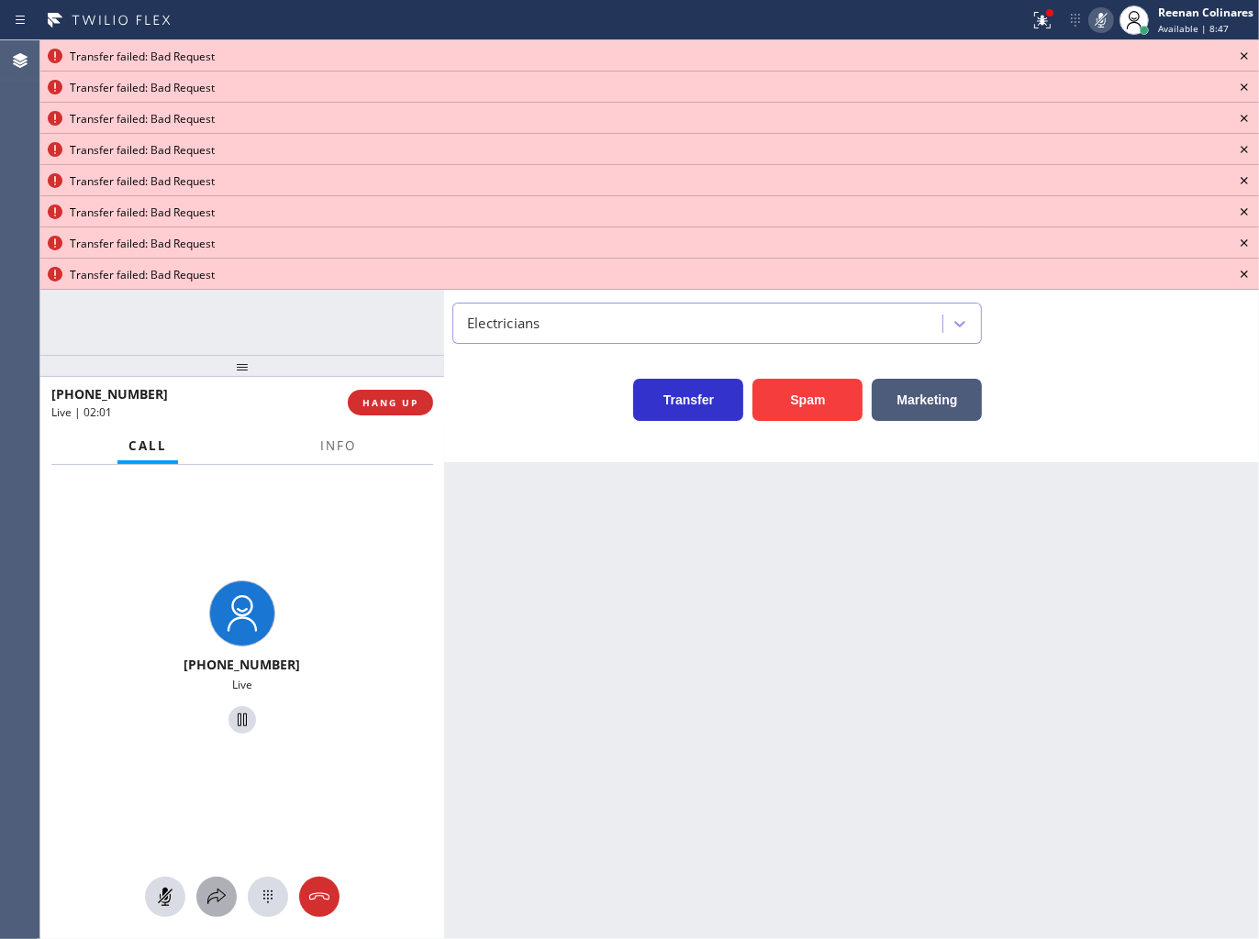
click at [216, 882] on button at bounding box center [216, 897] width 40 height 40
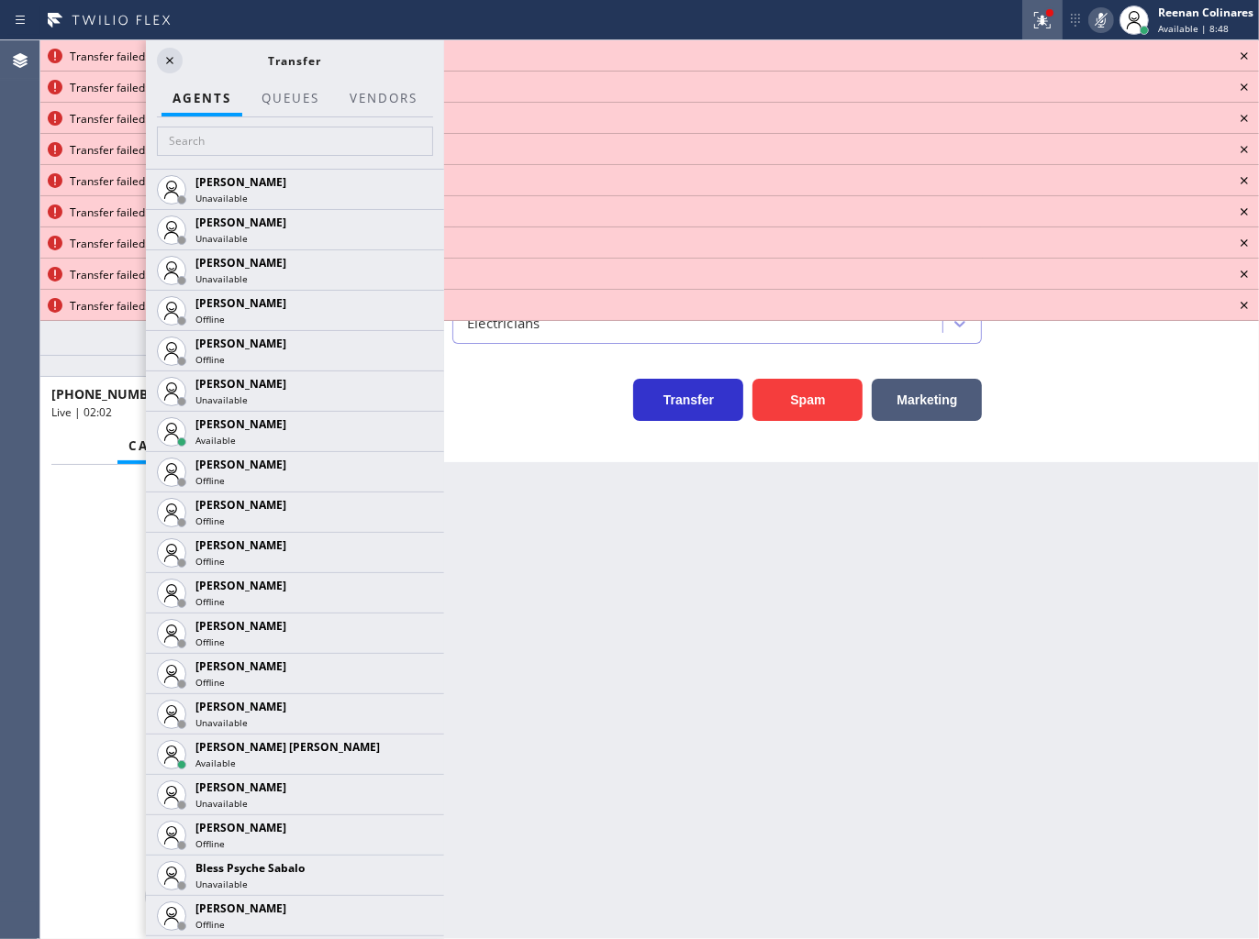
click at [1057, 25] on div at bounding box center [1042, 20] width 40 height 22
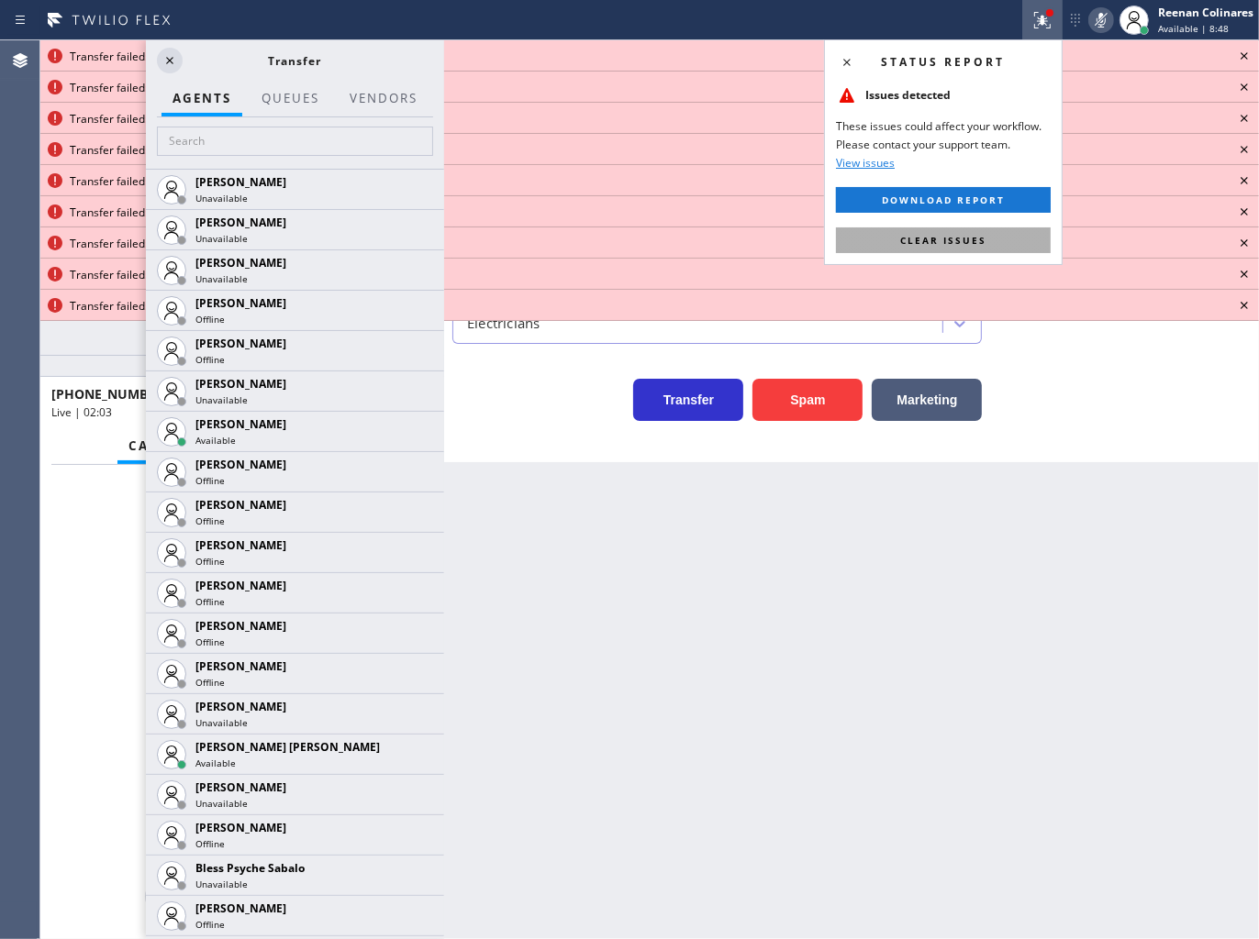
click at [1010, 234] on button "Clear issues" at bounding box center [943, 240] width 215 height 26
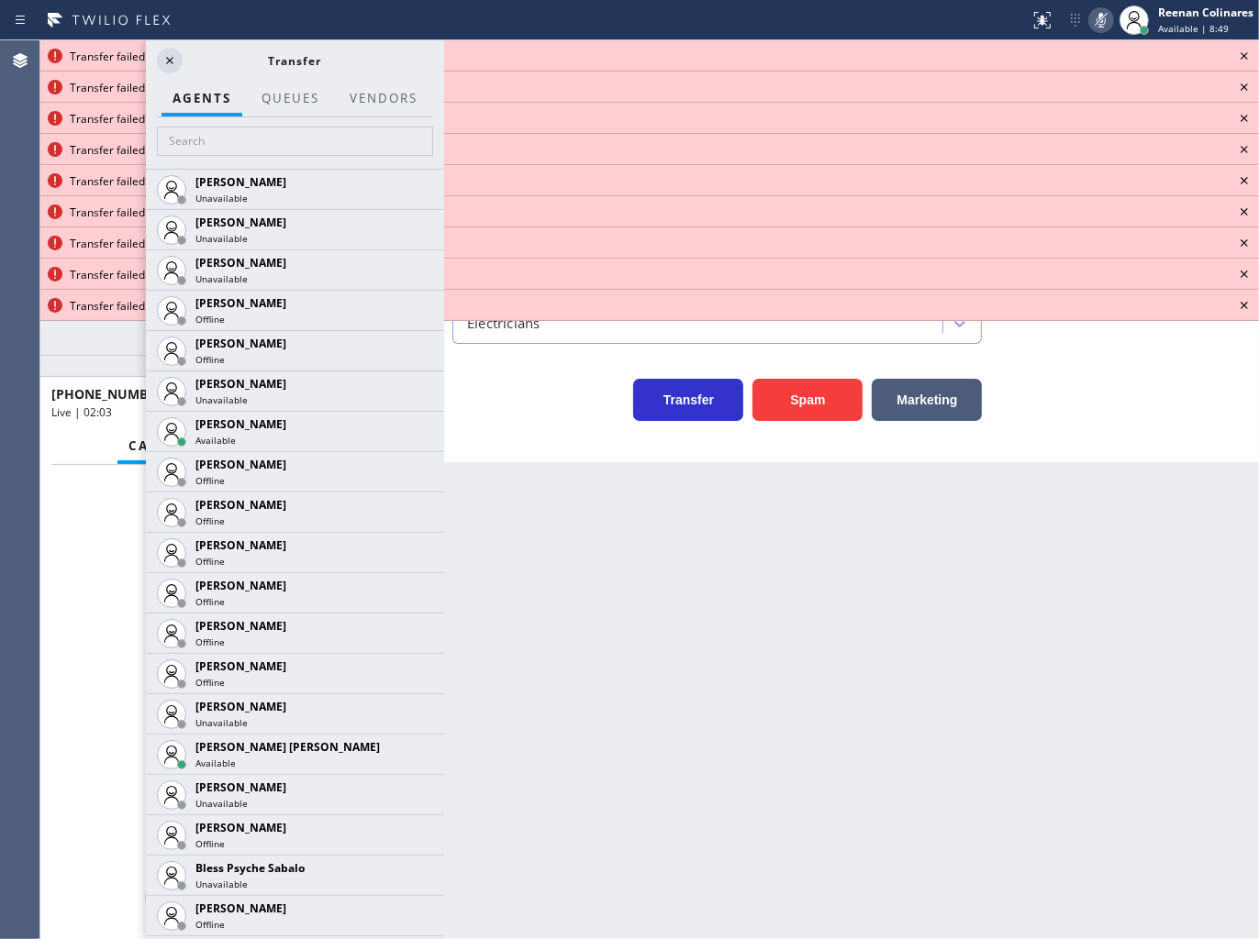
click at [1010, 236] on div "Transfer failed: Bad Request" at bounding box center [649, 244] width 1159 height 16
click at [1250, 56] on icon at bounding box center [1244, 56] width 22 height 22
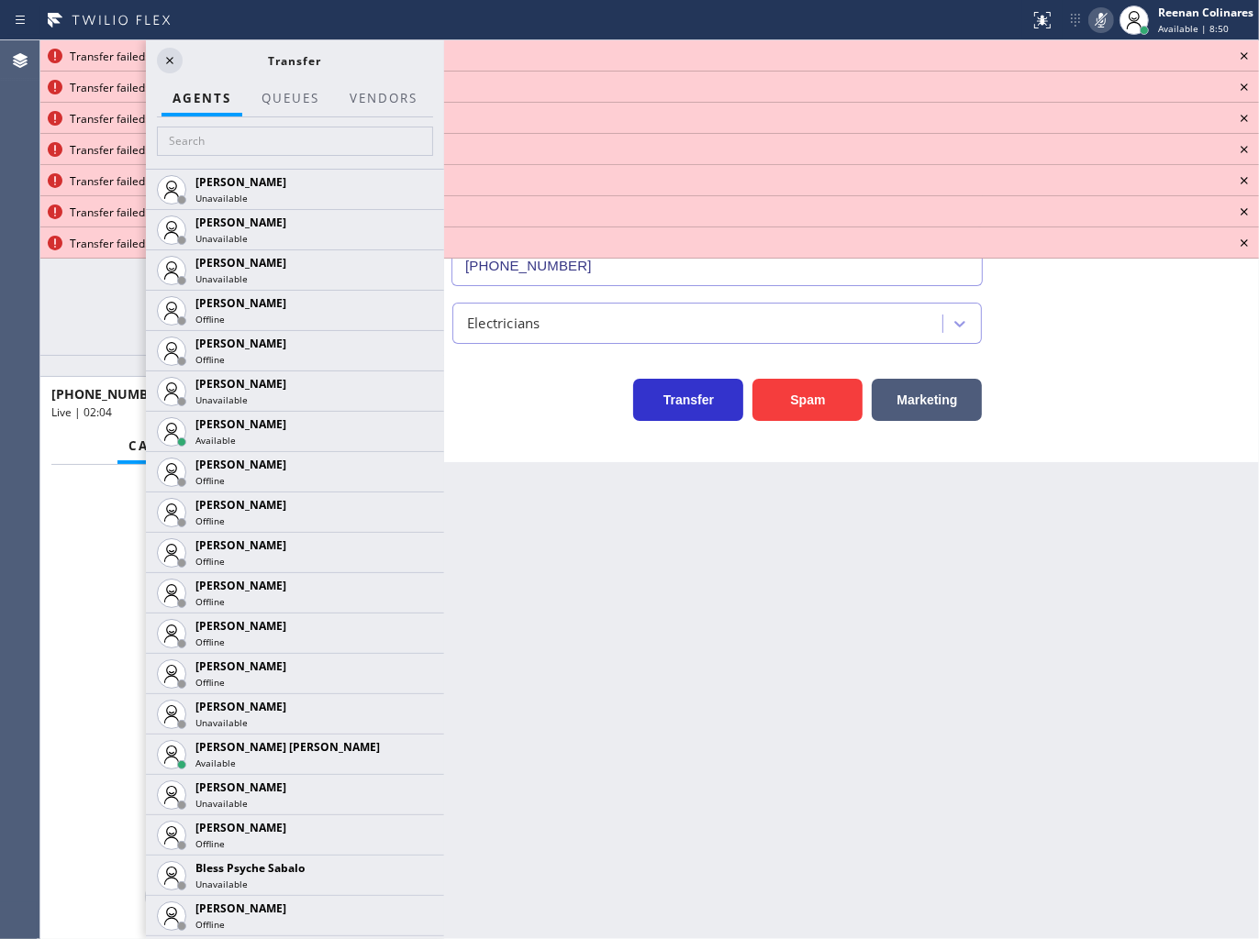
click at [1250, 56] on icon at bounding box center [1244, 56] width 22 height 22
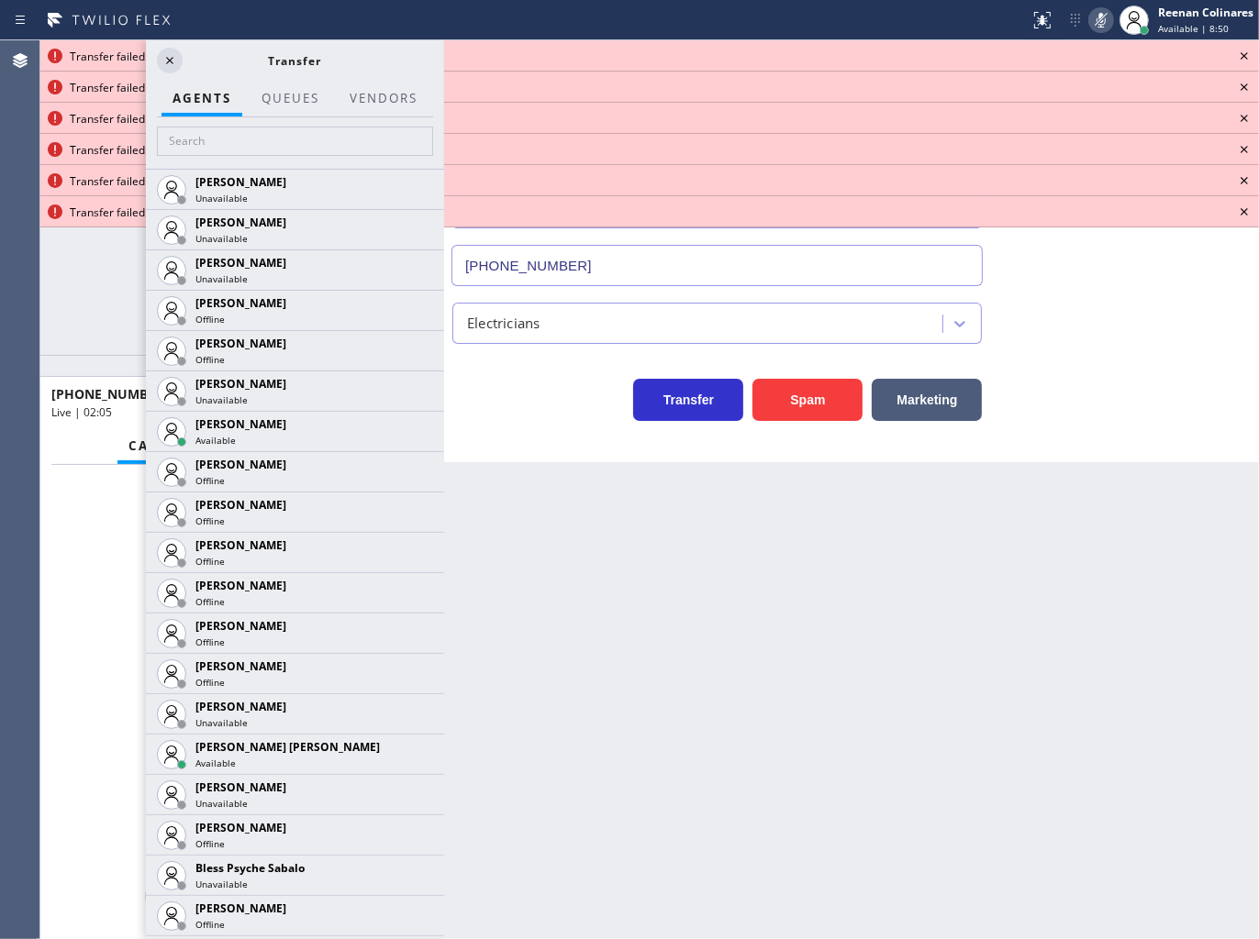
click at [1250, 56] on icon at bounding box center [1244, 56] width 22 height 22
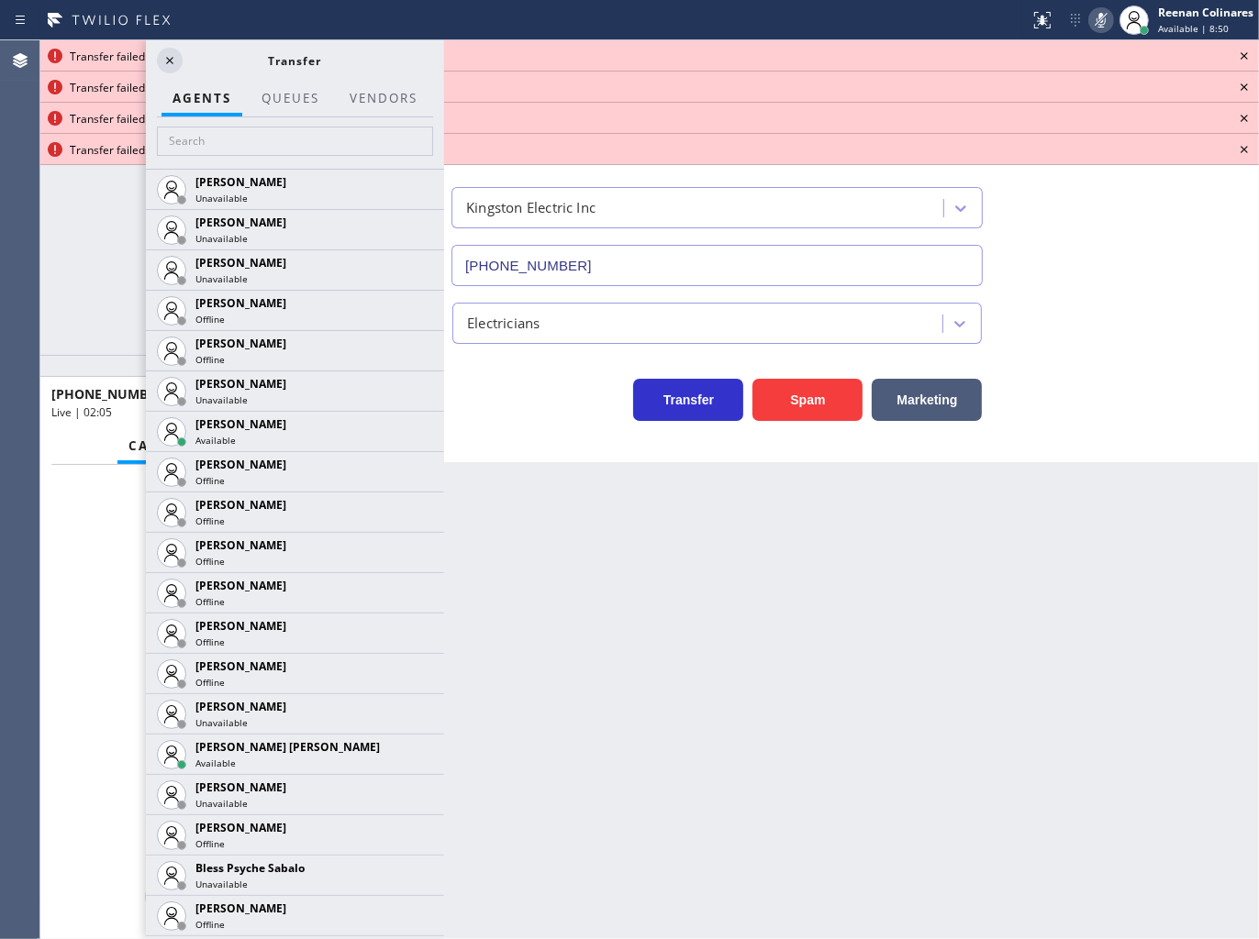
click at [1250, 56] on icon at bounding box center [1244, 56] width 22 height 22
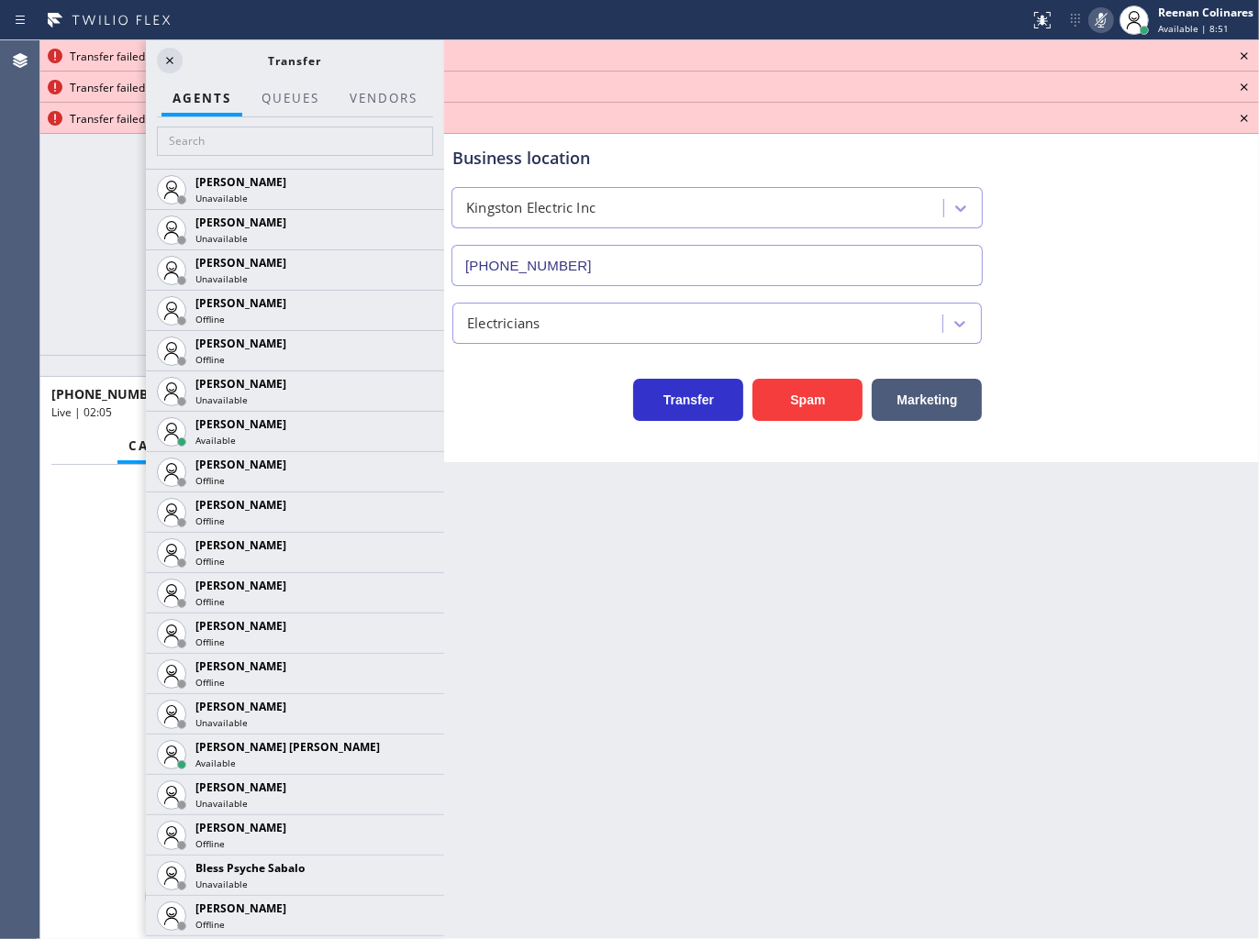
click at [1250, 56] on icon at bounding box center [1244, 56] width 22 height 22
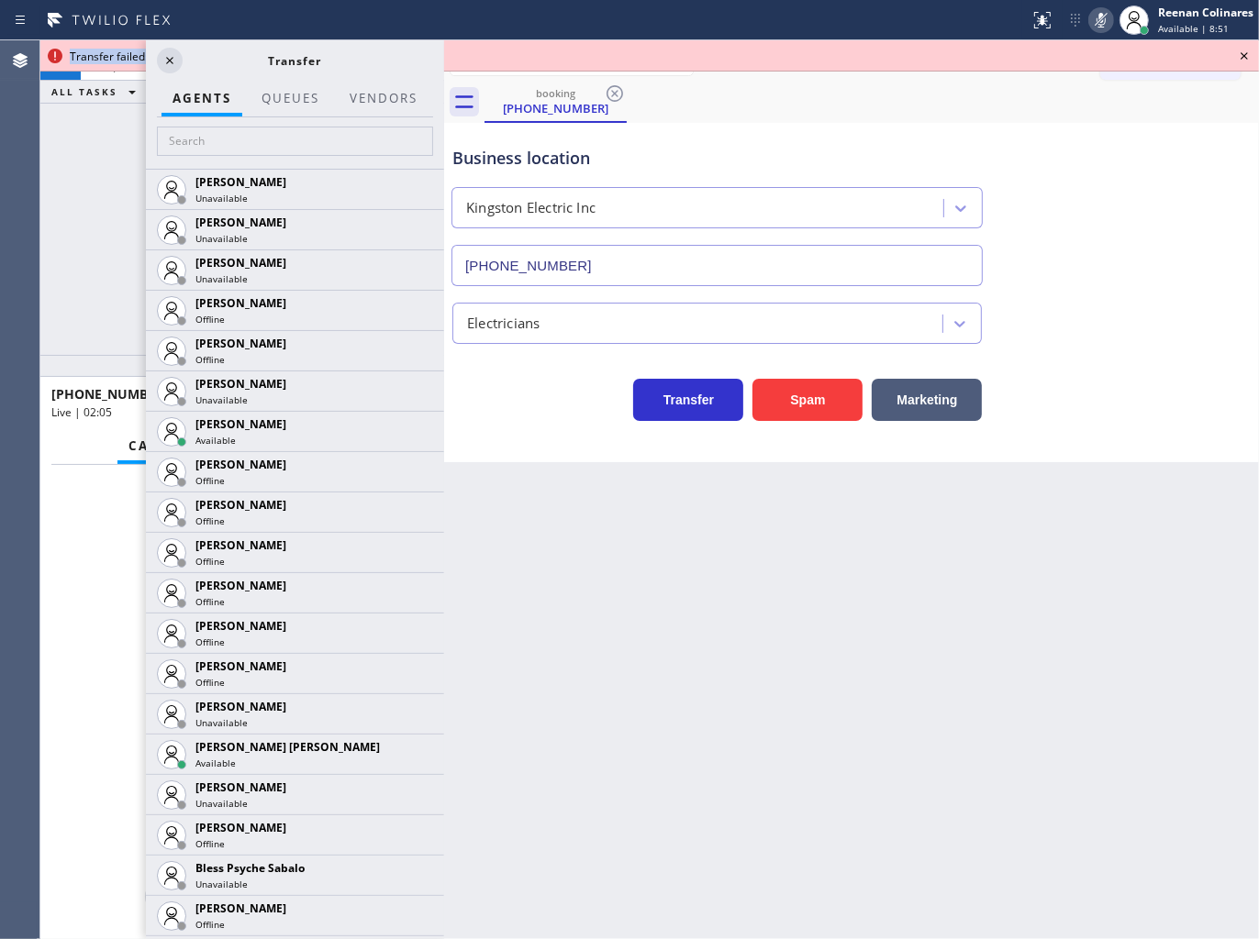
click at [1250, 56] on icon at bounding box center [1244, 56] width 22 height 22
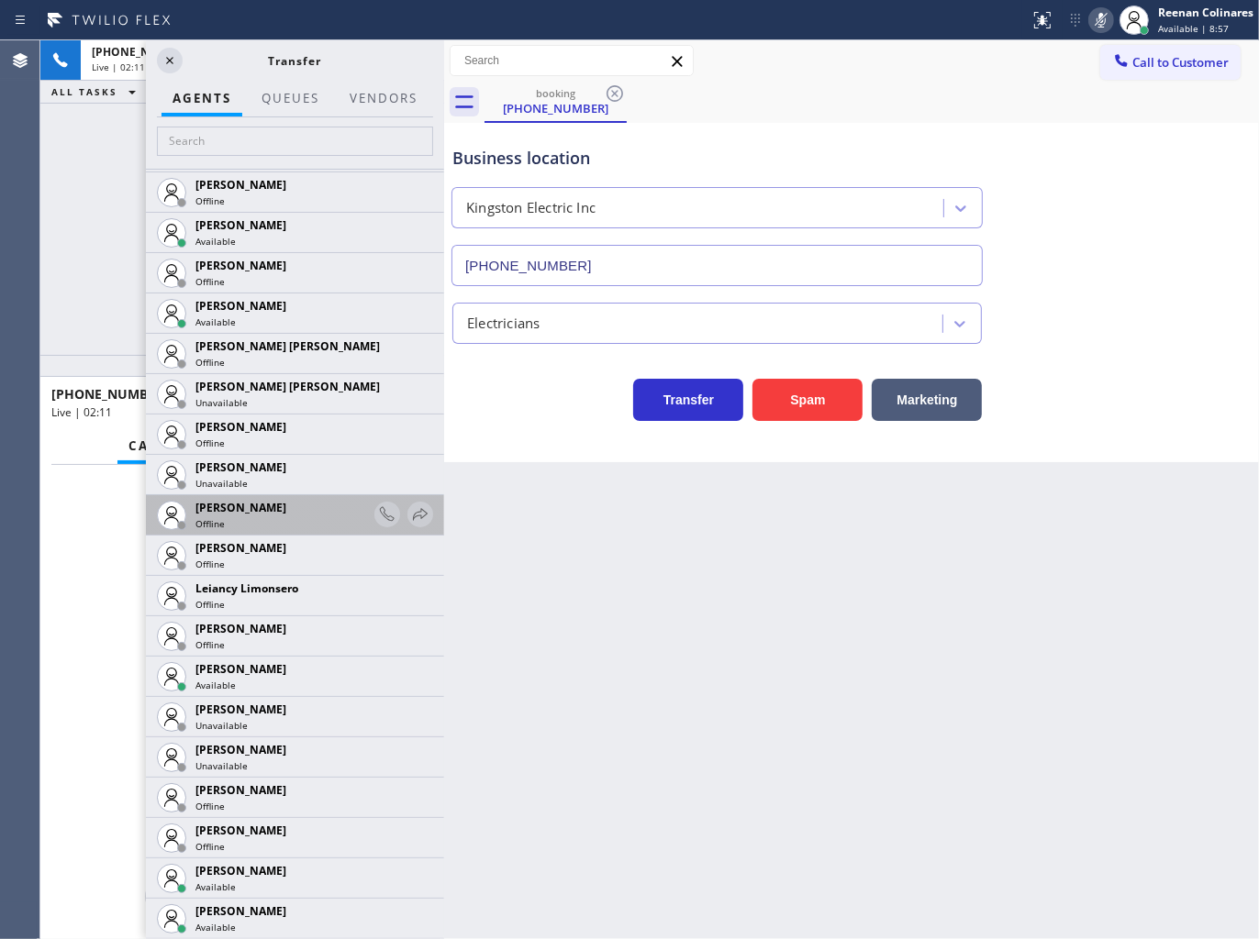
scroll to position [2501, 0]
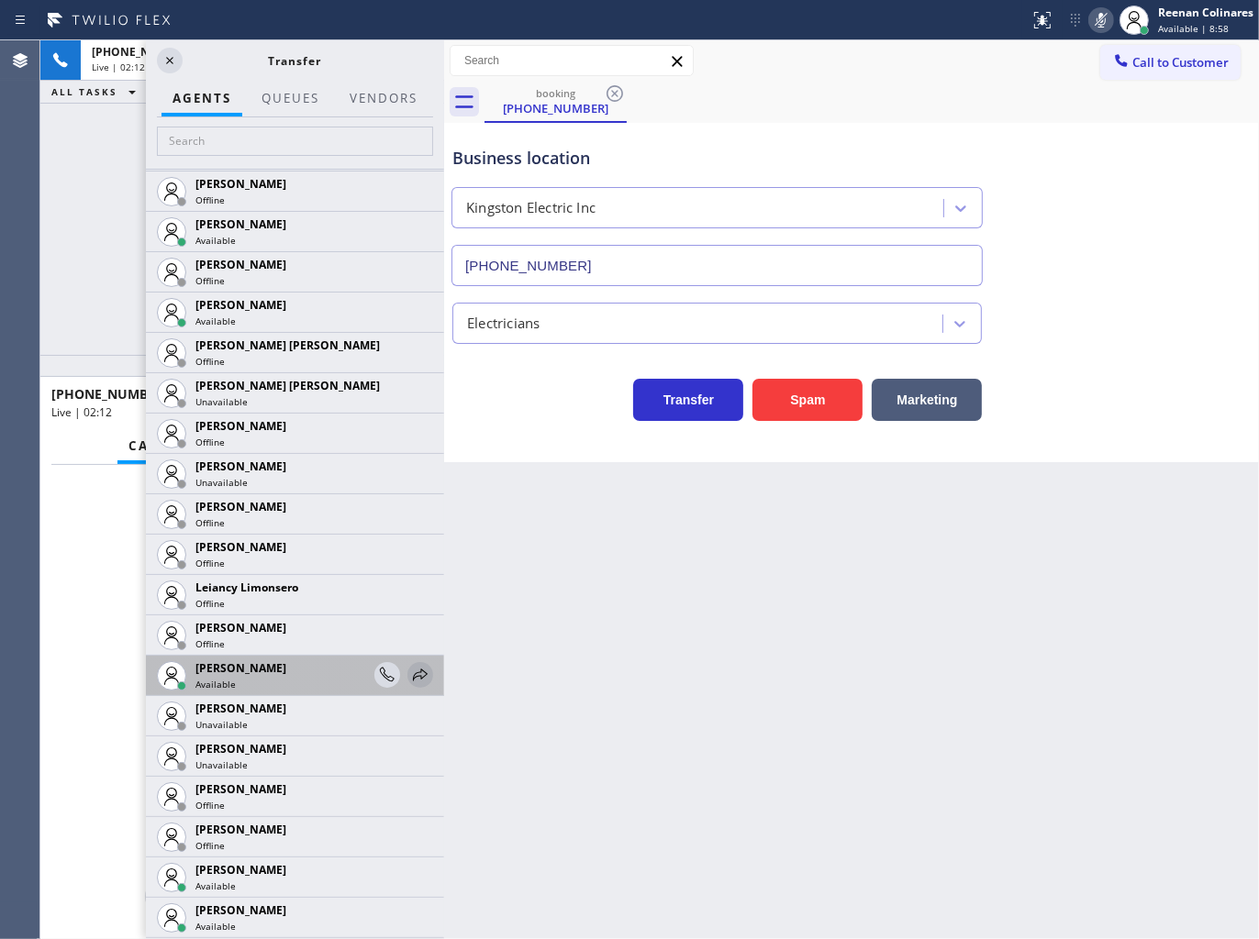
click at [409, 676] on icon at bounding box center [420, 675] width 22 height 22
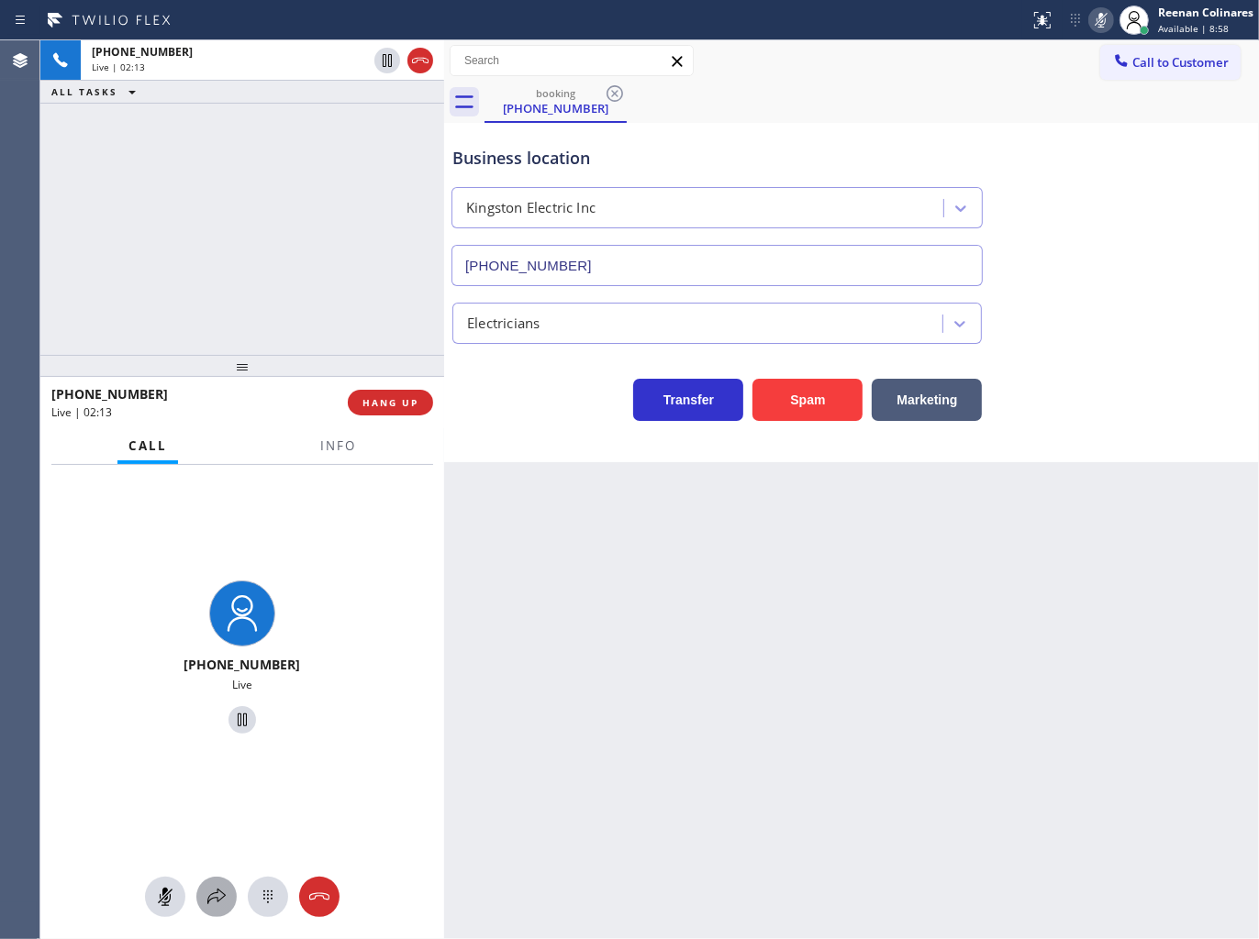
click at [214, 904] on icon at bounding box center [216, 897] width 22 height 22
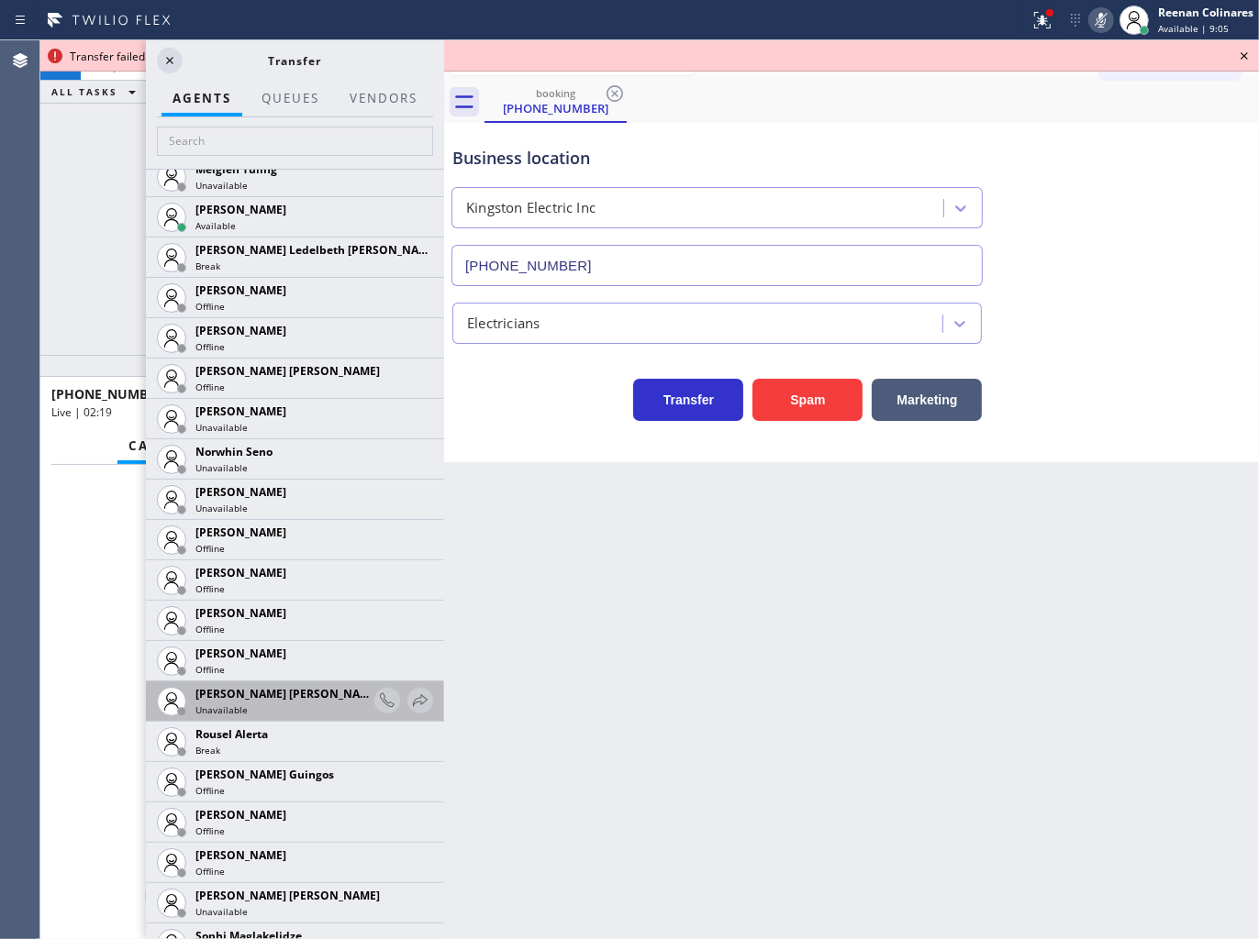
scroll to position [3116, 0]
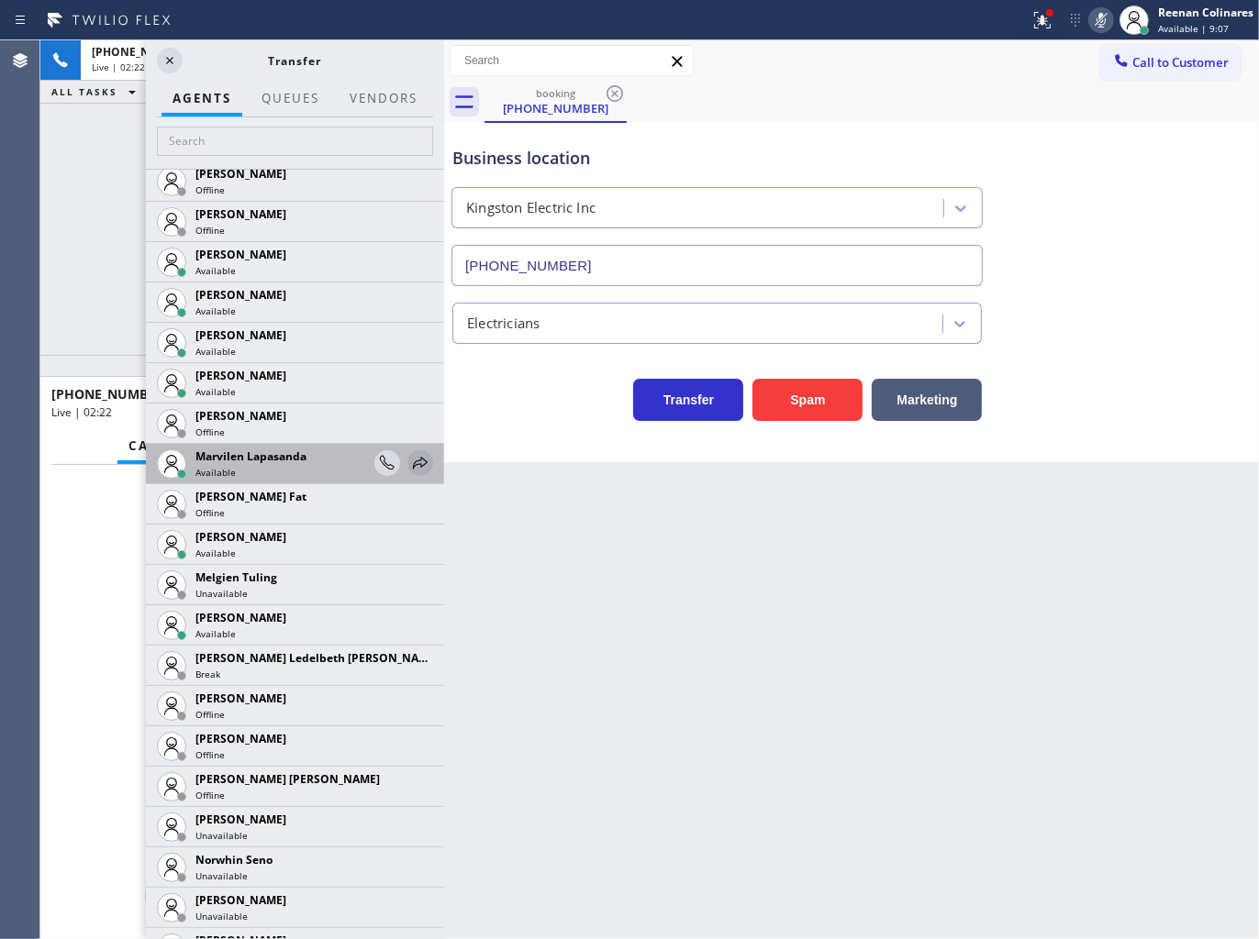
click at [409, 459] on icon at bounding box center [420, 463] width 22 height 22
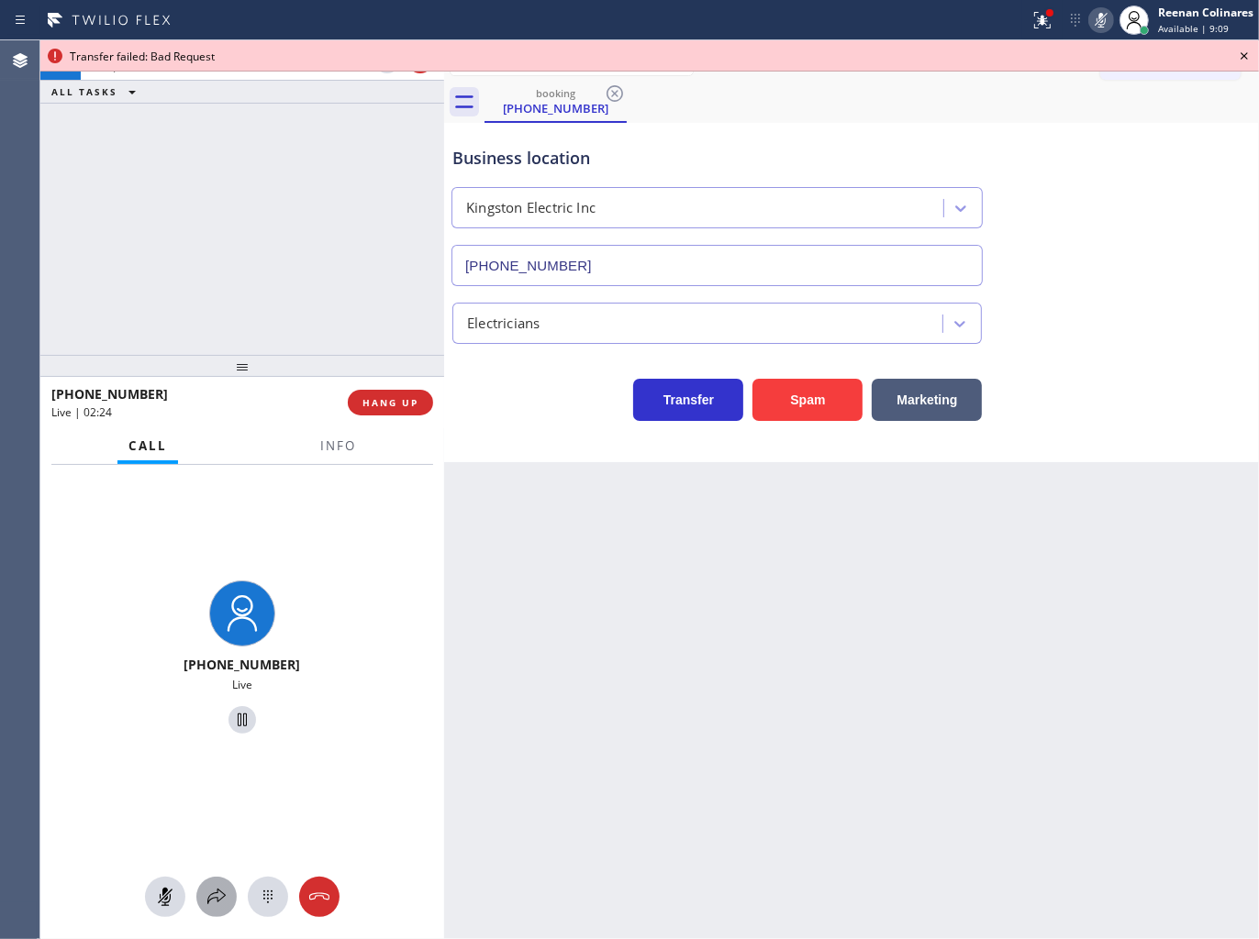
click at [220, 890] on icon at bounding box center [216, 897] width 22 height 22
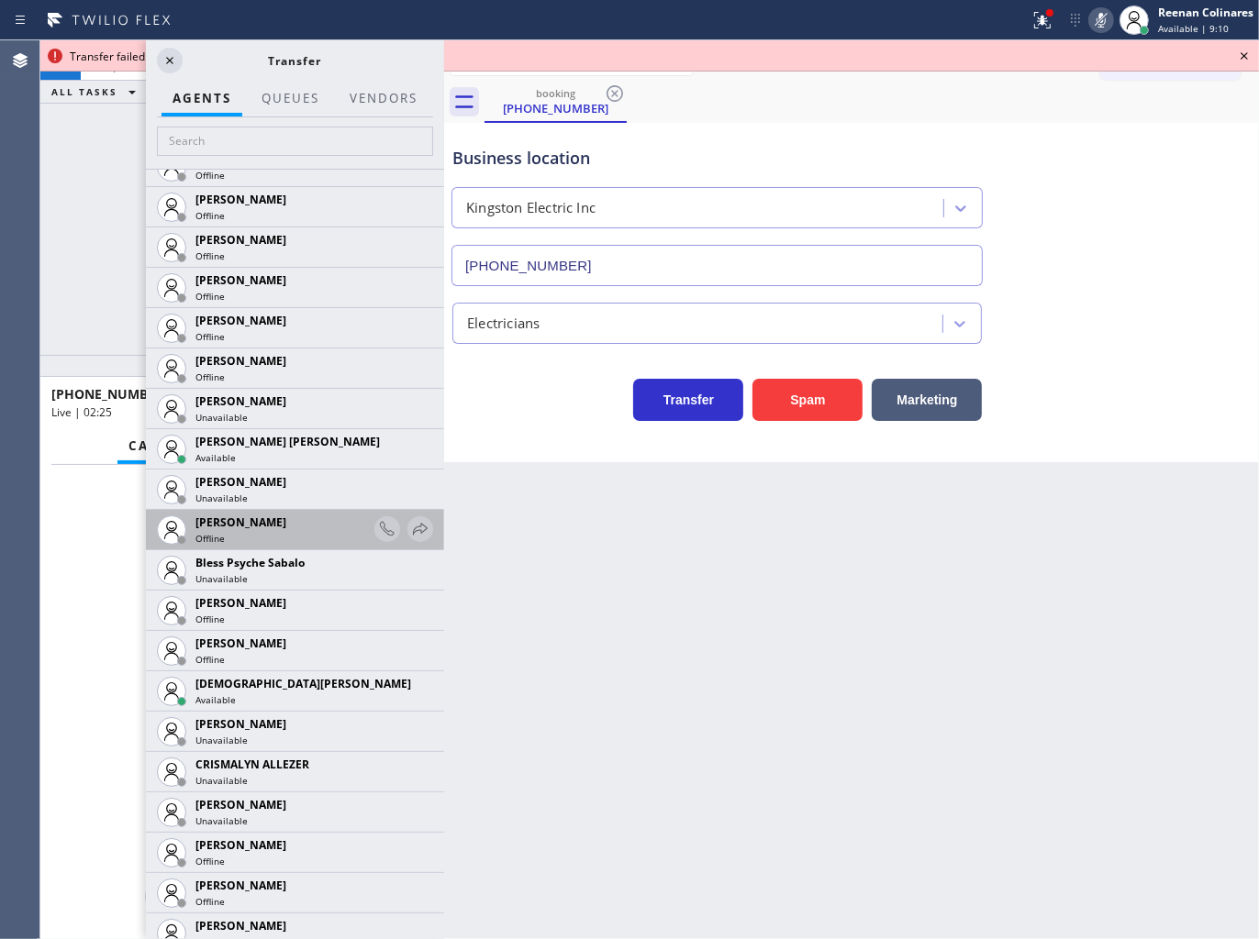
scroll to position [407, 0]
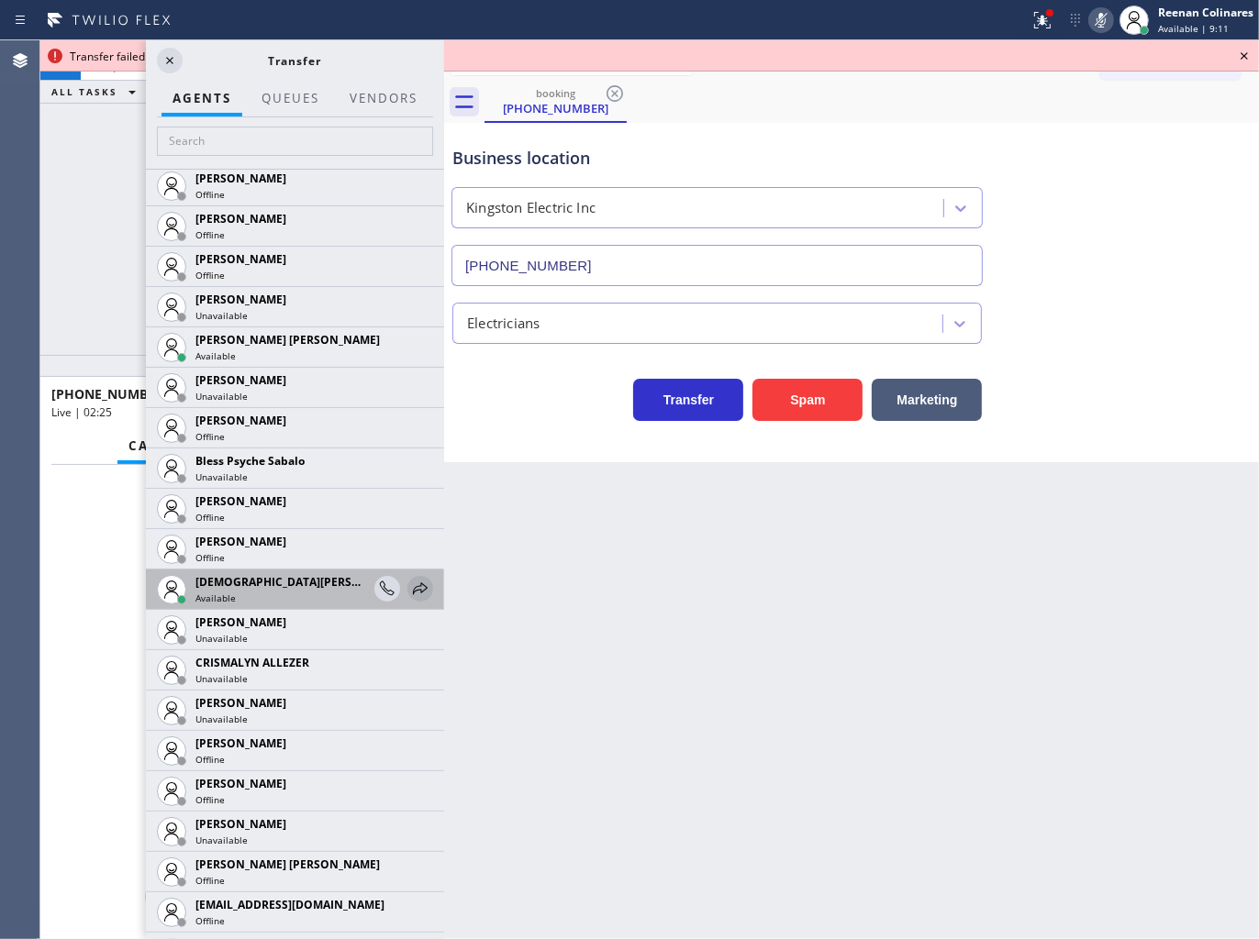
click at [414, 578] on icon at bounding box center [420, 589] width 22 height 22
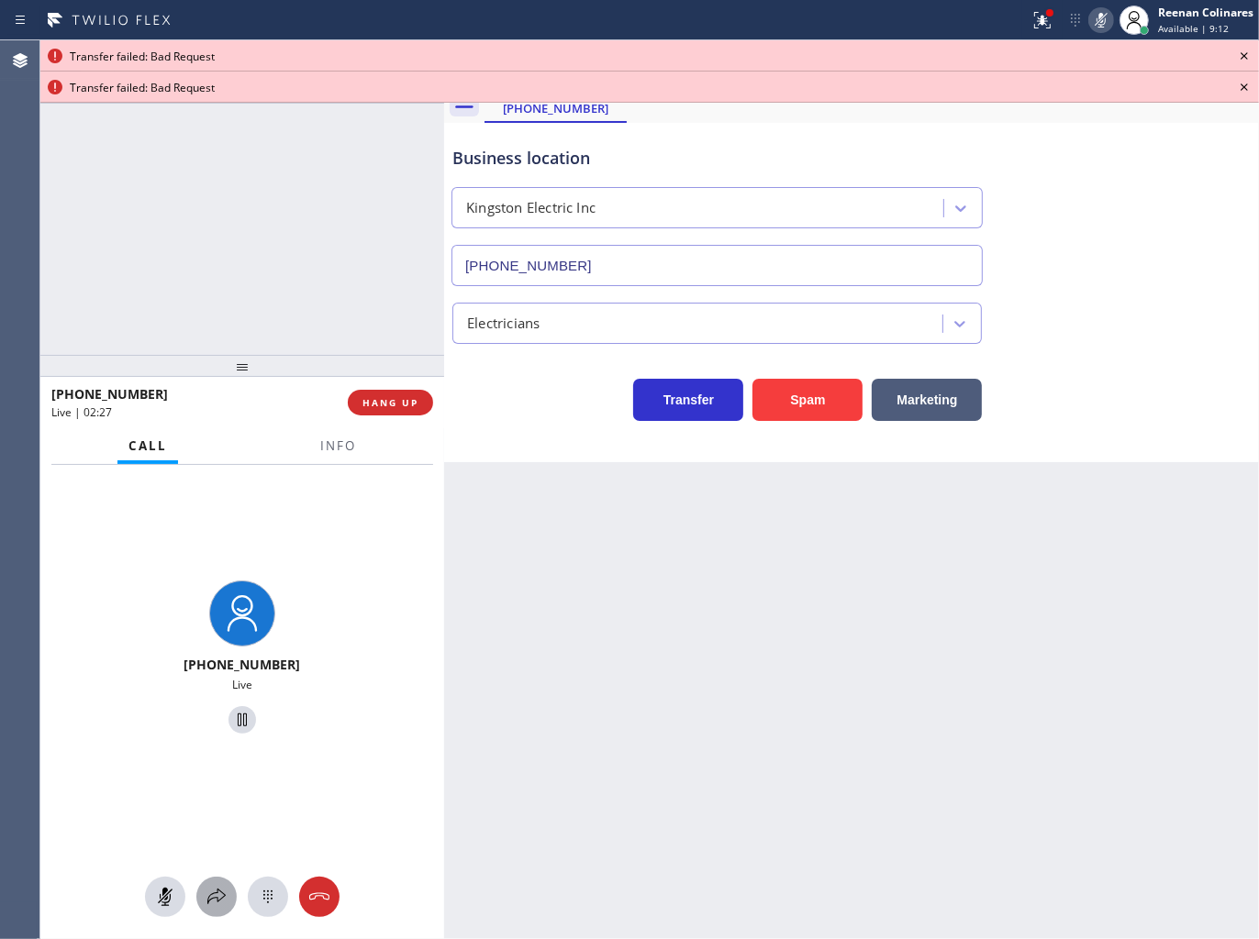
click at [215, 895] on icon at bounding box center [216, 897] width 22 height 22
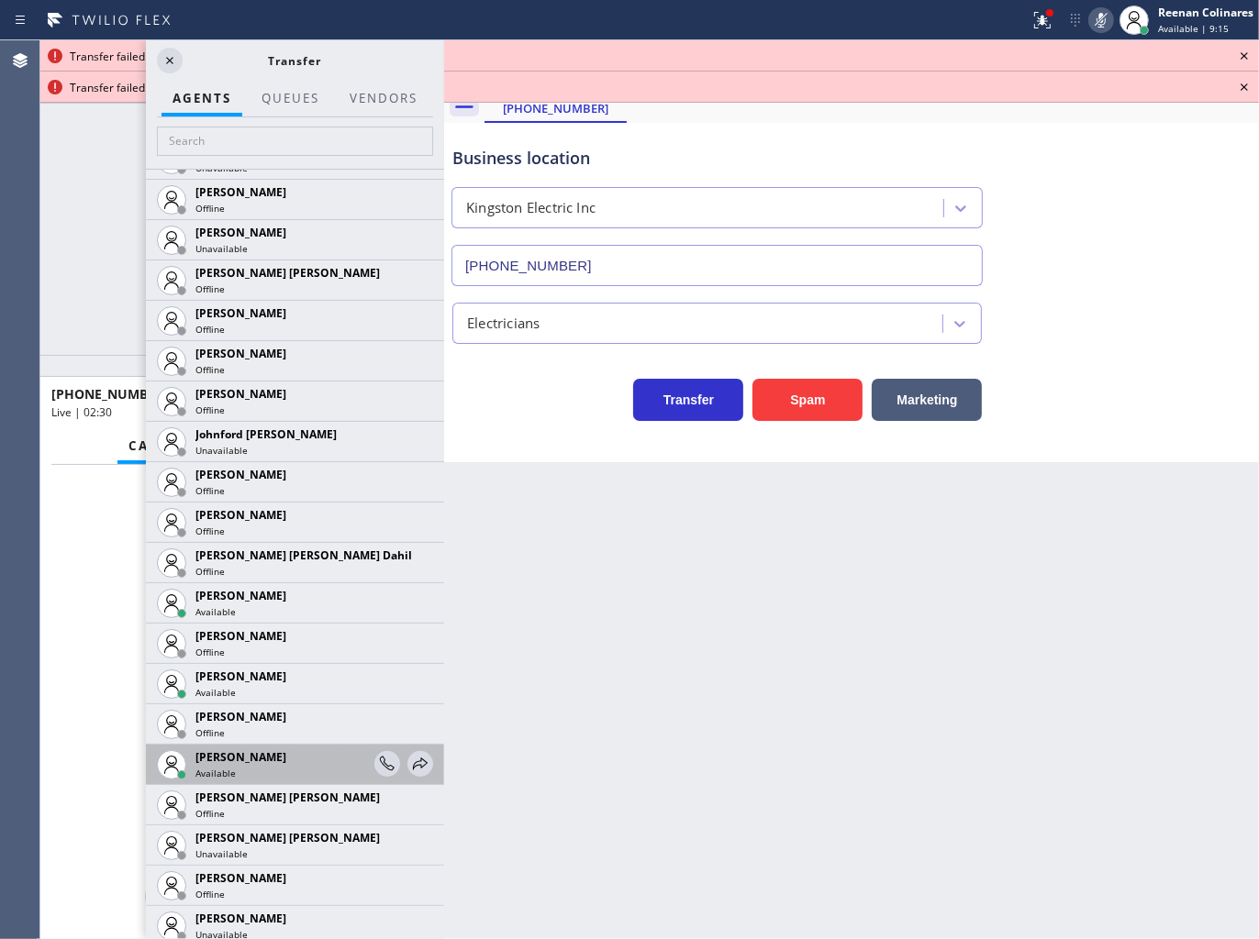
scroll to position [2140, 0]
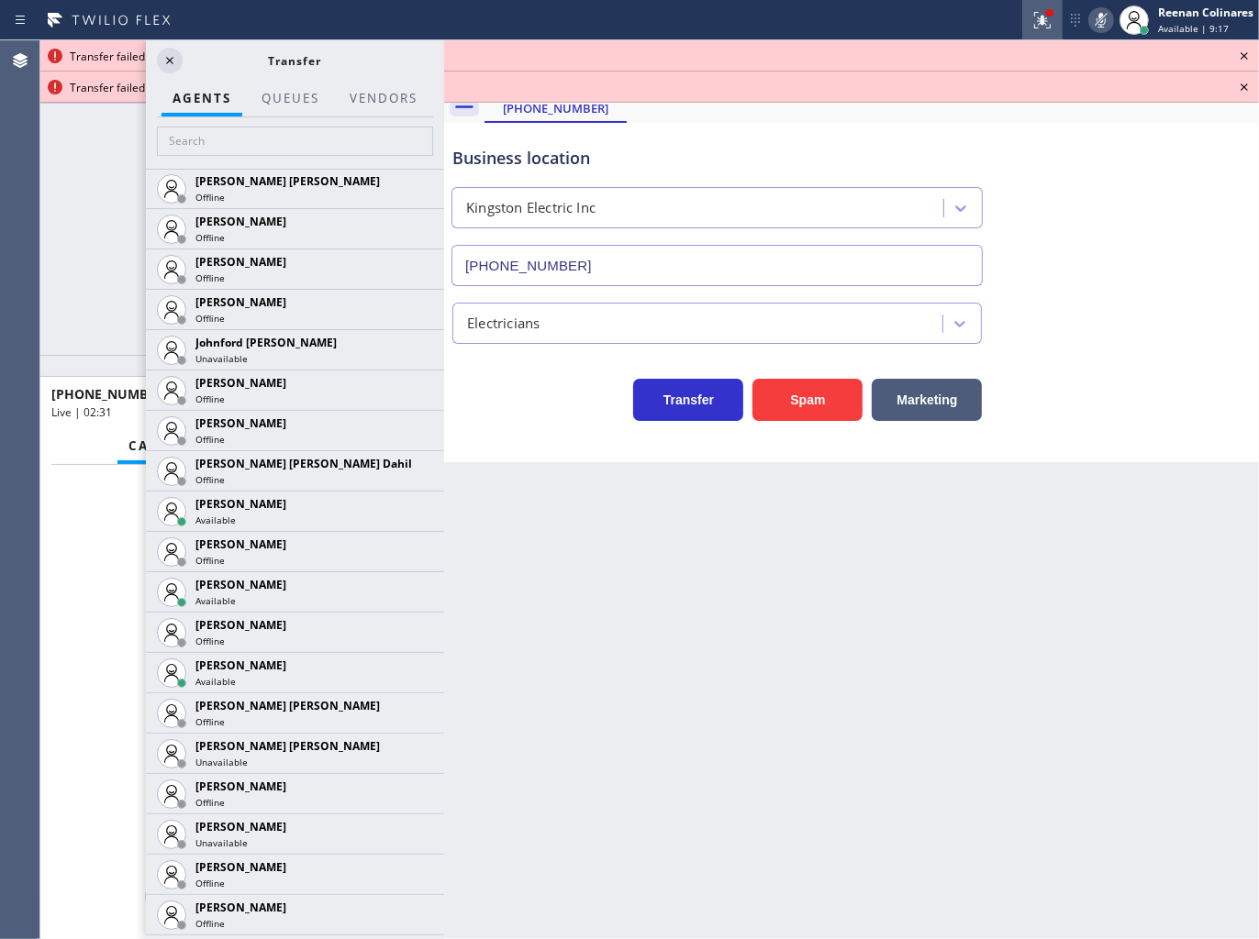
click at [1050, 20] on icon at bounding box center [1042, 20] width 22 height 22
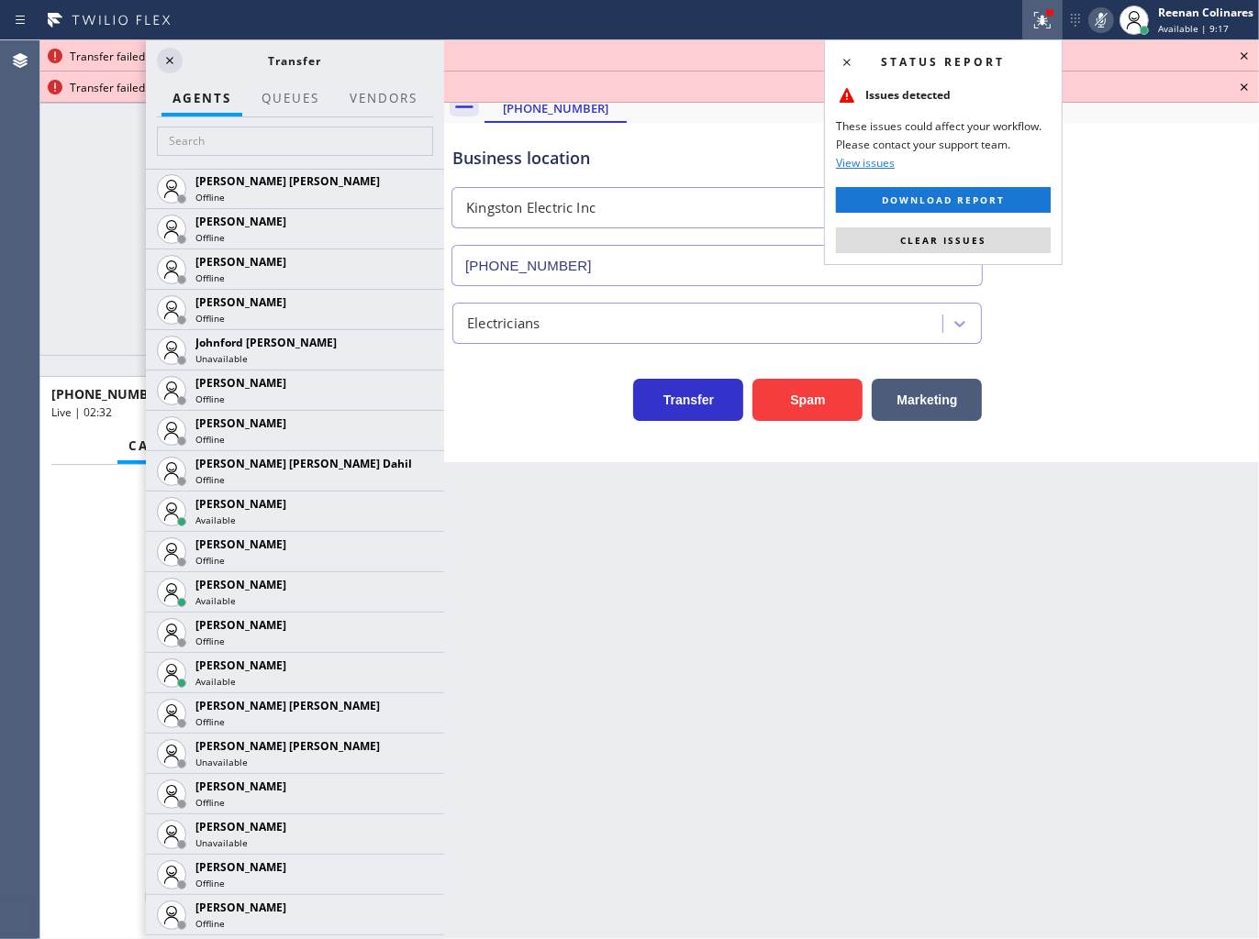
click at [1007, 241] on button "Clear issues" at bounding box center [943, 240] width 215 height 26
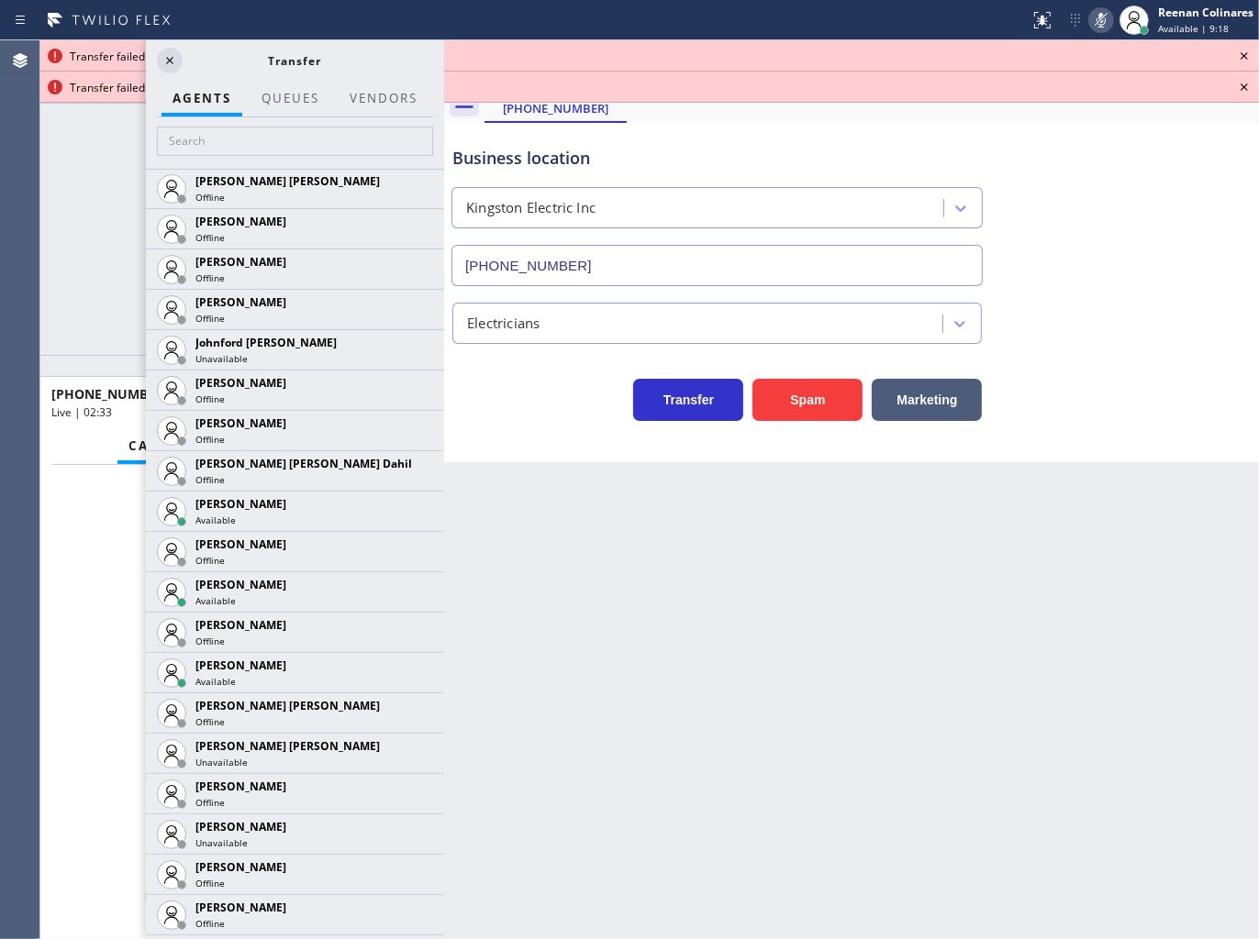
click at [1099, 20] on rect at bounding box center [1100, 18] width 13 height 13
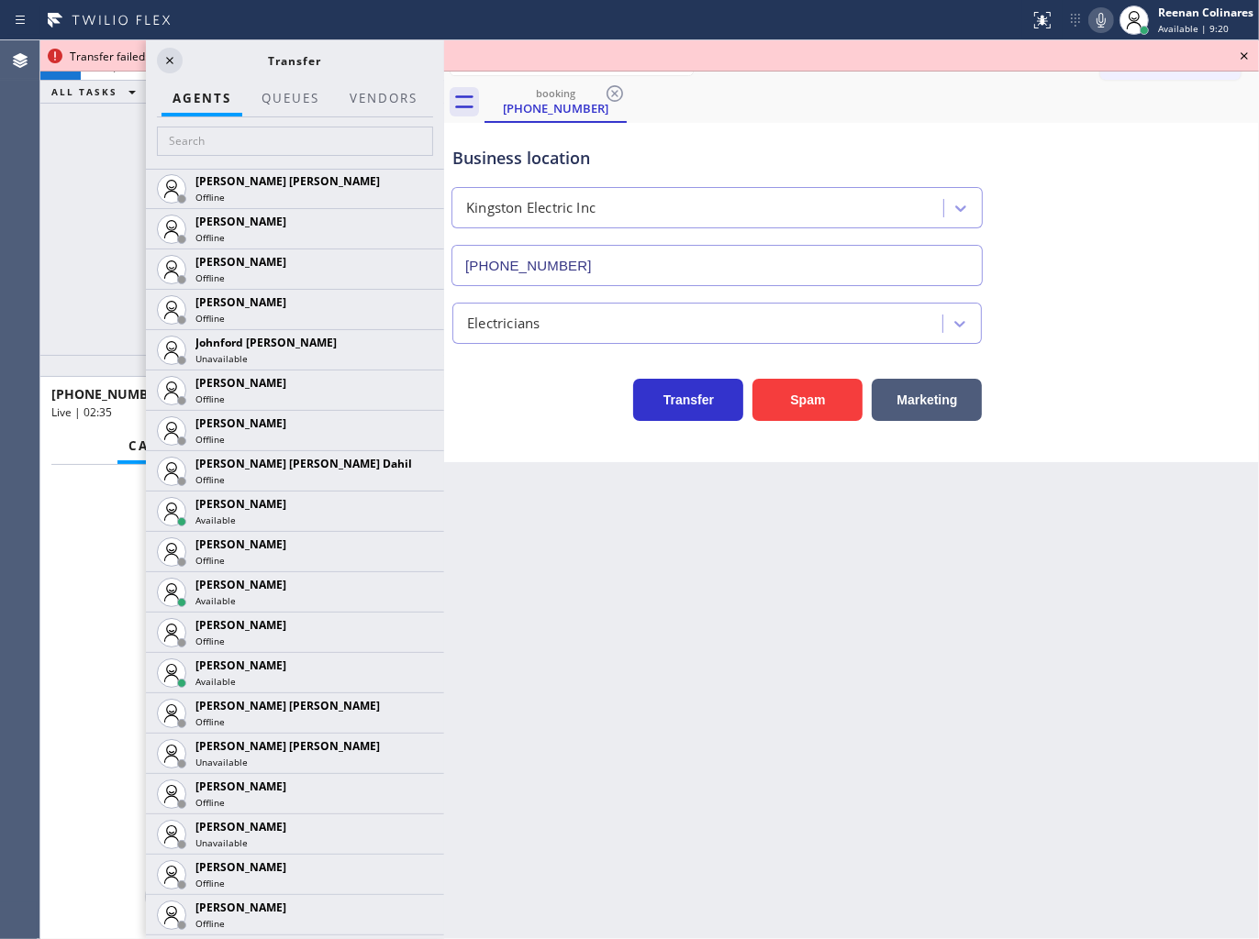
click at [1243, 52] on icon at bounding box center [1244, 56] width 22 height 22
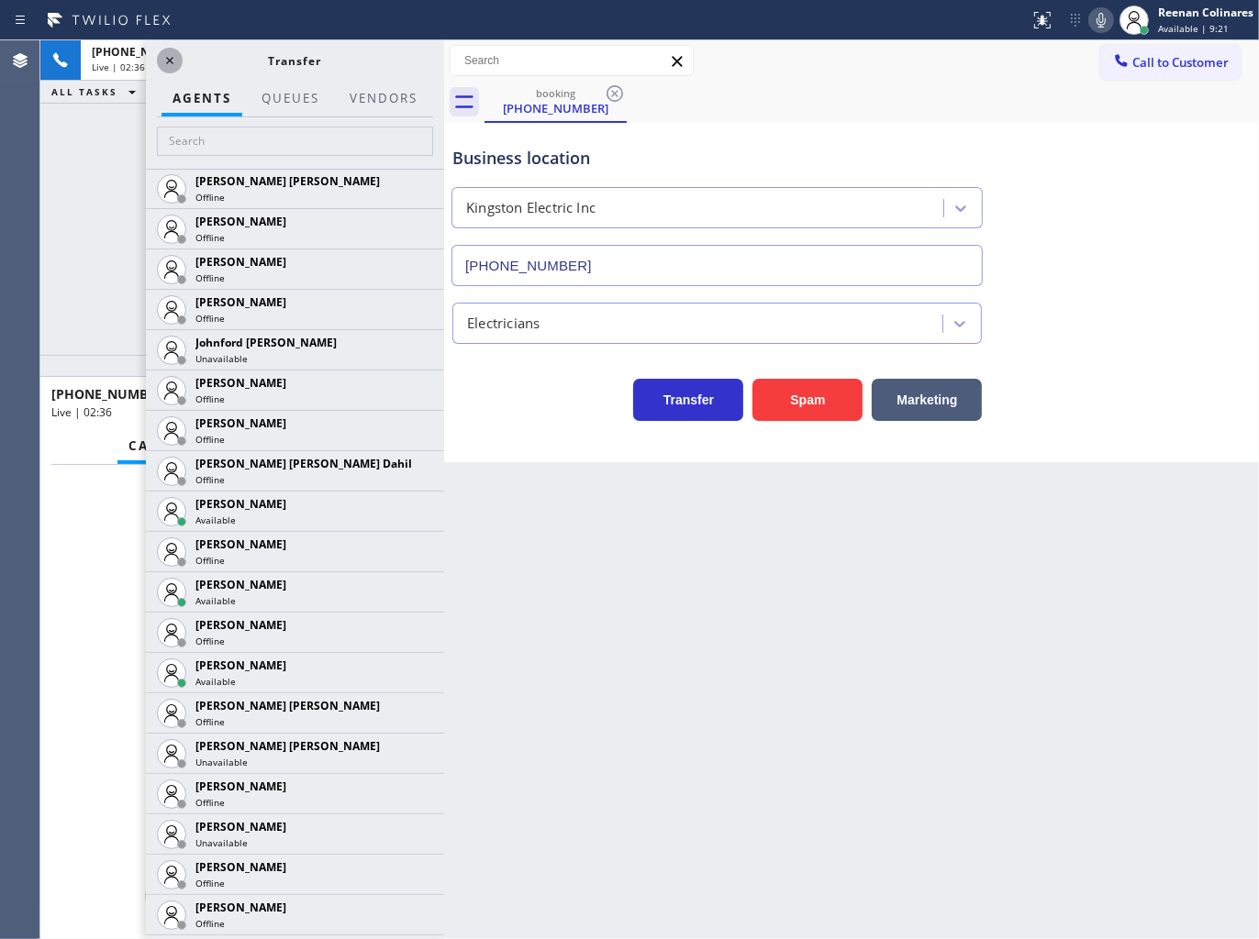
click at [174, 59] on icon at bounding box center [170, 61] width 22 height 22
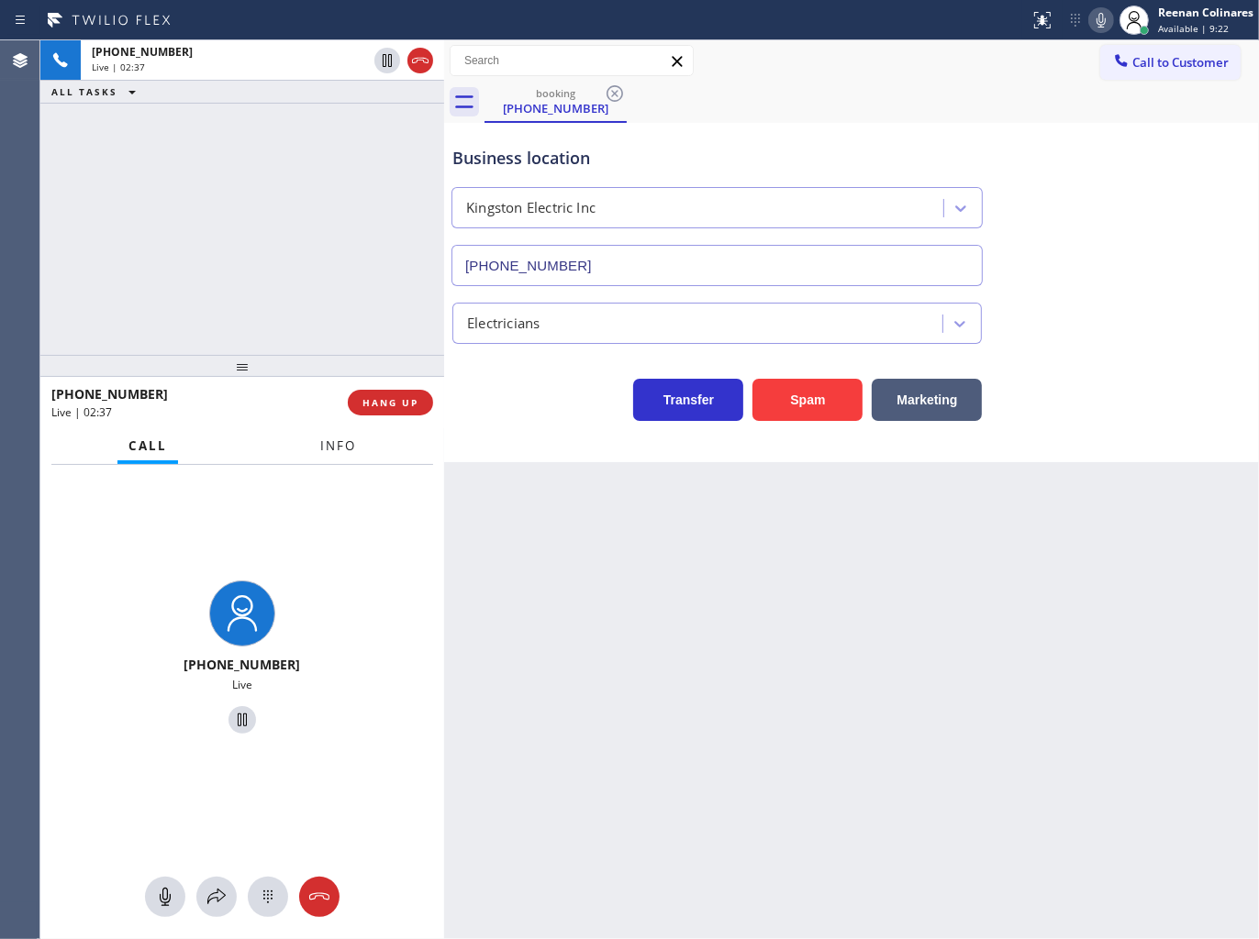
click at [318, 449] on button "Info" at bounding box center [338, 446] width 58 height 36
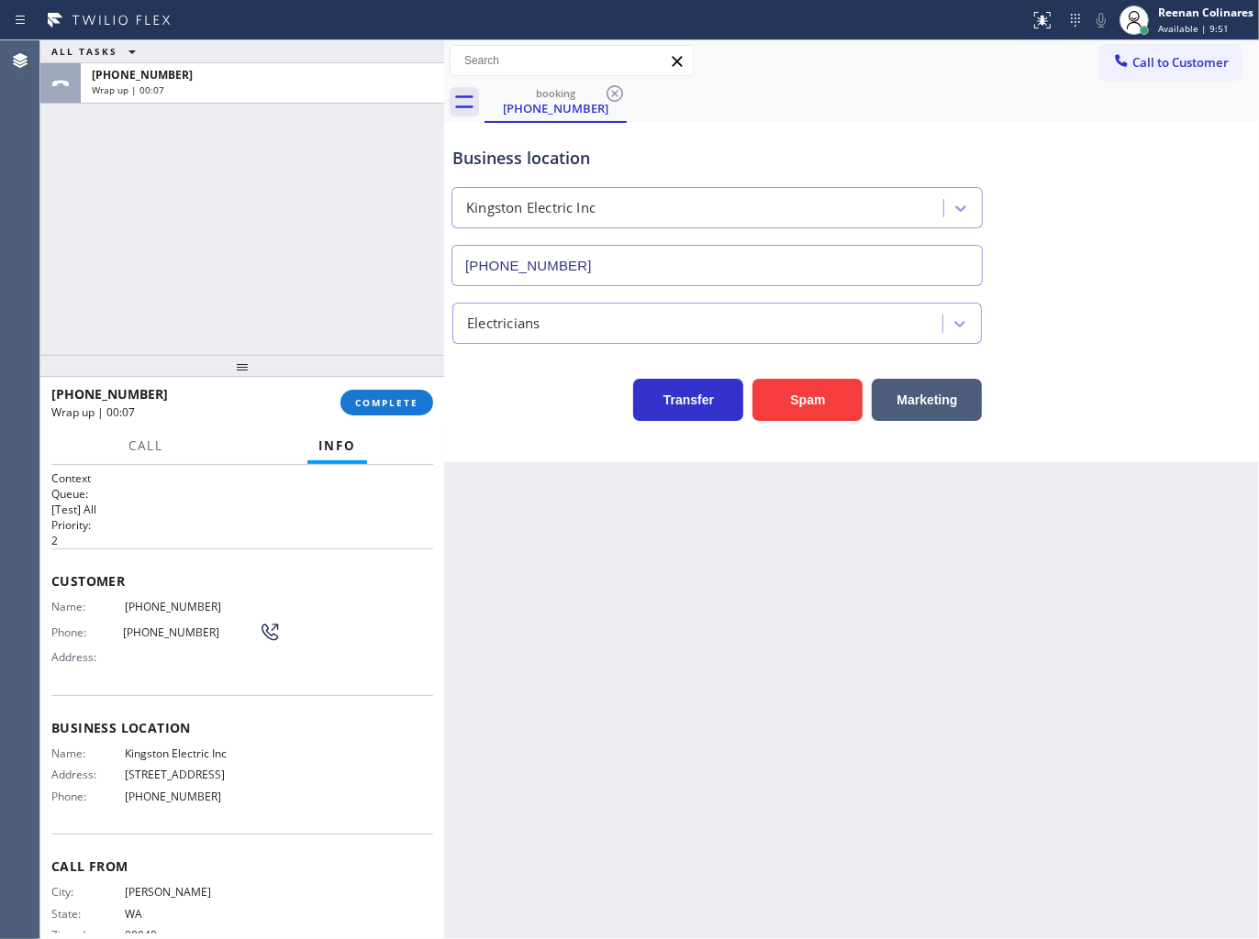
drag, startPoint x: 933, startPoint y: 94, endPoint x: 280, endPoint y: 272, distance: 676.9
click at [920, 96] on div "booking (425) 232-4283" at bounding box center [871, 102] width 774 height 41
click at [392, 413] on button "COMPLETE" at bounding box center [386, 403] width 93 height 26
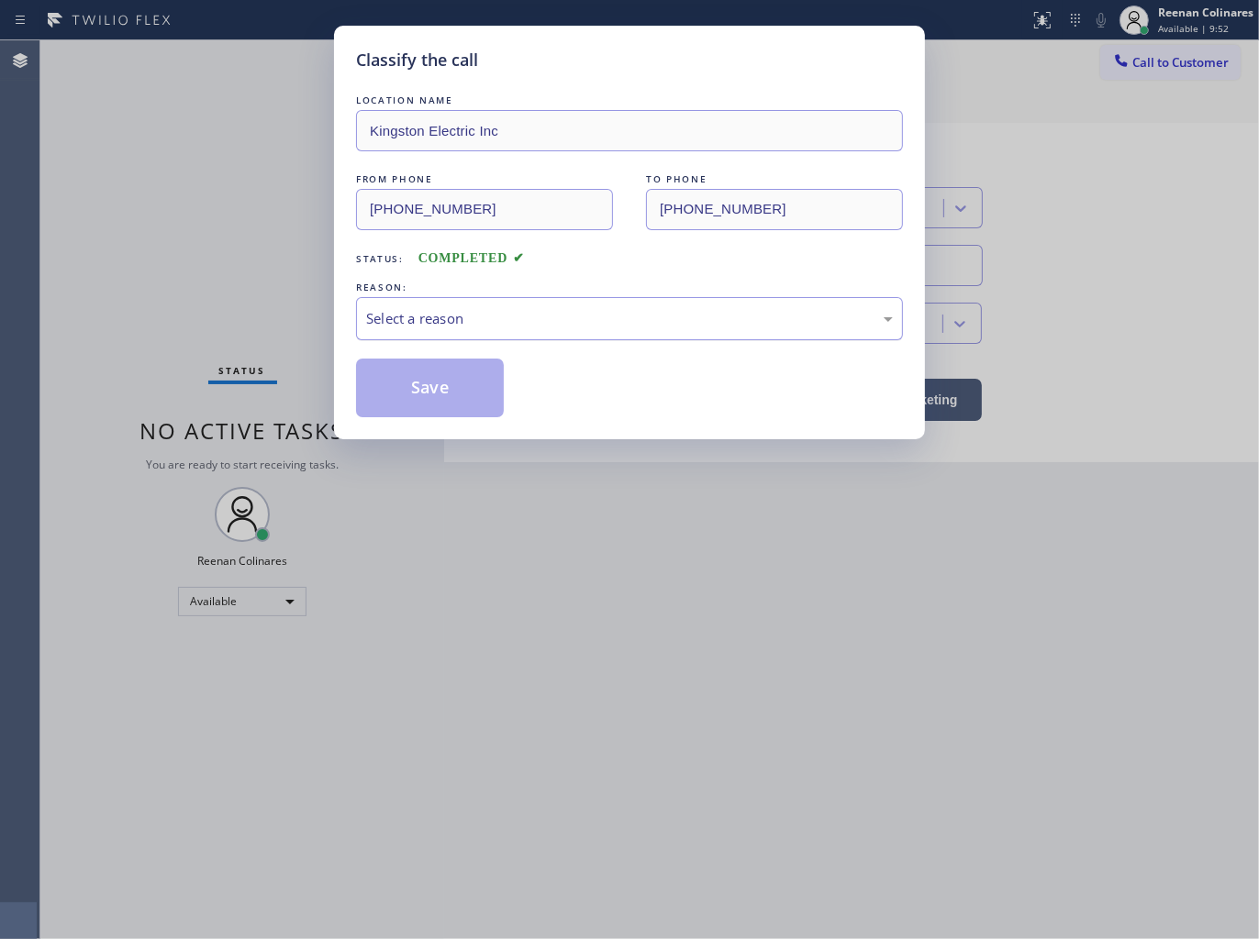
click at [491, 312] on div "Select a reason" at bounding box center [629, 318] width 527 height 21
click at [405, 398] on button "Save" at bounding box center [430, 388] width 148 height 59
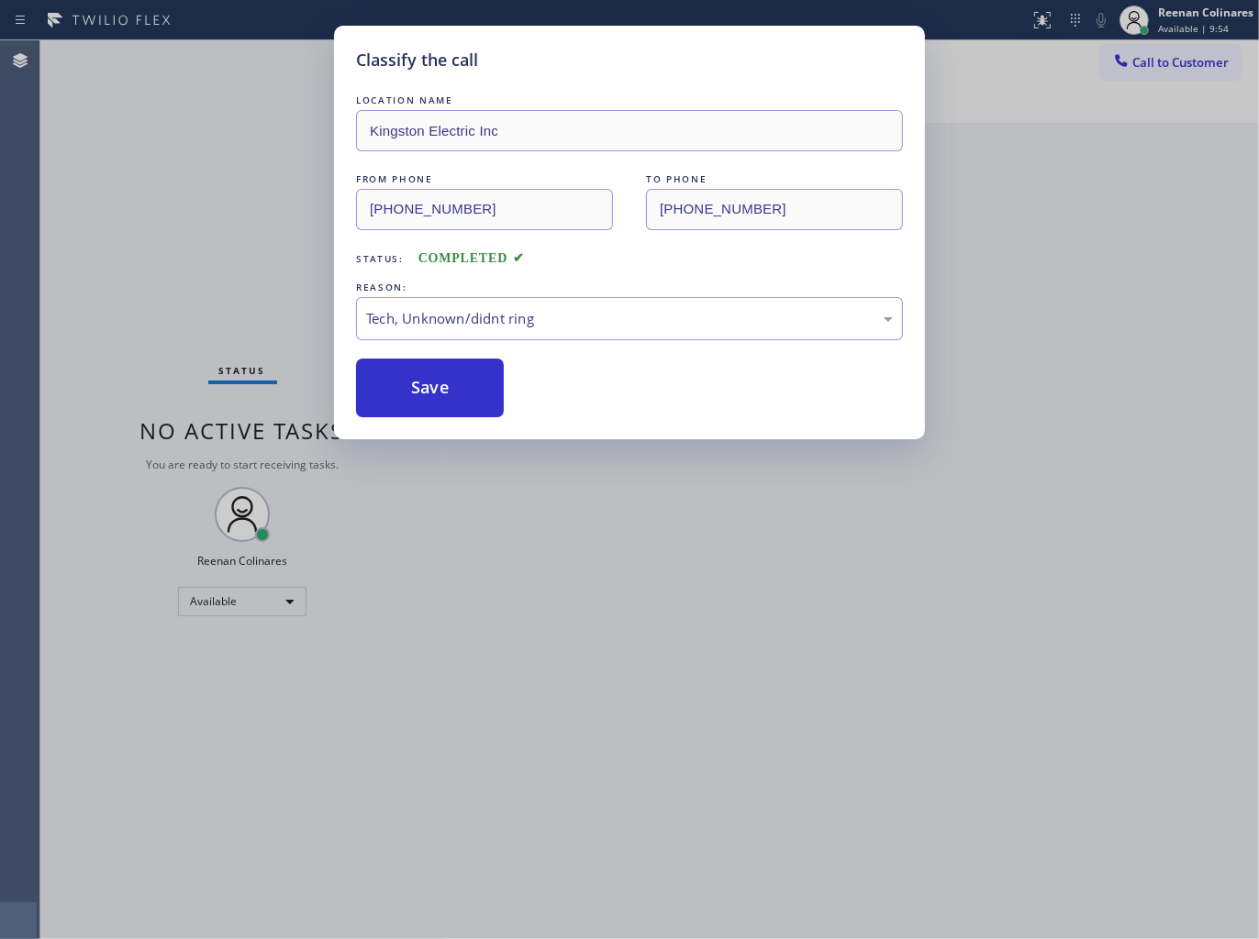
click at [283, 345] on div "Classify the call LOCATION NAME Kingston Electric Inc FROM PHONE (425) 232-4283…" at bounding box center [629, 469] width 1259 height 939
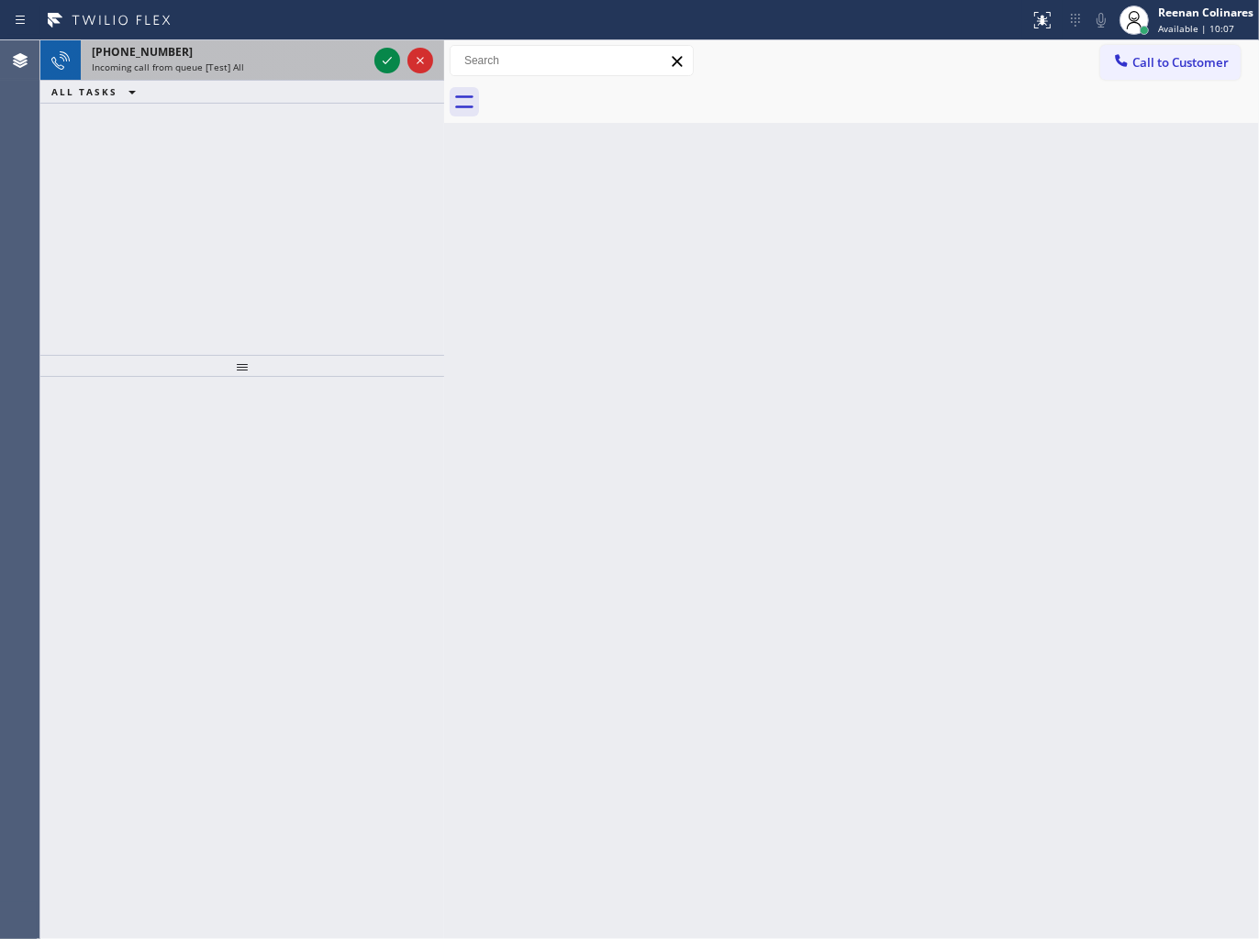
click at [301, 61] on div "Incoming call from queue [Test] All" at bounding box center [229, 67] width 275 height 13
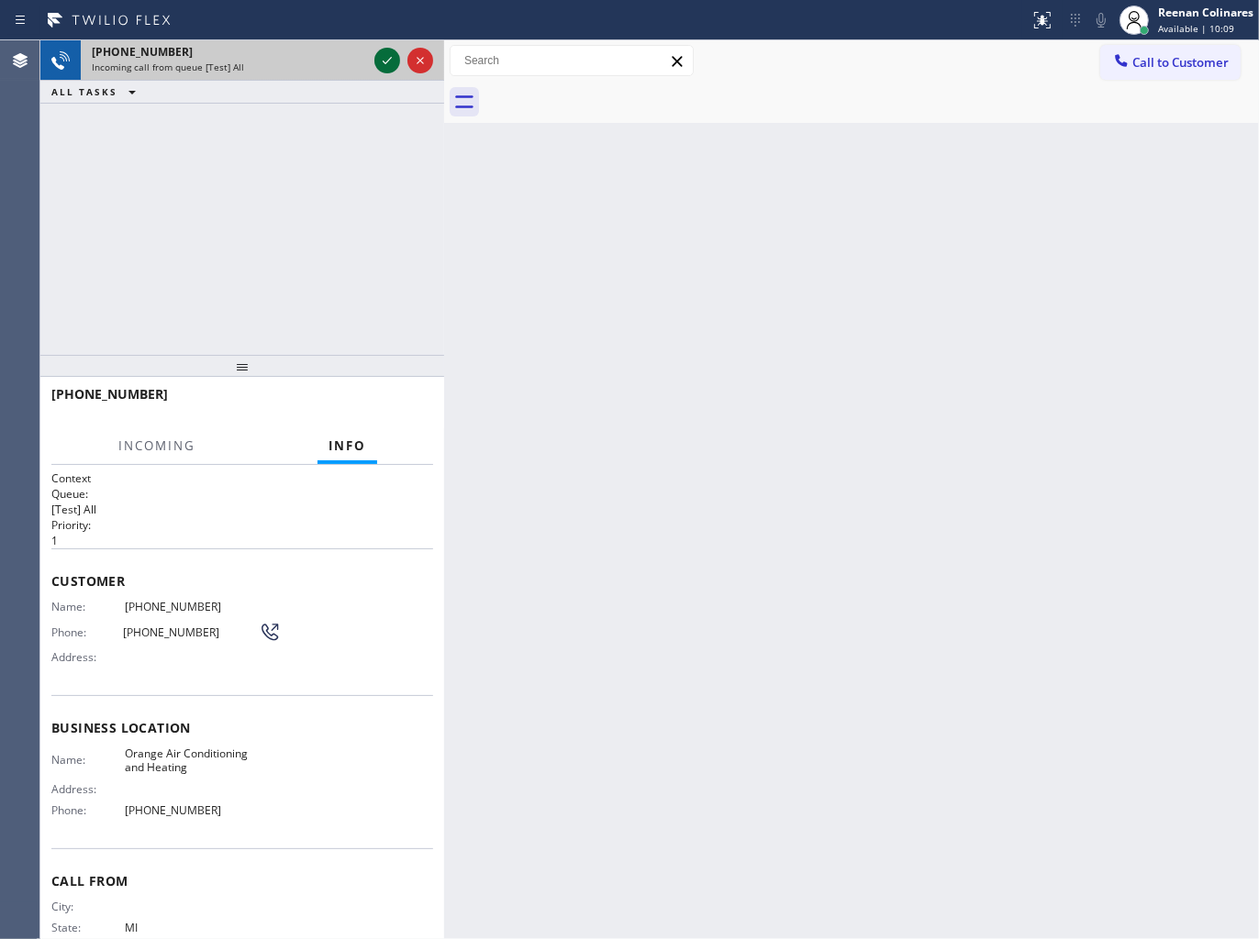
click at [380, 59] on icon at bounding box center [387, 61] width 22 height 22
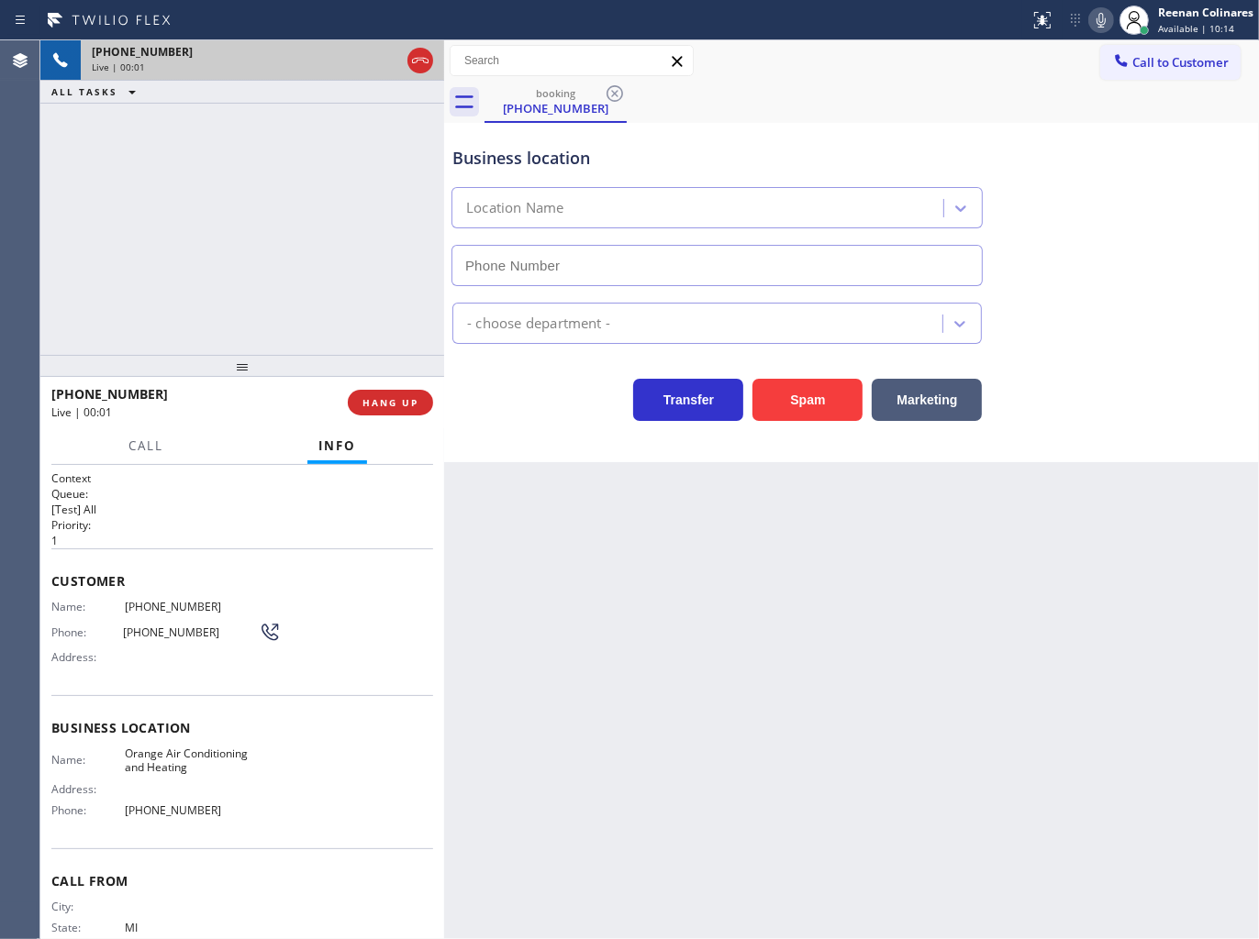
type input "(714) 583-9707"
click at [1097, 30] on icon at bounding box center [1101, 20] width 22 height 22
click at [1098, 21] on rect at bounding box center [1100, 18] width 13 height 13
click at [420, 398] on button "HANG UP" at bounding box center [390, 403] width 85 height 26
click at [416, 400] on span "HANG UP" at bounding box center [390, 402] width 56 height 13
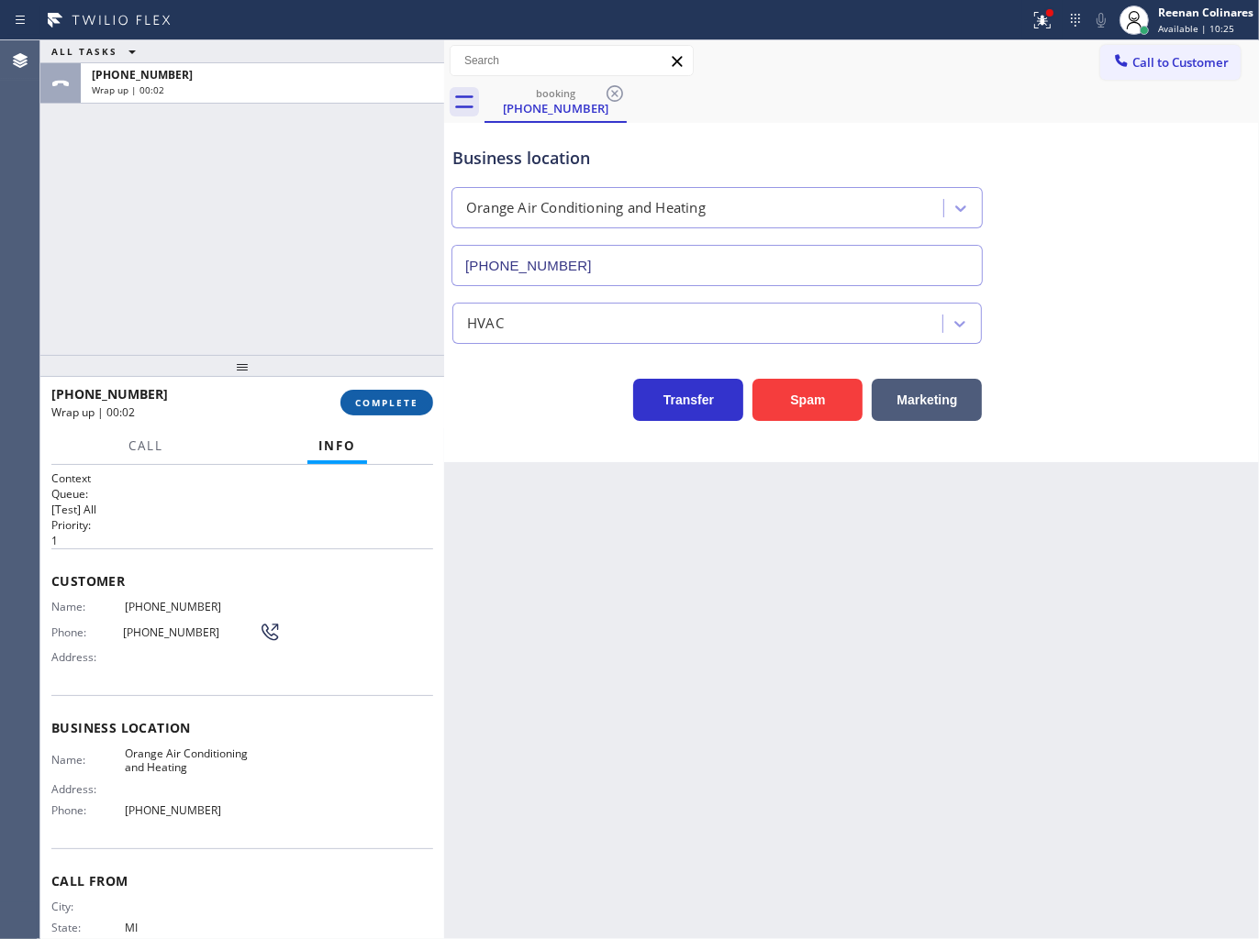
click at [399, 401] on span "COMPLETE" at bounding box center [386, 402] width 63 height 13
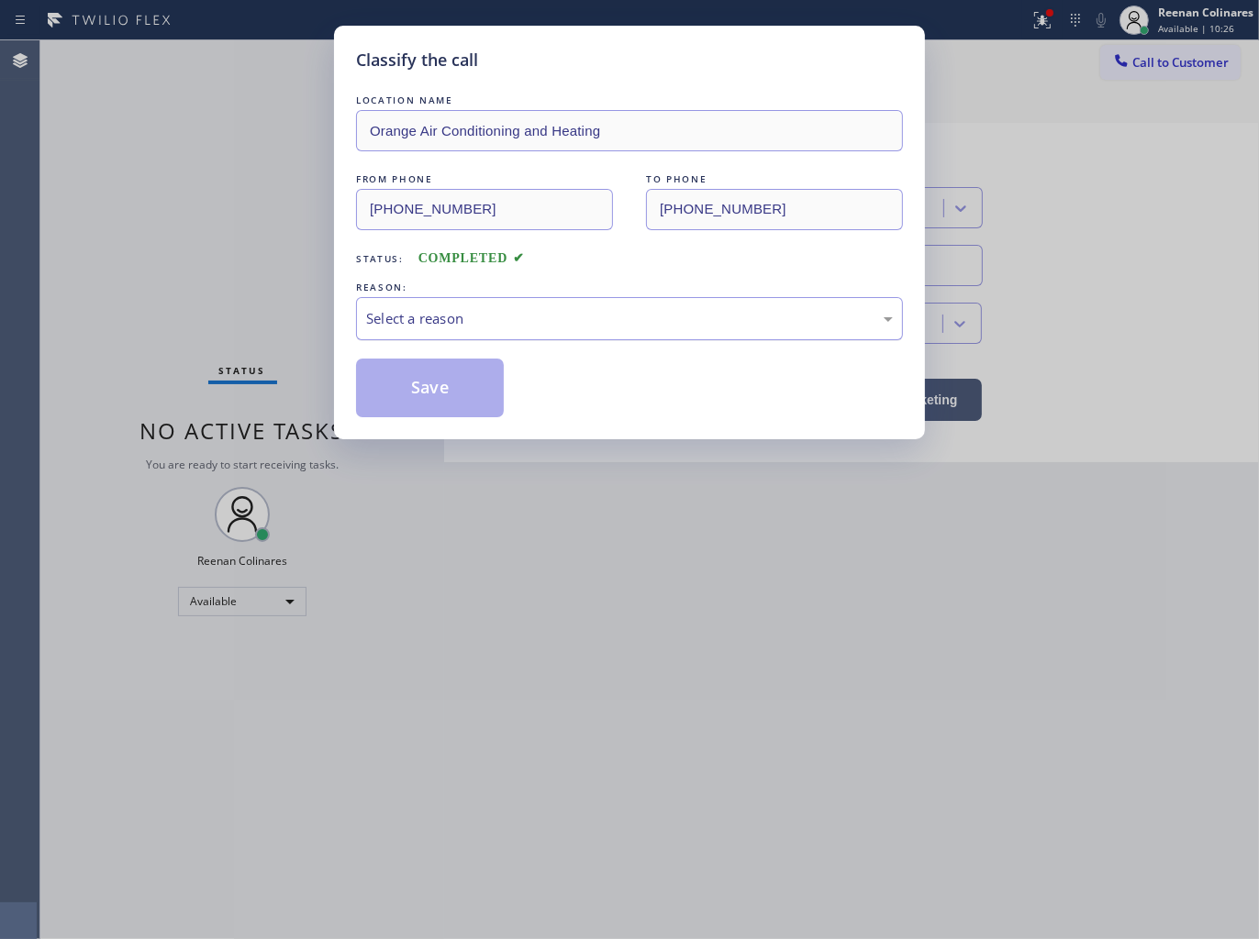
click at [466, 313] on div "Select a reason" at bounding box center [629, 318] width 527 height 21
click at [418, 400] on button "Save" at bounding box center [430, 388] width 148 height 59
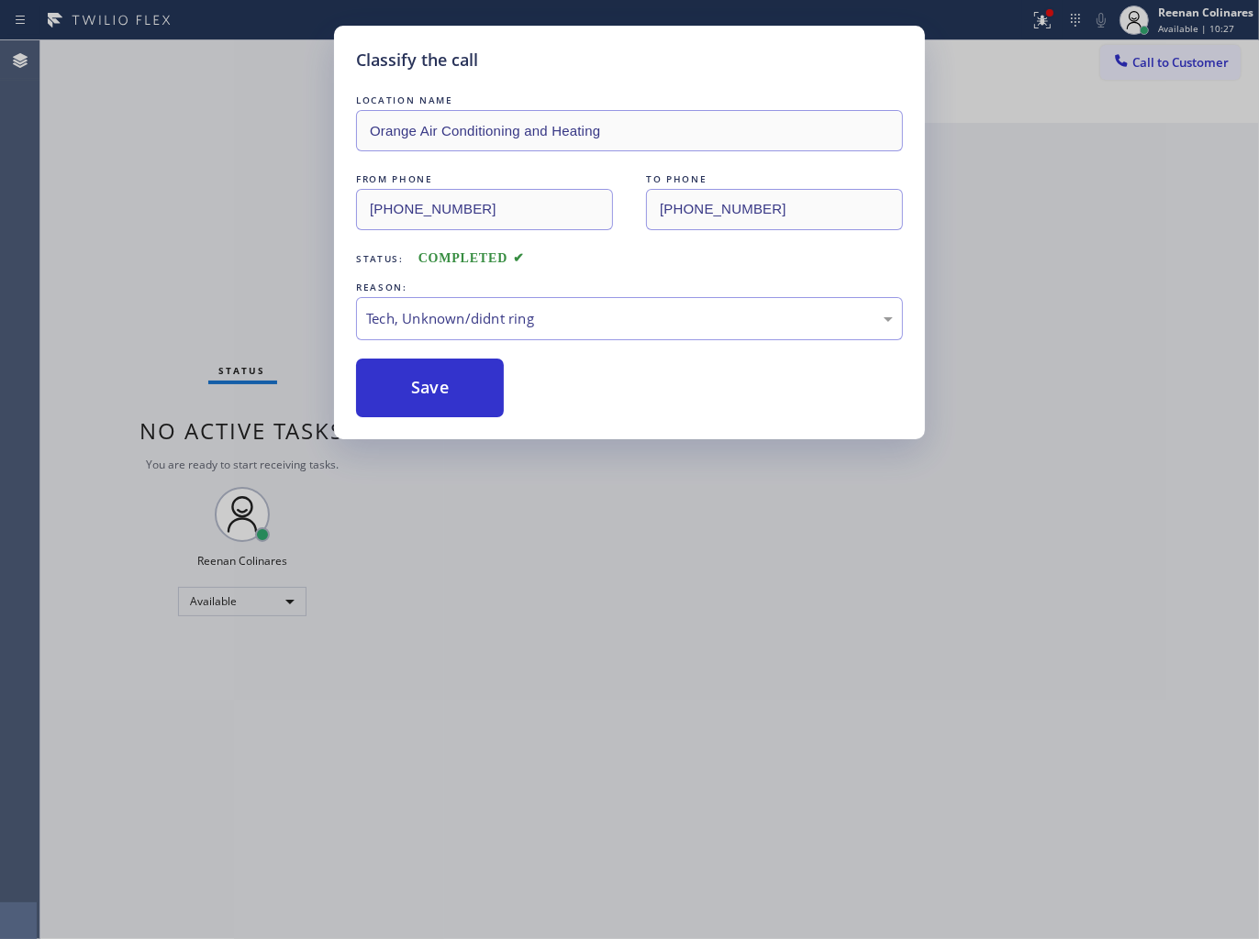
click at [215, 286] on div "Classify the call LOCATION NAME Orange Air Conditioning and Heating FROM PHONE …" at bounding box center [629, 469] width 1259 height 939
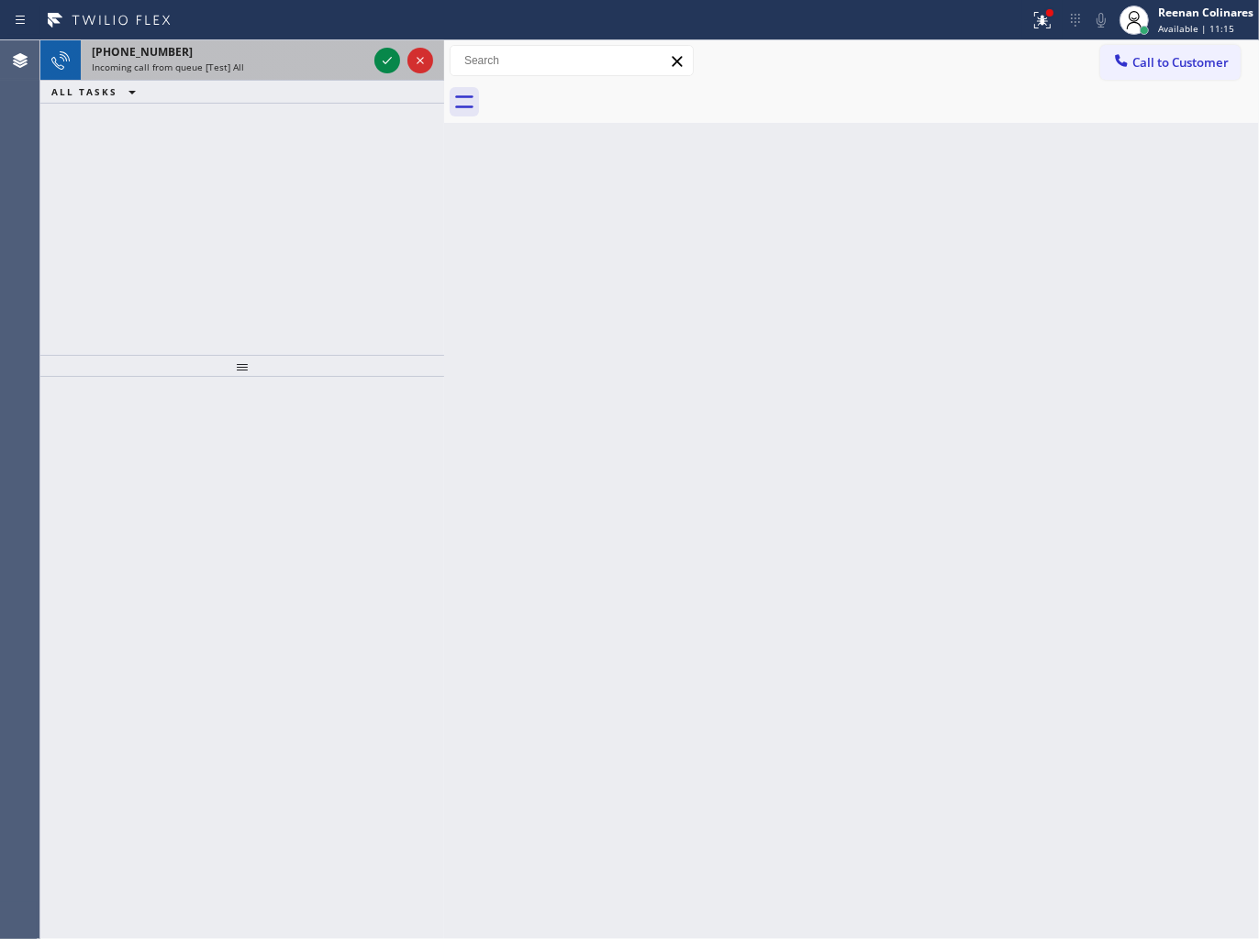
click at [217, 61] on span "Incoming call from queue [Test] All" at bounding box center [168, 67] width 152 height 13
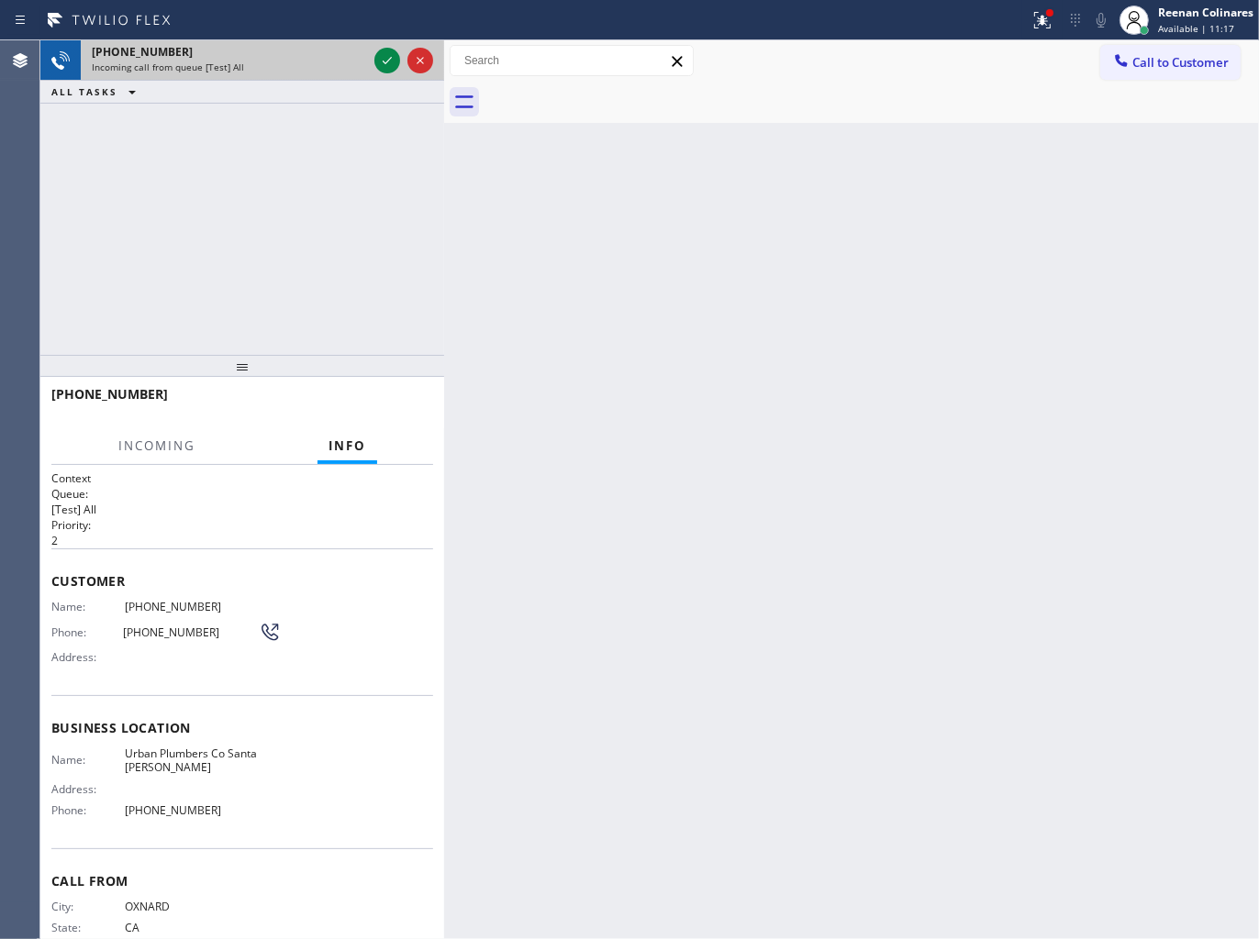
click at [340, 65] on div "Incoming call from queue [Test] All" at bounding box center [229, 67] width 275 height 13
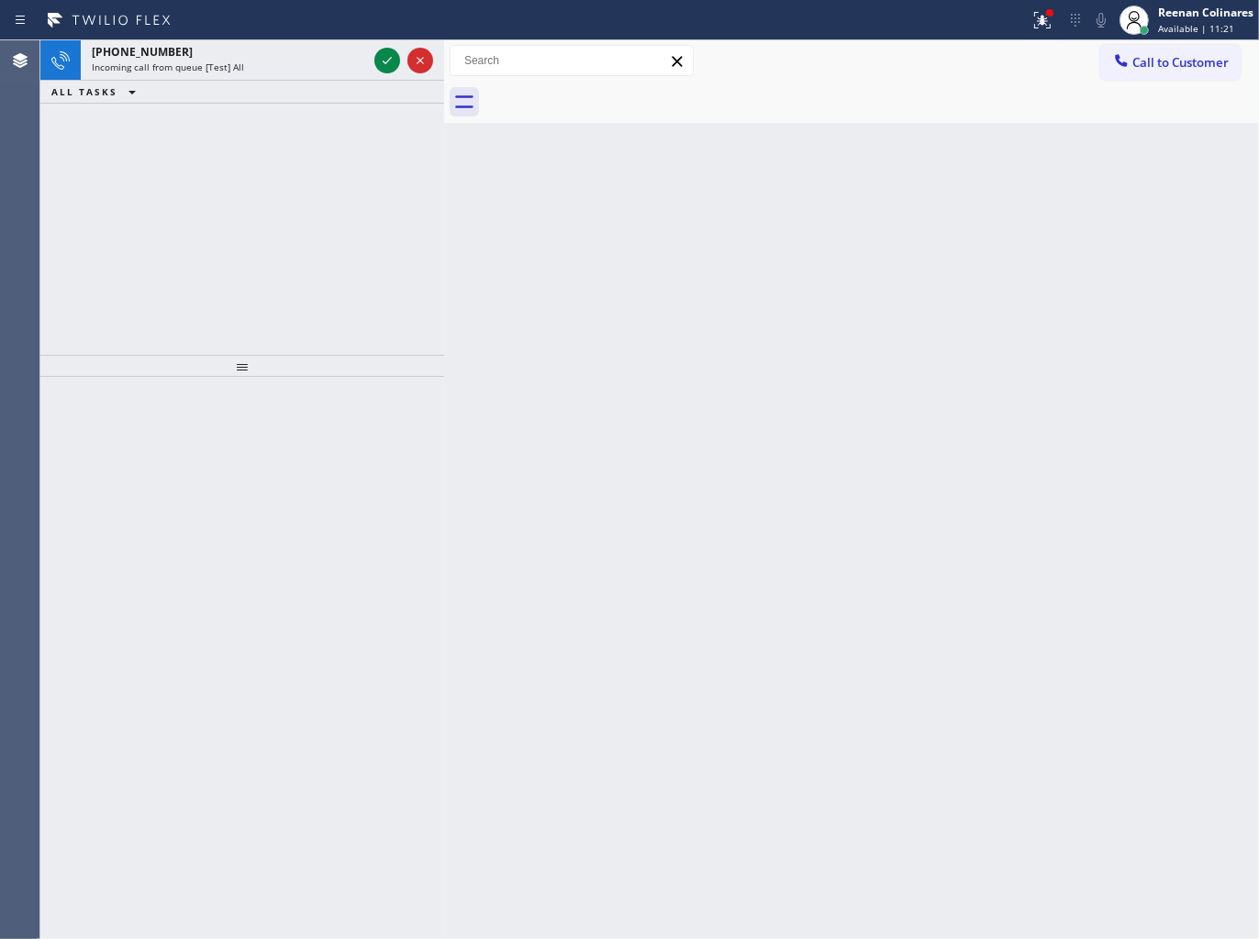
click at [359, 64] on div "Incoming call from queue [Test] All" at bounding box center [229, 67] width 275 height 13
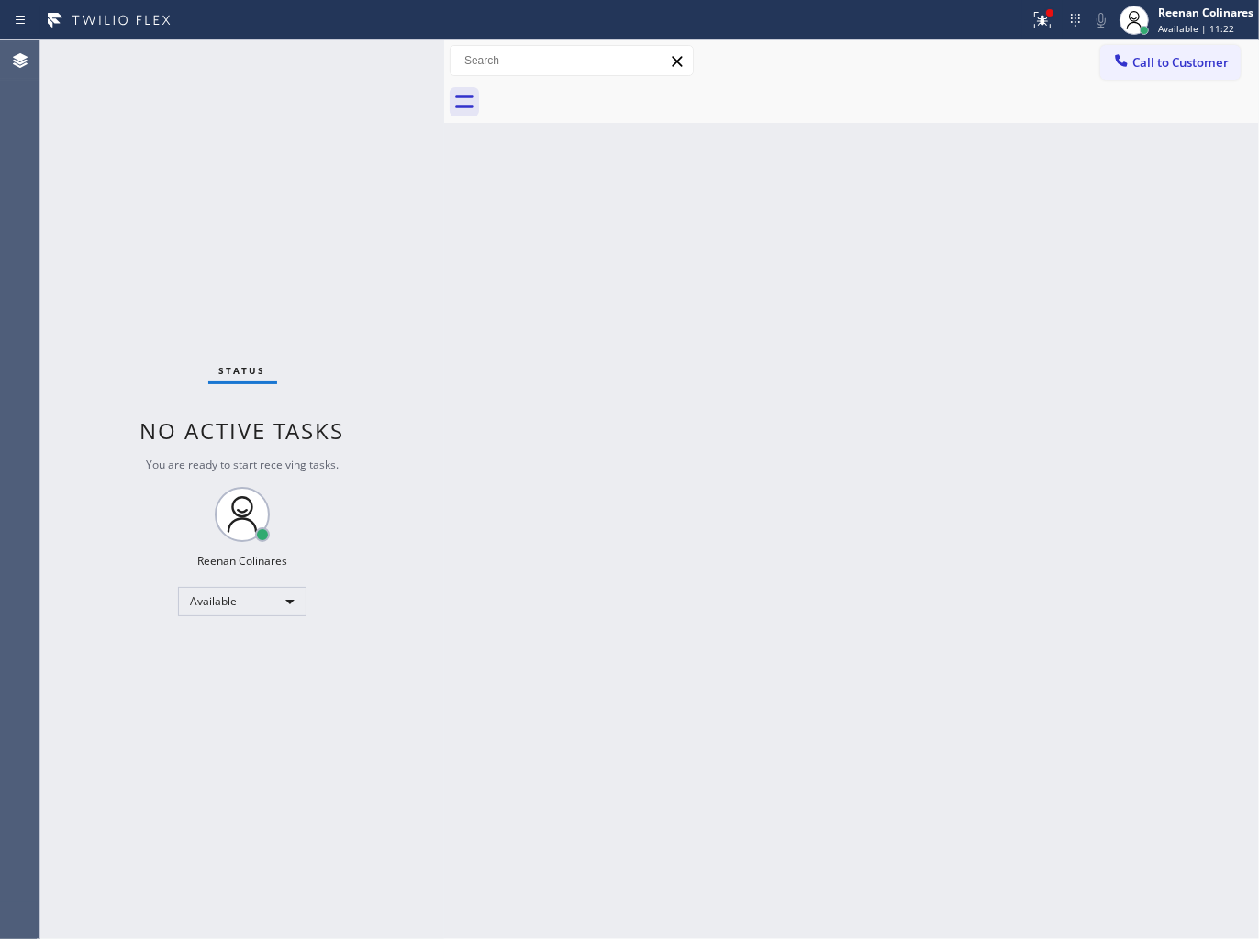
click at [322, 83] on div "Status No active tasks You are ready to start receiving tasks. Reenan Colinares…" at bounding box center [242, 489] width 404 height 899
click at [1043, 32] on button at bounding box center [1042, 20] width 40 height 40
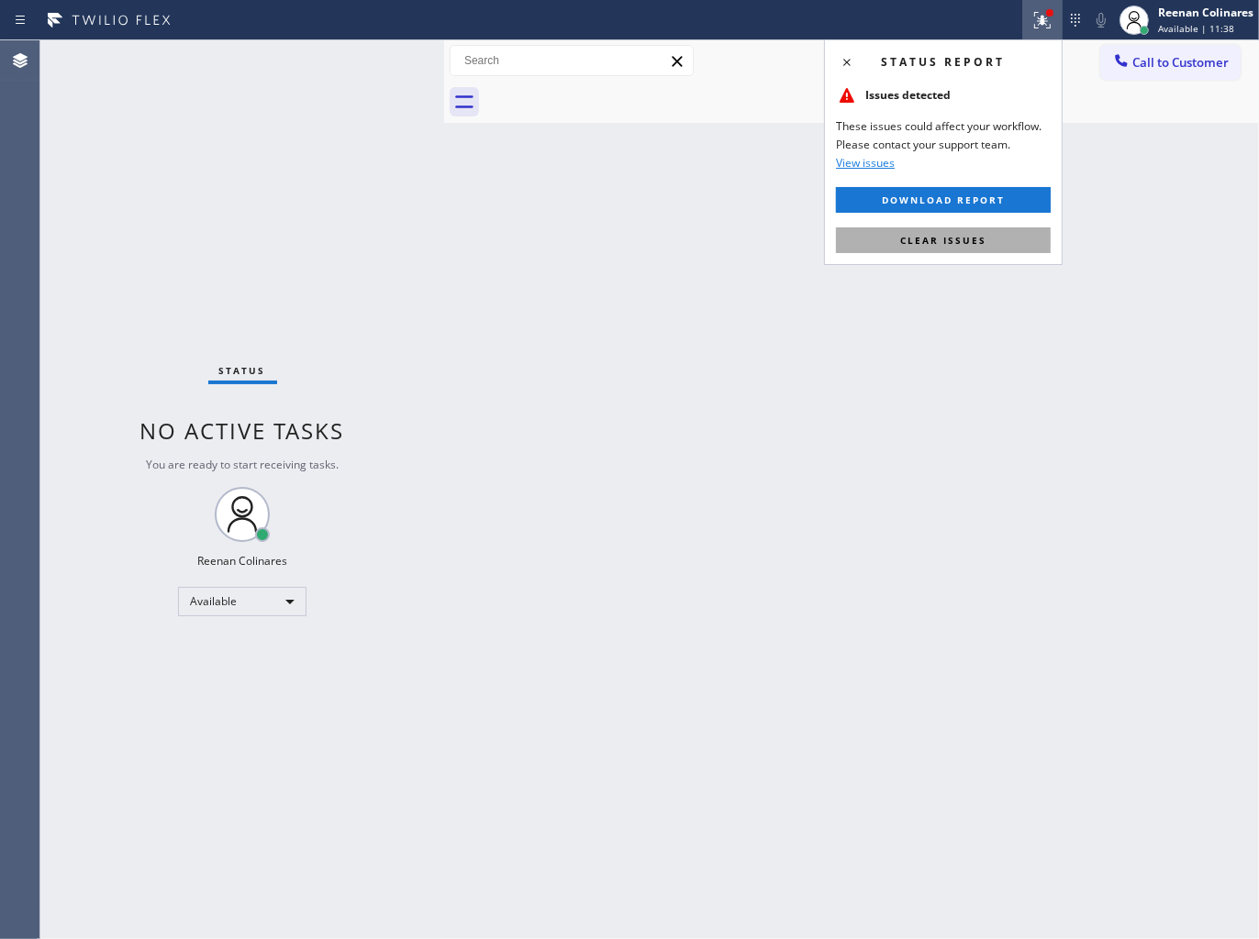
click at [957, 238] on span "Clear issues" at bounding box center [943, 240] width 86 height 13
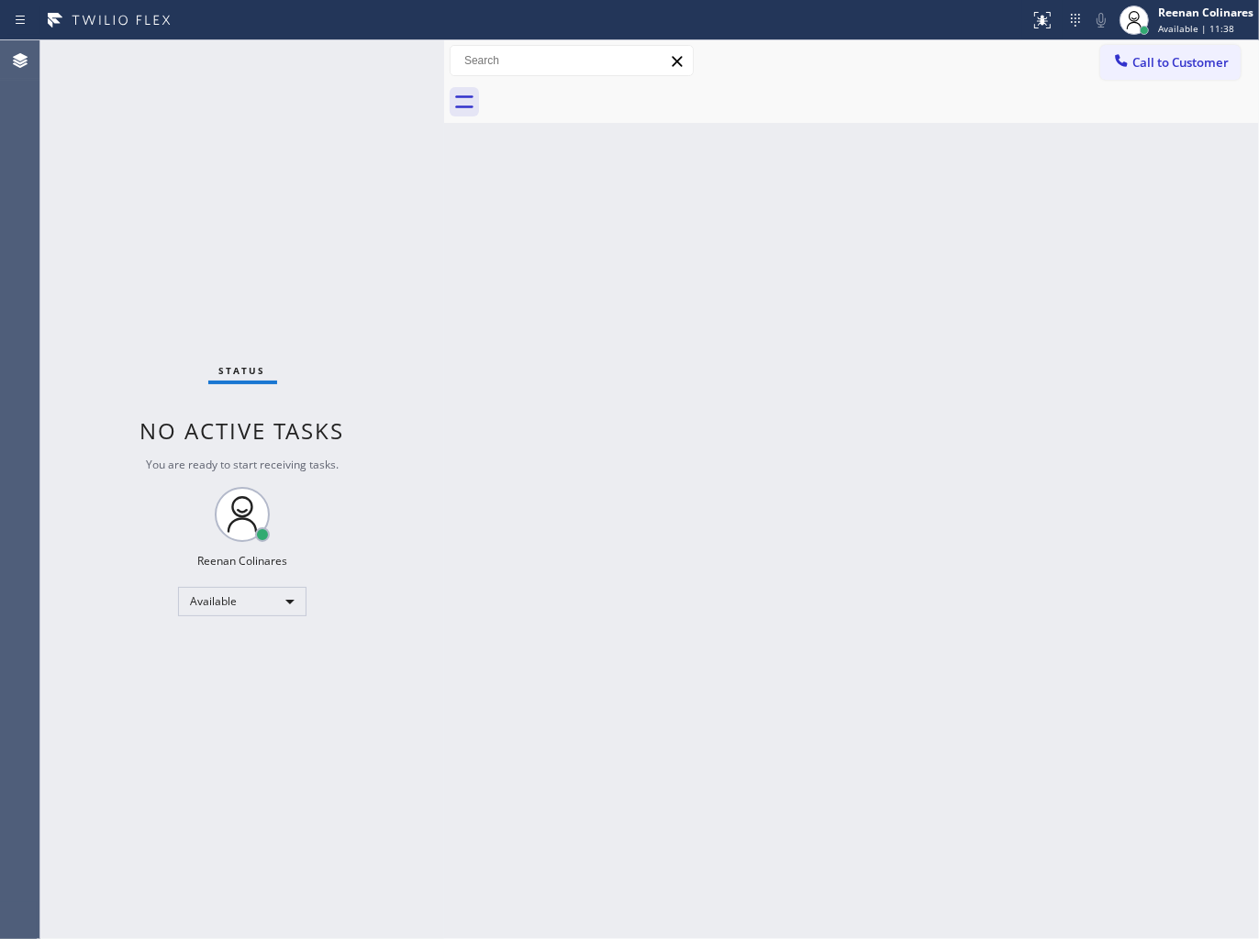
click at [759, 269] on div "Back to Dashboard Change Sender ID Customers Technicians Select a contact Outbo…" at bounding box center [851, 489] width 815 height 899
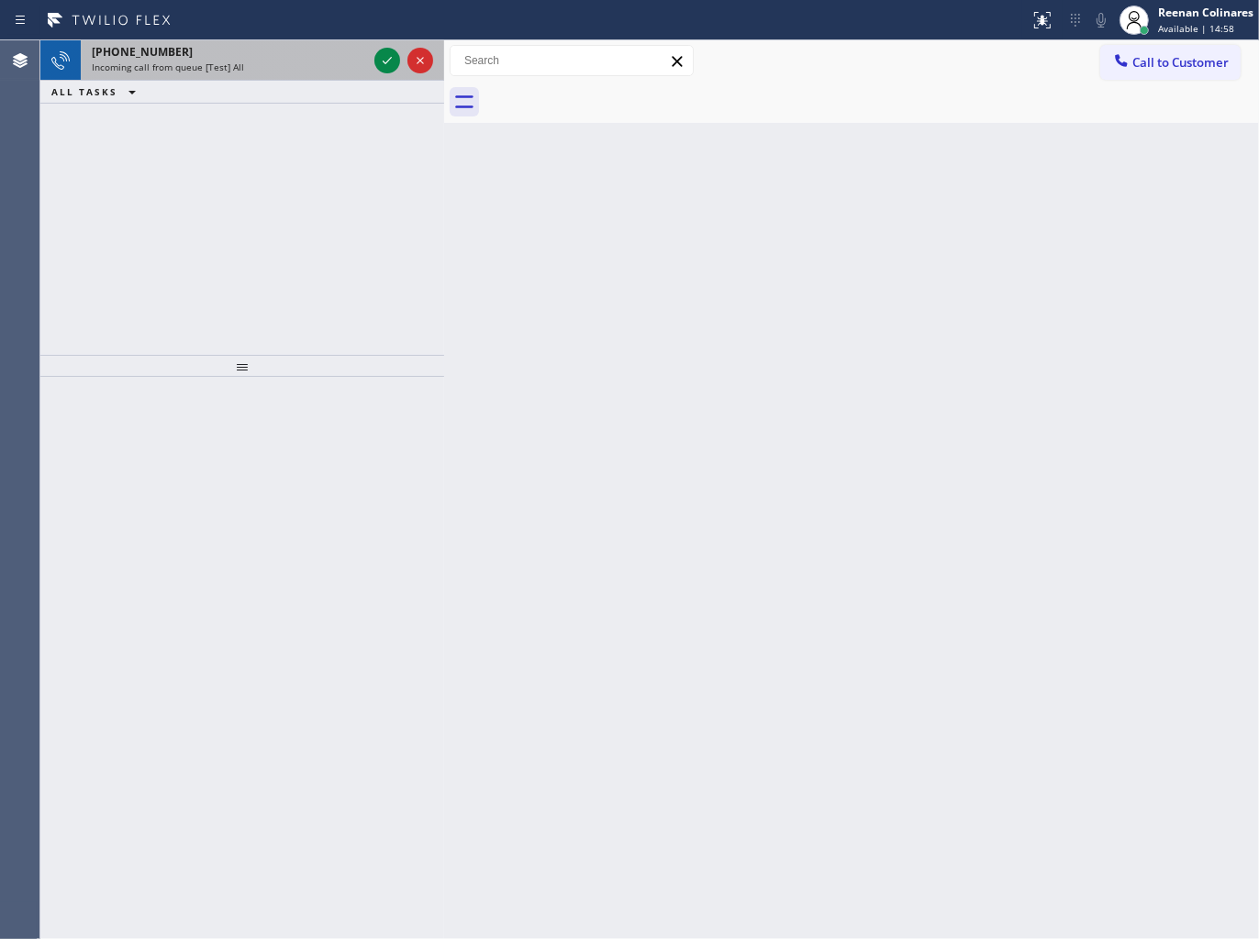
click at [335, 66] on div "Incoming call from queue [Test] All" at bounding box center [229, 67] width 275 height 13
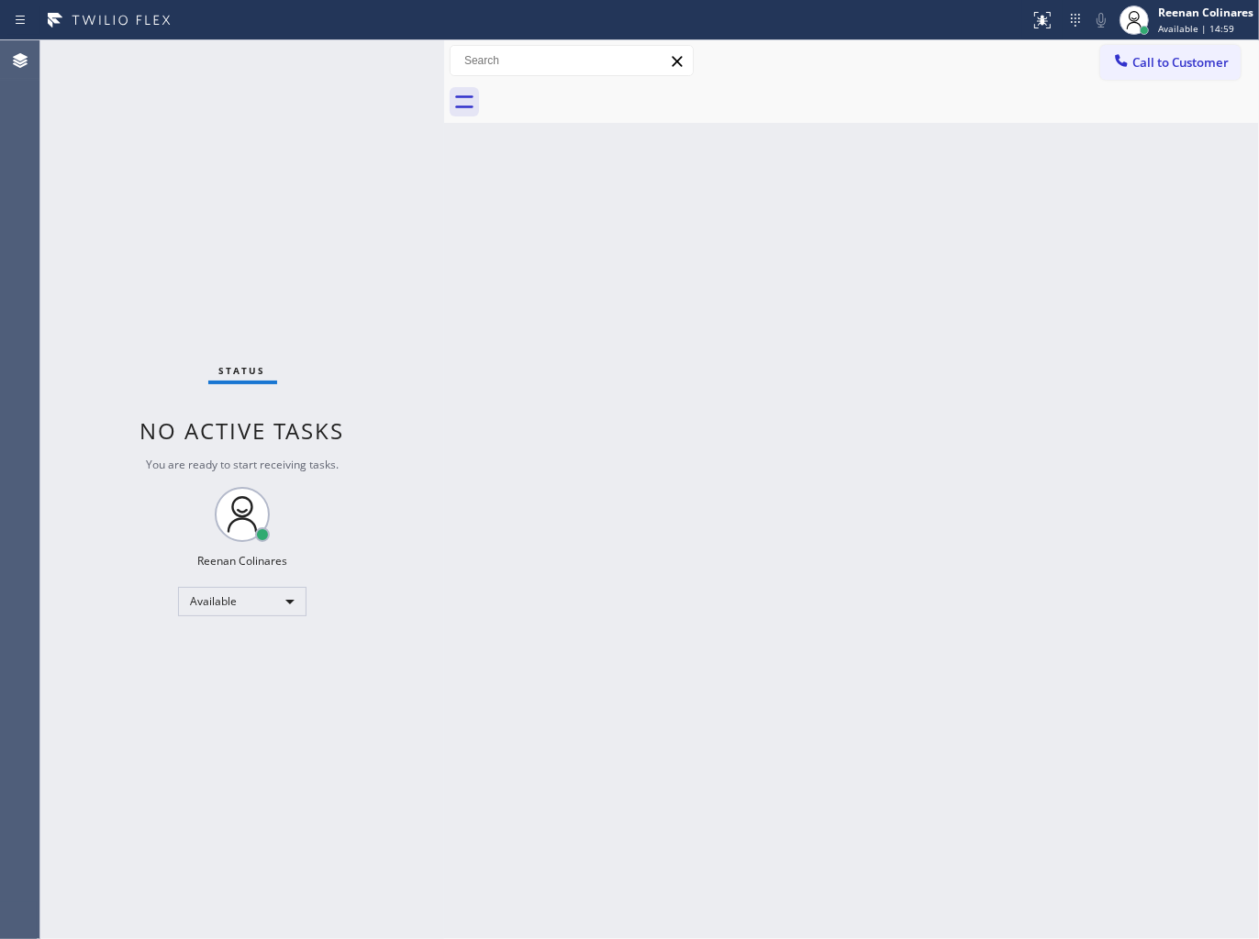
click at [338, 61] on div "Status No active tasks You are ready to start receiving tasks. Reenan Colinares…" at bounding box center [242, 489] width 404 height 899
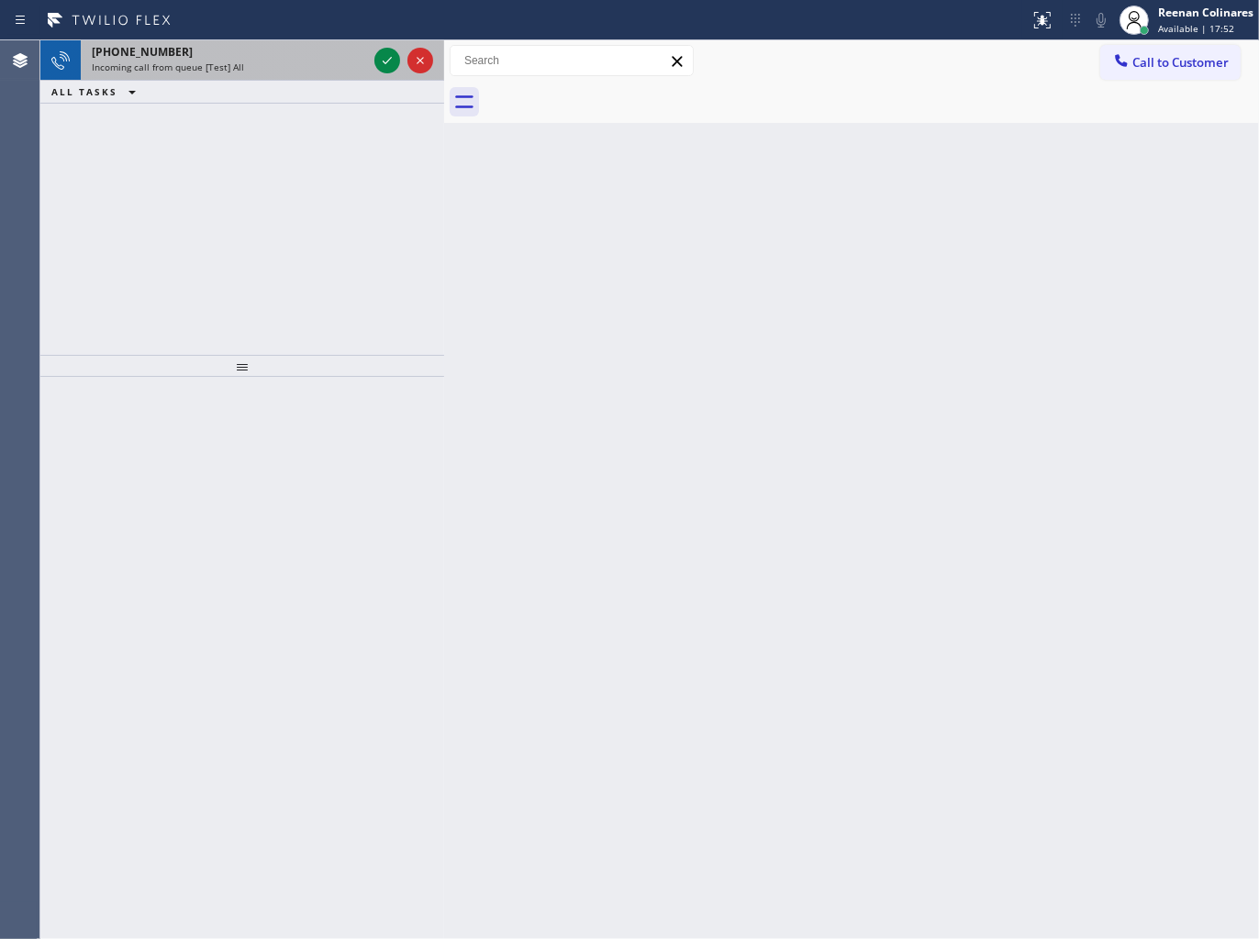
click at [322, 76] on div "+16193134804 Incoming call from queue [Test] All" at bounding box center [226, 60] width 290 height 40
click at [314, 59] on div "+17575139365" at bounding box center [229, 52] width 275 height 16
click at [277, 68] on div "Incoming call from queue [Test] All" at bounding box center [229, 67] width 275 height 13
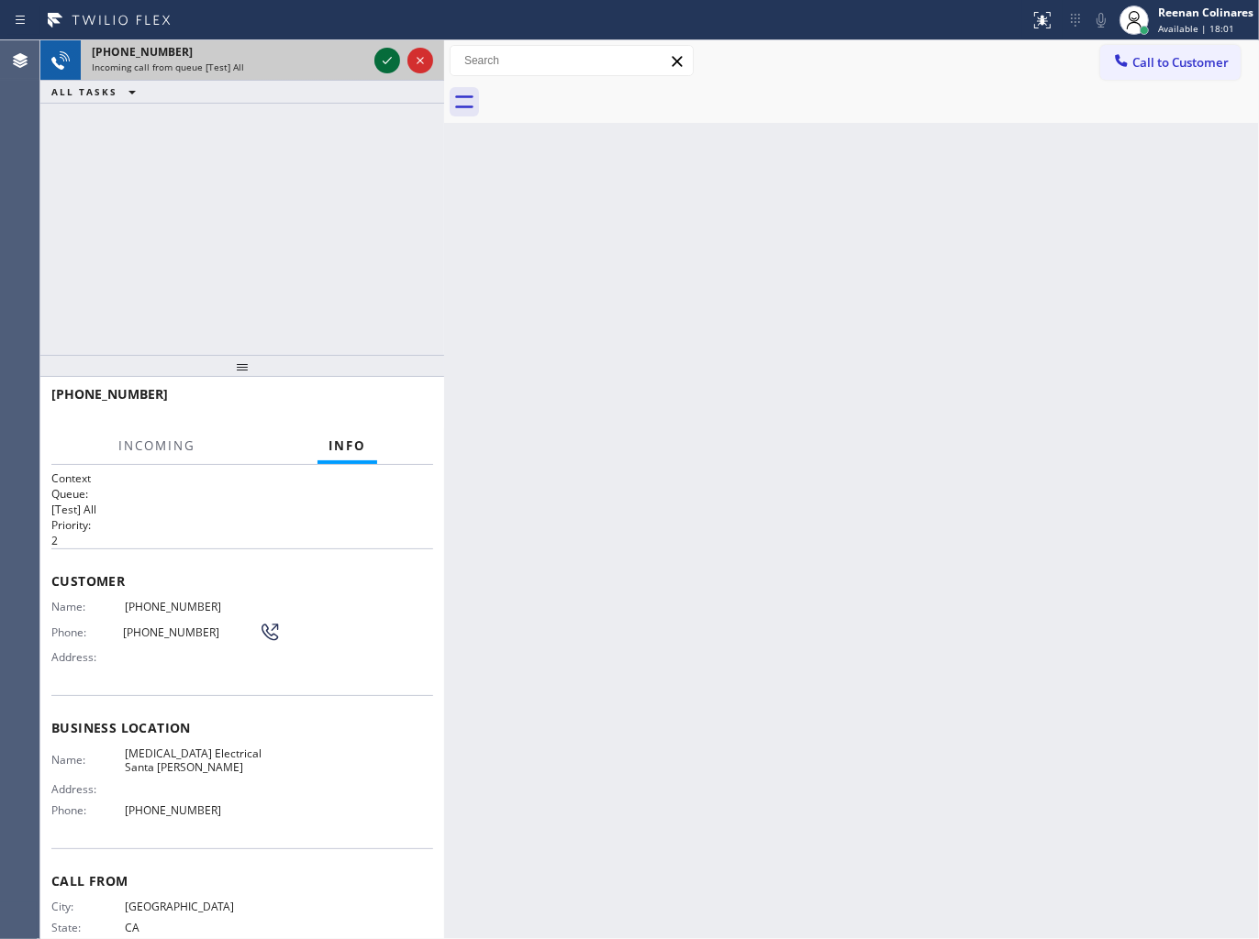
click at [385, 65] on icon at bounding box center [387, 61] width 22 height 22
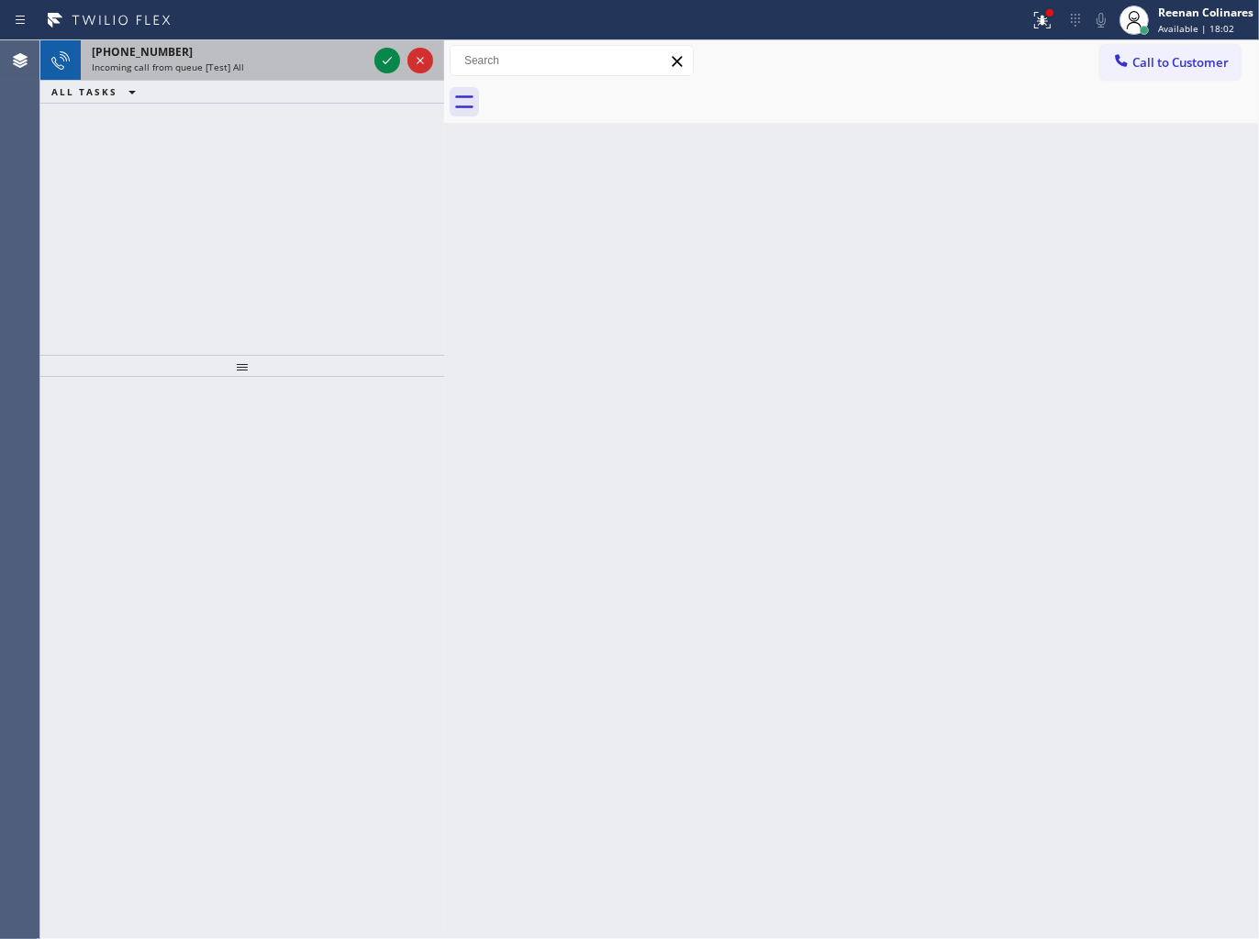
click at [308, 66] on div "Incoming call from queue [Test] All" at bounding box center [229, 67] width 275 height 13
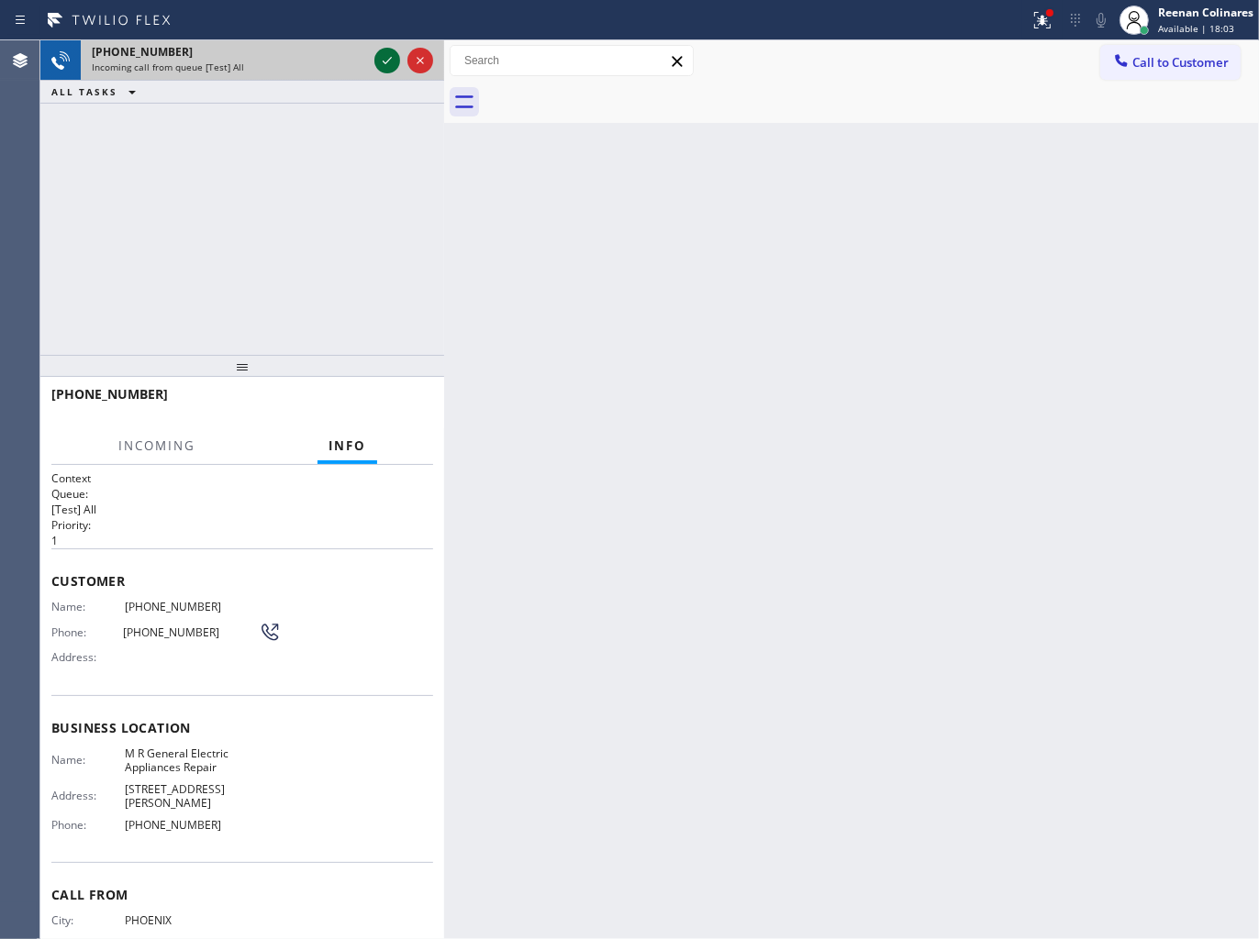
click at [382, 58] on icon at bounding box center [387, 61] width 22 height 22
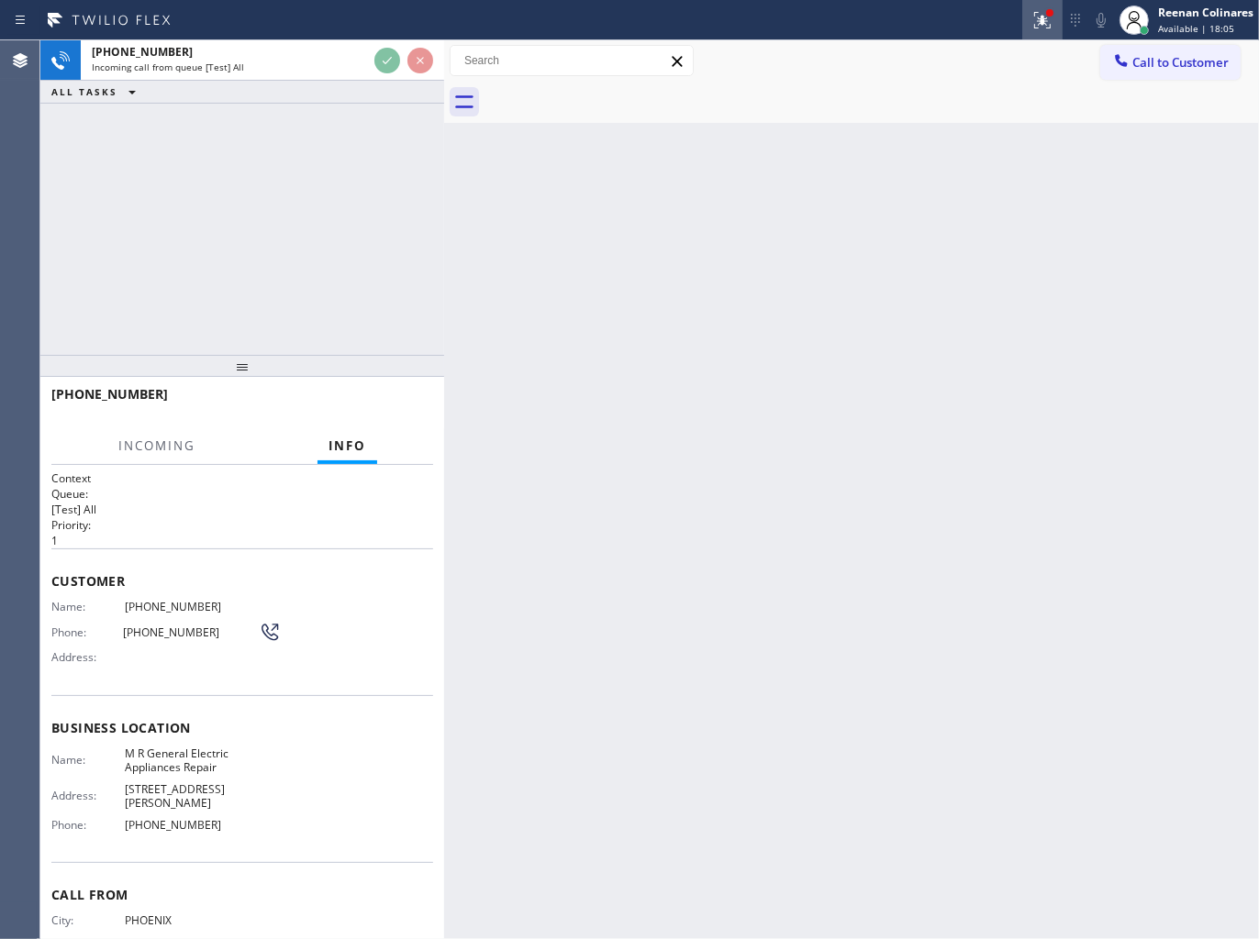
click at [1048, 19] on icon at bounding box center [1042, 20] width 22 height 22
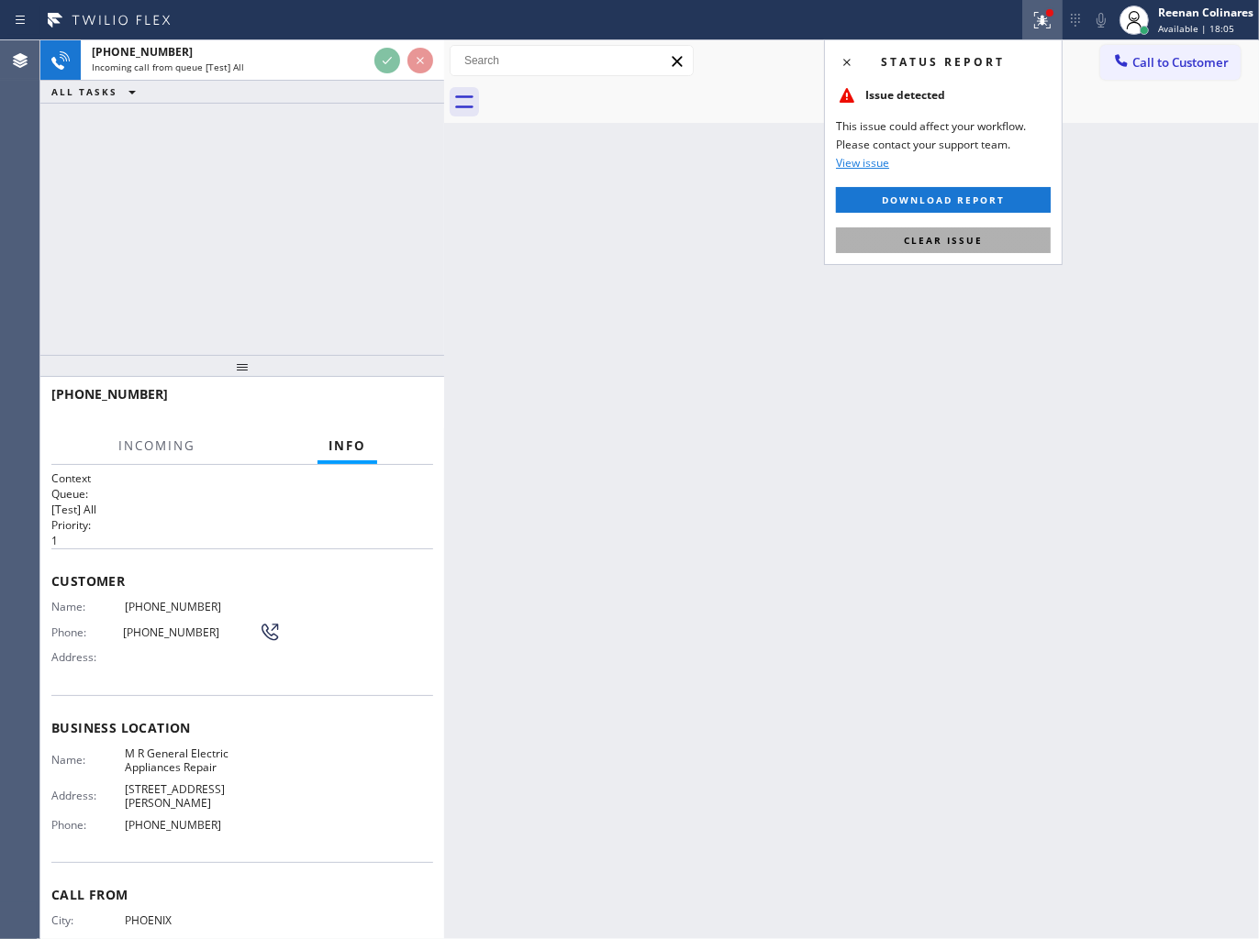
click at [929, 241] on span "Clear issue" at bounding box center [943, 240] width 79 height 13
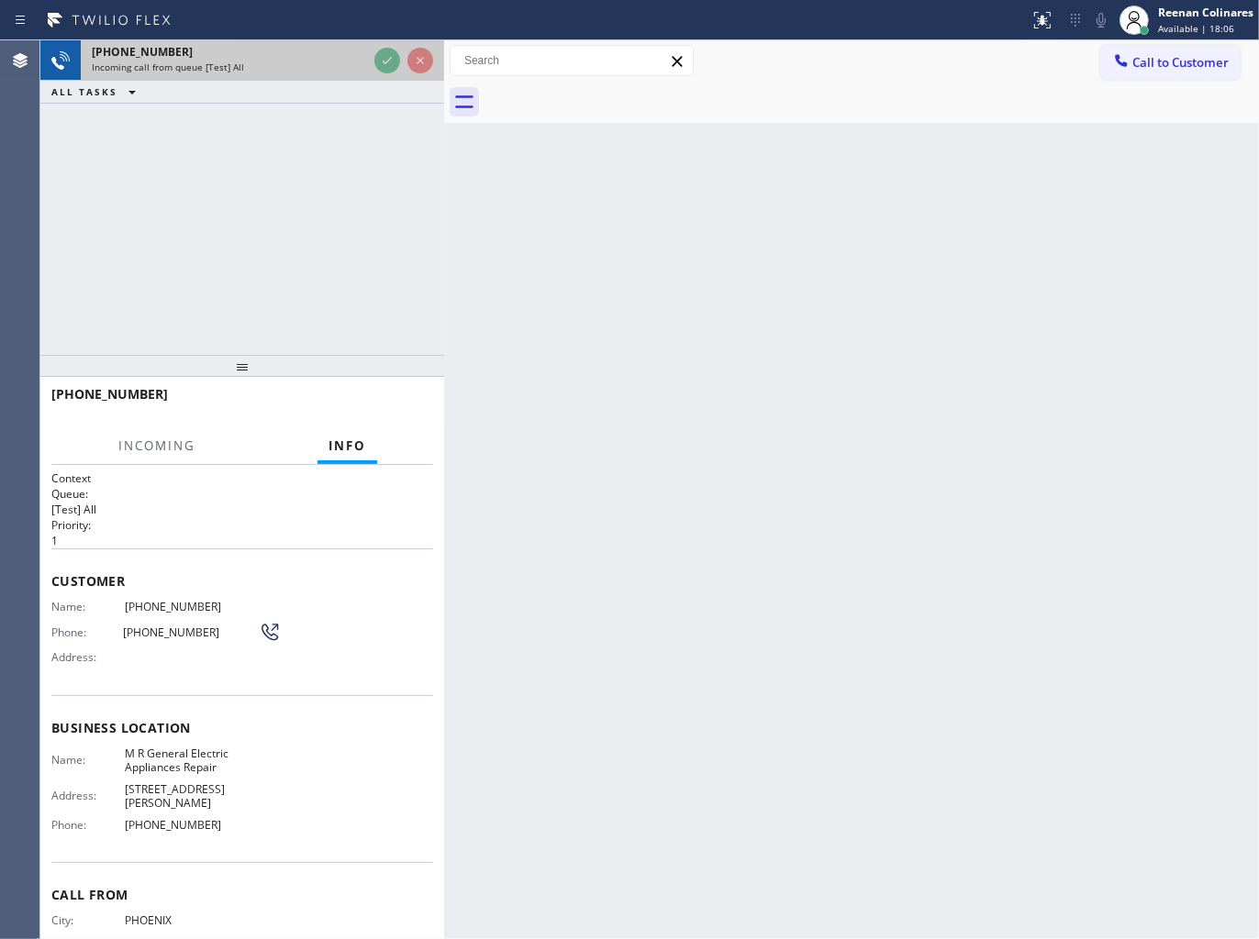
click at [314, 66] on div "Incoming call from queue [Test] All" at bounding box center [229, 67] width 275 height 13
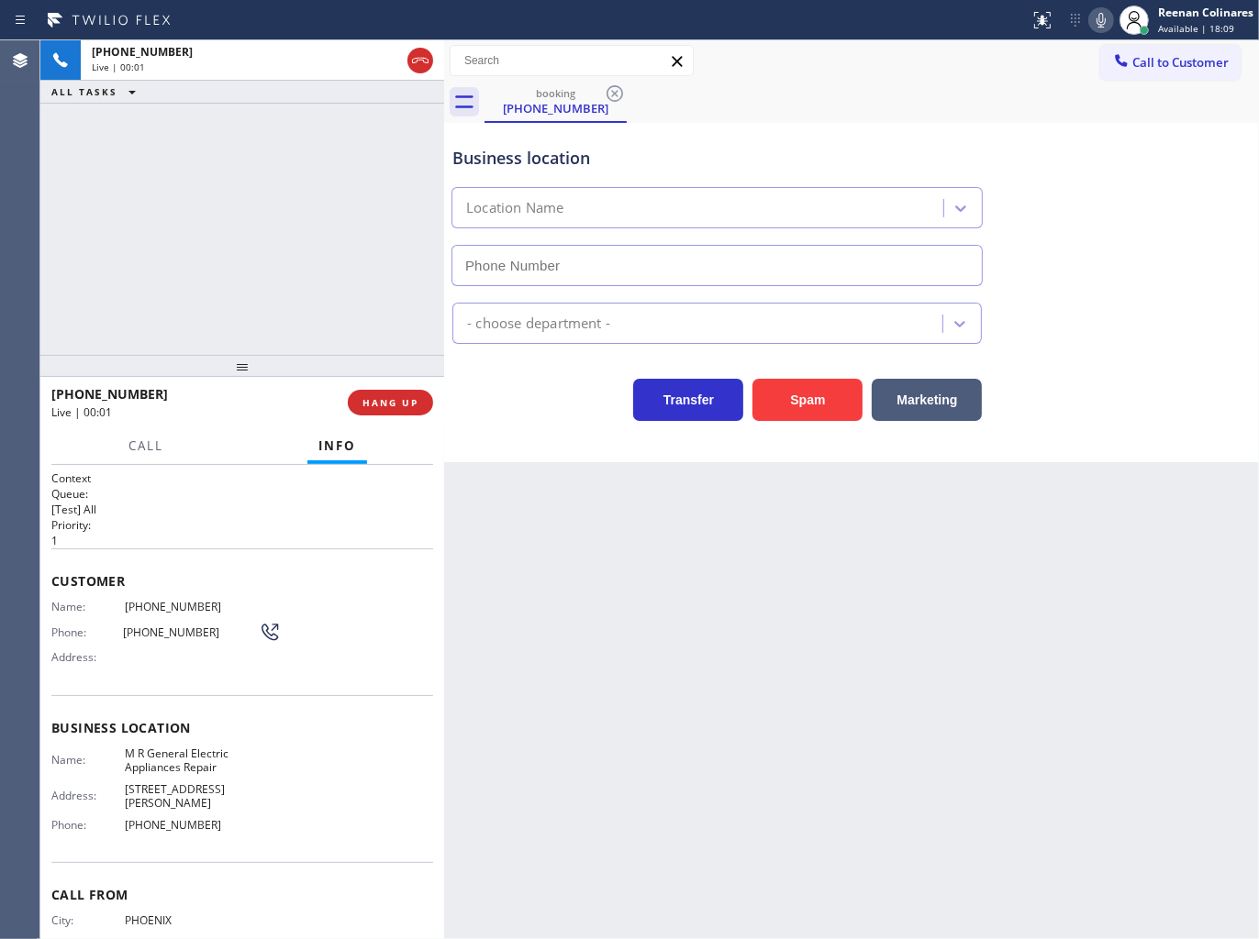
type input "[PHONE_NUMBER]"
click at [1104, 18] on icon at bounding box center [1100, 20] width 9 height 15
click at [1094, 21] on icon at bounding box center [1101, 20] width 22 height 22
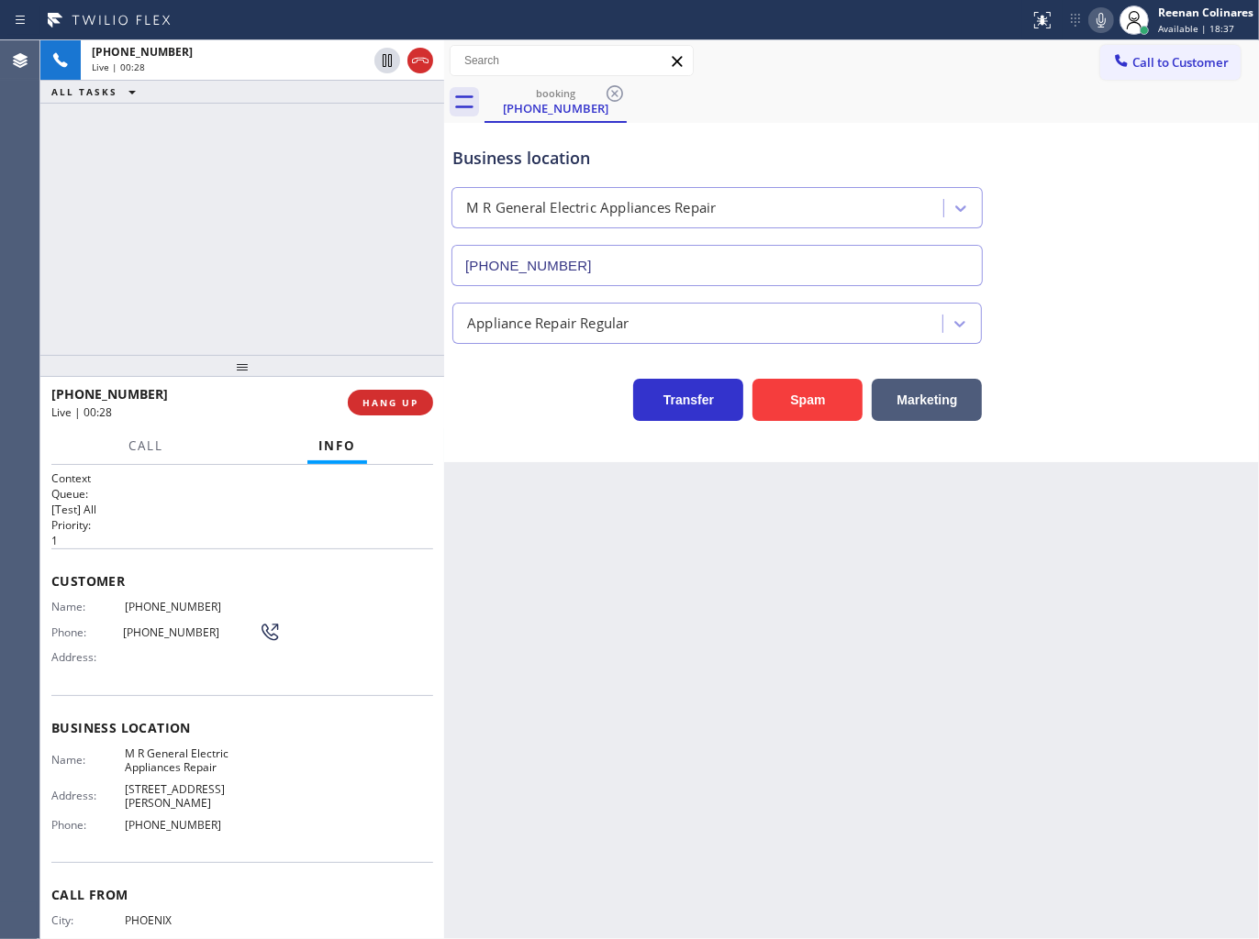
click at [1097, 18] on icon at bounding box center [1101, 20] width 22 height 22
click at [1096, 21] on icon at bounding box center [1100, 20] width 9 height 15
click at [958, 395] on button "Marketing" at bounding box center [926, 400] width 110 height 42
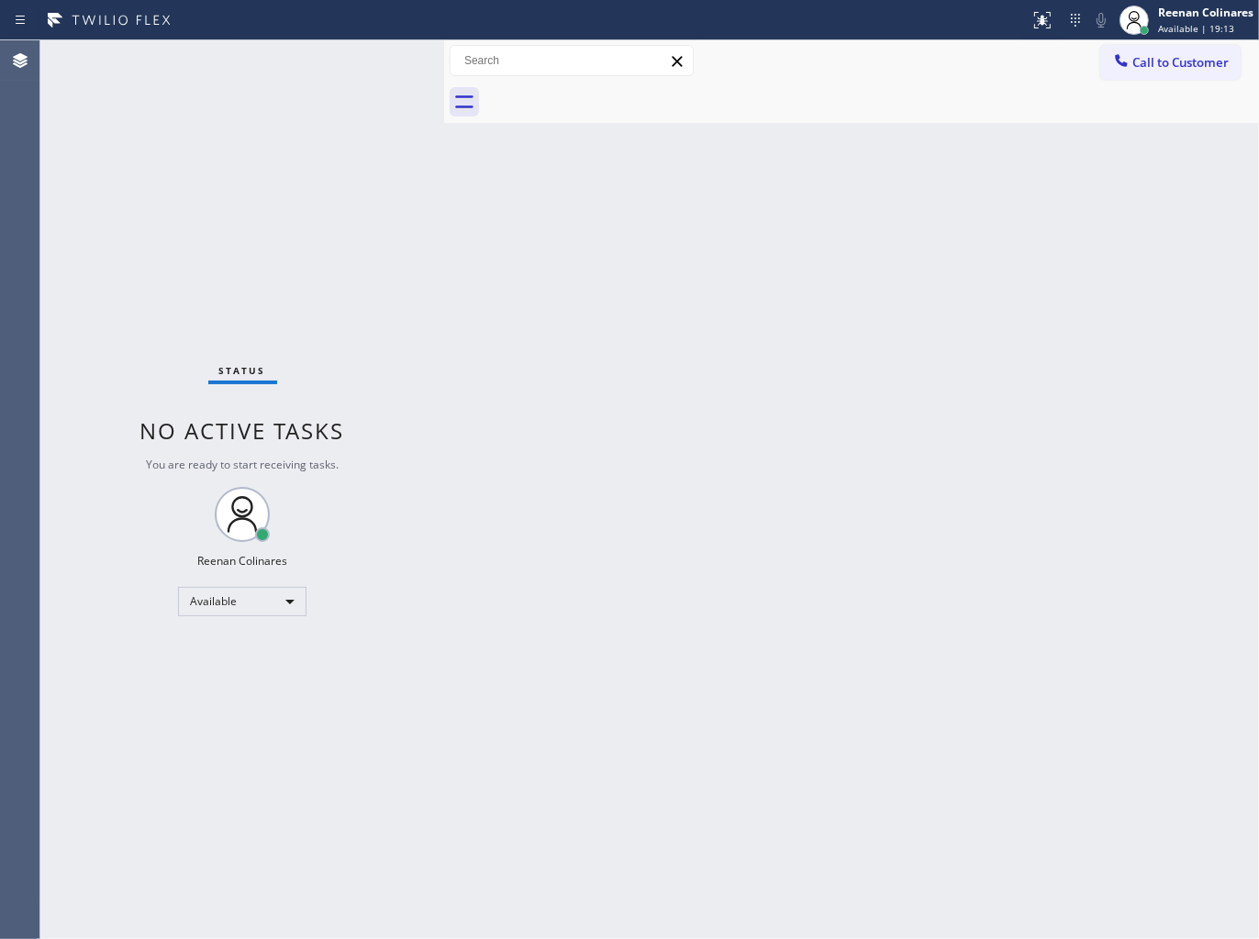
click at [618, 398] on div "Back to Dashboard Change Sender ID Customers Technicians Select a contact Outbo…" at bounding box center [851, 489] width 815 height 899
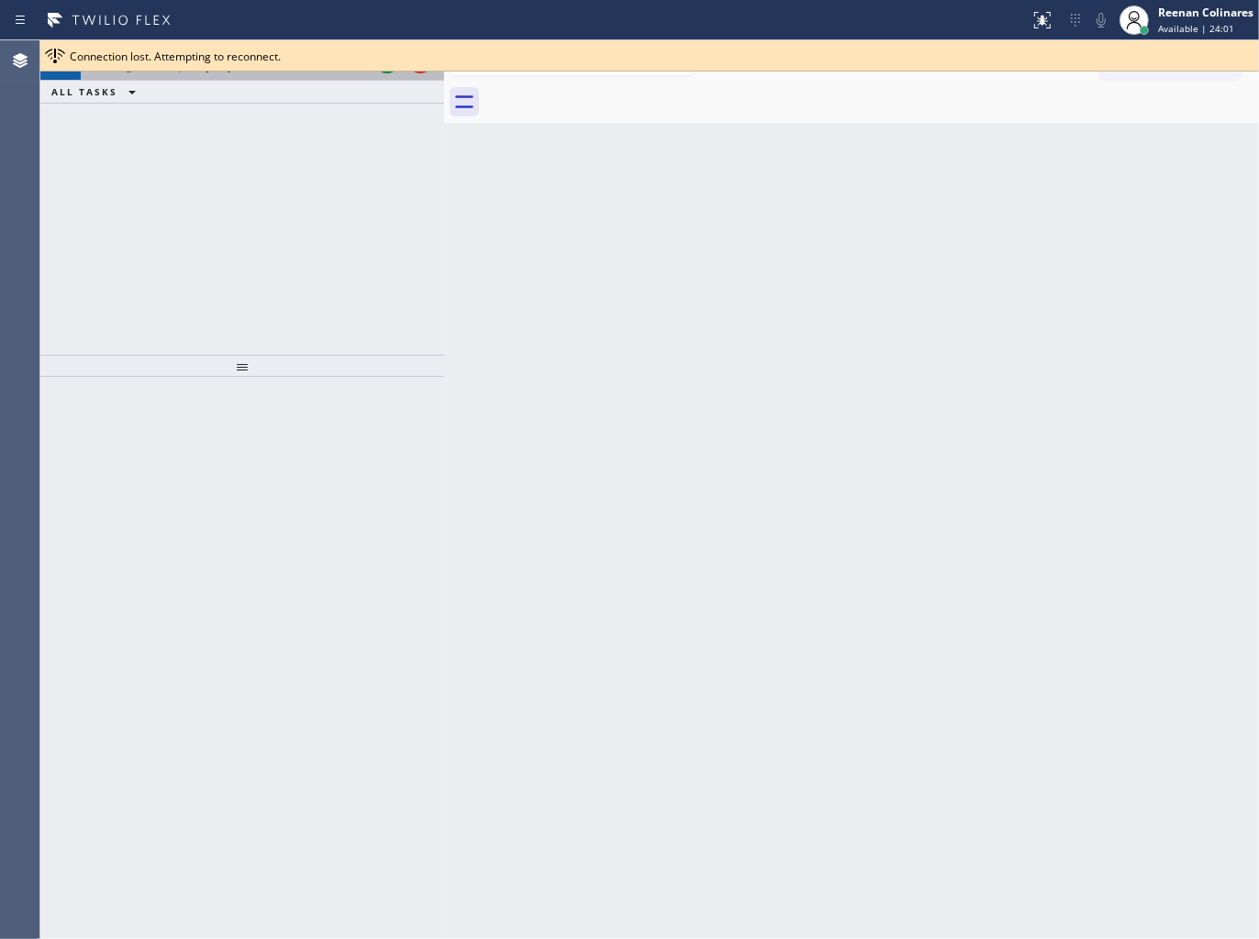
click at [257, 79] on div "+17079243458 Incoming call from queue [Test] All" at bounding box center [226, 60] width 290 height 40
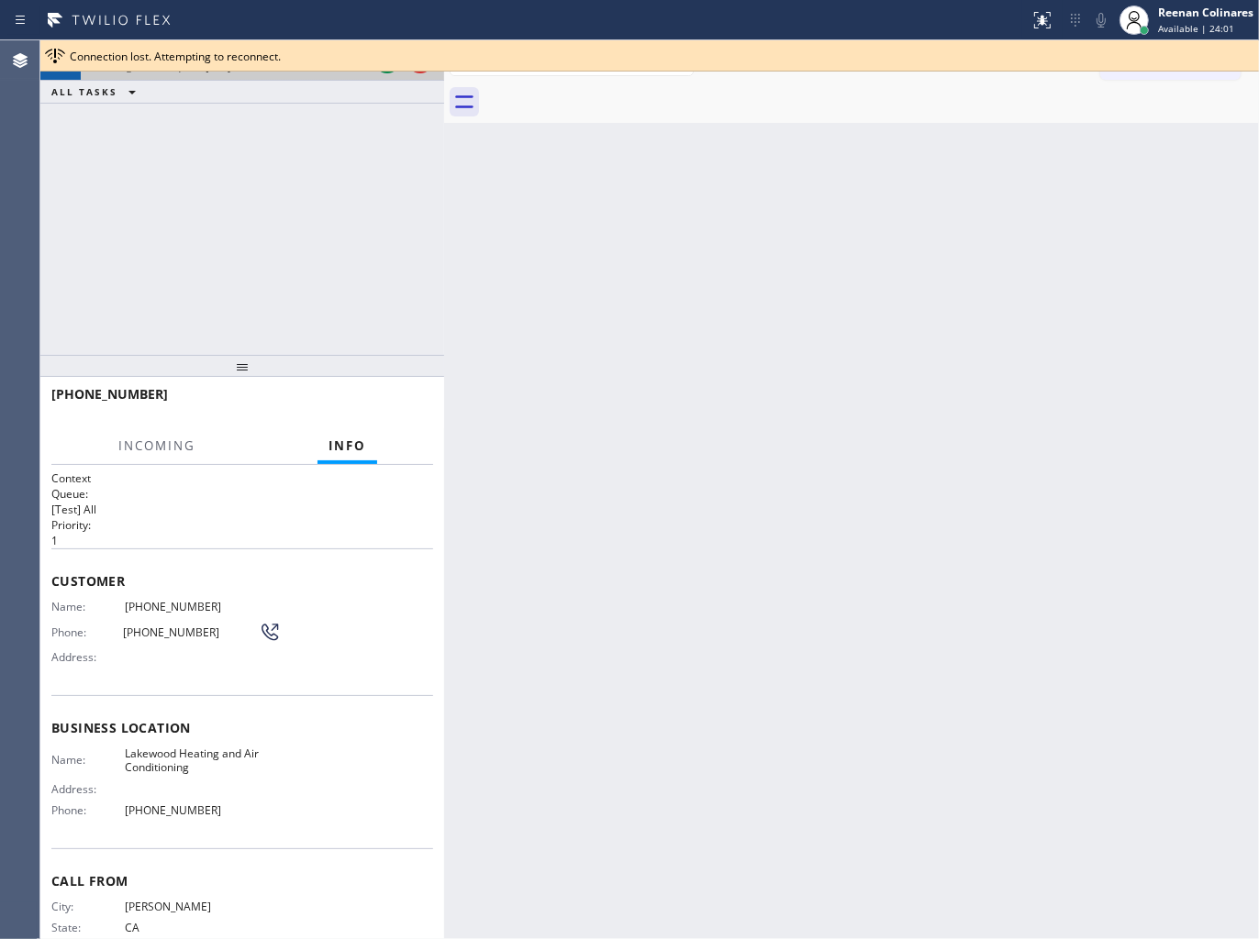
click at [261, 75] on div "+17079243458 Incoming call from queue [Test] All" at bounding box center [226, 60] width 290 height 40
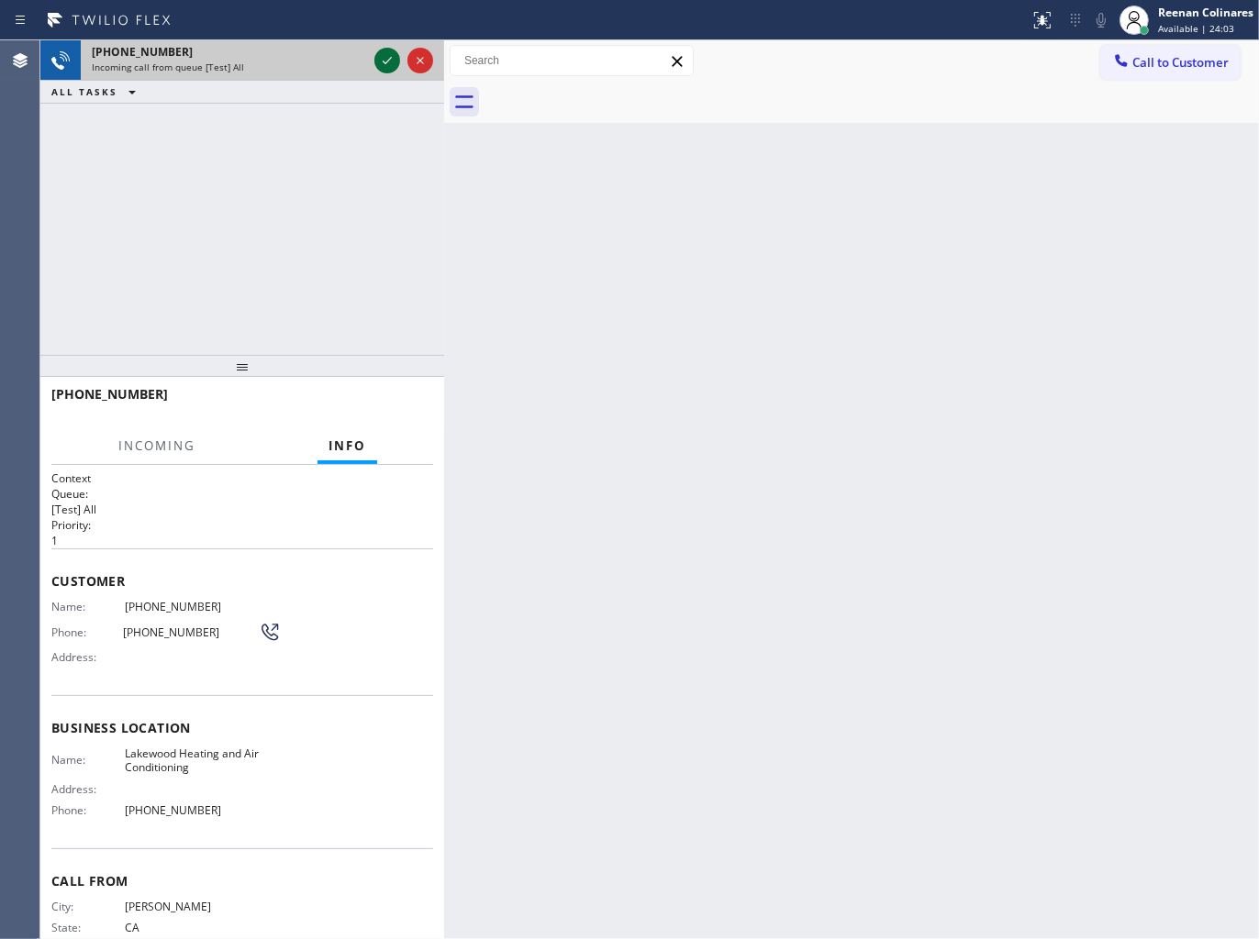
click at [383, 61] on icon at bounding box center [387, 60] width 9 height 7
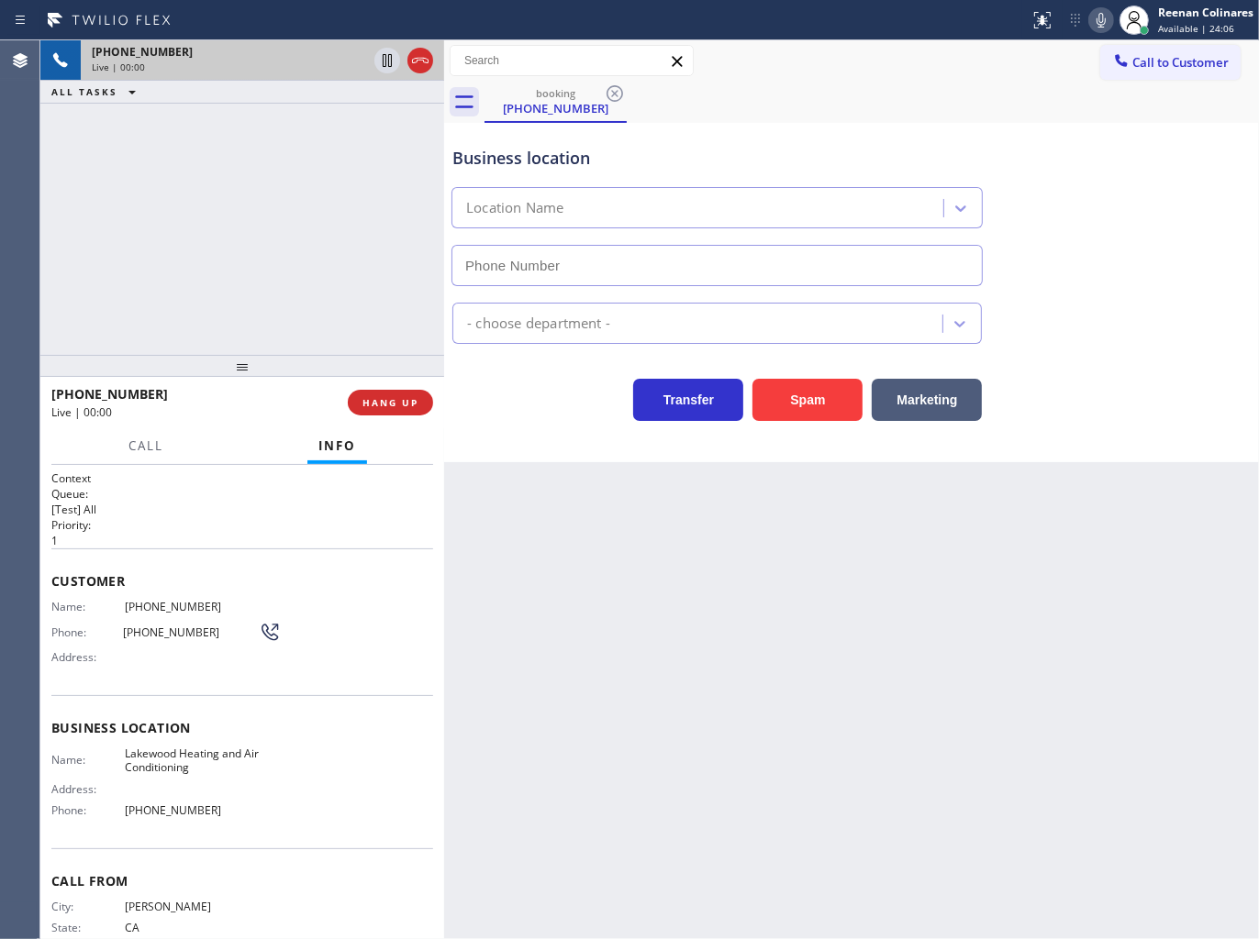
type input "(562) 418-6353"
click at [1095, 24] on icon at bounding box center [1101, 20] width 22 height 22
click at [1095, 21] on icon at bounding box center [1101, 20] width 22 height 22
click at [389, 397] on span "HANG UP" at bounding box center [390, 402] width 56 height 13
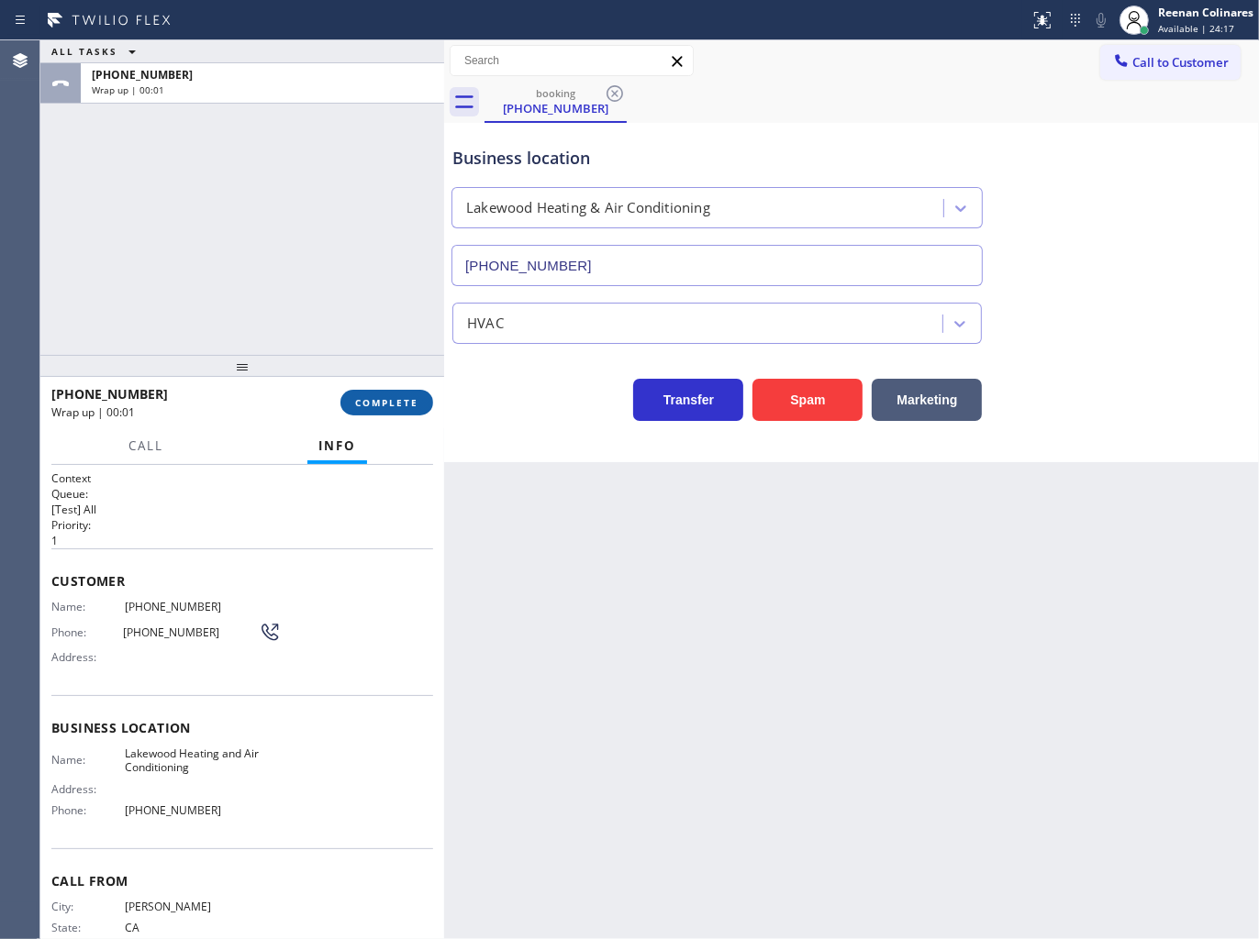
click at [394, 397] on span "COMPLETE" at bounding box center [386, 402] width 63 height 13
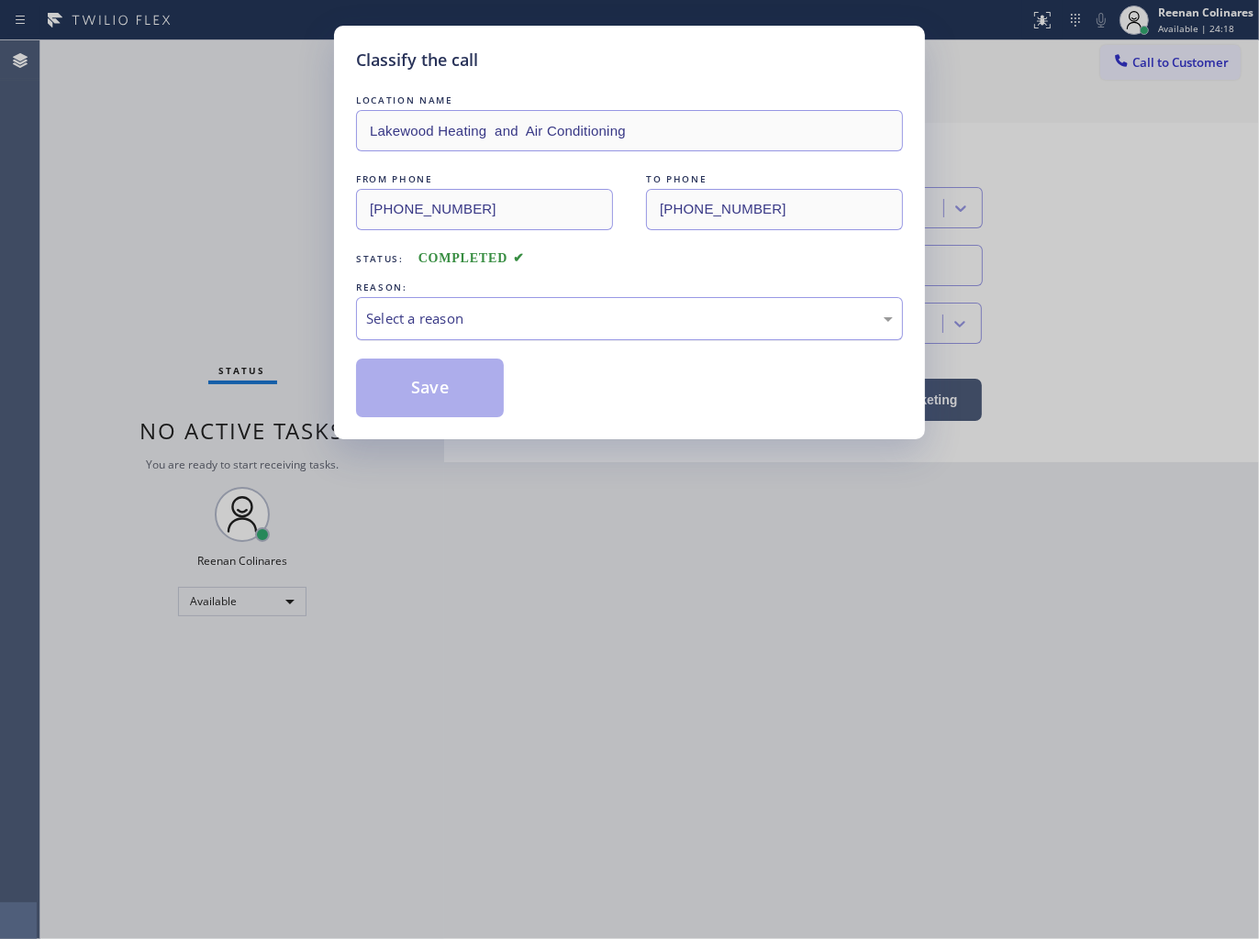
click at [451, 328] on div "Select a reason" at bounding box center [629, 318] width 527 height 21
click at [401, 408] on button "Save" at bounding box center [430, 388] width 148 height 59
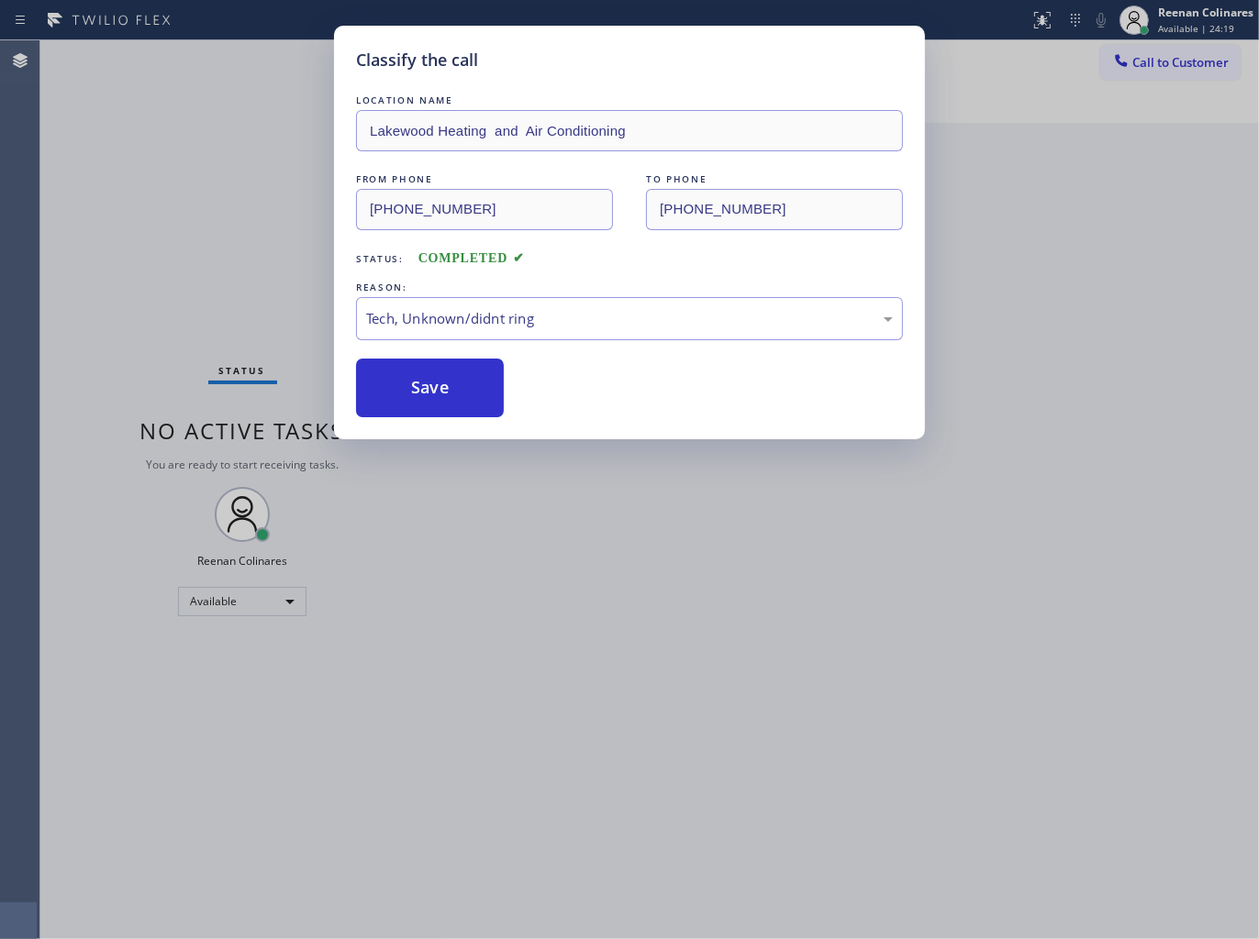
drag, startPoint x: 238, startPoint y: 281, endPoint x: 227, endPoint y: 236, distance: 46.5
click at [237, 280] on div "Classify the call LOCATION NAME Lakewood Heating and Air Conditioning FROM PHON…" at bounding box center [629, 469] width 1259 height 939
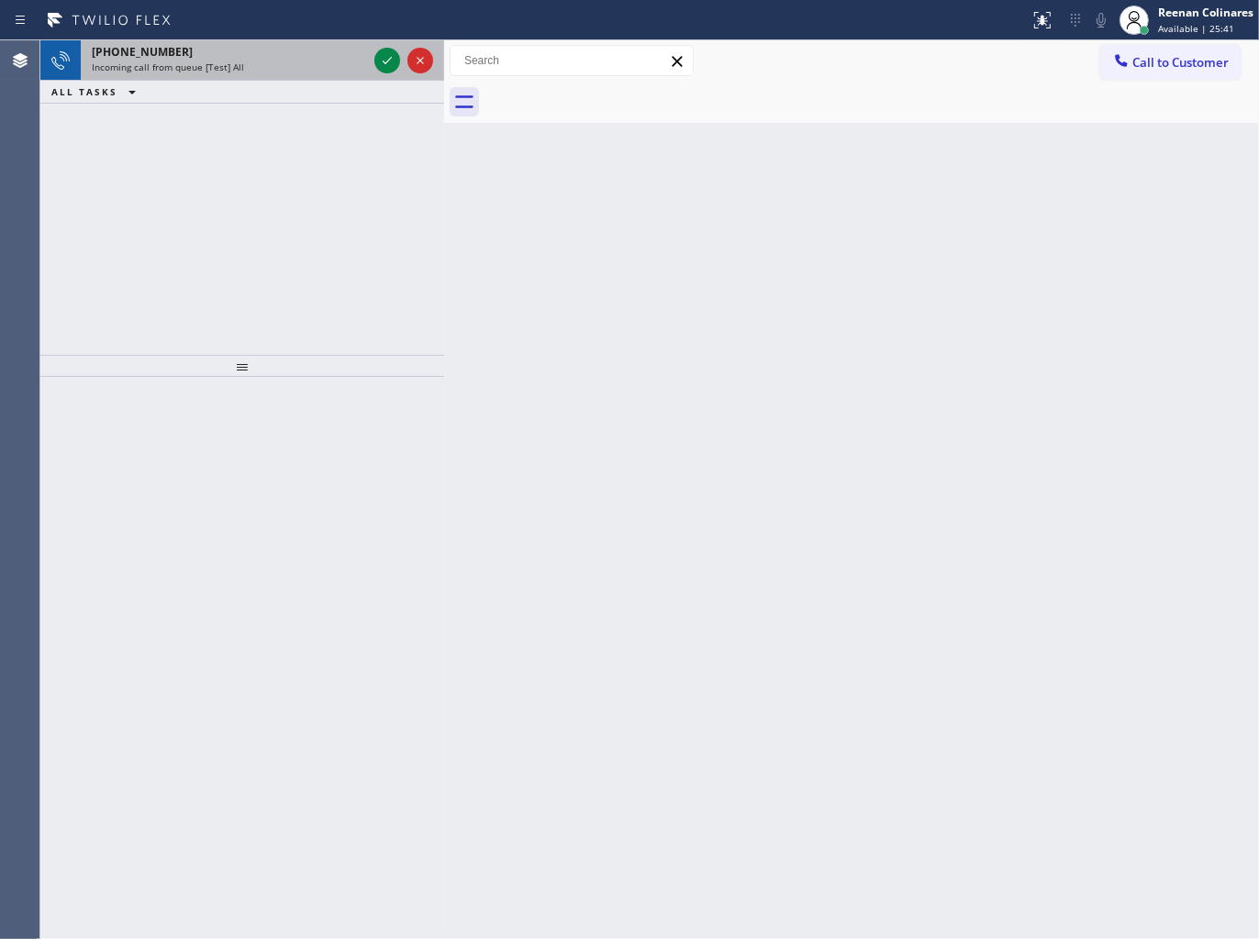
click at [303, 56] on div "+12138016230" at bounding box center [229, 52] width 275 height 16
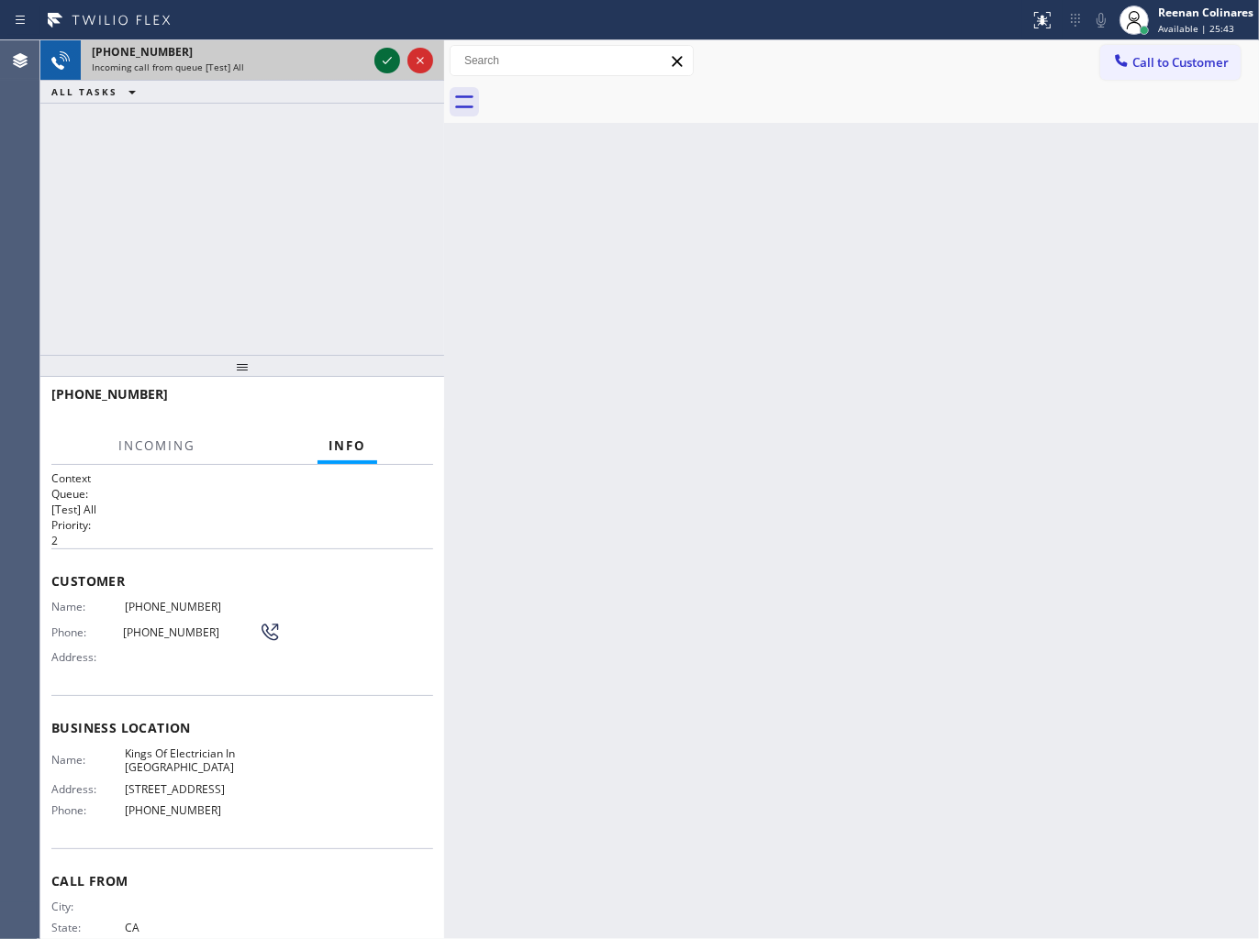
click at [379, 59] on icon at bounding box center [387, 61] width 22 height 22
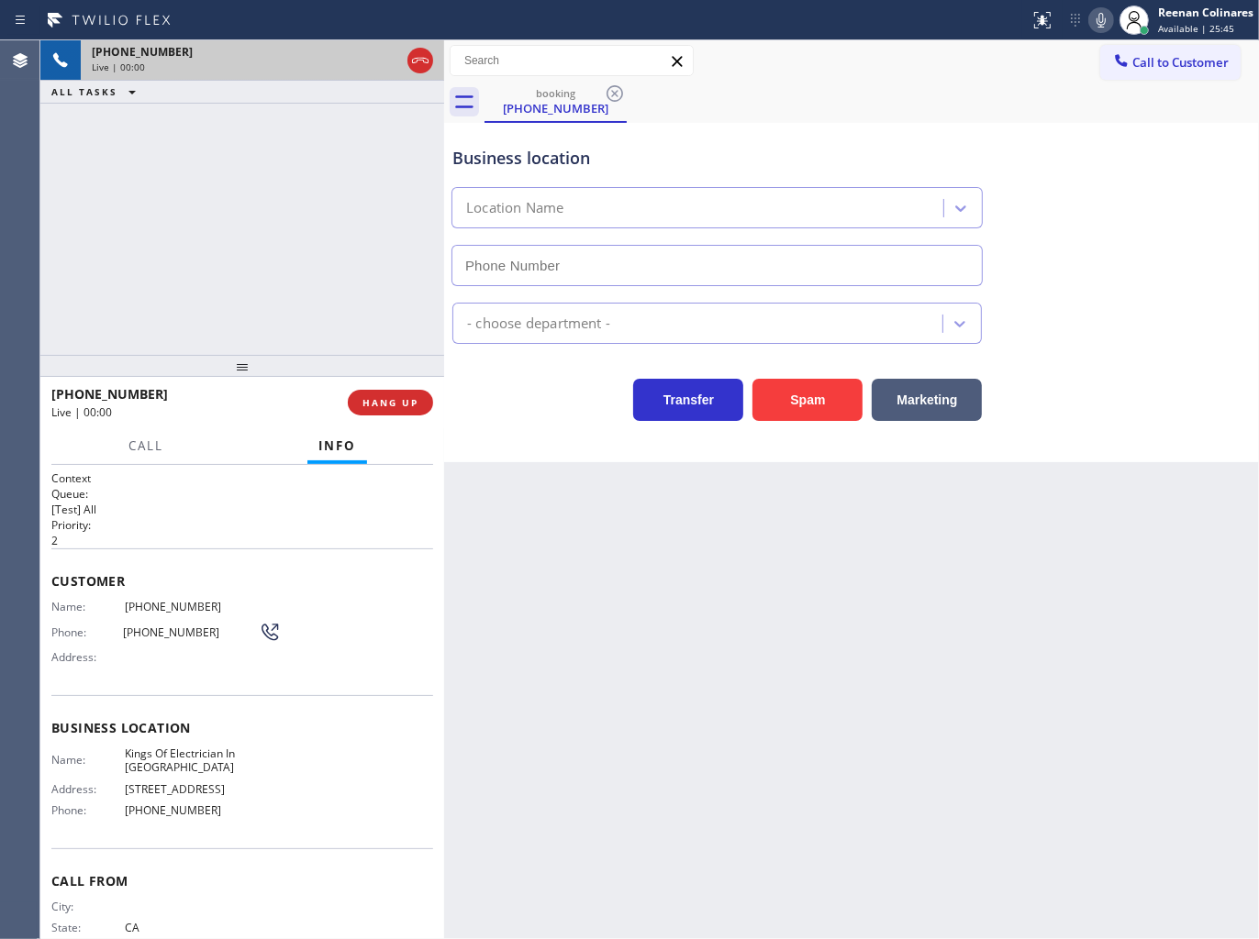
type input "(626) 427-3533"
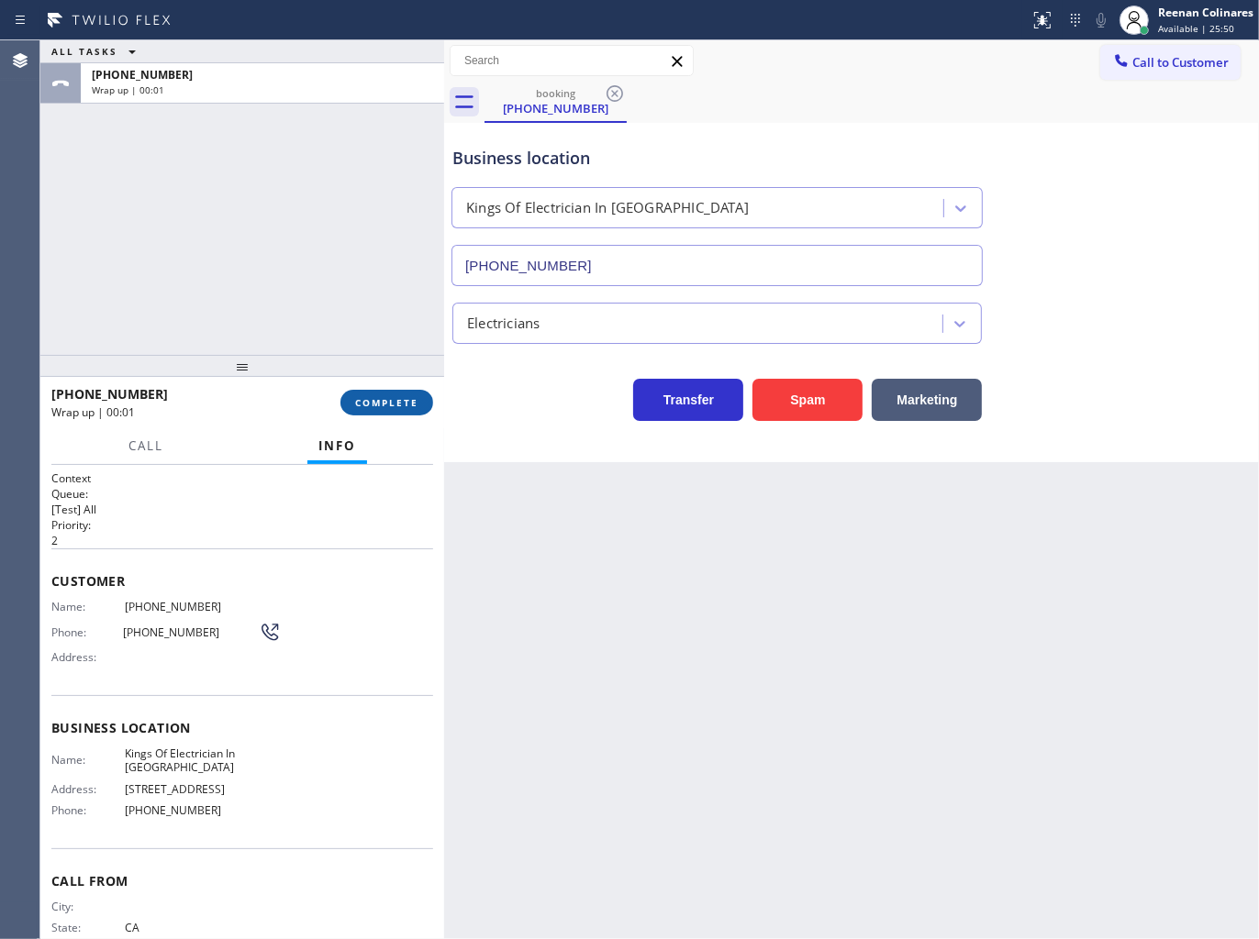
click at [404, 404] on span "COMPLETE" at bounding box center [386, 402] width 63 height 13
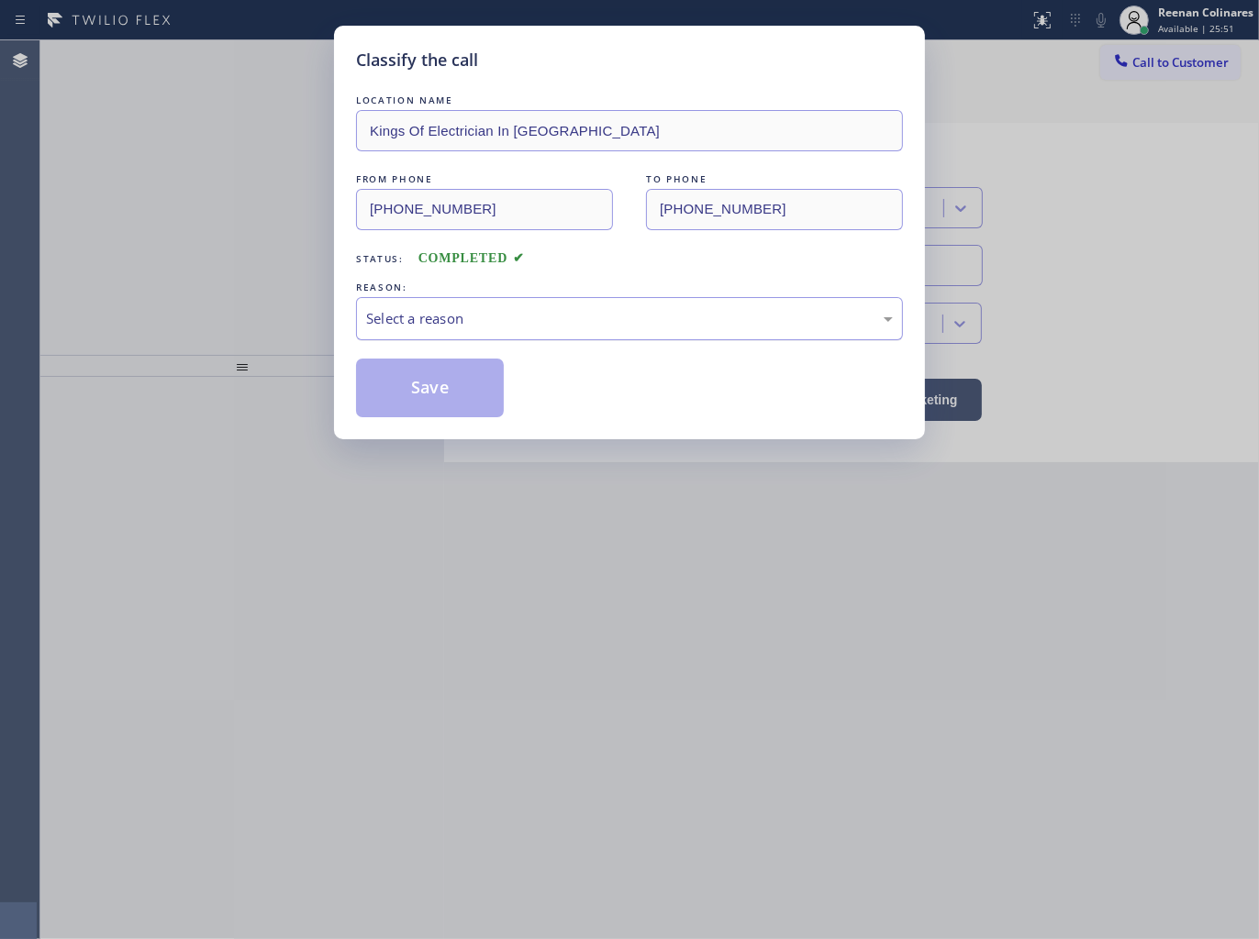
click at [454, 304] on div "Select a reason" at bounding box center [629, 318] width 547 height 43
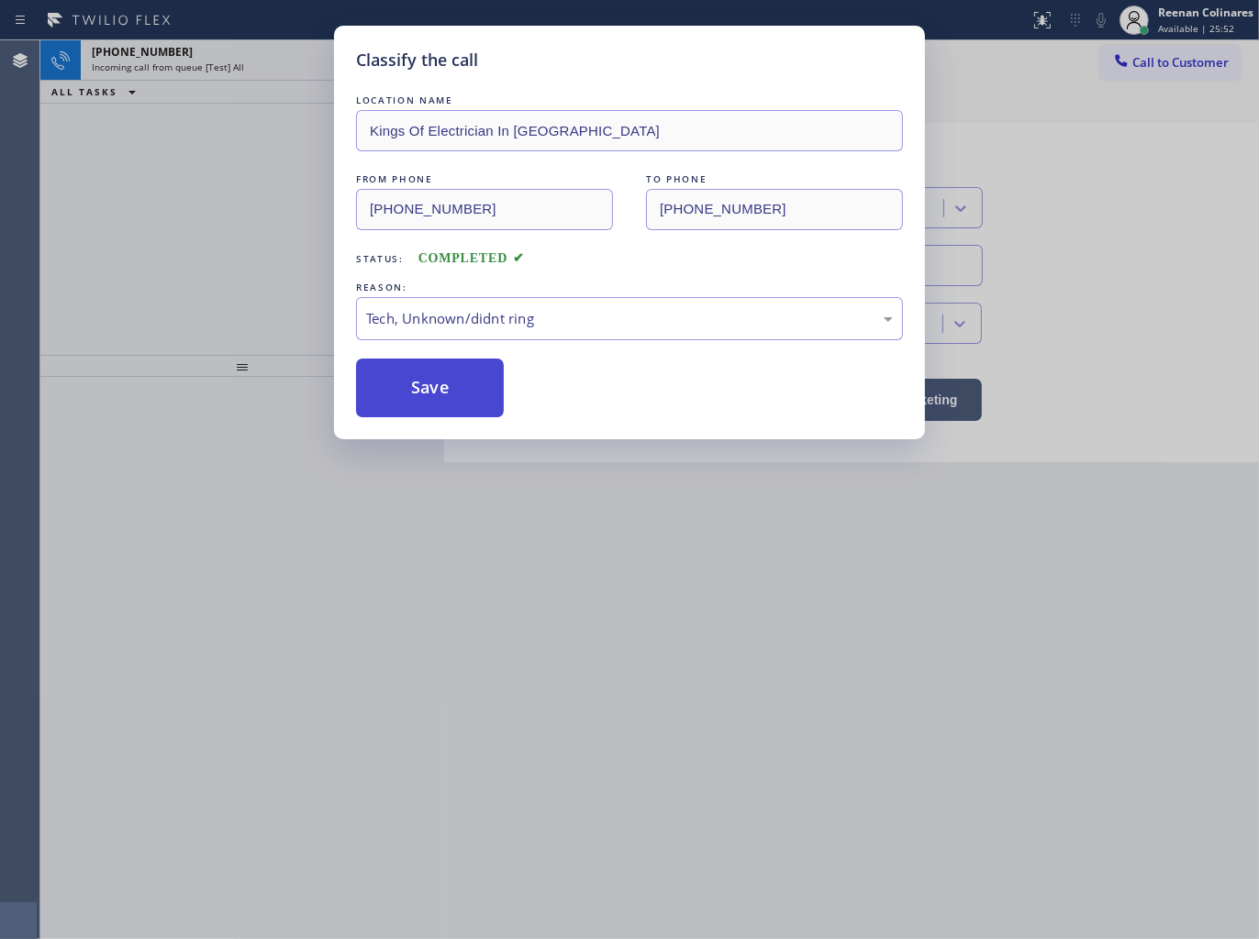
click at [407, 383] on button "Save" at bounding box center [430, 388] width 148 height 59
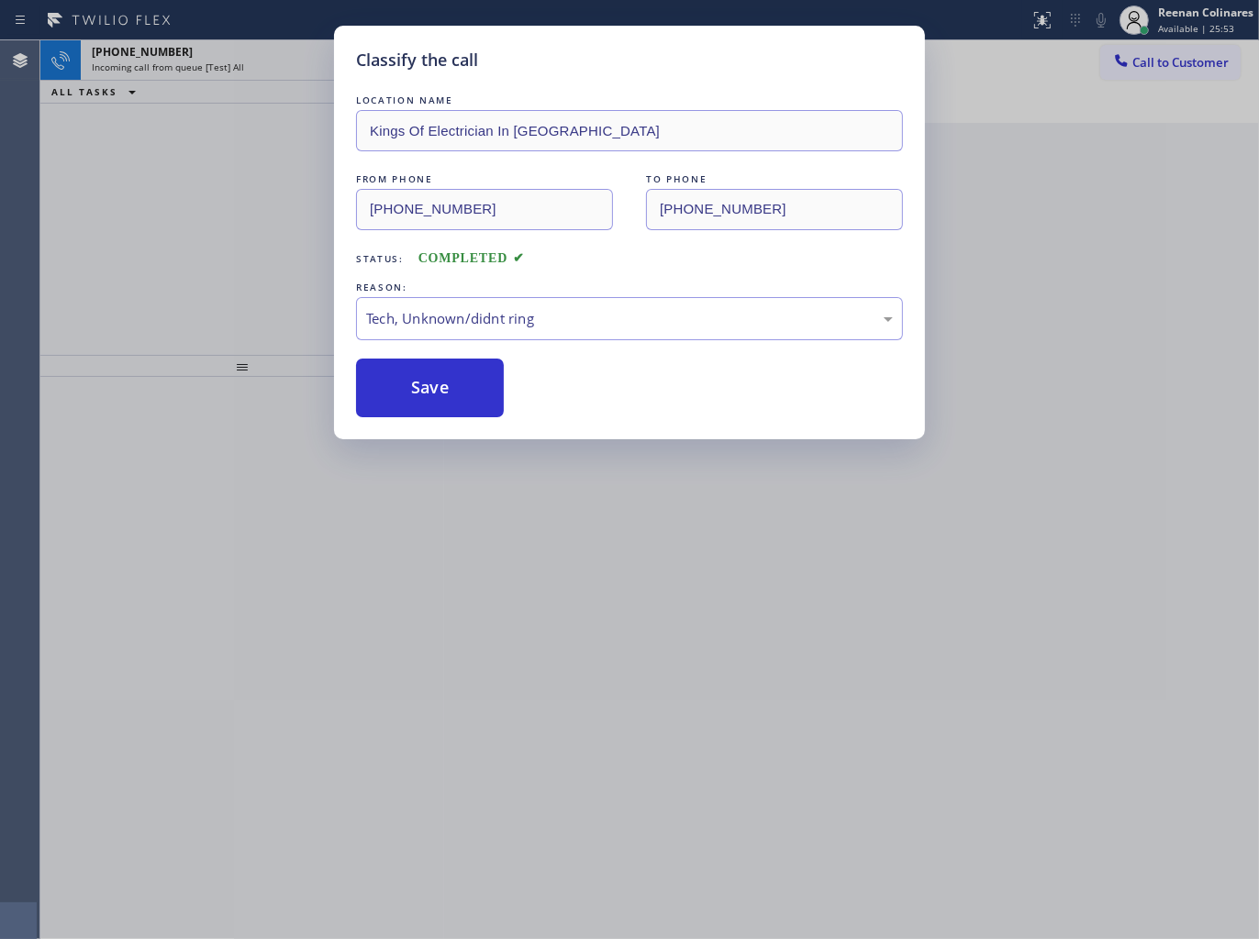
drag, startPoint x: 189, startPoint y: 194, endPoint x: 193, endPoint y: 131, distance: 62.5
click at [189, 193] on div "Classify the call LOCATION NAME Kings Of Electrician In La Canada FROM PHONE (2…" at bounding box center [629, 469] width 1259 height 939
click at [216, 61] on div "Classify the call LOCATION NAME [DOMAIN_NAME] ([US_STATE], Google Ads) FROM PHO…" at bounding box center [649, 489] width 1218 height 899
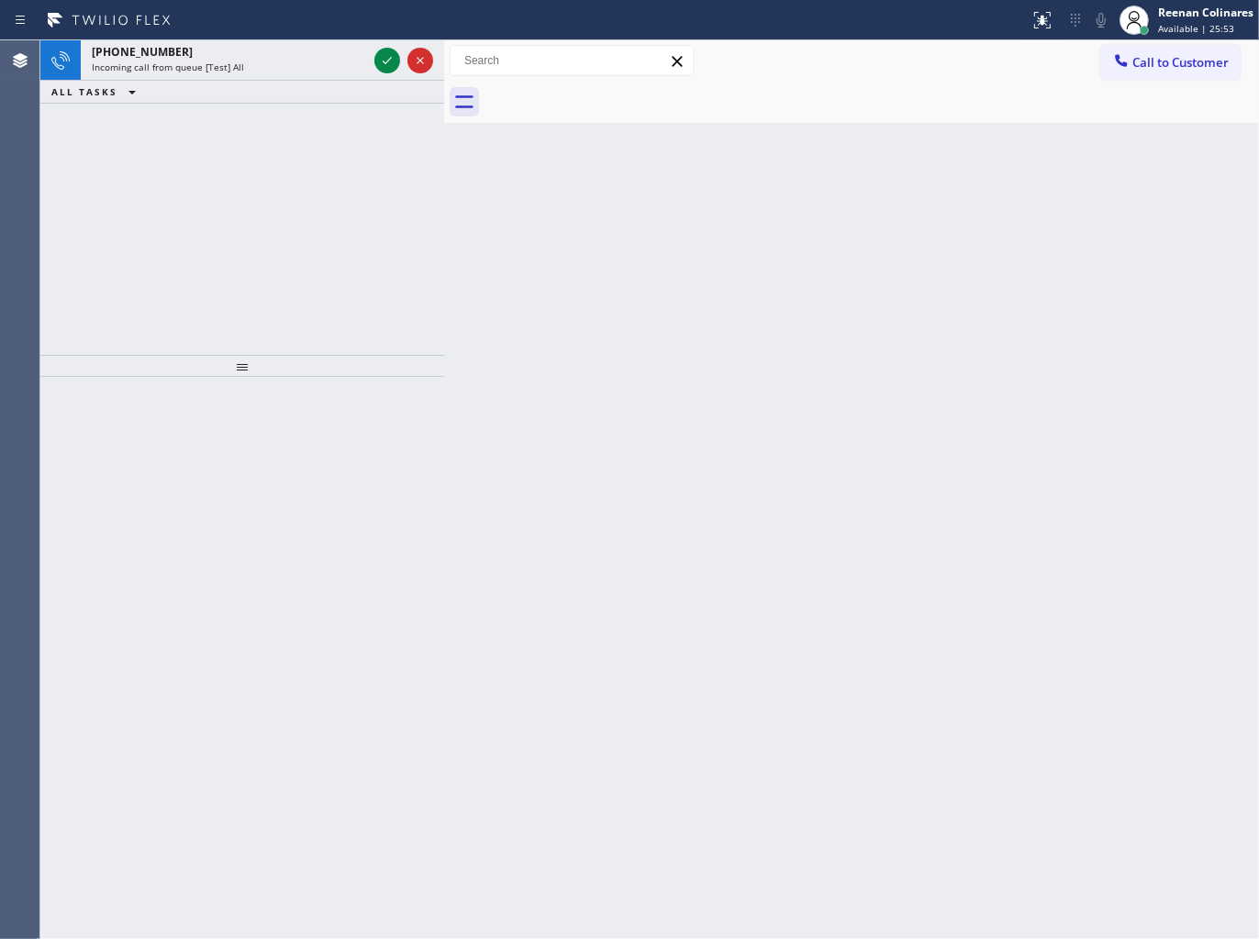
click at [216, 61] on span "Incoming call from queue [Test] All" at bounding box center [168, 67] width 152 height 13
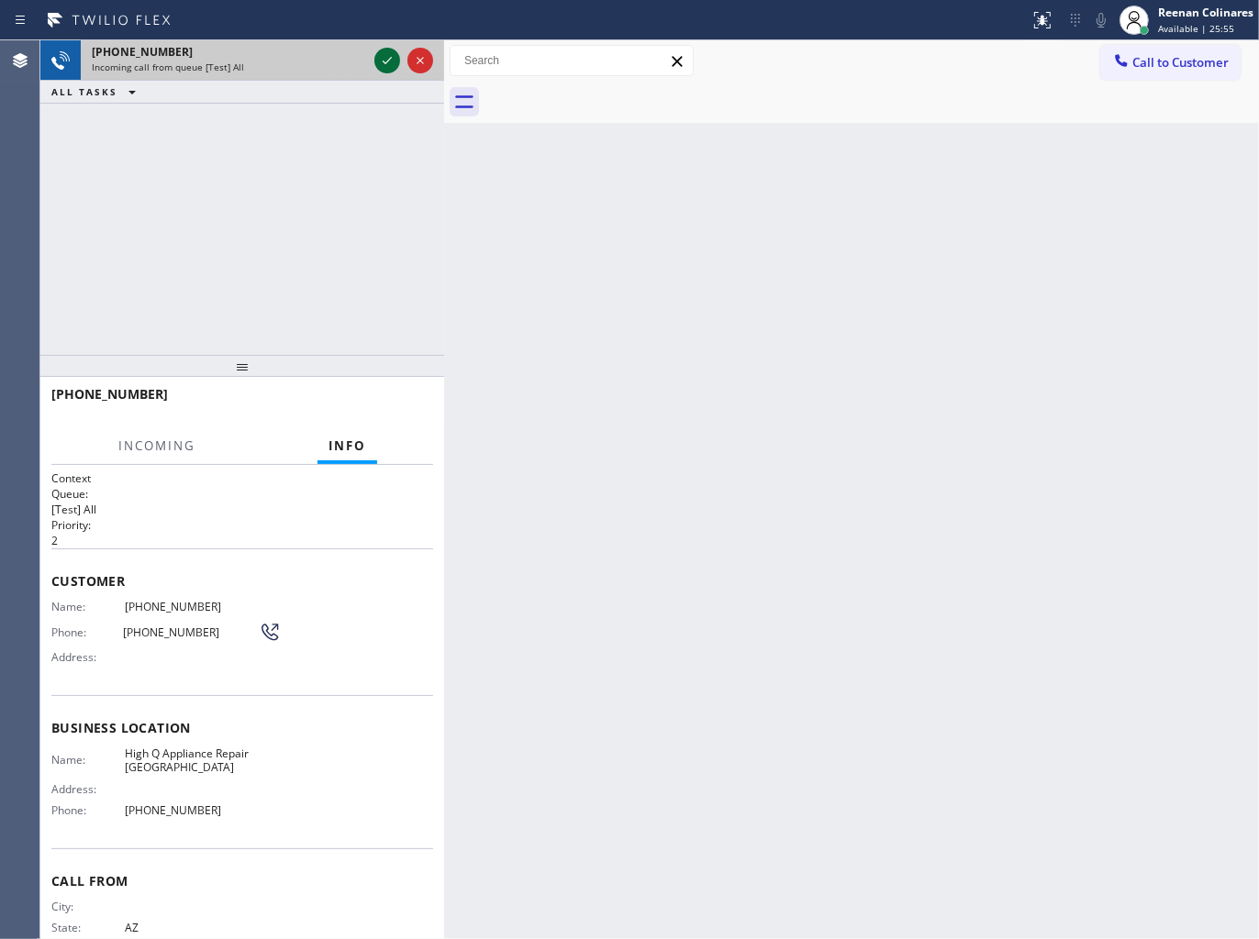
drag, startPoint x: 382, startPoint y: 60, endPoint x: 383, endPoint y: 70, distance: 10.1
click at [383, 65] on icon at bounding box center [387, 61] width 22 height 22
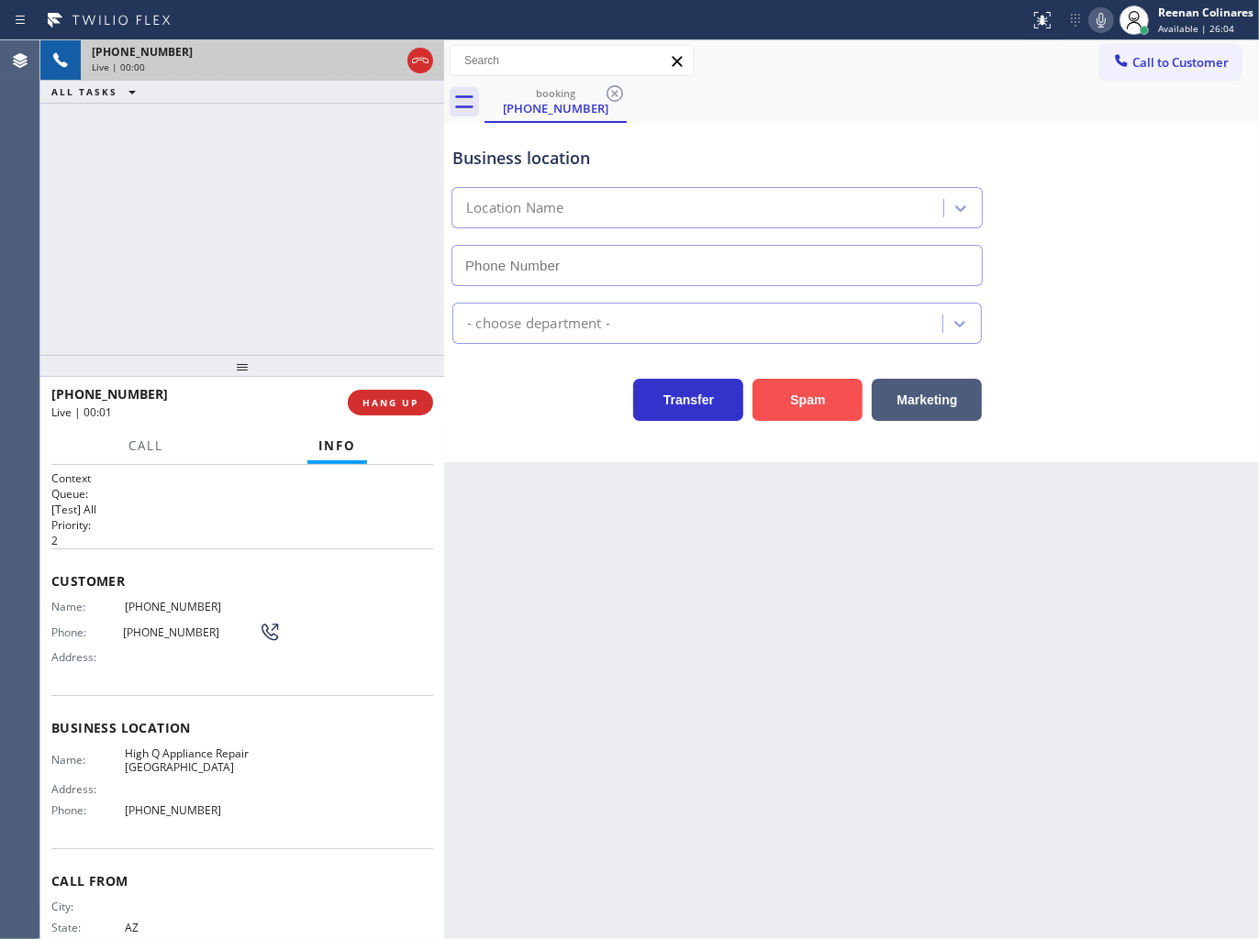
type input "(602) 806-7696"
click at [801, 406] on button "Spam" at bounding box center [807, 400] width 110 height 42
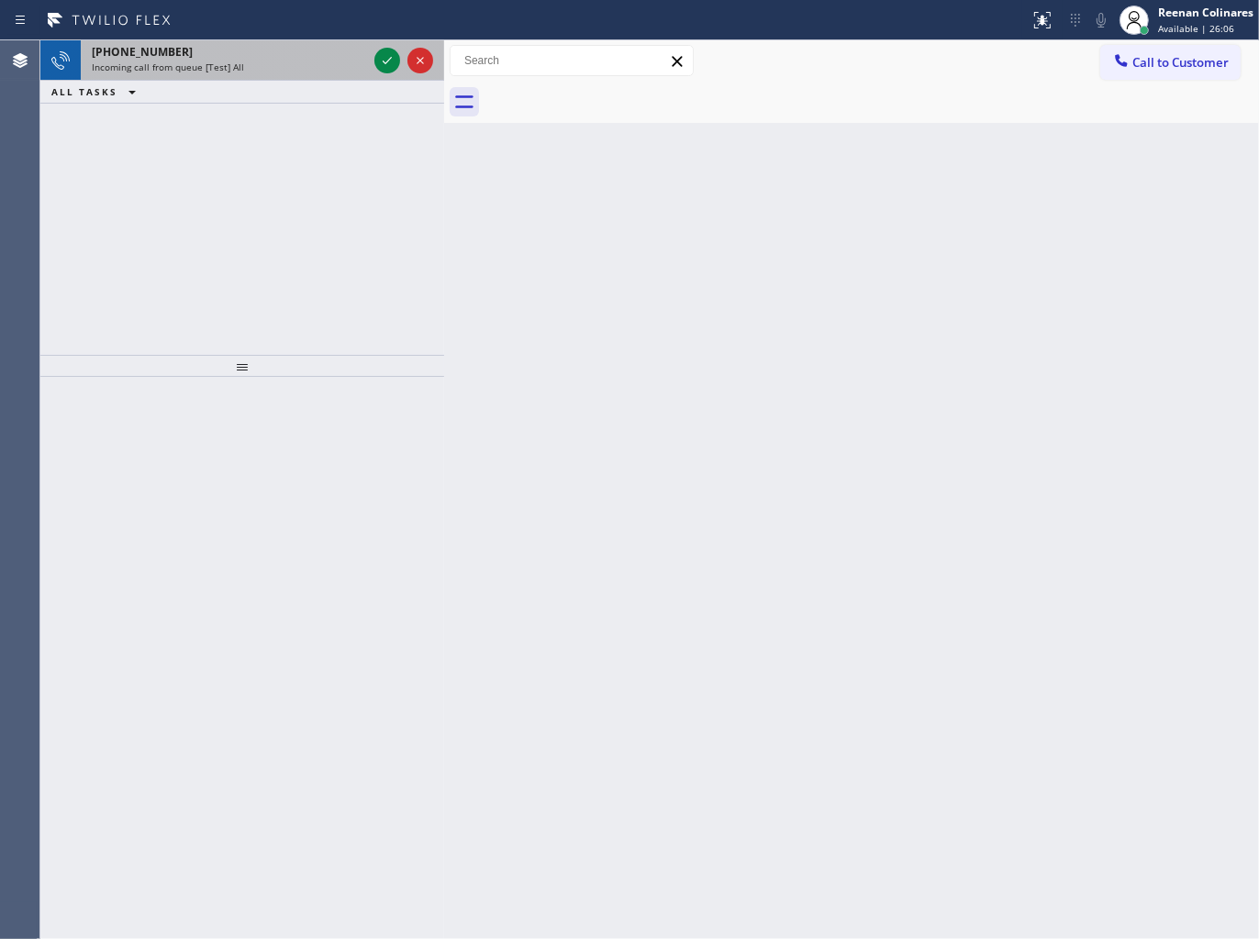
click at [349, 71] on div "Incoming call from queue [Test] All" at bounding box center [229, 67] width 275 height 13
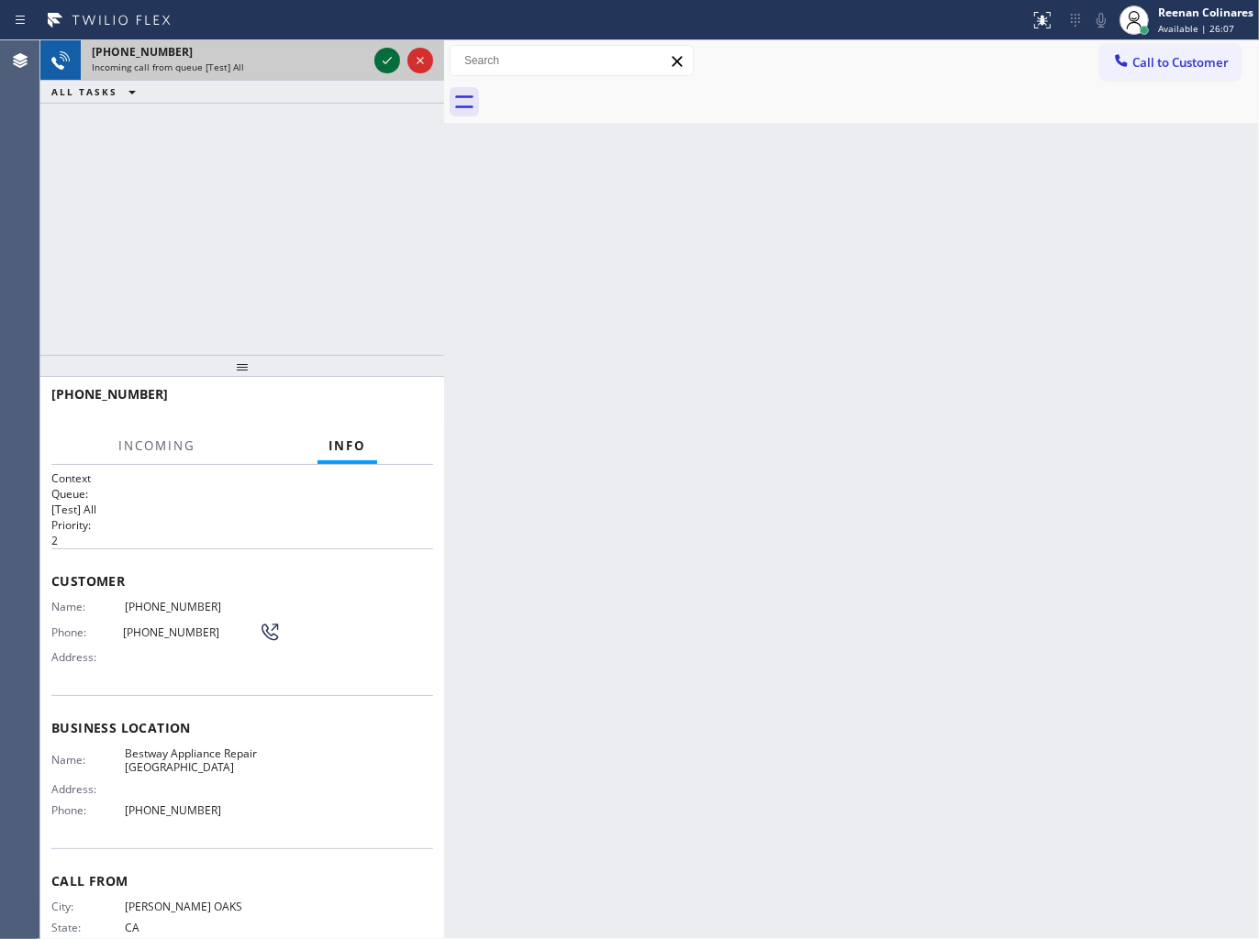
click at [386, 58] on icon at bounding box center [387, 61] width 22 height 22
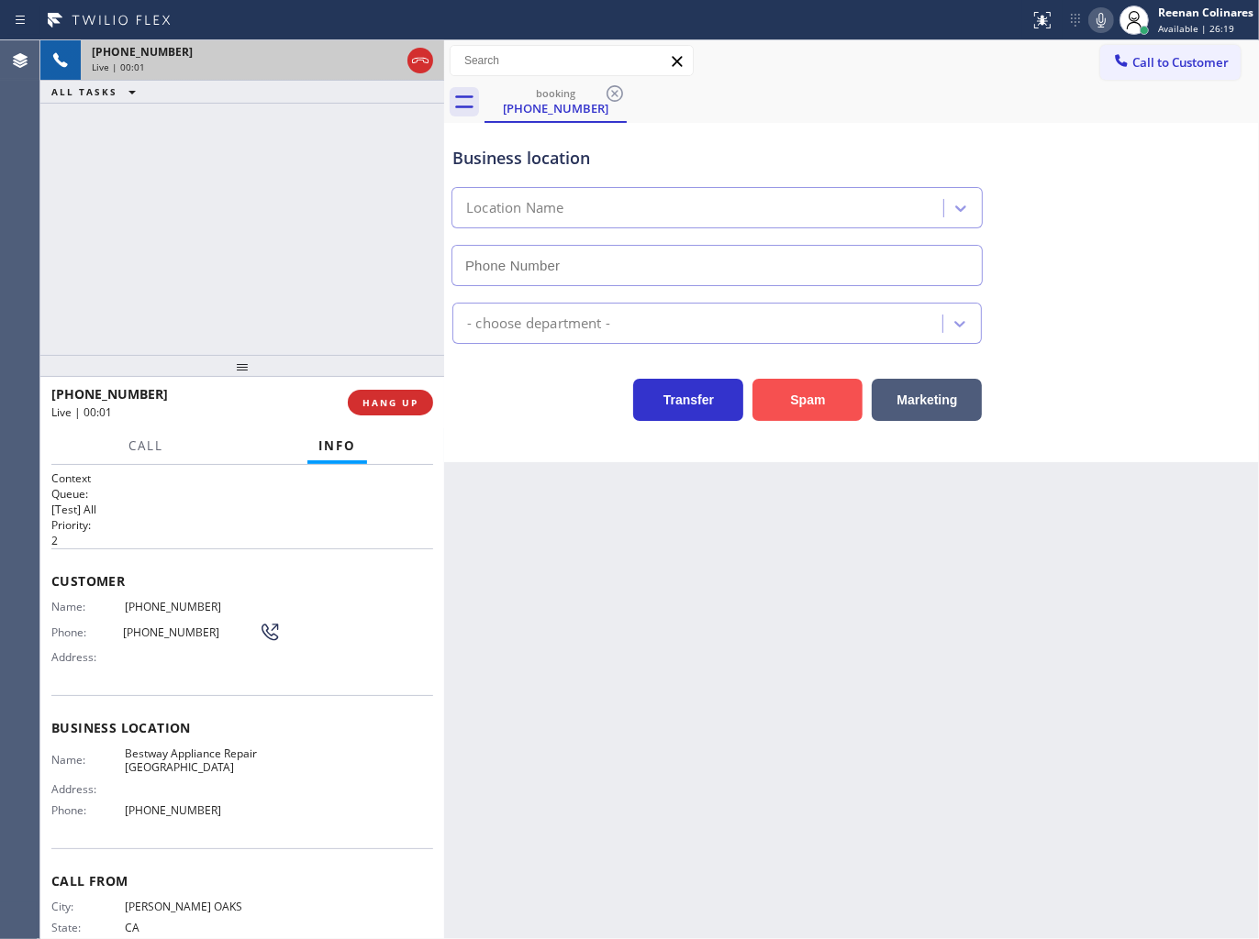
drag, startPoint x: 786, startPoint y: 401, endPoint x: 930, endPoint y: 317, distance: 166.5
click at [787, 401] on button "Spam" at bounding box center [807, 400] width 110 height 42
type input "(805) 600-8477"
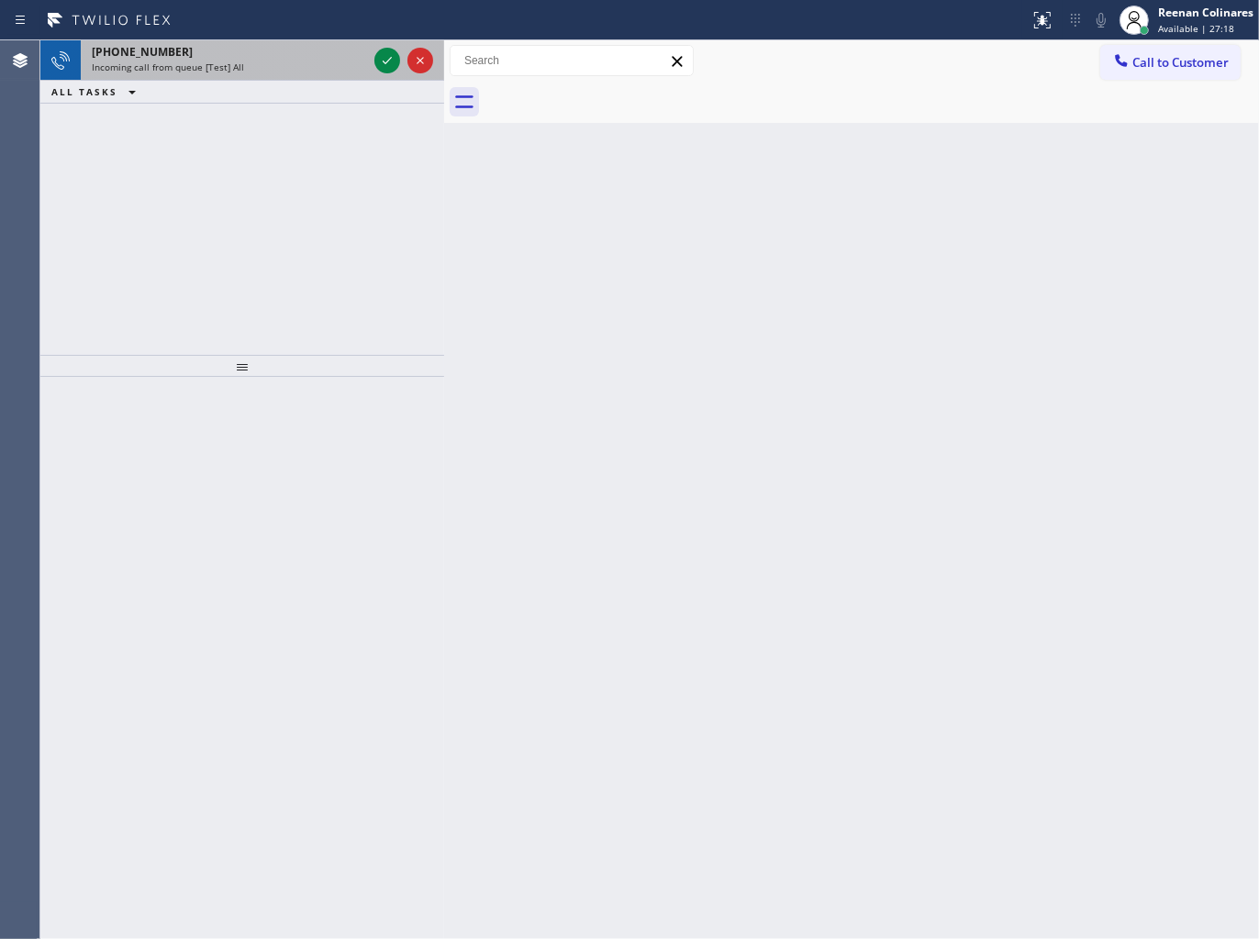
click at [285, 50] on div "+16193134804" at bounding box center [229, 52] width 275 height 16
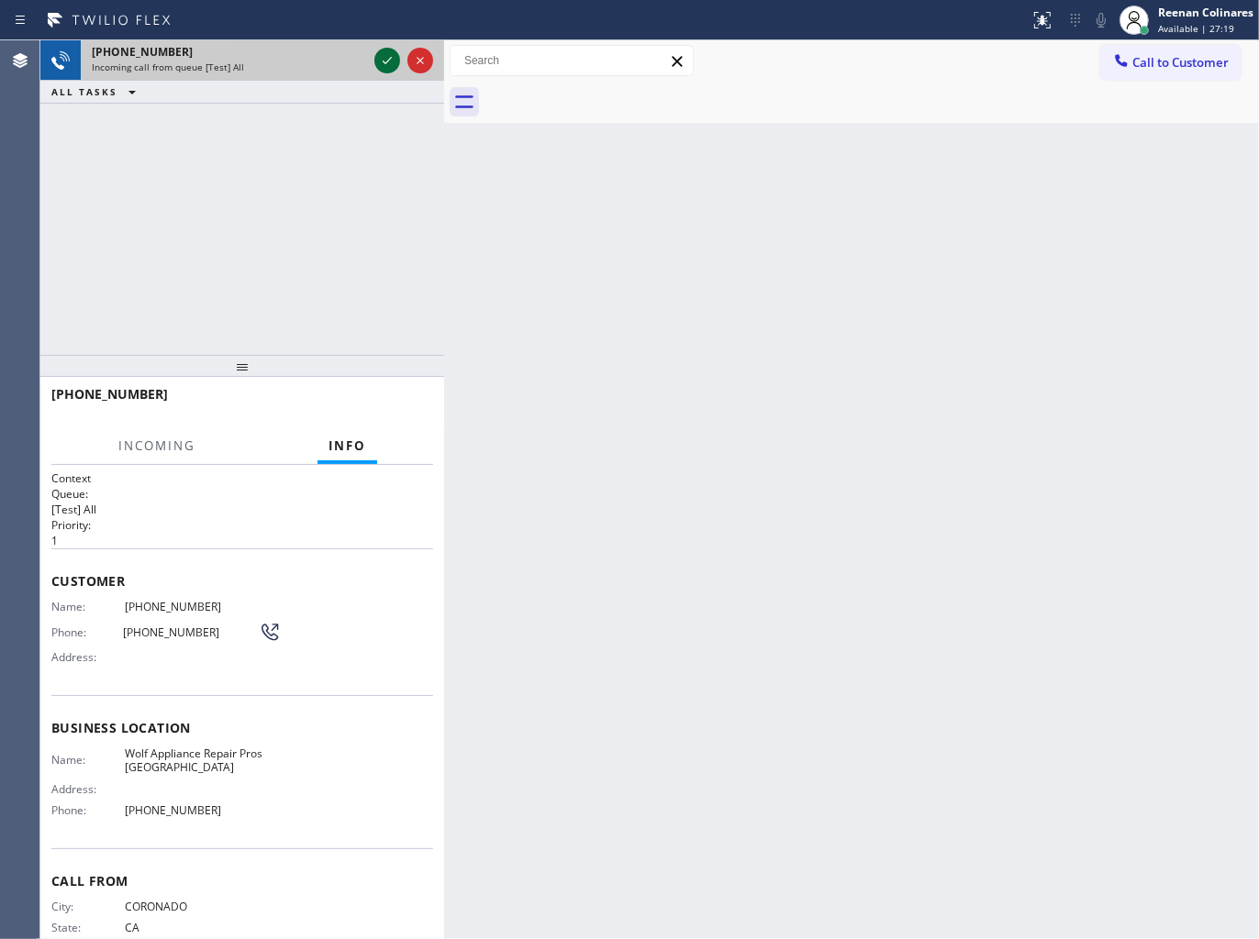
click at [389, 53] on icon at bounding box center [387, 61] width 22 height 22
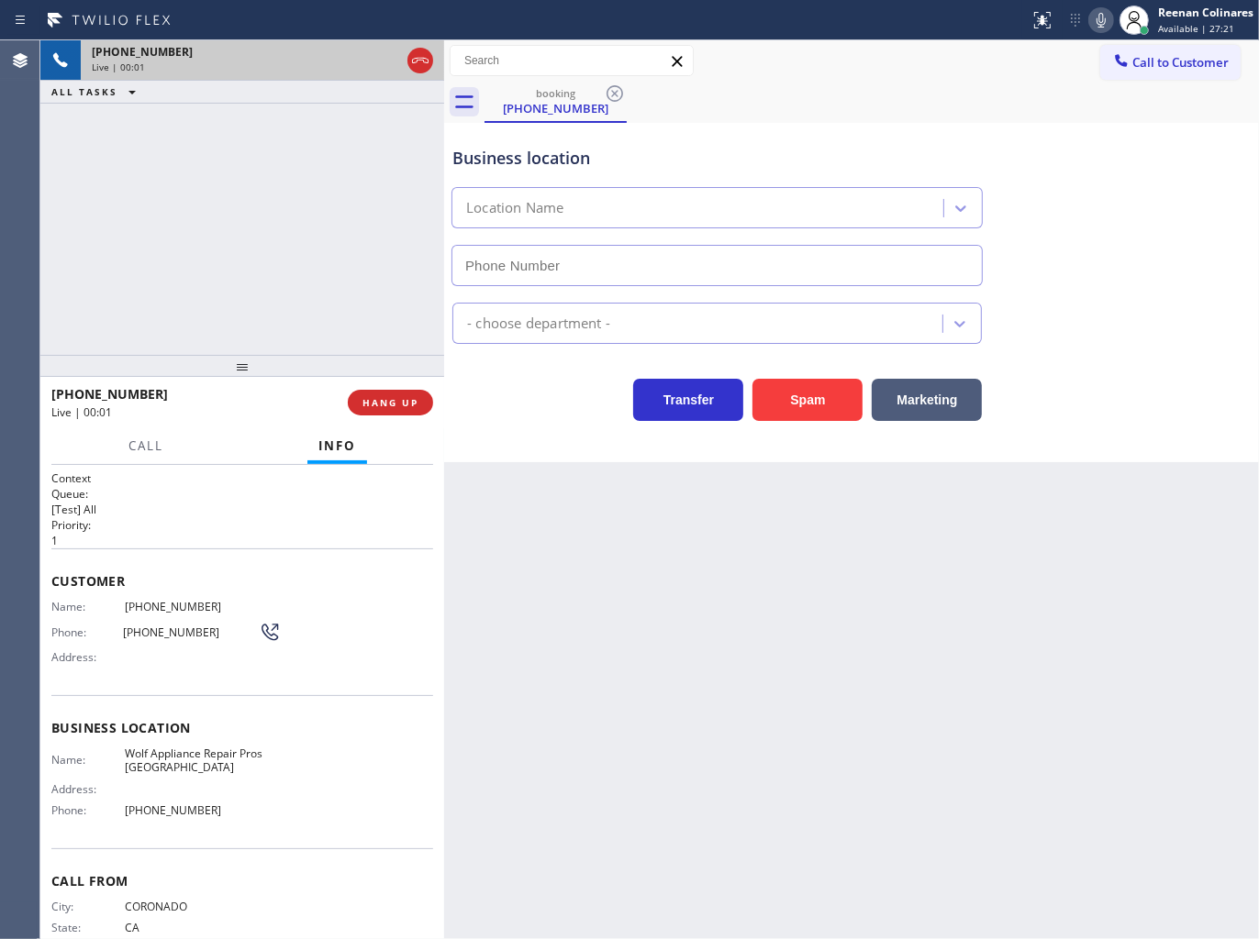
type input "(760) 493-6656"
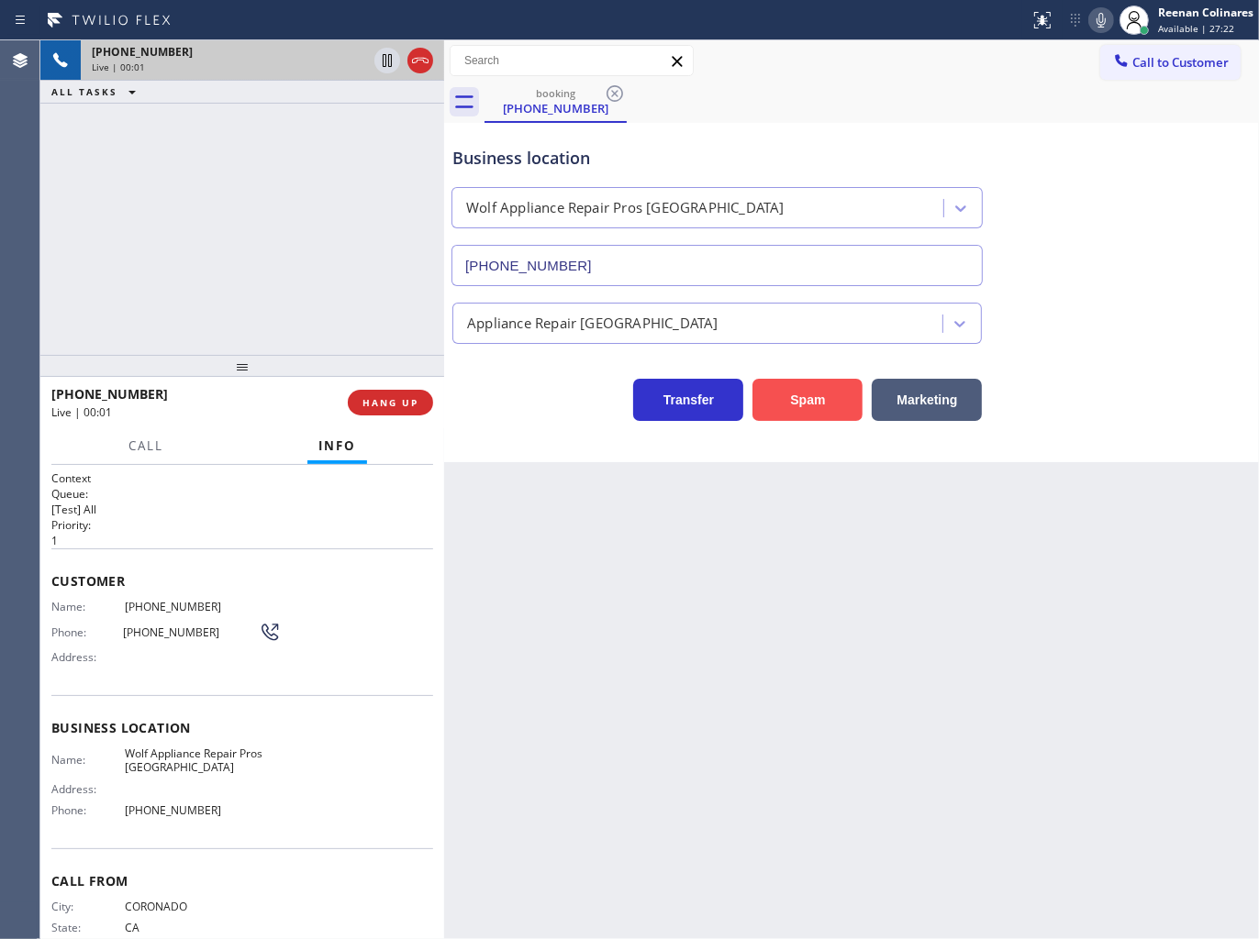
click at [822, 414] on button "Spam" at bounding box center [807, 400] width 110 height 42
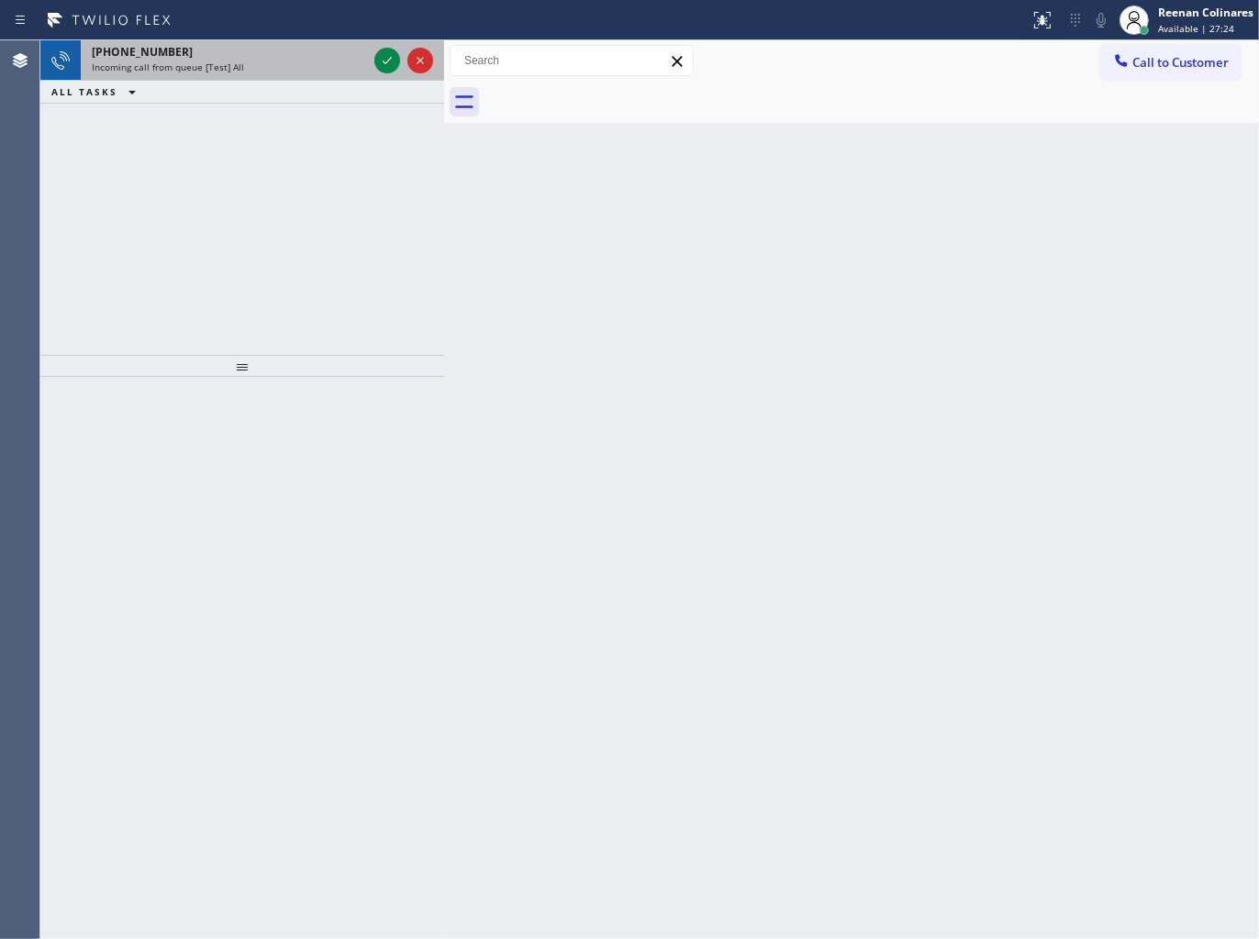
click at [249, 69] on div "Incoming call from queue [Test] All" at bounding box center [229, 67] width 275 height 13
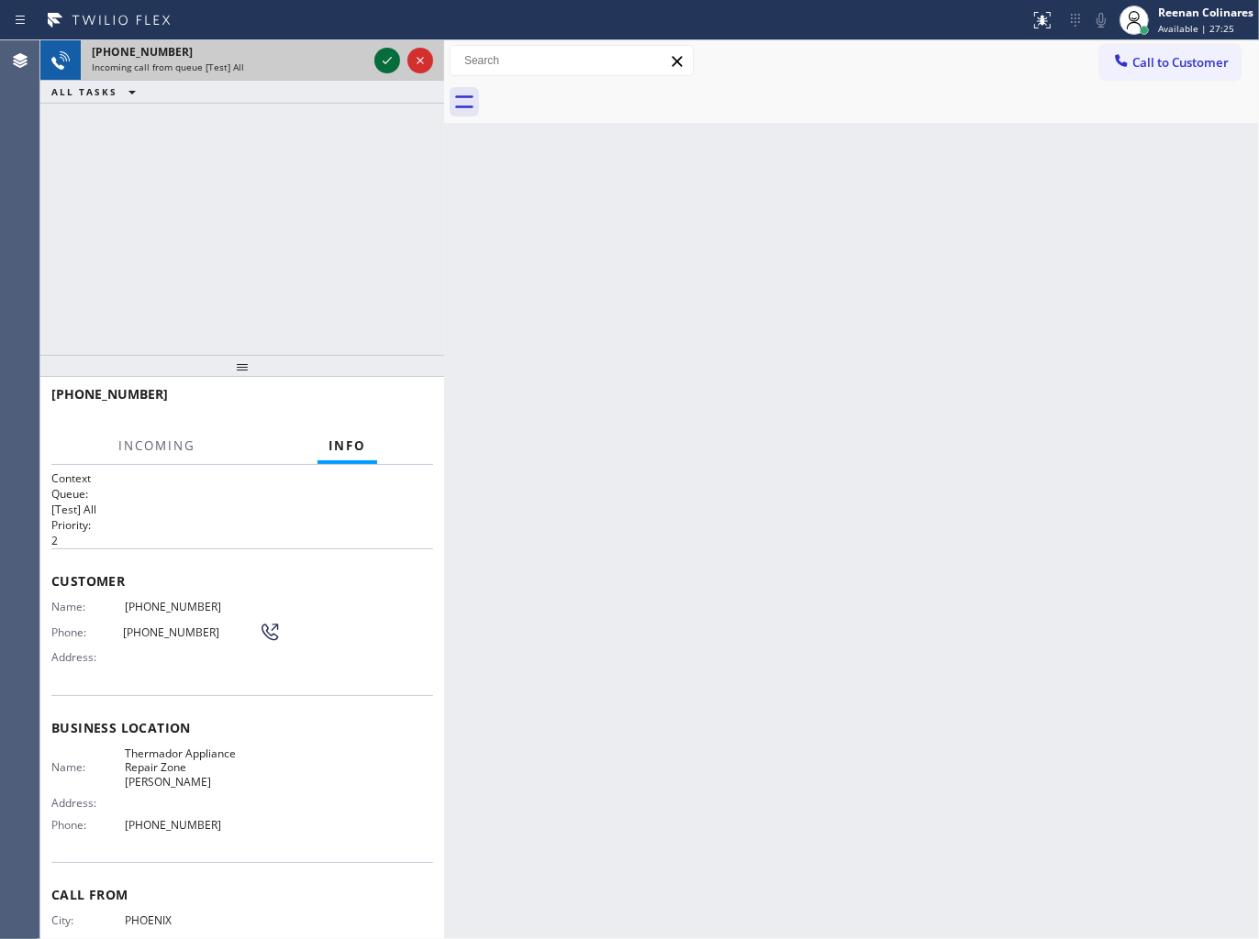
click at [381, 65] on icon at bounding box center [387, 61] width 22 height 22
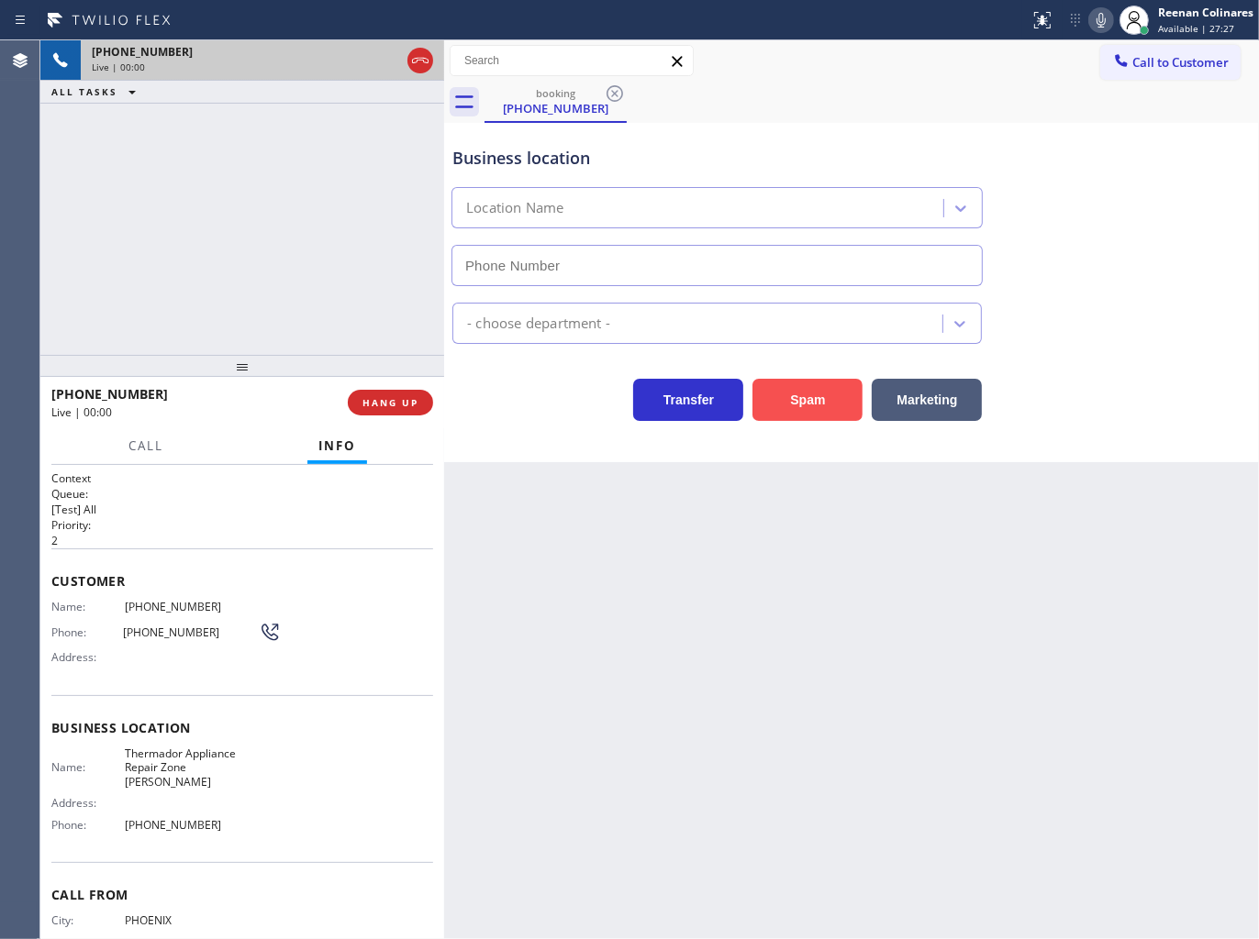
type input "(480) 680-9869"
drag, startPoint x: 791, startPoint y: 385, endPoint x: 961, endPoint y: 319, distance: 183.0
click at [793, 385] on button "Spam" at bounding box center [807, 400] width 110 height 42
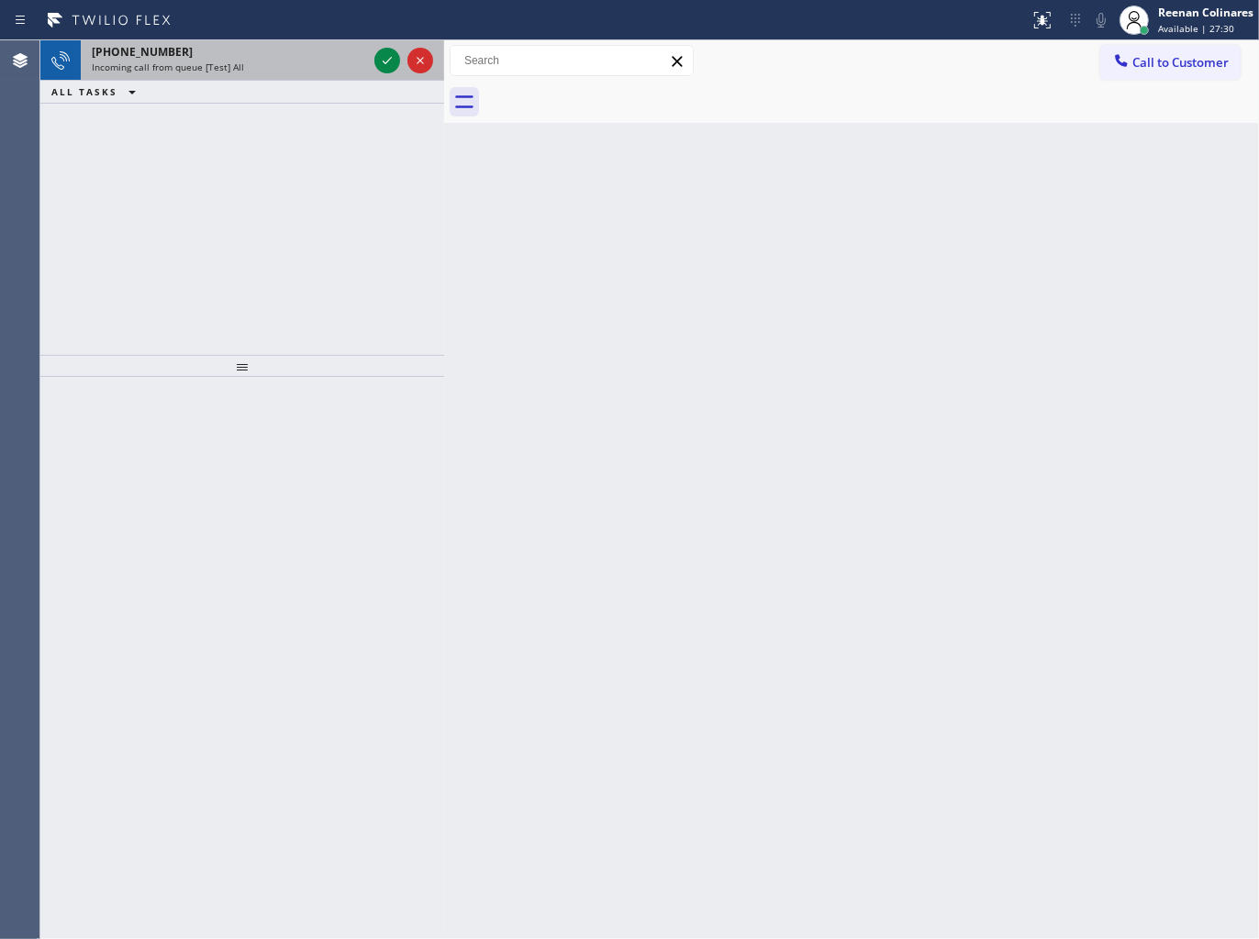
click at [176, 76] on div "+18335400370 Incoming call from queue [Test] All" at bounding box center [226, 60] width 290 height 40
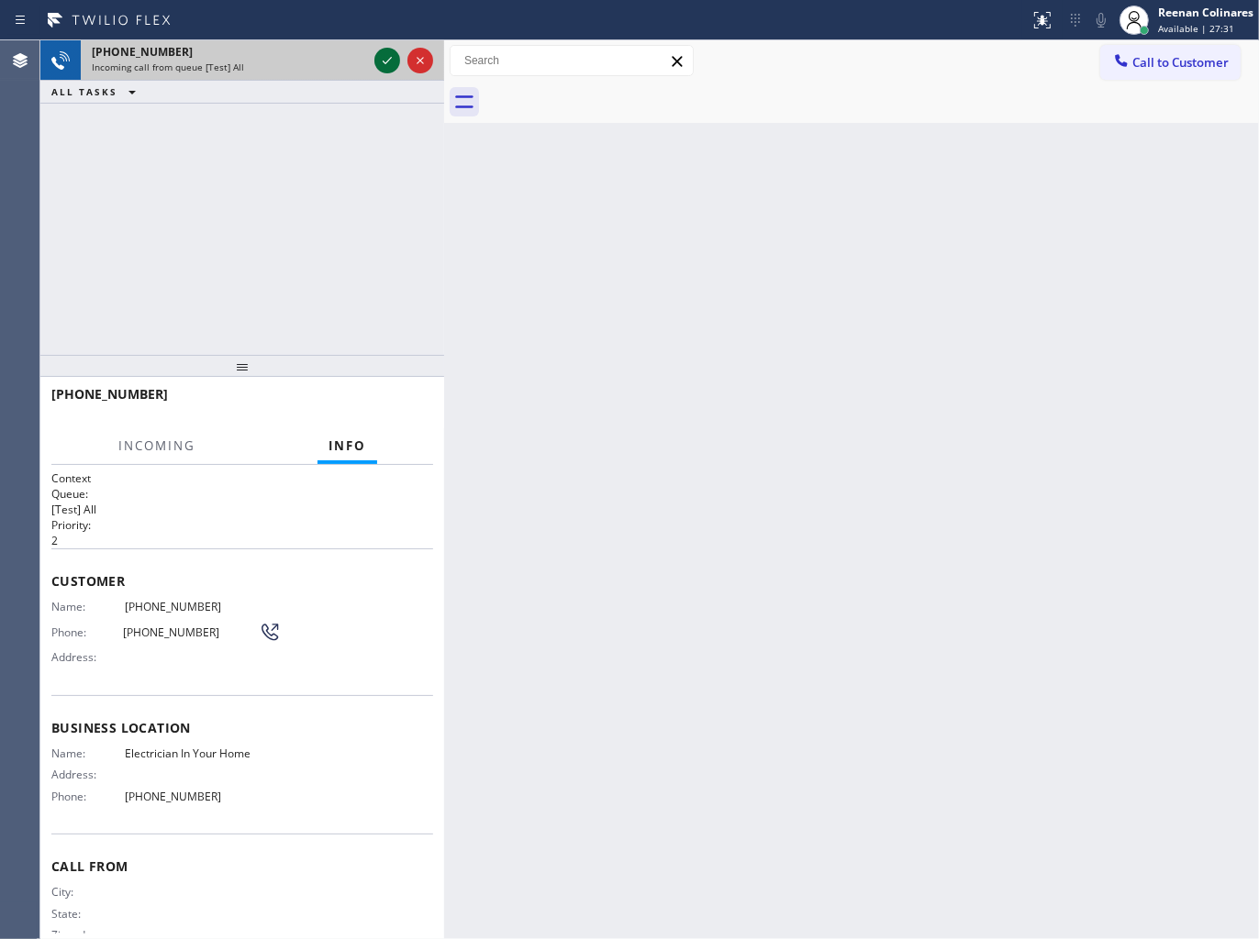
click at [393, 66] on icon at bounding box center [387, 61] width 22 height 22
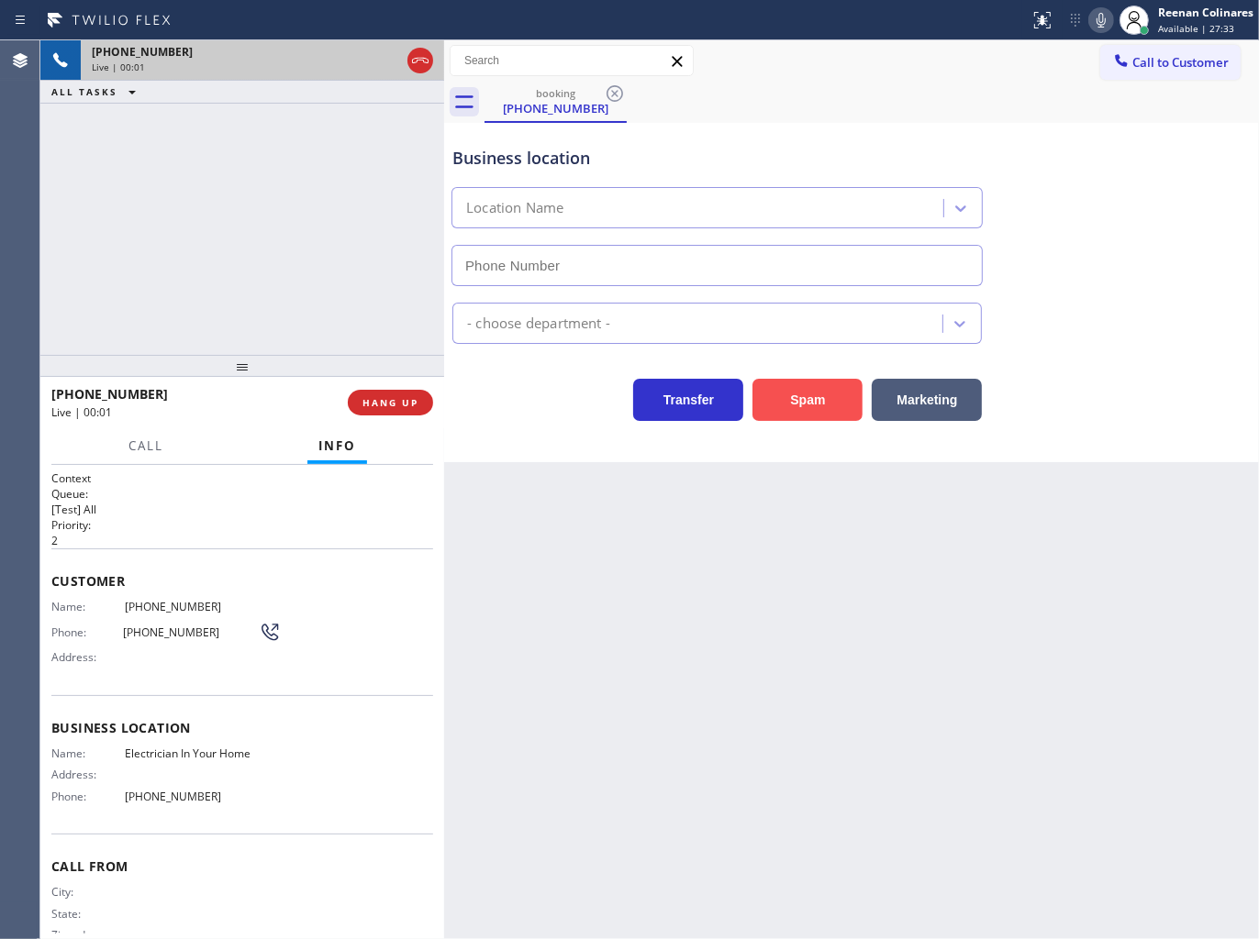
type input "(844) 730-4275"
click at [1103, 22] on icon at bounding box center [1101, 20] width 22 height 22
click at [1102, 22] on icon at bounding box center [1101, 20] width 22 height 22
click at [1098, 13] on icon at bounding box center [1101, 20] width 22 height 22
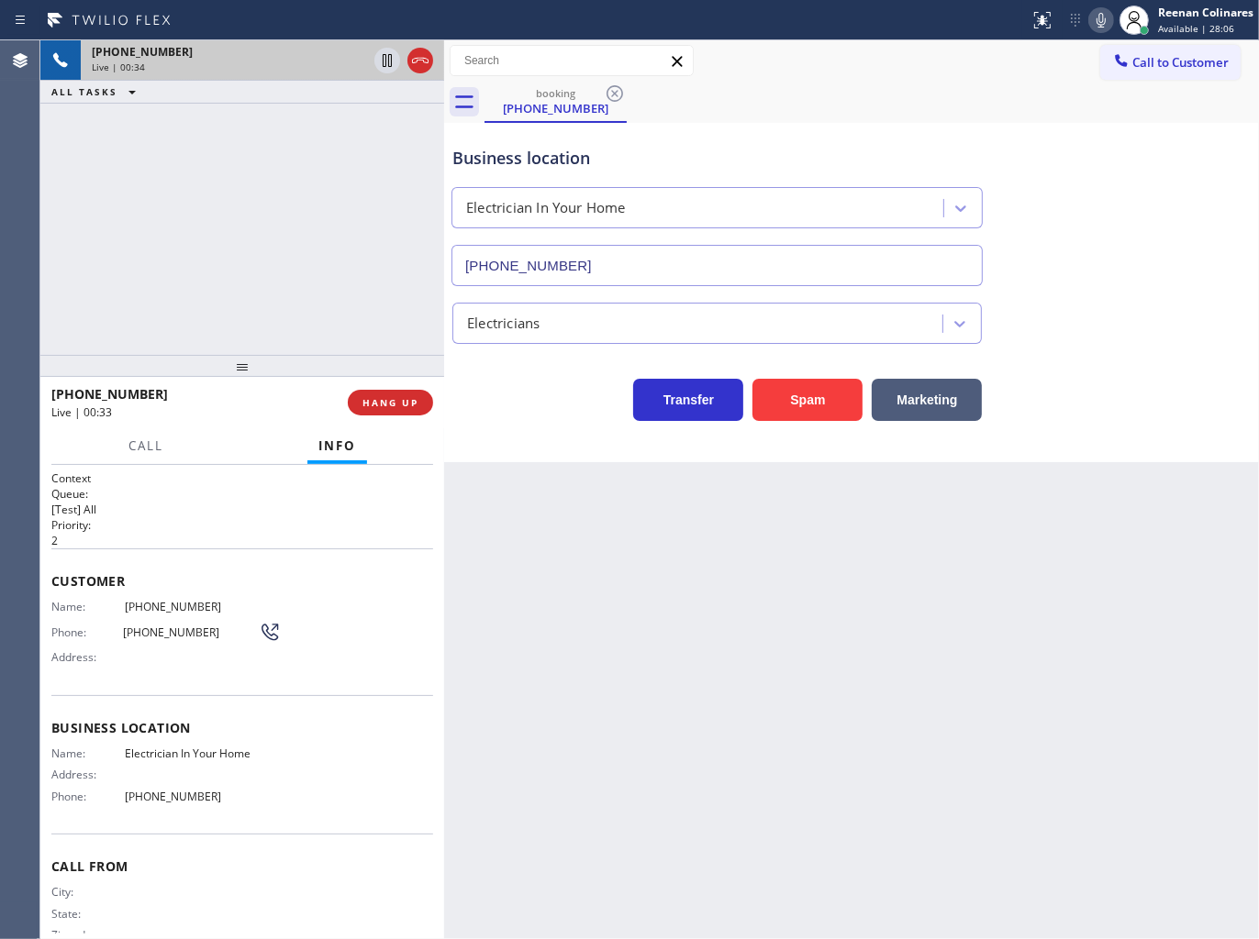
click at [1096, 20] on icon at bounding box center [1100, 20] width 9 height 15
click at [950, 396] on button "Marketing" at bounding box center [926, 400] width 110 height 42
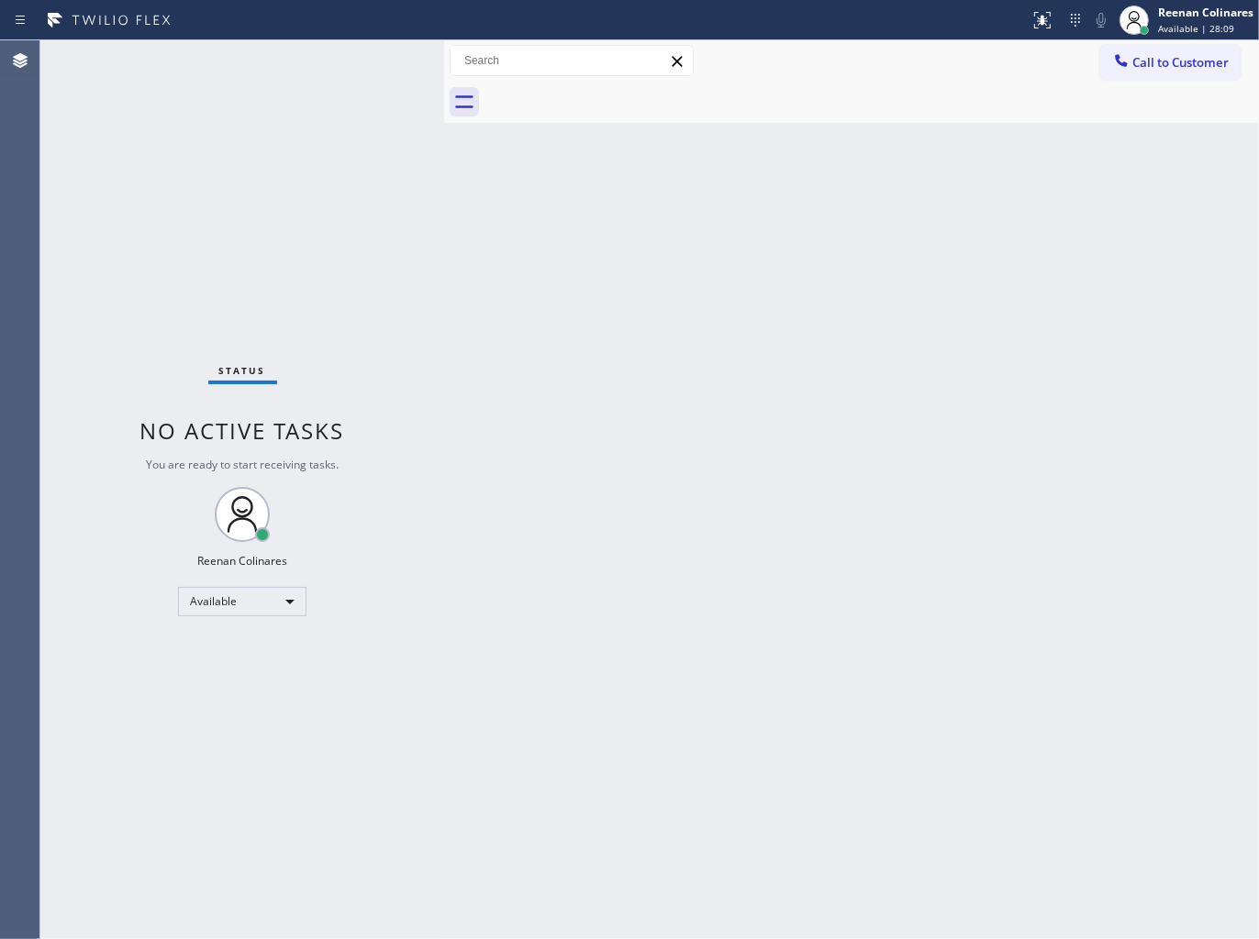
drag, startPoint x: 790, startPoint y: 371, endPoint x: 683, endPoint y: 640, distance: 289.9
click at [784, 394] on div "Back to Dashboard Change Sender ID Customers Technicians Select a contact Outbo…" at bounding box center [851, 489] width 815 height 899
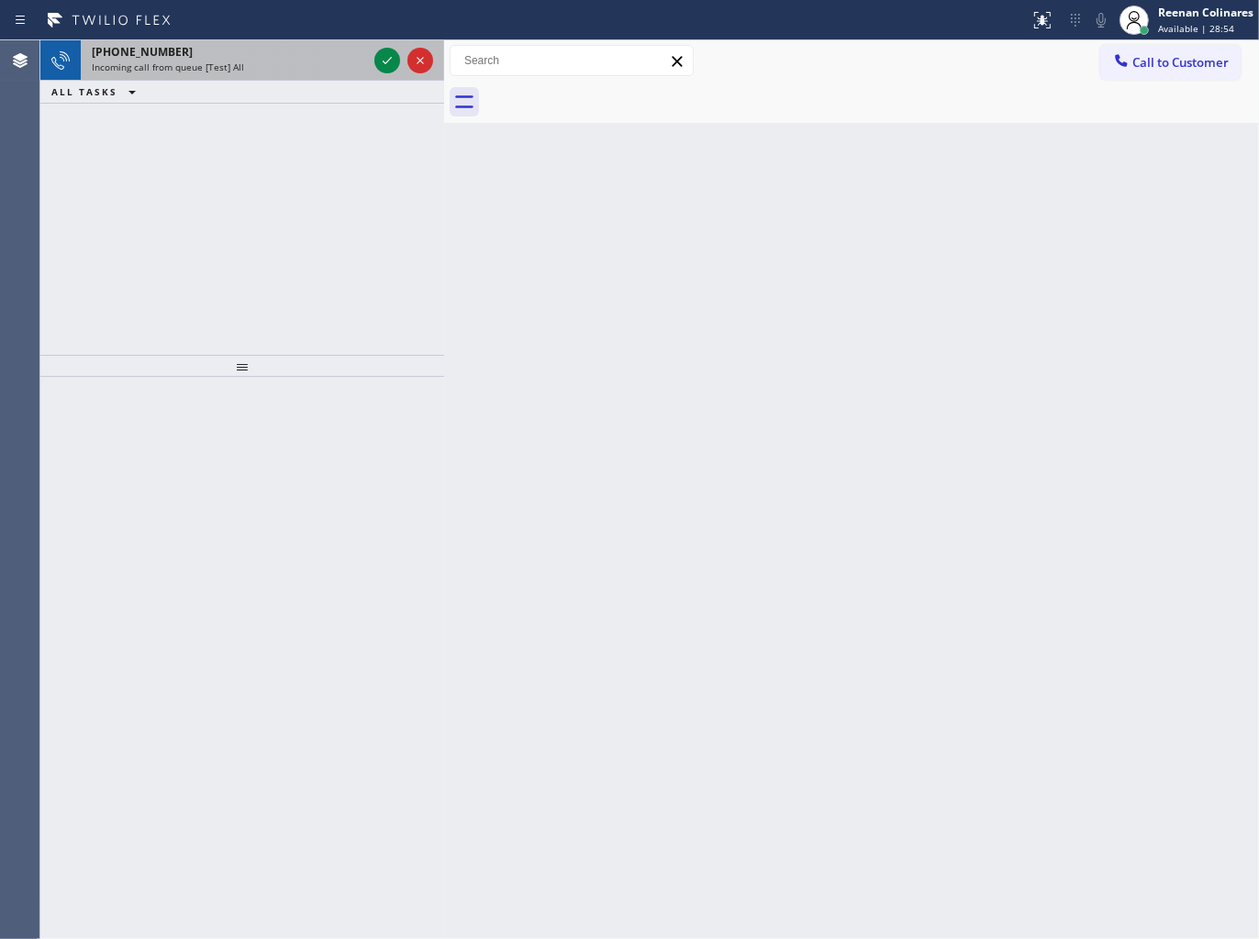
click at [295, 51] on div "+18335400370" at bounding box center [229, 52] width 275 height 16
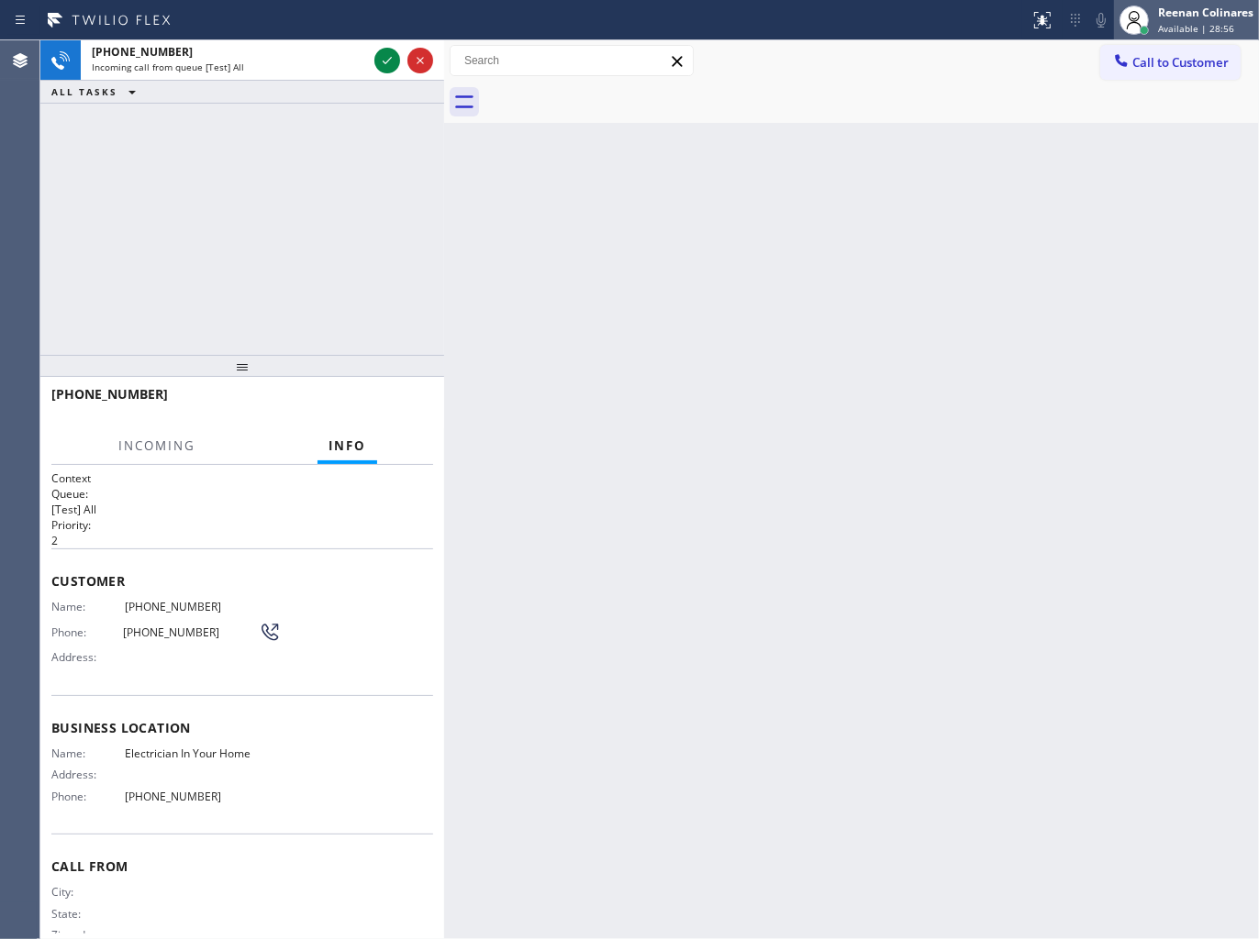
click at [1187, 28] on span "Available | 28:56" at bounding box center [1196, 28] width 76 height 13
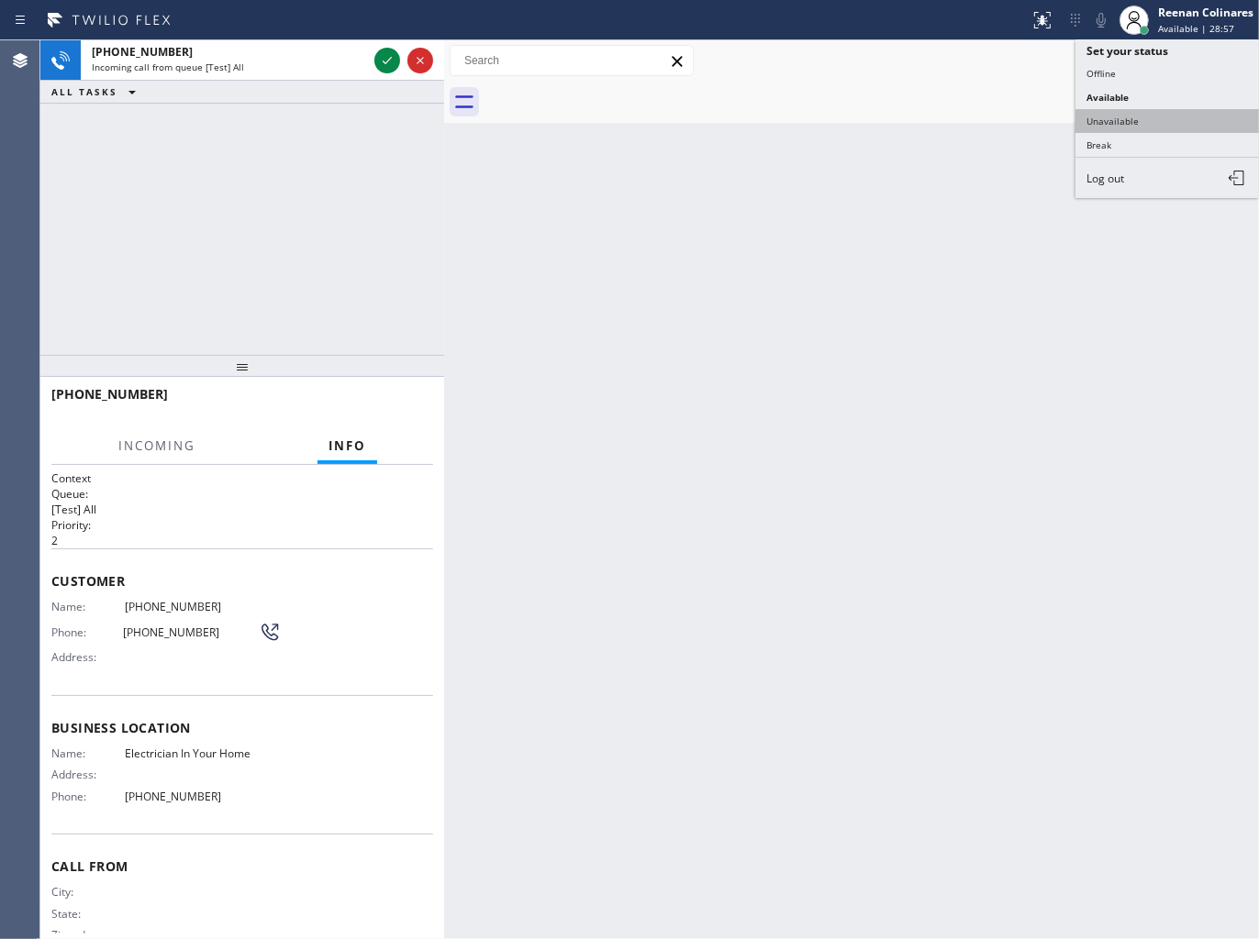
click at [1122, 115] on button "Unavailable" at bounding box center [1166, 121] width 183 height 24
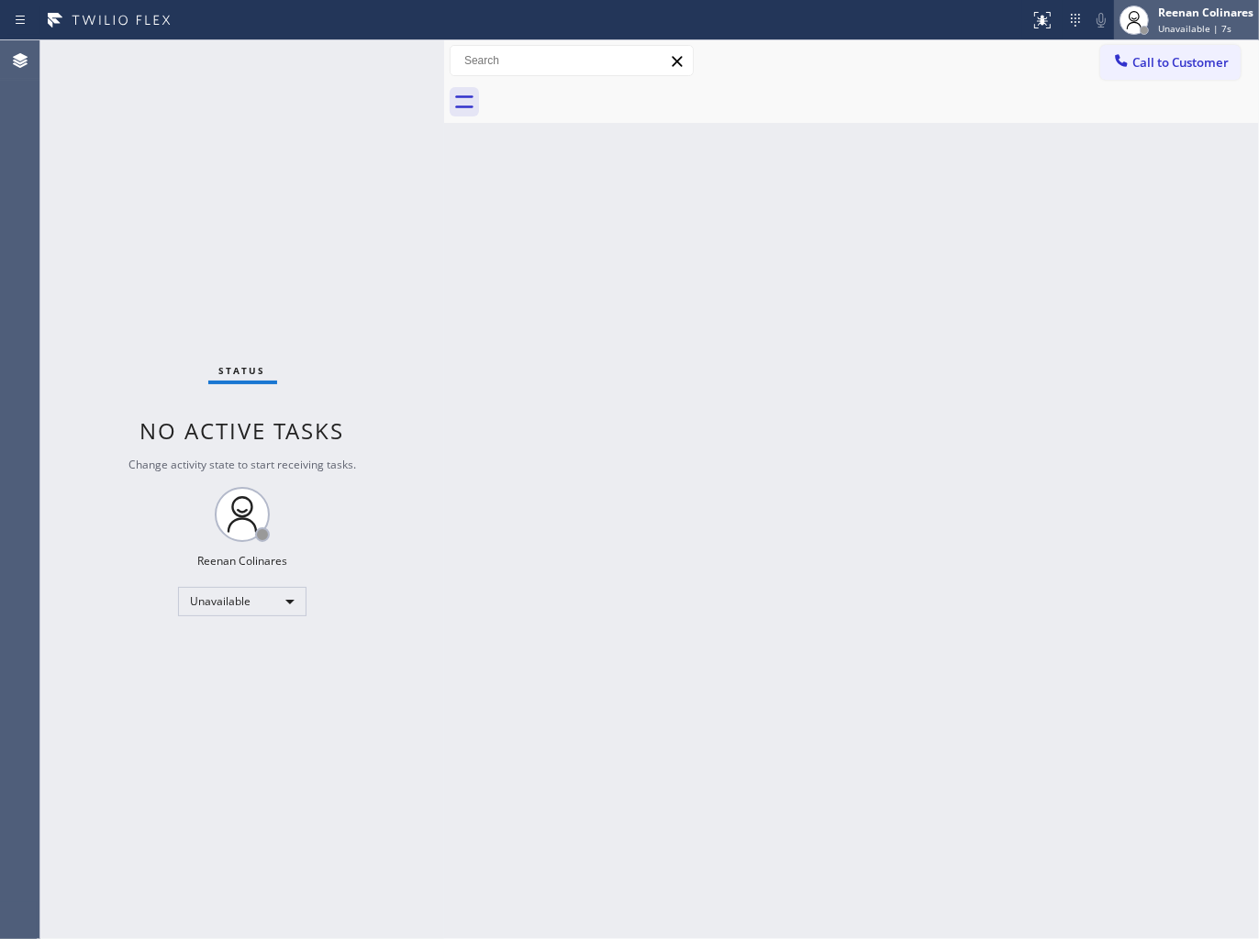
click at [1179, 9] on div "Reenan Colinares" at bounding box center [1205, 13] width 95 height 16
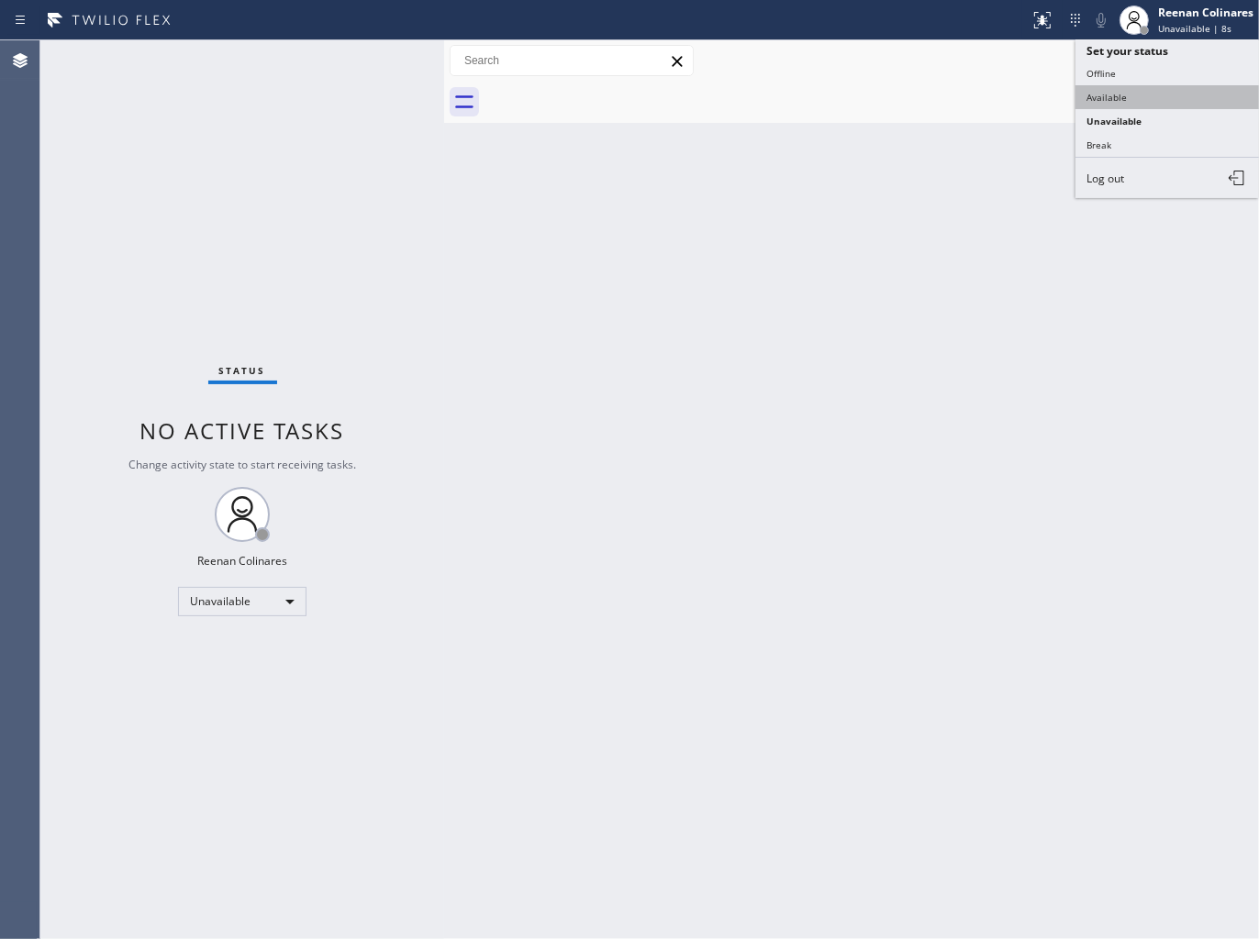
click at [1096, 93] on button "Available" at bounding box center [1166, 97] width 183 height 24
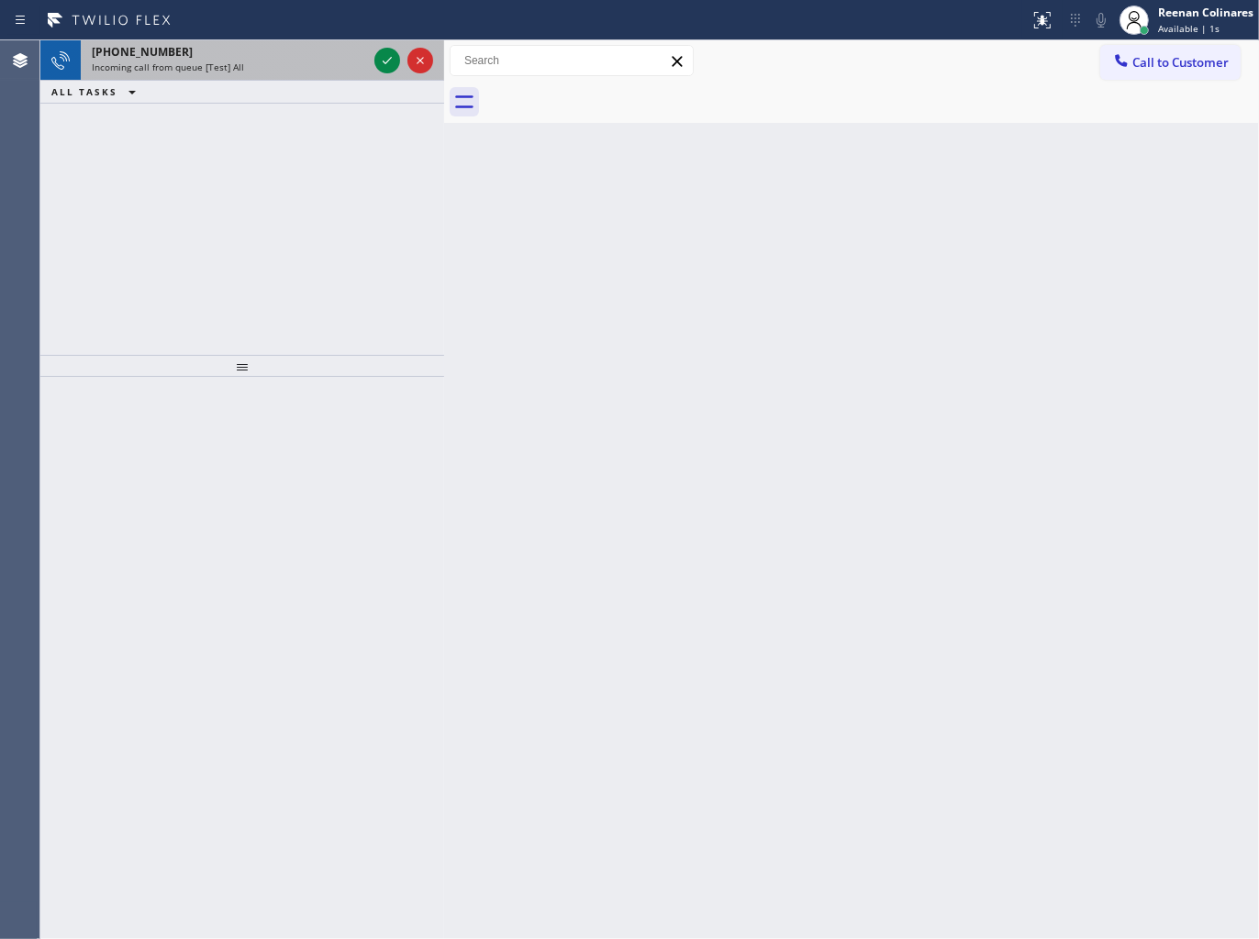
drag, startPoint x: 207, startPoint y: 68, endPoint x: 248, endPoint y: 62, distance: 40.7
click at [208, 68] on span "Incoming call from queue [Test] All" at bounding box center [168, 67] width 152 height 13
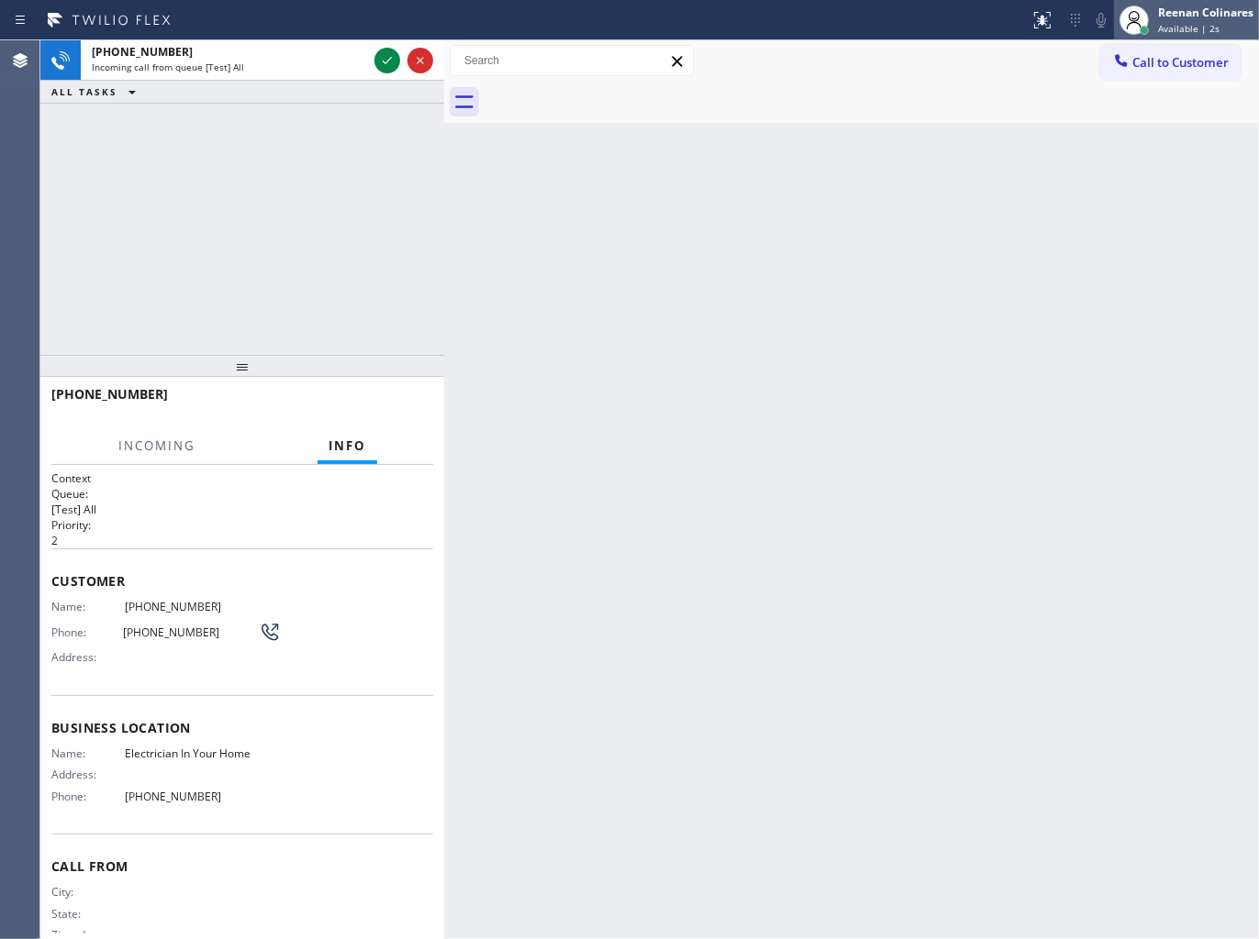
click at [1198, 22] on span "Available | 2s" at bounding box center [1188, 28] width 61 height 13
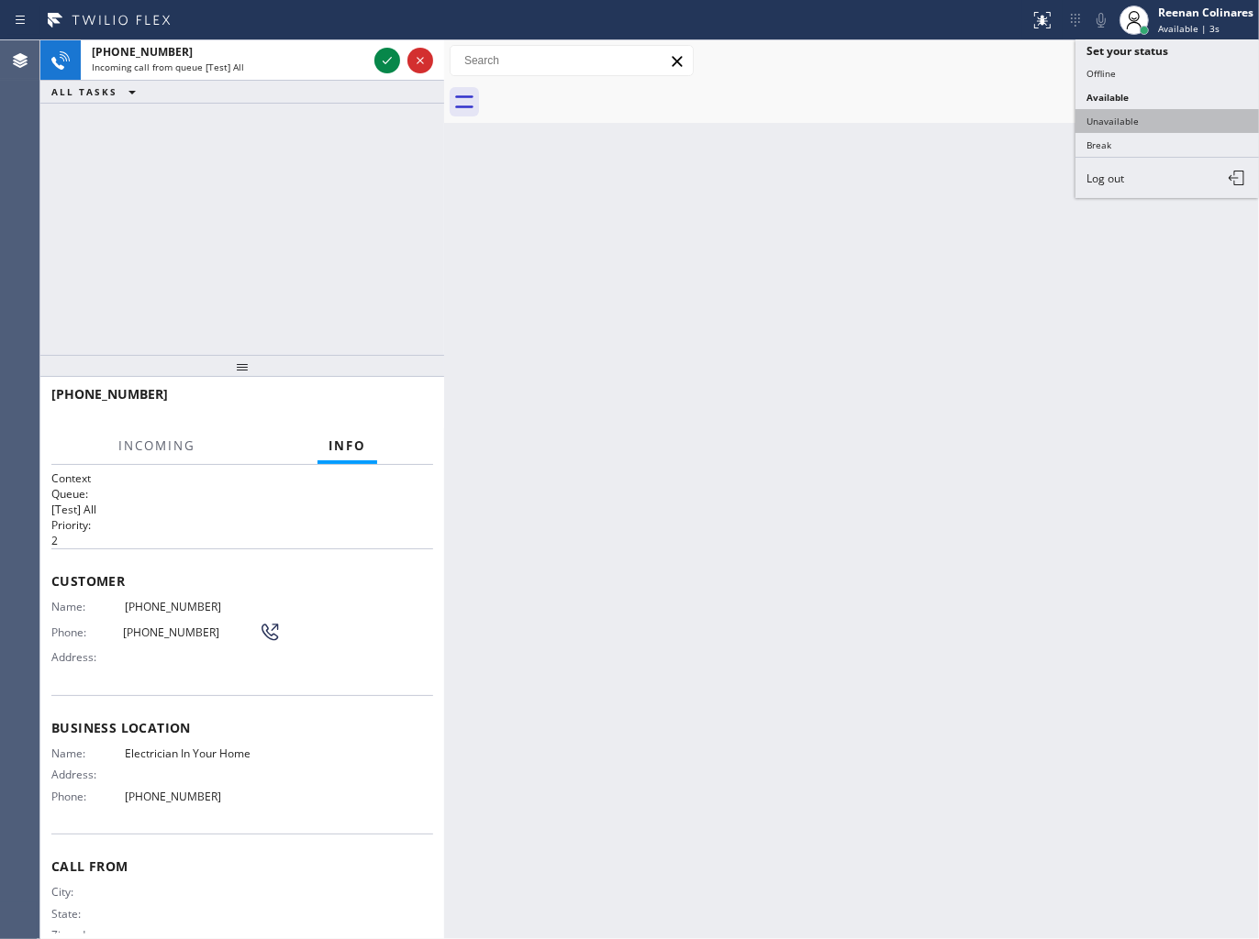
click at [1103, 116] on button "Unavailable" at bounding box center [1166, 121] width 183 height 24
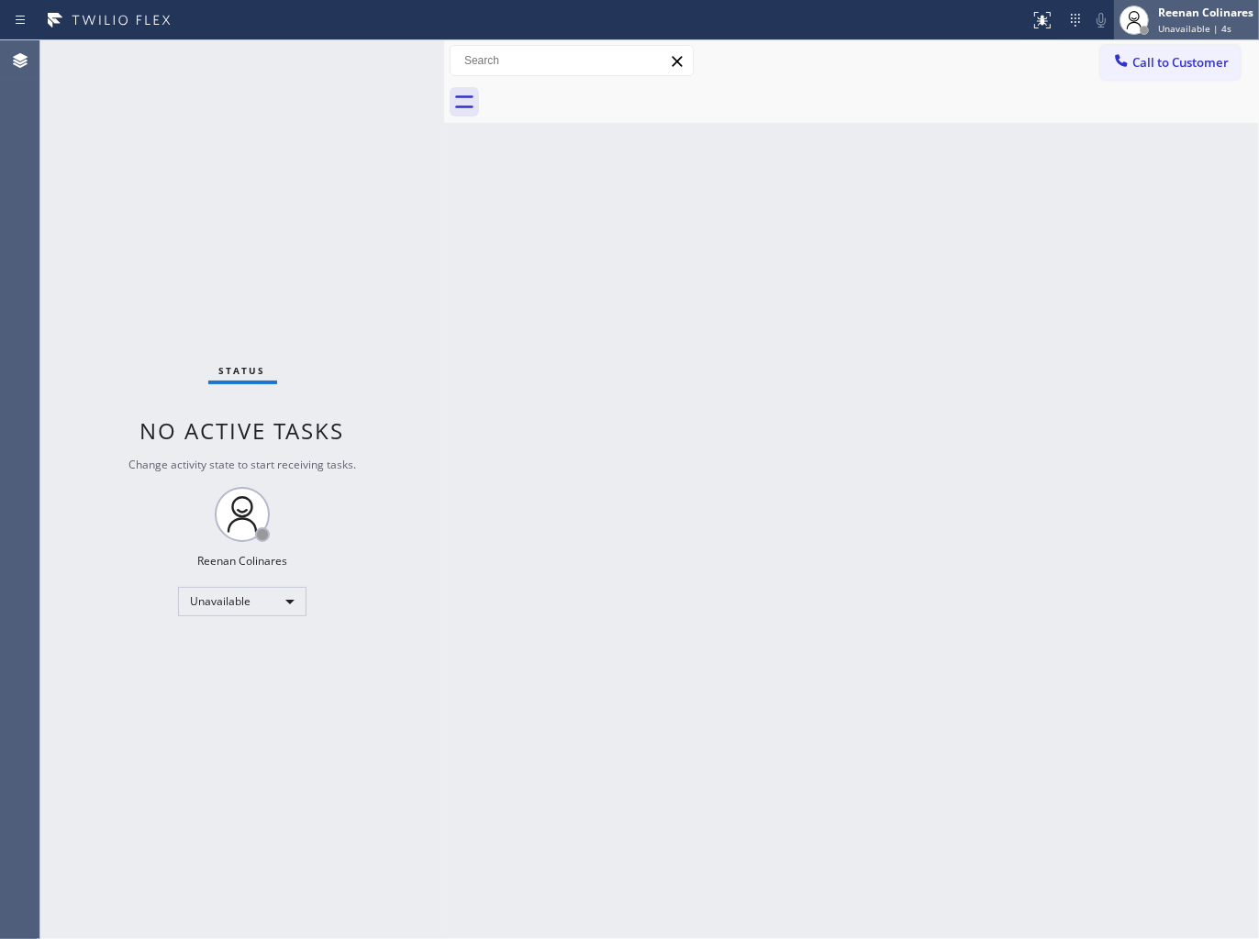
click at [1168, 23] on span "Unavailable | 4s" at bounding box center [1194, 28] width 73 height 13
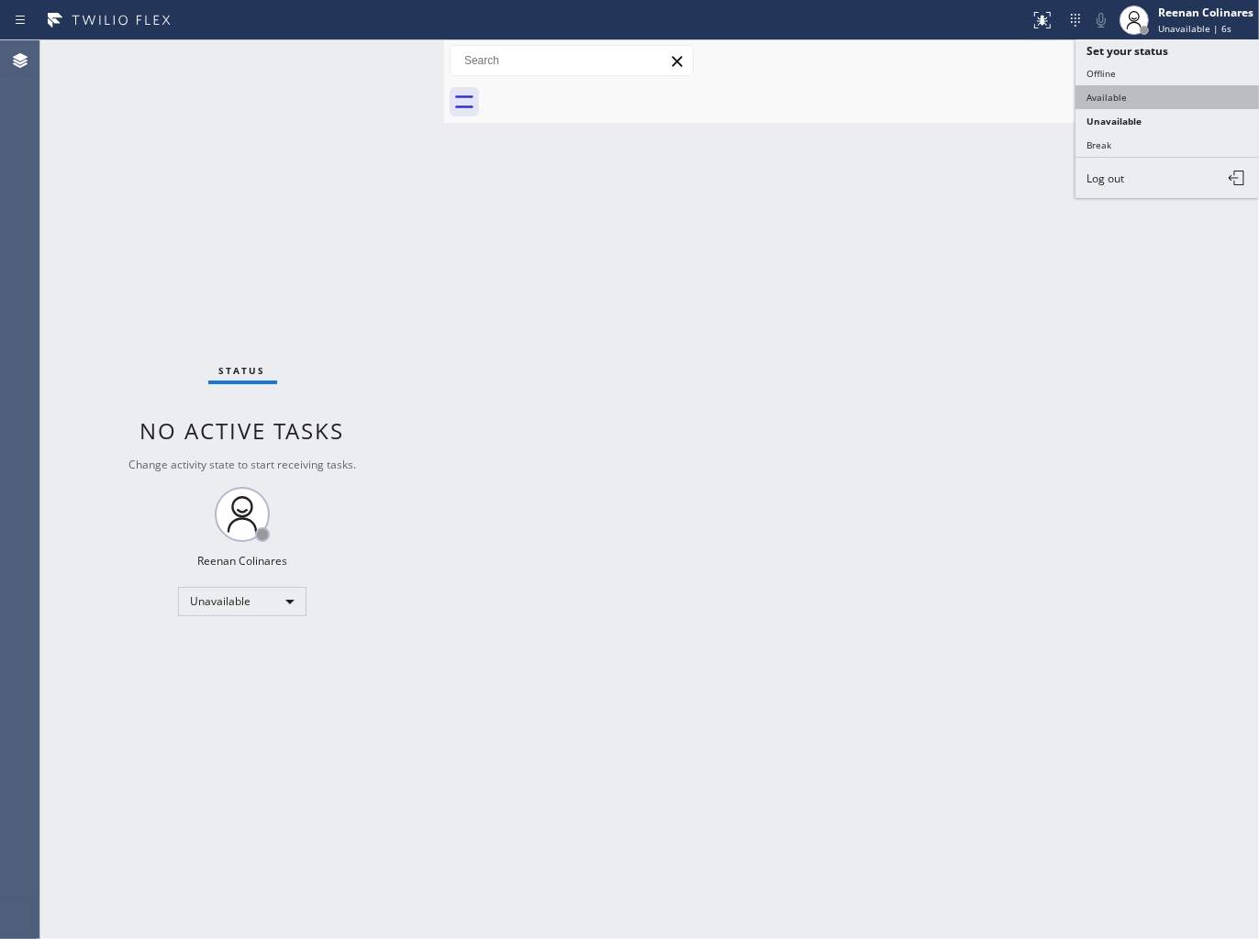
click at [1110, 96] on button "Available" at bounding box center [1166, 97] width 183 height 24
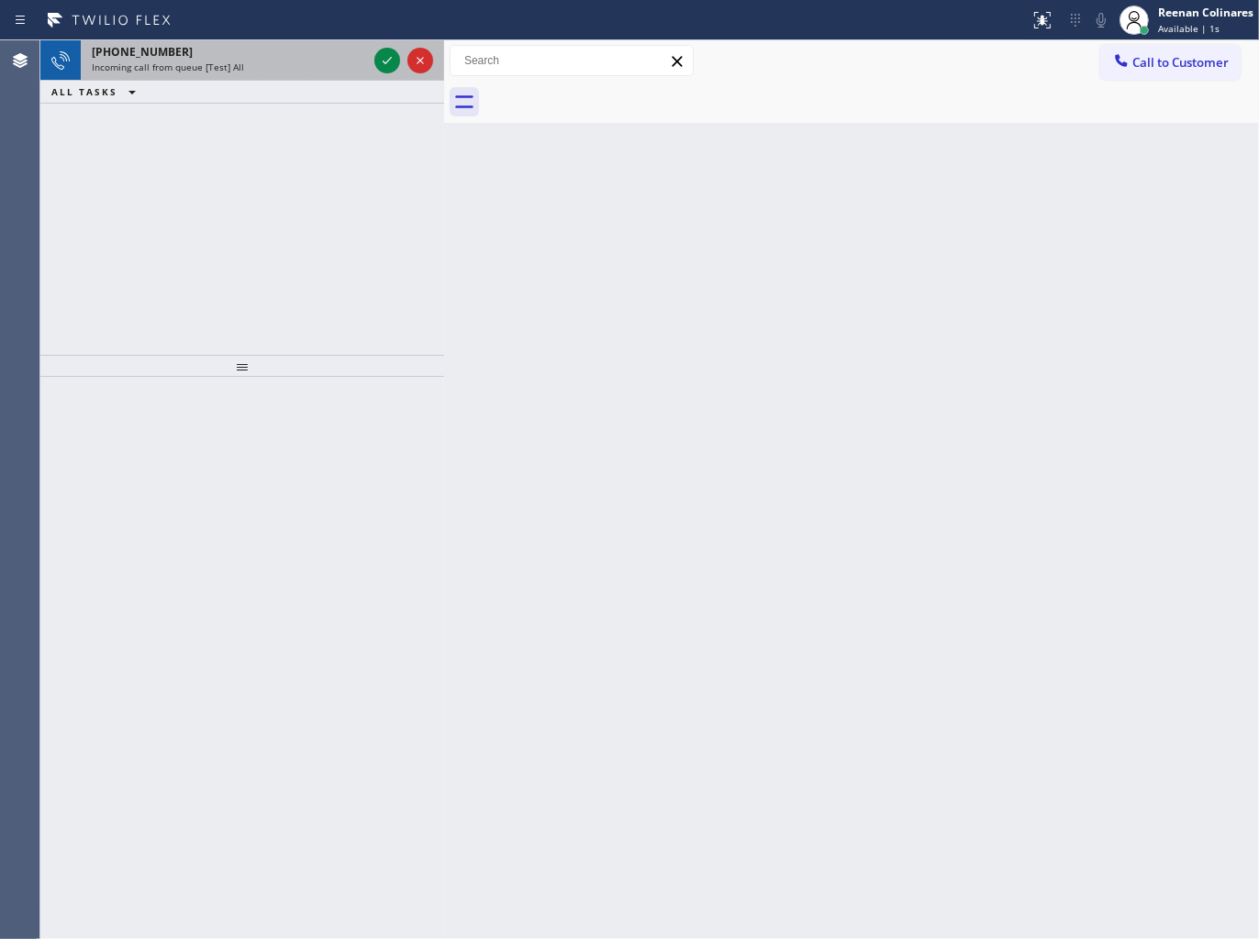
click at [235, 79] on div "+18335400370 Incoming call from queue [Test] All ALL TASKS ALL TASKS ACTIVE TAS…" at bounding box center [242, 71] width 404 height 63
click at [242, 72] on div "Incoming call from queue [Test] All" at bounding box center [229, 67] width 275 height 13
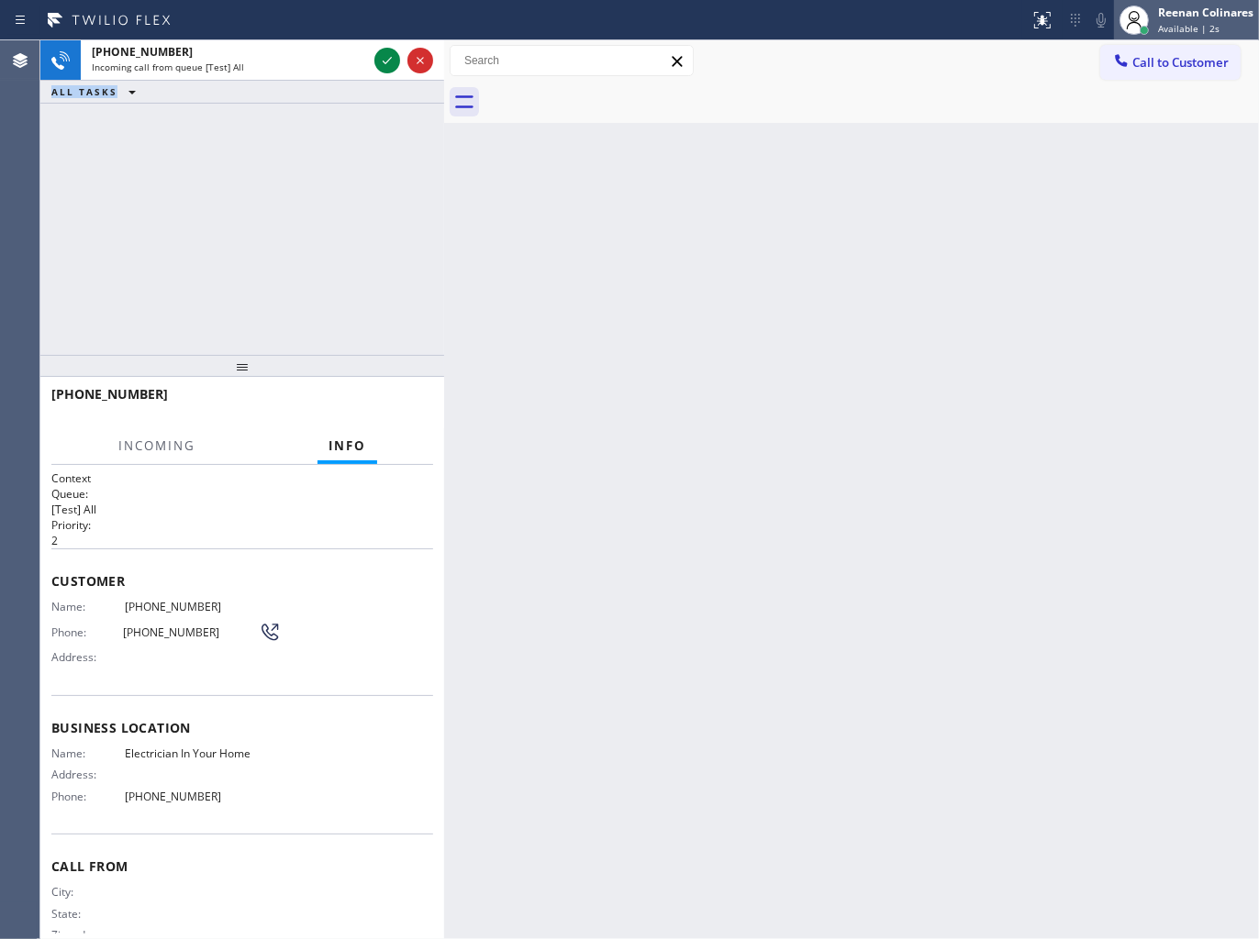
click at [1198, 11] on div "Reenan Colinares" at bounding box center [1205, 13] width 95 height 16
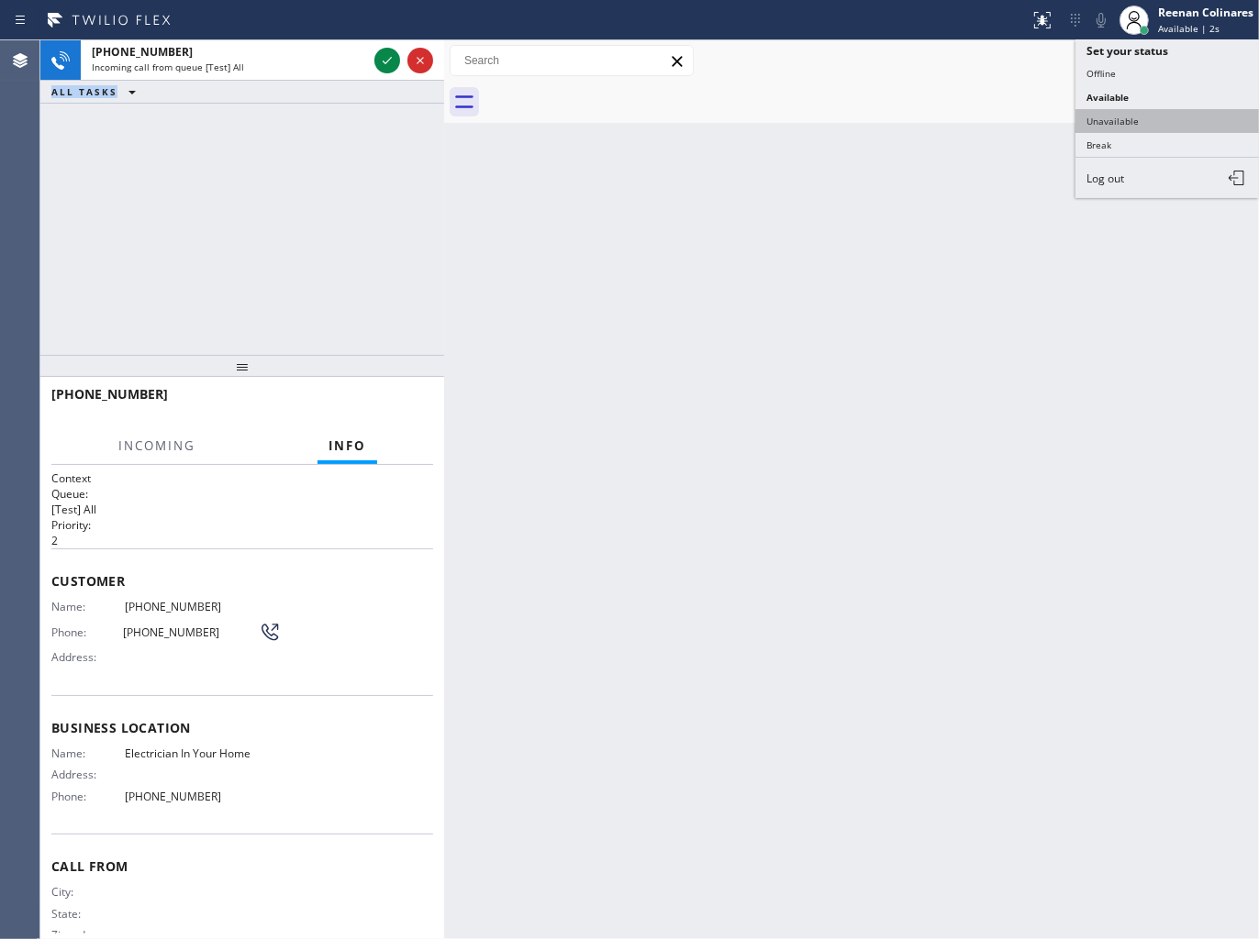
click at [1105, 113] on button "Unavailable" at bounding box center [1166, 121] width 183 height 24
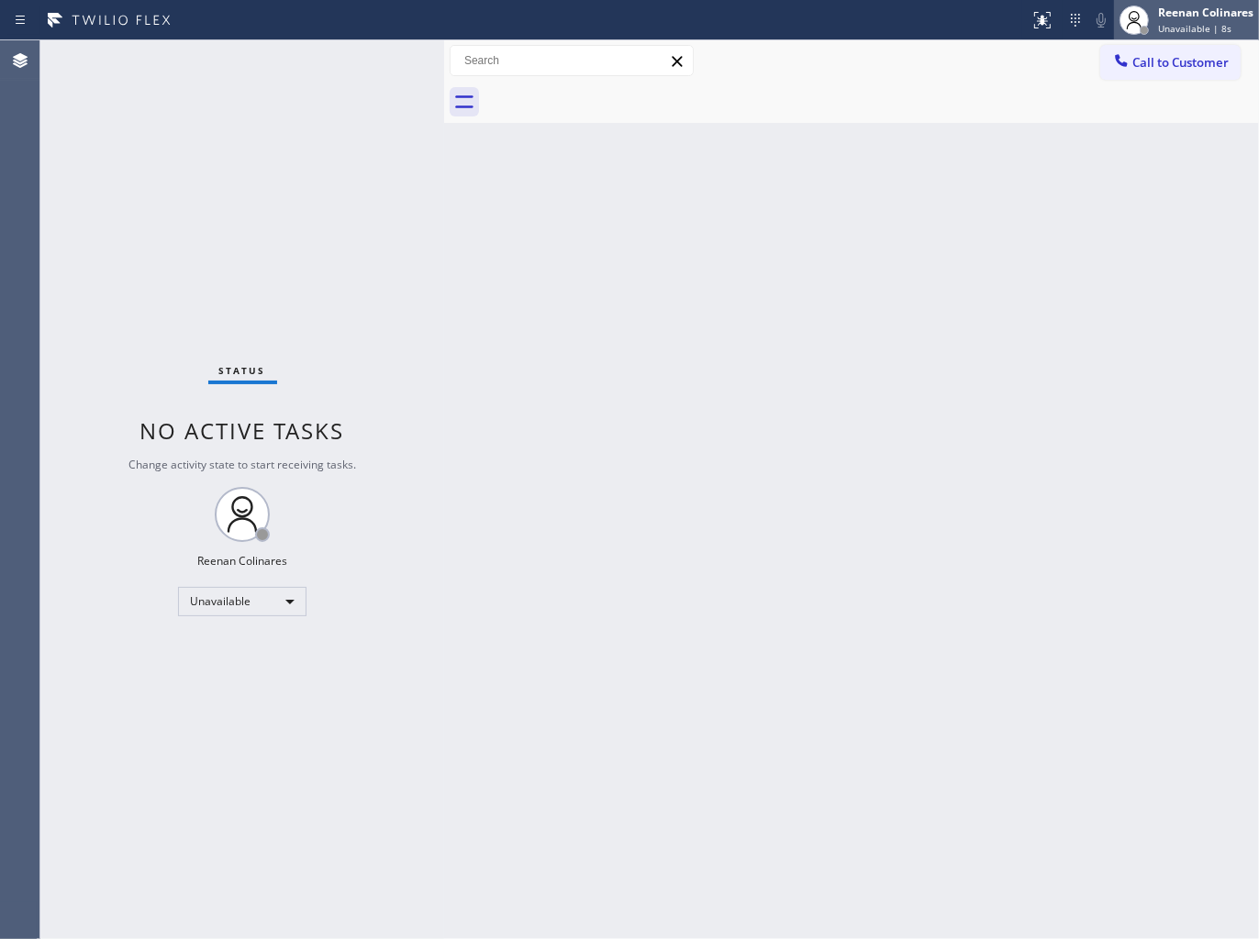
click at [1167, 22] on span "Unavailable | 8s" at bounding box center [1194, 28] width 73 height 13
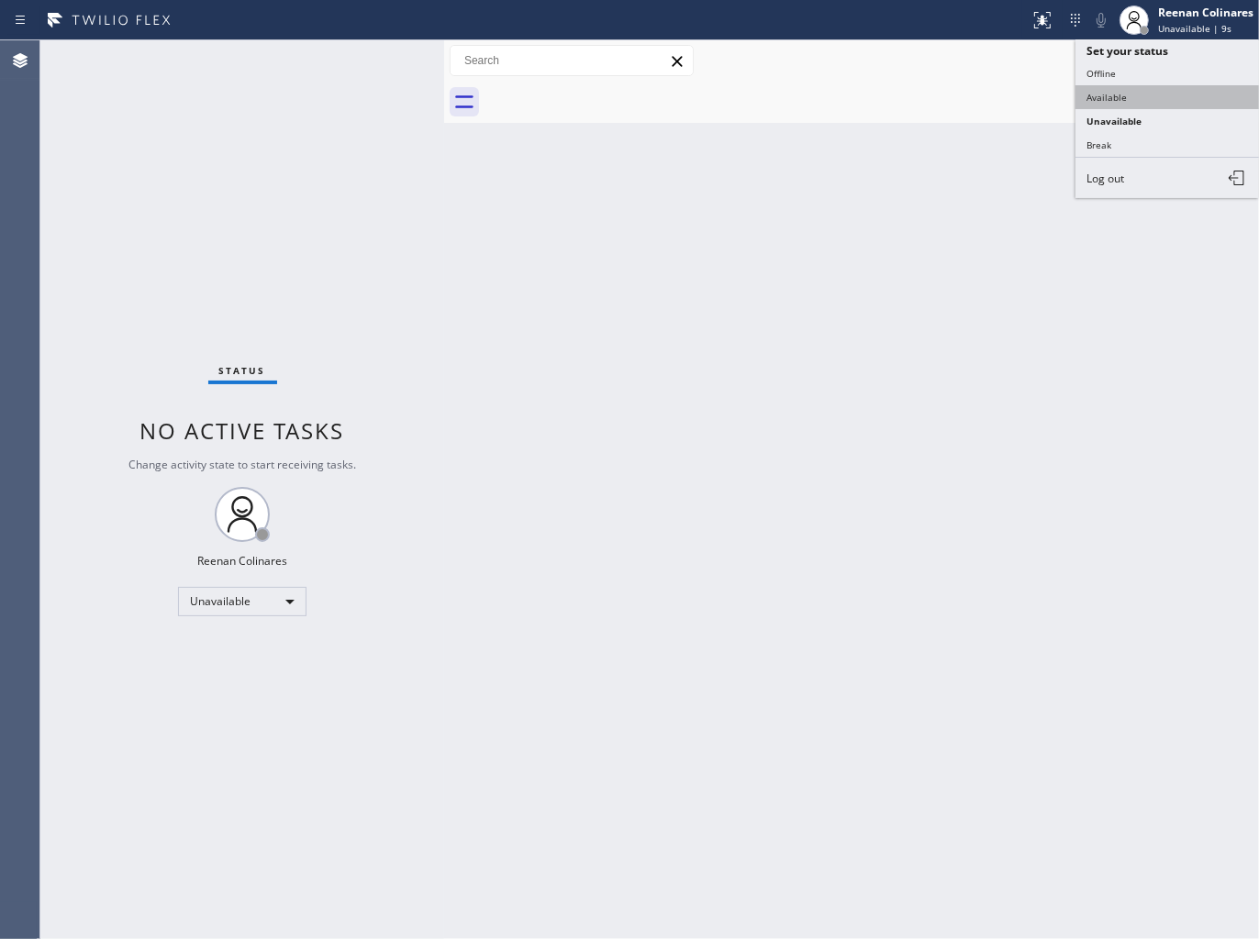
click at [1110, 97] on button "Available" at bounding box center [1166, 97] width 183 height 24
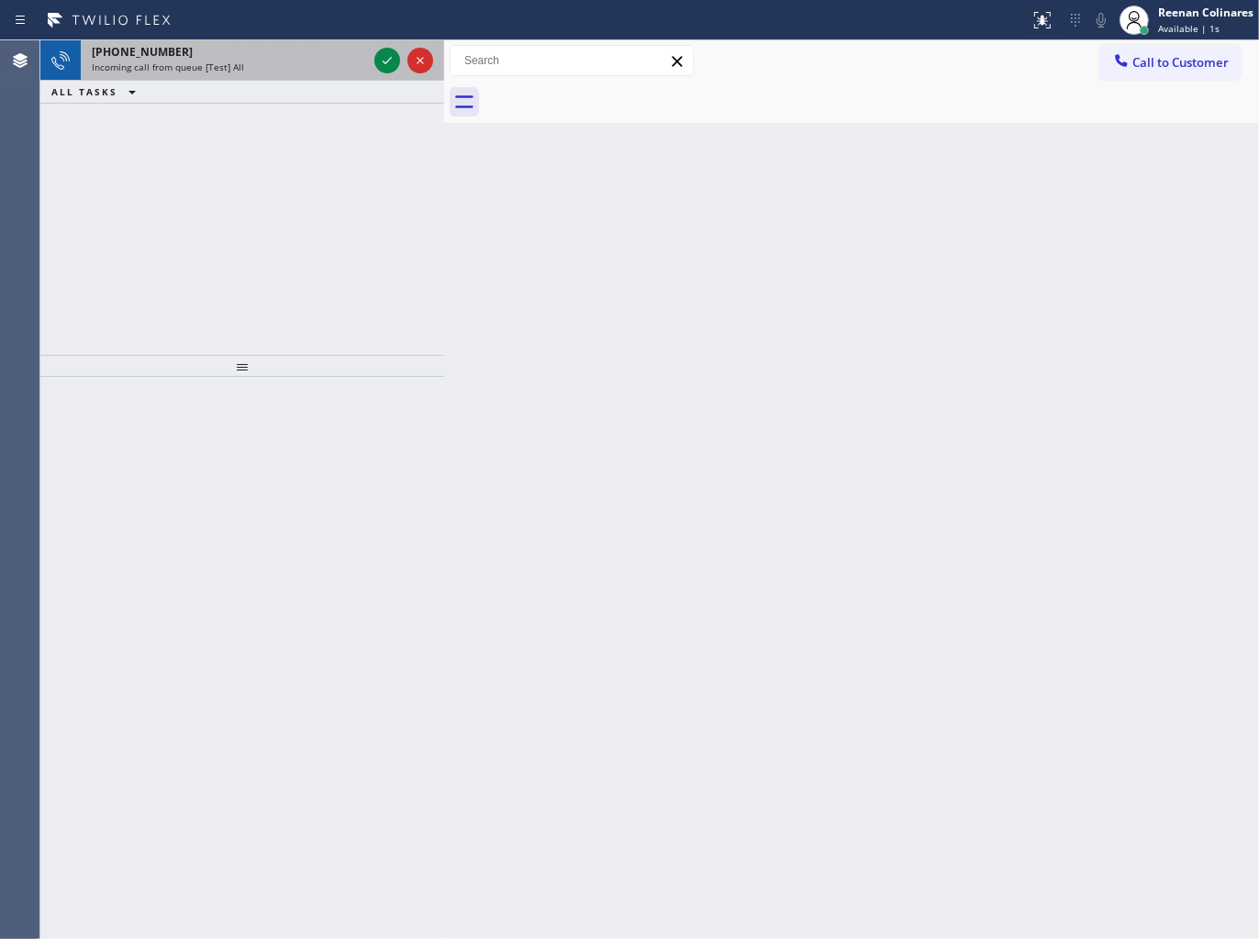
click at [183, 67] on span "Incoming call from queue [Test] All" at bounding box center [168, 67] width 152 height 13
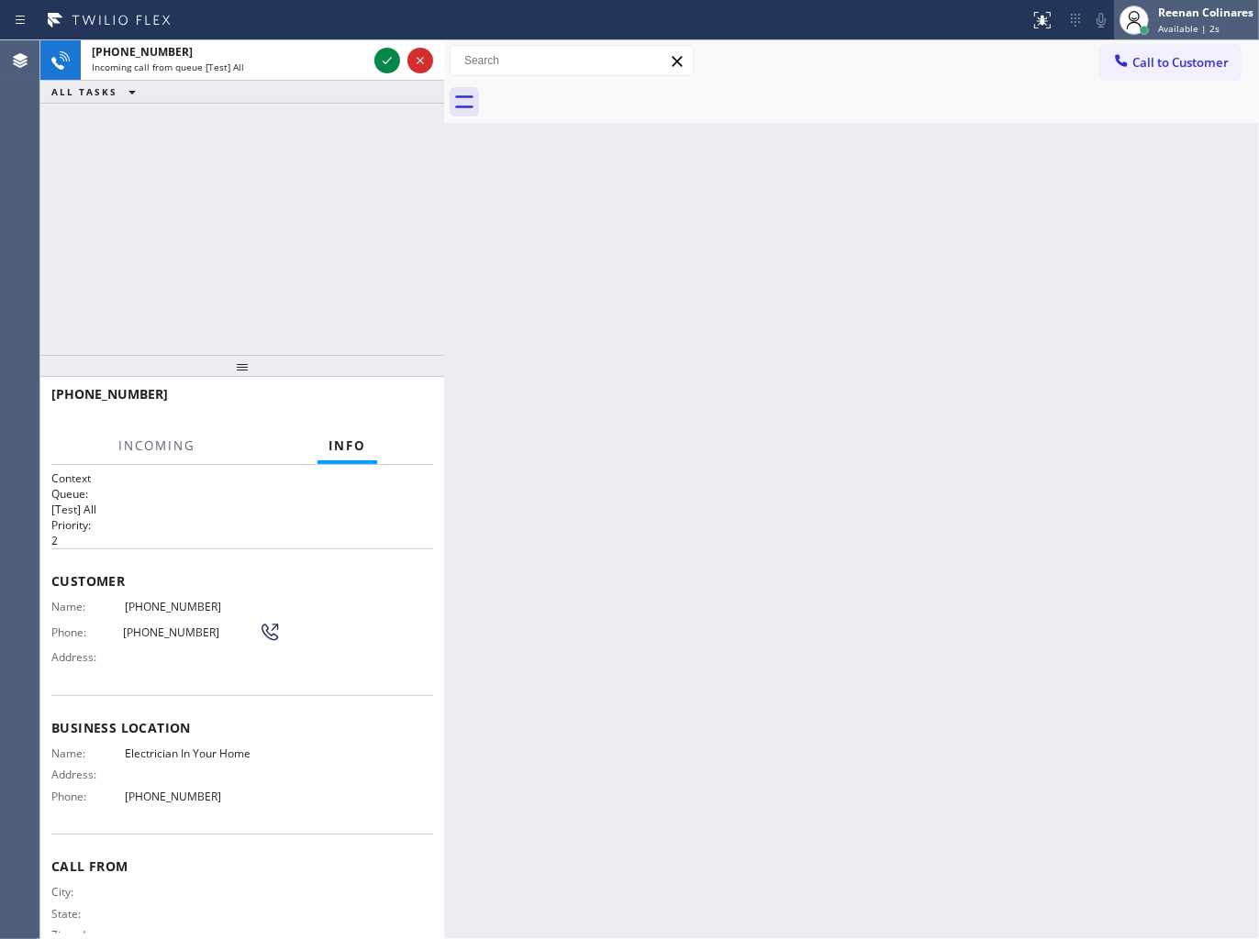
click at [1140, 22] on icon at bounding box center [1134, 20] width 22 height 22
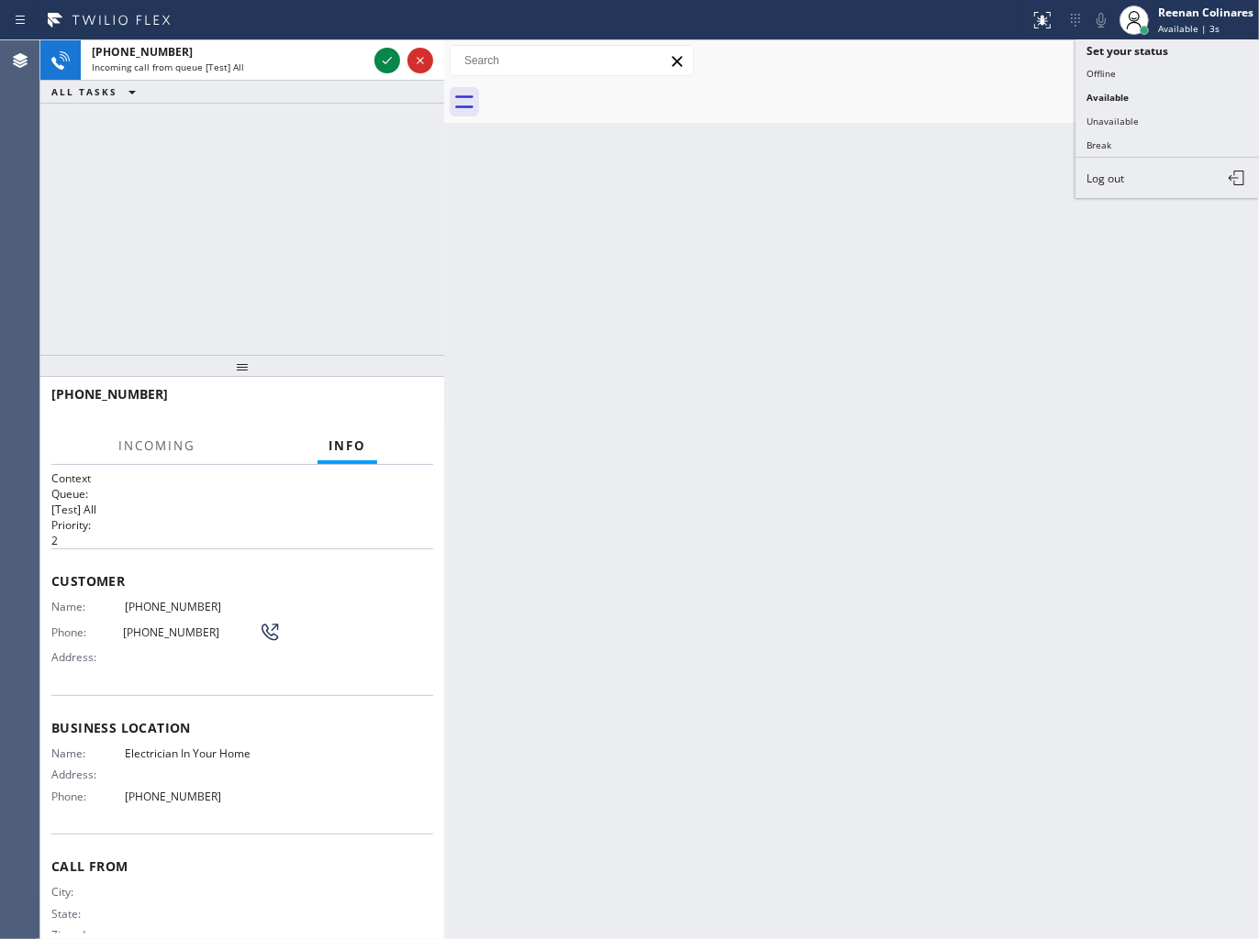
click at [1102, 125] on button "Unavailable" at bounding box center [1166, 121] width 183 height 24
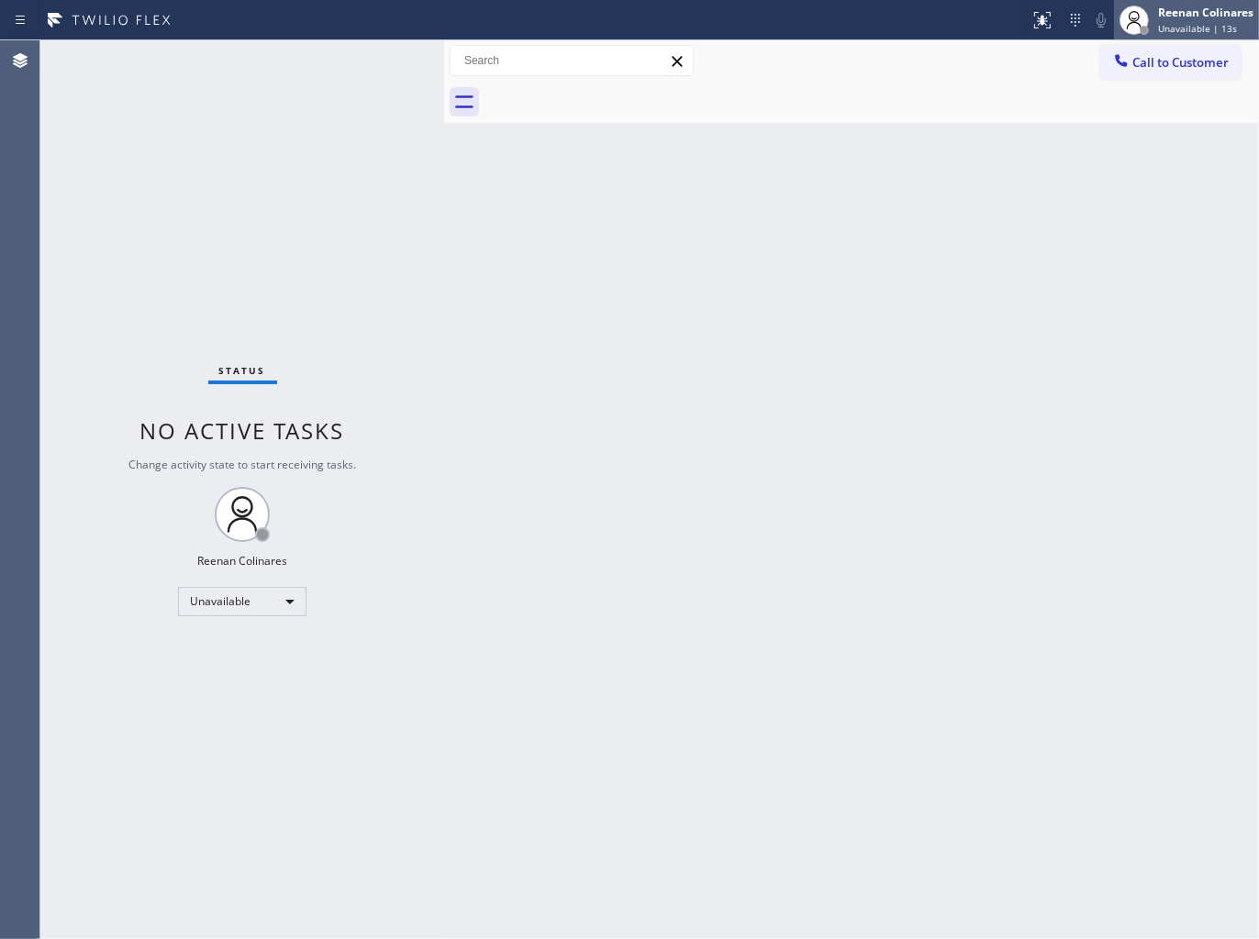
click at [1197, 17] on div "Reenan Colinares" at bounding box center [1205, 13] width 95 height 16
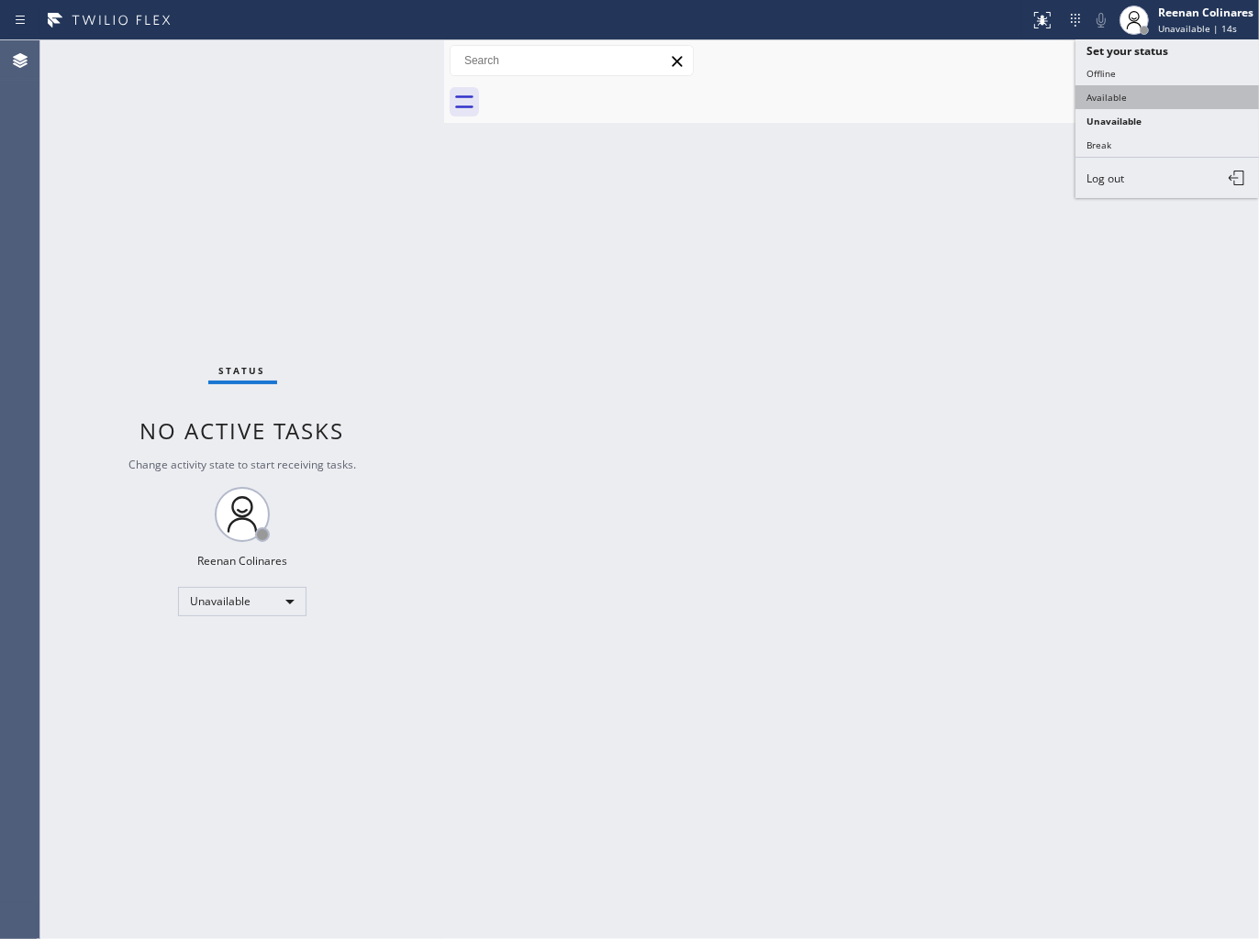
click at [1093, 90] on button "Available" at bounding box center [1166, 97] width 183 height 24
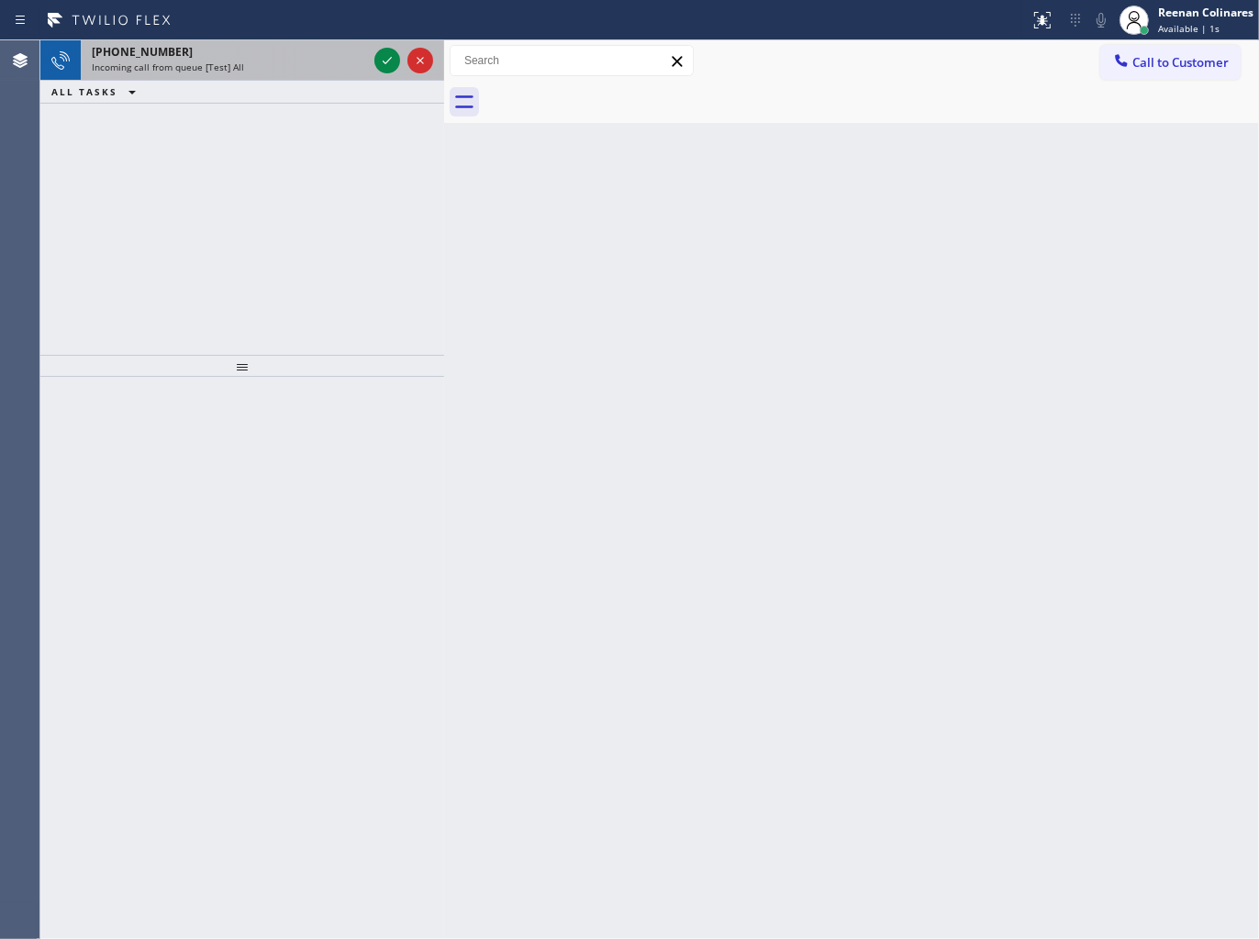
click at [253, 48] on div "+18335400370" at bounding box center [229, 52] width 275 height 16
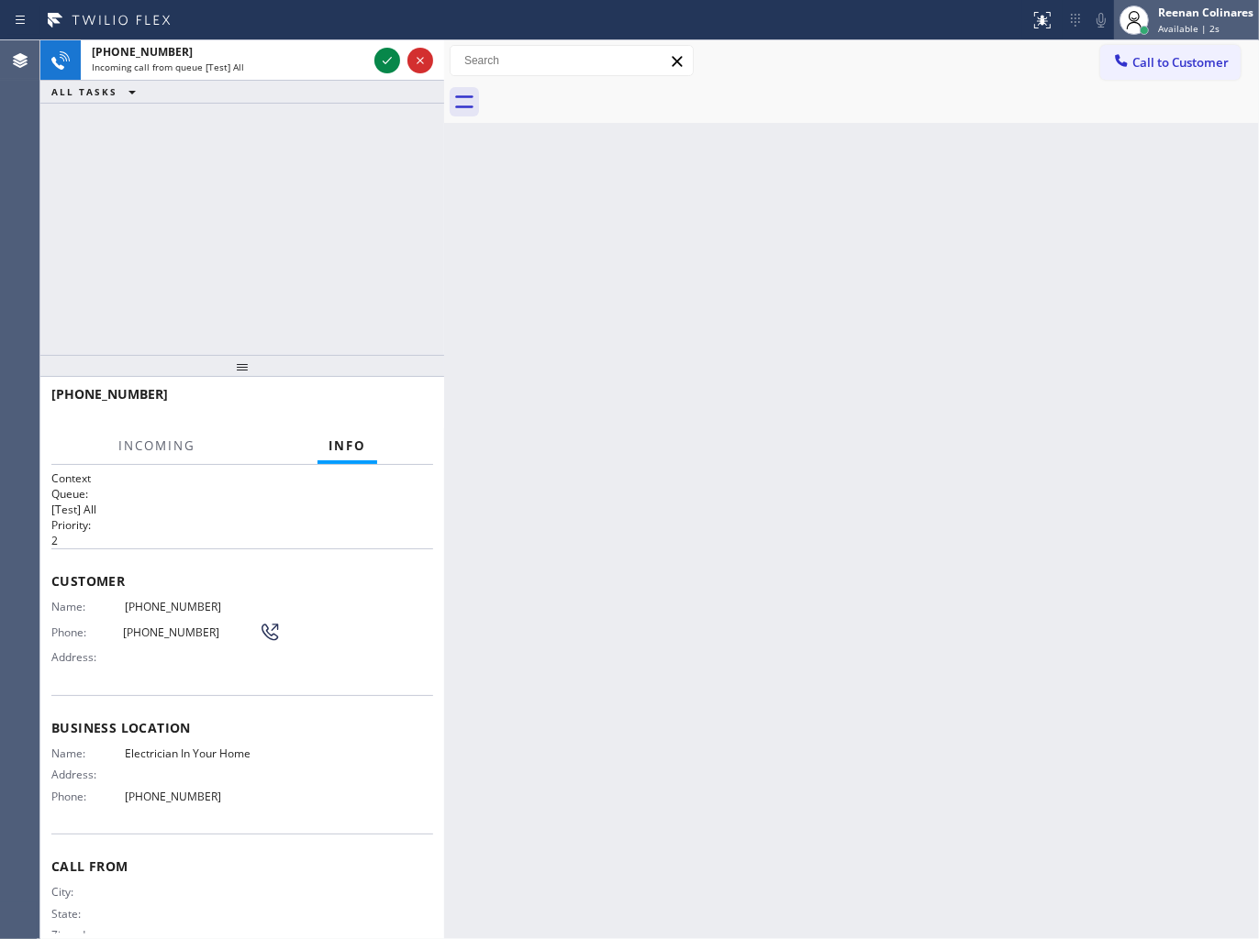
click at [1208, 13] on div "Reenan Colinares" at bounding box center [1205, 13] width 95 height 16
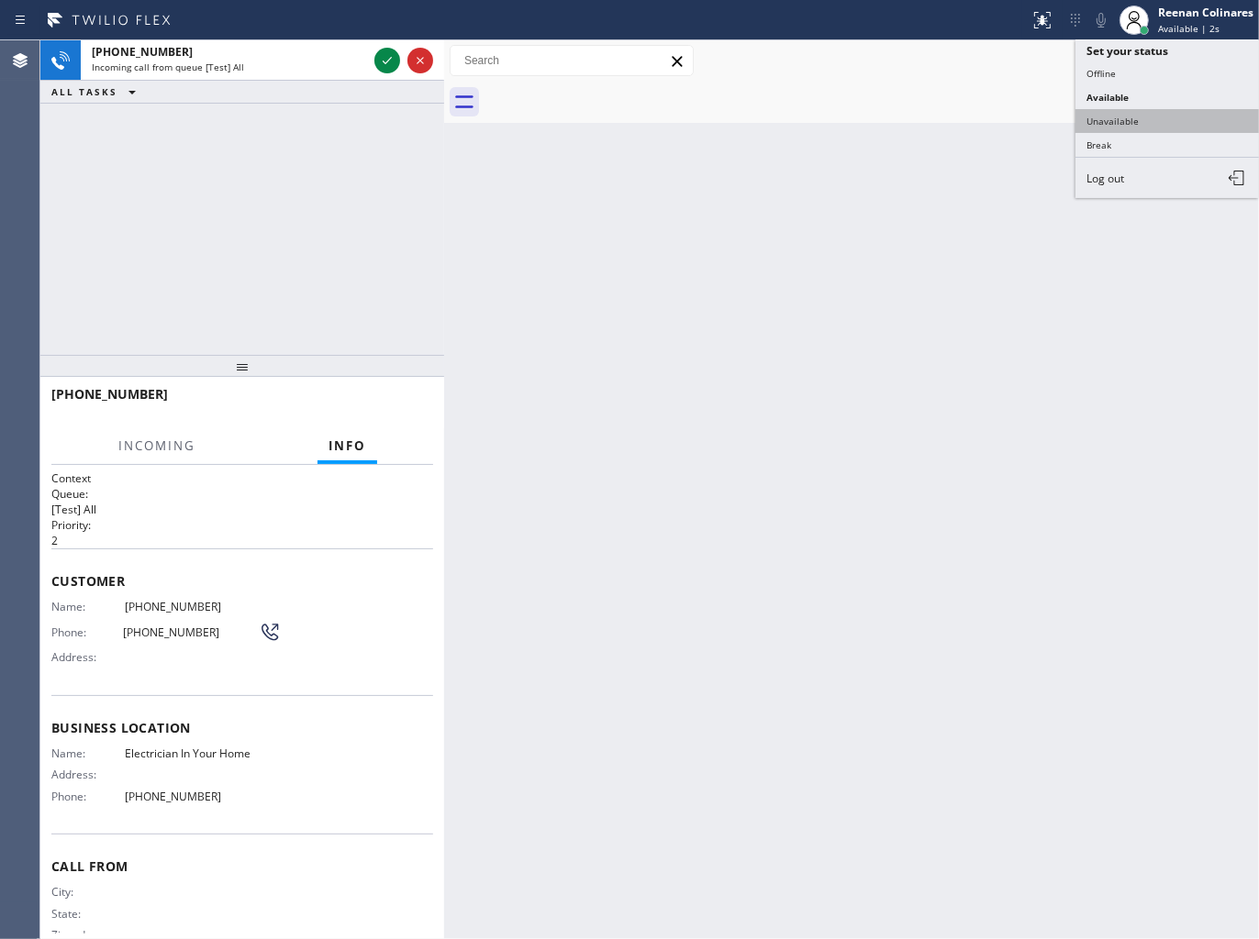
click at [1135, 116] on button "Unavailable" at bounding box center [1166, 121] width 183 height 24
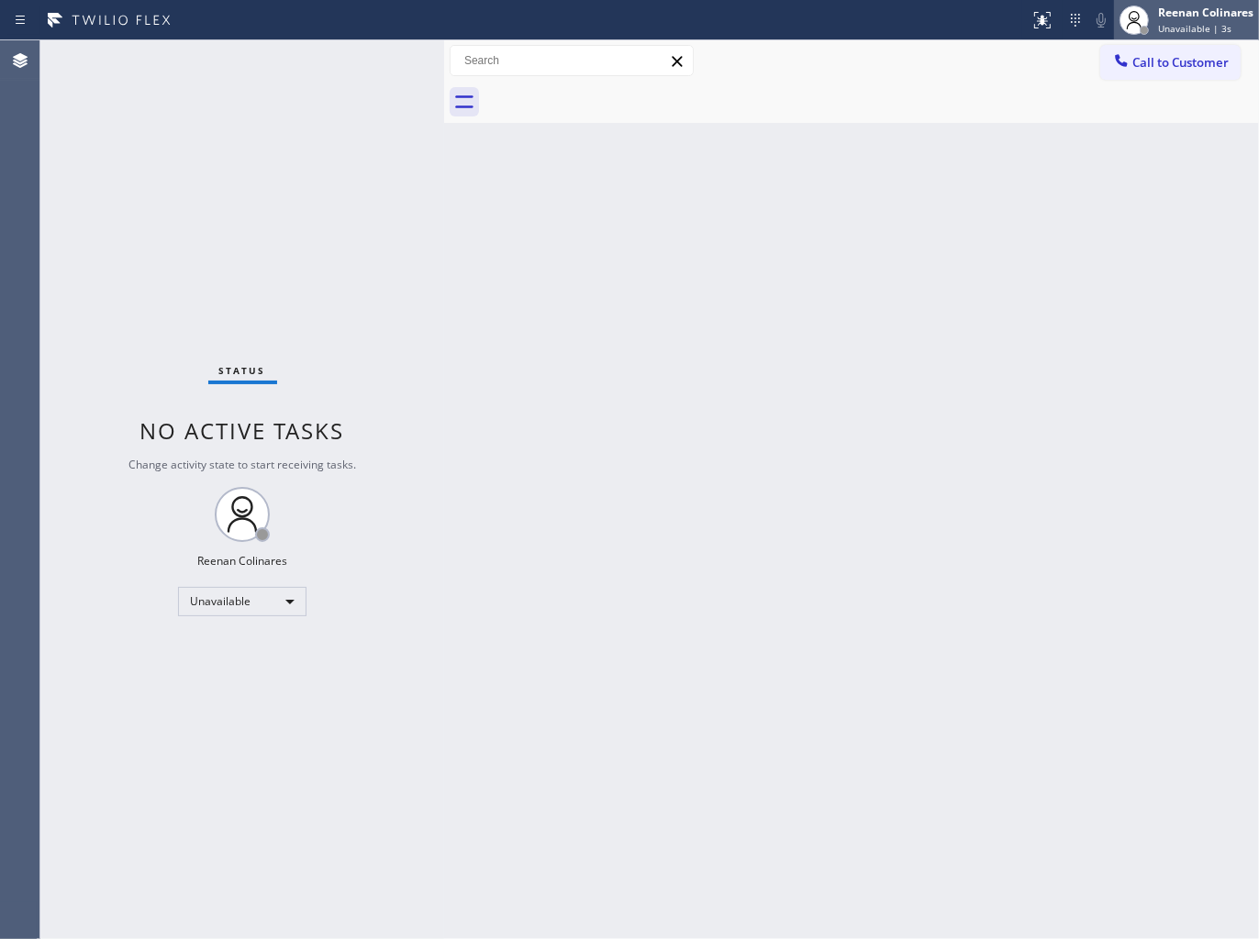
click at [1171, 26] on span "Unavailable | 3s" at bounding box center [1194, 28] width 73 height 13
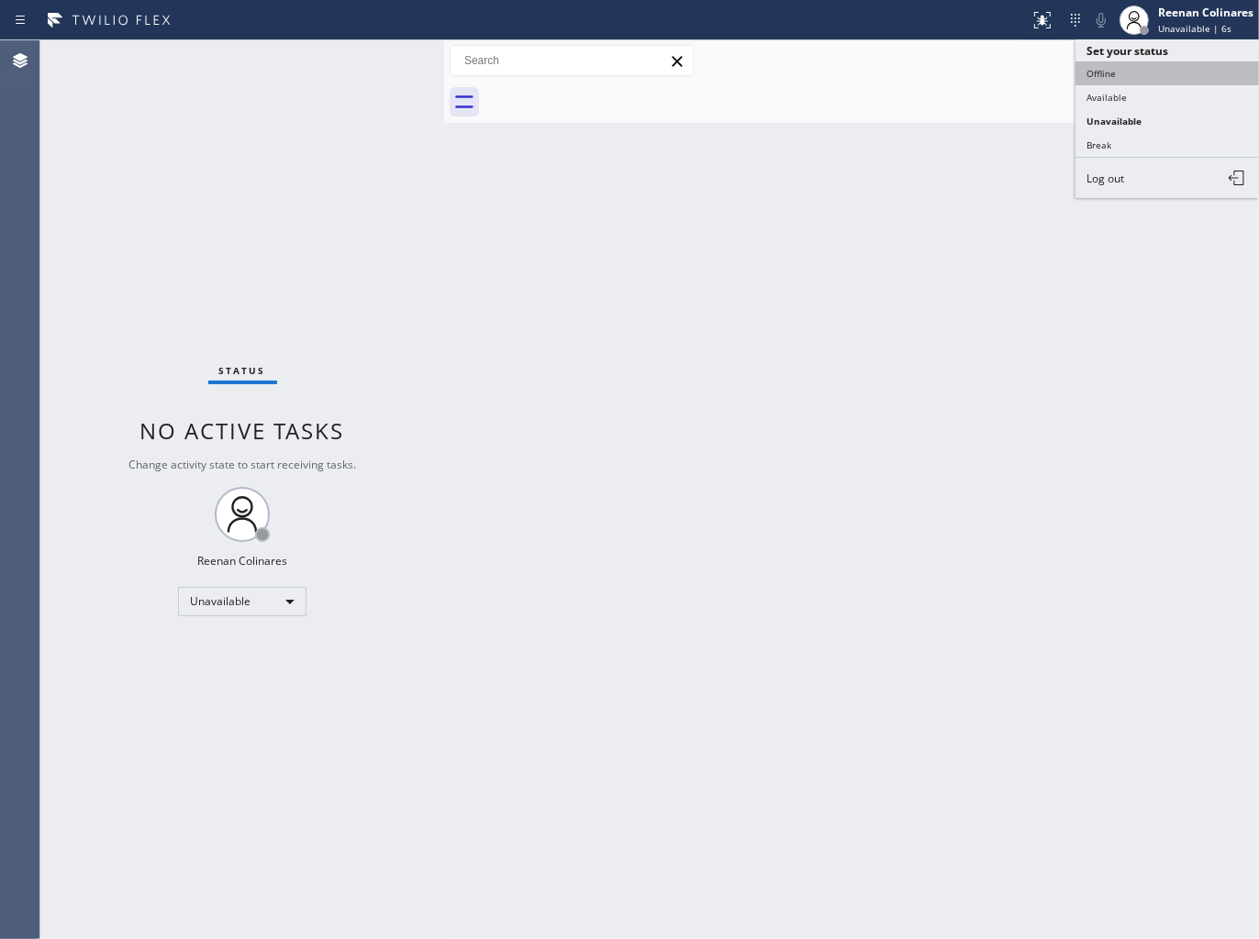
click at [1105, 70] on button "Offline" at bounding box center [1166, 73] width 183 height 24
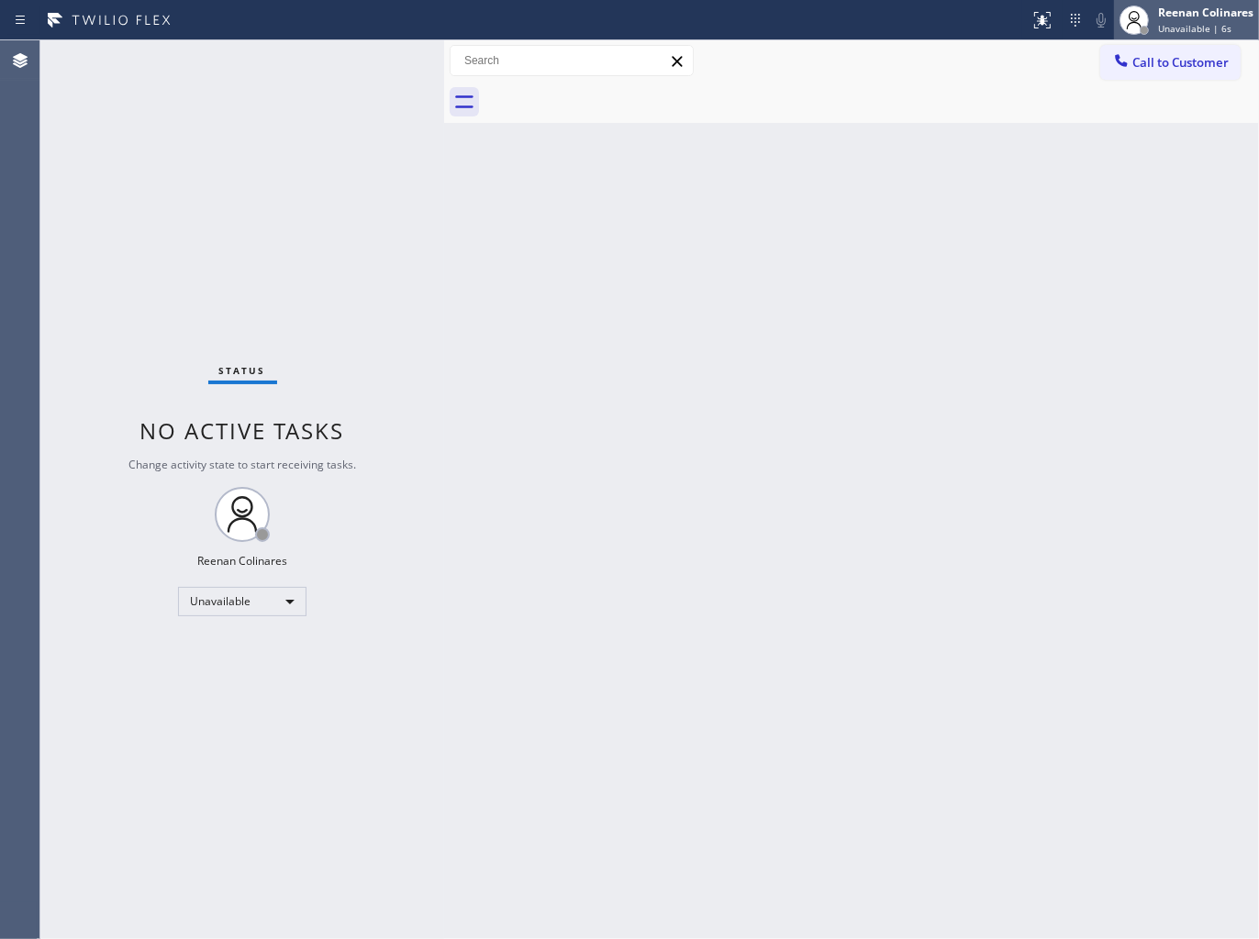
click at [1191, 20] on div "Reenan Colinares Unavailable | 6s" at bounding box center [1206, 20] width 105 height 32
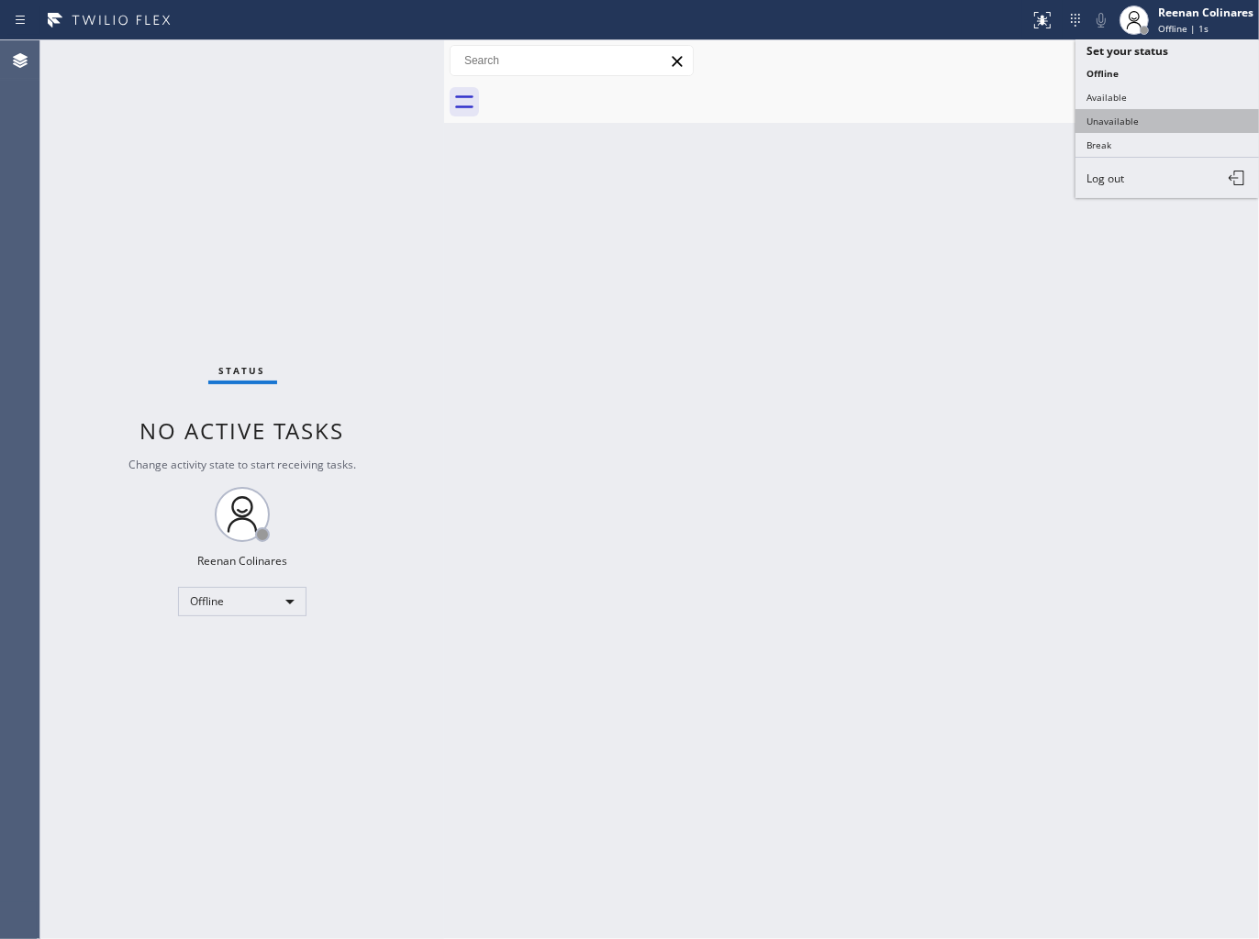
click at [1110, 119] on button "Unavailable" at bounding box center [1166, 121] width 183 height 24
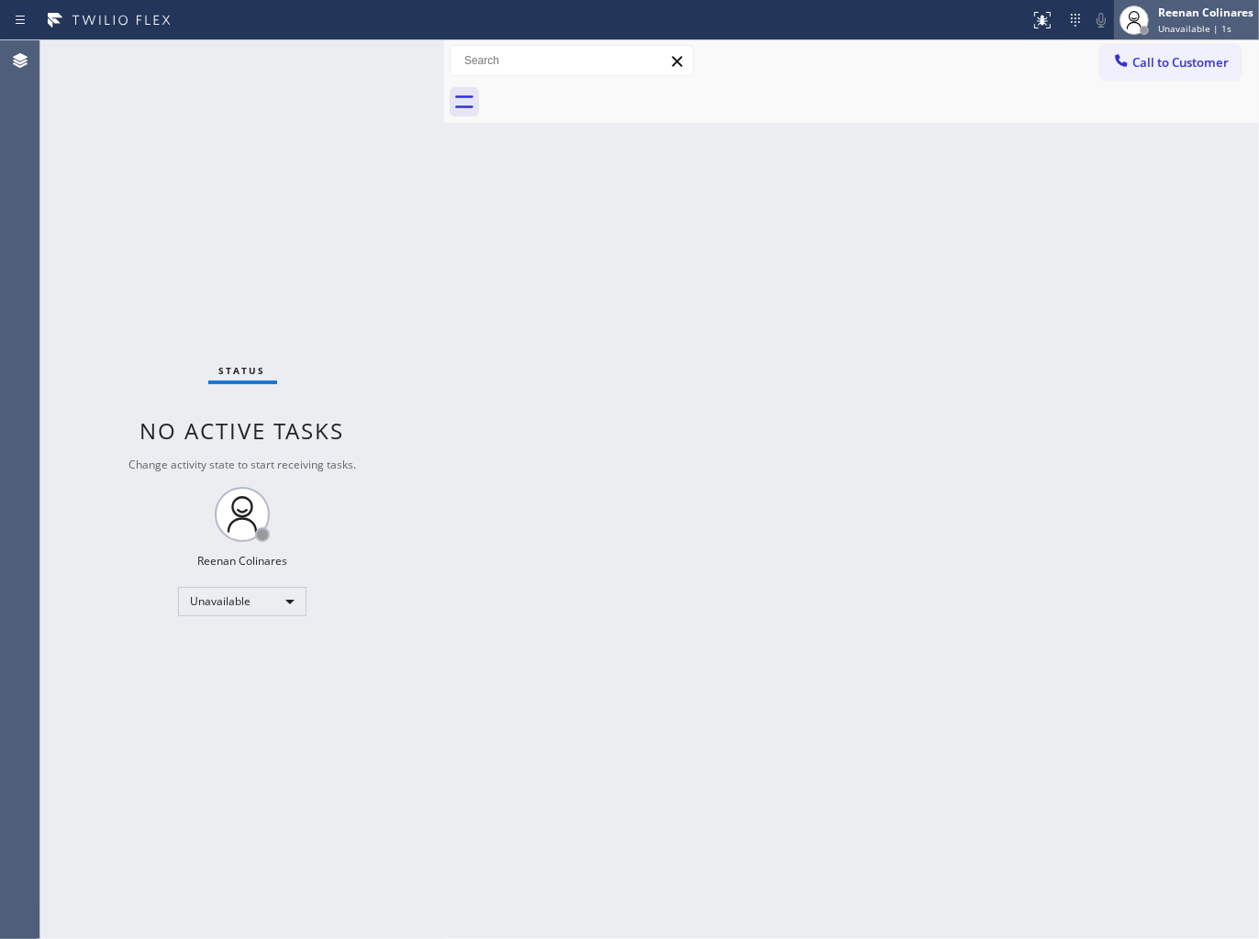
click at [1190, 18] on div "Reenan Colinares" at bounding box center [1205, 13] width 95 height 16
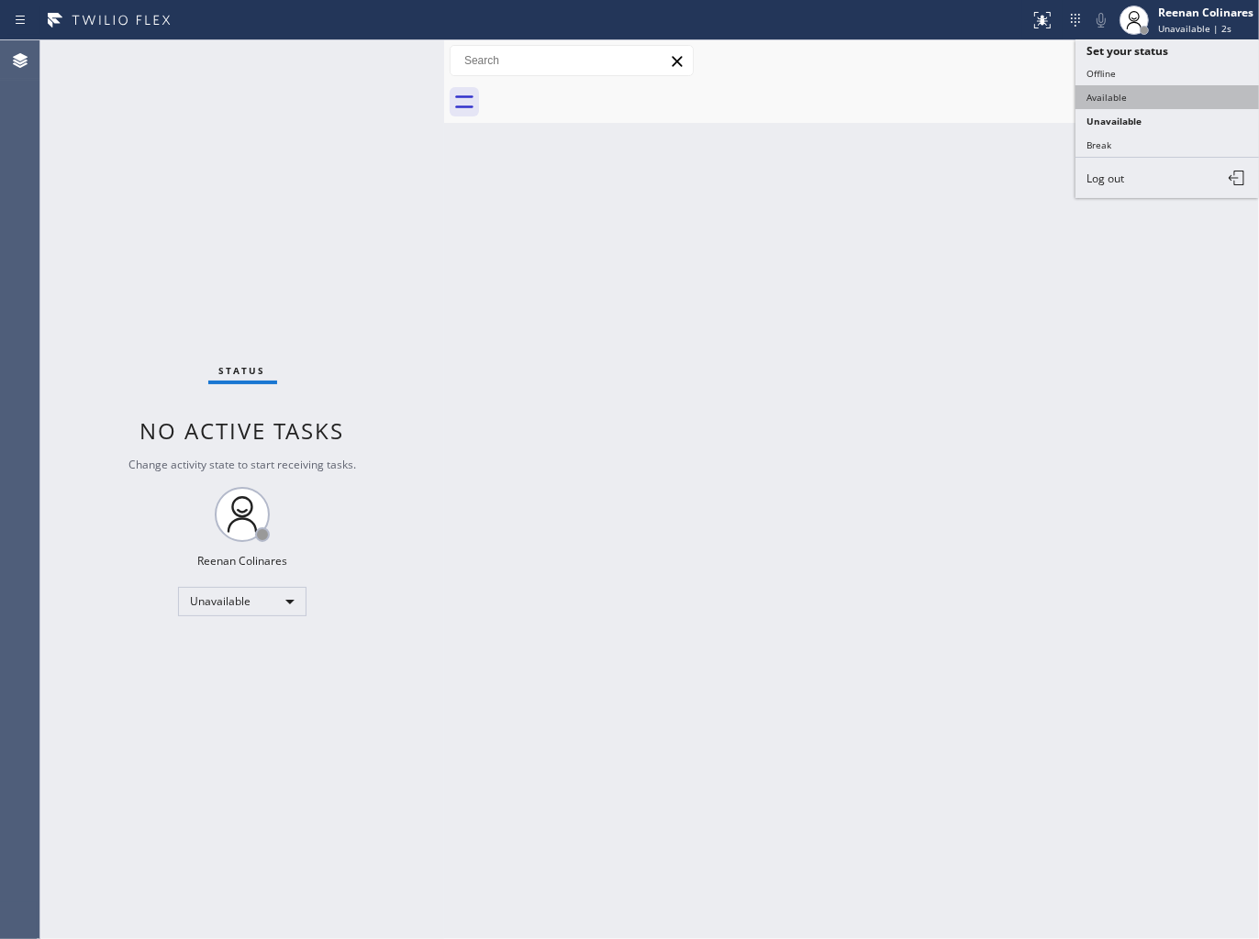
click at [1125, 99] on button "Available" at bounding box center [1166, 97] width 183 height 24
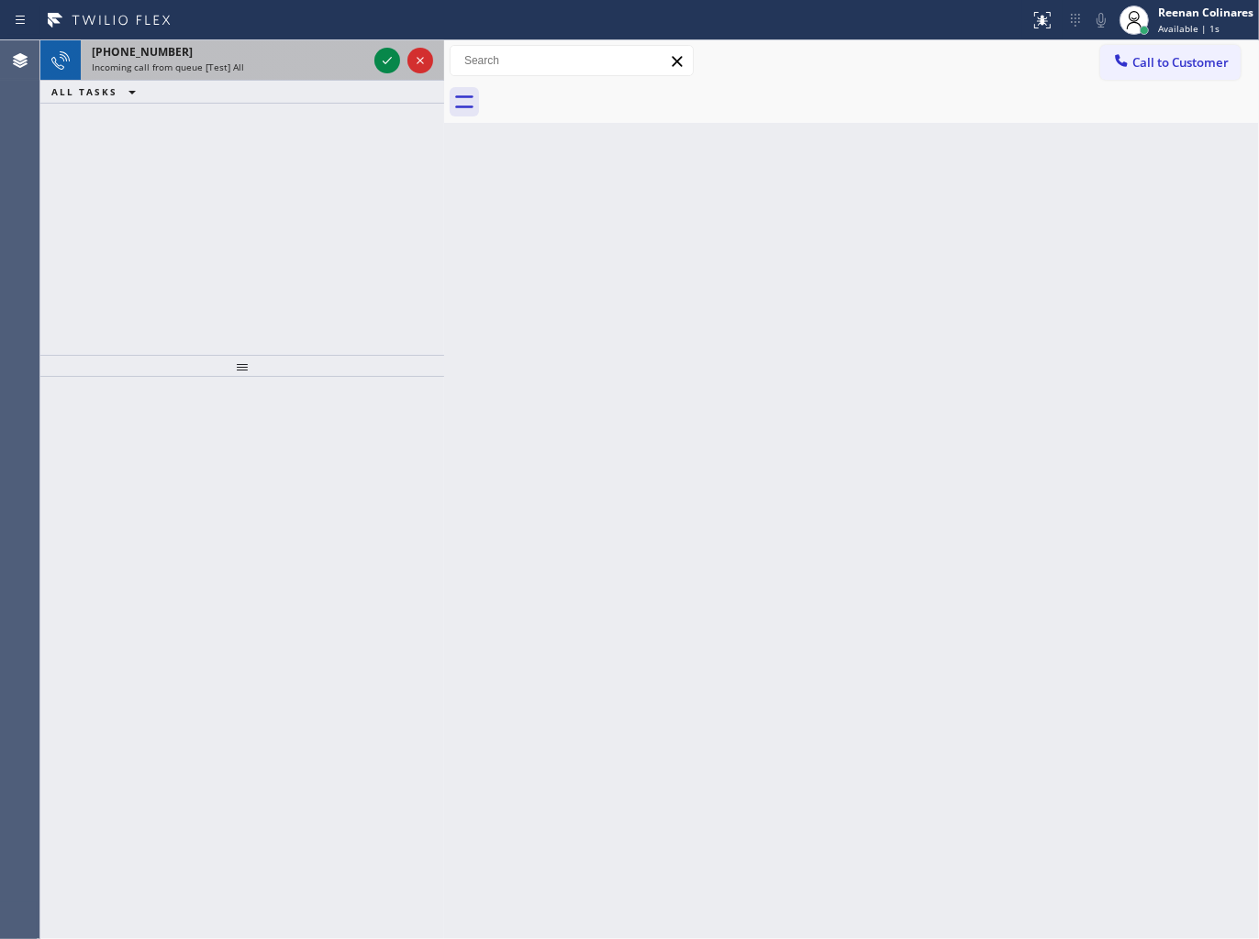
click at [331, 73] on div "Incoming call from queue [Test] All" at bounding box center [229, 67] width 275 height 13
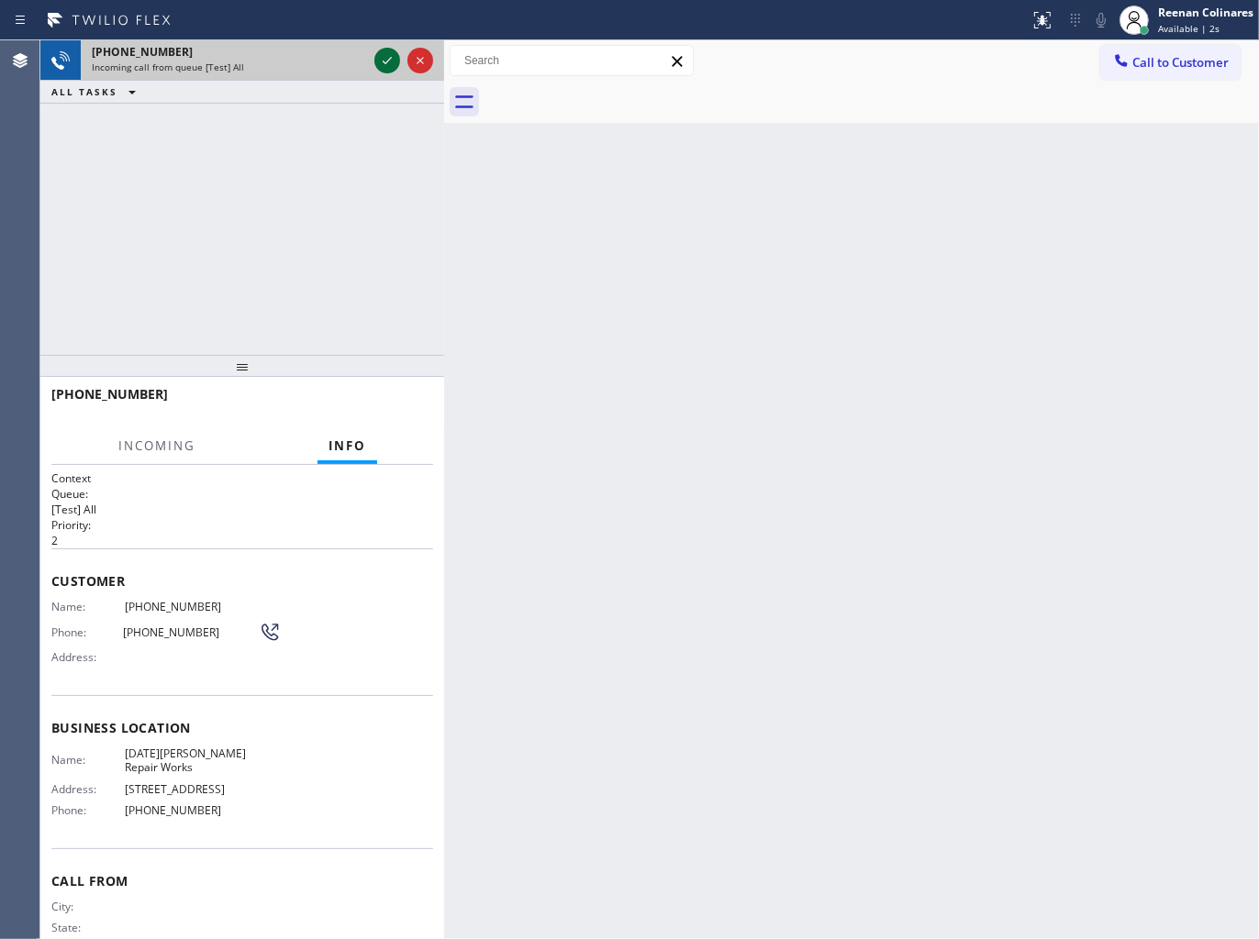
click at [378, 61] on icon at bounding box center [387, 61] width 22 height 22
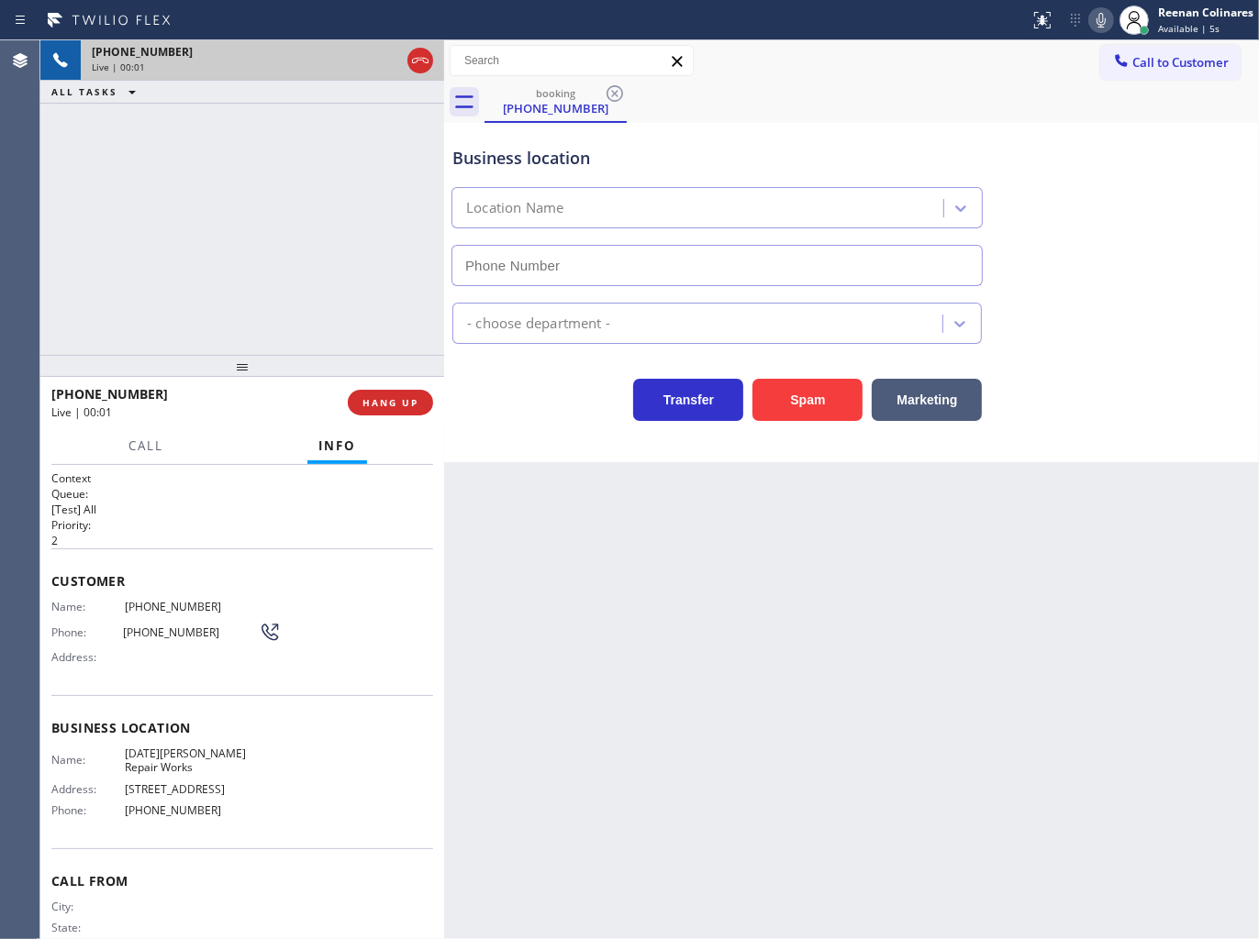
type input "(786) 808-2623"
click at [1103, 24] on icon at bounding box center [1100, 20] width 9 height 15
click at [1099, 23] on icon at bounding box center [1101, 20] width 22 height 22
click at [946, 395] on button "Marketing" at bounding box center [926, 400] width 110 height 42
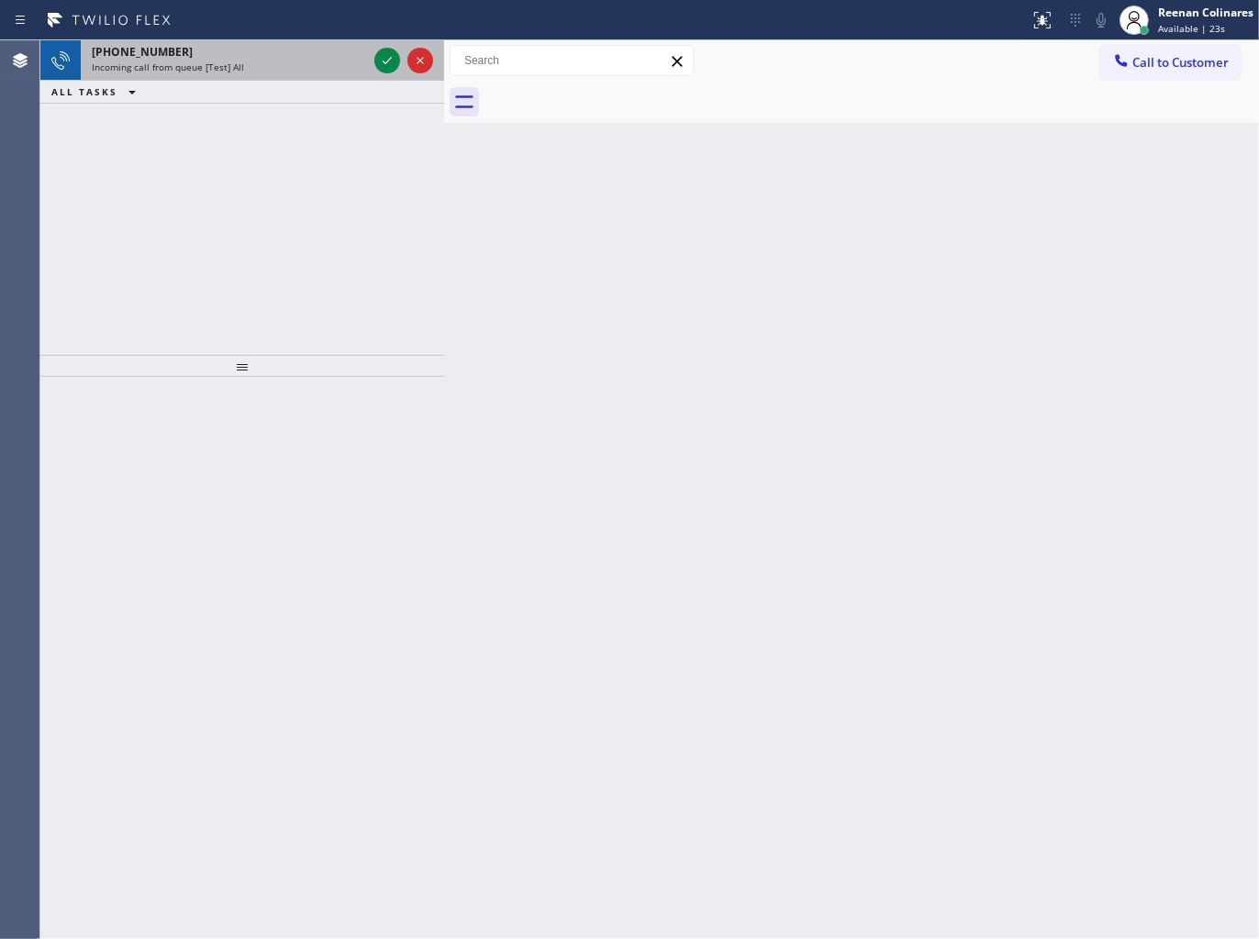
click at [284, 57] on div "+12092940599" at bounding box center [229, 52] width 275 height 16
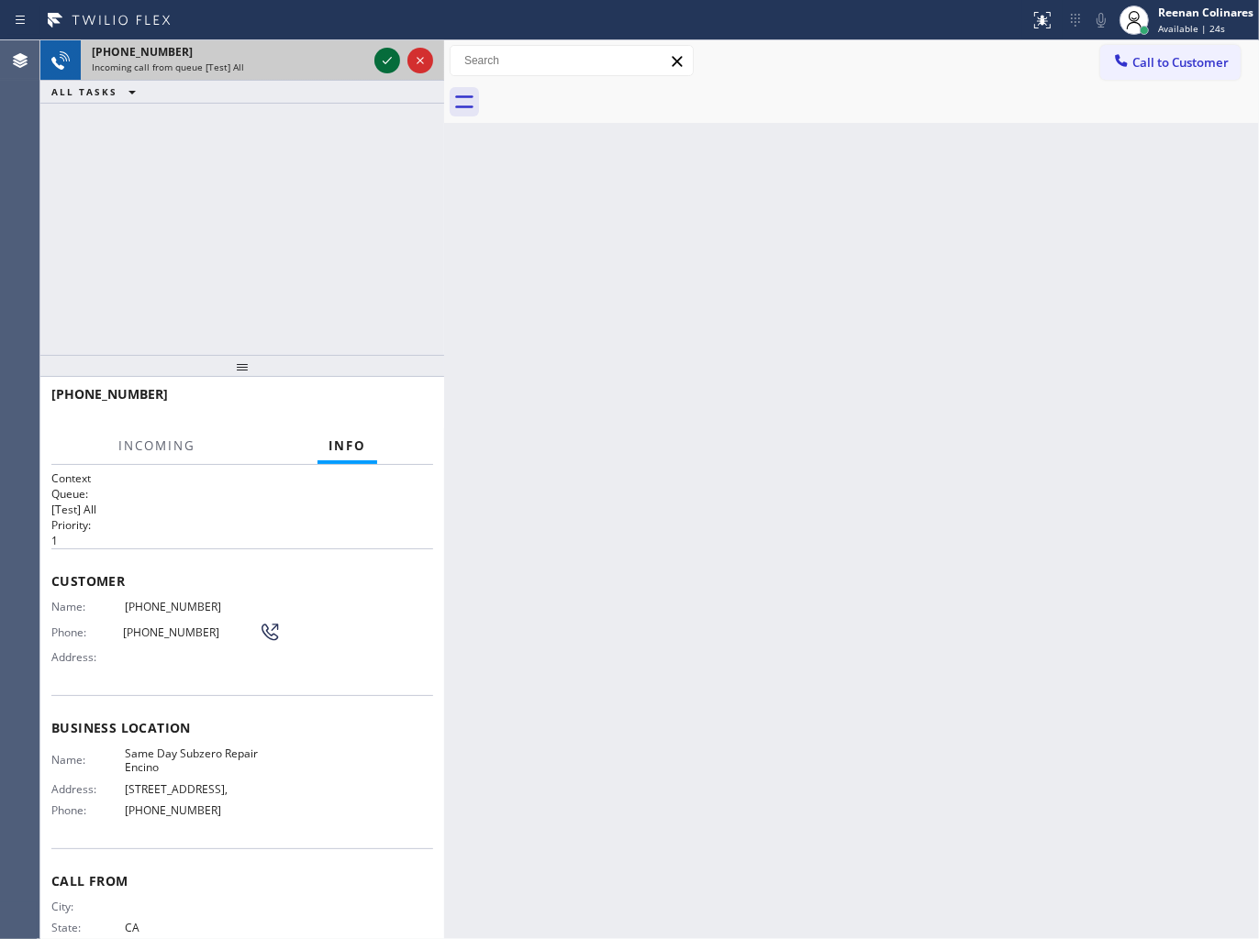
click at [391, 57] on icon at bounding box center [387, 60] width 9 height 7
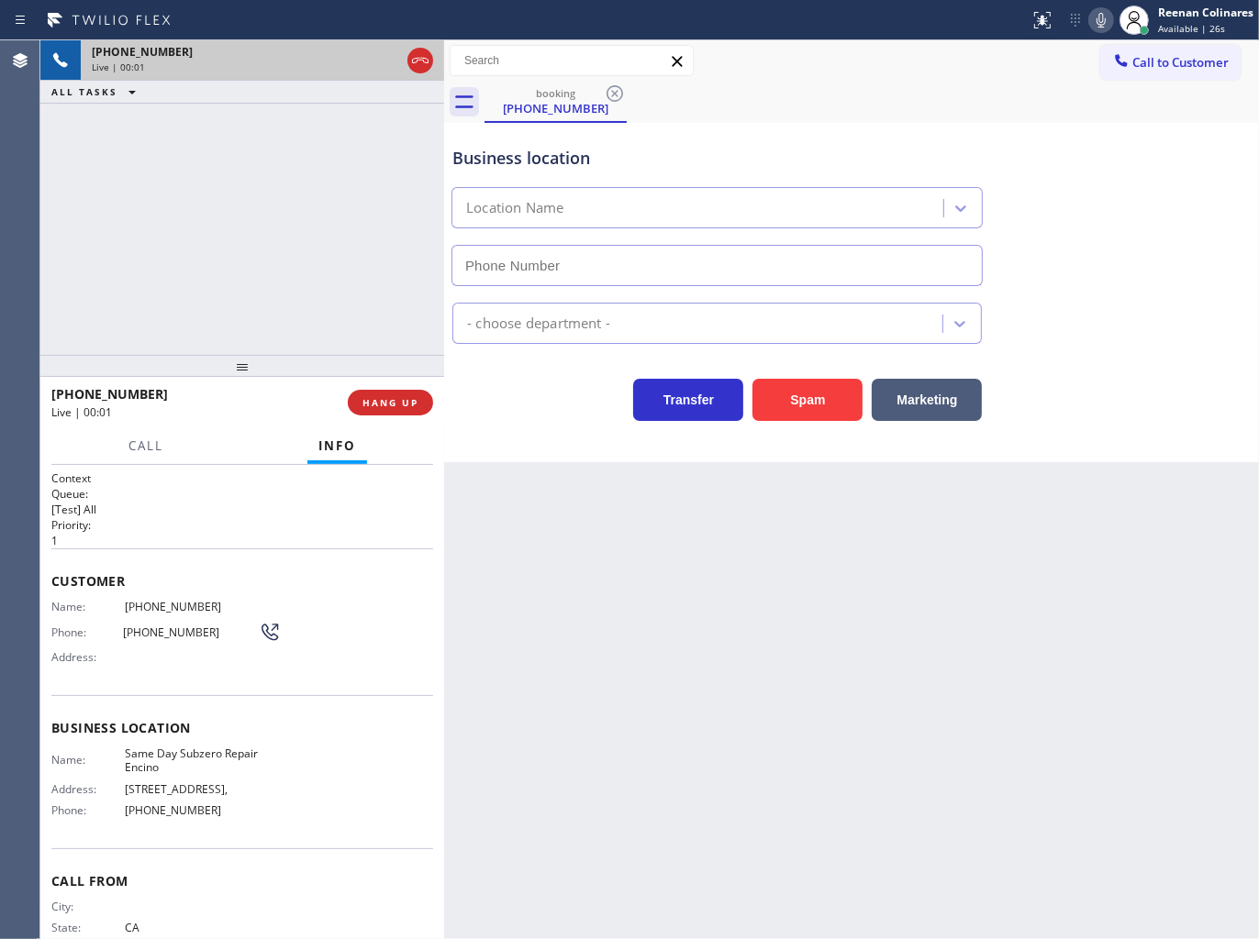
type input "(818) 791-4947"
drag, startPoint x: 830, startPoint y: 390, endPoint x: 1236, endPoint y: 154, distance: 469.0
click at [851, 379] on button "Spam" at bounding box center [807, 400] width 110 height 42
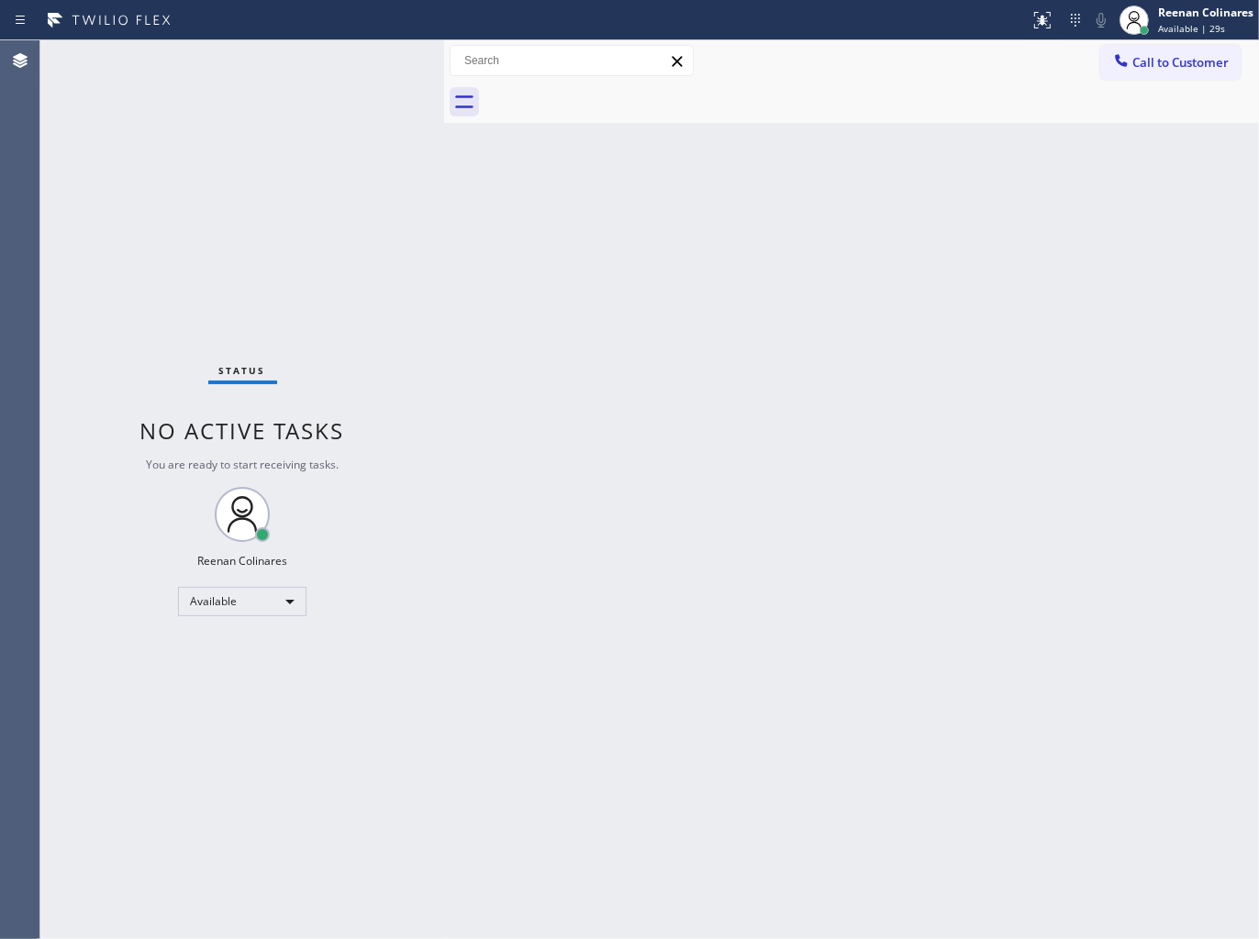
click at [804, 325] on div "Back to Dashboard Change Sender ID Customers Technicians Select a contact Outbo…" at bounding box center [851, 489] width 815 height 899
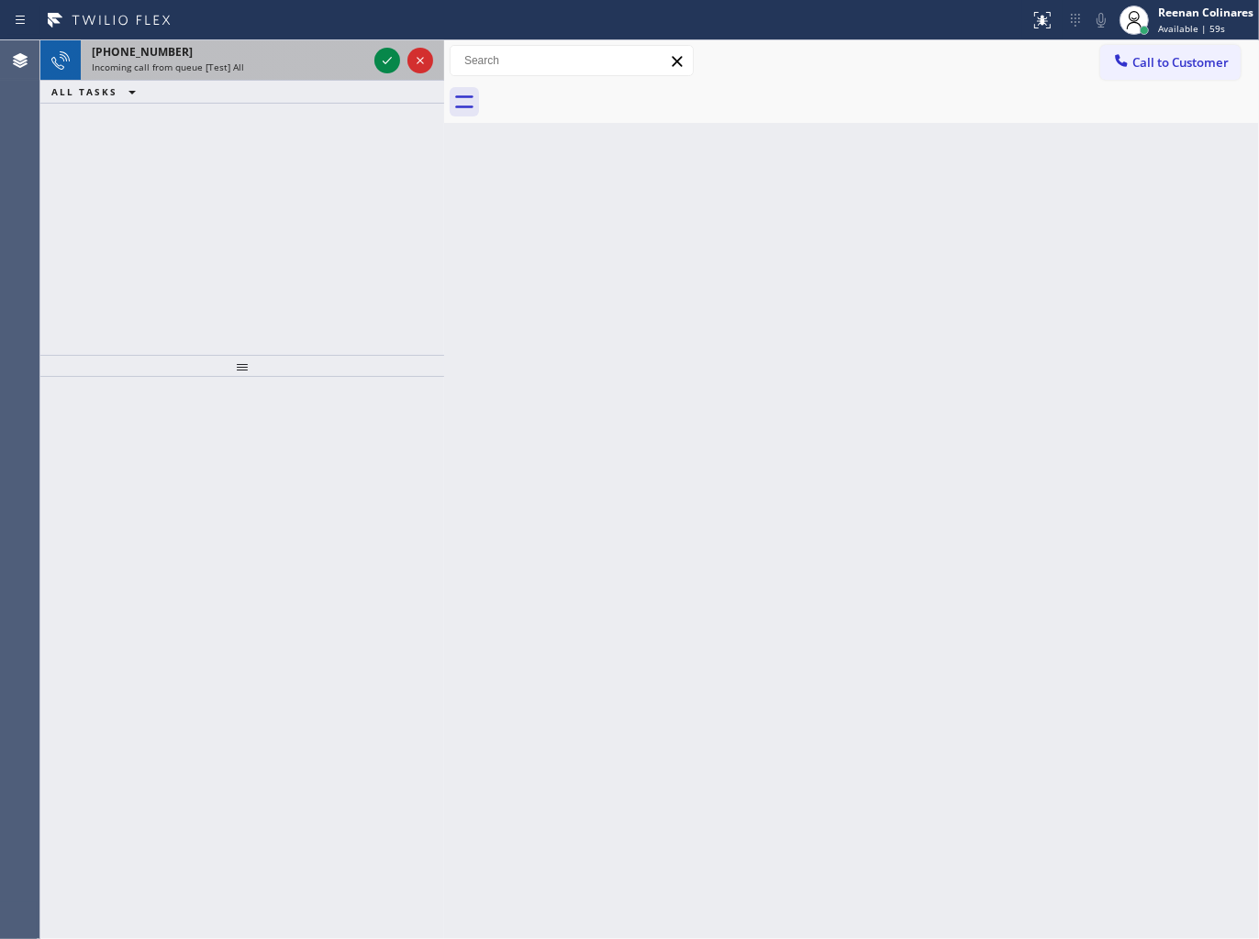
click at [263, 61] on div "Incoming call from queue [Test] All" at bounding box center [229, 67] width 275 height 13
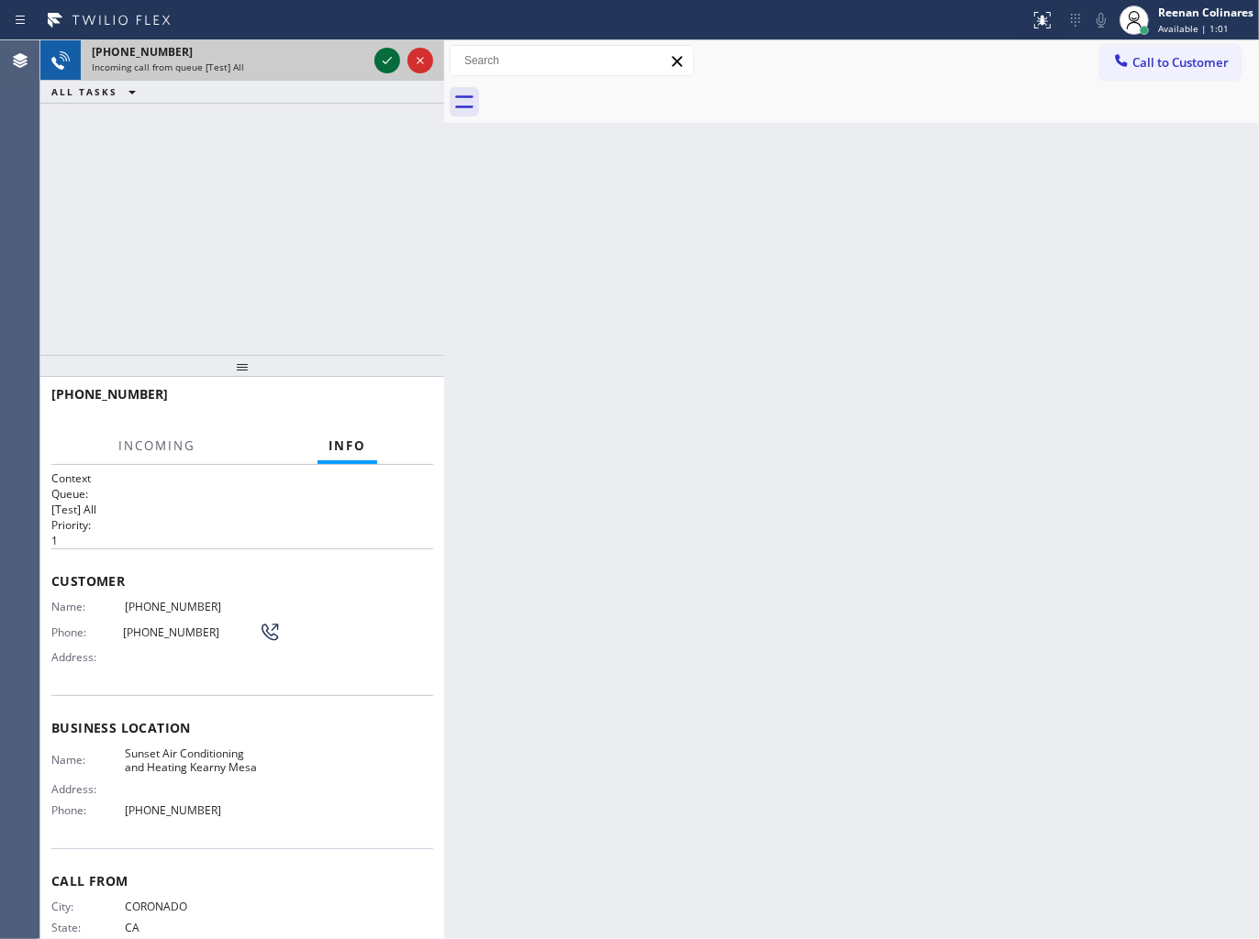
click at [379, 60] on icon at bounding box center [387, 61] width 22 height 22
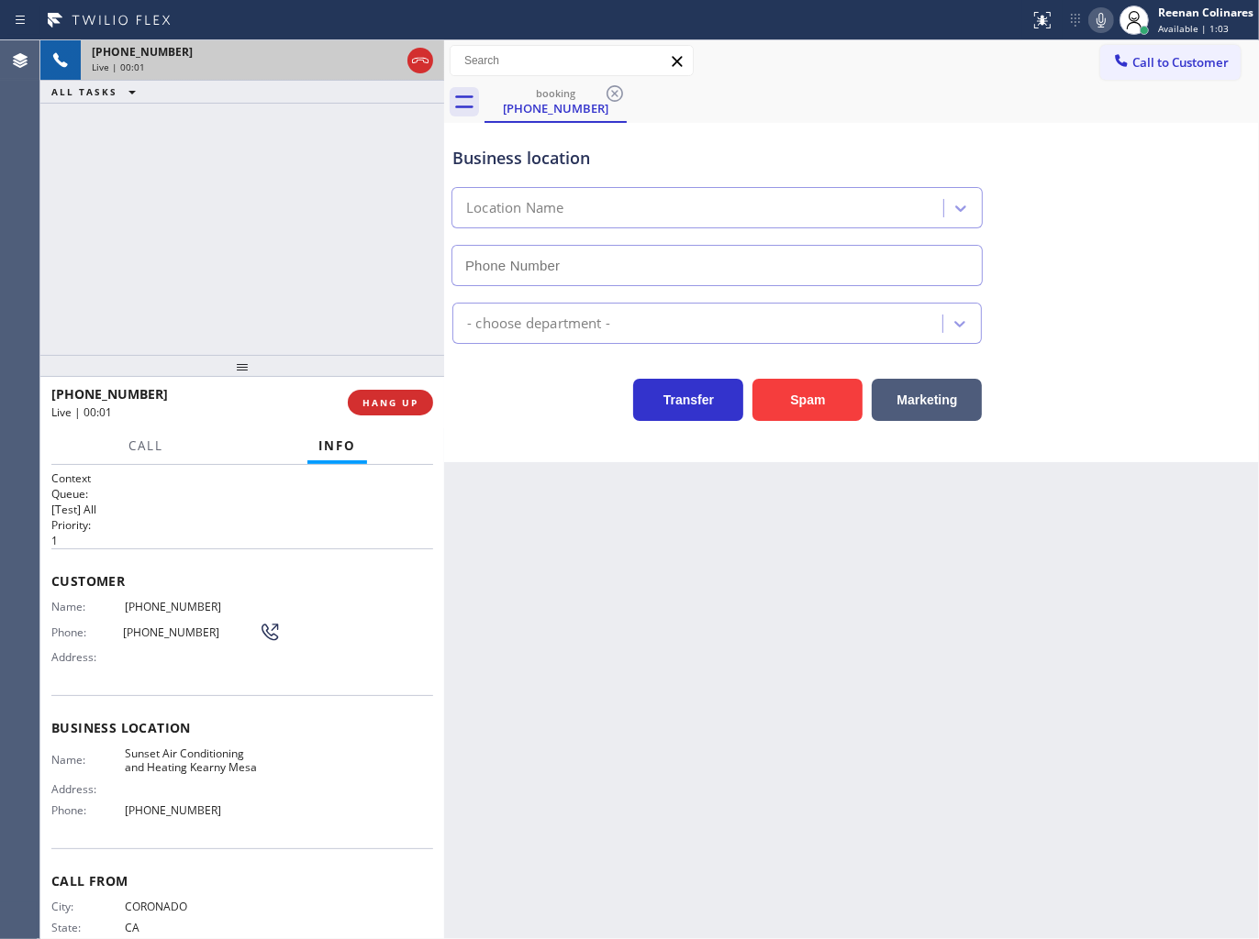
type input "(858) 766-6994"
drag, startPoint x: 821, startPoint y: 405, endPoint x: 1226, endPoint y: 65, distance: 528.7
click at [827, 398] on button "Spam" at bounding box center [807, 400] width 110 height 42
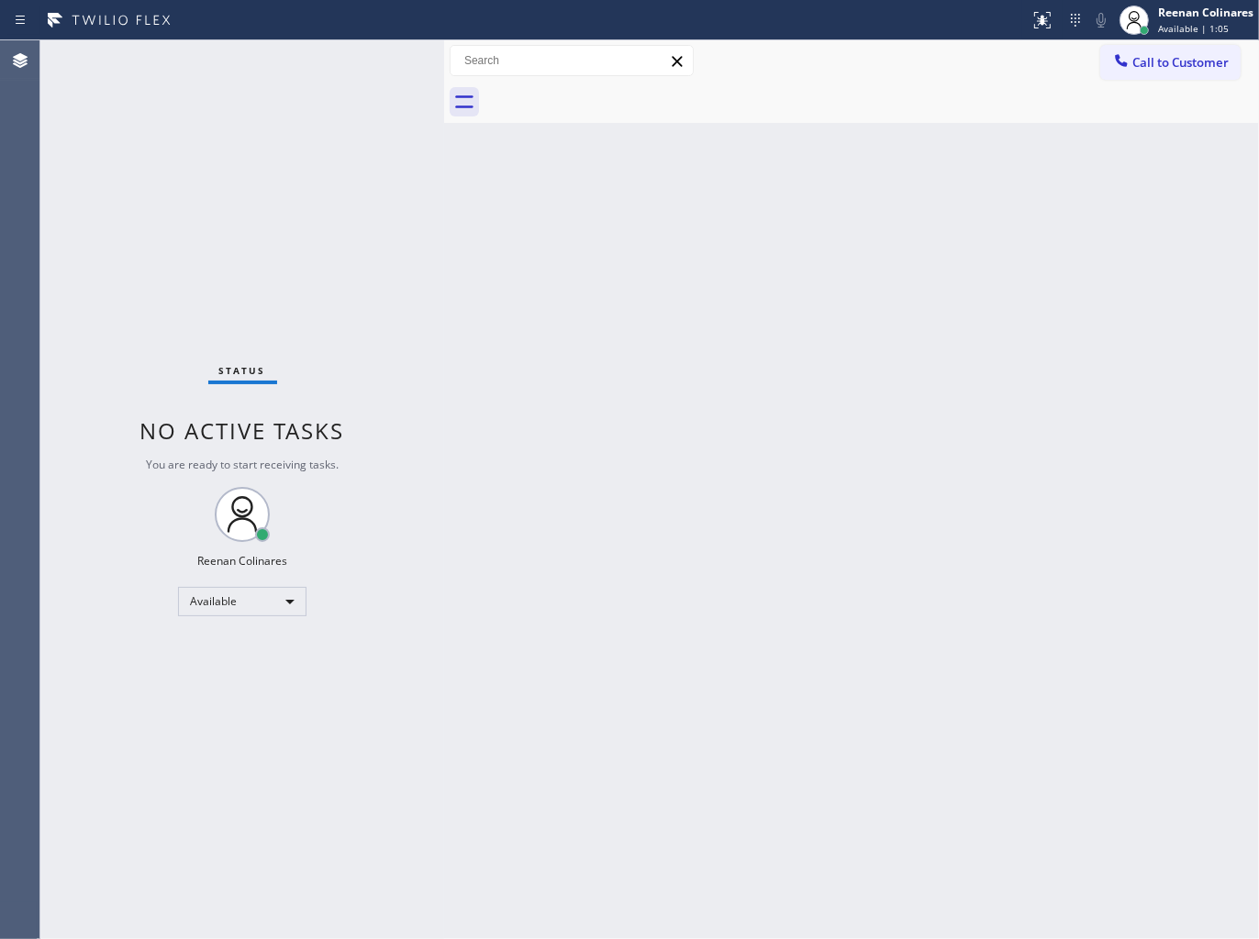
drag, startPoint x: 605, startPoint y: 471, endPoint x: 607, endPoint y: 450, distance: 20.3
click at [605, 452] on div "Back to Dashboard Change Sender ID Customers Technicians Select a contact Outbo…" at bounding box center [851, 489] width 815 height 899
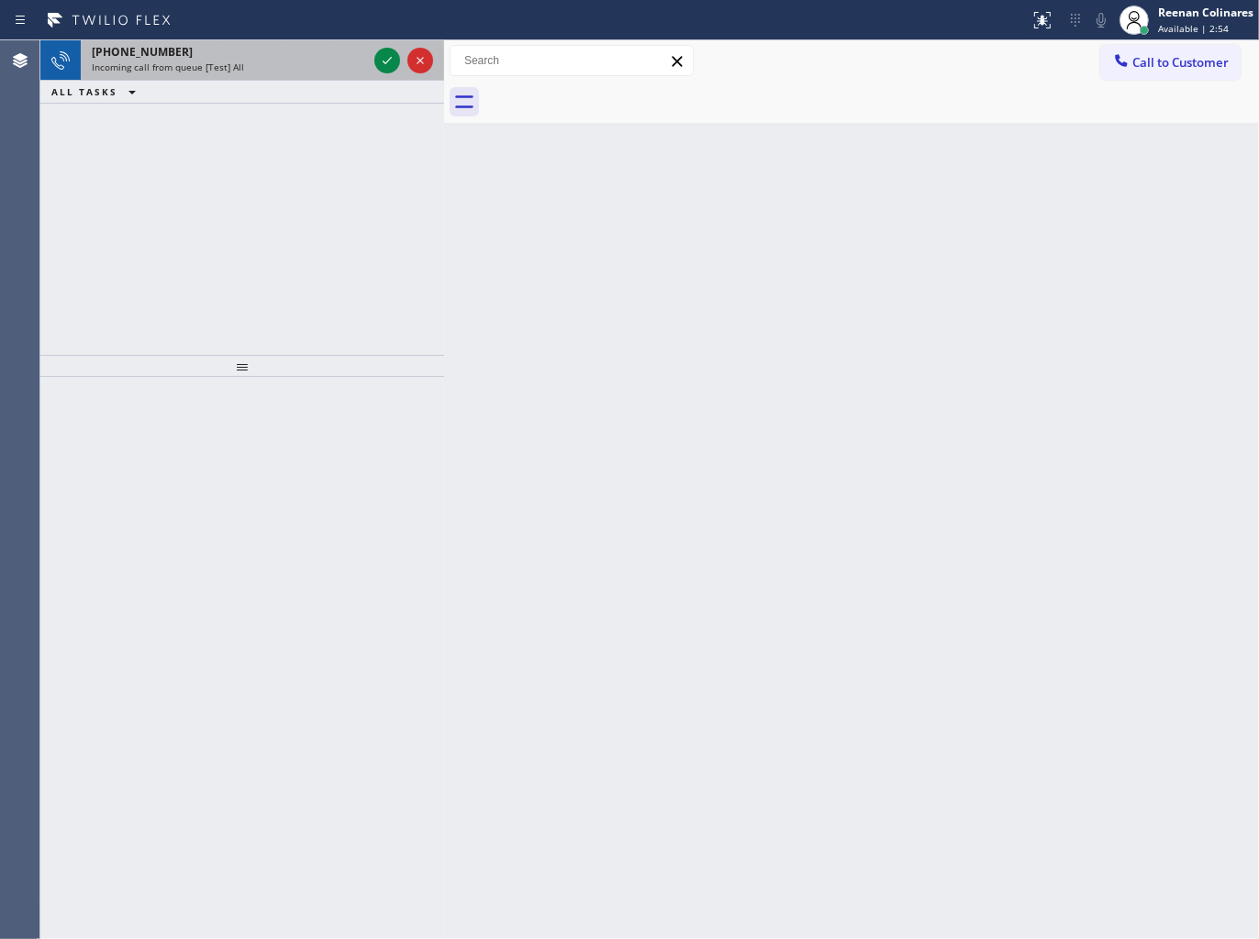
click at [257, 61] on div "Incoming call from queue [Test] All" at bounding box center [229, 67] width 275 height 13
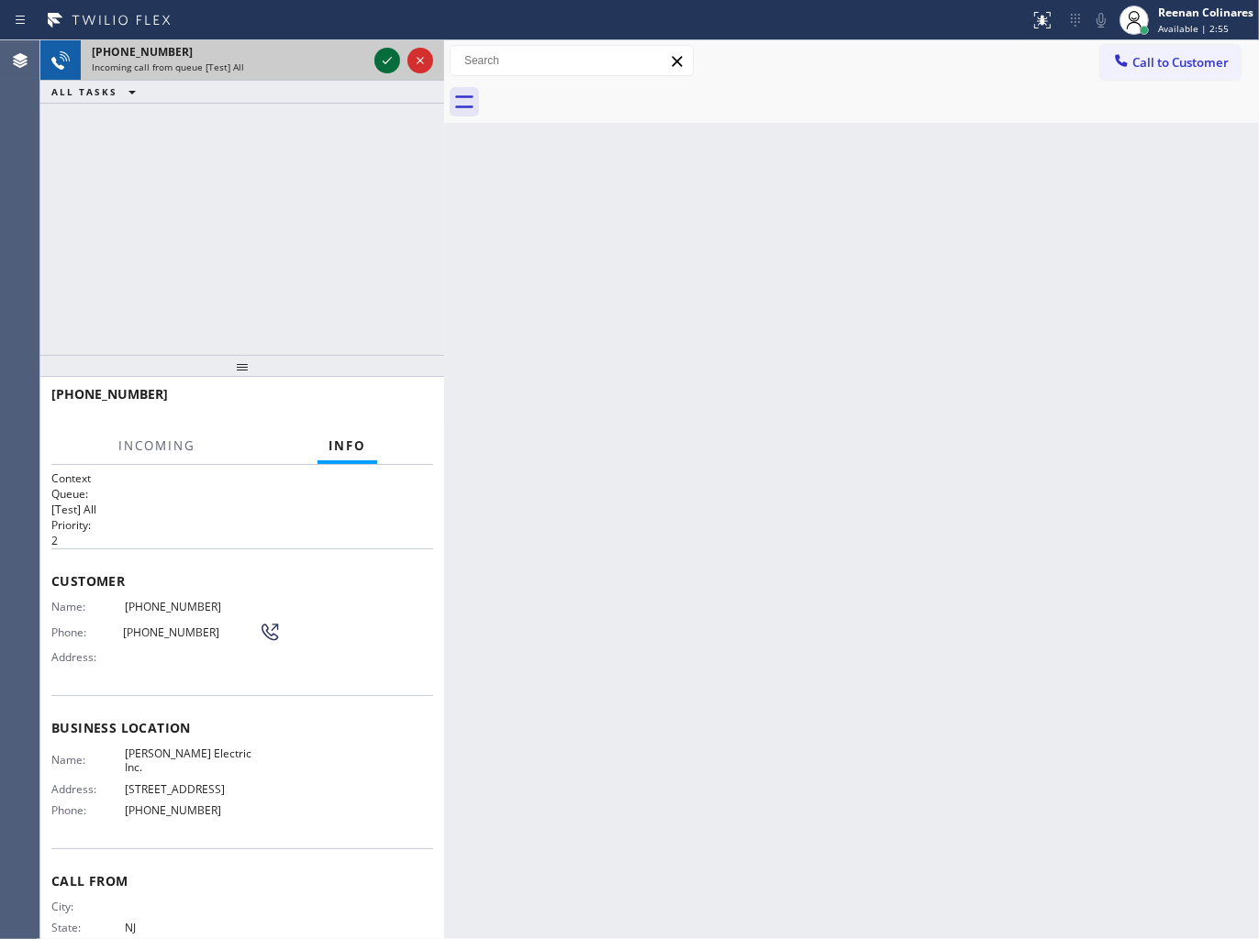
click at [390, 58] on icon at bounding box center [387, 60] width 9 height 7
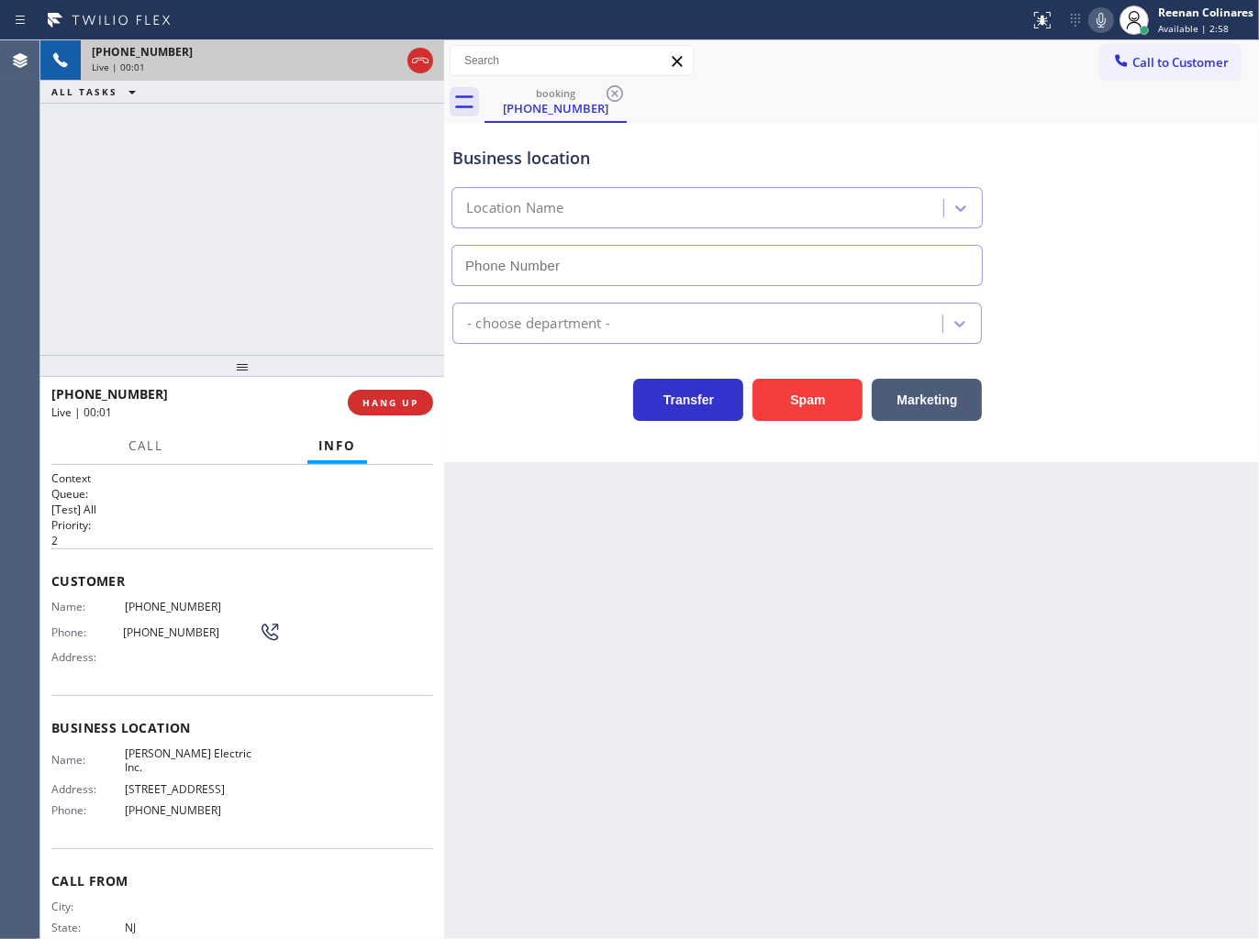
type input "(848) 343-2256"
click at [798, 388] on button "Spam" at bounding box center [807, 400] width 110 height 42
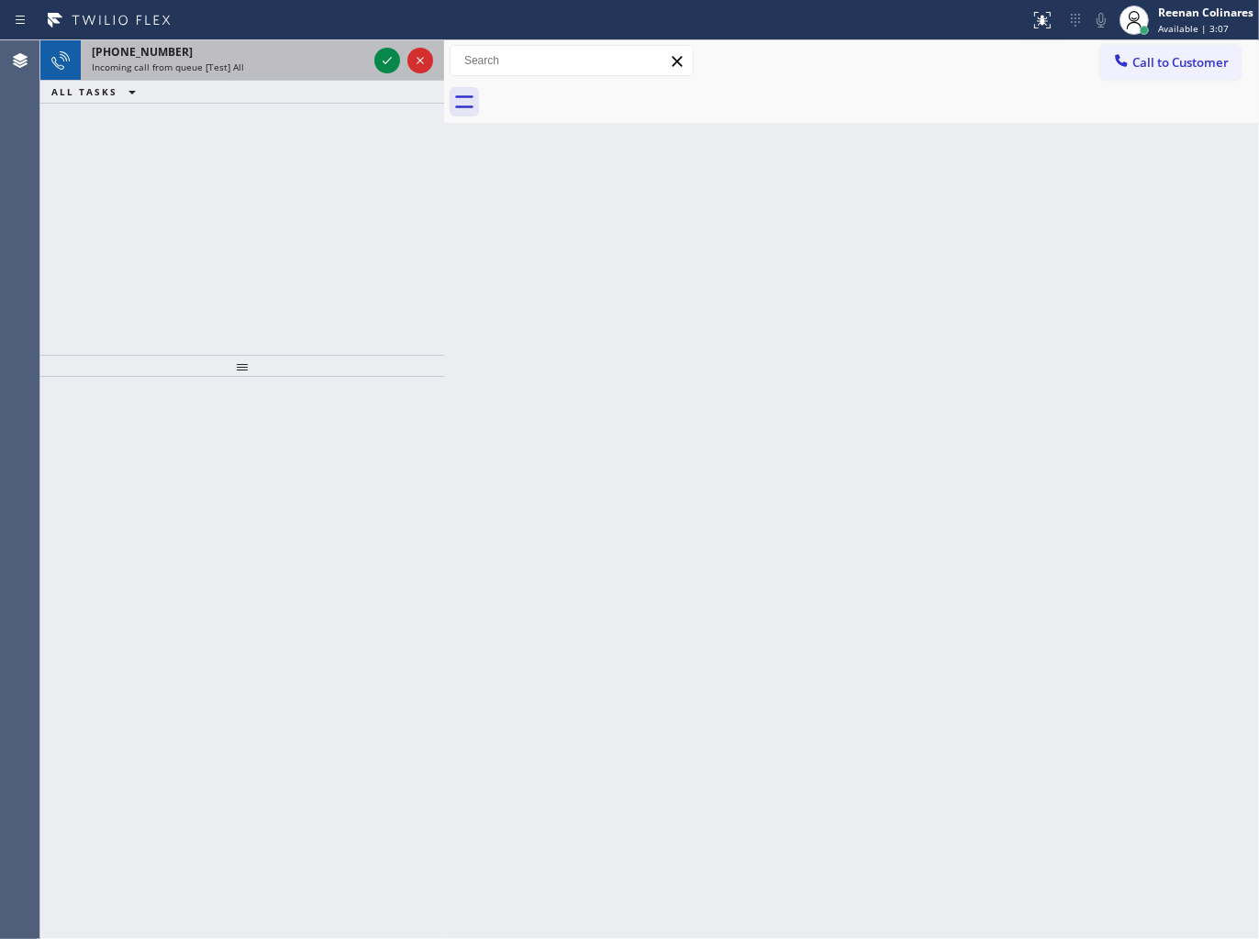
click at [314, 62] on div "Incoming call from queue [Test] All" at bounding box center [229, 67] width 275 height 13
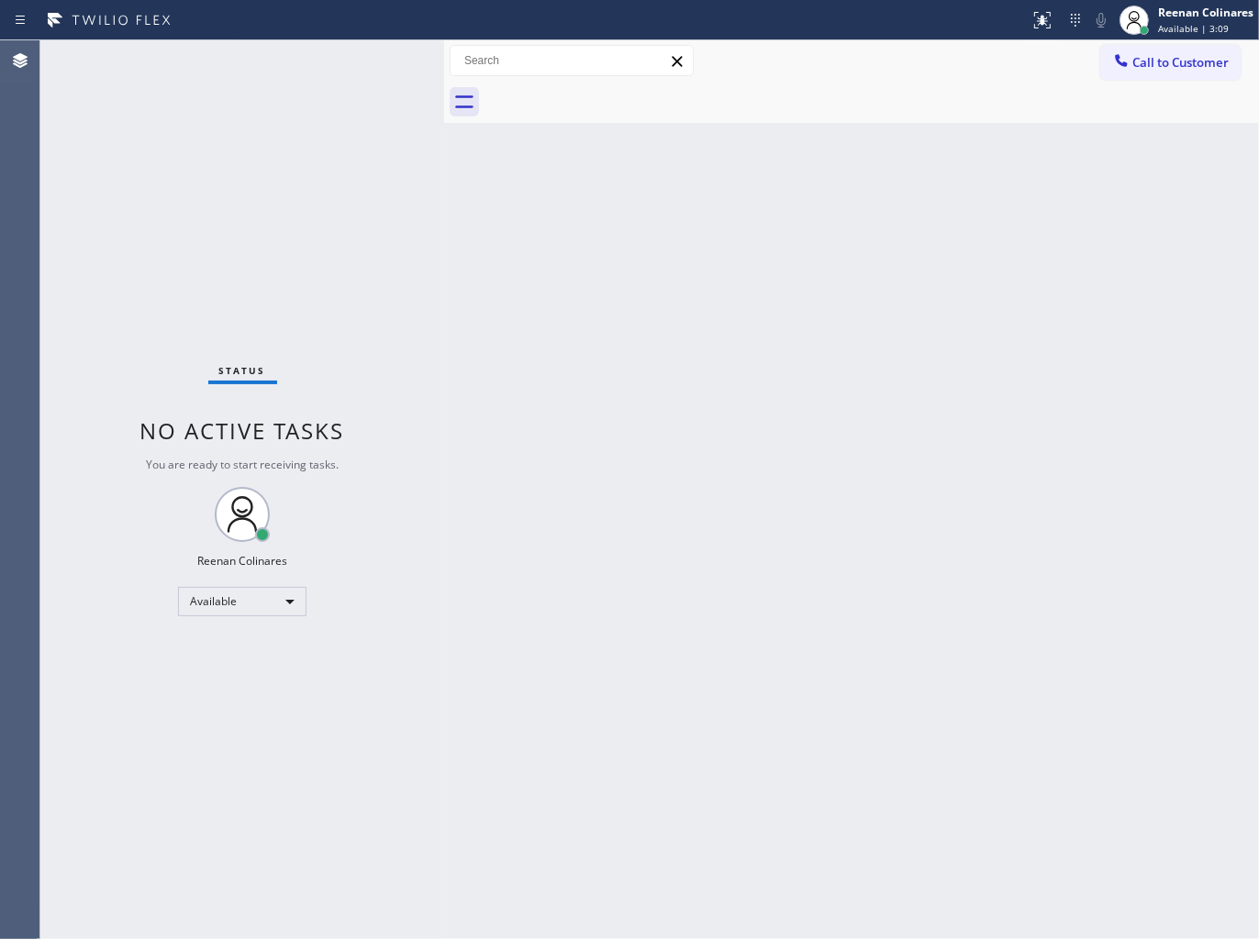
click at [331, 59] on div "Status No active tasks You are ready to start receiving tasks. Reenan Colinares…" at bounding box center [242, 489] width 404 height 899
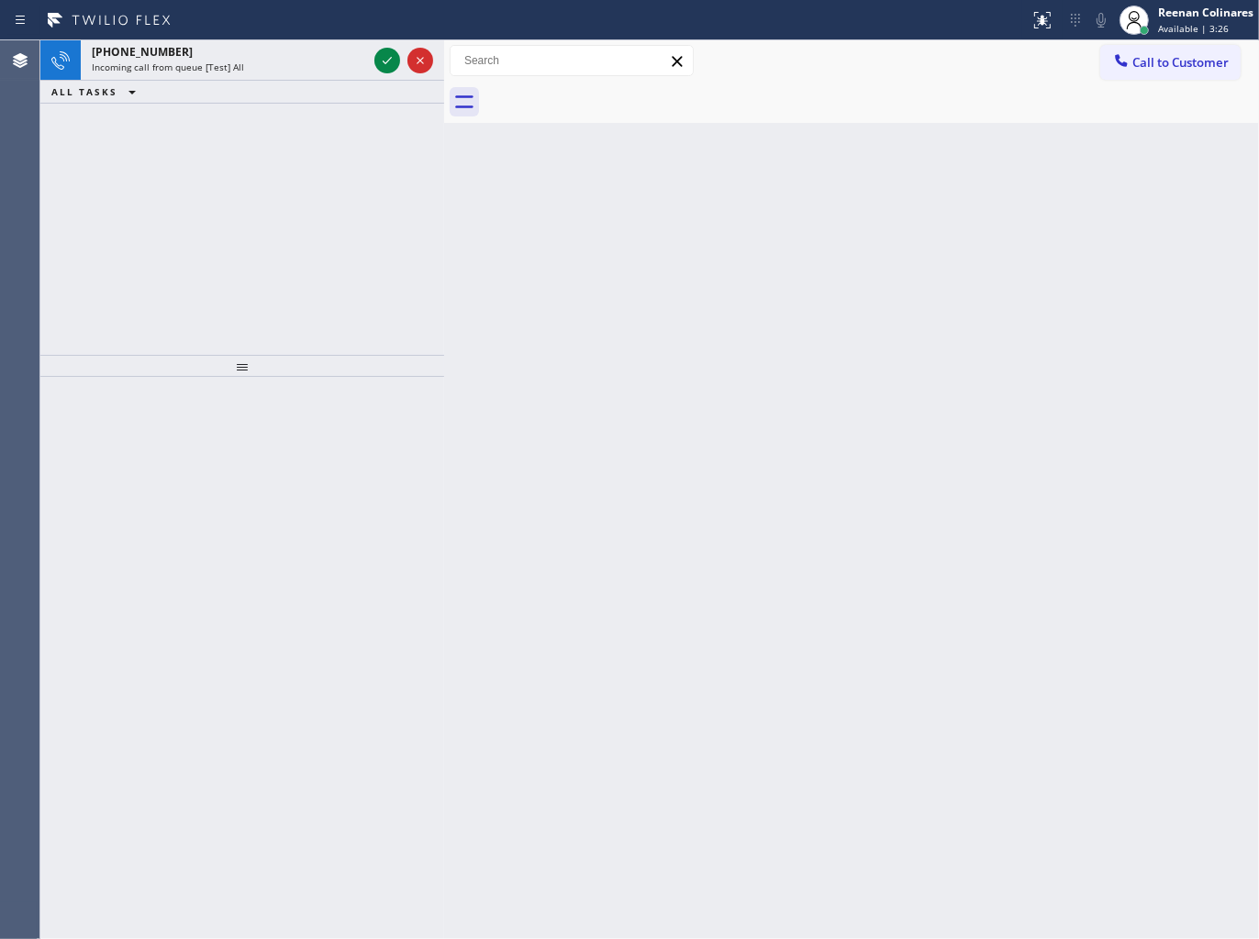
click at [327, 59] on div "+13232361446" at bounding box center [229, 52] width 275 height 16
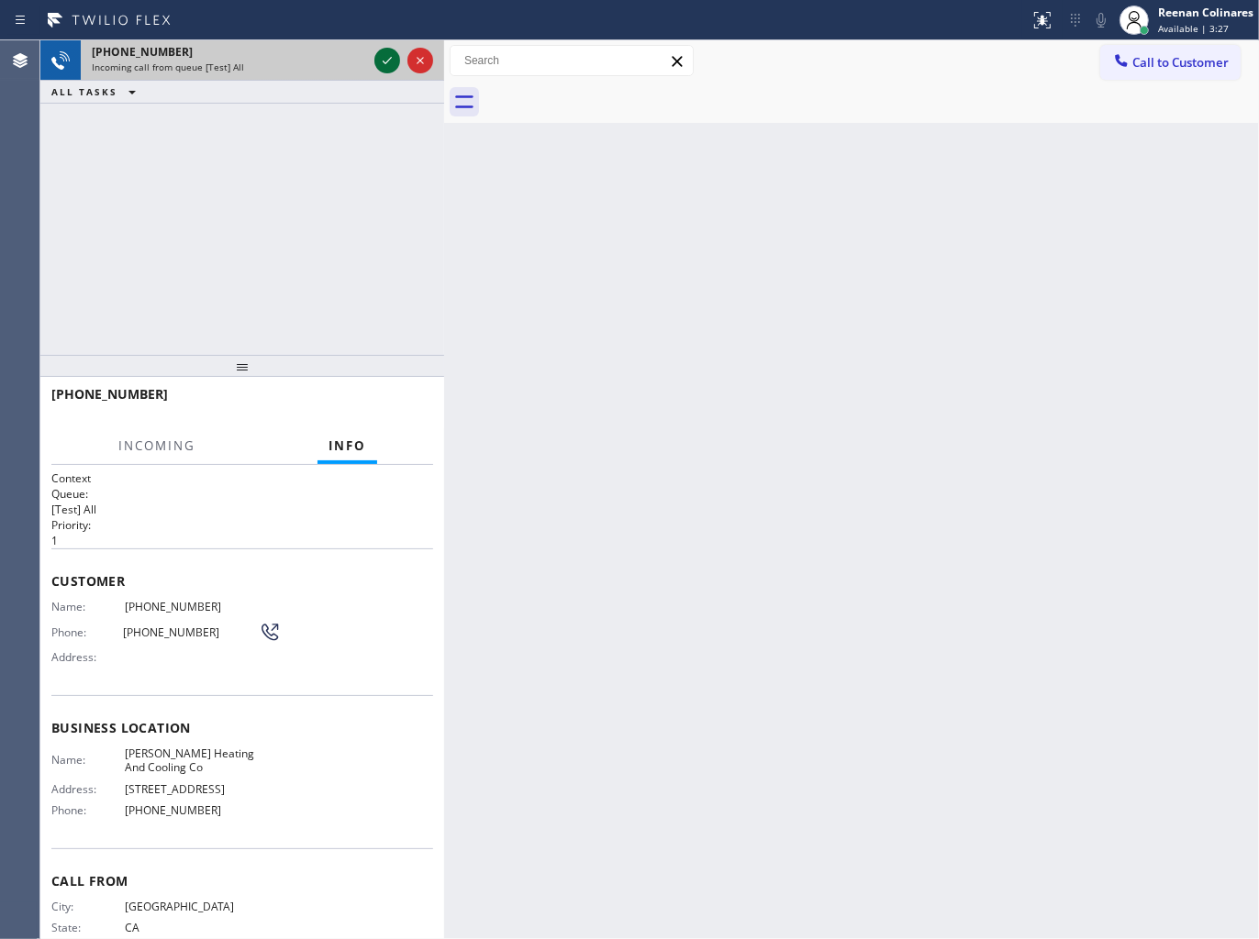
click at [385, 61] on icon at bounding box center [387, 61] width 22 height 22
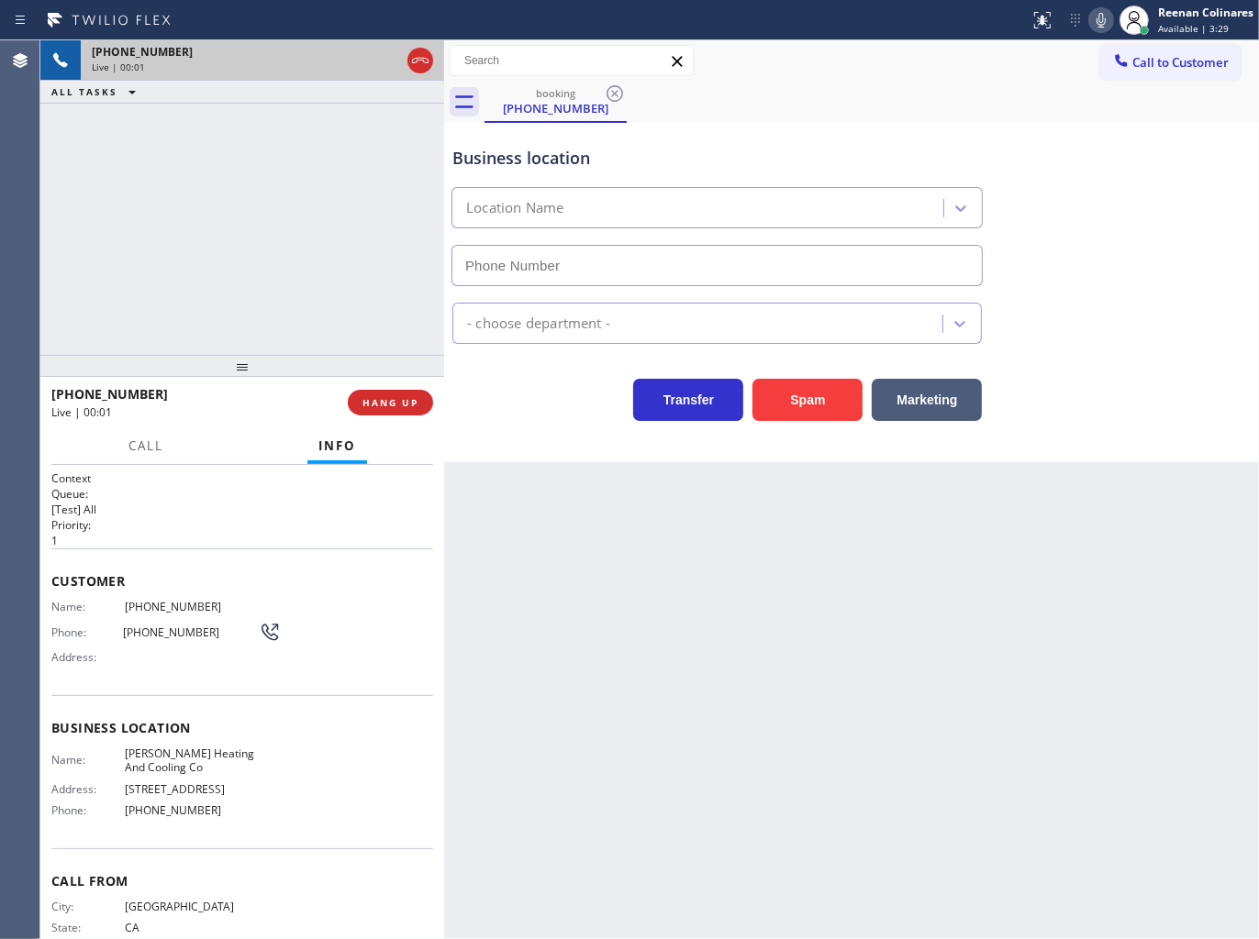
type input "(661) 384-6854"
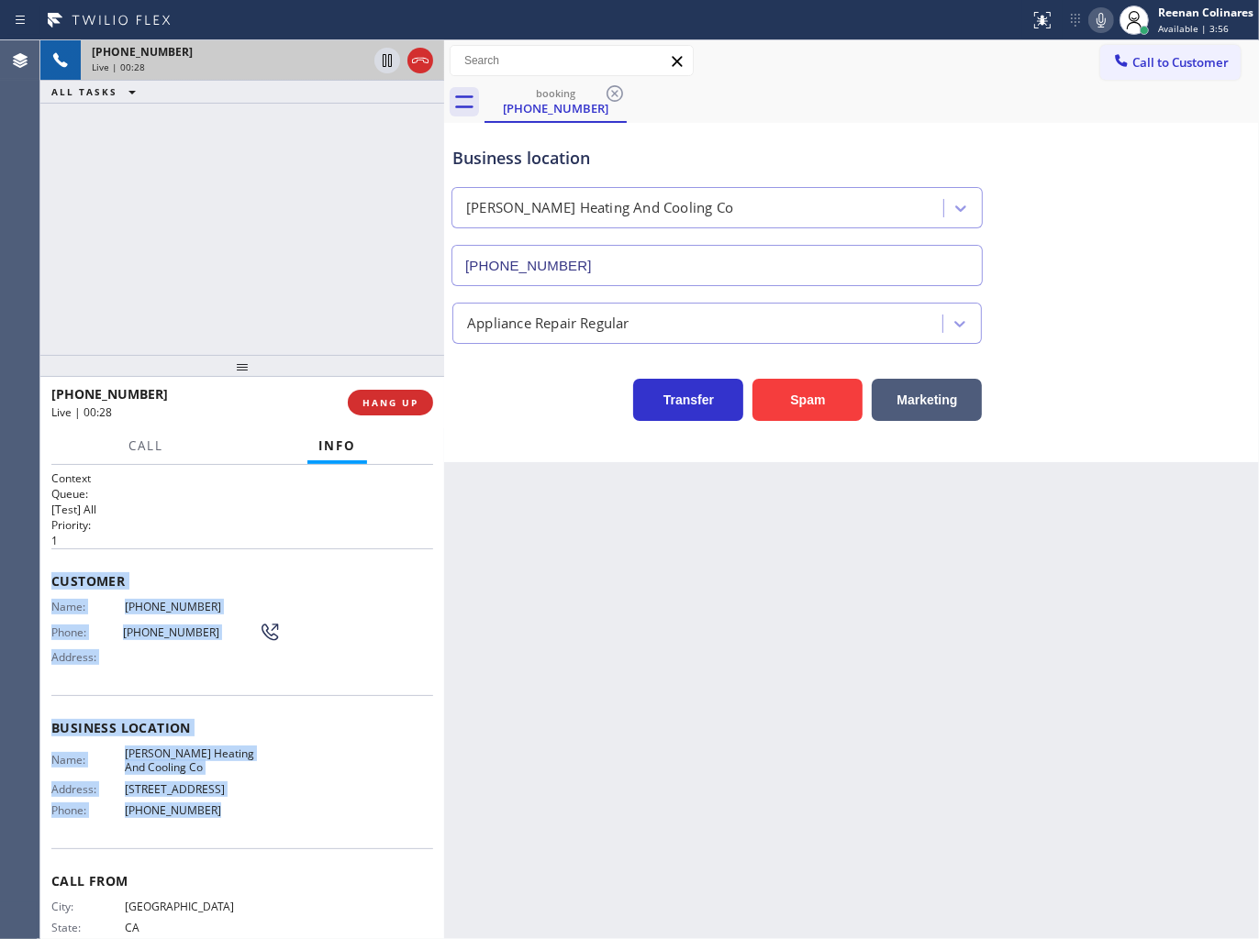
copy div "Customer Name: (323) 236-1446 Phone: (323) 236-1446 Address: Business location …"
drag, startPoint x: 55, startPoint y: 575, endPoint x: 314, endPoint y: 818, distance: 355.0
click at [314, 818] on div "Context Queue: [Test] All Priority: 1 Customer Name: (323) 236-1446 Phone: (323…" at bounding box center [242, 729] width 382 height 516
drag, startPoint x: 1096, startPoint y: 23, endPoint x: 1070, endPoint y: 44, distance: 33.2
click at [1096, 23] on icon at bounding box center [1101, 20] width 22 height 22
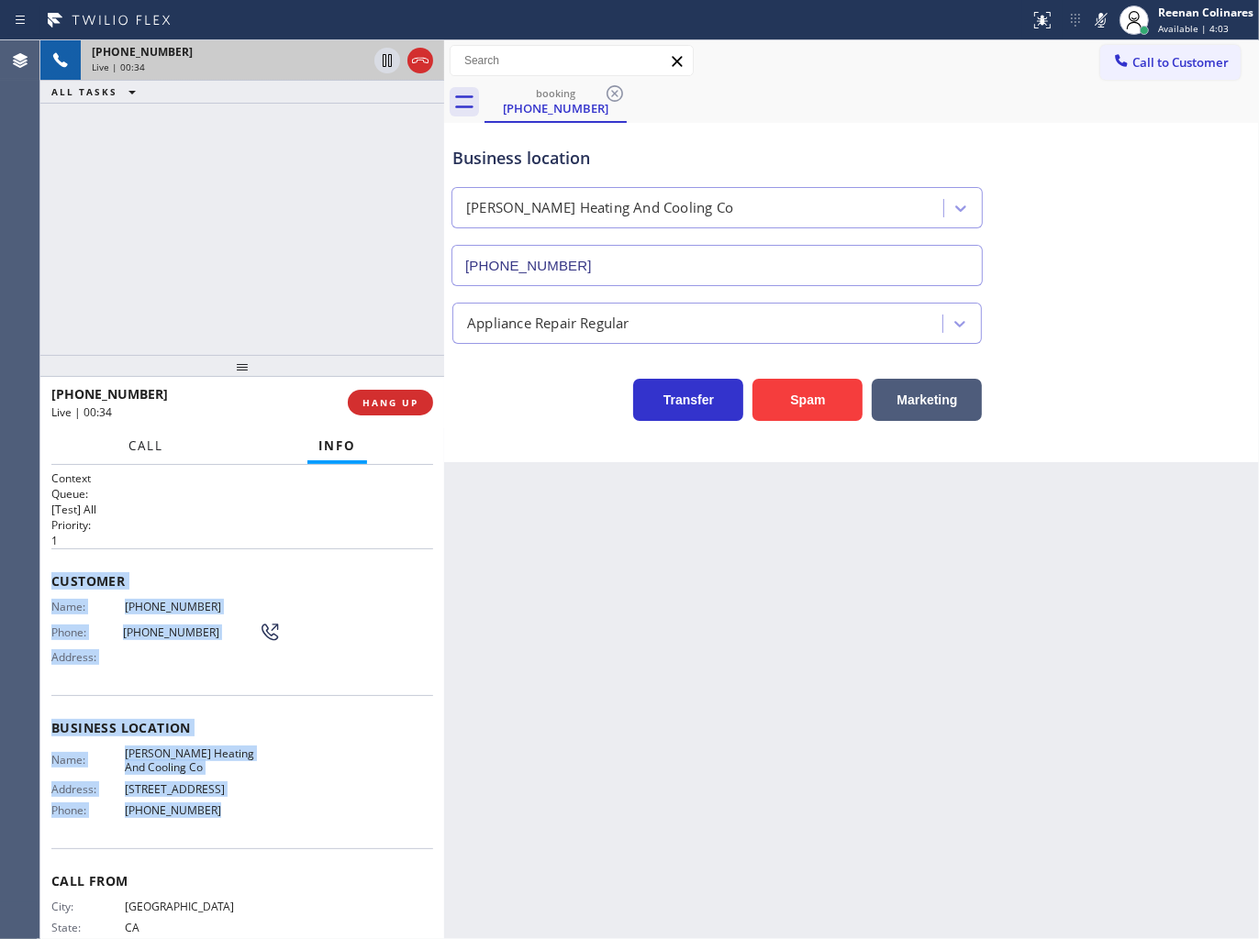
click at [149, 447] on span "Call" at bounding box center [145, 446] width 35 height 17
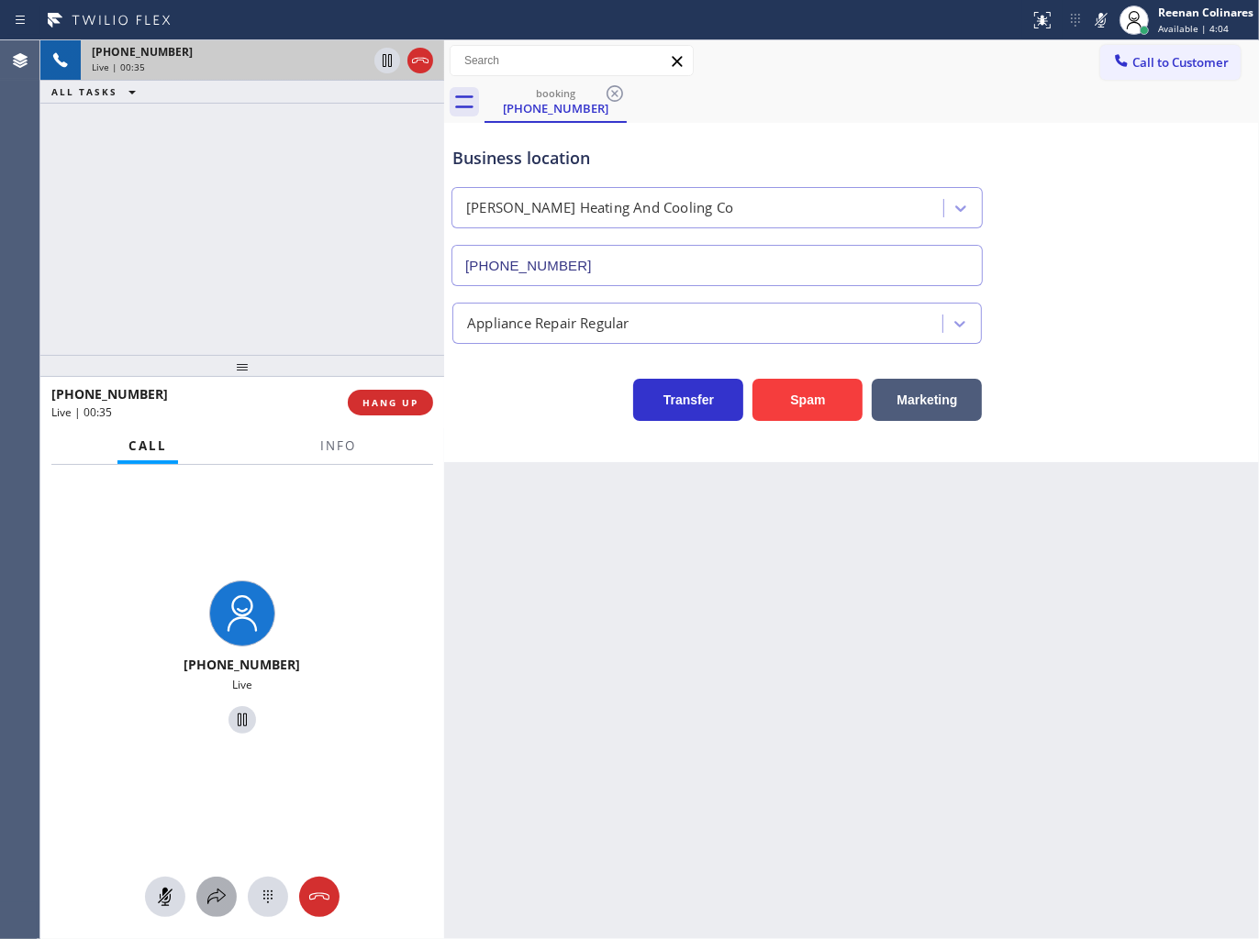
click at [211, 893] on icon at bounding box center [216, 897] width 22 height 22
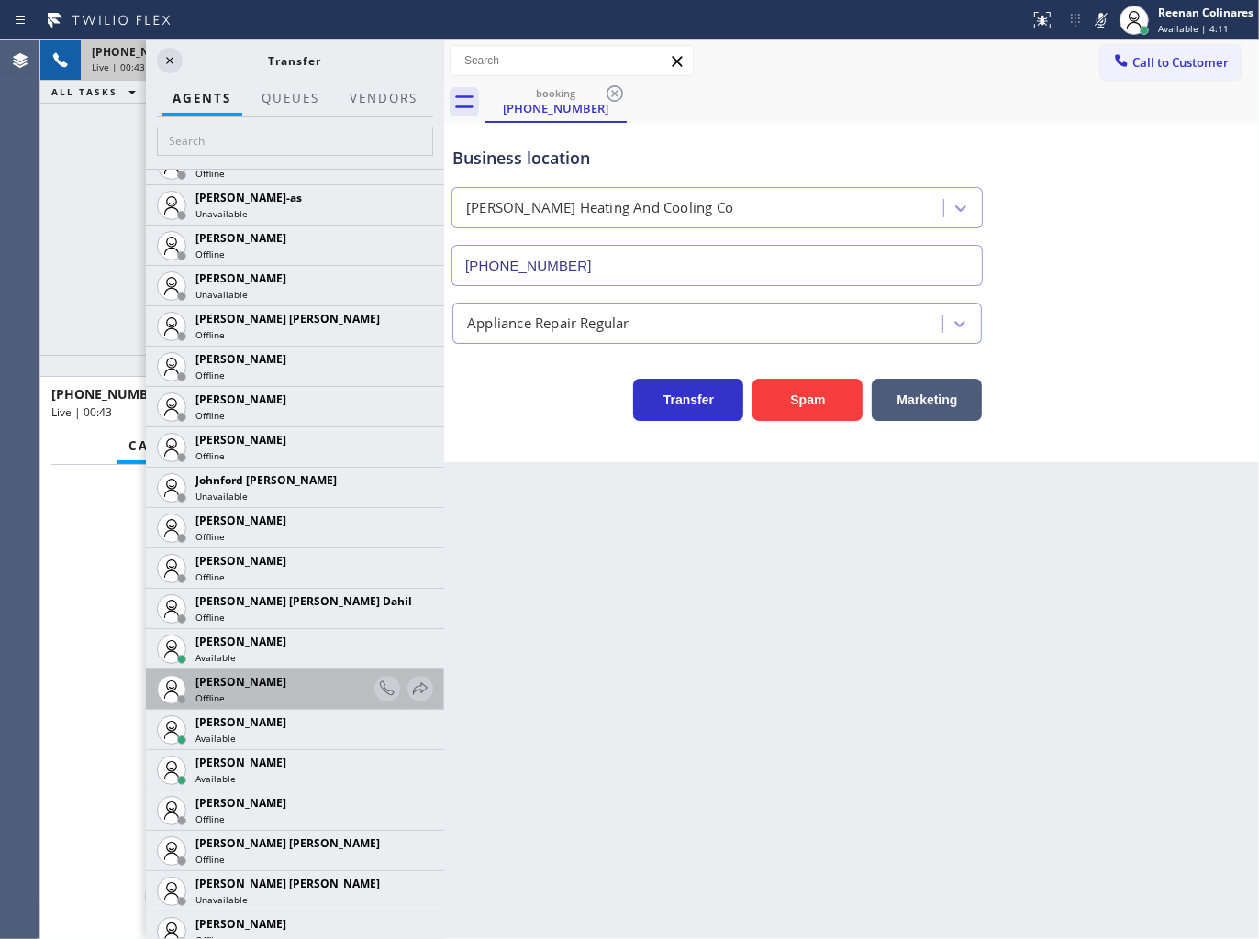
scroll to position [2038, 0]
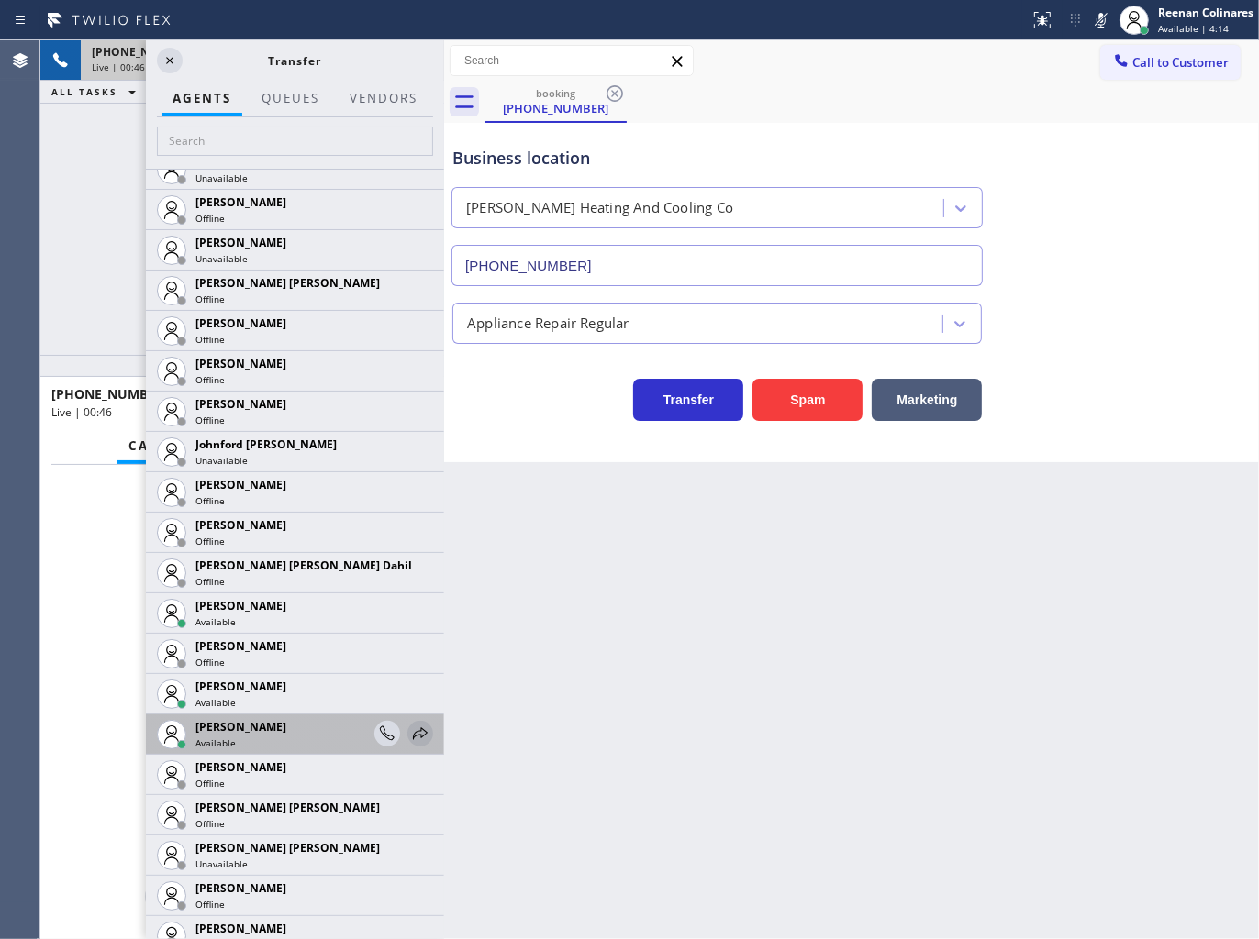
click at [409, 732] on icon at bounding box center [420, 734] width 22 height 22
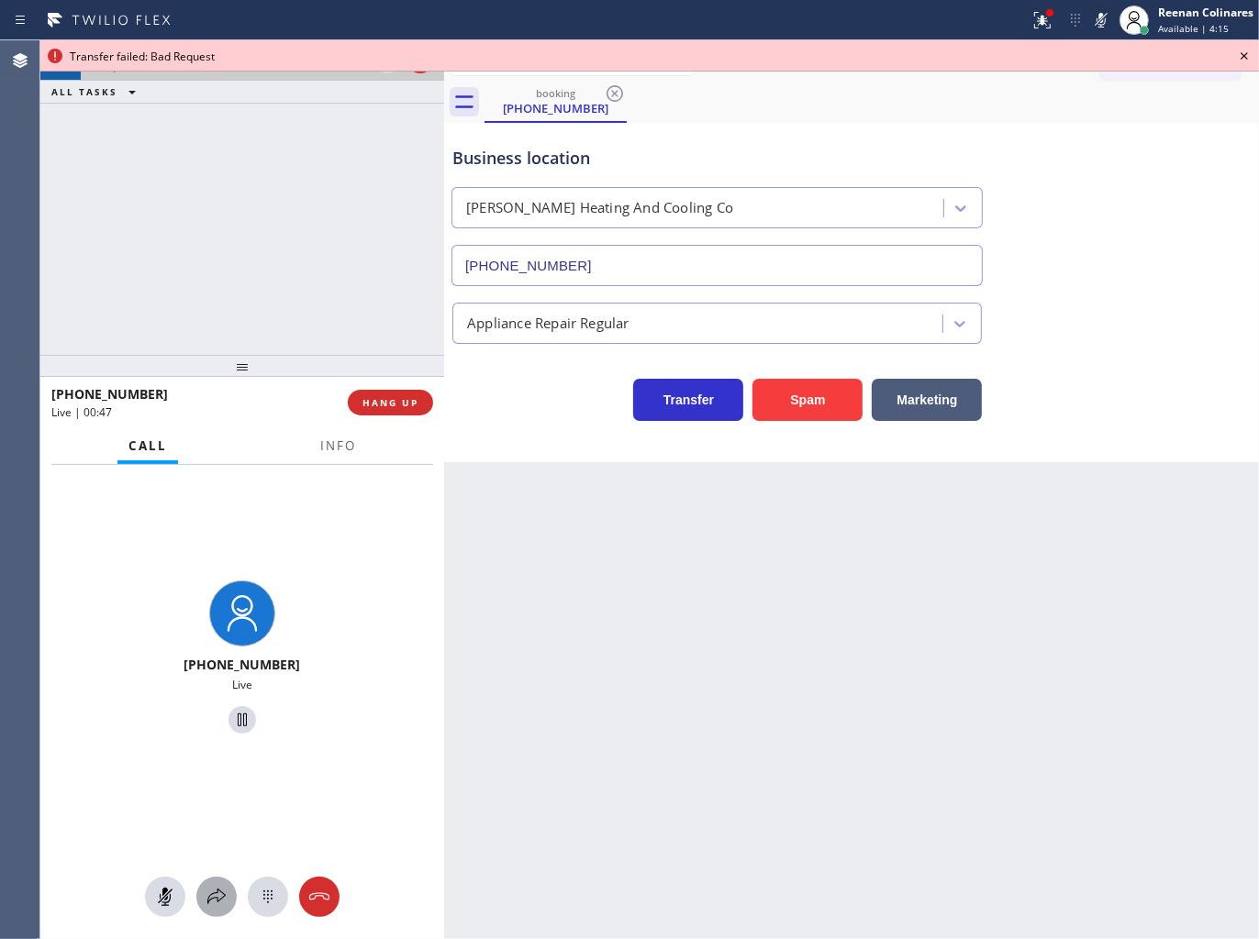
click at [222, 900] on icon at bounding box center [216, 897] width 22 height 22
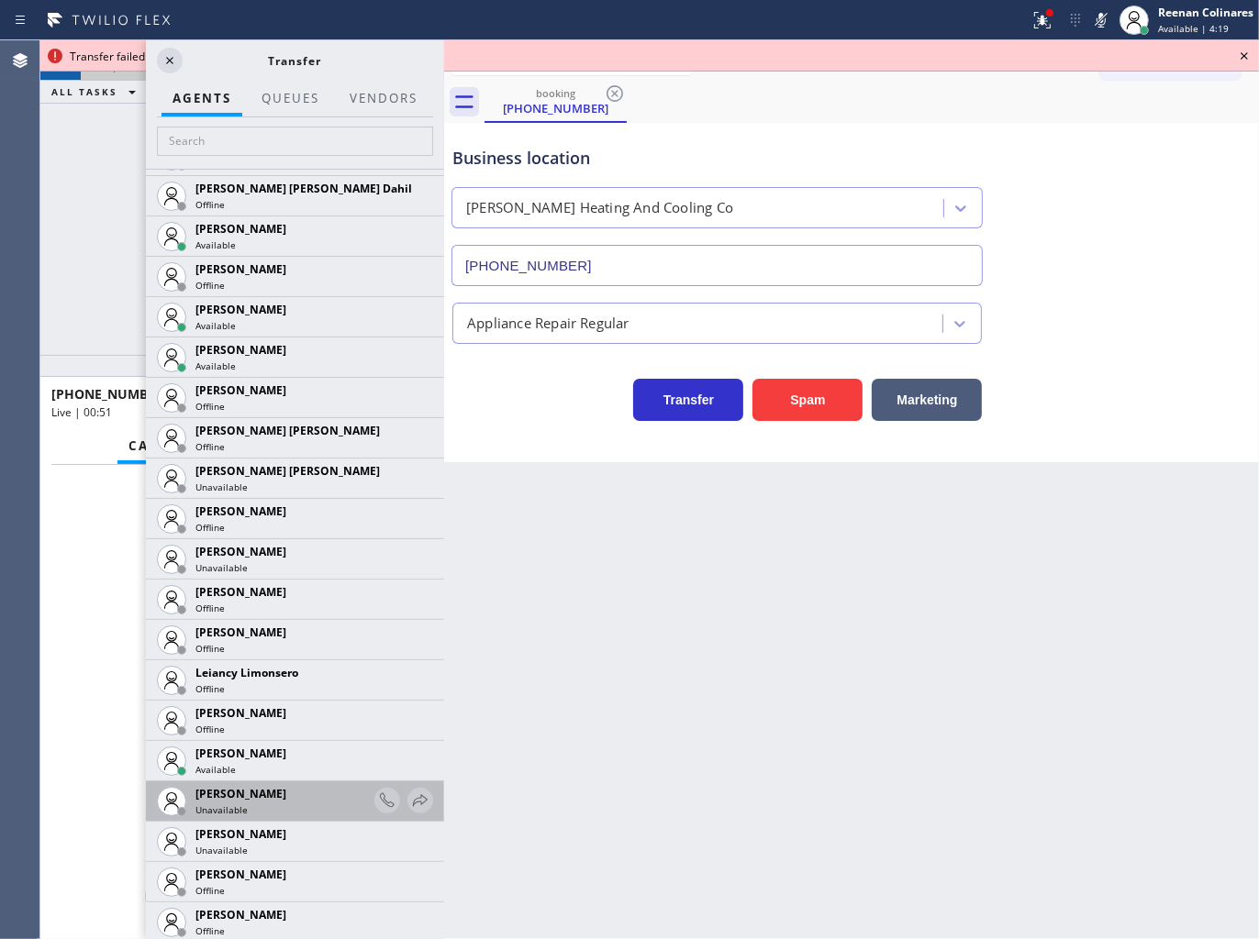
scroll to position [2445, 0]
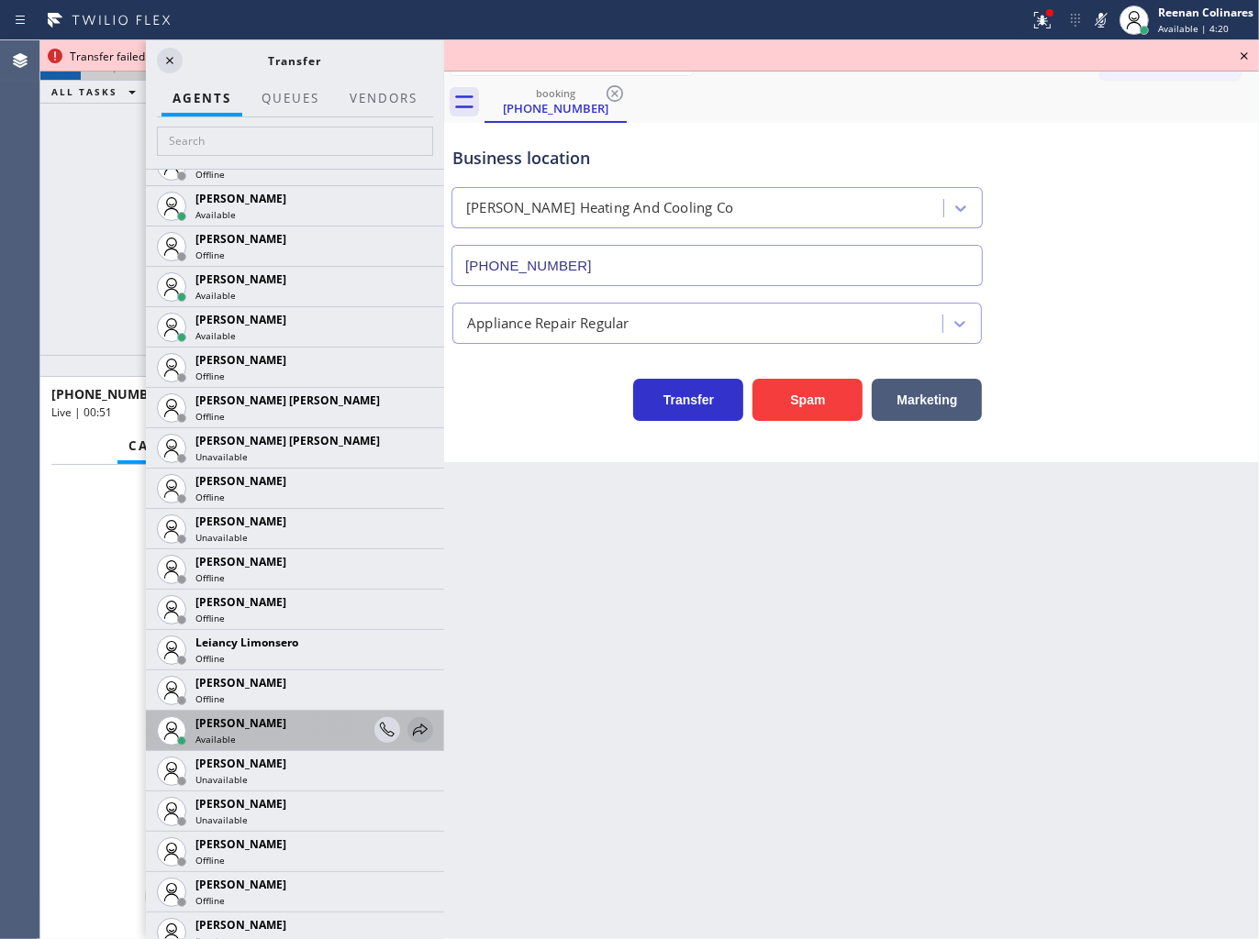
click at [409, 728] on icon at bounding box center [420, 730] width 22 height 22
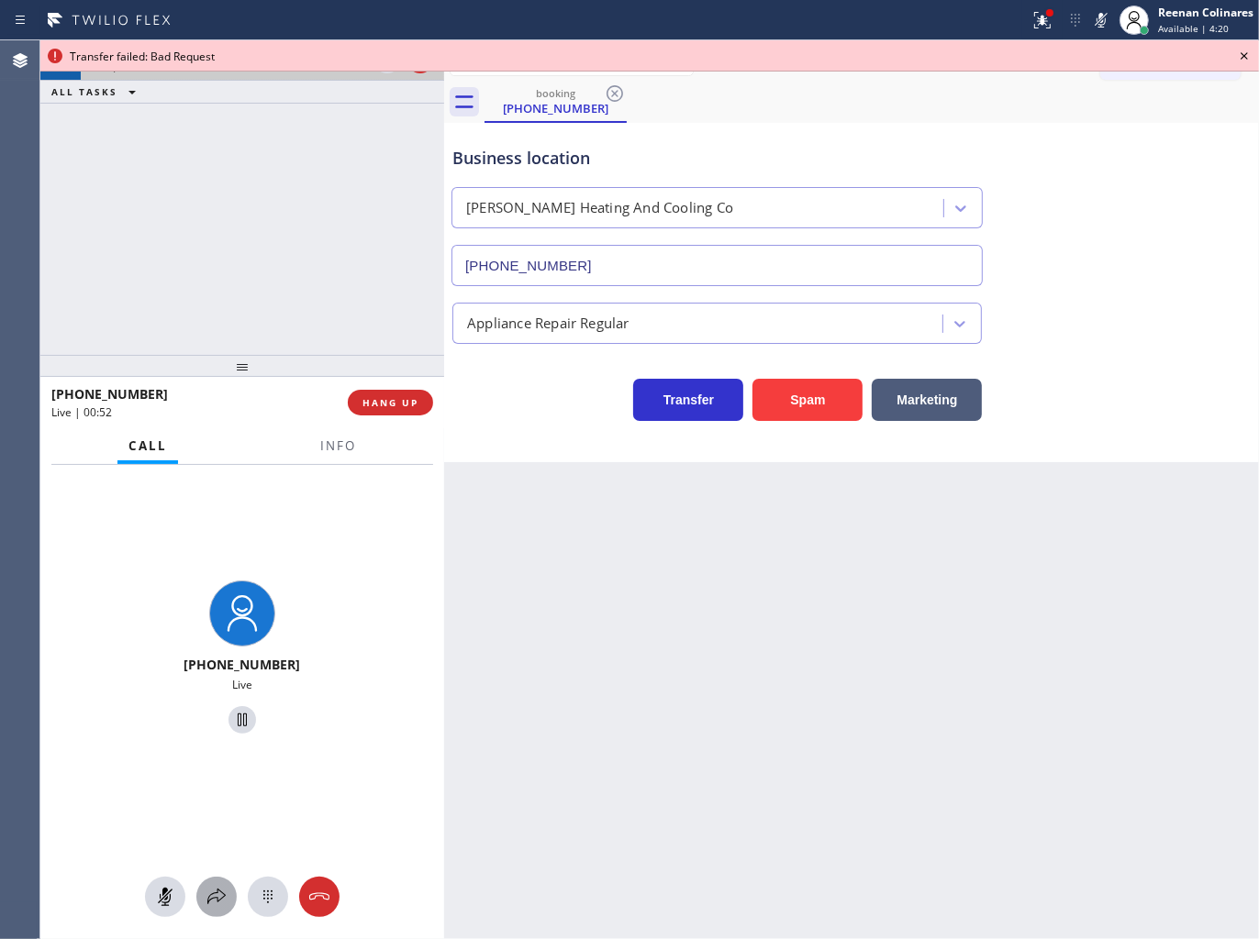
click at [217, 911] on button at bounding box center [216, 897] width 40 height 40
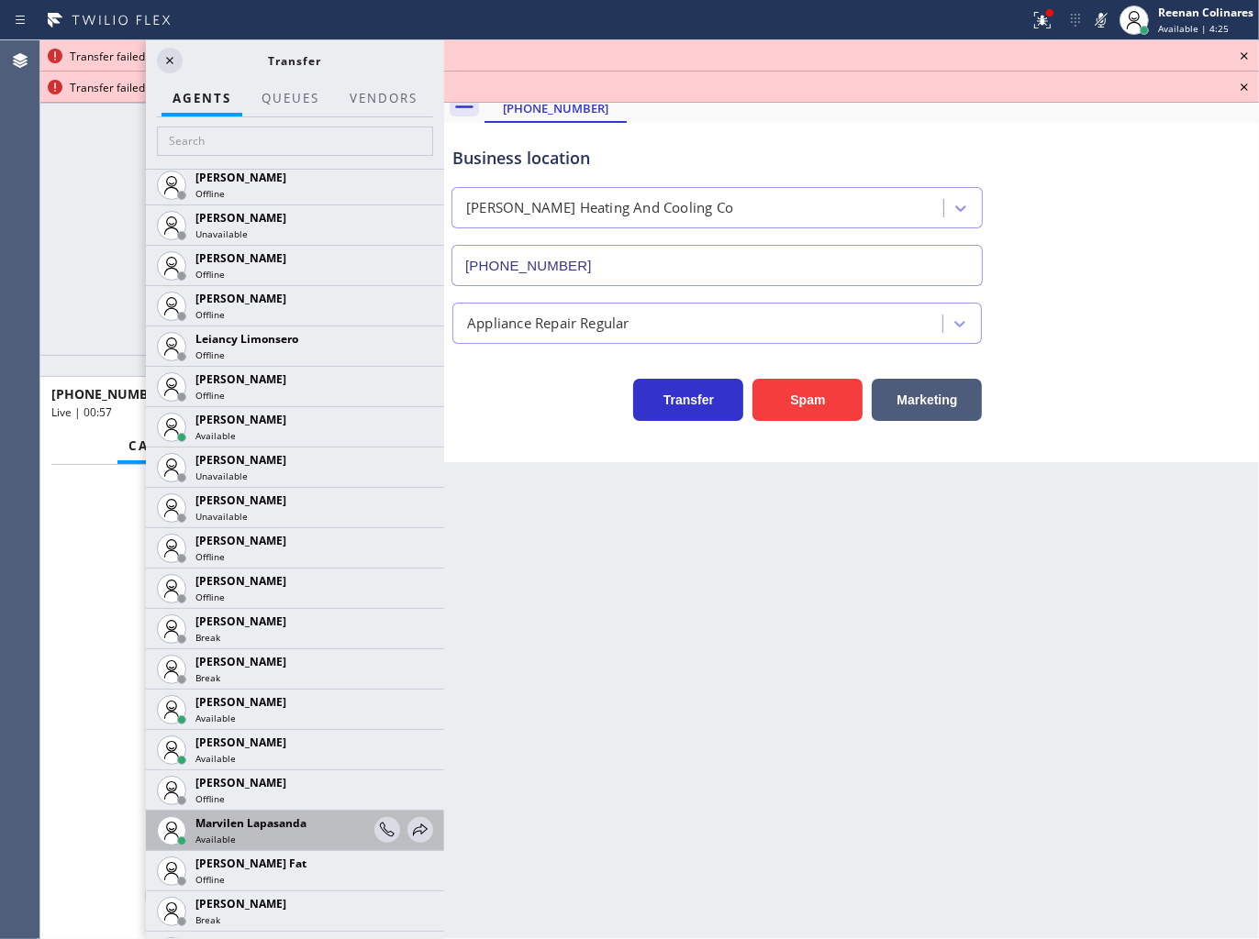
scroll to position [2752, 0]
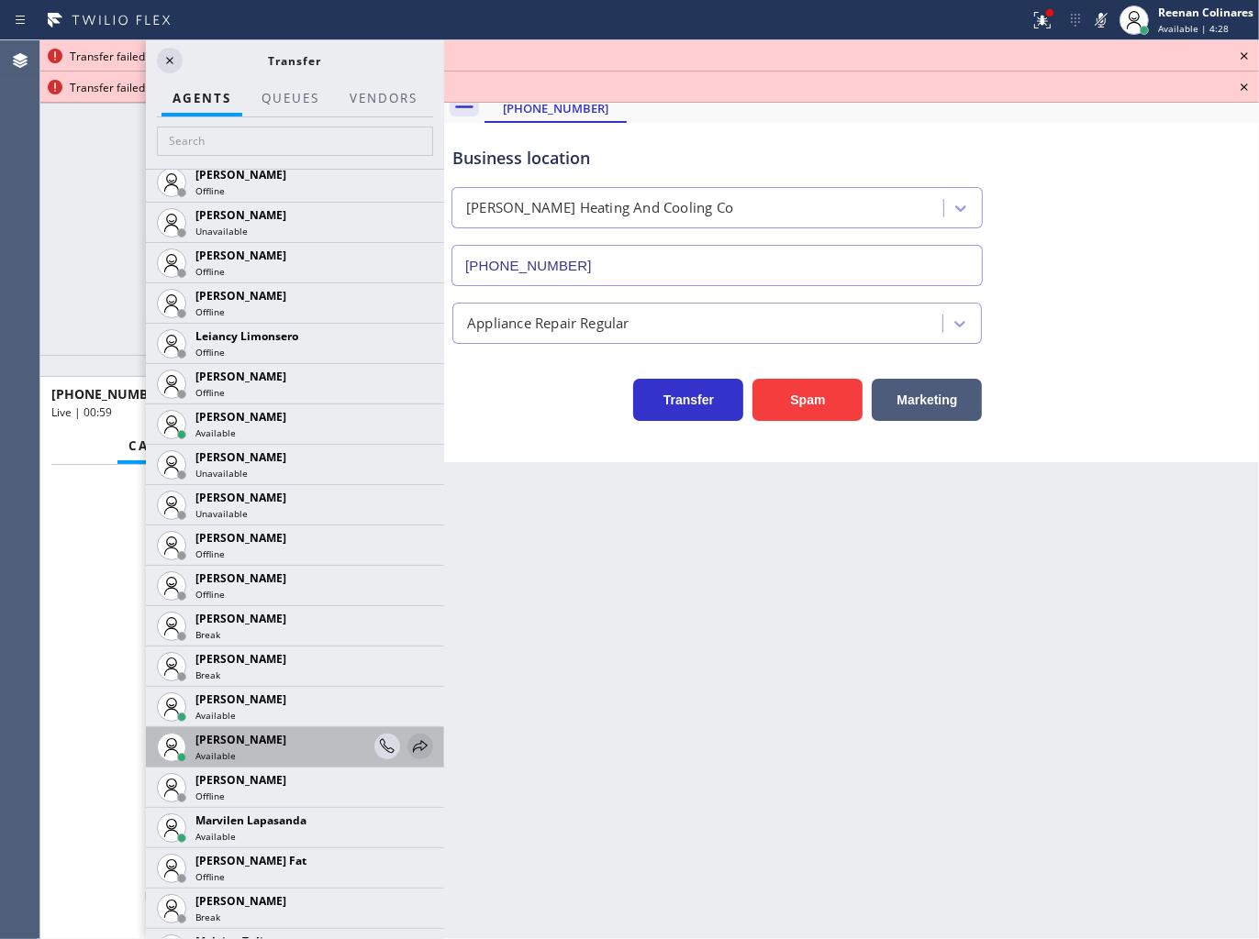
click at [409, 746] on icon at bounding box center [420, 747] width 22 height 22
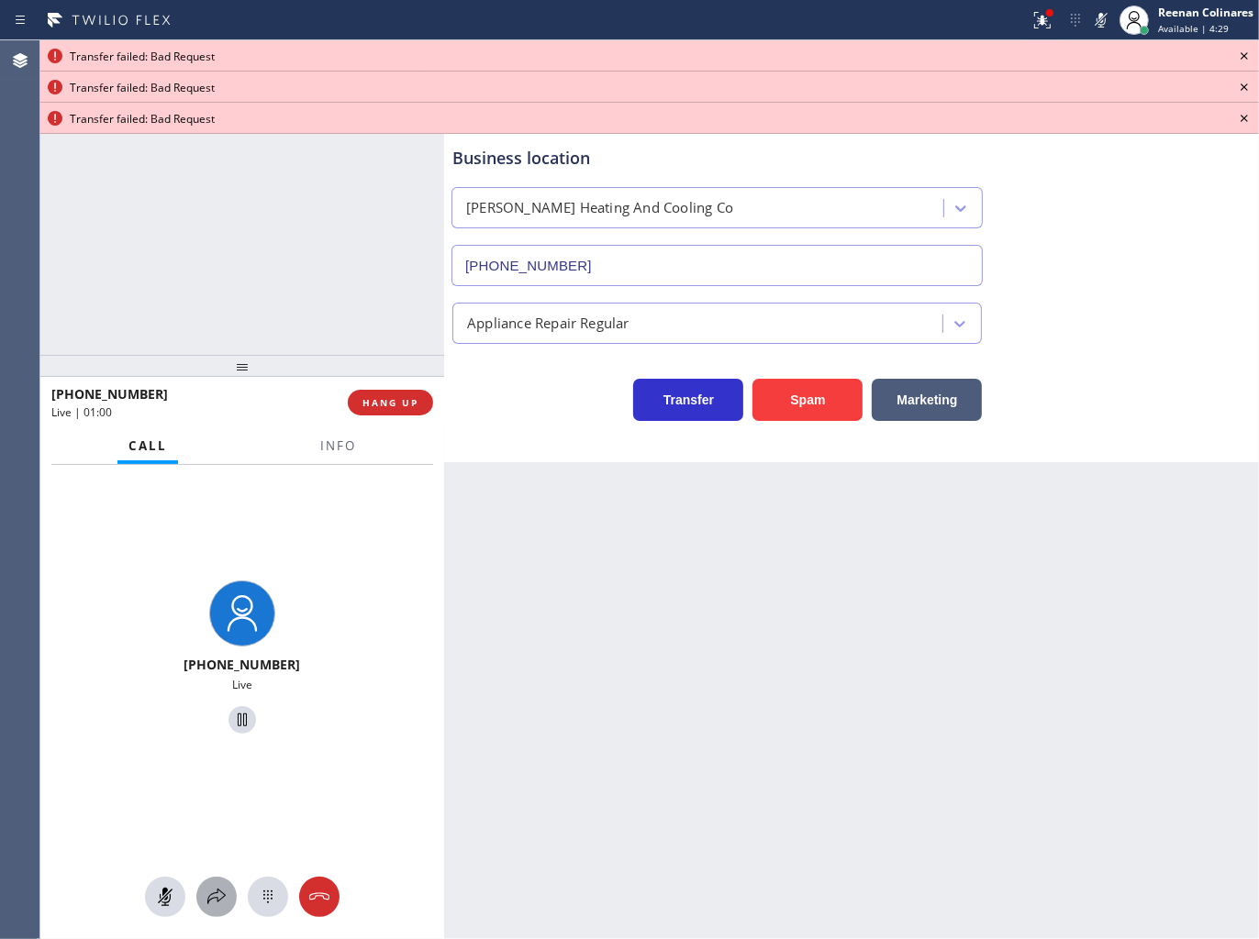
click at [208, 897] on icon at bounding box center [216, 897] width 18 height 16
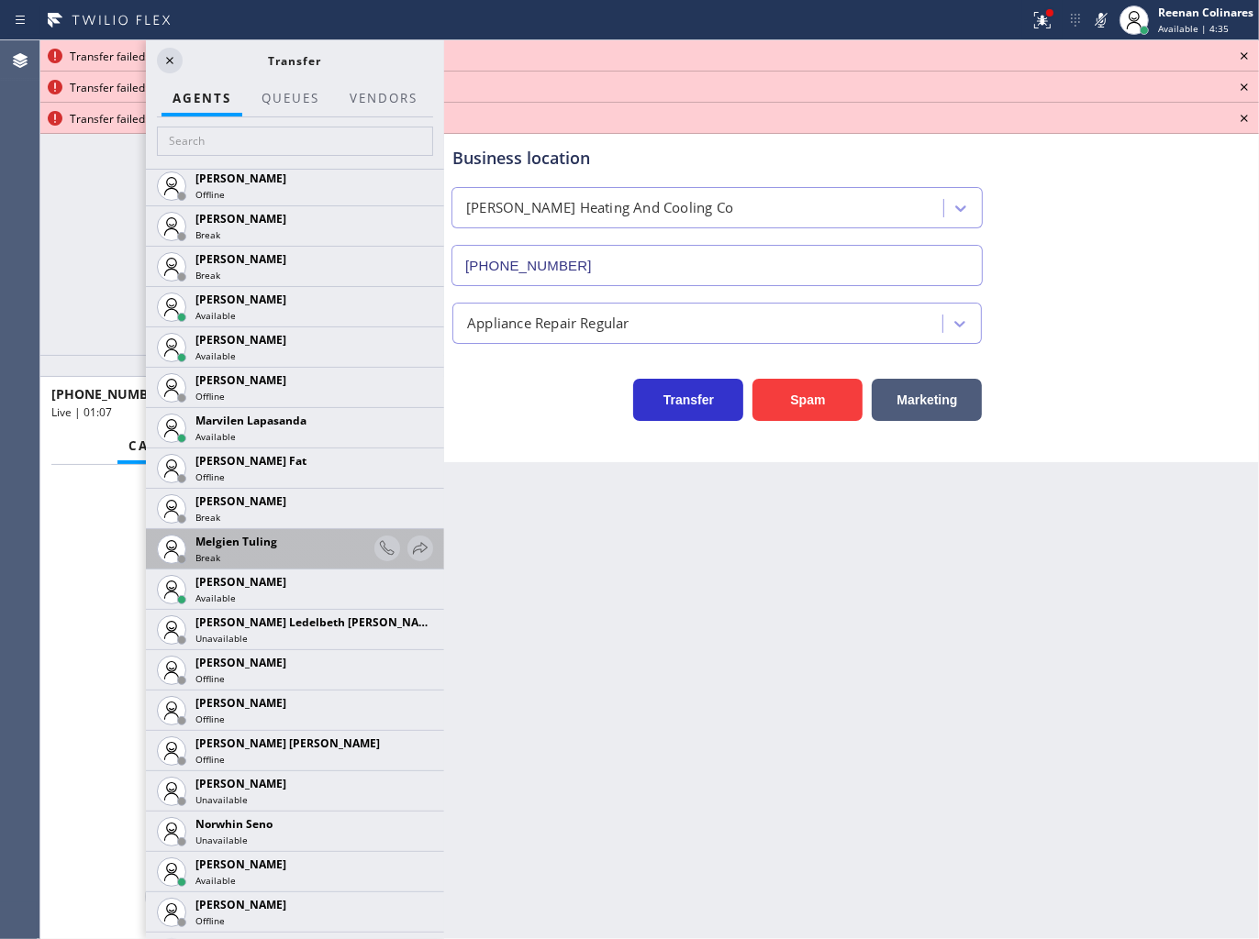
scroll to position [3116, 0]
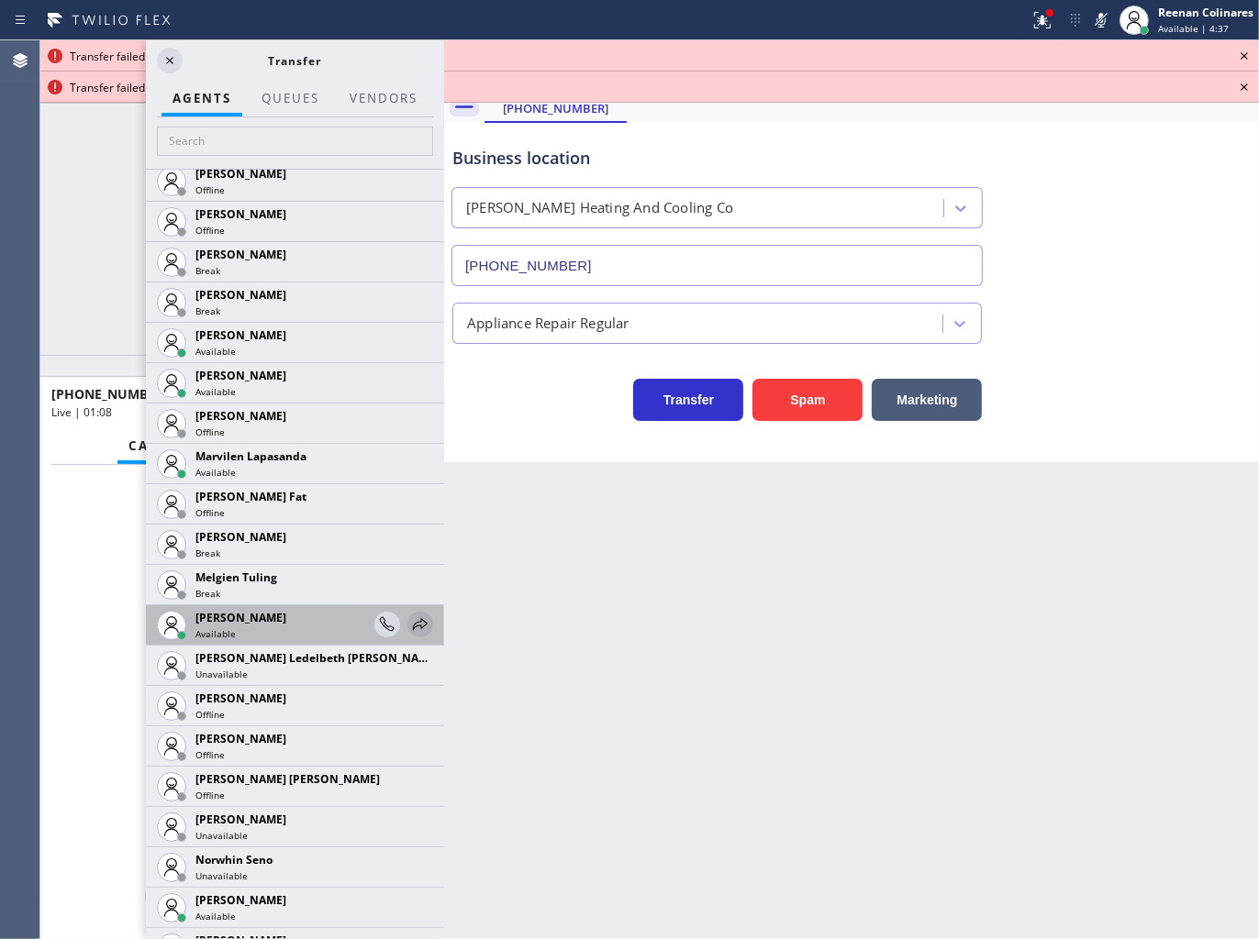
click at [410, 625] on icon at bounding box center [420, 625] width 22 height 22
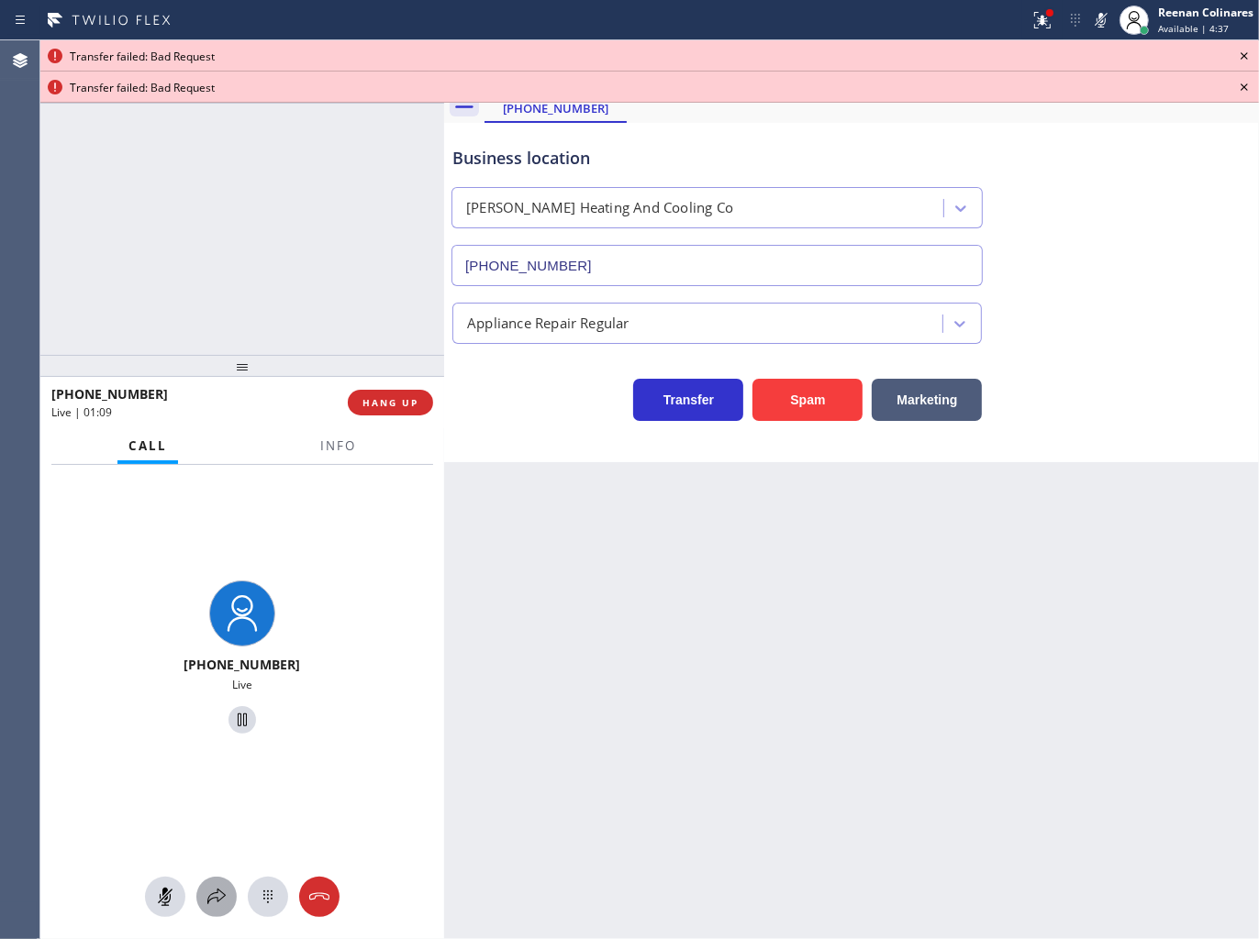
click at [216, 893] on icon at bounding box center [216, 897] width 22 height 22
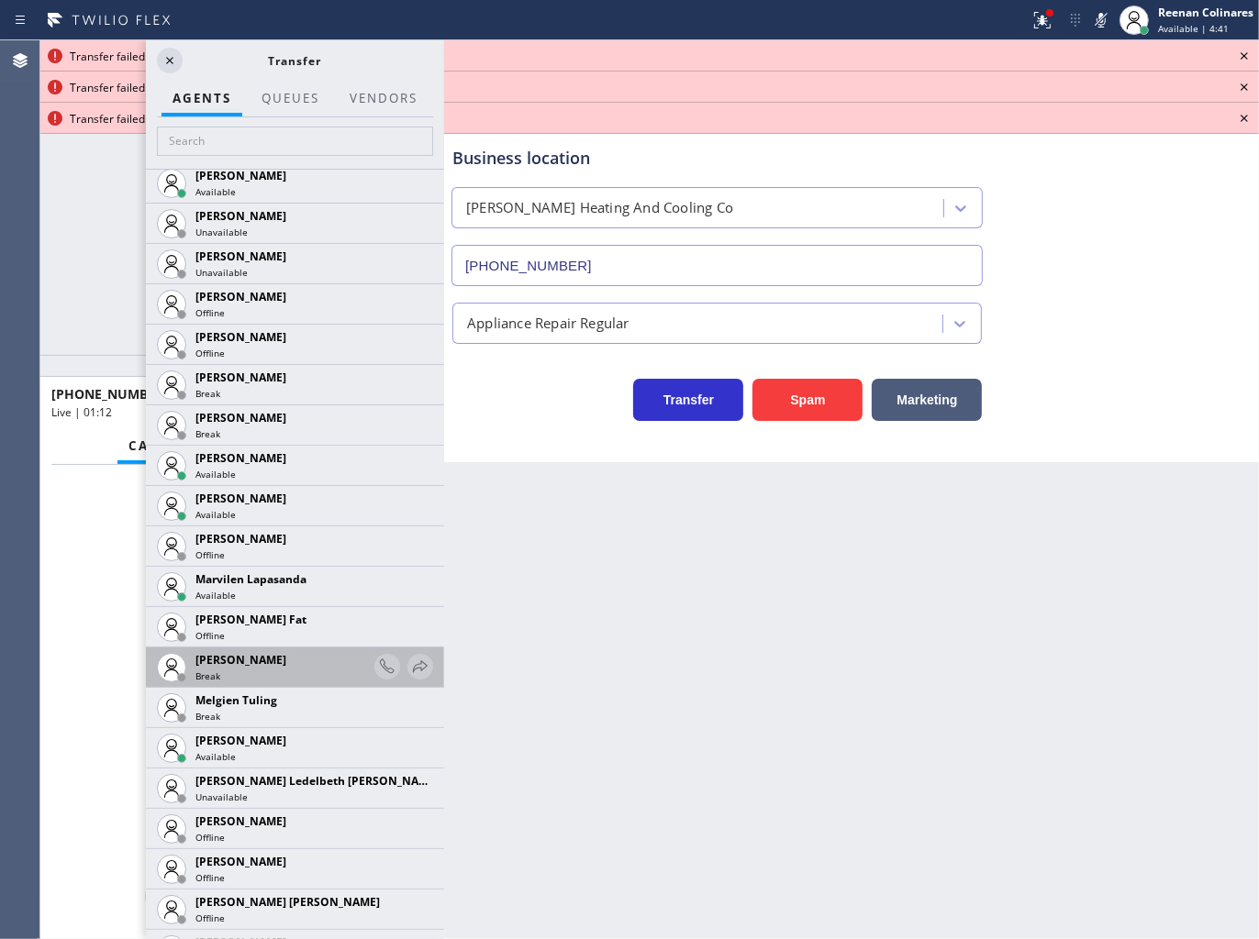
scroll to position [3057, 0]
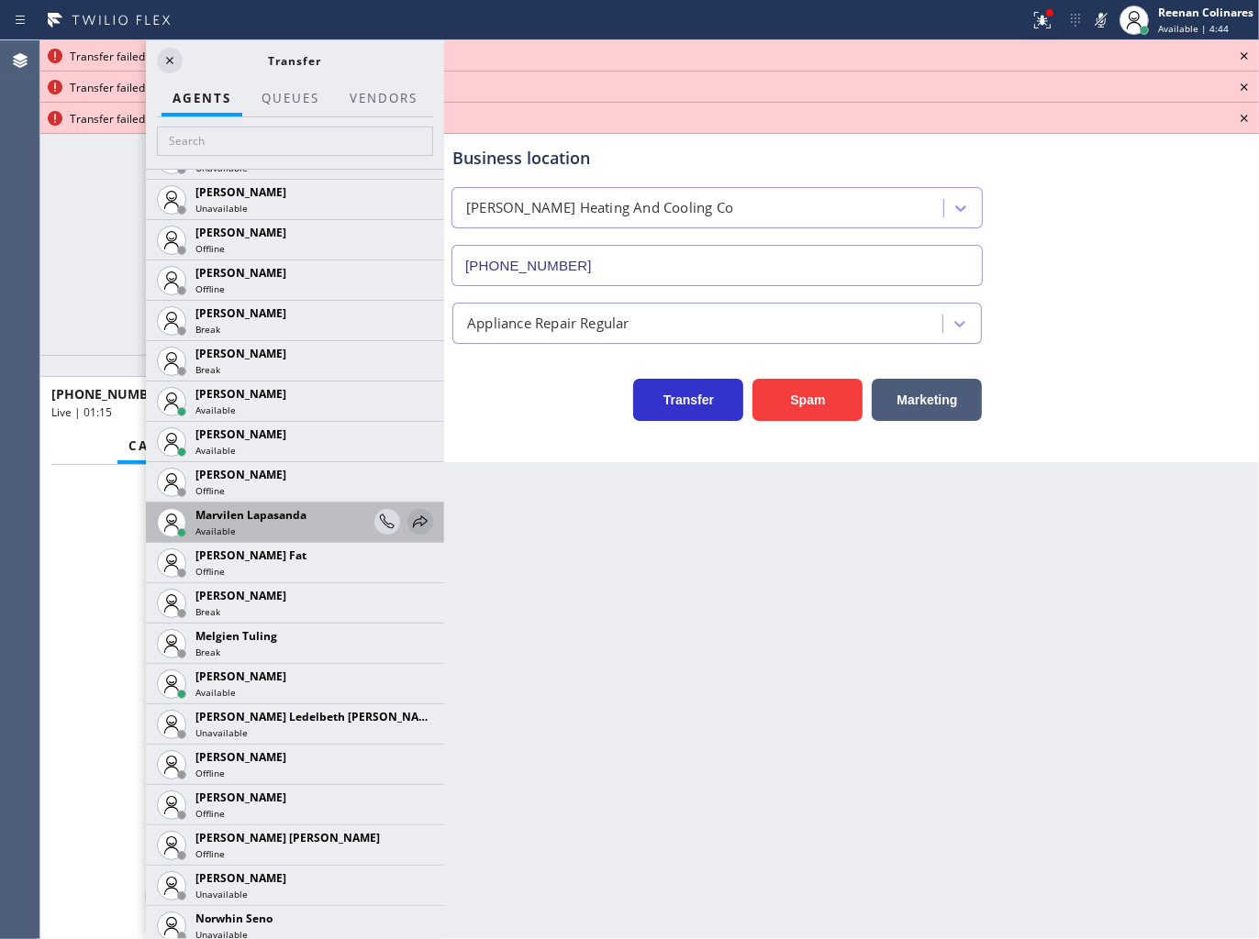
click at [409, 519] on icon at bounding box center [420, 522] width 22 height 22
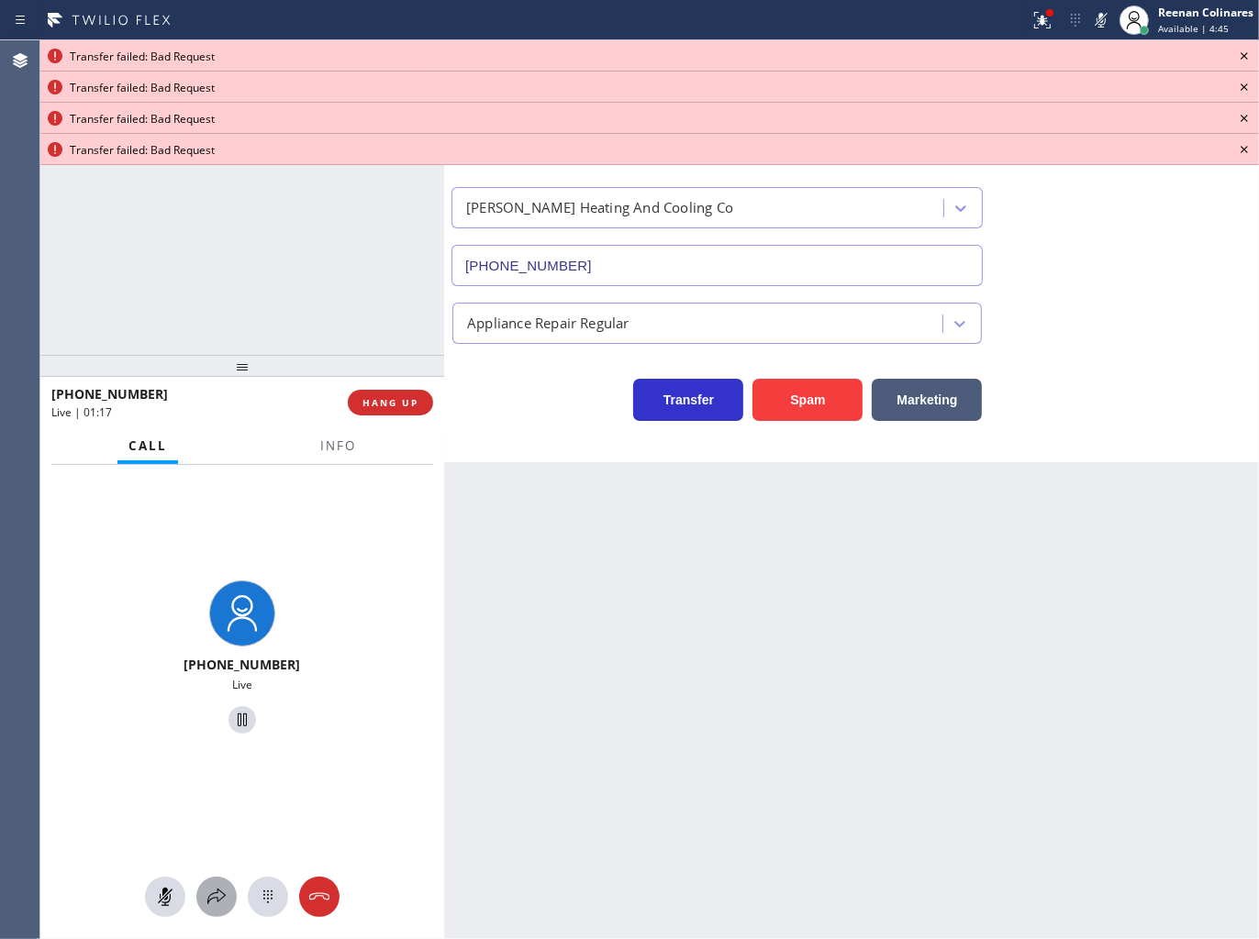
click at [211, 883] on button at bounding box center [216, 897] width 40 height 40
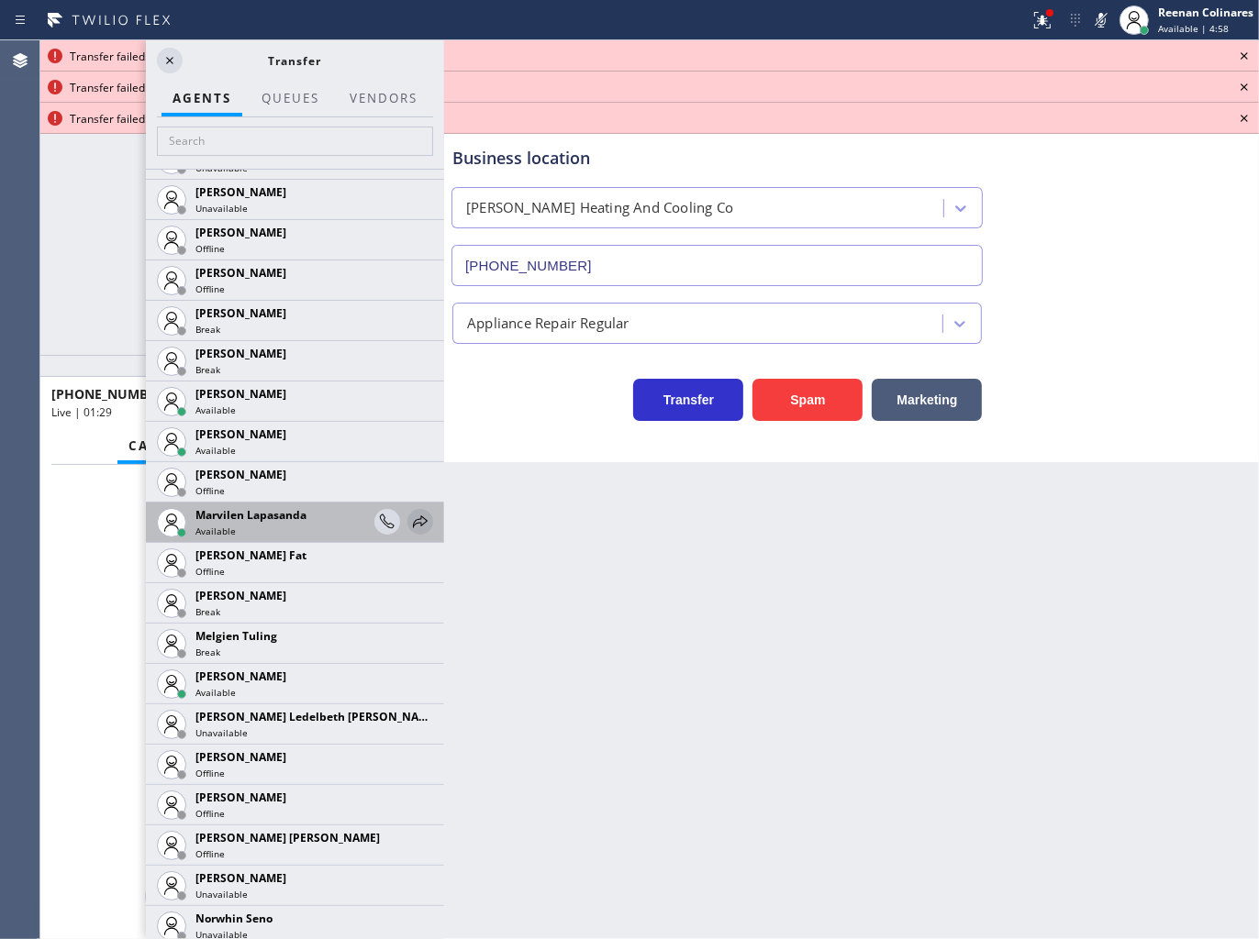
click at [409, 521] on icon at bounding box center [420, 522] width 22 height 22
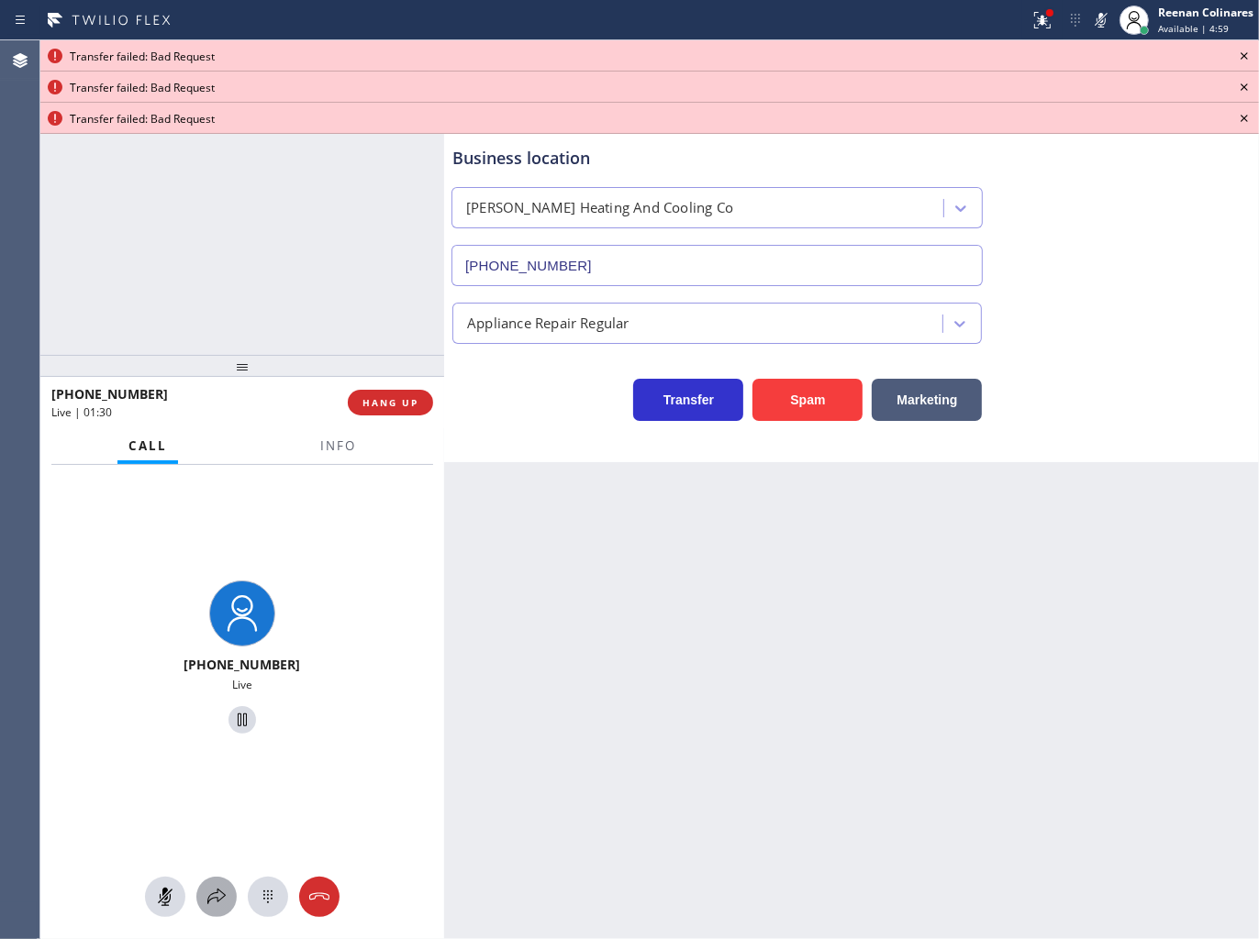
click at [214, 906] on icon at bounding box center [216, 897] width 22 height 22
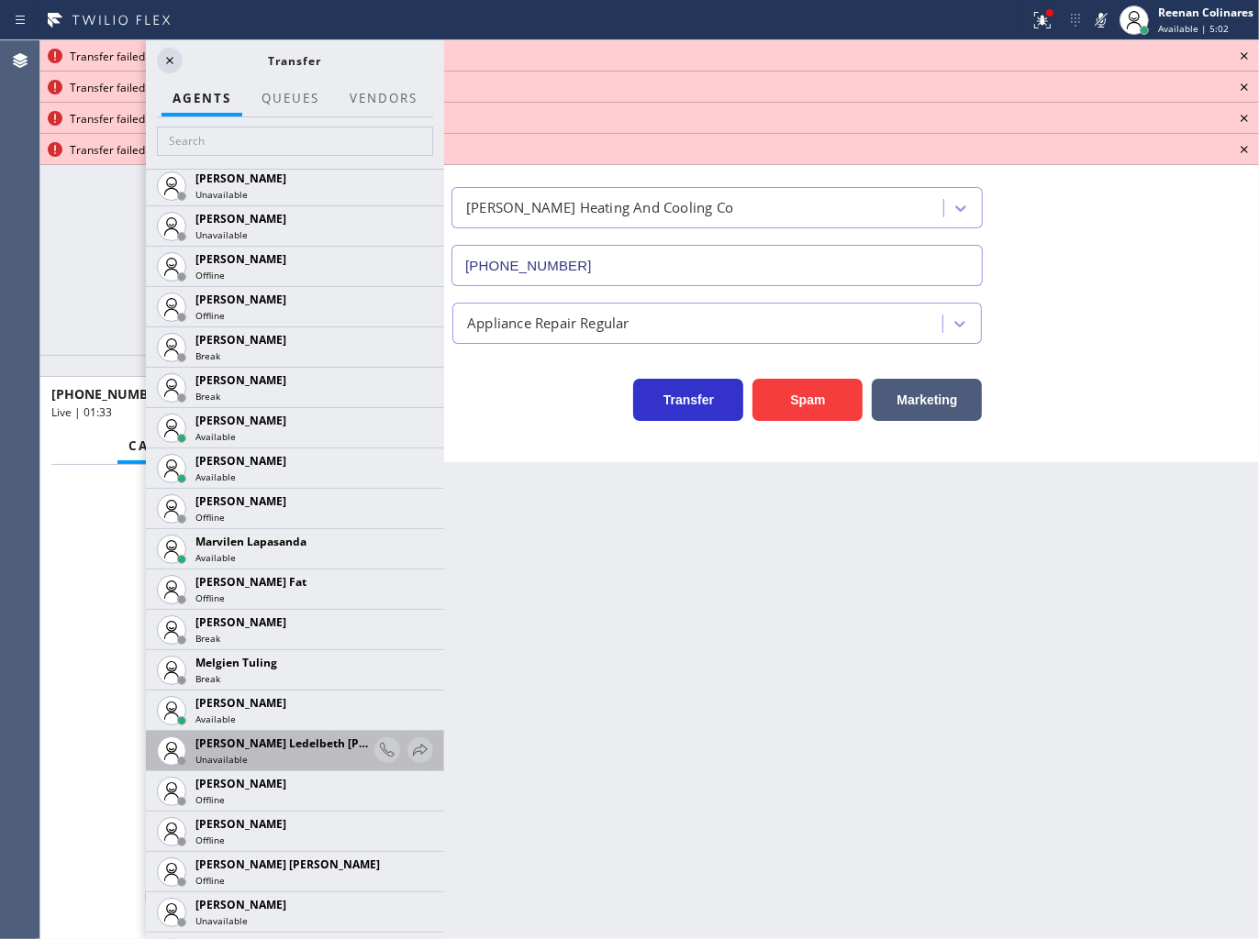
scroll to position [3159, 0]
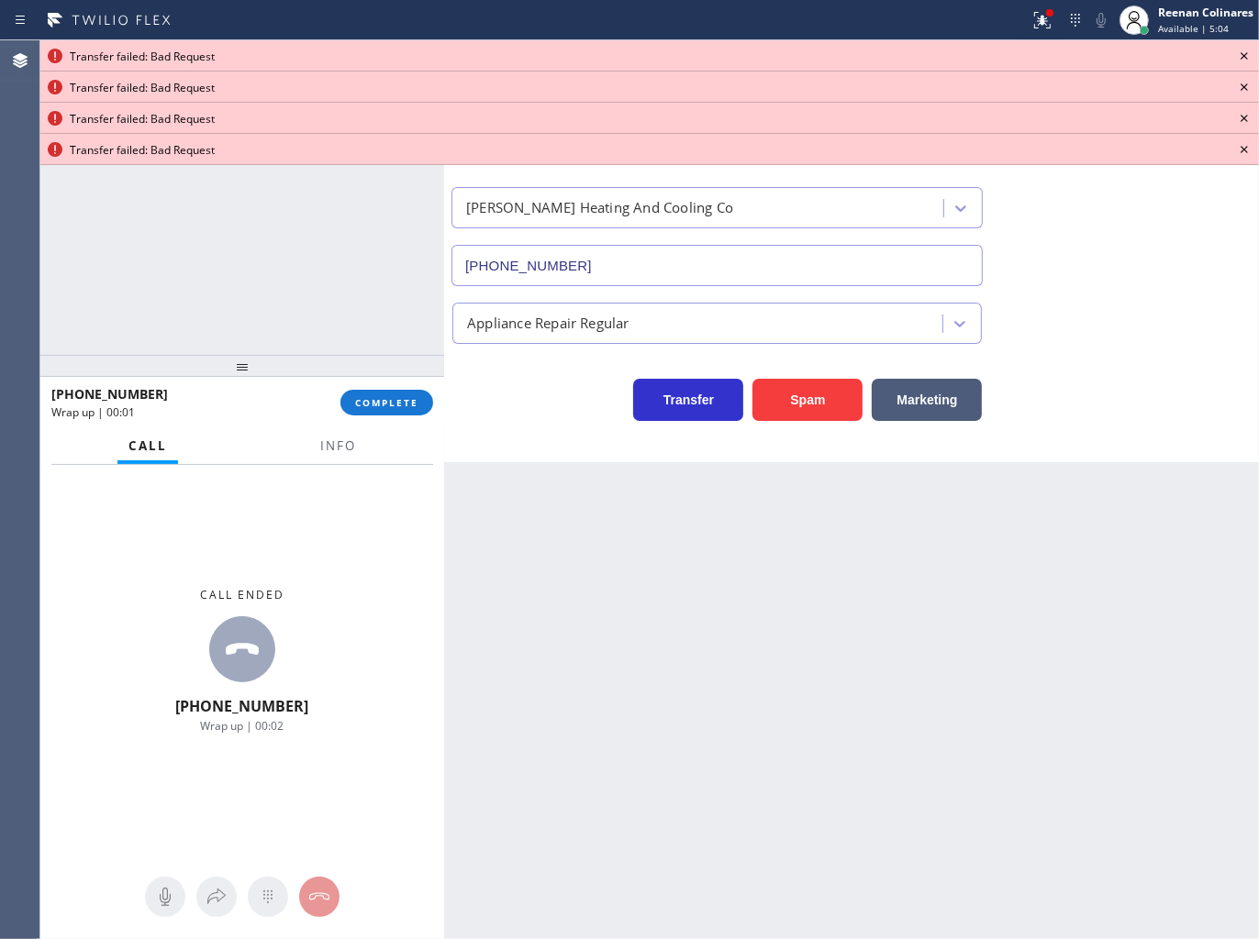
click at [1241, 55] on icon at bounding box center [1244, 56] width 22 height 22
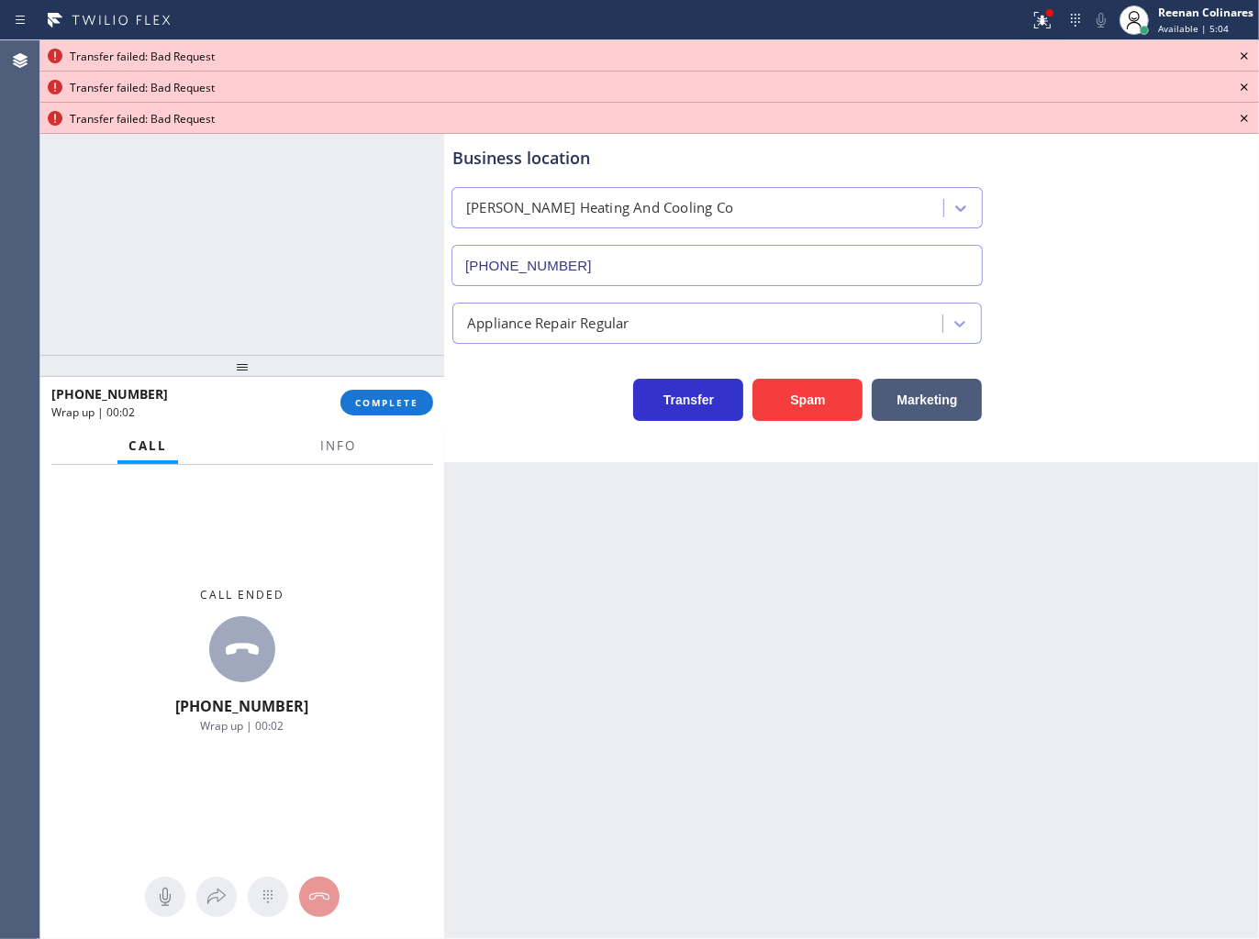
click at [1241, 55] on icon at bounding box center [1244, 56] width 22 height 22
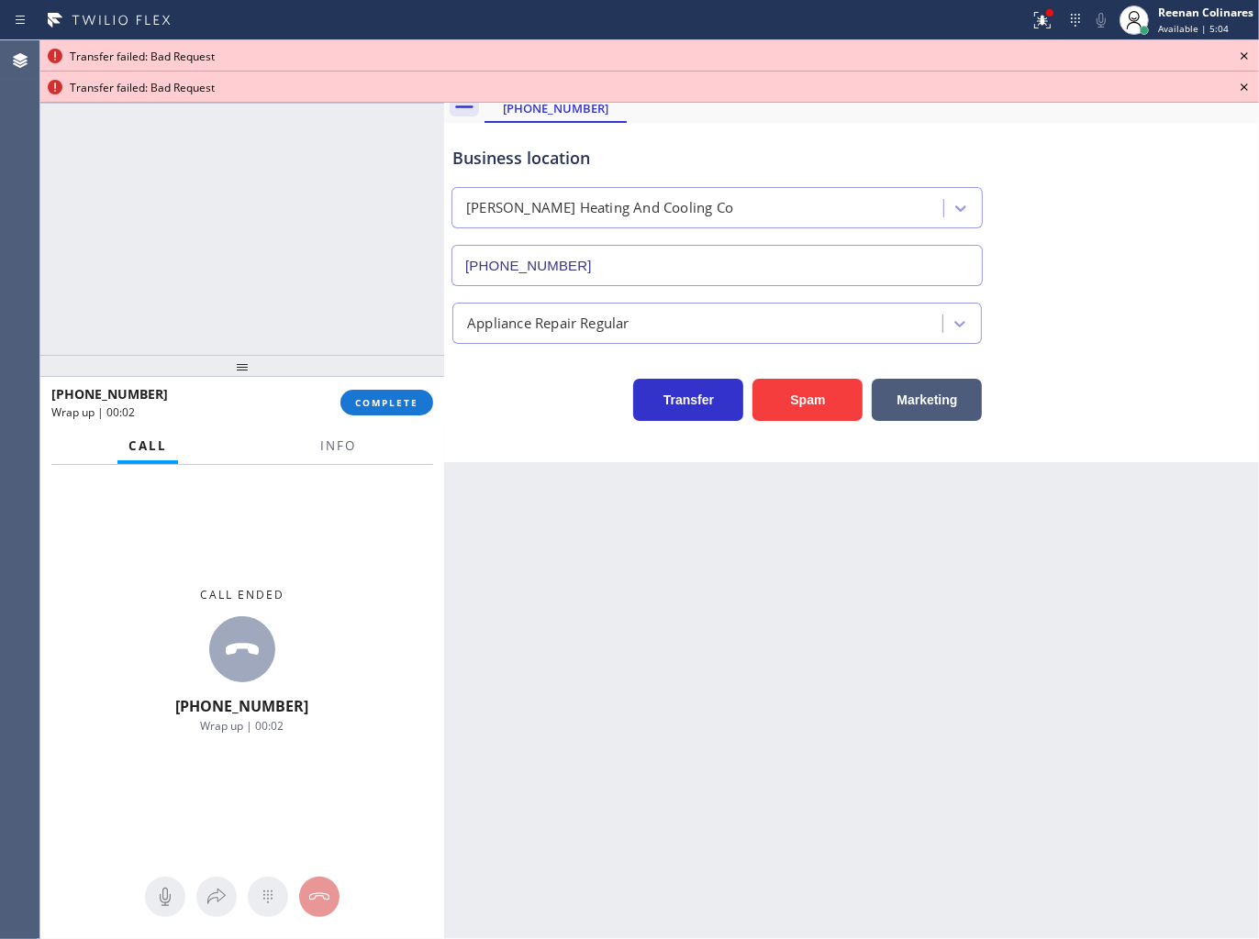
click at [1241, 55] on icon at bounding box center [1244, 56] width 22 height 22
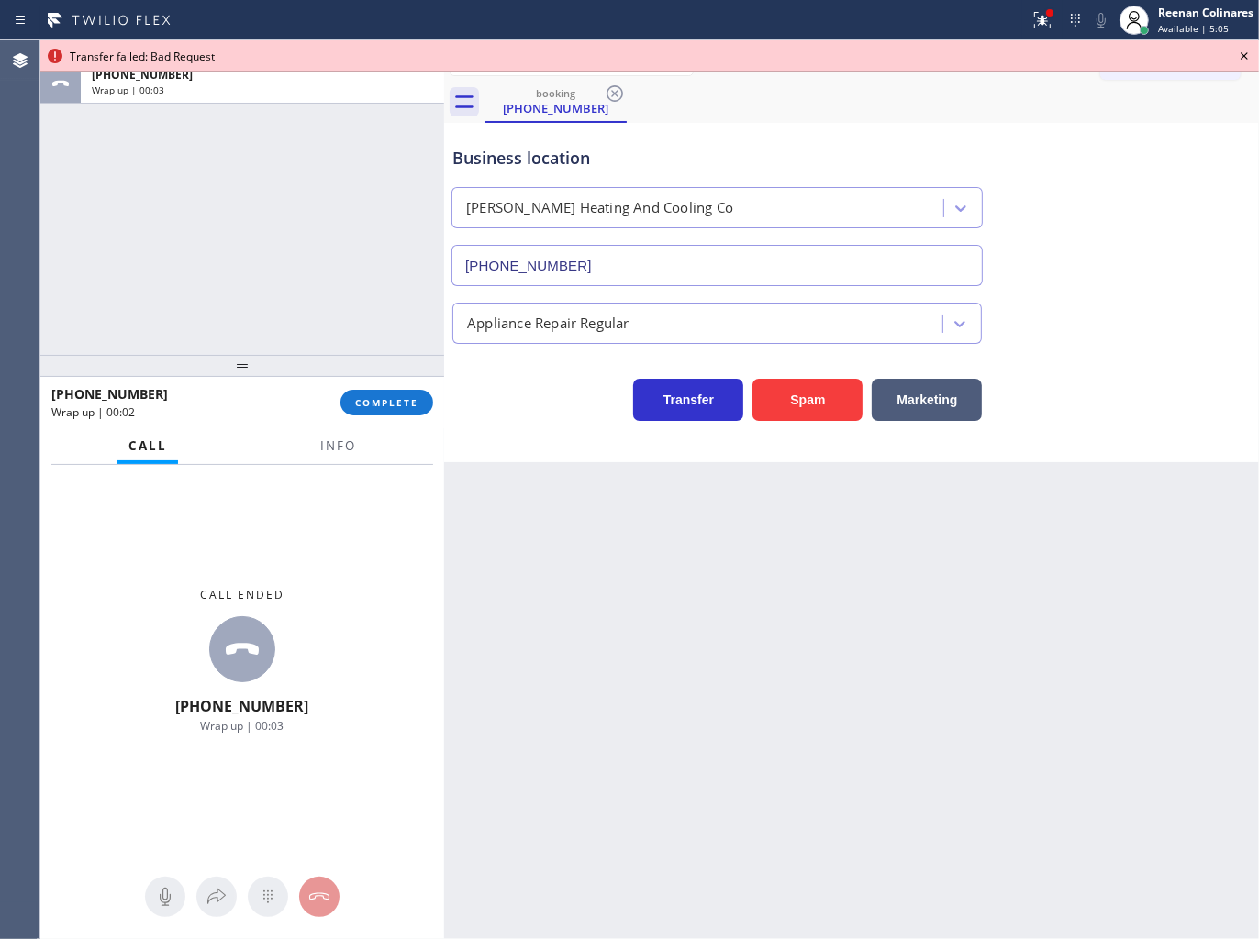
click at [1244, 58] on icon at bounding box center [1244, 56] width 22 height 22
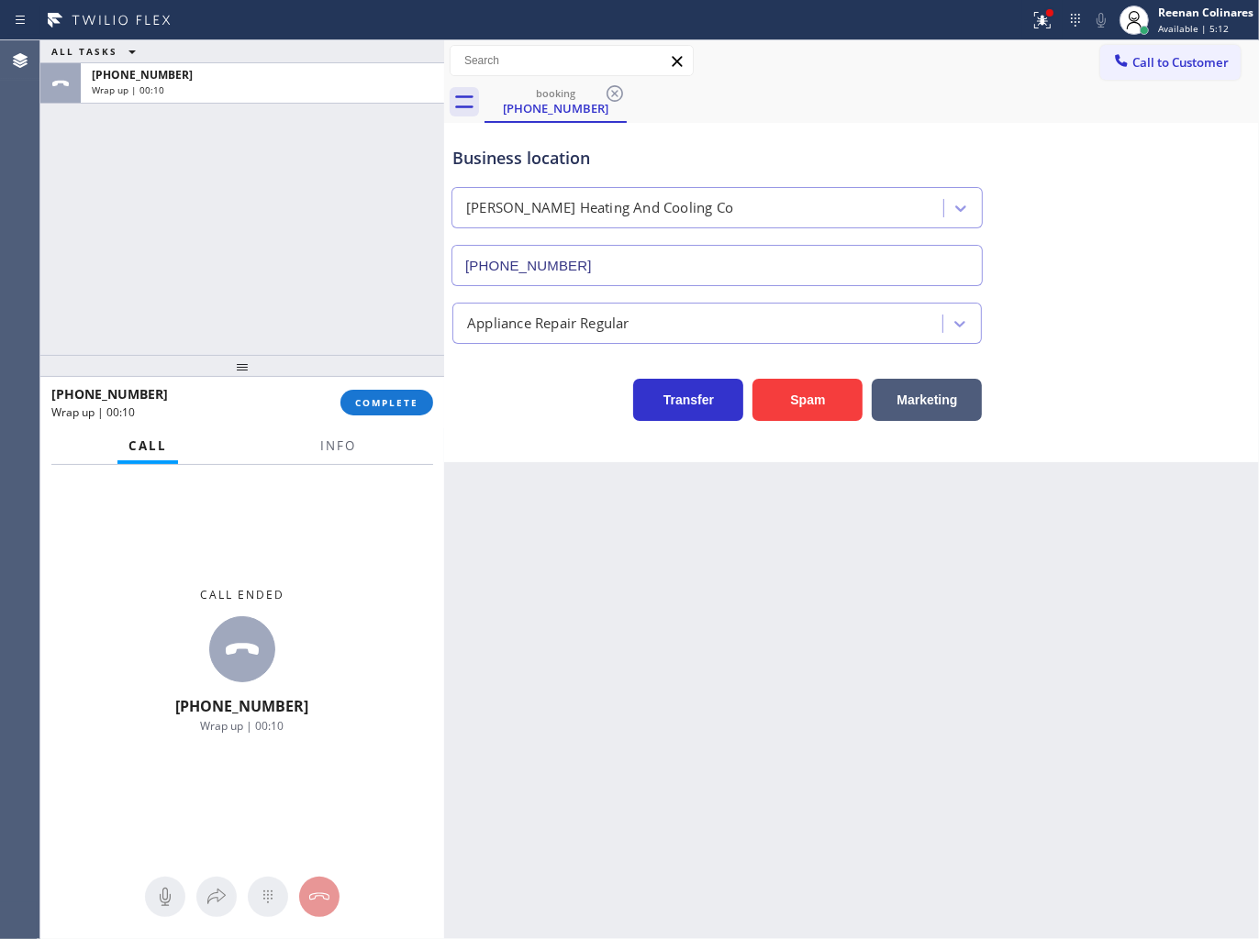
click at [1031, 86] on div "booking (323) 236-1446" at bounding box center [871, 102] width 774 height 41
click at [1038, 23] on icon at bounding box center [1042, 20] width 17 height 17
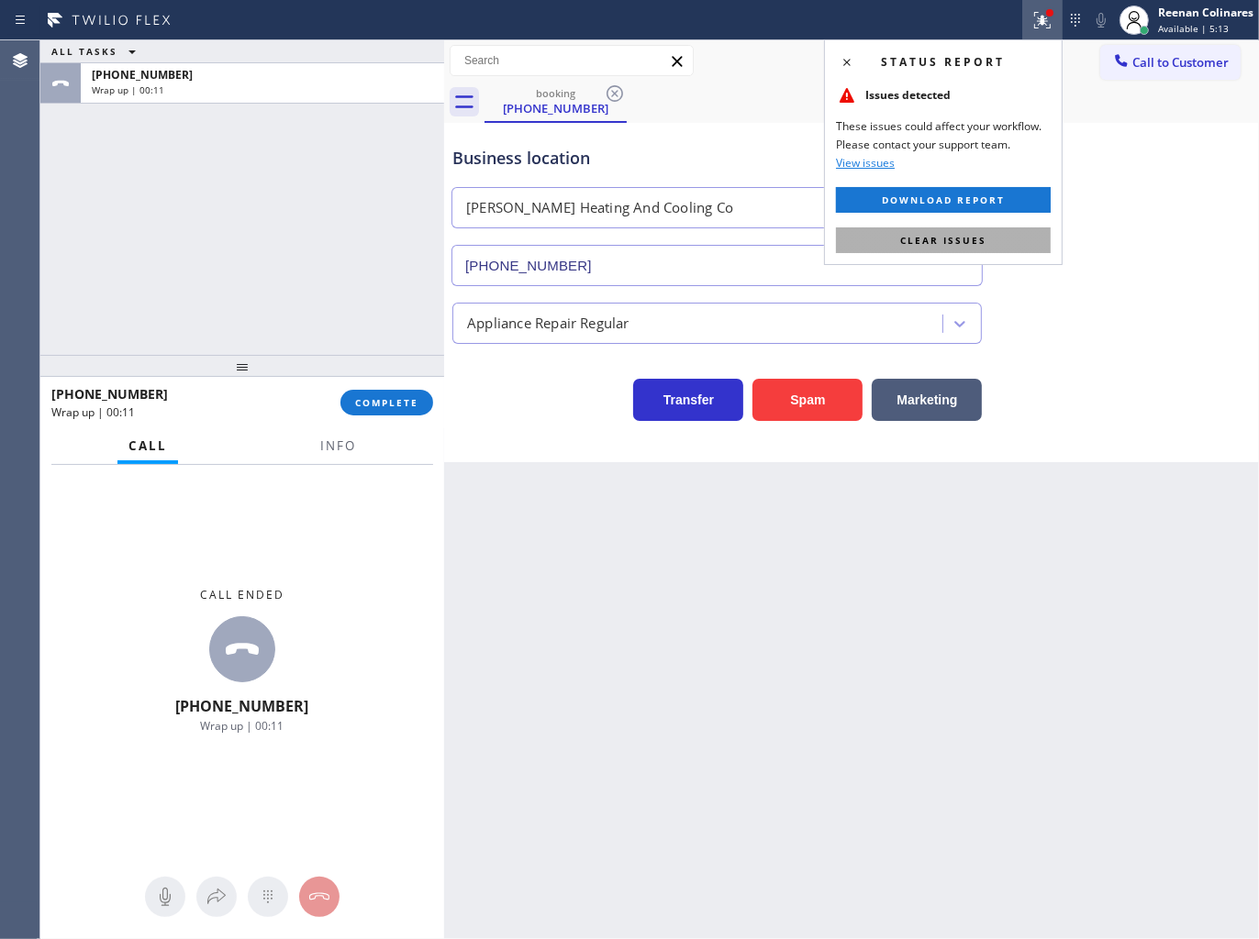
click at [937, 231] on button "Clear issues" at bounding box center [943, 240] width 215 height 26
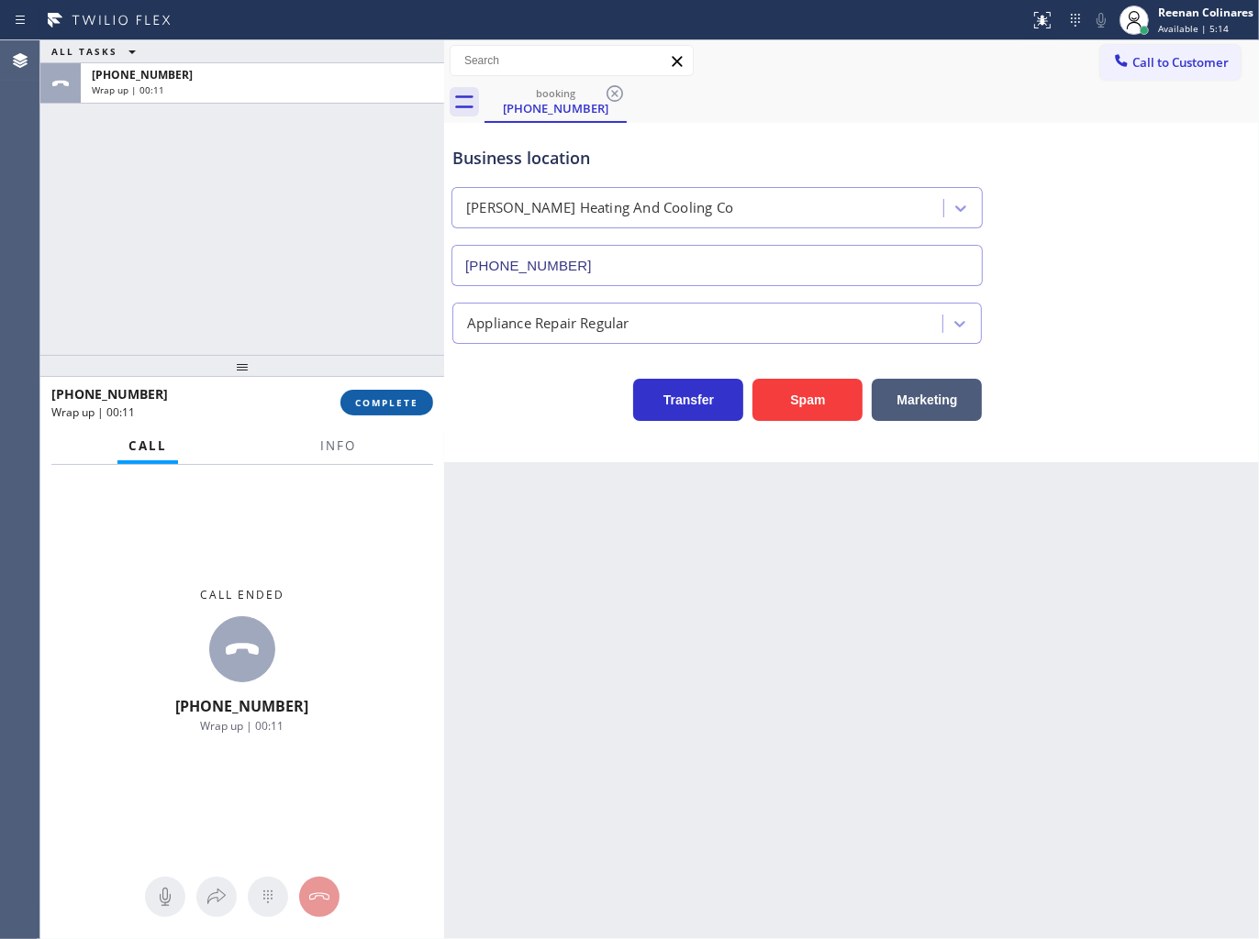
click at [385, 413] on button "COMPLETE" at bounding box center [386, 403] width 93 height 26
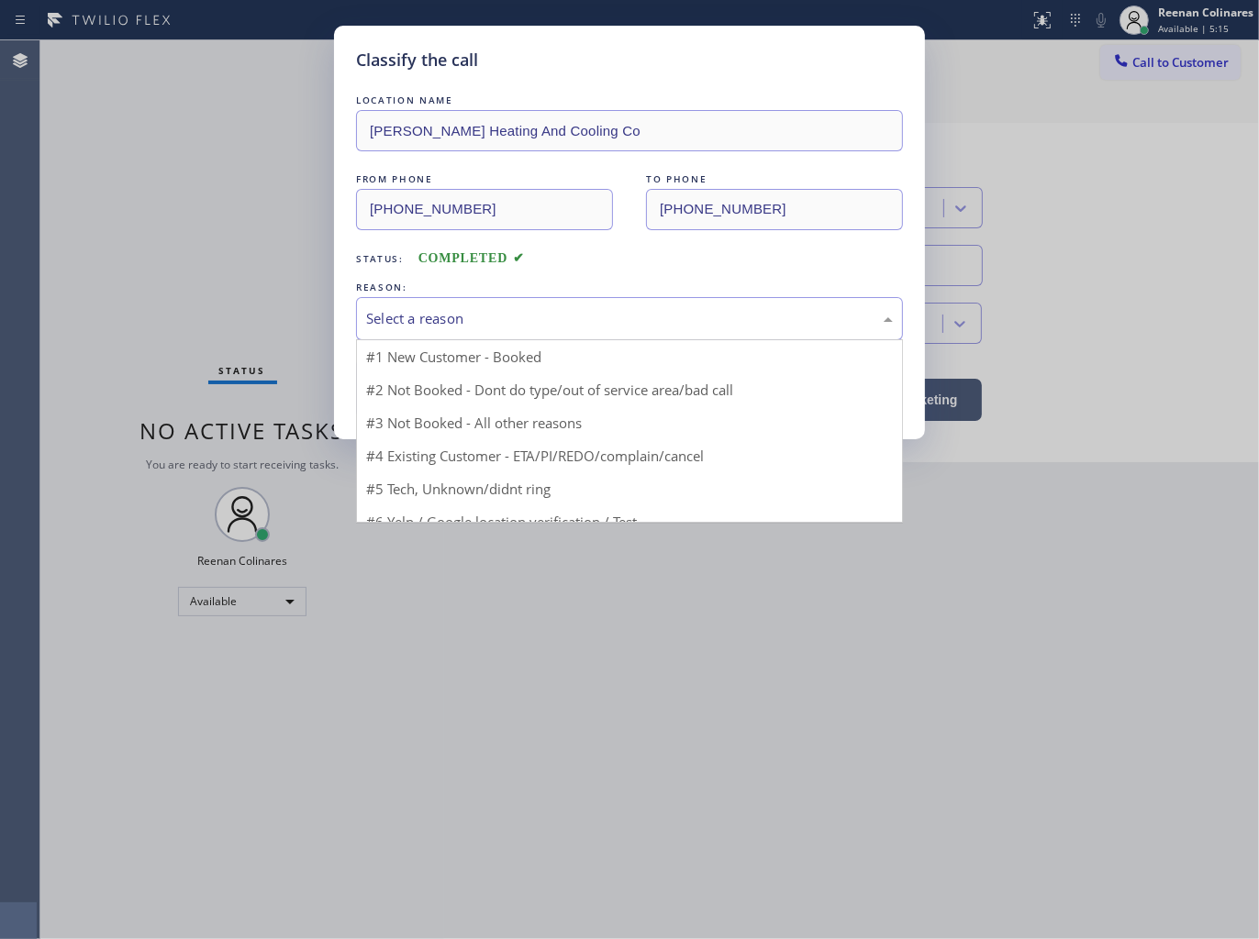
click at [472, 317] on div "Select a reason" at bounding box center [629, 318] width 527 height 21
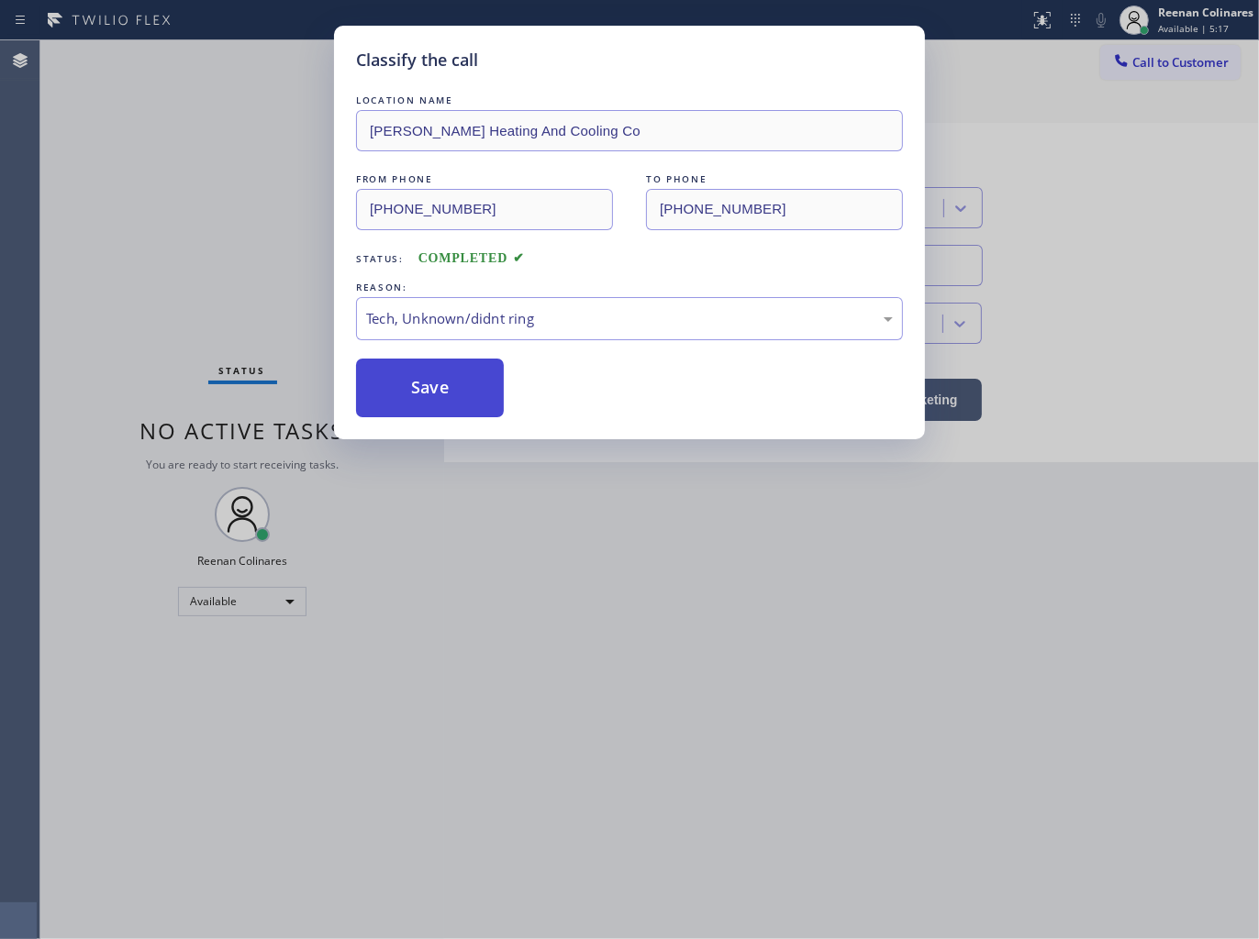
click at [445, 370] on button "Save" at bounding box center [430, 388] width 148 height 59
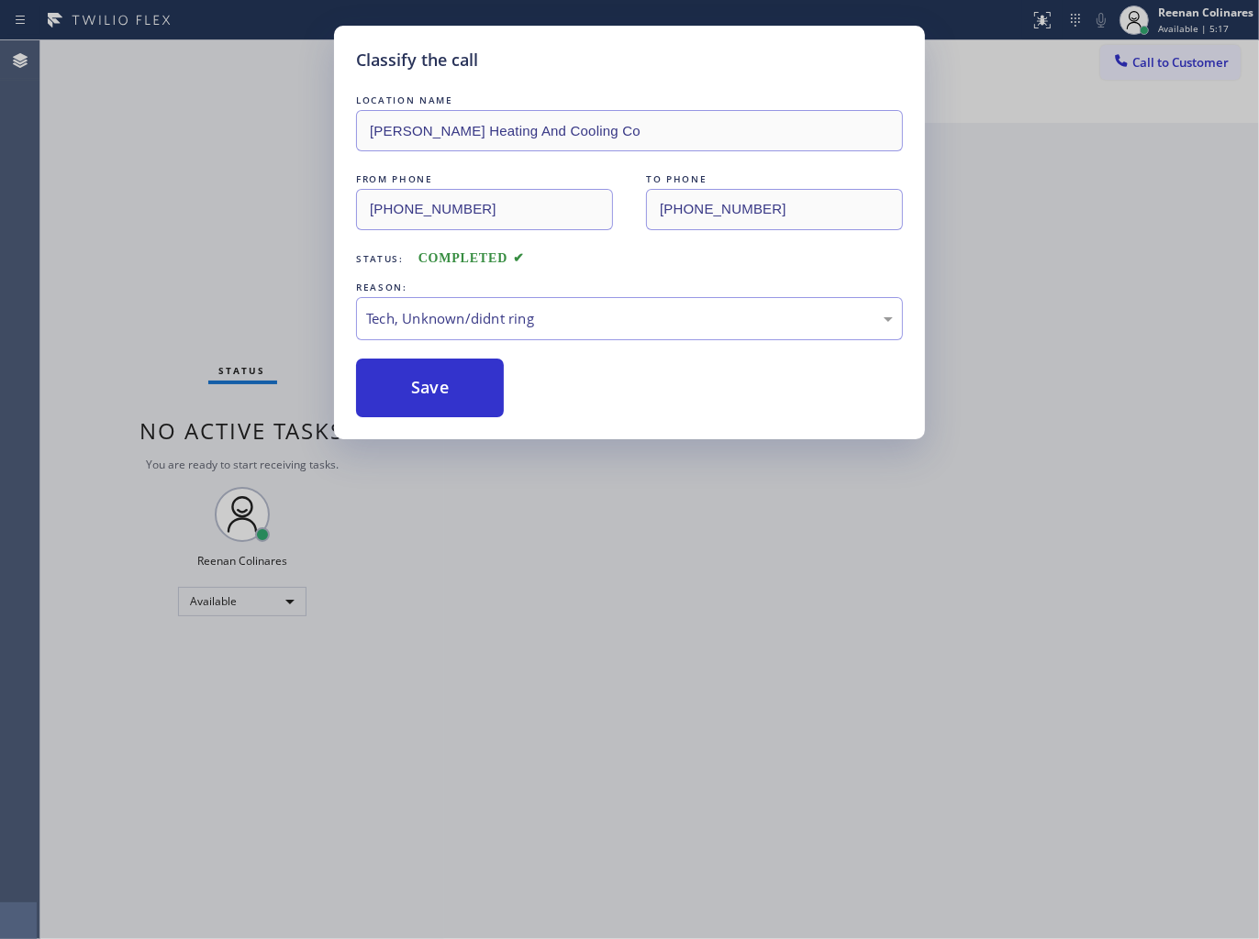
click at [285, 268] on div "Classify the call LOCATION NAME Stuart Heating And Cooling Co FROM PHONE (323) …" at bounding box center [629, 469] width 1259 height 939
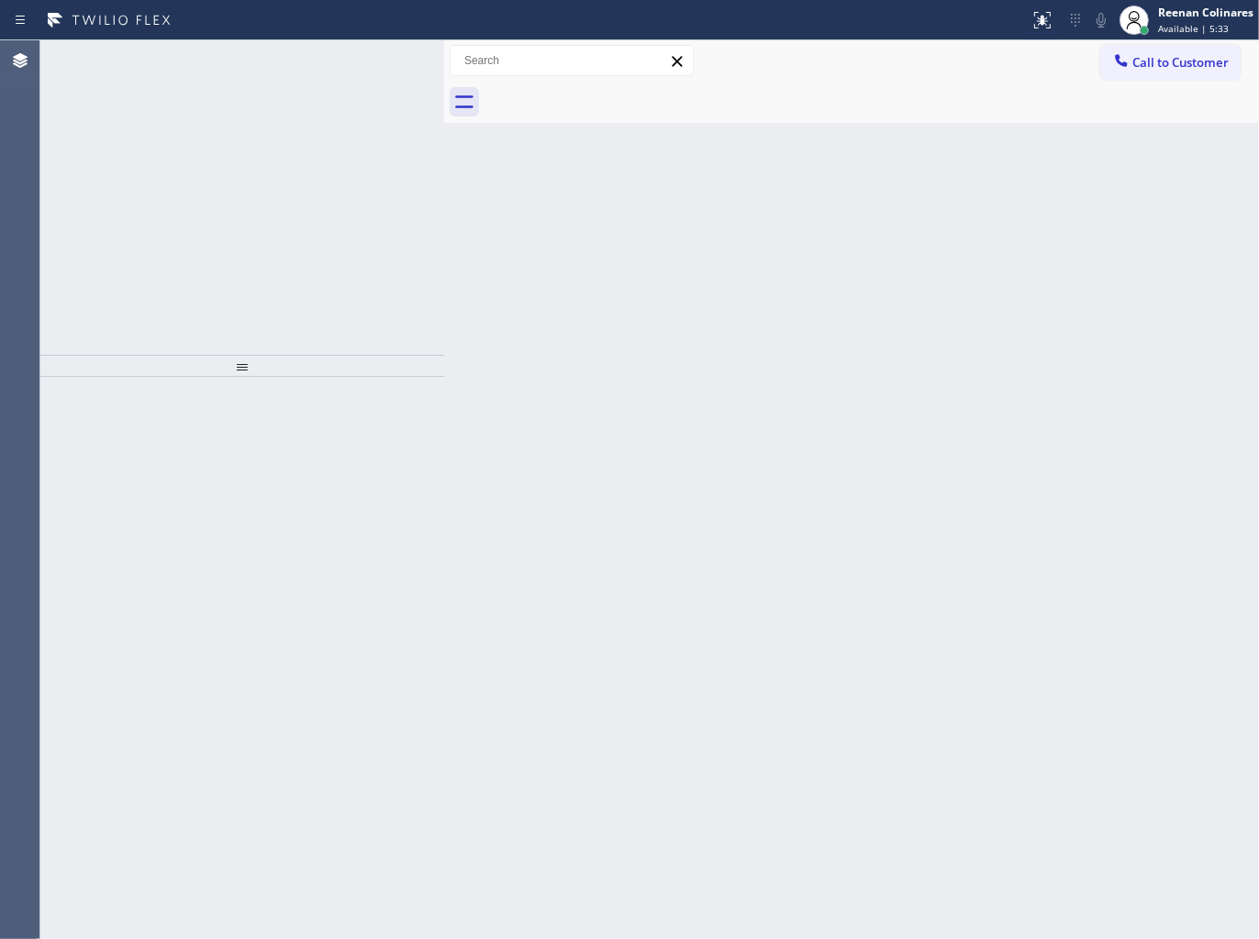
click at [752, 423] on div "Back to Dashboard Change Sender ID Customers Technicians Select a contact Outbo…" at bounding box center [851, 489] width 815 height 899
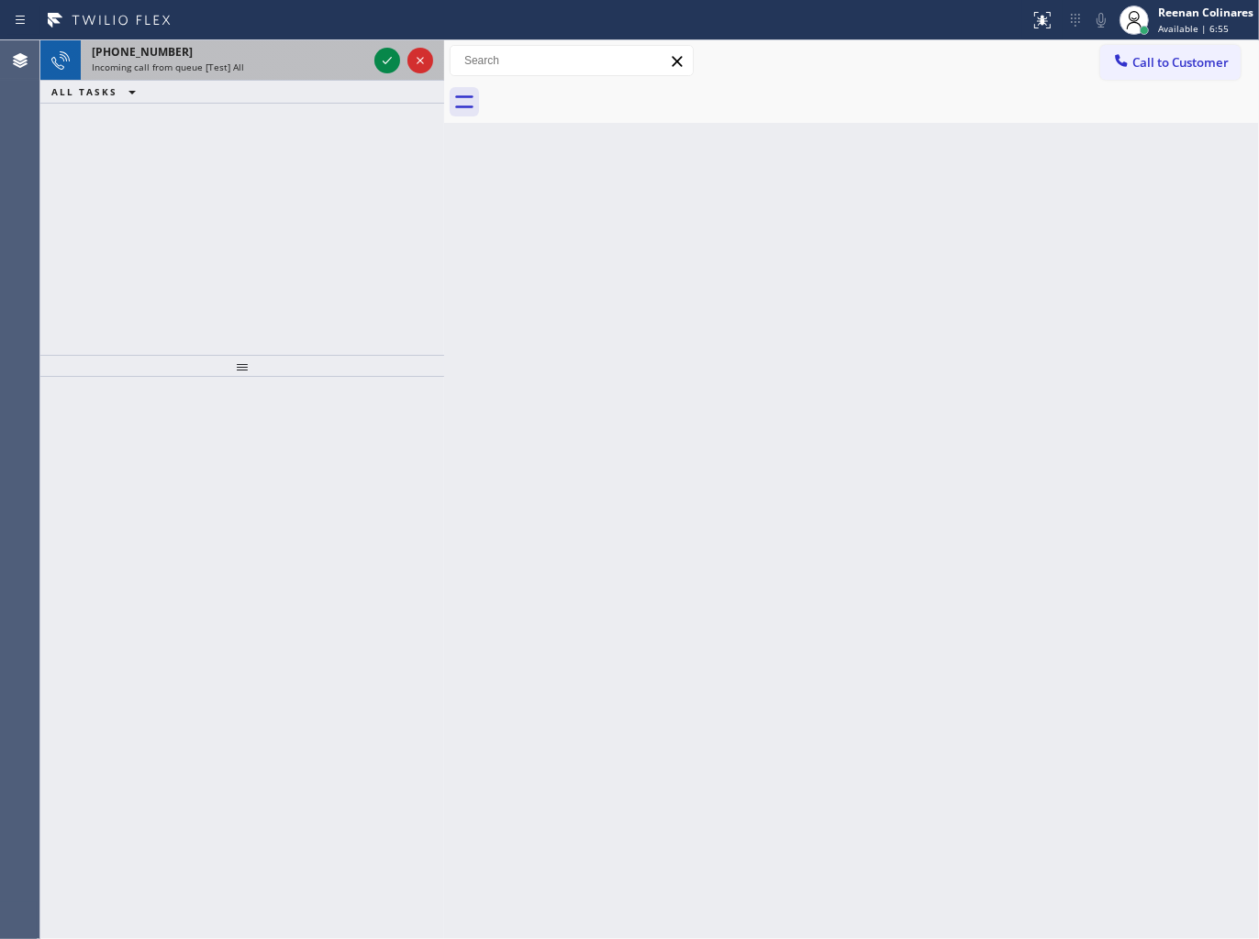
click at [307, 61] on div "Incoming call from queue [Test] All" at bounding box center [229, 67] width 275 height 13
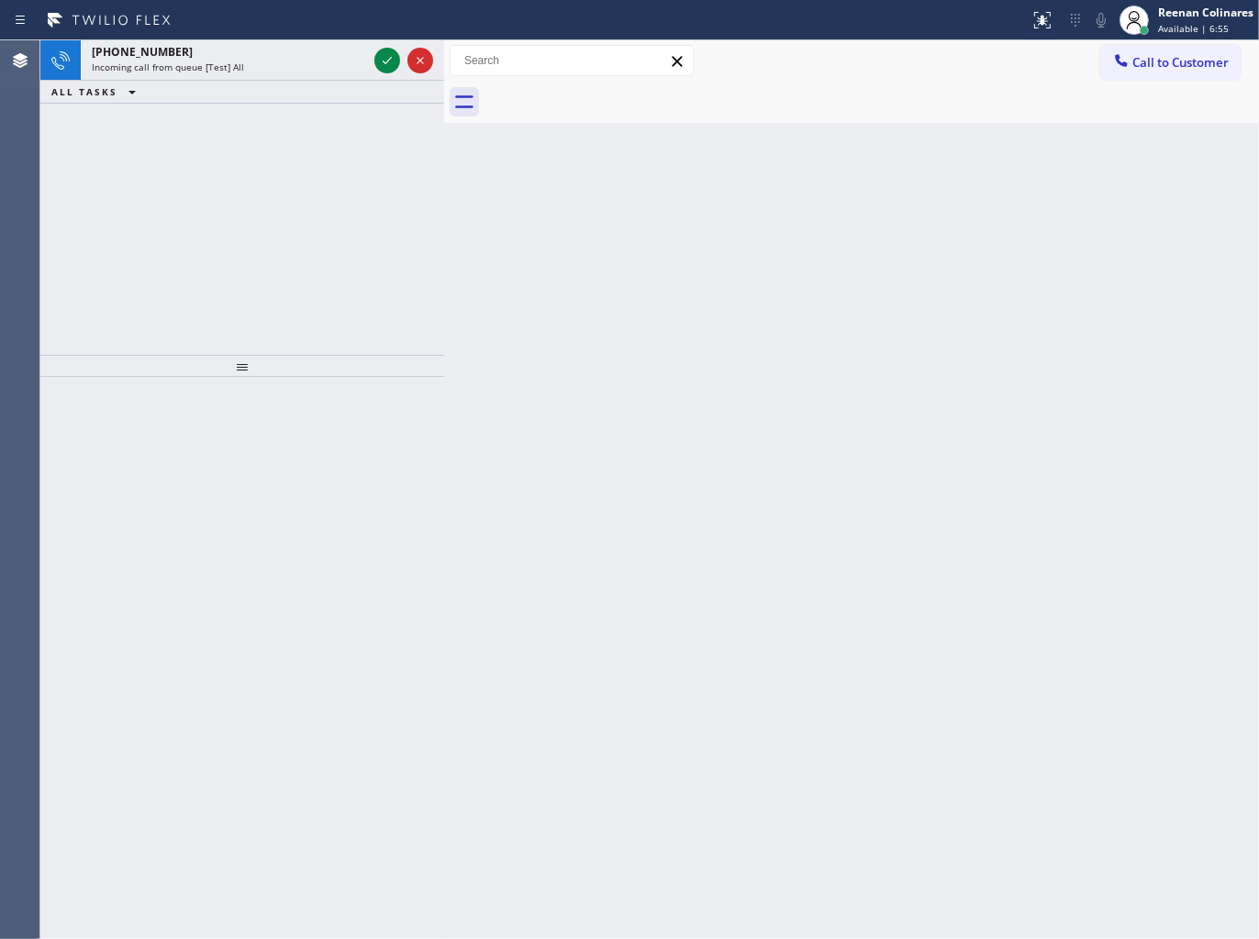
click at [307, 61] on div "Incoming call from queue [Test] All" at bounding box center [229, 67] width 275 height 13
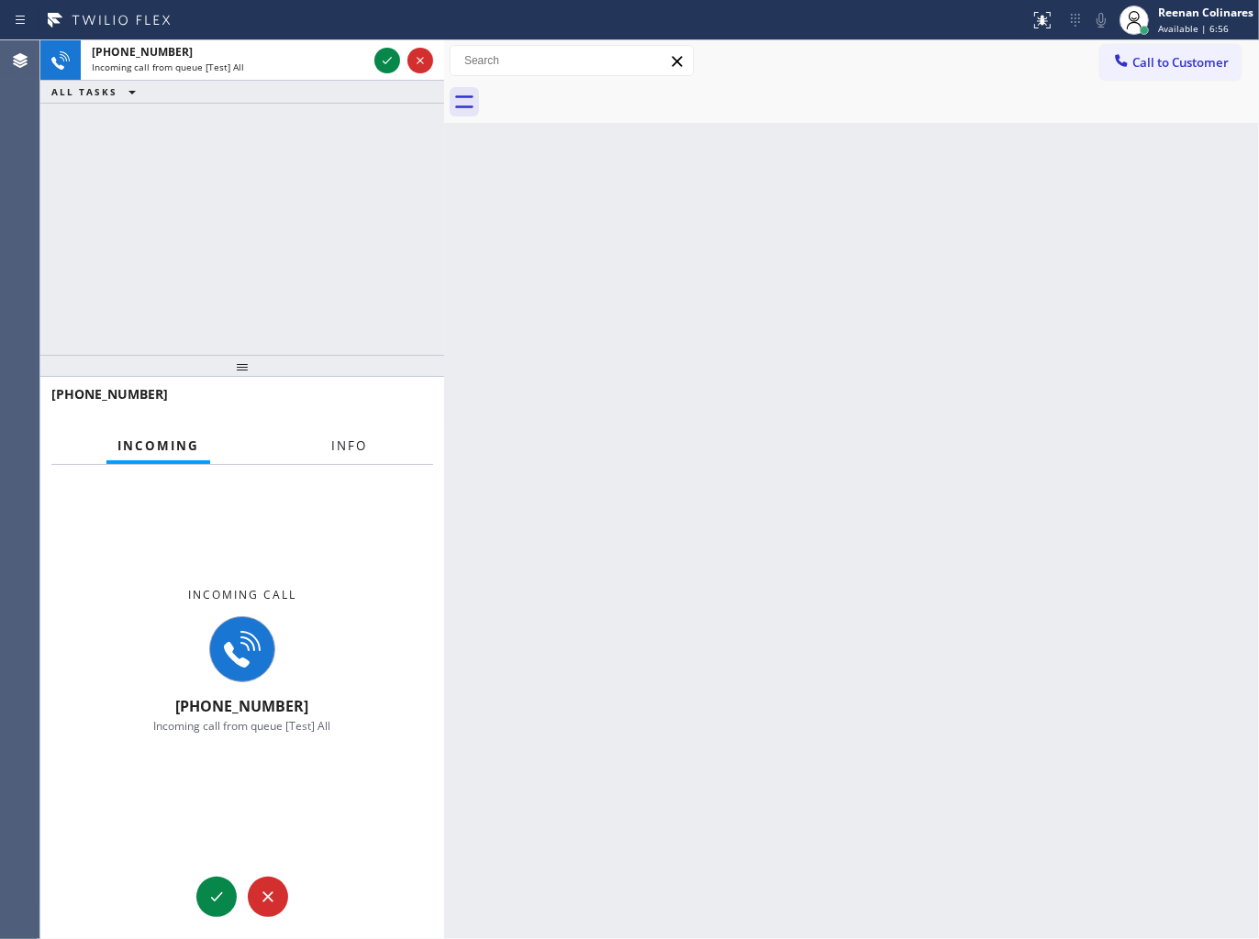
click at [352, 450] on span "Info" at bounding box center [349, 446] width 36 height 17
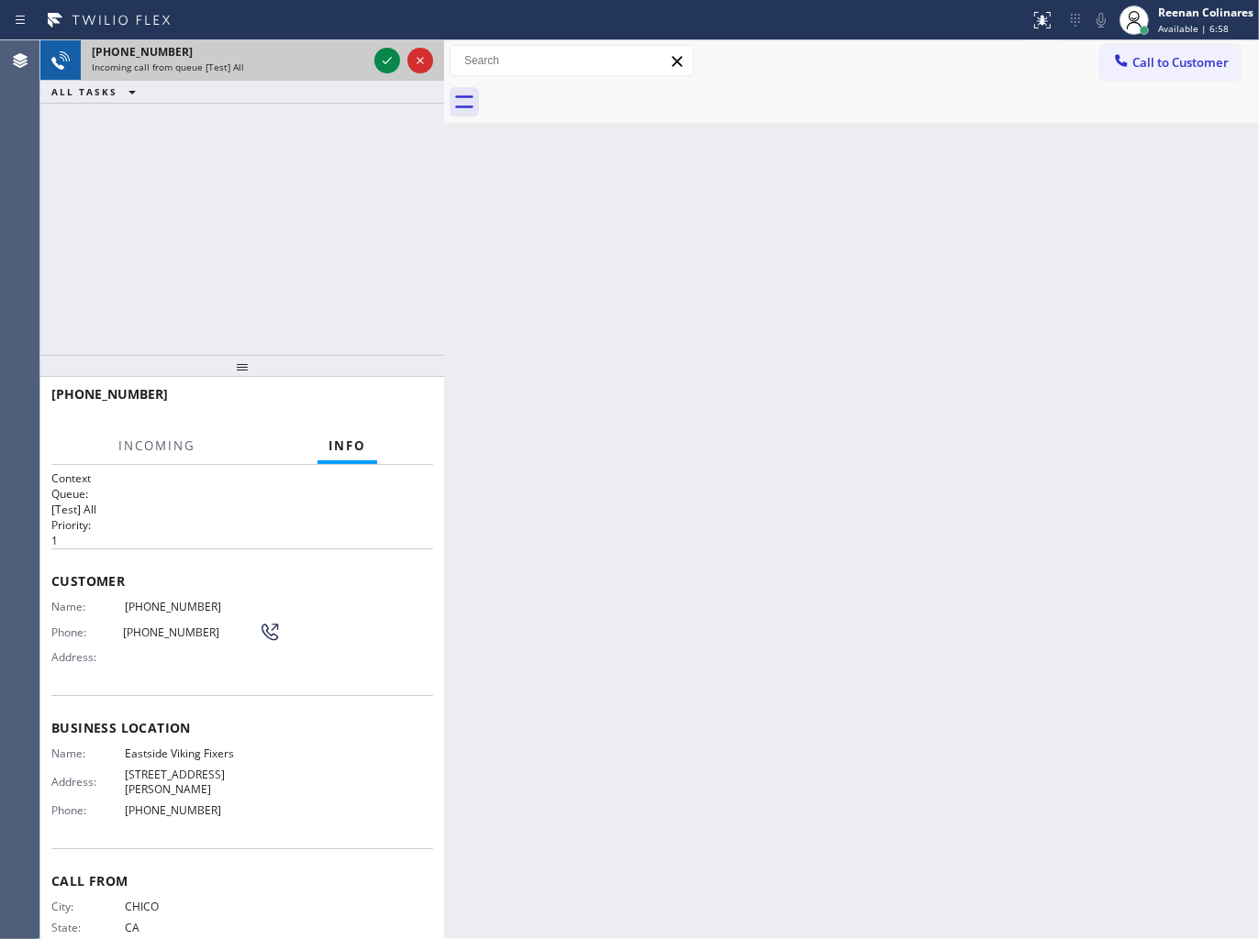
click at [361, 75] on div "+15305926802 Incoming call from queue [Test] All" at bounding box center [226, 60] width 290 height 40
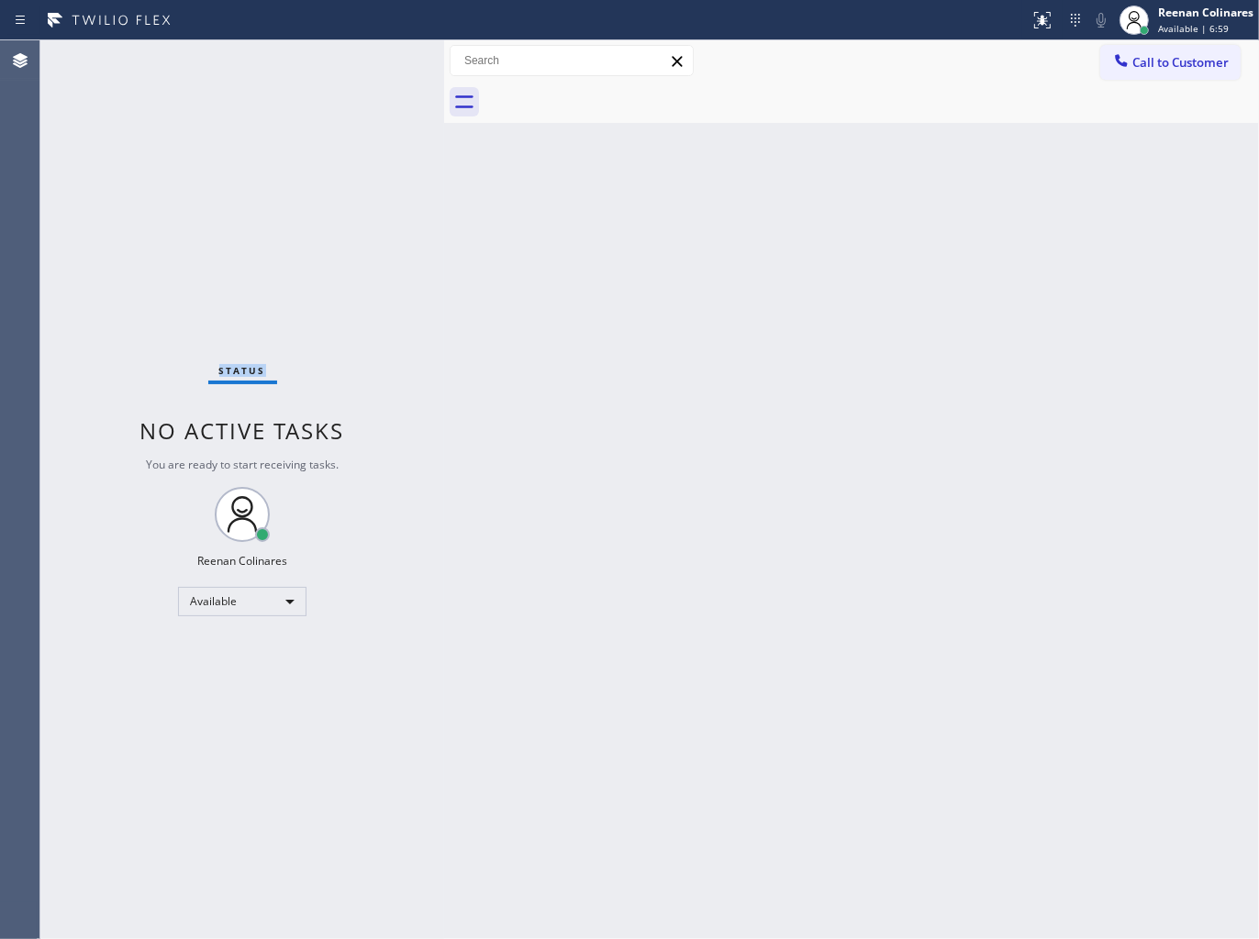
click at [361, 75] on div "Status No active tasks You are ready to start receiving tasks. Reenan Colinares…" at bounding box center [242, 489] width 404 height 899
click at [346, 73] on div "Status No active tasks You are ready to start receiving tasks. Reenan Colinares…" at bounding box center [242, 489] width 404 height 899
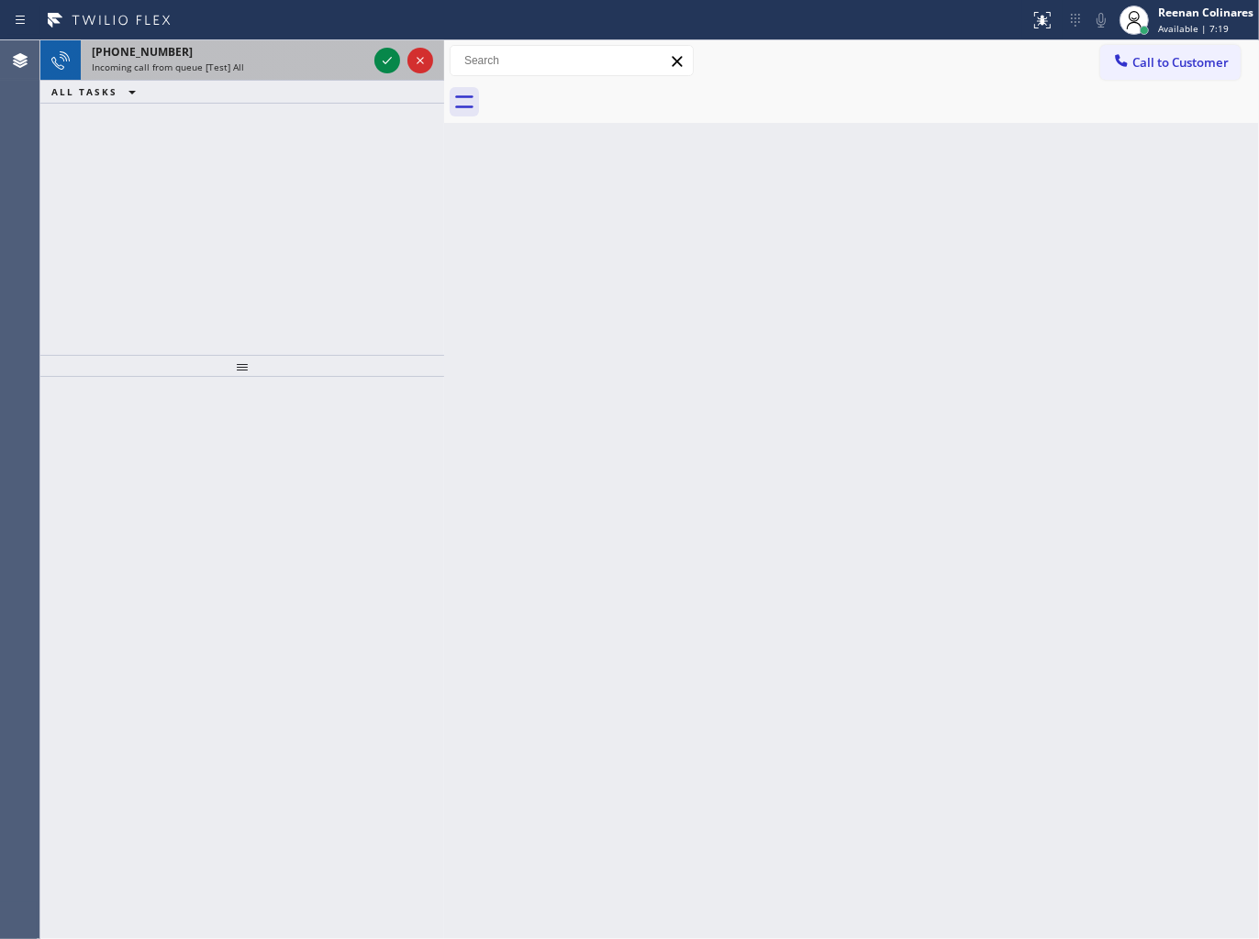
click at [284, 70] on div "Incoming call from queue [Test] All" at bounding box center [229, 67] width 275 height 13
click at [337, 67] on div "Incoming call from queue [Test] All" at bounding box center [229, 67] width 275 height 13
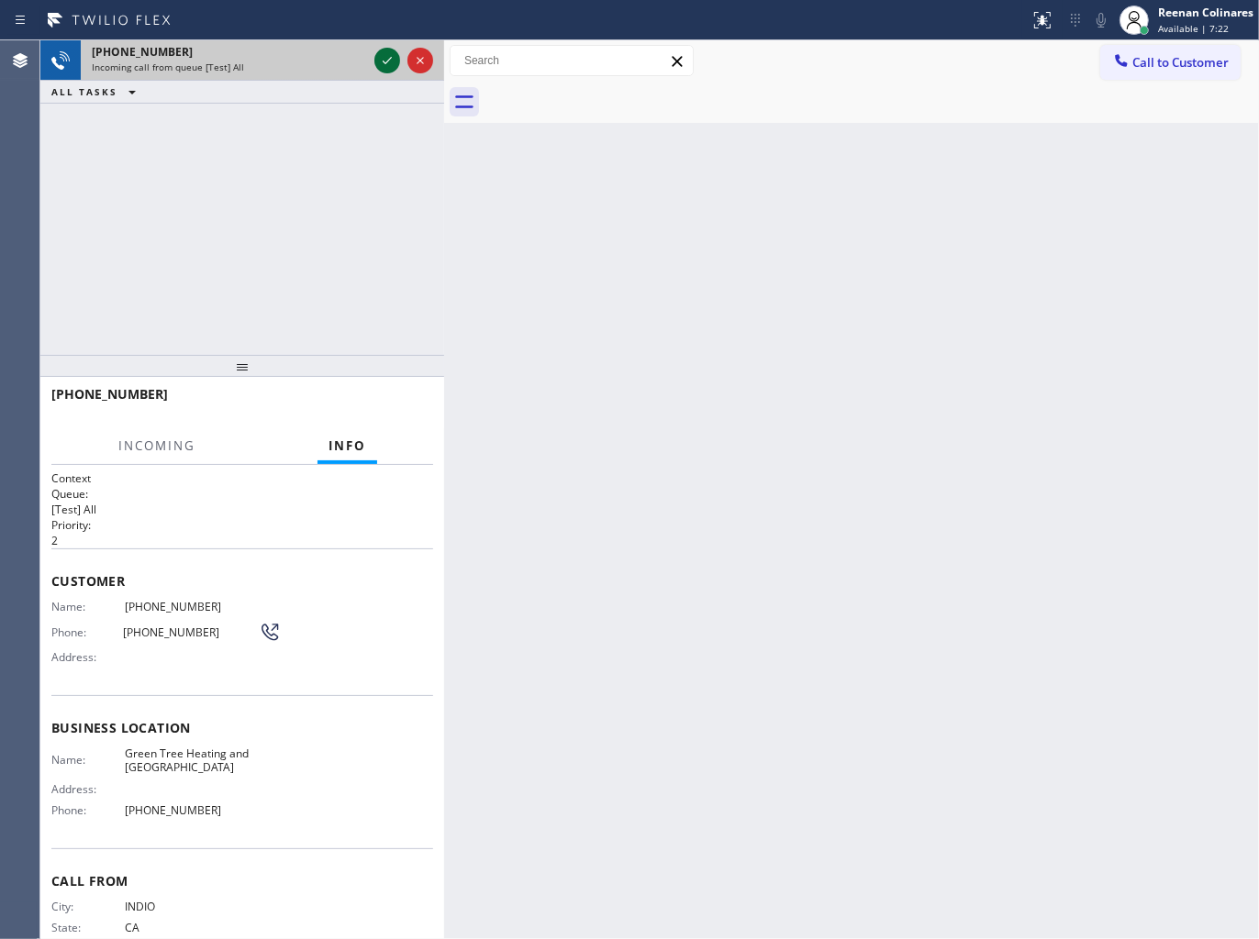
click at [380, 62] on icon at bounding box center [387, 61] width 22 height 22
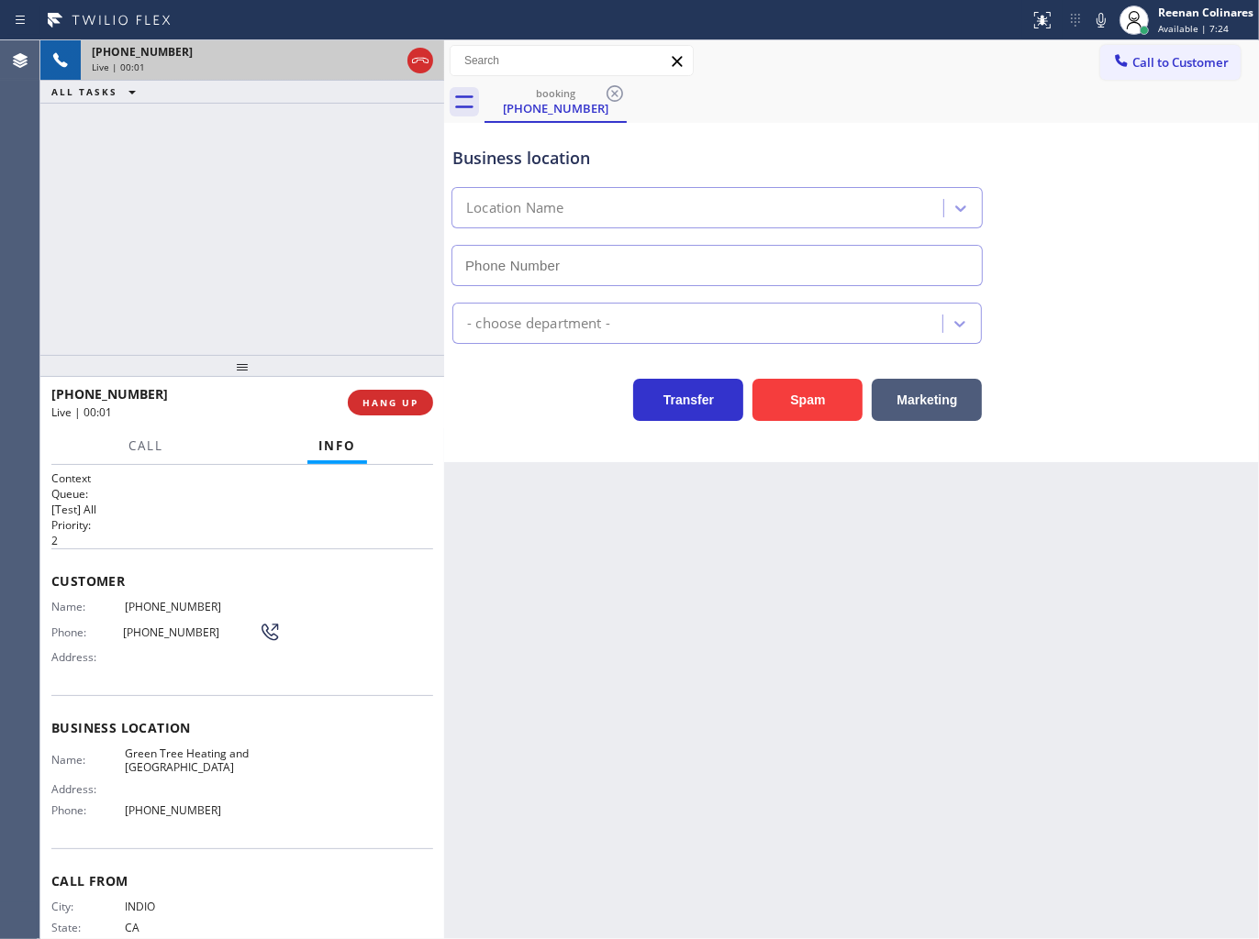
type input "(760) 284-7574"
drag, startPoint x: 802, startPoint y: 399, endPoint x: 812, endPoint y: 396, distance: 10.5
click at [803, 399] on button "Spam" at bounding box center [807, 400] width 110 height 42
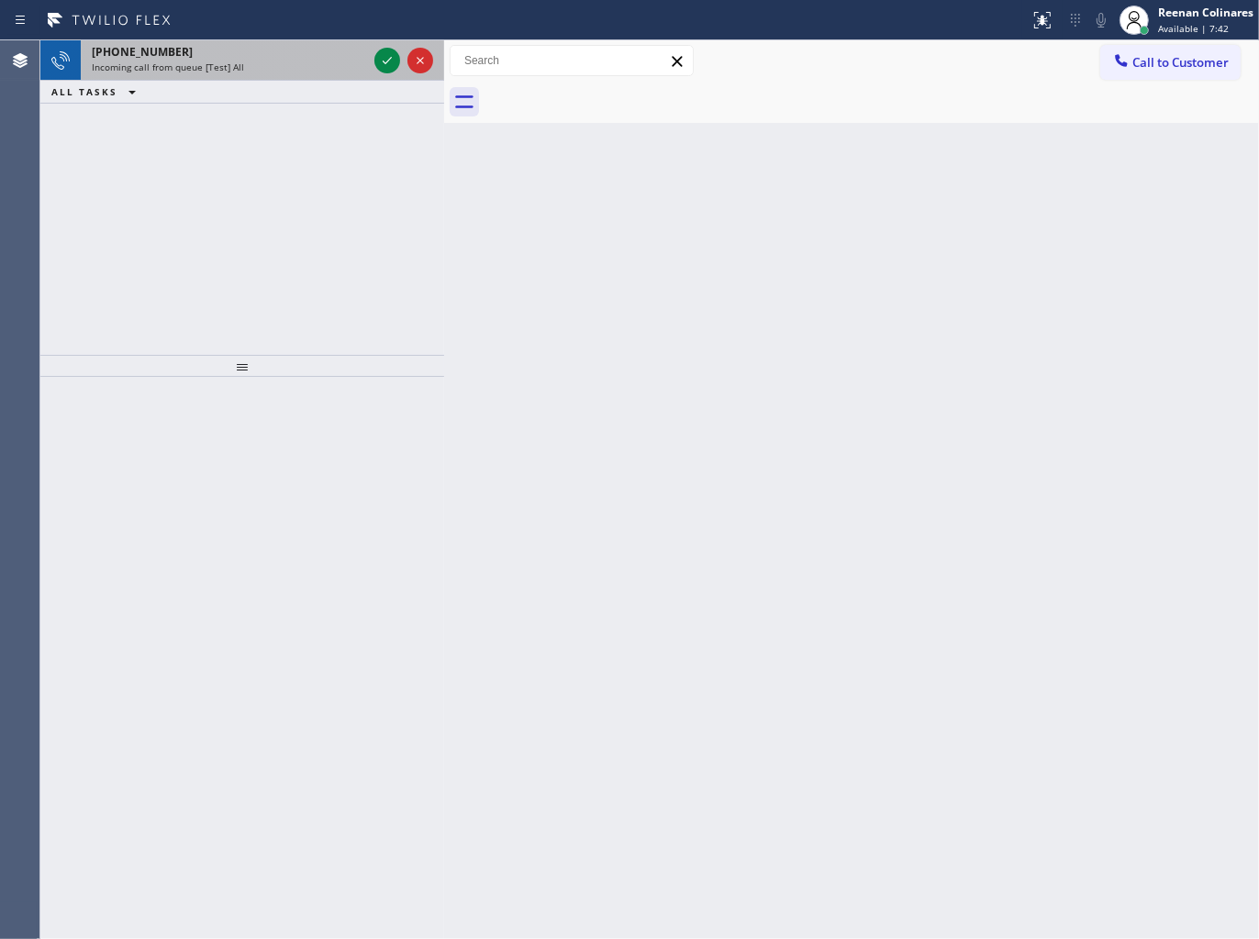
drag, startPoint x: 276, startPoint y: 83, endPoint x: 280, endPoint y: 72, distance: 12.5
click at [276, 83] on div "ALL TASKS ALL TASKS ACTIVE TASKS TASKS IN WRAP UP" at bounding box center [242, 92] width 404 height 23
click at [283, 66] on div "Incoming call from queue [Test] All" at bounding box center [229, 67] width 275 height 13
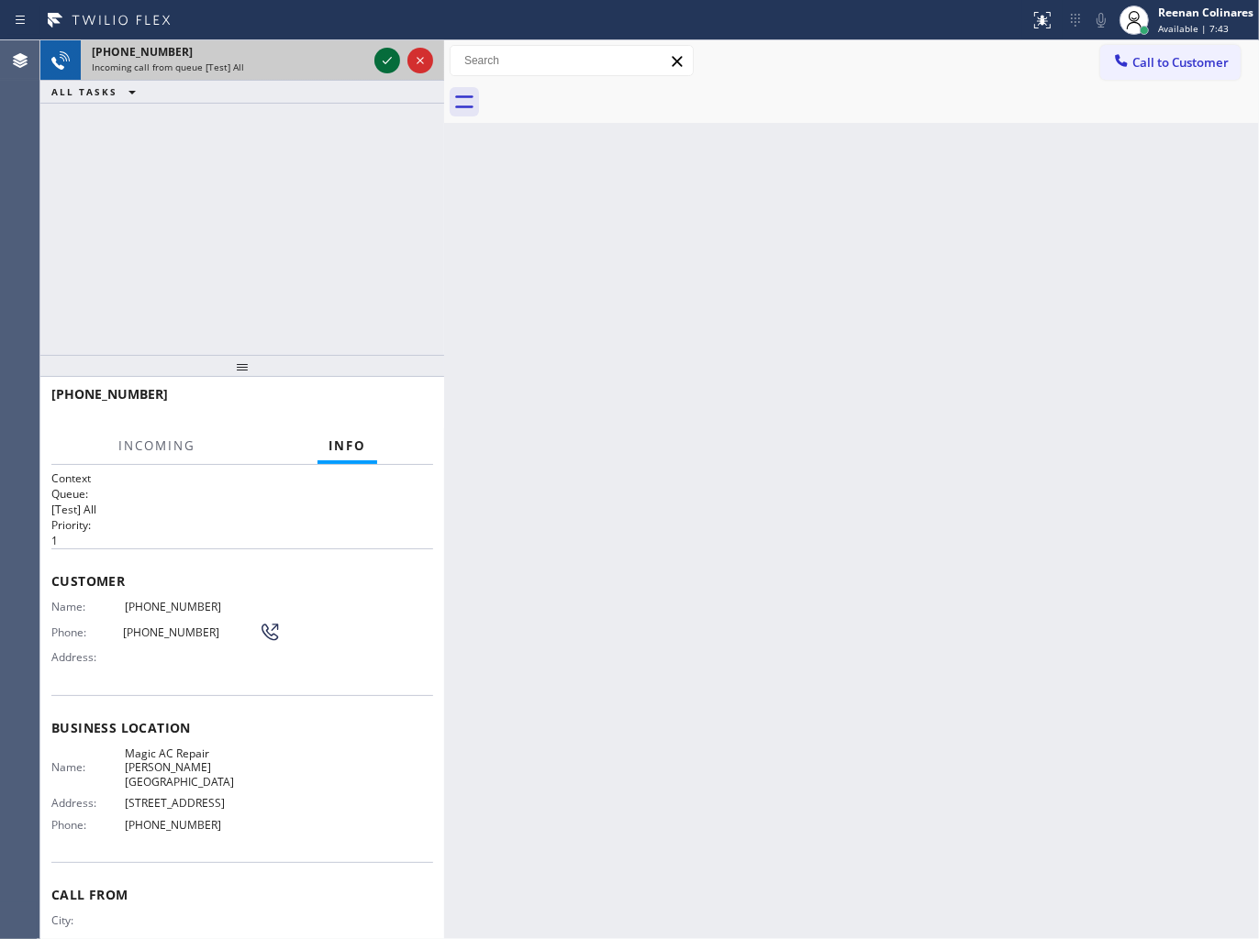
click at [377, 56] on div at bounding box center [387, 61] width 26 height 22
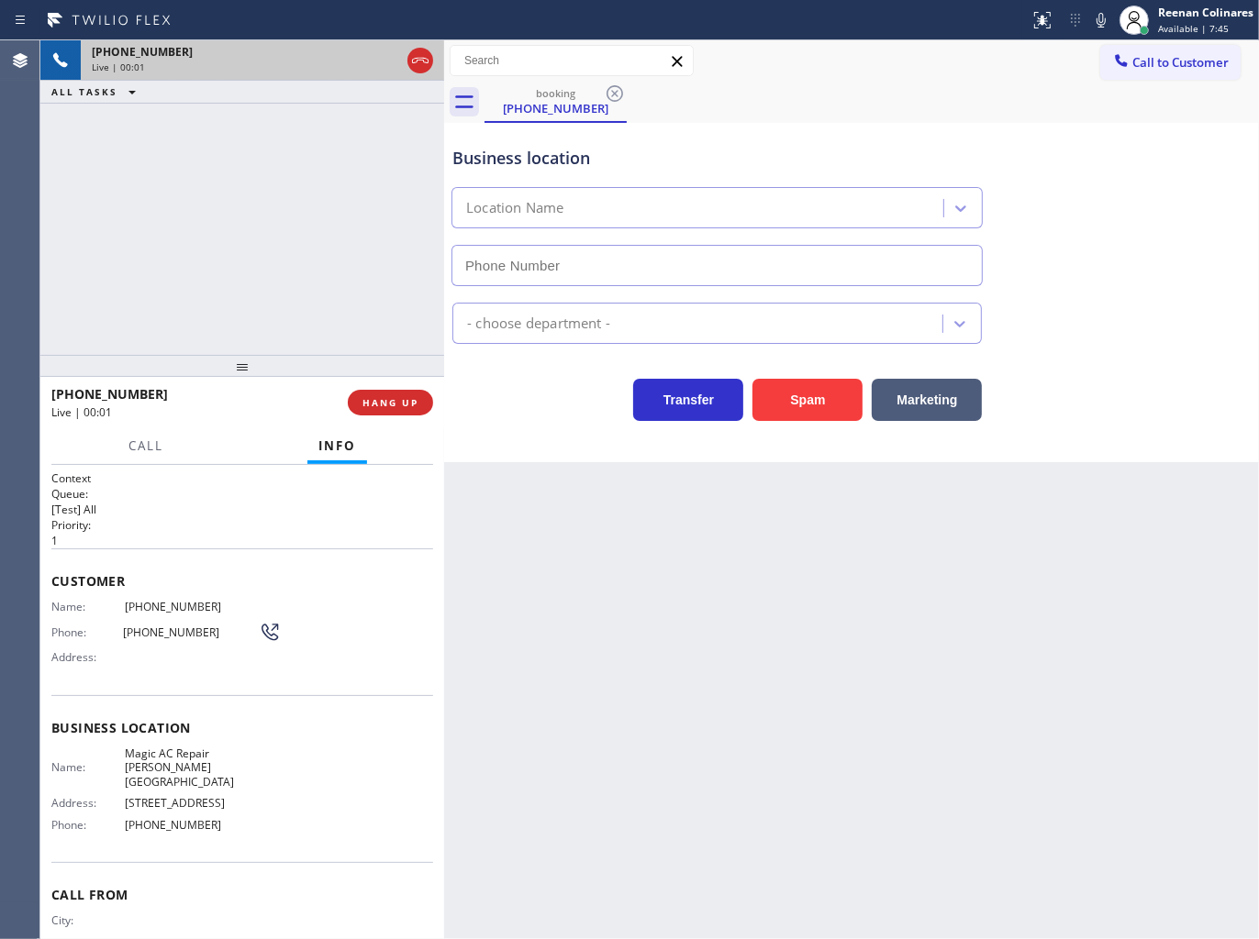
type input "(415) 582-4574"
click at [1105, 26] on icon at bounding box center [1101, 20] width 22 height 22
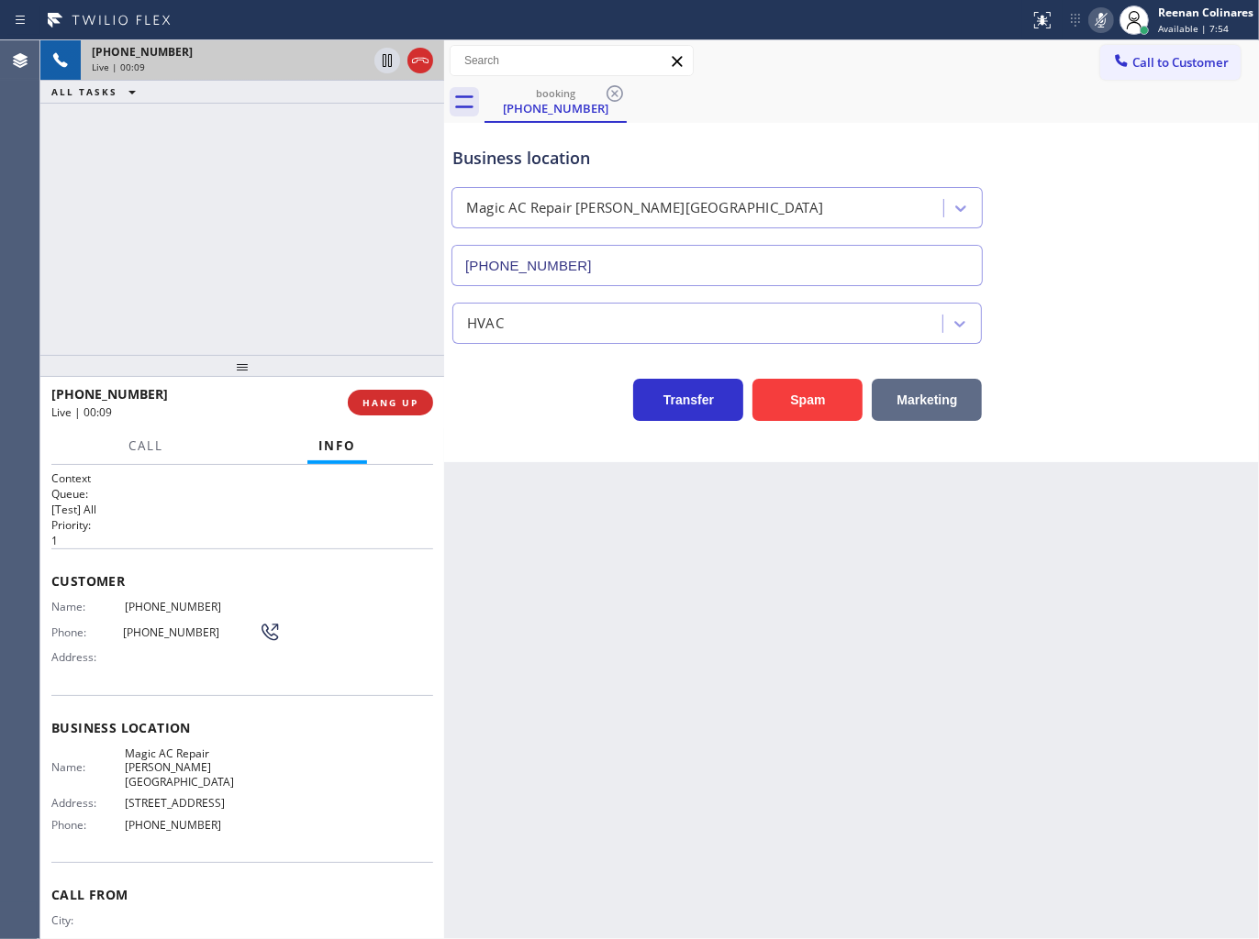
click at [929, 389] on button "Marketing" at bounding box center [926, 400] width 110 height 42
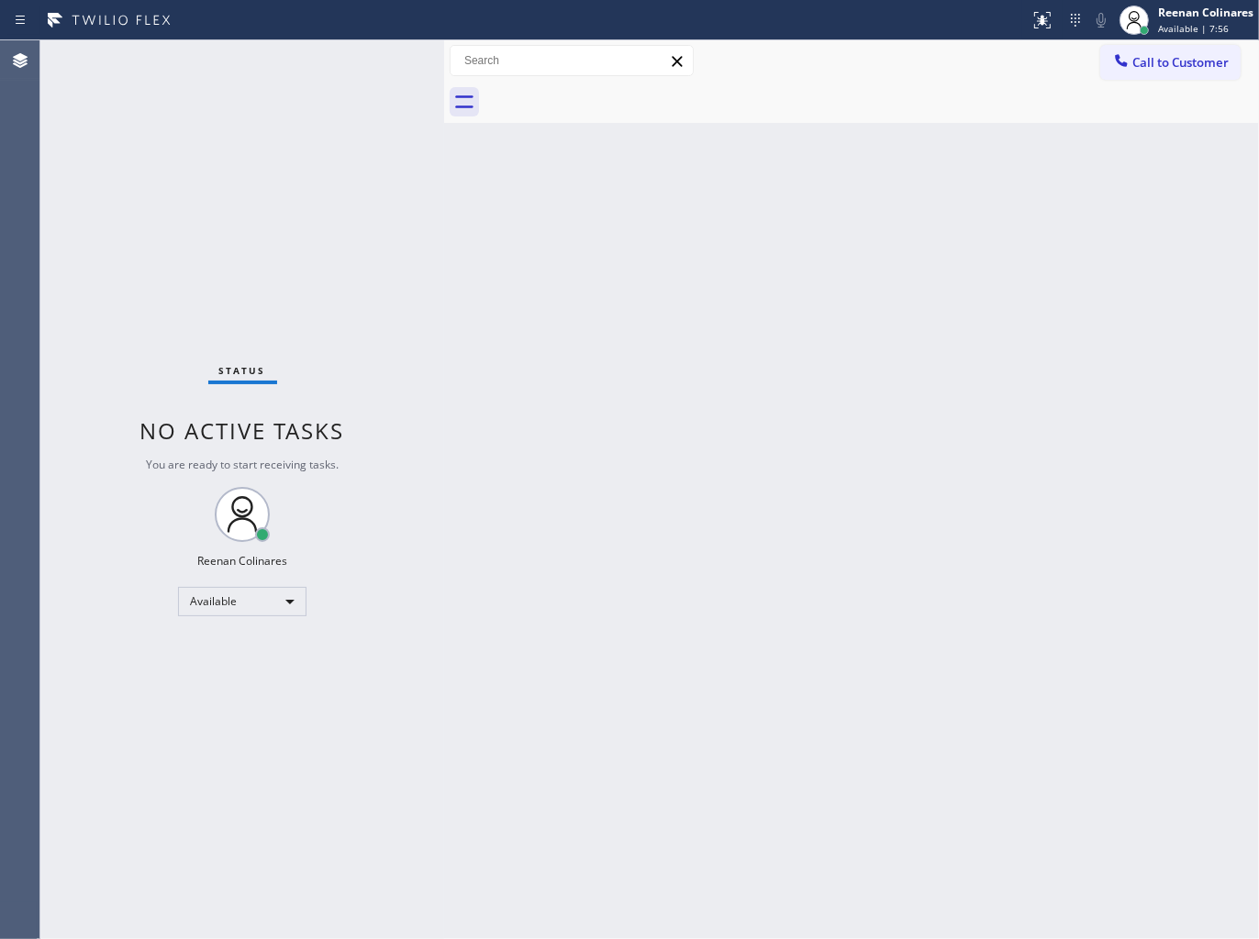
click at [1047, 330] on div "Back to Dashboard Change Sender ID Customers Technicians Select a contact Outbo…" at bounding box center [851, 489] width 815 height 899
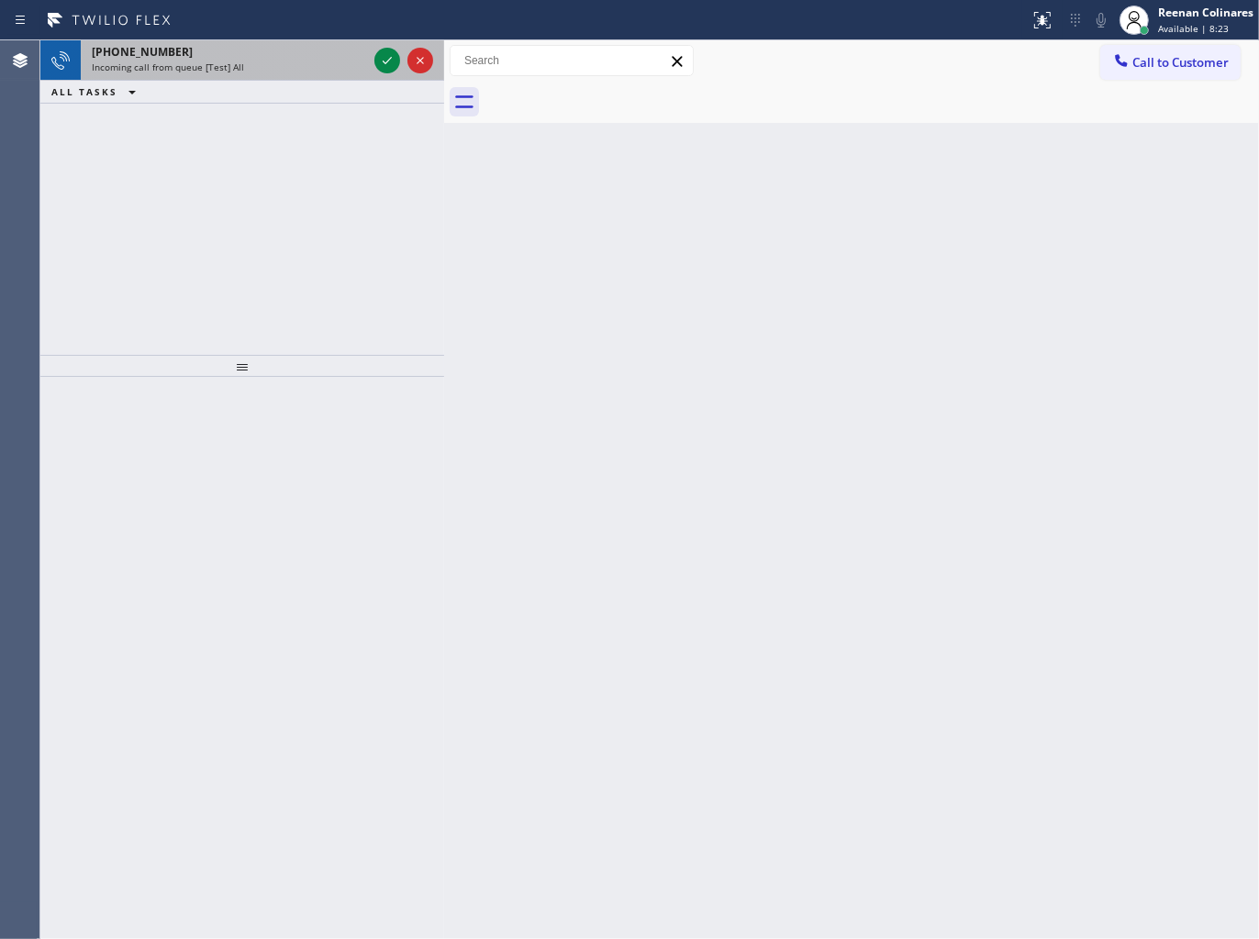
click at [277, 77] on div "+17069939248 Incoming call from queue [Test] All" at bounding box center [226, 60] width 290 height 40
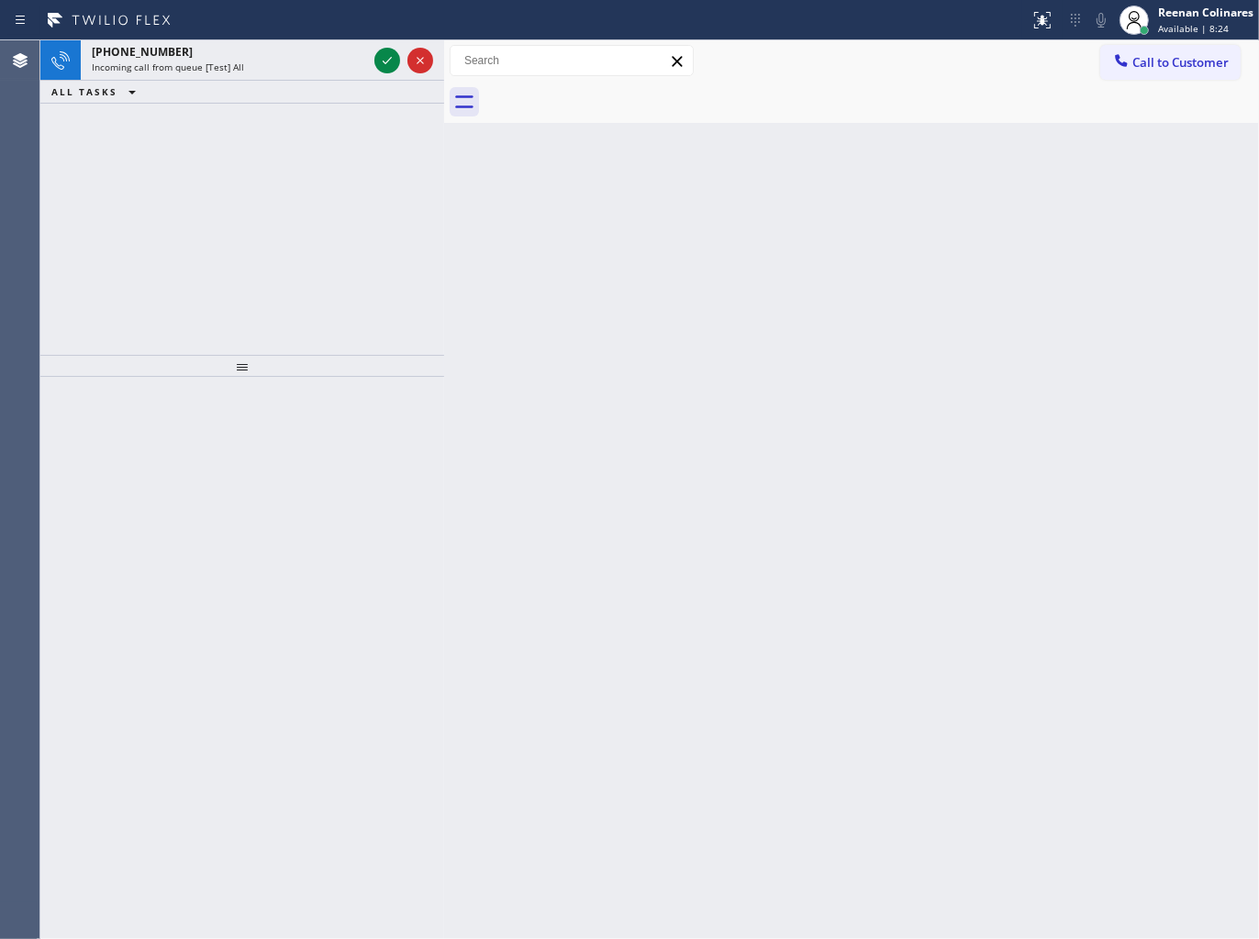
click at [279, 78] on div "+18335542253 Incoming call from queue [Test] All" at bounding box center [226, 60] width 290 height 40
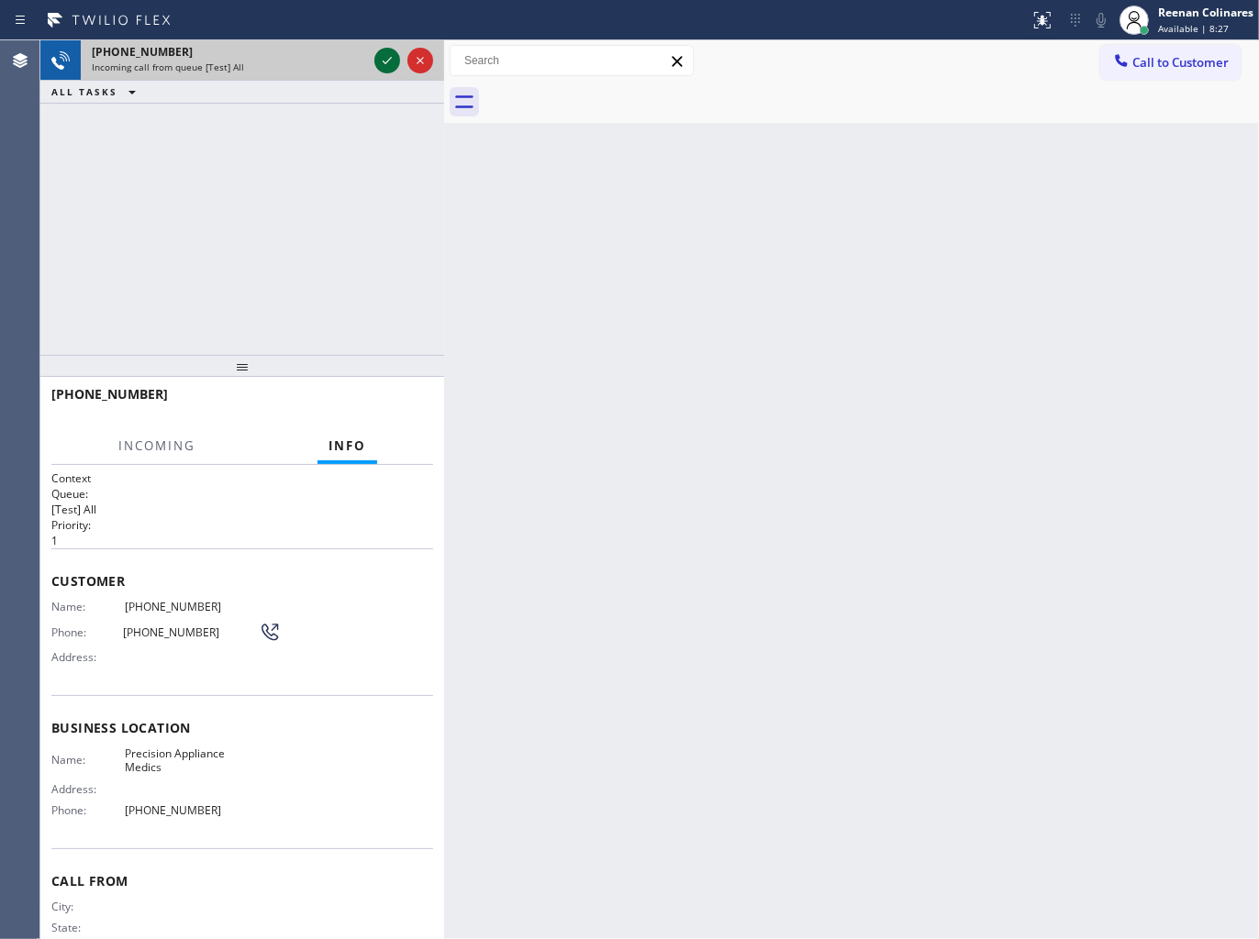
click at [378, 64] on icon at bounding box center [387, 61] width 22 height 22
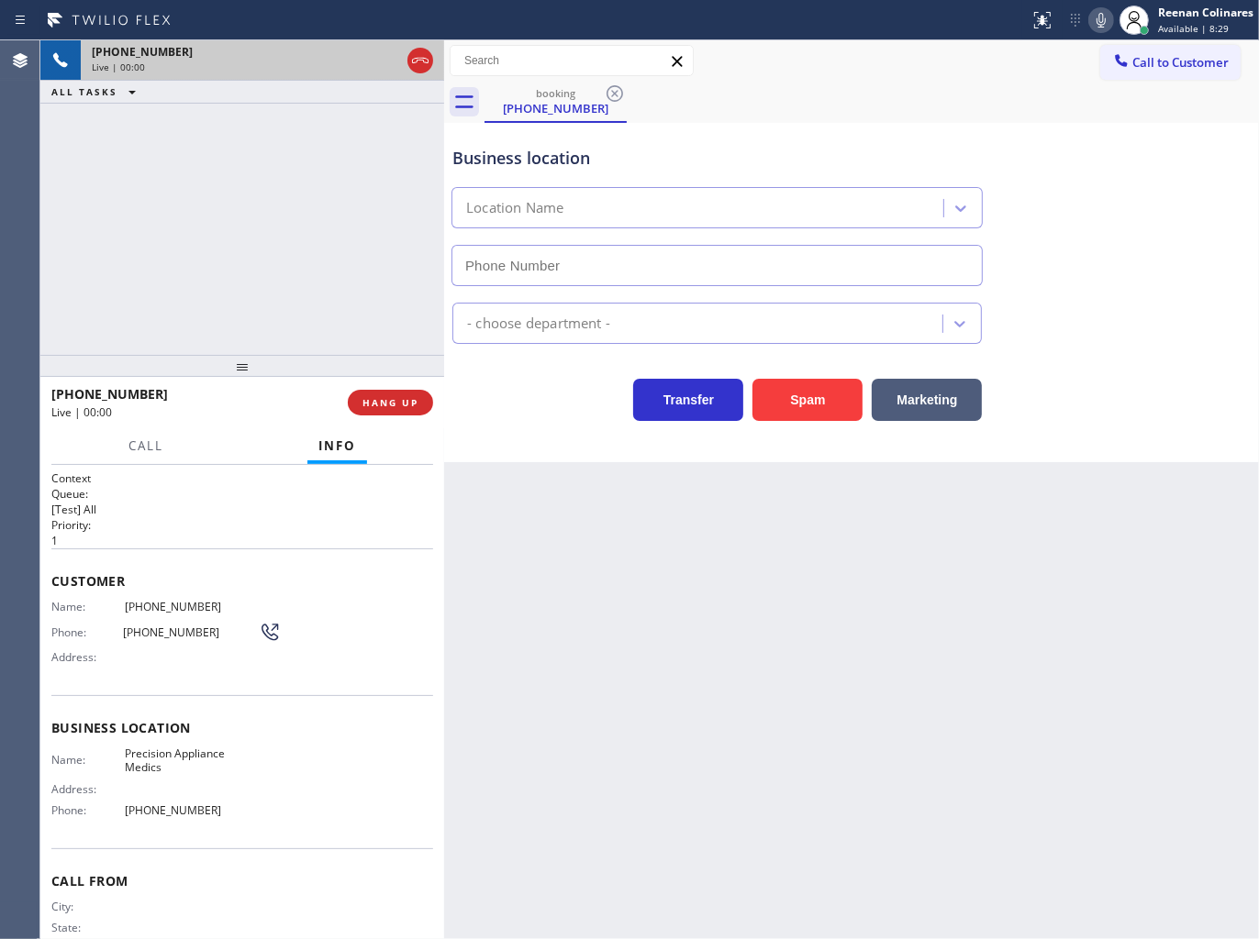
type input "(480) 613-3312"
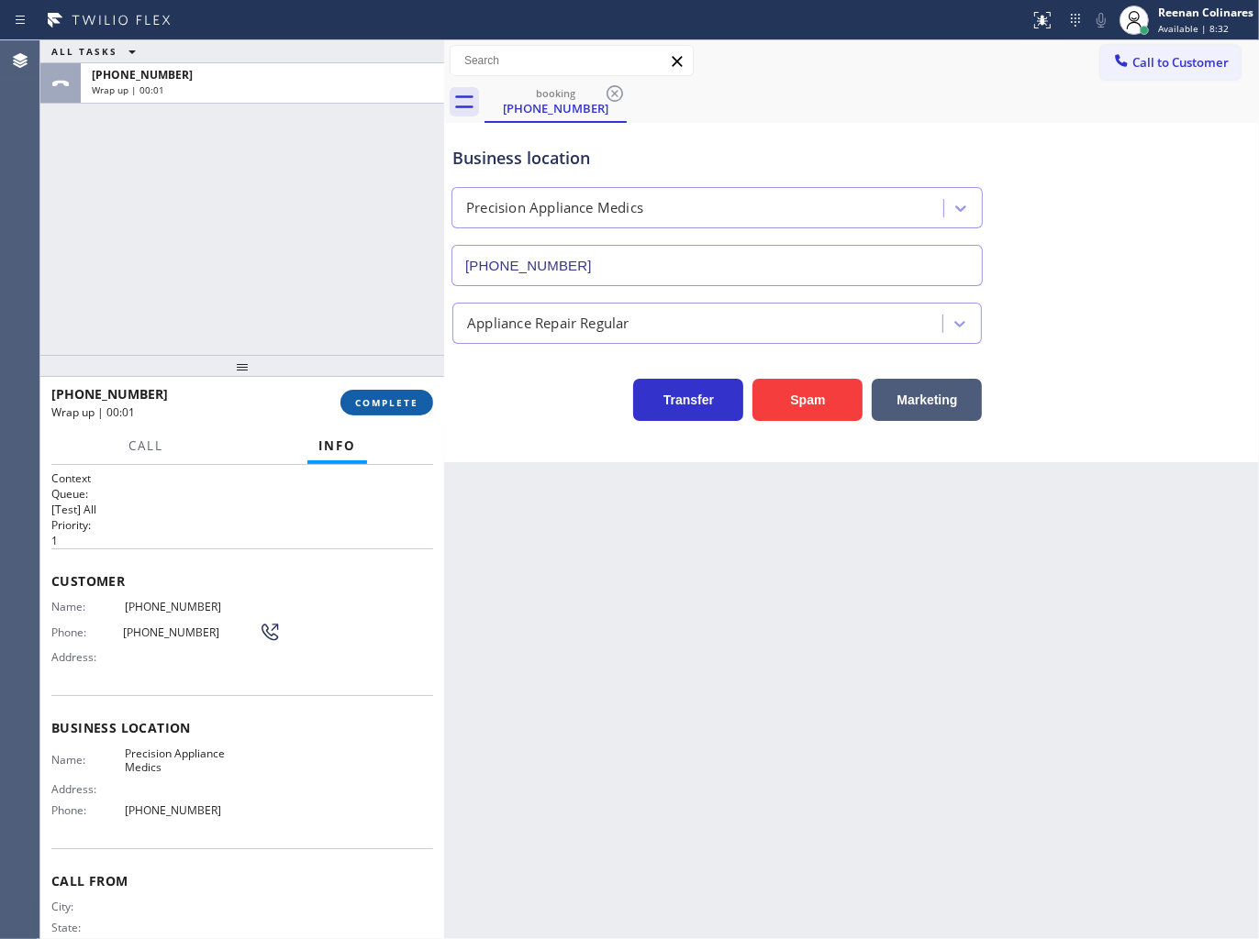
click at [381, 394] on button "COMPLETE" at bounding box center [386, 403] width 93 height 26
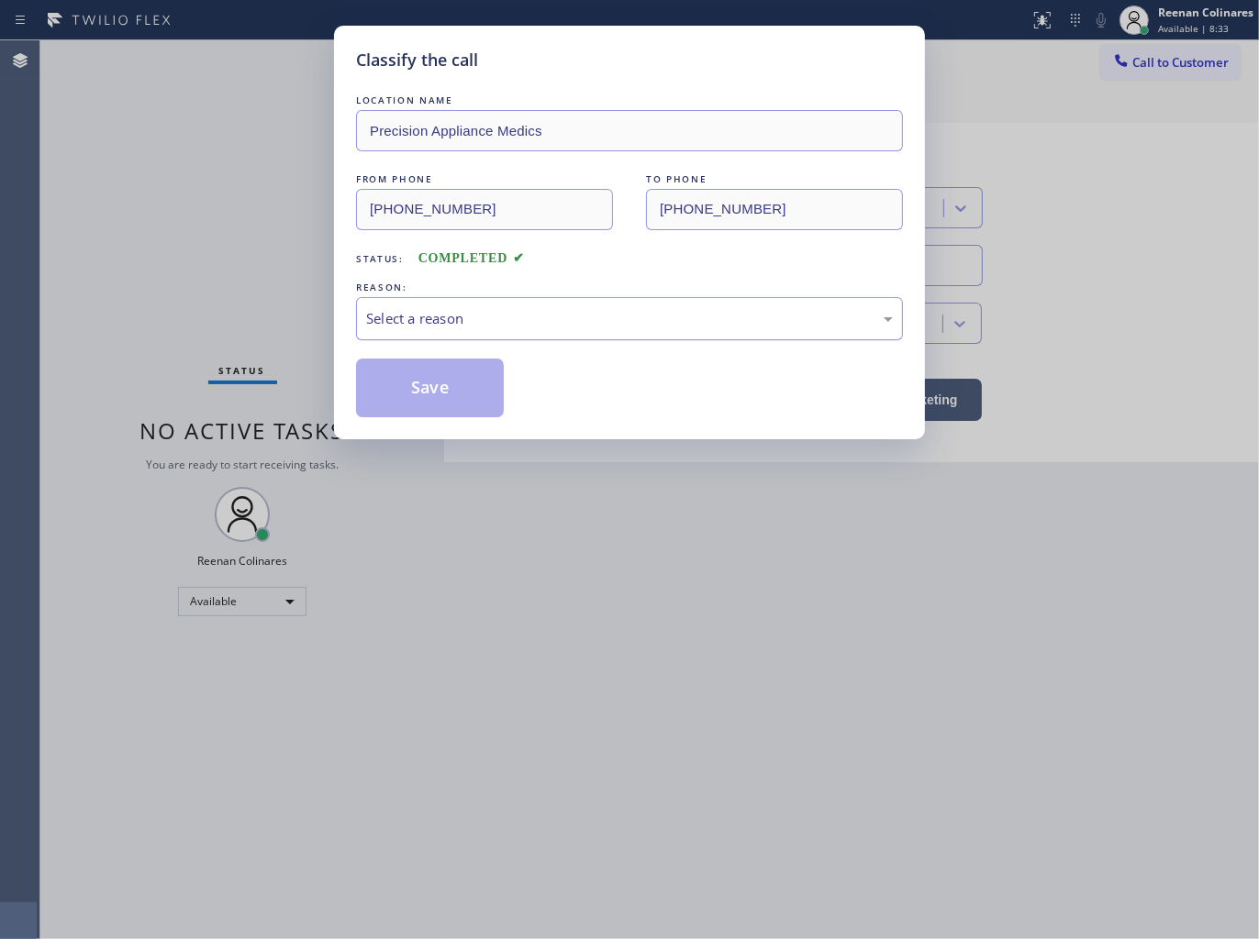
click at [479, 314] on div "Select a reason" at bounding box center [629, 318] width 527 height 21
drag, startPoint x: 415, startPoint y: 396, endPoint x: 830, endPoint y: 139, distance: 488.5
click at [416, 396] on button "Save" at bounding box center [430, 388] width 148 height 59
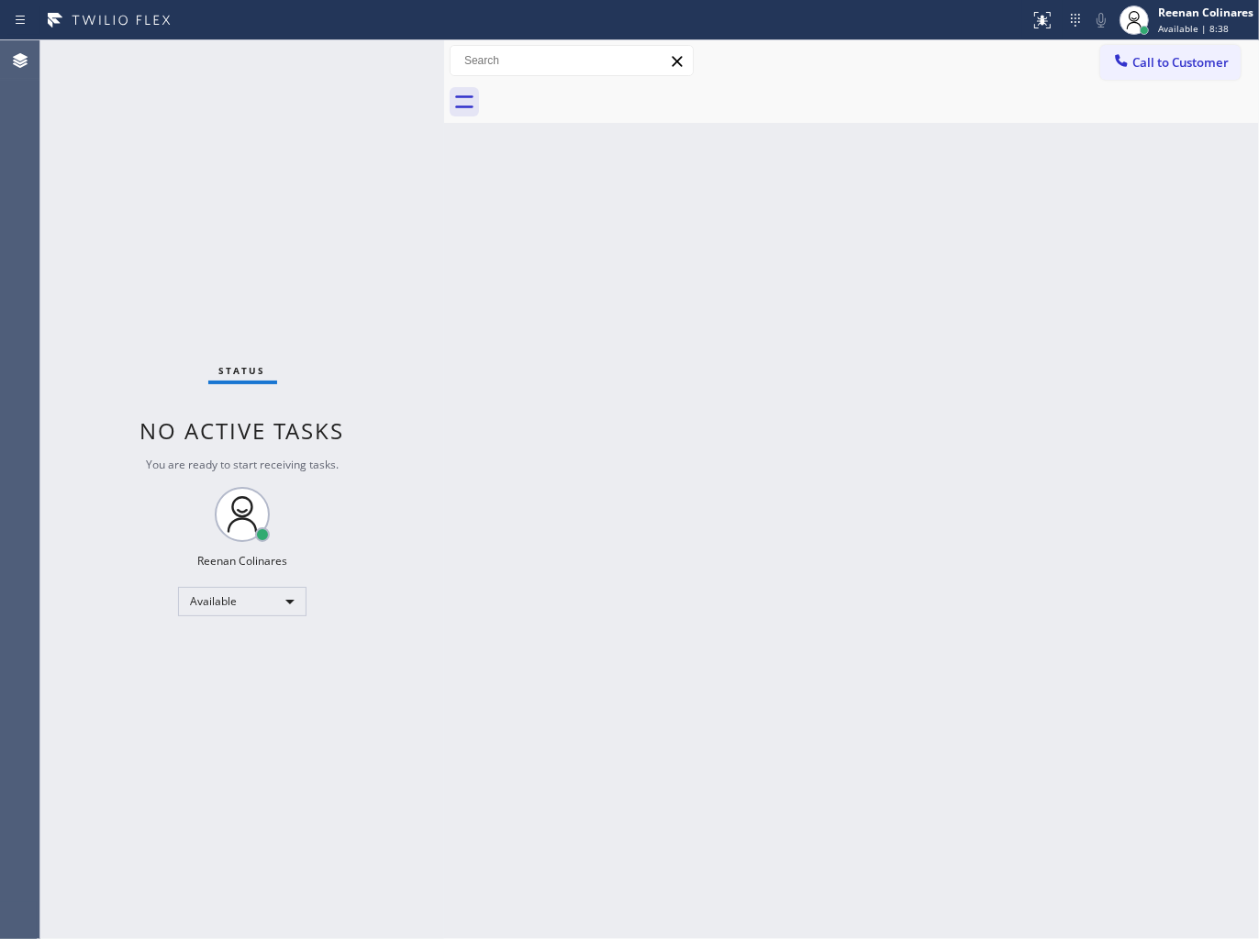
click at [289, 83] on div "Status No active tasks You are ready to start receiving tasks. Reenan Colinares…" at bounding box center [242, 489] width 404 height 899
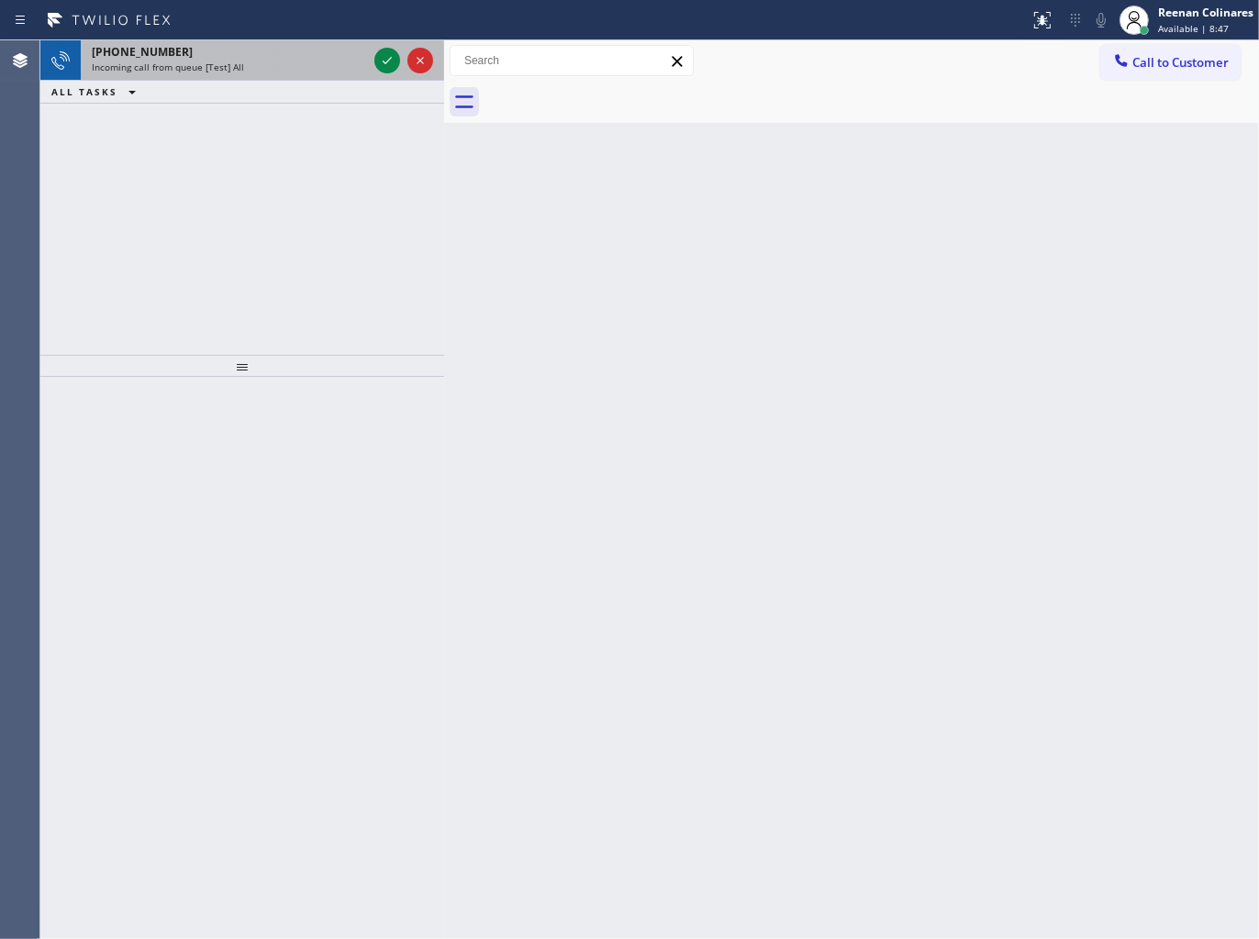
click at [275, 48] on div "+15092457931" at bounding box center [229, 52] width 275 height 16
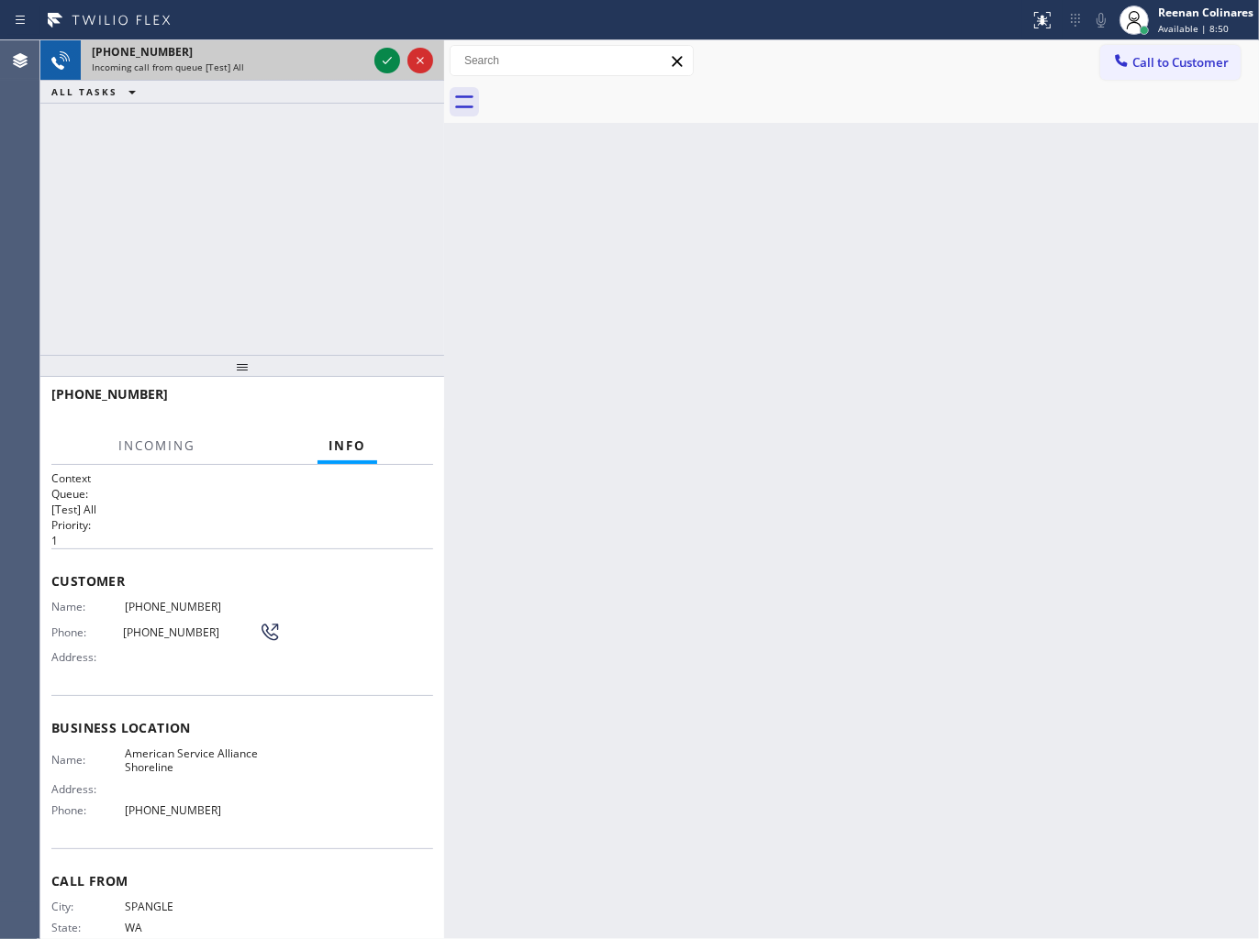
click at [351, 61] on div "Incoming call from queue [Test] All" at bounding box center [229, 67] width 275 height 13
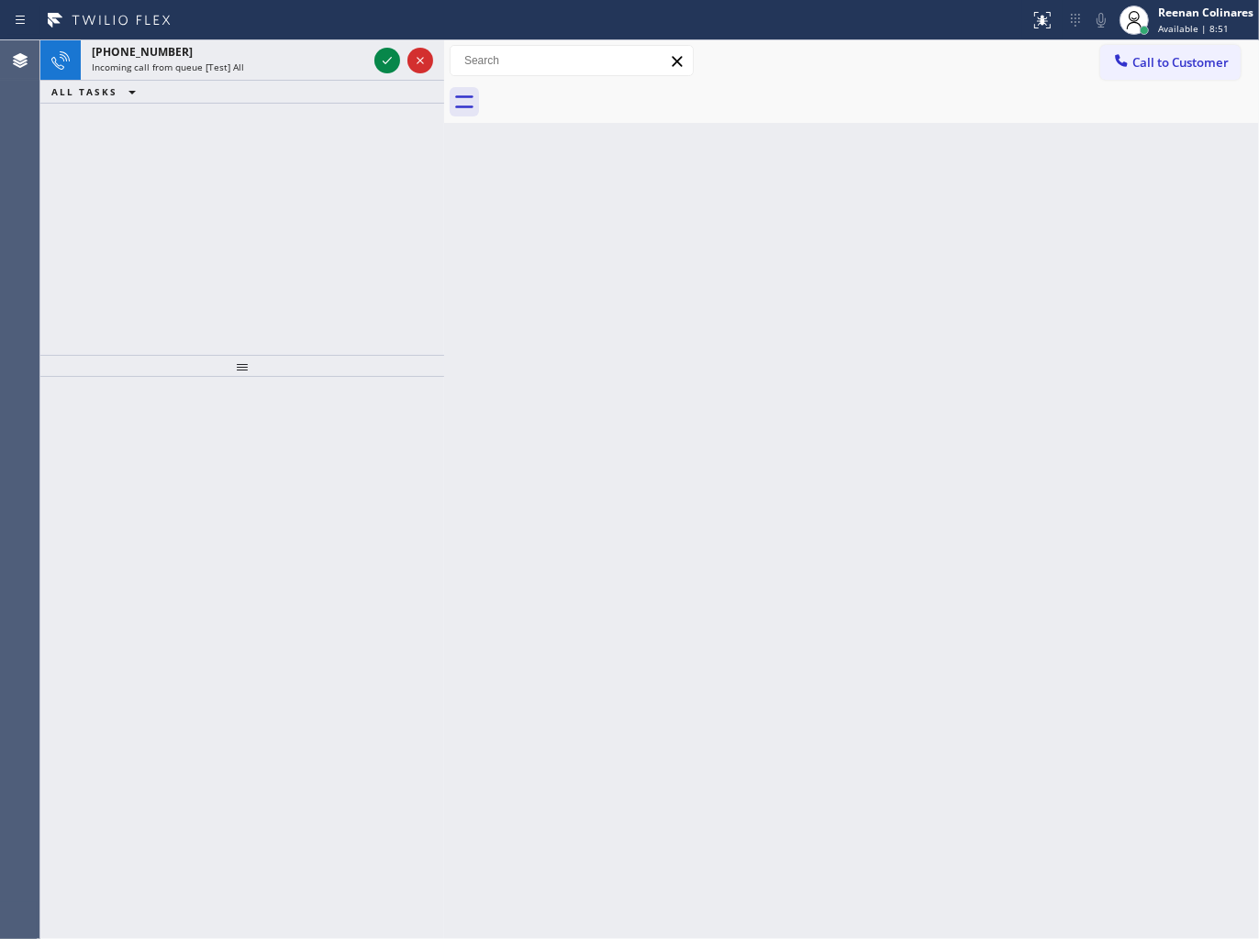
click at [351, 61] on div "Incoming call from queue [Test] All" at bounding box center [229, 67] width 275 height 13
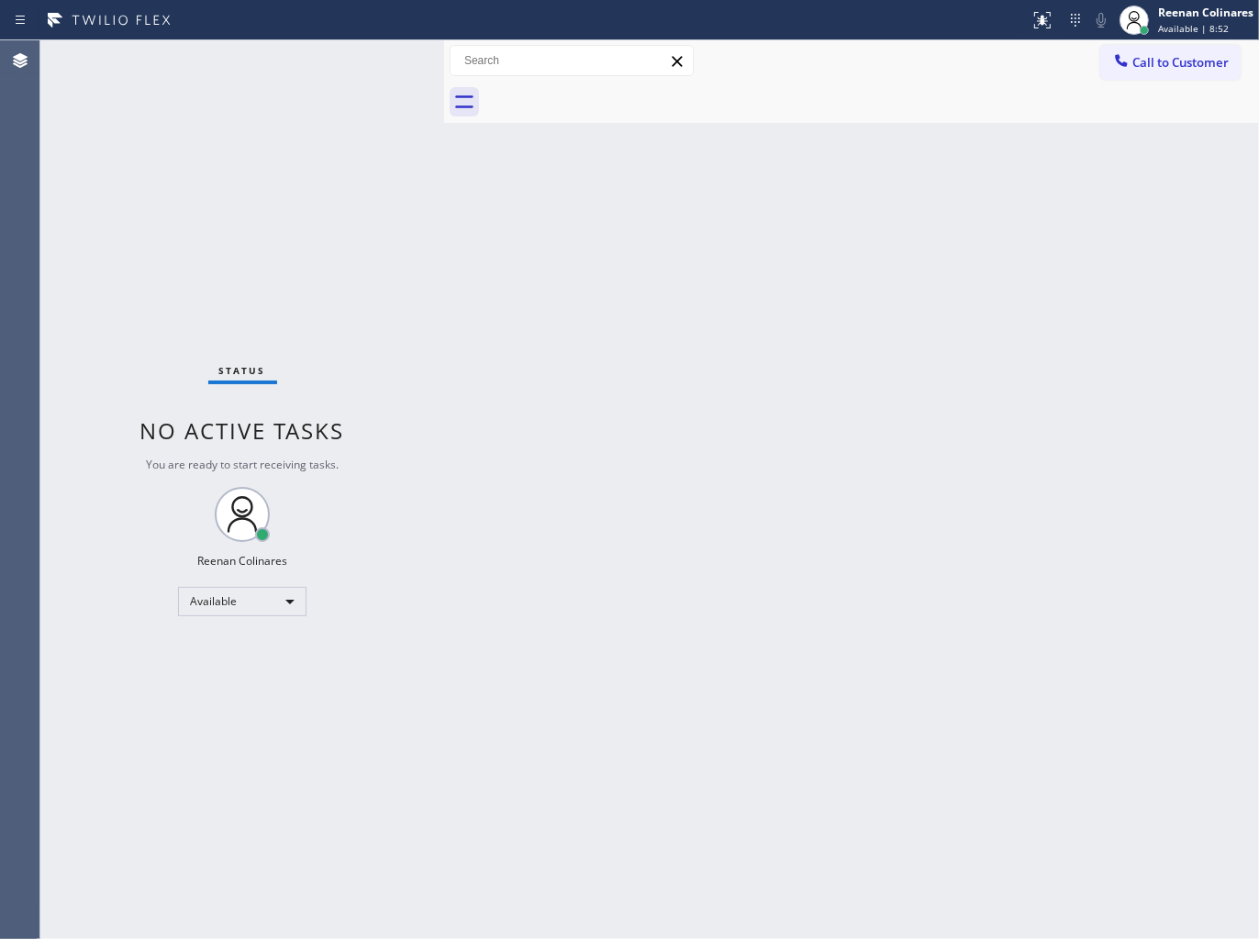
click at [351, 61] on div "Status No active tasks You are ready to start receiving tasks. Reenan Colinares…" at bounding box center [242, 489] width 404 height 899
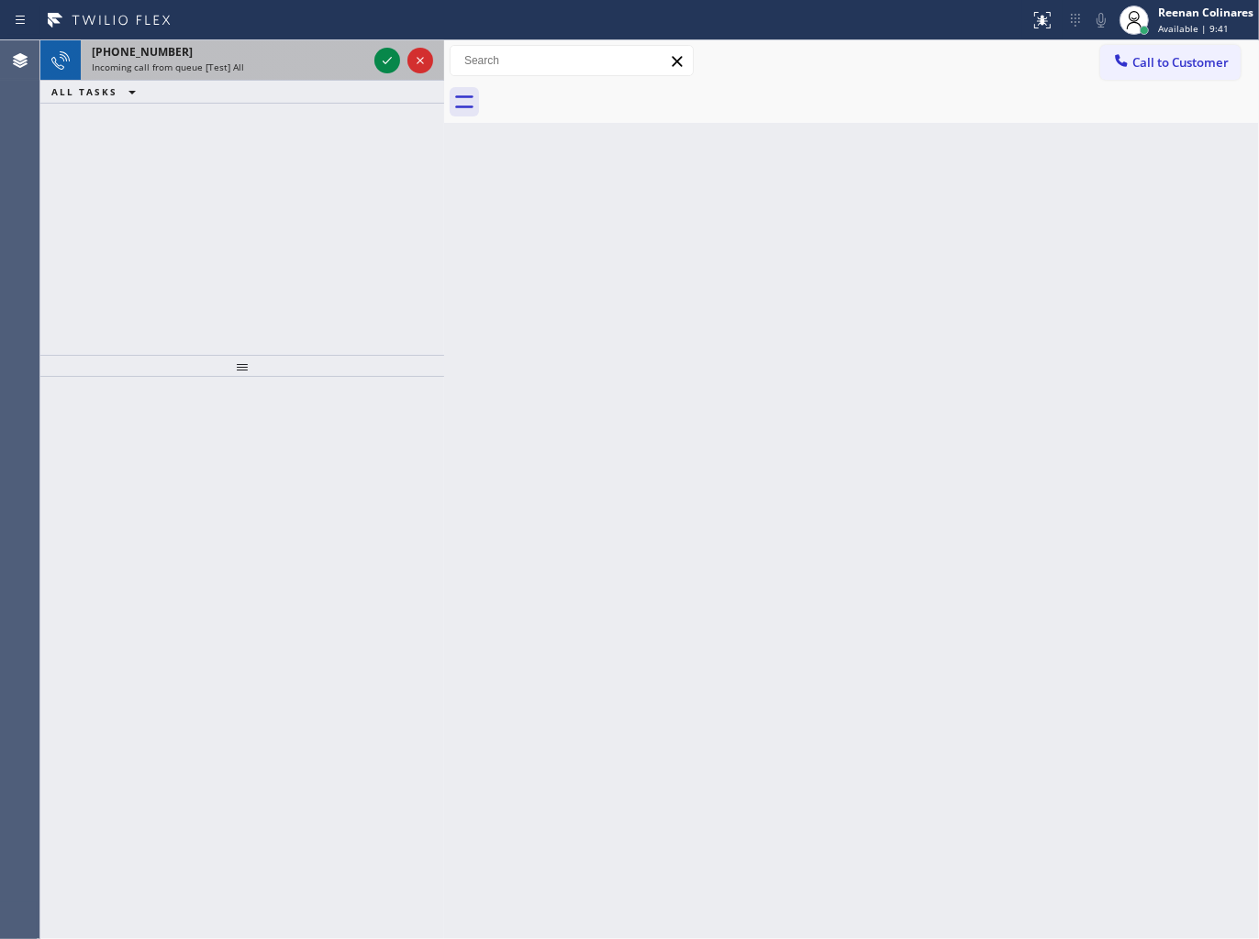
click at [296, 55] on div "+18582326676" at bounding box center [229, 52] width 275 height 16
click at [232, 69] on span "Incoming call from queue [Test] All" at bounding box center [168, 67] width 152 height 13
click at [341, 68] on div "Incoming call from queue [Test] All" at bounding box center [229, 67] width 275 height 13
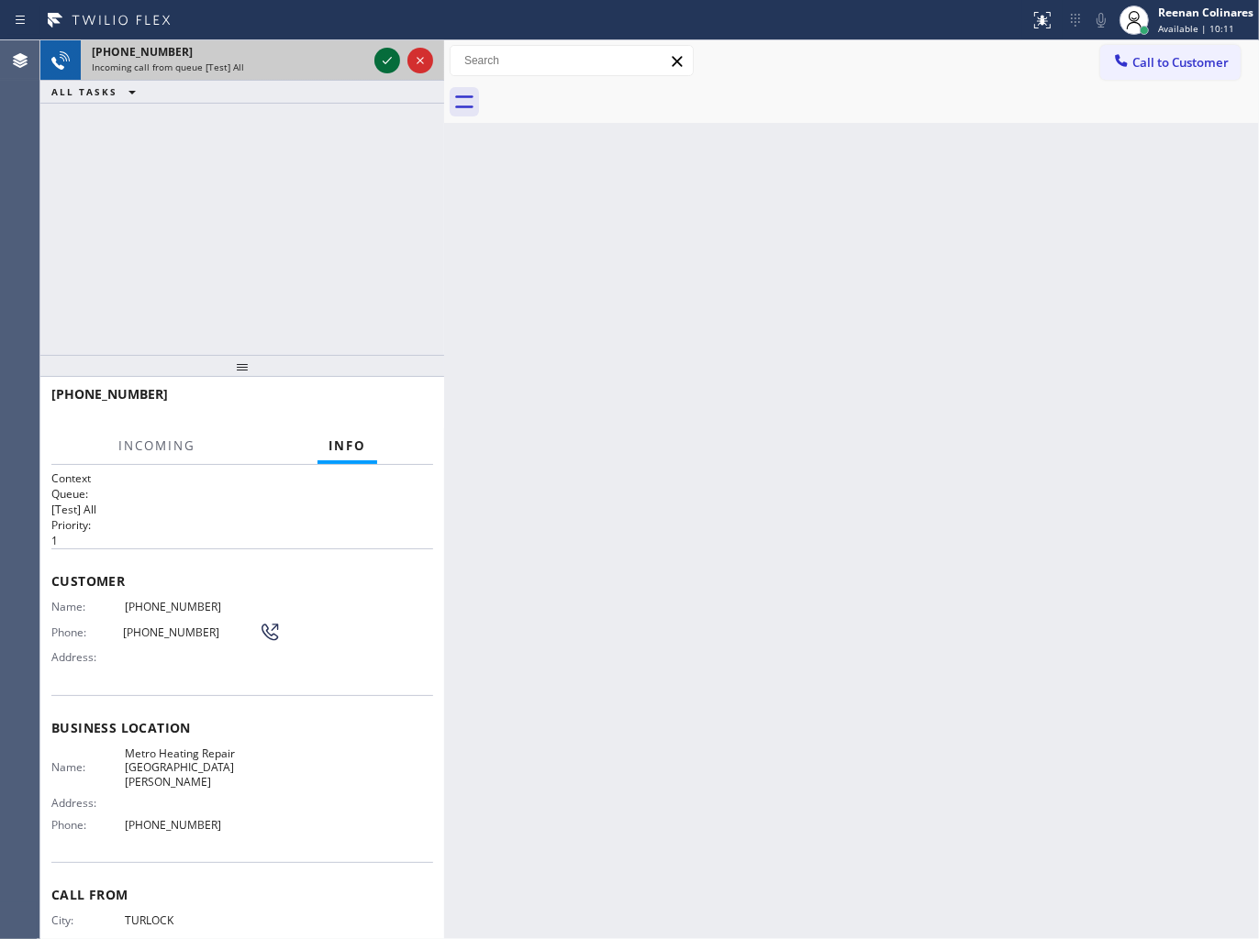
click at [383, 61] on icon at bounding box center [387, 60] width 9 height 7
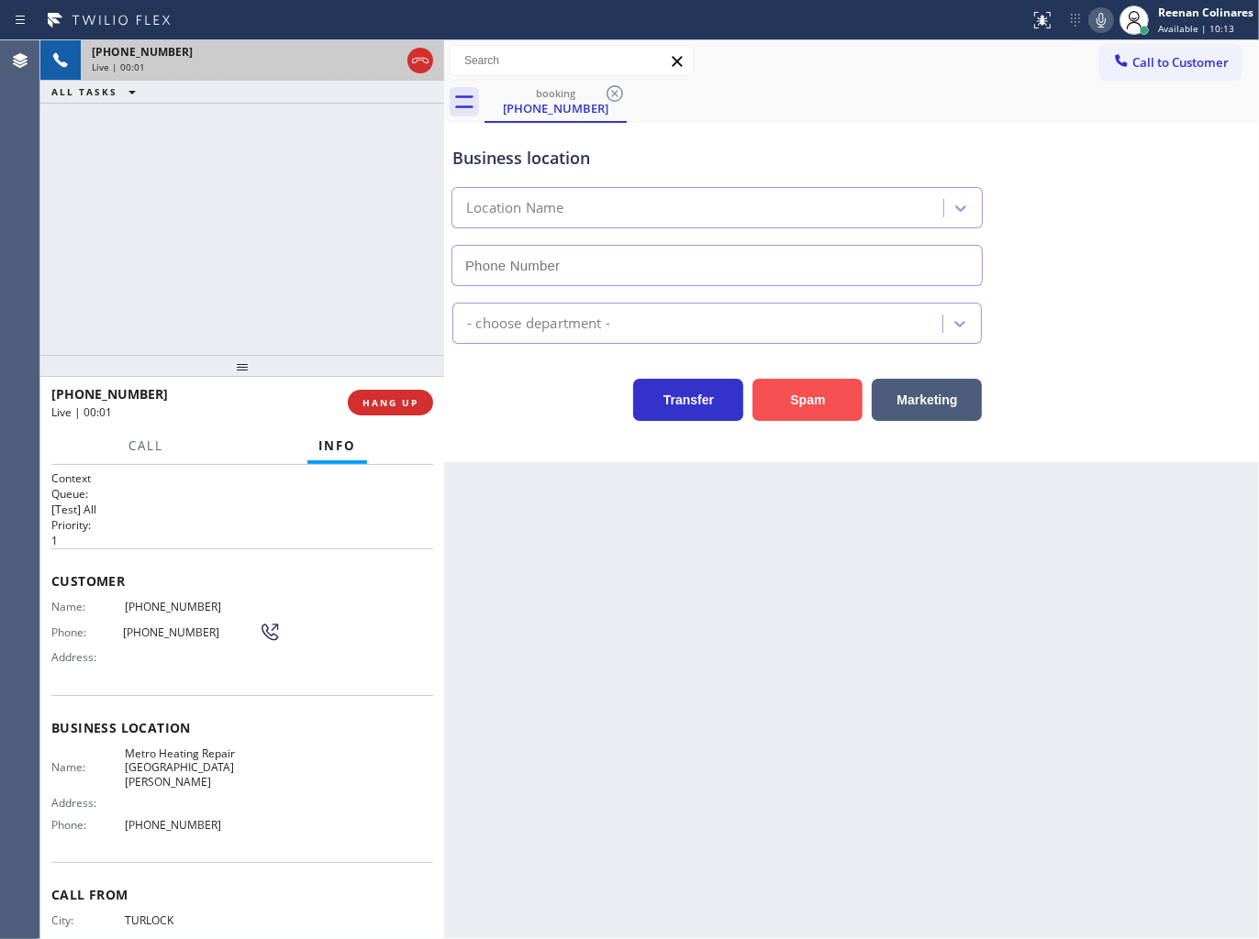
type input "(714) 844-8426"
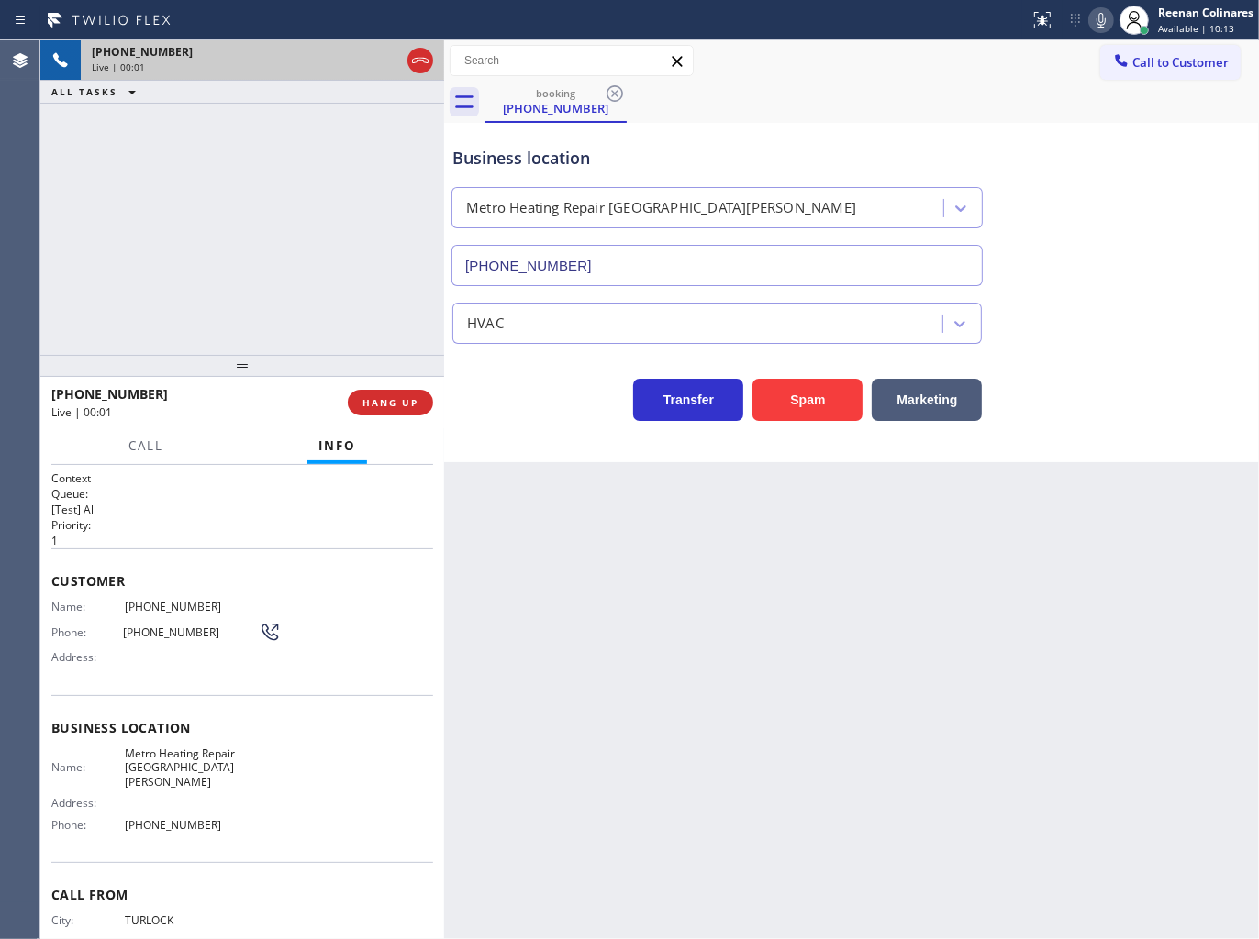
drag, startPoint x: 794, startPoint y: 409, endPoint x: 1070, endPoint y: 232, distance: 328.0
click at [798, 407] on button "Spam" at bounding box center [807, 400] width 110 height 42
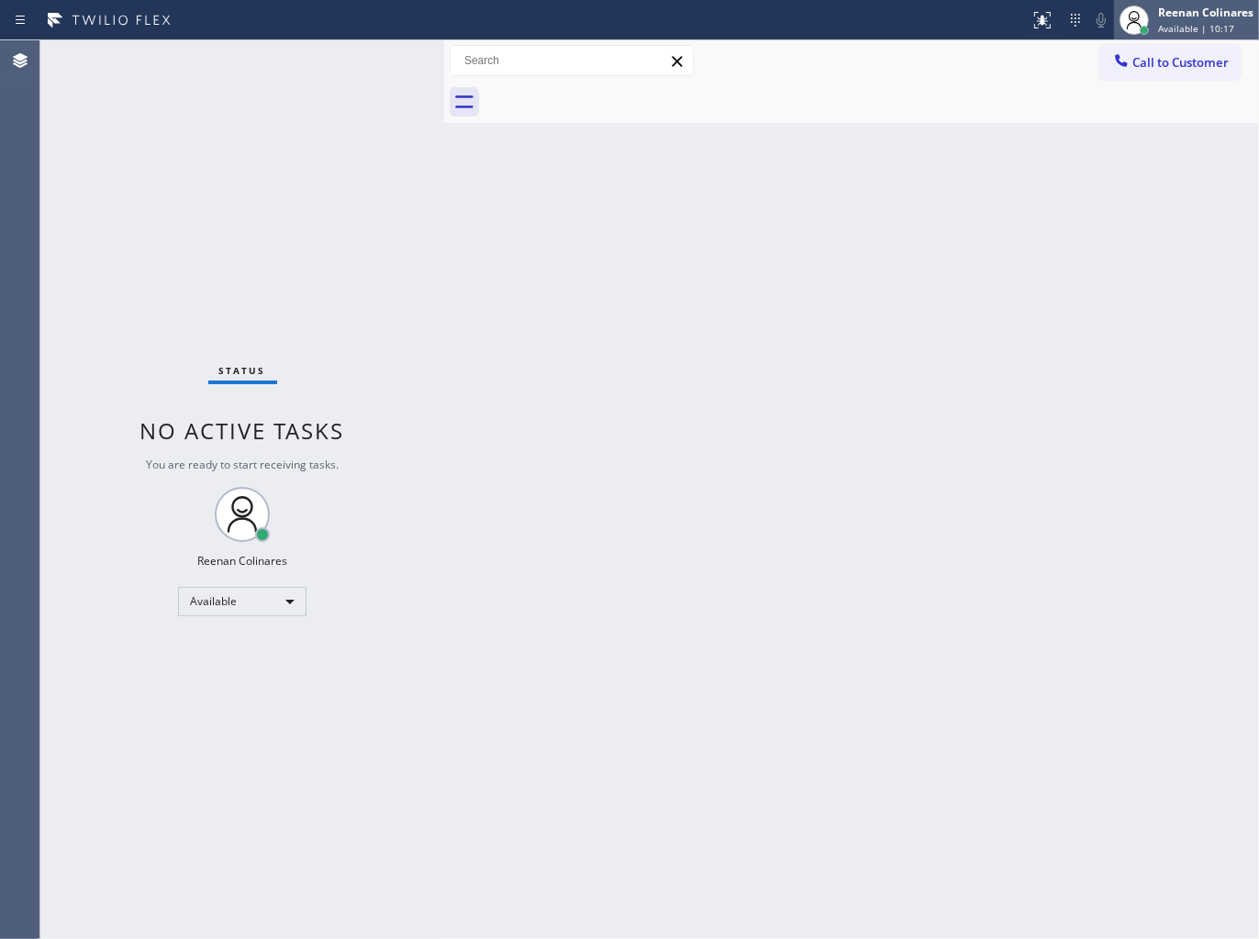
click at [1208, 20] on div "Reenan Colinares Available | 10:17" at bounding box center [1206, 20] width 105 height 32
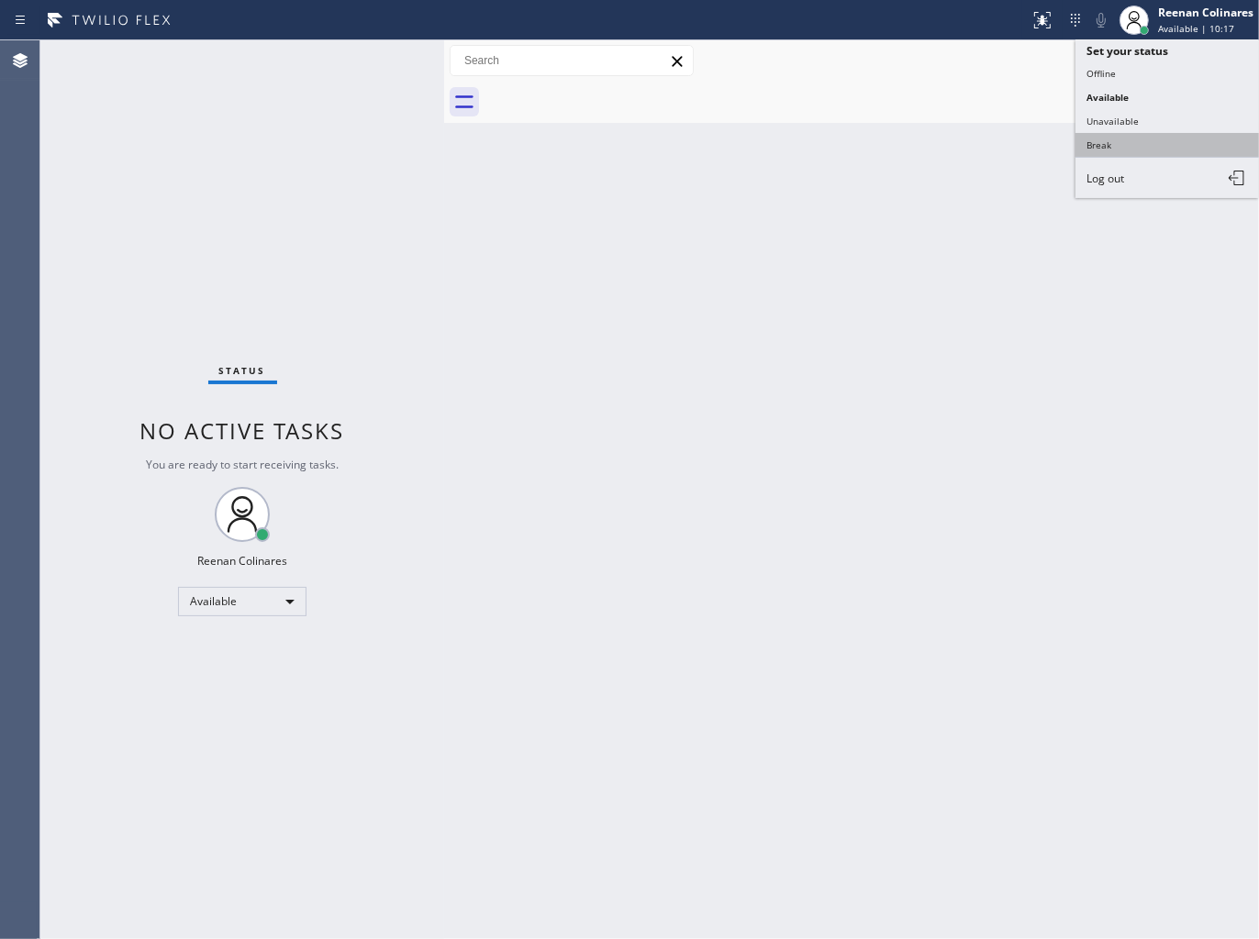
click at [1115, 139] on button "Break" at bounding box center [1166, 145] width 183 height 24
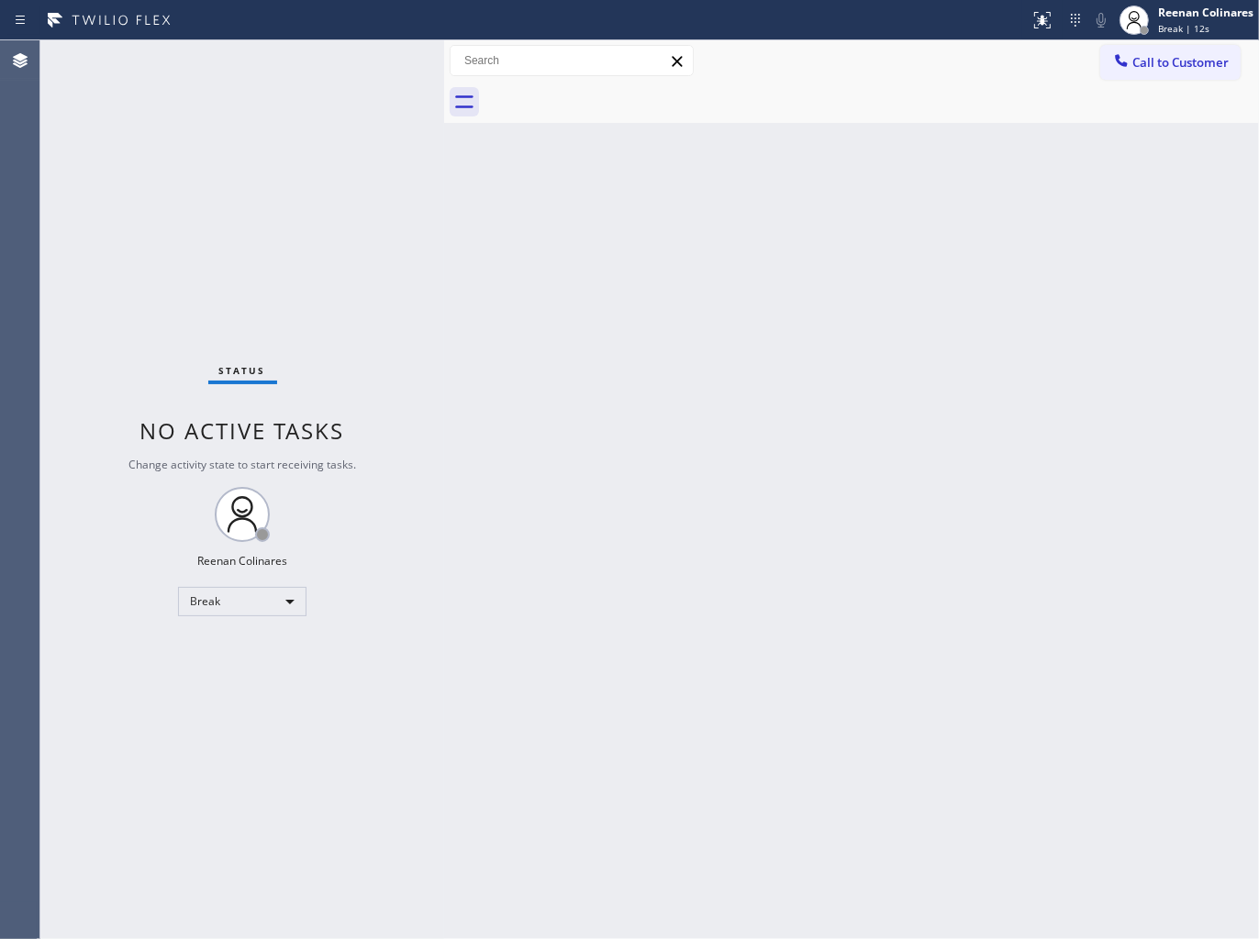
click at [981, 405] on div "Back to Dashboard Change Sender ID Customers Technicians Select a contact Outbo…" at bounding box center [851, 489] width 815 height 899
